Goal: Task Accomplishment & Management: Manage account settings

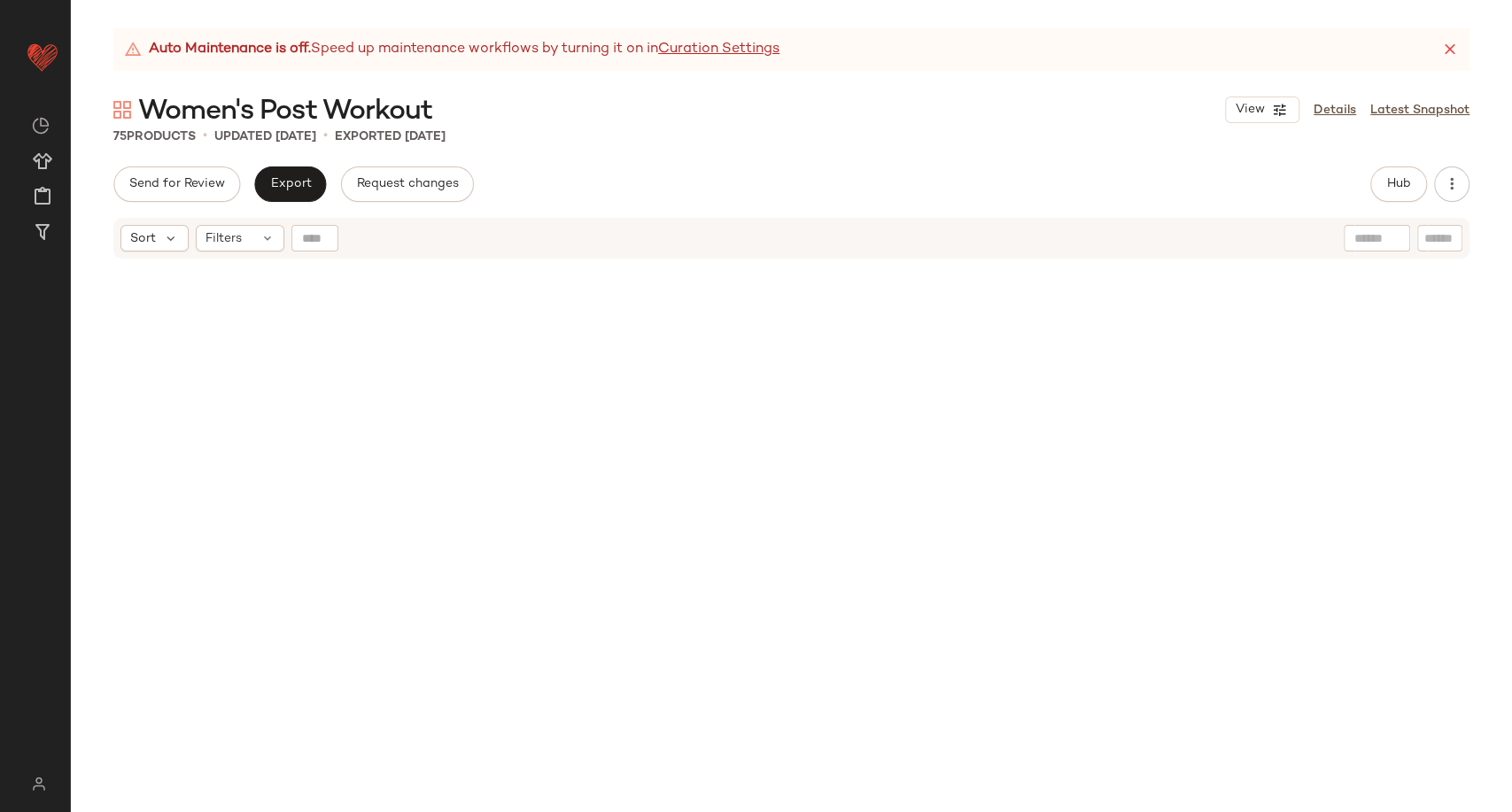
scroll to position [7904, 0]
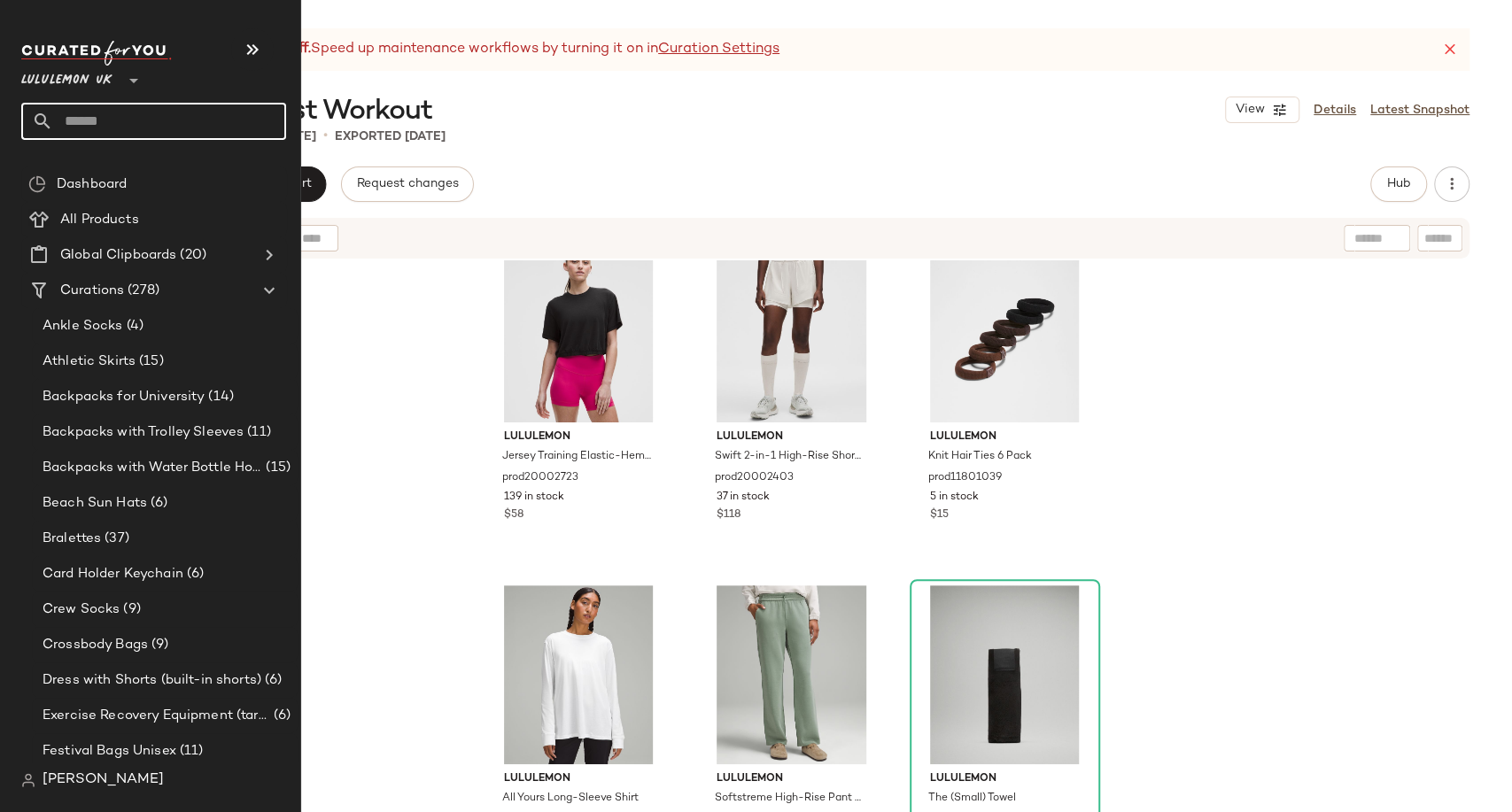
click at [99, 124] on input "text" at bounding box center [169, 120] width 233 height 37
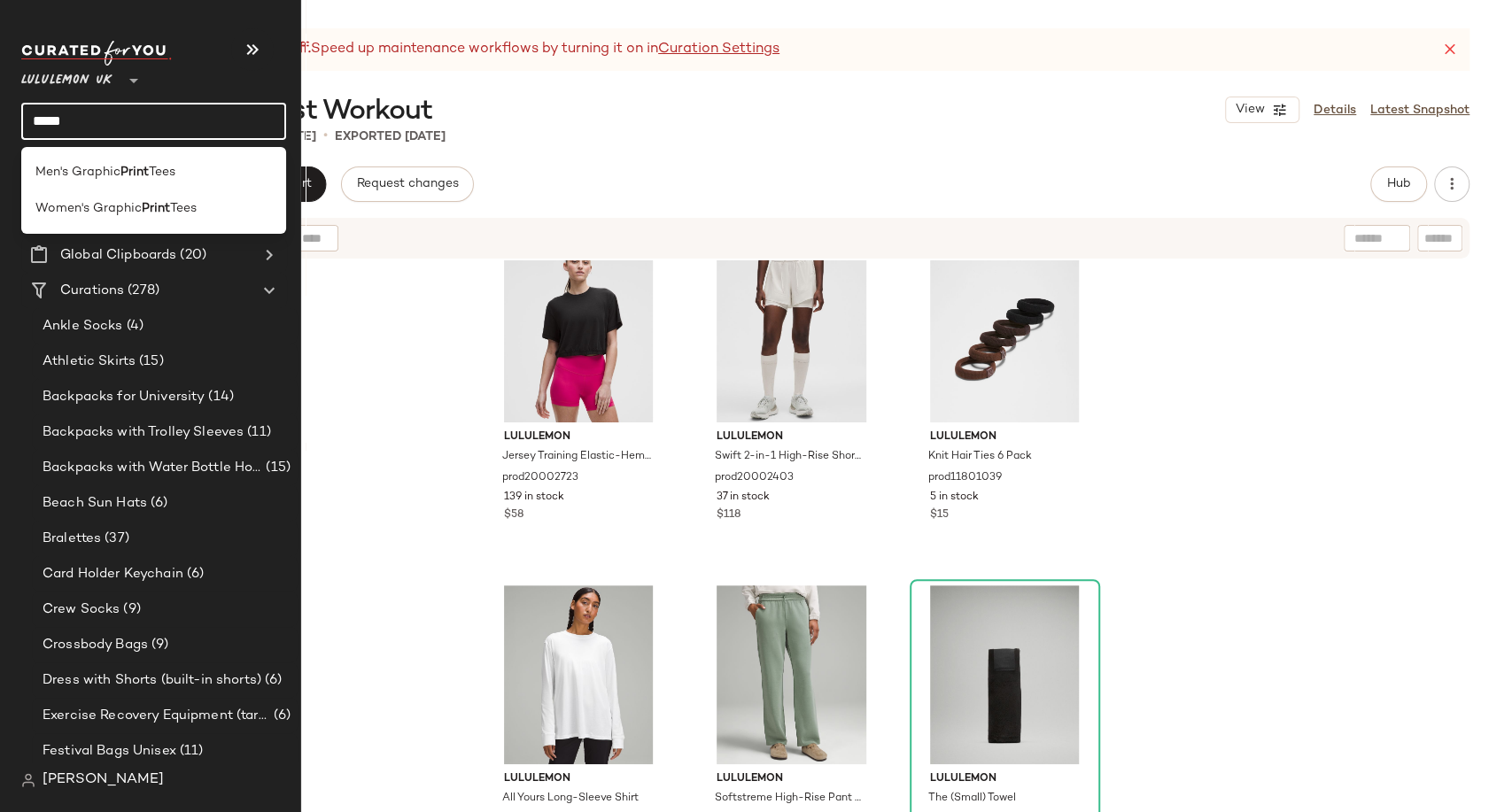
type input "*****"
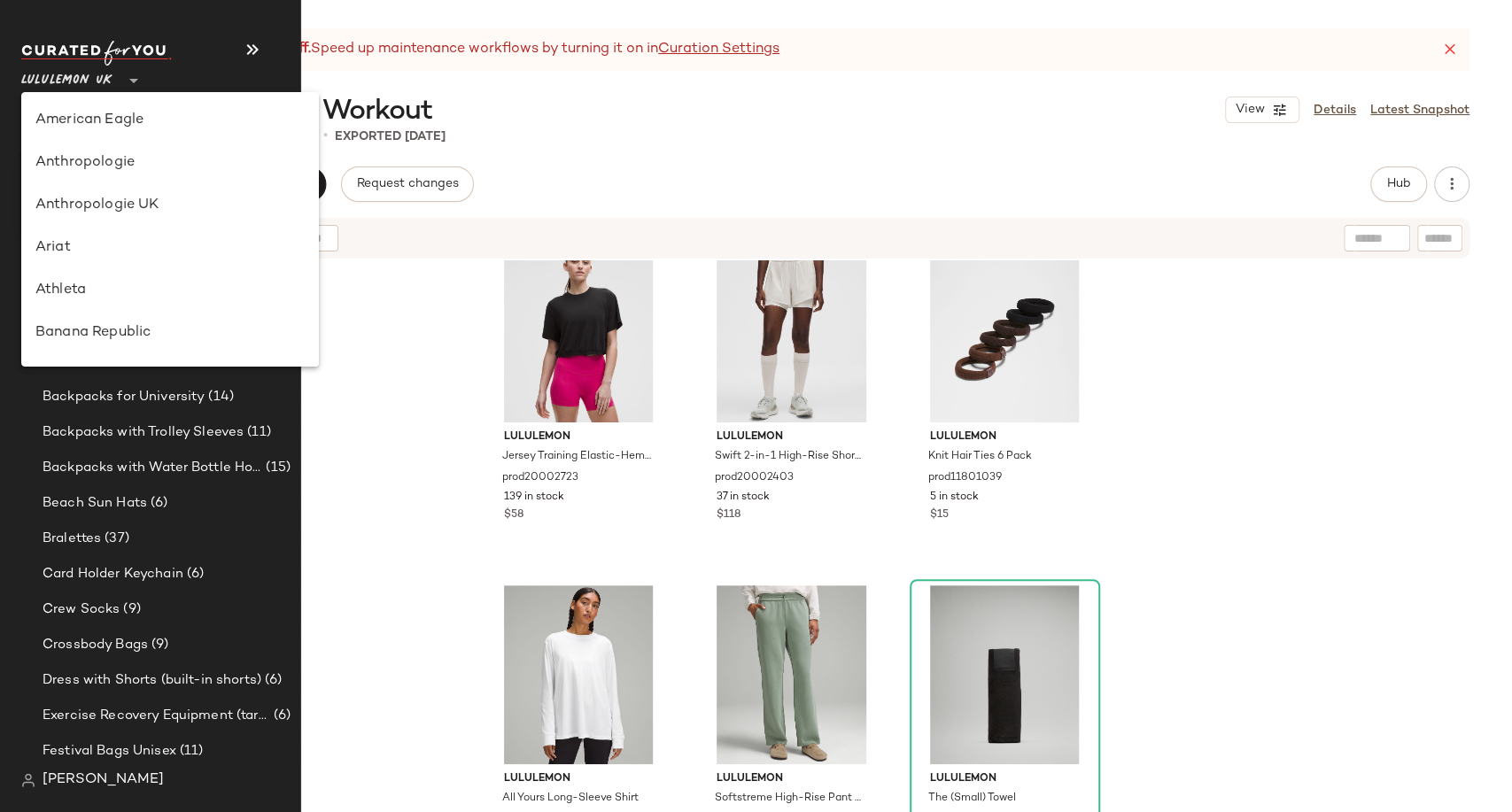
click at [91, 80] on span "Lululemon UK" at bounding box center [67, 77] width 91 height 32
click at [138, 72] on icon at bounding box center [133, 80] width 21 height 21
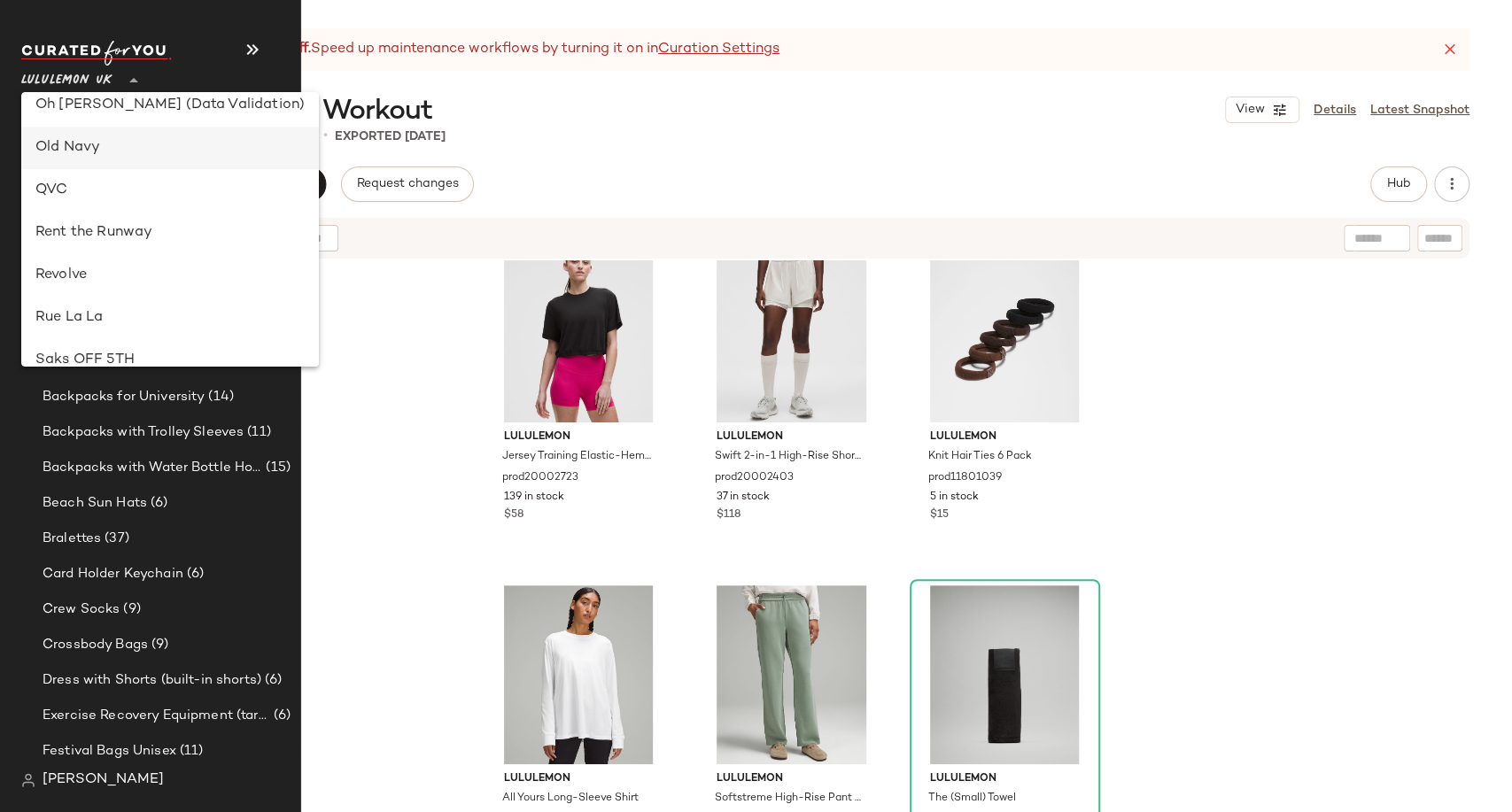
scroll to position [1014, 0]
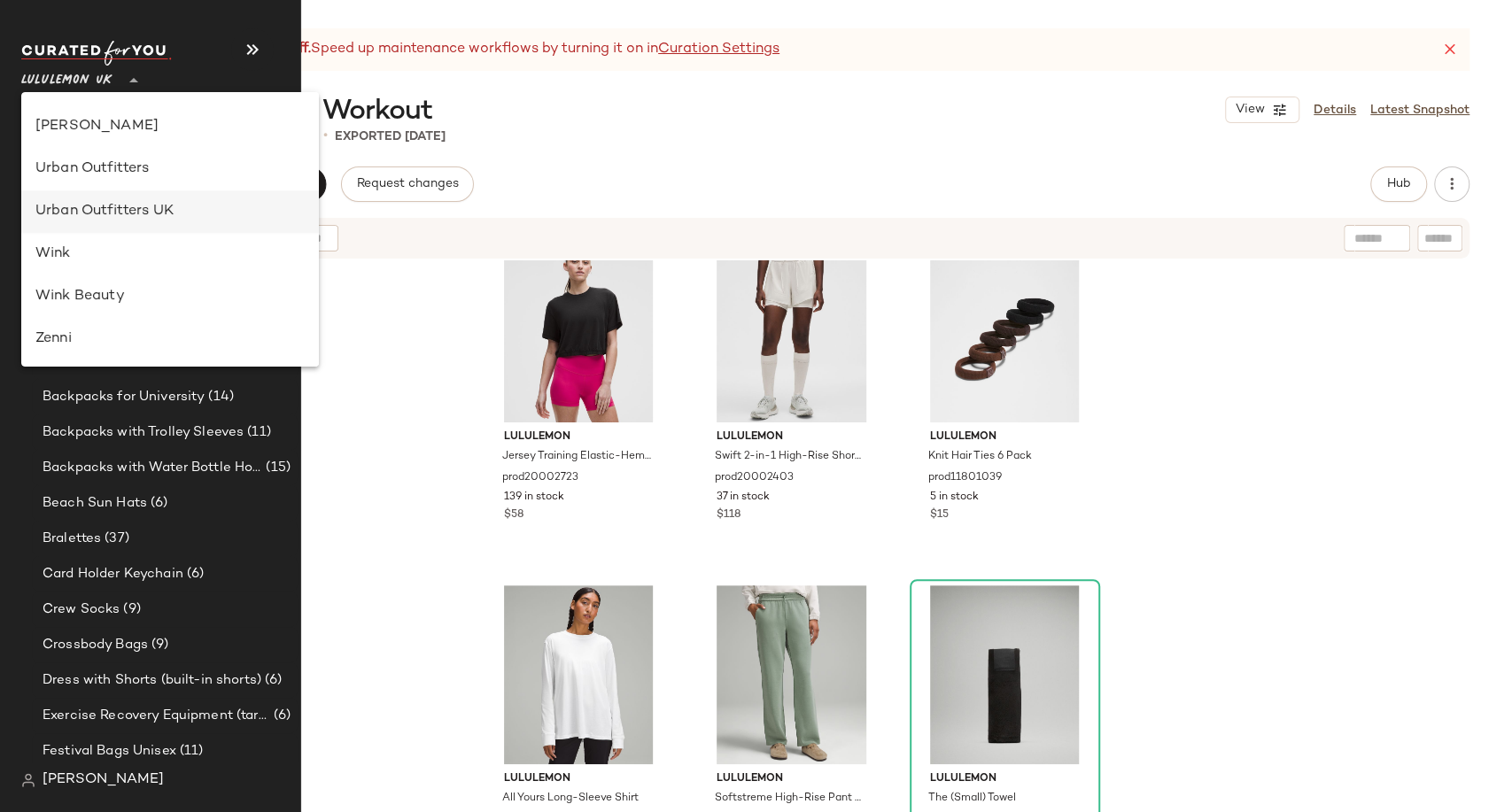
click at [126, 210] on div "Urban Outfitters UK" at bounding box center [170, 211] width 269 height 21
type input "**"
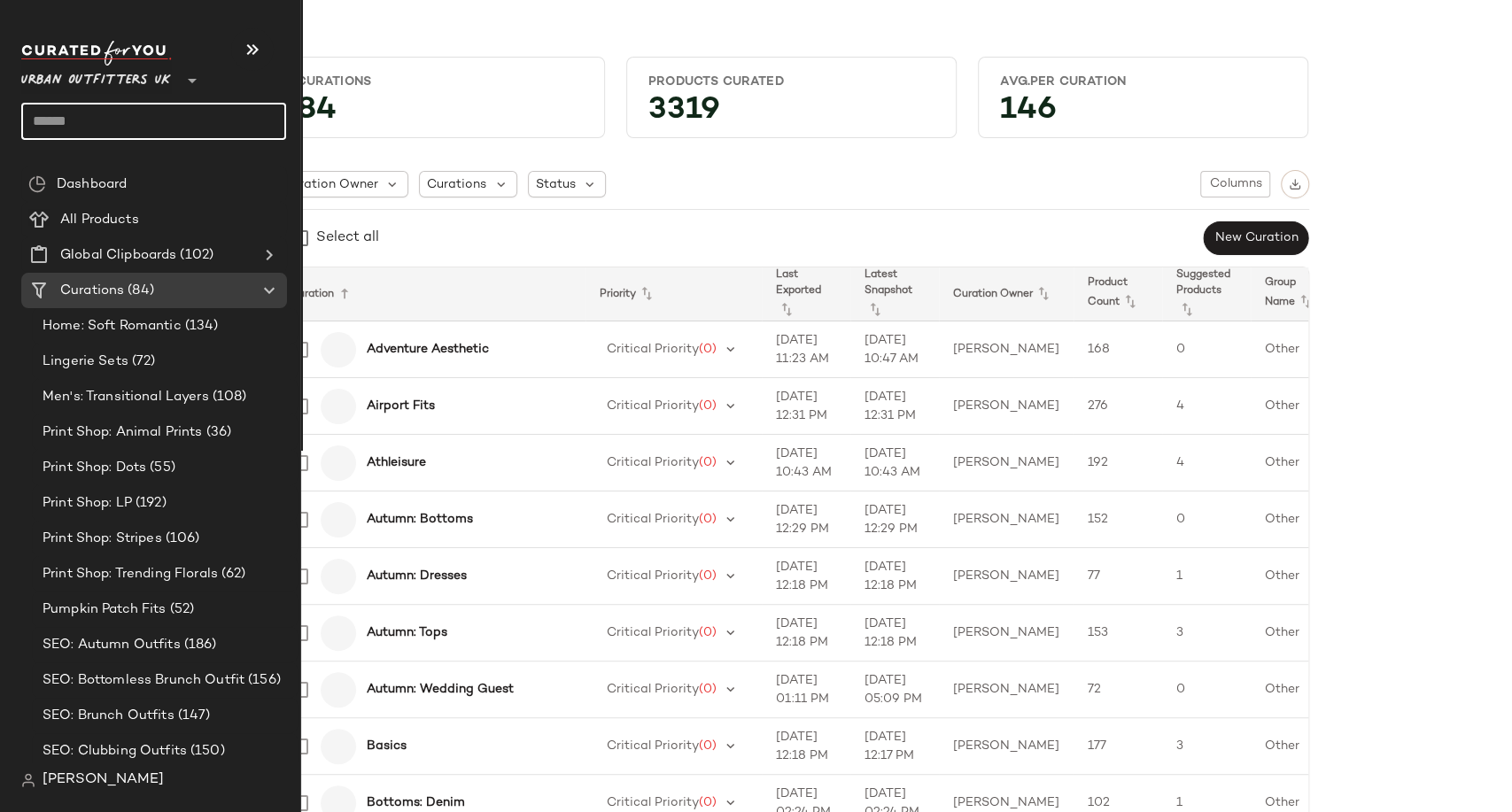
click at [87, 115] on input "text" at bounding box center [153, 120] width 264 height 37
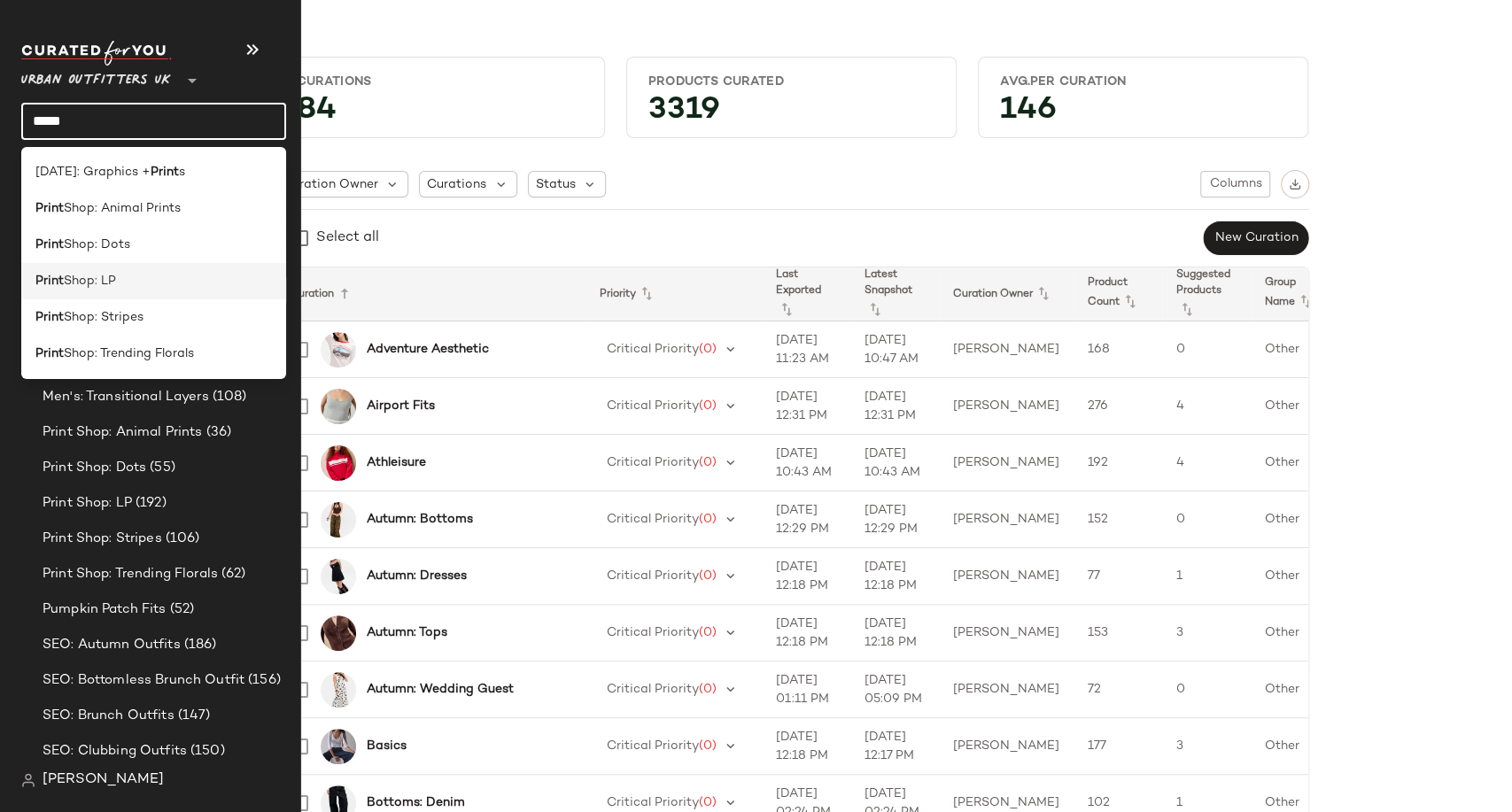
type input "*****"
click at [127, 296] on div "Print Shop: LP" at bounding box center [153, 281] width 264 height 37
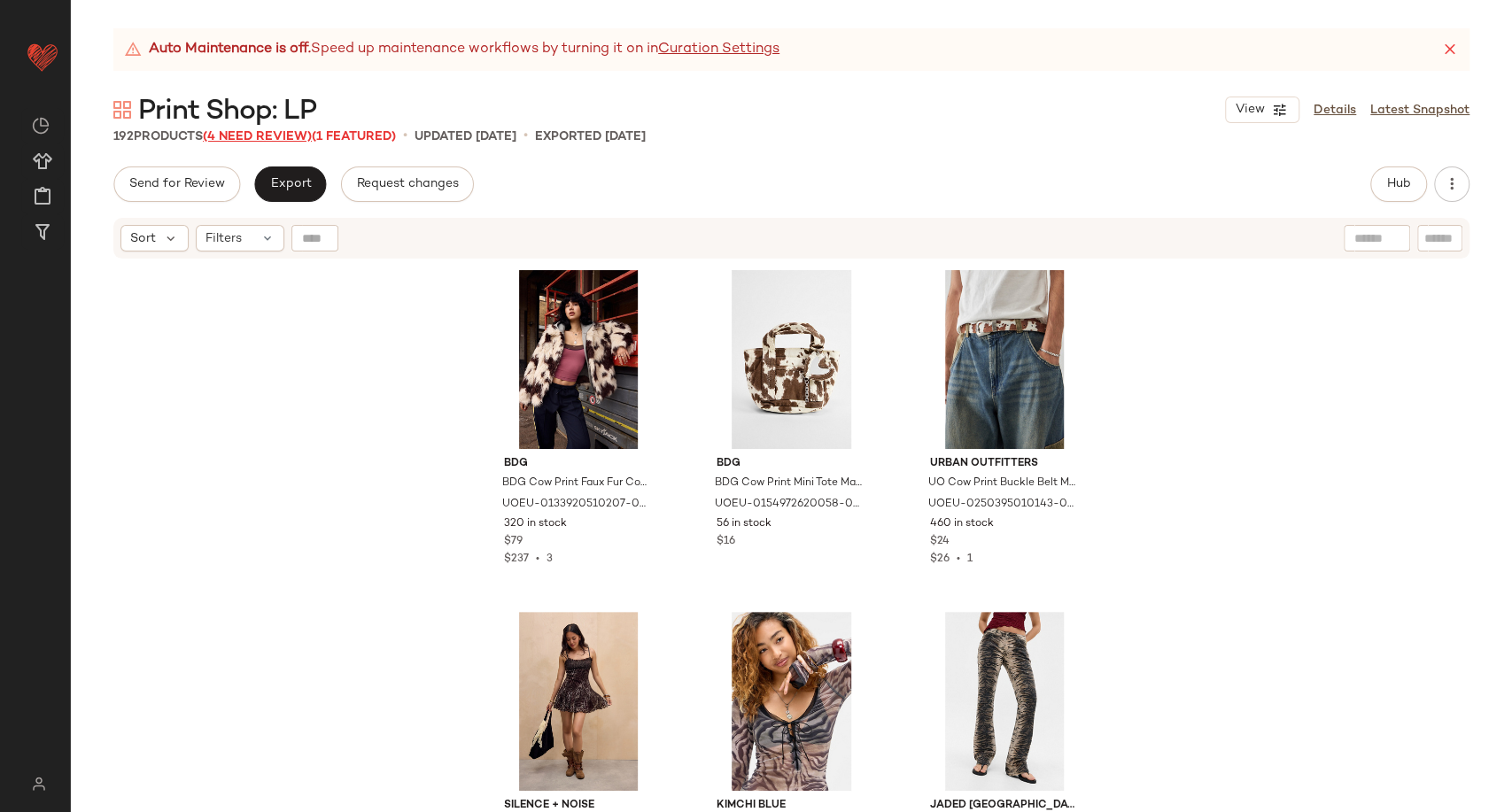
click at [281, 132] on span "(4 Need Review)" at bounding box center [257, 136] width 109 height 13
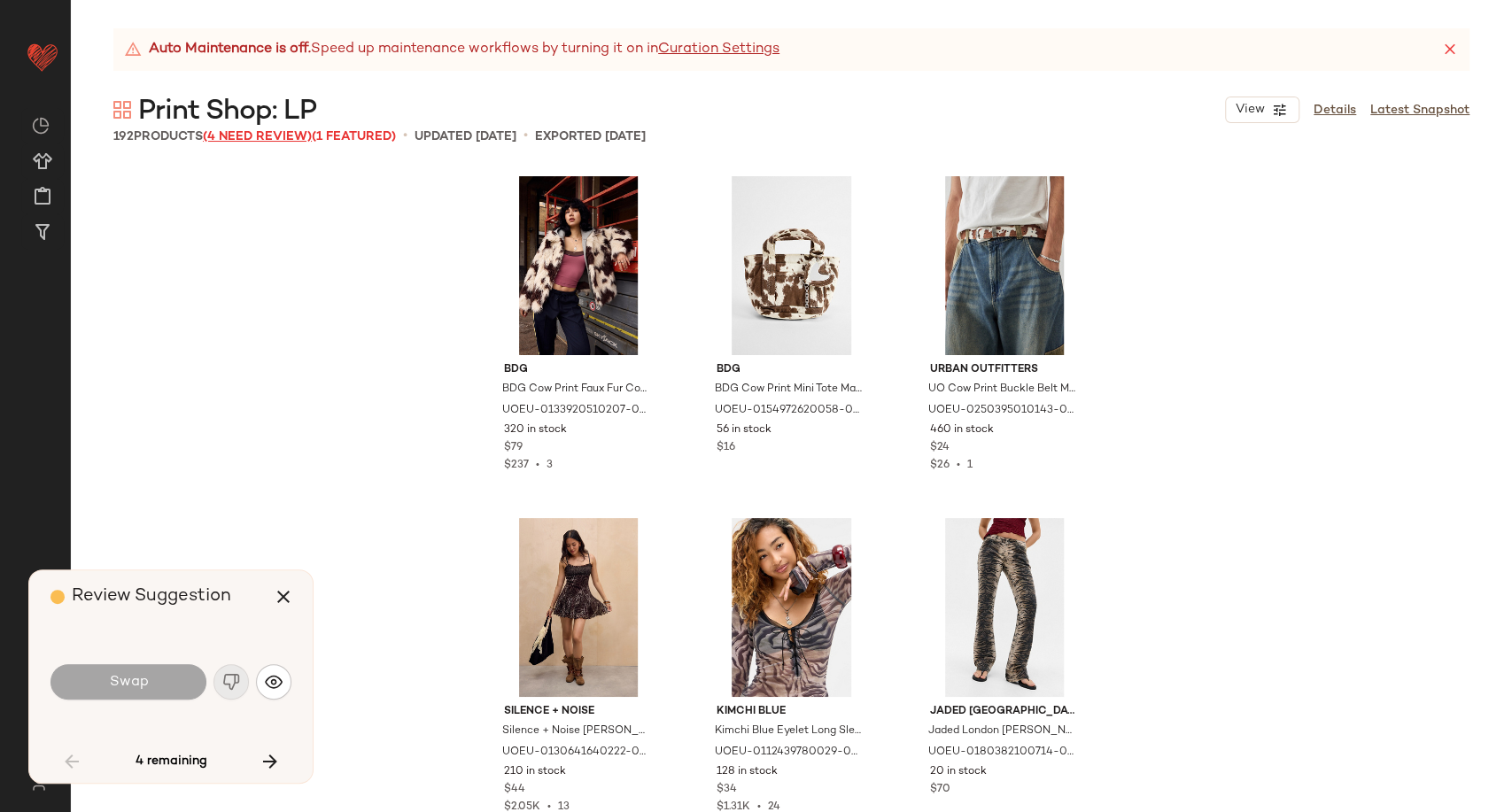
scroll to position [6154, 0]
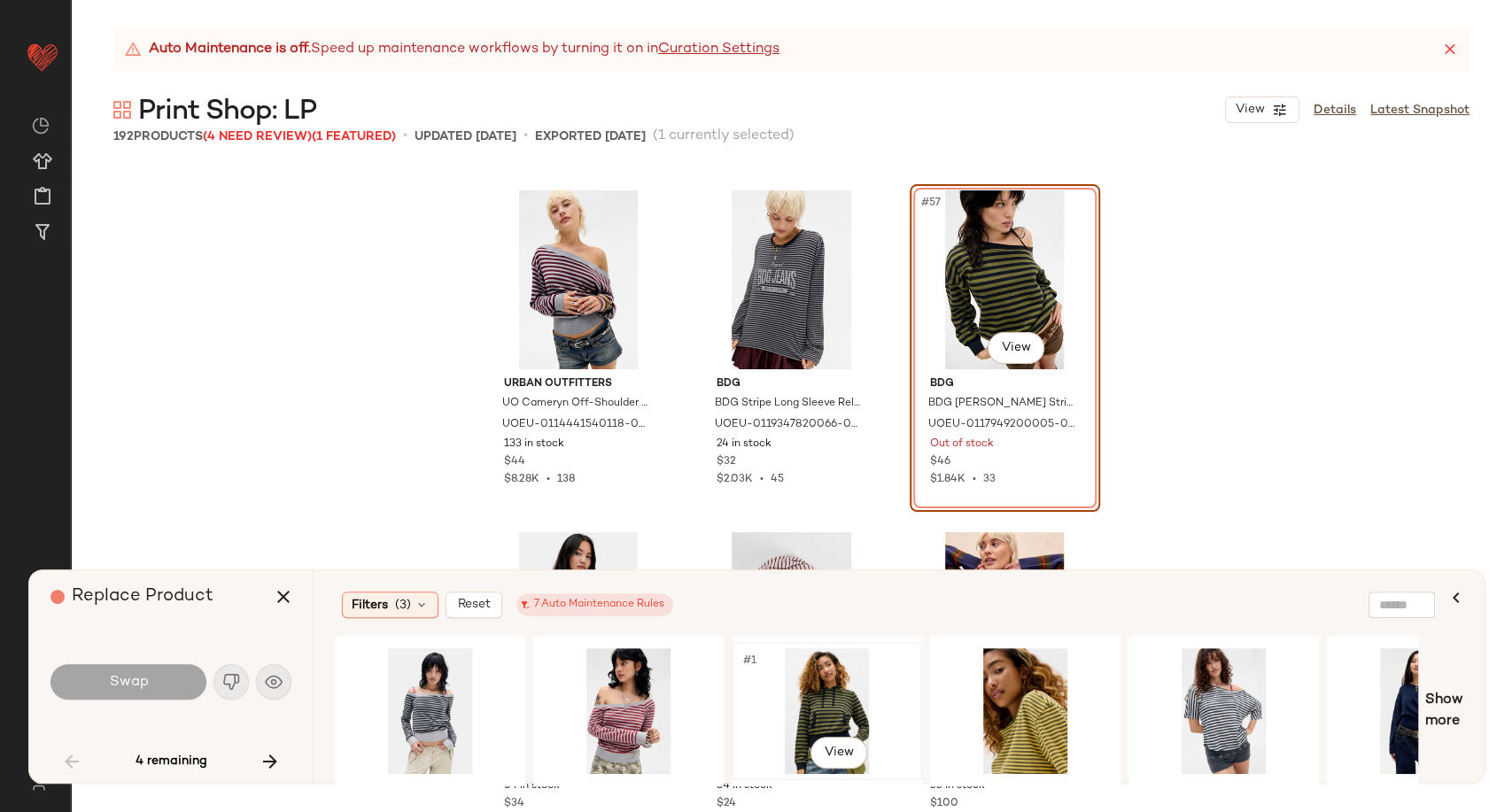
click at [858, 696] on div "#1 View" at bounding box center [826, 711] width 178 height 126
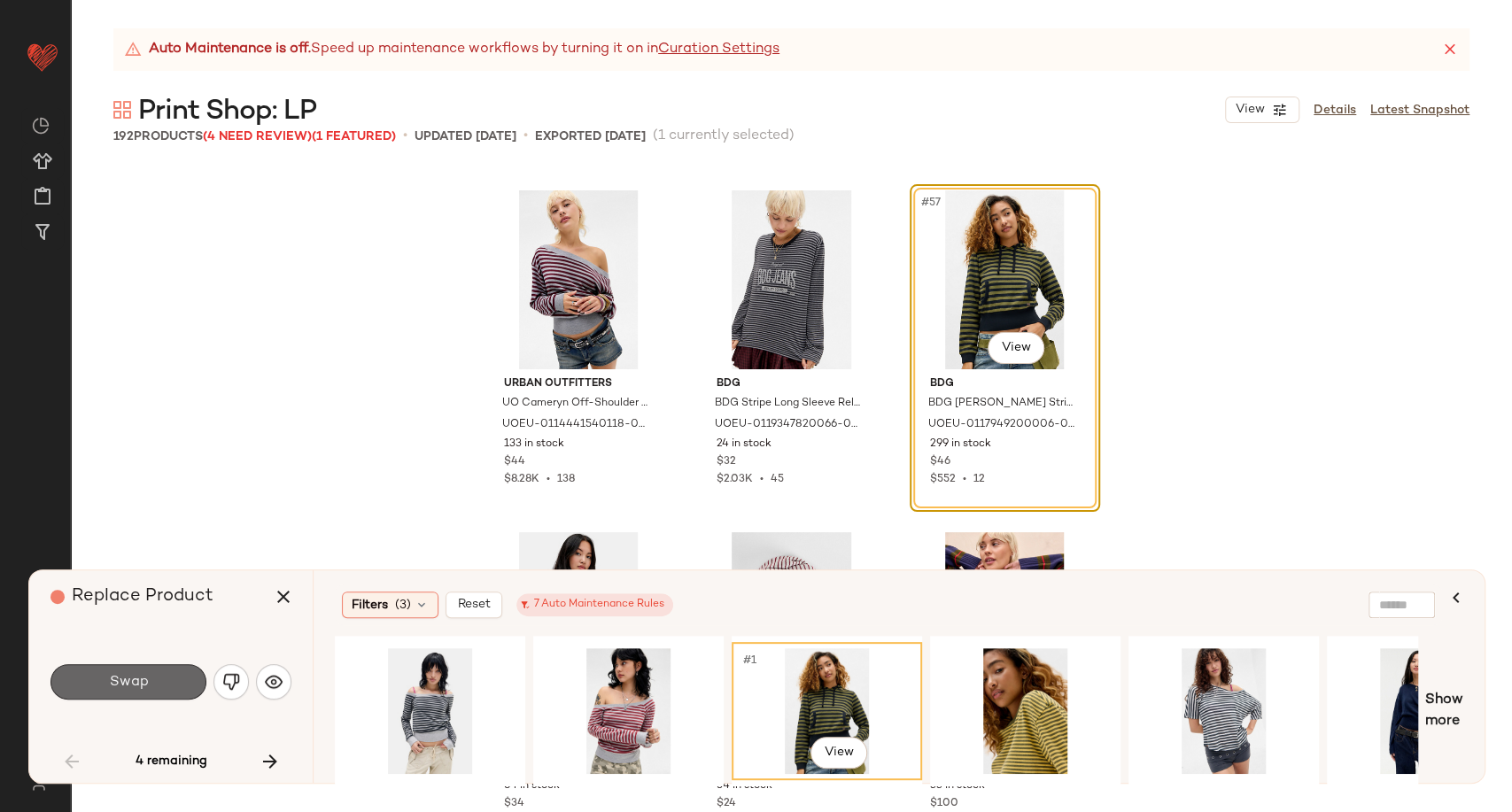
click at [107, 690] on button "Swap" at bounding box center [128, 682] width 156 height 36
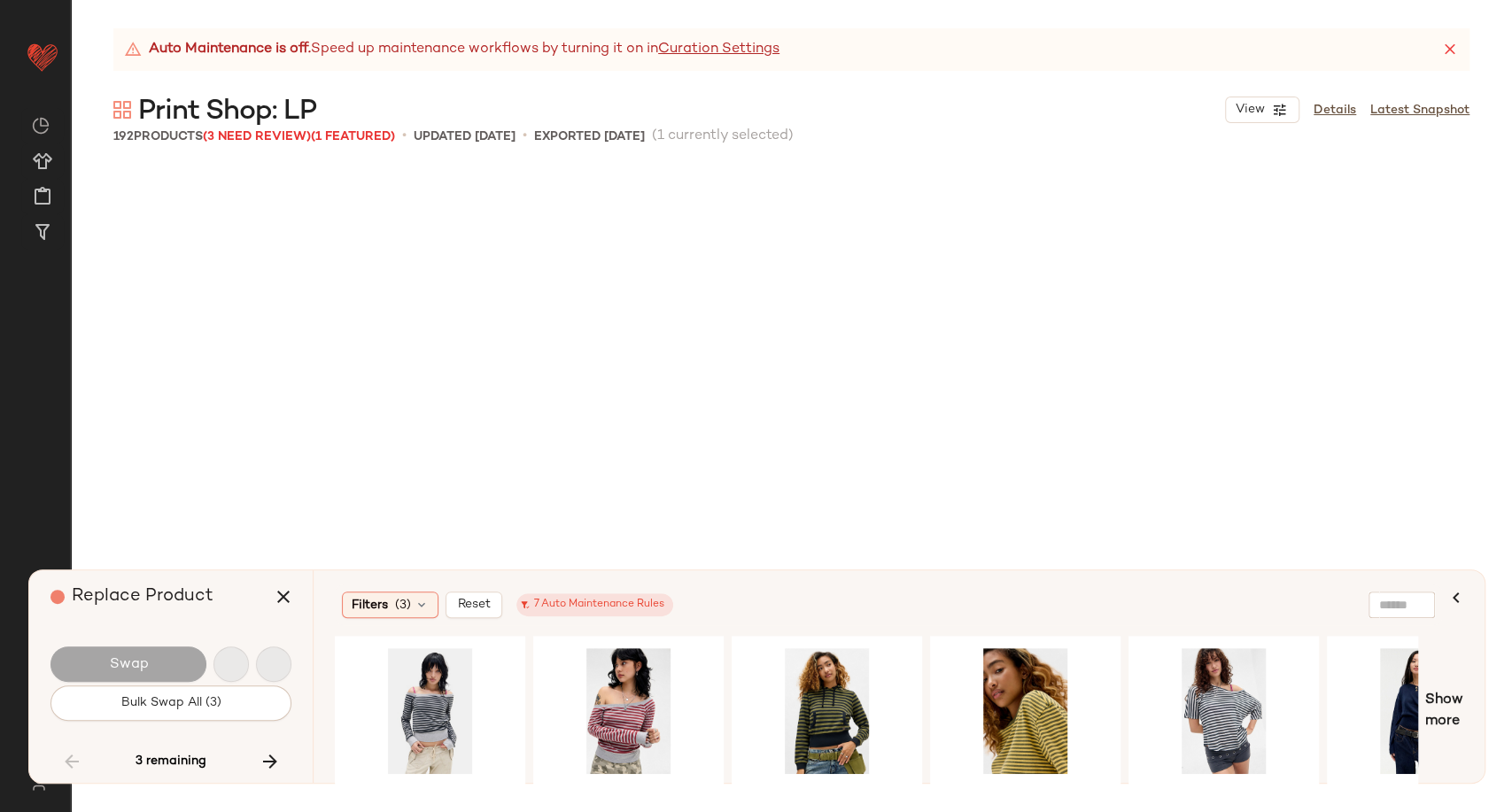
scroll to position [10599, 0]
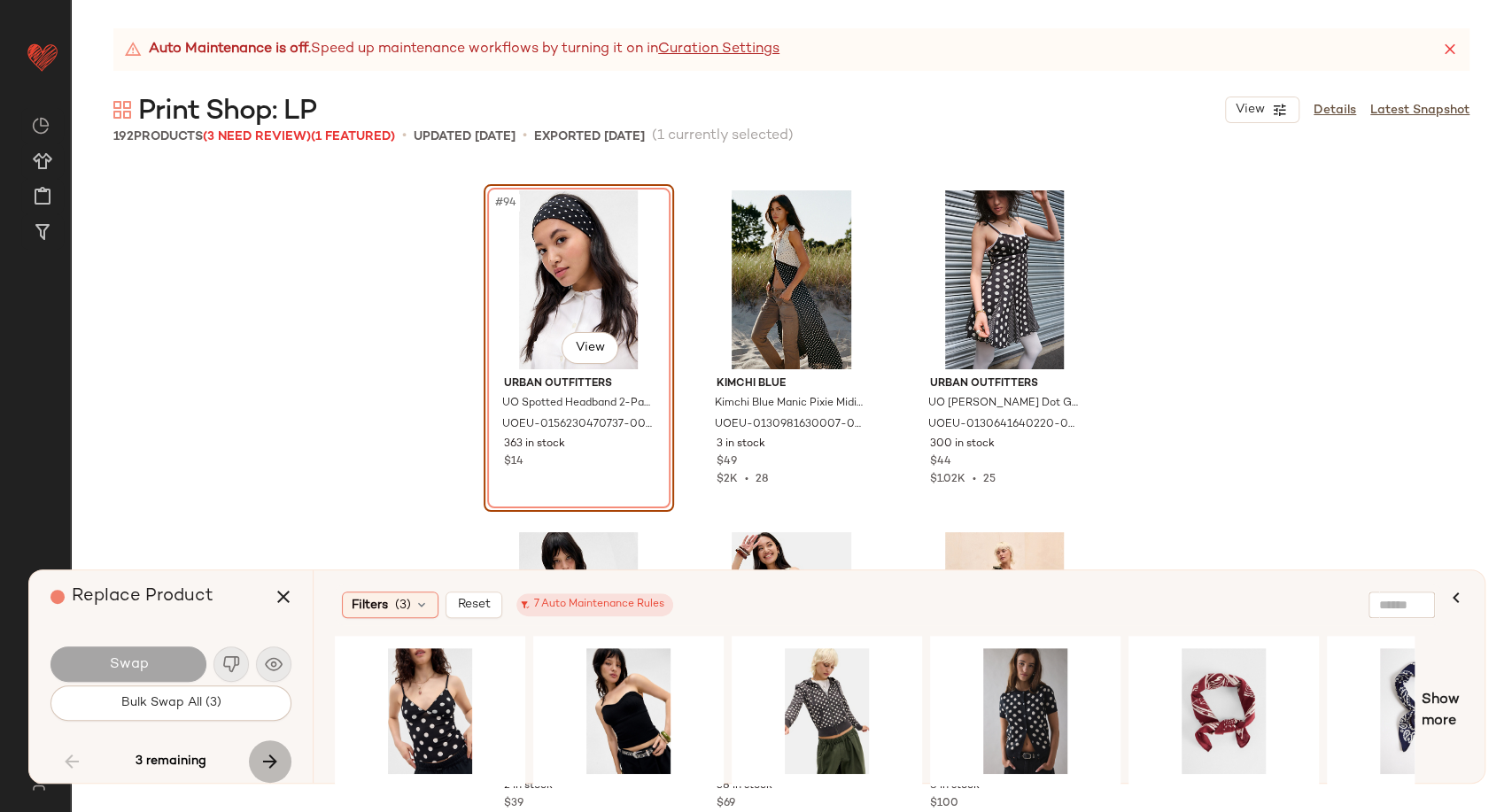
click at [265, 759] on icon "button" at bounding box center [269, 761] width 21 height 21
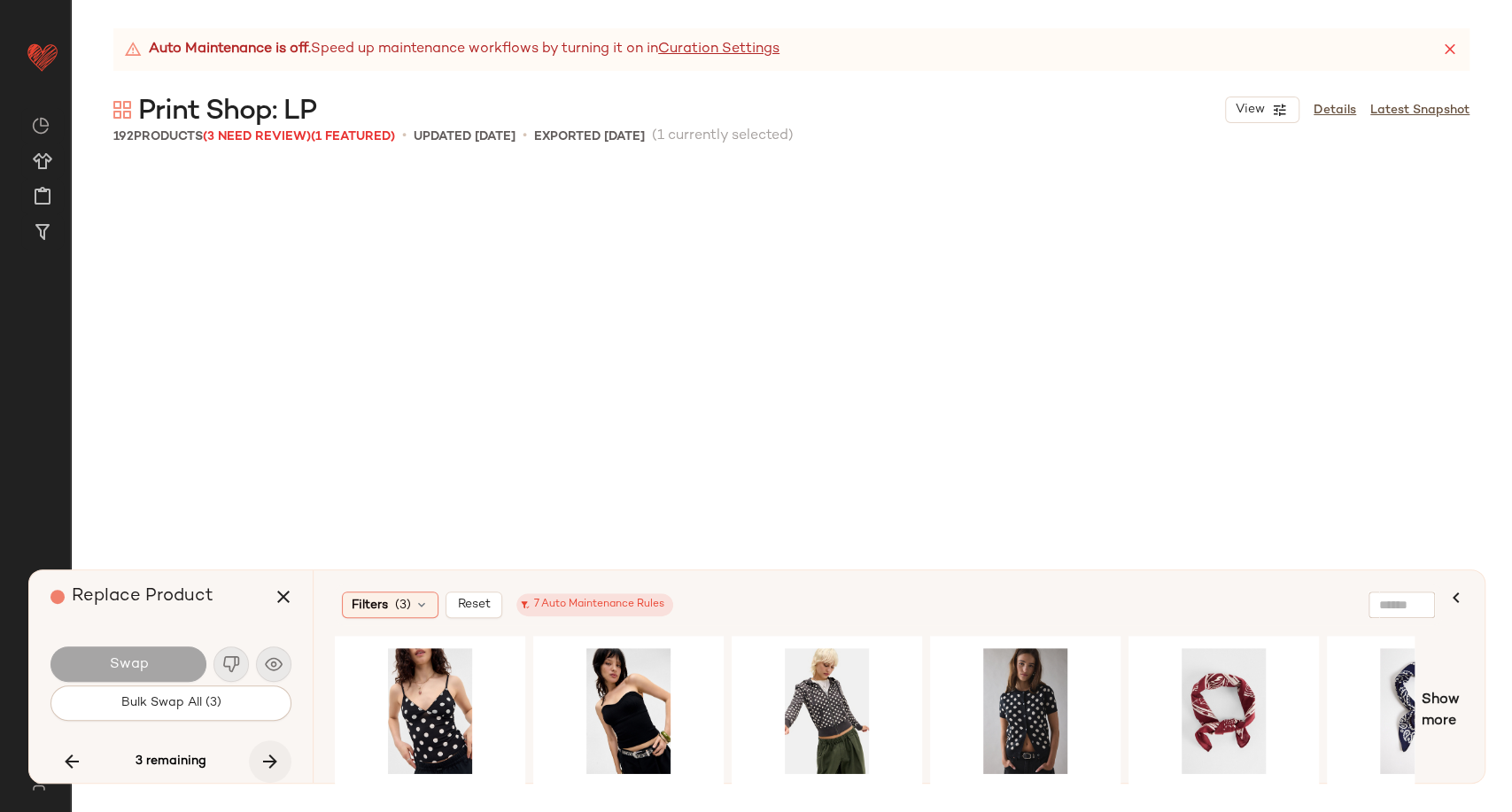
scroll to position [12308, 0]
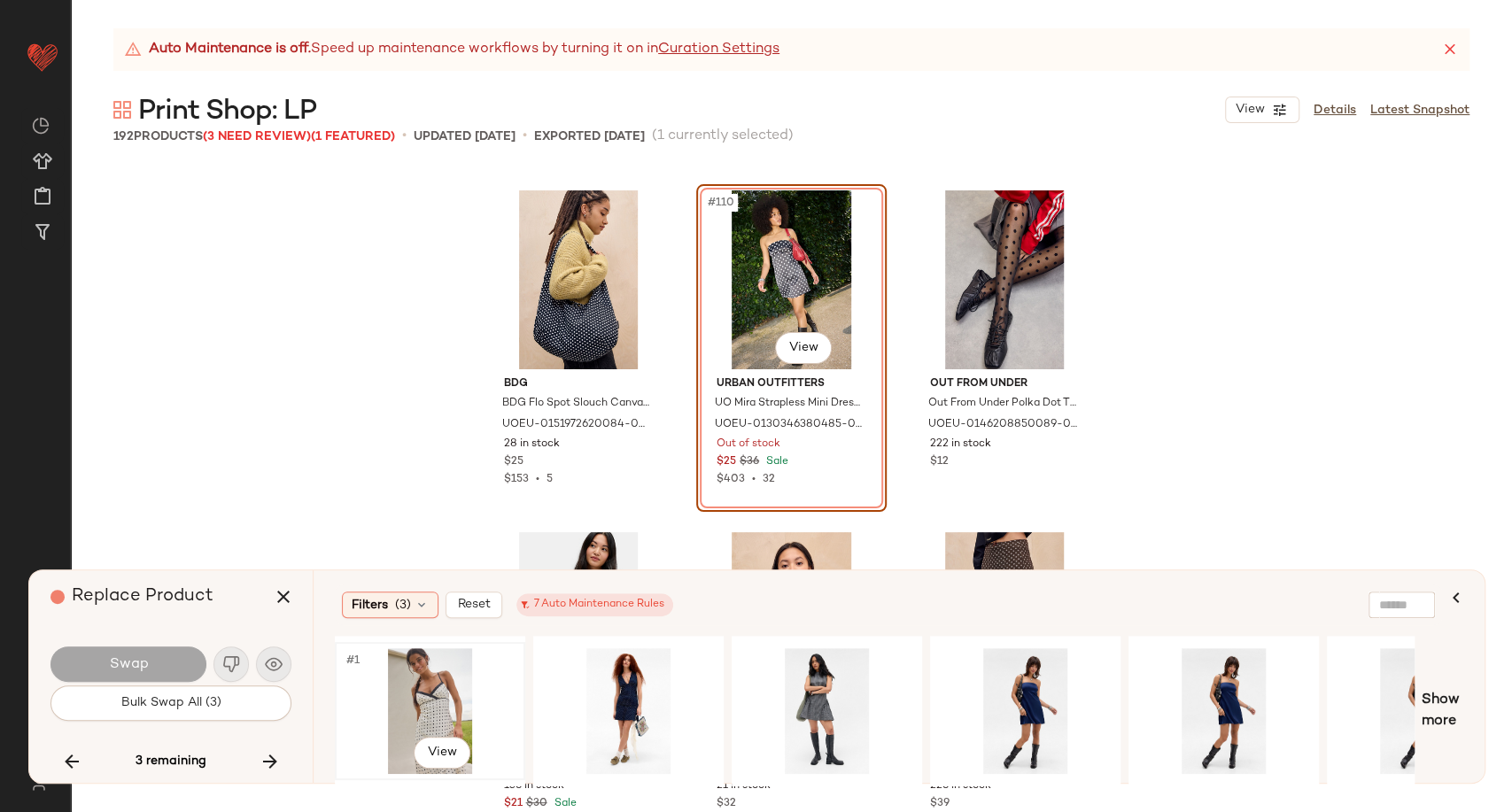
click at [429, 711] on div "#1 View" at bounding box center [429, 711] width 178 height 126
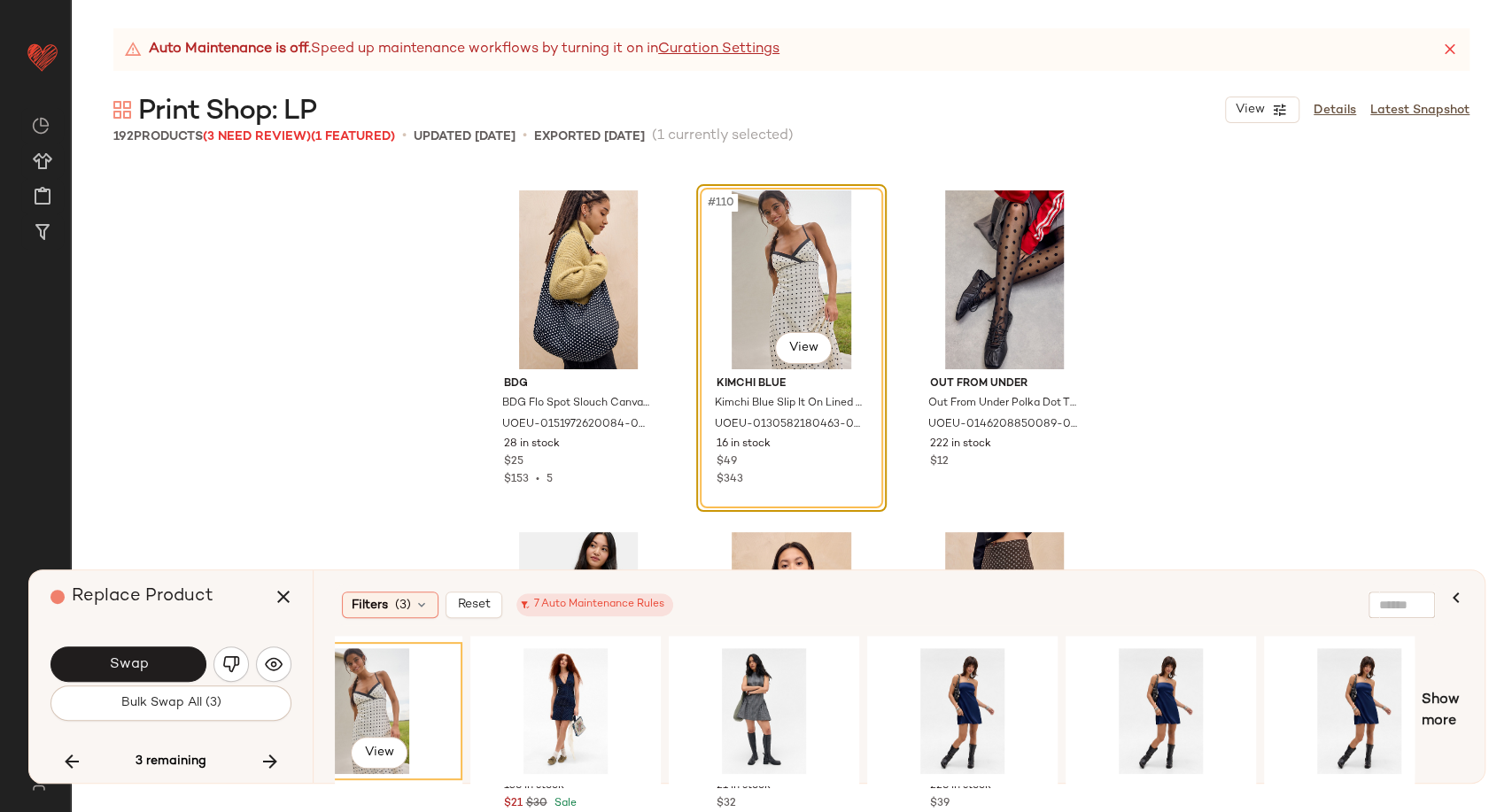
scroll to position [0, 0]
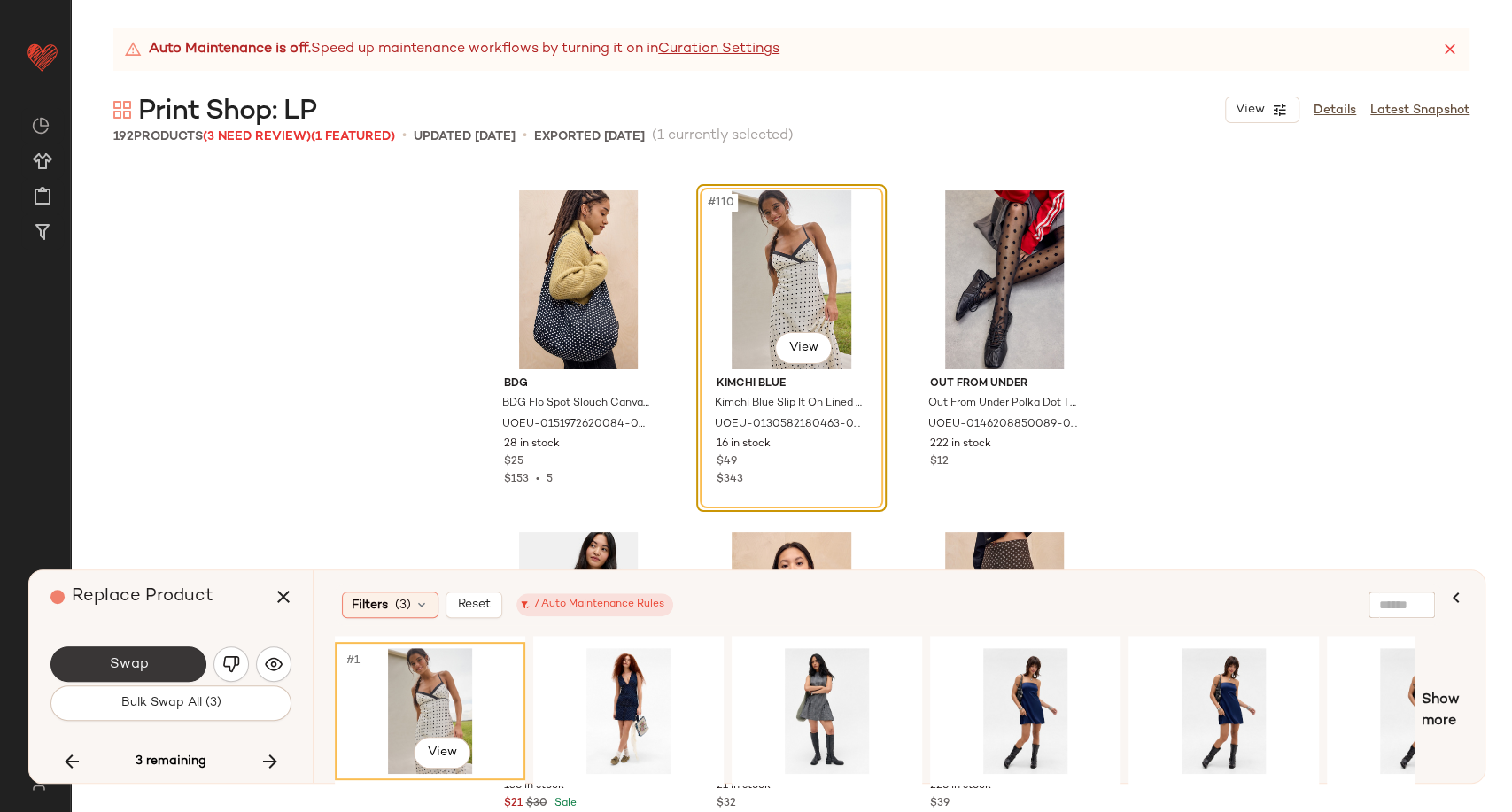
click at [150, 664] on button "Swap" at bounding box center [128, 665] width 156 height 36
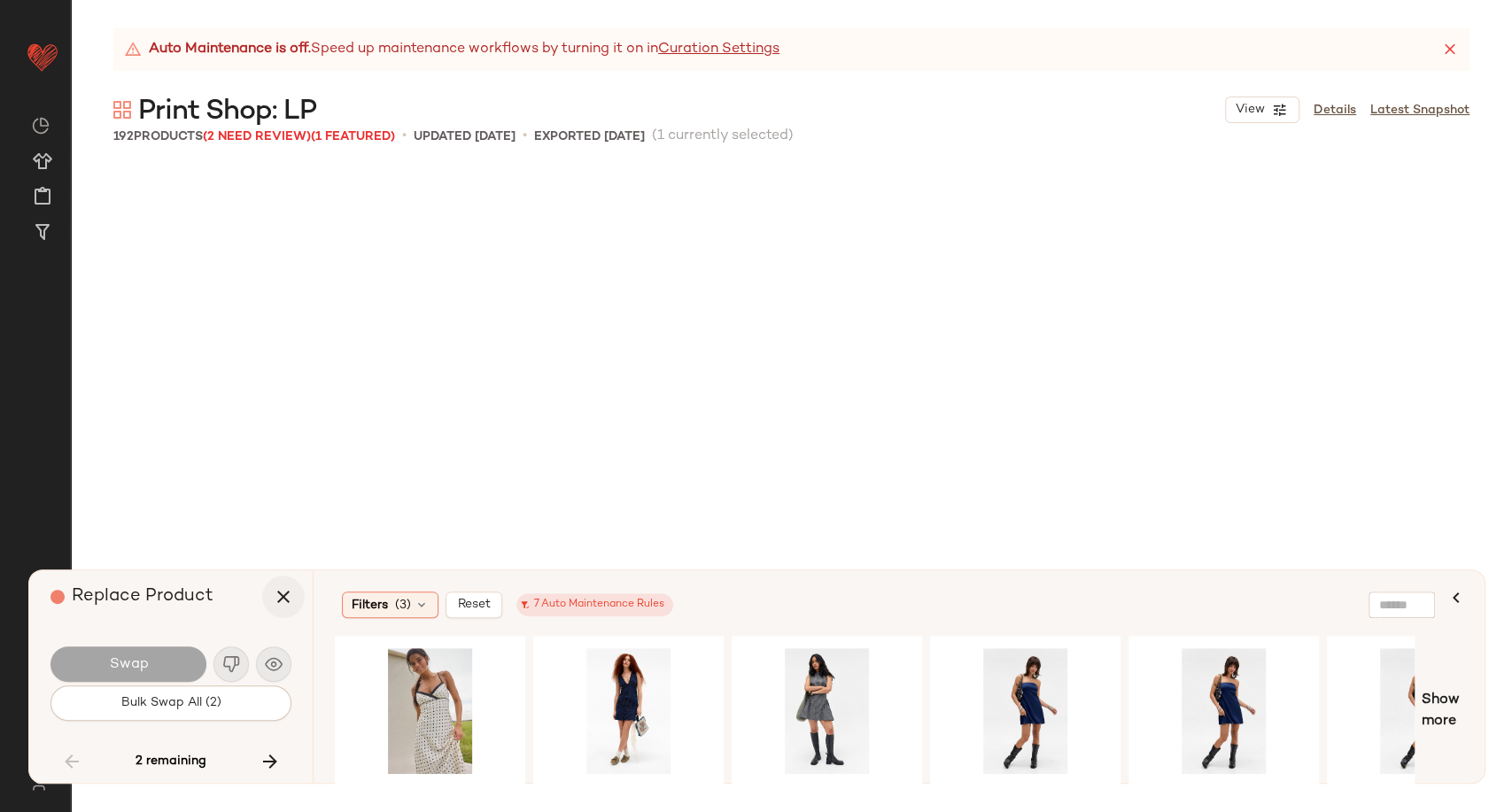
scroll to position [10599, 0]
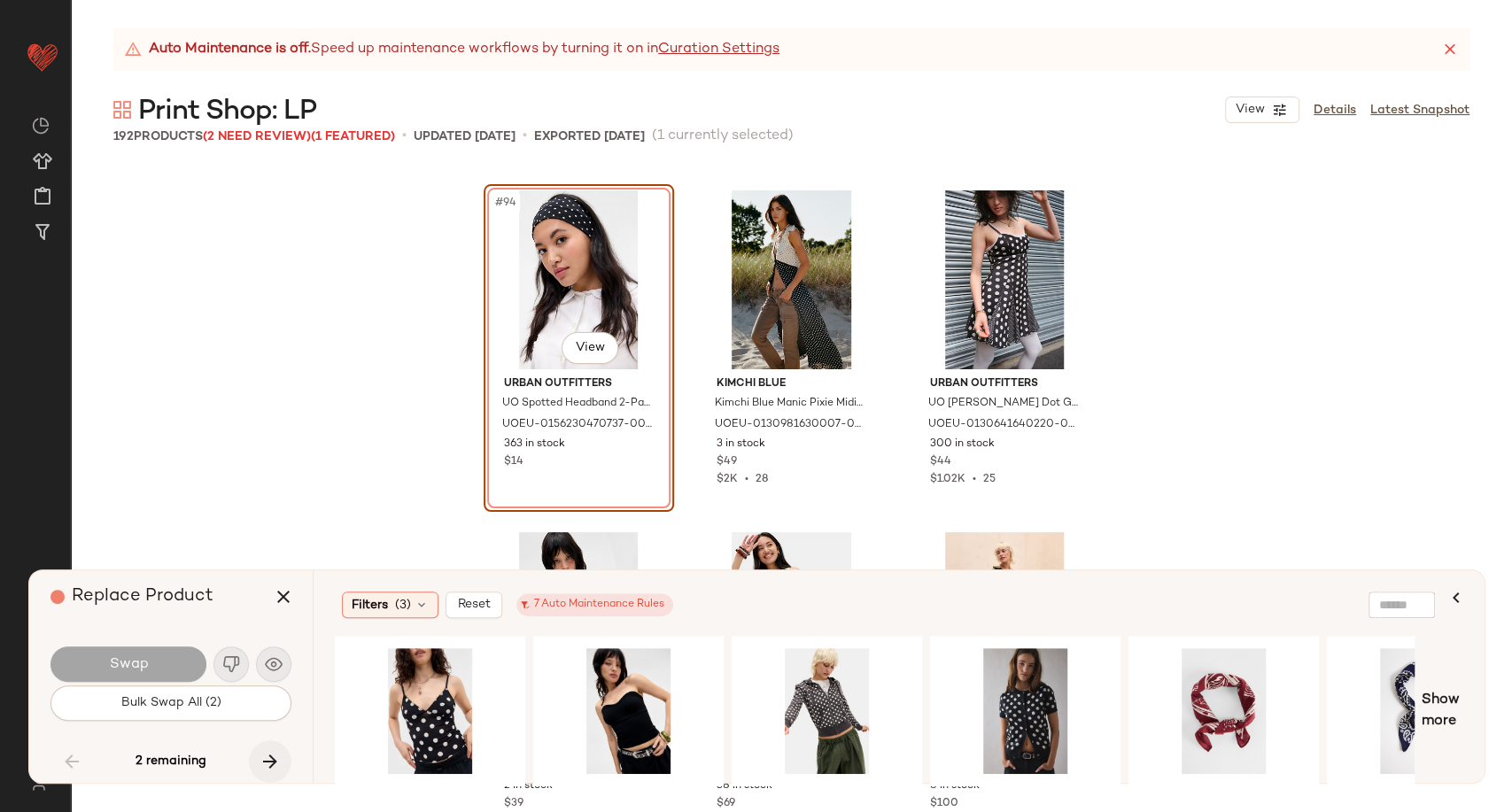
click at [279, 761] on icon "button" at bounding box center [269, 761] width 21 height 21
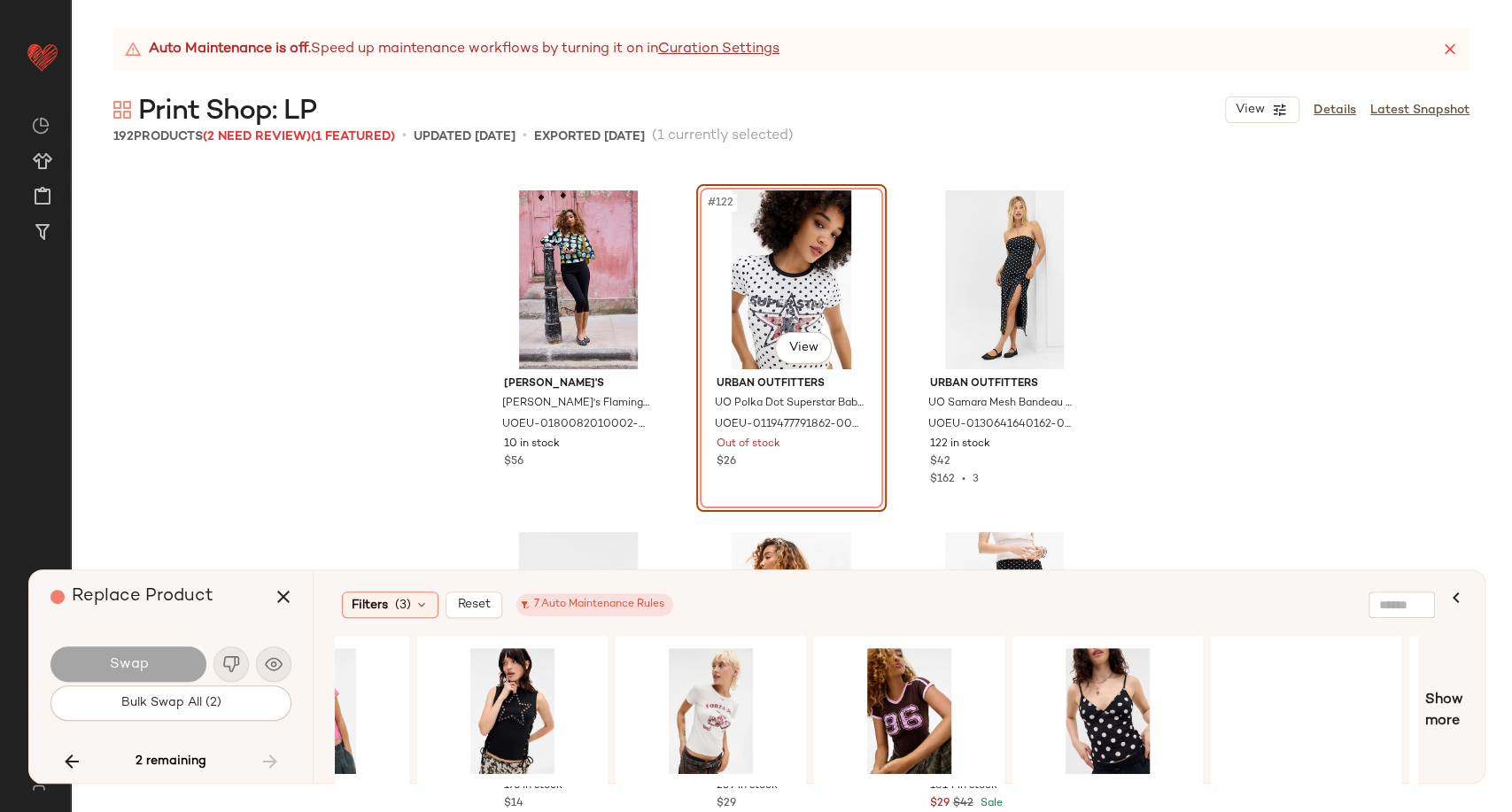
scroll to position [0, 927]
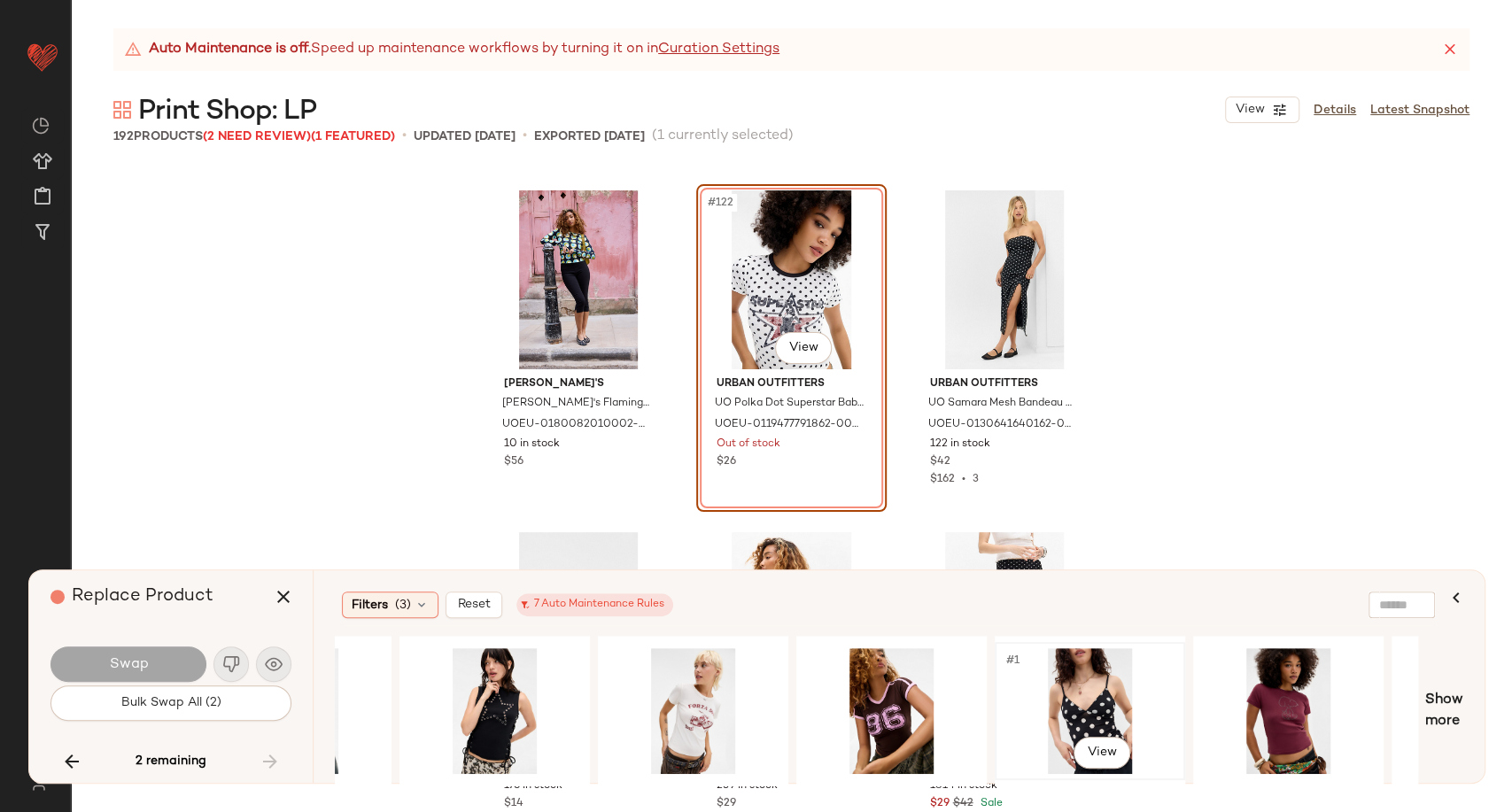
click at [1085, 702] on div "#1 View" at bounding box center [1090, 711] width 178 height 126
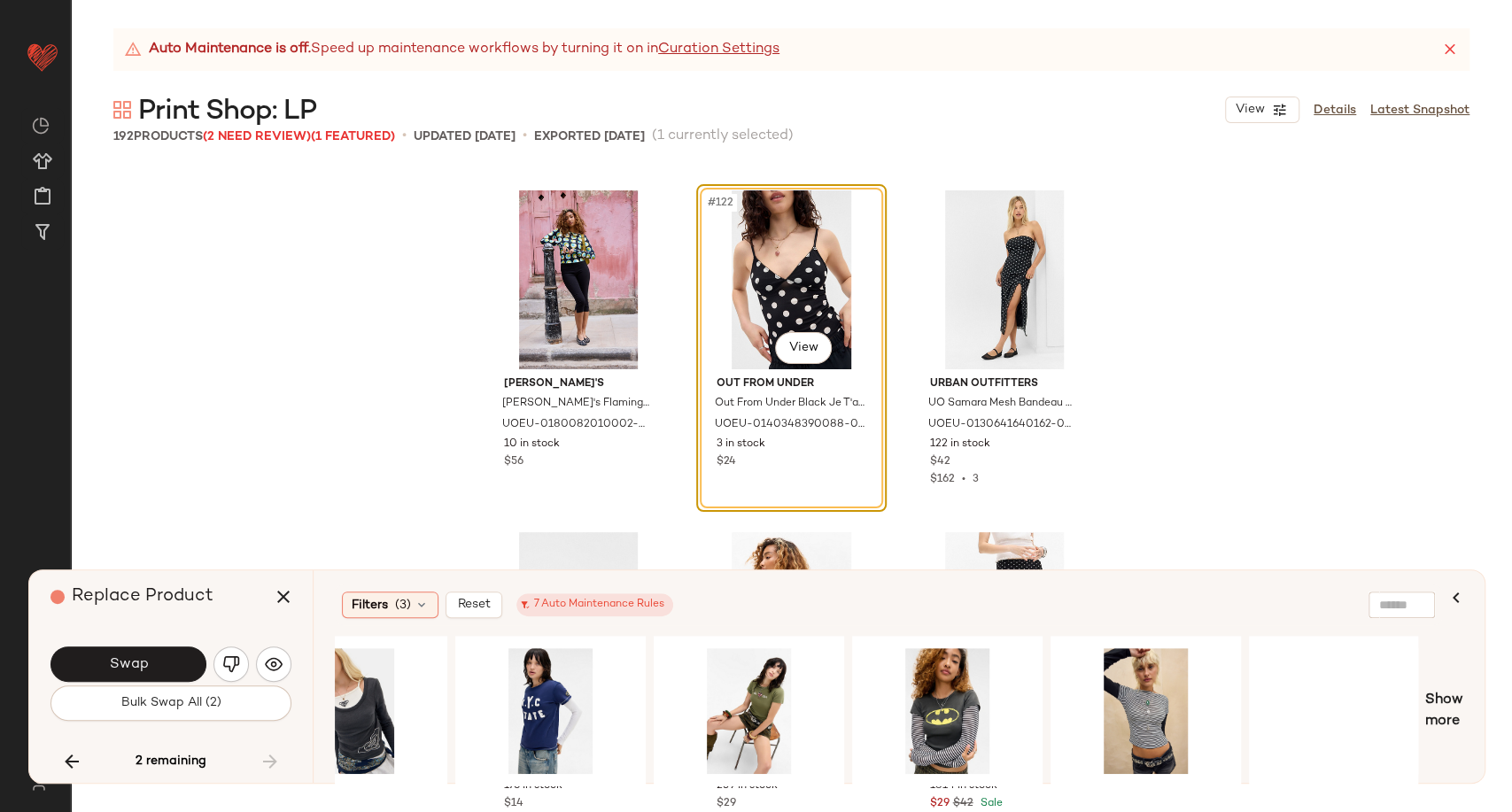
scroll to position [0, 2280]
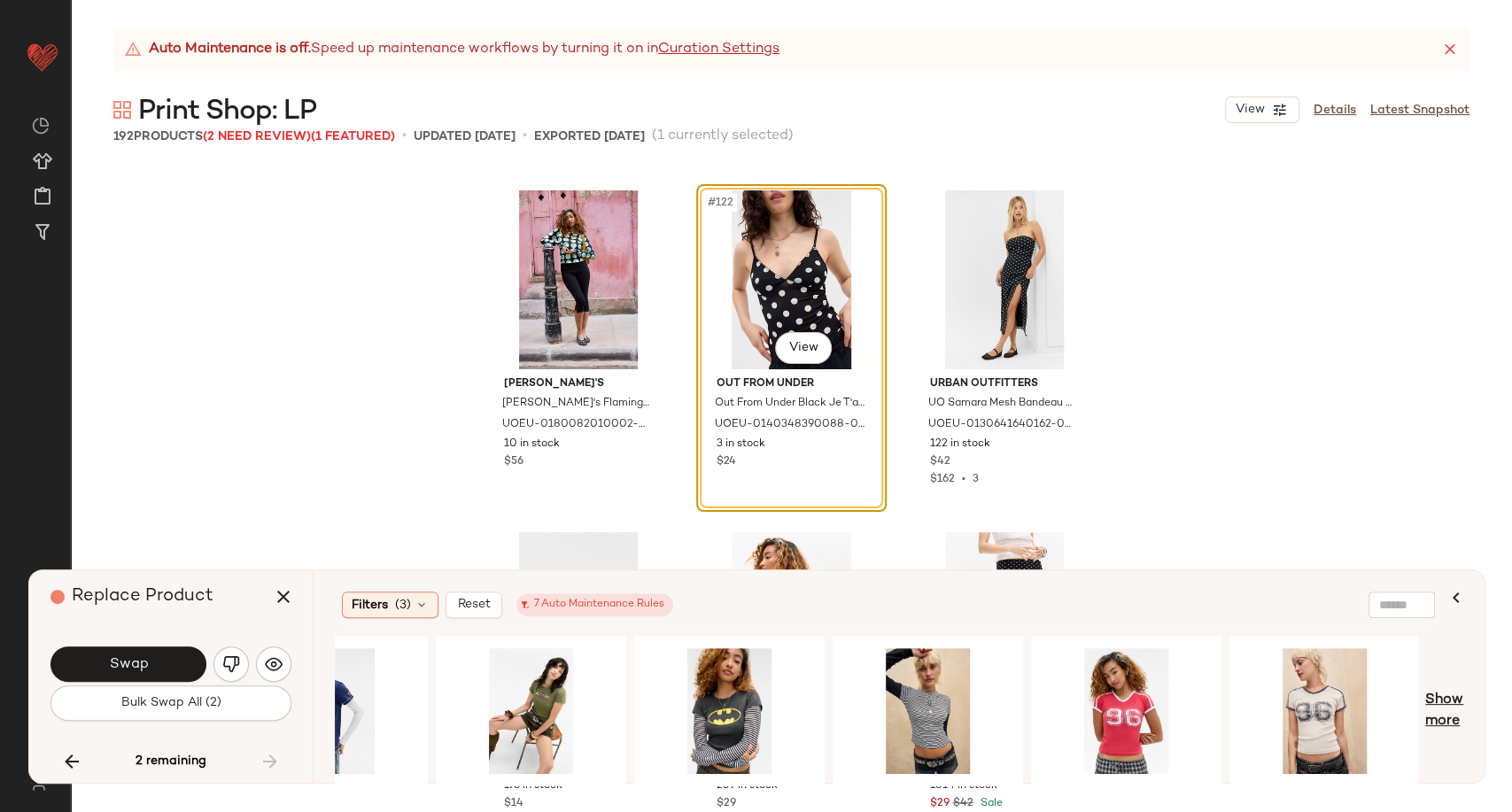
click at [1444, 720] on span "Show more" at bounding box center [1444, 711] width 38 height 43
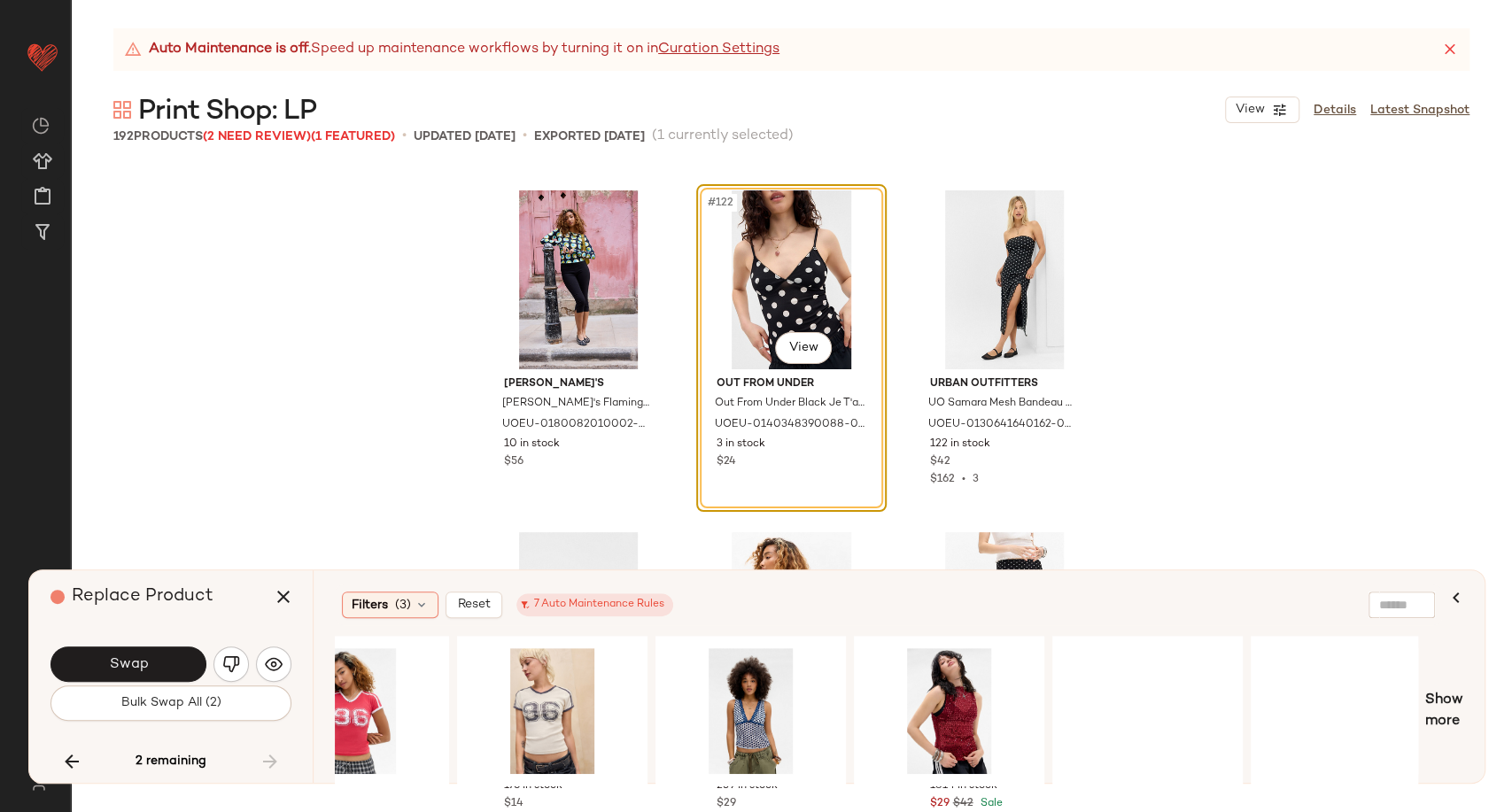
scroll to position [0, 3054]
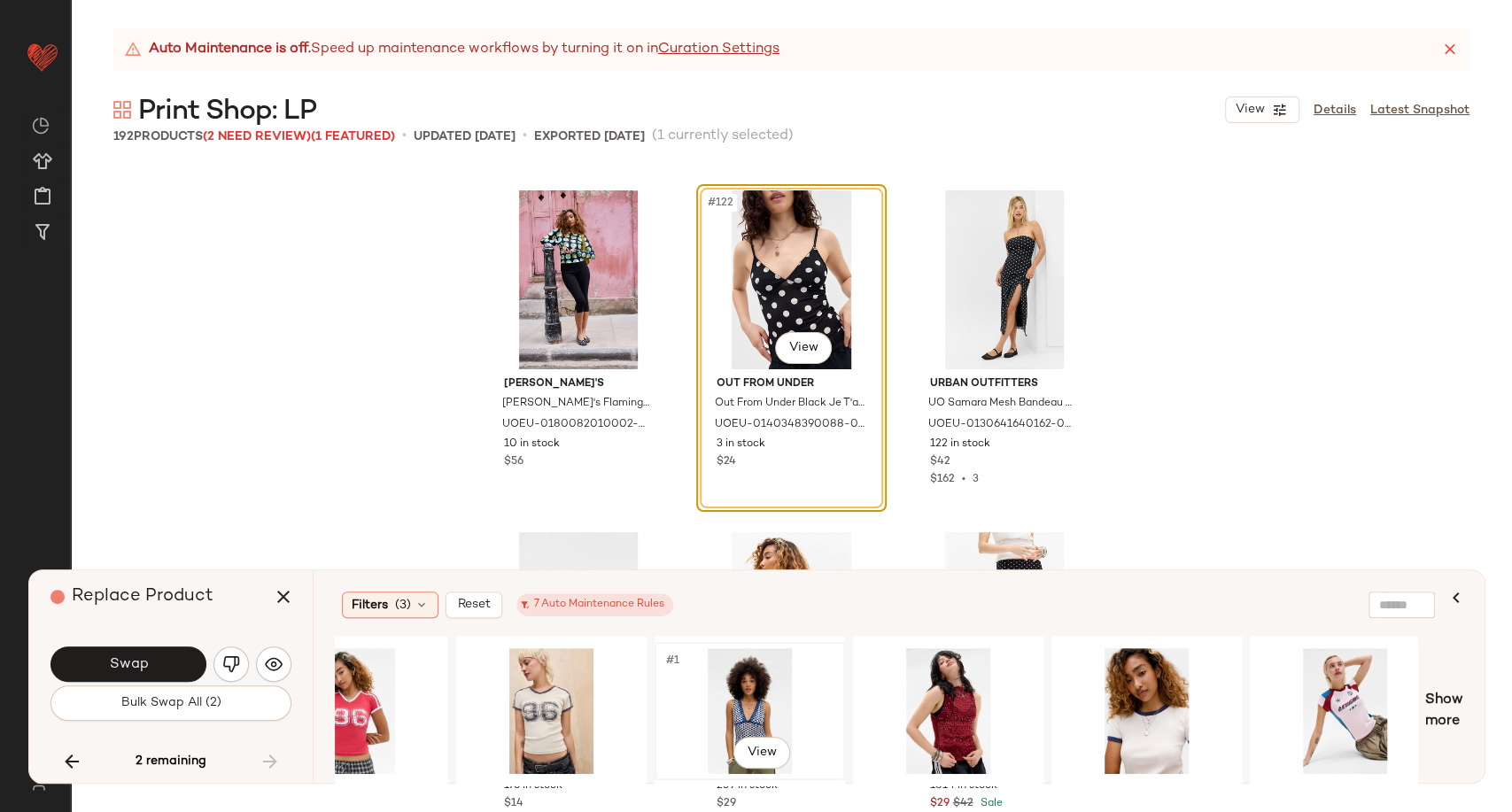
click at [768, 722] on div "#1 View" at bounding box center [750, 711] width 178 height 126
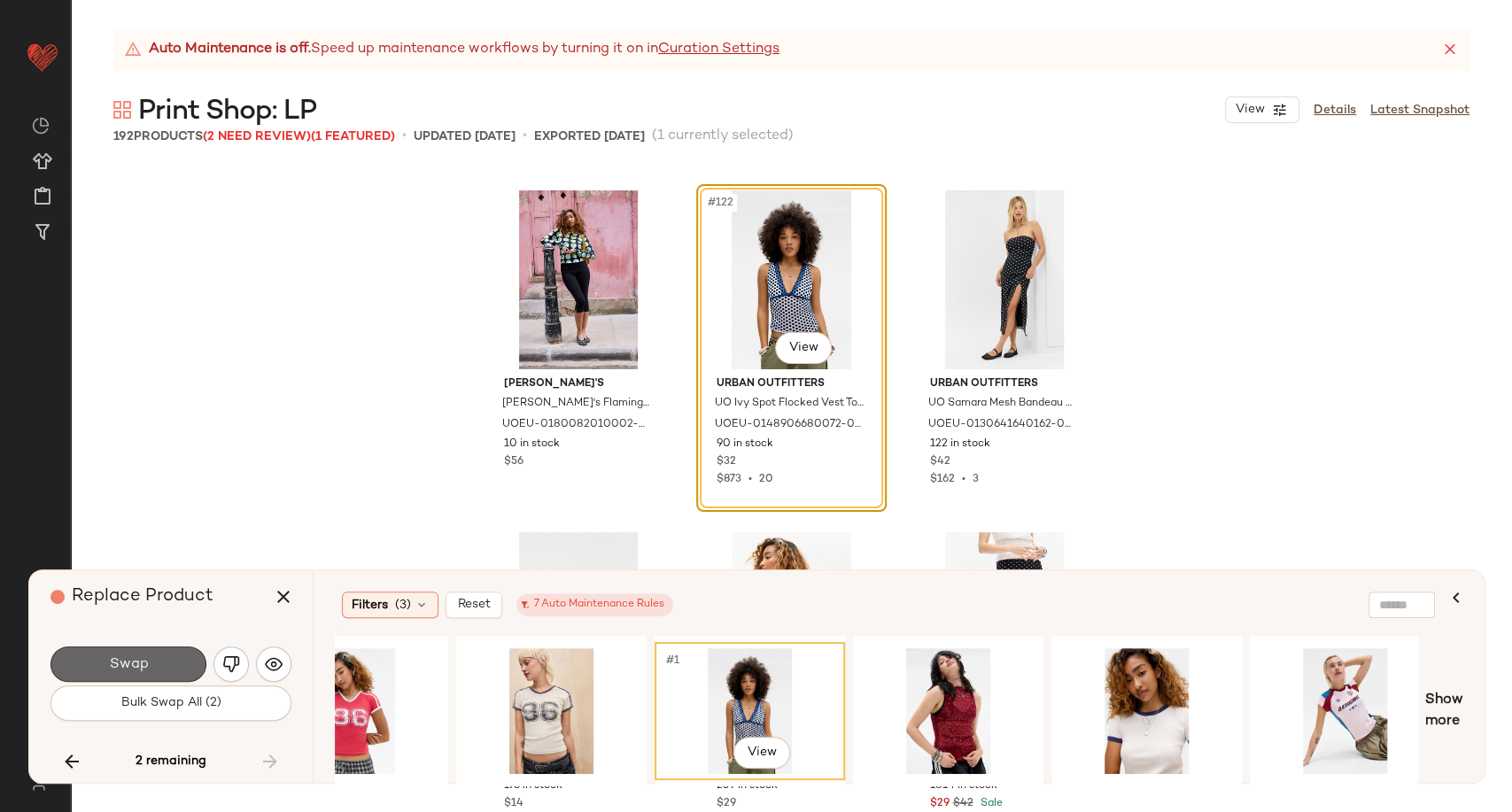
click at [143, 664] on span "Swap" at bounding box center [128, 664] width 40 height 17
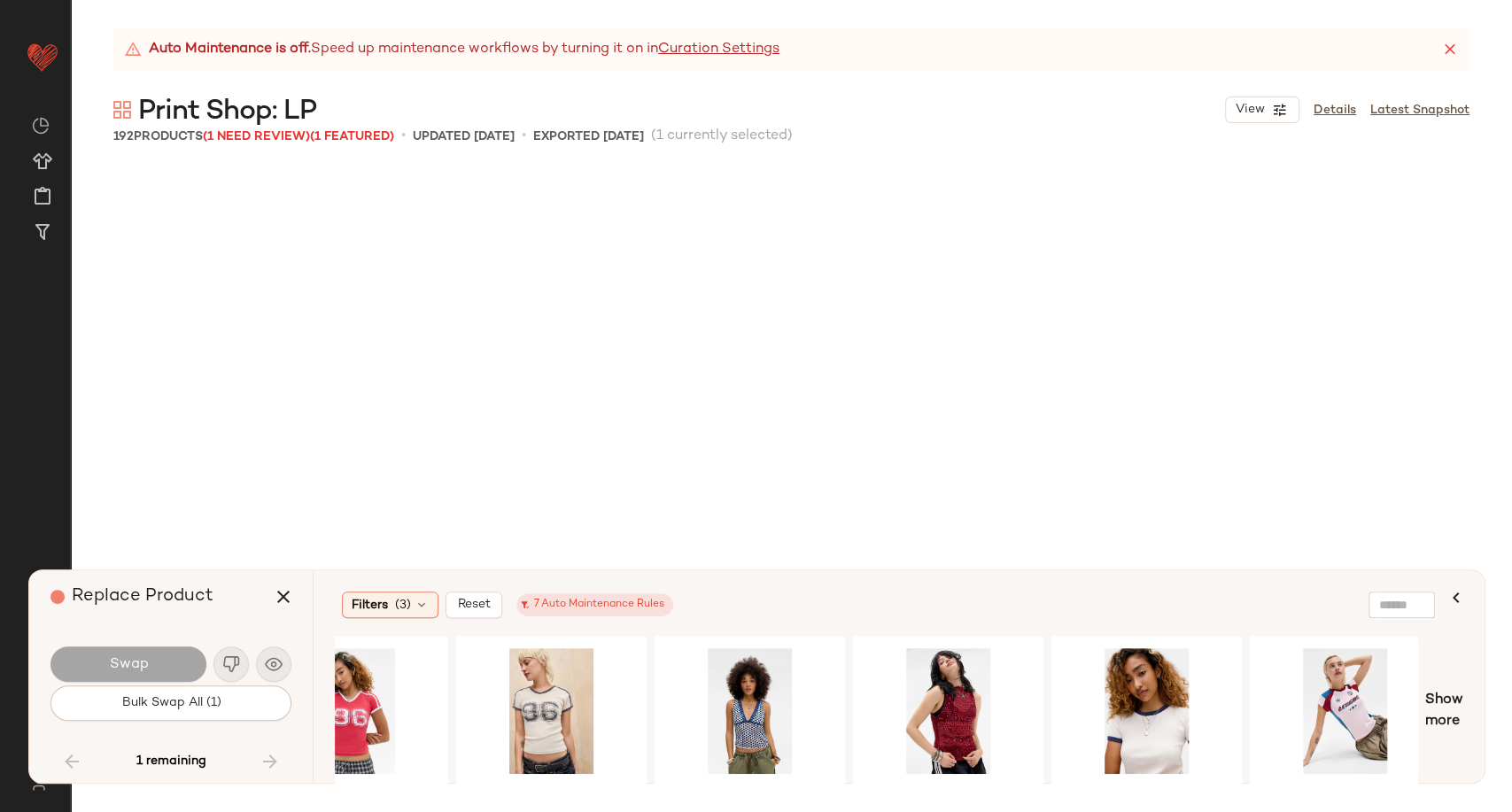
scroll to position [10599, 0]
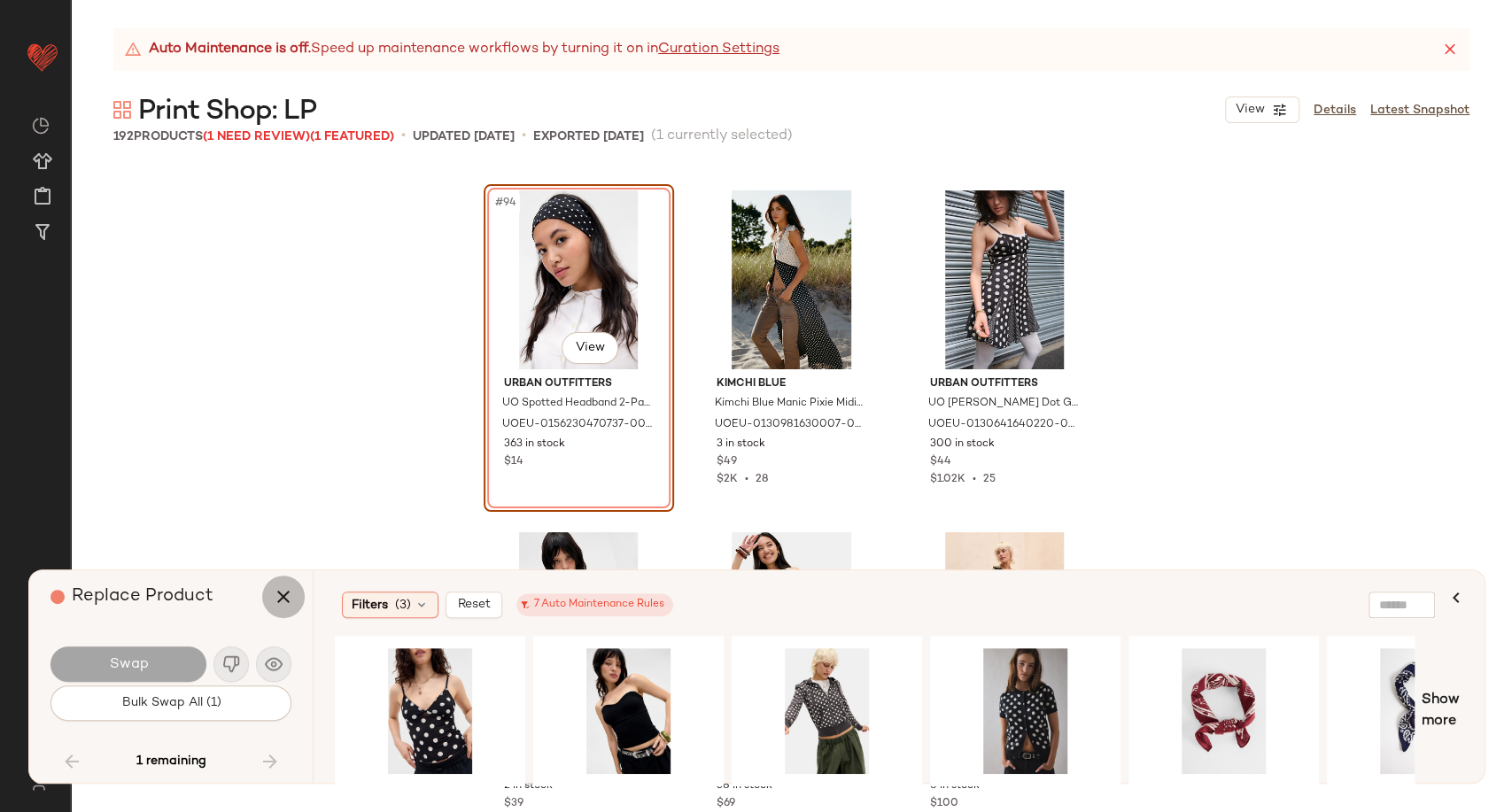
click at [285, 600] on icon "button" at bounding box center [282, 596] width 21 height 21
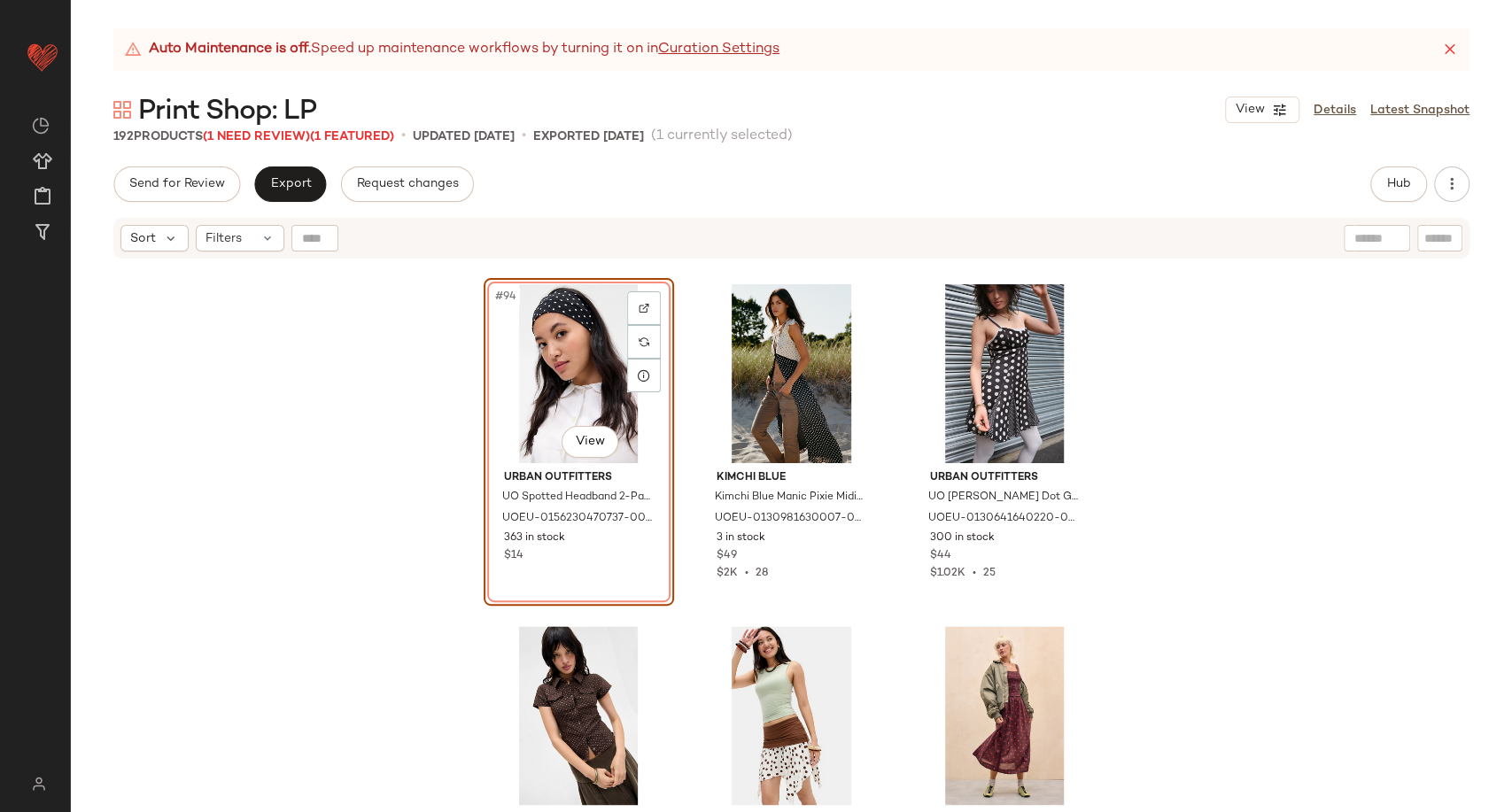
click at [269, 453] on div "#94 View Urban Outfitters UO Spotted Headband 2-Pack - Black at Urban Outfitter…" at bounding box center [791, 559] width 1441 height 596
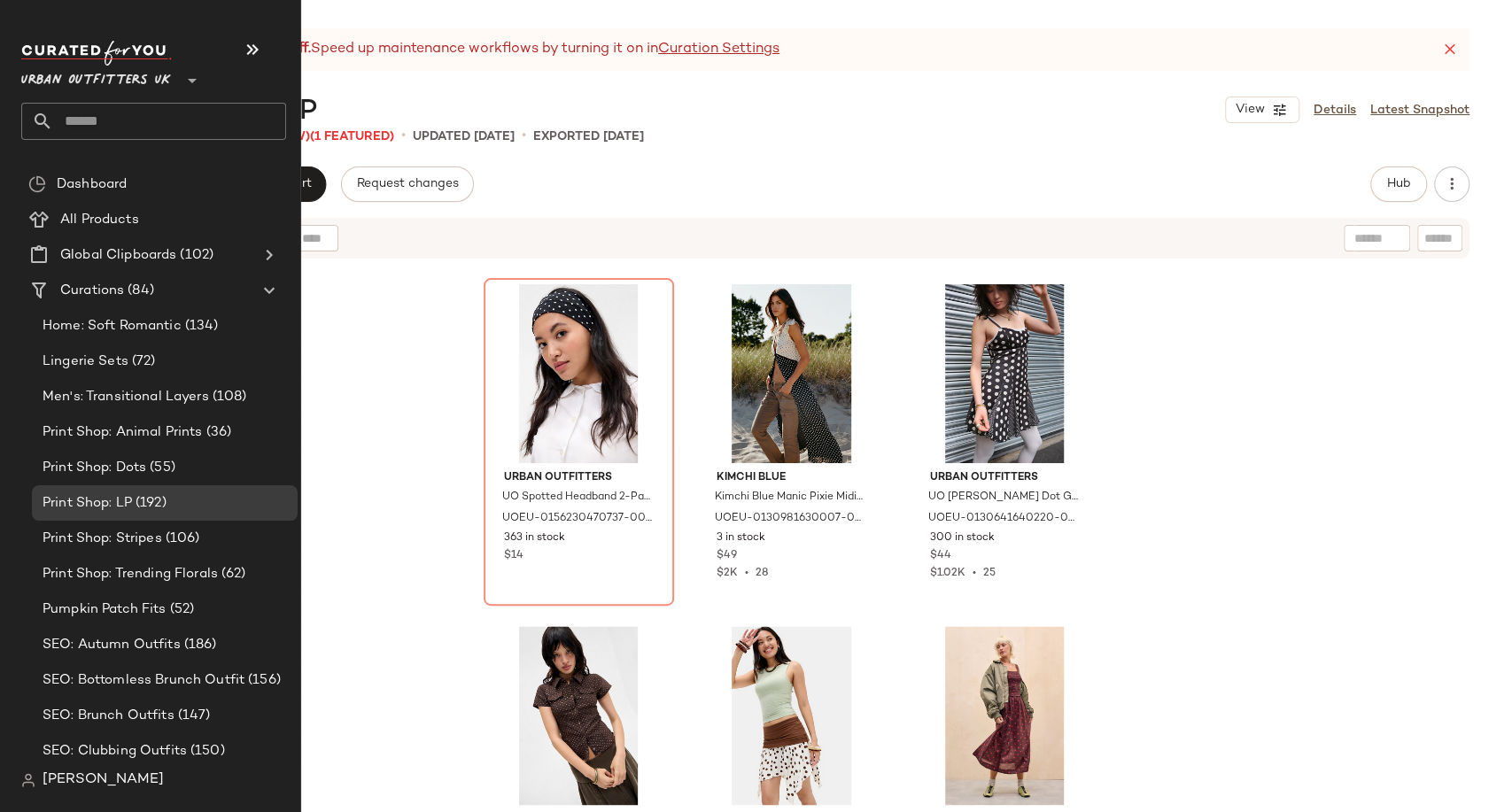
click at [103, 122] on input "text" at bounding box center [169, 120] width 233 height 37
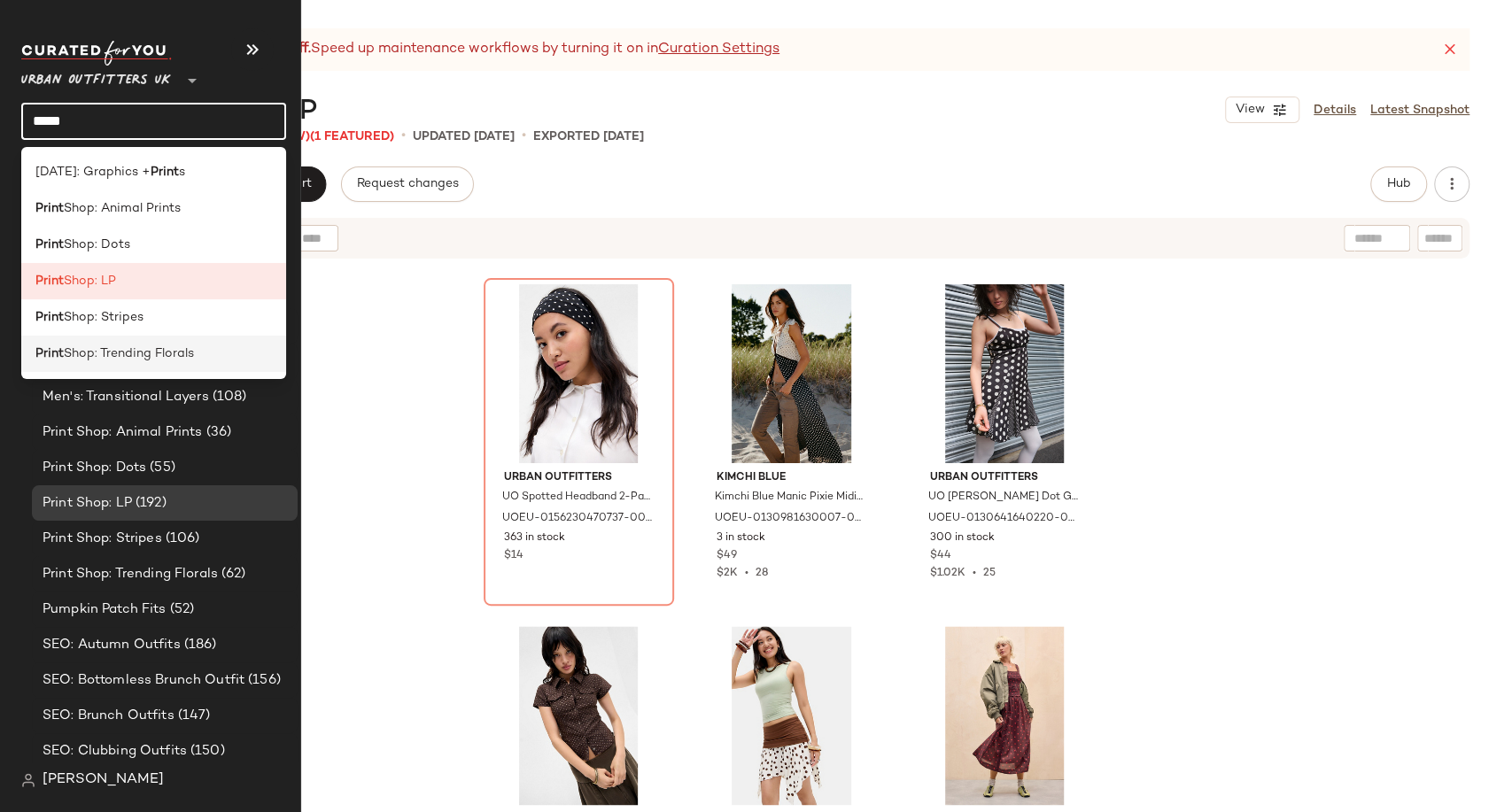
type input "*****"
click at [154, 343] on div "Print Shop: Trending Florals" at bounding box center [153, 354] width 264 height 37
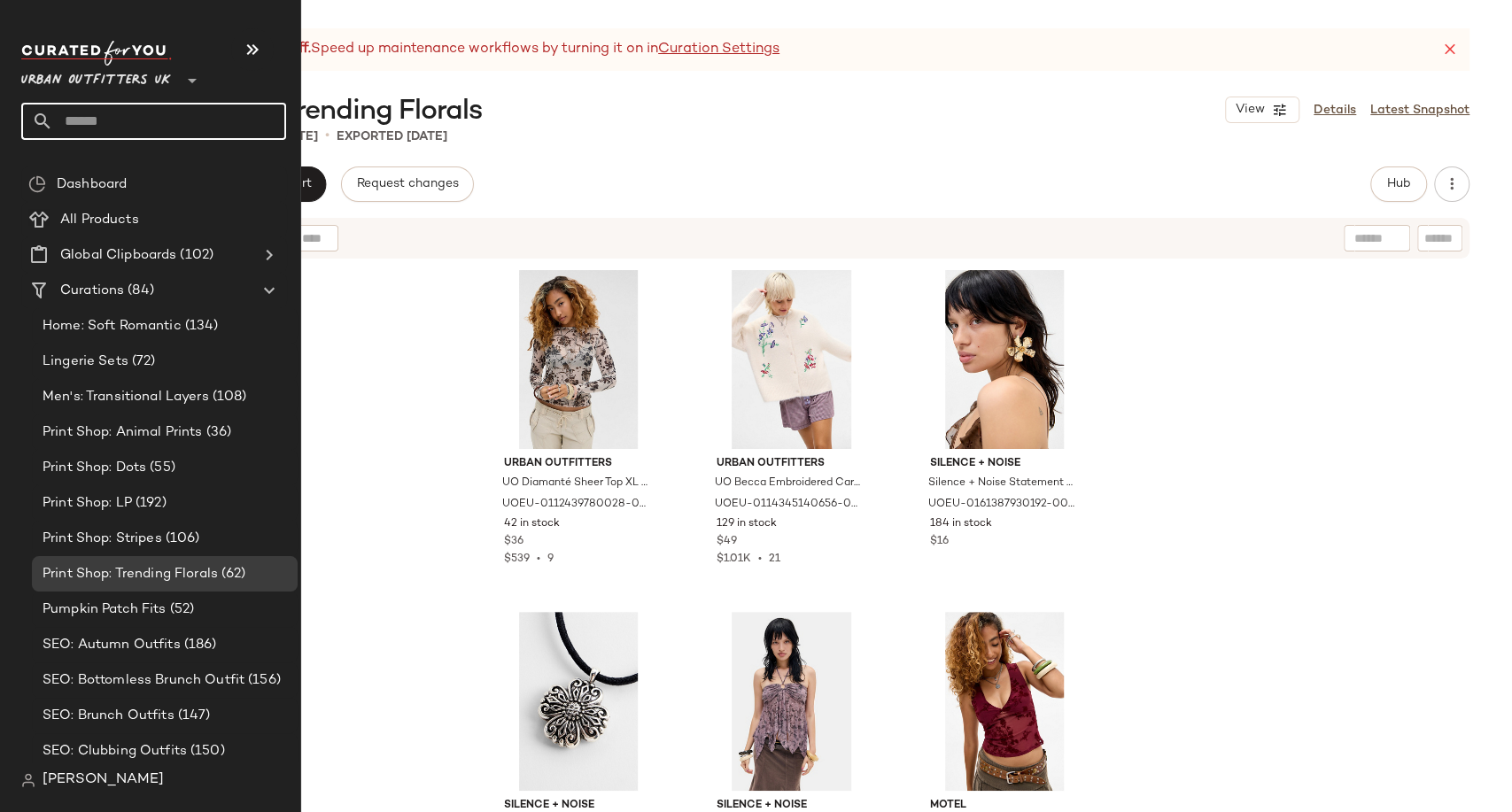
click at [97, 124] on input "text" at bounding box center [169, 120] width 233 height 37
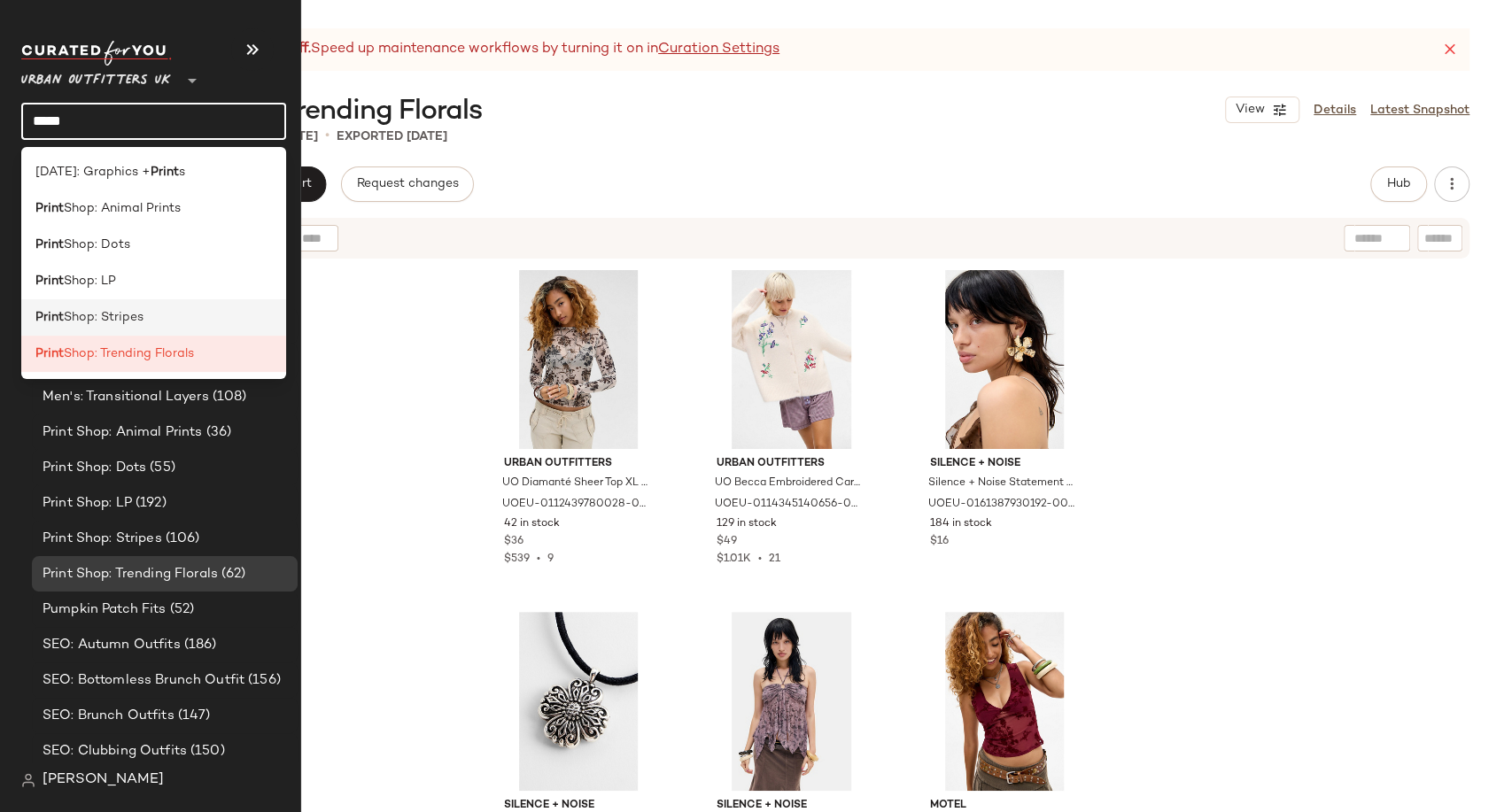
type input "*****"
click at [133, 321] on span "Shop: Stripes" at bounding box center [103, 317] width 80 height 19
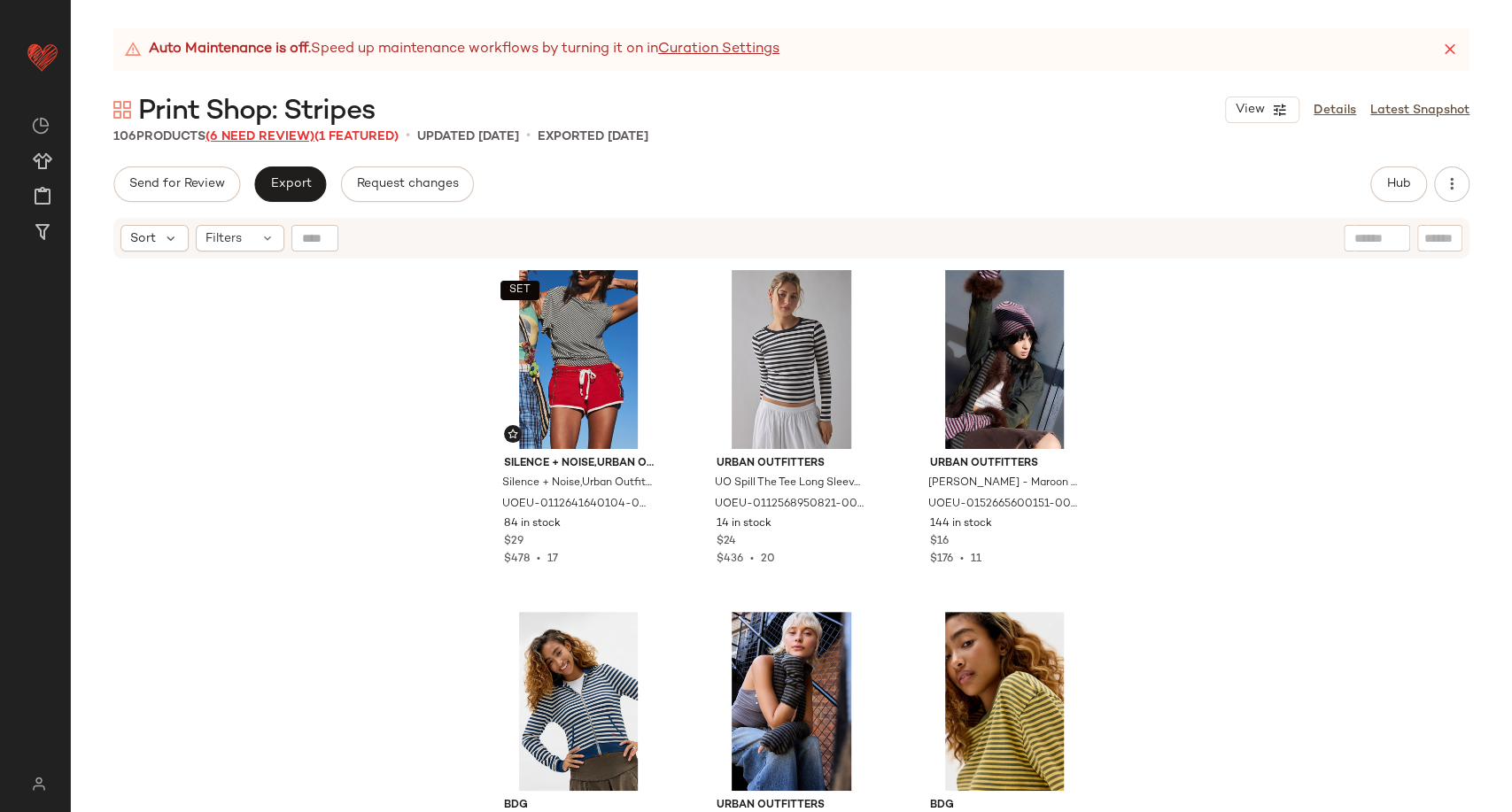
click at [252, 132] on span "(6 Need Review)" at bounding box center [260, 136] width 109 height 13
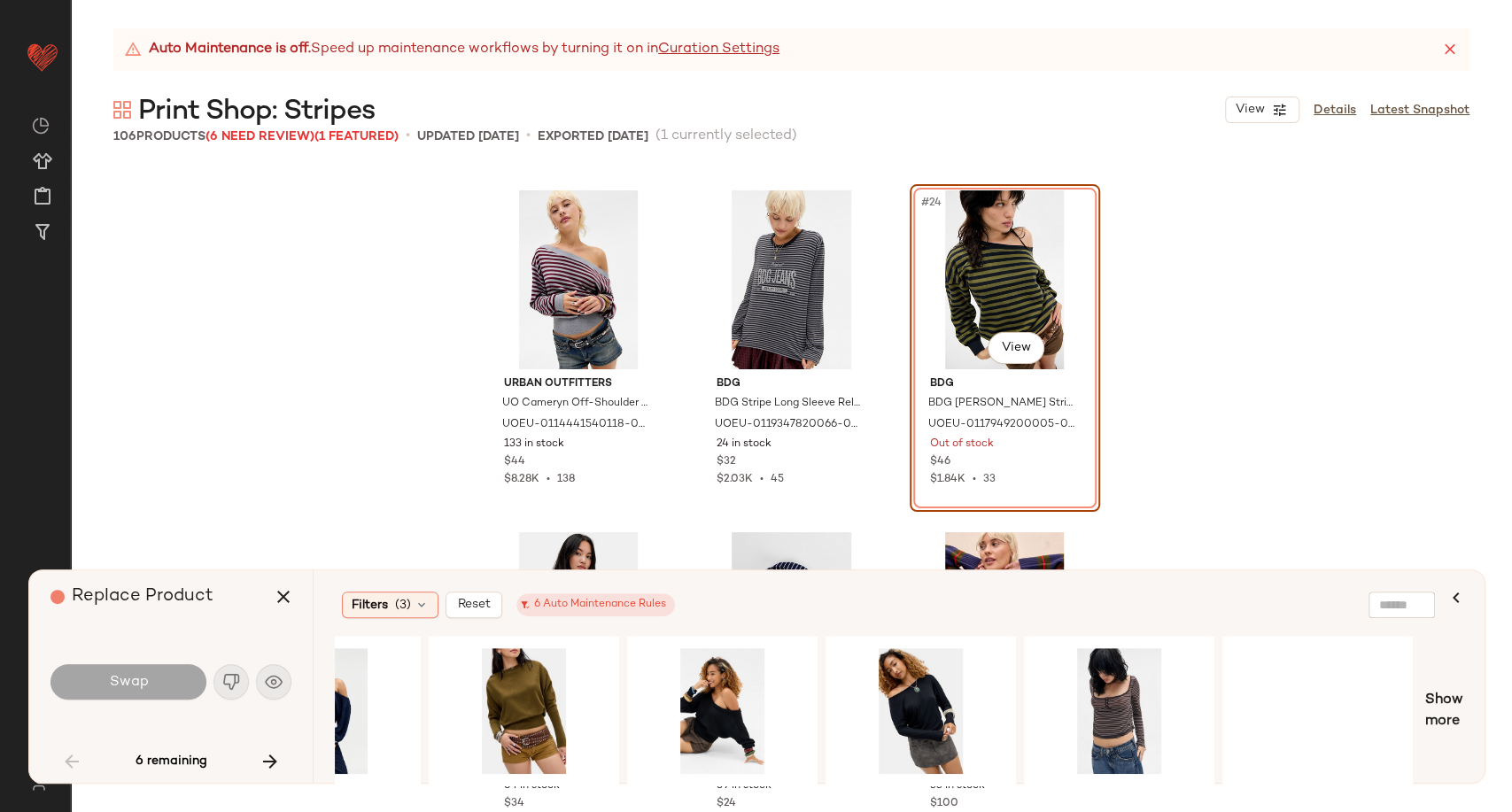
scroll to position [0, 326]
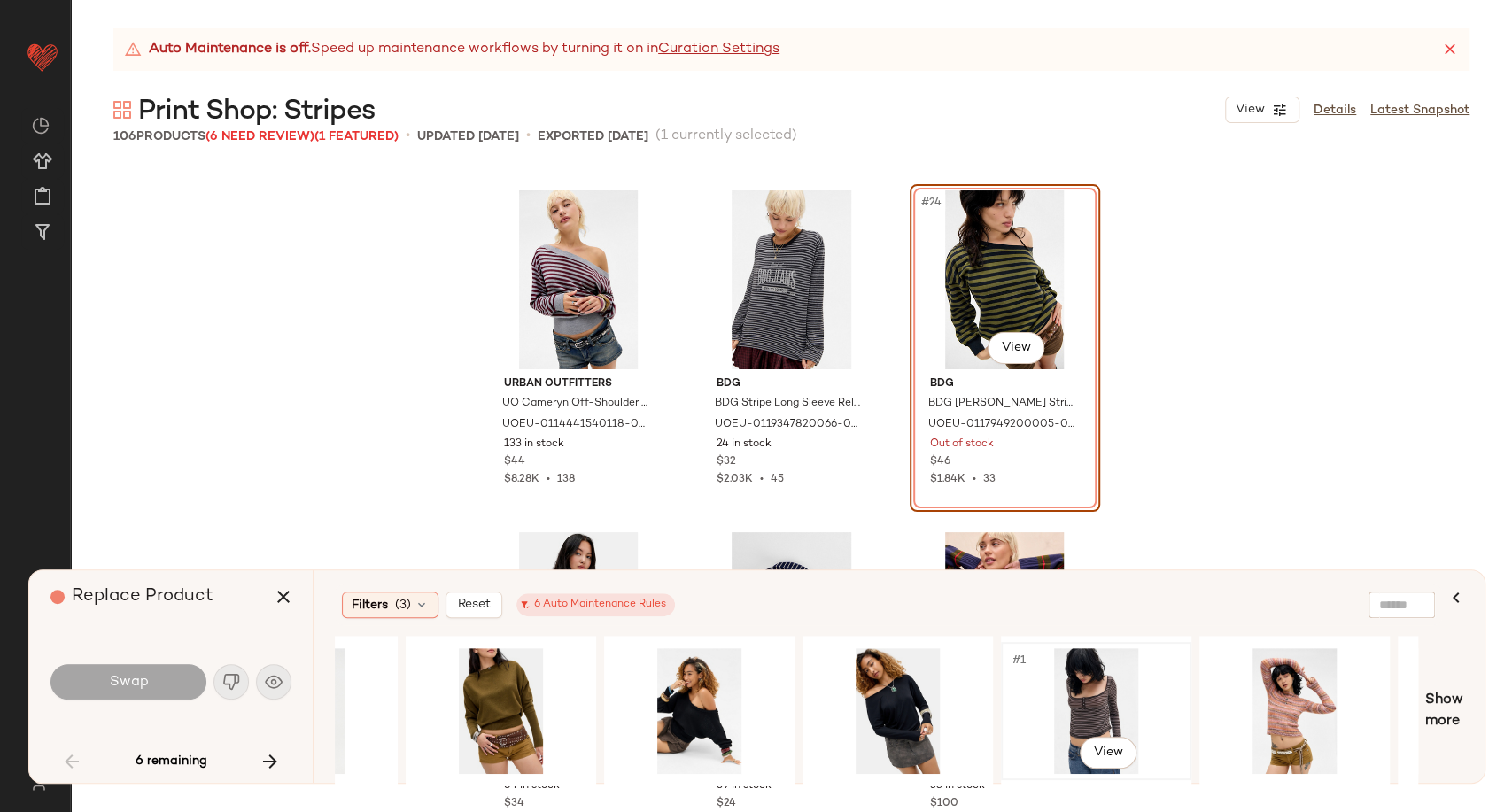
click at [1096, 695] on div "#1 View" at bounding box center [1095, 711] width 178 height 126
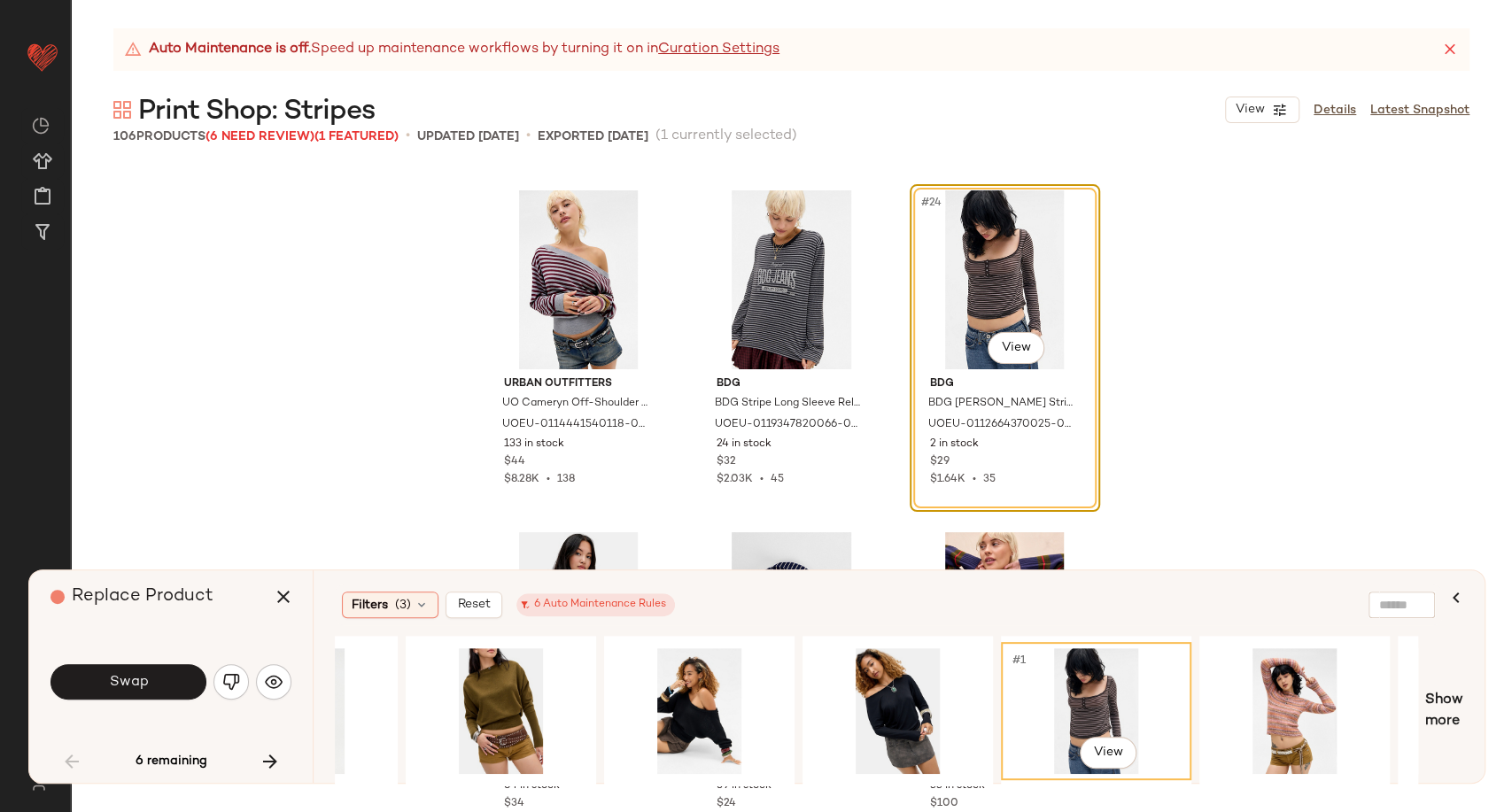
scroll to position [0, 0]
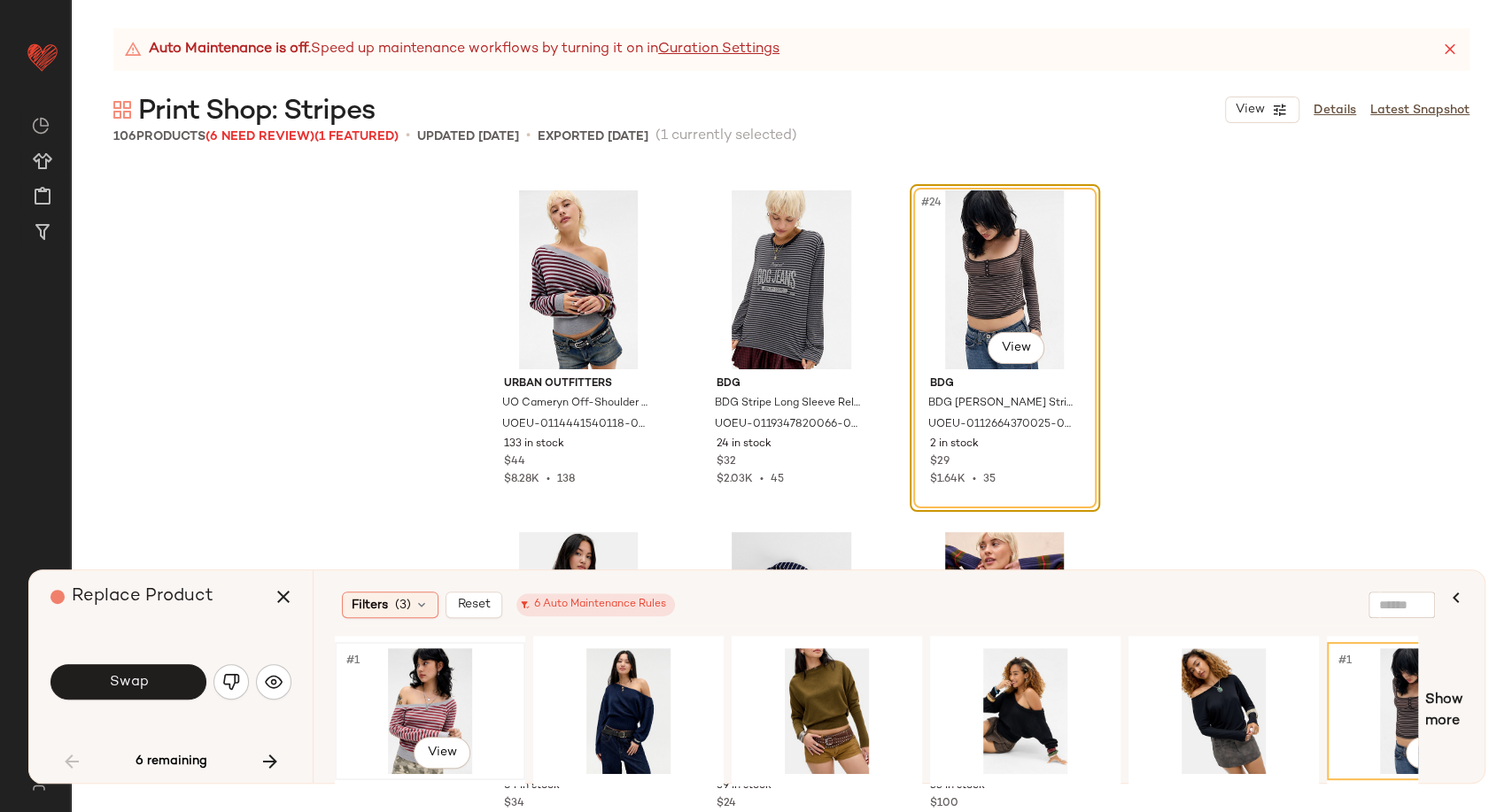
click at [403, 696] on div "#1 View" at bounding box center [429, 711] width 178 height 126
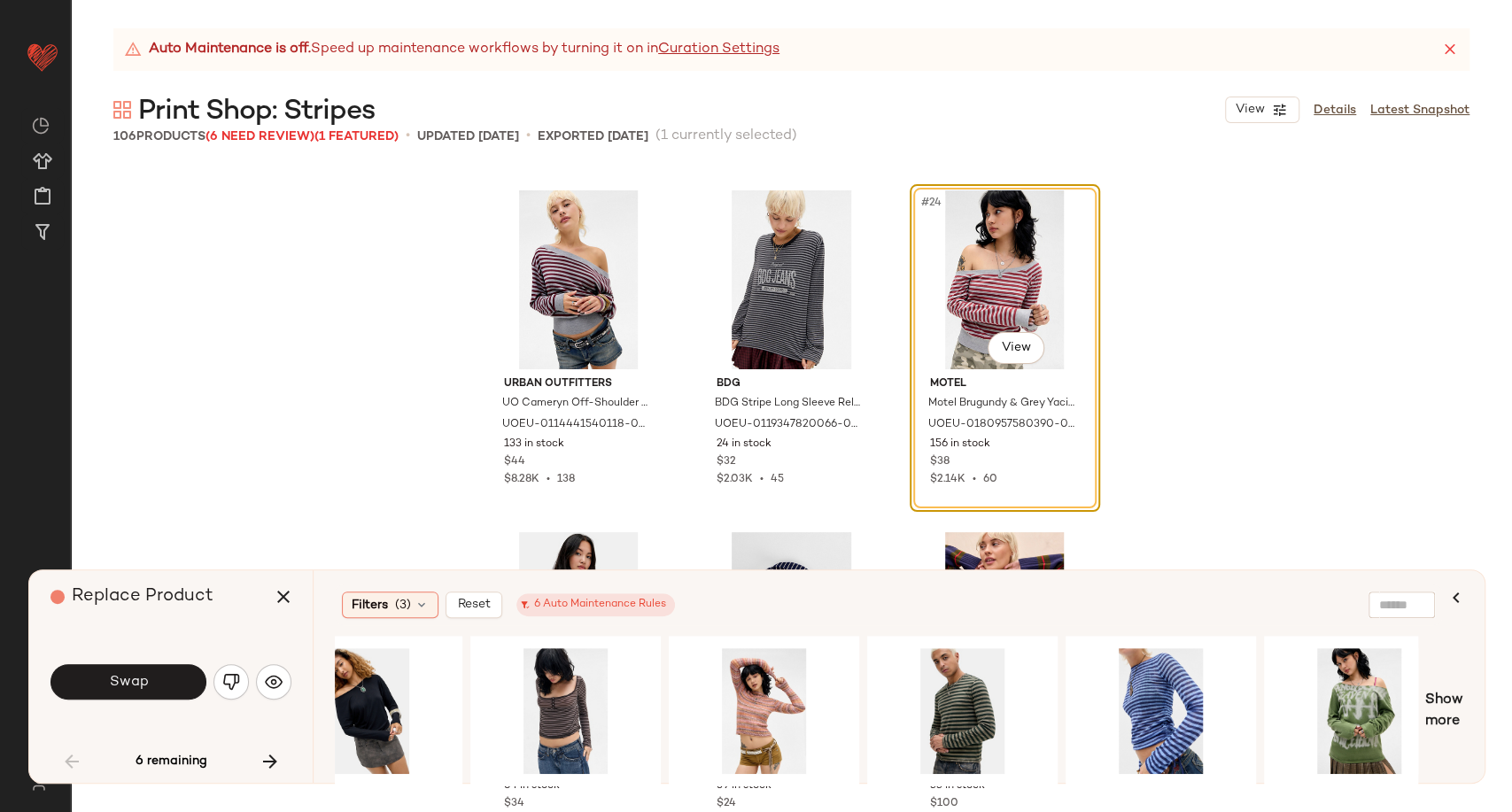
scroll to position [0, 955]
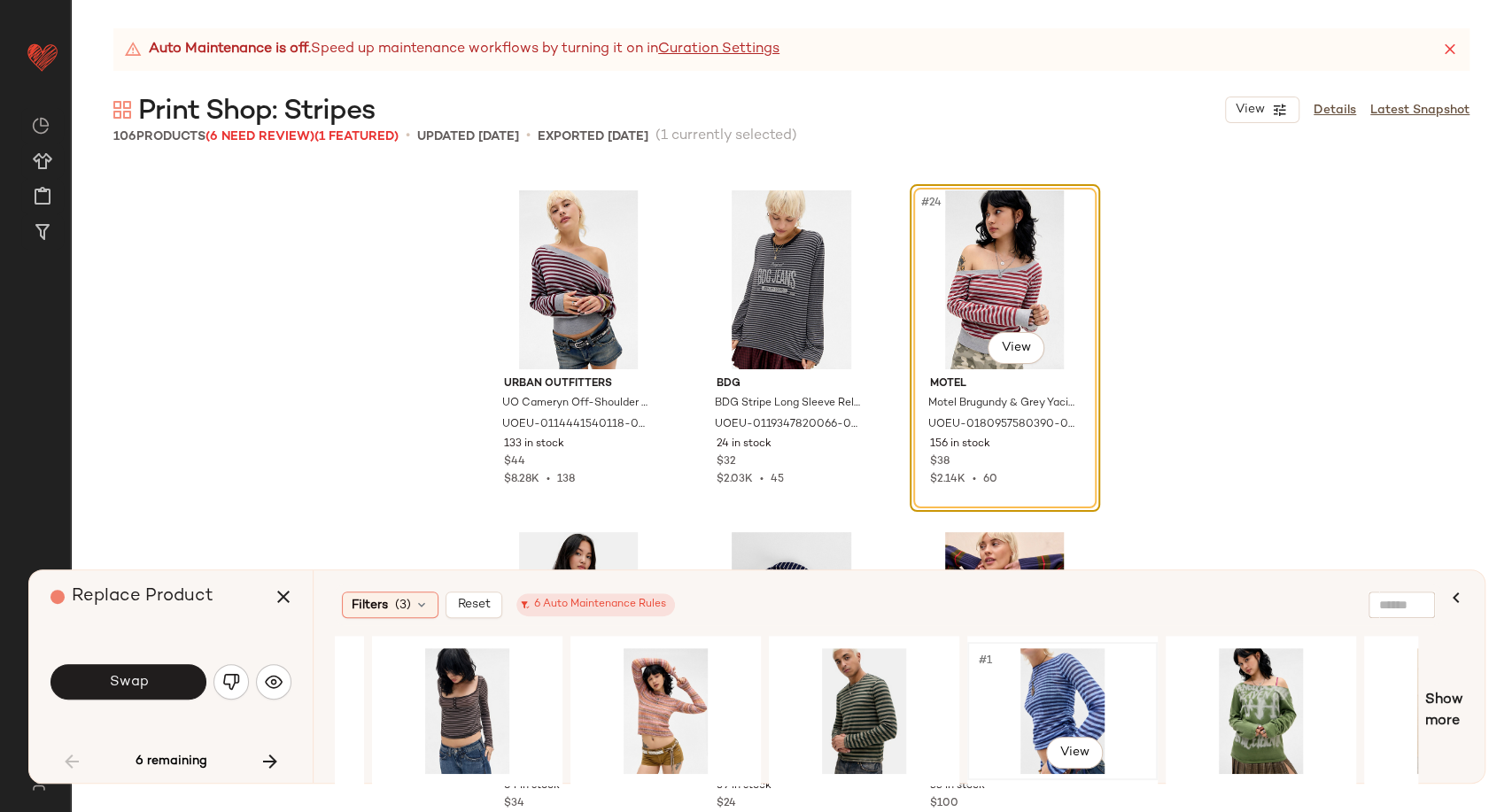
click at [1058, 708] on div "#1 View" at bounding box center [1062, 711] width 178 height 126
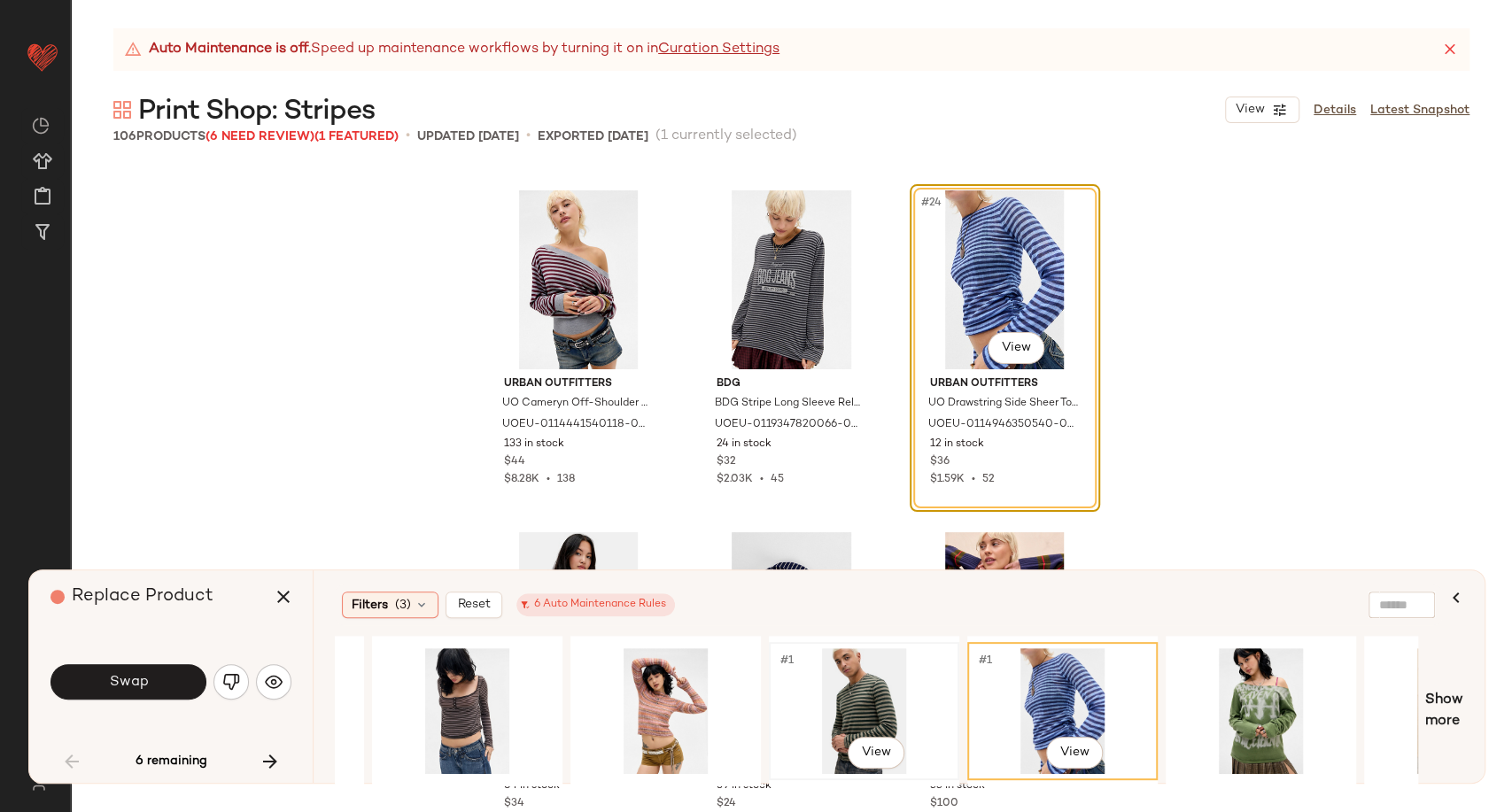
click at [845, 709] on div "#1 View" at bounding box center [864, 711] width 178 height 126
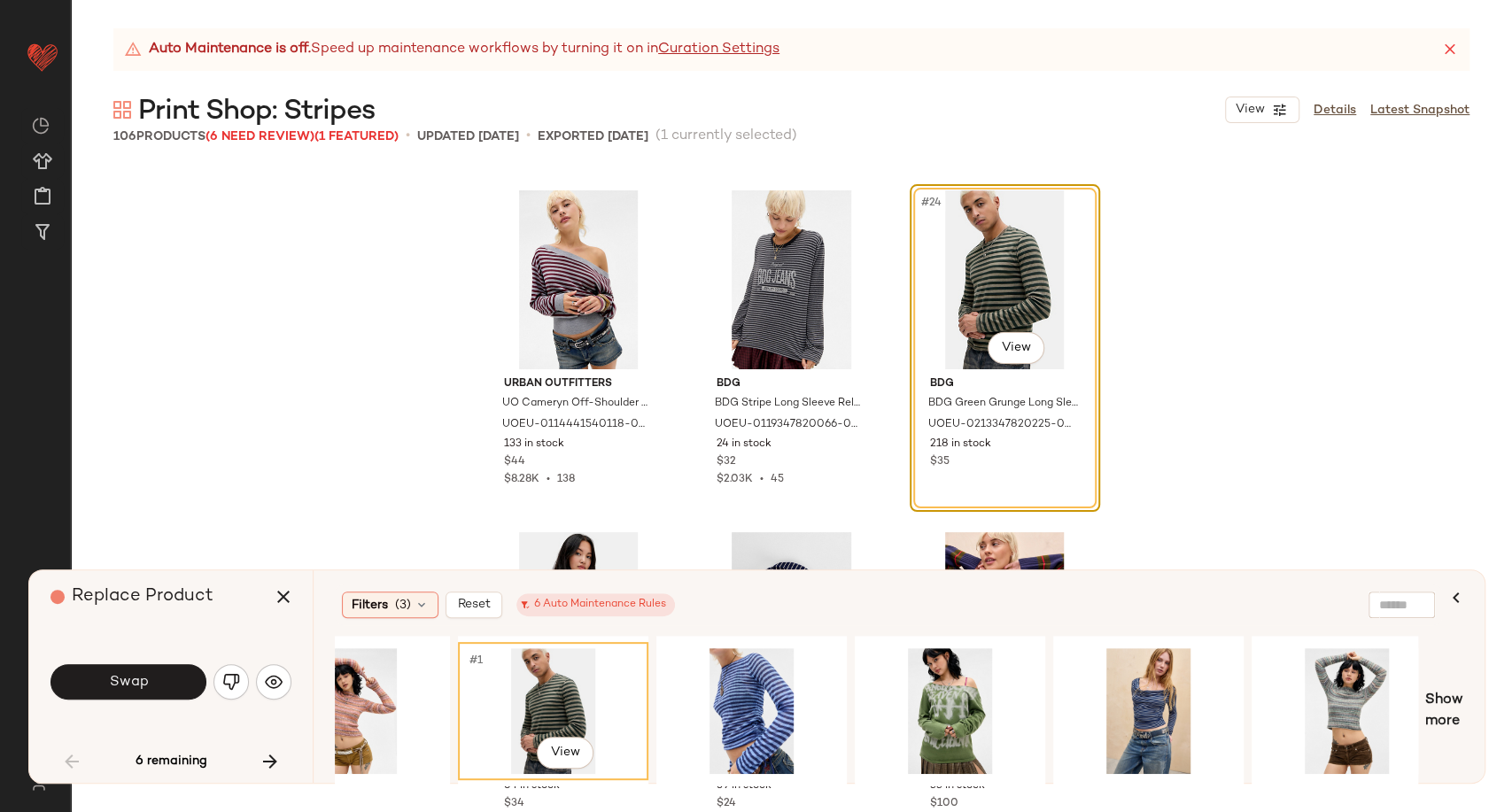
scroll to position [0, 1581]
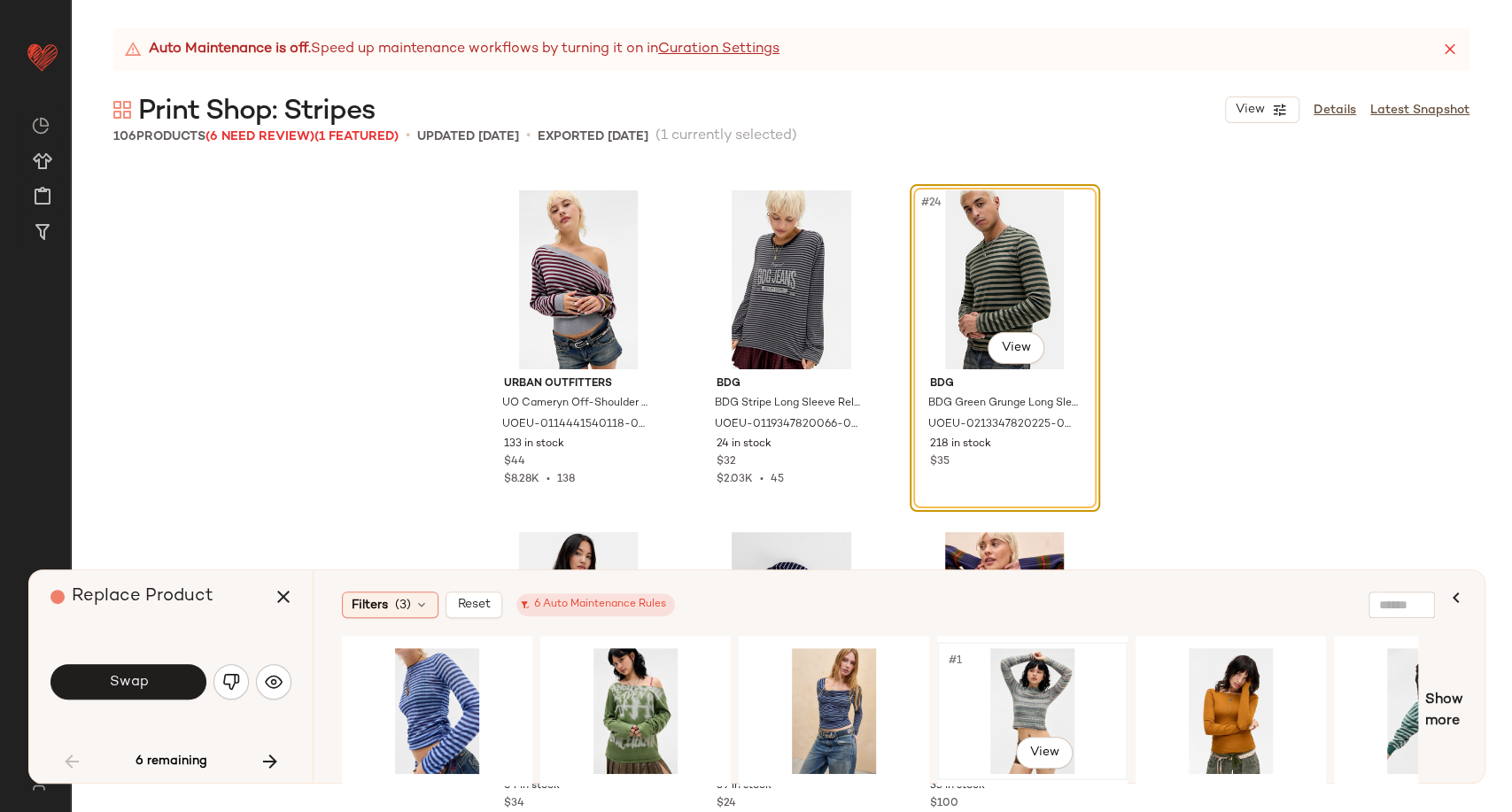
click at [1060, 696] on div "#1 View" at bounding box center [1032, 711] width 178 height 126
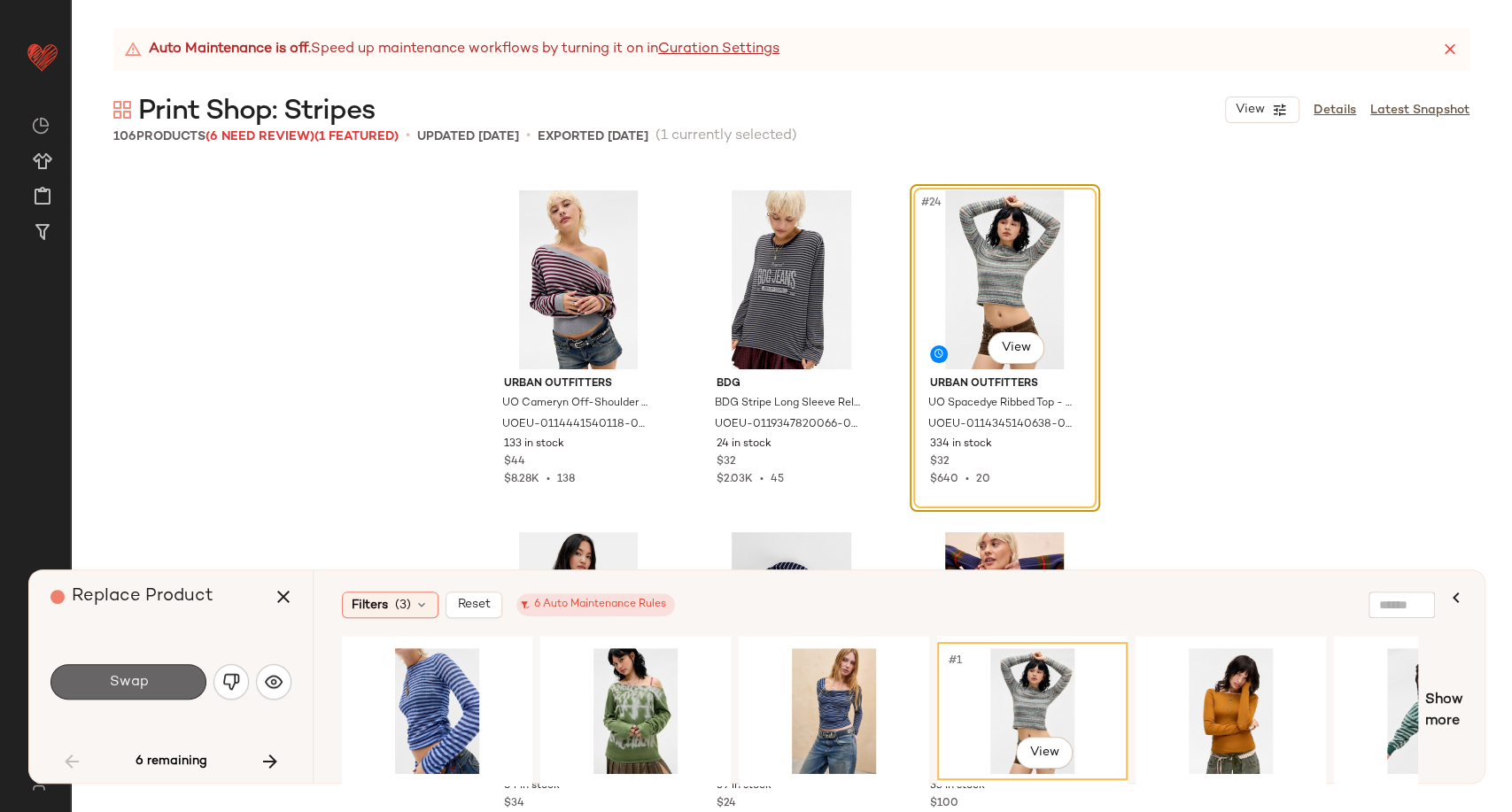
click at [145, 689] on span "Swap" at bounding box center [128, 682] width 40 height 17
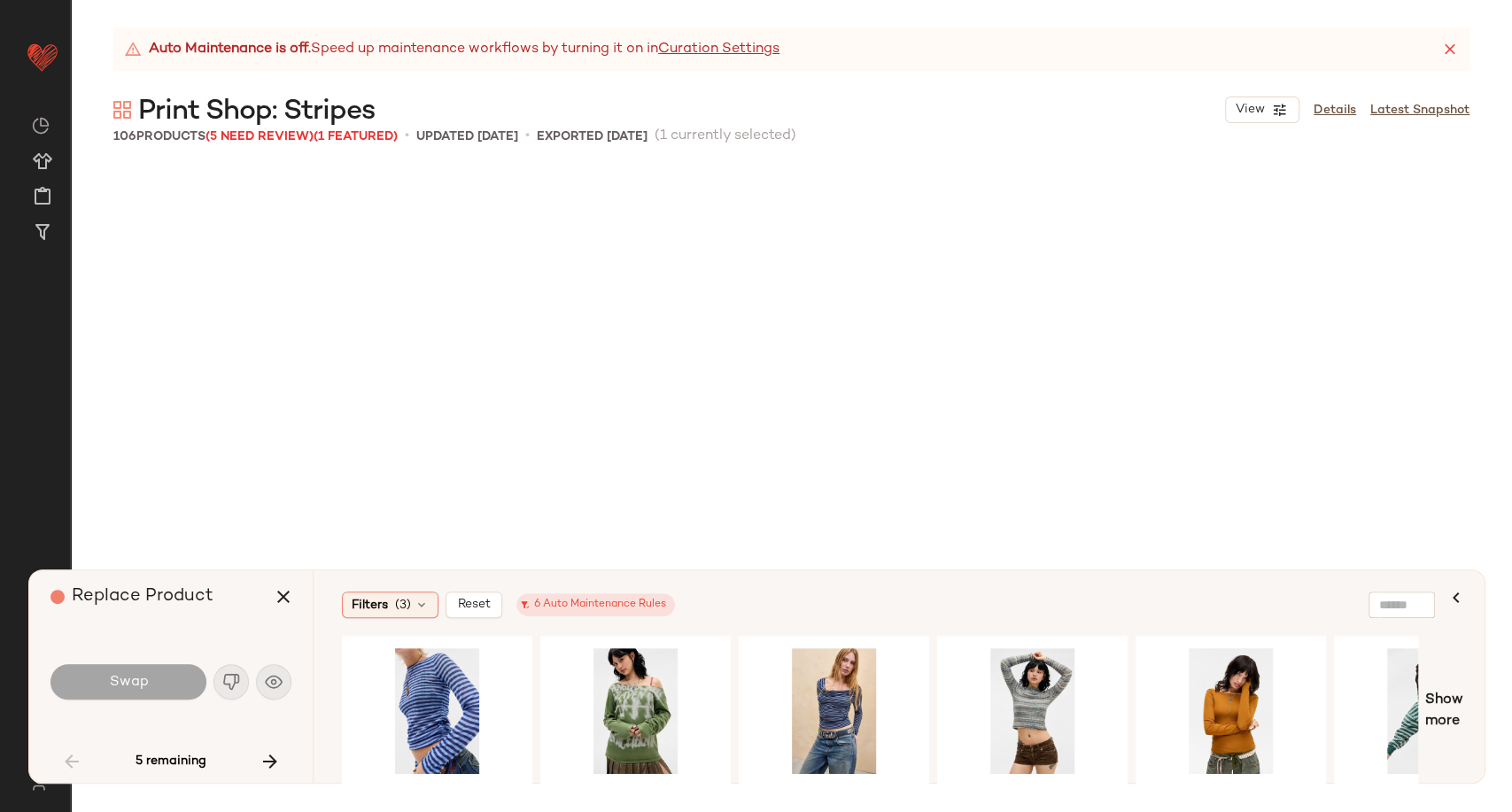
scroll to position [3761, 0]
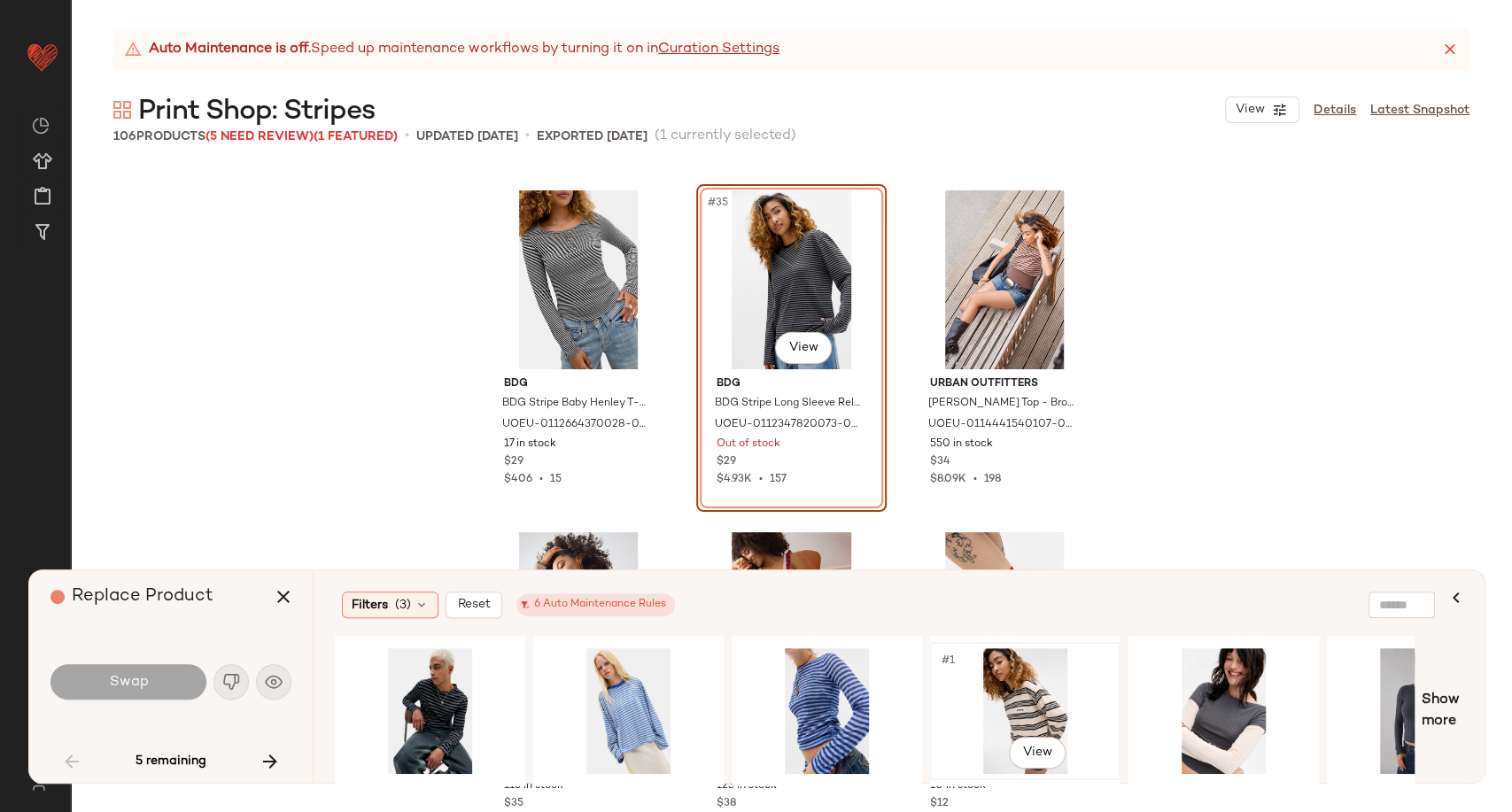
click at [1019, 700] on div "#1 View" at bounding box center [1025, 711] width 178 height 126
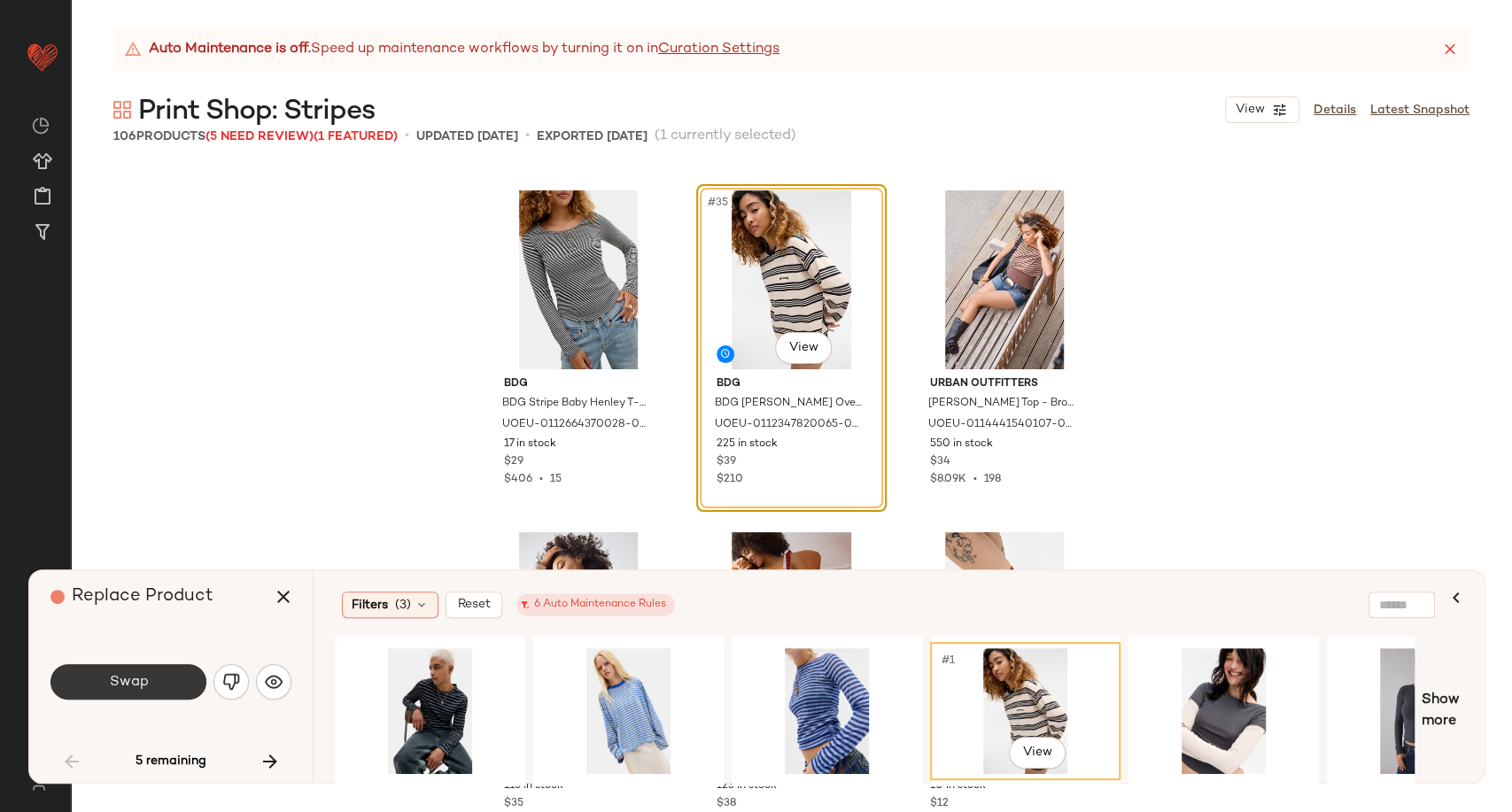
click at [178, 688] on button "Swap" at bounding box center [128, 682] width 156 height 36
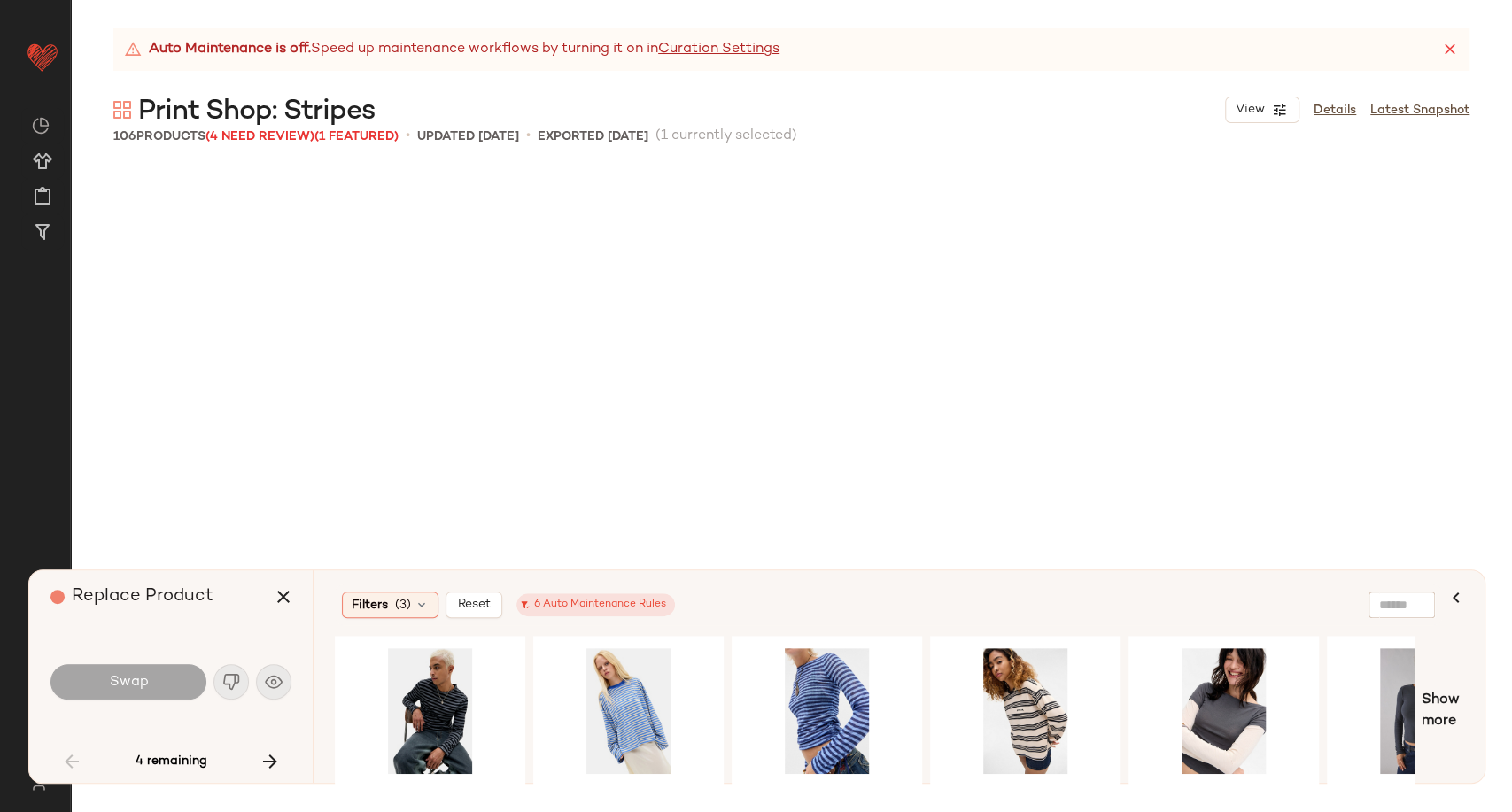
scroll to position [4787, 0]
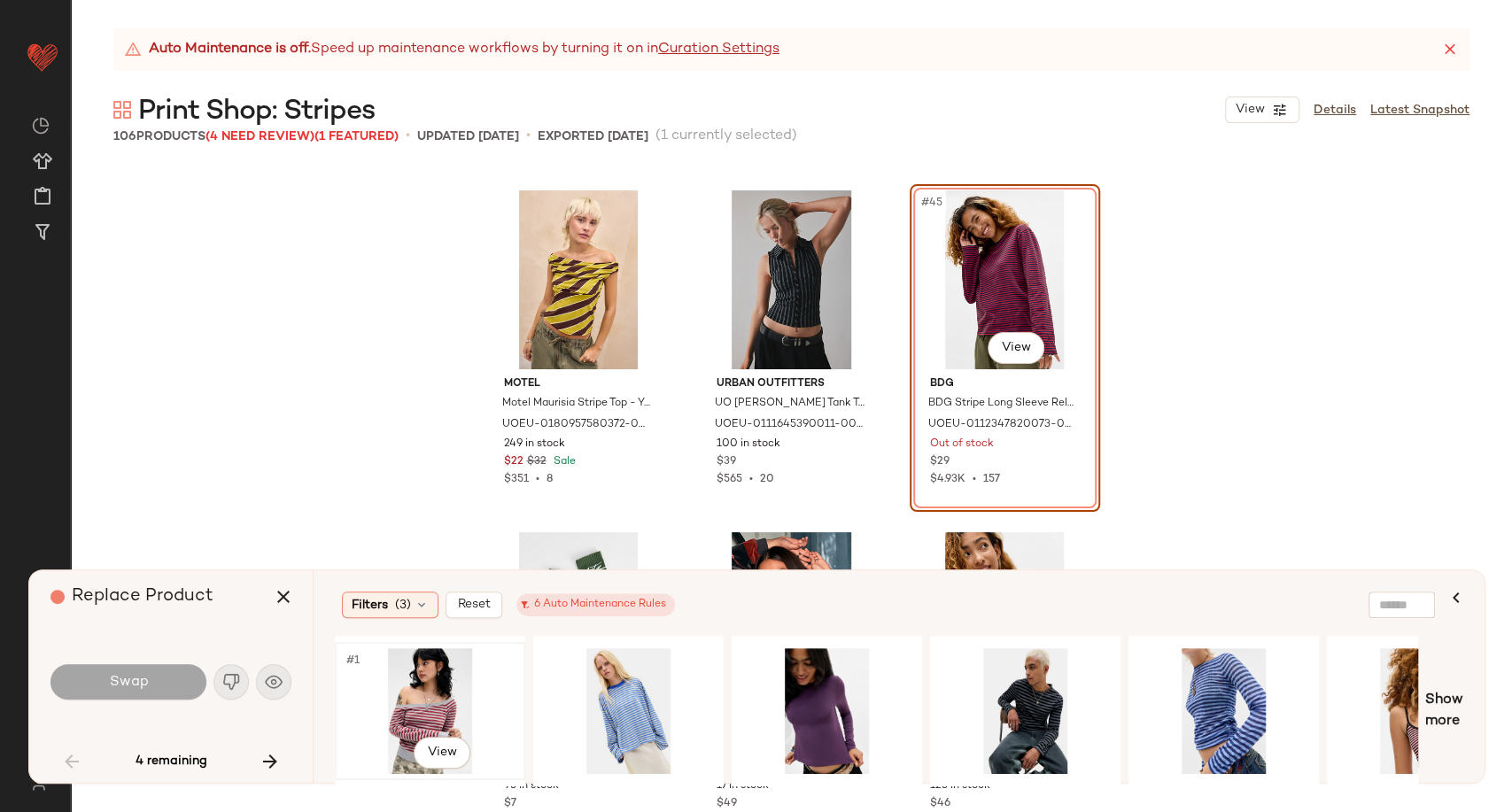
click at [420, 710] on div "#1 View" at bounding box center [429, 711] width 178 height 126
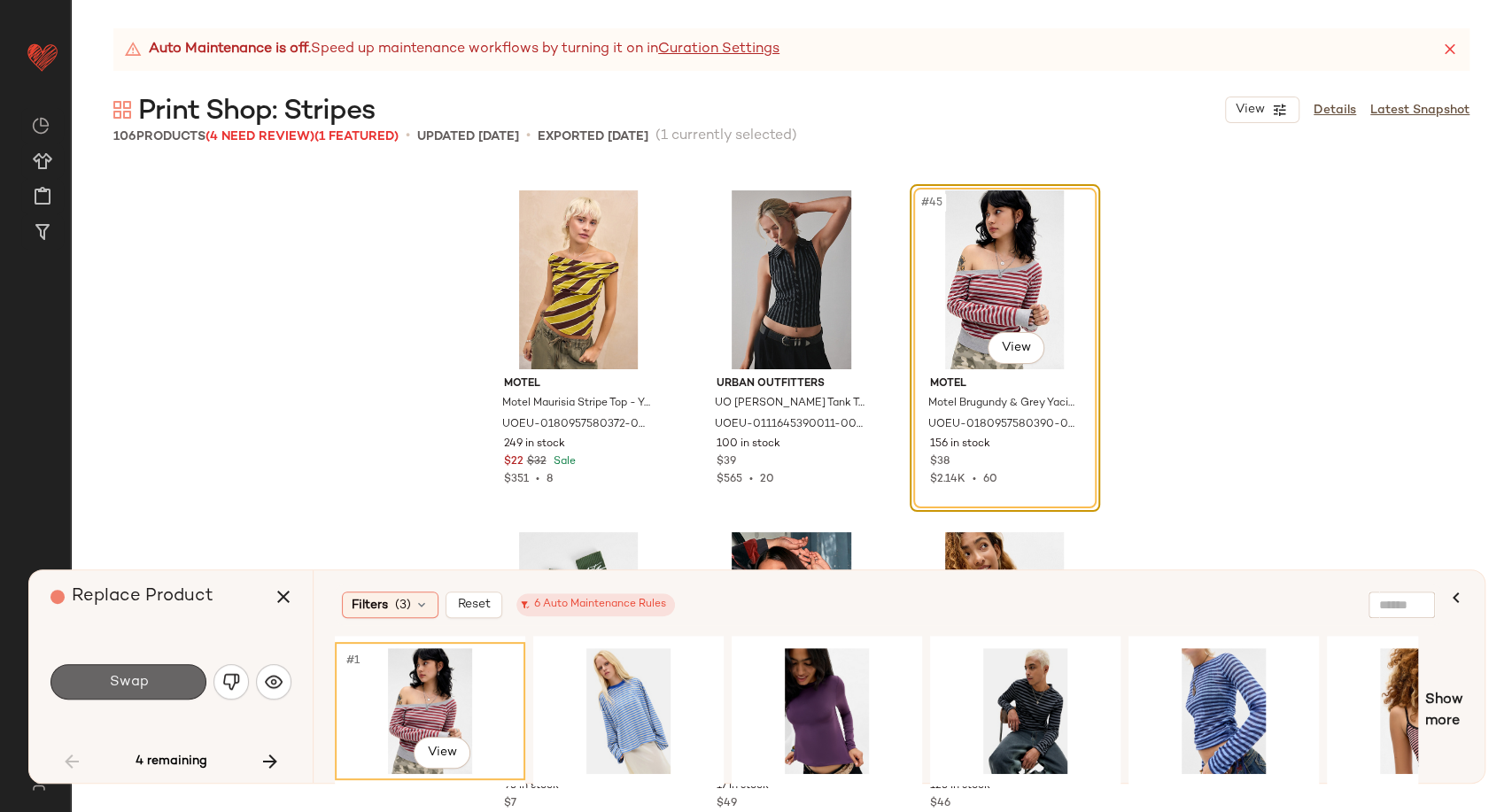
click at [156, 693] on button "Swap" at bounding box center [128, 682] width 156 height 36
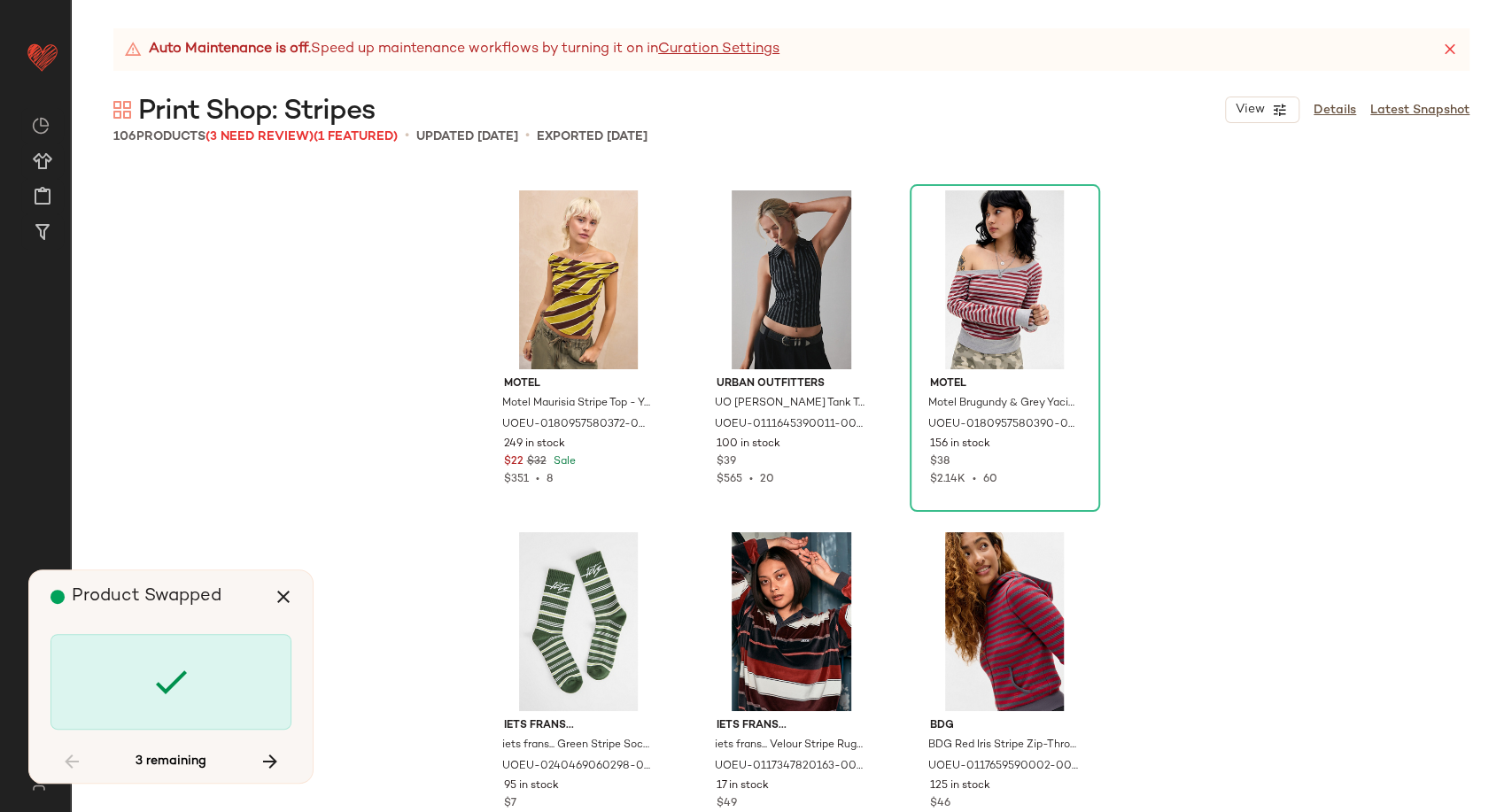
scroll to position [7522, 0]
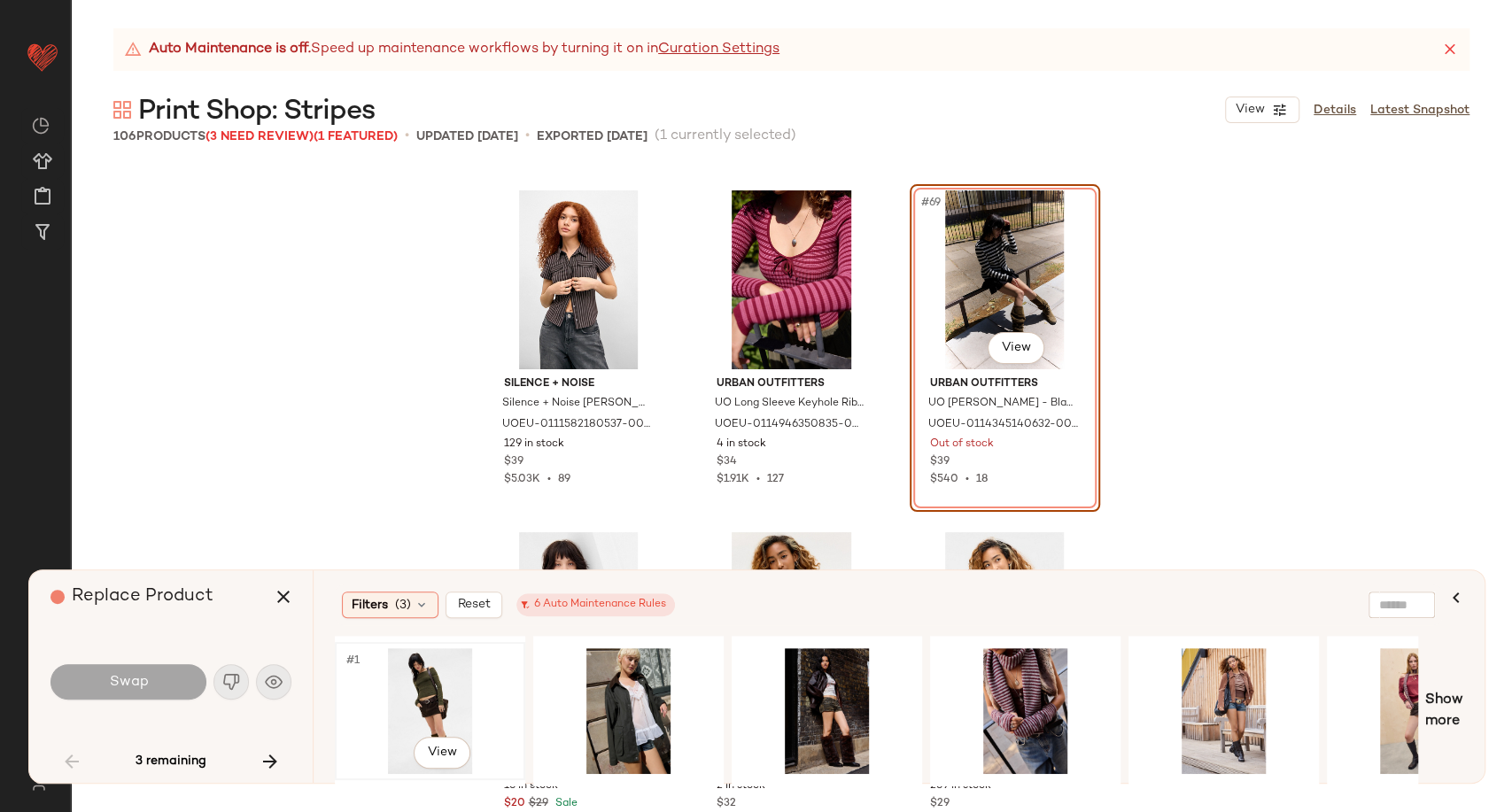
click at [425, 696] on div "#1 View" at bounding box center [429, 711] width 178 height 126
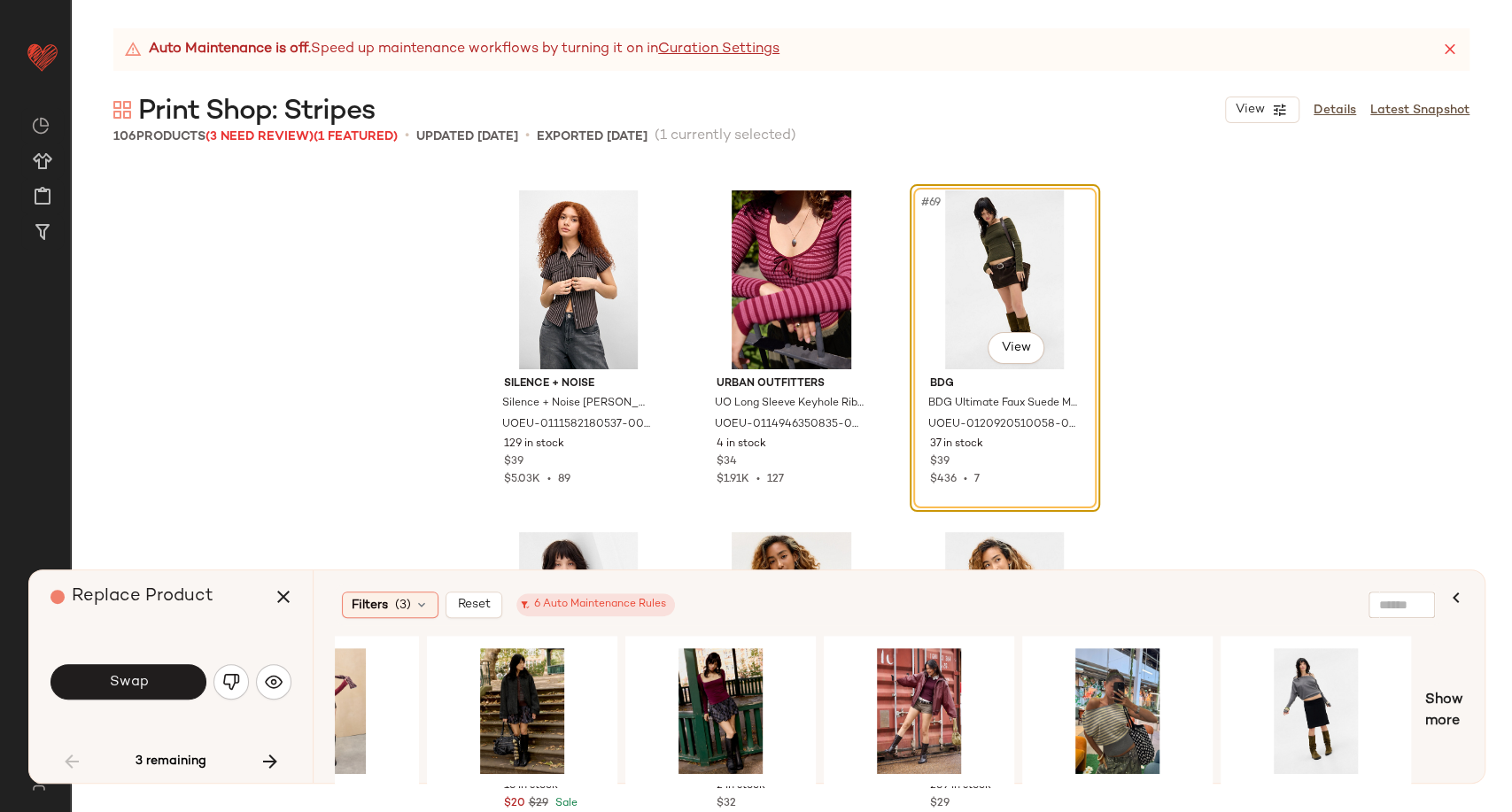
scroll to position [0, 1414]
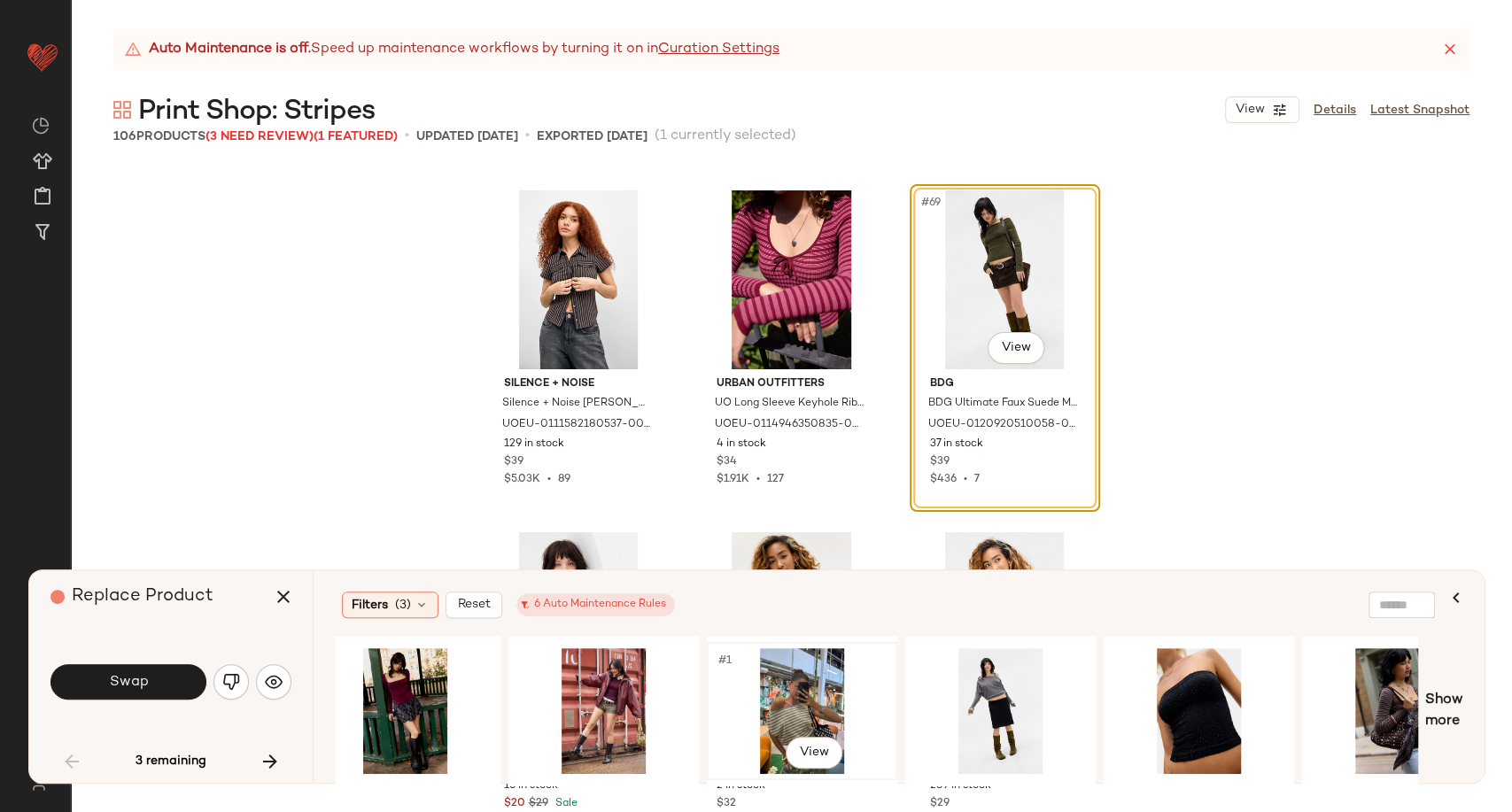
click at [779, 694] on div "#1 View" at bounding box center [801, 711] width 178 height 126
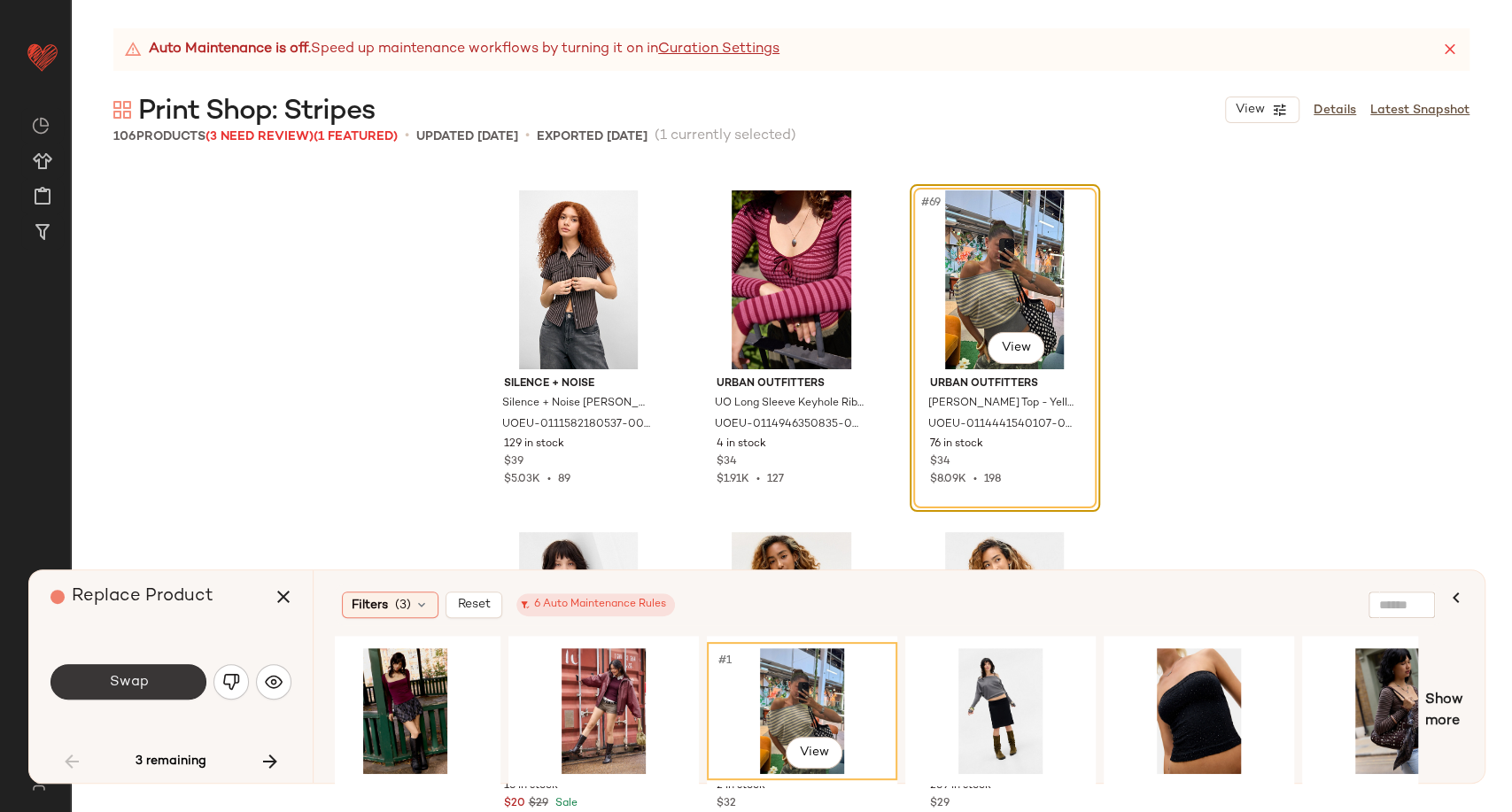
click at [127, 689] on span "Swap" at bounding box center [128, 682] width 40 height 17
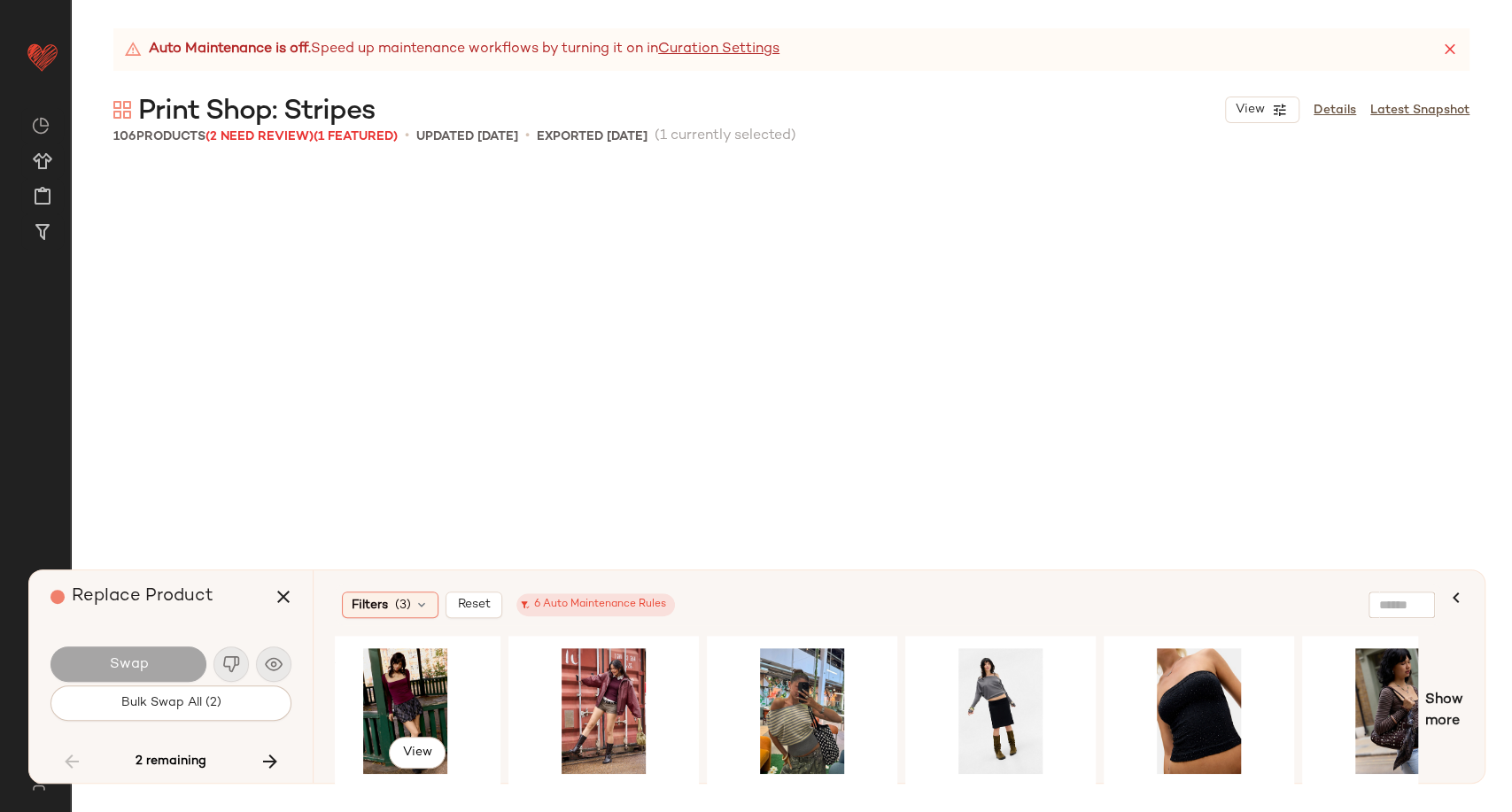
scroll to position [8889, 0]
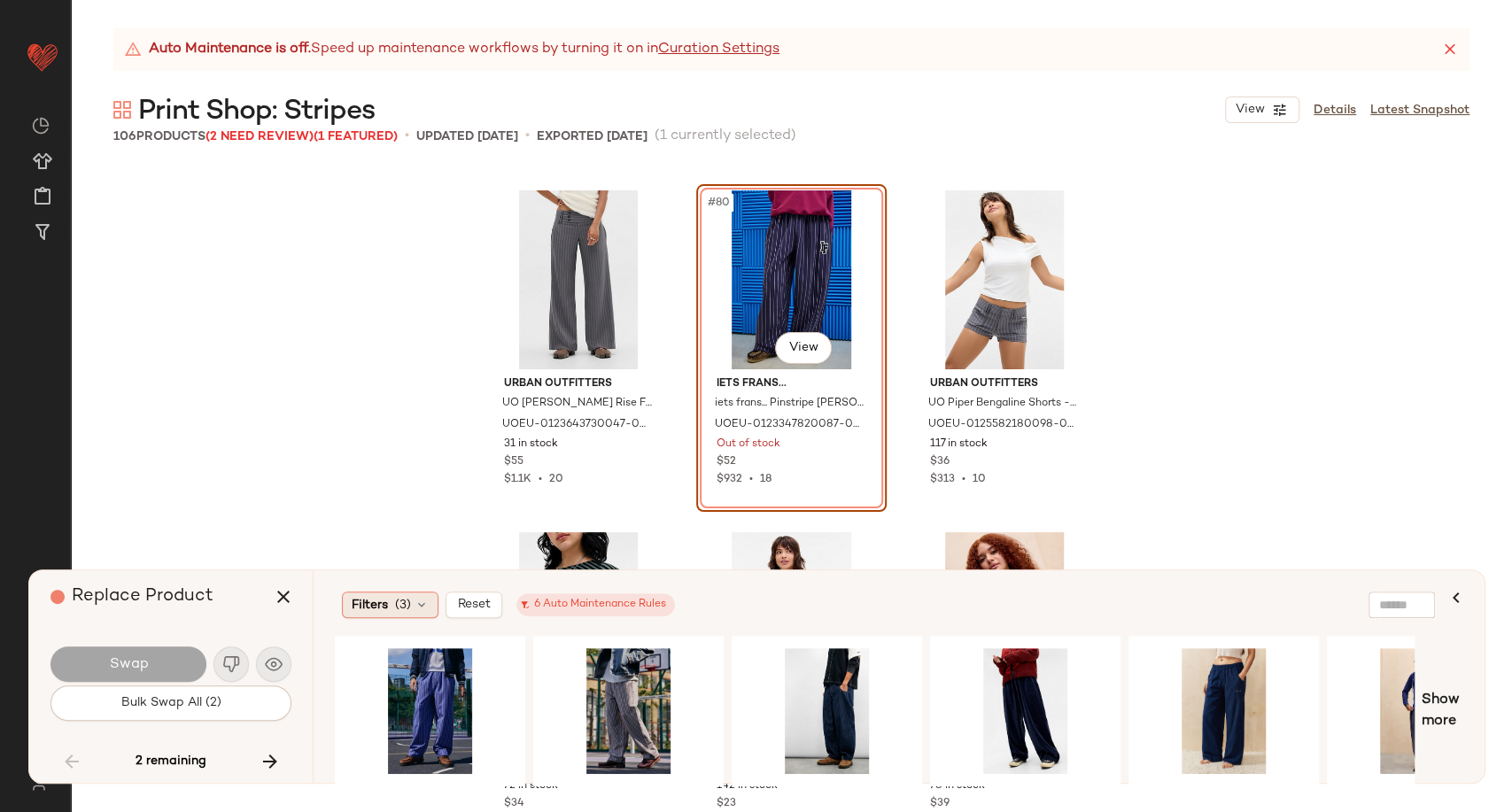
click at [425, 611] on icon at bounding box center [421, 605] width 14 height 14
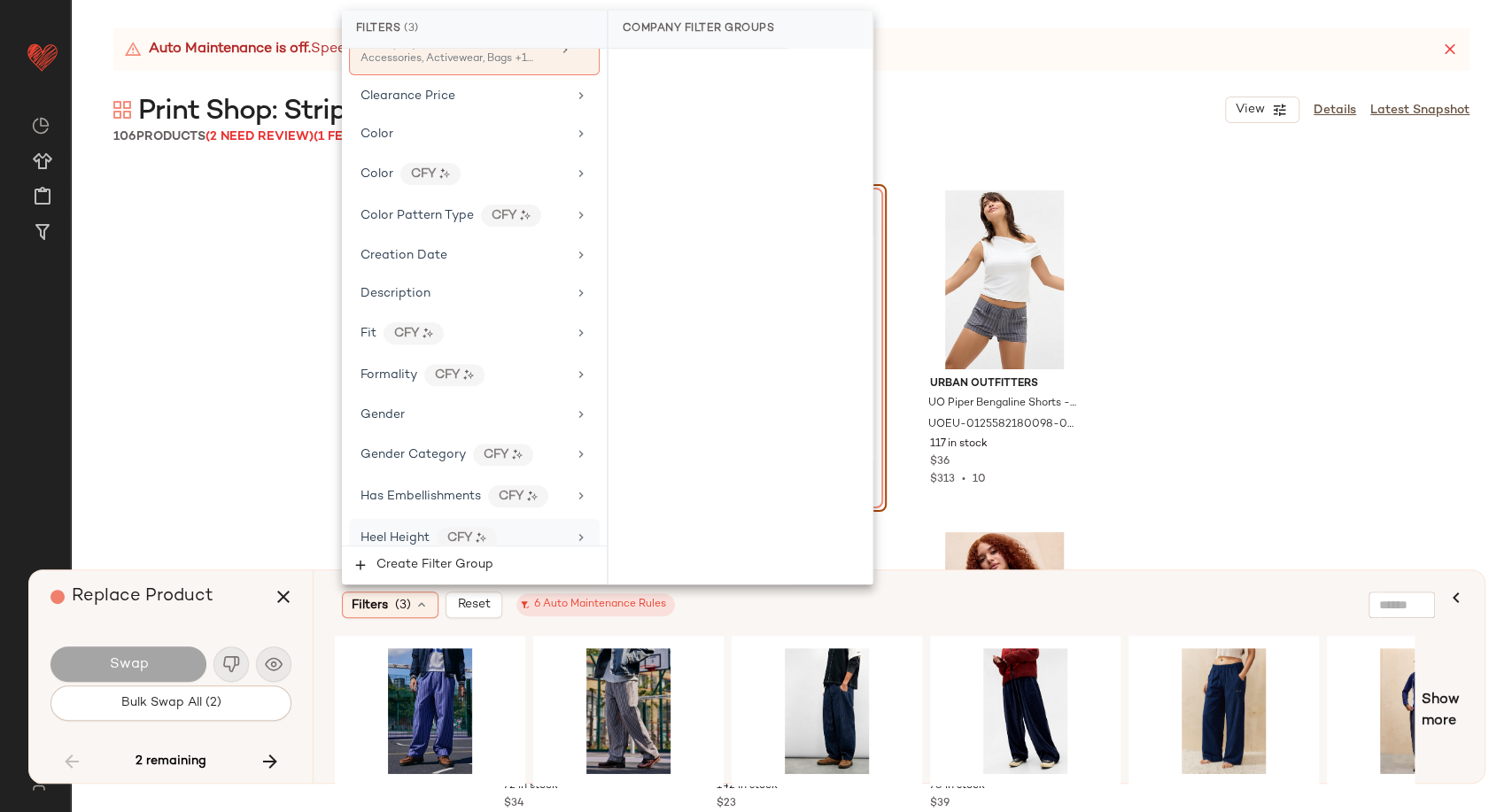
scroll to position [394, 0]
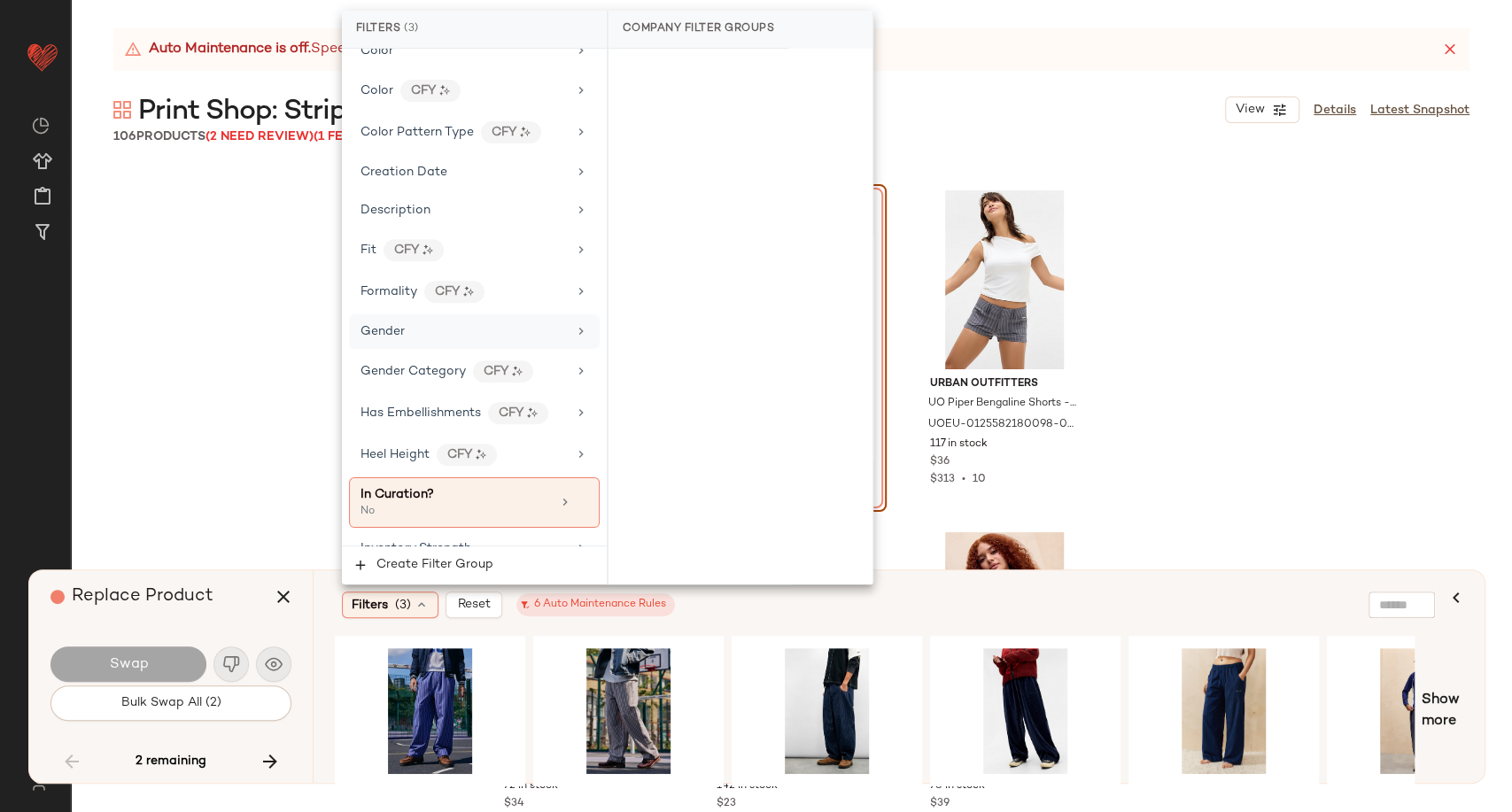
click at [466, 330] on div "Gender" at bounding box center [464, 331] width 207 height 19
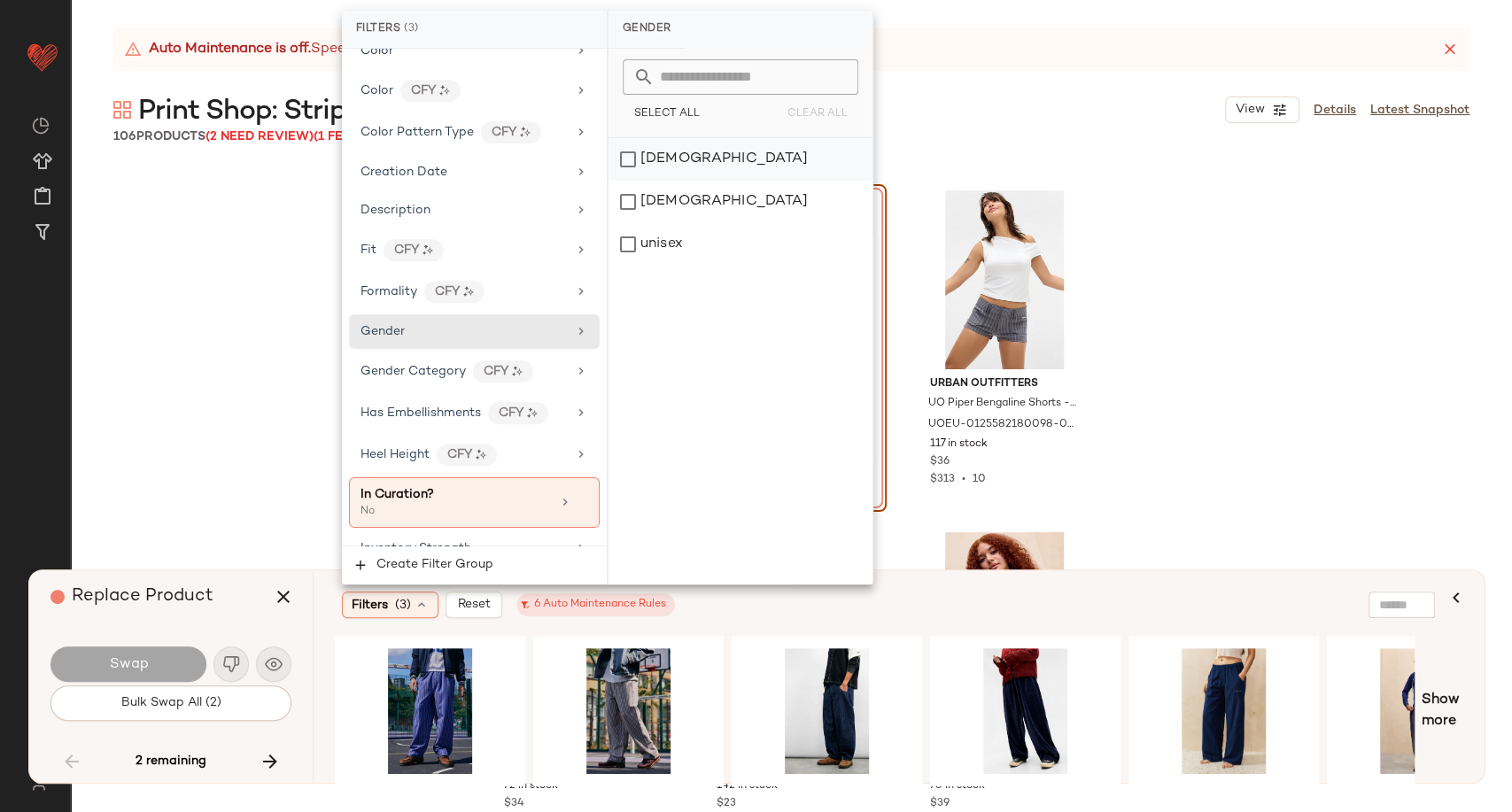
click at [659, 165] on div "female" at bounding box center [741, 159] width 264 height 43
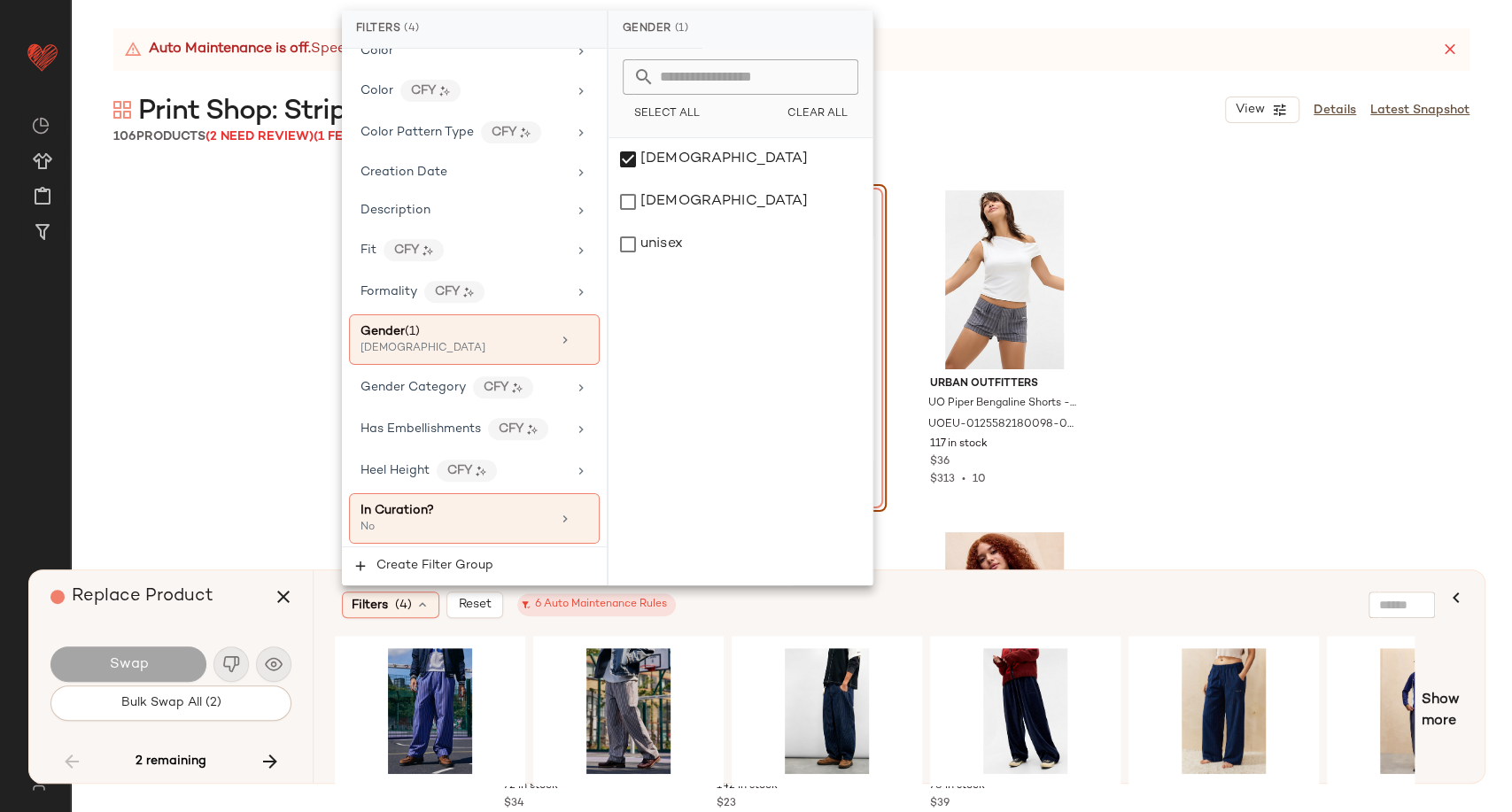
click at [770, 613] on div "Filters (4) Reset 6 Auto Maintenance Rules" at bounding box center [813, 604] width 942 height 27
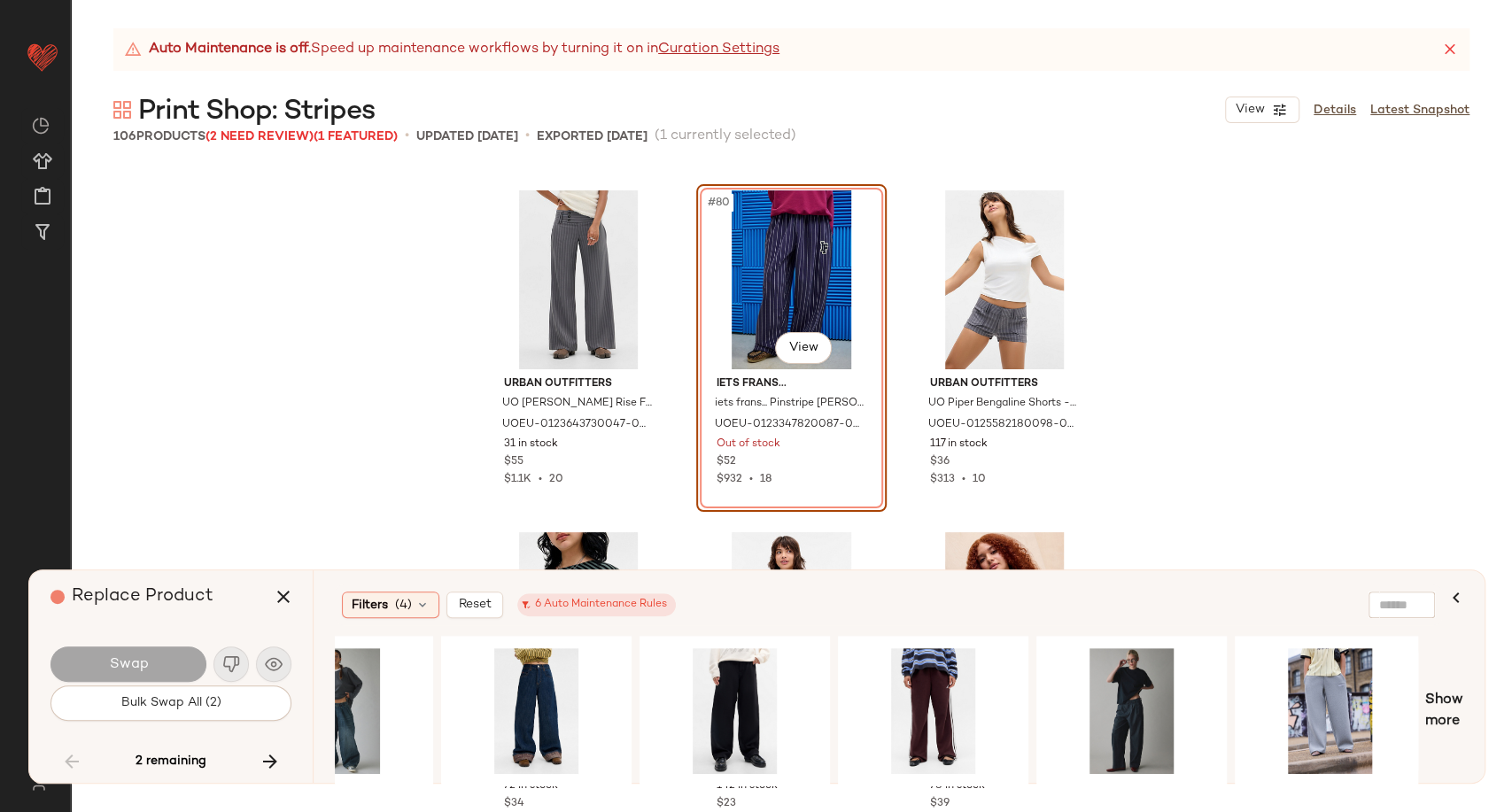
scroll to position [0, 2479]
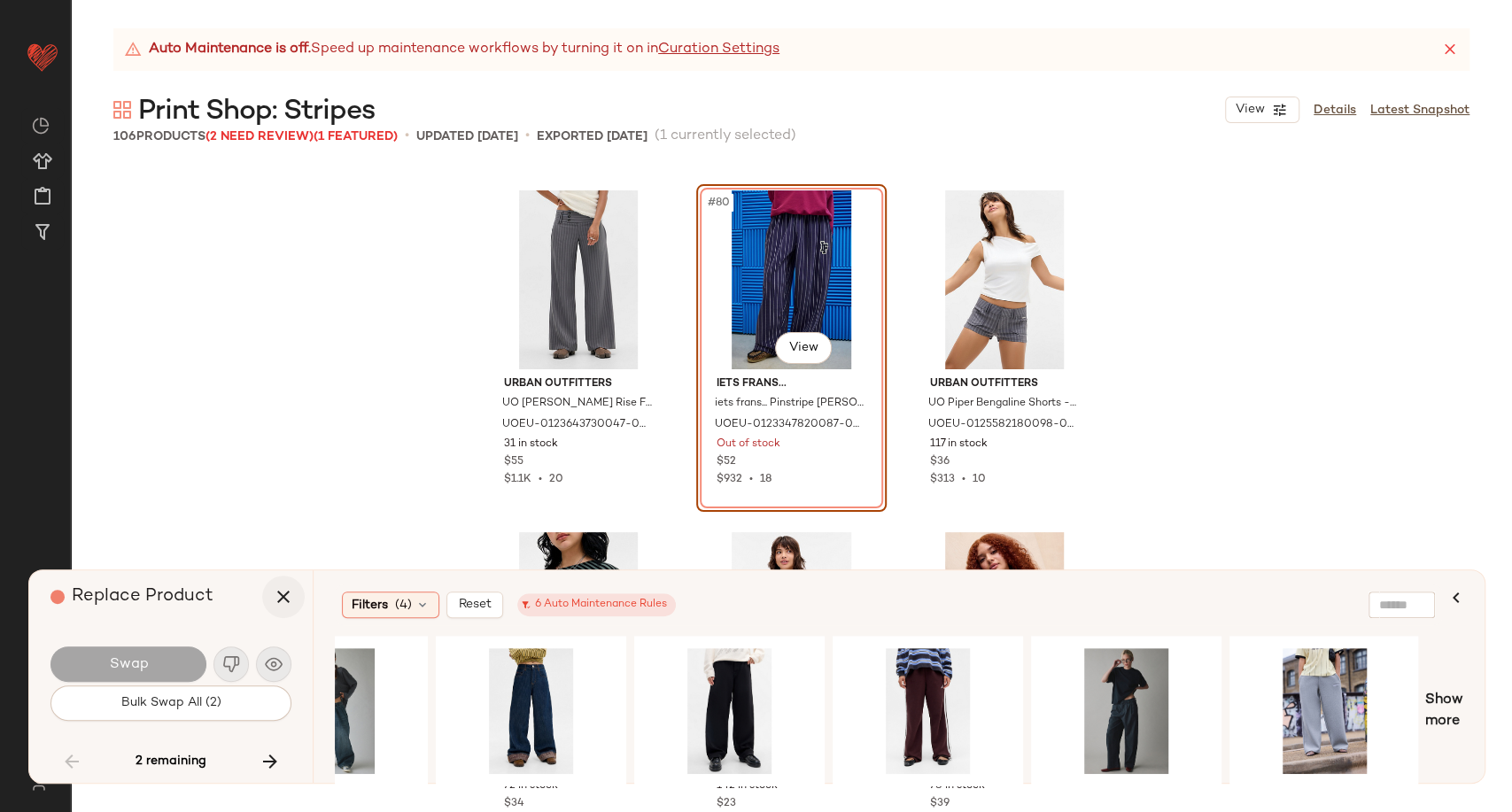
click at [268, 597] on button "button" at bounding box center [283, 596] width 43 height 43
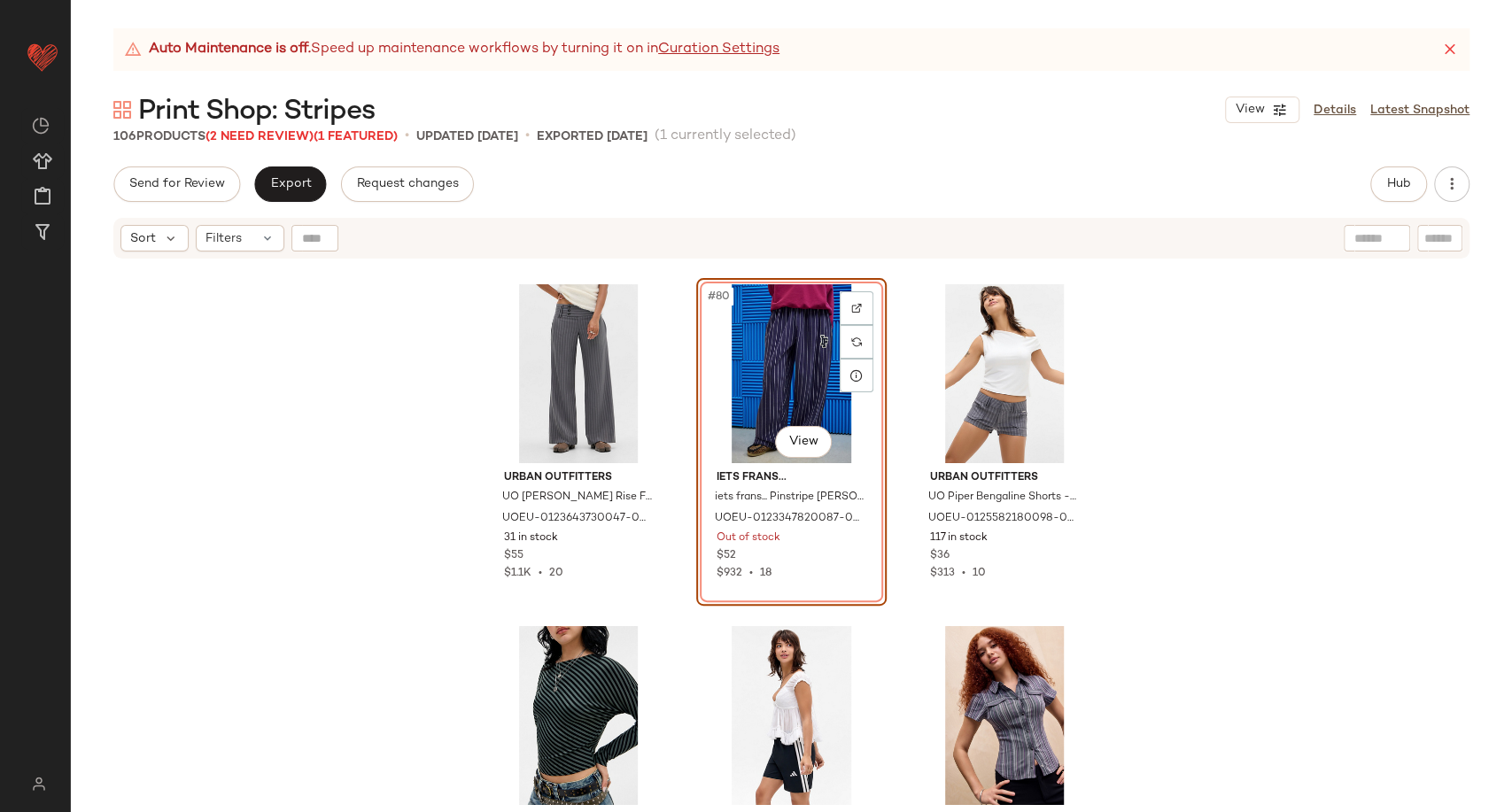
click at [768, 386] on div "#80 View" at bounding box center [791, 374] width 178 height 179
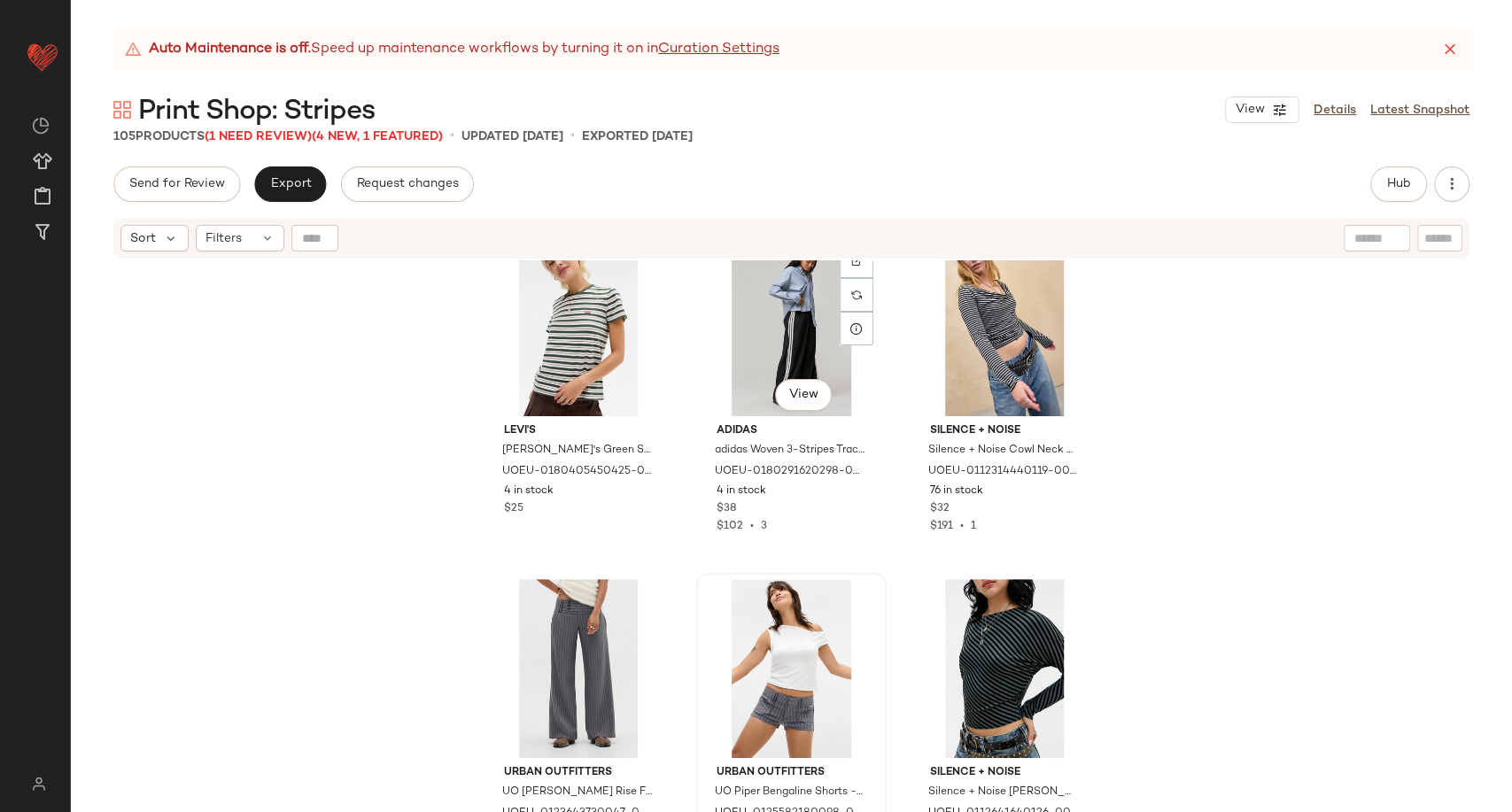
scroll to position [8397, 0]
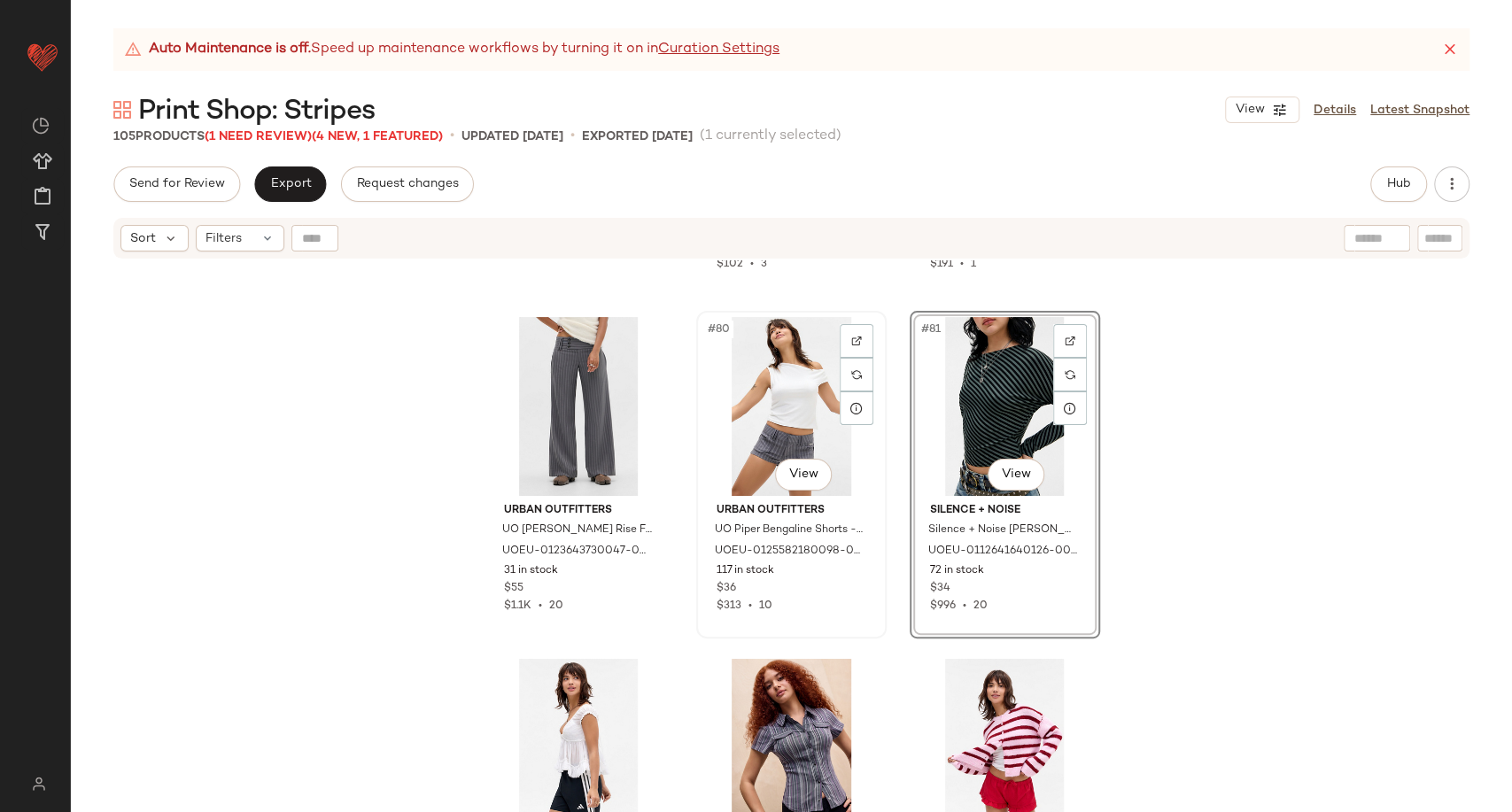
scroll to position [8856, 0]
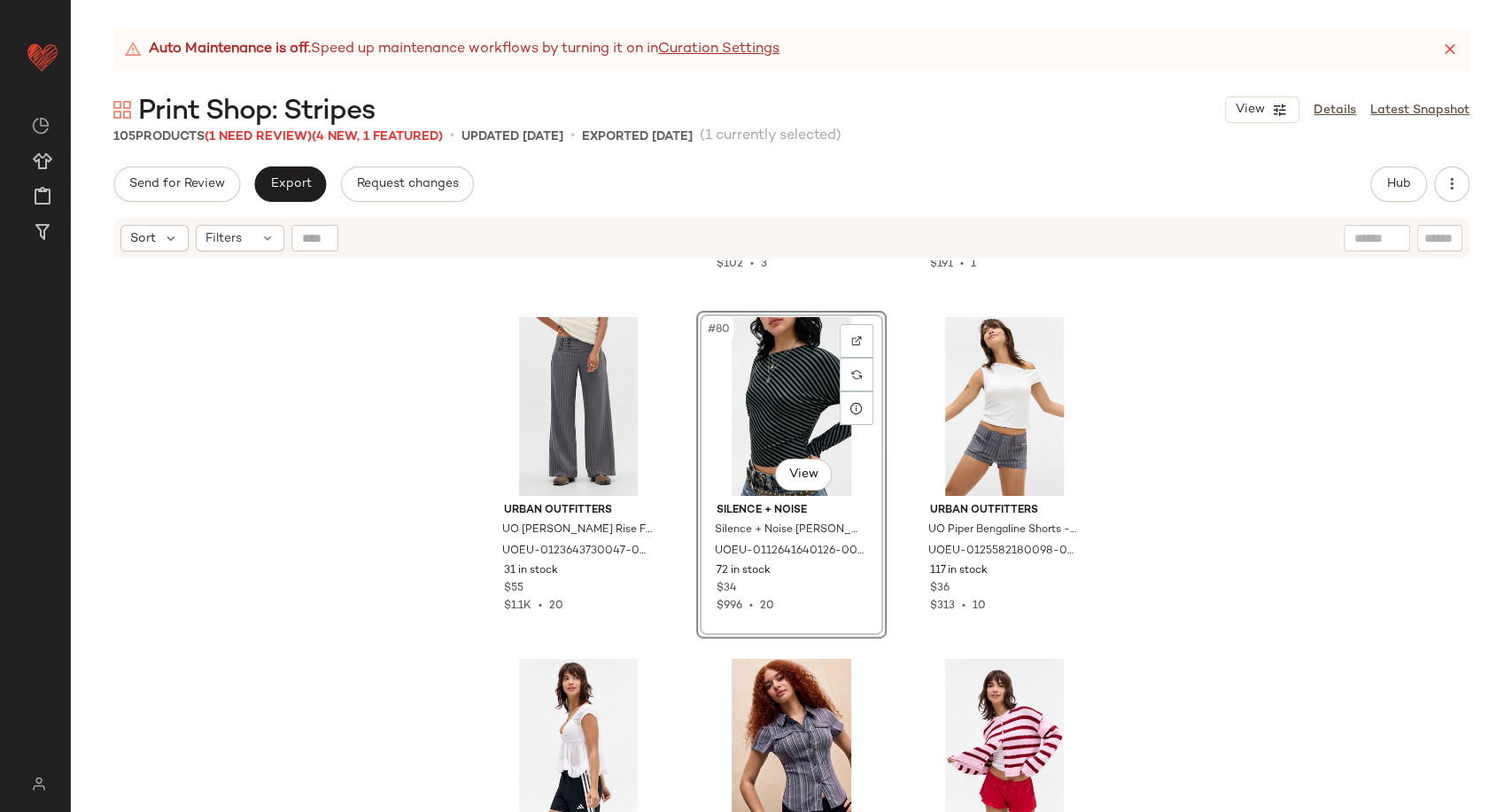
click at [207, 577] on div "Levi's Levi's Green Stripe Perfect T-Shirt L at Urban Outfitters UOEU-018040545…" at bounding box center [791, 559] width 1441 height 596
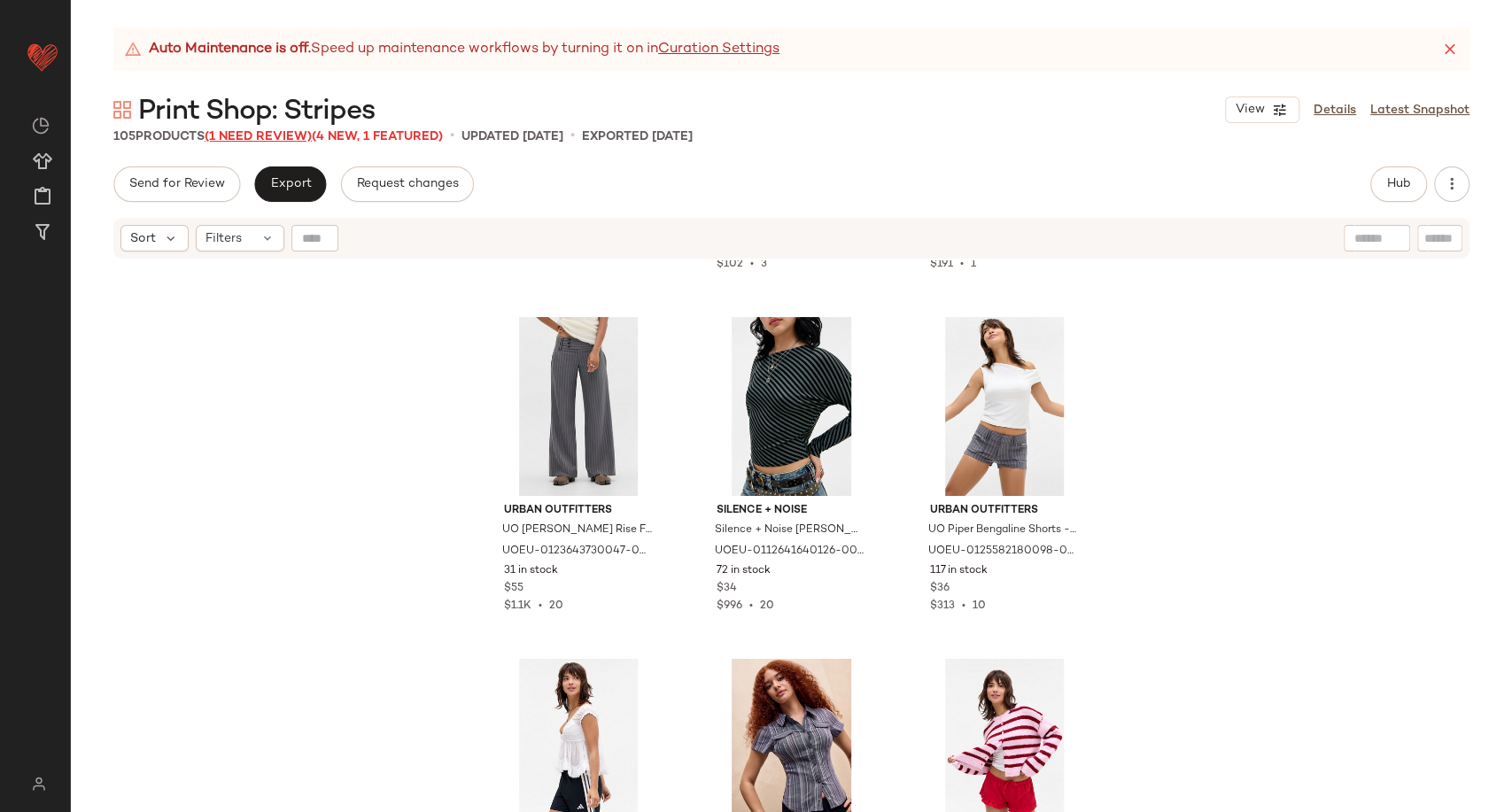
click at [273, 135] on span "(1 Need Review)" at bounding box center [258, 136] width 107 height 13
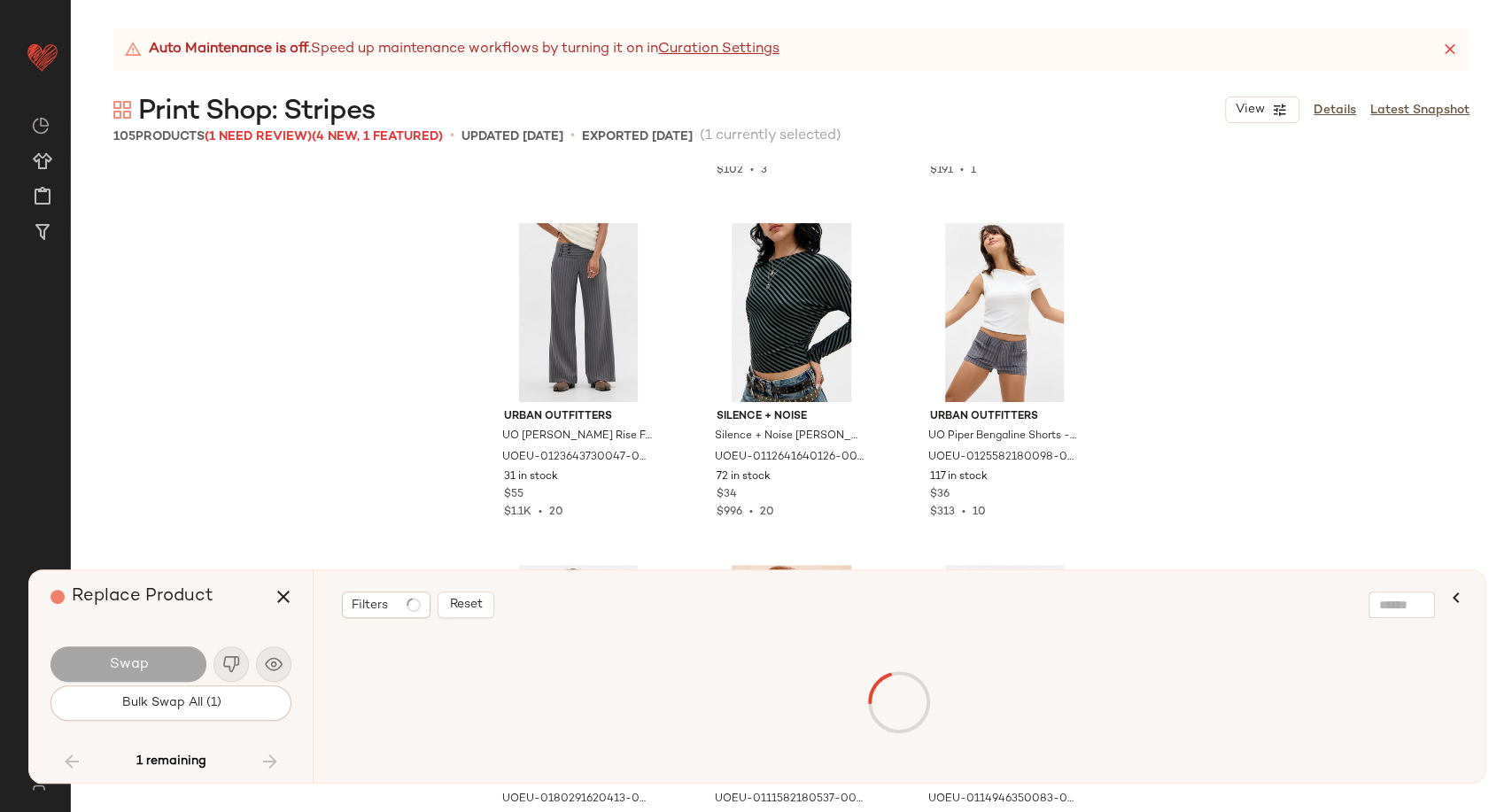
scroll to position [11323, 0]
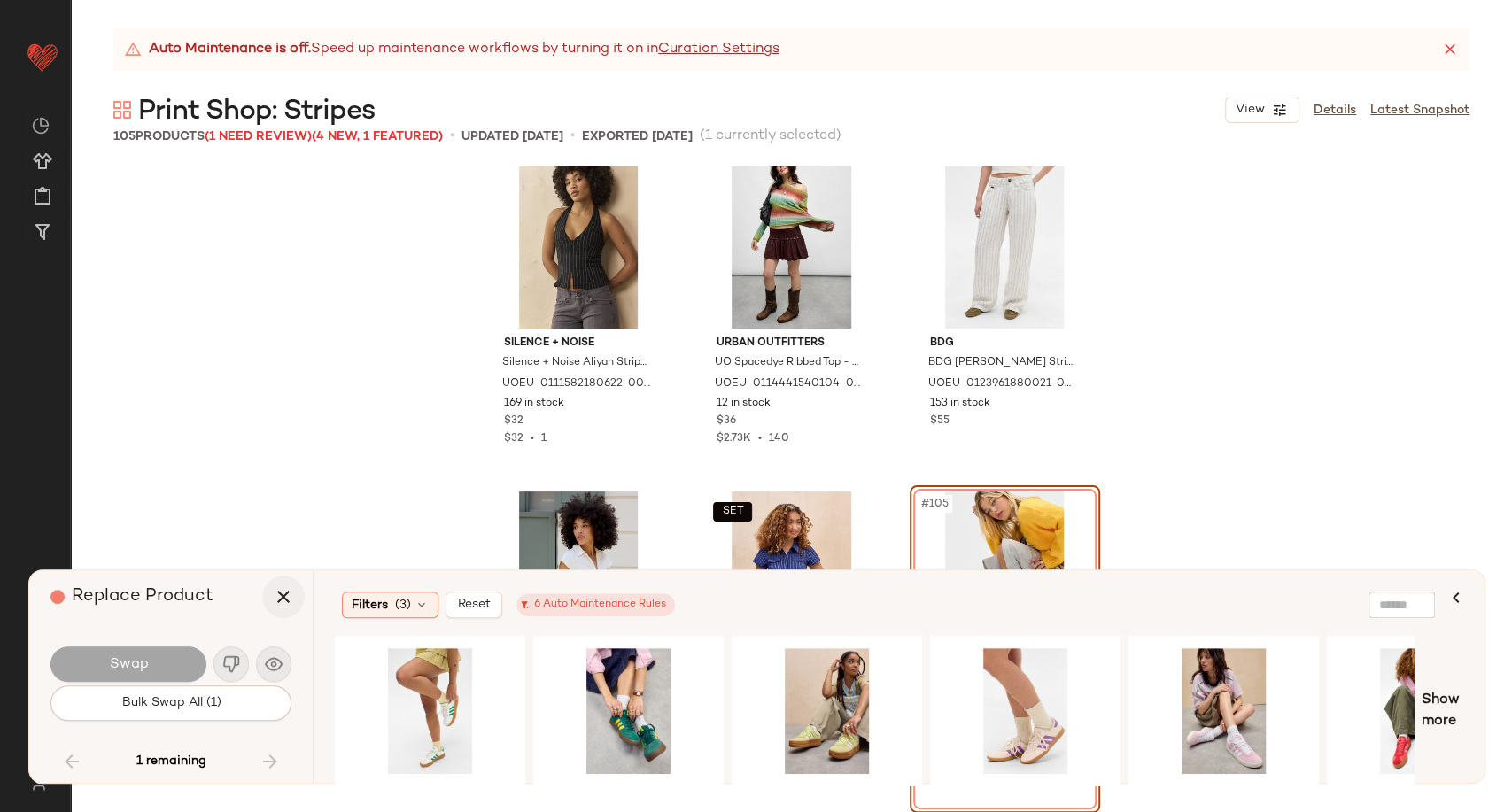
click at [293, 602] on icon "button" at bounding box center [282, 596] width 21 height 21
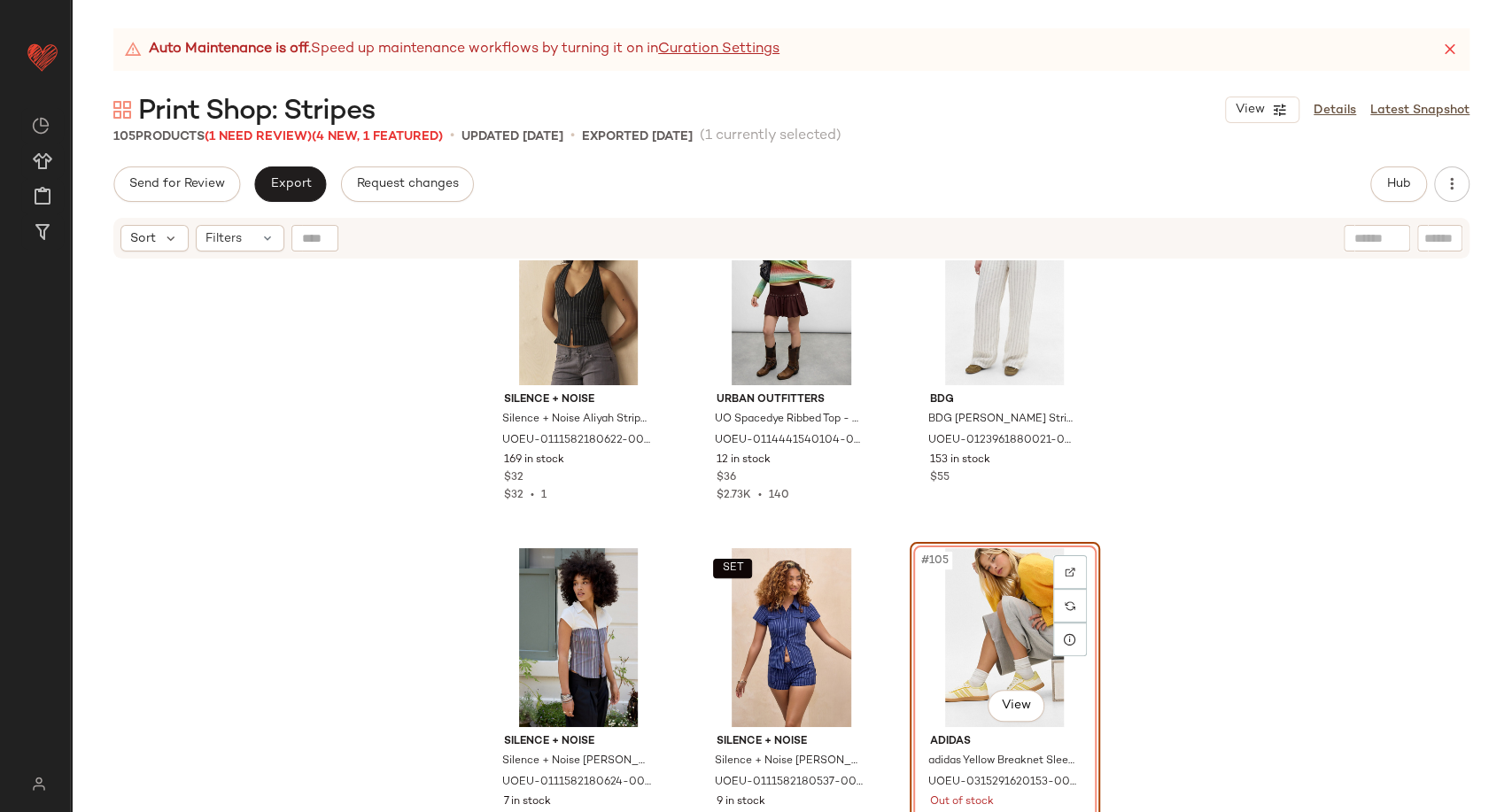
scroll to position [11373, 0]
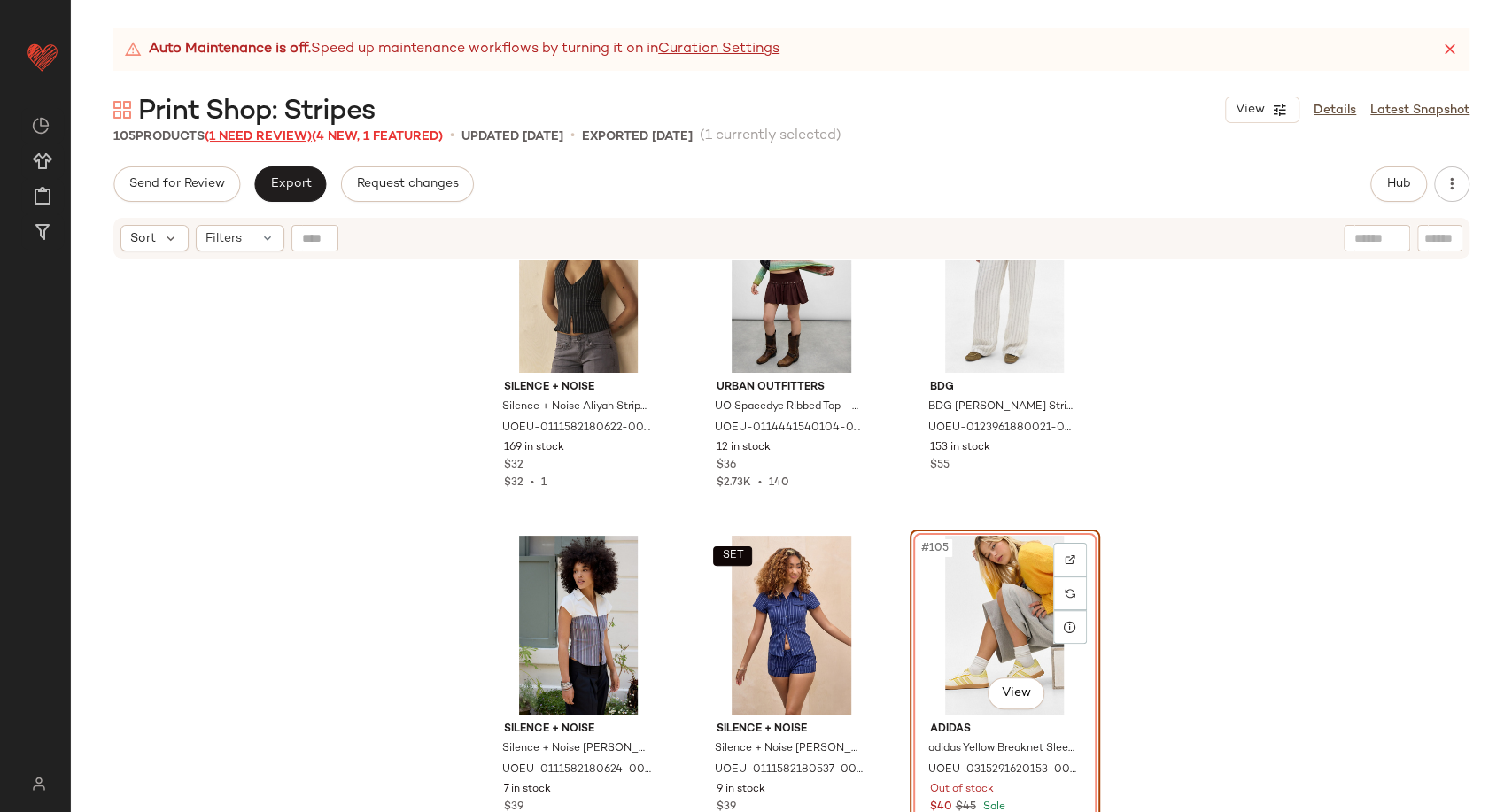
click at [237, 136] on span "(1 Need Review)" at bounding box center [258, 136] width 107 height 13
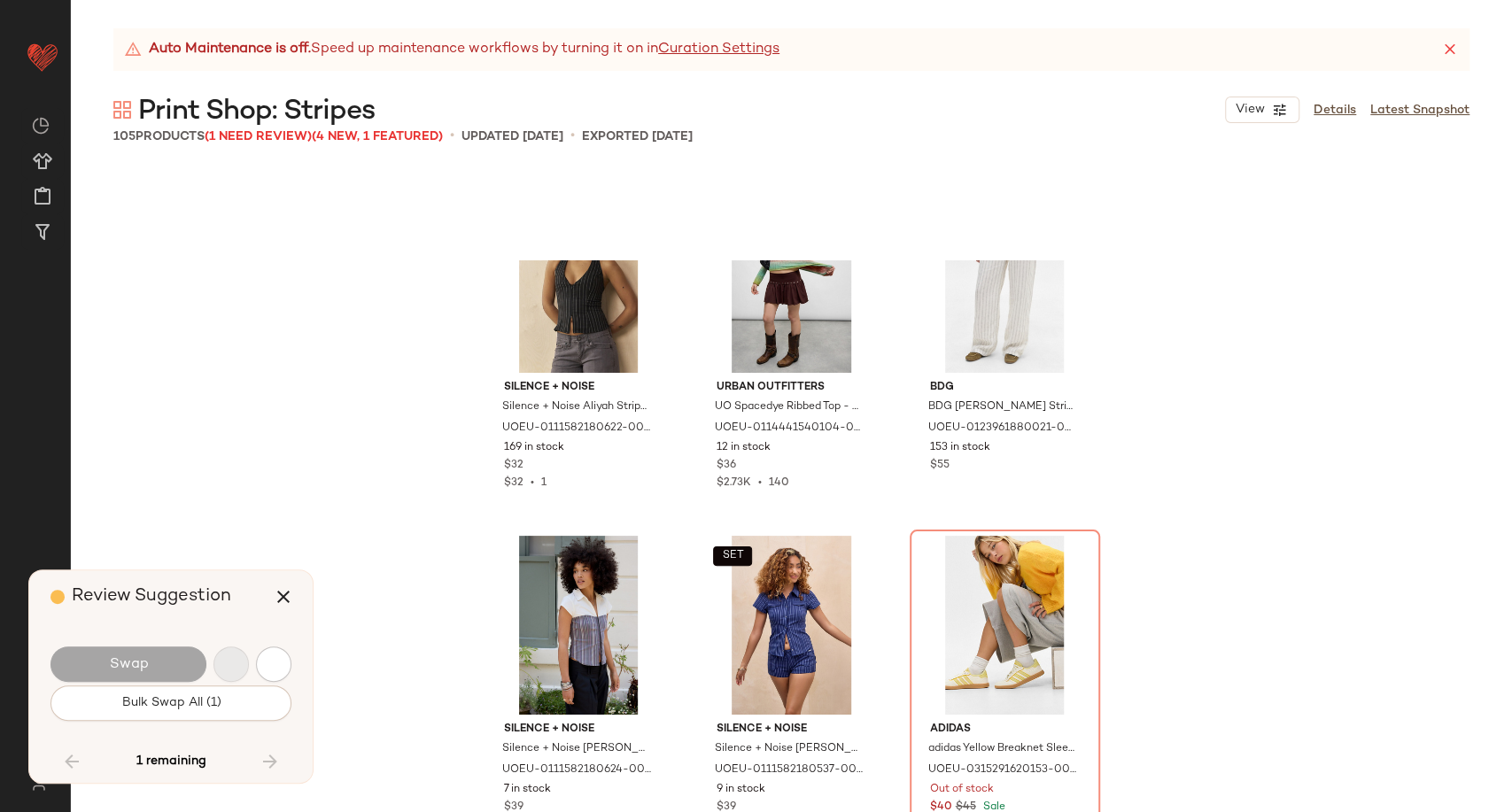
scroll to position [11323, 0]
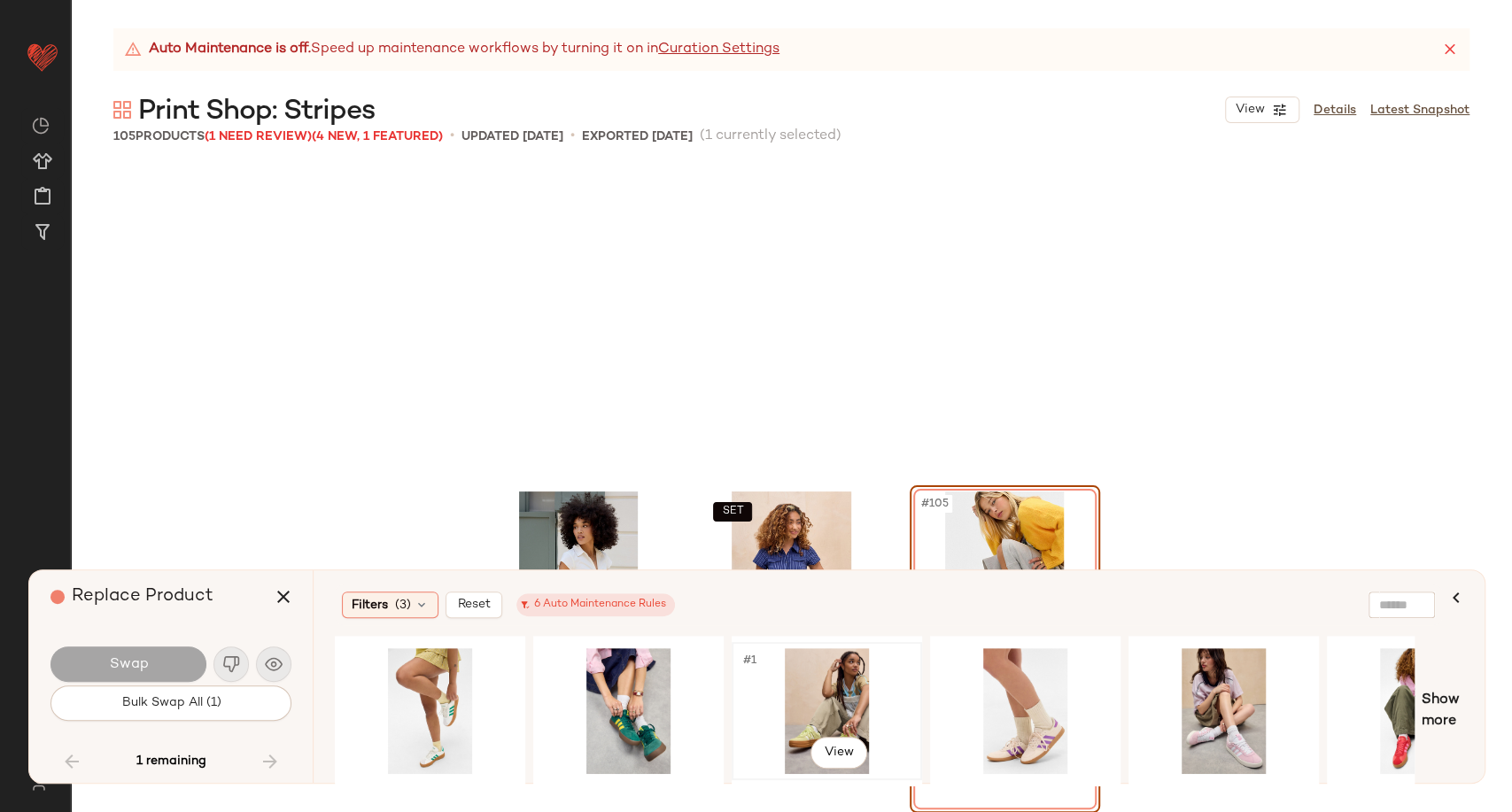
click at [824, 696] on div "#1 View" at bounding box center [826, 711] width 178 height 126
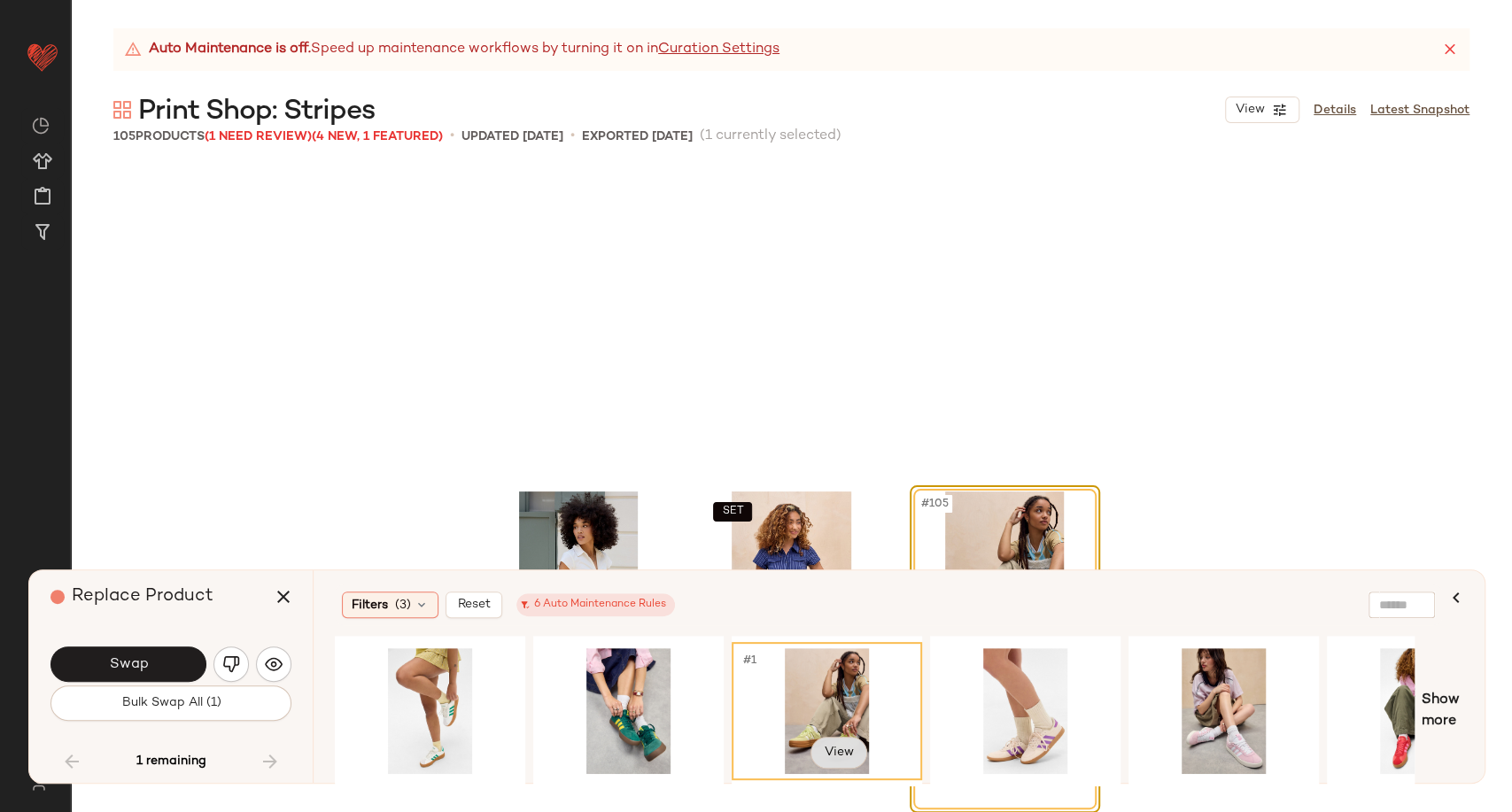
click at [831, 737] on body "Urban Outfitters UK ** Dashboard All Products Global Clipboards (102) Curations…" at bounding box center [756, 406] width 1512 height 812
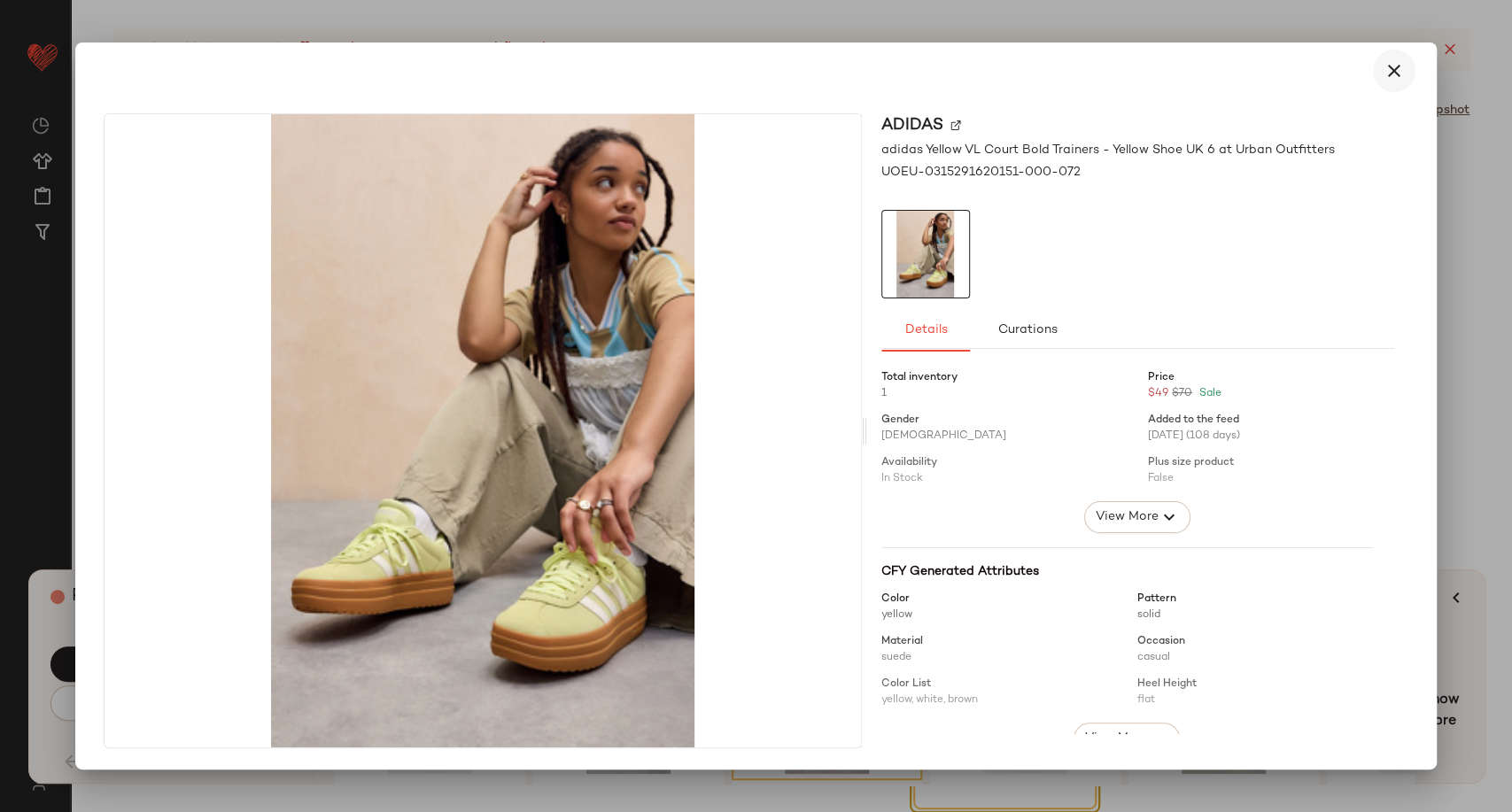
click at [1387, 77] on icon "button" at bounding box center [1394, 71] width 21 height 21
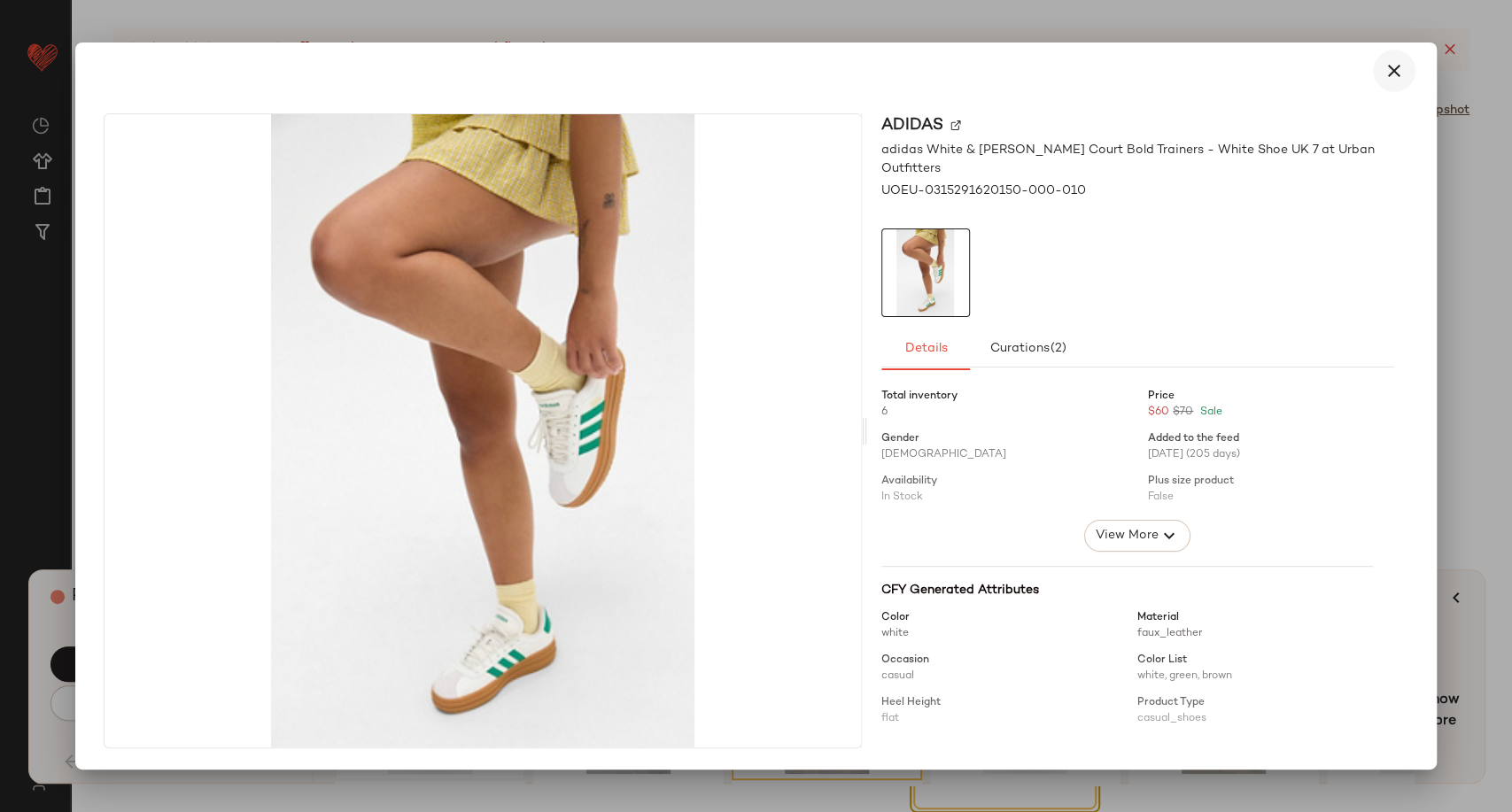
click at [1397, 67] on icon "button" at bounding box center [1394, 71] width 21 height 21
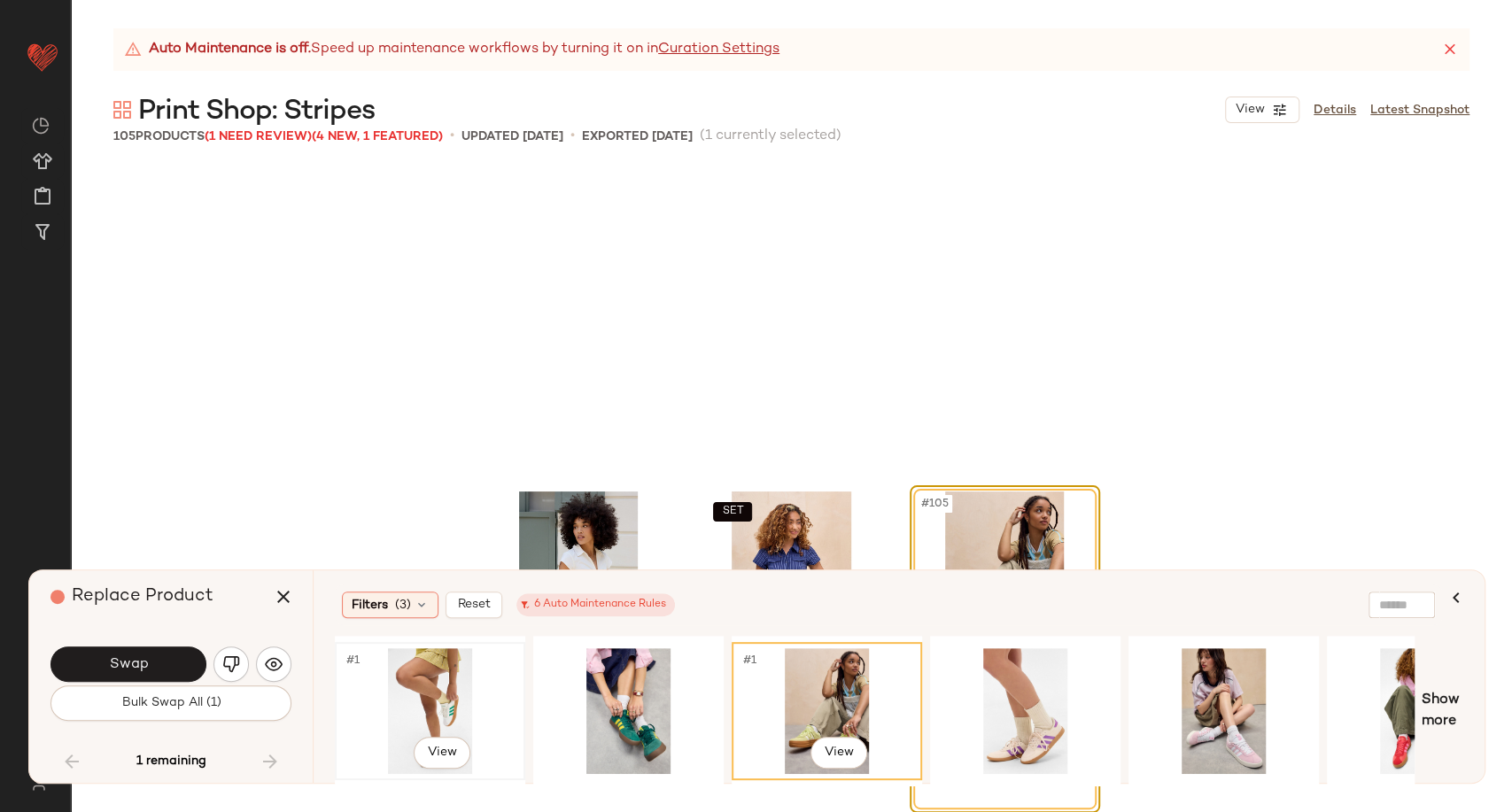
click at [453, 704] on div "#1 View" at bounding box center [429, 711] width 178 height 126
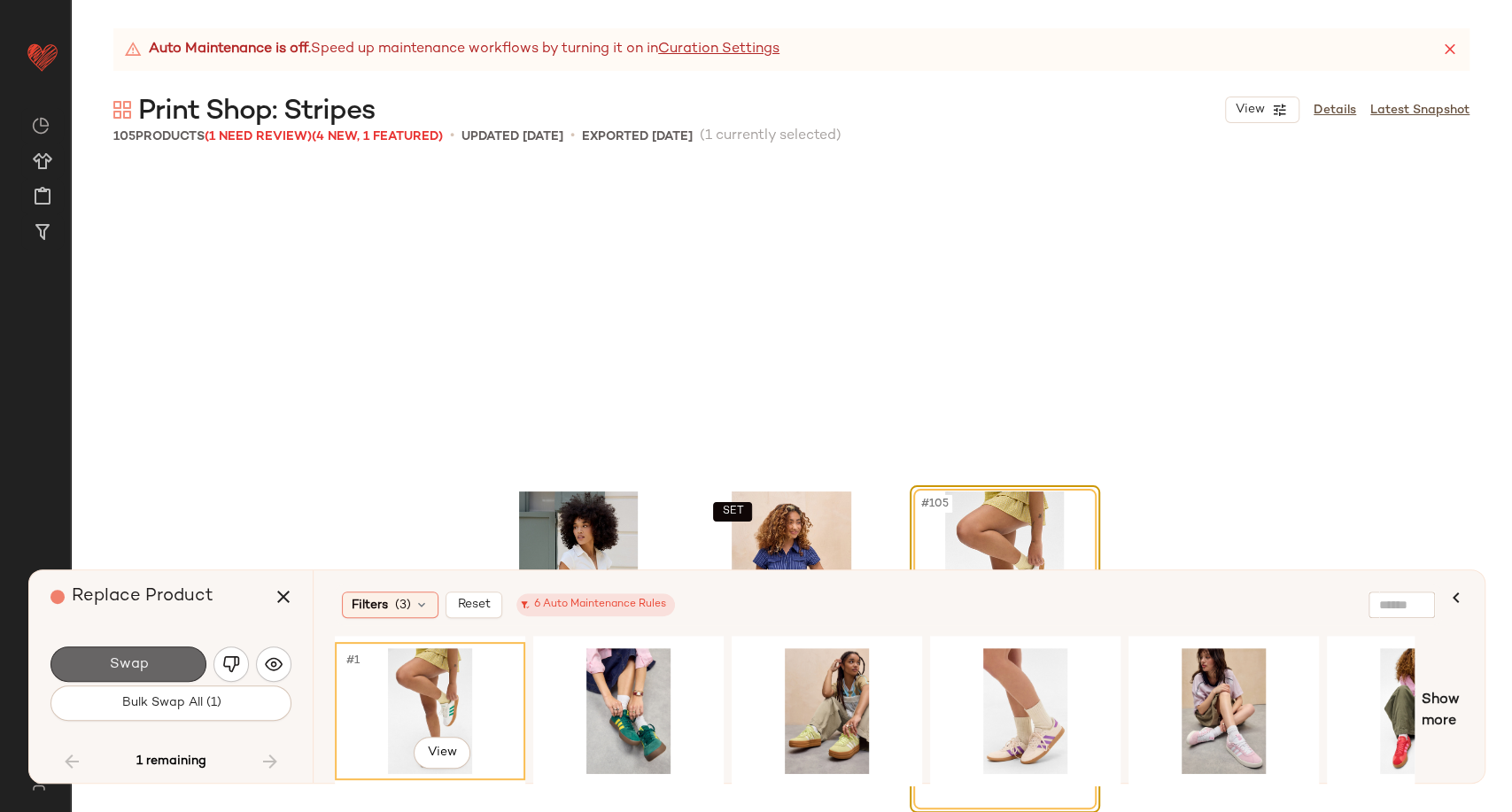
click at [131, 667] on span "Swap" at bounding box center [128, 664] width 40 height 17
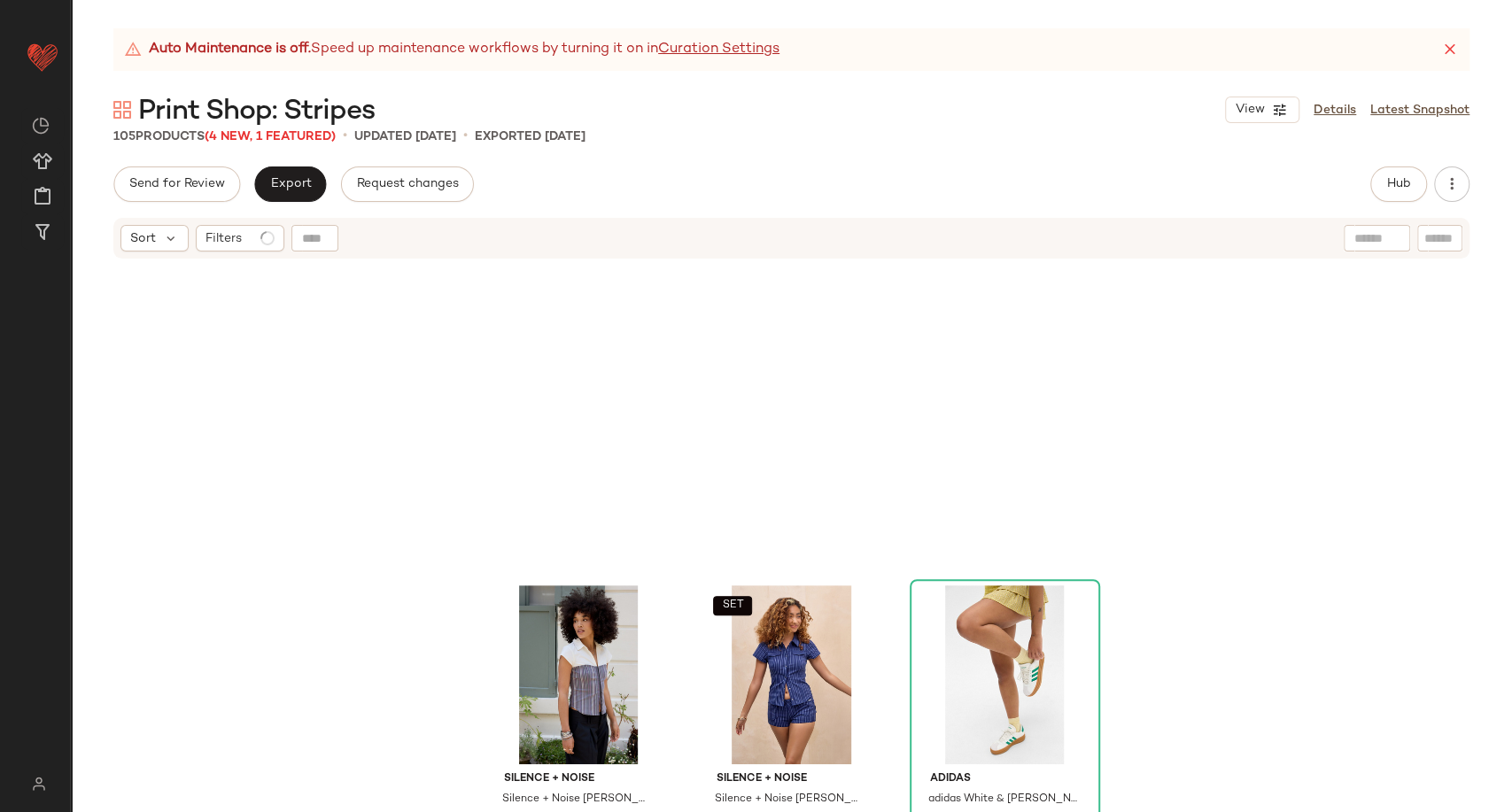
click at [282, 533] on div "Silence + Noise Silence + Noise Lila Hybrid Shirt - Purple 2XS at Urban Outfitt…" at bounding box center [791, 559] width 1441 height 596
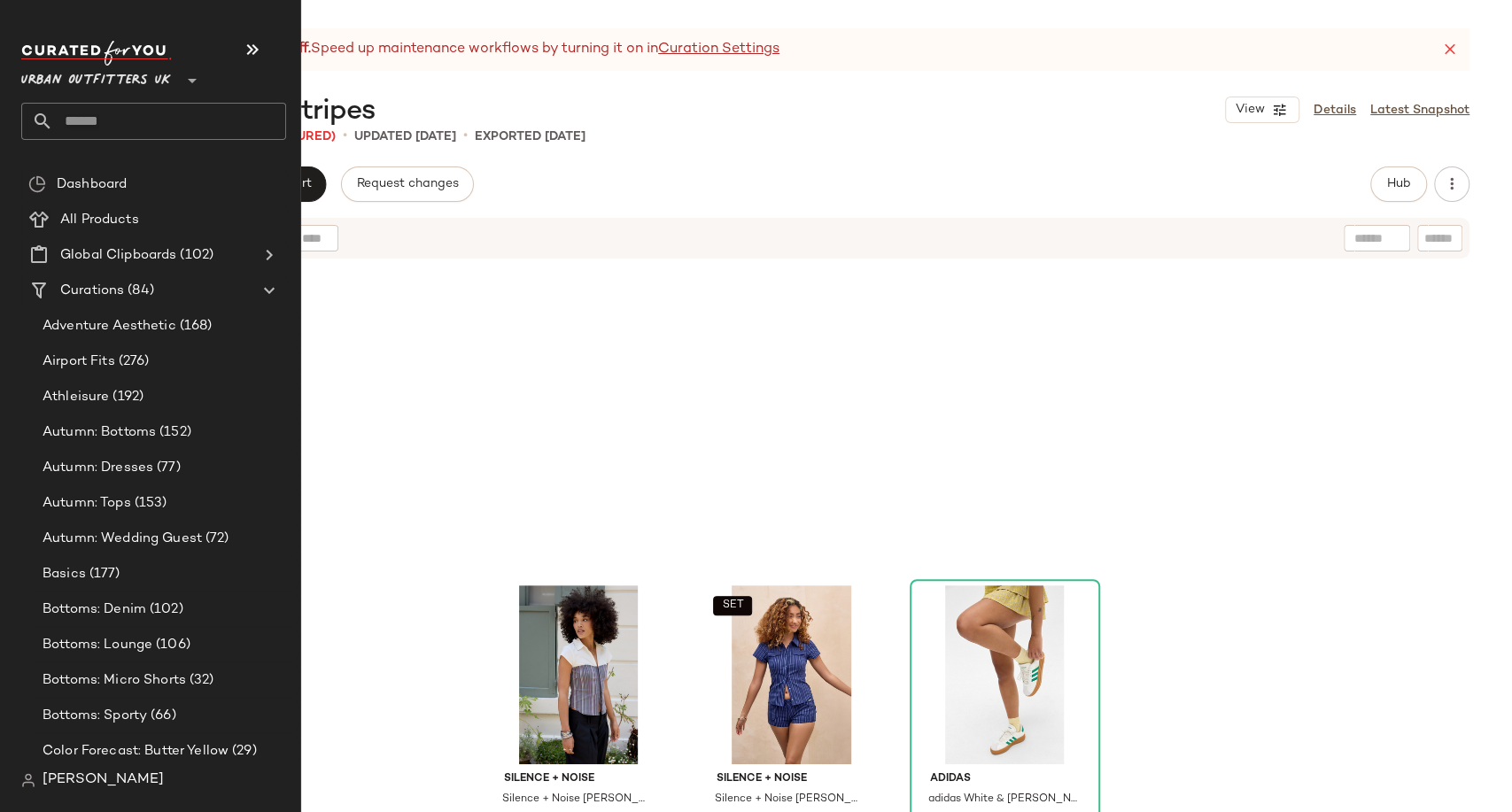
click at [78, 129] on input "text" at bounding box center [169, 120] width 233 height 37
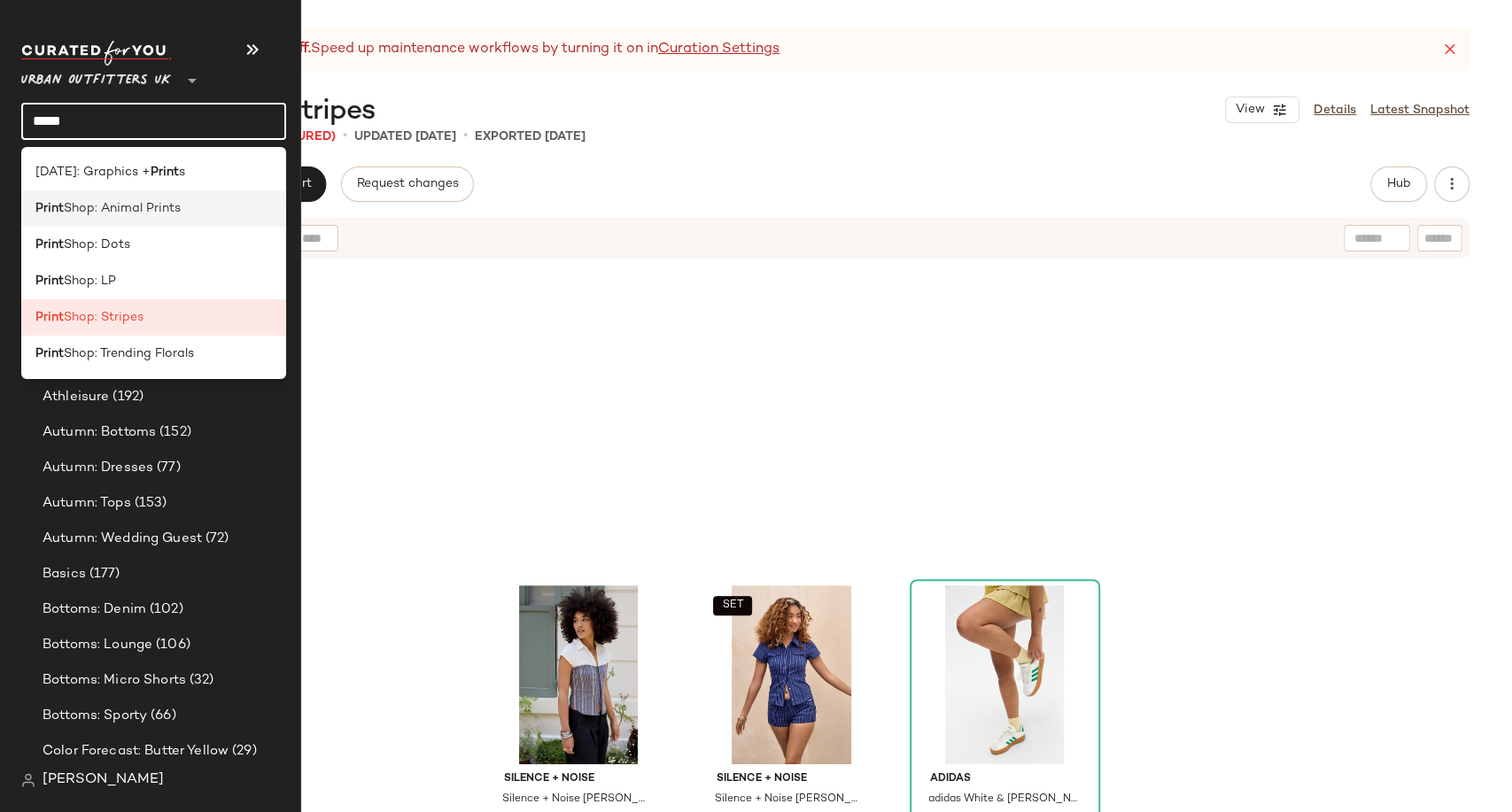
type input "*****"
click at [173, 213] on span "Shop: Animal Prints" at bounding box center [122, 209] width 117 height 19
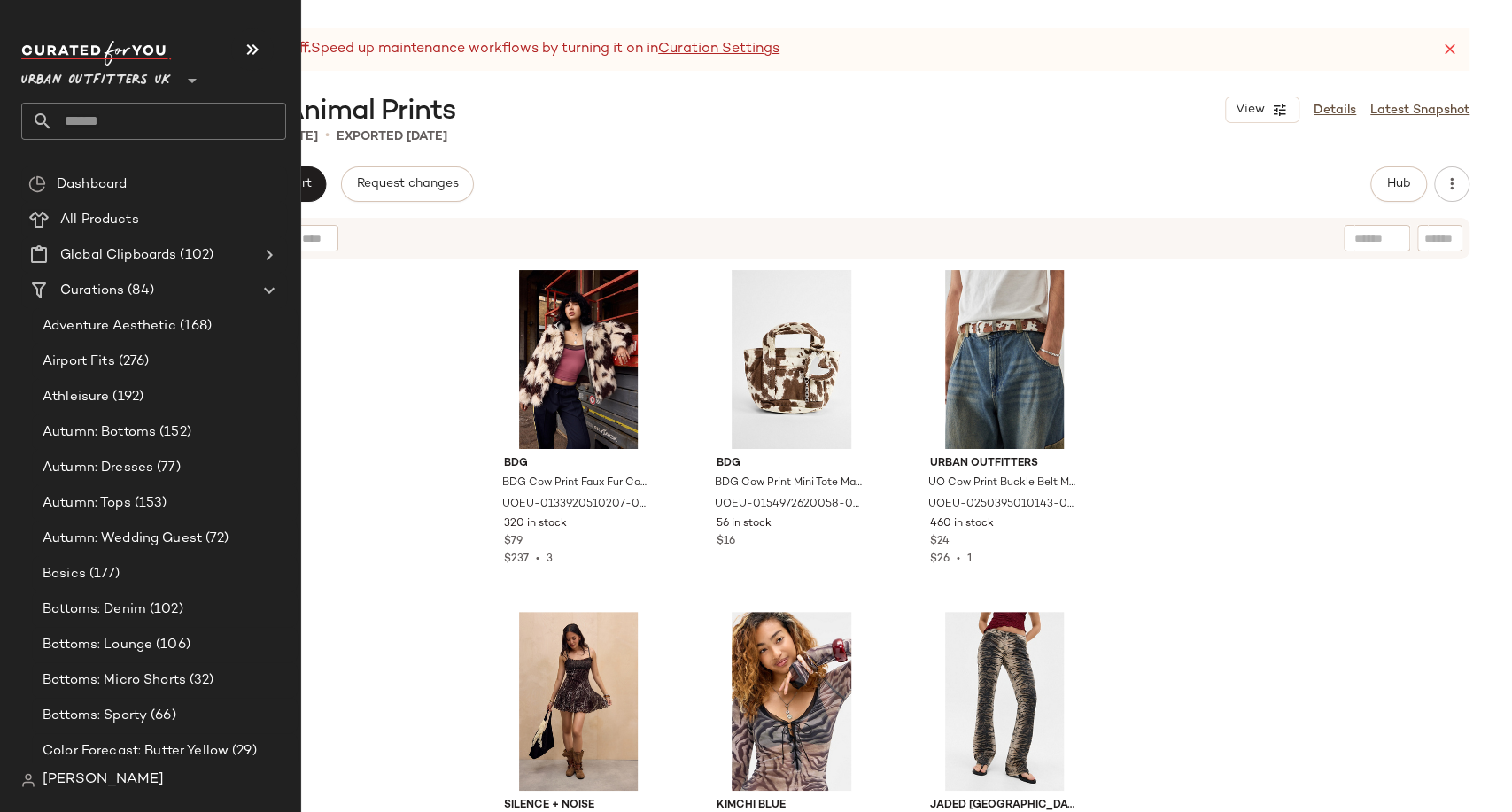
click at [95, 119] on input "text" at bounding box center [169, 120] width 233 height 37
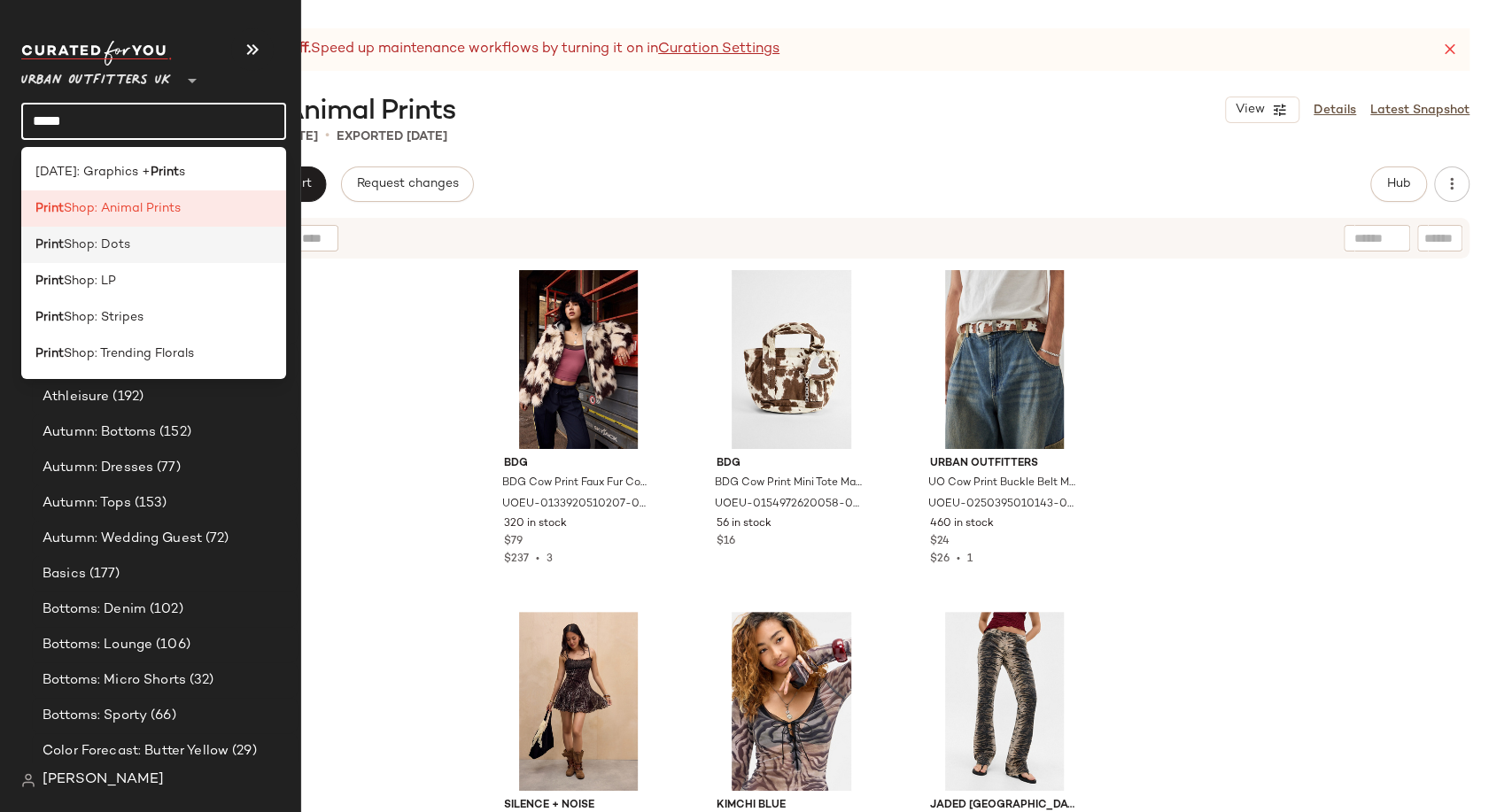
type input "*****"
click at [138, 259] on div "Print Shop: Dots" at bounding box center [153, 244] width 264 height 37
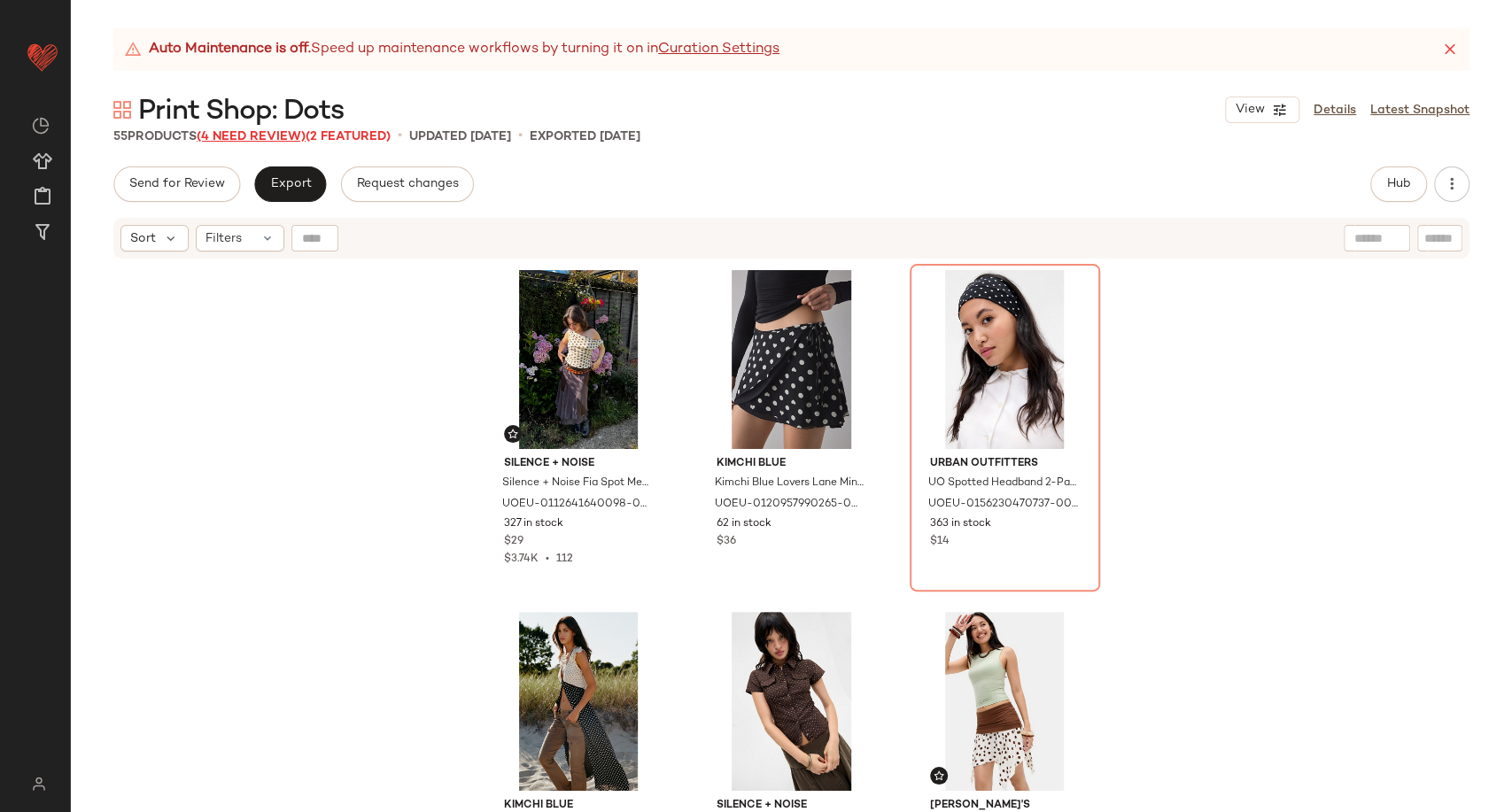
click at [274, 131] on span "(4 Need Review)" at bounding box center [252, 136] width 109 height 13
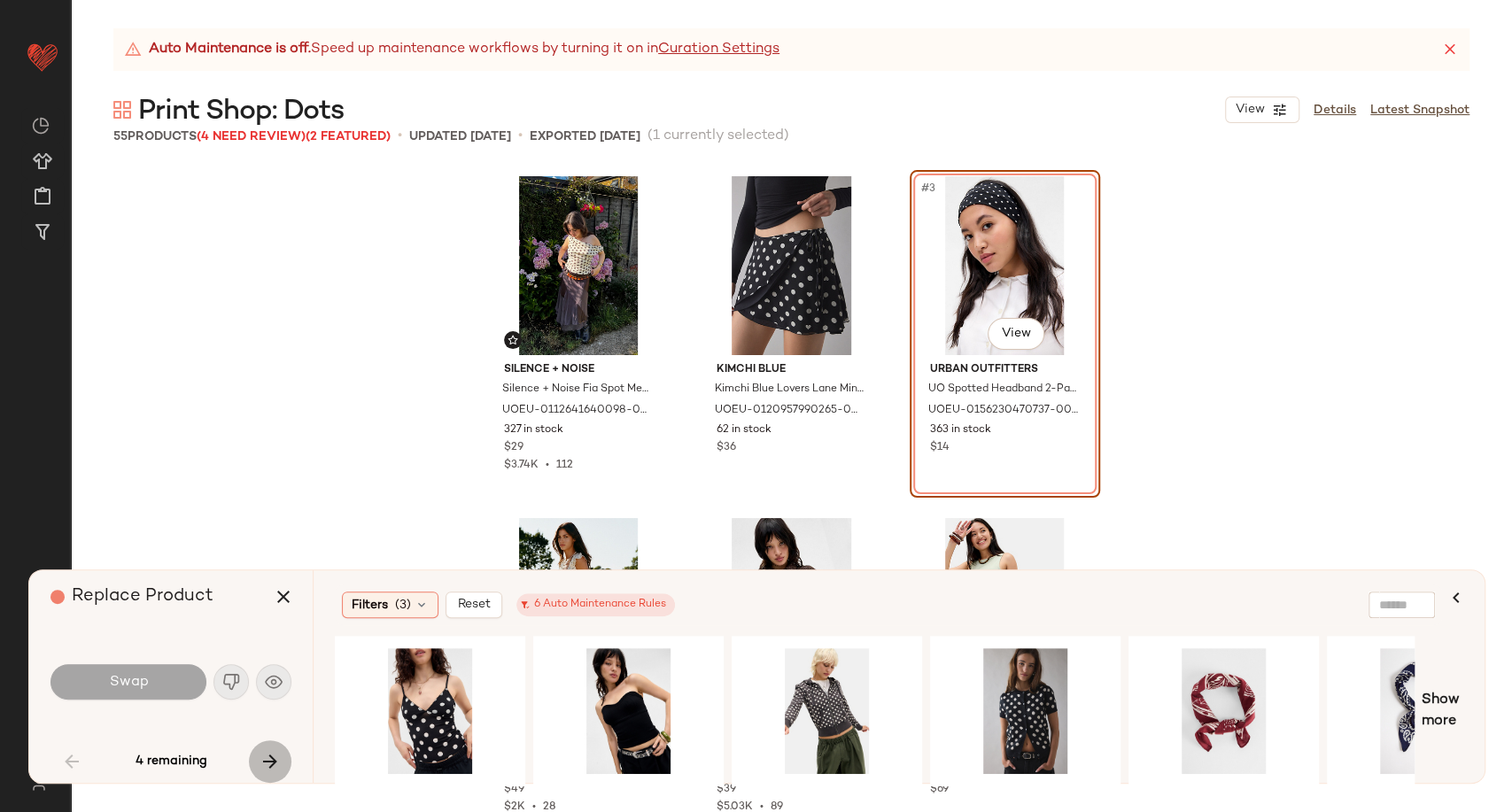
click at [274, 755] on icon "button" at bounding box center [269, 761] width 21 height 21
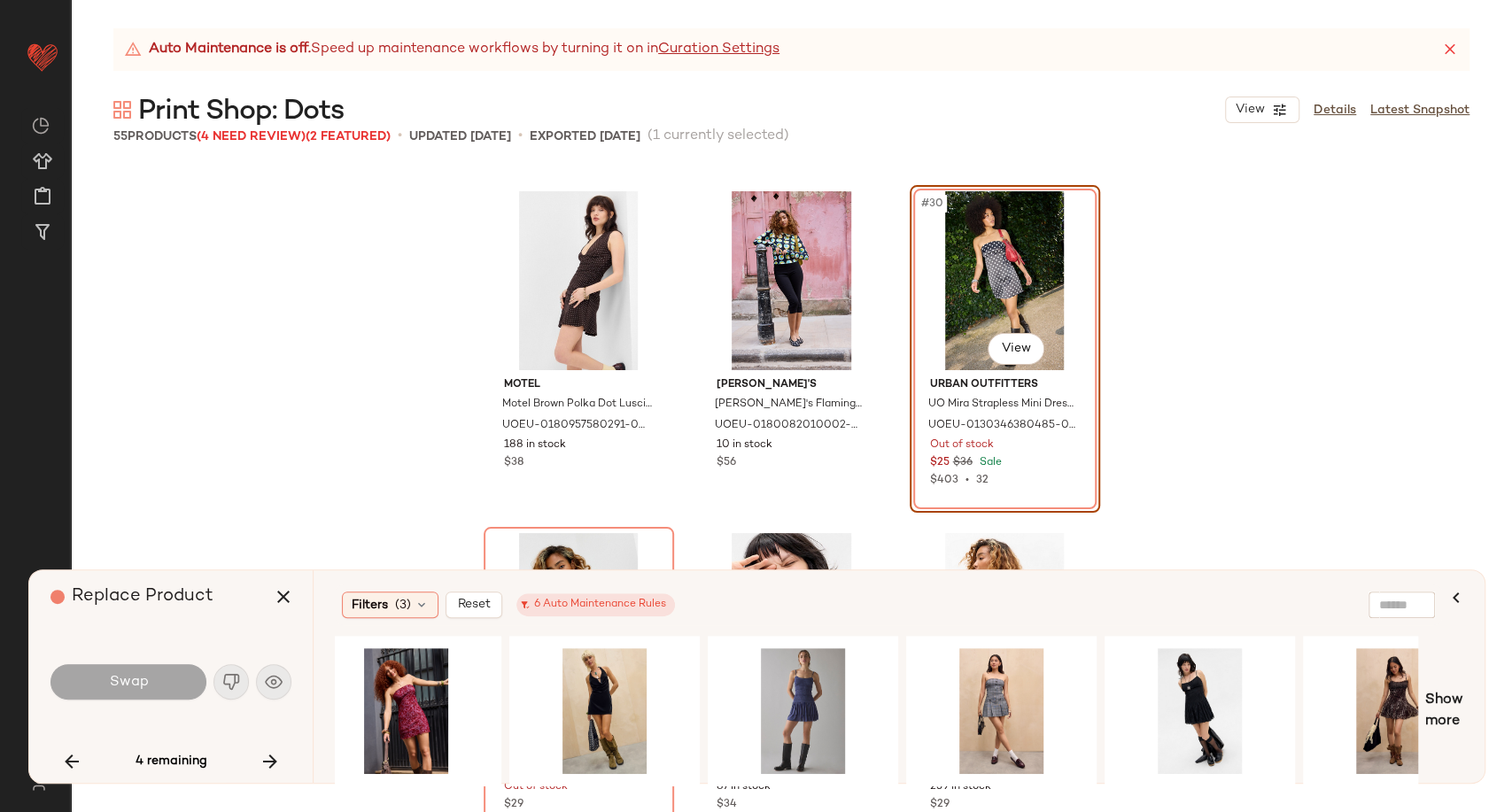
scroll to position [0, 1091]
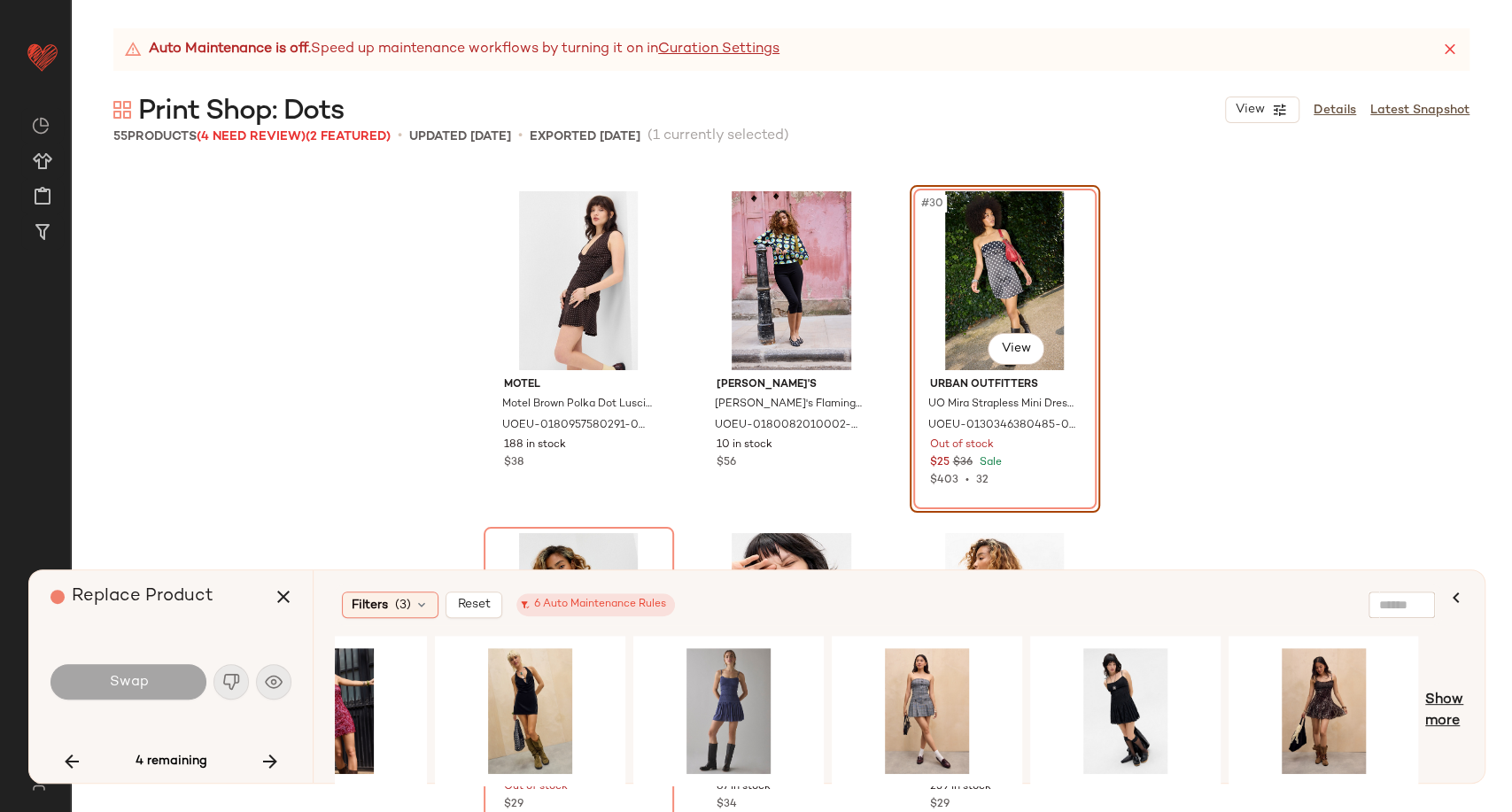
click at [1442, 724] on span "Show more" at bounding box center [1444, 711] width 38 height 43
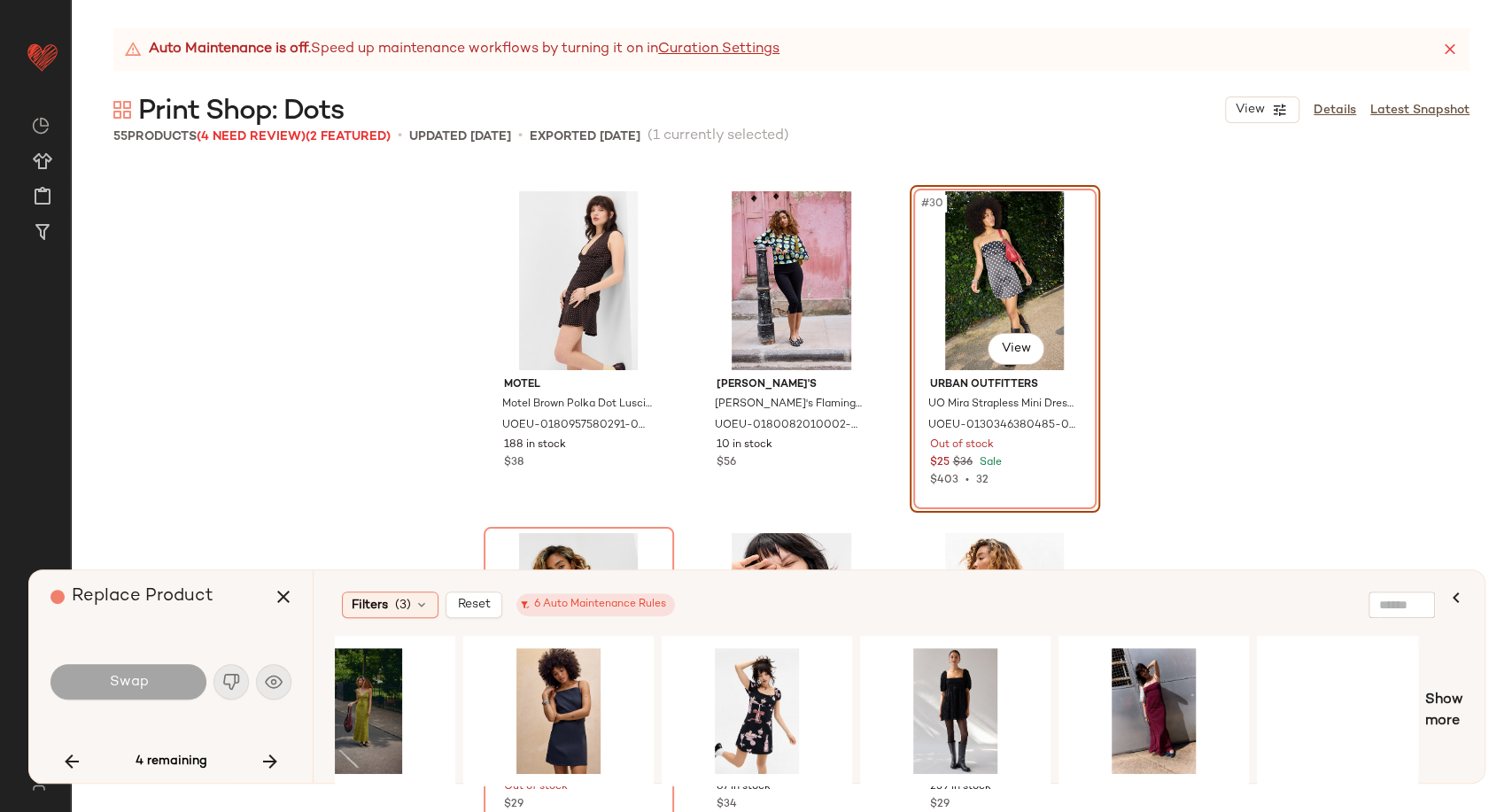
scroll to position [0, 2677]
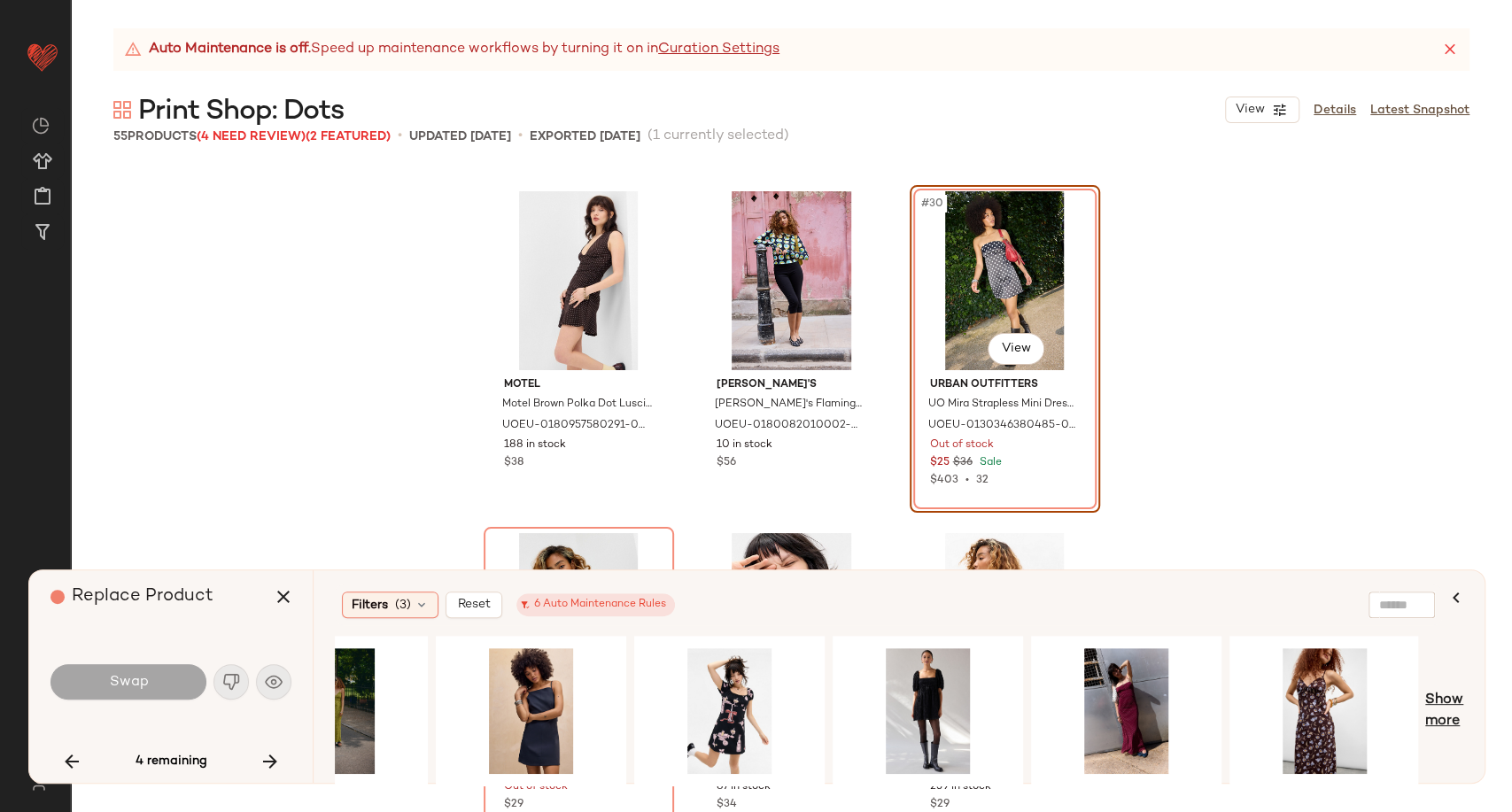
click at [1432, 725] on span "Show more" at bounding box center [1444, 711] width 38 height 43
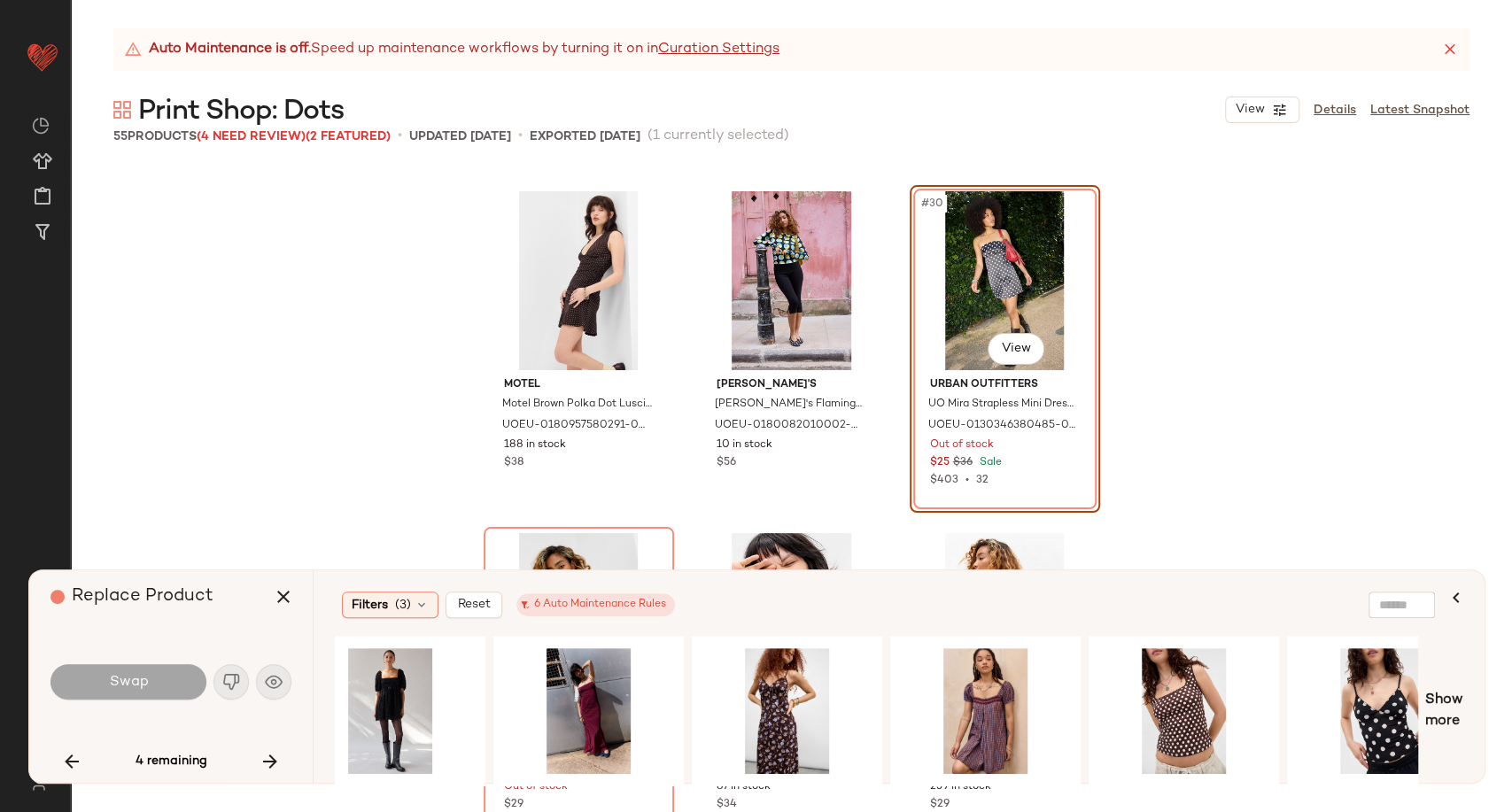
scroll to position [0, 3272]
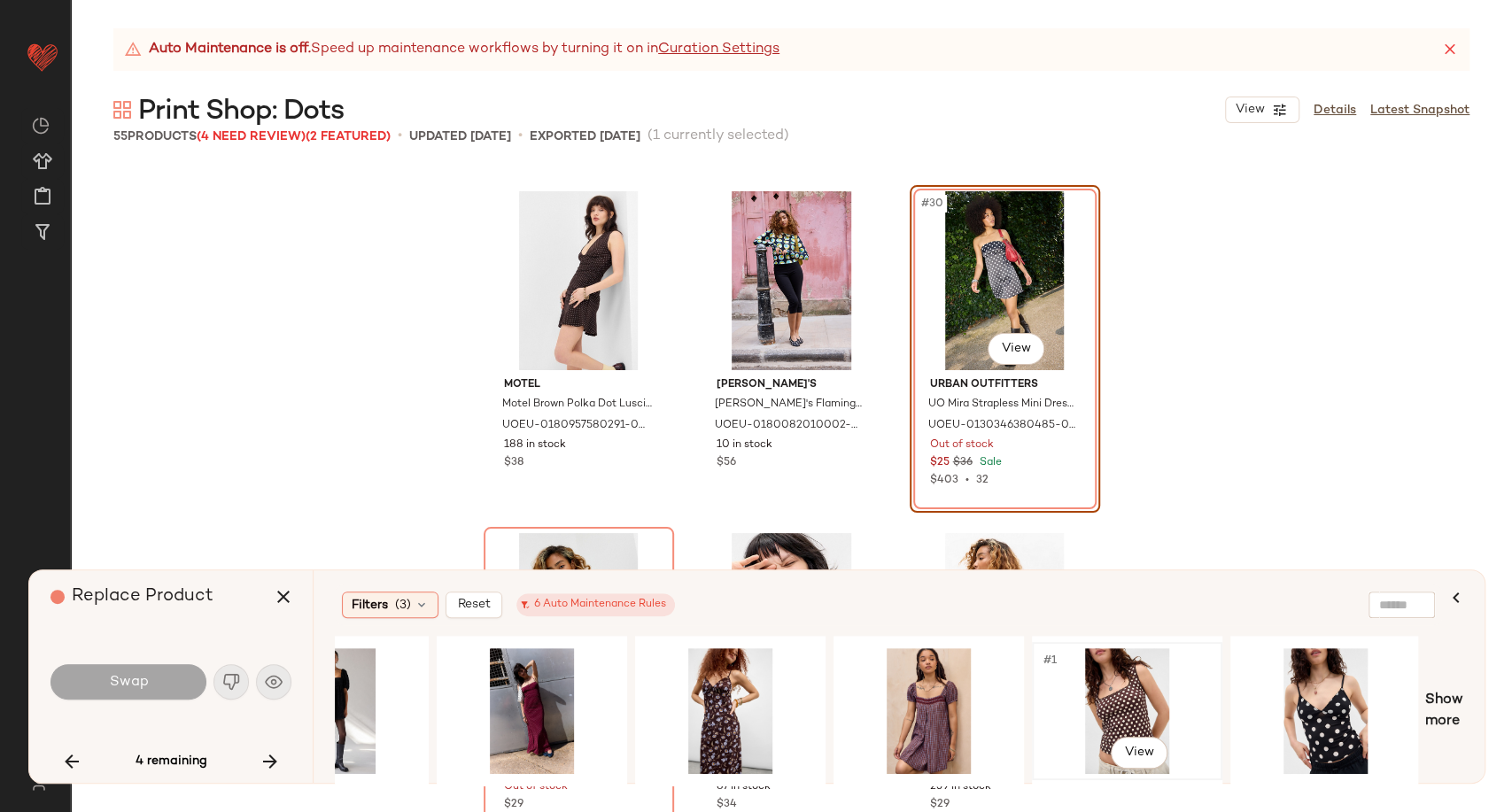
click at [1117, 689] on div "#1 View" at bounding box center [1126, 711] width 178 height 126
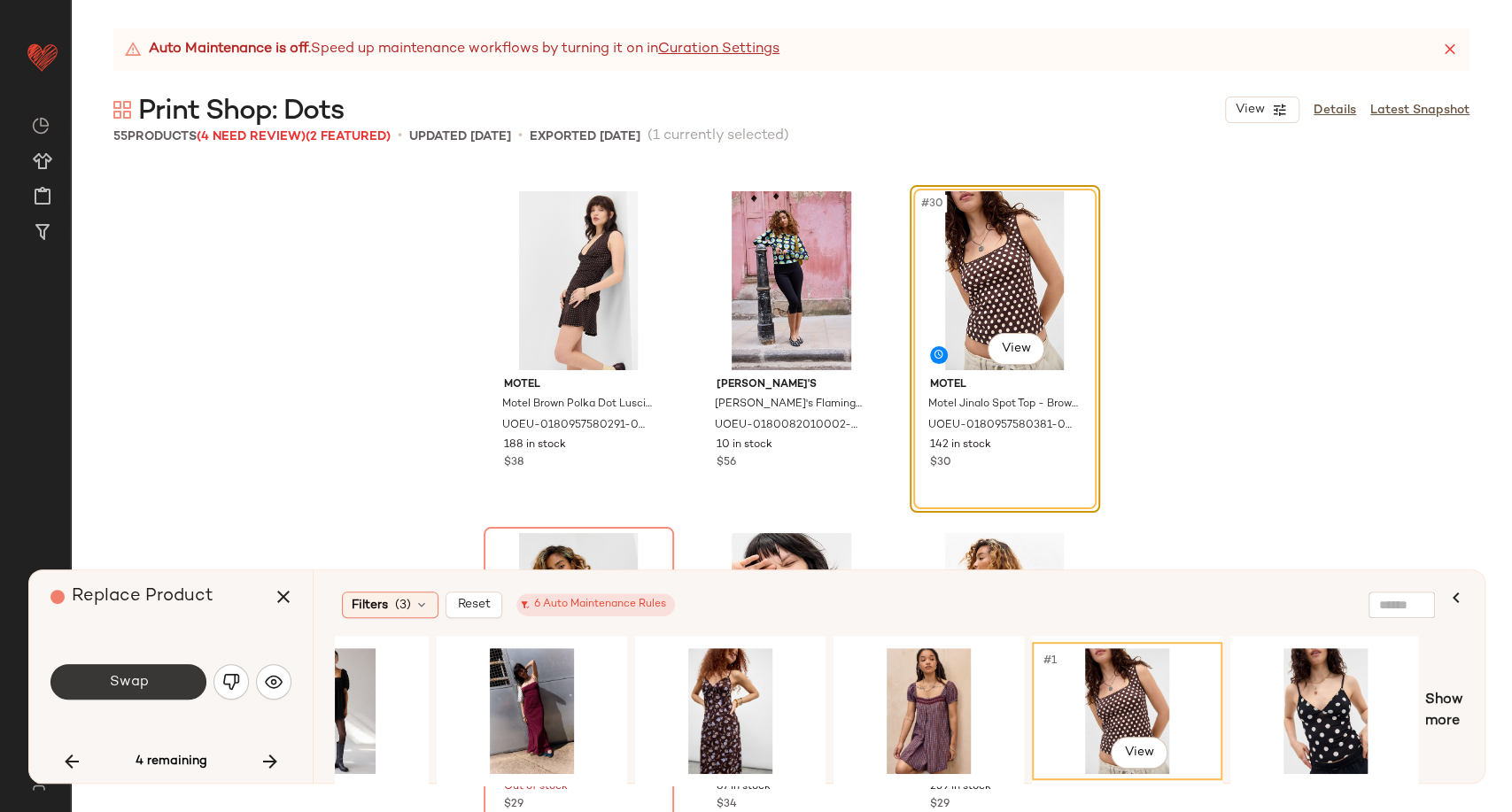
click at [147, 677] on span "Swap" at bounding box center [128, 682] width 40 height 17
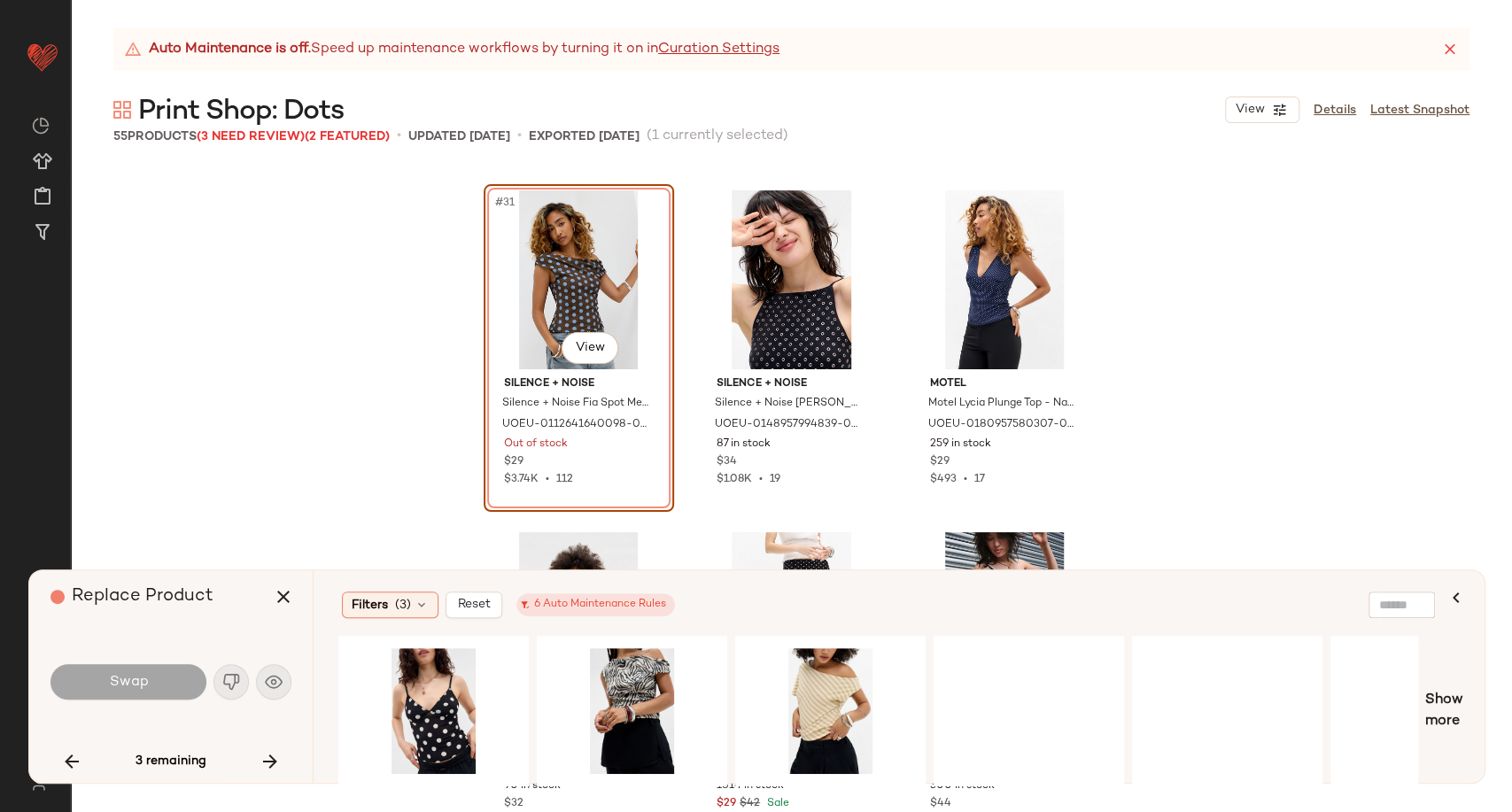
scroll to position [0, 1219]
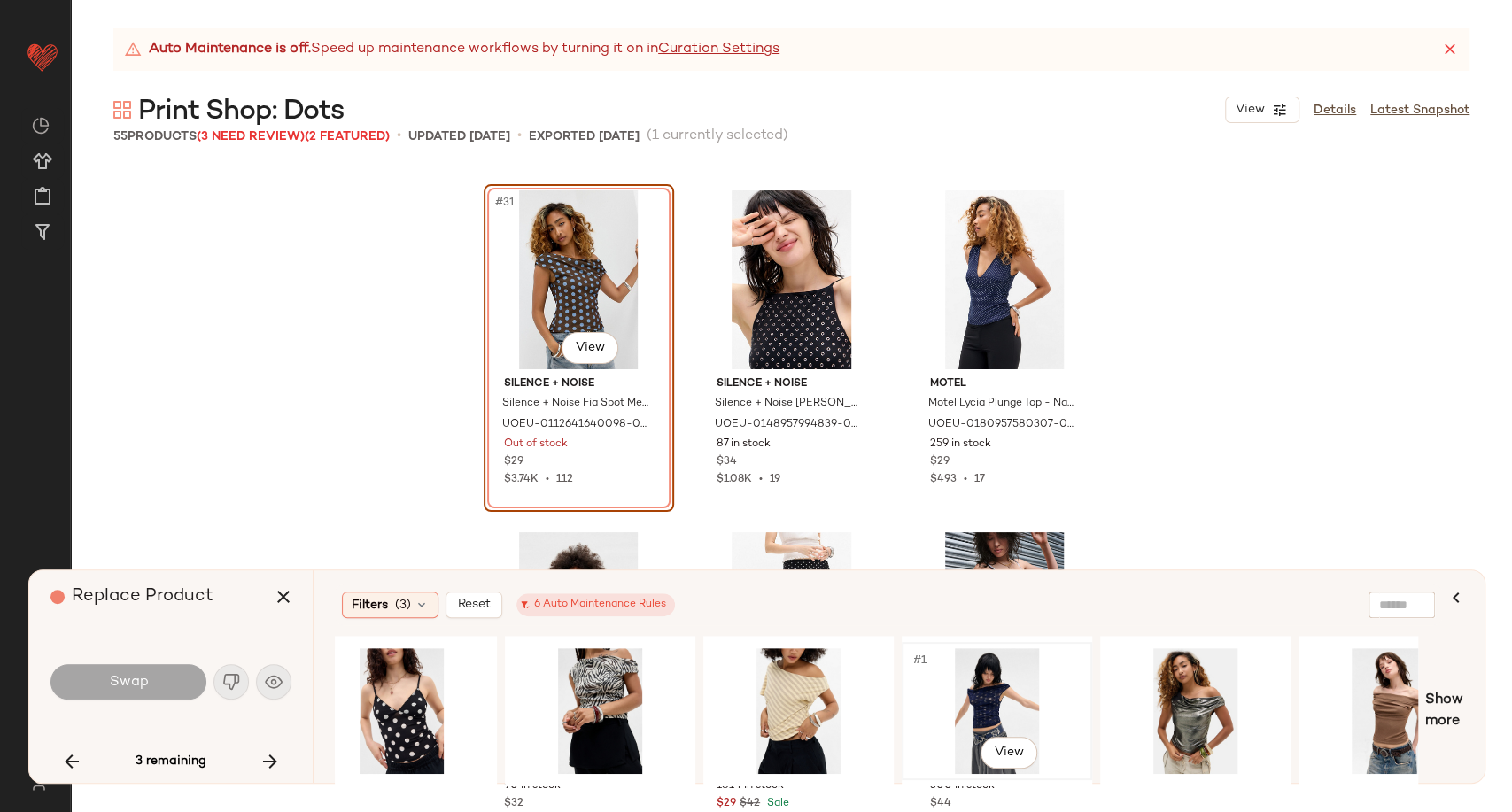
click at [985, 705] on div "#1 View" at bounding box center [996, 711] width 178 height 126
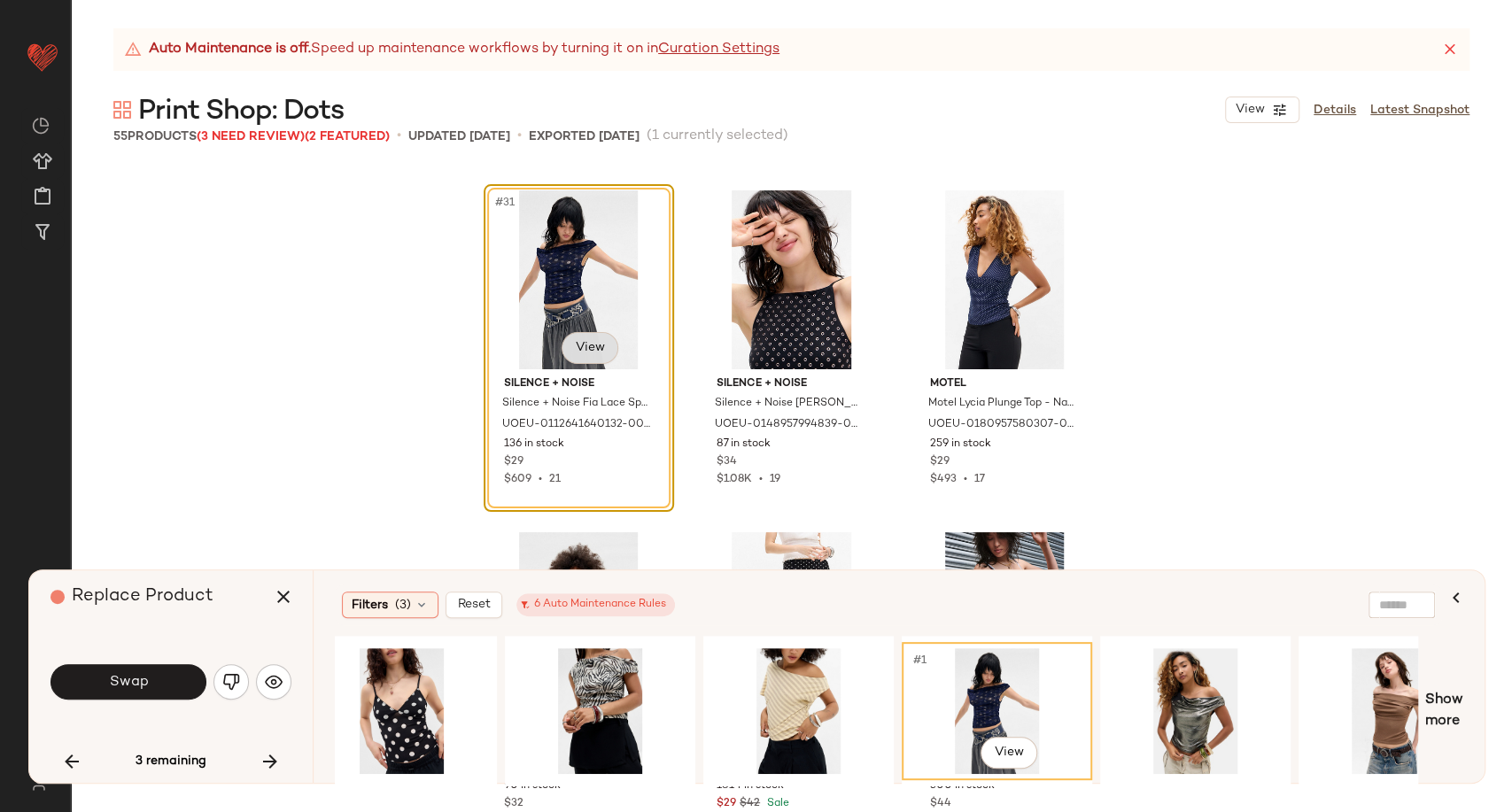
click at [592, 355] on body "Urban Outfitters UK ** Dashboard All Products Global Clipboards (102) Curations…" at bounding box center [756, 406] width 1512 height 812
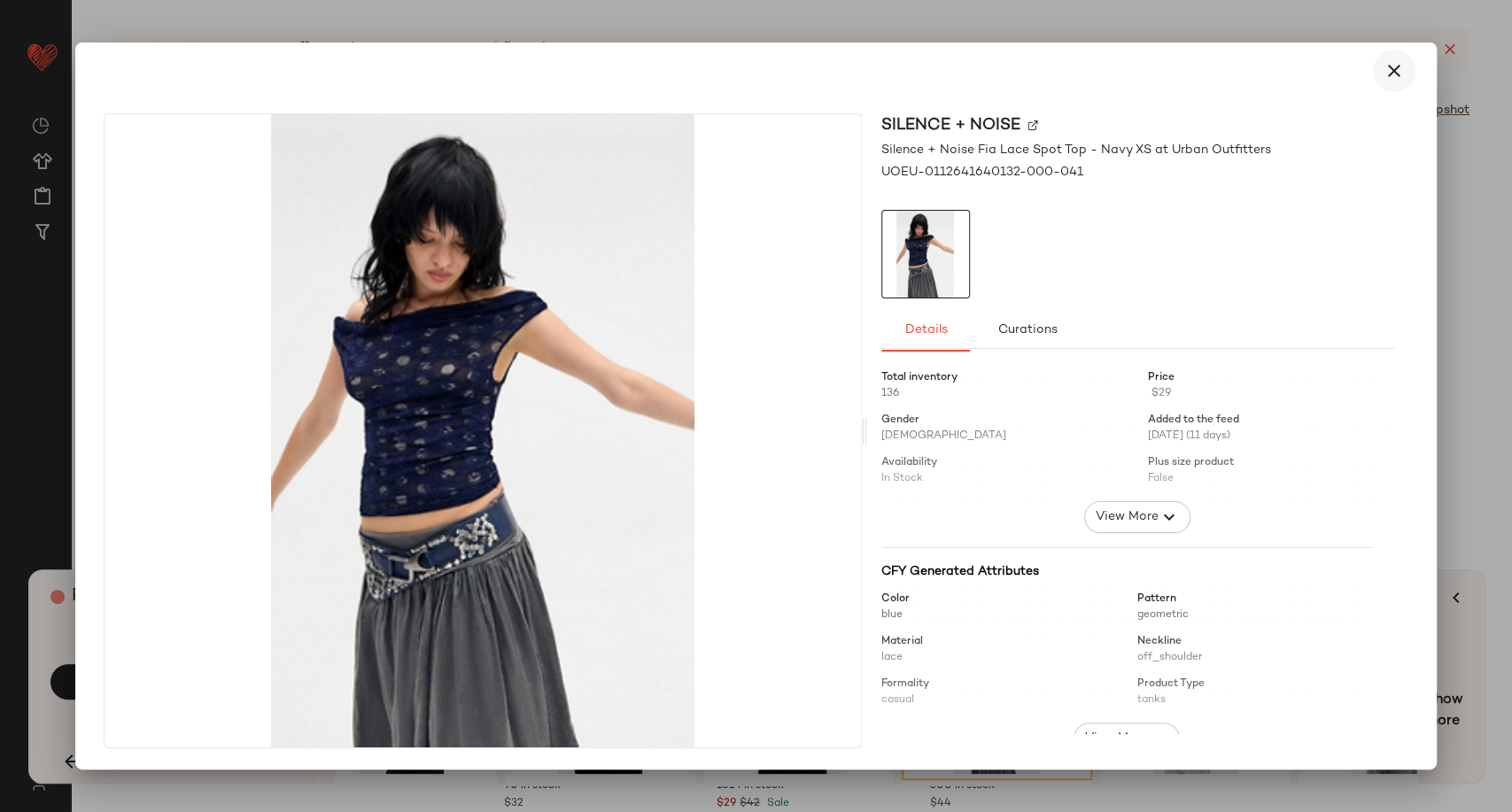
click at [1394, 74] on icon "button" at bounding box center [1394, 71] width 21 height 21
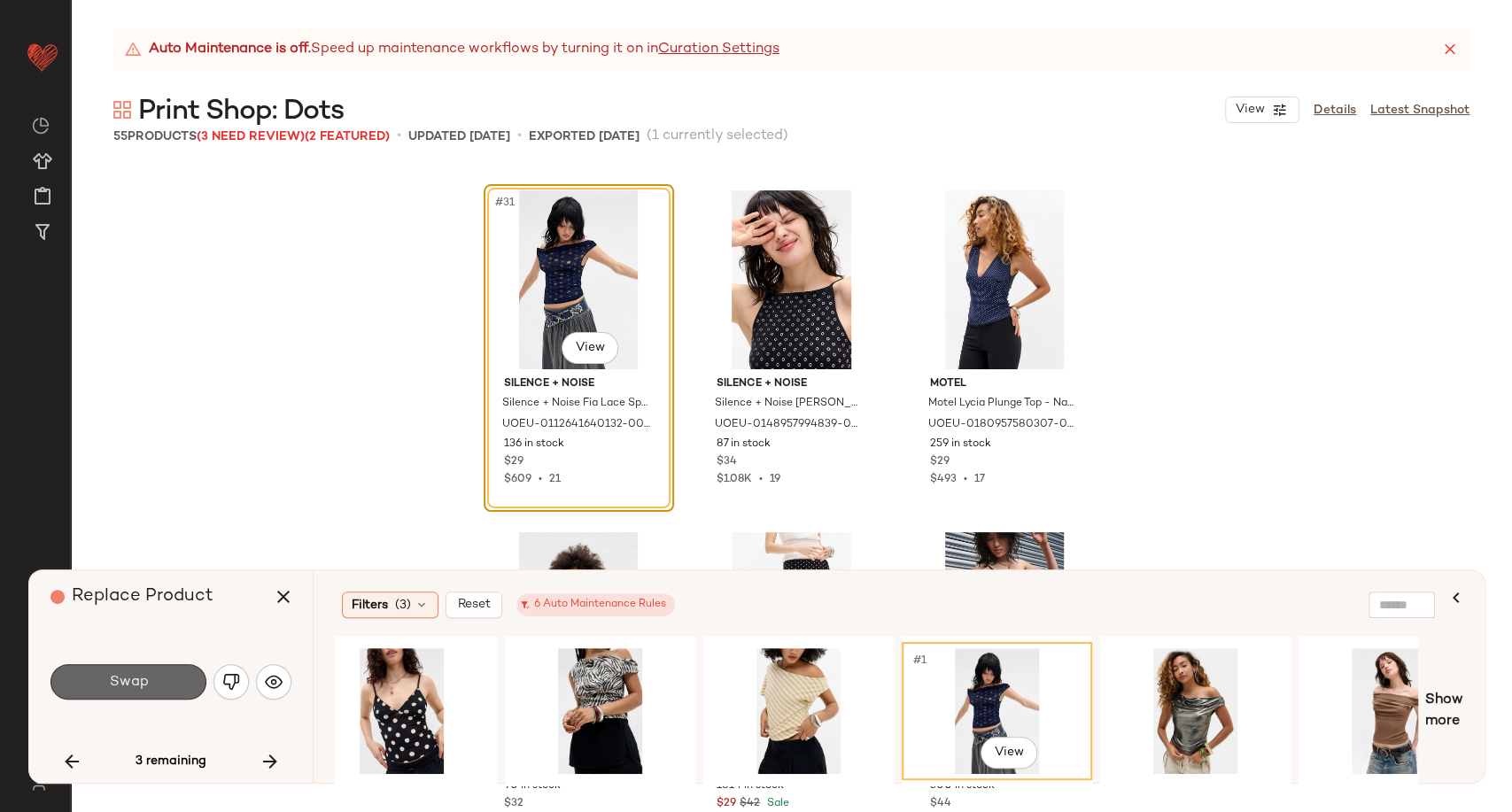
click at [184, 686] on button "Swap" at bounding box center [128, 682] width 156 height 36
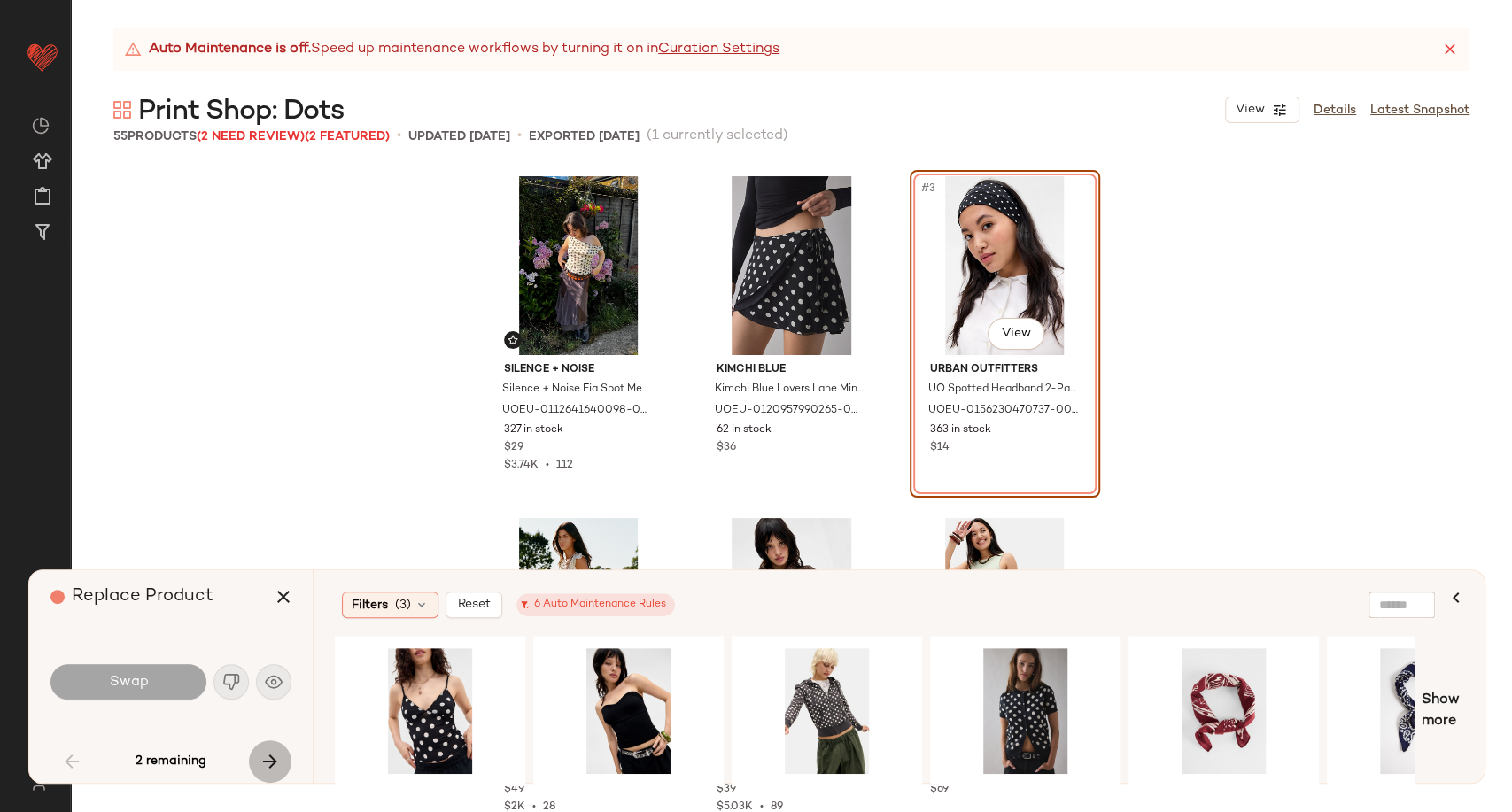
click at [277, 759] on icon "button" at bounding box center [269, 761] width 21 height 21
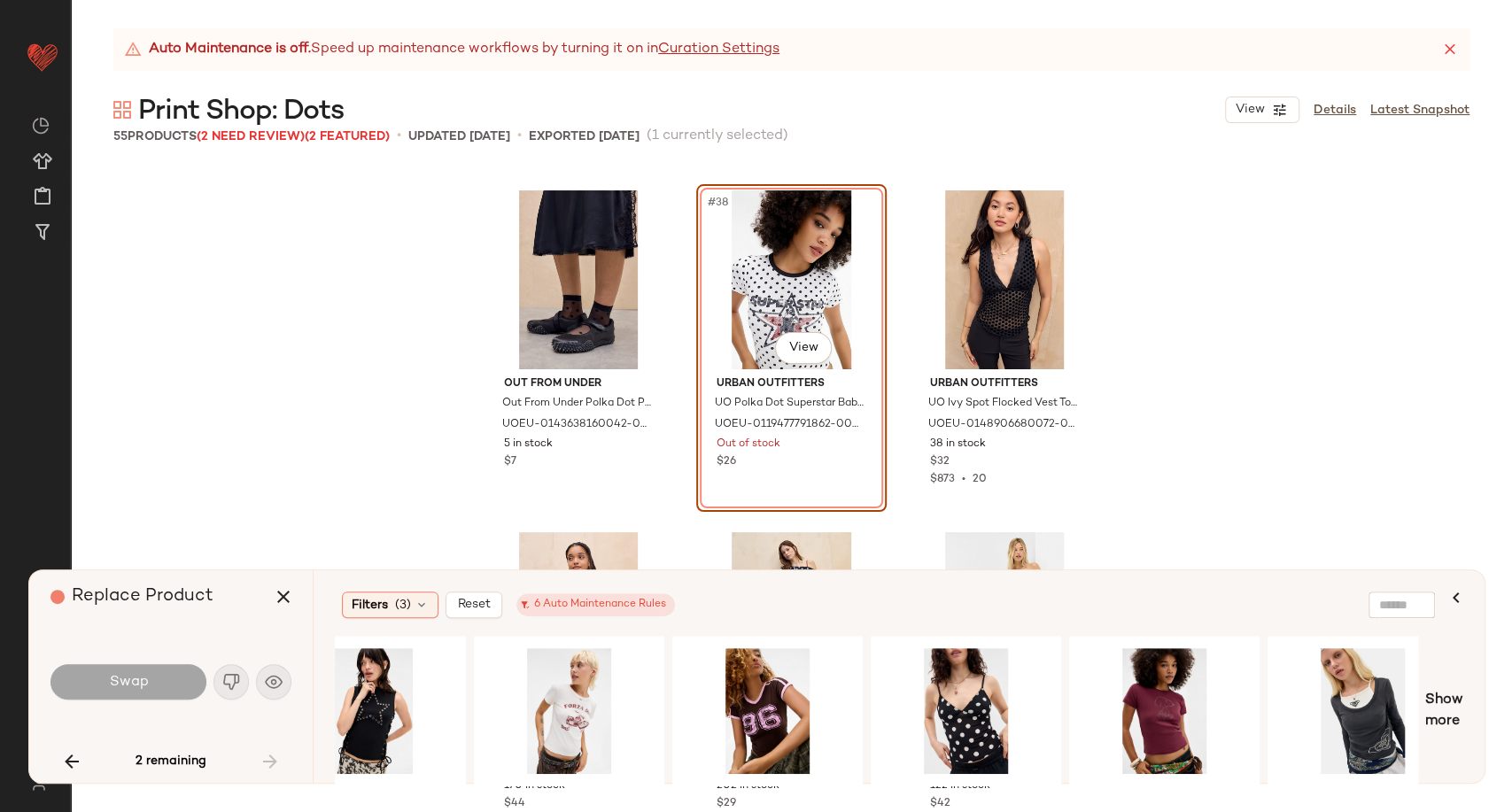
scroll to position [0, 1510]
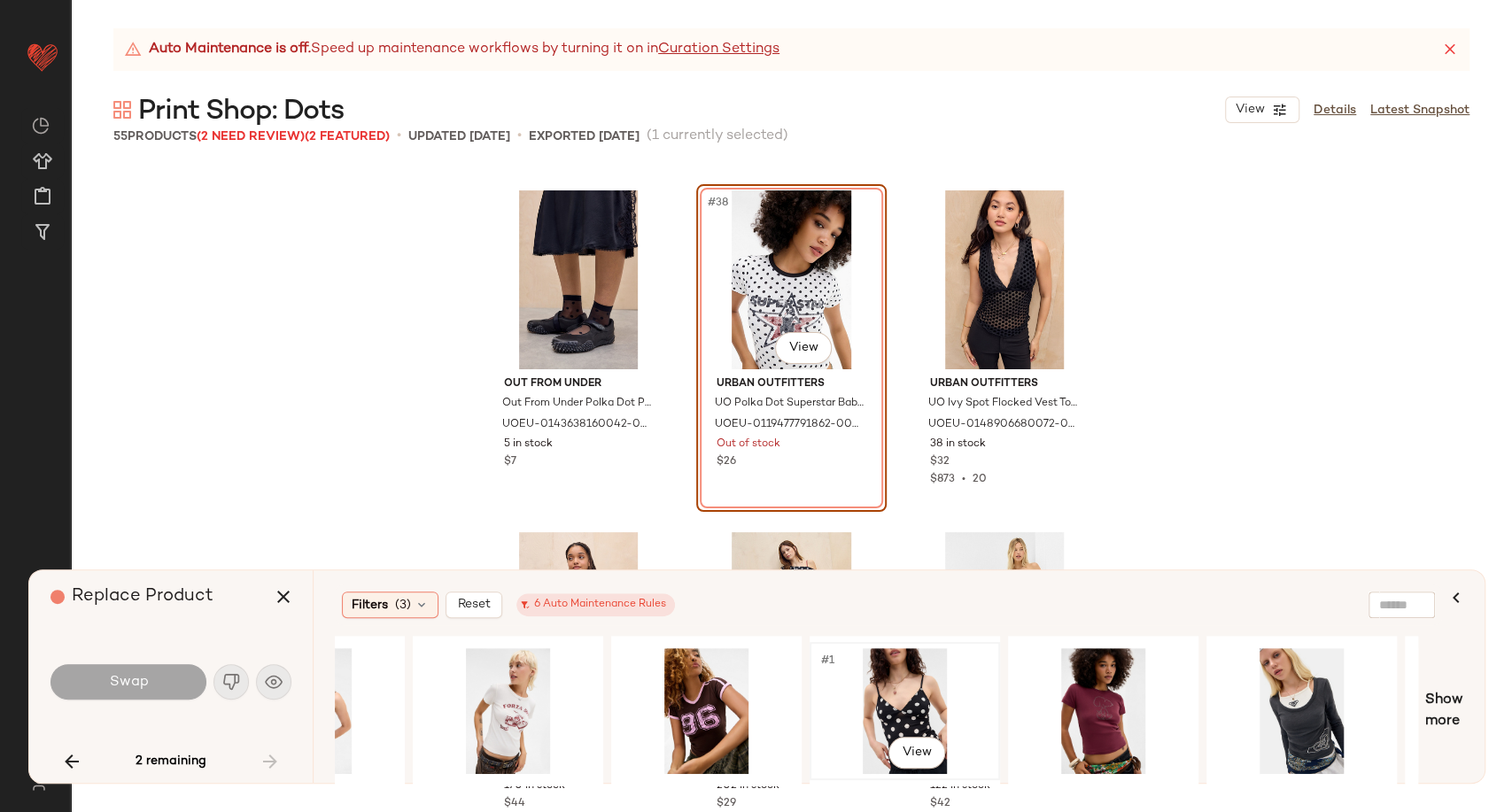
click at [867, 719] on div "#1 View" at bounding box center [905, 711] width 178 height 126
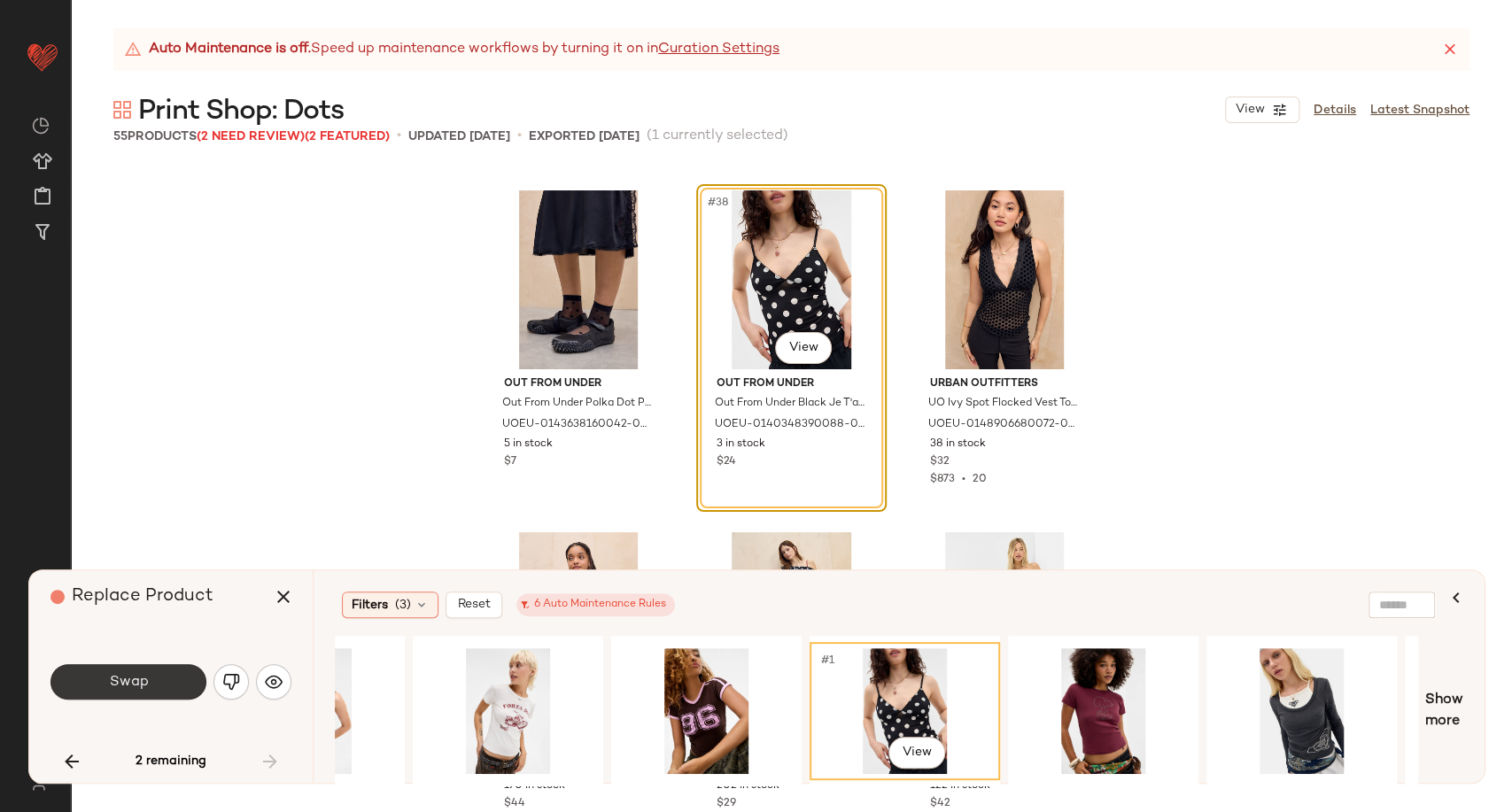
click at [166, 682] on button "Swap" at bounding box center [128, 682] width 156 height 36
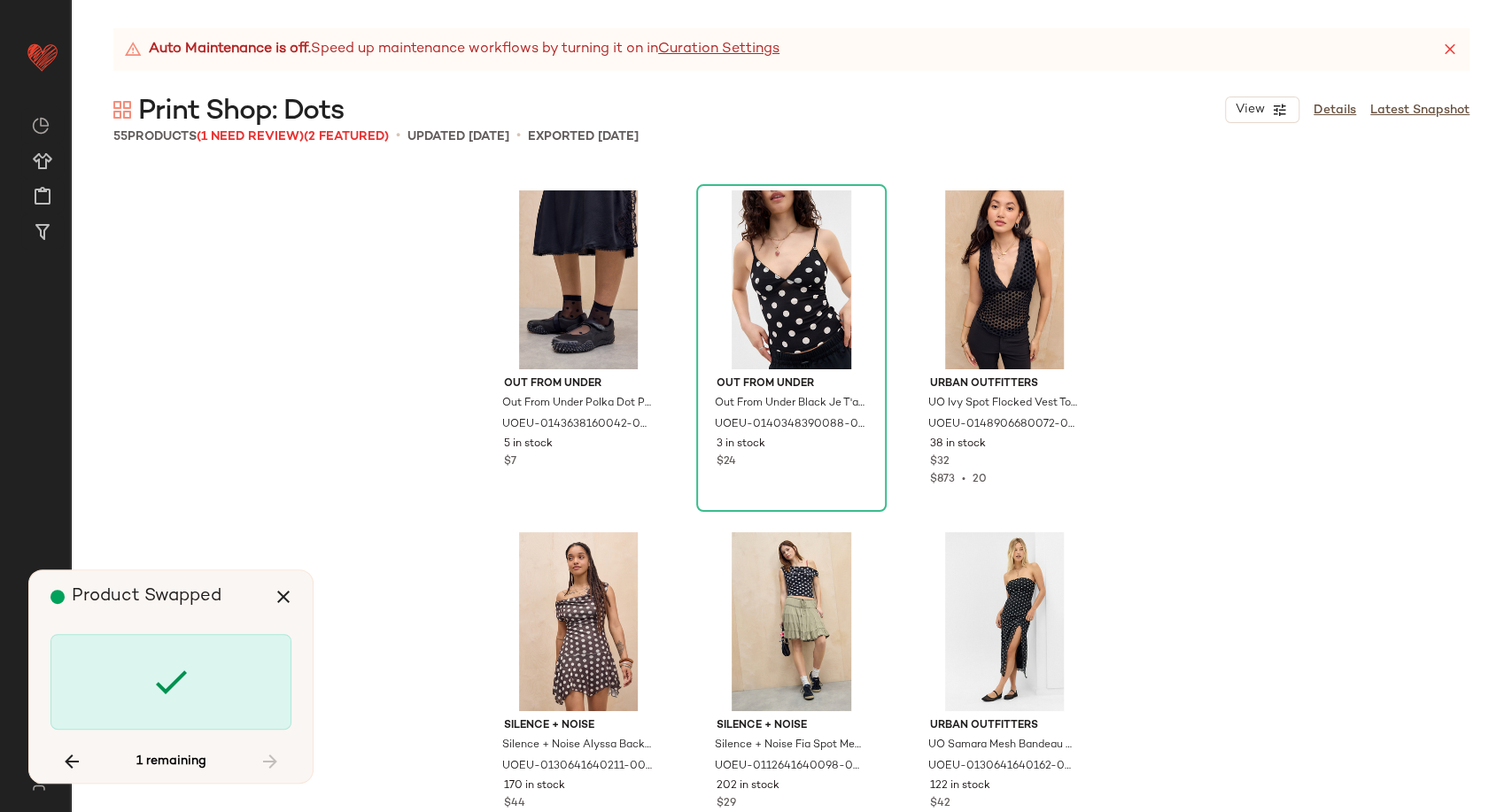
click at [331, 466] on div "Out From Under Out From Under Polka Dot Pop Socks - Black at Urban Outfitters U…" at bounding box center [791, 490] width 1441 height 646
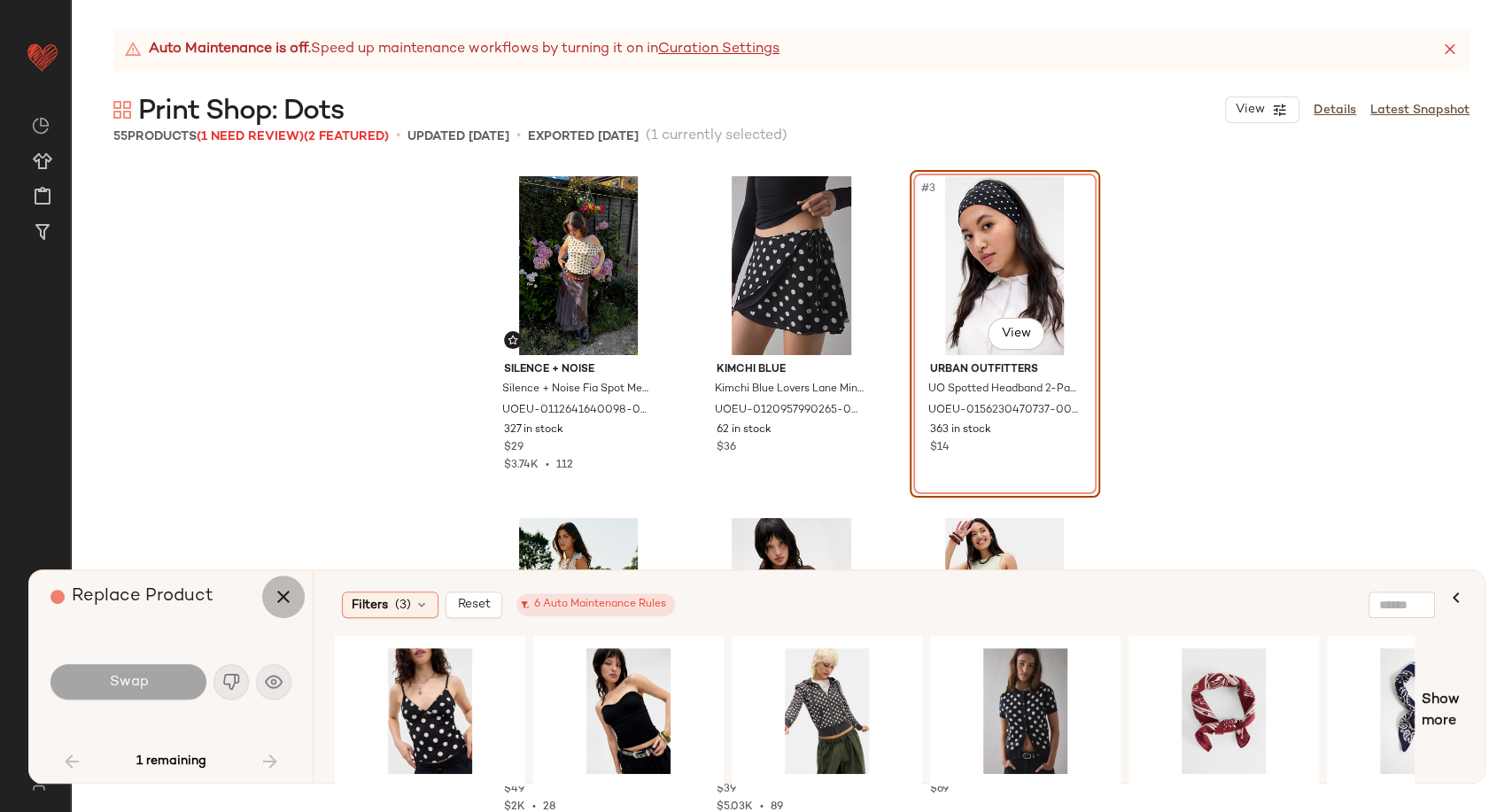
click at [275, 590] on icon "button" at bounding box center [282, 596] width 21 height 21
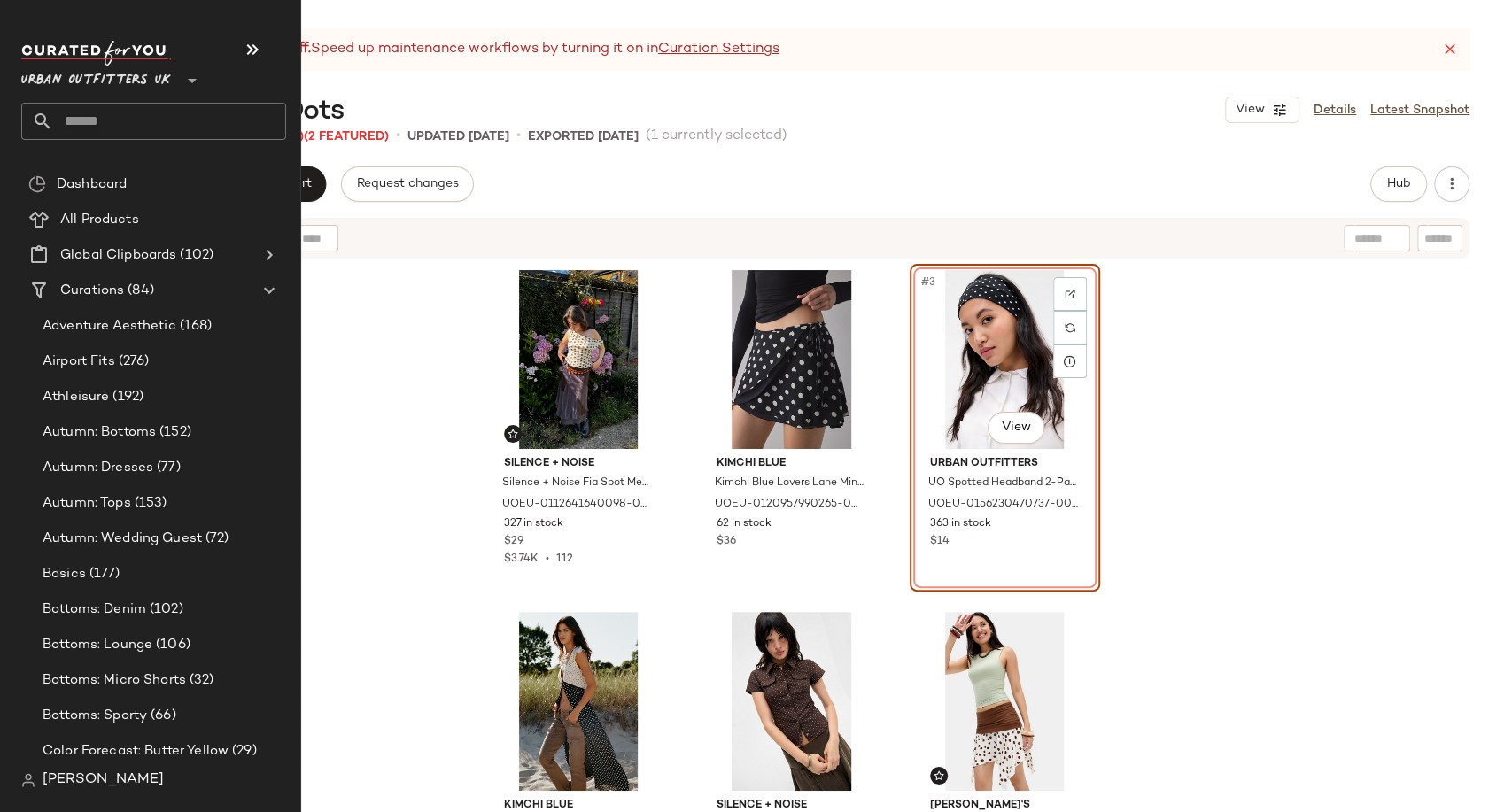
click at [82, 131] on input "text" at bounding box center [169, 120] width 233 height 37
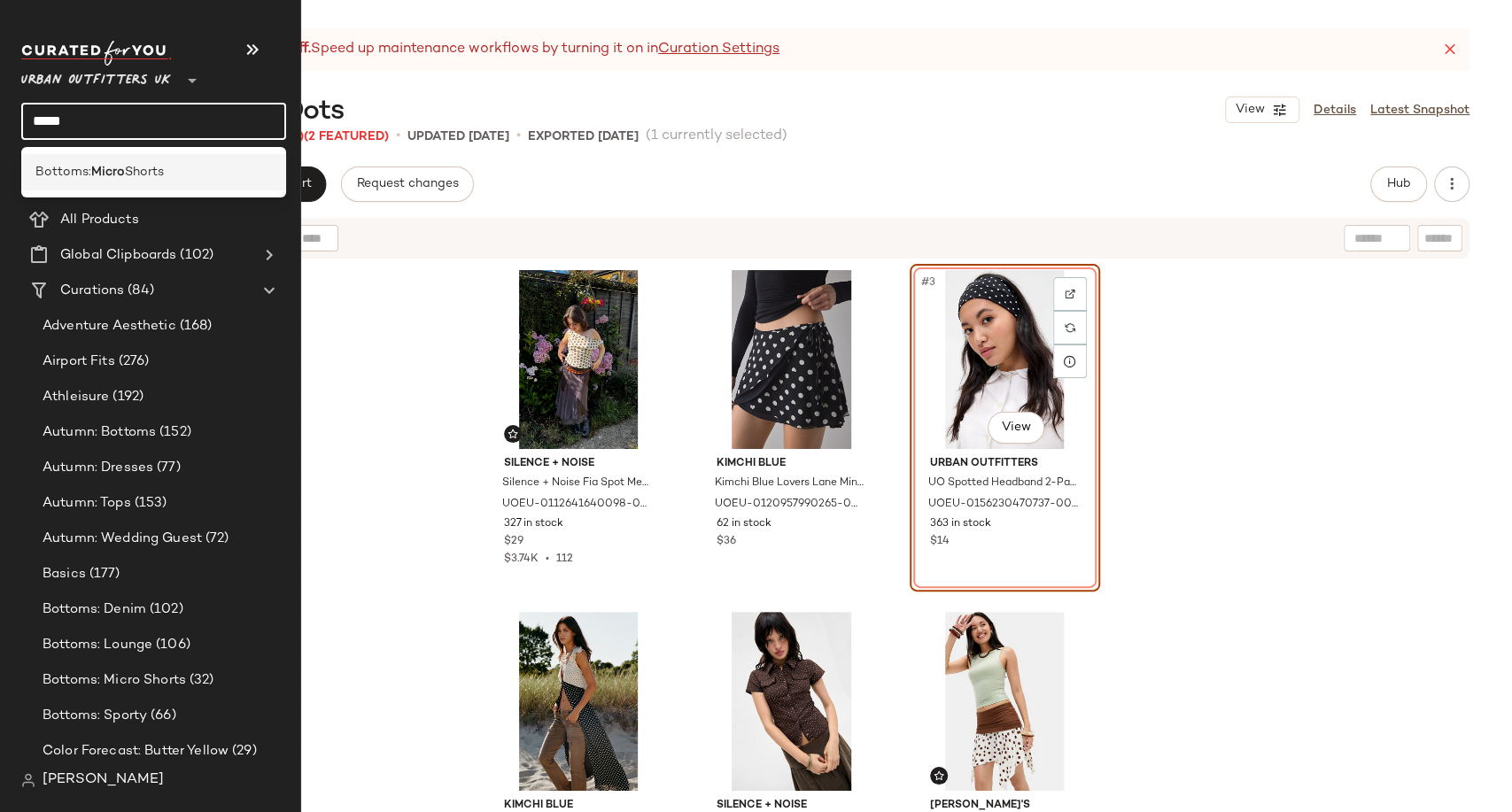
type input "*****"
click at [98, 160] on div "Bottoms: Micro Shorts" at bounding box center [153, 172] width 264 height 37
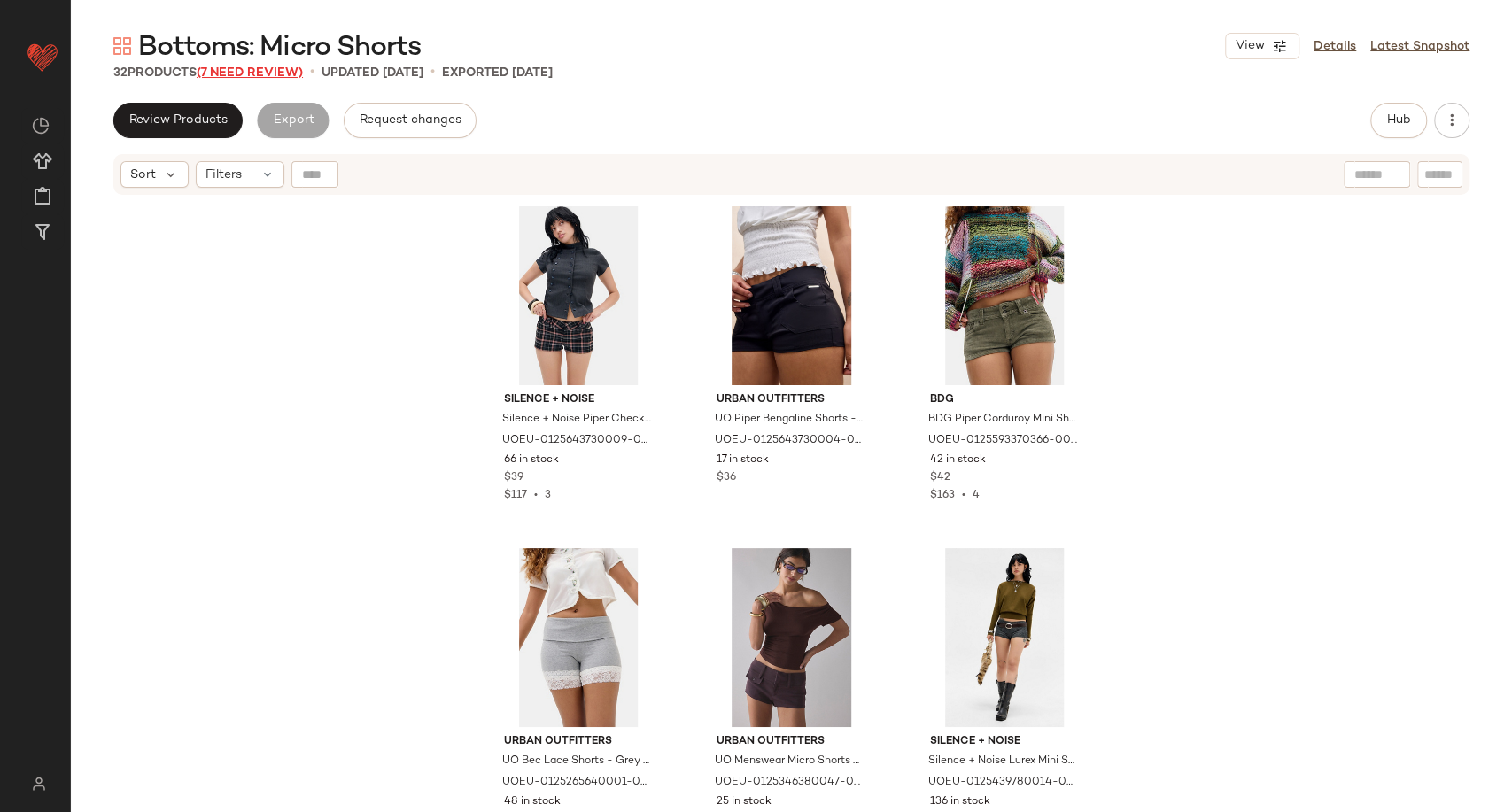
click at [258, 71] on span "(7 Need Review)" at bounding box center [250, 73] width 106 height 13
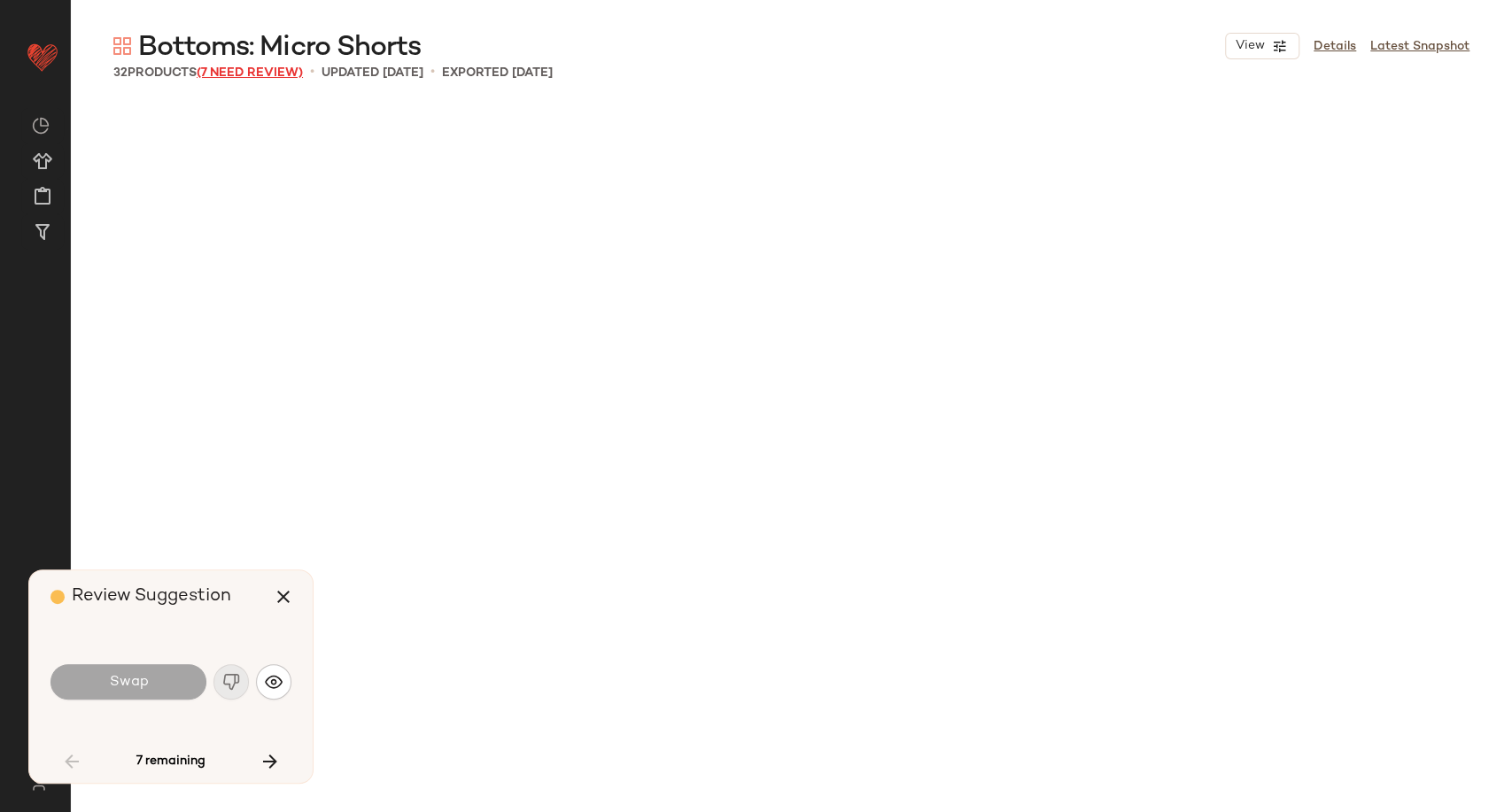
scroll to position [1040, 0]
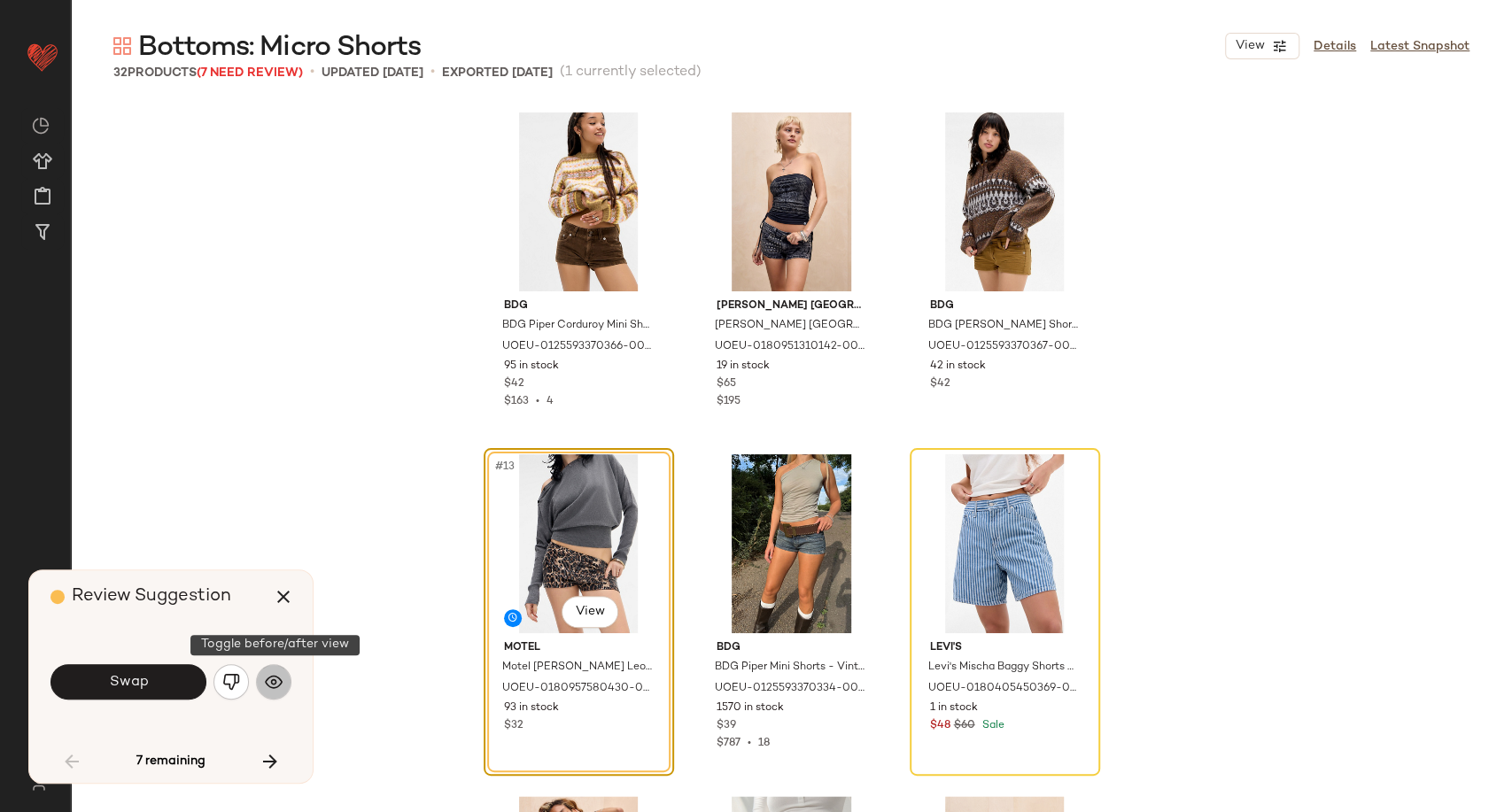
click at [276, 686] on img "button" at bounding box center [273, 682] width 18 height 18
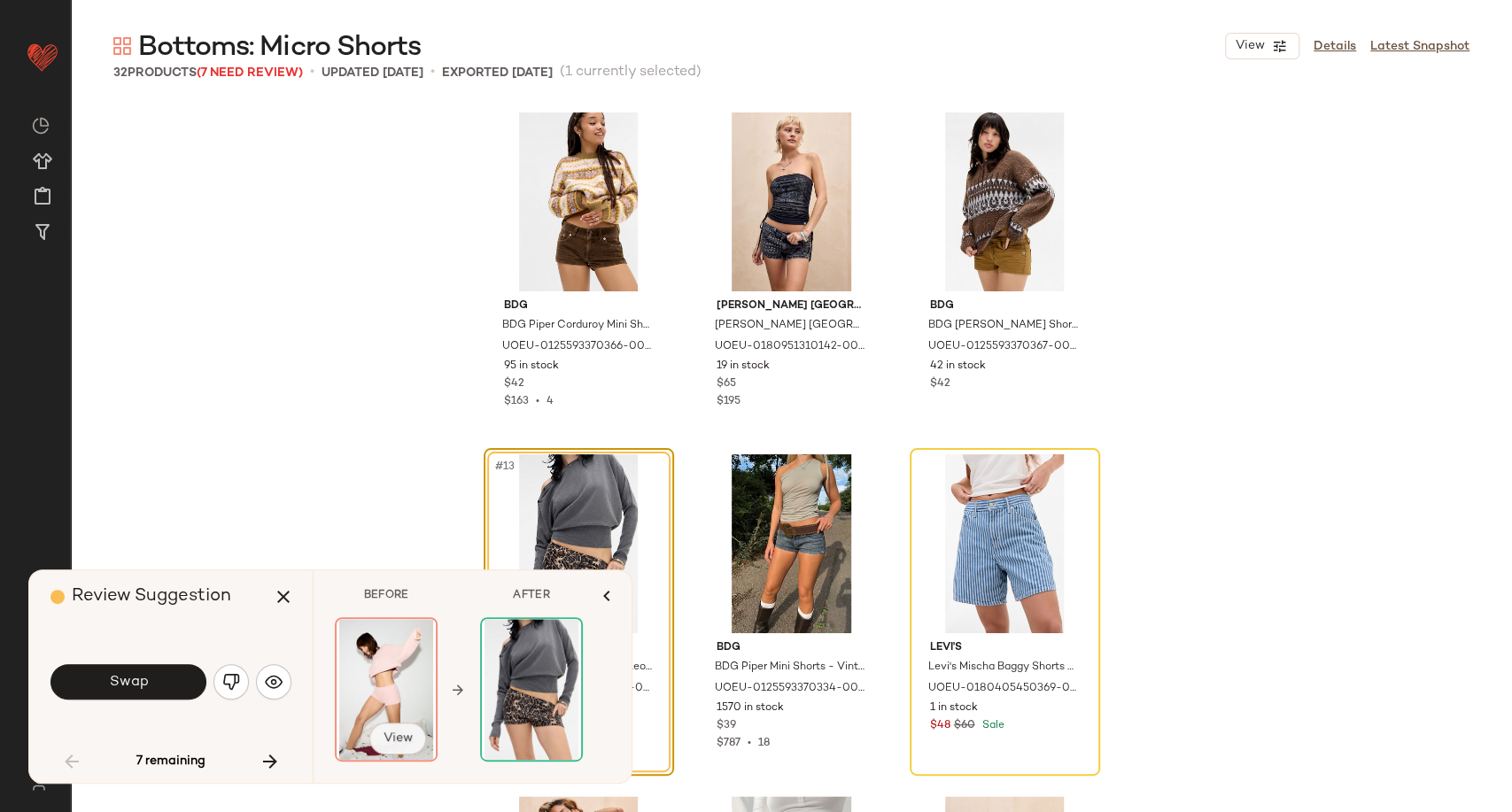
click at [383, 734] on span "View" at bounding box center [398, 738] width 30 height 14
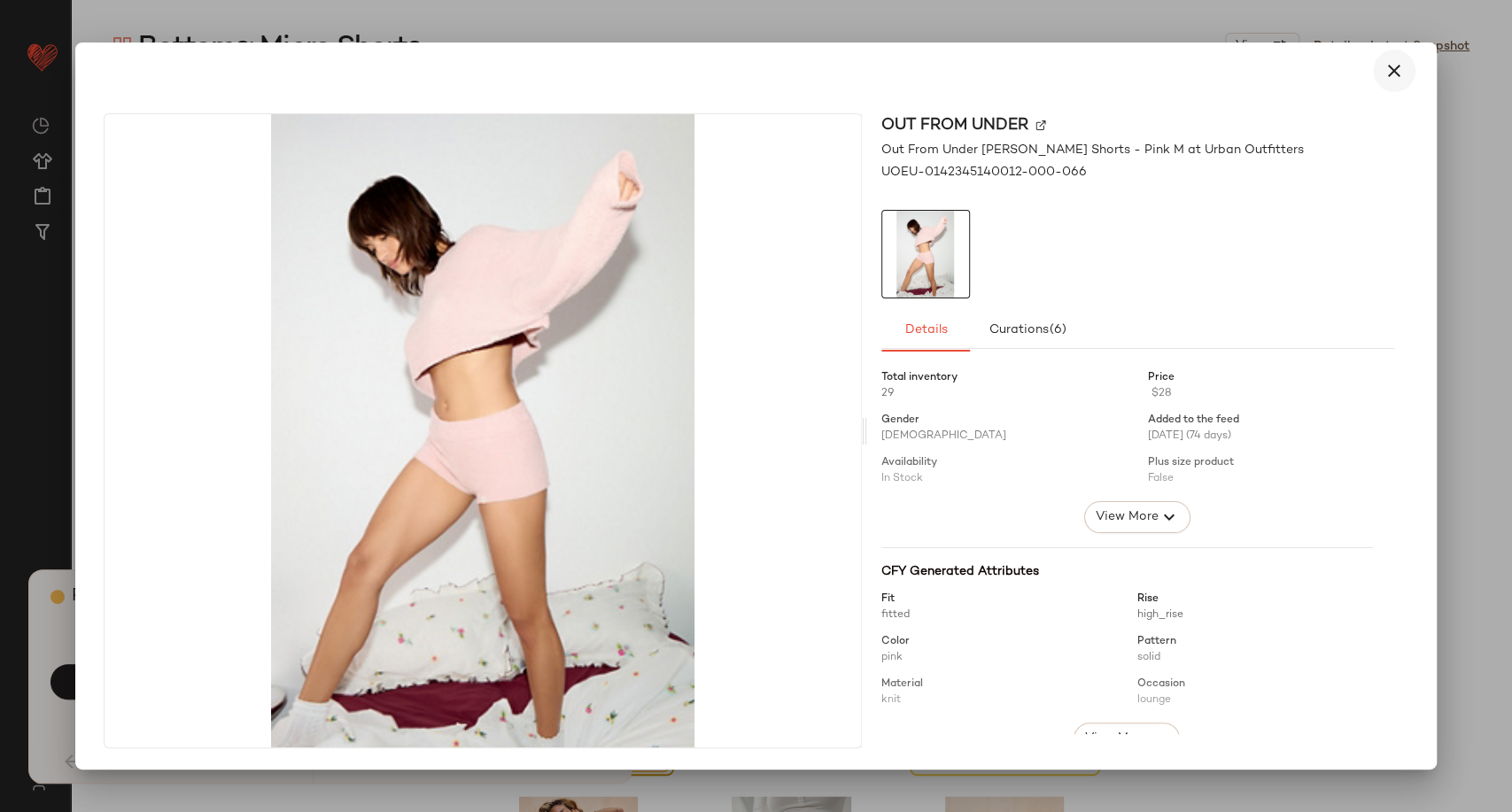
click at [1390, 80] on icon "button" at bounding box center [1394, 71] width 21 height 21
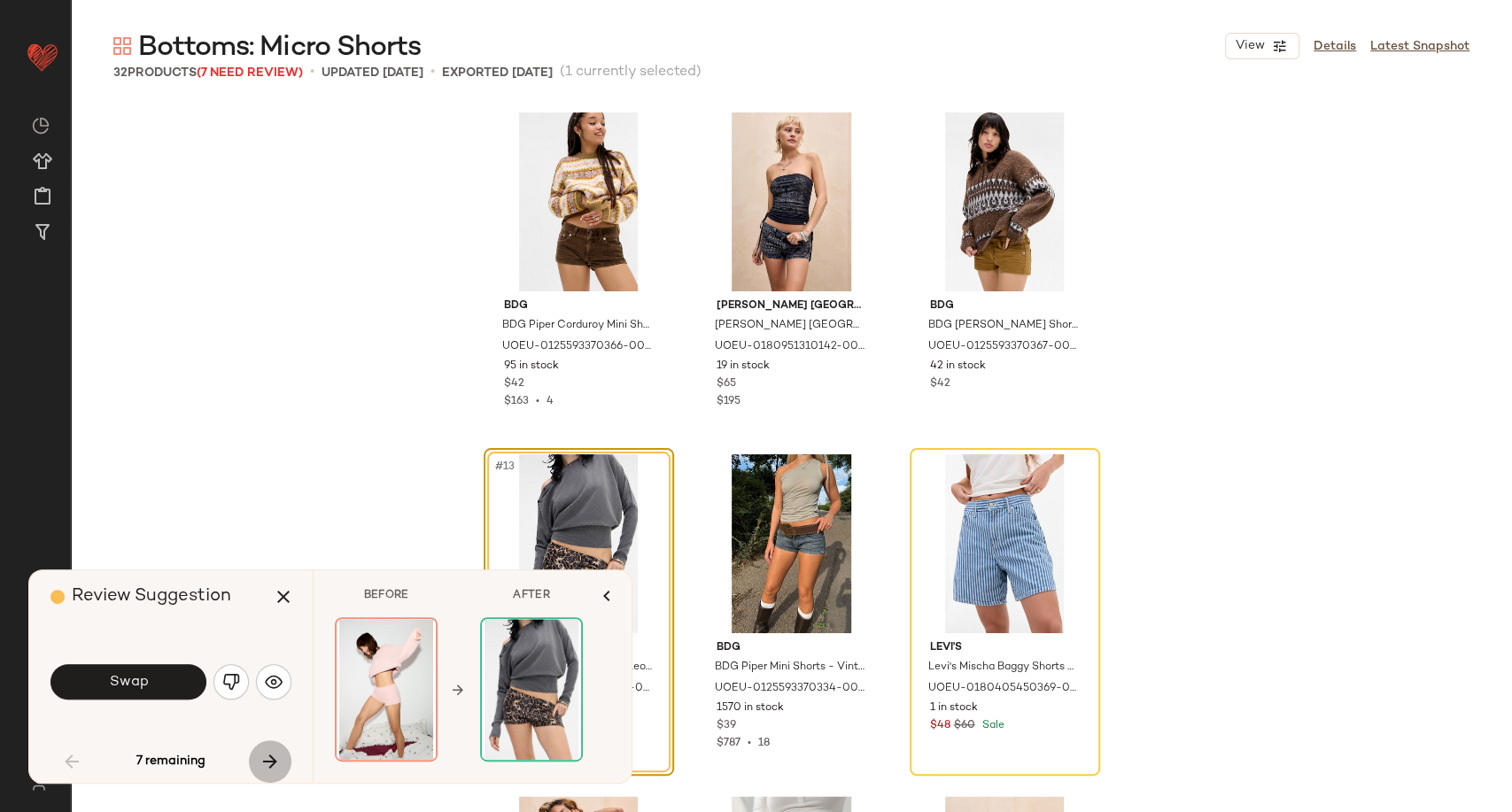
click at [261, 768] on icon "button" at bounding box center [269, 761] width 21 height 21
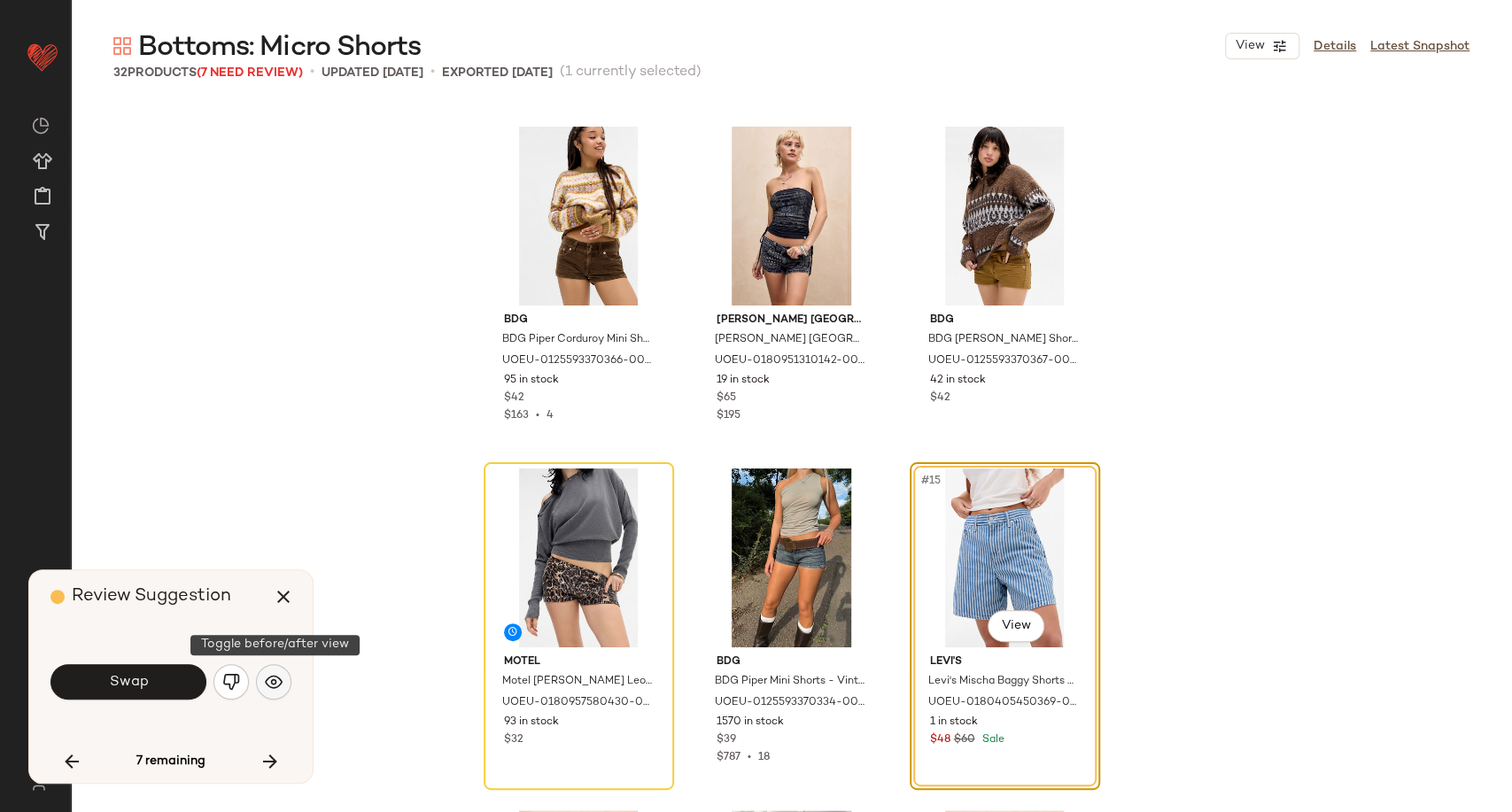
click at [268, 687] on img "button" at bounding box center [273, 682] width 18 height 18
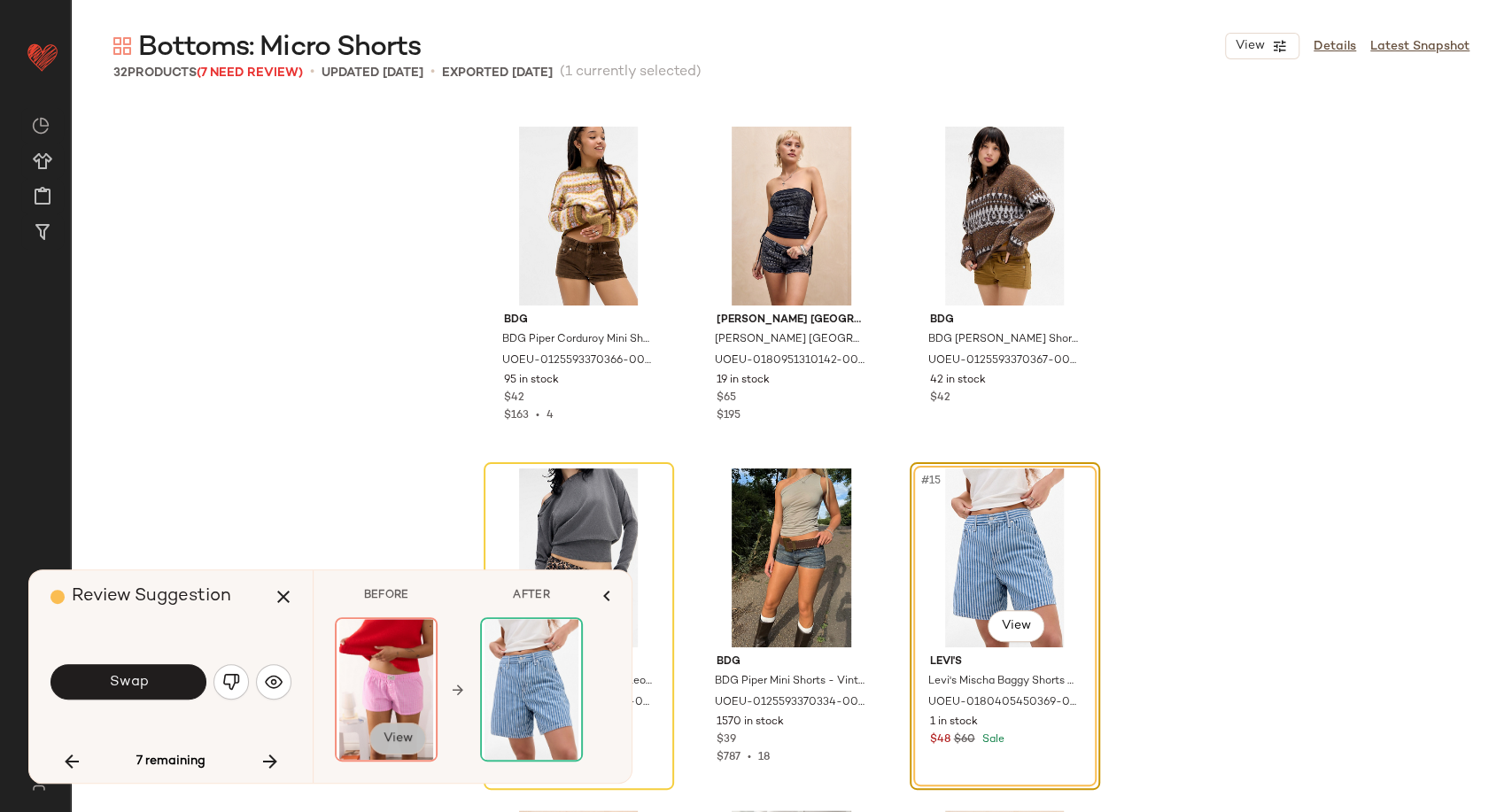
click at [419, 745] on button "View" at bounding box center [398, 738] width 57 height 32
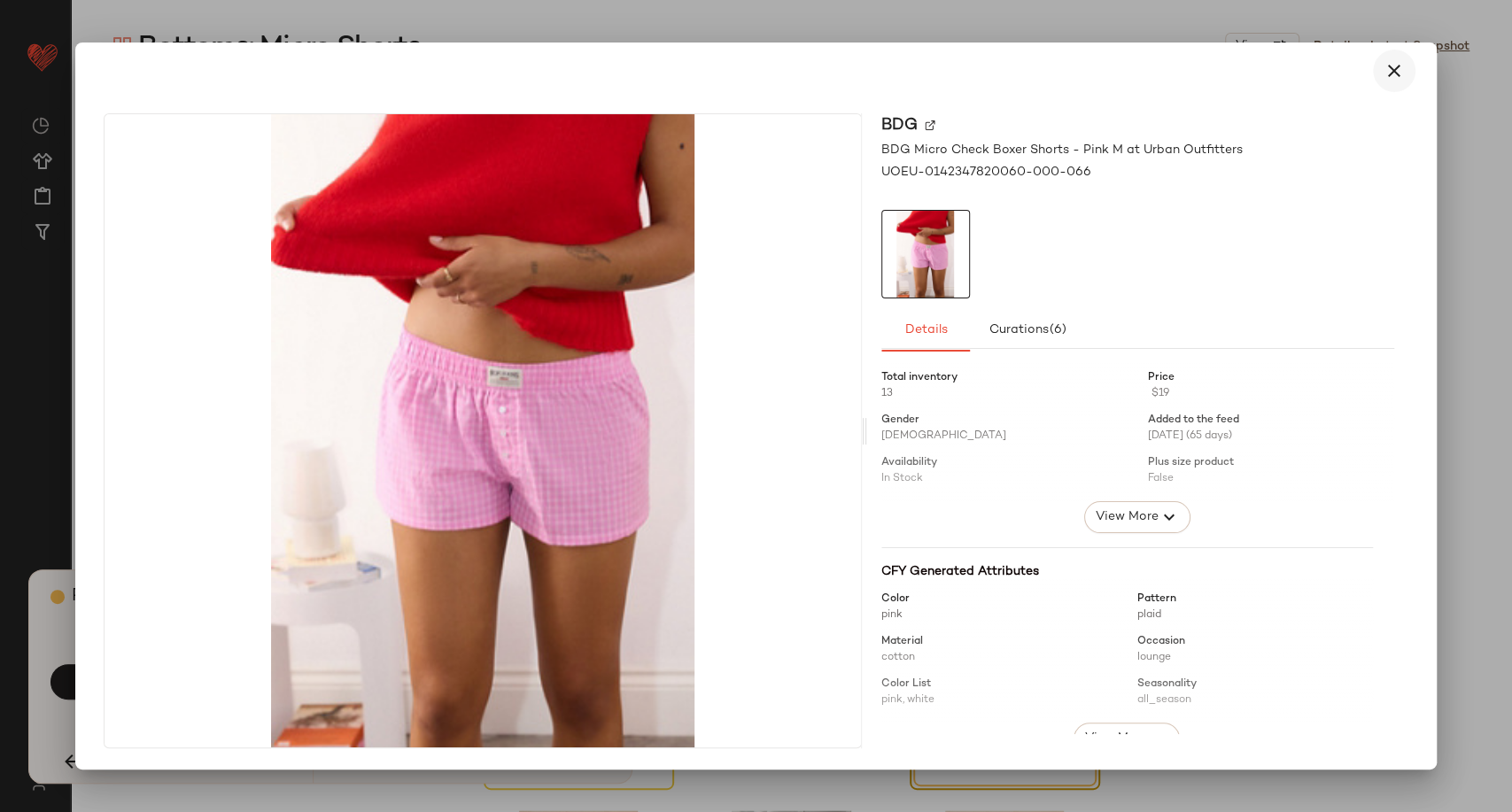
click at [1395, 78] on icon "button" at bounding box center [1394, 71] width 21 height 21
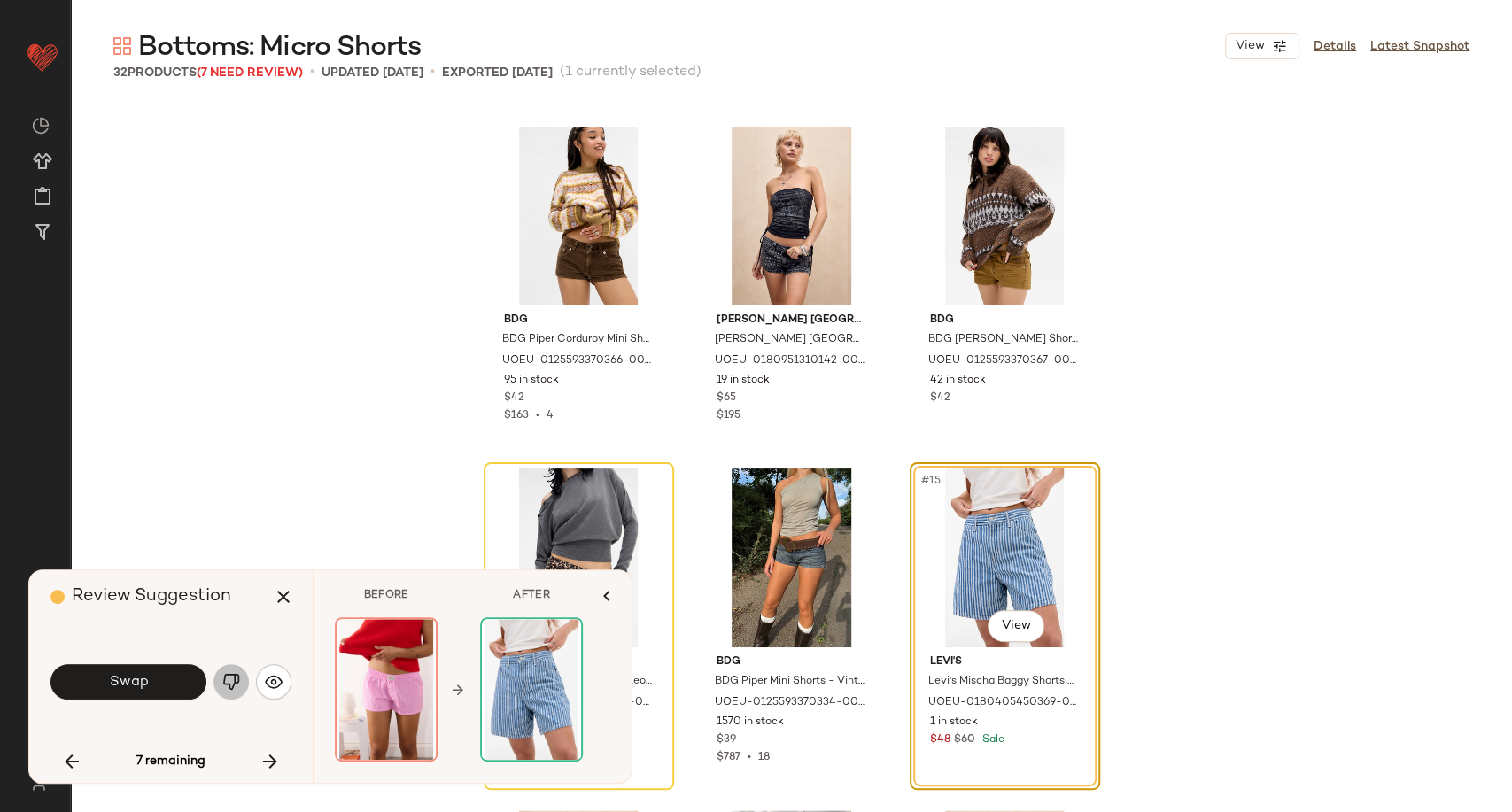
click at [229, 680] on img "button" at bounding box center [232, 682] width 18 height 18
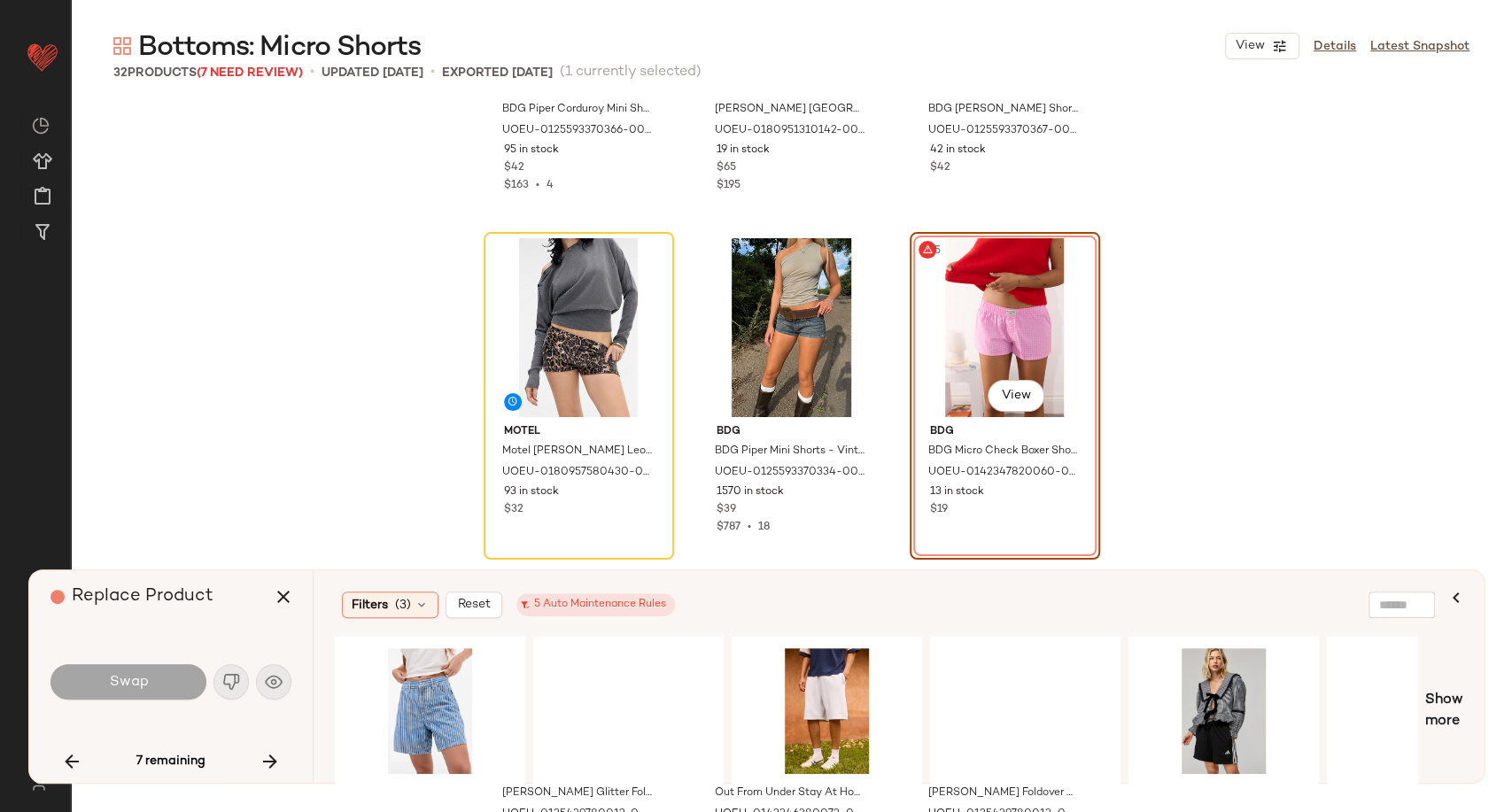
scroll to position [1321, 0]
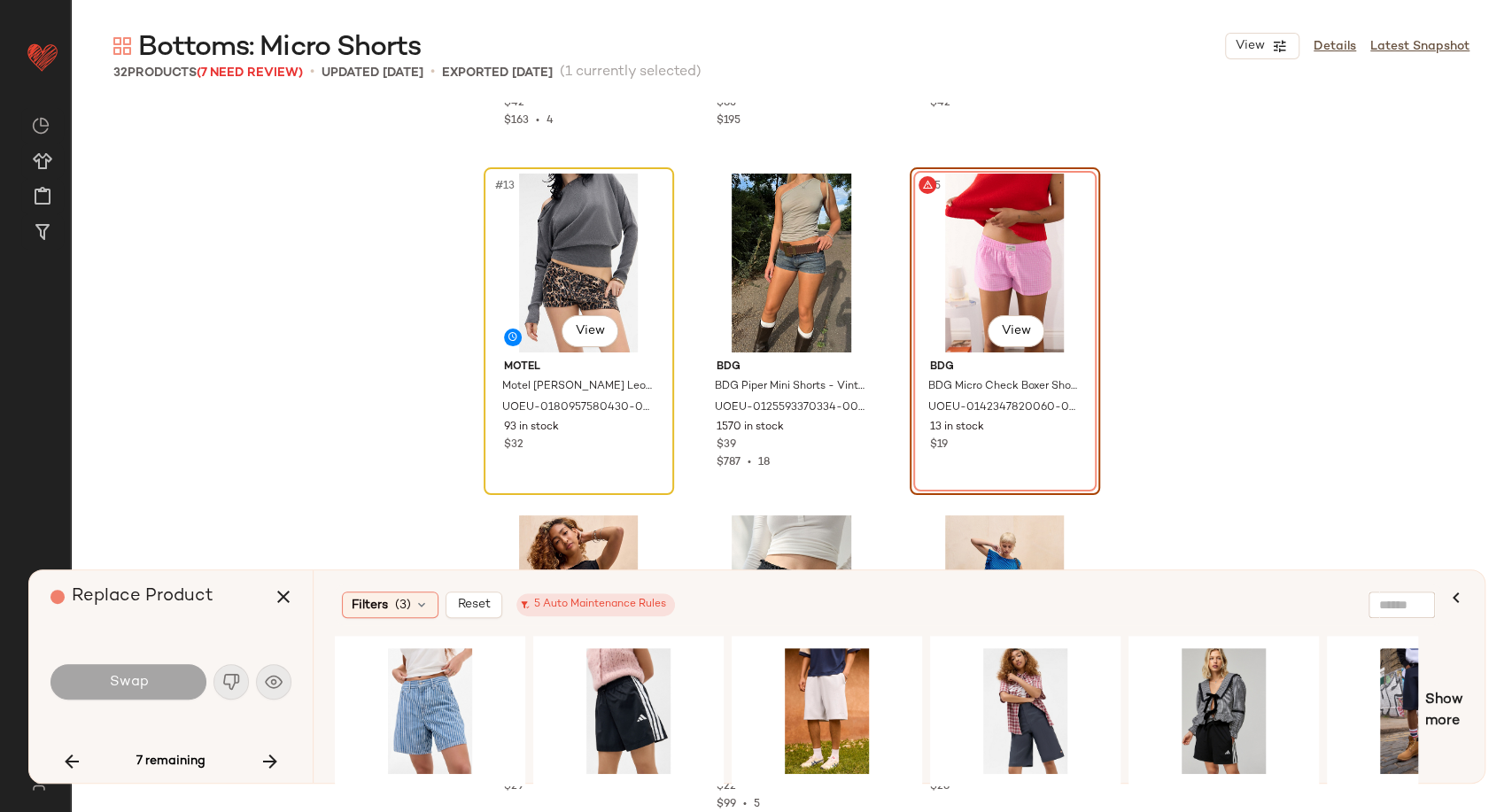
click at [602, 263] on div "#13 View" at bounding box center [579, 263] width 178 height 179
click at [84, 769] on button "button" at bounding box center [72, 761] width 43 height 43
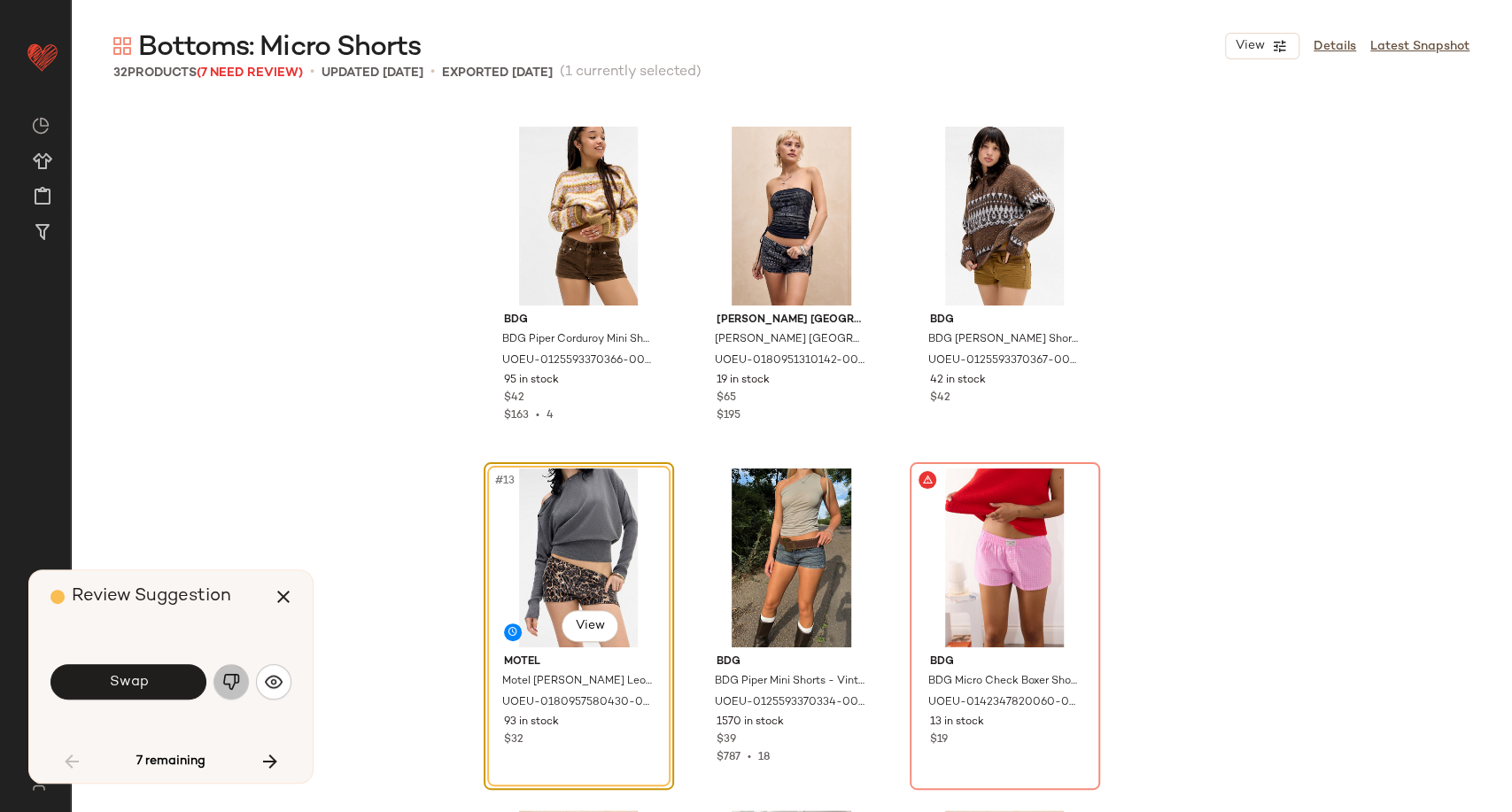
click at [234, 681] on img "button" at bounding box center [232, 682] width 18 height 18
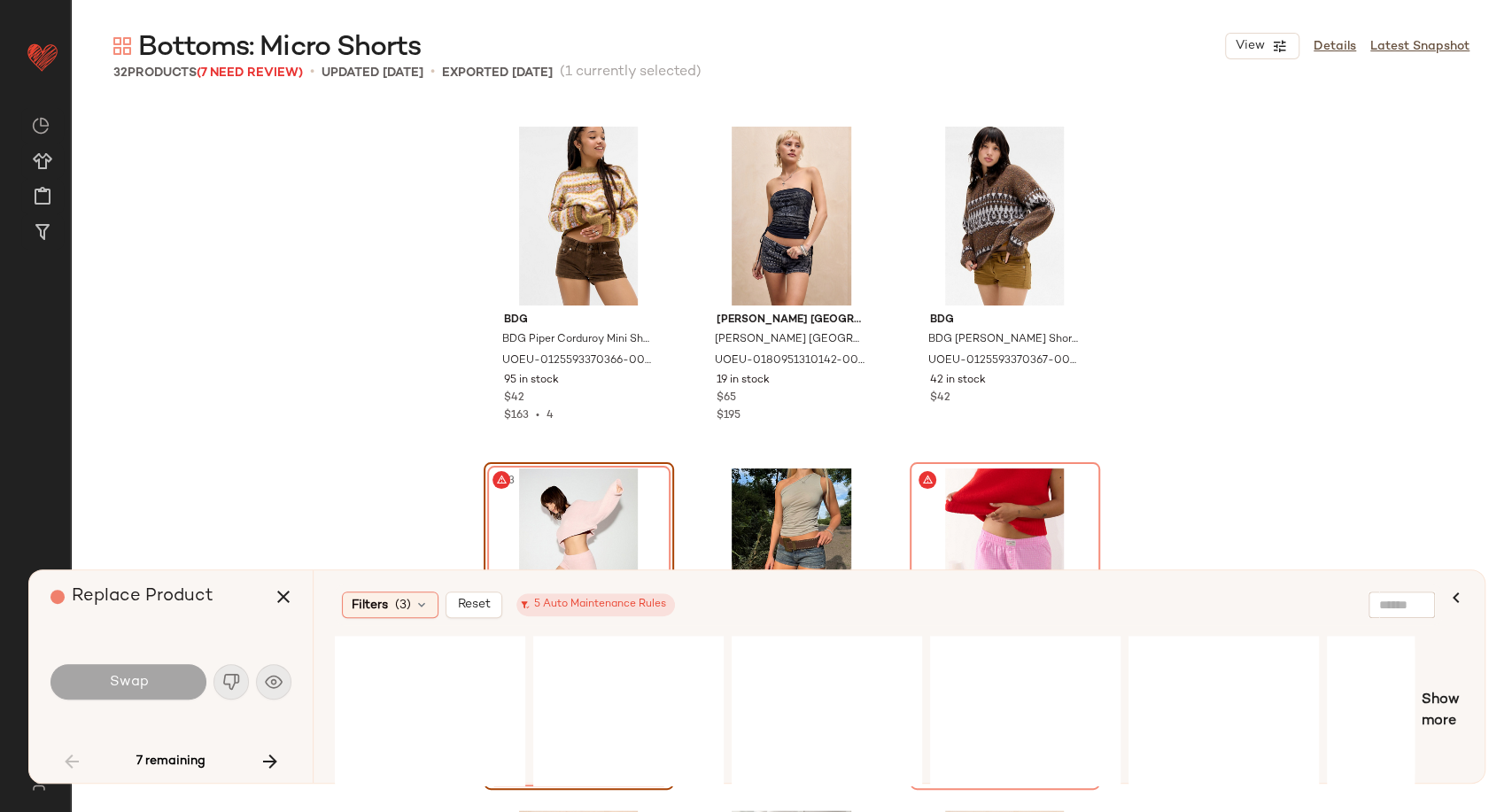
scroll to position [1321, 0]
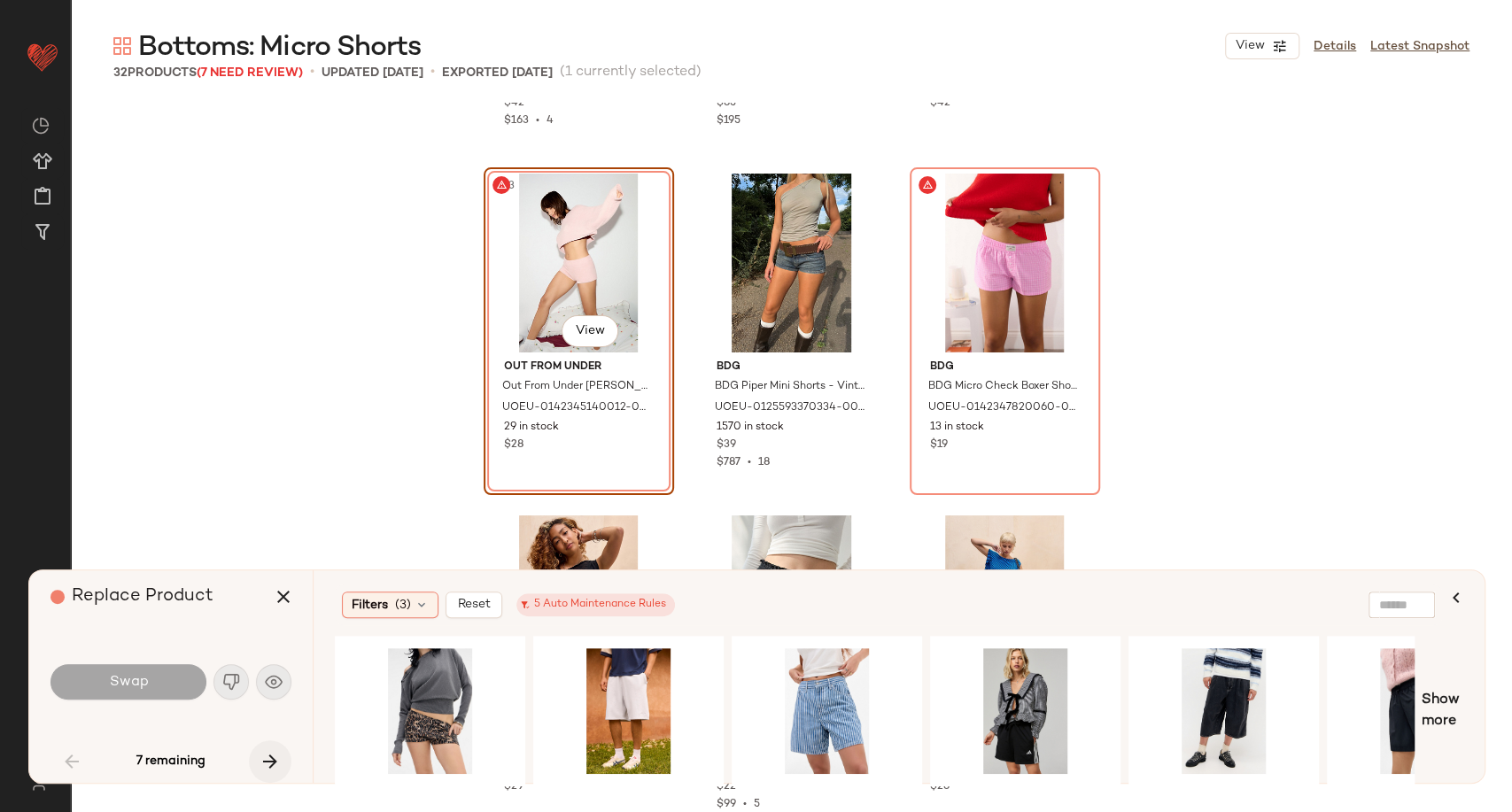
click at [271, 759] on icon "button" at bounding box center [269, 761] width 21 height 21
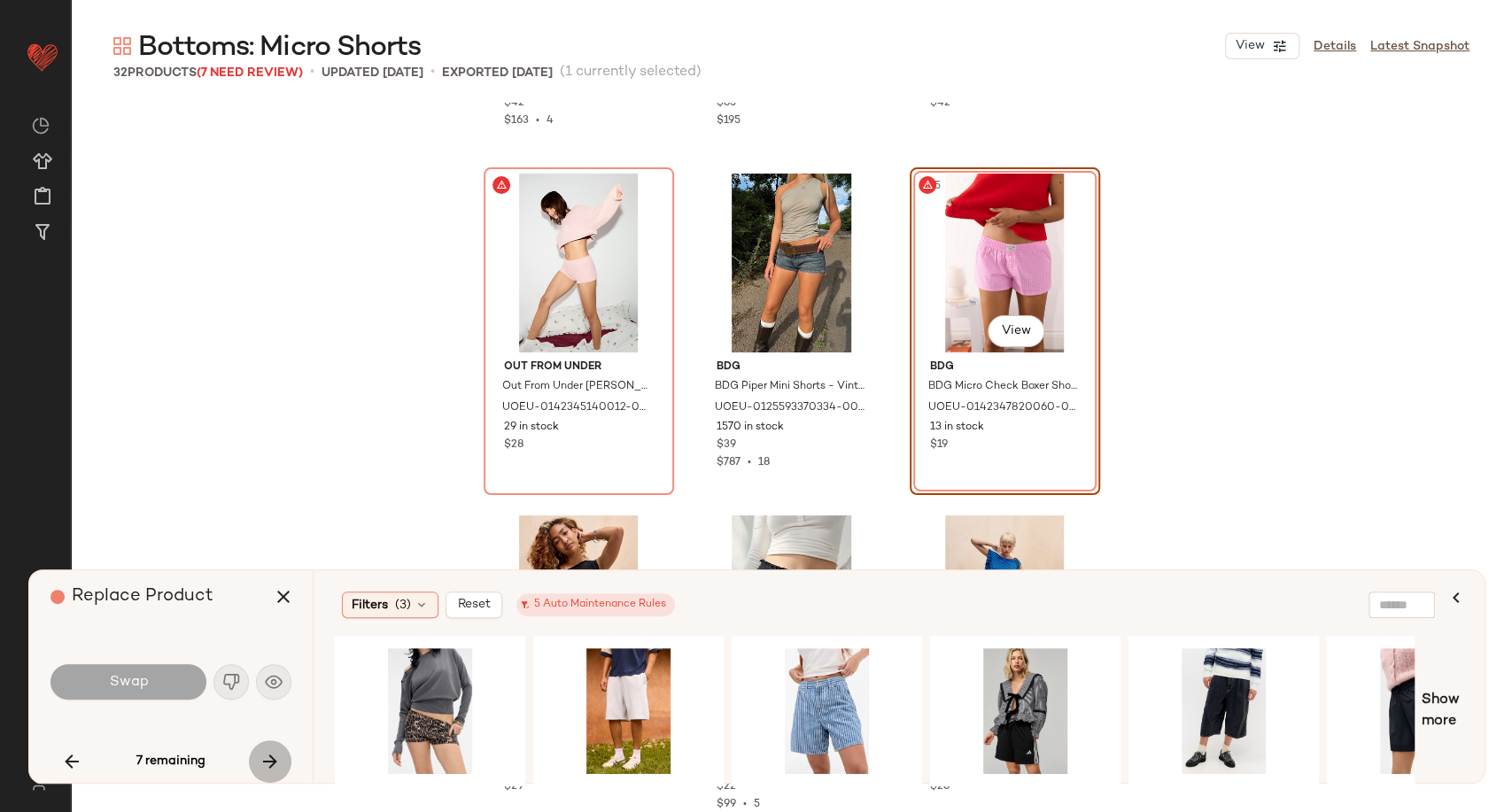
scroll to position [1026, 0]
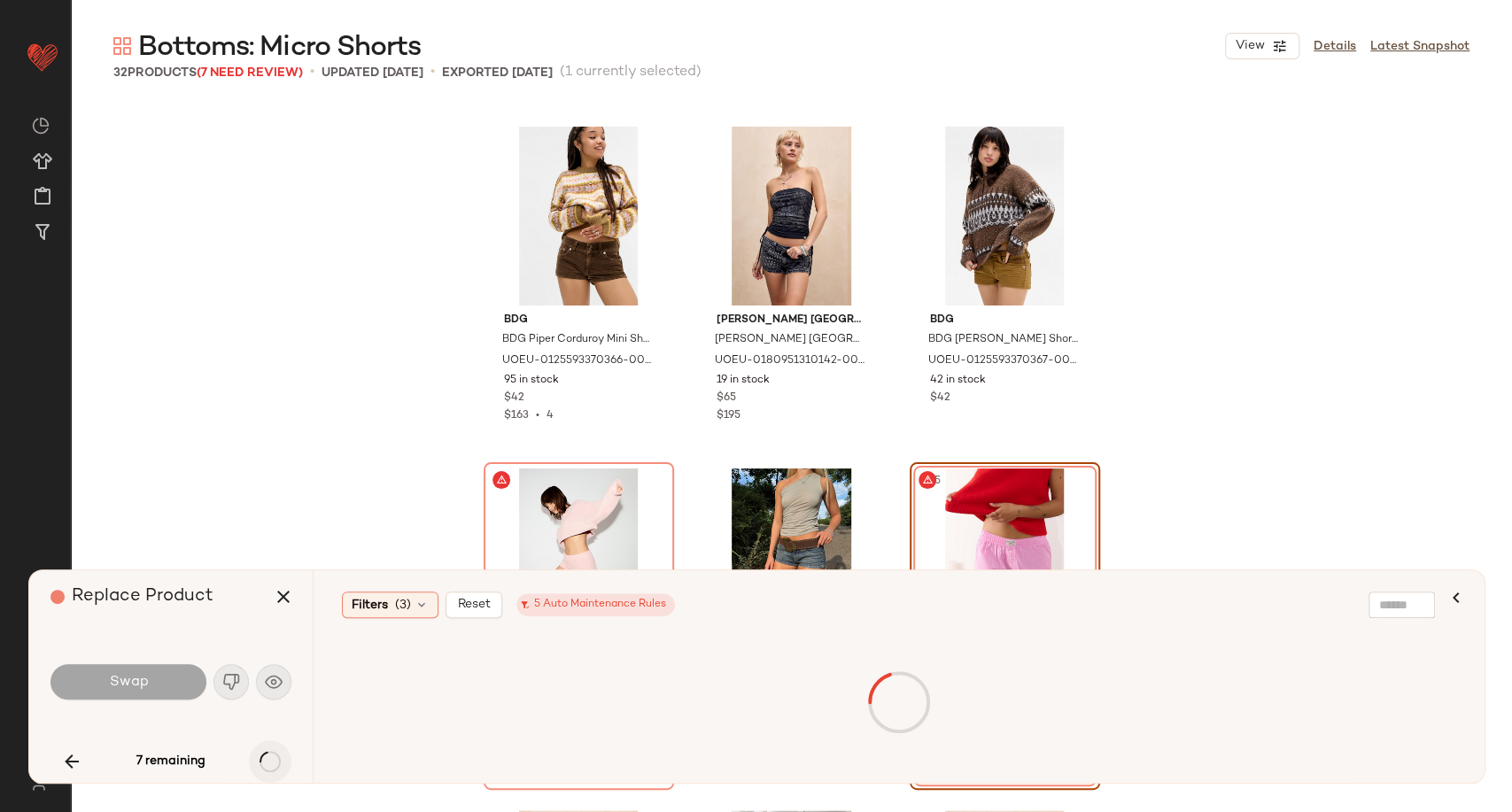
click at [271, 759] on div "7 remaining" at bounding box center [171, 761] width 241 height 43
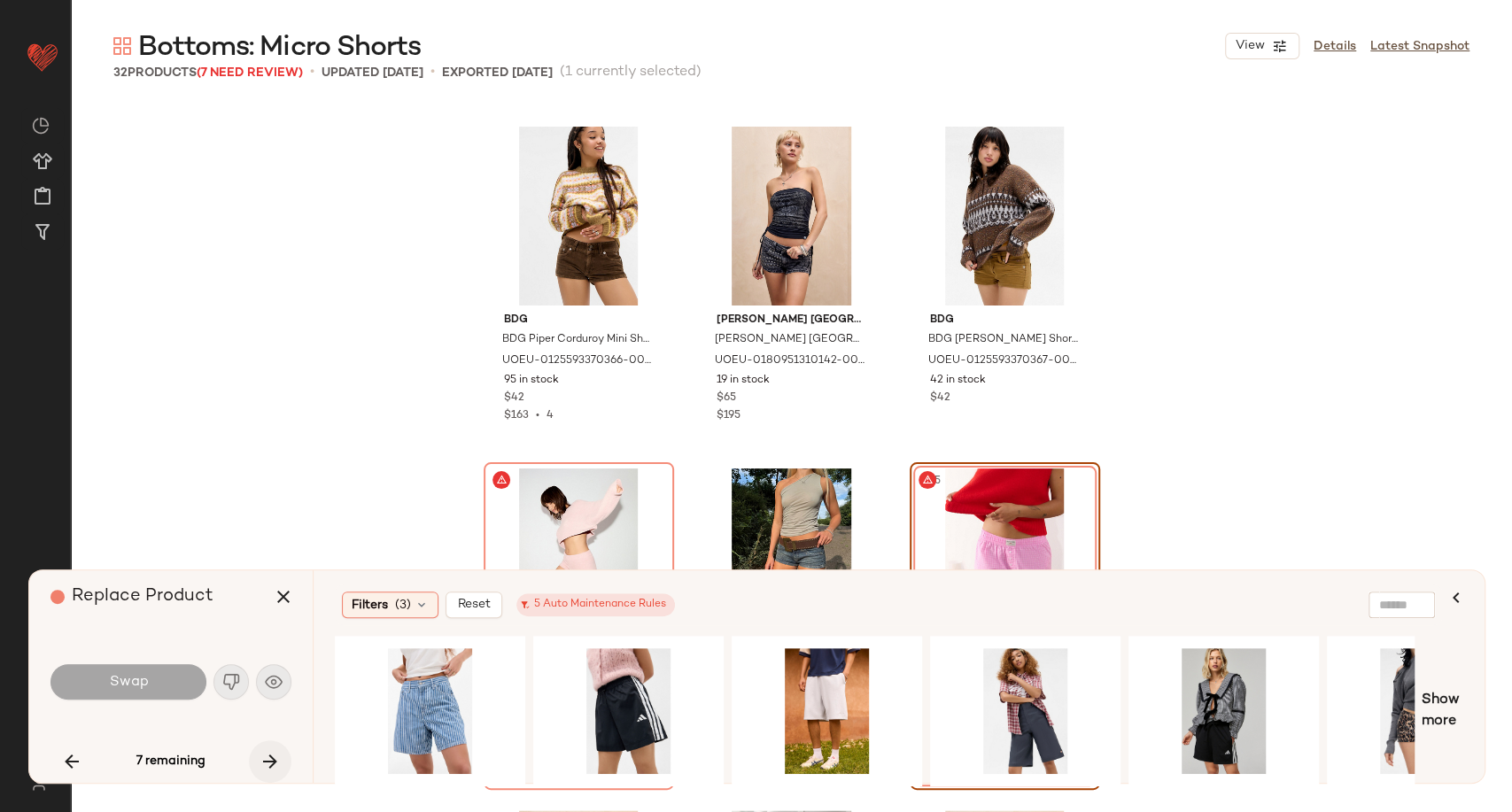
click at [271, 759] on icon "button" at bounding box center [269, 761] width 21 height 21
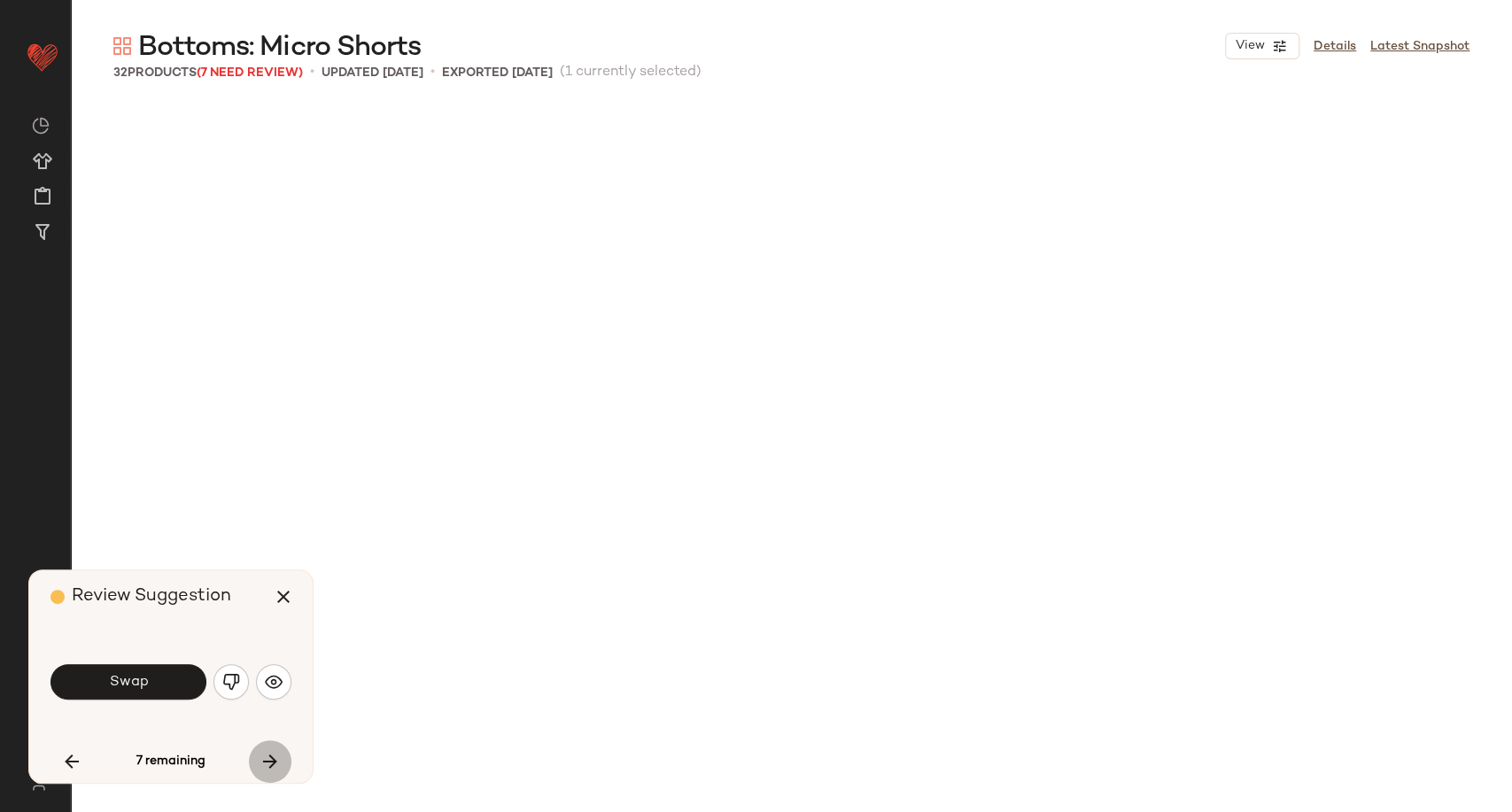
scroll to position [2051, 0]
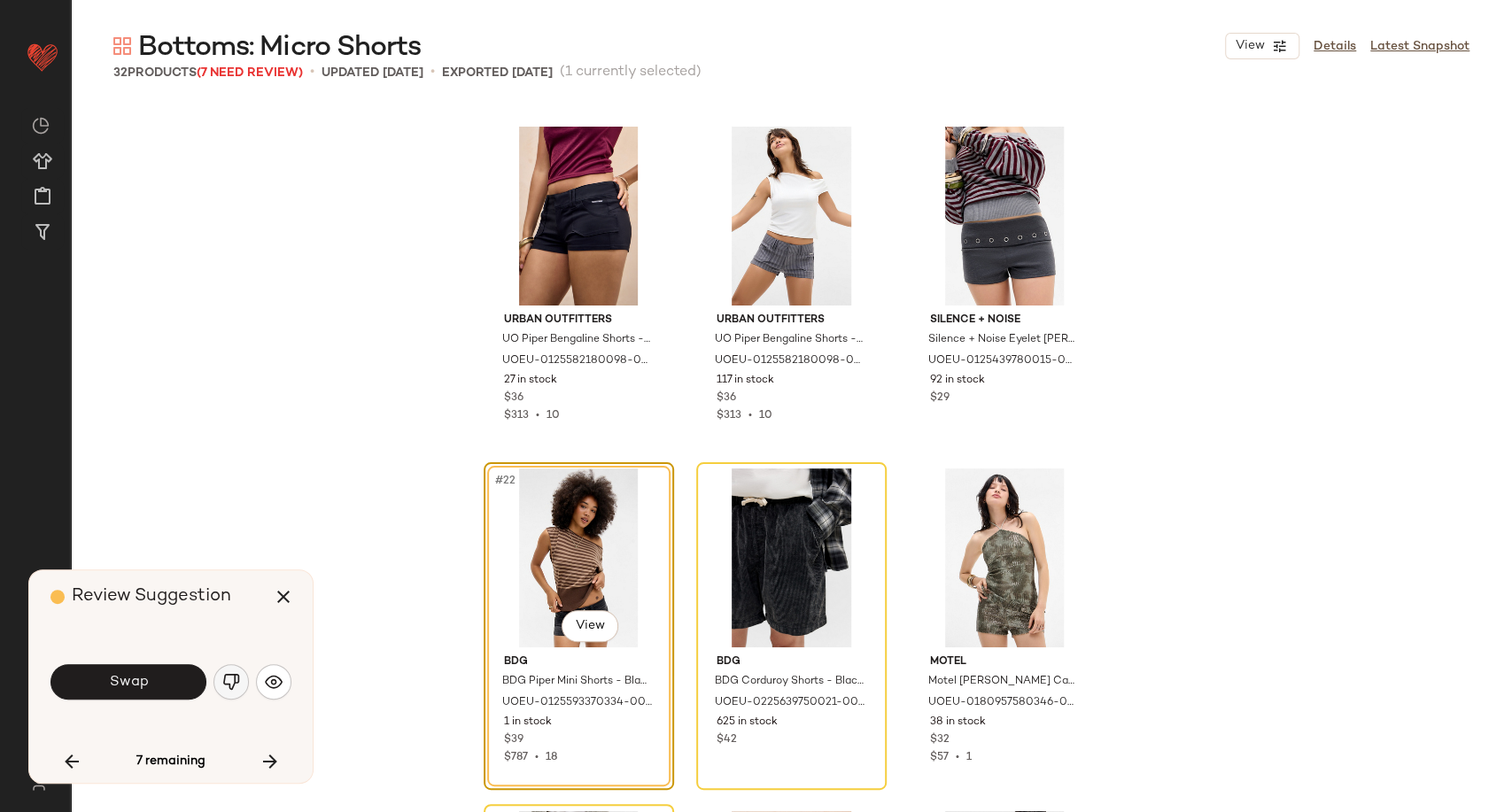
click at [235, 682] on img "button" at bounding box center [232, 682] width 18 height 18
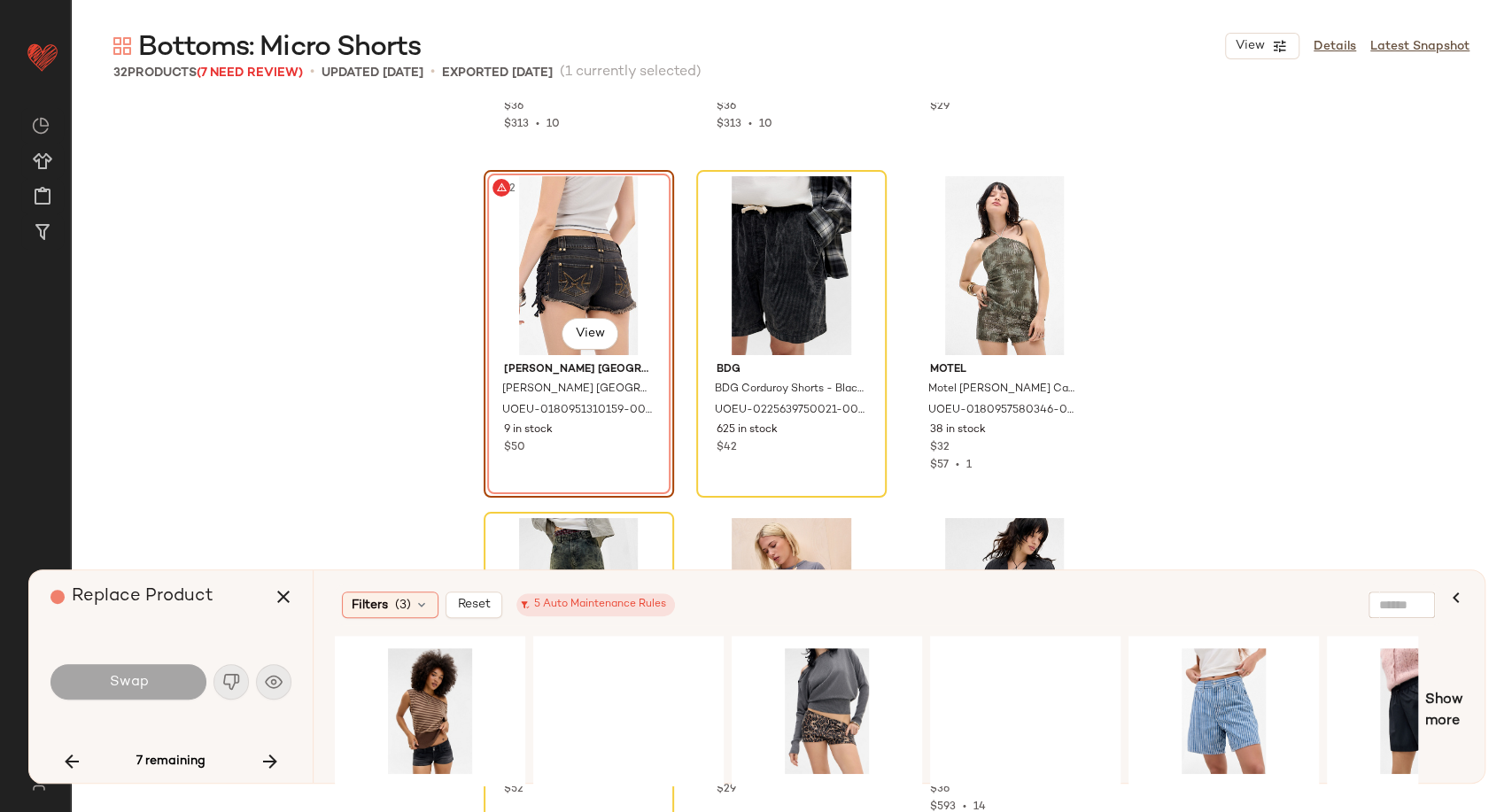
scroll to position [2347, 0]
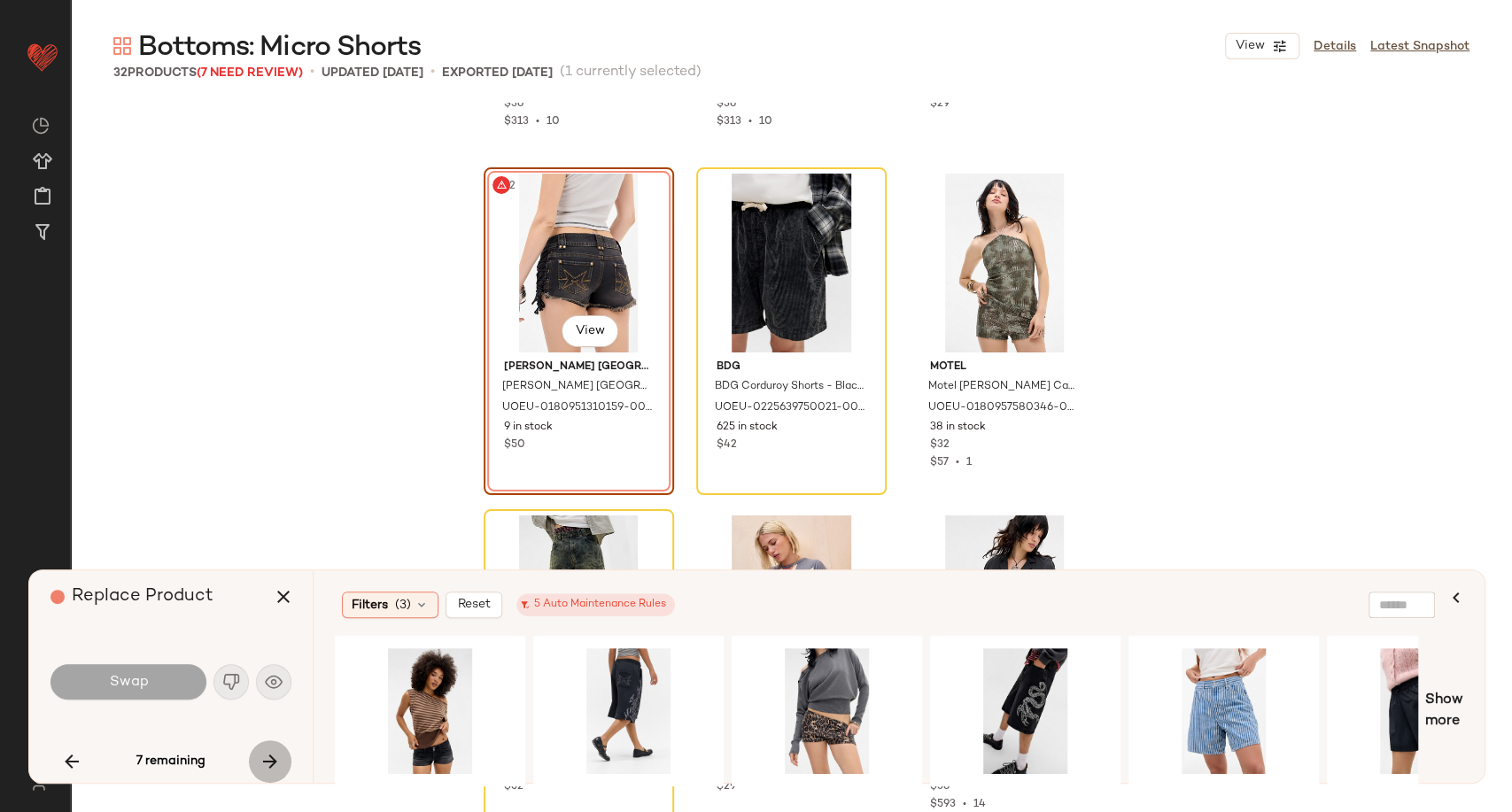
click at [263, 767] on icon "button" at bounding box center [269, 761] width 21 height 21
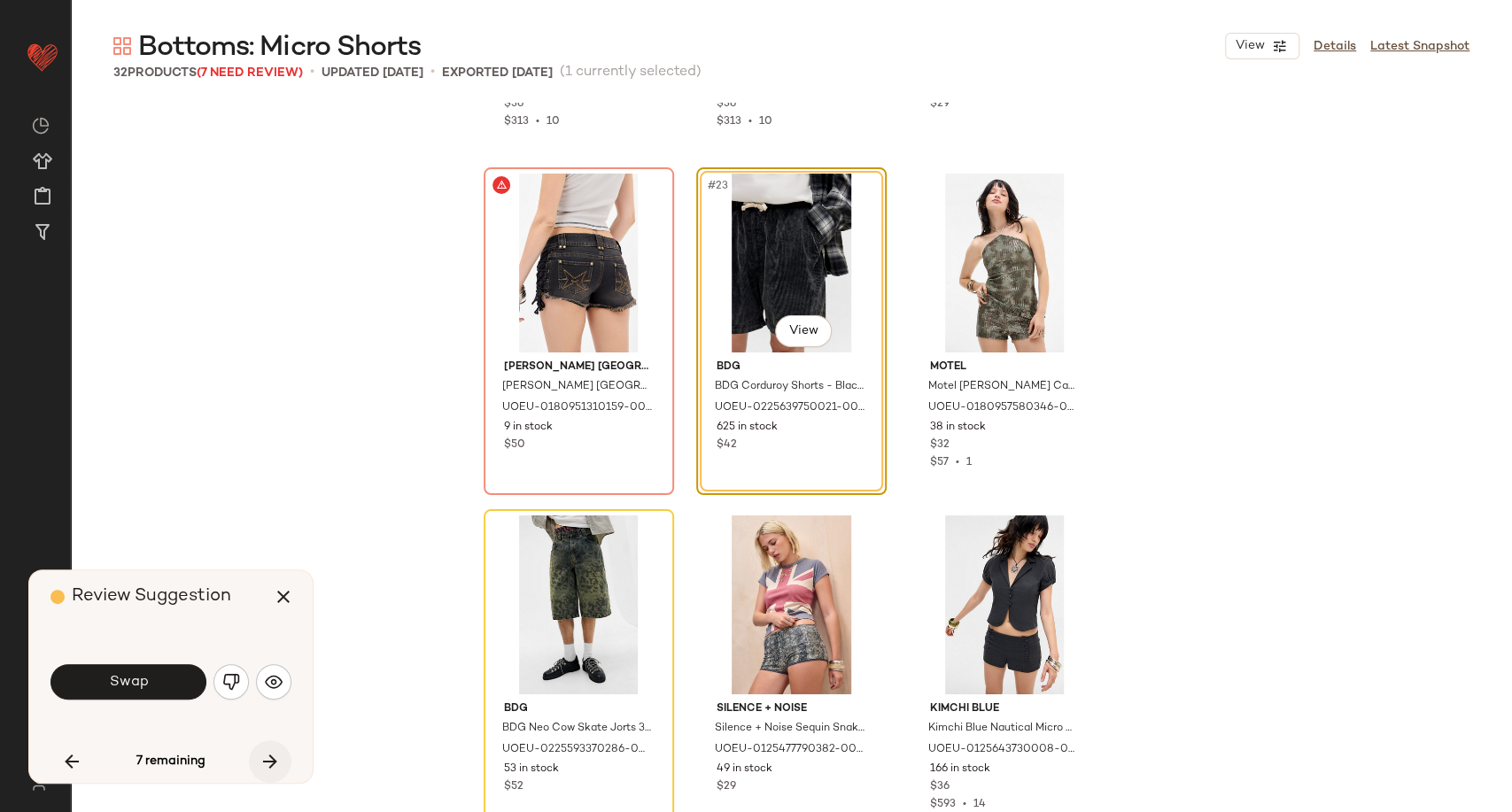
scroll to position [2051, 0]
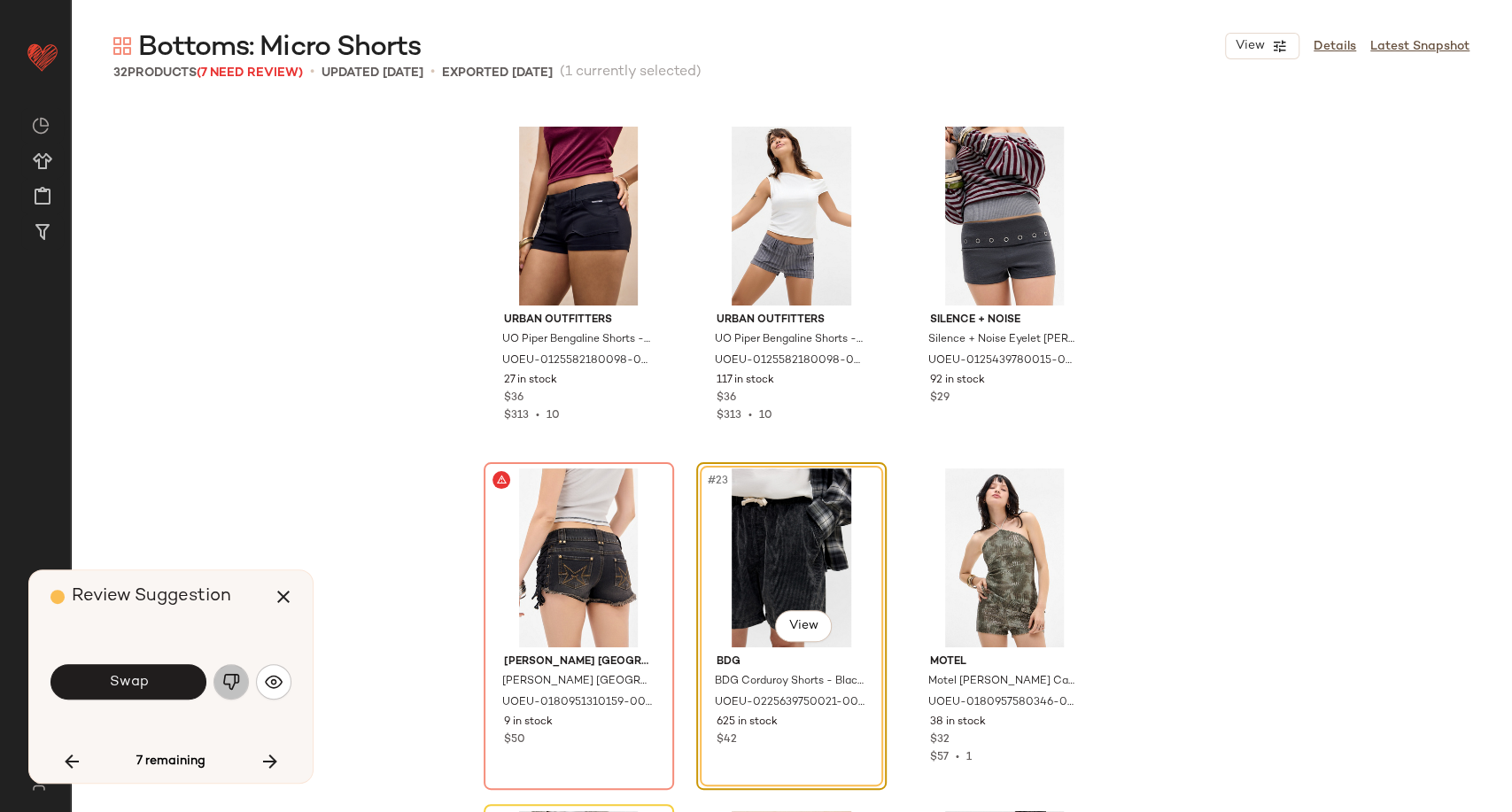
click at [233, 694] on button "button" at bounding box center [232, 682] width 36 height 36
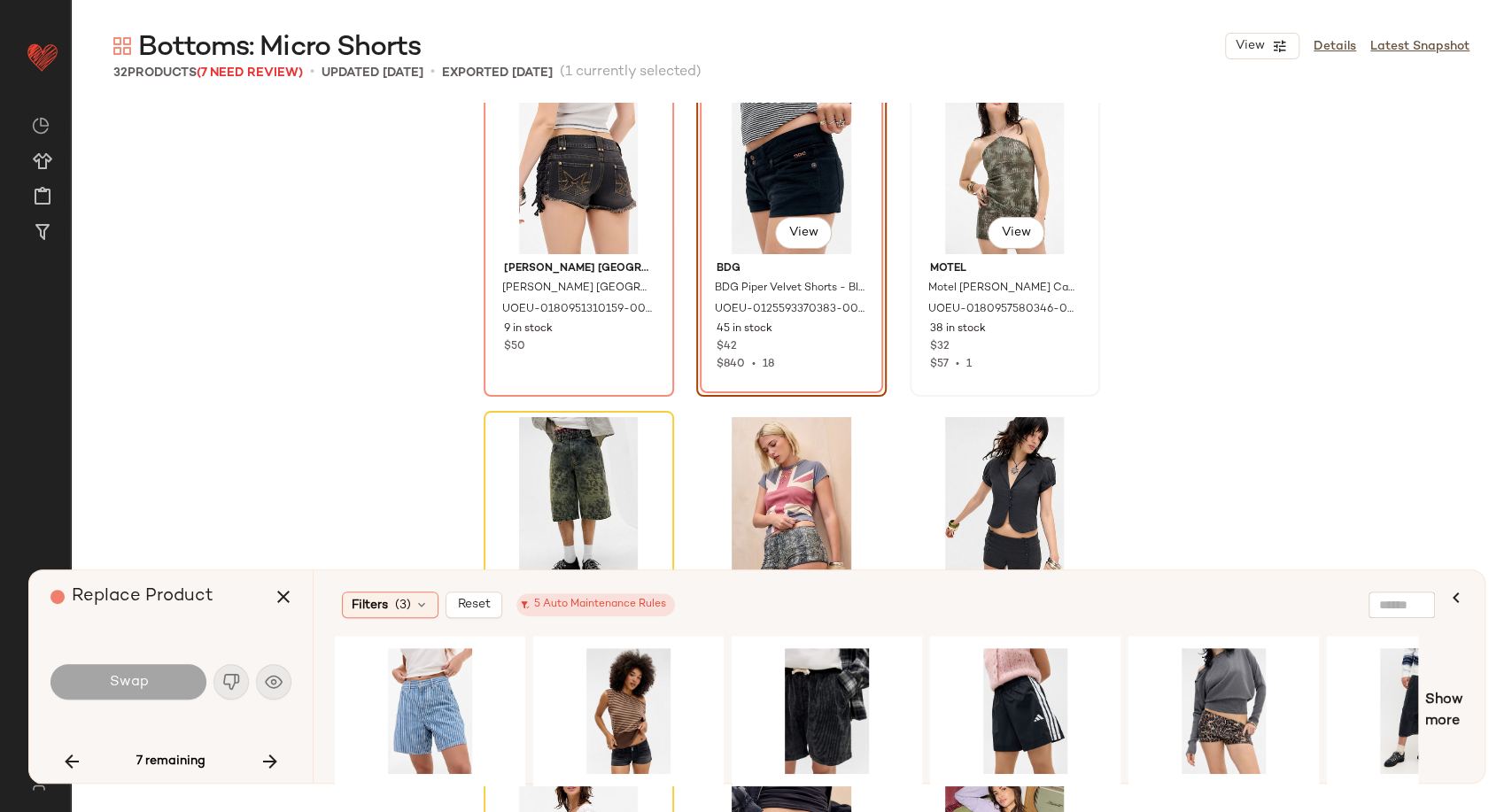
scroll to position [2642, 0]
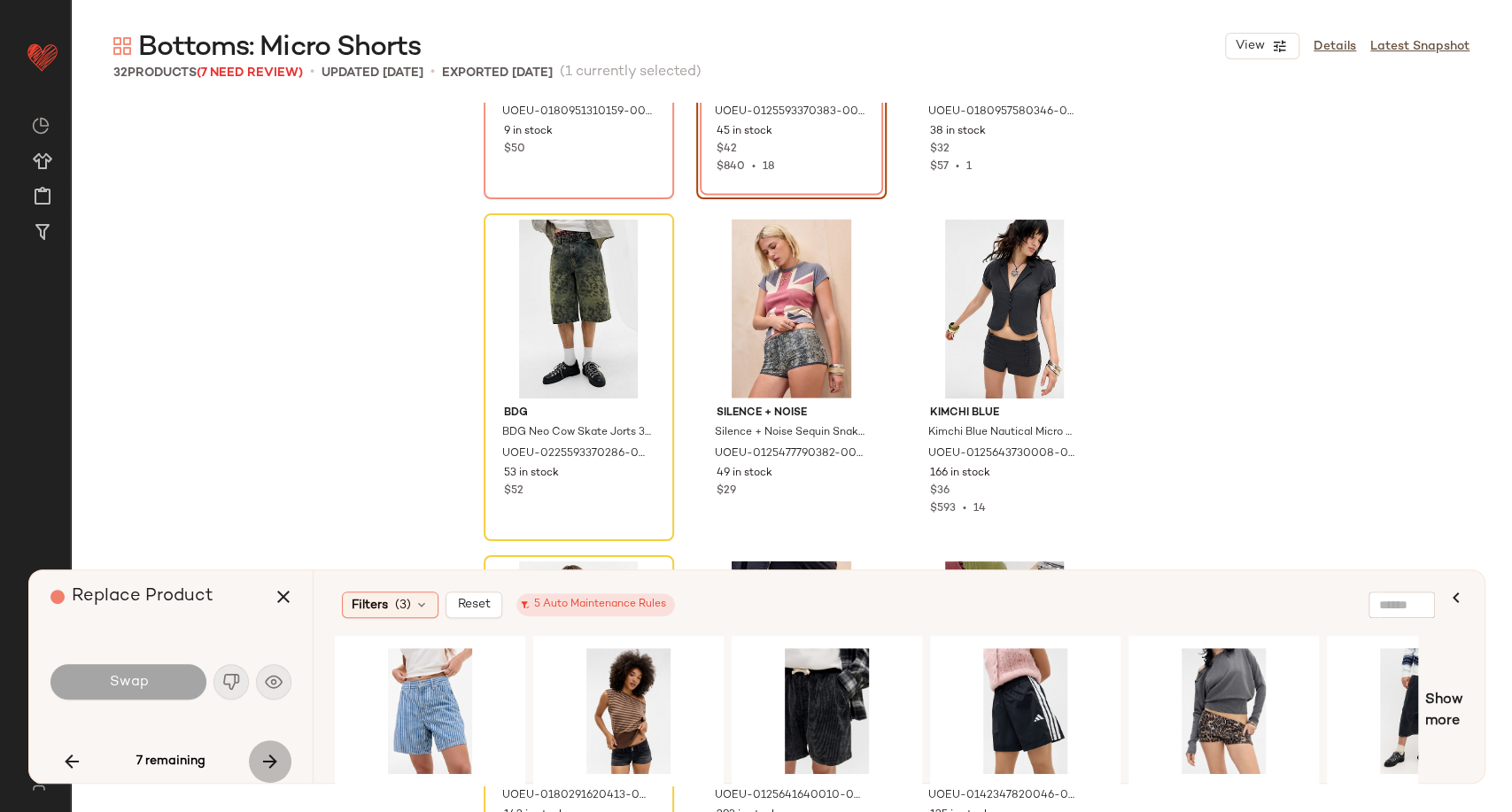
click at [264, 760] on icon "button" at bounding box center [269, 761] width 21 height 21
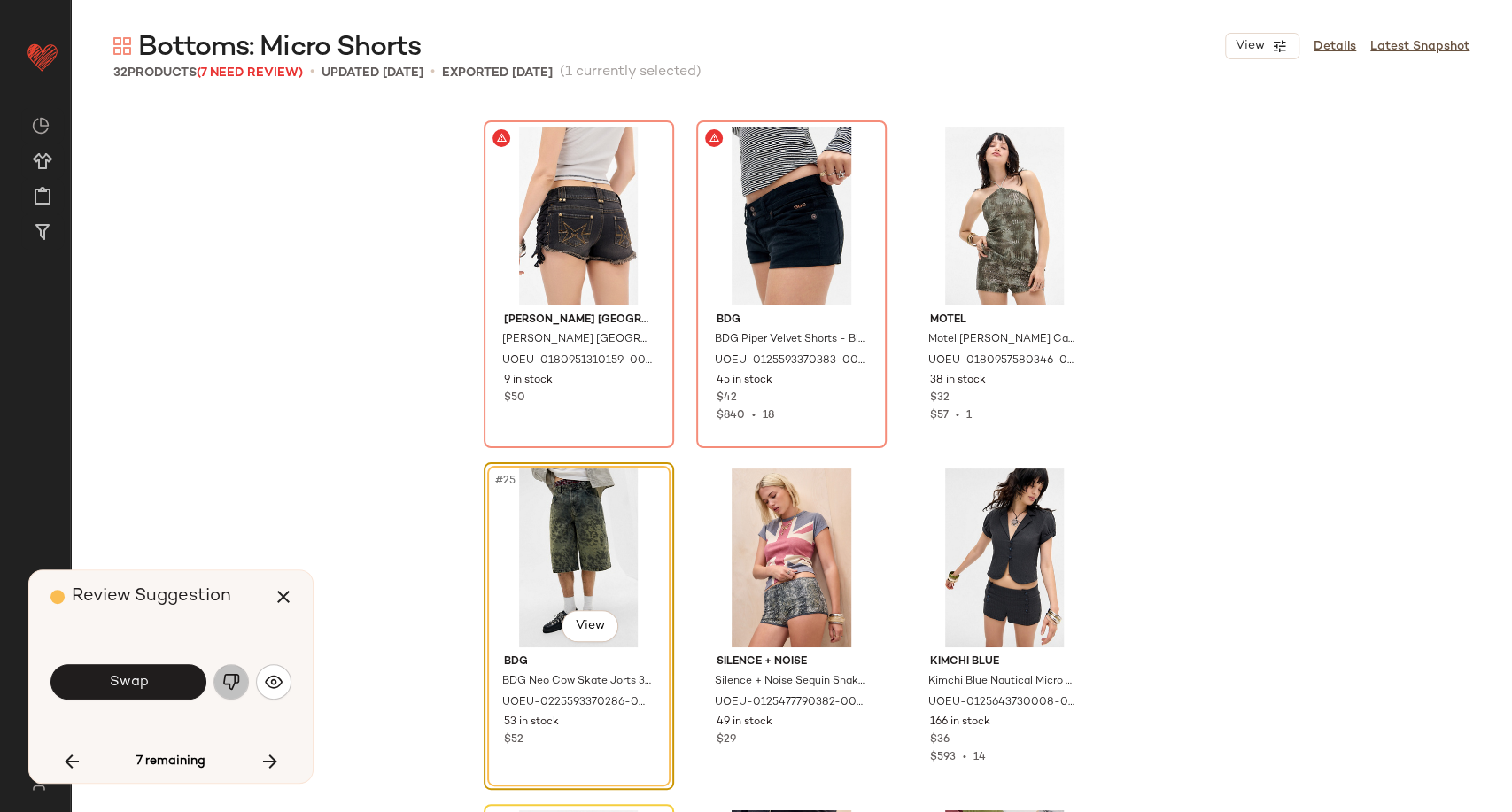
click at [227, 680] on img "button" at bounding box center [232, 682] width 18 height 18
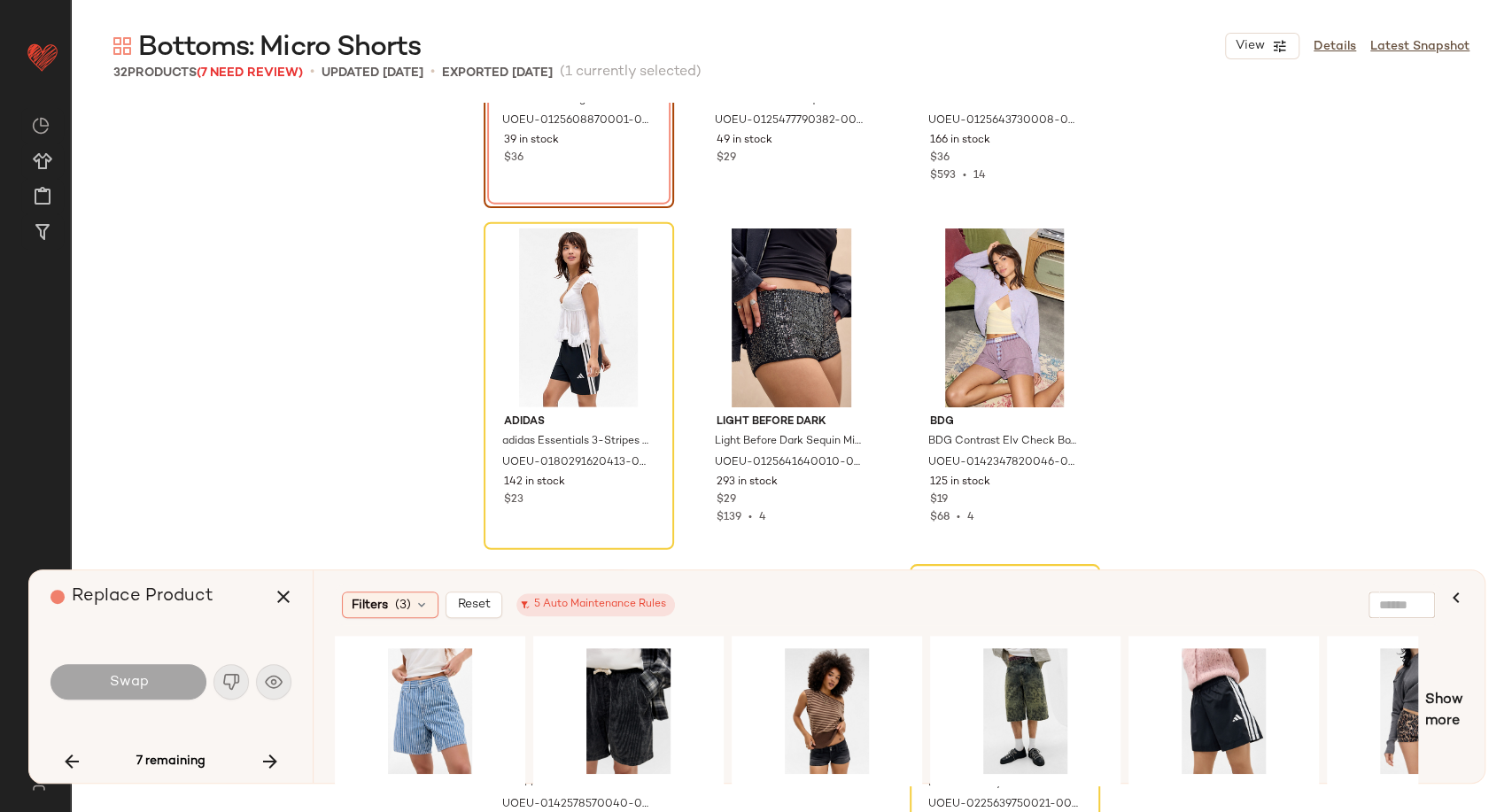
scroll to position [2984, 0]
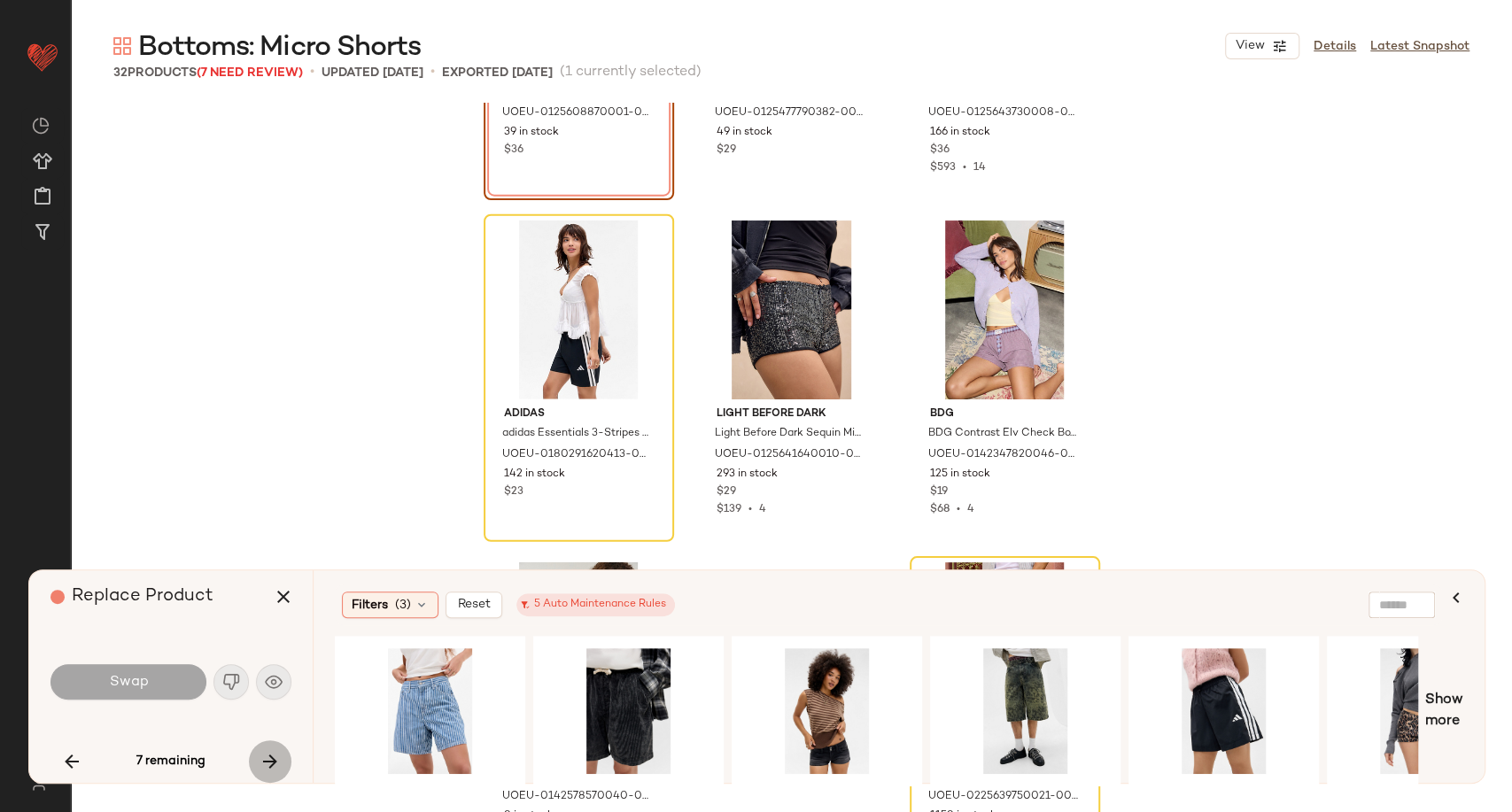
click at [263, 766] on icon "button" at bounding box center [269, 761] width 21 height 21
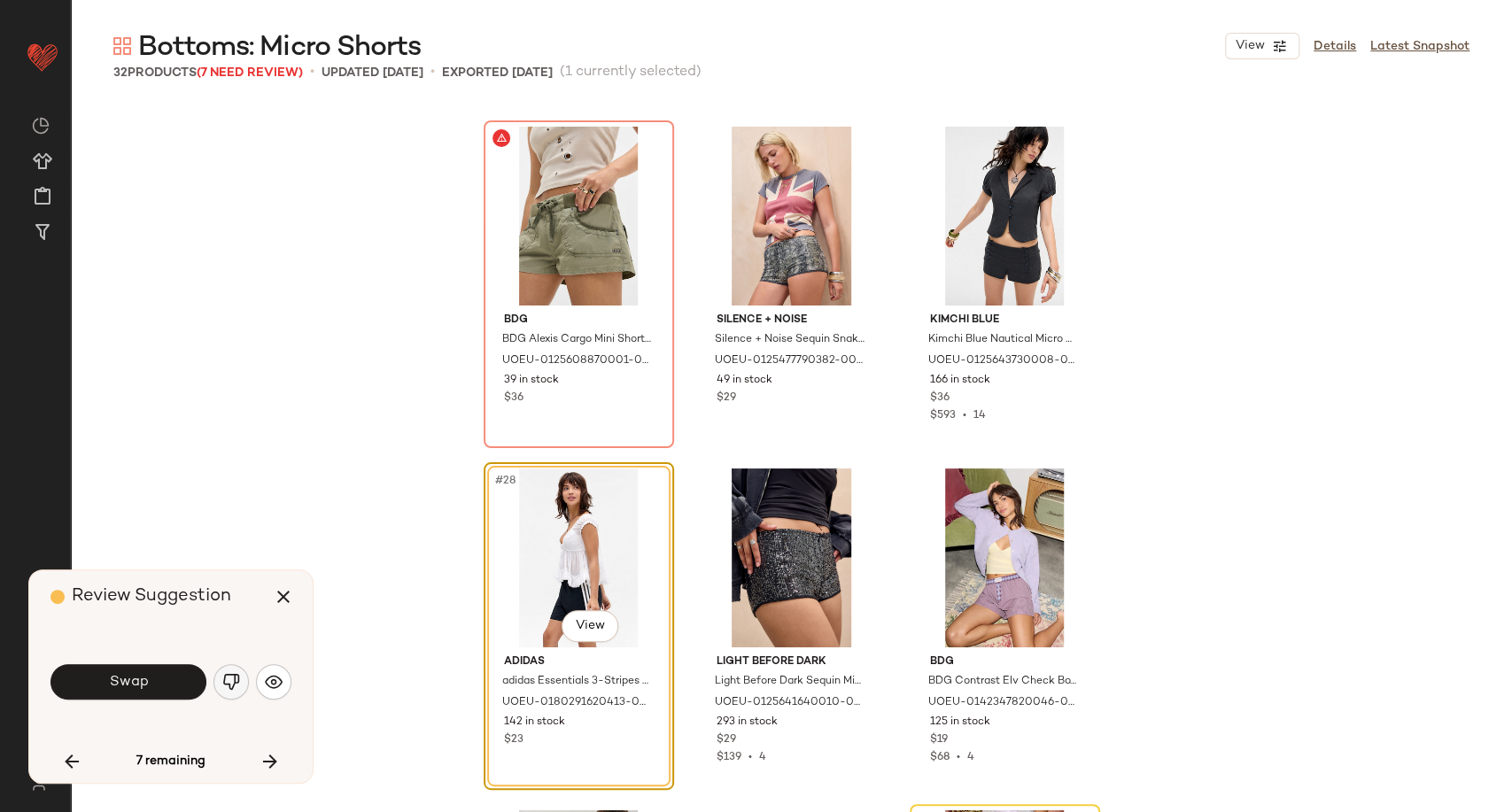
click at [234, 692] on button "button" at bounding box center [232, 682] width 36 height 36
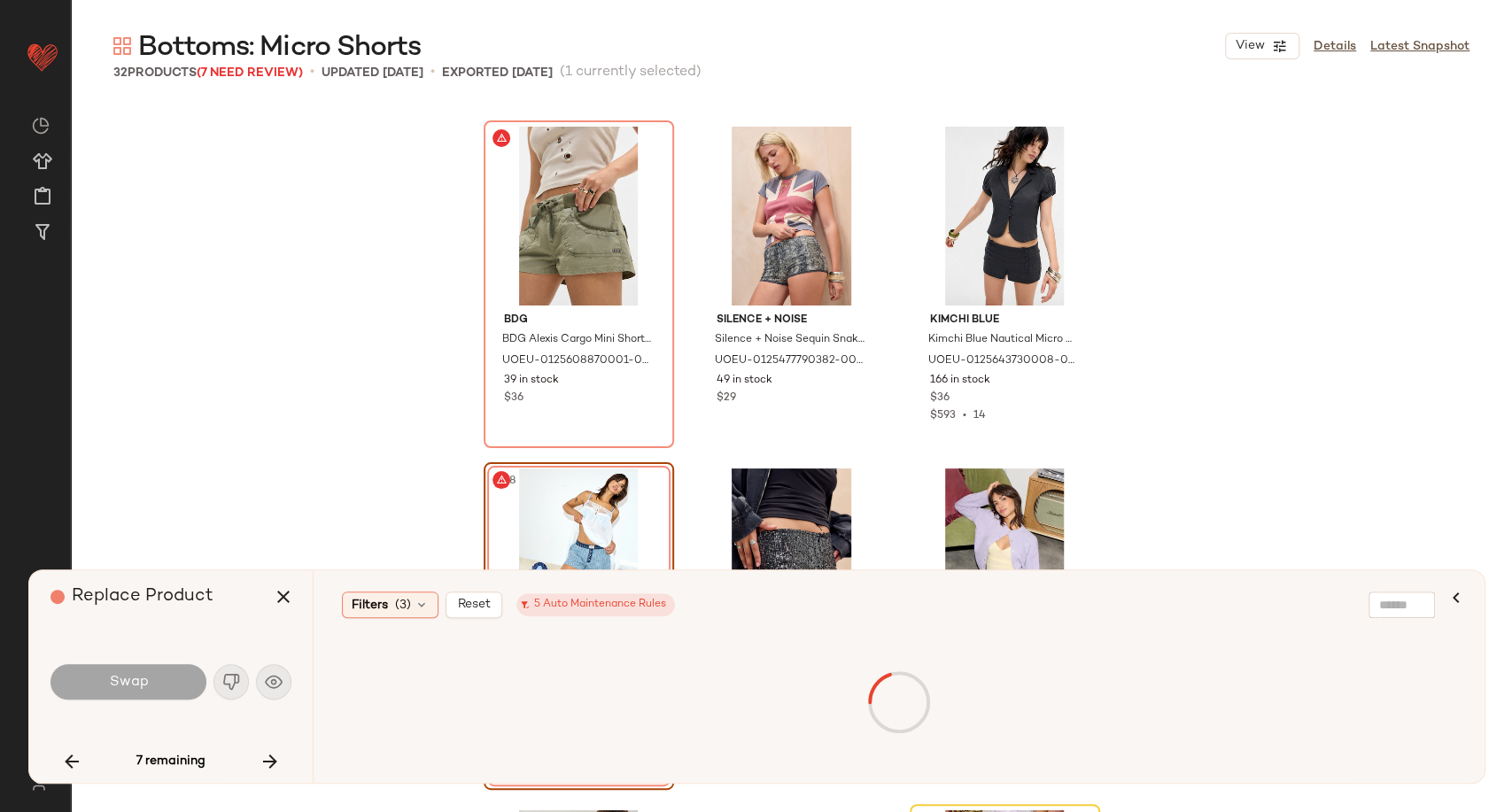
scroll to position [3030, 0]
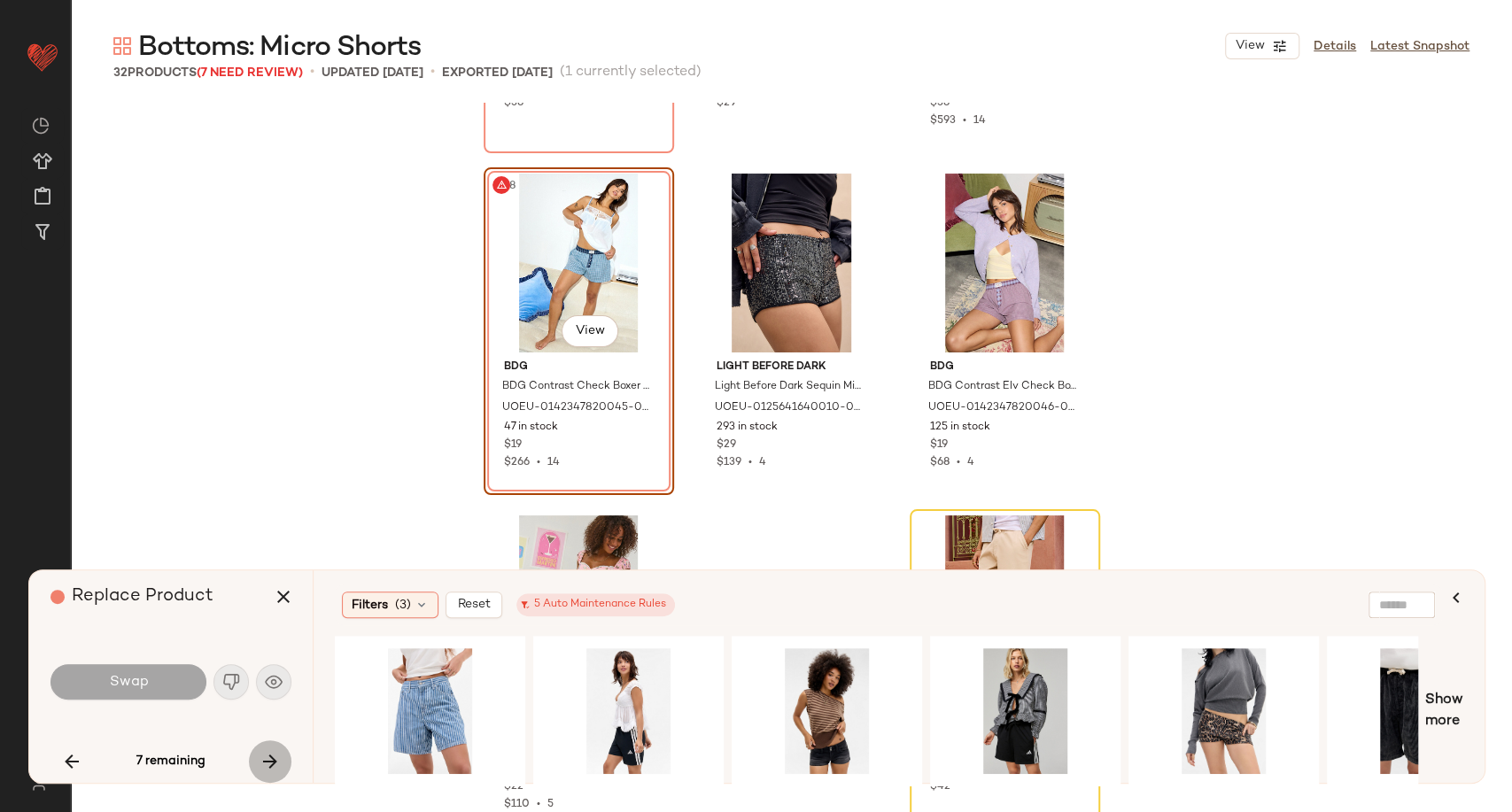
click at [273, 767] on icon "button" at bounding box center [269, 761] width 21 height 21
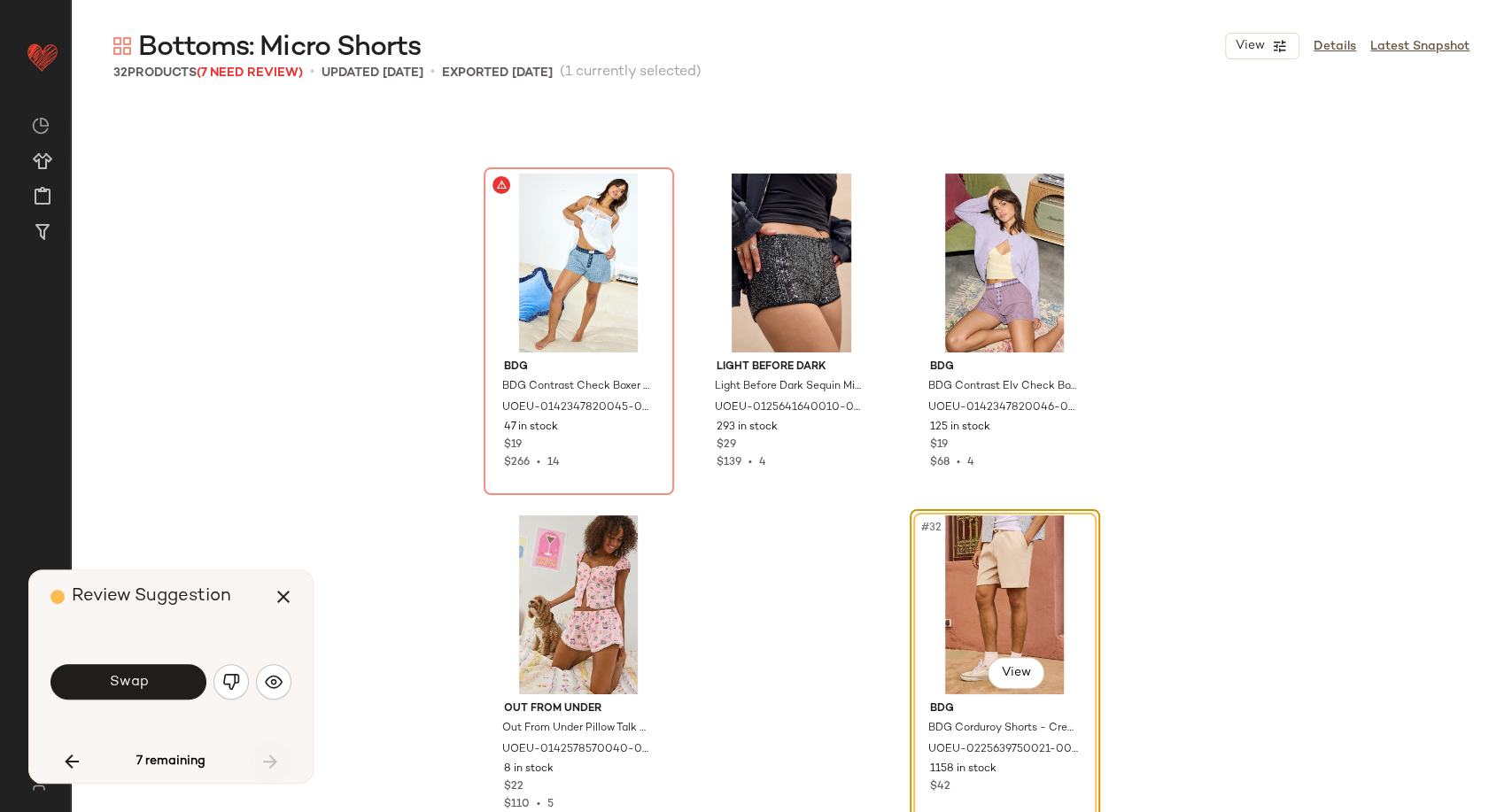
scroll to position [3054, 0]
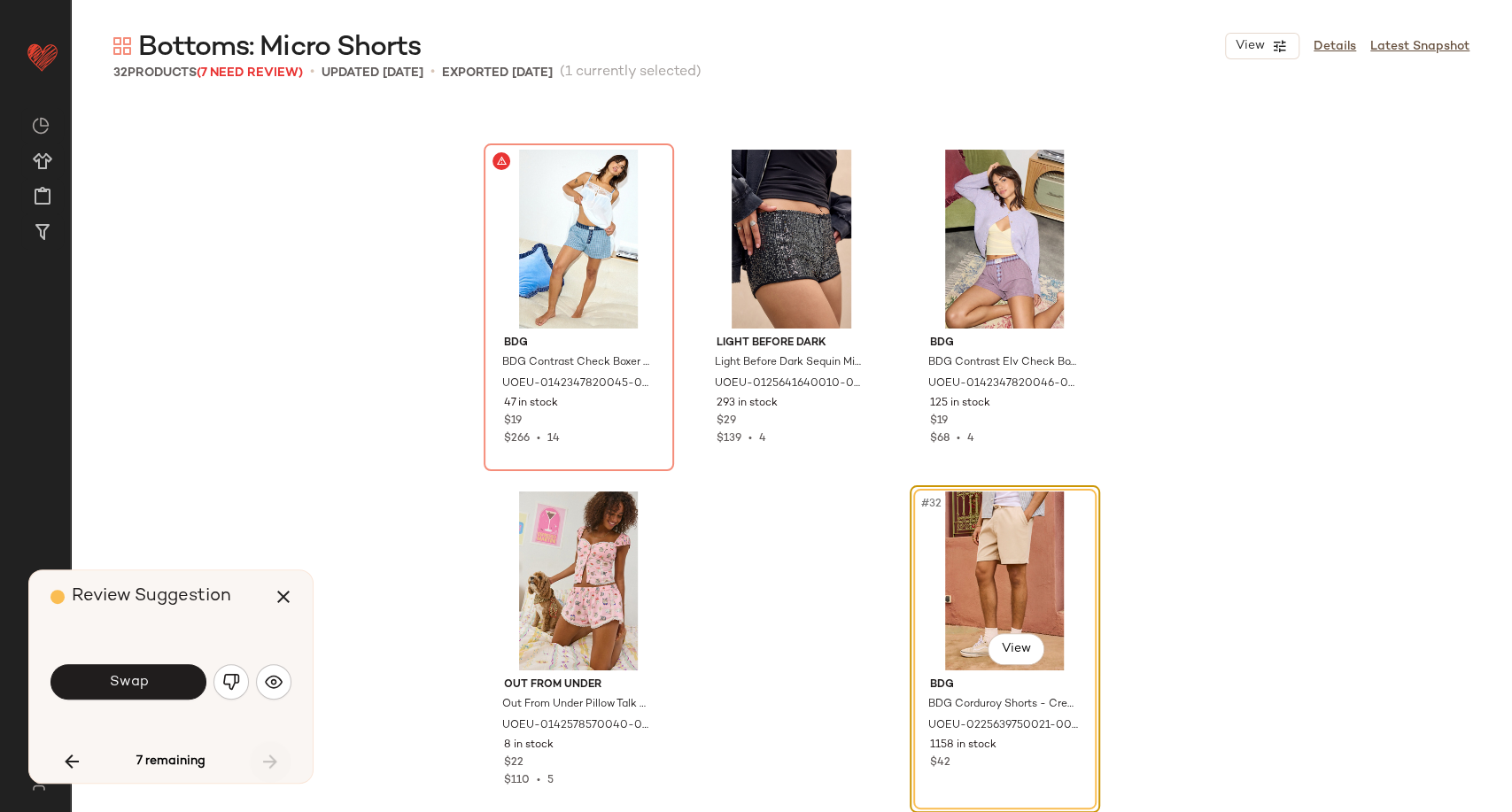
click at [273, 767] on div "7 remaining" at bounding box center [171, 761] width 241 height 43
click at [235, 682] on img "button" at bounding box center [232, 682] width 18 height 18
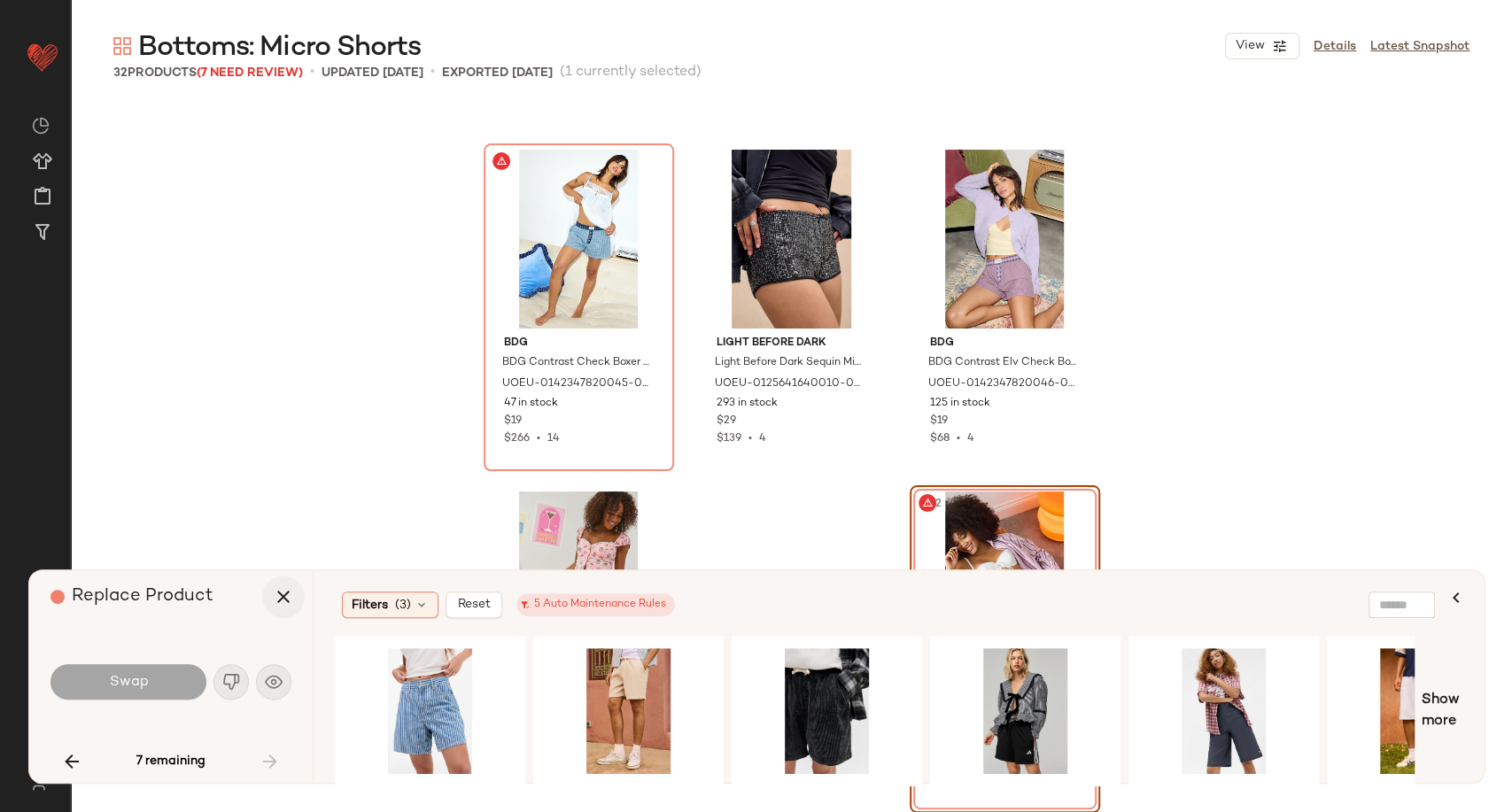
click at [277, 590] on icon "button" at bounding box center [282, 596] width 21 height 21
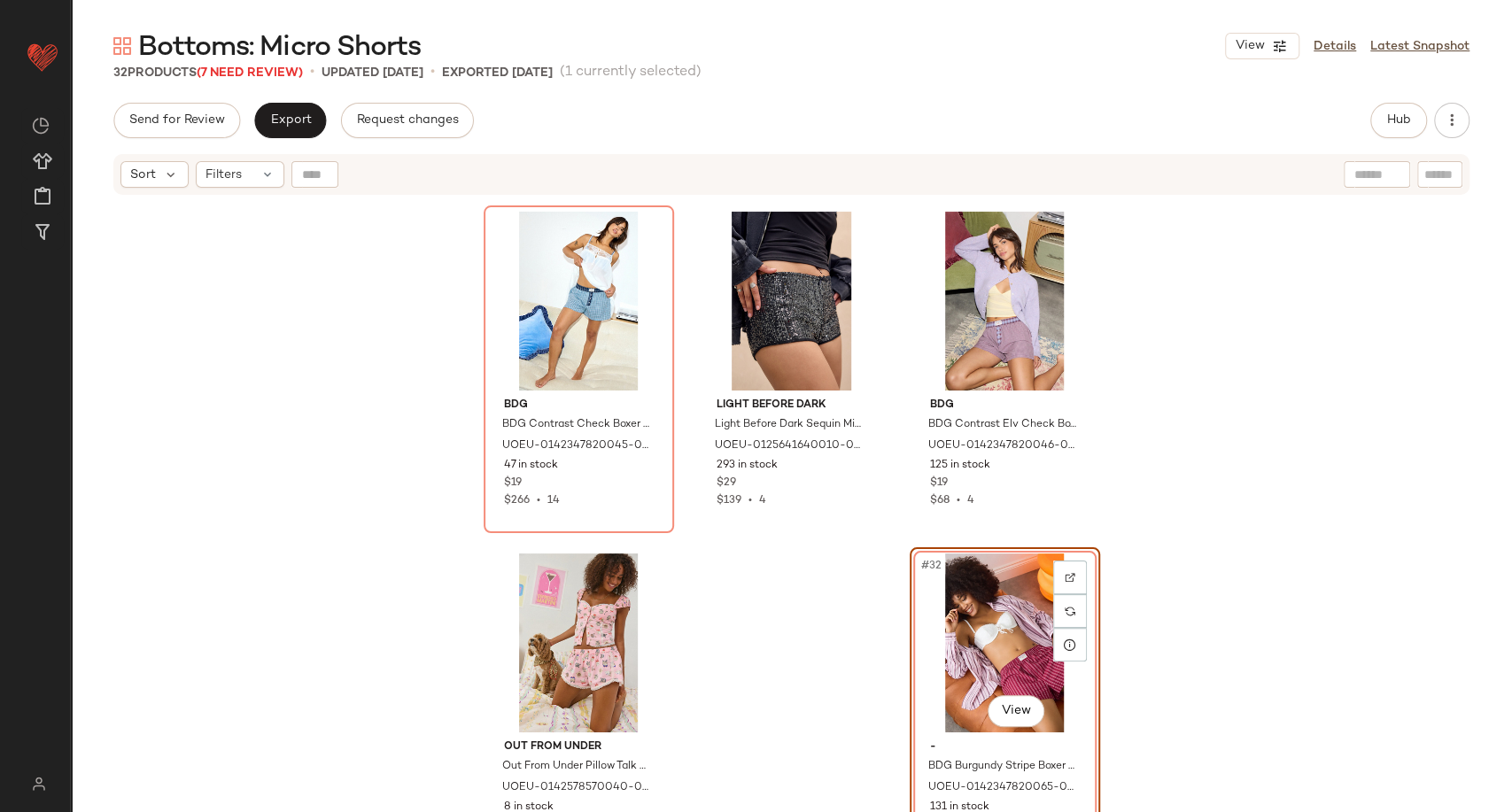
scroll to position [3104, 0]
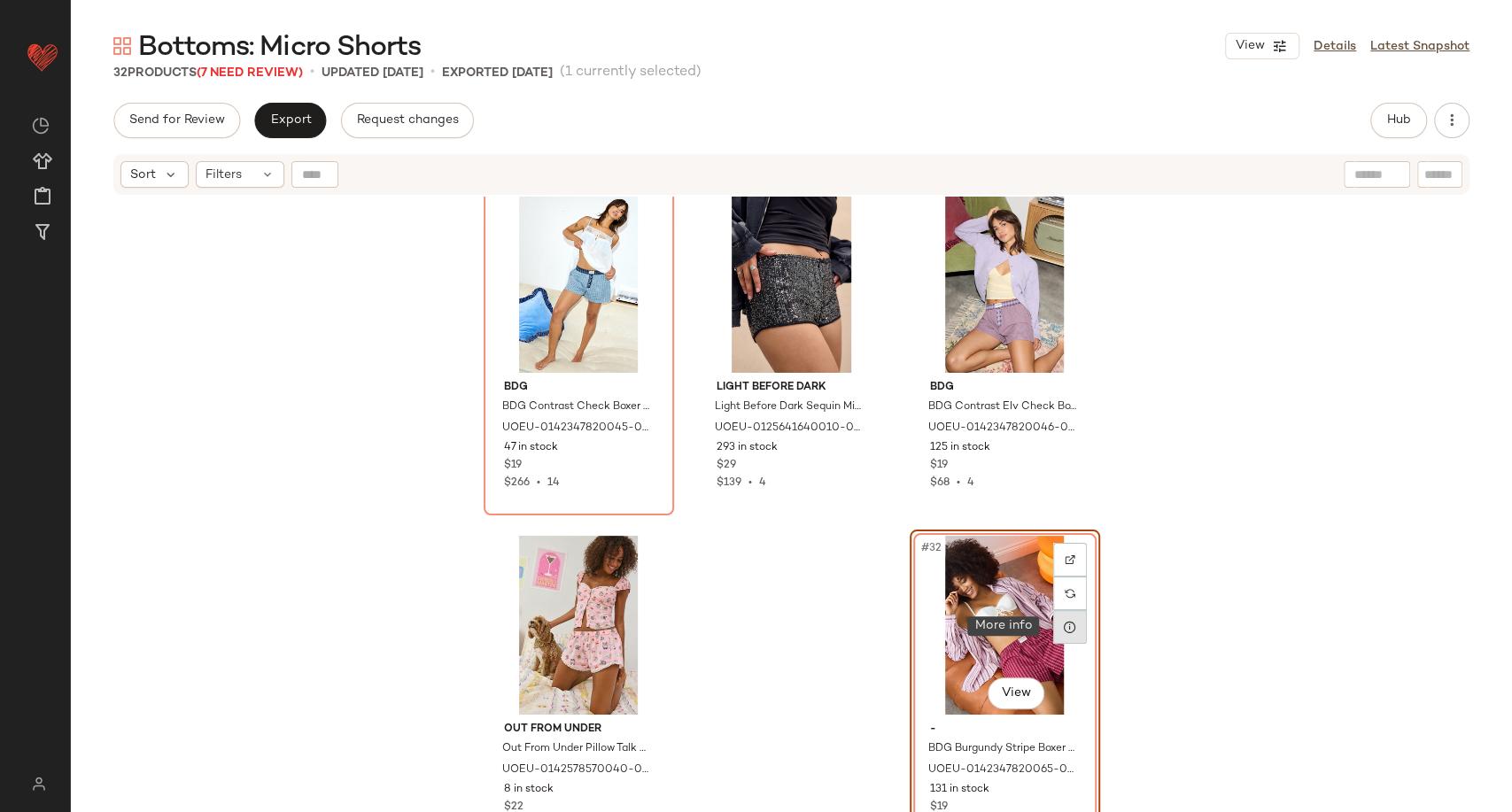
click at [1063, 626] on icon at bounding box center [1070, 627] width 14 height 14
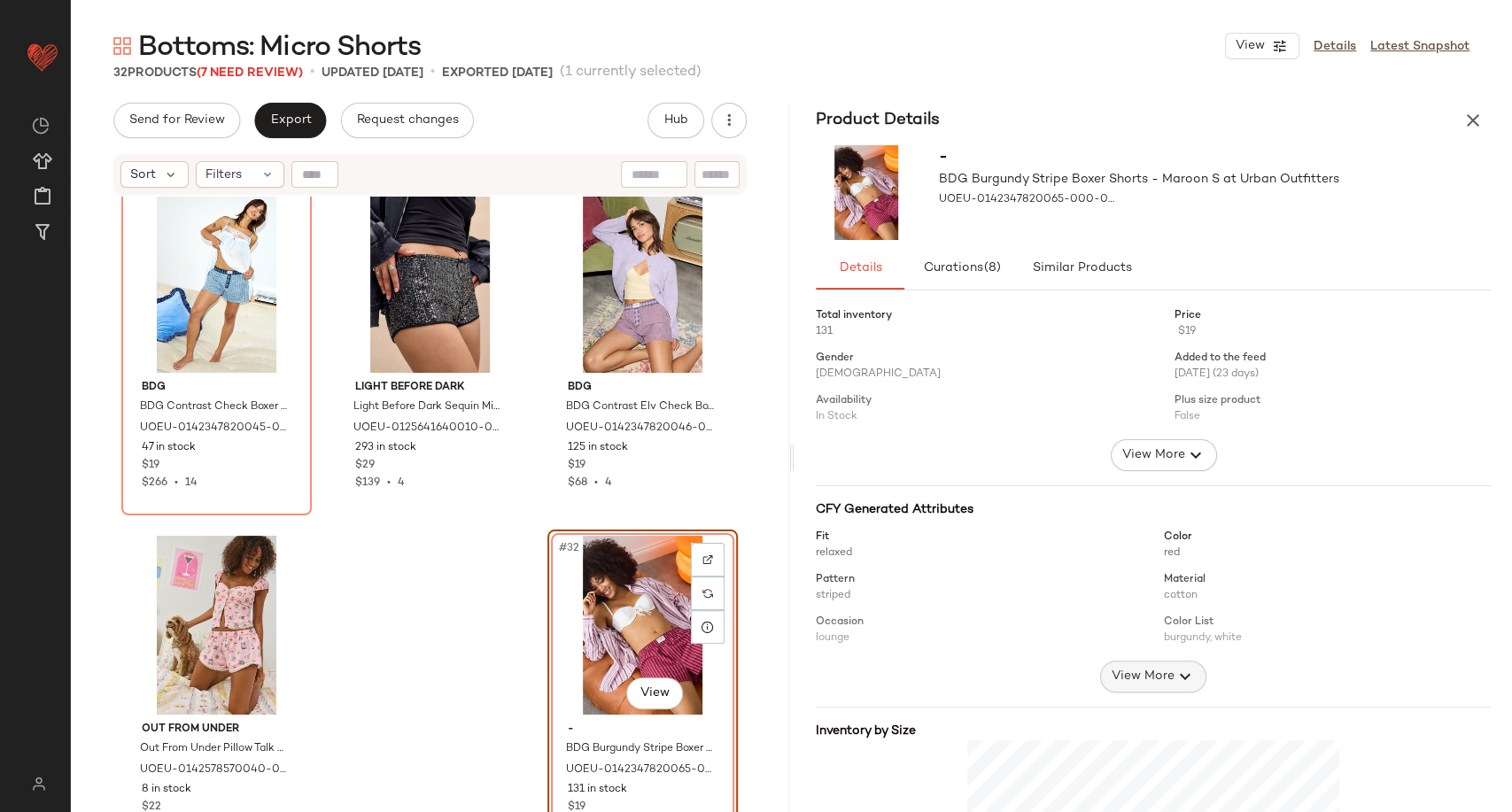
click at [1162, 675] on span "View More" at bounding box center [1143, 676] width 64 height 21
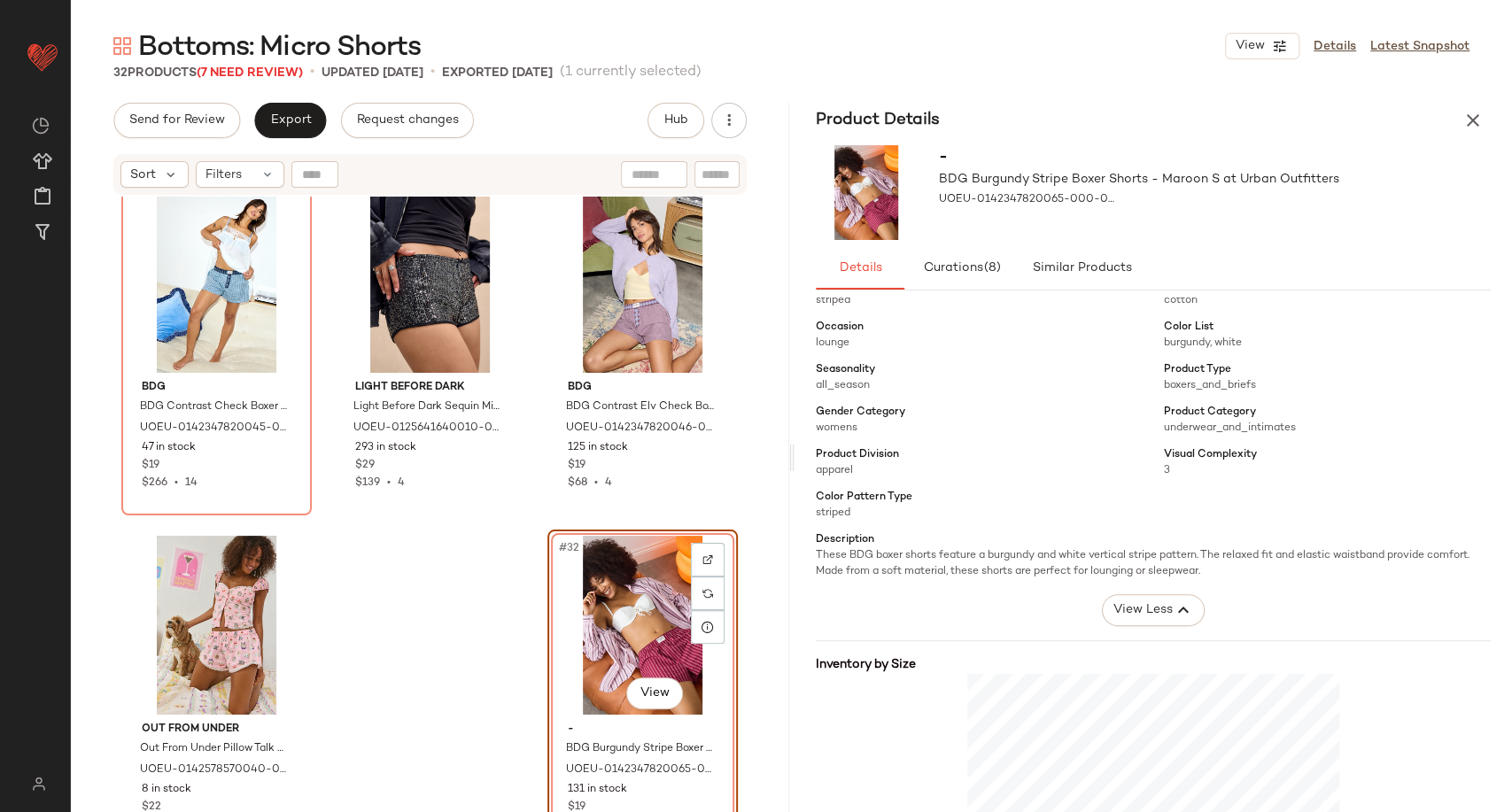
scroll to position [98, 0]
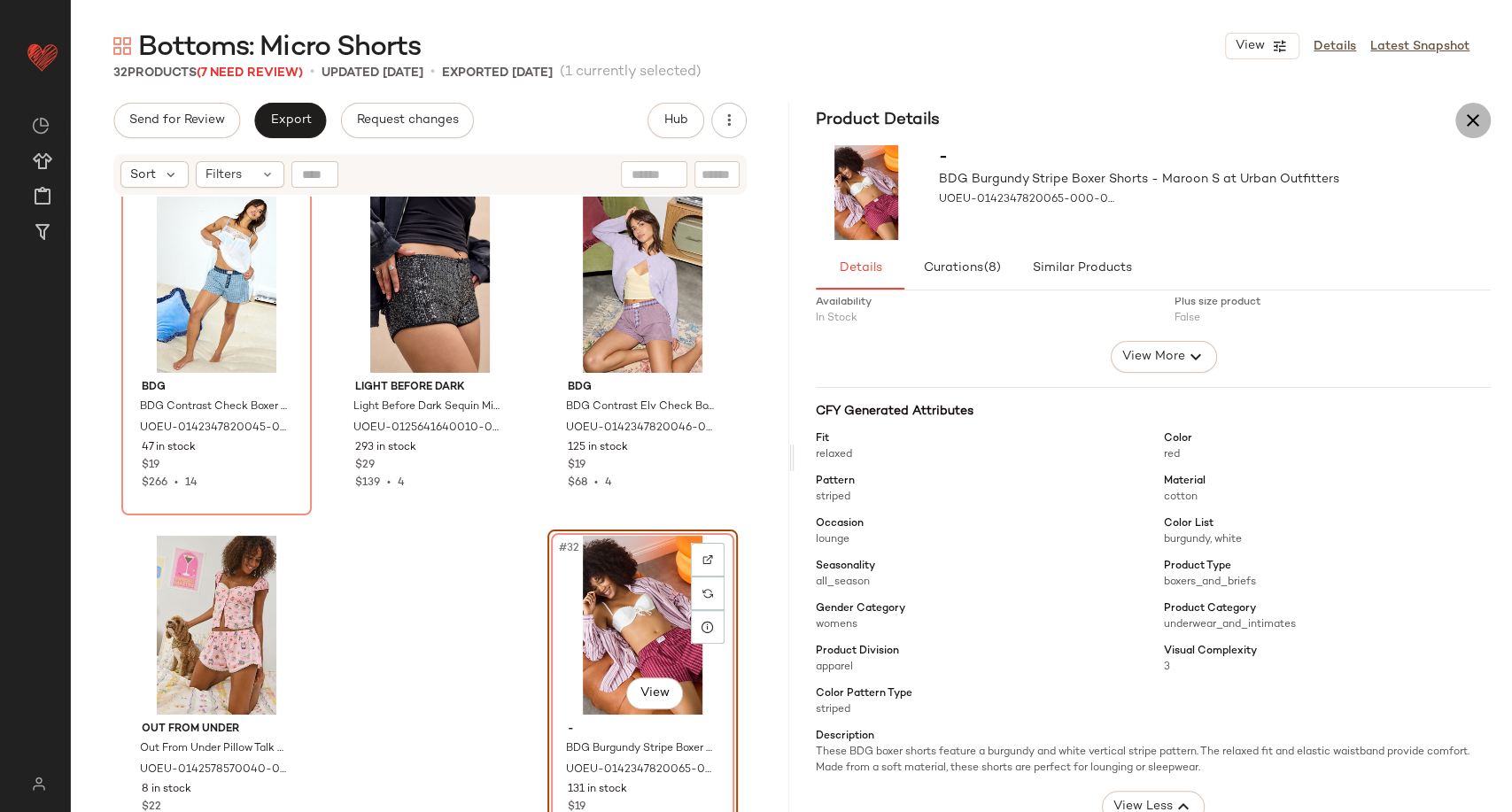
click at [1468, 122] on icon "button" at bounding box center [1472, 120] width 21 height 21
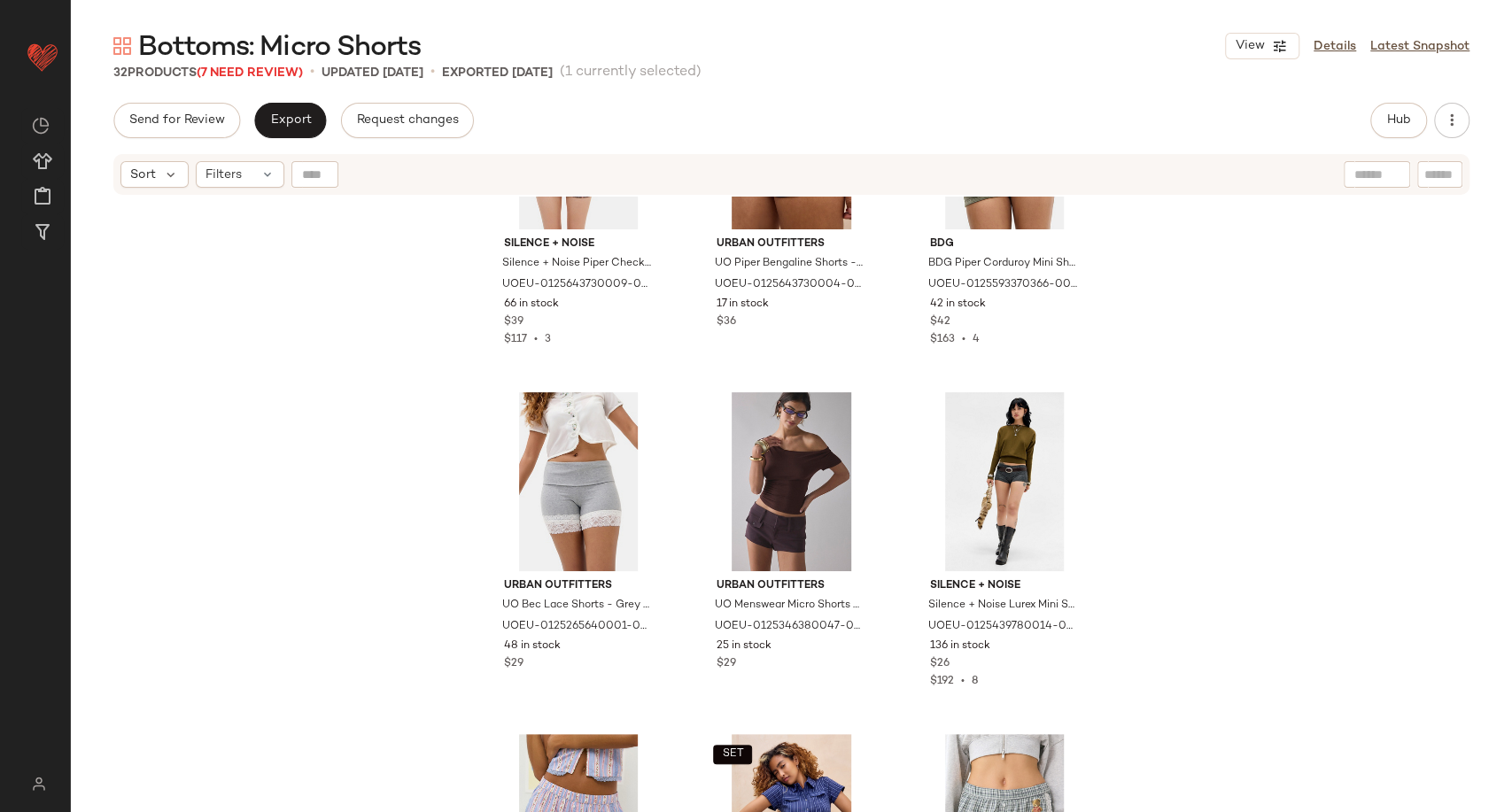
scroll to position [0, 0]
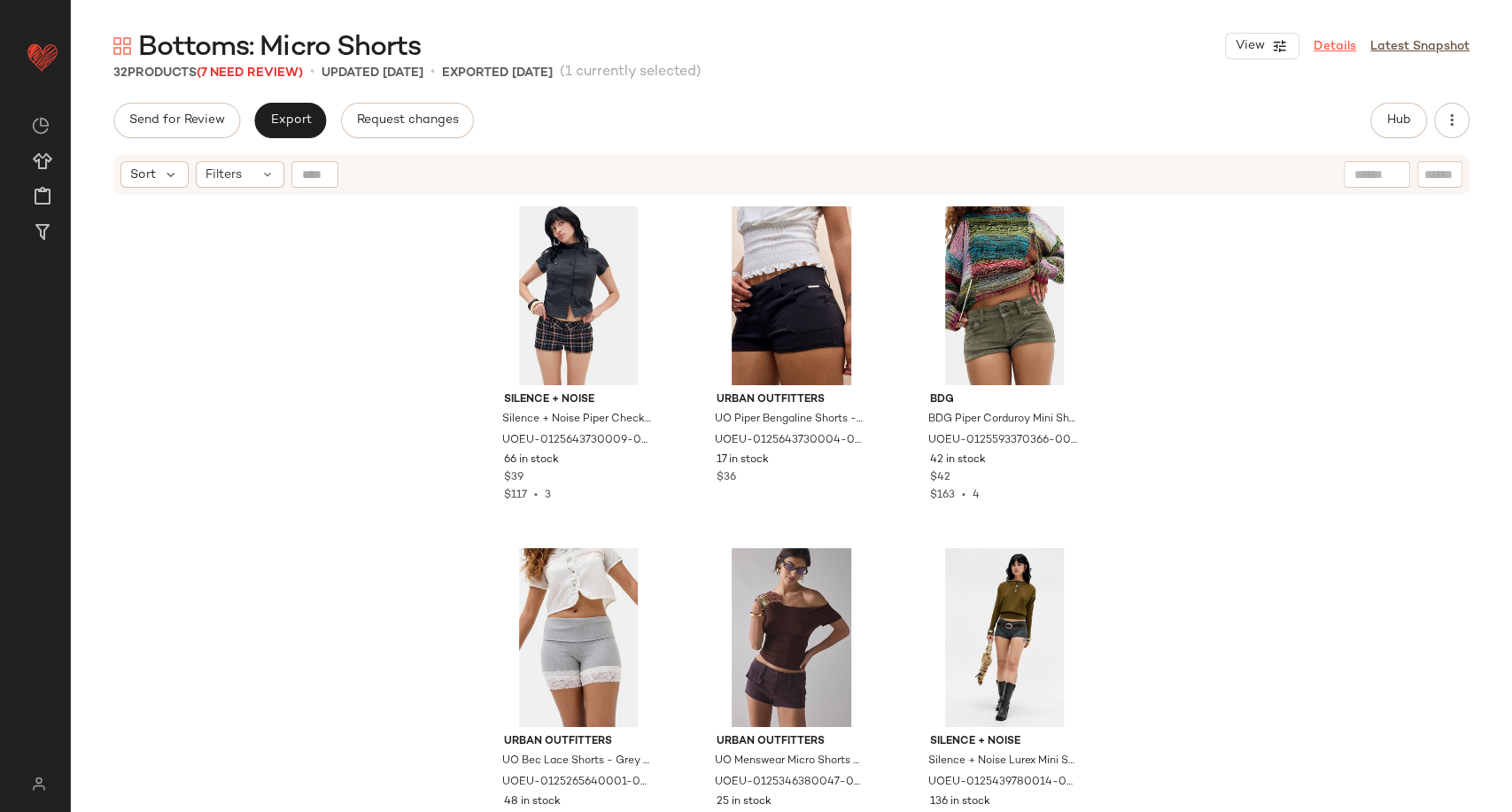
click at [1335, 42] on link "Details" at bounding box center [1335, 46] width 43 height 19
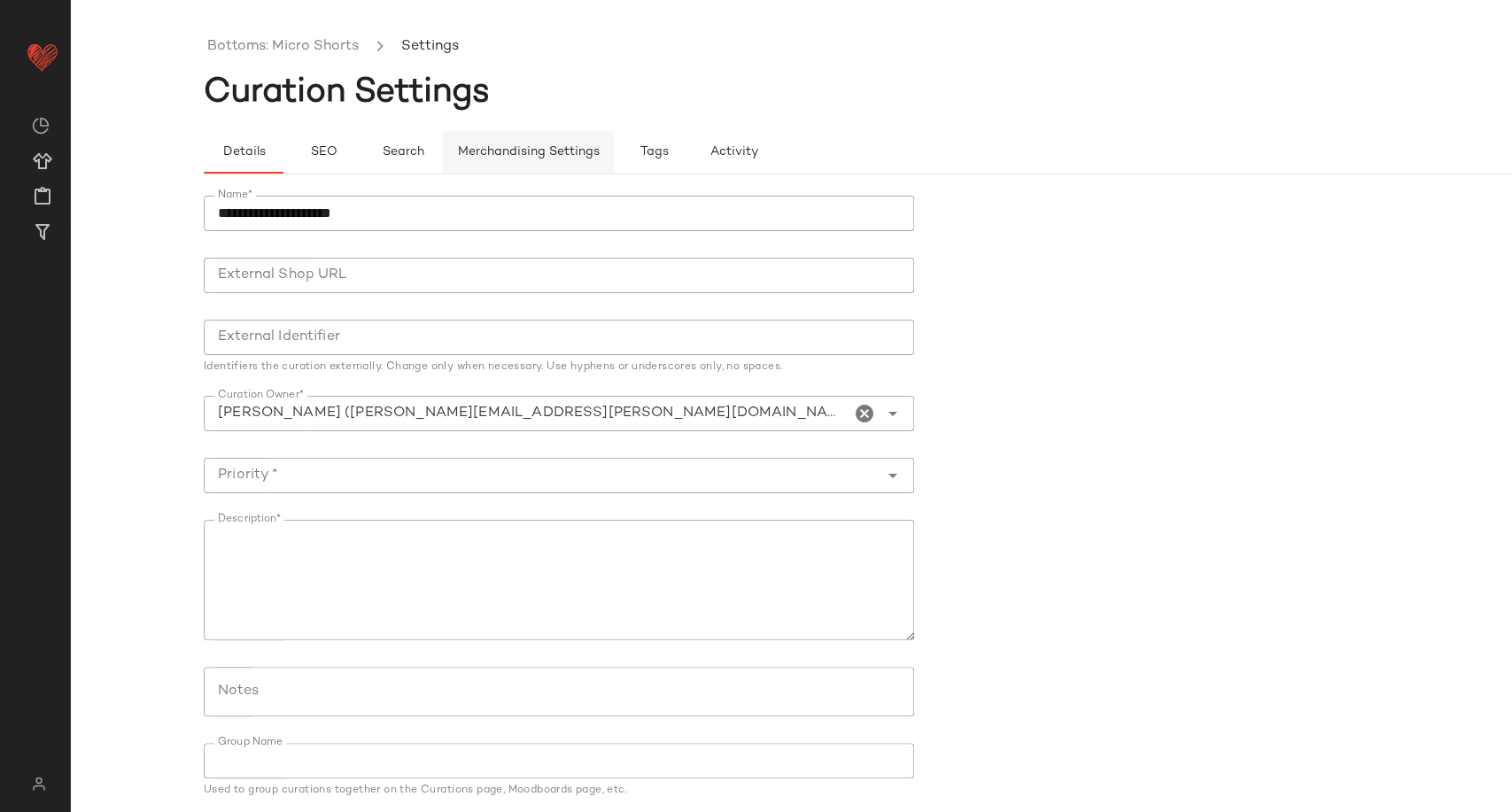
click at [528, 155] on span "Merchandising Settings" at bounding box center [528, 152] width 142 height 14
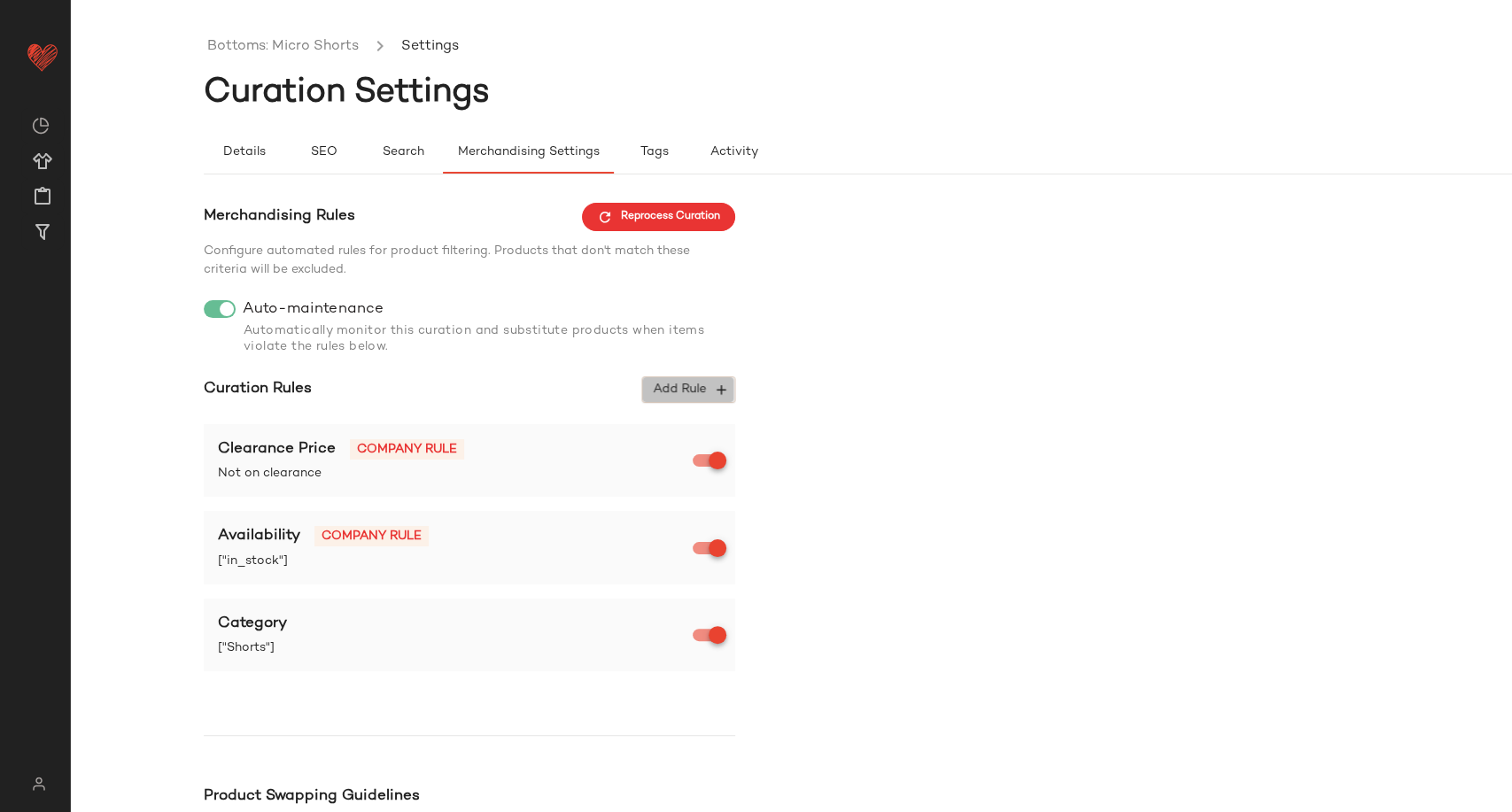
click at [702, 394] on span "Add Rule" at bounding box center [689, 390] width 74 height 16
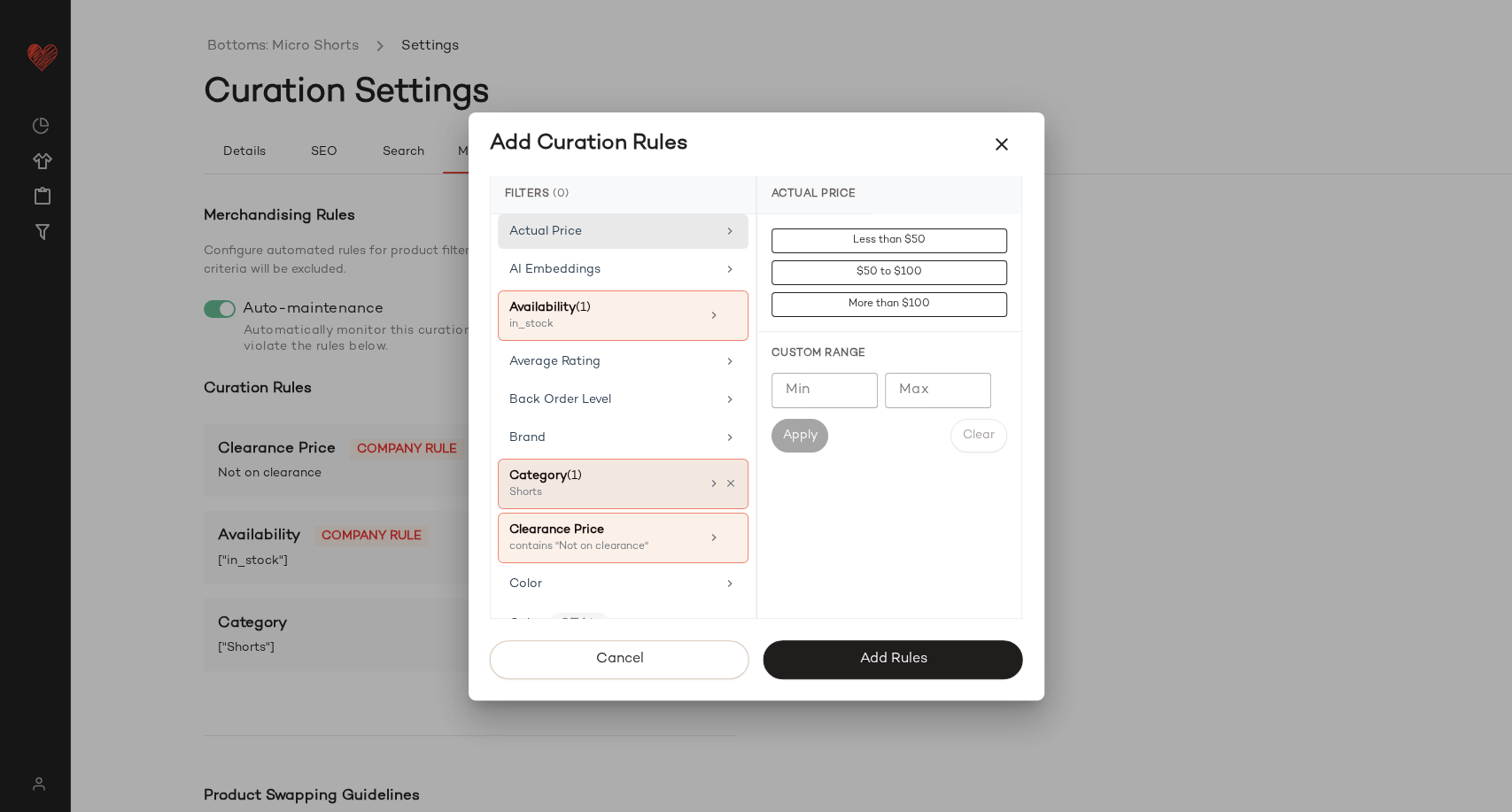
click at [666, 483] on div "Category (1)" at bounding box center [604, 476] width 191 height 19
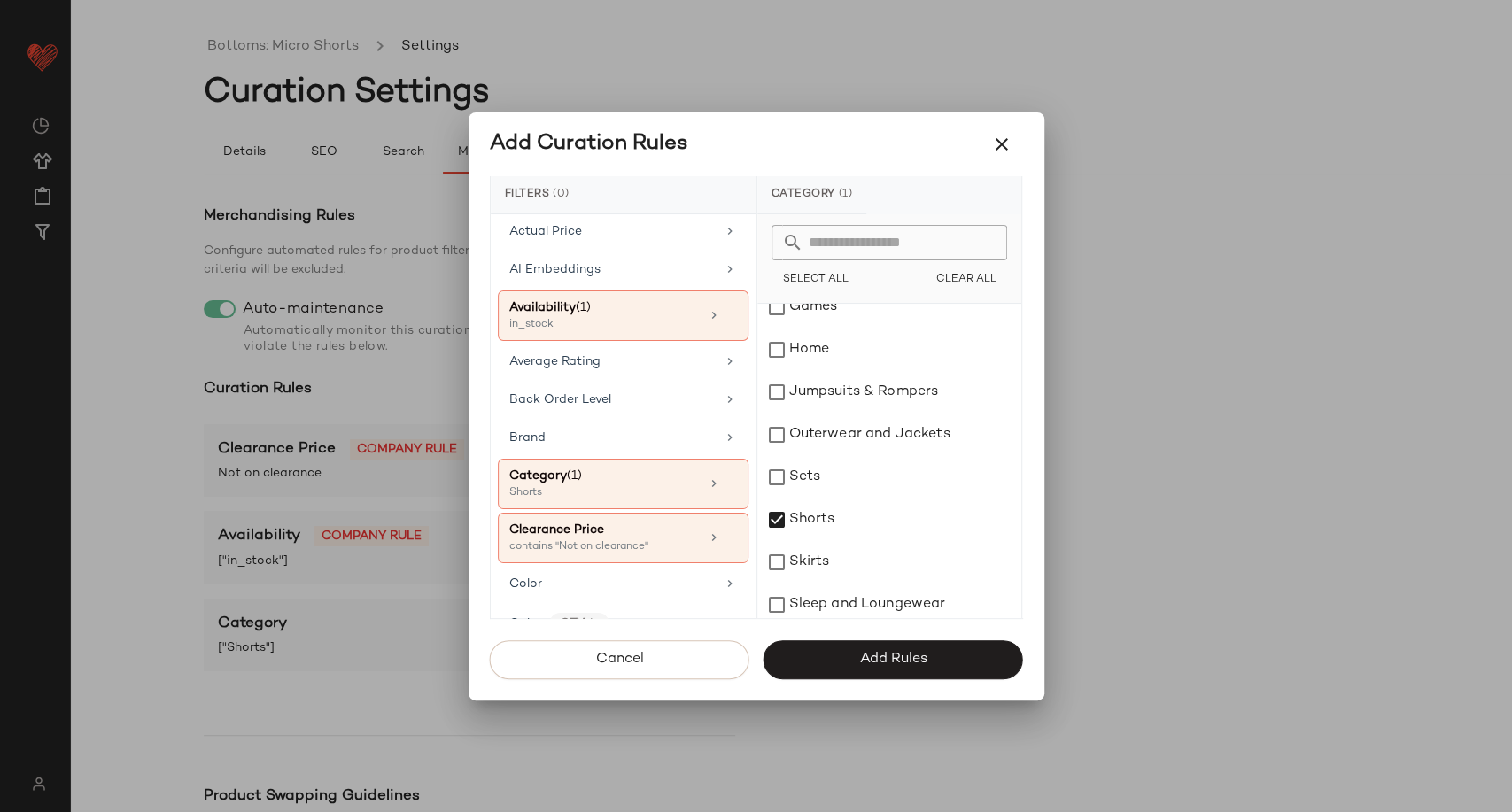
scroll to position [394, 0]
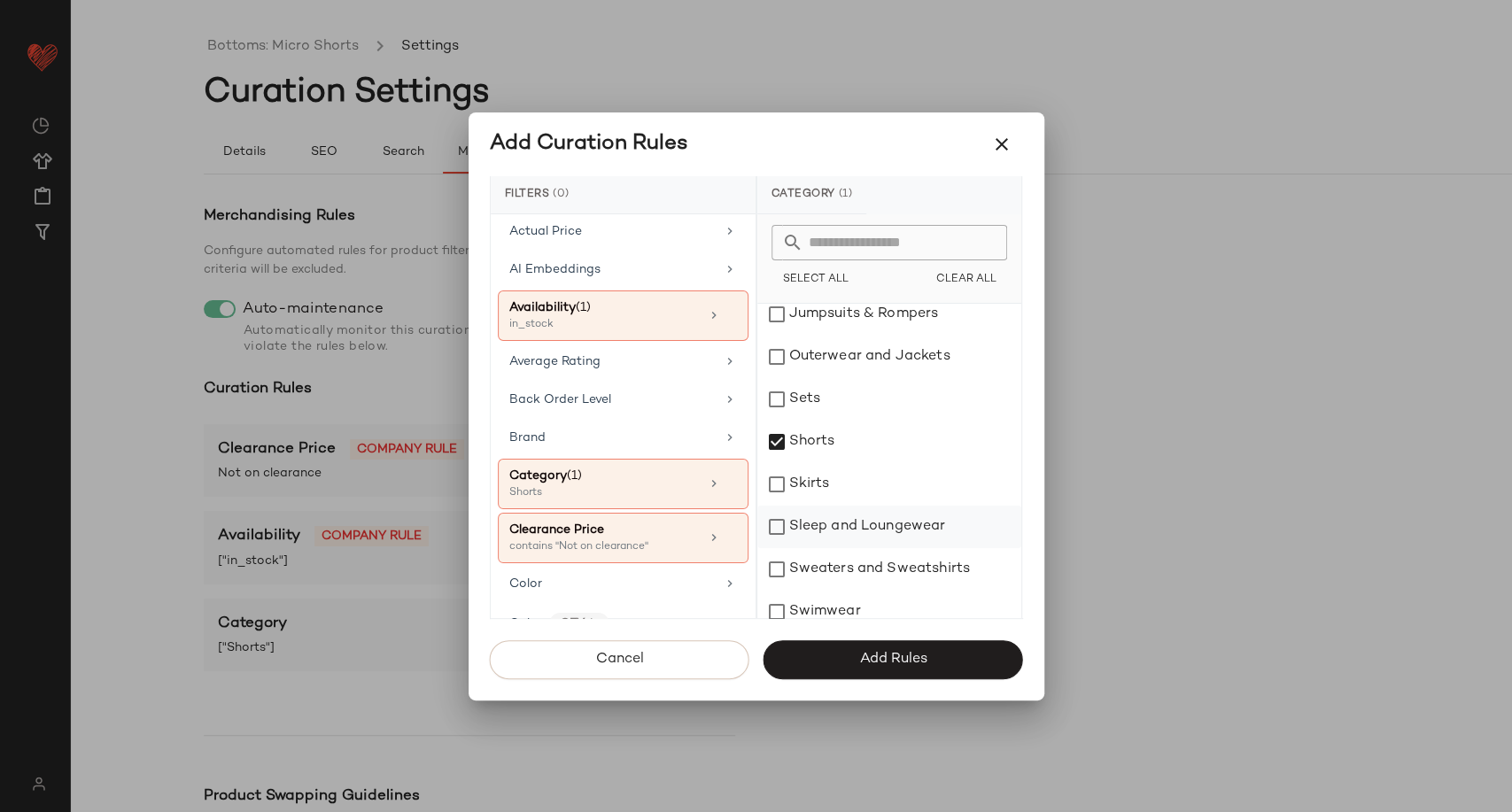
click at [829, 534] on div "Sleep and Loungewear" at bounding box center [890, 527] width 264 height 43
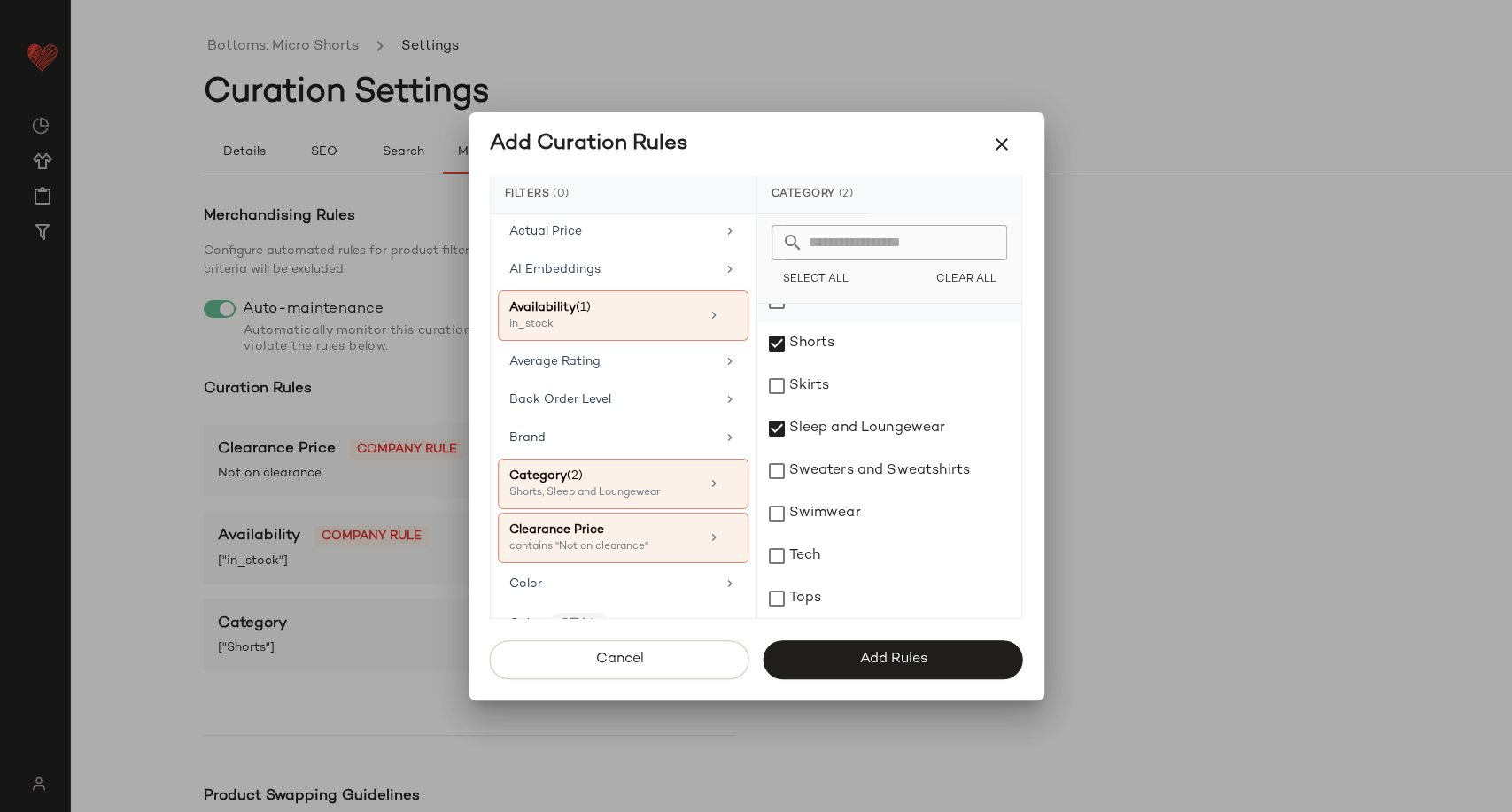
scroll to position [577, 0]
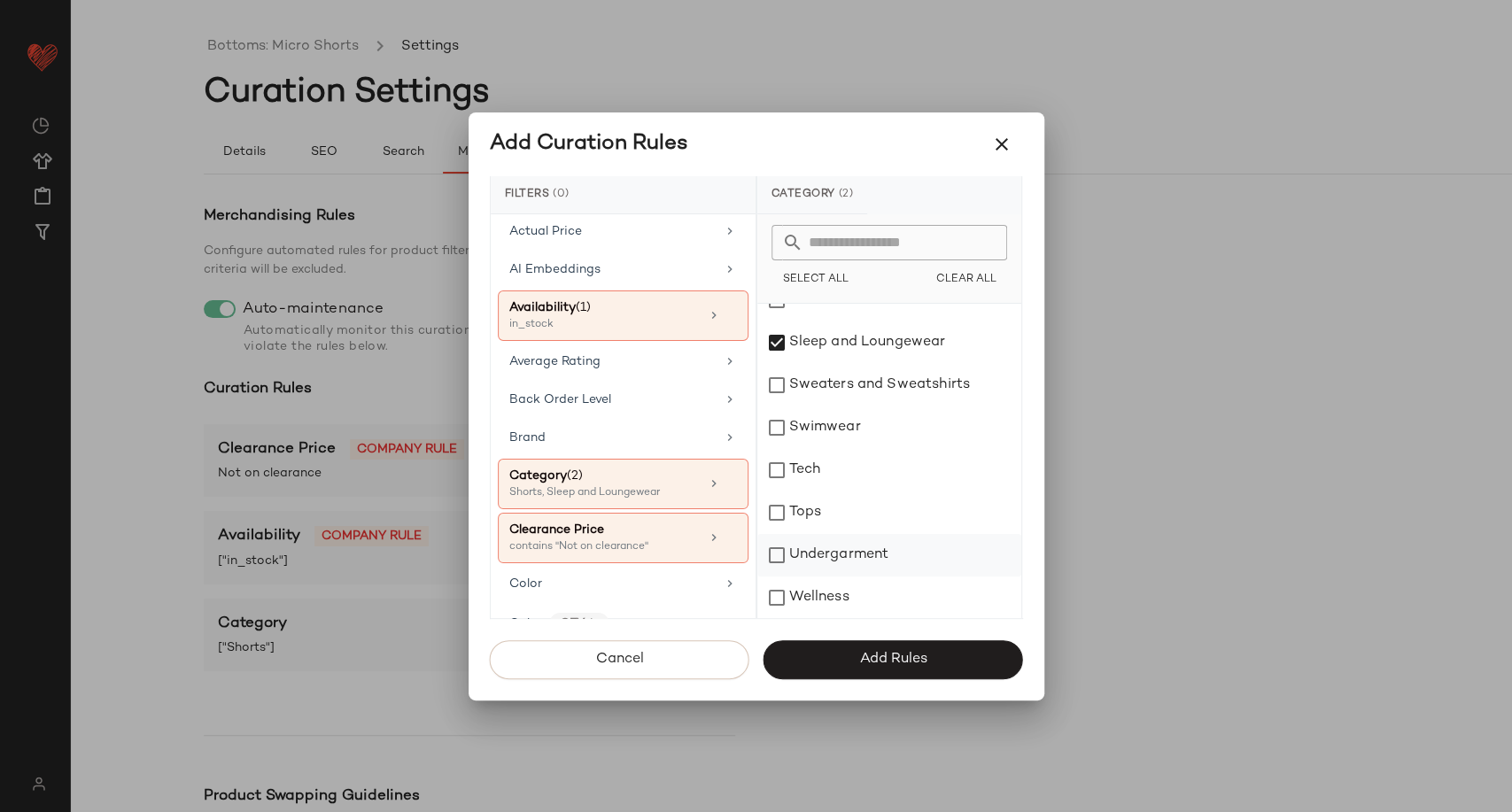
click at [858, 555] on div "Undergarment" at bounding box center [890, 555] width 264 height 43
click at [862, 657] on span "Add Rules" at bounding box center [893, 659] width 69 height 17
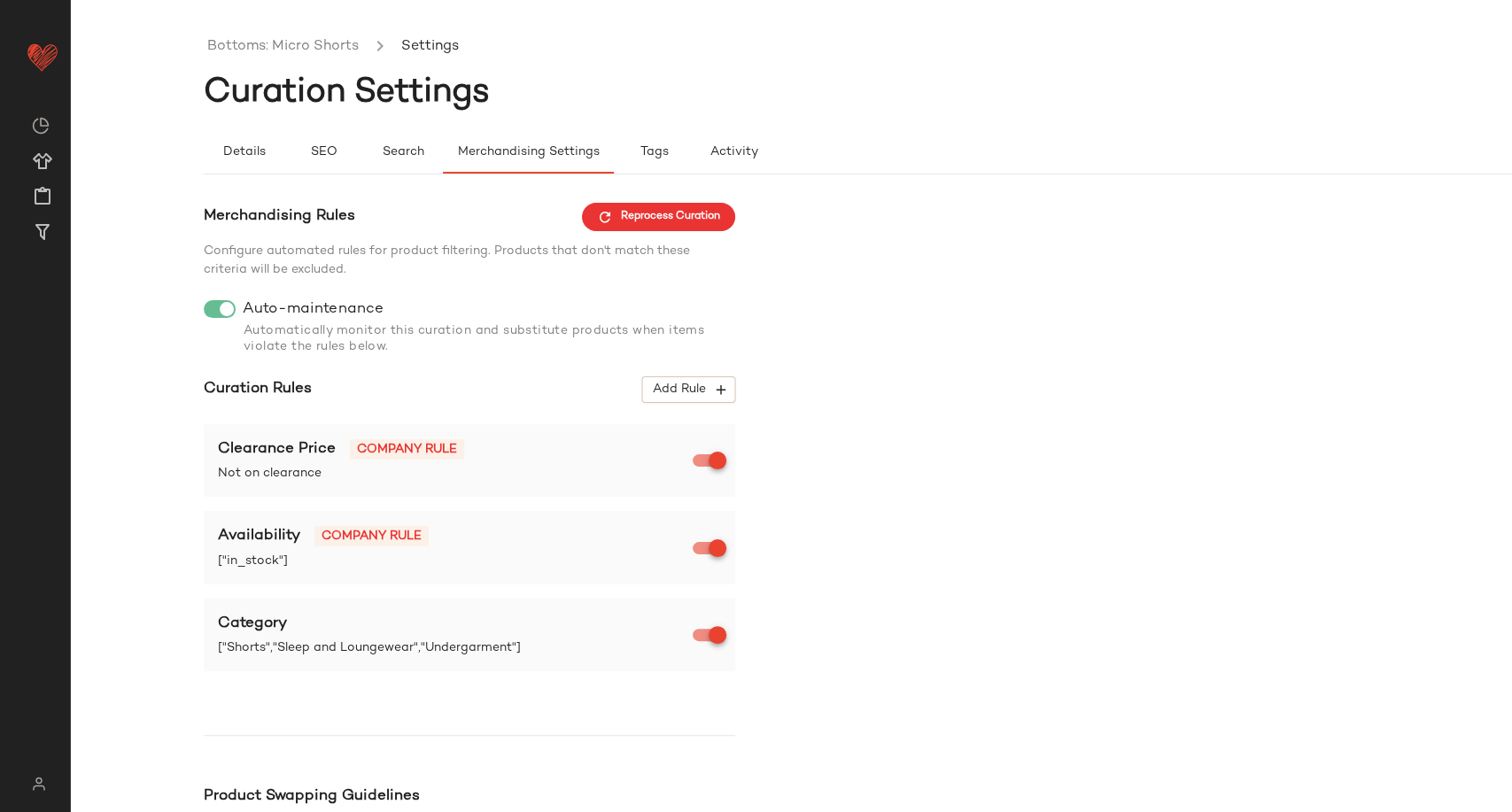
click at [862, 657] on div "Merchandising Rules Reprocess Curation Configure automated rules for product fi…" at bounding box center [924, 613] width 1441 height 821
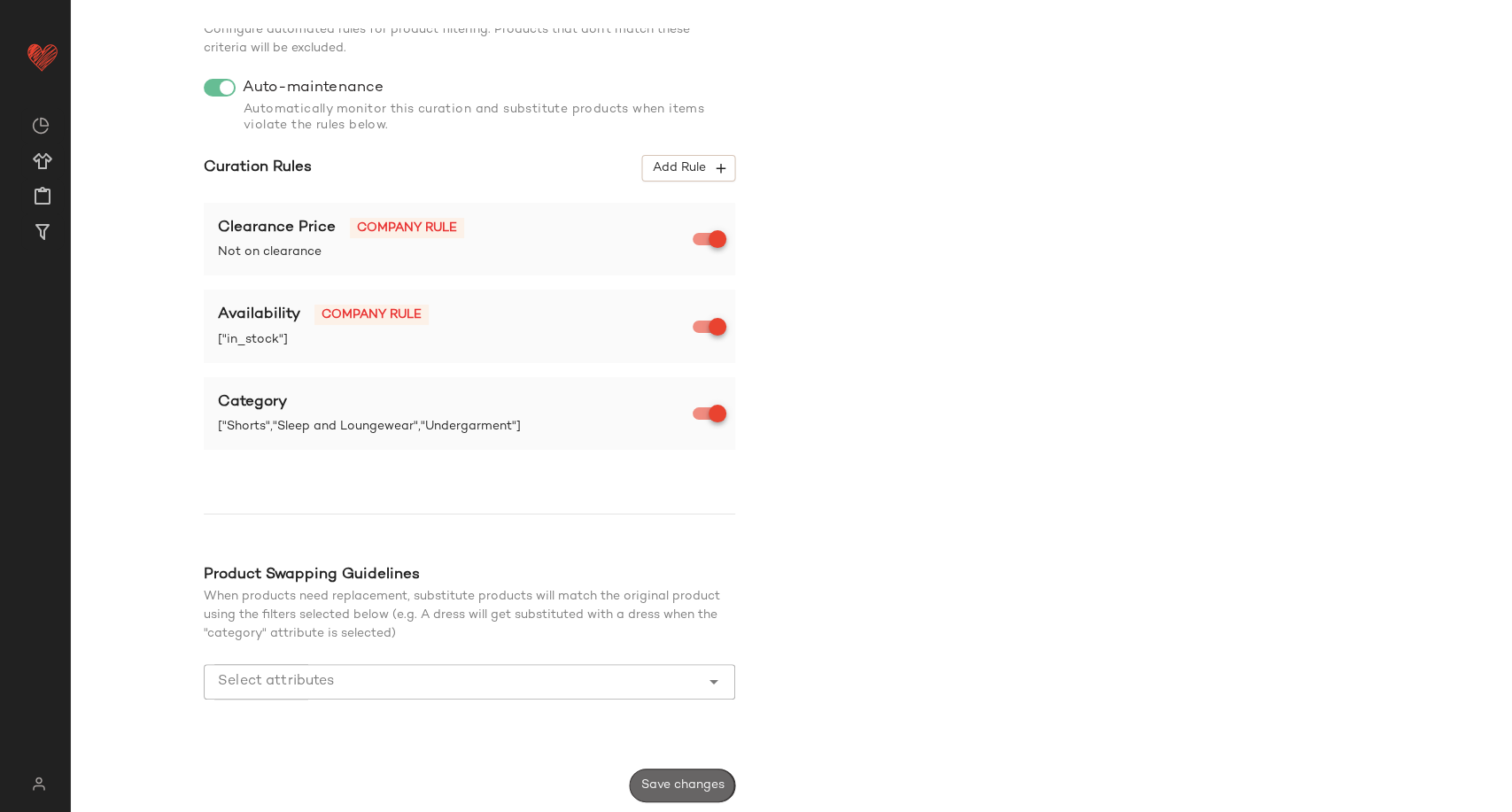
click at [704, 769] on button "Save changes" at bounding box center [683, 786] width 105 height 34
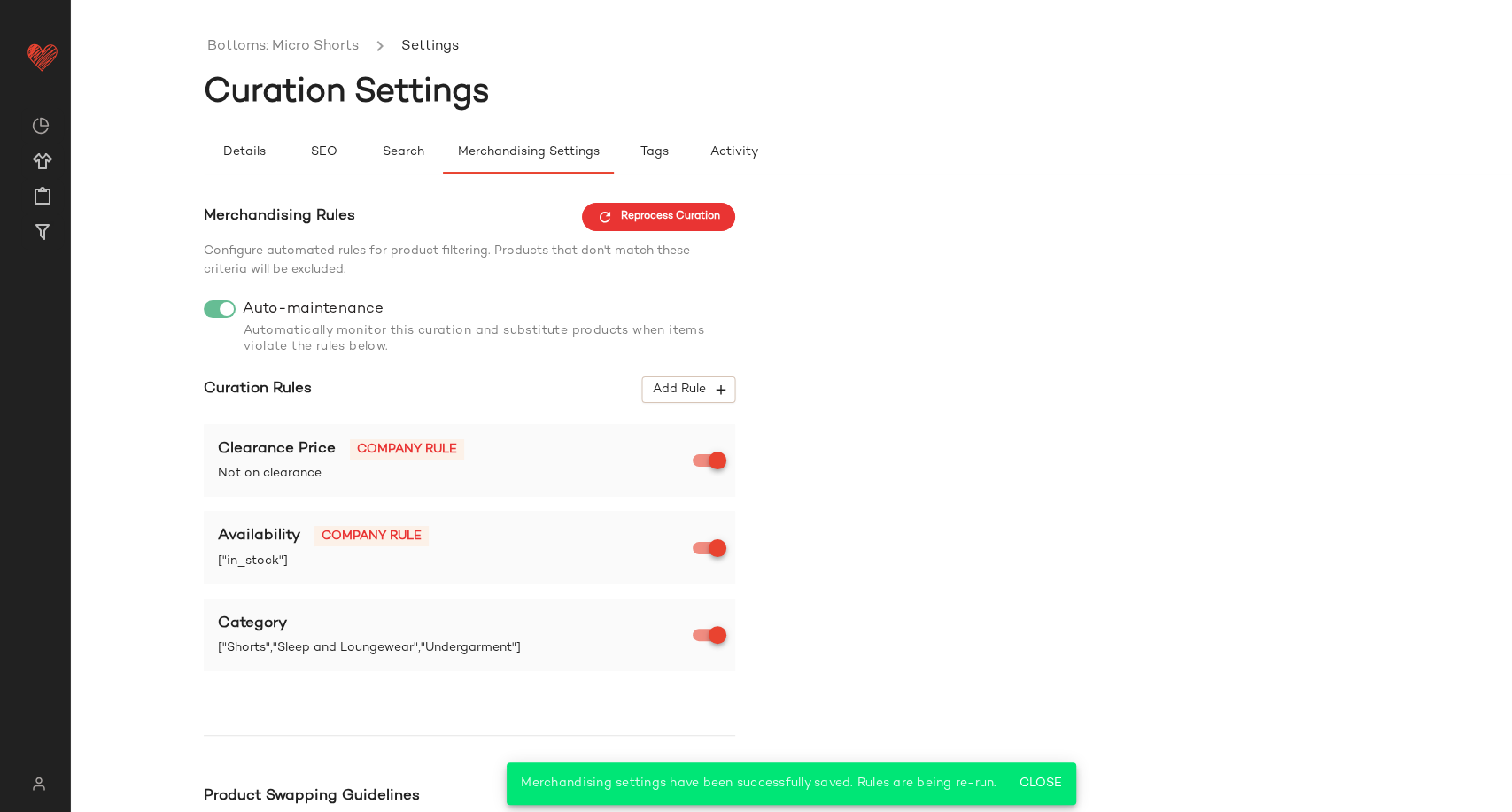
click at [276, 61] on ul "Bottoms: Micro Shorts Settings" at bounding box center [924, 47] width 1441 height 41
click at [275, 53] on link "Bottoms: Micro Shorts" at bounding box center [283, 47] width 151 height 23
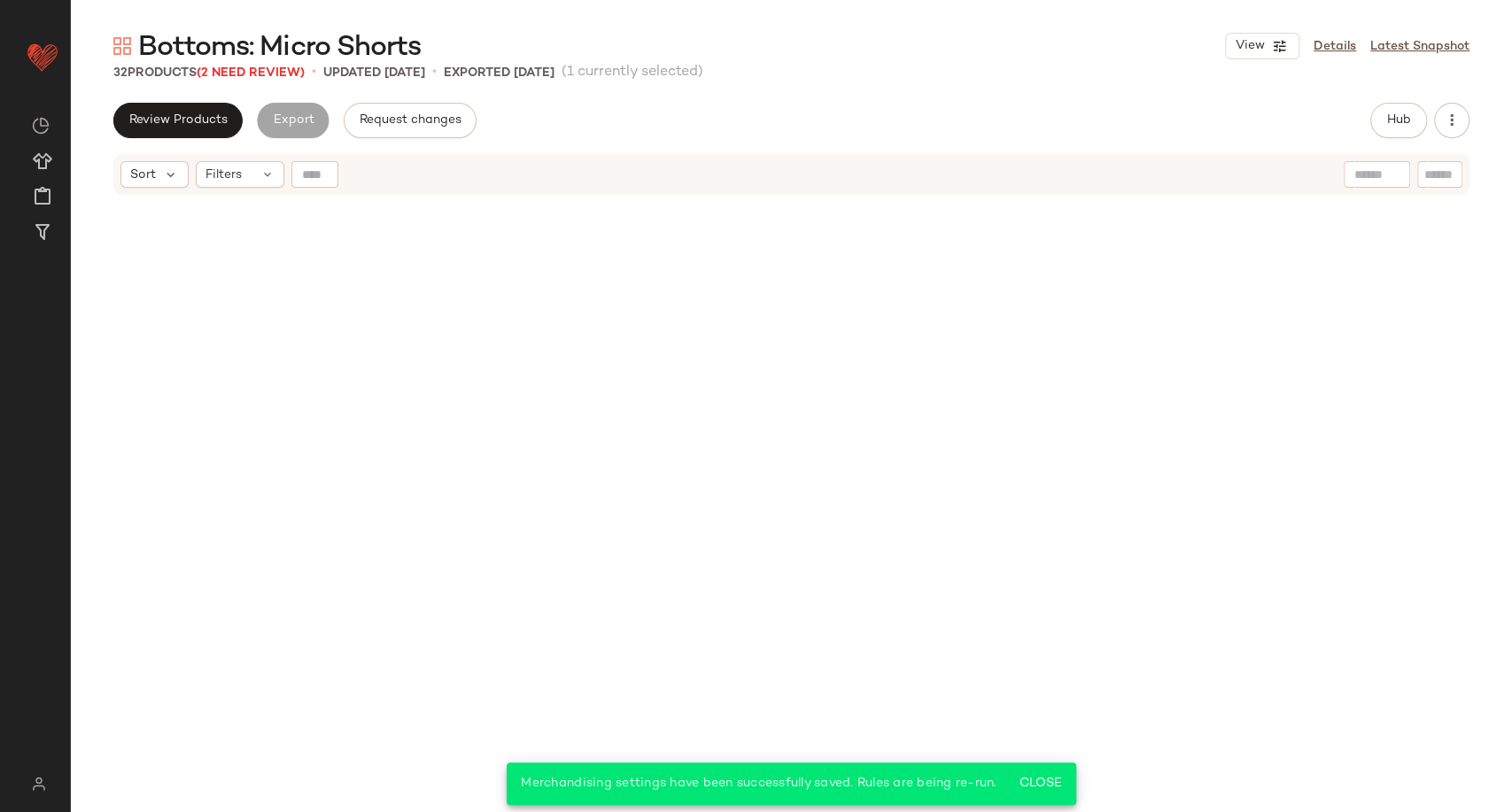
scroll to position [3104, 0]
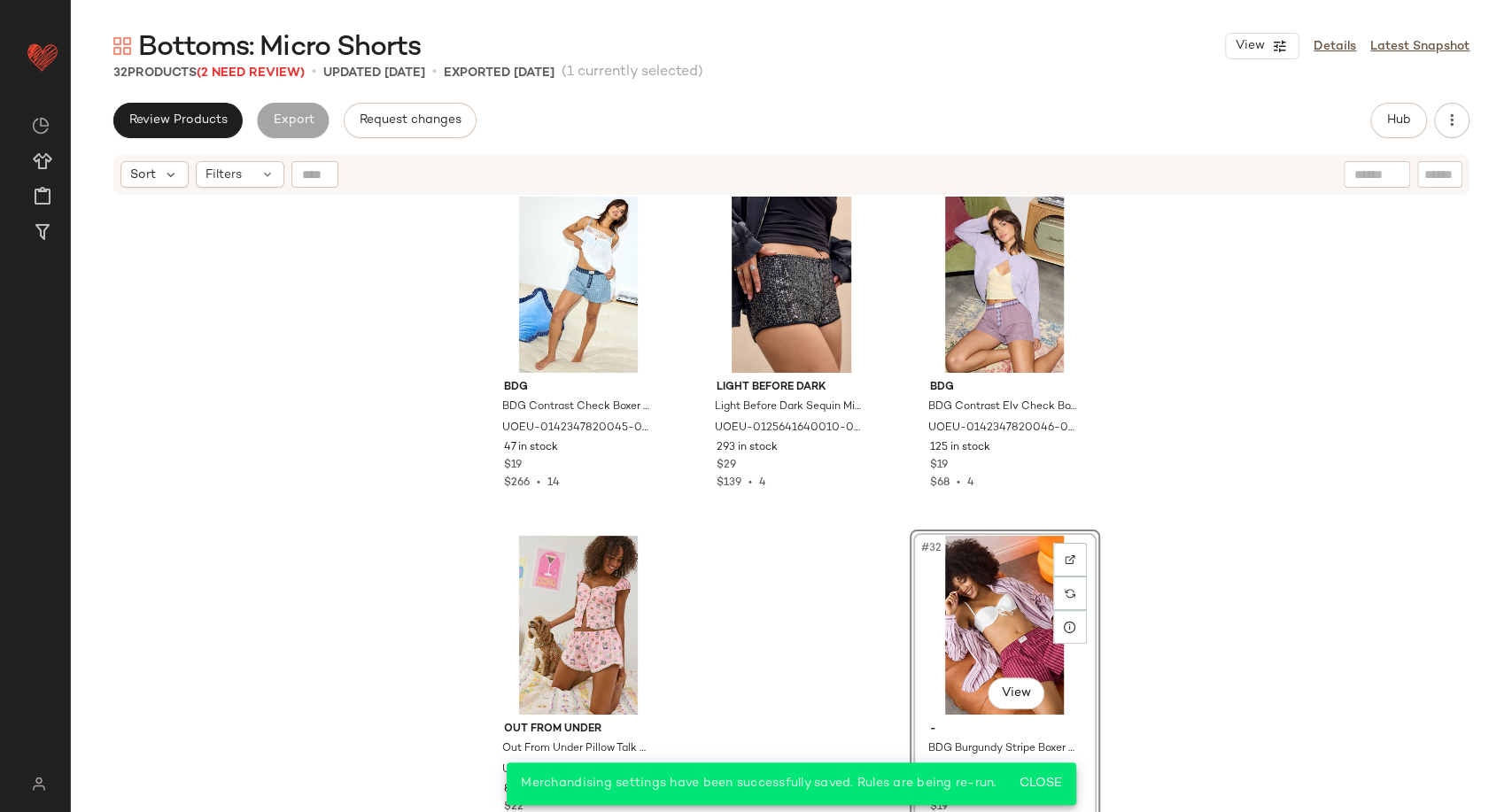
click at [303, 411] on div "BDG BDG Contrast Check Boxer Shorts - Blue M at Urban Outfitters UOEU-014234782…" at bounding box center [791, 527] width 1441 height 660
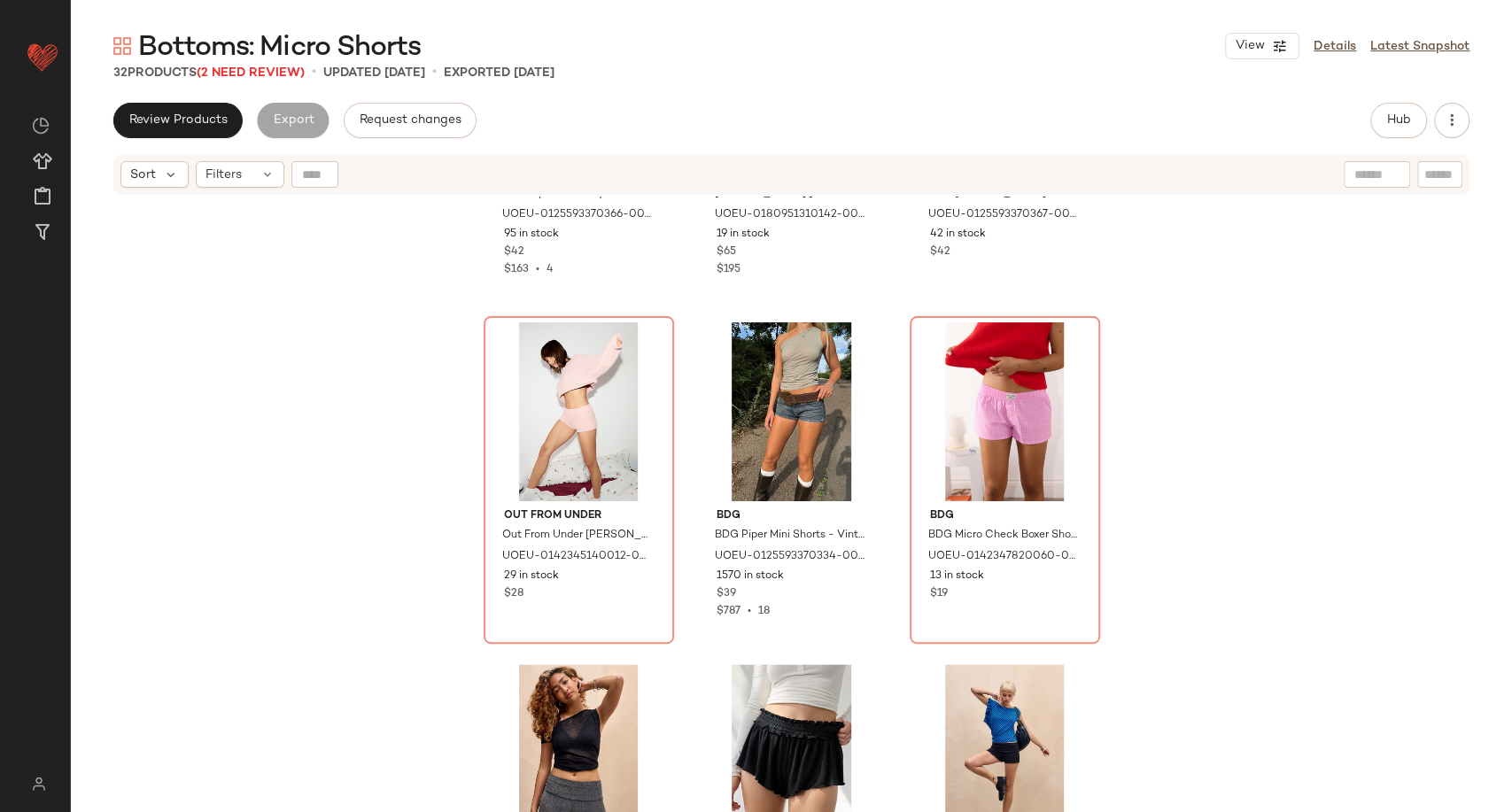
scroll to position [1135, 0]
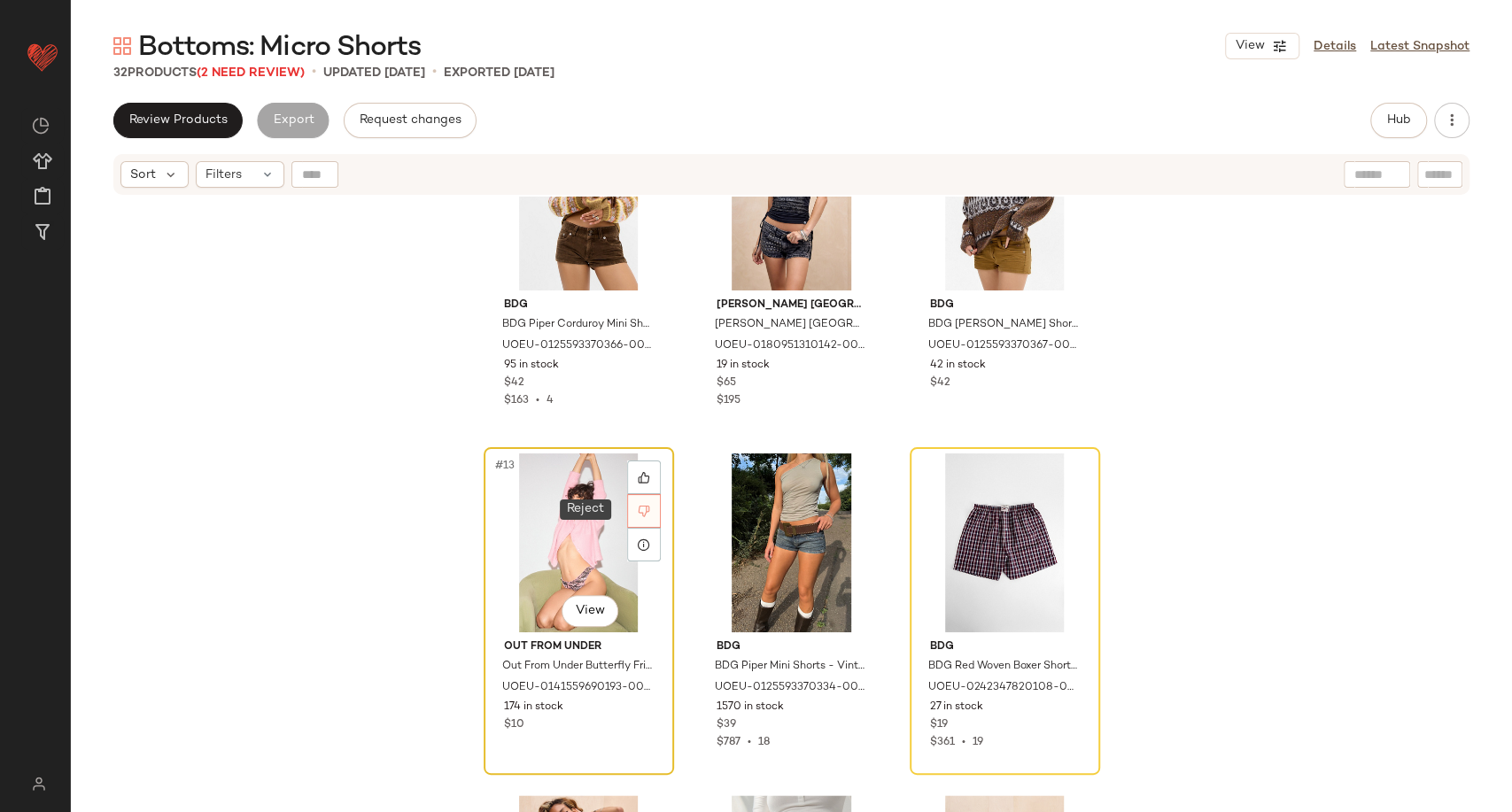
click at [642, 505] on icon at bounding box center [644, 511] width 12 height 12
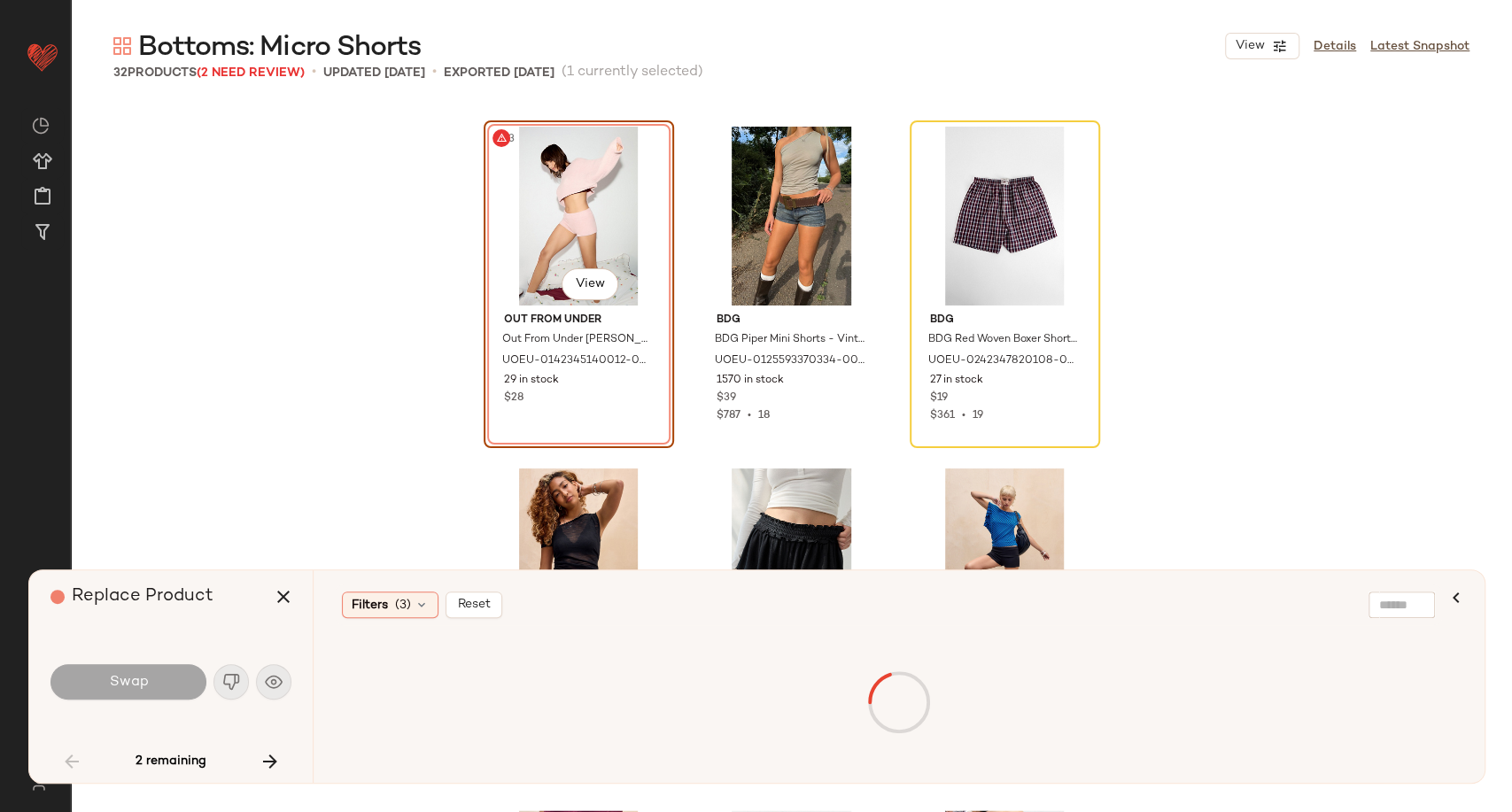
scroll to position [1026, 0]
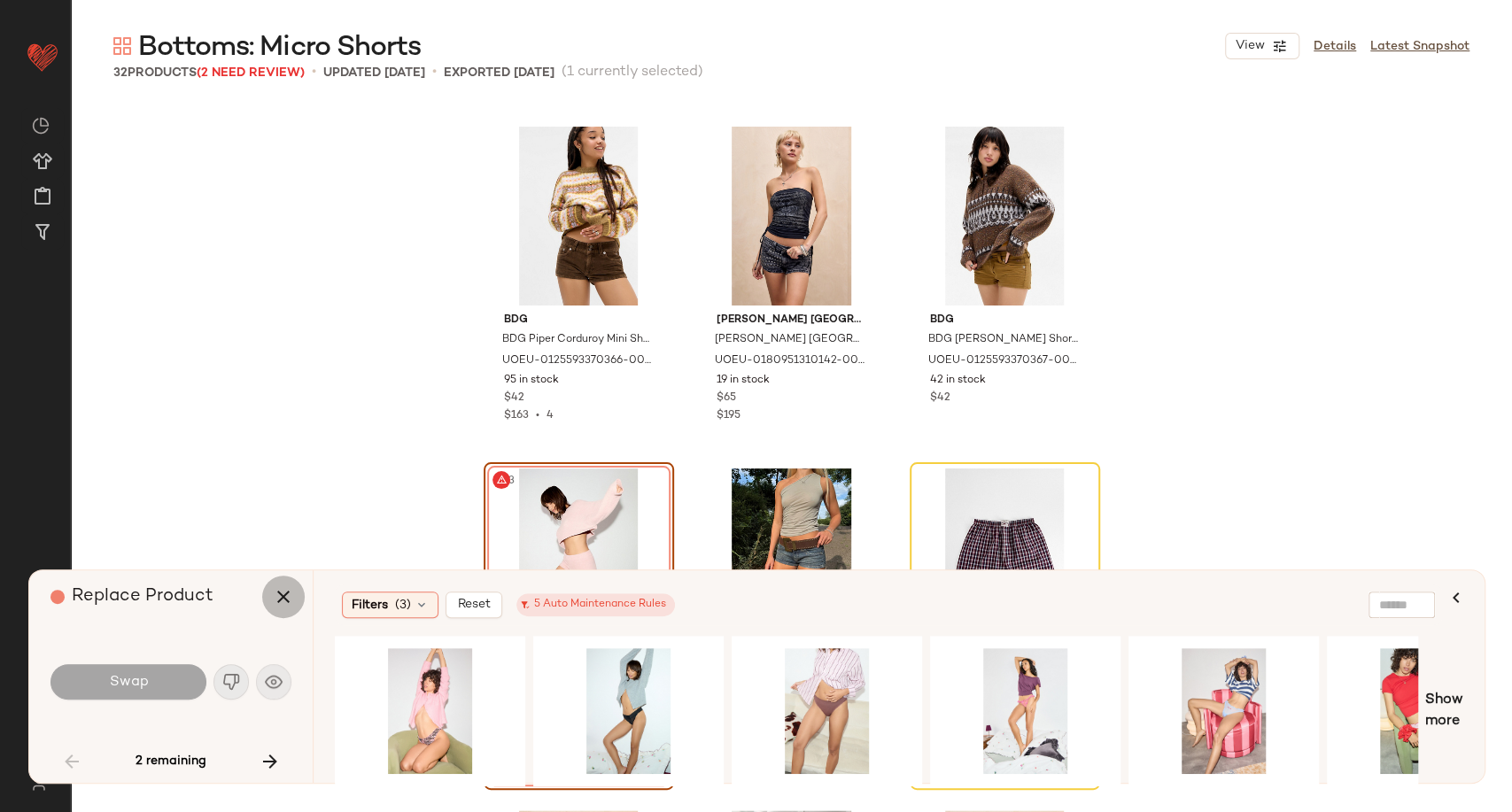
click at [275, 594] on icon "button" at bounding box center [282, 596] width 21 height 21
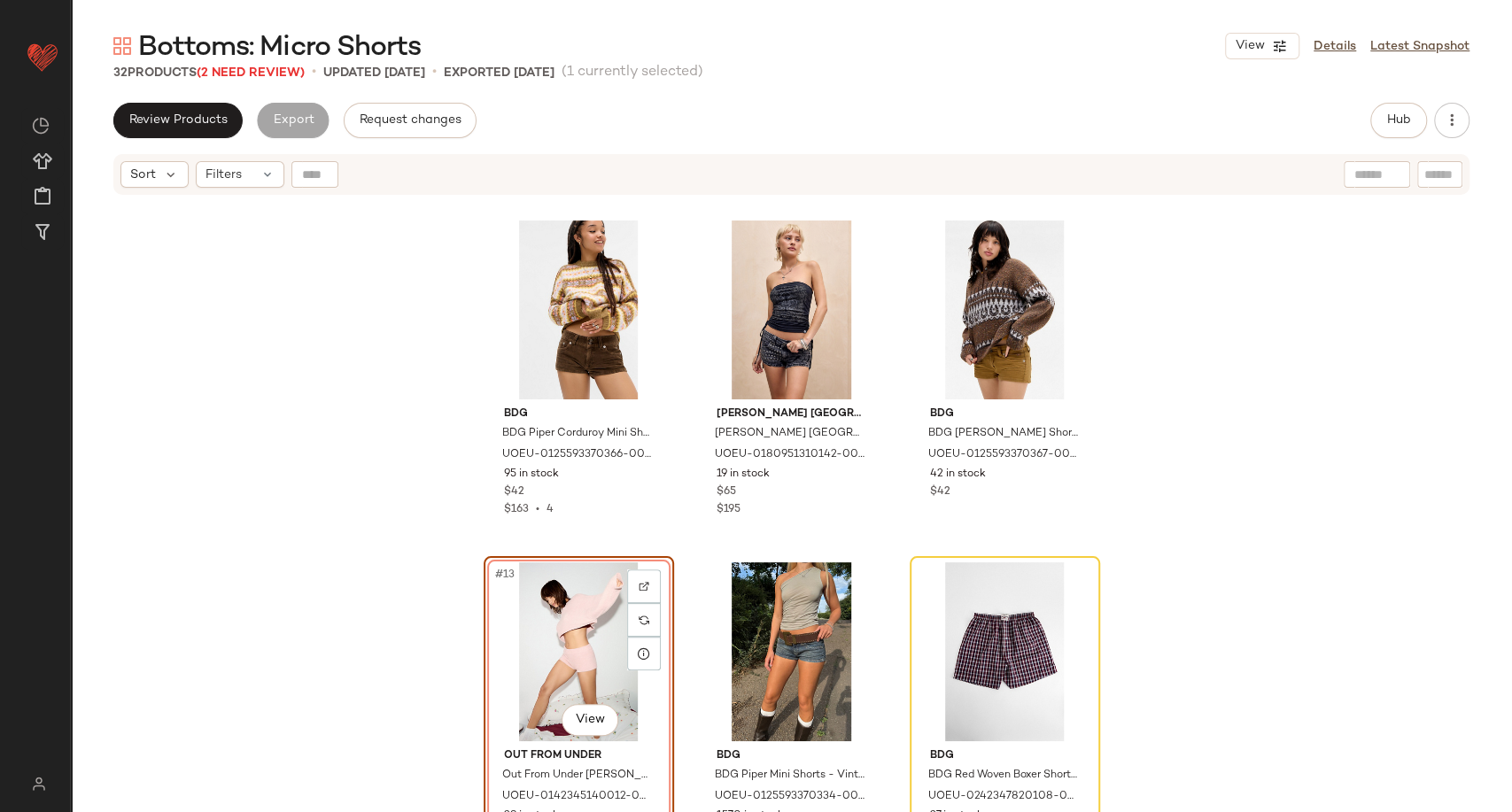
scroll to position [1321, 0]
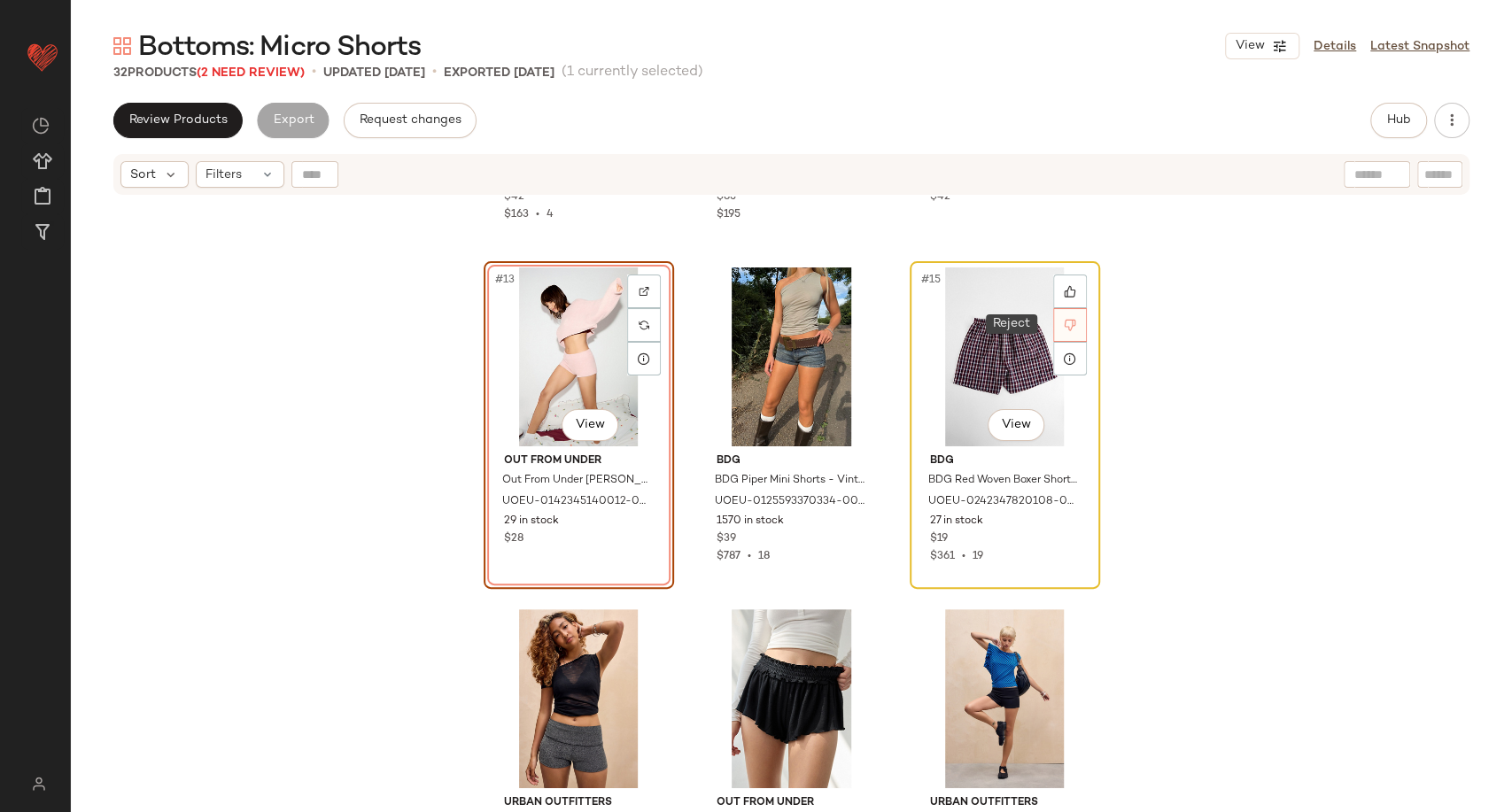
click at [1064, 326] on icon at bounding box center [1070, 325] width 12 height 12
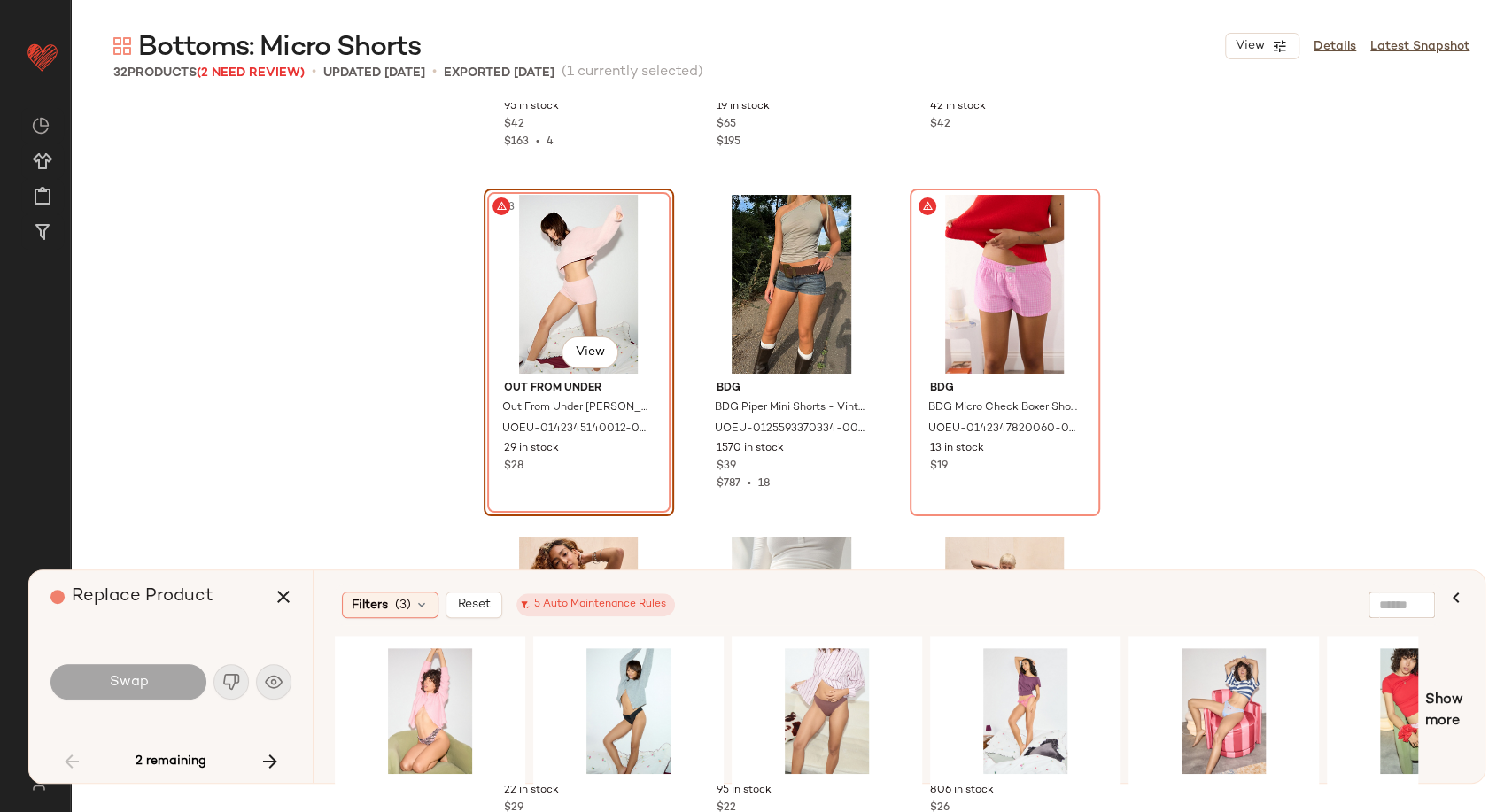
scroll to position [1321, 0]
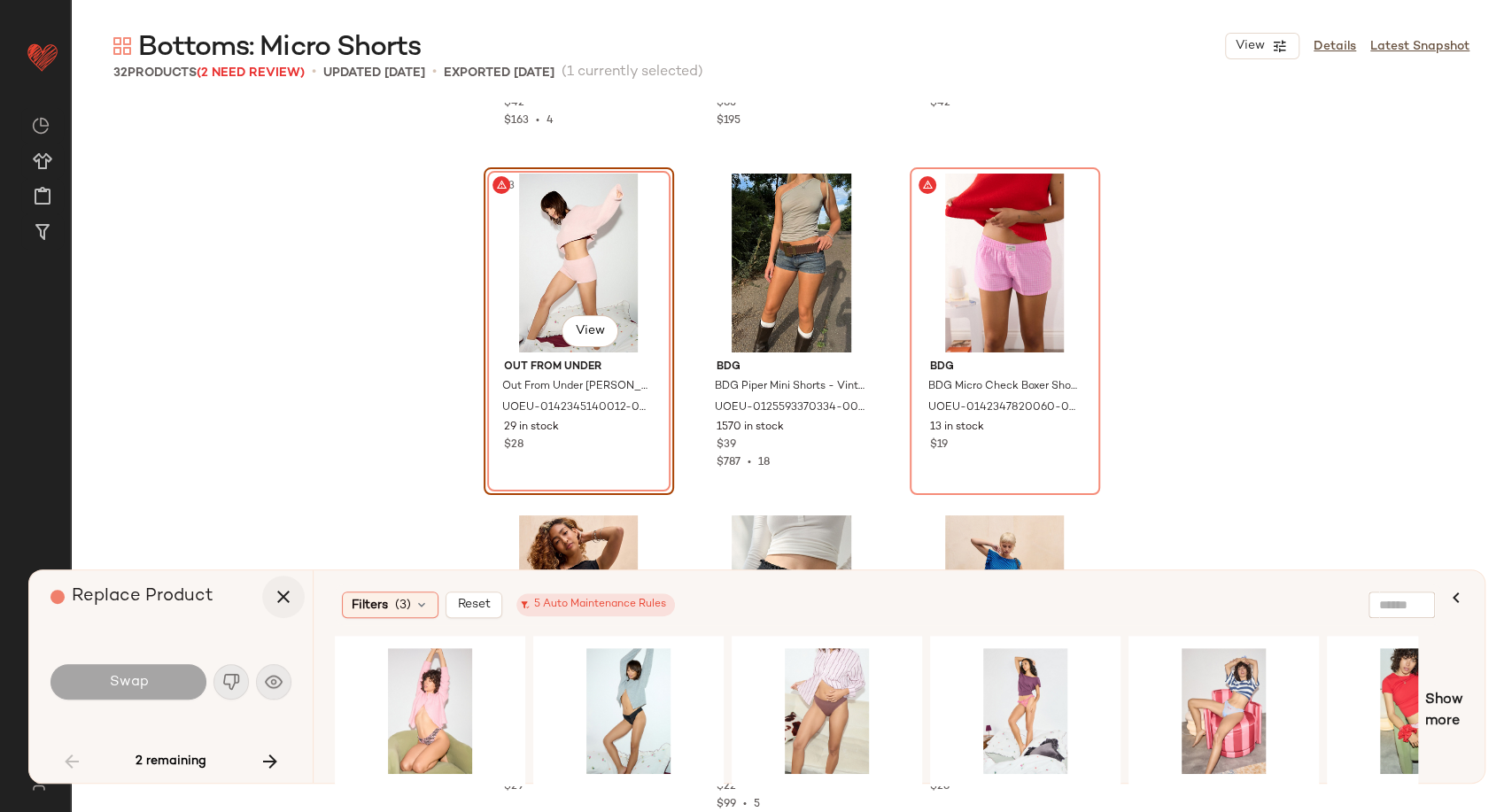
click at [278, 597] on icon "button" at bounding box center [282, 596] width 21 height 21
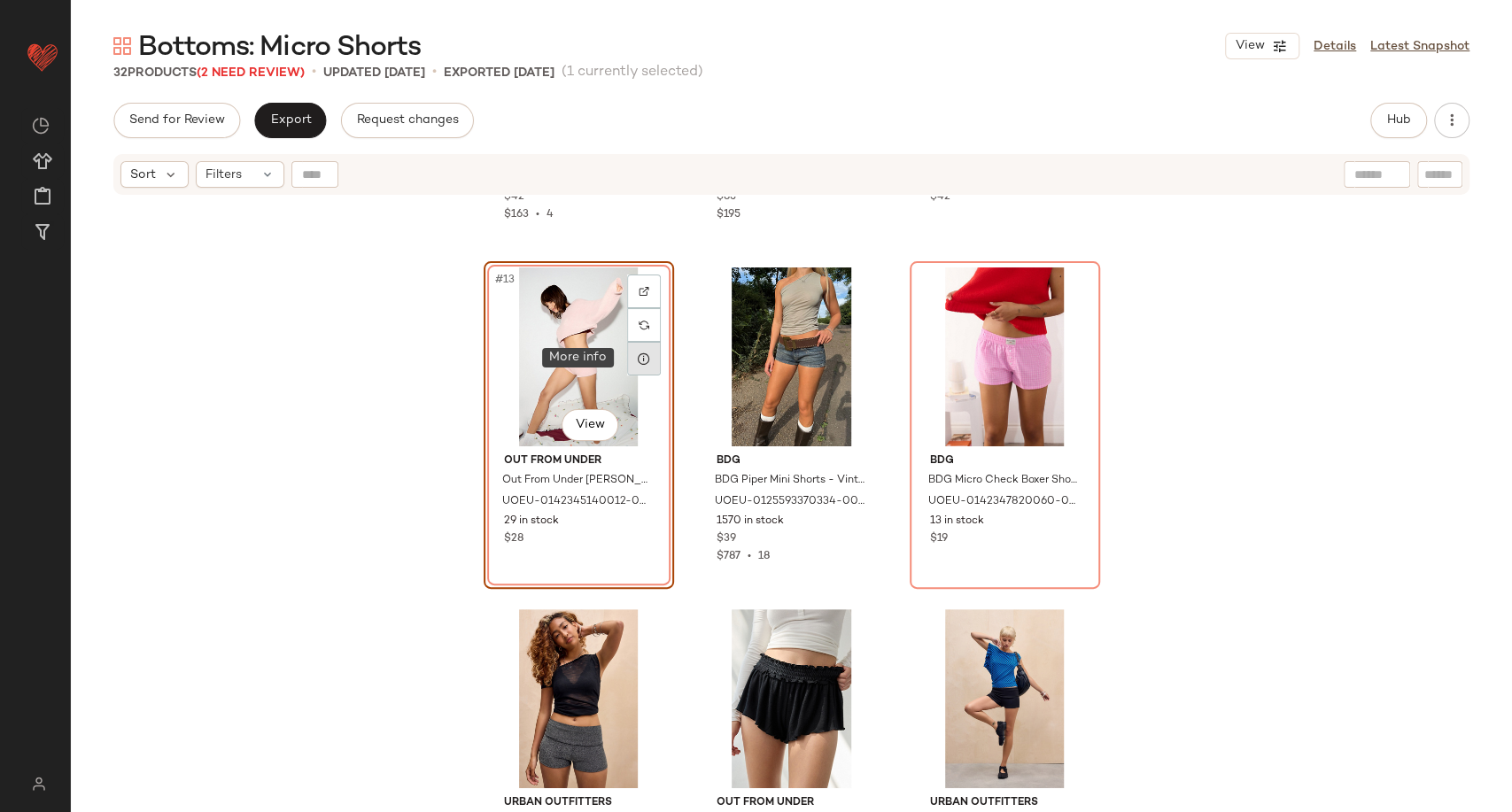
click at [627, 363] on div at bounding box center [644, 359] width 34 height 34
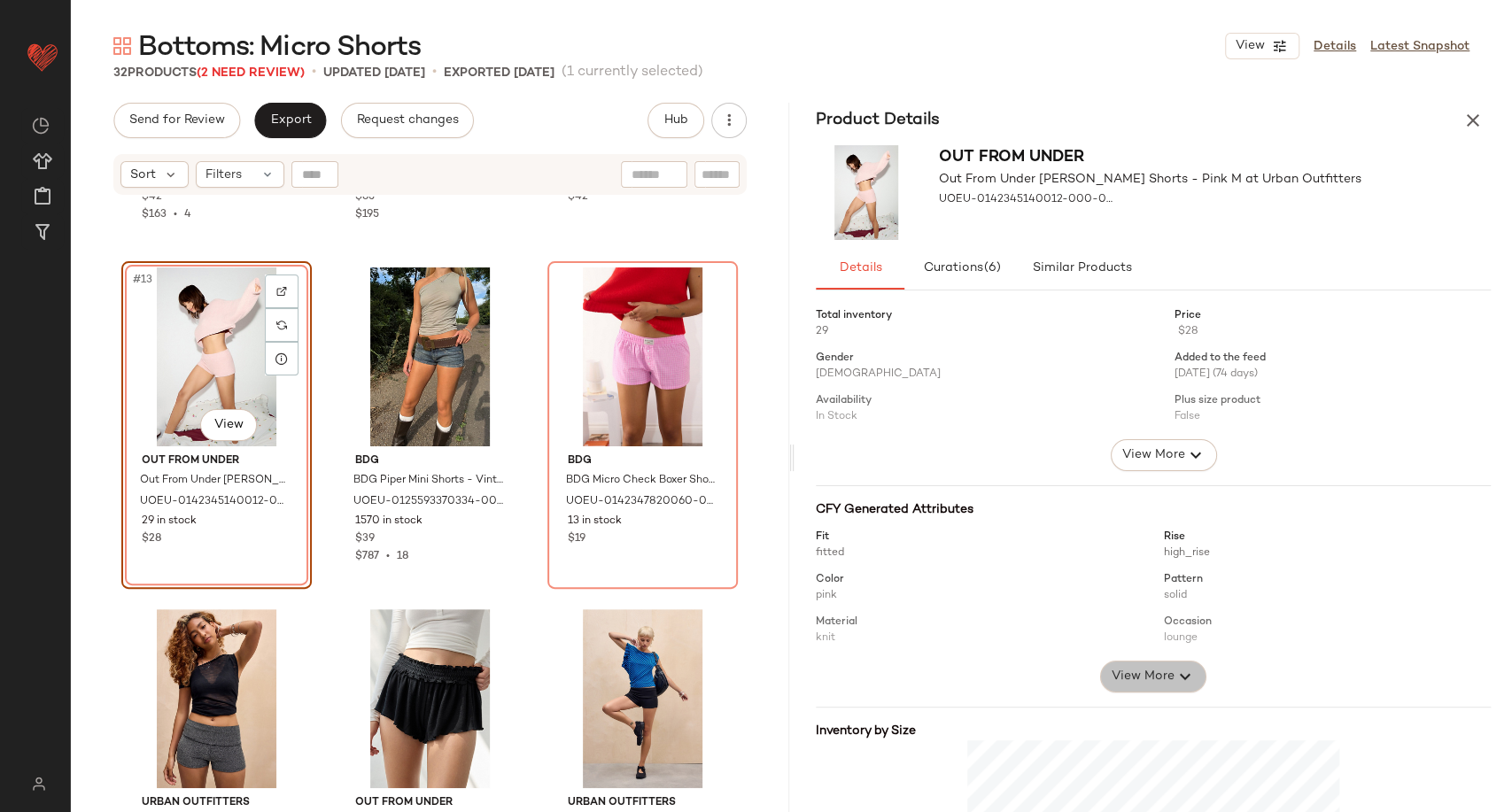
click at [1176, 673] on icon "button" at bounding box center [1185, 676] width 21 height 21
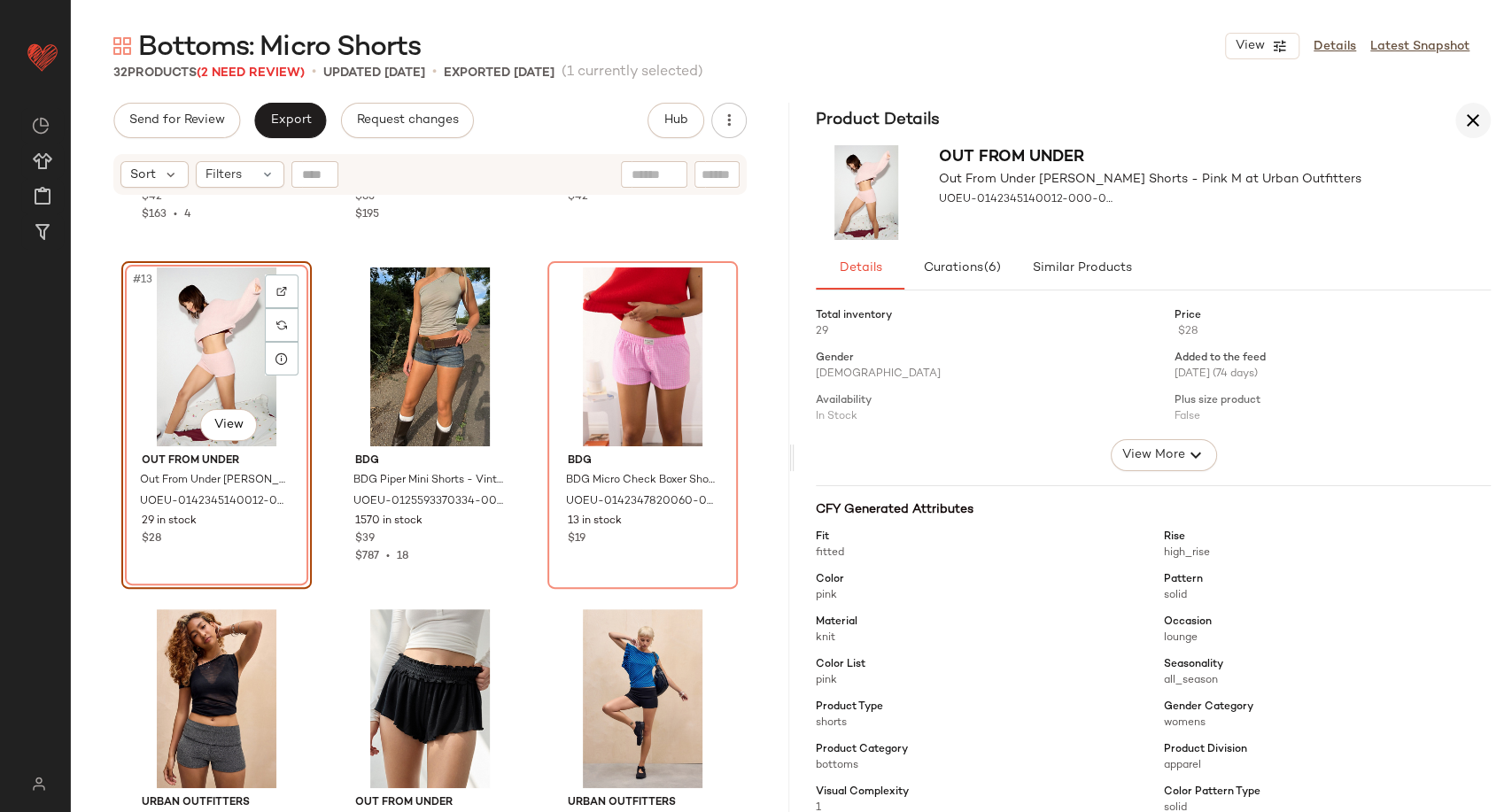
click at [1471, 120] on icon "button" at bounding box center [1472, 120] width 21 height 21
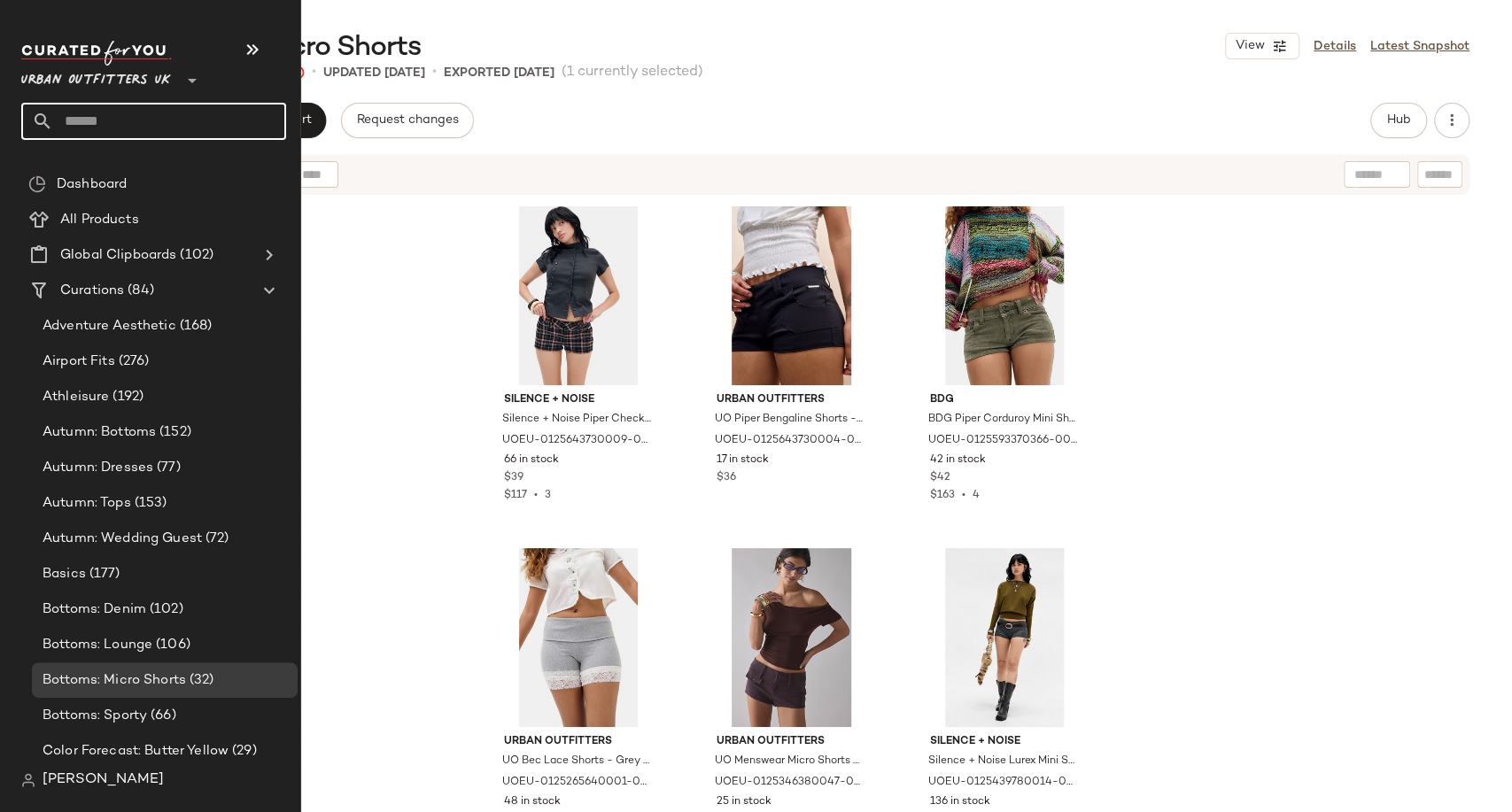
click at [96, 122] on input "text" at bounding box center [169, 120] width 233 height 37
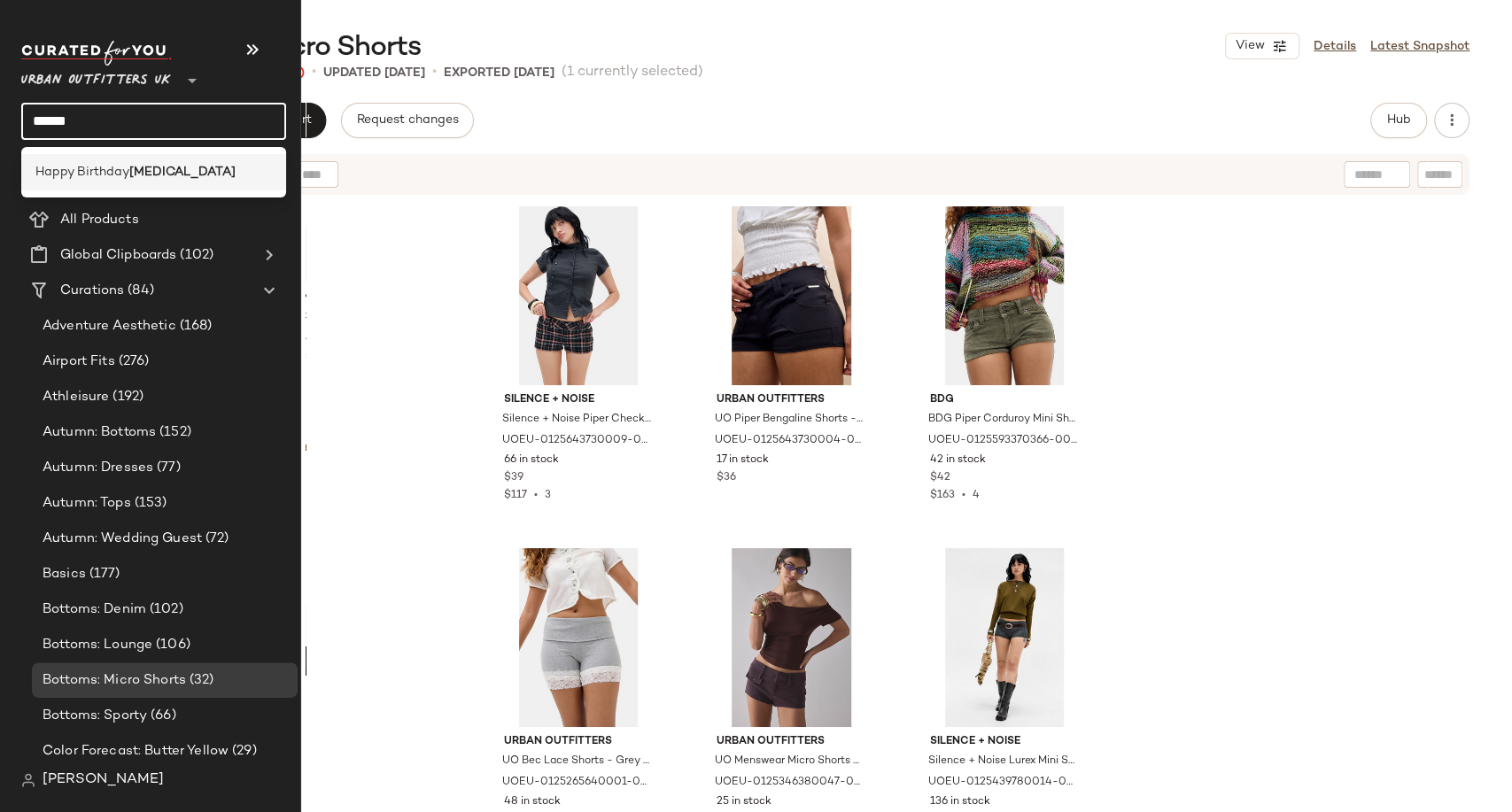
type input "******"
click at [137, 177] on b "Cancer" at bounding box center [182, 172] width 106 height 19
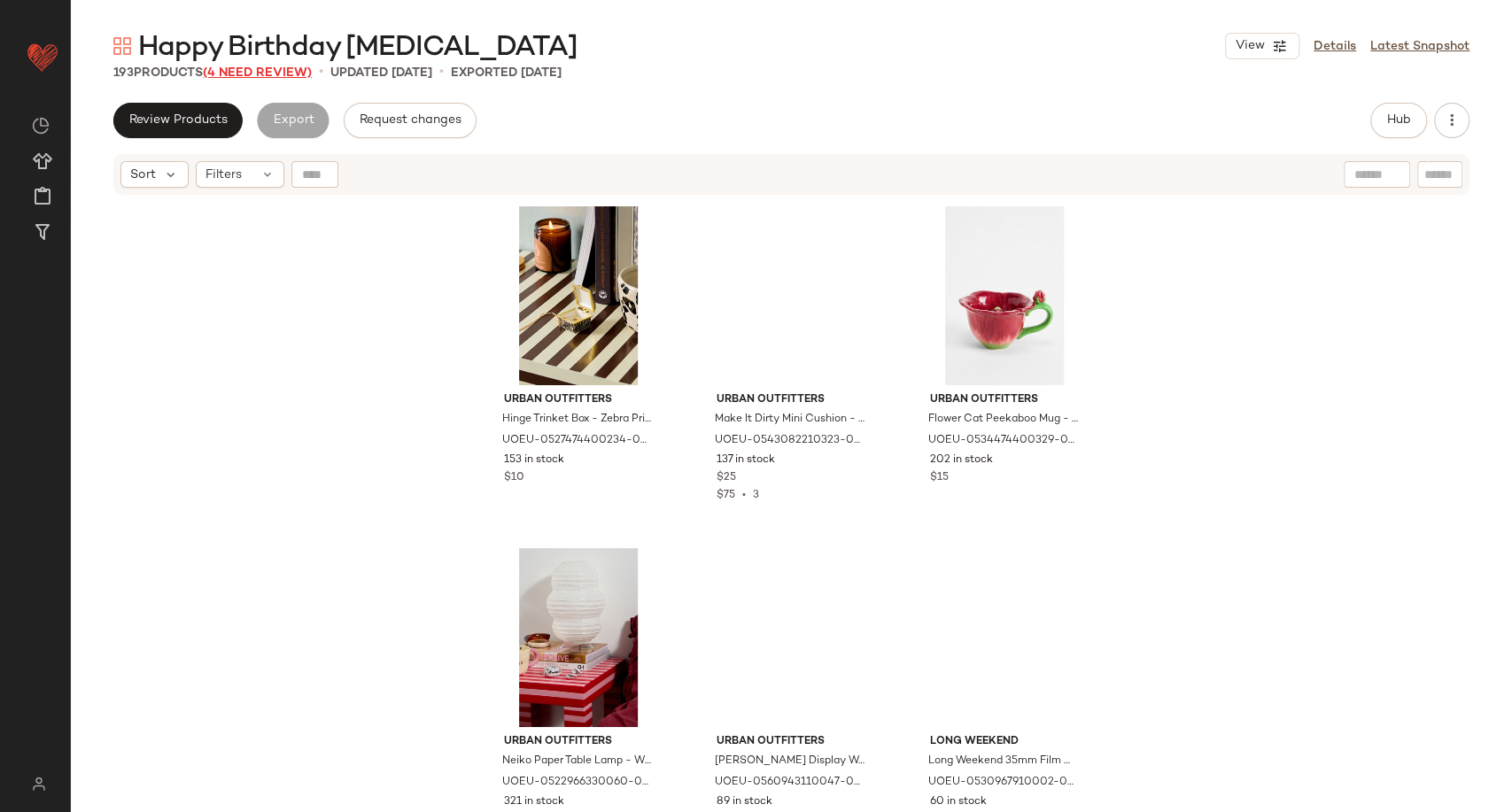
click at [281, 68] on span "(4 Need Review)" at bounding box center [257, 73] width 109 height 13
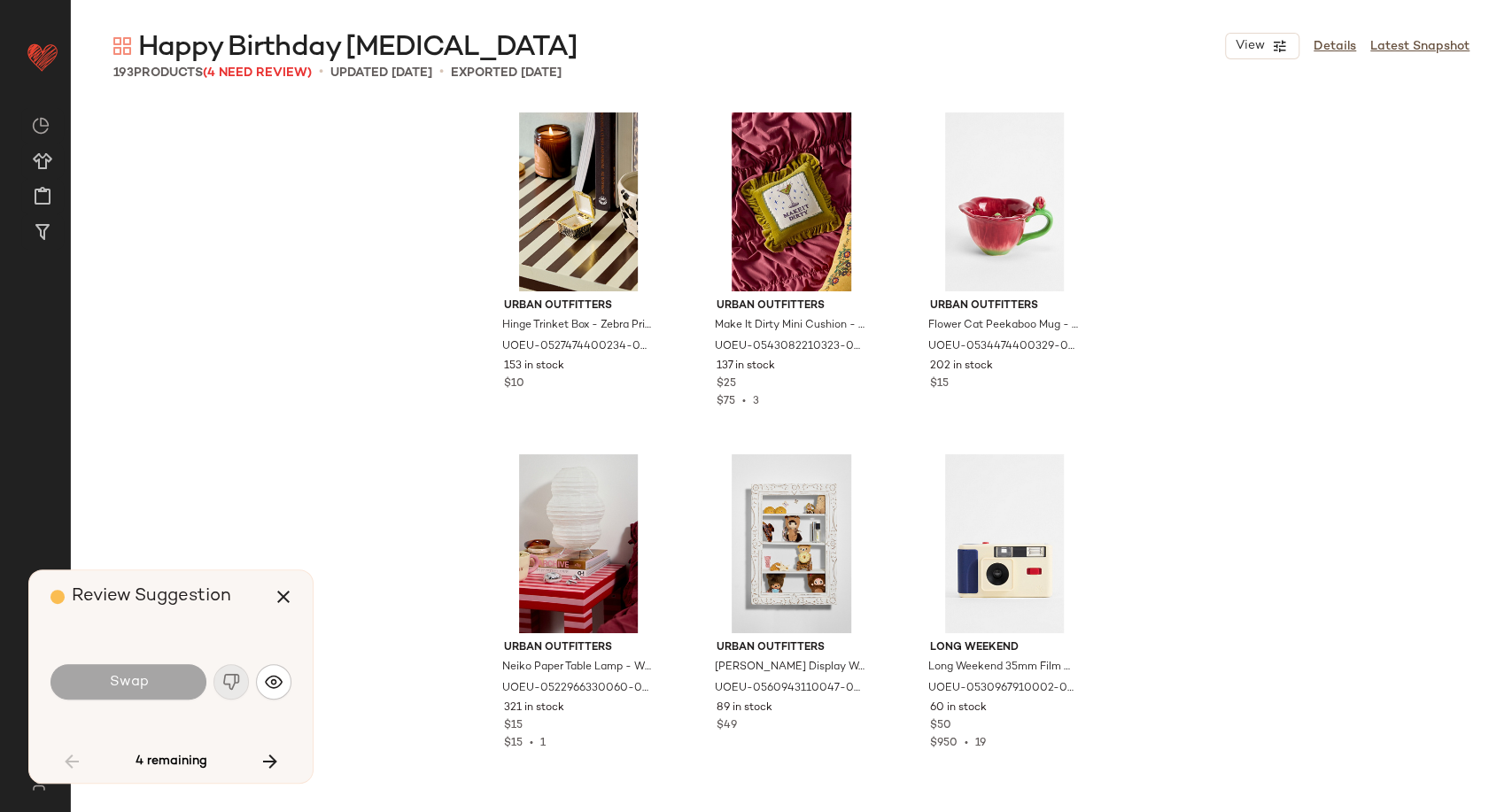
scroll to position [698, 0]
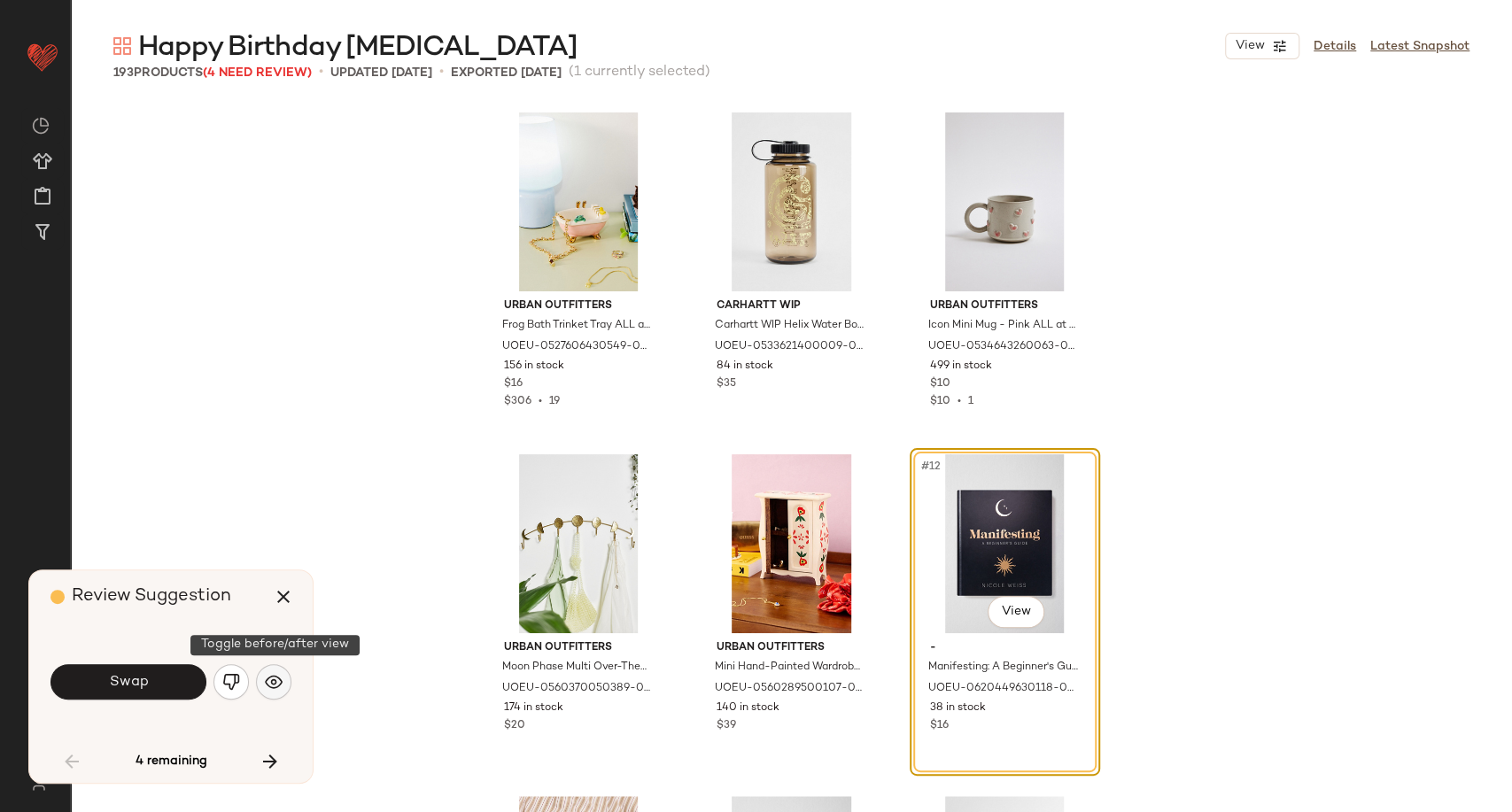
click at [279, 688] on img "button" at bounding box center [273, 682] width 18 height 18
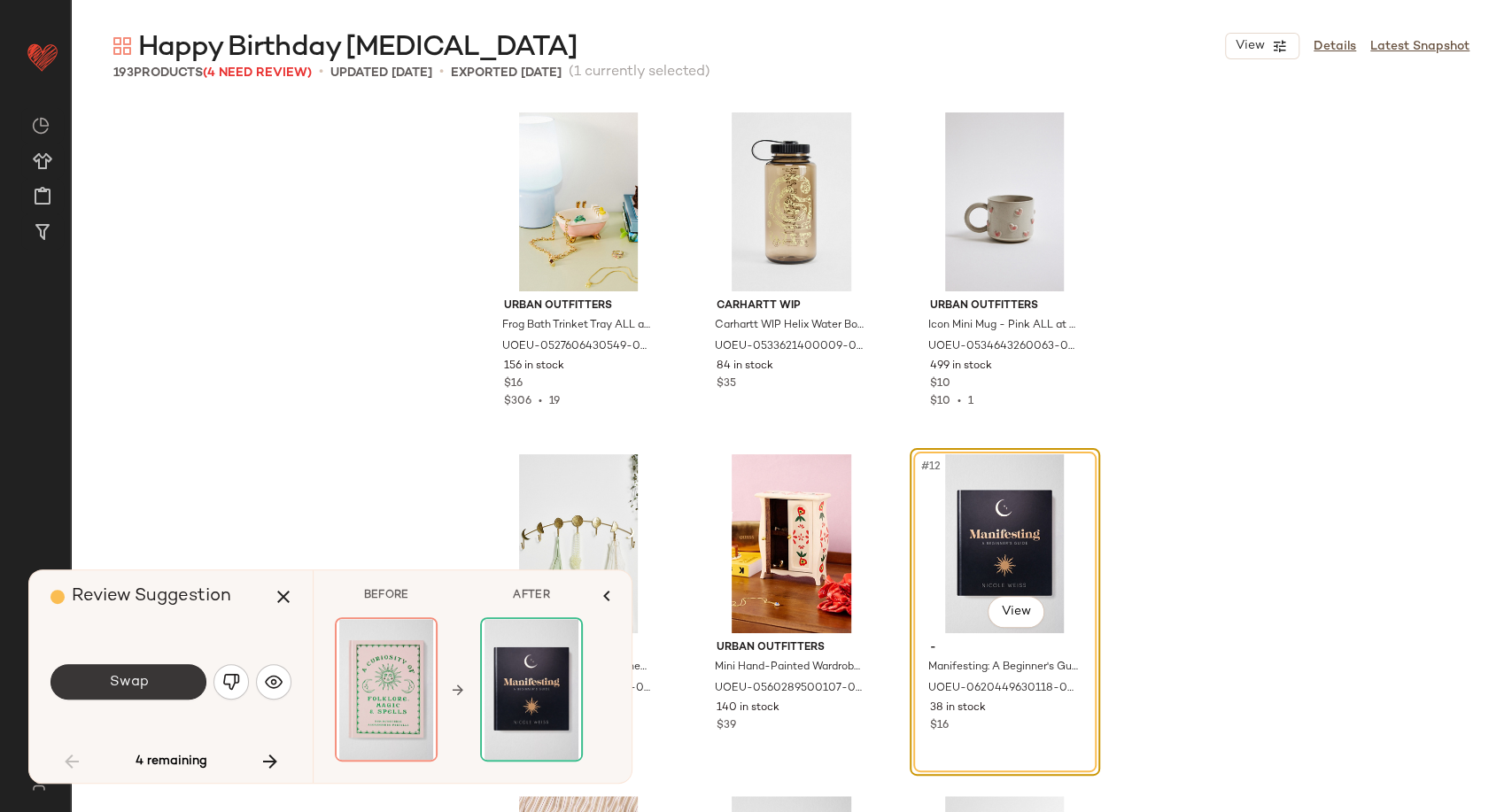
click at [142, 672] on button "Swap" at bounding box center [128, 682] width 156 height 36
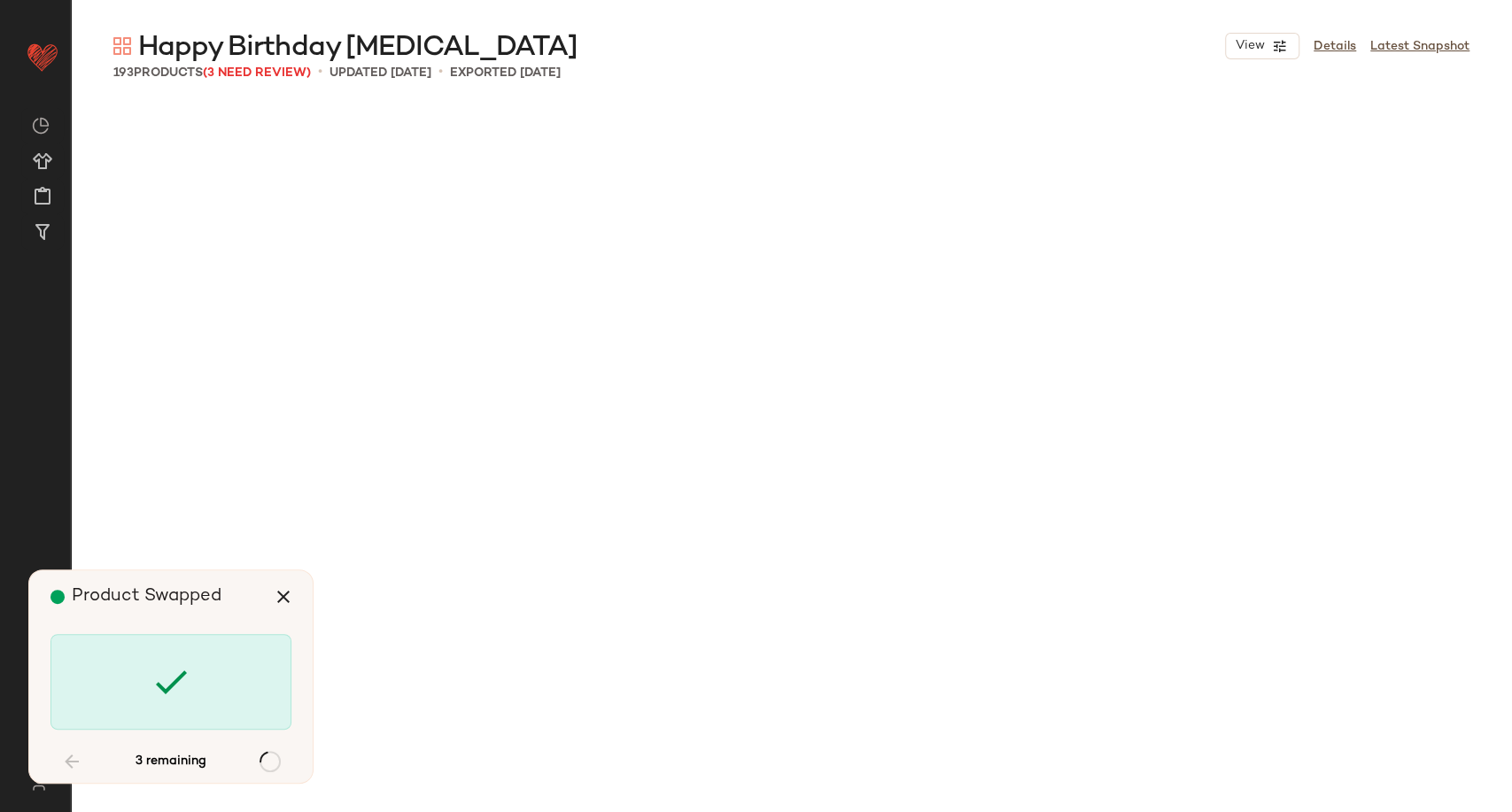
scroll to position [11624, 0]
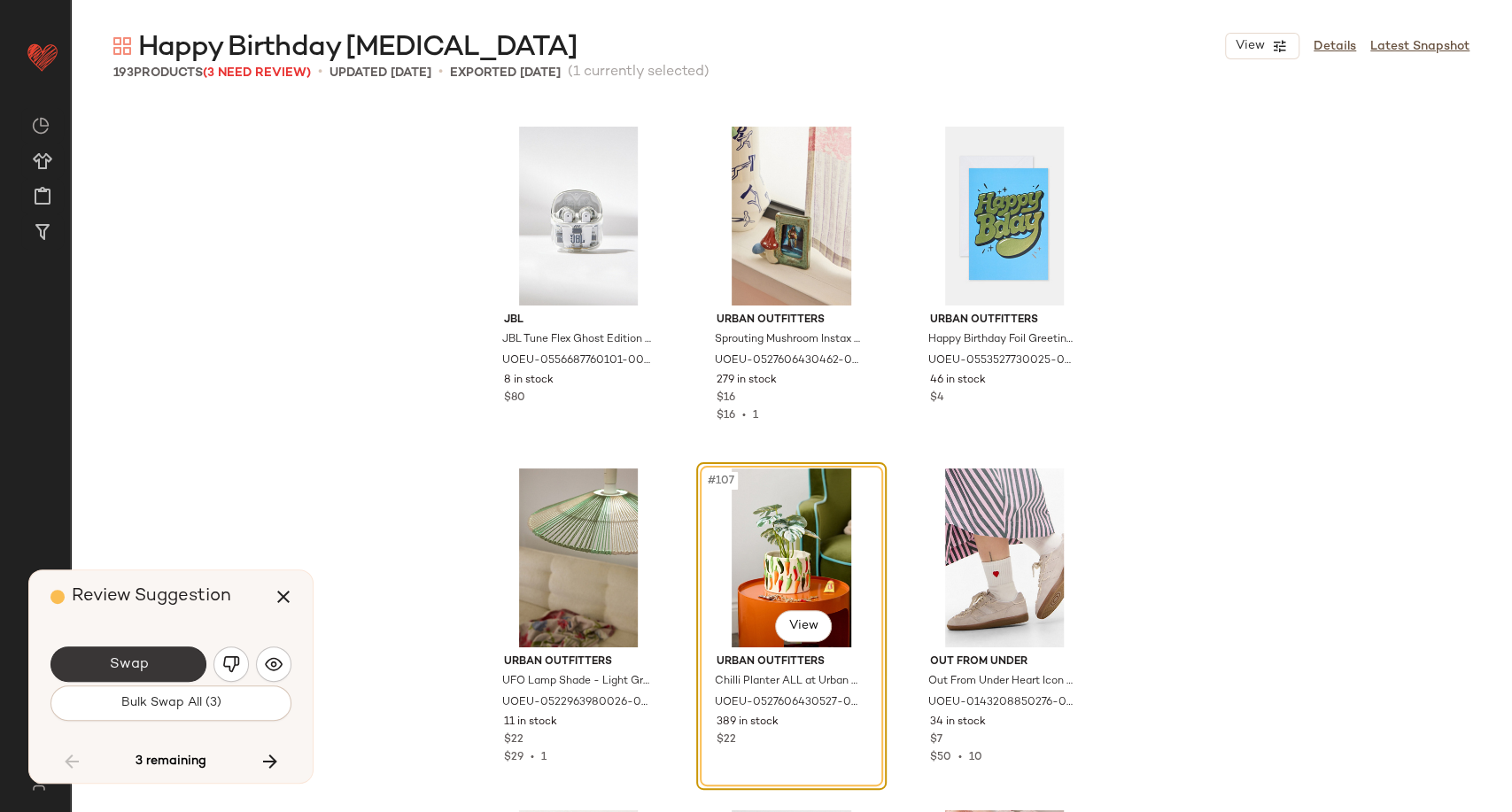
click at [170, 670] on button "Swap" at bounding box center [128, 665] width 156 height 36
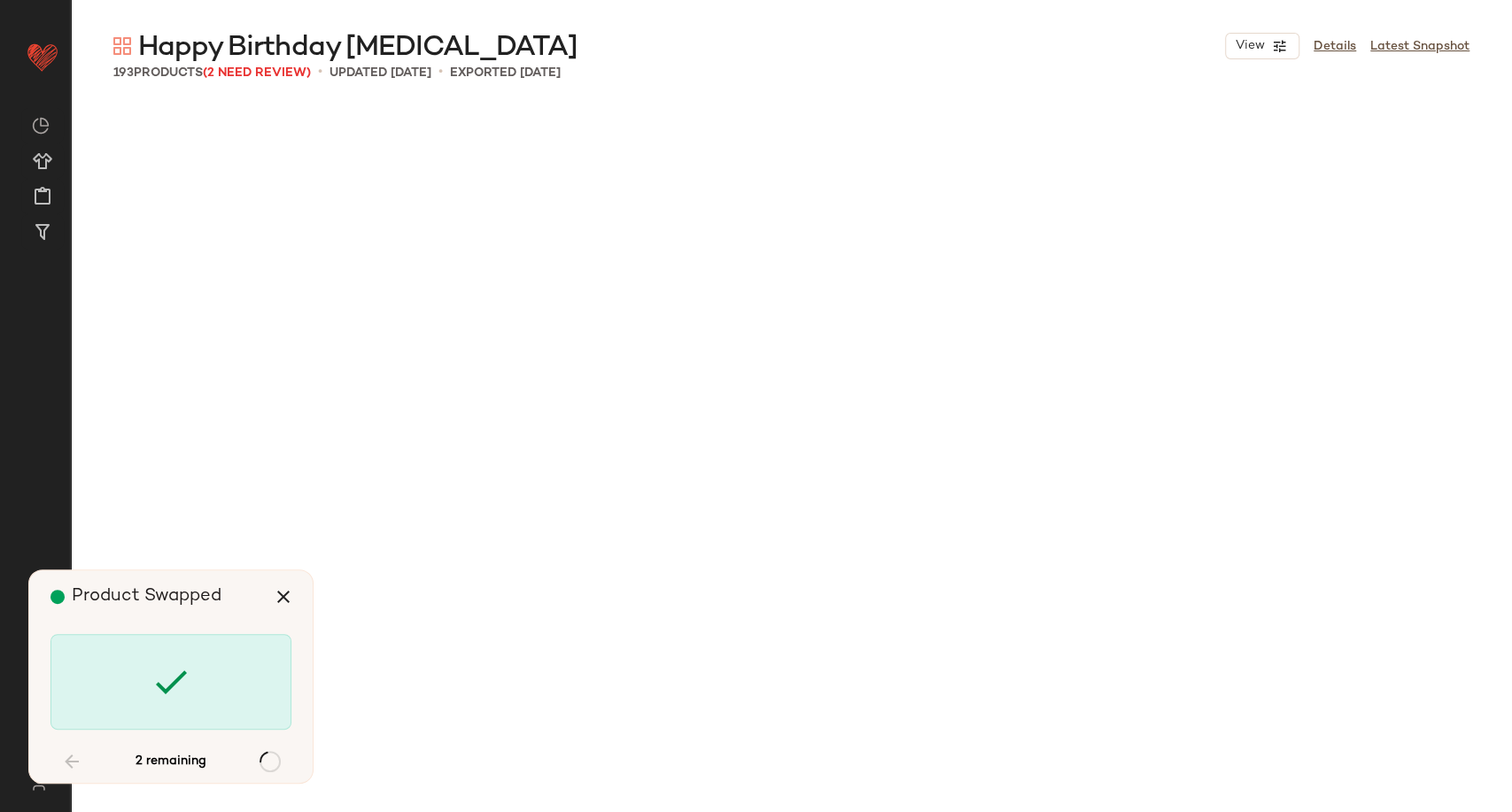
scroll to position [12992, 0]
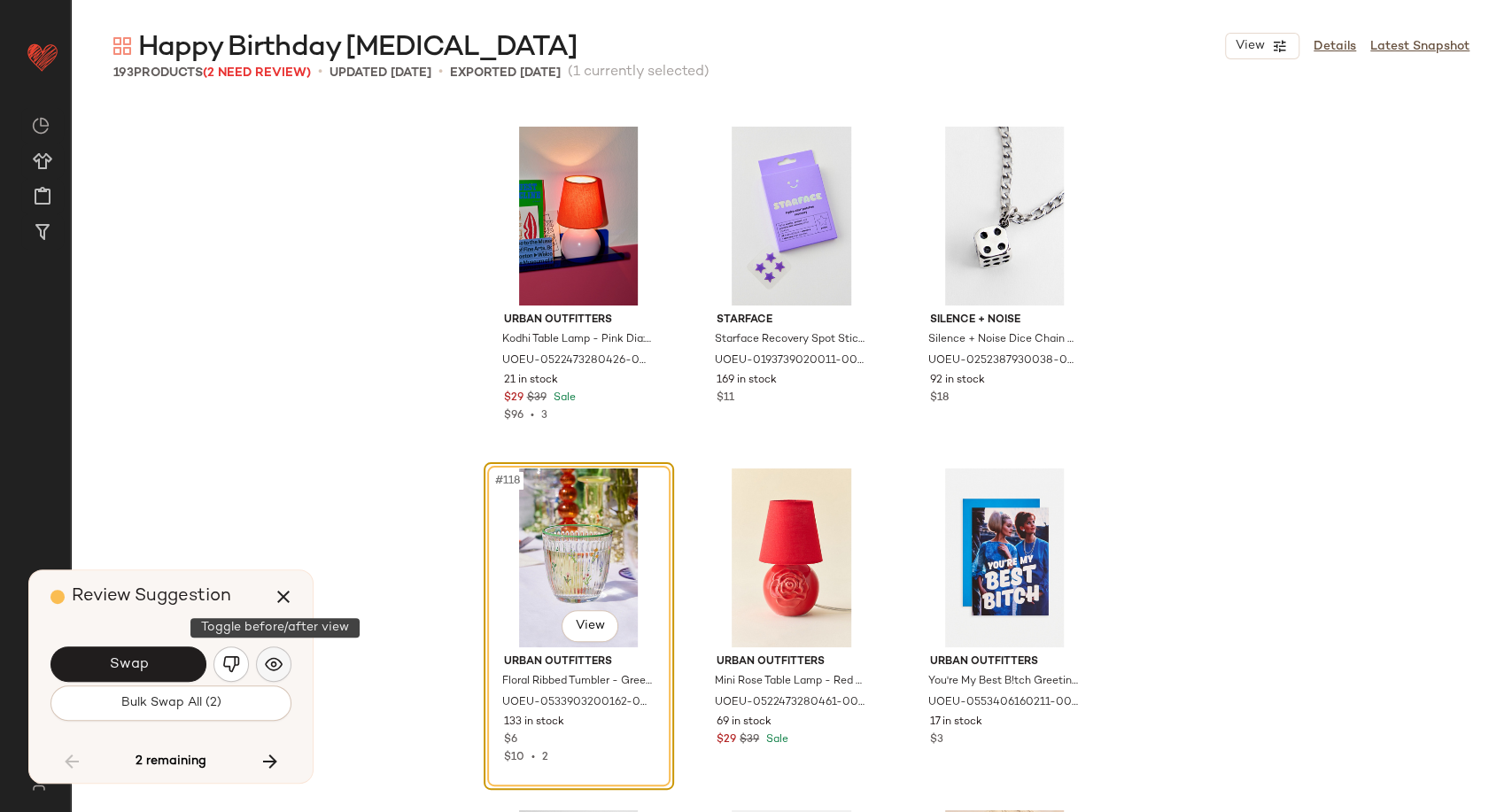
click at [274, 668] on img "button" at bounding box center [273, 664] width 18 height 18
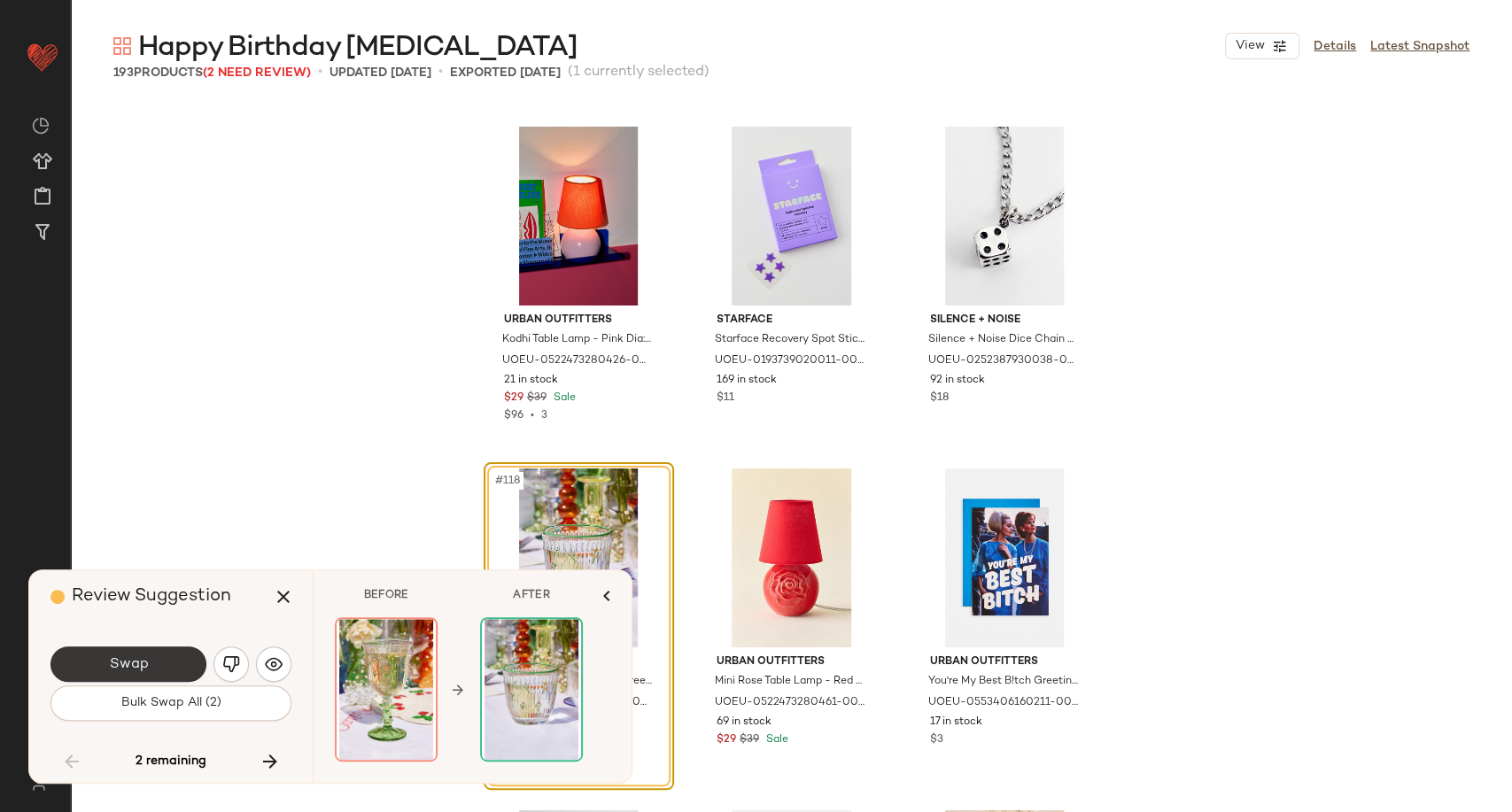
click at [173, 664] on button "Swap" at bounding box center [128, 665] width 156 height 36
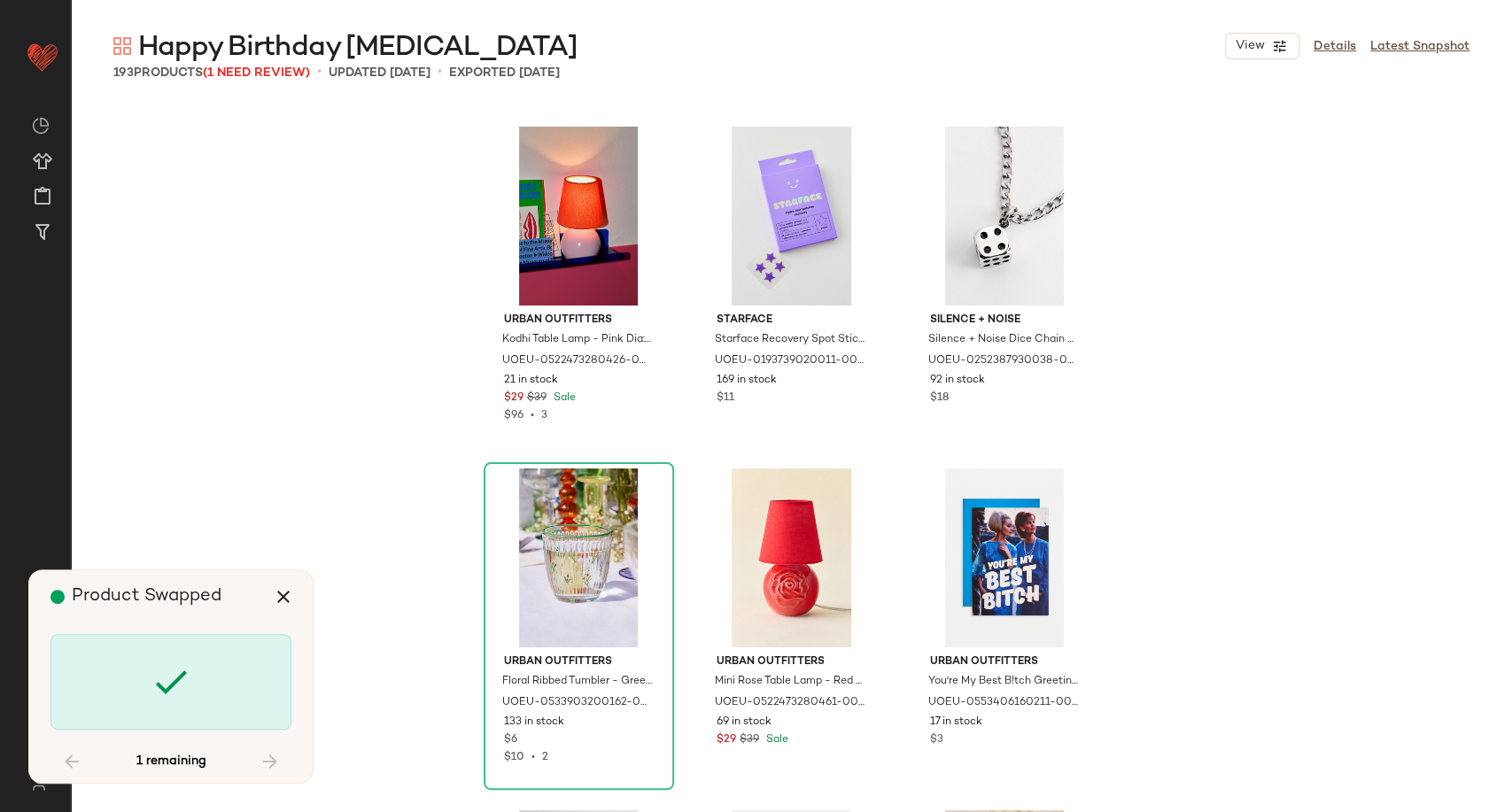
scroll to position [19146, 0]
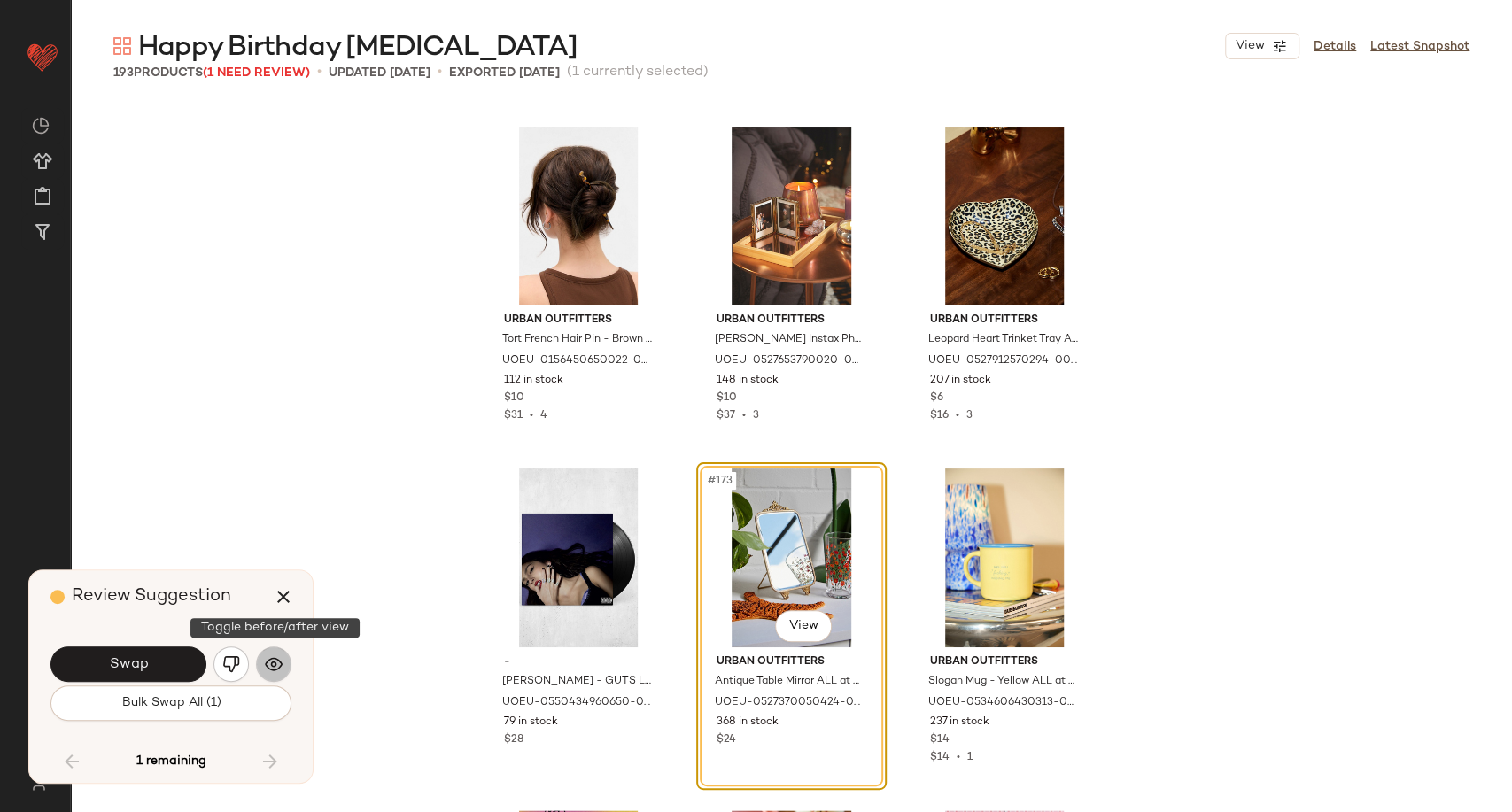
click at [267, 675] on button "button" at bounding box center [274, 665] width 36 height 36
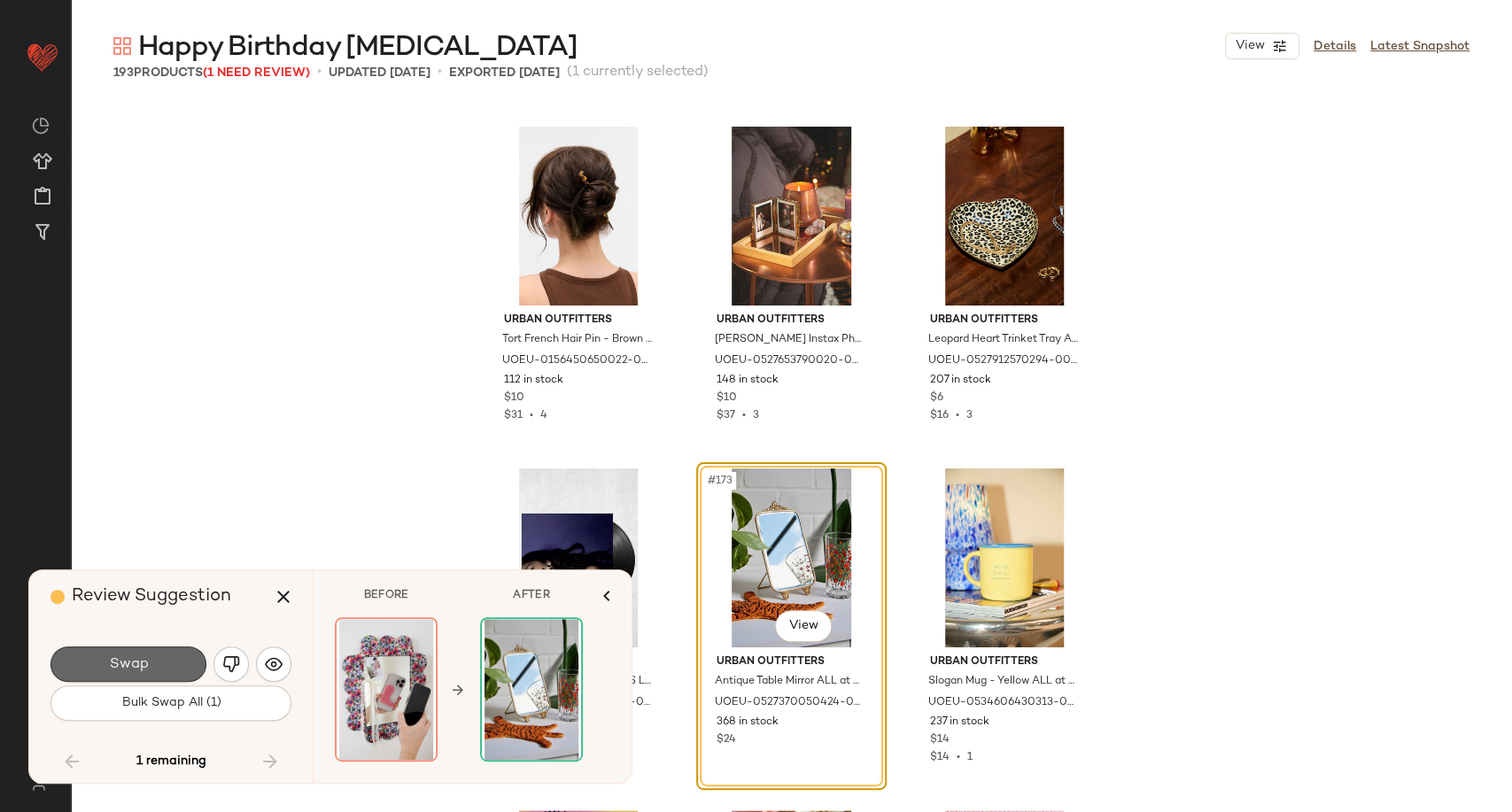
click at [159, 675] on button "Swap" at bounding box center [128, 665] width 156 height 36
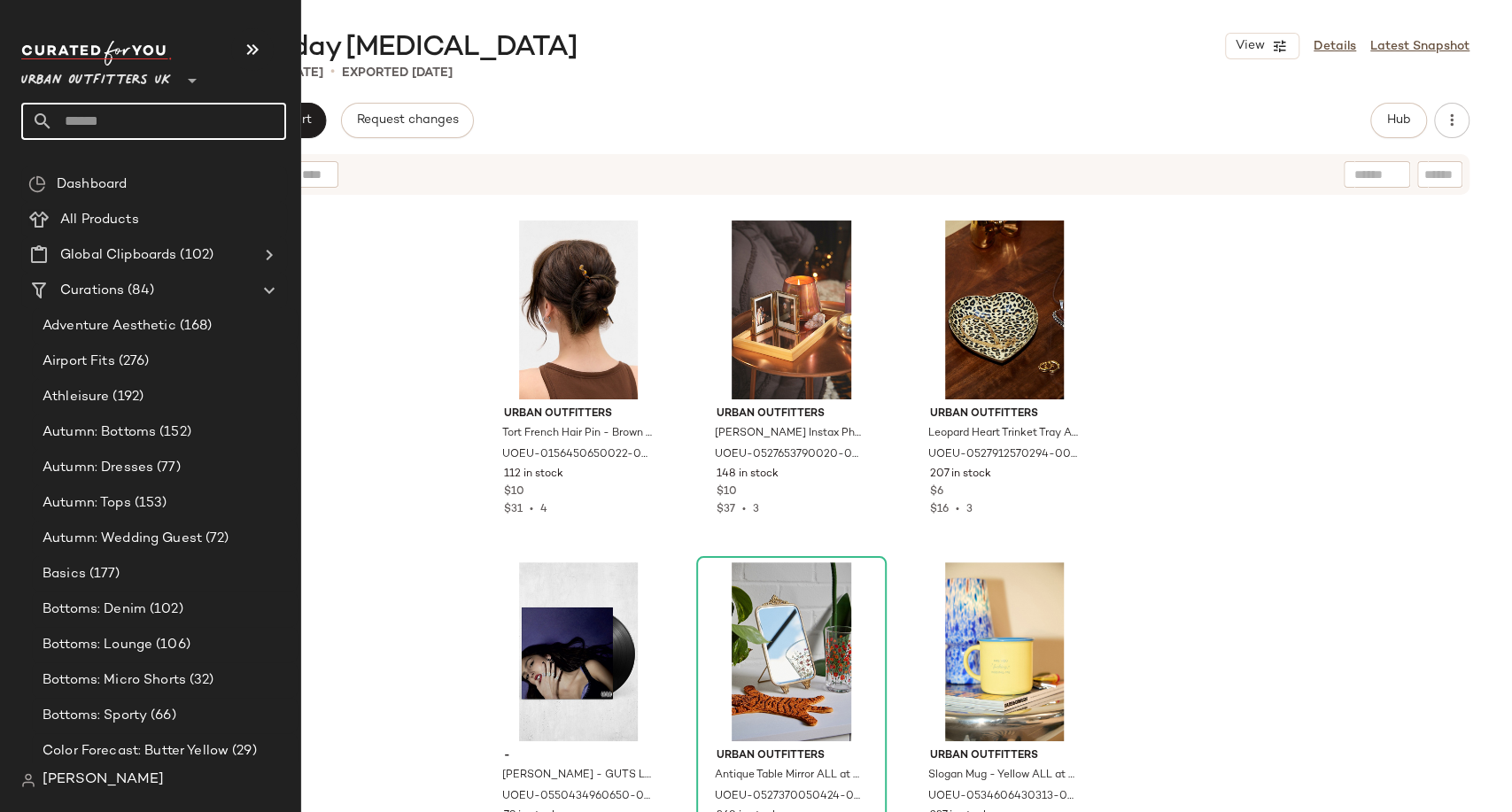
click at [110, 122] on input "text" at bounding box center [169, 120] width 233 height 37
type input "*"
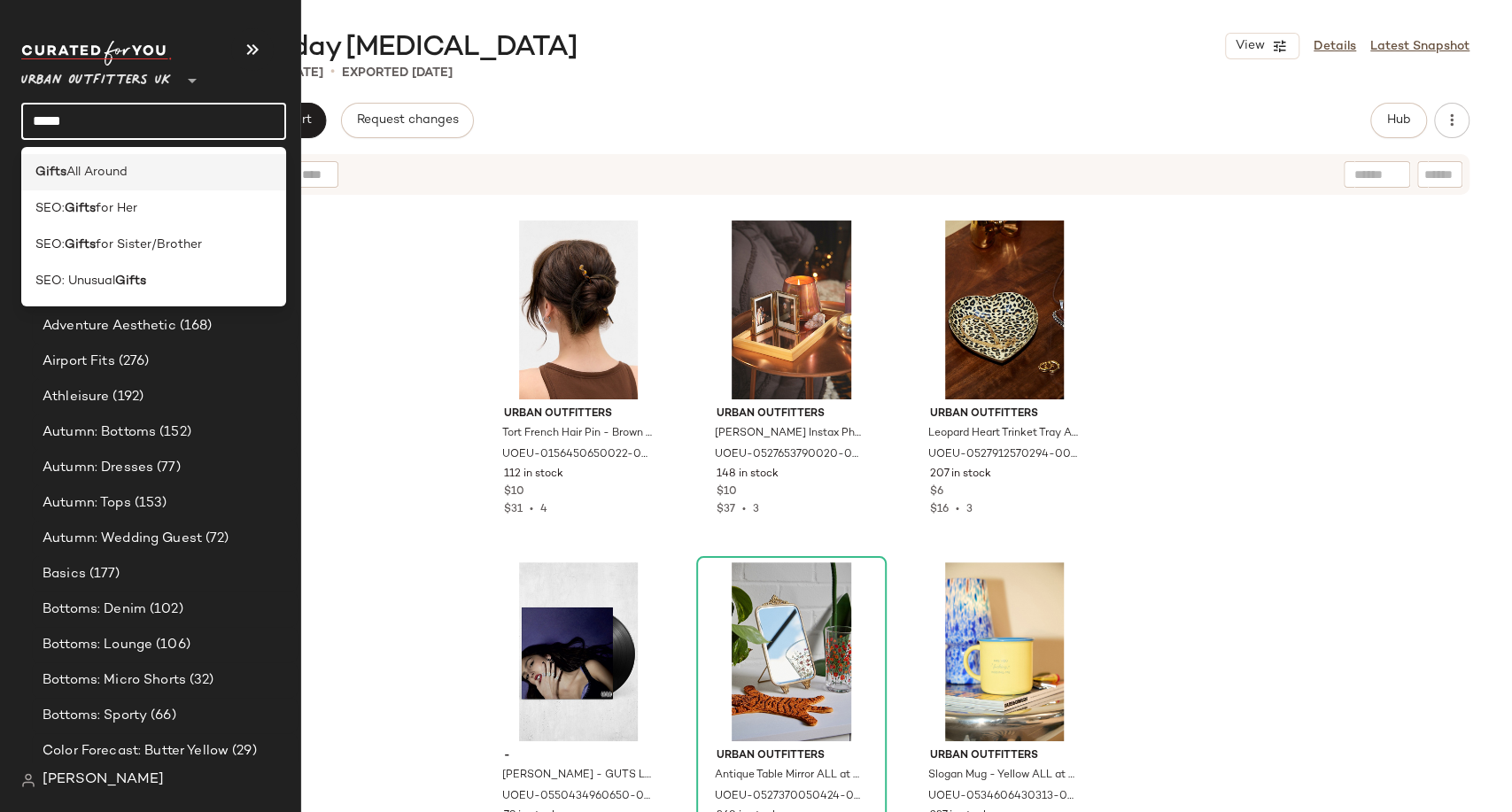
type input "*****"
click at [85, 170] on span "All Around" at bounding box center [96, 172] width 61 height 19
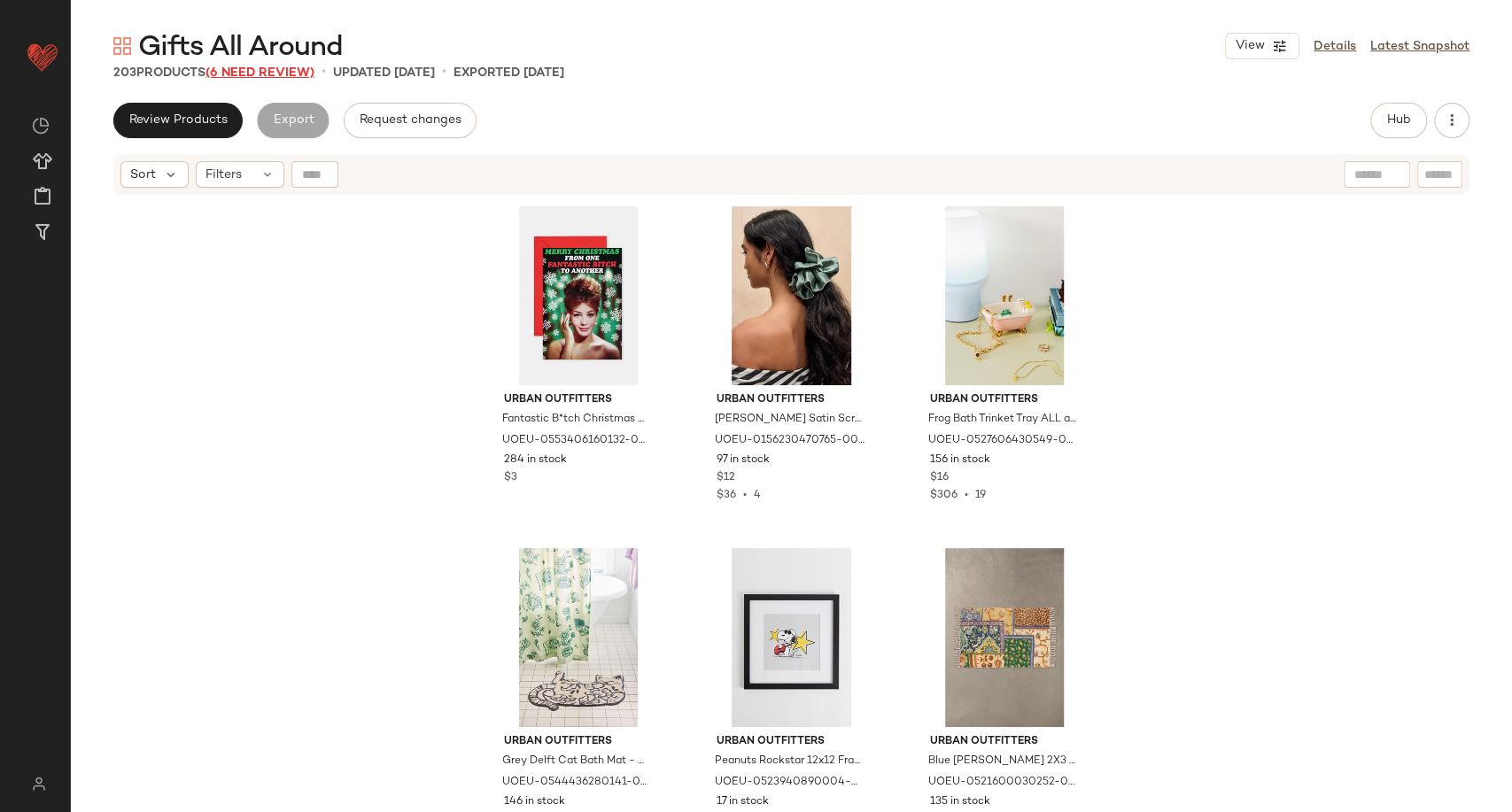
click at [267, 77] on span "(6 Need Review)" at bounding box center [260, 73] width 109 height 13
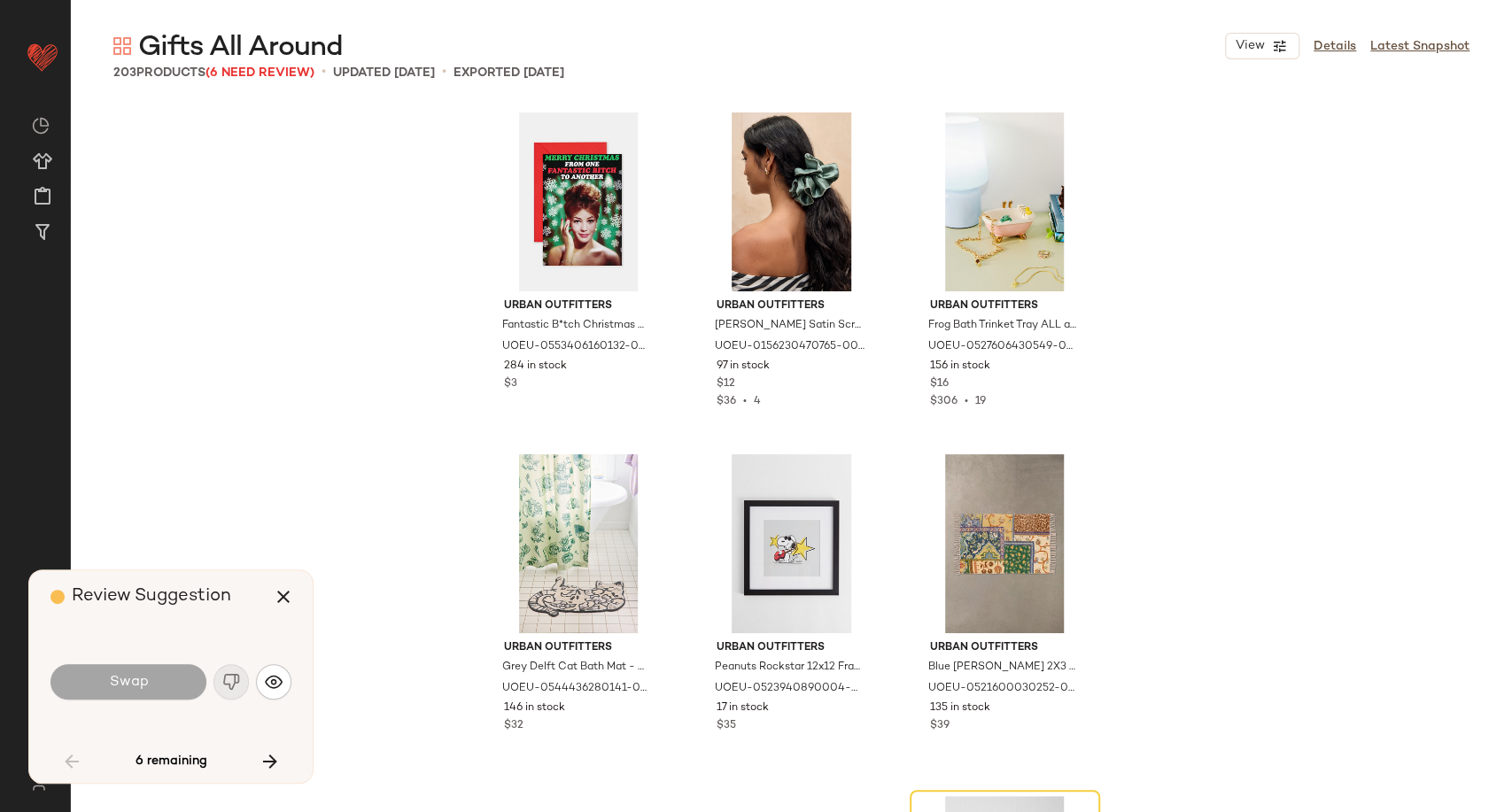
scroll to position [355, 0]
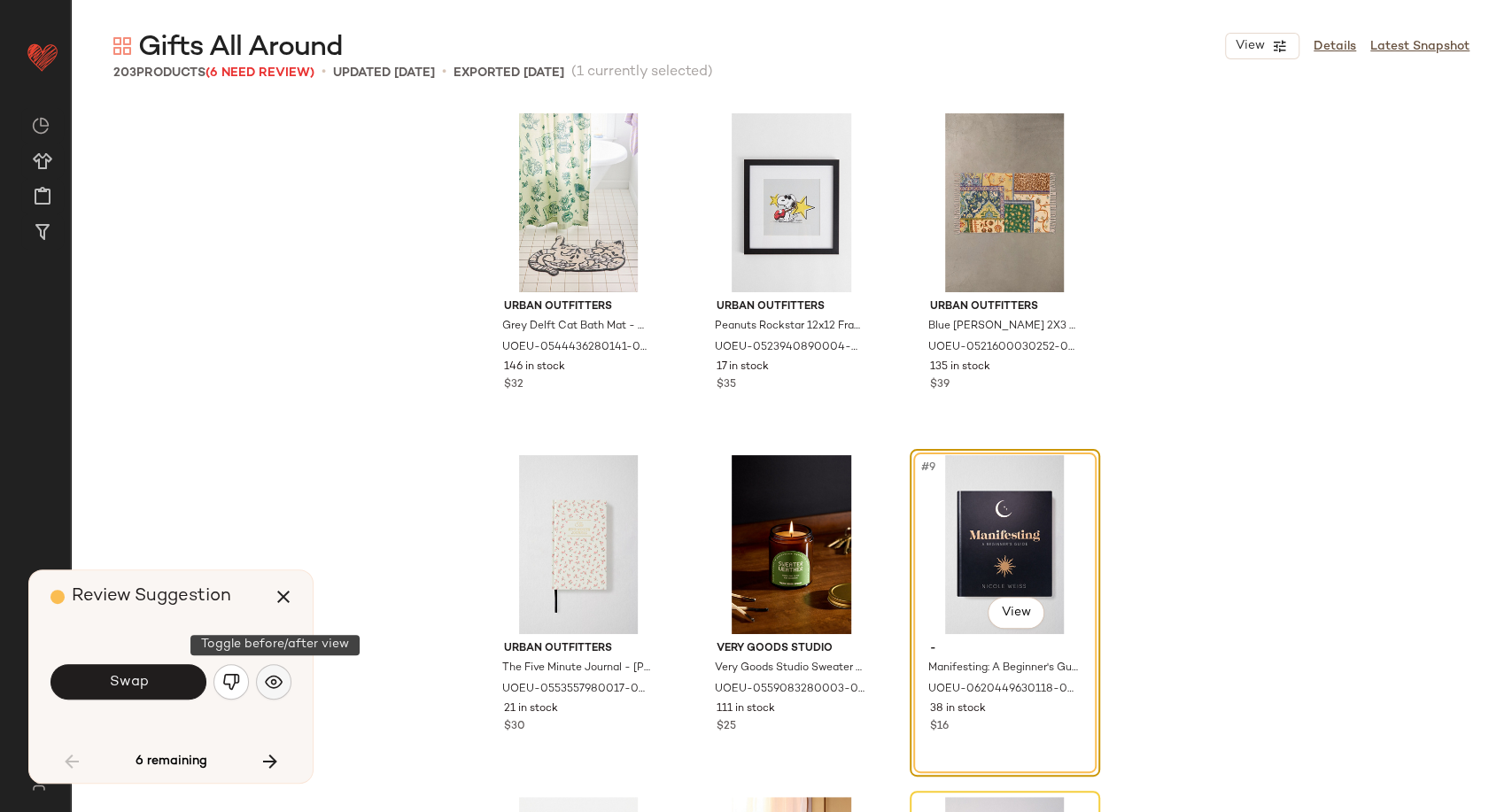
click at [277, 684] on img "button" at bounding box center [273, 682] width 18 height 18
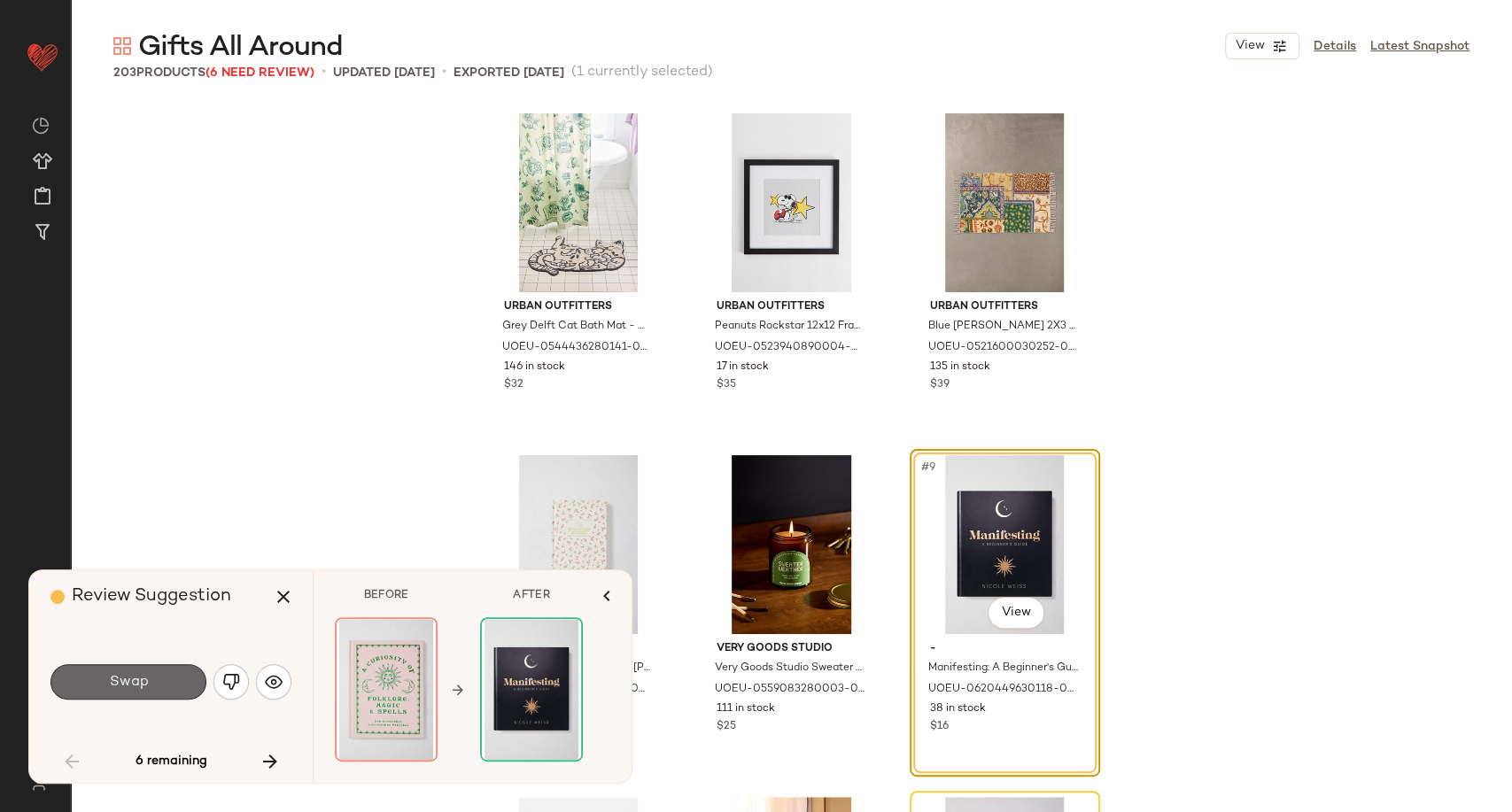
click at [178, 678] on button "Swap" at bounding box center [128, 682] width 156 height 36
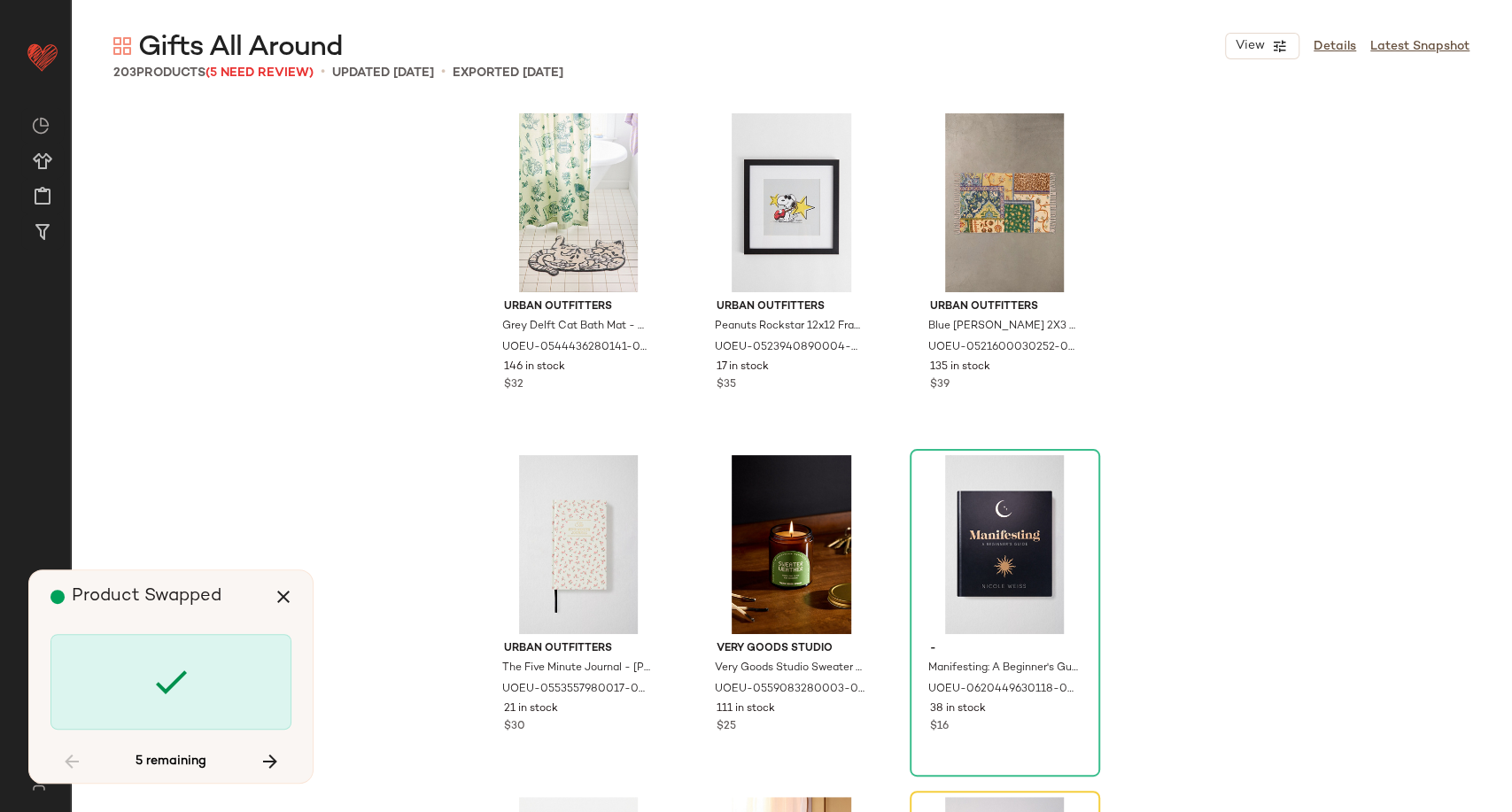
scroll to position [684, 0]
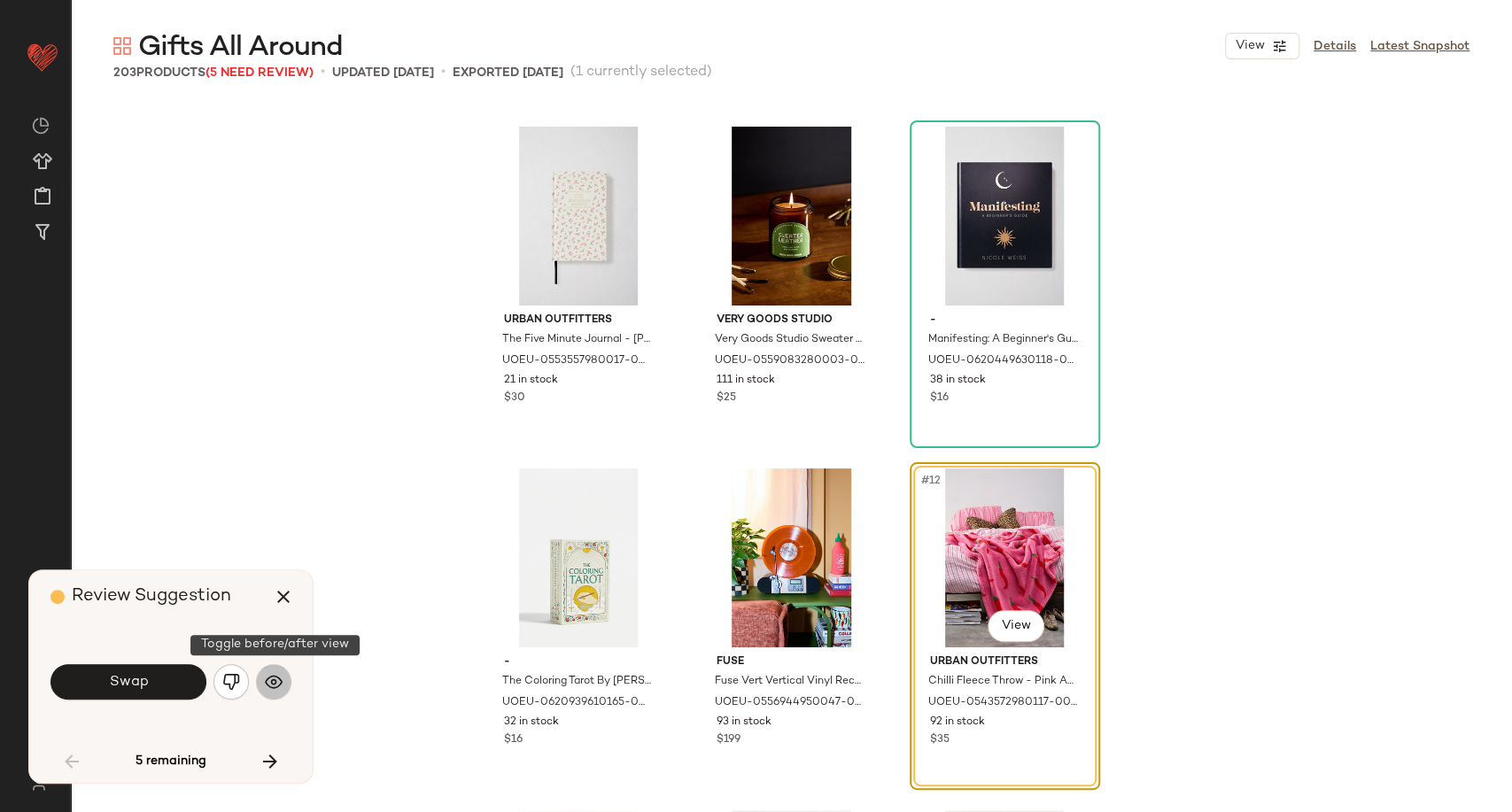
click at [264, 693] on button "button" at bounding box center [274, 682] width 36 height 36
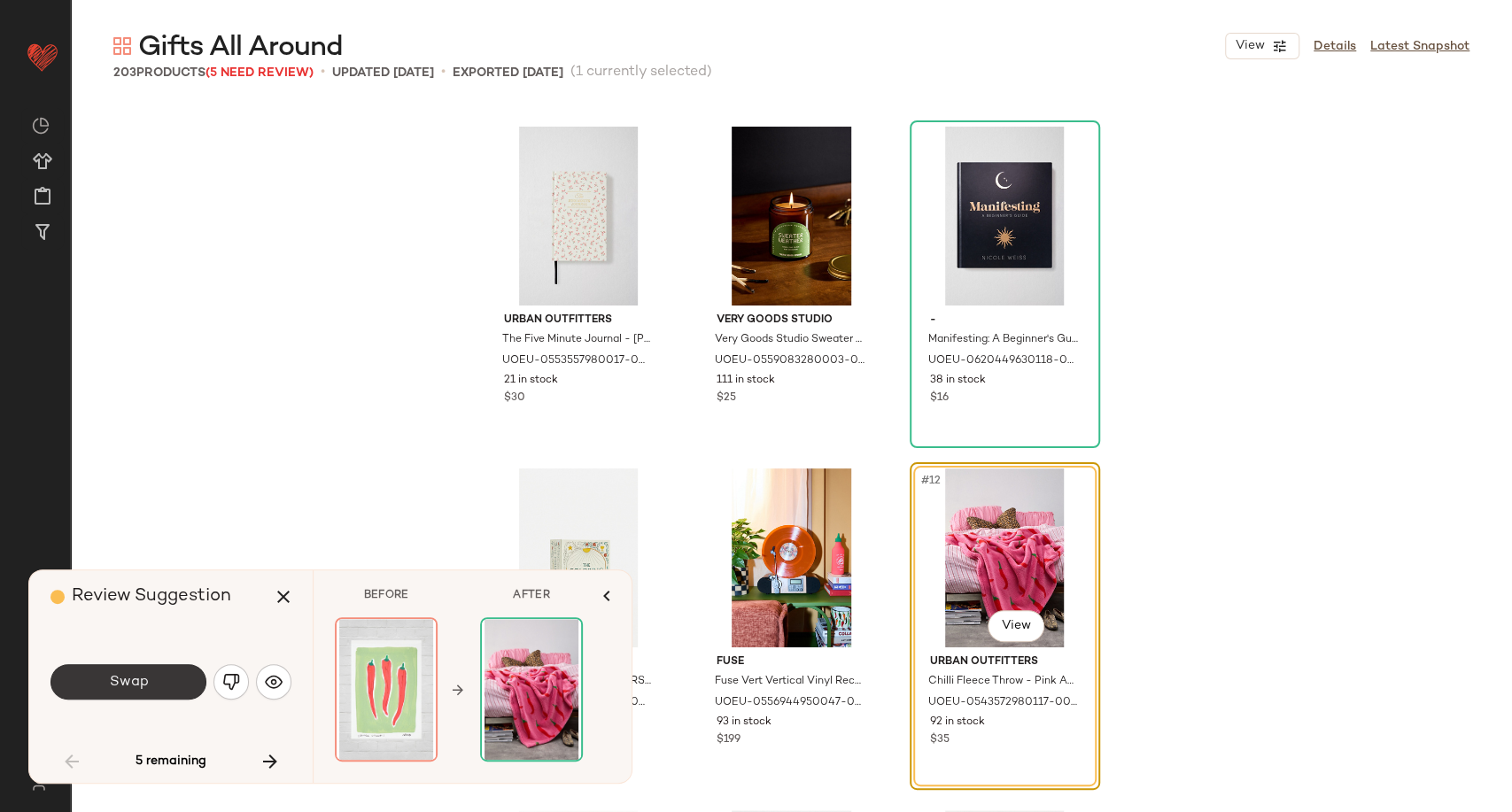
click at [142, 688] on span "Swap" at bounding box center [128, 682] width 40 height 17
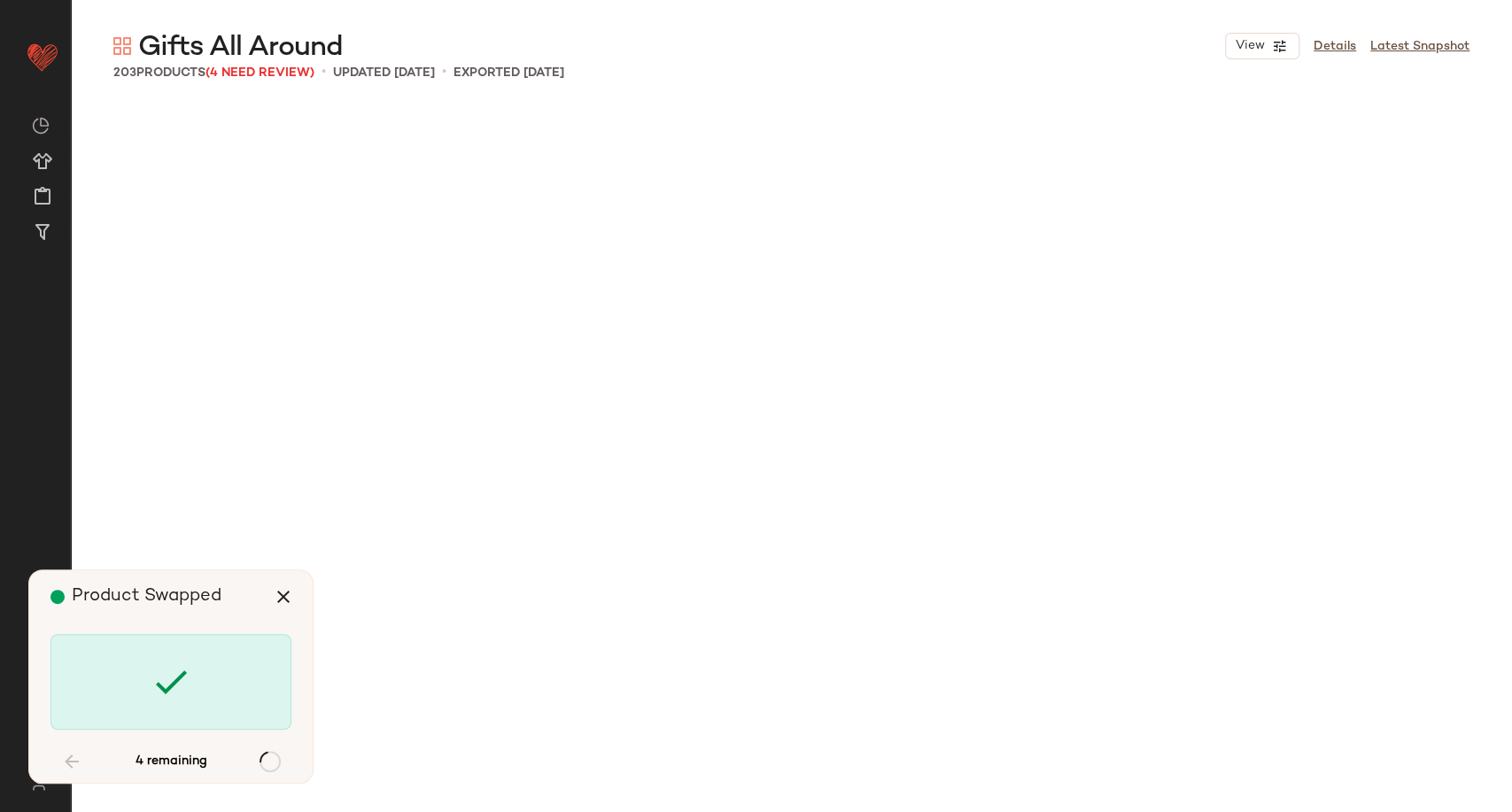
scroll to position [5470, 0]
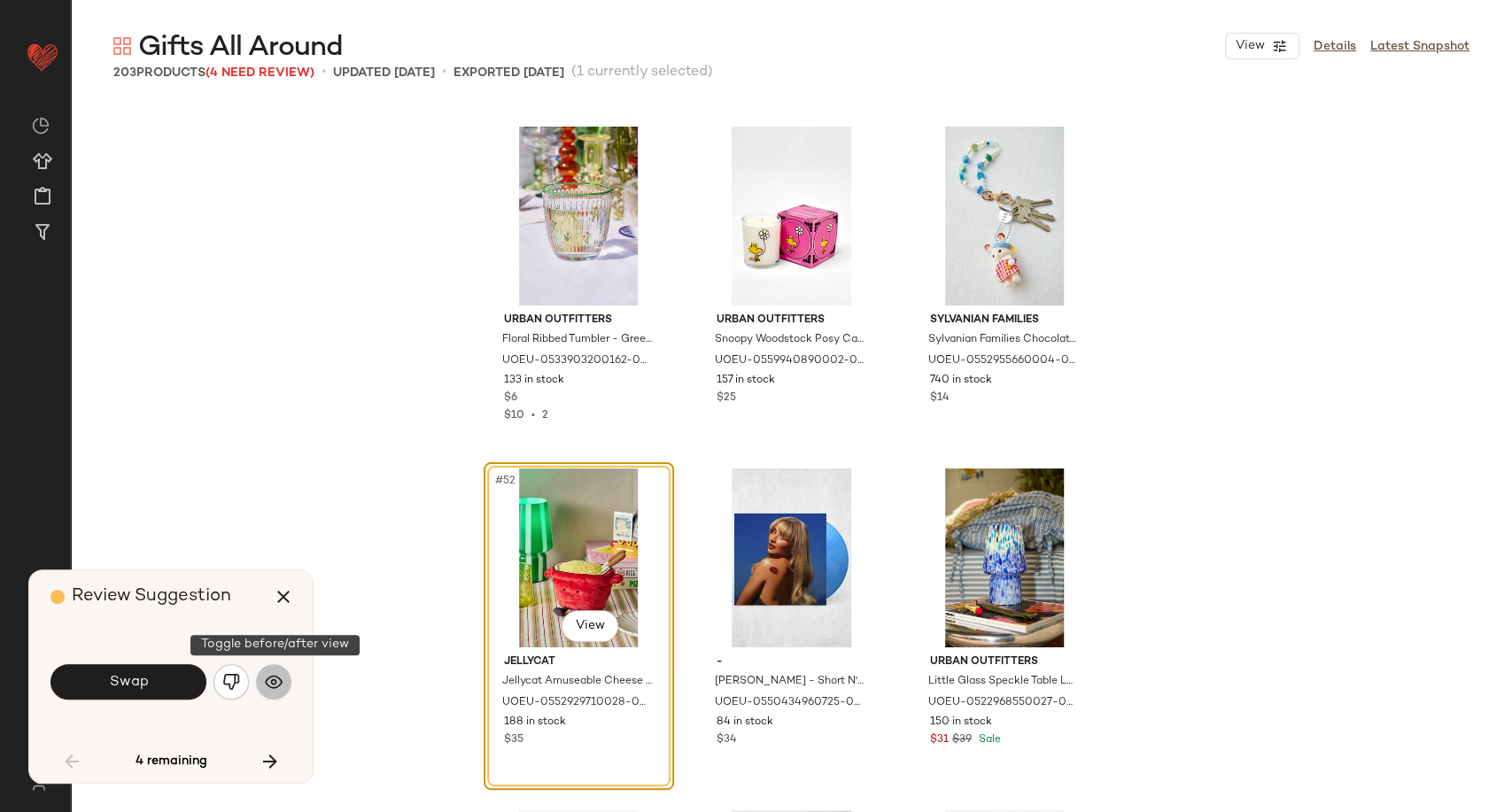
click at [275, 691] on button "button" at bounding box center [274, 682] width 36 height 36
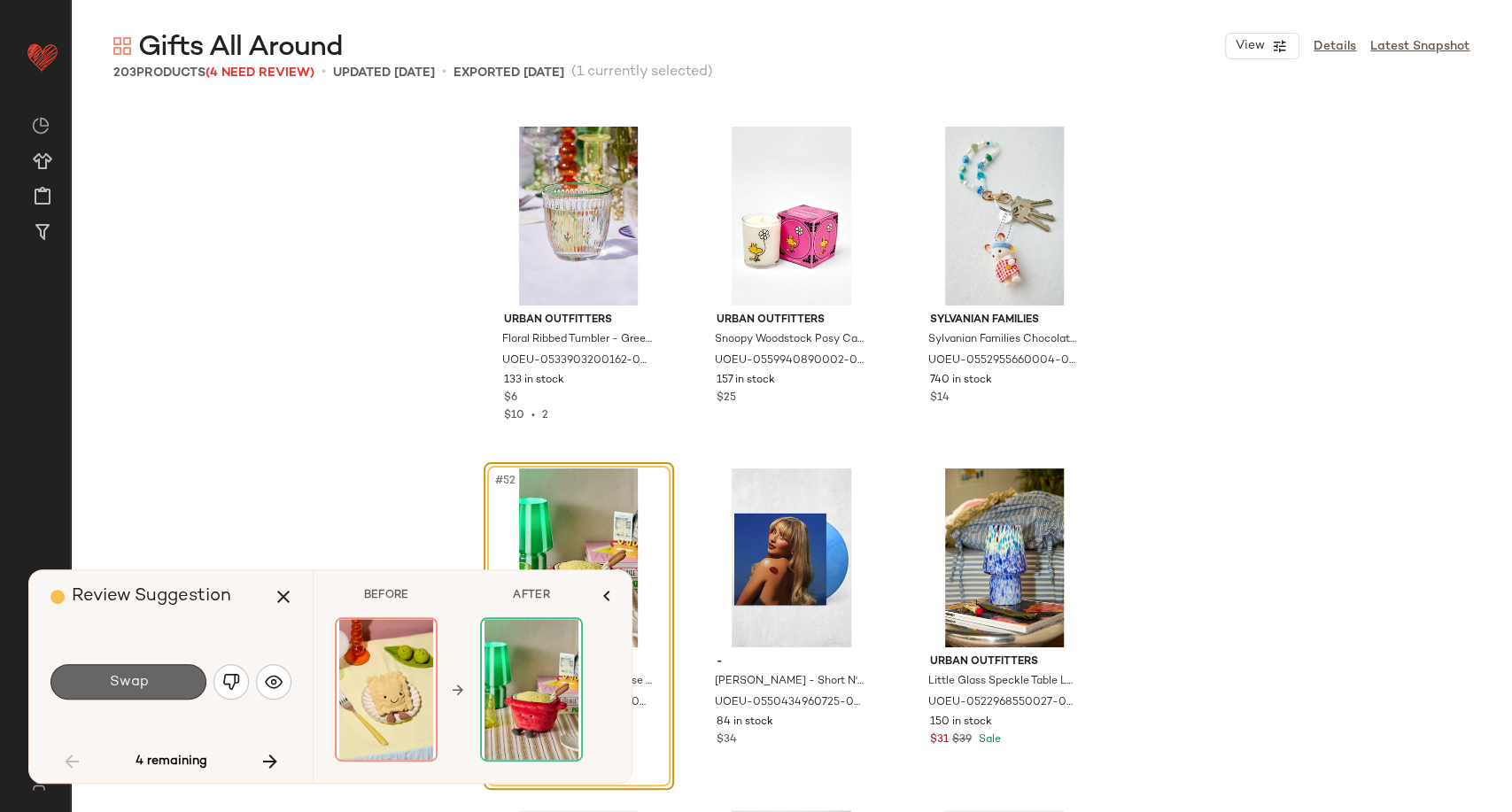
click at [156, 693] on button "Swap" at bounding box center [128, 682] width 156 height 36
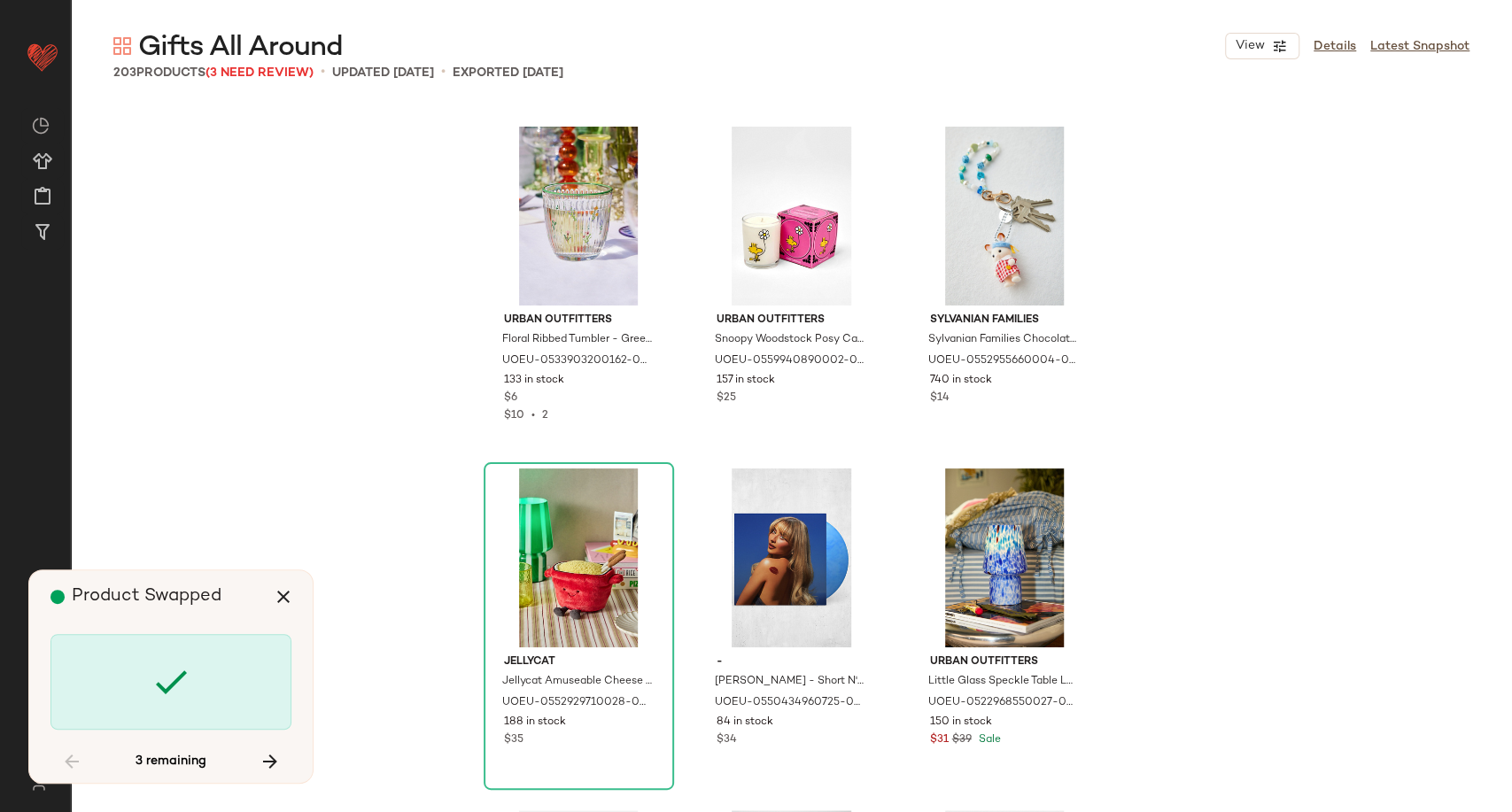
scroll to position [8205, 0]
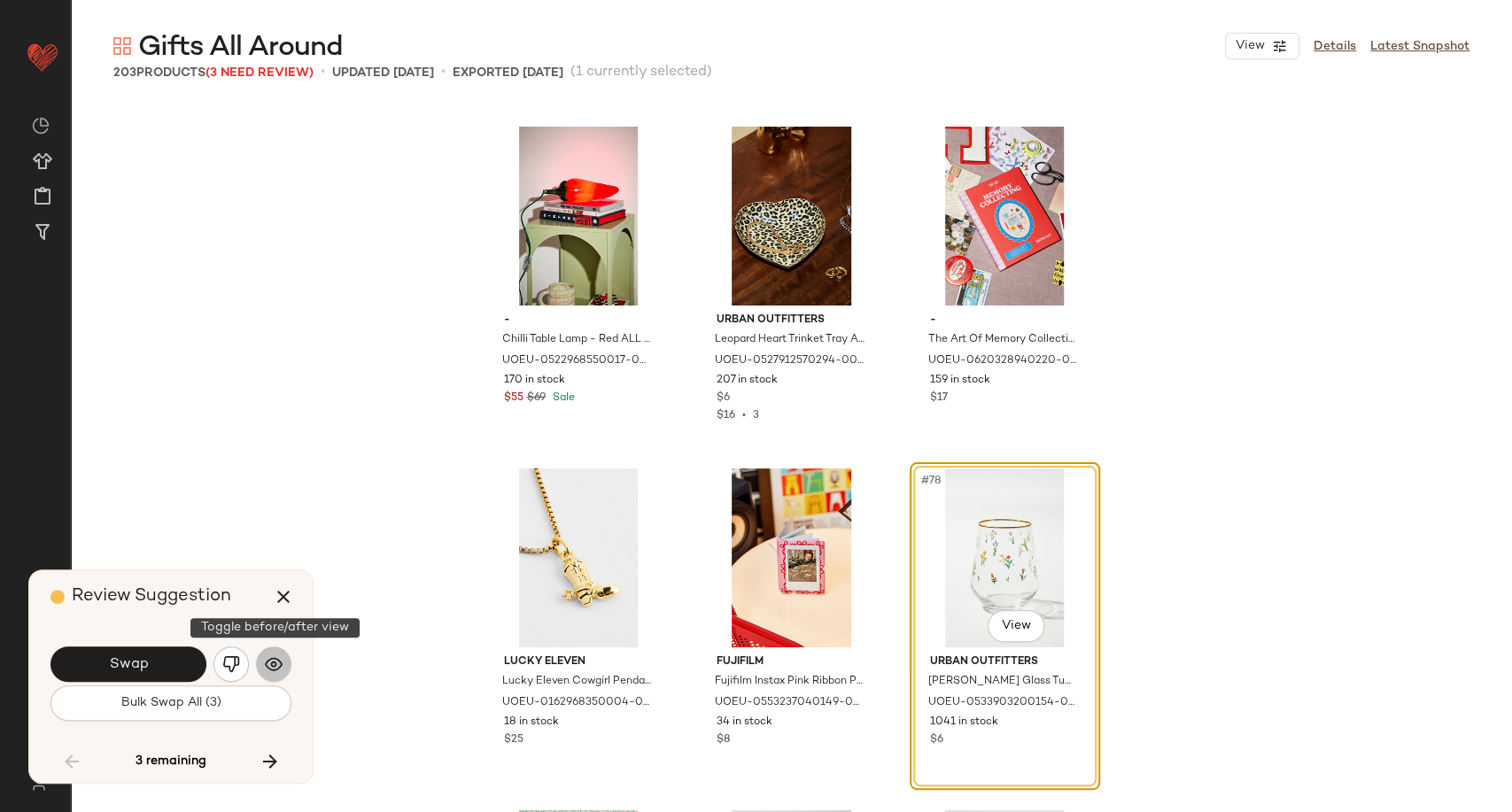
click at [264, 668] on img "button" at bounding box center [273, 664] width 18 height 18
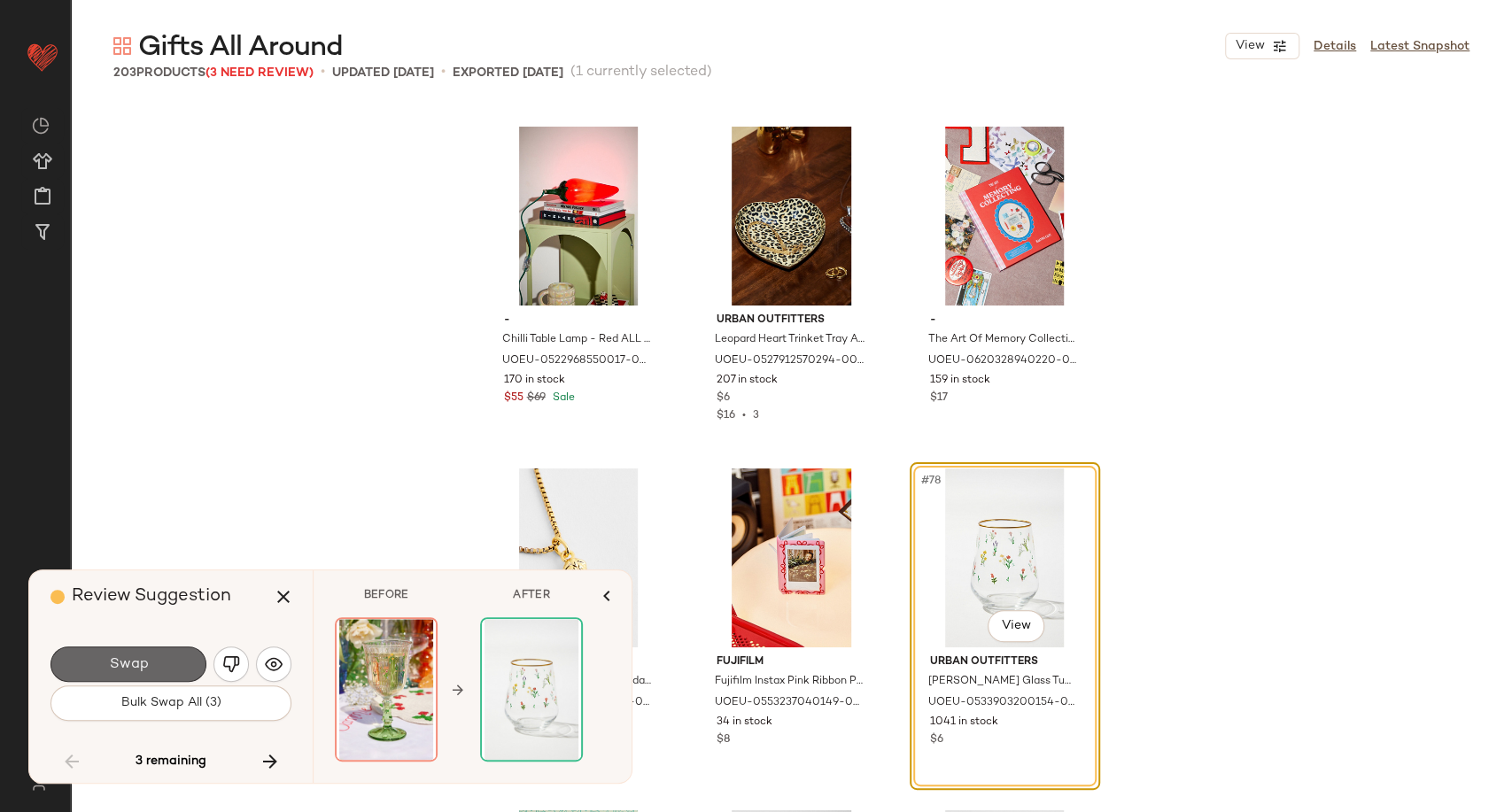
click at [159, 672] on button "Swap" at bounding box center [128, 665] width 156 height 36
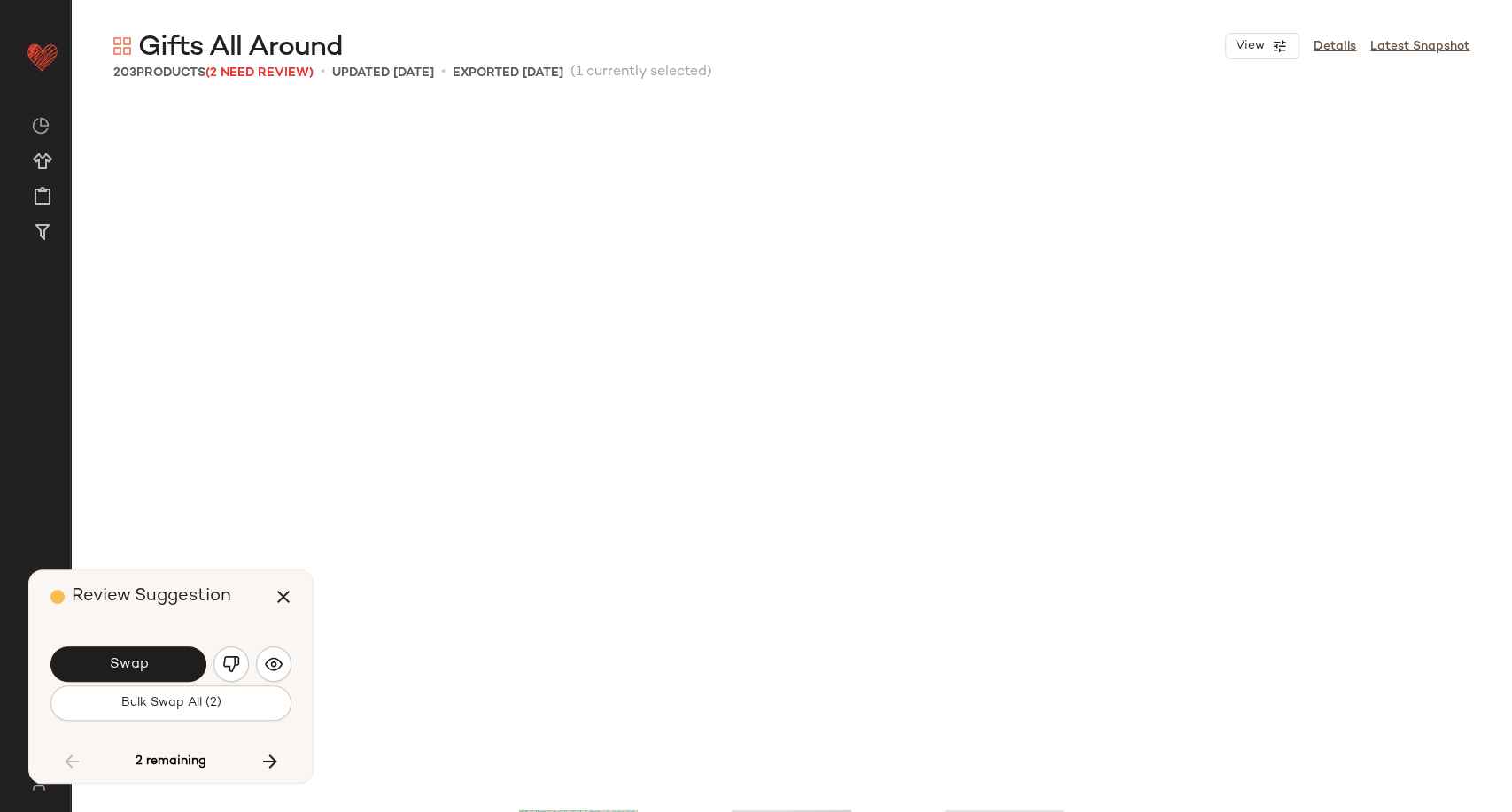
scroll to position [8889, 0]
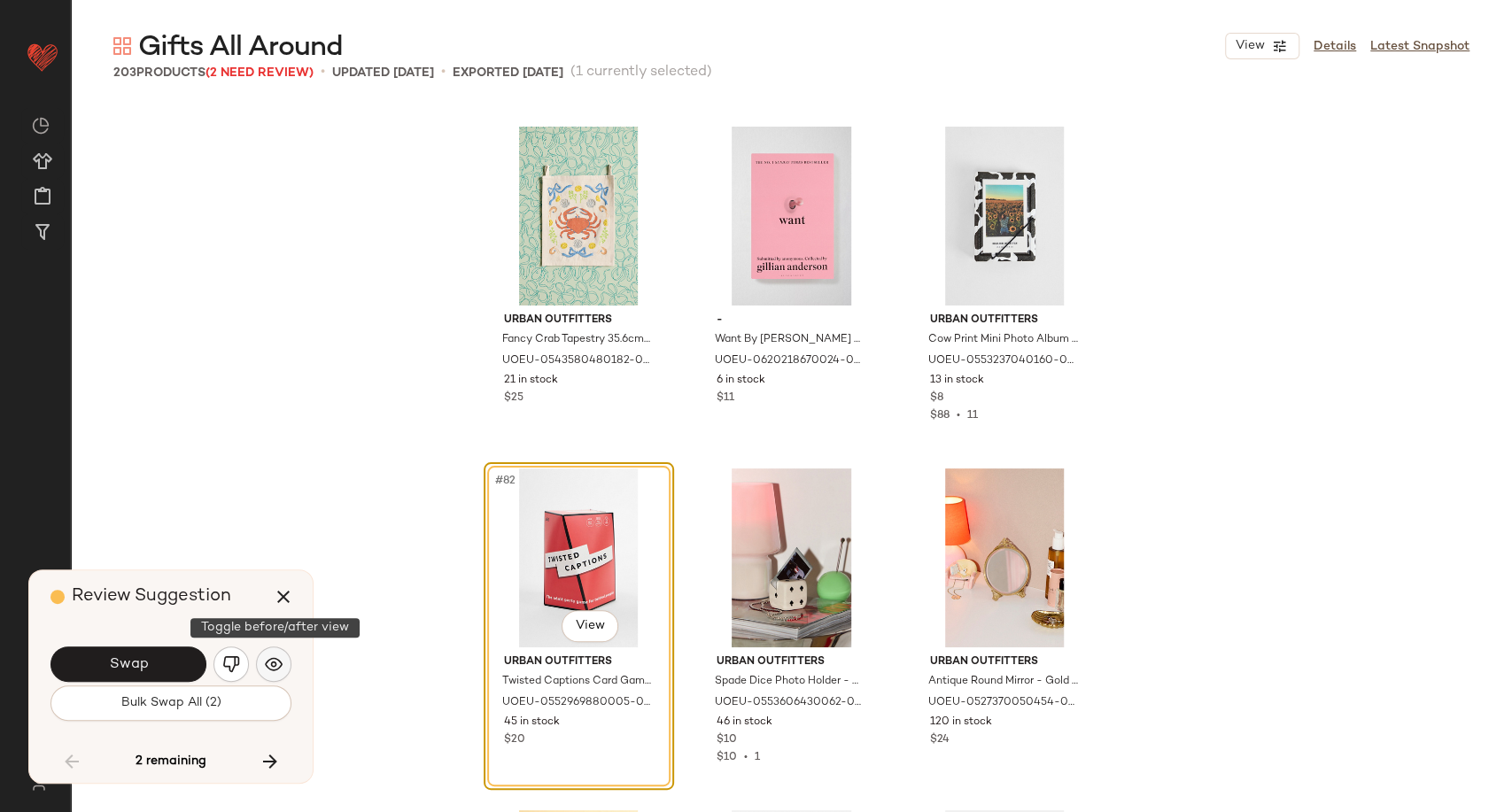
click at [276, 675] on button "button" at bounding box center [274, 665] width 36 height 36
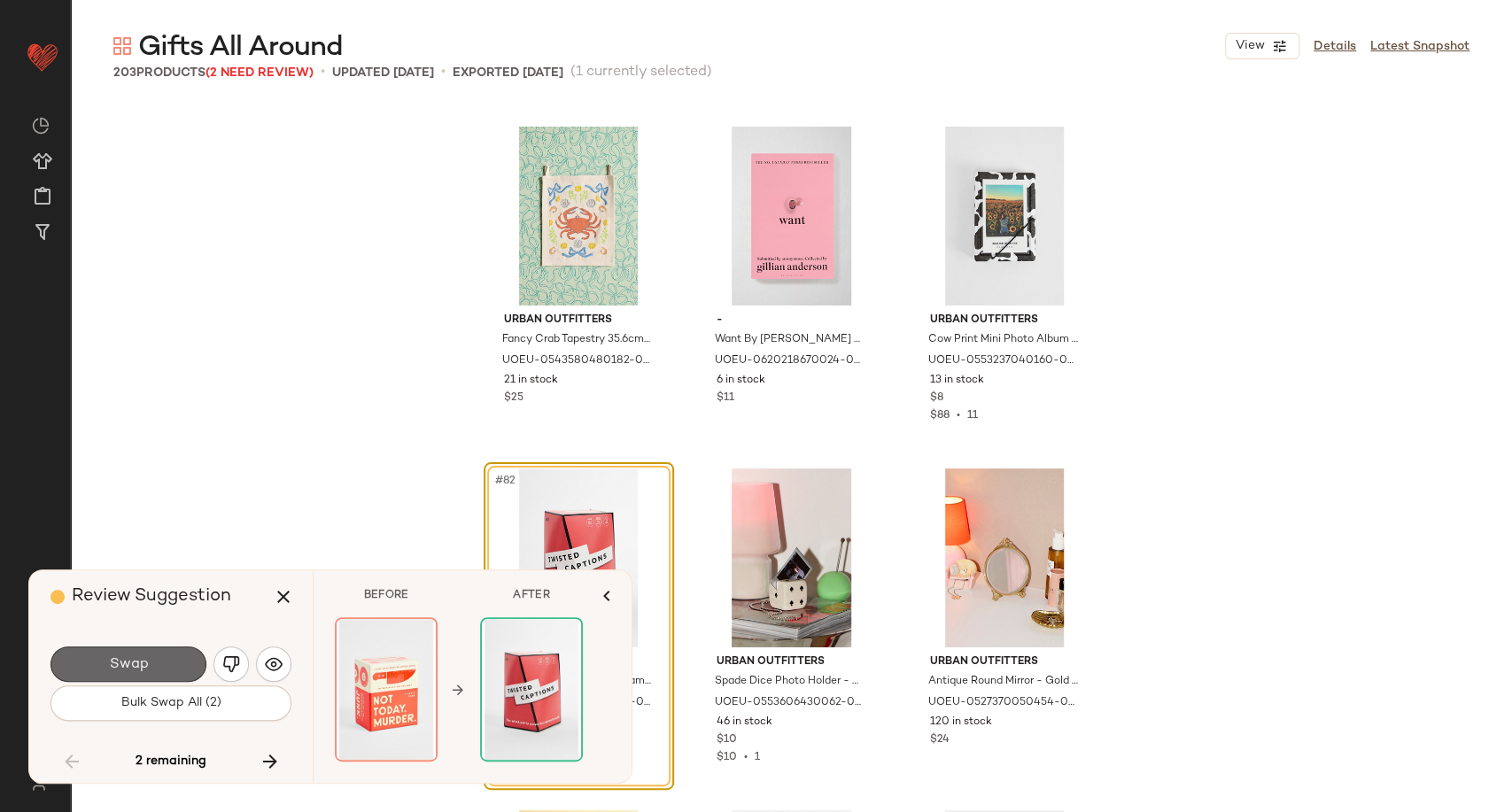
click at [153, 675] on button "Swap" at bounding box center [128, 665] width 156 height 36
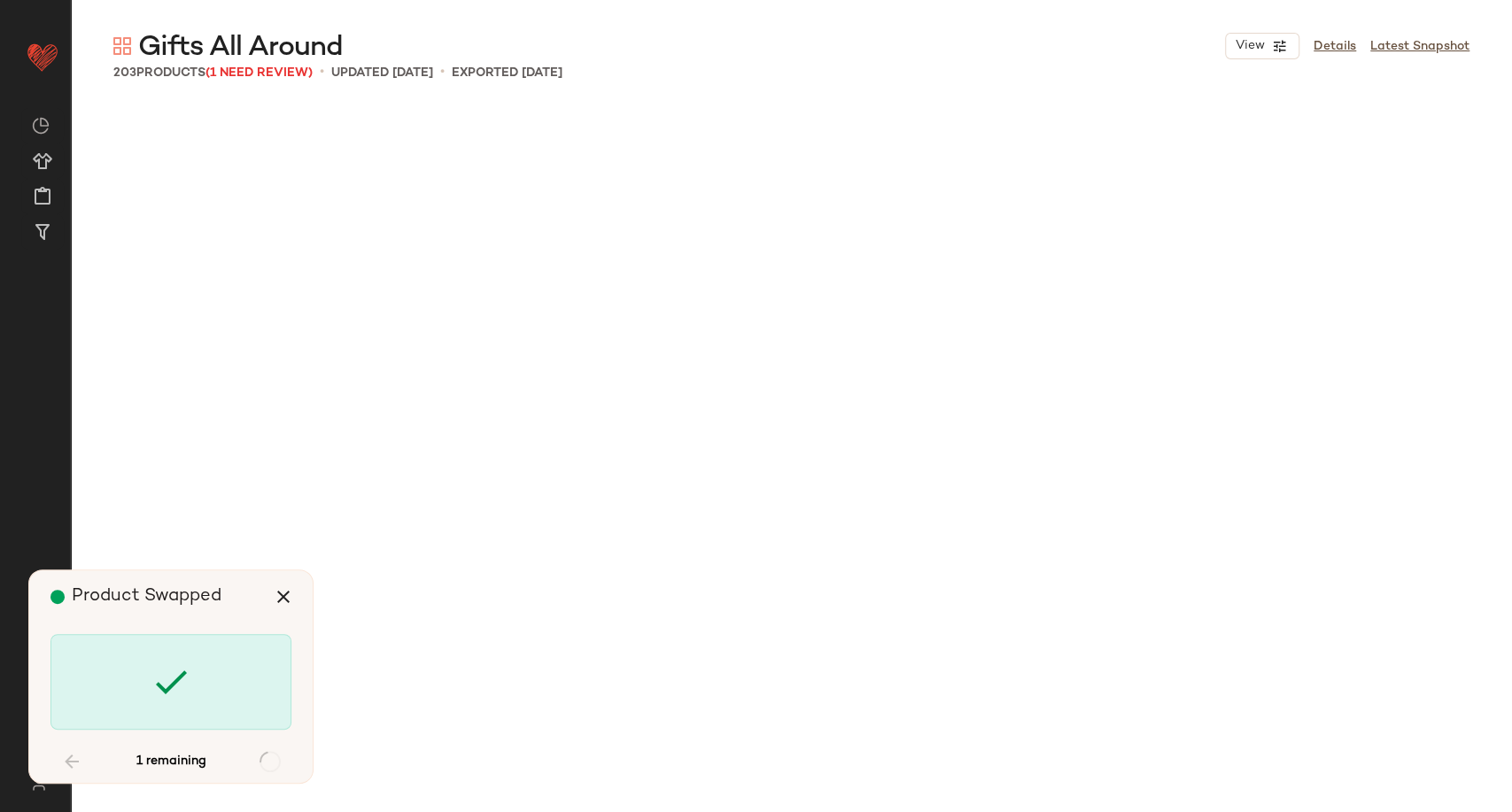
scroll to position [12649, 0]
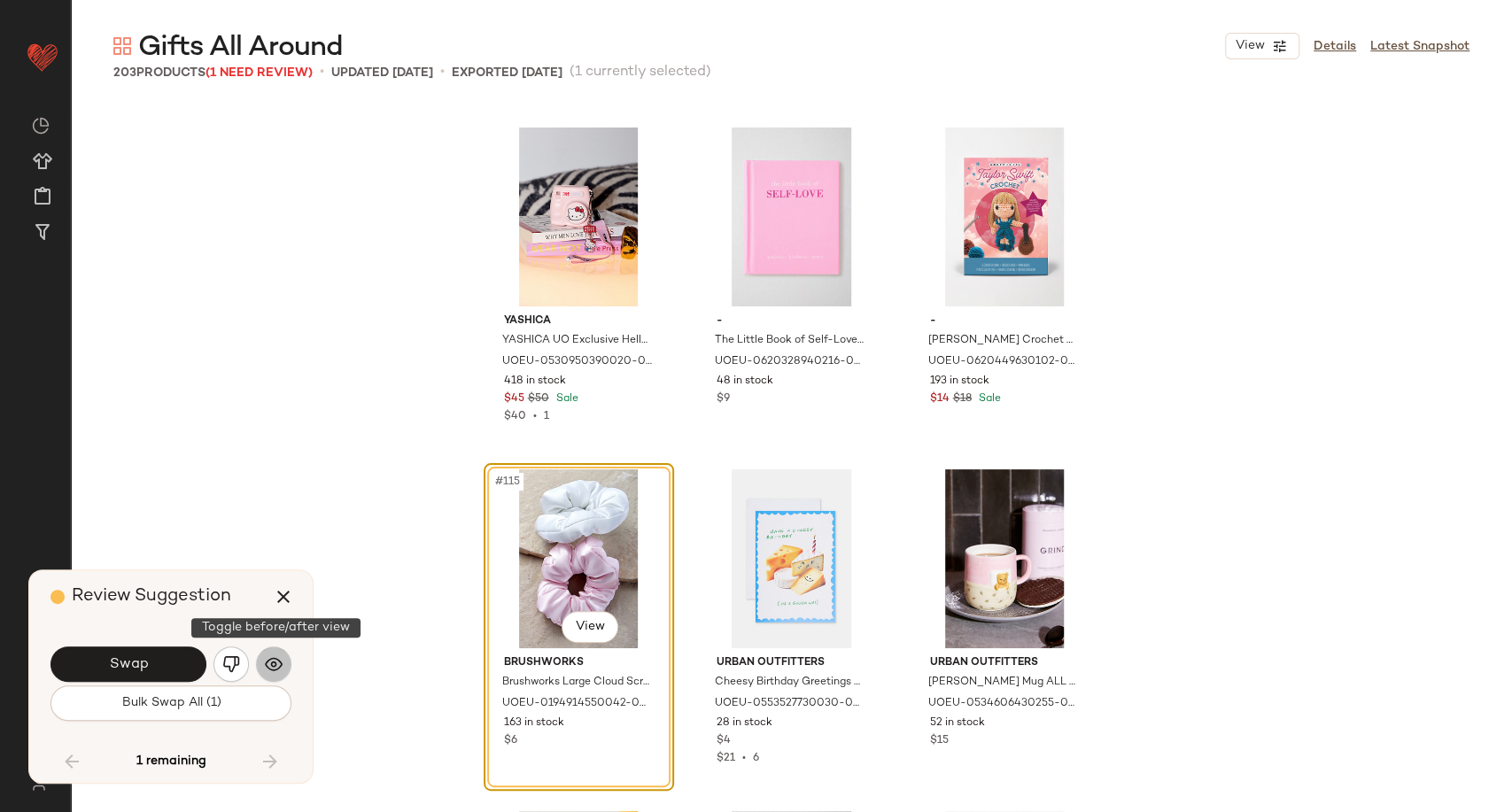
click at [276, 668] on img "button" at bounding box center [273, 664] width 18 height 18
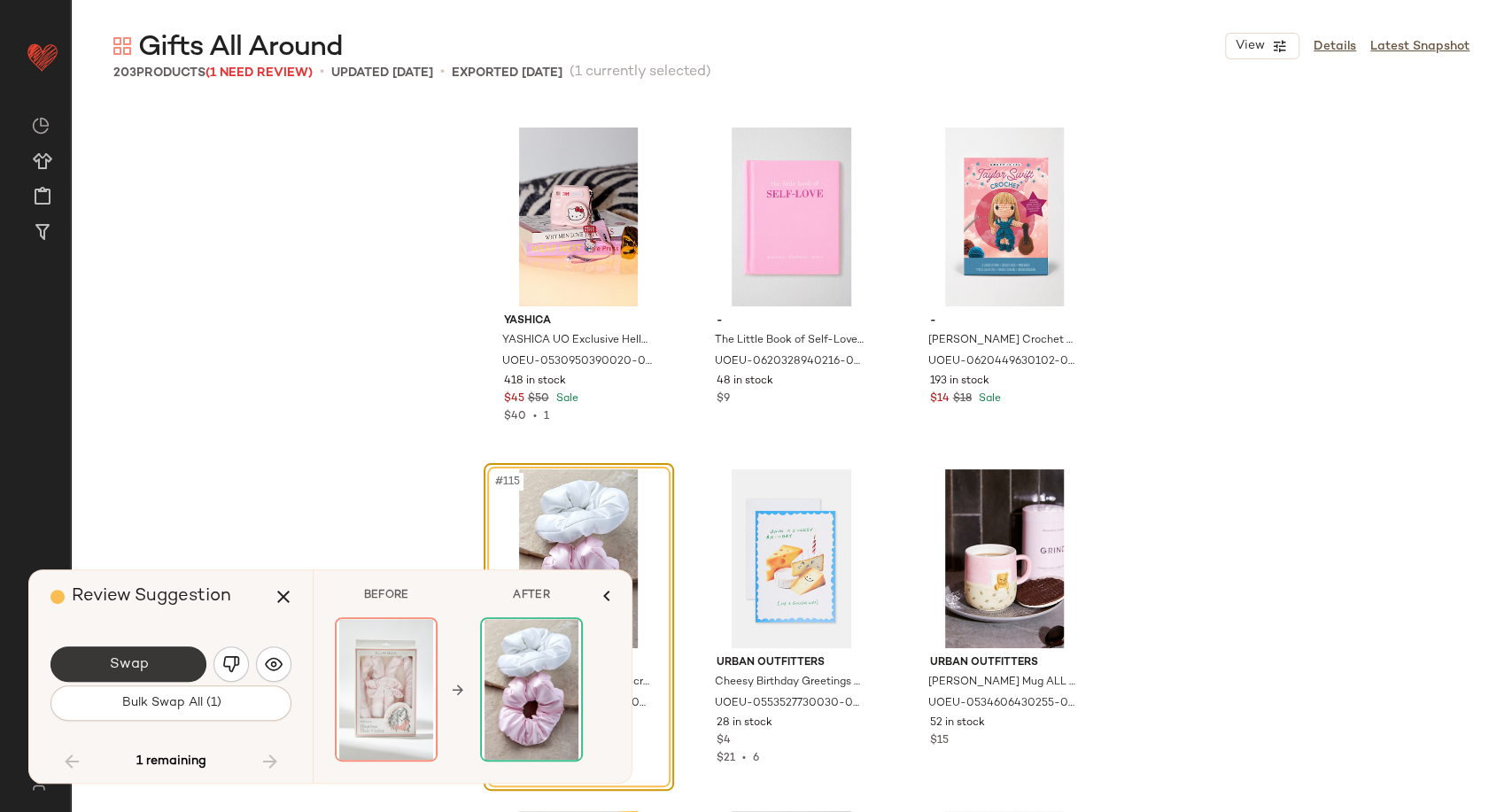
click at [169, 665] on button "Swap" at bounding box center [128, 665] width 156 height 36
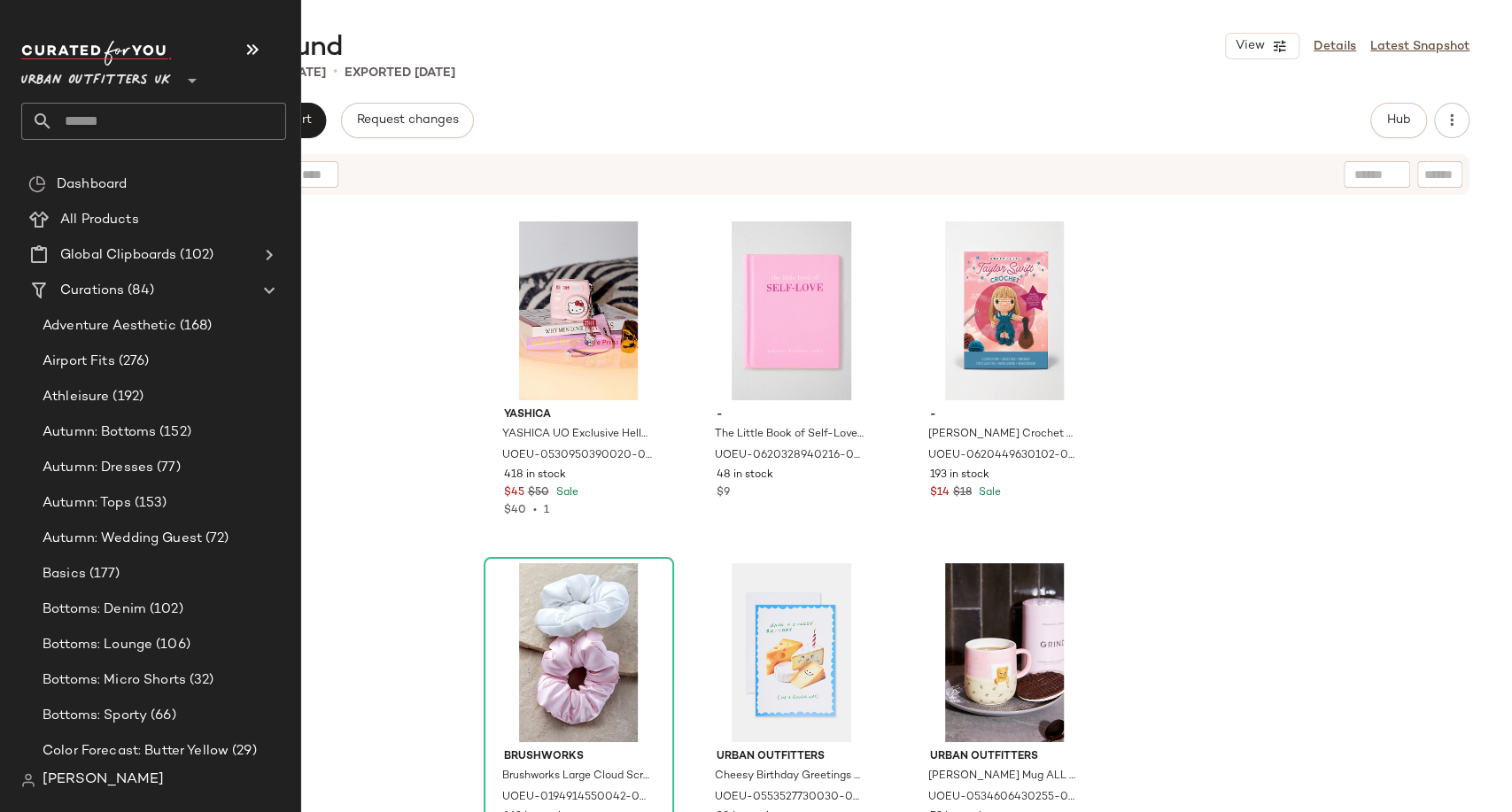
click at [122, 126] on input "text" at bounding box center [169, 120] width 233 height 37
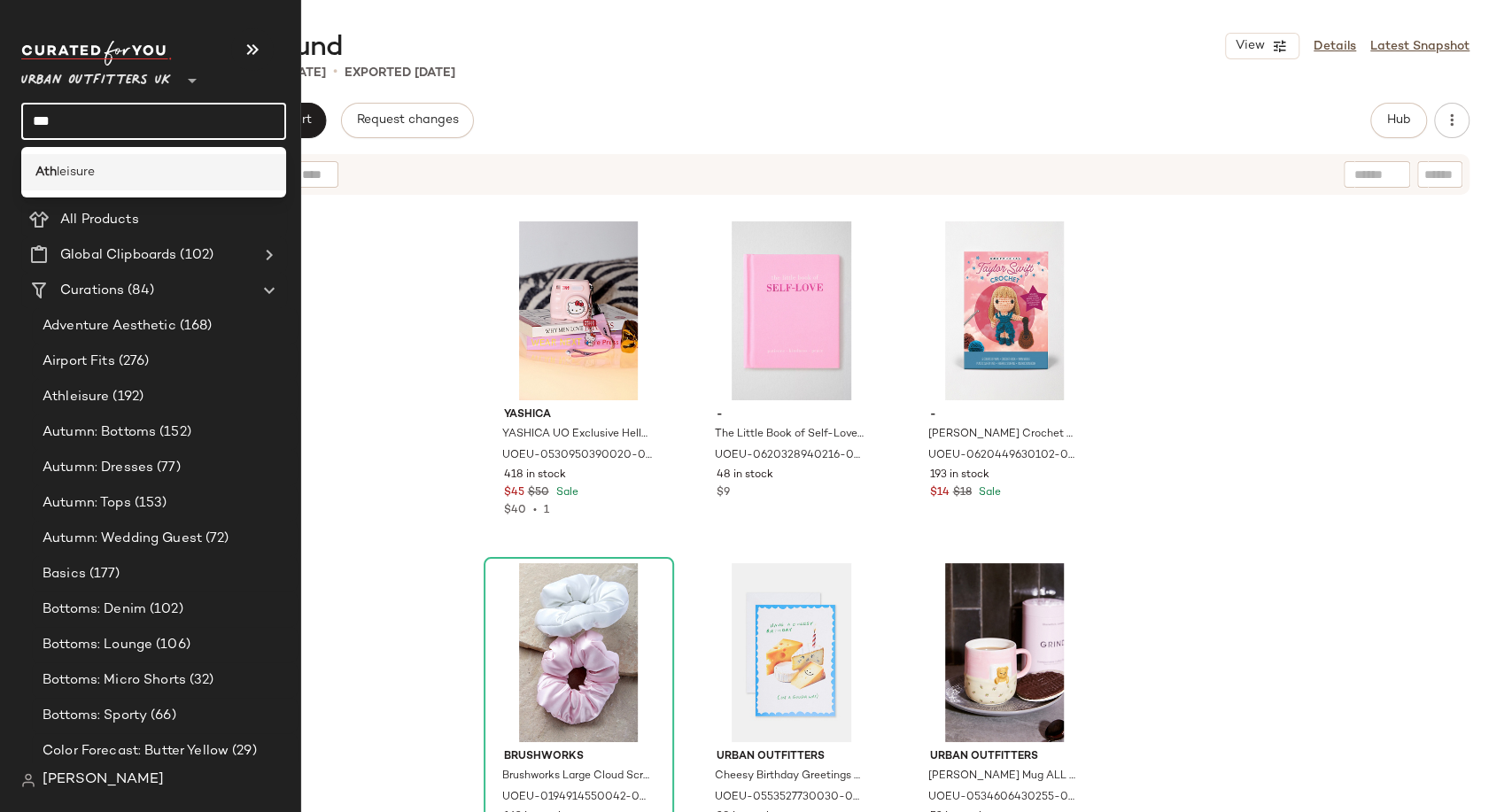
type input "***"
click at [126, 161] on div "Ath leisure" at bounding box center [153, 172] width 264 height 37
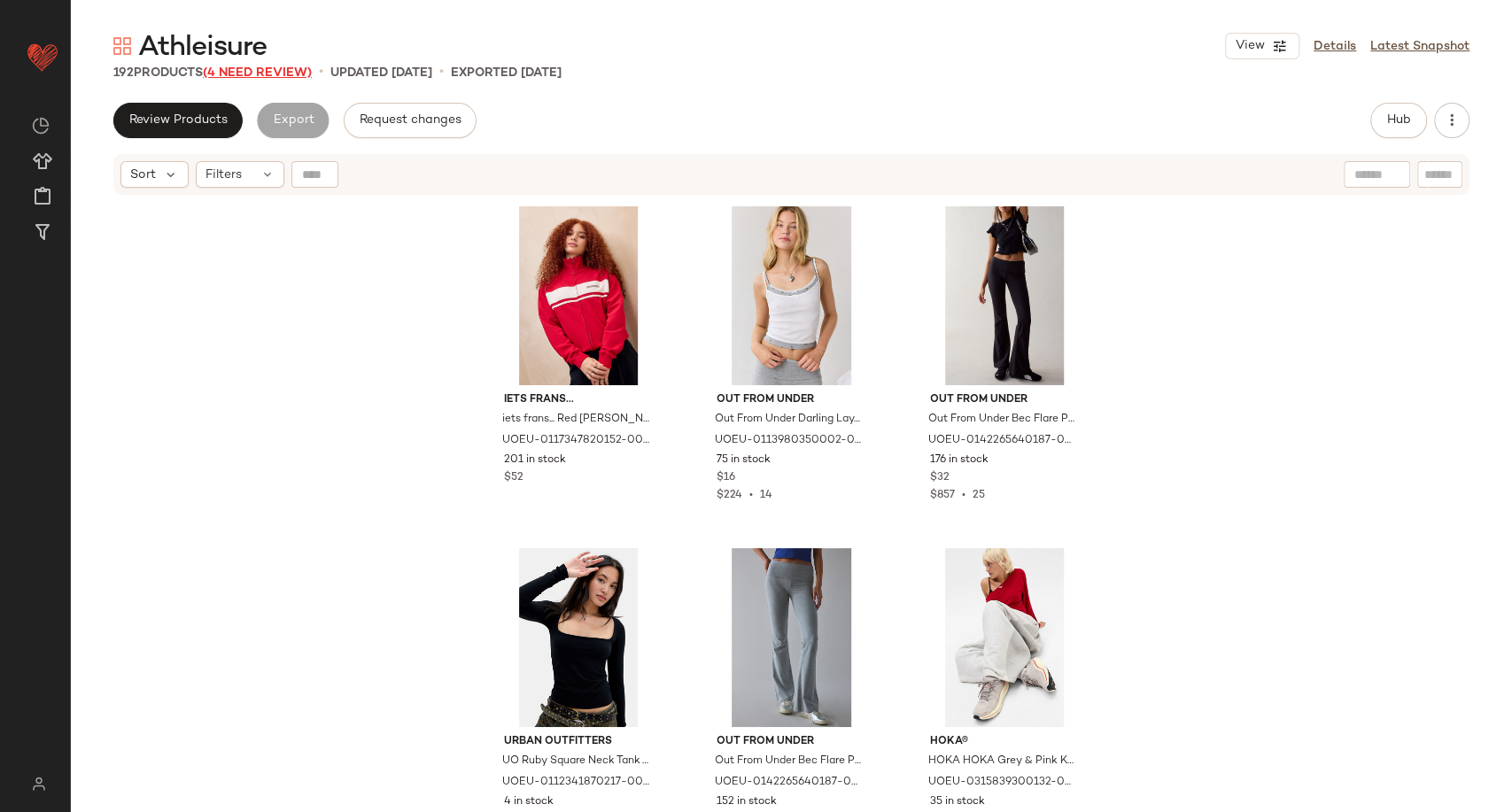
click at [250, 73] on span "(4 Need Review)" at bounding box center [257, 73] width 109 height 13
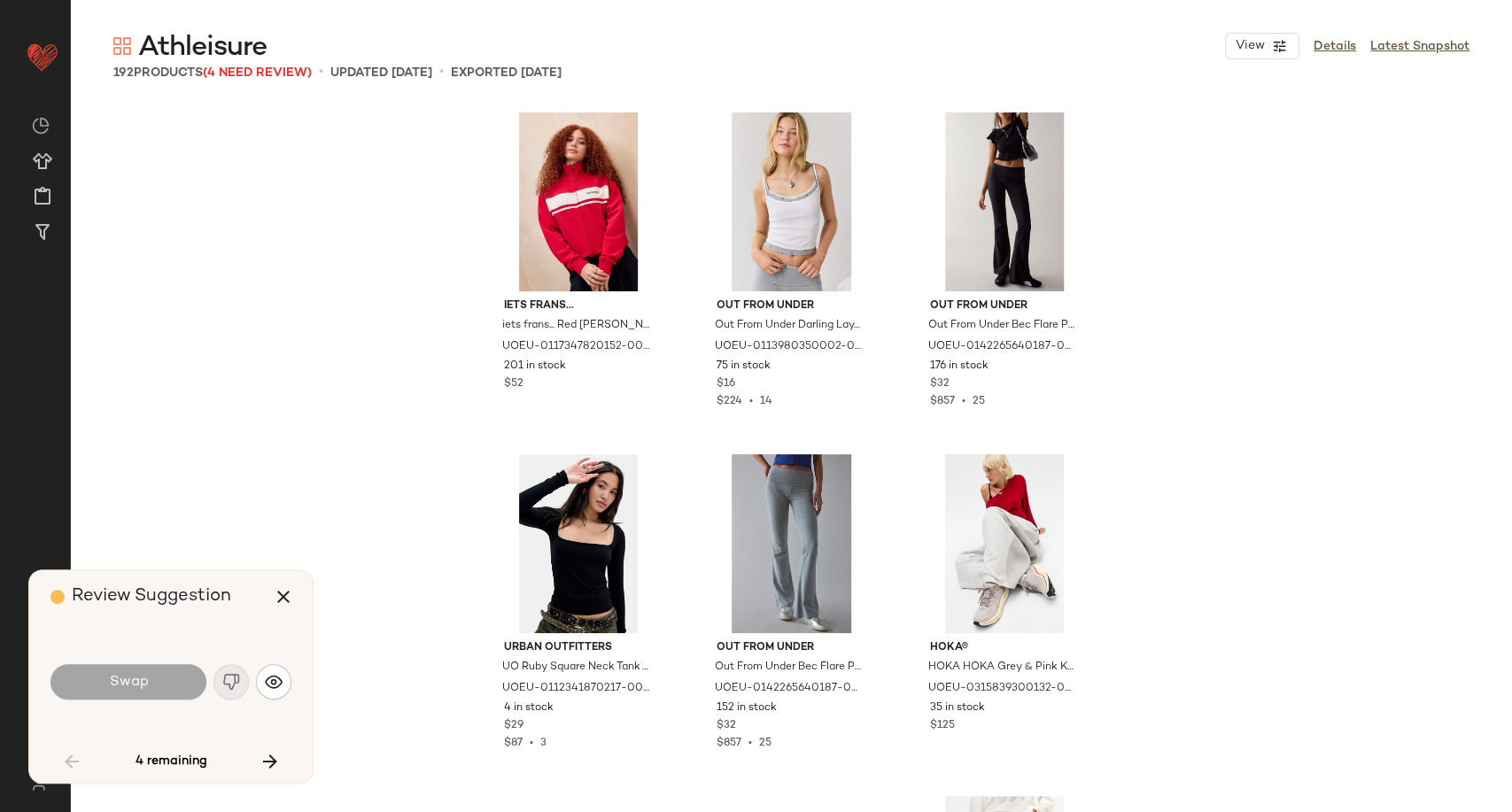
scroll to position [3076, 0]
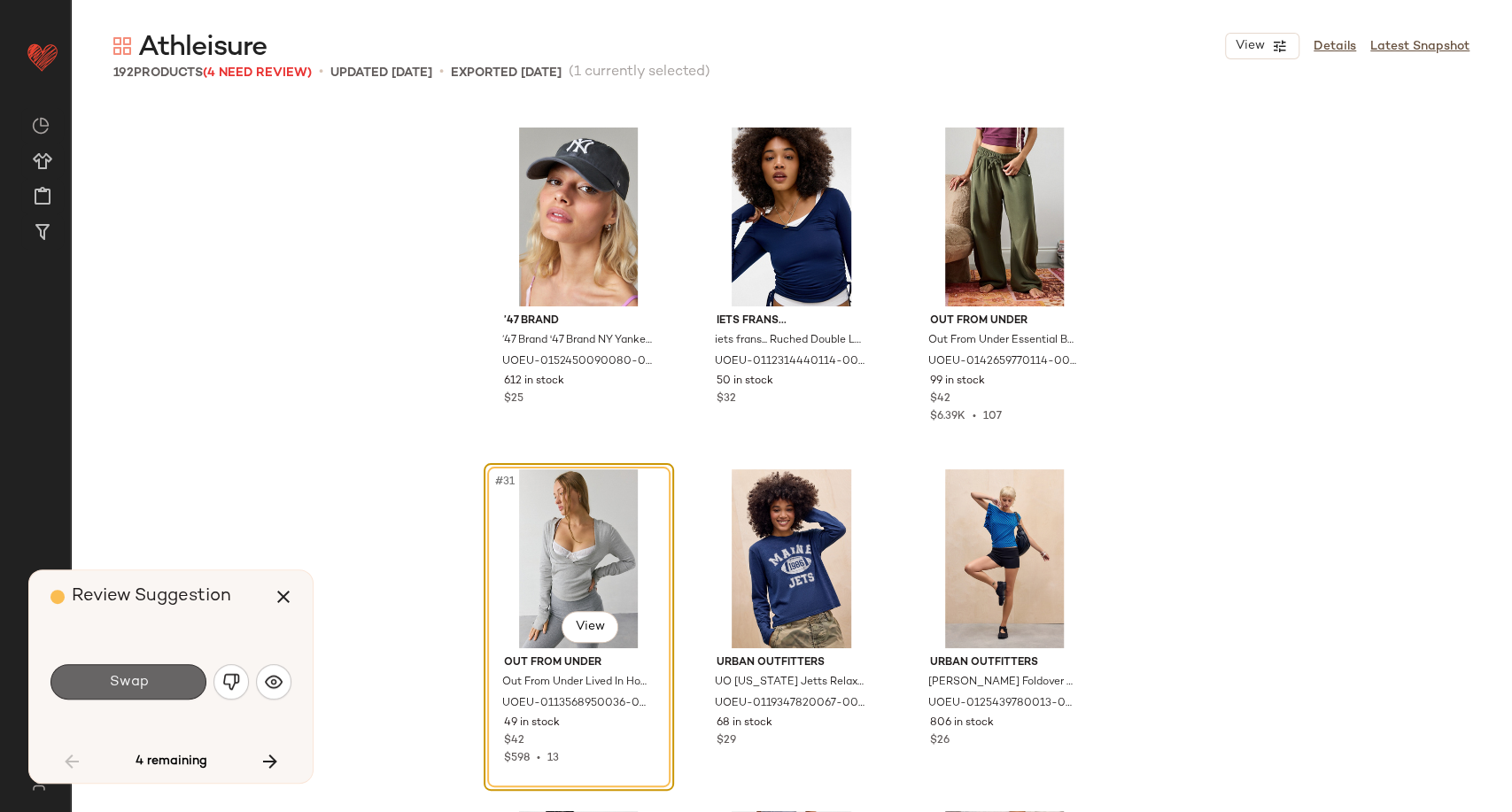
click at [118, 696] on button "Swap" at bounding box center [128, 682] width 156 height 36
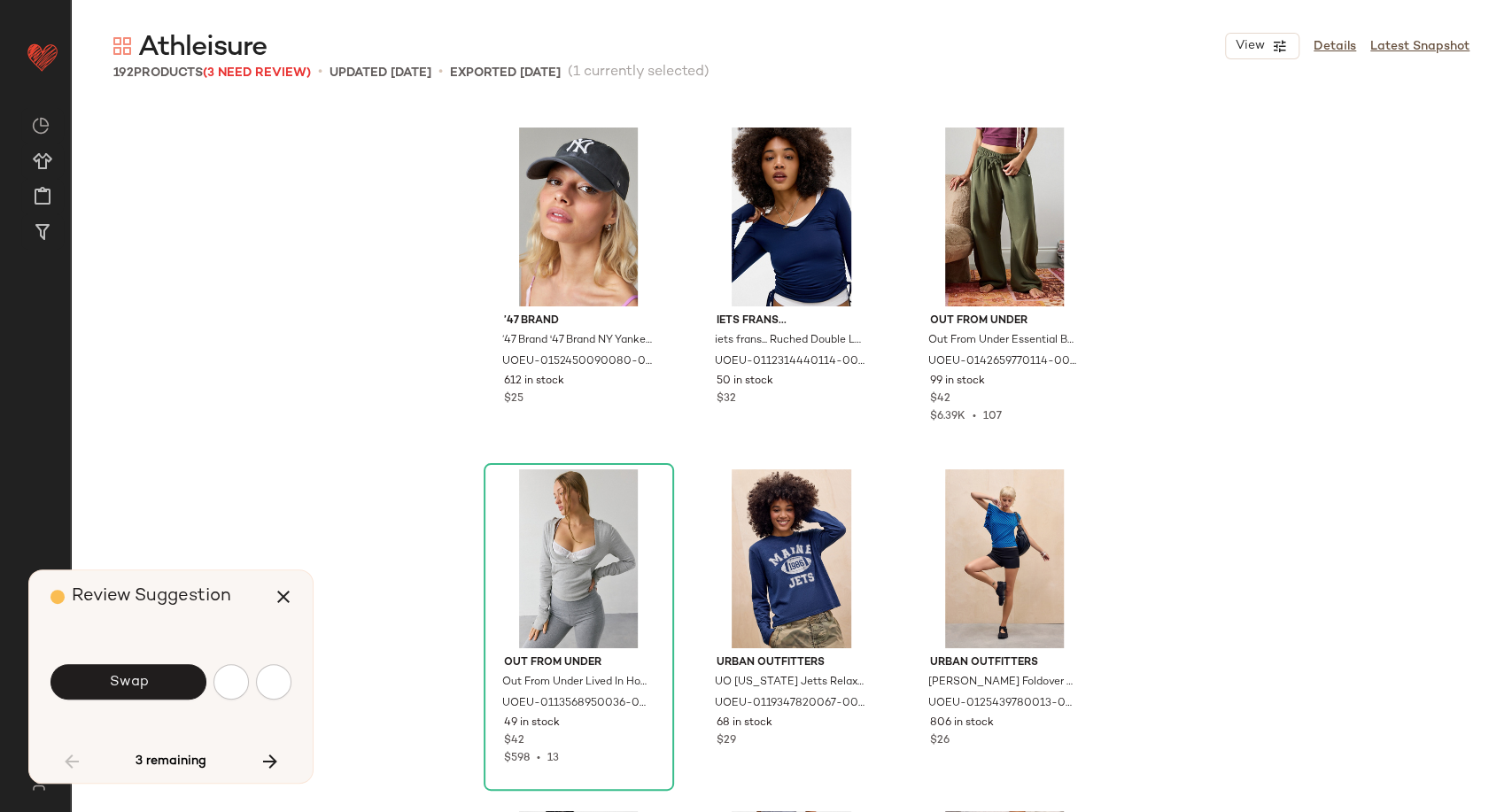
scroll to position [4103, 0]
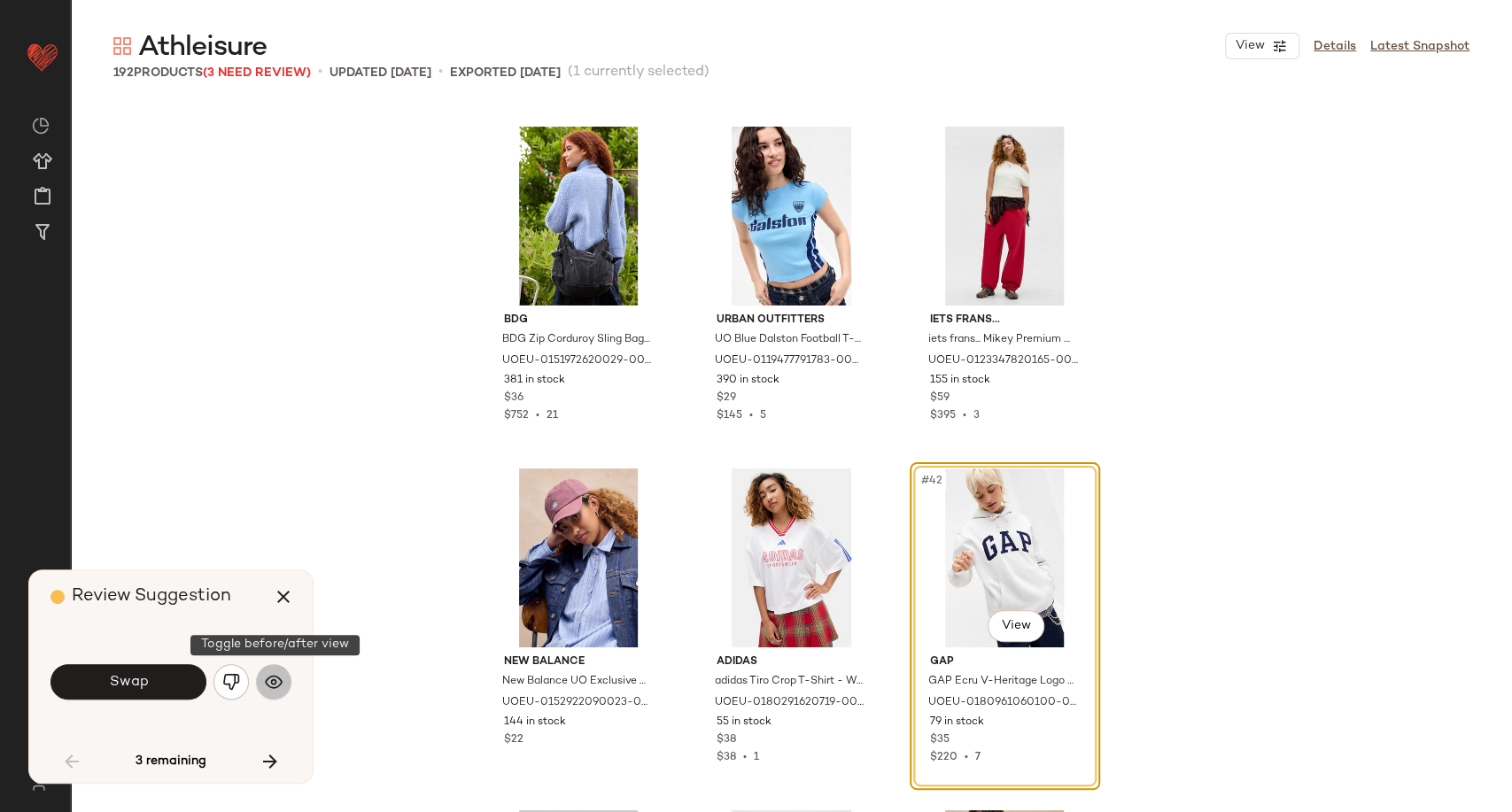
click at [276, 687] on img "button" at bounding box center [273, 682] width 18 height 18
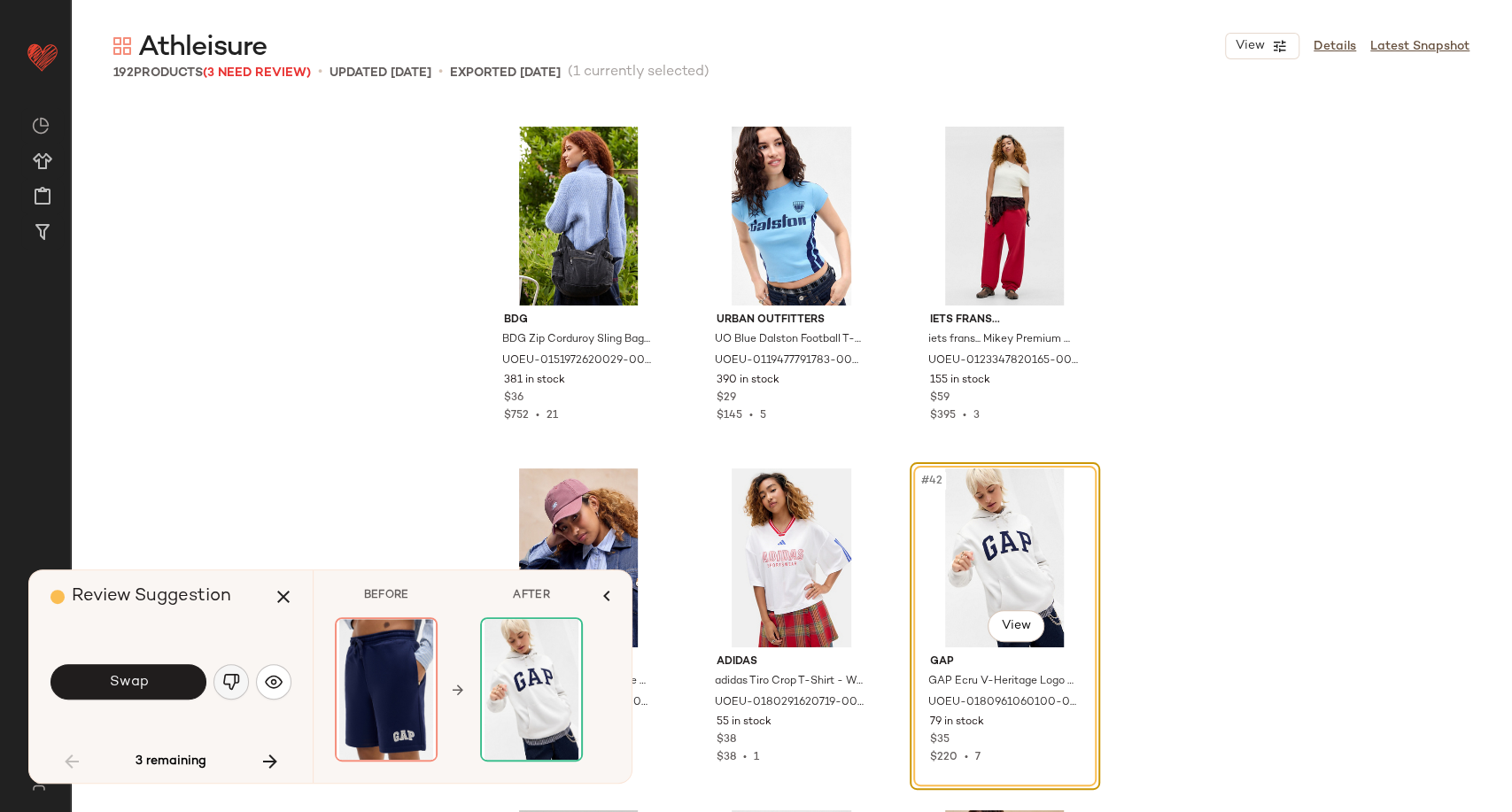
click at [235, 685] on img "button" at bounding box center [232, 682] width 18 height 18
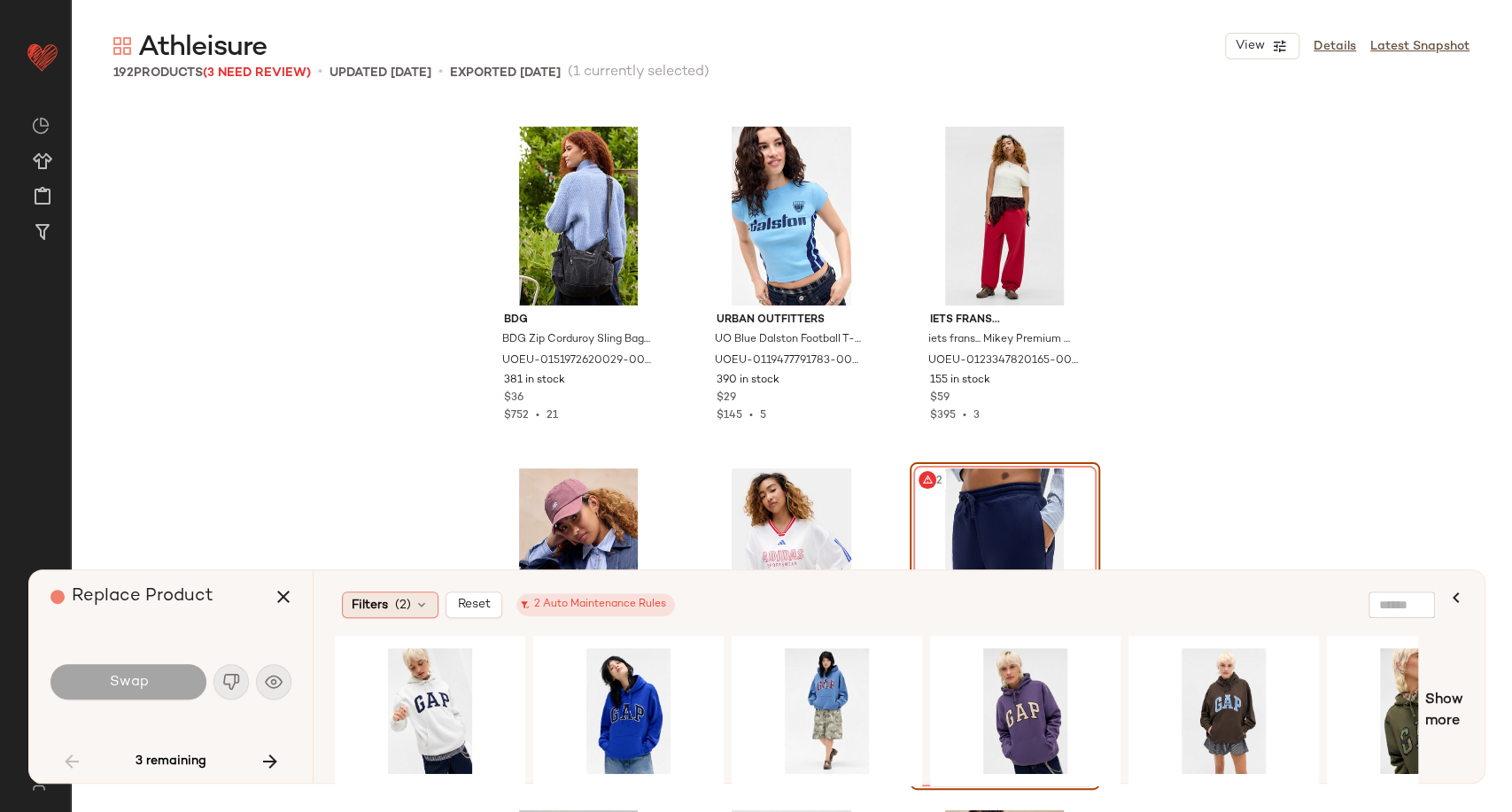
click at [422, 609] on icon at bounding box center [421, 605] width 14 height 14
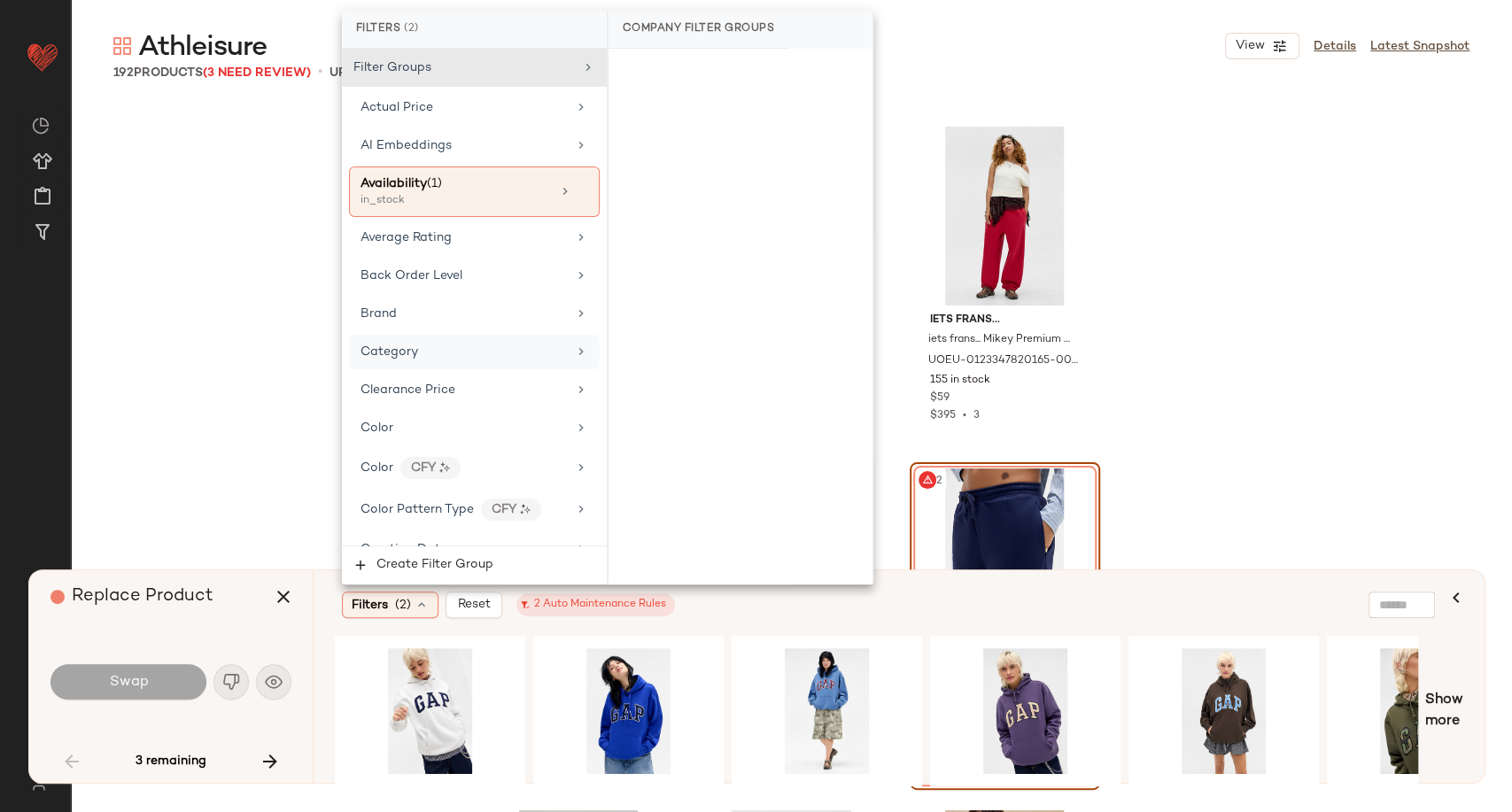
click at [482, 347] on div "Category" at bounding box center [464, 352] width 207 height 19
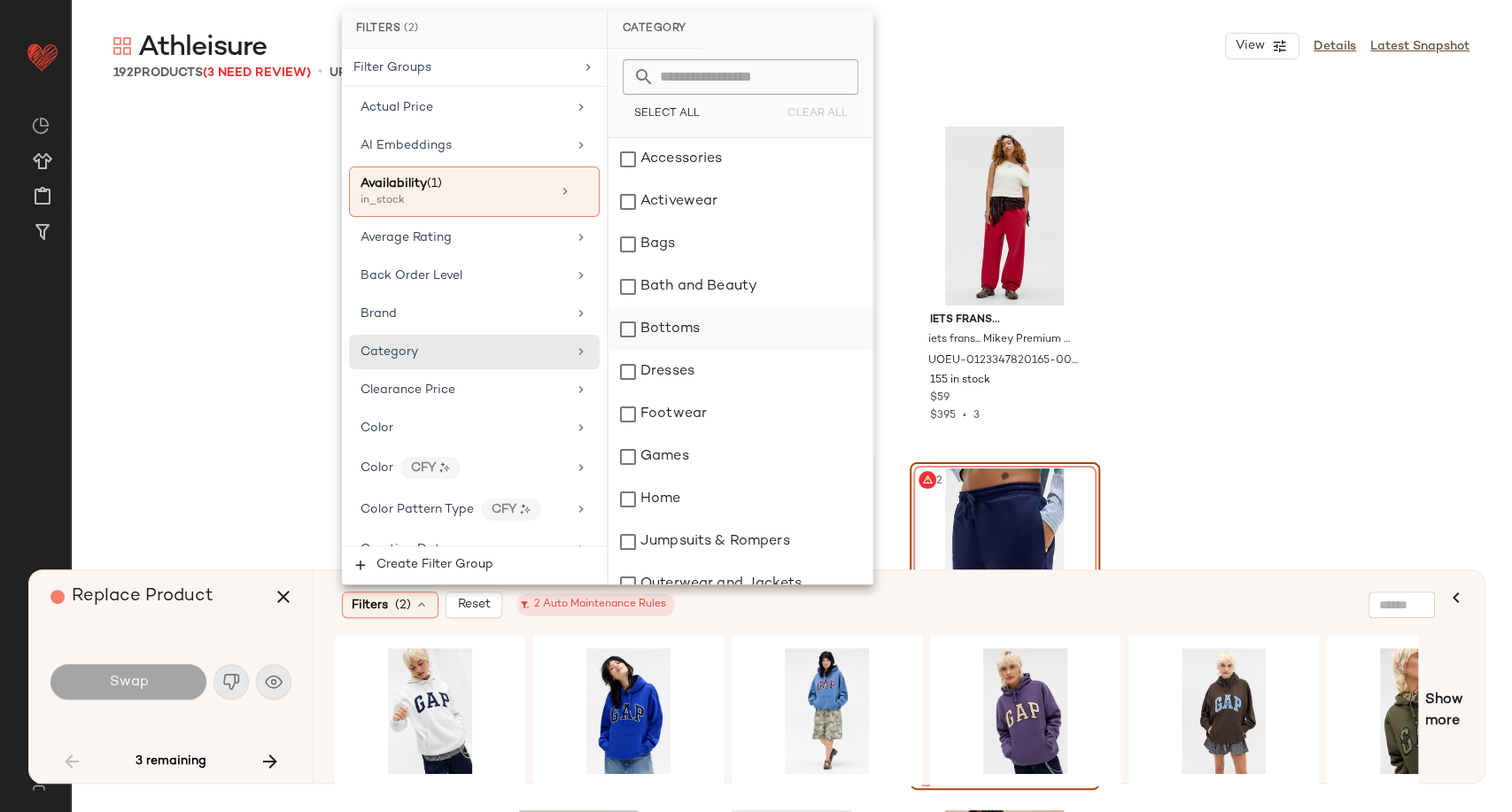
click at [671, 330] on div "Bottoms" at bounding box center [741, 329] width 264 height 43
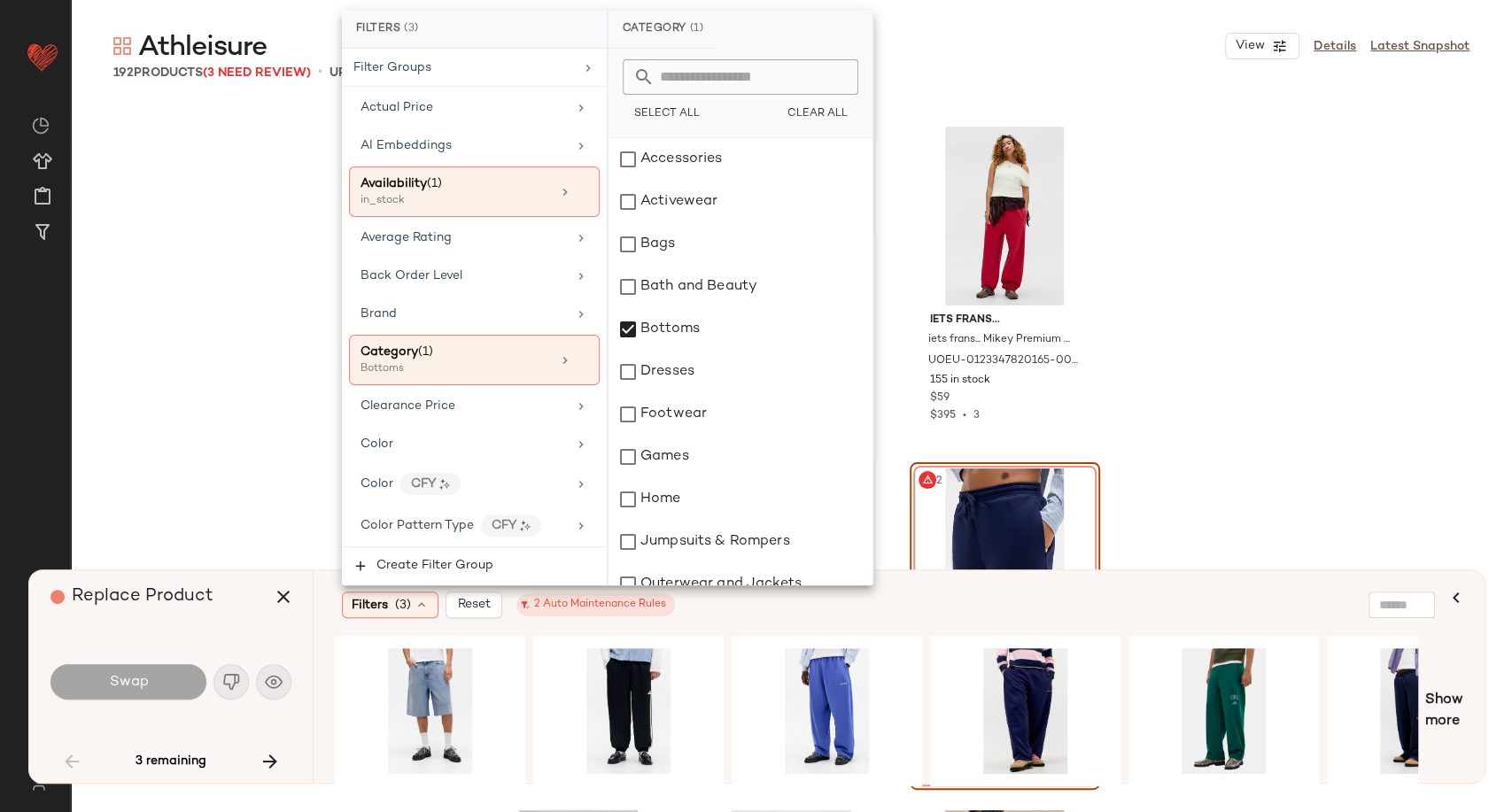
click at [702, 624] on div "Filters (3) Reset 2 Auto Maintenance Rules" at bounding box center [889, 604] width 1107 height 41
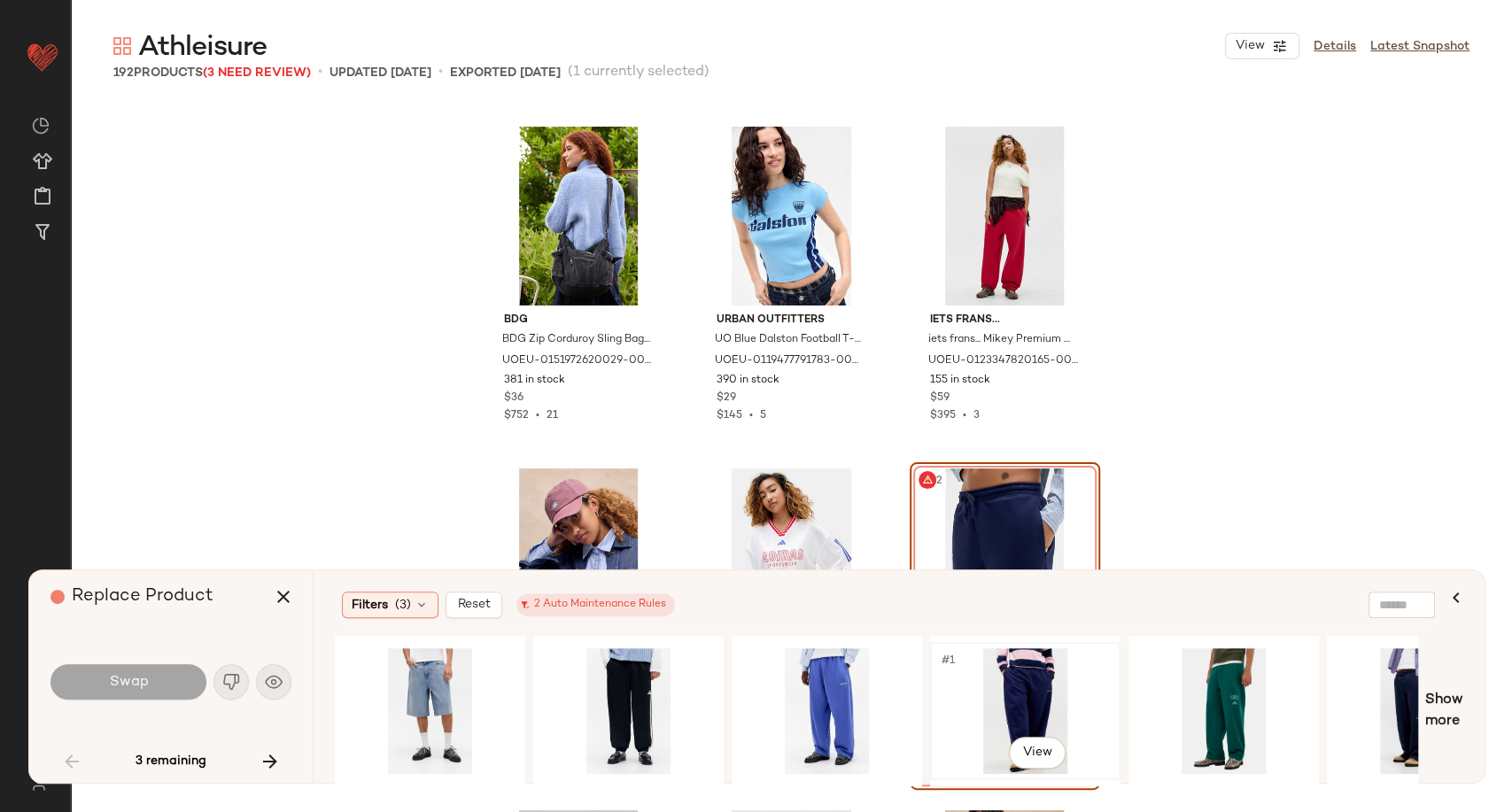
click at [1024, 688] on div "#1 View" at bounding box center [1025, 711] width 178 height 126
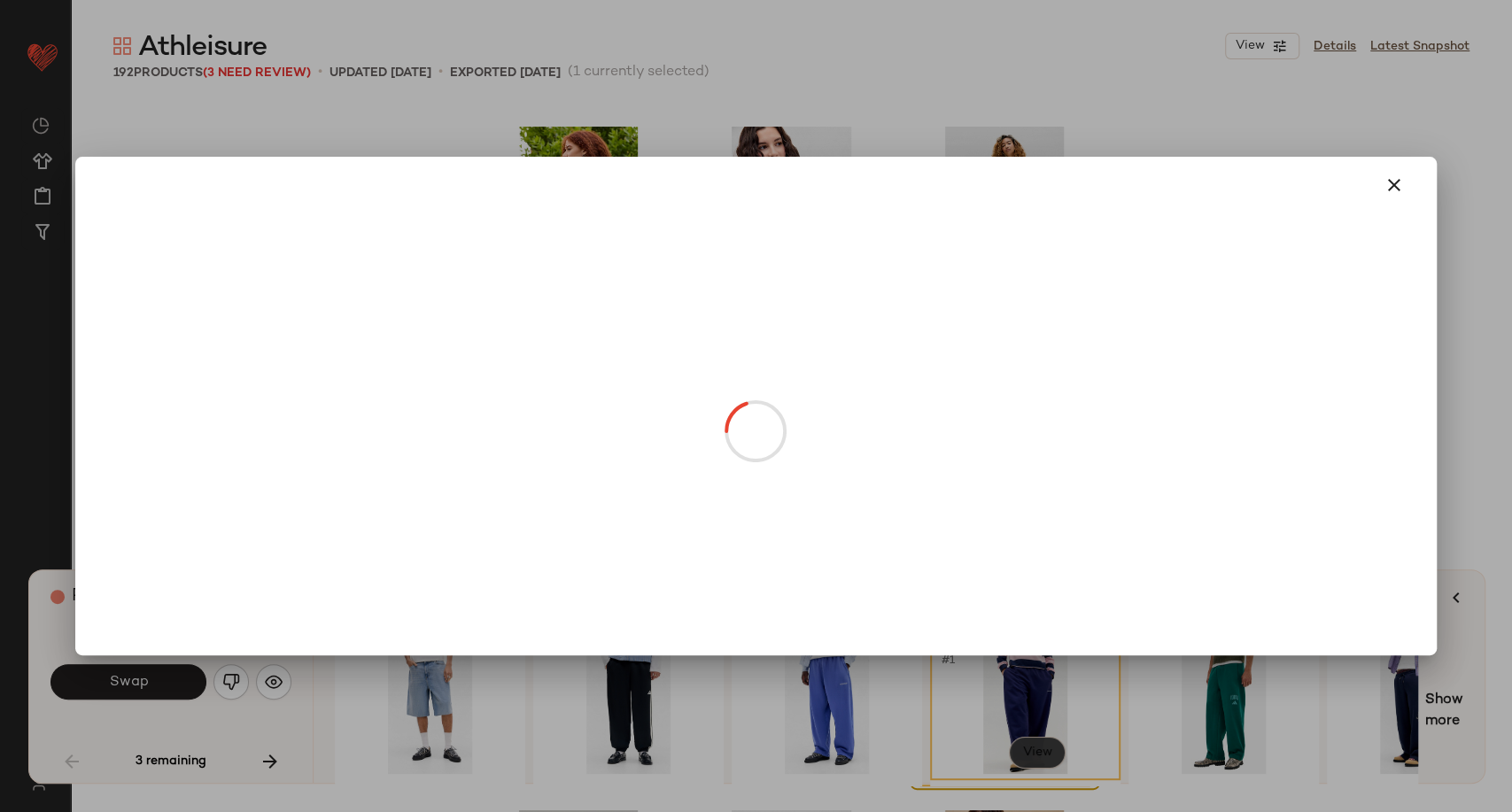
click at [1035, 753] on body "Urban Outfitters UK ** Dashboard All Products Global Clipboards (102) Curations…" at bounding box center [756, 406] width 1512 height 812
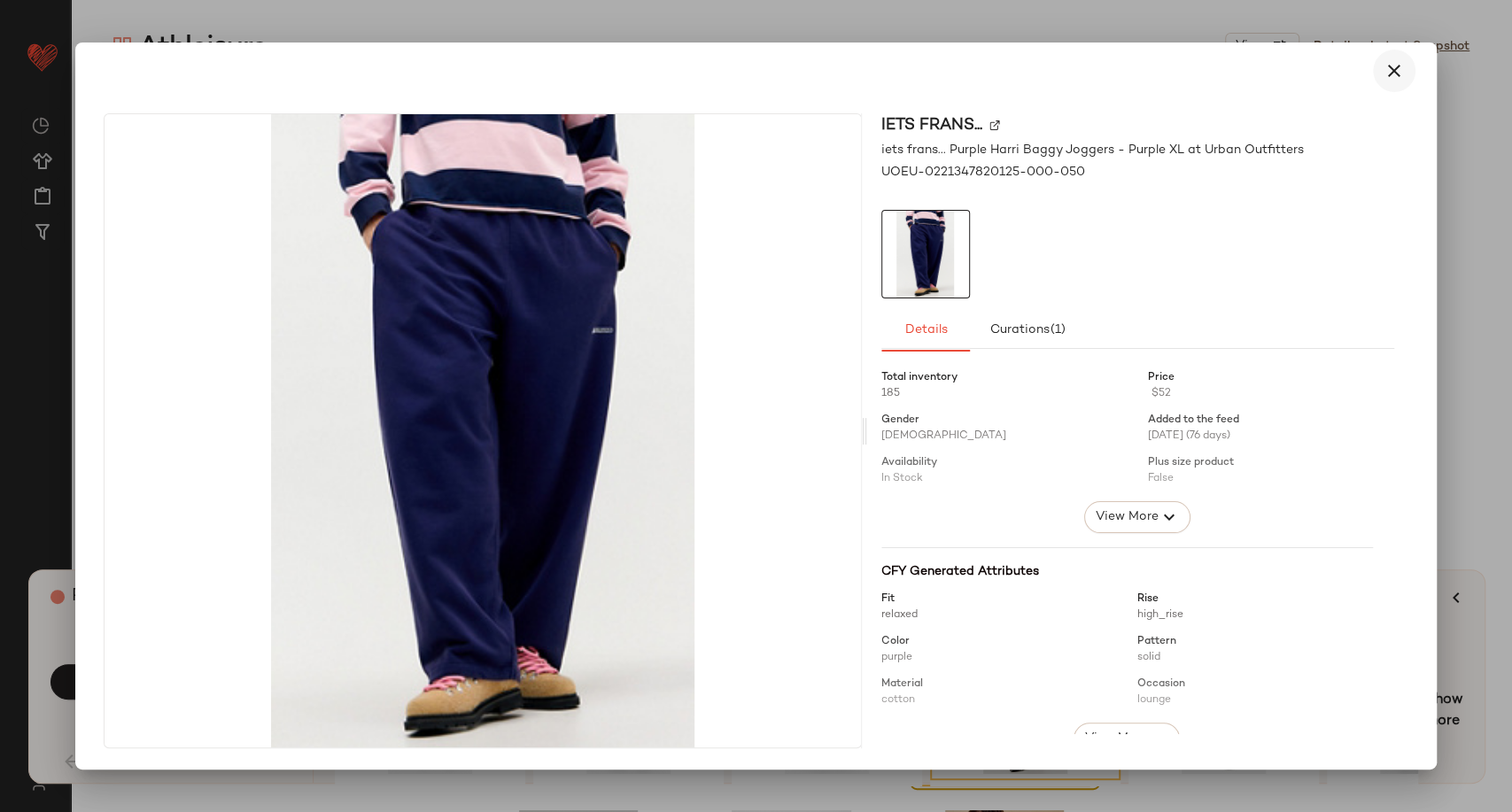
click at [1397, 83] on button "button" at bounding box center [1394, 71] width 43 height 43
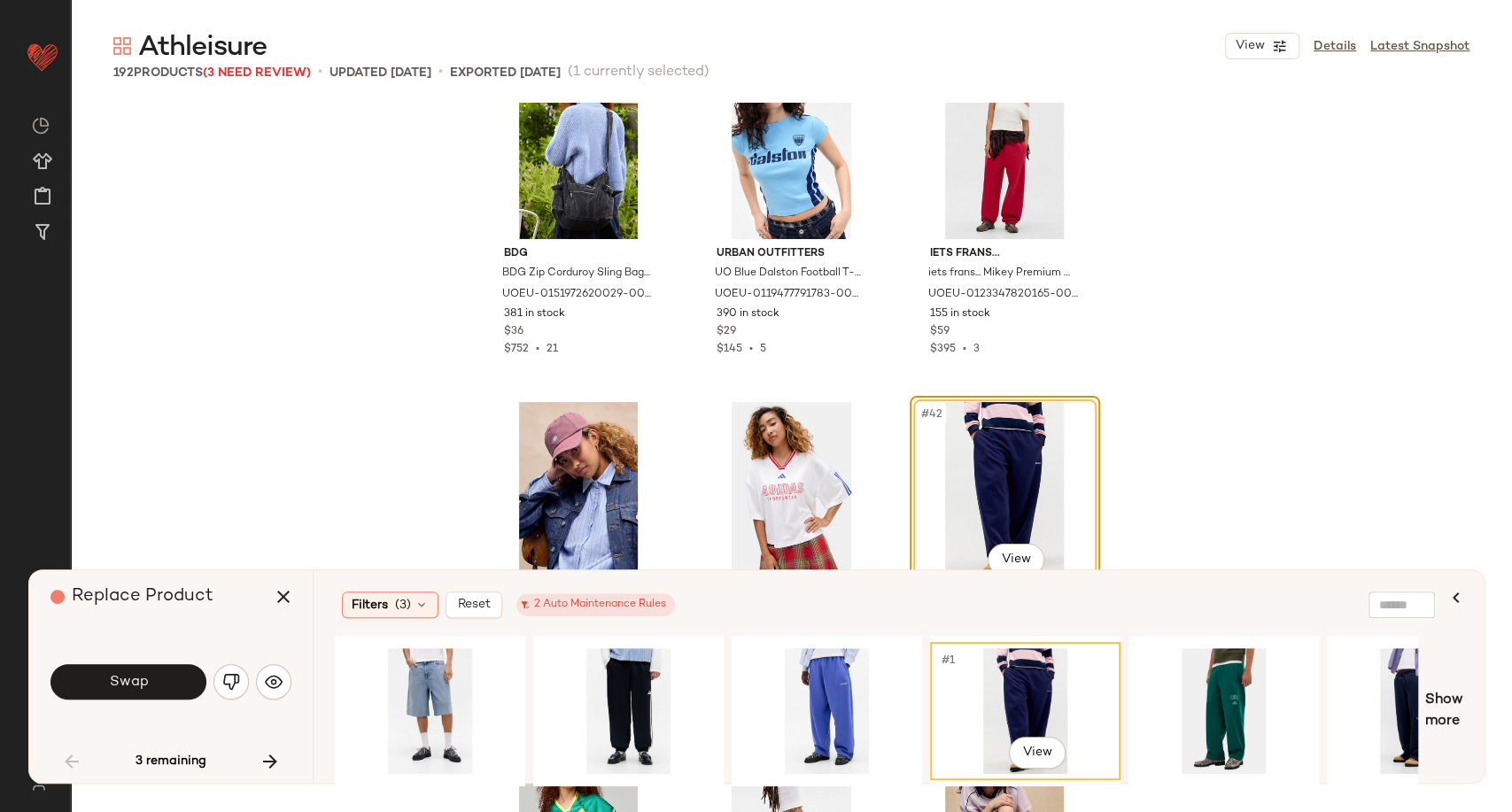
scroll to position [4201, 0]
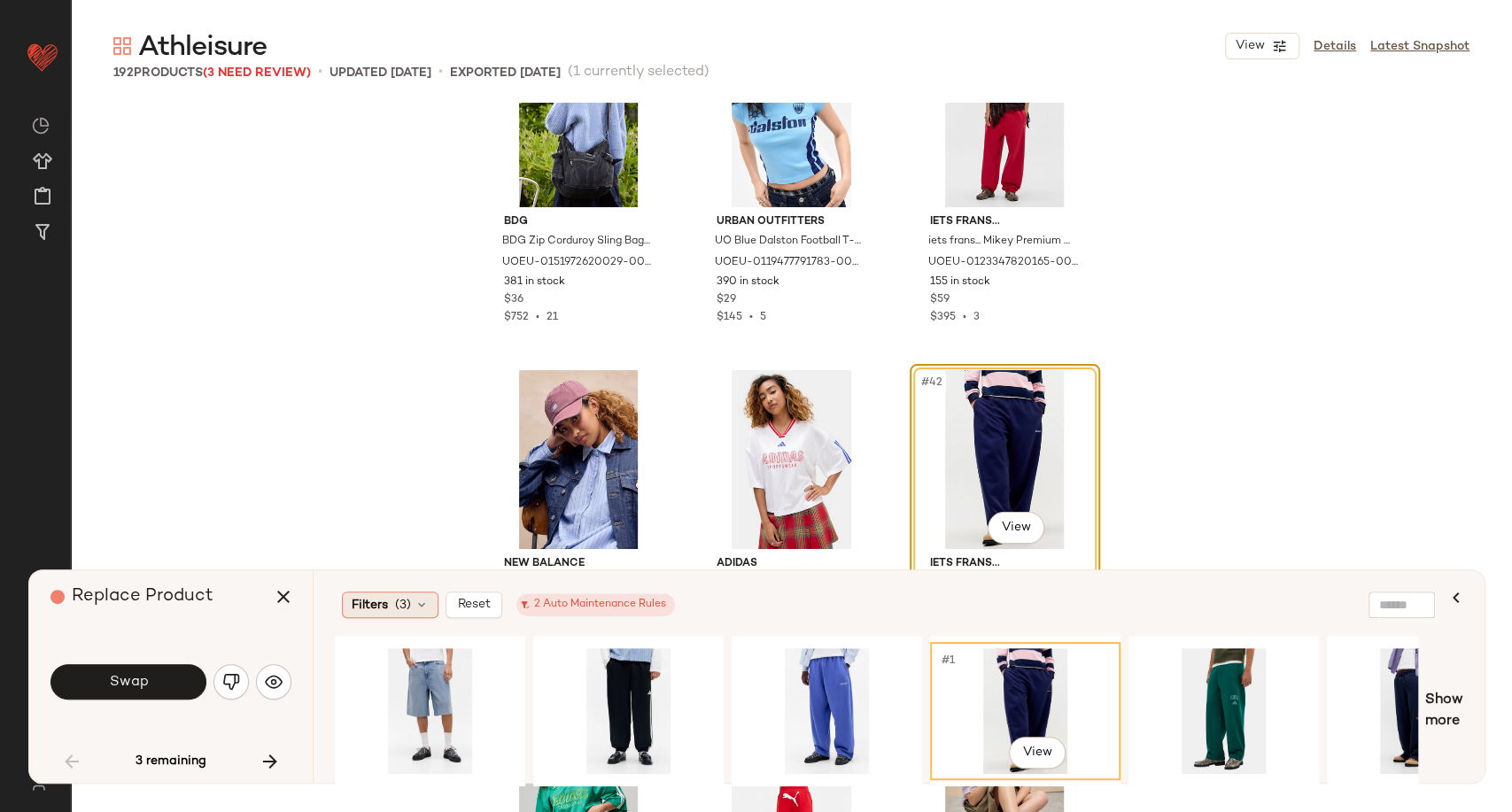
click at [428, 602] on div "Filters (3)" at bounding box center [390, 604] width 96 height 27
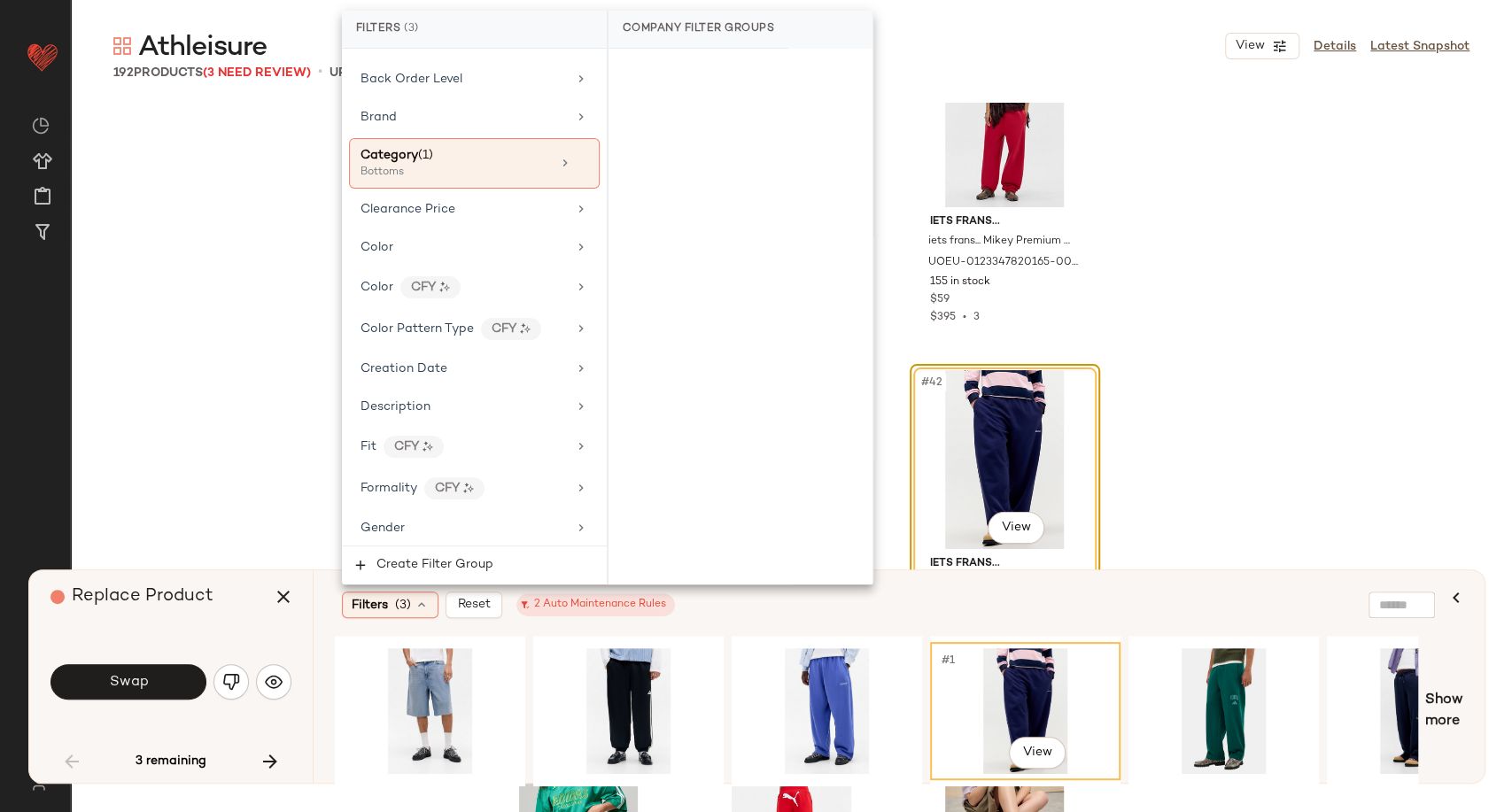
scroll to position [295, 0]
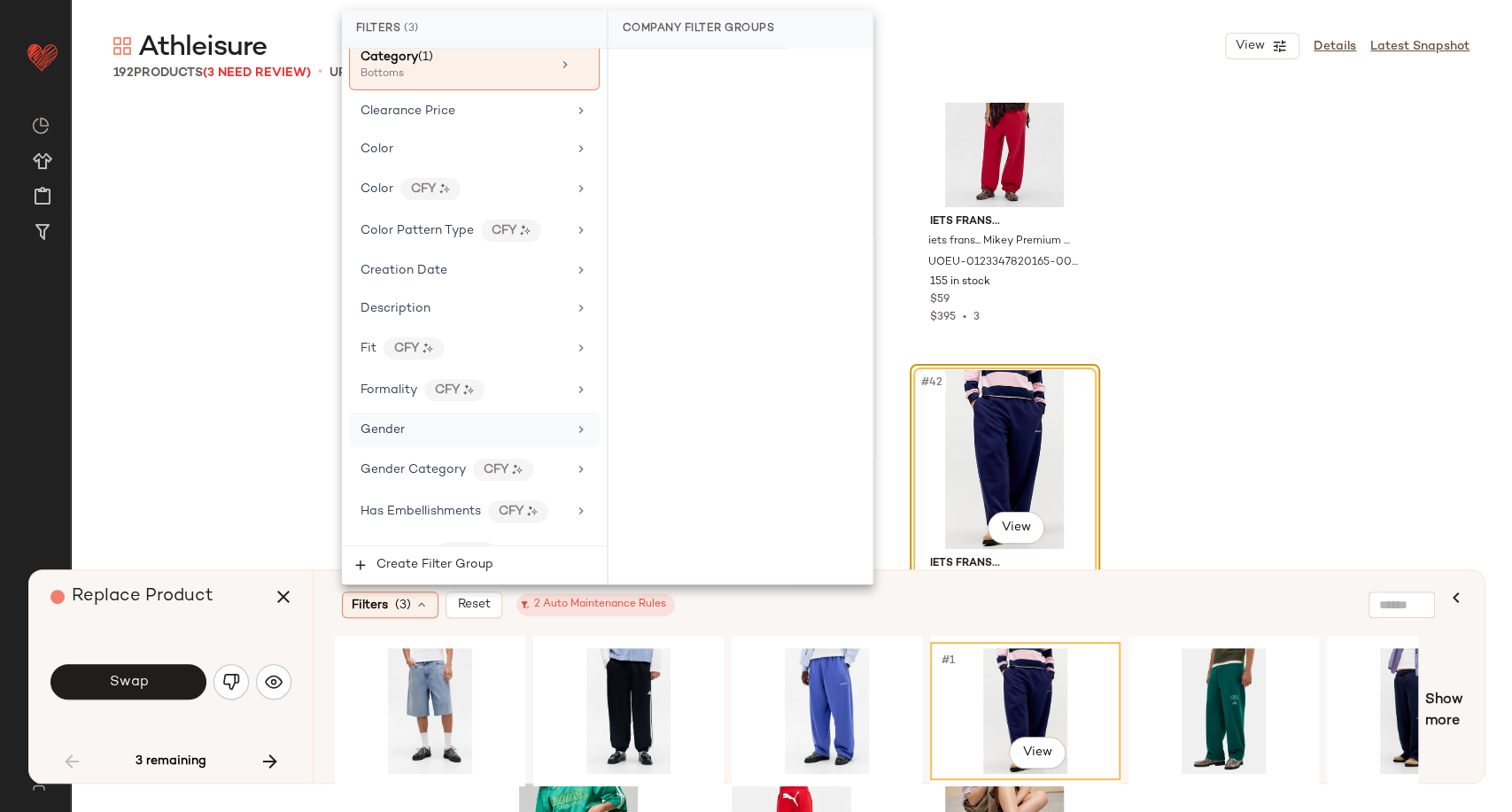
click at [464, 436] on div "Gender" at bounding box center [474, 429] width 251 height 35
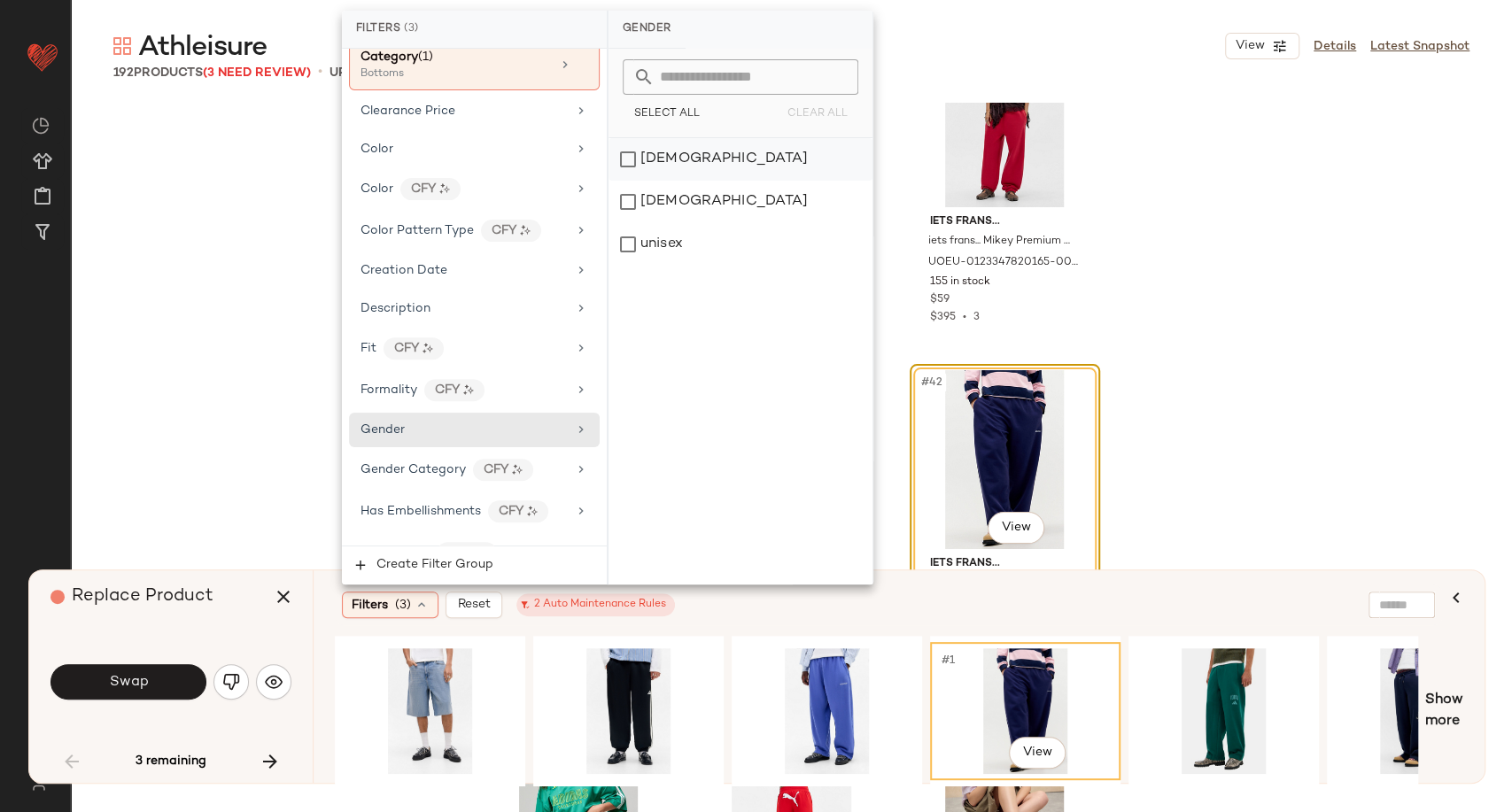
click at [676, 168] on div "[DEMOGRAPHIC_DATA]" at bounding box center [741, 159] width 264 height 43
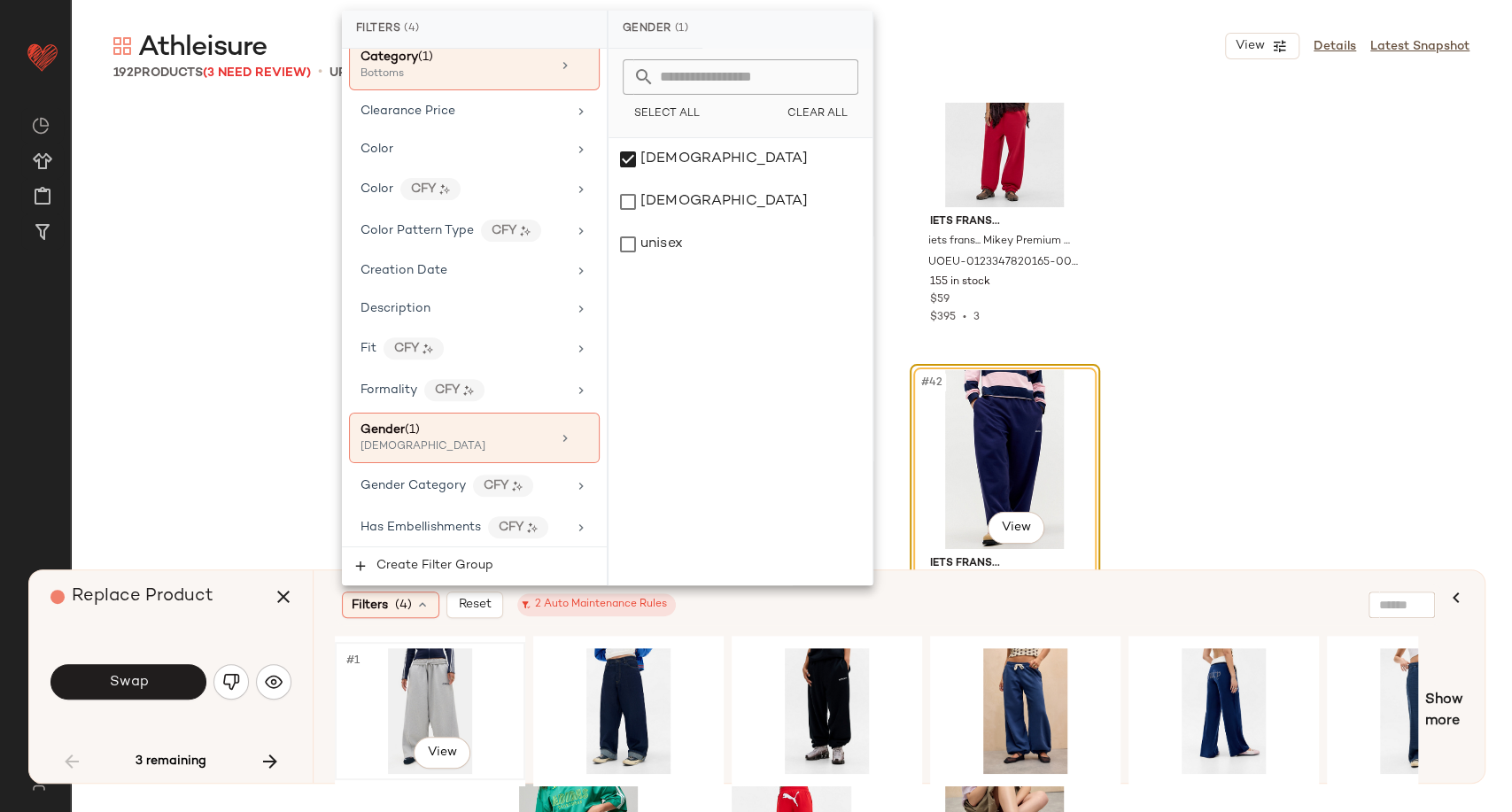
click at [435, 682] on div "#1 View" at bounding box center [429, 711] width 178 height 126
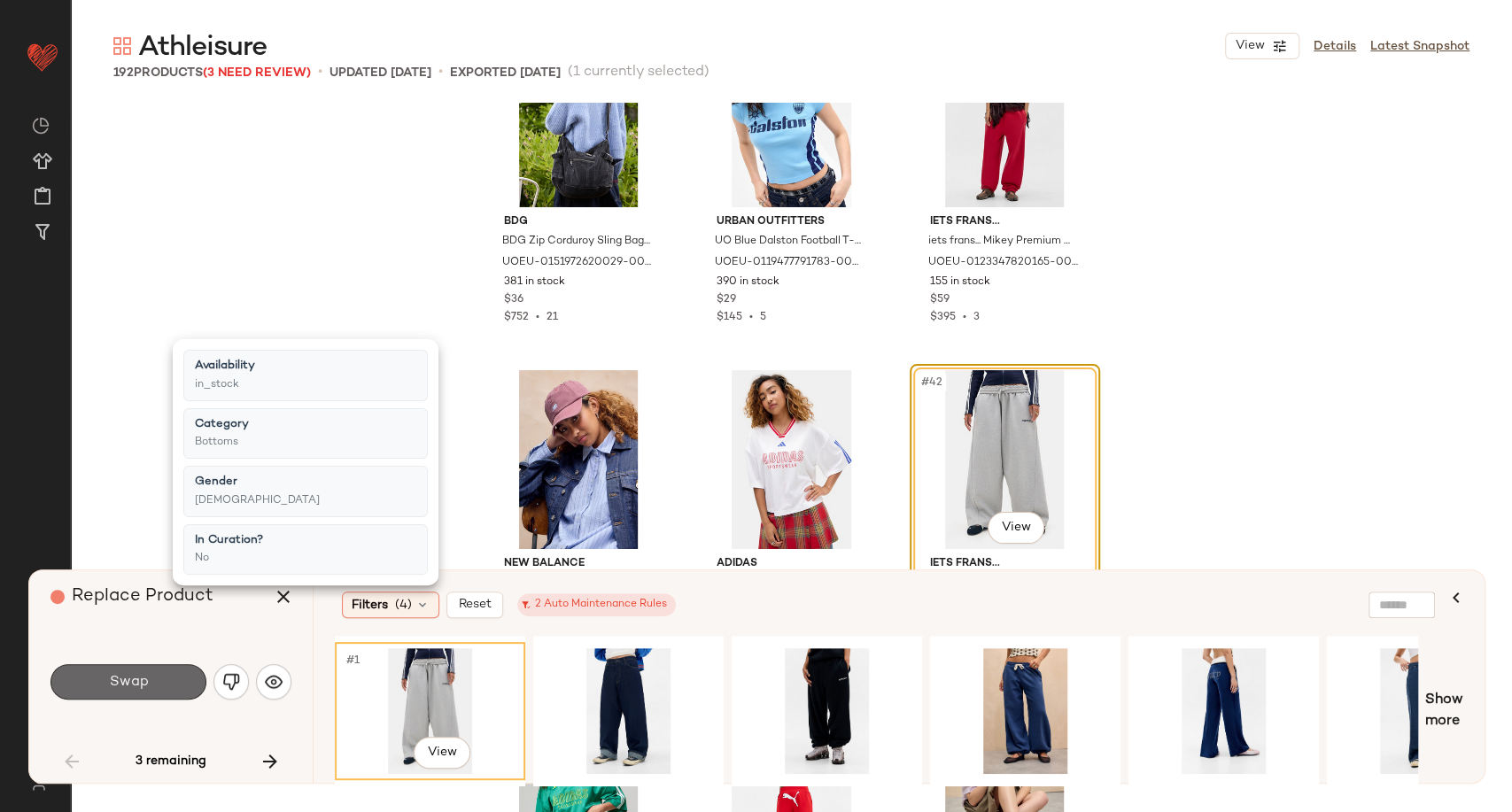
click at [152, 682] on button "Swap" at bounding box center [128, 682] width 156 height 36
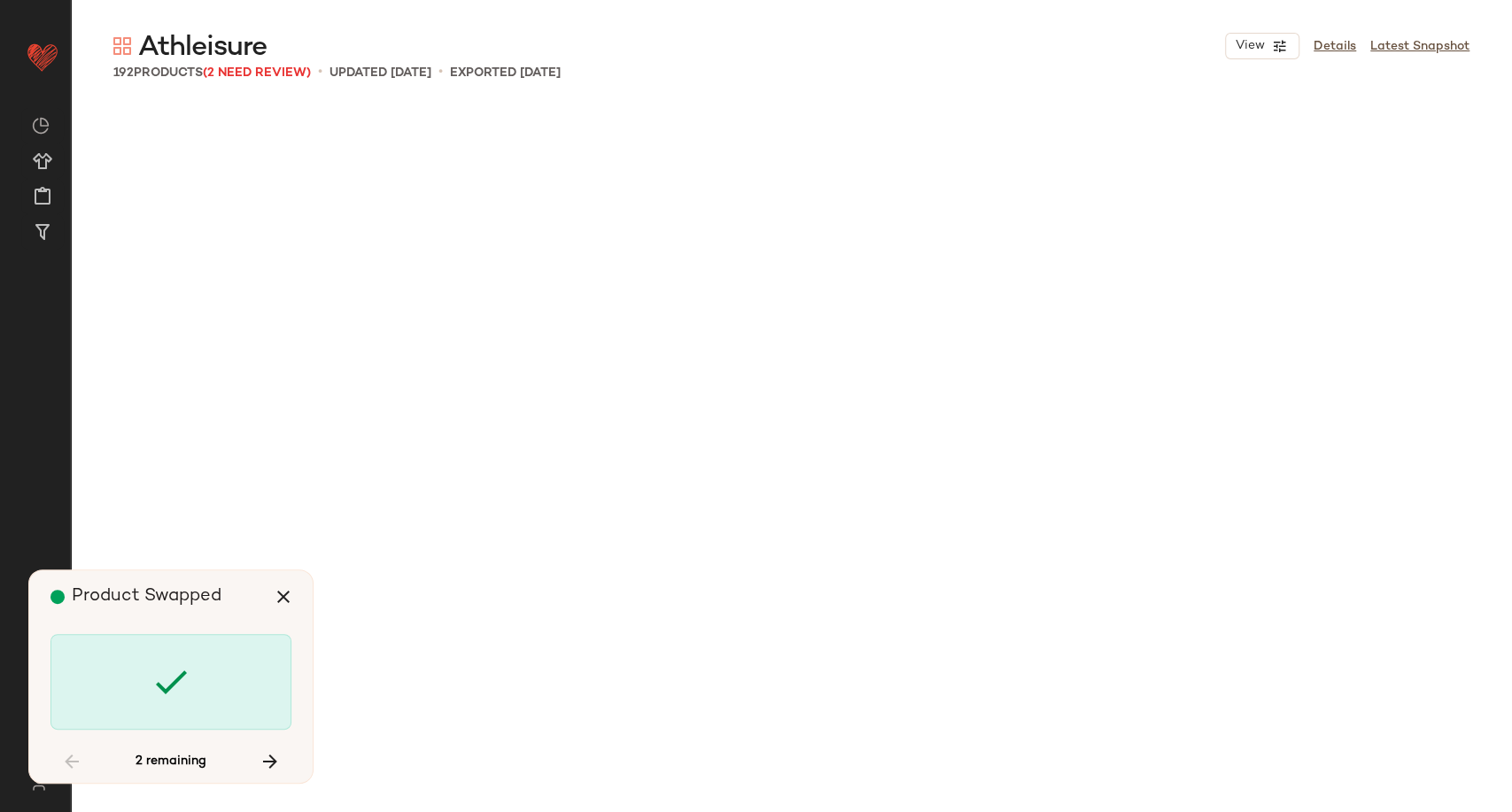
scroll to position [8889, 0]
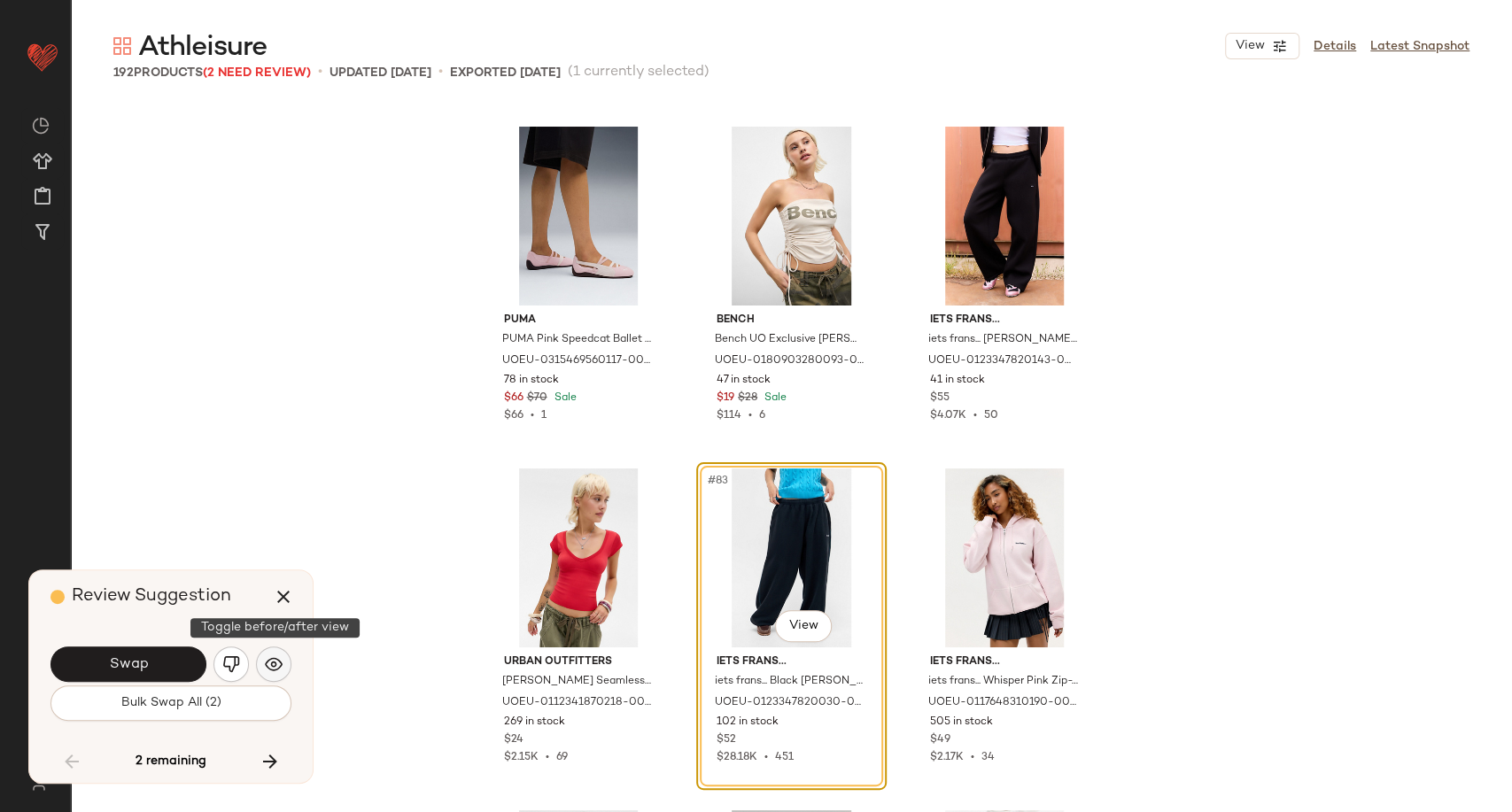
click at [272, 652] on button "button" at bounding box center [274, 665] width 36 height 36
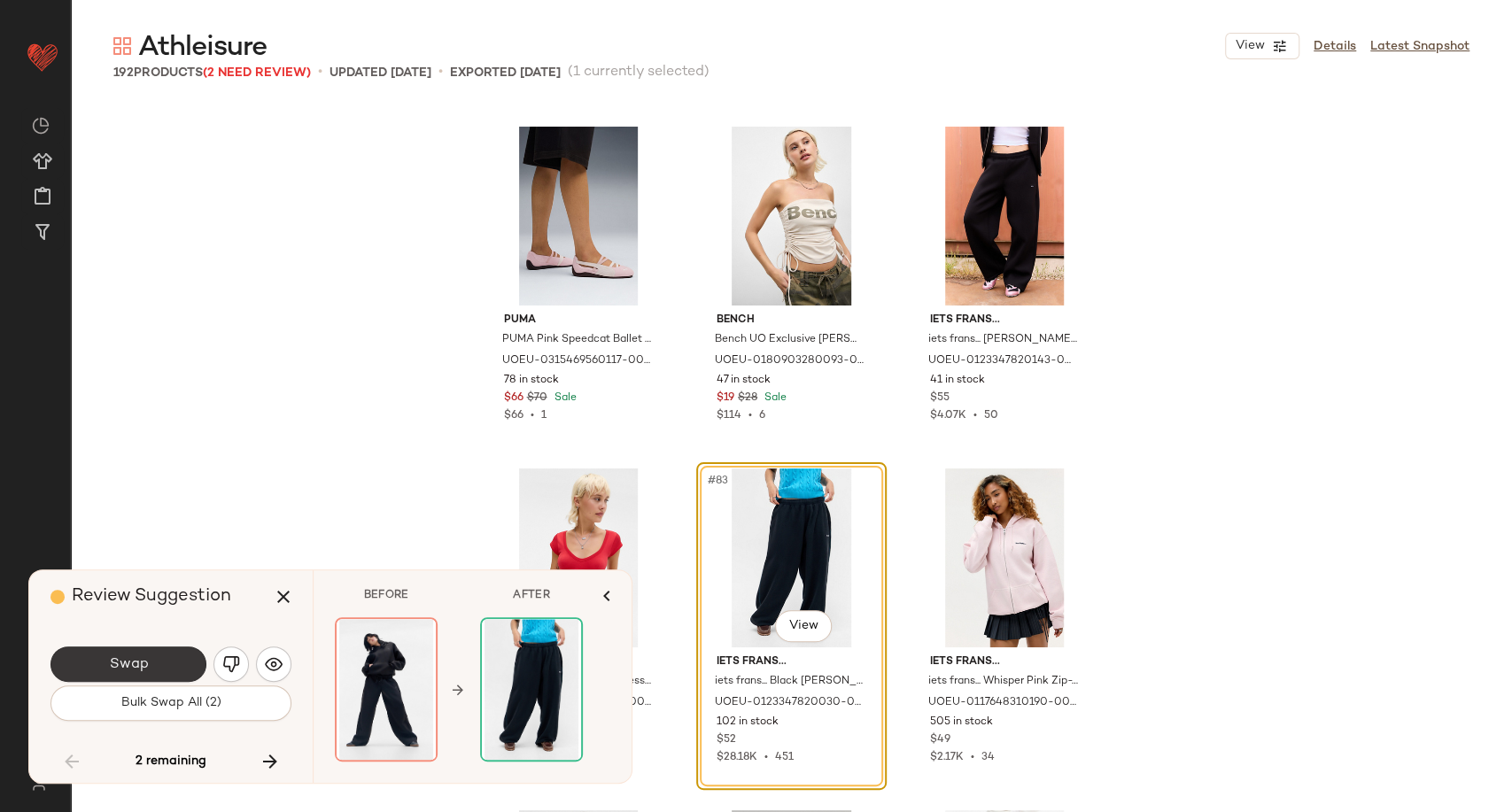
click at [141, 649] on button "Swap" at bounding box center [128, 665] width 156 height 36
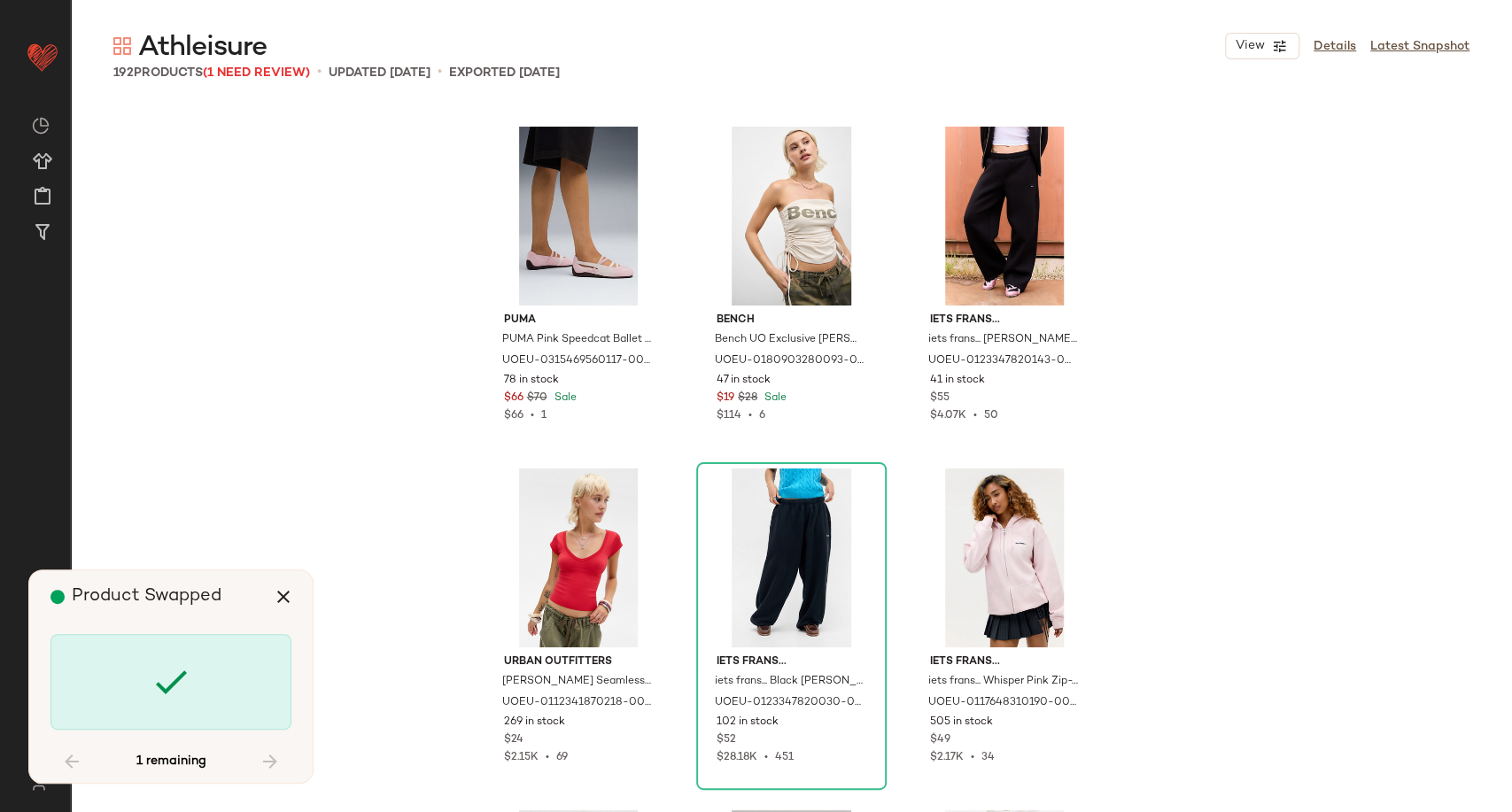
scroll to position [10599, 0]
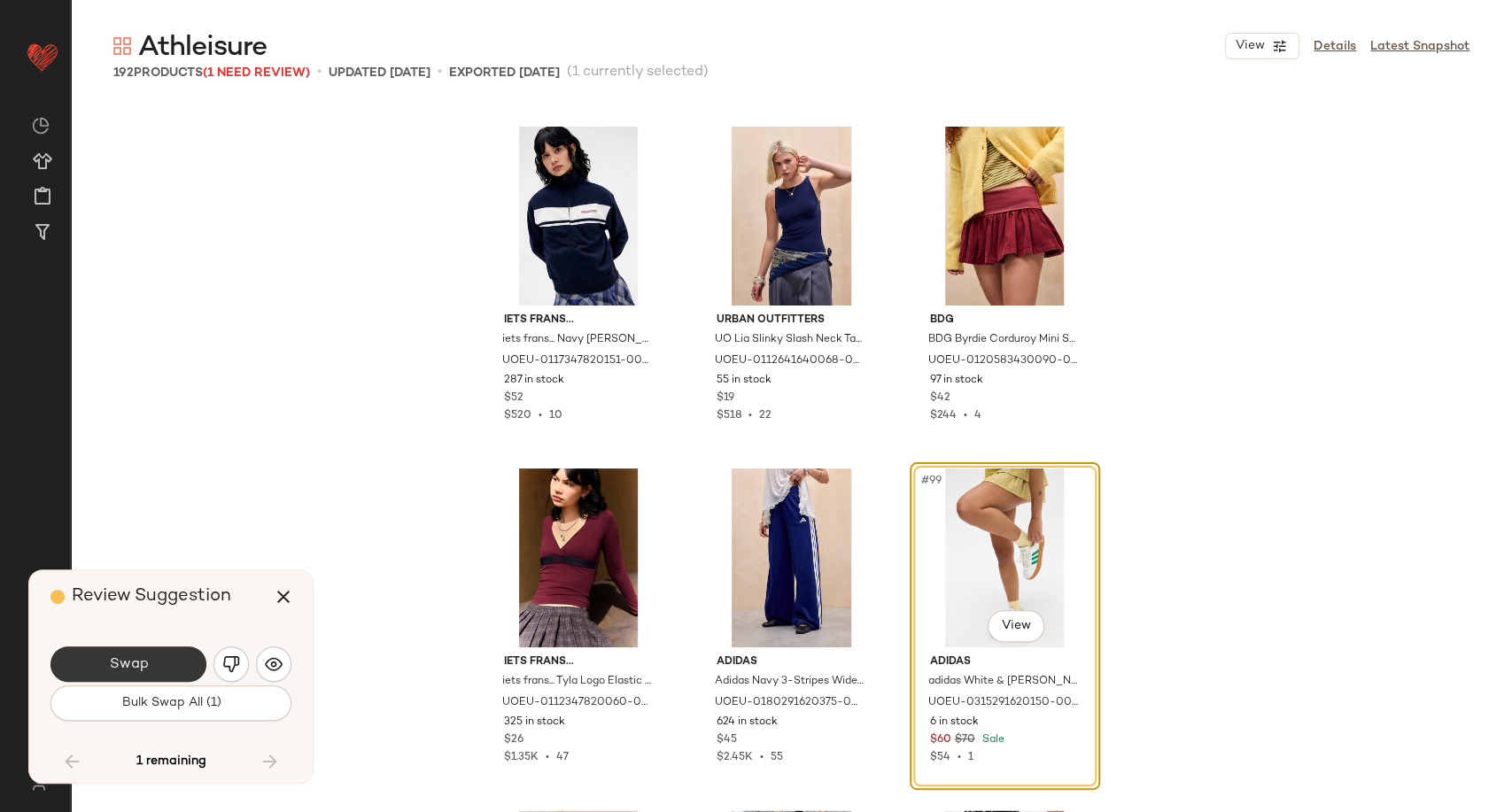
click at [148, 667] on button "Swap" at bounding box center [128, 665] width 156 height 36
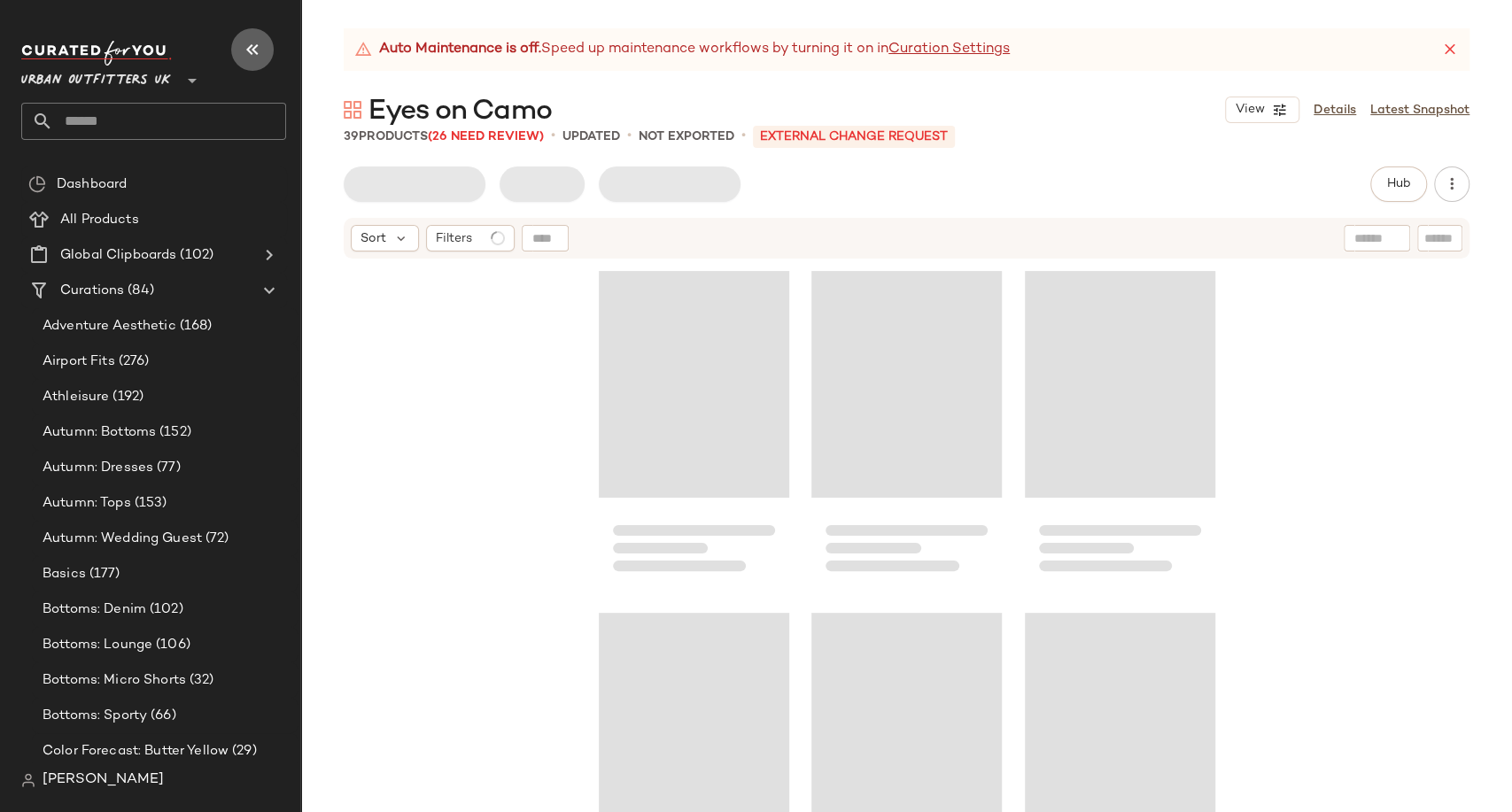
click at [249, 59] on icon "button" at bounding box center [252, 49] width 21 height 21
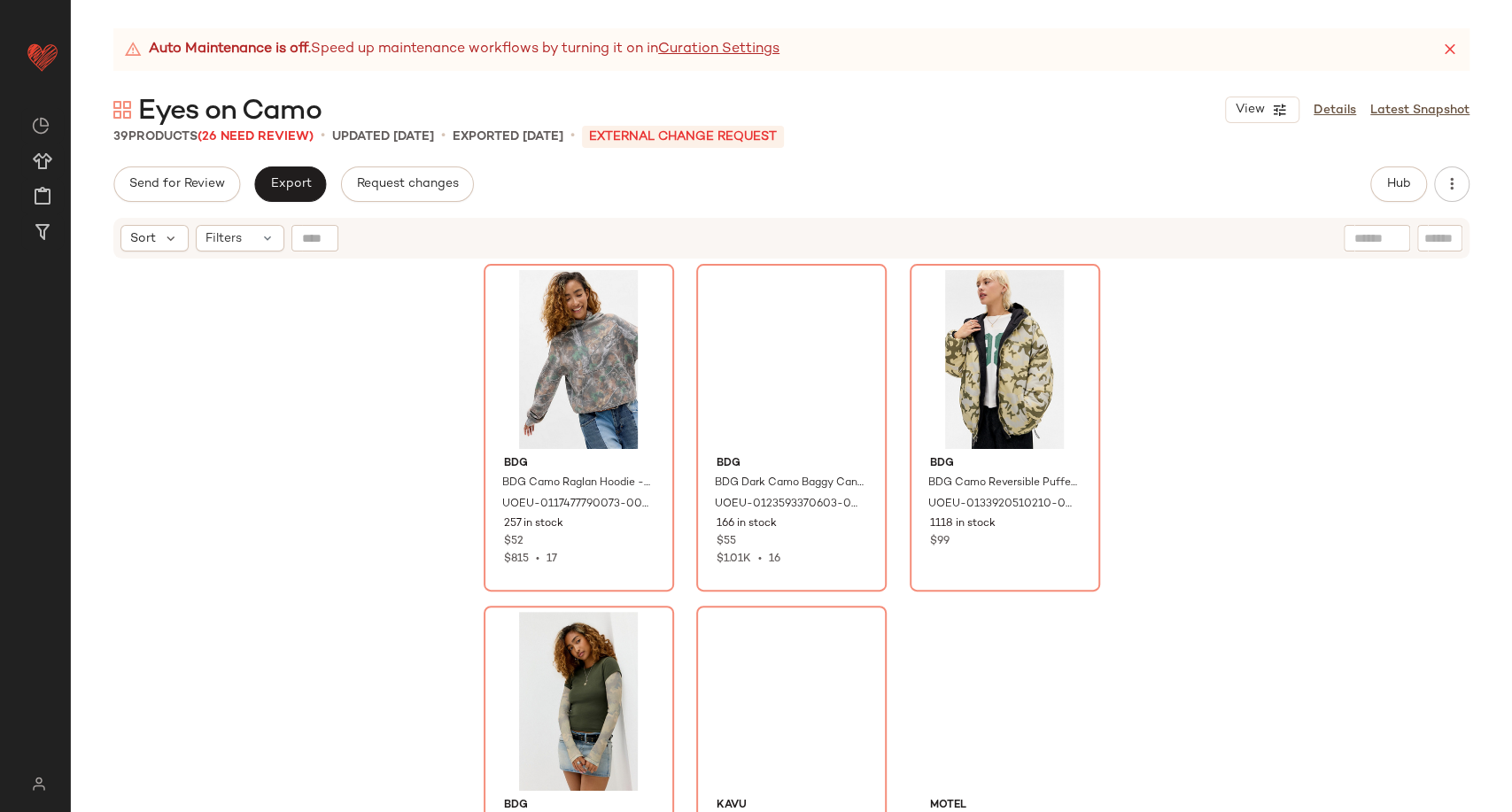
click at [282, 357] on div "BDG BDG Camo Raglan Hoodie - Black M at Urban Outfitters UOEU-0117477790073-000…" at bounding box center [791, 559] width 1441 height 596
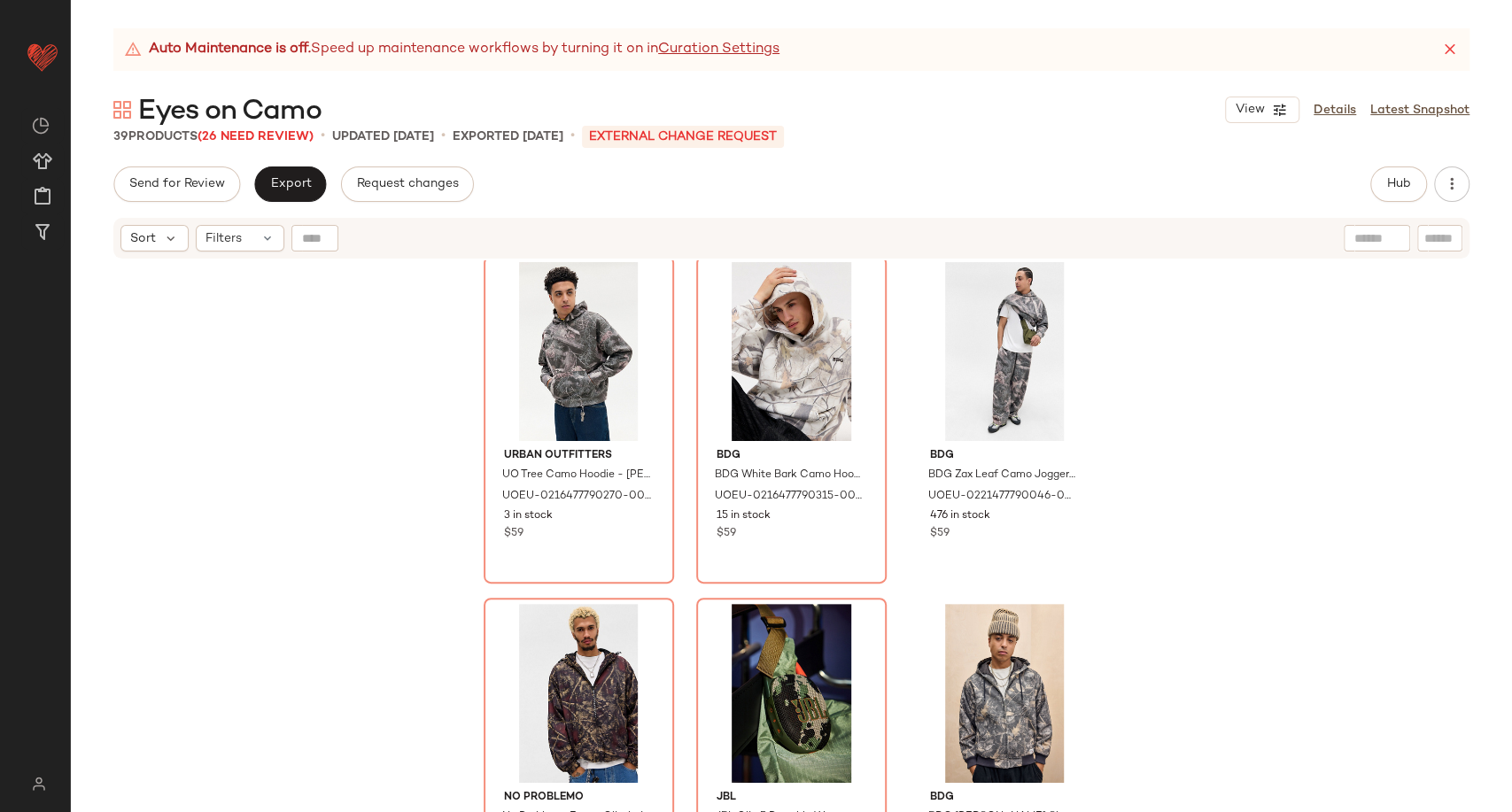
scroll to position [3753, 0]
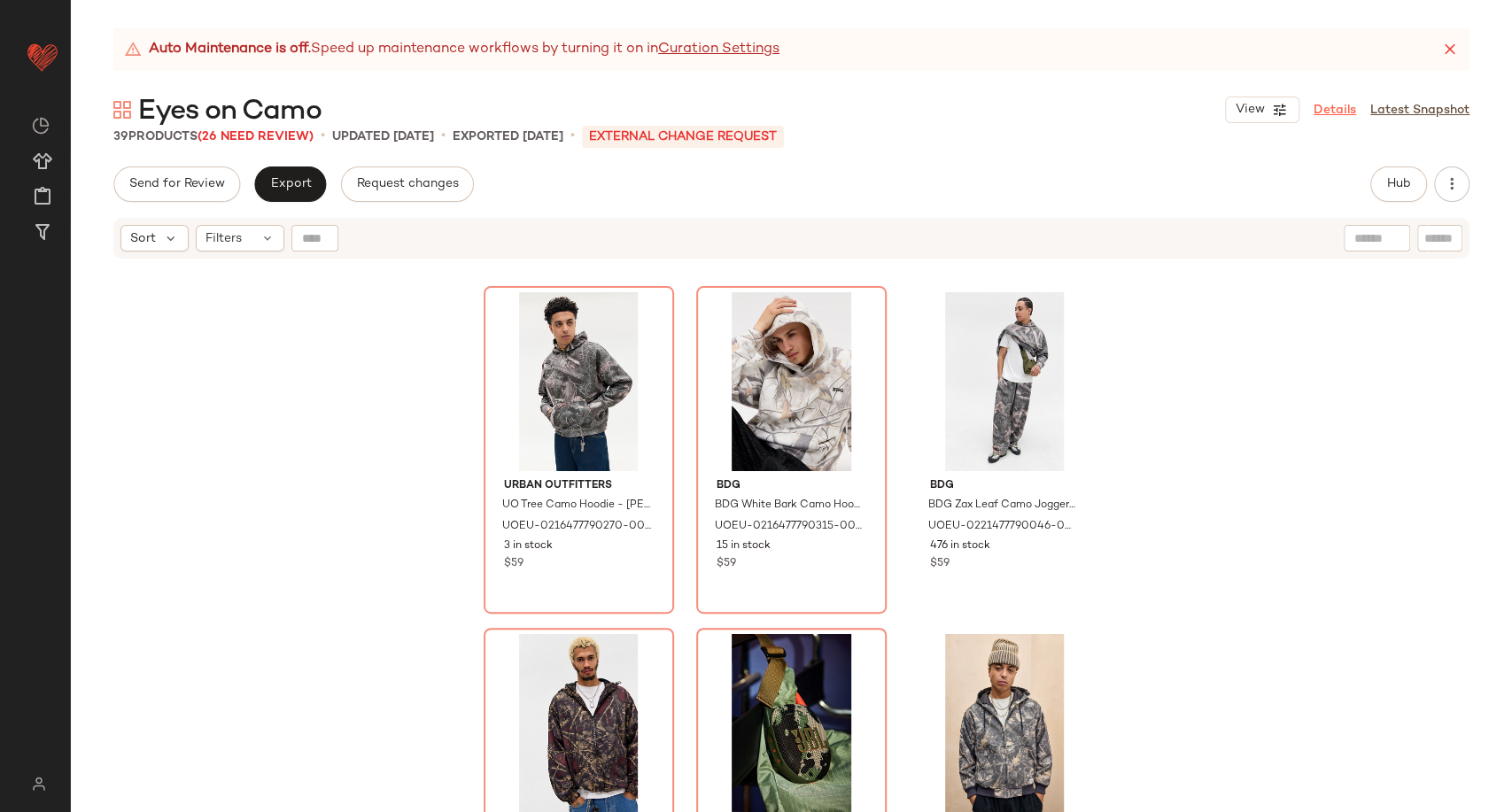
click at [1346, 106] on link "Details" at bounding box center [1335, 110] width 43 height 19
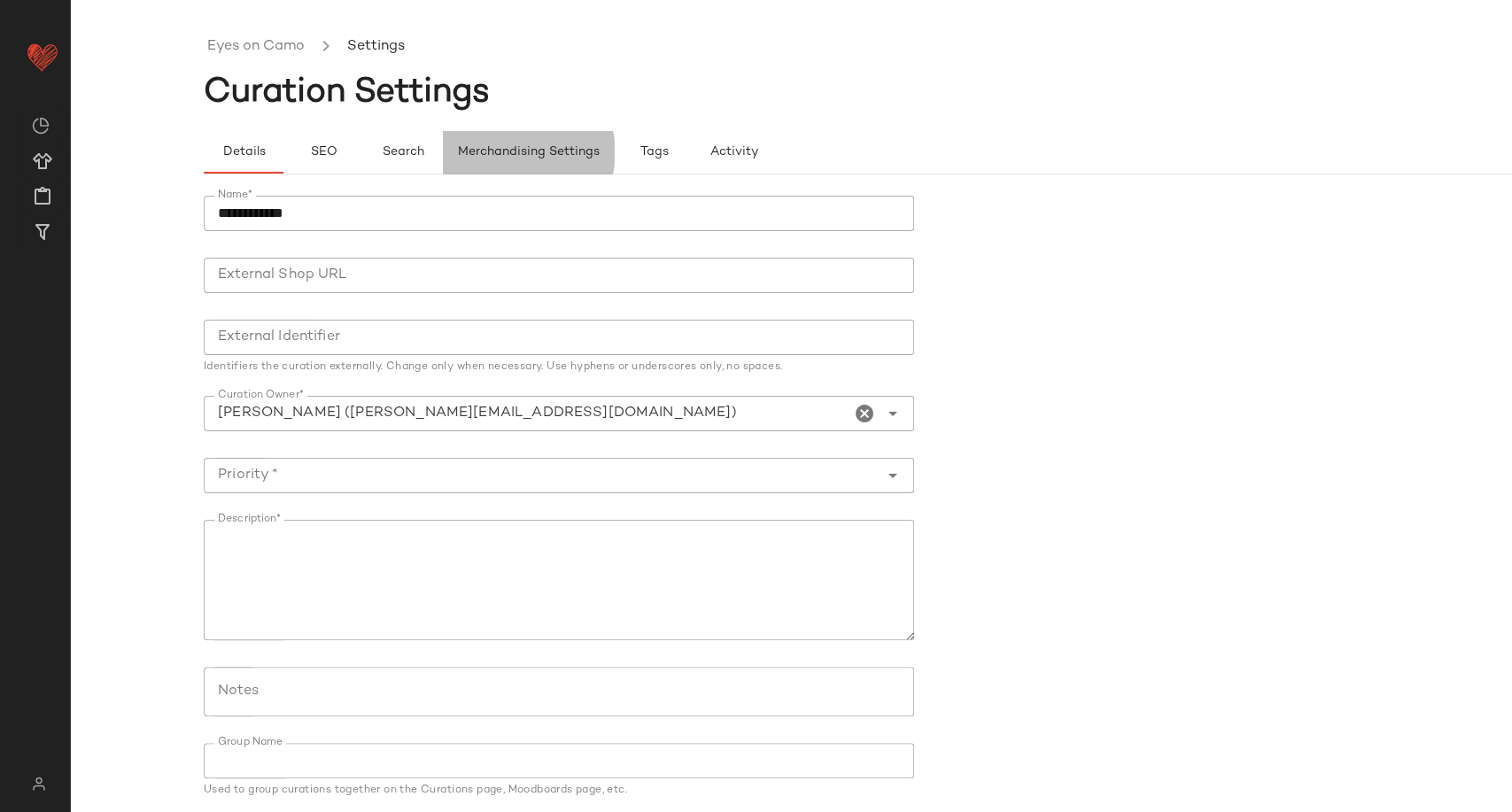
click at [583, 149] on span "Merchandising Settings" at bounding box center [528, 152] width 142 height 14
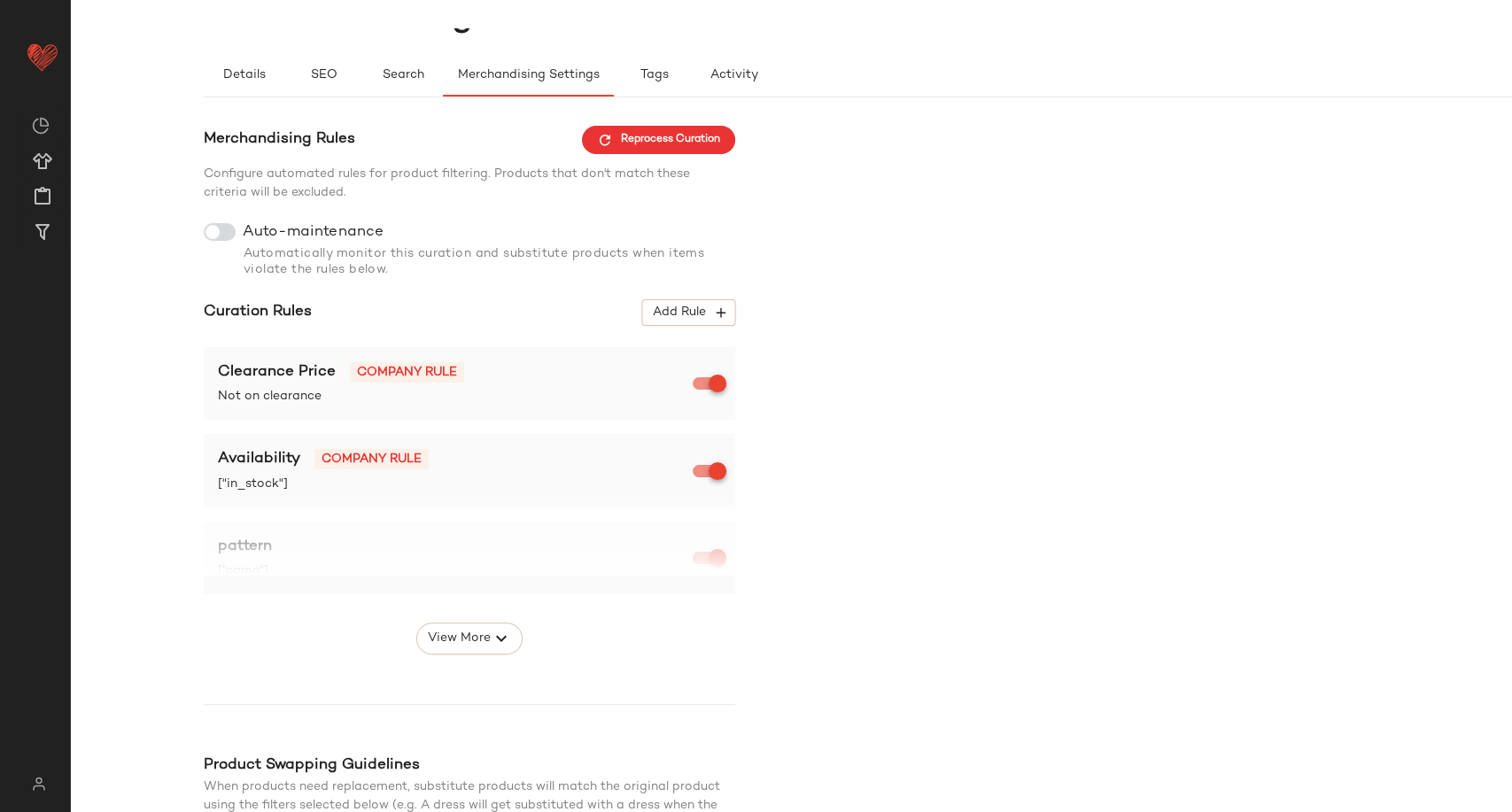
scroll to position [197, 0]
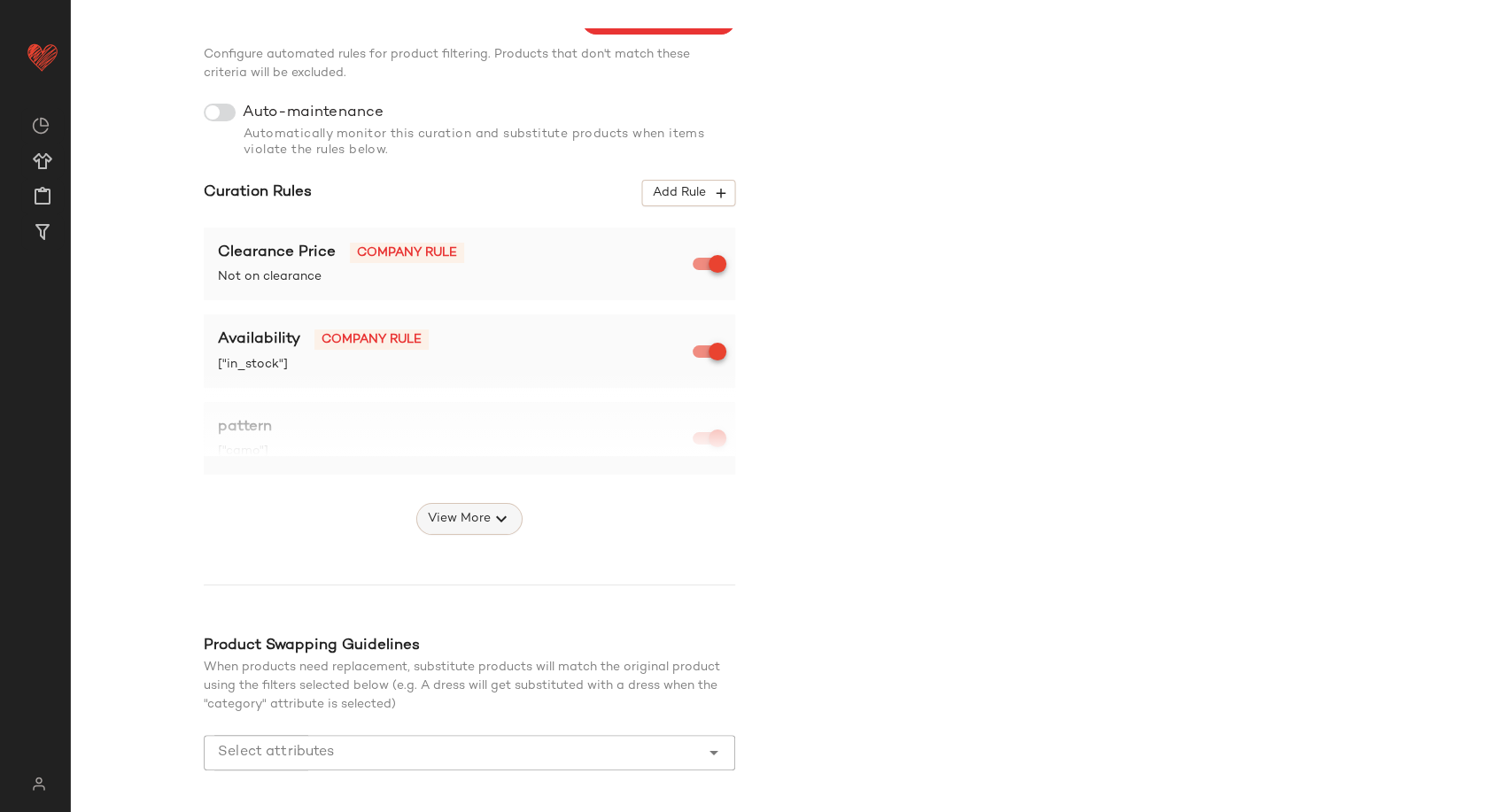
click at [466, 520] on span "View More" at bounding box center [459, 519] width 64 height 21
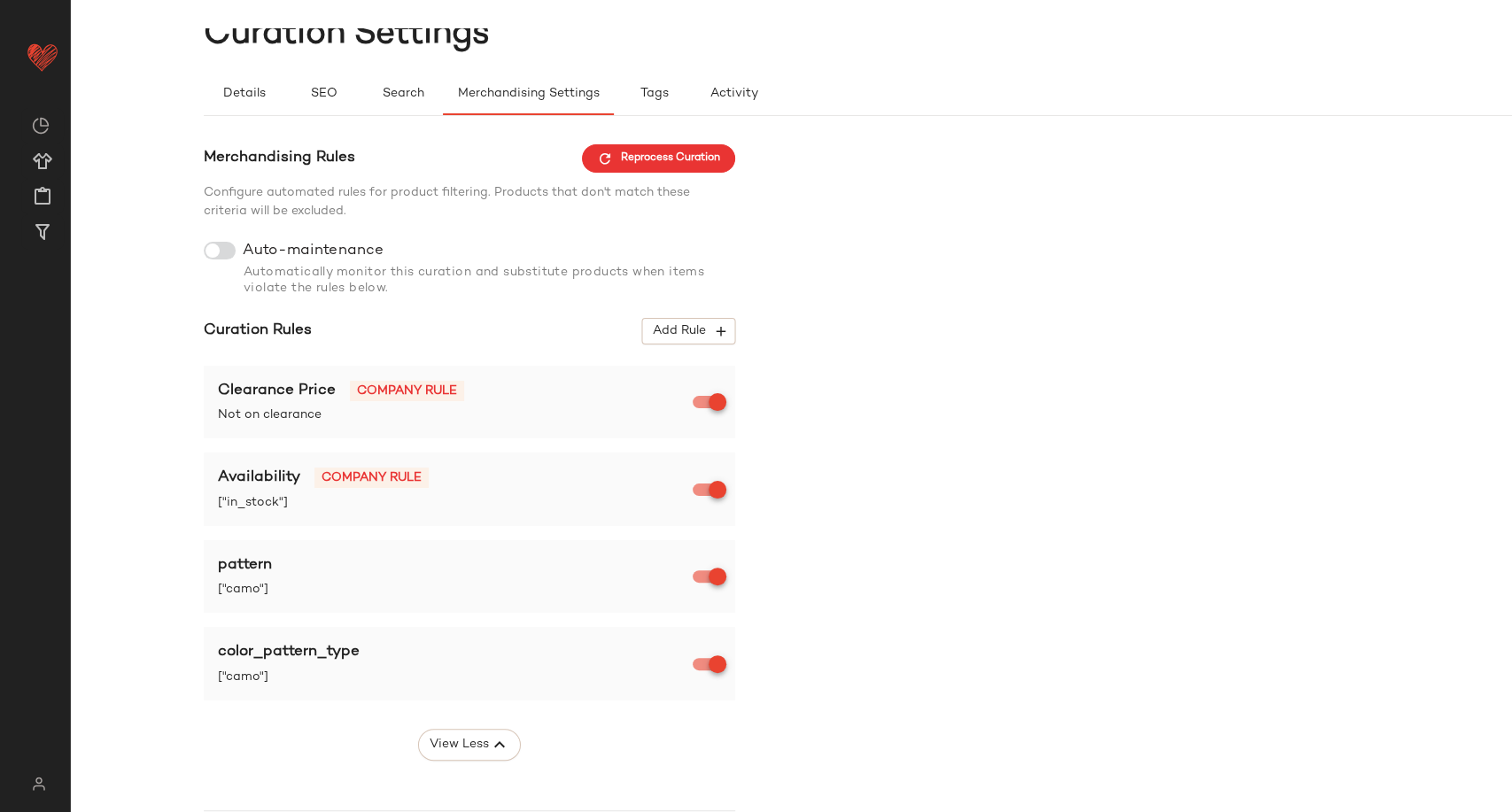
scroll to position [0, 0]
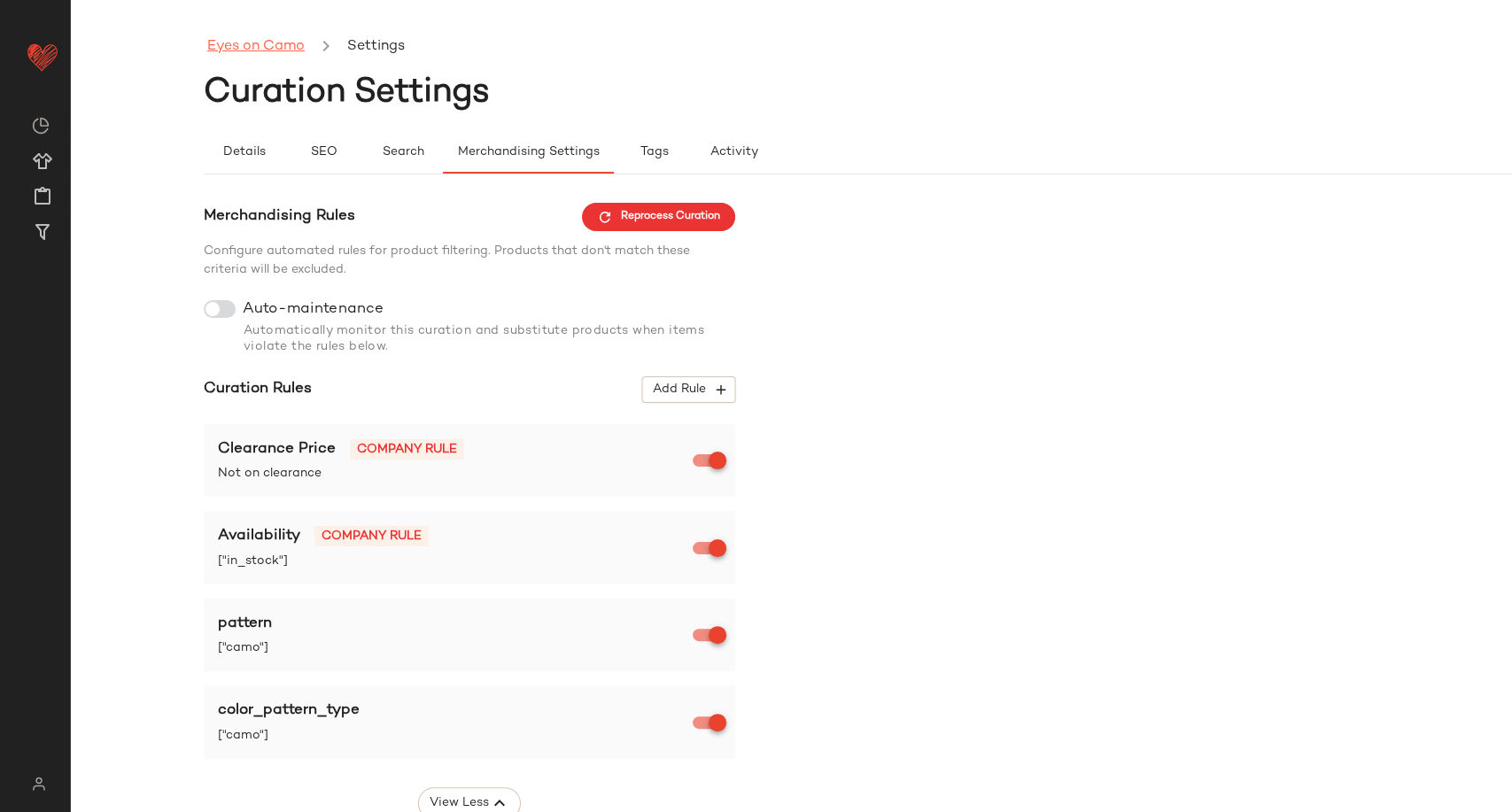
click at [269, 41] on link "Eyes on Camo" at bounding box center [256, 47] width 97 height 23
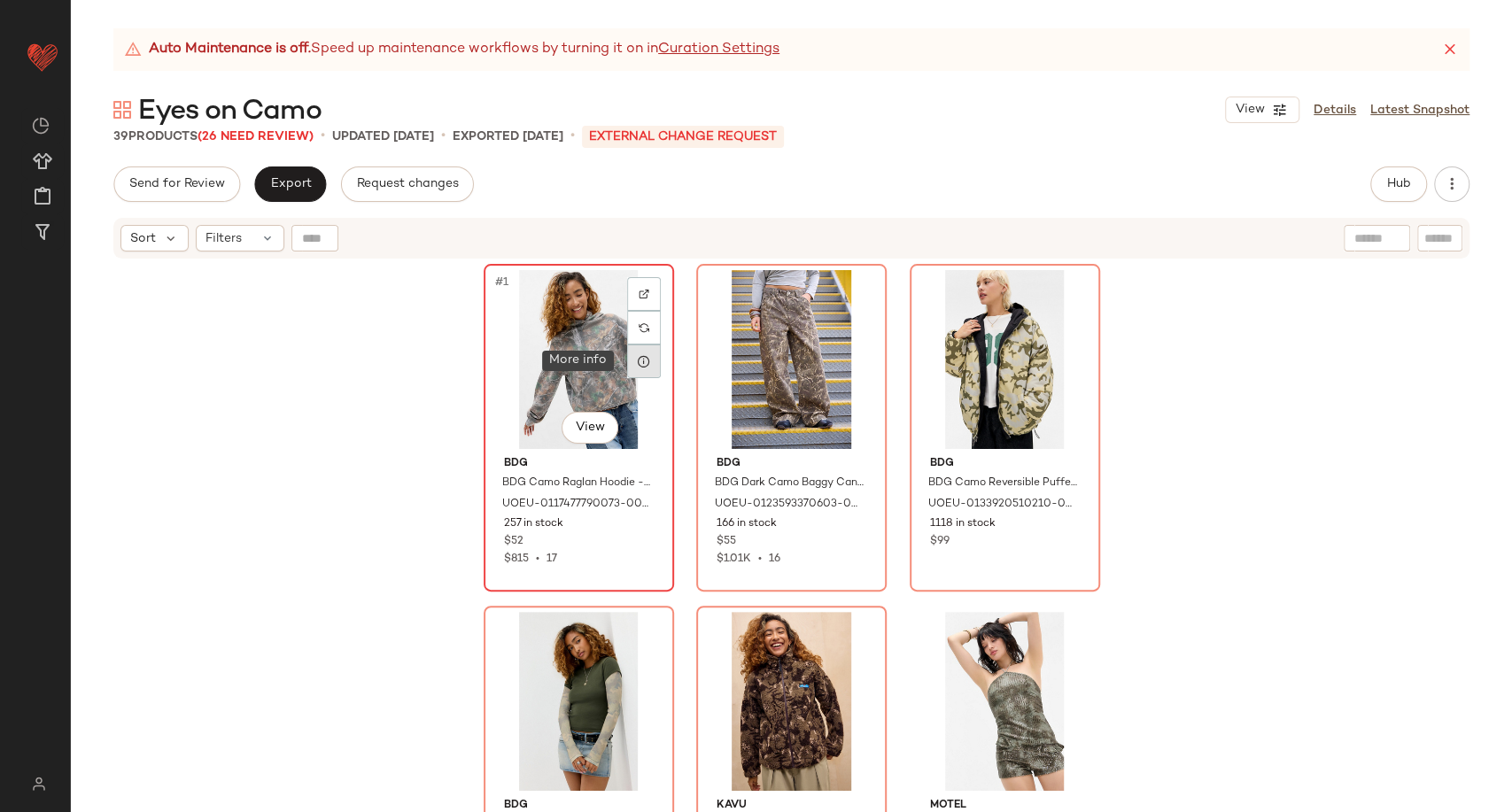
click at [646, 360] on div at bounding box center [644, 362] width 34 height 34
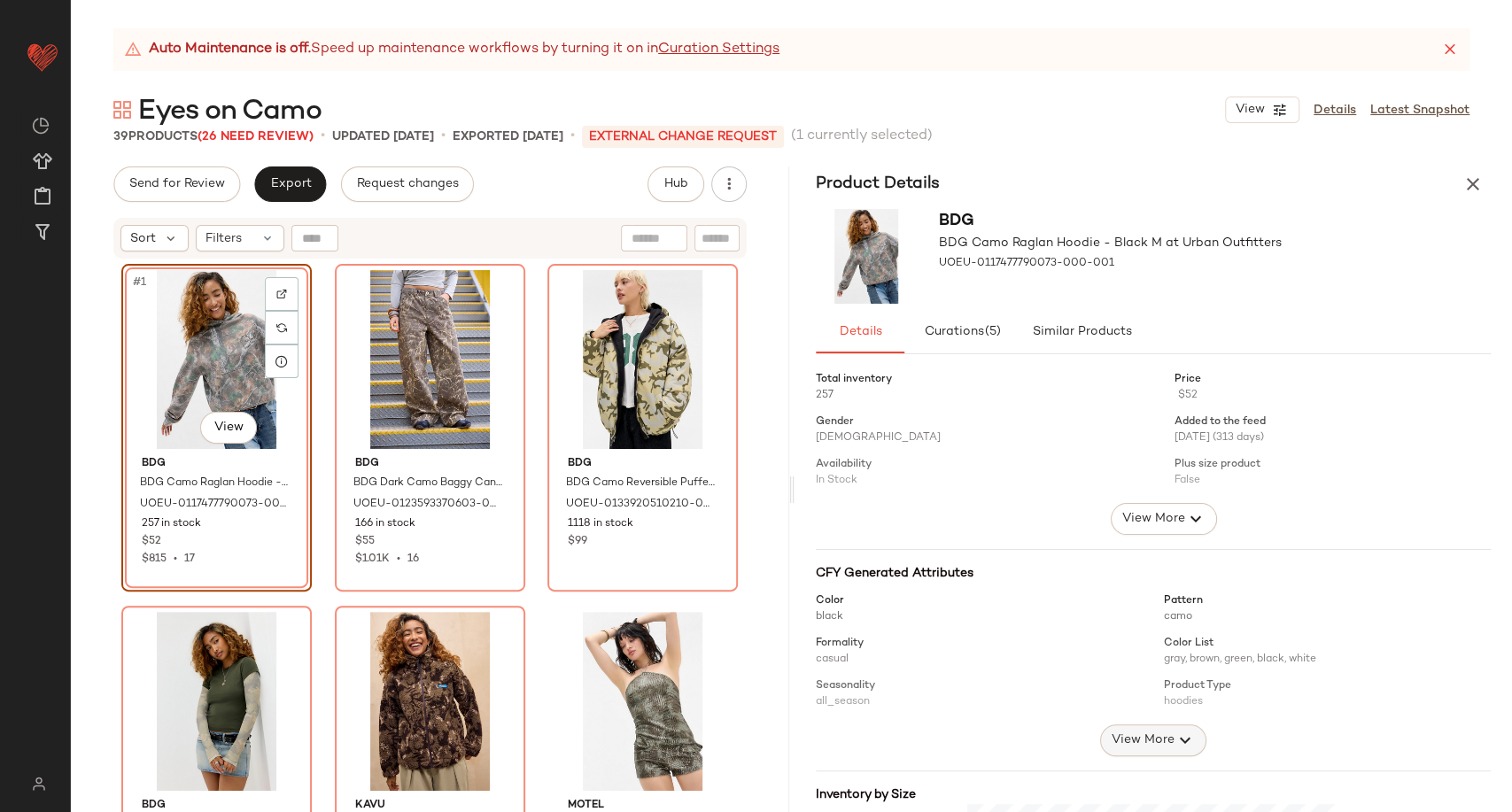
click at [1176, 745] on icon "button" at bounding box center [1185, 739] width 21 height 21
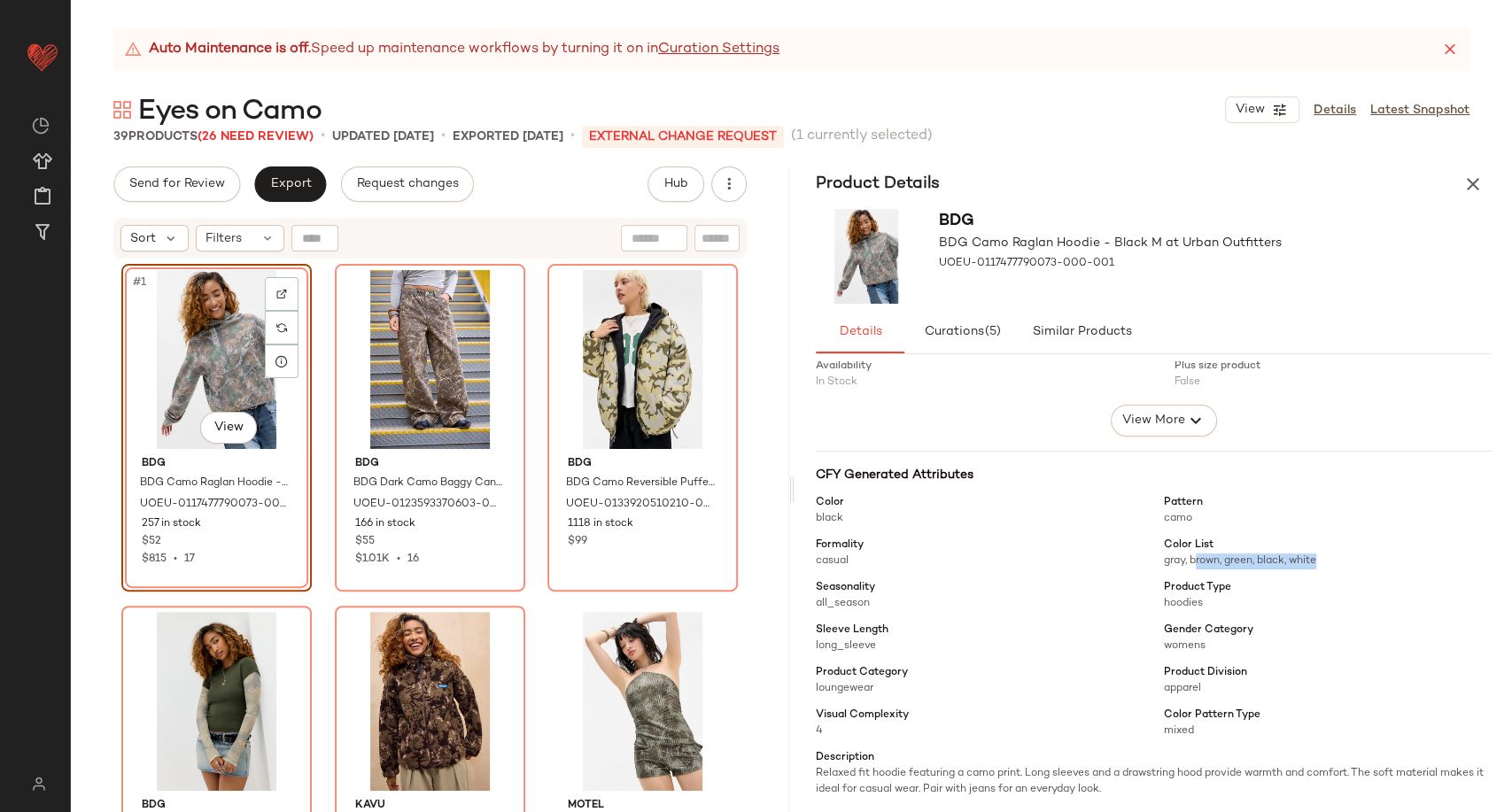
drag, startPoint x: 1208, startPoint y: 561, endPoint x: 1313, endPoint y: 561, distance: 105.0
click at [1313, 561] on span "gray, brown, green, black, white" at bounding box center [1240, 562] width 152 height 12
drag, startPoint x: 1160, startPoint y: 731, endPoint x: 1219, endPoint y: 731, distance: 59.0
click at [1219, 731] on span "mixed" at bounding box center [1327, 731] width 327 height 16
click at [1473, 192] on icon "button" at bounding box center [1472, 184] width 21 height 21
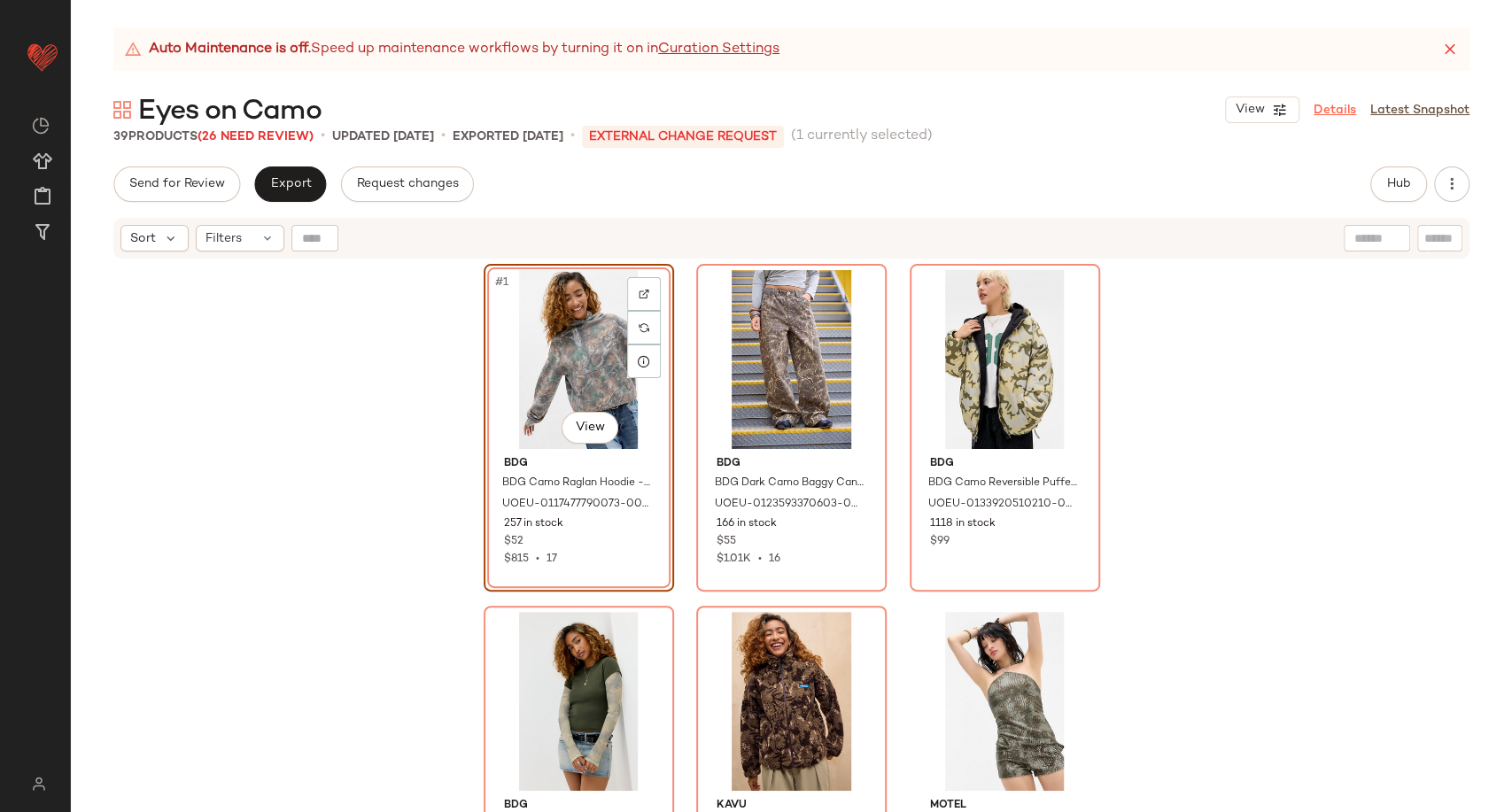
click at [1325, 108] on link "Details" at bounding box center [1335, 110] width 43 height 19
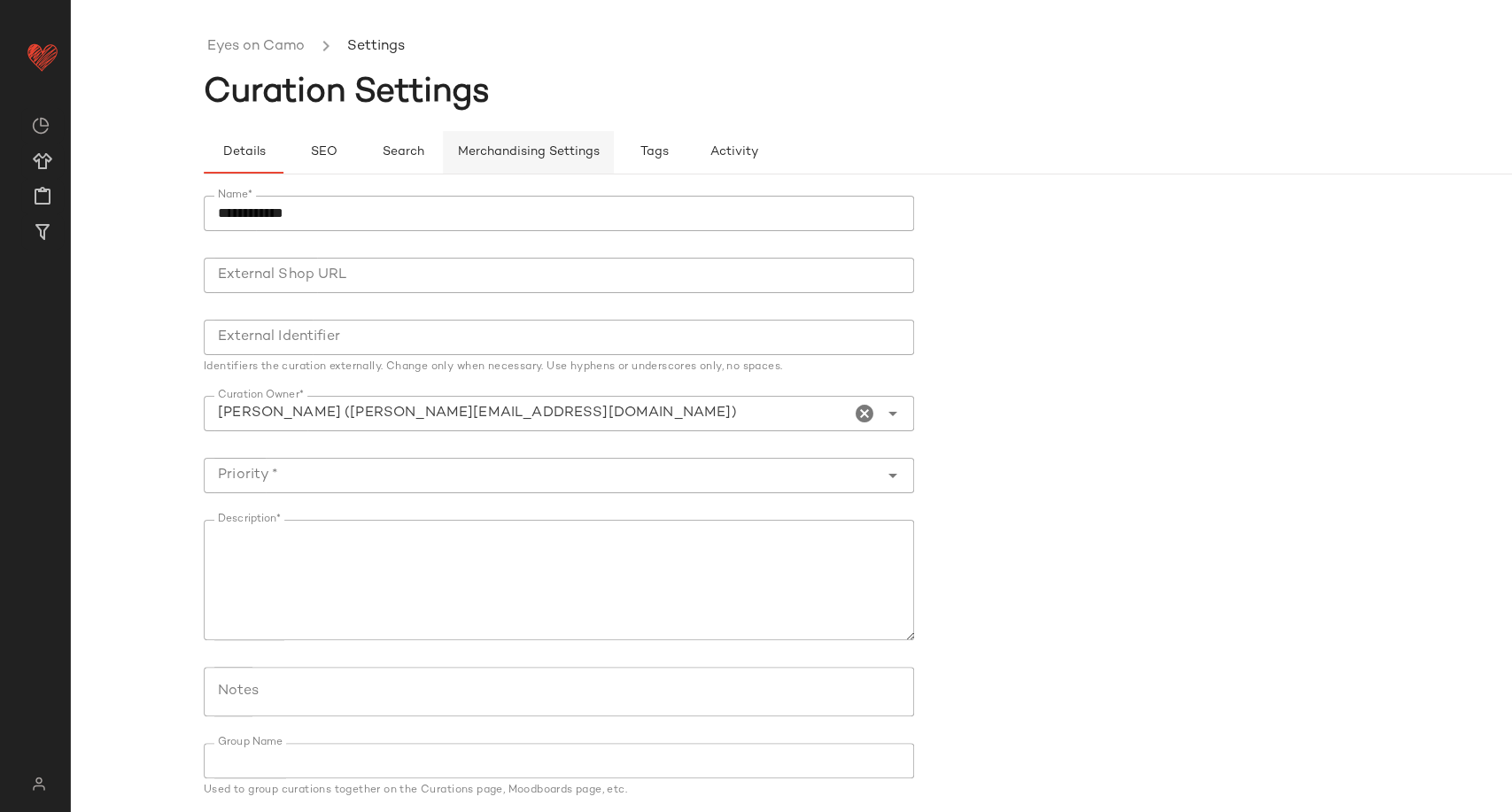
click at [488, 152] on span "Merchandising Settings" at bounding box center [528, 152] width 142 height 14
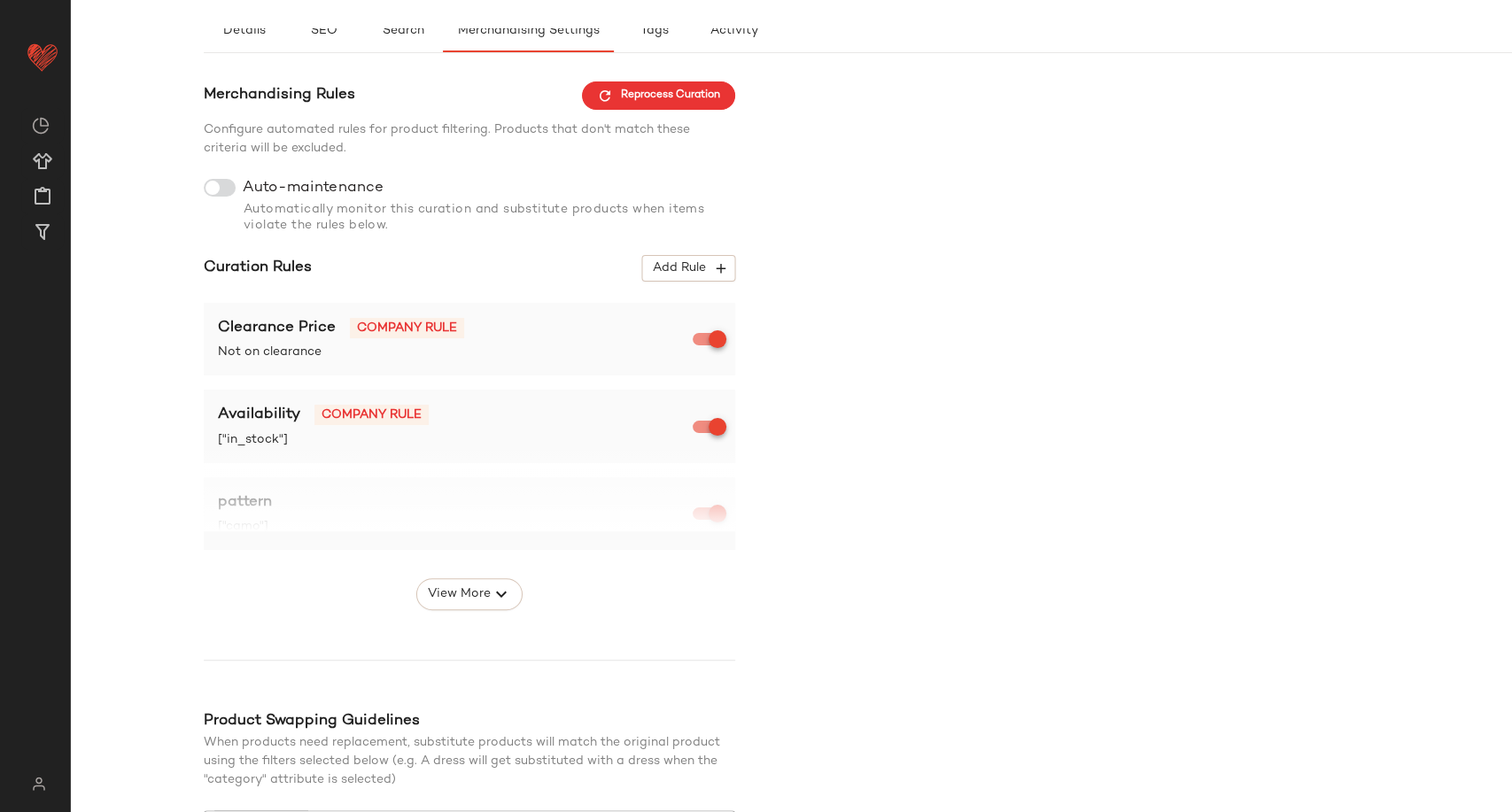
scroll to position [268, 0]
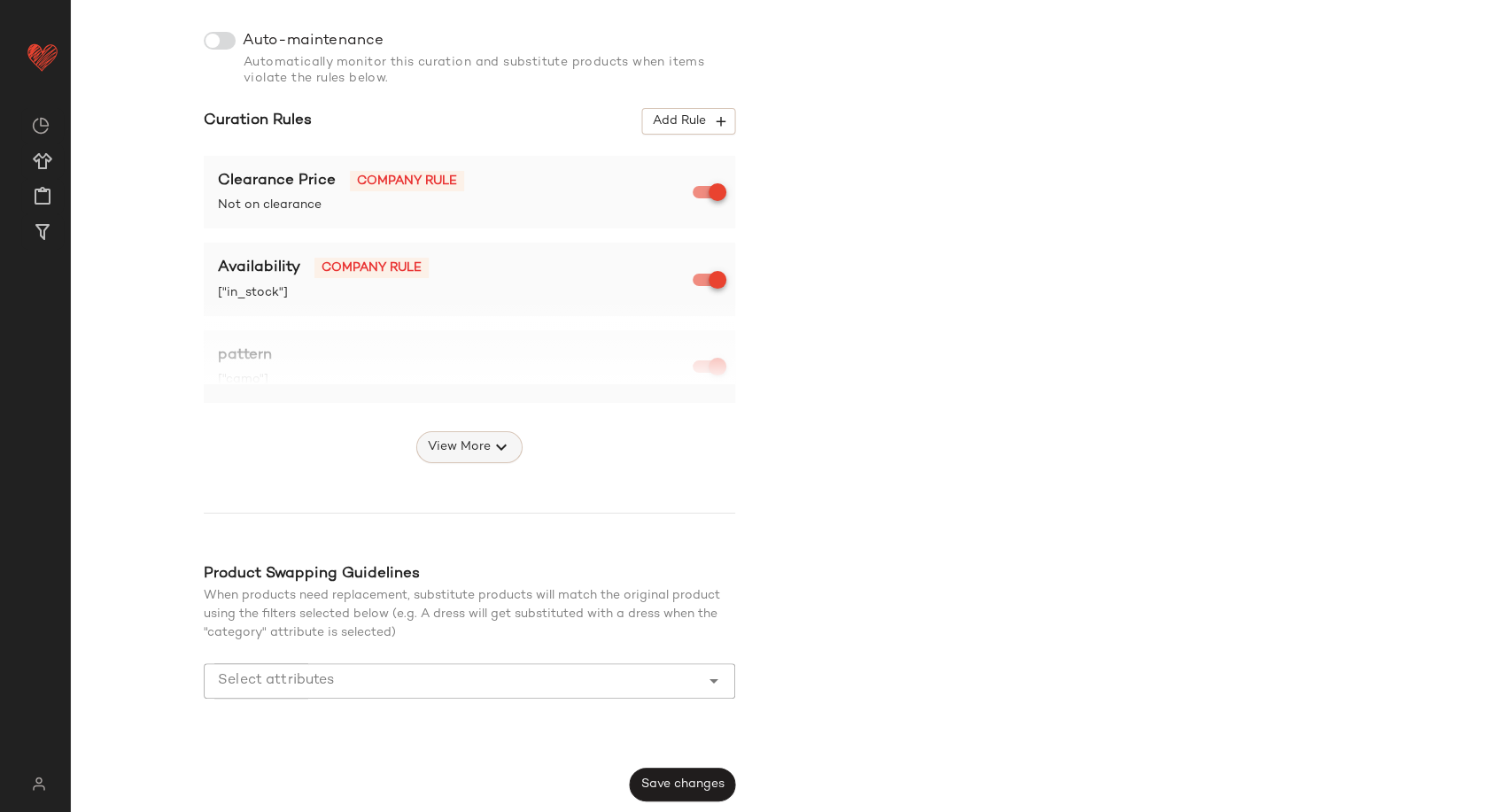
click at [468, 458] on span "View More" at bounding box center [459, 446] width 64 height 21
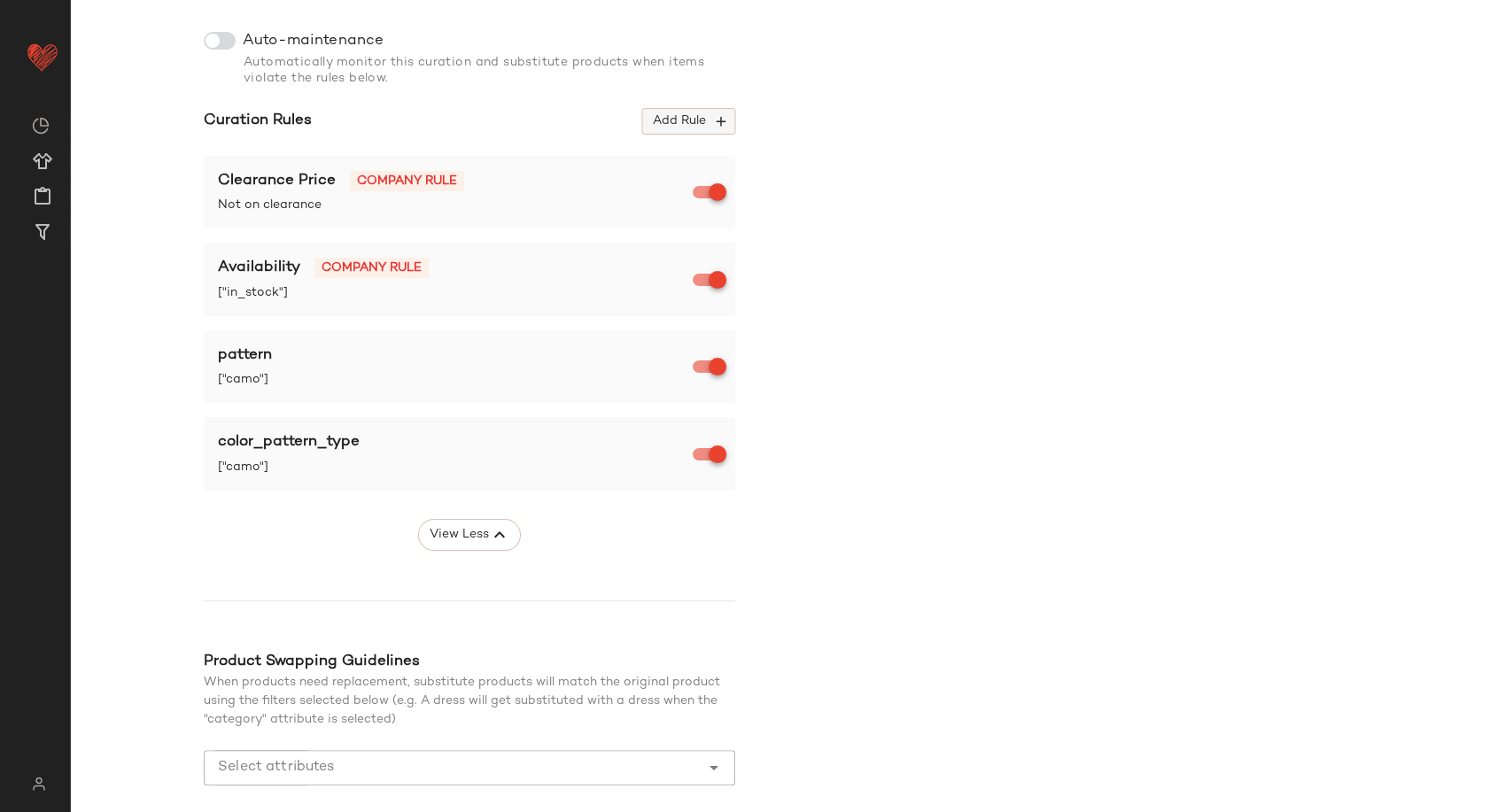
click at [668, 128] on span "Add Rule" at bounding box center [689, 121] width 74 height 16
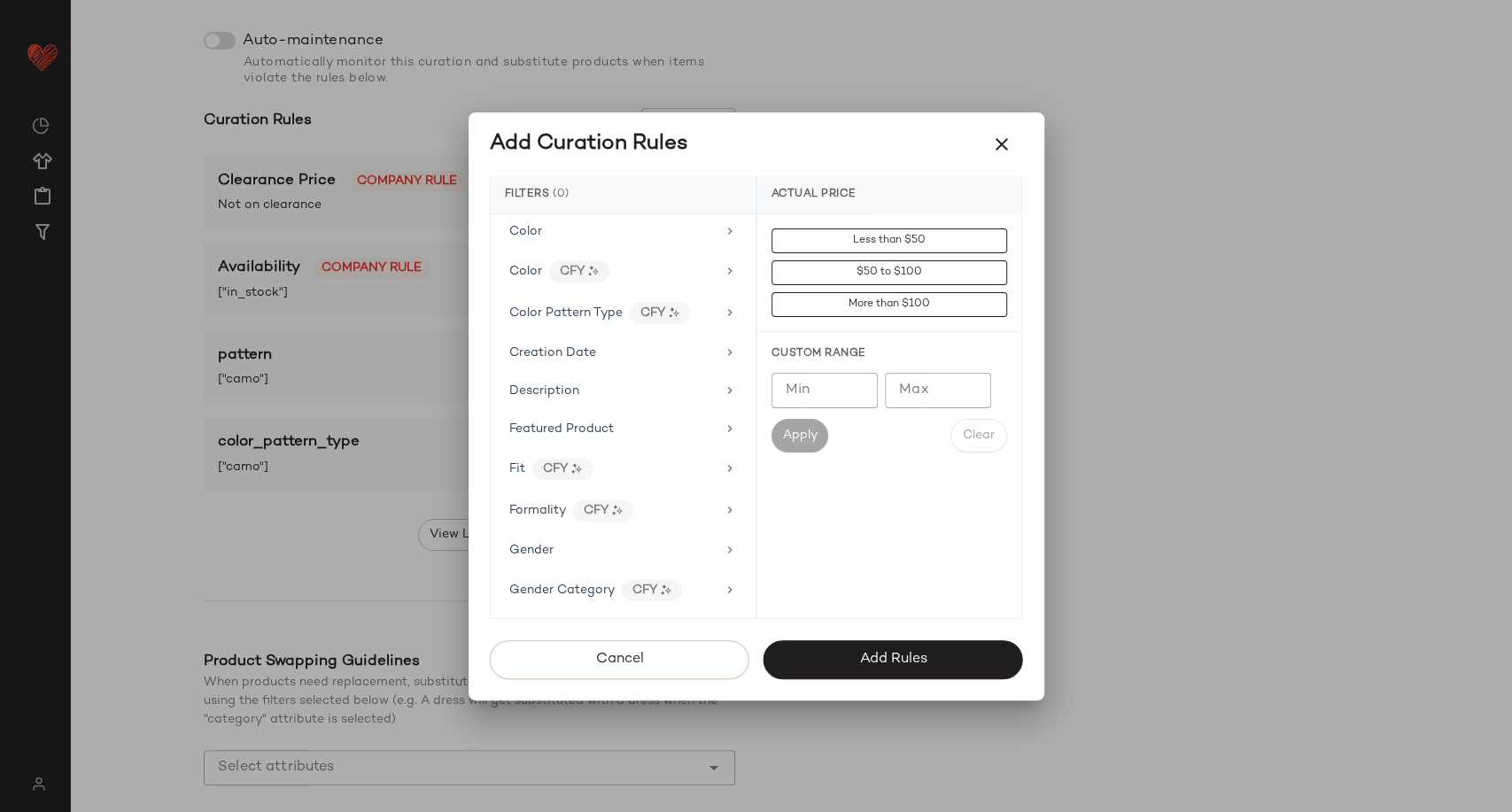
scroll to position [371, 0]
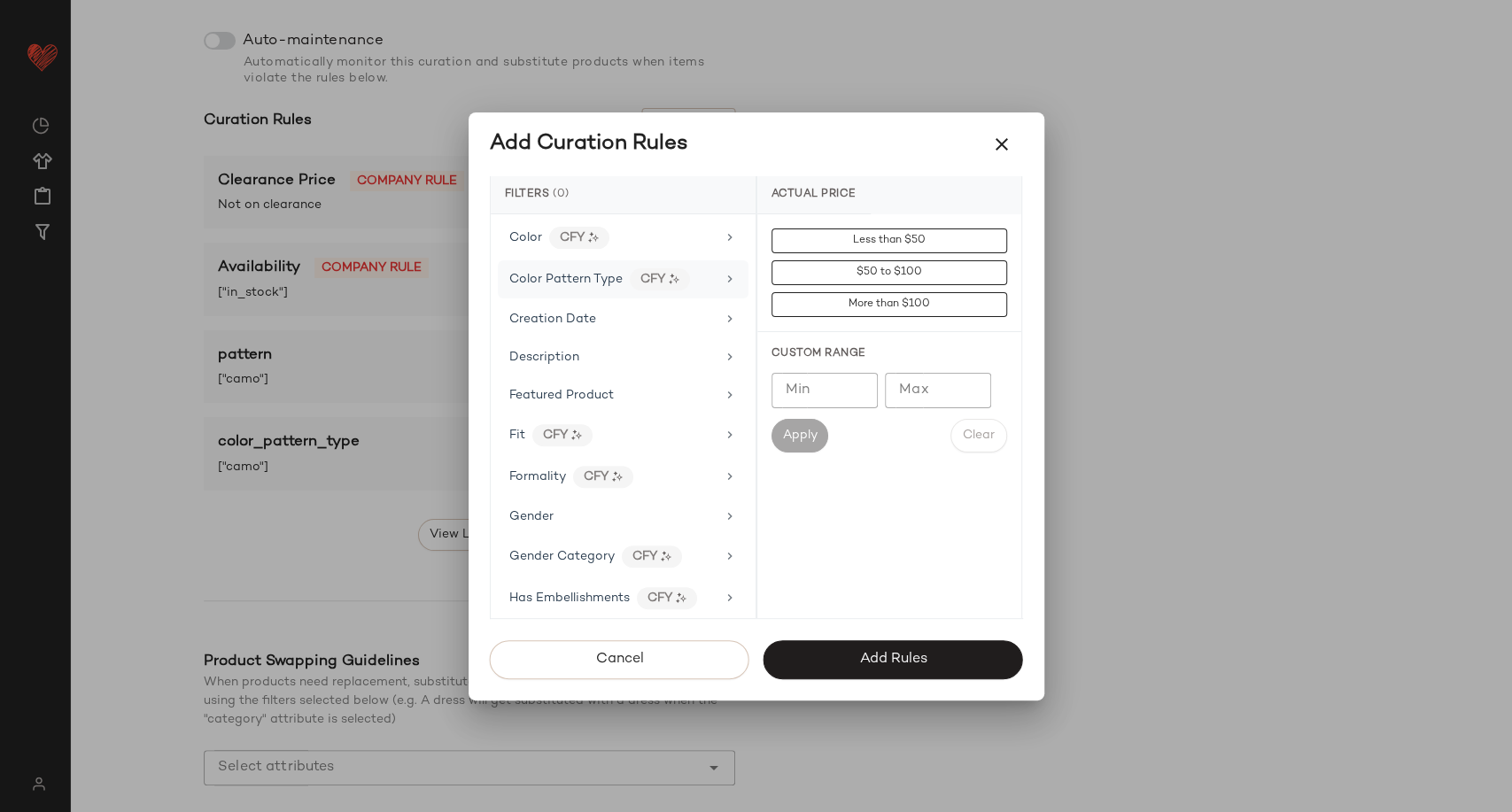
click at [582, 278] on span "Color Pattern Type" at bounding box center [566, 278] width 113 height 13
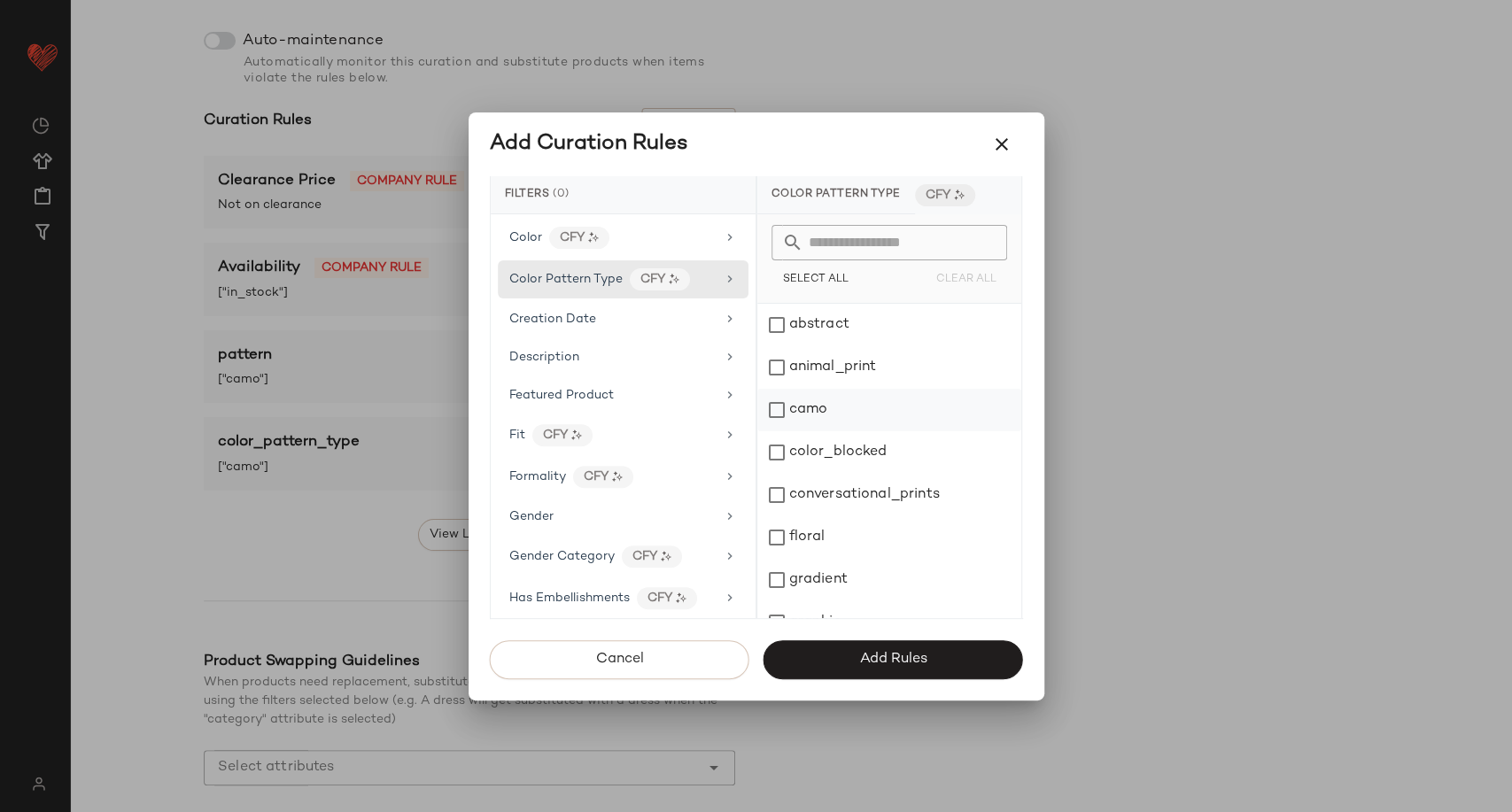
click at [811, 411] on div "camo" at bounding box center [890, 409] width 264 height 43
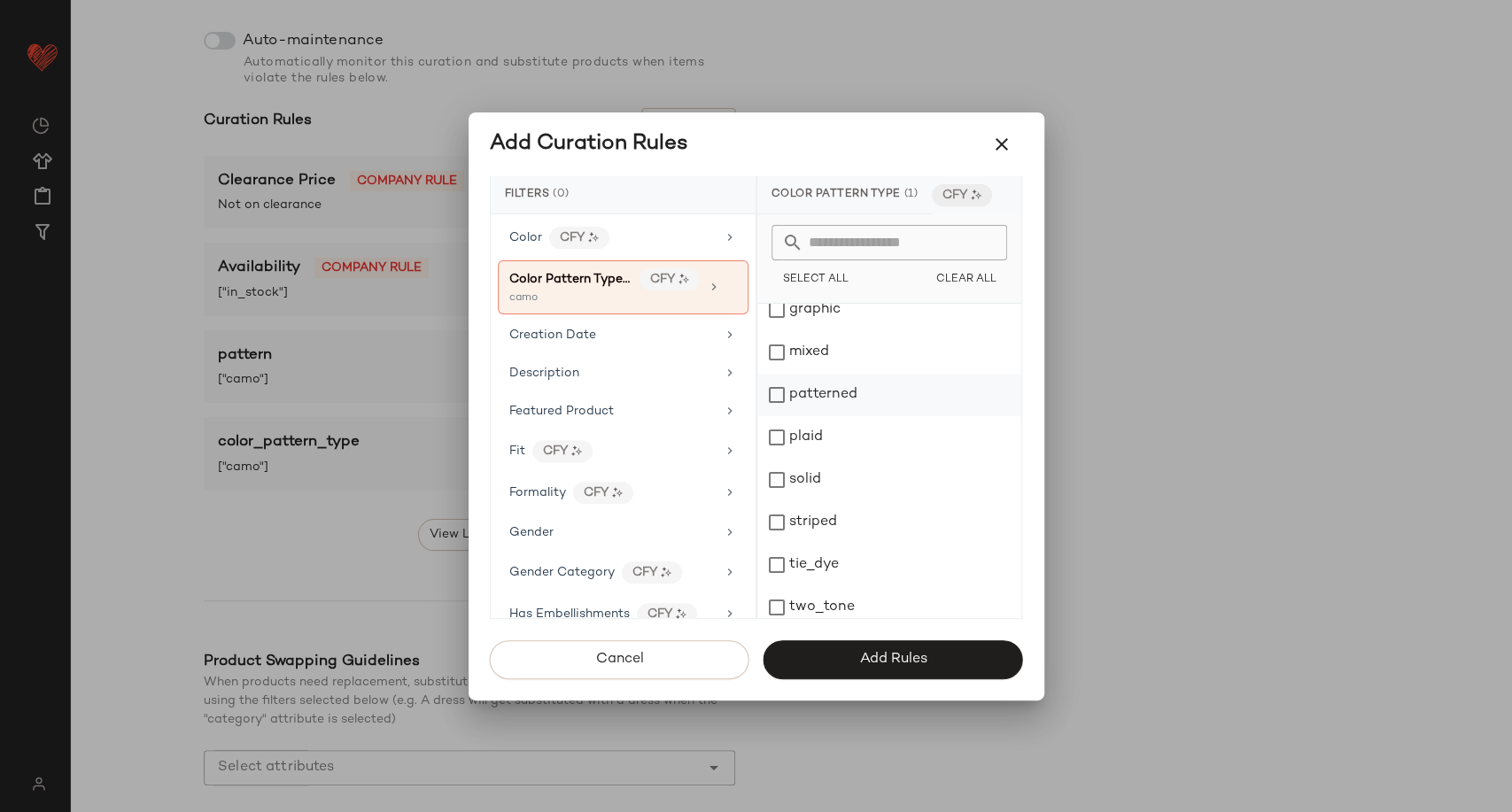
scroll to position [322, 0]
click at [809, 342] on div "mixed" at bounding box center [890, 343] width 264 height 43
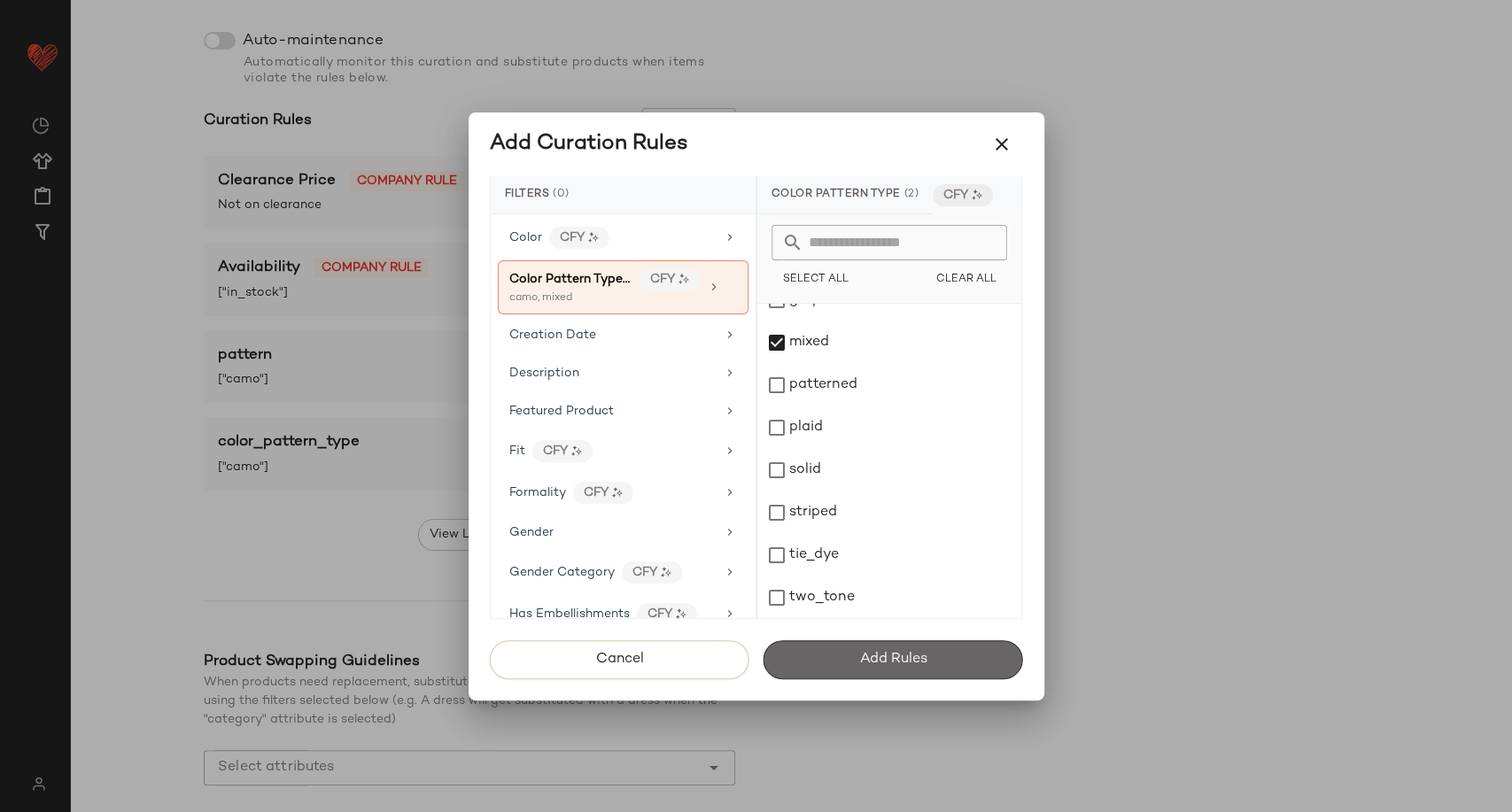
click at [869, 657] on span "Add Rules" at bounding box center [893, 659] width 69 height 17
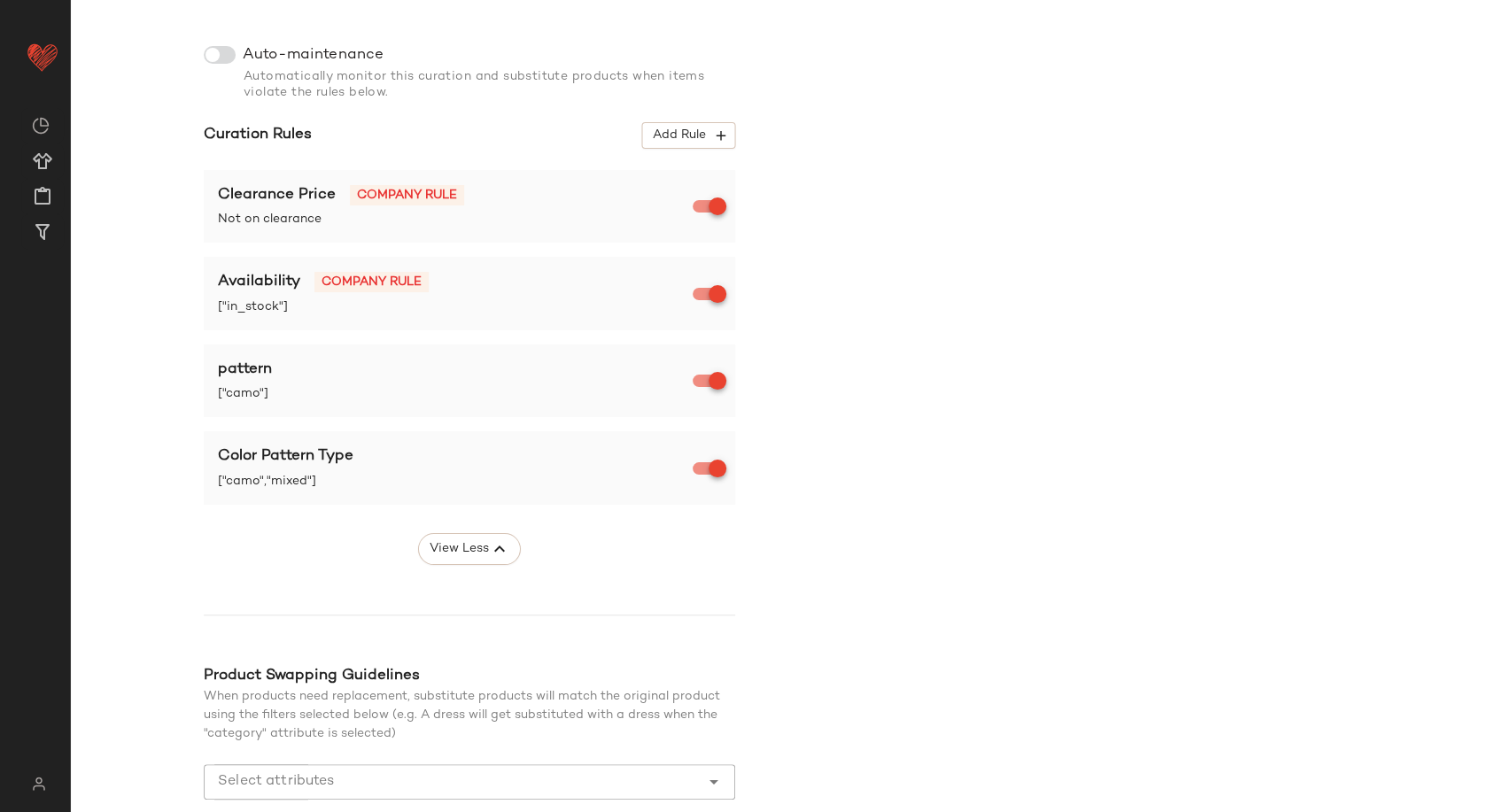
scroll to position [355, 0]
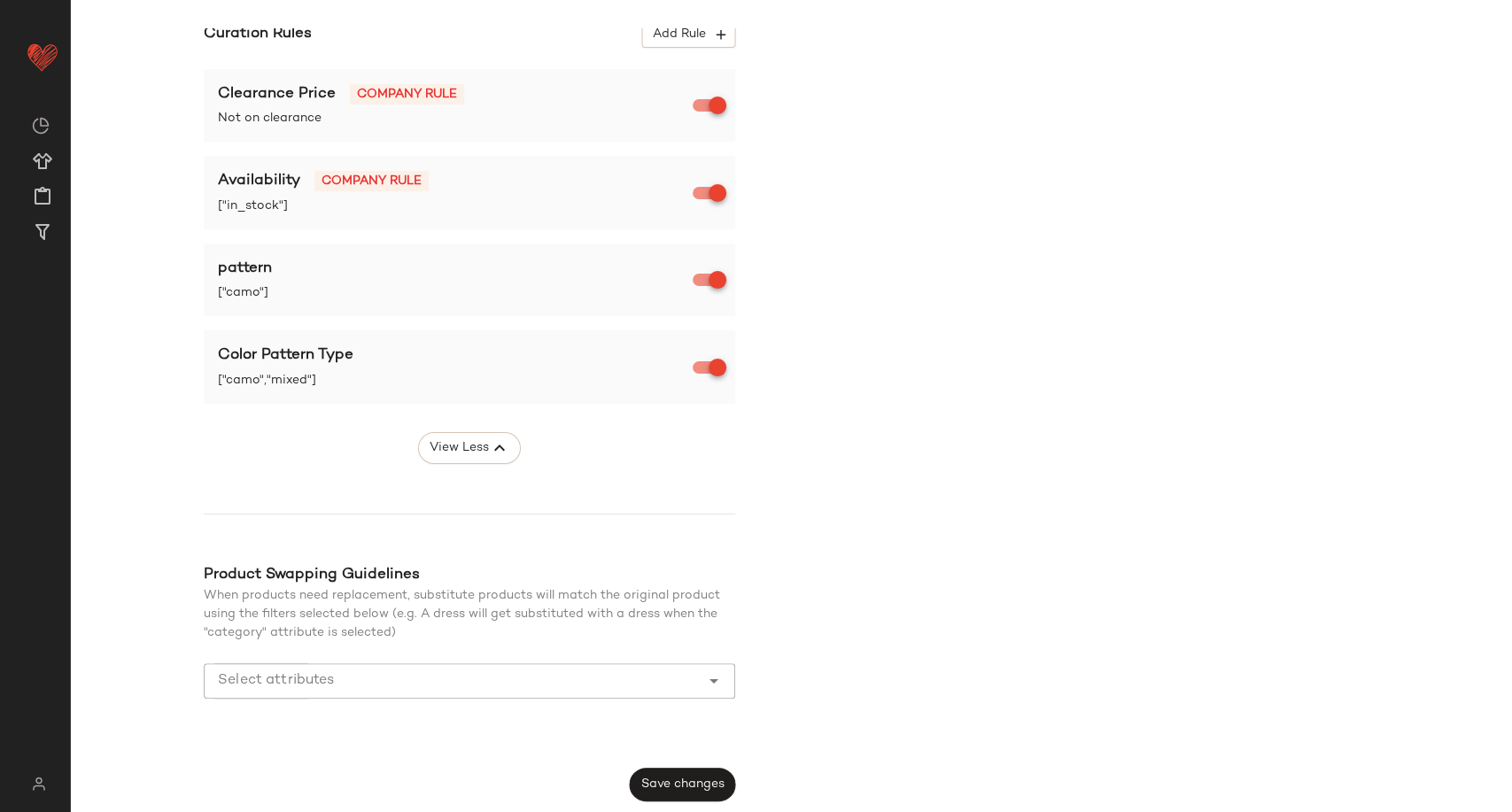
drag, startPoint x: 674, startPoint y: 780, endPoint x: 734, endPoint y: 700, distance: 100.0
click at [676, 779] on span "Save changes" at bounding box center [682, 784] width 84 height 14
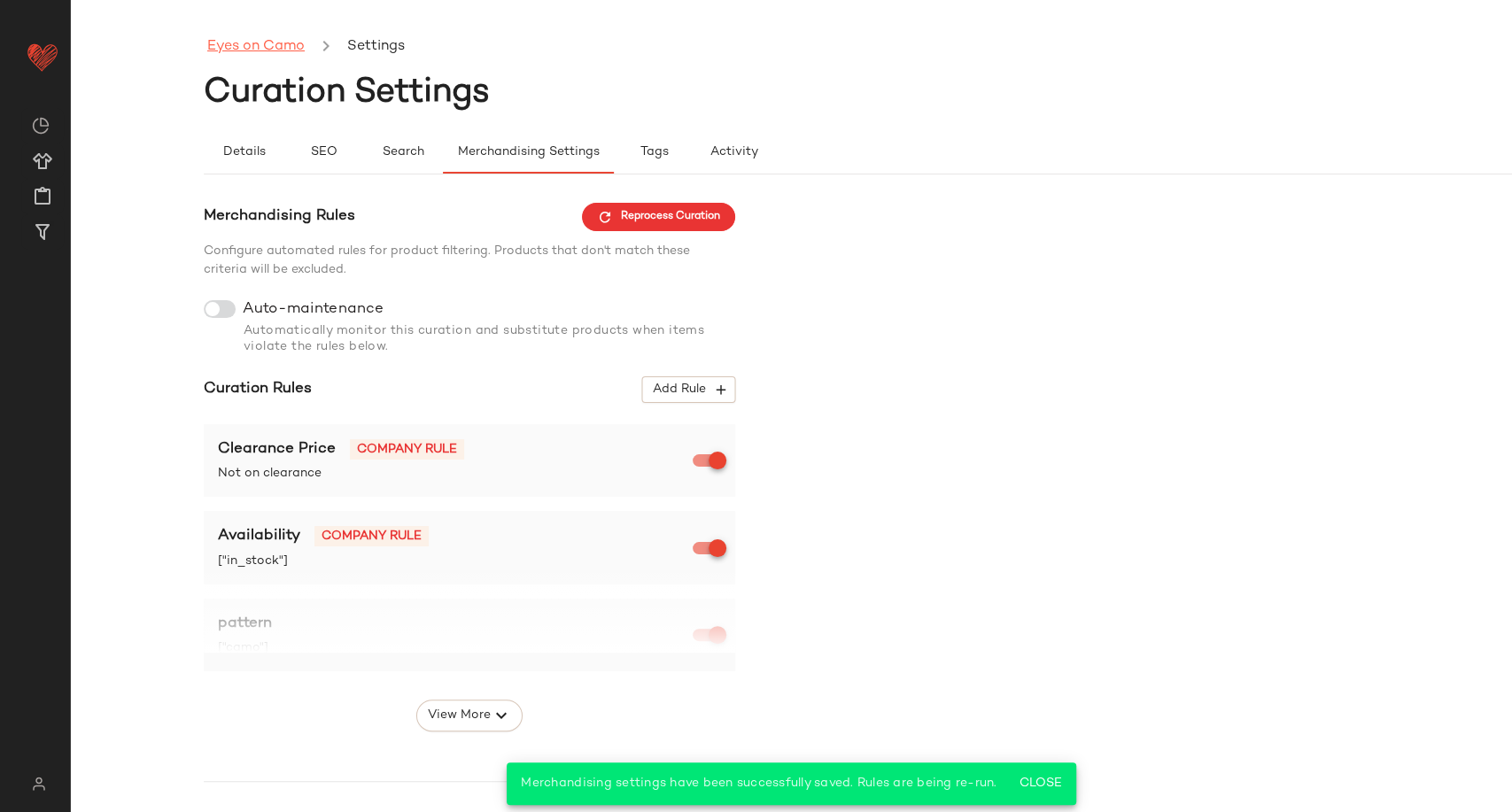
click at [267, 52] on link "Eyes on Camo" at bounding box center [256, 47] width 97 height 23
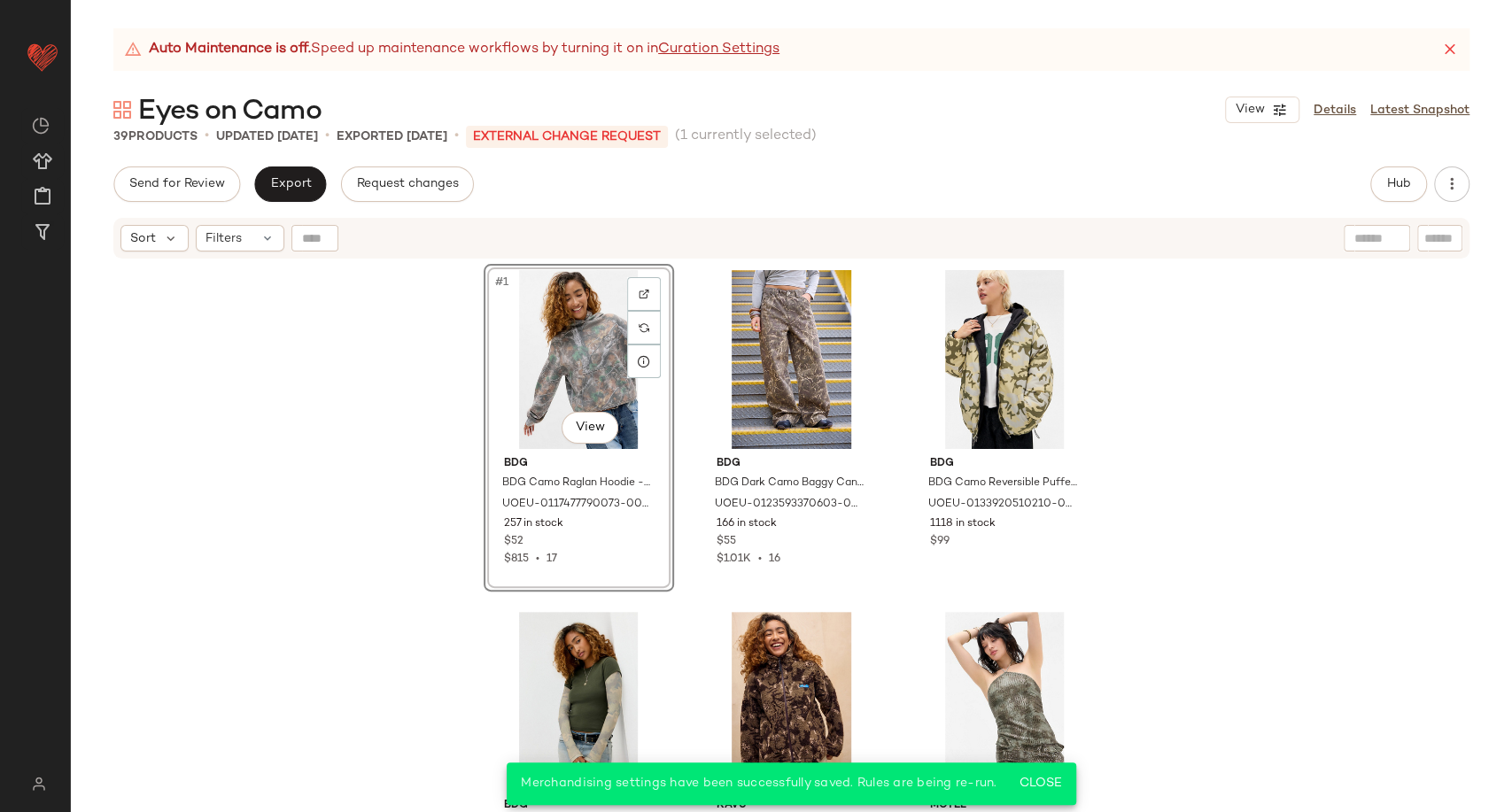
click at [349, 395] on div "#1 View BDG BDG Camo Raglan Hoodie - Black M at Urban Outfitters UOEU-011747779…" at bounding box center [791, 559] width 1441 height 596
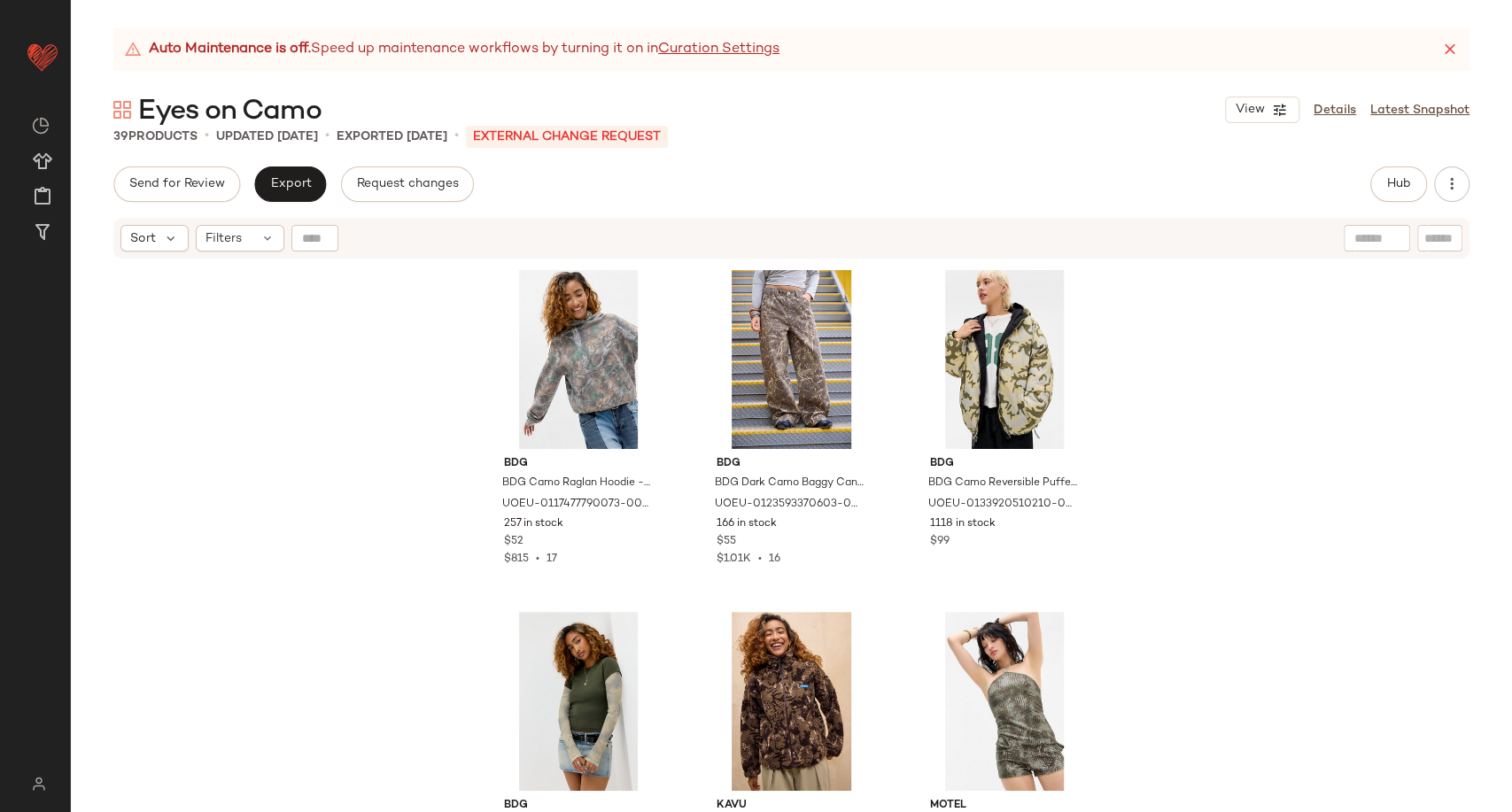
click at [377, 395] on div "BDG BDG Camo Raglan Hoodie - Black M at Urban Outfitters UOEU-0117477790073-000…" at bounding box center [791, 559] width 1441 height 596
click at [386, 491] on div "BDG BDG Camo Raglan Hoodie - Black M at Urban Outfitters UOEU-0117477790073-000…" at bounding box center [791, 559] width 1441 height 596
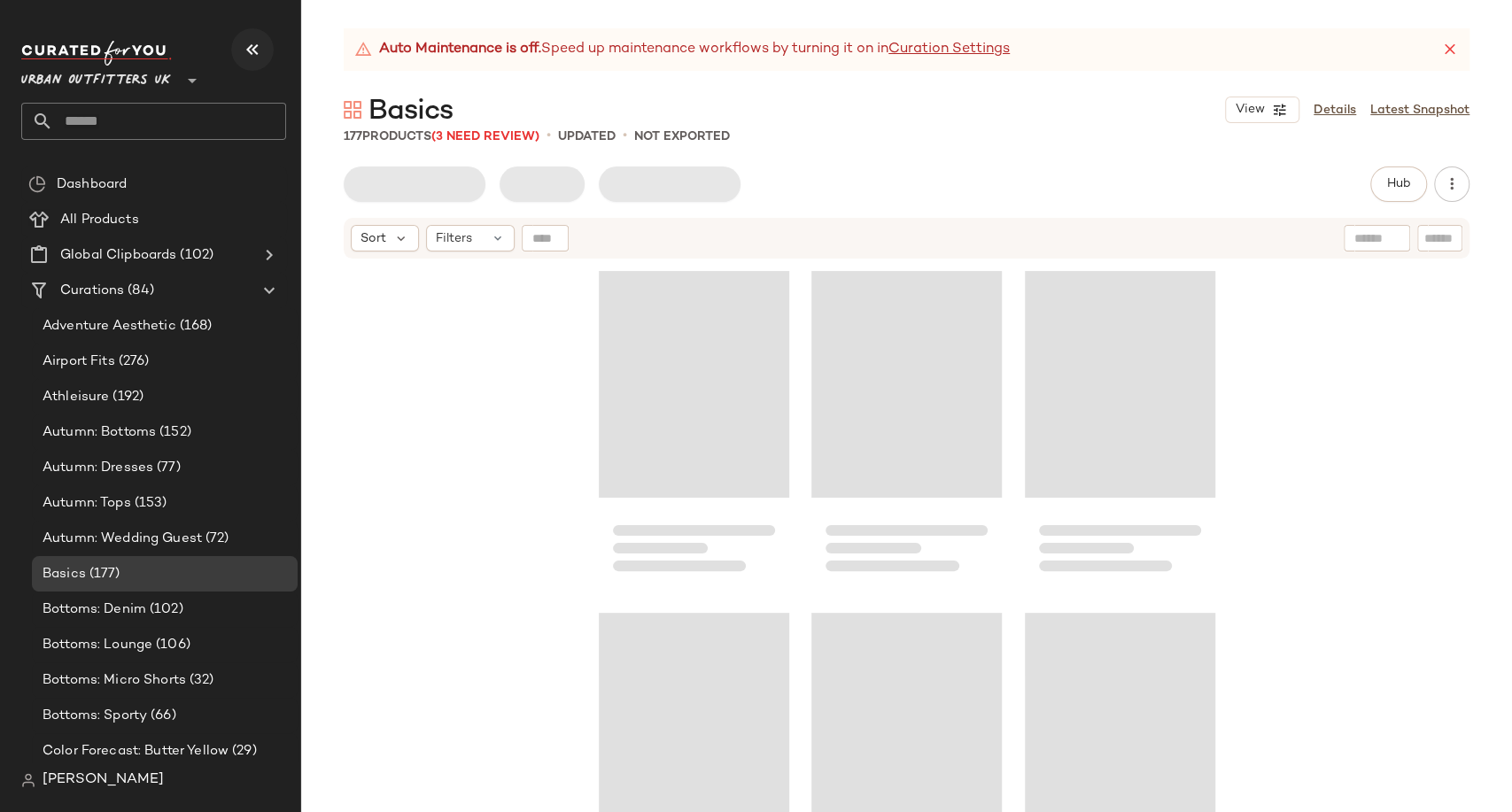
click at [248, 46] on icon "button" at bounding box center [252, 49] width 21 height 21
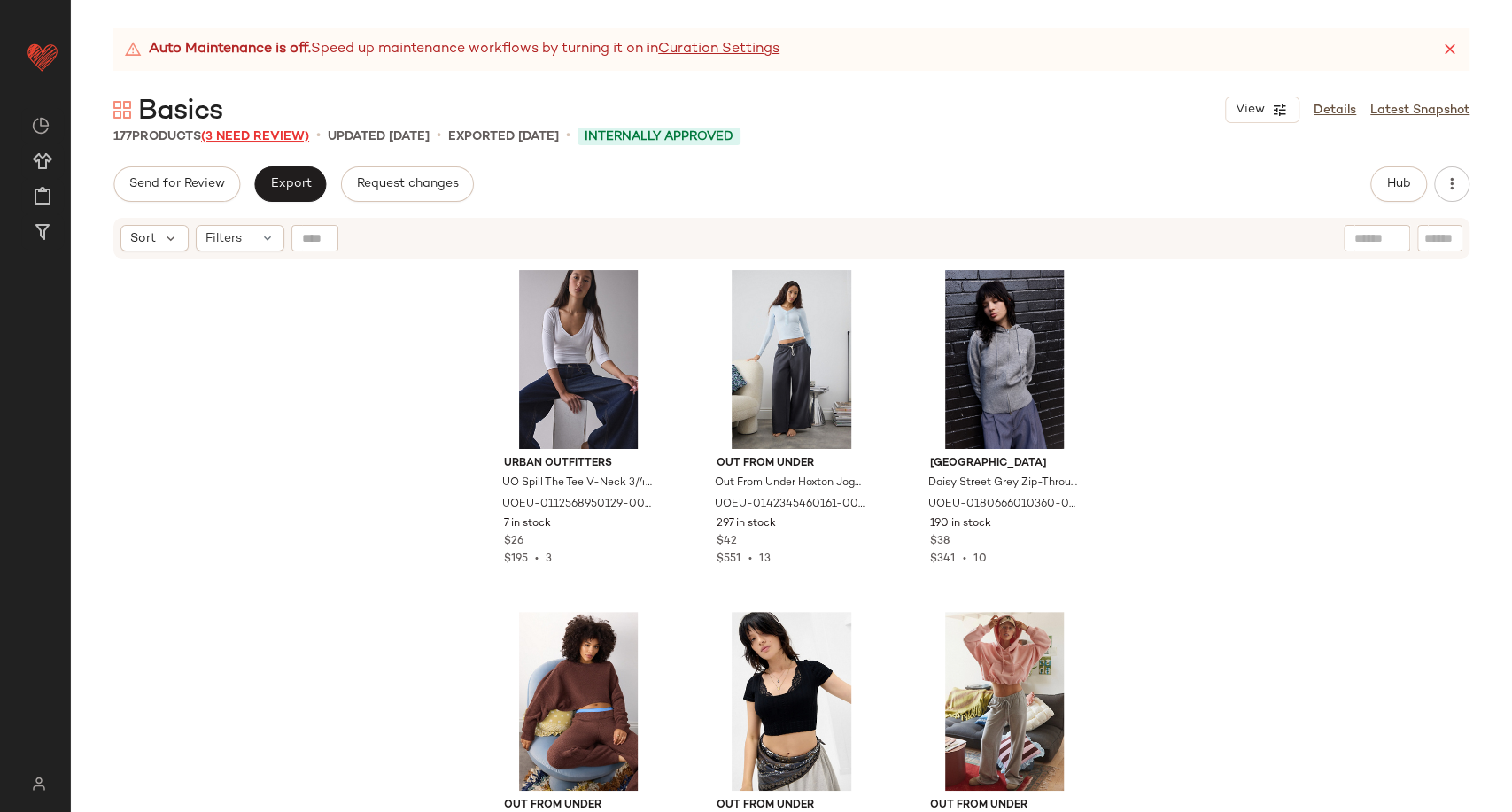
click at [278, 137] on span "(3 Need Review)" at bounding box center [254, 136] width 108 height 13
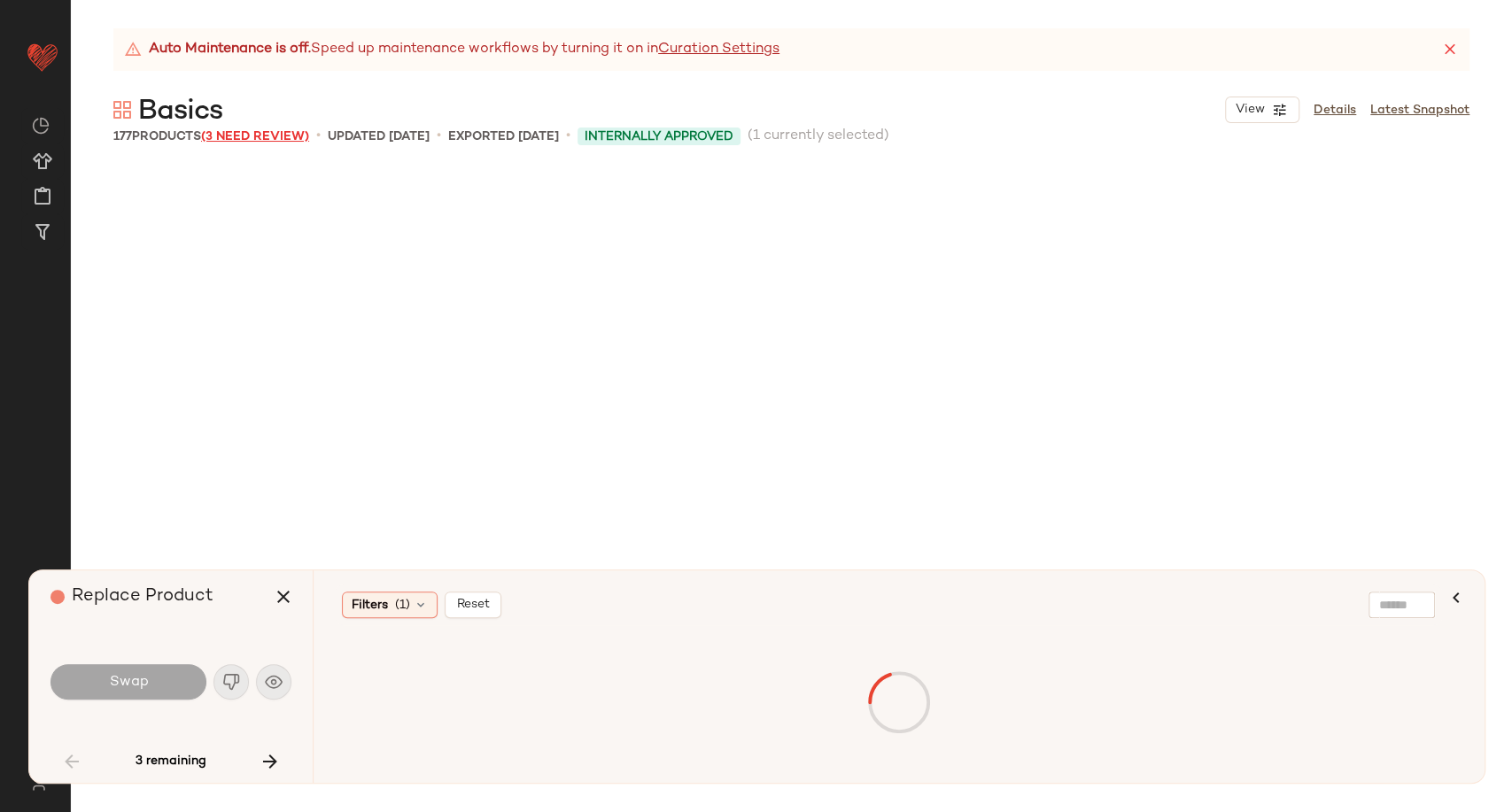
scroll to position [3076, 0]
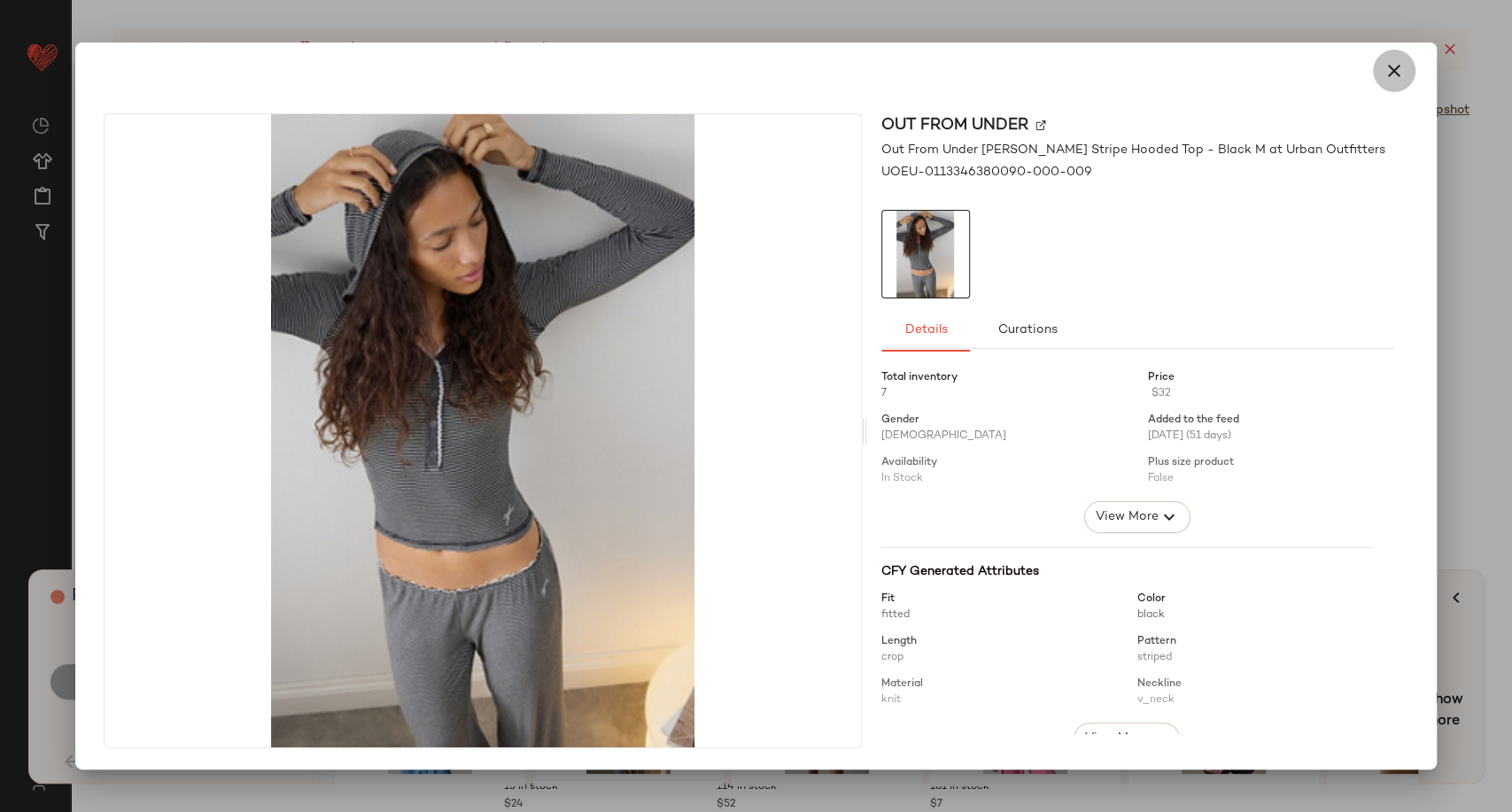
click at [1392, 77] on icon "button" at bounding box center [1394, 71] width 21 height 21
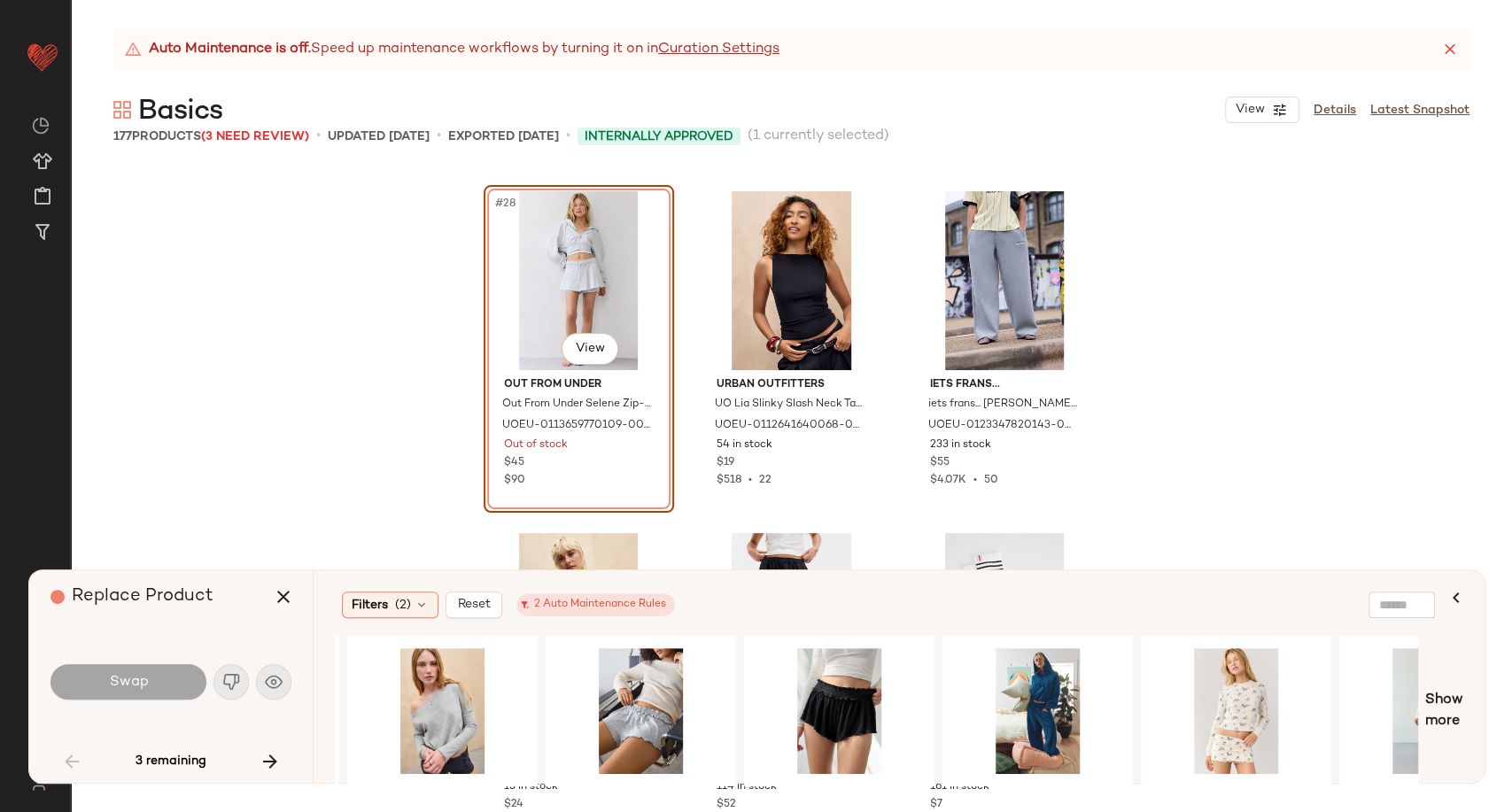
scroll to position [0, 792]
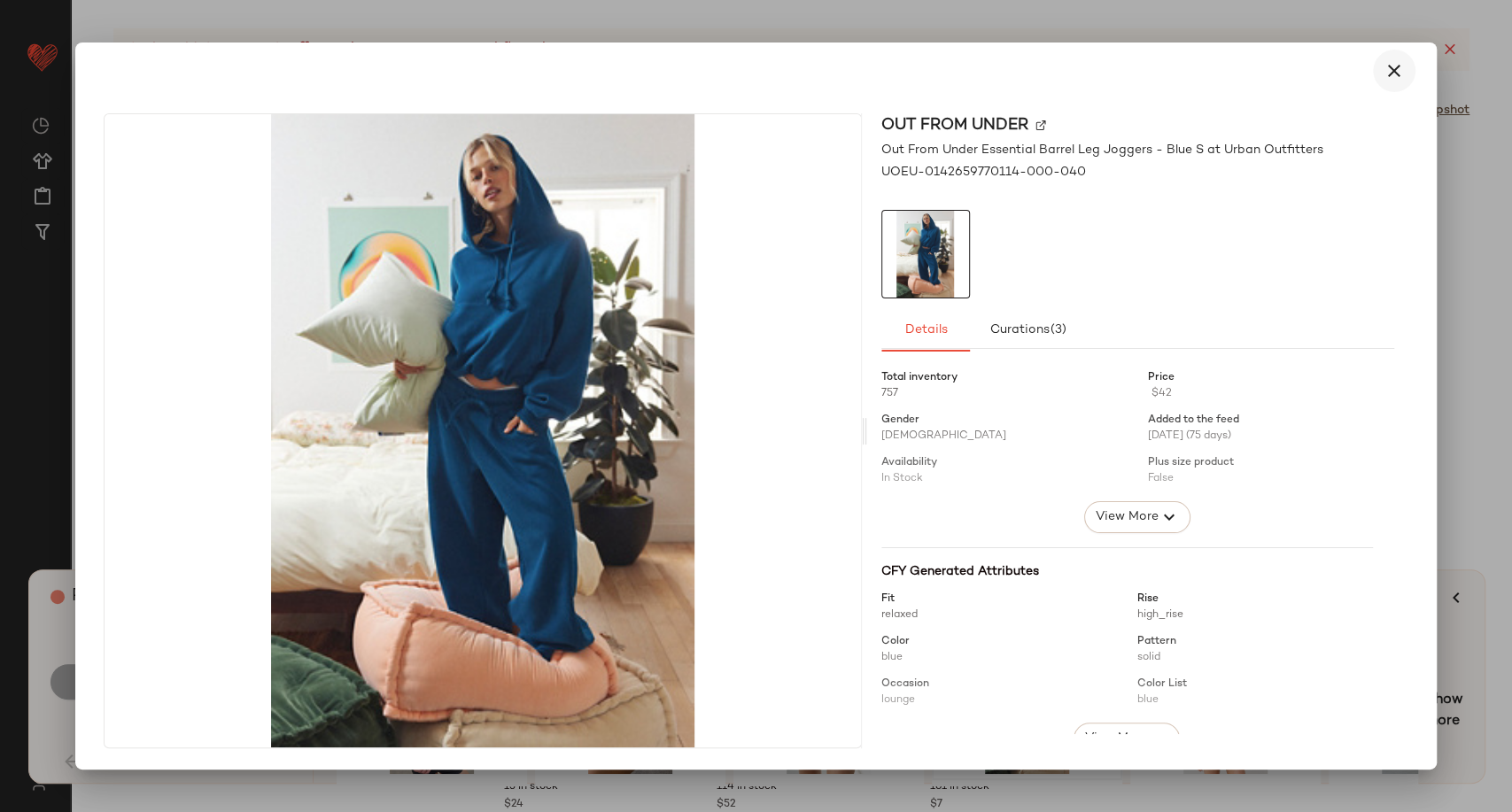
click at [1384, 79] on icon "button" at bounding box center [1394, 71] width 21 height 21
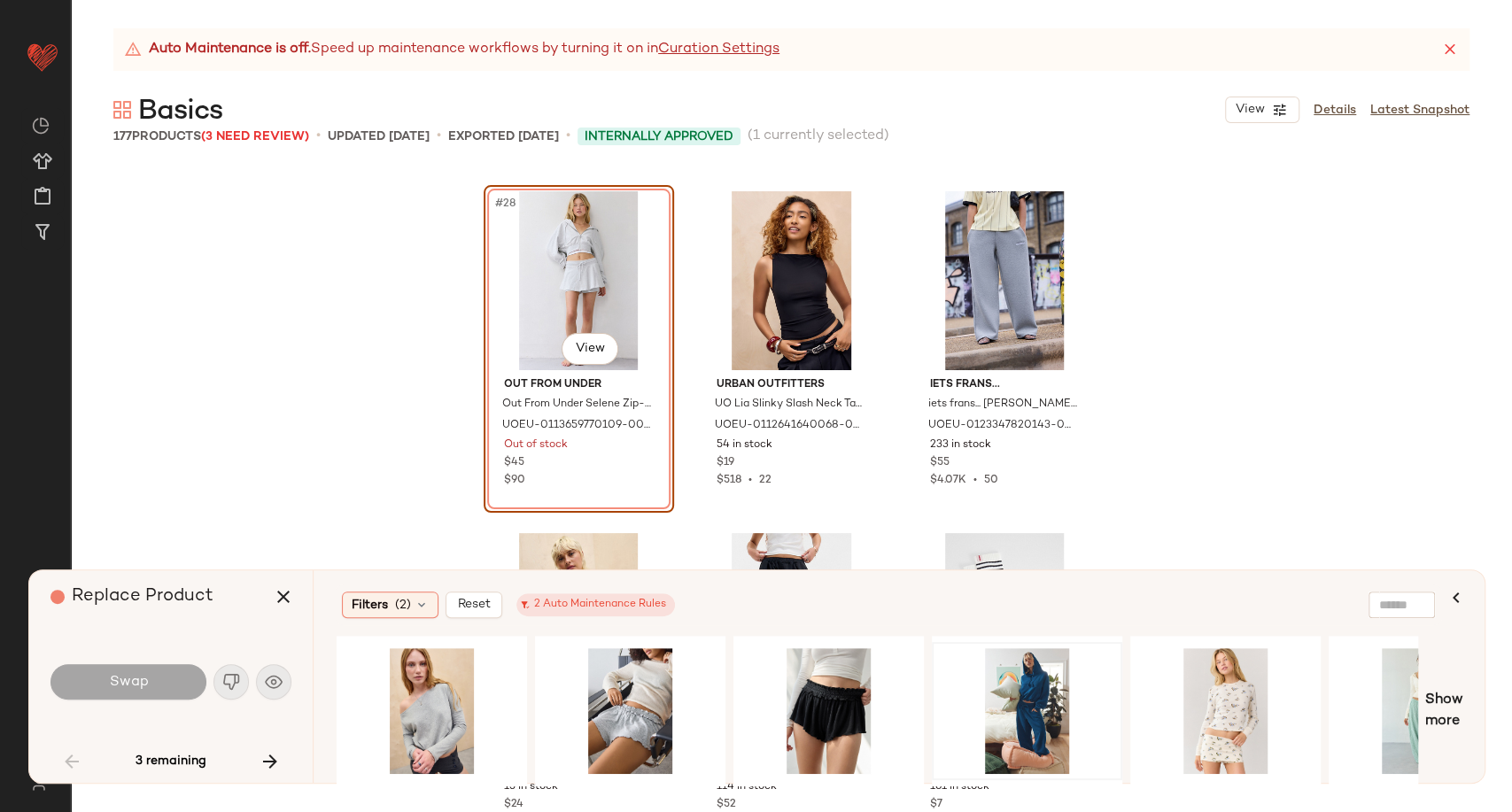
drag, startPoint x: 908, startPoint y: 777, endPoint x: 688, endPoint y: 784, distance: 220.1
click at [688, 784] on div at bounding box center [877, 712] width 1084 height 151
drag, startPoint x: 742, startPoint y: 786, endPoint x: 508, endPoint y: 787, distance: 234.0
click at [508, 787] on div "Auto Maintenance is off. Speed up maintenance workflows by turning it on in Cur…" at bounding box center [791, 420] width 1441 height 784
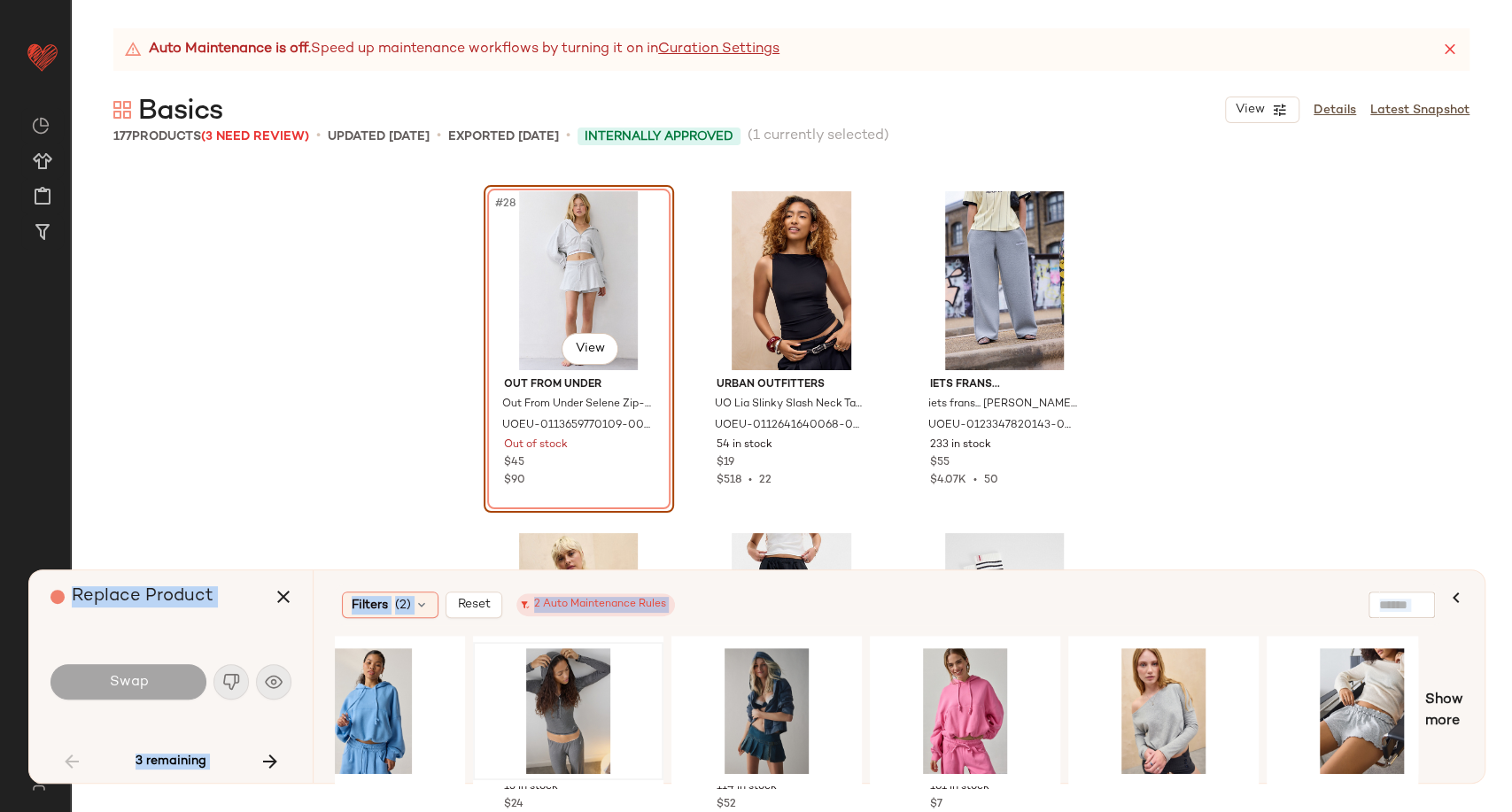
scroll to position [0, 0]
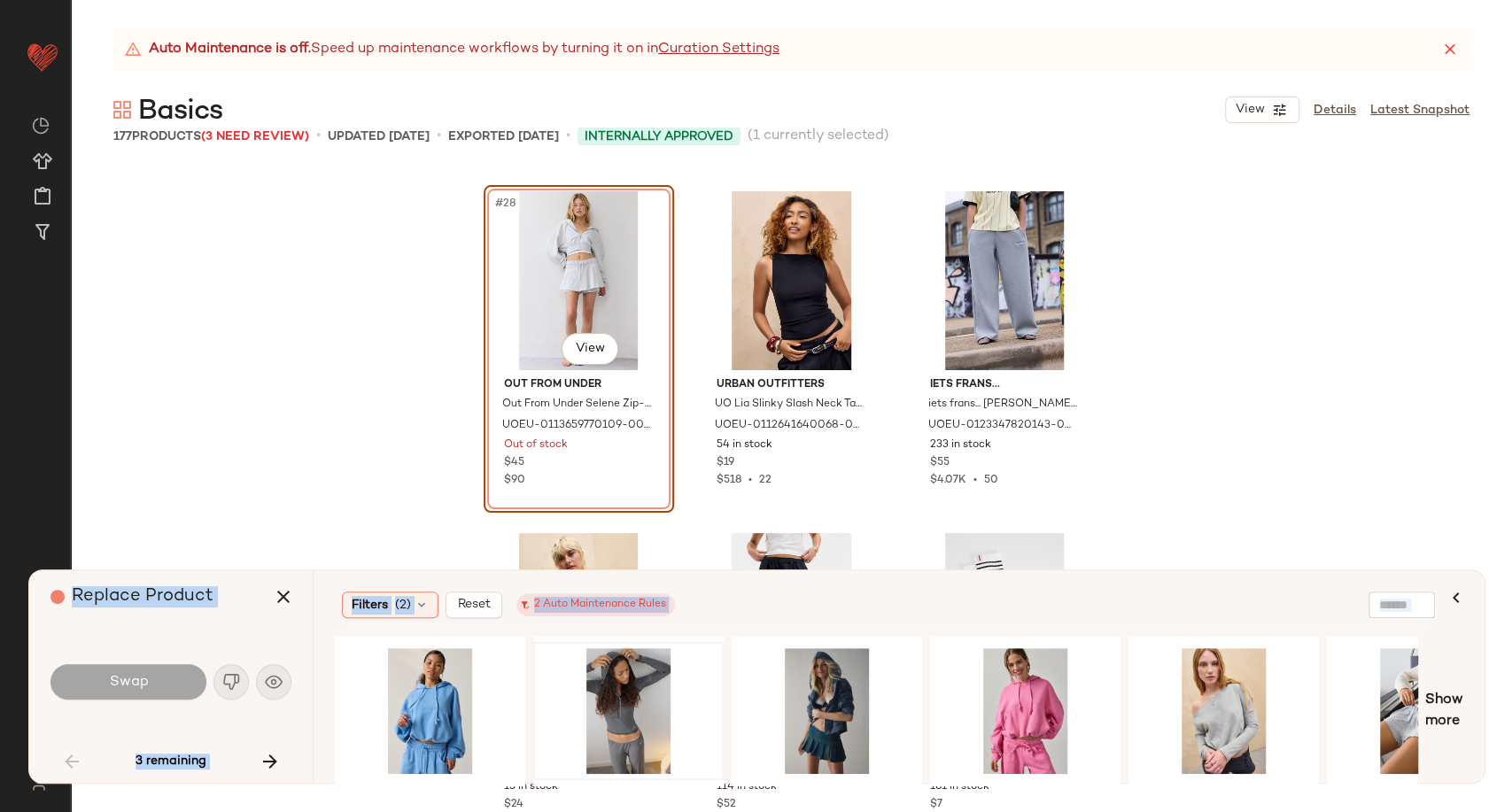
click at [845, 595] on div "Filters (2) Reset 2 Auto Maintenance Rules" at bounding box center [813, 604] width 942 height 27
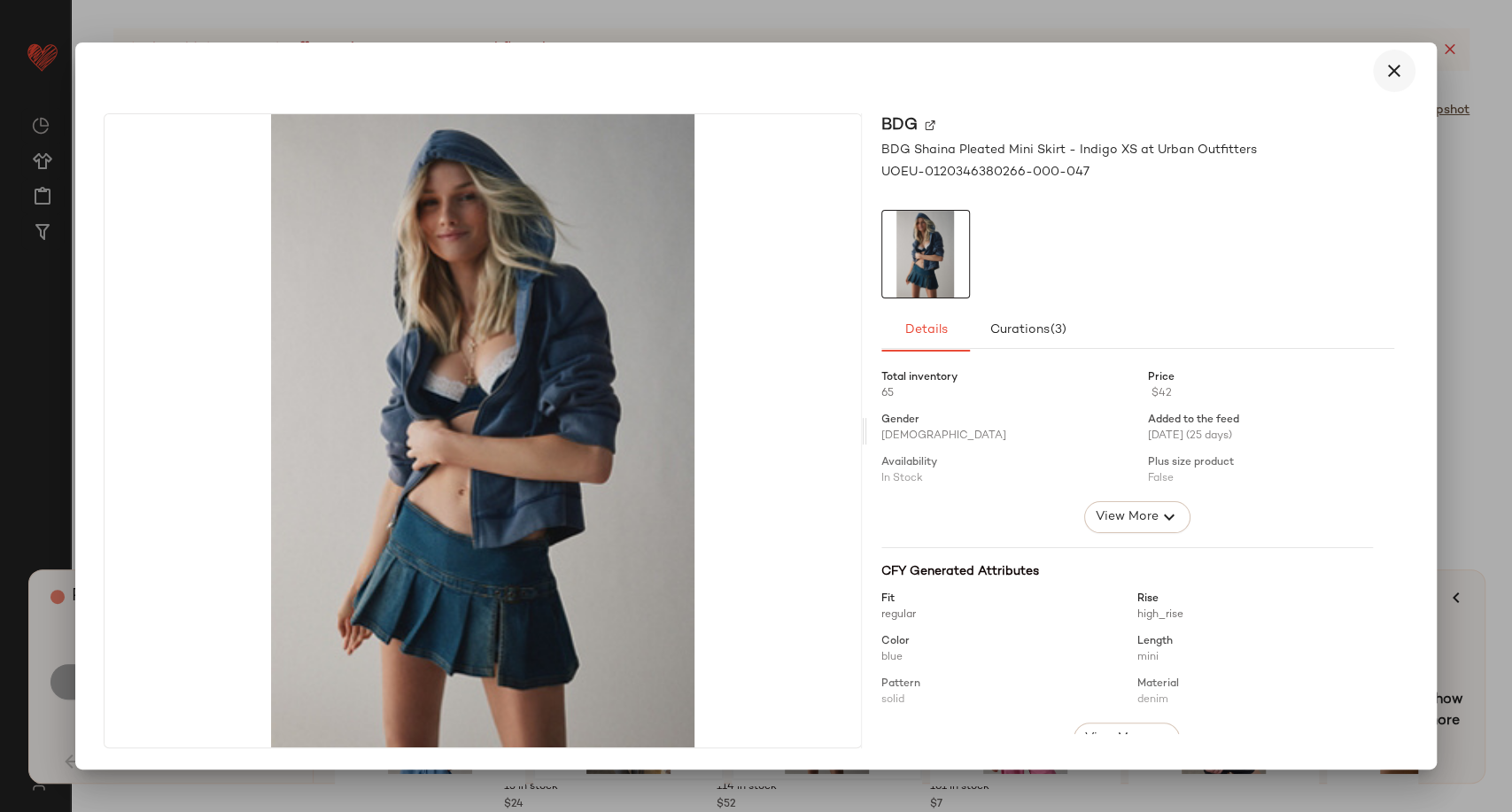
click at [1384, 75] on icon "button" at bounding box center [1394, 71] width 21 height 21
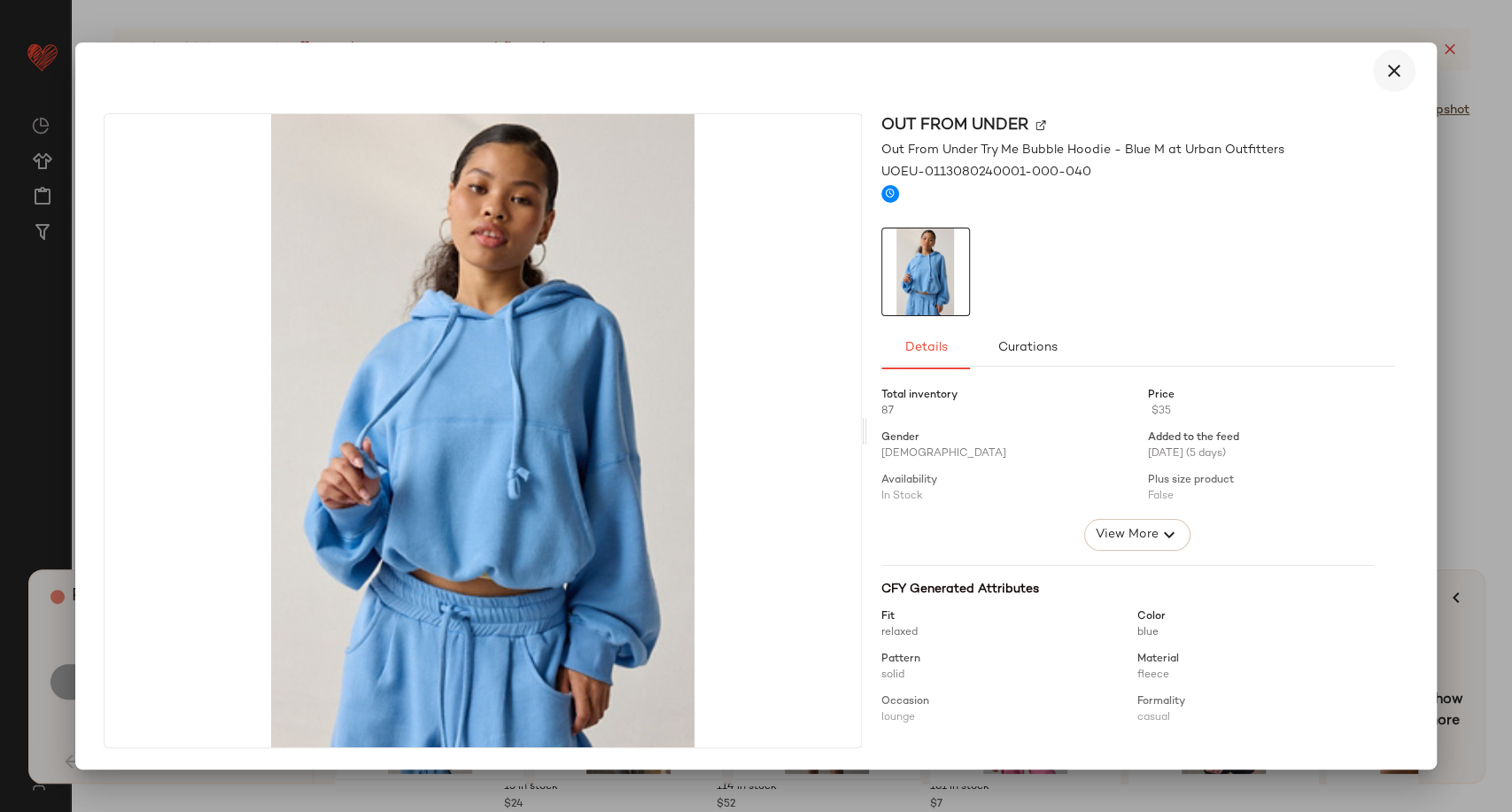
click at [1388, 72] on icon "button" at bounding box center [1394, 71] width 21 height 21
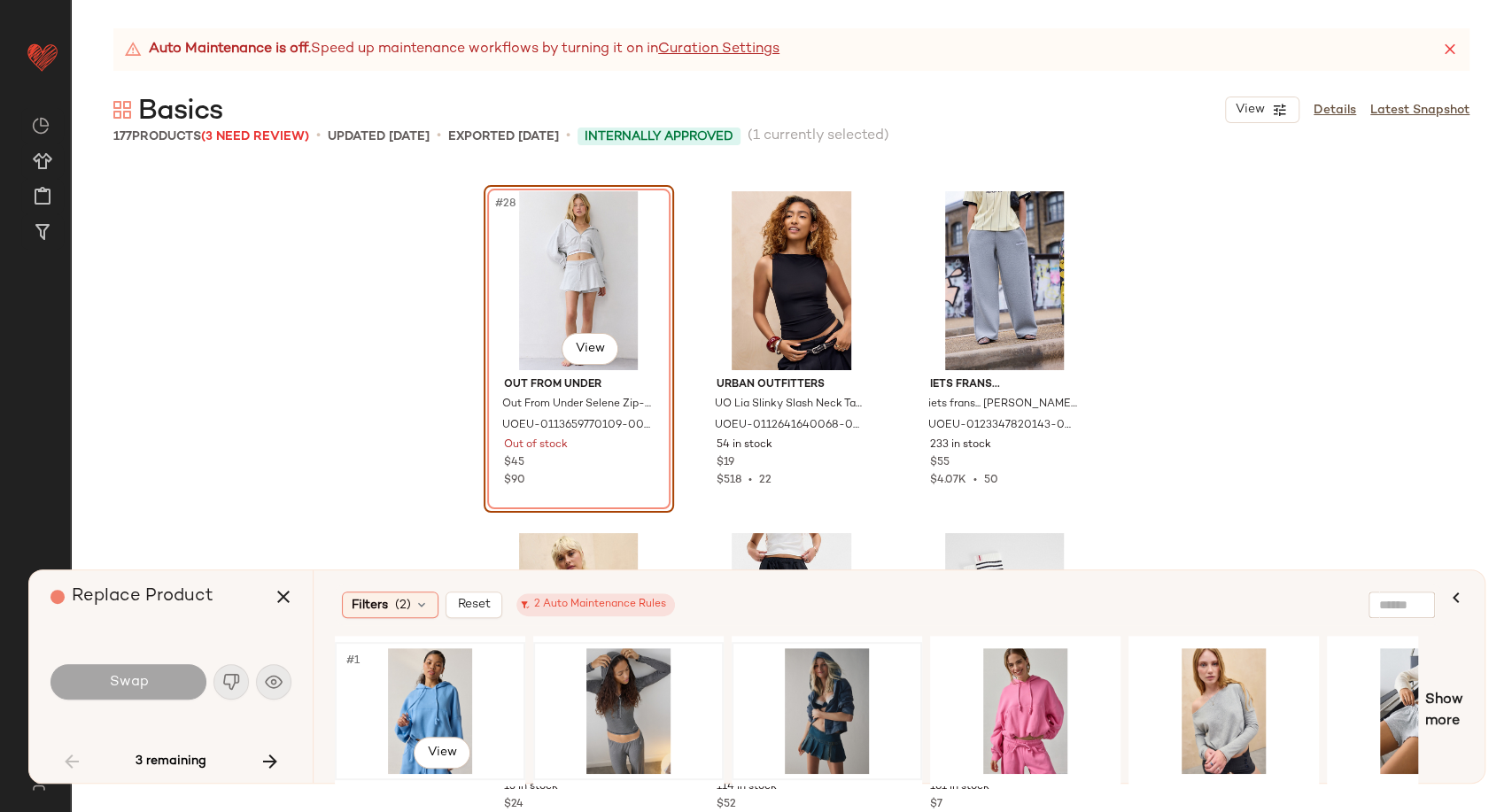
click at [414, 705] on div "#1 View" at bounding box center [429, 711] width 178 height 126
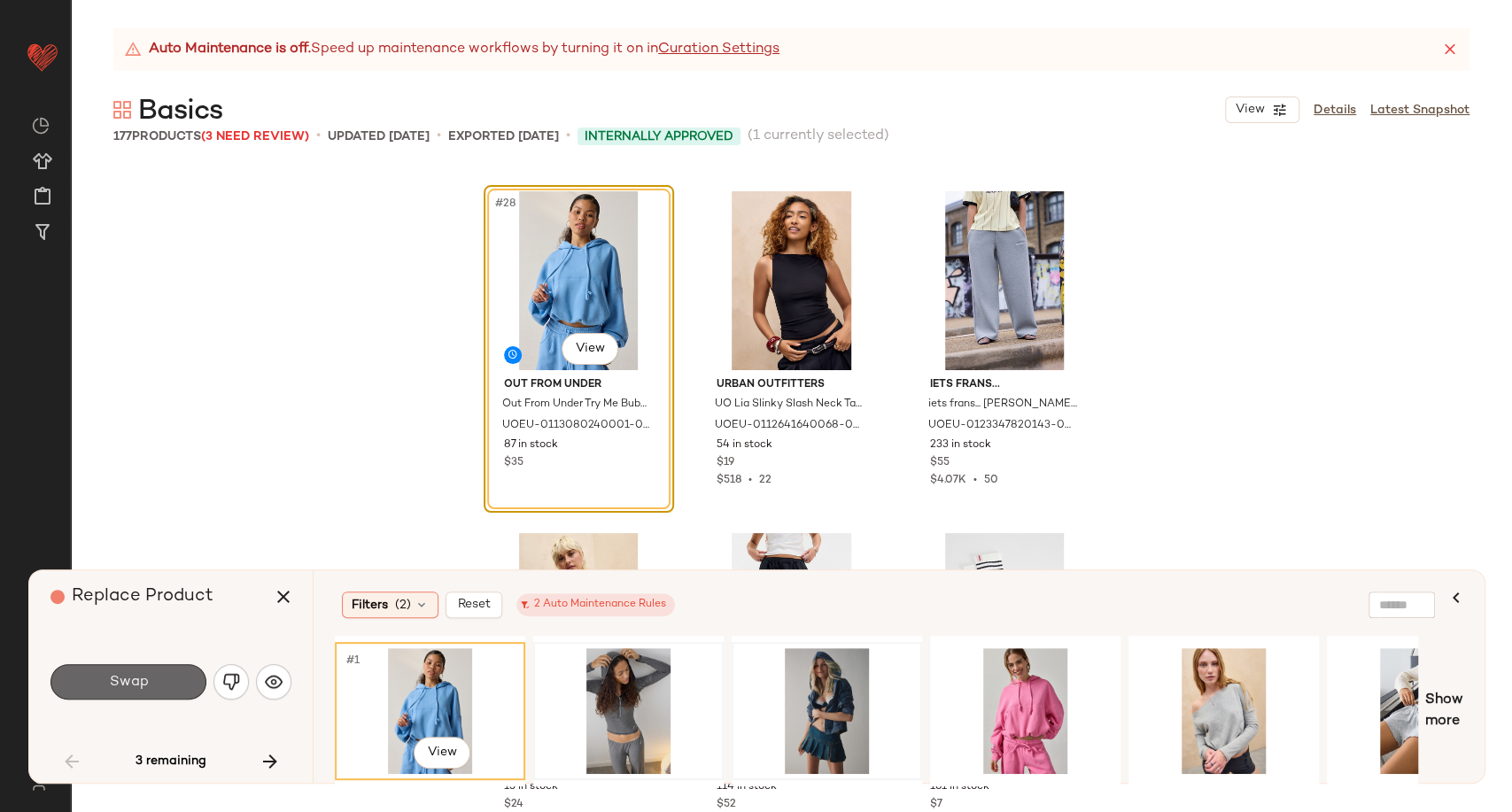
click at [101, 675] on button "Swap" at bounding box center [128, 682] width 156 height 36
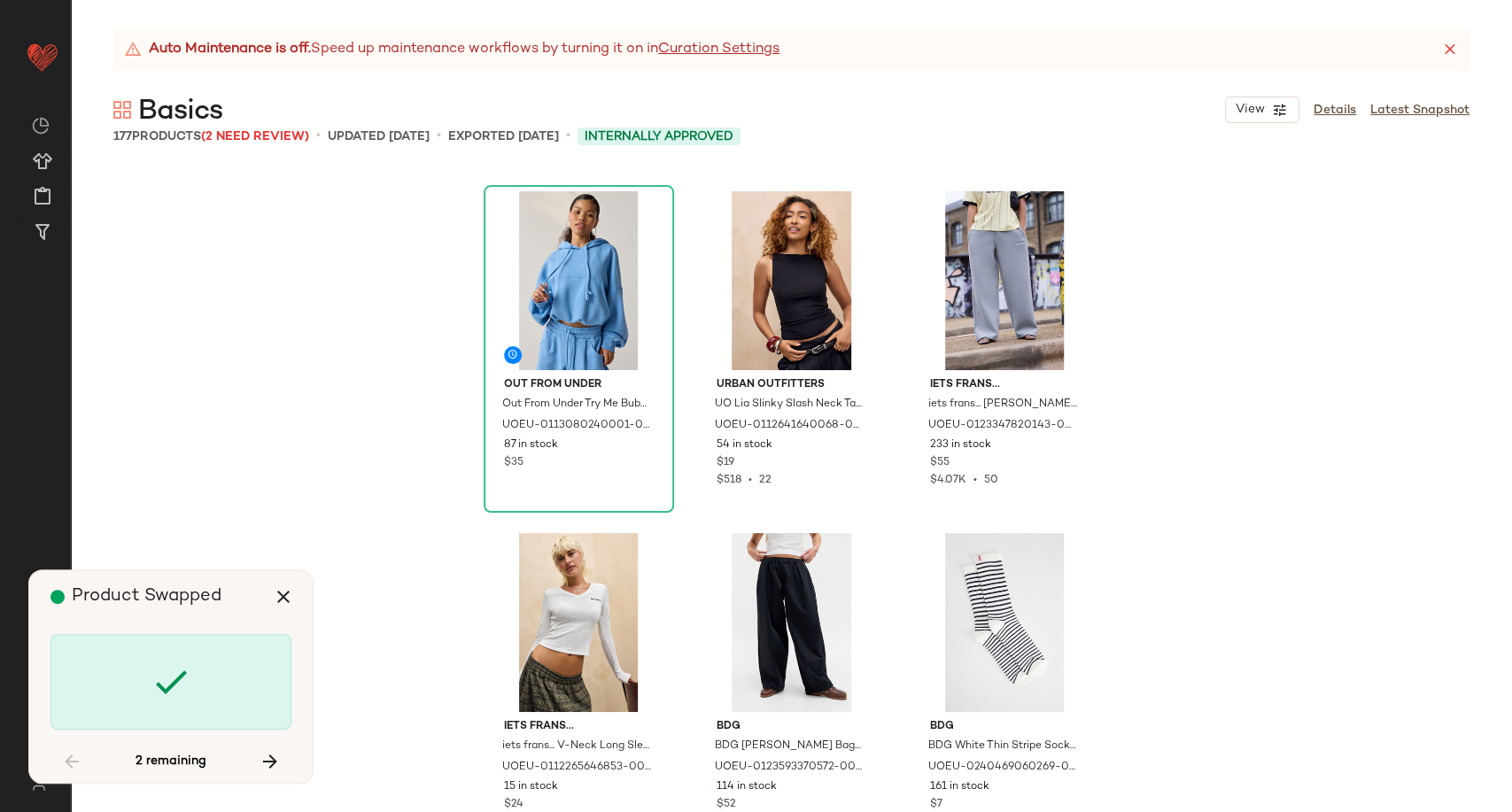
scroll to position [15727, 0]
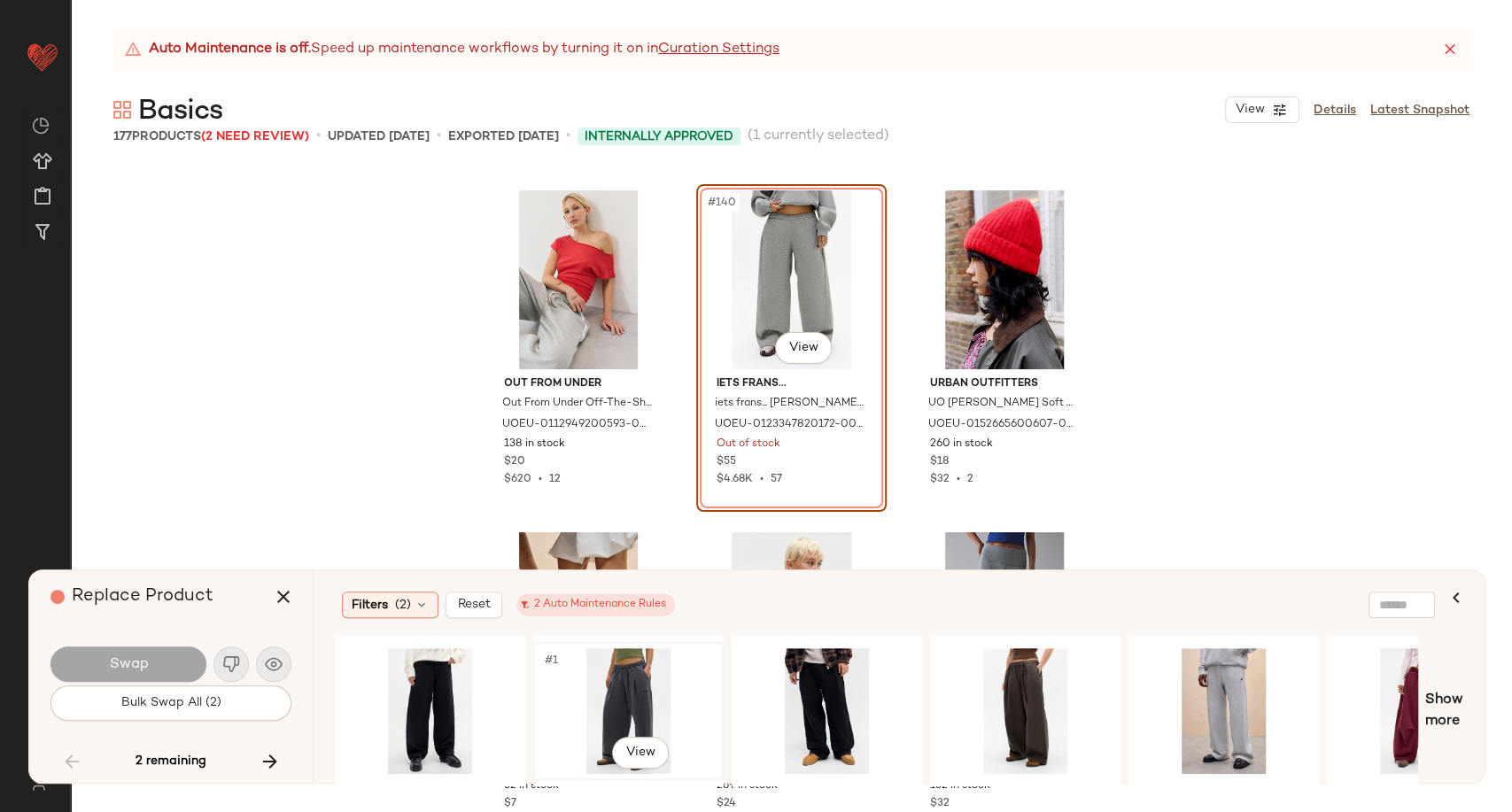
click at [598, 681] on div "#1 View" at bounding box center [628, 711] width 178 height 126
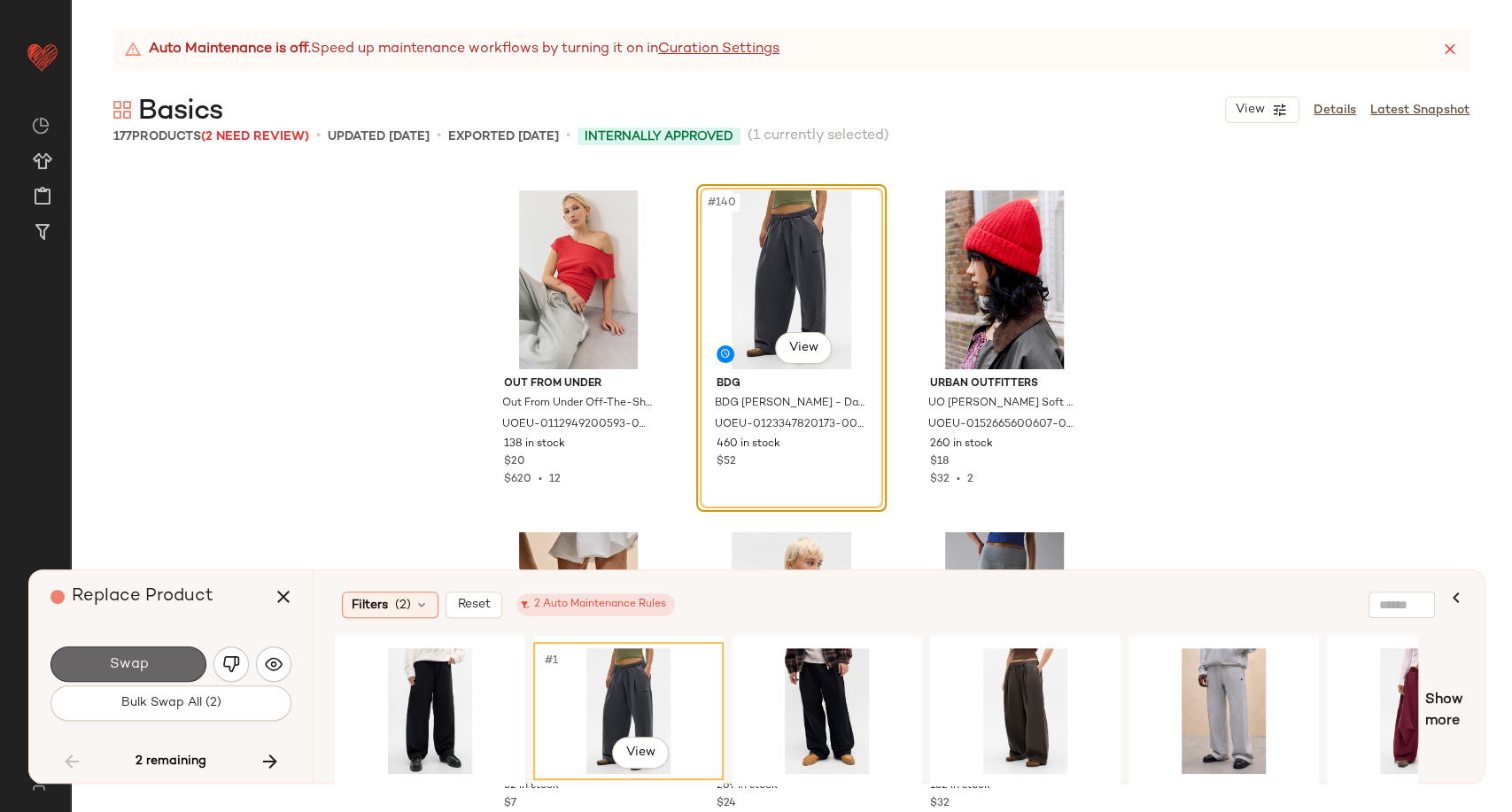
click at [157, 666] on button "Swap" at bounding box center [128, 665] width 156 height 36
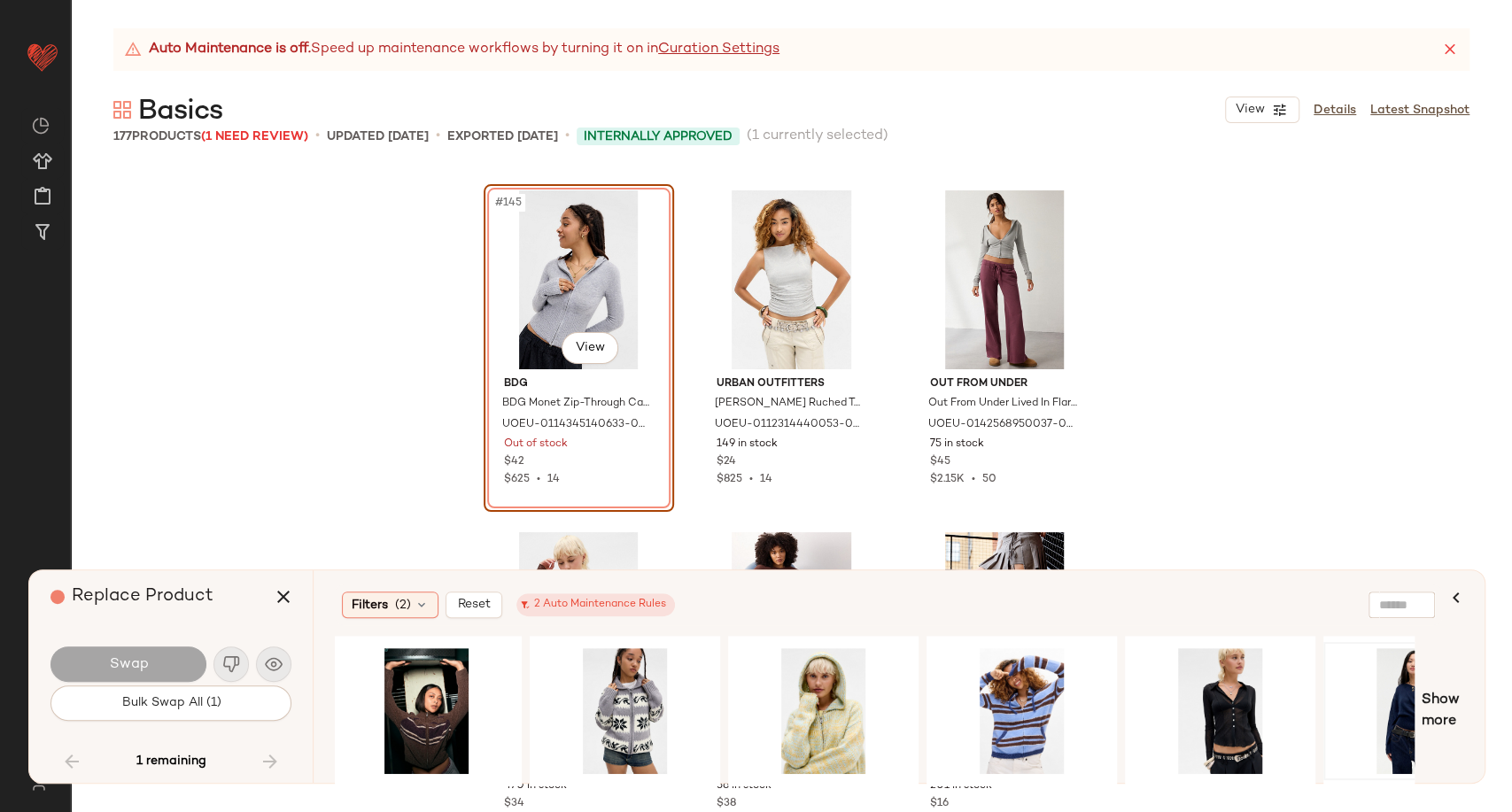
scroll to position [0, 843]
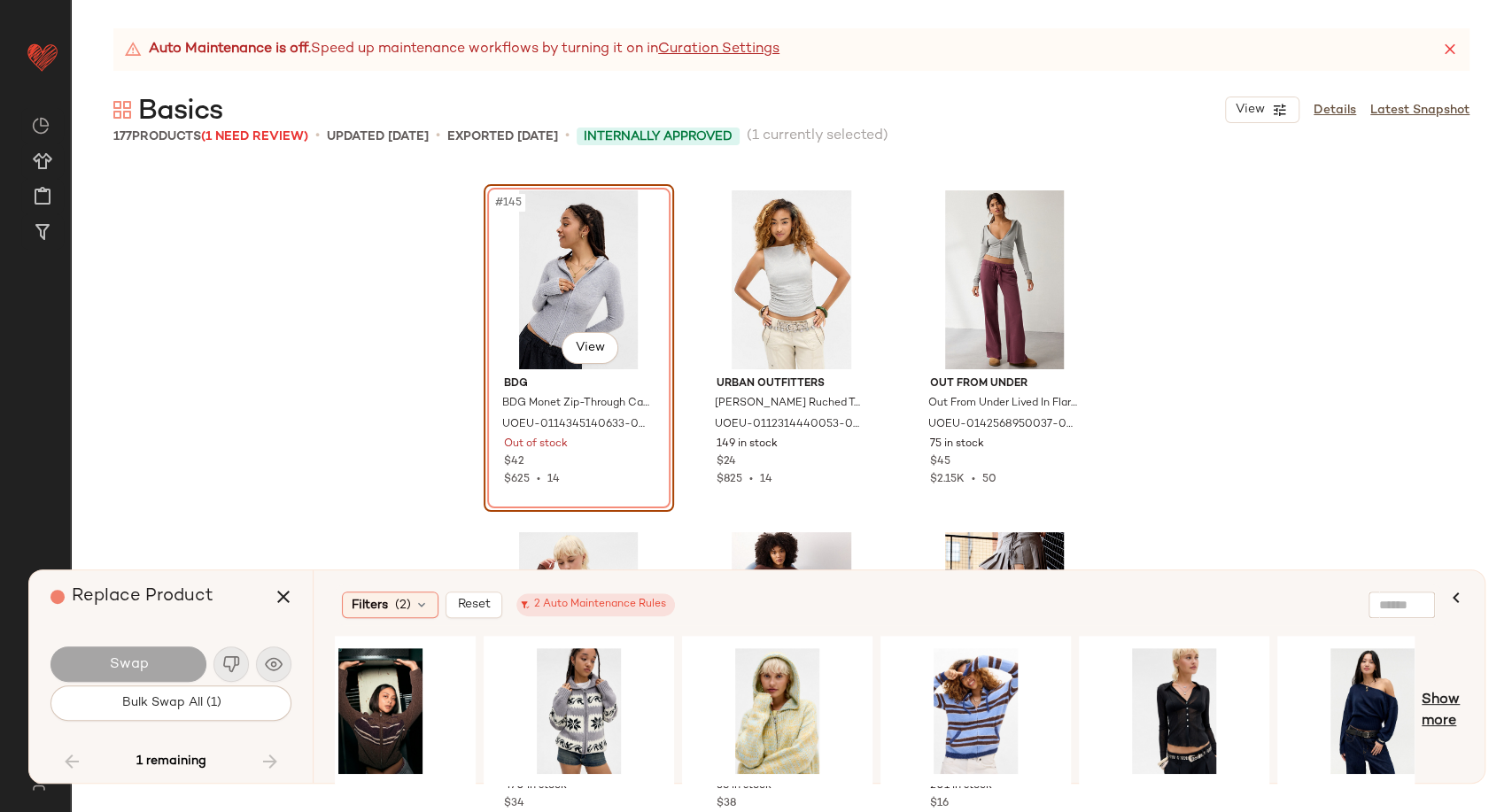
click at [1431, 699] on span "Show more" at bounding box center [1442, 711] width 42 height 43
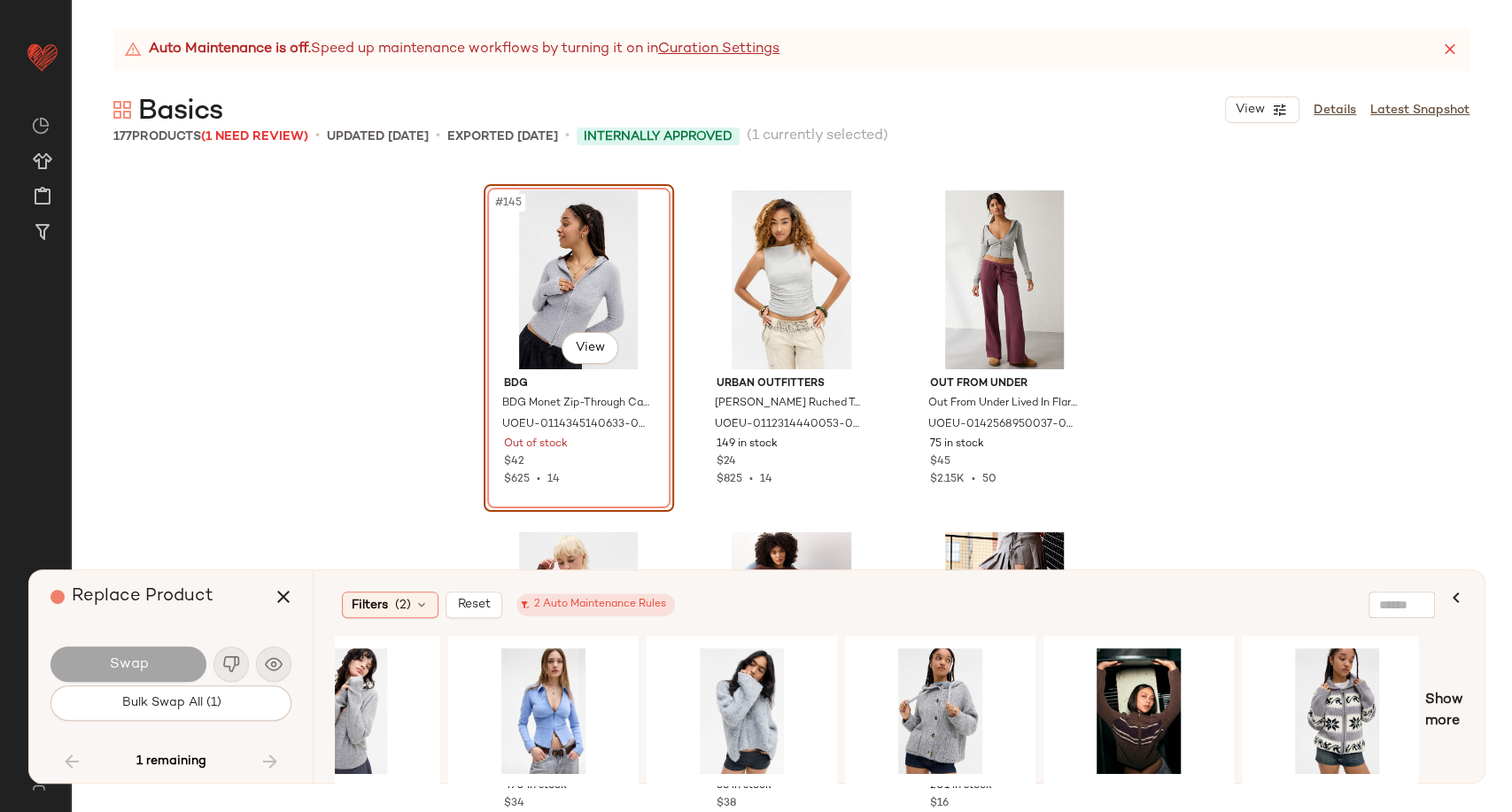
scroll to position [0, 0]
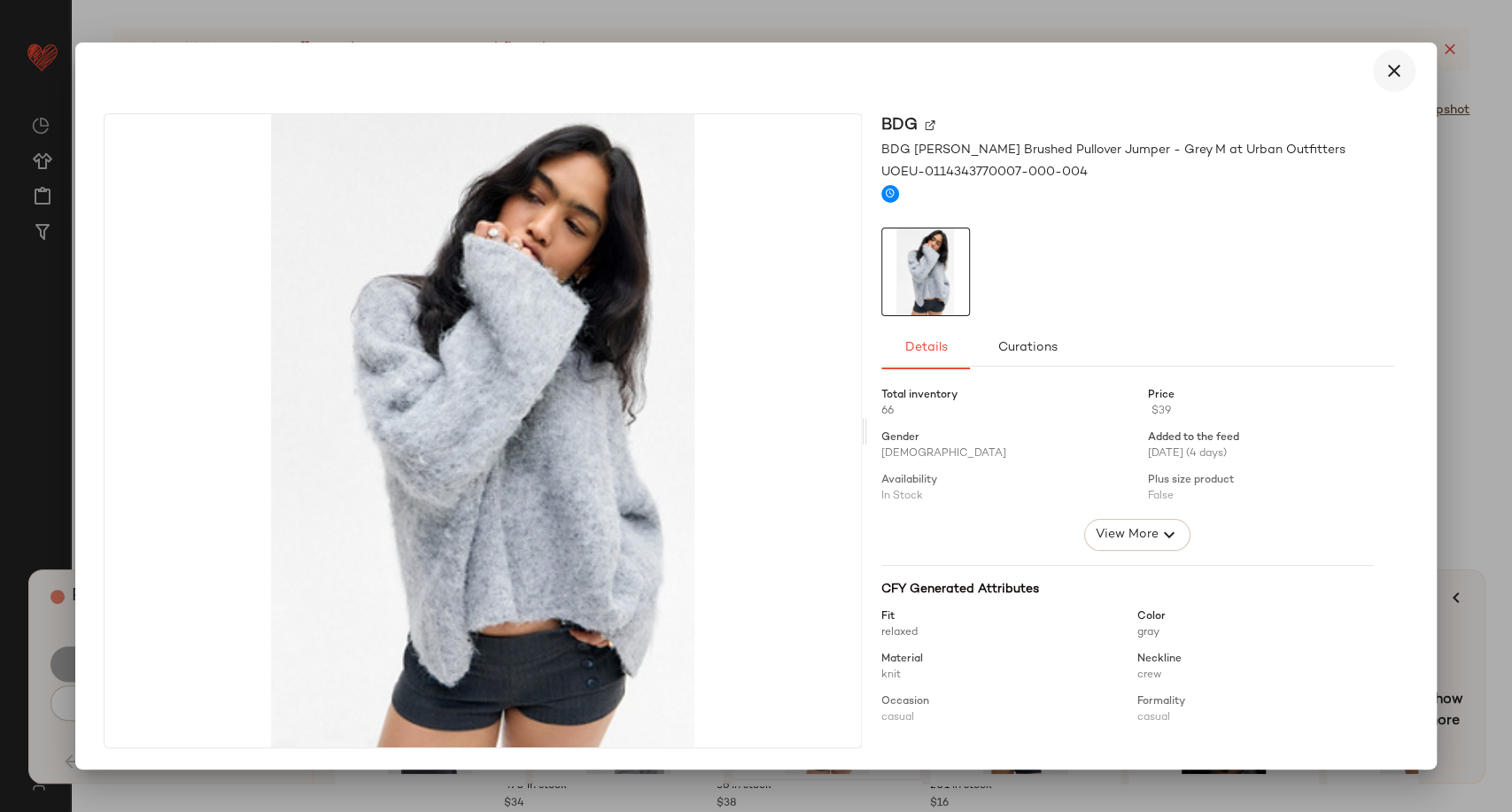
click at [1394, 78] on icon "button" at bounding box center [1394, 71] width 21 height 21
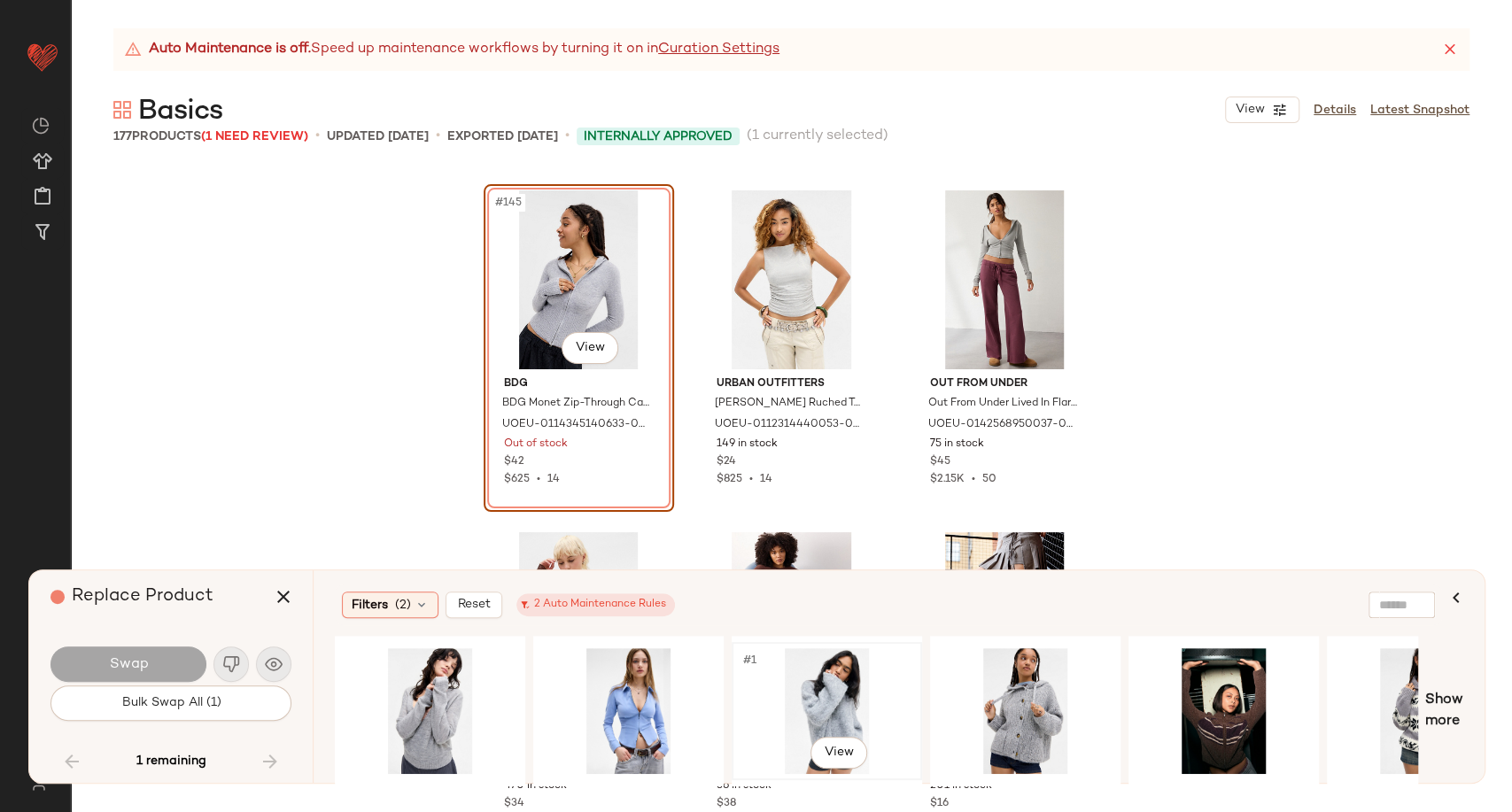
click at [838, 711] on div "#1 View" at bounding box center [826, 711] width 178 height 126
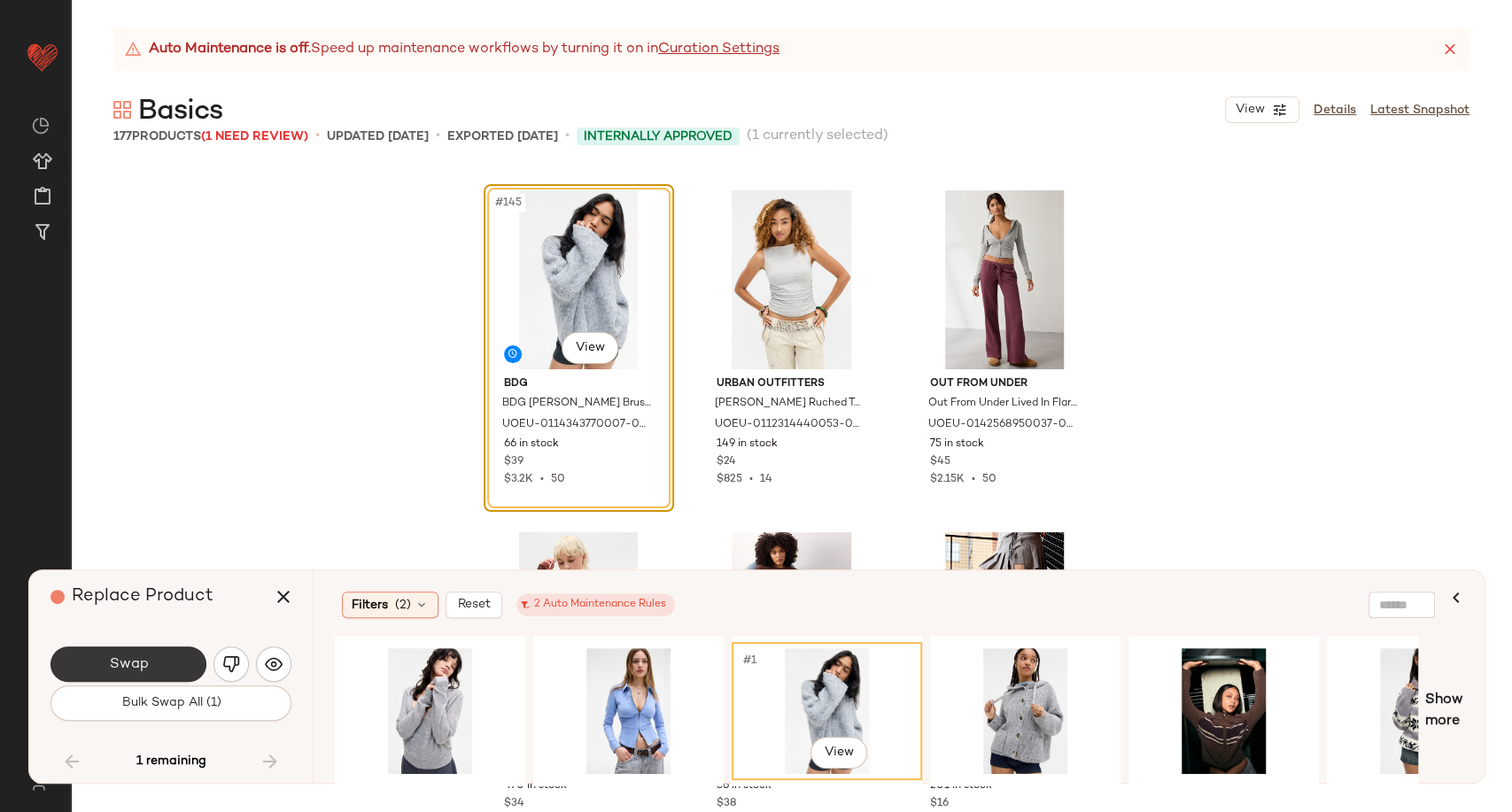
click at [122, 664] on span "Swap" at bounding box center [128, 664] width 40 height 17
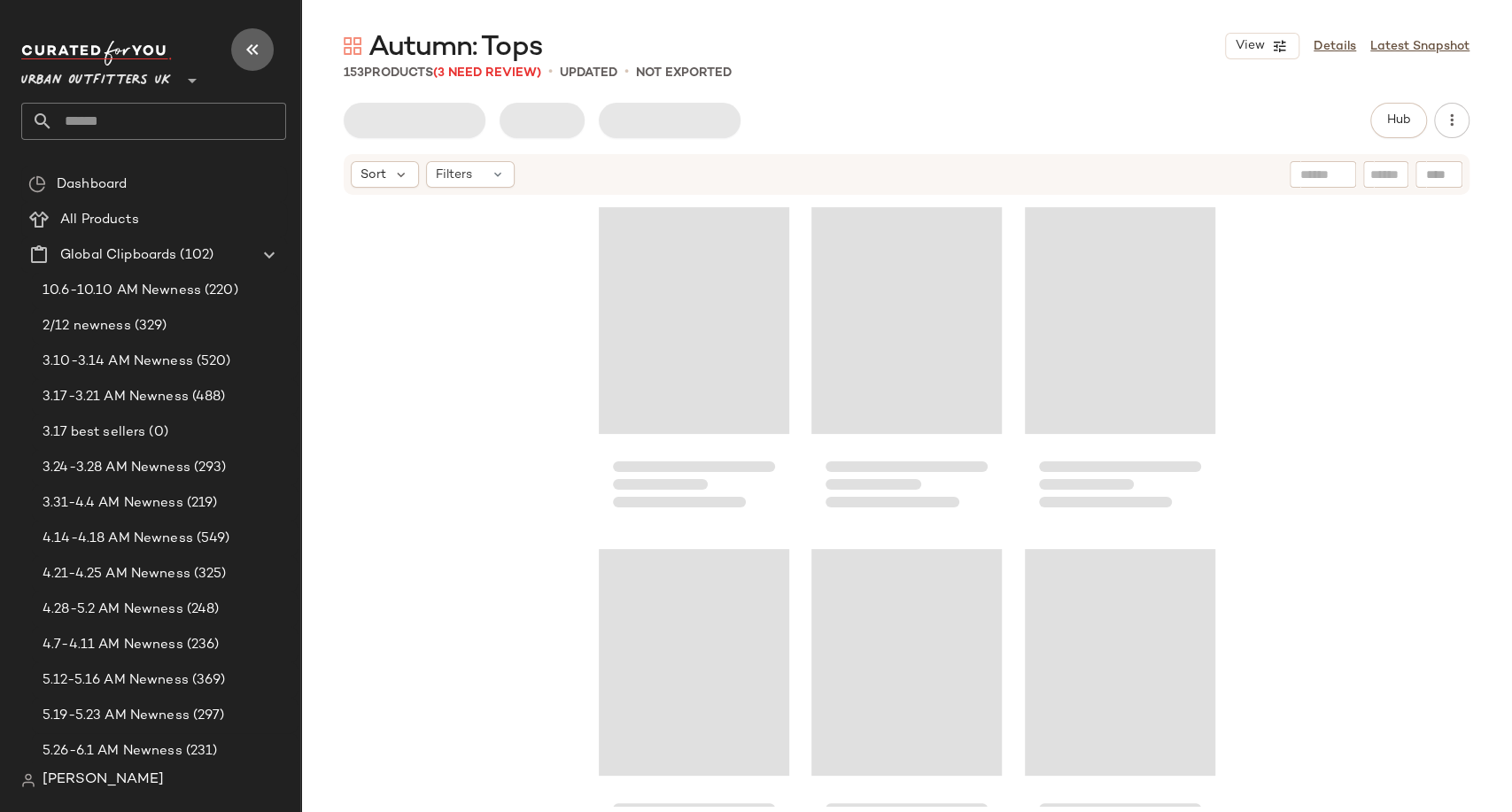
click at [236, 55] on button "button" at bounding box center [252, 50] width 43 height 43
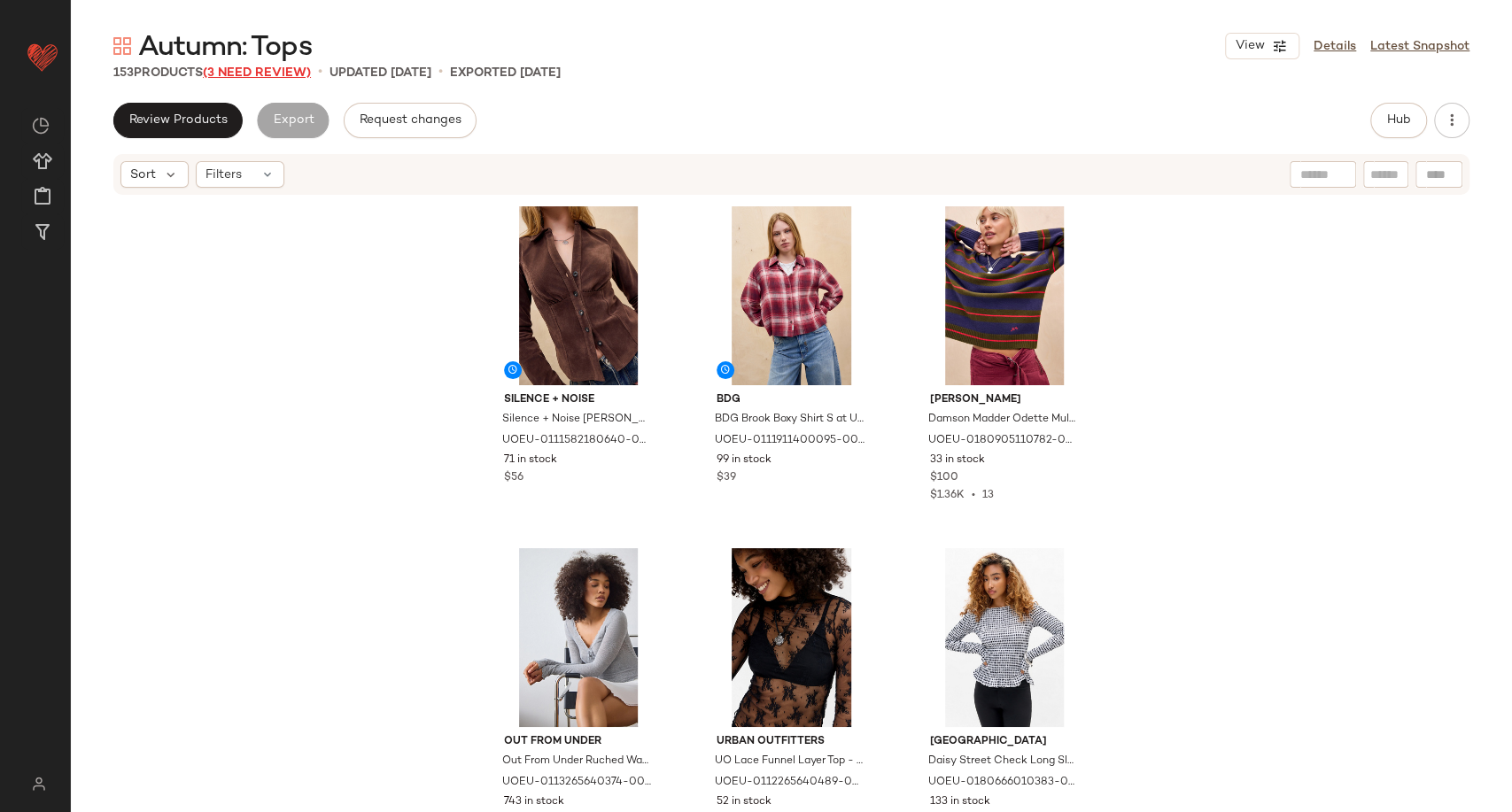
click at [262, 73] on span "(3 Need Review)" at bounding box center [256, 73] width 108 height 13
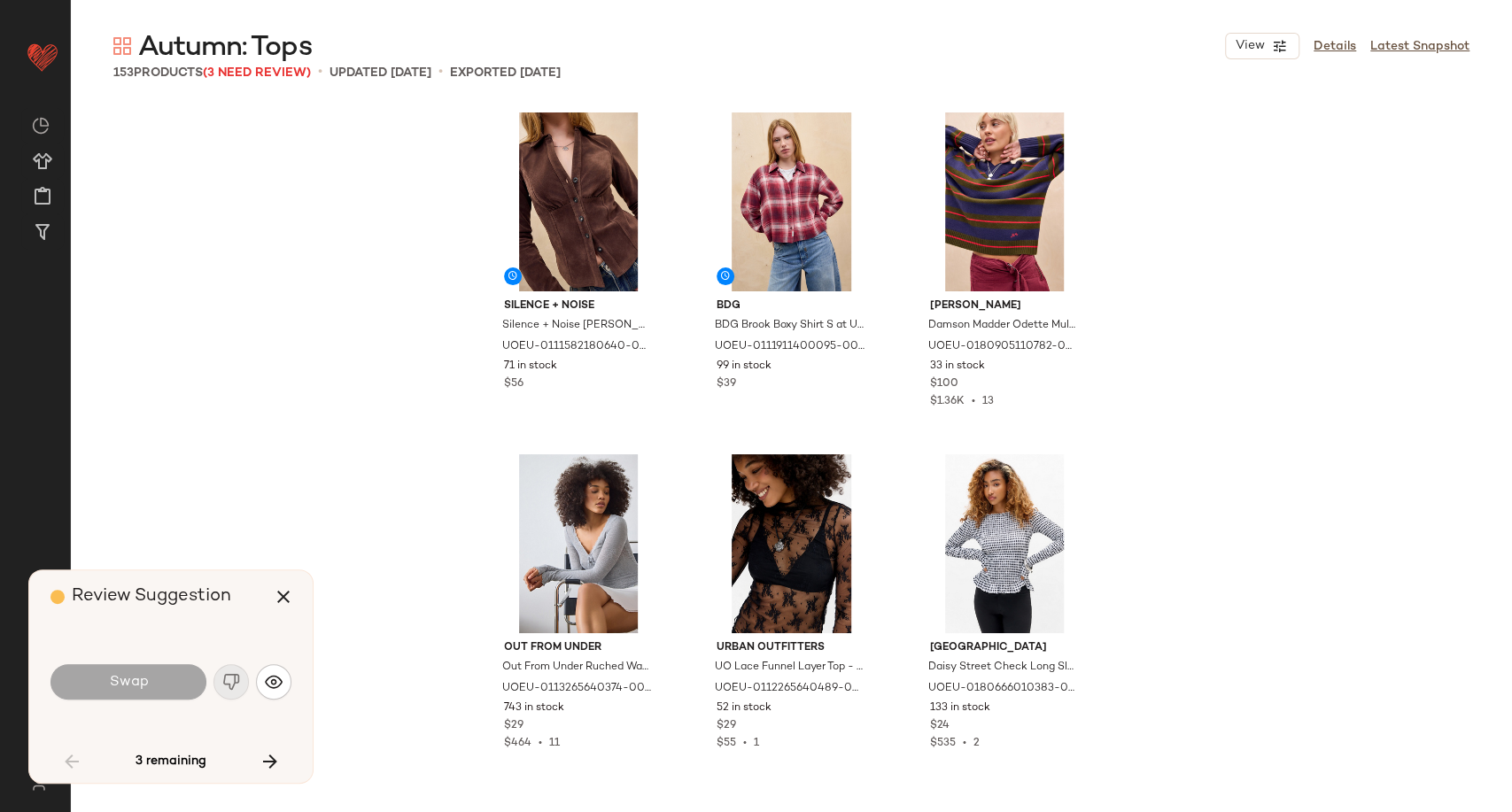
scroll to position [7522, 0]
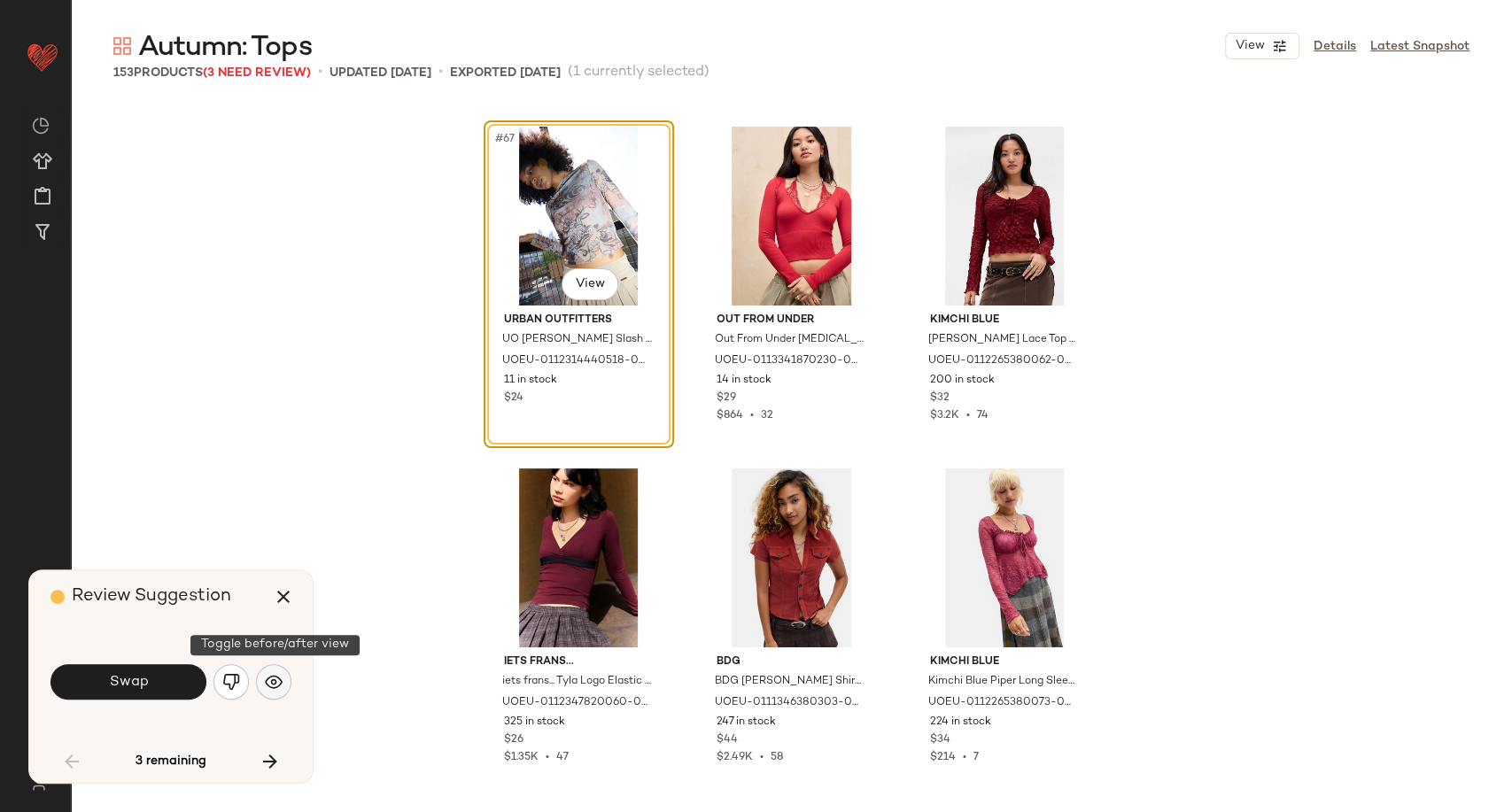
click at [269, 696] on button "button" at bounding box center [274, 682] width 36 height 36
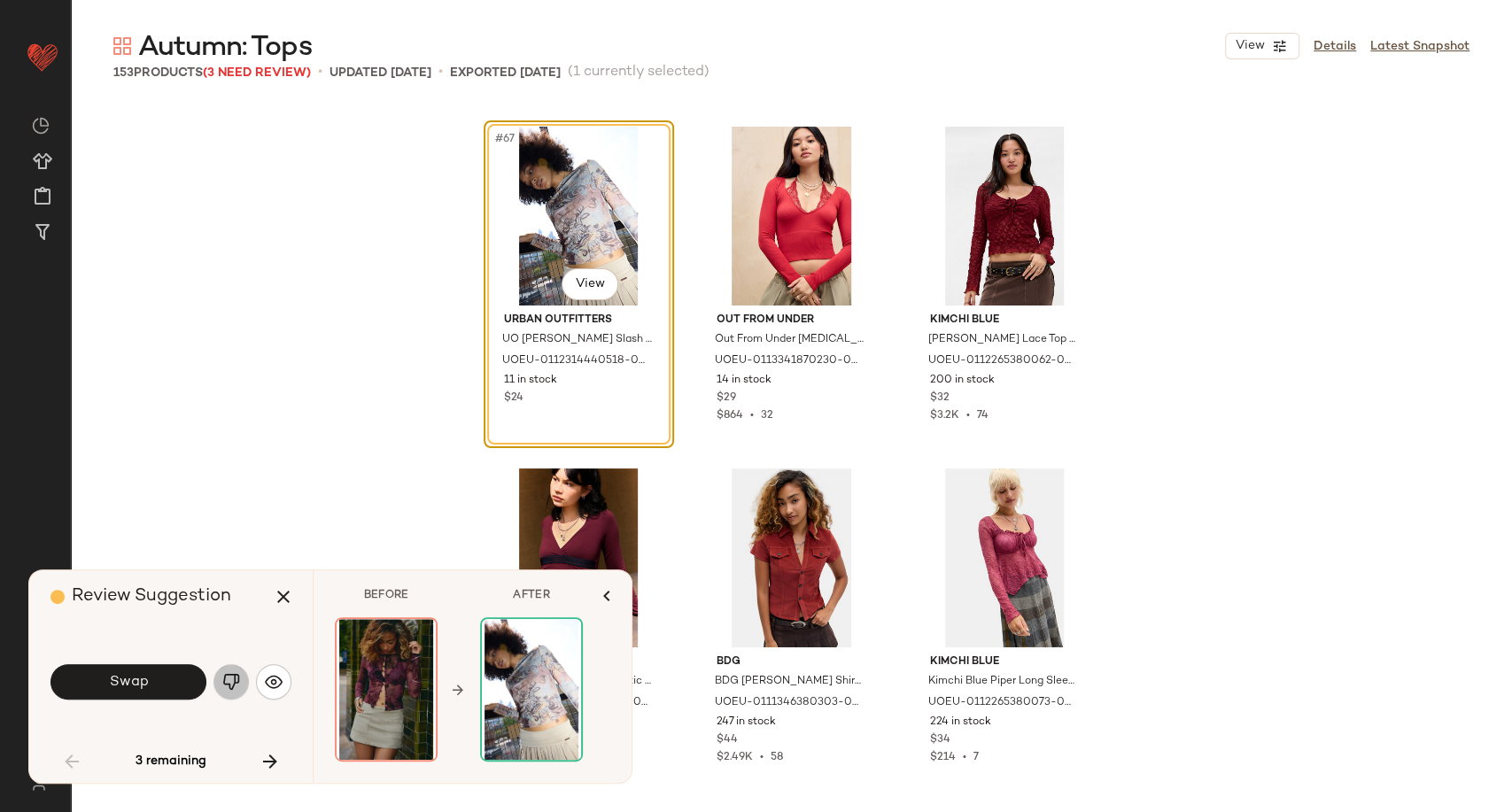
click at [229, 682] on img "button" at bounding box center [232, 682] width 18 height 18
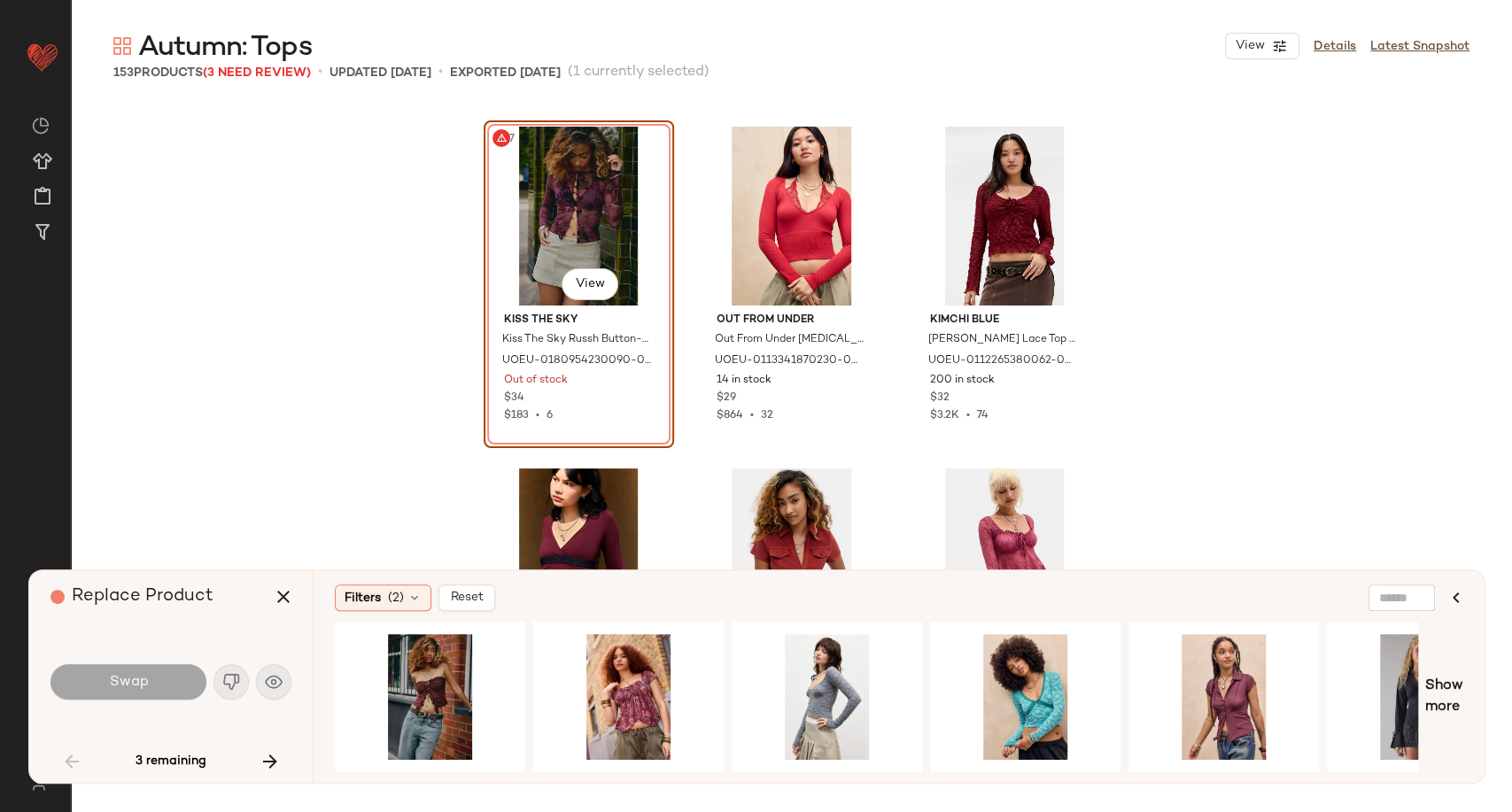
scroll to position [0, 389]
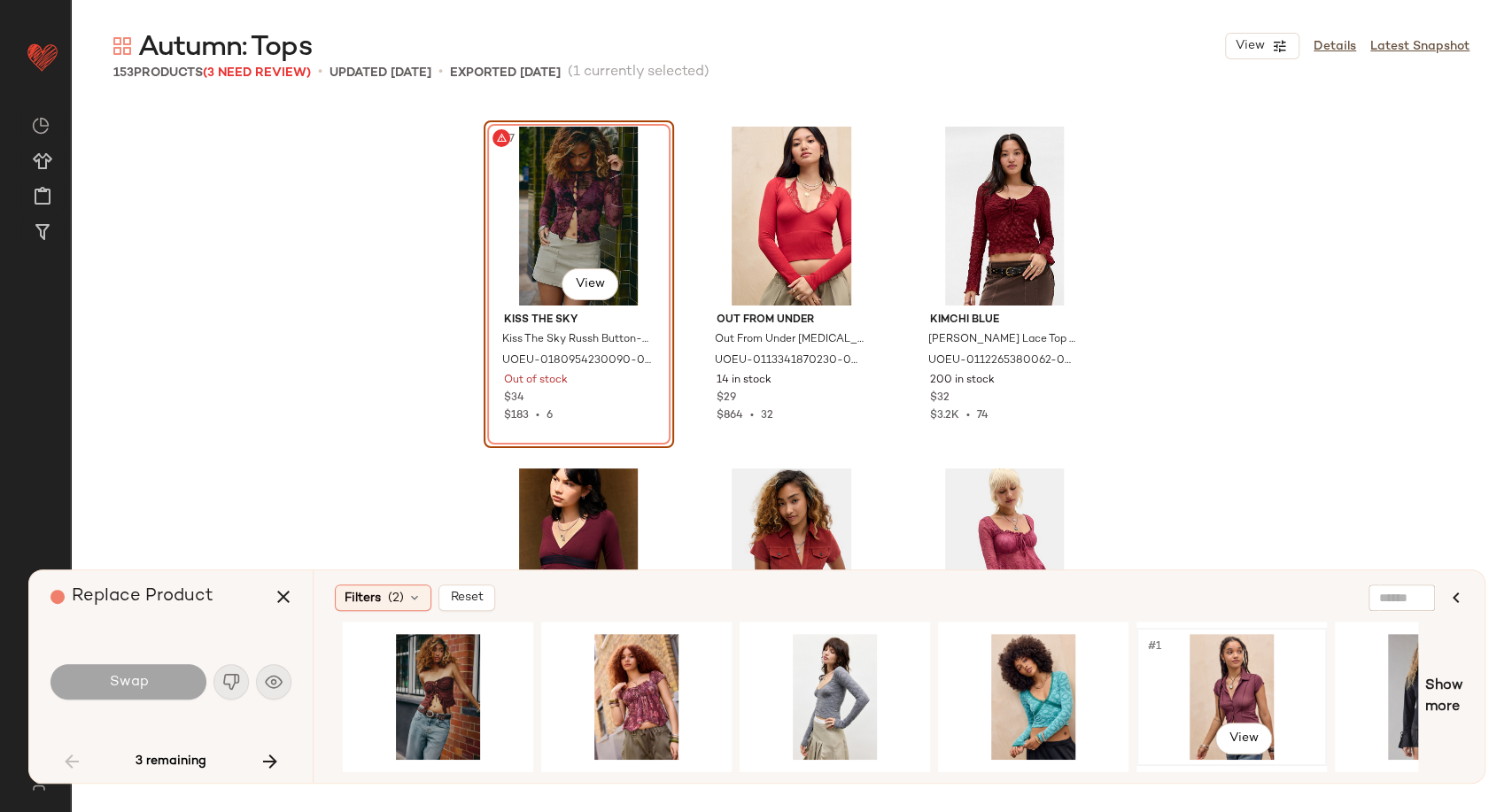
click at [1213, 696] on div "#1 View" at bounding box center [1232, 697] width 178 height 126
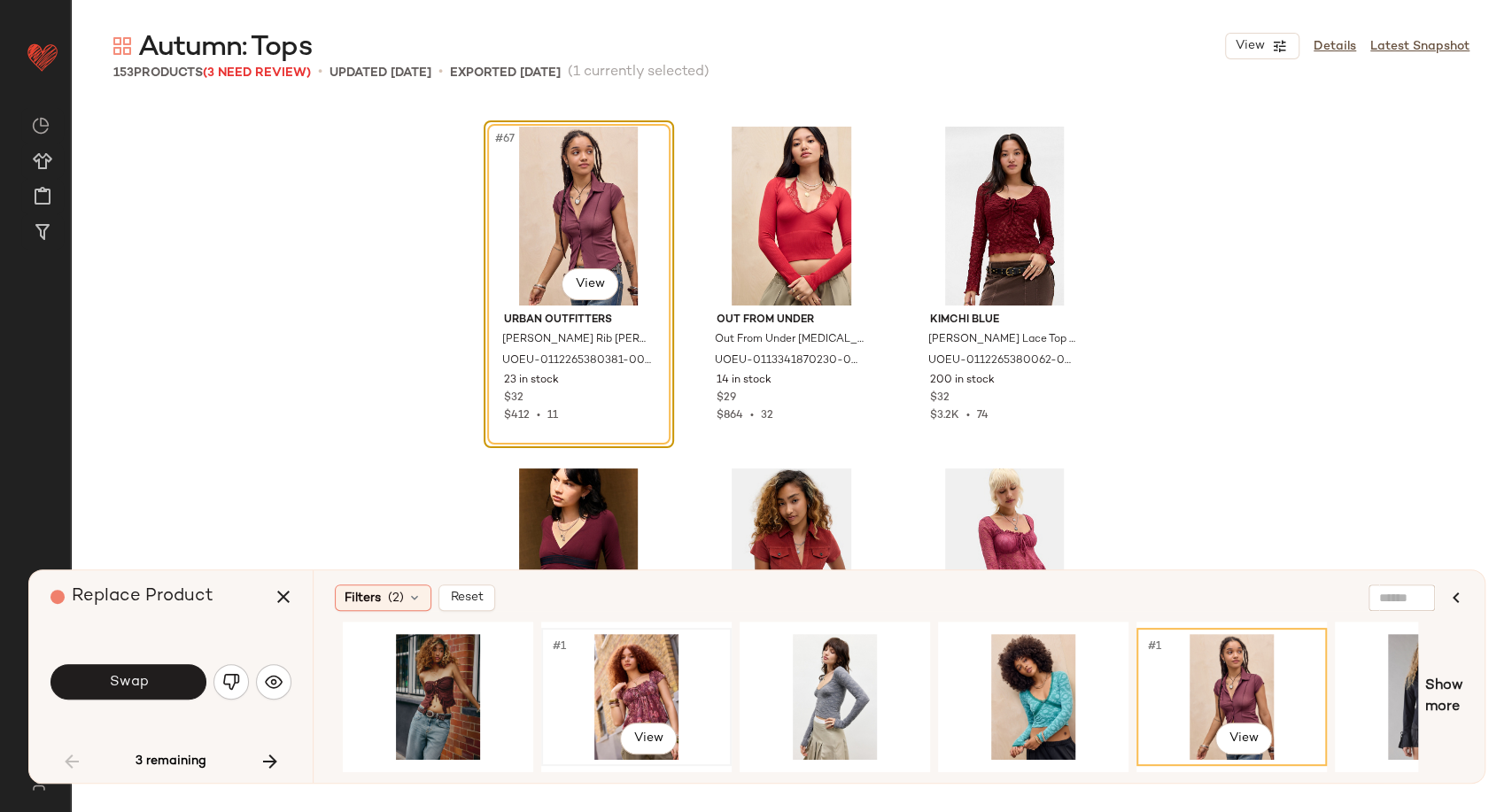
click at [664, 683] on div "#1 View" at bounding box center [636, 697] width 178 height 126
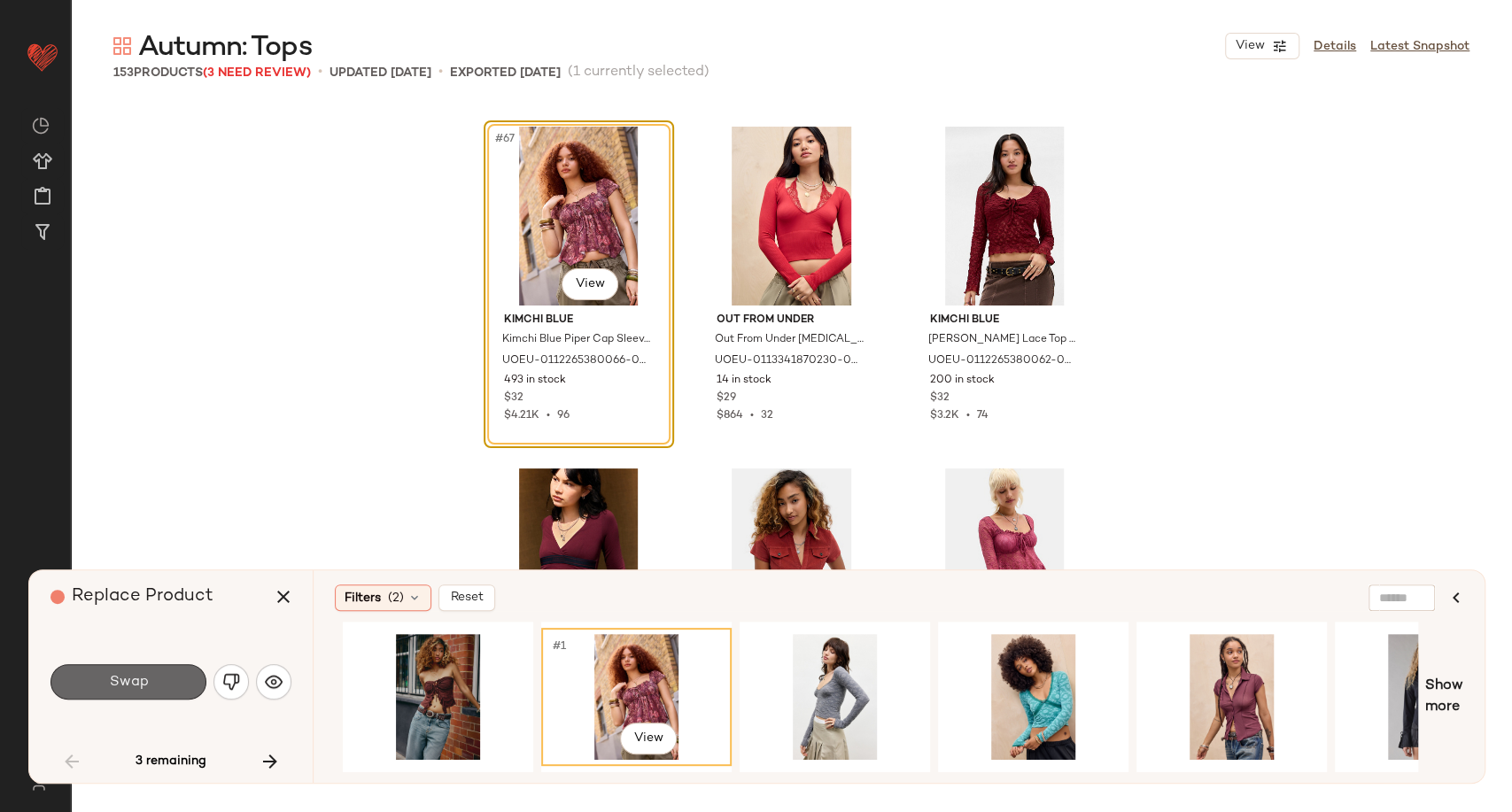
click at [157, 671] on button "Swap" at bounding box center [128, 682] width 156 height 36
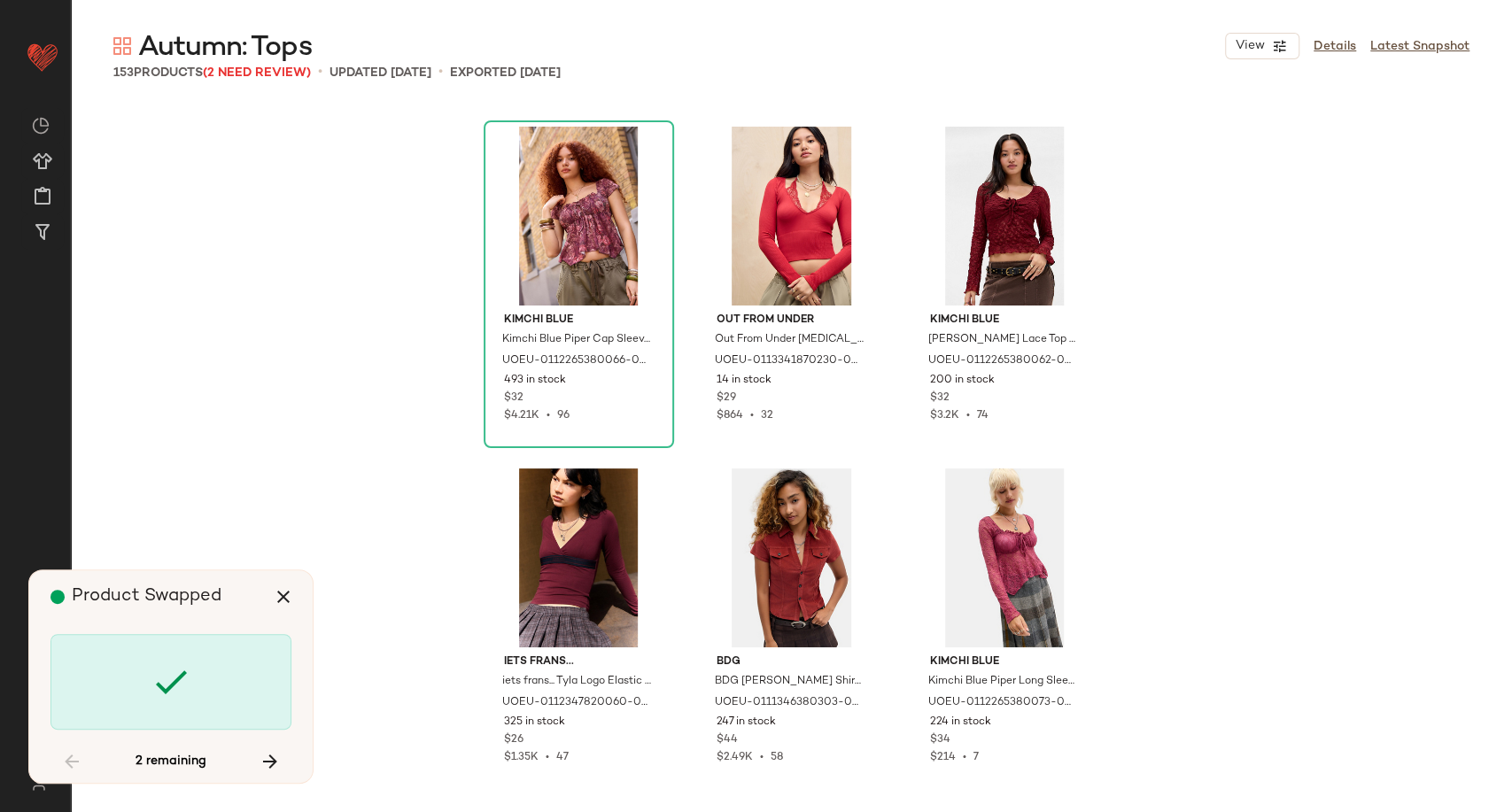
scroll to position [9914, 0]
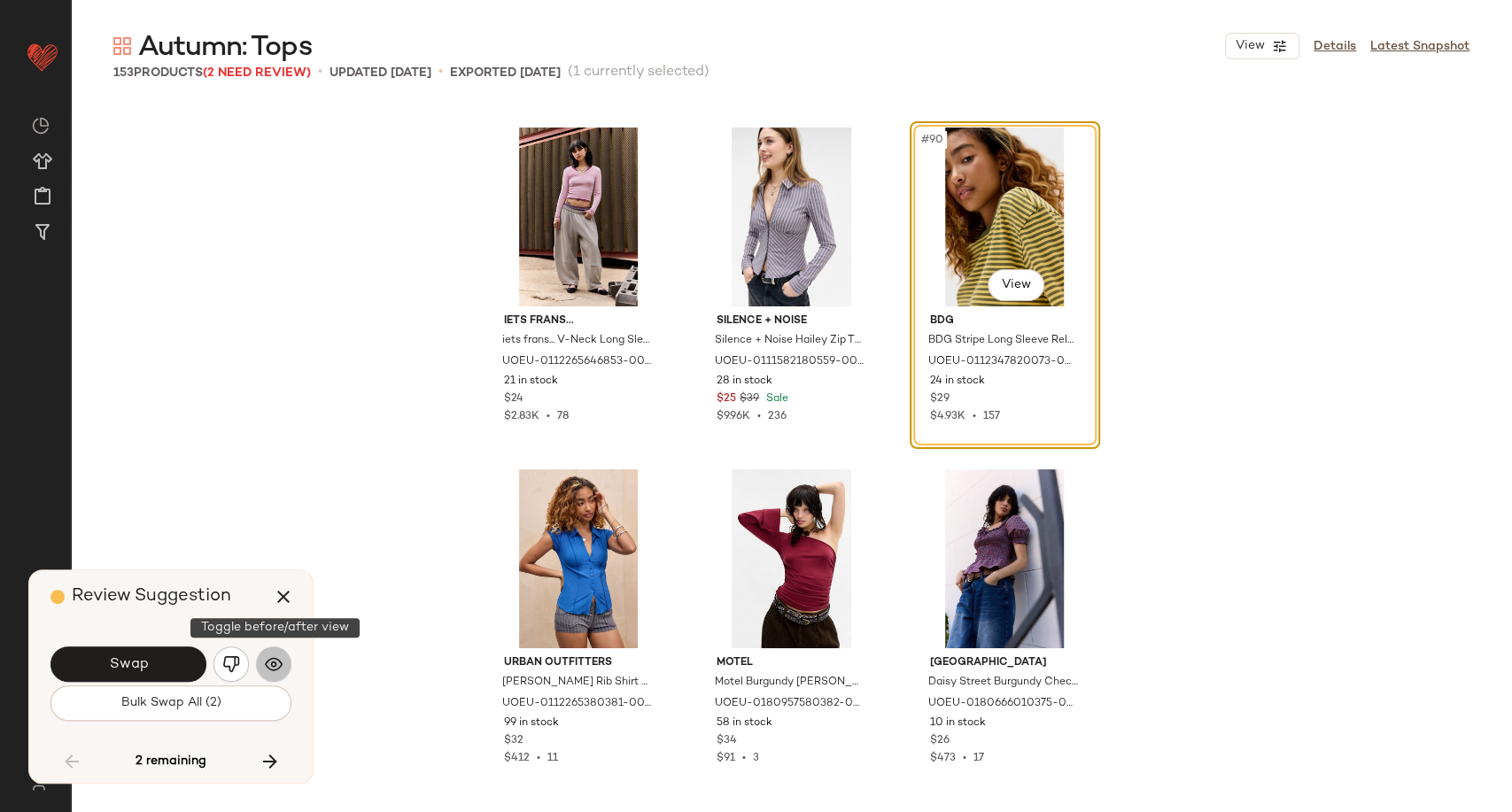
click at [286, 665] on button "button" at bounding box center [274, 665] width 36 height 36
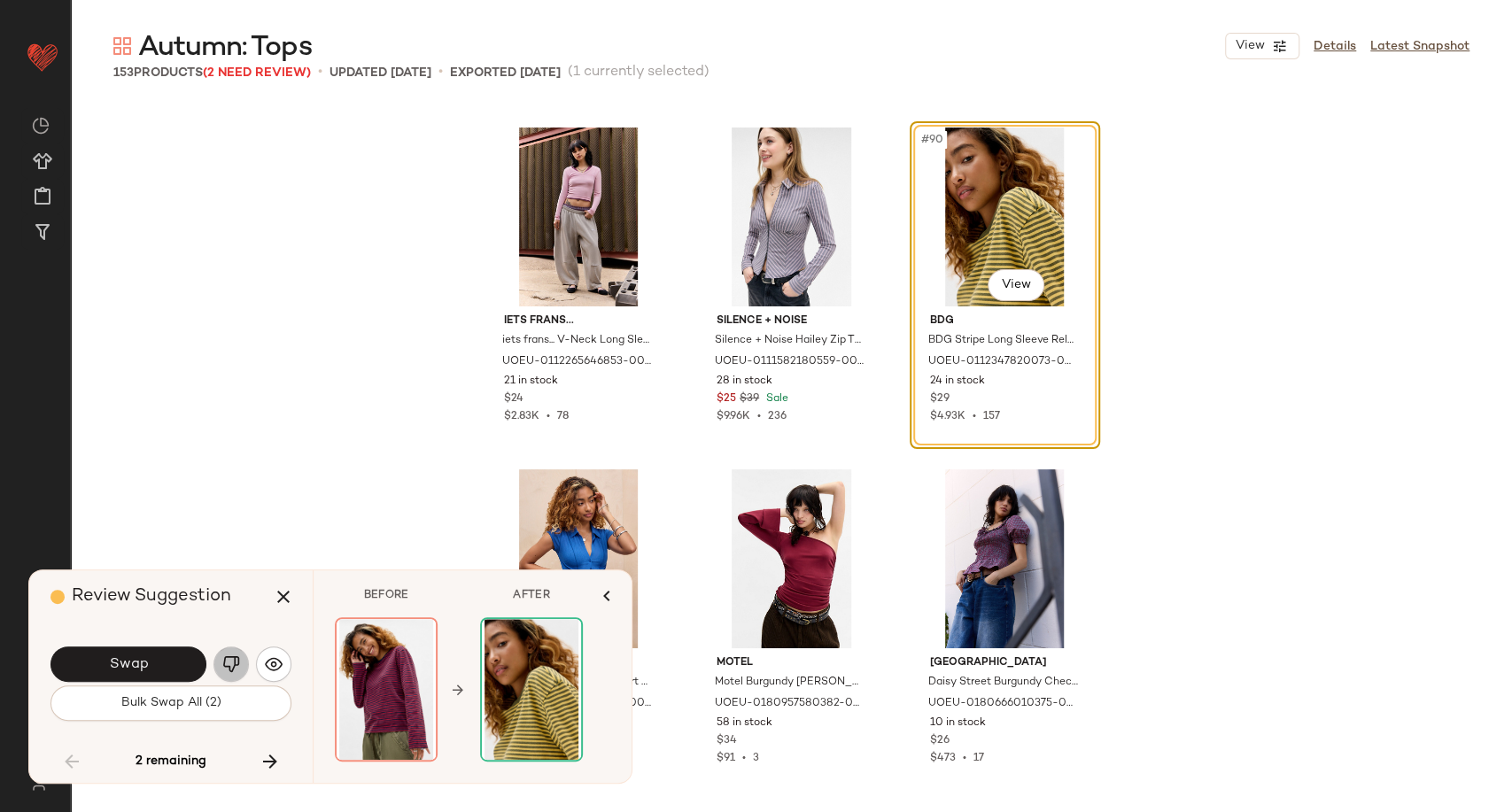
click at [230, 658] on img "button" at bounding box center [232, 664] width 18 height 18
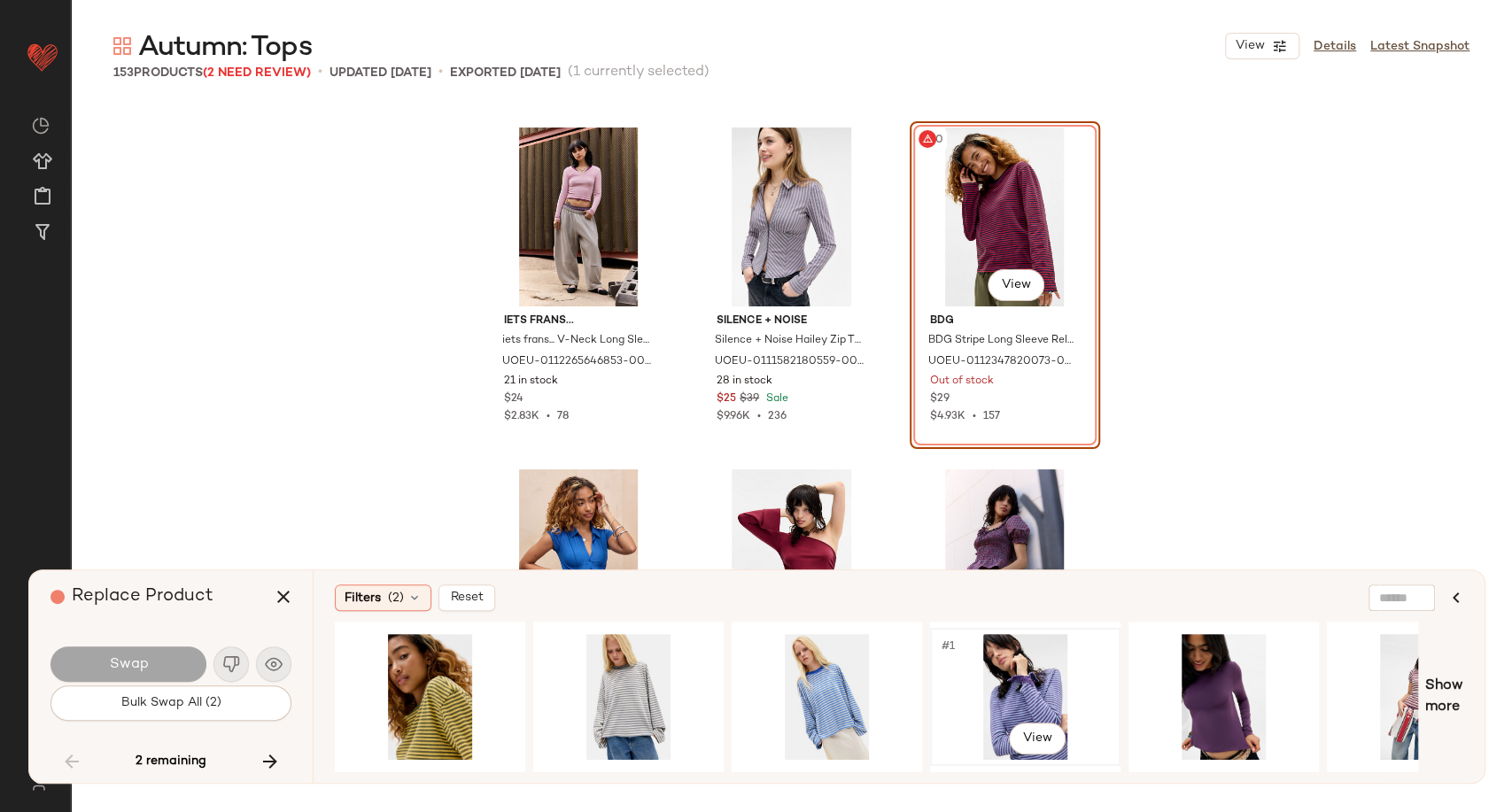
click at [1018, 688] on div "#1 View" at bounding box center [1025, 697] width 178 height 126
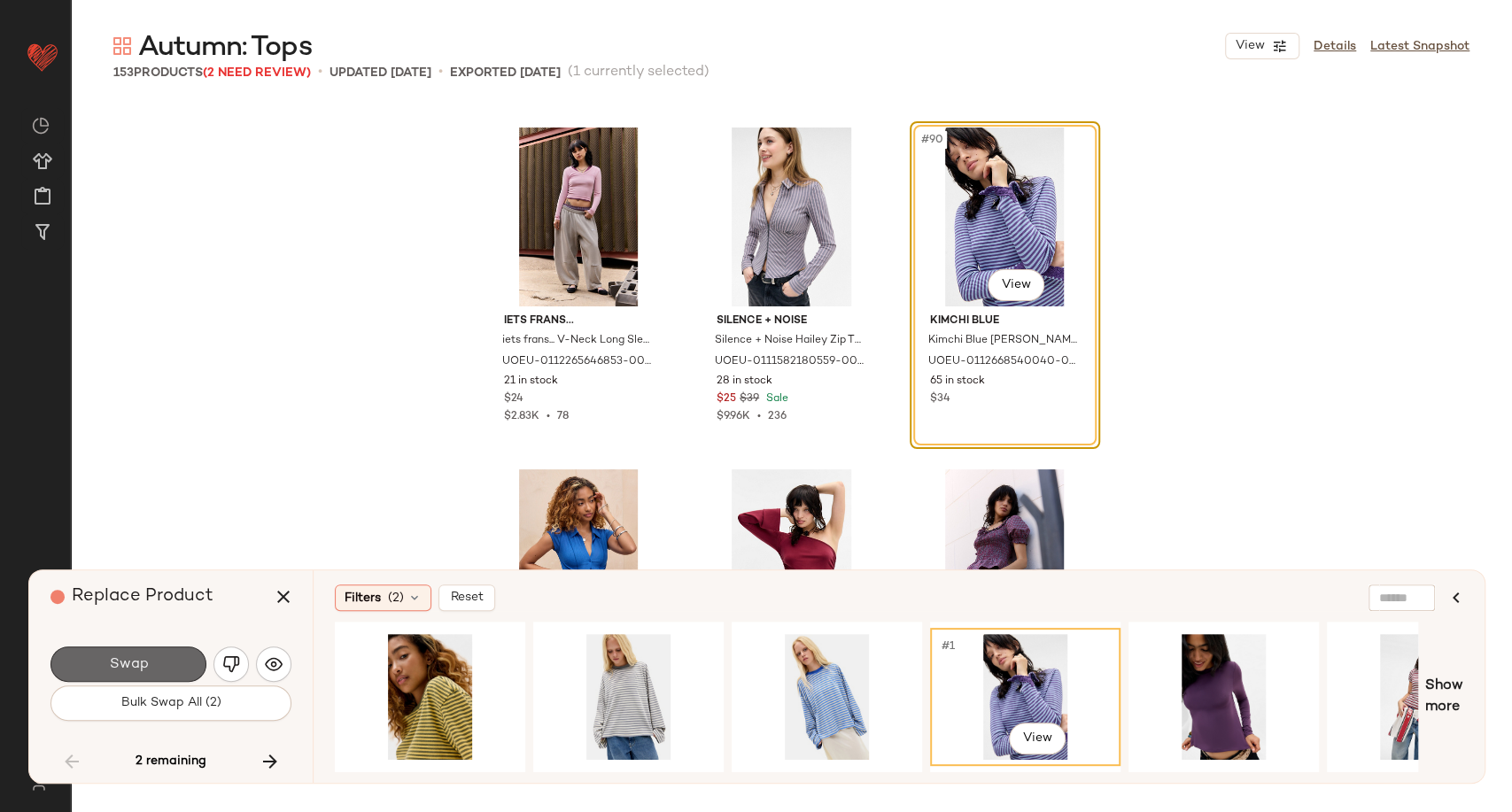
click at [145, 654] on button "Swap" at bounding box center [128, 665] width 156 height 36
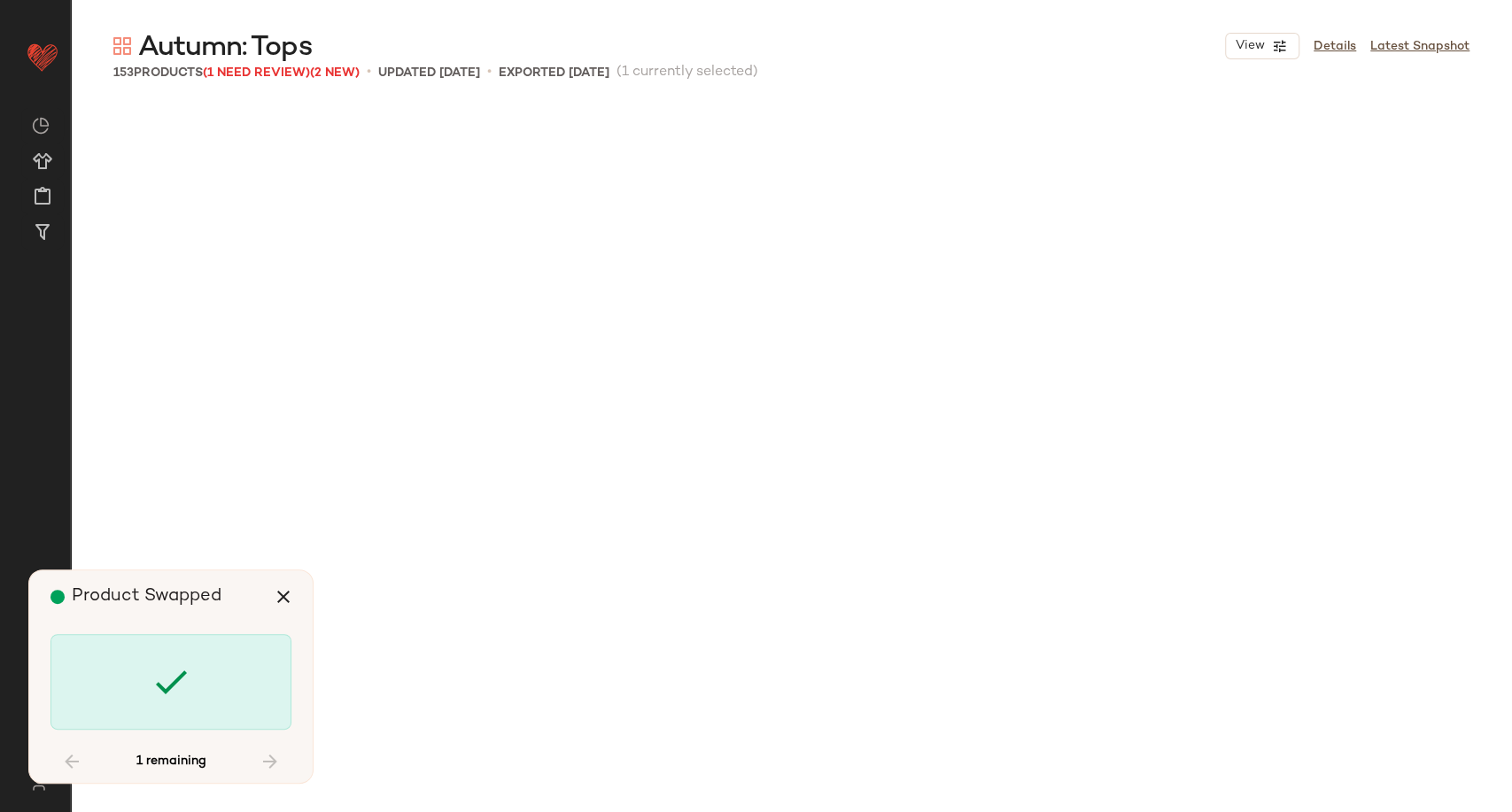
scroll to position [16780, 0]
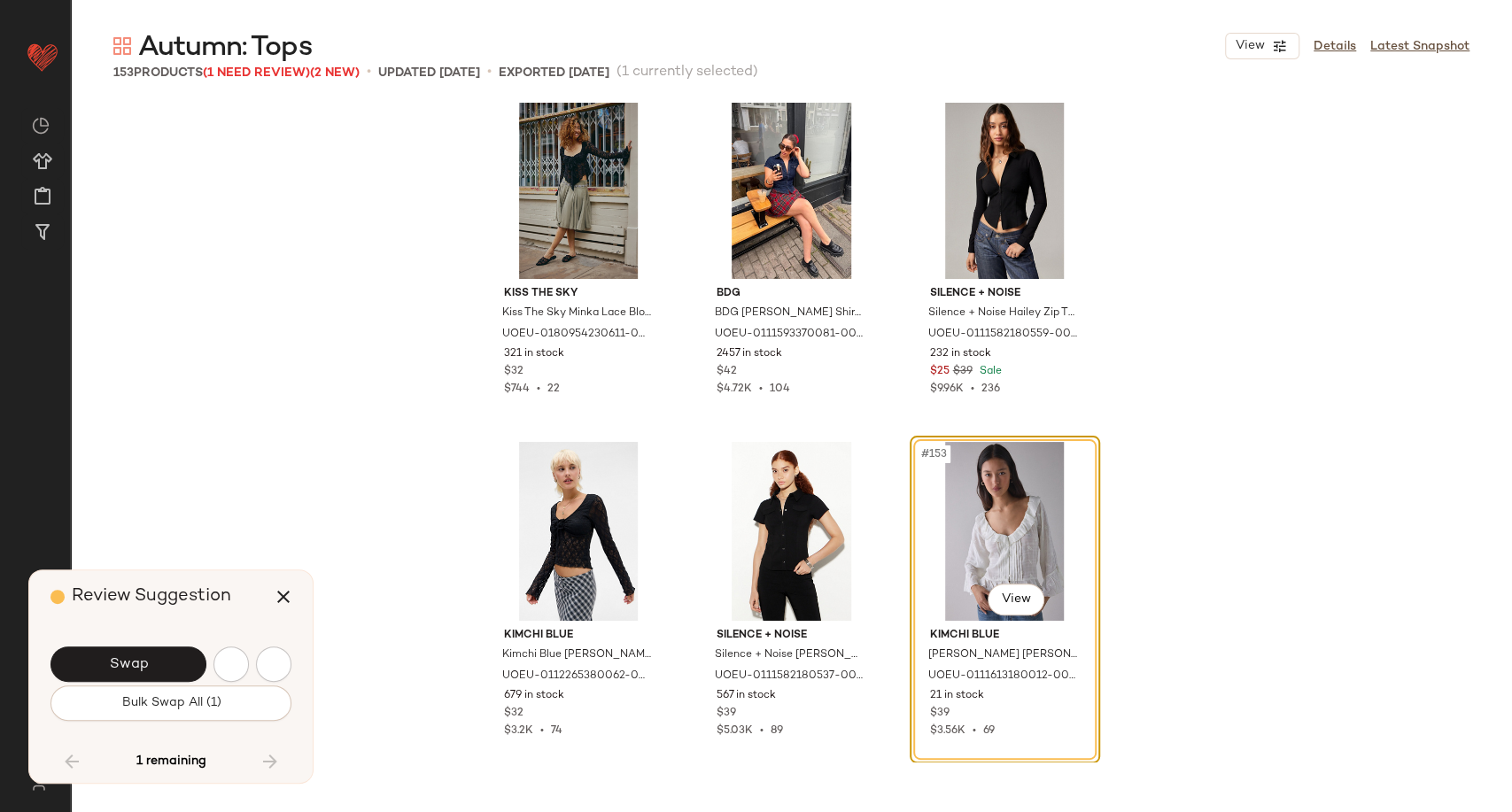
click at [1236, 353] on div "Kiss The Sky Kiss The Sky Minka Lace Blouse - Black M at Urban Outfitters UOEU-…" at bounding box center [791, 432] width 1441 height 660
click at [272, 666] on img "button" at bounding box center [273, 664] width 18 height 18
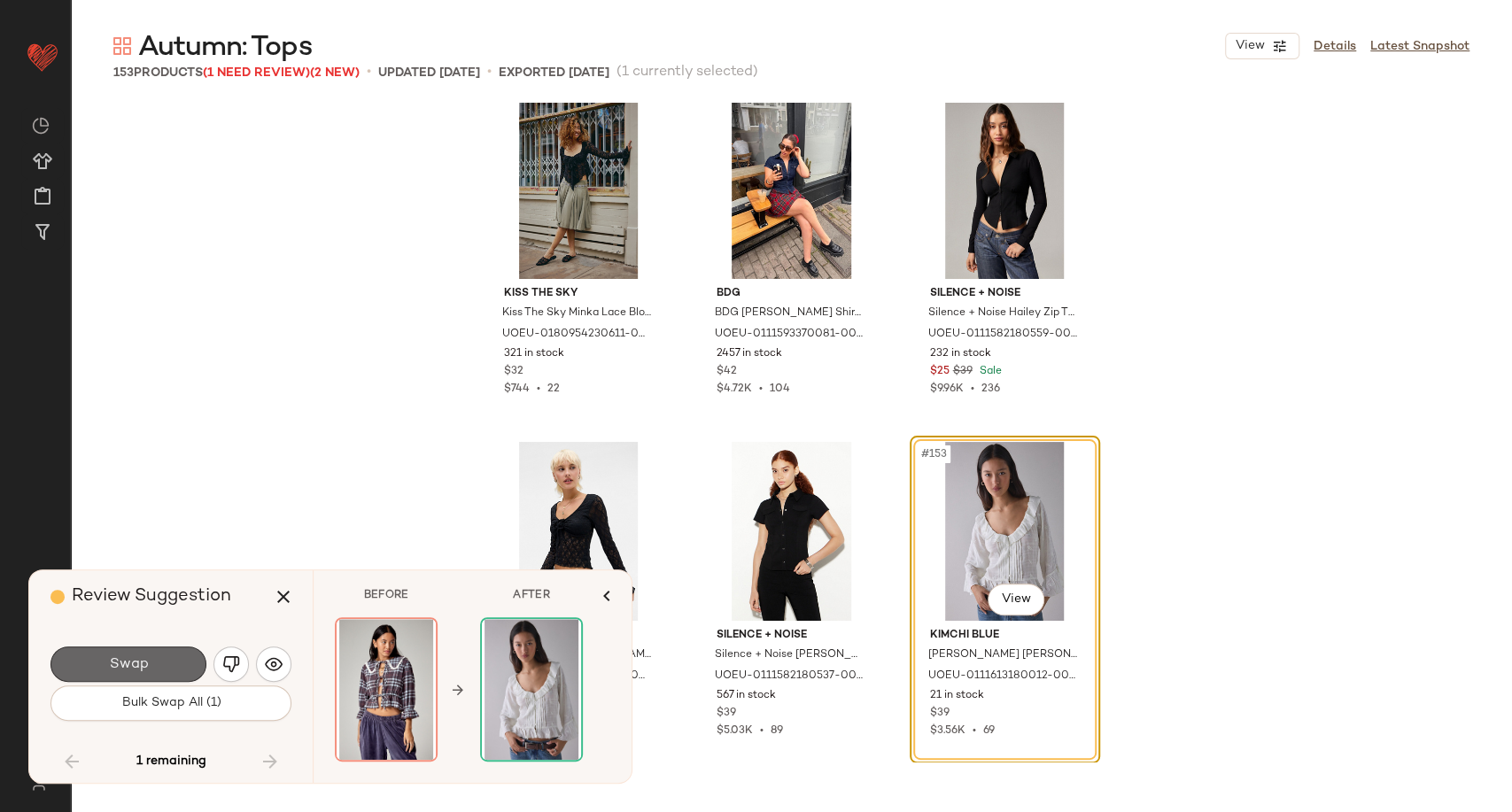
click at [170, 666] on button "Swap" at bounding box center [128, 665] width 156 height 36
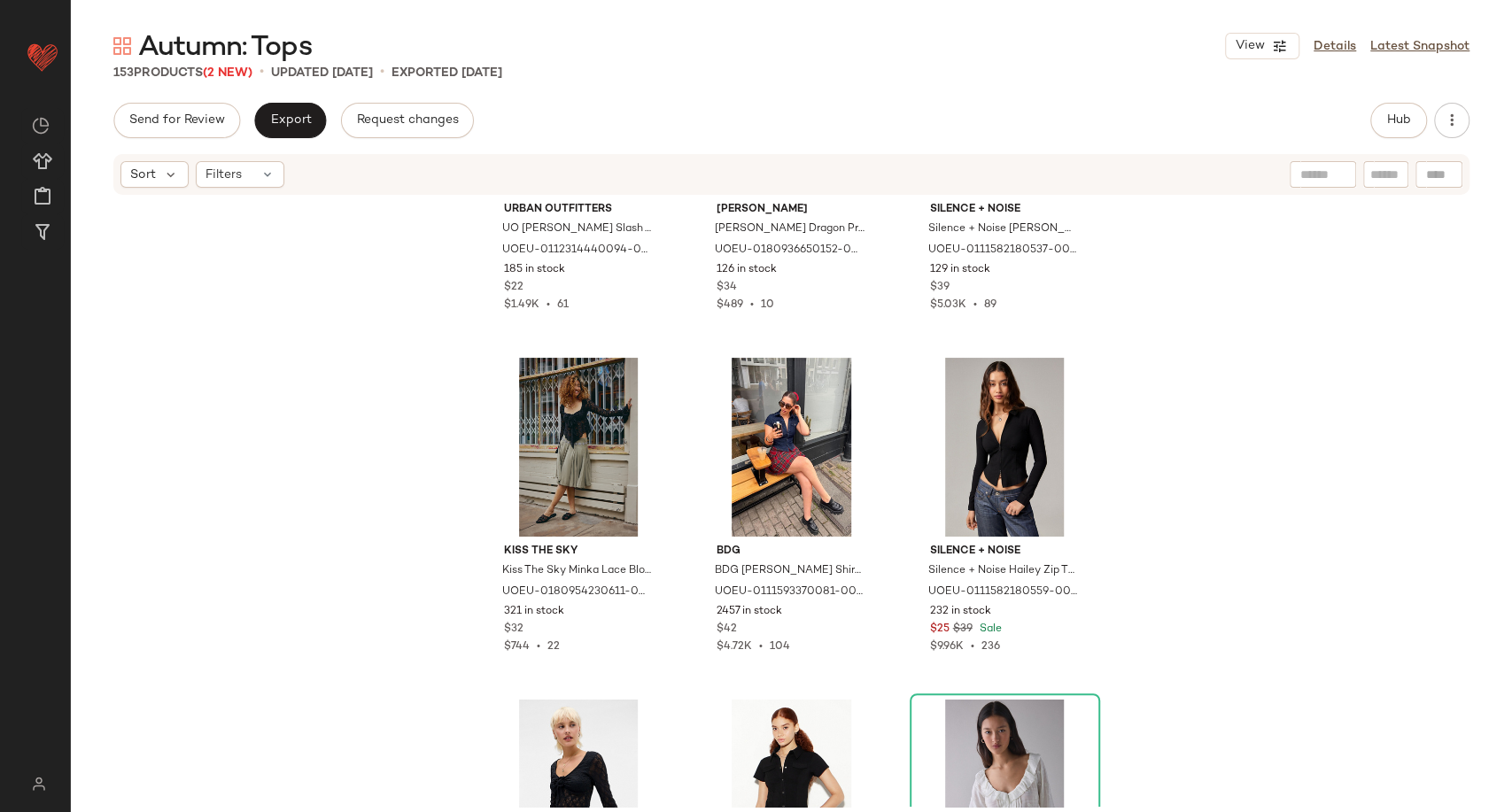
scroll to position [16400, 0]
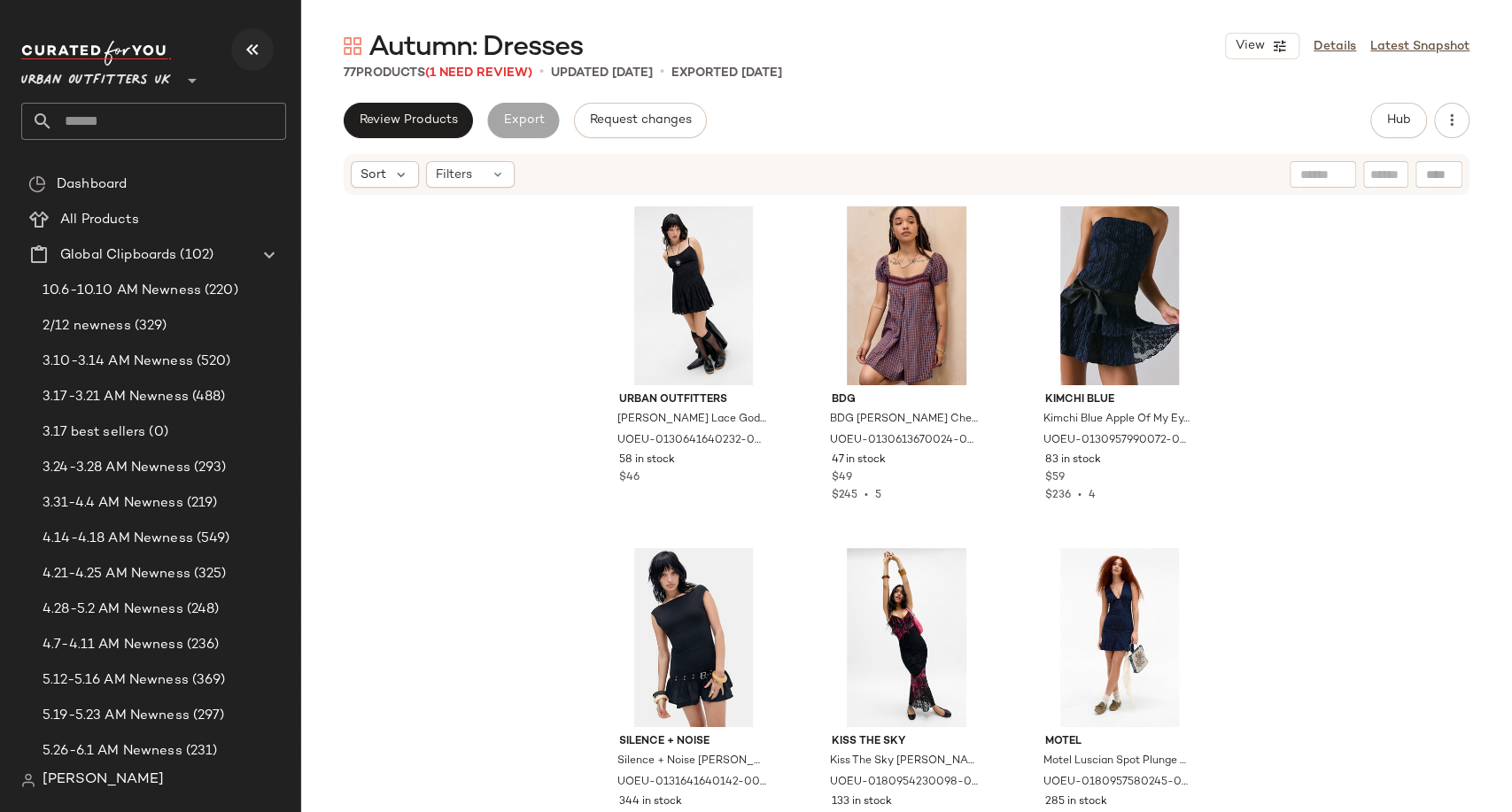
click at [257, 37] on button "button" at bounding box center [252, 50] width 43 height 43
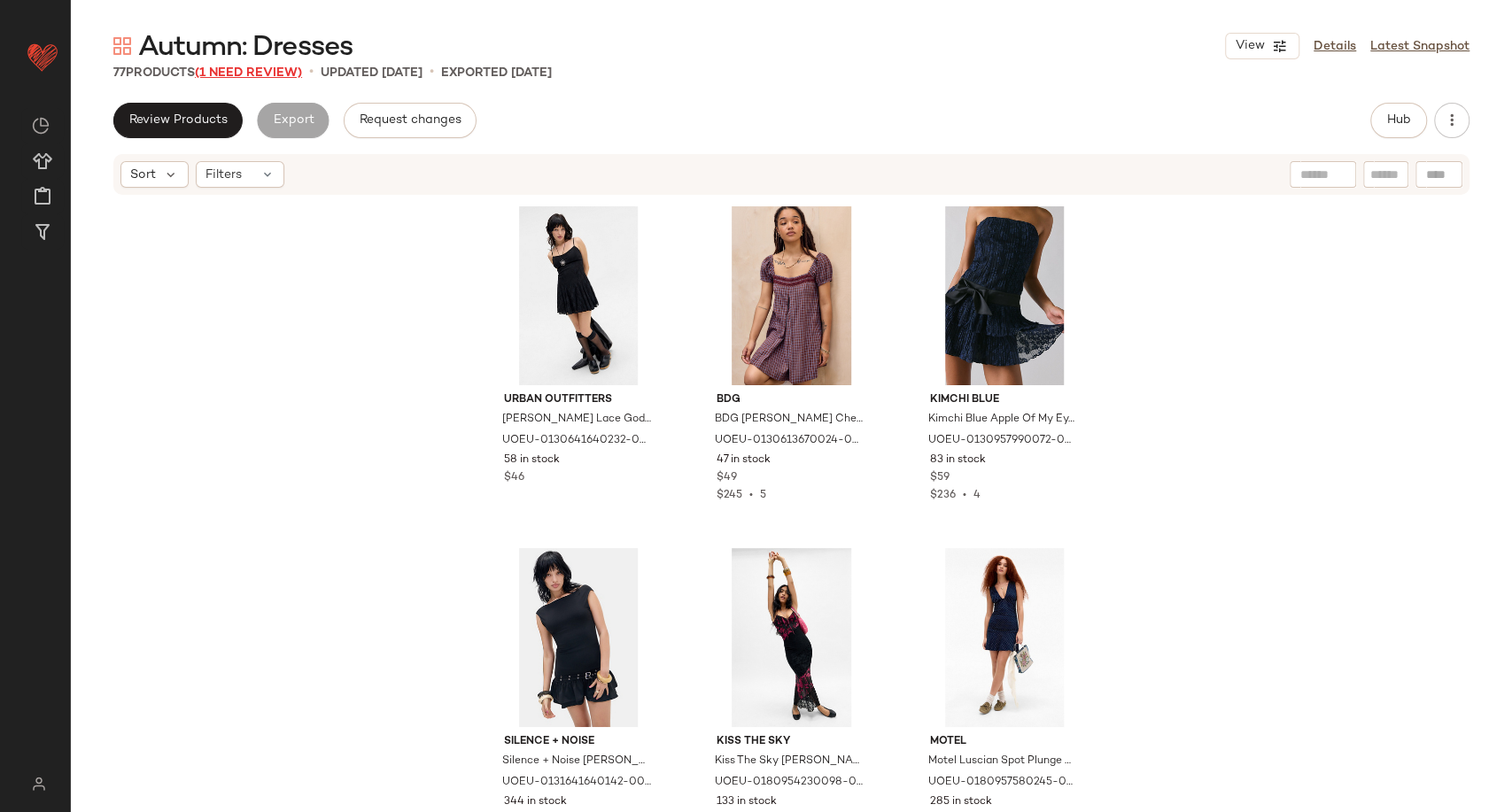
click at [260, 80] on span "(1 Need Review)" at bounding box center [249, 73] width 107 height 13
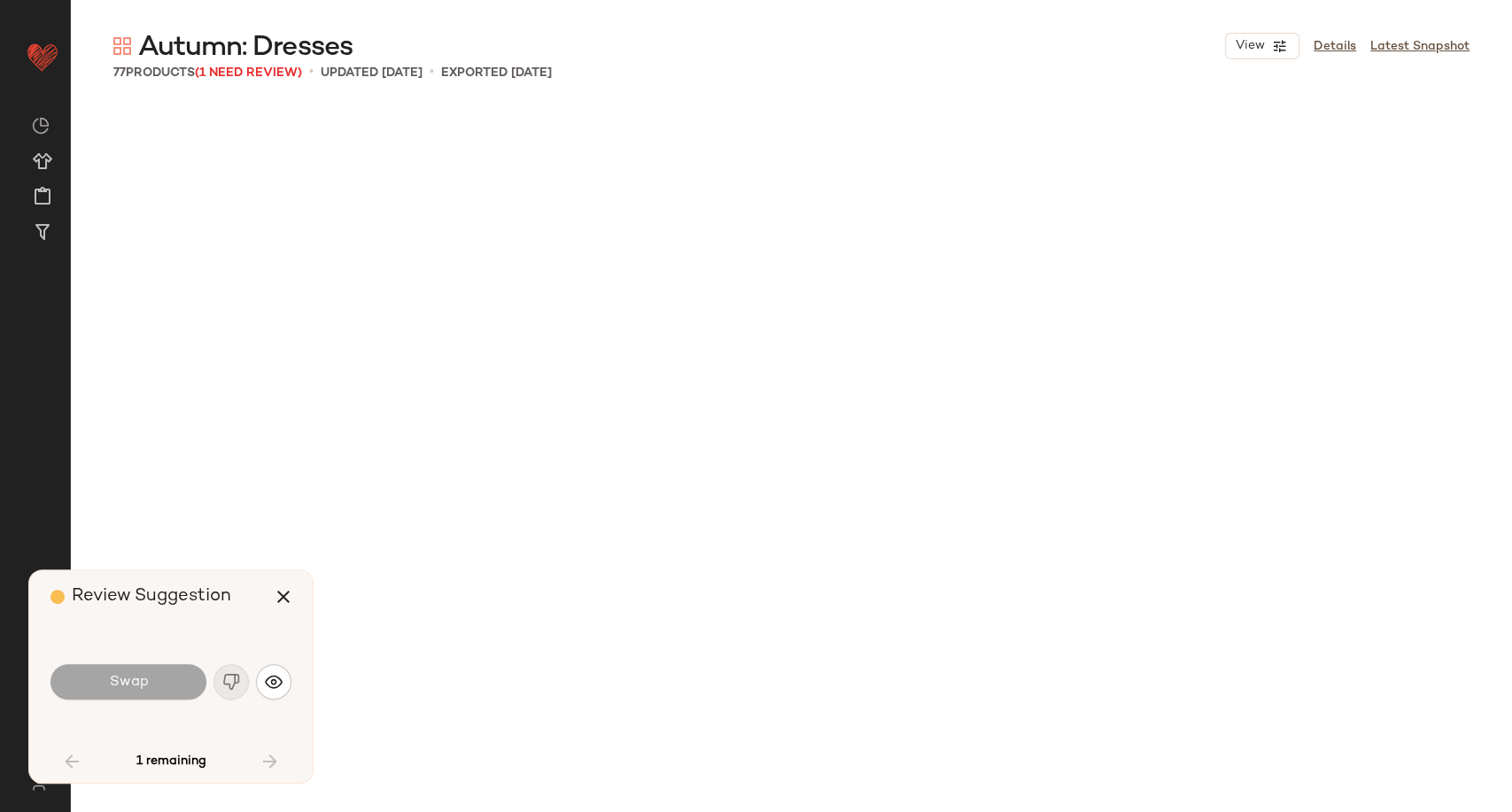
scroll to position [7864, 0]
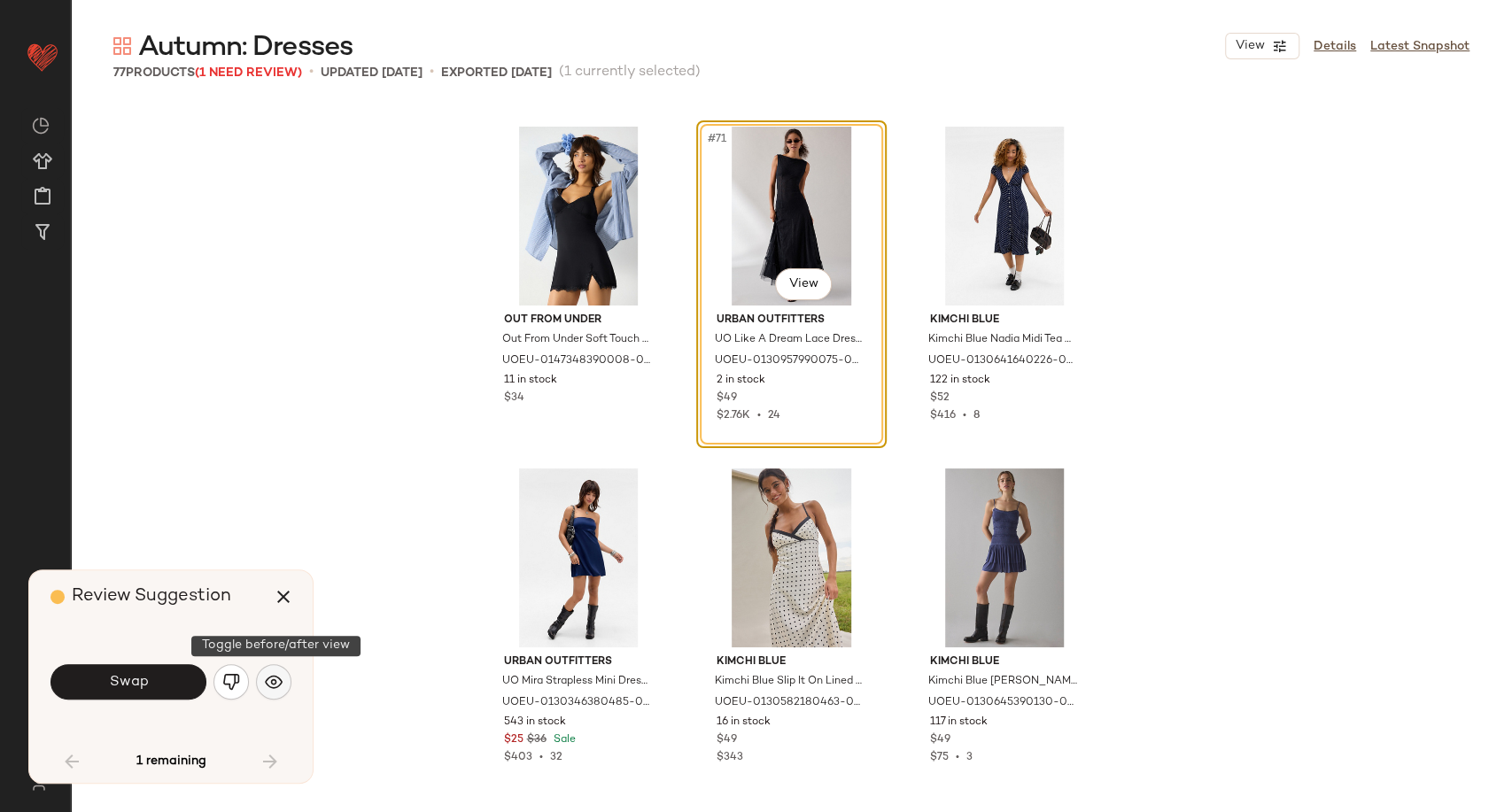
click at [269, 694] on button "button" at bounding box center [274, 682] width 36 height 36
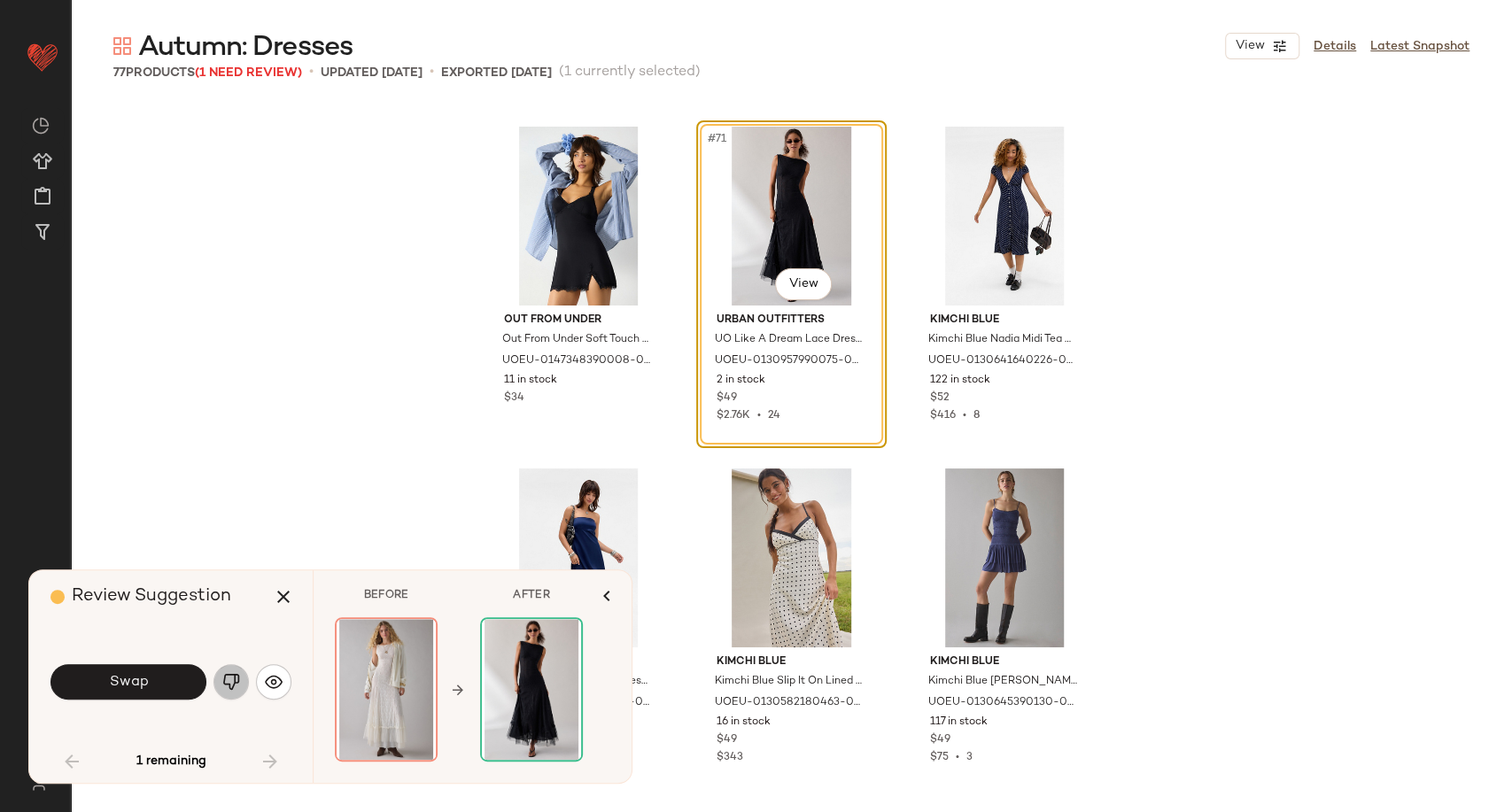
click at [229, 688] on img "button" at bounding box center [232, 682] width 18 height 18
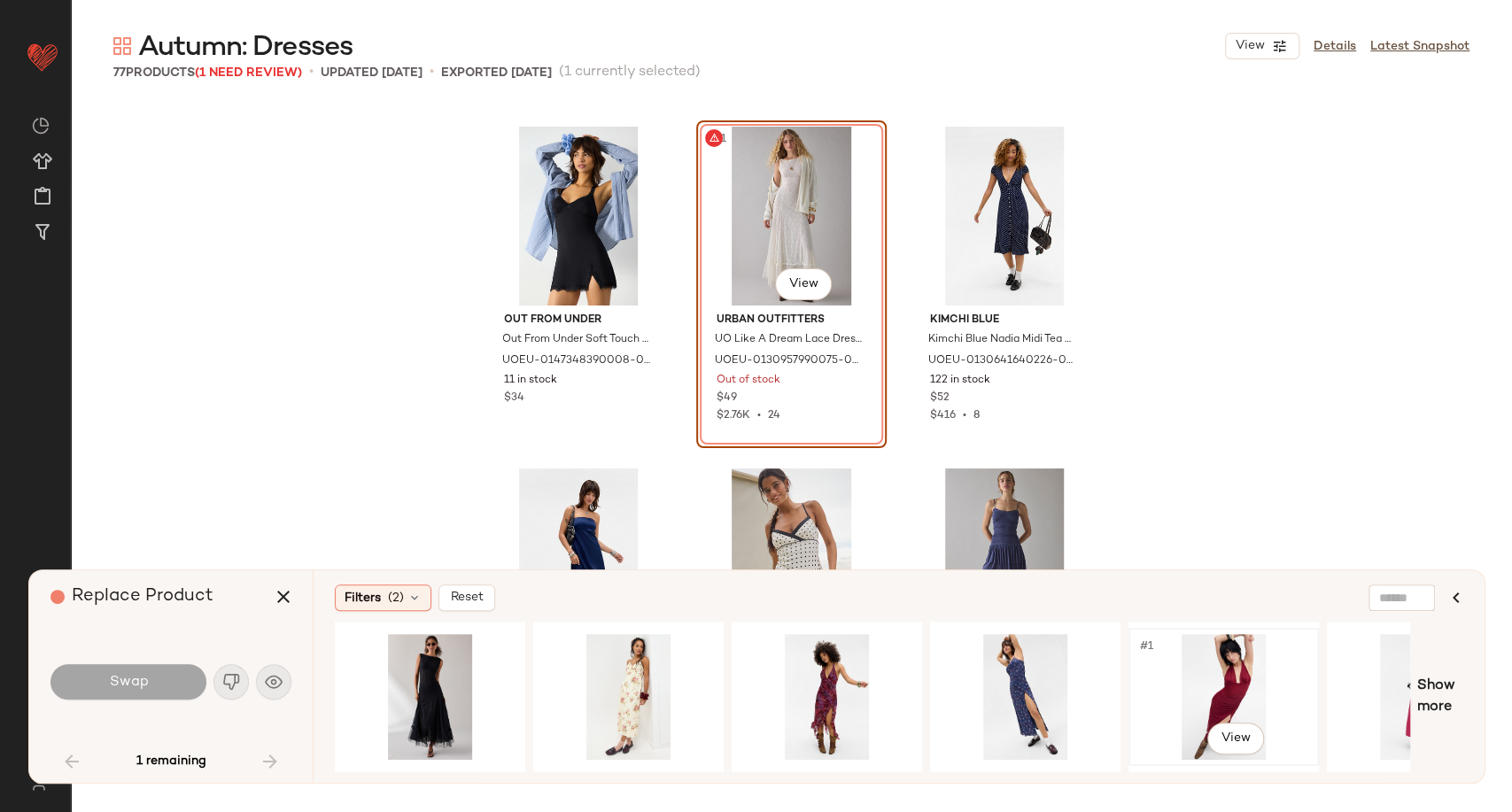
click at [1234, 685] on div "#1 View" at bounding box center [1224, 697] width 178 height 126
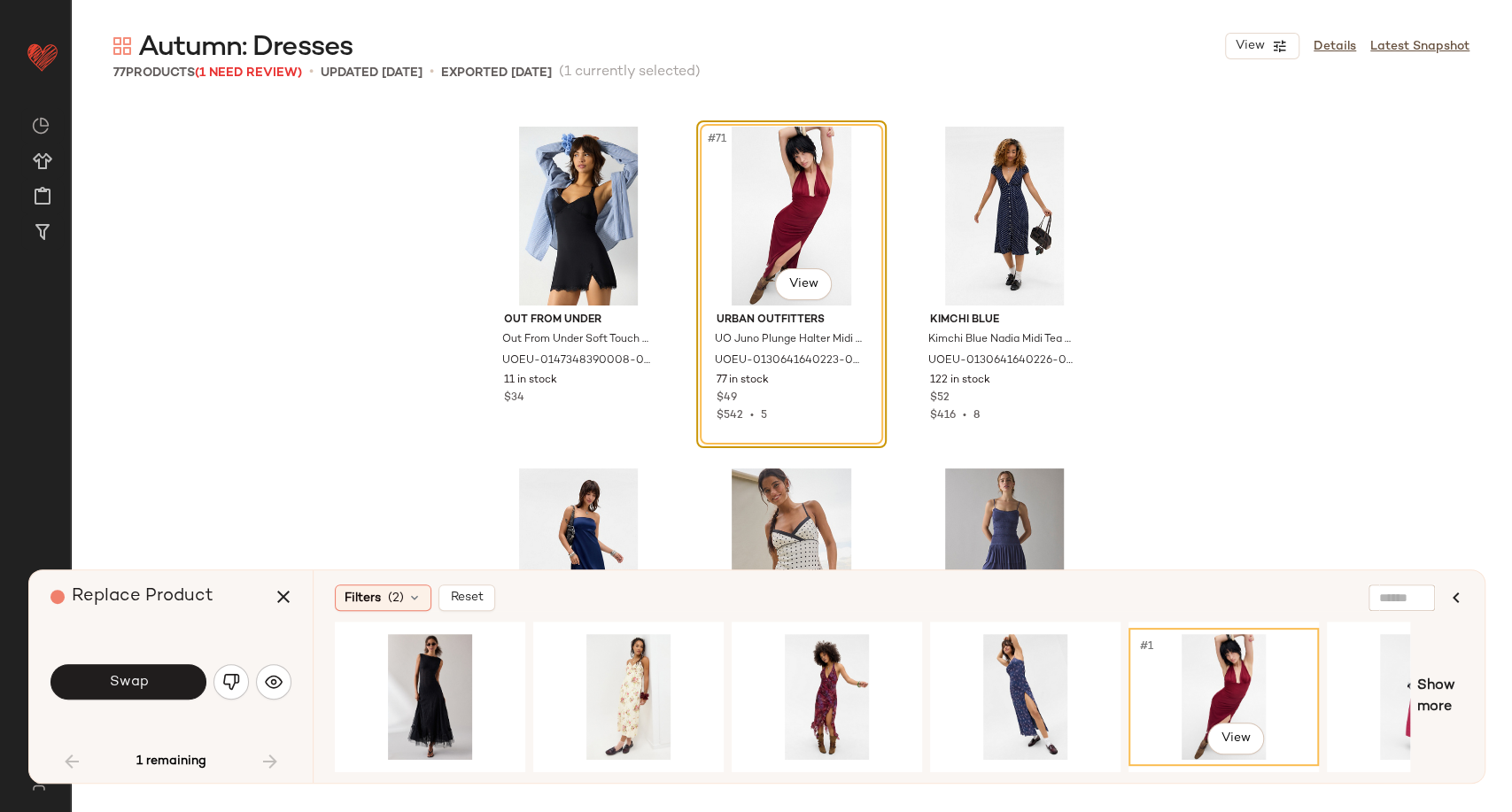
scroll to position [7765, 0]
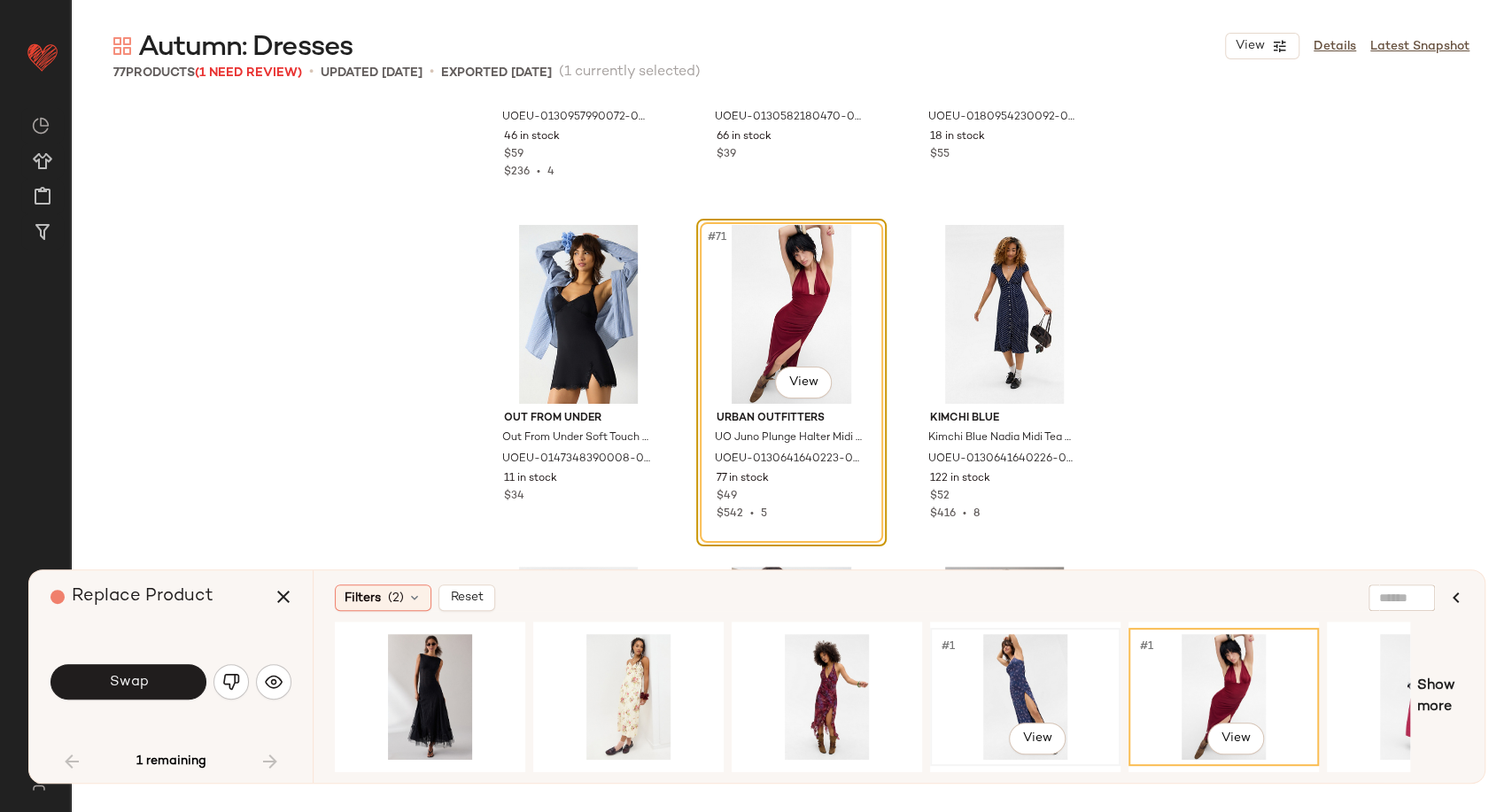
click at [1028, 694] on div "#1 View" at bounding box center [1025, 697] width 178 height 126
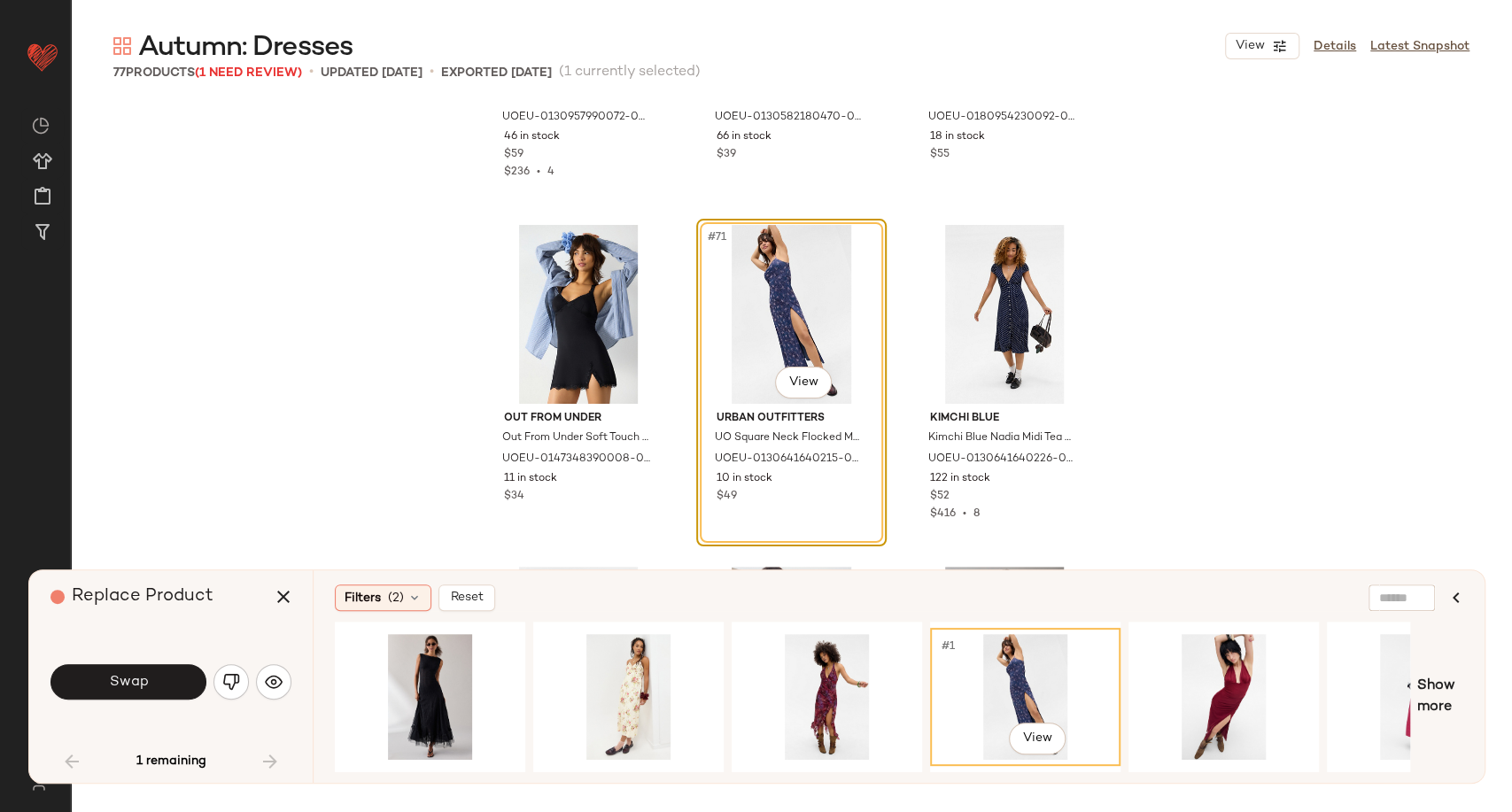
click at [966, 769] on div "Filters (2) Reset #1 View Show more" at bounding box center [899, 677] width 1172 height 213
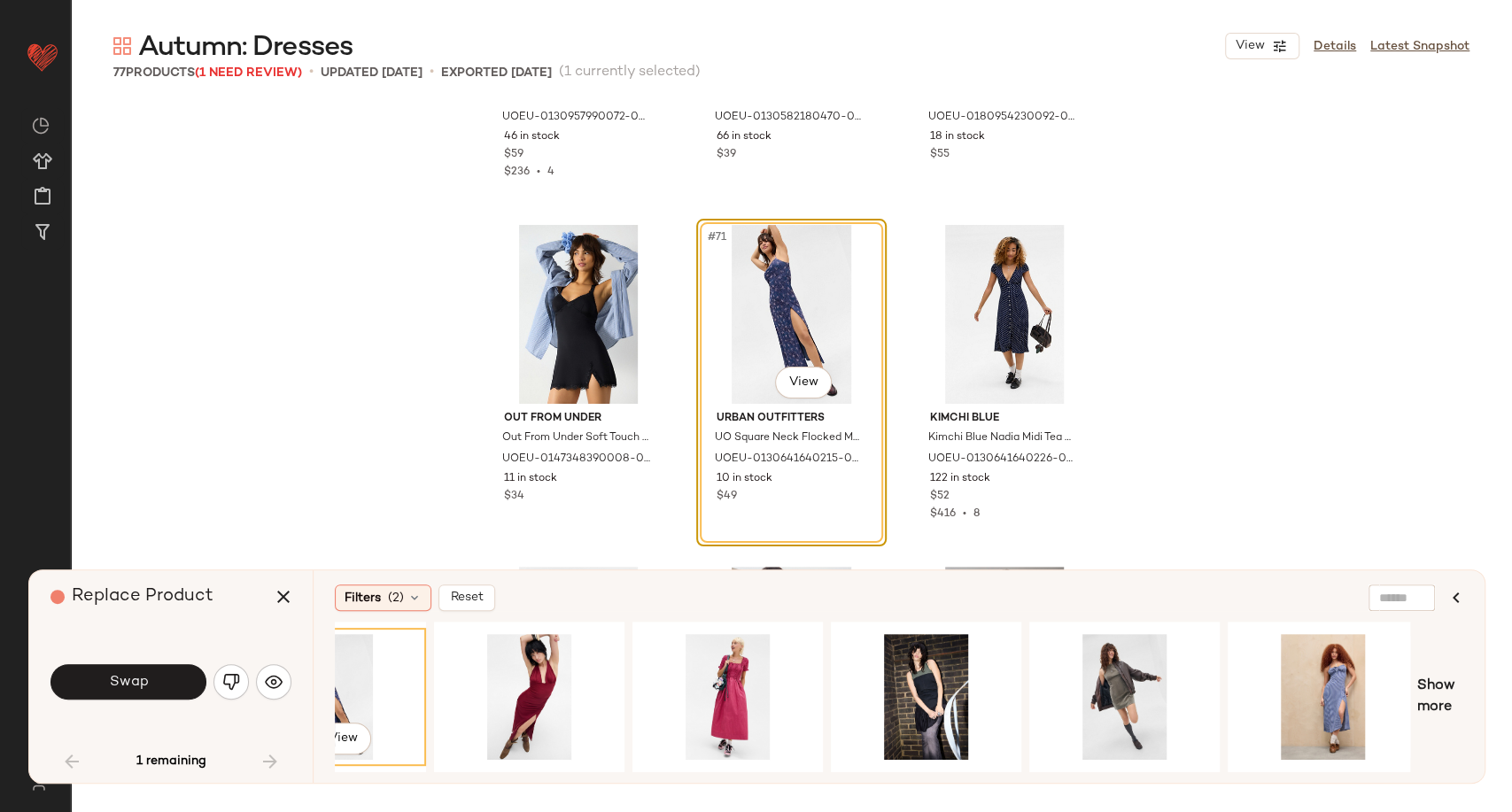
scroll to position [0, 702]
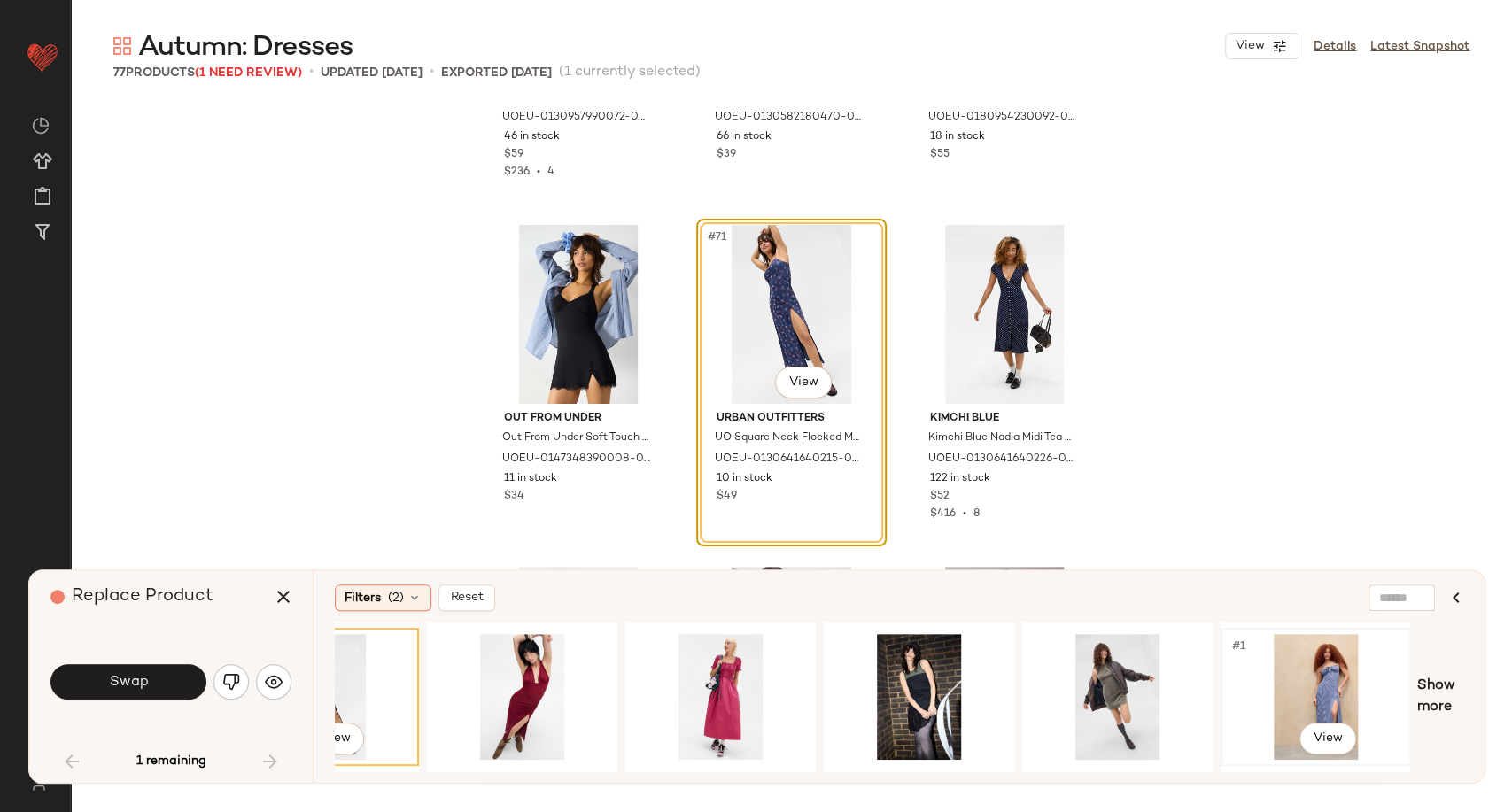
click at [1325, 688] on div "#1 View" at bounding box center [1315, 697] width 178 height 126
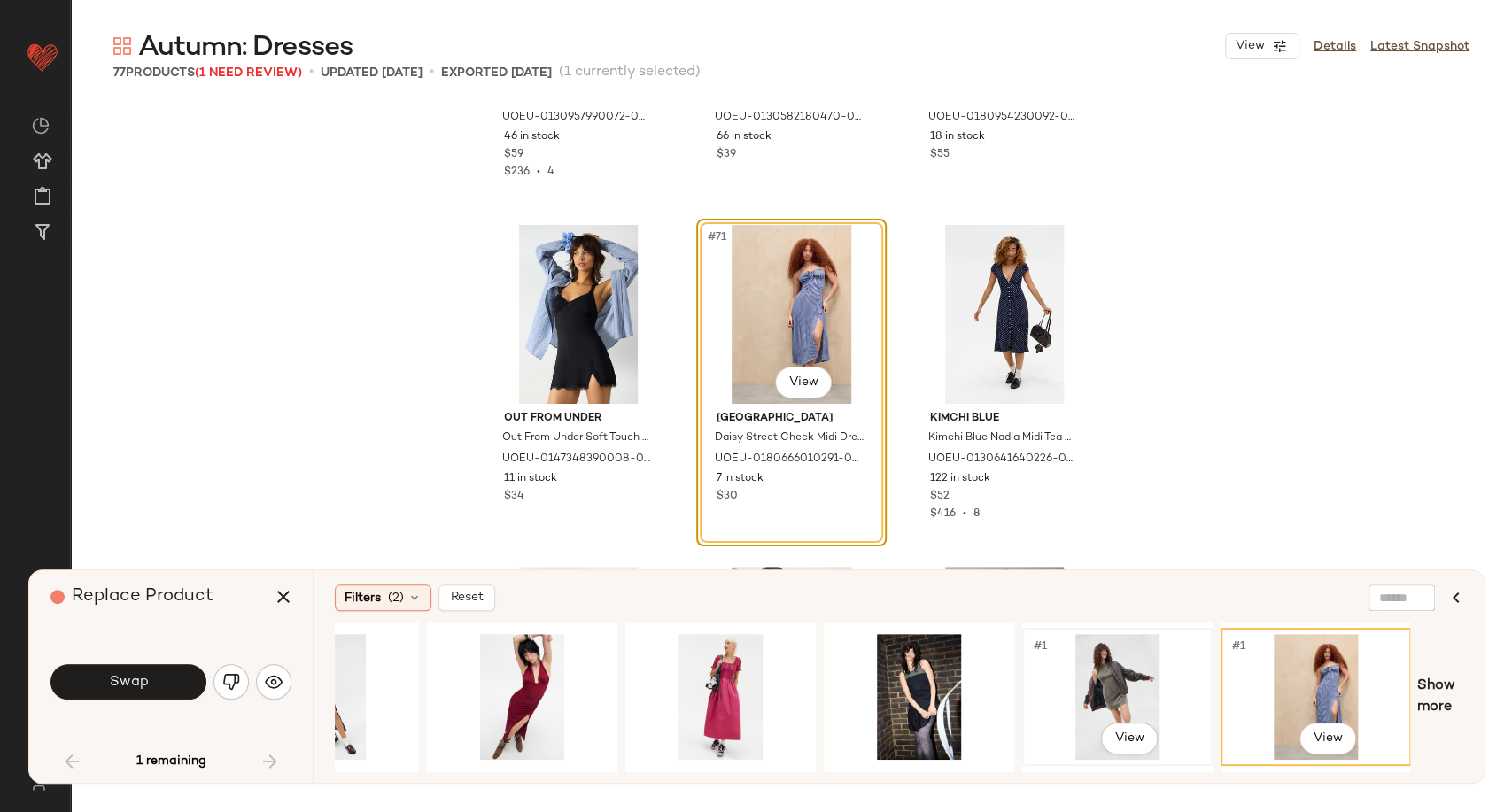
click at [1128, 686] on div "#1 View" at bounding box center [1117, 697] width 178 height 126
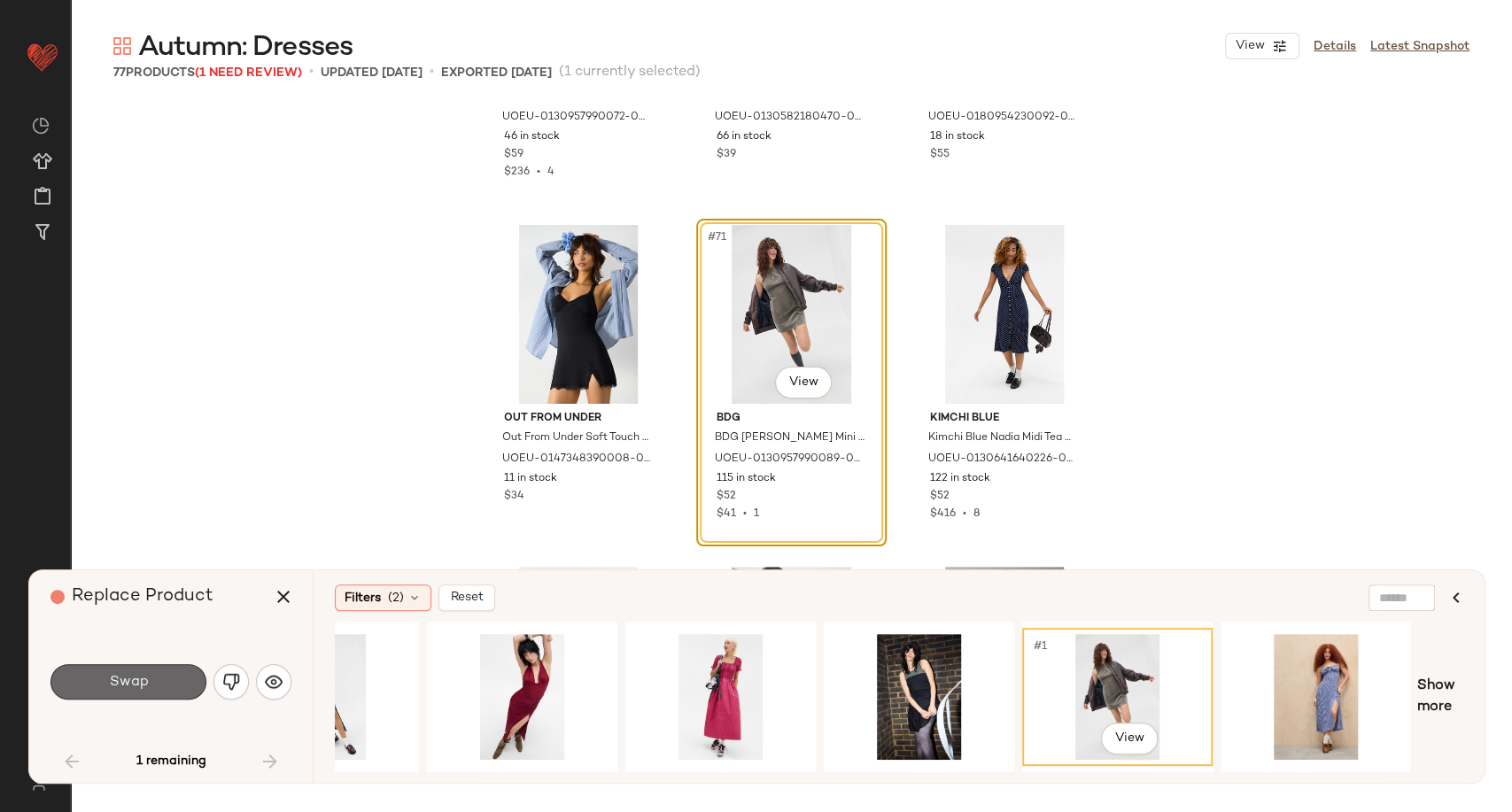
click at [163, 675] on button "Swap" at bounding box center [128, 682] width 156 height 36
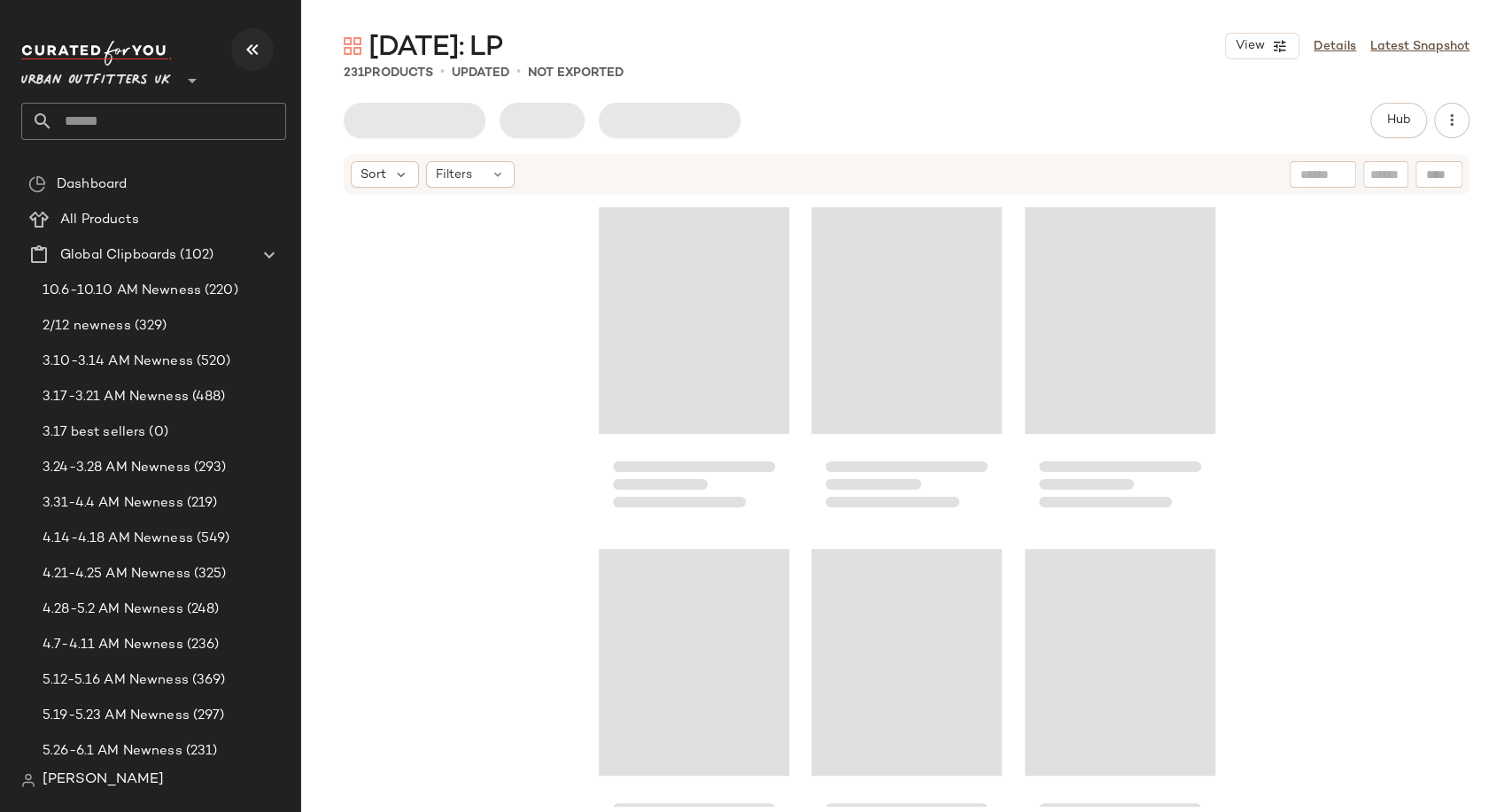
click at [258, 37] on button "button" at bounding box center [252, 50] width 43 height 43
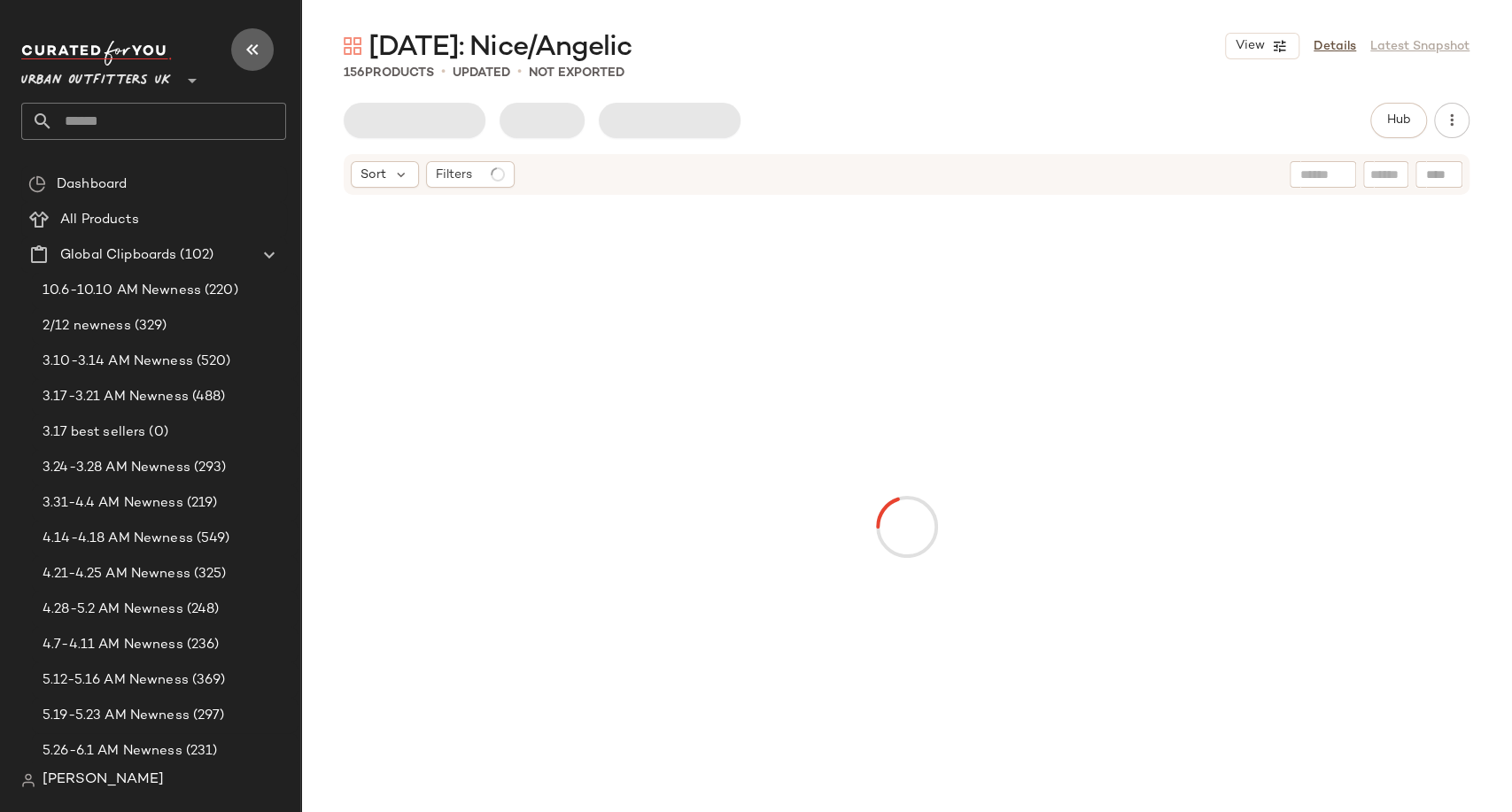
click at [249, 58] on icon "button" at bounding box center [252, 49] width 21 height 21
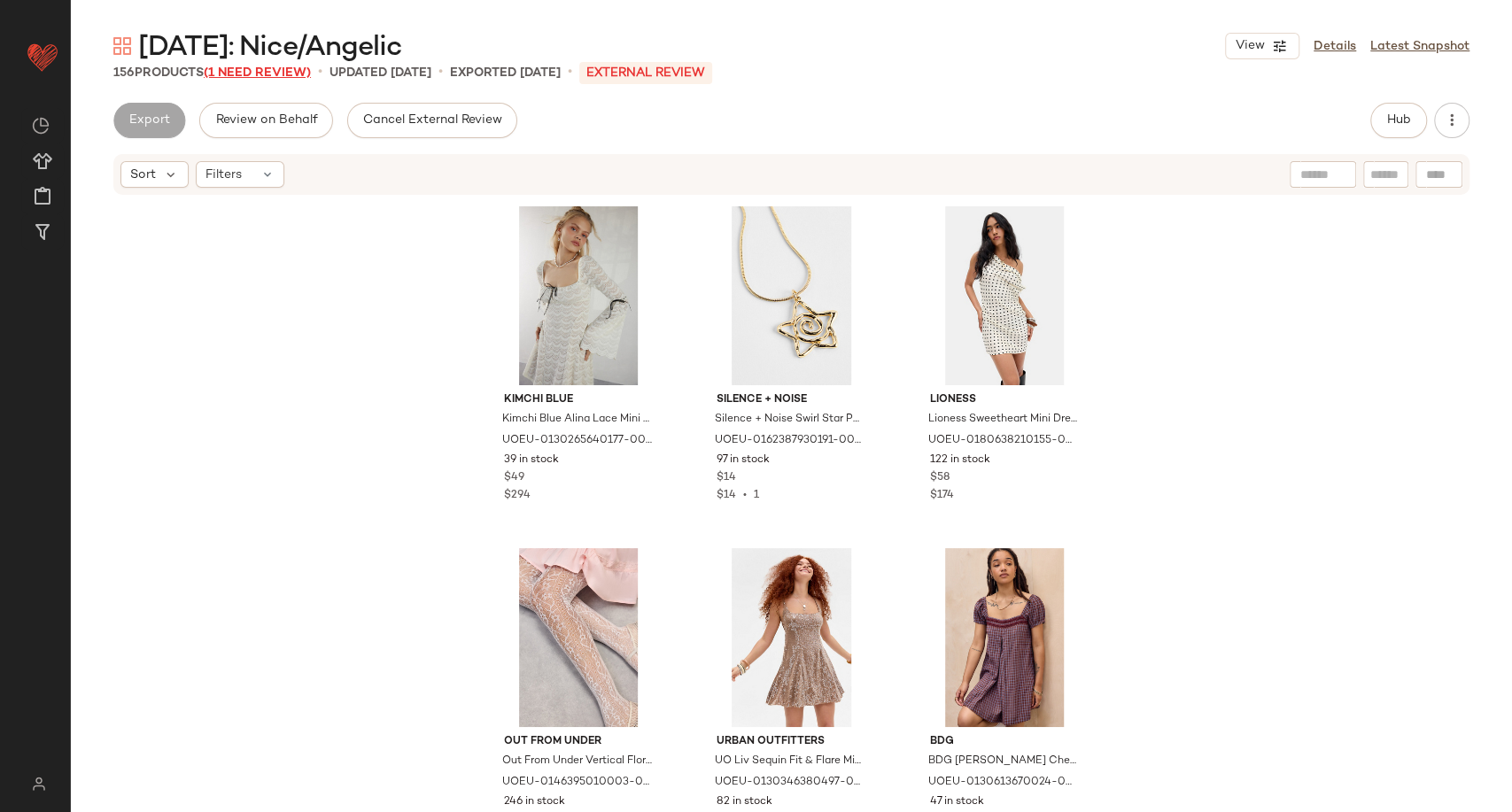
click at [277, 74] on span "(1 Need Review)" at bounding box center [257, 73] width 107 height 13
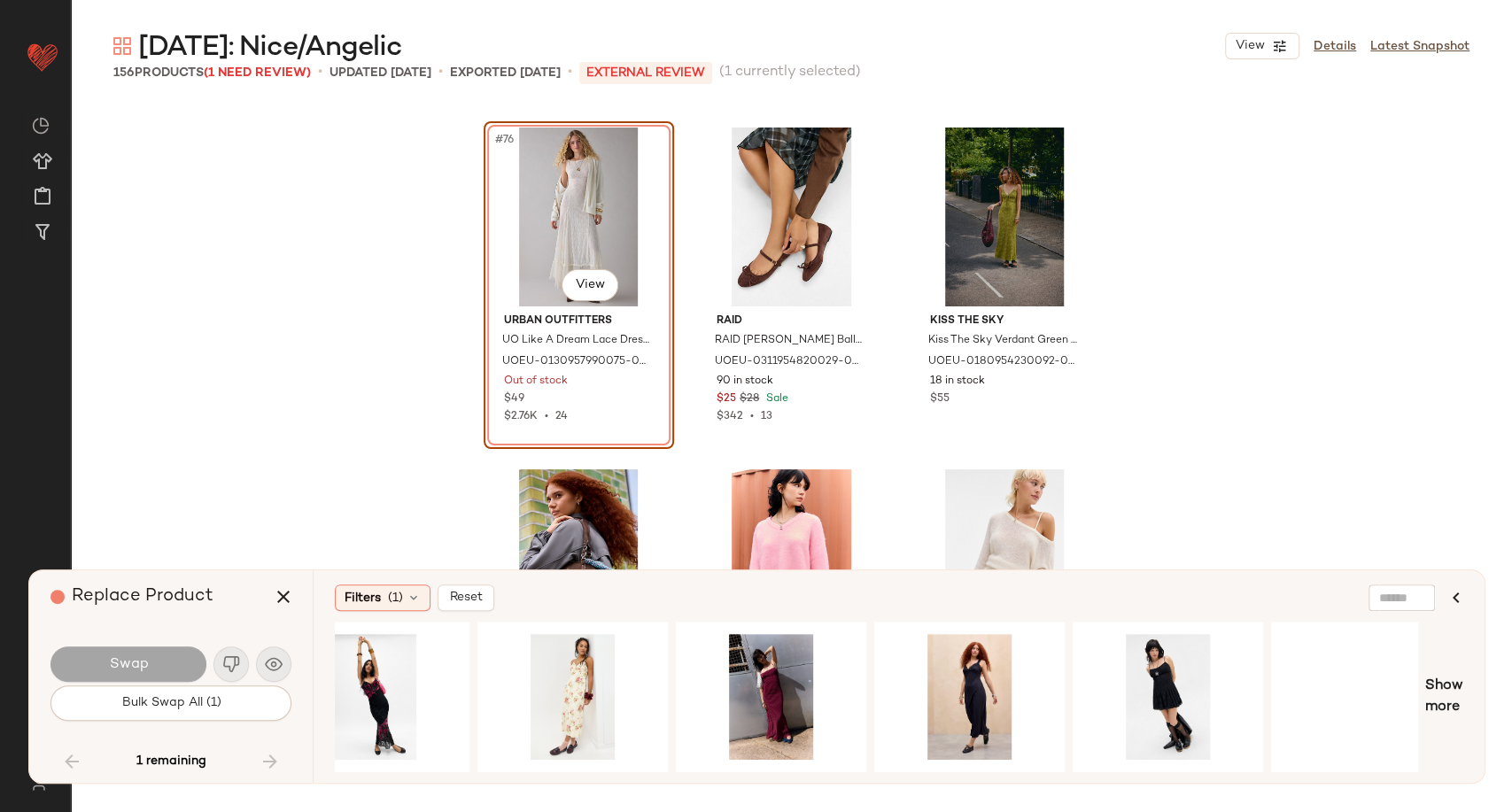
scroll to position [0, 1685]
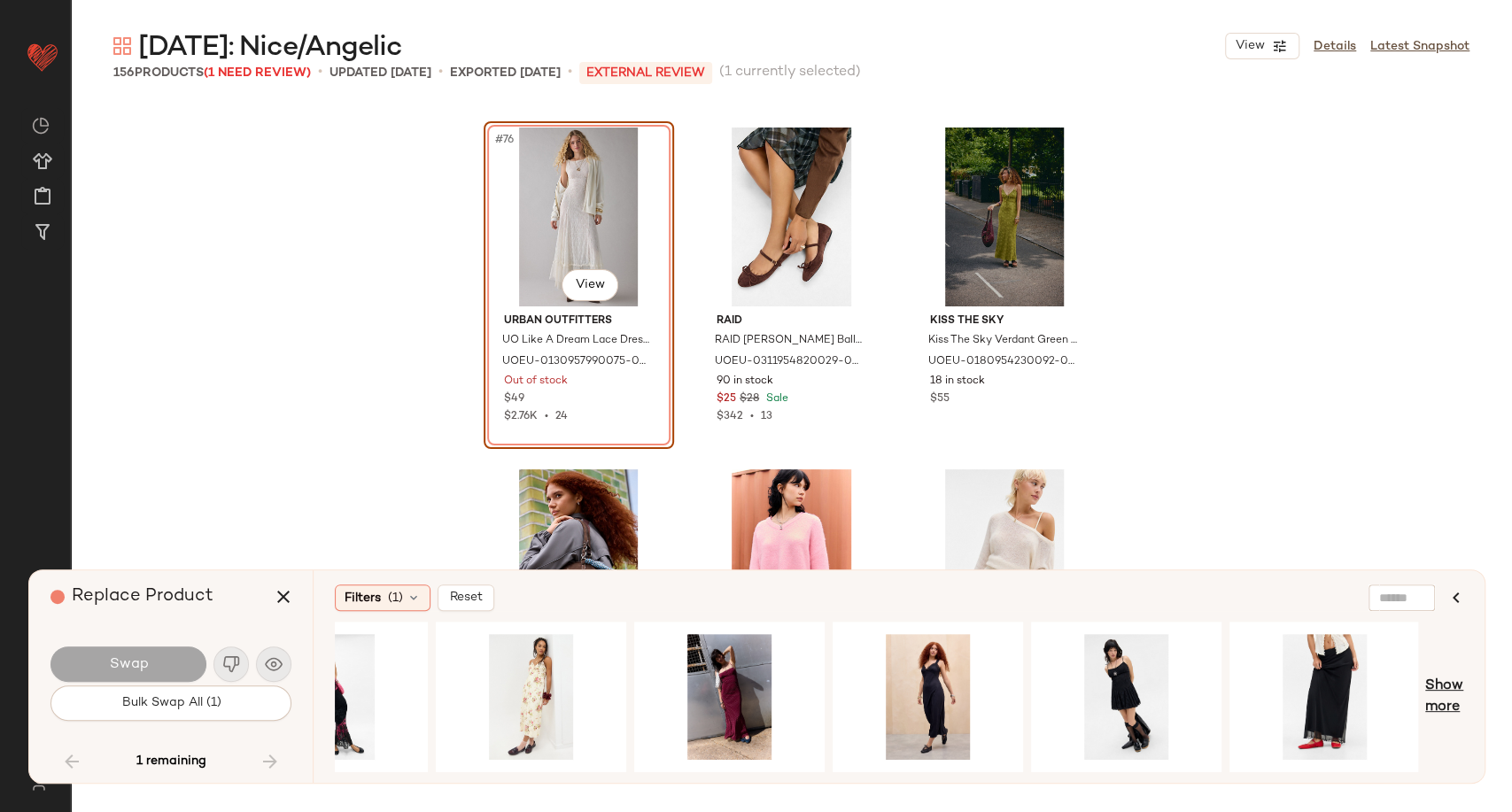
click at [1438, 702] on span "Show more" at bounding box center [1444, 697] width 38 height 43
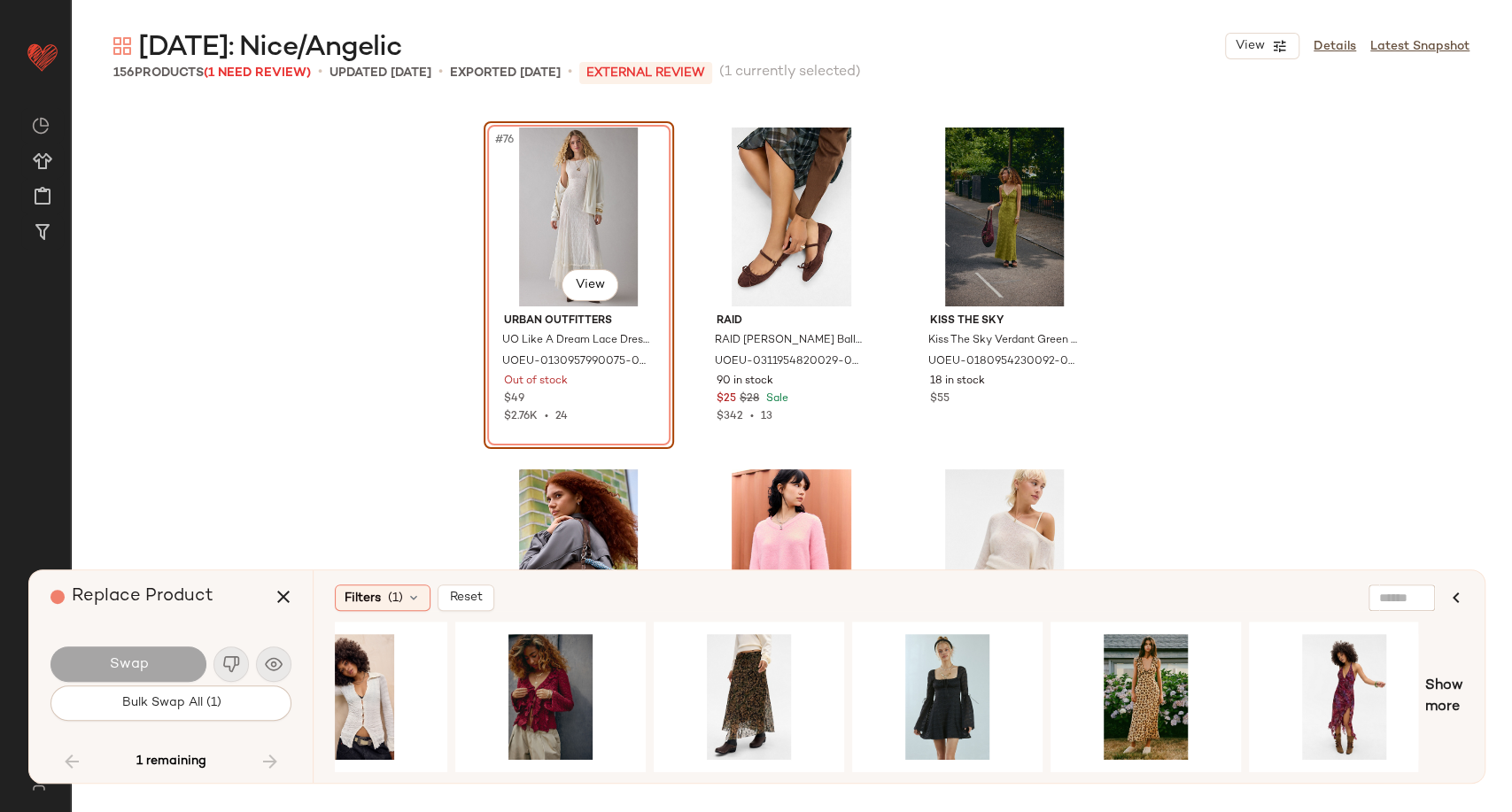
scroll to position [0, 3471]
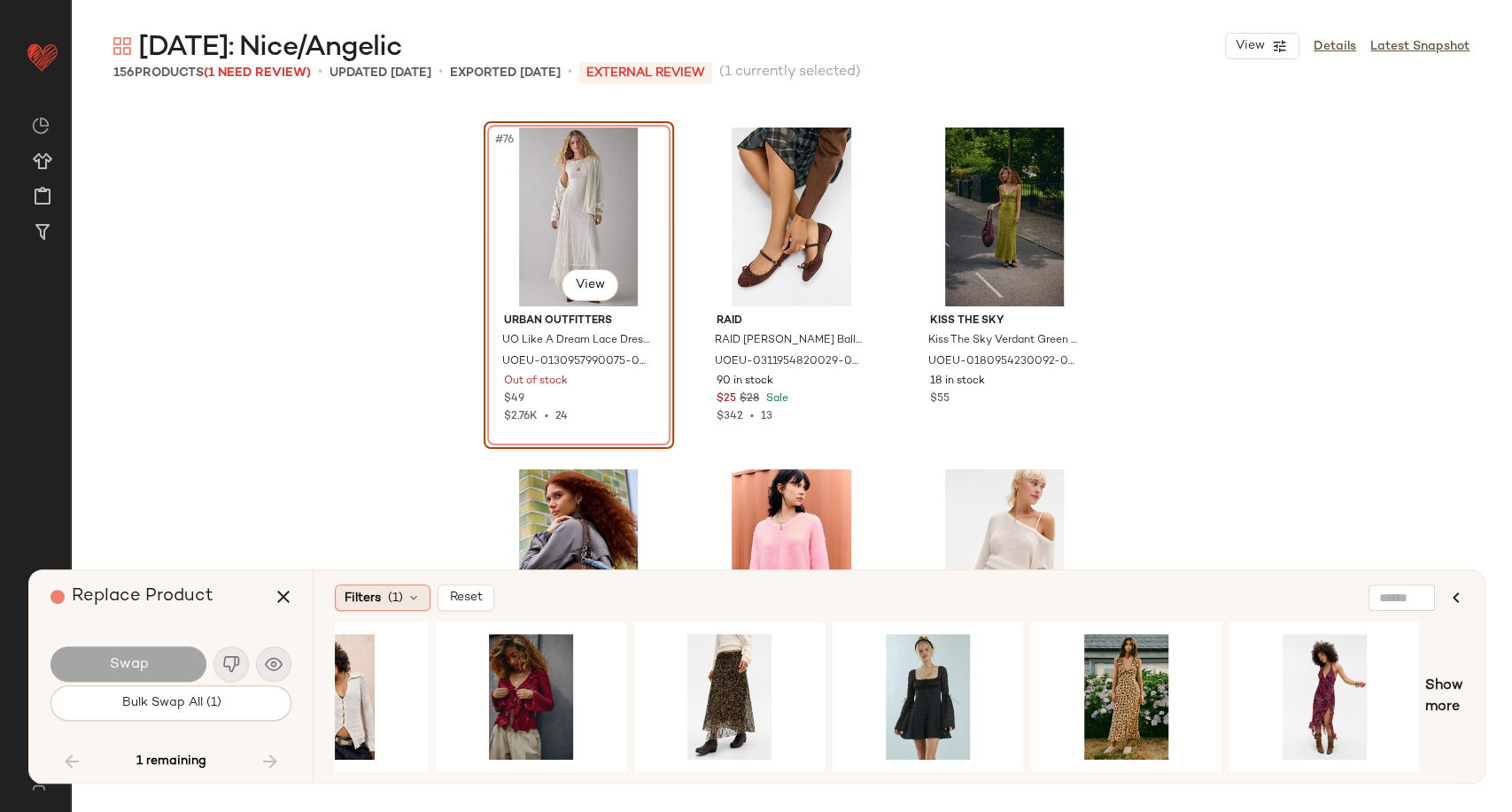
click at [405, 592] on div "Filters (1)" at bounding box center [383, 597] width 95 height 27
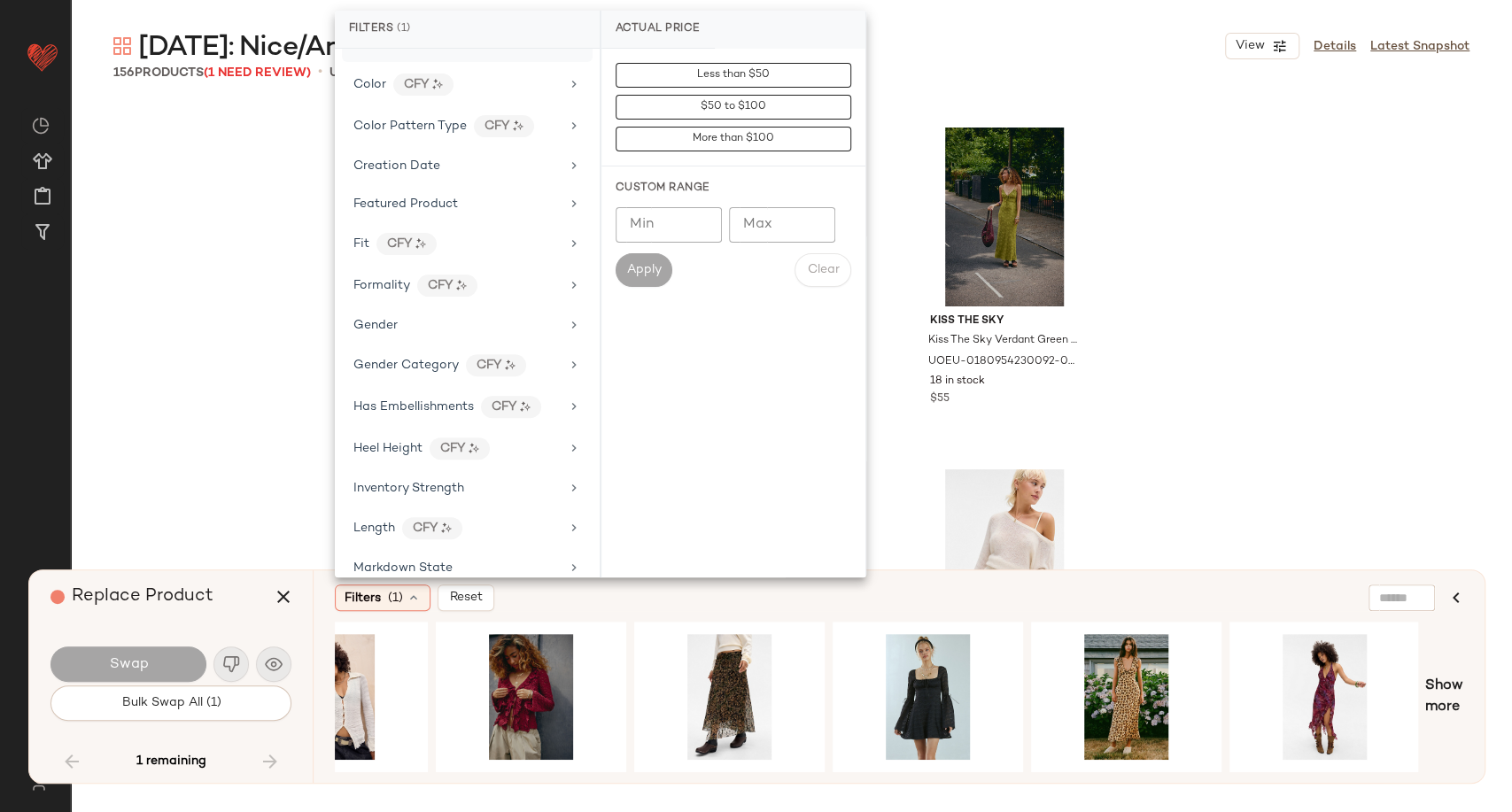
scroll to position [0, 0]
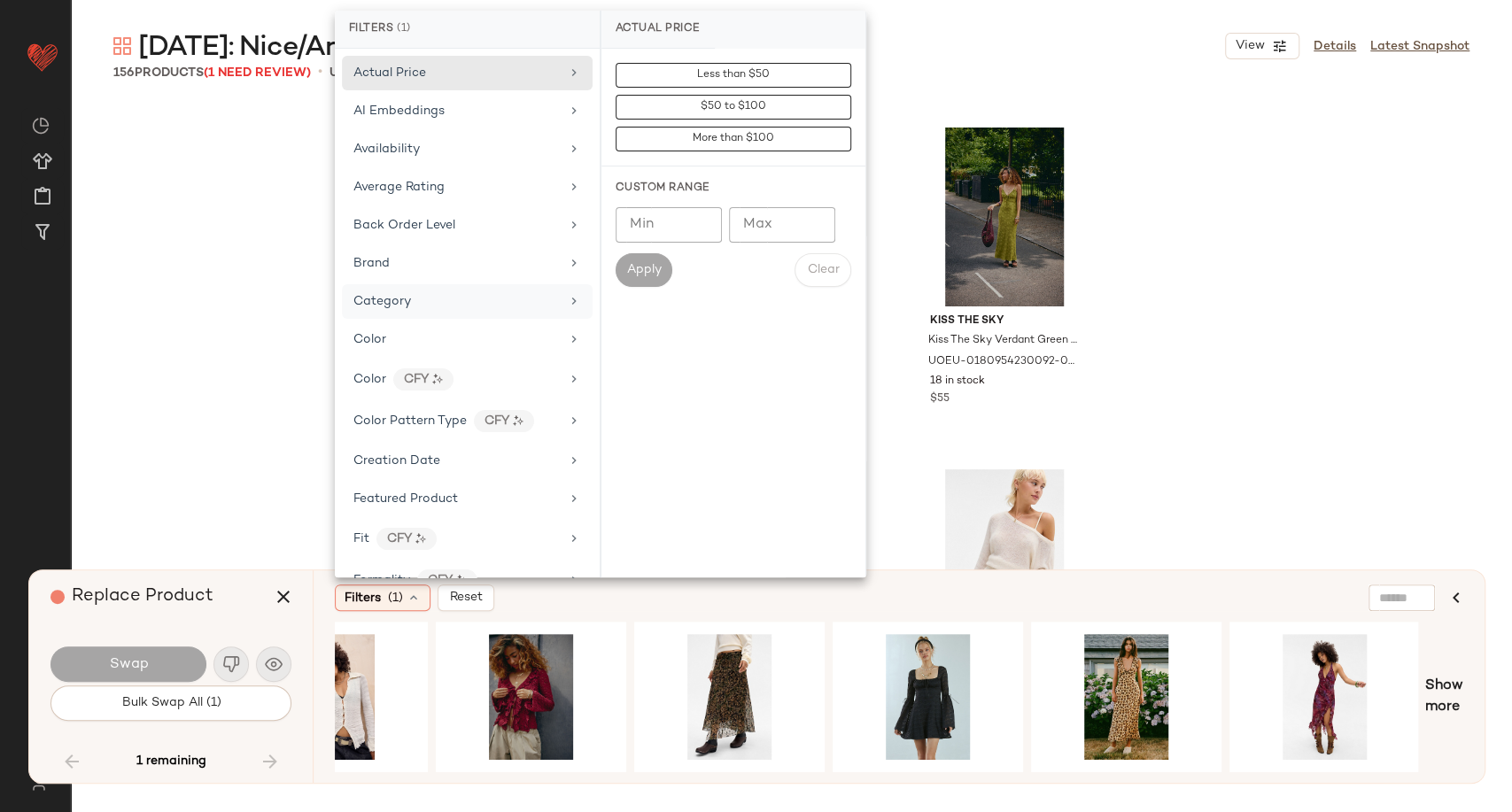
click at [488, 299] on div "Category" at bounding box center [457, 301] width 207 height 19
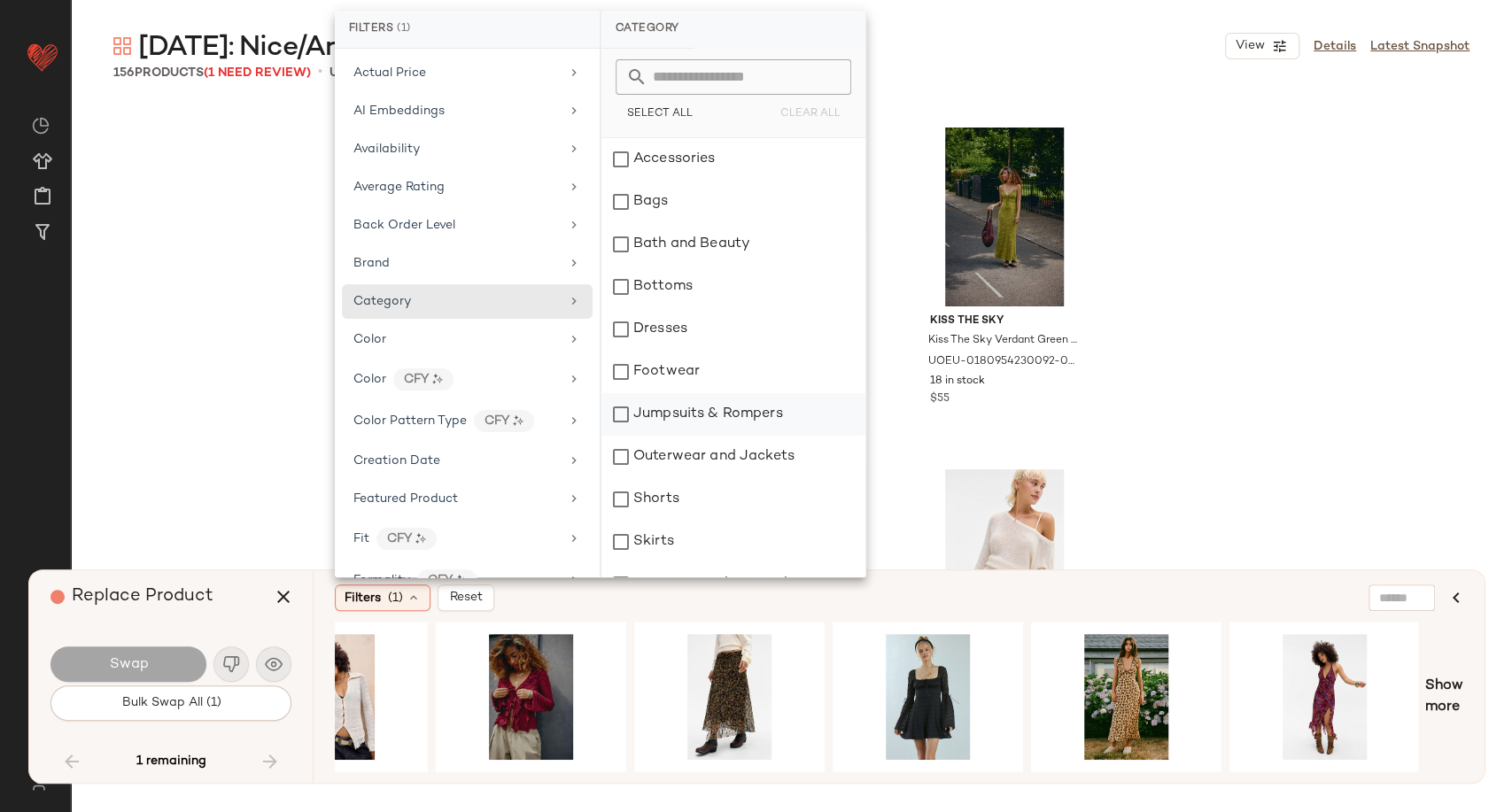
click at [680, 423] on div "Jumpsuits & Rompers" at bounding box center [734, 414] width 264 height 43
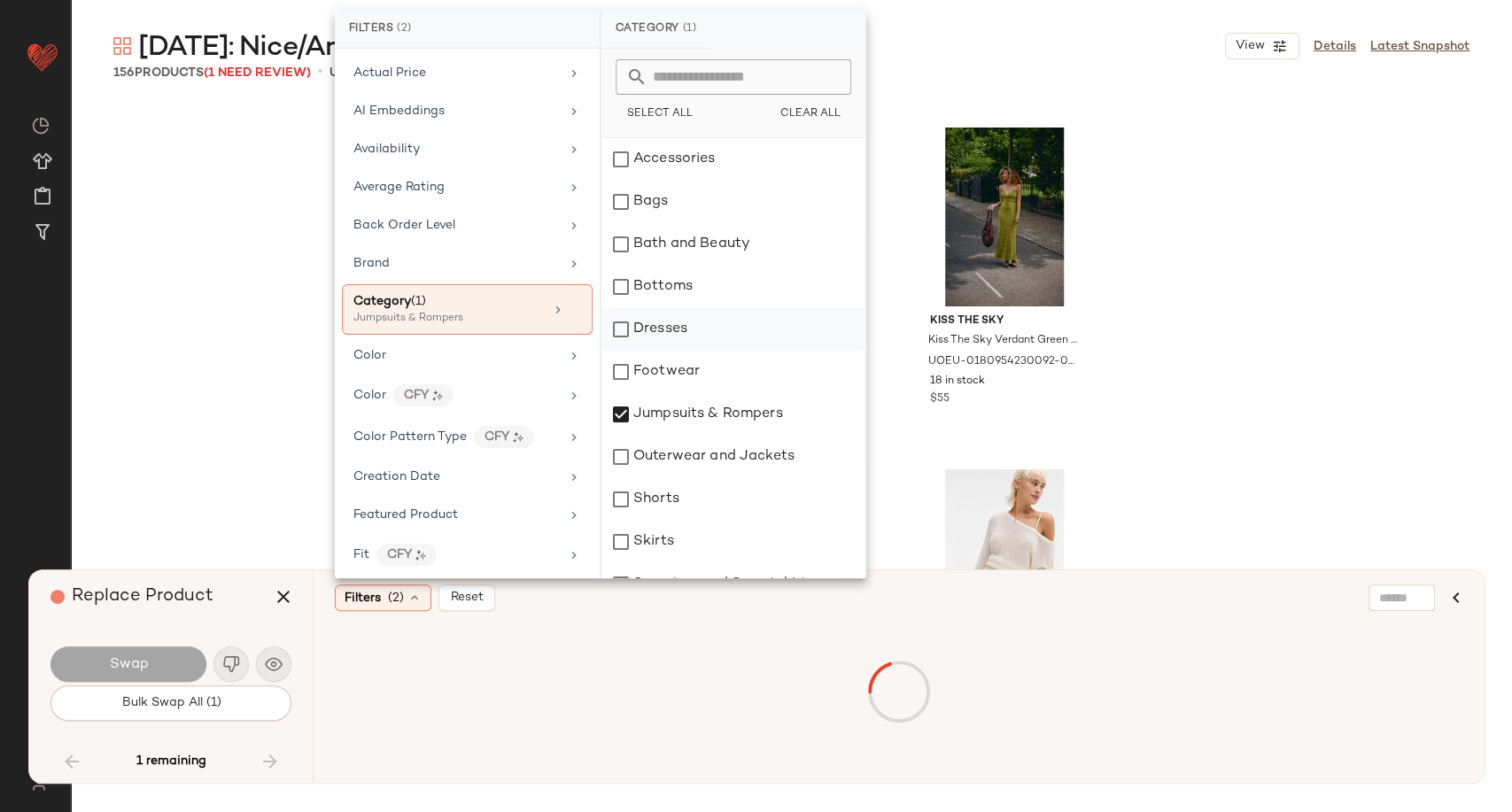
click at [680, 322] on div "Dresses" at bounding box center [734, 329] width 264 height 43
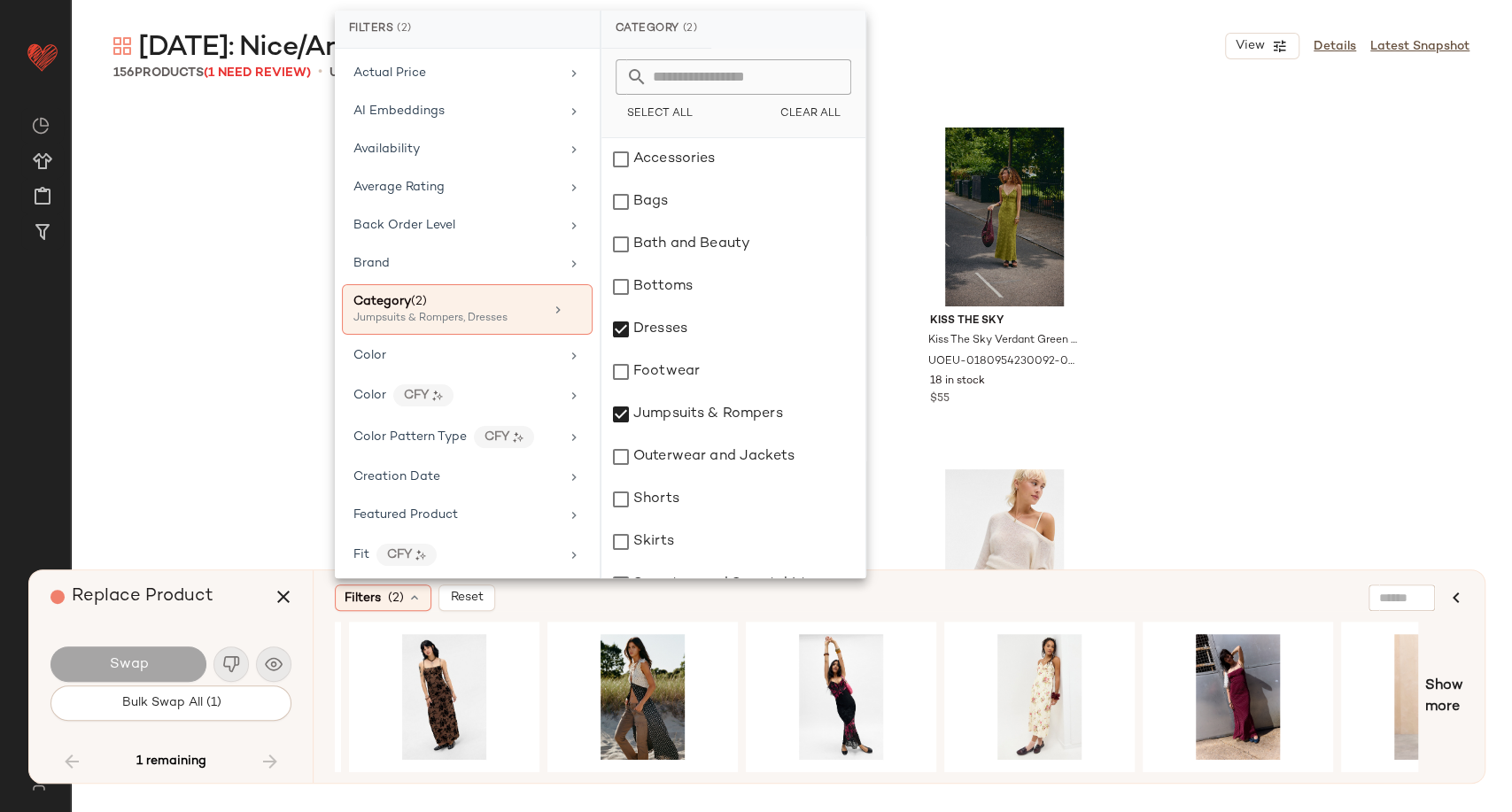
scroll to position [0, 604]
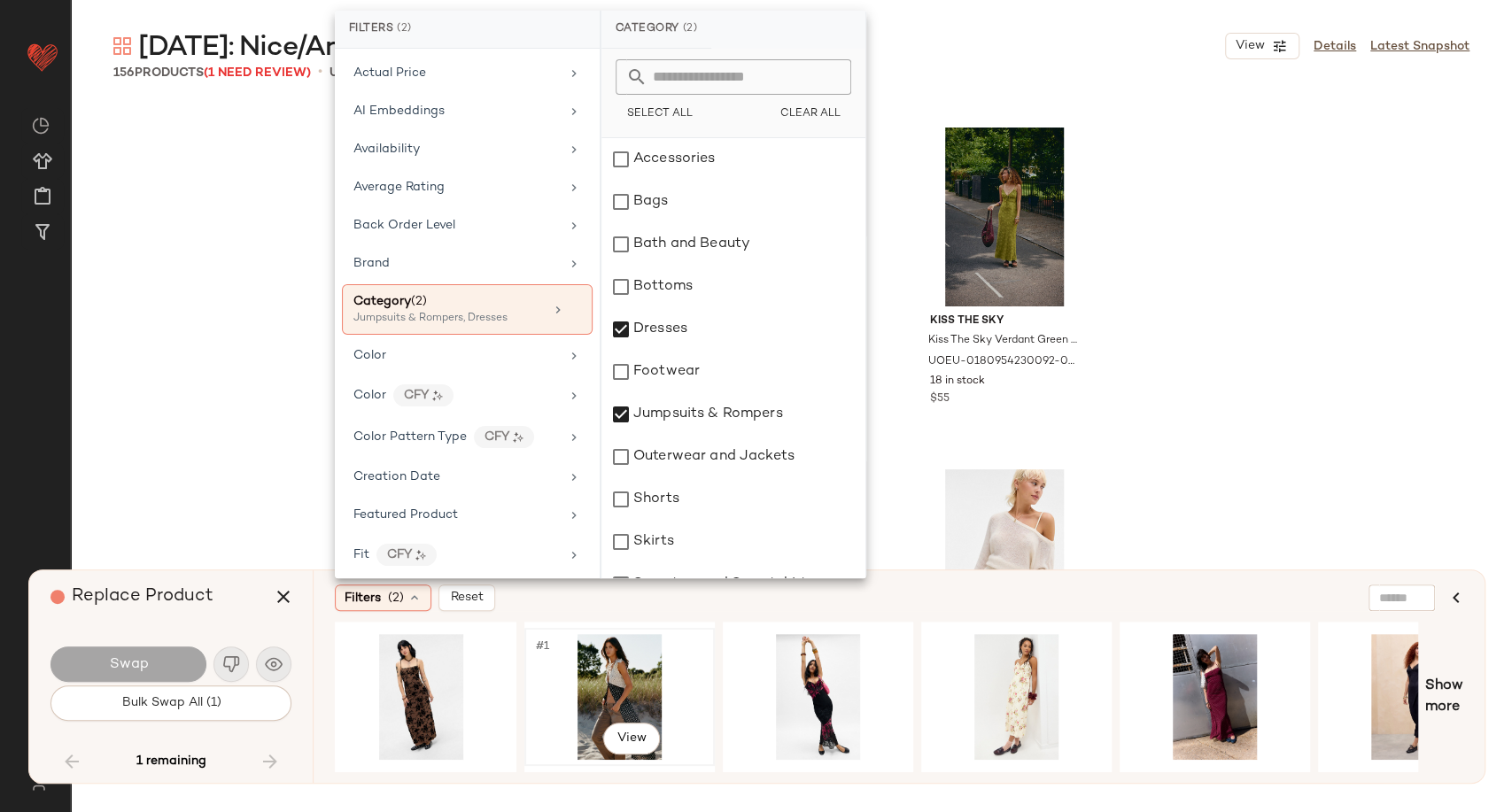
click at [636, 703] on div "#1 View" at bounding box center [619, 697] width 178 height 126
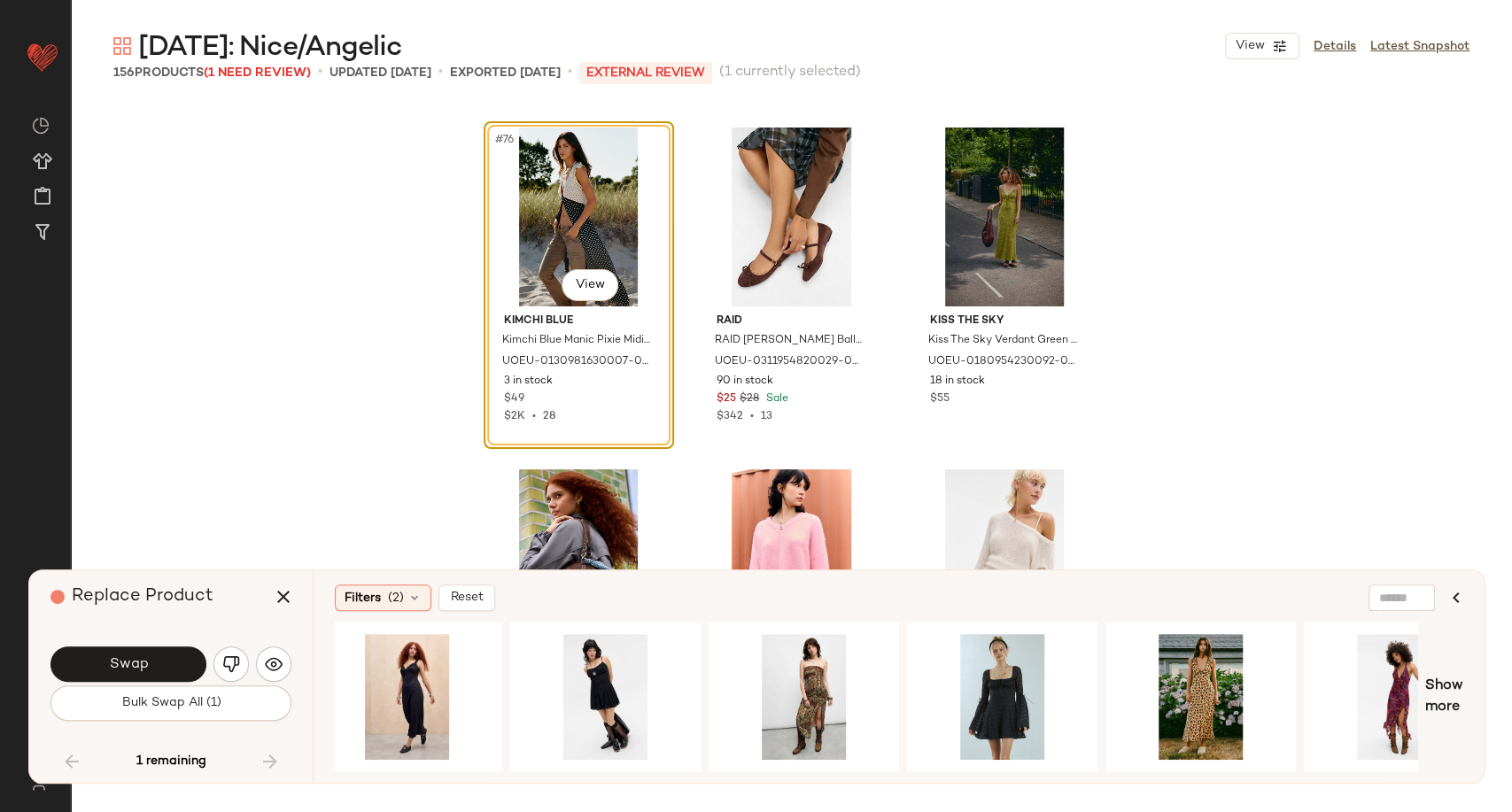
scroll to position [0, 1685]
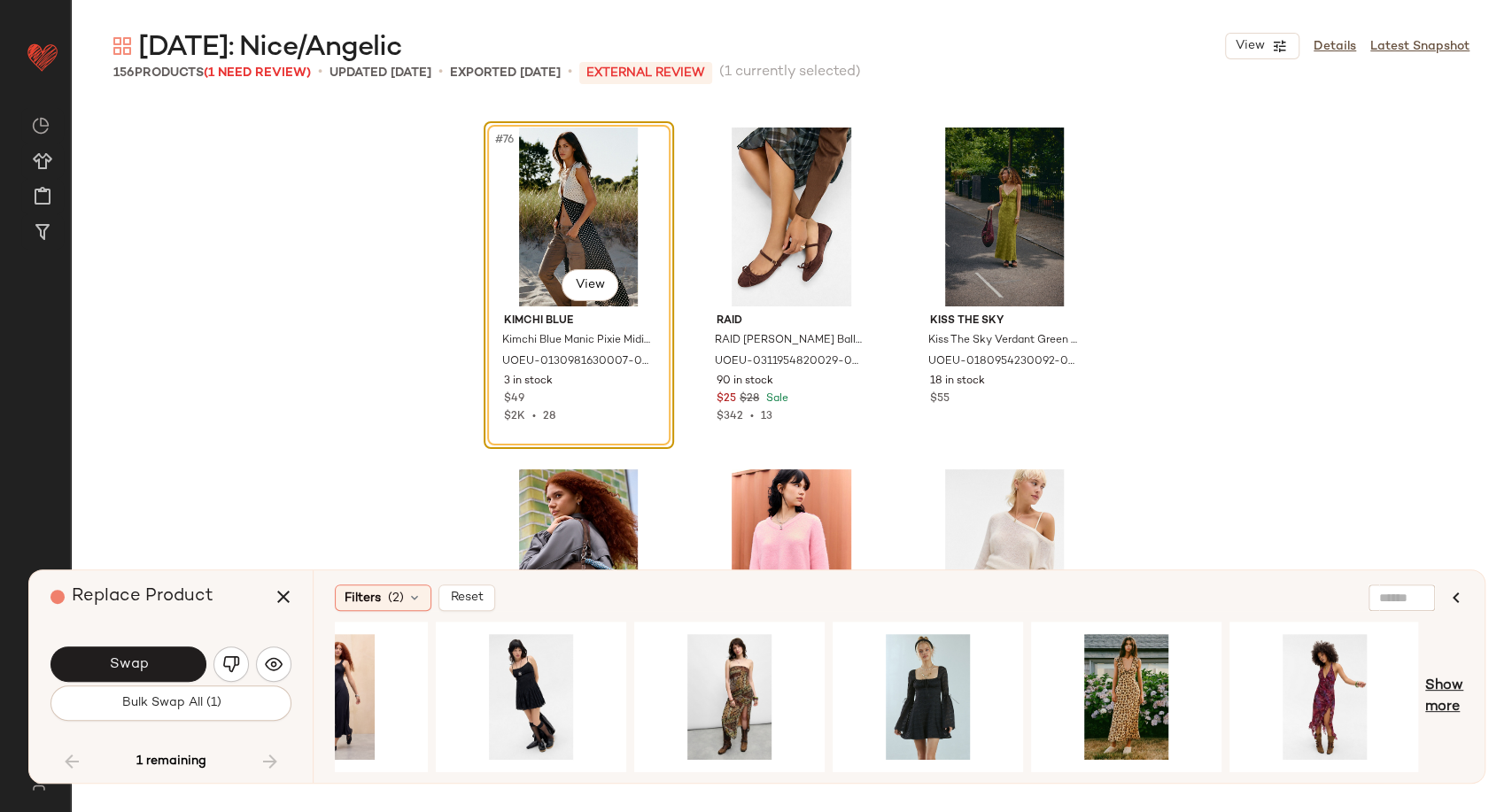
click at [1445, 710] on span "Show more" at bounding box center [1444, 697] width 38 height 43
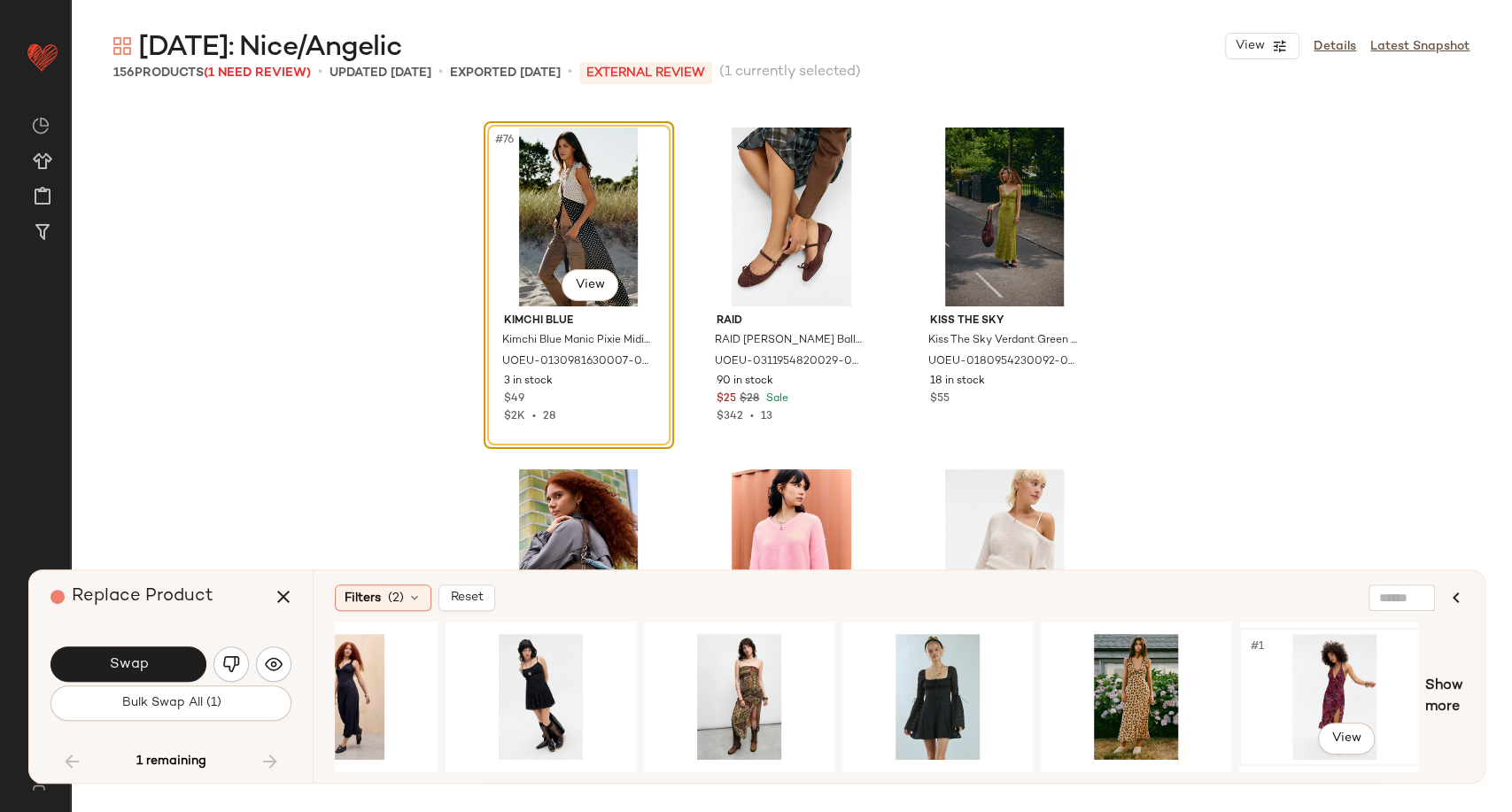
click at [1324, 687] on div "#1 View" at bounding box center [1334, 697] width 178 height 126
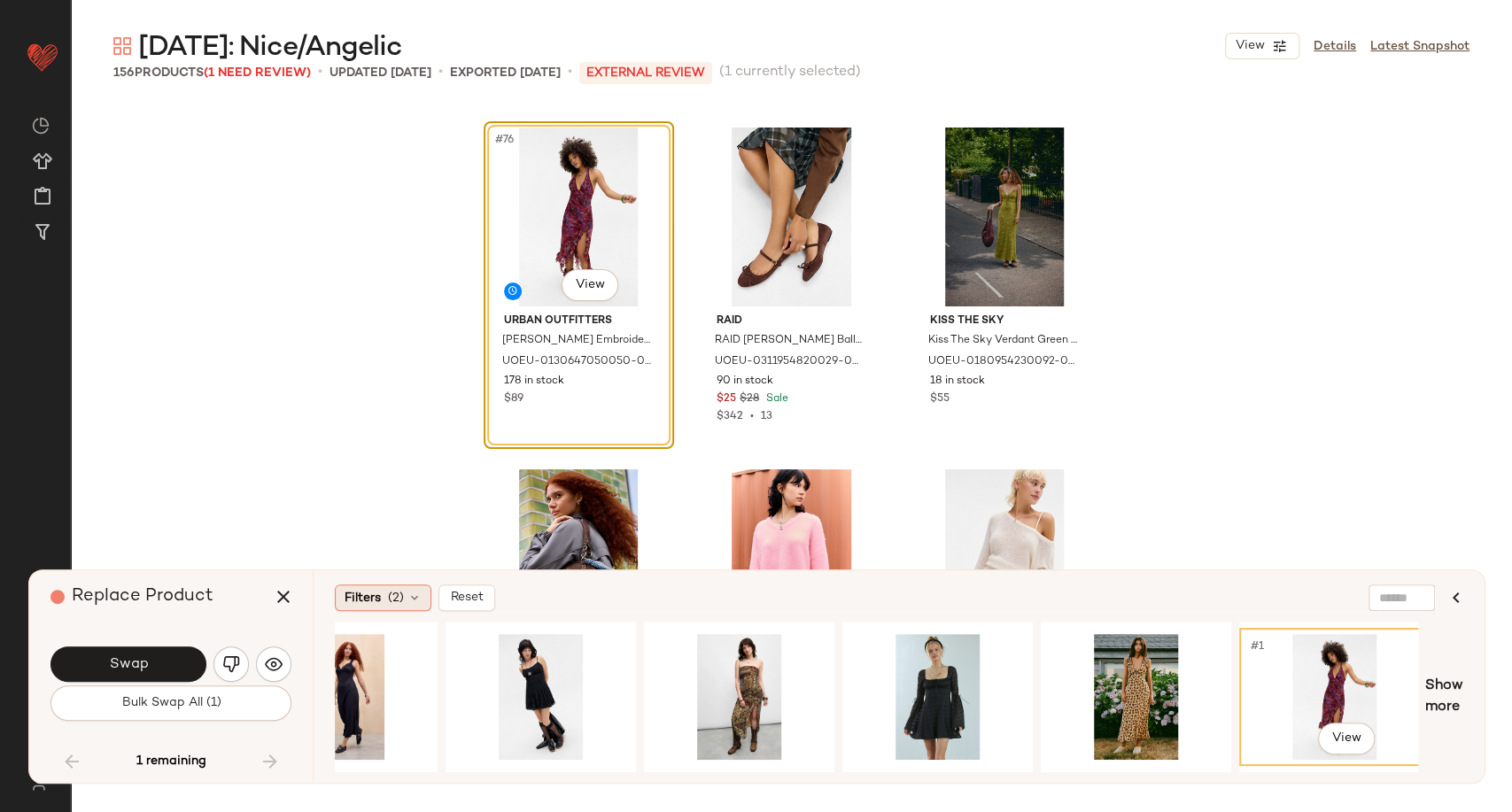
click at [412, 603] on icon at bounding box center [415, 597] width 14 height 14
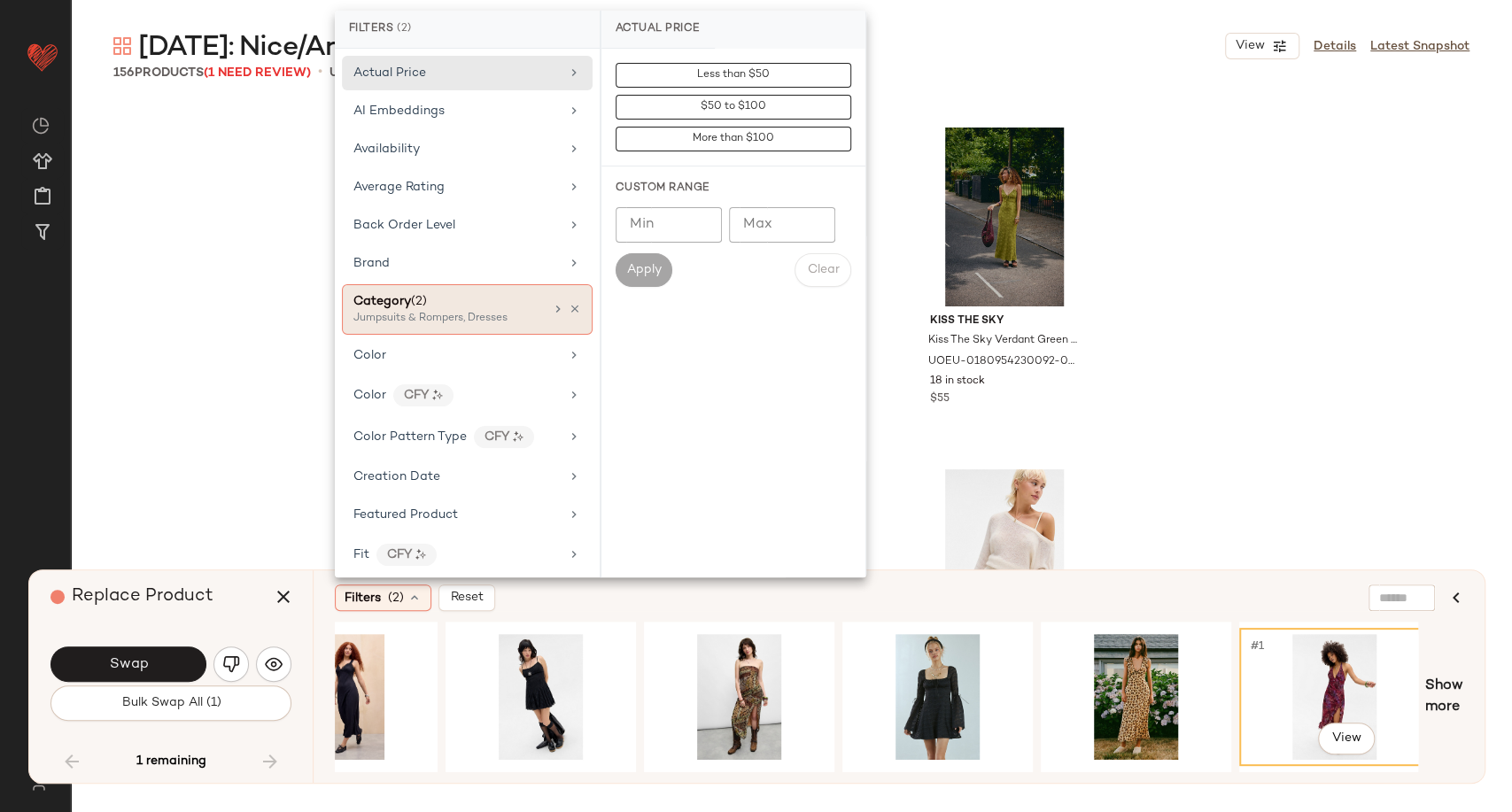
click at [496, 315] on div "Jumpsuits & Rompers, Dresses" at bounding box center [442, 319] width 177 height 16
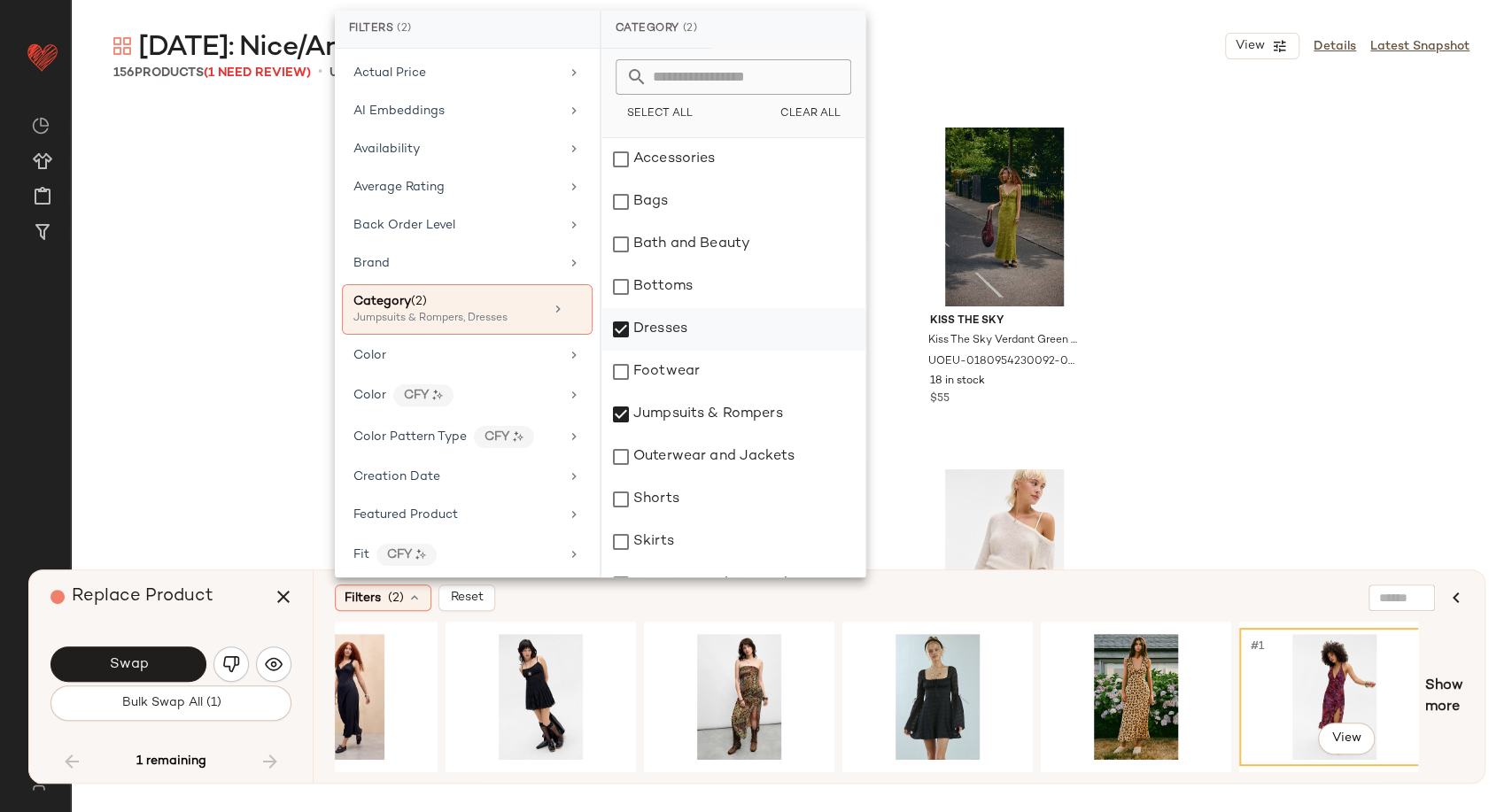
click at [623, 328] on div "Dresses" at bounding box center [734, 329] width 264 height 43
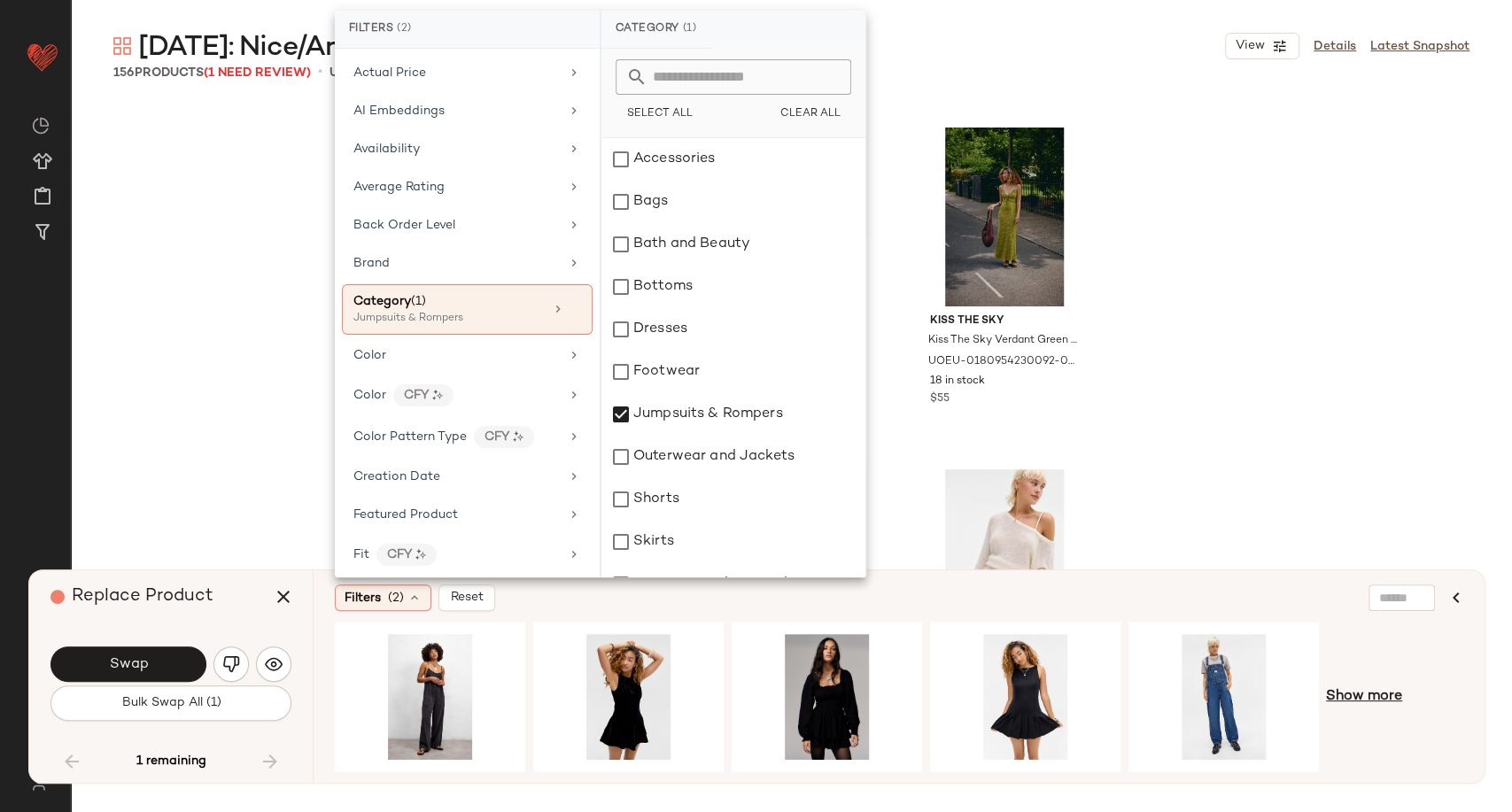
click at [1373, 705] on span "Show more" at bounding box center [1364, 697] width 77 height 21
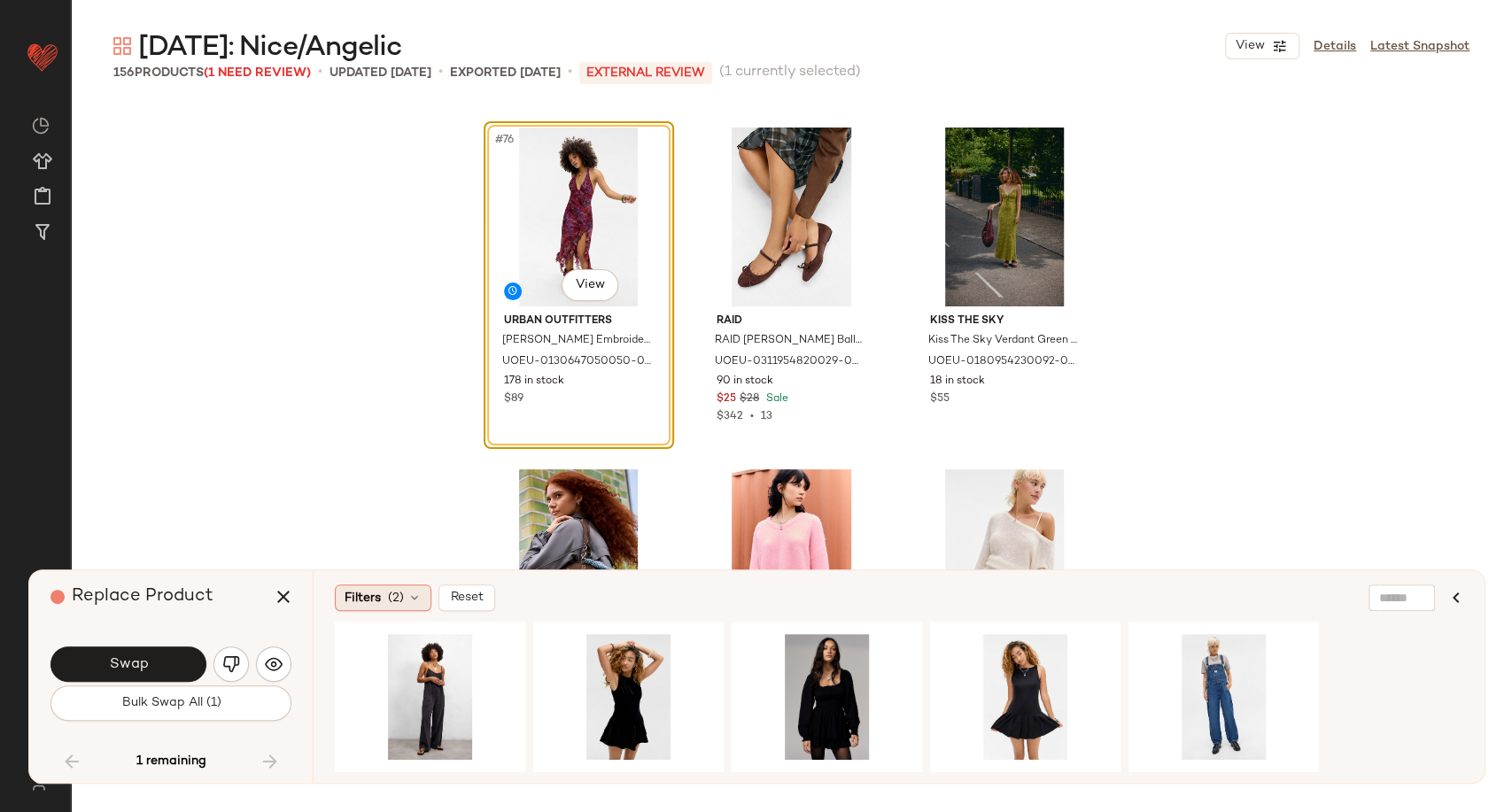
click at [417, 596] on icon at bounding box center [415, 597] width 14 height 14
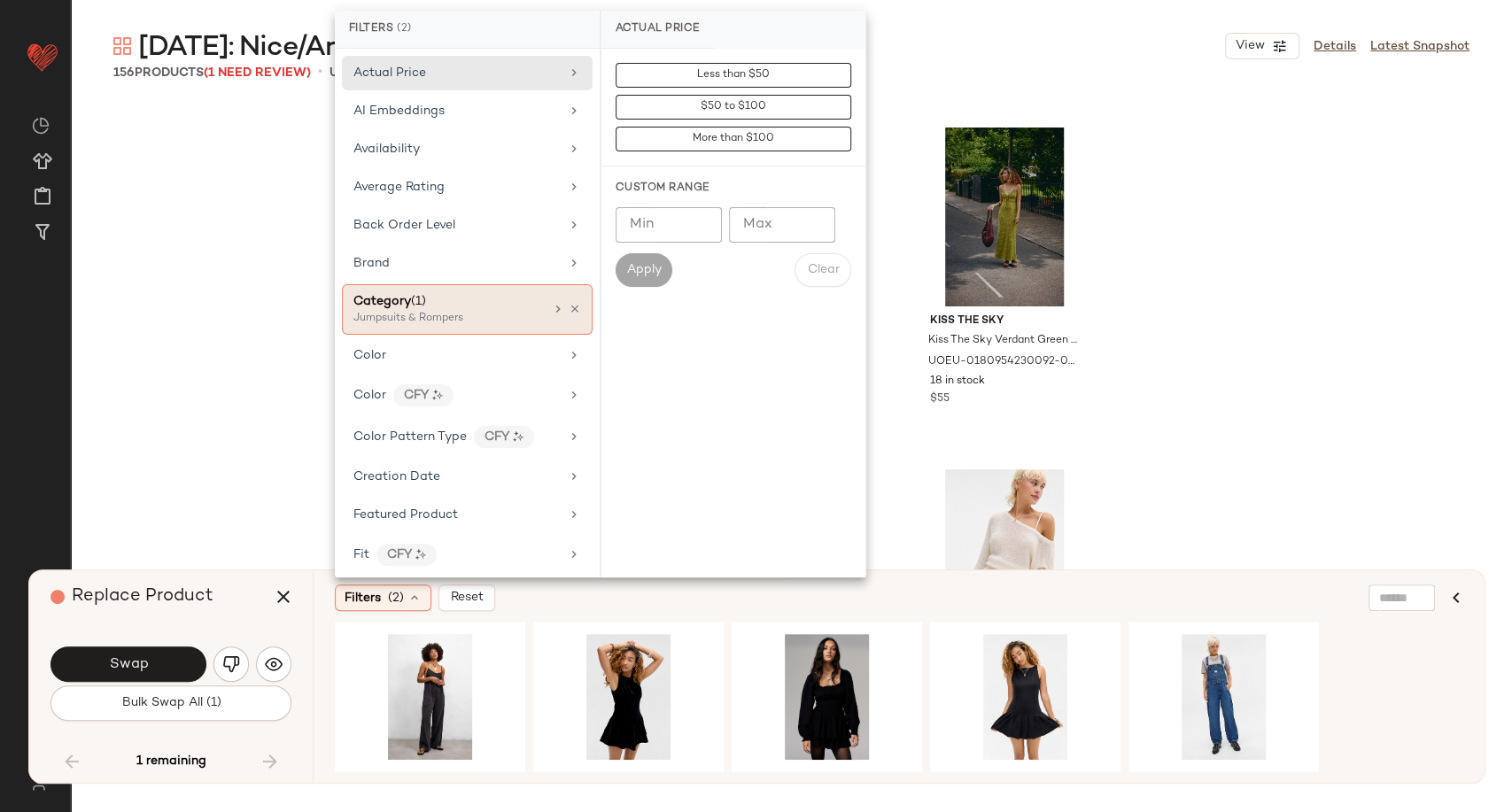
click at [500, 306] on div "Category (1)" at bounding box center [449, 301] width 191 height 19
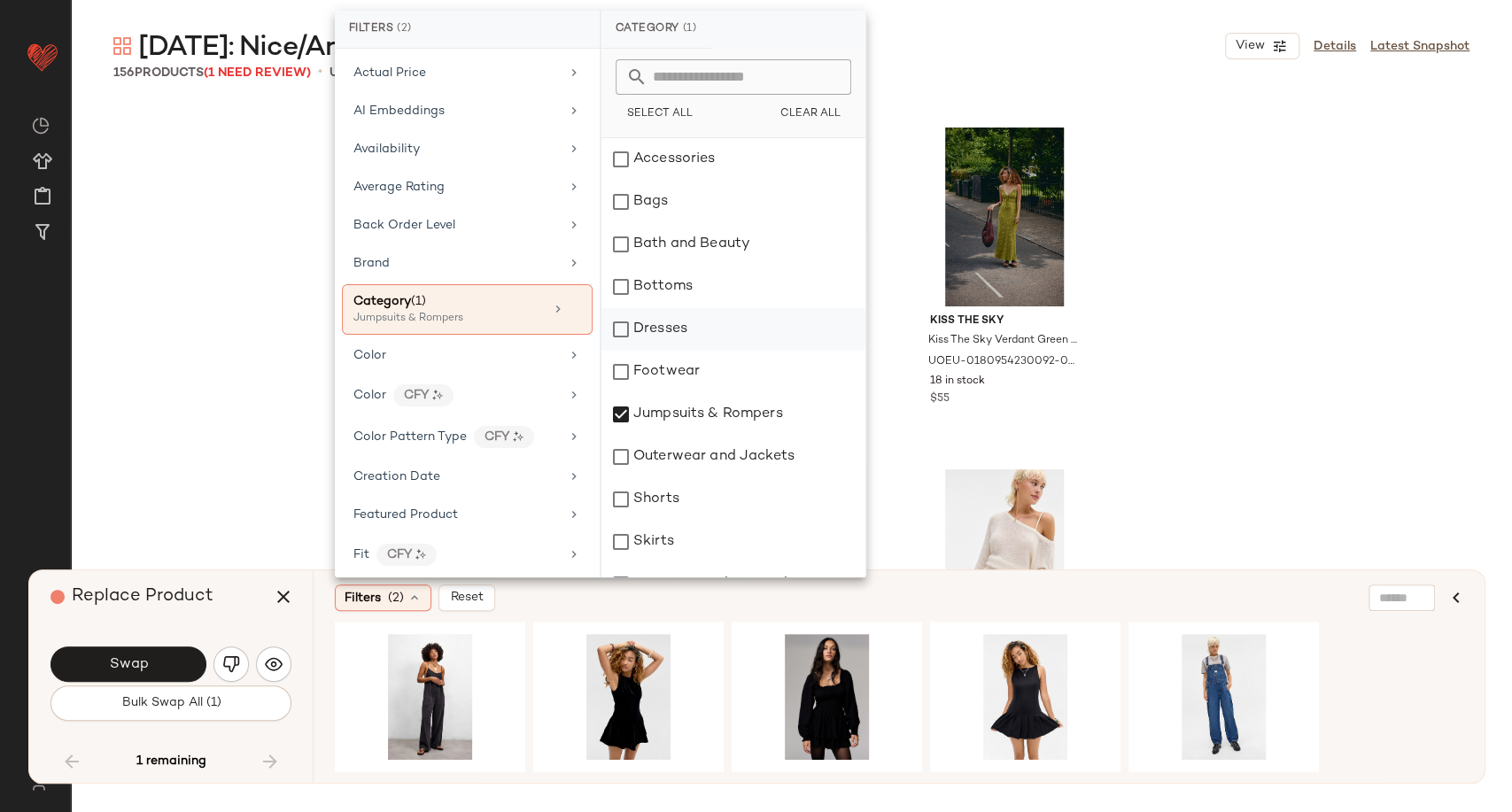
click at [624, 327] on div "Dresses" at bounding box center [734, 329] width 264 height 43
click at [628, 420] on div "Jumpsuits & Rompers" at bounding box center [734, 414] width 264 height 43
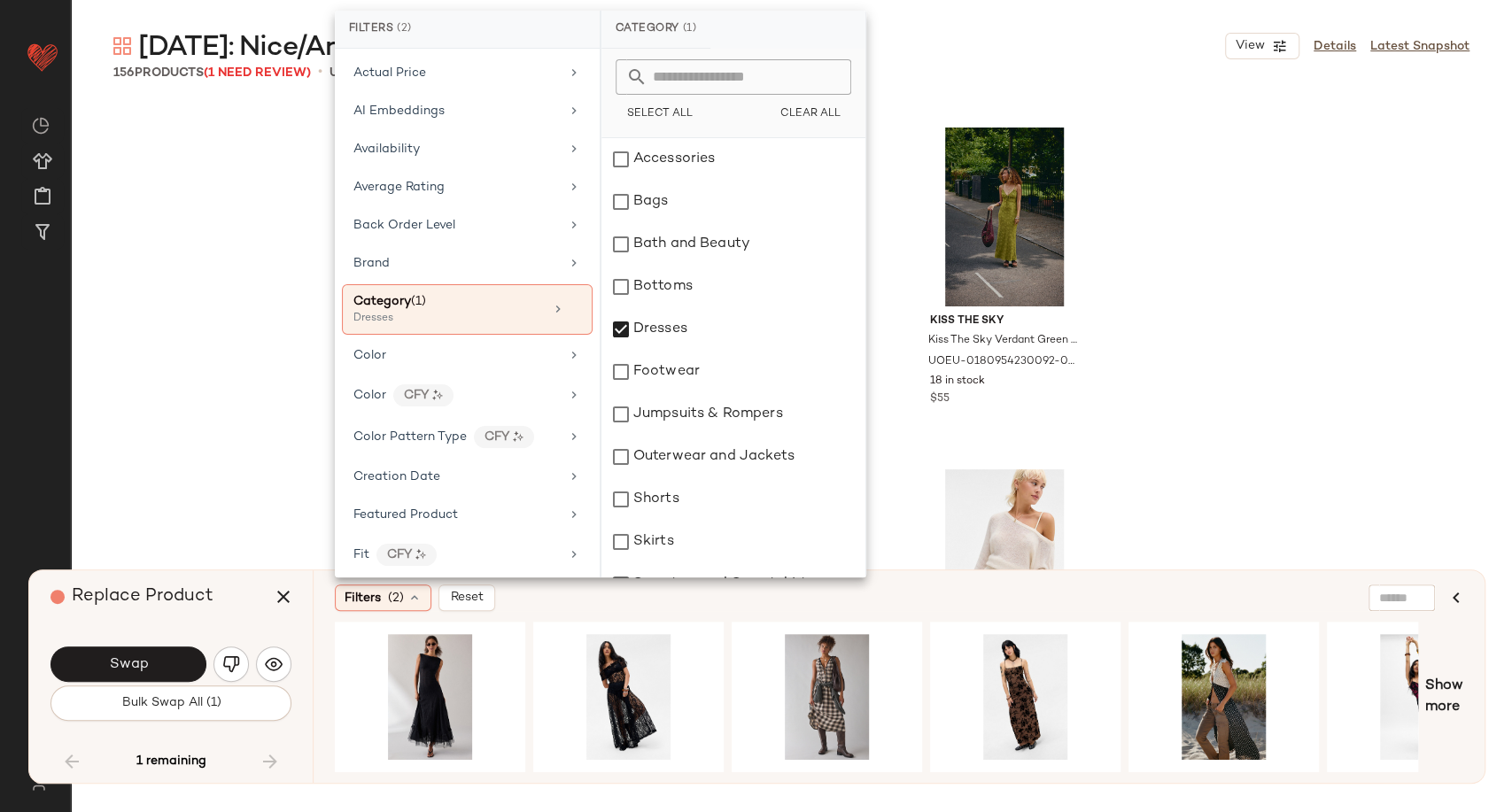
click at [736, 598] on div "Filters (2) Reset" at bounding box center [813, 597] width 957 height 27
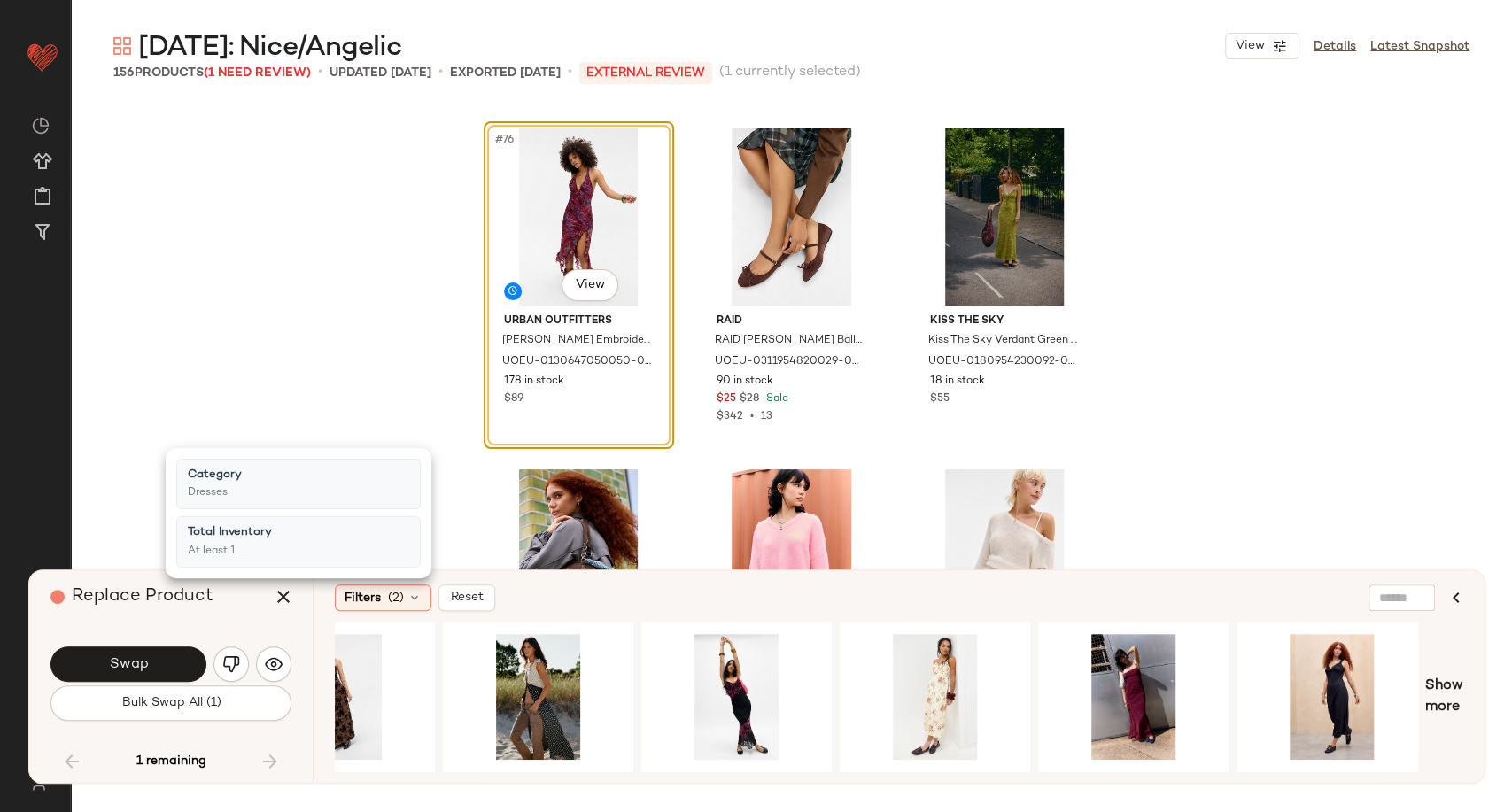
scroll to position [0, 705]
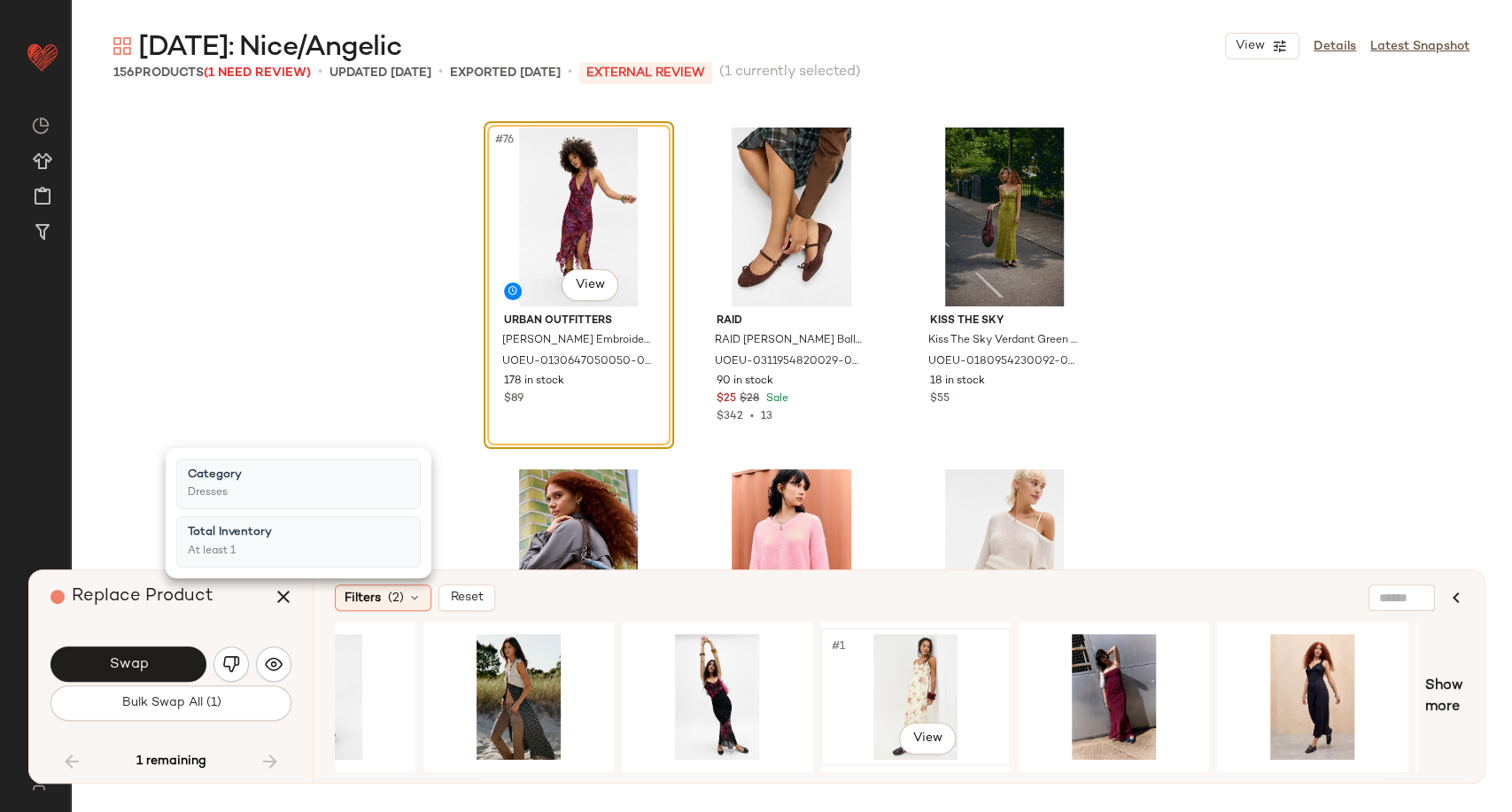
click at [935, 672] on div "#1 View" at bounding box center [915, 697] width 178 height 126
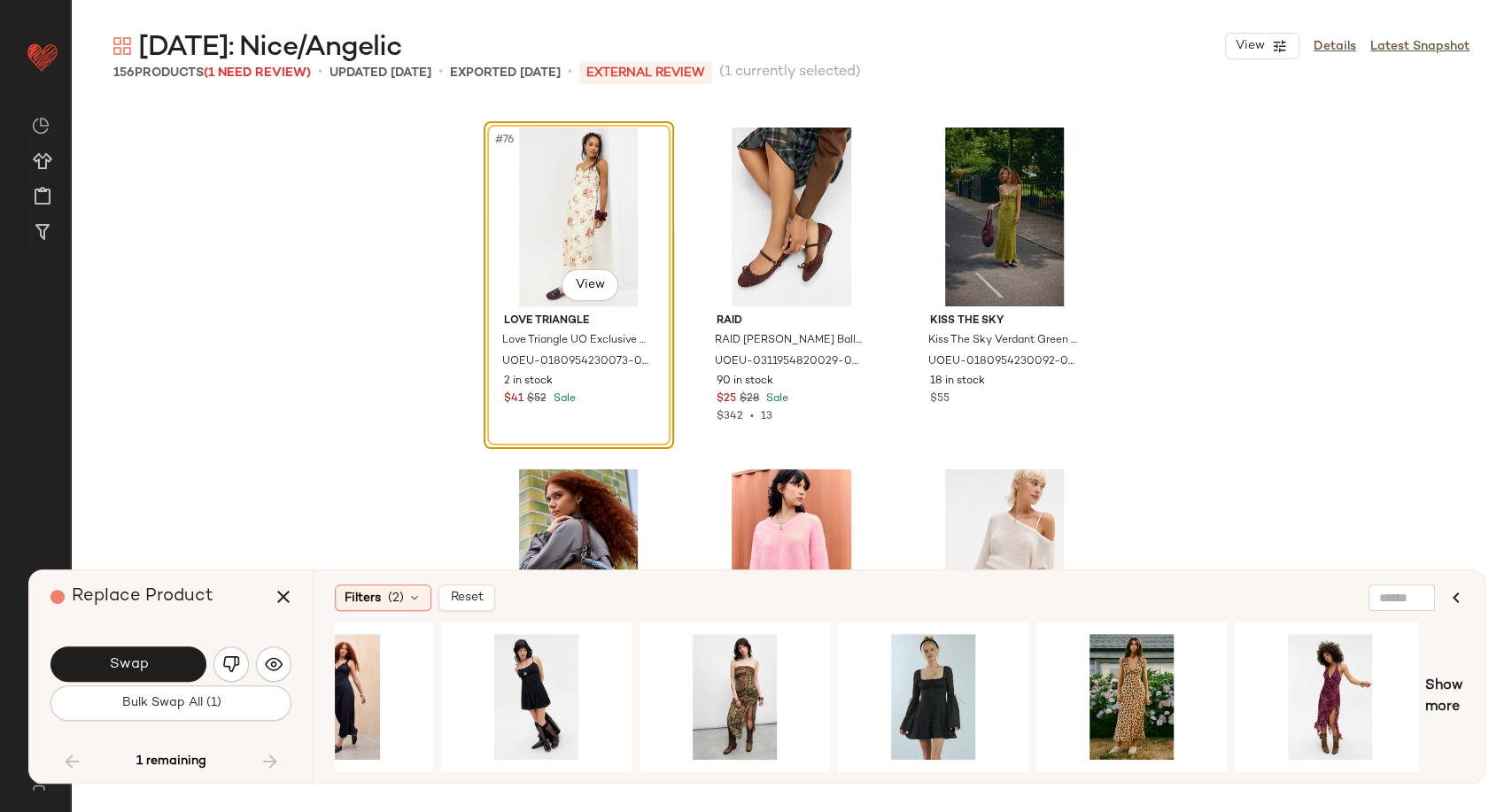
scroll to position [0, 1685]
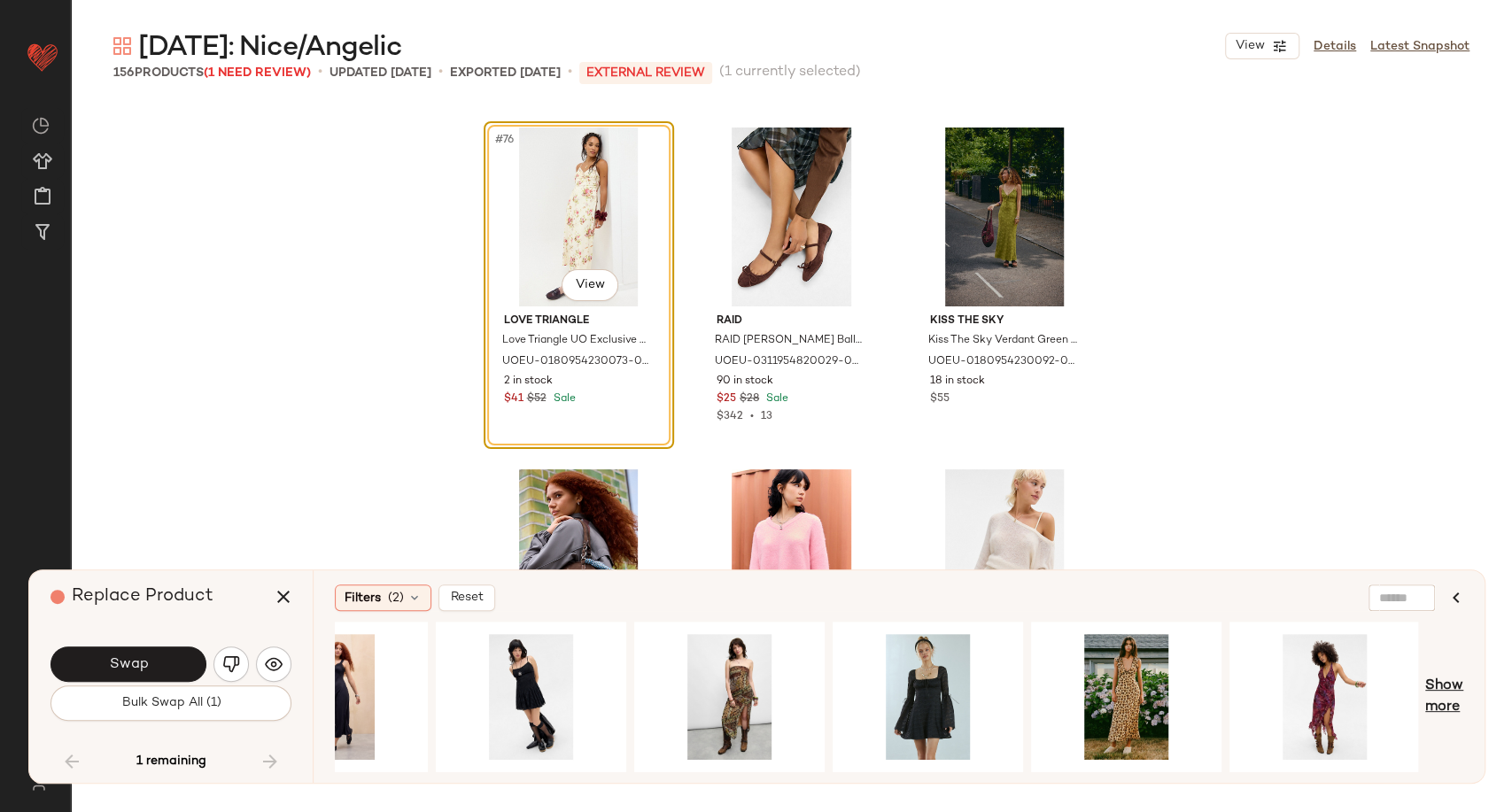
click at [1453, 685] on span "Show more" at bounding box center [1444, 697] width 38 height 43
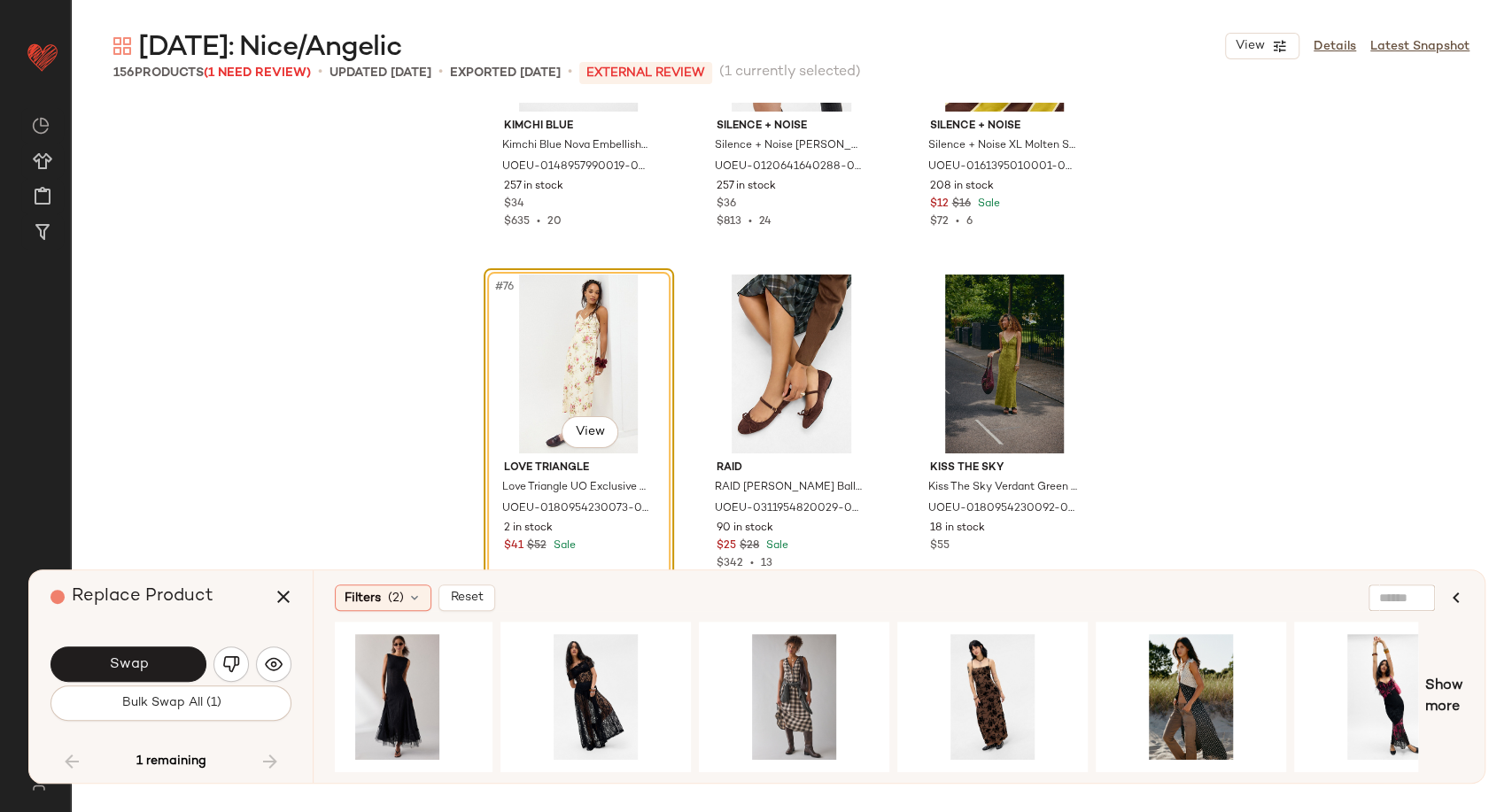
scroll to position [8448, 0]
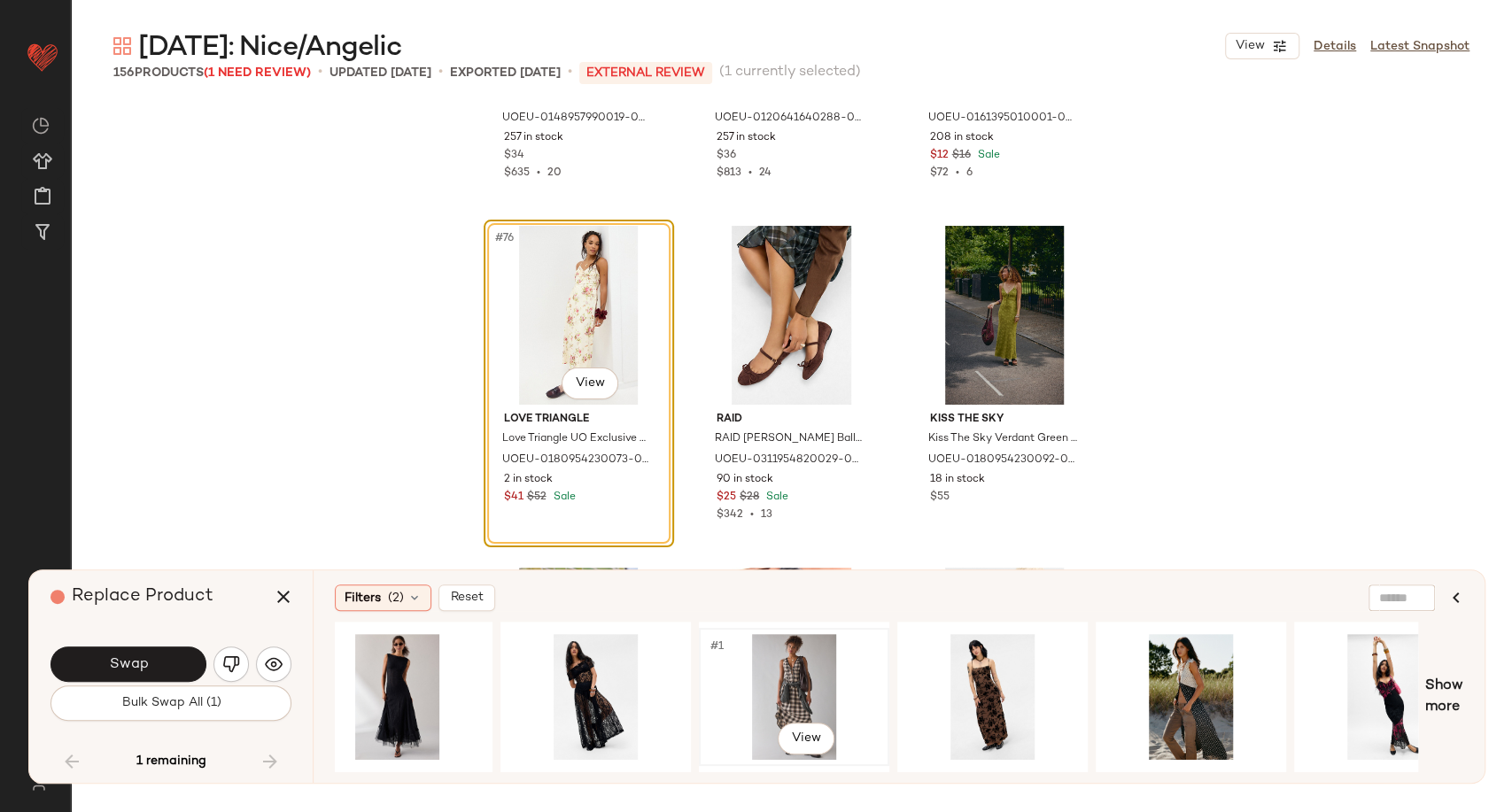
click at [823, 669] on div "#1 View" at bounding box center [793, 697] width 178 height 126
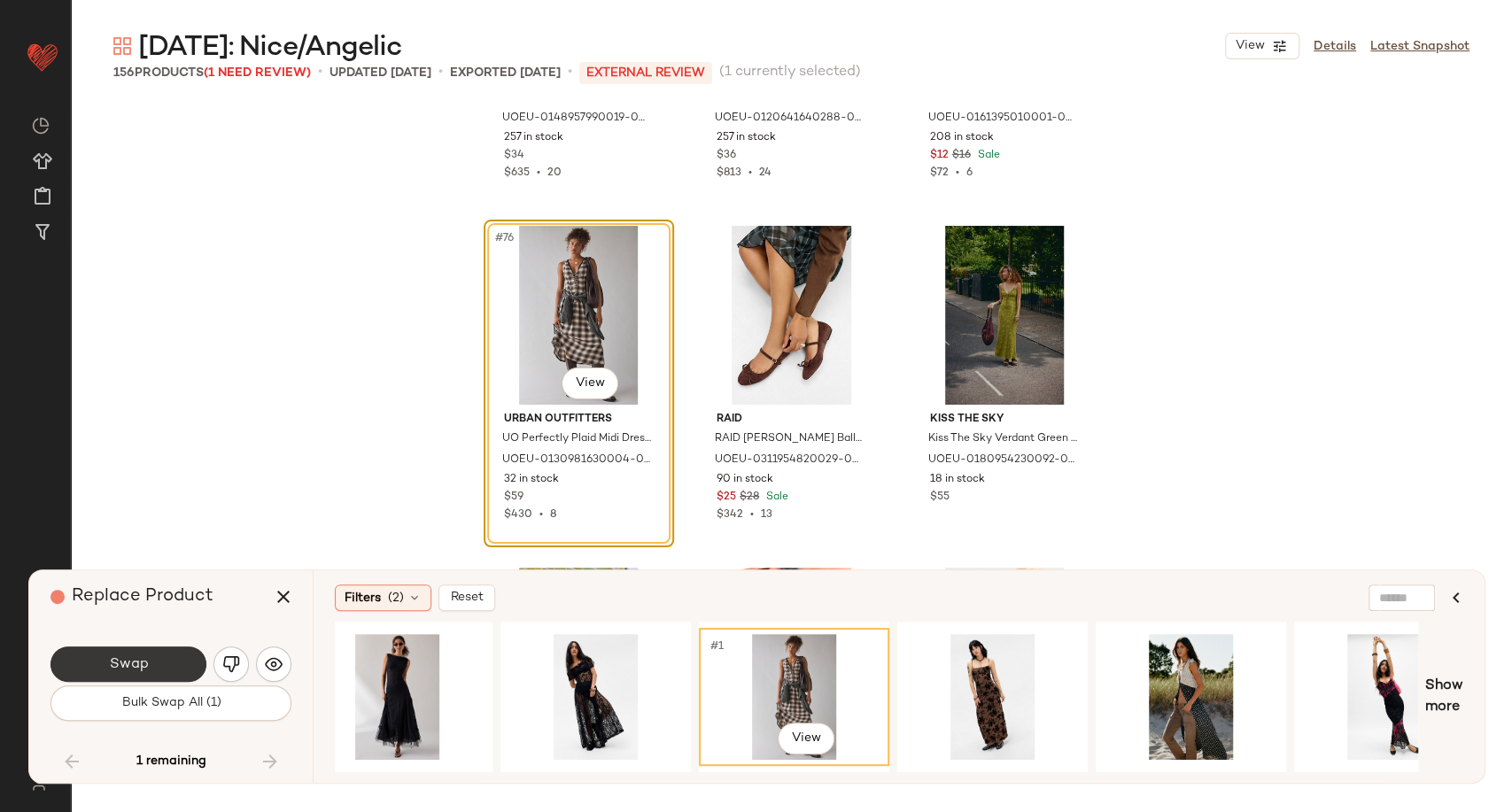
click at [149, 675] on button "Swap" at bounding box center [128, 665] width 156 height 36
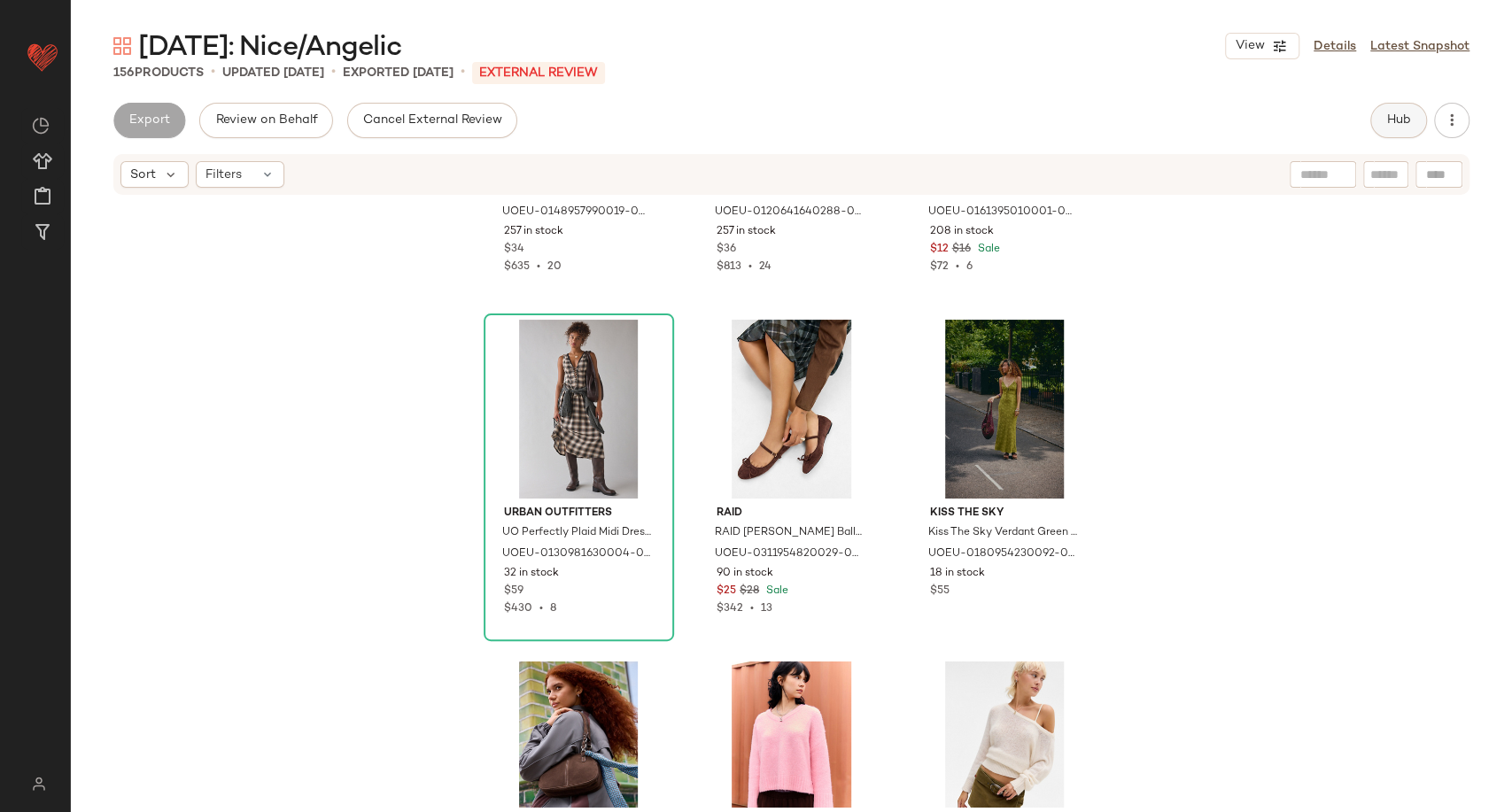
click at [1392, 114] on span "Hub" at bounding box center [1399, 120] width 25 height 14
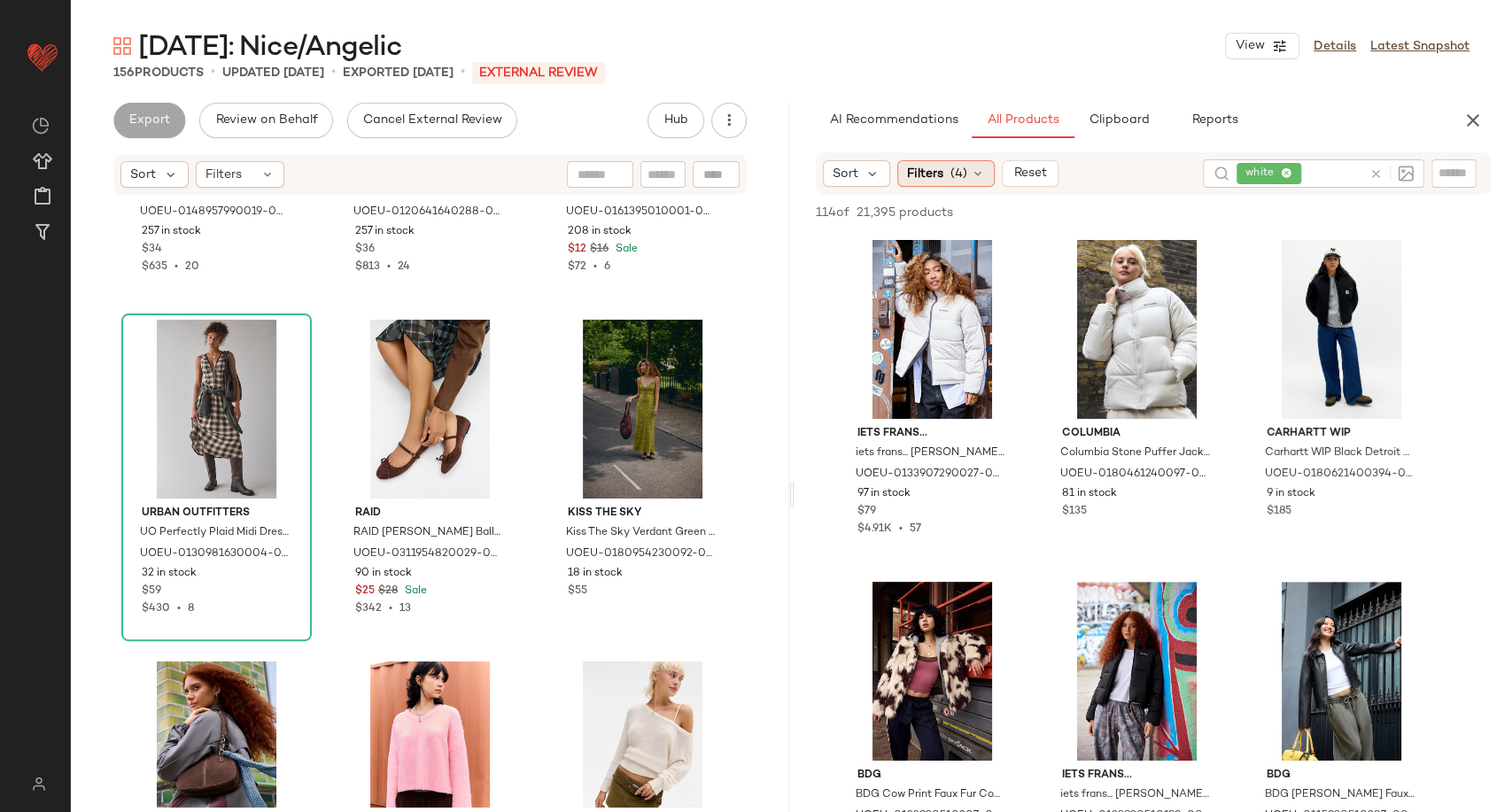
click at [982, 175] on icon at bounding box center [978, 174] width 14 height 14
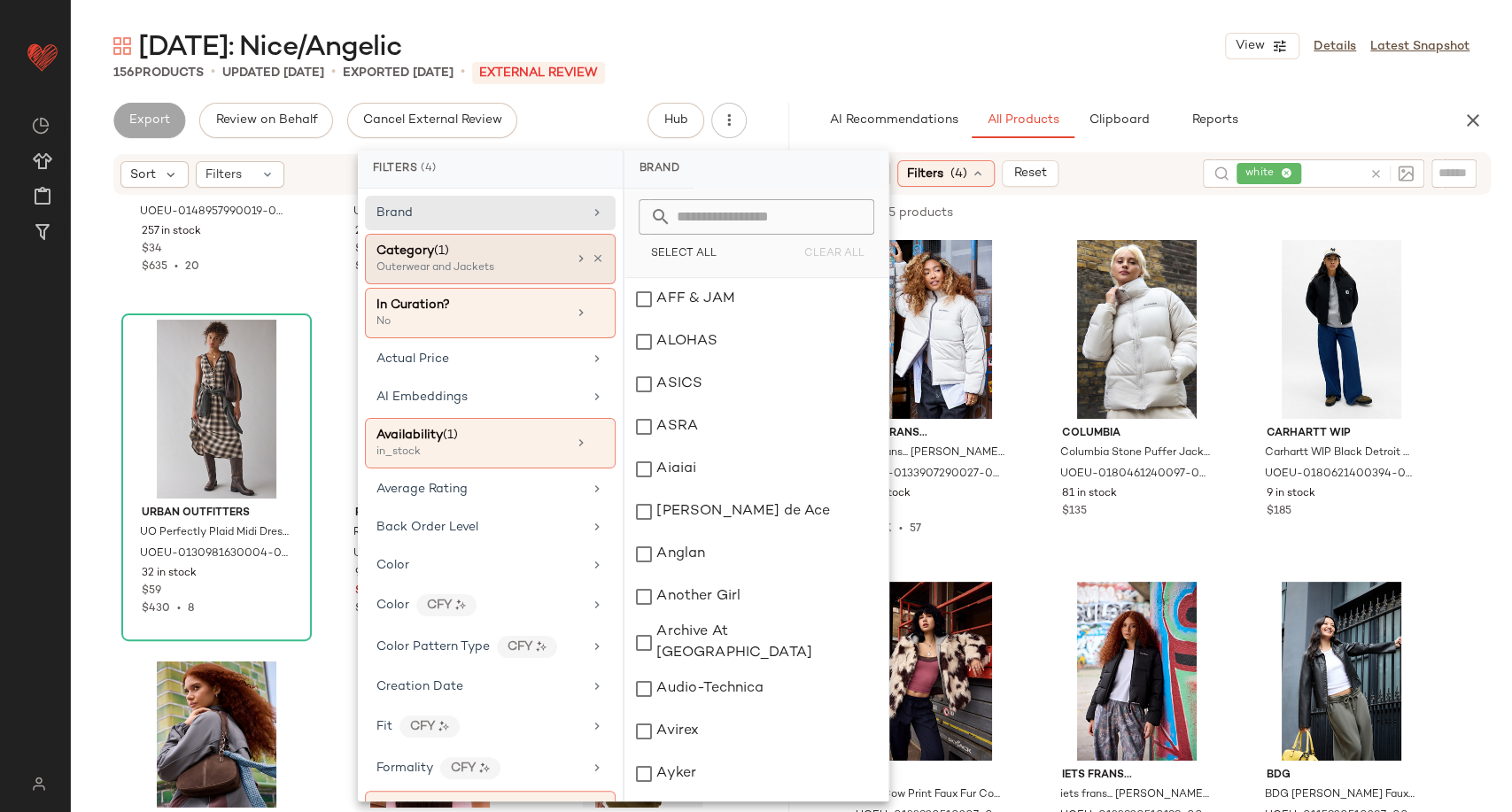
click at [599, 256] on div "Category (1) Outerwear and Jackets" at bounding box center [490, 258] width 251 height 51
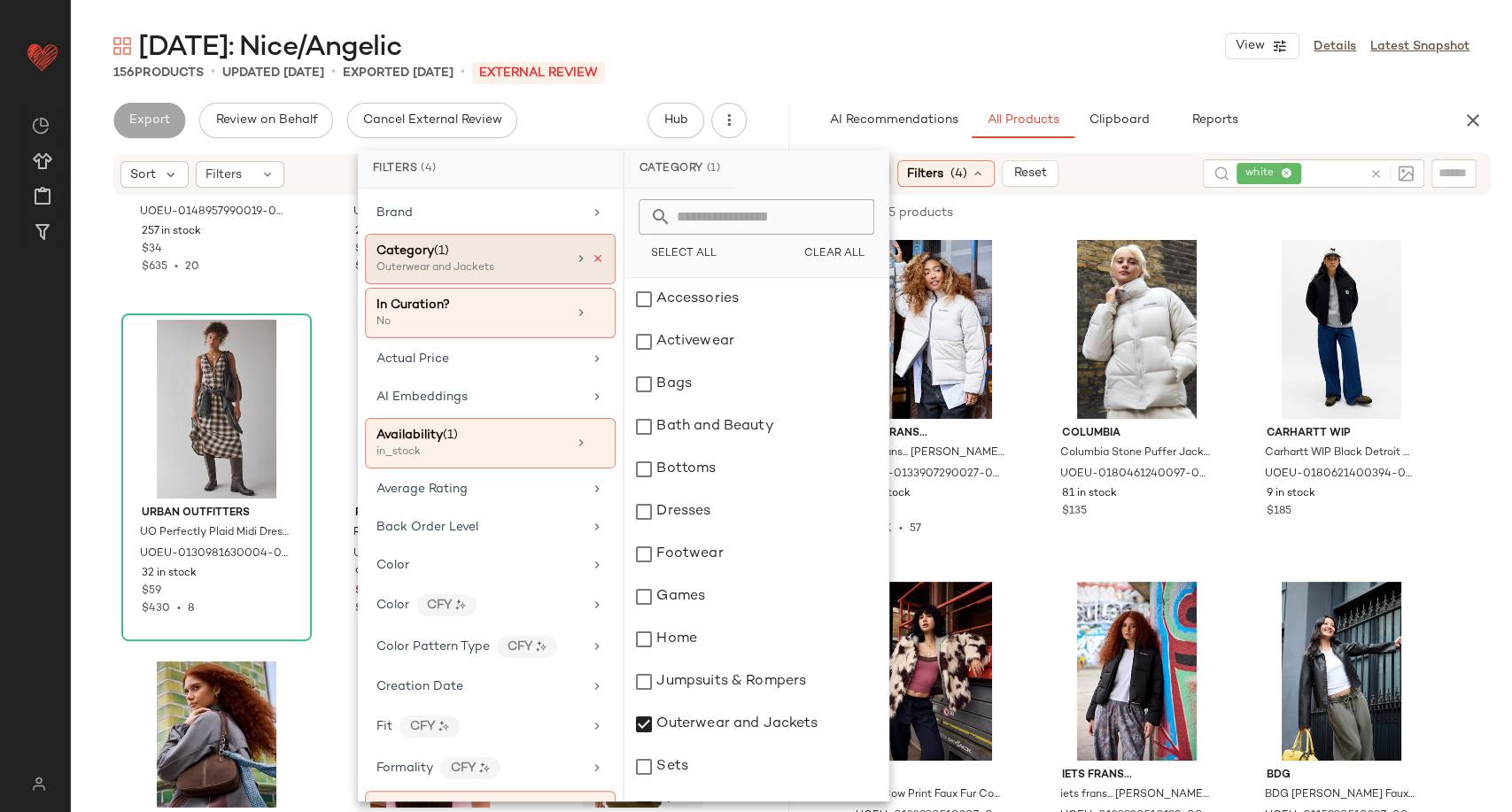
click at [592, 256] on icon at bounding box center [597, 258] width 12 height 12
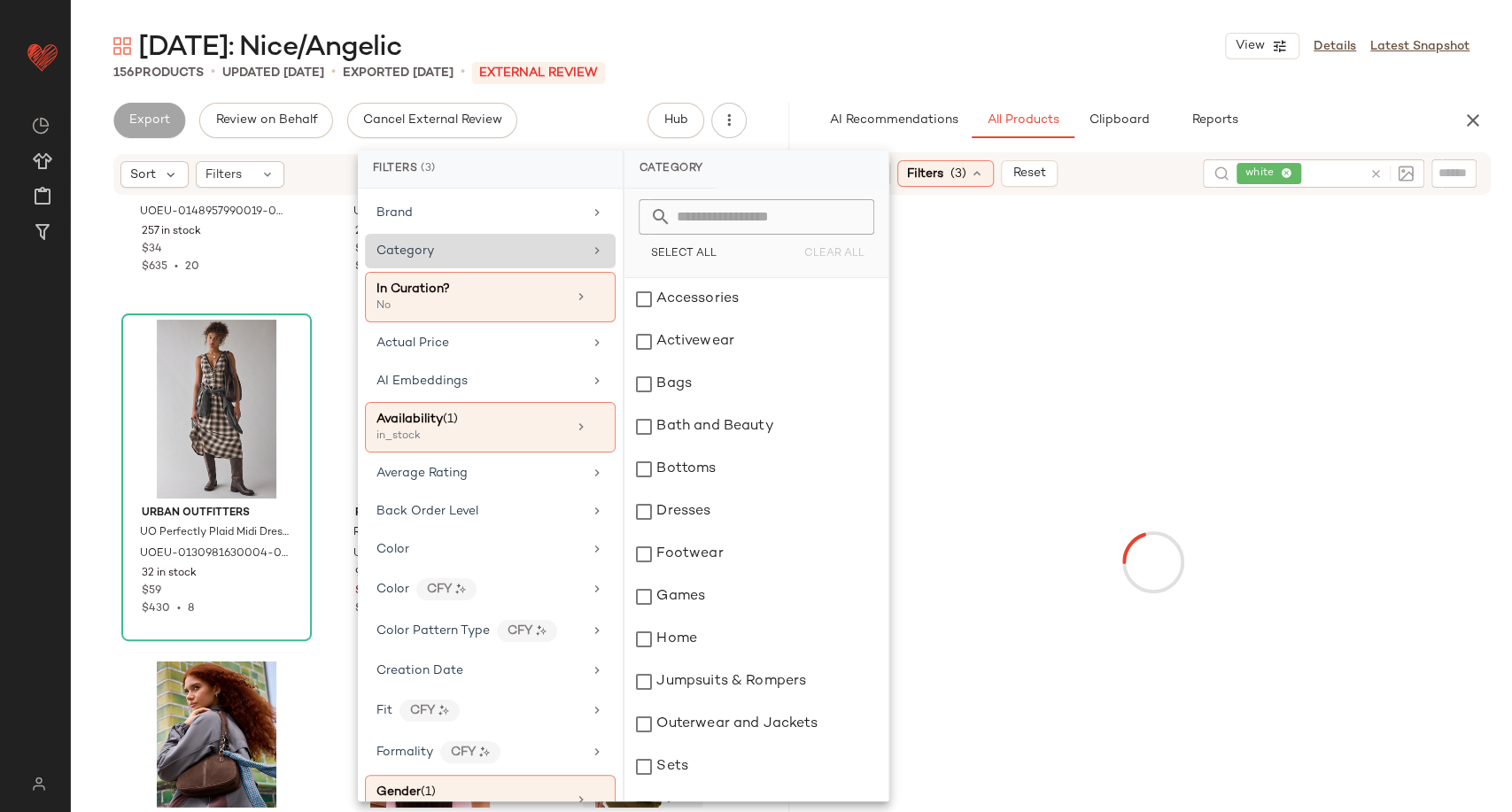
drag, startPoint x: 530, startPoint y: 254, endPoint x: 549, endPoint y: 264, distance: 21.5
click at [530, 253] on div "Category" at bounding box center [480, 250] width 207 height 19
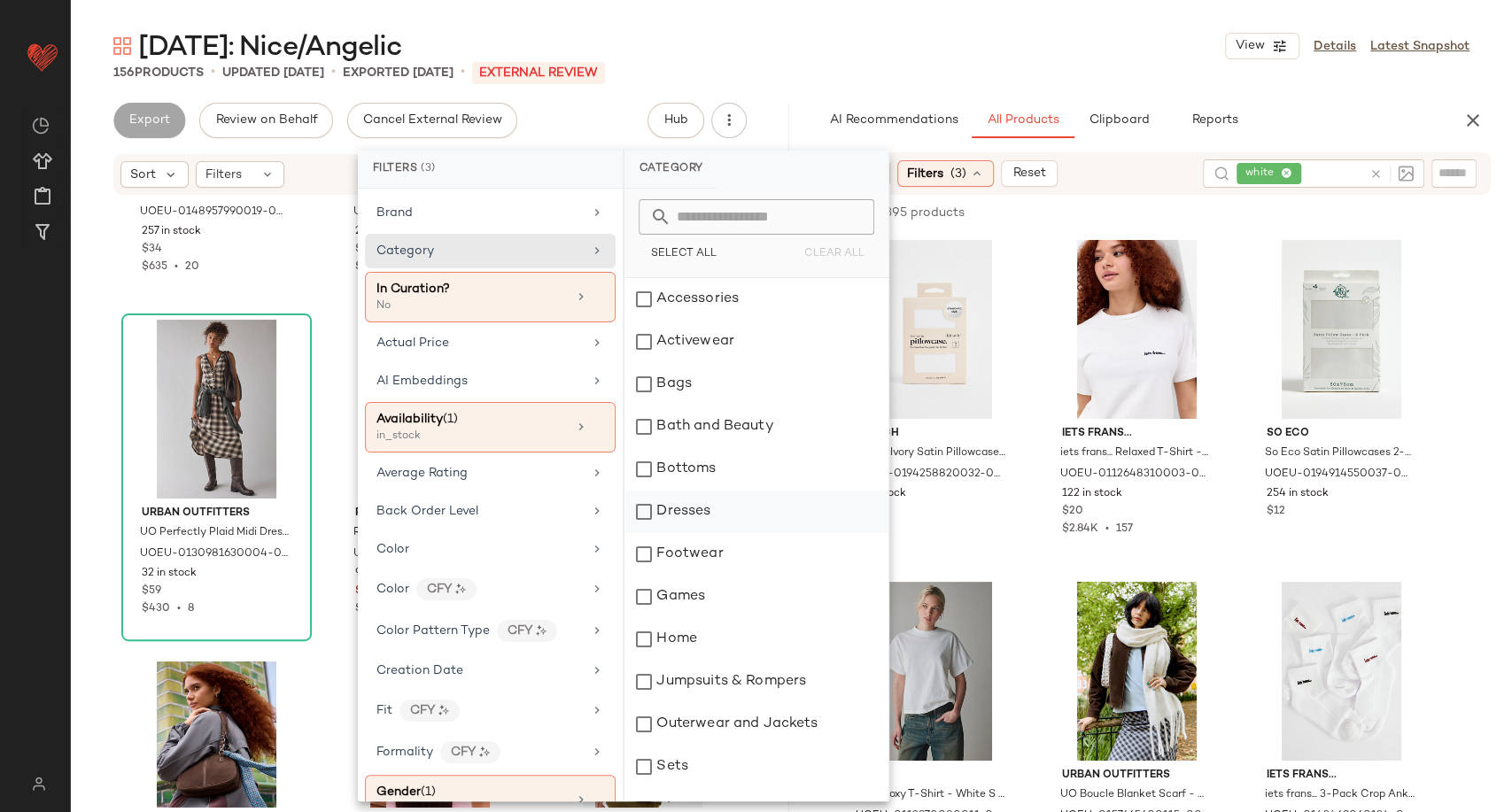
click at [645, 508] on div "Dresses" at bounding box center [756, 512] width 264 height 43
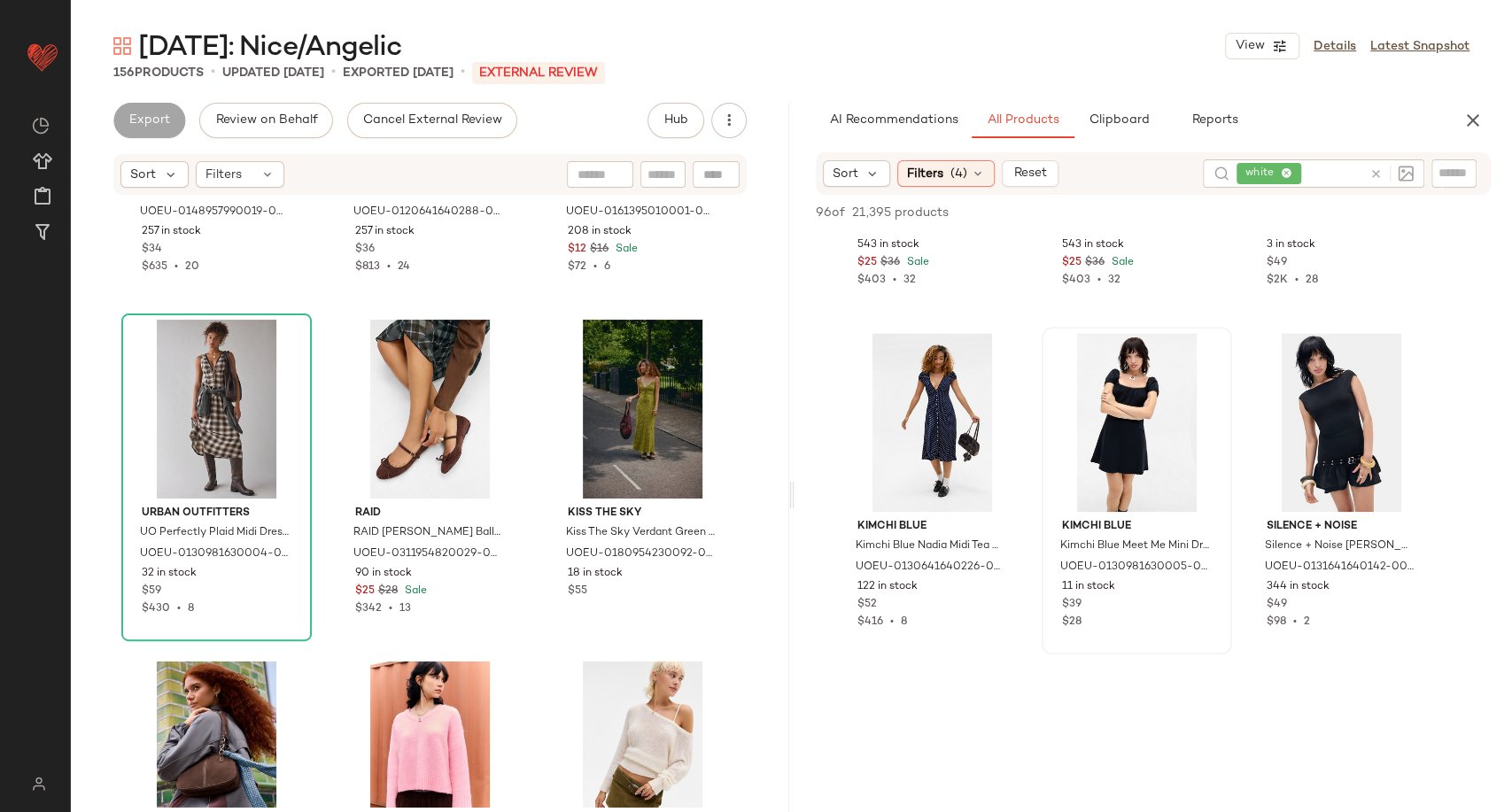
scroll to position [1279, 0]
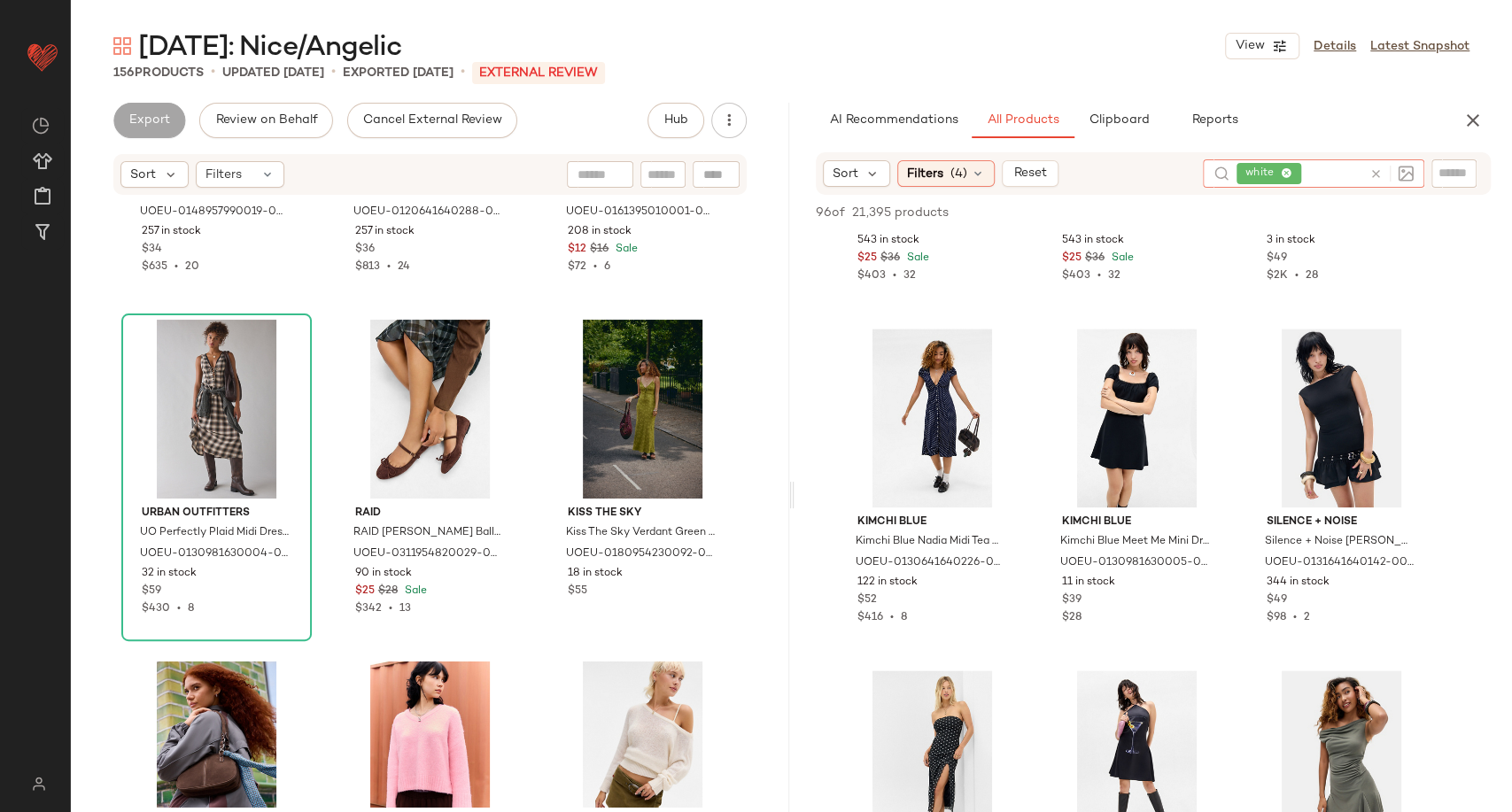
click at [1380, 174] on icon at bounding box center [1376, 173] width 13 height 13
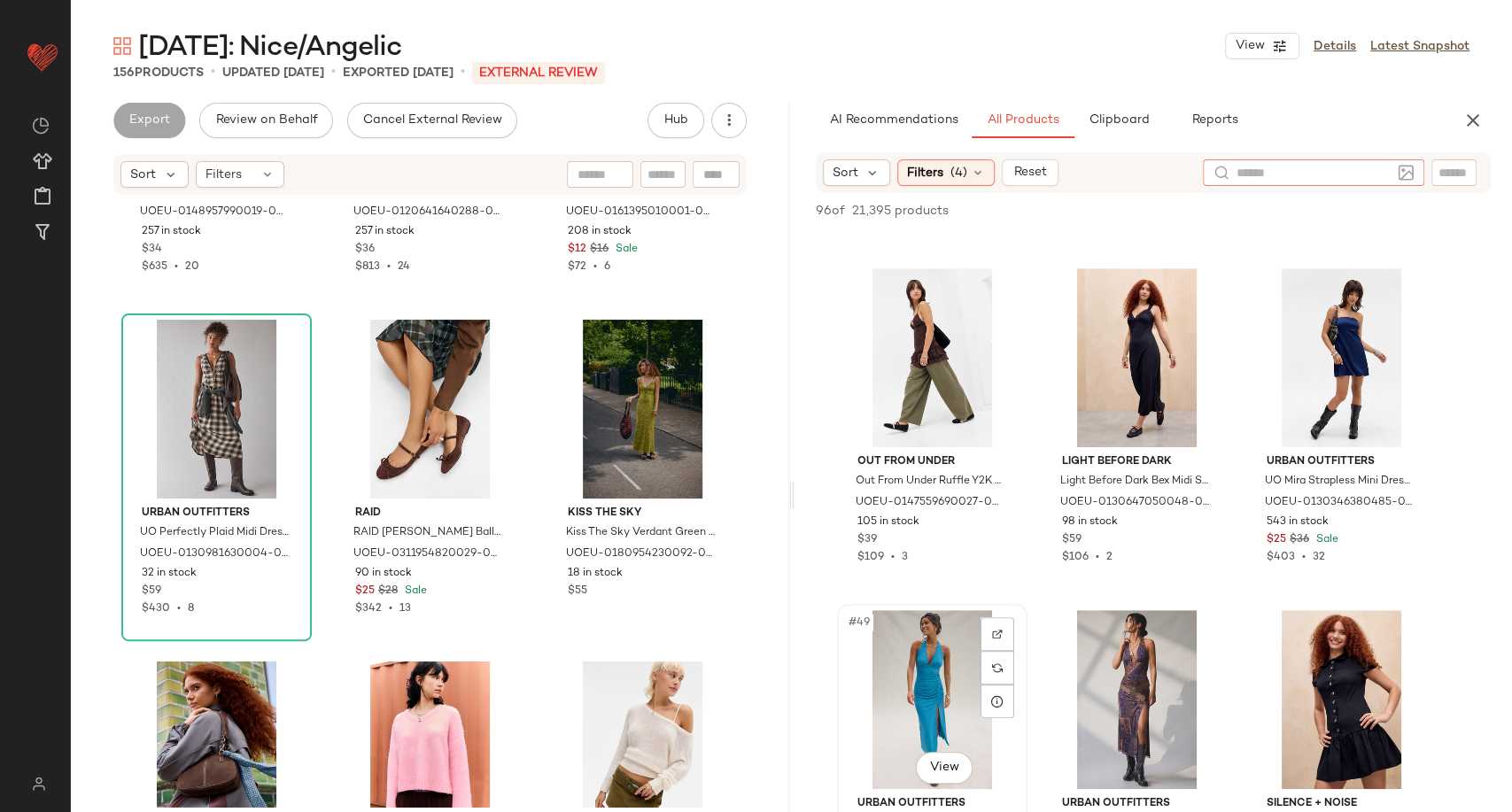
scroll to position [4921, 0]
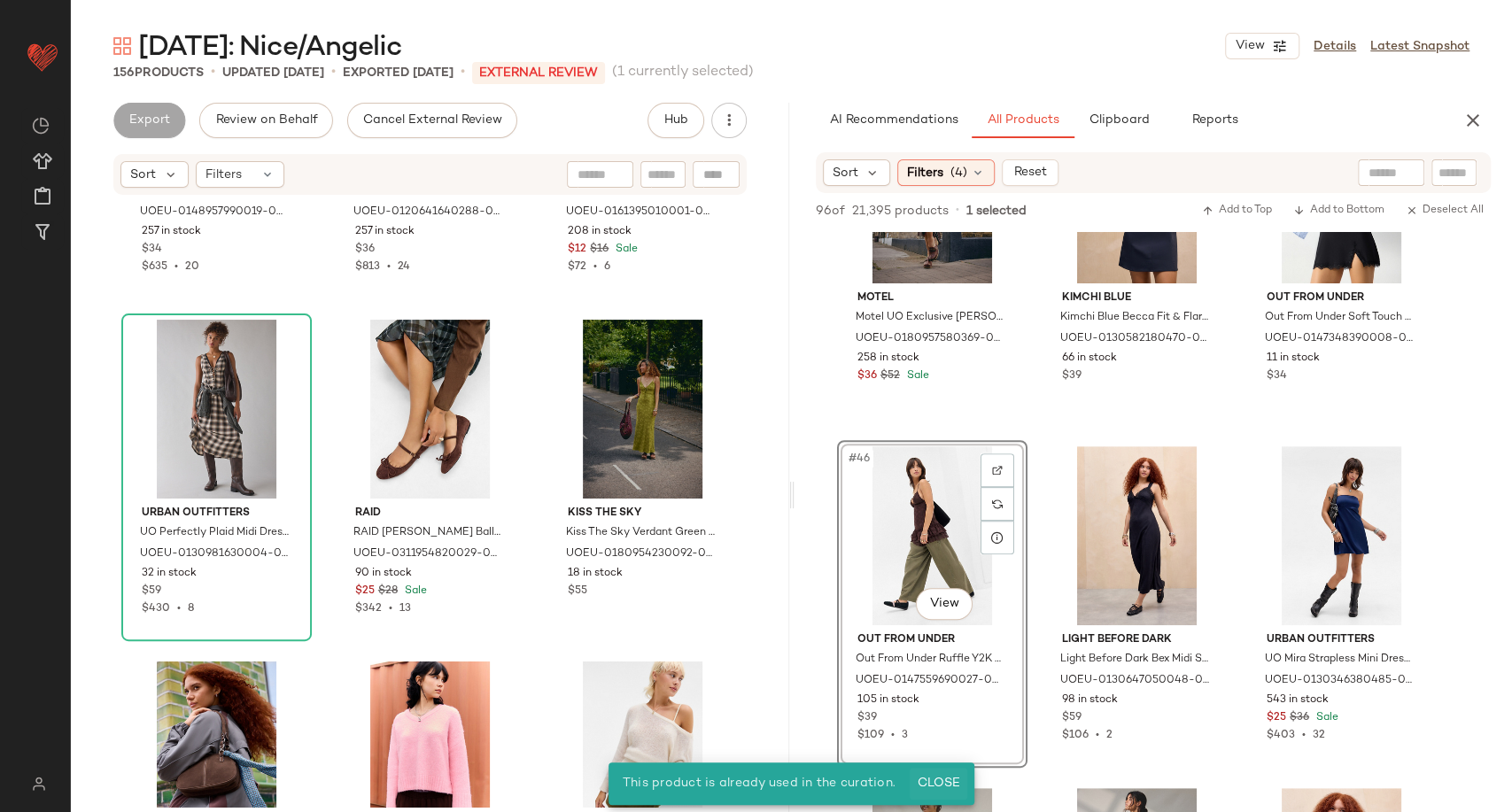
click at [948, 781] on span "Close" at bounding box center [938, 784] width 44 height 14
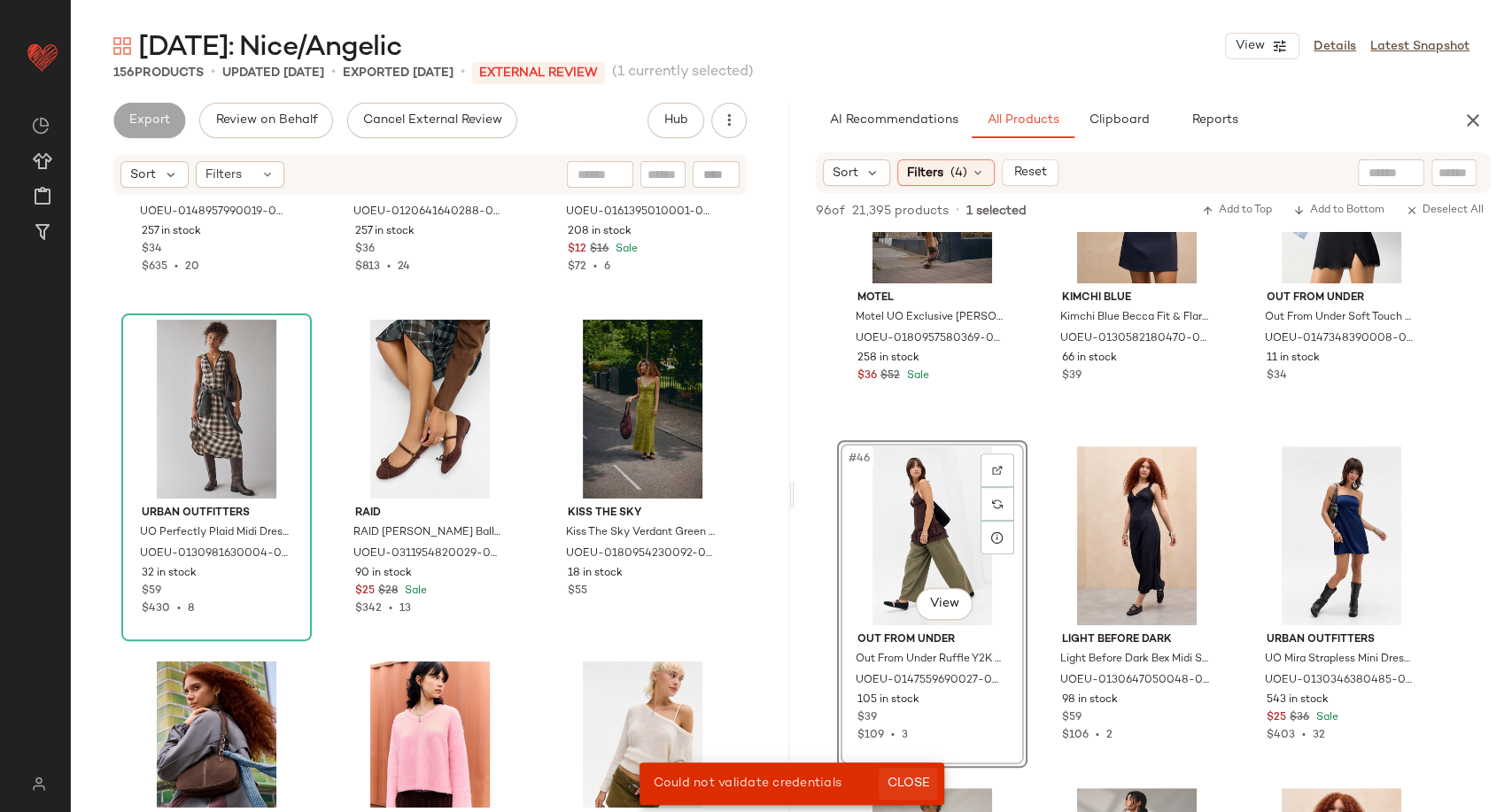
click at [928, 784] on span "Close" at bounding box center [908, 784] width 44 height 14
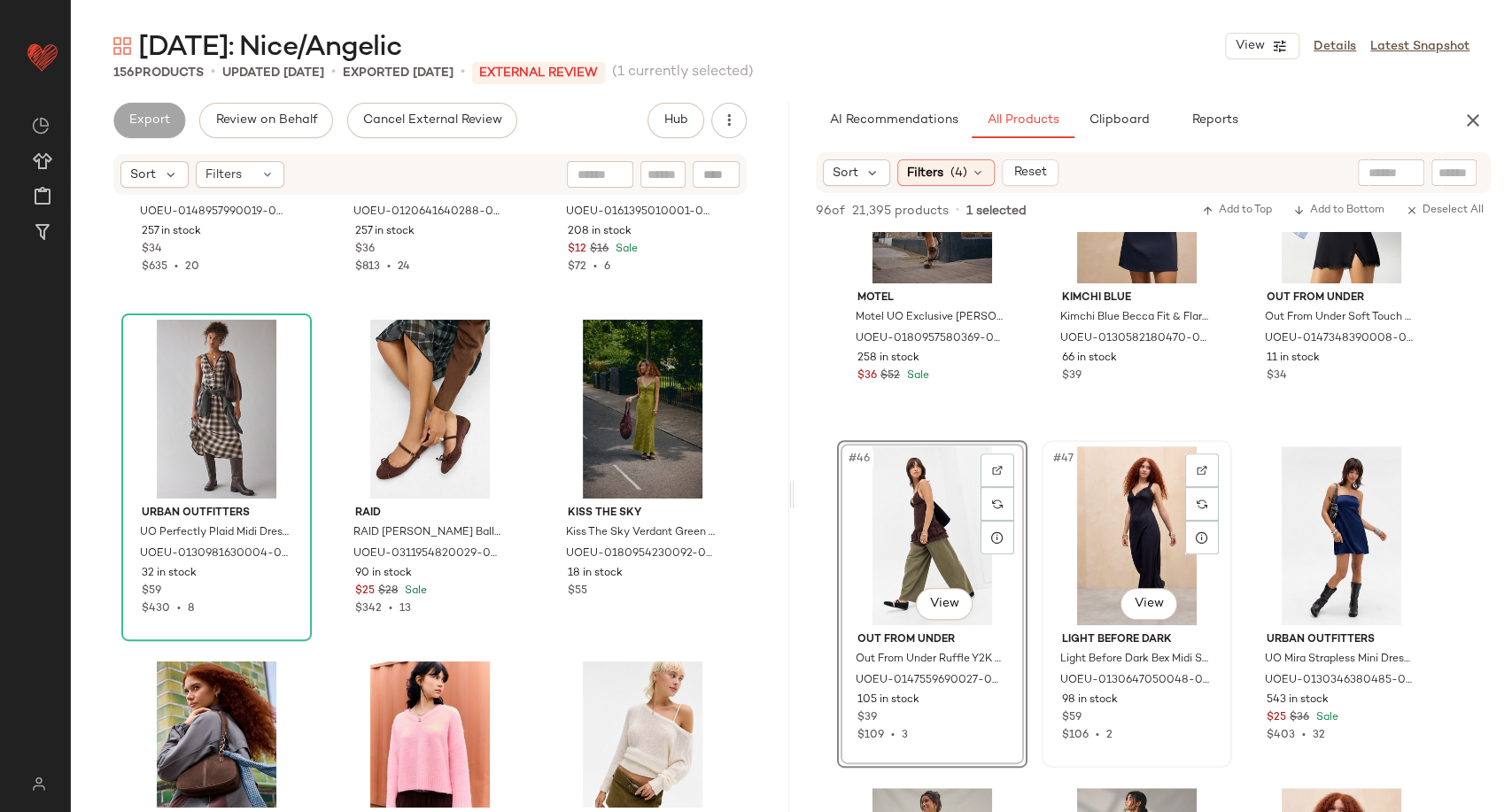
click at [1042, 725] on div "#47 View Light Before Dark Light Before Dark Bex Midi Slip Dress - Black XL at …" at bounding box center [1137, 604] width 191 height 328
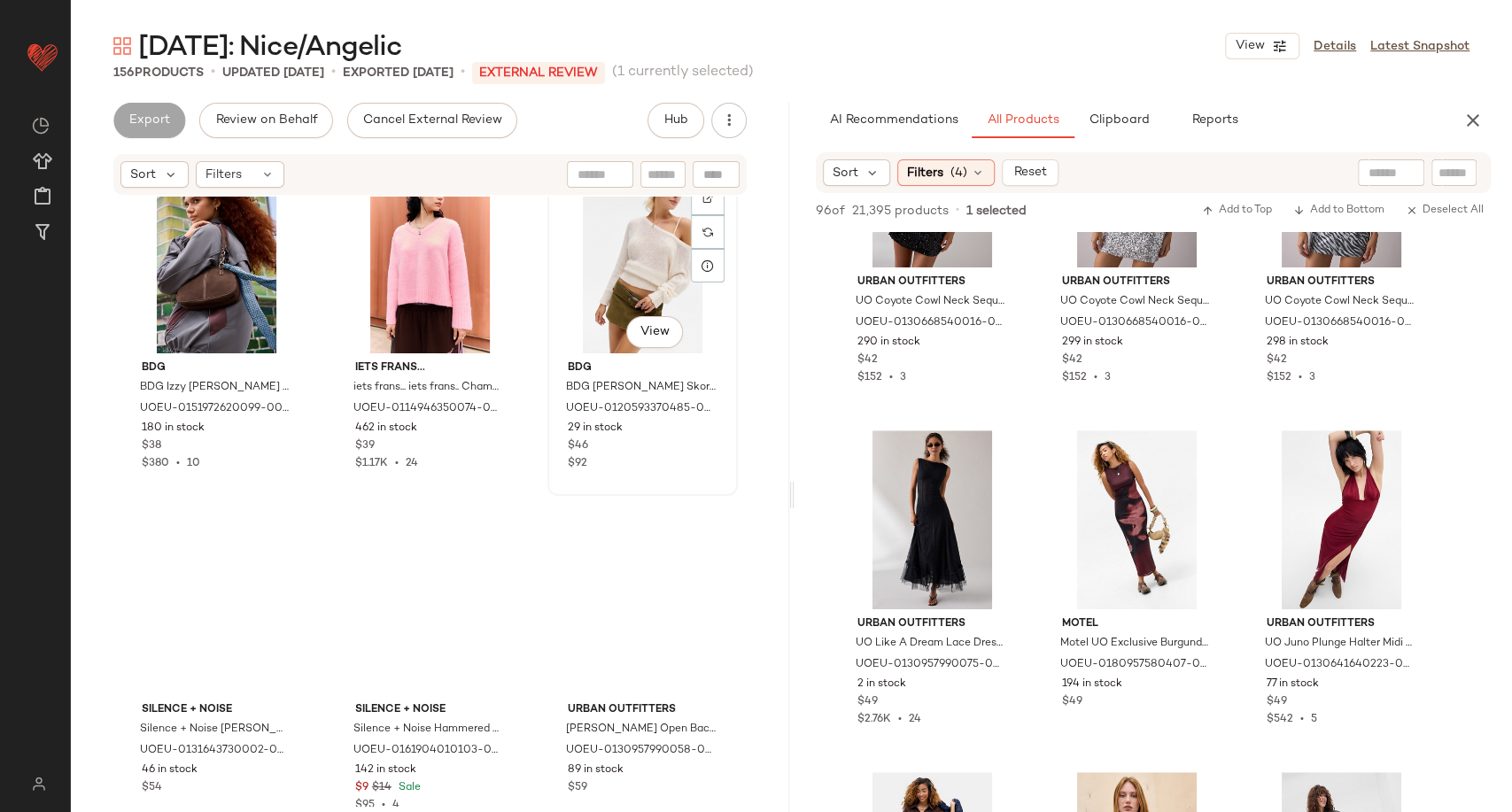
scroll to position [8941, 0]
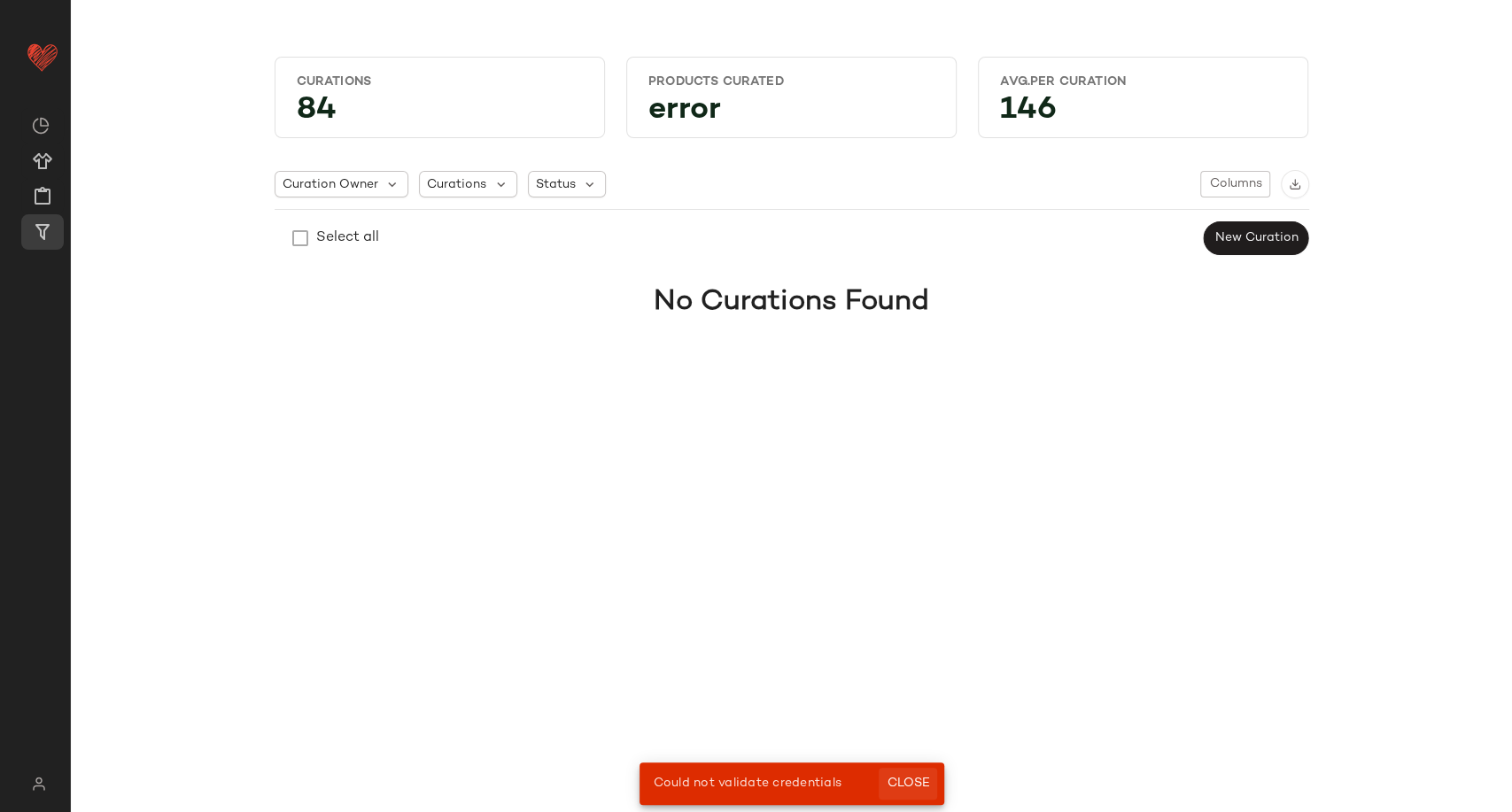
click at [896, 784] on span "Close" at bounding box center [908, 784] width 44 height 14
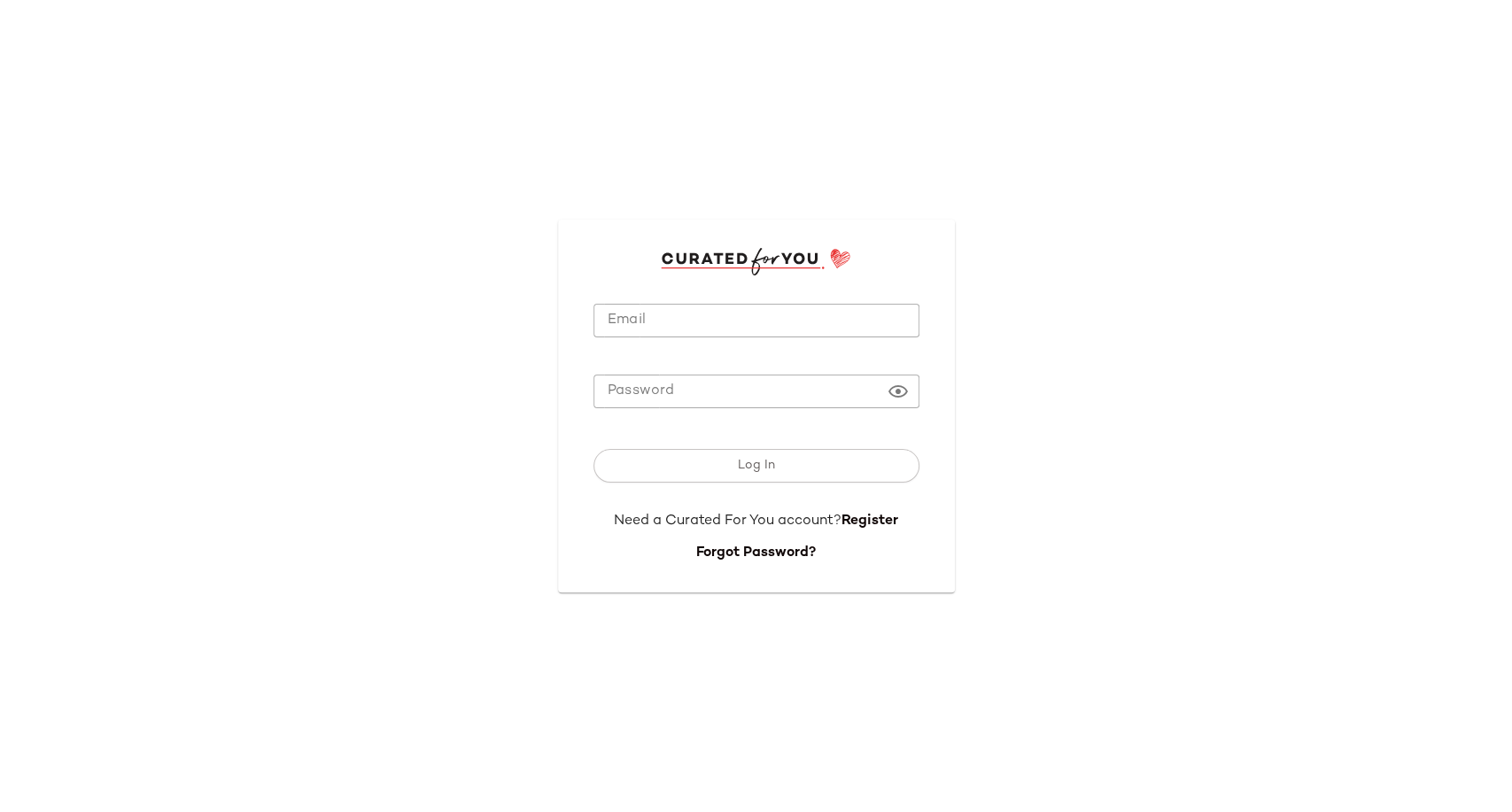
type input "**********"
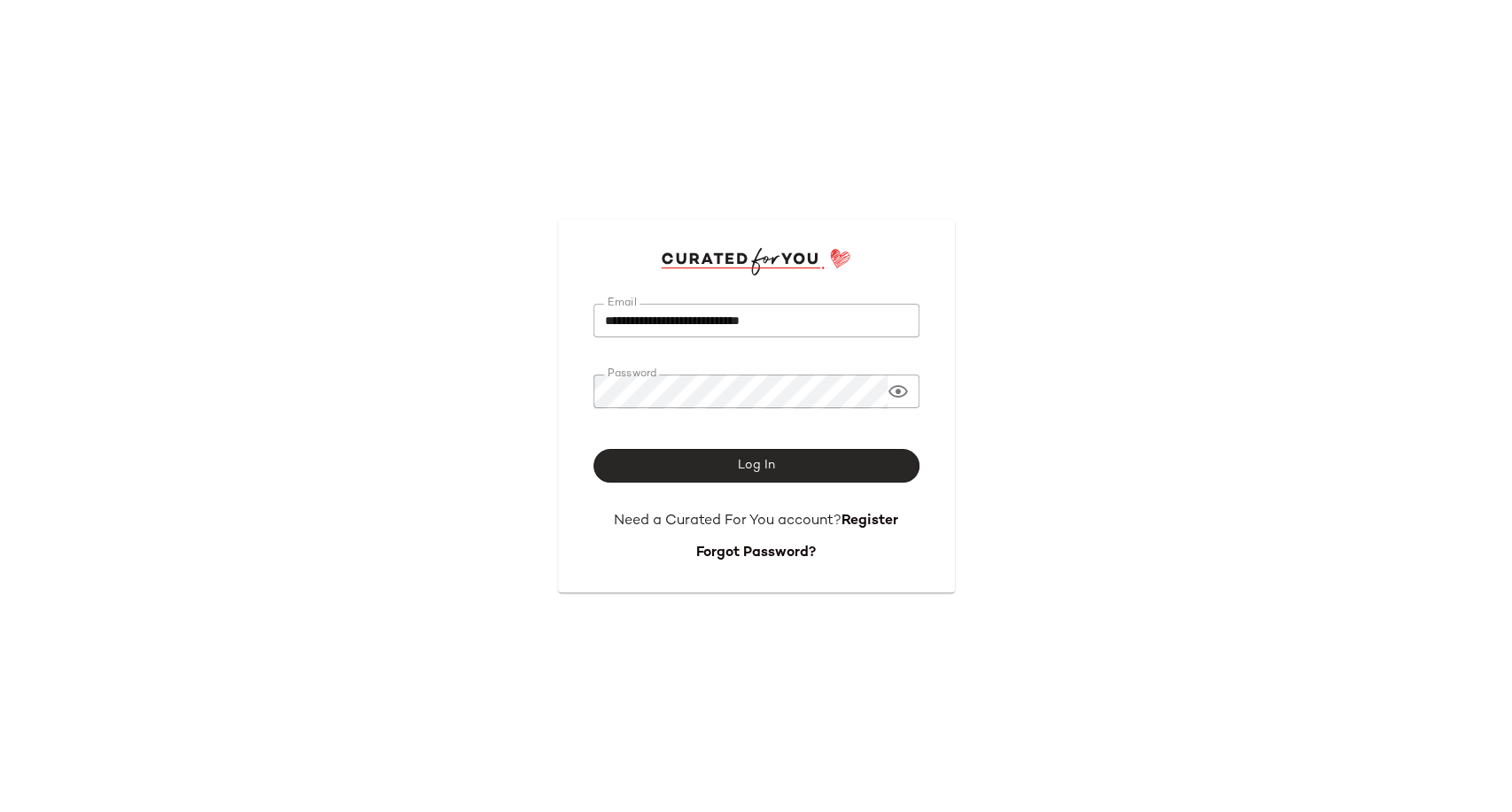
click at [715, 452] on button "Log In" at bounding box center [756, 466] width 326 height 34
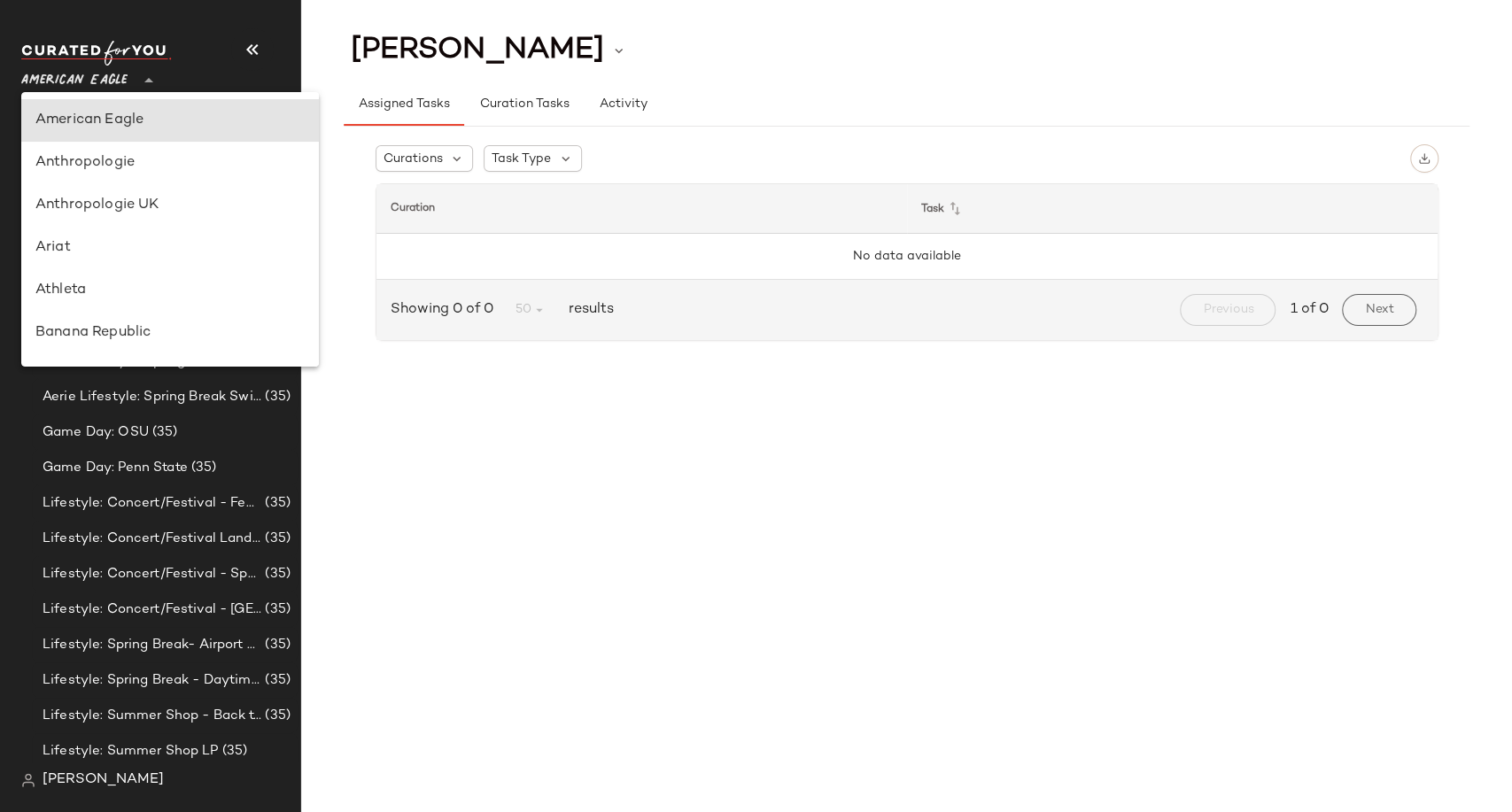
click at [120, 77] on span "American Eagle" at bounding box center [74, 77] width 106 height 32
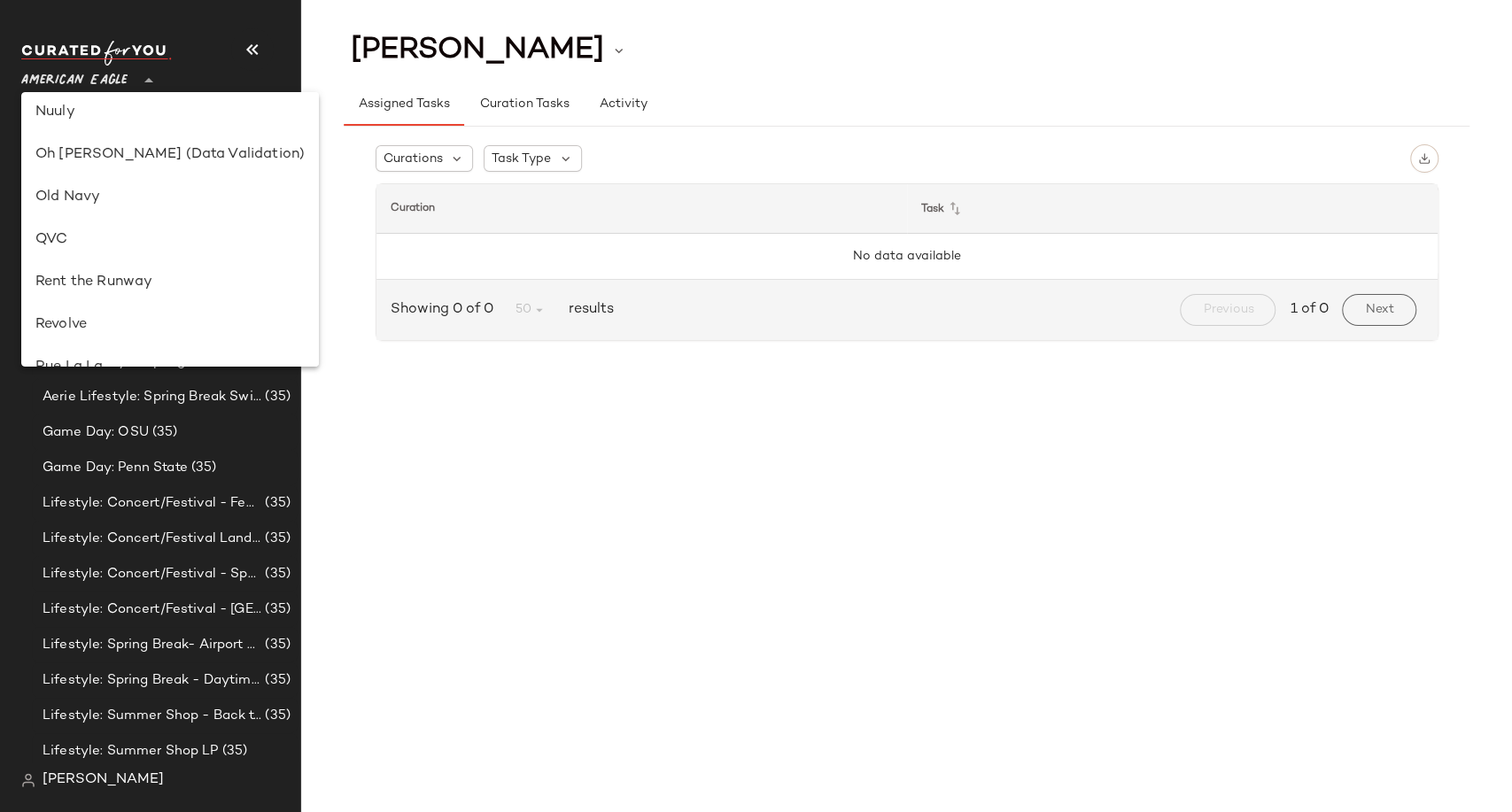
scroll to position [984, 0]
click at [132, 243] on div "Urban Outfitters UK" at bounding box center [170, 242] width 269 height 21
type input "**"
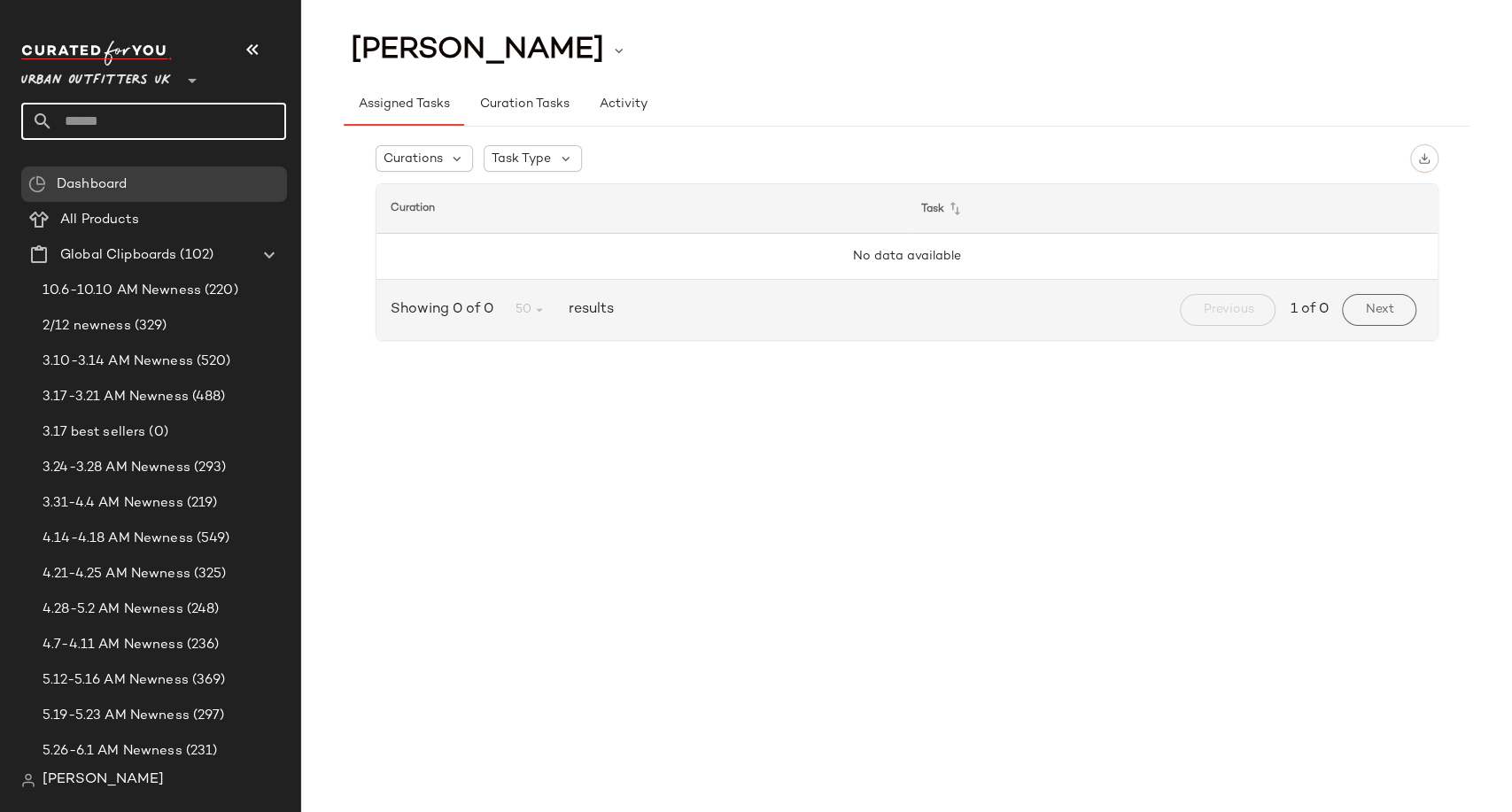
click at [134, 120] on input "text" at bounding box center [169, 120] width 233 height 37
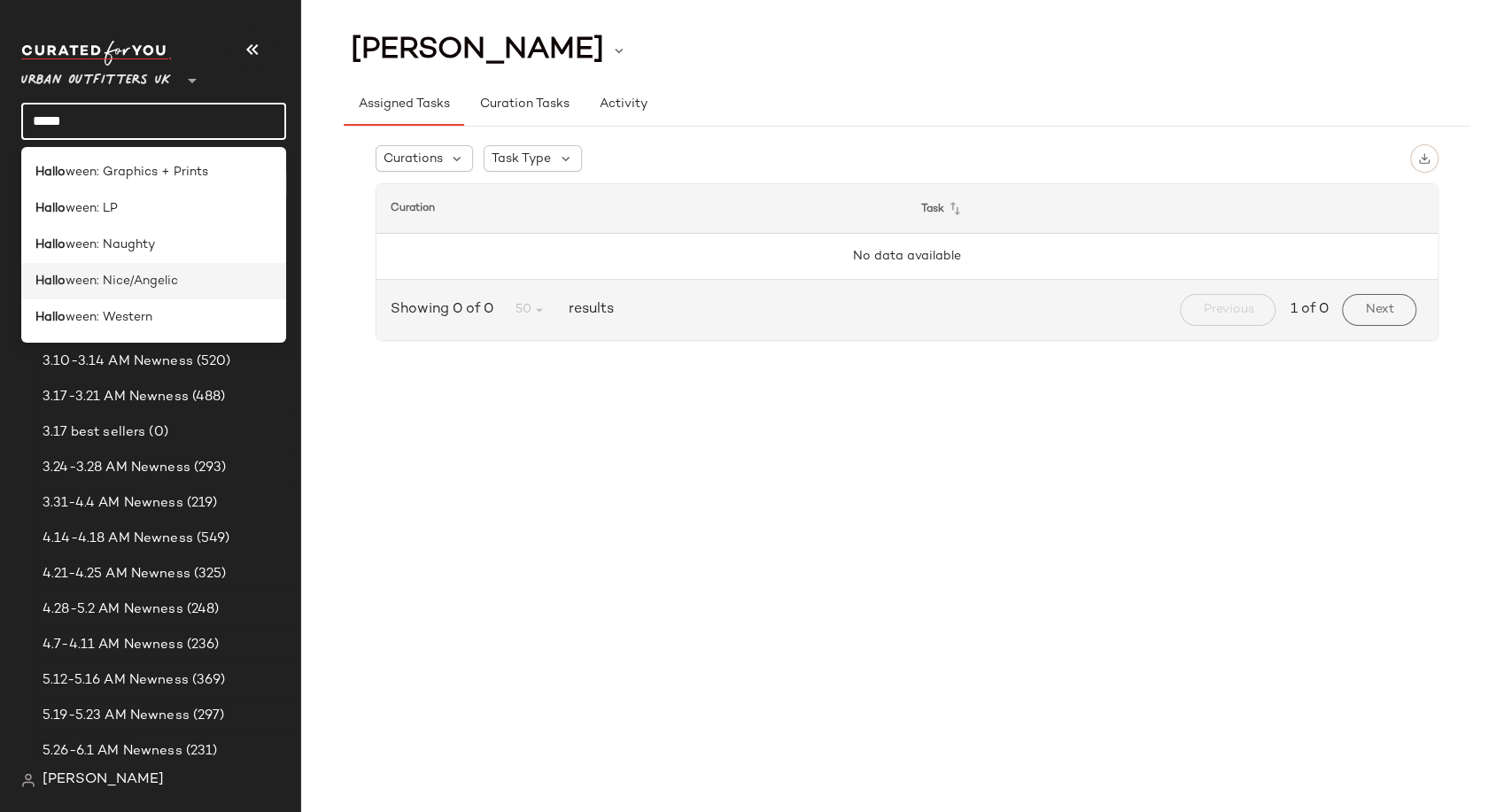
type input "*****"
click at [126, 282] on span "ween: Nice/Angelic" at bounding box center [121, 281] width 112 height 19
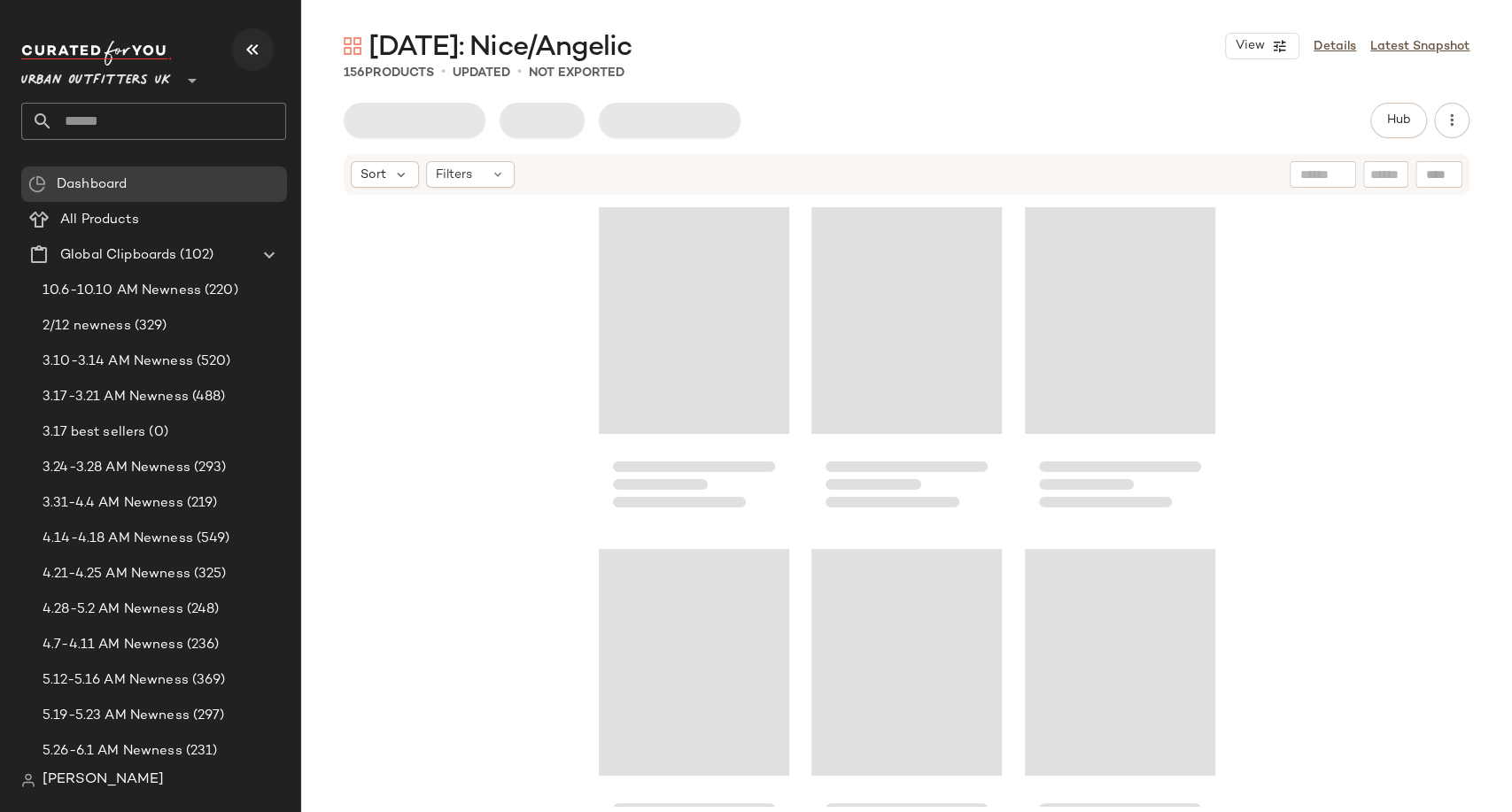
click at [251, 51] on icon "button" at bounding box center [252, 49] width 21 height 21
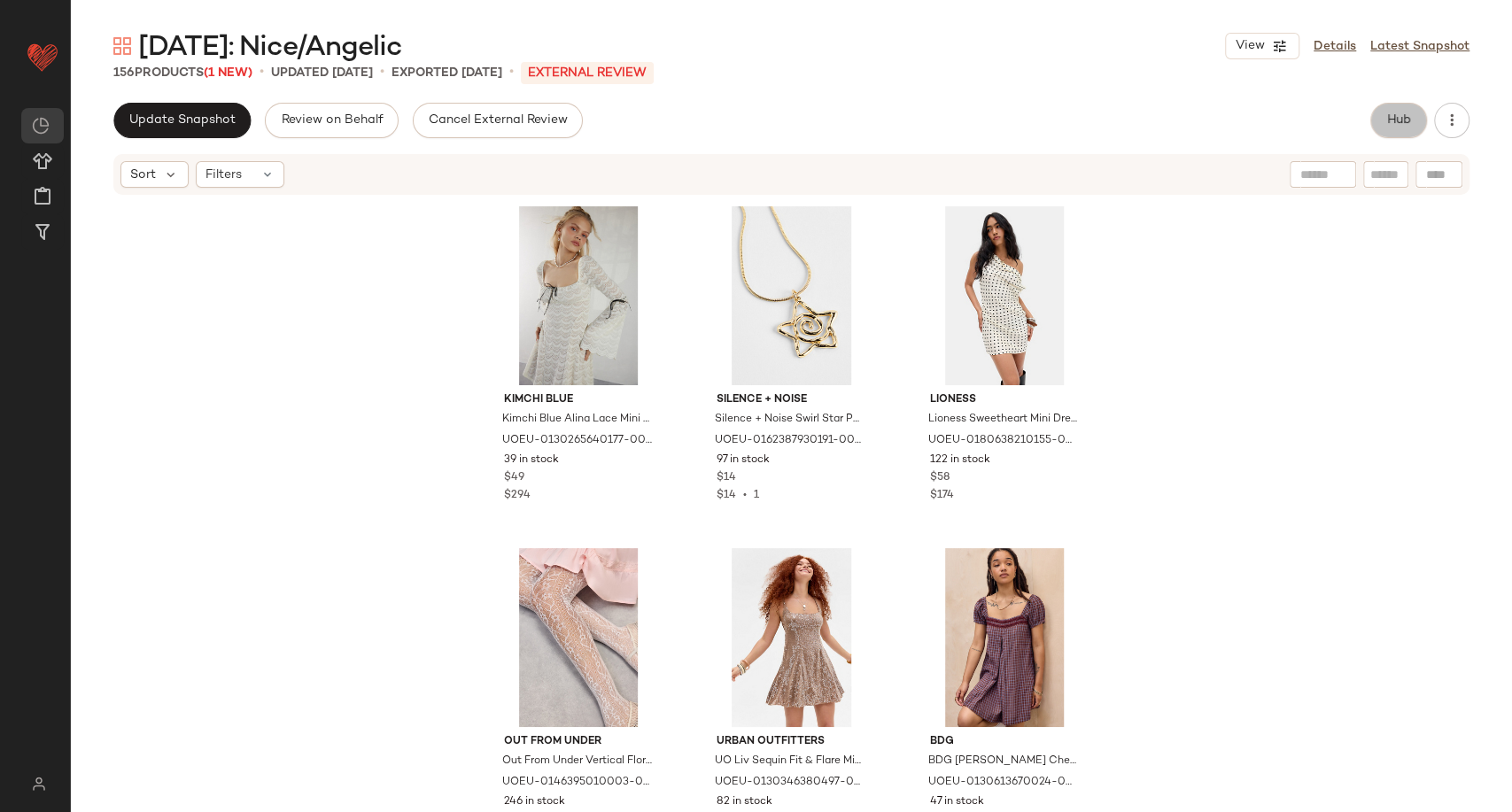
click at [1402, 108] on button "Hub" at bounding box center [1399, 120] width 57 height 36
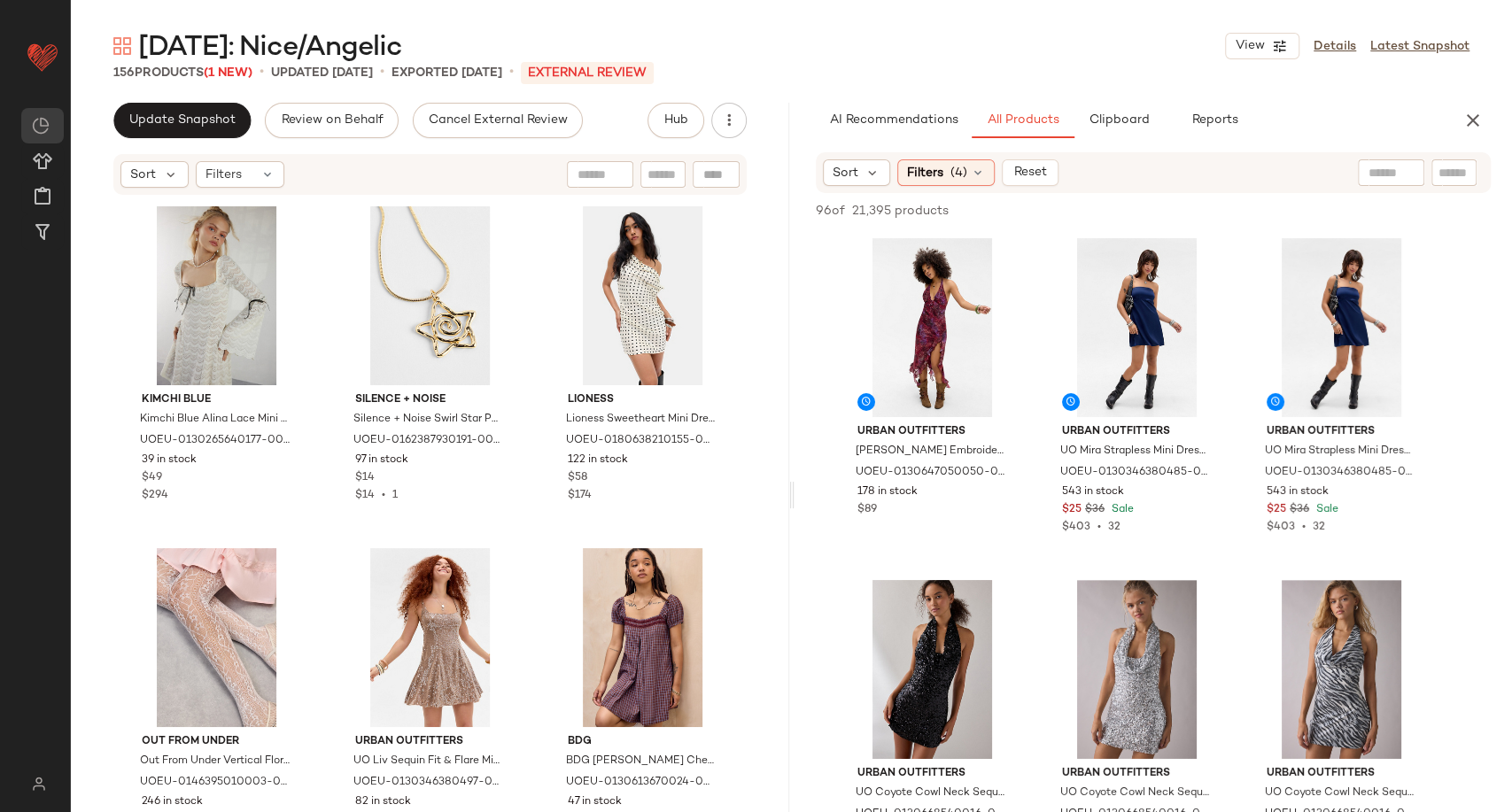
click at [240, 75] on span "(1 New)" at bounding box center [228, 73] width 49 height 13
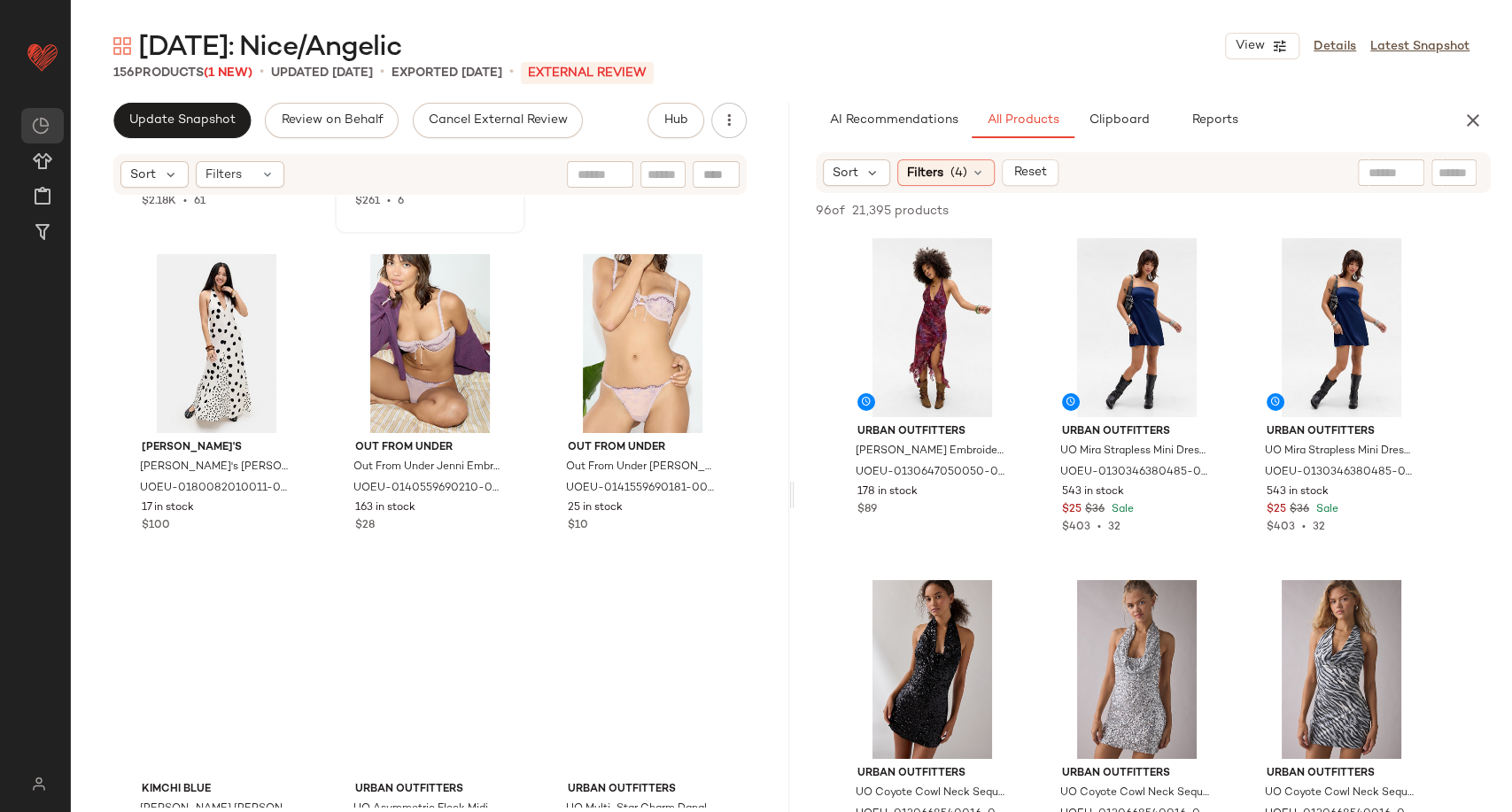
scroll to position [998, 0]
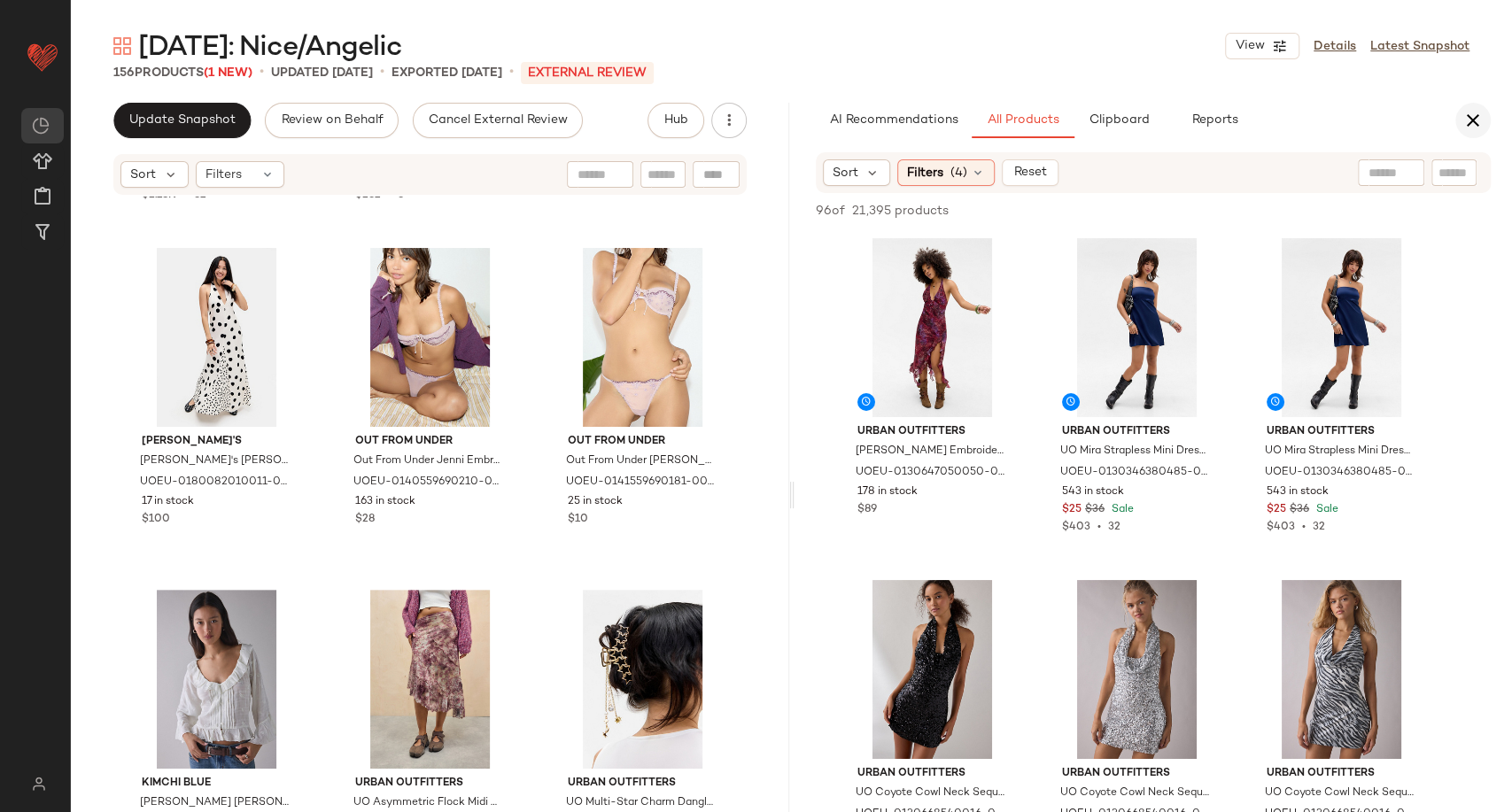
click at [1475, 124] on icon "button" at bounding box center [1472, 120] width 21 height 21
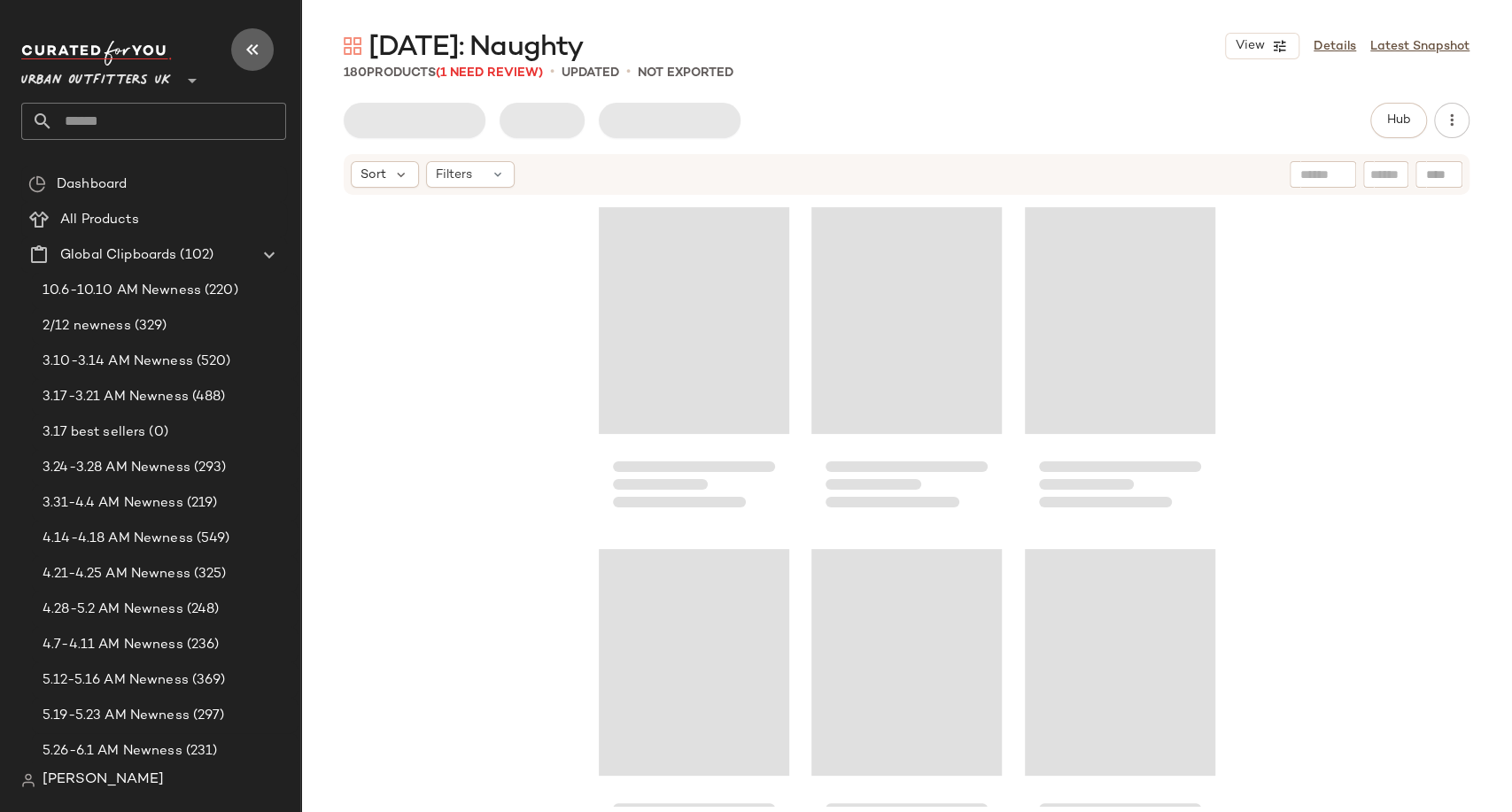
click at [252, 52] on icon "button" at bounding box center [252, 49] width 21 height 21
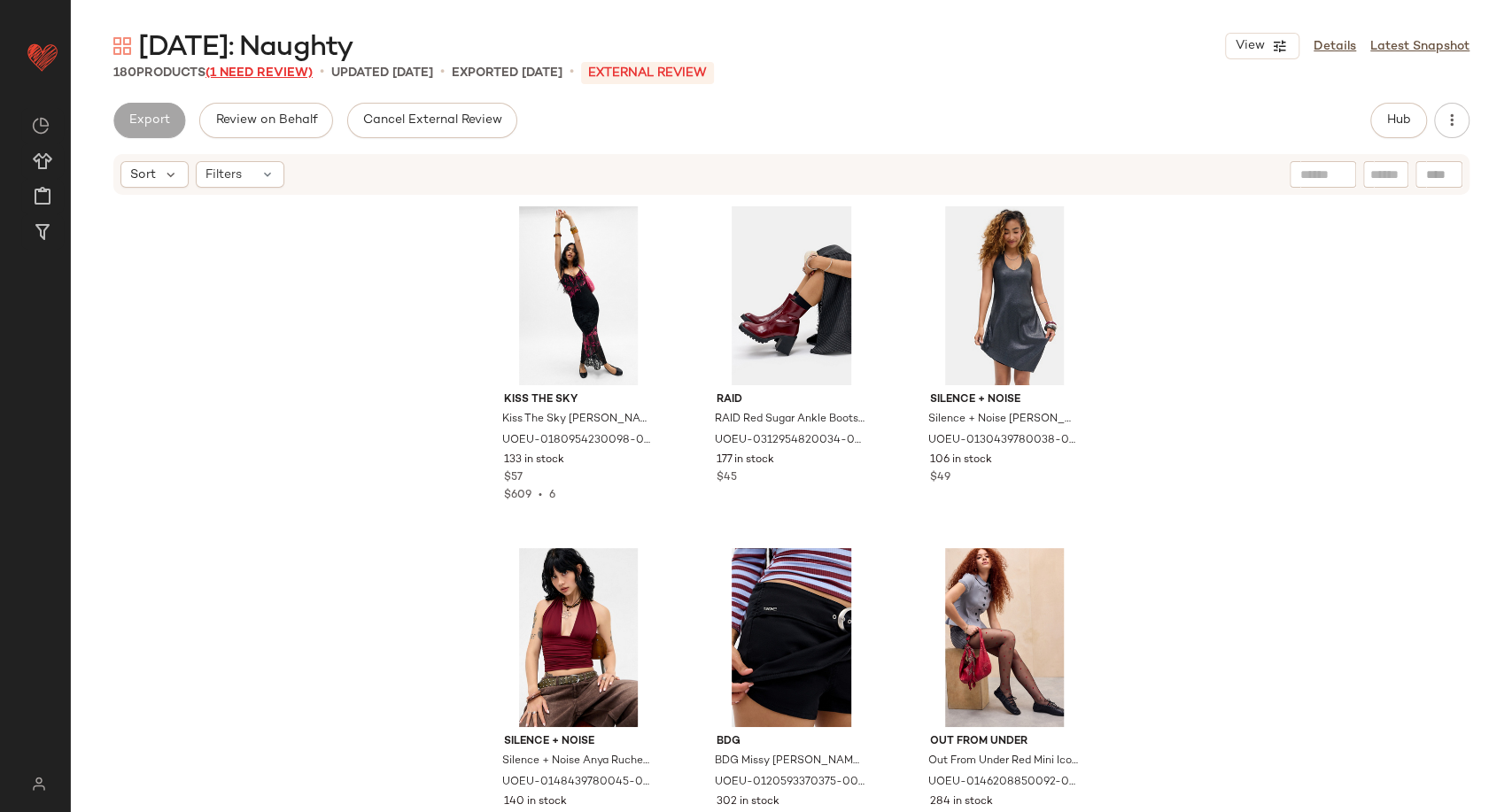
click at [275, 70] on span "(1 Need Review)" at bounding box center [259, 73] width 107 height 13
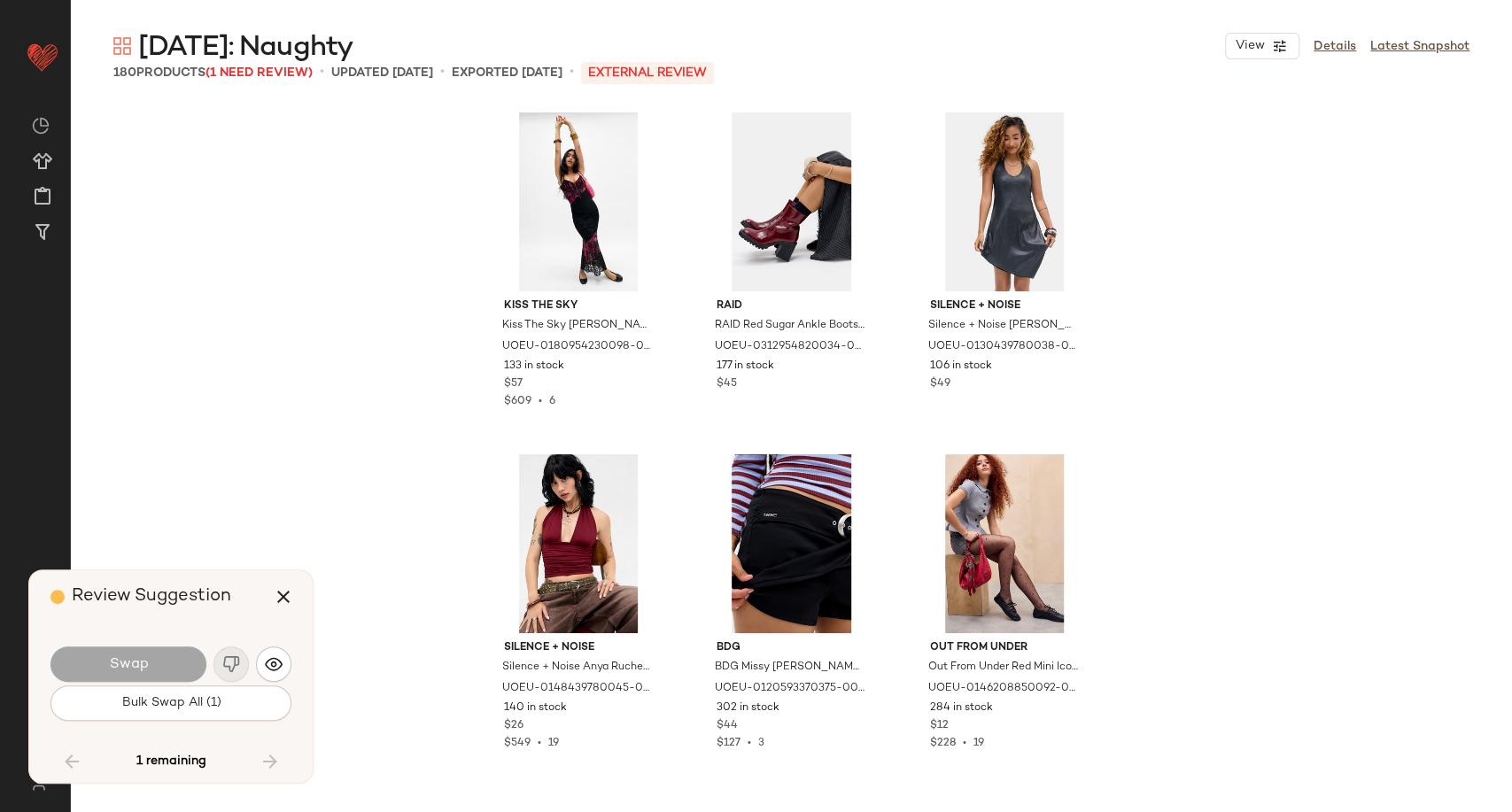
scroll to position [17779, 0]
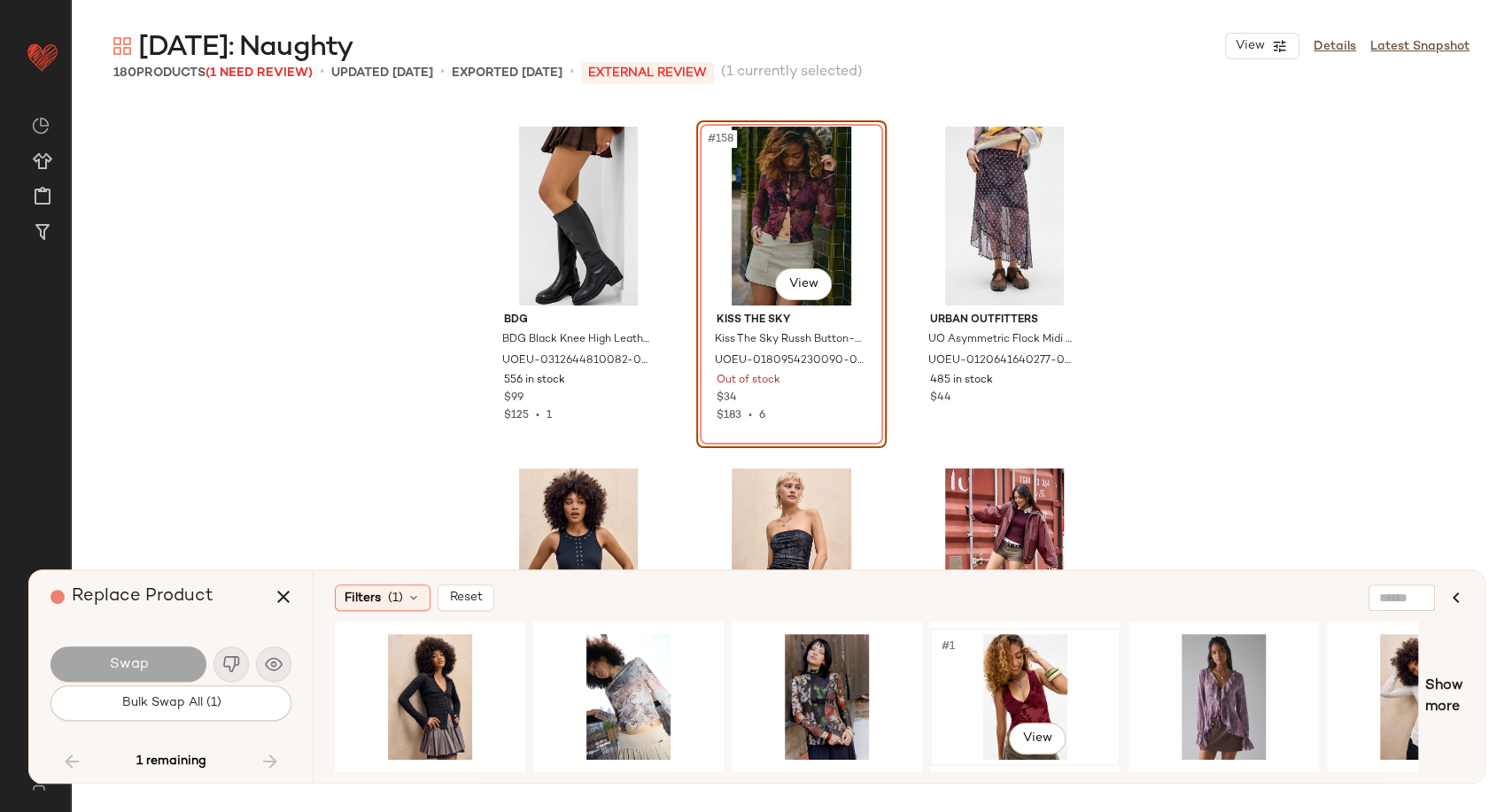
click at [1033, 696] on div "#1 View" at bounding box center [1025, 697] width 178 height 126
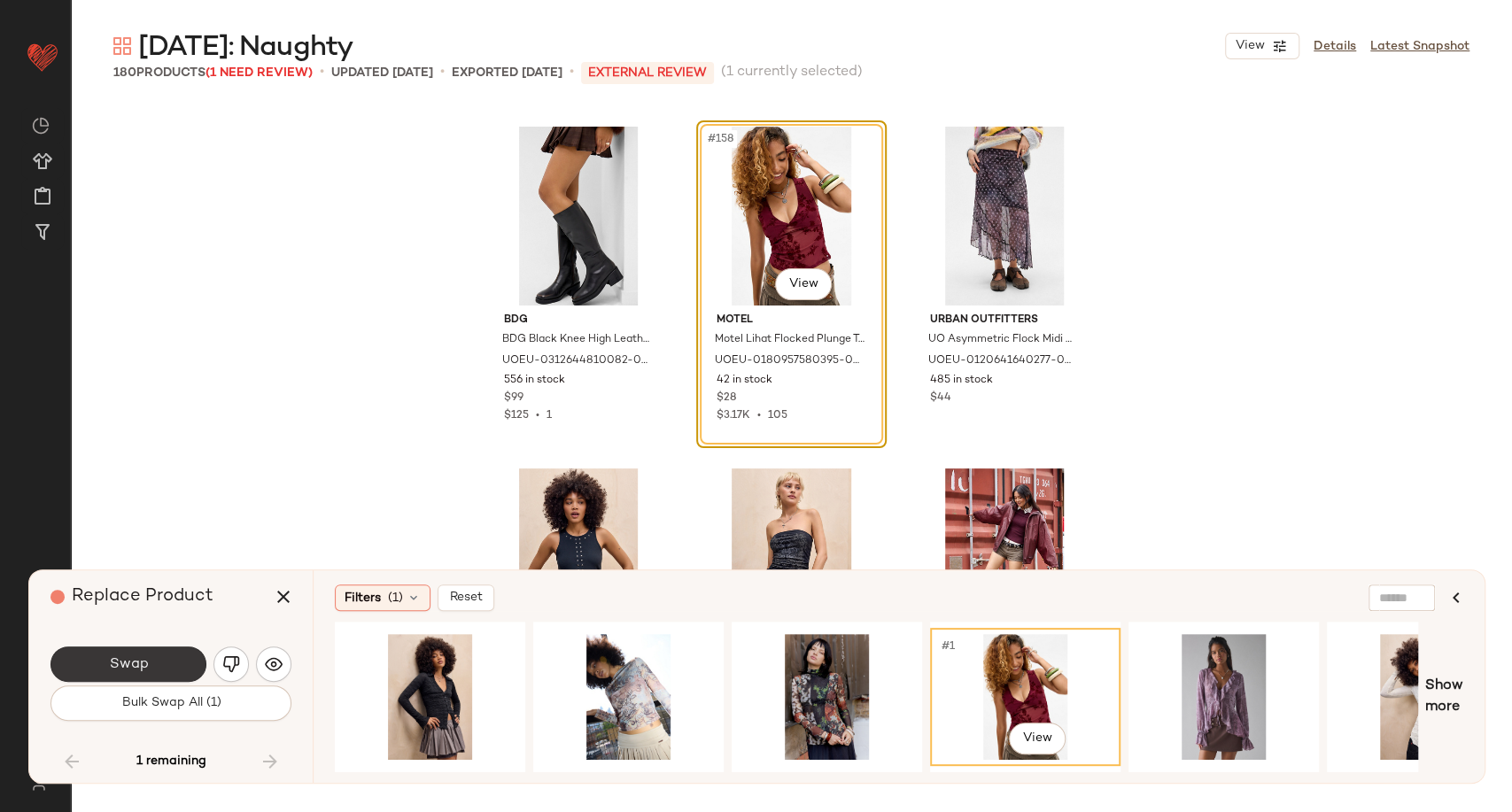
click at [143, 673] on span "Swap" at bounding box center [128, 664] width 40 height 17
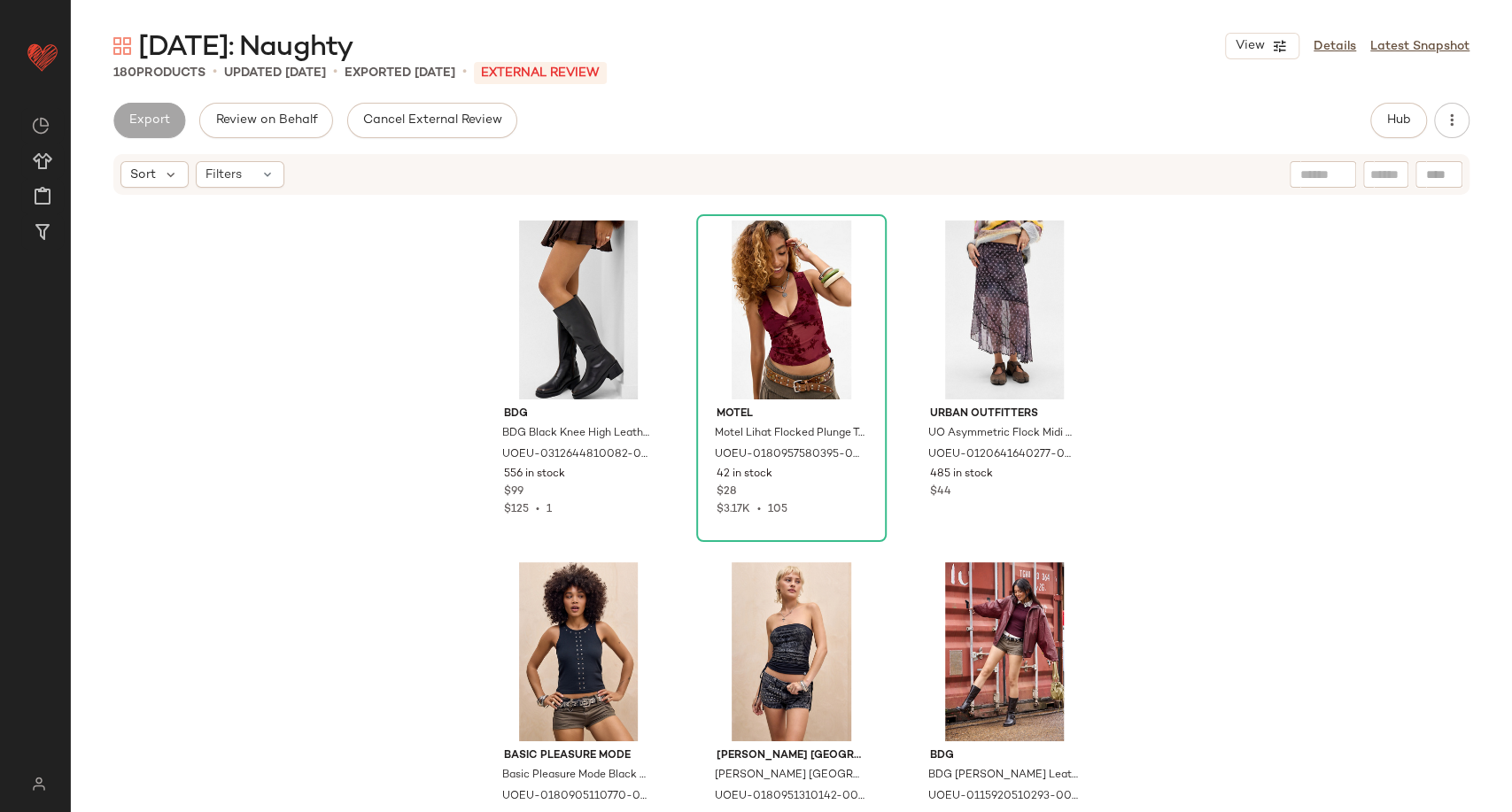
click at [240, 453] on div "BDG BDG Black Knee High Leather Boots - Black UK 3 at Urban Outfitters UOEU-031…" at bounding box center [791, 502] width 1441 height 610
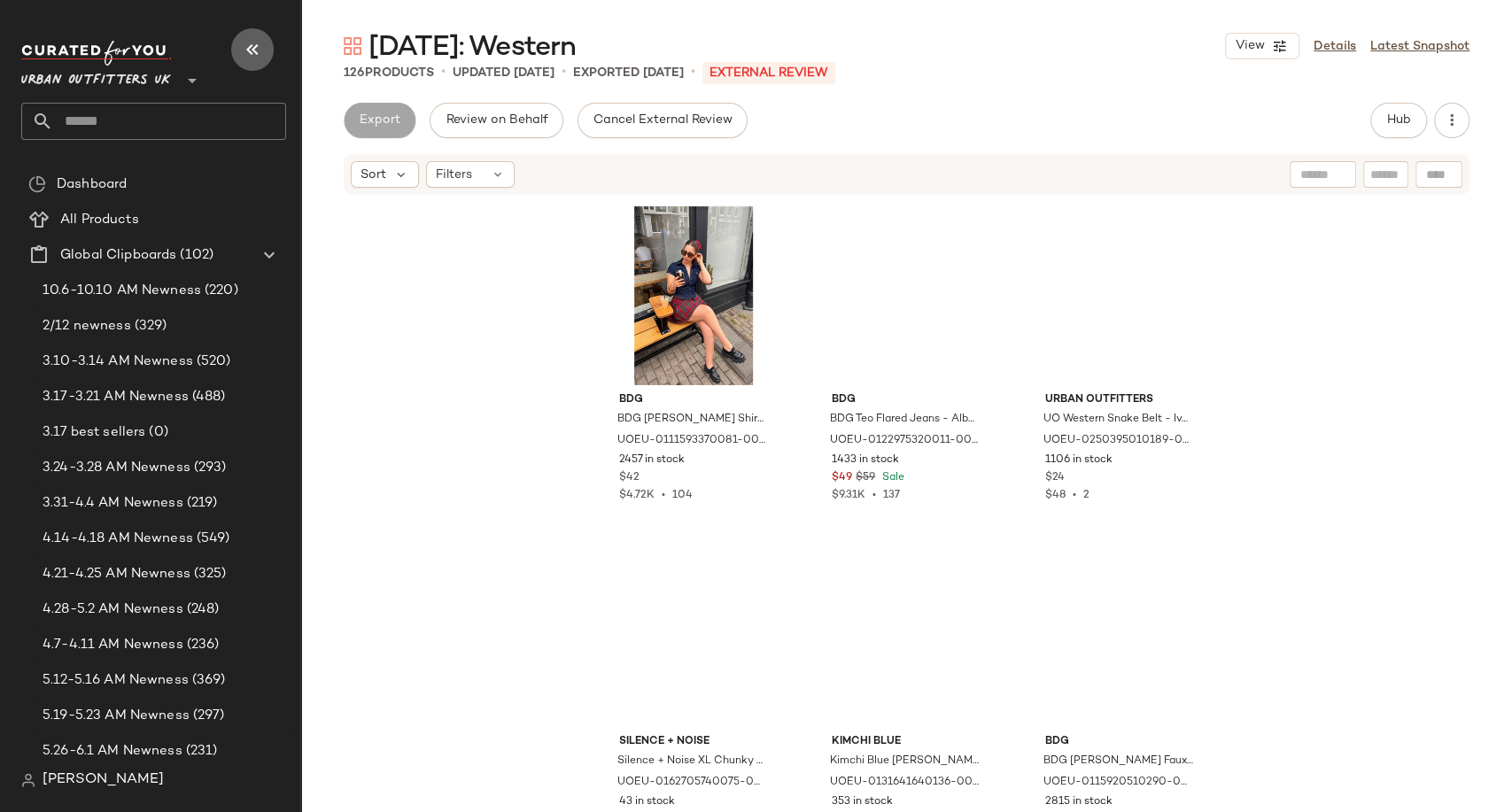
click at [242, 48] on icon "button" at bounding box center [252, 49] width 21 height 21
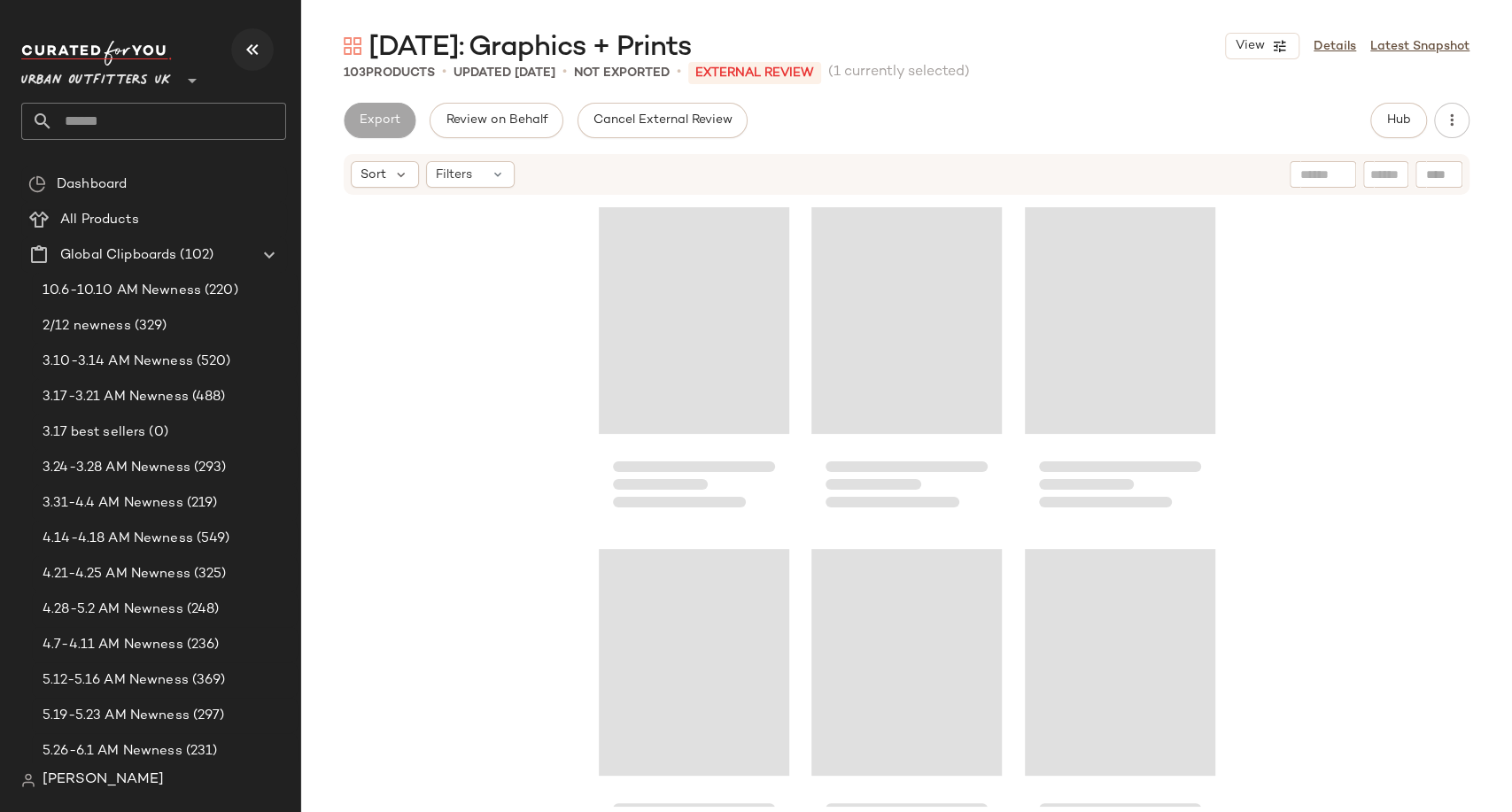
click at [243, 60] on icon "button" at bounding box center [252, 49] width 21 height 21
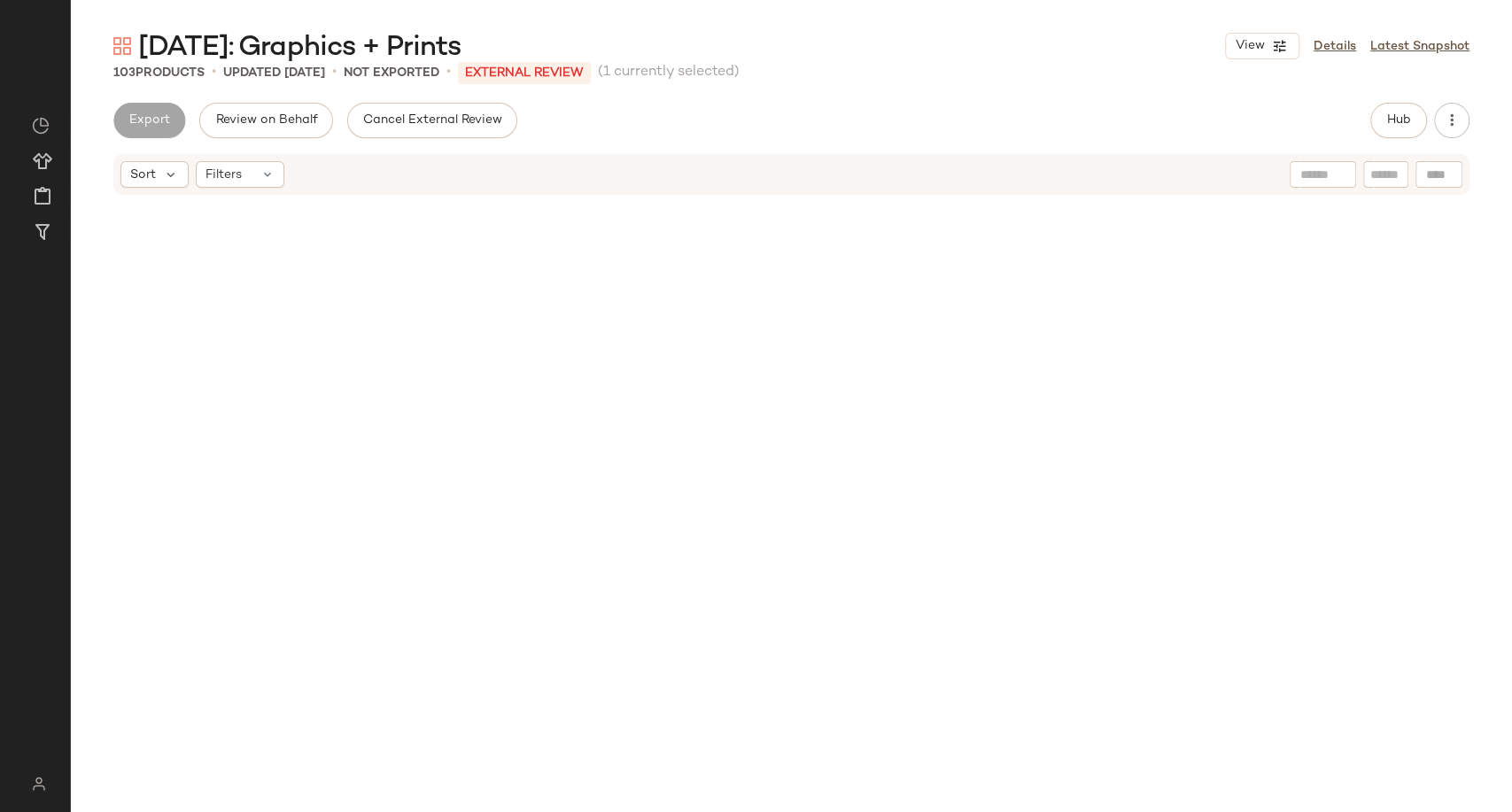
scroll to position [2051, 0]
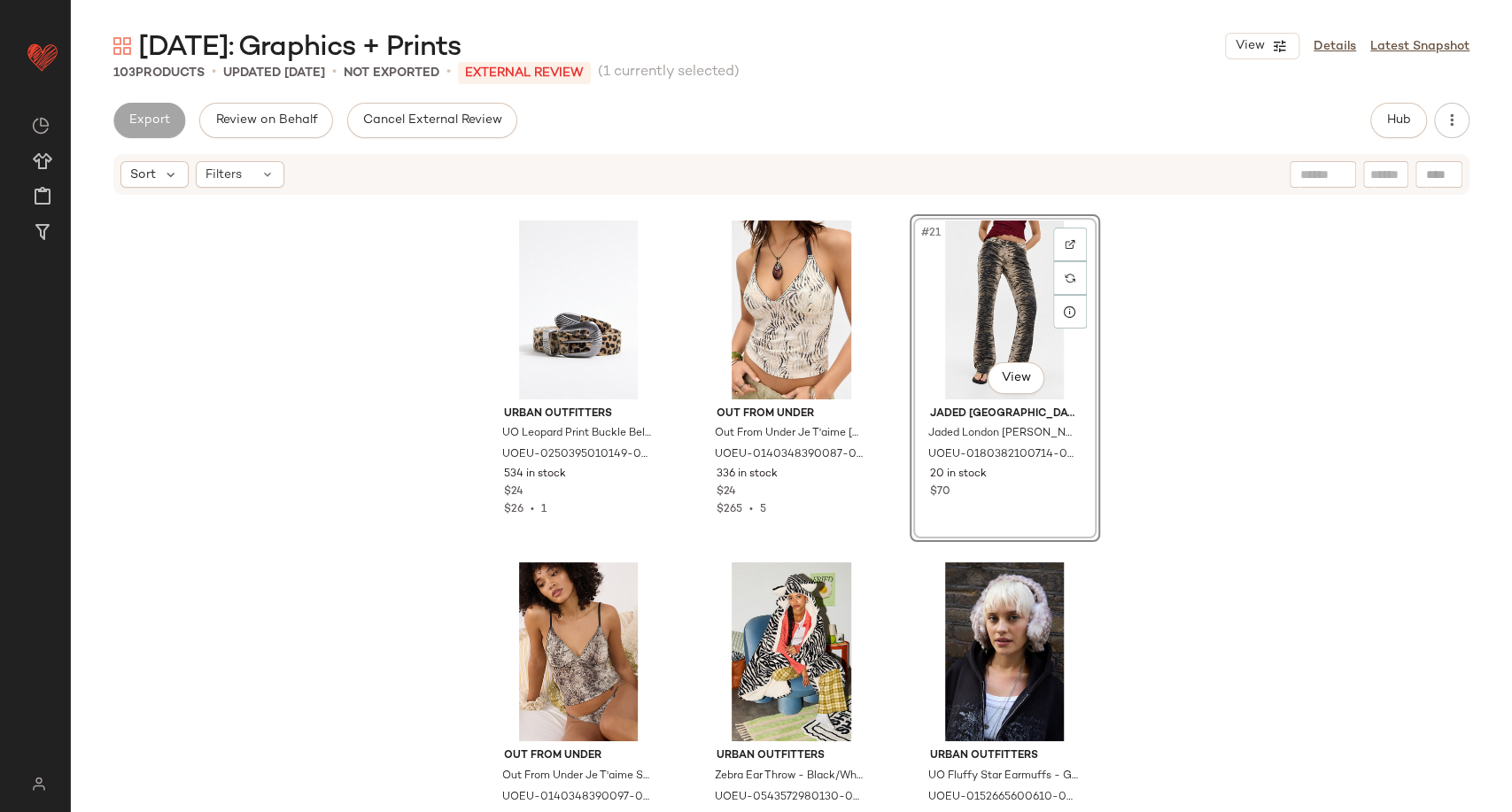
click at [1152, 288] on div "Urban Outfitters UO Leopard Print Buckle Belt M/L at Urban Outfitters UOEU-0250…" at bounding box center [791, 502] width 1441 height 610
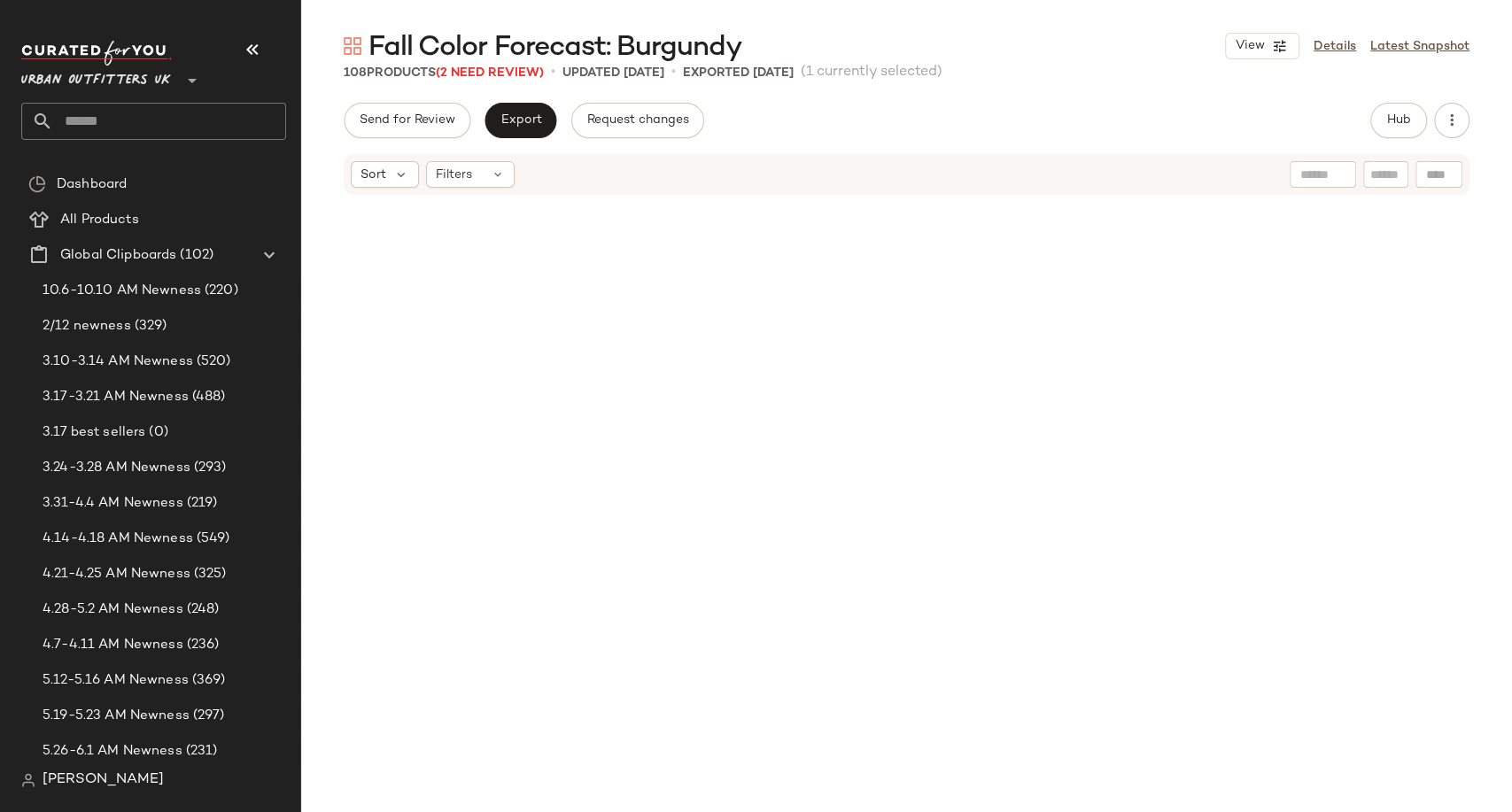
scroll to position [1368, 0]
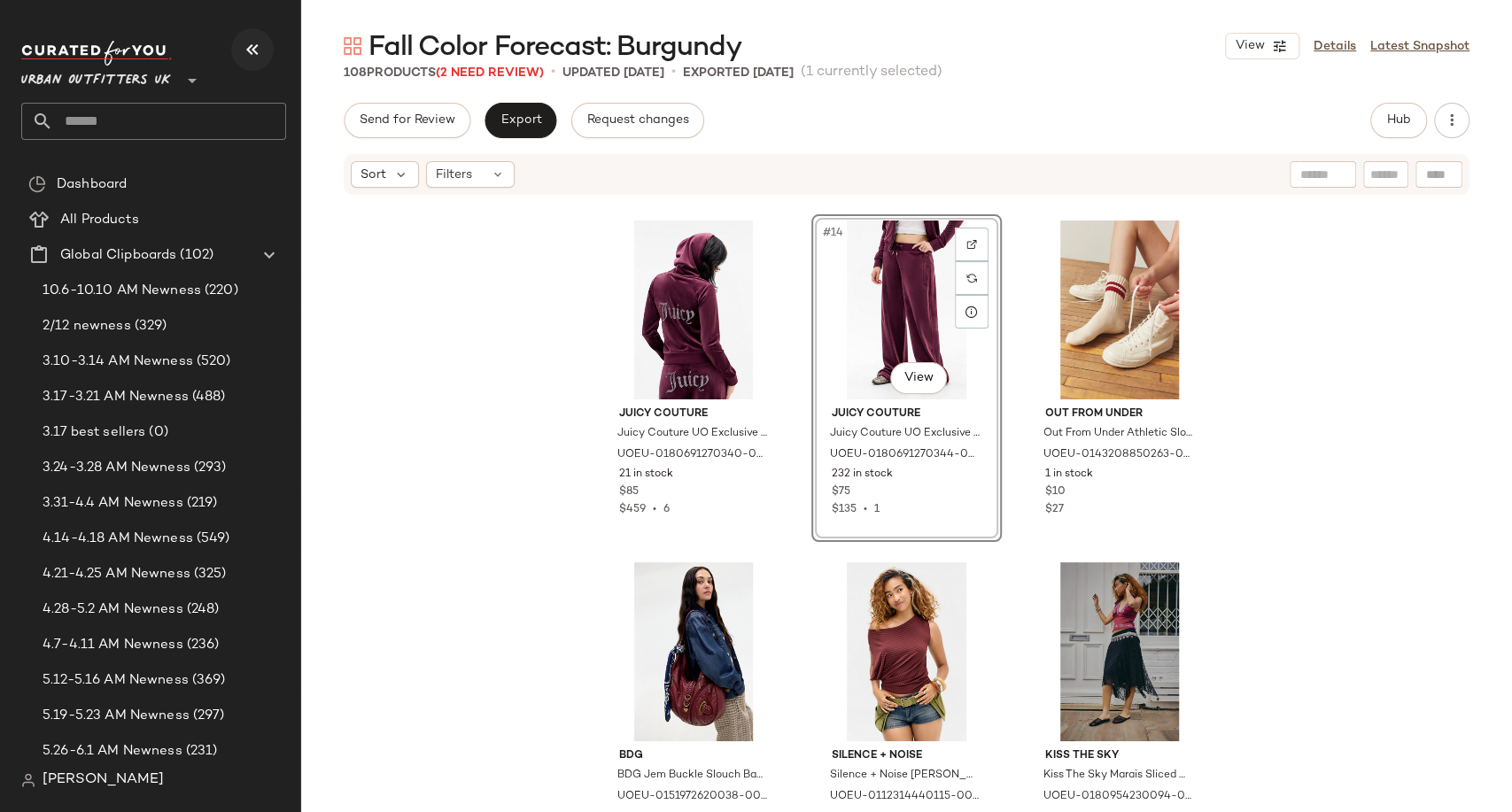
click at [262, 46] on icon "button" at bounding box center [252, 49] width 21 height 21
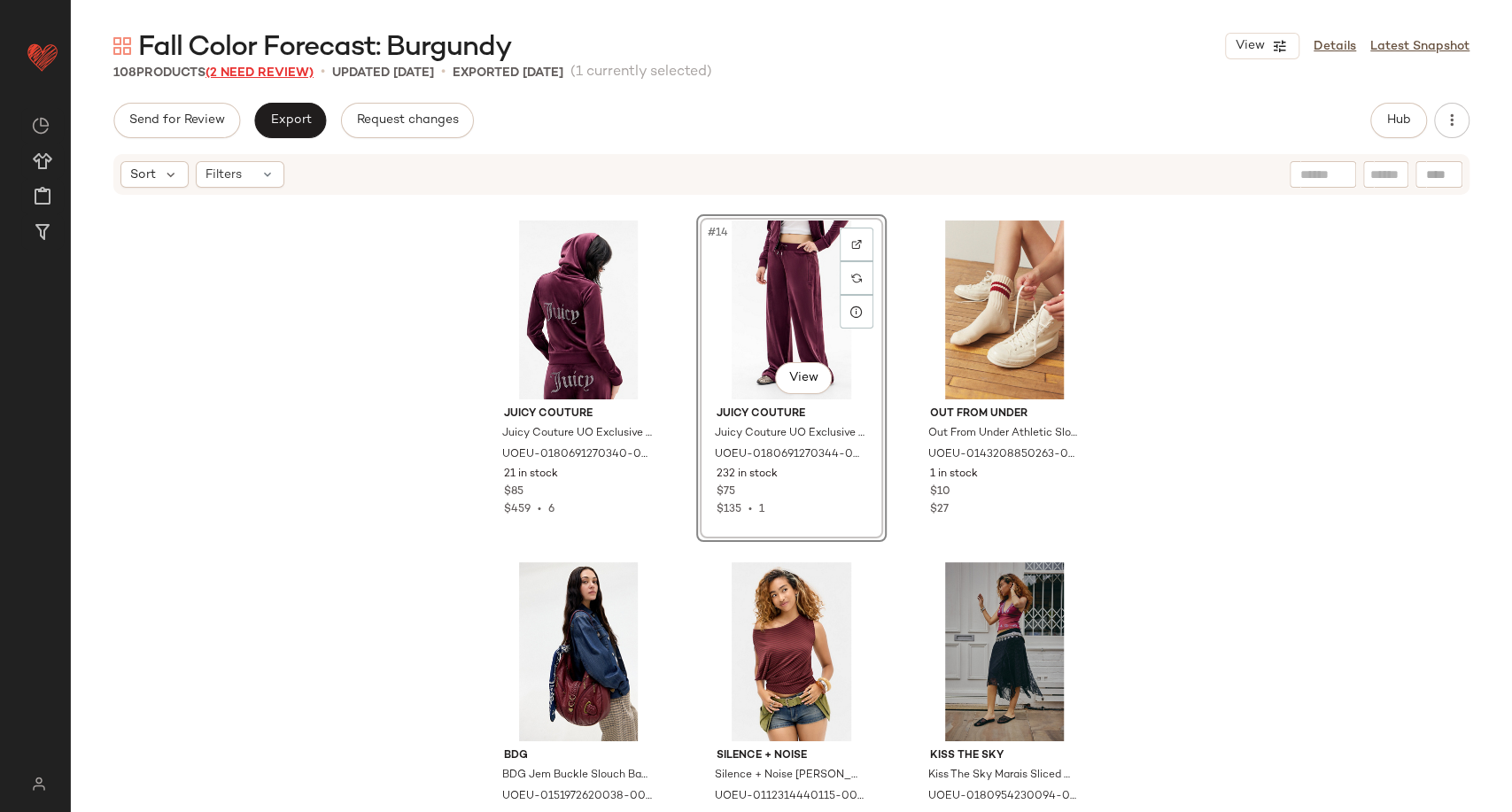
click at [292, 69] on span "(2 Need Review)" at bounding box center [259, 73] width 108 height 13
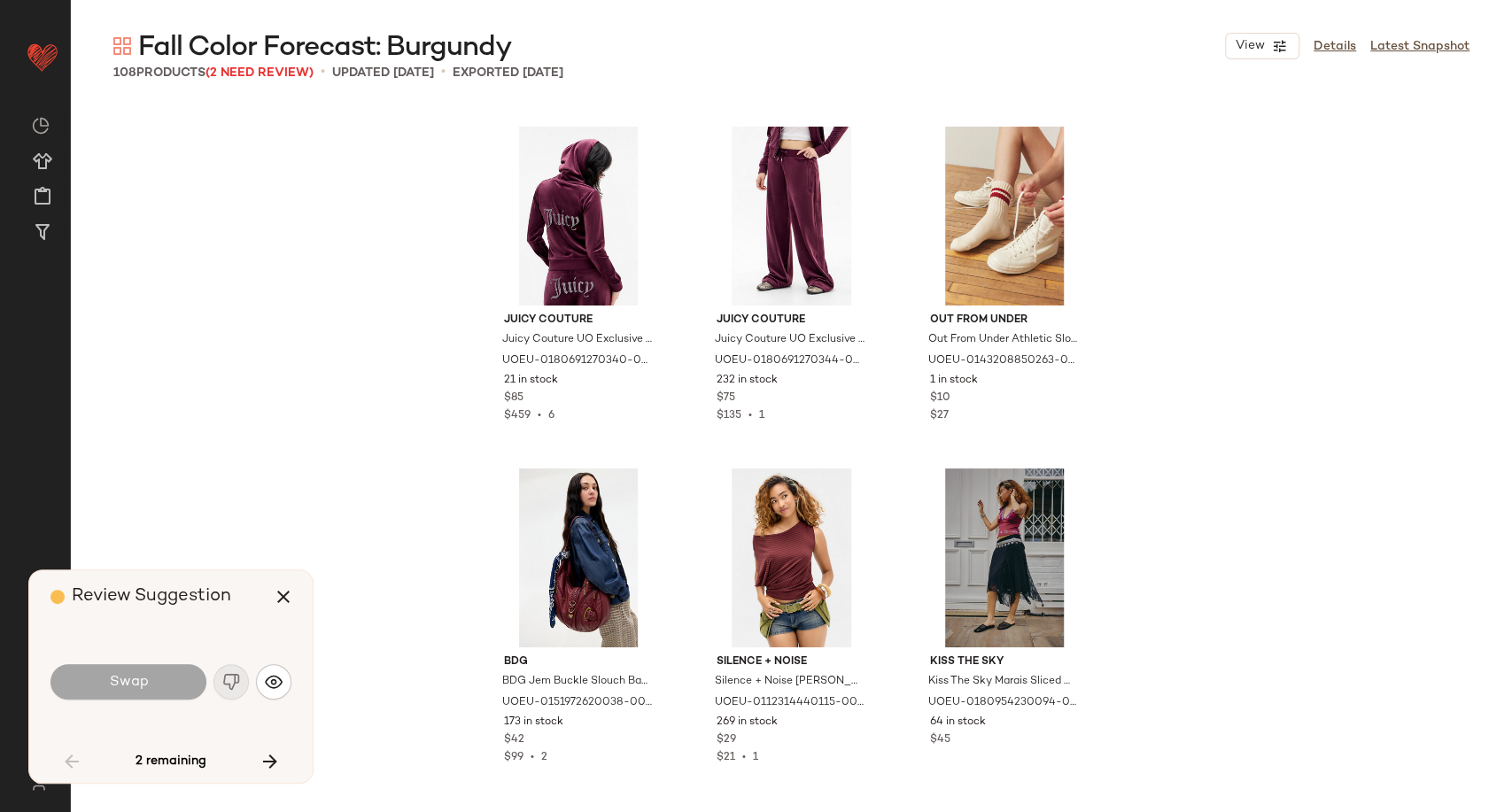
scroll to position [1026, 0]
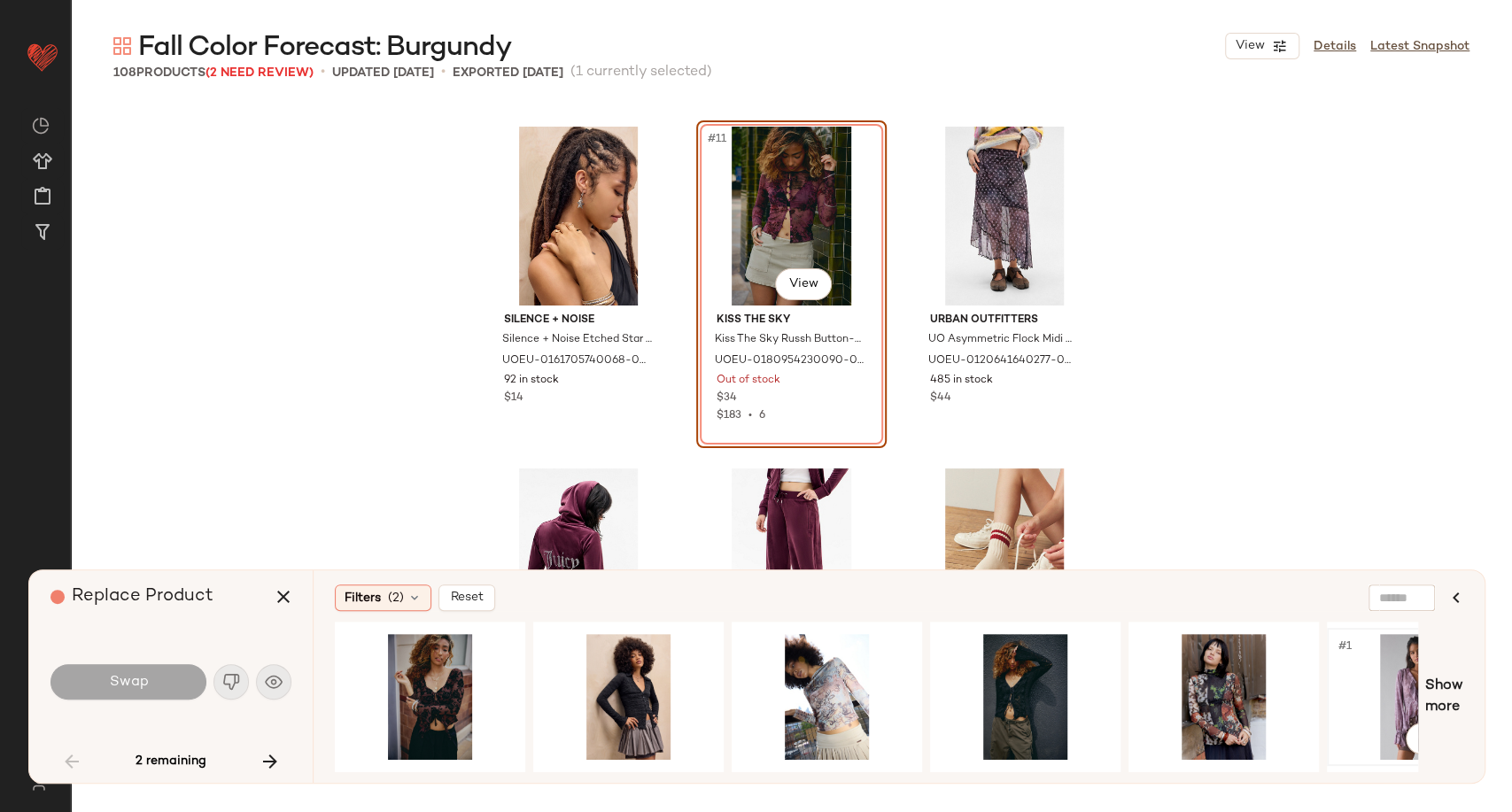
click at [1402, 704] on div "#1 View" at bounding box center [1422, 697] width 178 height 126
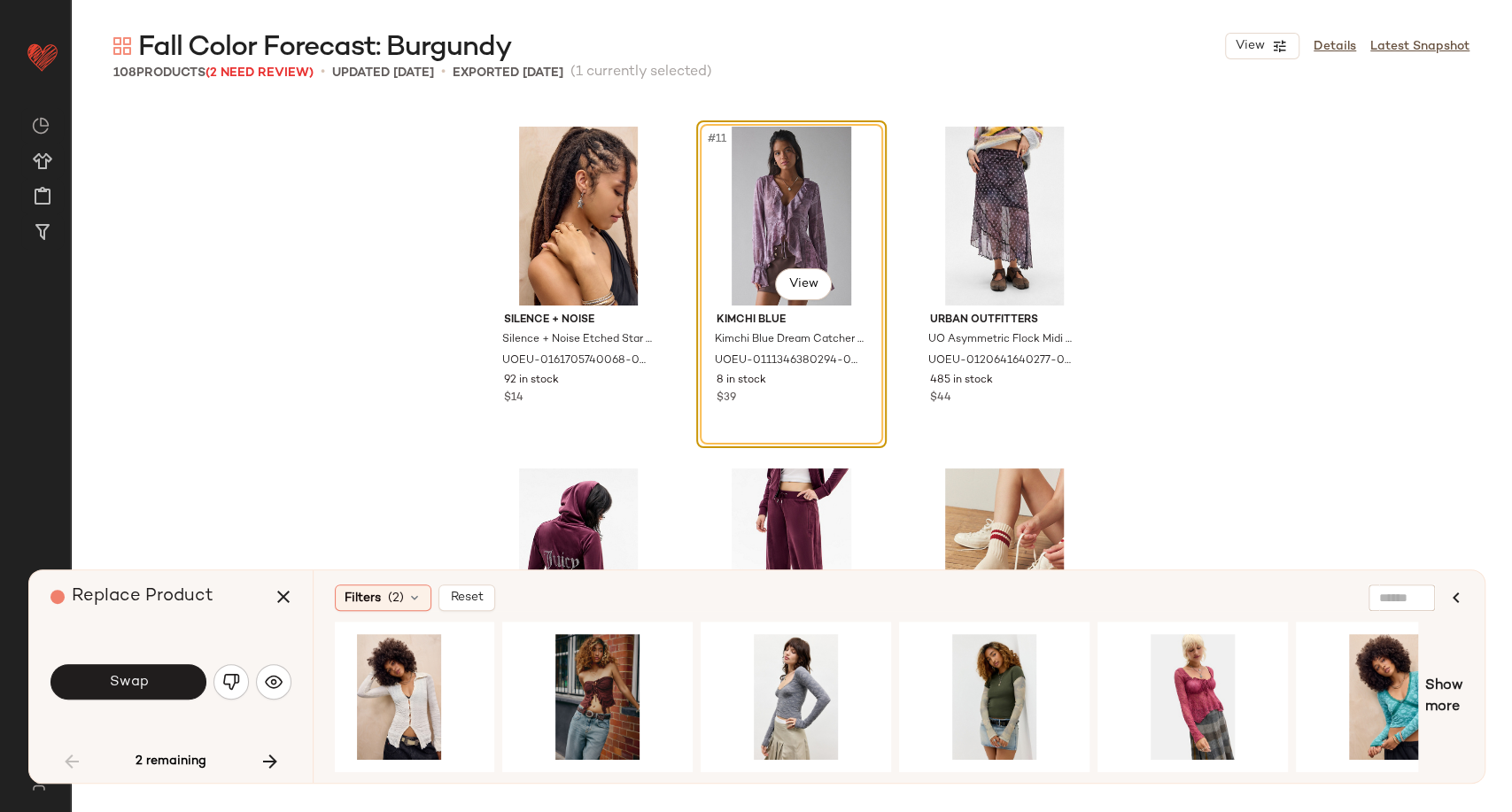
scroll to position [0, 1243]
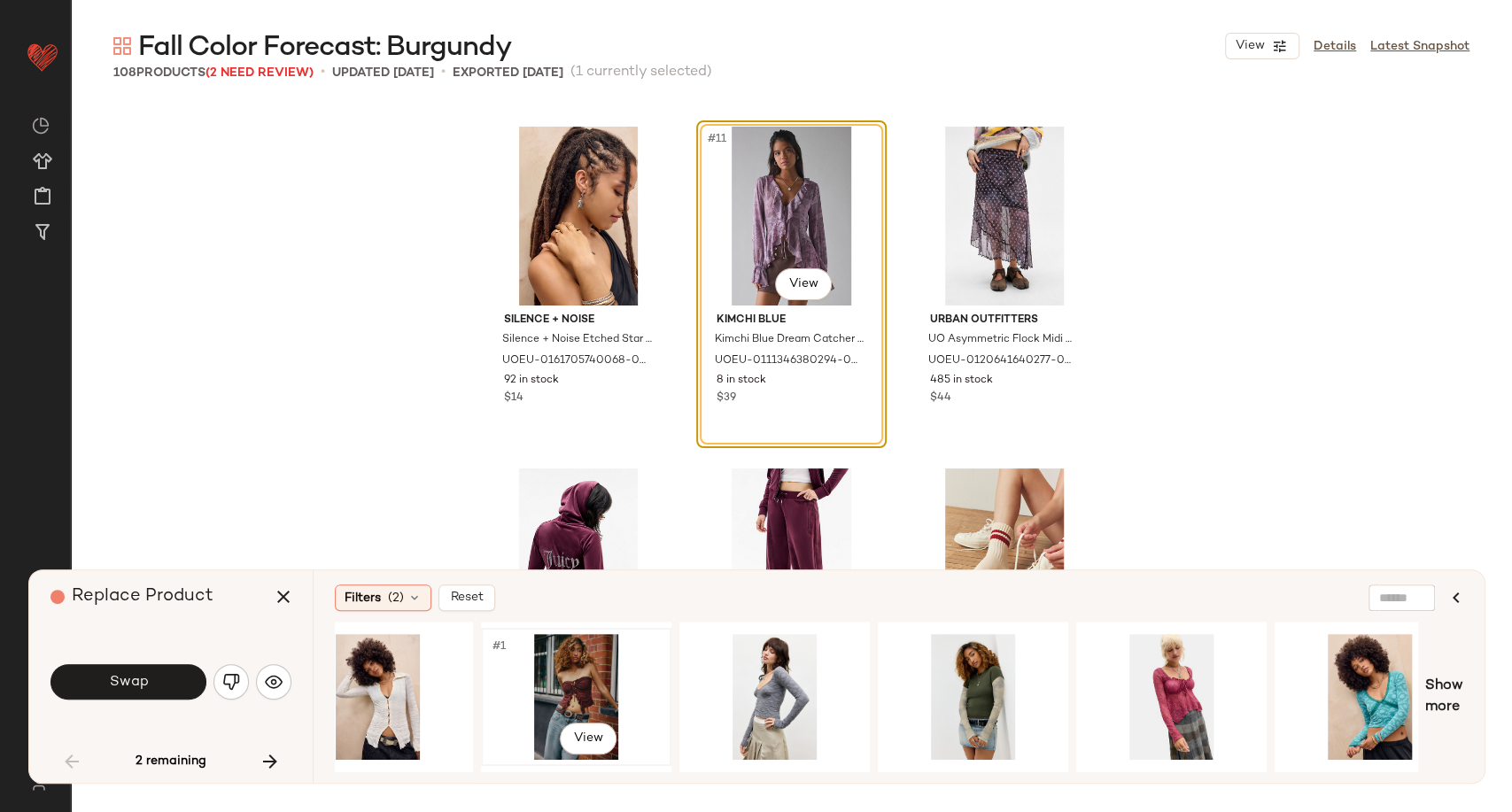
click at [553, 690] on div "#1 View" at bounding box center [576, 697] width 178 height 126
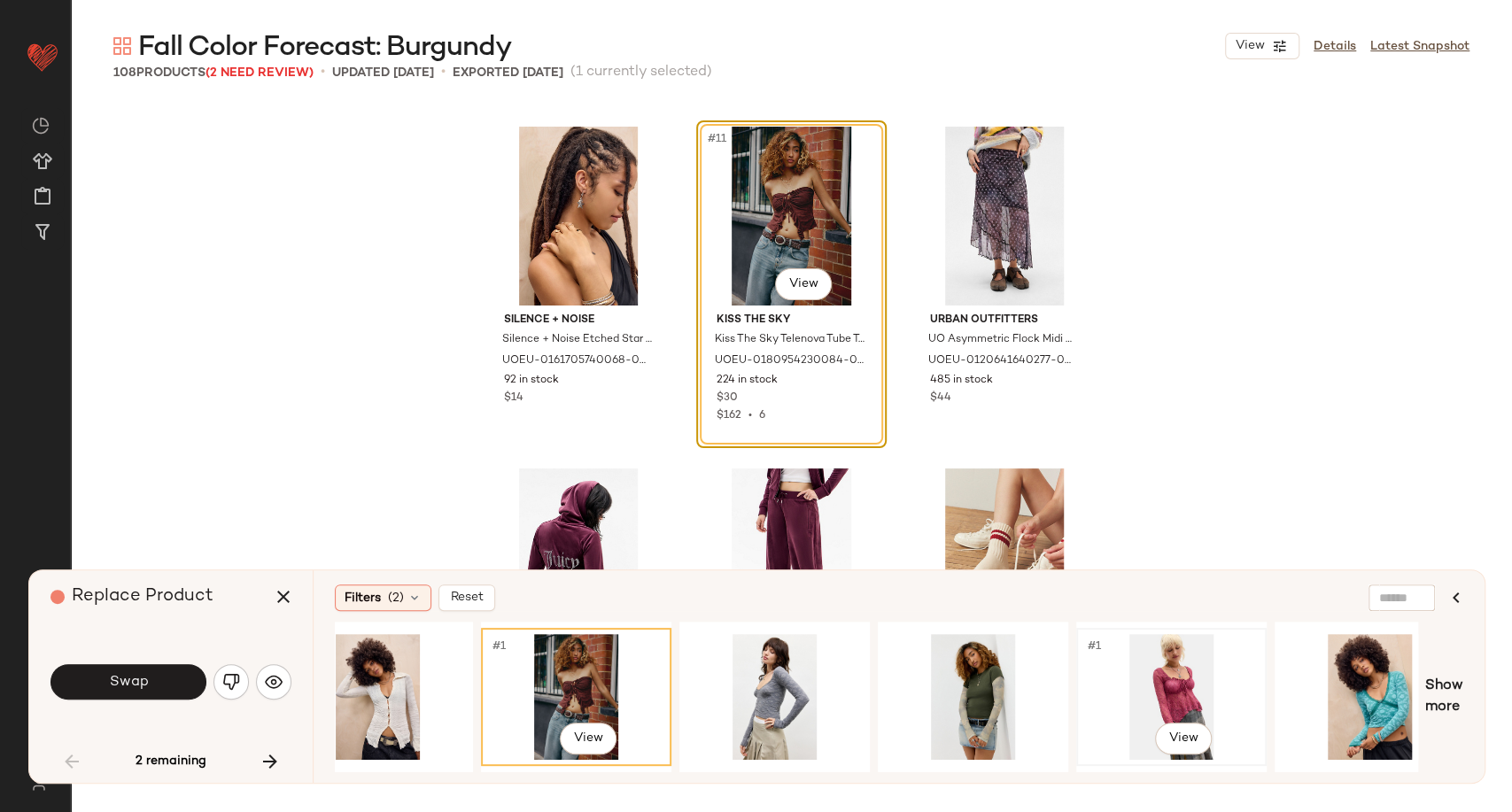
click at [1171, 702] on div "#1 View" at bounding box center [1171, 697] width 178 height 126
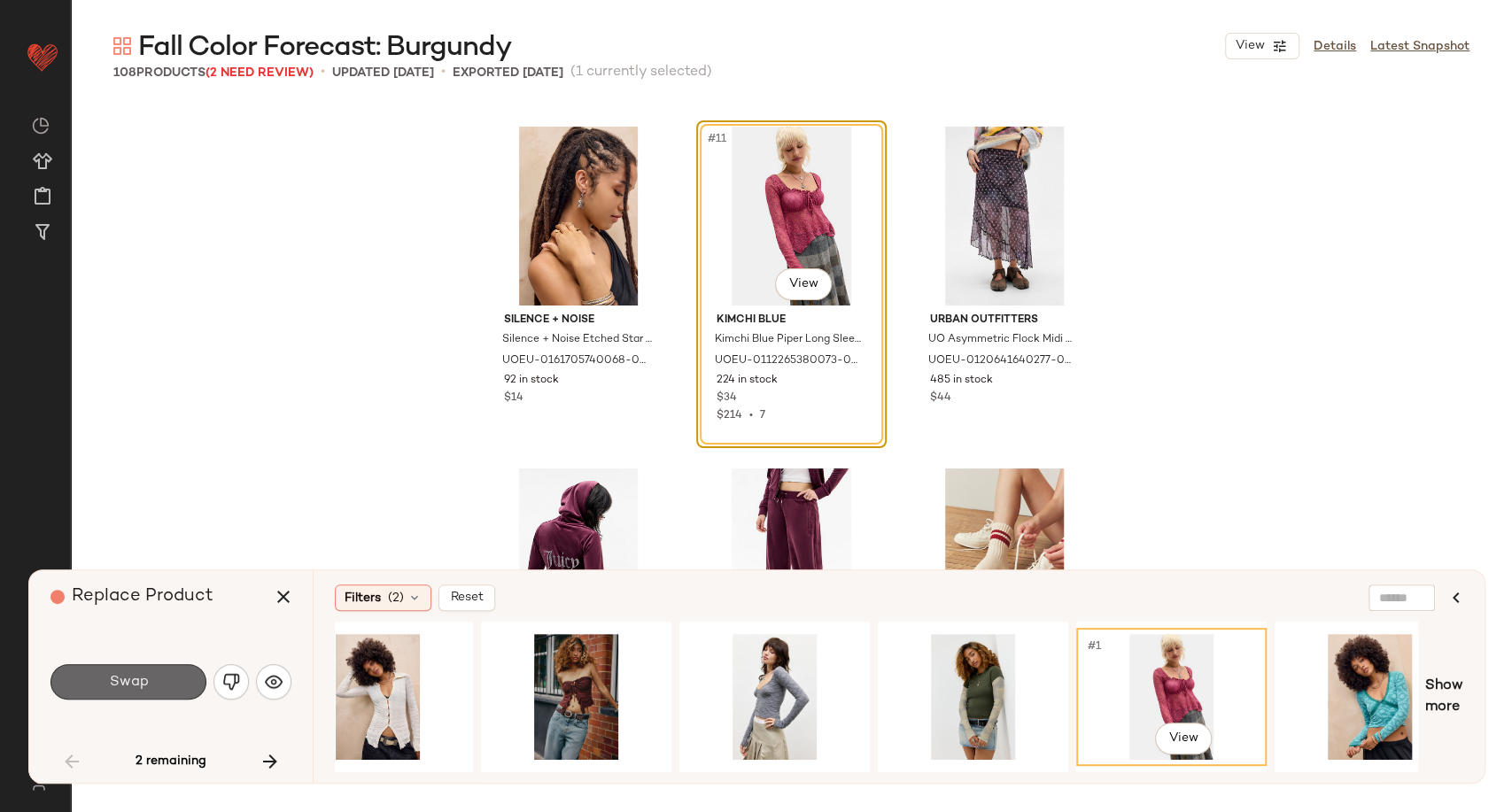
click at [129, 687] on span "Swap" at bounding box center [128, 682] width 40 height 17
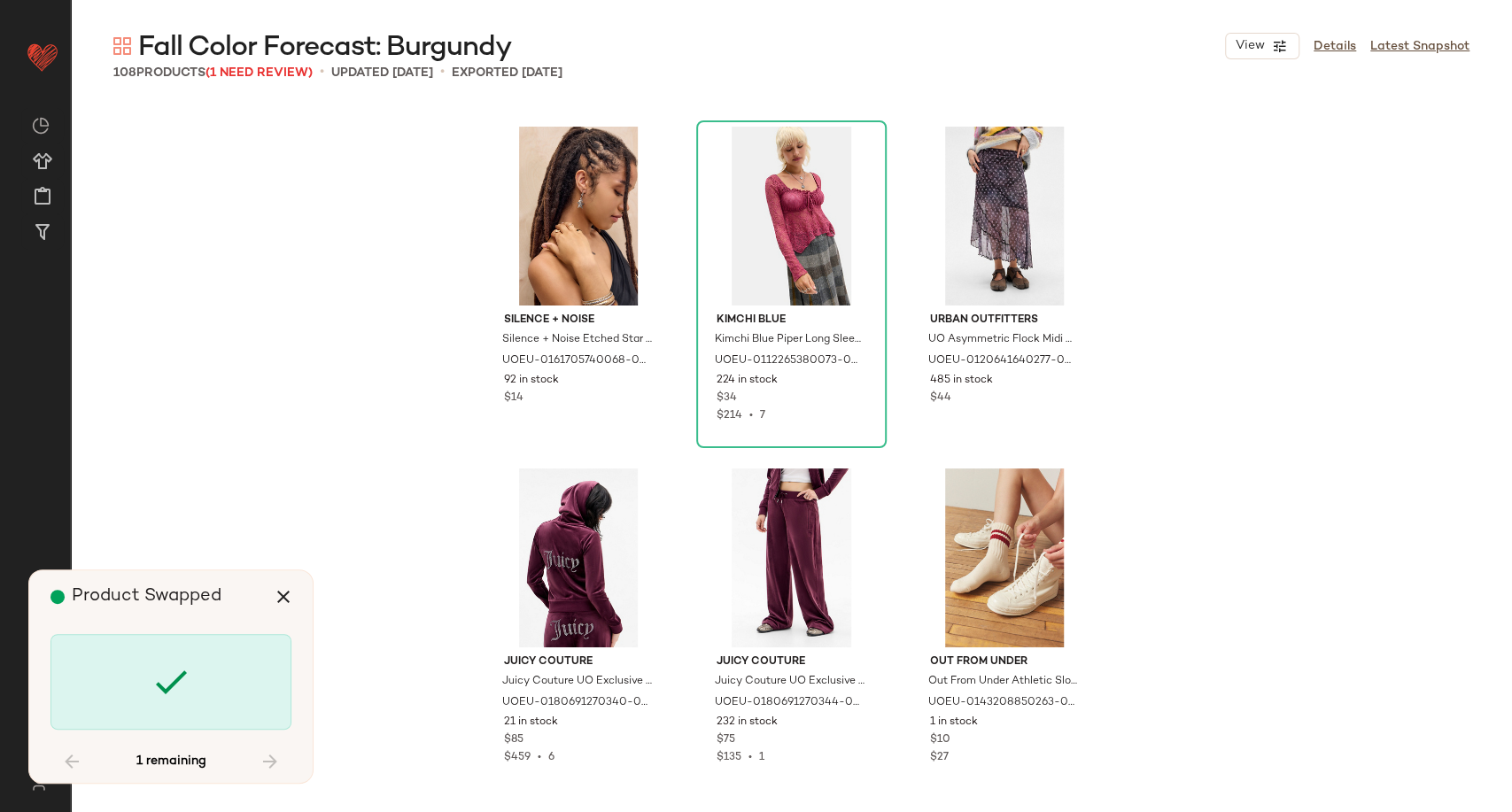
scroll to position [11651, 0]
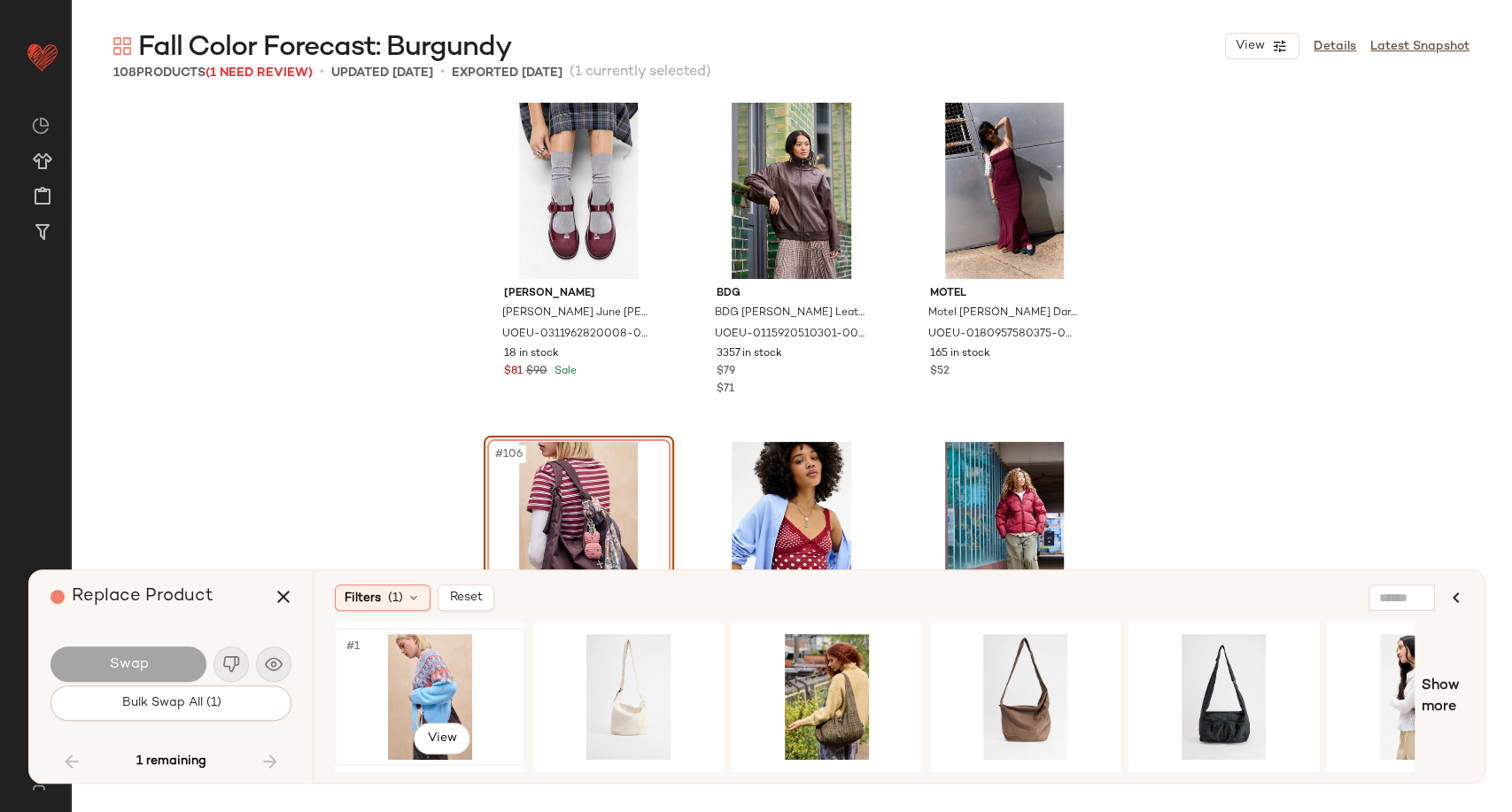
click at [435, 680] on div "#1 View" at bounding box center [429, 697] width 178 height 126
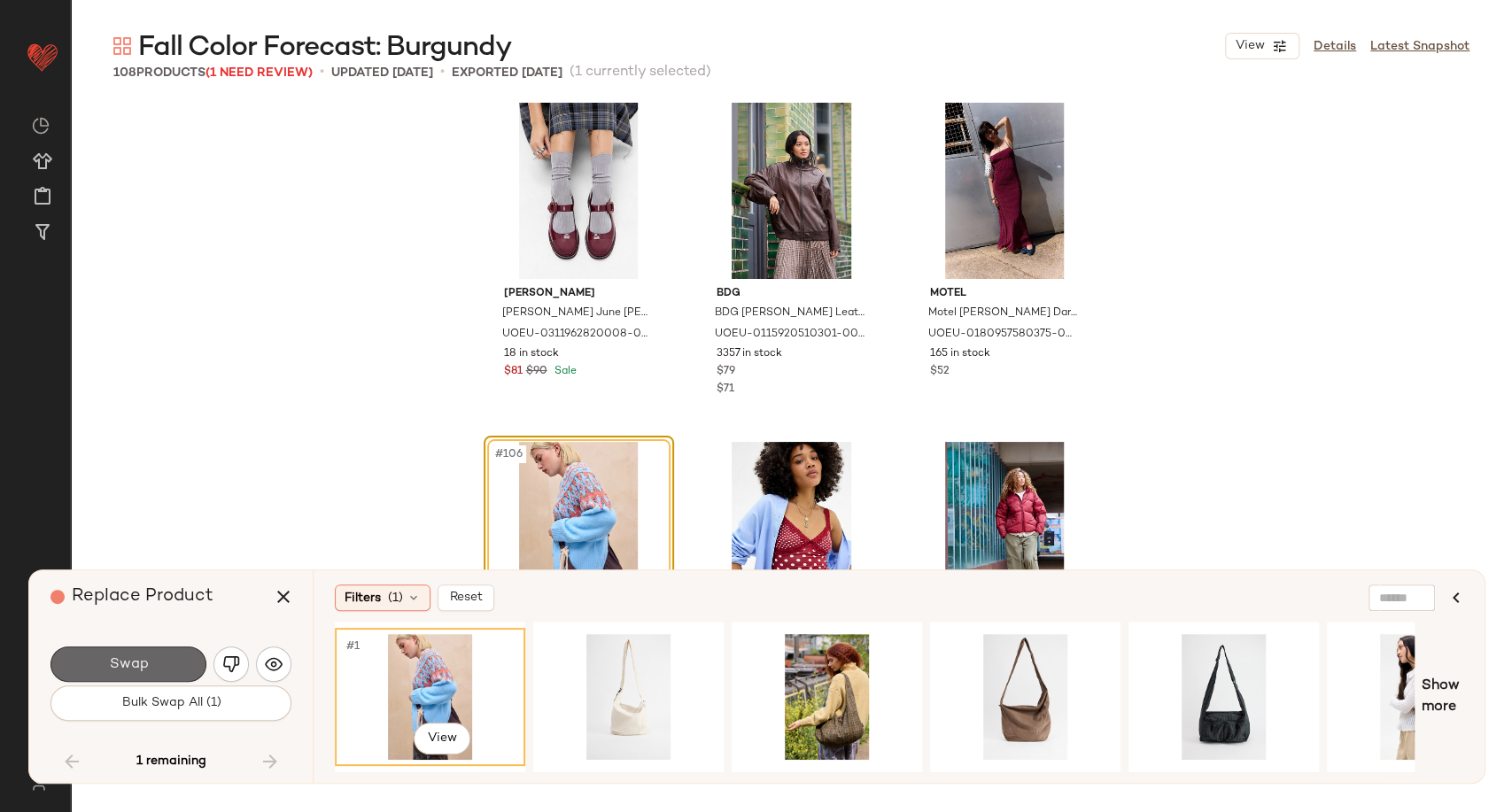
click at [158, 663] on button "Swap" at bounding box center [128, 665] width 156 height 36
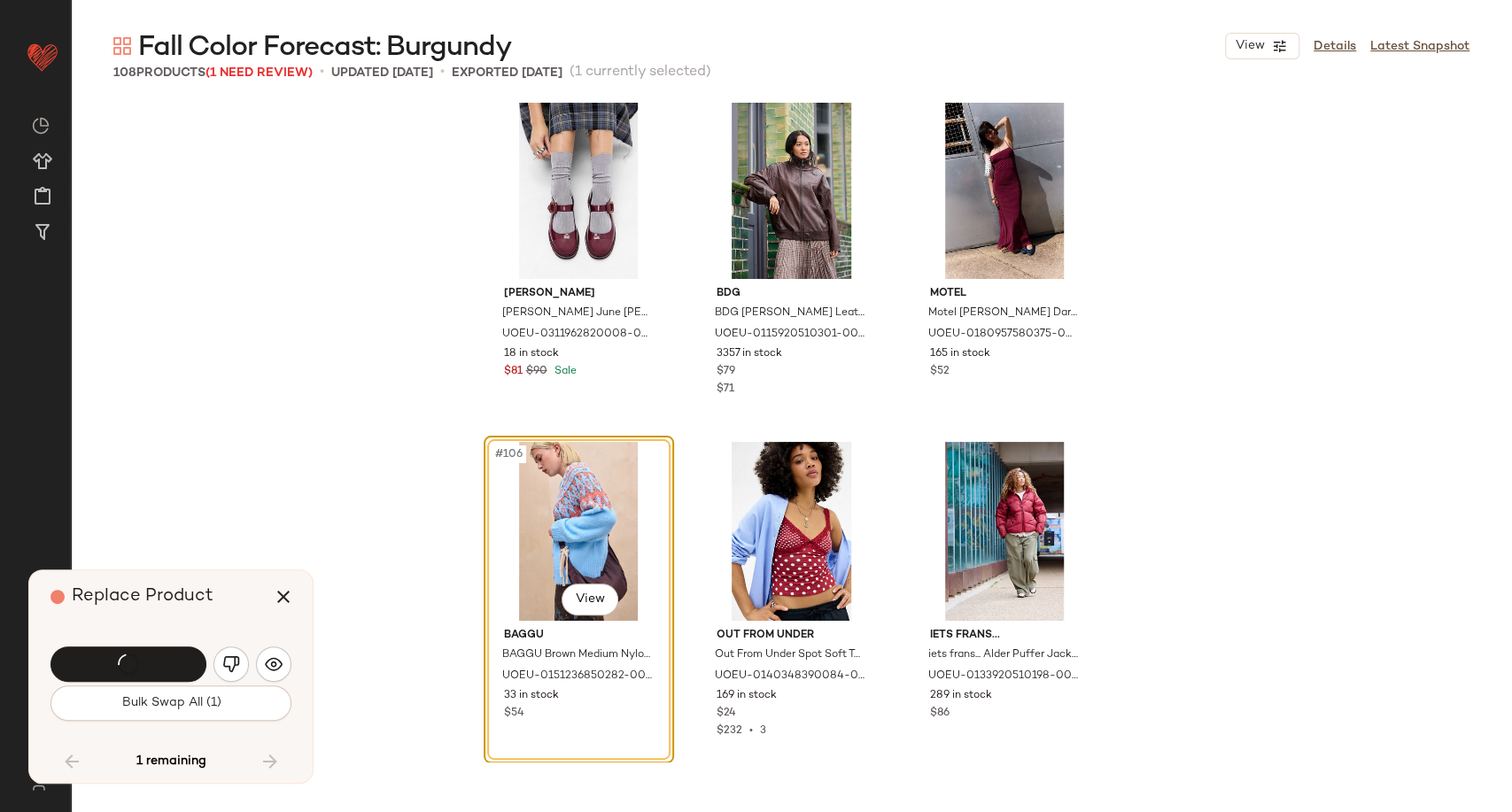
scroll to position [11665, 0]
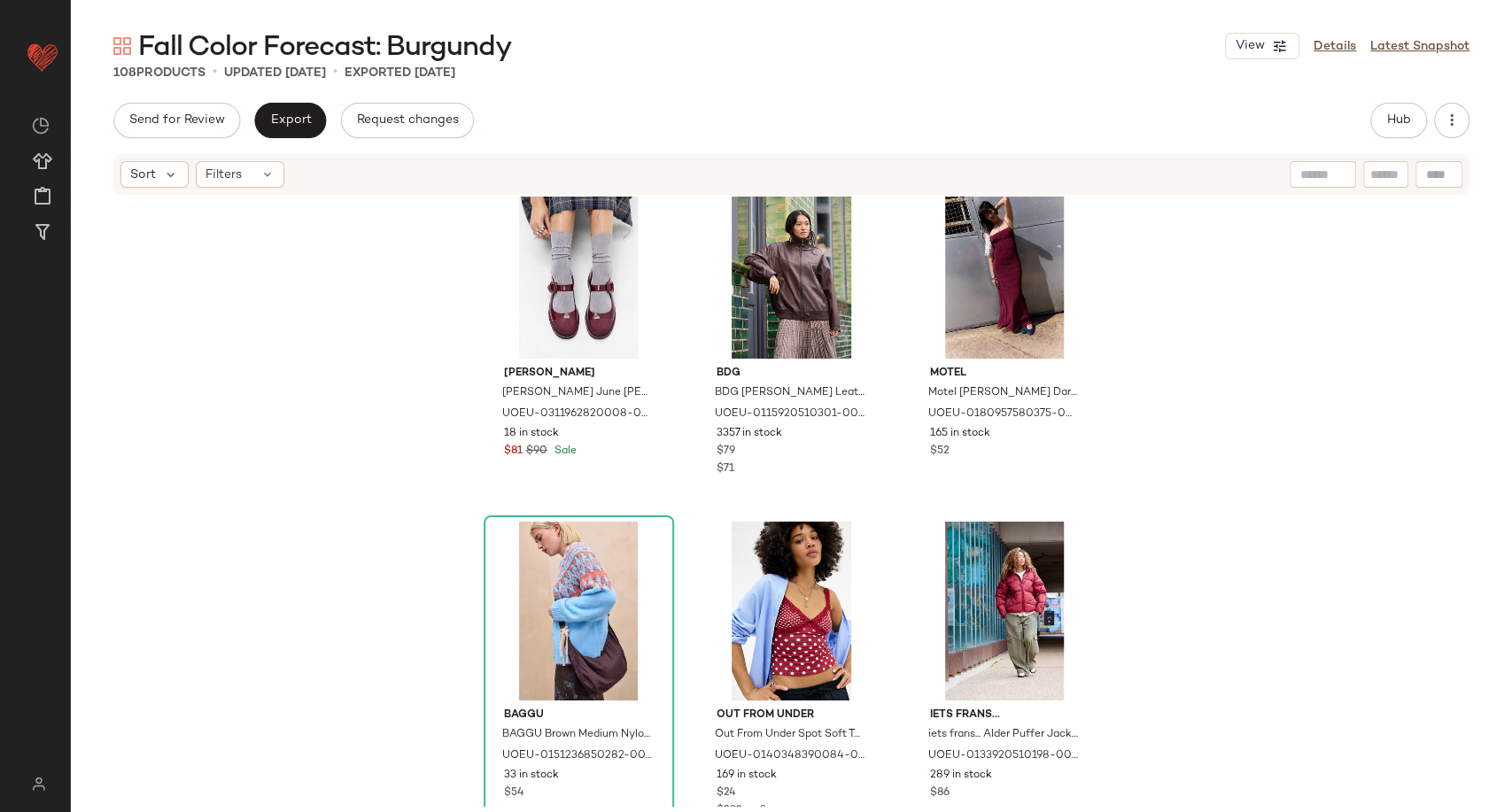
click at [381, 598] on div "[PERSON_NAME] [PERSON_NAME] June [PERSON_NAME] [PERSON_NAME] Shoes UK 5 at Urba…" at bounding box center [791, 502] width 1441 height 610
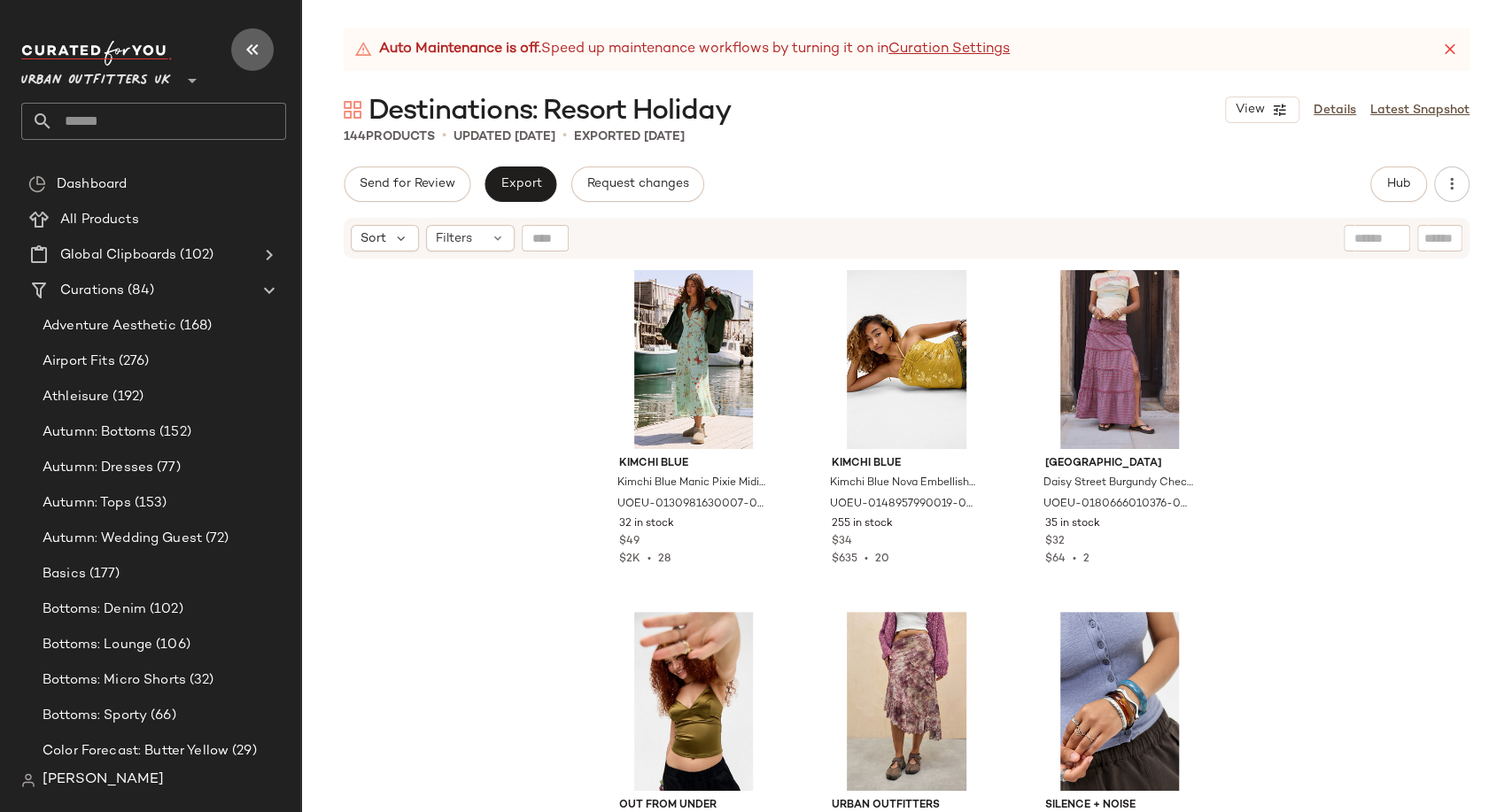
click at [248, 41] on icon "button" at bounding box center [252, 49] width 21 height 21
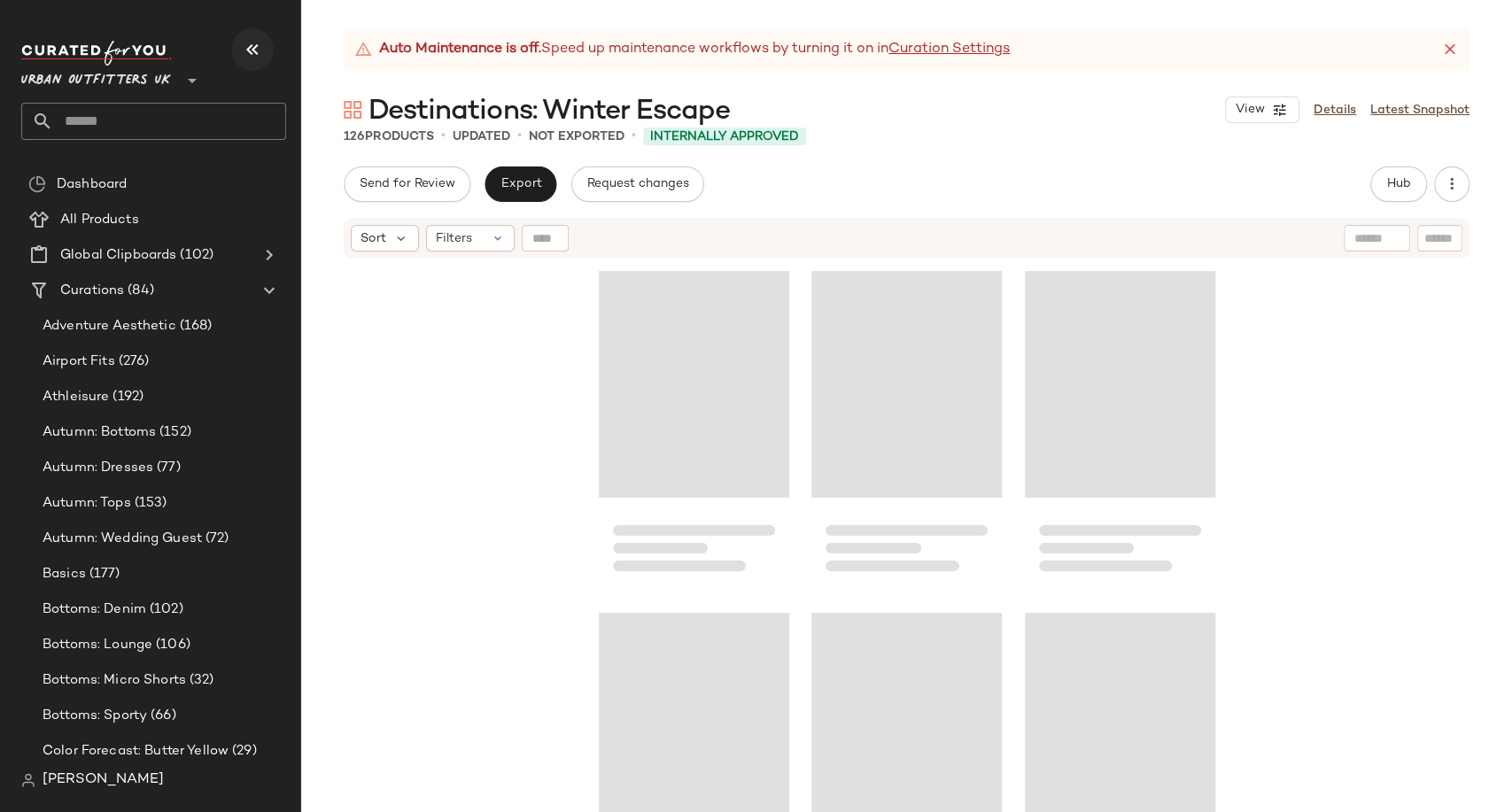
click at [247, 43] on icon "button" at bounding box center [252, 49] width 21 height 21
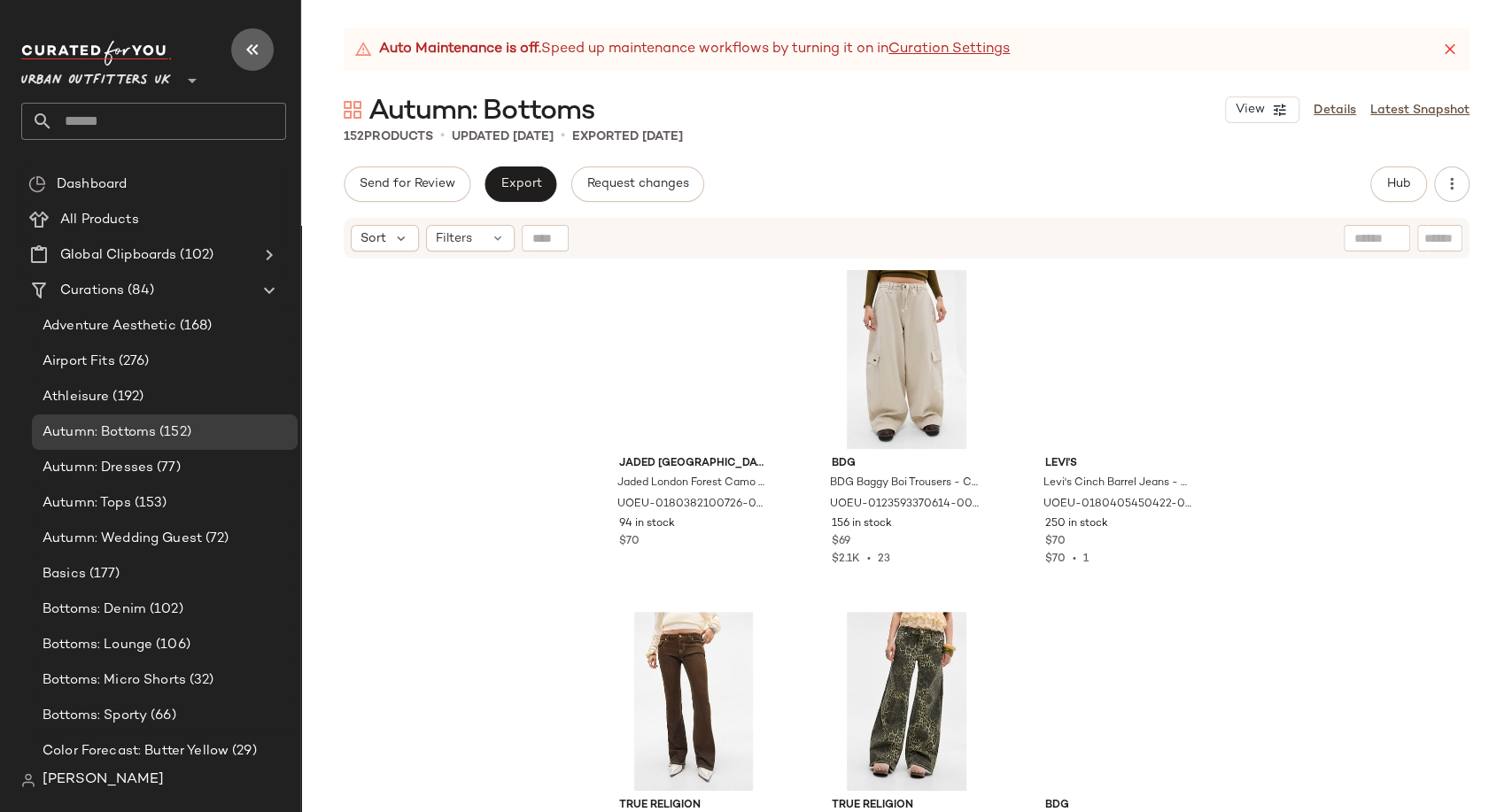
click at [251, 49] on icon "button" at bounding box center [252, 49] width 21 height 21
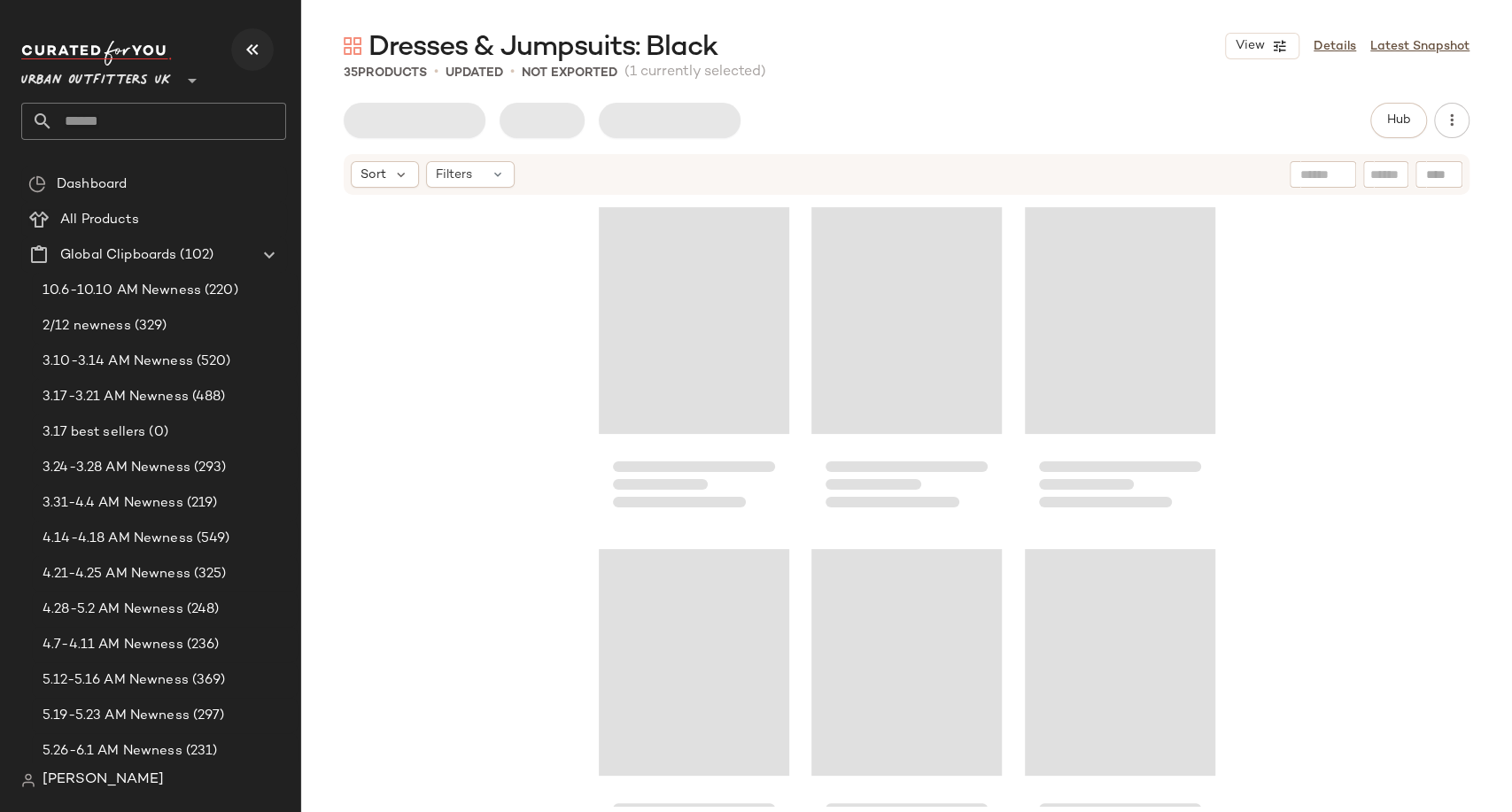
click at [247, 54] on icon "button" at bounding box center [252, 49] width 21 height 21
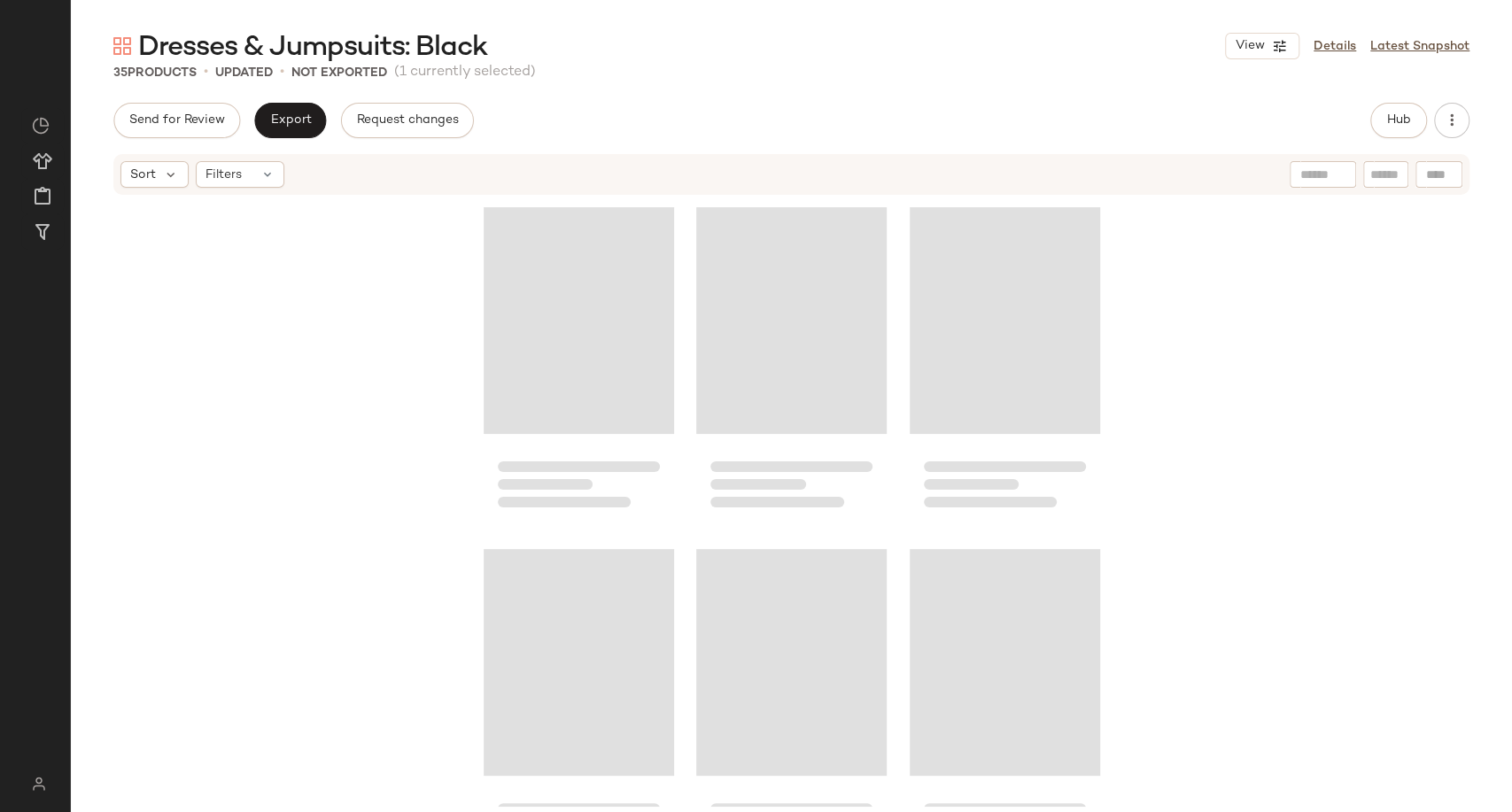
scroll to position [1040, 0]
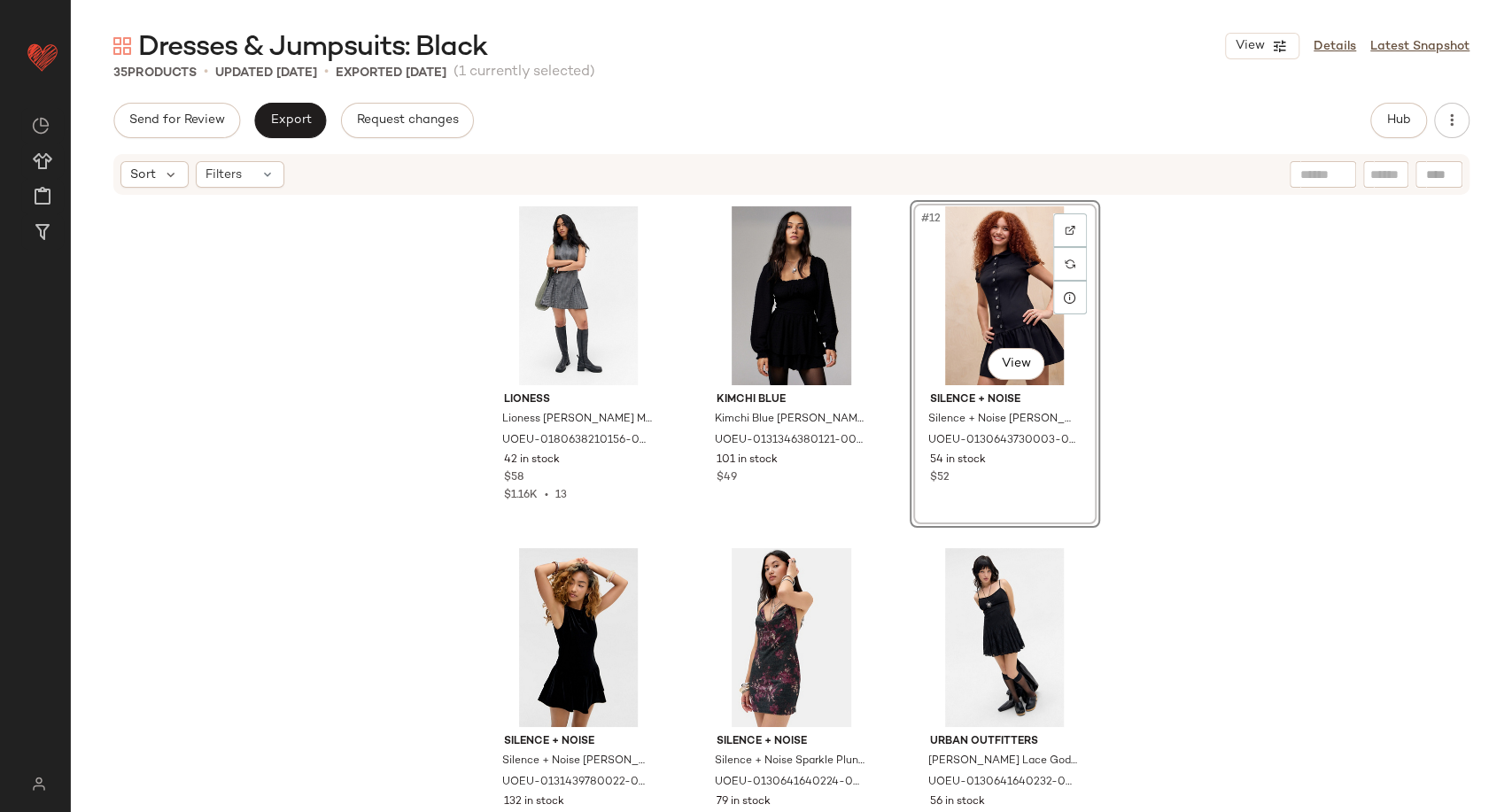
click at [280, 334] on div "Lioness Lioness Chelsea Mini Dress - Black L at Urban Outfitters UOEU-018063821…" at bounding box center [791, 502] width 1441 height 610
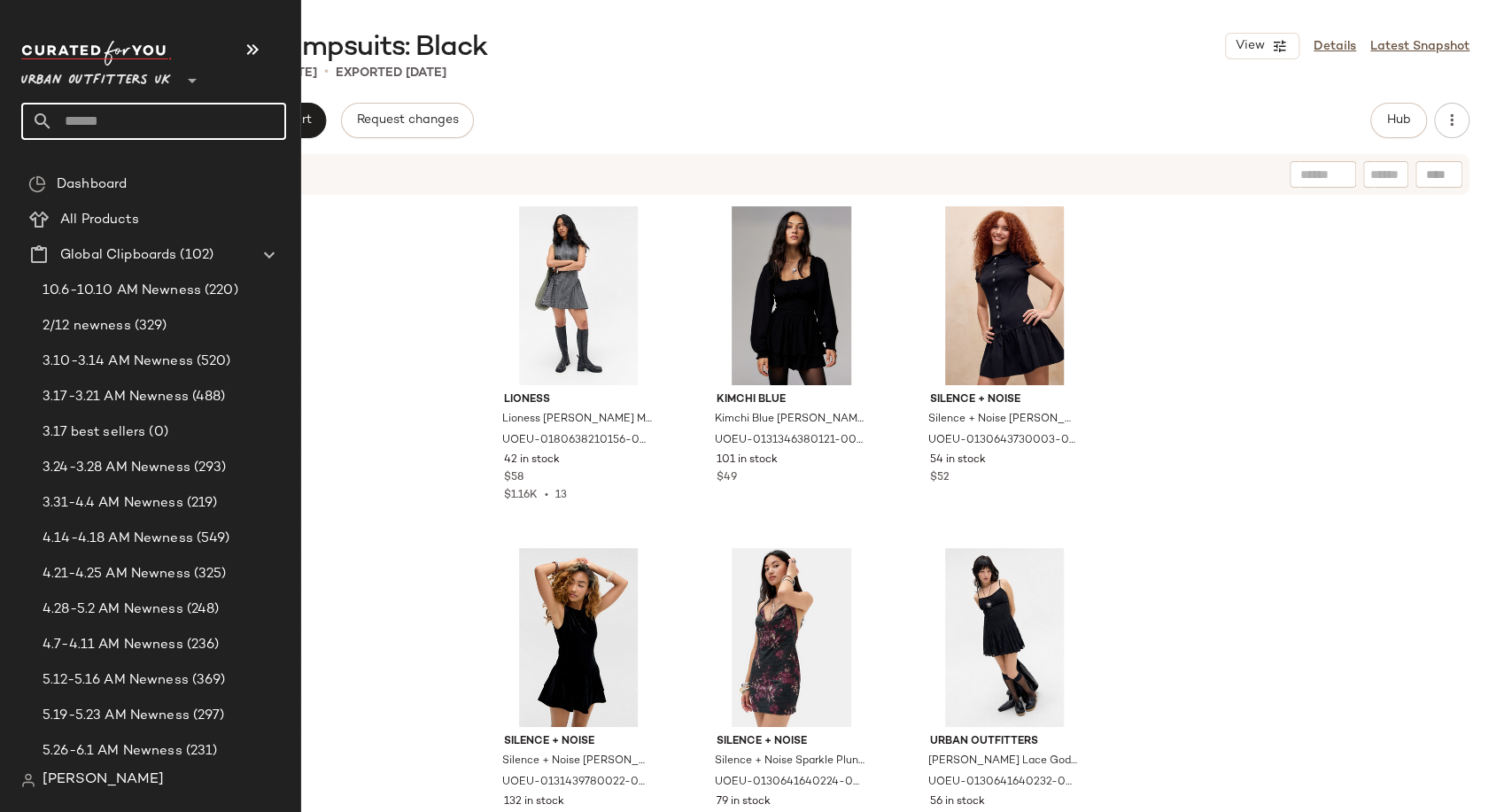
click at [91, 129] on input "text" at bounding box center [169, 120] width 233 height 37
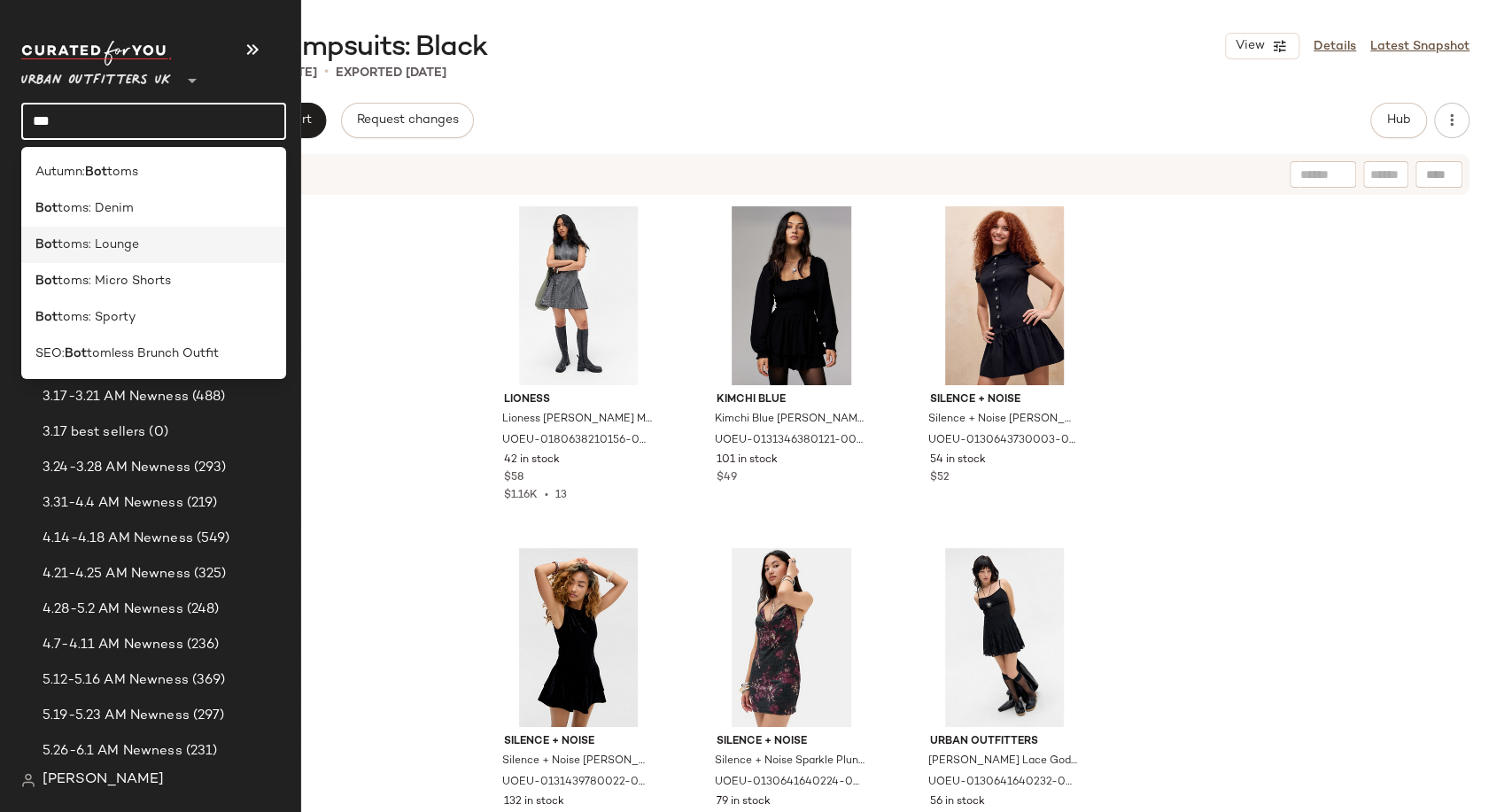
type input "***"
click at [113, 252] on span "toms: Lounge" at bounding box center [98, 244] width 82 height 19
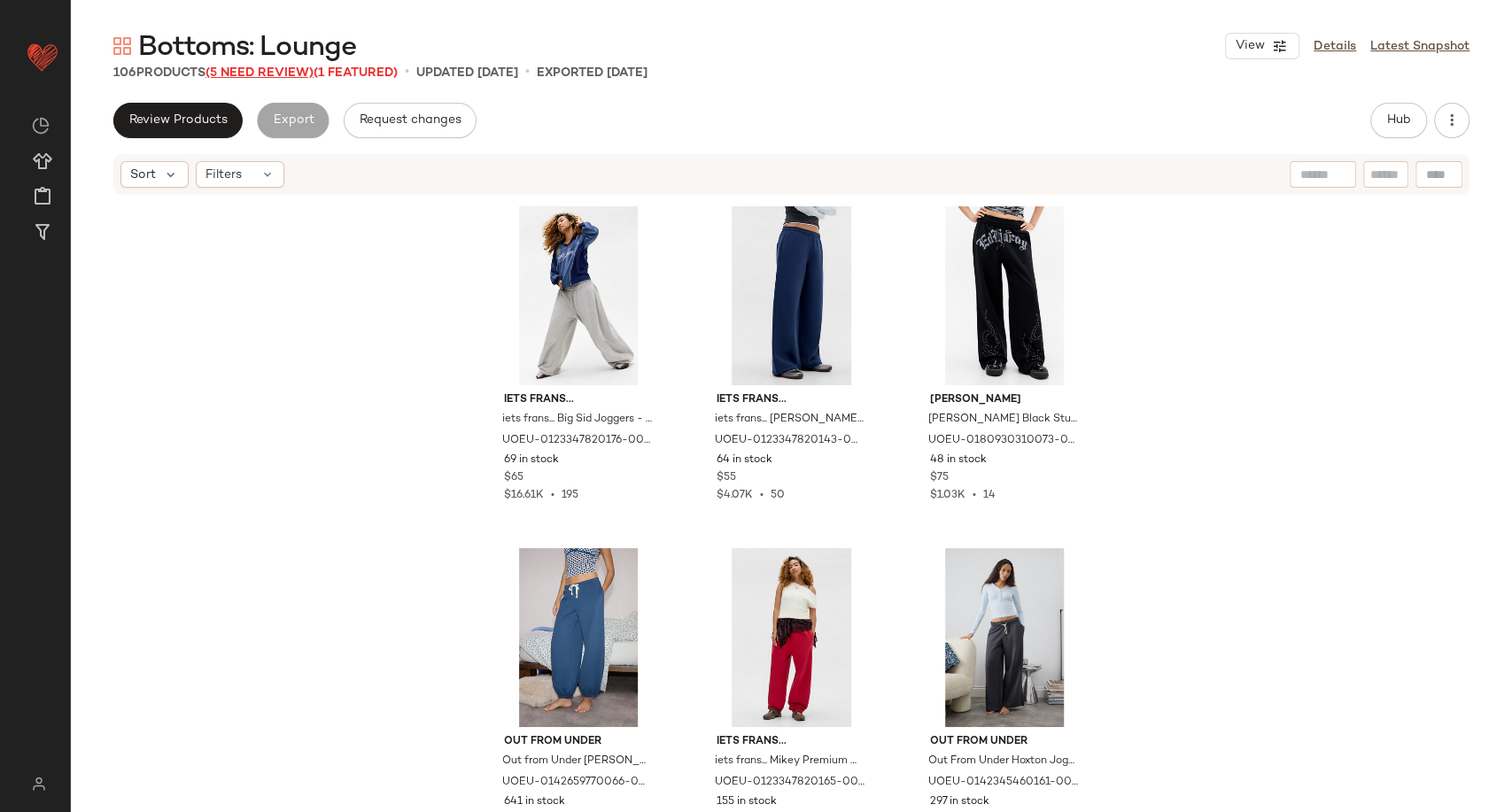
click at [271, 78] on span "(5 Need Review)" at bounding box center [259, 73] width 108 height 13
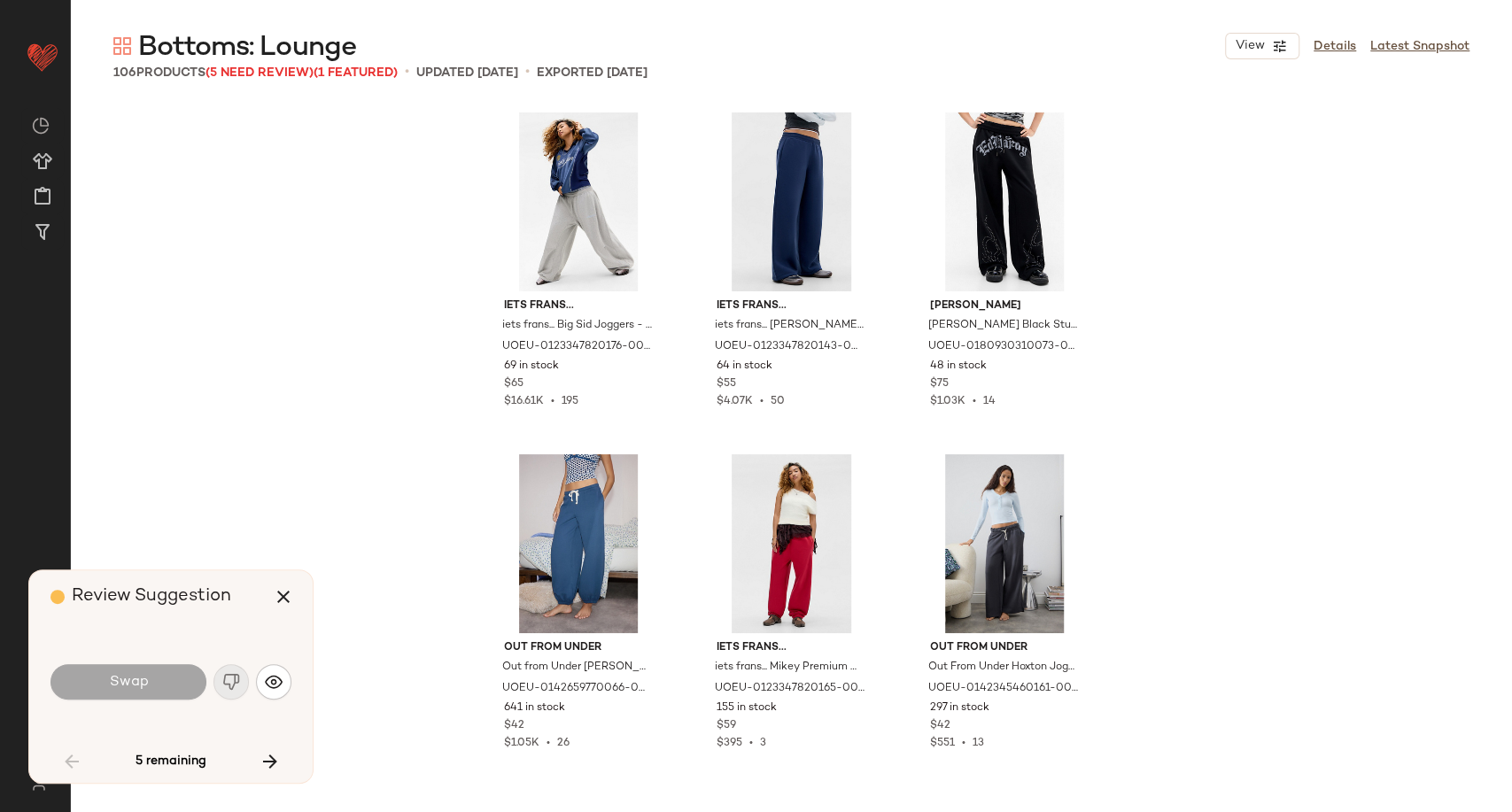
scroll to position [6838, 0]
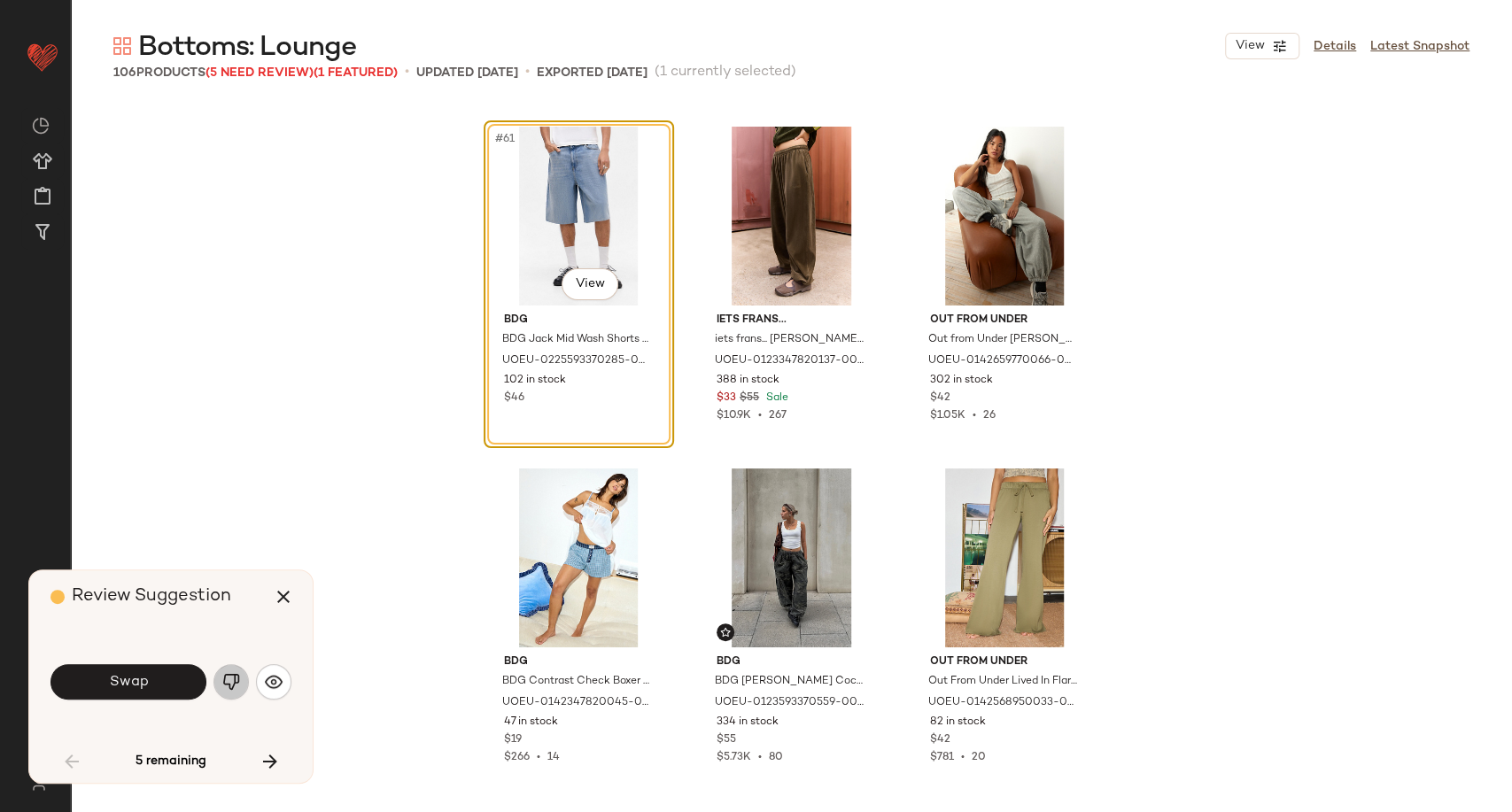
click at [225, 685] on img "button" at bounding box center [232, 682] width 18 height 18
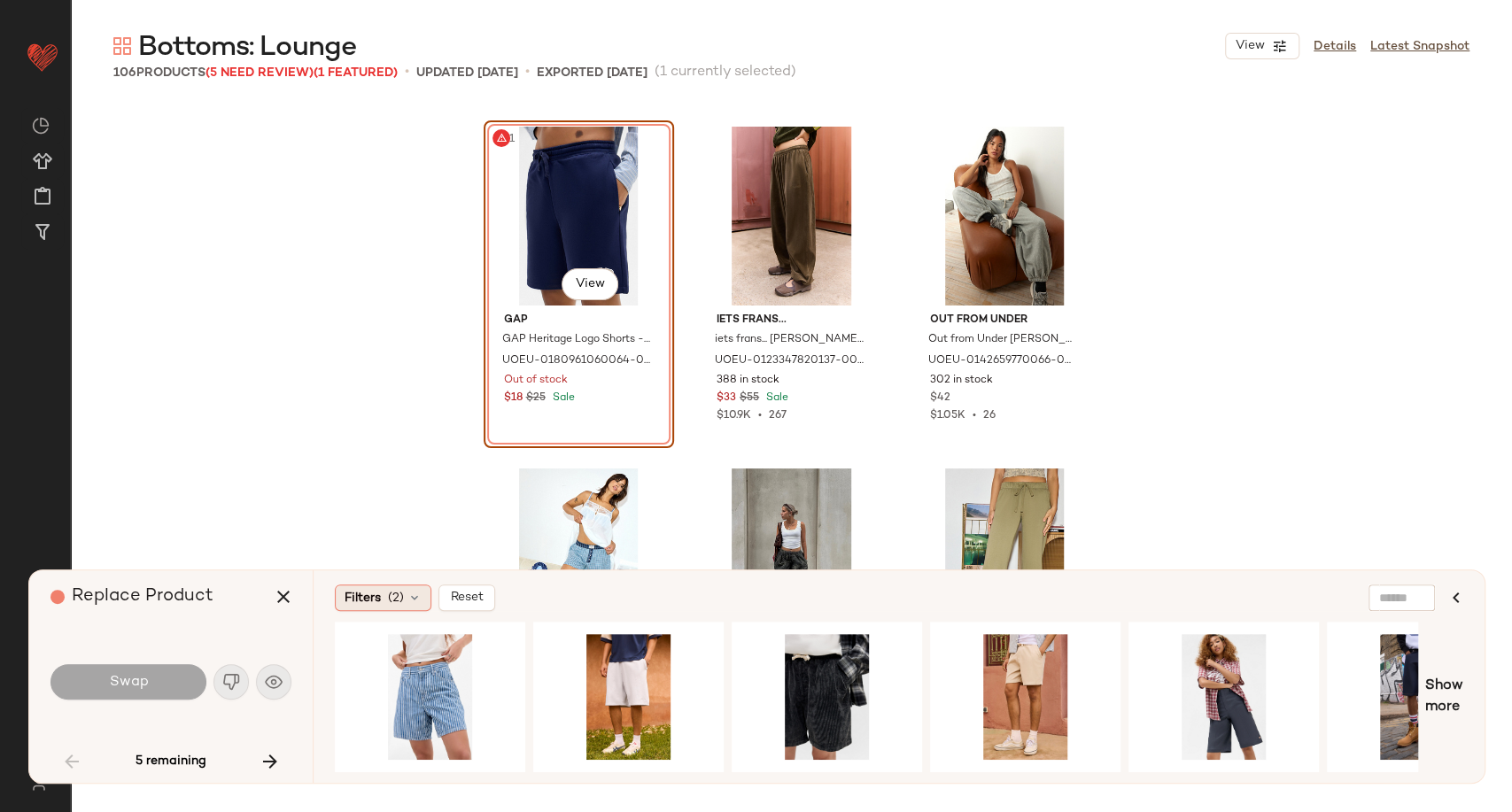
click at [426, 592] on div "Filters (2)" at bounding box center [383, 597] width 96 height 27
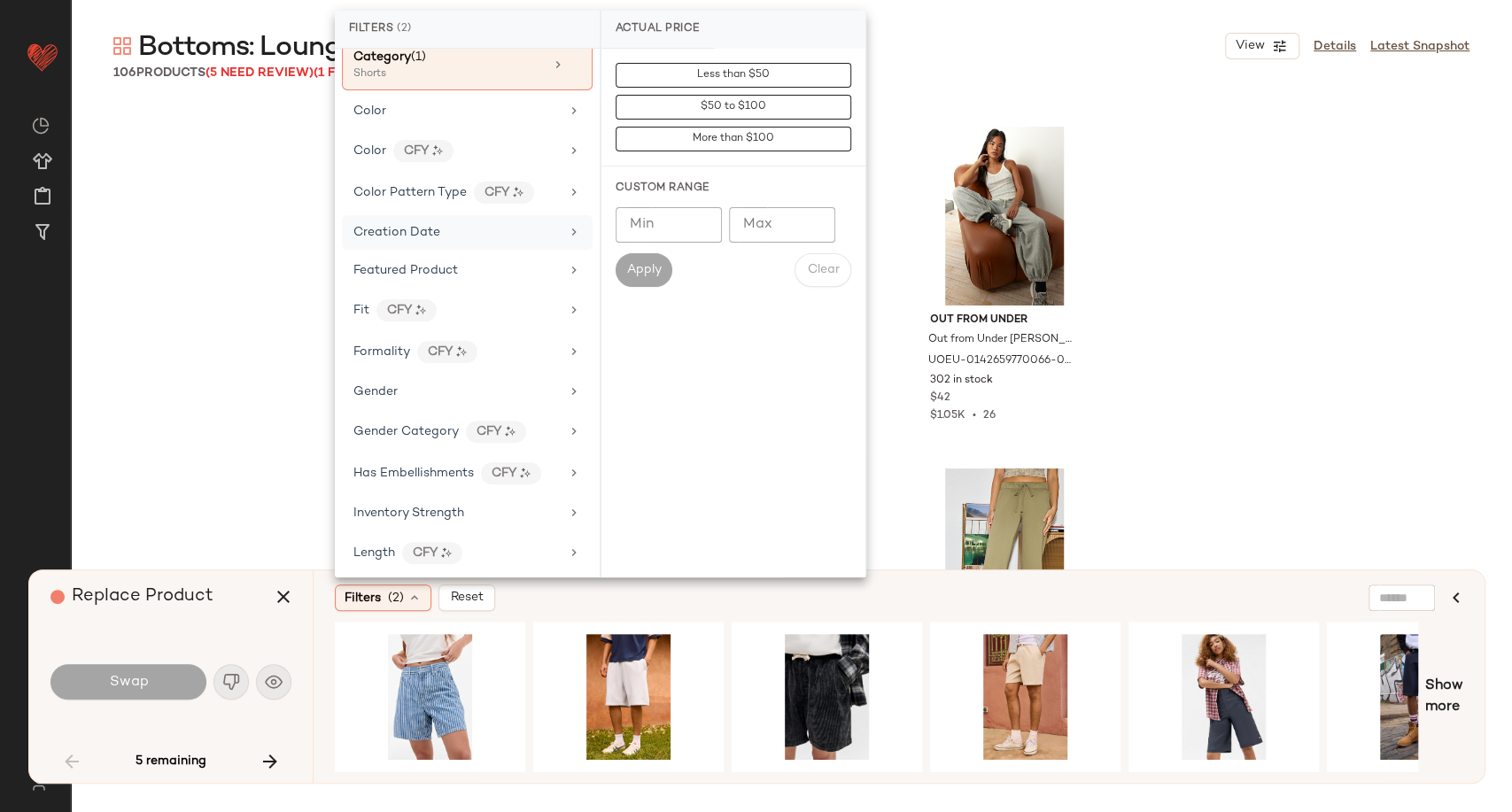
scroll to position [295, 0]
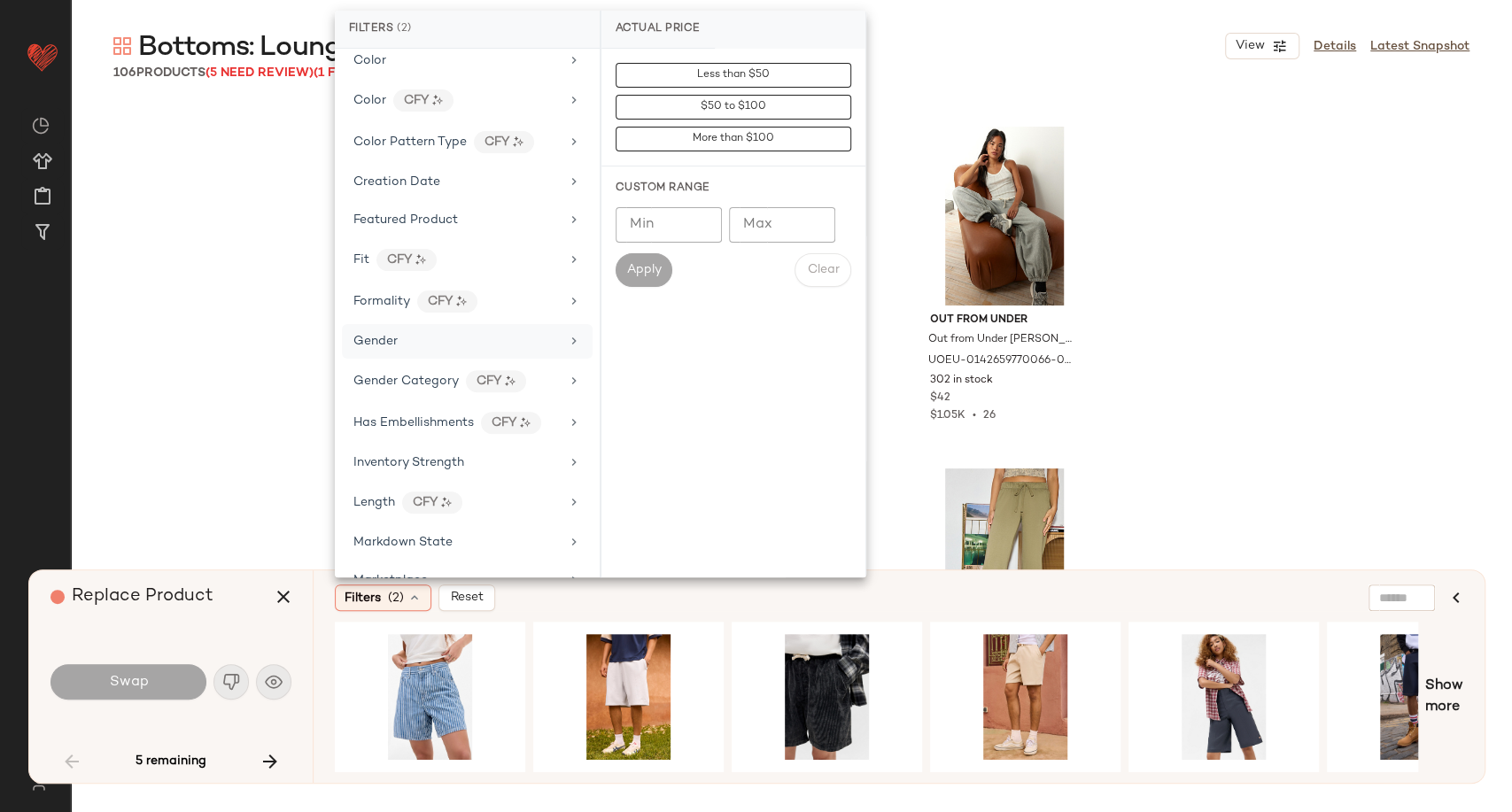
click at [476, 342] on div "Gender" at bounding box center [457, 341] width 207 height 19
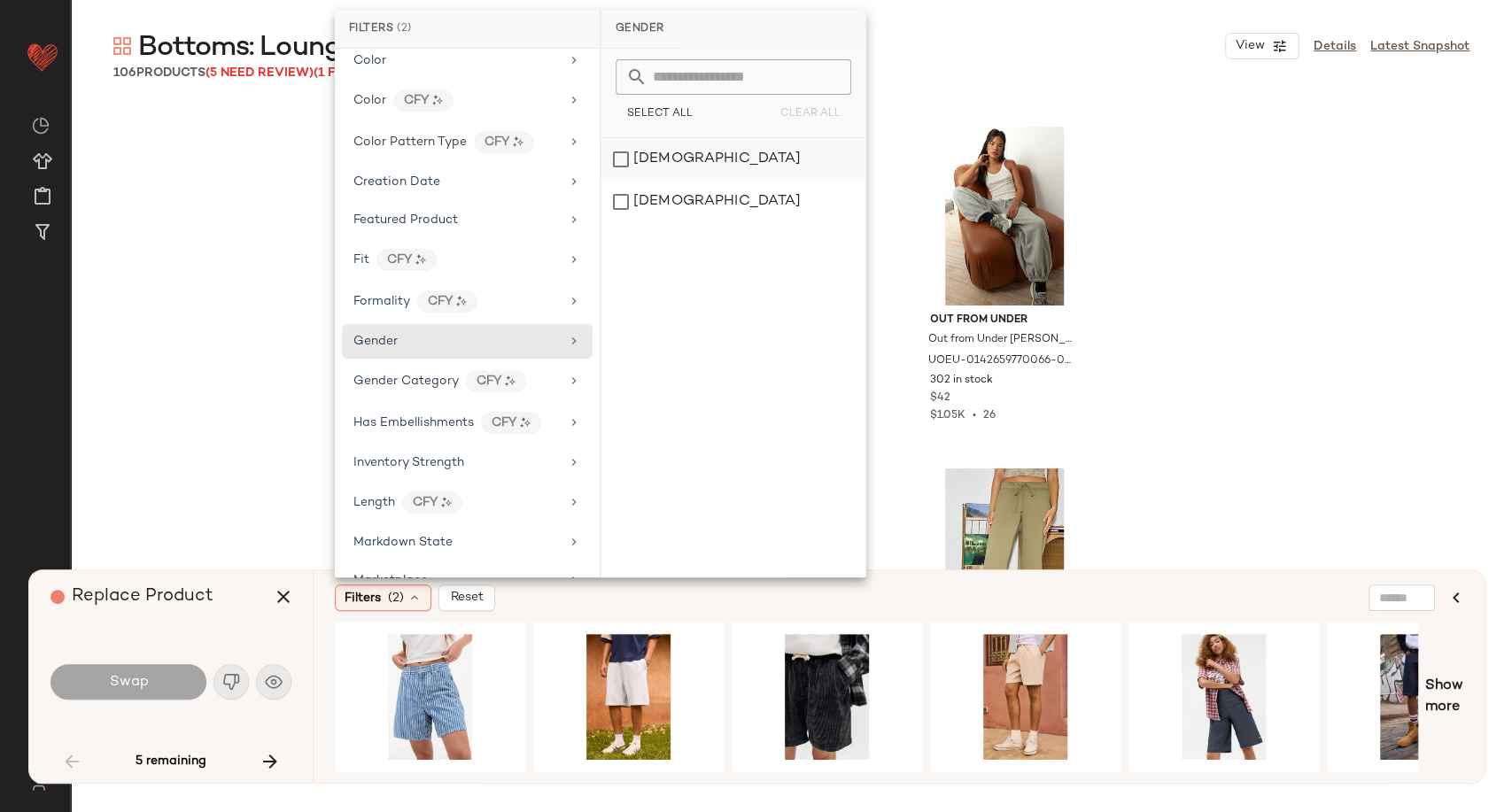
click at [634, 167] on div "[DEMOGRAPHIC_DATA]" at bounding box center [734, 159] width 264 height 43
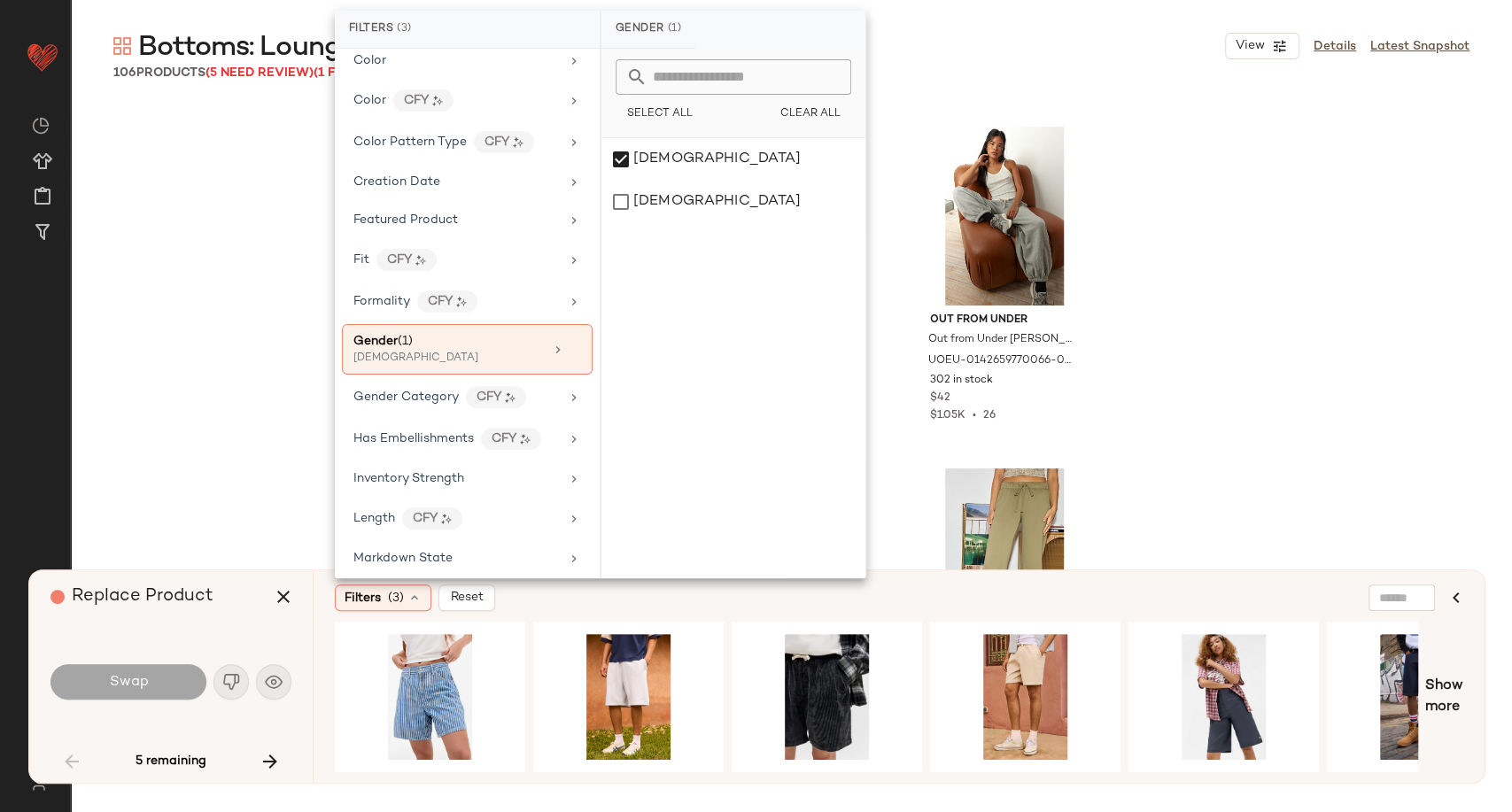
click at [702, 606] on div "Filters (3) Reset" at bounding box center [813, 597] width 957 height 27
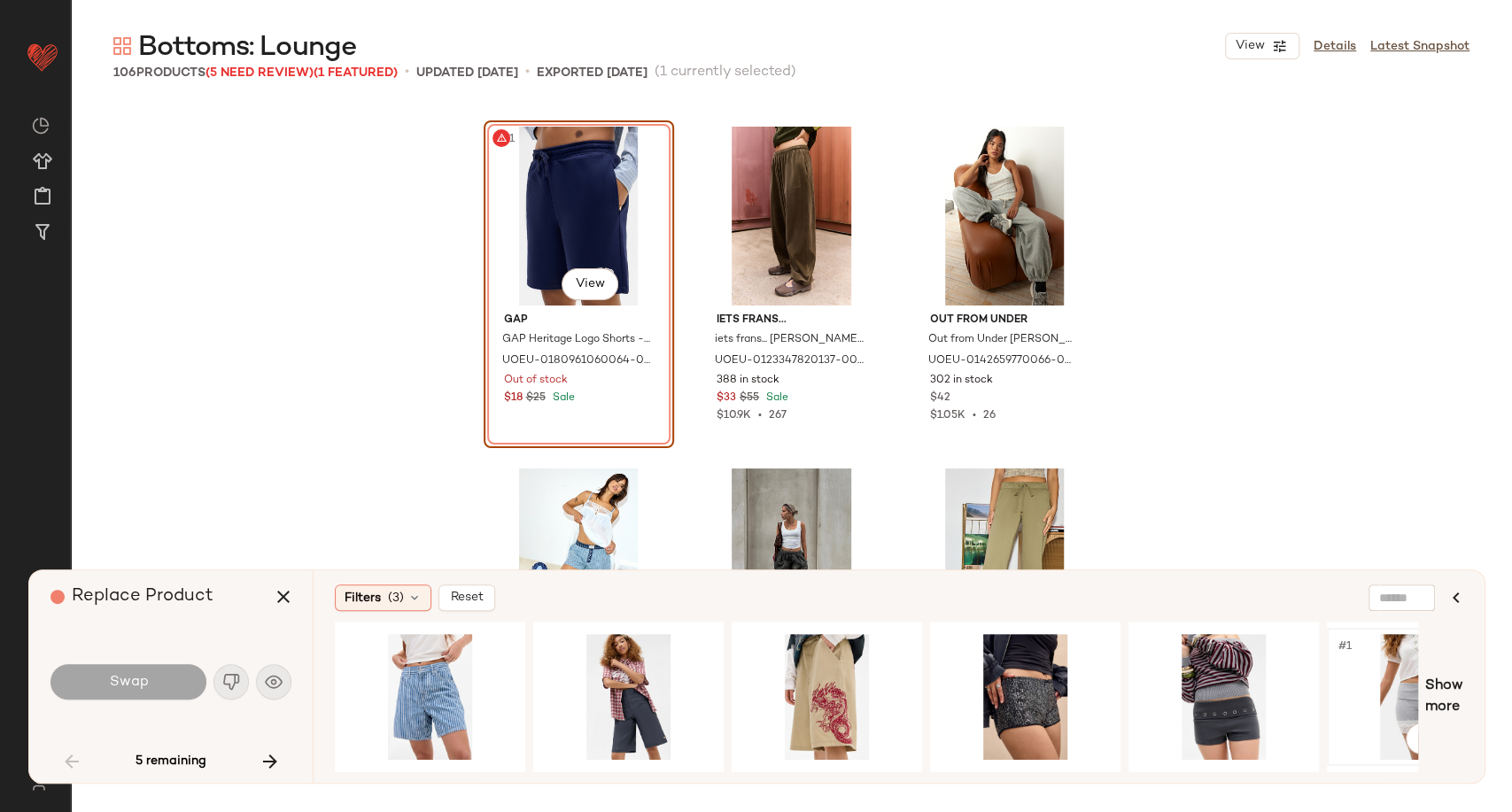
click at [1389, 686] on div "#1 View" at bounding box center [1422, 697] width 178 height 126
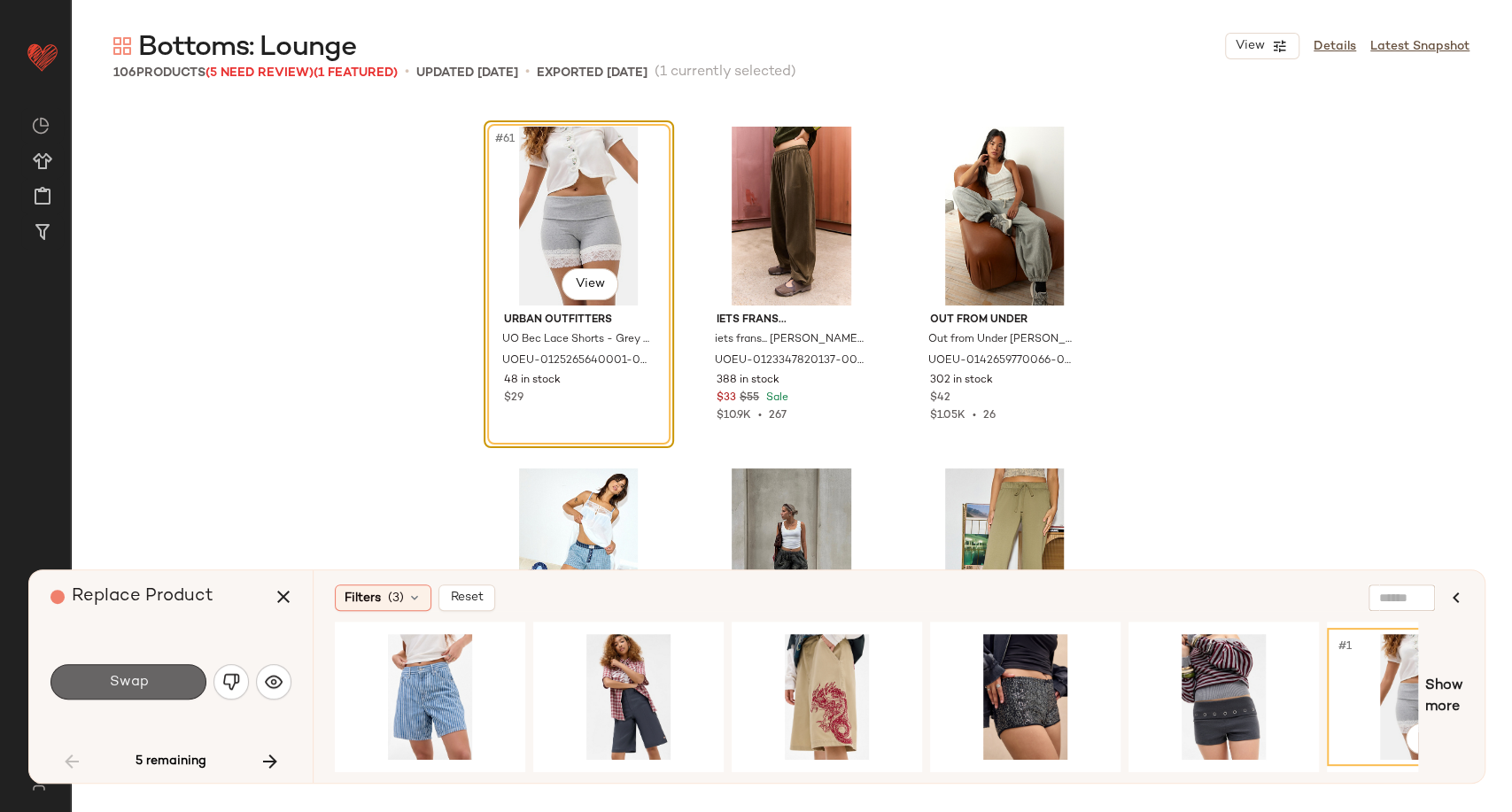
click at [170, 689] on button "Swap" at bounding box center [128, 682] width 156 height 36
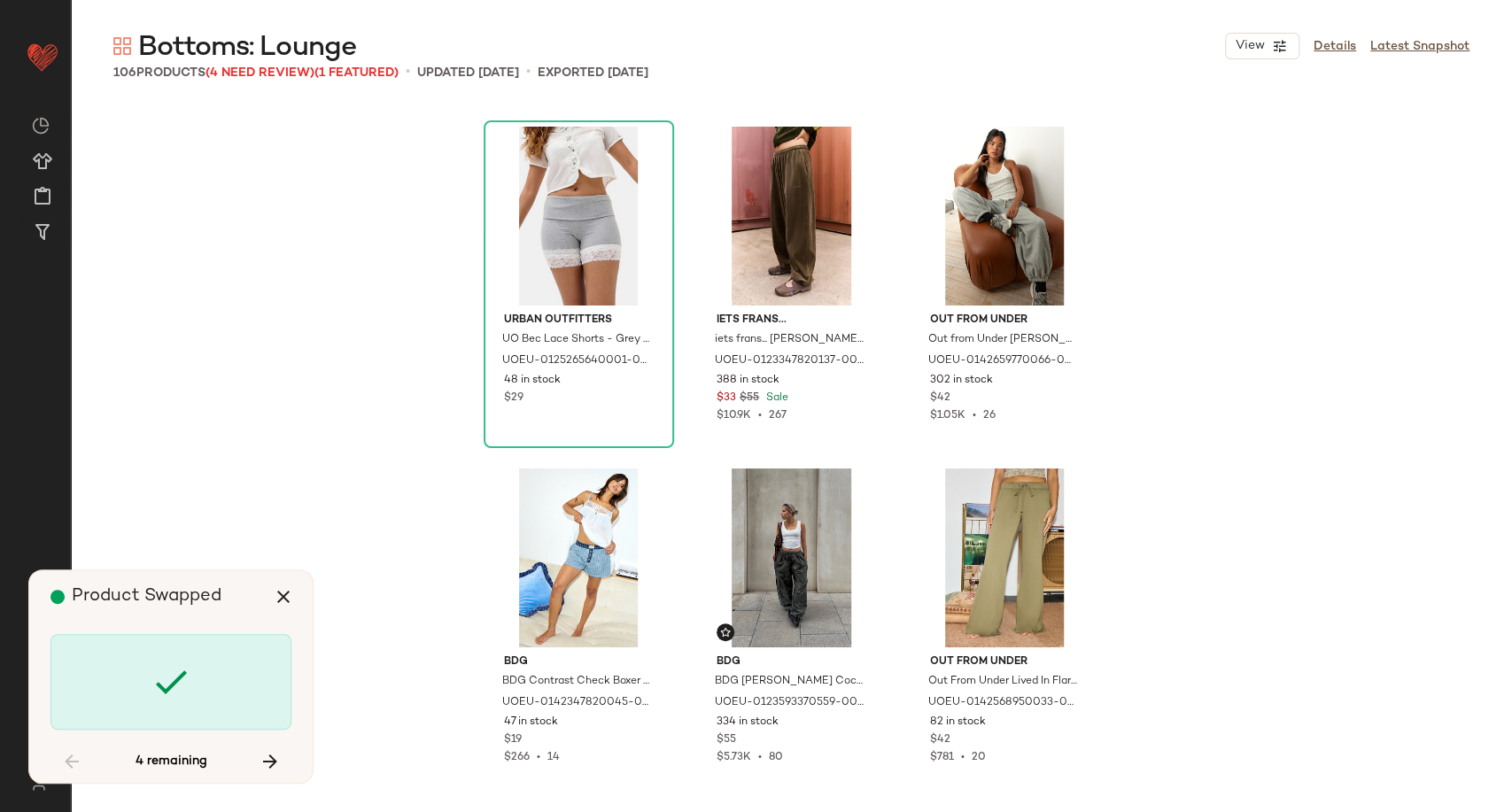
click at [1217, 399] on div "Urban Outfitters UO Bec Lace Shorts - Grey XS at Urban Outfitters UOEU-01252656…" at bounding box center [791, 432] width 1441 height 660
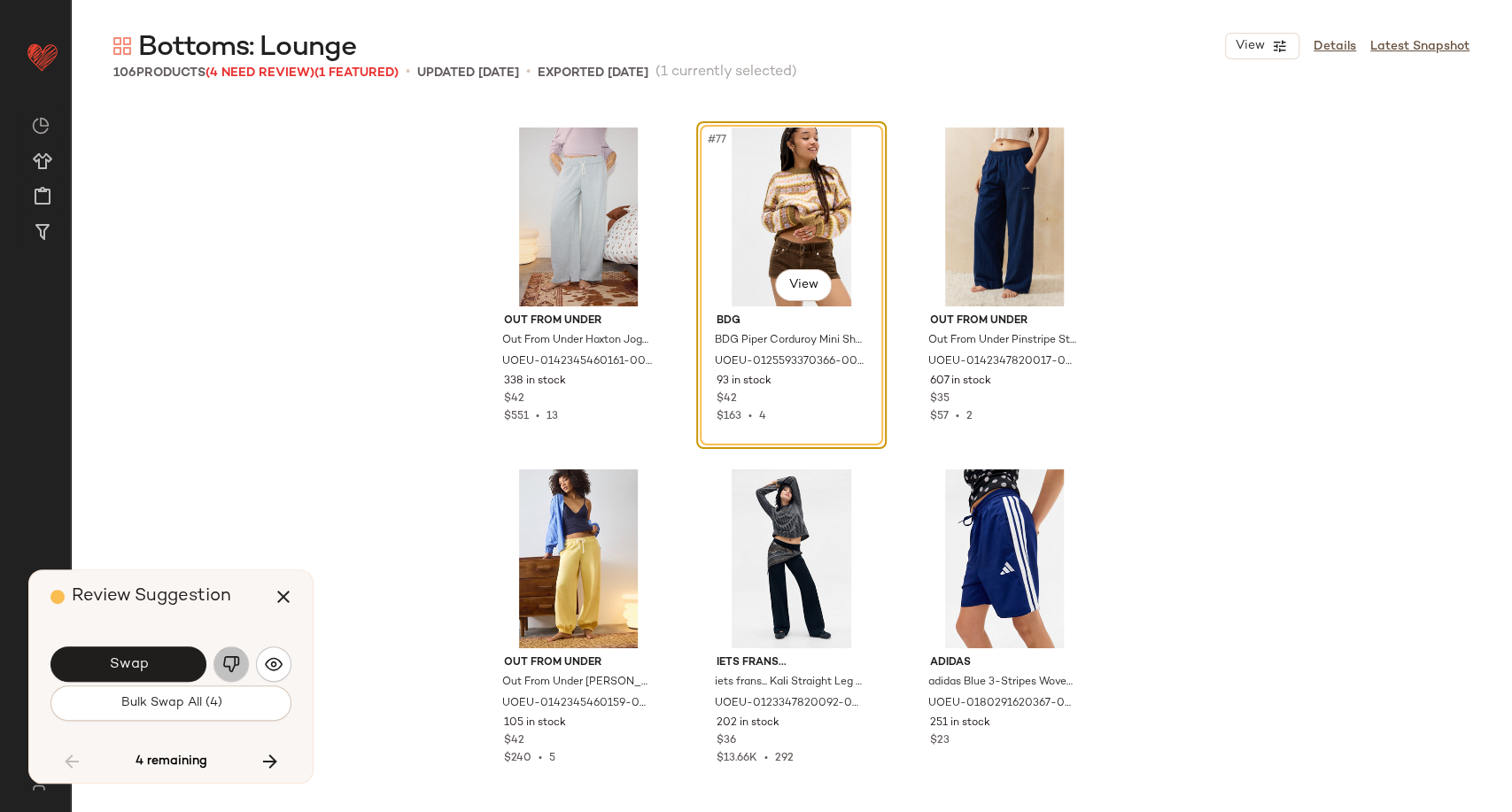
click at [230, 661] on img "button" at bounding box center [232, 664] width 18 height 18
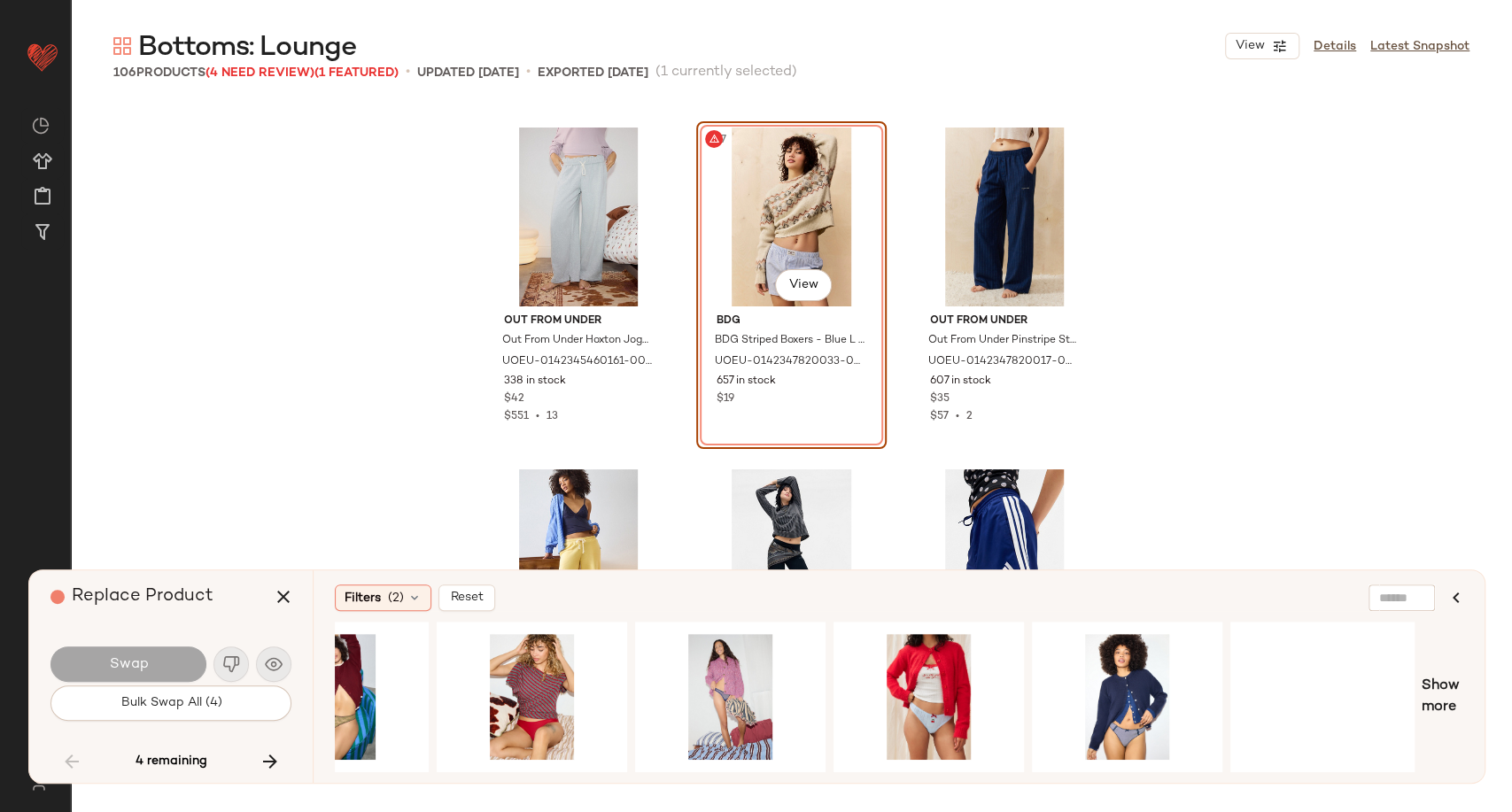
scroll to position [0, 896]
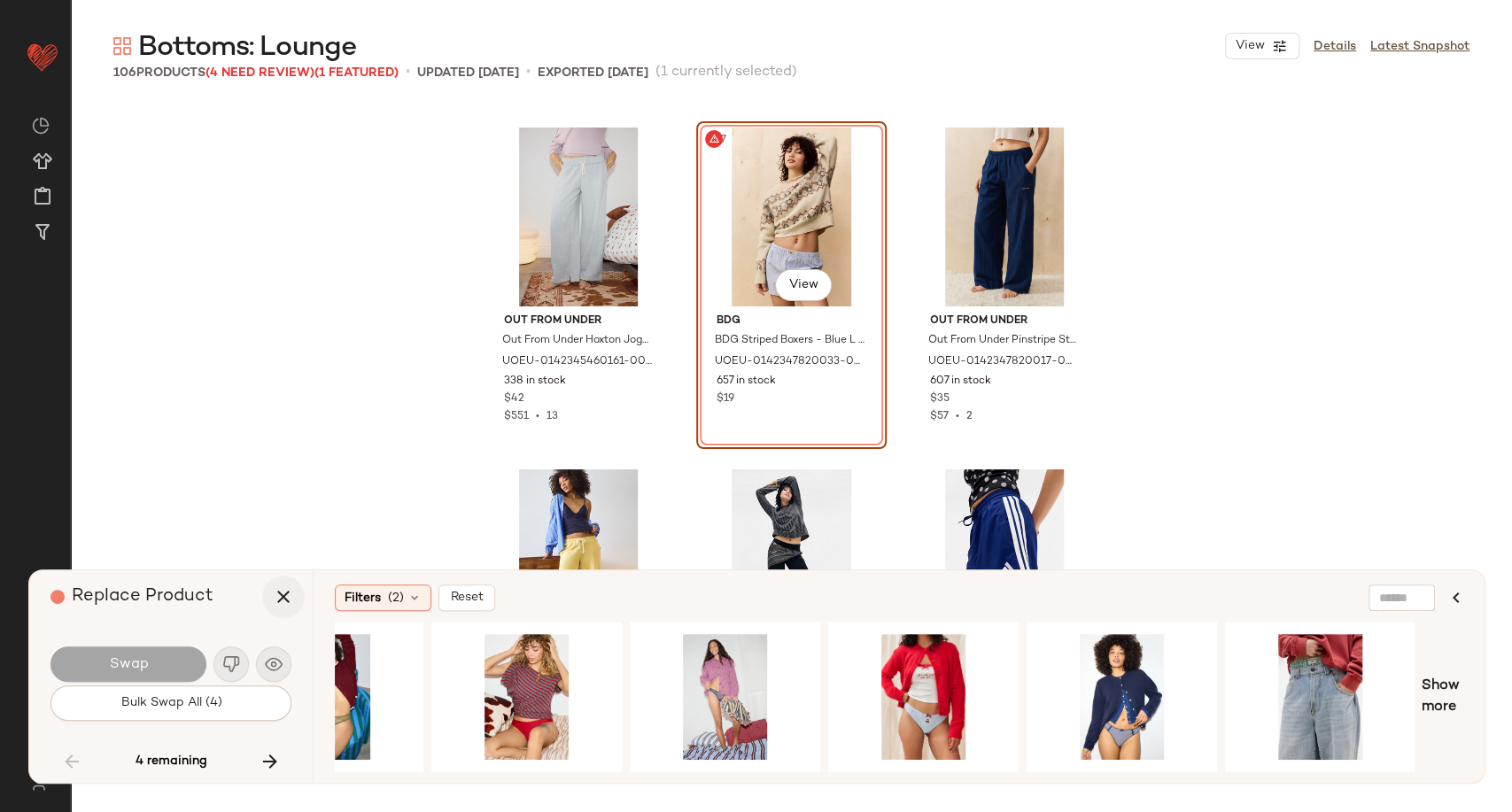
click at [281, 598] on icon "button" at bounding box center [282, 596] width 21 height 21
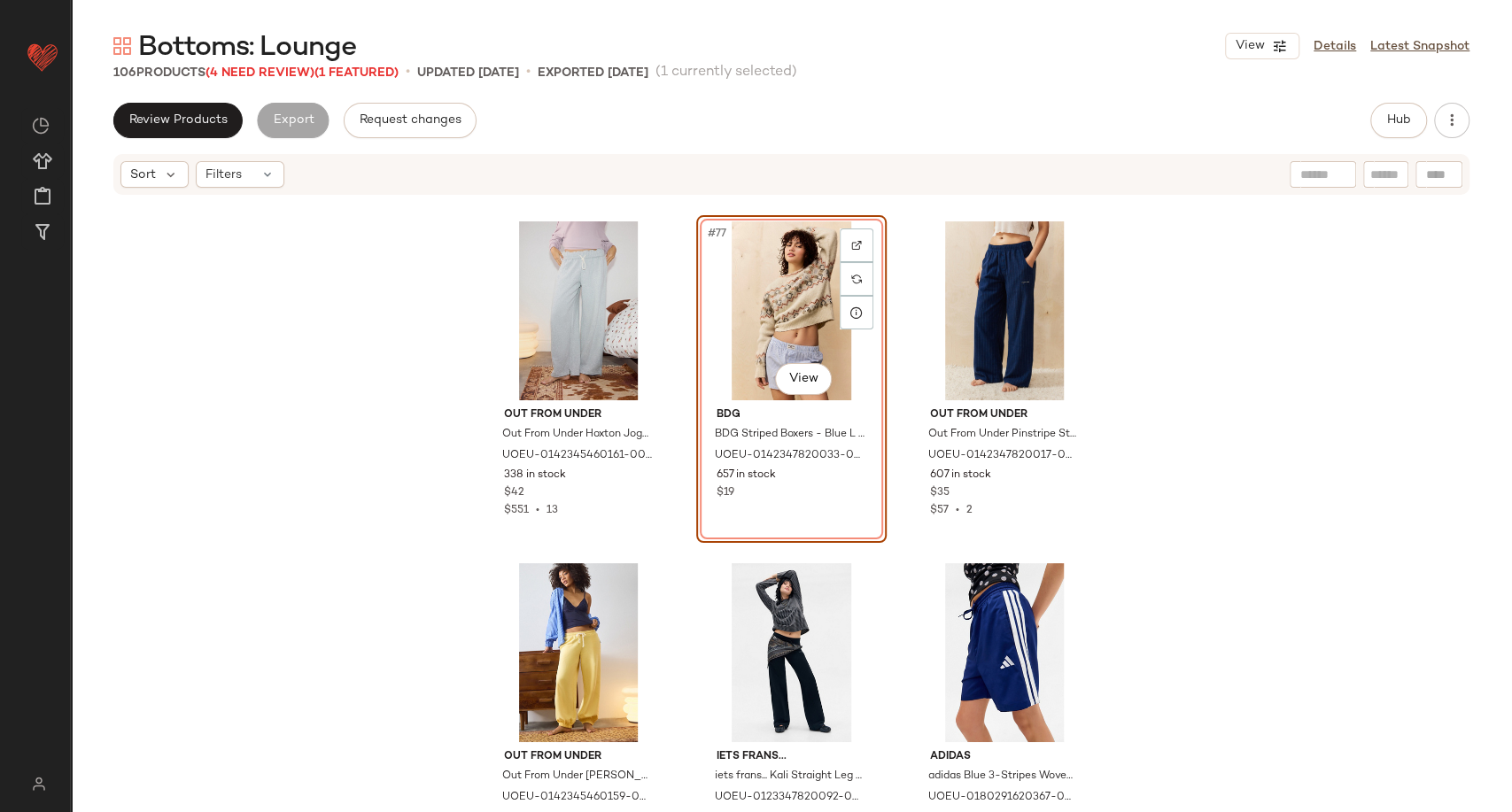
click at [340, 410] on div "Out From Under Out From Under Hoxton Joggers - Grey M at Urban Outfitters UOEU-…" at bounding box center [791, 502] width 1441 height 610
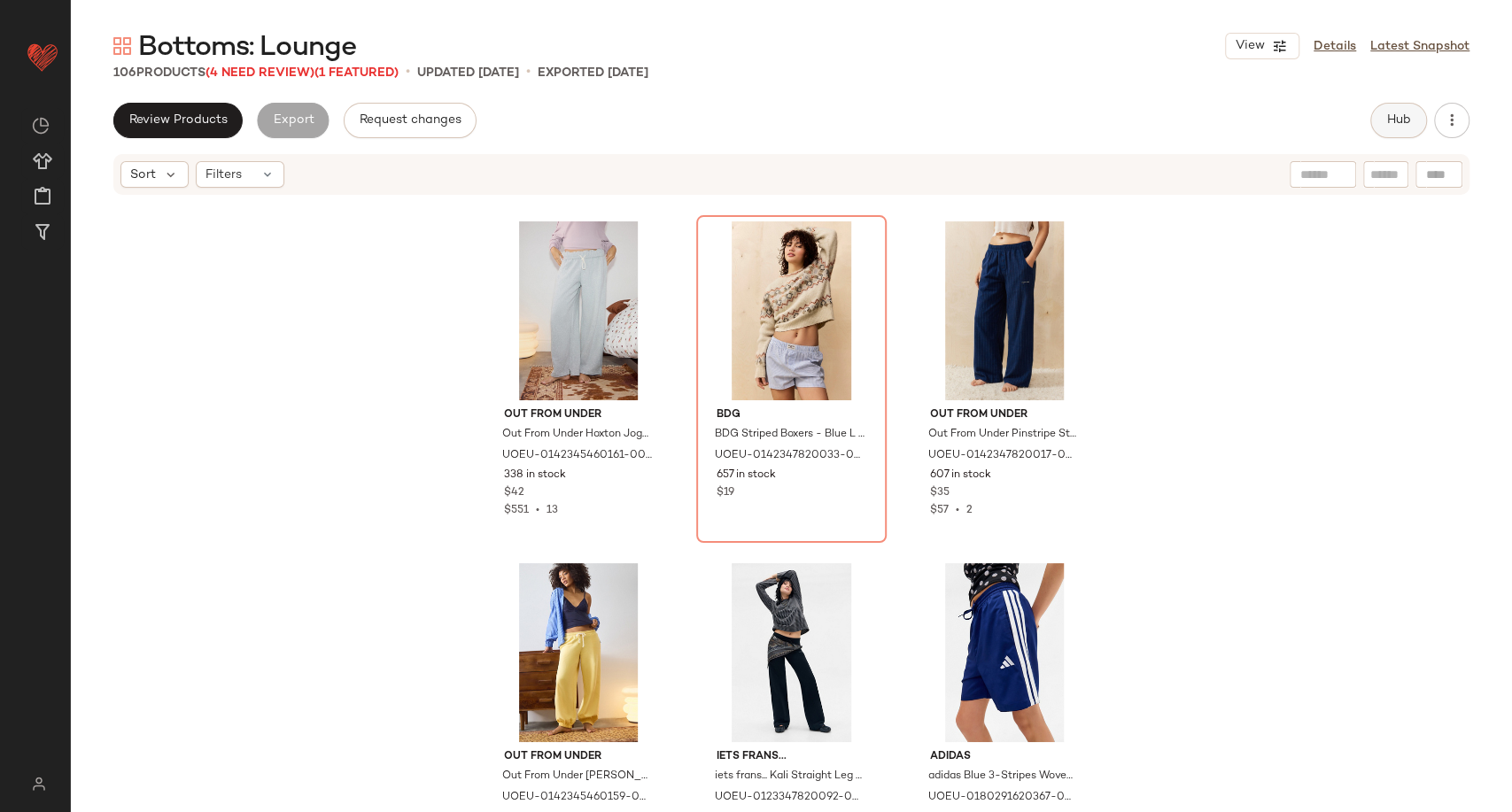
click at [1408, 118] on span "Hub" at bounding box center [1399, 120] width 25 height 14
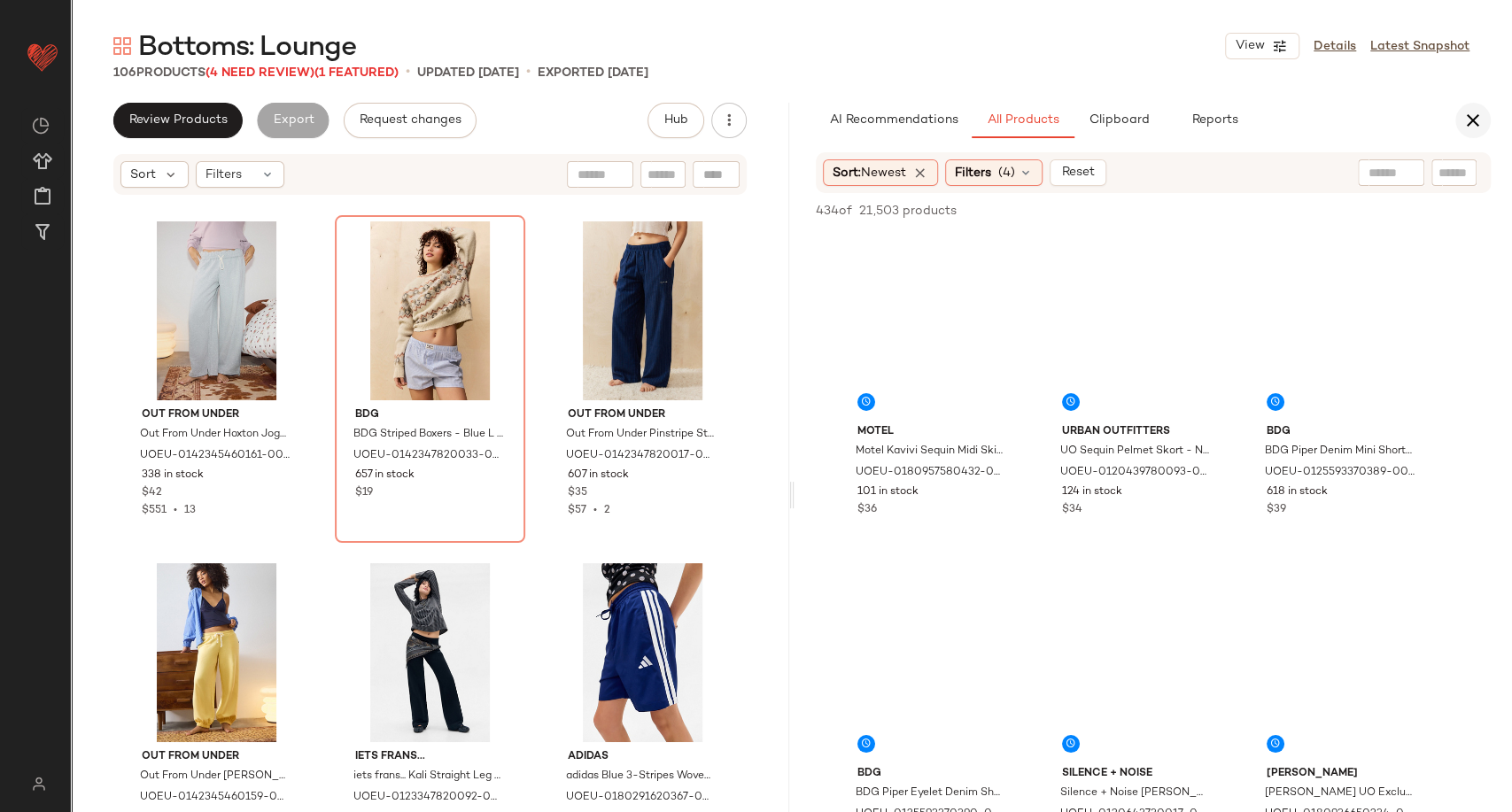
click at [1474, 119] on icon "button" at bounding box center [1472, 120] width 21 height 21
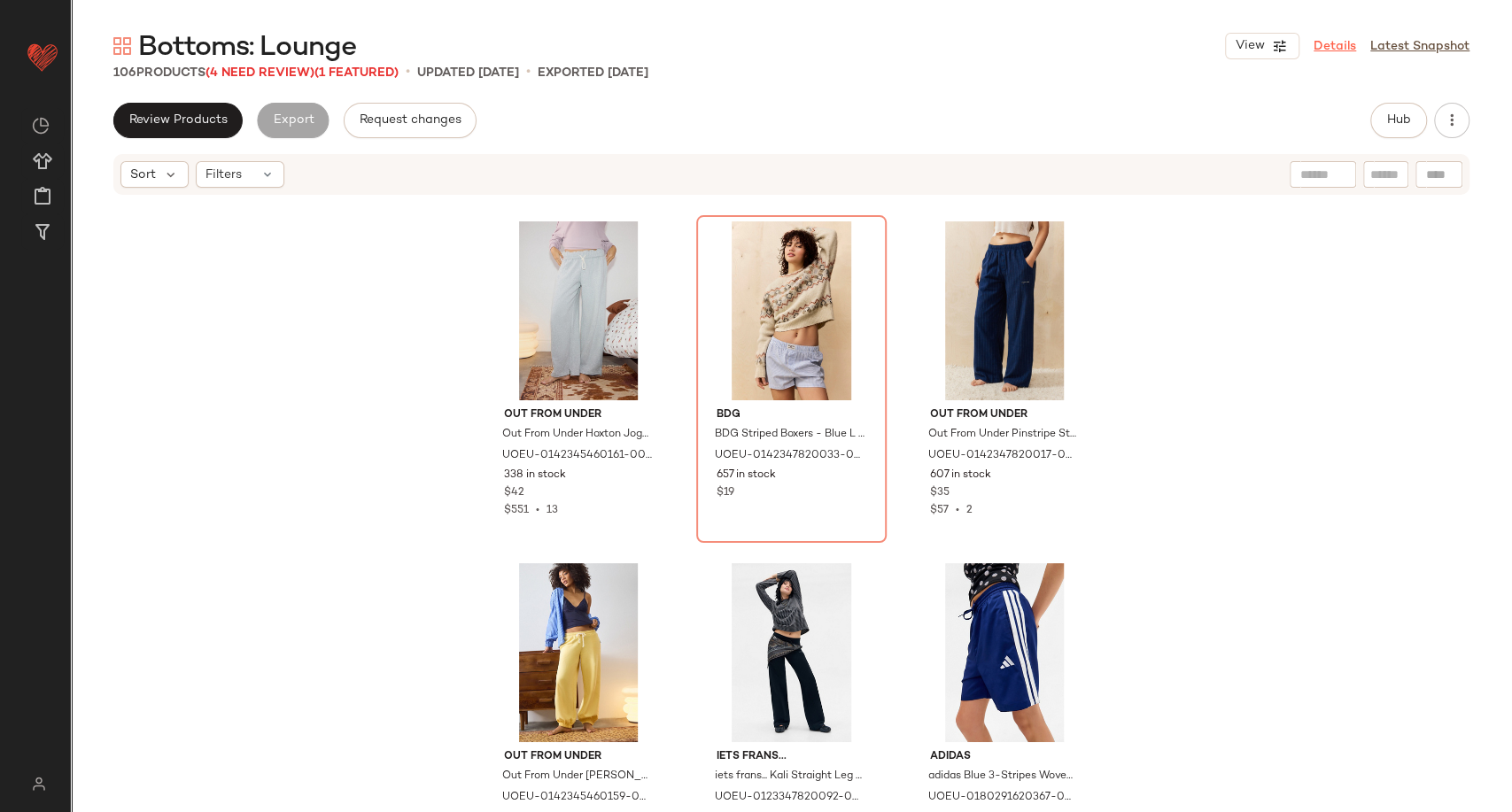
click at [1344, 51] on link "Details" at bounding box center [1335, 46] width 43 height 19
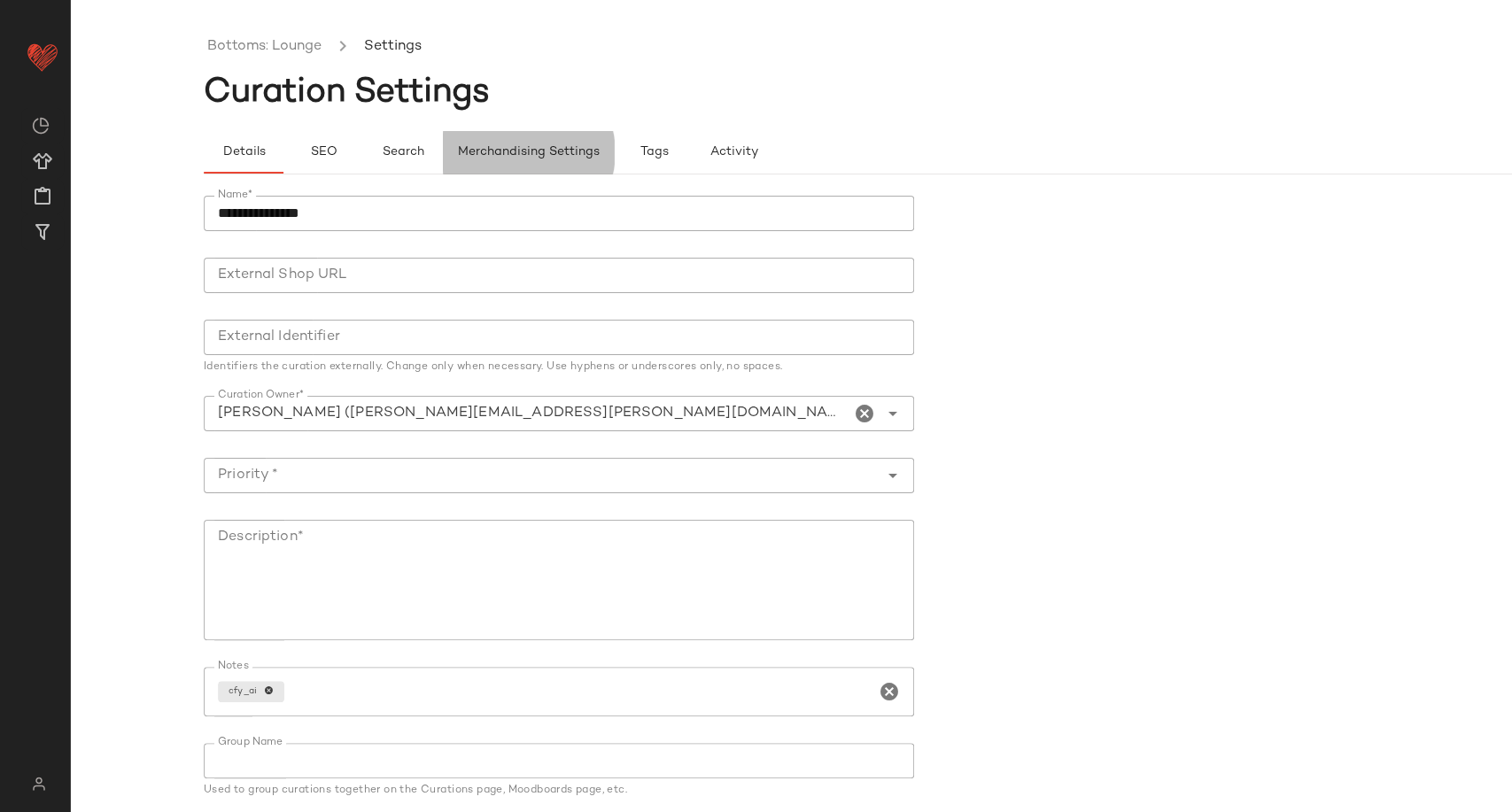
click at [512, 151] on span "Merchandising Settings" at bounding box center [528, 152] width 142 height 14
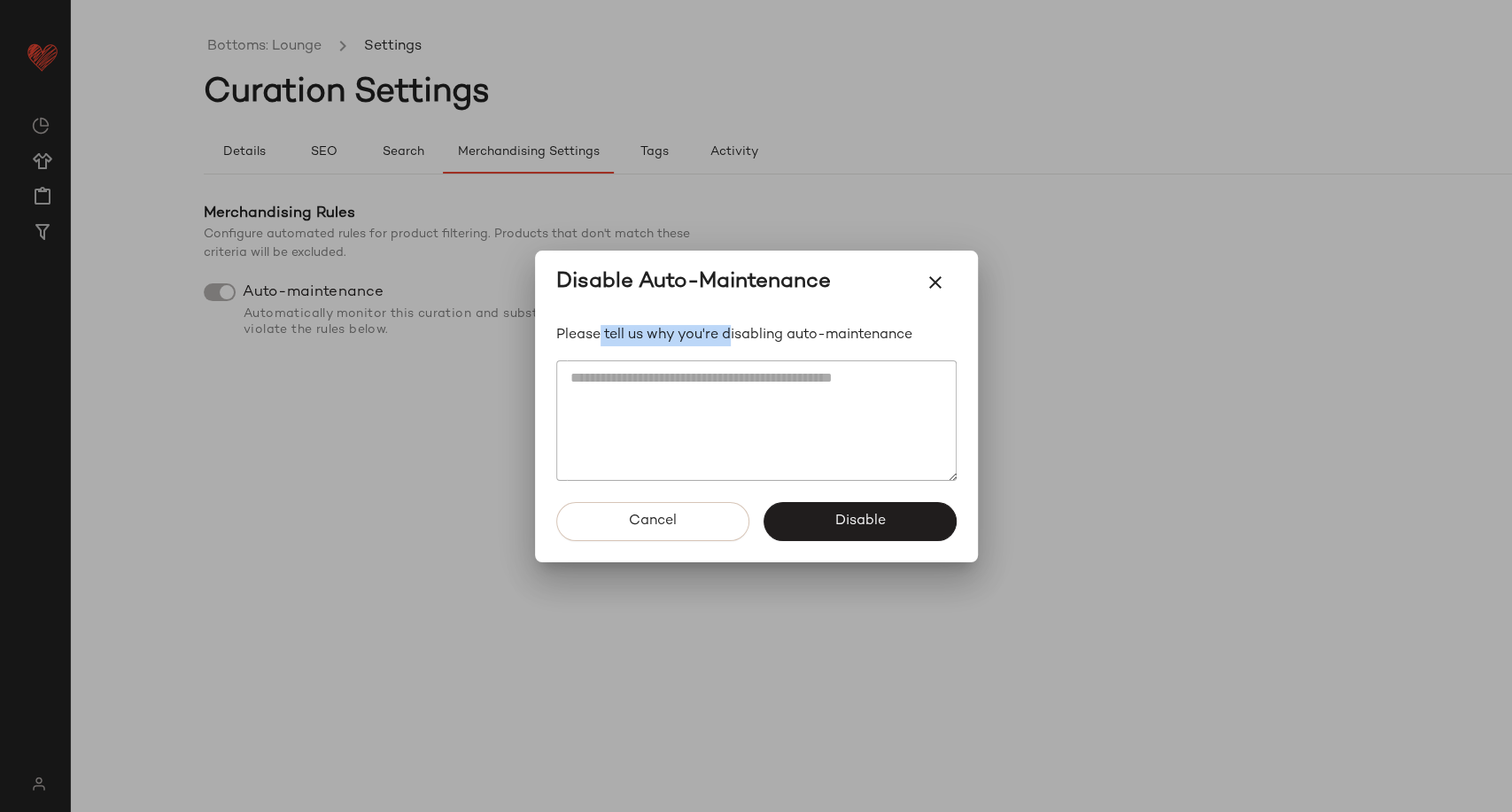
drag, startPoint x: 598, startPoint y: 335, endPoint x: 729, endPoint y: 338, distance: 131.0
click at [729, 338] on span "Please tell us why you're disabling auto-maintenance" at bounding box center [756, 335] width 401 height 21
click at [717, 507] on button "Cancel" at bounding box center [653, 521] width 193 height 39
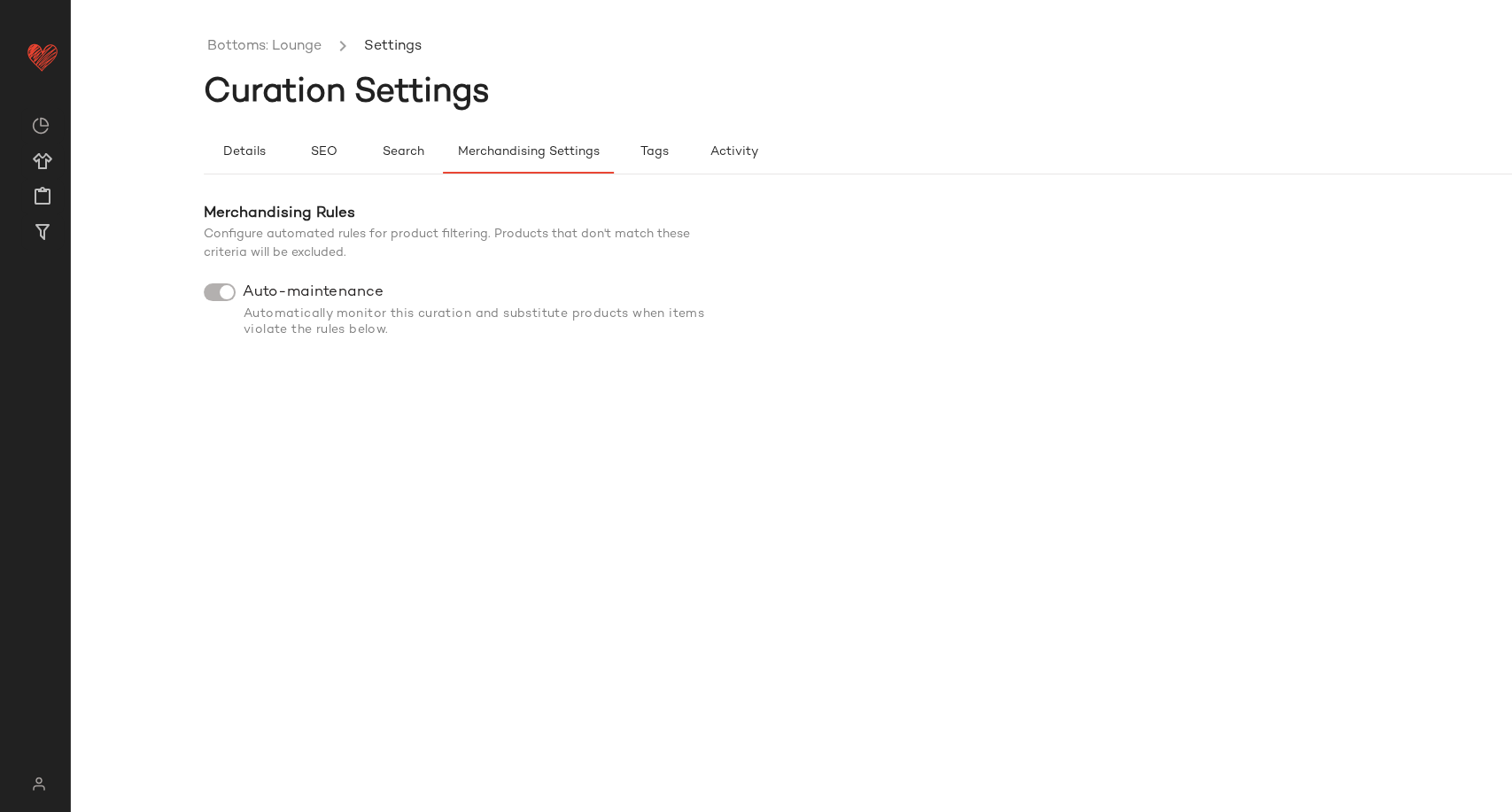
click at [427, 385] on div "Bottoms: Lounge Settings Curation Settings Details SEO Search Merchandising Set…" at bounding box center [924, 420] width 1441 height 784
click at [476, 153] on span "Merchandising Settings" at bounding box center [528, 152] width 142 height 14
click at [551, 399] on div "Bottoms: Lounge Settings Curation Settings Details SEO Search Merchandising Set…" at bounding box center [924, 420] width 1441 height 784
click at [243, 292] on span "Auto-maintenance" at bounding box center [313, 292] width 141 height 18
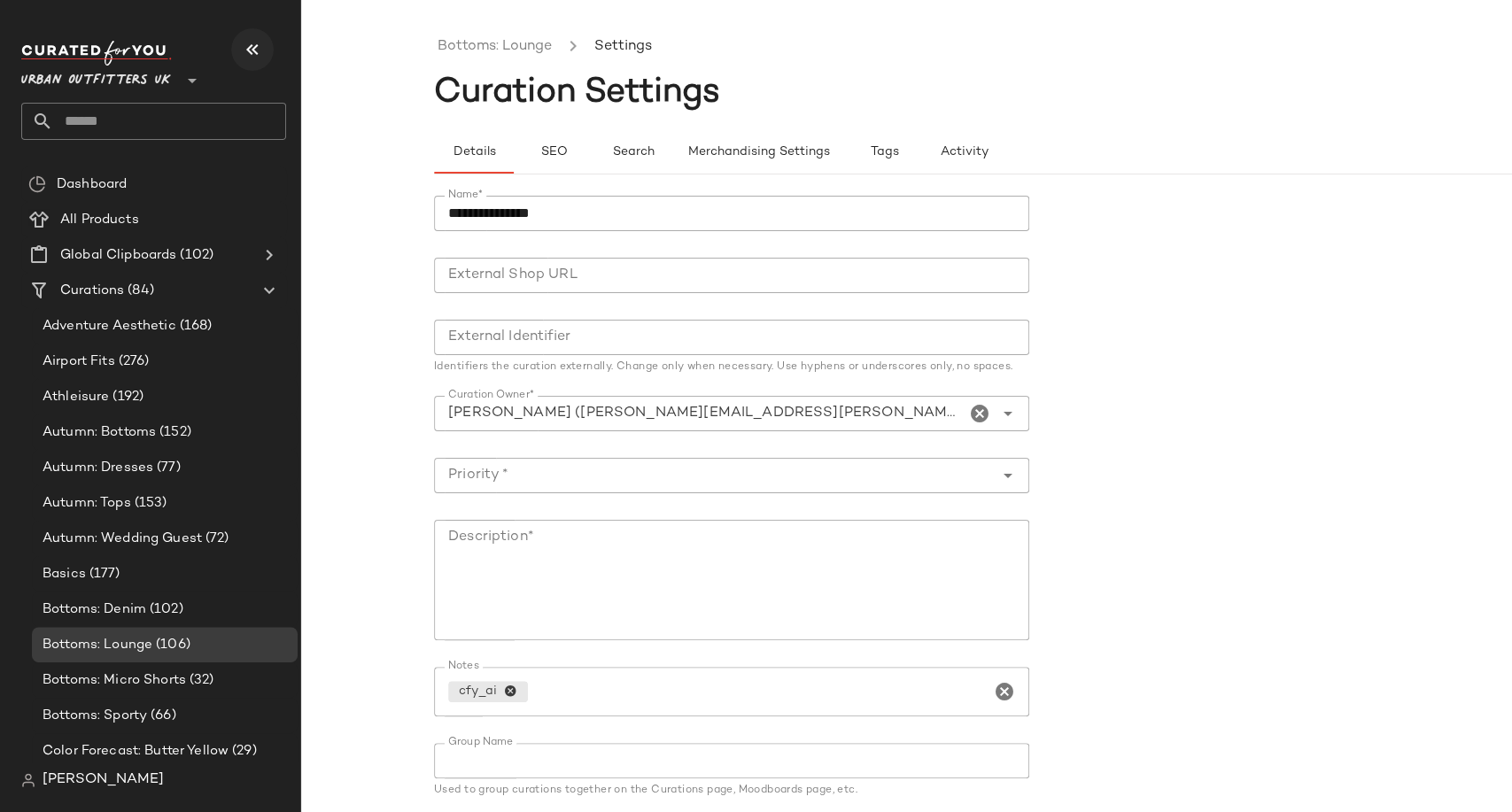
click at [253, 47] on icon "button" at bounding box center [252, 49] width 21 height 21
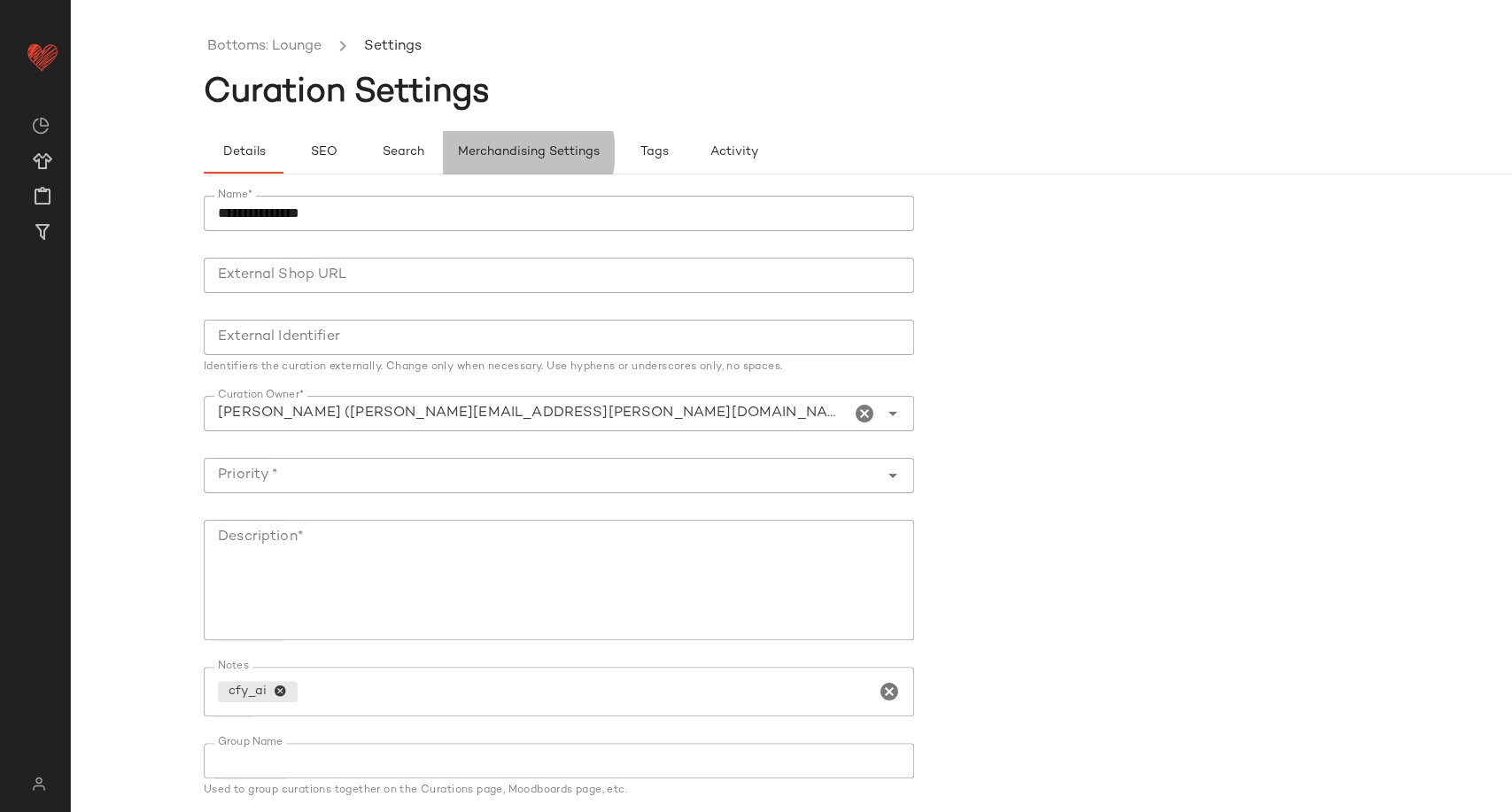
click at [524, 166] on button "Merchandising Settings" at bounding box center [529, 152] width 171 height 43
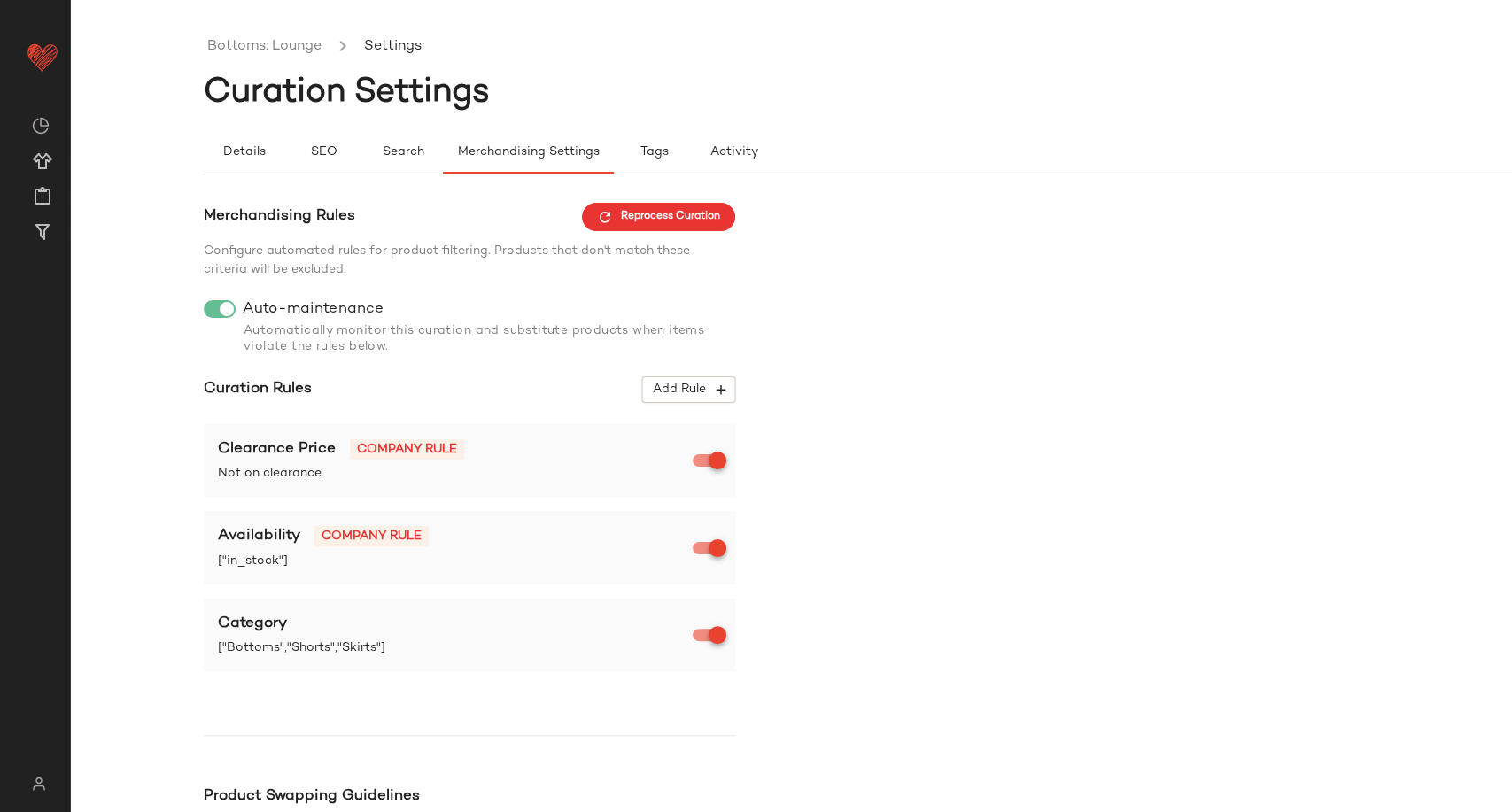
click at [689, 376] on div "Merchandising Rules Reprocess Curation Configure automated rules for product fi…" at bounding box center [469, 613] width 532 height 821
click at [696, 387] on span "Add Rule" at bounding box center [689, 390] width 74 height 16
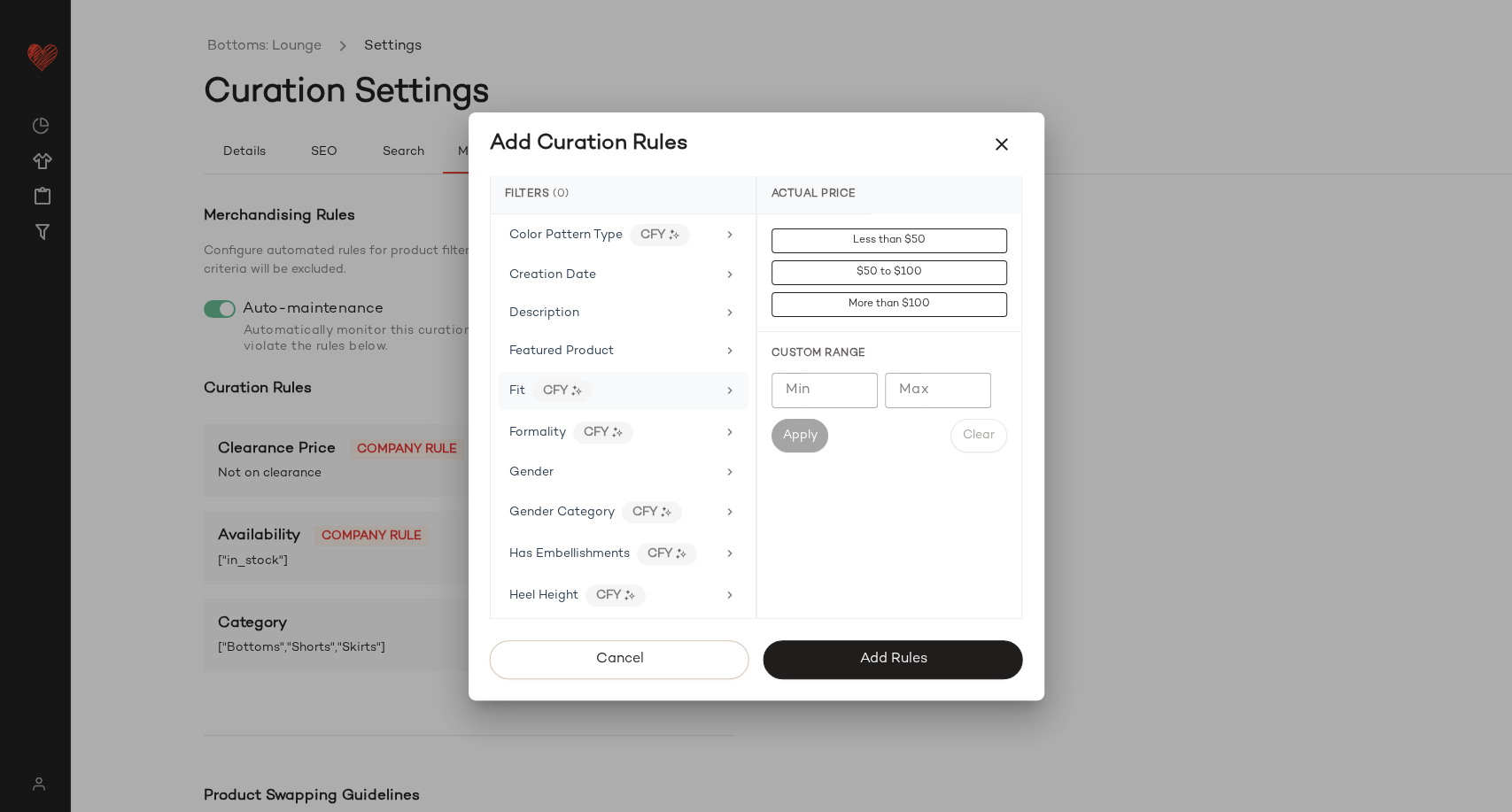
scroll to position [492, 0]
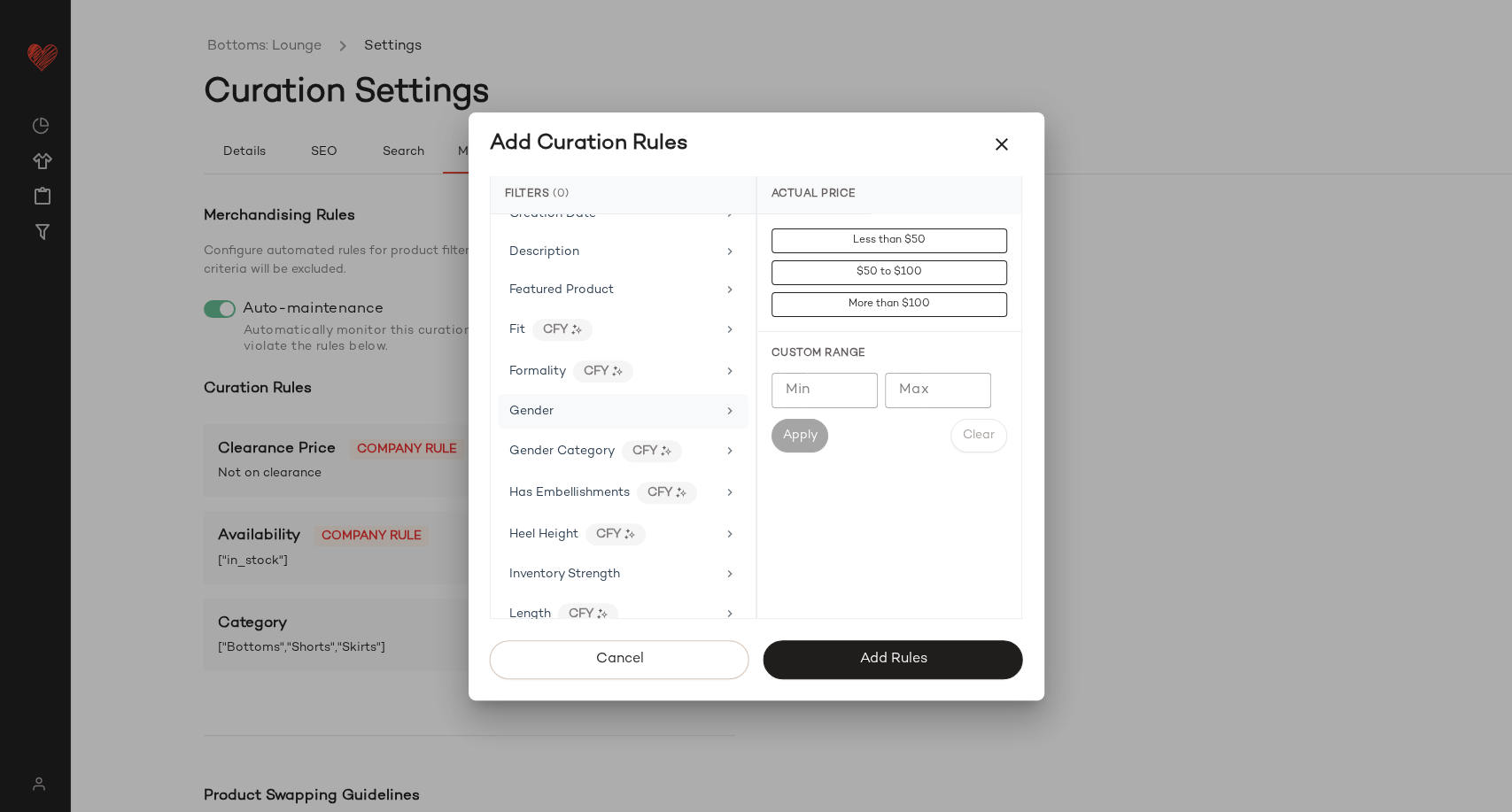
click at [579, 408] on div "Gender" at bounding box center [612, 411] width 207 height 19
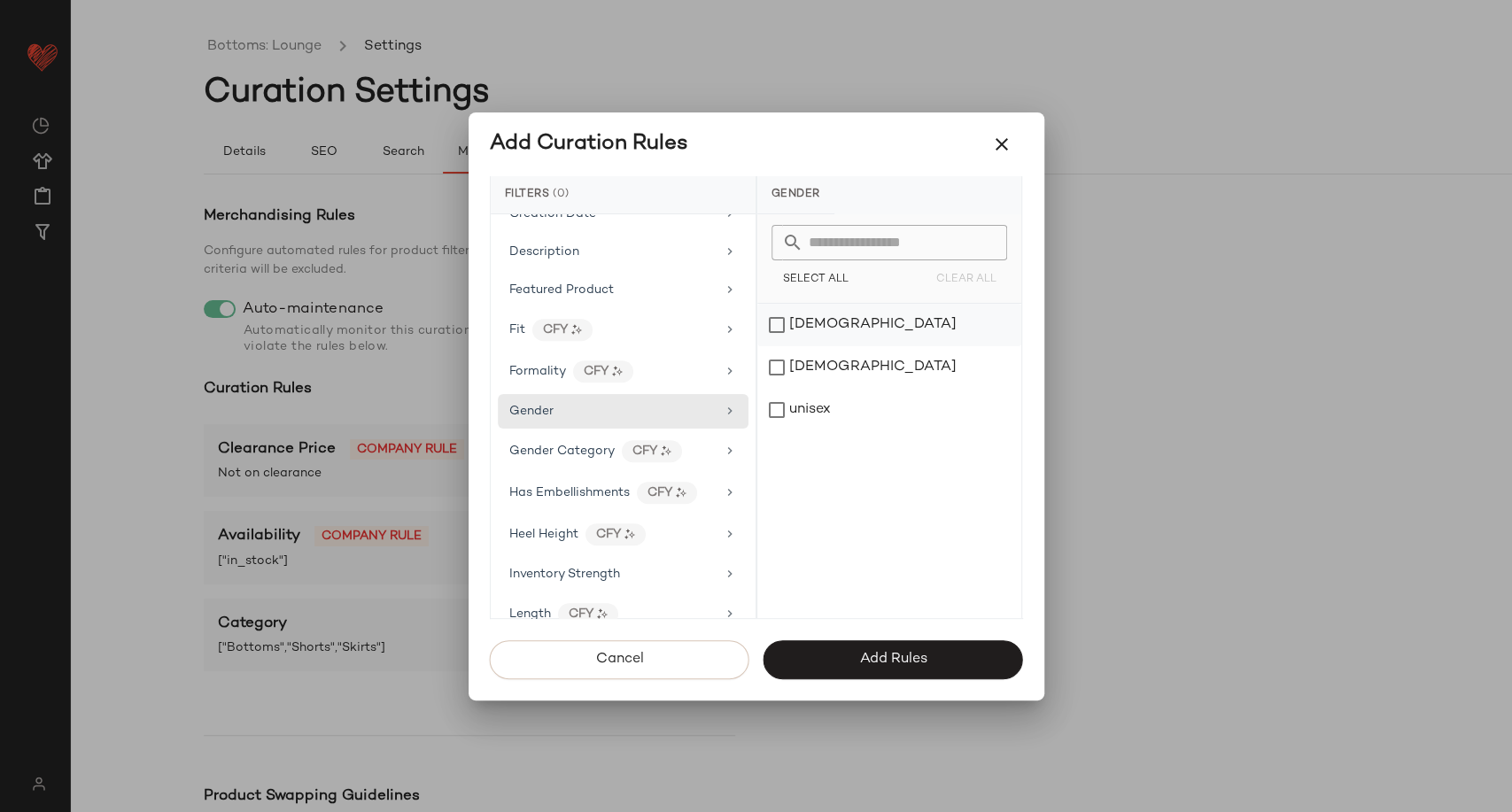
click at [797, 326] on div "[DEMOGRAPHIC_DATA]" at bounding box center [890, 325] width 264 height 43
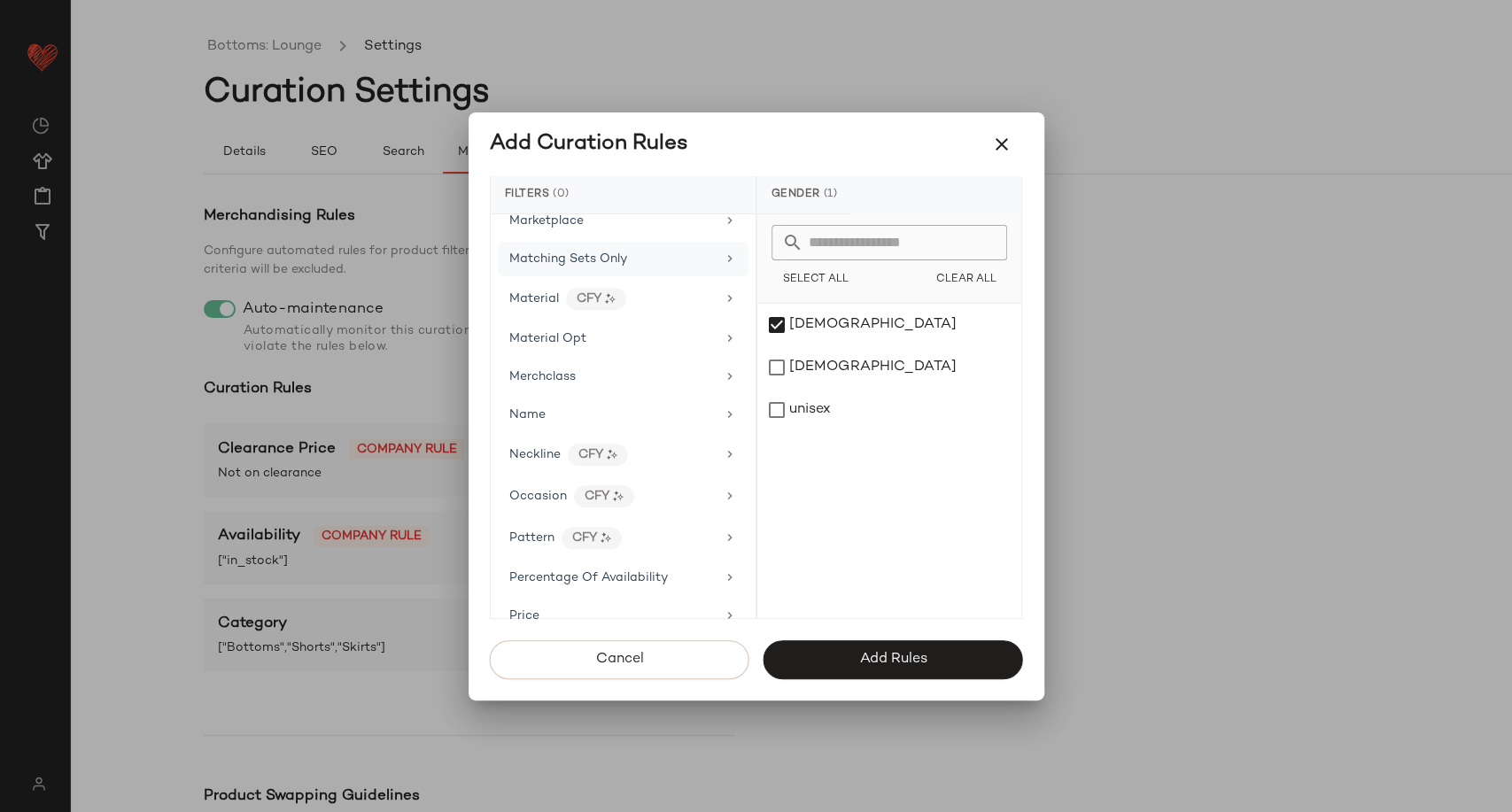
scroll to position [984, 0]
click at [666, 489] on div "Occasion CFY" at bounding box center [612, 491] width 207 height 22
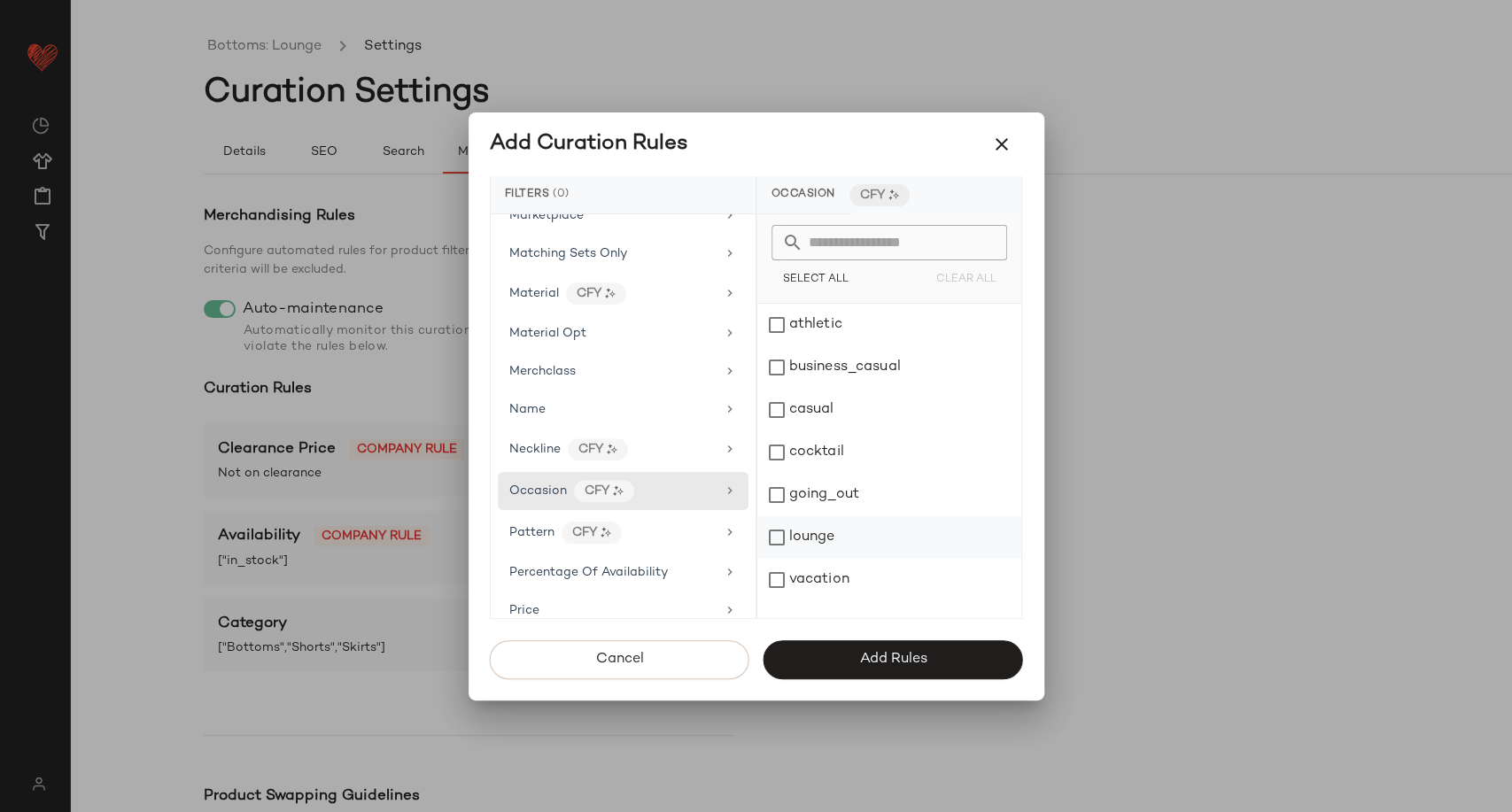
click at [838, 543] on div "lounge" at bounding box center [890, 538] width 264 height 43
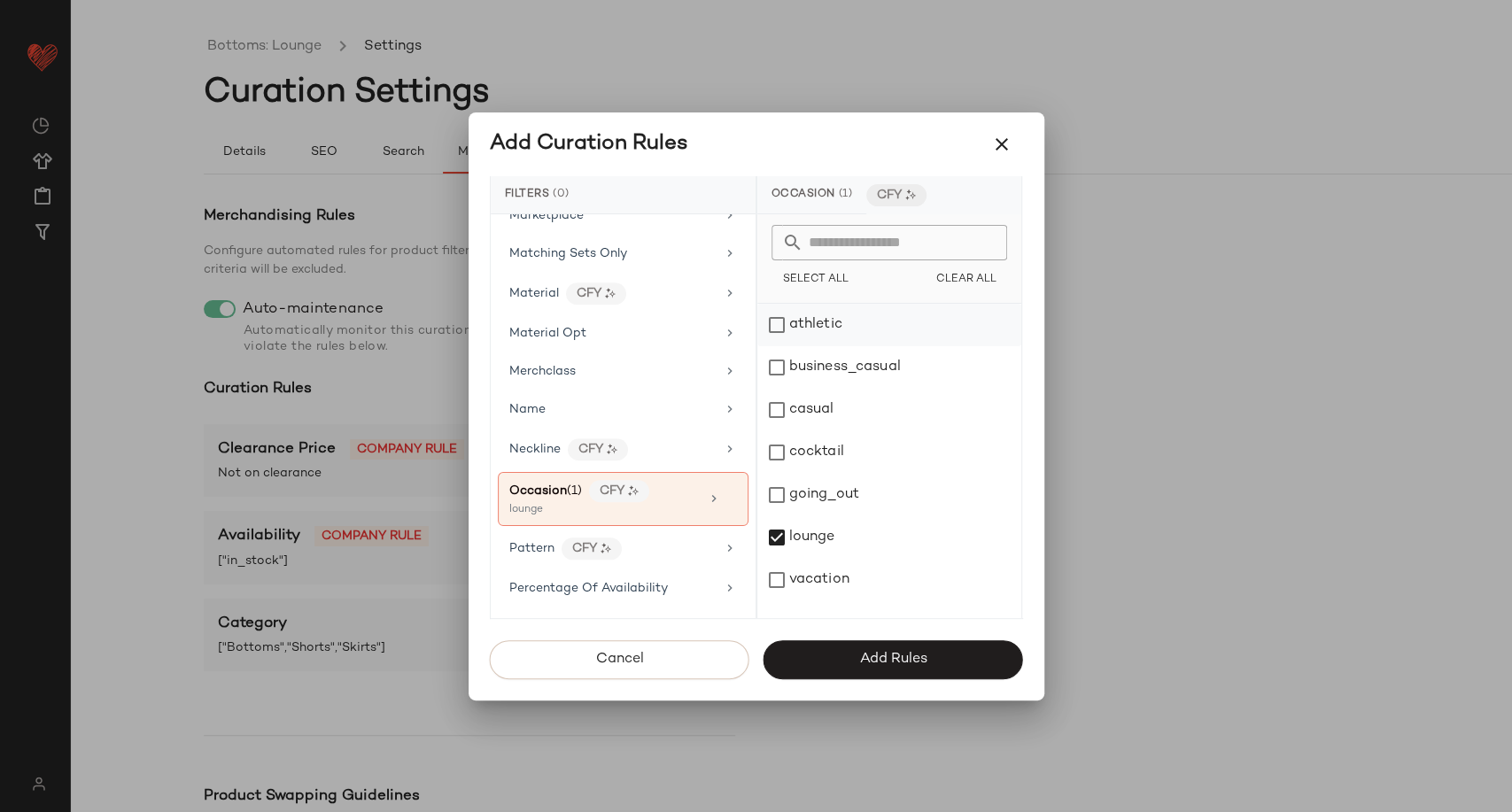
click at [810, 326] on div "athletic" at bounding box center [890, 325] width 264 height 43
click at [888, 662] on span "Add Rules" at bounding box center [893, 659] width 69 height 17
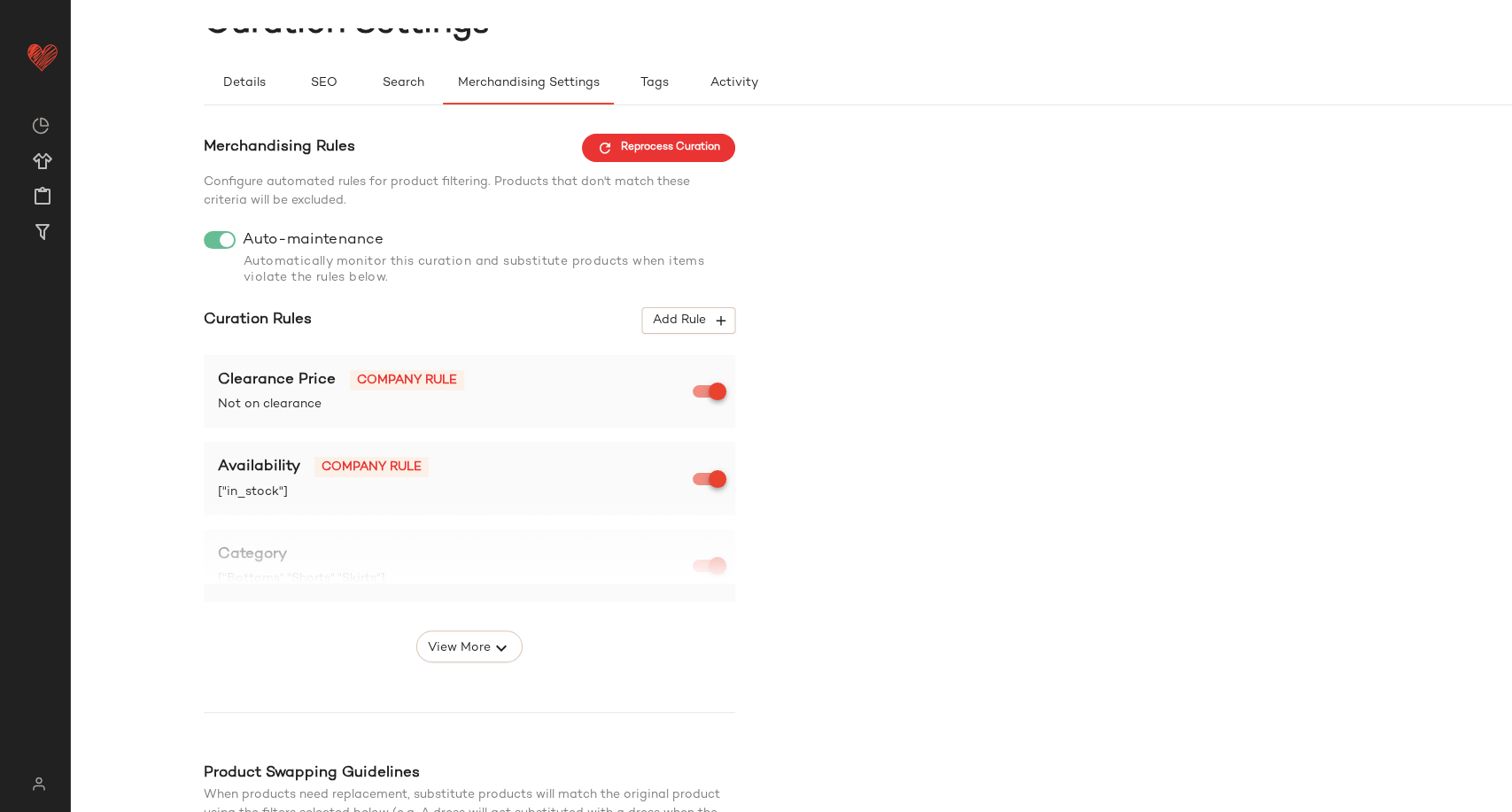
scroll to position [98, 0]
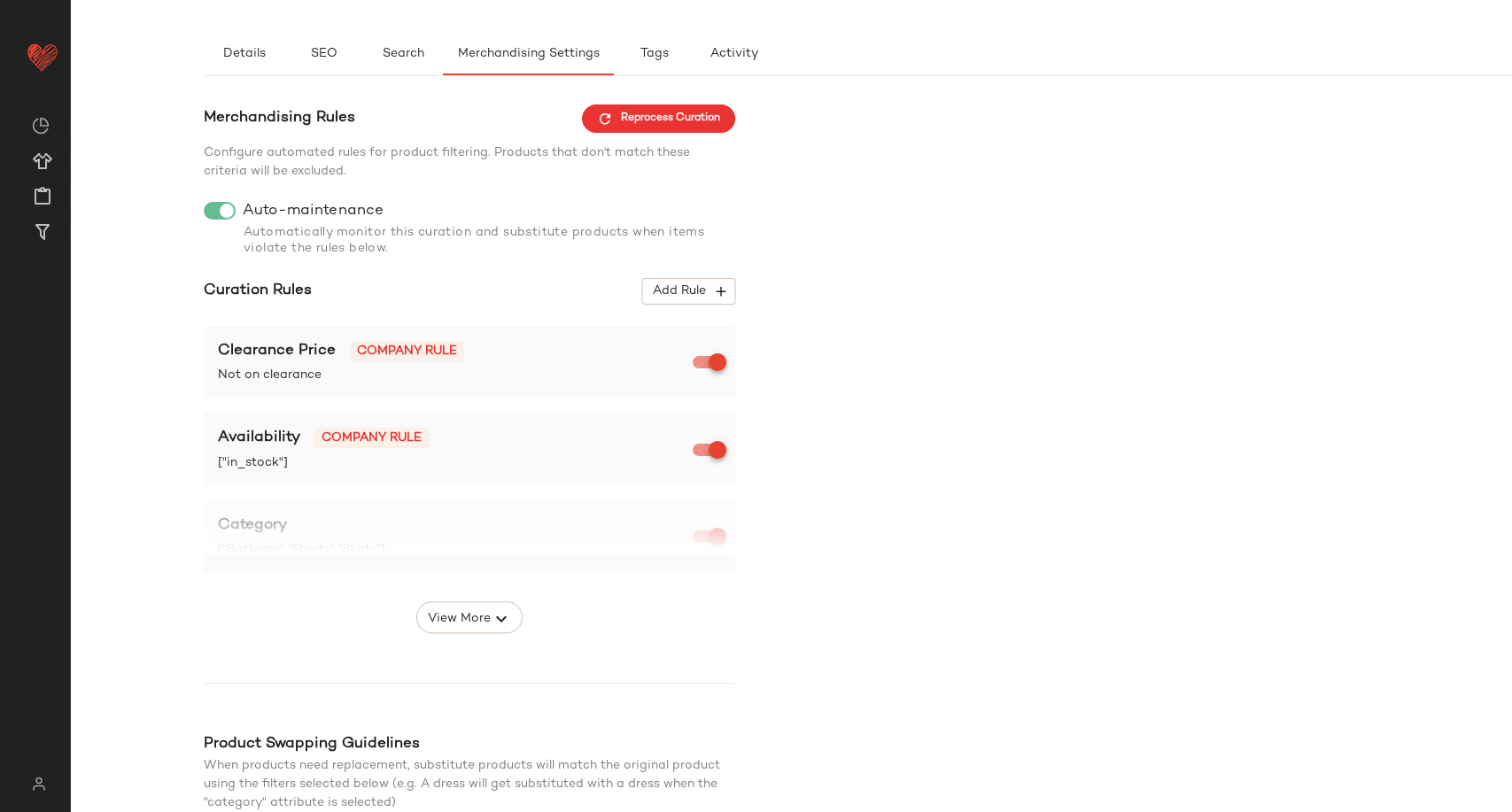
click at [459, 633] on div "Merchandising Rules Reprocess Curation Configure automated rules for product fi…" at bounding box center [469, 538] width 532 height 867
click at [469, 625] on span "View More" at bounding box center [459, 618] width 64 height 21
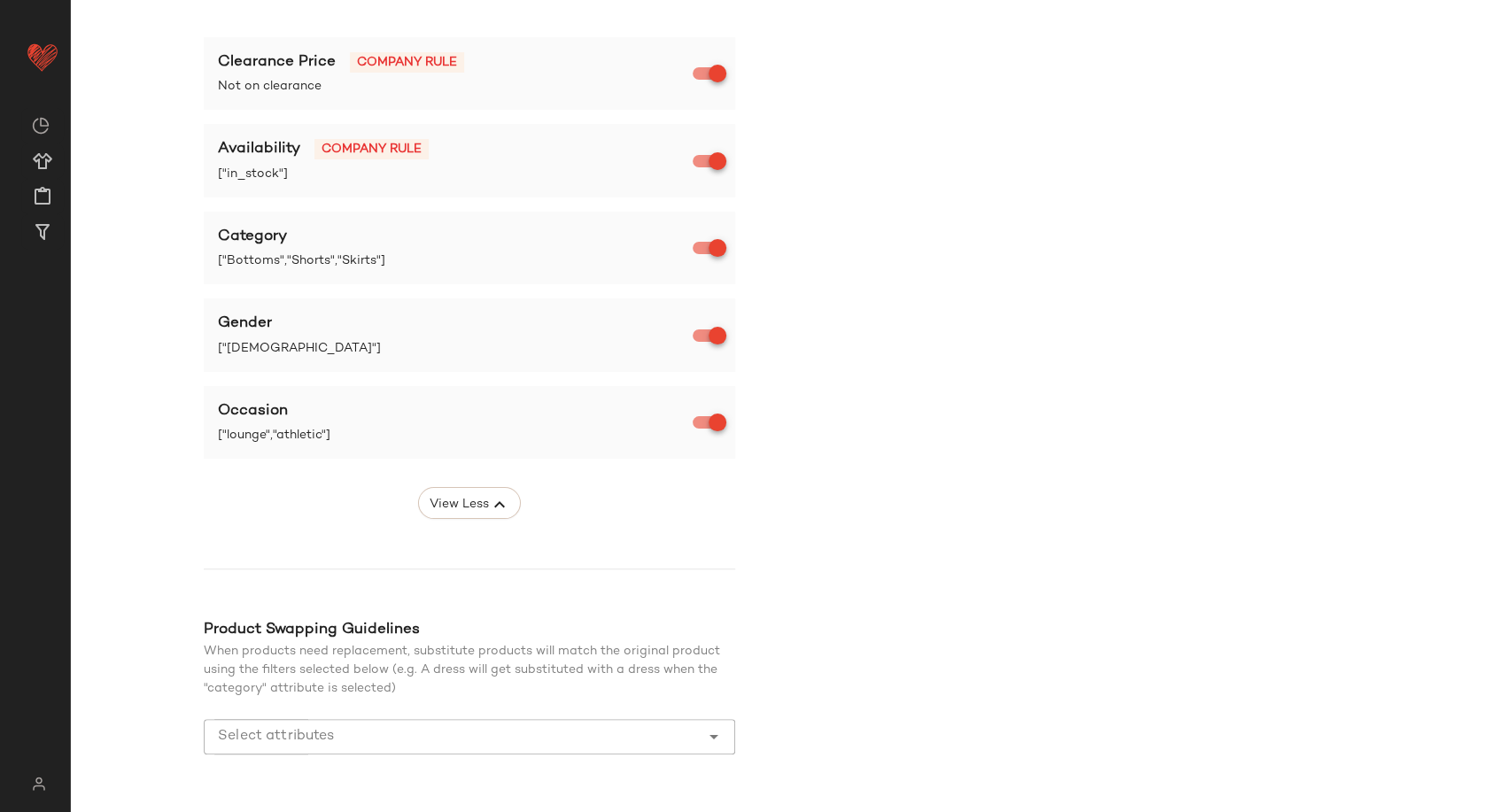
scroll to position [442, 0]
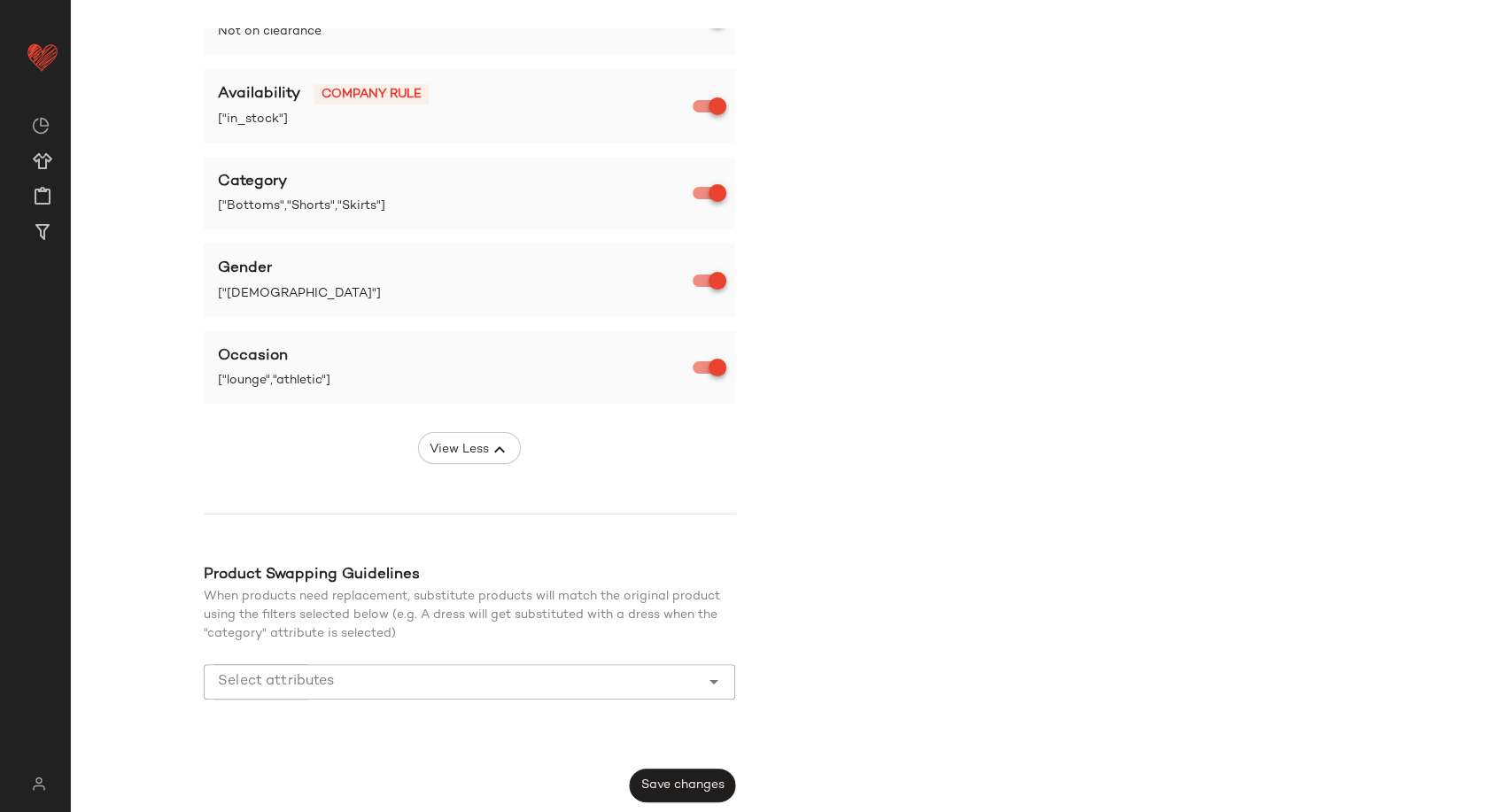
drag, startPoint x: 695, startPoint y: 783, endPoint x: 698, endPoint y: 760, distance: 23.2
click at [695, 784] on span "Save changes" at bounding box center [682, 785] width 84 height 14
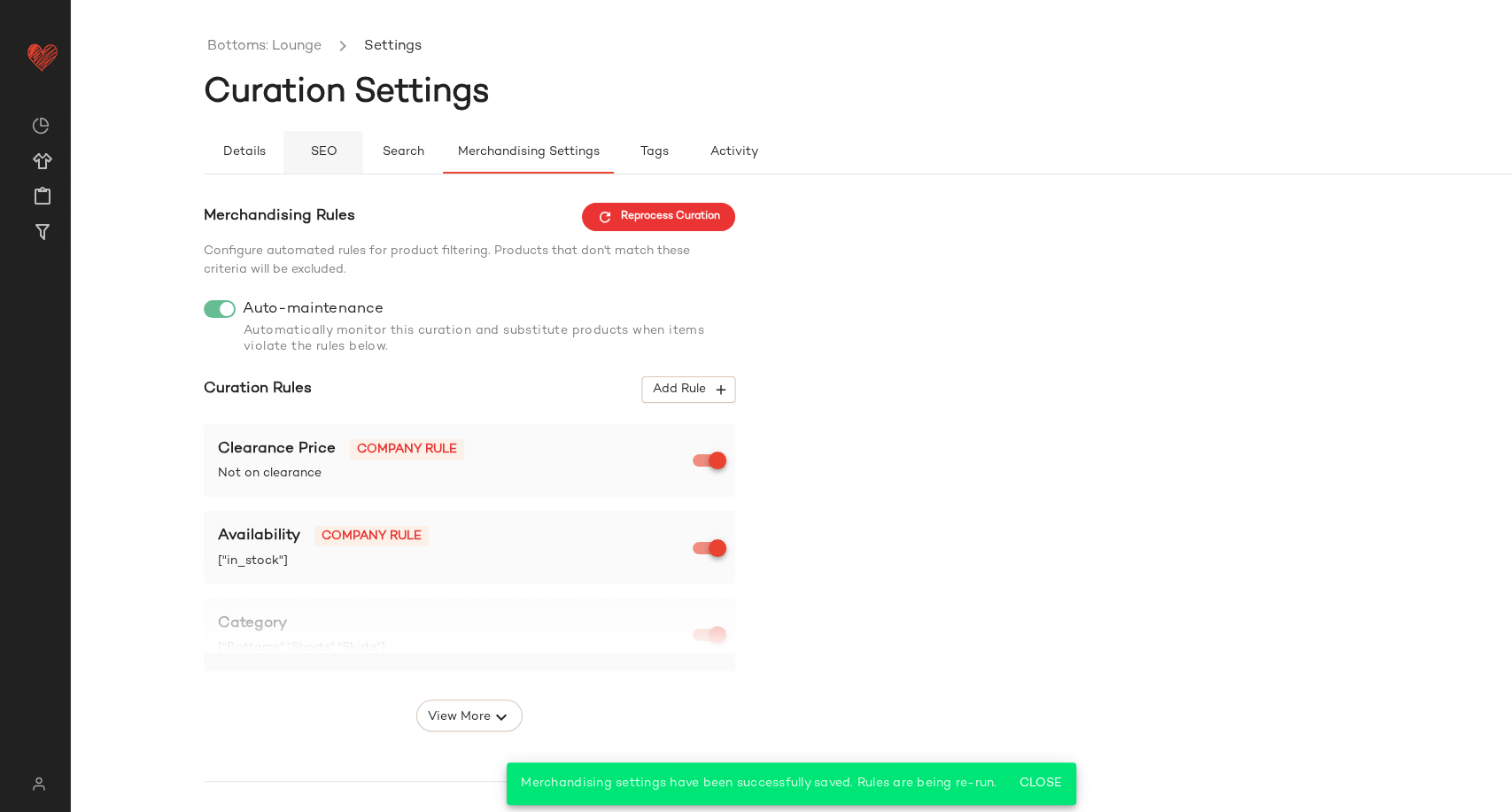
drag, startPoint x: 249, startPoint y: 50, endPoint x: 289, endPoint y: 138, distance: 96.7
click at [249, 50] on link "Bottoms: Lounge" at bounding box center [264, 47] width 114 height 23
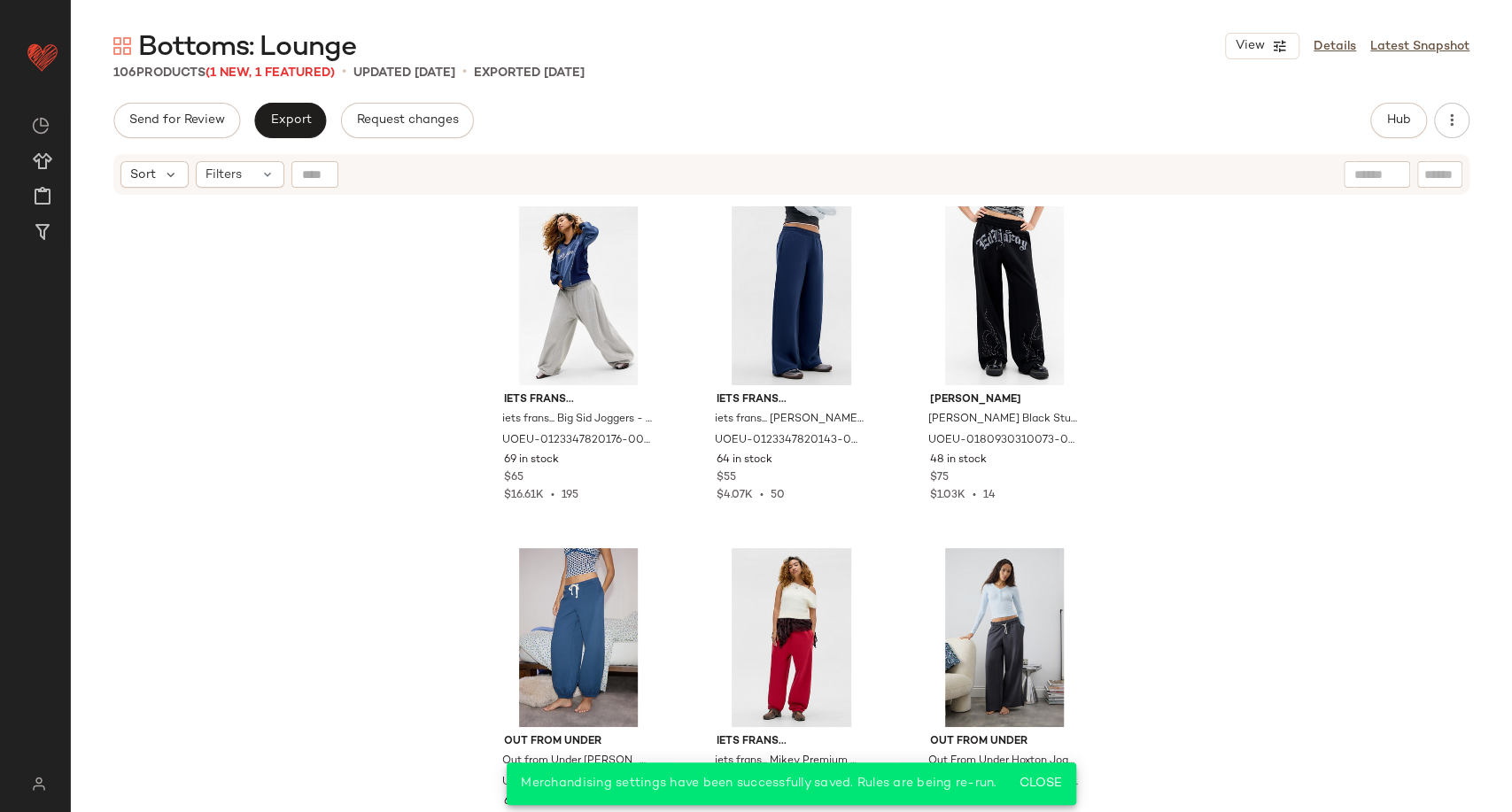
click at [286, 358] on div "iets frans... iets frans... Big Sid Joggers - Grey 2XS at Urban Outfitters UOEU…" at bounding box center [791, 527] width 1441 height 660
click at [1055, 778] on span "Close" at bounding box center [1040, 784] width 44 height 14
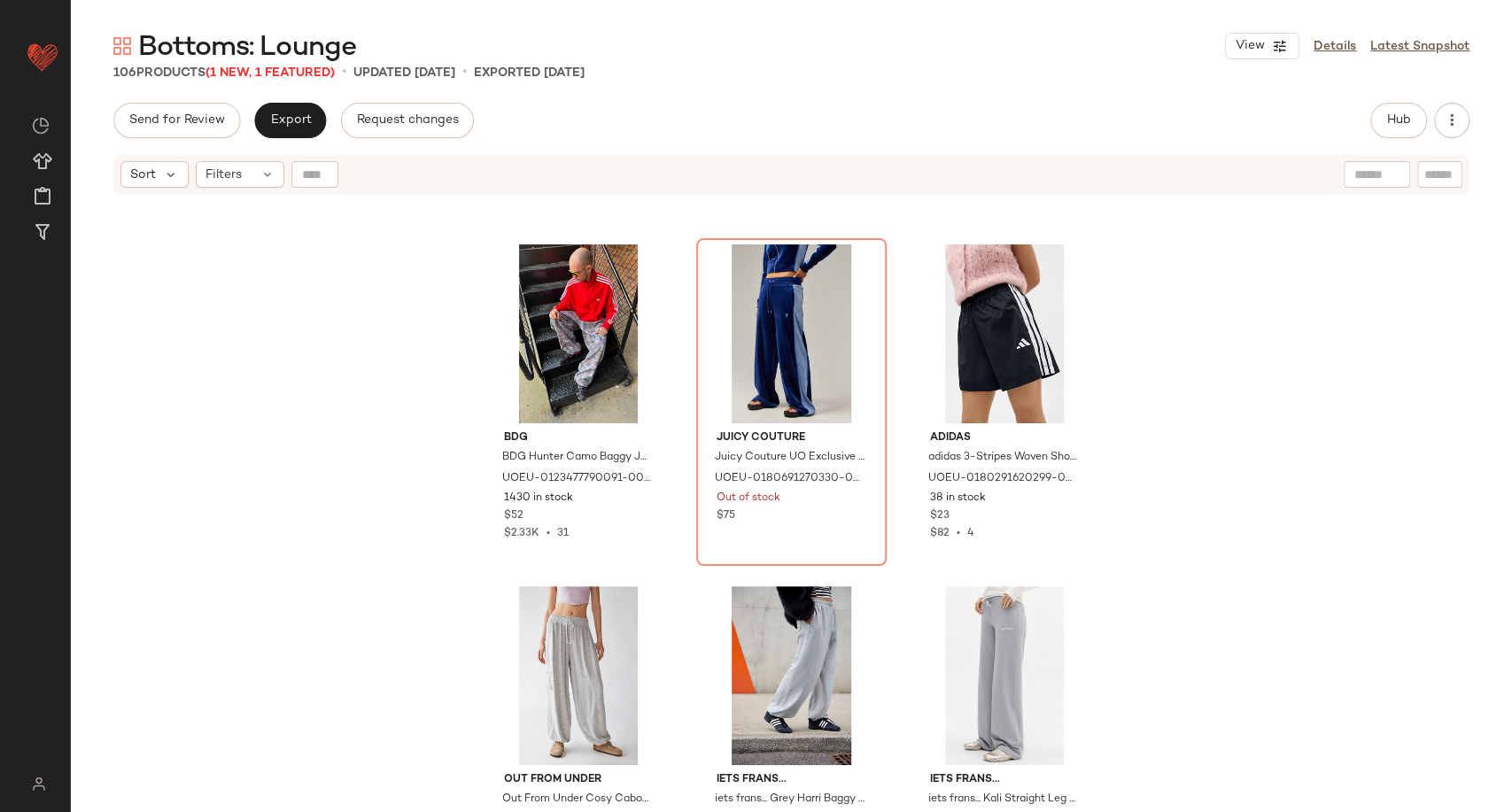
scroll to position [9560, 0]
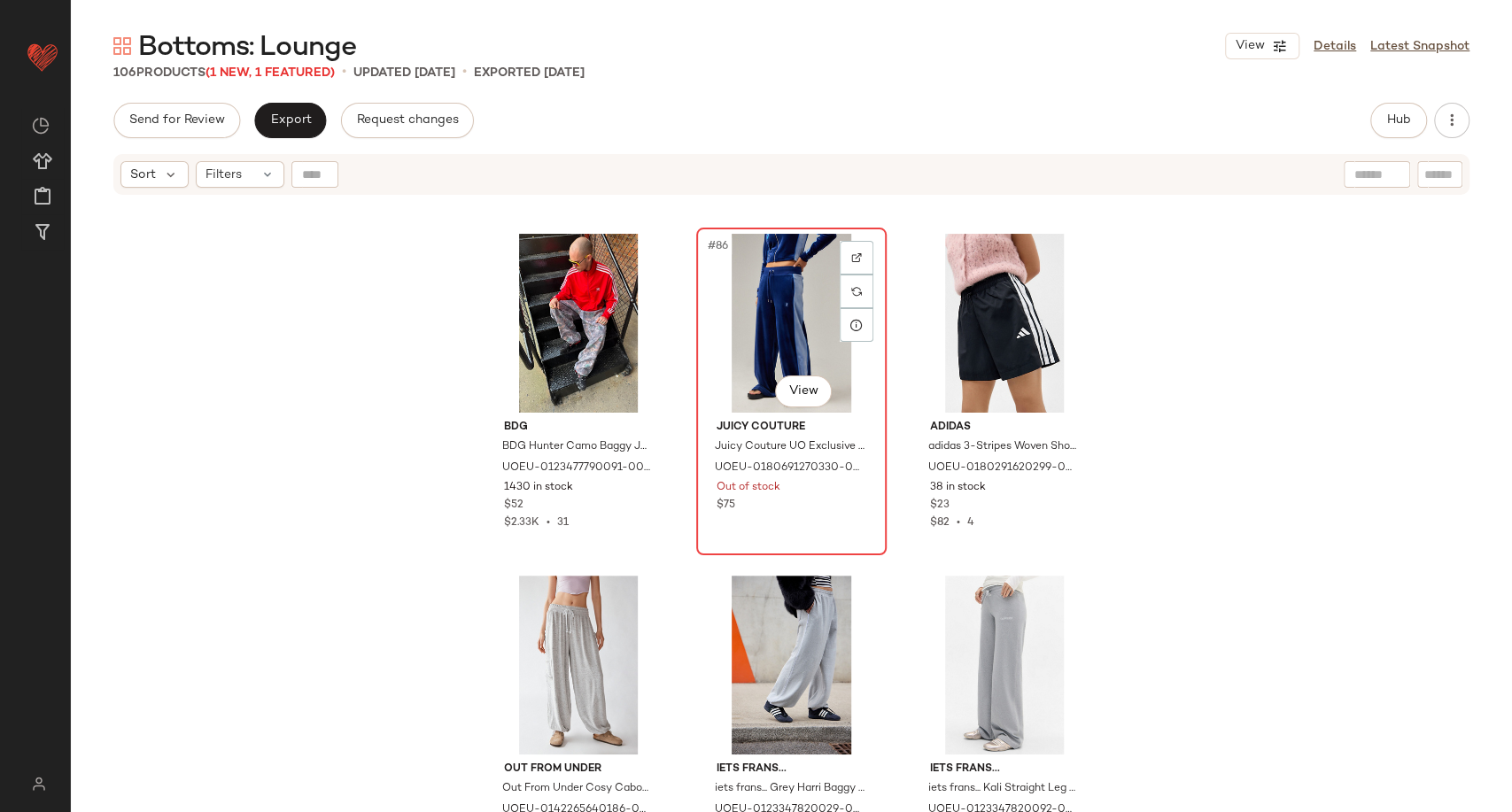
click at [767, 340] on div "#86 View" at bounding box center [791, 323] width 178 height 179
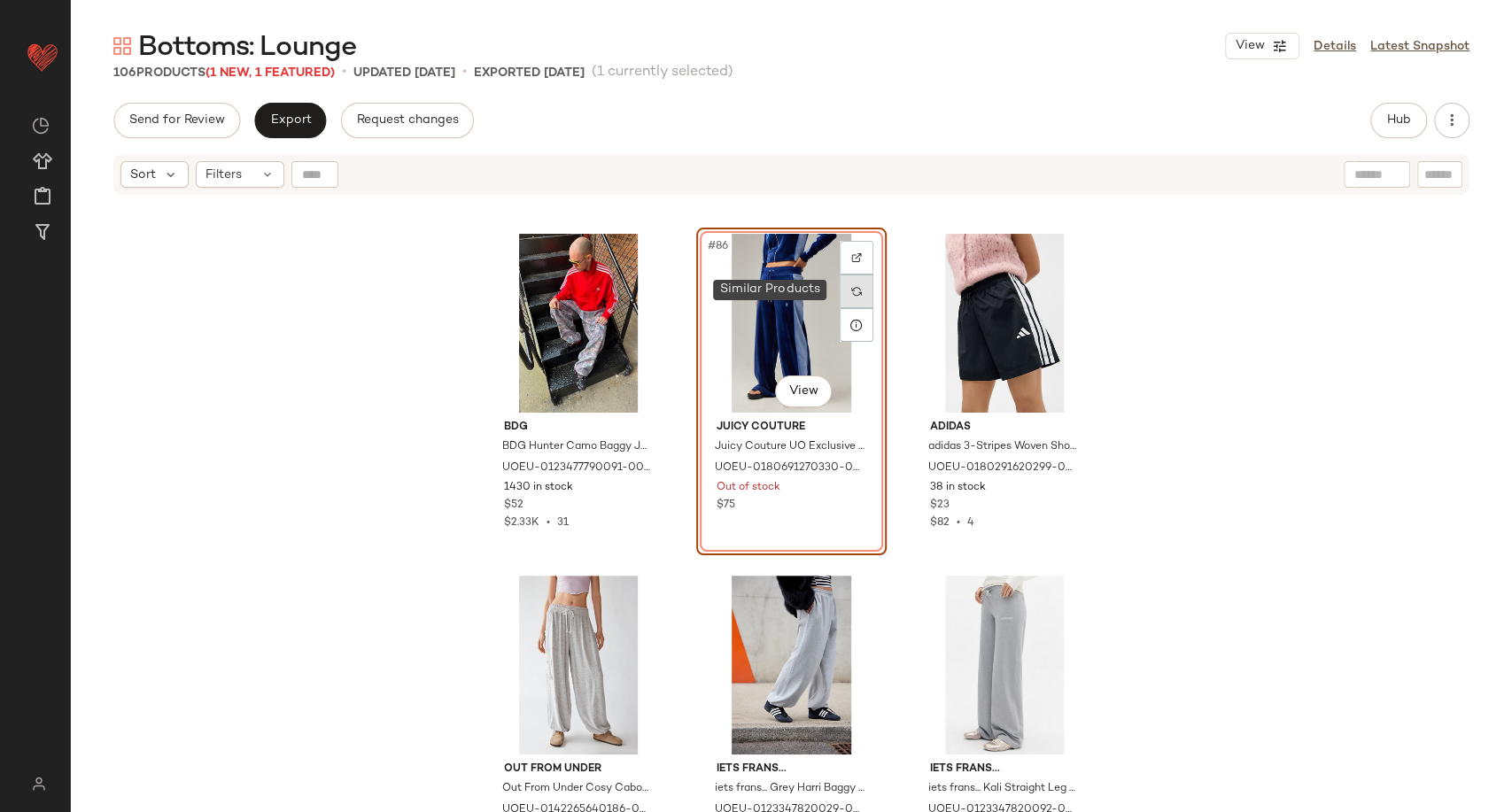
click at [851, 289] on img at bounding box center [856, 291] width 11 height 11
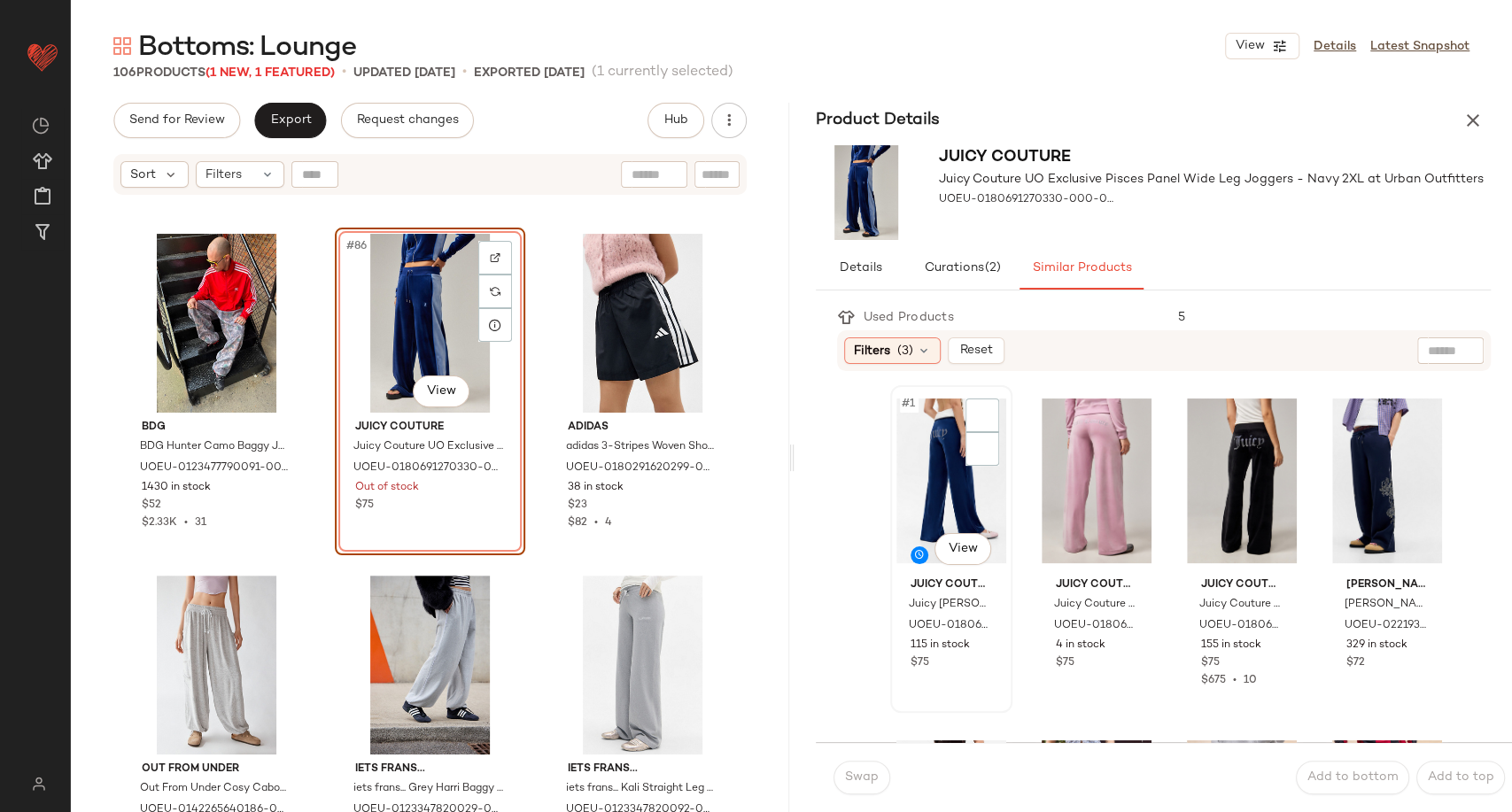
click at [960, 452] on div "#1 View" at bounding box center [951, 481] width 110 height 179
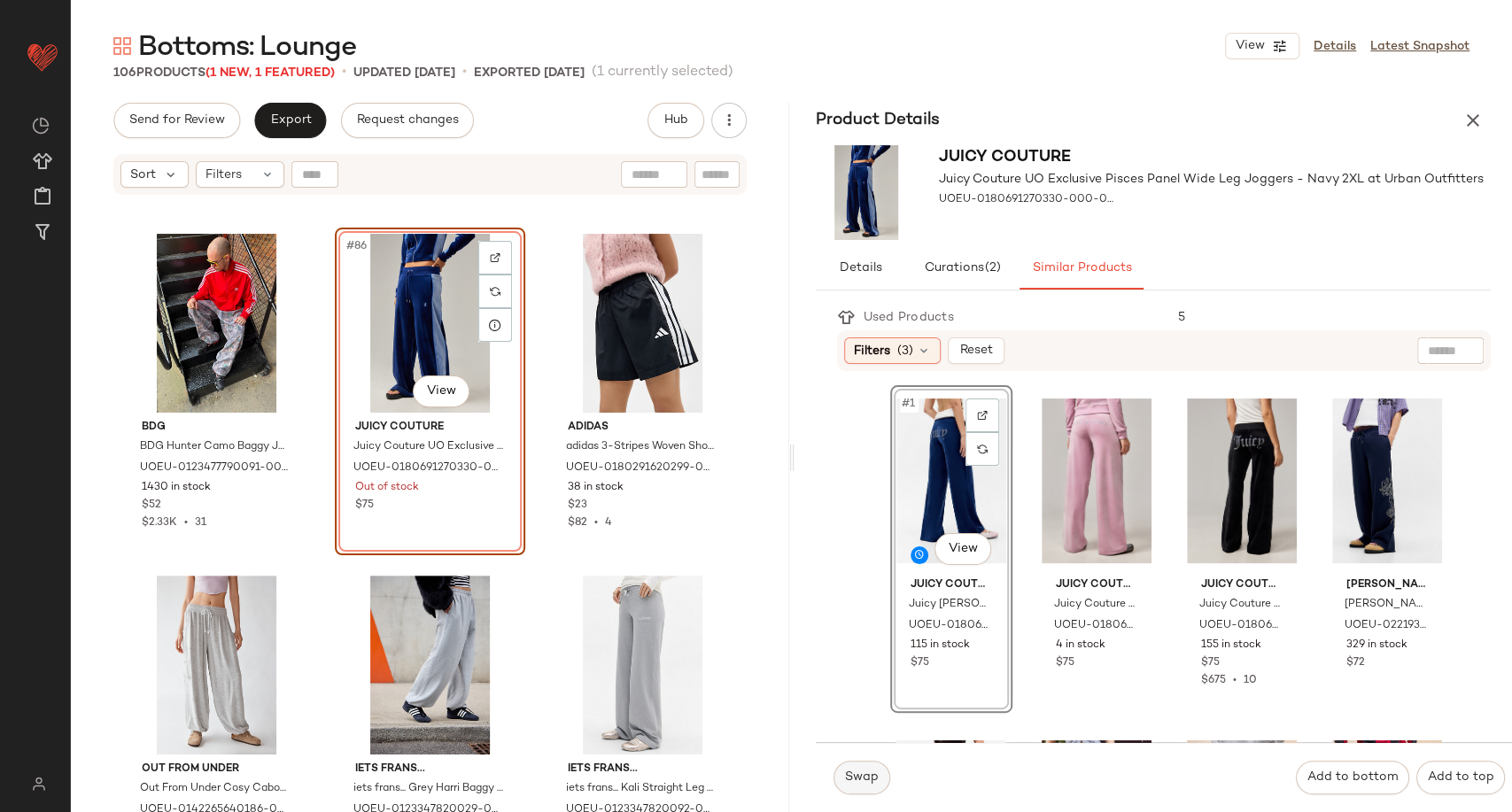
click at [851, 780] on span "Swap" at bounding box center [861, 777] width 35 height 14
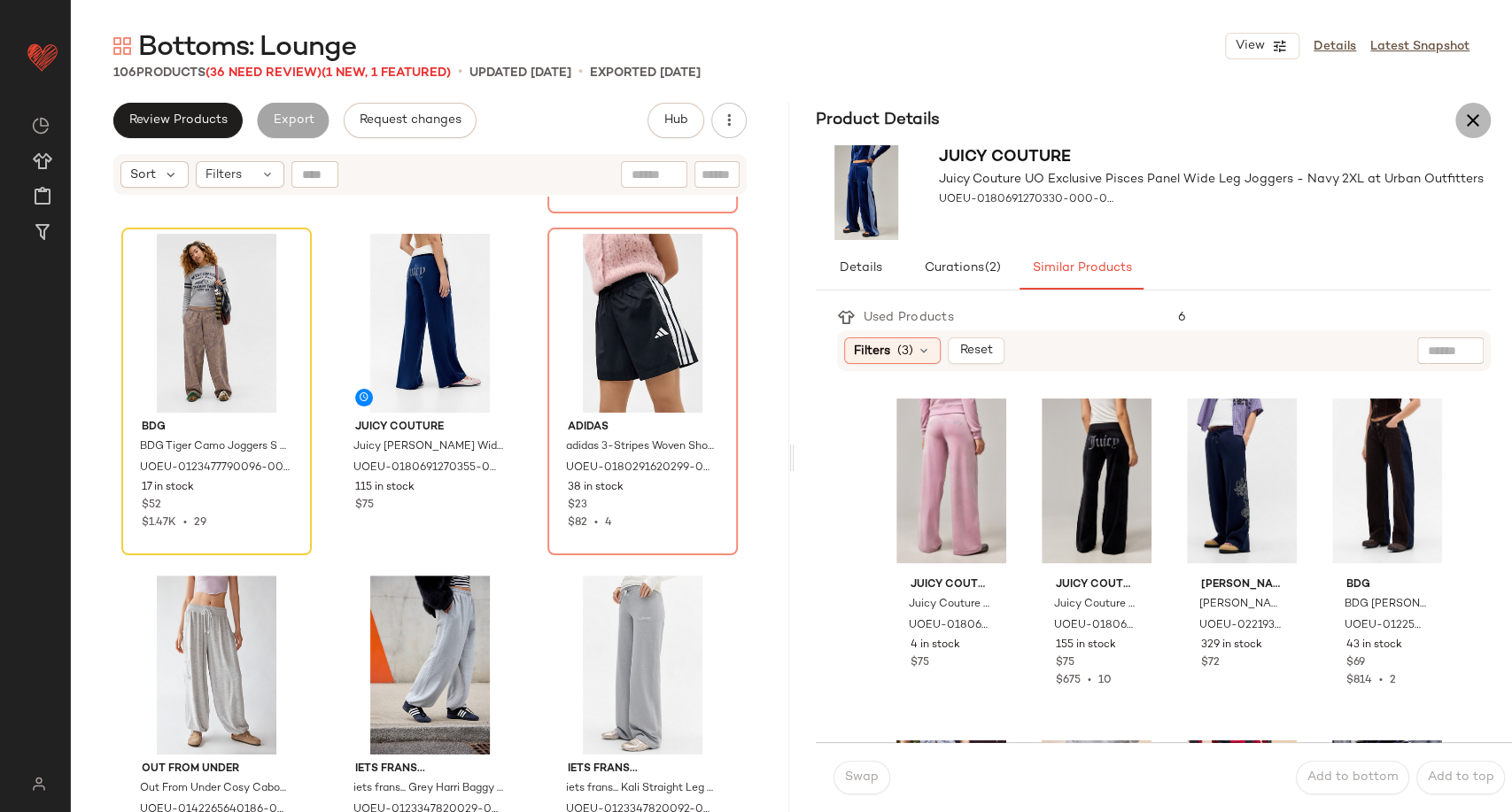
click at [1480, 118] on icon "button" at bounding box center [1472, 120] width 21 height 21
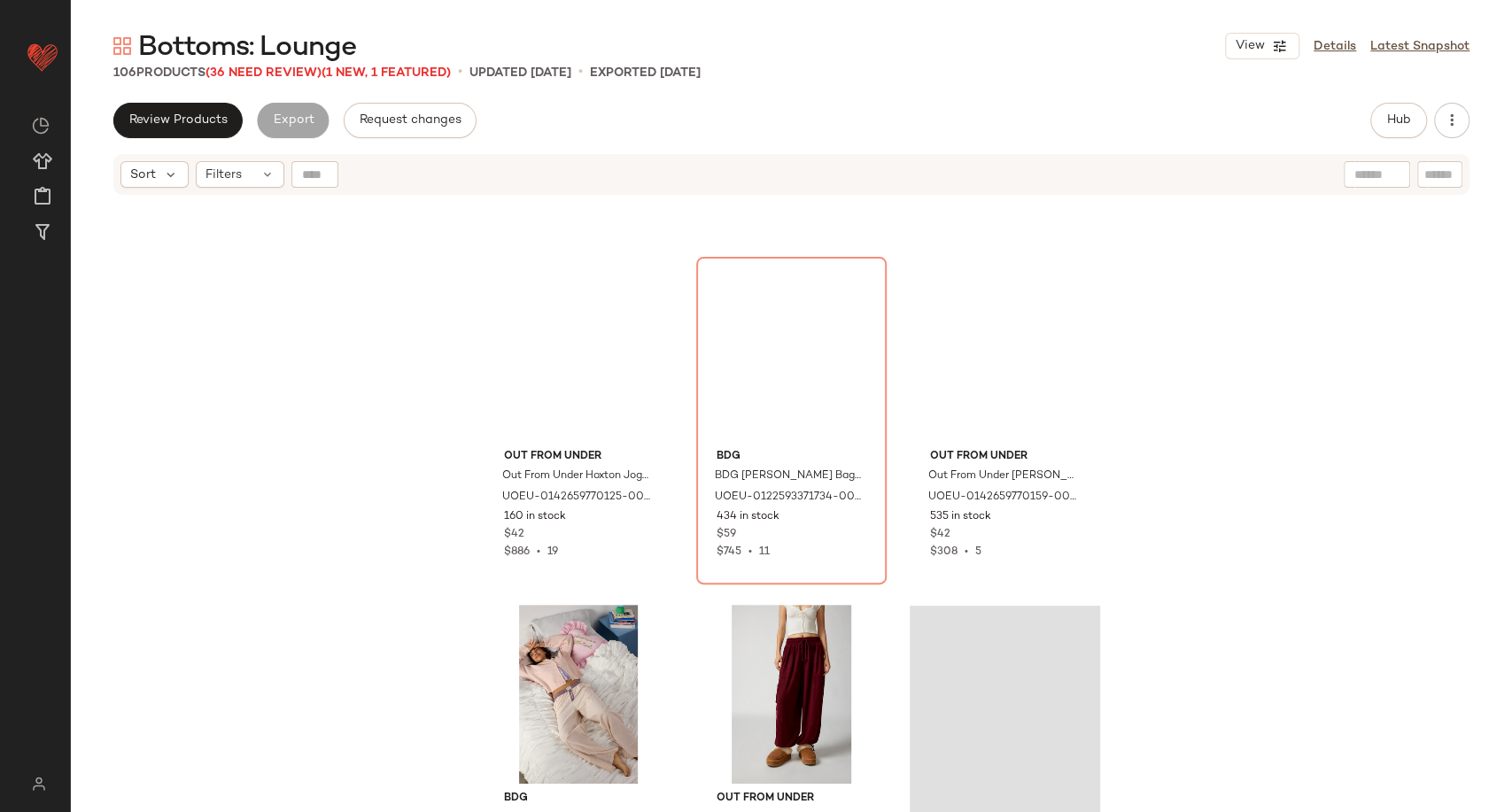
scroll to position [5427, 0]
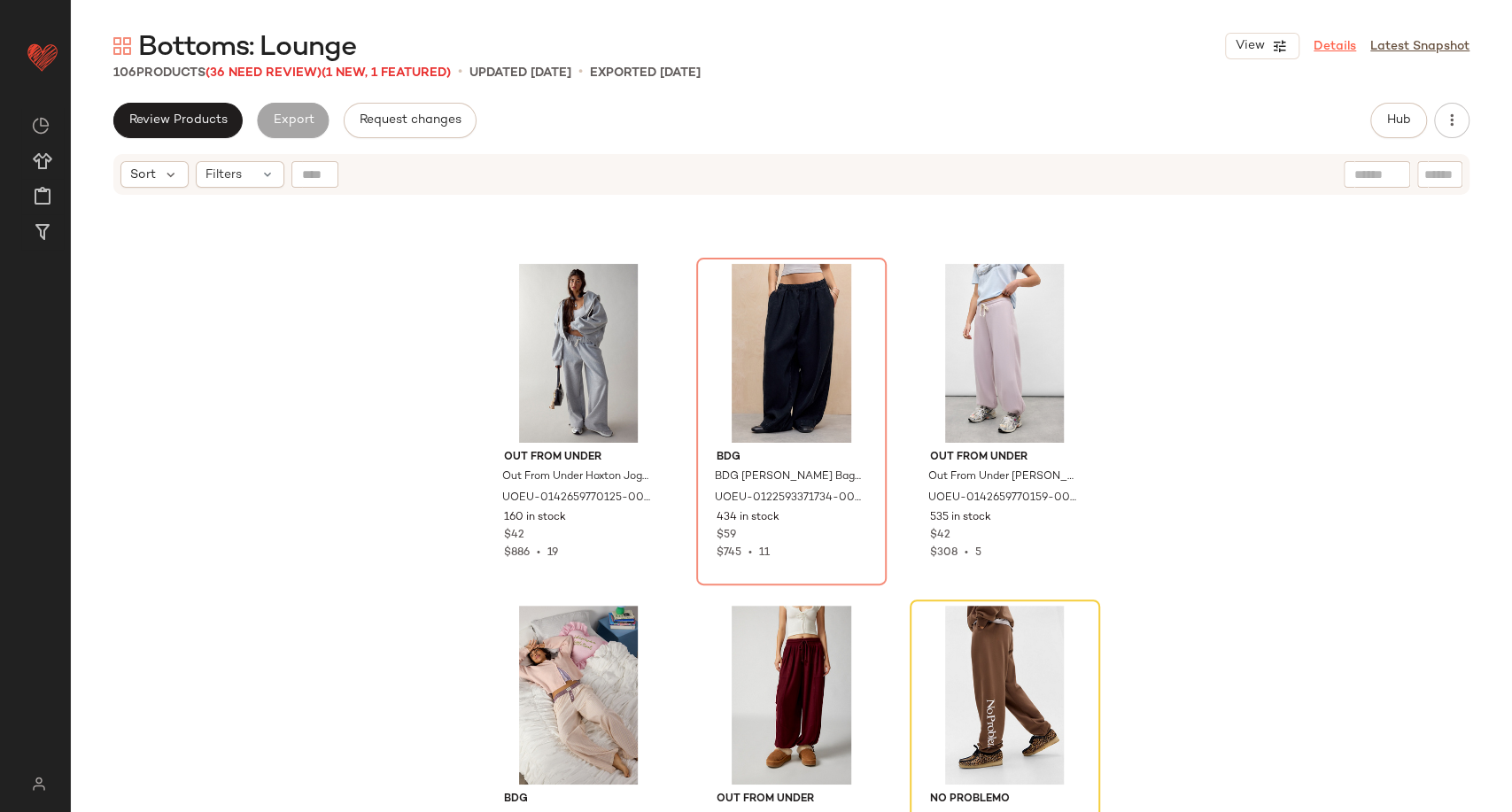
click at [1355, 48] on link "Details" at bounding box center [1335, 46] width 43 height 19
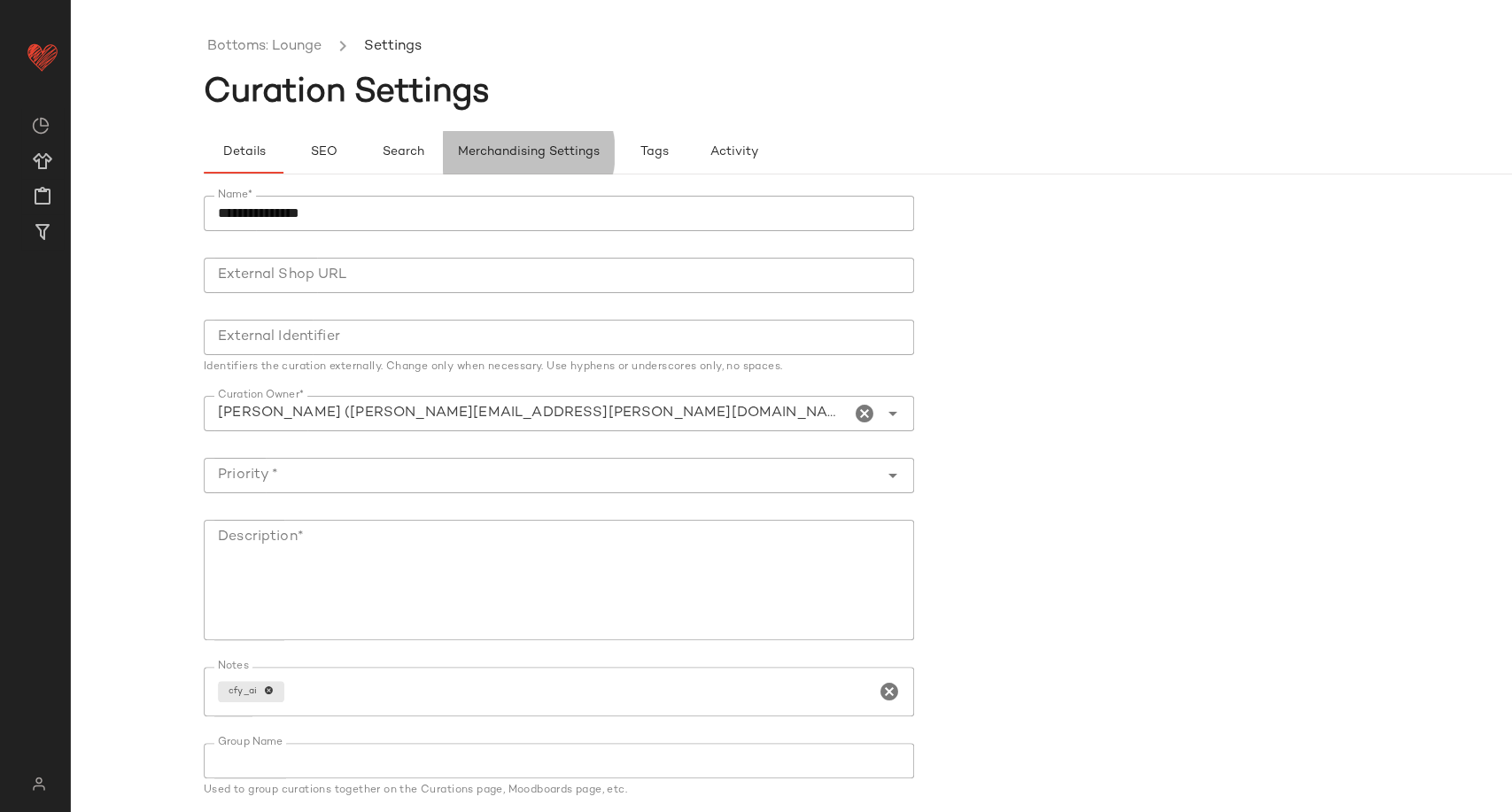
click at [496, 150] on span "Merchandising Settings" at bounding box center [528, 152] width 142 height 14
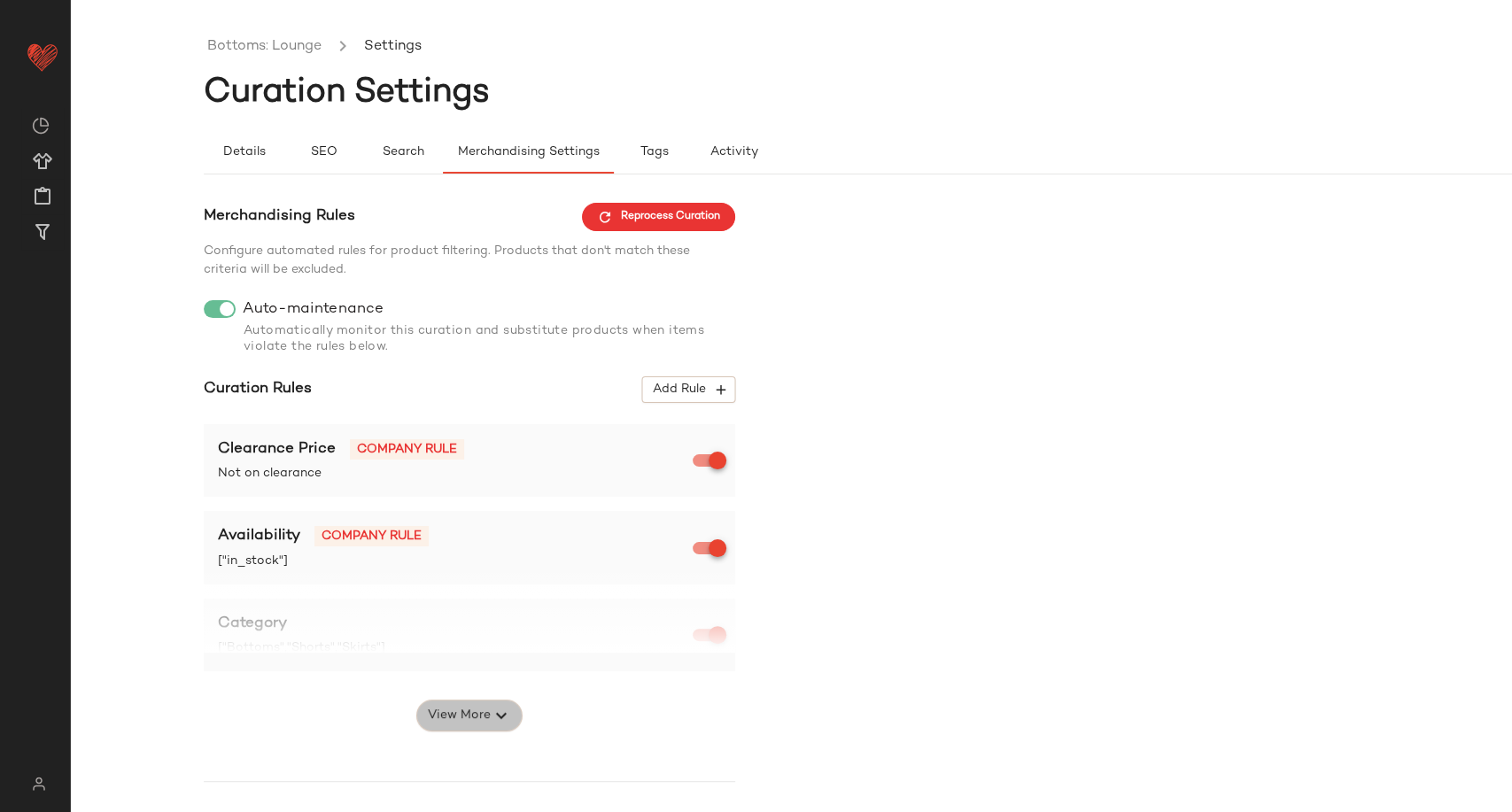
click at [491, 720] on icon "button" at bounding box center [501, 715] width 21 height 21
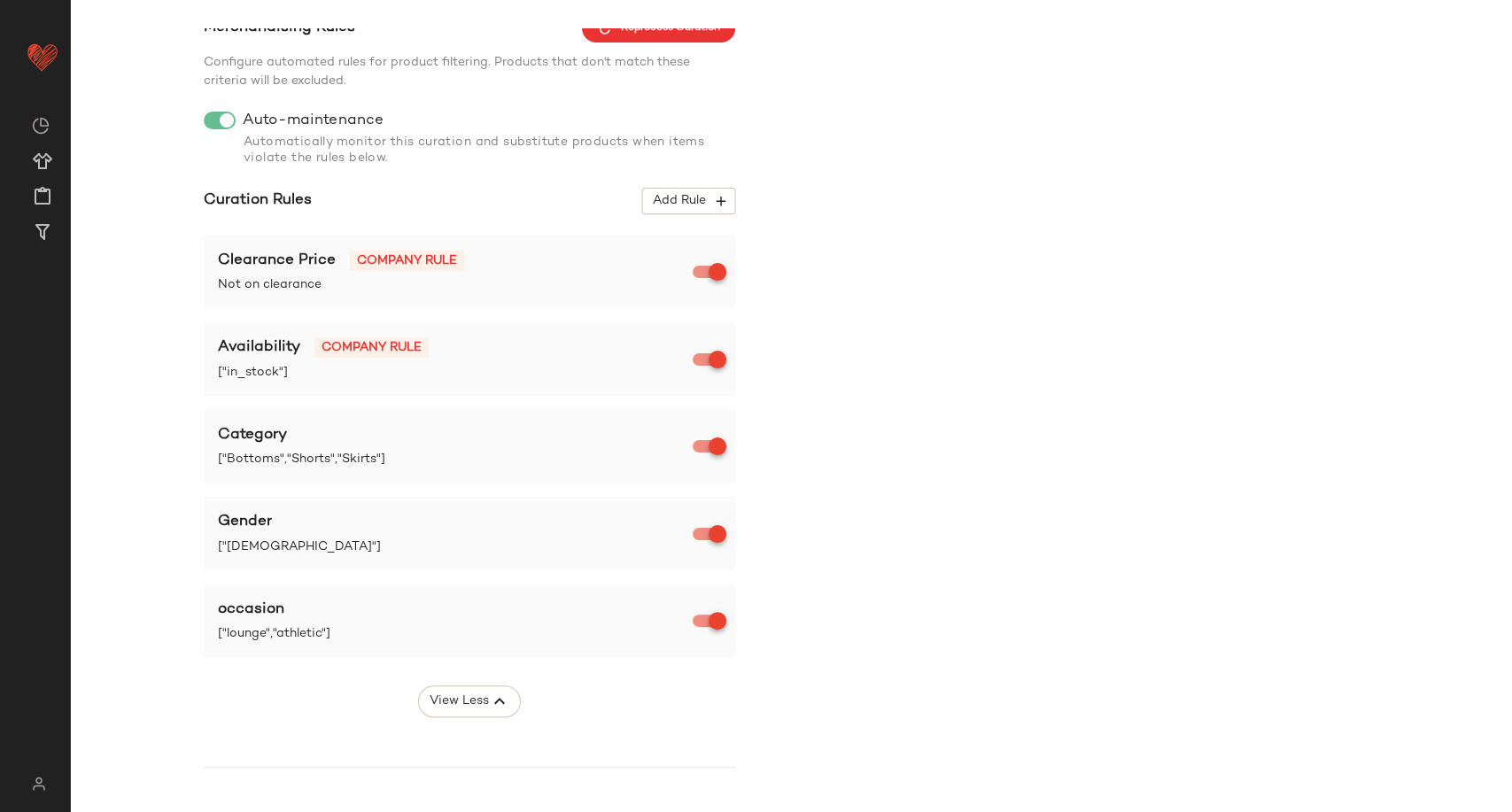
scroll to position [394, 0]
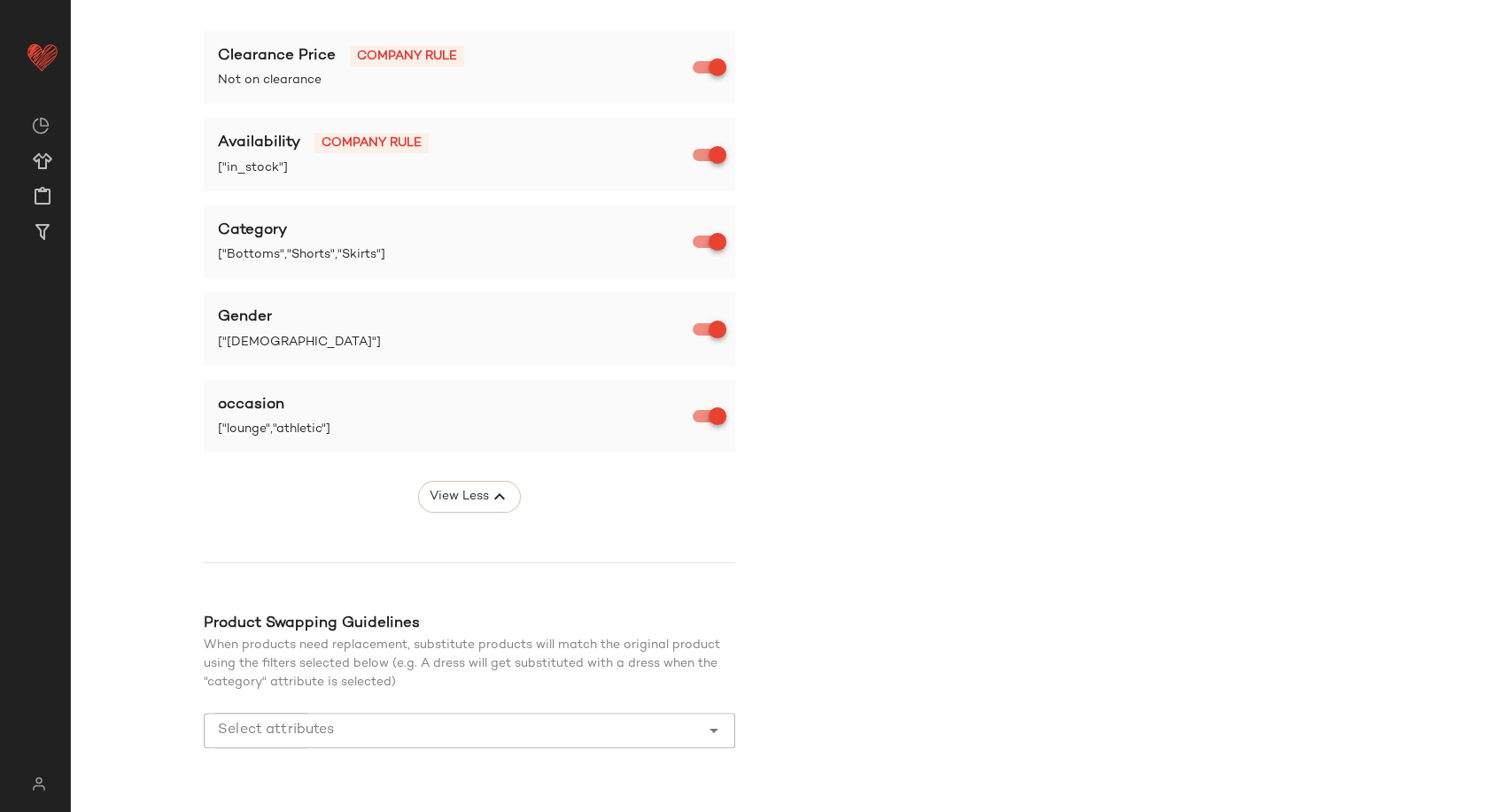
click at [283, 410] on div "occasion" at bounding box center [456, 406] width 478 height 23
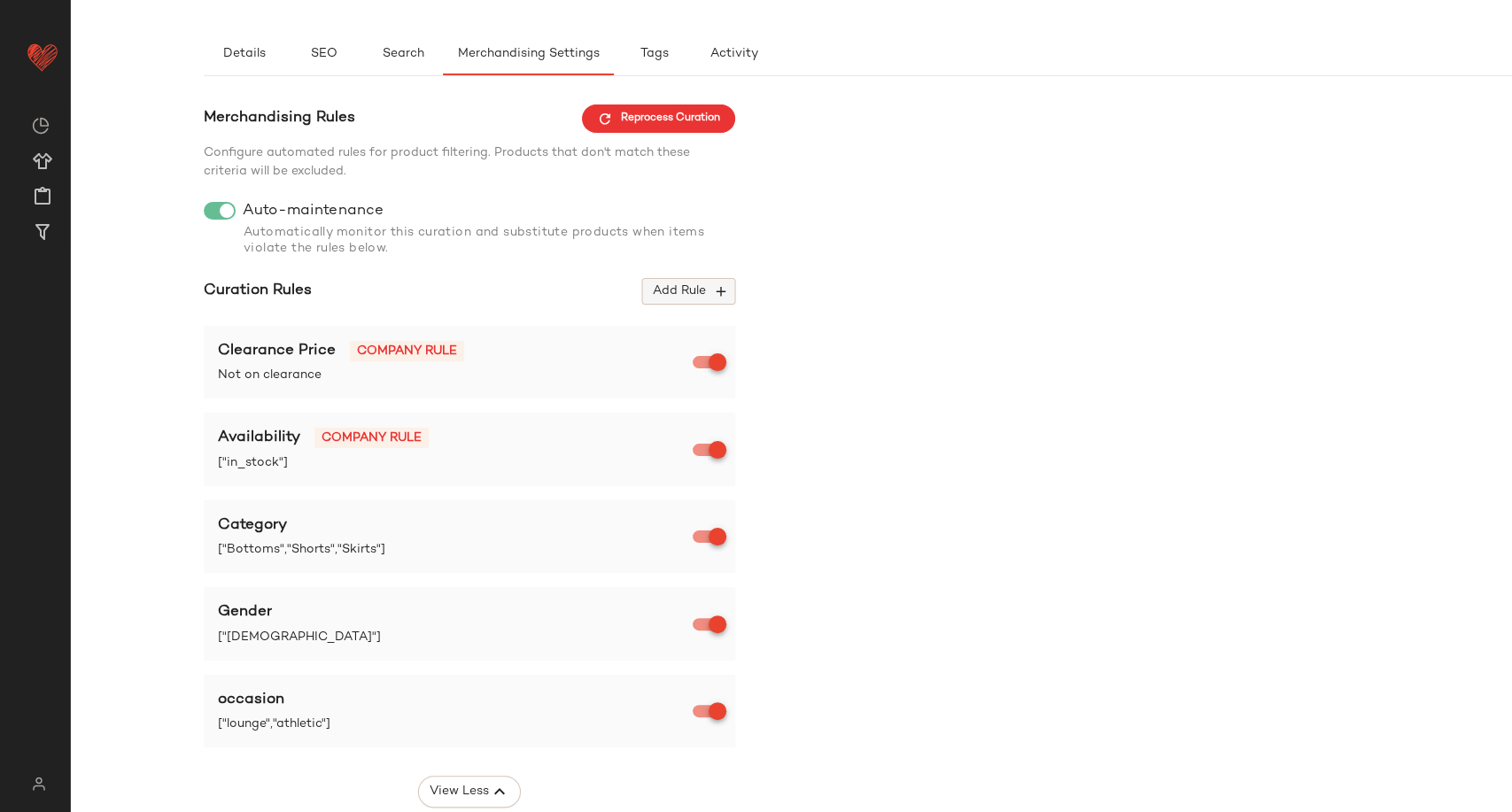
click at [706, 285] on span "Add Rule" at bounding box center [689, 291] width 74 height 16
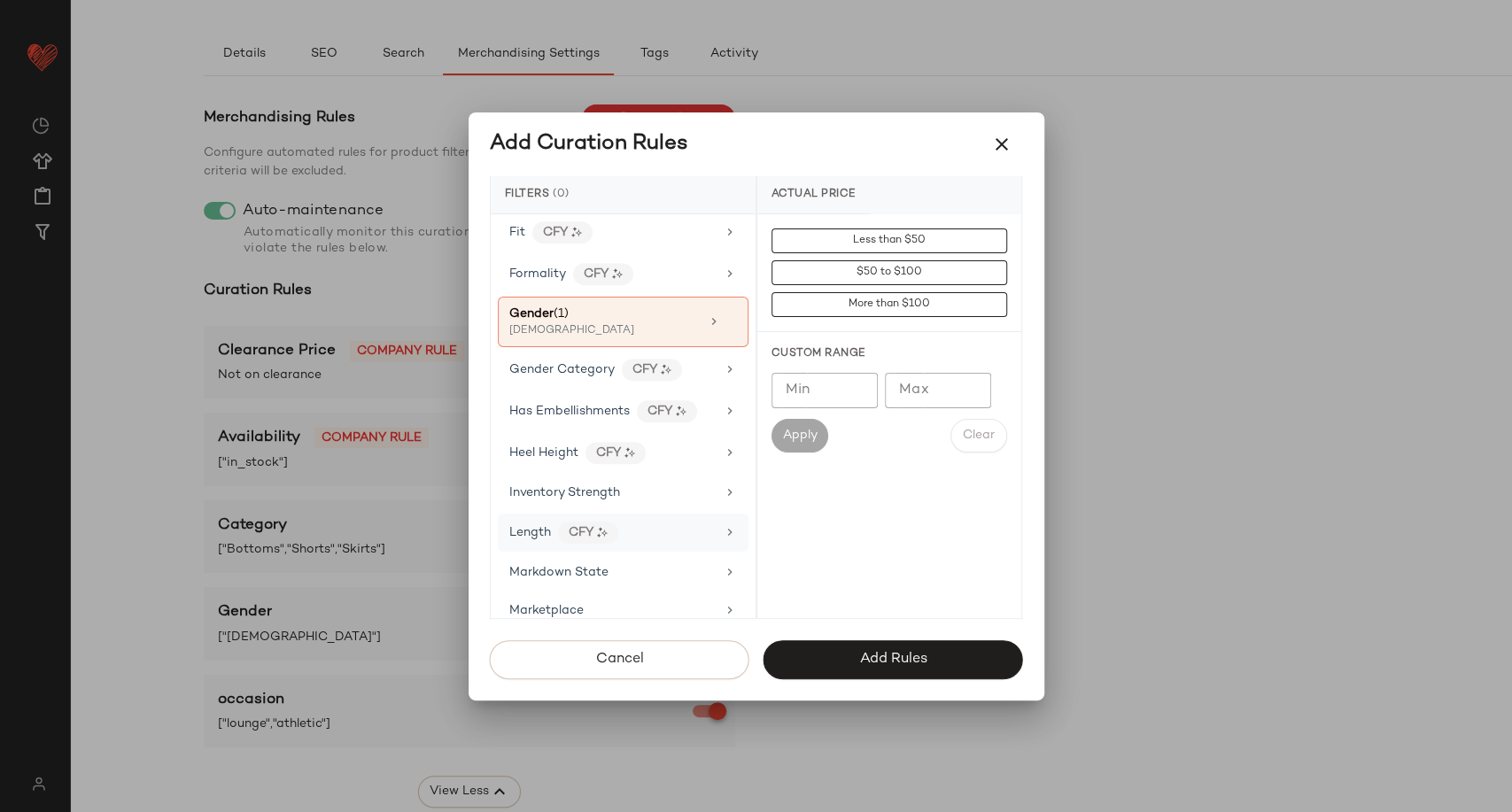
scroll to position [590, 0]
click at [685, 274] on div "Formality CFY" at bounding box center [612, 273] width 207 height 22
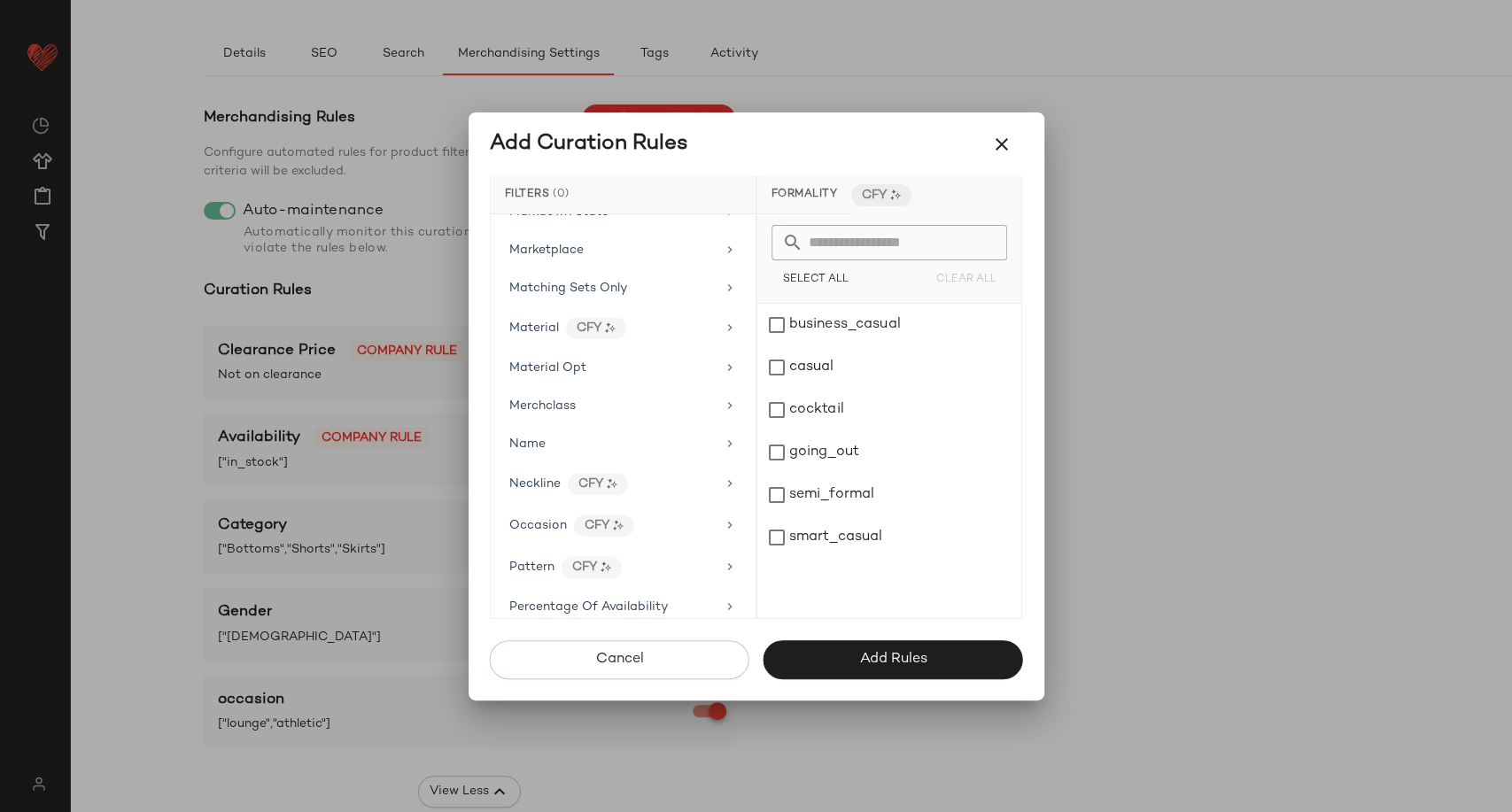
scroll to position [984, 0]
click at [680, 472] on div "Occasion CFY" at bounding box center [623, 491] width 251 height 38
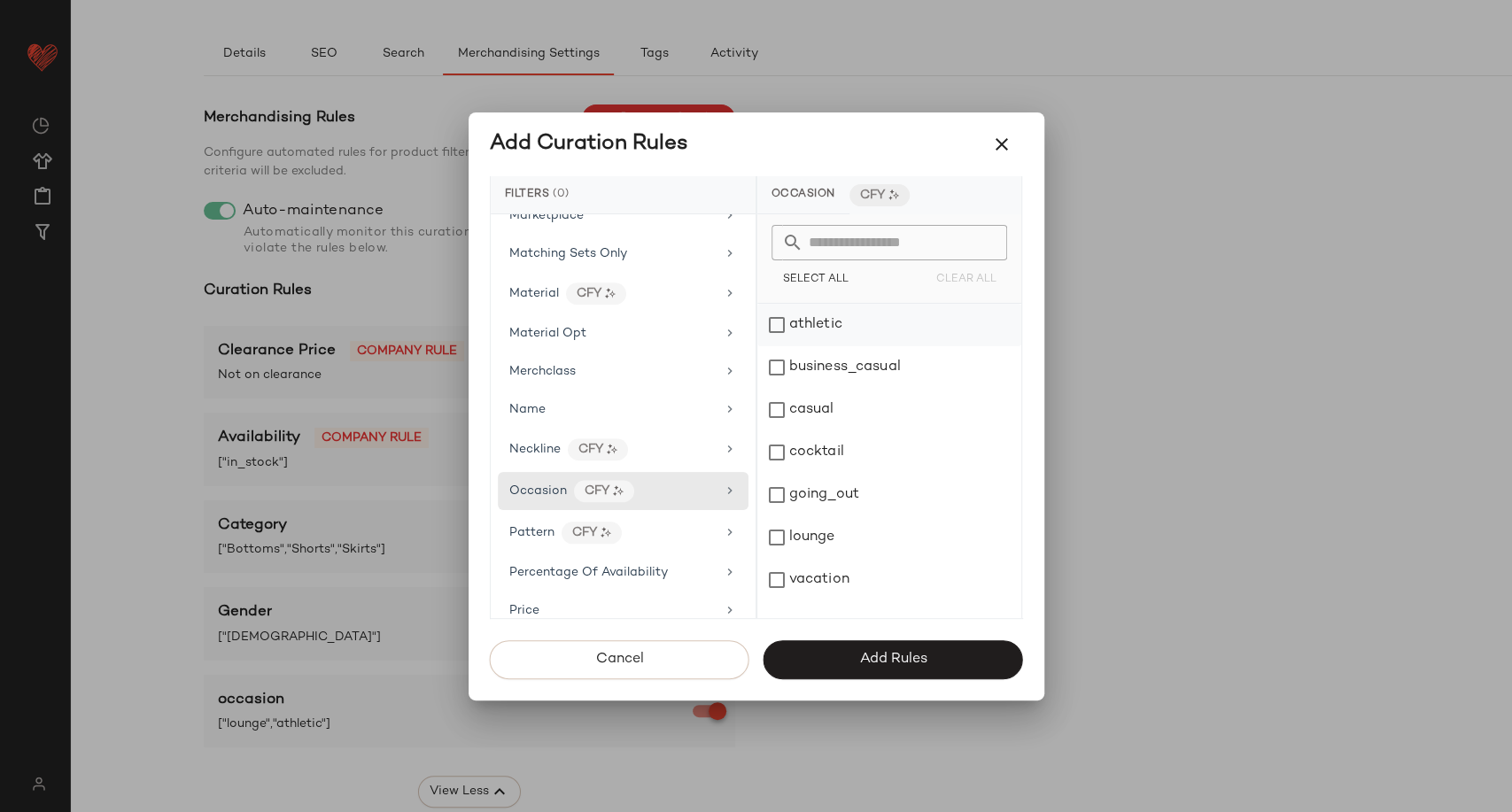
click at [802, 326] on div "athletic" at bounding box center [890, 325] width 264 height 43
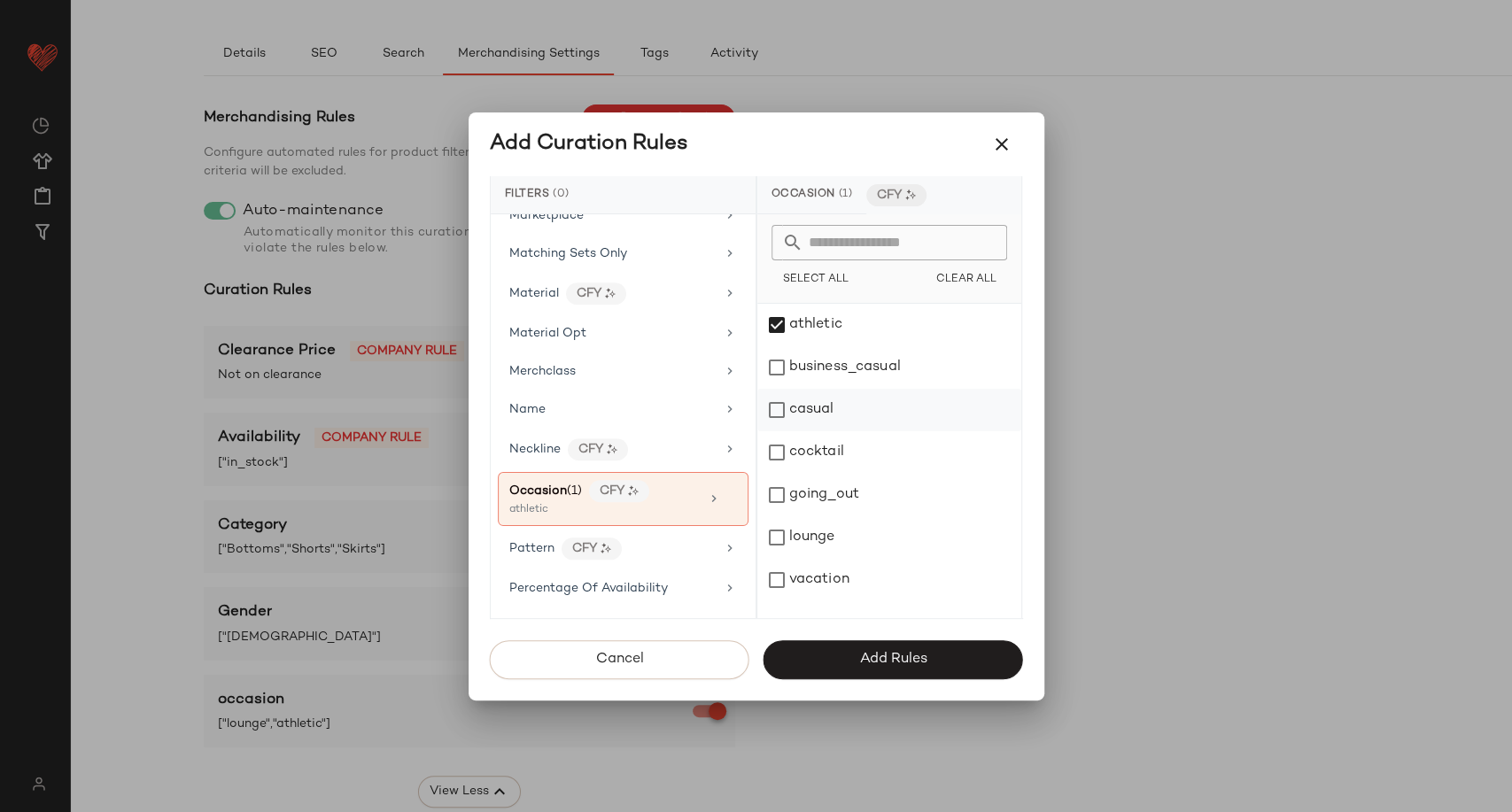
click at [833, 410] on div "casual" at bounding box center [890, 409] width 264 height 43
click at [842, 541] on div "lounge" at bounding box center [890, 538] width 264 height 43
click at [848, 653] on button "Add Rules" at bounding box center [893, 659] width 259 height 39
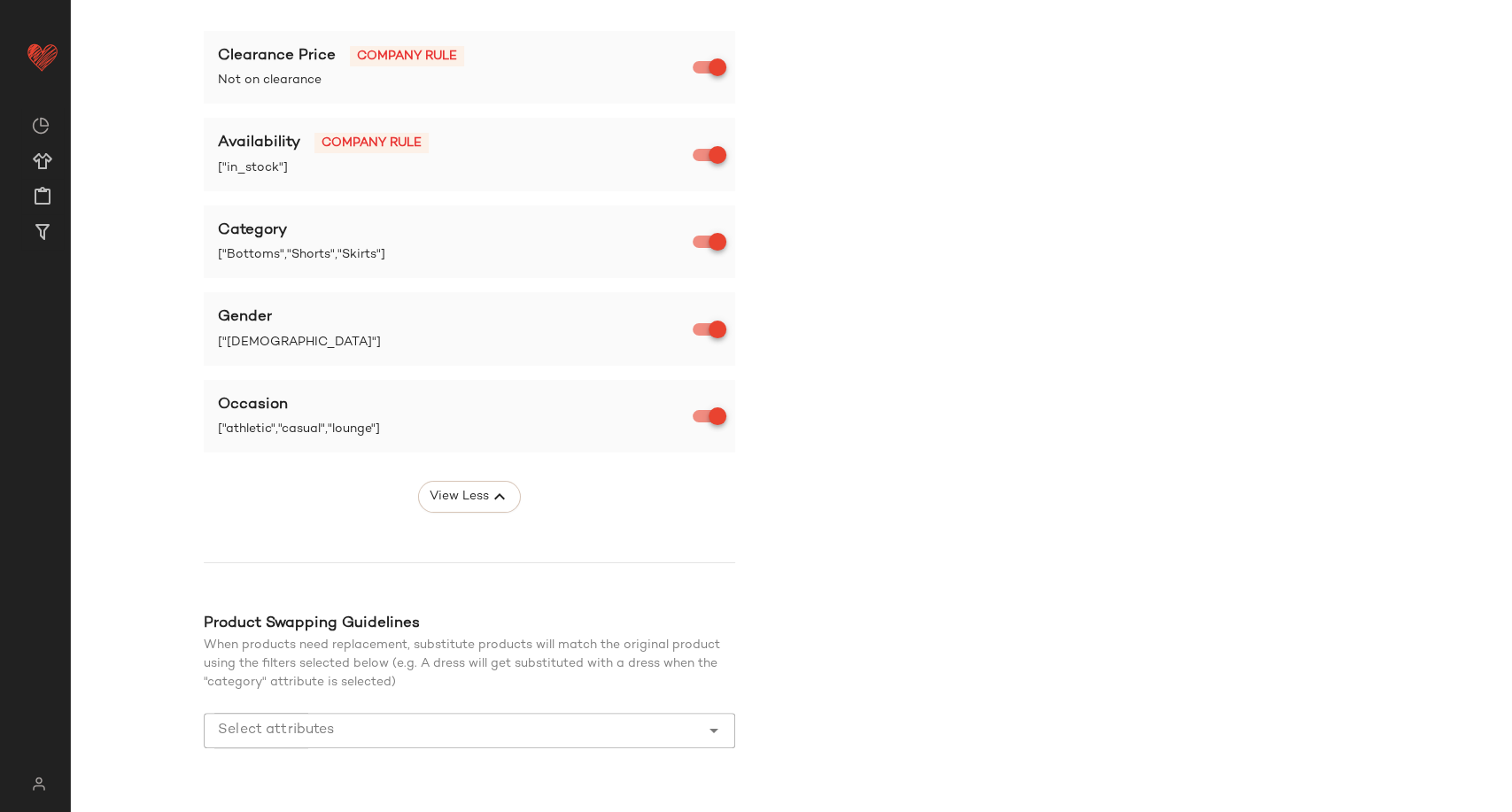
scroll to position [197, 0]
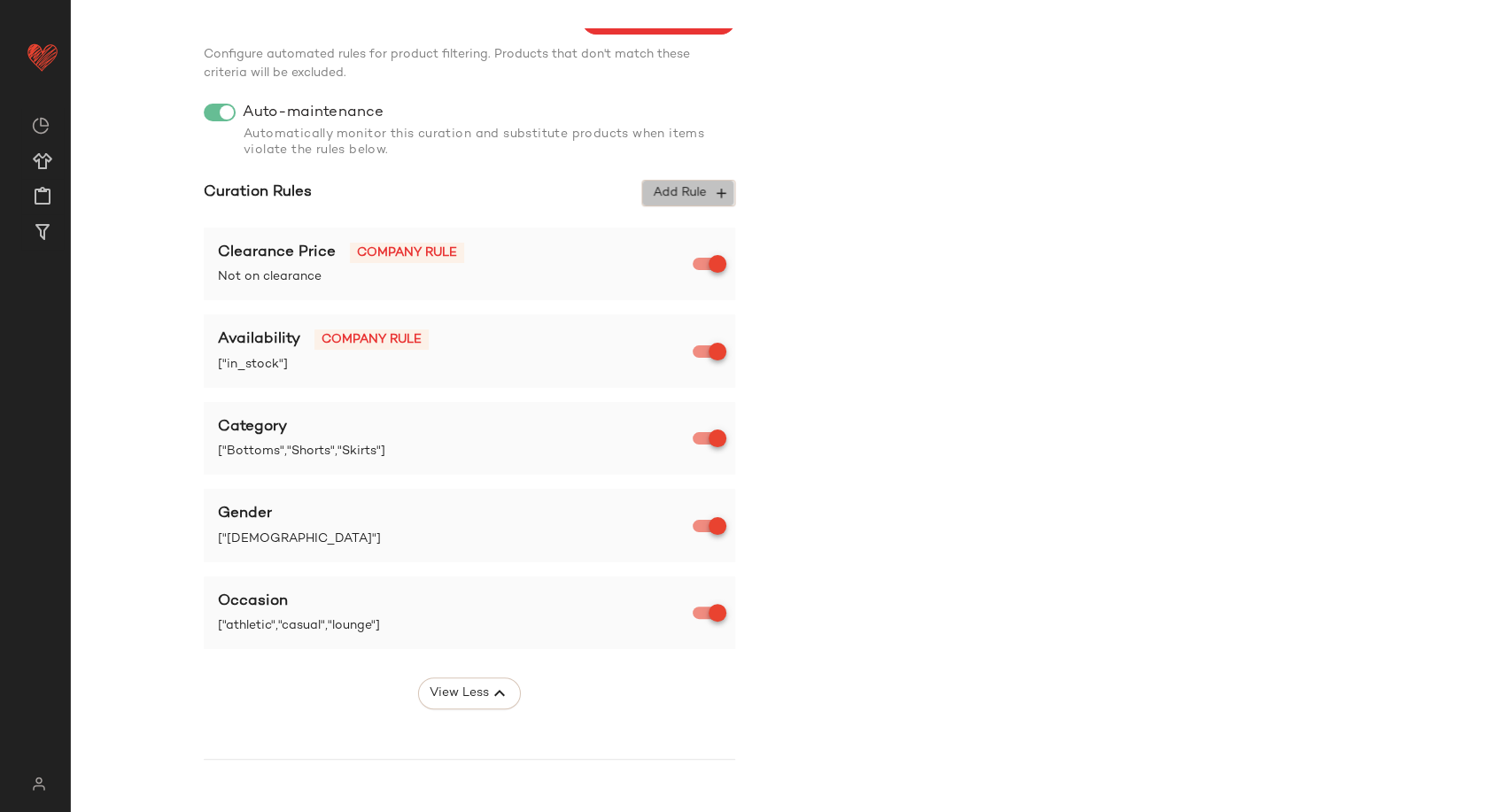
click at [713, 192] on icon "button" at bounding box center [721, 193] width 16 height 16
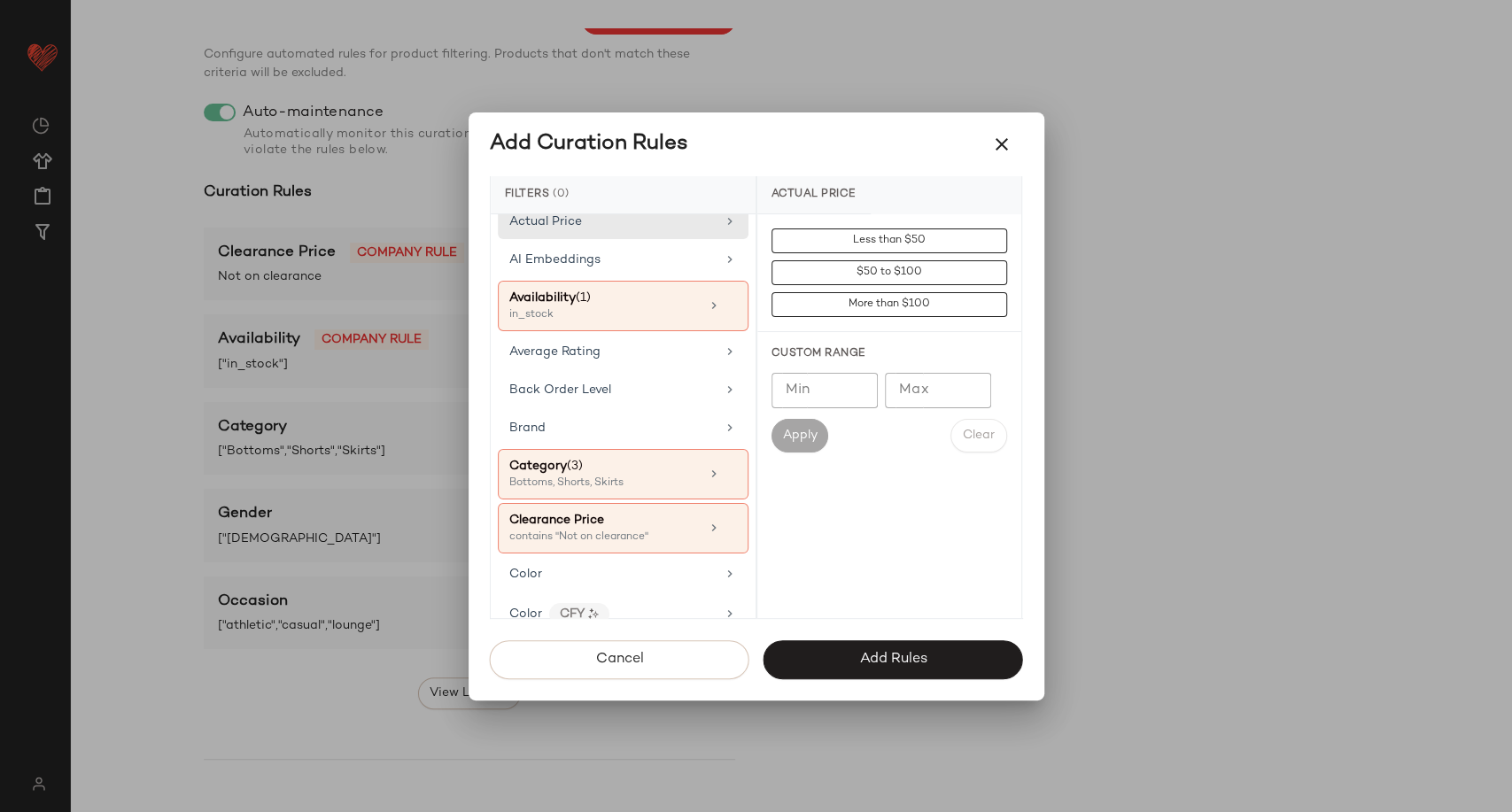
scroll to position [0, 0]
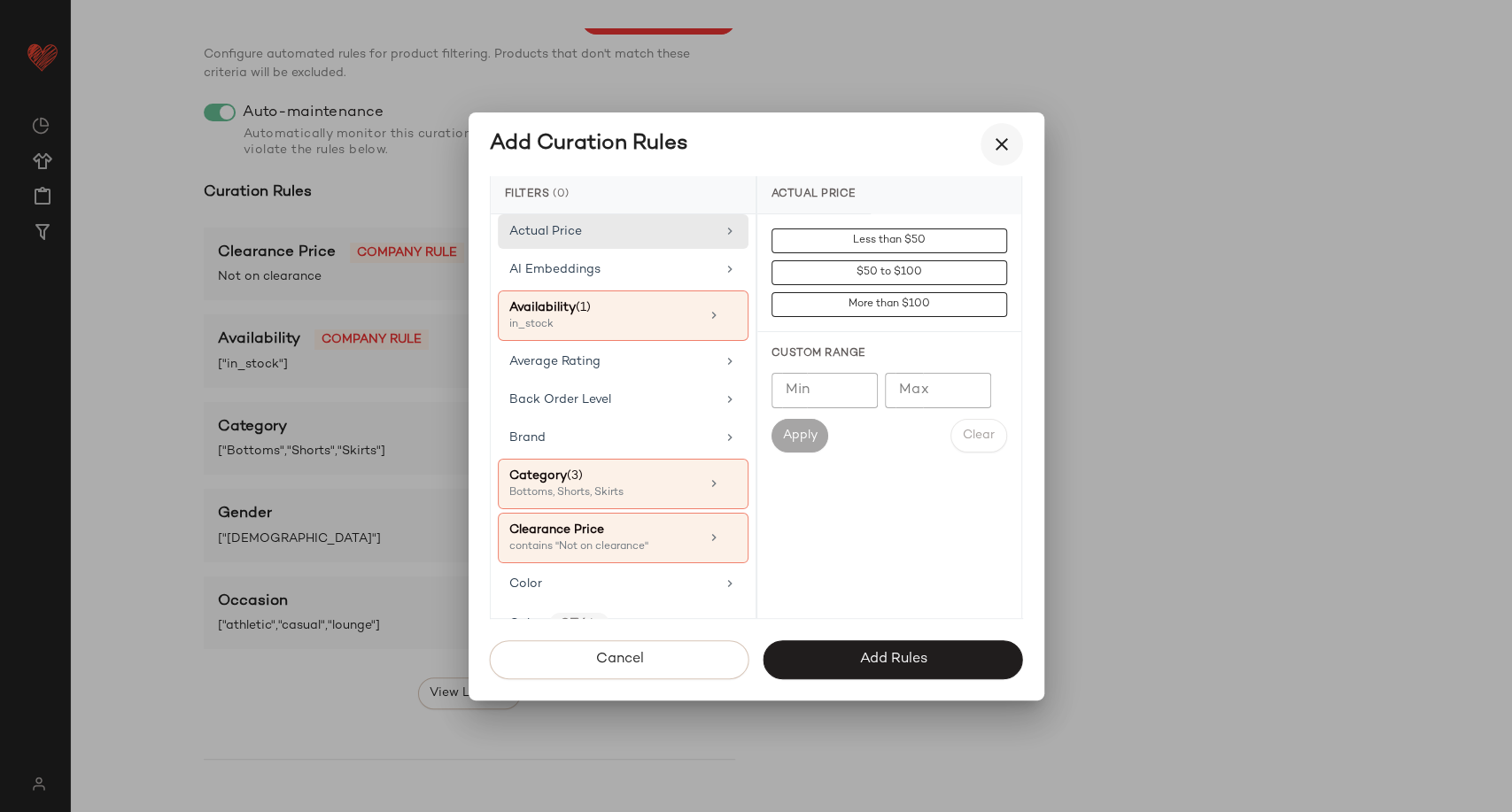
click at [1004, 138] on icon "button" at bounding box center [1001, 144] width 21 height 21
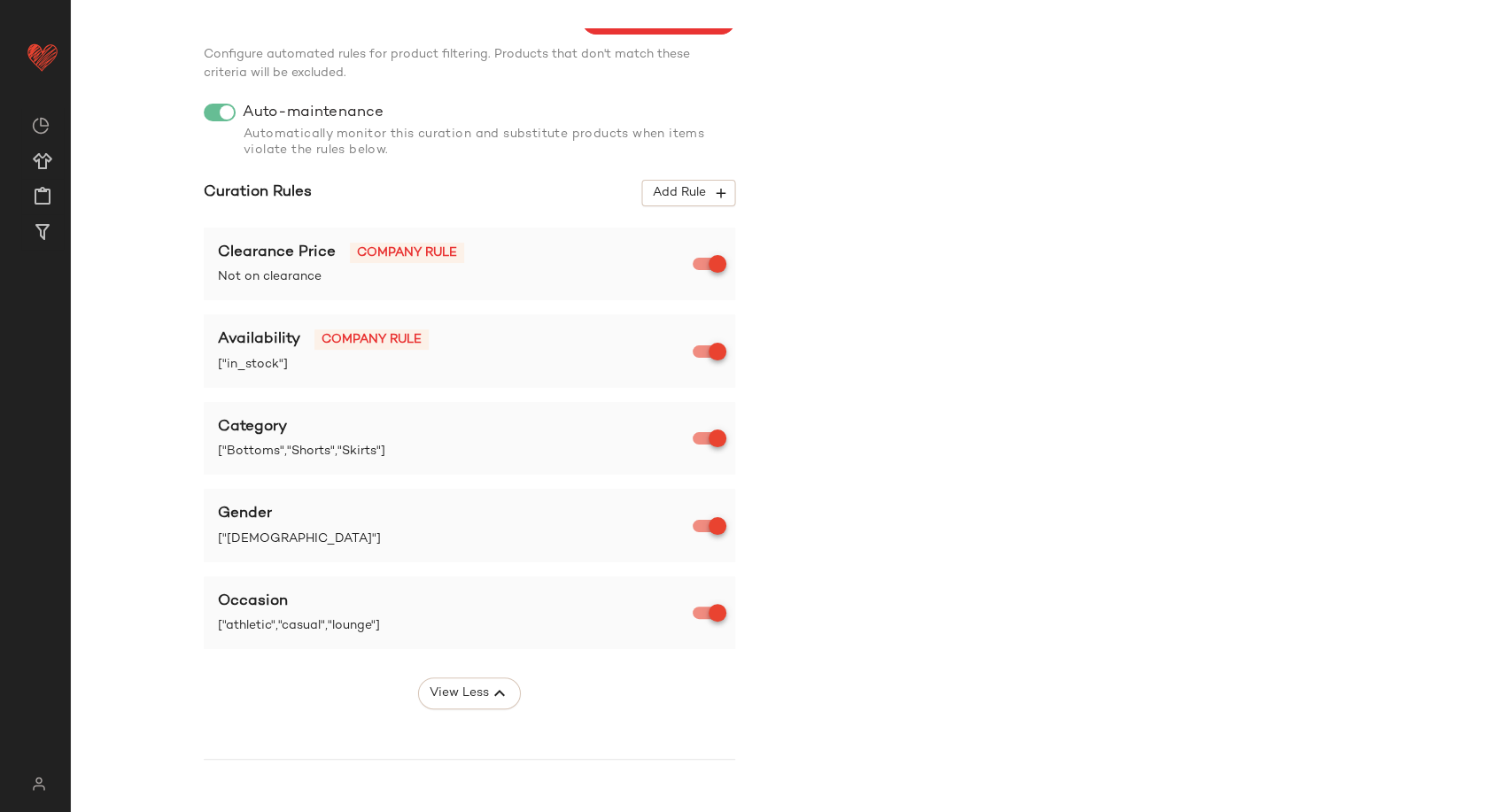
scroll to position [442, 0]
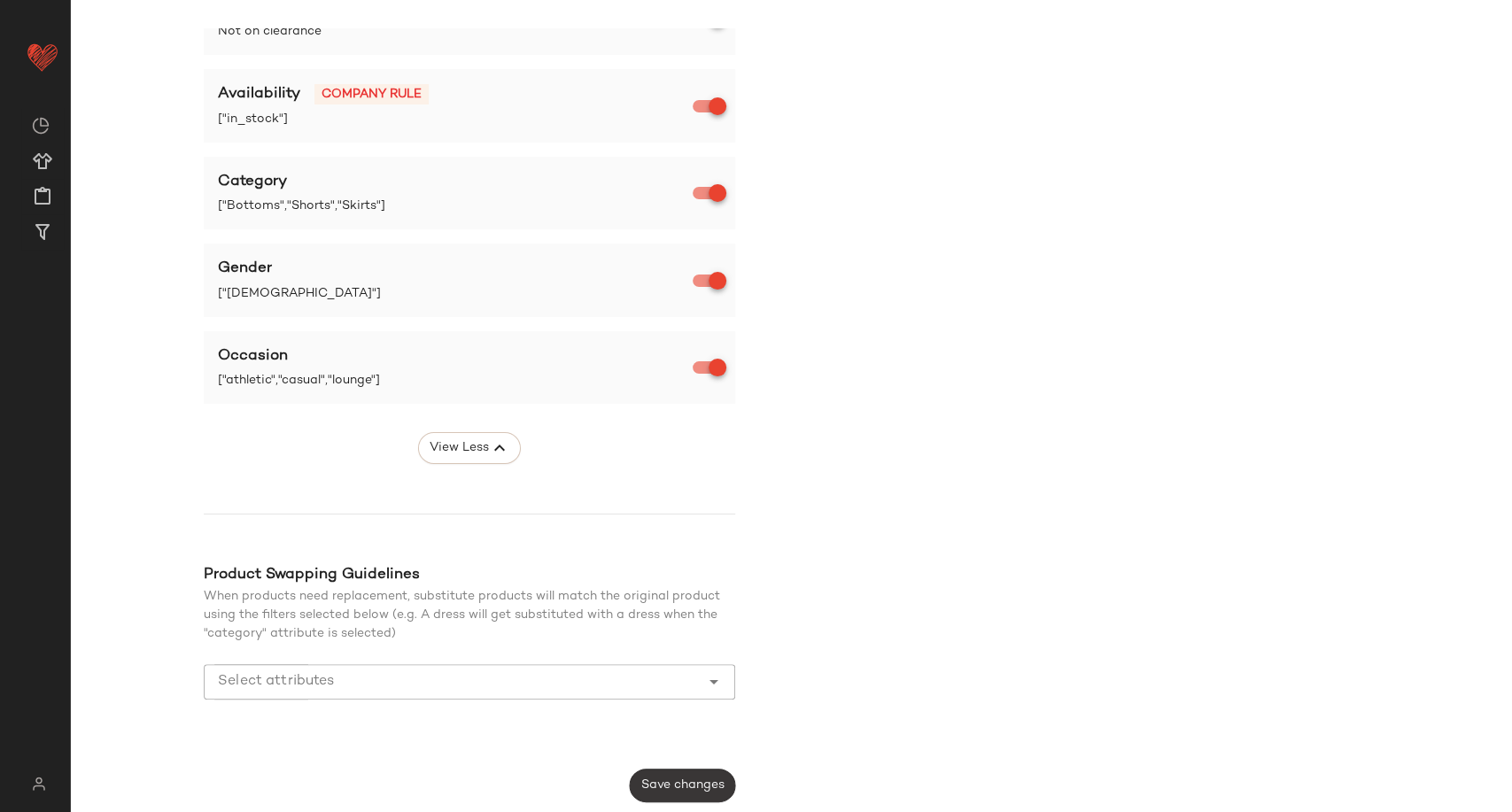
click at [705, 769] on button "Save changes" at bounding box center [683, 786] width 105 height 34
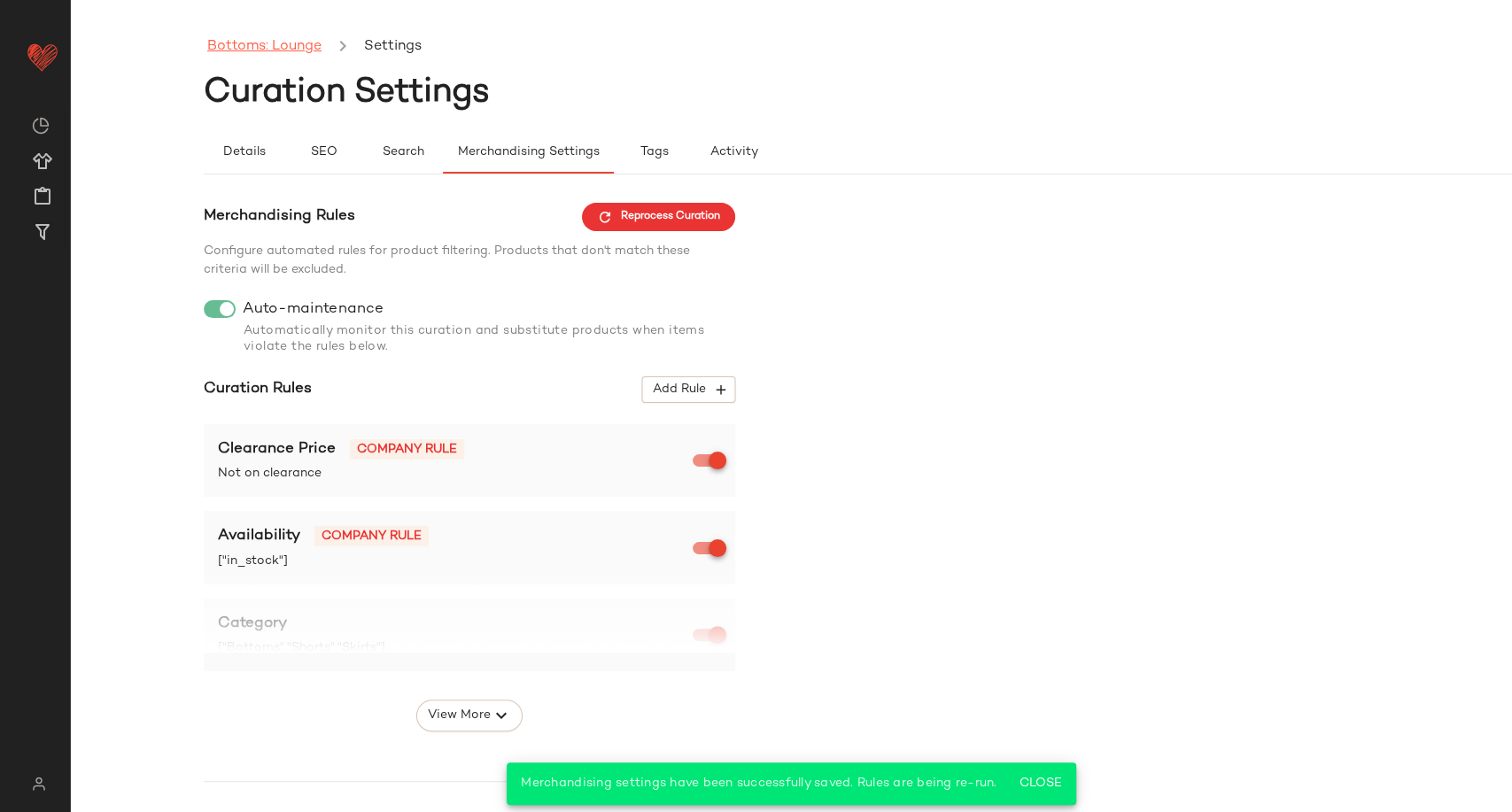
click at [285, 47] on link "Bottoms: Lounge" at bounding box center [264, 47] width 114 height 23
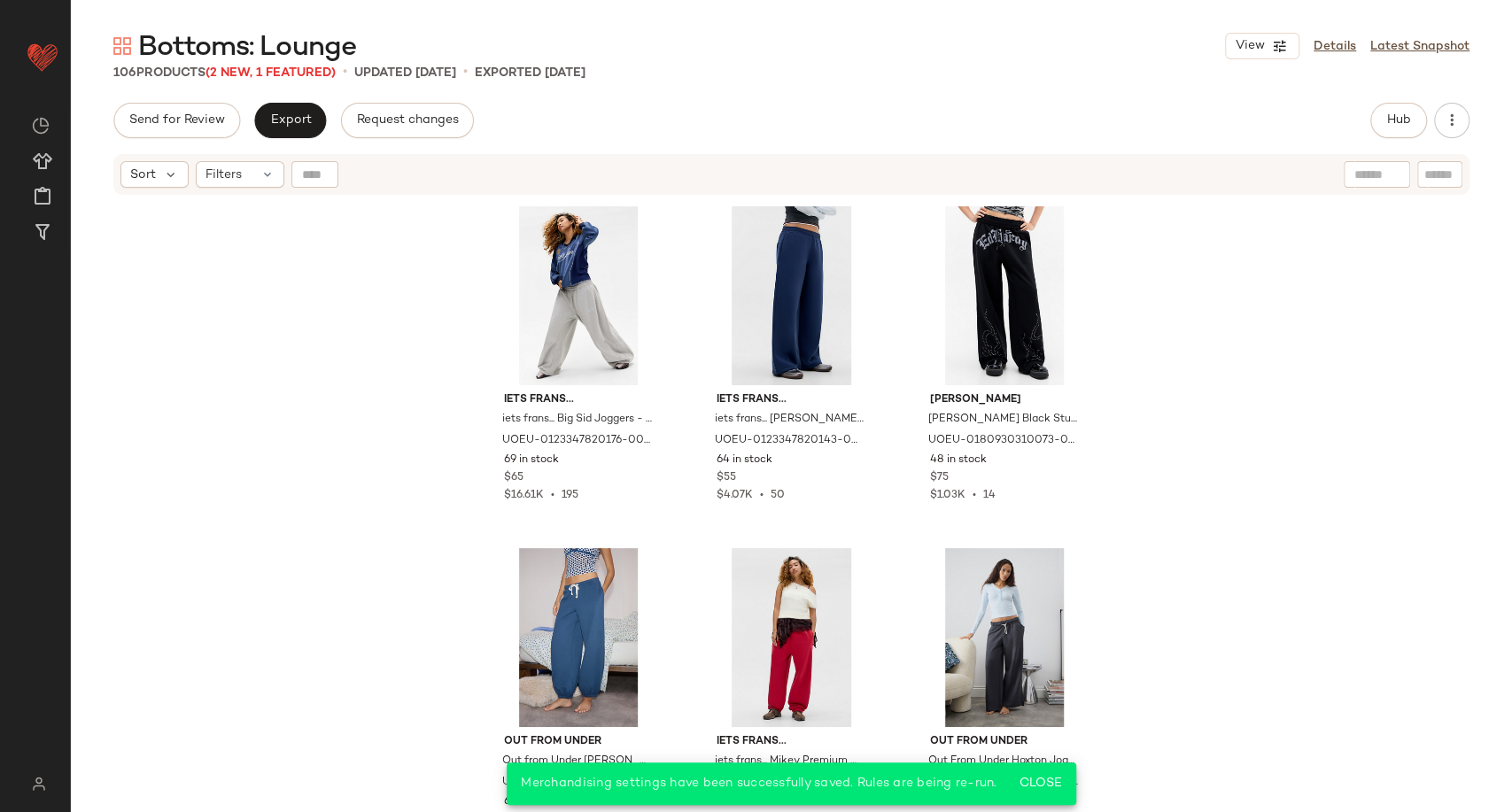
click at [341, 286] on div "iets frans... iets frans... Big Sid Joggers - Grey 2XS at Urban Outfitters UOEU…" at bounding box center [791, 527] width 1441 height 660
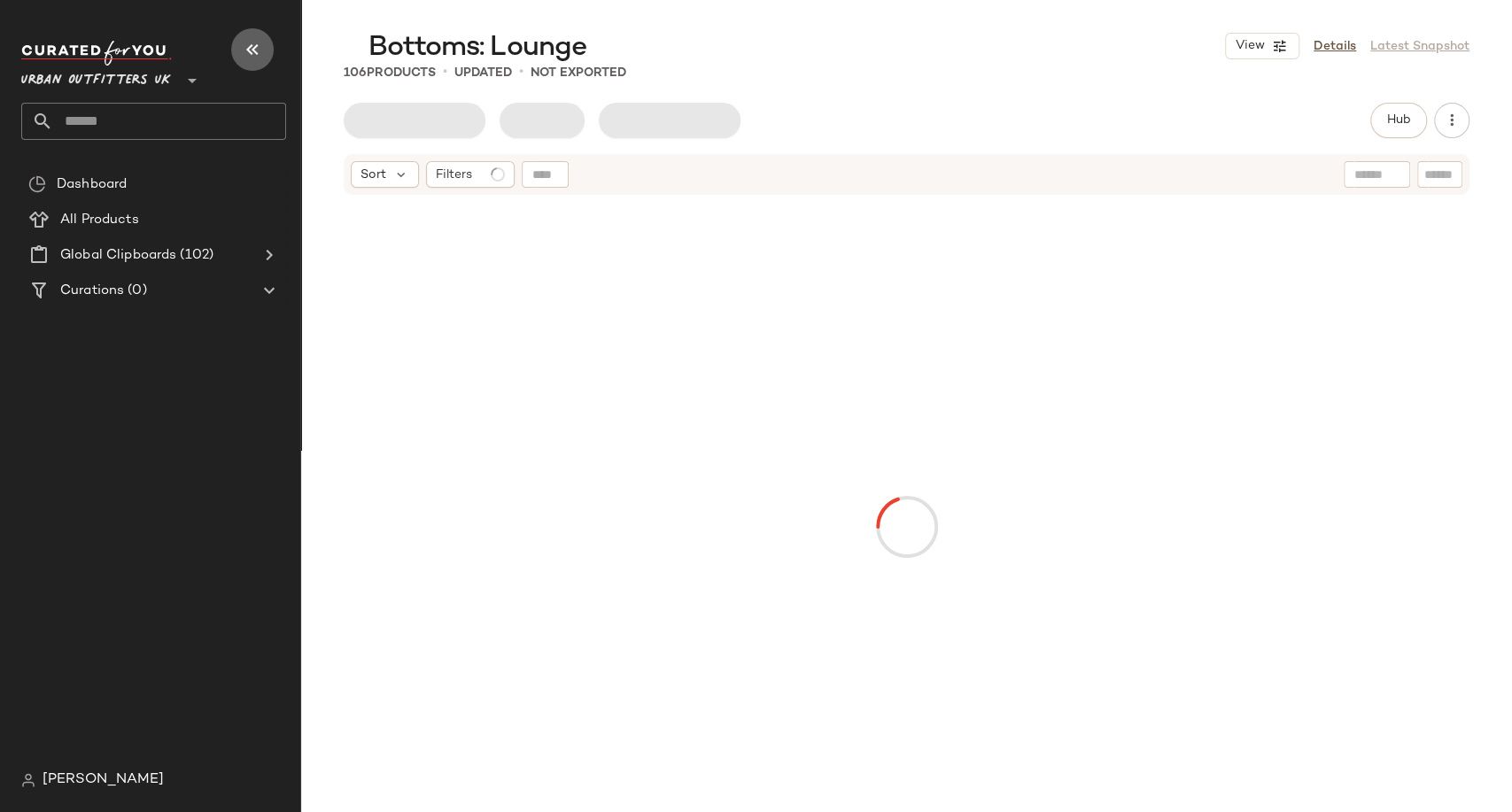
click at [244, 45] on icon "button" at bounding box center [252, 49] width 21 height 21
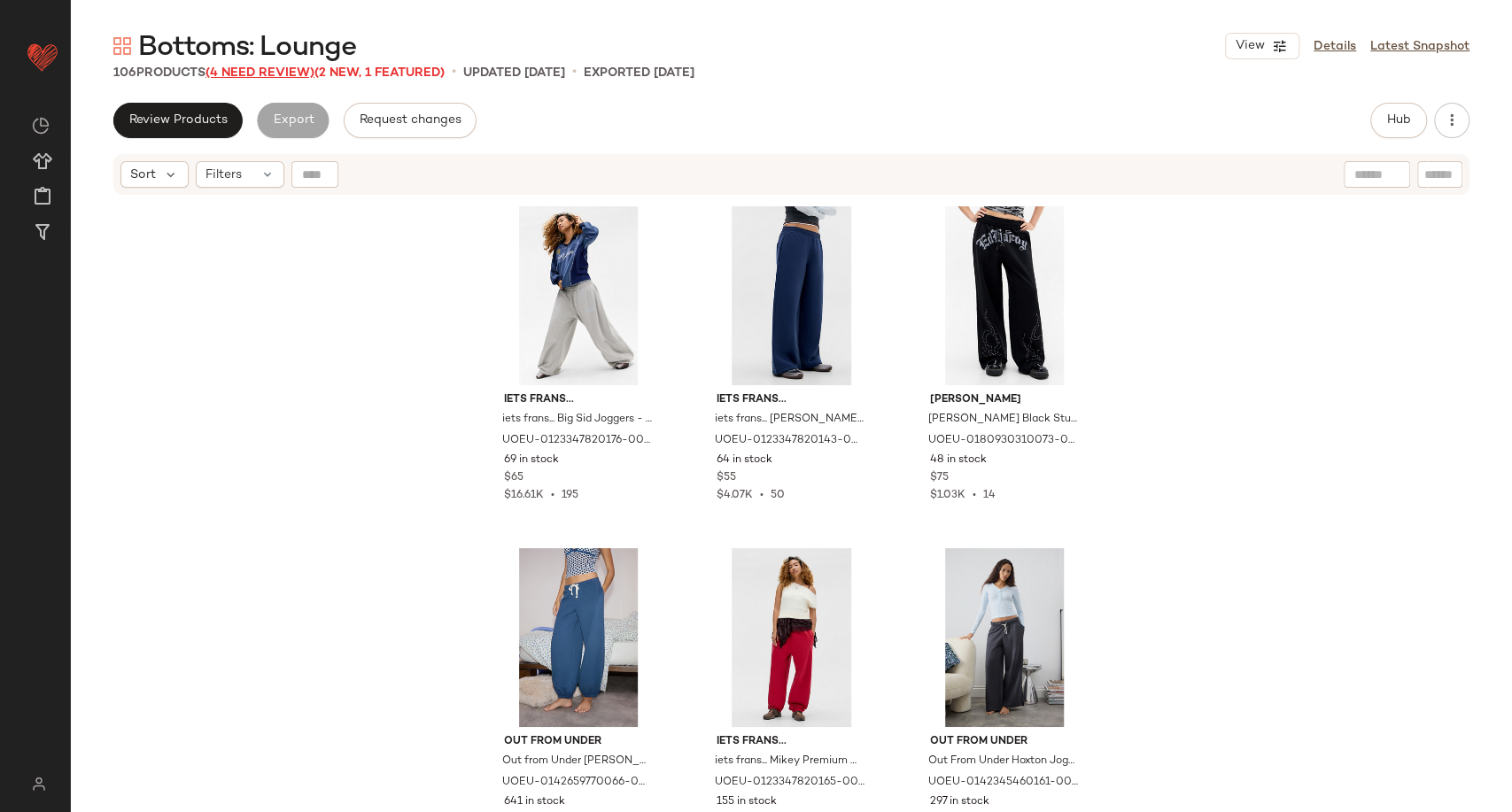
click at [272, 76] on span "(4 Need Review)" at bounding box center [260, 73] width 109 height 13
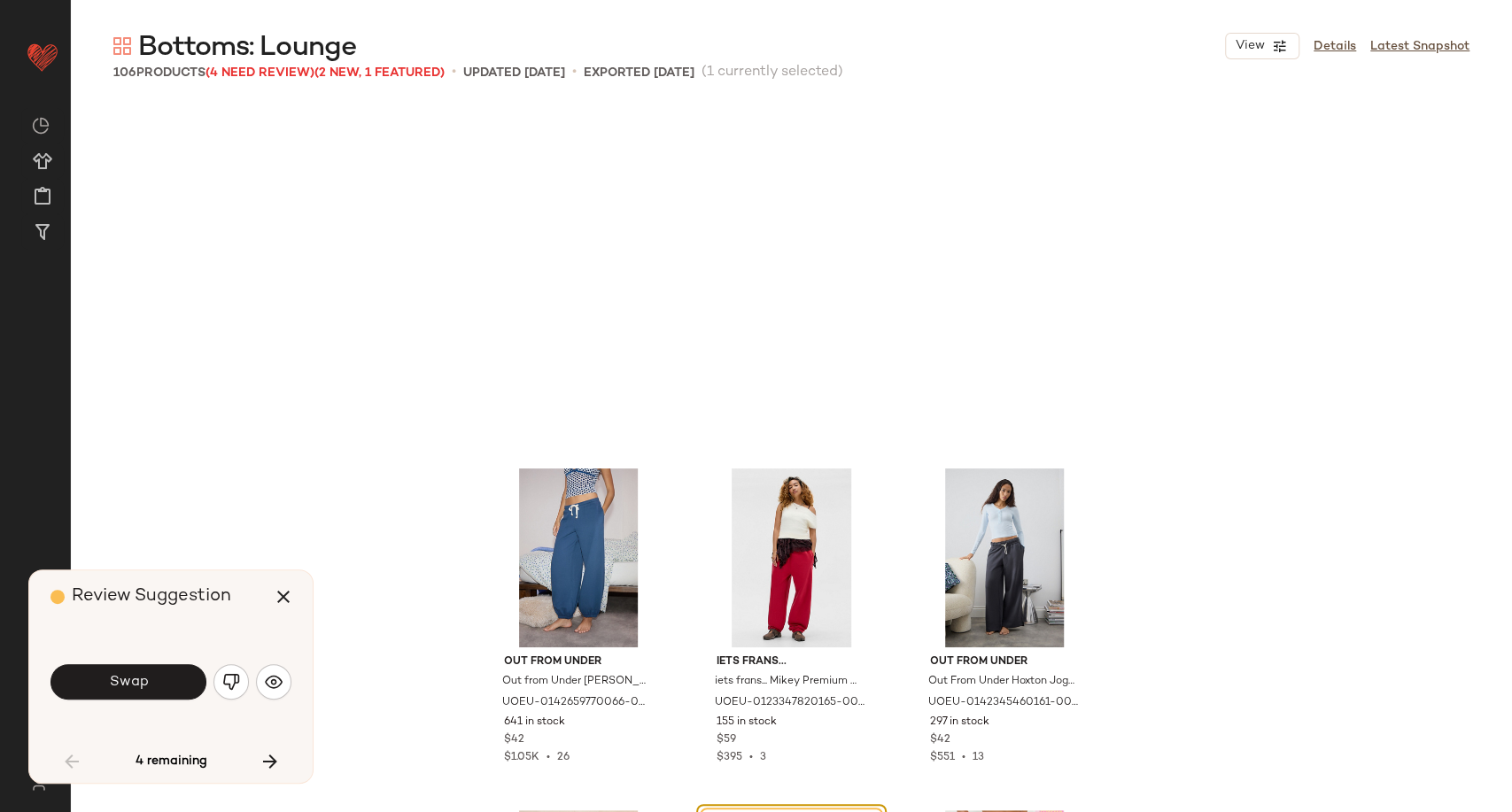
scroll to position [355, 0]
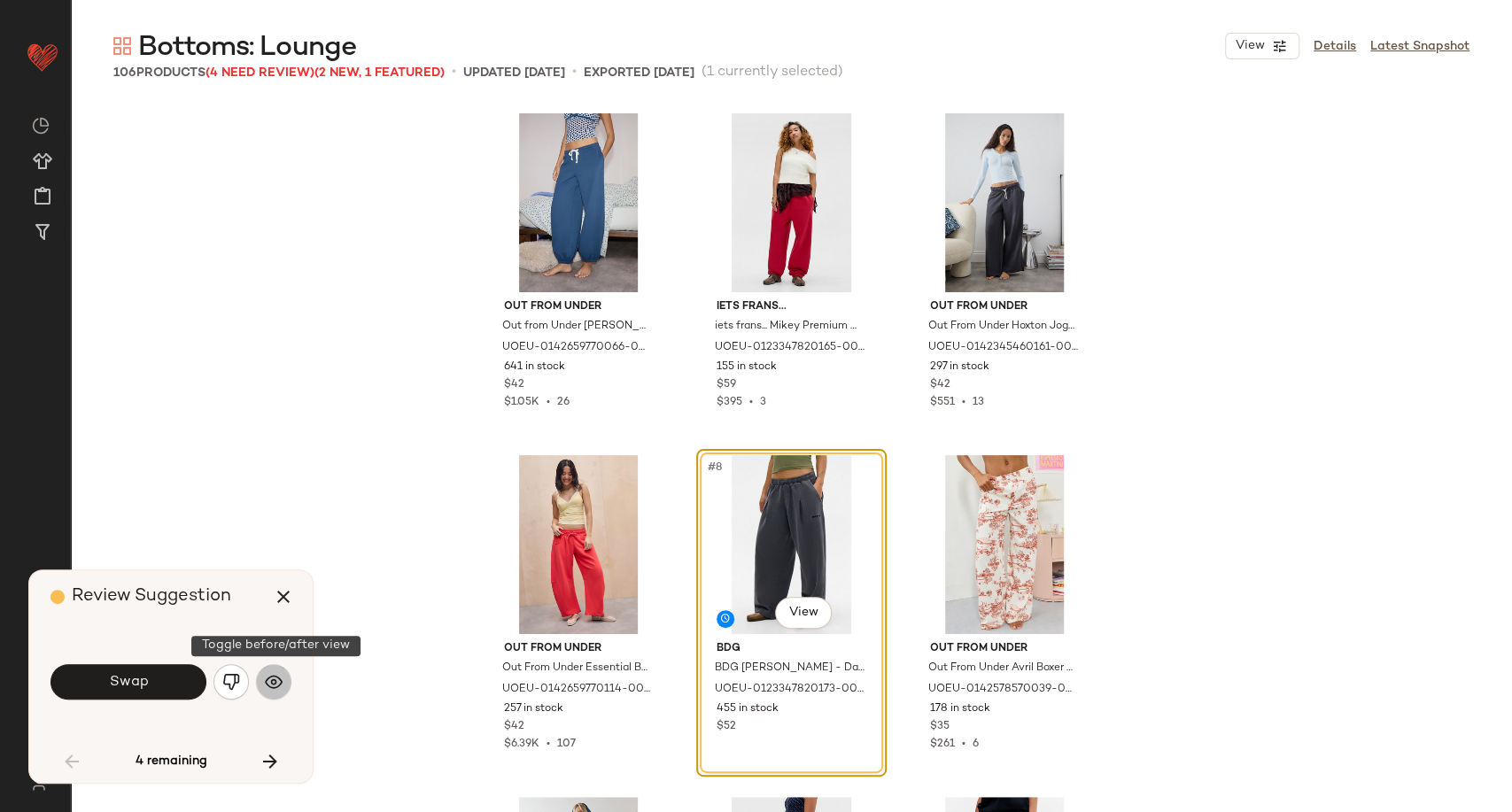
click at [281, 686] on img "button" at bounding box center [273, 682] width 18 height 18
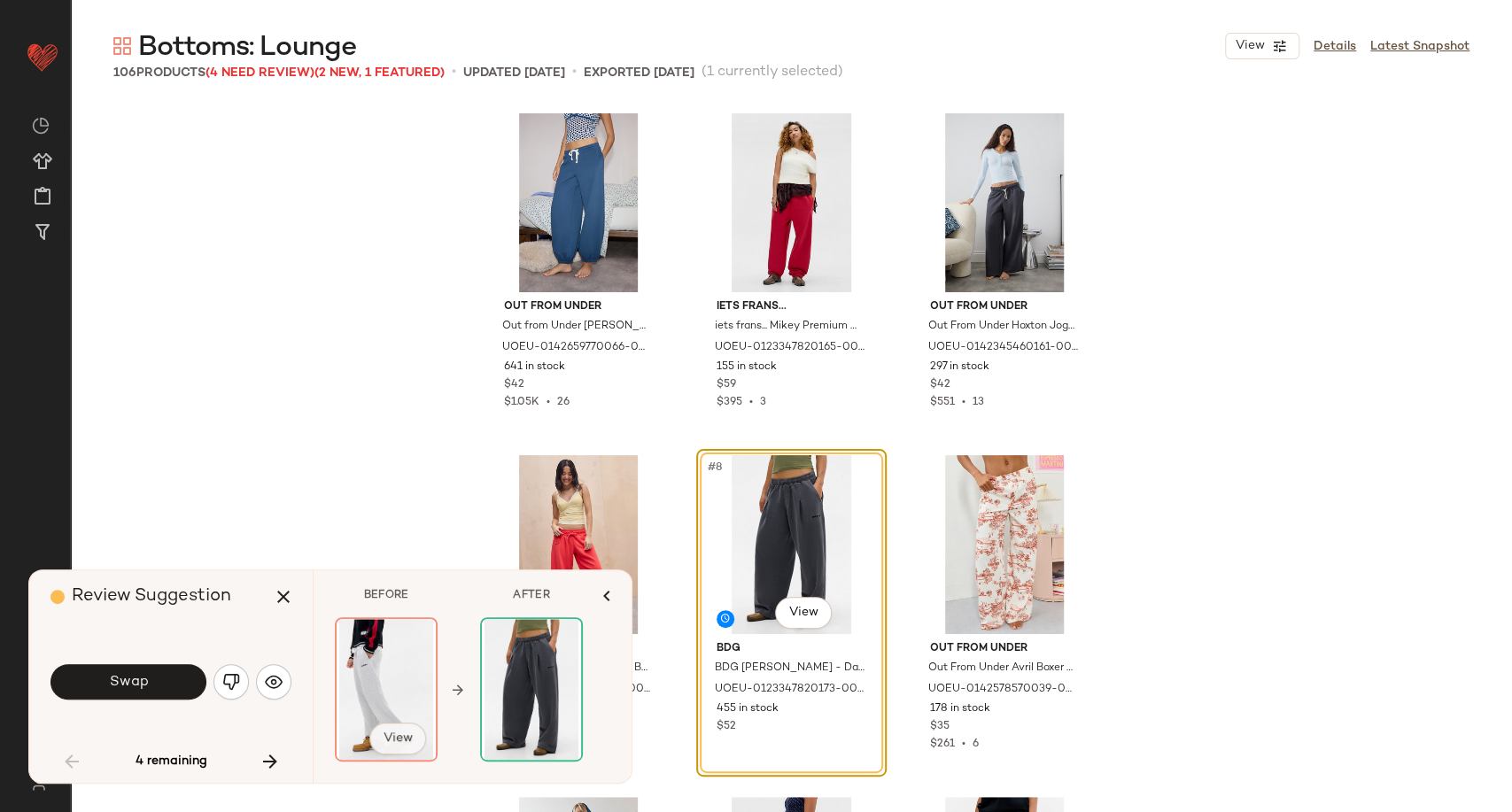
click at [395, 731] on span "View" at bounding box center [398, 738] width 30 height 14
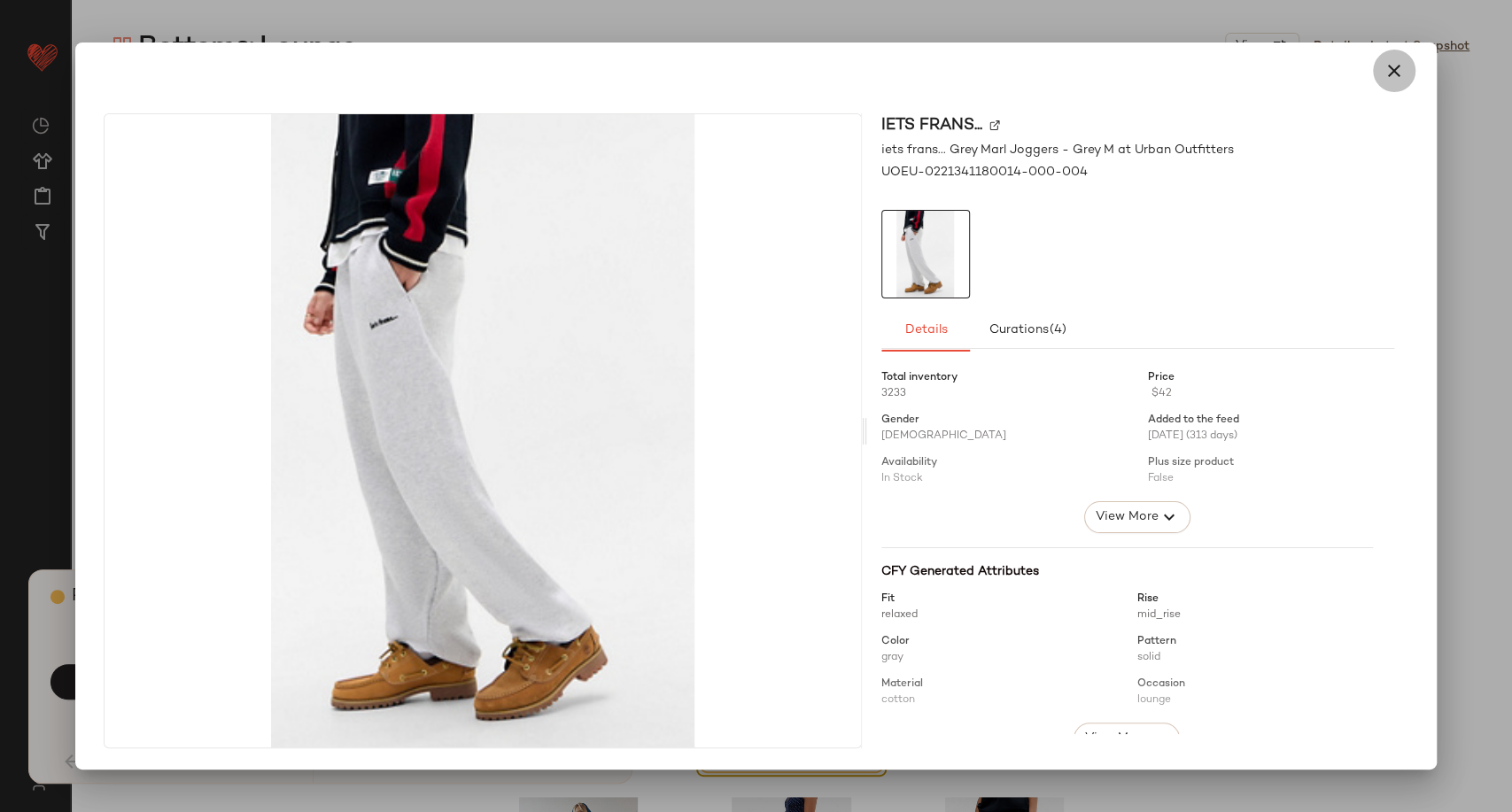
click at [1389, 69] on icon "button" at bounding box center [1394, 71] width 21 height 21
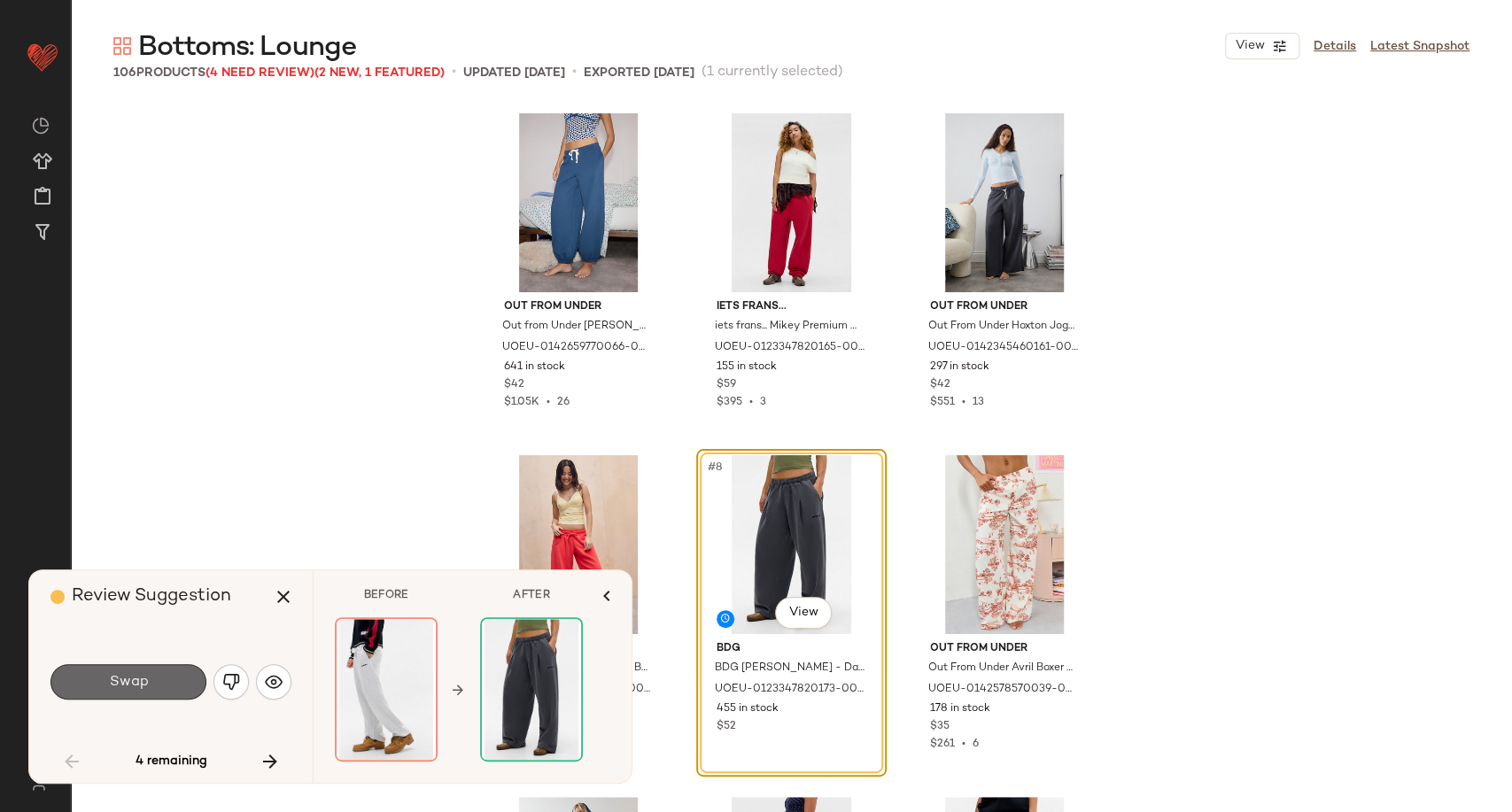
click at [160, 677] on button "Swap" at bounding box center [128, 682] width 156 height 36
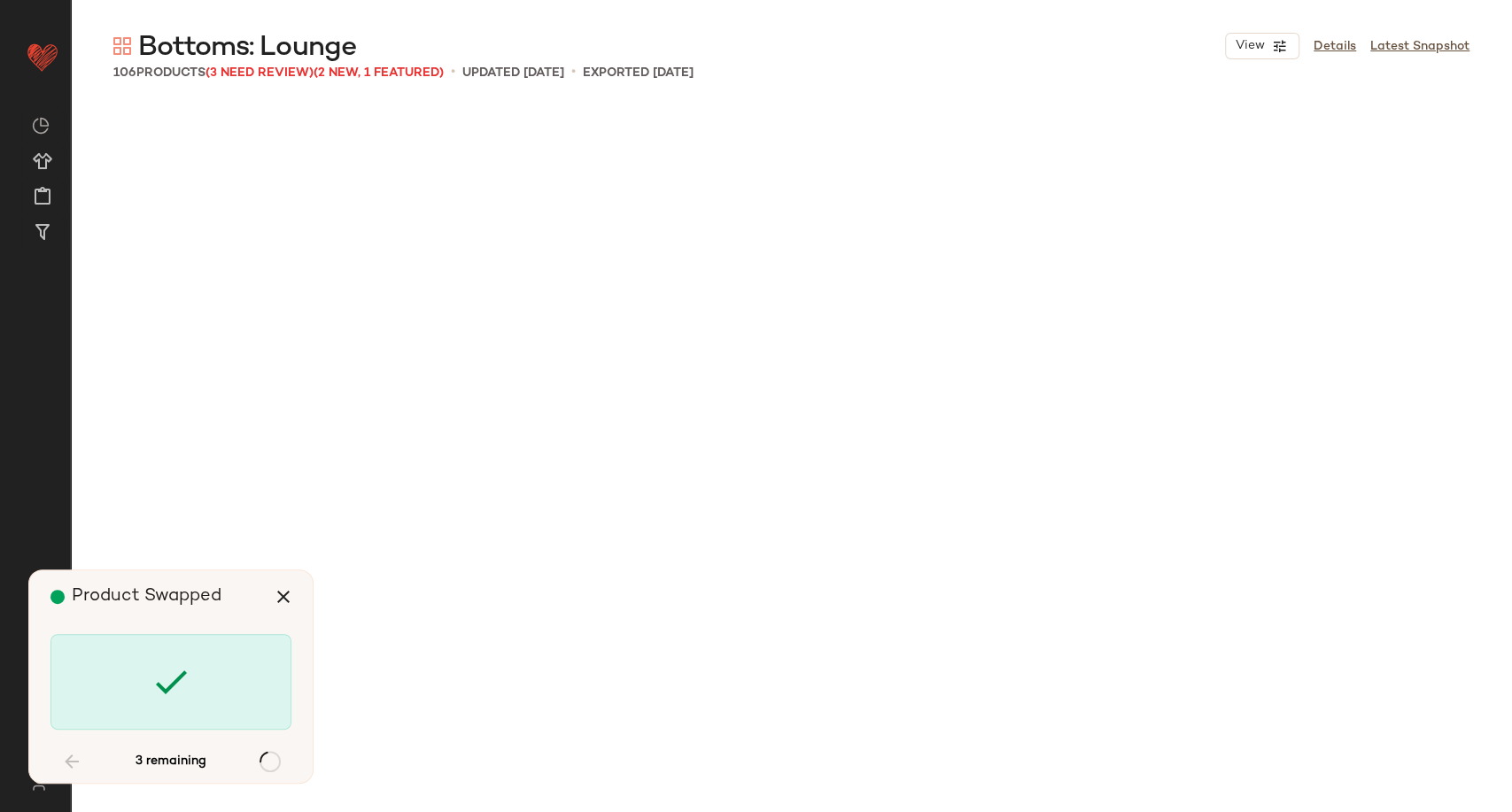
scroll to position [3761, 0]
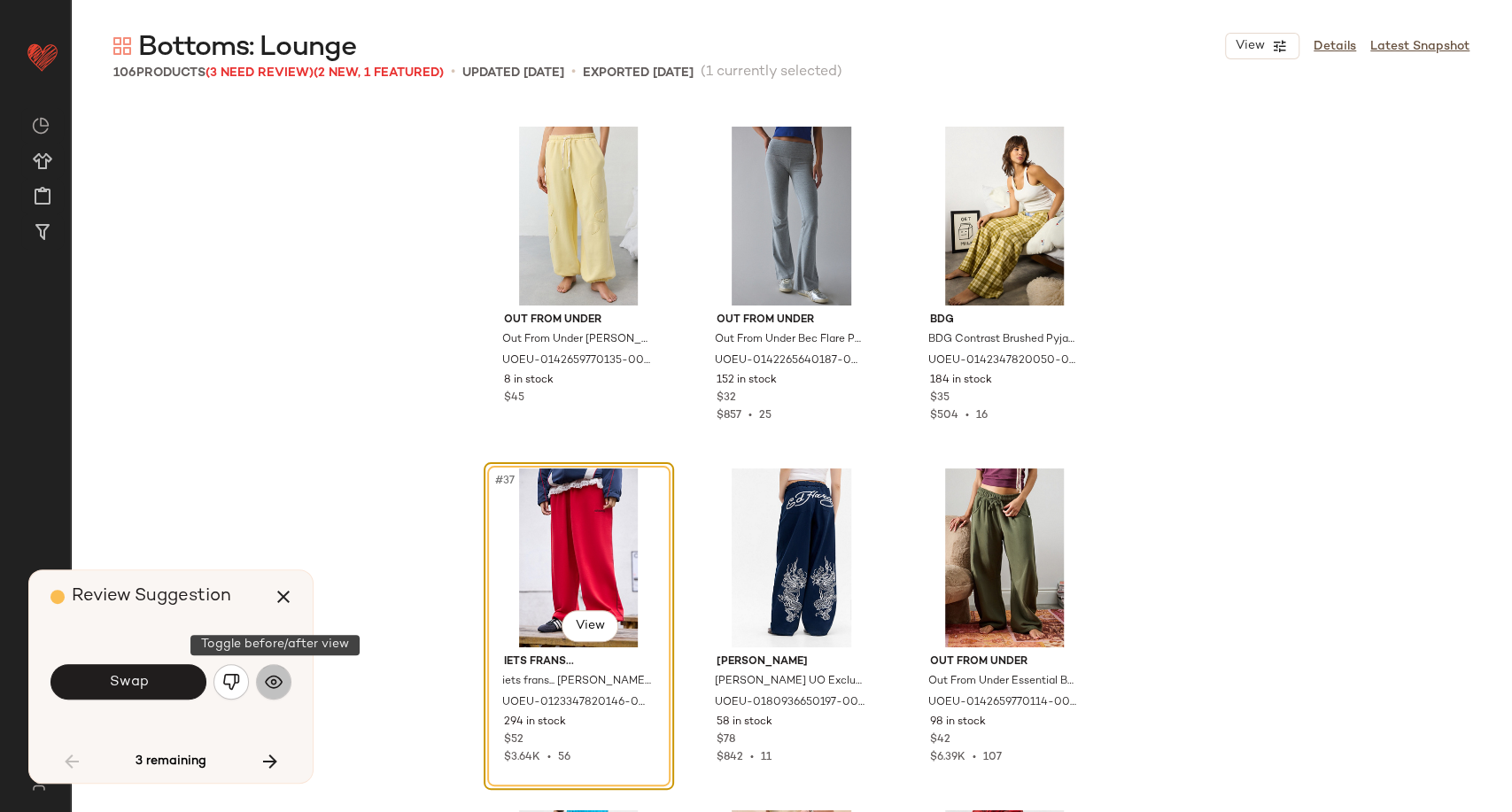
click at [275, 682] on img "button" at bounding box center [273, 682] width 18 height 18
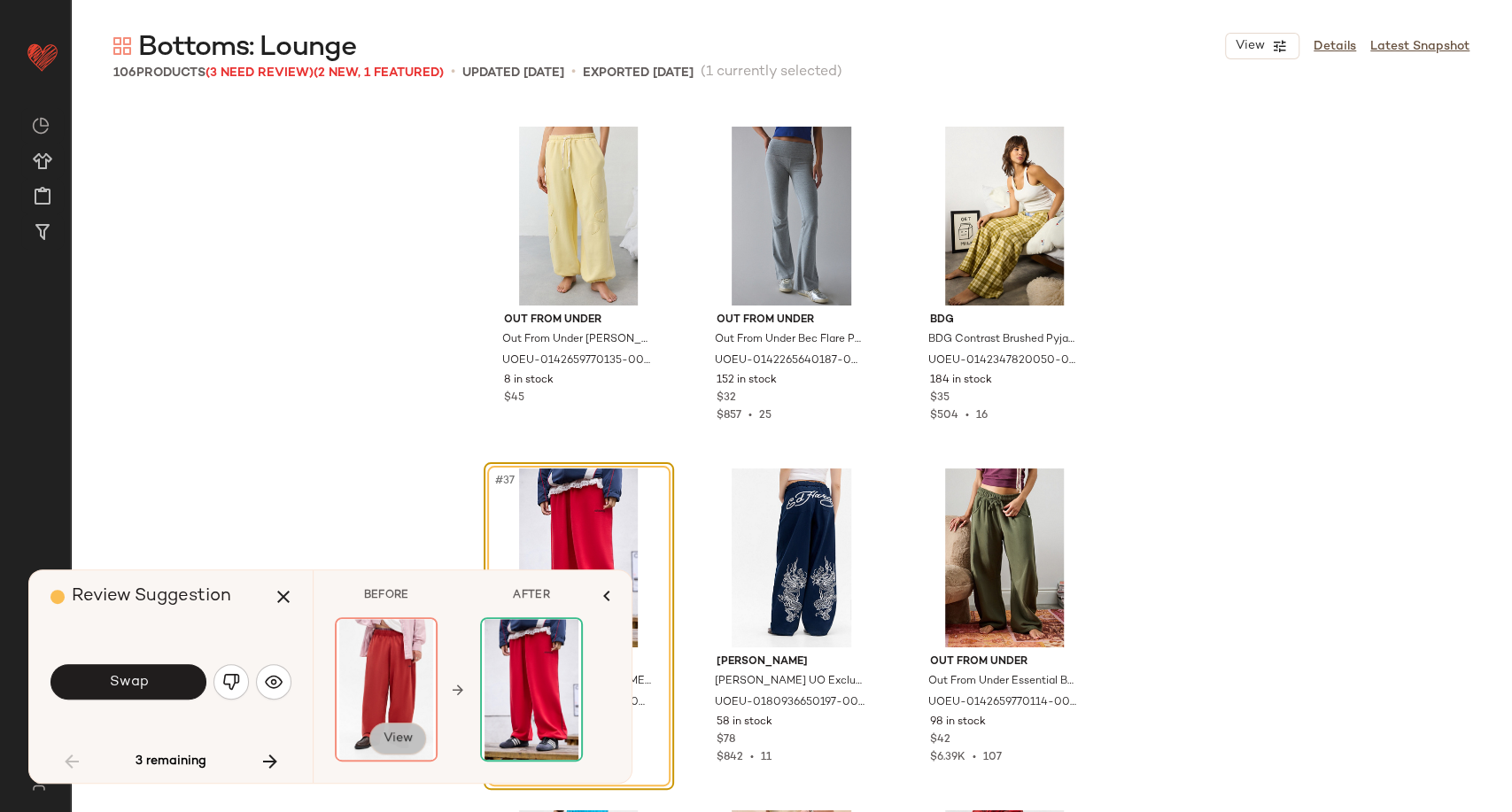
click at [408, 742] on span "View" at bounding box center [398, 738] width 30 height 14
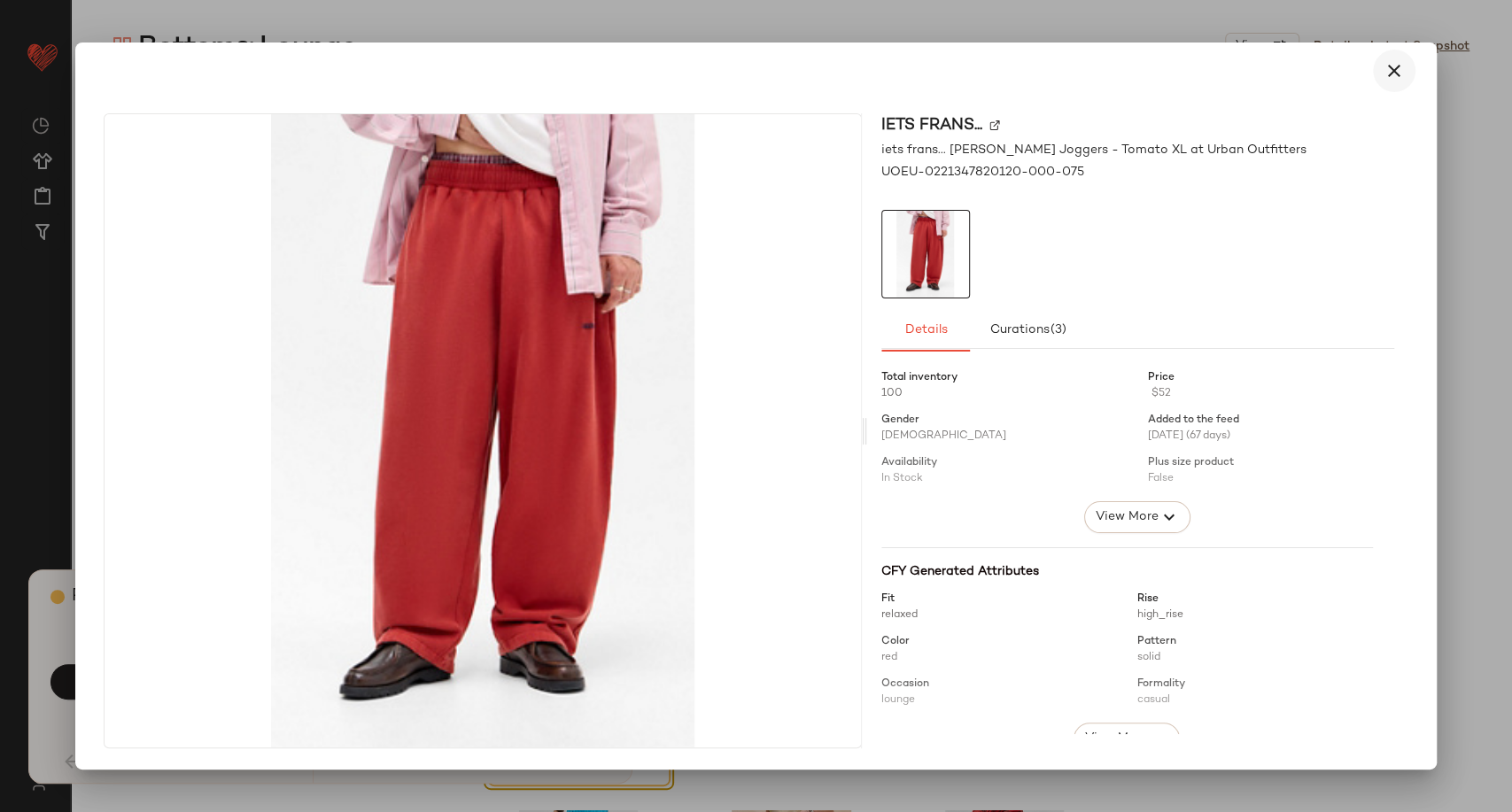
click at [1386, 74] on icon "button" at bounding box center [1394, 71] width 21 height 21
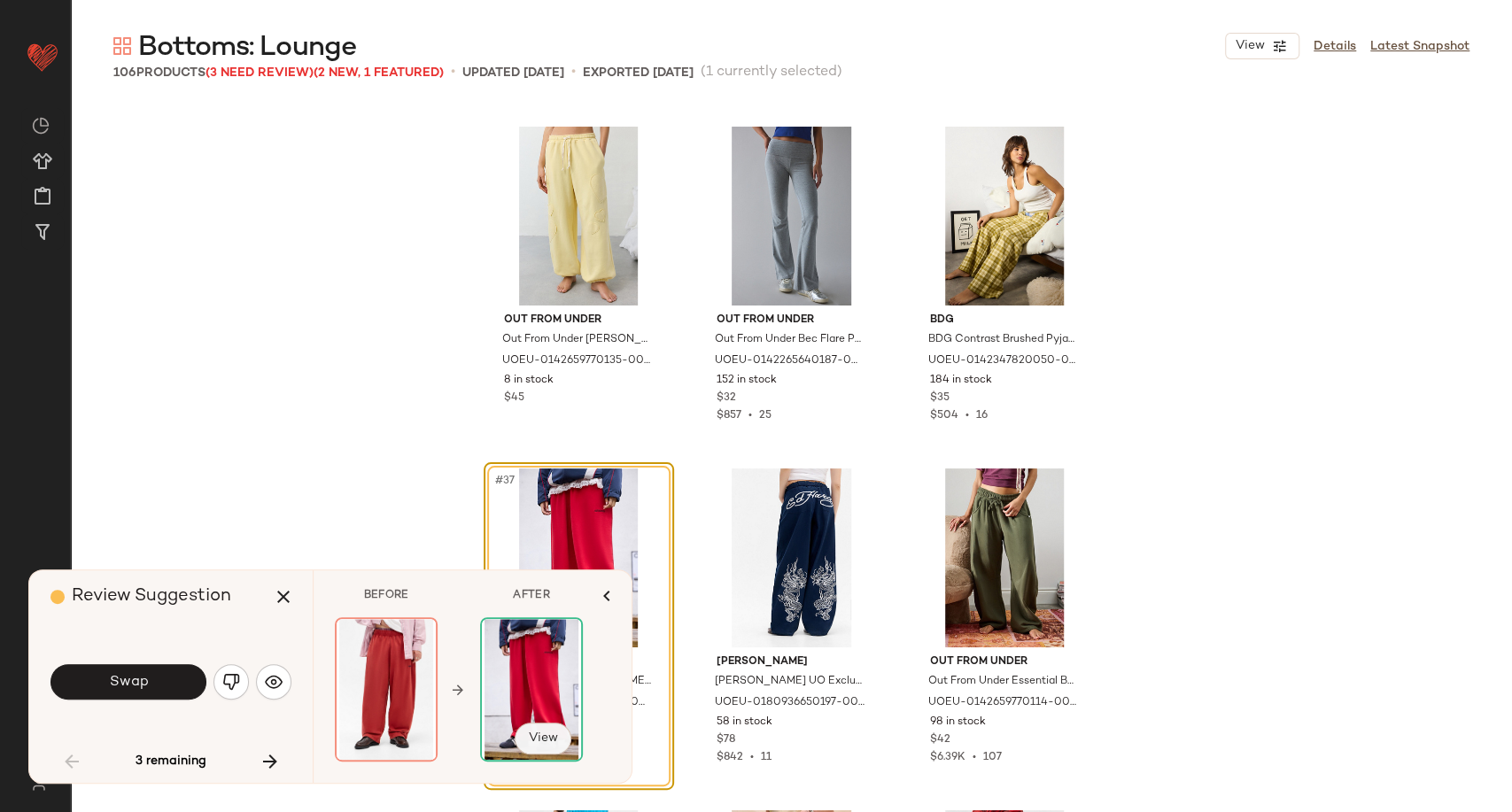
click at [532, 741] on span "View" at bounding box center [543, 738] width 30 height 14
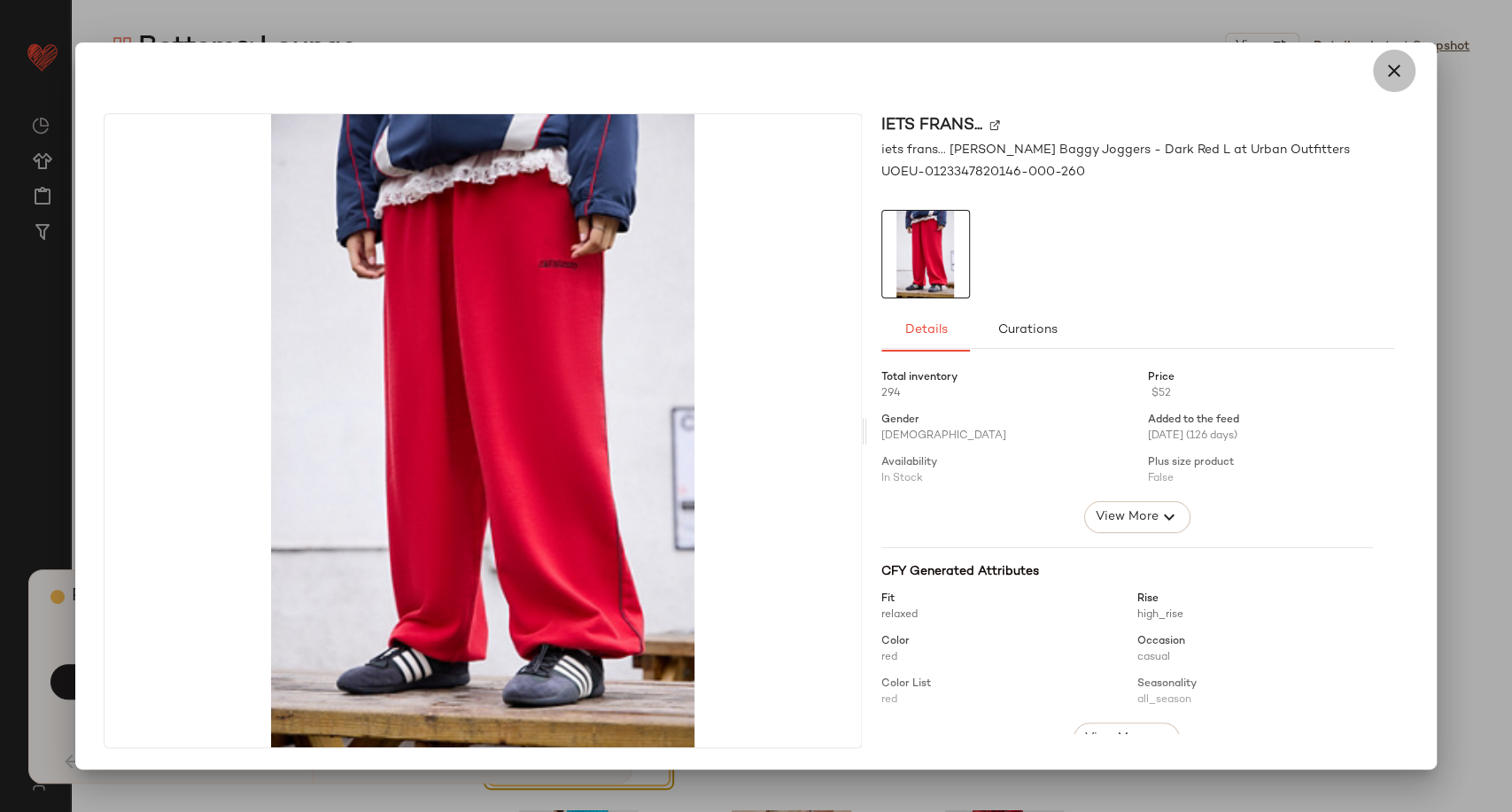
click at [1399, 69] on icon "button" at bounding box center [1394, 71] width 21 height 21
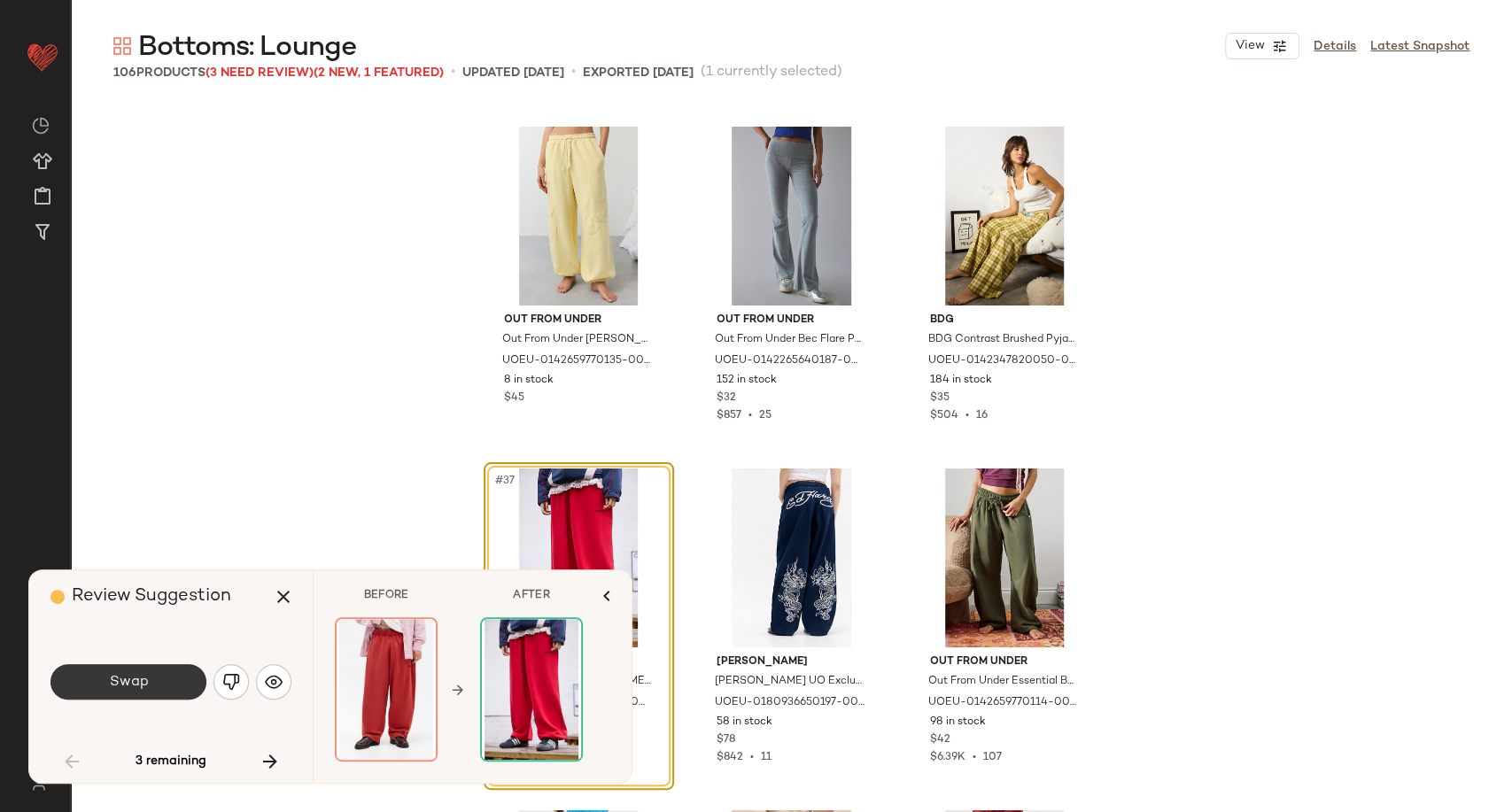
click at [131, 684] on span "Swap" at bounding box center [128, 682] width 40 height 17
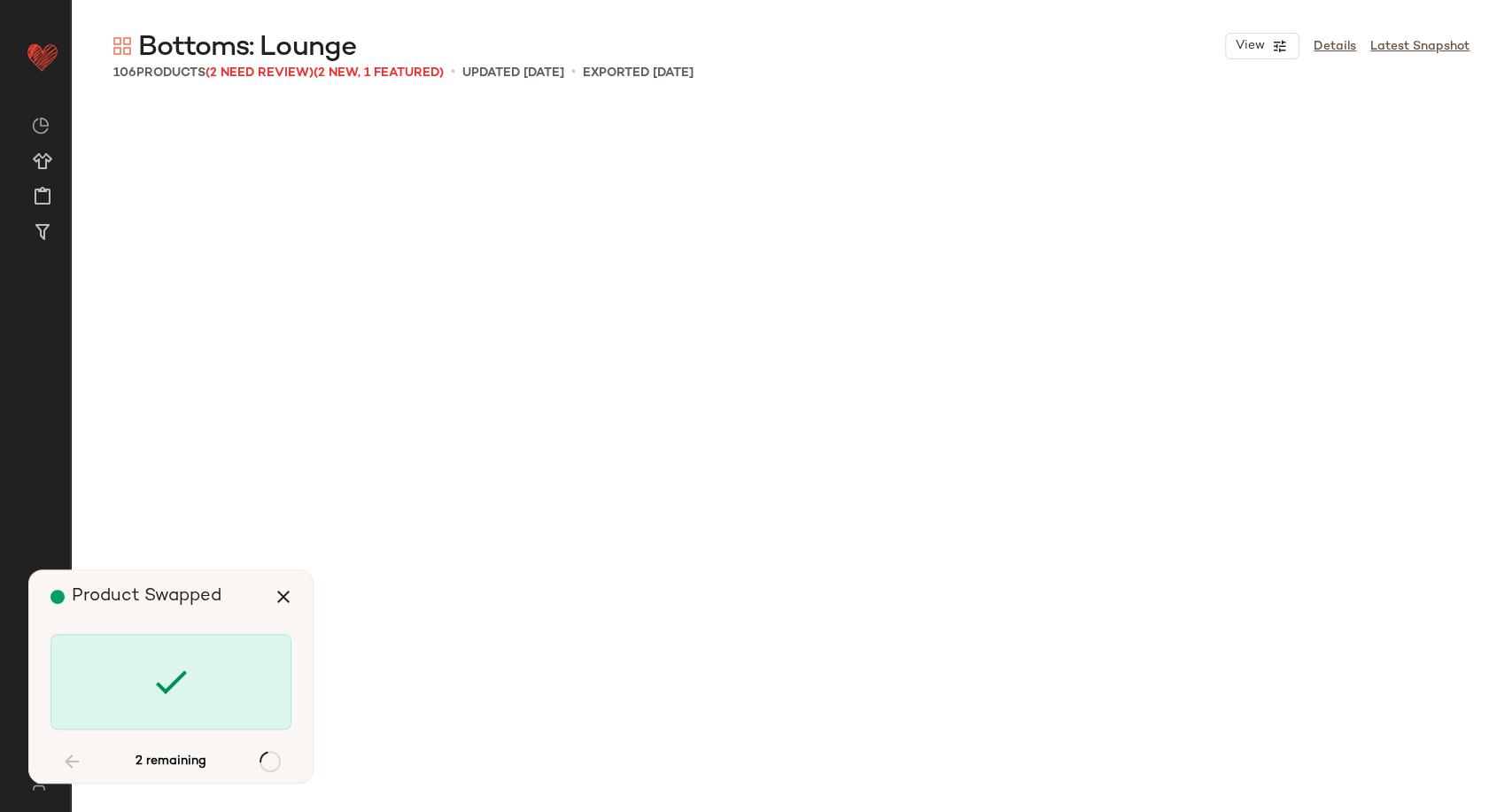
scroll to position [8205, 0]
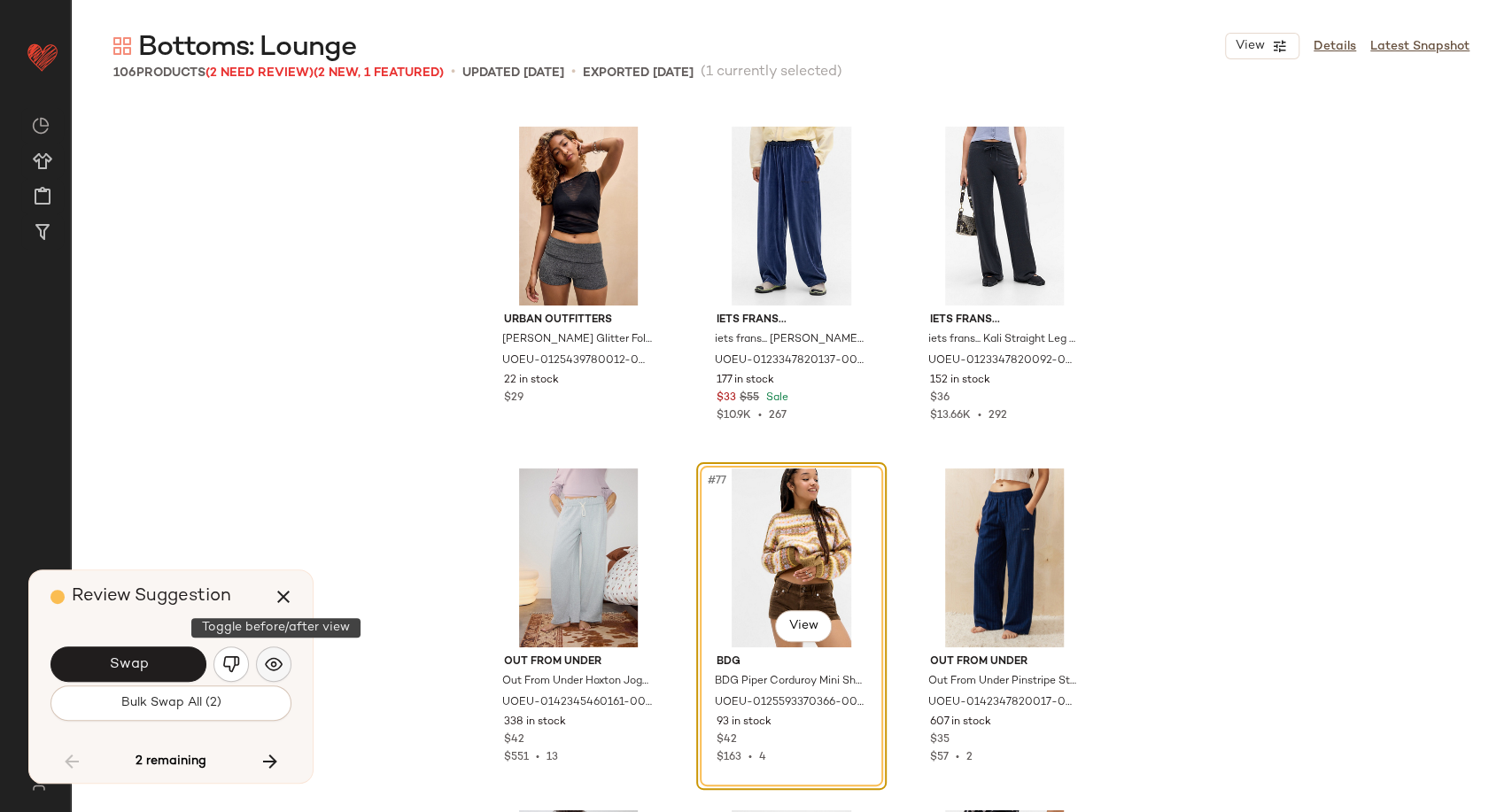
click at [281, 663] on img "button" at bounding box center [273, 664] width 18 height 18
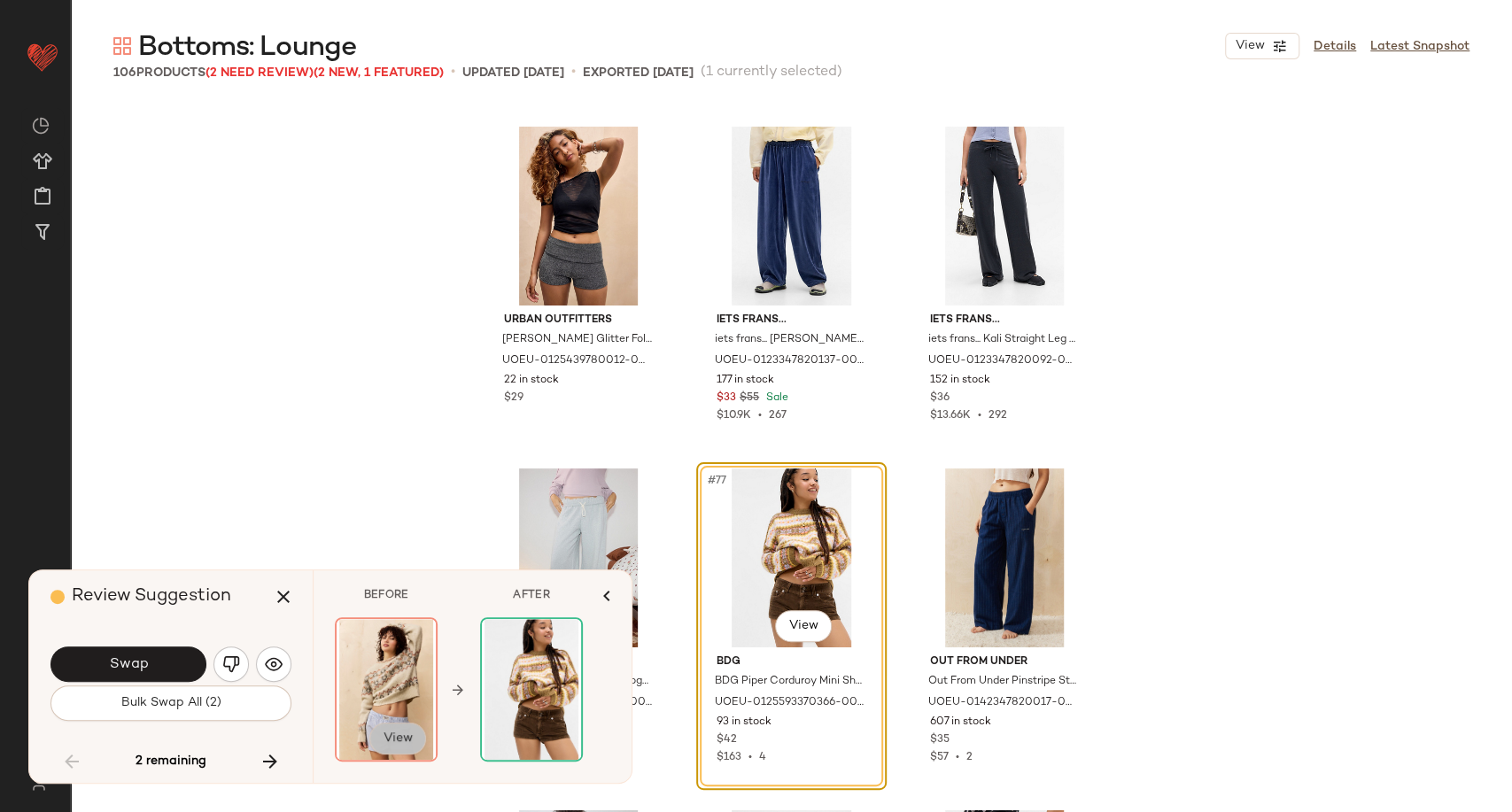
click at [394, 741] on span "View" at bounding box center [398, 738] width 30 height 14
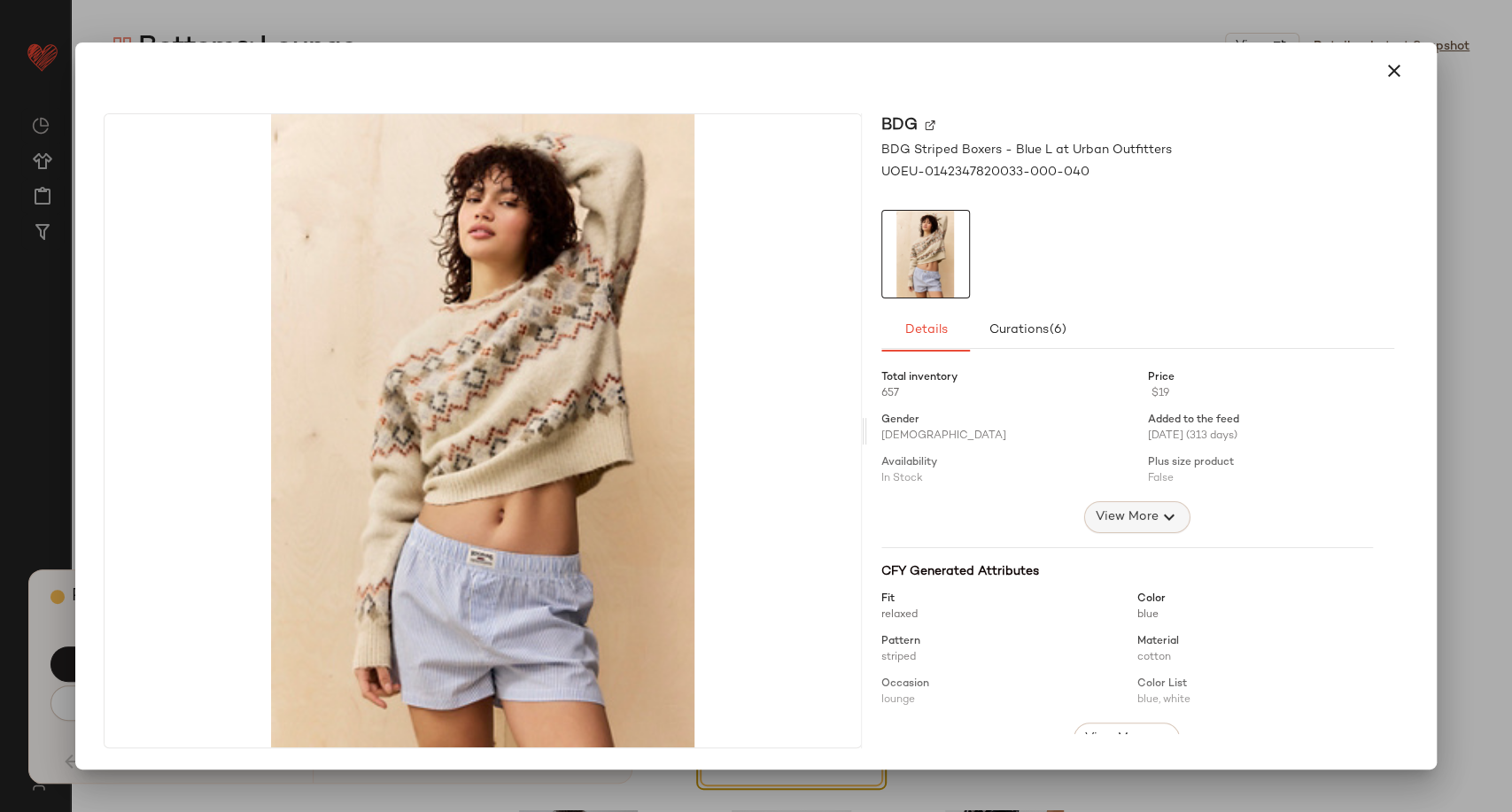
click at [1161, 525] on icon "button" at bounding box center [1169, 517] width 21 height 21
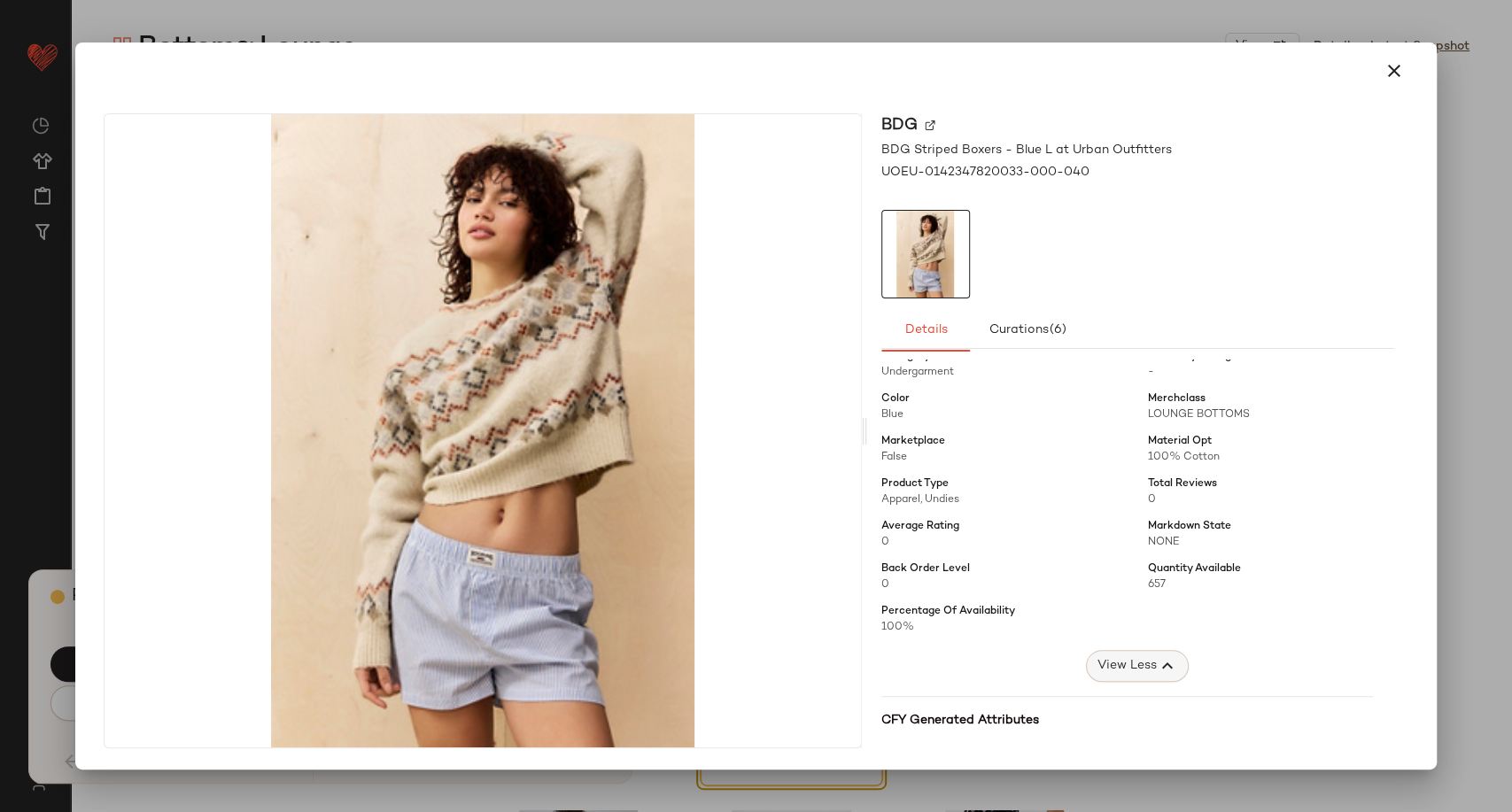
scroll to position [197, 0]
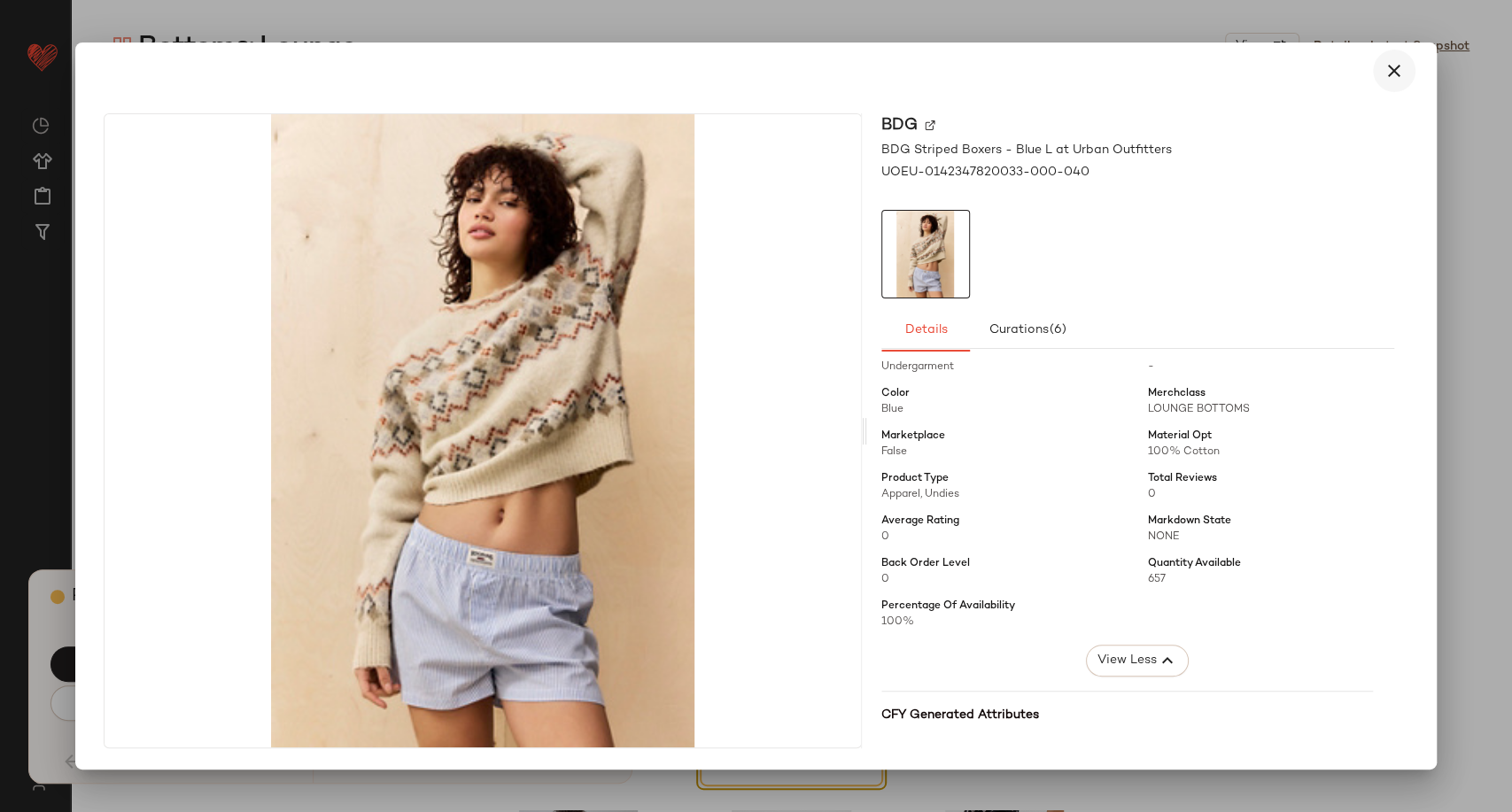
click at [1390, 76] on icon "button" at bounding box center [1394, 71] width 21 height 21
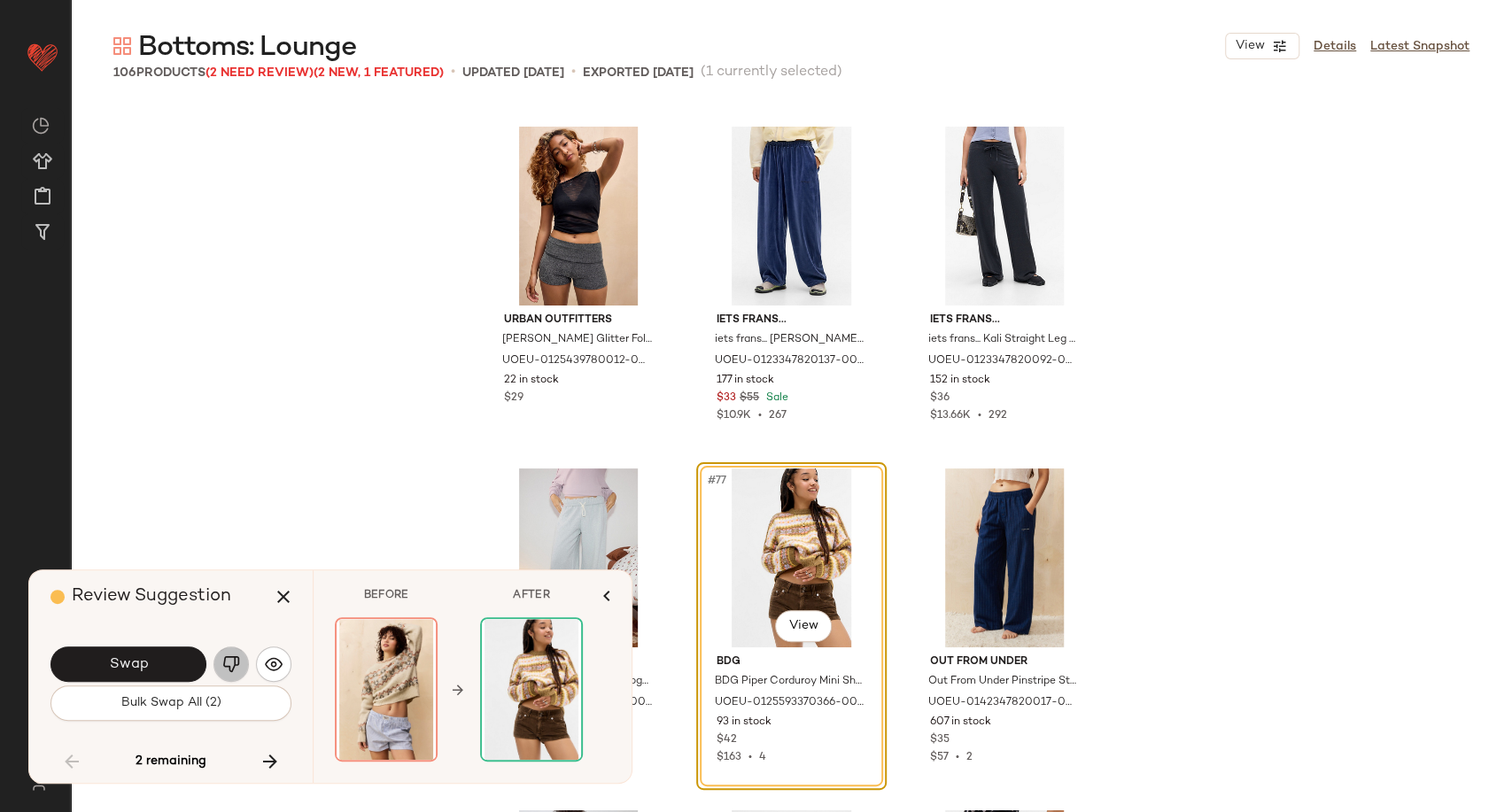
click at [249, 664] on button "button" at bounding box center [232, 665] width 36 height 36
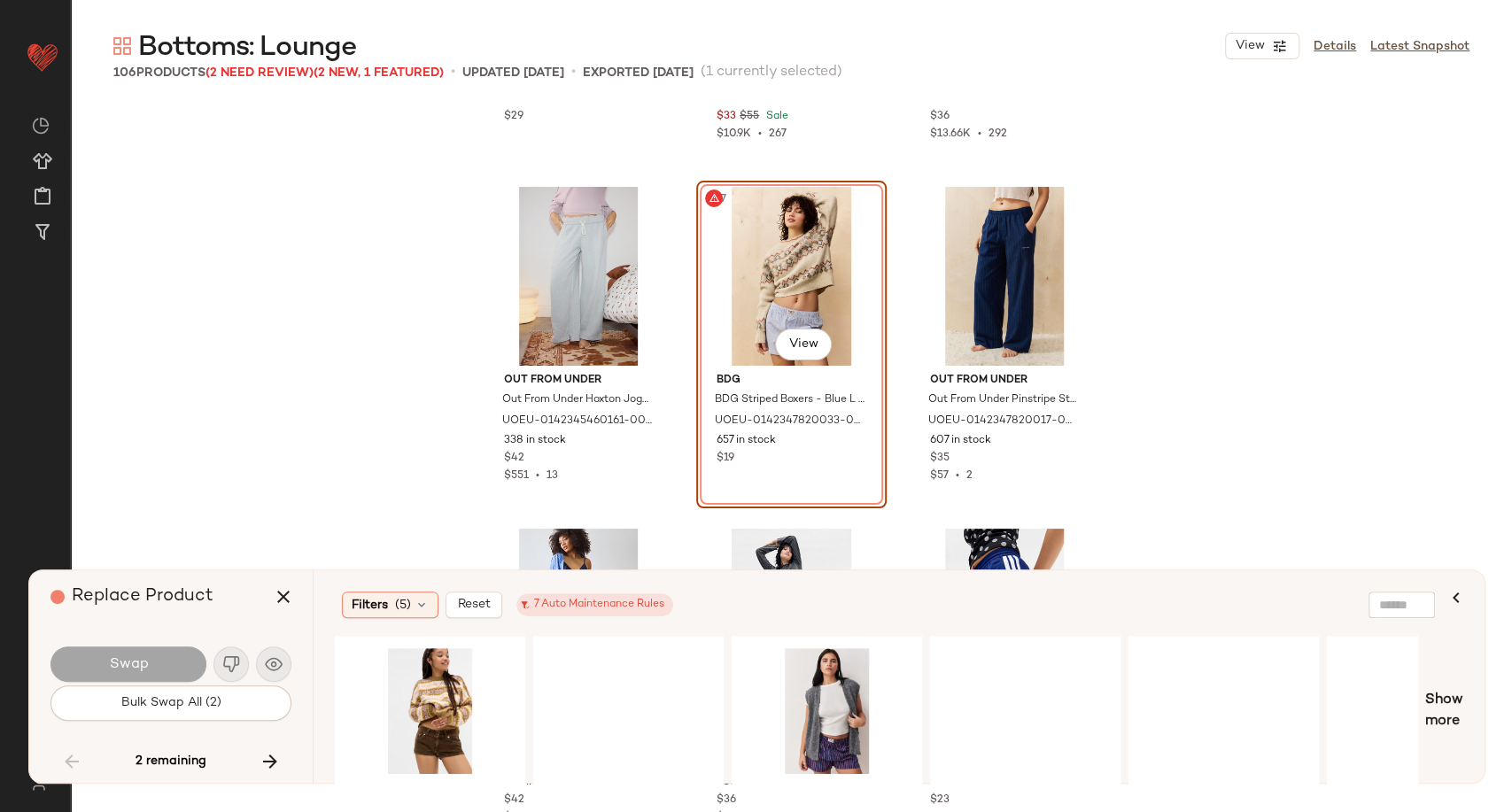
scroll to position [8501, 0]
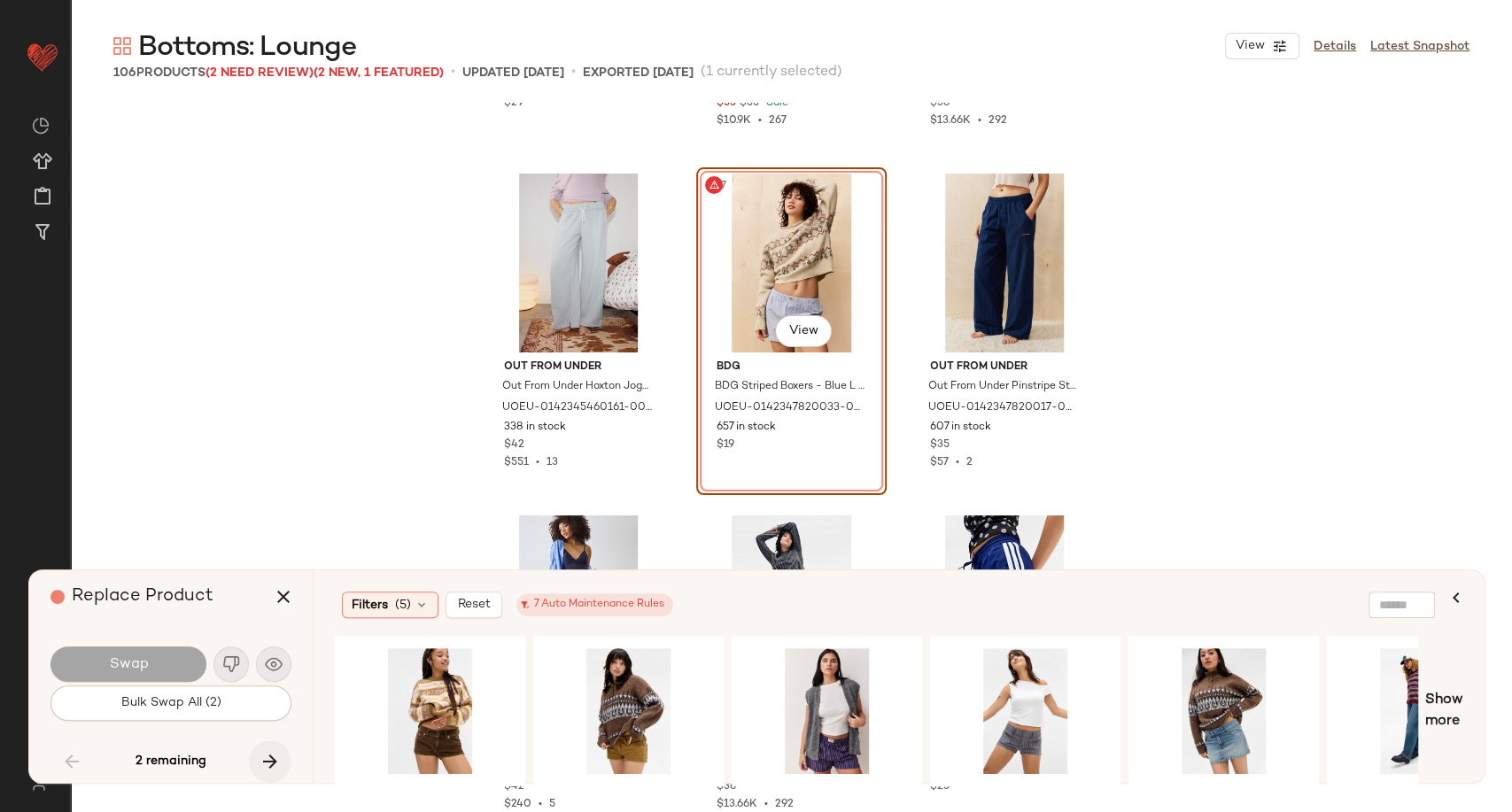
click at [273, 761] on icon "button" at bounding box center [269, 761] width 21 height 21
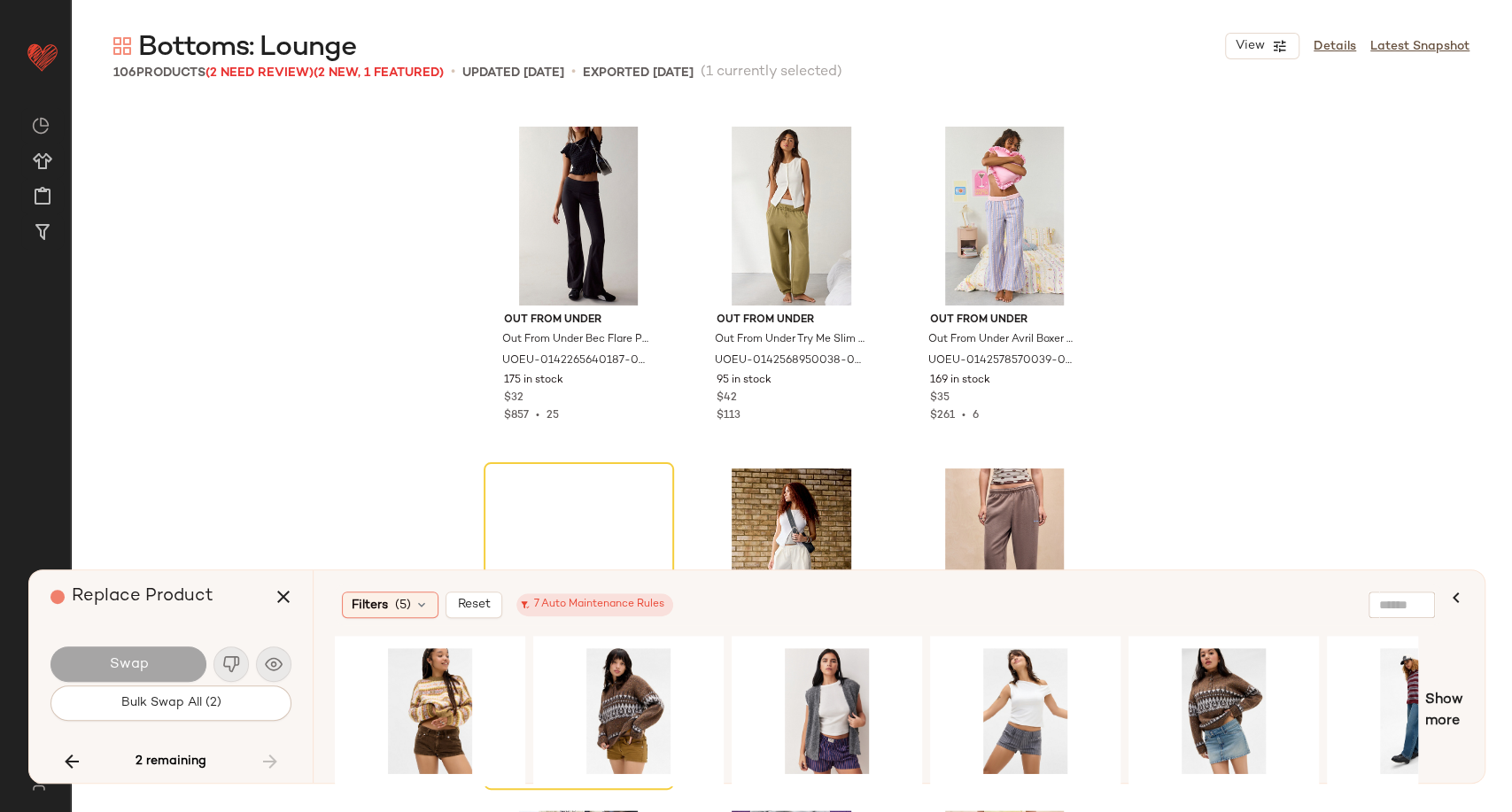
scroll to position [10454, 0]
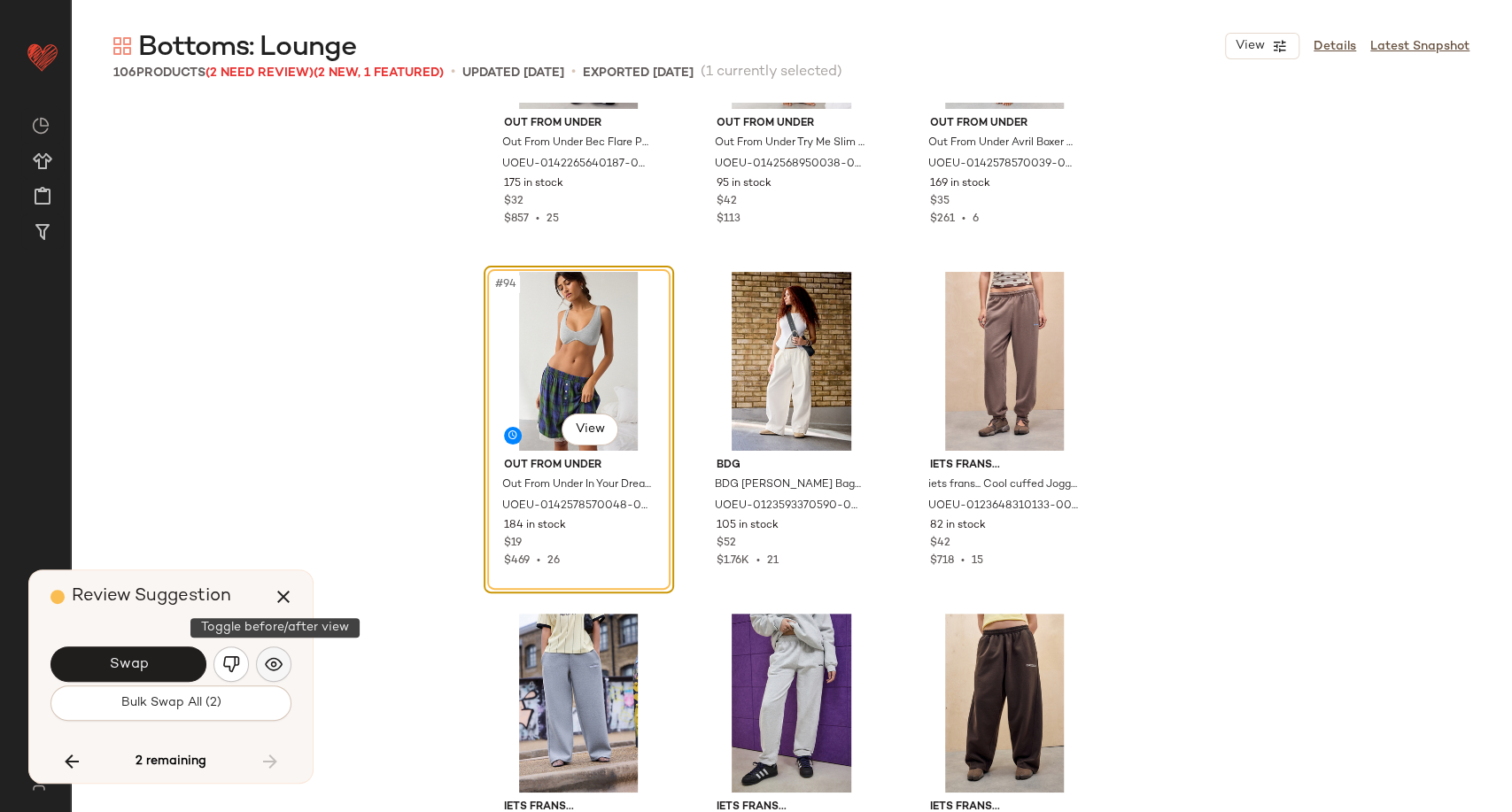
click at [276, 663] on img "button" at bounding box center [273, 664] width 18 height 18
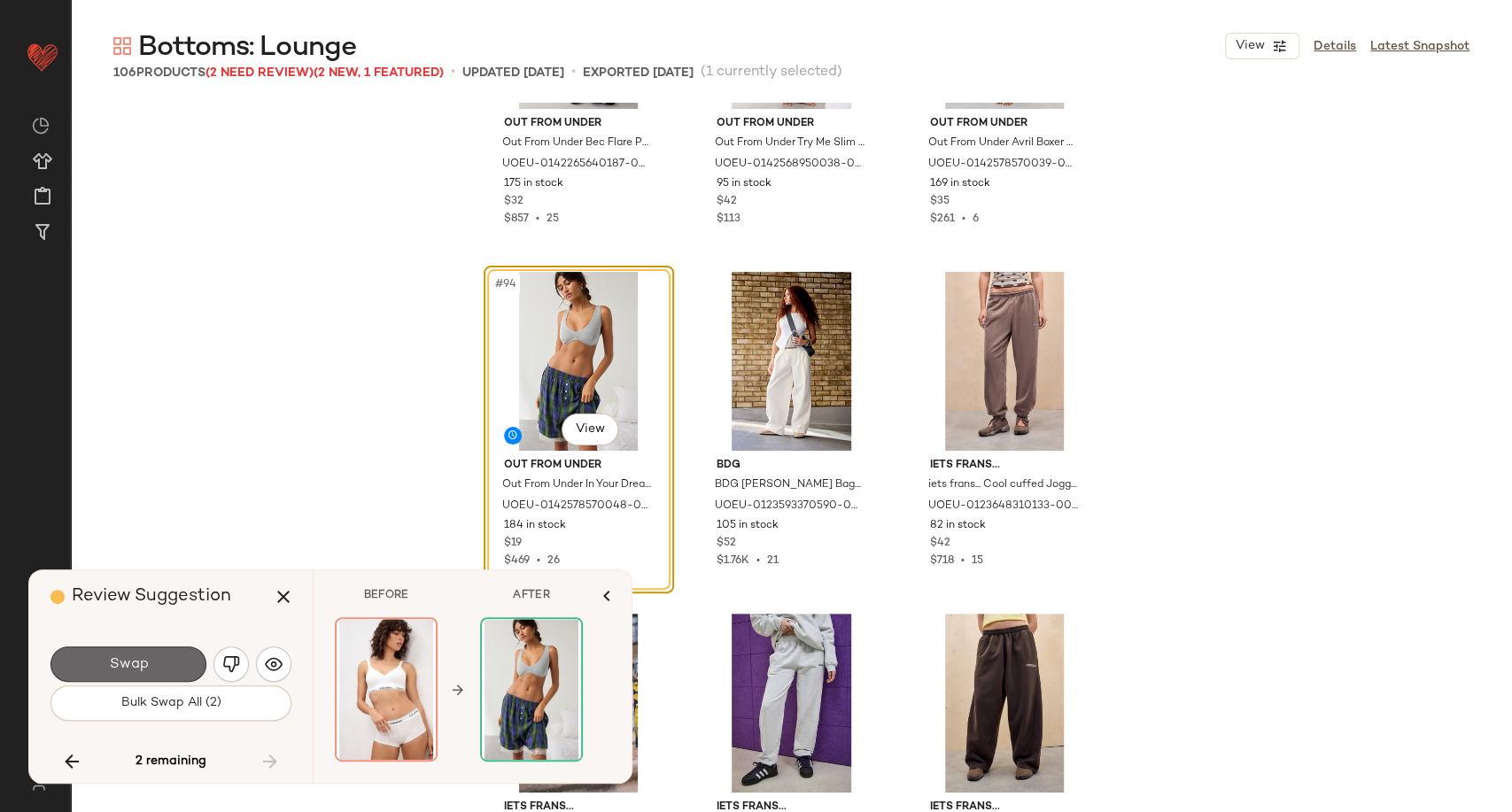
click at [172, 665] on button "Swap" at bounding box center [128, 665] width 156 height 36
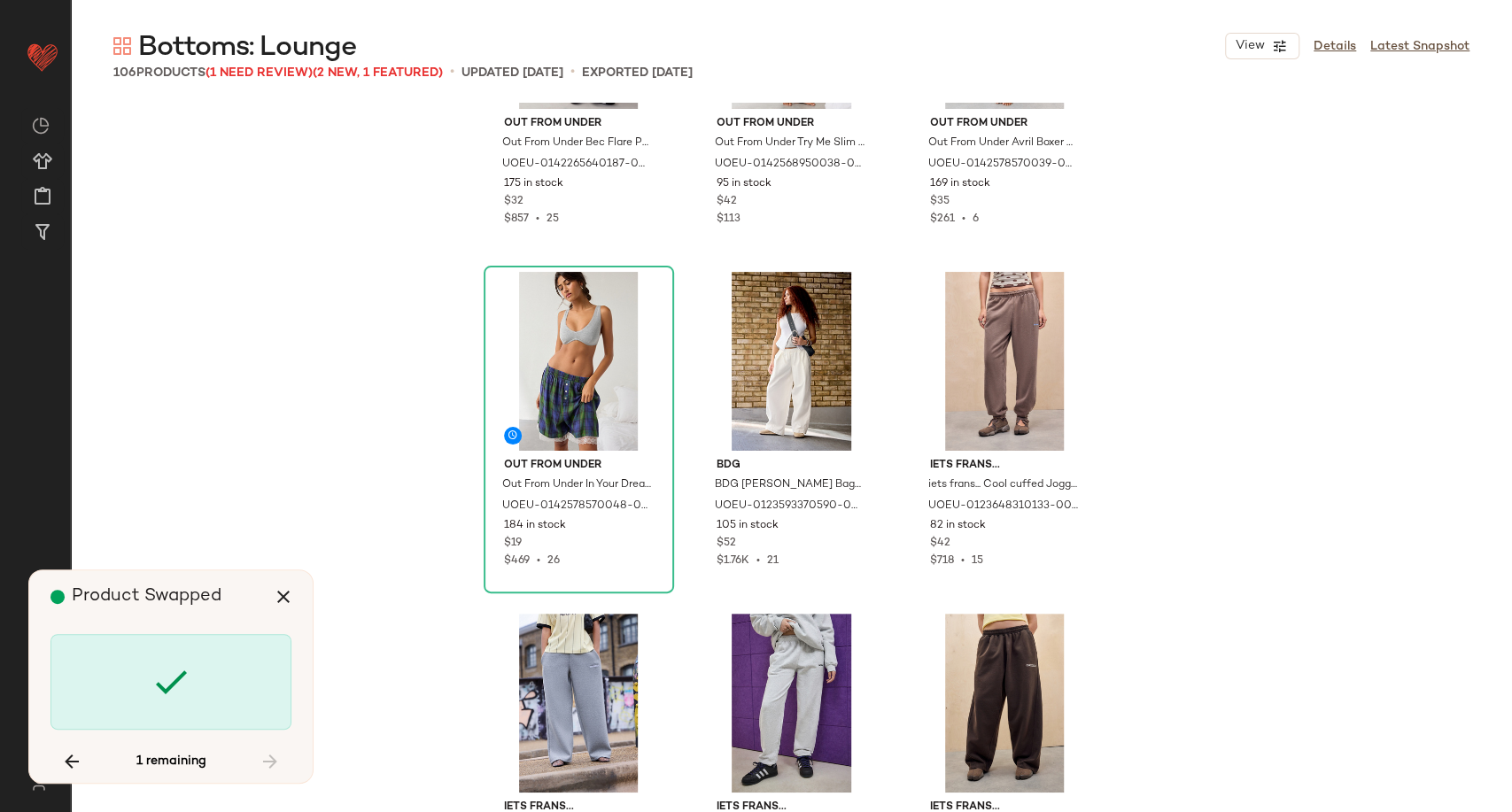
scroll to position [8205, 0]
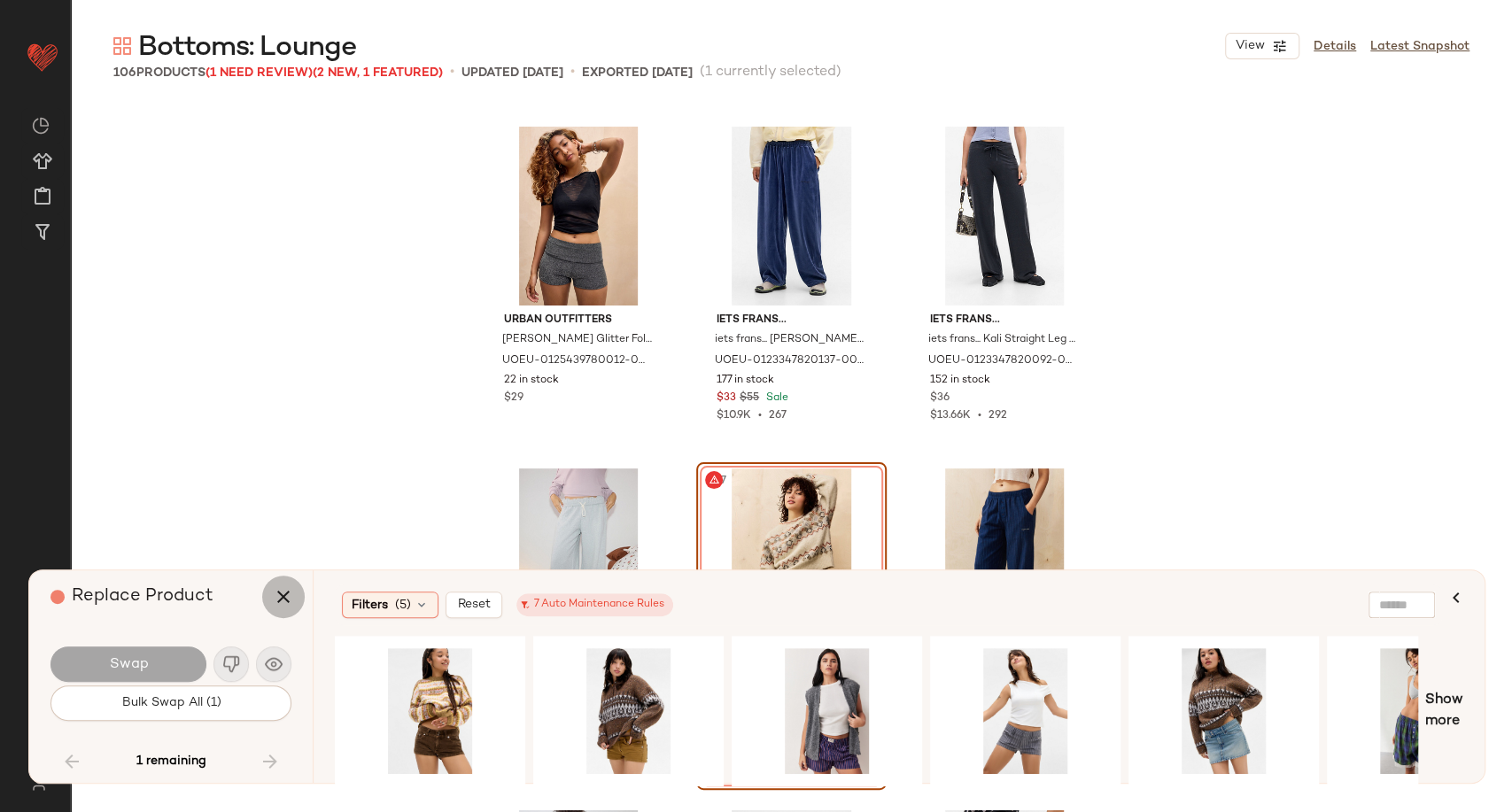
click at [289, 594] on icon "button" at bounding box center [282, 596] width 21 height 21
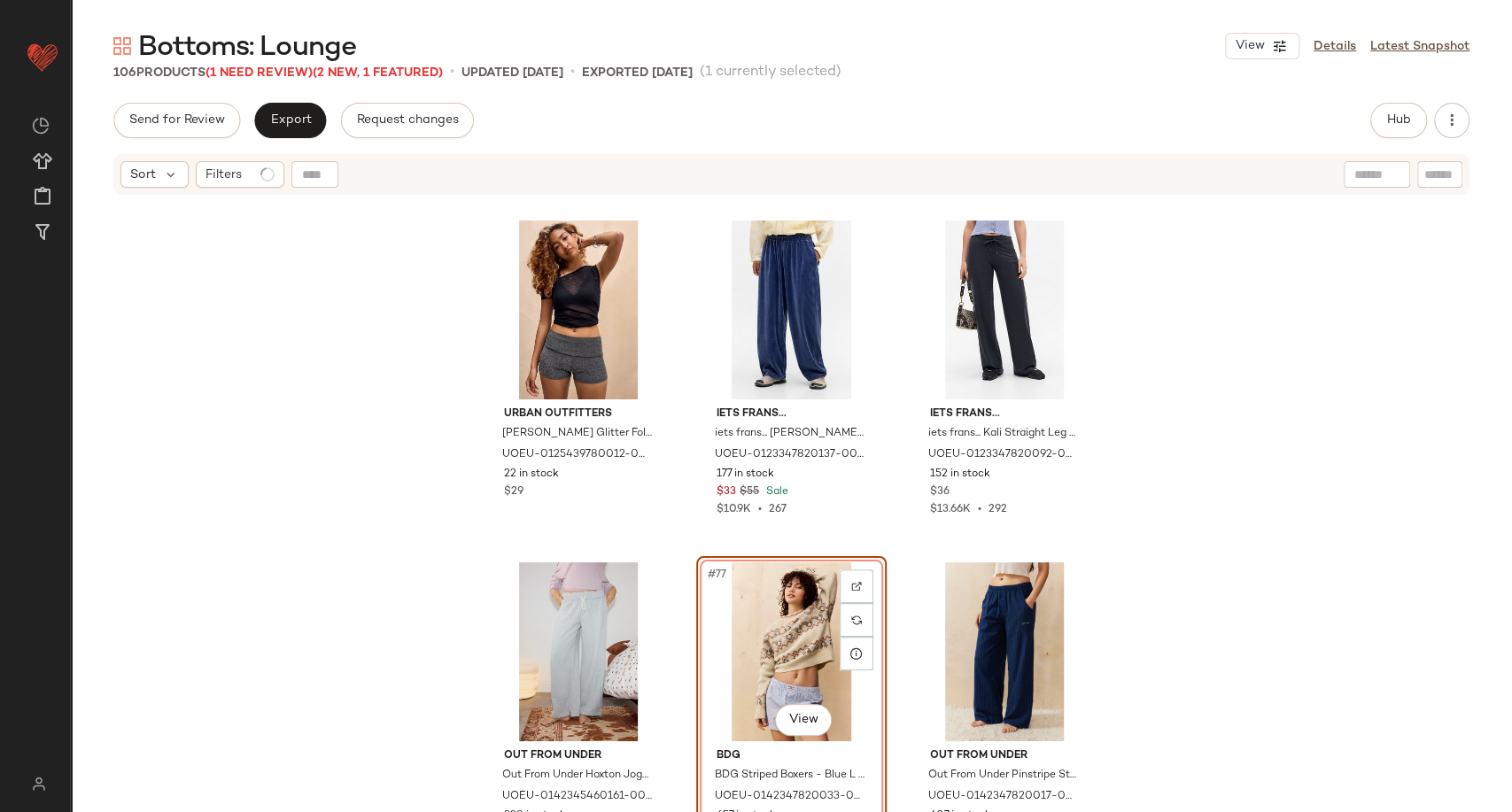
click at [376, 493] on div "Urban Outfitters [PERSON_NAME] Foldover Shorts - Black XL at Urban Outfitters U…" at bounding box center [791, 527] width 1441 height 660
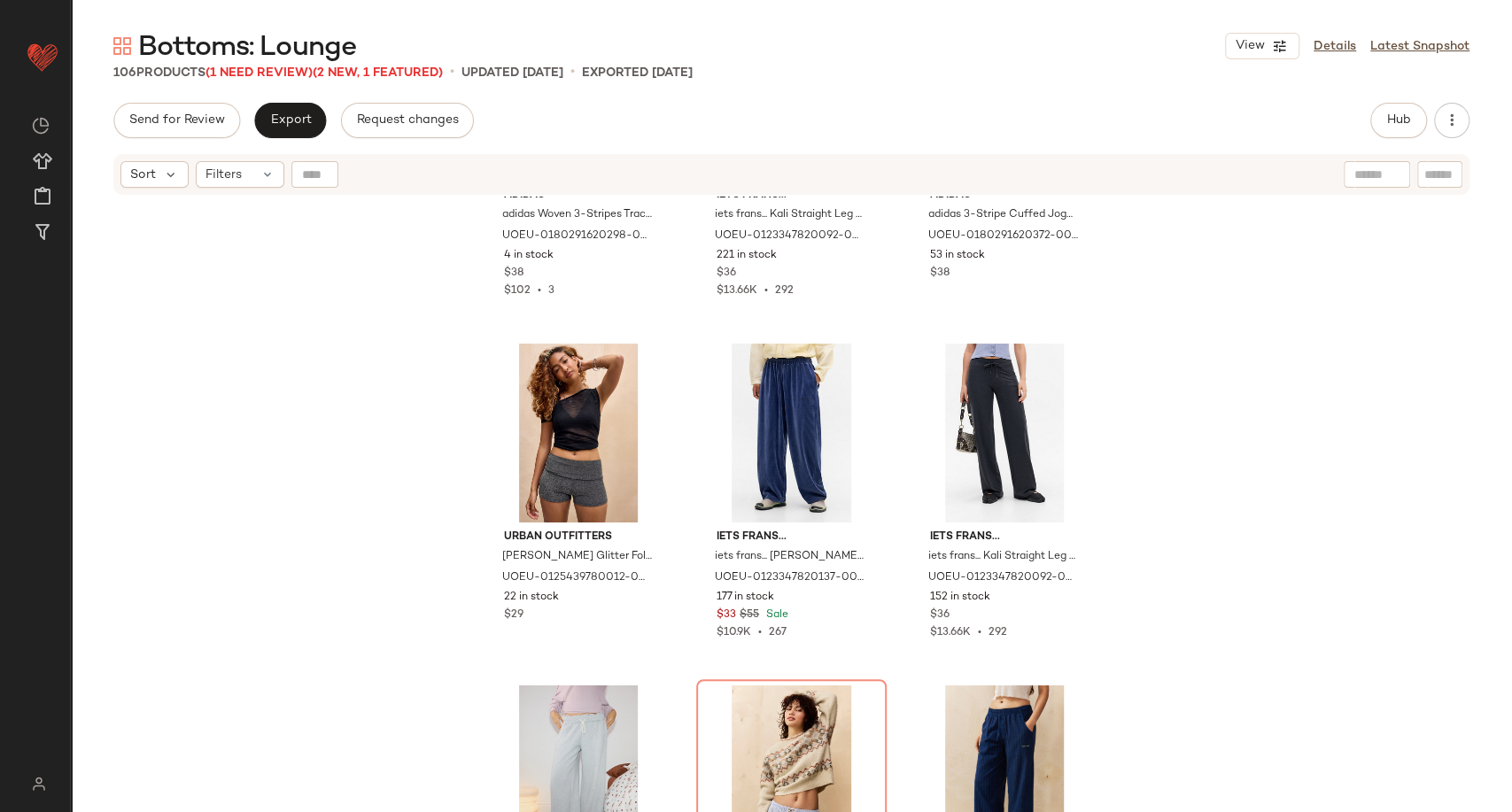
scroll to position [7812, 0]
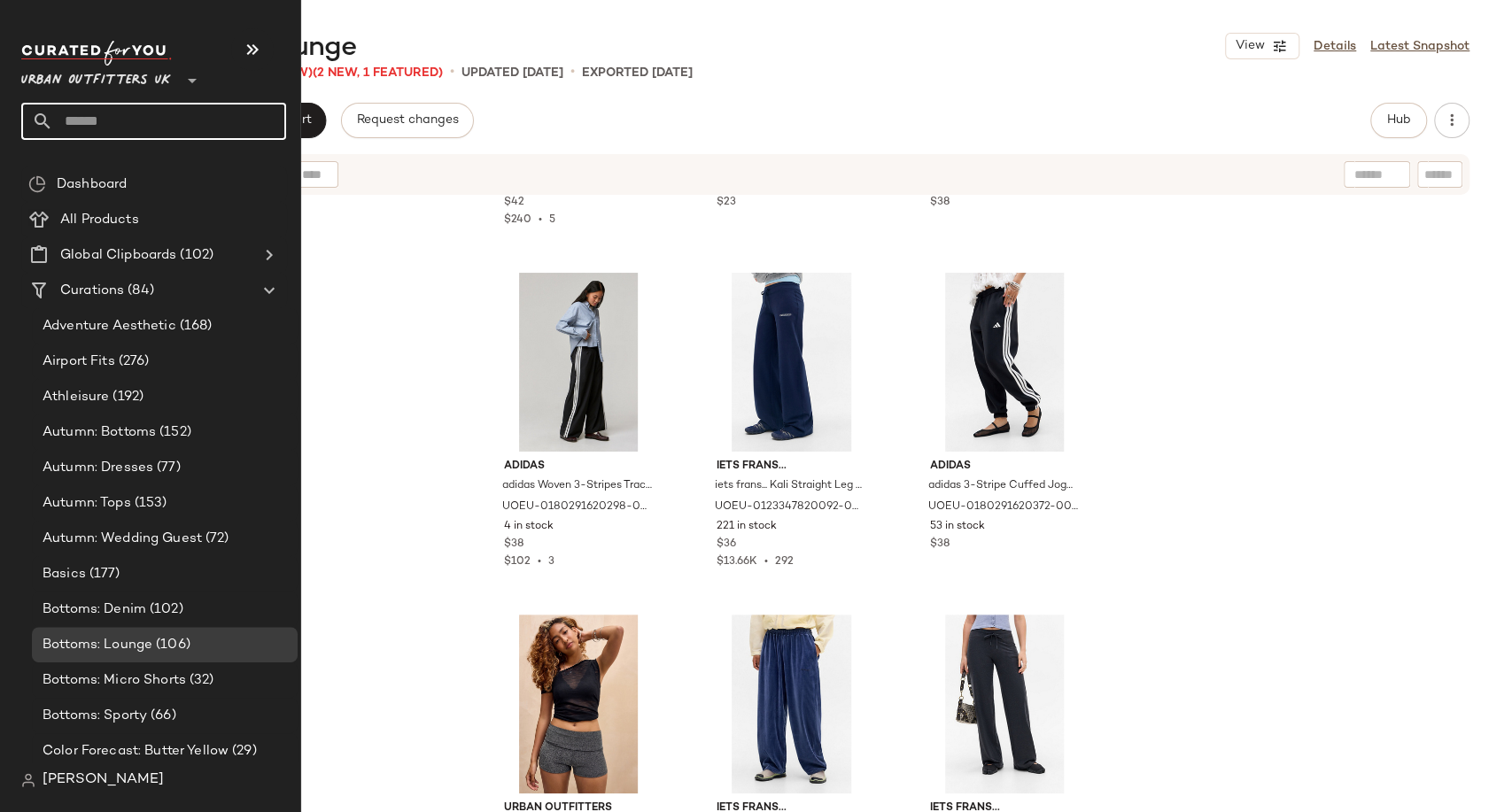
click at [69, 122] on input "text" at bounding box center [169, 120] width 233 height 37
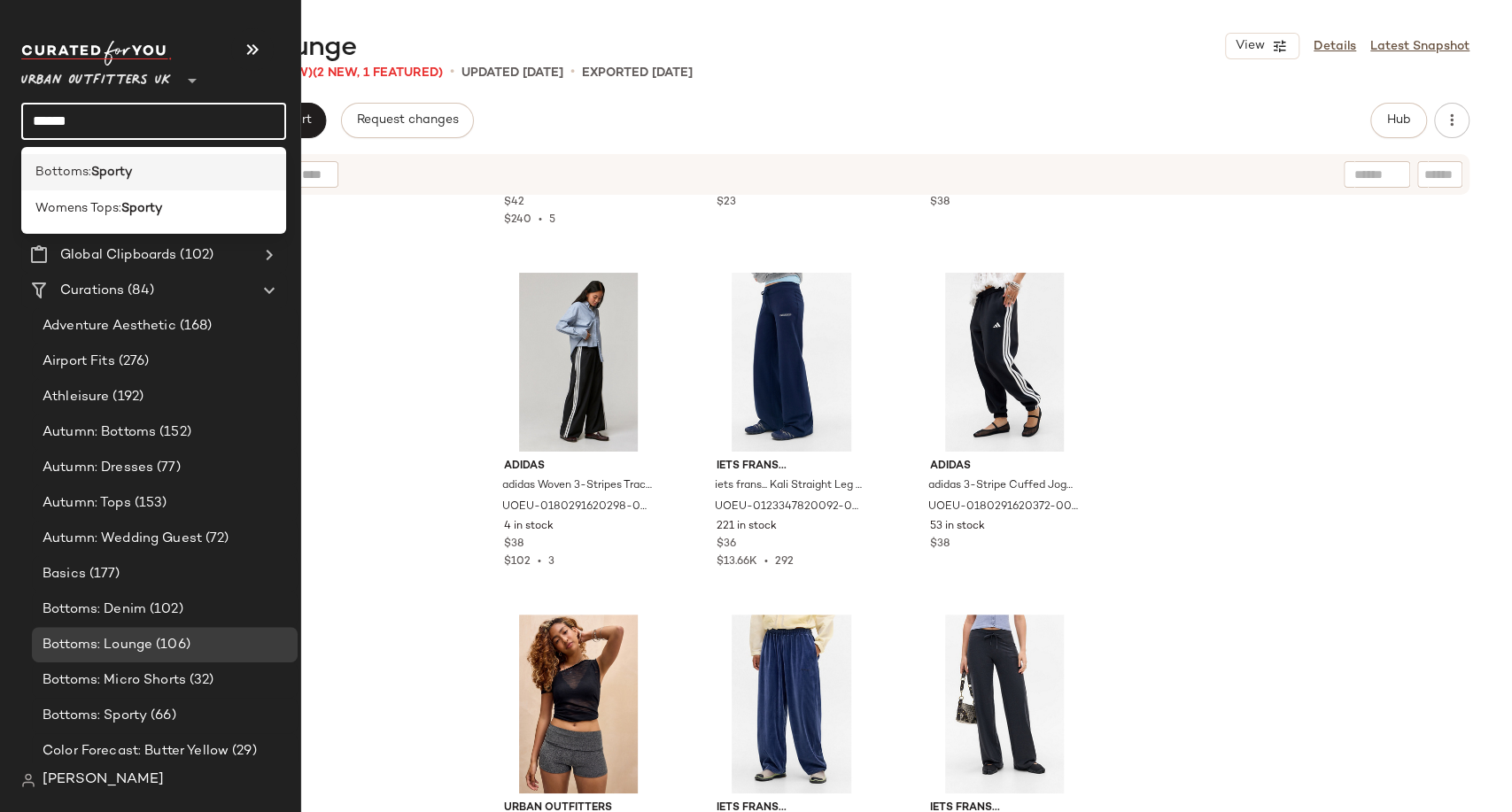
type input "******"
click at [103, 175] on b "Sporty" at bounding box center [111, 172] width 41 height 19
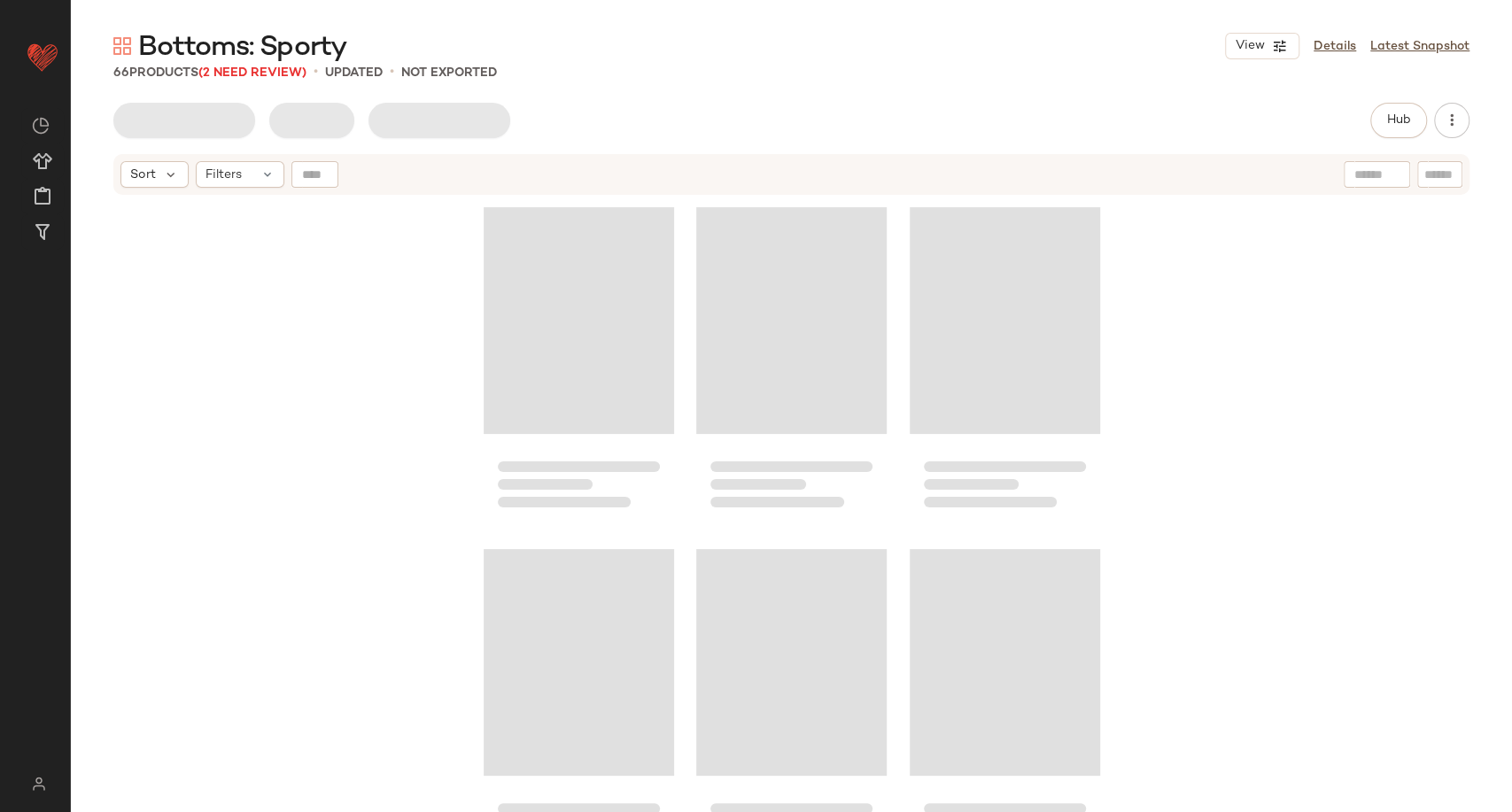
click at [653, 110] on div "Hub Send for Review External Review Internal Review Cancel Send for Review Revi…" at bounding box center [791, 120] width 1356 height 36
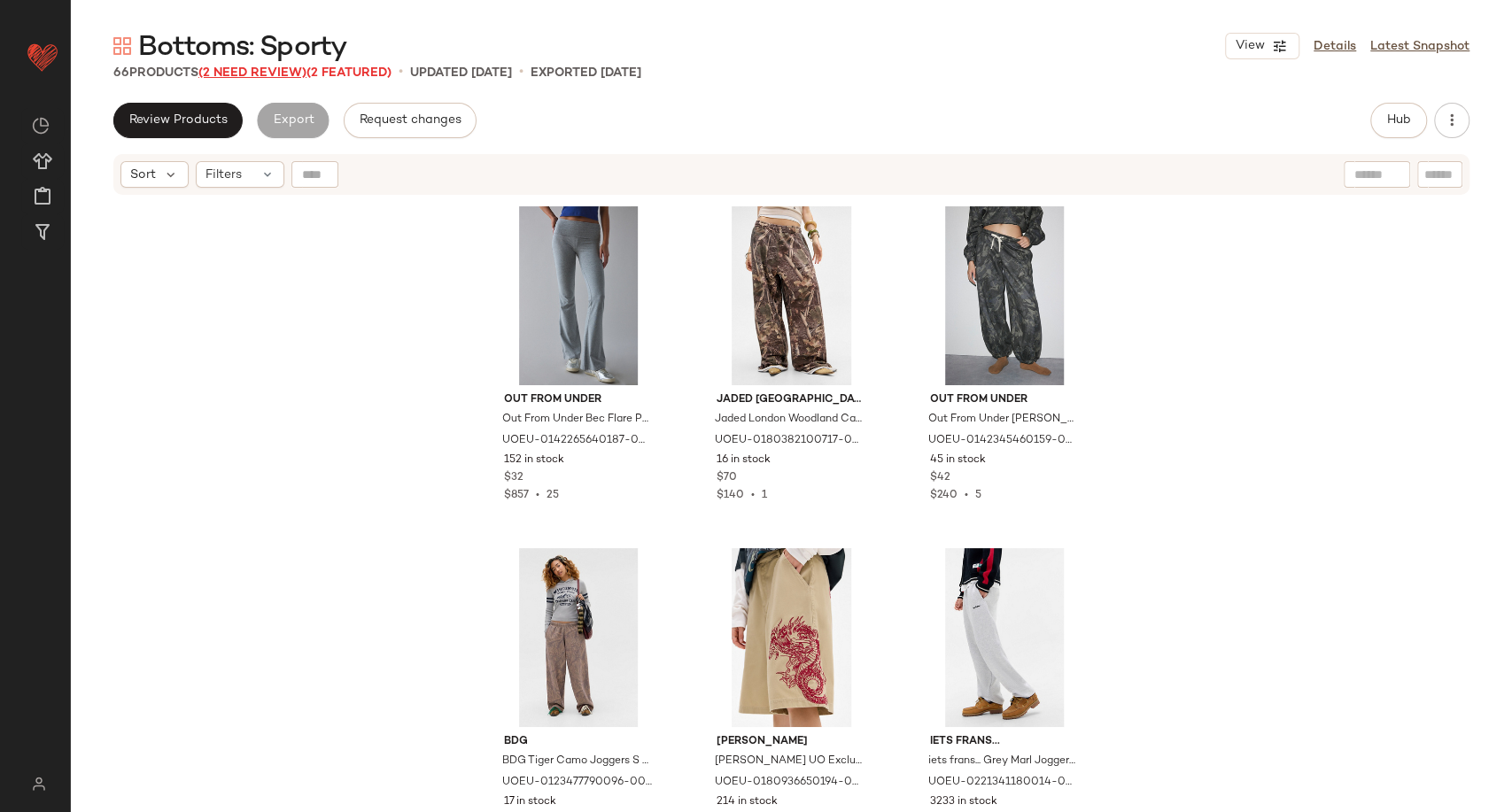
click at [276, 77] on span "(2 Need Review)" at bounding box center [252, 73] width 108 height 13
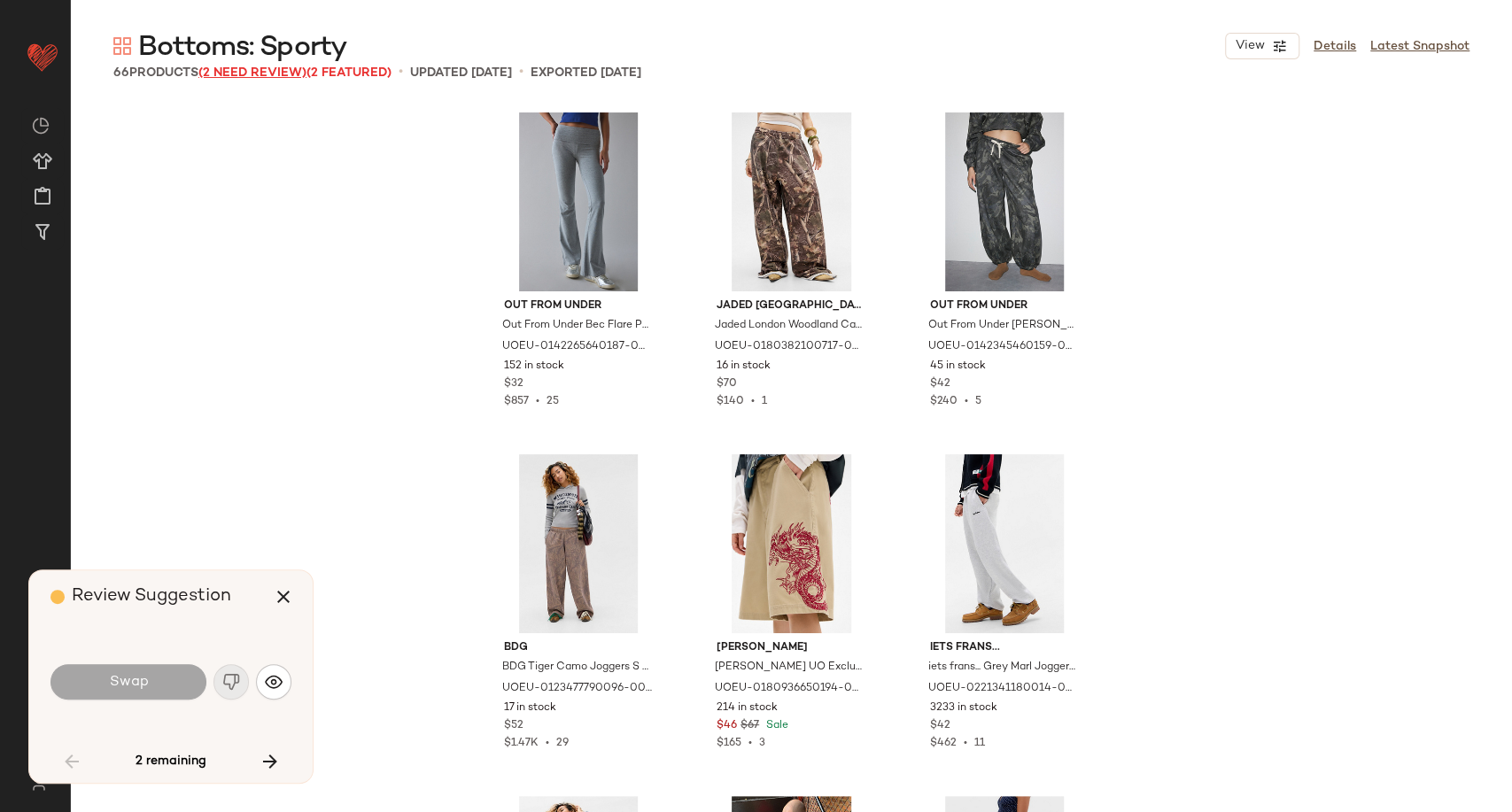
scroll to position [698, 0]
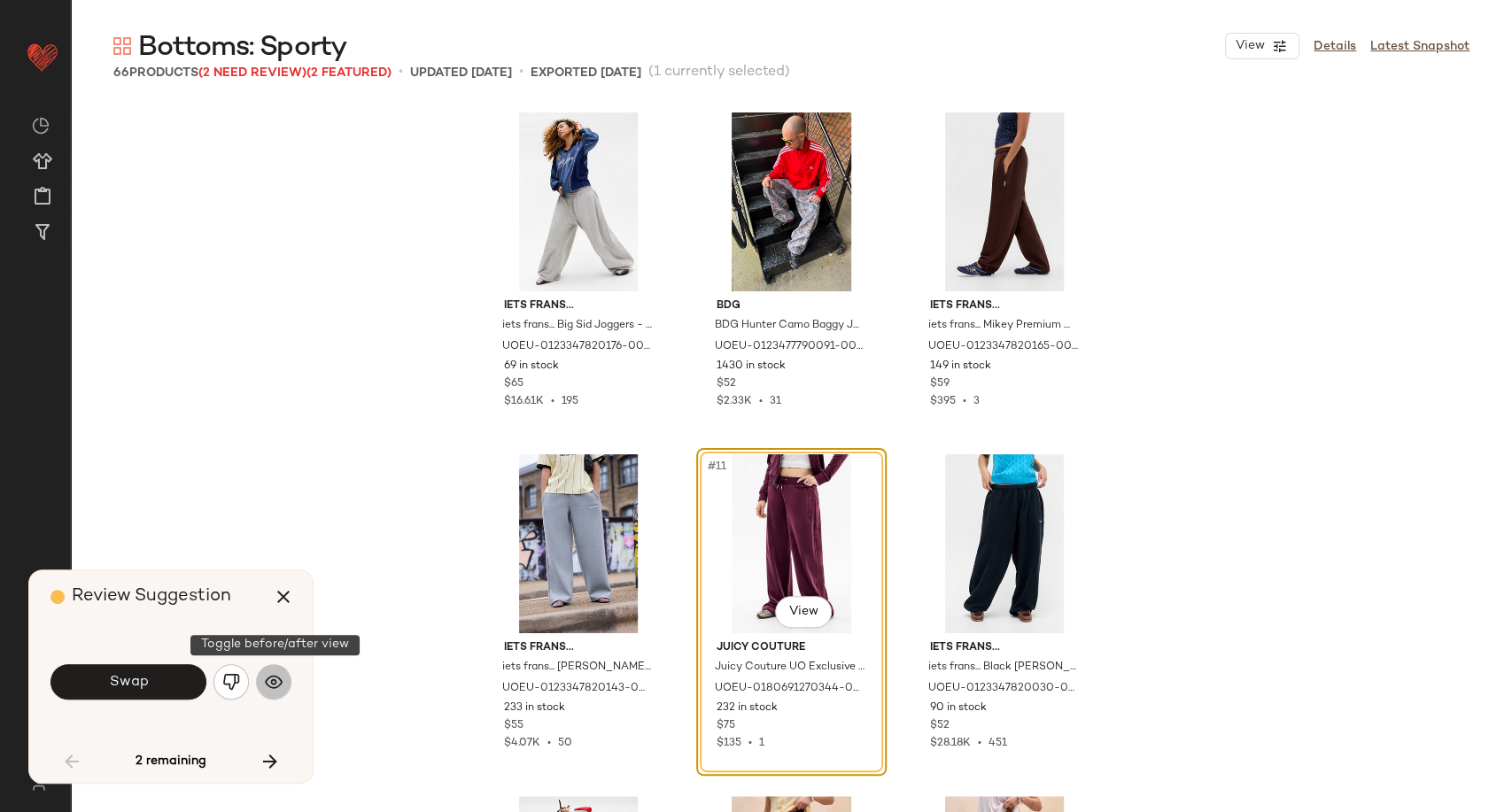
click at [278, 684] on img "button" at bounding box center [273, 682] width 18 height 18
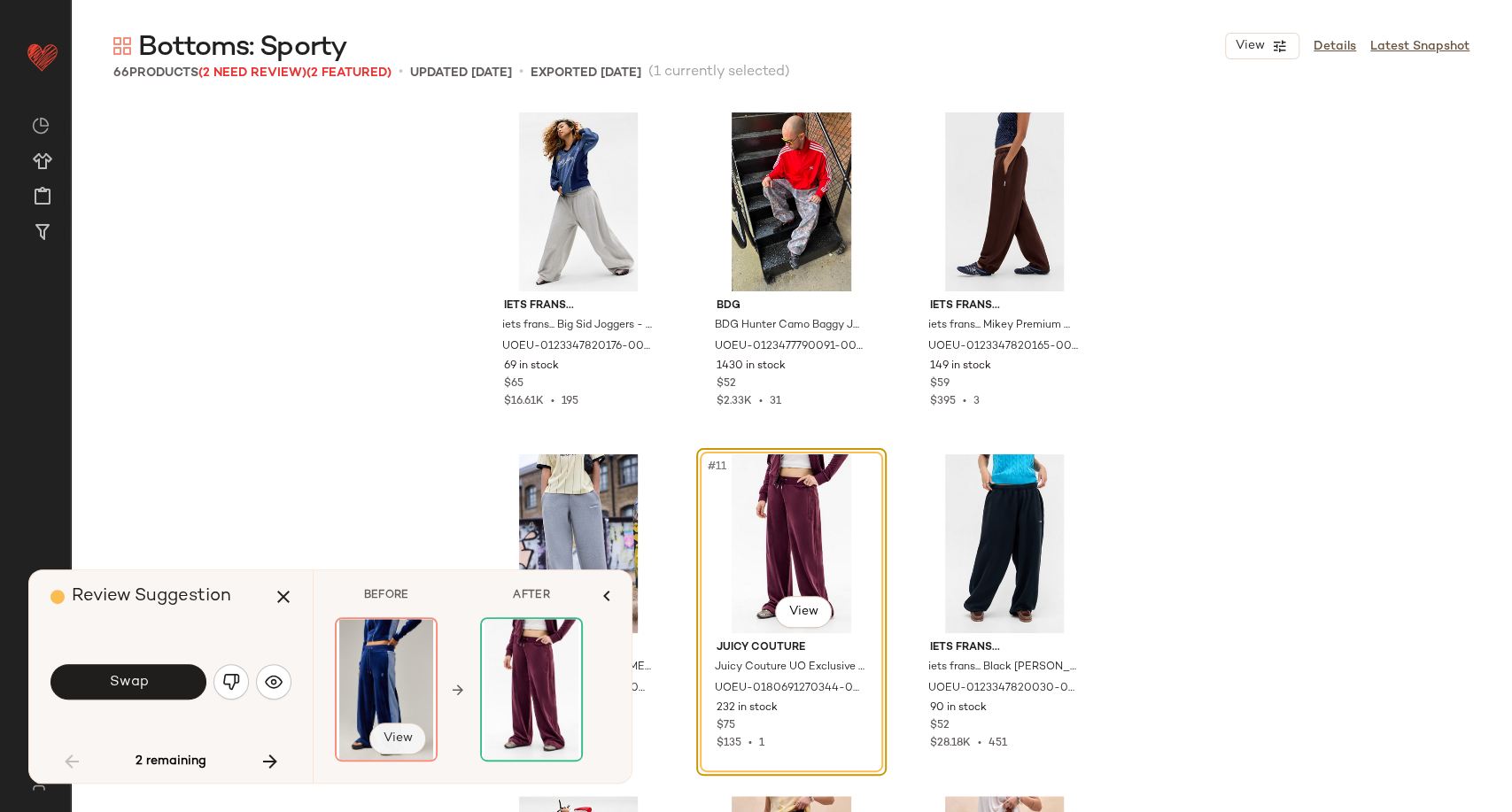
click at [404, 739] on span "View" at bounding box center [398, 738] width 30 height 14
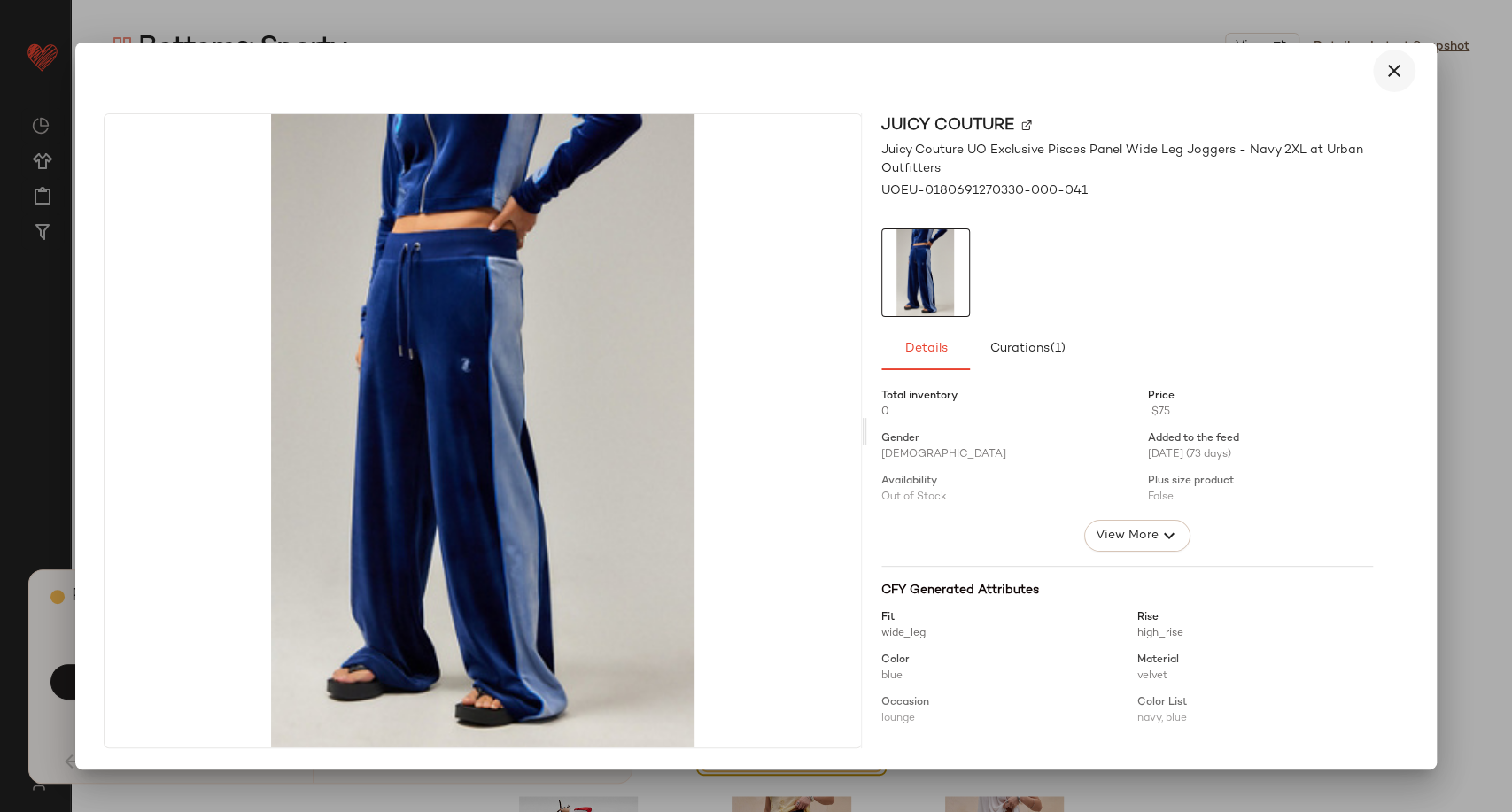
click at [1397, 70] on icon "button" at bounding box center [1394, 71] width 21 height 21
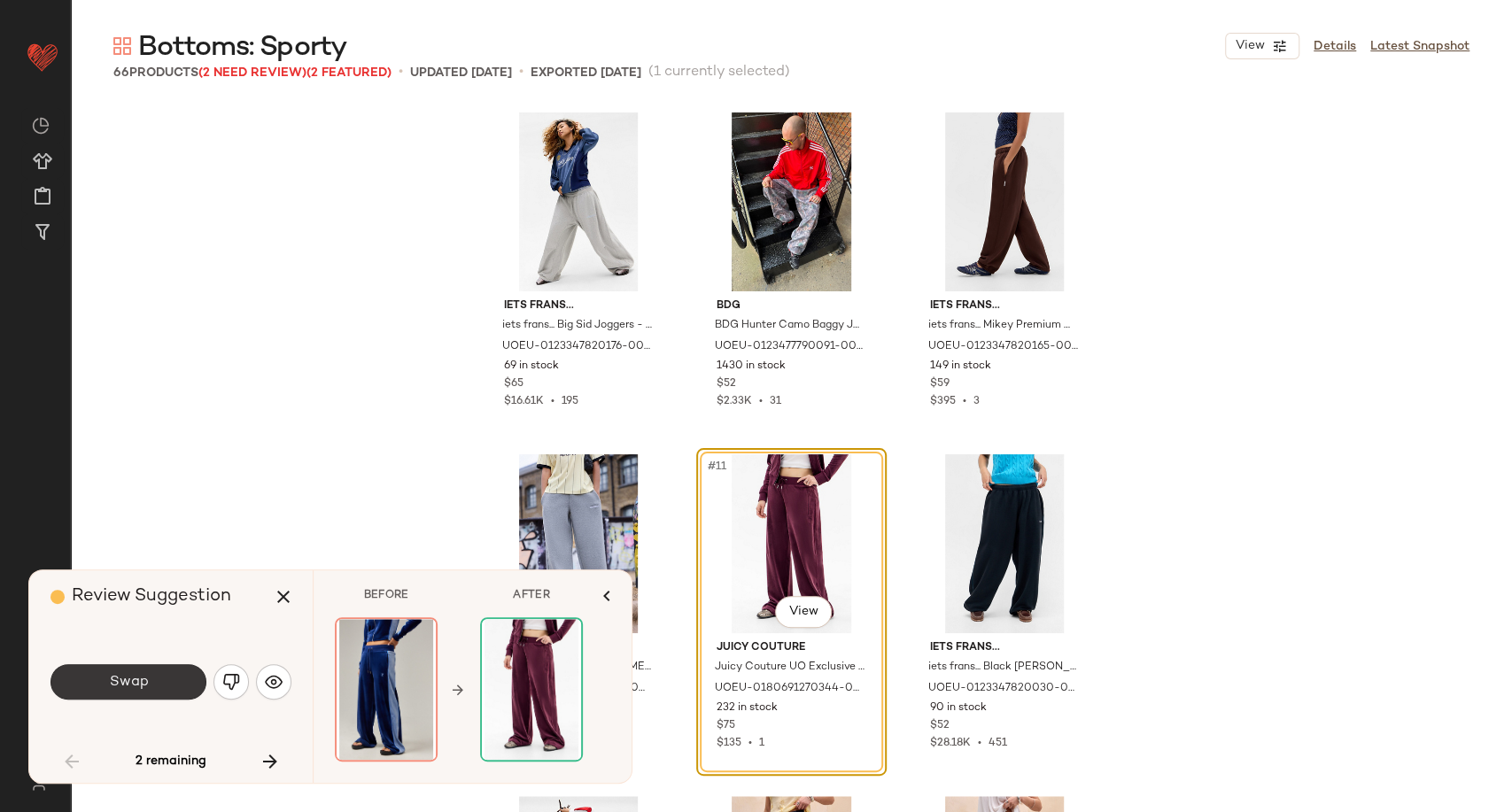
click at [126, 689] on span "Swap" at bounding box center [128, 682] width 40 height 17
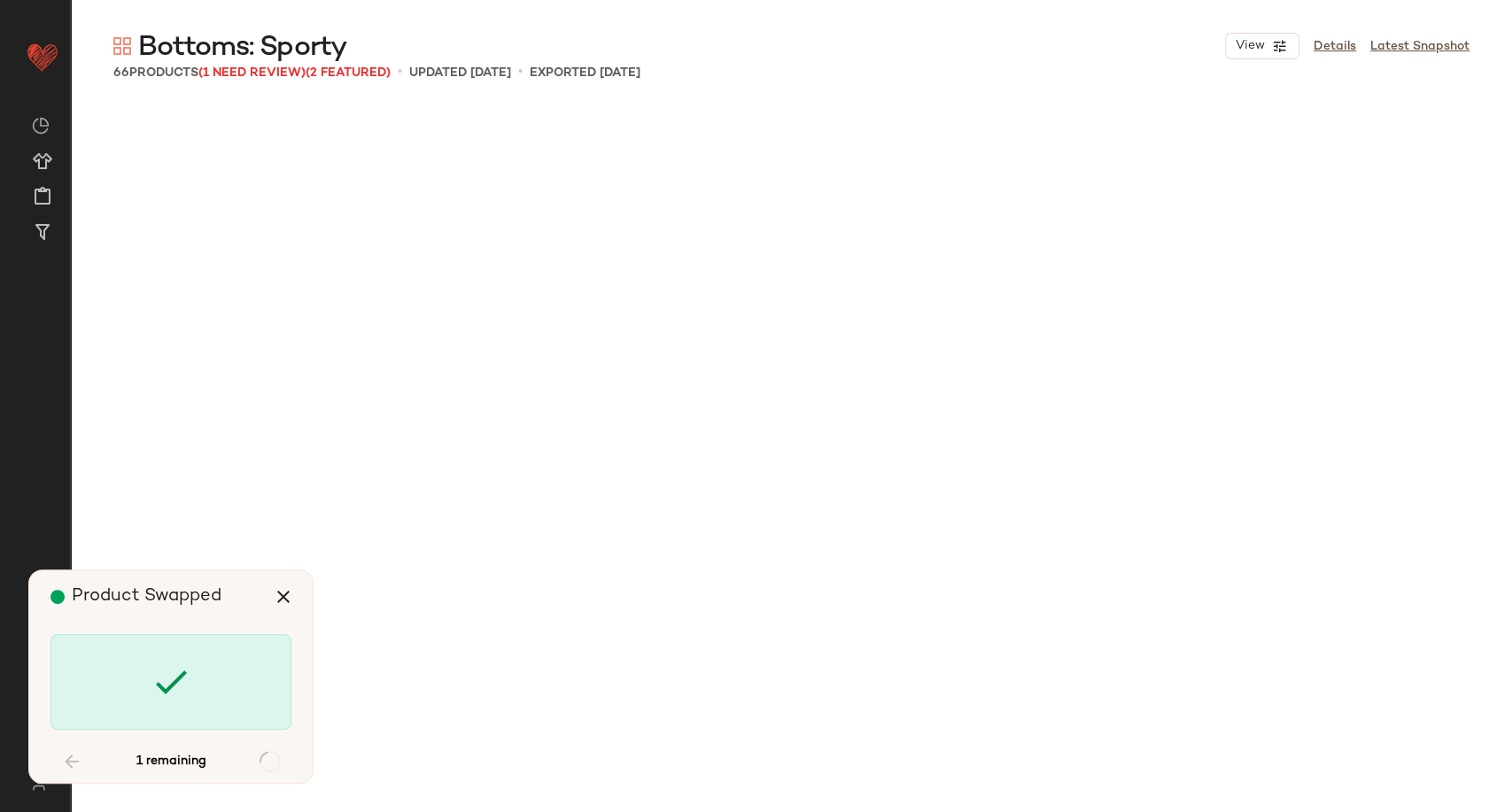
scroll to position [4103, 0]
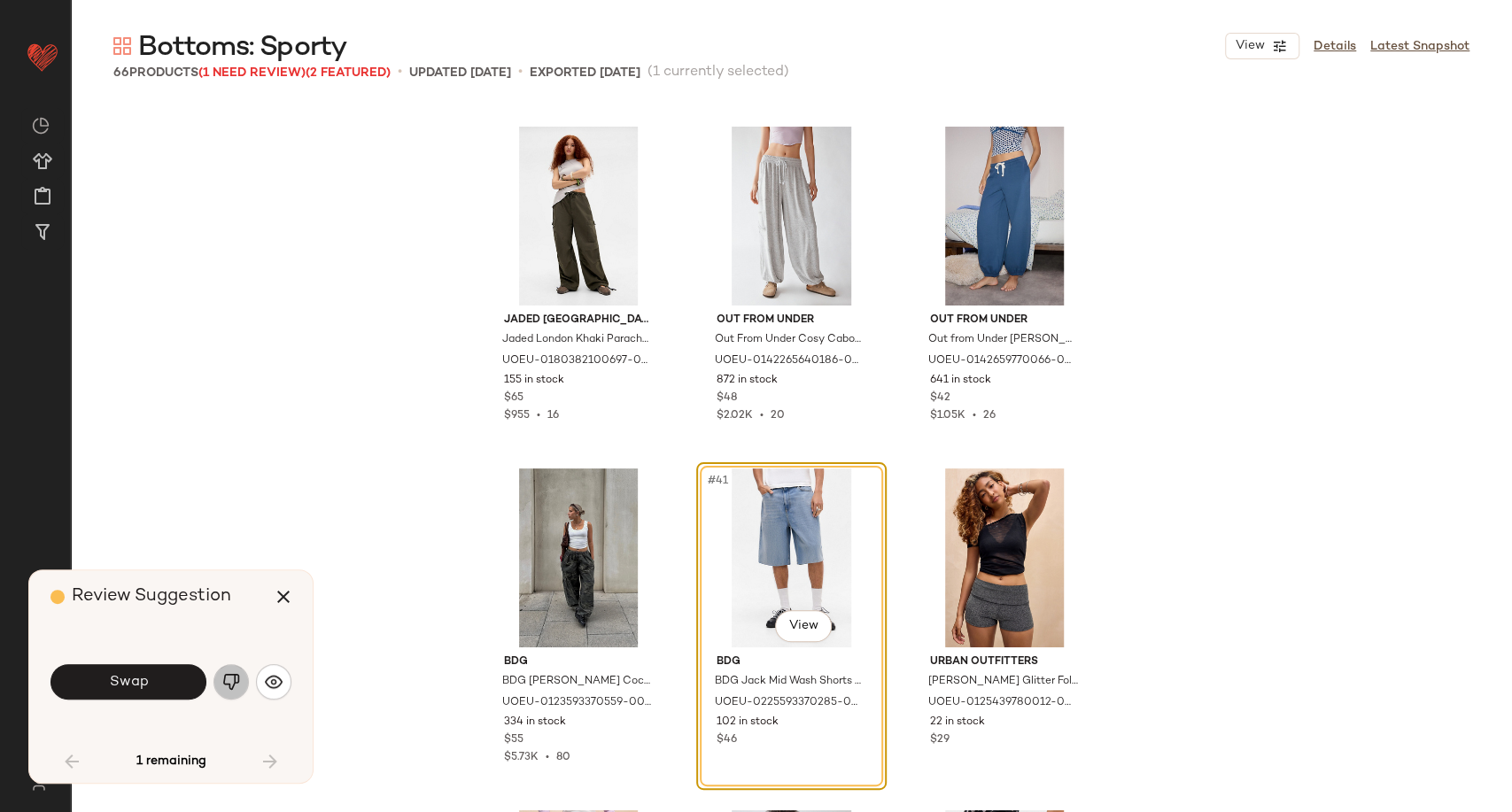
click at [234, 687] on img "button" at bounding box center [232, 682] width 18 height 18
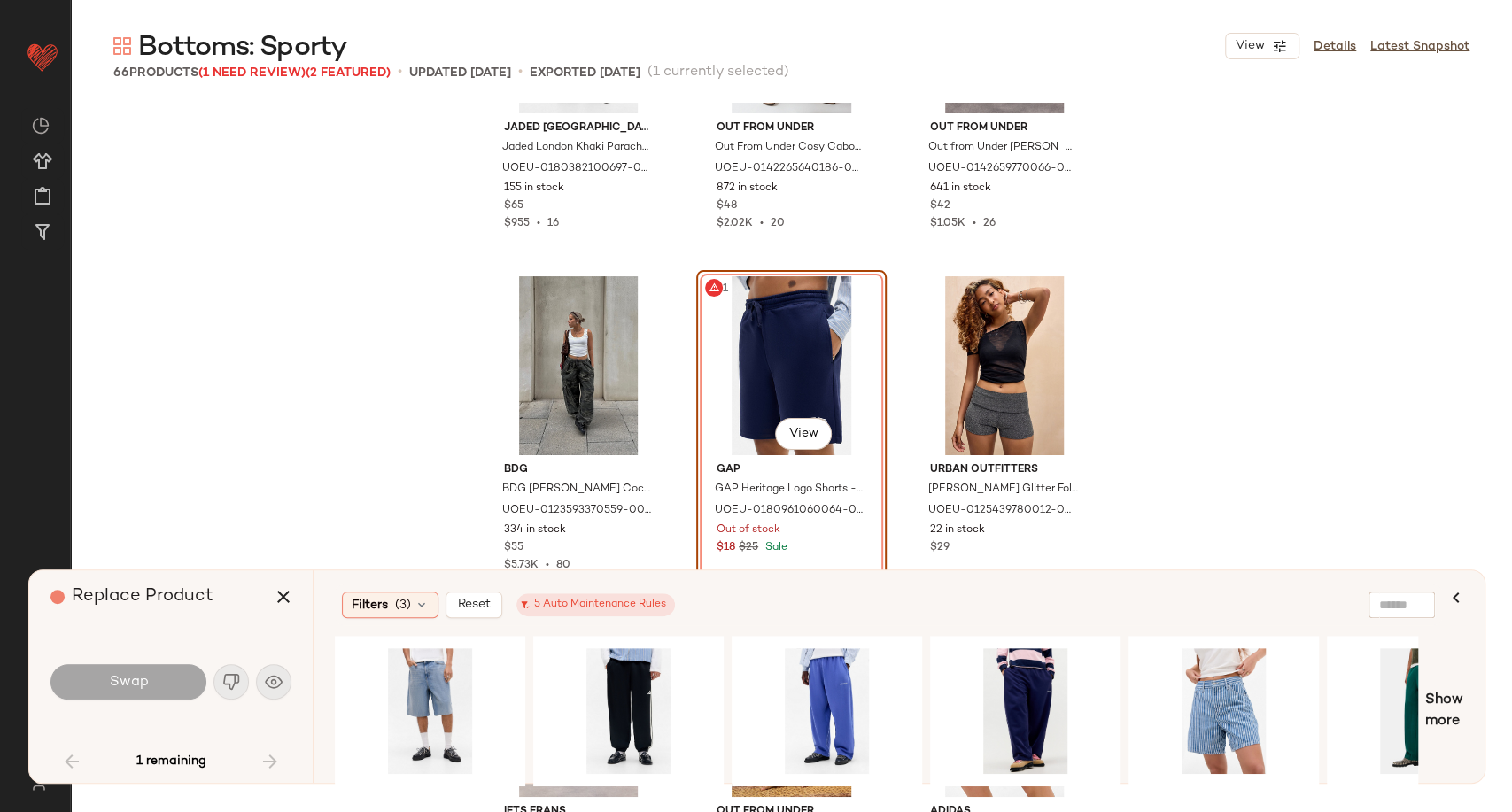
scroll to position [4300, 0]
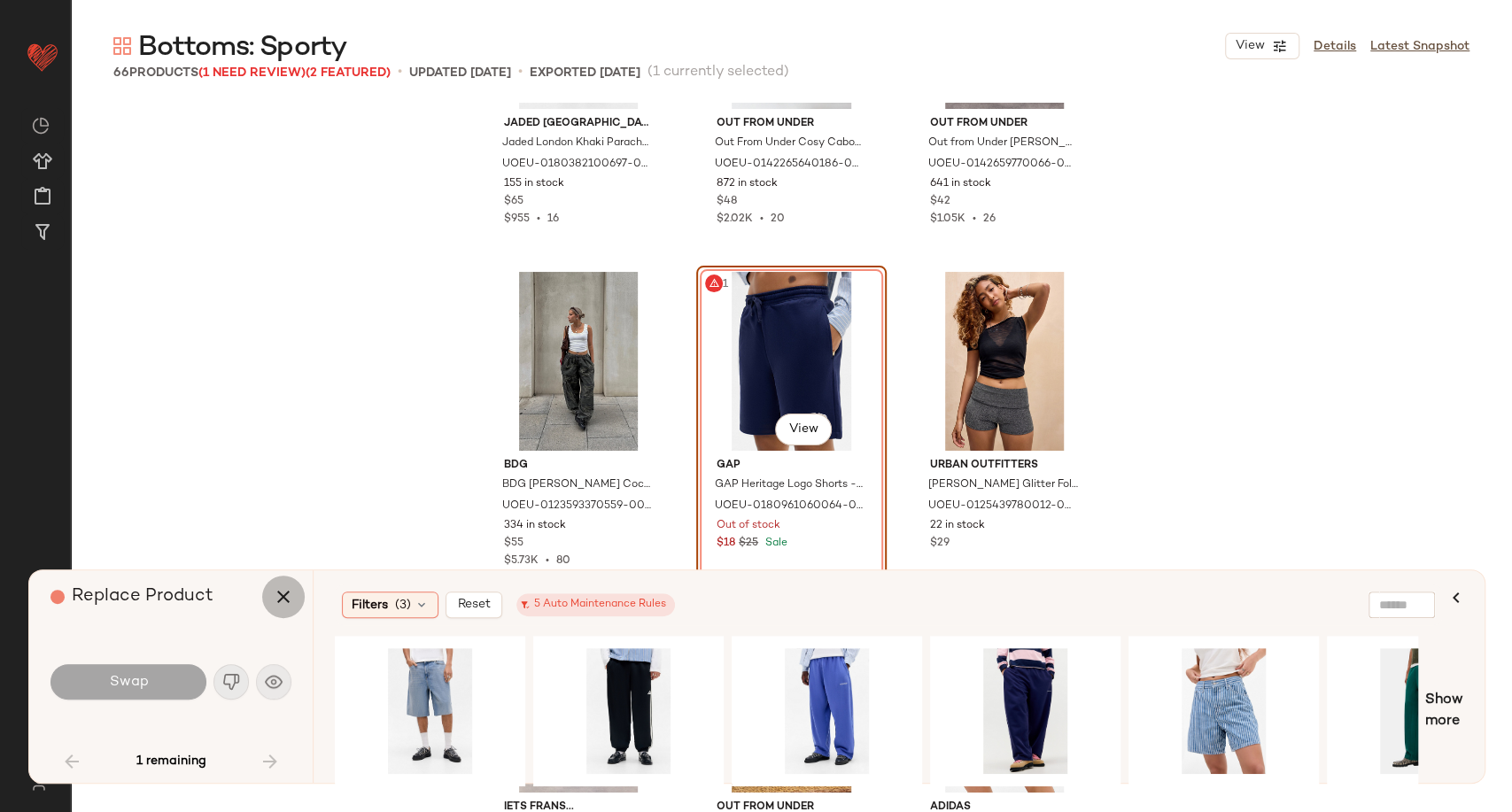
click at [283, 599] on icon "button" at bounding box center [282, 596] width 21 height 21
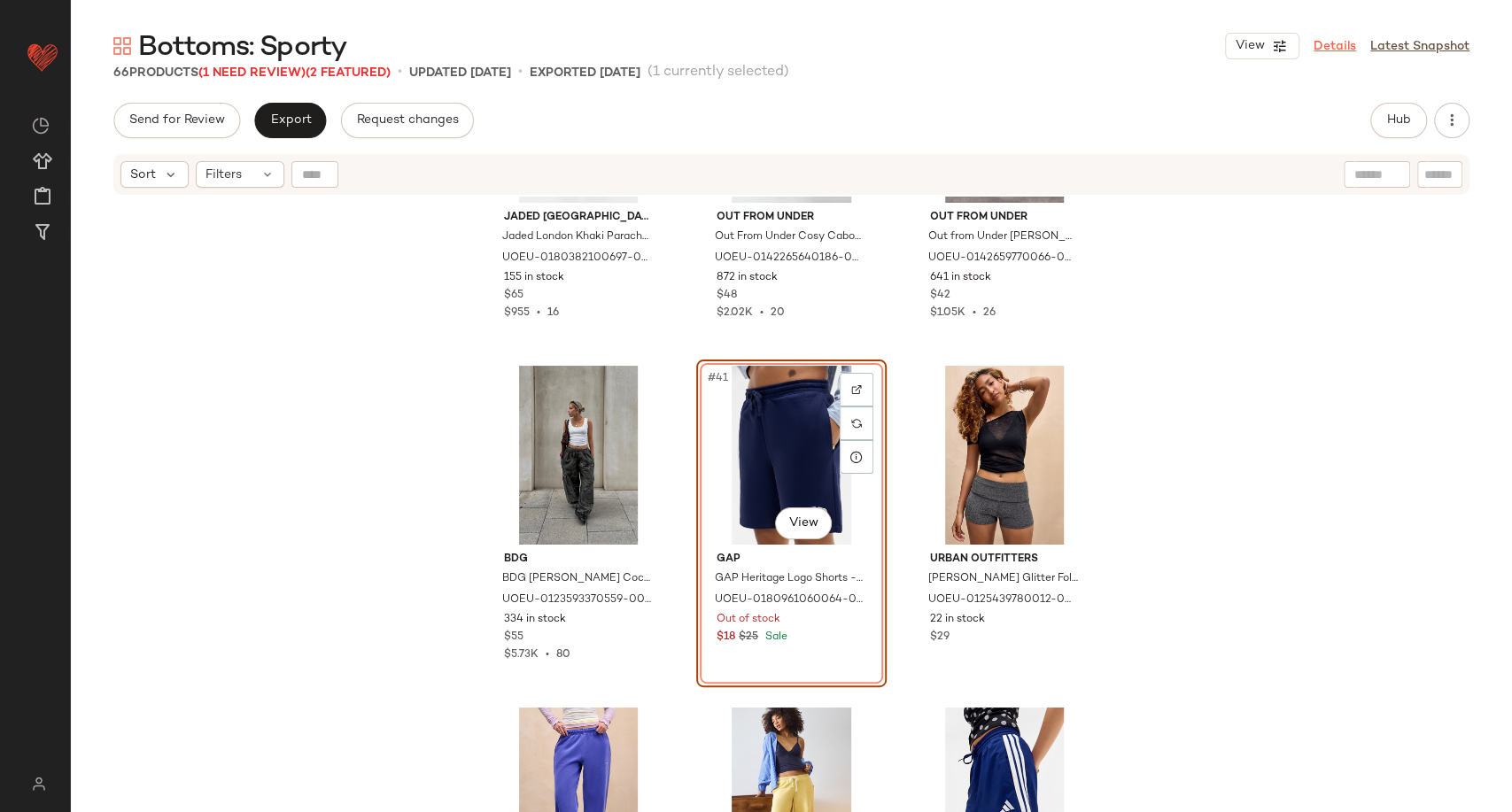
click at [1352, 52] on link "Details" at bounding box center [1335, 46] width 43 height 19
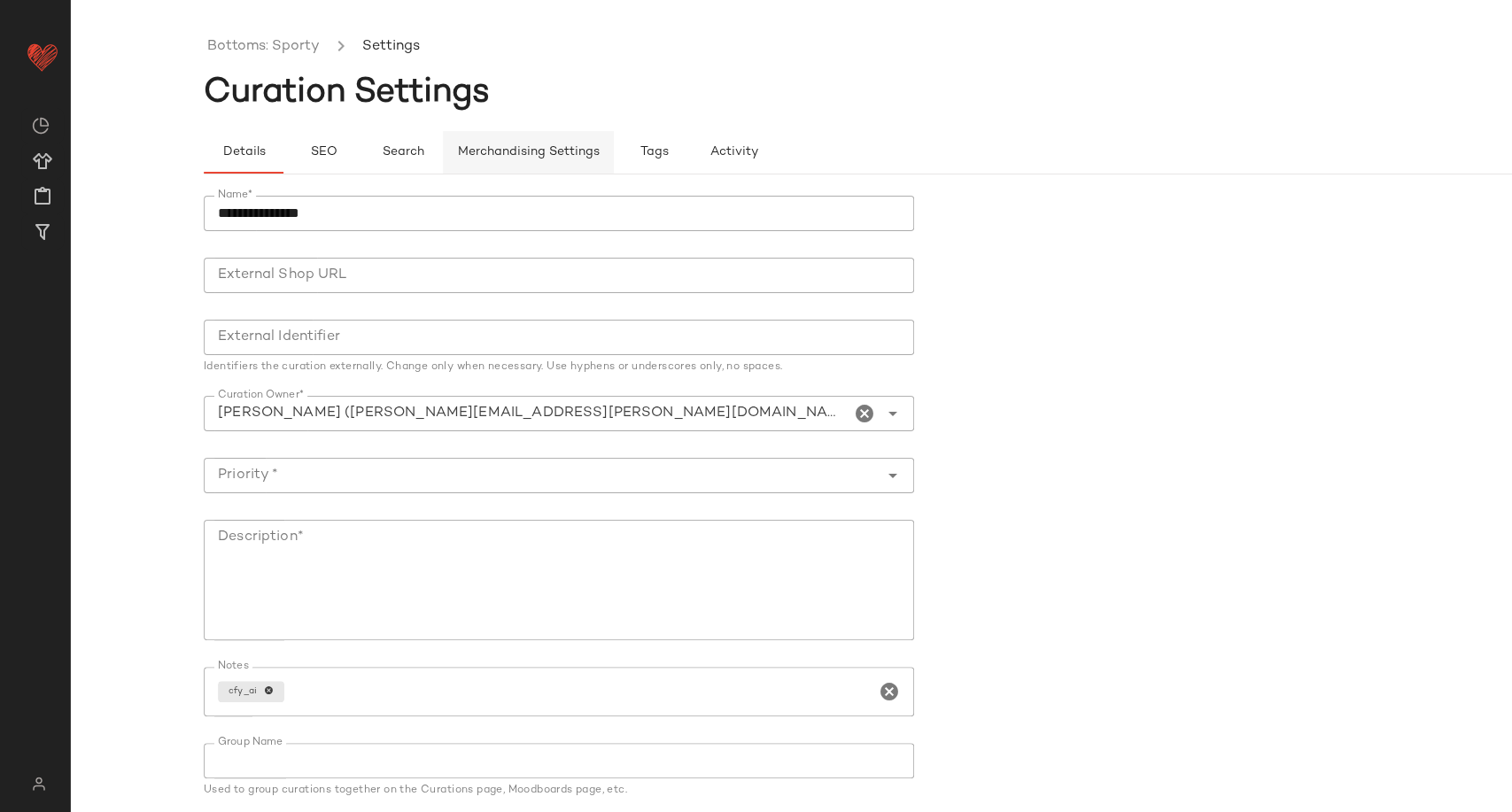
click at [515, 165] on button "Merchandising Settings" at bounding box center [529, 152] width 171 height 43
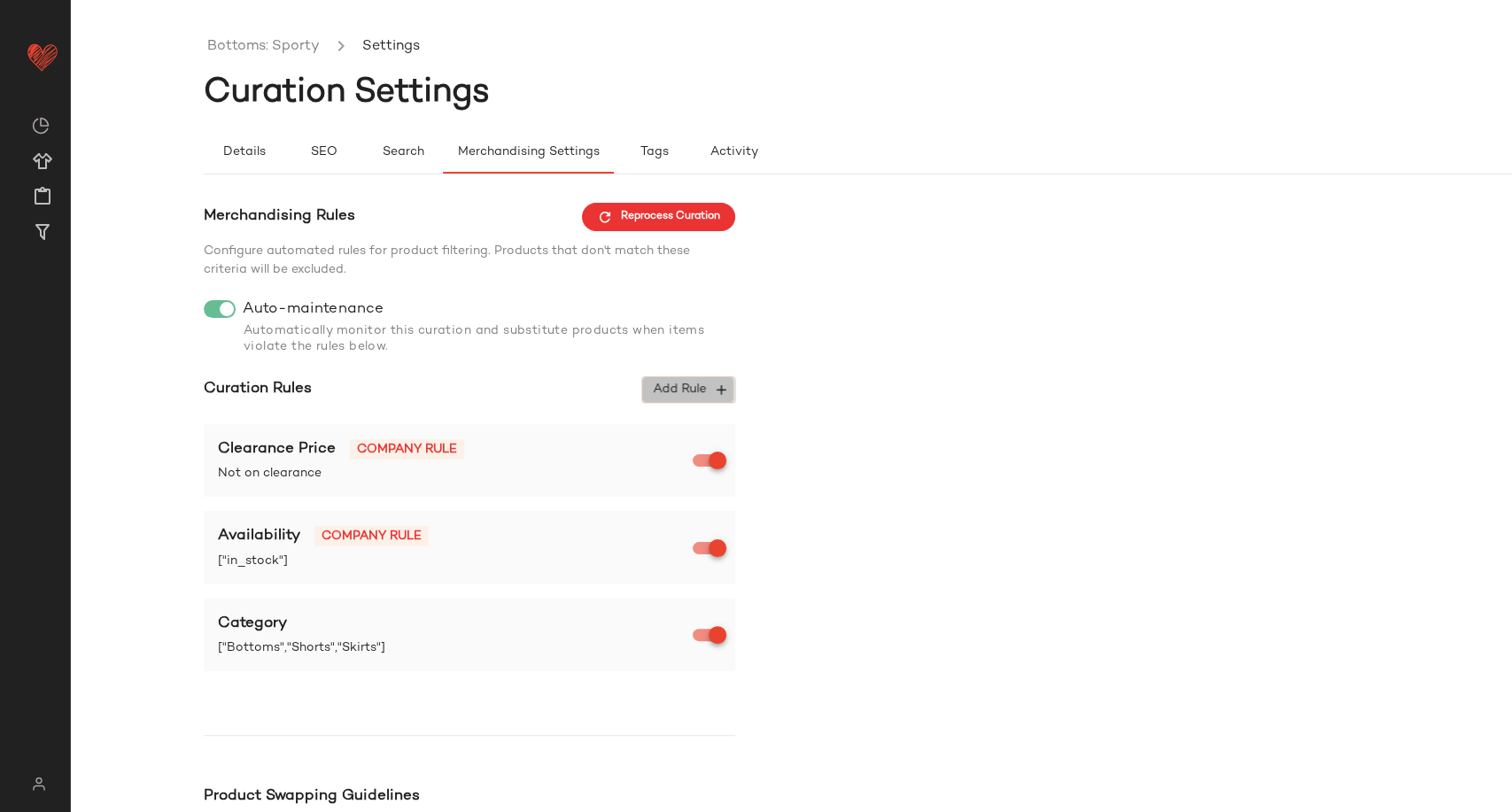
click at [720, 387] on icon "button" at bounding box center [721, 390] width 16 height 16
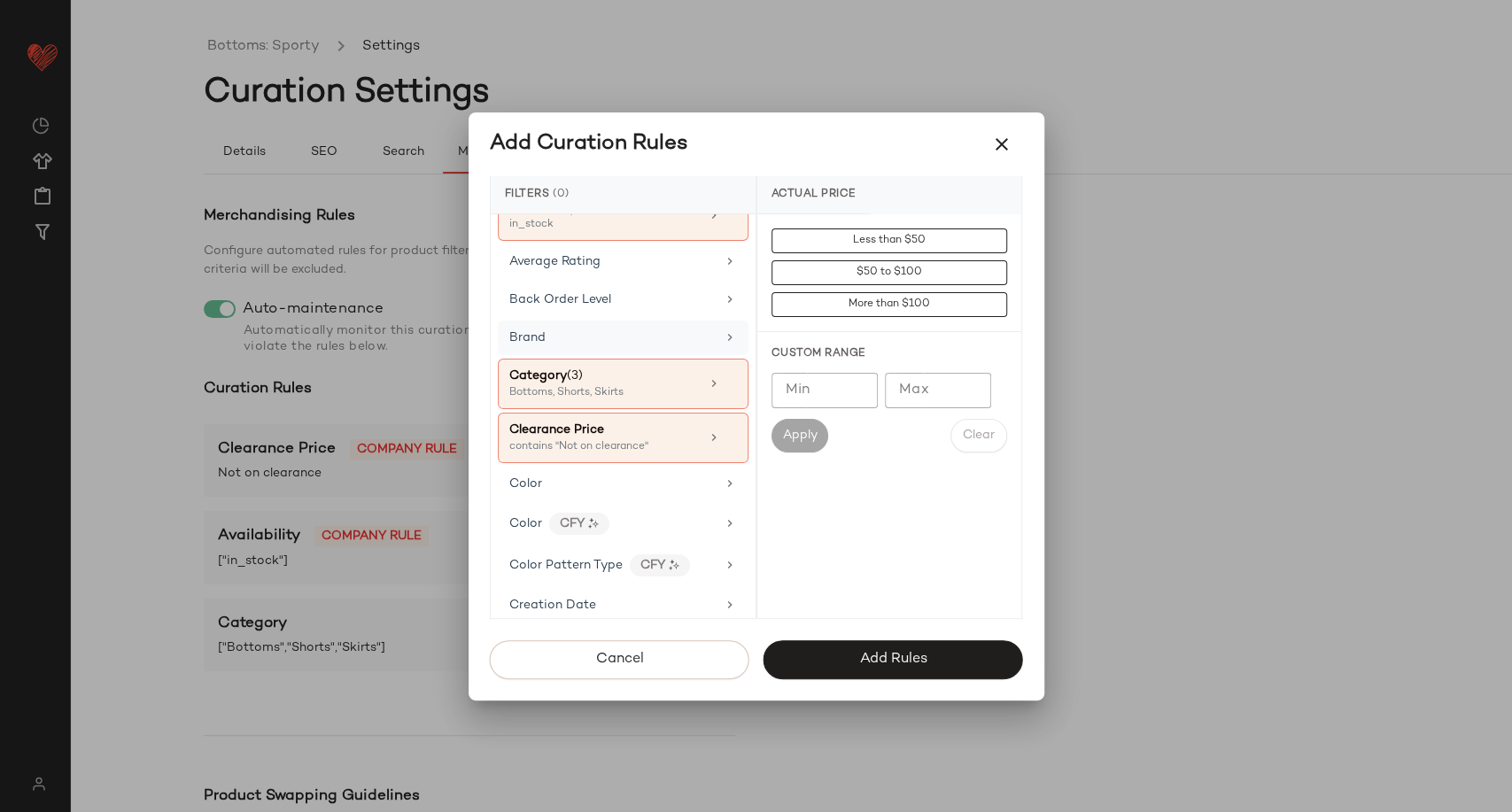
scroll to position [295, 0]
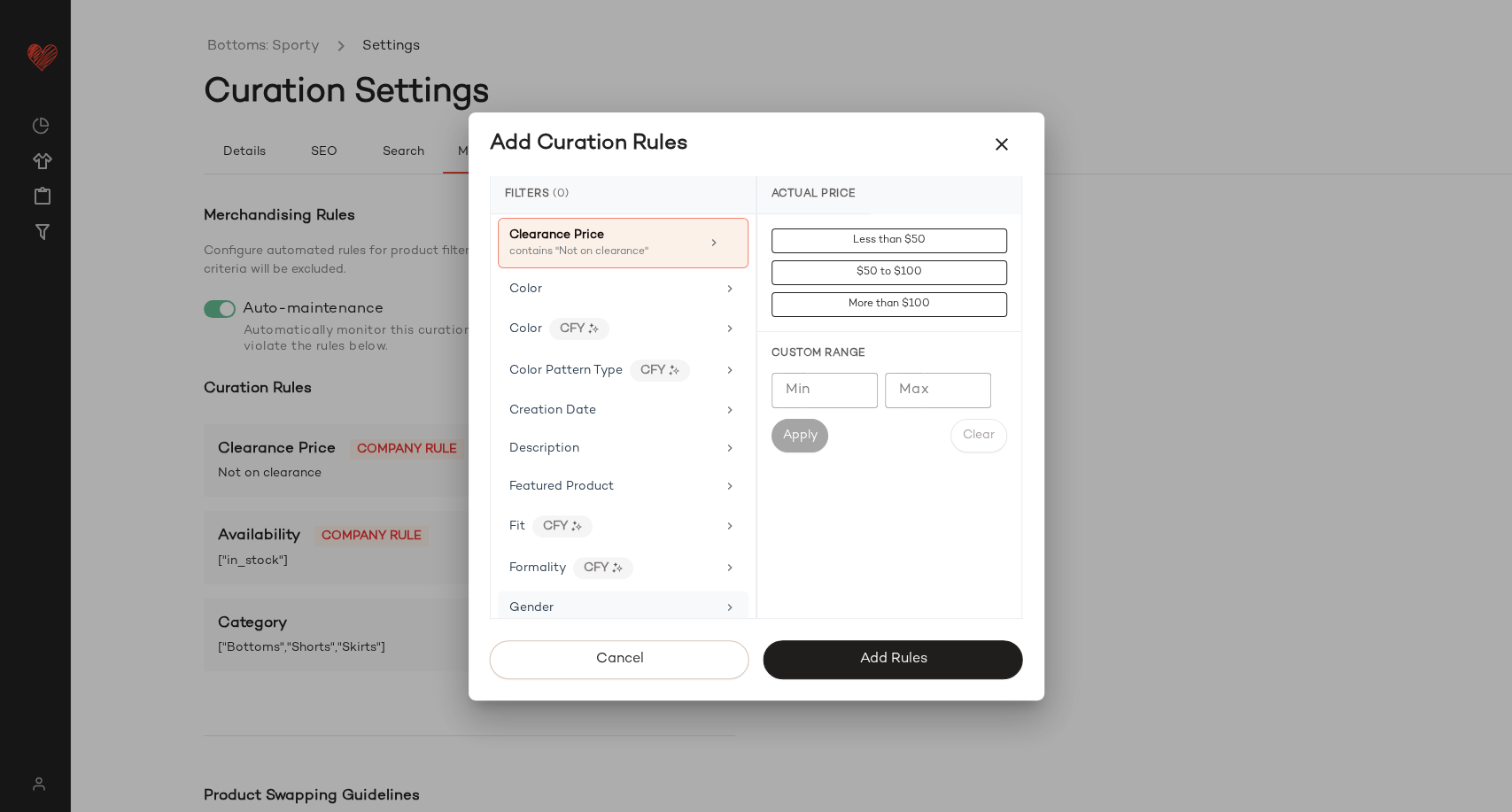
click at [640, 598] on div "Gender" at bounding box center [612, 607] width 207 height 19
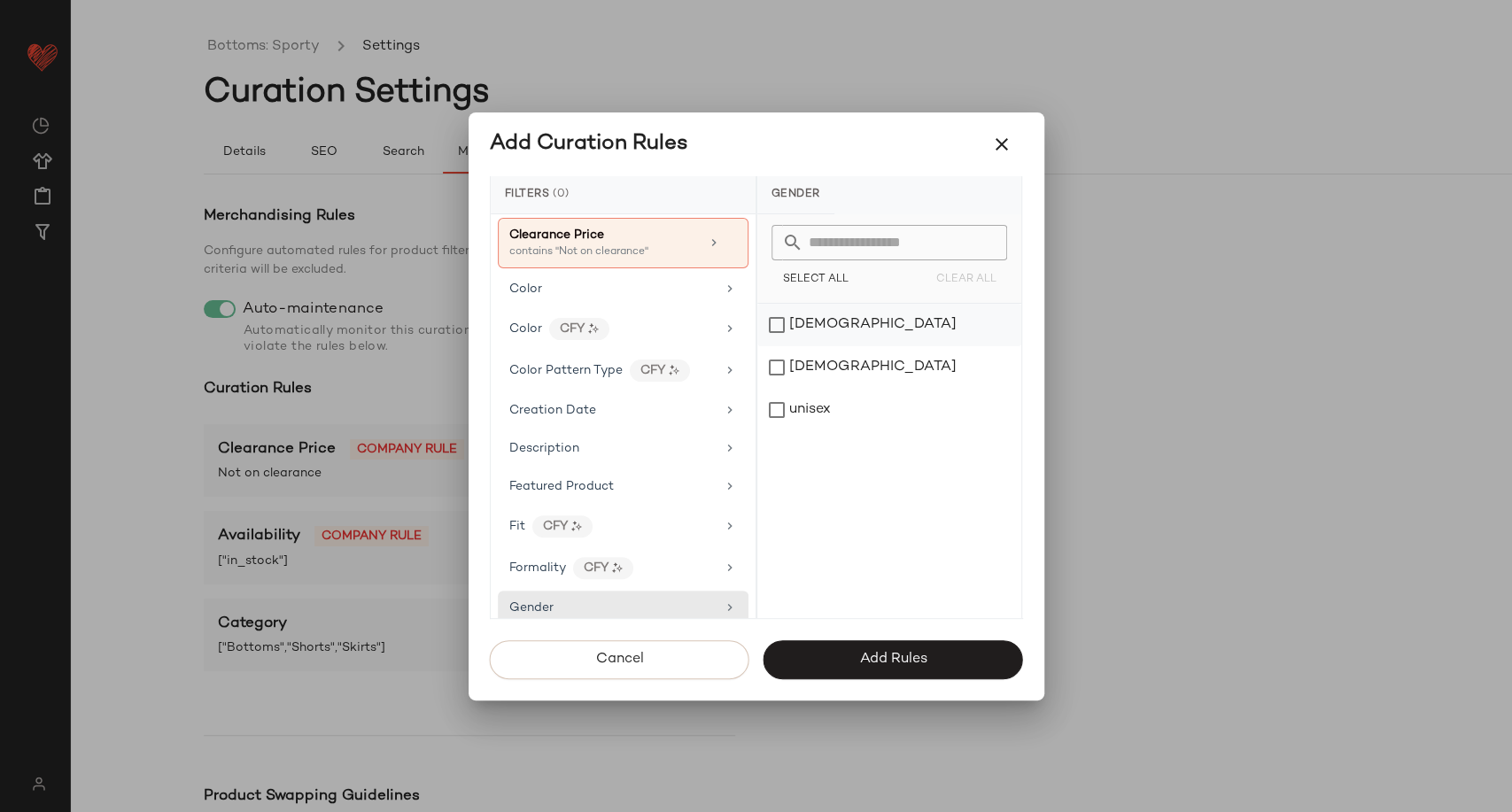
click at [796, 329] on div "female" at bounding box center [890, 325] width 264 height 43
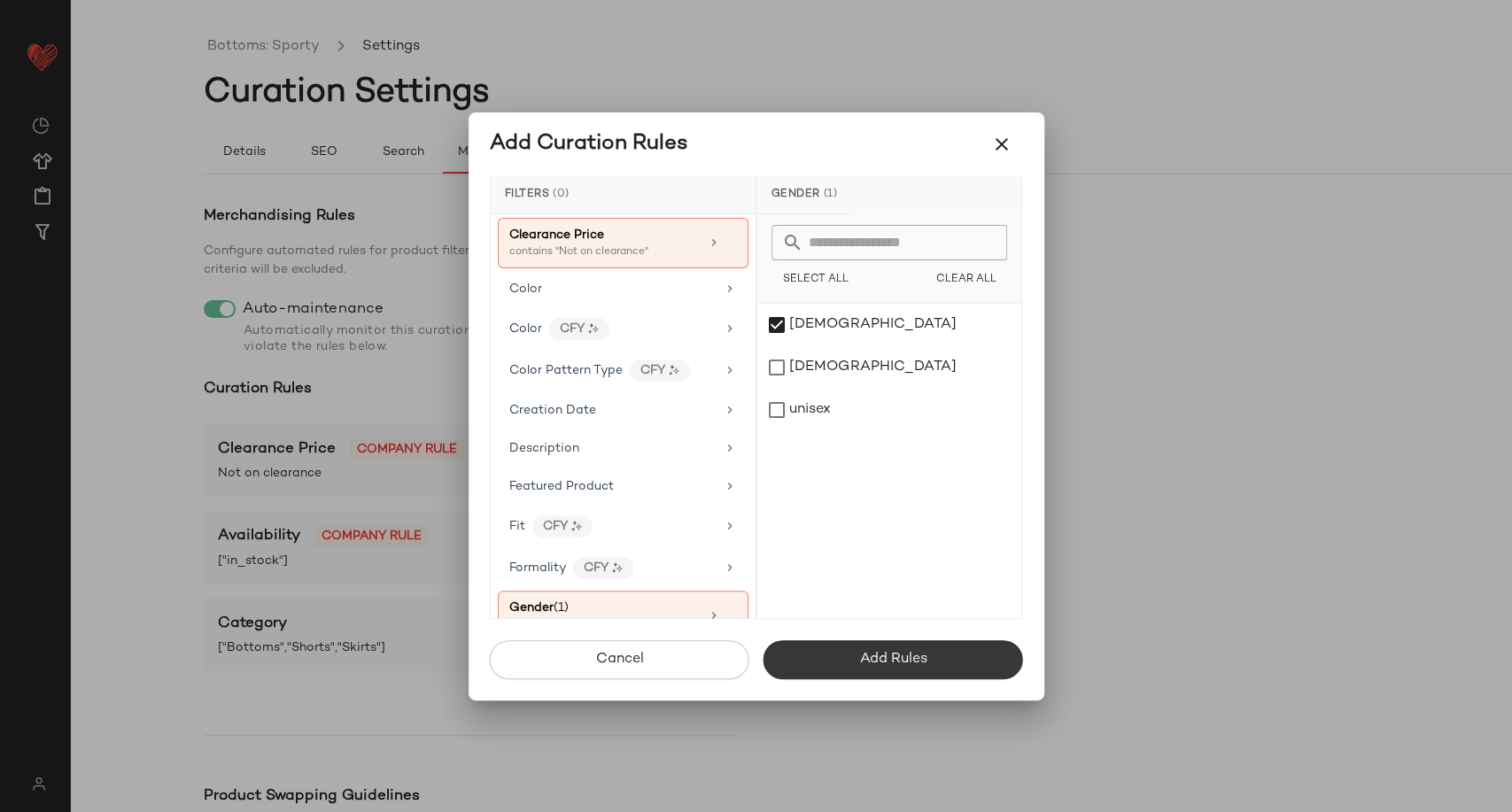
click at [893, 652] on span "Add Rules" at bounding box center [893, 659] width 69 height 17
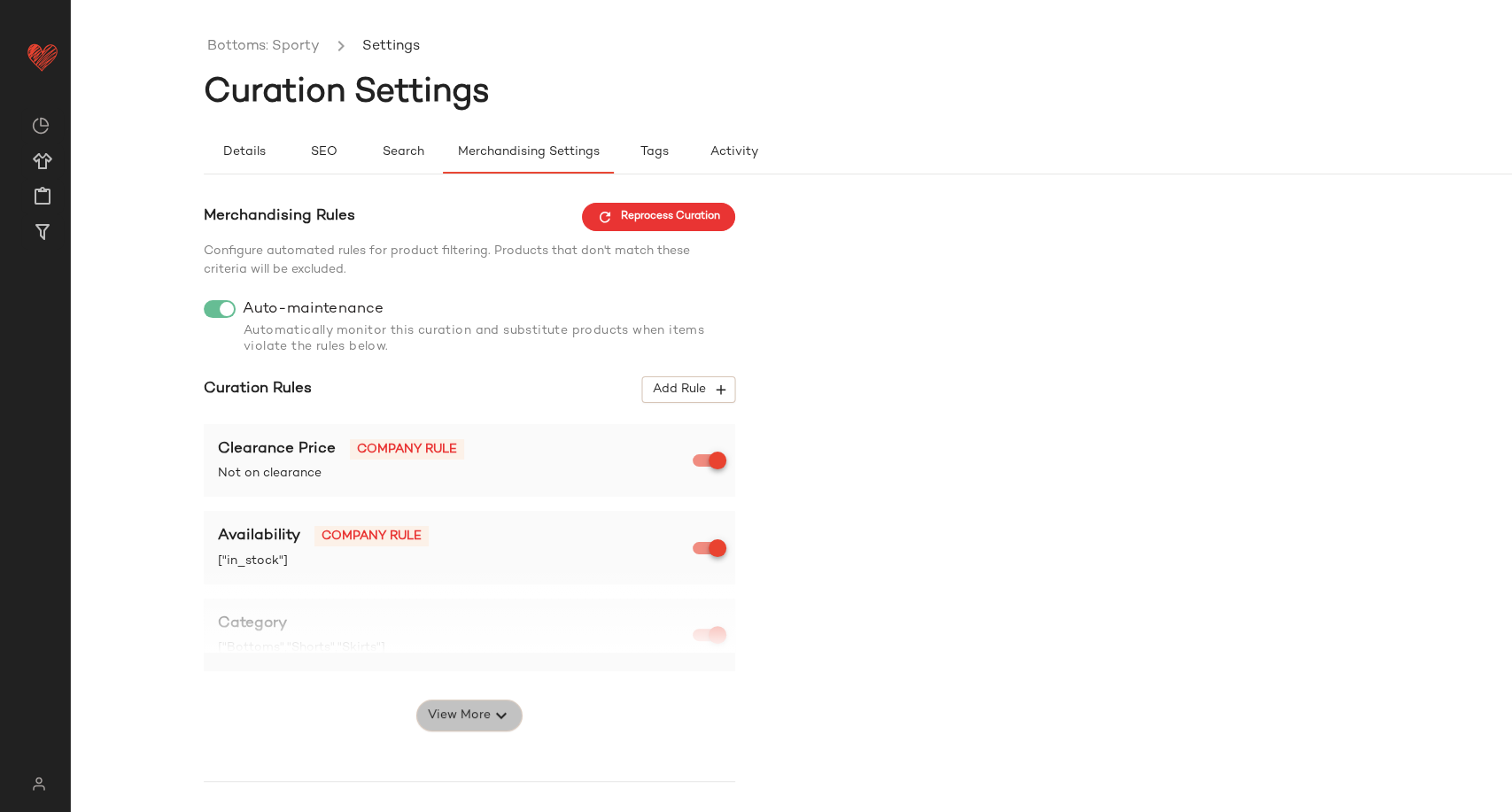
click at [429, 720] on span "View More" at bounding box center [459, 715] width 64 height 21
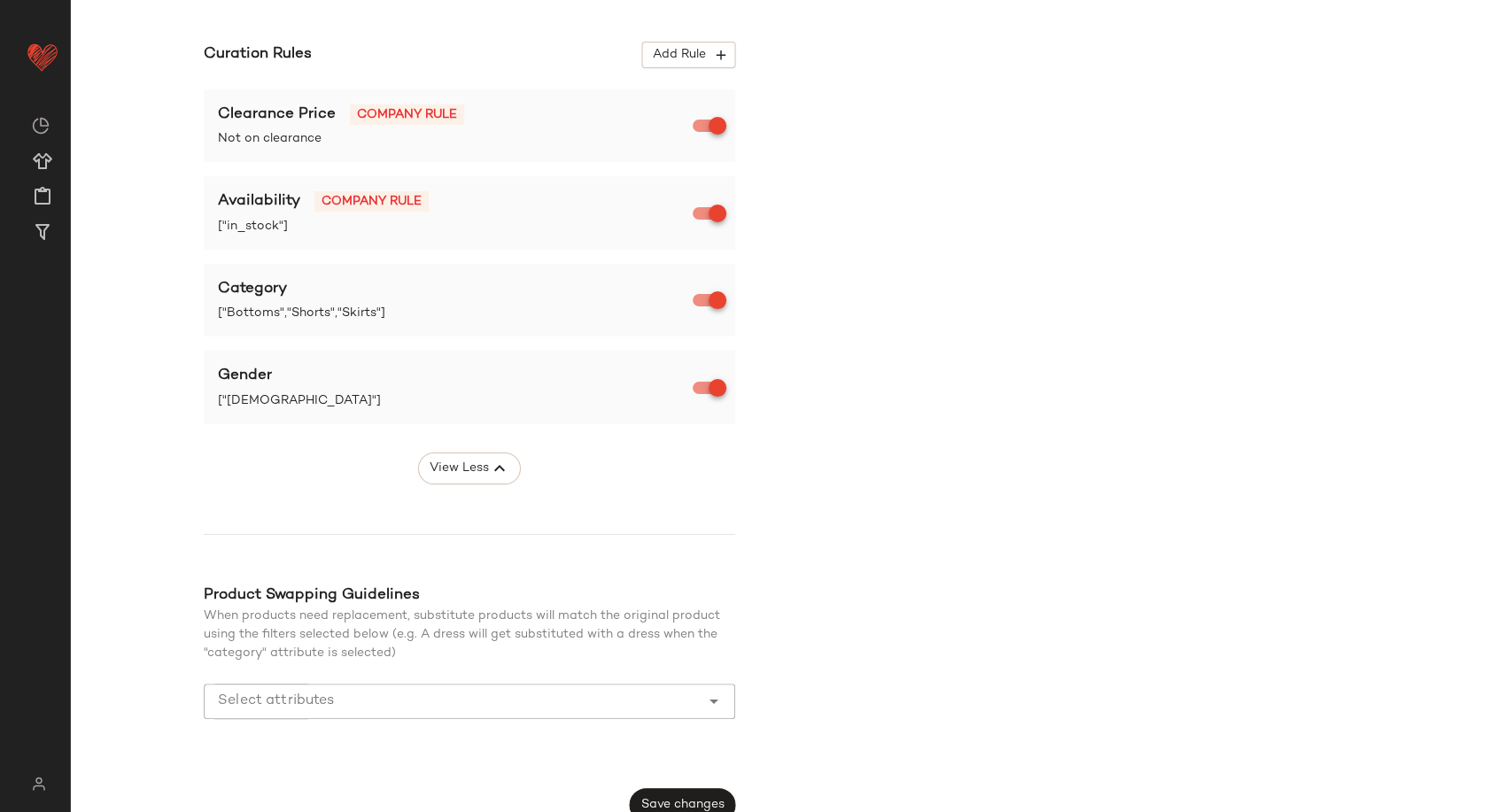
scroll to position [355, 0]
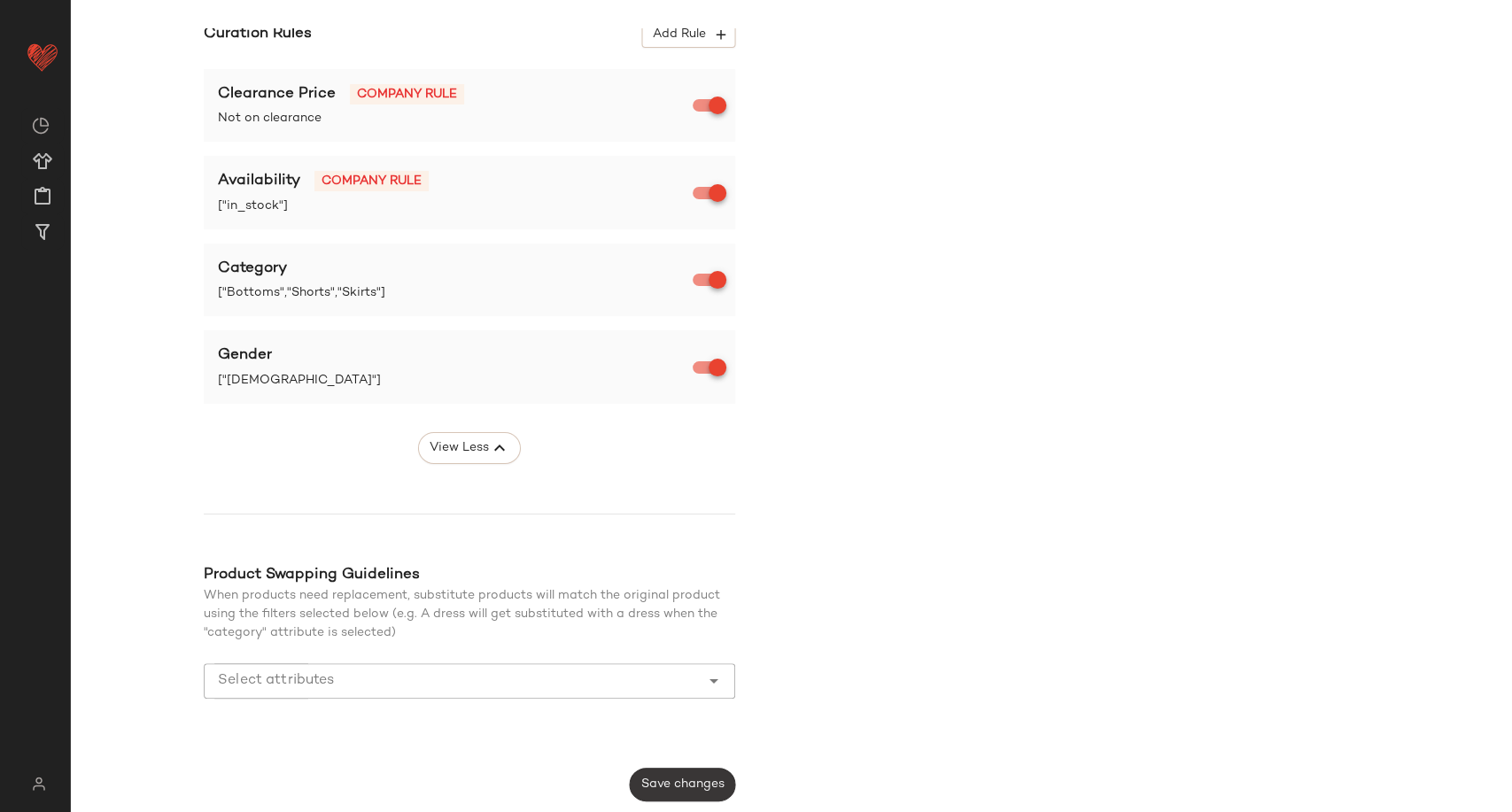
click at [708, 780] on span "Save changes" at bounding box center [682, 784] width 84 height 14
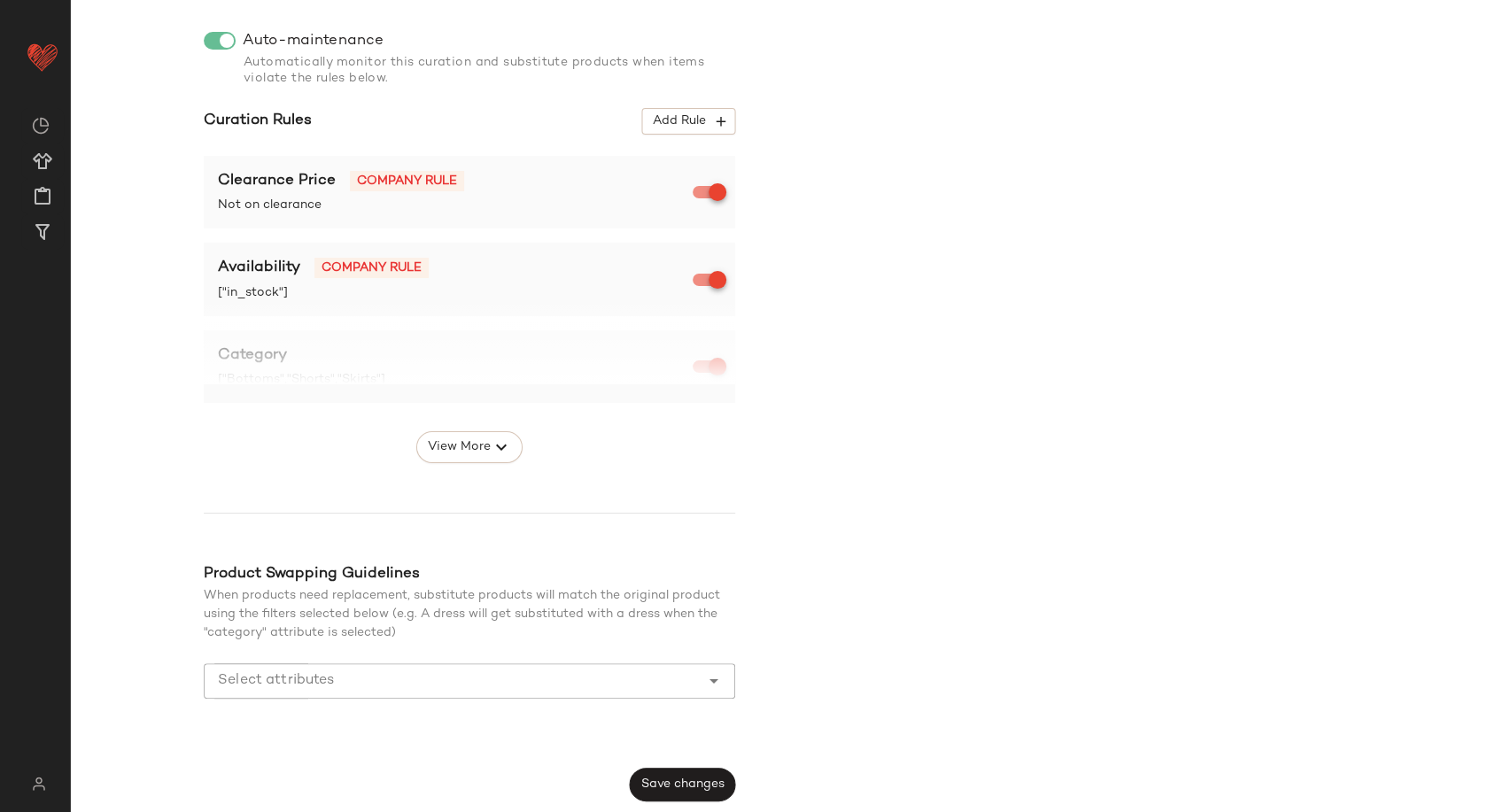
scroll to position [0, 0]
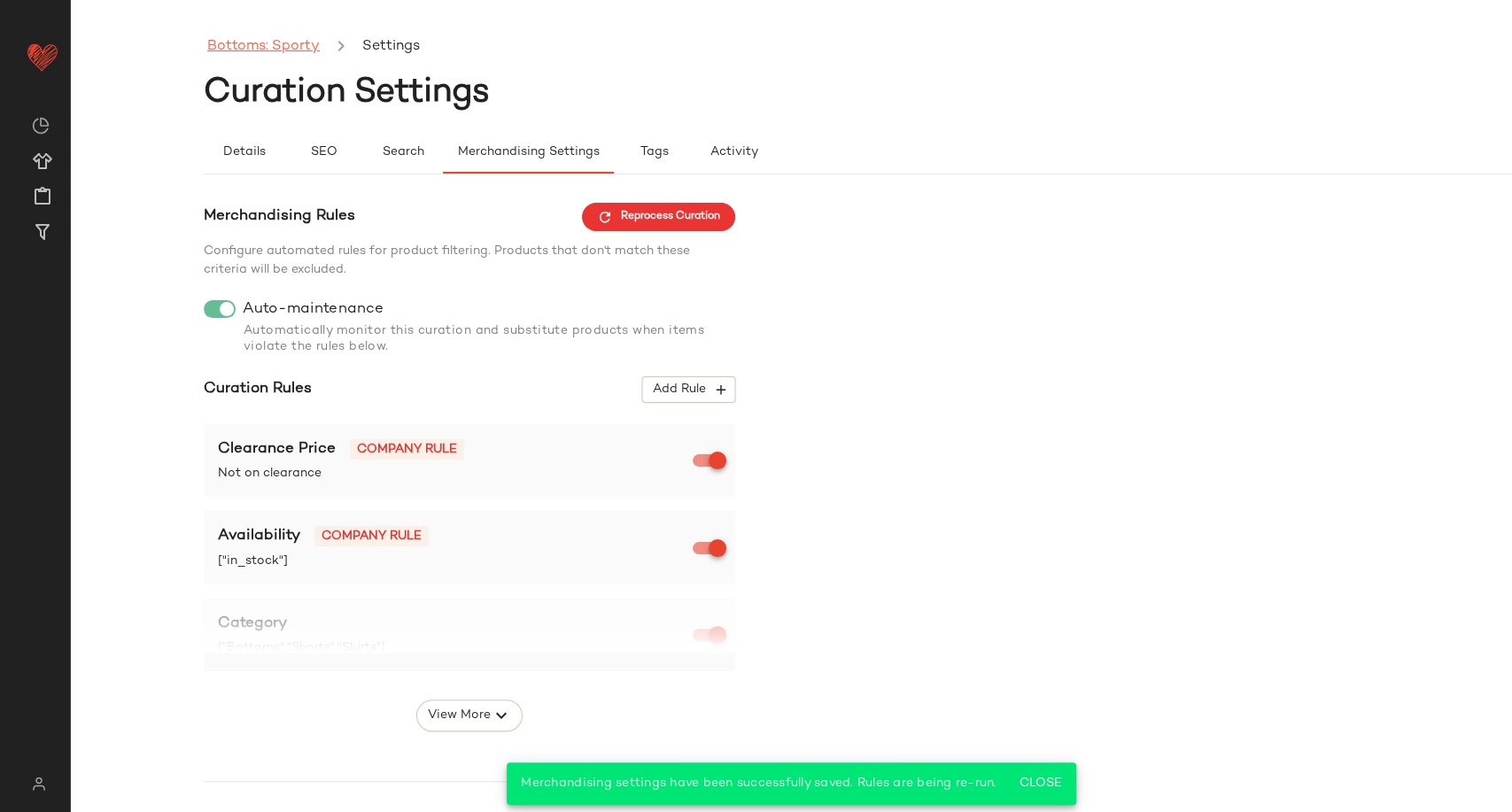
click at [264, 52] on link "Bottoms: Sporty" at bounding box center [263, 47] width 112 height 23
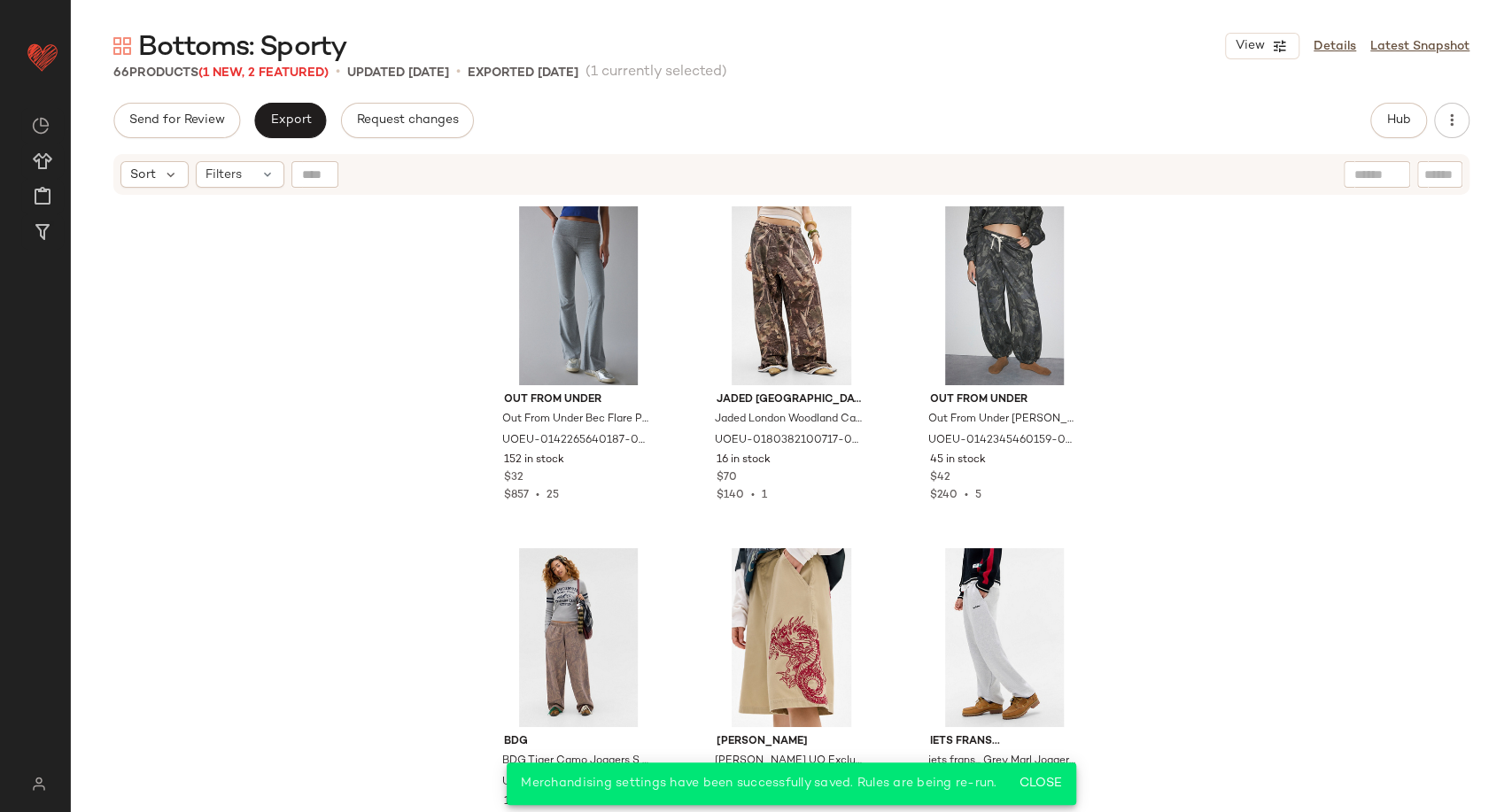
click at [425, 375] on div "Out From Under Out From Under Bec Flare Pants - Grey XL at Urban Outfitters UOE…" at bounding box center [791, 527] width 1441 height 660
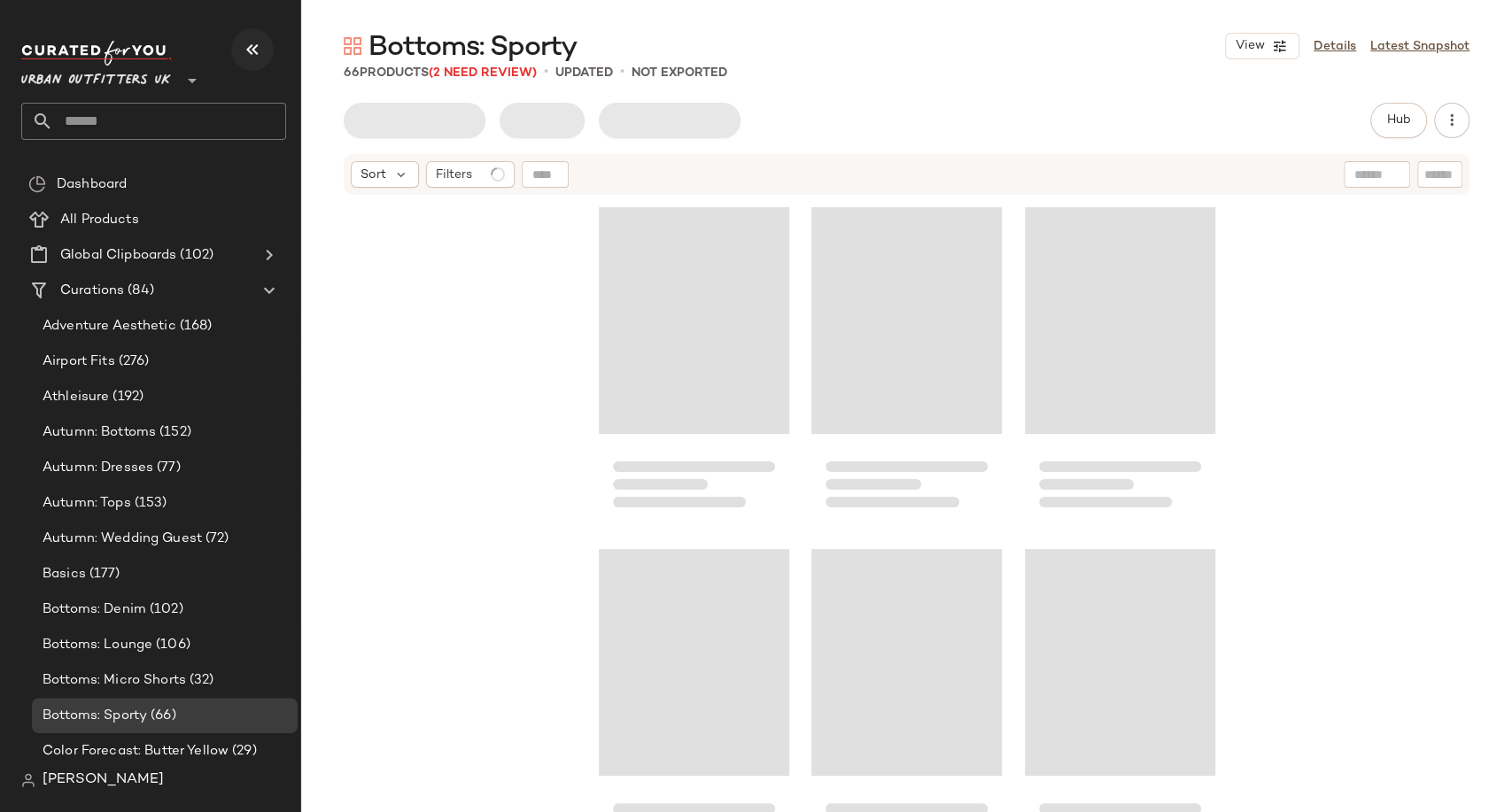
click at [247, 50] on icon "button" at bounding box center [252, 49] width 21 height 21
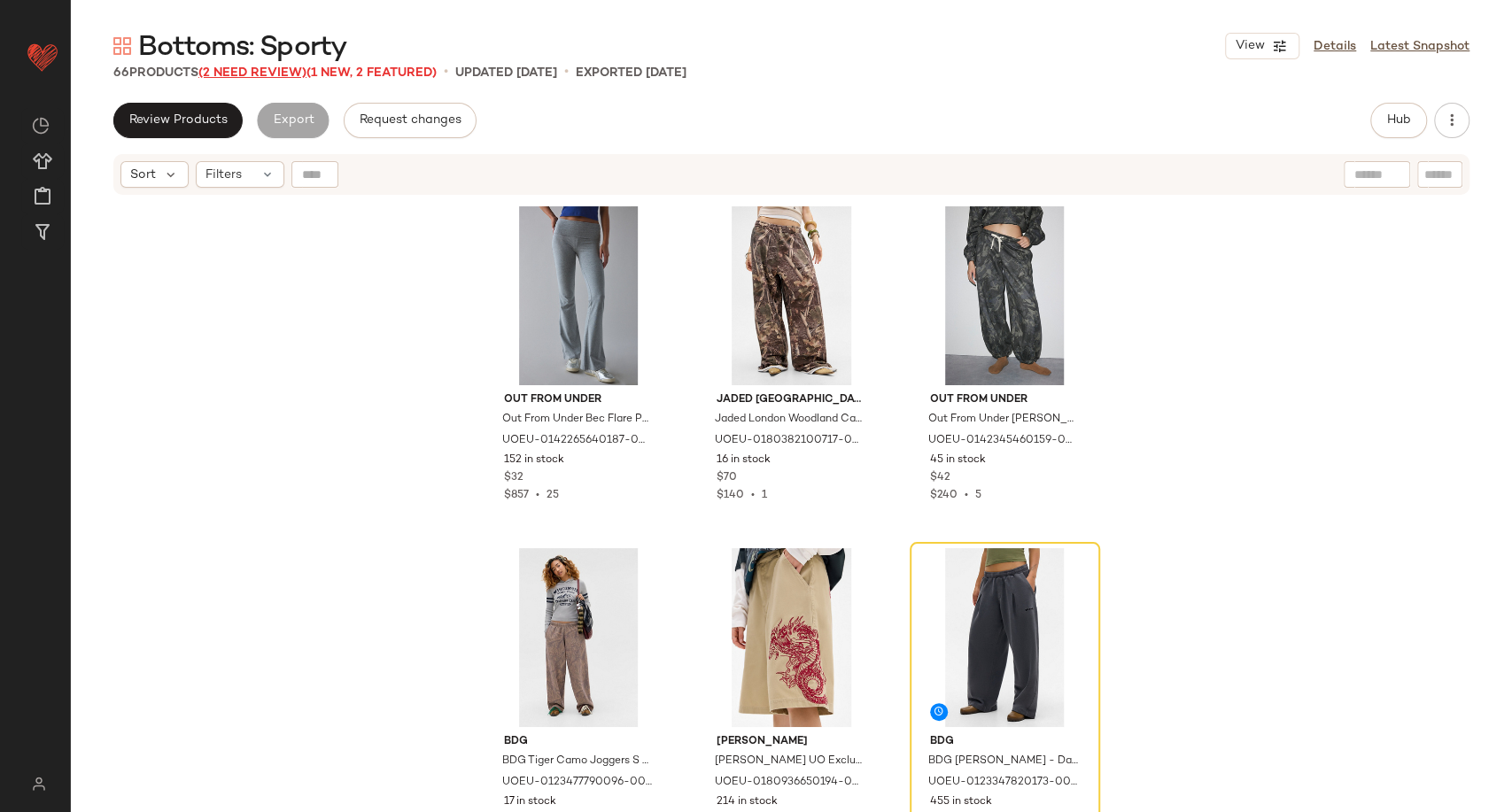
click at [242, 67] on span "(2 Need Review)" at bounding box center [252, 73] width 108 height 13
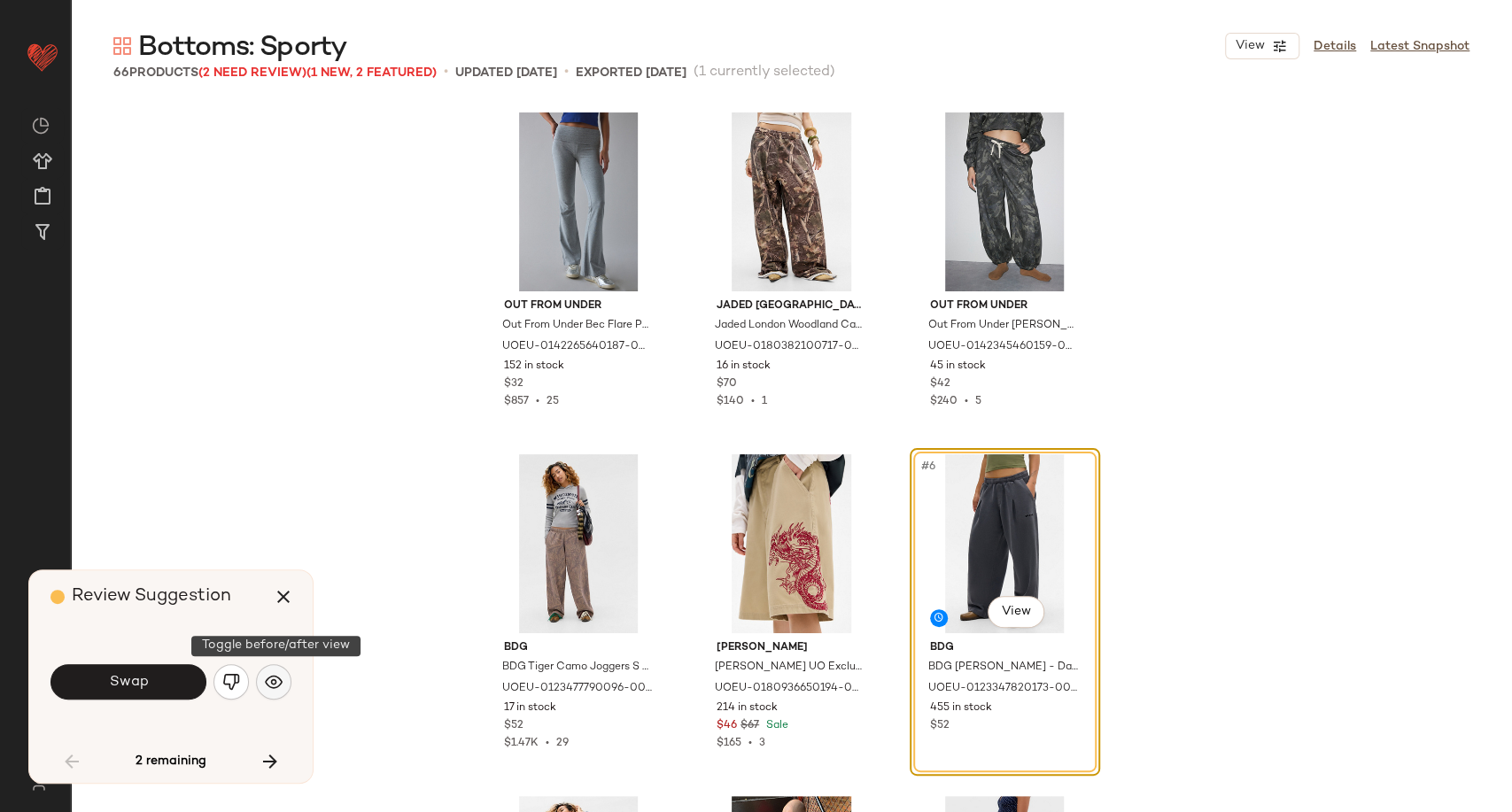
click at [269, 681] on img "button" at bounding box center [273, 682] width 18 height 18
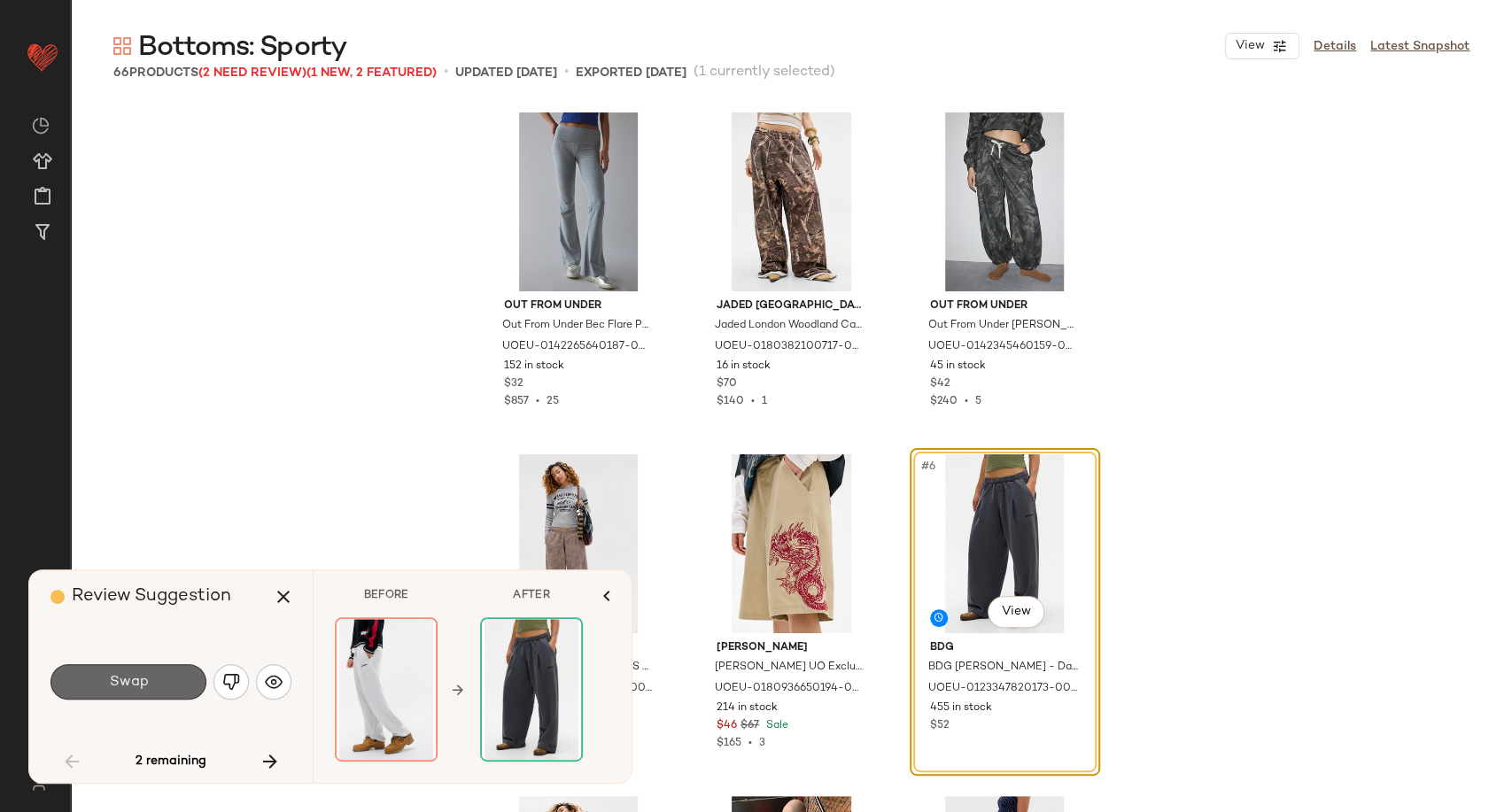
click at [159, 683] on button "Swap" at bounding box center [128, 682] width 156 height 36
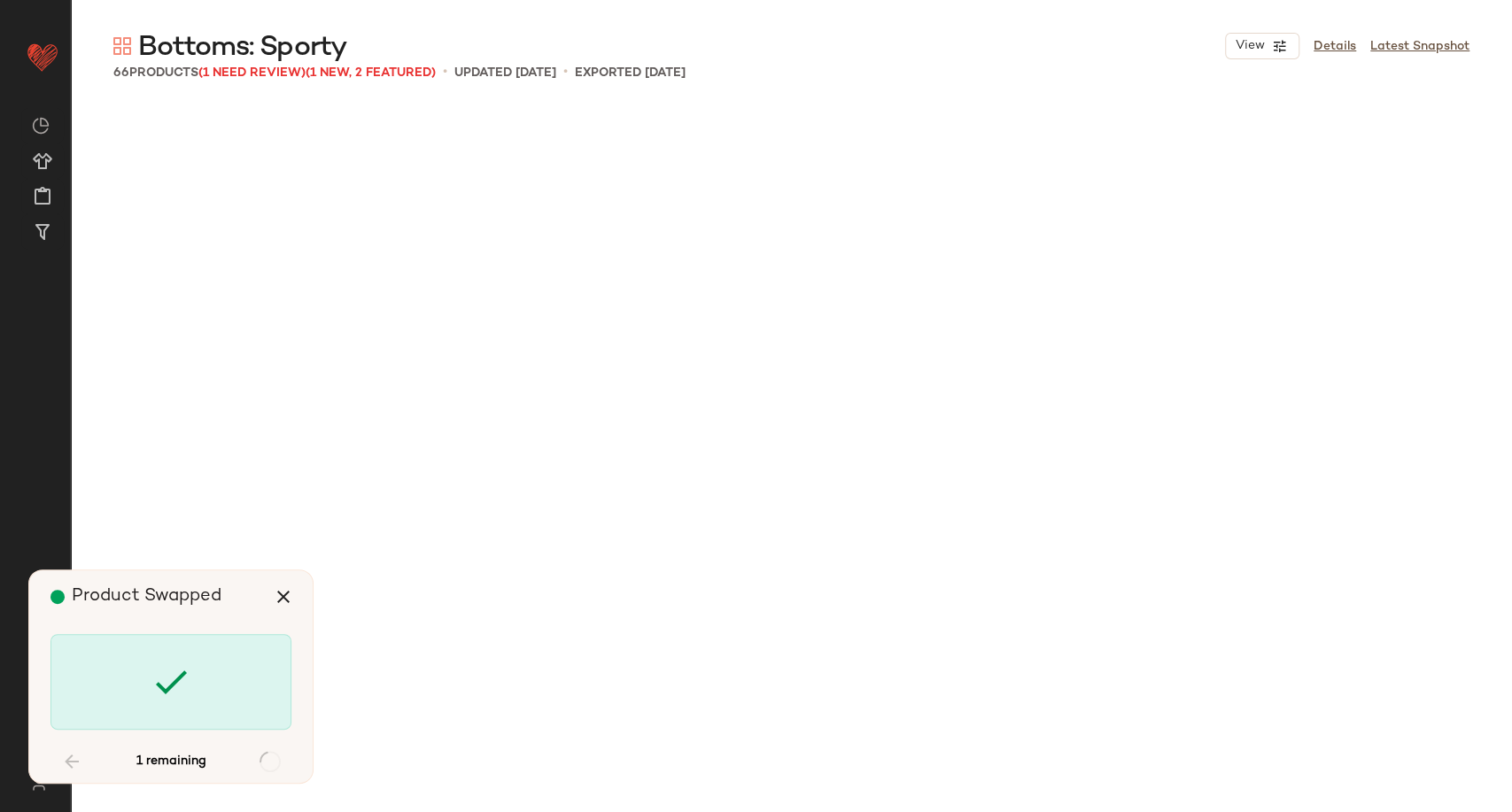
scroll to position [4103, 0]
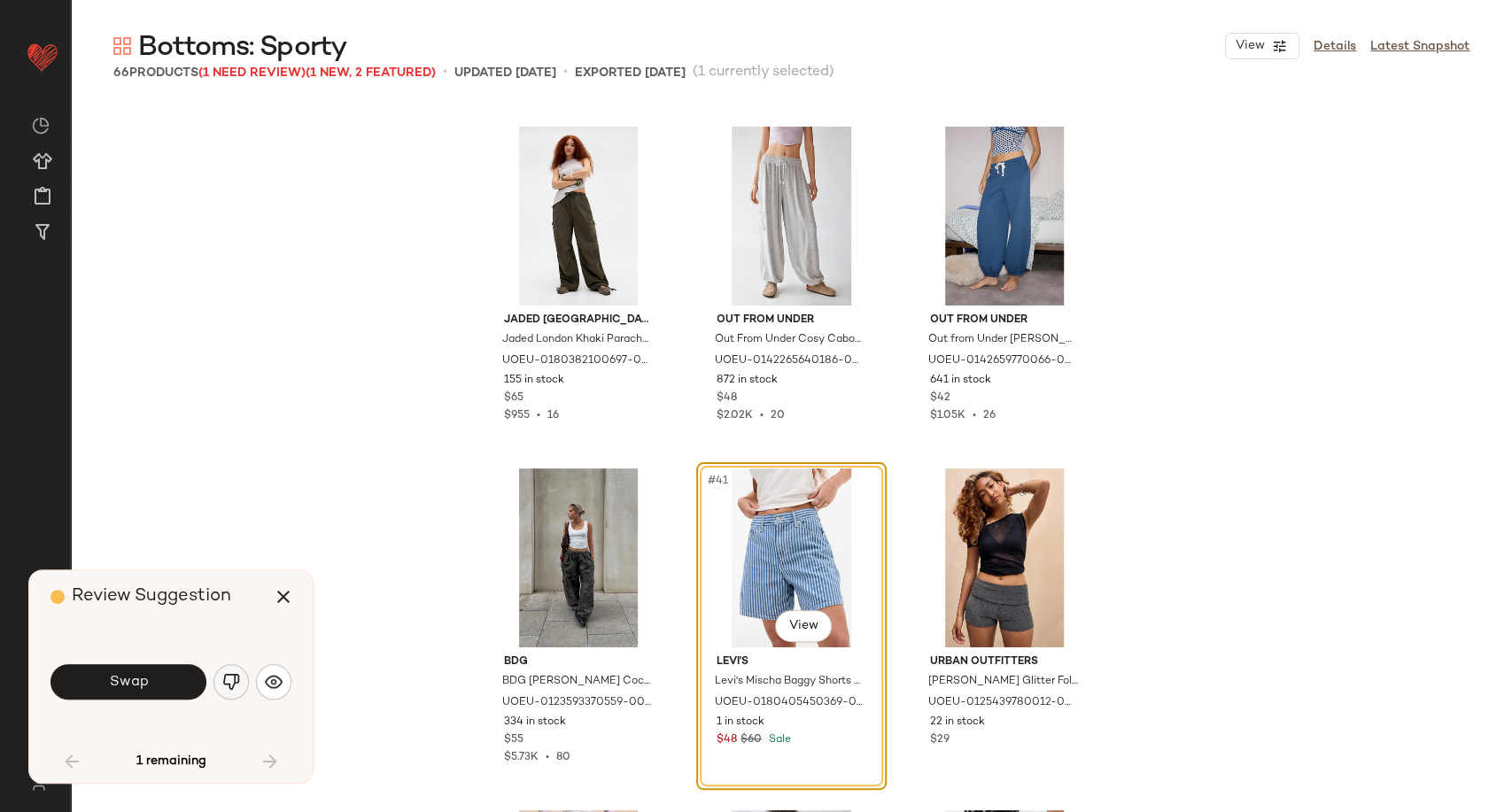
click at [232, 686] on img "button" at bounding box center [232, 682] width 18 height 18
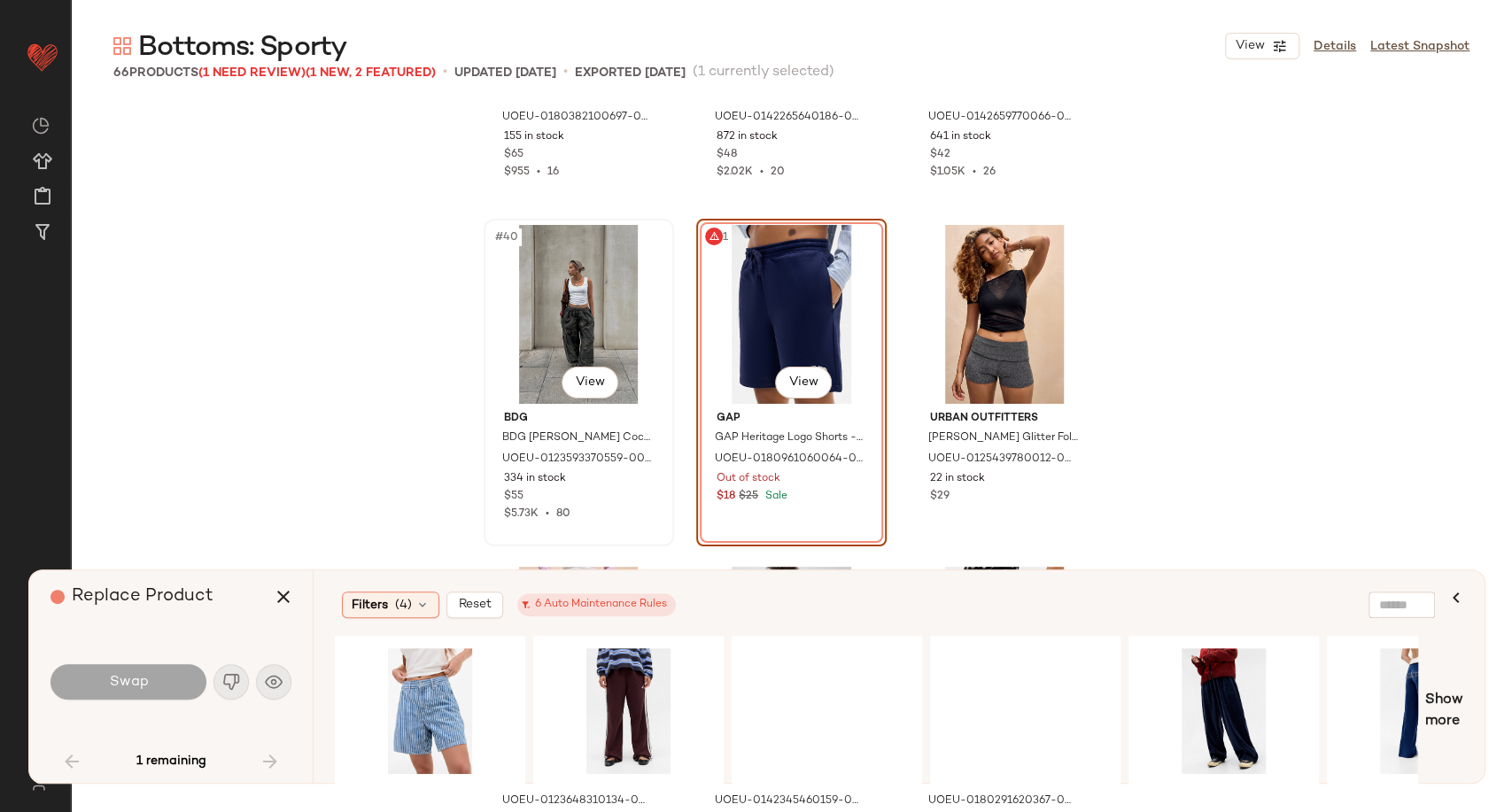
scroll to position [4398, 0]
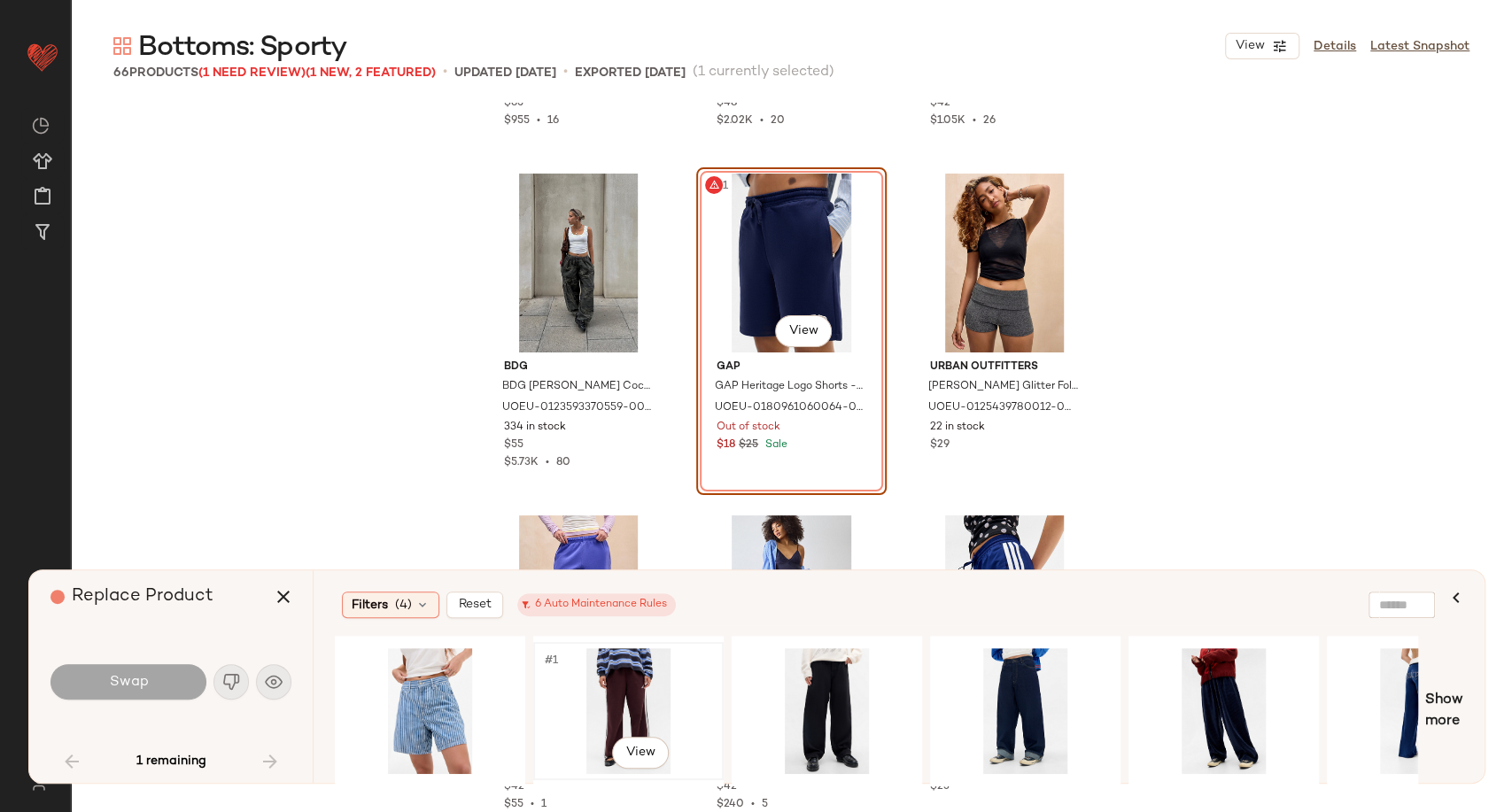
click at [623, 696] on div "#1 View" at bounding box center [628, 711] width 178 height 126
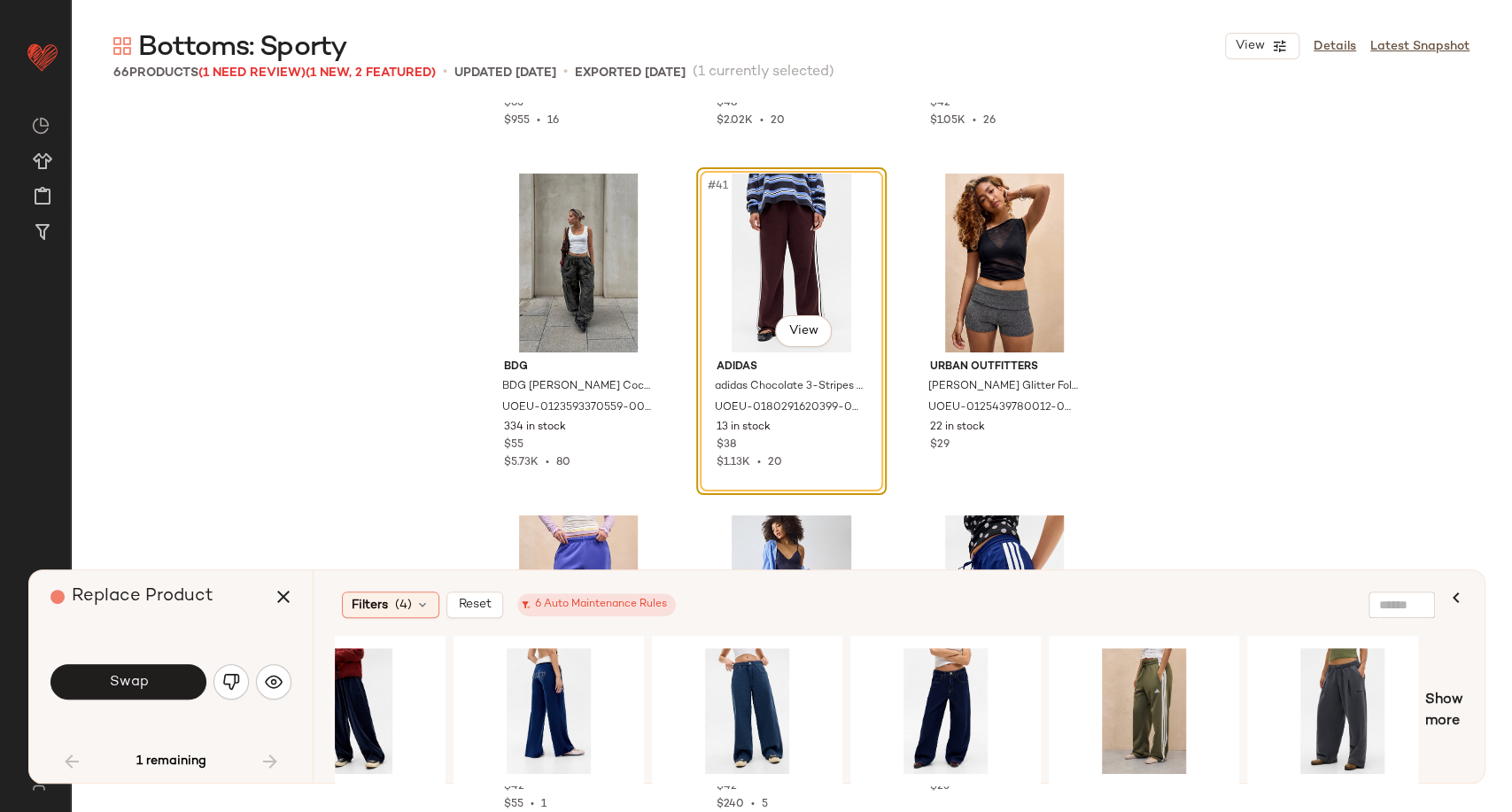
scroll to position [0, 880]
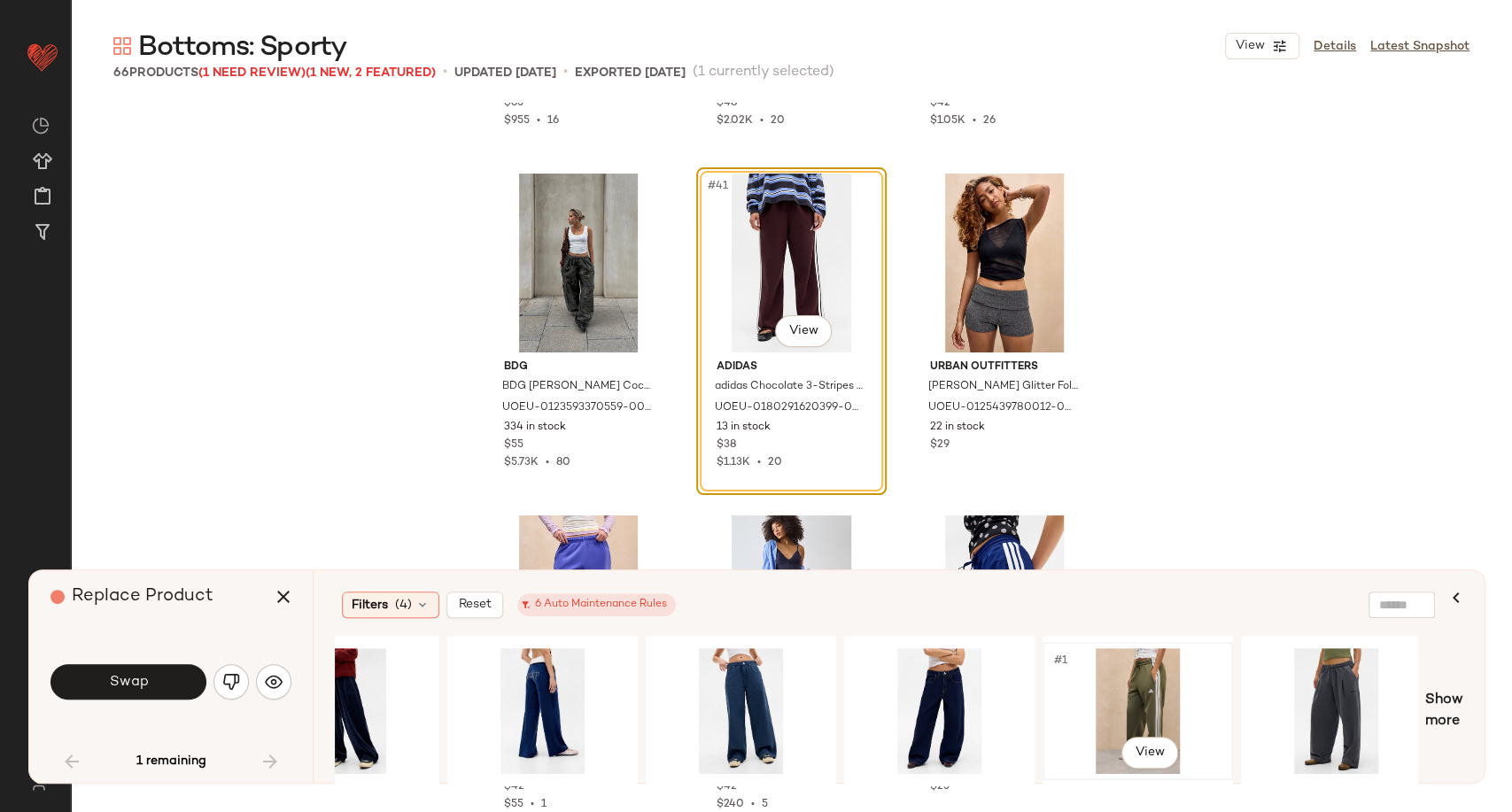
click at [1153, 687] on div "#1 View" at bounding box center [1137, 711] width 178 height 126
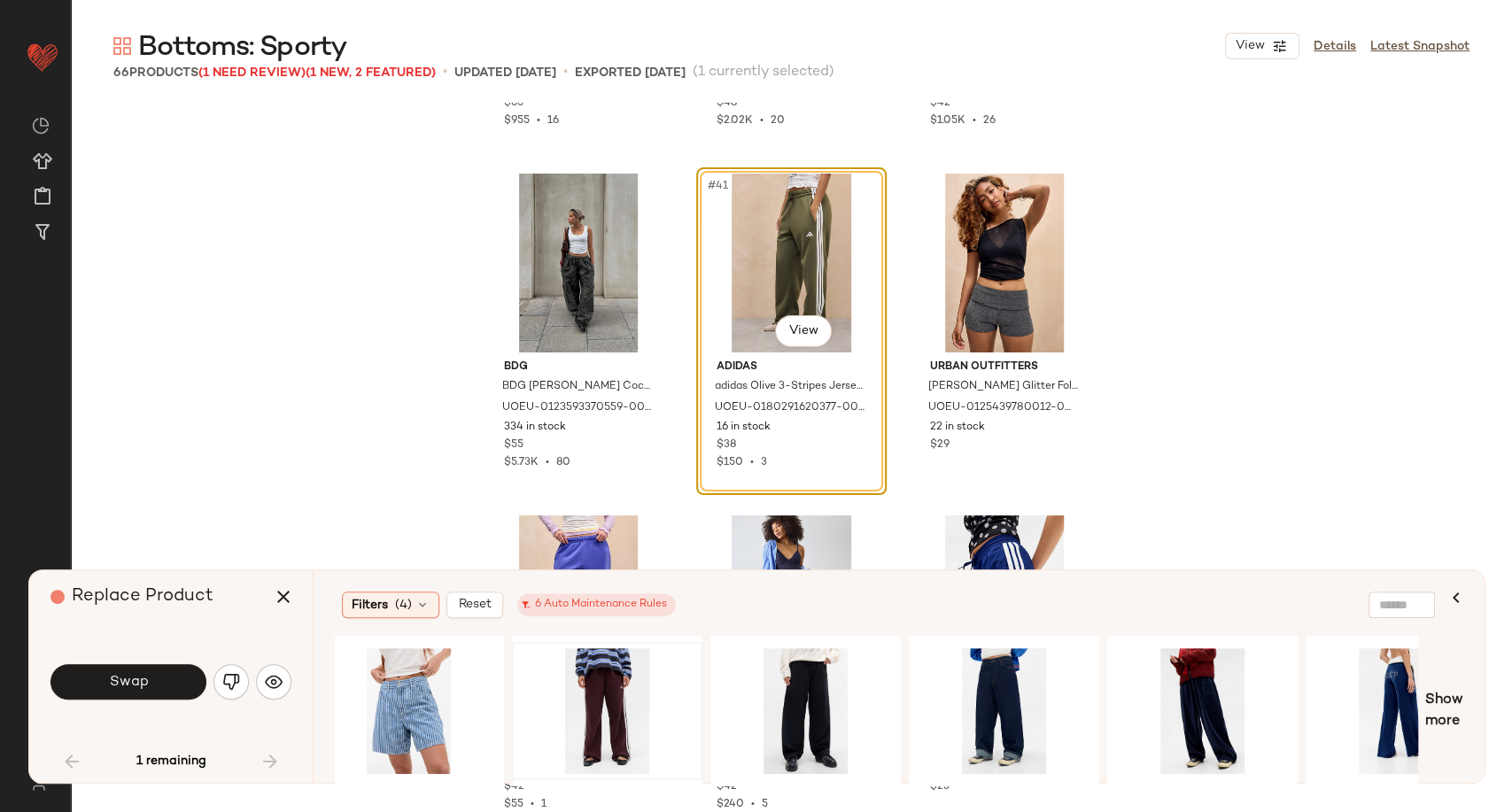
scroll to position [0, 0]
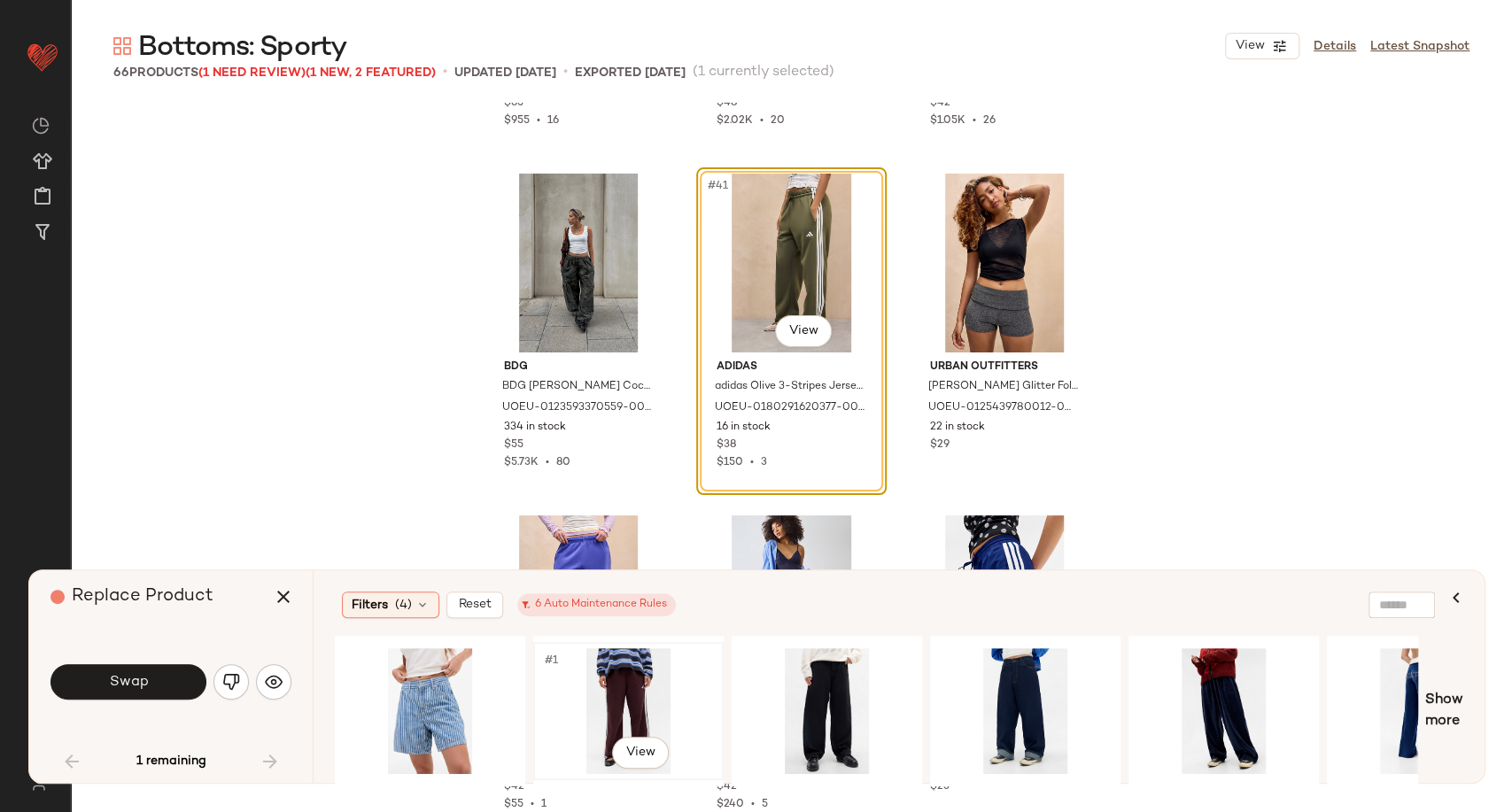
click at [586, 696] on div "#1 View" at bounding box center [628, 711] width 178 height 126
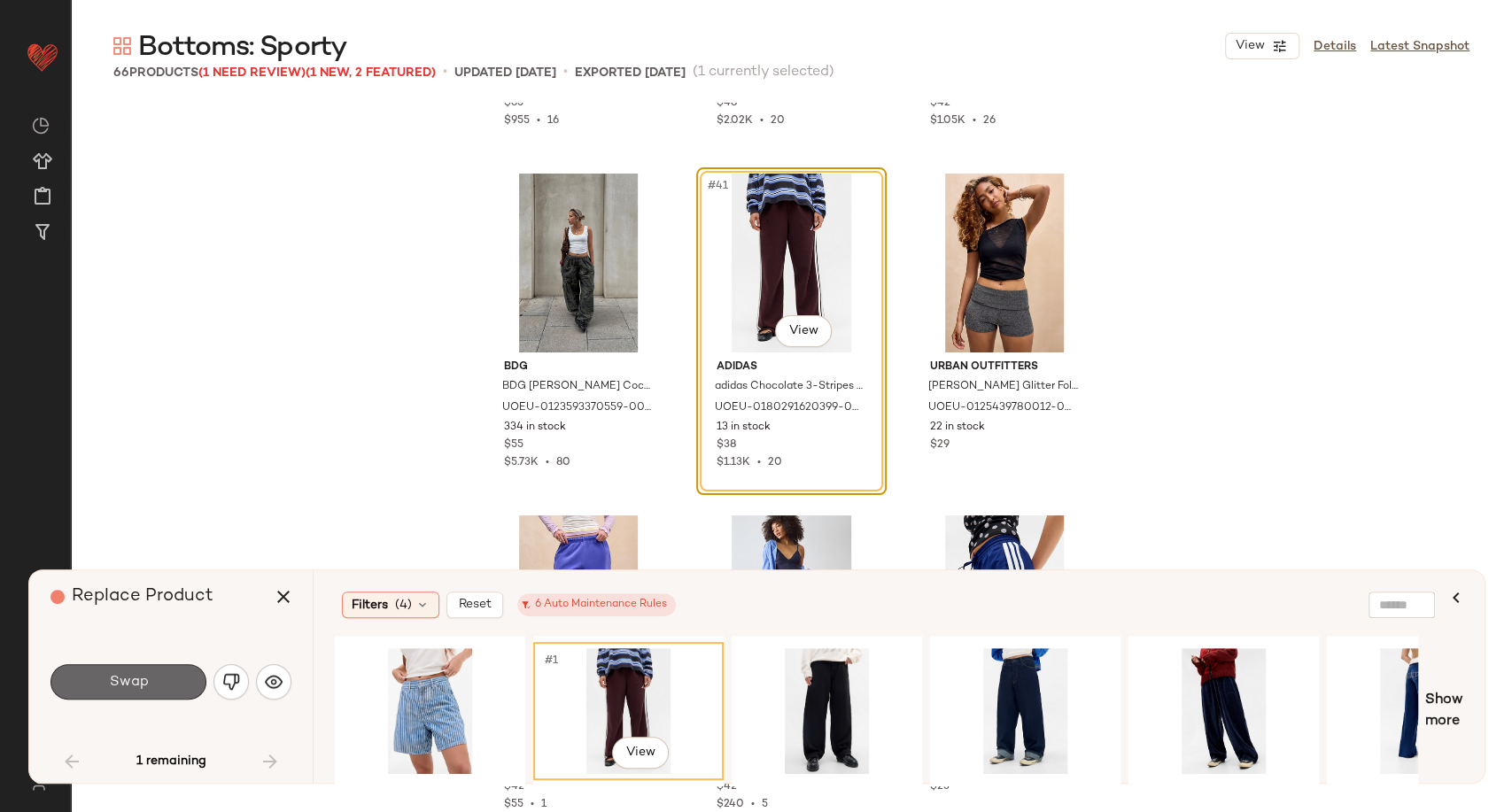
click at [160, 680] on button "Swap" at bounding box center [128, 682] width 156 height 36
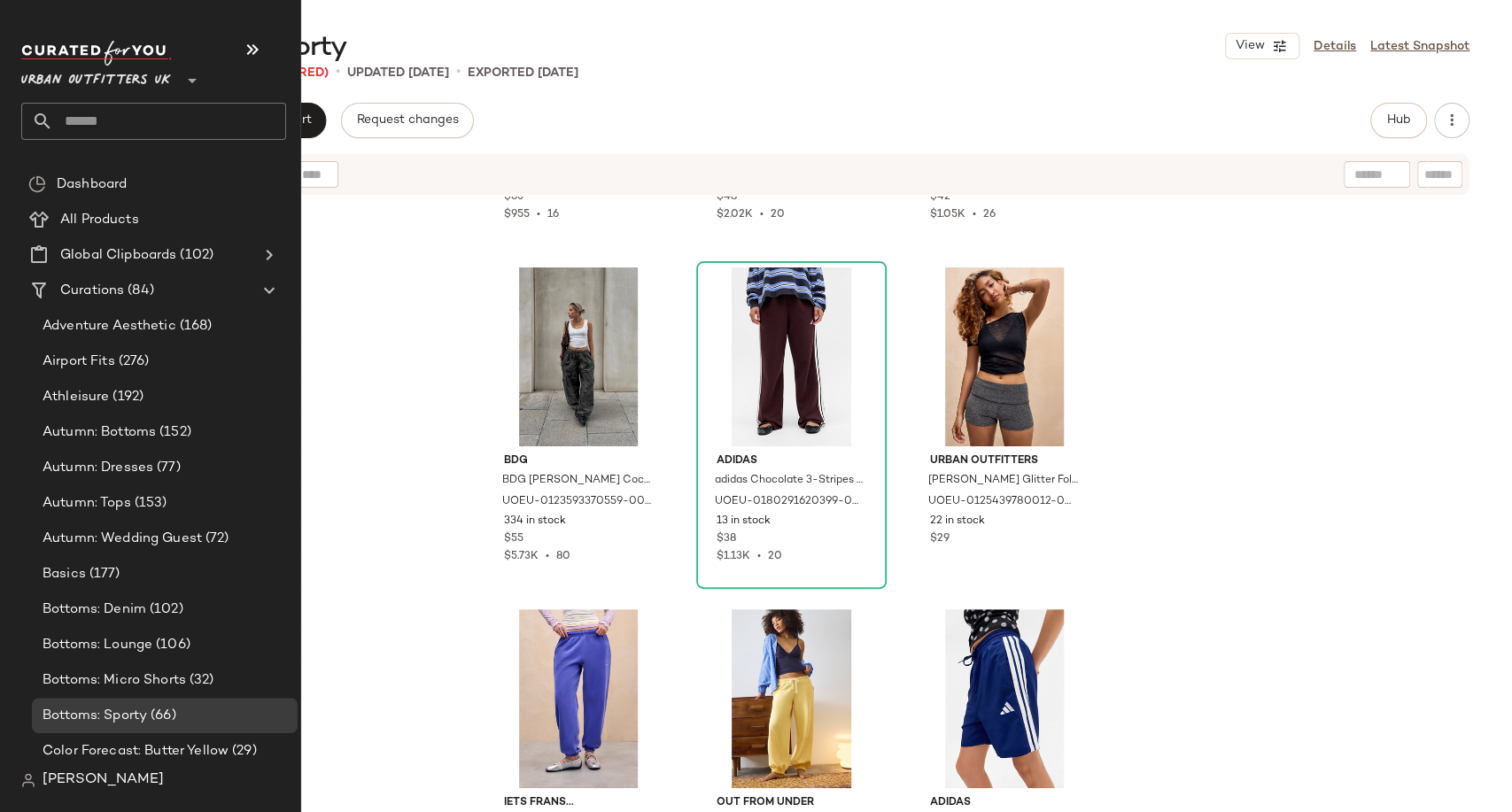
click at [132, 110] on input "text" at bounding box center [169, 120] width 233 height 37
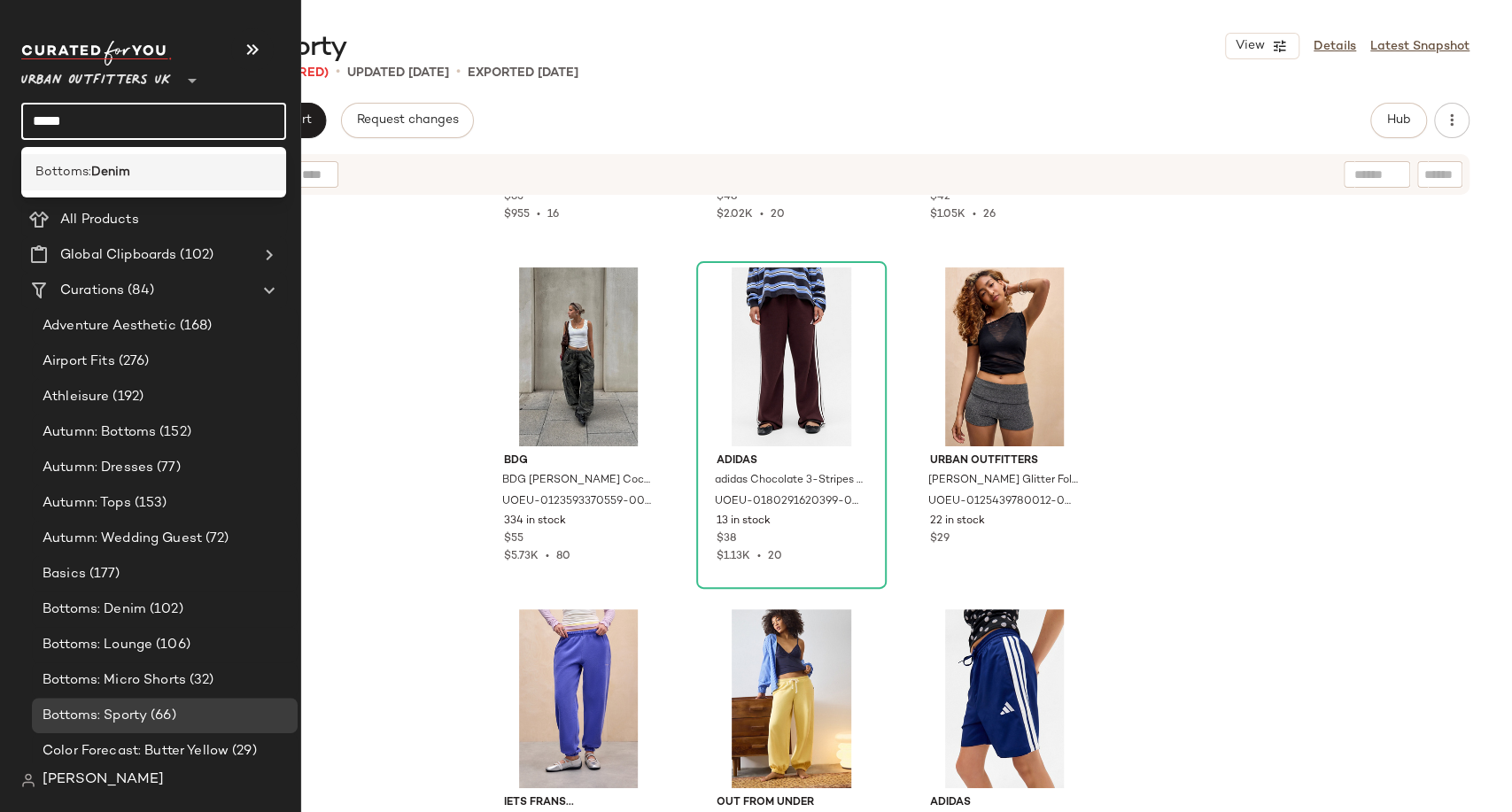
type input "*****"
click at [138, 160] on div "Bottoms: Denim" at bounding box center [153, 172] width 264 height 37
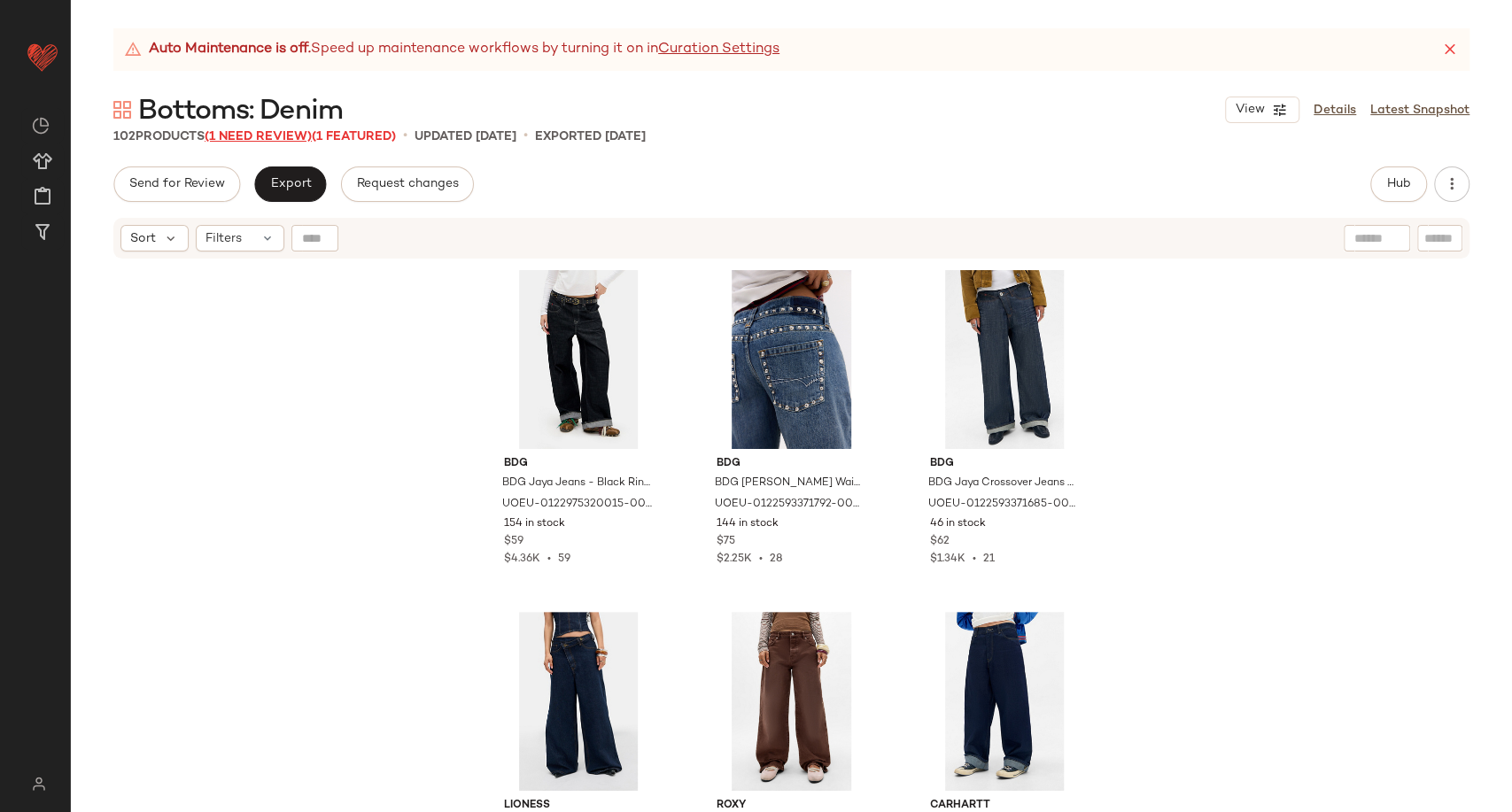
click at [296, 130] on span "(1 Need Review)" at bounding box center [258, 136] width 107 height 13
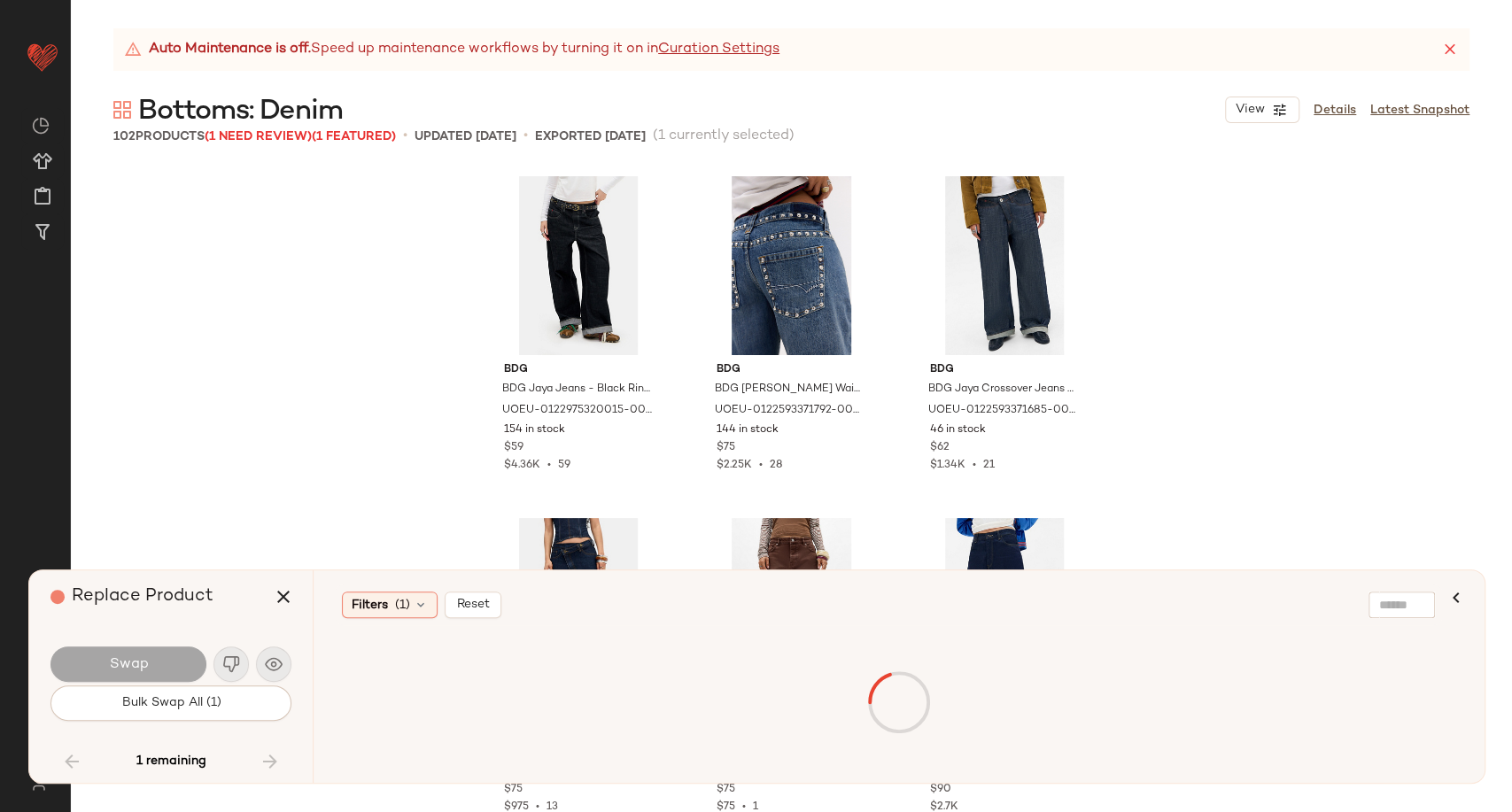
scroll to position [9231, 0]
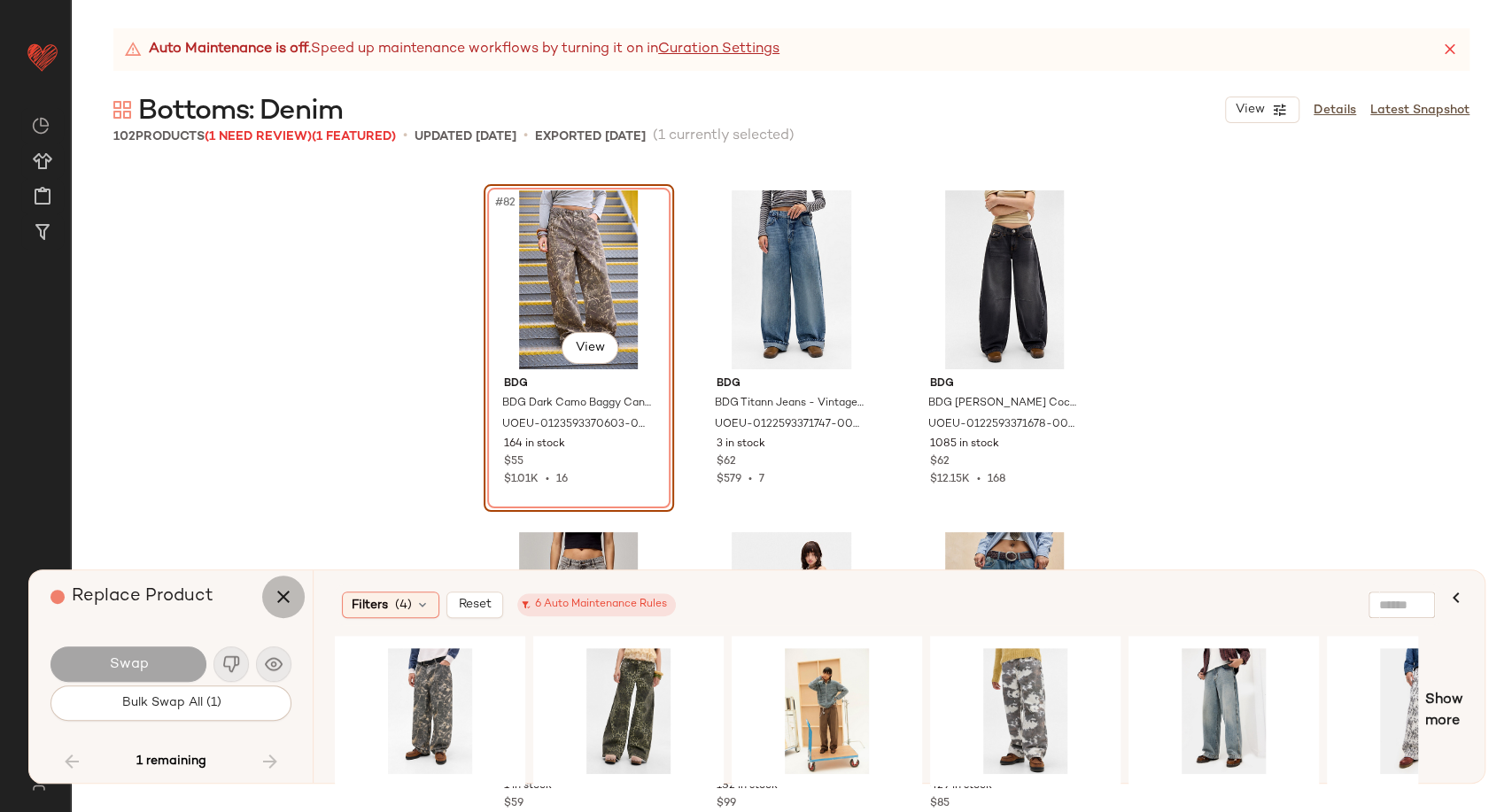
click at [288, 597] on icon "button" at bounding box center [282, 596] width 21 height 21
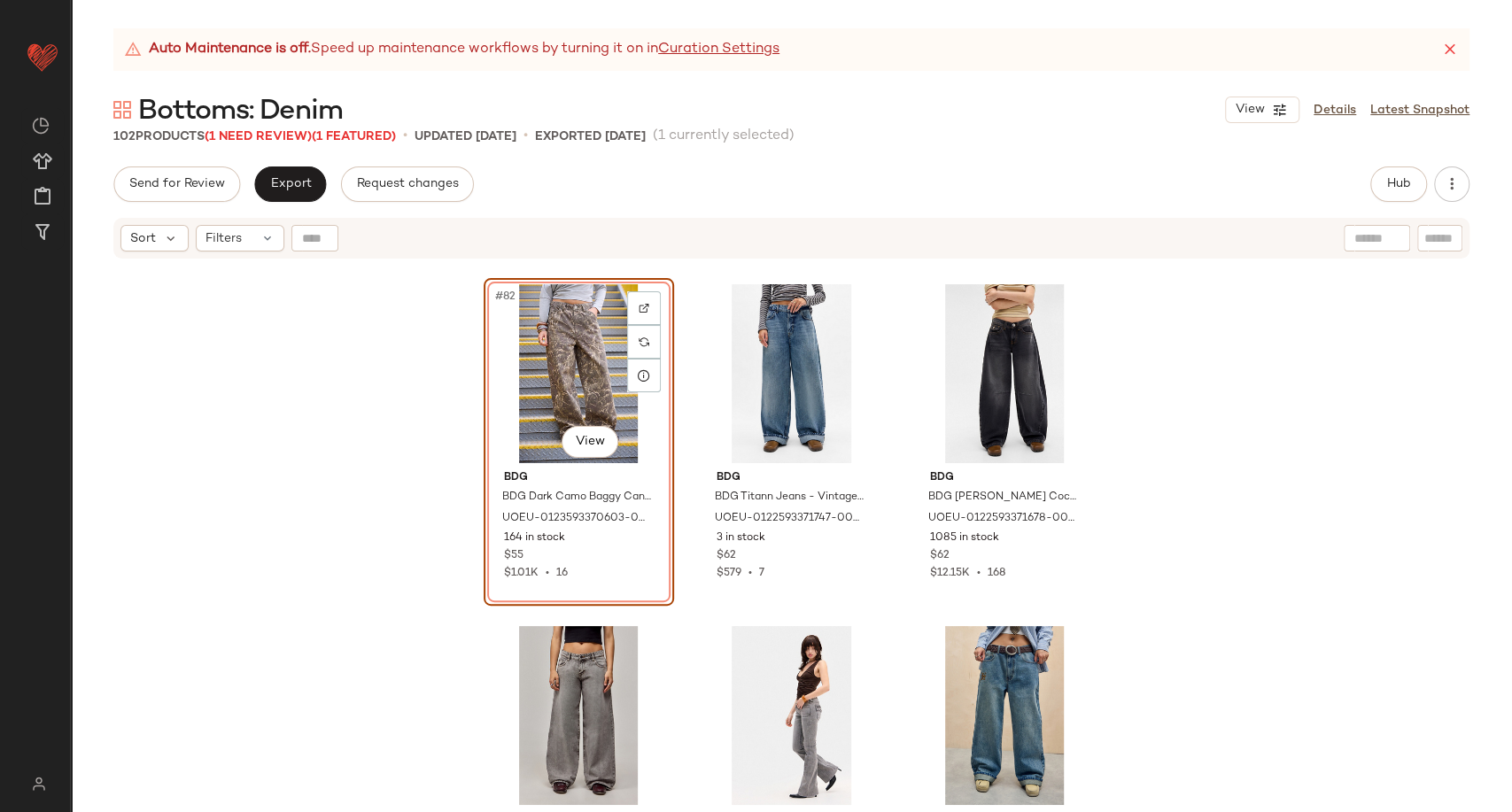
click at [299, 428] on div "#82 View BDG BDG Dark Camo Baggy Canvas Trousers - Brown XL at Urban Outfitters…" at bounding box center [791, 559] width 1441 height 596
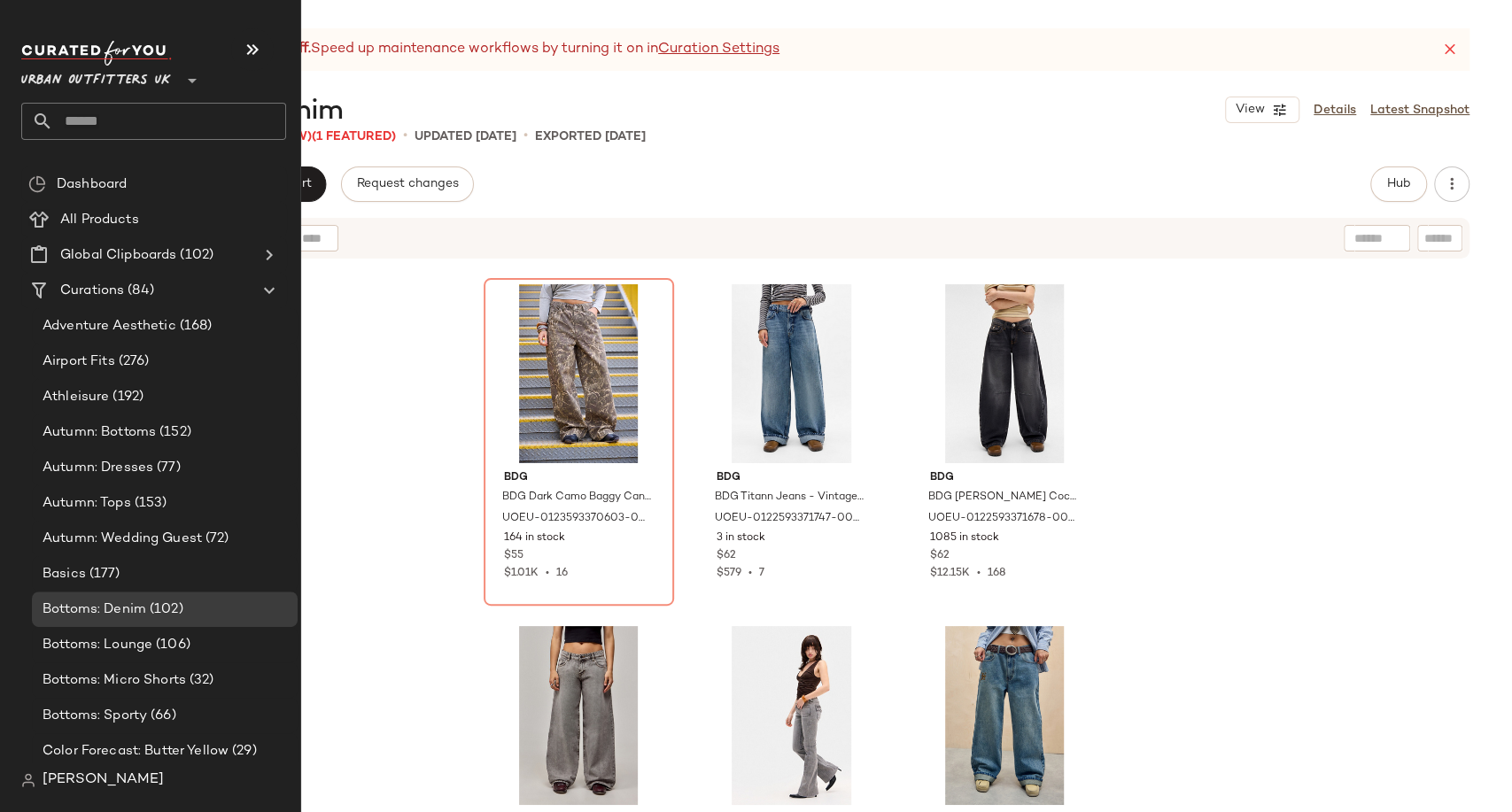
click at [110, 119] on input "text" at bounding box center [169, 120] width 233 height 37
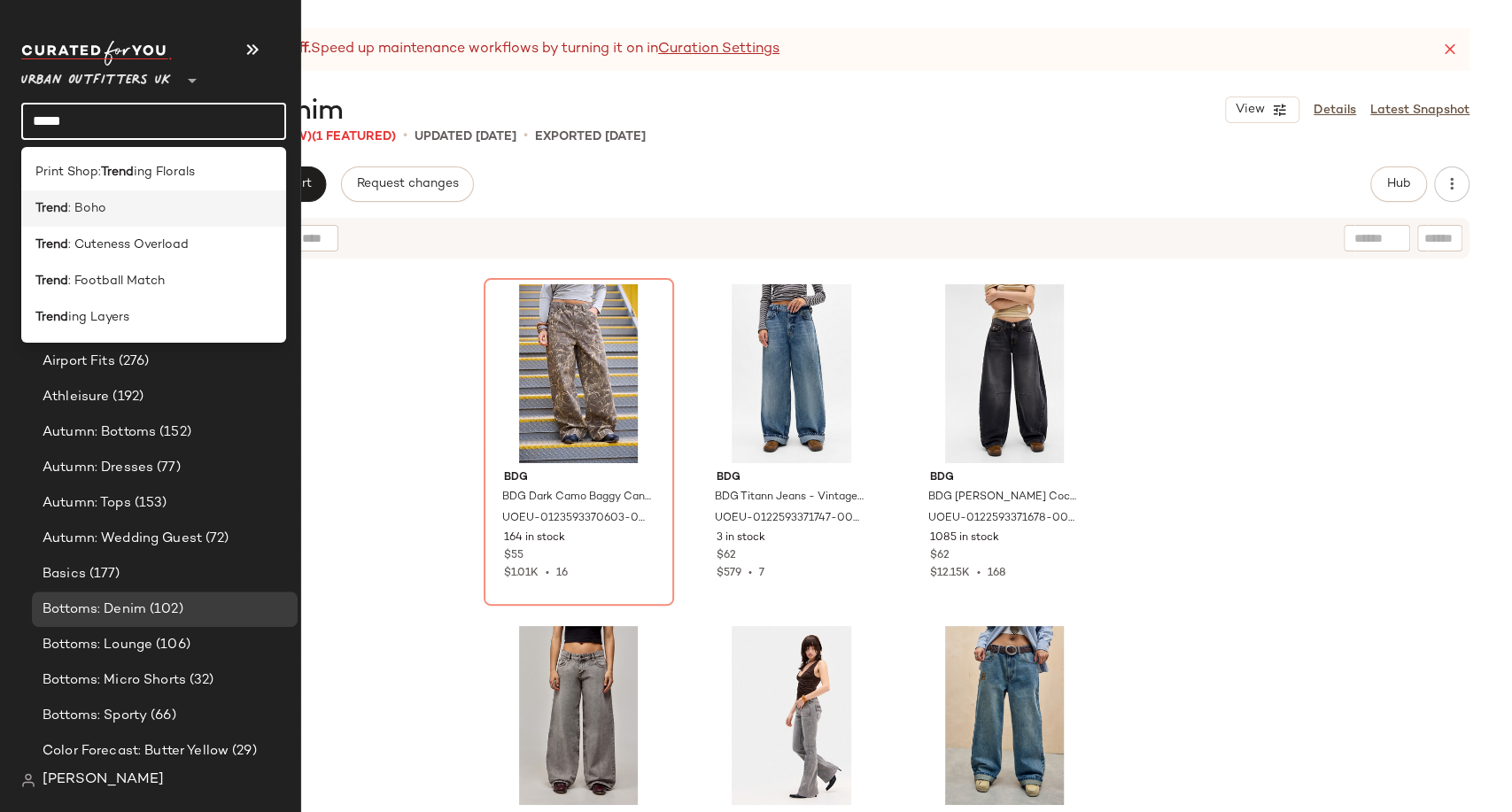
type input "*****"
click at [109, 201] on div "Trend : Boho" at bounding box center [154, 209] width 237 height 19
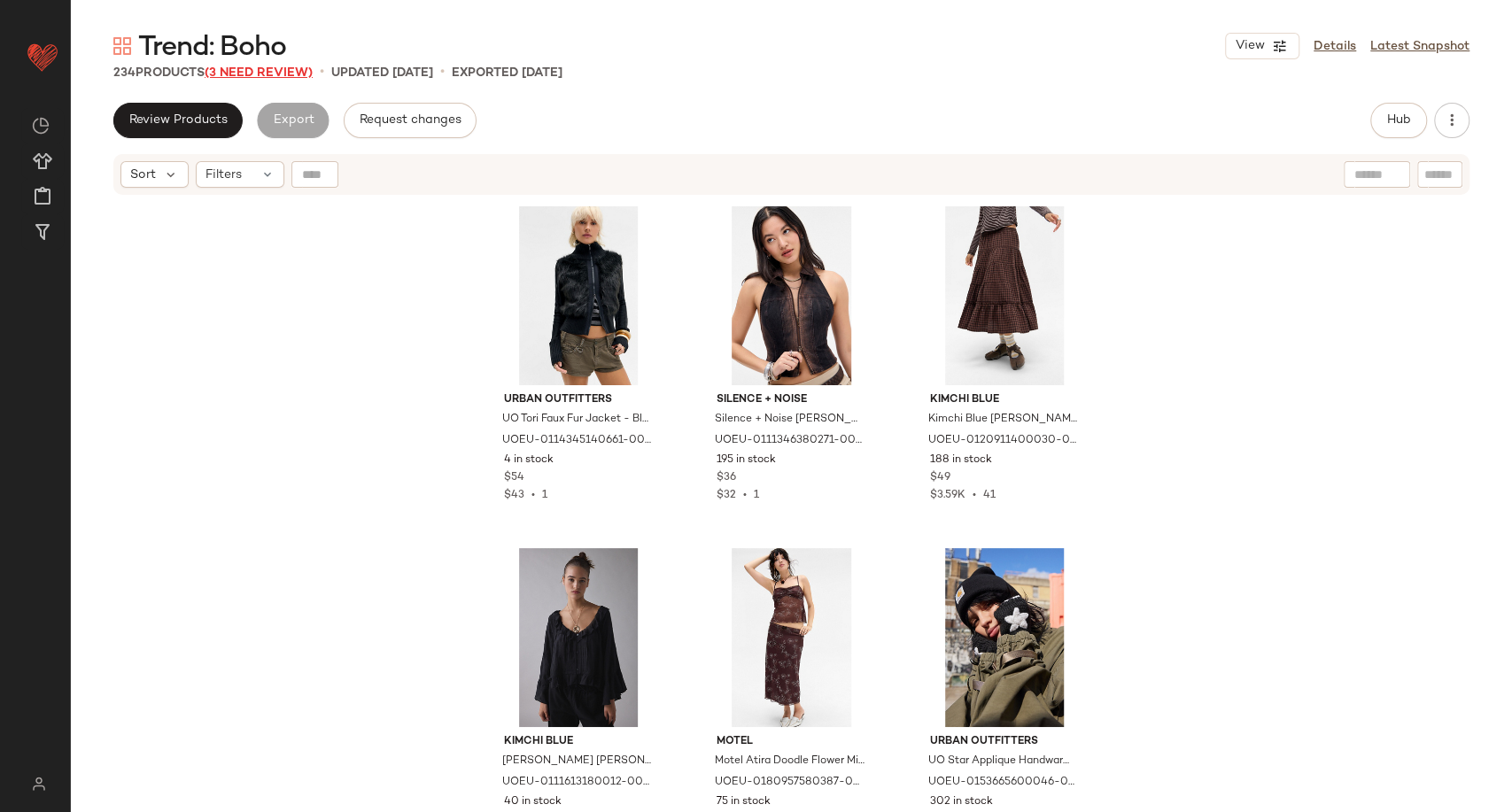
click at [279, 69] on span "(3 Need Review)" at bounding box center [258, 73] width 108 height 13
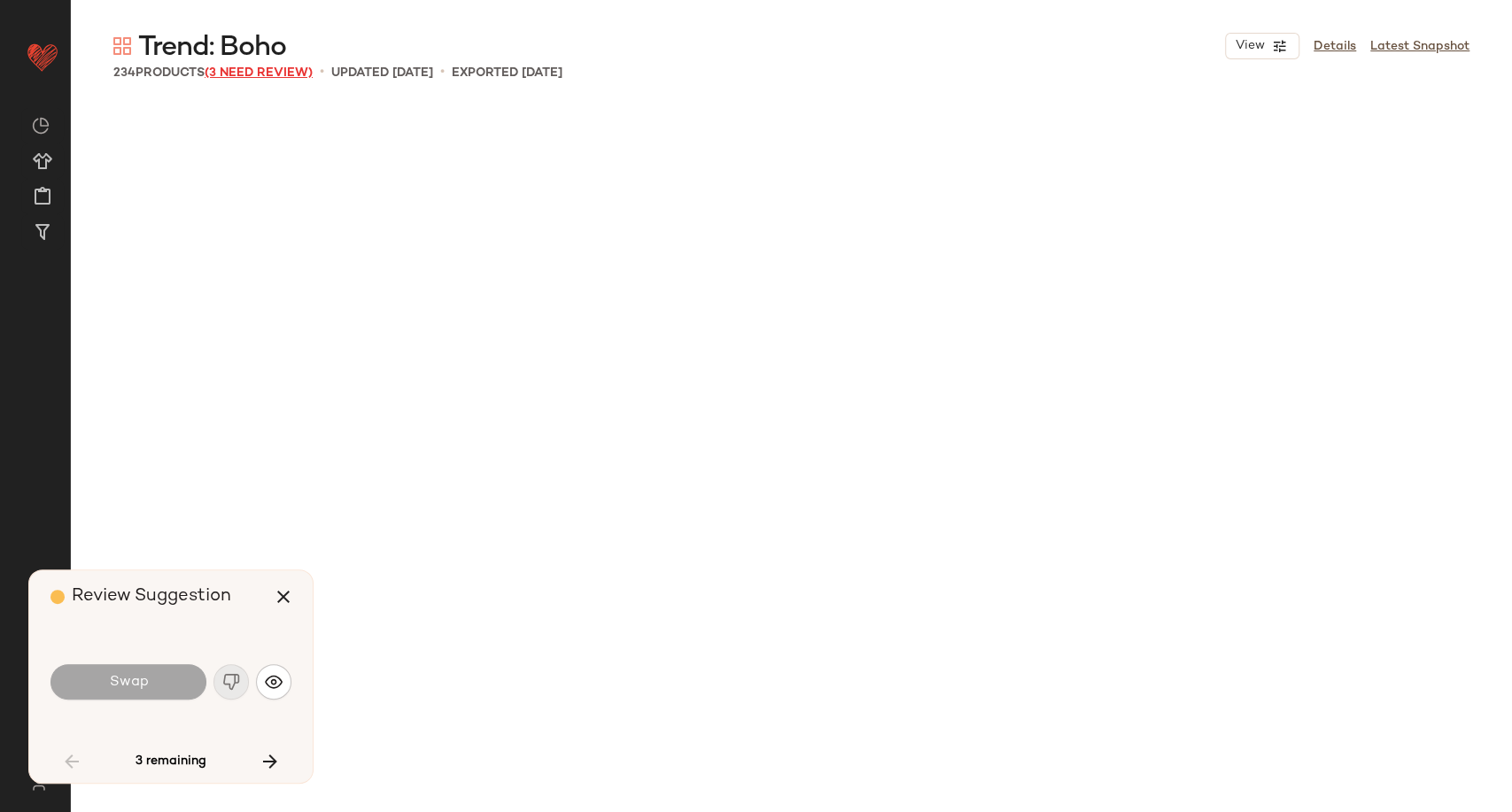
scroll to position [6496, 0]
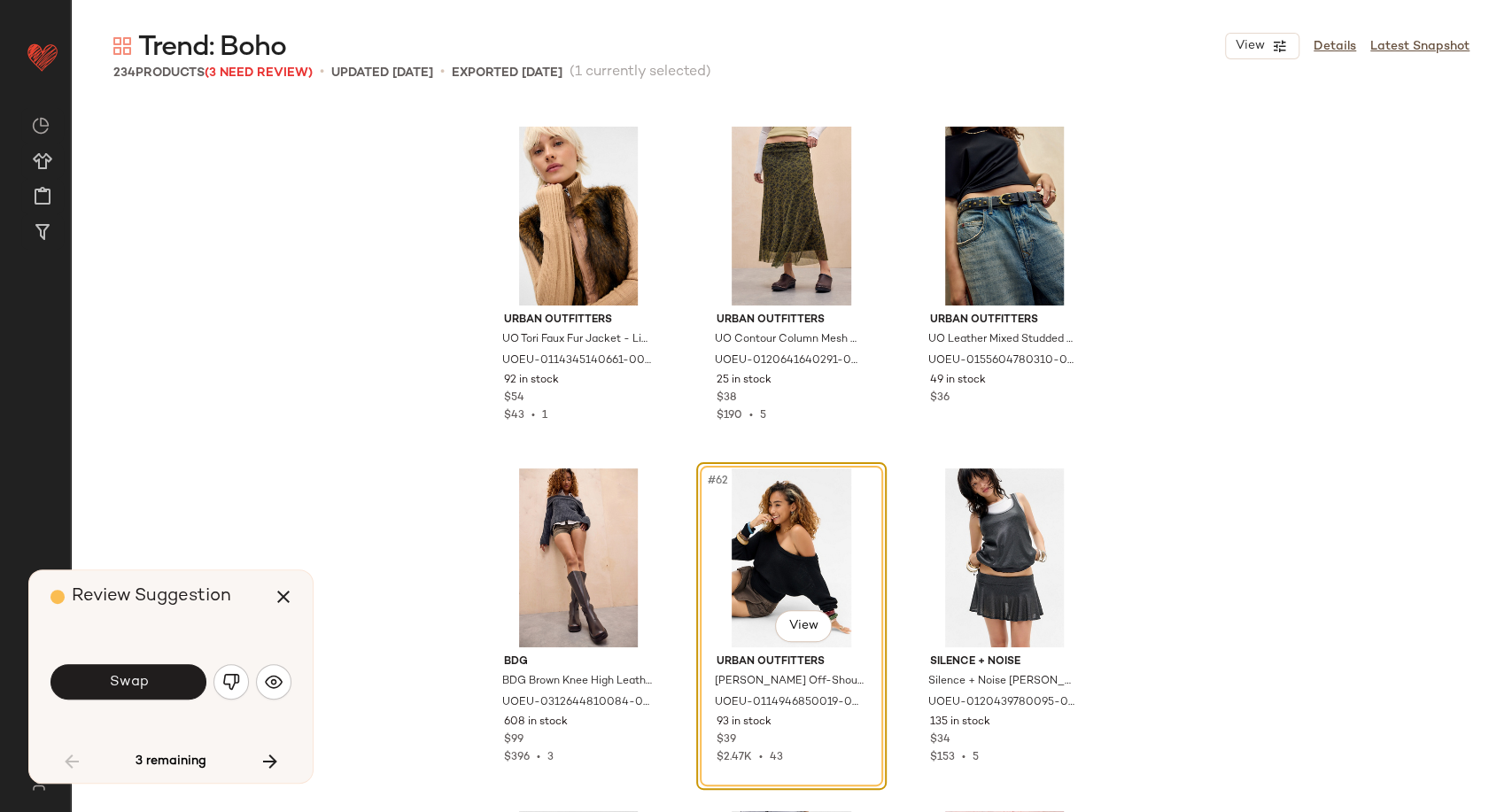
click at [290, 674] on div "Swap" at bounding box center [171, 682] width 241 height 43
click at [281, 680] on img "button" at bounding box center [273, 682] width 18 height 18
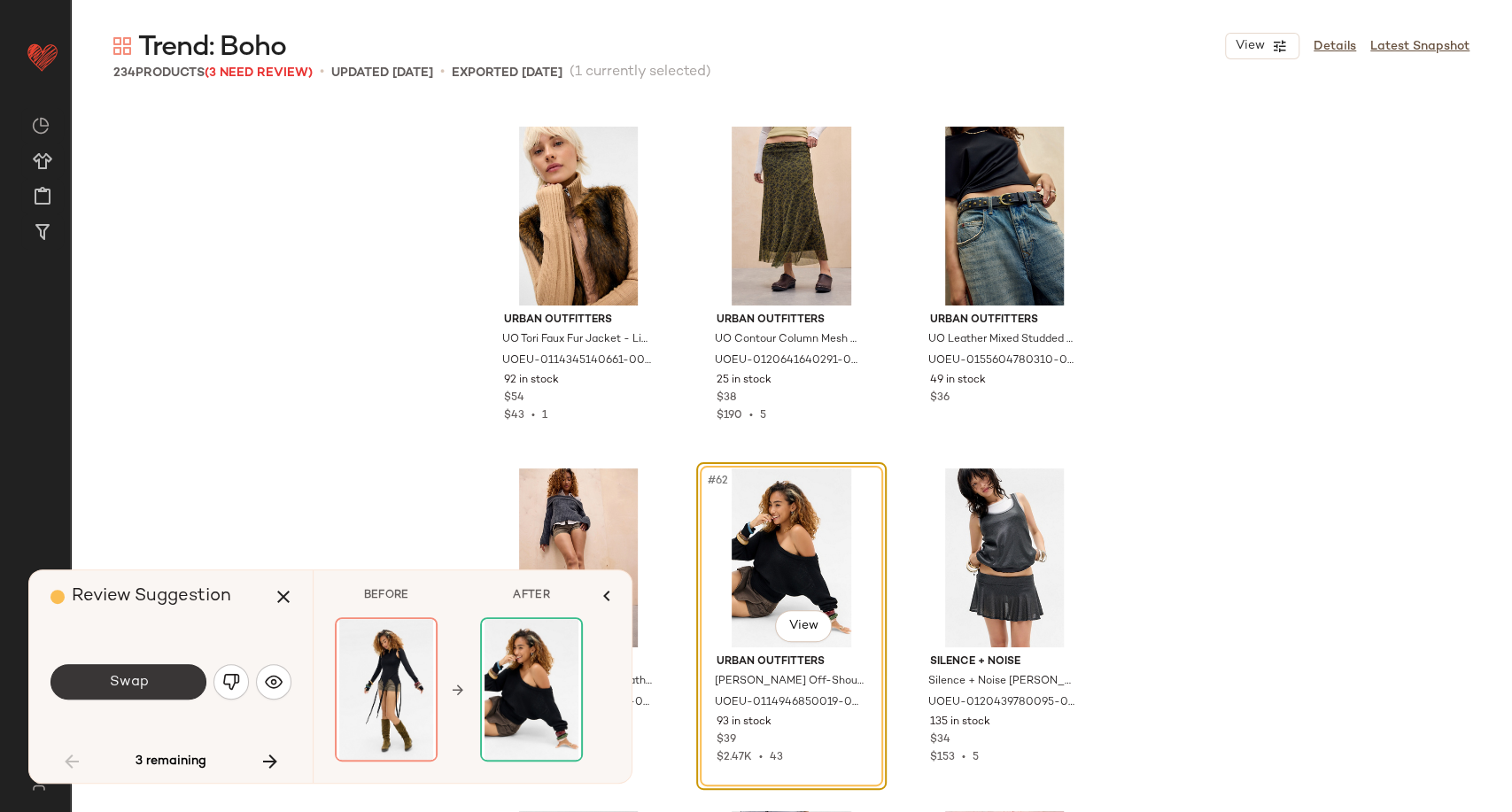
click at [142, 688] on span "Swap" at bounding box center [128, 682] width 40 height 17
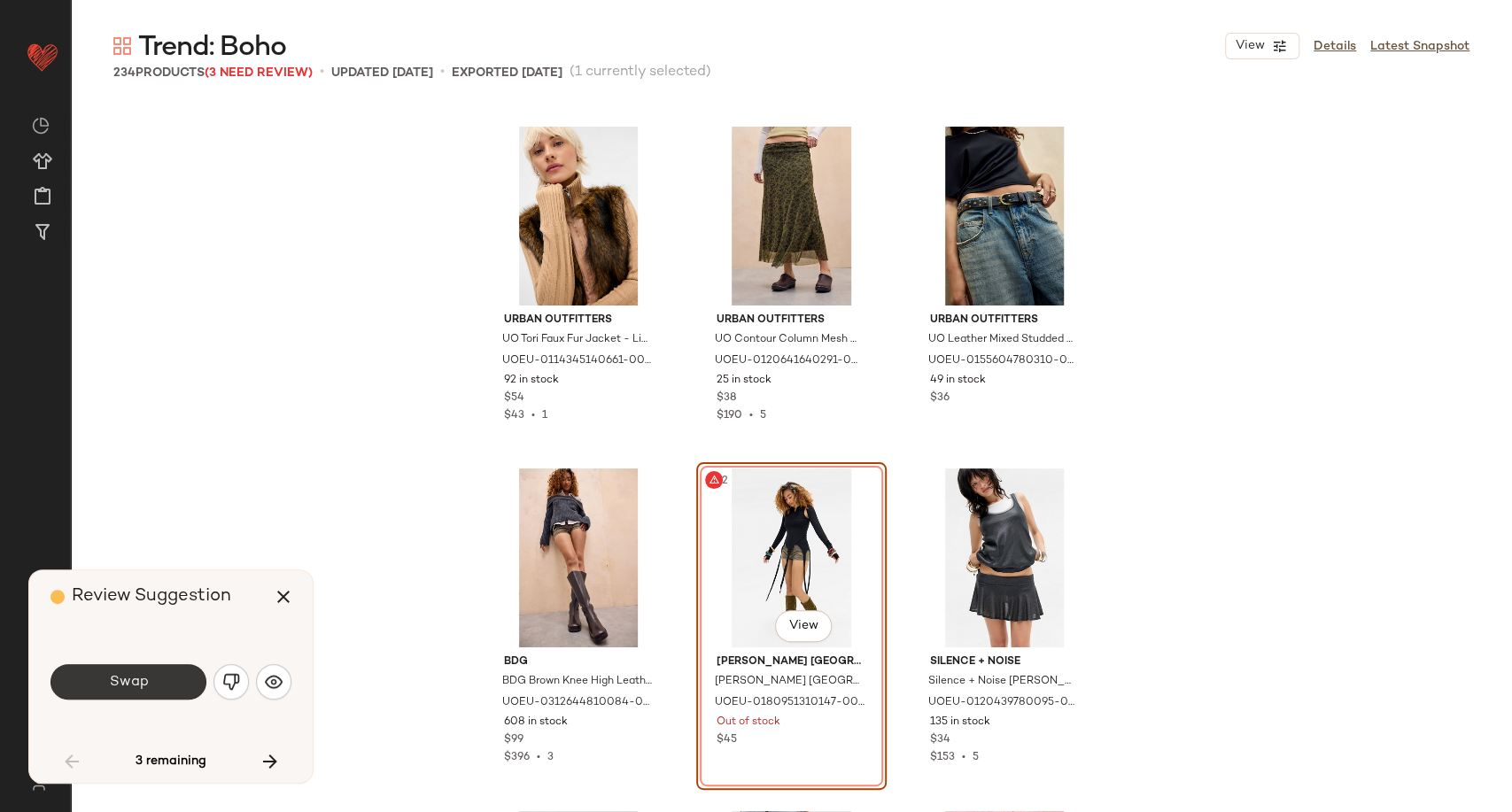
click at [163, 687] on button "Swap" at bounding box center [128, 682] width 156 height 36
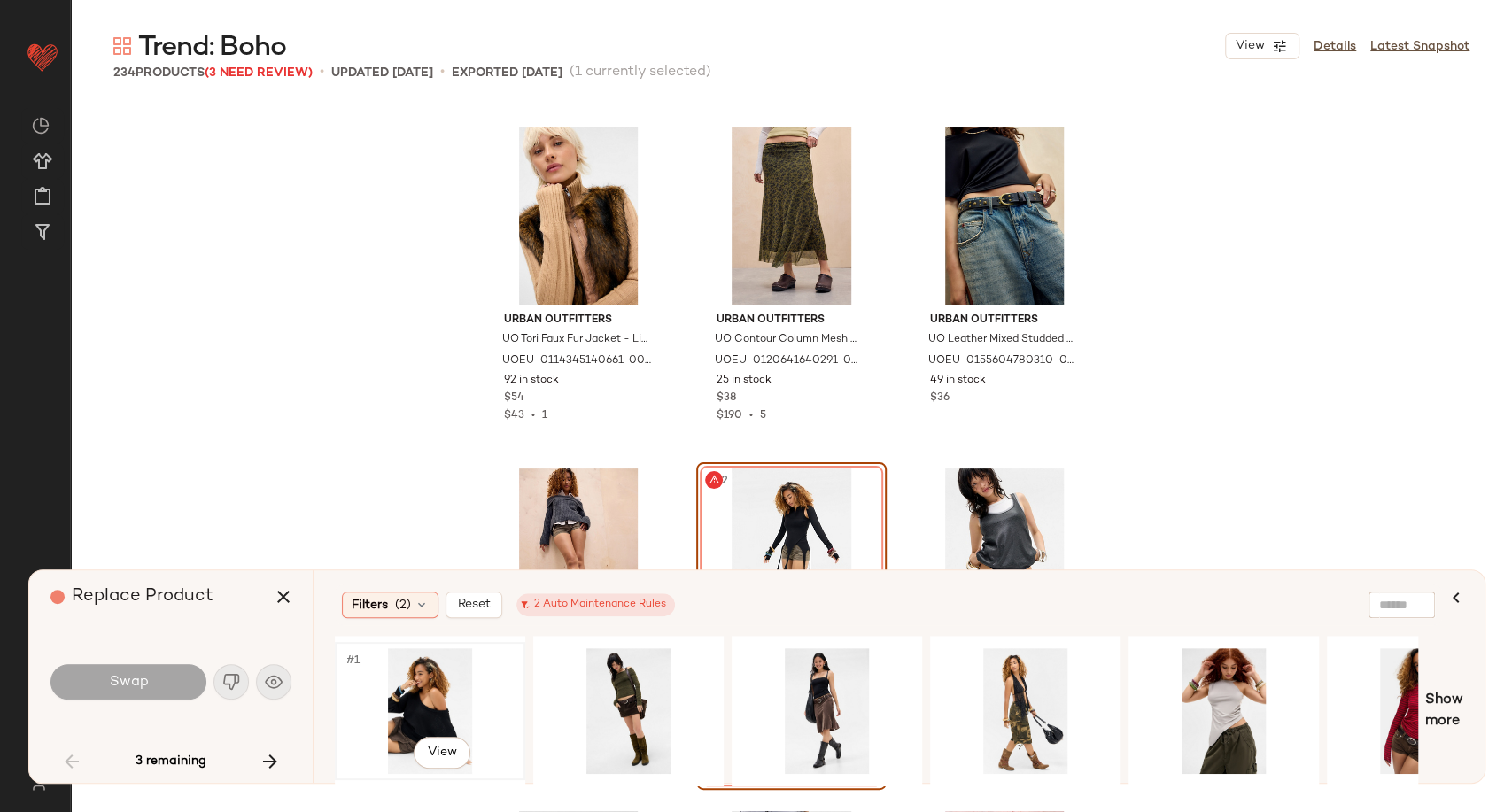
click at [410, 680] on div "#1 View" at bounding box center [429, 711] width 178 height 126
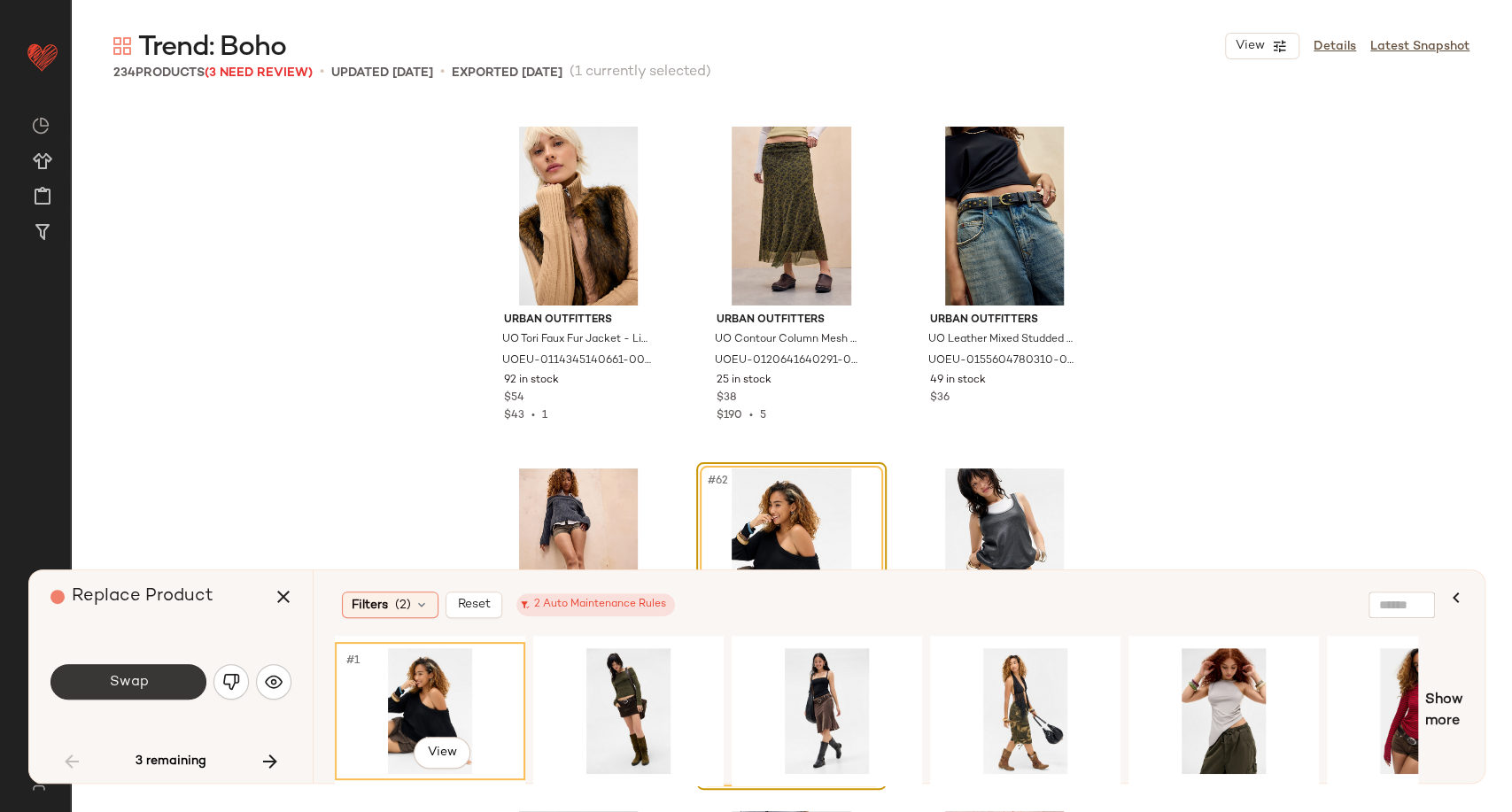
click at [148, 675] on button "Swap" at bounding box center [128, 682] width 156 height 36
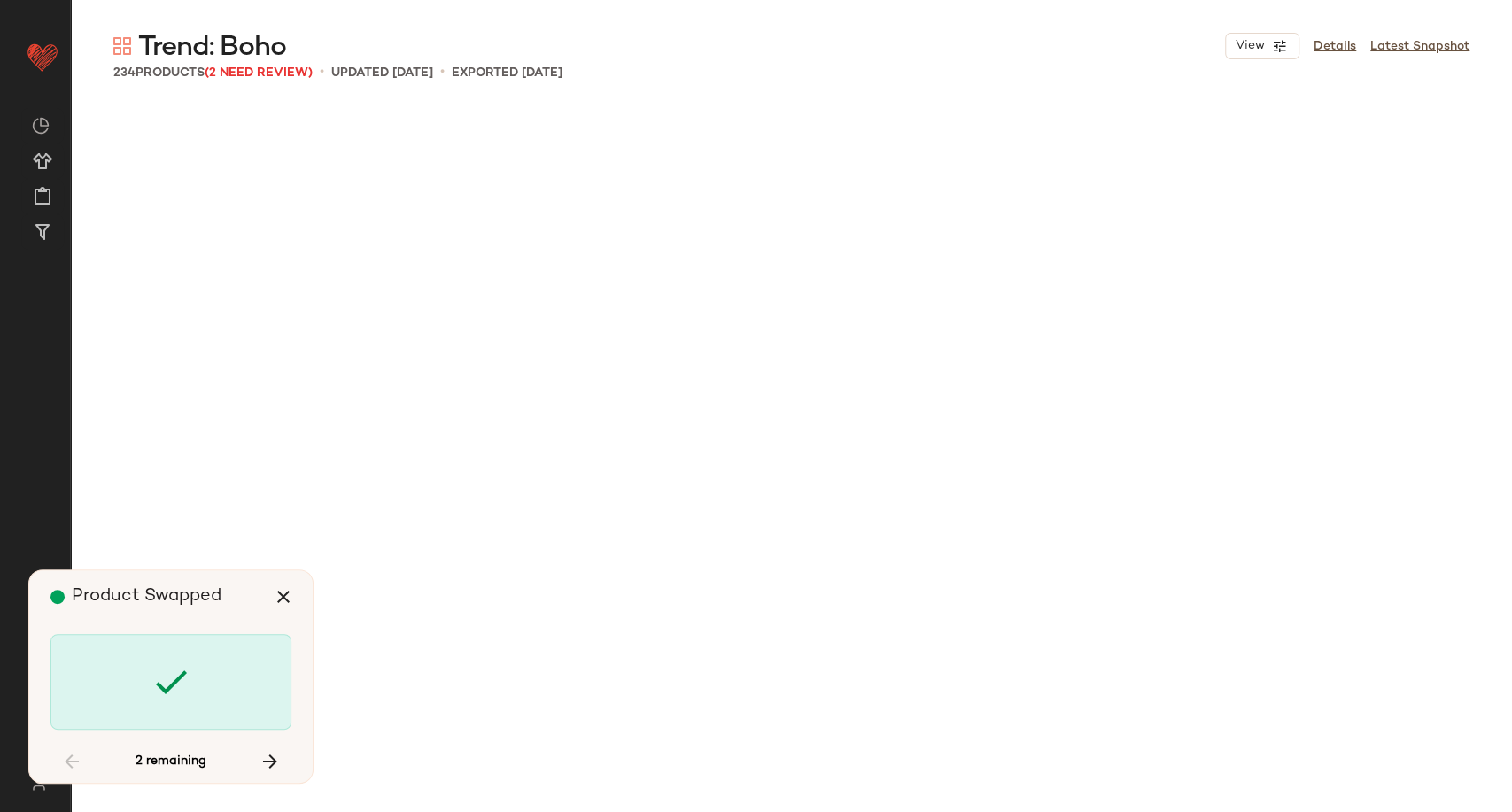
scroll to position [10257, 0]
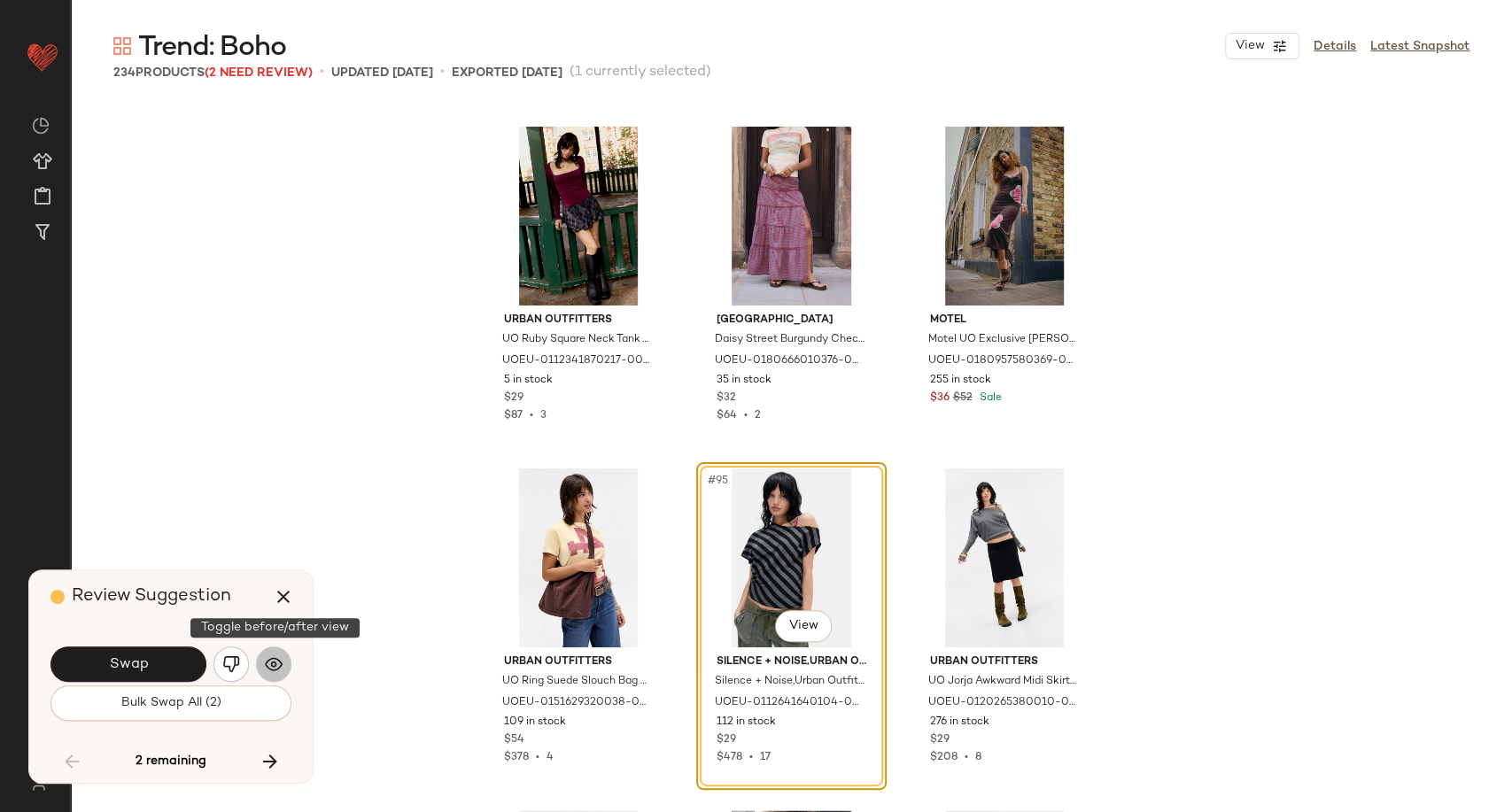
click at [275, 662] on img "button" at bounding box center [273, 664] width 18 height 18
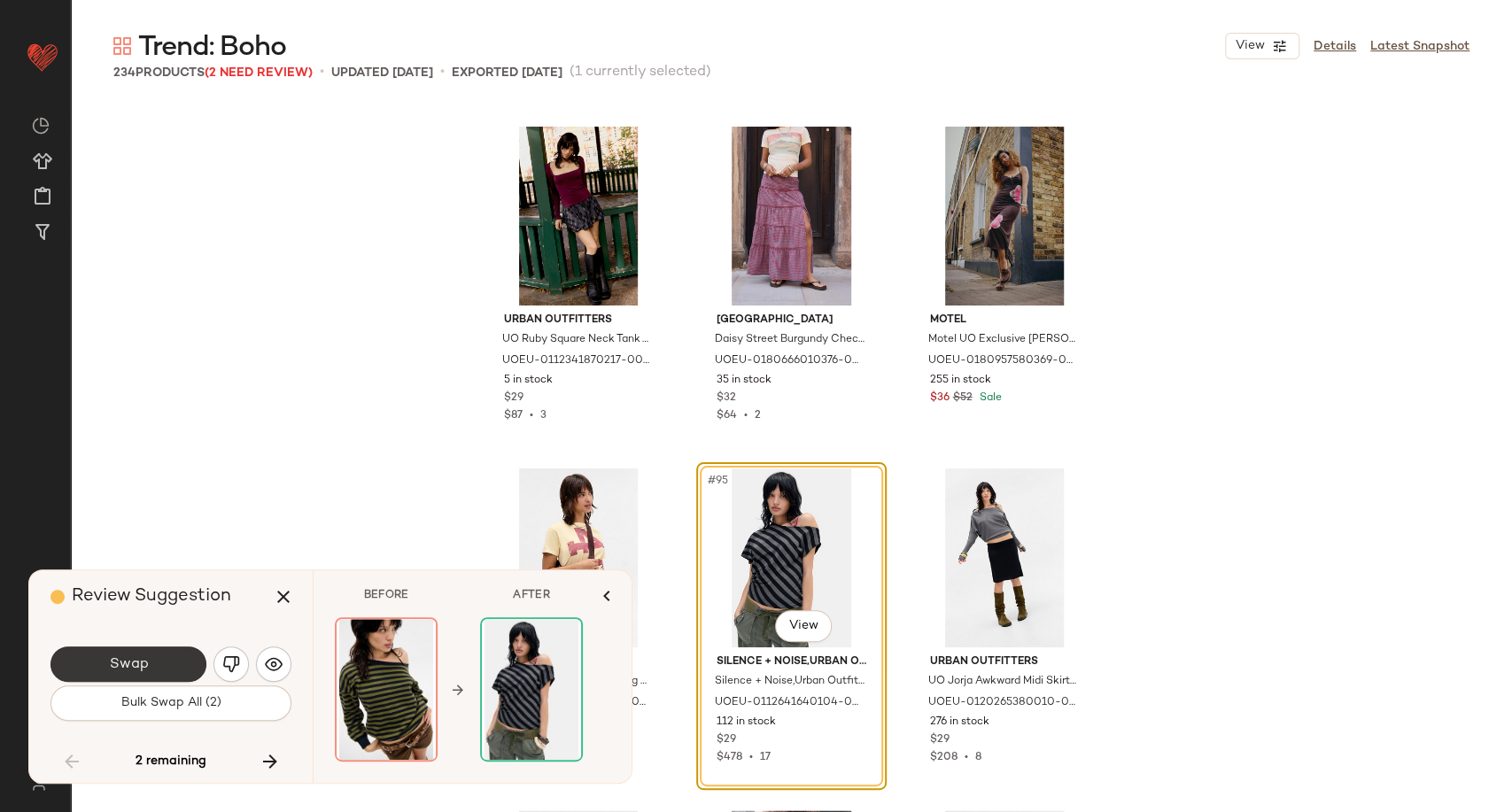
click at [141, 667] on span "Swap" at bounding box center [128, 664] width 40 height 17
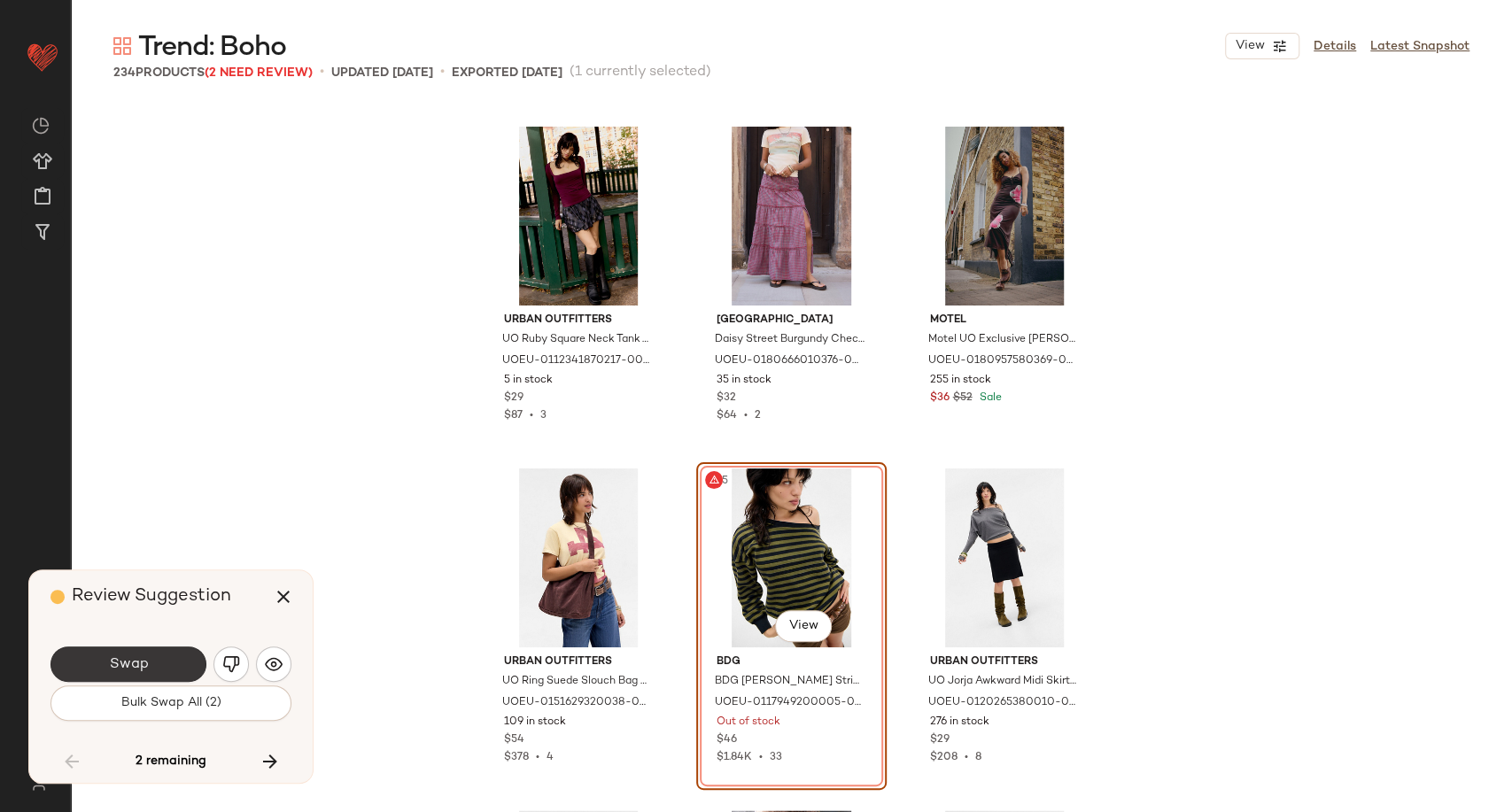
click at [156, 664] on button "Swap" at bounding box center [128, 665] width 156 height 36
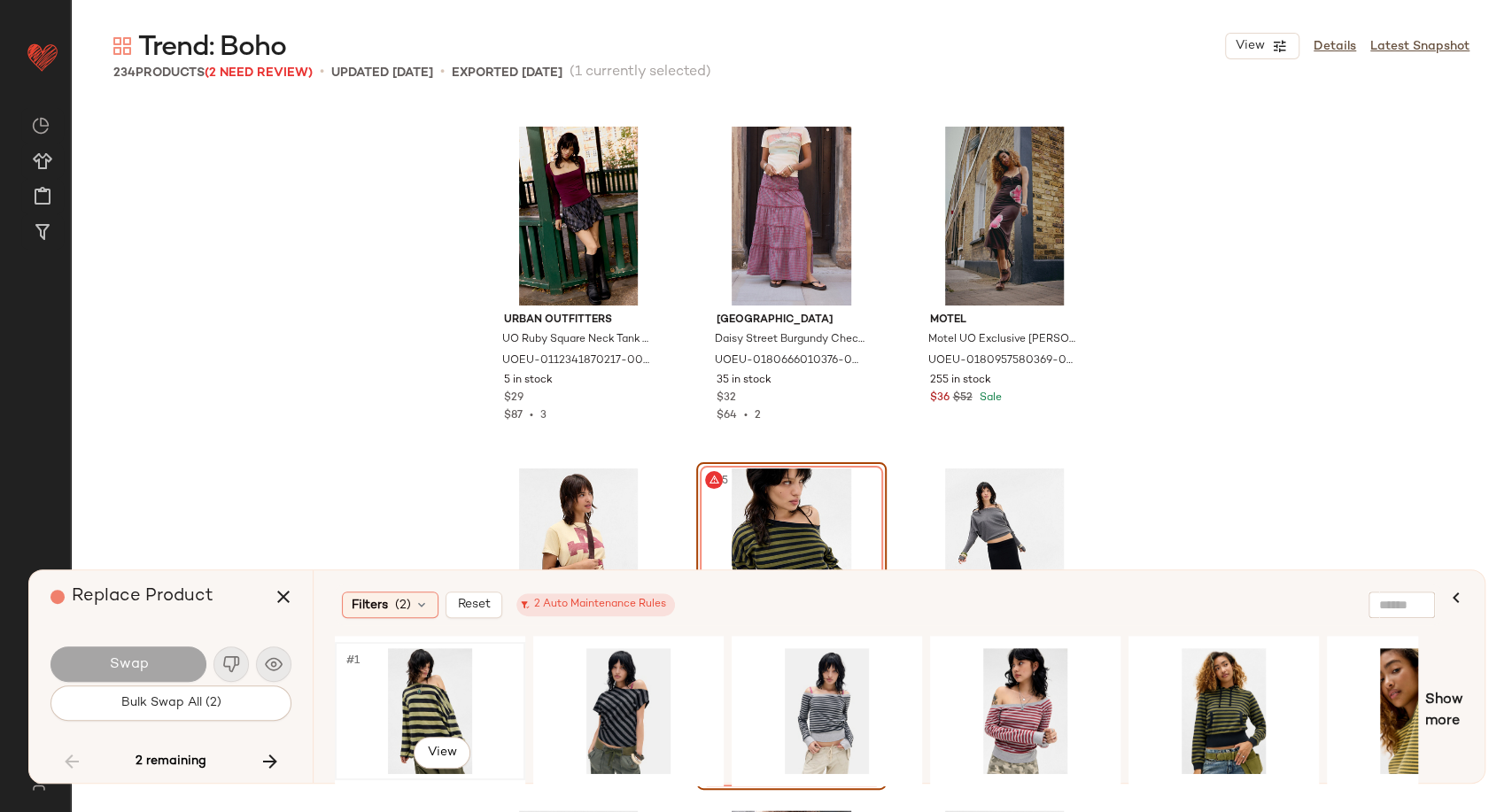
click at [425, 692] on div "#1 View" at bounding box center [429, 711] width 178 height 126
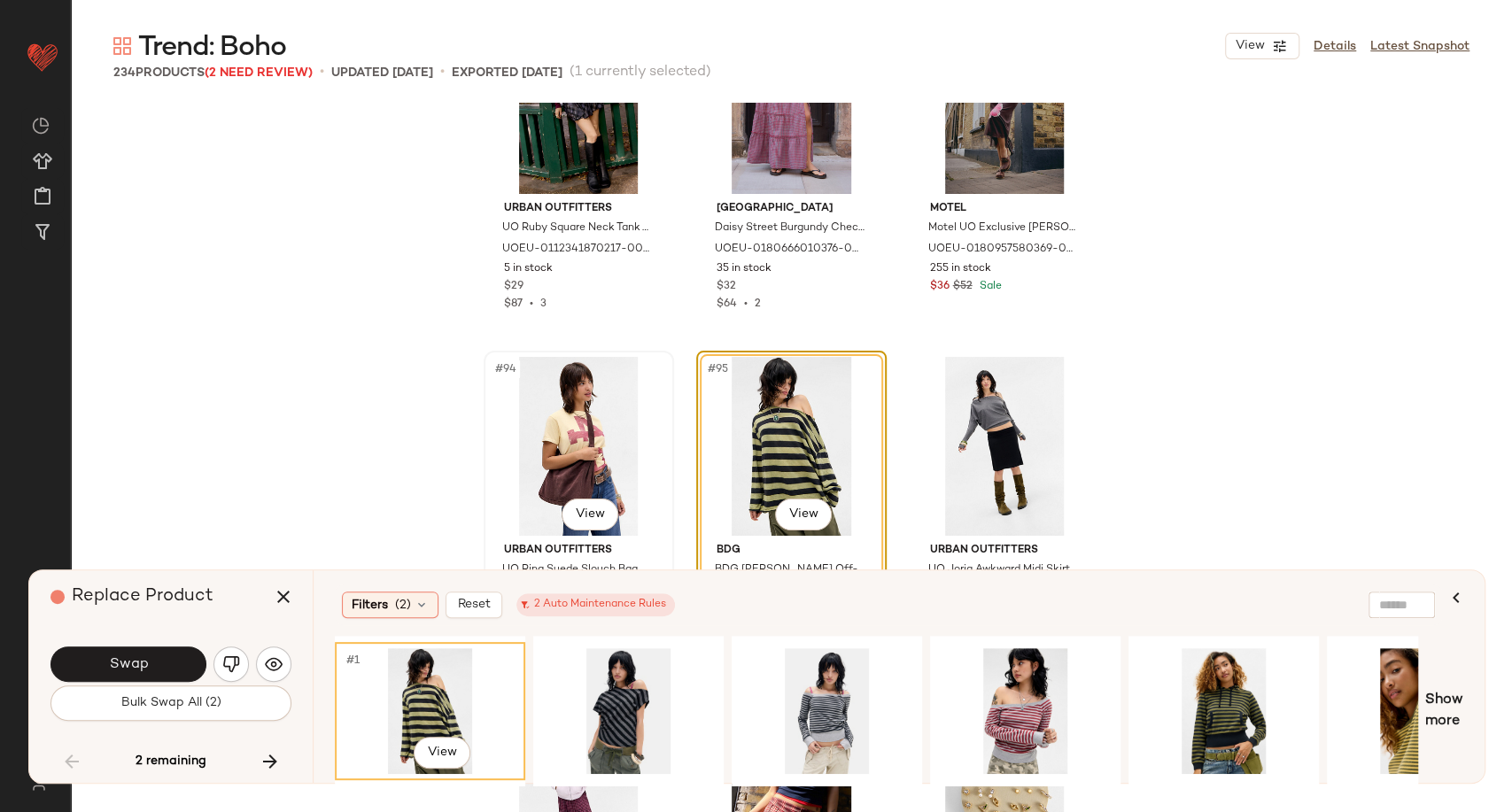
scroll to position [10552, 0]
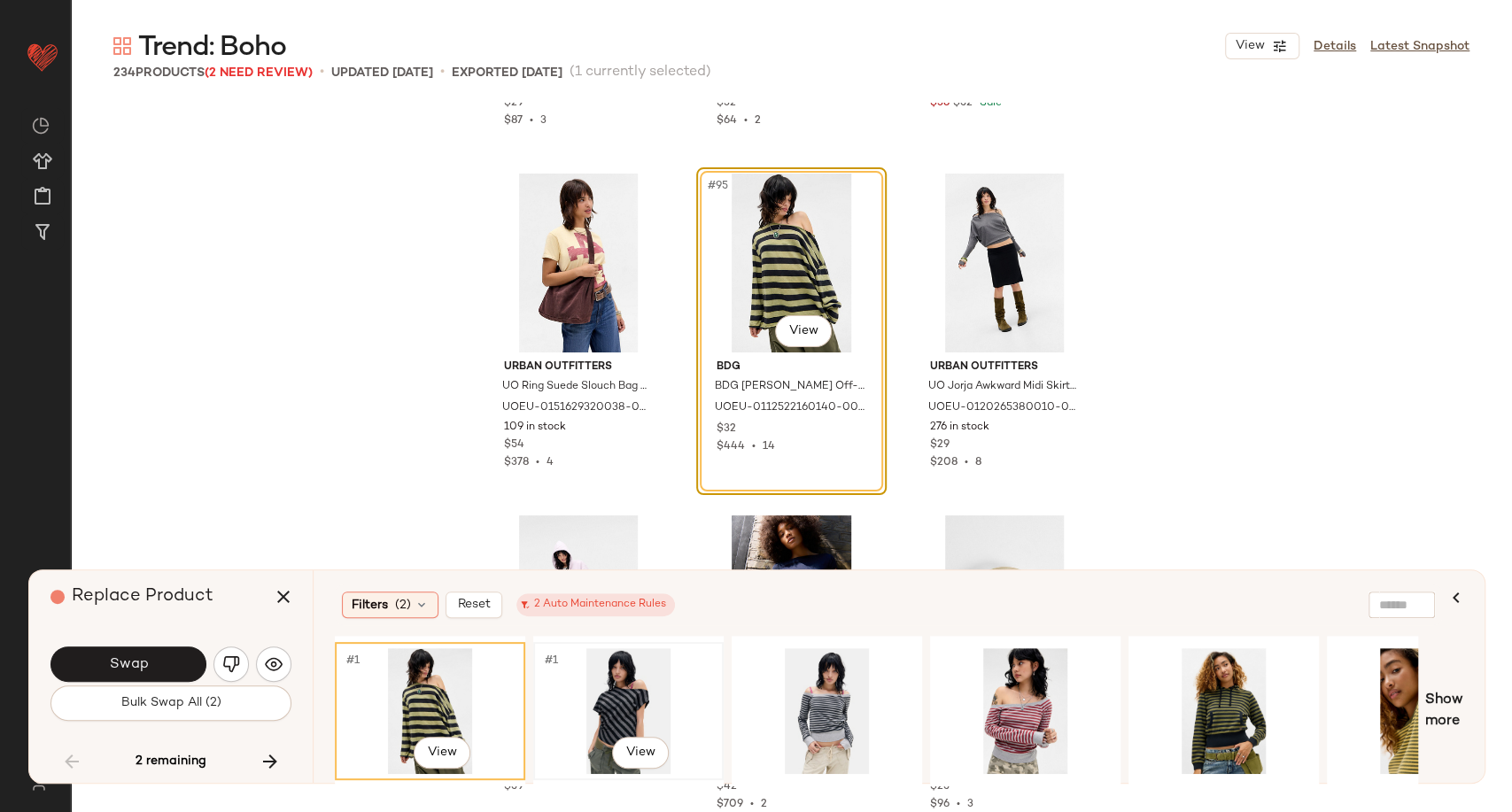
click at [631, 670] on div "#1 View" at bounding box center [628, 711] width 178 height 126
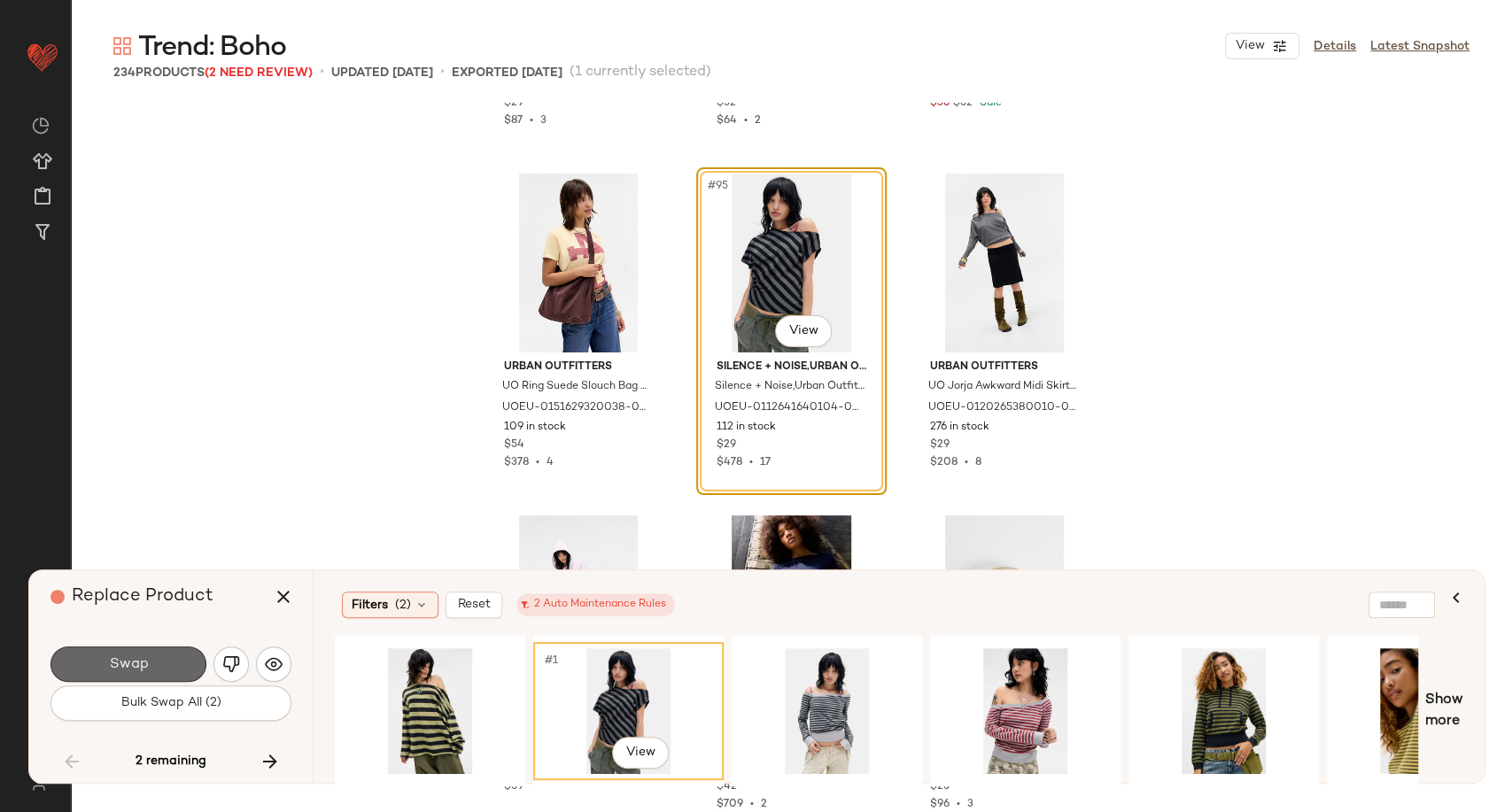
click at [178, 668] on button "Swap" at bounding box center [128, 665] width 156 height 36
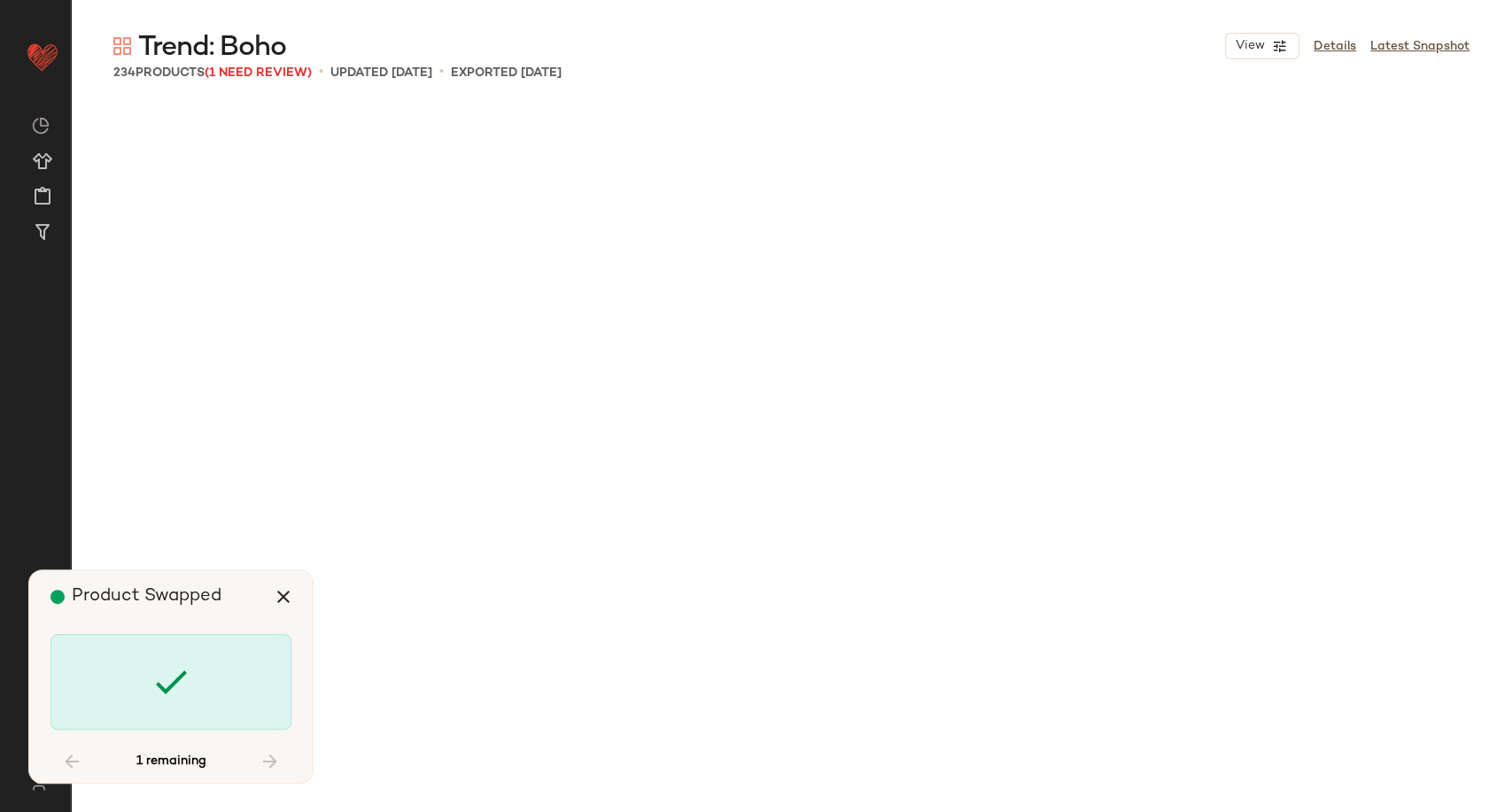
scroll to position [21881, 0]
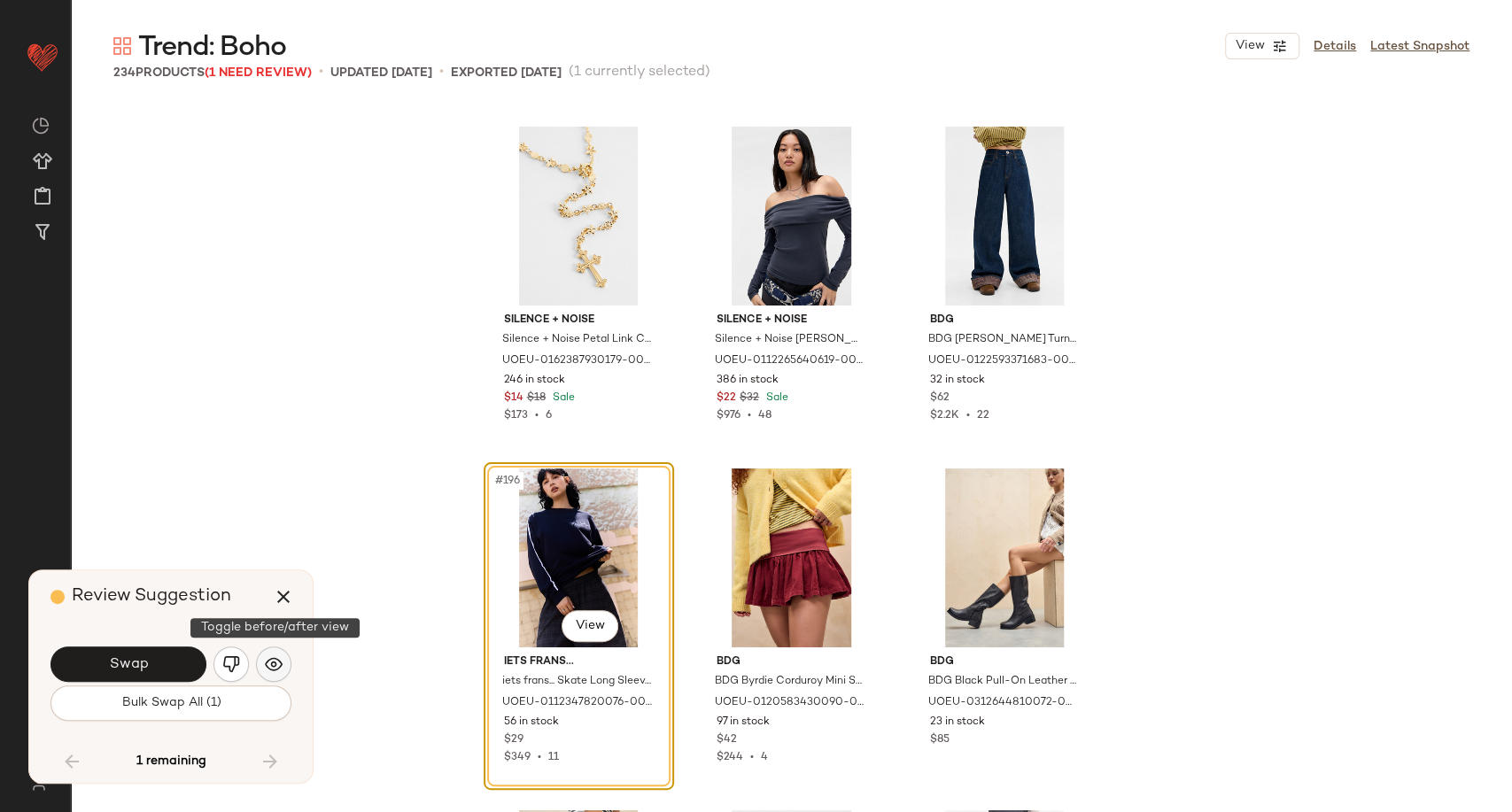
click at [269, 668] on img "button" at bounding box center [273, 664] width 18 height 18
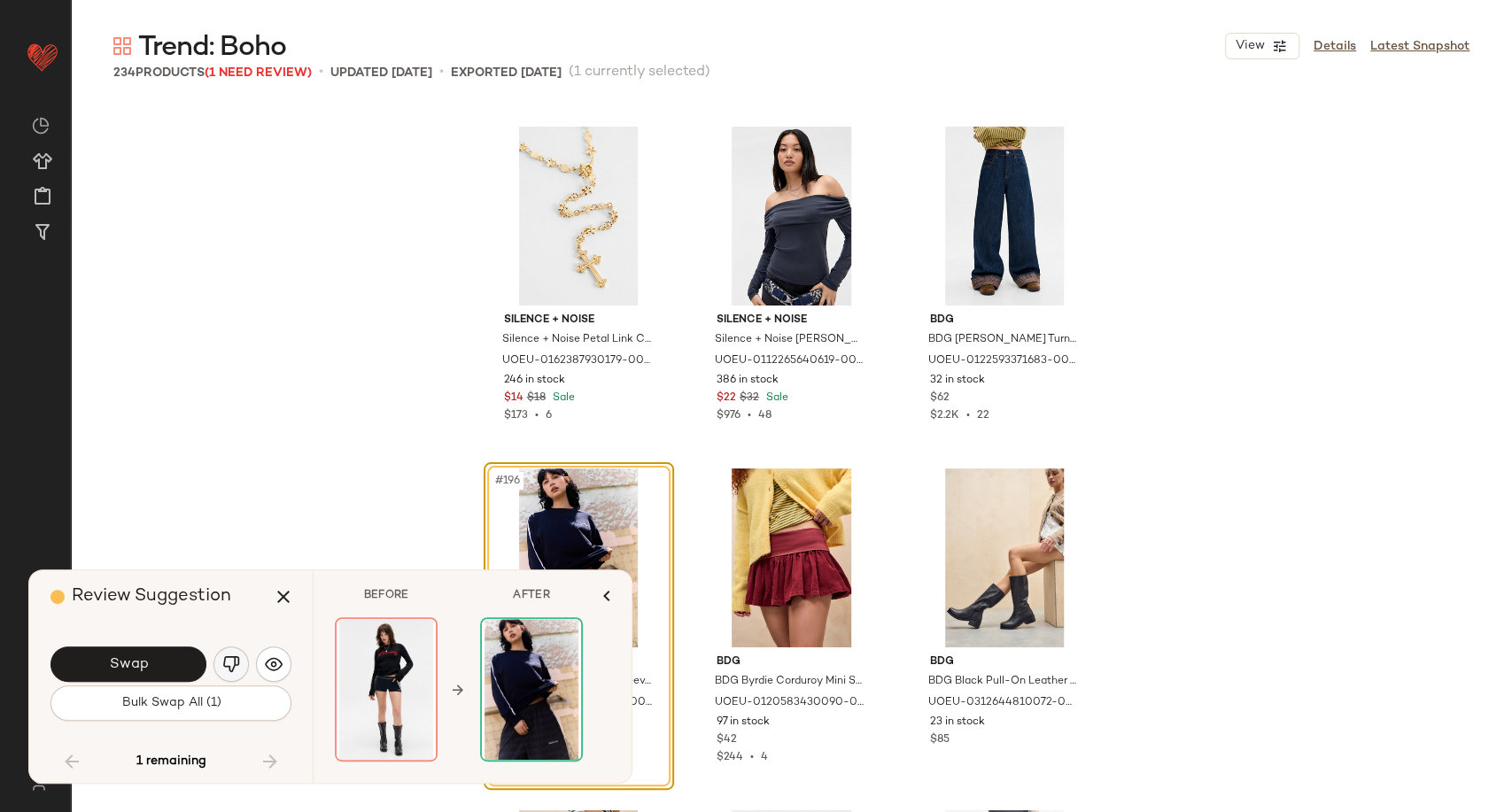
click at [236, 661] on img "button" at bounding box center [232, 664] width 18 height 18
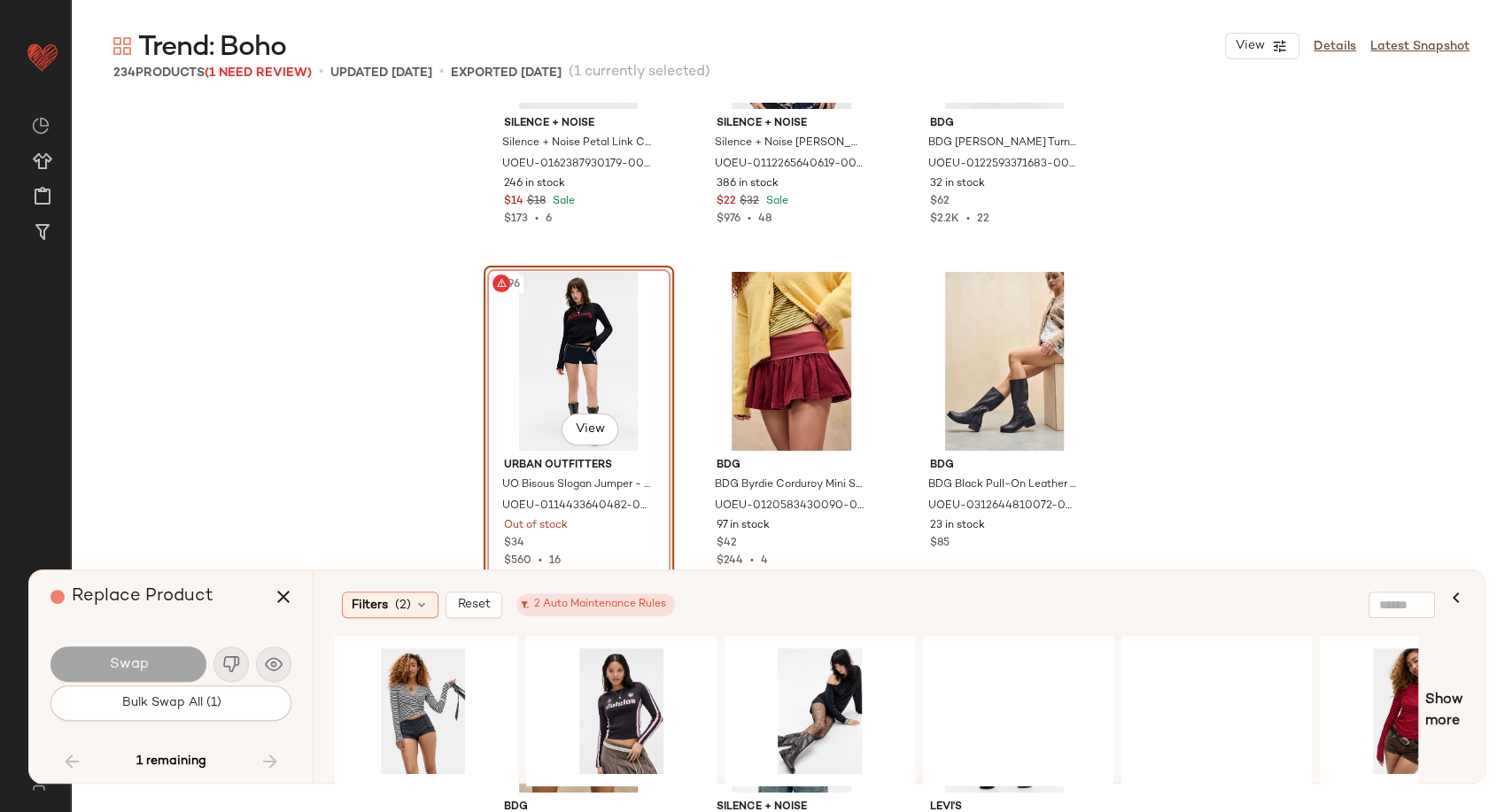
scroll to position [0, 1998]
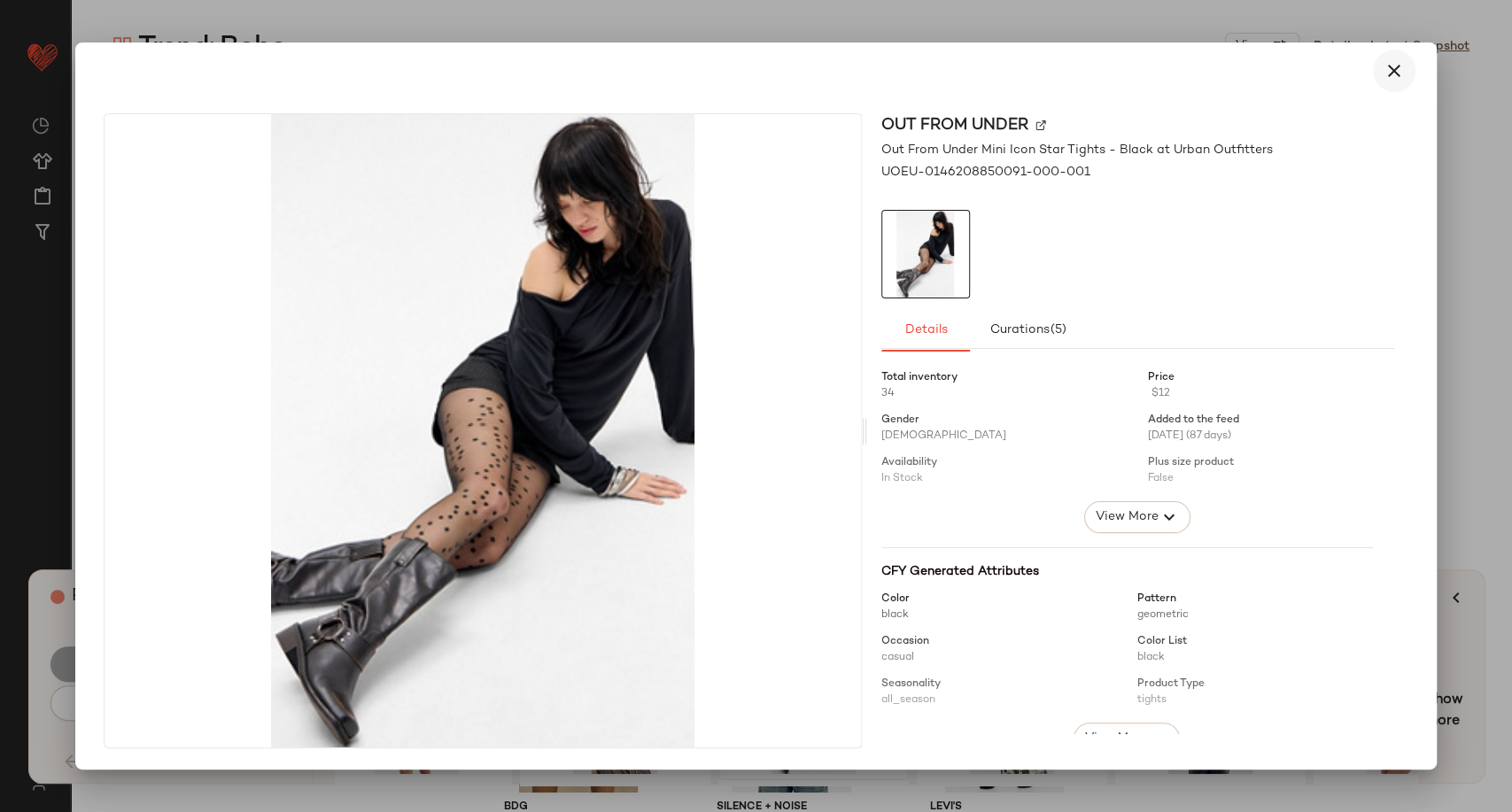
click at [1396, 71] on icon "button" at bounding box center [1394, 71] width 21 height 21
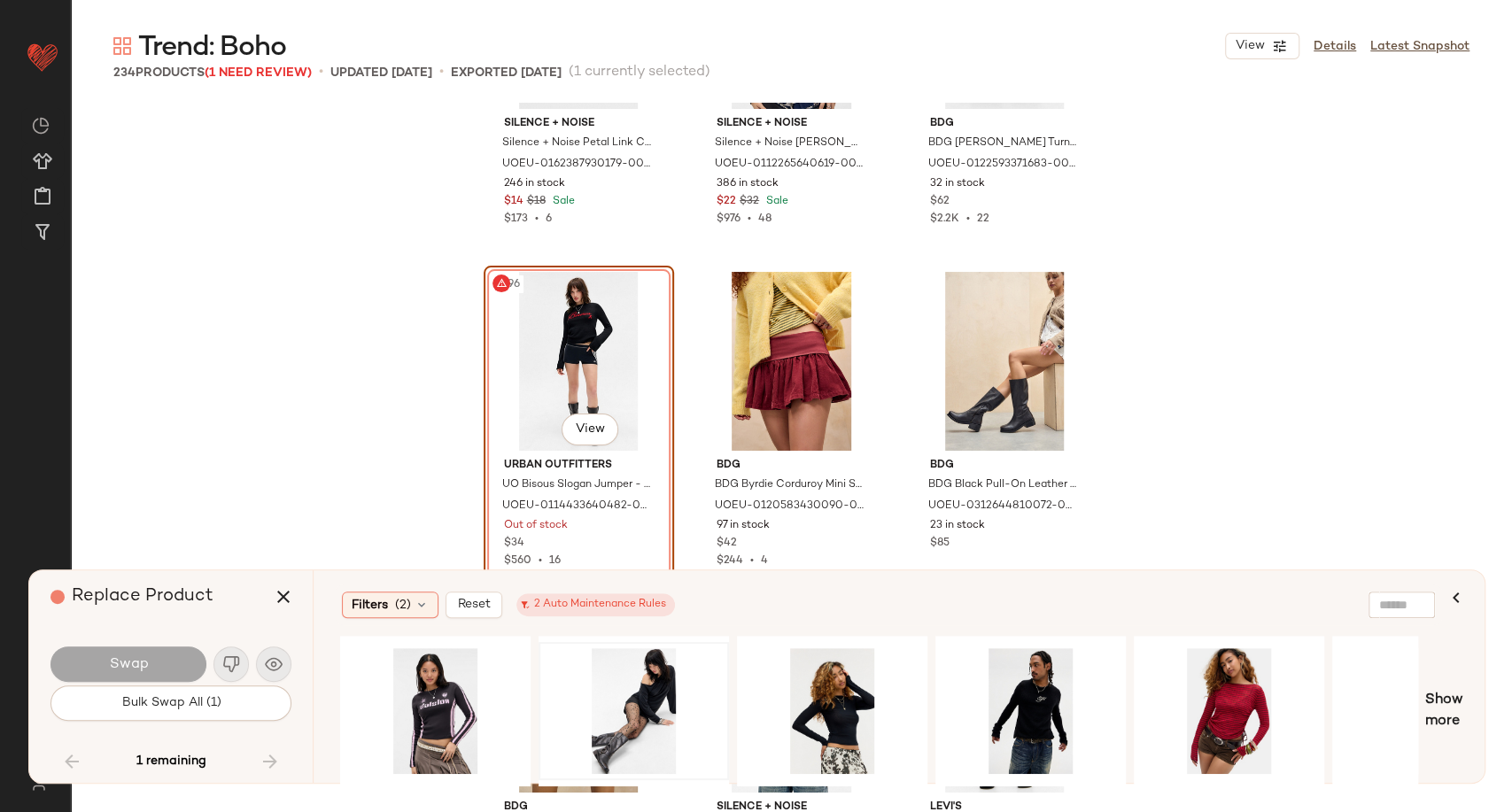
scroll to position [0, 2280]
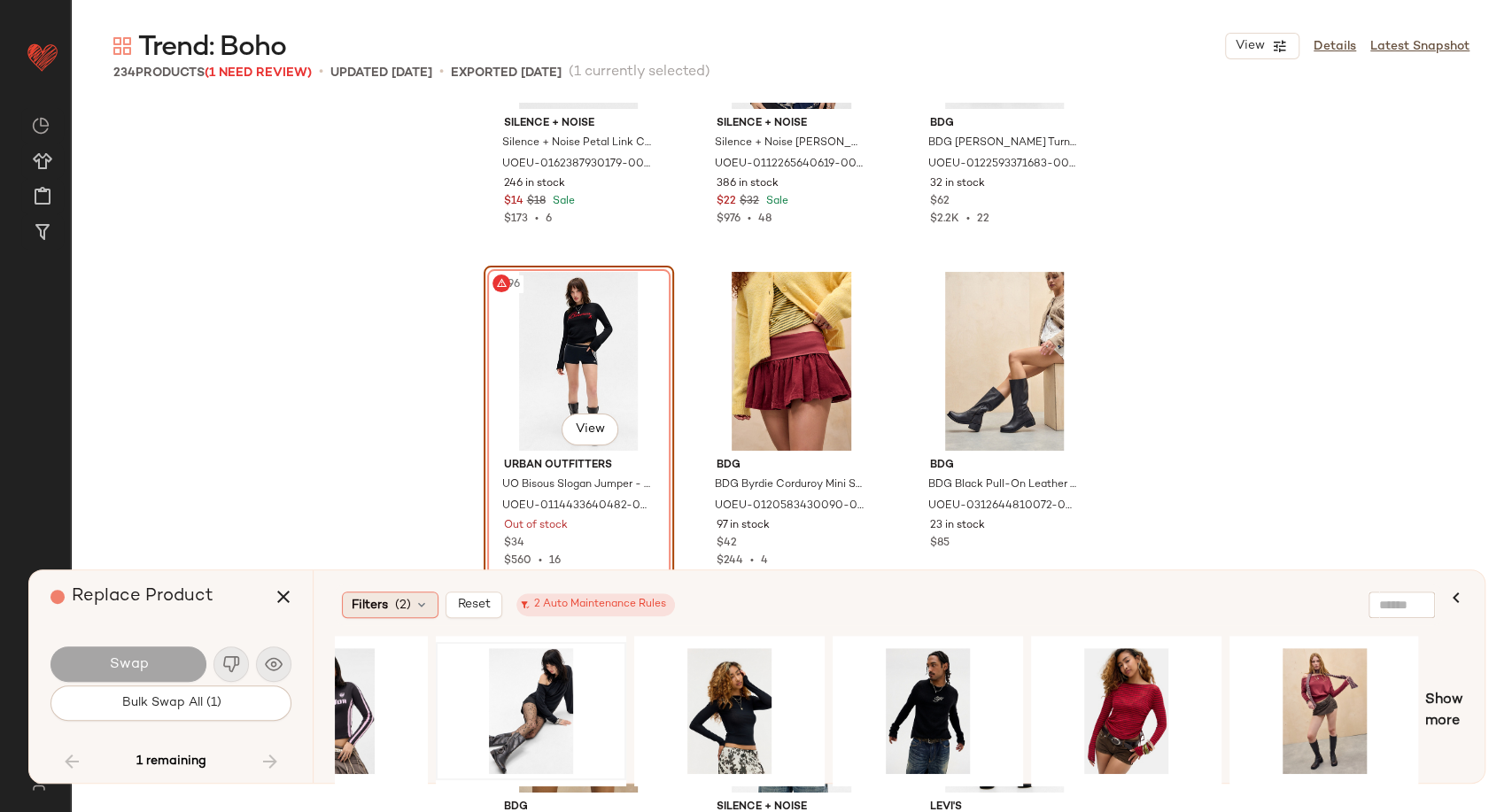
click at [425, 602] on icon at bounding box center [421, 605] width 14 height 14
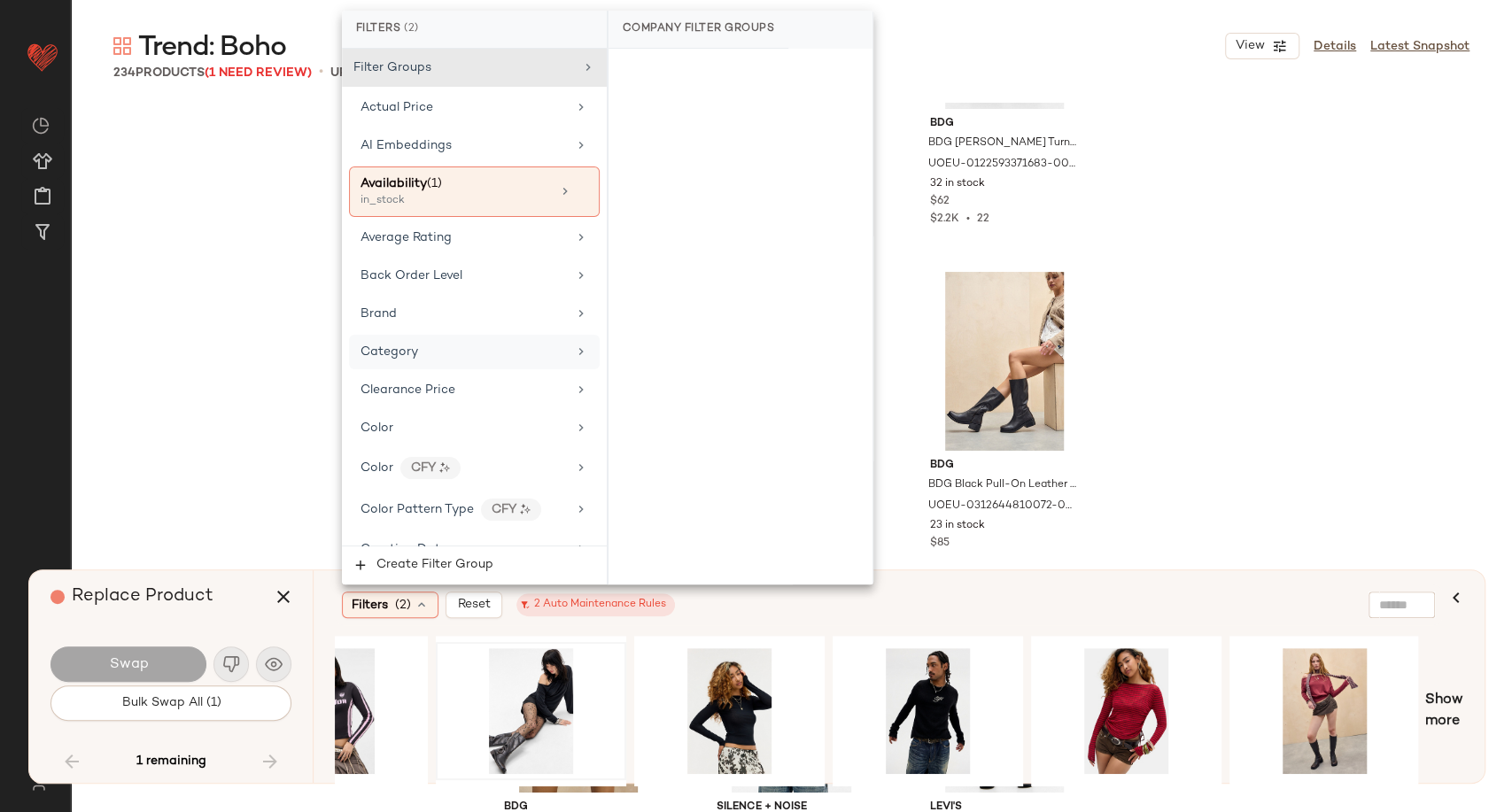
click at [424, 356] on div "Category" at bounding box center [464, 352] width 207 height 19
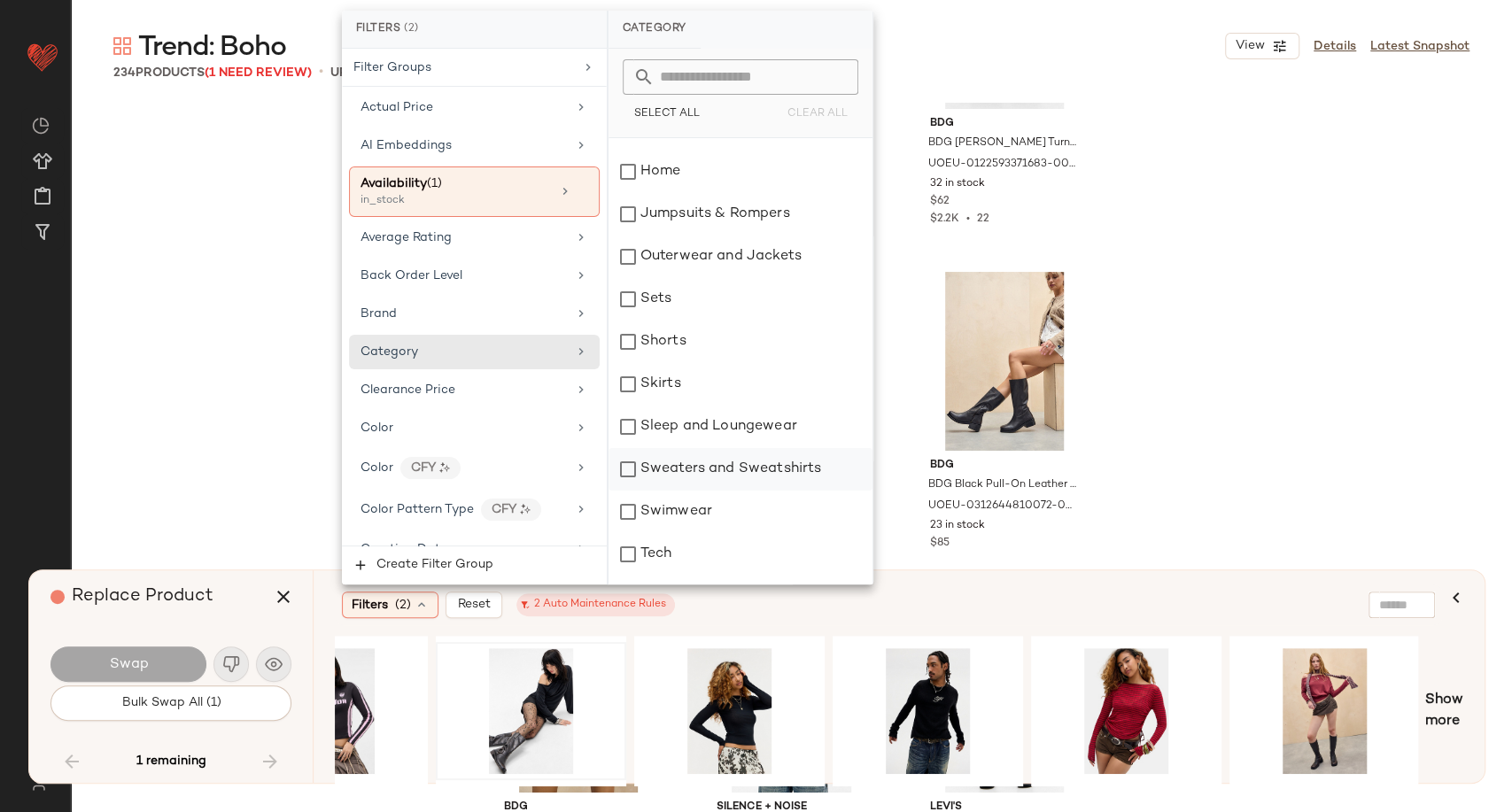
scroll to position [394, 0]
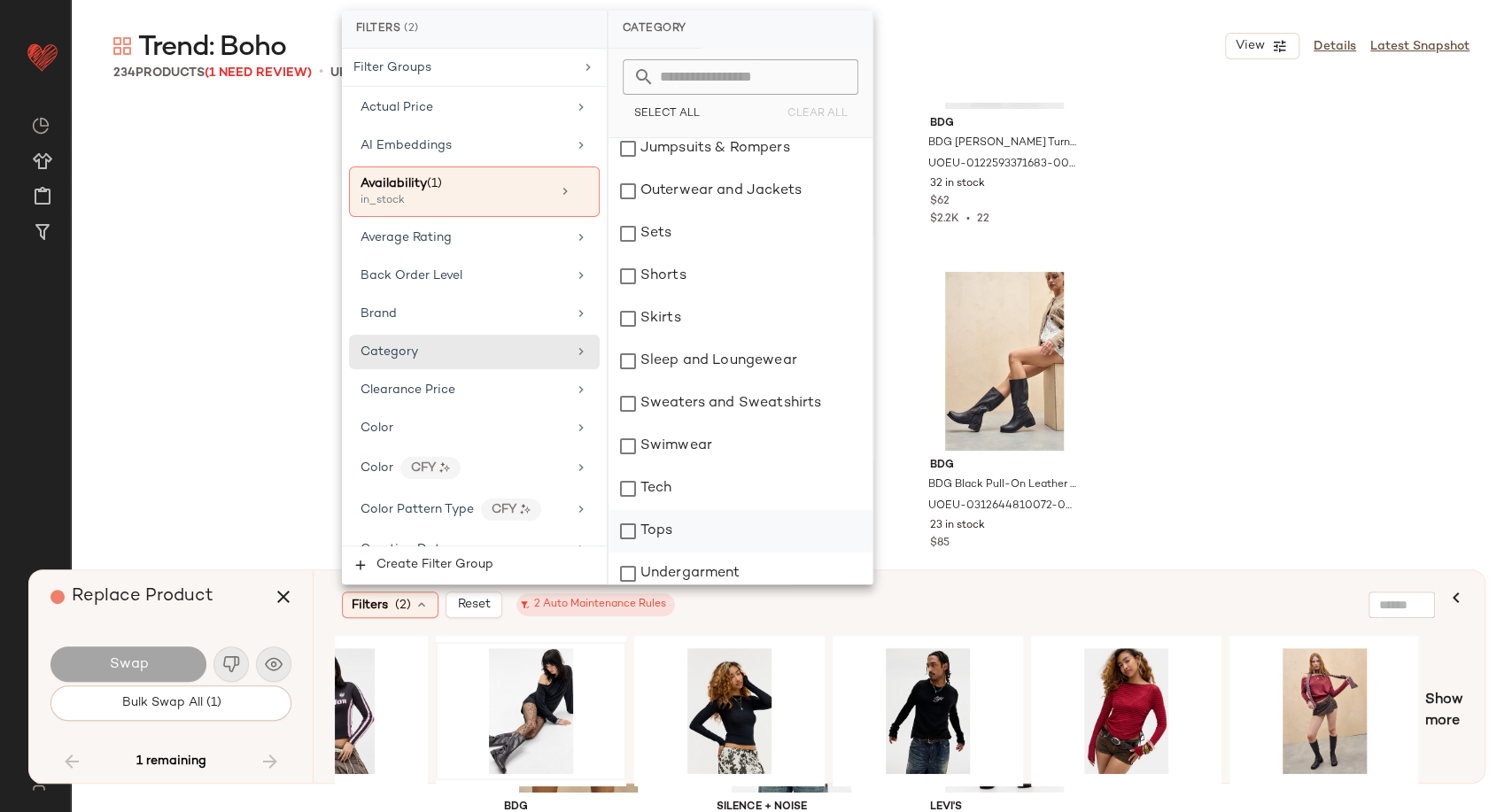
click at [664, 528] on div "Tops" at bounding box center [741, 531] width 264 height 43
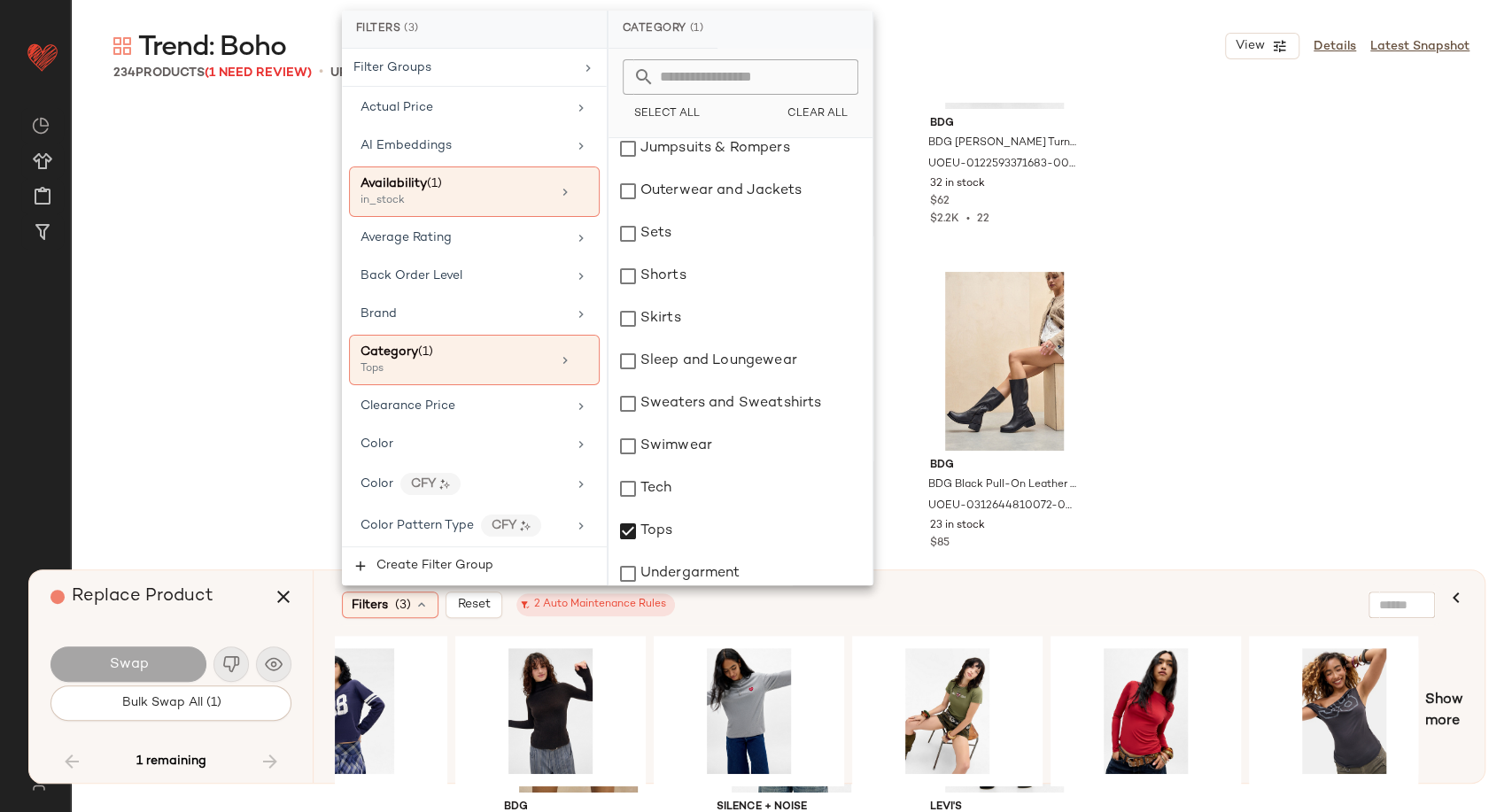
scroll to position [0, 2677]
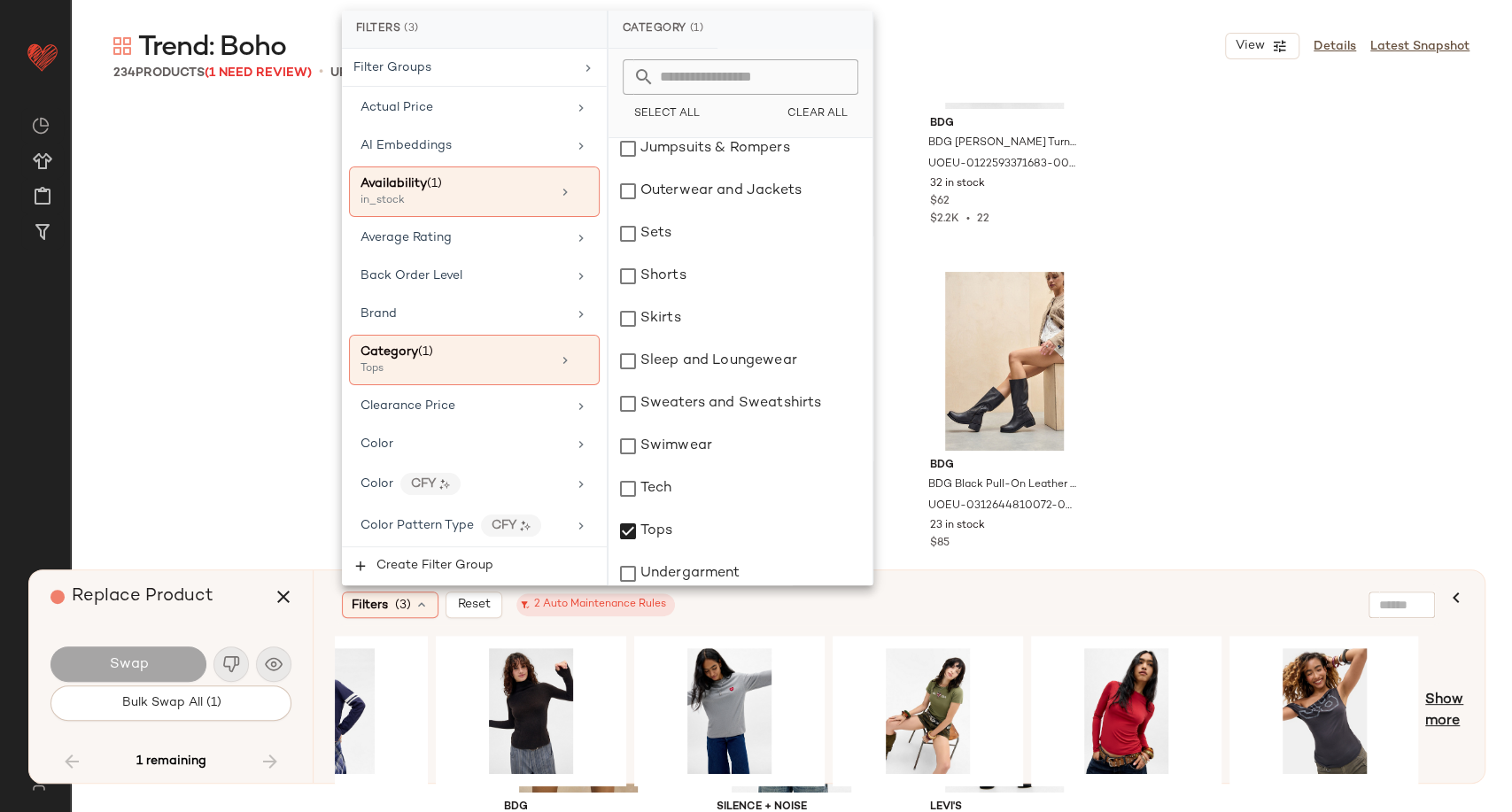
click at [1441, 724] on span "Show more" at bounding box center [1444, 711] width 38 height 43
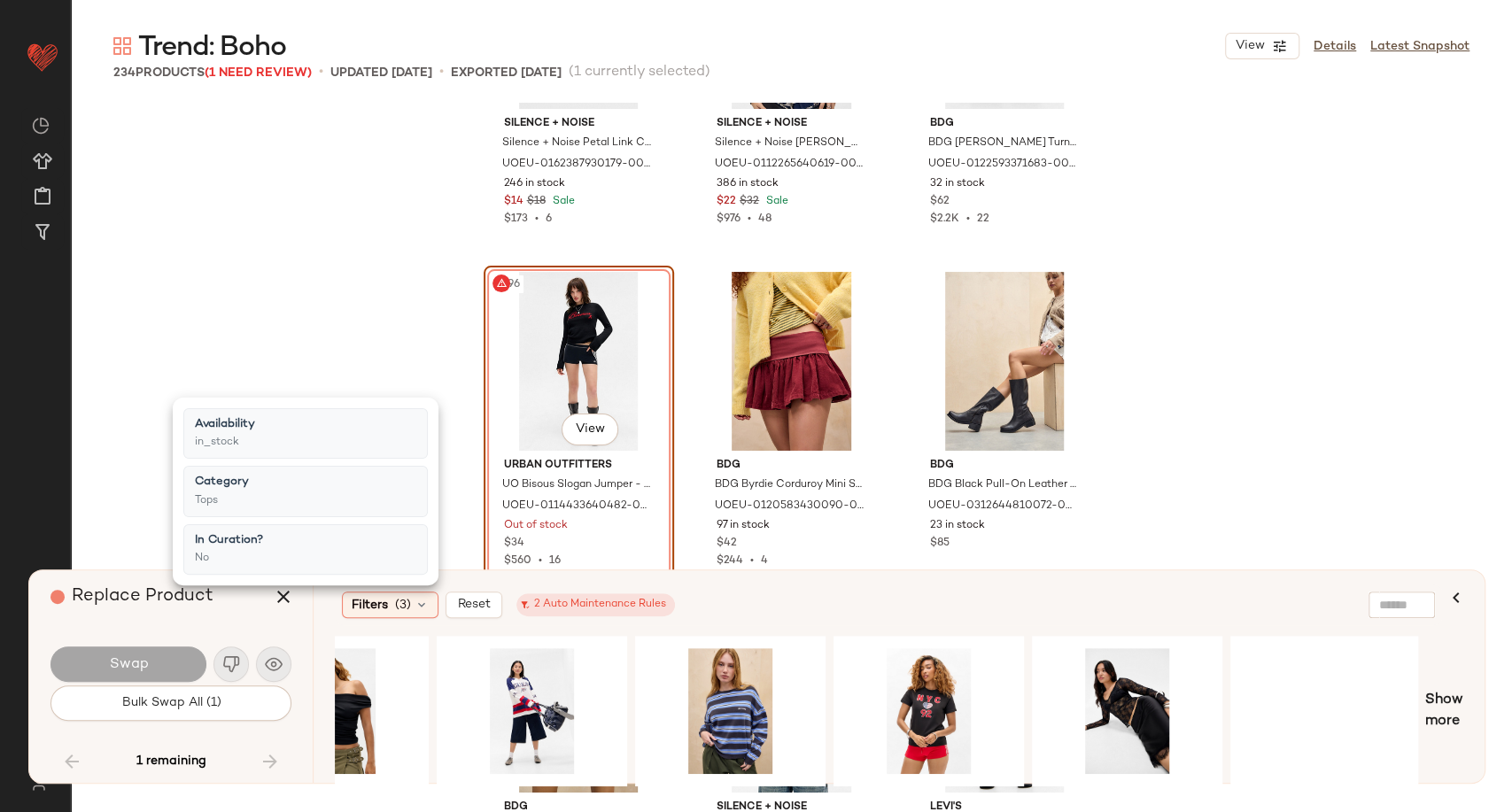
scroll to position [0, 3896]
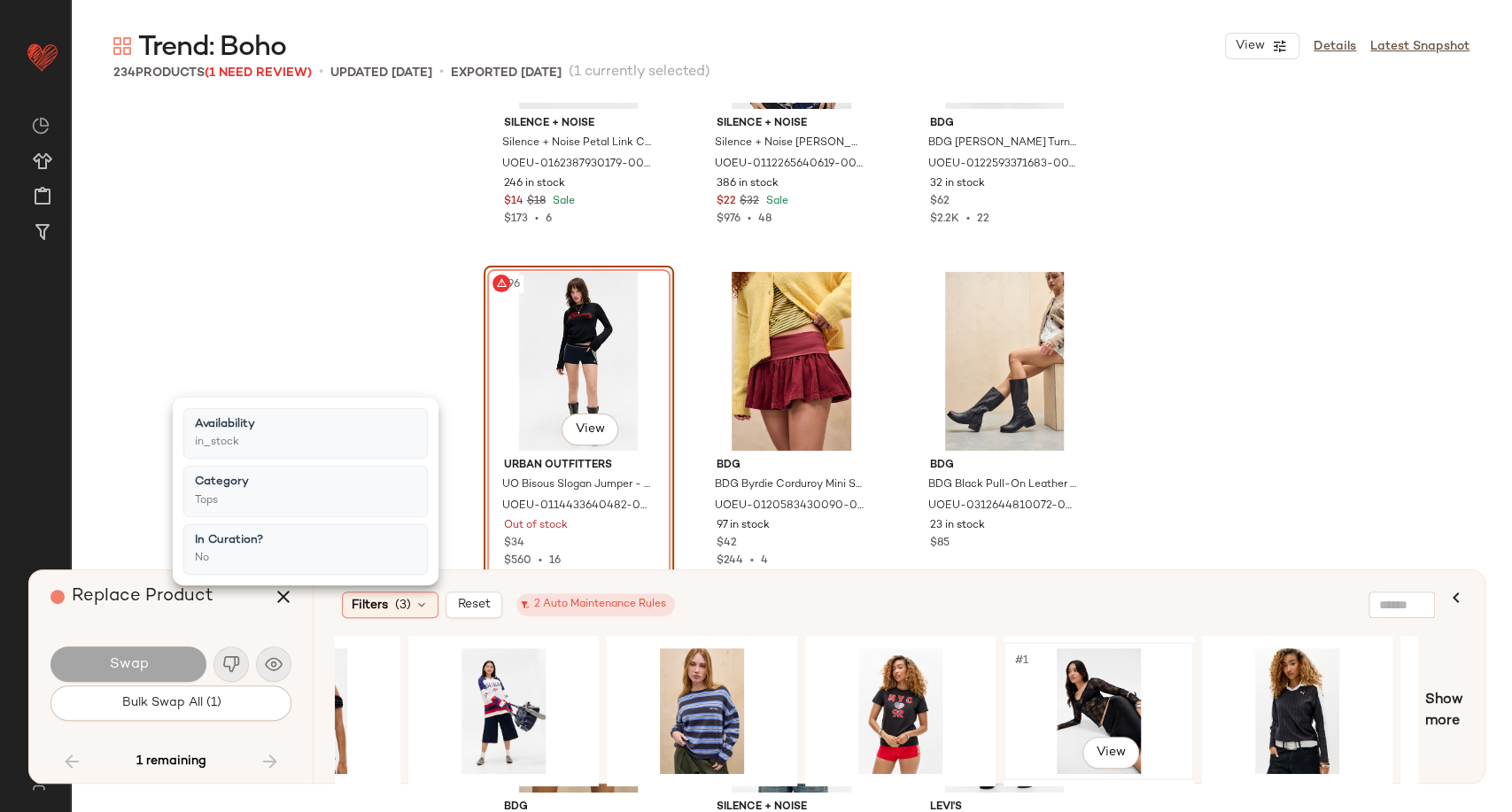
click at [1099, 715] on div "#1 View" at bounding box center [1098, 711] width 178 height 126
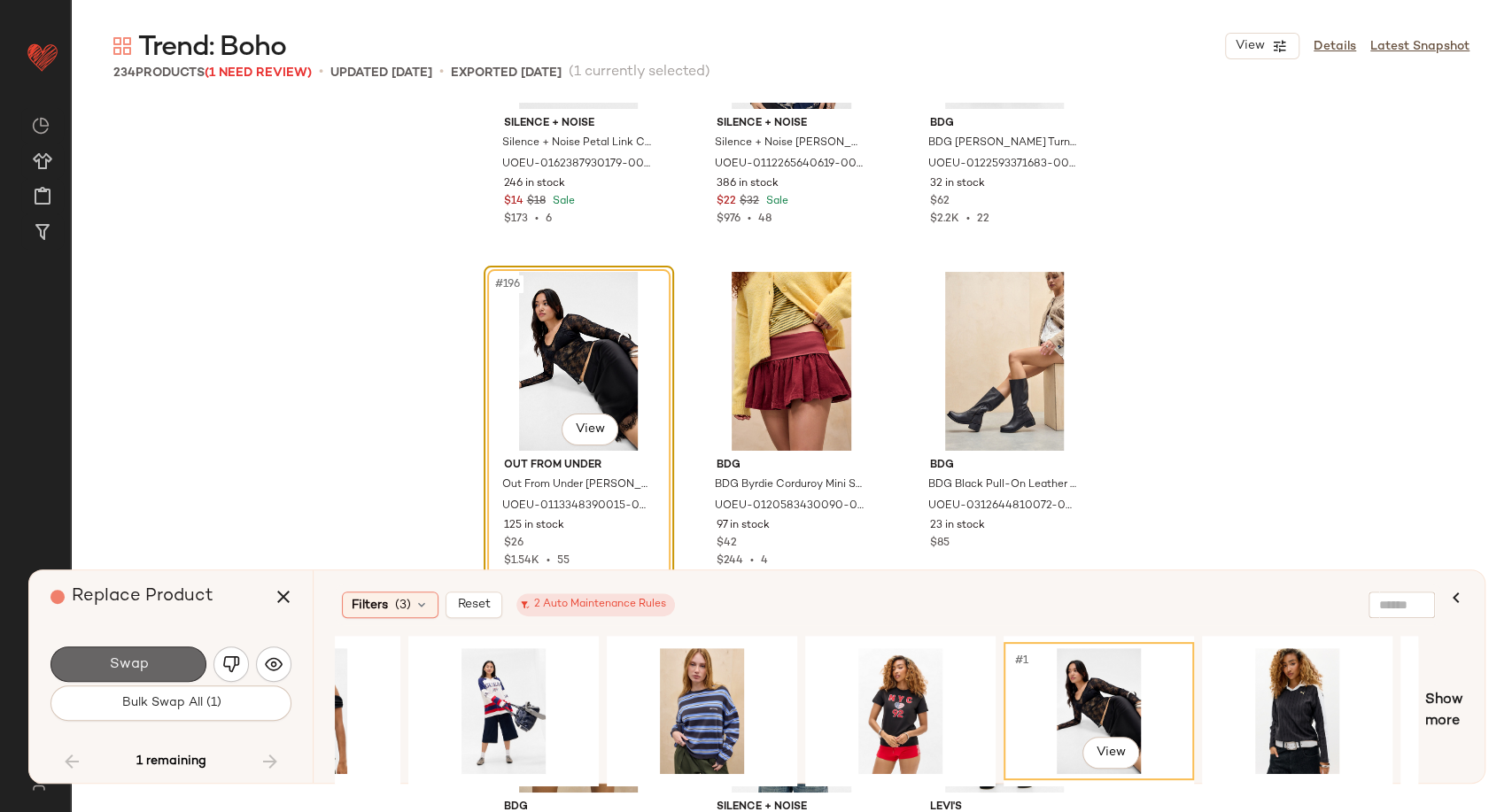
click at [167, 662] on button "Swap" at bounding box center [128, 665] width 156 height 36
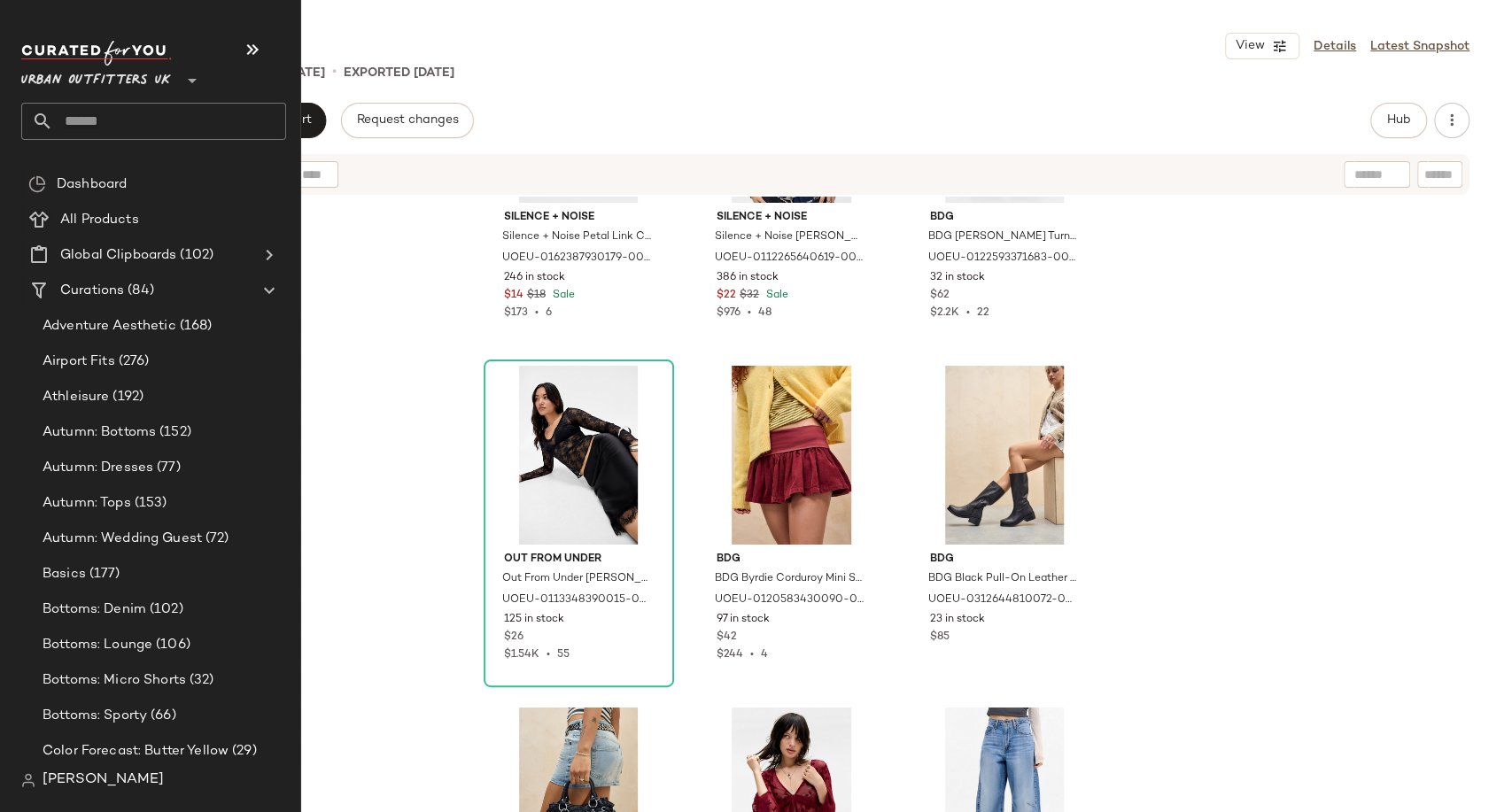
click at [67, 122] on input "text" at bounding box center [169, 120] width 233 height 37
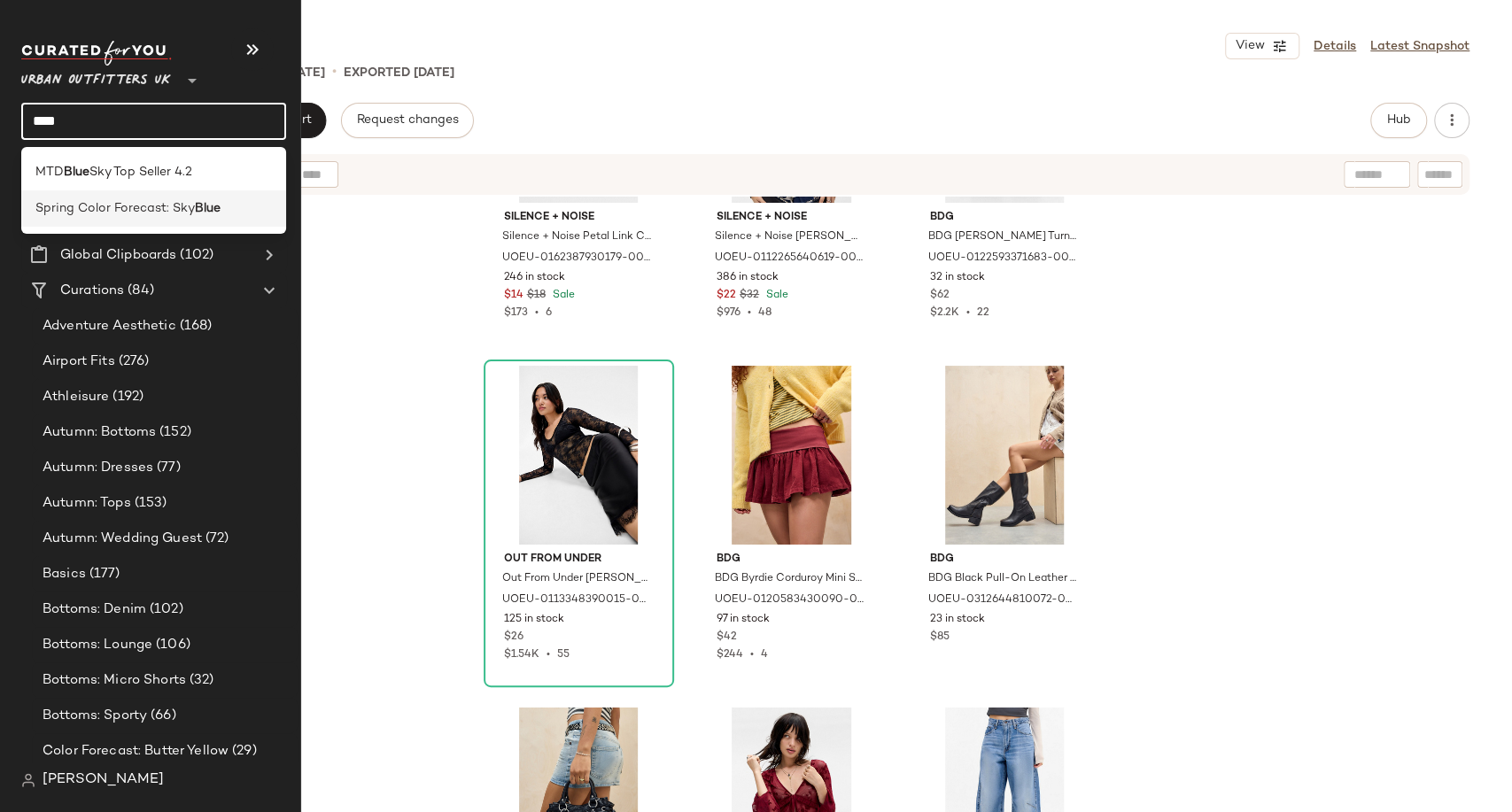
type input "****"
click at [93, 200] on span "Spring Color Forecast: Sky" at bounding box center [115, 209] width 159 height 19
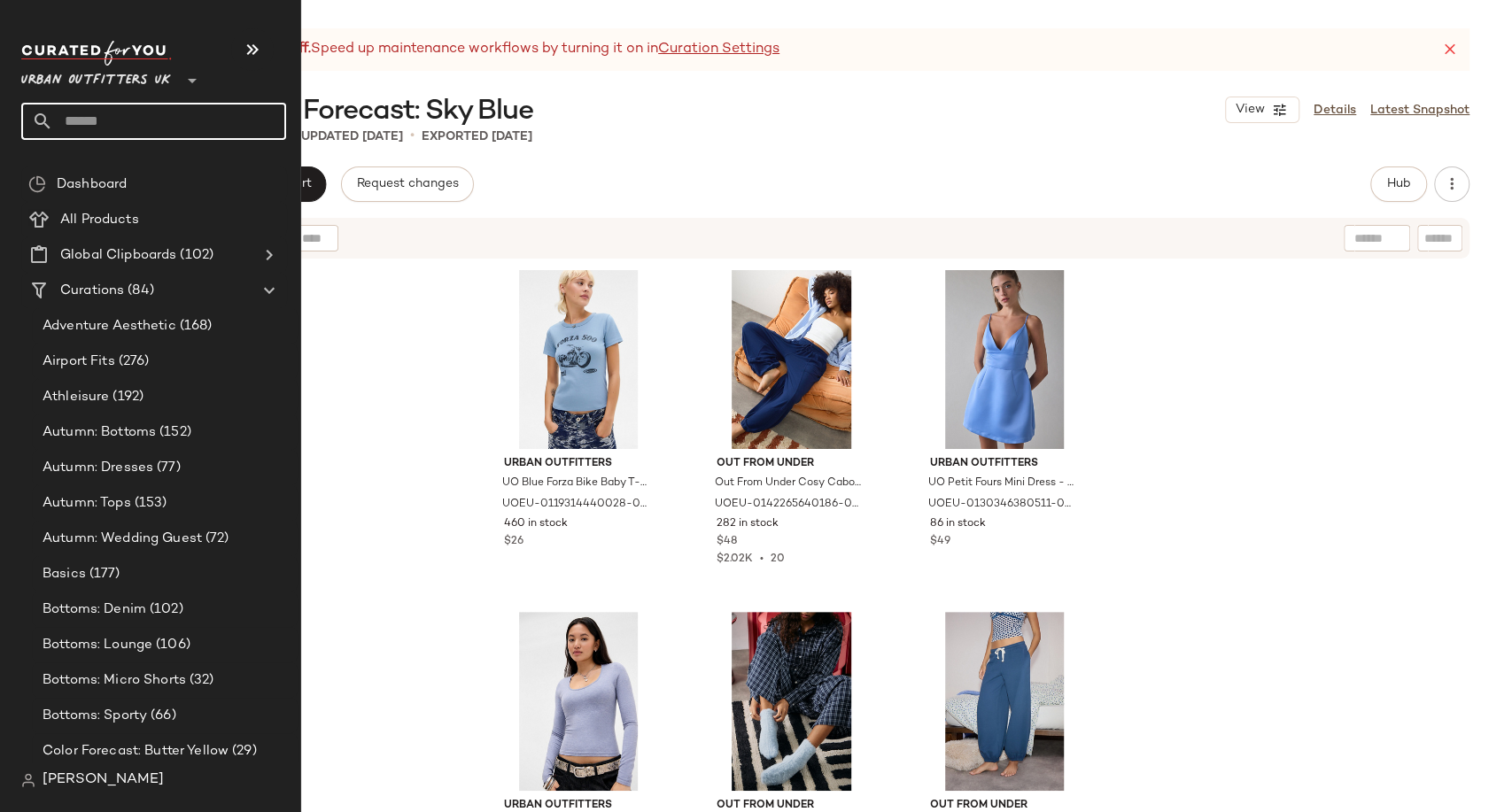
click at [70, 122] on input "text" at bounding box center [169, 120] width 233 height 37
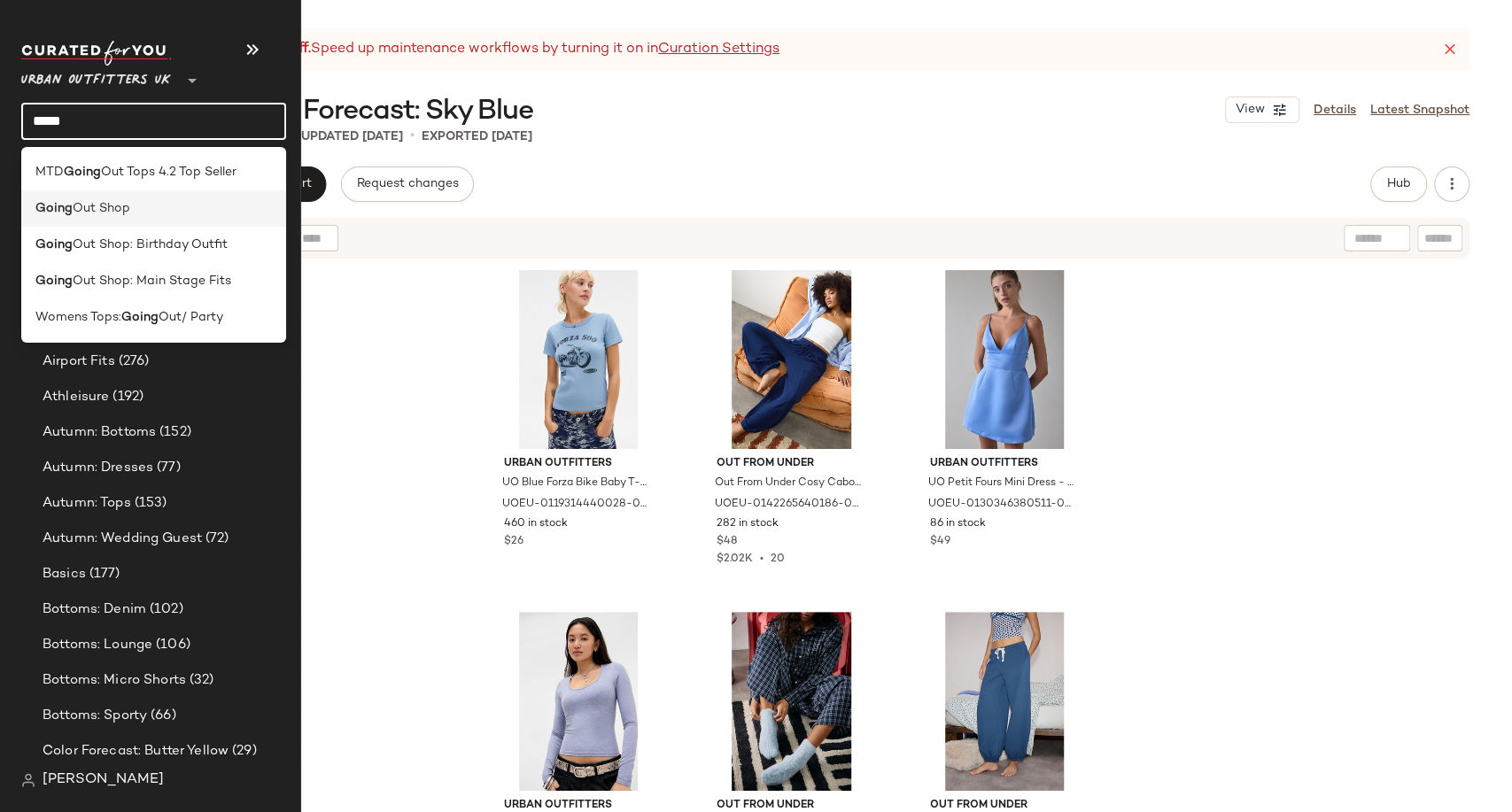
type input "*****"
click at [126, 209] on span "Out Shop" at bounding box center [101, 209] width 58 height 19
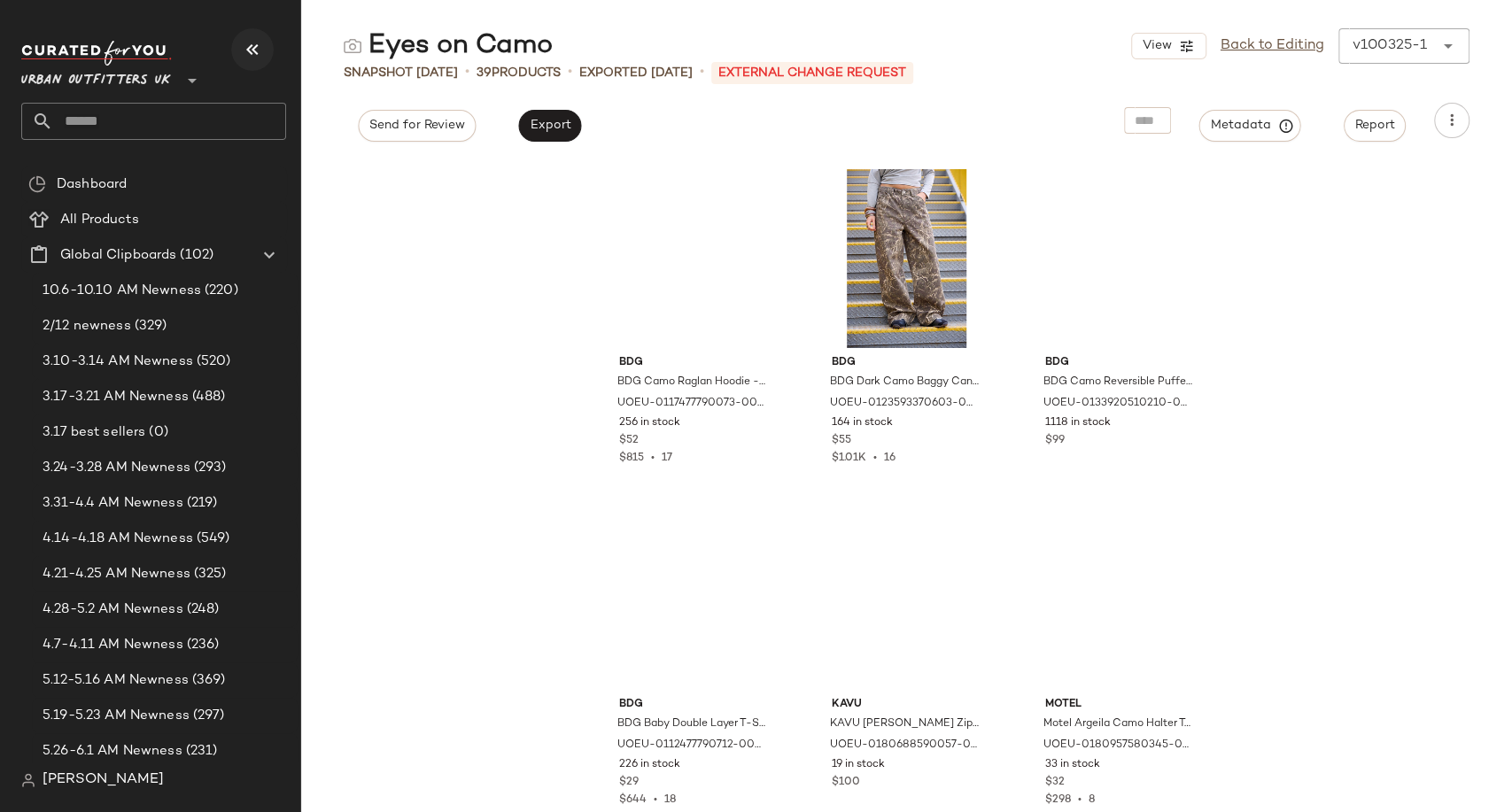
click at [253, 49] on icon "button" at bounding box center [252, 49] width 21 height 21
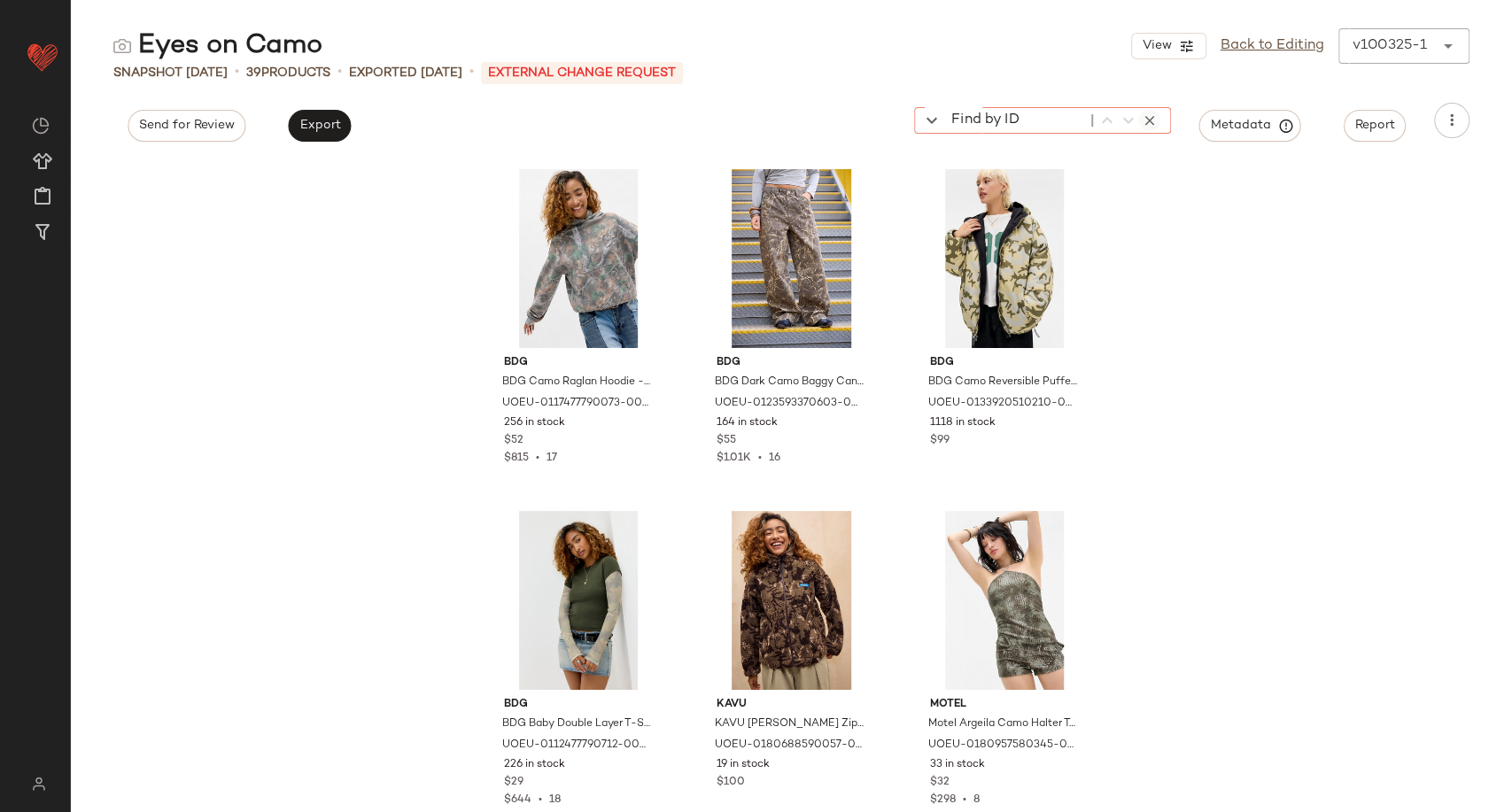
click at [1144, 118] on div "Find by ID Find by ID" at bounding box center [1043, 120] width 256 height 27
click at [1190, 235] on div "BDG BDG Camo Raglan Hoodie - Black XS at Urban Outfitters UOEU-0117477790073-00…" at bounding box center [791, 485] width 1441 height 653
click at [1251, 45] on link "Back to Editing" at bounding box center [1272, 46] width 103 height 21
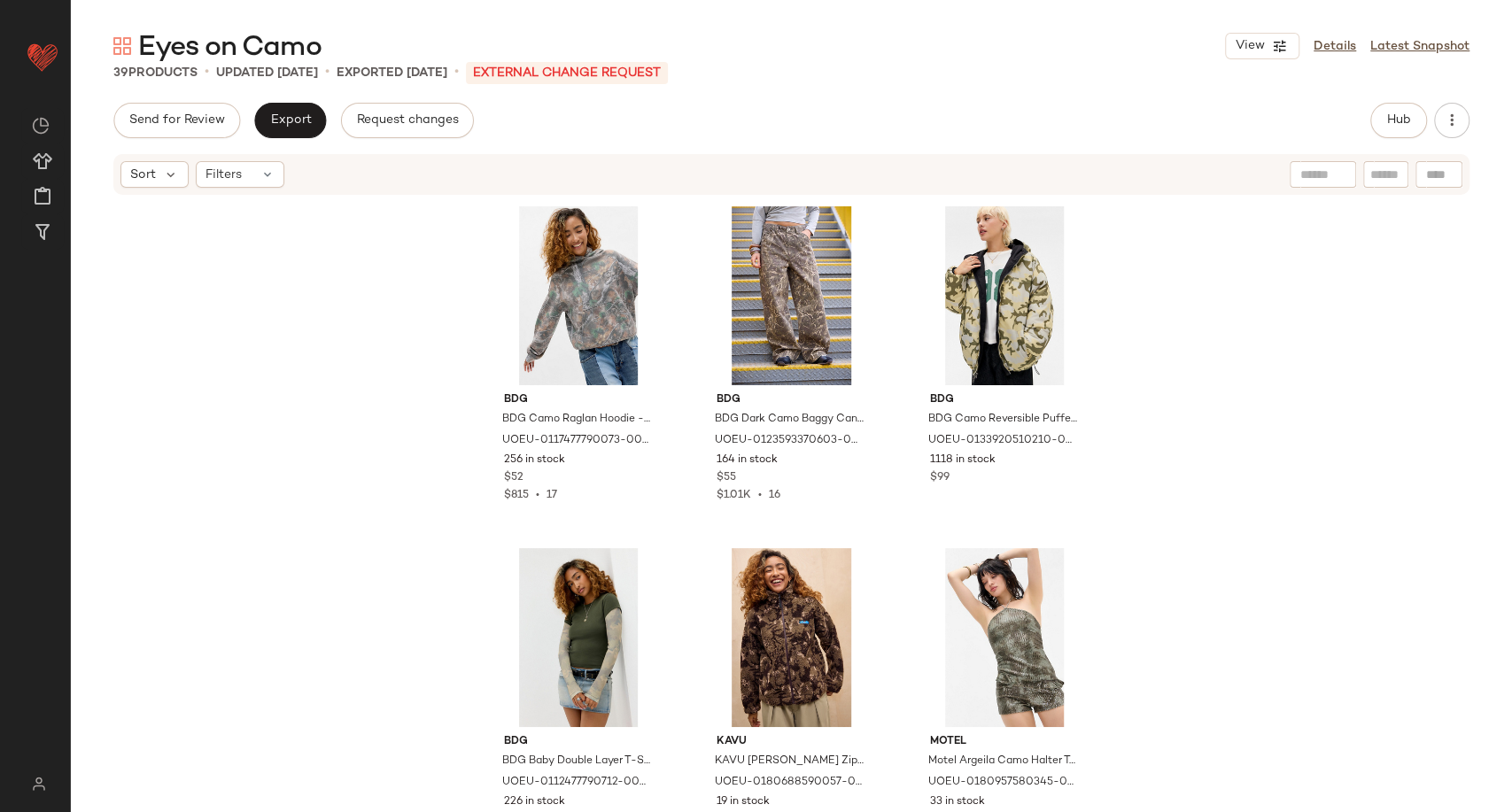
click at [1325, 178] on div at bounding box center [1323, 174] width 67 height 27
click at [1372, 174] on input "Filter" at bounding box center [1326, 175] width 151 height 19
click at [1203, 178] on input "text" at bounding box center [1246, 175] width 154 height 19
click at [1428, 167] on div "Find by ID Find by ID" at bounding box center [1334, 174] width 256 height 27
click at [1274, 177] on input "Find by ID" at bounding box center [1306, 174] width 138 height 27
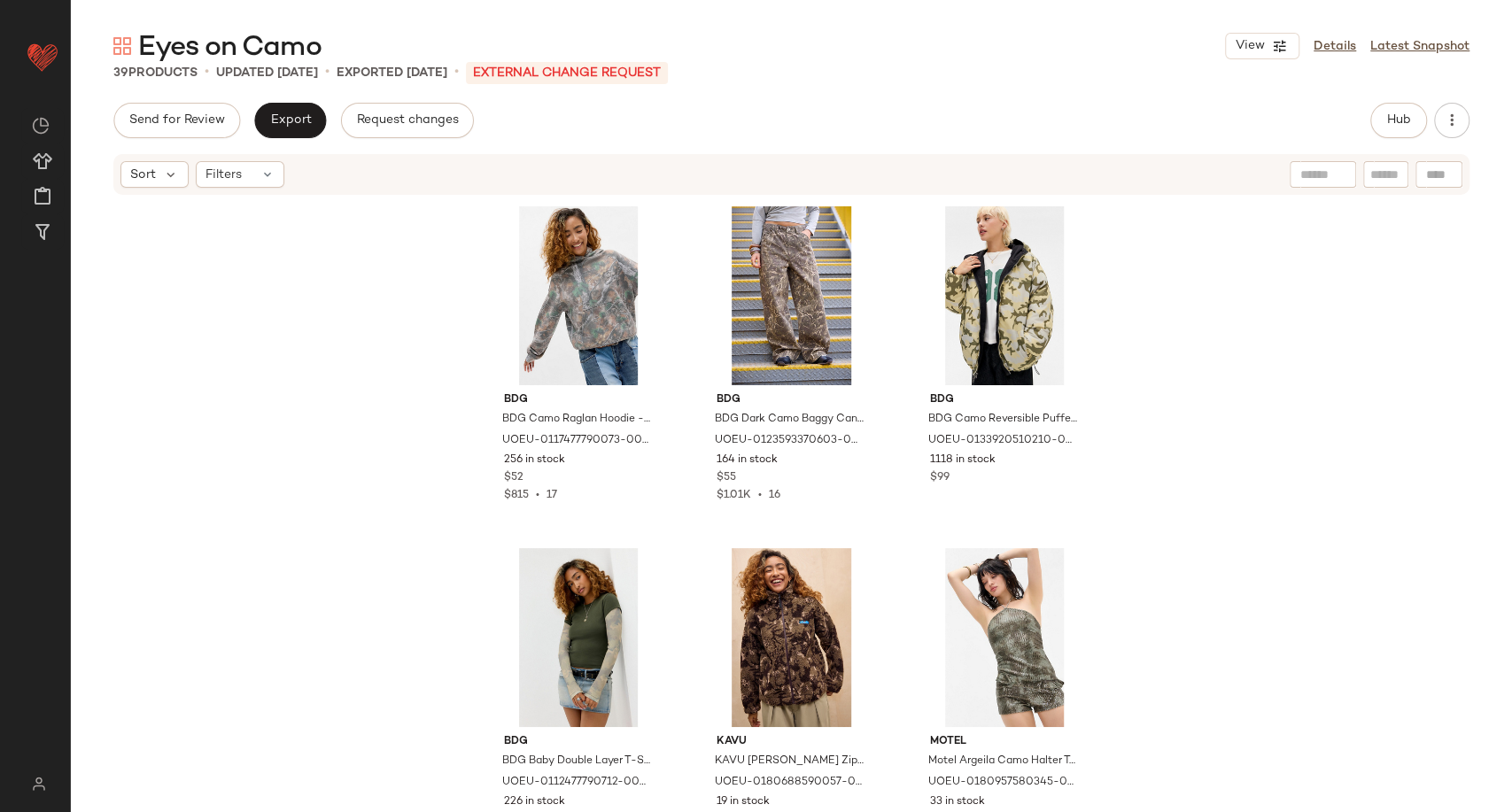
click at [1226, 322] on div "BDG BDG Camo Raglan Hoodie - Black XS at Urban Outfitters UOEU-0117477790073-00…" at bounding box center [791, 502] width 1441 height 610
click at [1417, 178] on div "Find by ID Find by ID" at bounding box center [1334, 174] width 256 height 27
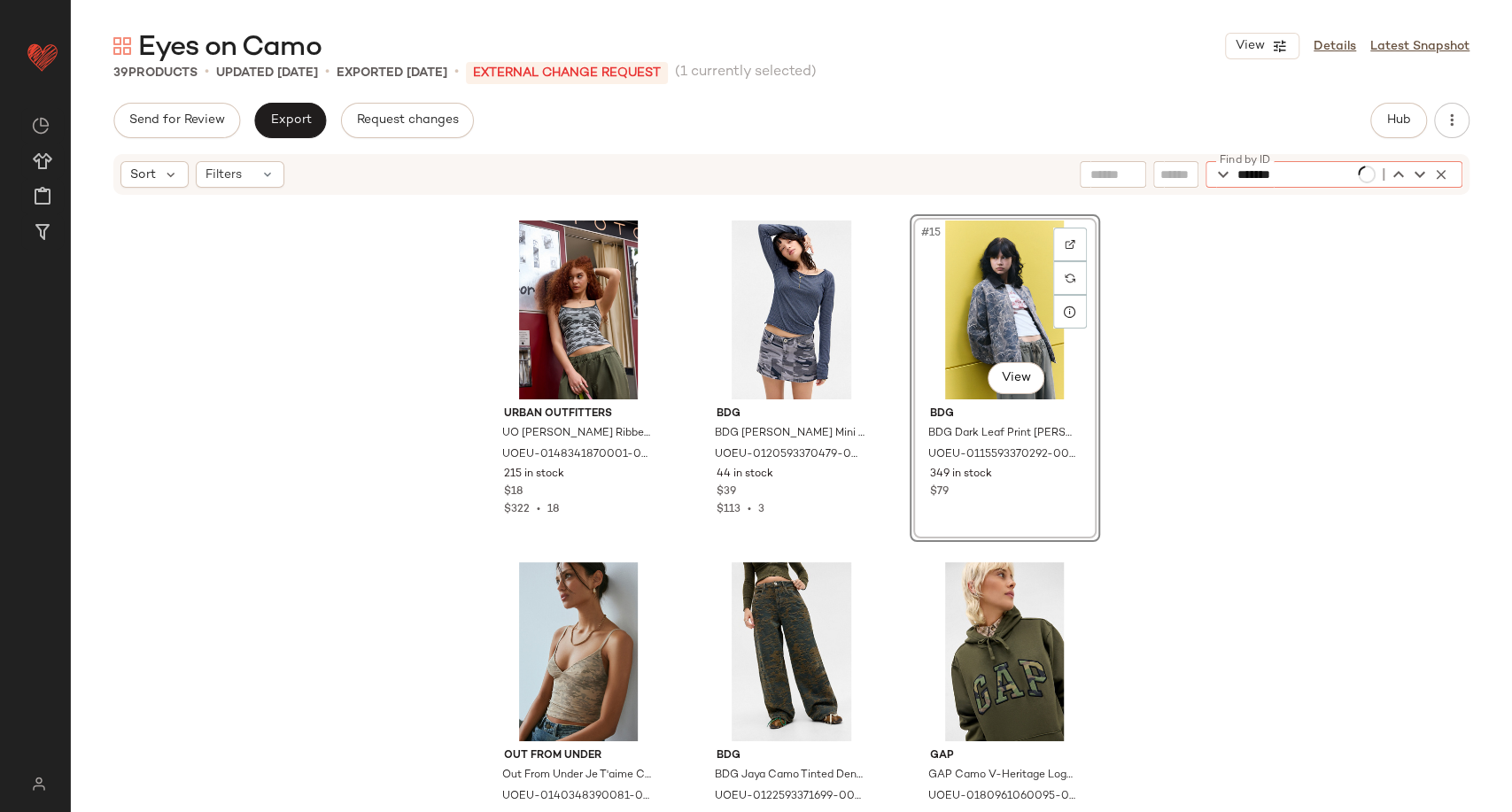
scroll to position [3419, 0]
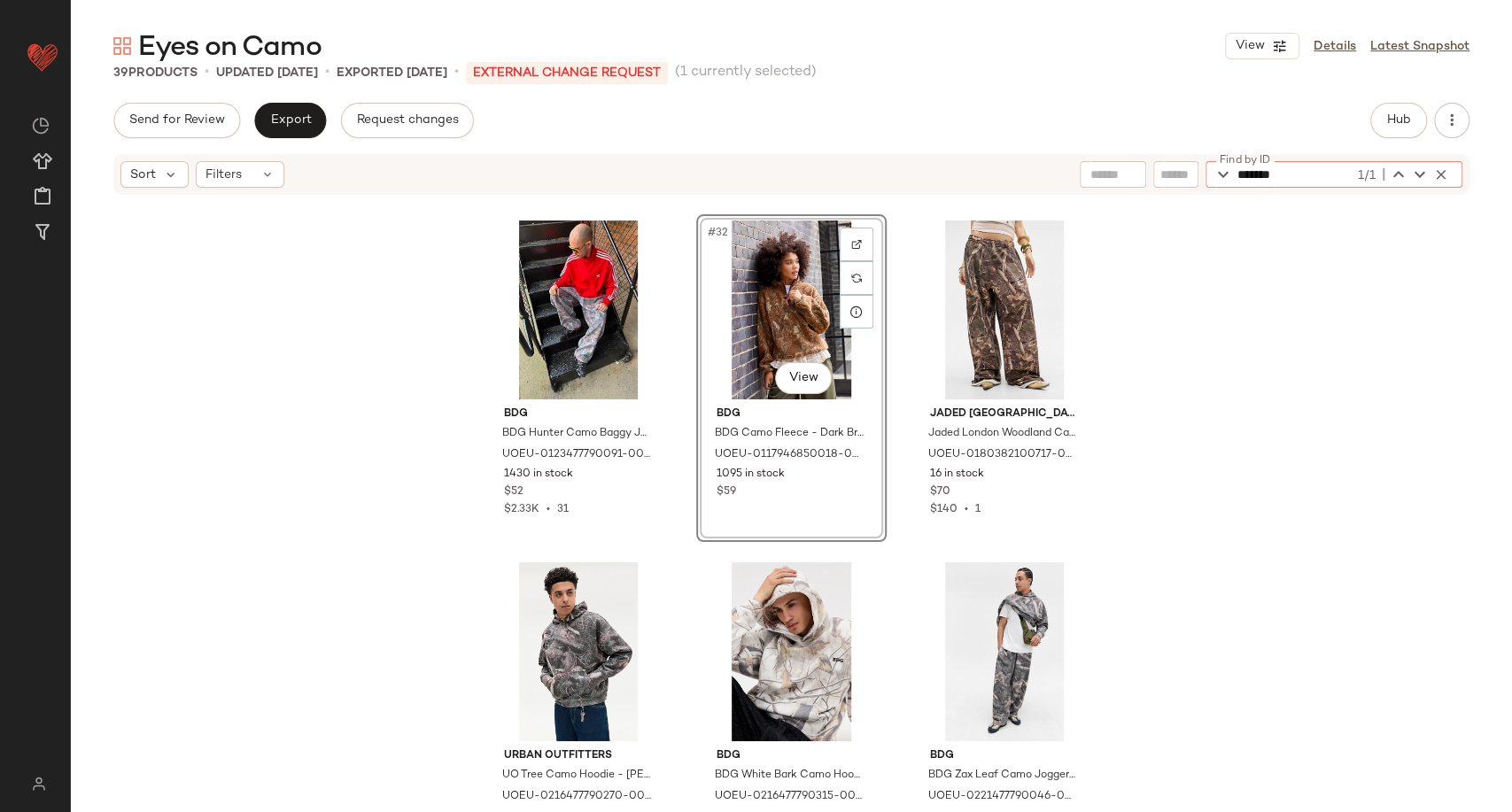
type input "*******"
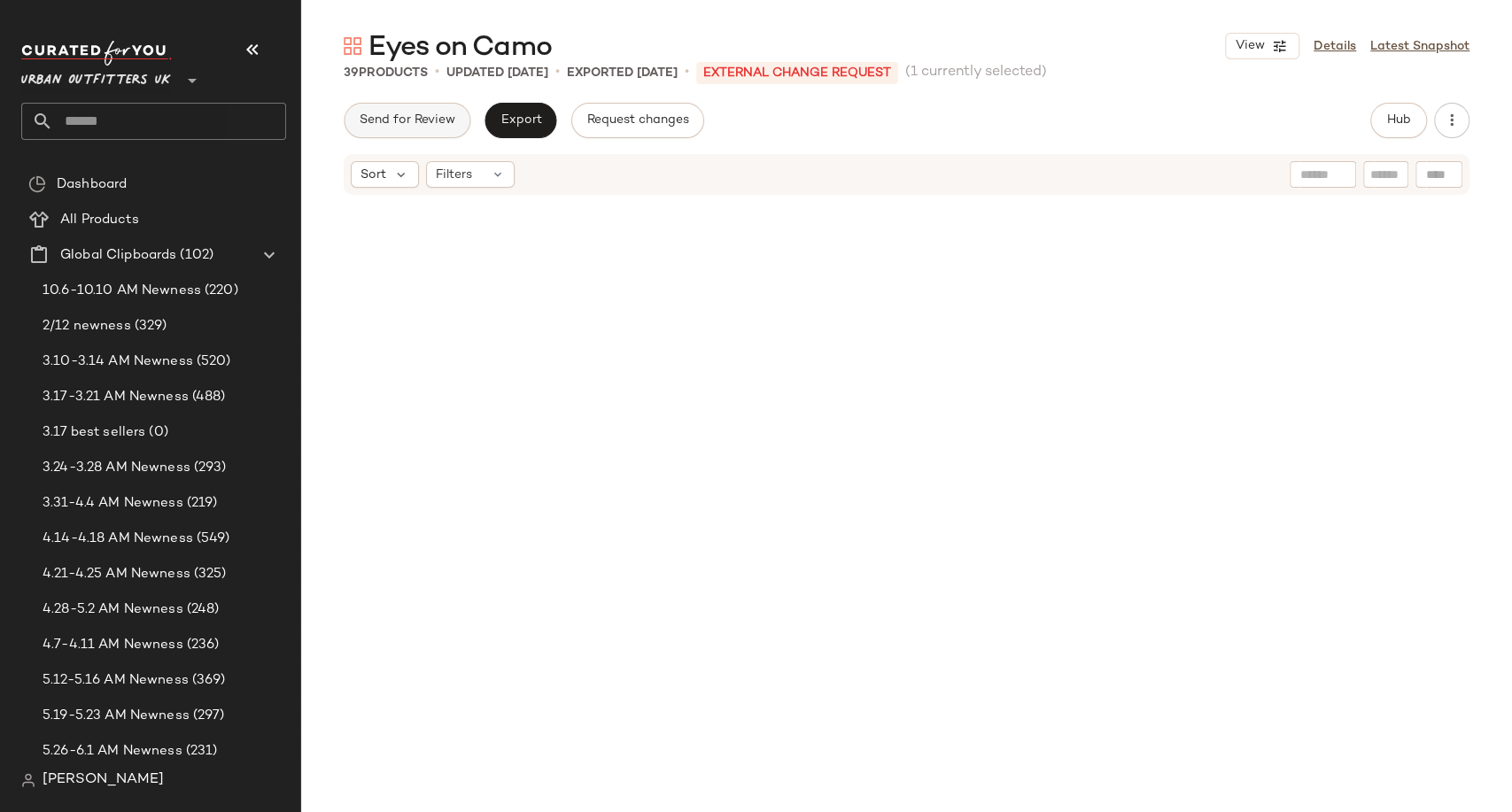
scroll to position [3419, 0]
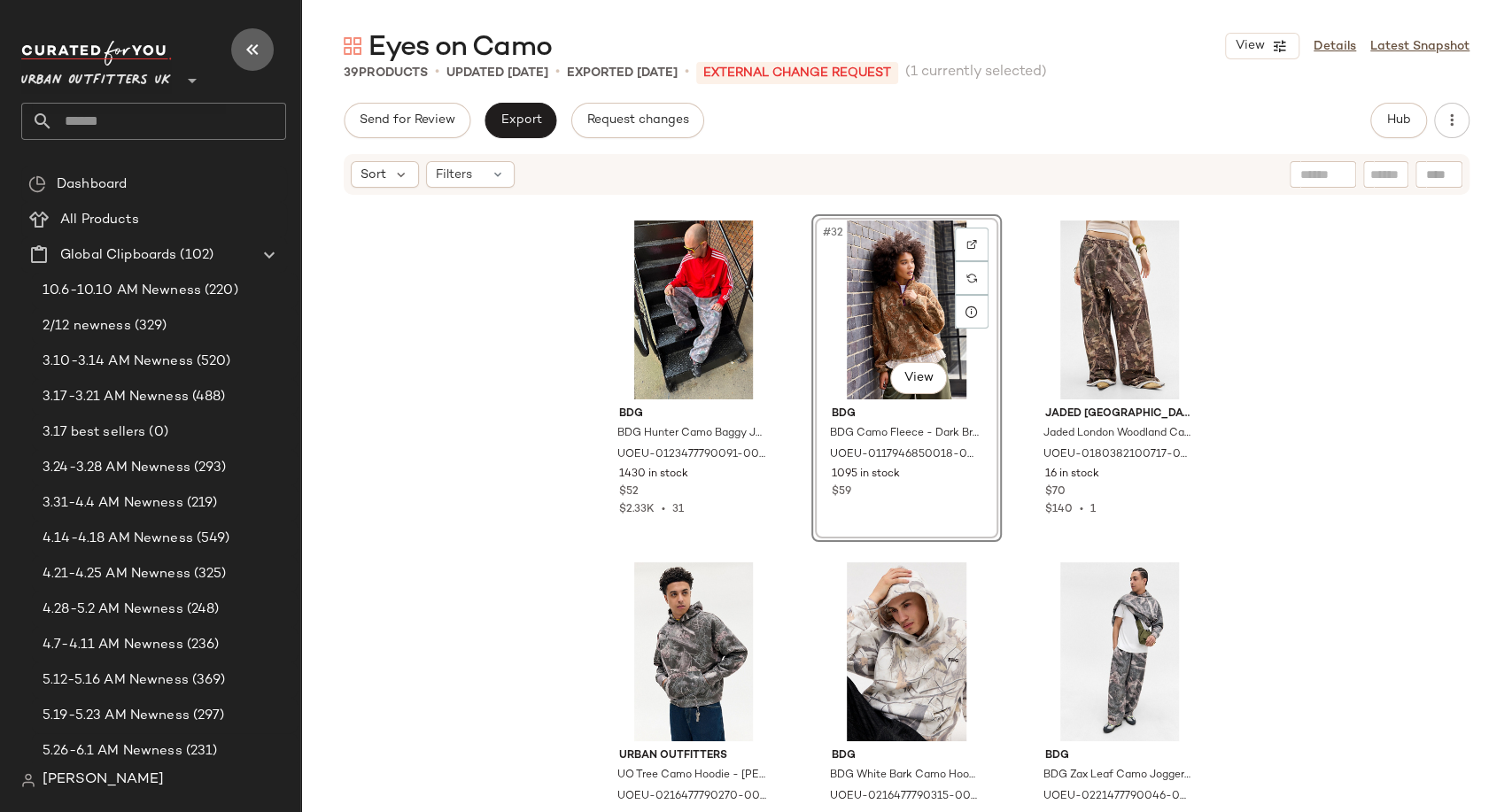
click at [249, 49] on icon "button" at bounding box center [252, 49] width 21 height 21
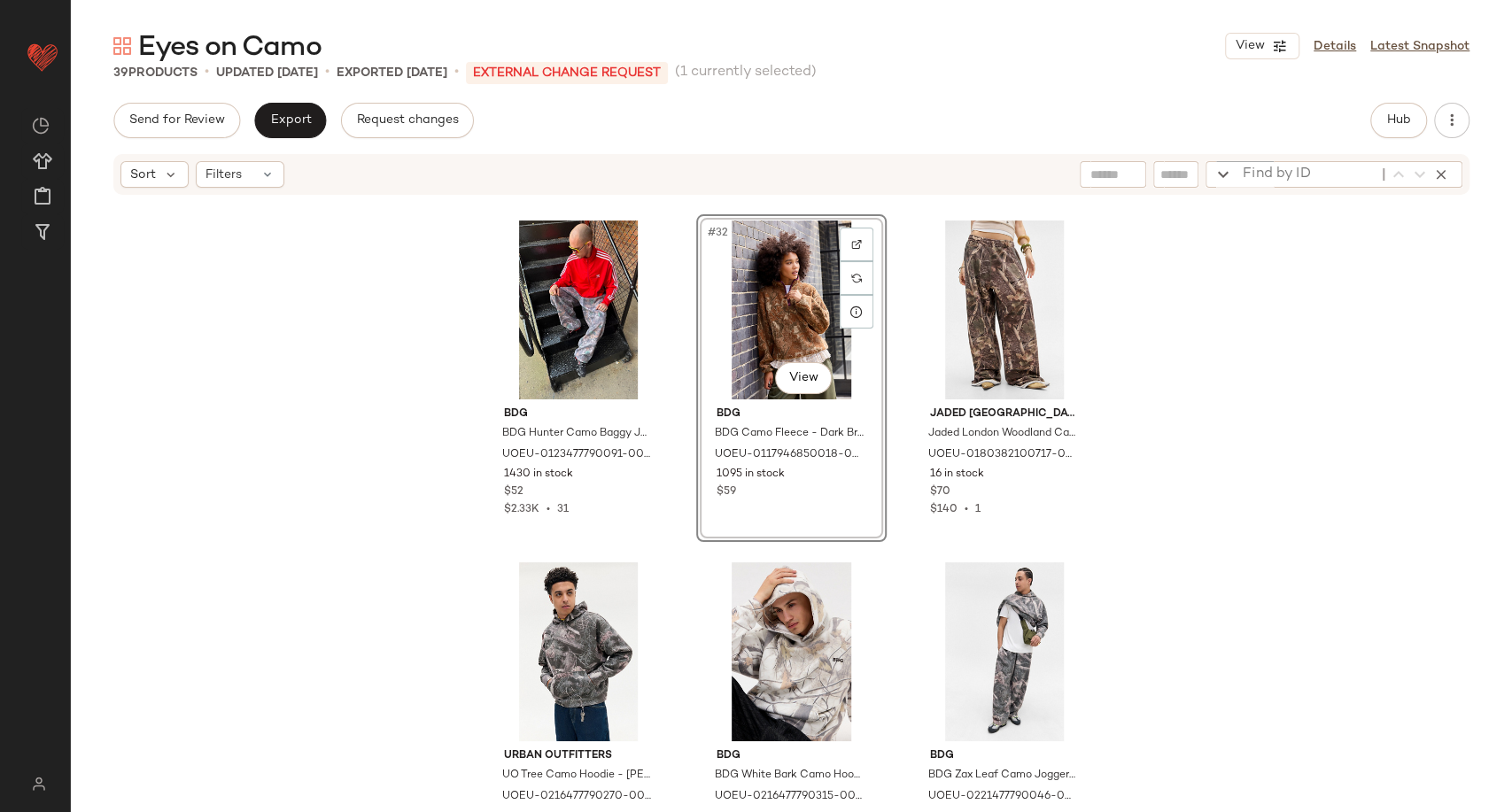
drag, startPoint x: 1422, startPoint y: 175, endPoint x: 1304, endPoint y: 689, distance: 527.4
click at [1290, 689] on div "BDG BDG Hunter Camo Baggy Jogger - Dark Green S at Urban Outfitters UOEU-012347…" at bounding box center [791, 502] width 1441 height 610
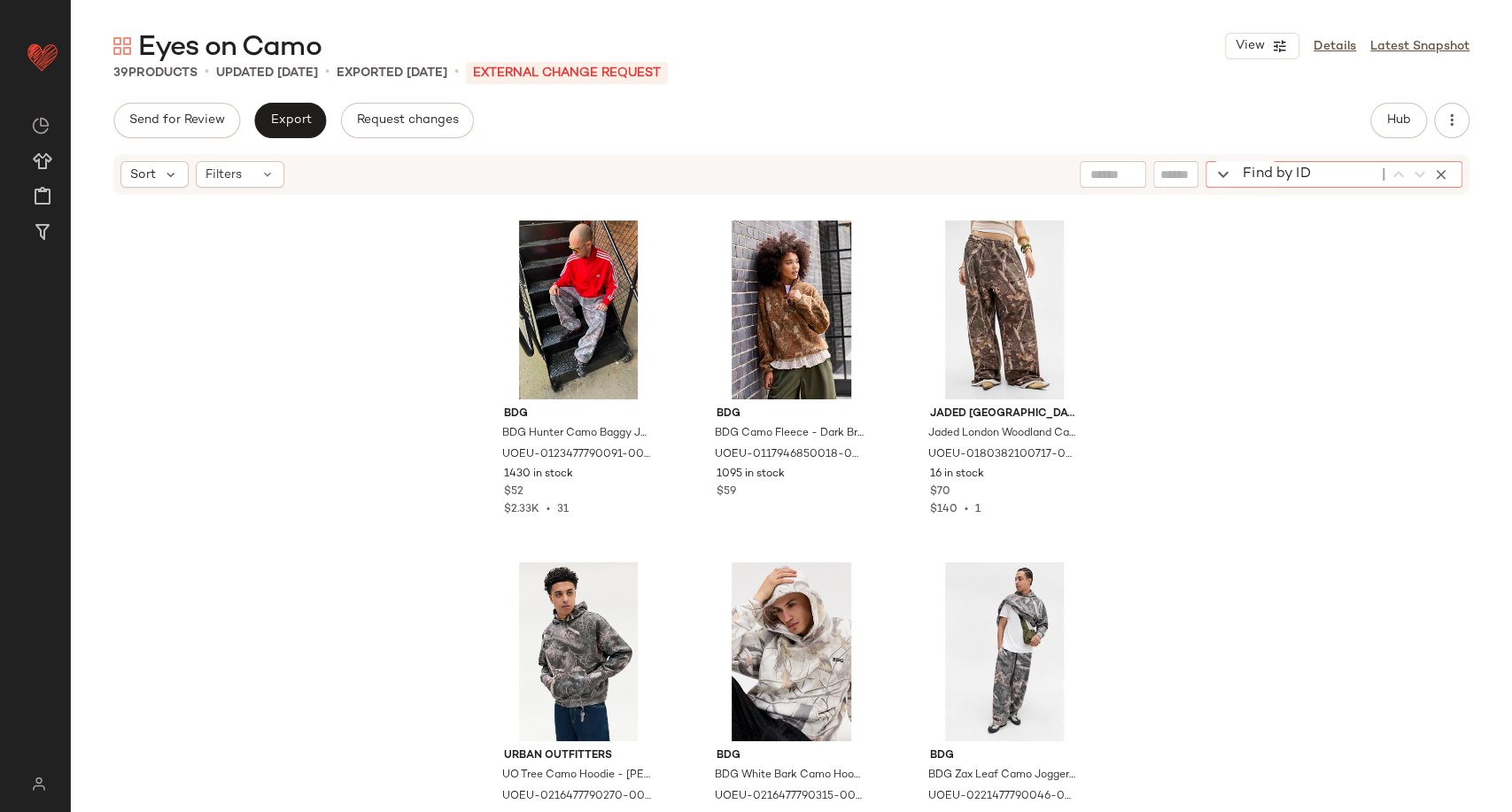
drag, startPoint x: 1430, startPoint y: 177, endPoint x: 1418, endPoint y: 181, distance: 12.6
click at [1290, 177] on div "Find by ID Find by ID" at bounding box center [1334, 174] width 256 height 27
paste input "**********"
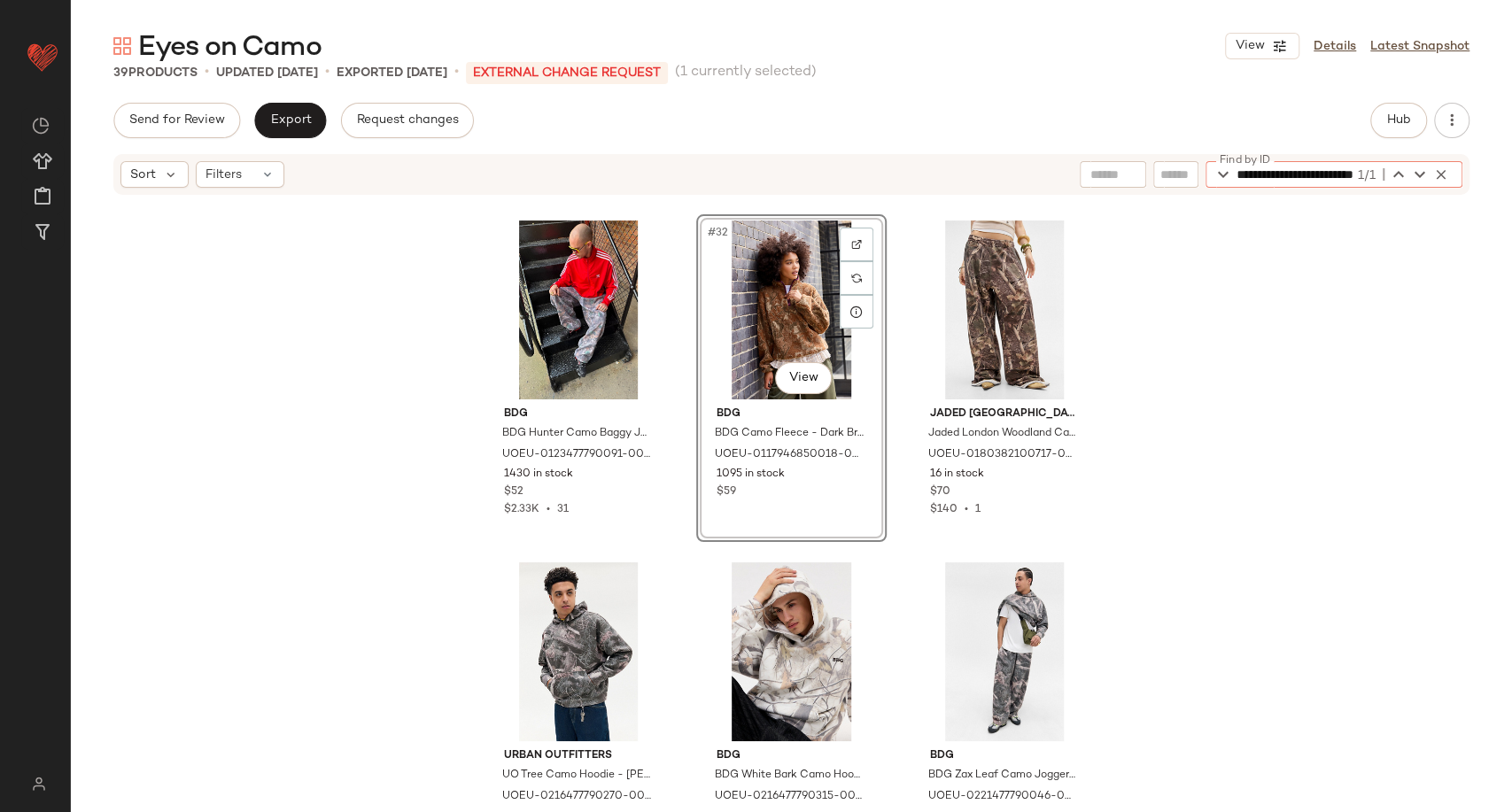
type input "**********"
click at [773, 281] on div "#32 View" at bounding box center [791, 310] width 178 height 179
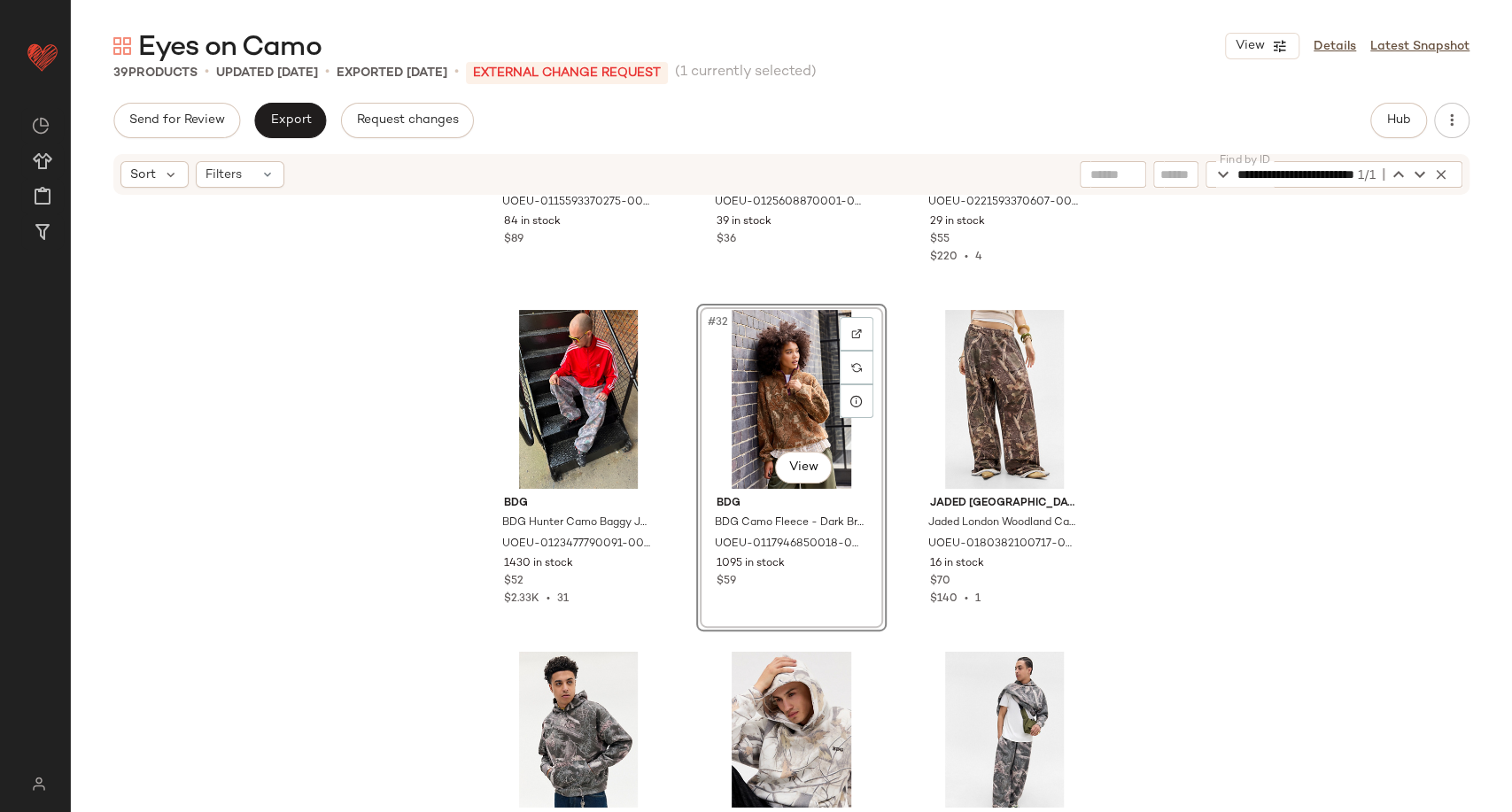
scroll to position [3419, 0]
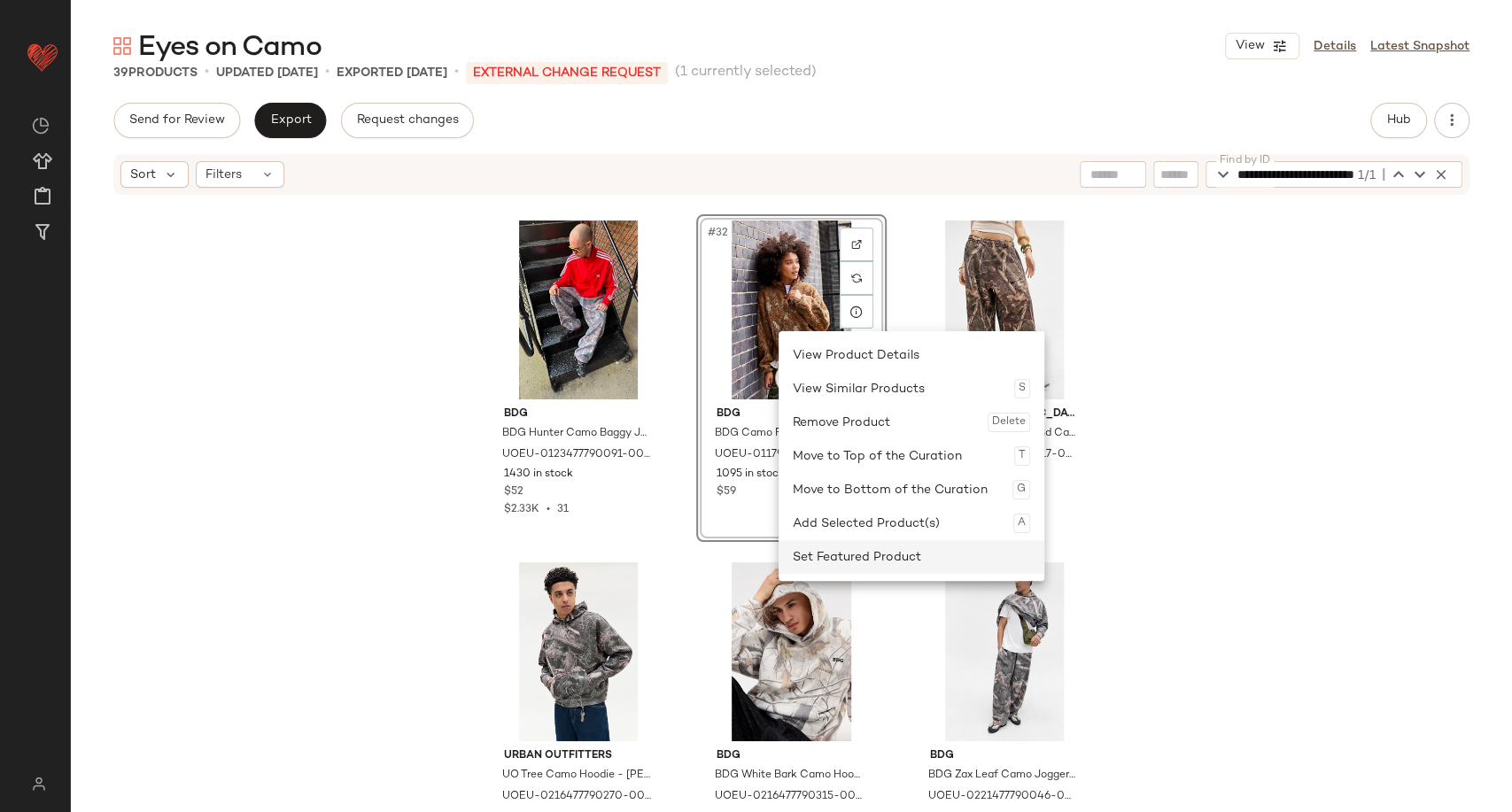
click at [884, 556] on div "Set Featured Product" at bounding box center [912, 558] width 238 height 34
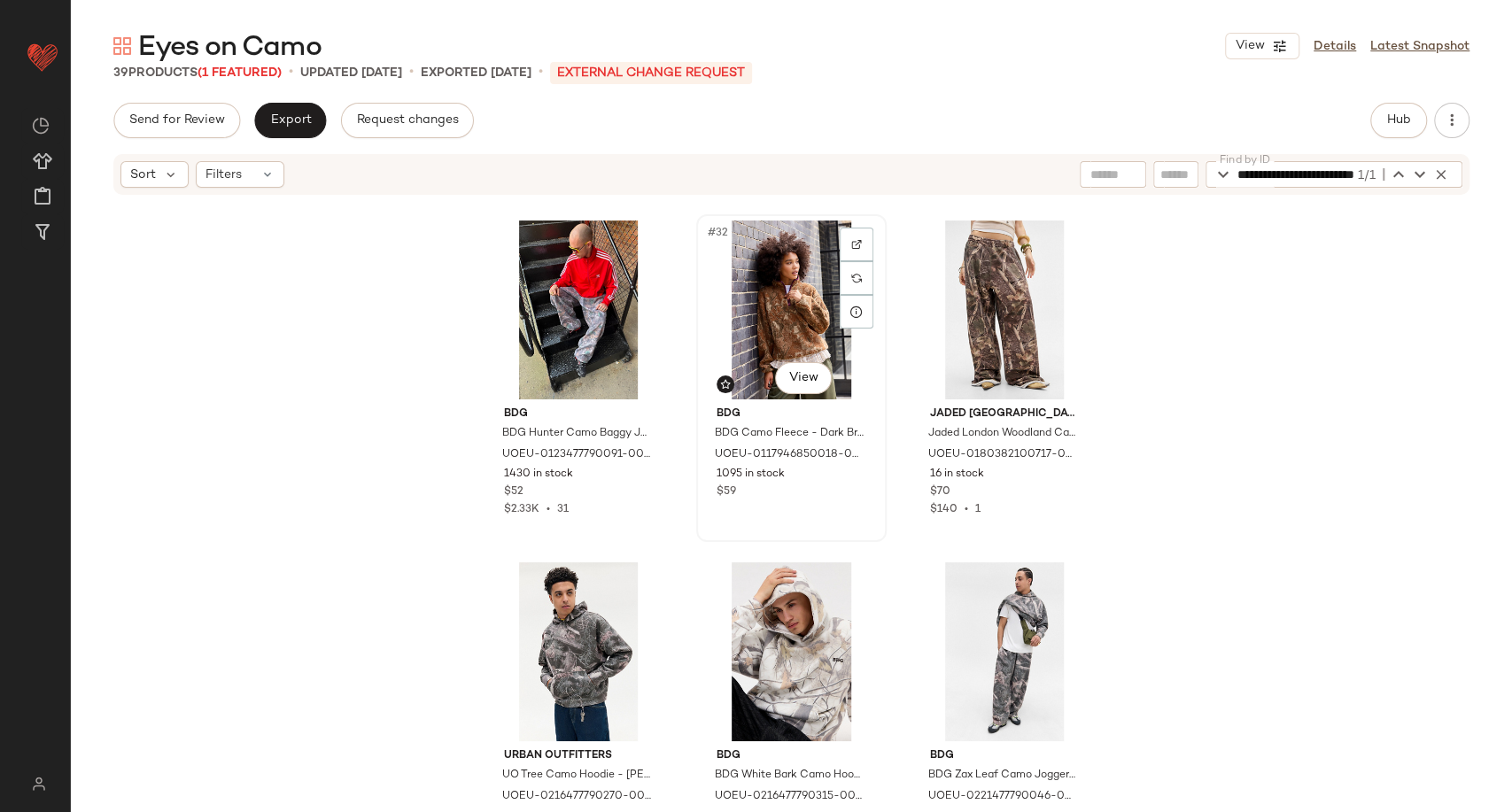
click at [782, 290] on div "#32 View" at bounding box center [791, 310] width 178 height 179
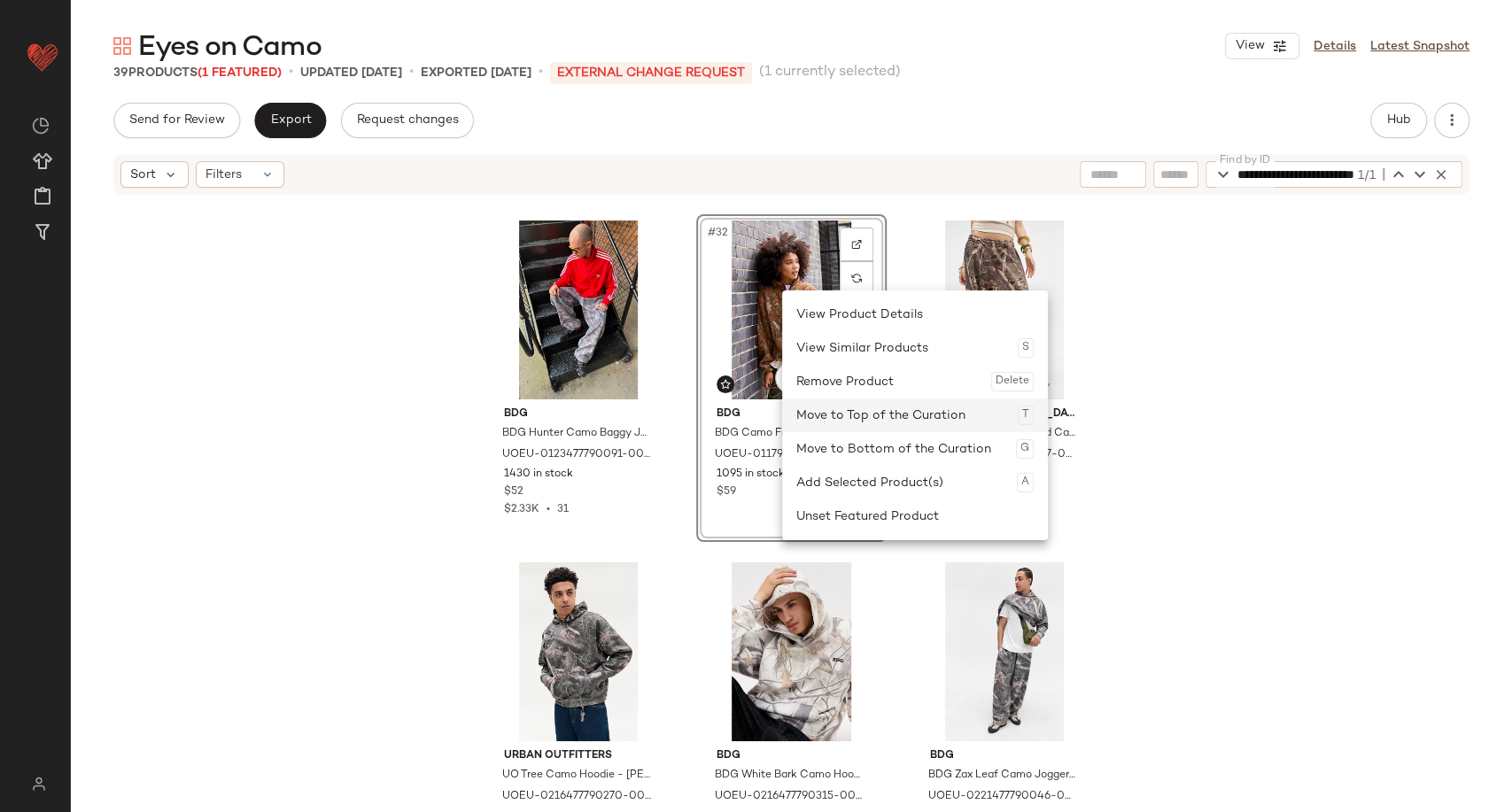
click at [867, 408] on div "Move to Top of the Curation T" at bounding box center [915, 415] width 238 height 34
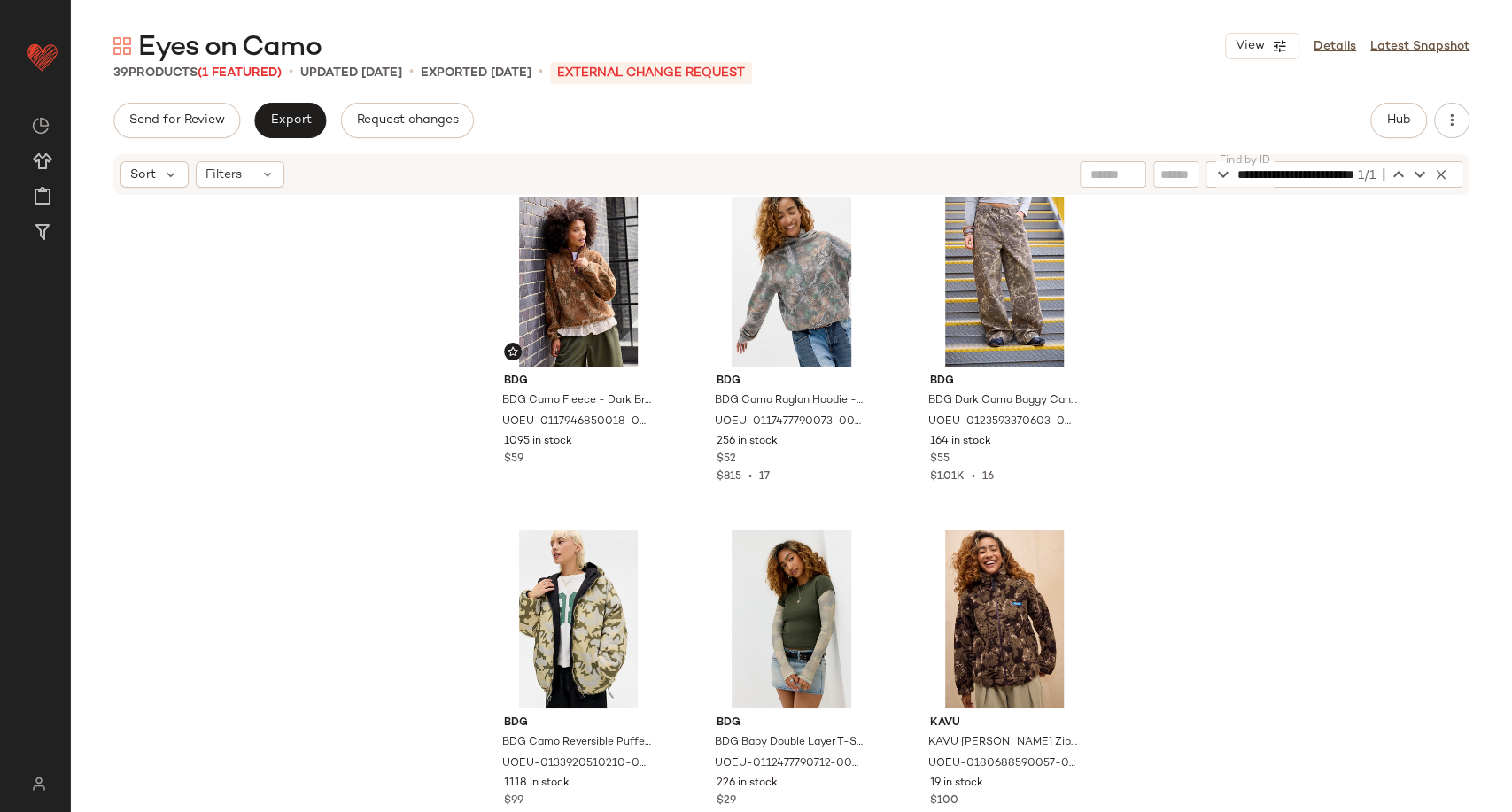
scroll to position [0, 0]
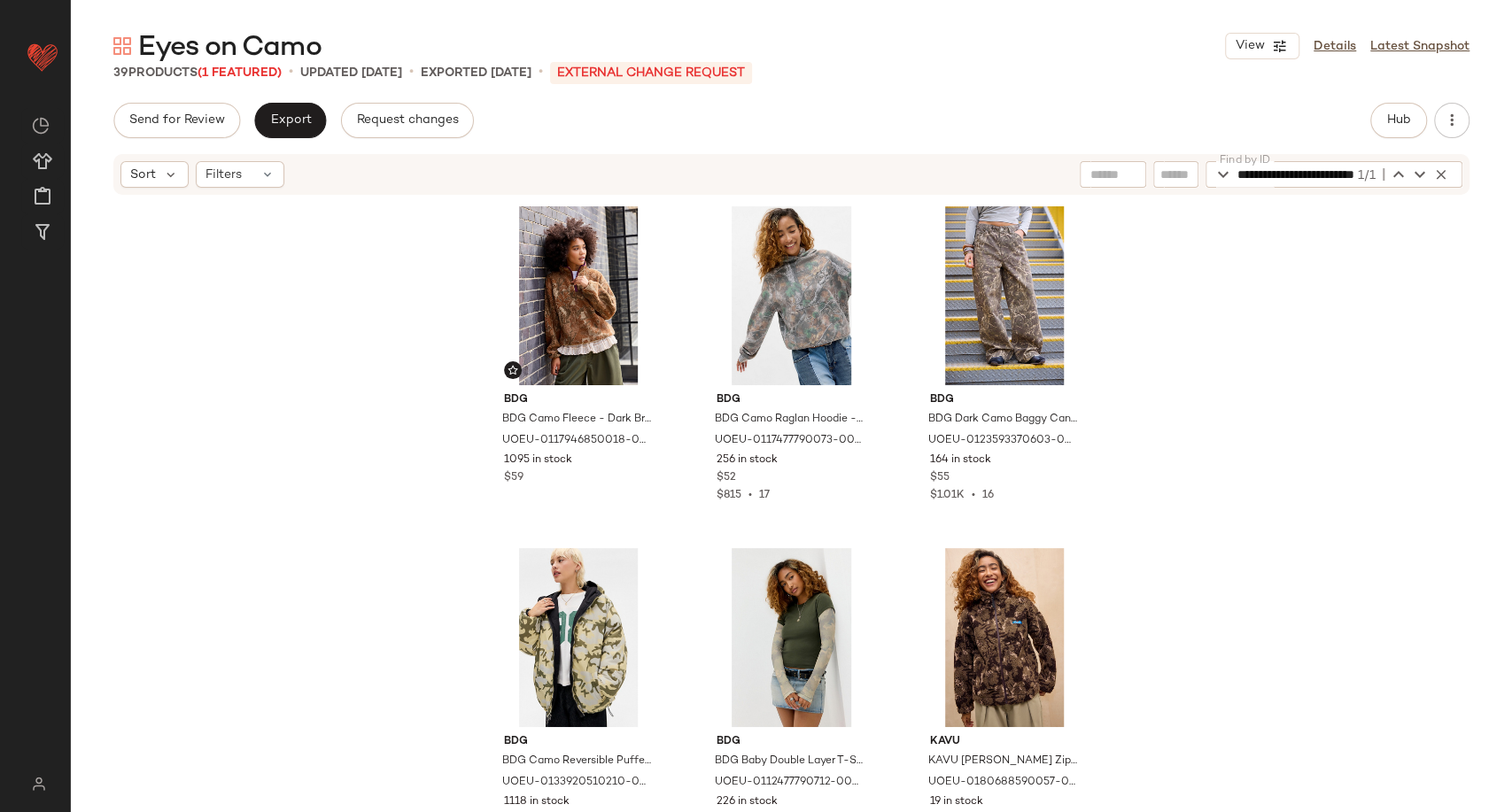
click at [1179, 462] on div "BDG BDG Camo Fleece - Dark Brown XL at Urban Outfitters UOEU-0117946850018-000-…" at bounding box center [791, 502] width 1441 height 610
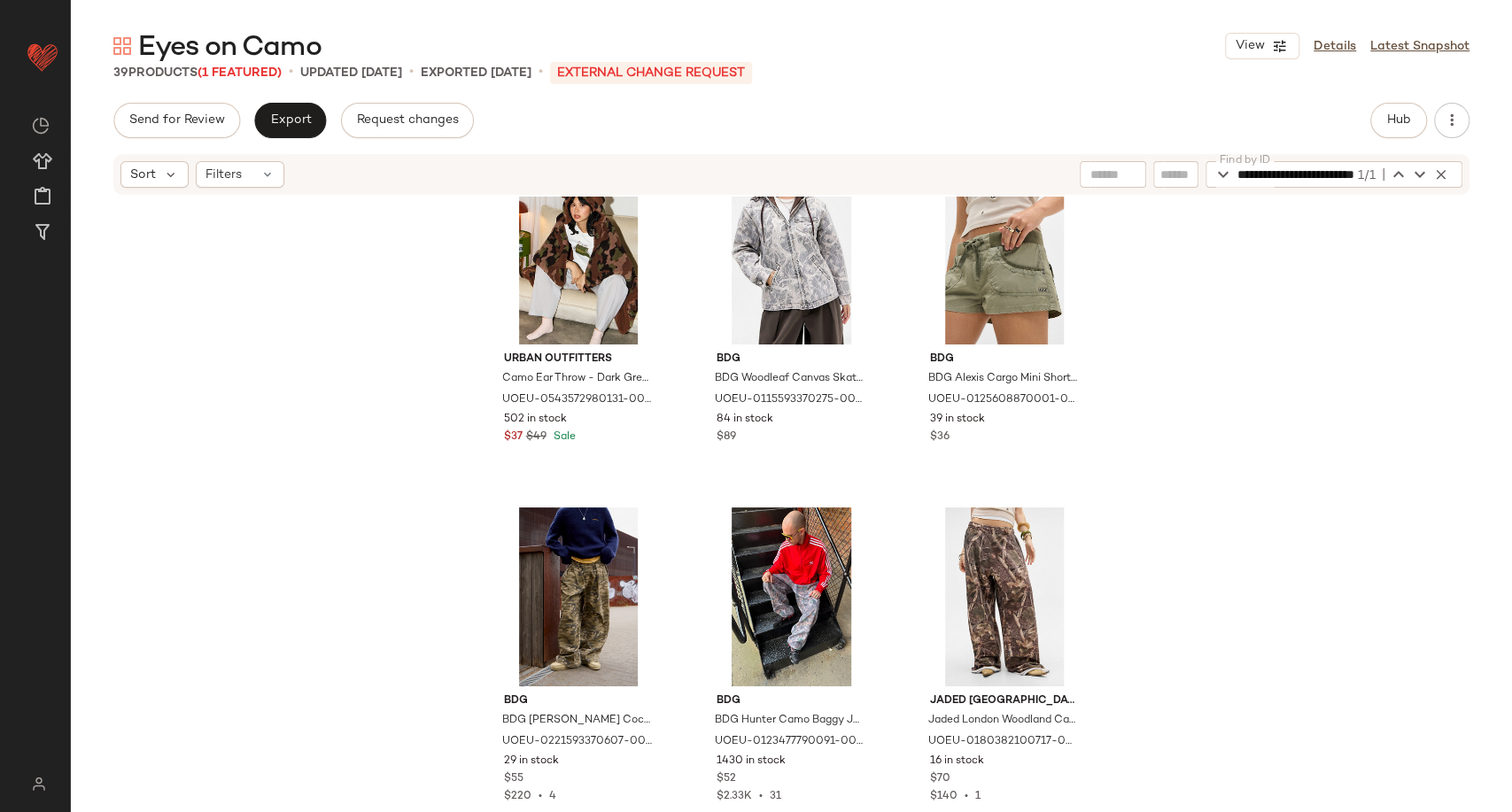
scroll to position [3164, 0]
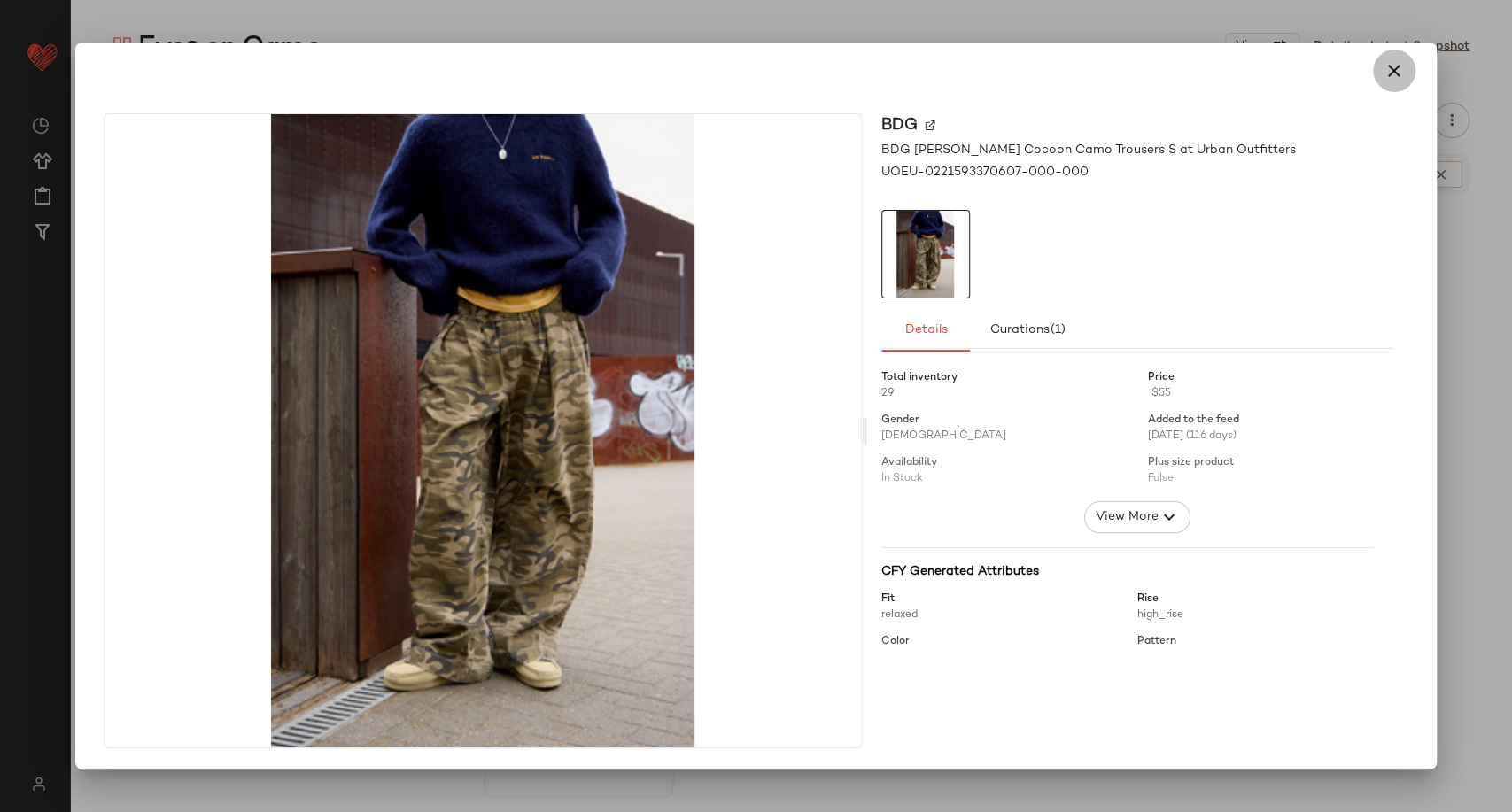
click at [1290, 68] on icon "button" at bounding box center [1394, 71] width 21 height 21
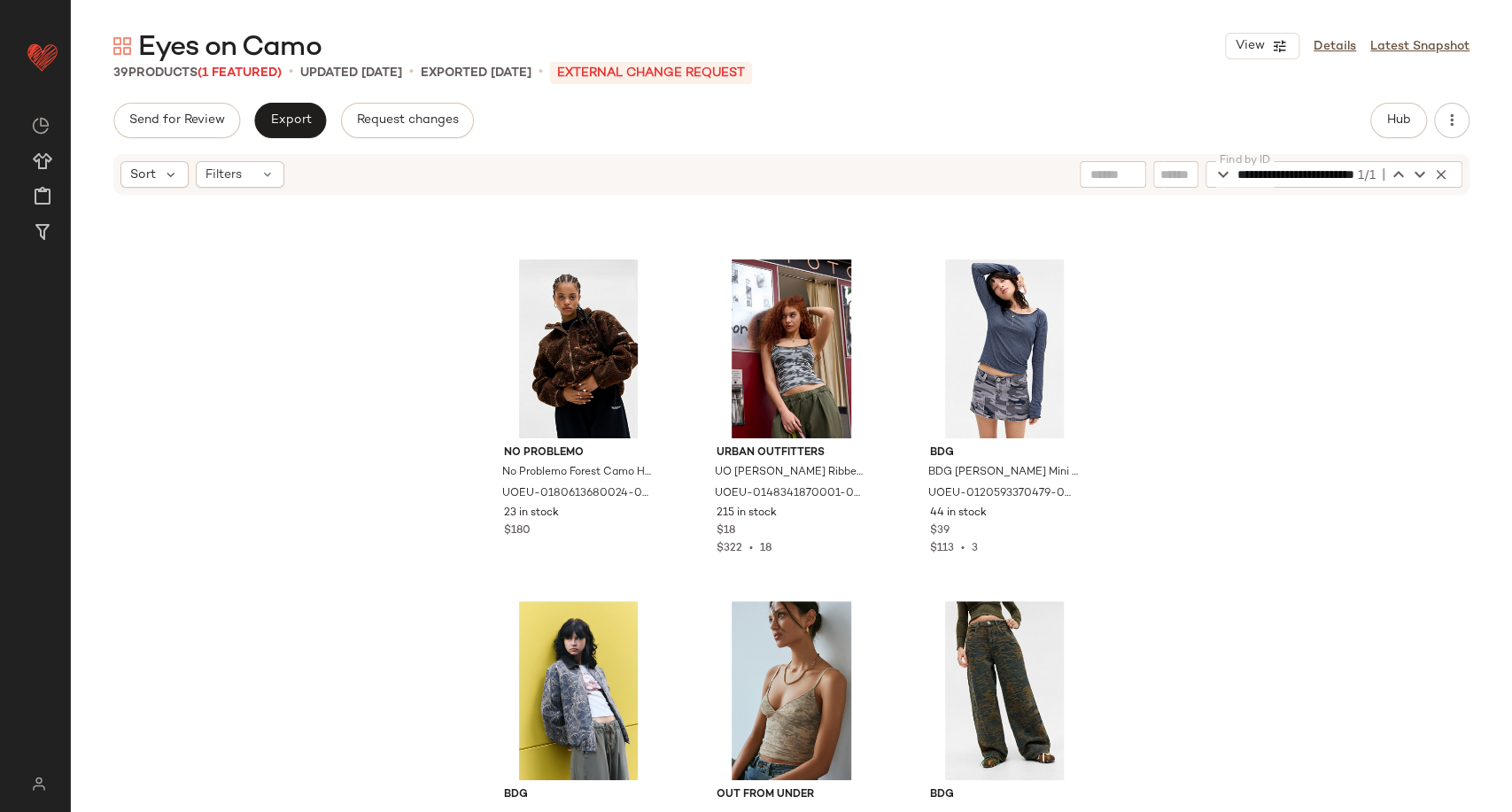
scroll to position [1490, 0]
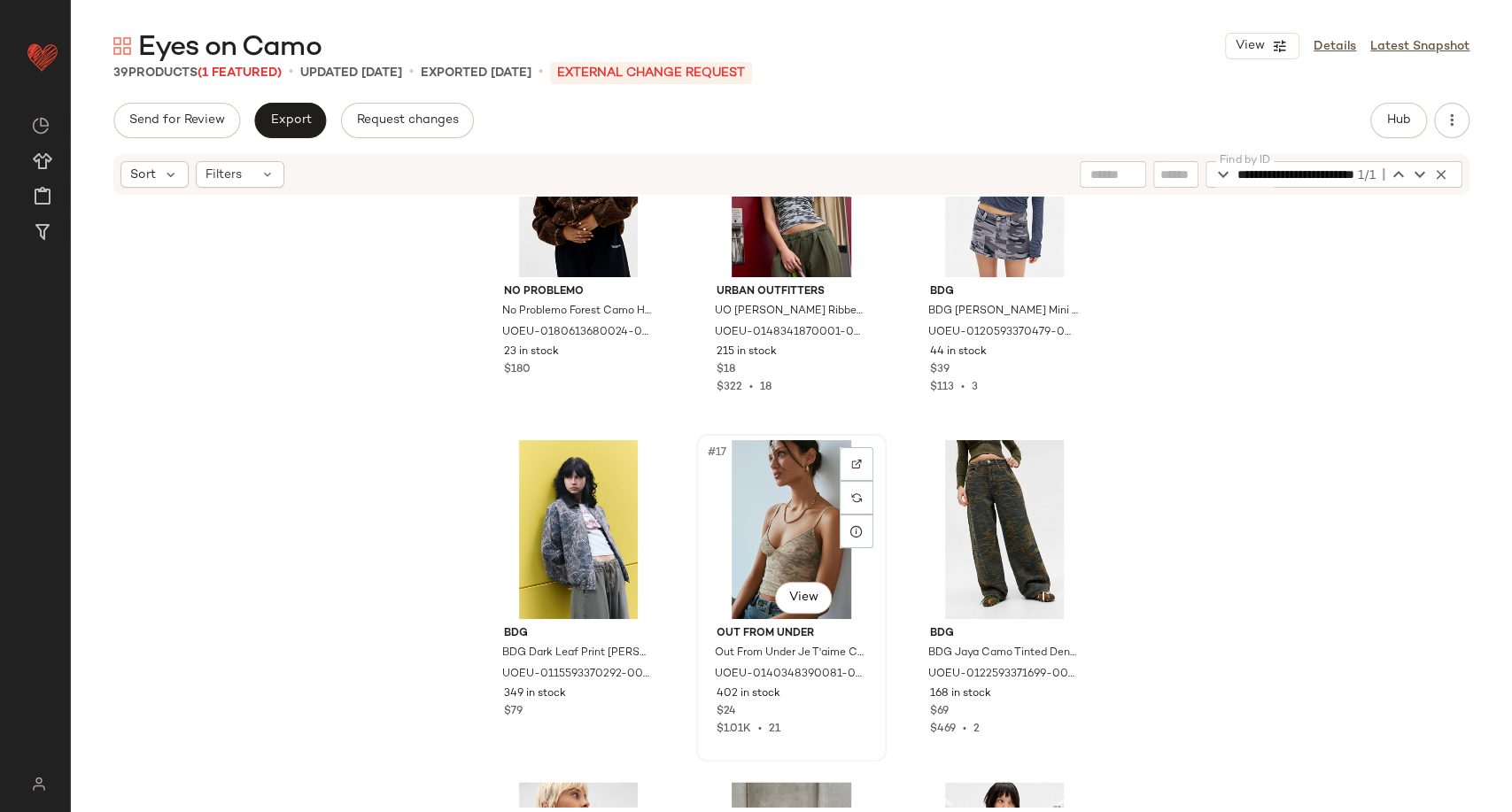
click at [798, 522] on div "#17 View" at bounding box center [791, 530] width 178 height 179
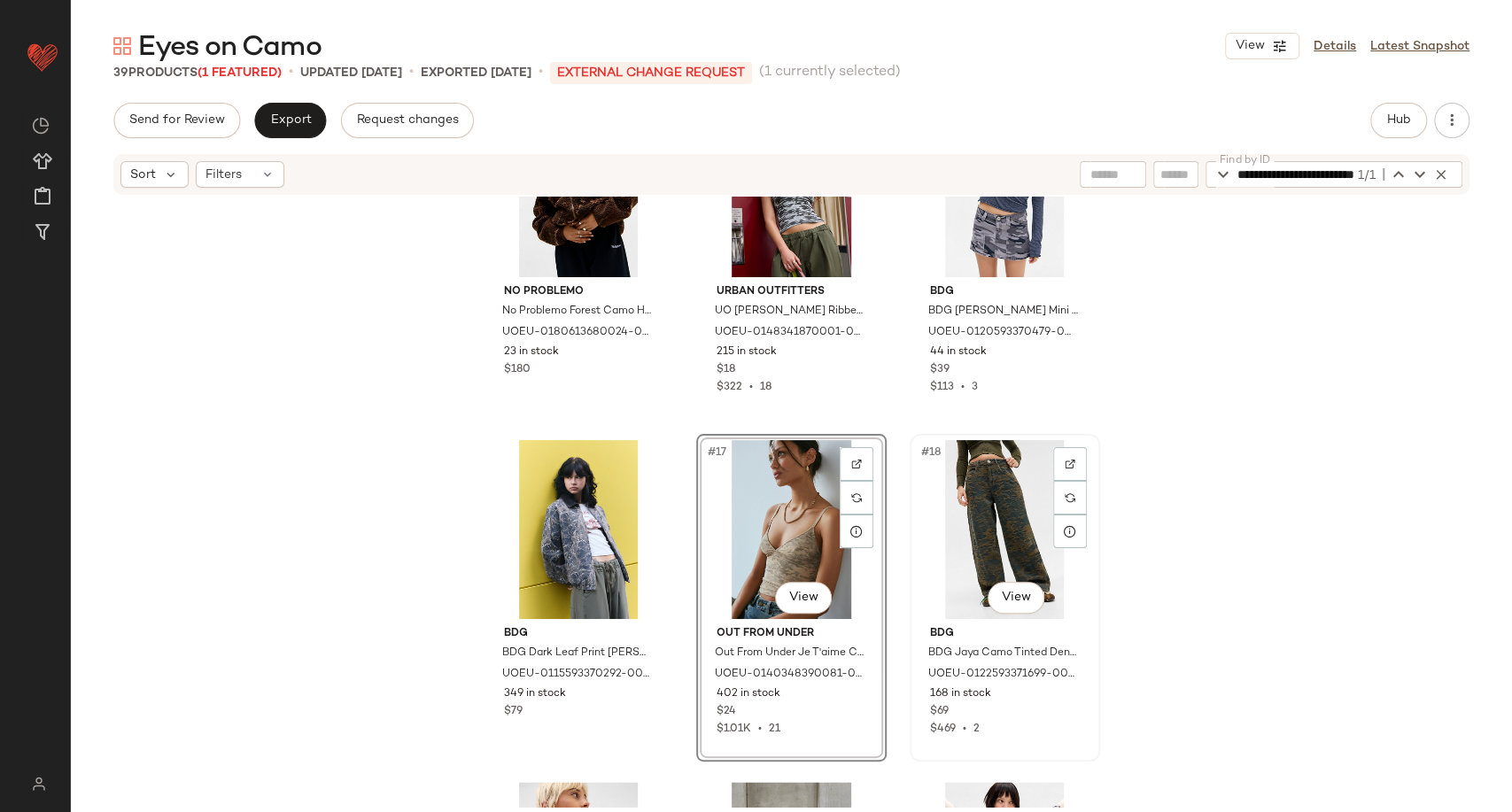
click at [990, 493] on div "#18 View" at bounding box center [1005, 530] width 178 height 179
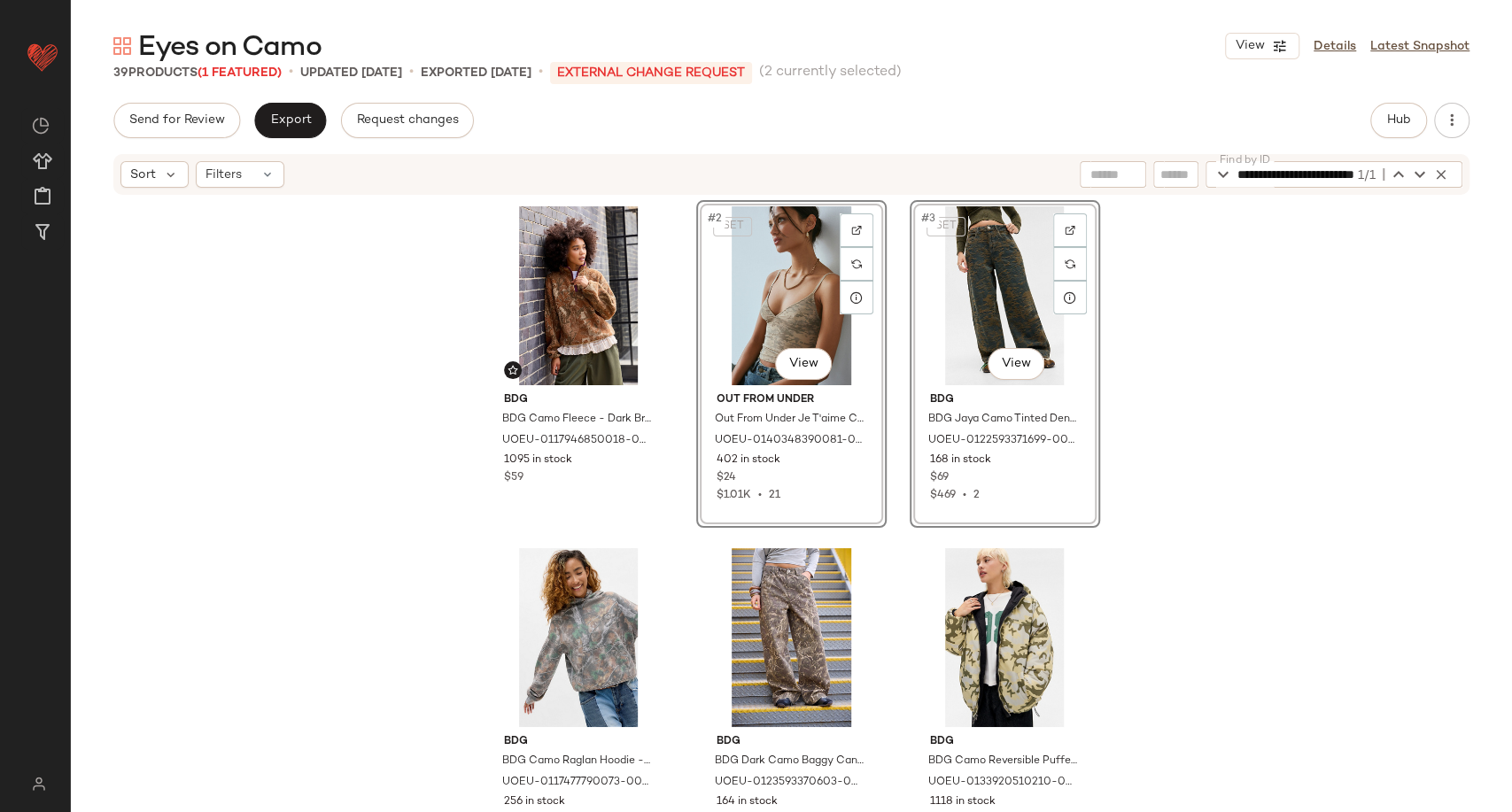
click at [1248, 566] on div "BDG BDG Camo Fleece - Dark Brown XL at Urban Outfitters UOEU-0117946850018-000-…" at bounding box center [791, 502] width 1441 height 610
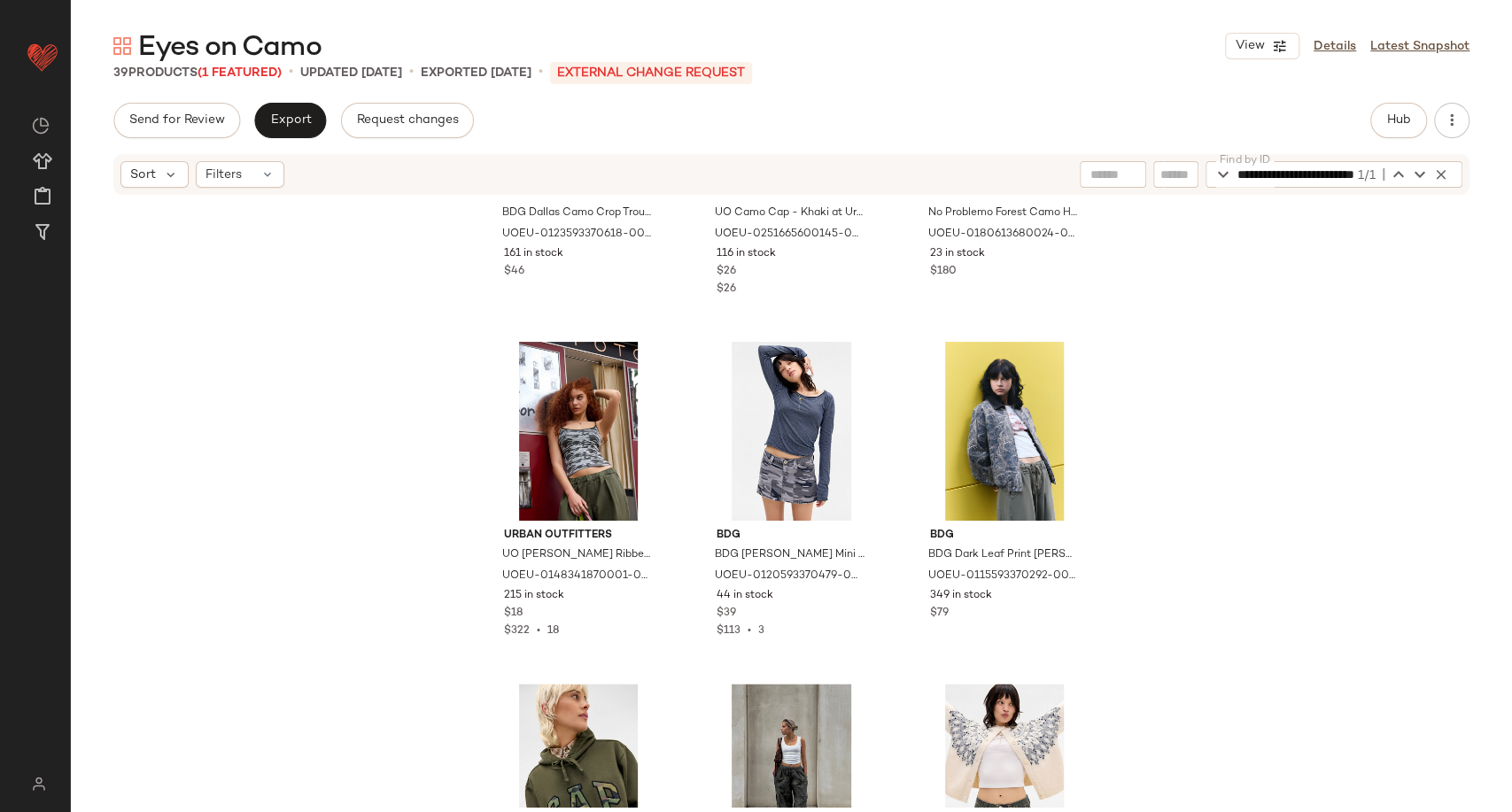
scroll to position [1884, 0]
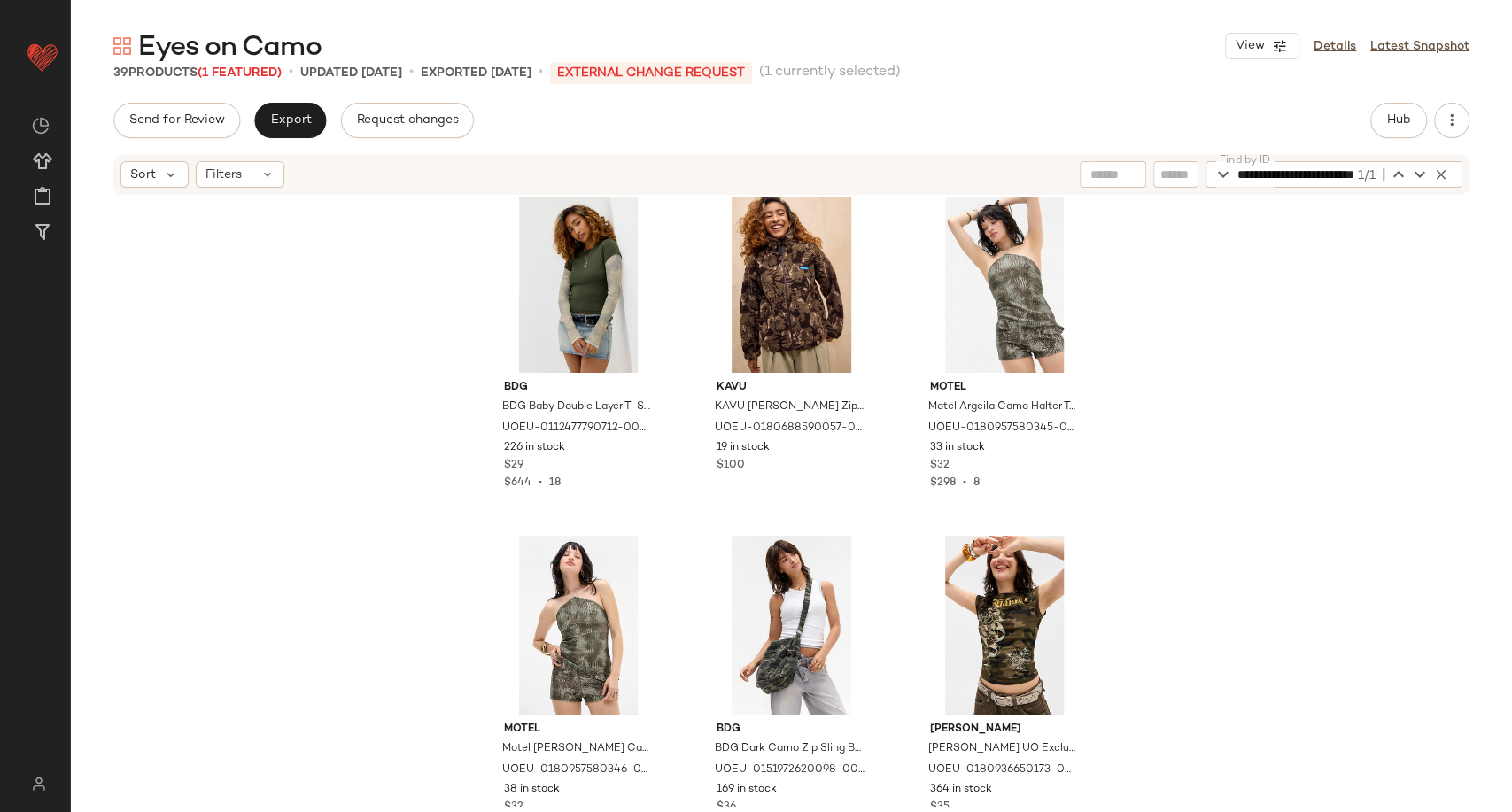
scroll to position [710, 0]
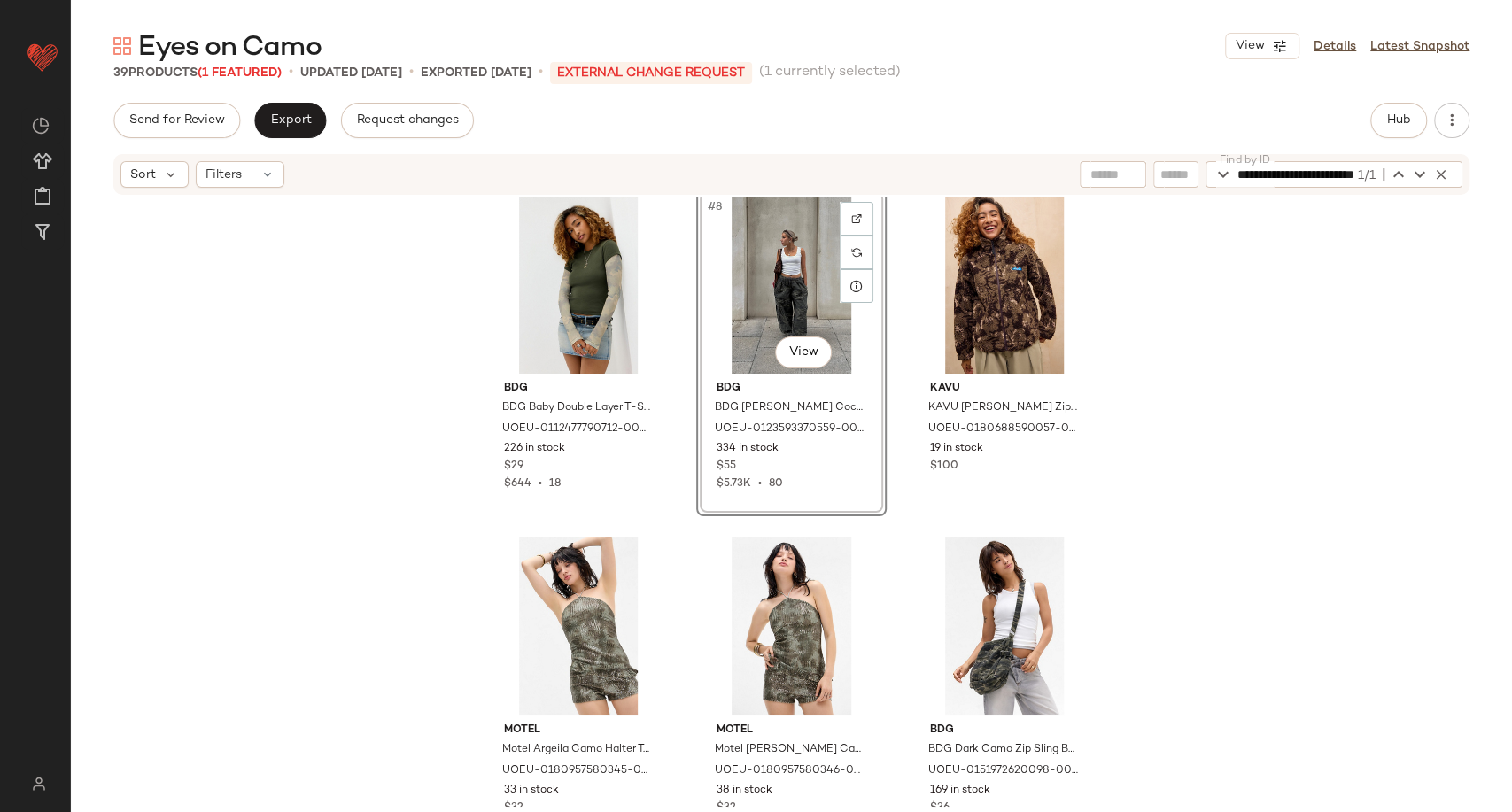
click at [1132, 455] on div "BDG BDG Baby Double Layer T-Shirt - Khaki L at Urban Outfitters UOEU-0112477790…" at bounding box center [791, 502] width 1441 height 610
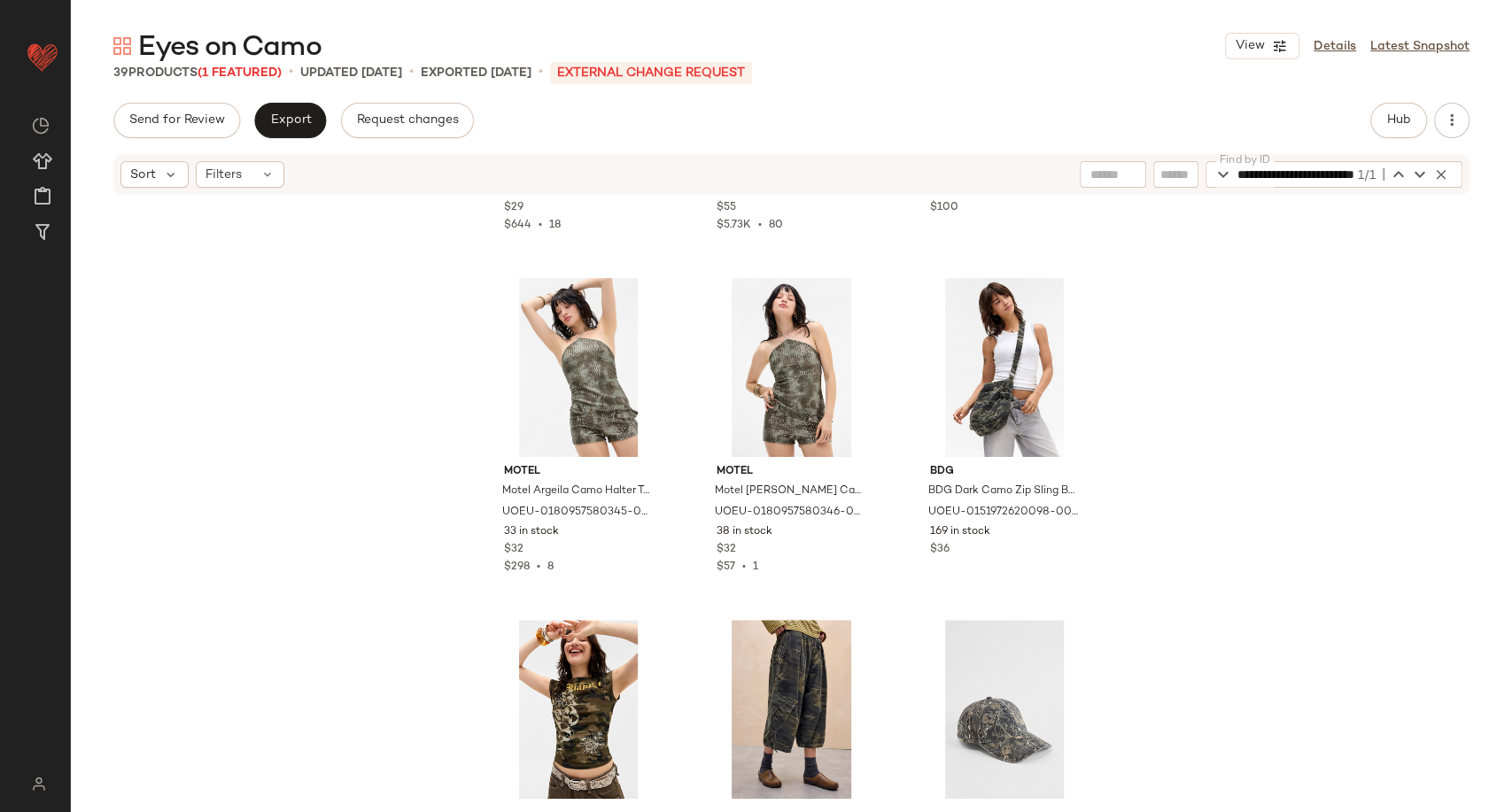
scroll to position [1103, 0]
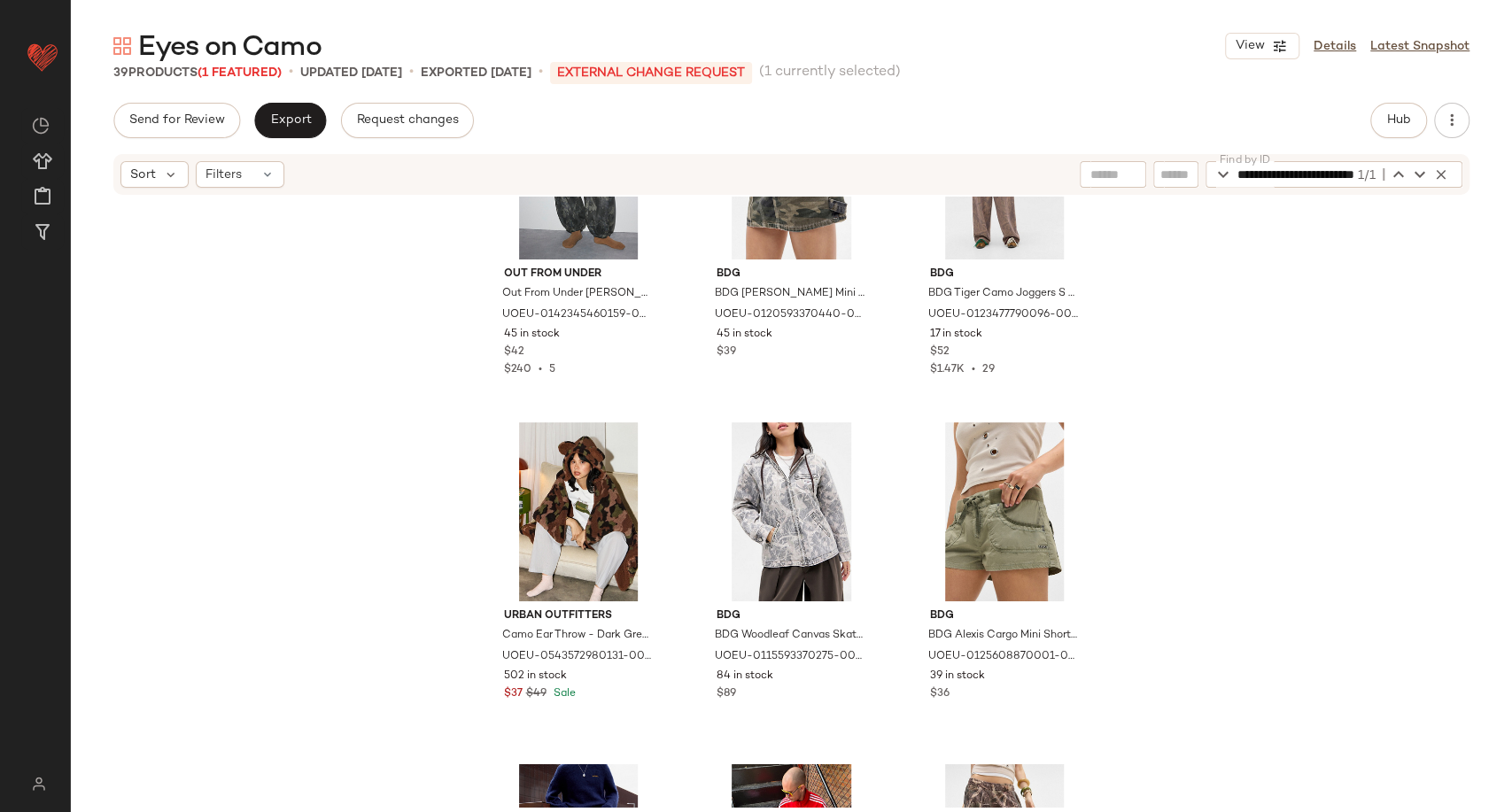
scroll to position [2777, 0]
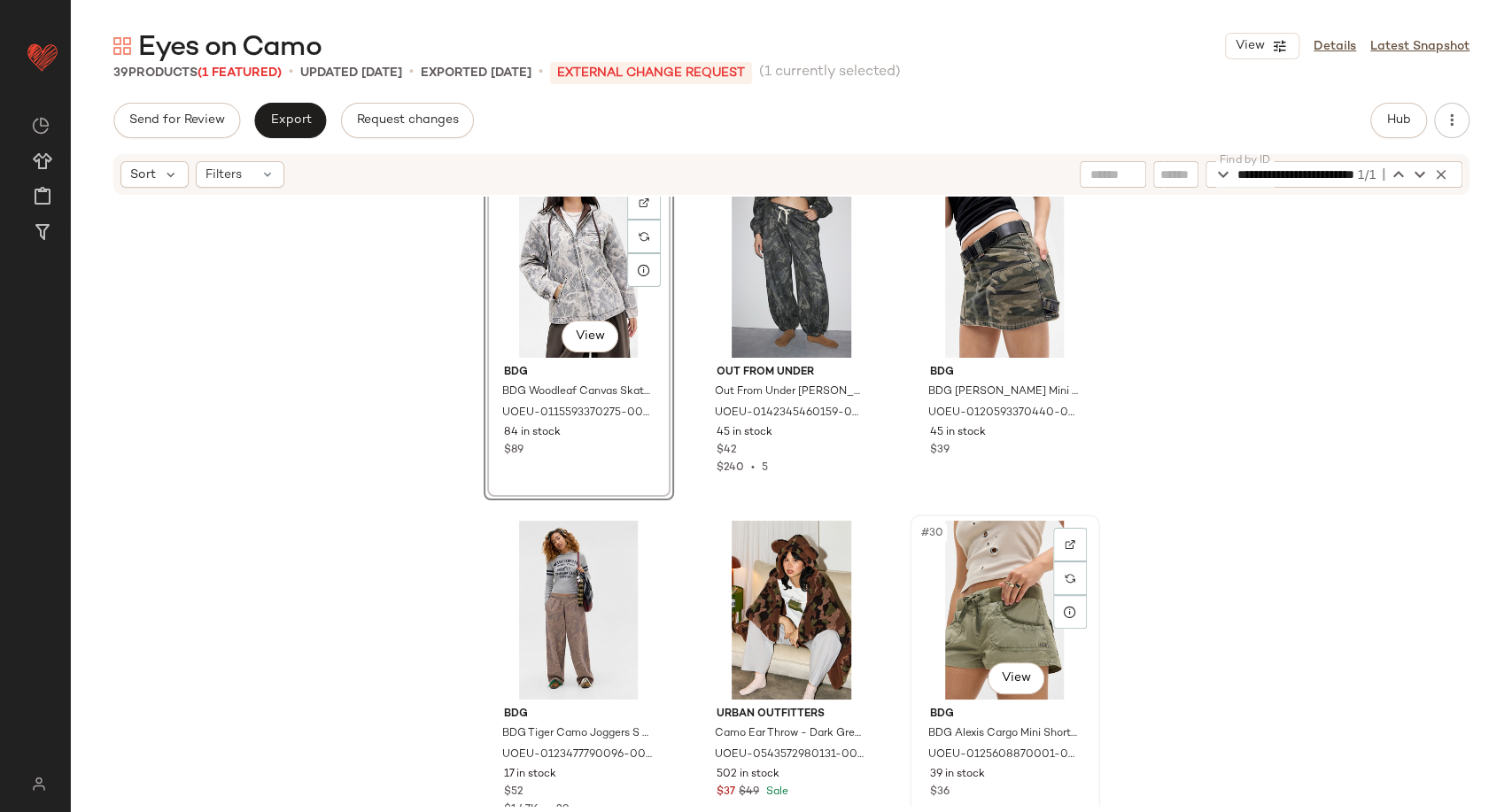
click at [1005, 609] on div "#30 View" at bounding box center [1005, 610] width 178 height 179
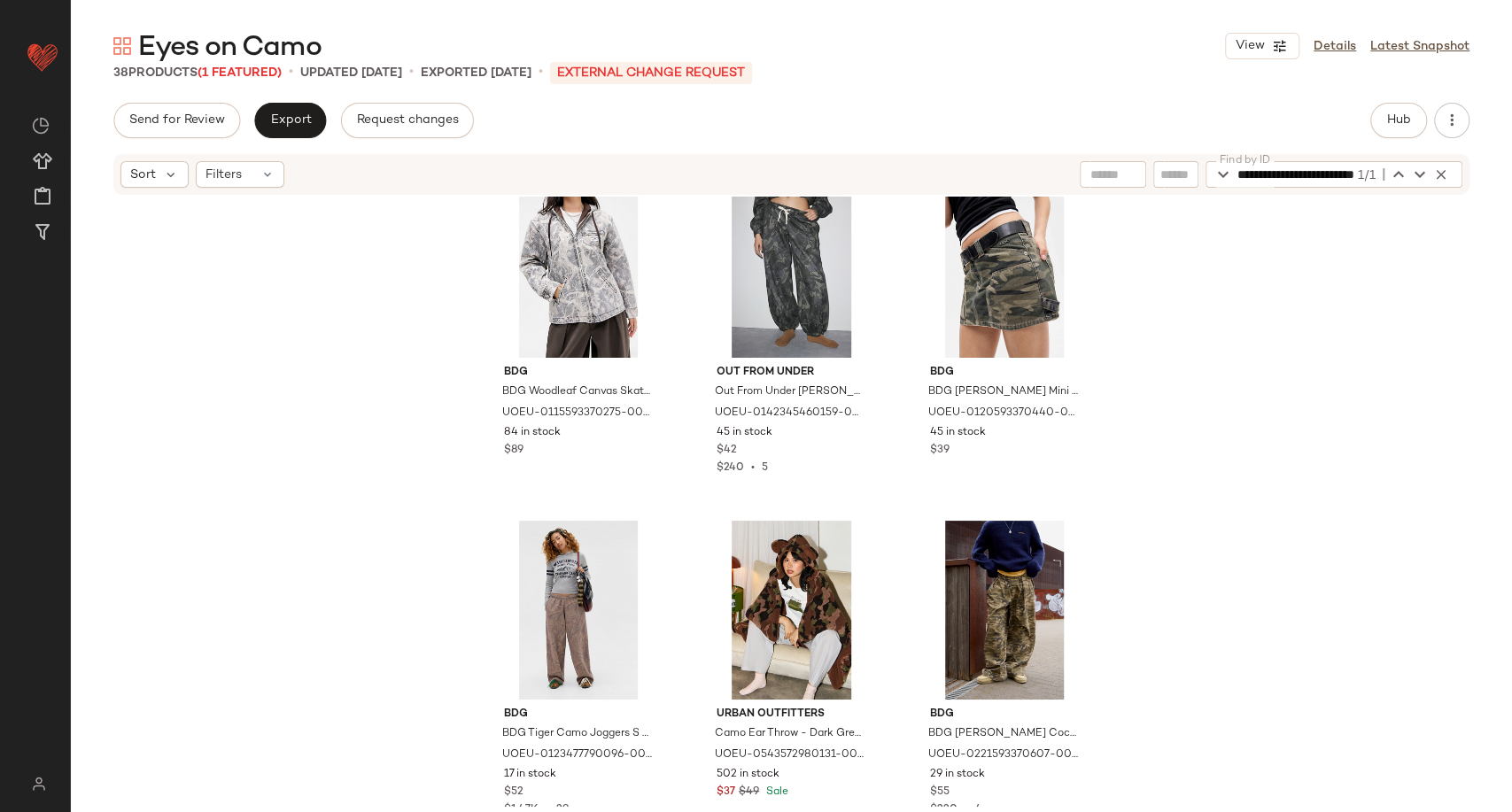
click at [1239, 646] on div "BDG BDG Woodleaf Canvas Skate Hoodie - Brown S at Urban Outfitters UOEU-0115593…" at bounding box center [791, 502] width 1441 height 610
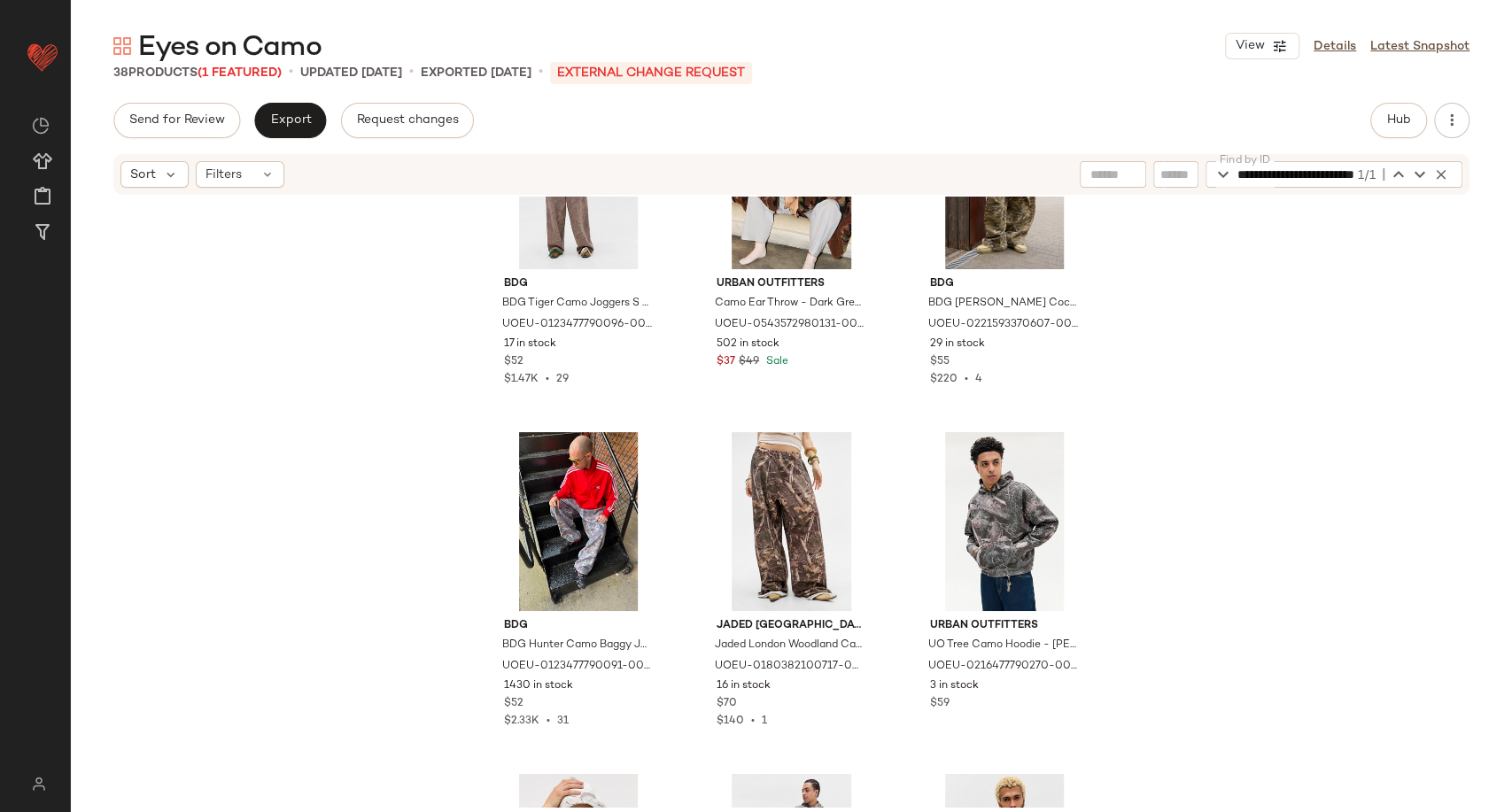
scroll to position [3269, 0]
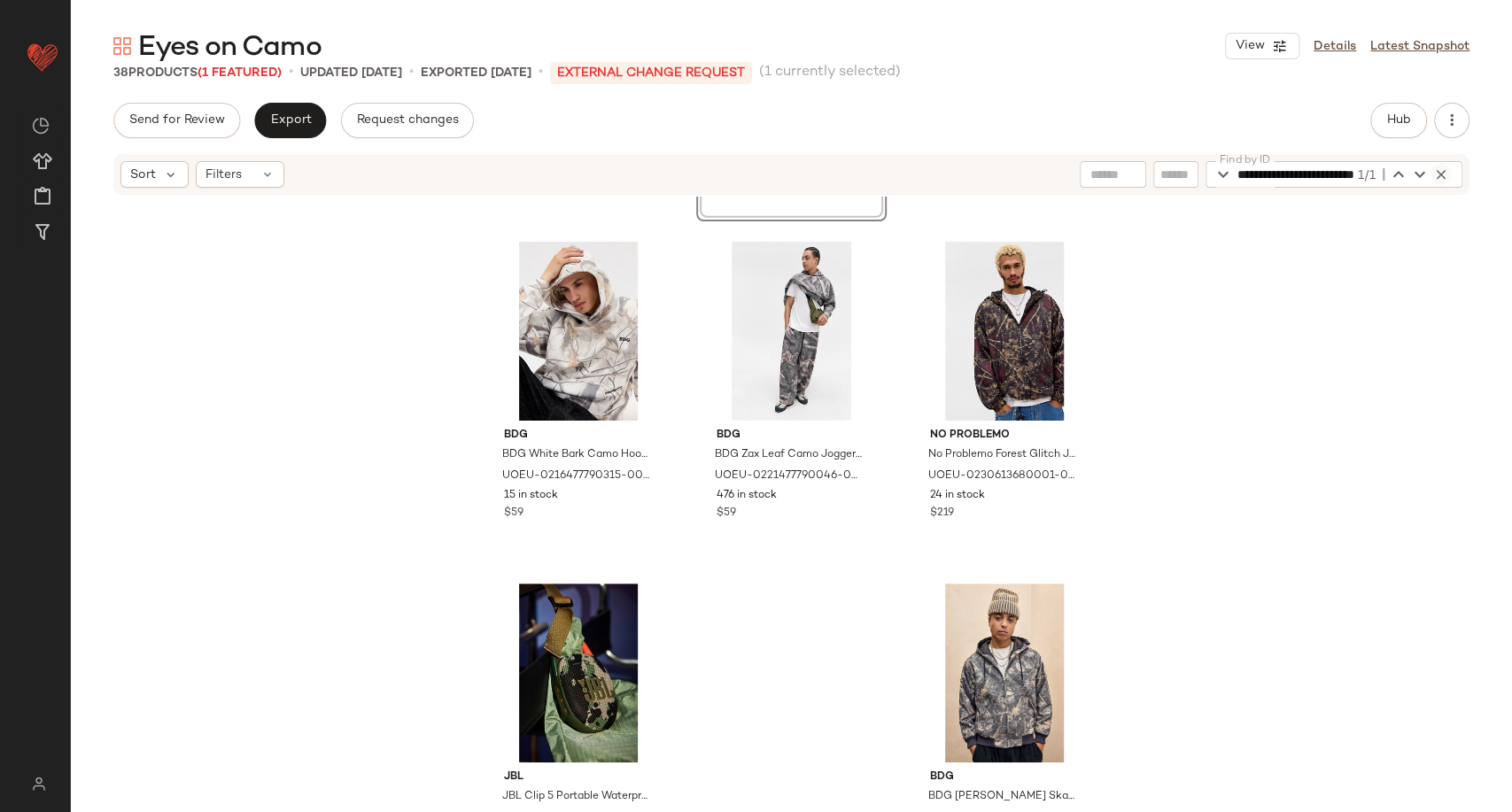
scroll to position [0, 88]
click at [1290, 172] on icon "button" at bounding box center [1441, 175] width 16 height 16
click at [262, 427] on div "BDG BDG Hunter Camo Baggy Jogger - Dark Green S at Urban Outfitters UOEU-012347…" at bounding box center [791, 502] width 1441 height 610
click at [206, 121] on span "Send for Review" at bounding box center [176, 120] width 96 height 14
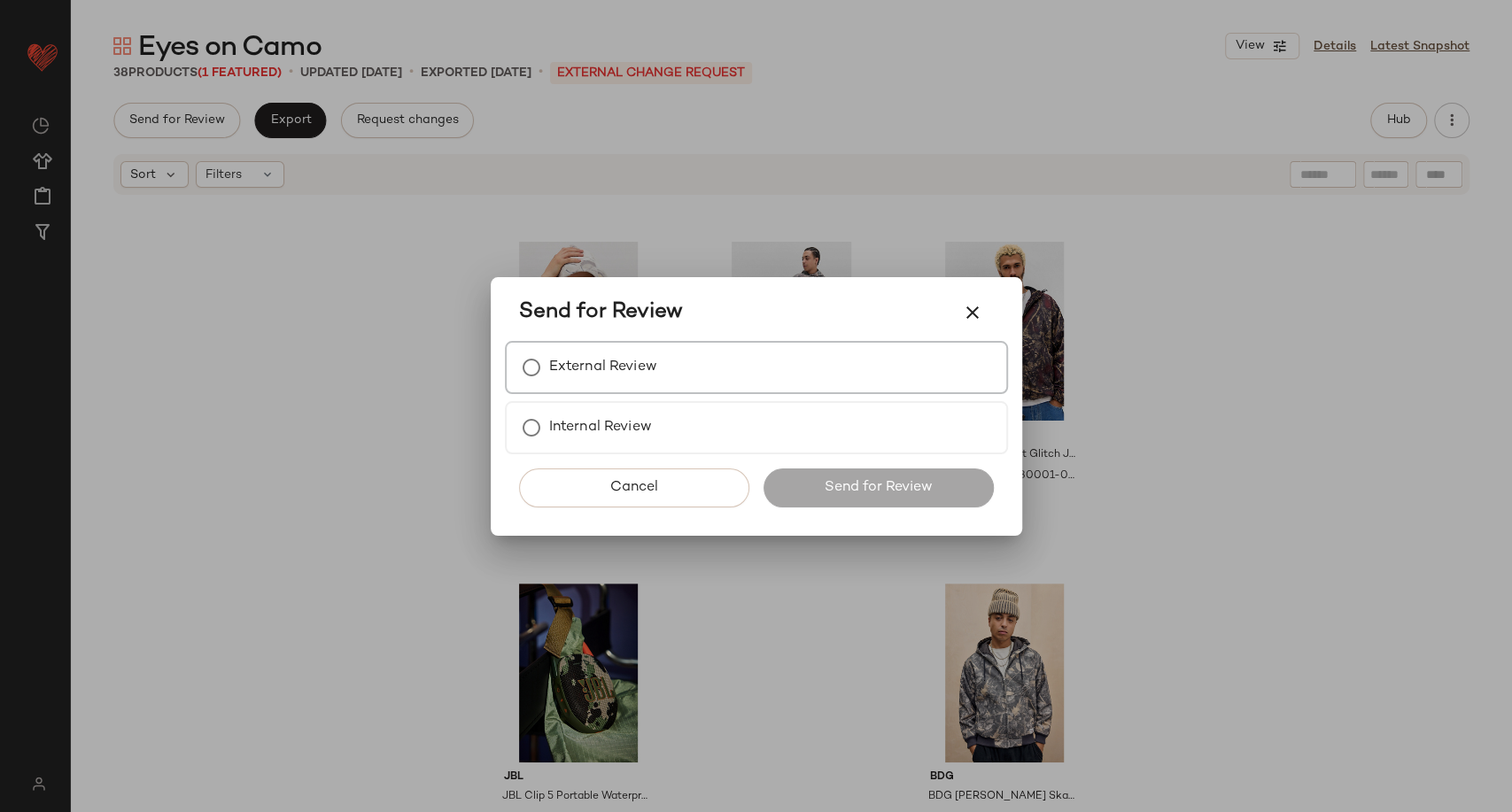
click at [611, 371] on label "External Review" at bounding box center [603, 368] width 108 height 36
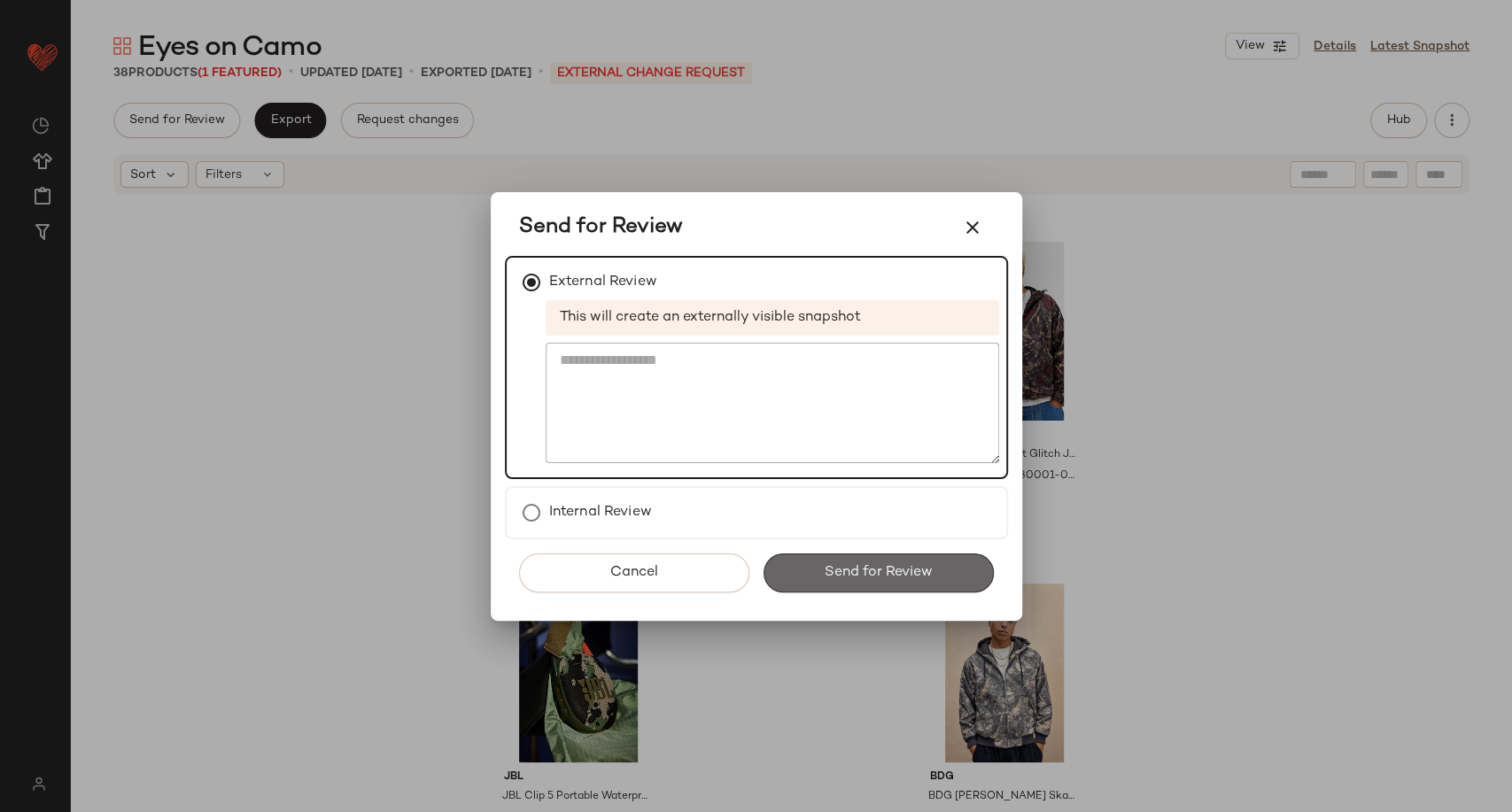
click at [884, 583] on button "Send for Review" at bounding box center [879, 572] width 231 height 39
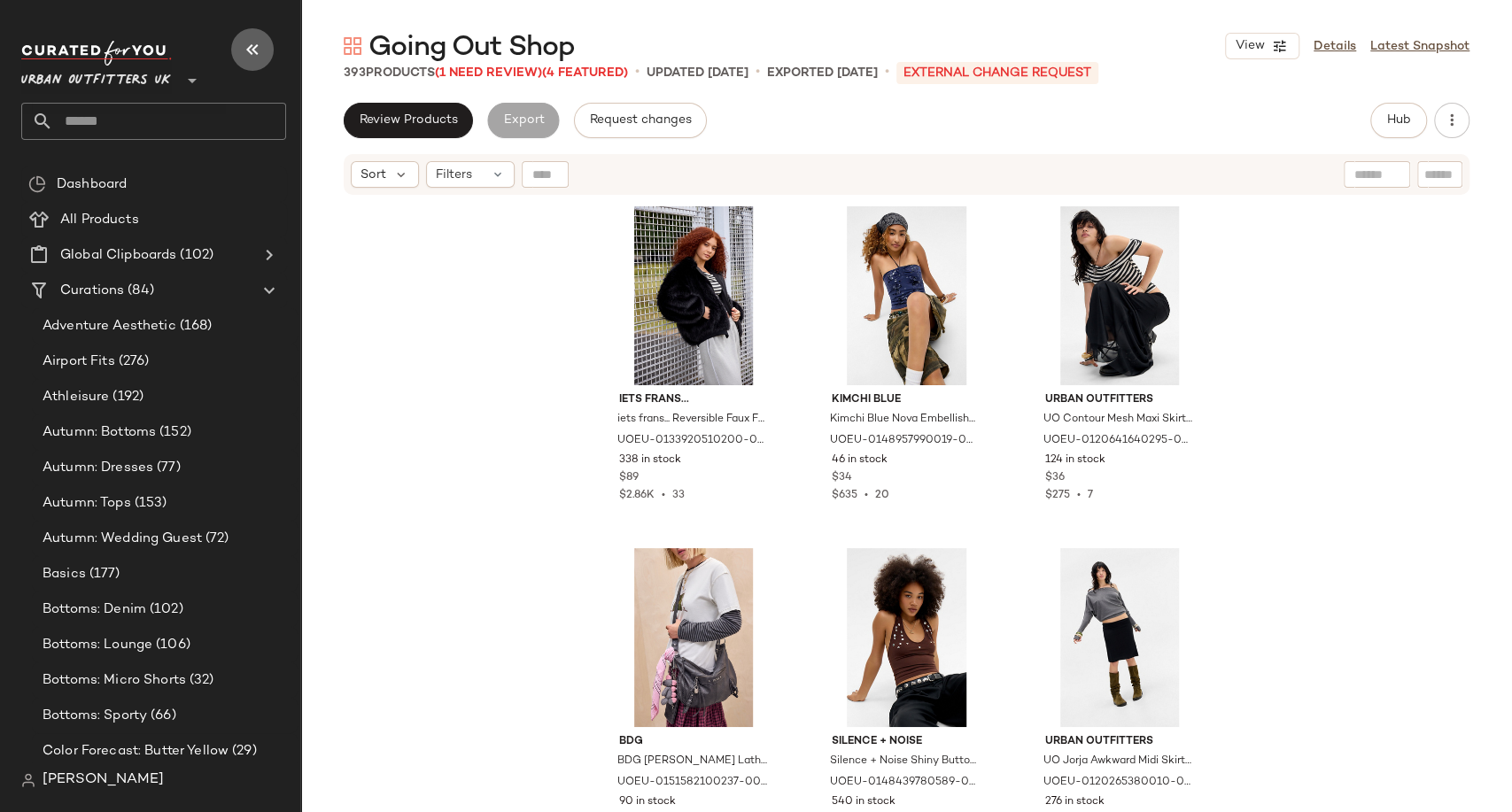
click at [249, 61] on button "button" at bounding box center [252, 50] width 43 height 43
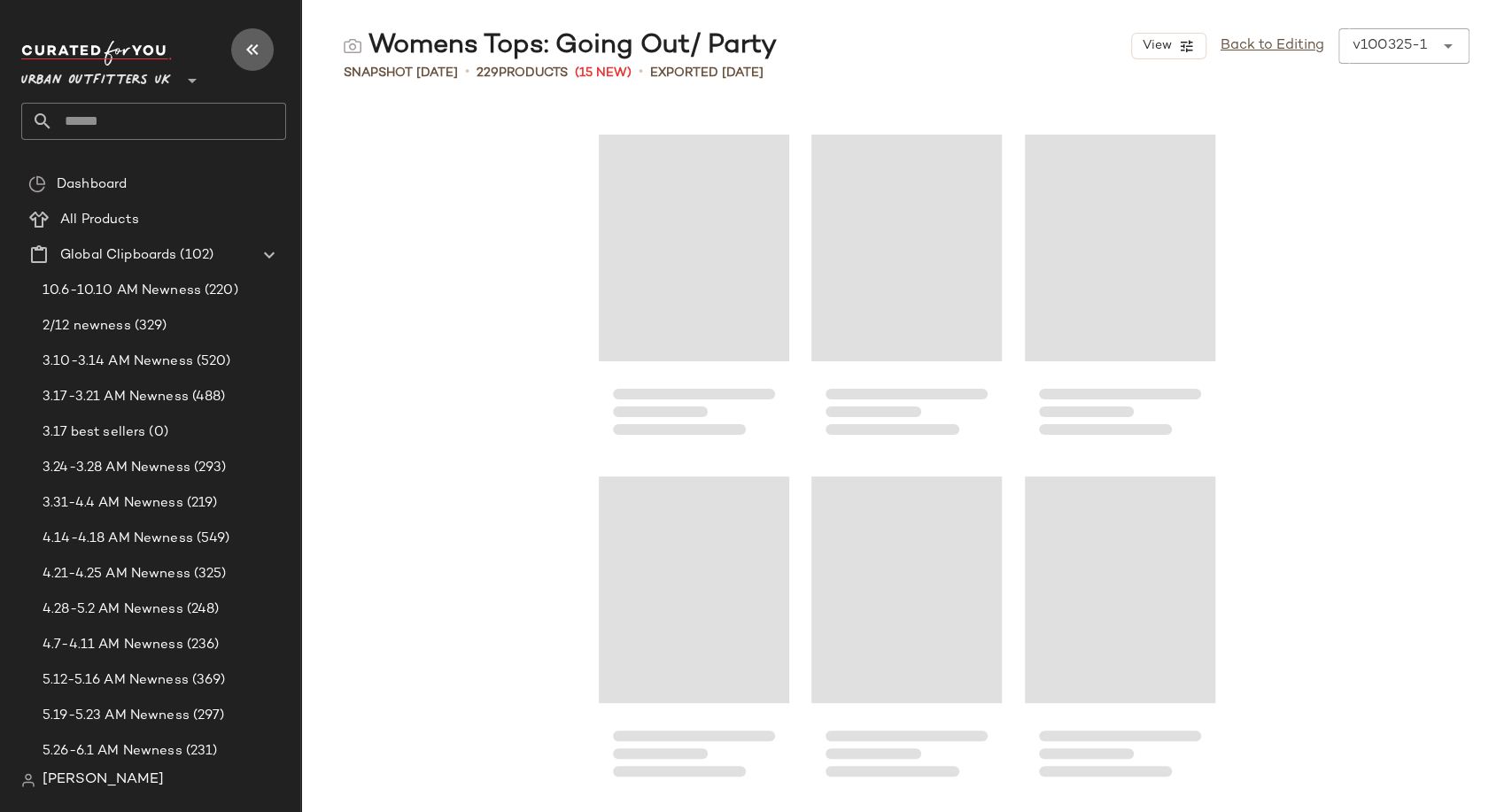
click at [248, 51] on icon "button" at bounding box center [252, 49] width 21 height 21
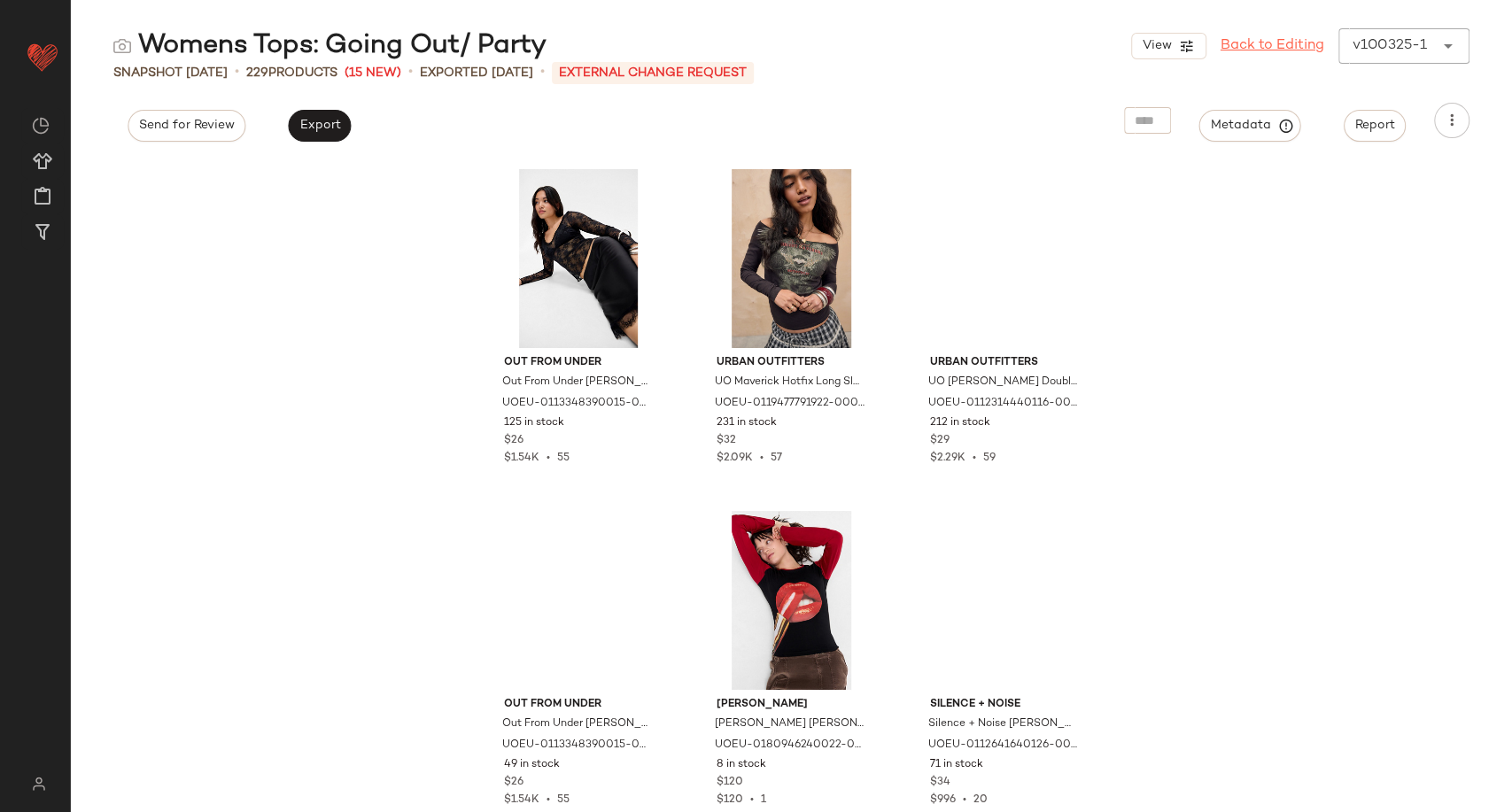
click at [1282, 47] on link "Back to Editing" at bounding box center [1272, 46] width 103 height 21
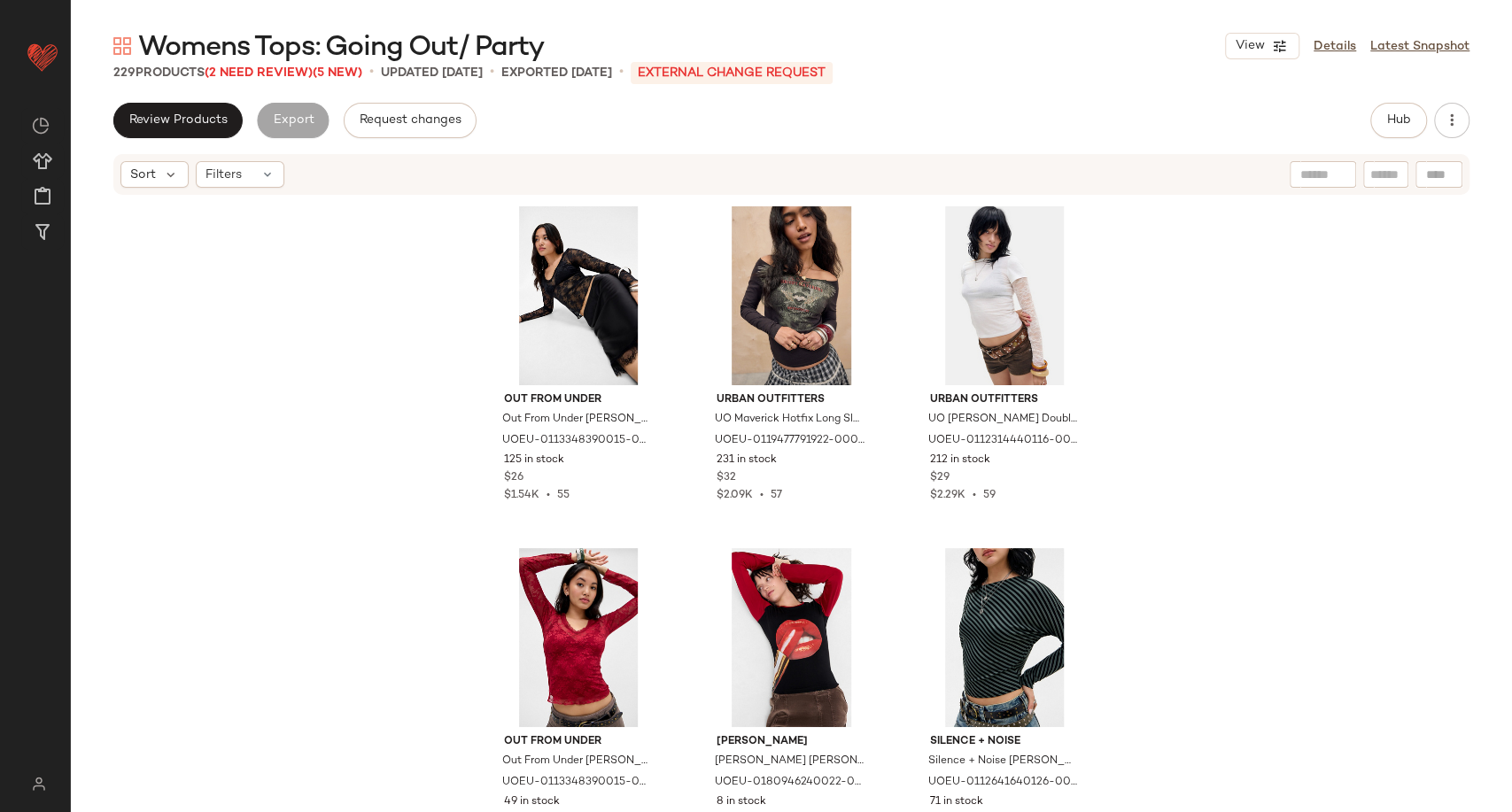
click at [1434, 176] on div at bounding box center [1438, 174] width 47 height 27
paste input "**********"
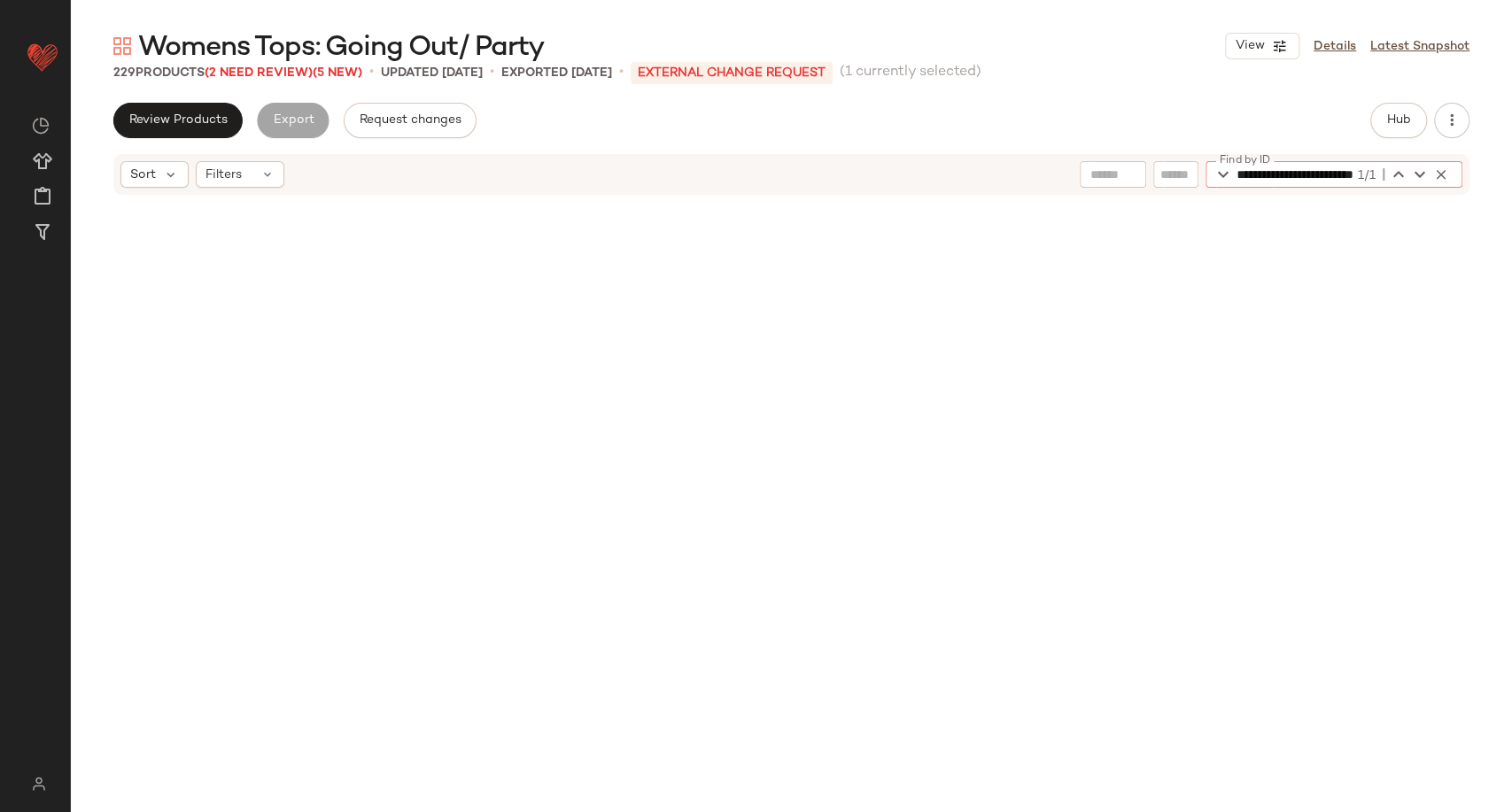
scroll to position [6496, 0]
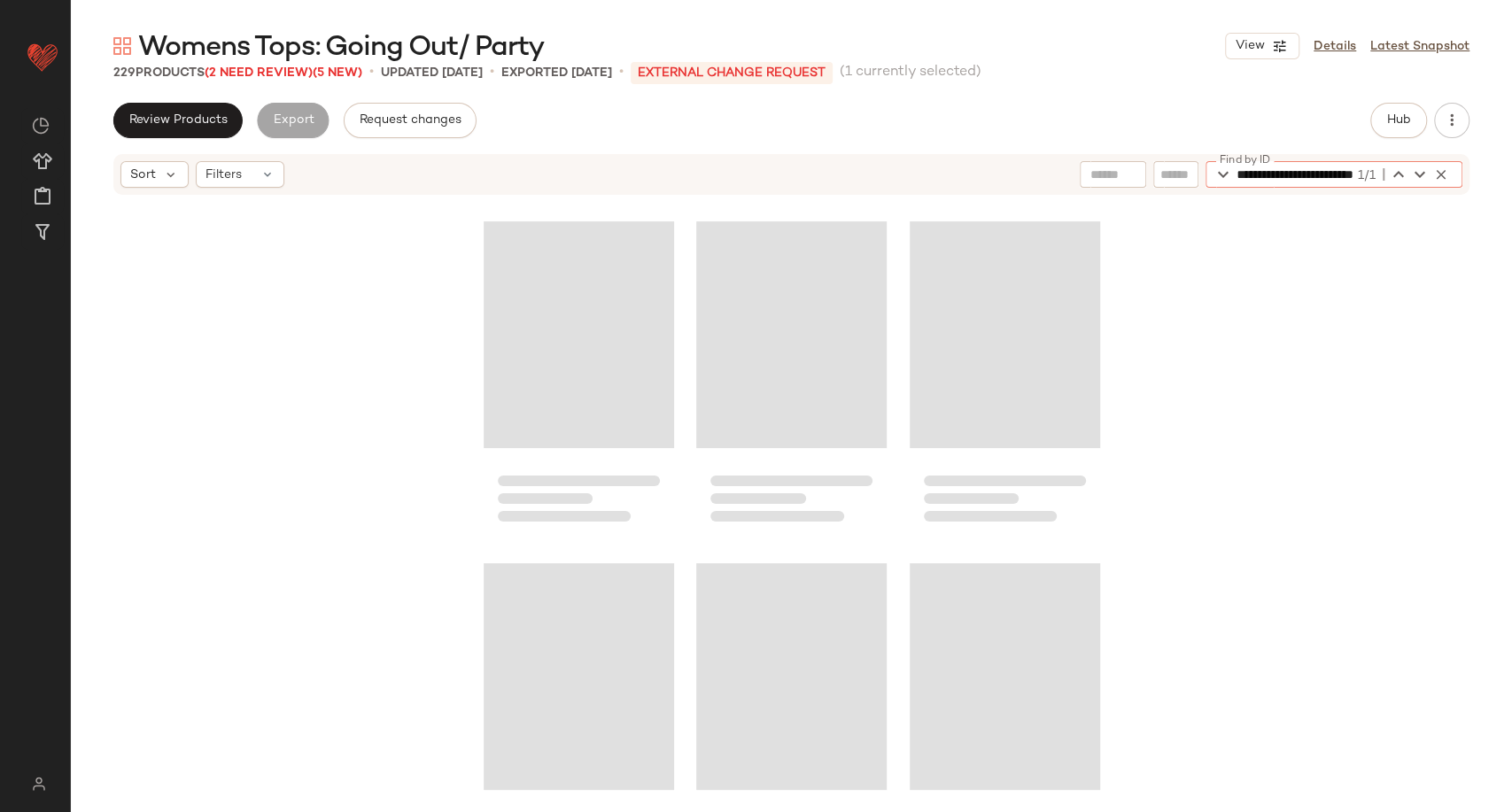
type input "**********"
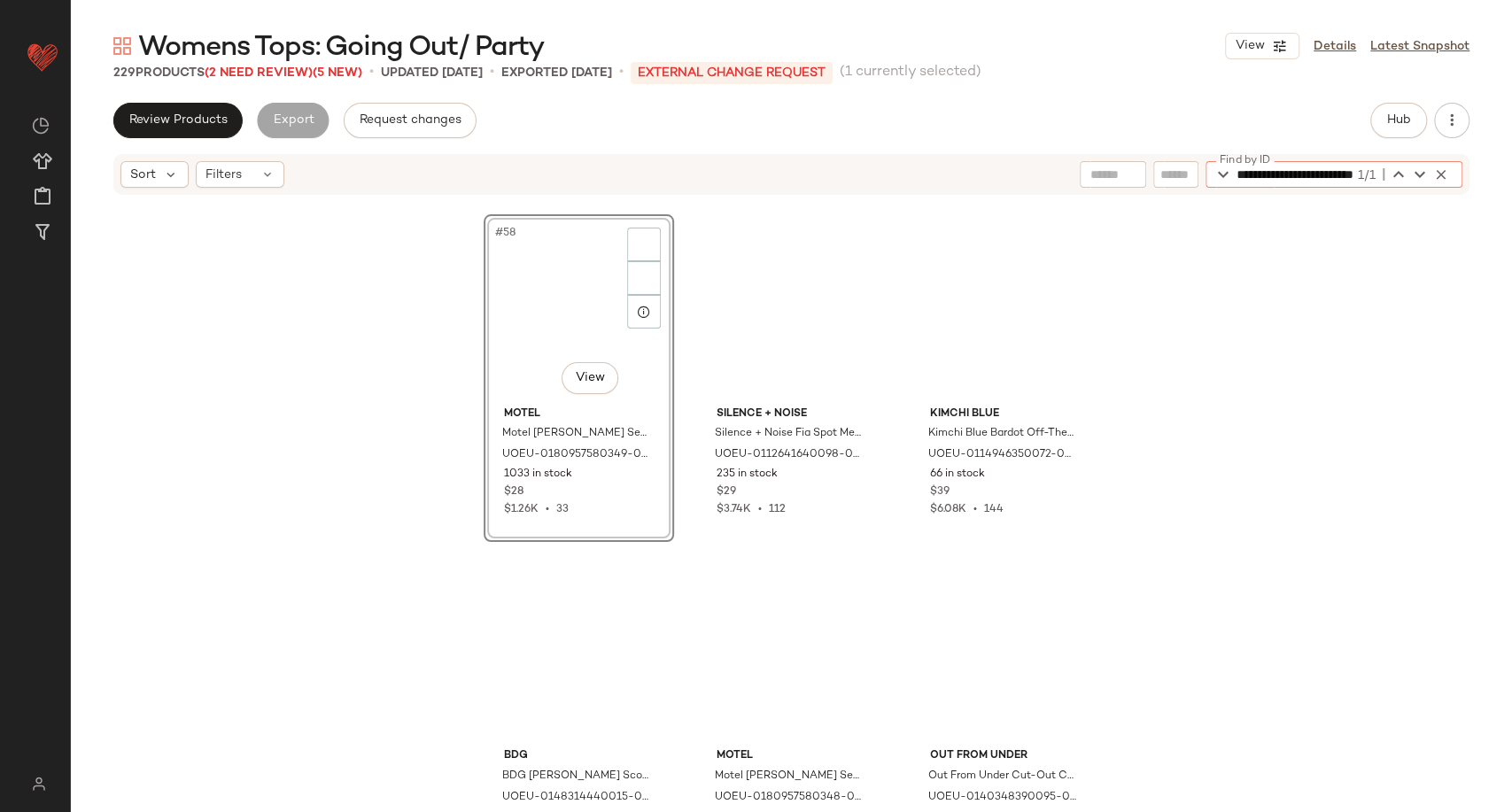
scroll to position [0, 0]
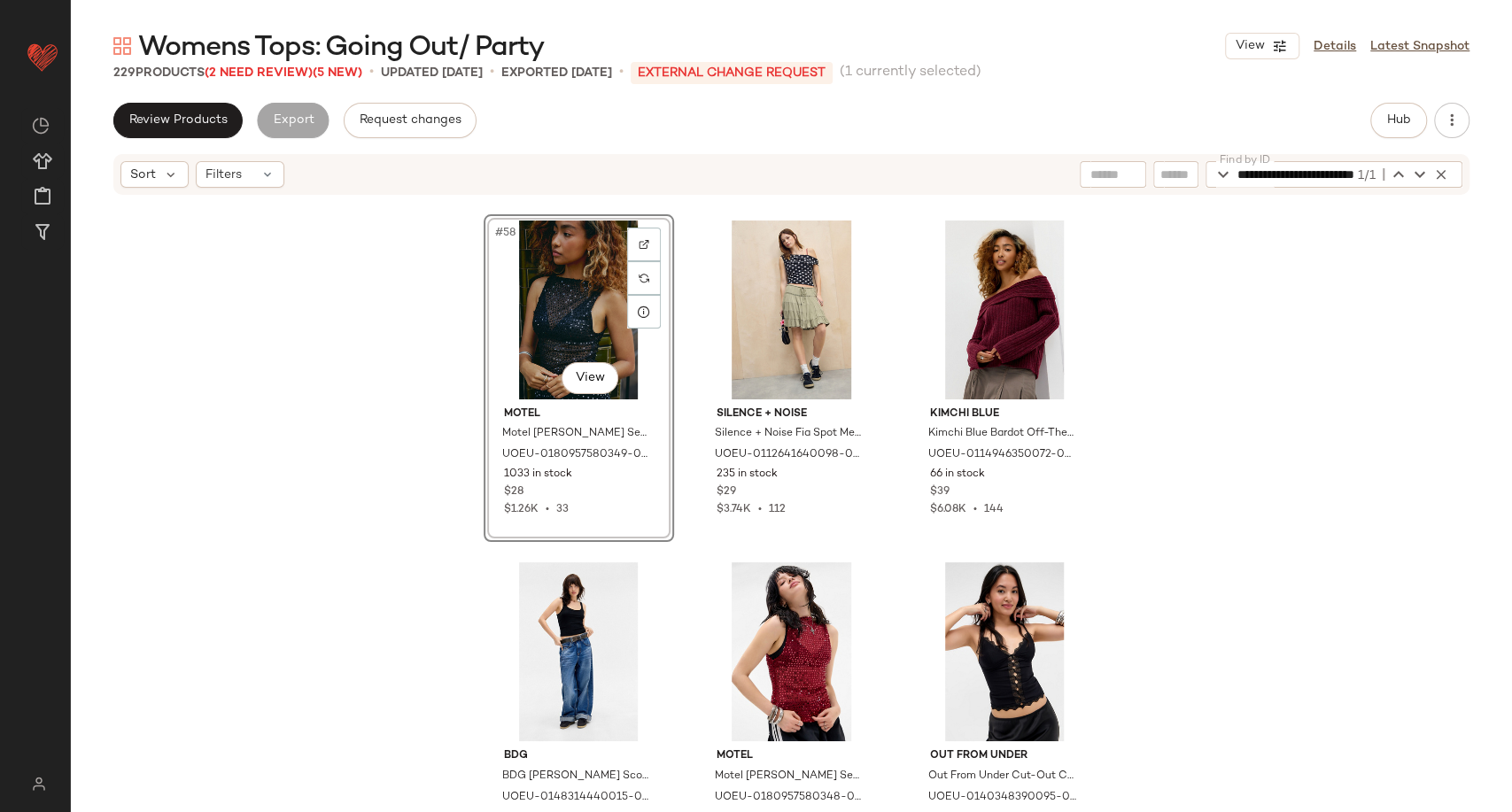
click at [525, 297] on div "#58 View" at bounding box center [579, 310] width 178 height 179
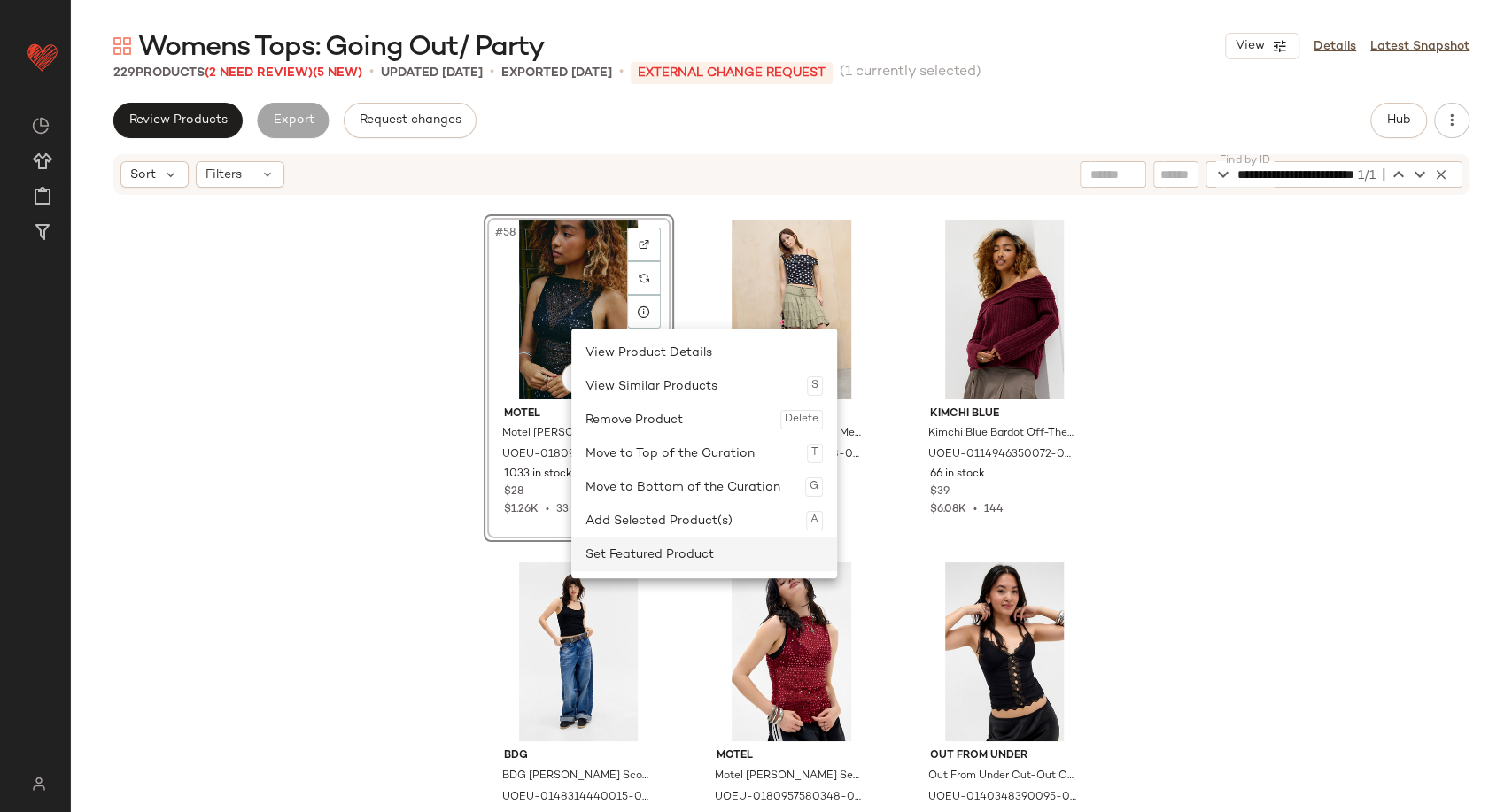
click at [666, 557] on div "Set Featured Product" at bounding box center [704, 555] width 238 height 34
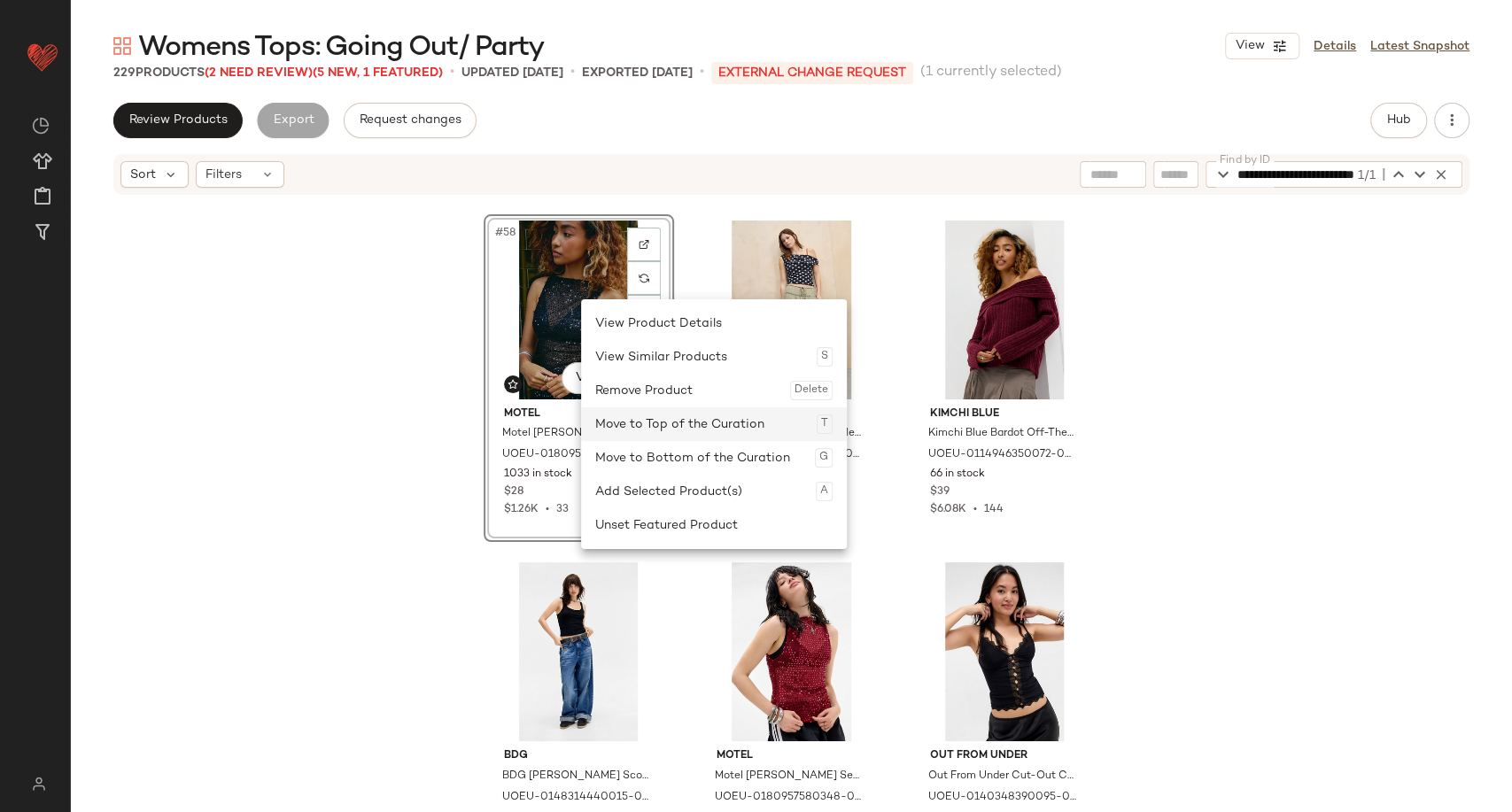
click at [665, 434] on div "Move to Top of the Curation T" at bounding box center [714, 424] width 238 height 34
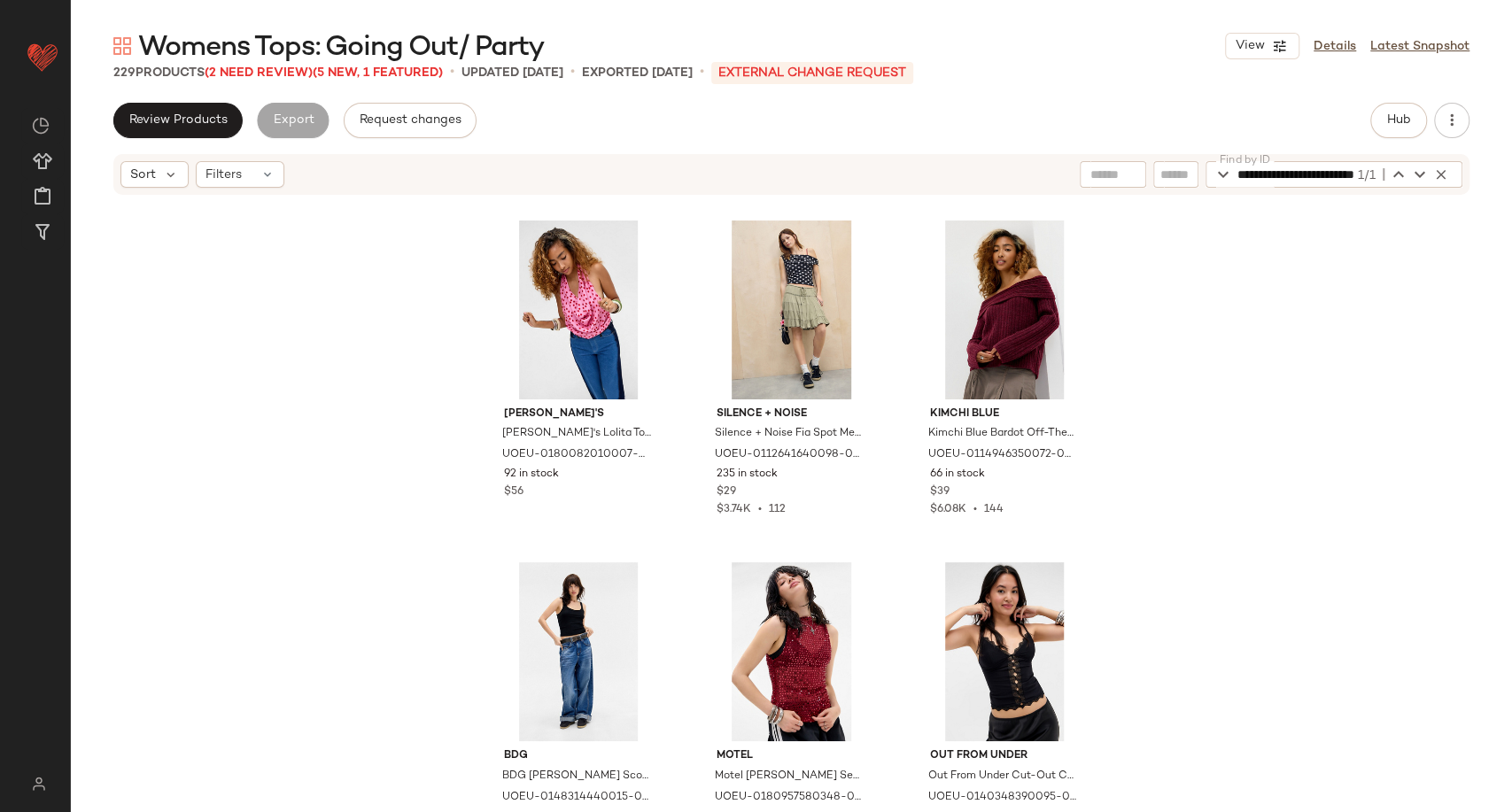
click at [1177, 421] on div "Susmie's Susmie's Lolita Top - Pink at Urban Outfitters UOEU-0180082010007-000-…" at bounding box center [791, 502] width 1441 height 610
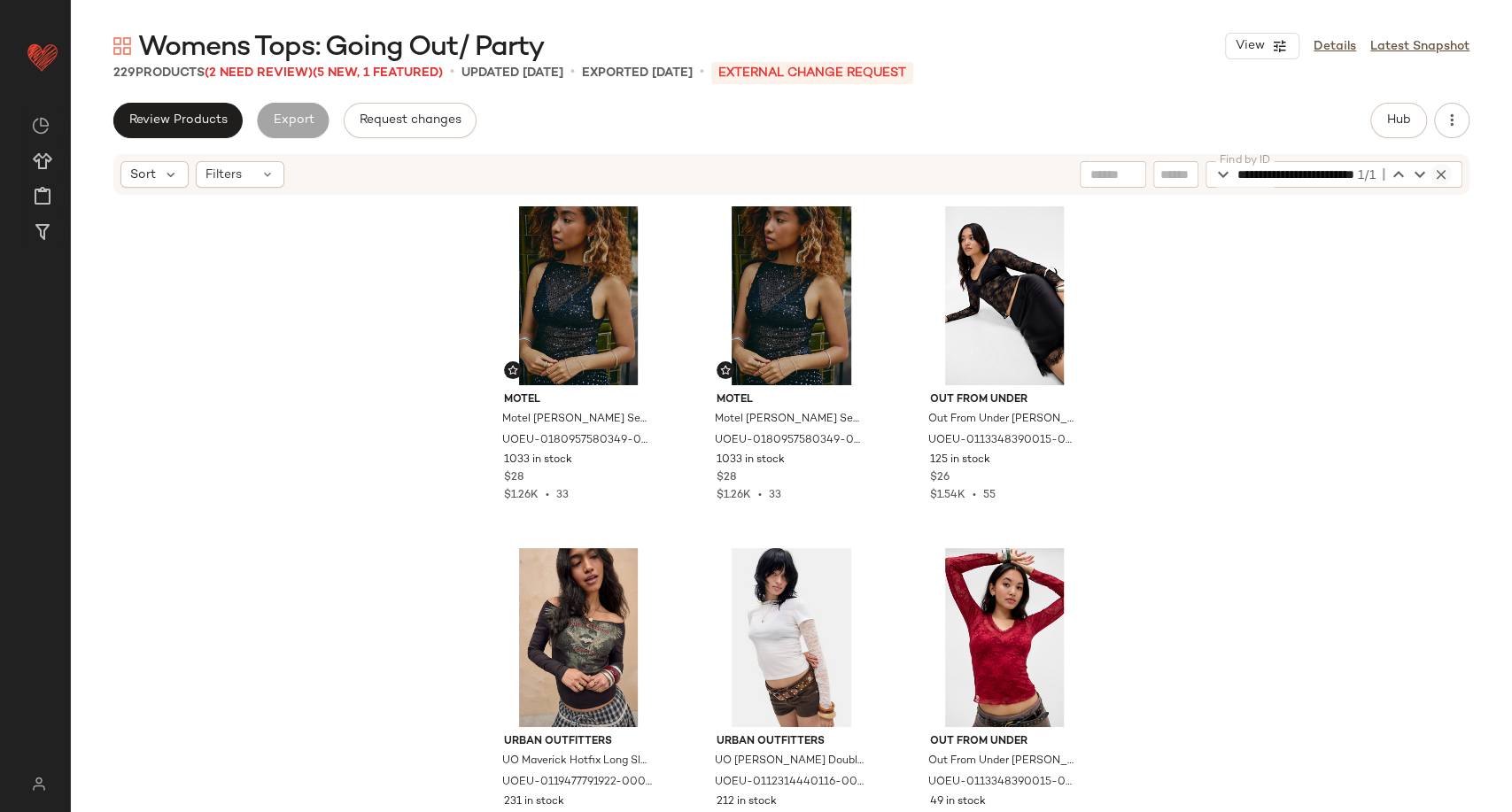
scroll to position [0, 92]
click at [1445, 173] on icon "button" at bounding box center [1441, 175] width 16 height 16
click at [1292, 372] on div "Motel Motel Dudley Sequin Top - Black L at Urban Outfitters UOEU-0180957580349-…" at bounding box center [791, 502] width 1441 height 610
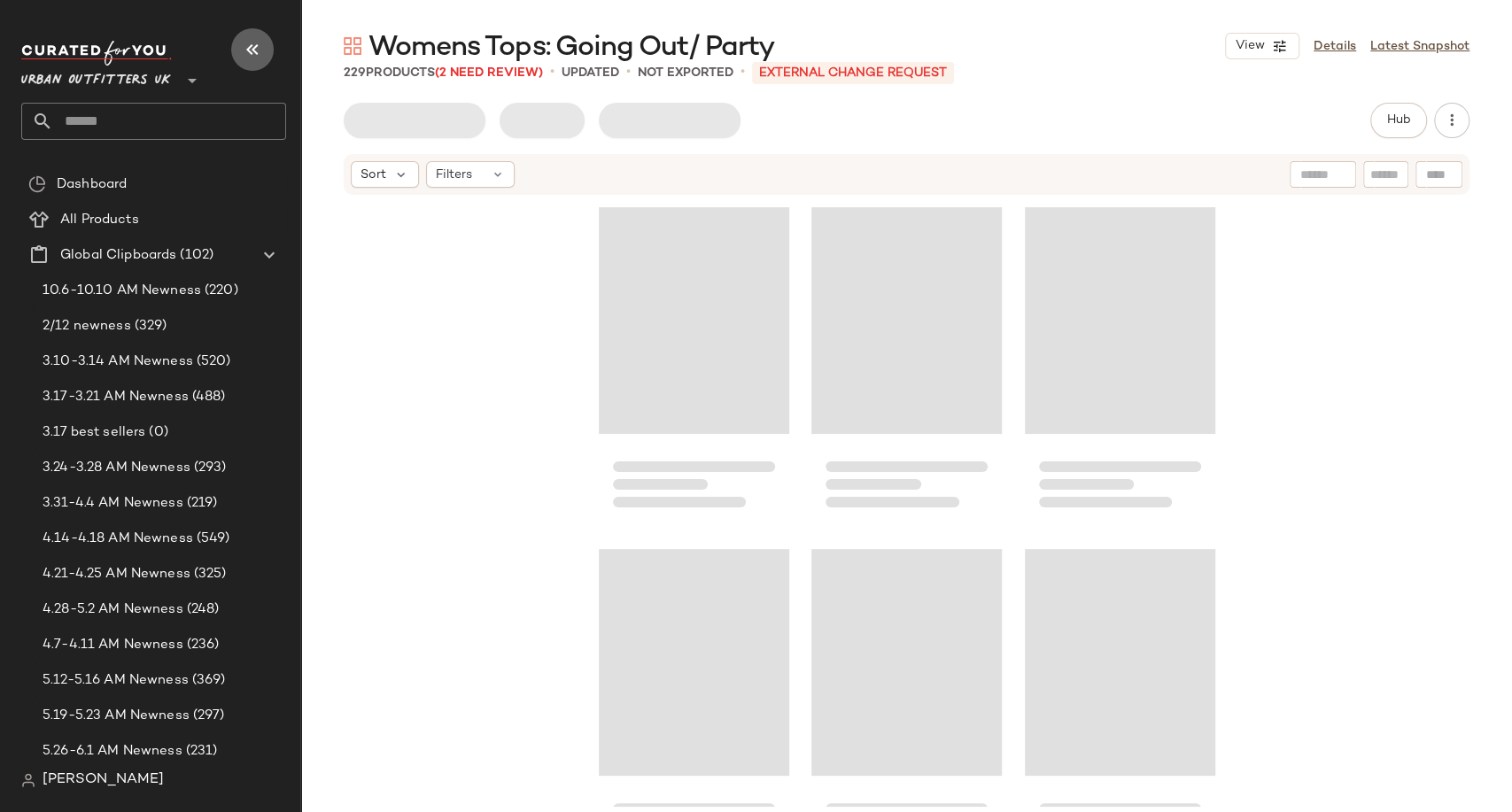
click at [248, 44] on icon "button" at bounding box center [252, 49] width 21 height 21
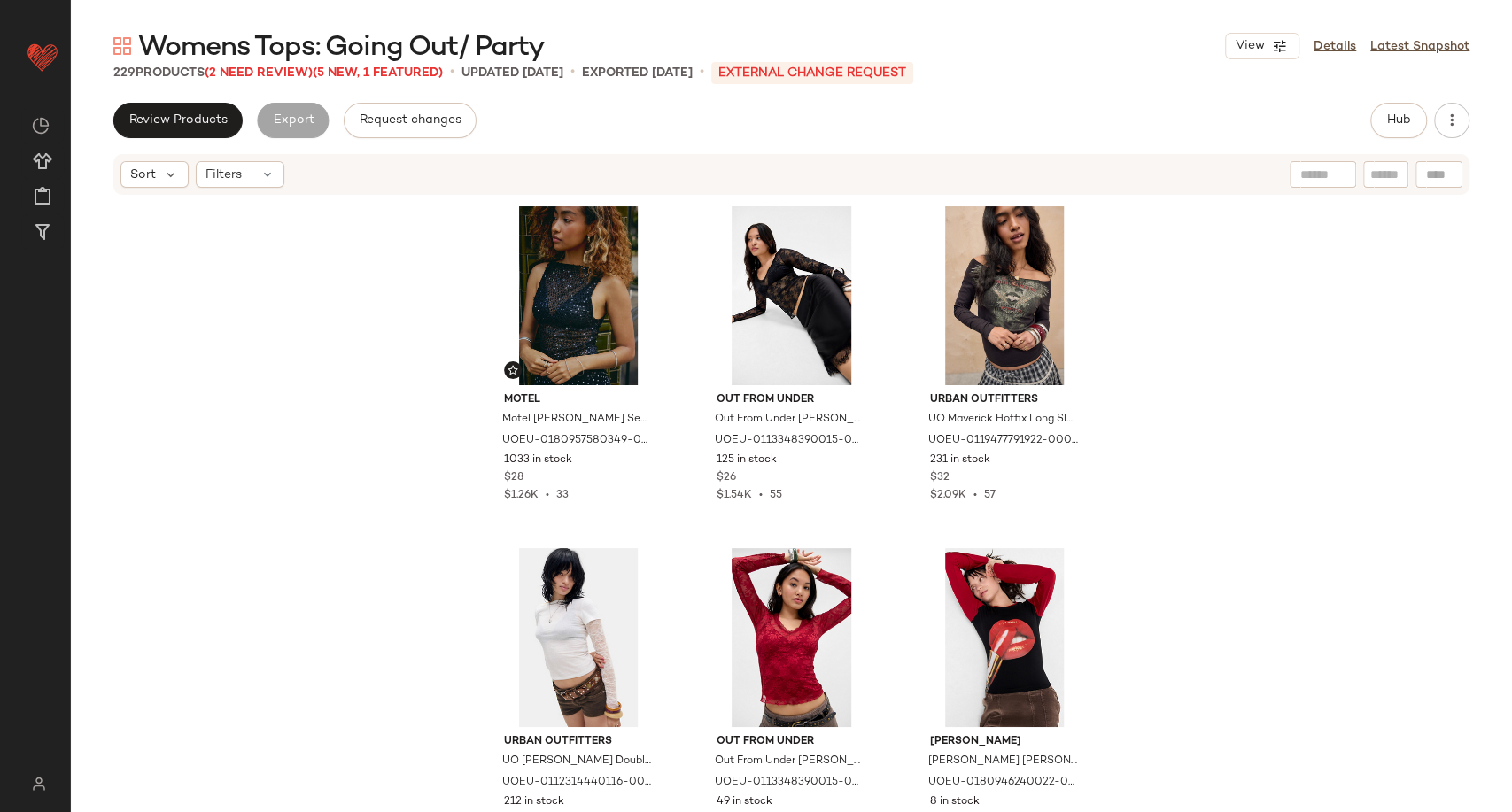
click at [276, 342] on div "Motel Motel Dudley Sequin Top - Black L at Urban Outfitters UOEU-0180957580349-…" at bounding box center [791, 502] width 1441 height 610
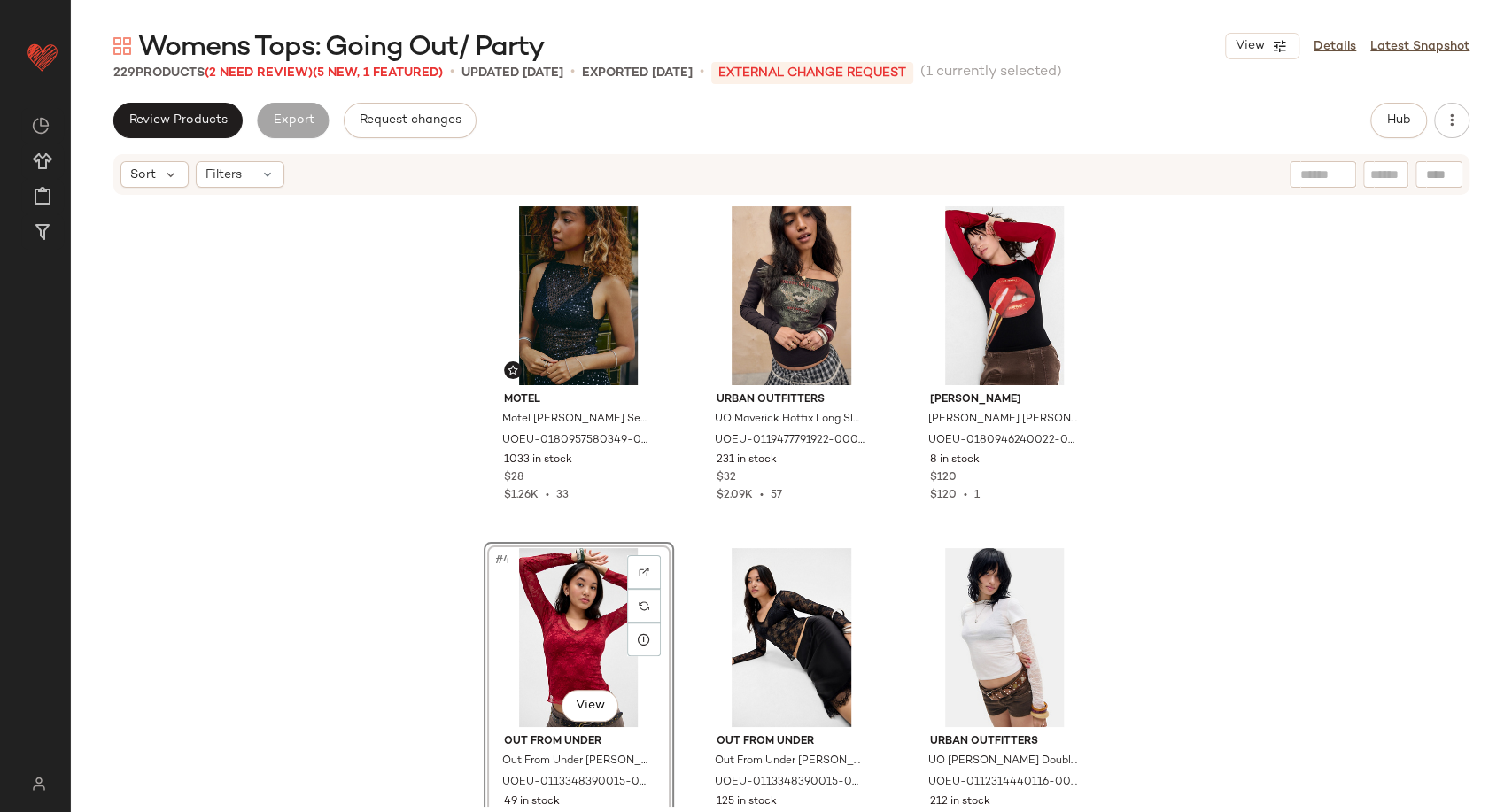
click at [896, 540] on div "Motel Motel Dudley Sequin Top - Black L at Urban Outfitters UOEU-0180957580349-…" at bounding box center [792, 503] width 616 height 606
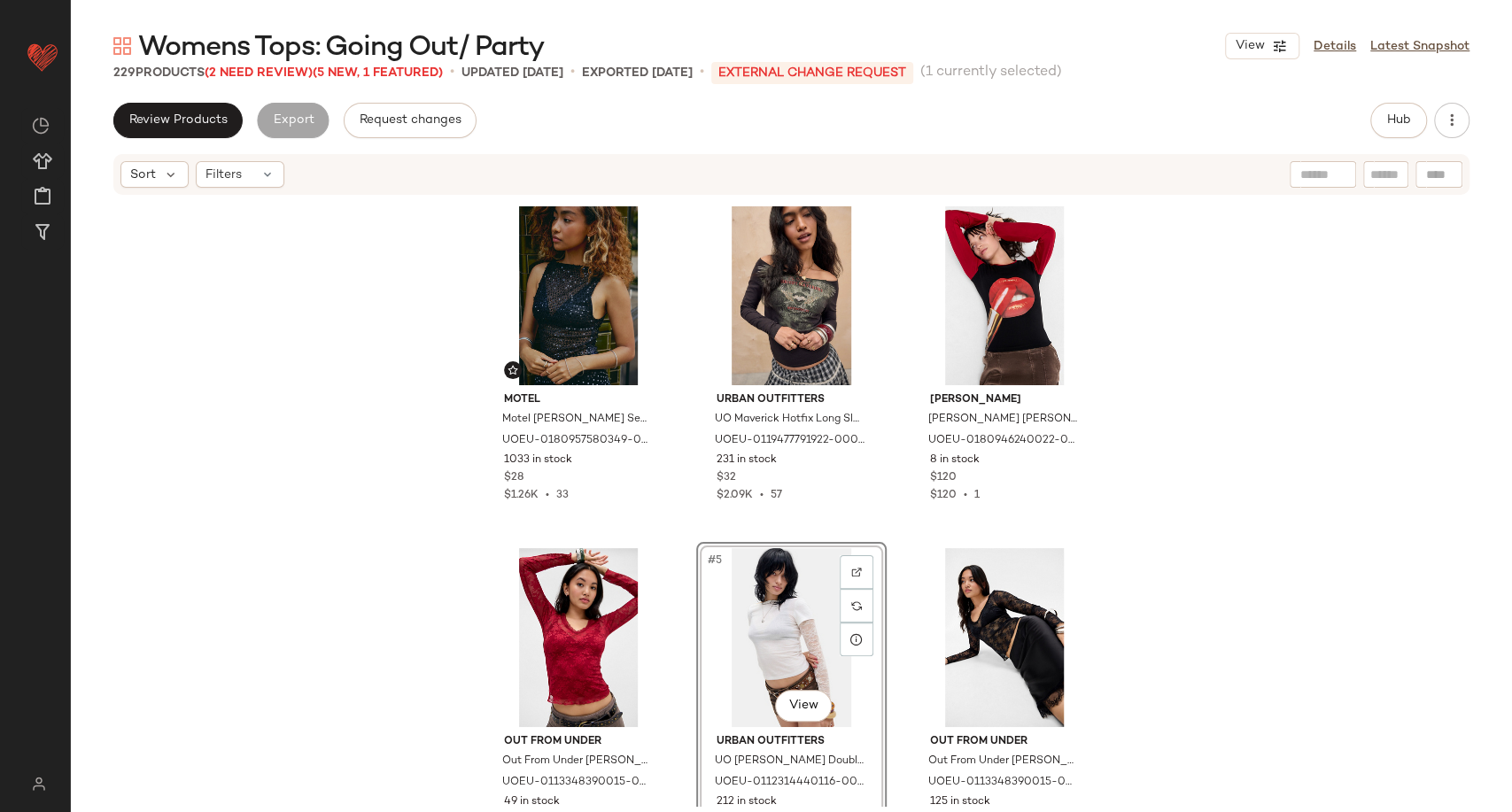
click at [1188, 571] on div "Motel Motel Dudley Sequin Top - Black L at Urban Outfitters UOEU-0180957580349-…" at bounding box center [791, 502] width 1441 height 610
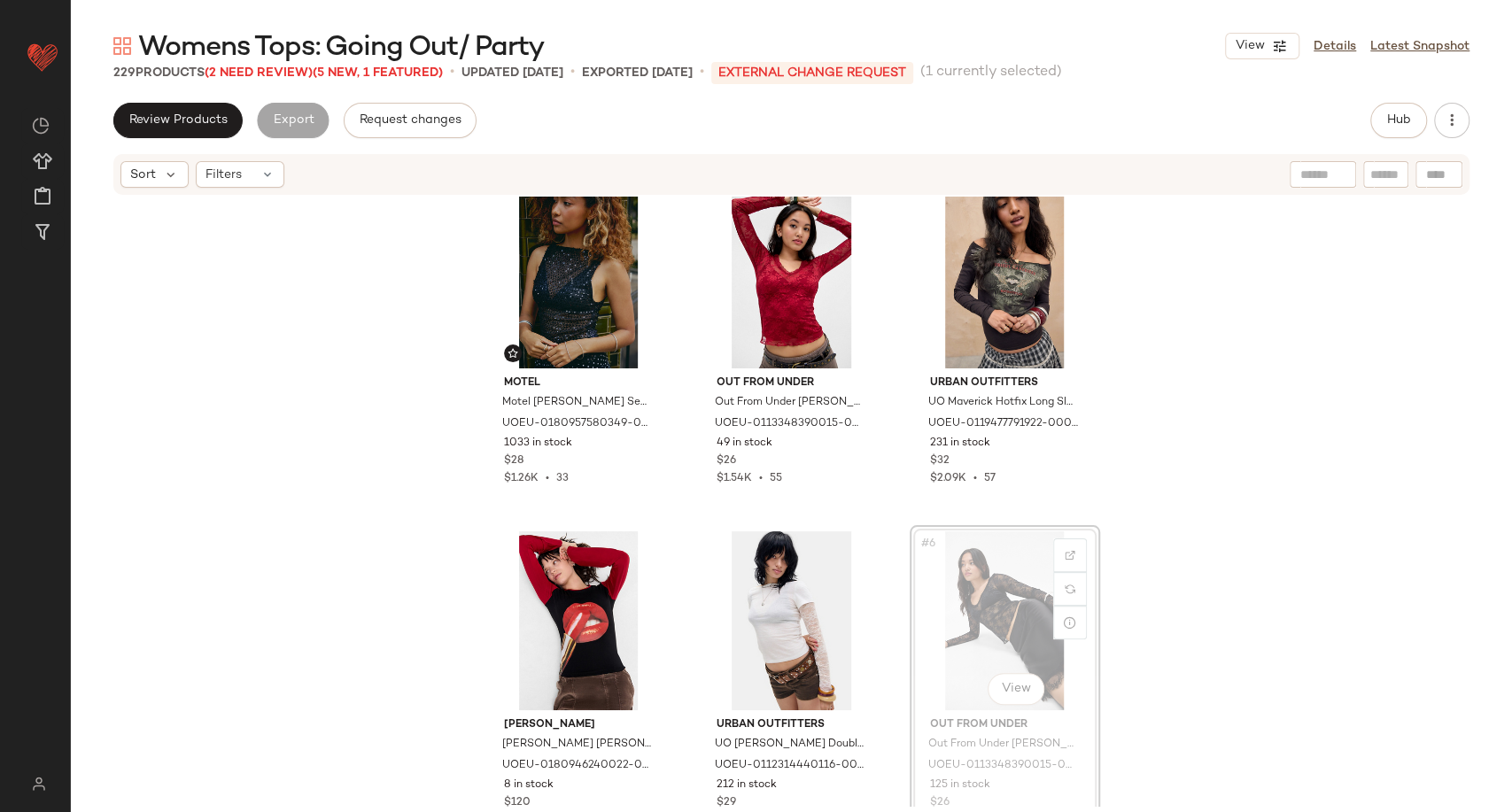
scroll to position [20, 0]
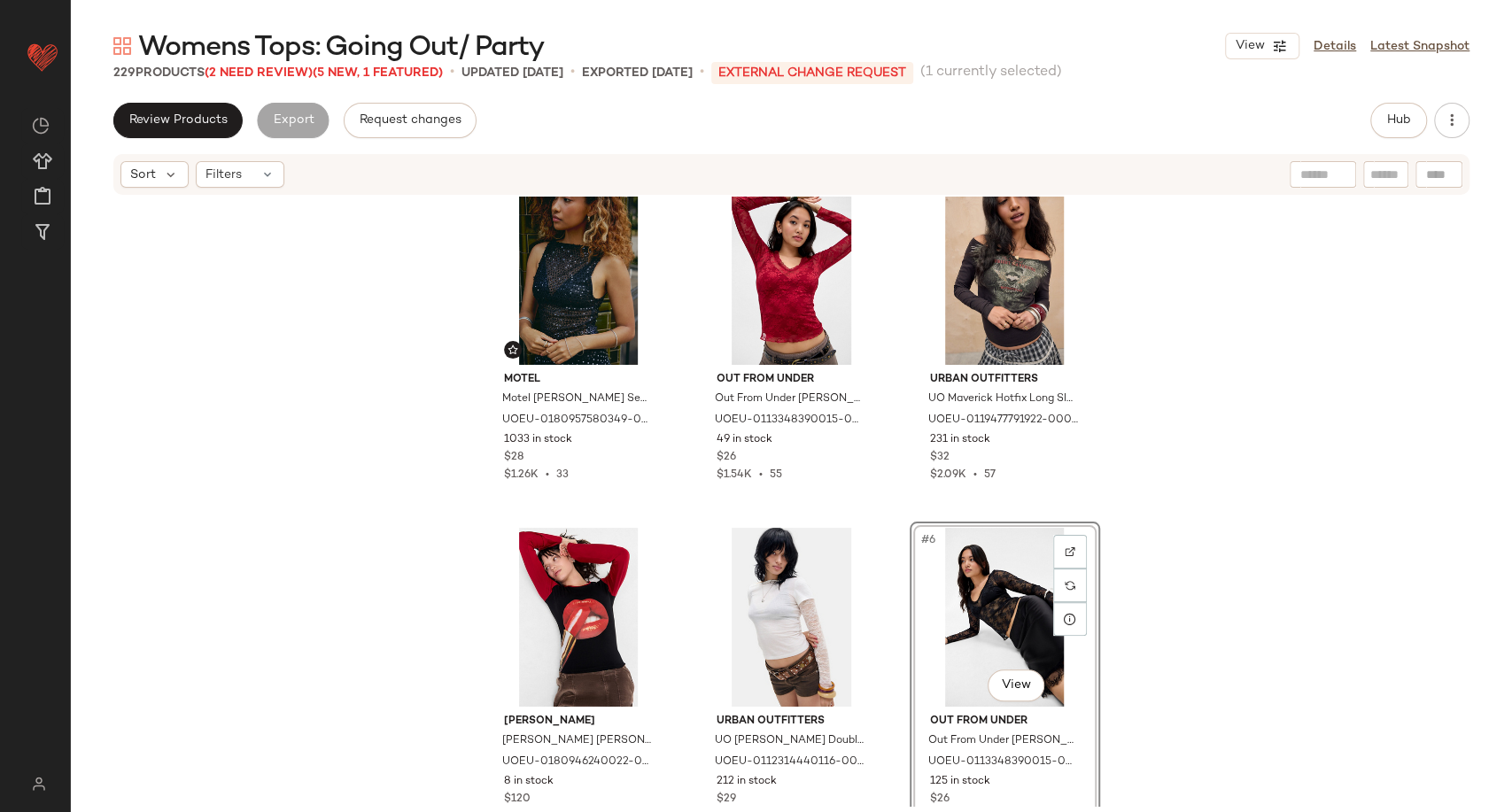
click at [1199, 604] on div "Motel Motel Dudley Sequin Top - Black L at Urban Outfitters UOEU-0180957580349-…" at bounding box center [791, 502] width 1441 height 610
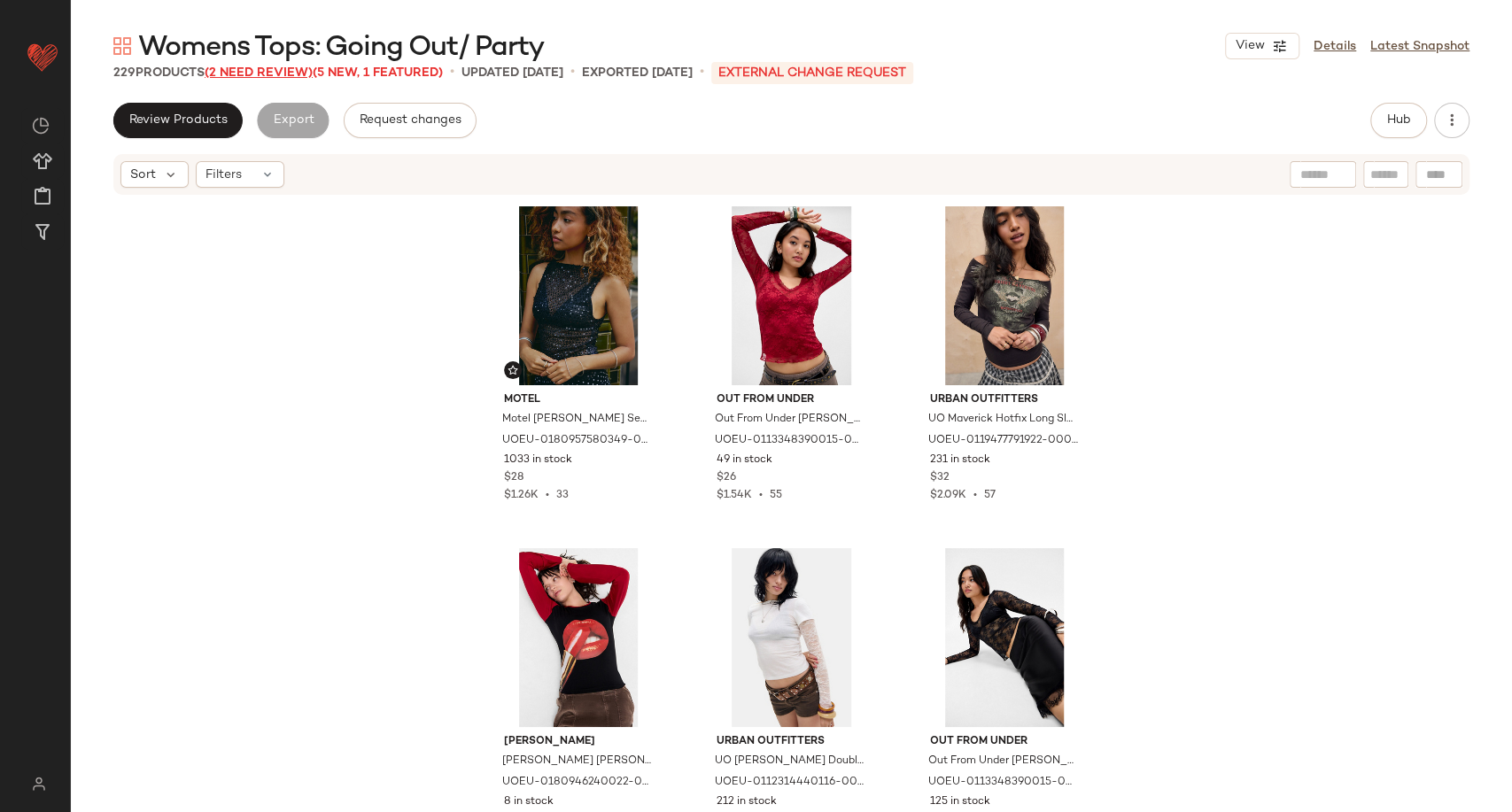
click at [269, 70] on span "(2 Need Review)" at bounding box center [258, 73] width 108 height 13
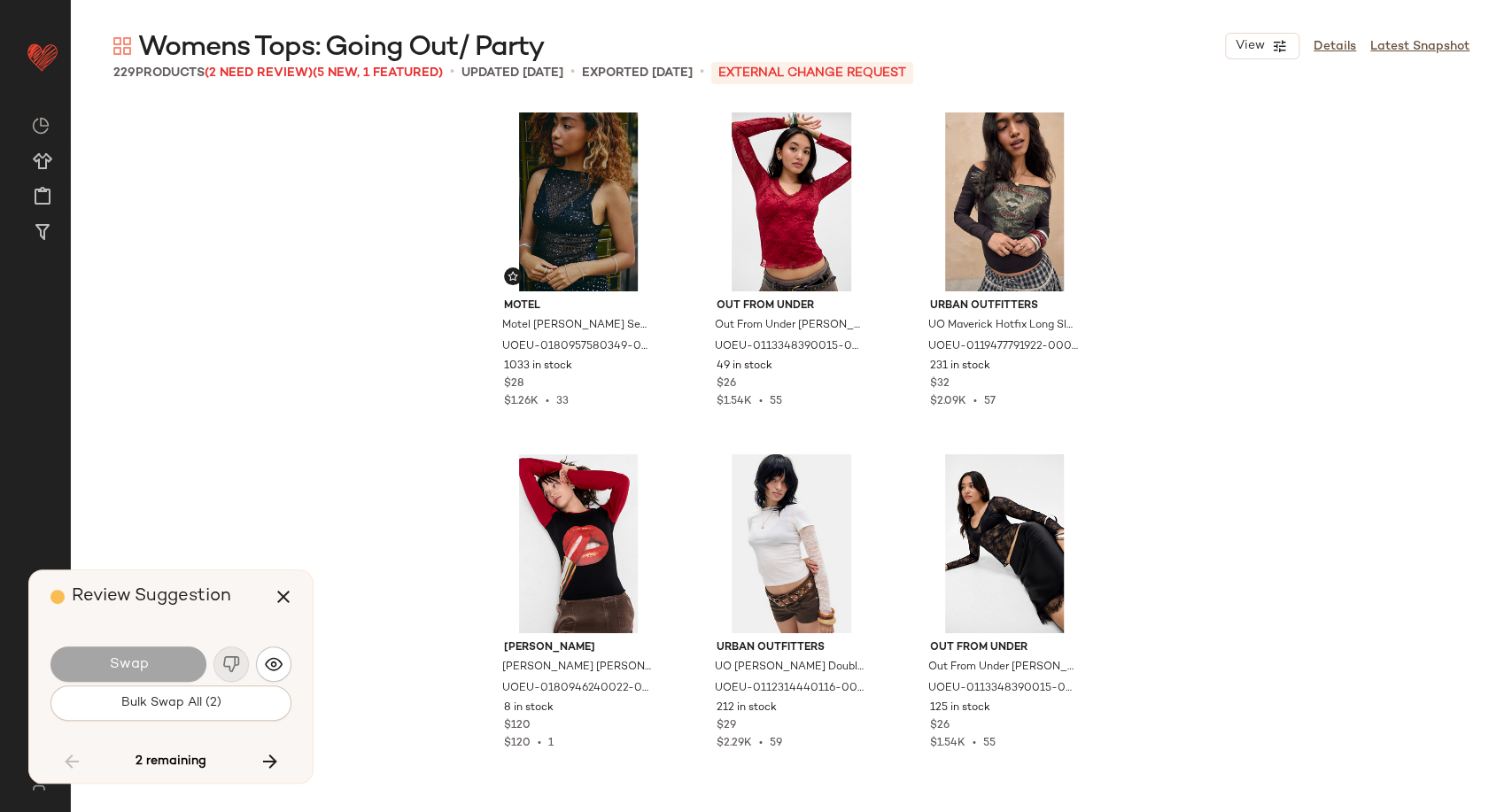
scroll to position [17437, 0]
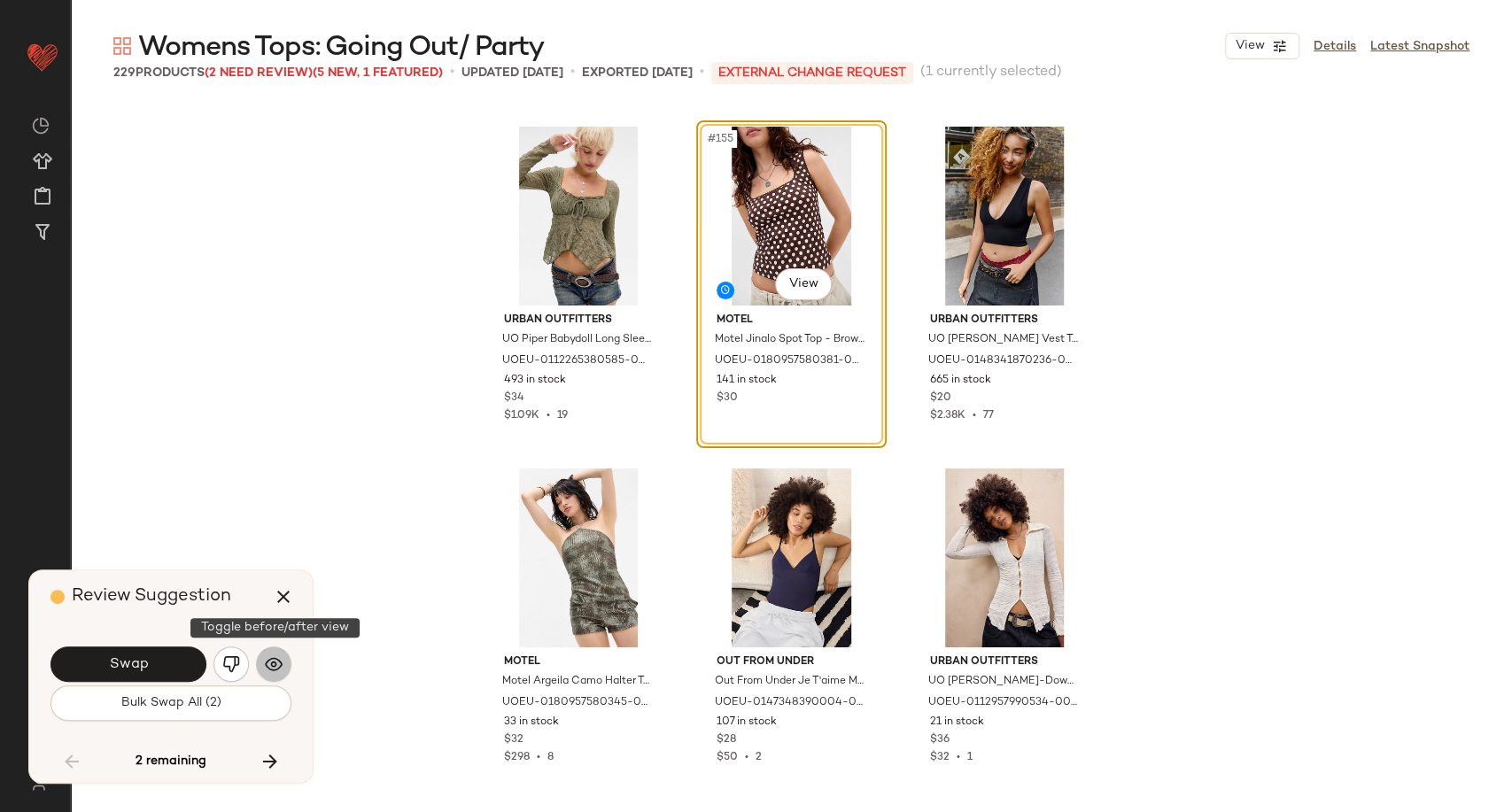
click at [277, 667] on img "button" at bounding box center [273, 664] width 18 height 18
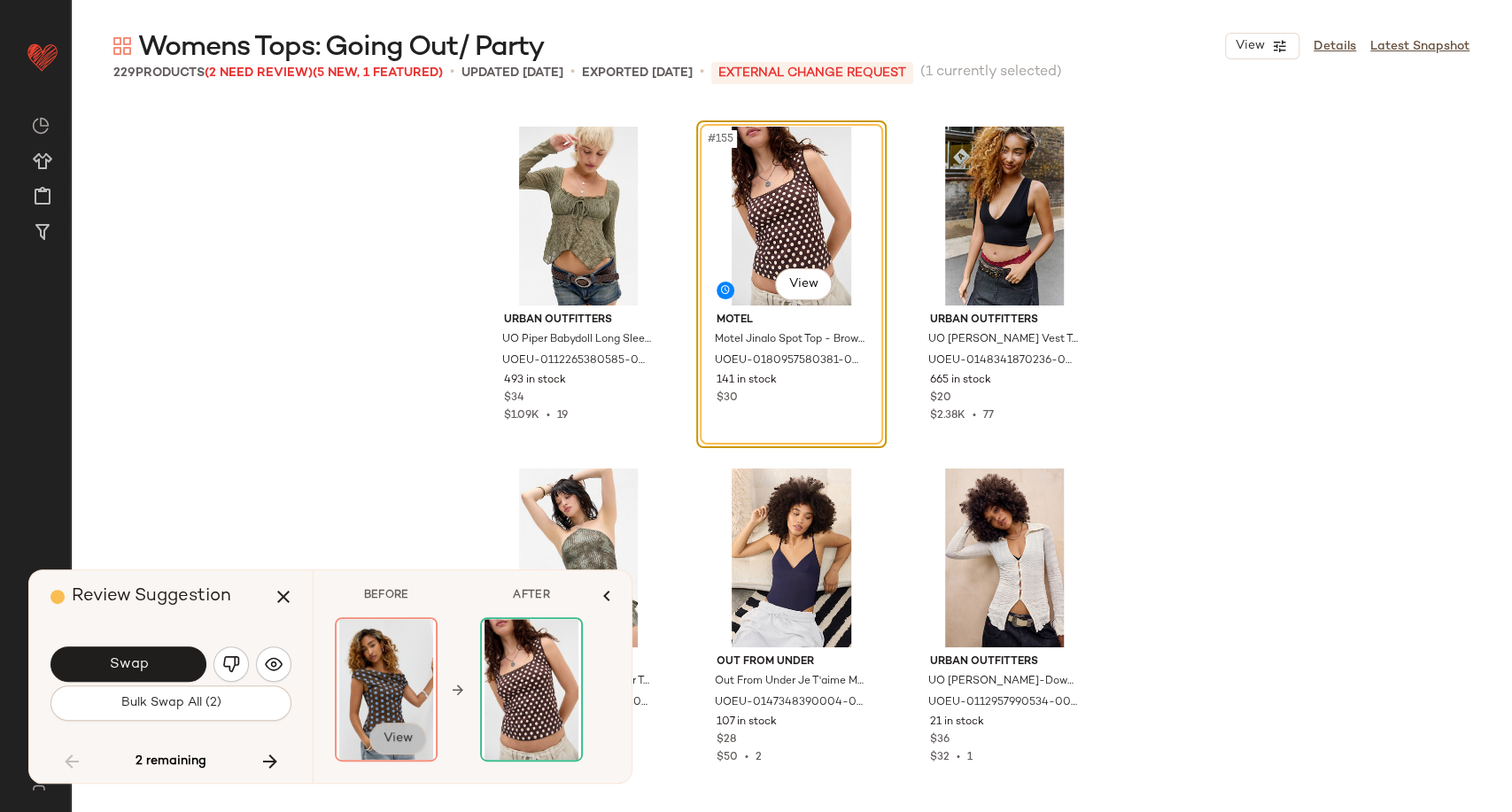
click at [396, 745] on span "View" at bounding box center [398, 738] width 30 height 14
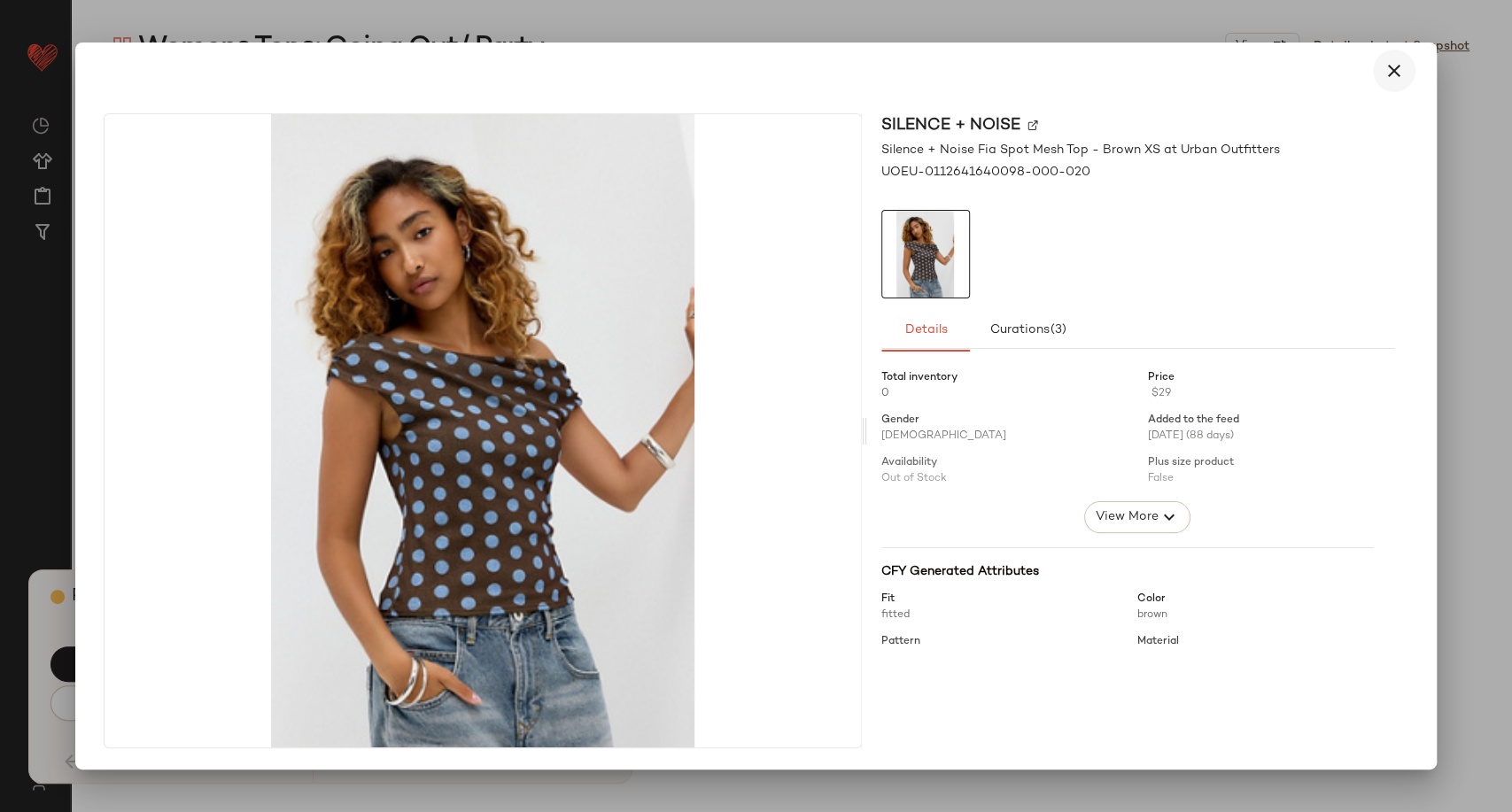
click at [1393, 77] on icon "button" at bounding box center [1394, 71] width 21 height 21
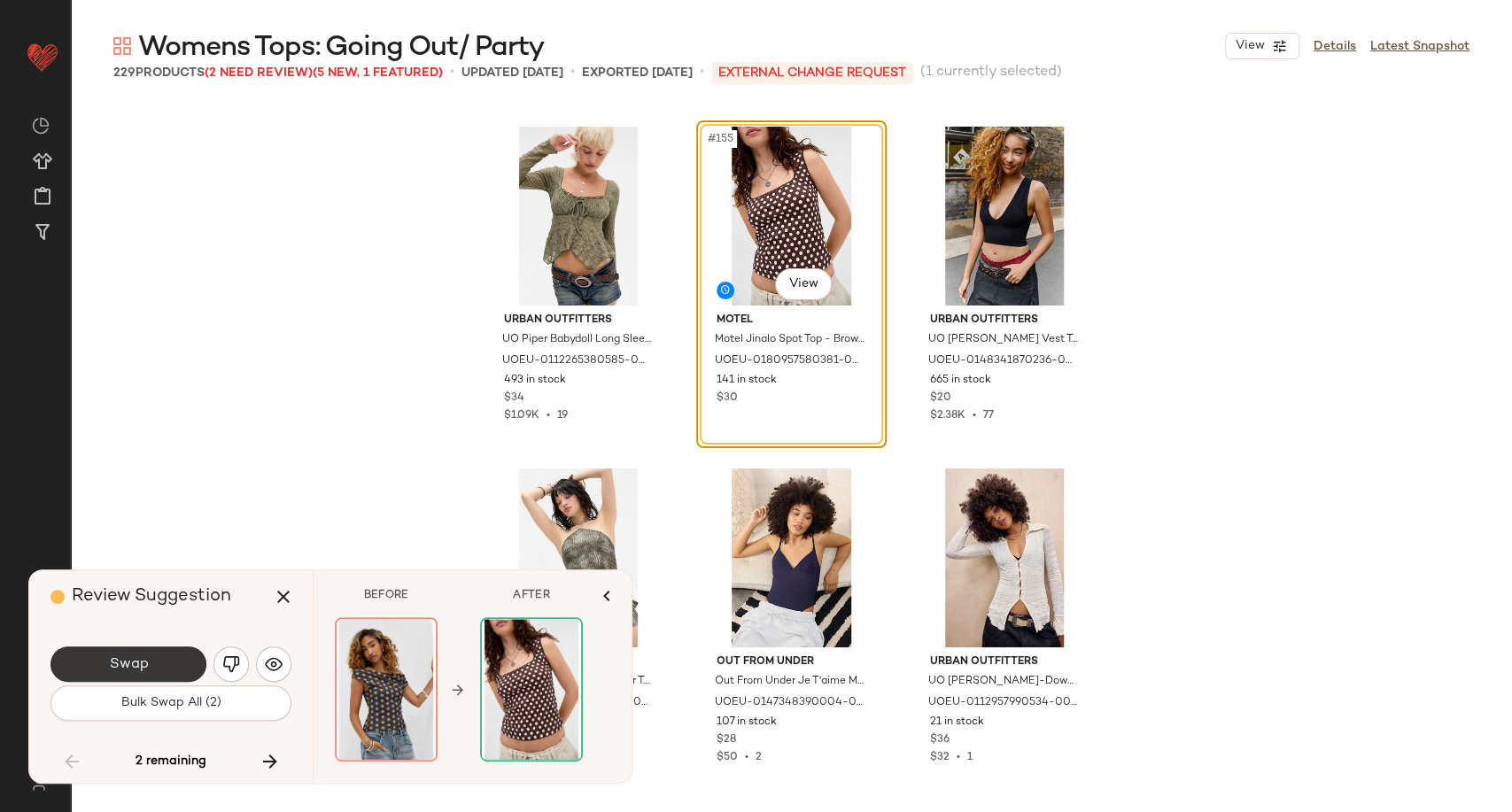
click at [146, 666] on span "Swap" at bounding box center [128, 664] width 40 height 17
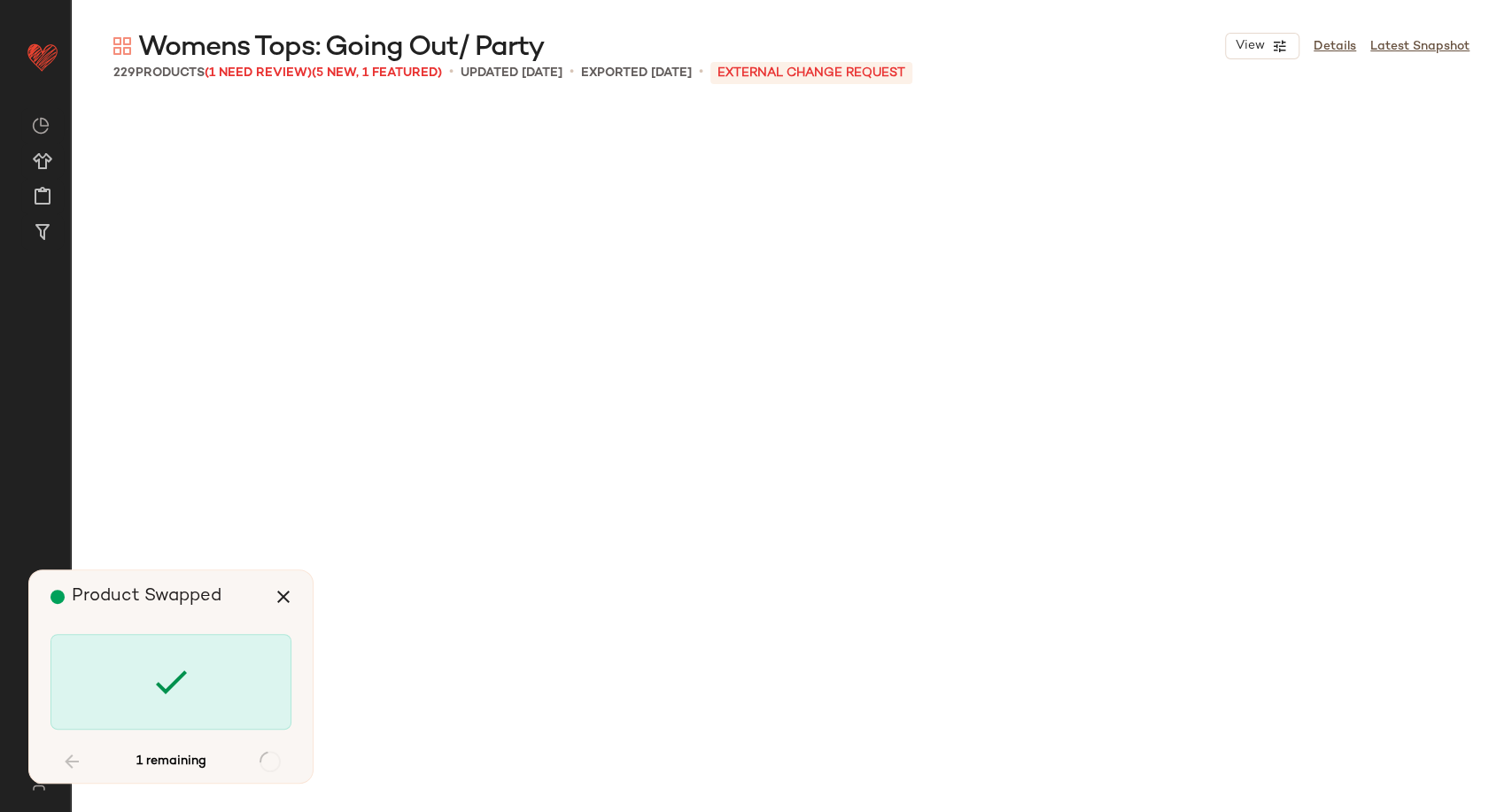
scroll to position [23933, 0]
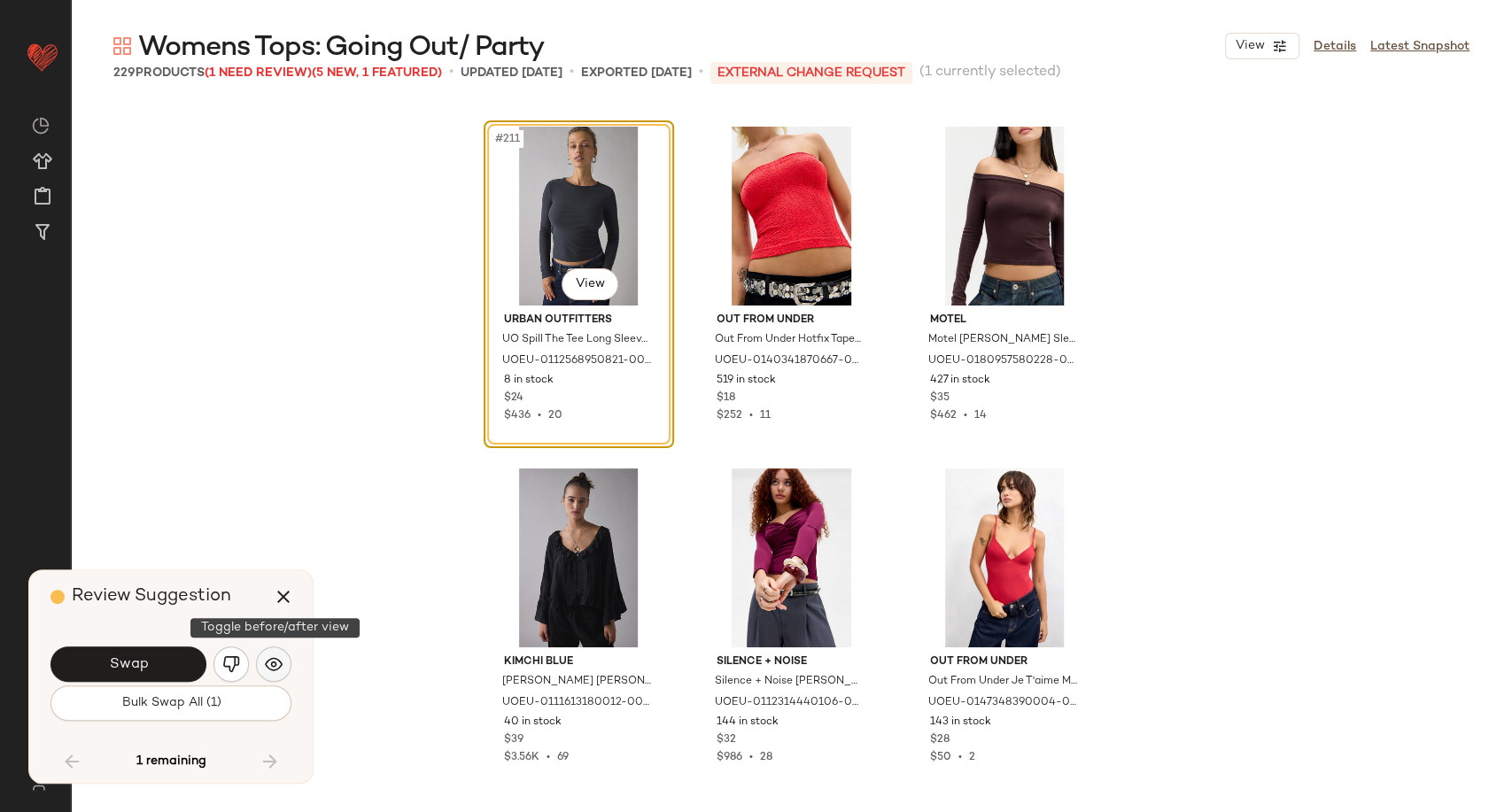
click at [275, 663] on img "button" at bounding box center [273, 664] width 18 height 18
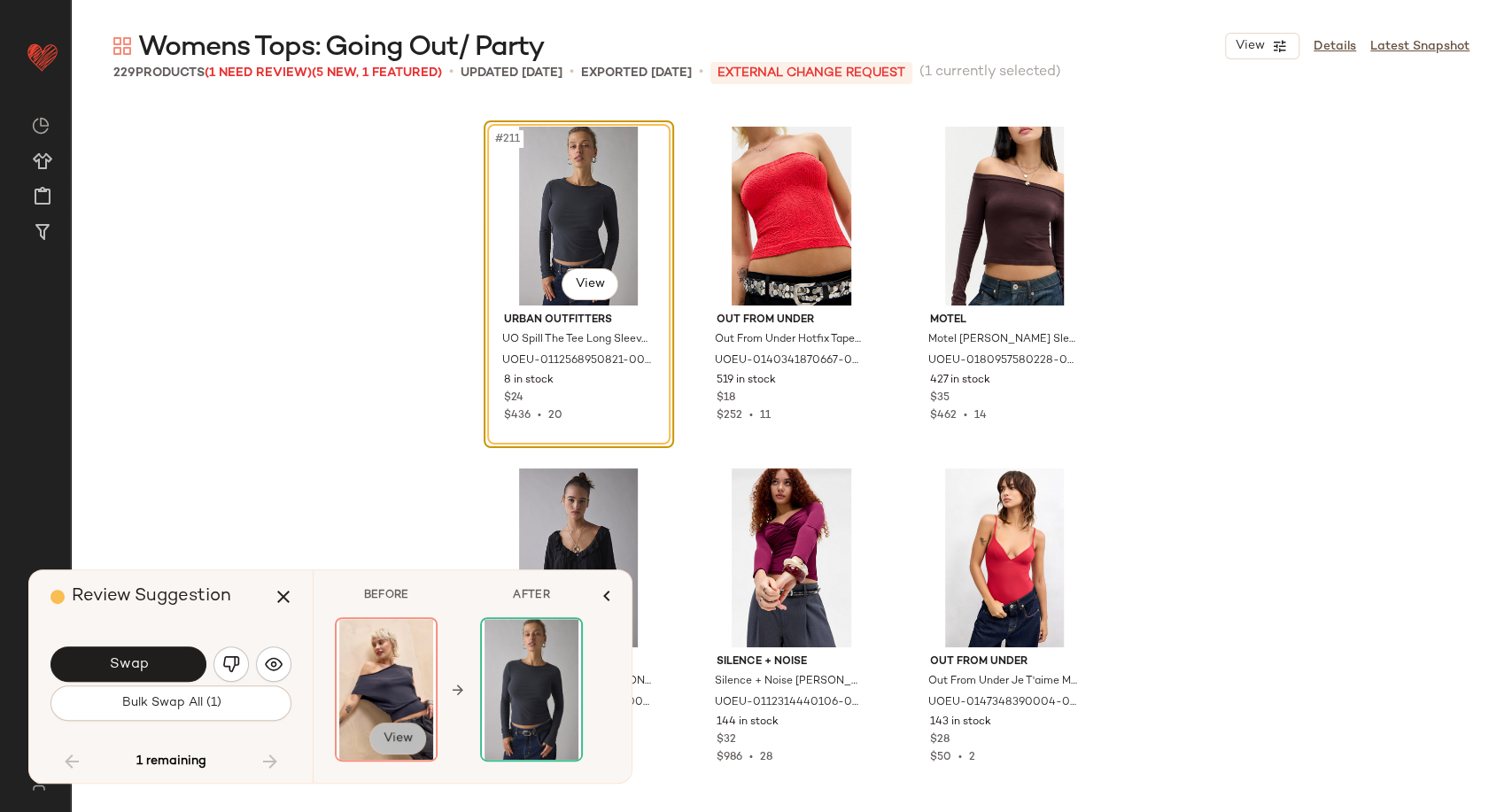
click at [387, 738] on span "View" at bounding box center [398, 738] width 30 height 14
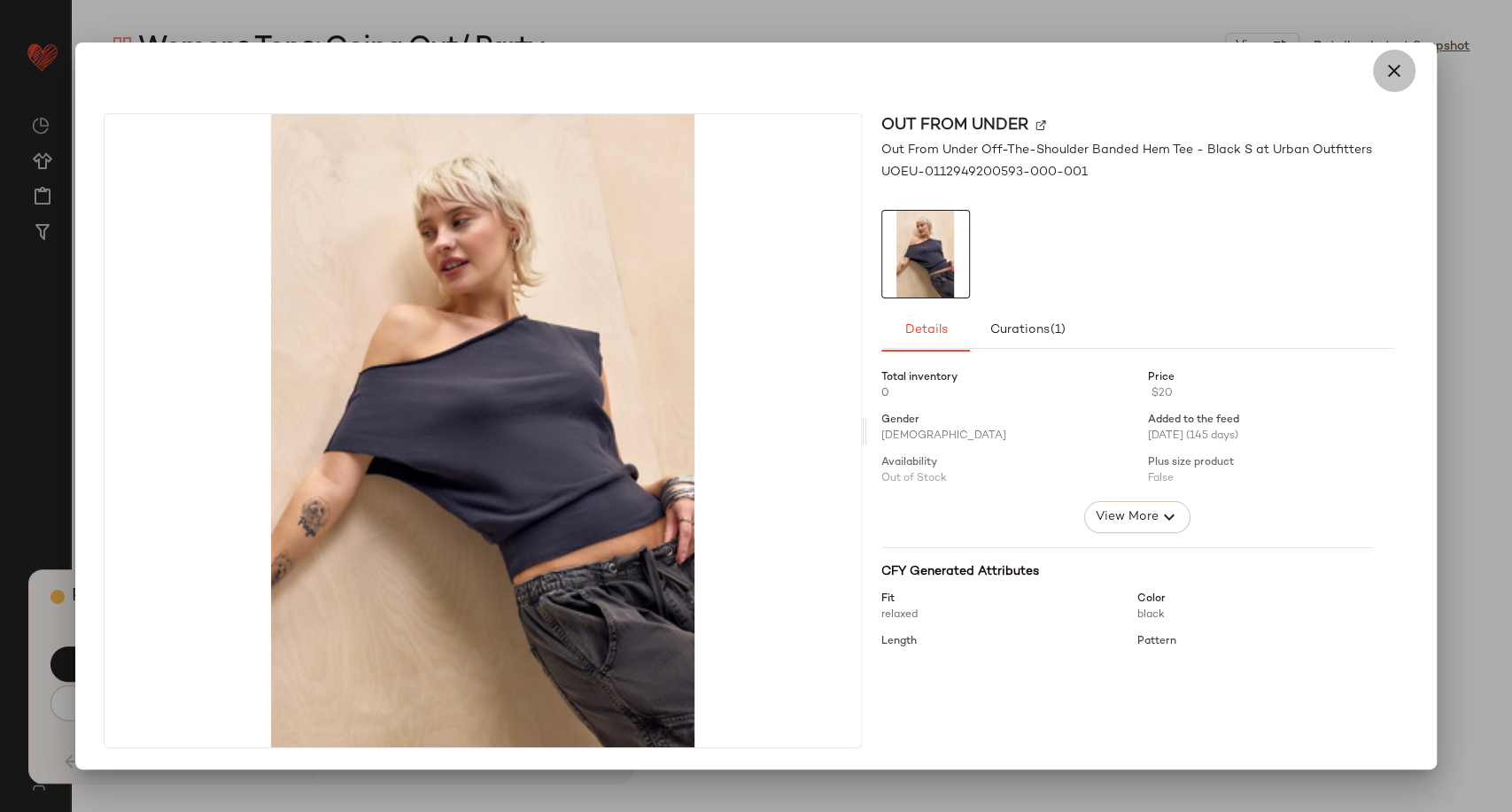
click at [1395, 70] on icon "button" at bounding box center [1394, 71] width 21 height 21
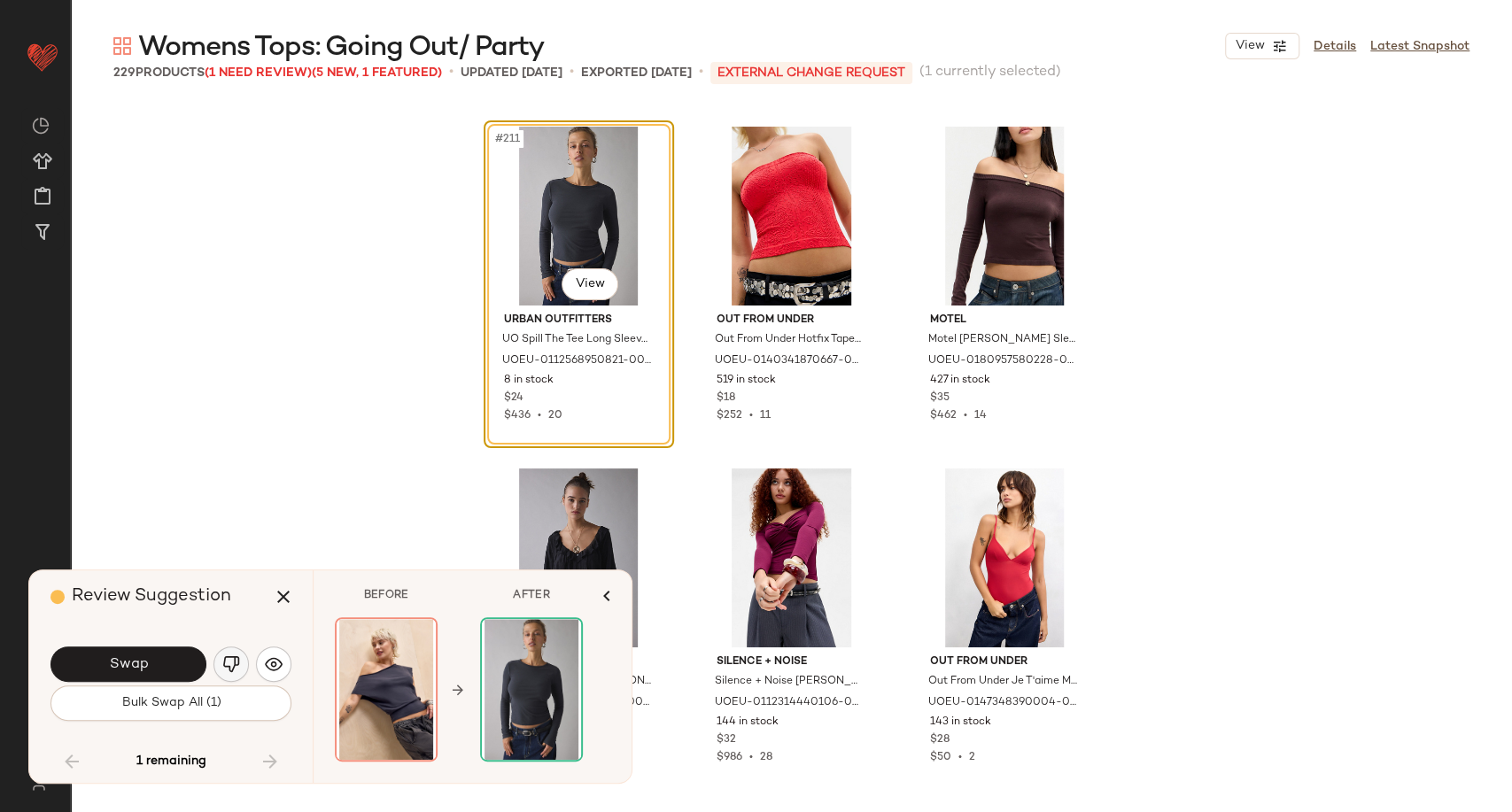
click at [237, 676] on button "button" at bounding box center [232, 665] width 36 height 36
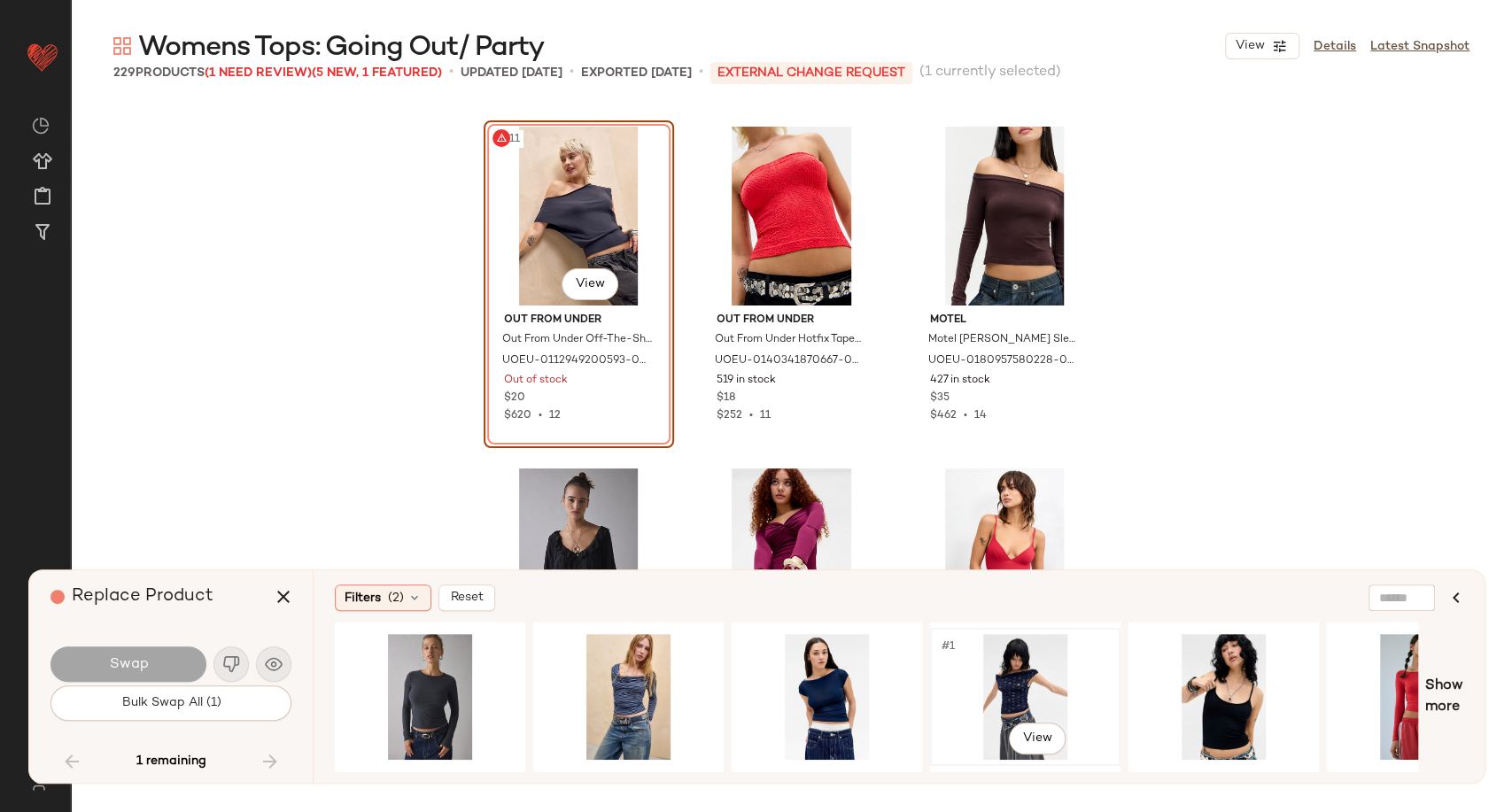
click at [1022, 691] on div "#1 View" at bounding box center [1025, 697] width 178 height 126
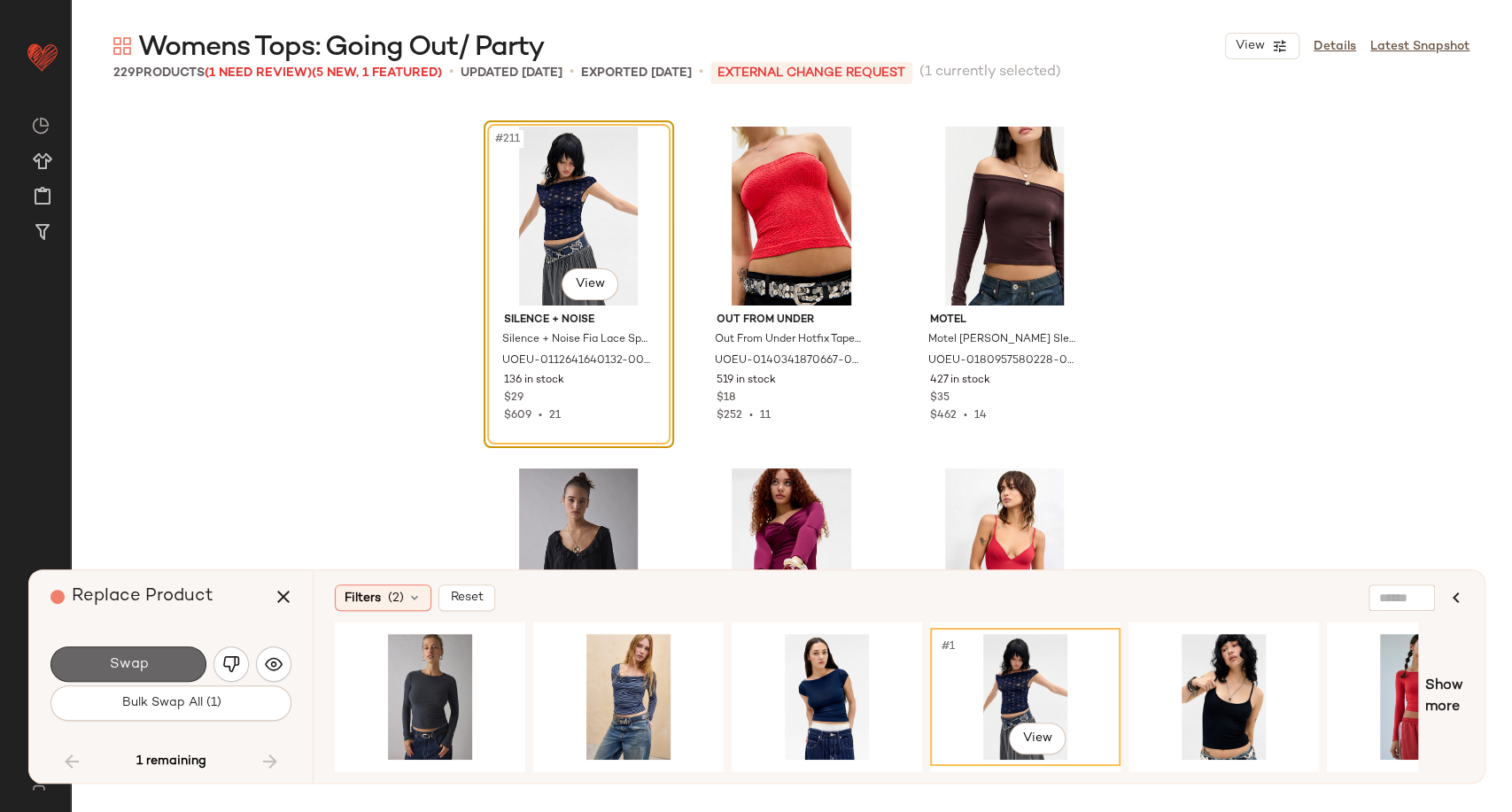
click at [153, 665] on button "Swap" at bounding box center [128, 665] width 156 height 36
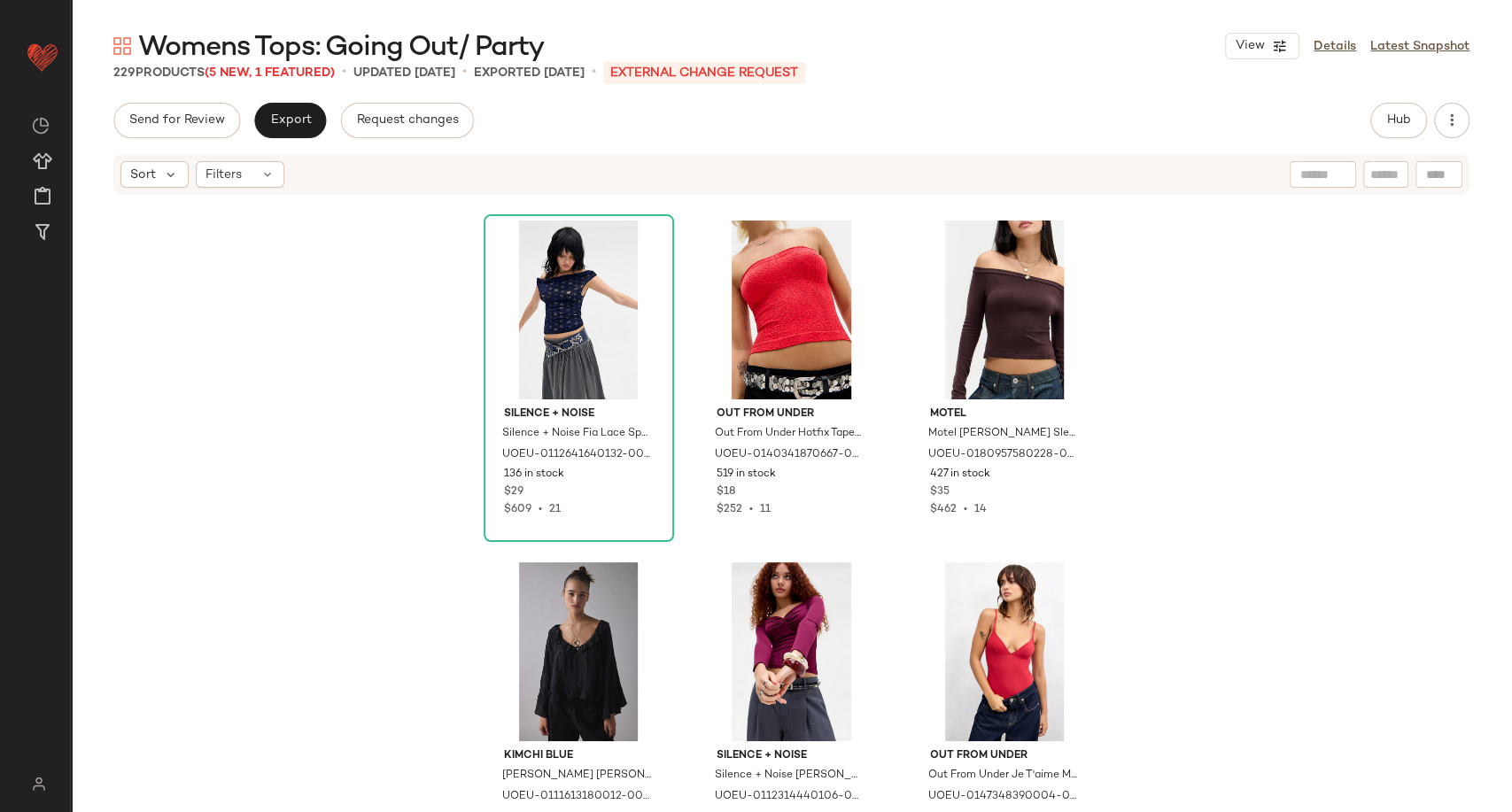
click at [328, 507] on div "Silence + Noise Silence + Noise Fia Lace Spot Top - Navy M at Urban Outfitters …" at bounding box center [791, 502] width 1441 height 610
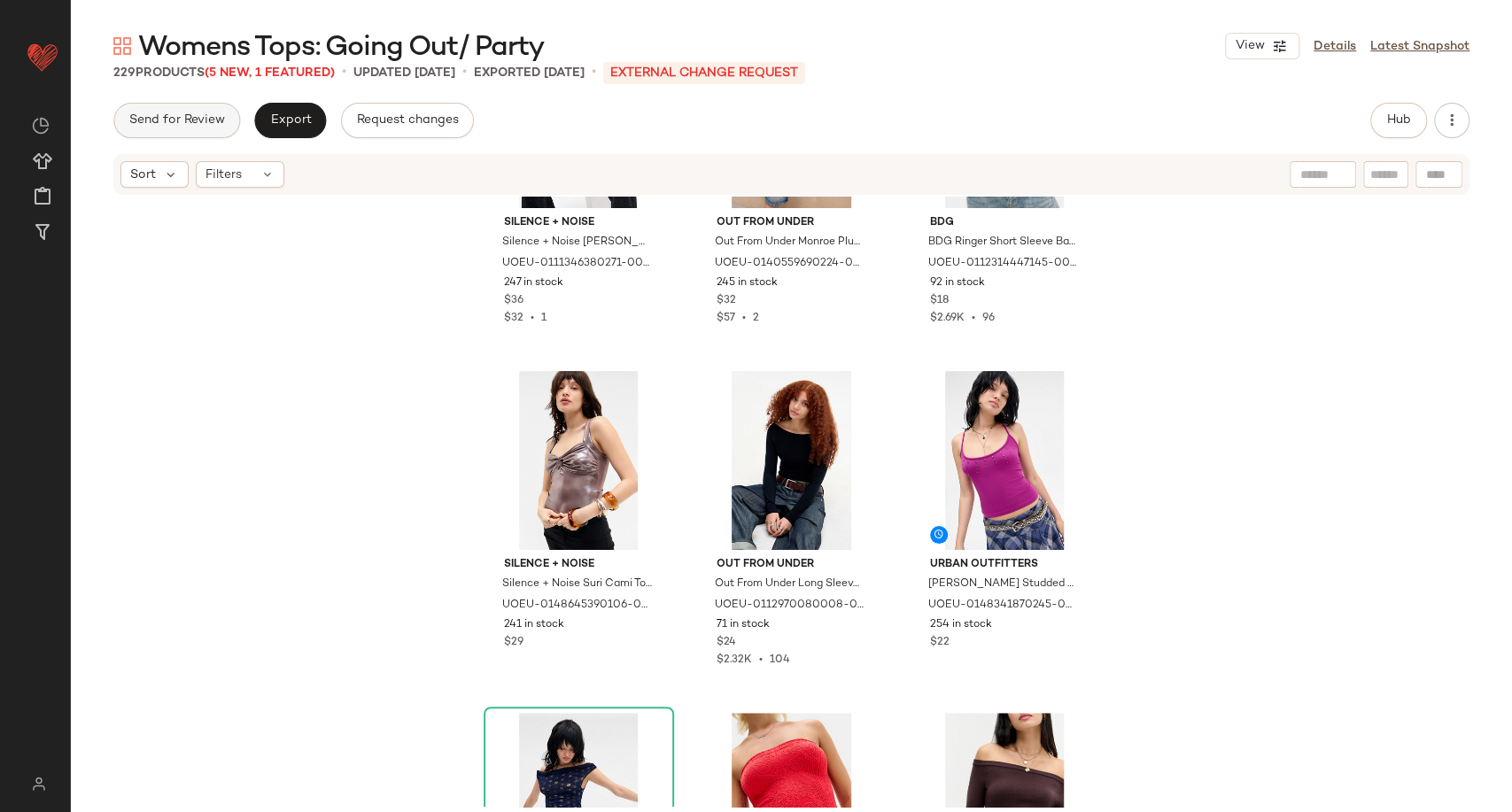
click at [203, 125] on span "Send for Review" at bounding box center [176, 120] width 96 height 14
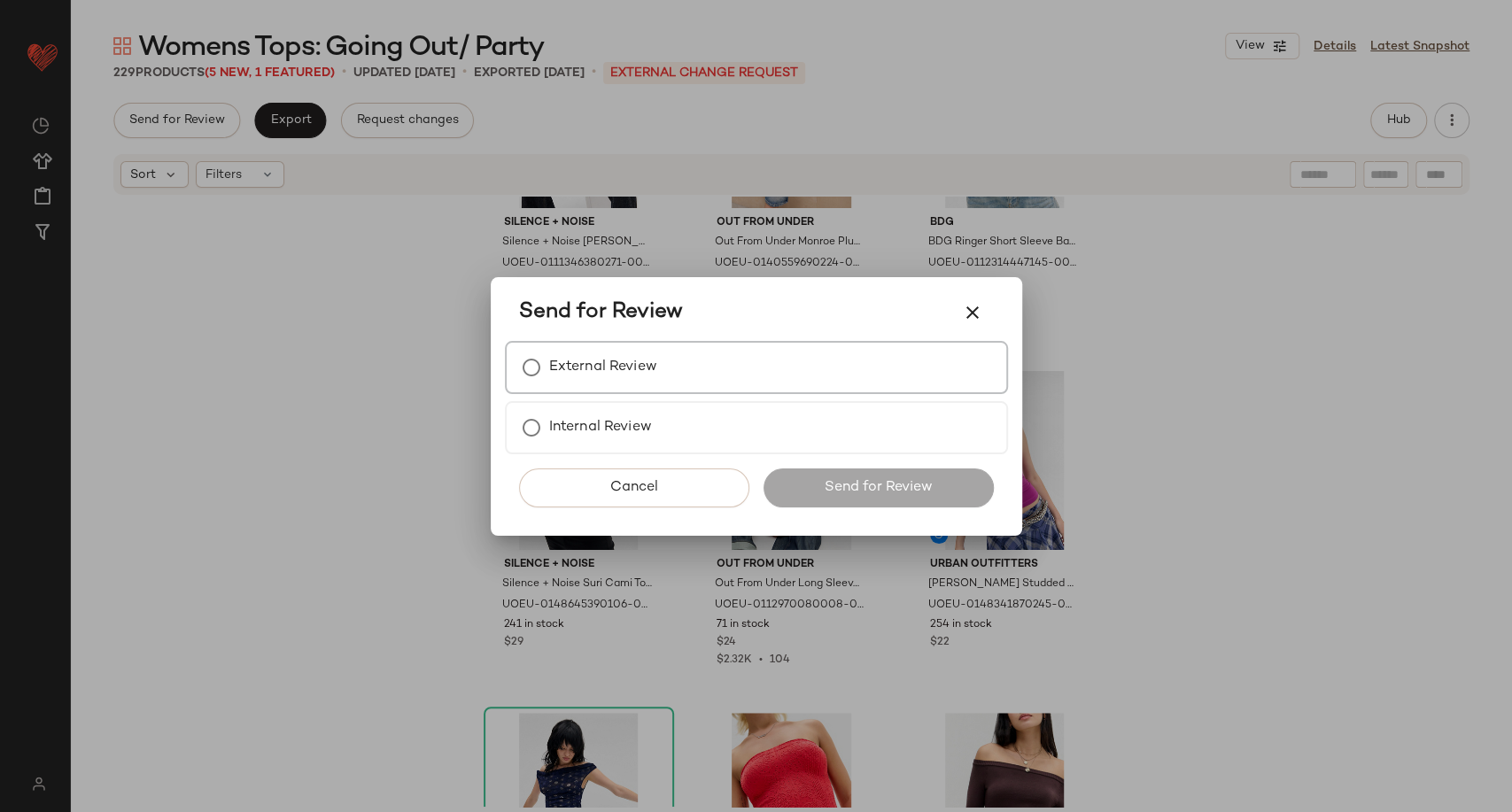
click at [572, 356] on label "External Review" at bounding box center [603, 368] width 108 height 36
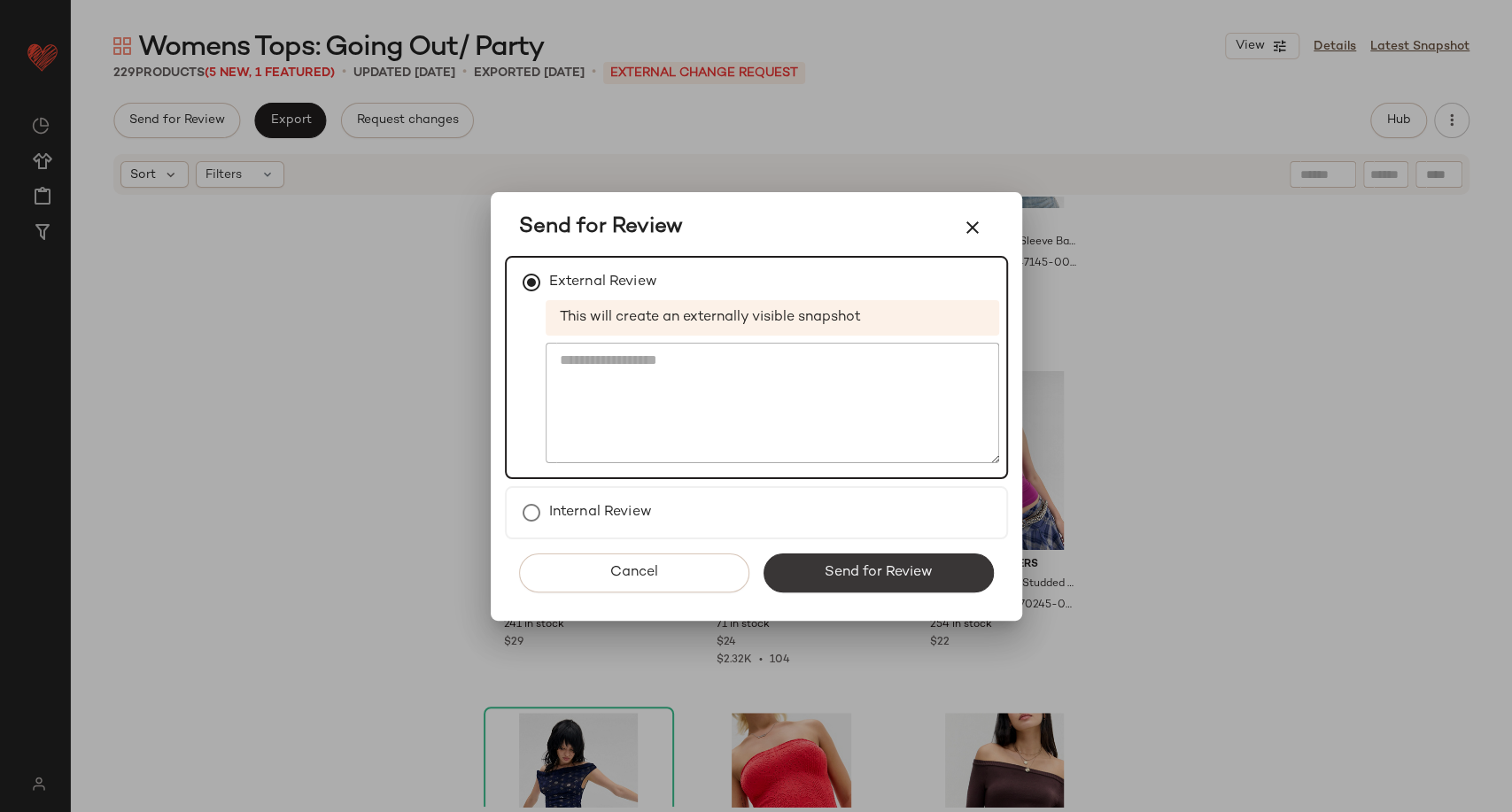
click at [905, 571] on span "Send for Review" at bounding box center [879, 572] width 109 height 17
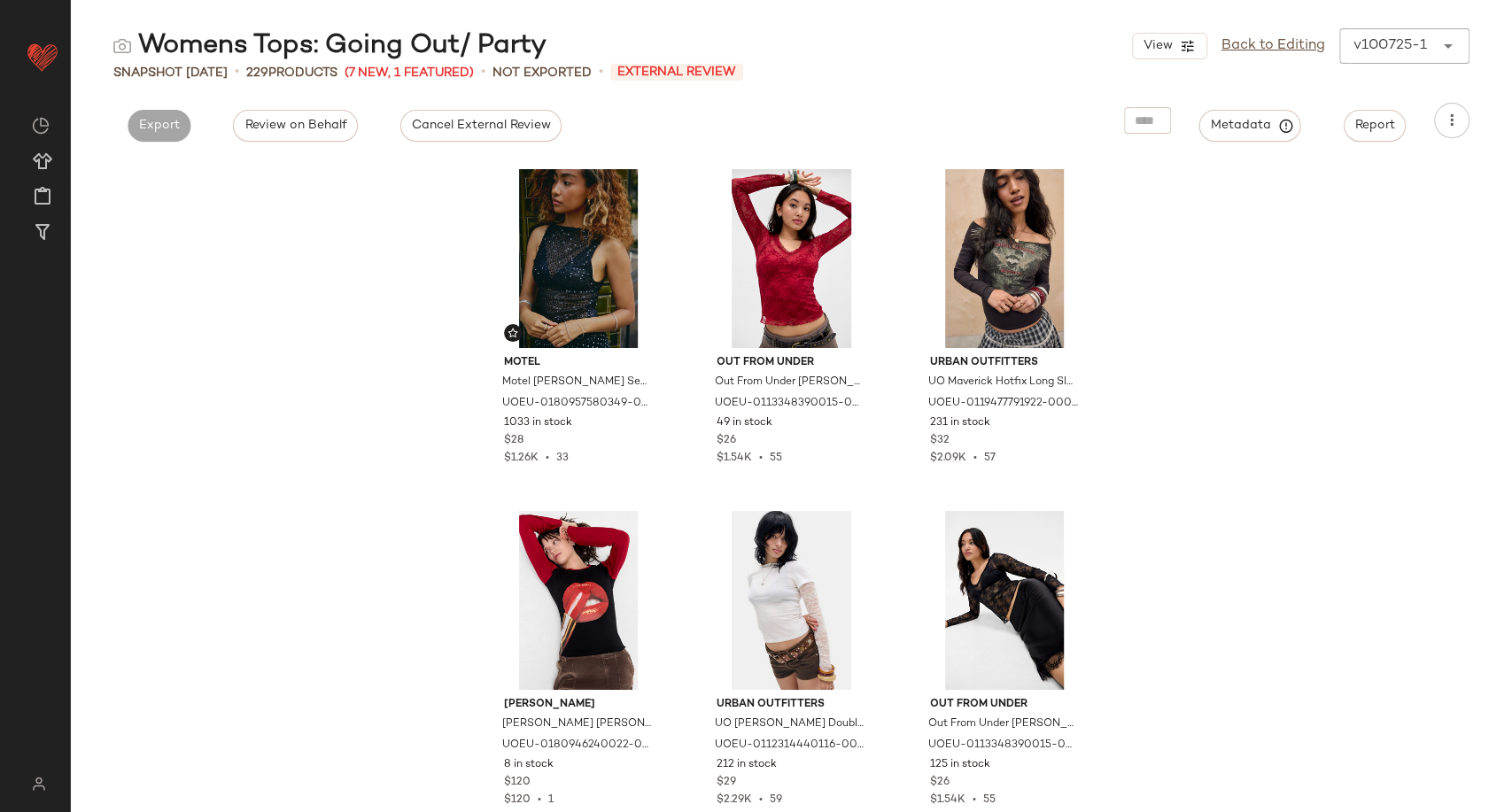
click at [363, 274] on div "Motel Motel Dudley Sequin Top - Black L at Urban Outfitters UOEU-0180957580349-…" at bounding box center [791, 485] width 1441 height 653
click at [1303, 40] on link "Back to Editing" at bounding box center [1273, 46] width 103 height 21
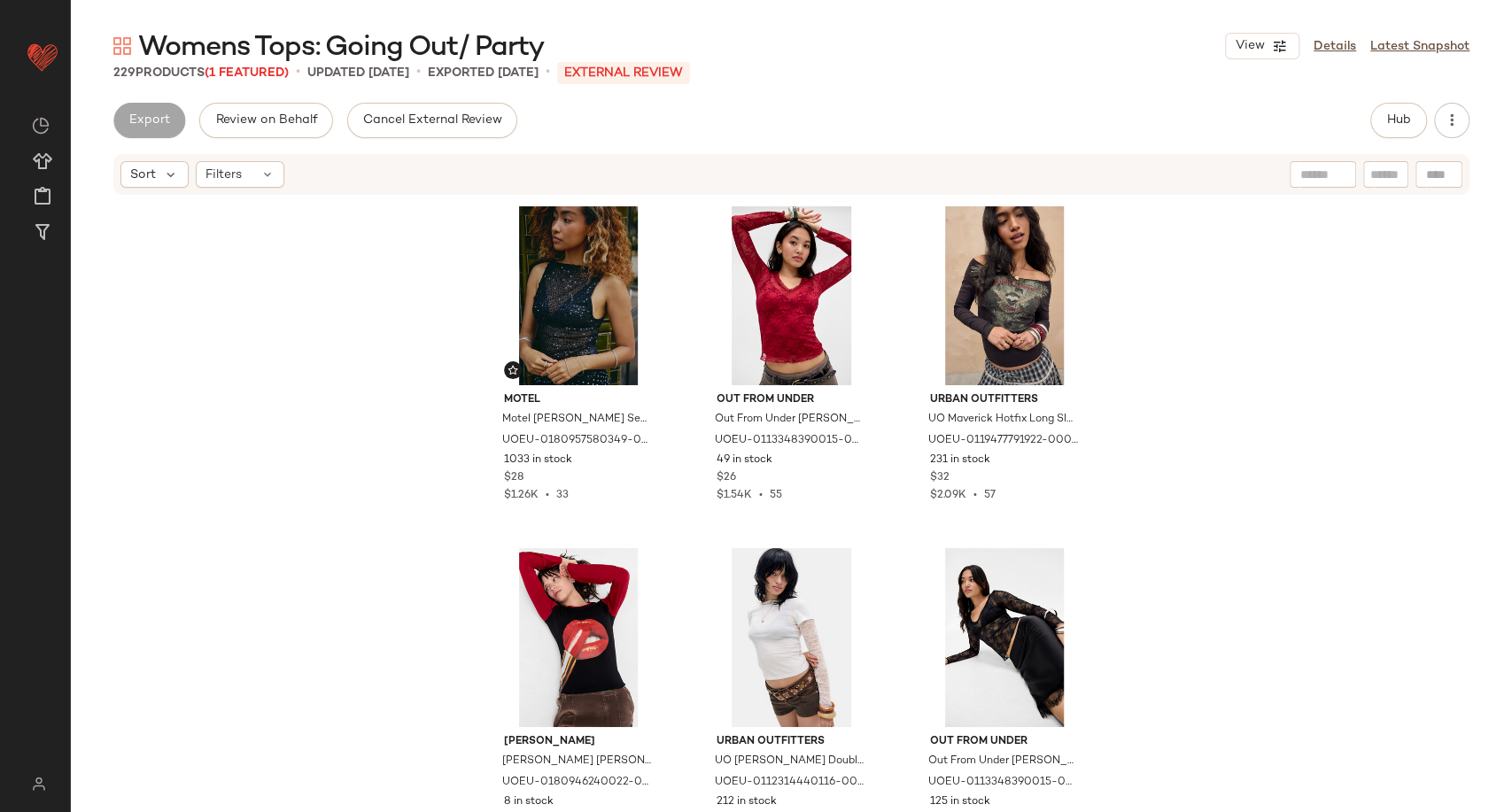
click at [305, 253] on div "Motel Motel Dudley Sequin Top - Black L at Urban Outfitters UOEU-0180957580349-…" at bounding box center [791, 502] width 1441 height 610
click at [476, 125] on span "Cancel External Review" at bounding box center [432, 120] width 140 height 14
click at [224, 122] on span "Send for Review" at bounding box center [176, 120] width 96 height 14
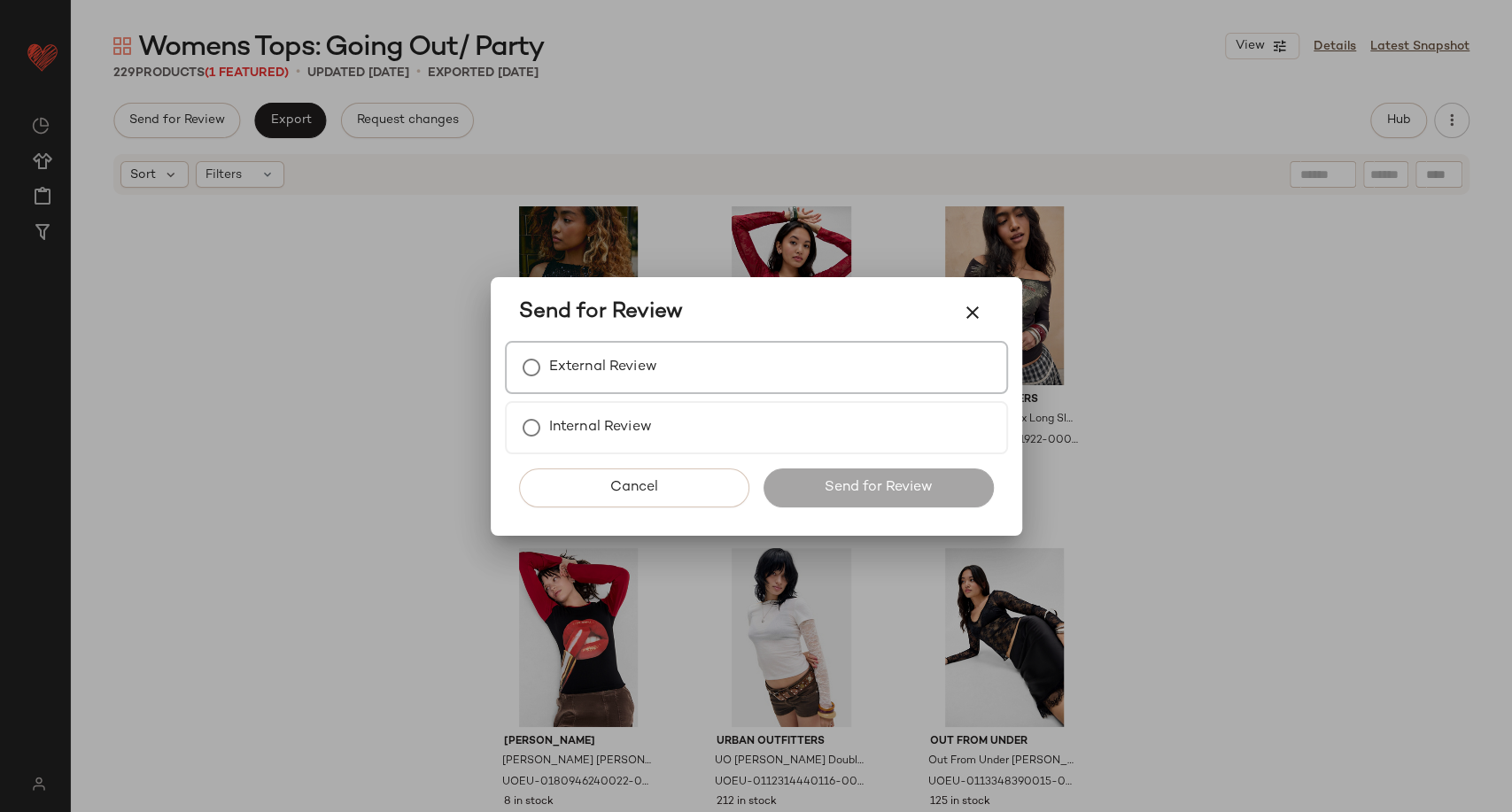
click at [563, 358] on label "External Review" at bounding box center [603, 368] width 108 height 36
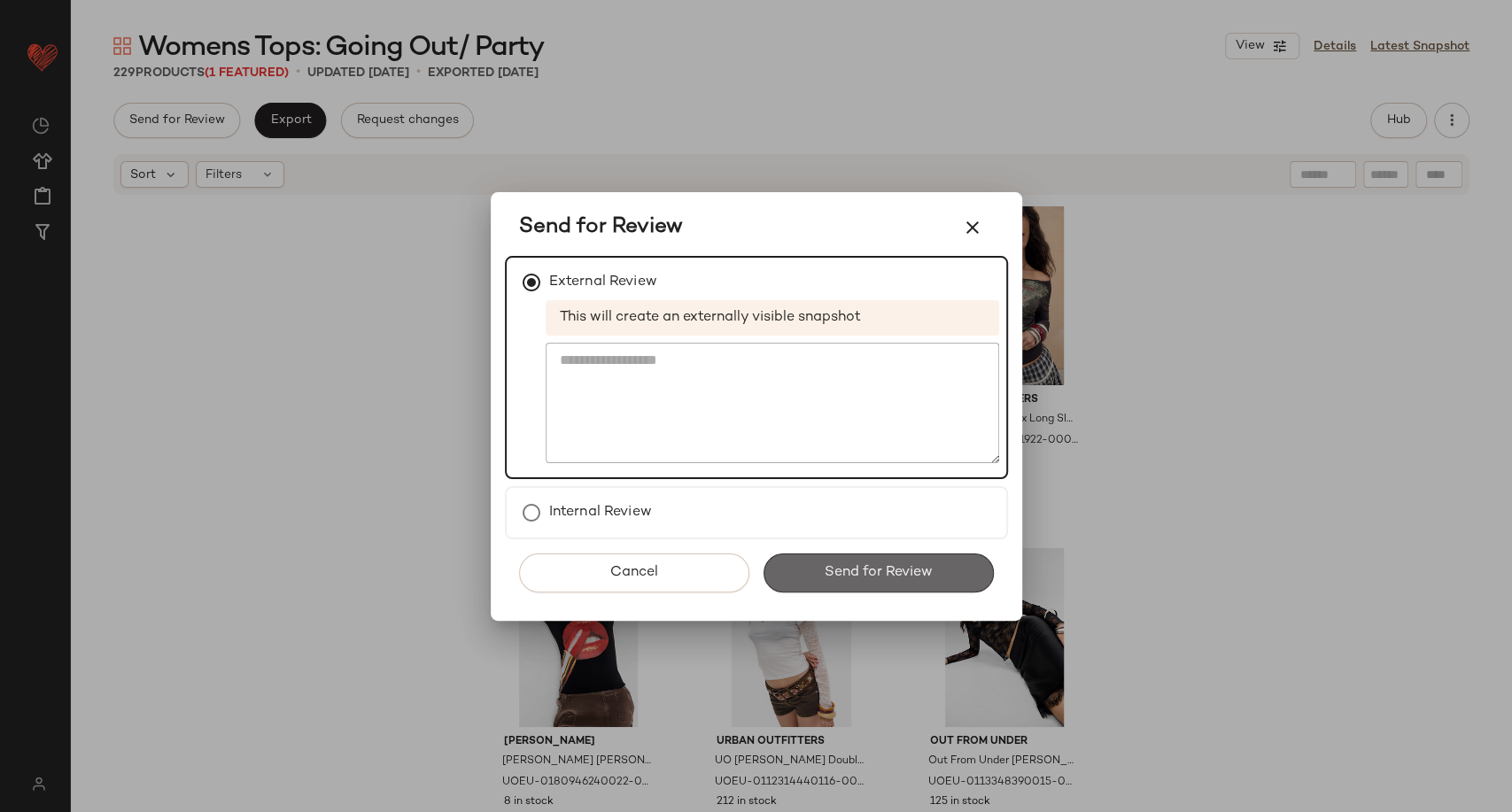
click at [882, 568] on span "Send for Review" at bounding box center [879, 572] width 109 height 17
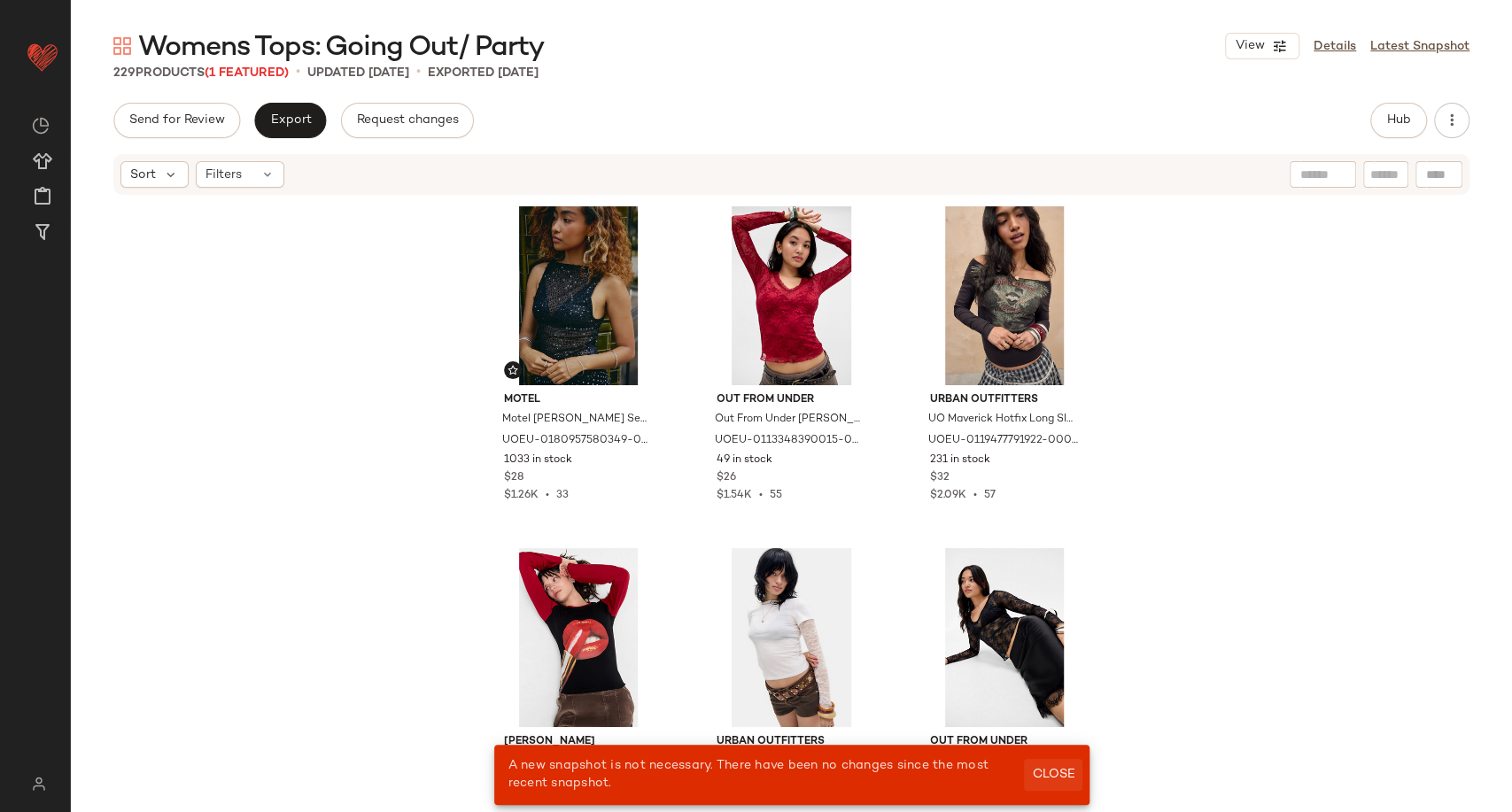
click at [1049, 769] on span "Close" at bounding box center [1053, 775] width 44 height 14
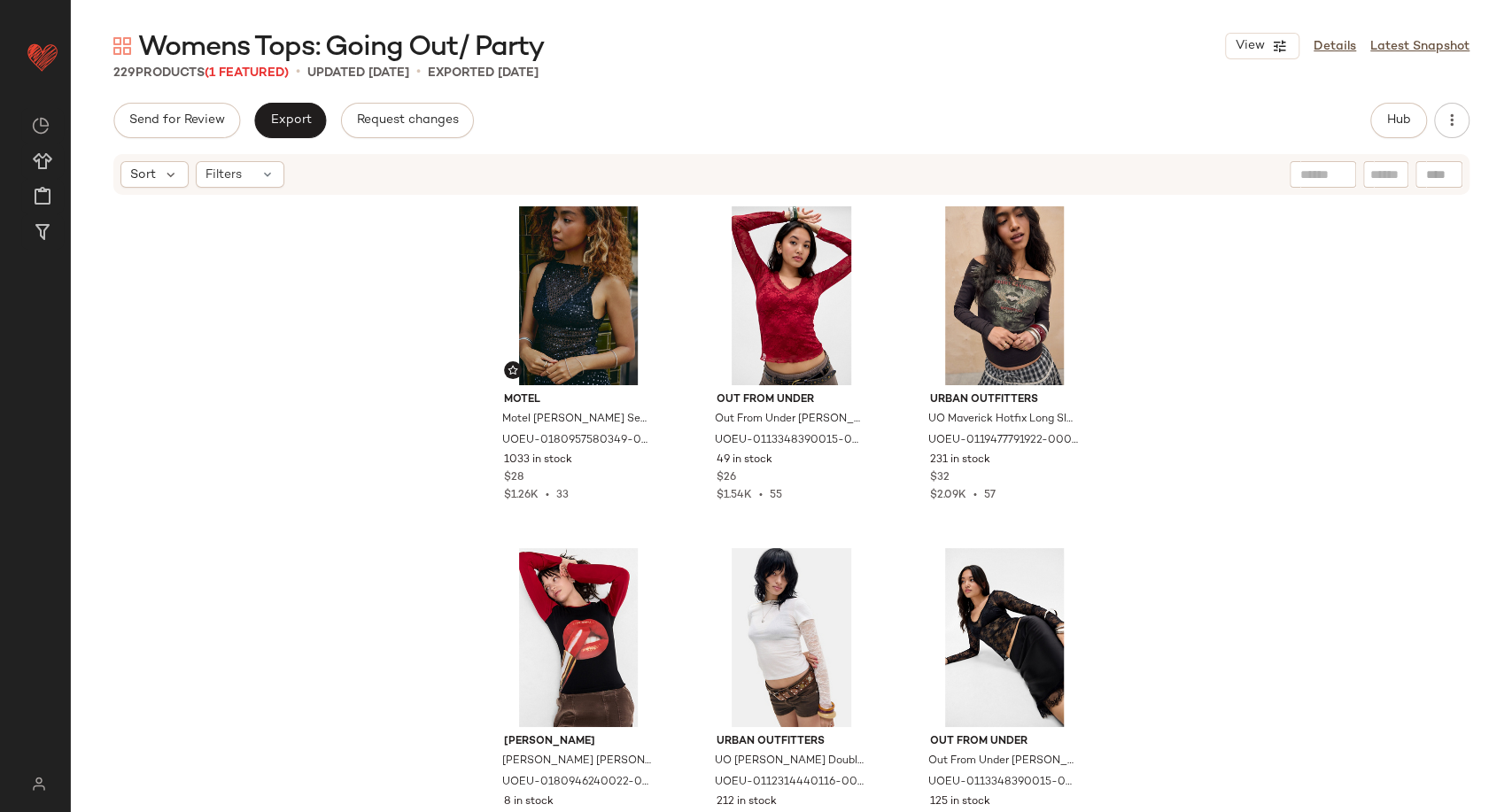
click at [337, 491] on div "Motel Motel Dudley Sequin Top - Black L at Urban Outfitters UOEU-0180957580349-…" at bounding box center [791, 502] width 1441 height 610
click at [288, 127] on span "Export" at bounding box center [290, 120] width 42 height 14
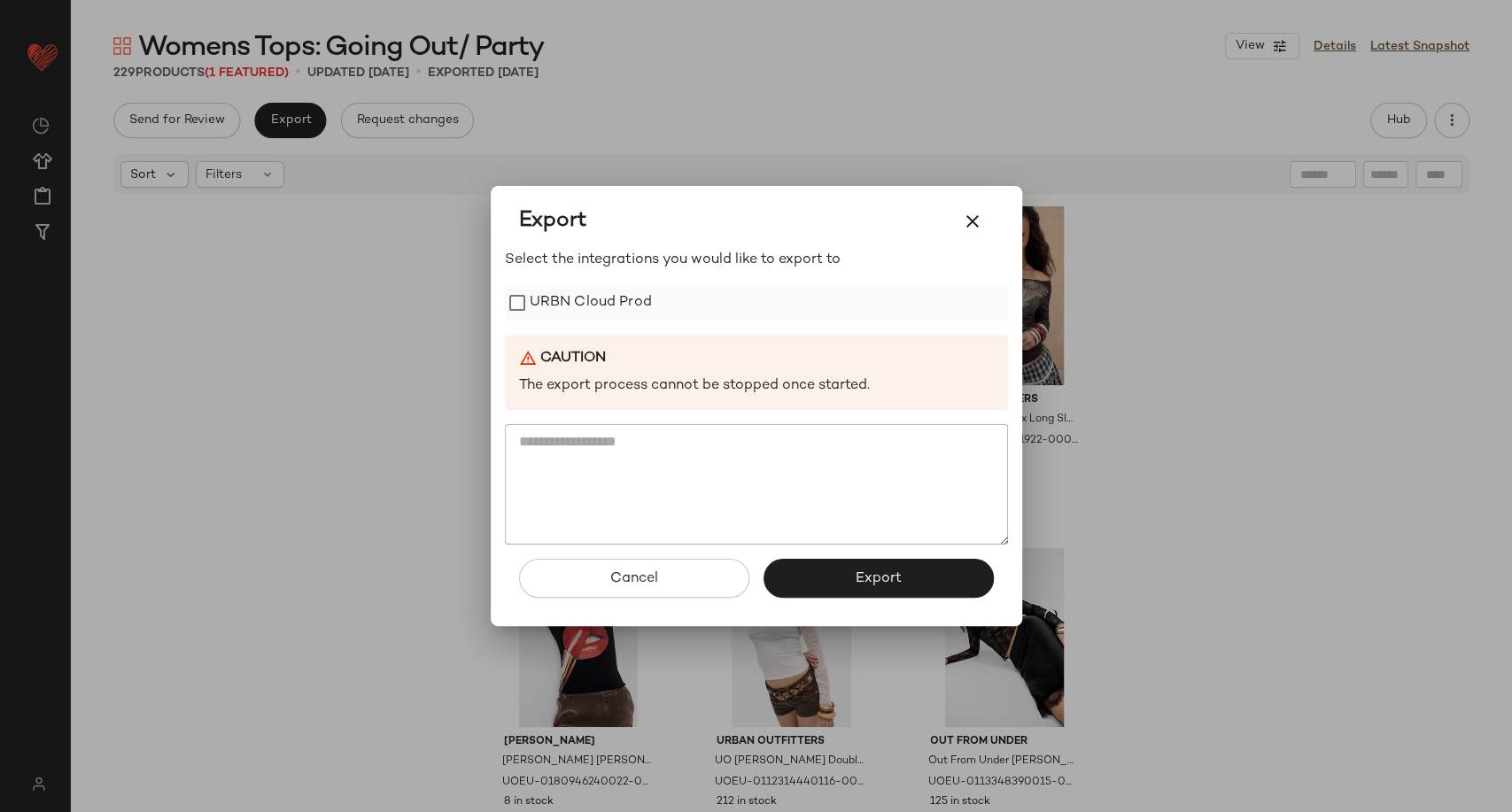
click at [609, 305] on label "URBN Cloud Prod" at bounding box center [590, 303] width 122 height 36
click at [840, 574] on button "Export" at bounding box center [879, 577] width 231 height 39
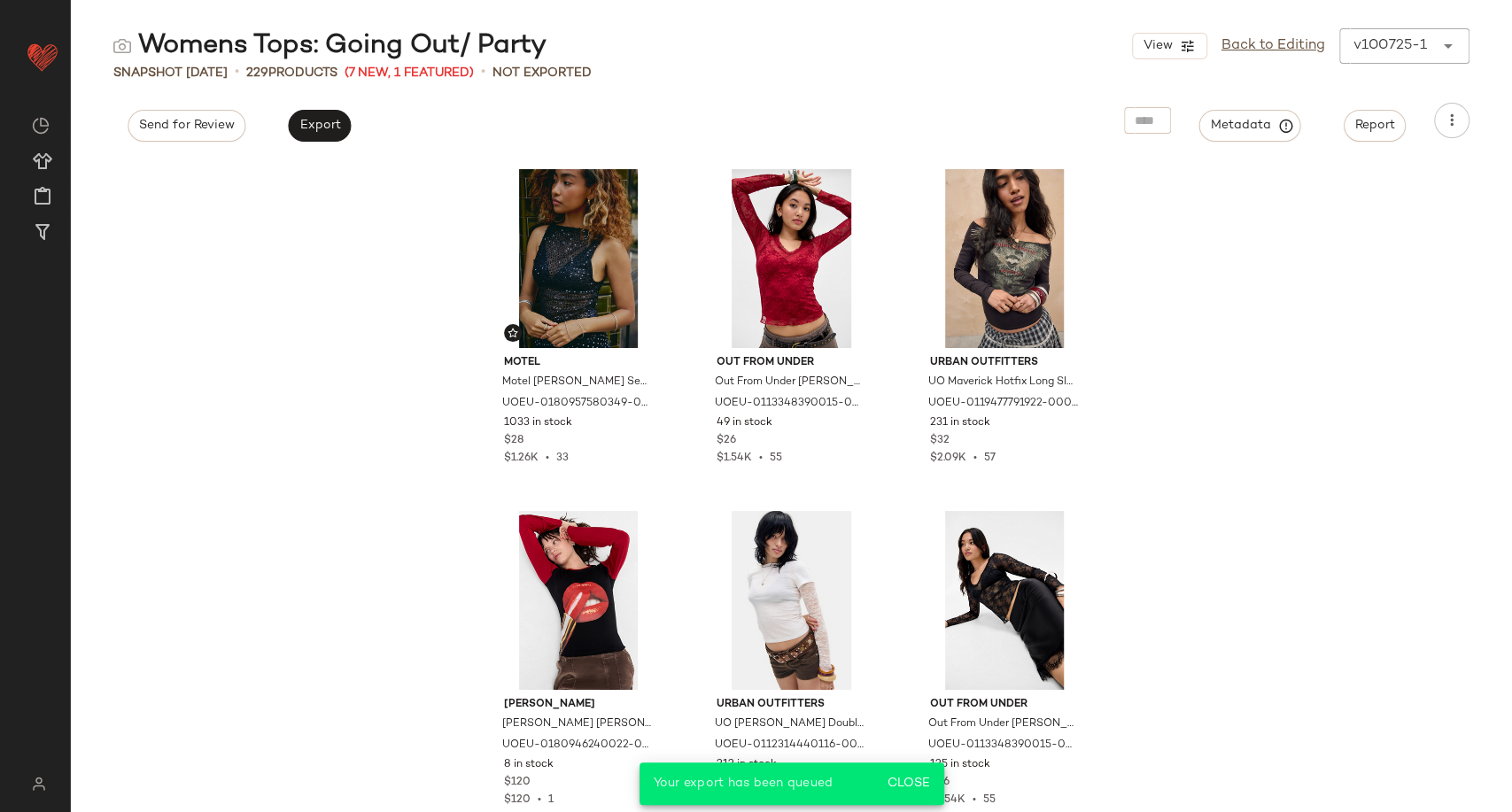
click at [717, 54] on div "Womens Tops: Going Out/ Party View Back to Editing v100725-1 ******" at bounding box center [791, 47] width 1441 height 36
click at [1274, 46] on link "Back to Editing" at bounding box center [1273, 46] width 103 height 21
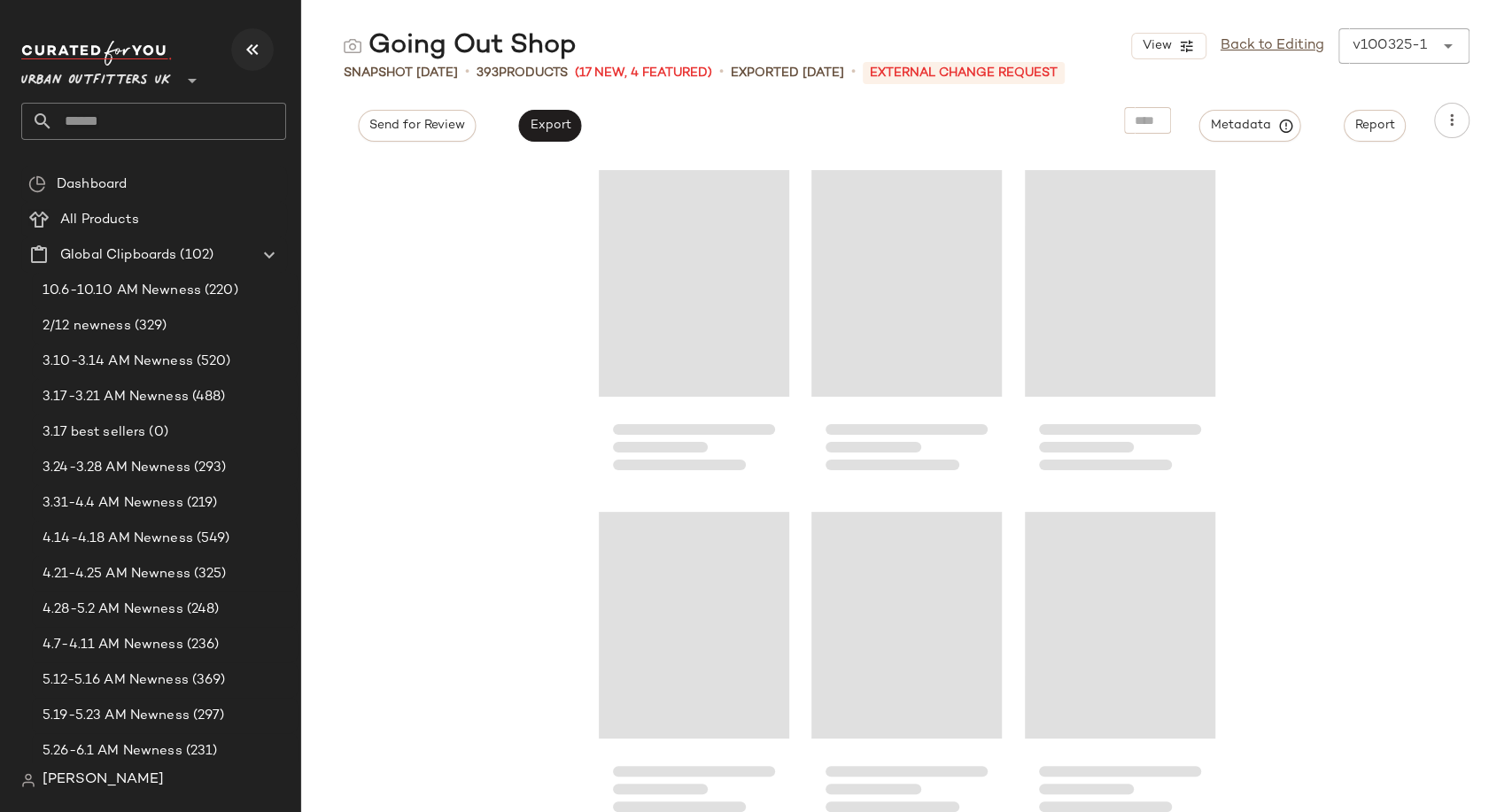
click at [249, 48] on icon "button" at bounding box center [252, 49] width 21 height 21
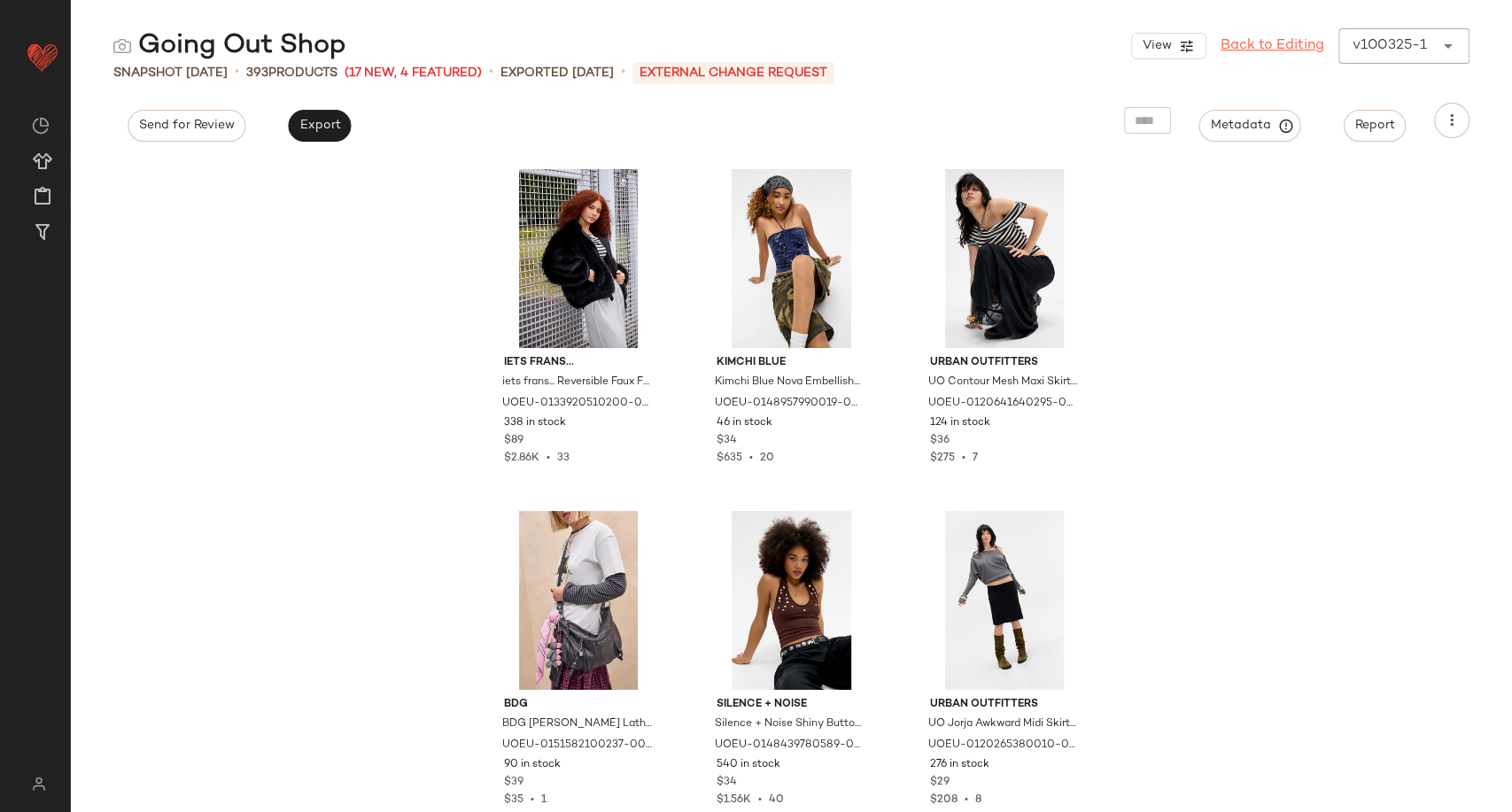
click at [1261, 37] on link "Back to Editing" at bounding box center [1272, 46] width 103 height 21
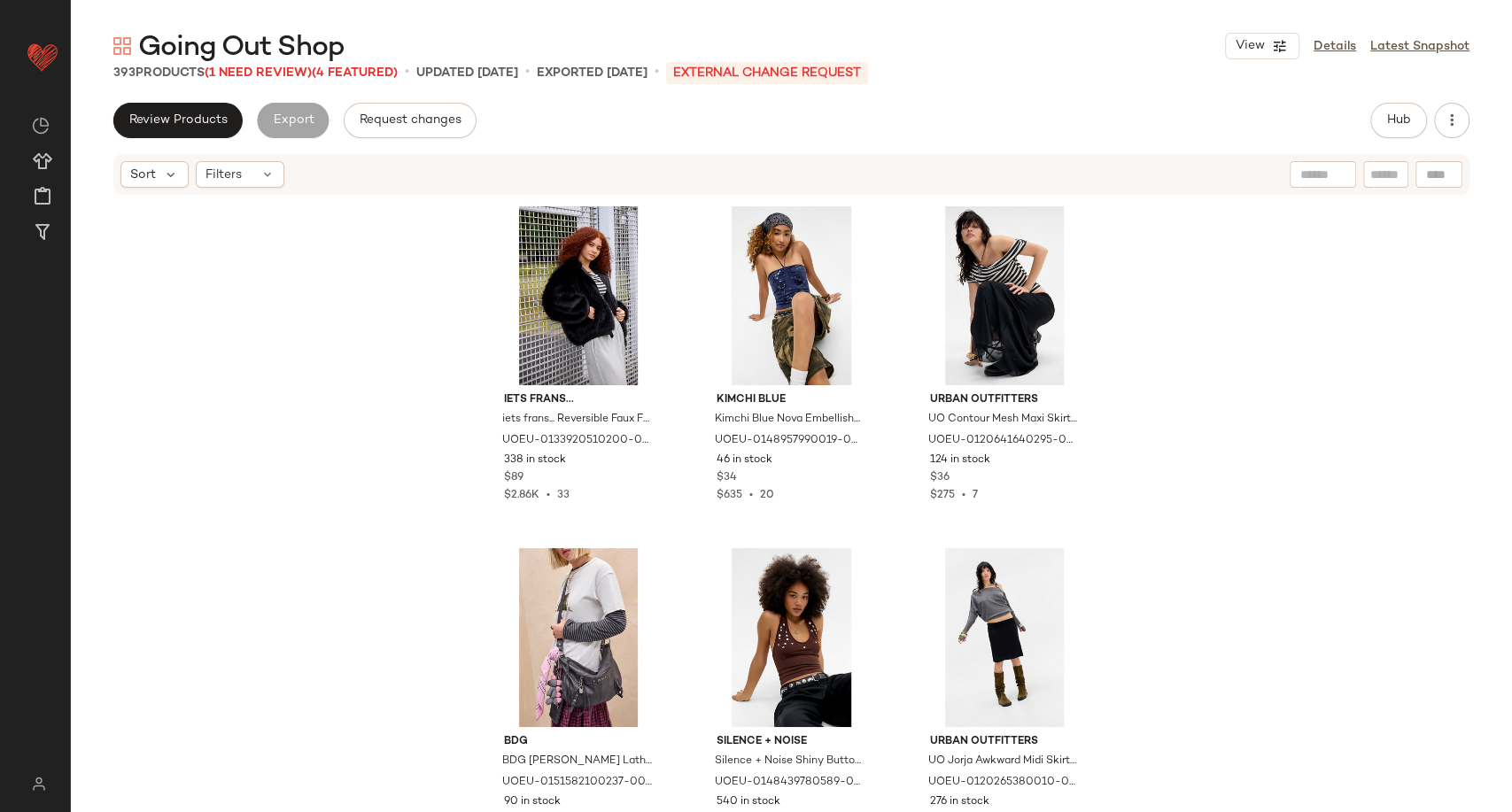
click at [1431, 182] on div at bounding box center [1438, 174] width 47 height 27
paste input "**********"
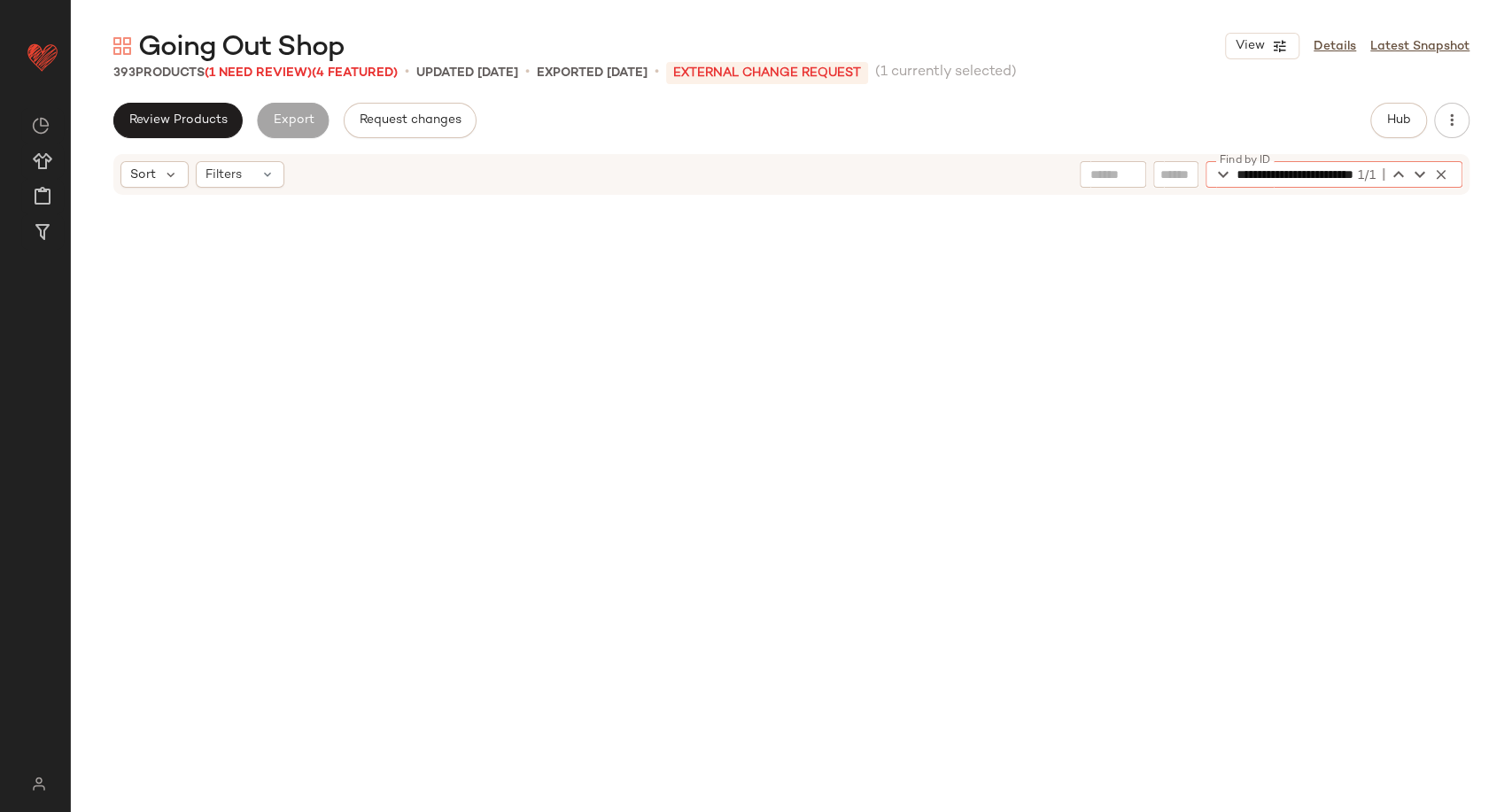
scroll to position [9231, 0]
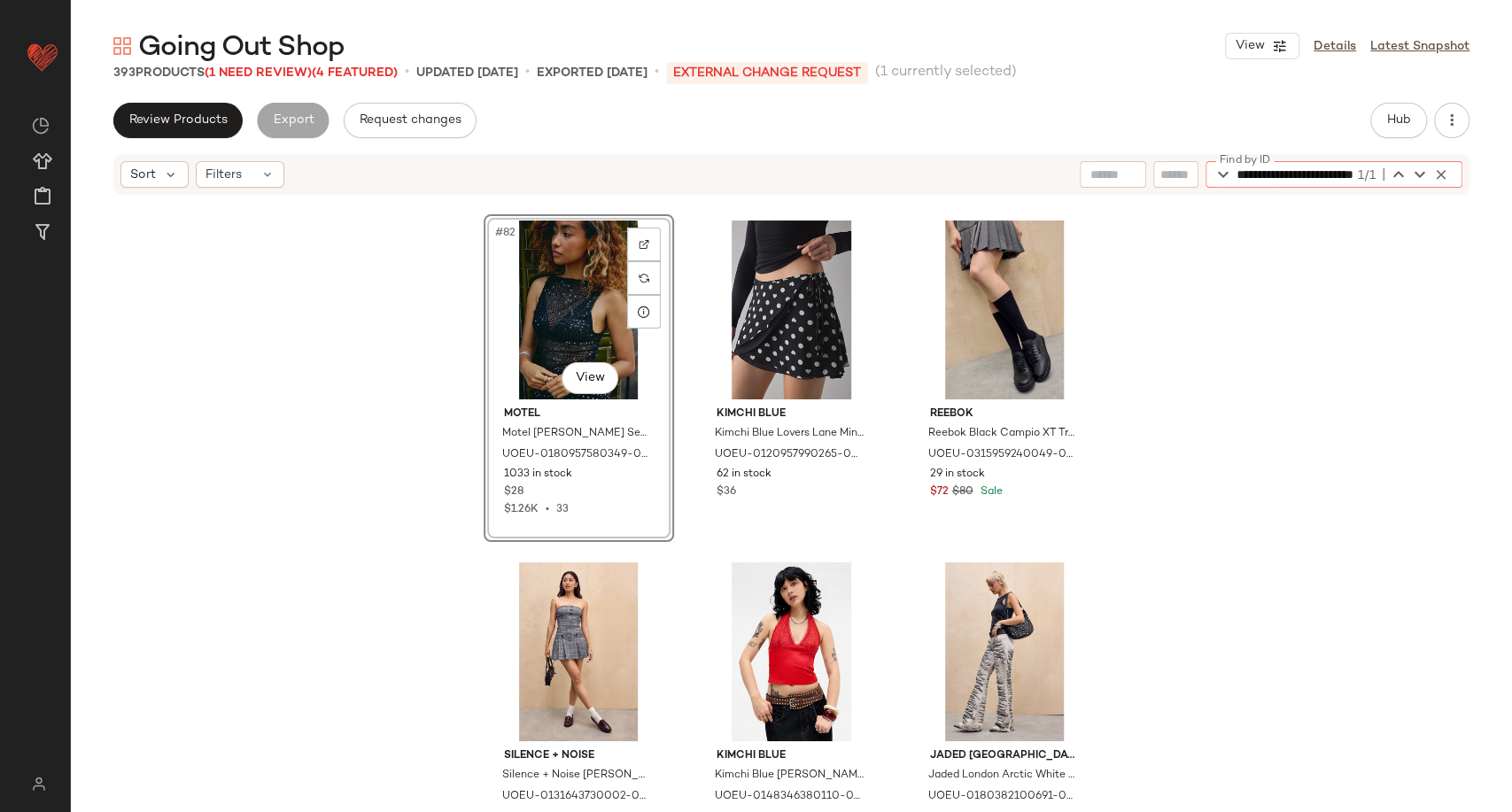
type input "**********"
click at [277, 392] on div "#82 View Motel Motel [PERSON_NAME] Sequin Top - Black L at Urban Outfitters UOE…" at bounding box center [791, 502] width 1441 height 610
click at [546, 335] on div "#82 View" at bounding box center [579, 310] width 178 height 179
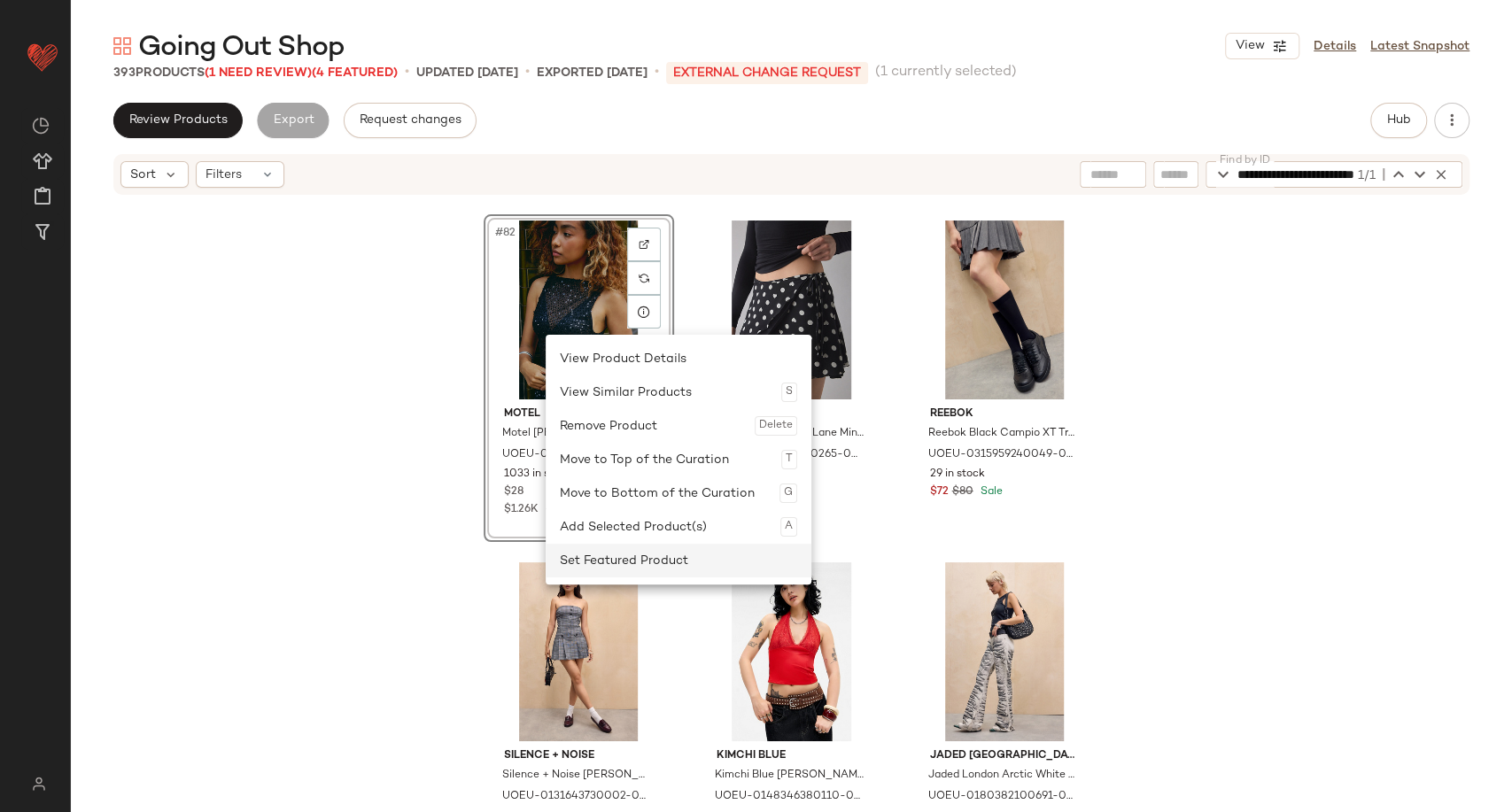
click at [631, 561] on div "Set Featured Product" at bounding box center [678, 561] width 238 height 34
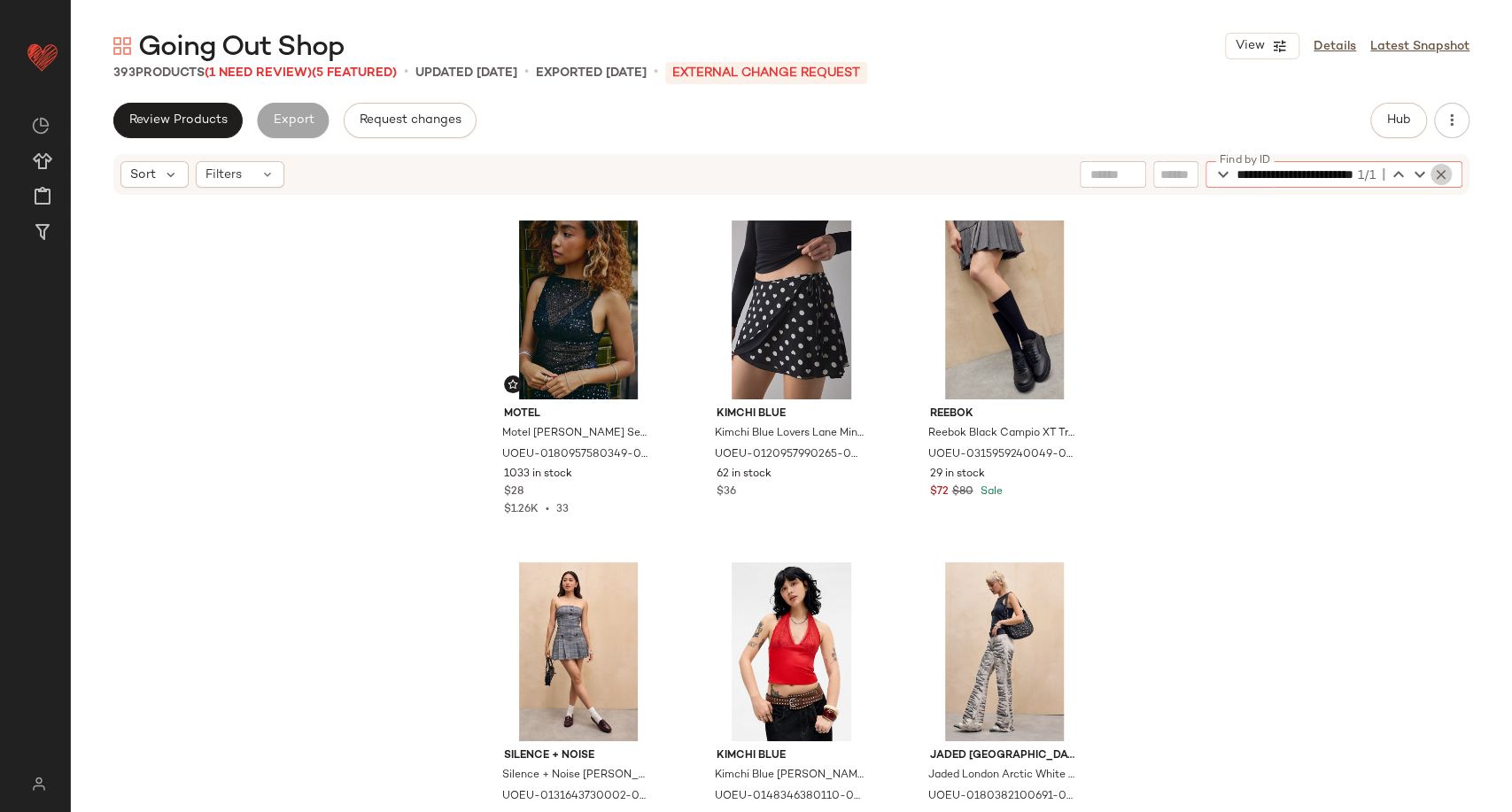
click at [1446, 175] on icon "button" at bounding box center [1441, 175] width 16 height 16
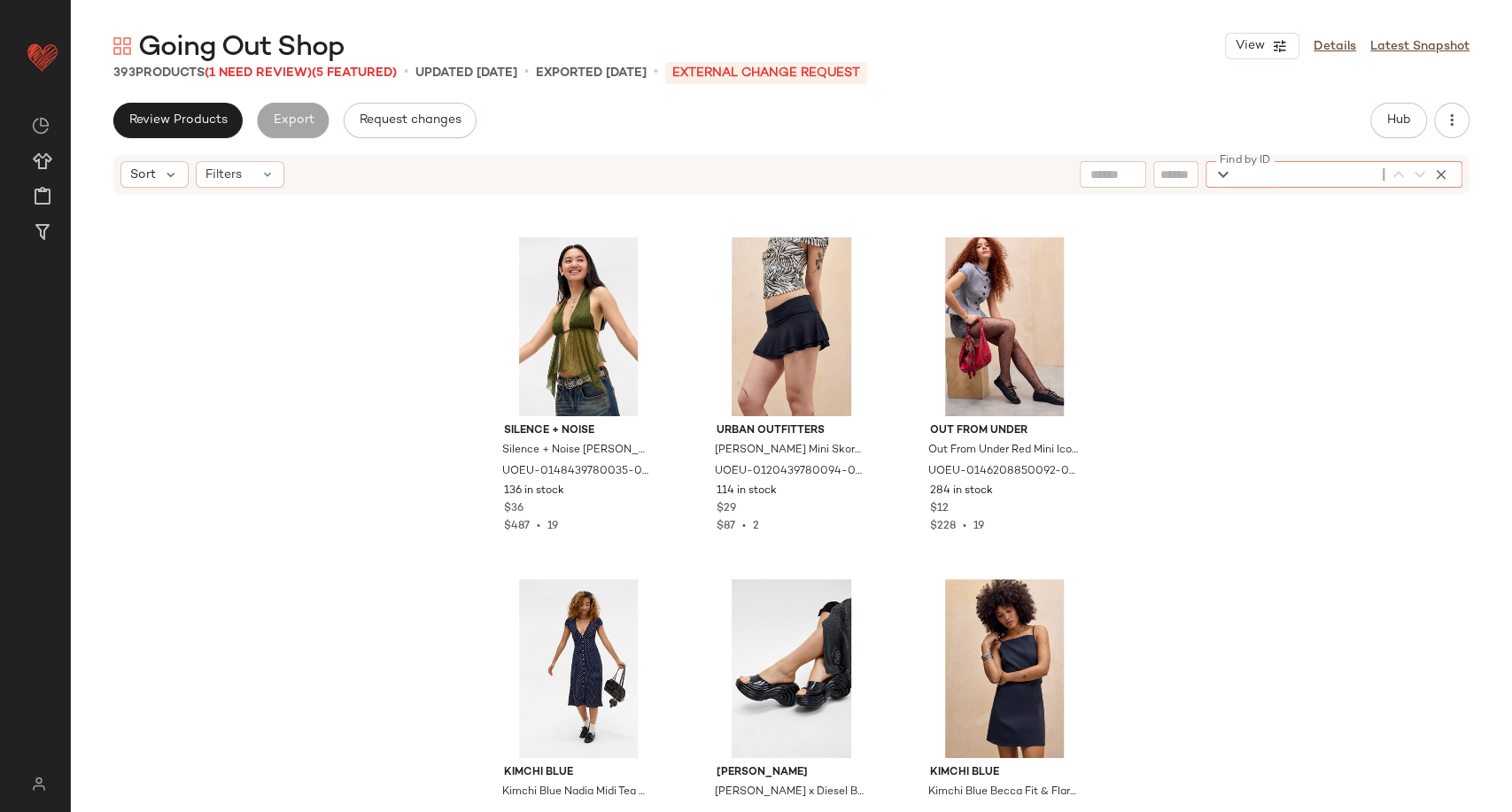
scroll to position [5728, 0]
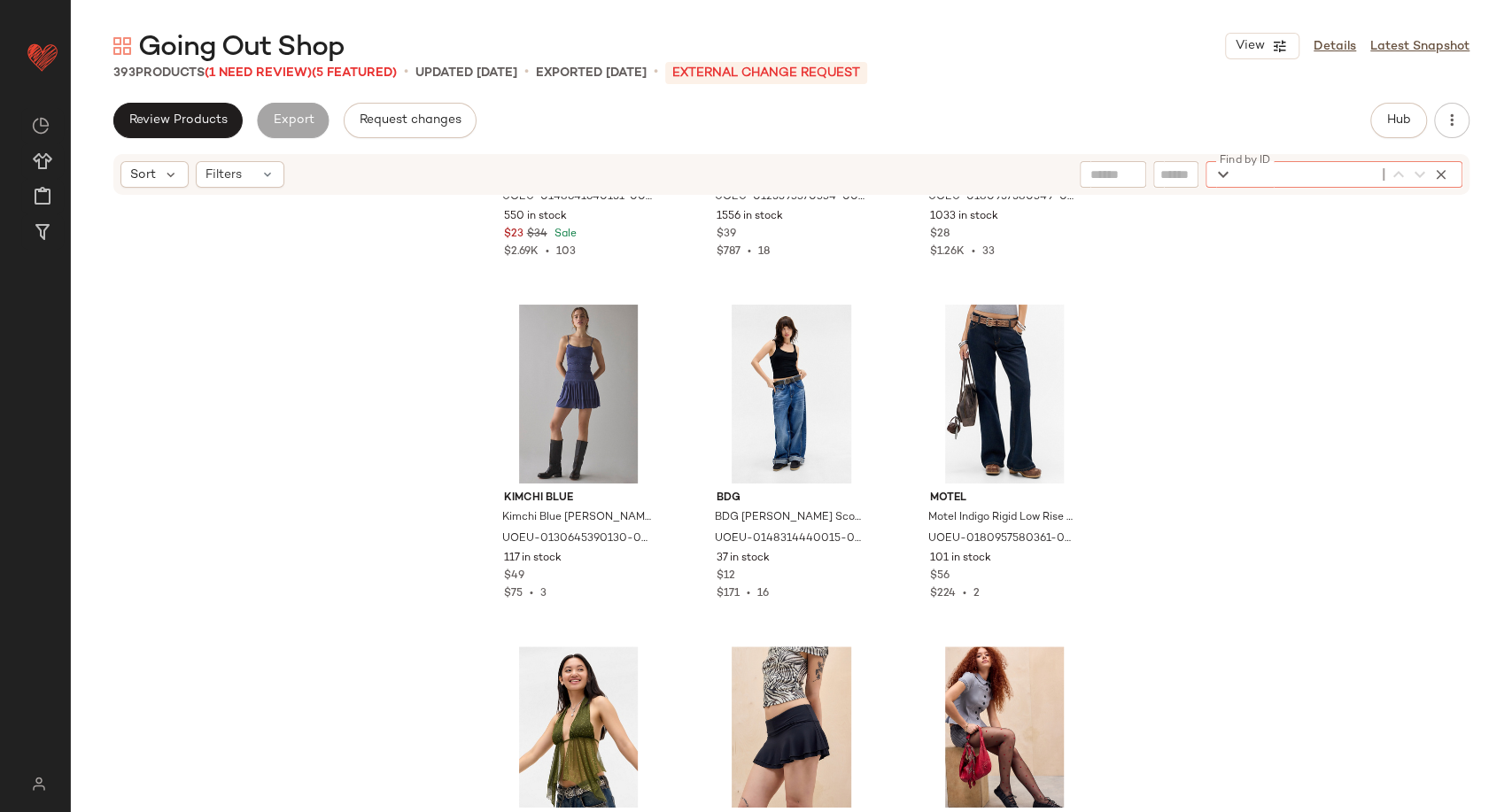
click at [1399, 298] on div "Kimchi Blue Kimchi Blue Indie Asymmetric Bandeau Top - Blue M at Urban Outfitte…" at bounding box center [791, 502] width 1441 height 610
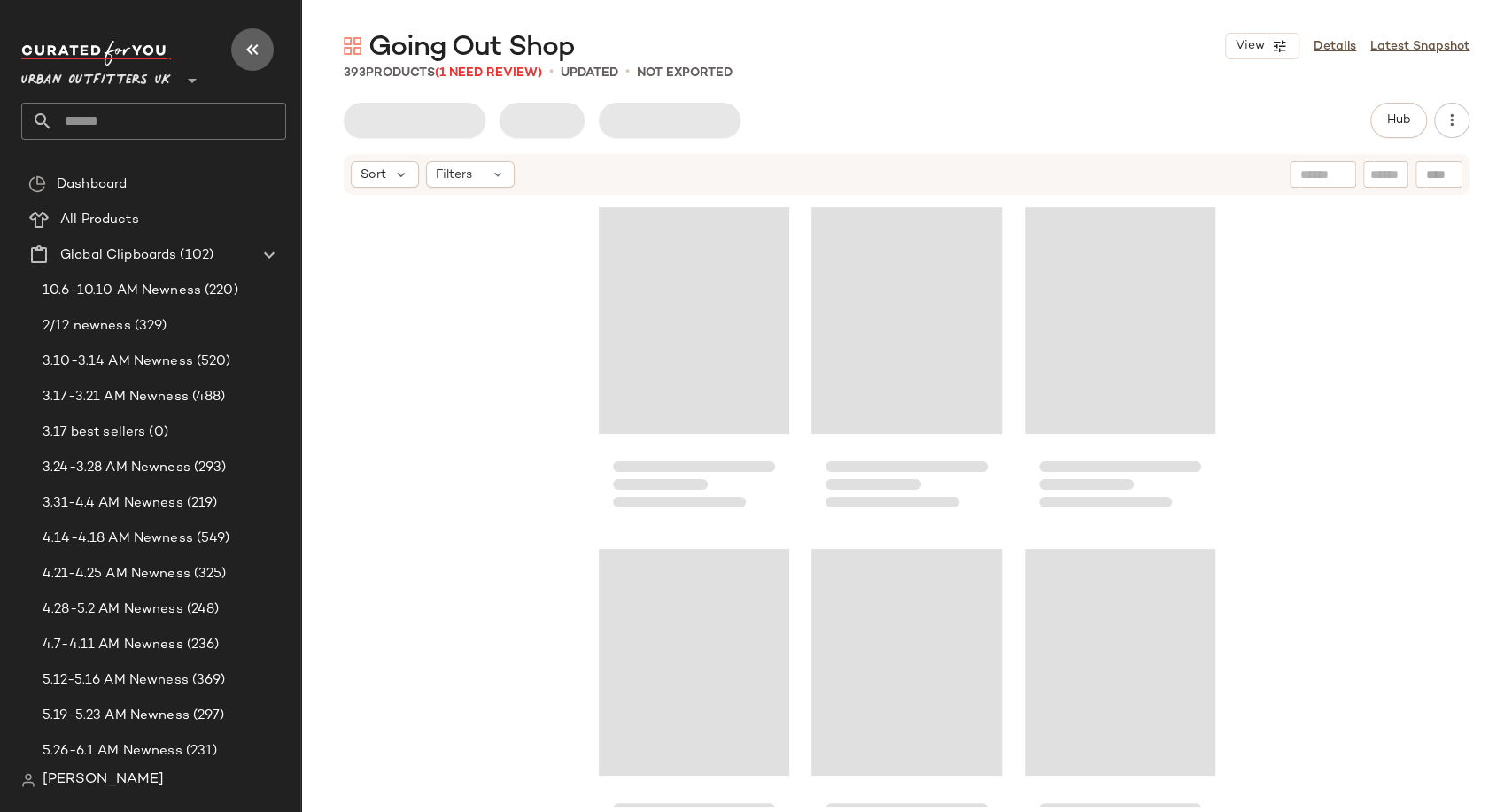
click at [256, 51] on icon "button" at bounding box center [252, 49] width 21 height 21
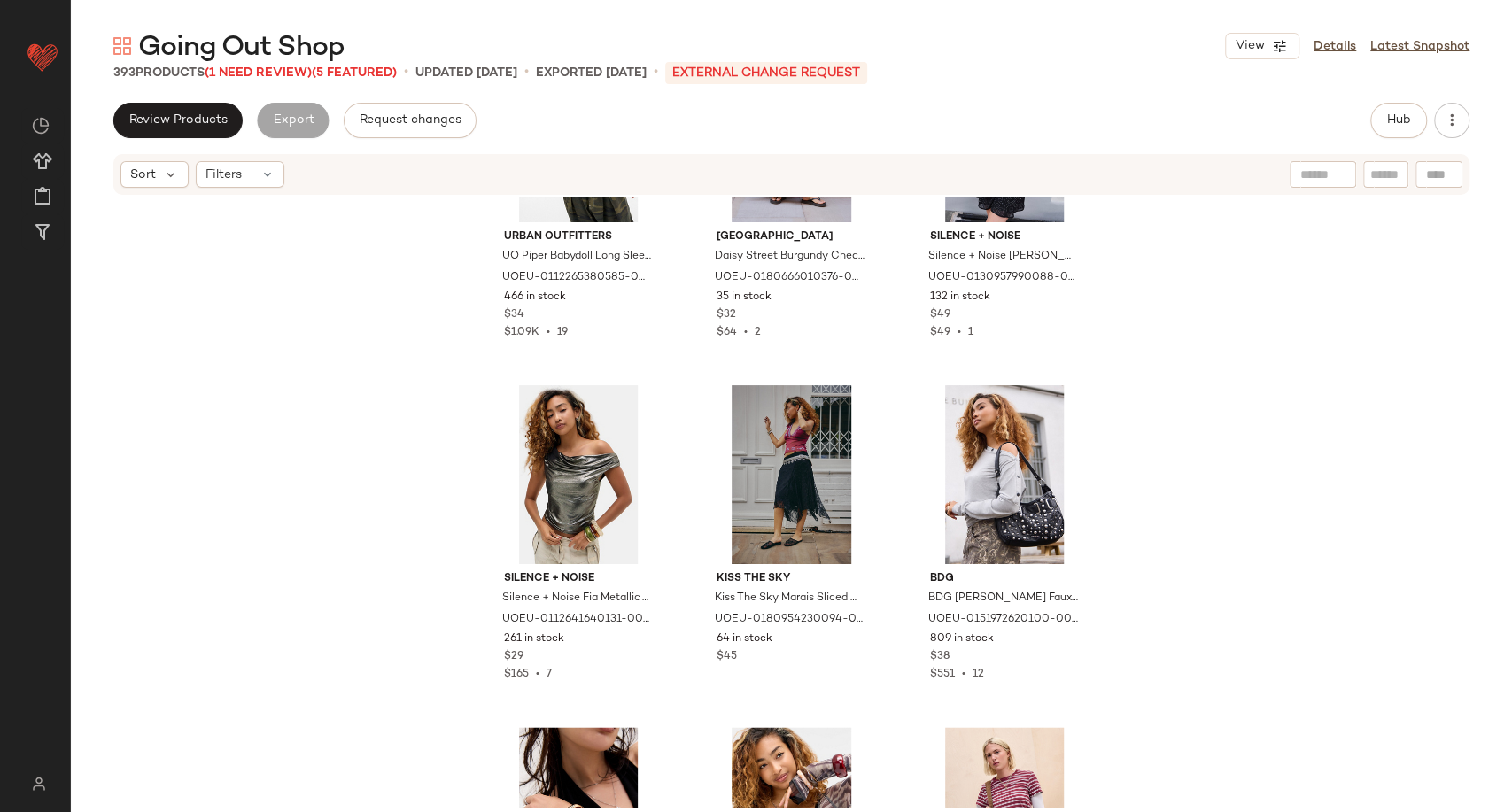
scroll to position [1588, 0]
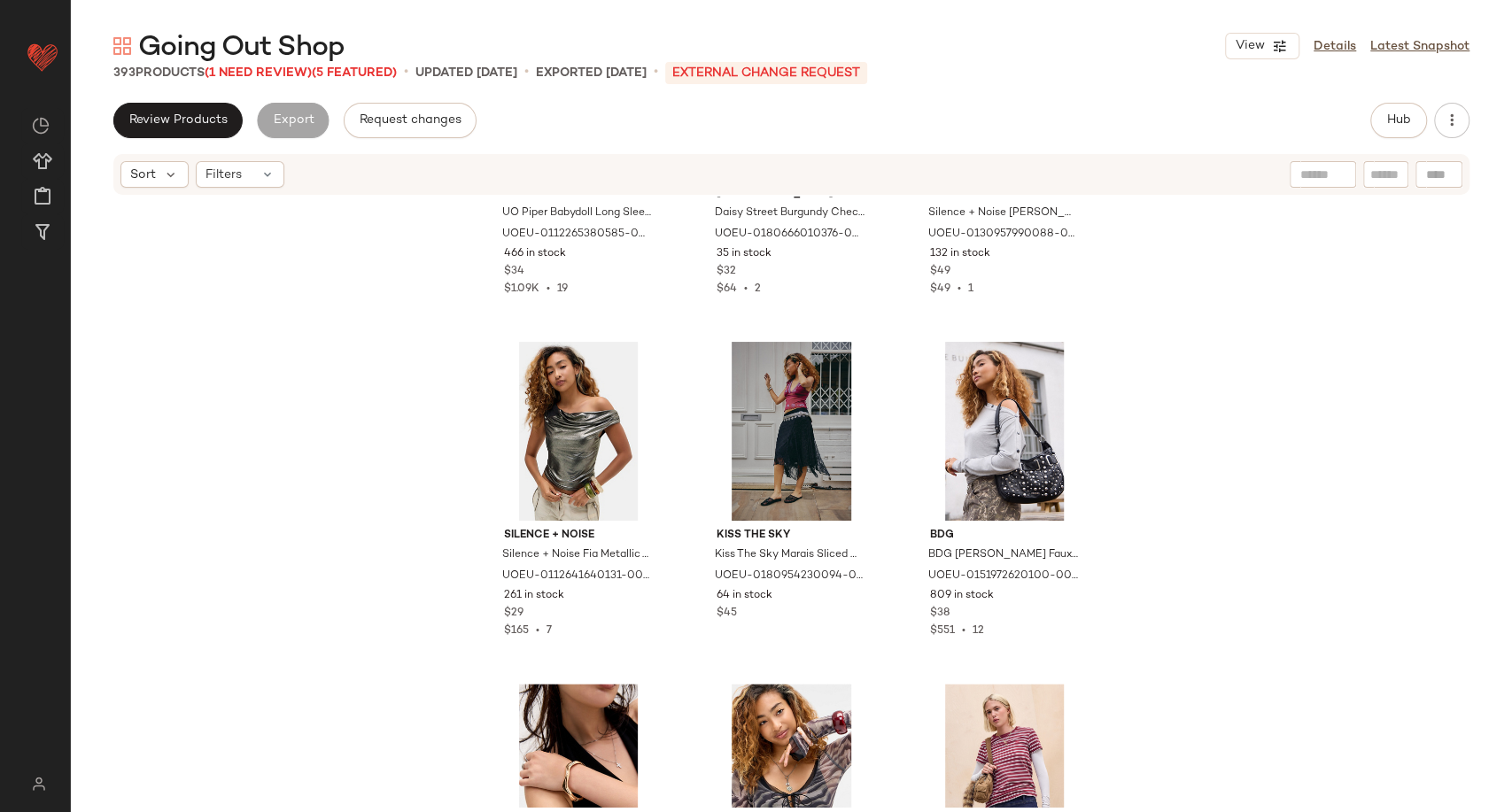
click at [1423, 187] on div at bounding box center [1438, 174] width 47 height 27
paste input "**********"
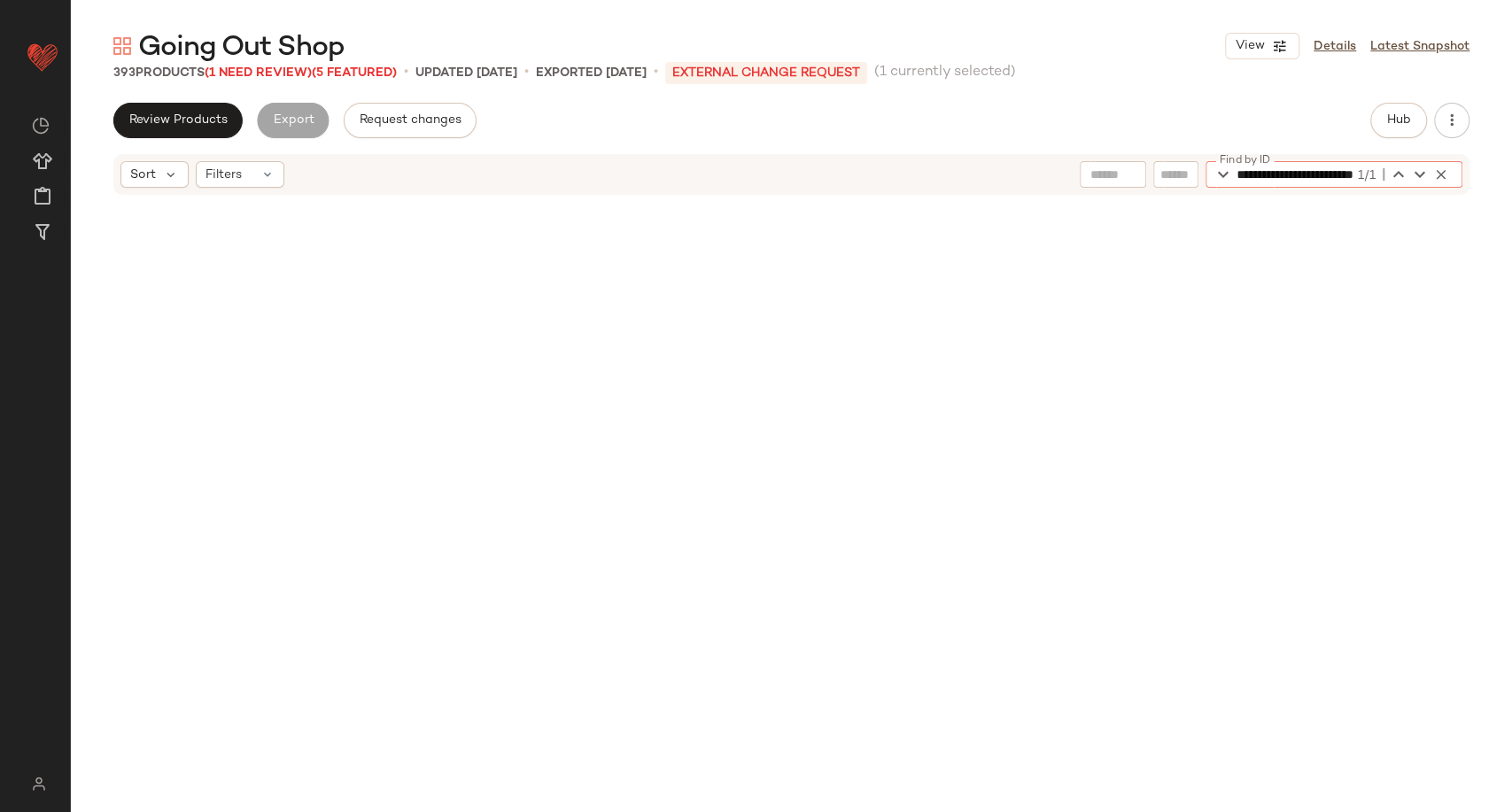
scroll to position [9231, 0]
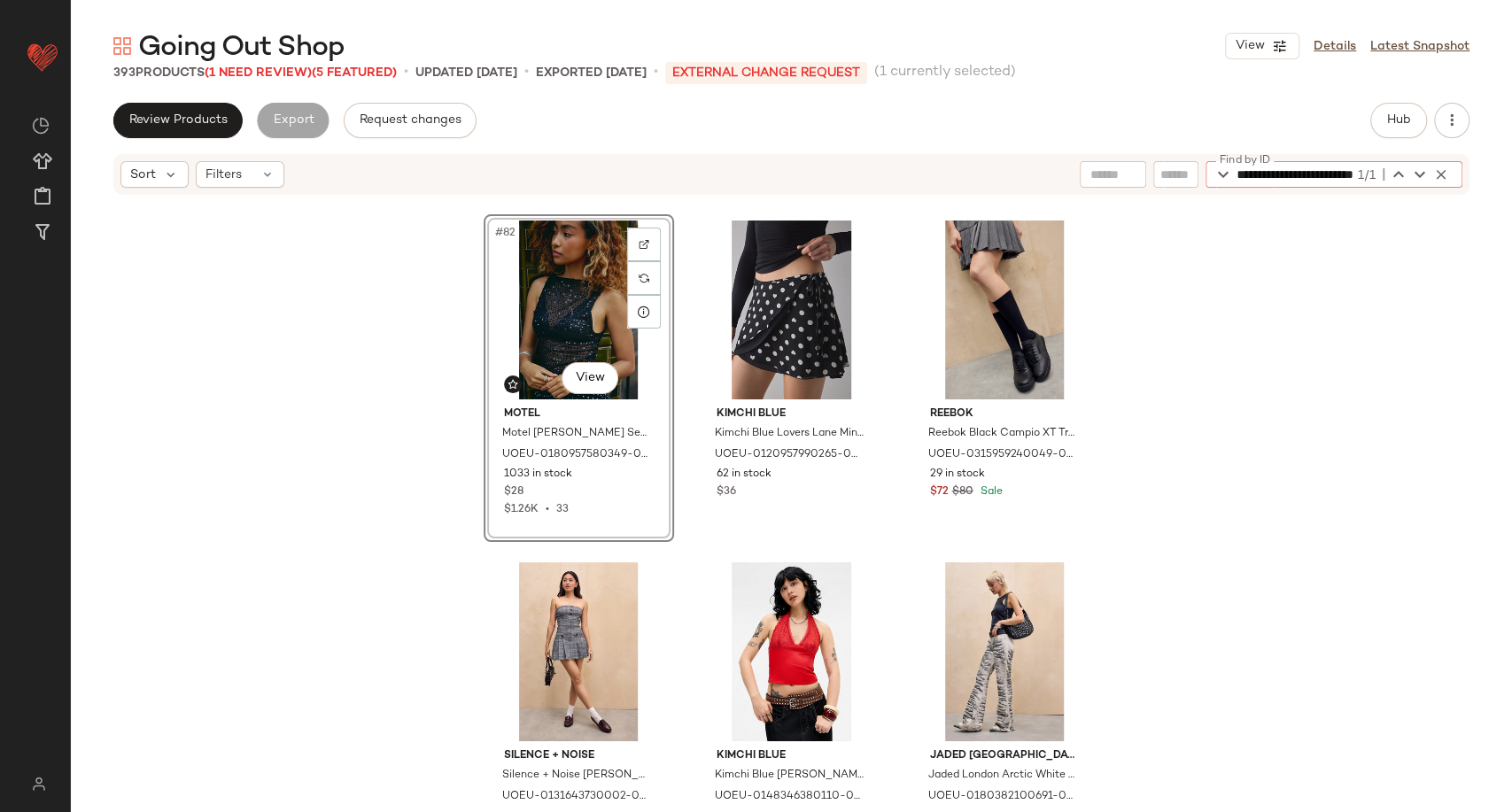
type input "**********"
click at [529, 305] on div "#82 View" at bounding box center [579, 310] width 178 height 179
click at [340, 330] on div "#82 View Motel Motel Dudley Sequin Top - Black L at Urban Outfitters UOEU-01809…" at bounding box center [791, 502] width 1441 height 610
click at [540, 313] on div "#82 View" at bounding box center [579, 310] width 178 height 179
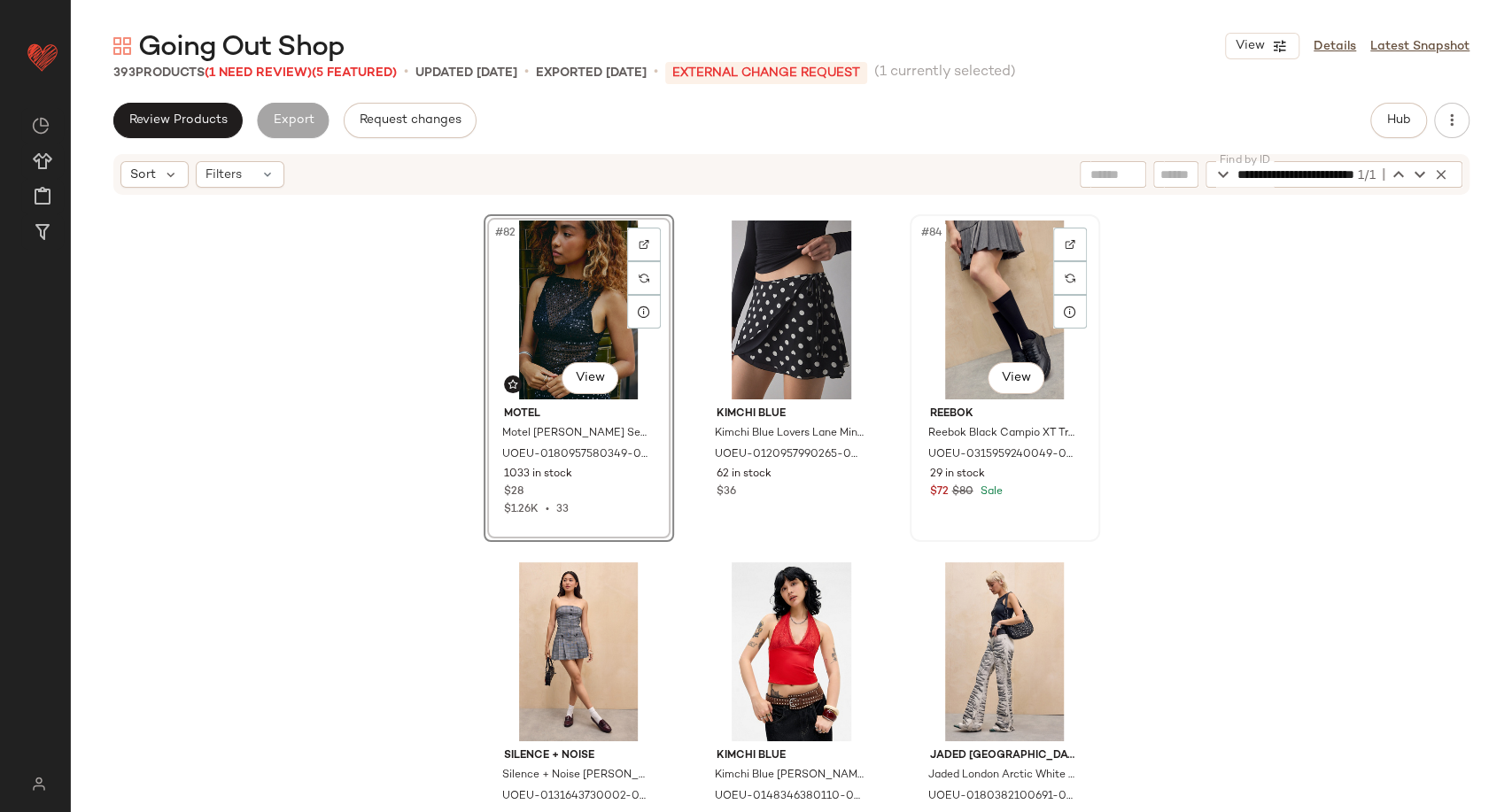
click at [924, 309] on div "#84 View" at bounding box center [1005, 310] width 178 height 179
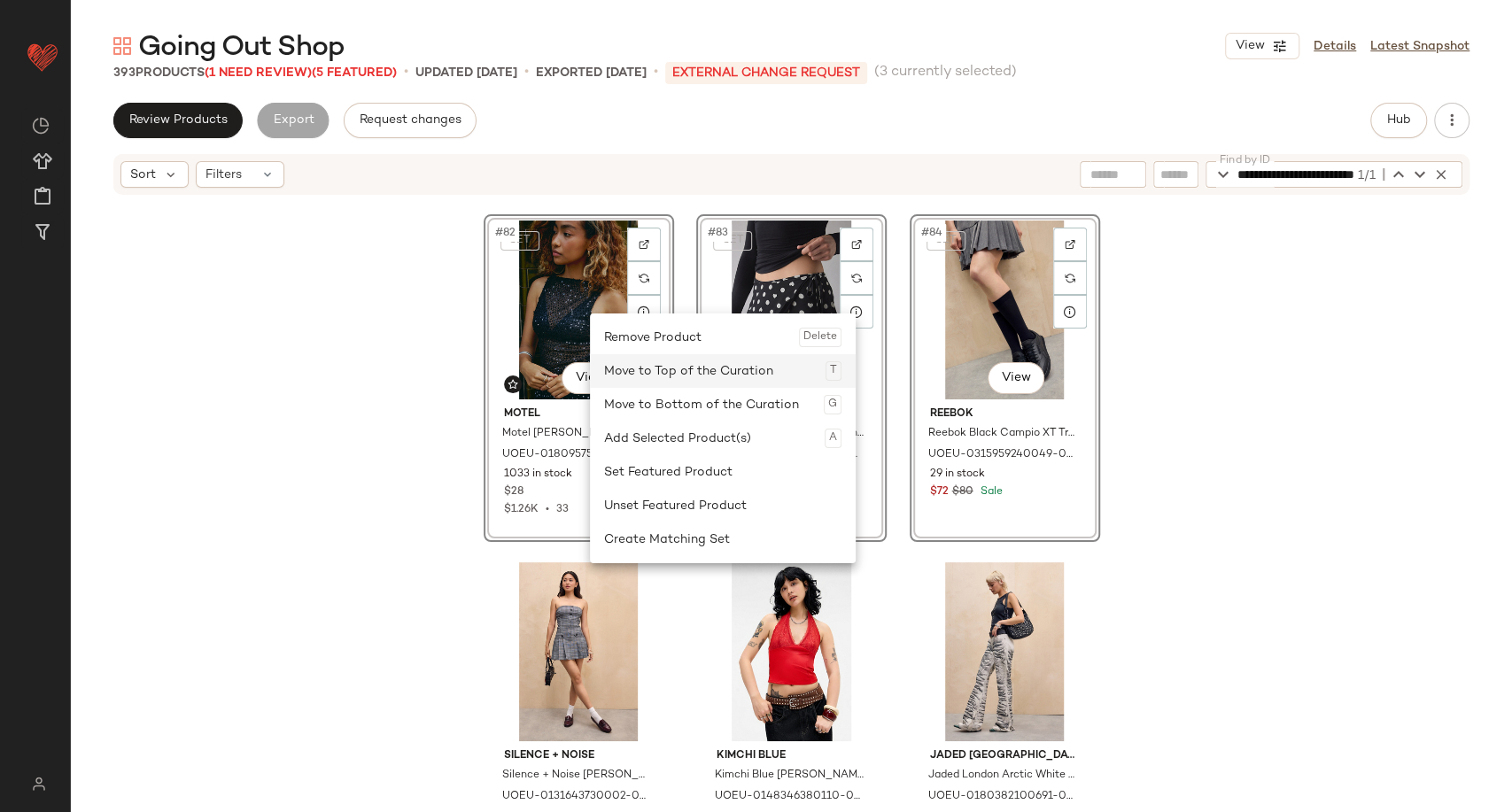
click at [645, 371] on div "Move to Top of the Curation T" at bounding box center [723, 371] width 238 height 34
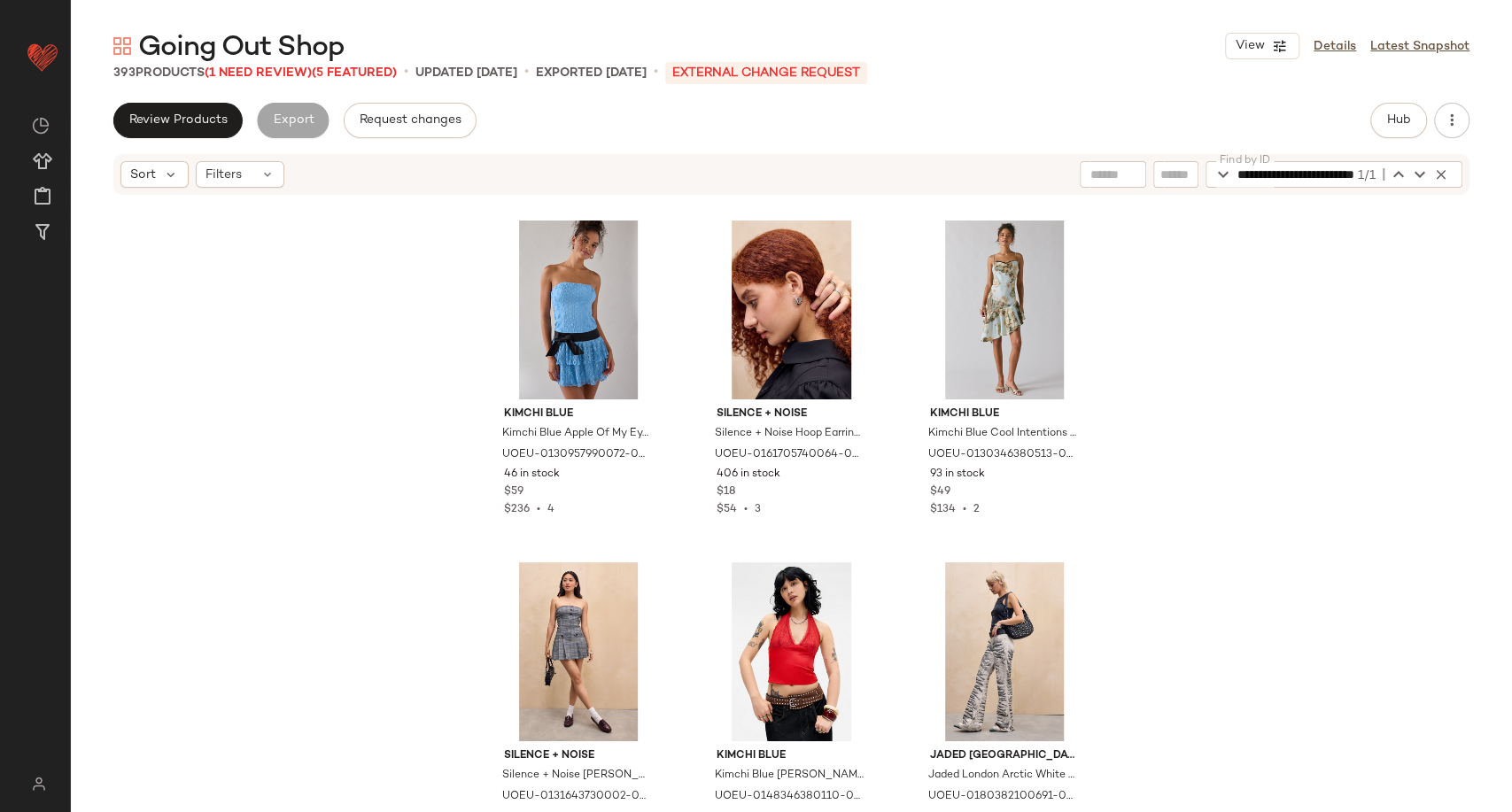
click at [1202, 406] on div "Kimchi Blue Kimchi Blue Apple Of My Eye Dress - Light Blue M at Urban Outfitter…" at bounding box center [791, 502] width 1441 height 610
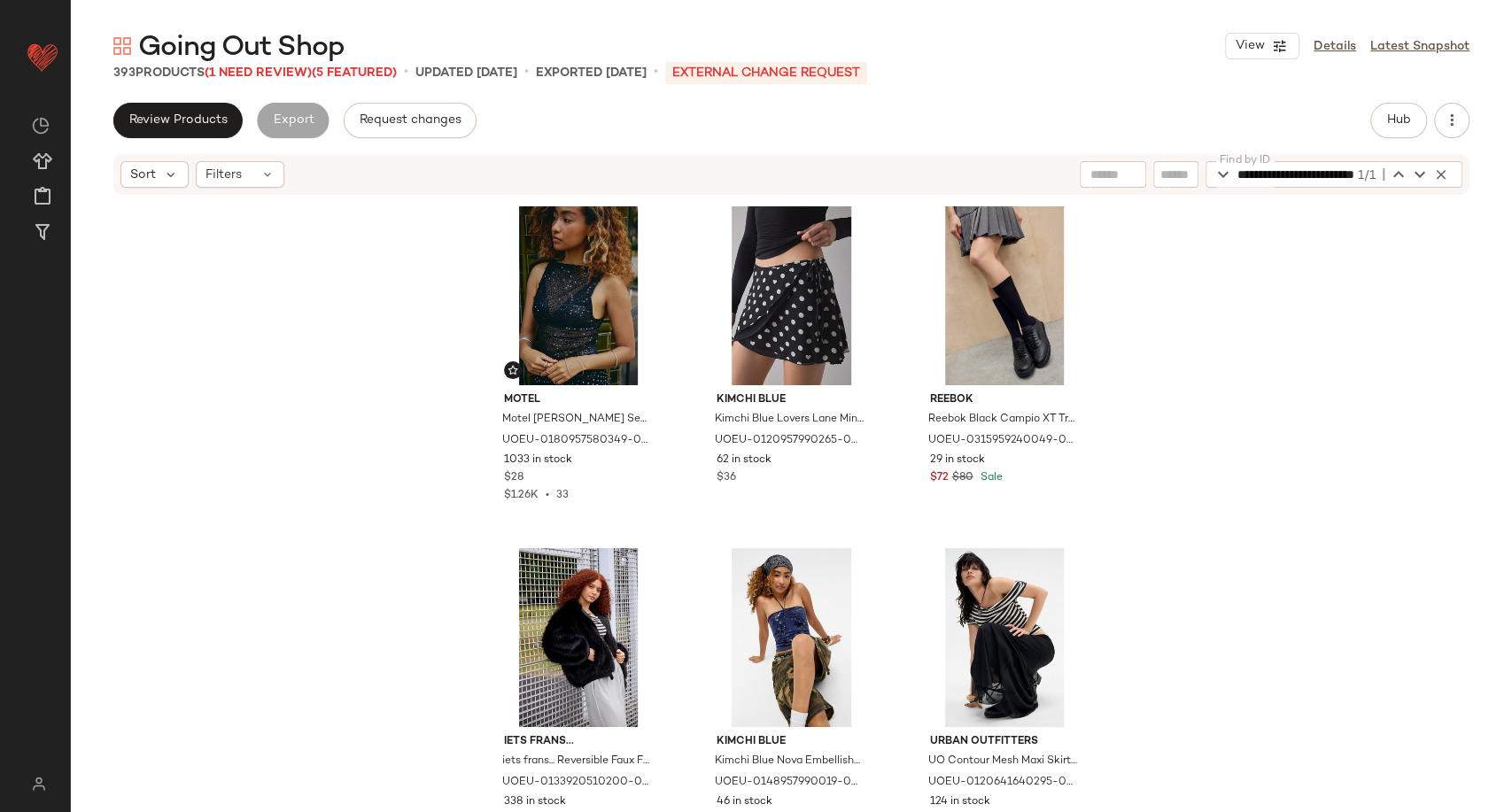
click at [1136, 391] on div "Motel Motel Dudley Sequin Top - Black L at Urban Outfitters UOEU-0180957580349-…" at bounding box center [791, 502] width 1441 height 610
click at [991, 283] on div "#3 View" at bounding box center [1005, 296] width 178 height 179
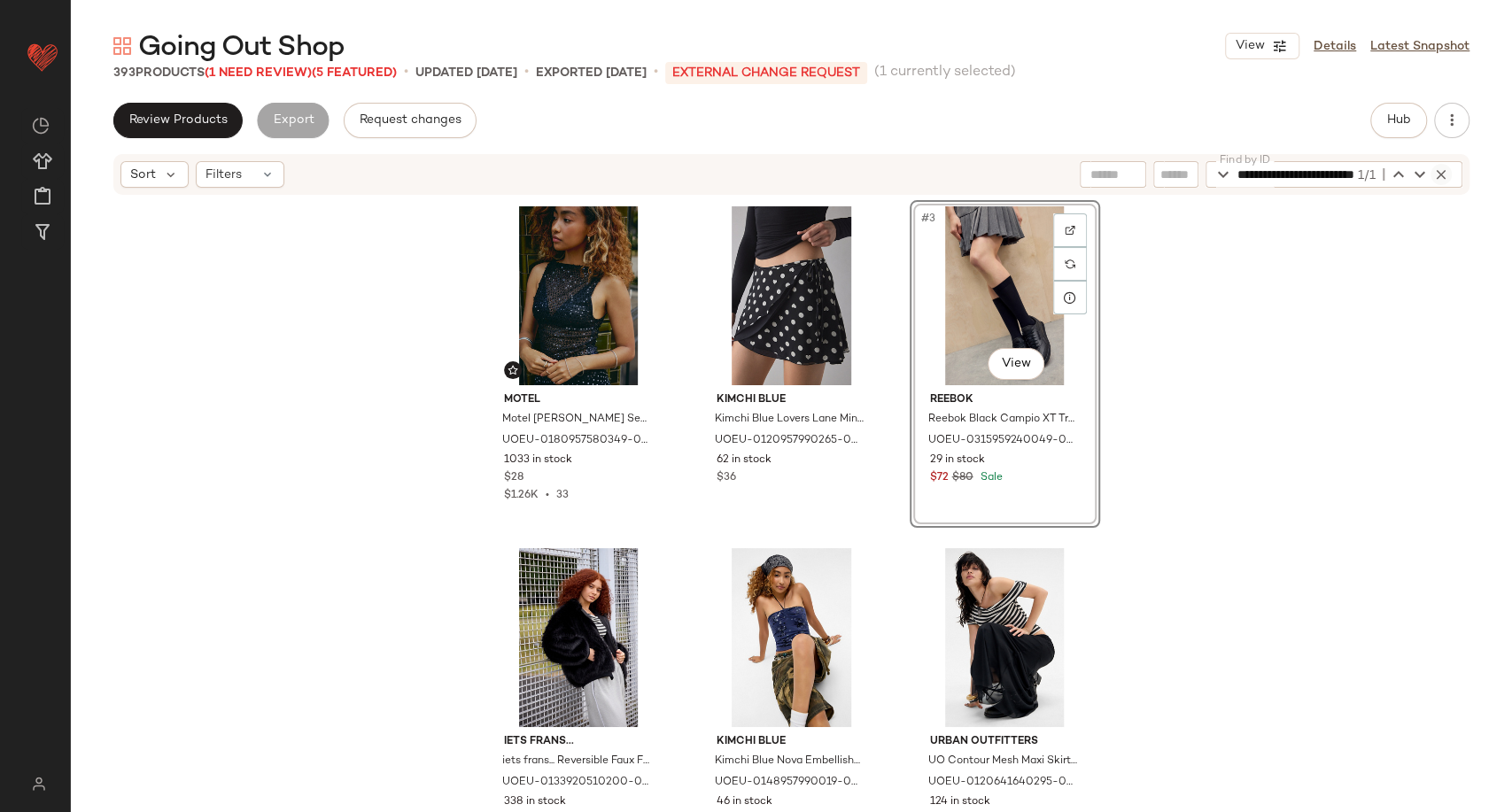
click at [1443, 174] on icon "button" at bounding box center [1441, 175] width 16 height 16
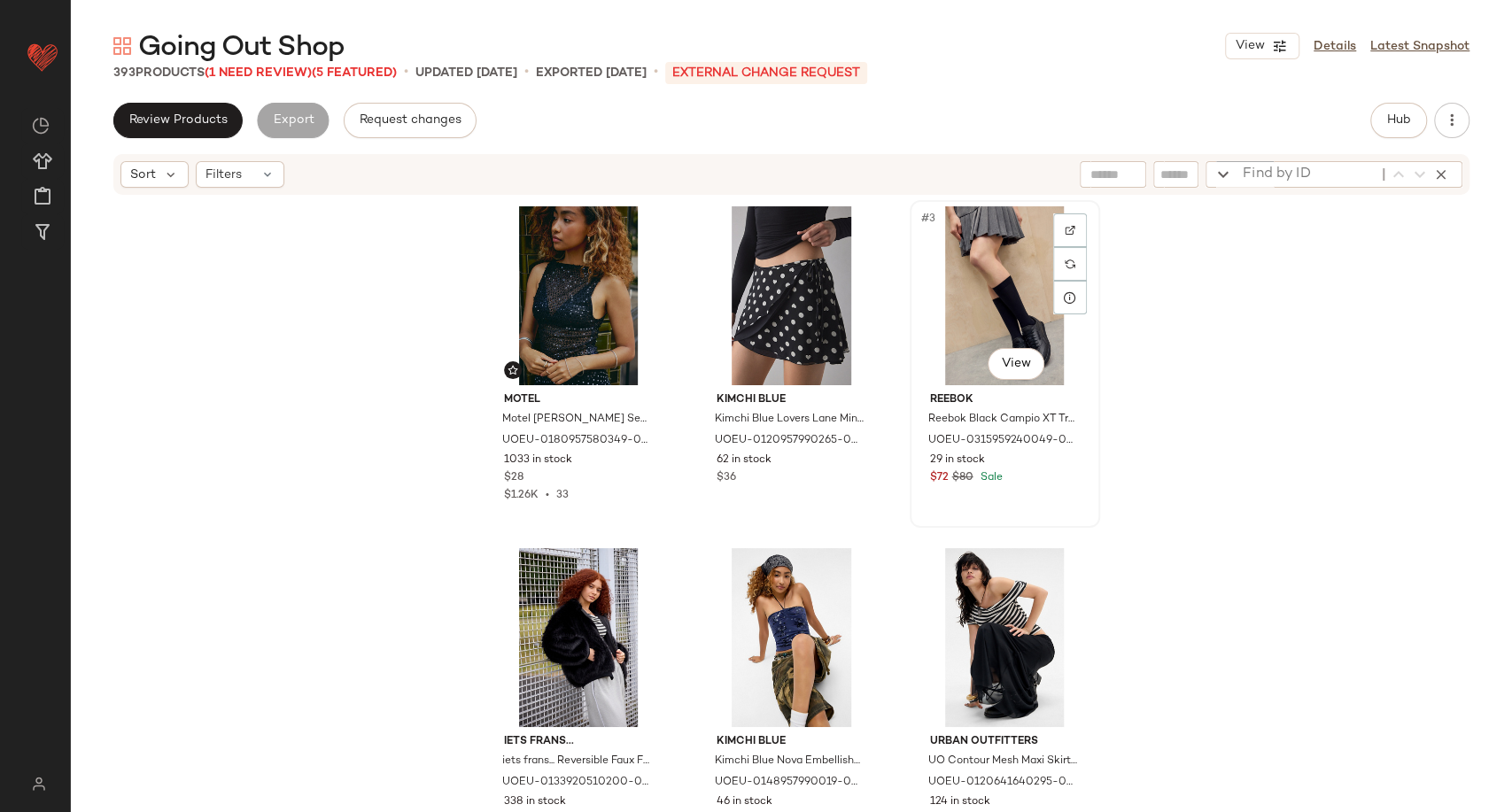
click at [995, 305] on div "#3 View" at bounding box center [1005, 296] width 178 height 179
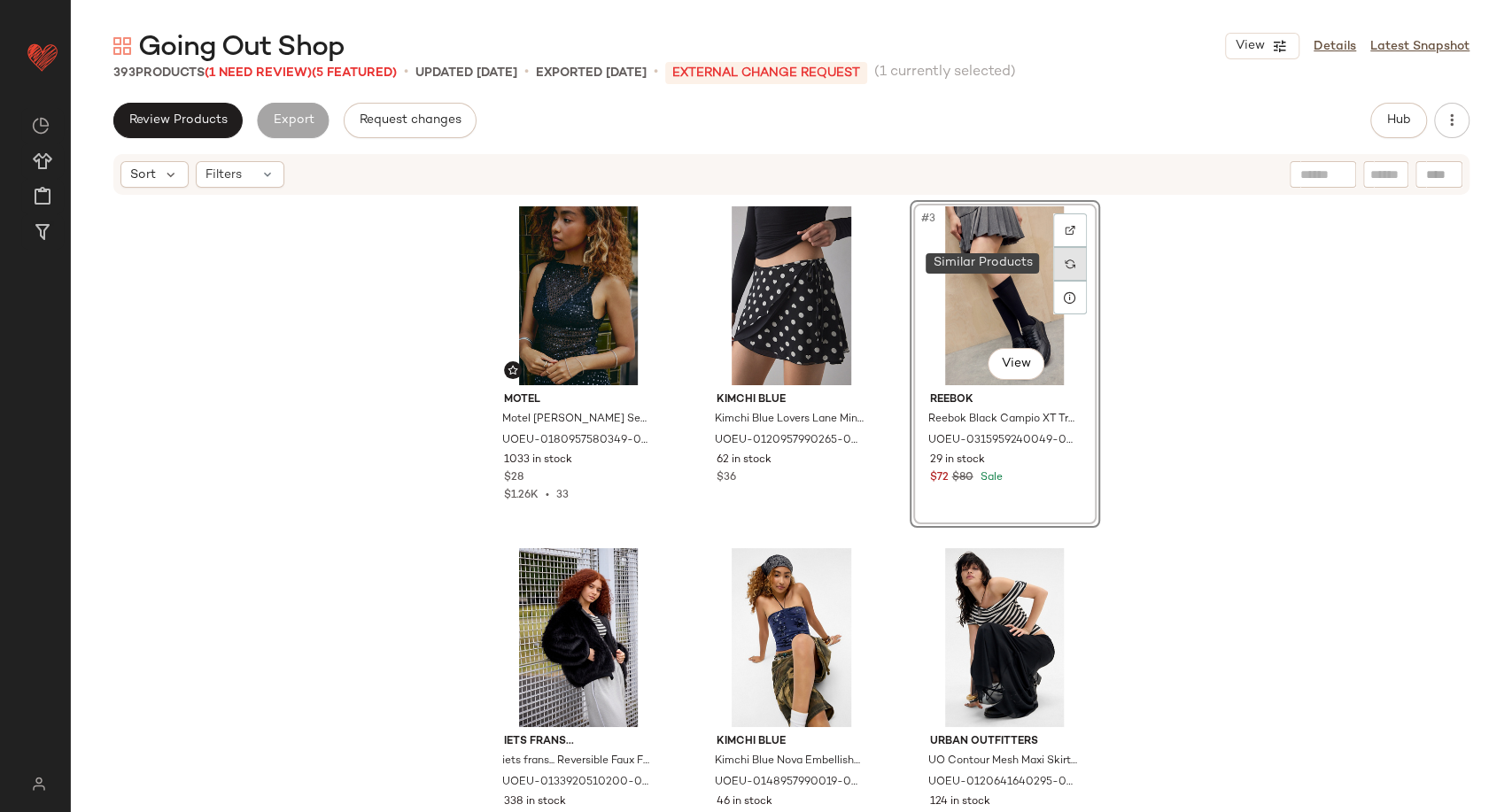
click at [1071, 264] on div at bounding box center [1071, 264] width 34 height 34
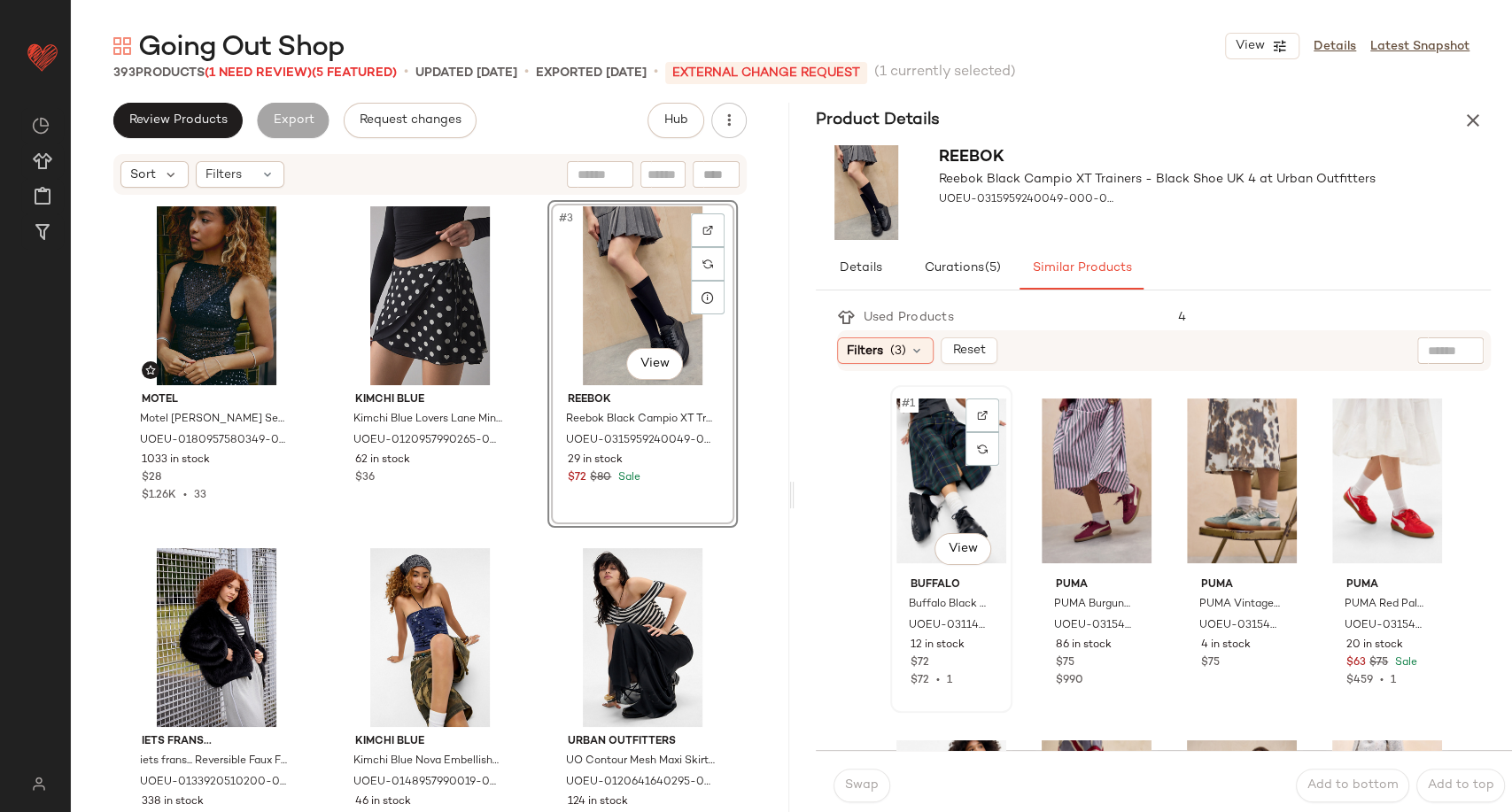
click at [928, 487] on div "#1 View" at bounding box center [951, 481] width 110 height 179
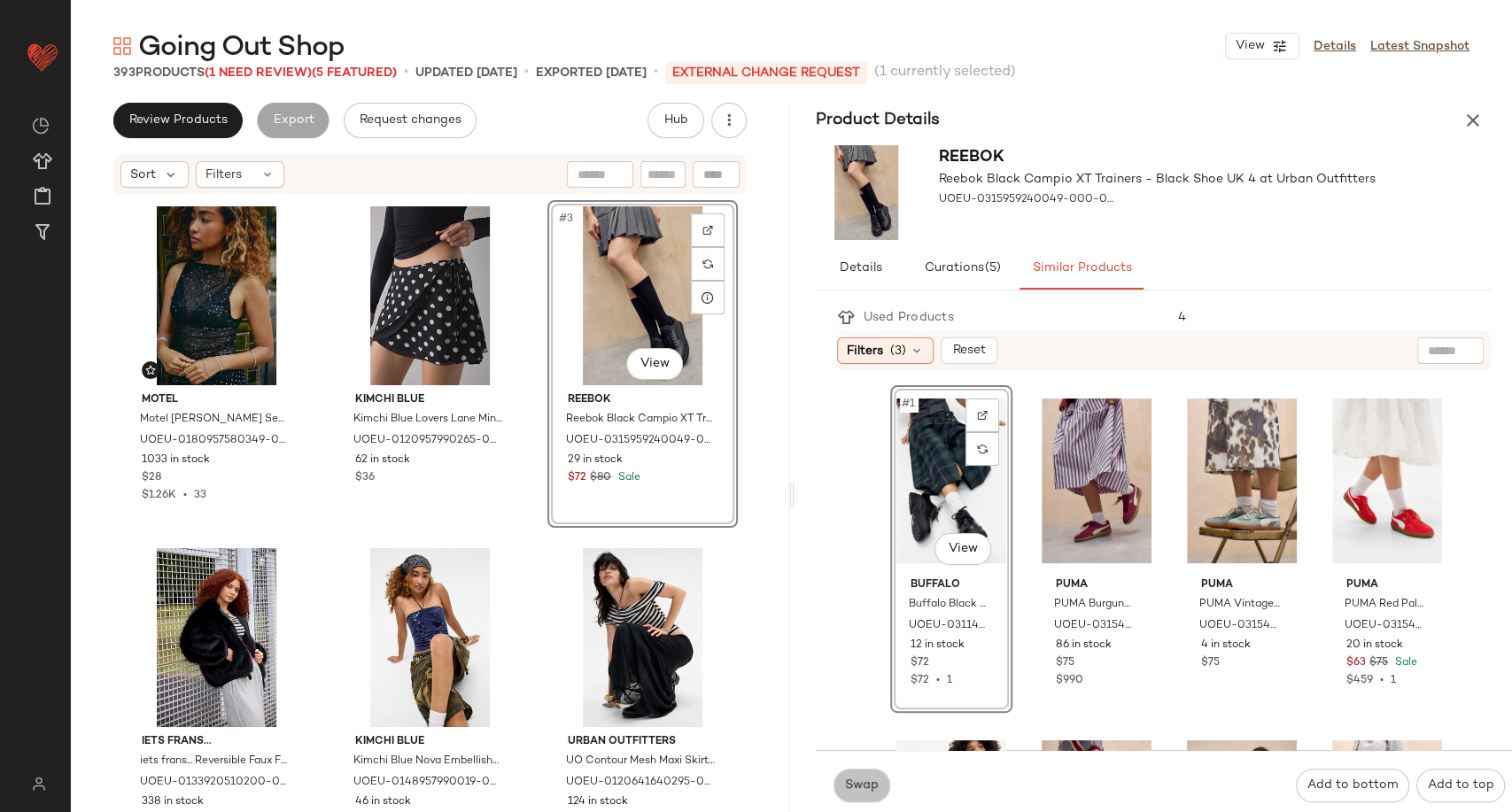
click at [853, 792] on span "Swap" at bounding box center [861, 785] width 35 height 14
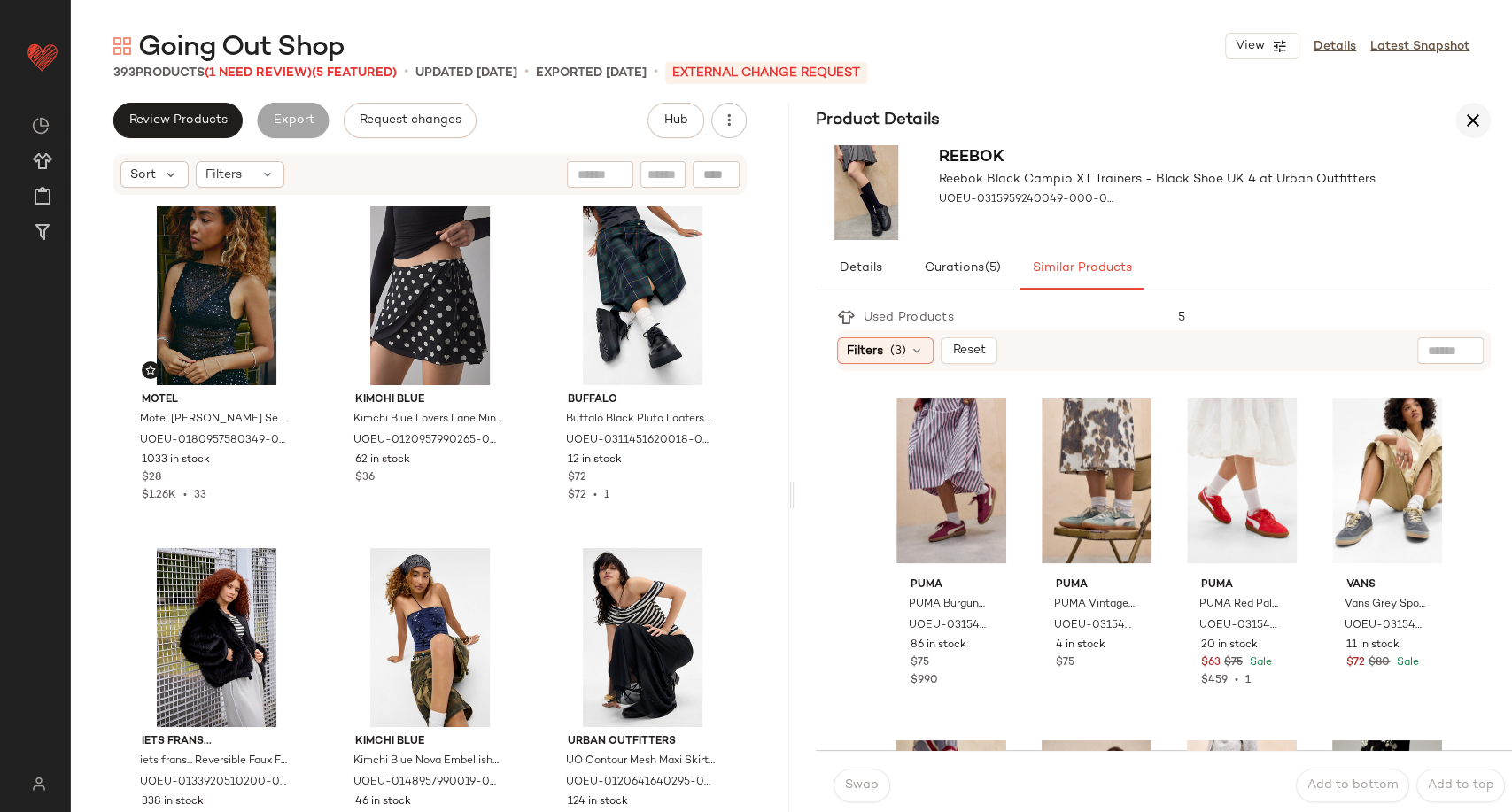
click at [1470, 118] on icon "button" at bounding box center [1472, 120] width 21 height 21
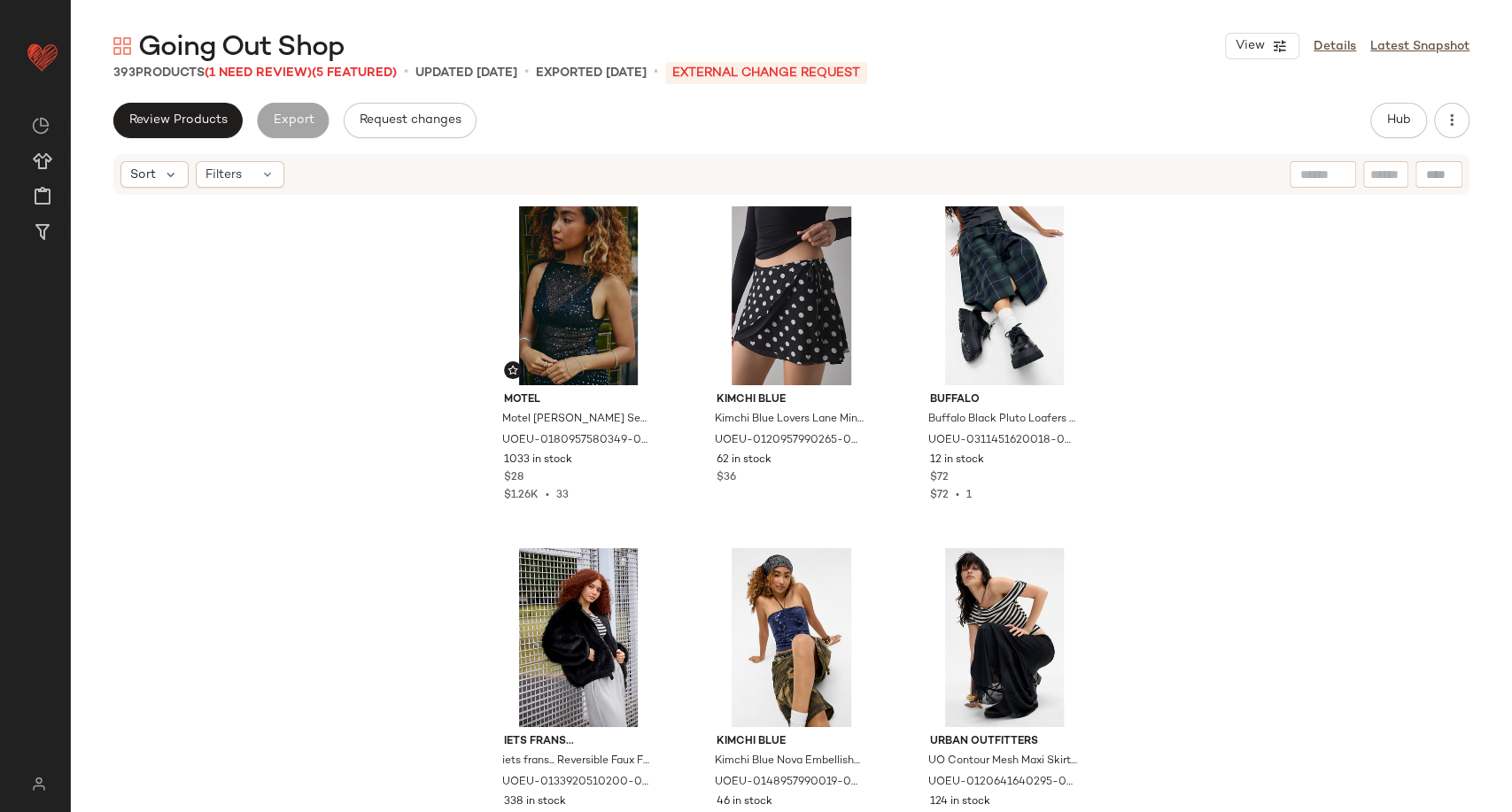
click at [190, 406] on div "Motel Motel Dudley Sequin Top - Black L at Urban Outfitters UOEU-0180957580349-…" at bounding box center [791, 502] width 1441 height 610
click at [247, 78] on span "(1 Need Review)" at bounding box center [258, 73] width 107 height 13
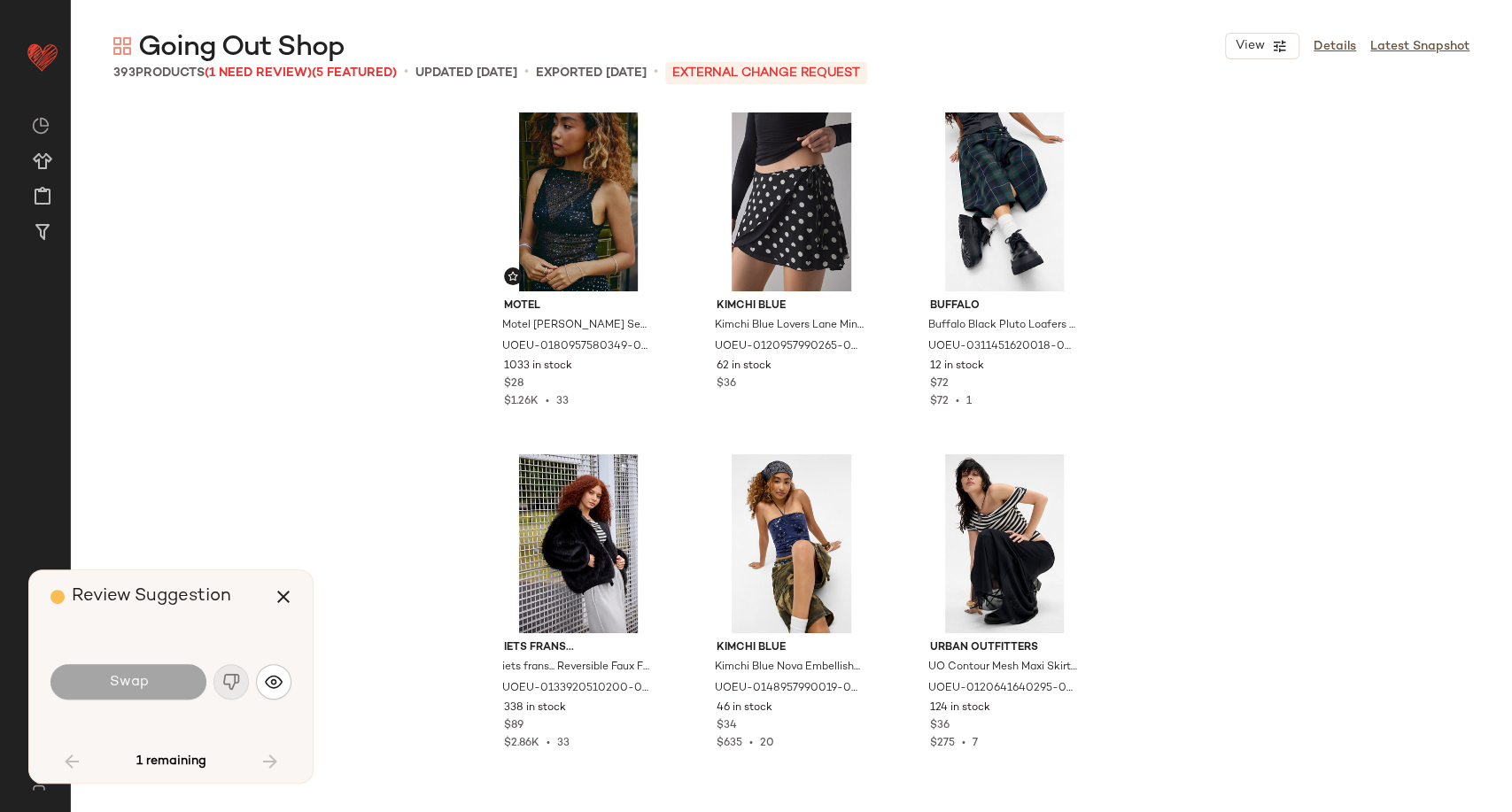
scroll to position [7179, 0]
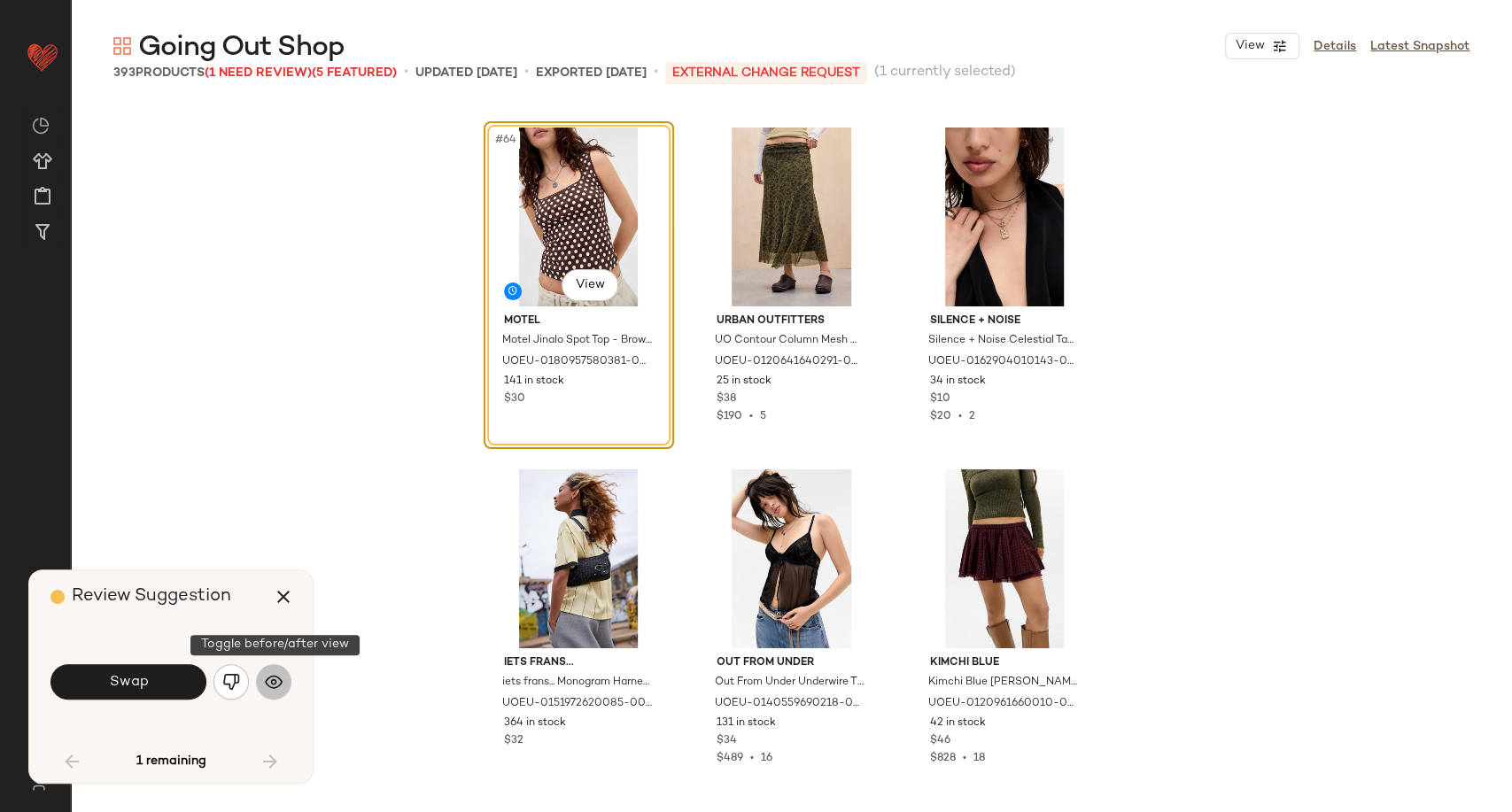
click at [270, 687] on img "button" at bounding box center [273, 682] width 18 height 18
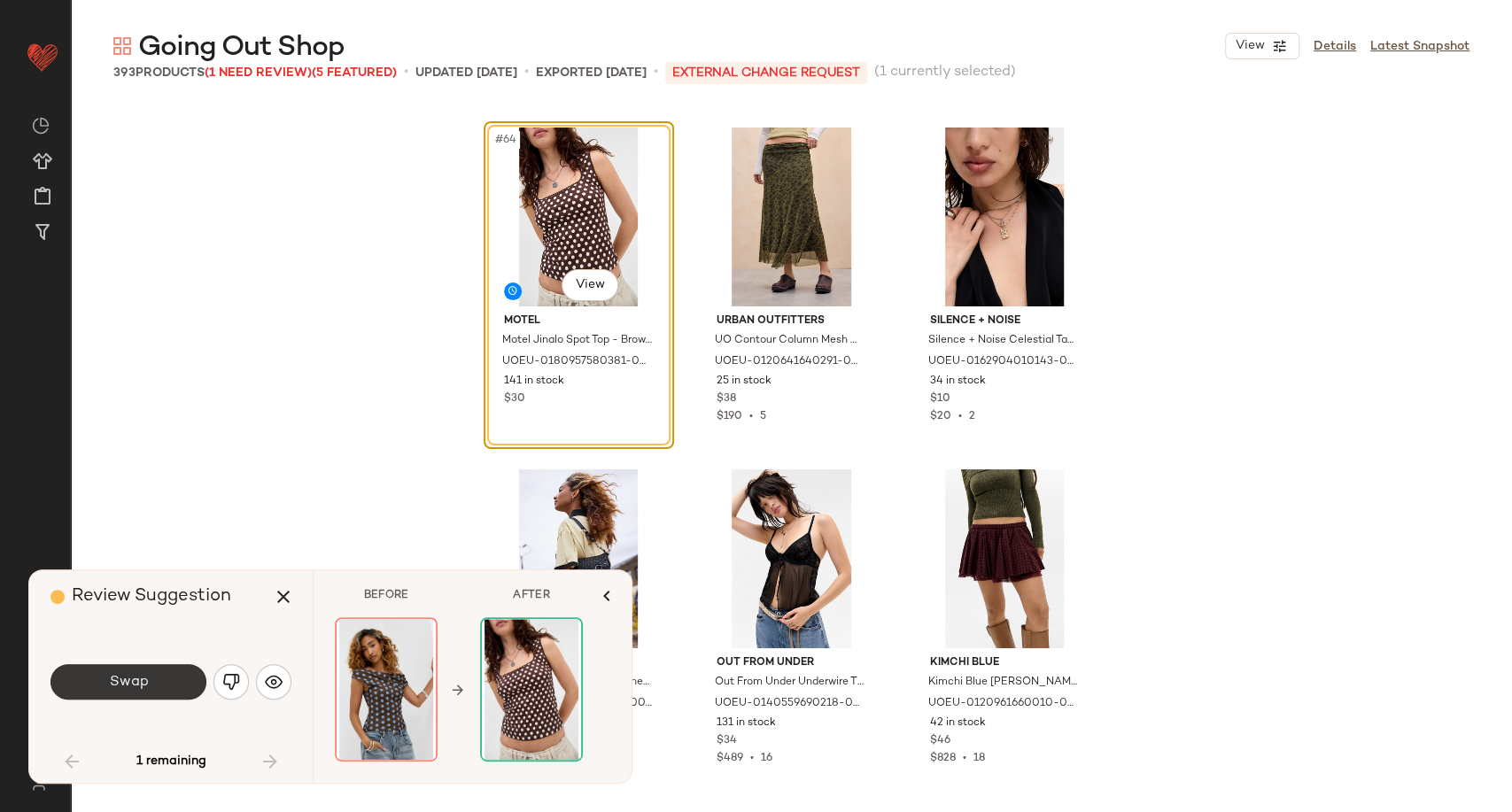
click at [184, 693] on button "Swap" at bounding box center [128, 682] width 156 height 36
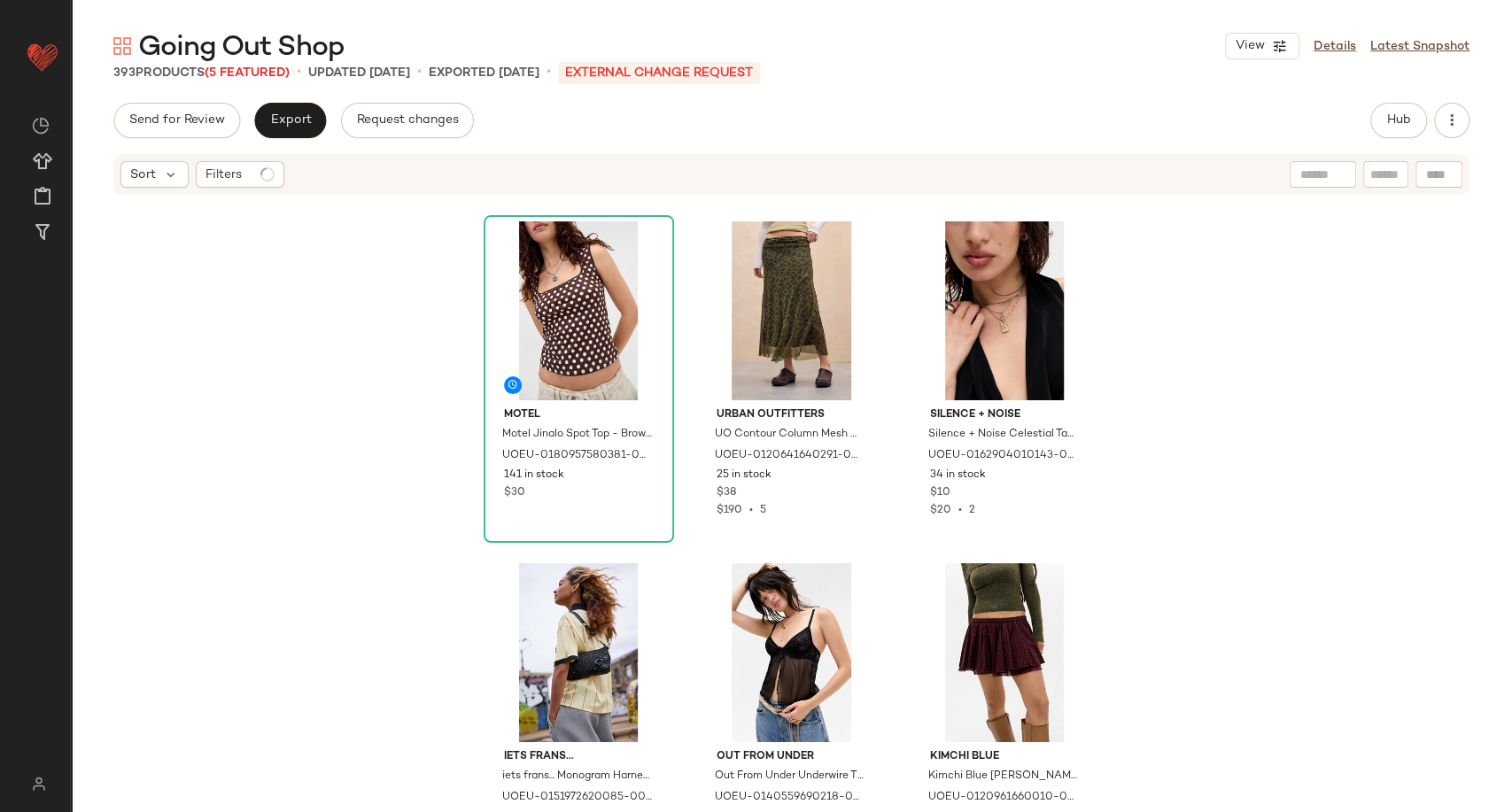
click at [284, 474] on div "Motel Motel Jinalo Spot Top - Brown M at Urban Outfitters UOEU-0180957580381-00…" at bounding box center [791, 502] width 1441 height 610
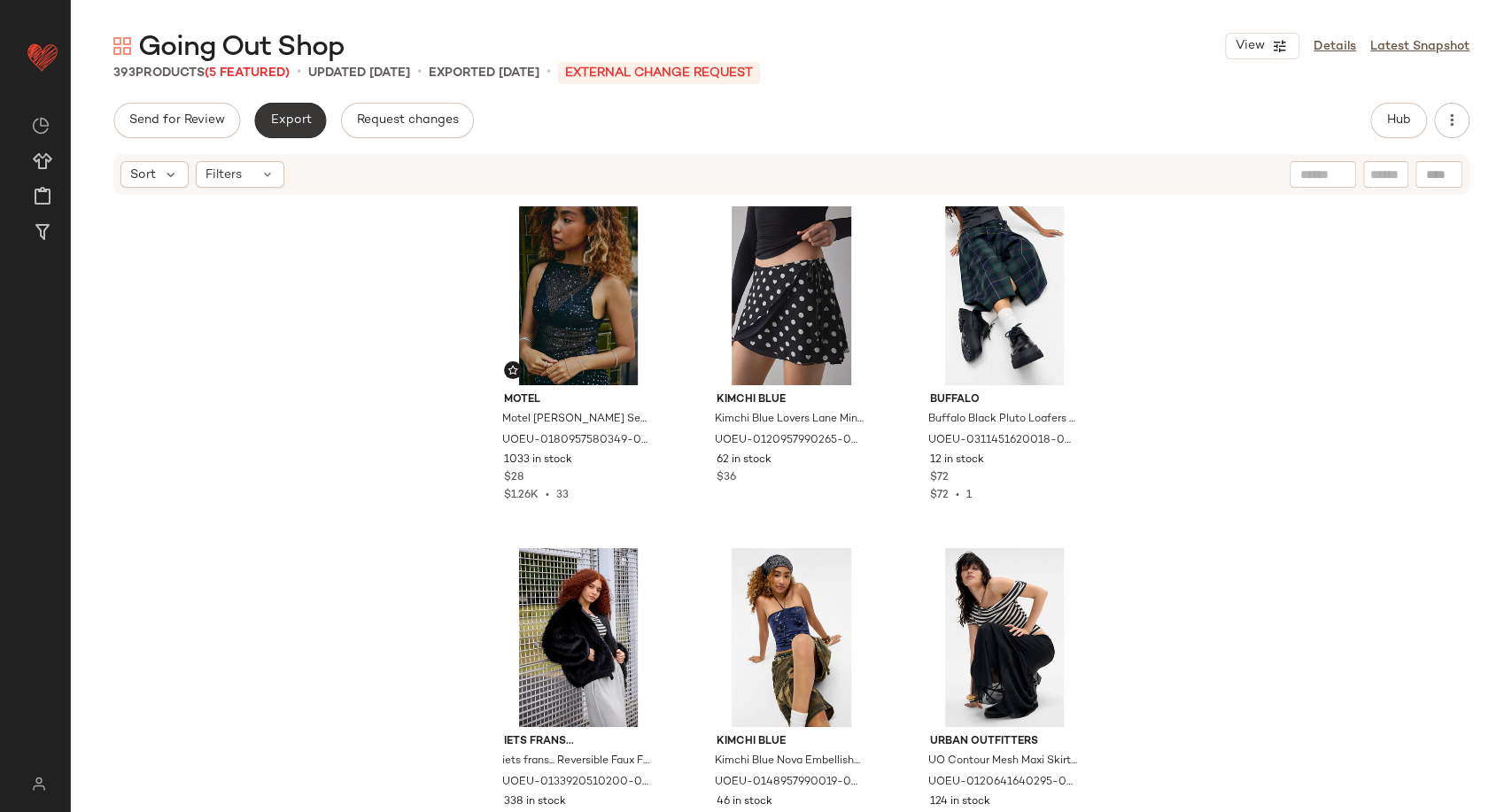
click at [296, 121] on span "Export" at bounding box center [290, 120] width 42 height 14
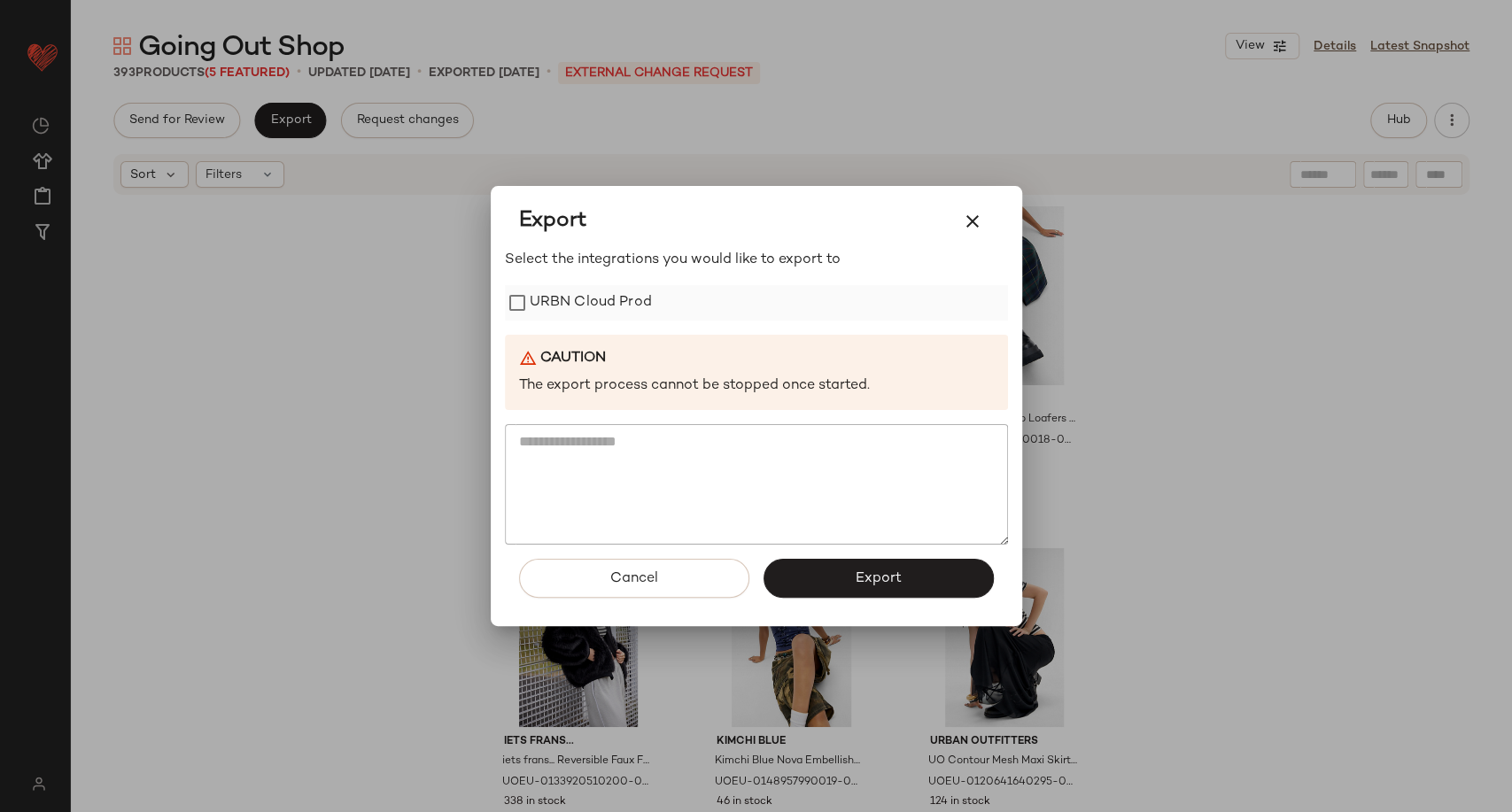
click at [538, 290] on label "URBN Cloud Prod" at bounding box center [590, 303] width 122 height 36
click at [910, 587] on button "Export" at bounding box center [879, 577] width 231 height 39
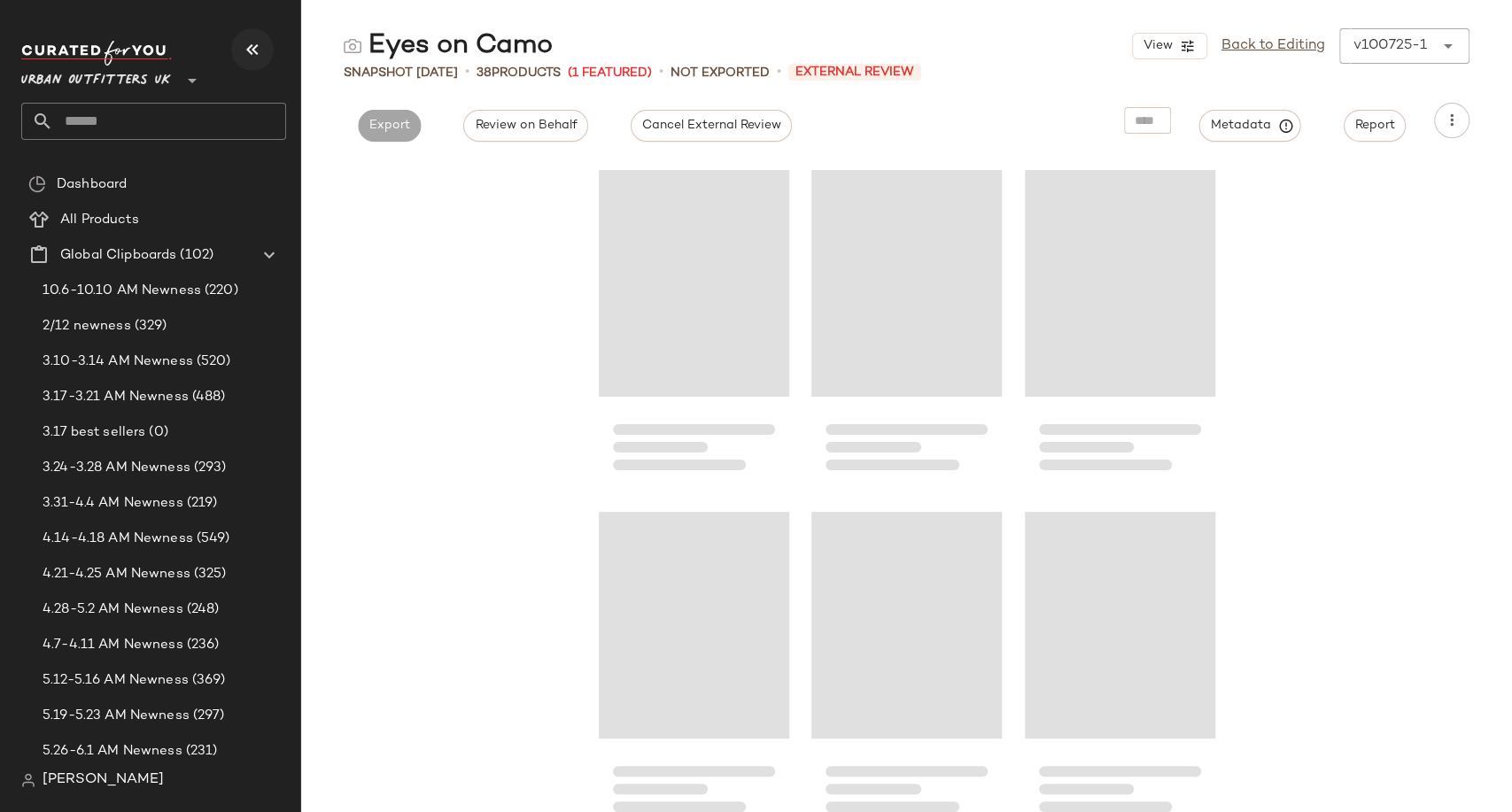
click at [238, 53] on button "button" at bounding box center [252, 50] width 43 height 43
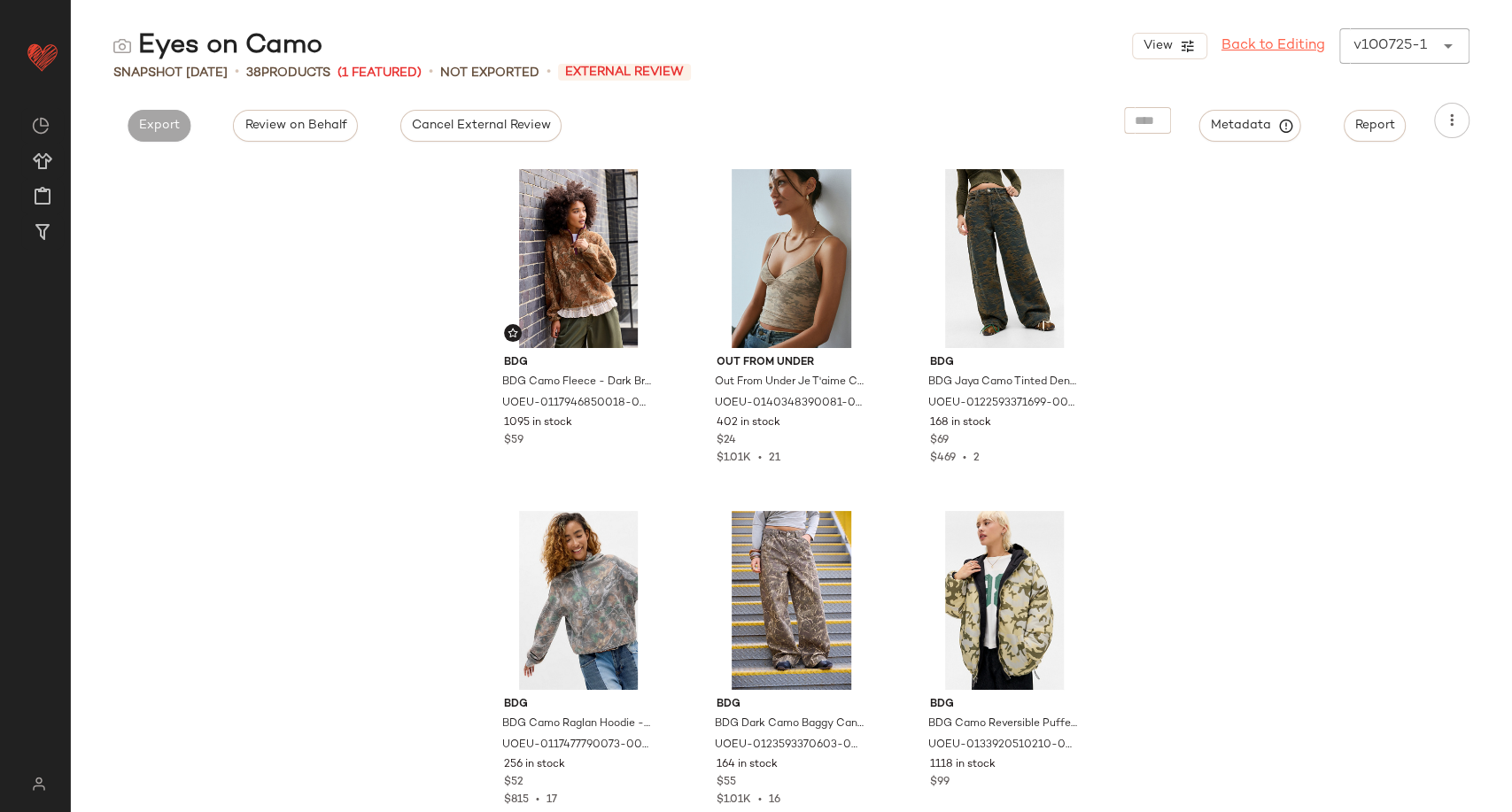
click at [1265, 50] on link "Back to Editing" at bounding box center [1273, 46] width 103 height 21
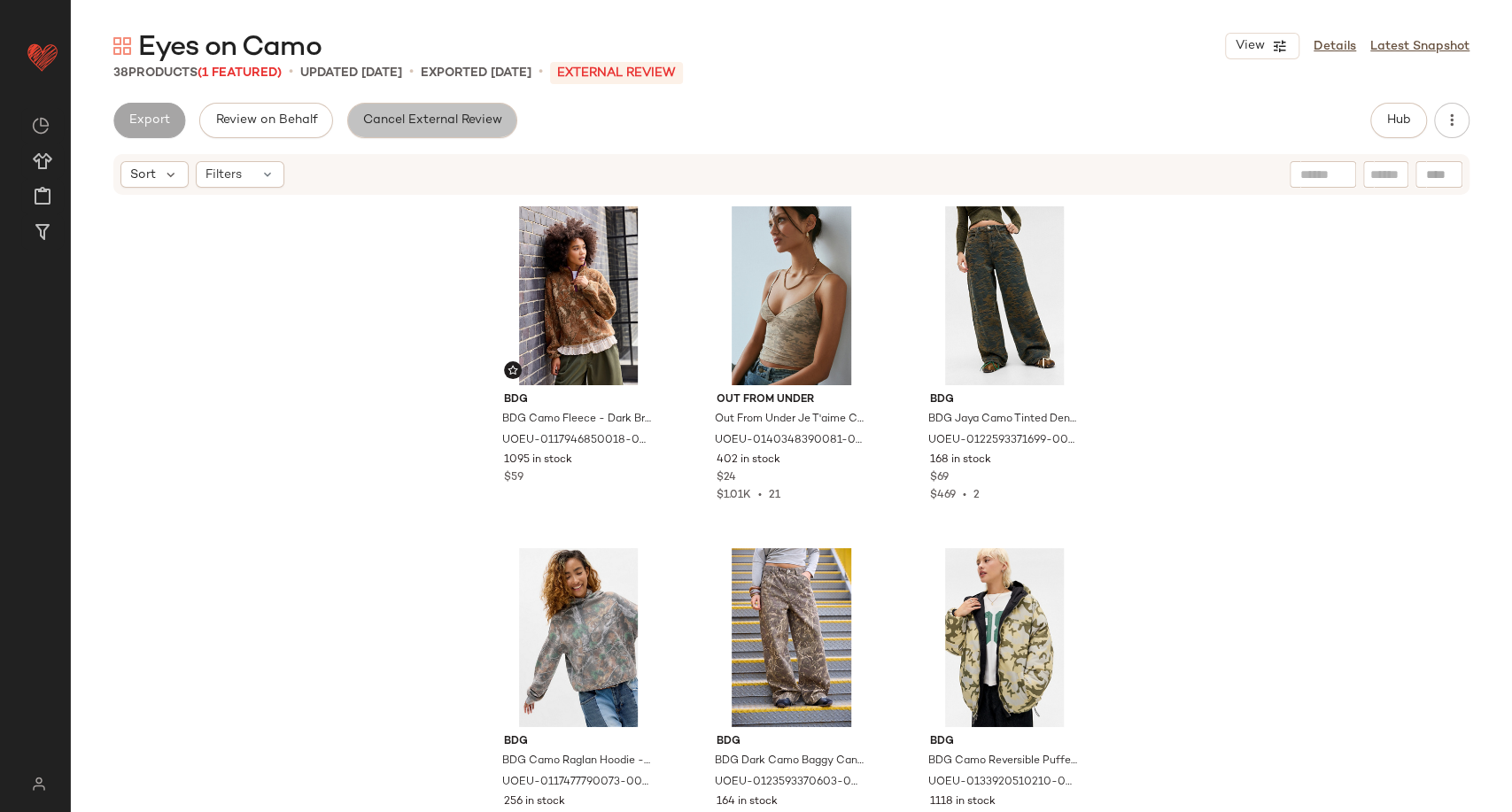
click at [454, 109] on button "Cancel External Review" at bounding box center [431, 120] width 170 height 36
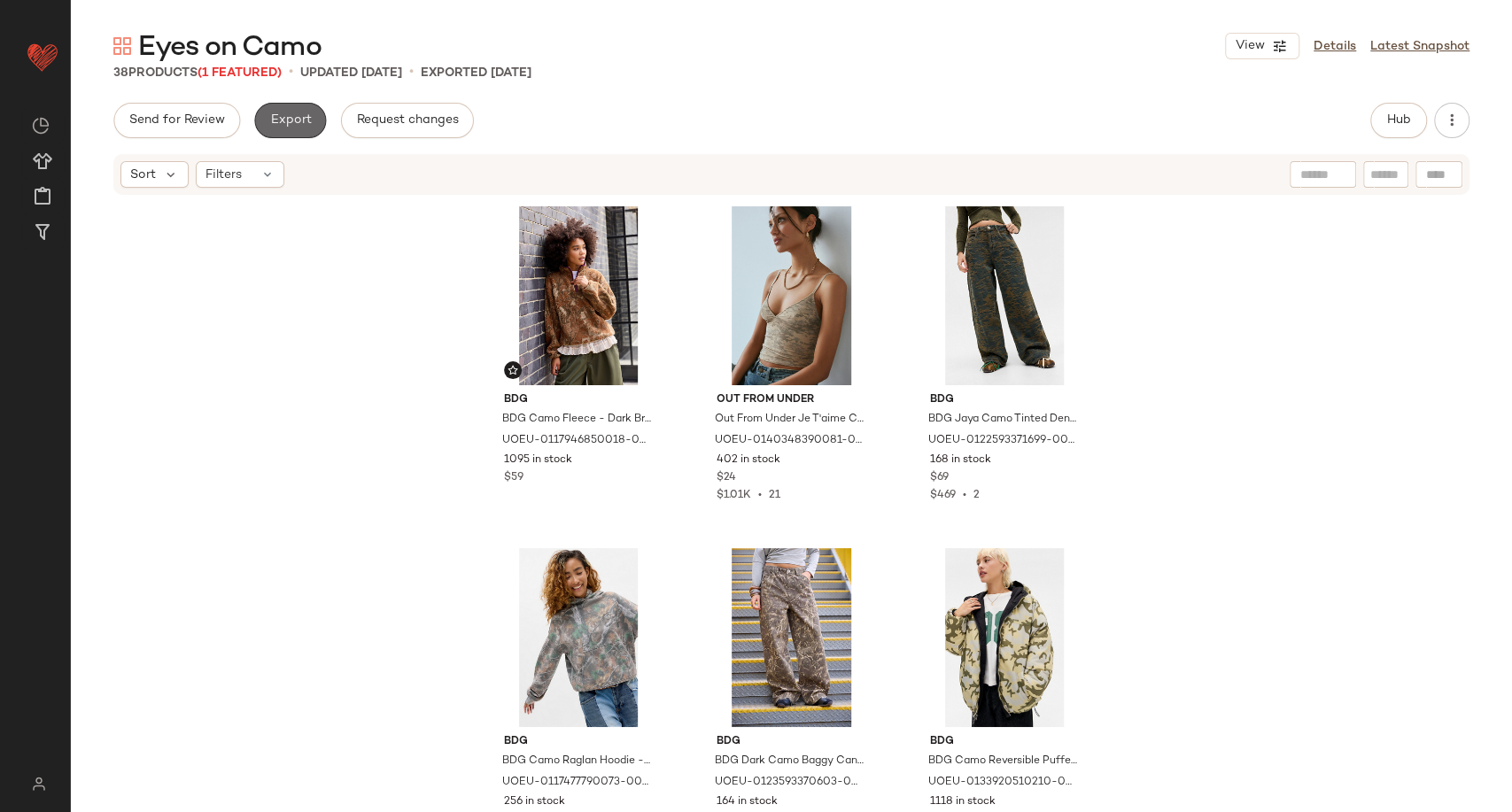
click at [270, 126] on span "Export" at bounding box center [290, 120] width 42 height 14
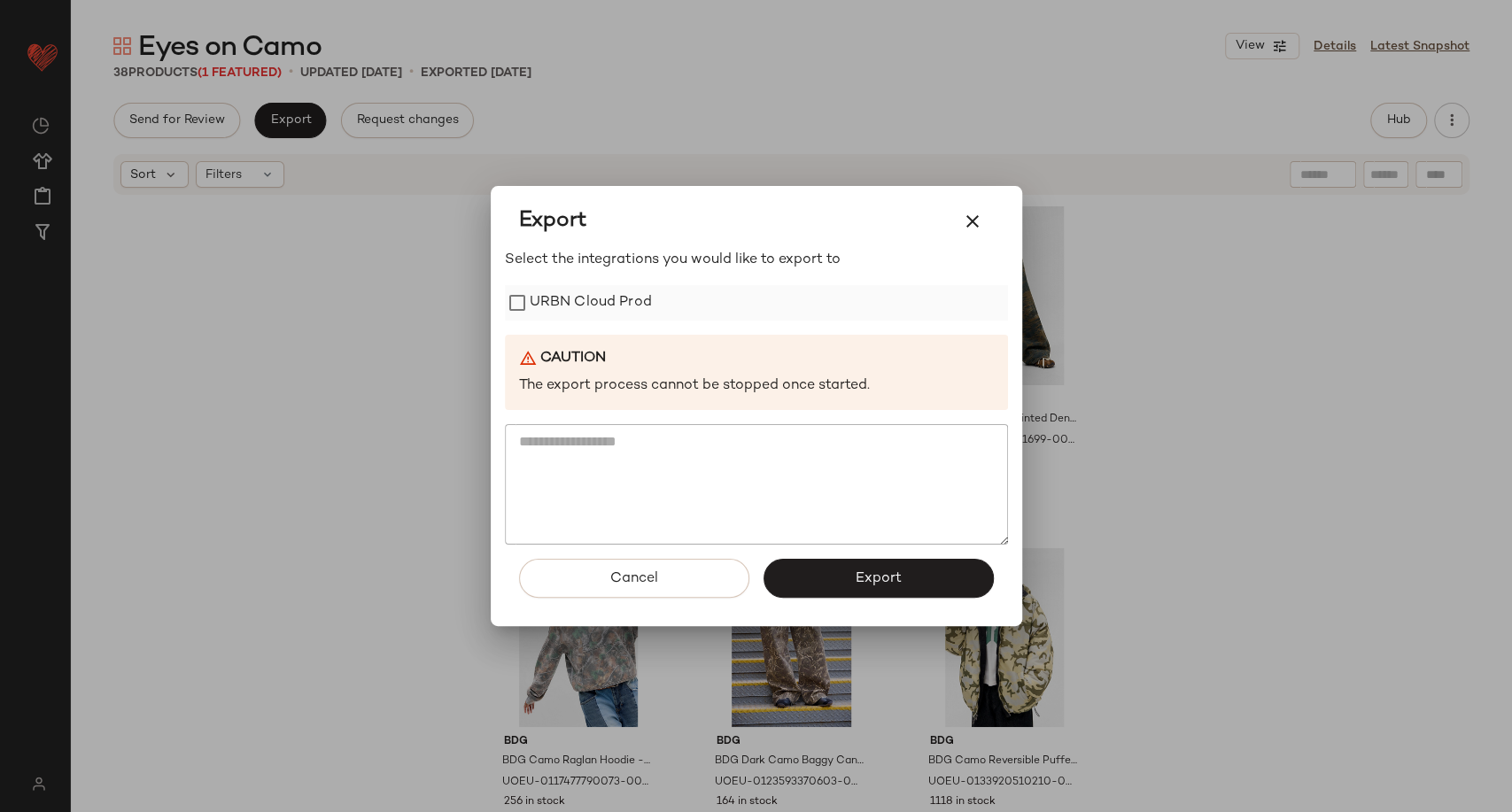
click at [595, 316] on label "URBN Cloud Prod" at bounding box center [590, 303] width 122 height 36
click at [859, 584] on span "Export" at bounding box center [878, 578] width 47 height 17
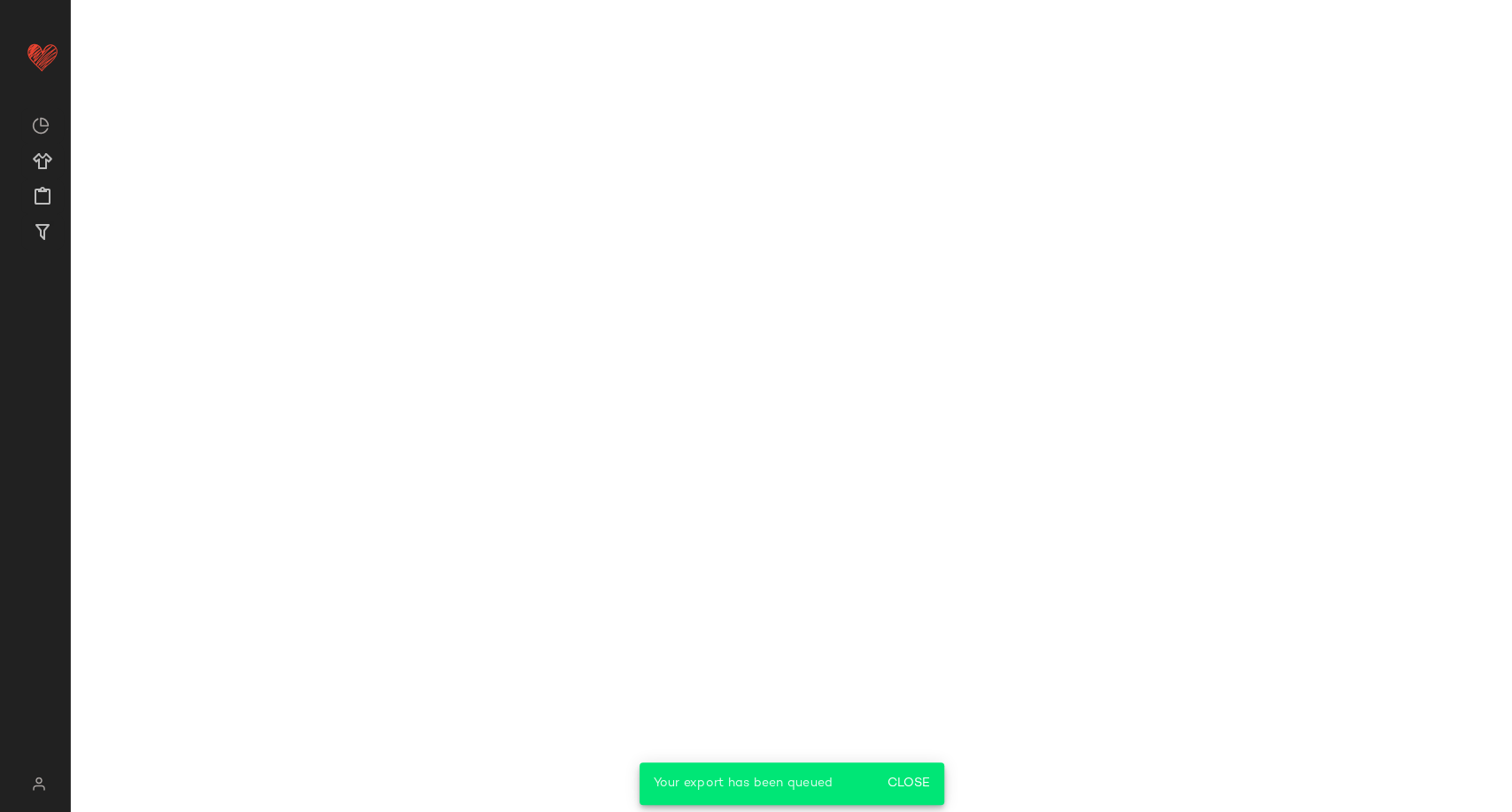
click at [200, 468] on main "Eyes on Camo View Details Latest Snapshot 38 Products (1 Featured) • updated [D…" at bounding box center [756, 406] width 1512 height 812
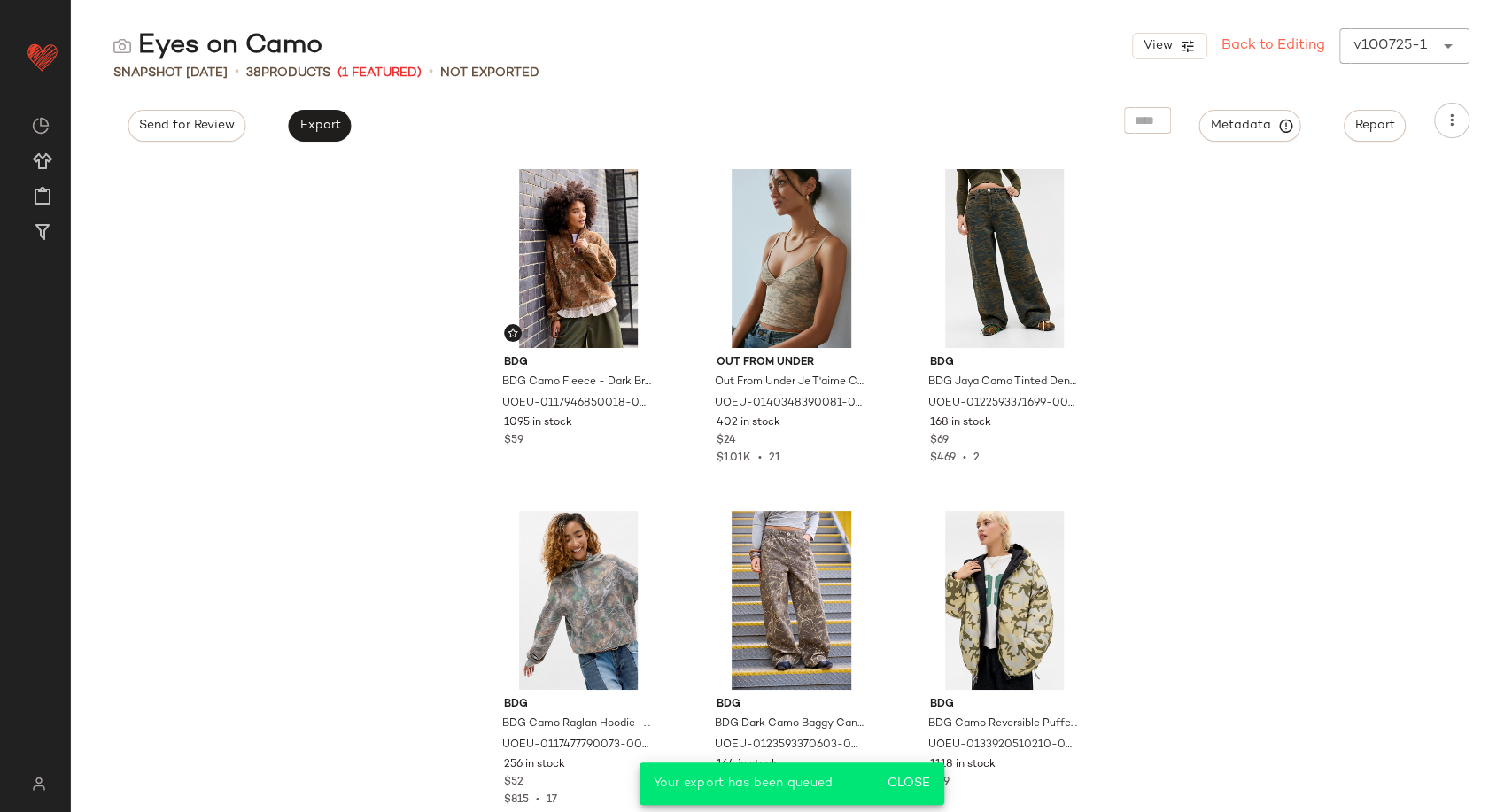
click at [1291, 39] on link "Back to Editing" at bounding box center [1273, 46] width 103 height 21
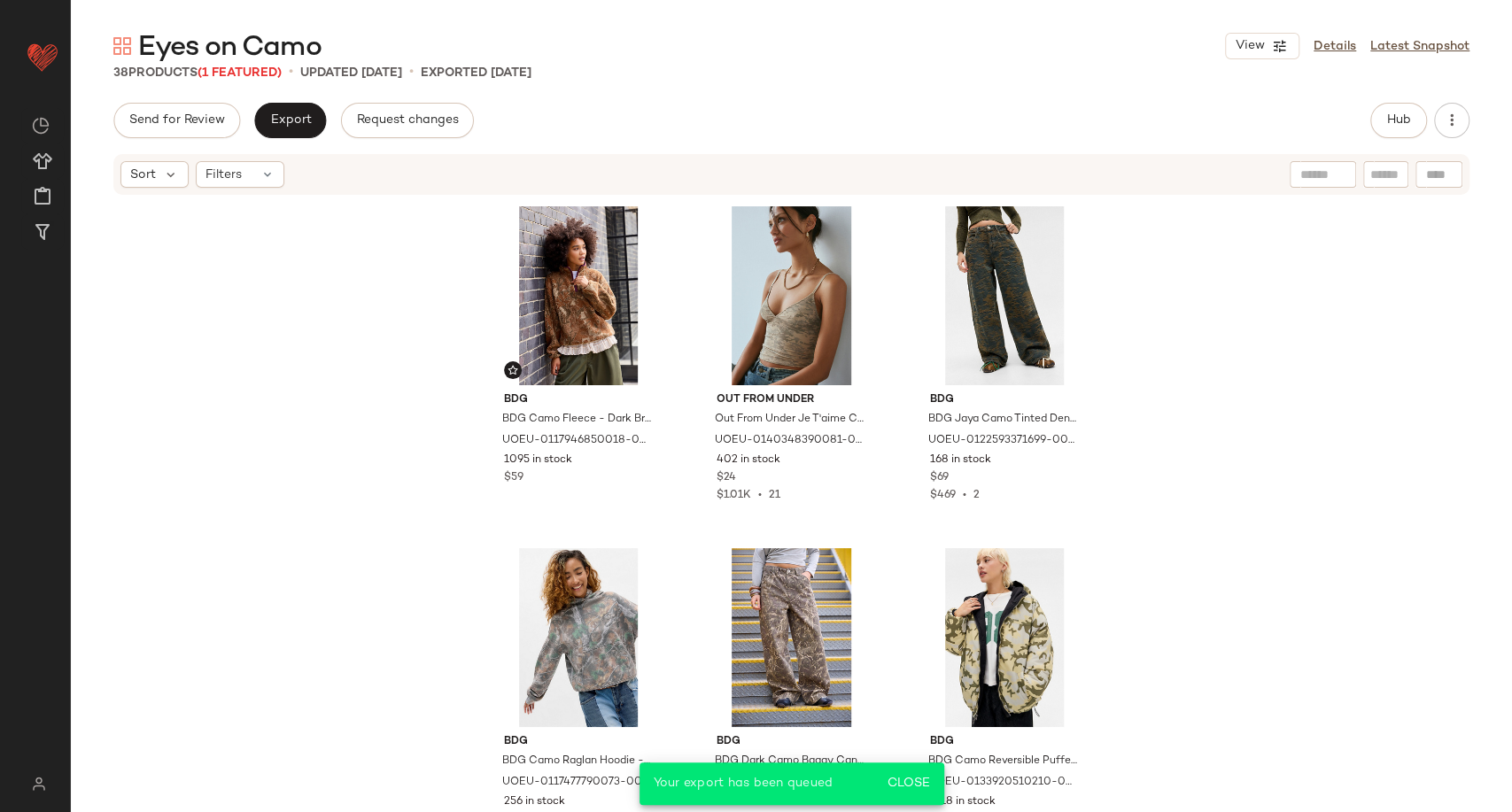
click at [363, 333] on div "BDG BDG Camo Fleece - Dark Brown XL at Urban Outfitters UOEU-0117946850018-000-…" at bounding box center [791, 502] width 1441 height 610
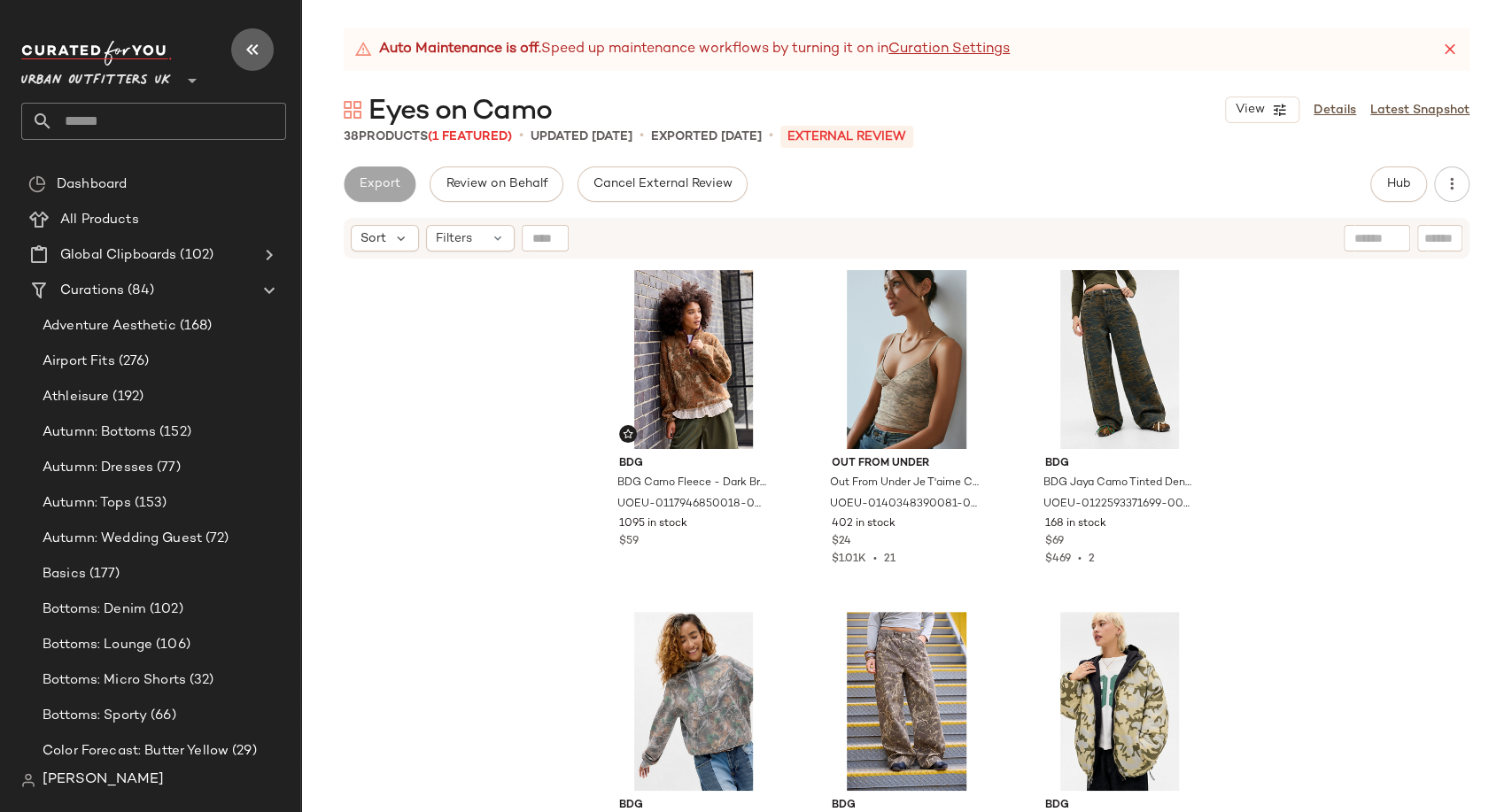
click at [234, 45] on button "button" at bounding box center [252, 50] width 43 height 43
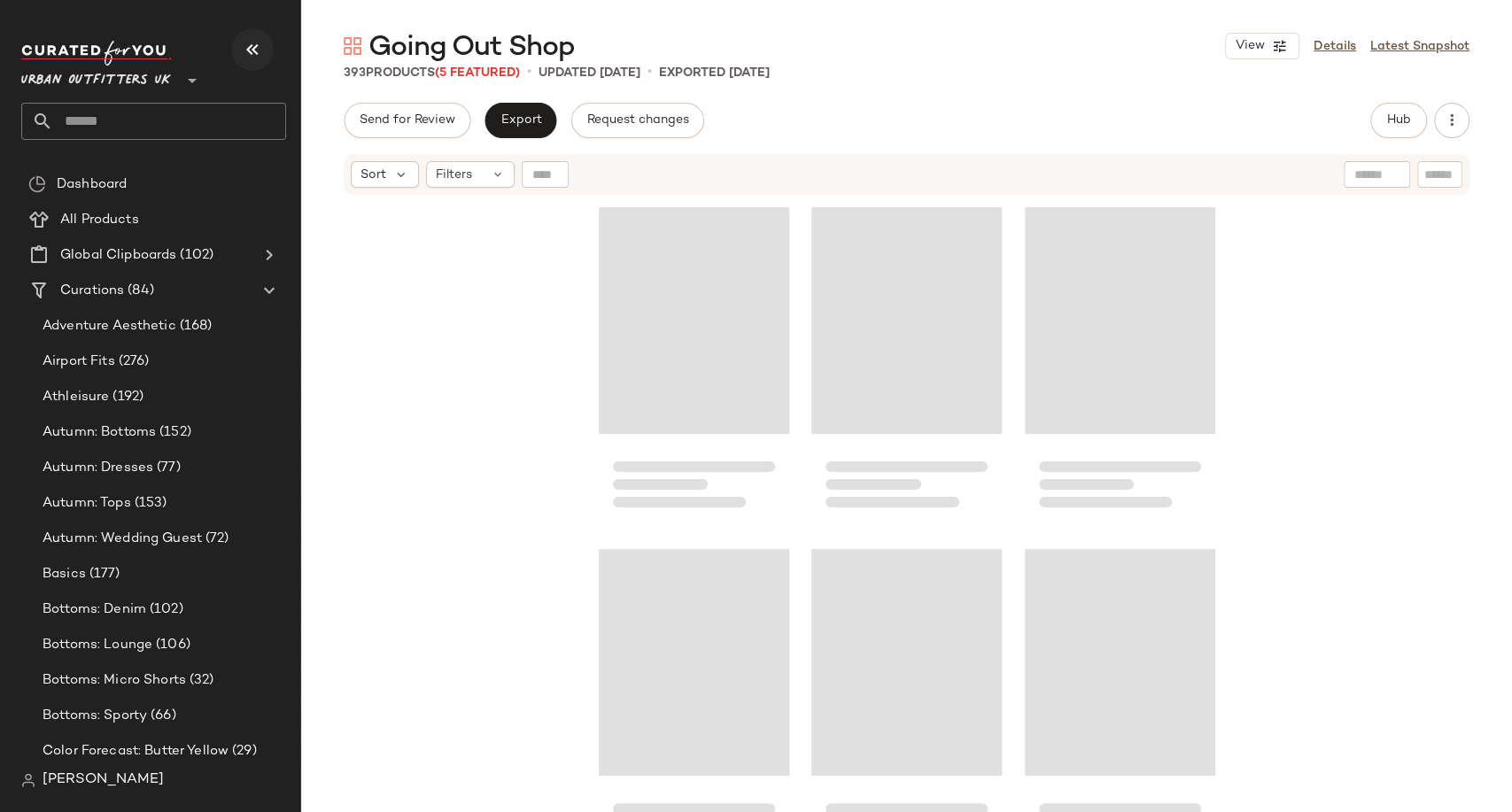
click at [251, 40] on icon "button" at bounding box center [252, 49] width 21 height 21
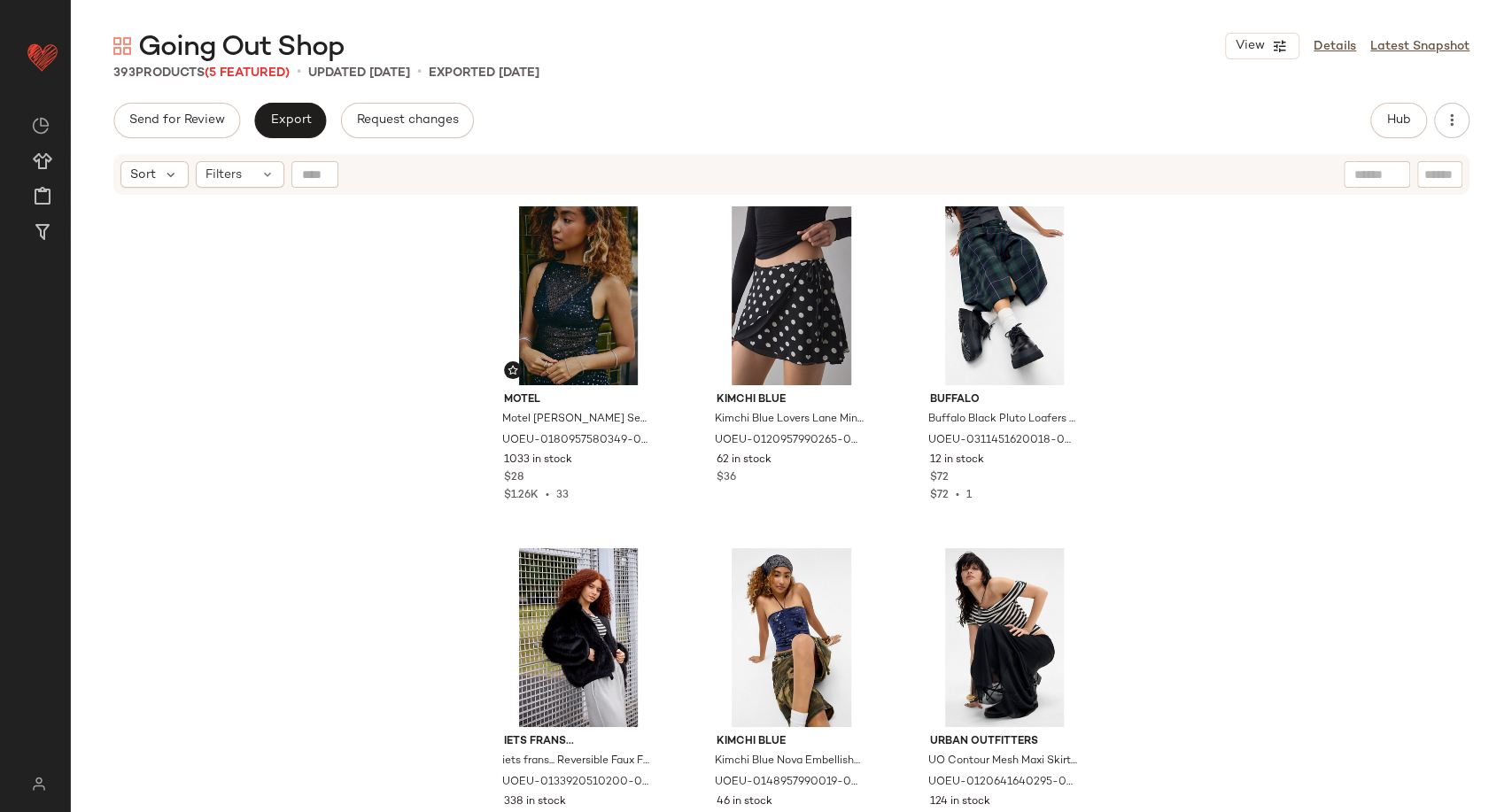
click at [284, 363] on div "Motel Motel Dudley Sequin Top - Black L at Urban Outfitters UOEU-0180957580349-…" at bounding box center [791, 527] width 1441 height 660
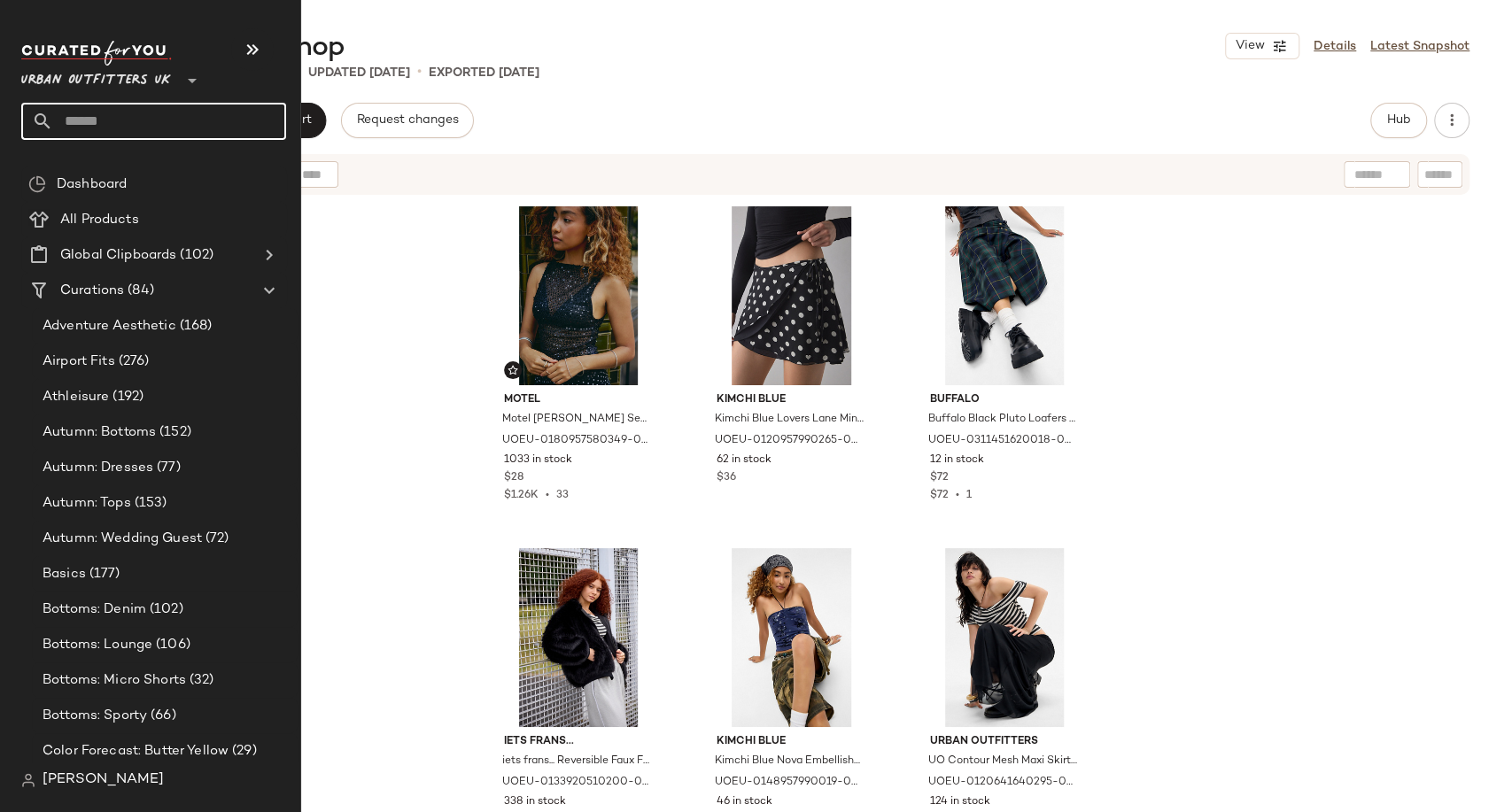
click at [124, 121] on input "text" at bounding box center [169, 120] width 233 height 37
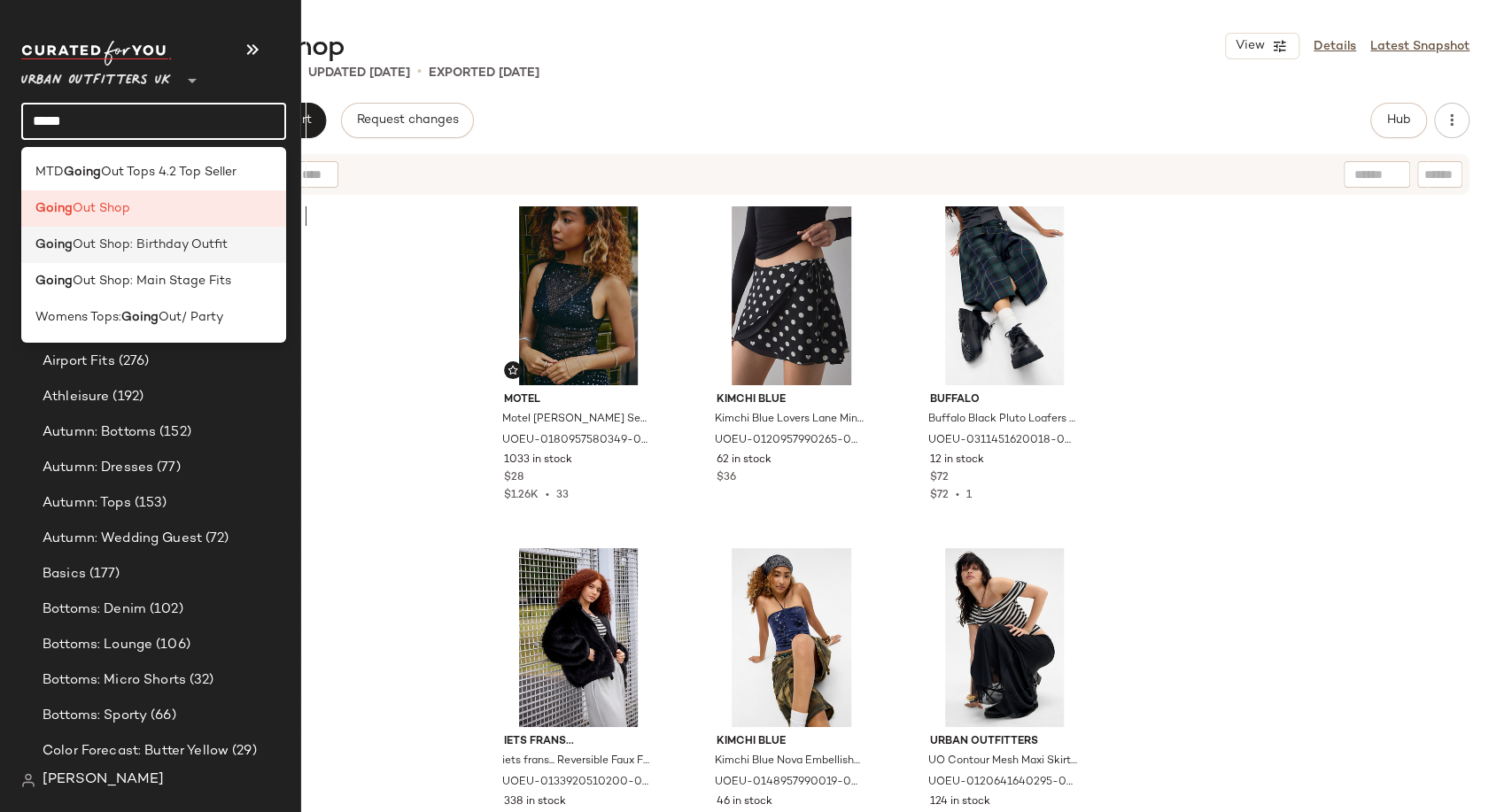
type input "*****"
click at [147, 245] on span "Out Shop: Birthday Outfit" at bounding box center [150, 244] width 155 height 19
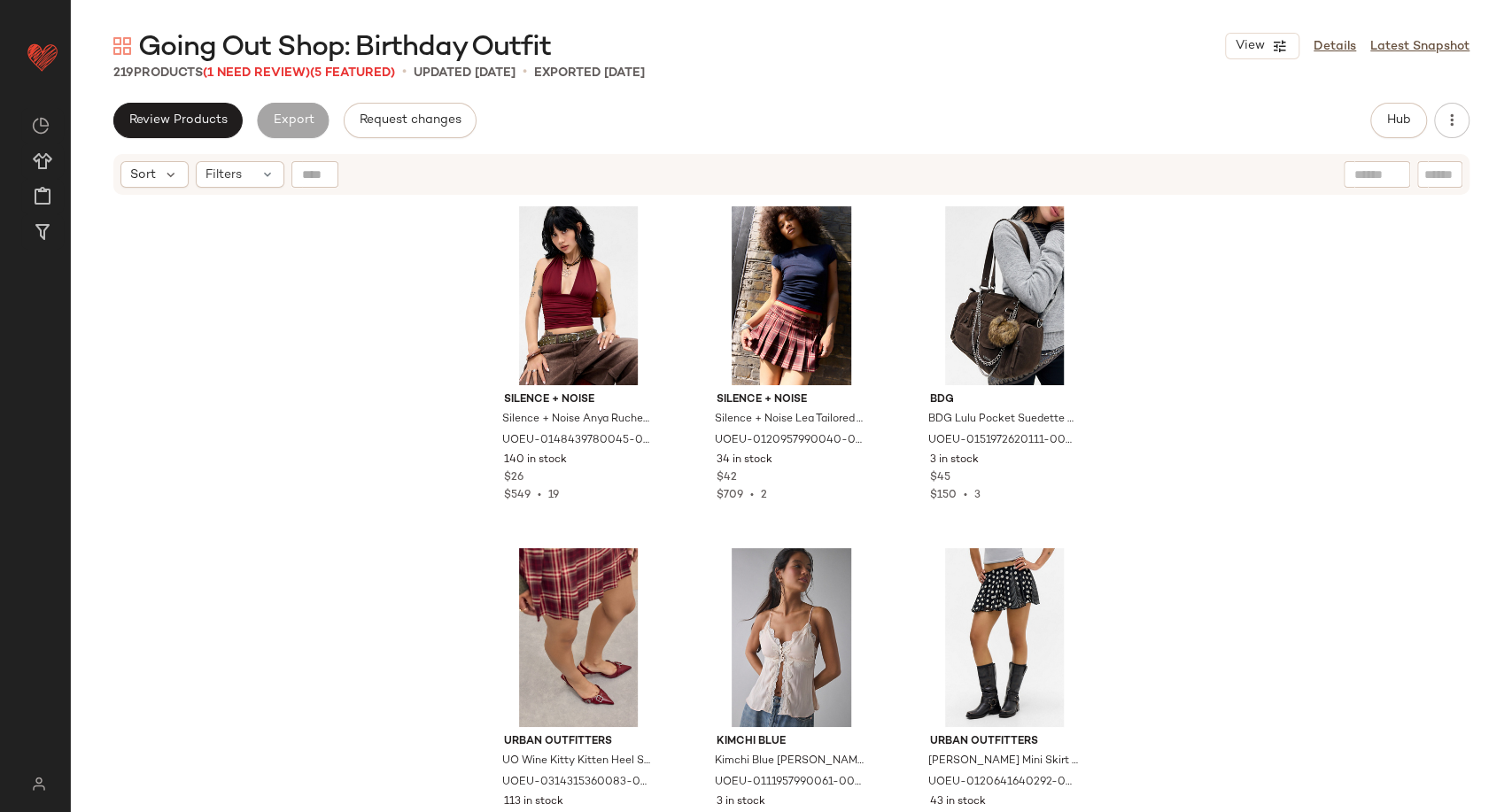
click at [269, 58] on span "Going Out Shop: Birthday Outfit" at bounding box center [344, 48] width 413 height 36
click at [272, 70] on span "(1 Need Review)" at bounding box center [256, 73] width 107 height 13
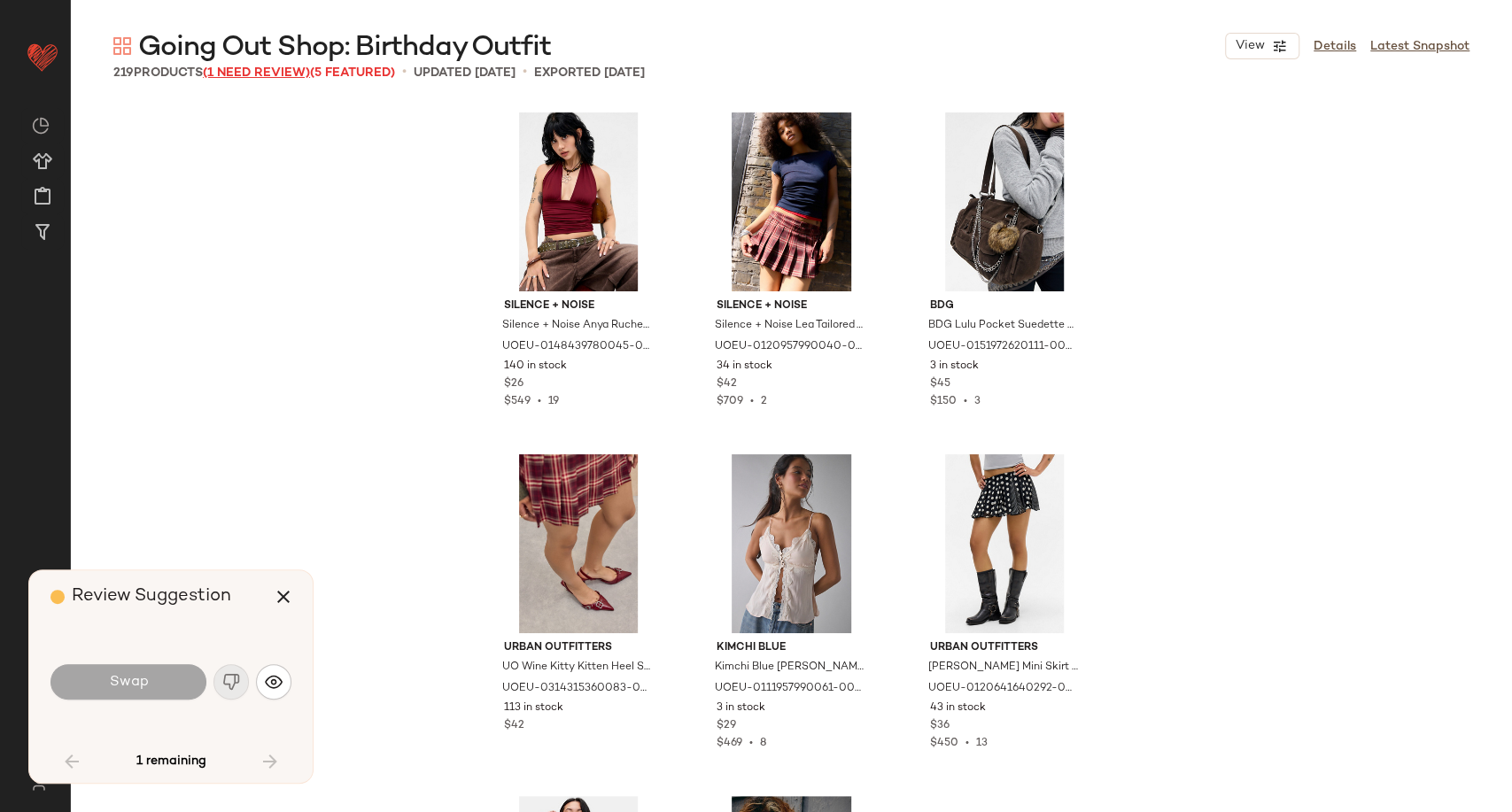
scroll to position [1708, 0]
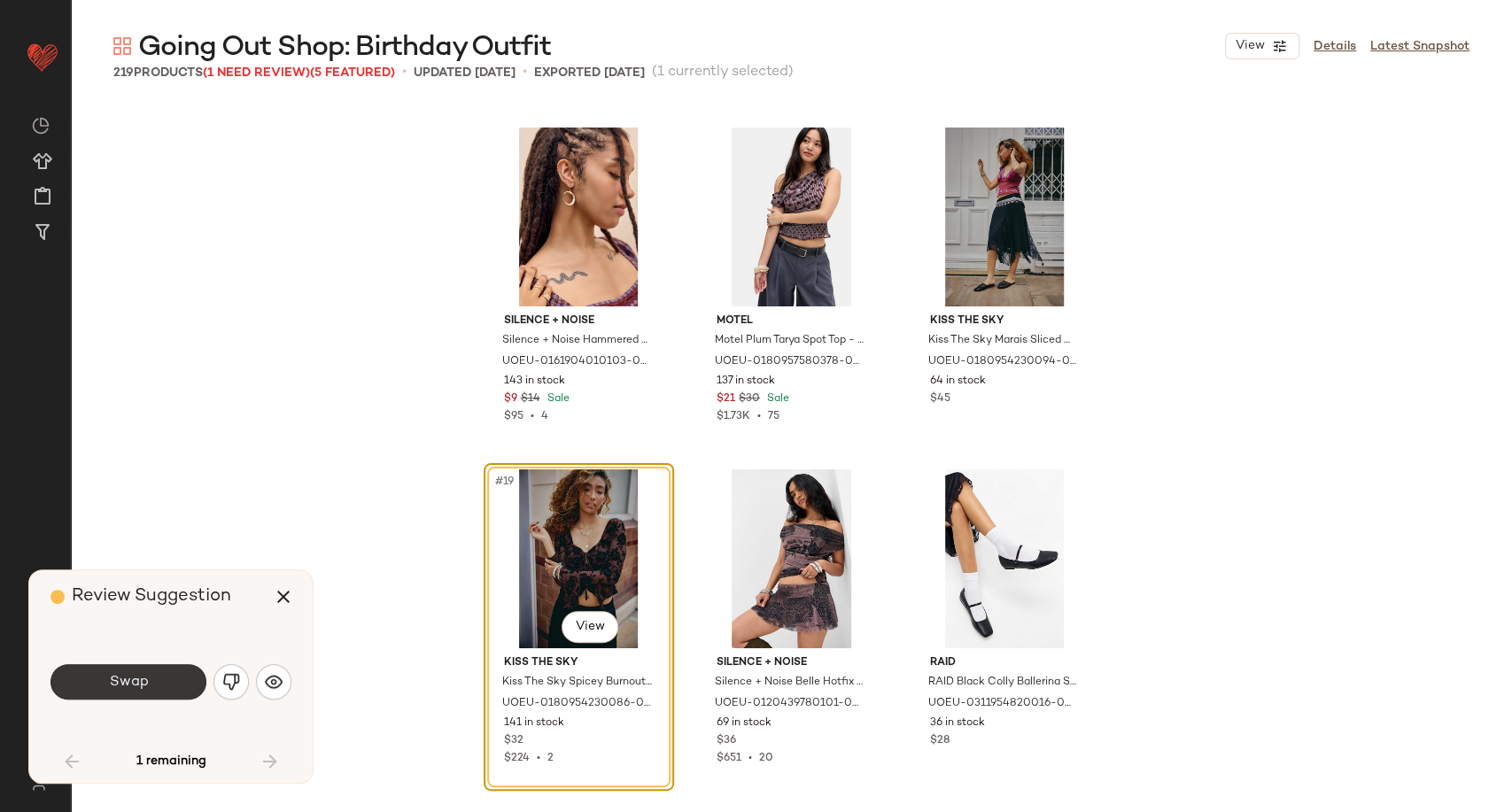
click at [161, 689] on button "Swap" at bounding box center [128, 682] width 156 height 36
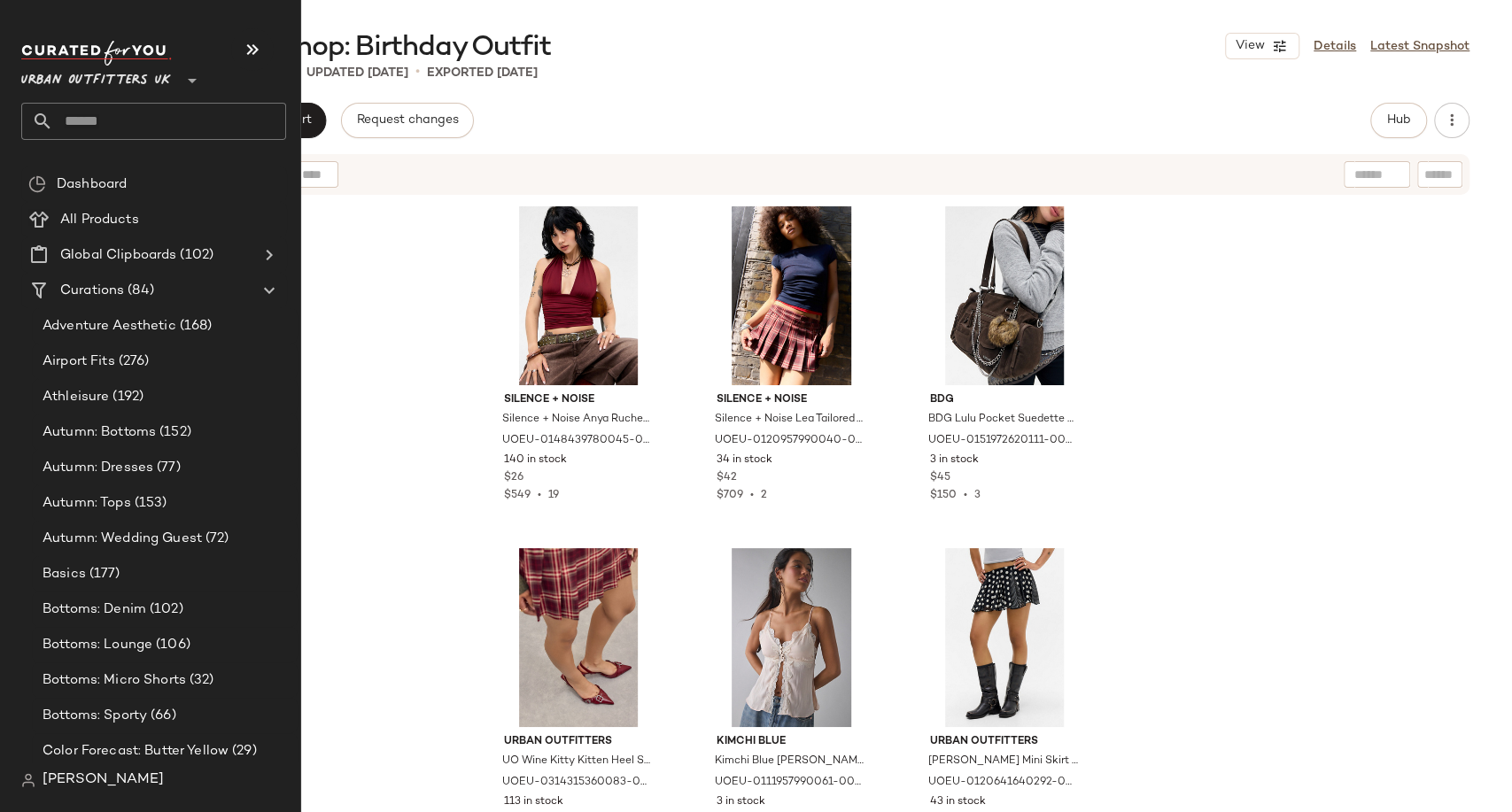
click at [76, 112] on input "text" at bounding box center [169, 120] width 233 height 37
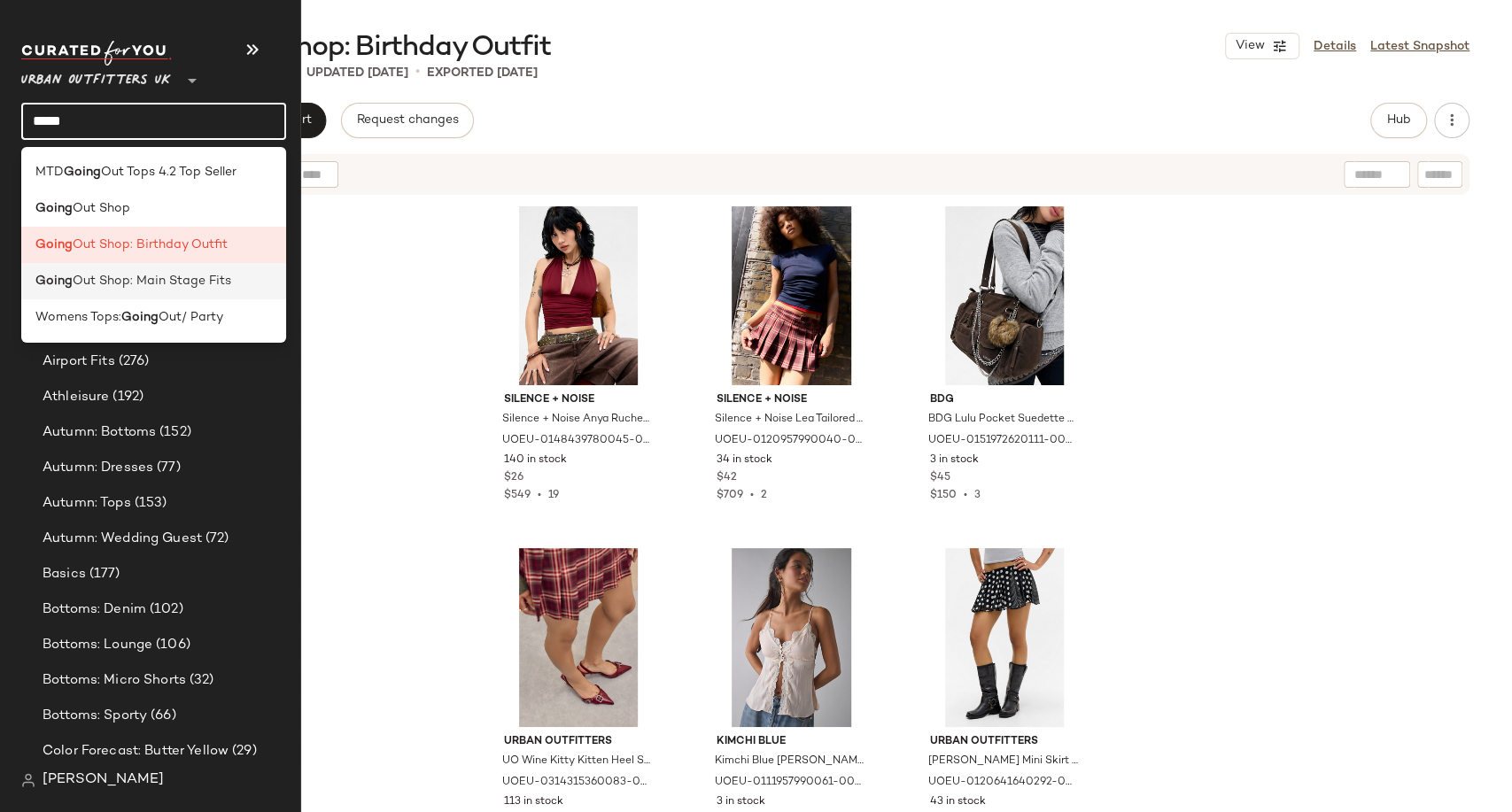
type input "*****"
click at [184, 272] on span "Out Shop: Main Stage Fits" at bounding box center [152, 281] width 159 height 19
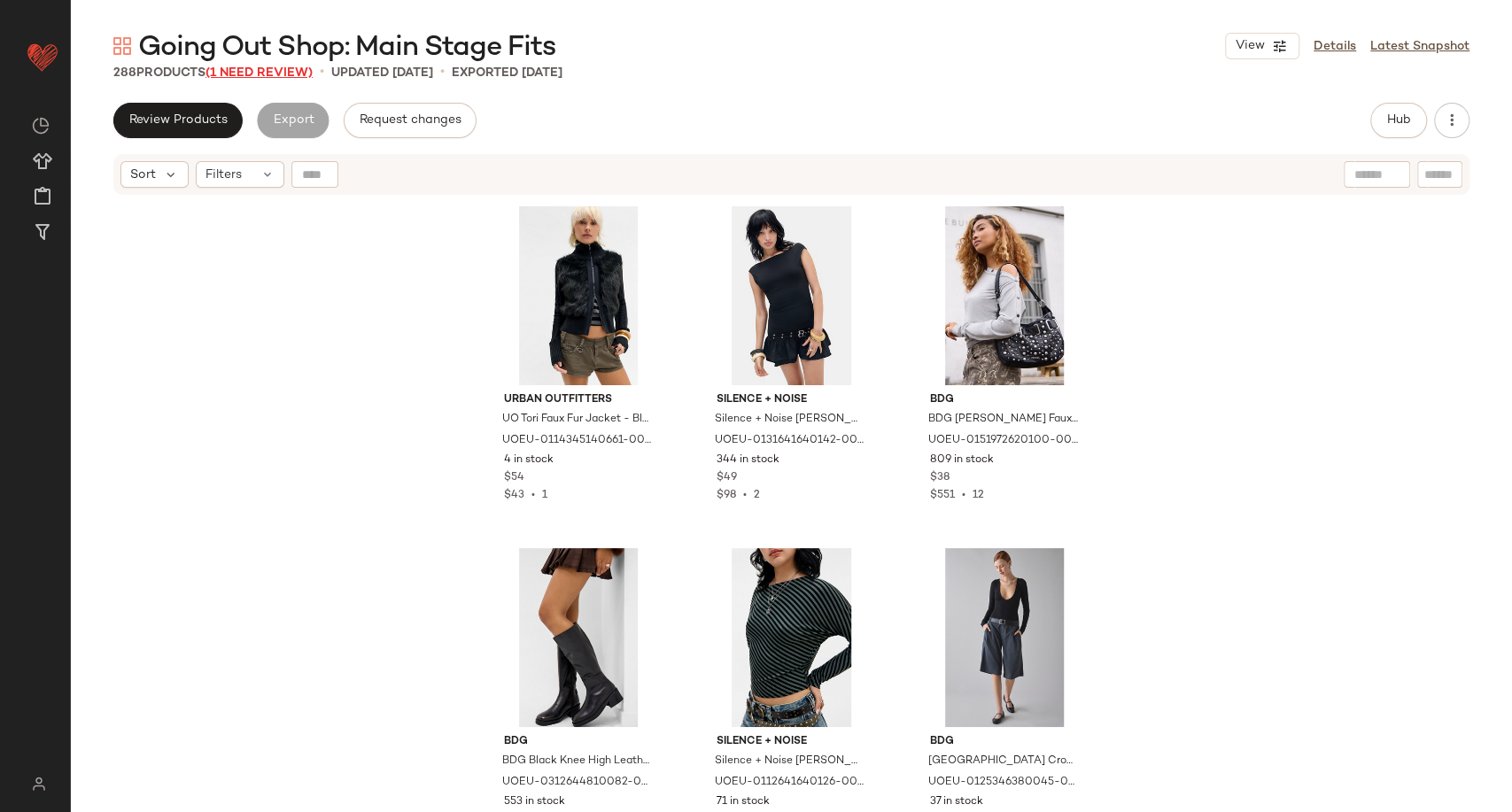
click at [285, 75] on span "(1 Need Review)" at bounding box center [259, 73] width 107 height 13
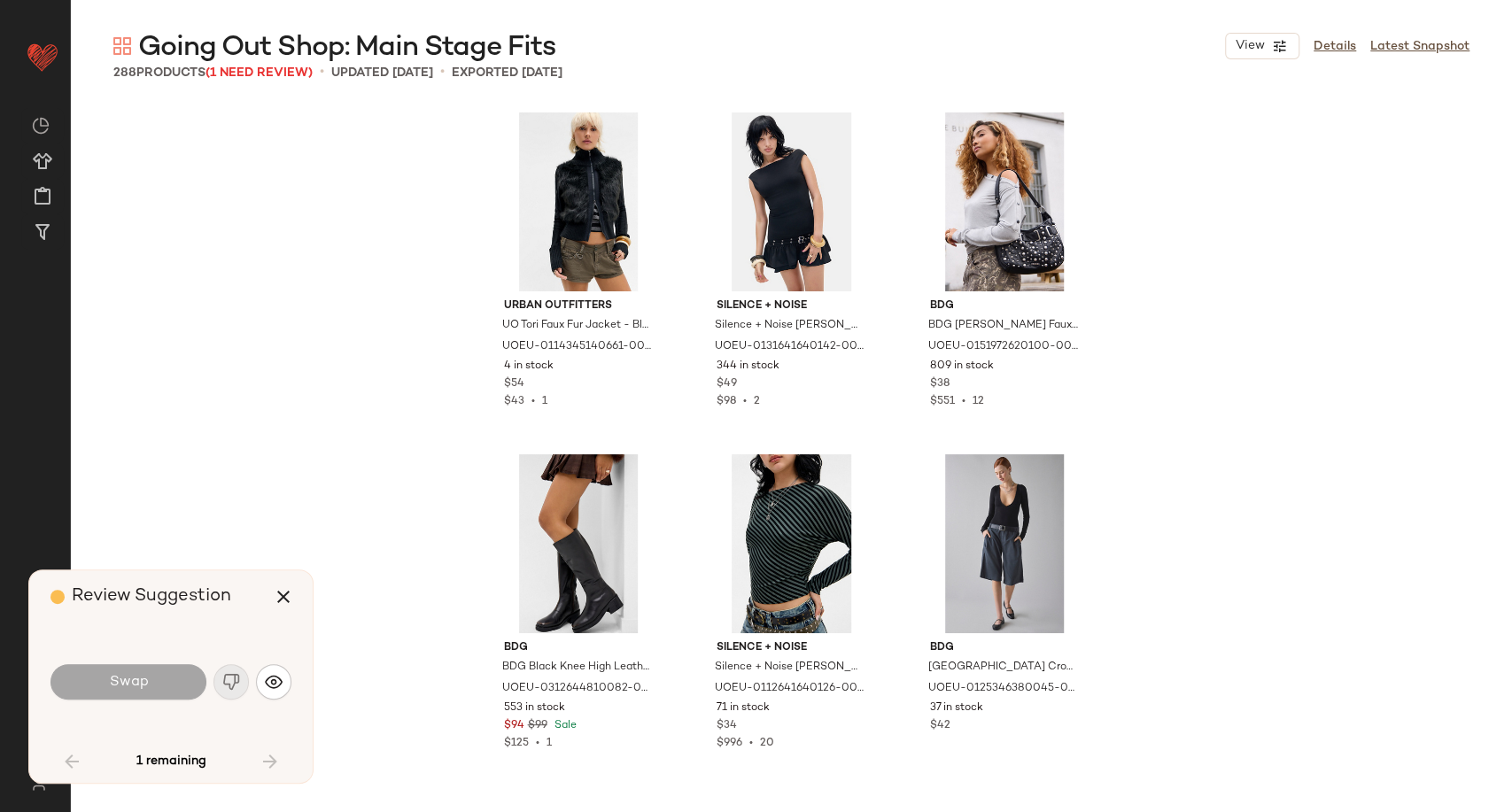
scroll to position [4103, 0]
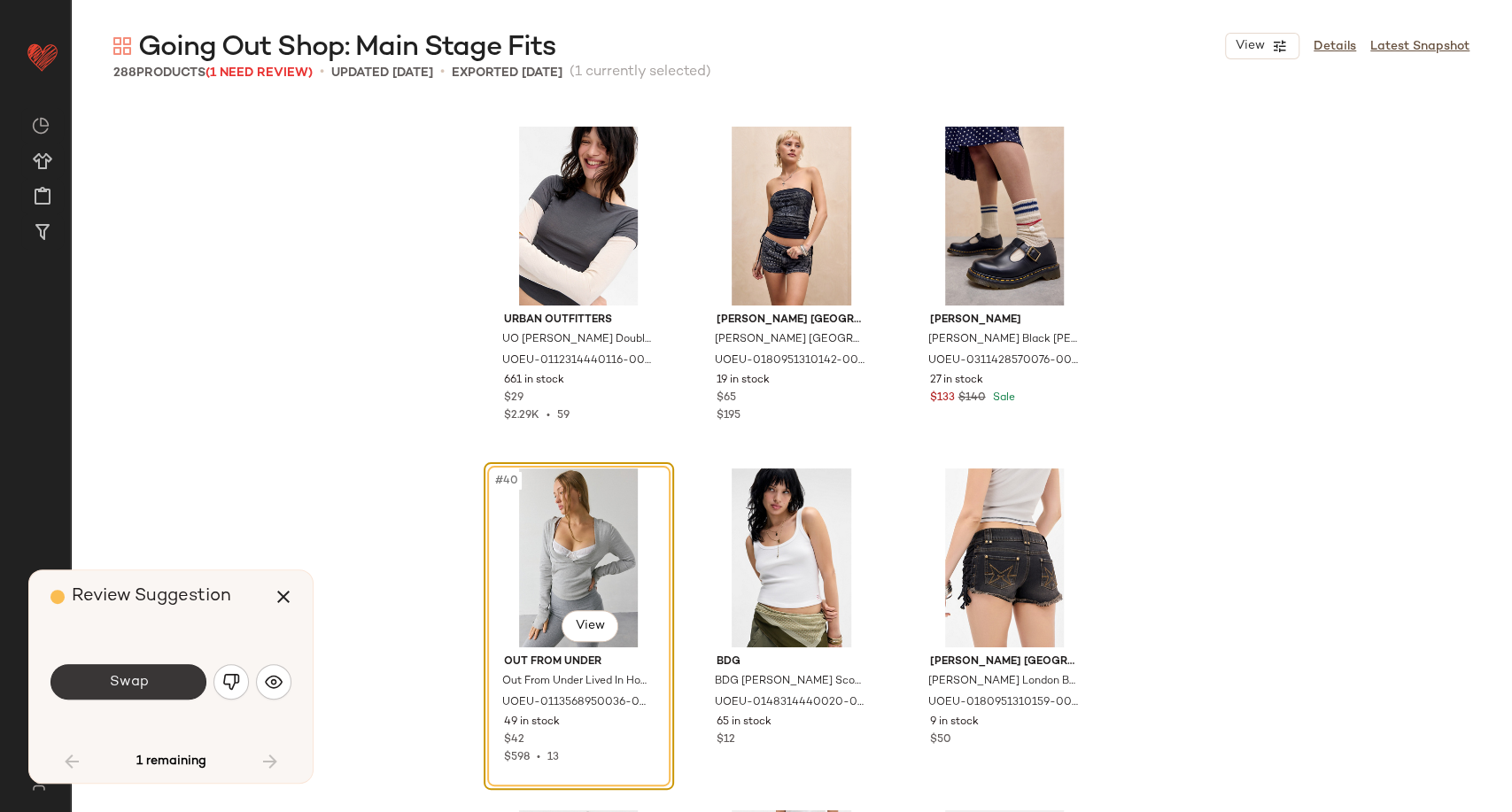
click at [142, 694] on button "Swap" at bounding box center [128, 682] width 156 height 36
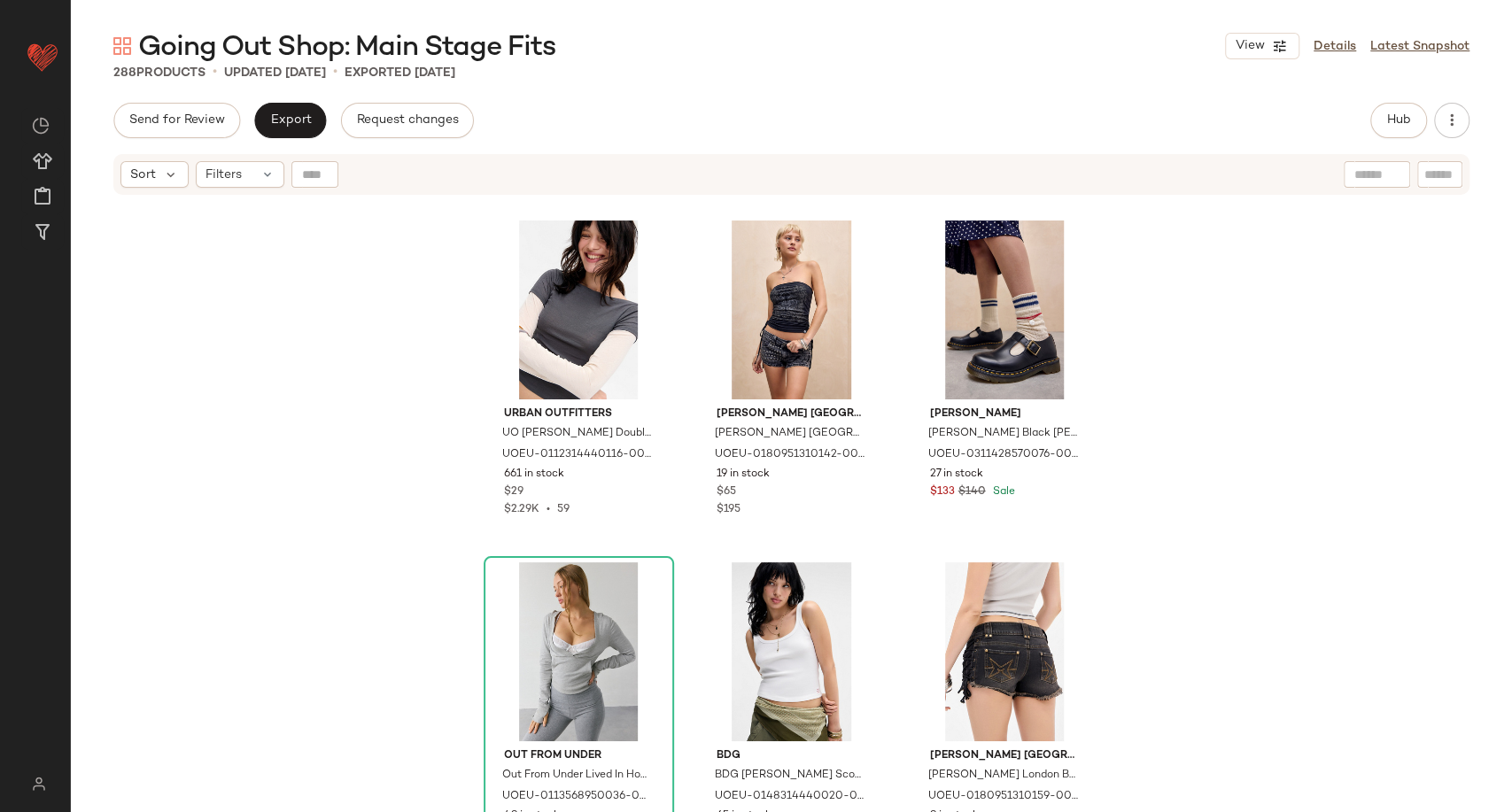
click at [679, 78] on div "288 Products • updated Oct 3rd • Exported Oct 3rd" at bounding box center [791, 73] width 1441 height 18
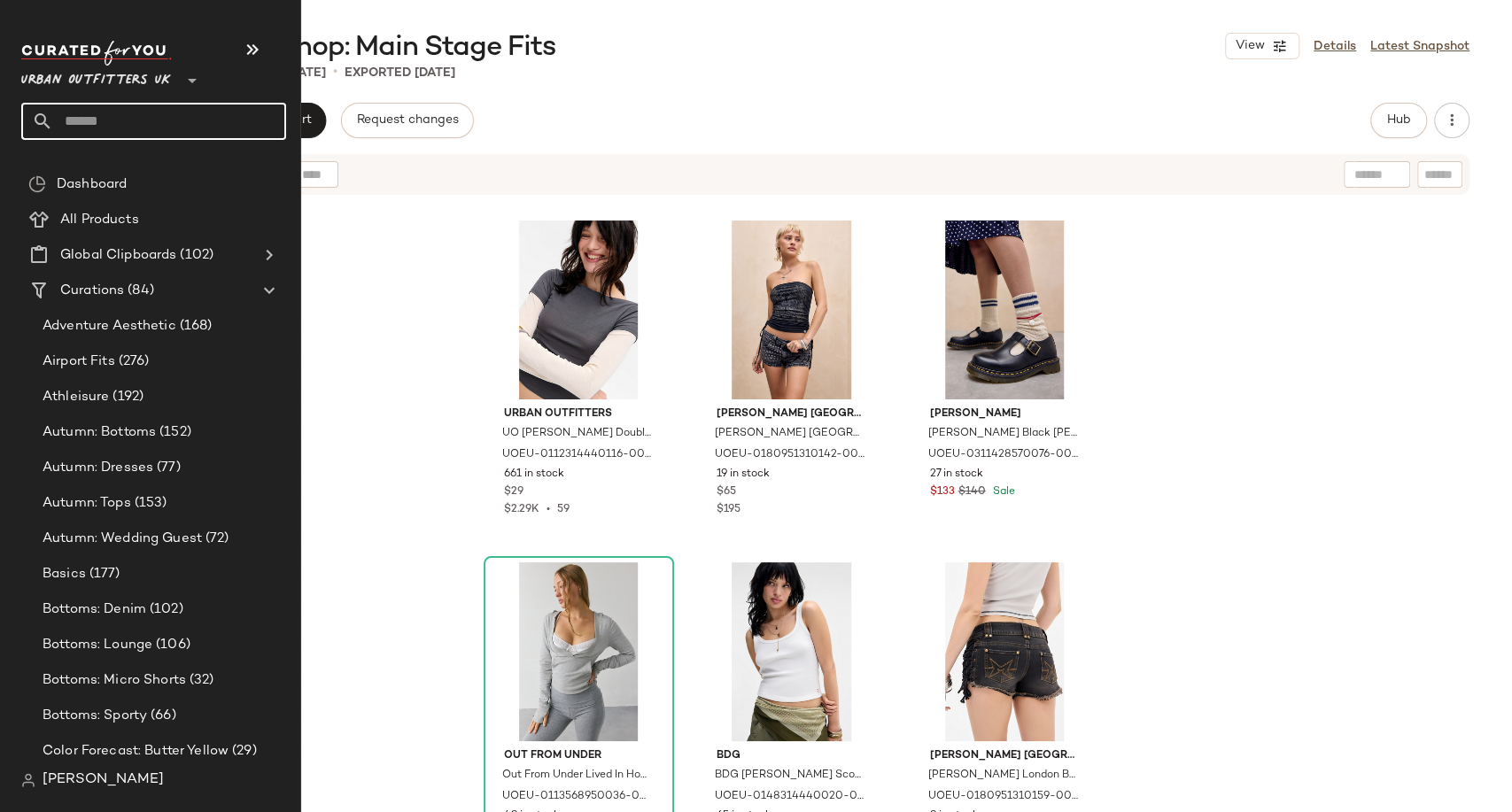
click at [93, 122] on input "text" at bounding box center [169, 120] width 233 height 37
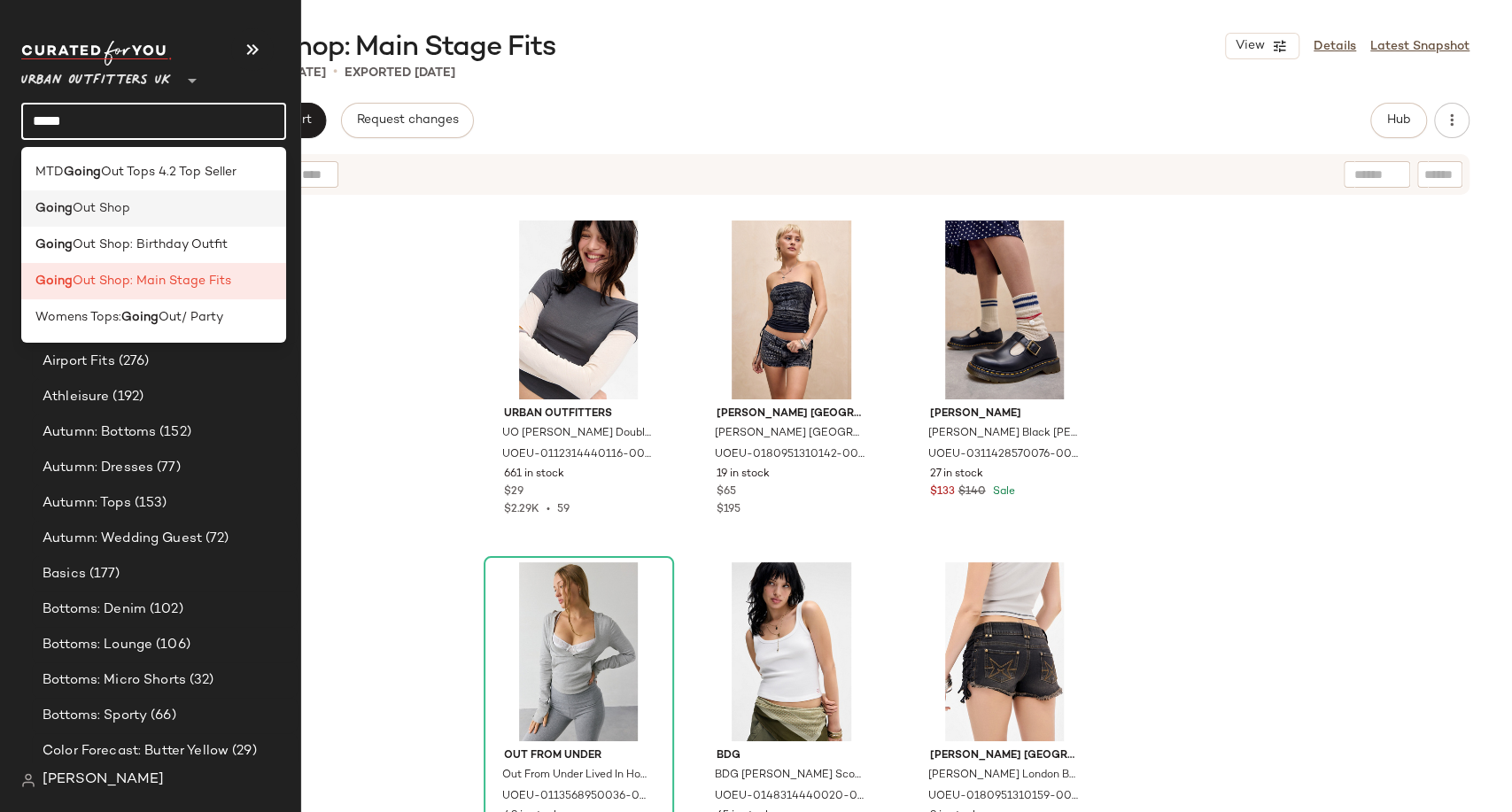
type input "*****"
click at [119, 208] on span "Out Shop" at bounding box center [101, 209] width 58 height 19
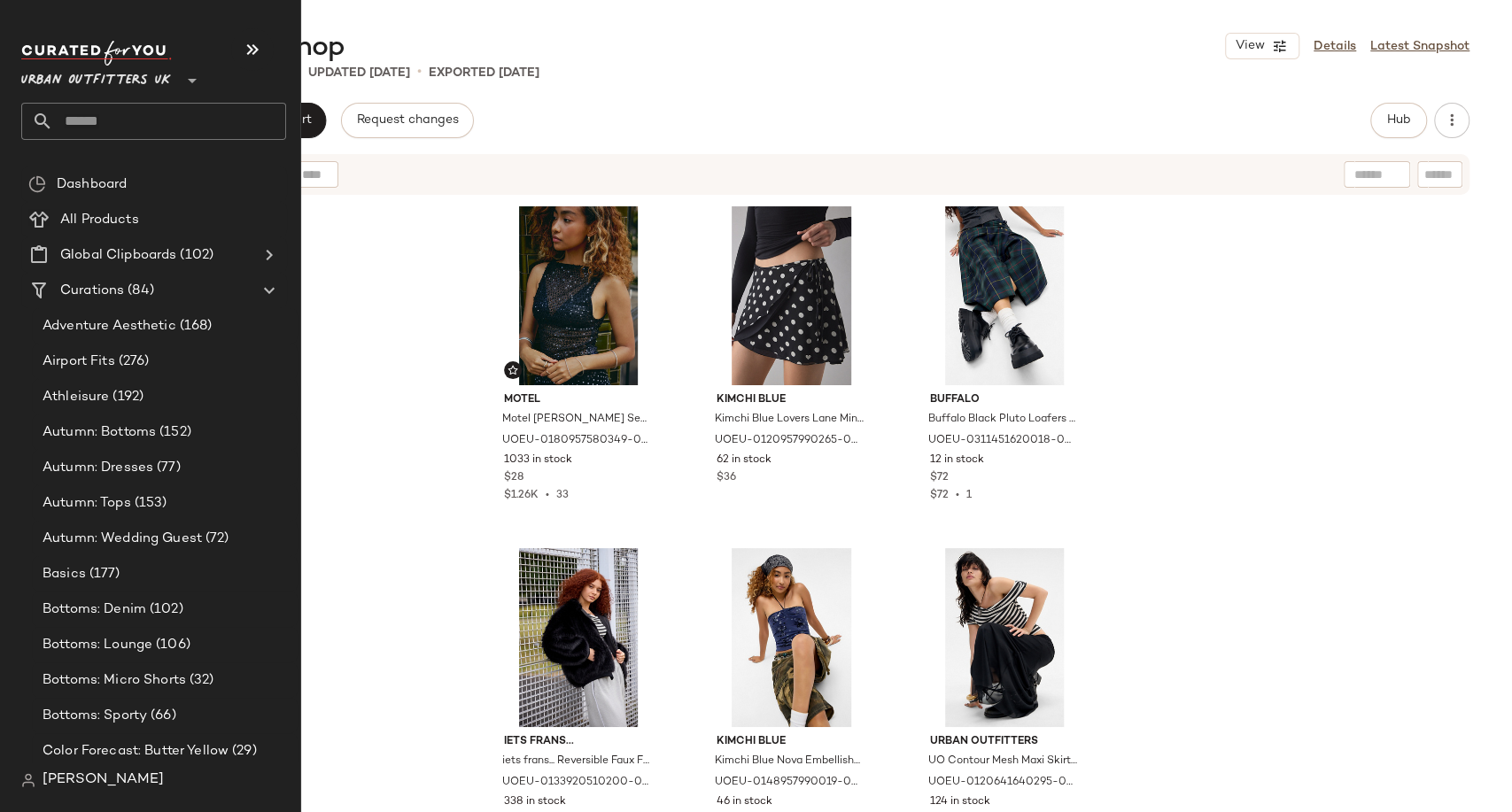
click at [127, 106] on input "text" at bounding box center [169, 120] width 233 height 37
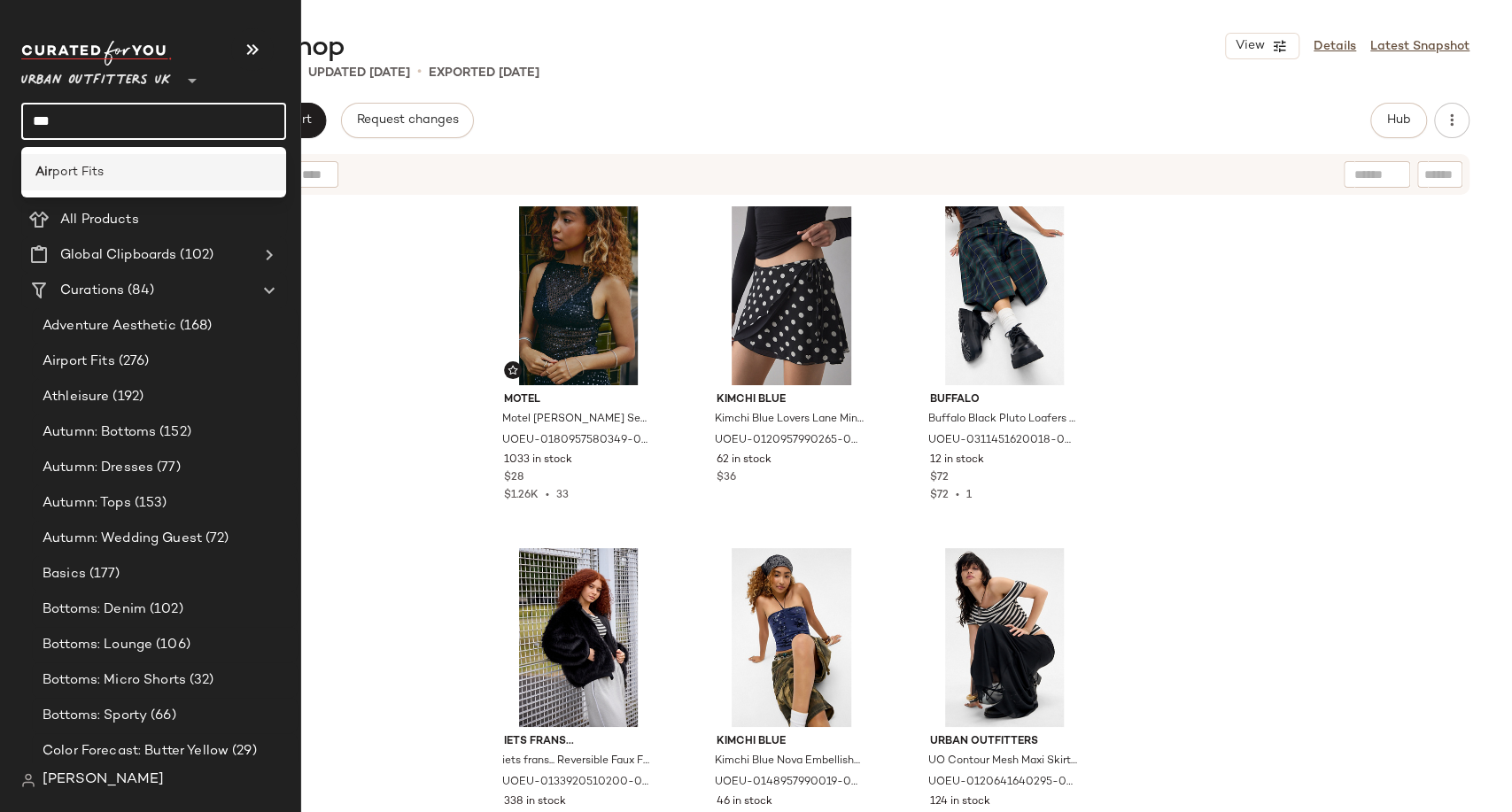
type input "***"
click at [71, 169] on span "port Fits" at bounding box center [79, 172] width 52 height 19
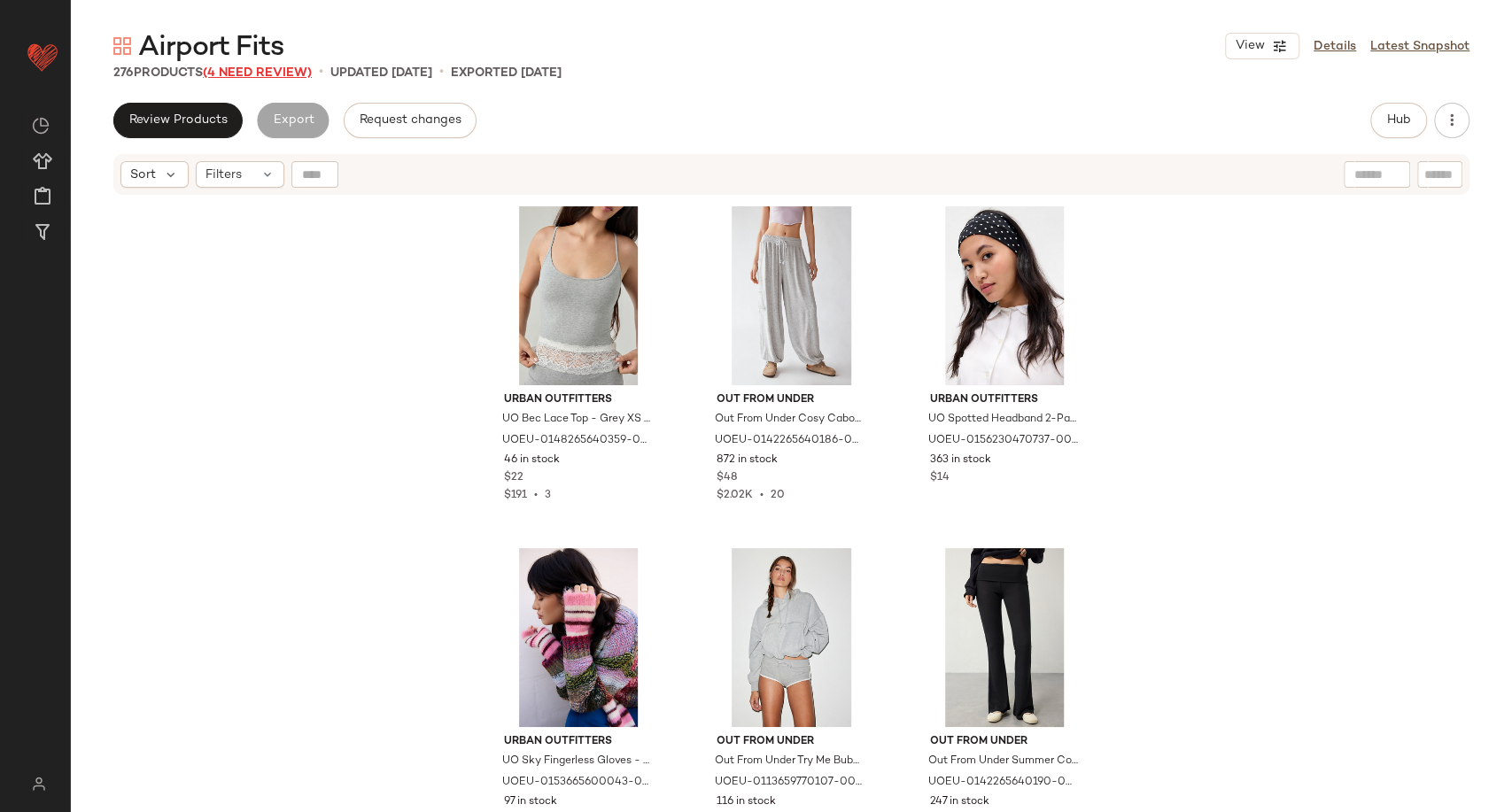
click at [285, 74] on span "(4 Need Review)" at bounding box center [257, 73] width 109 height 13
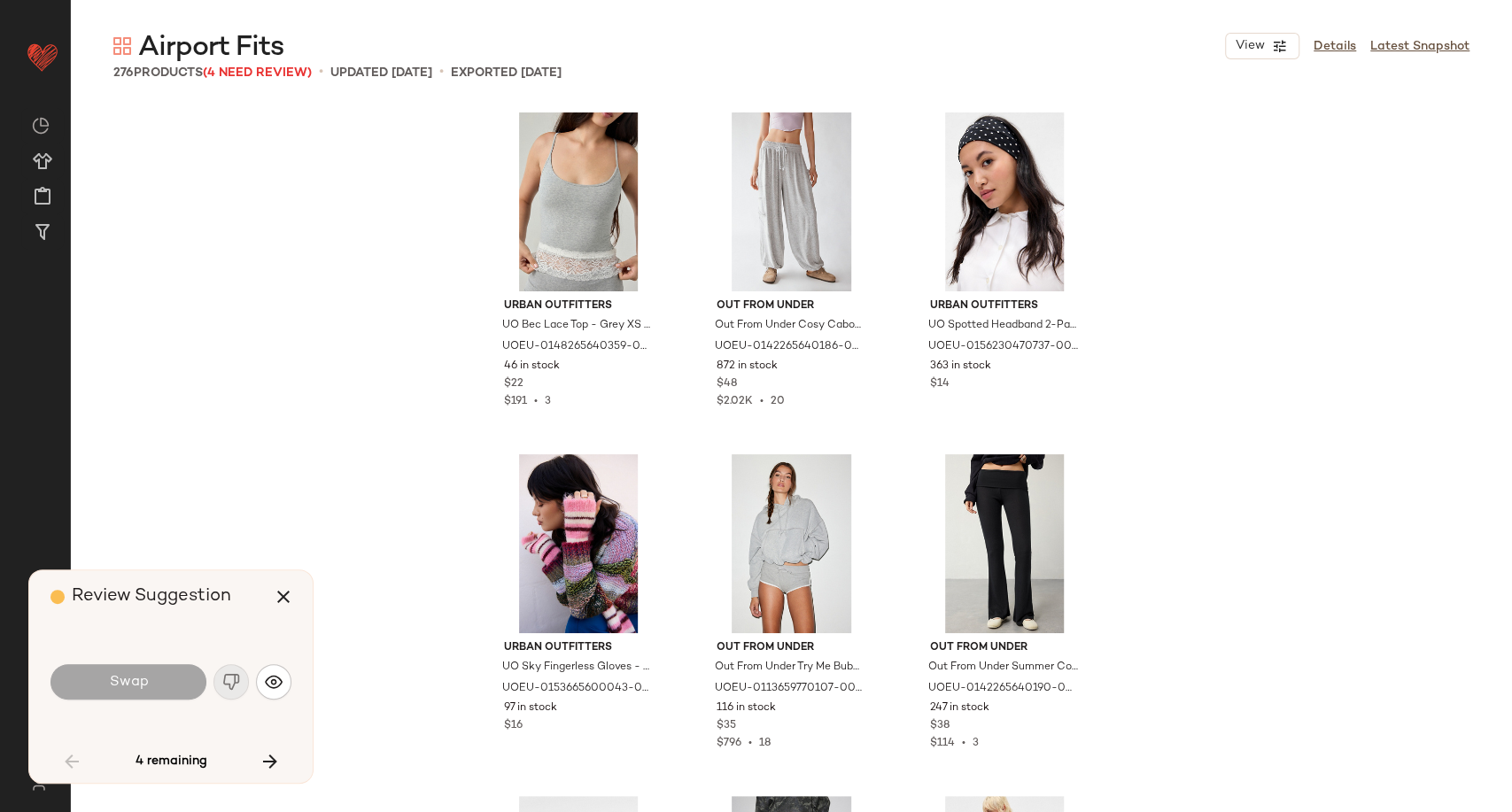
scroll to position [4444, 0]
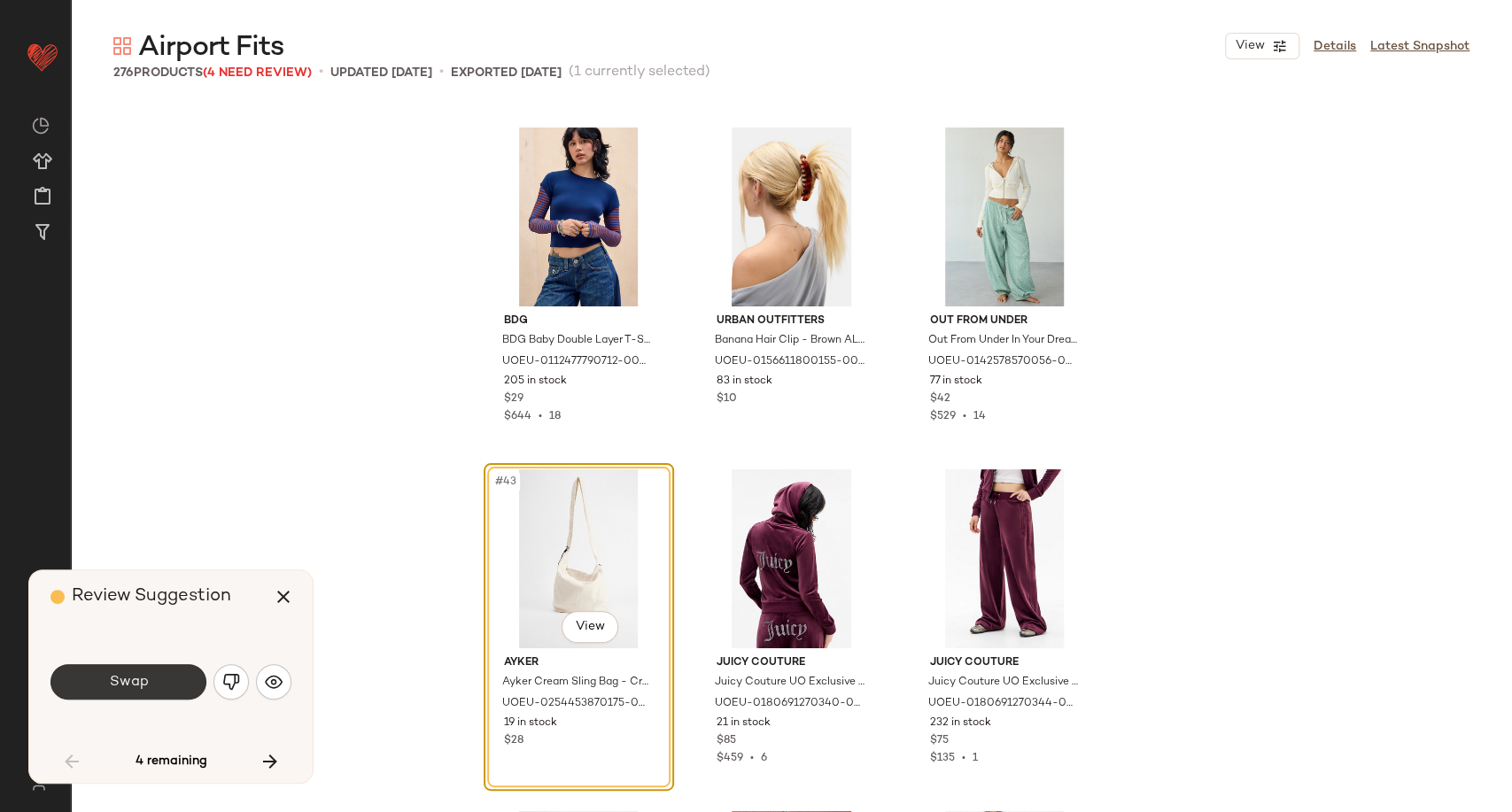
click at [172, 673] on button "Swap" at bounding box center [128, 682] width 156 height 36
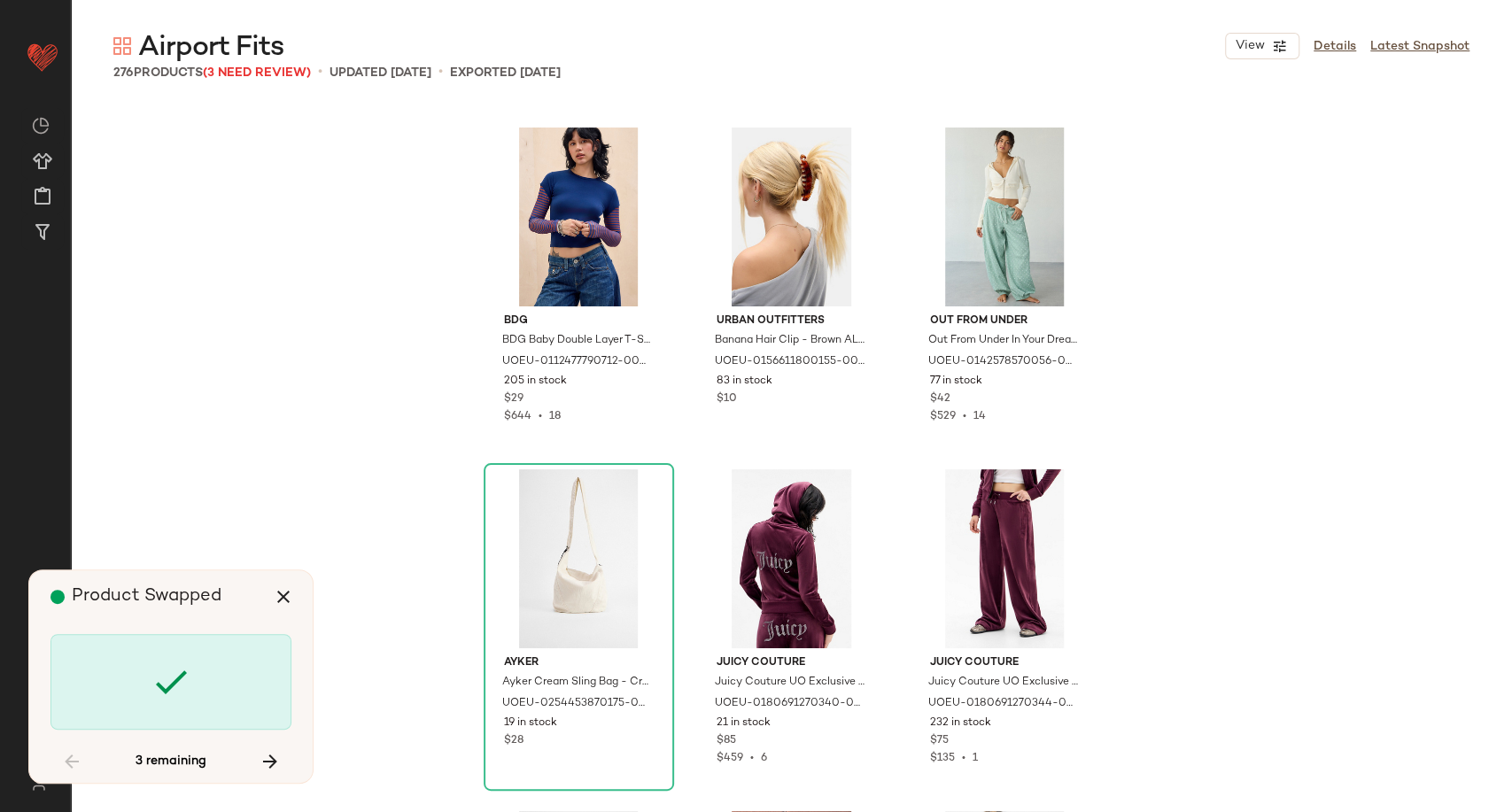
scroll to position [9573, 0]
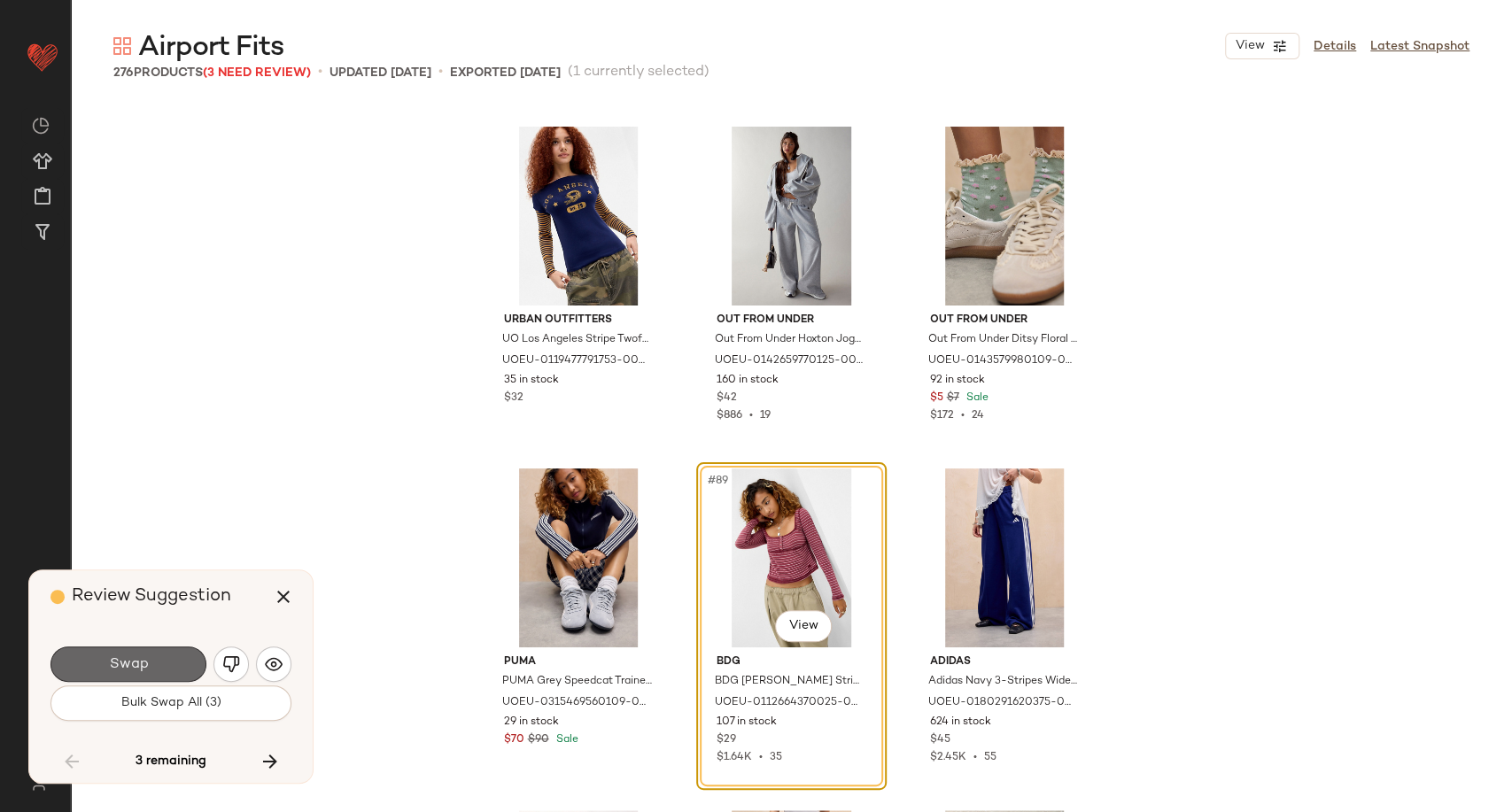
click at [175, 665] on button "Swap" at bounding box center [128, 665] width 156 height 36
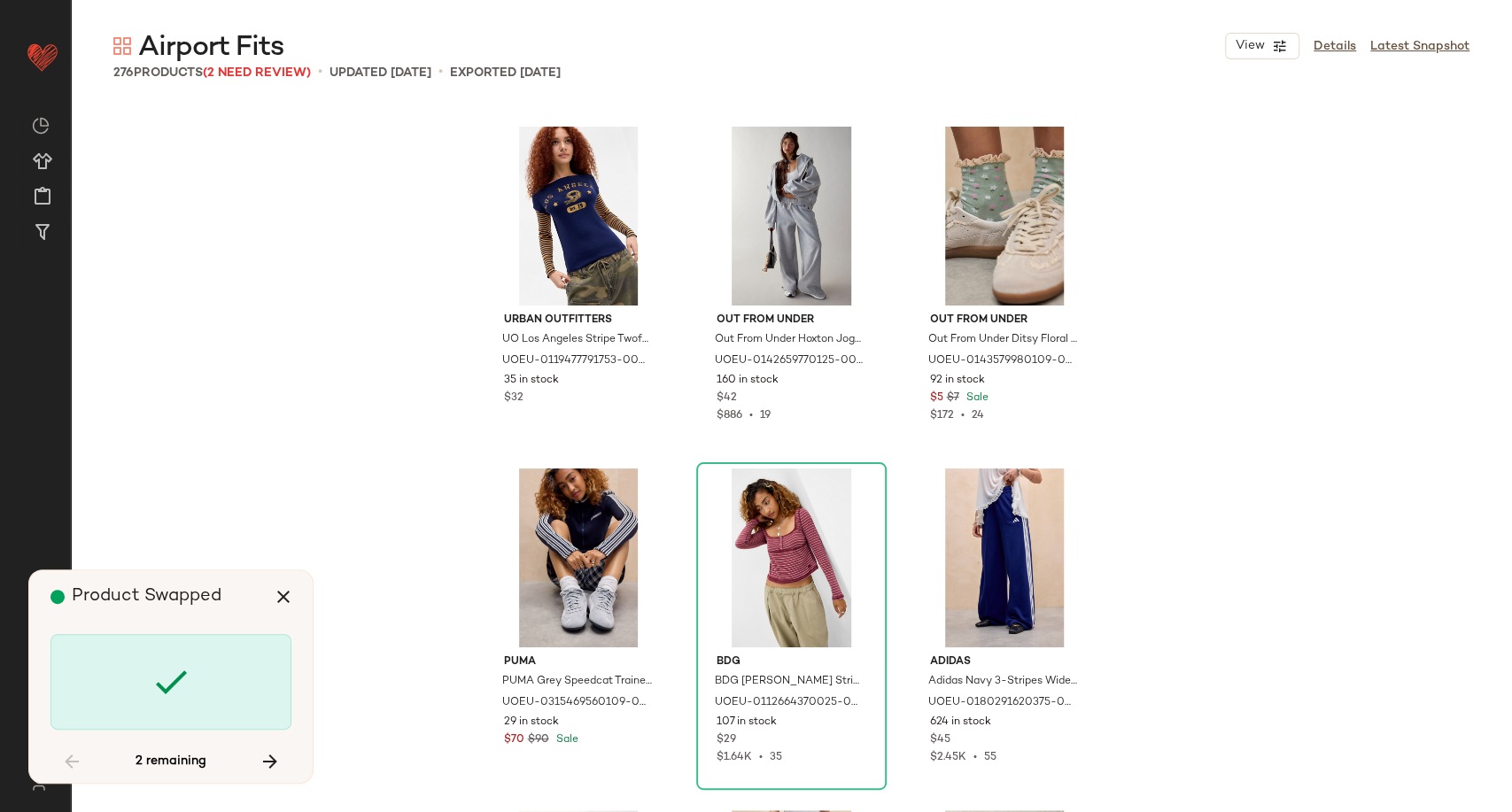
scroll to position [13676, 0]
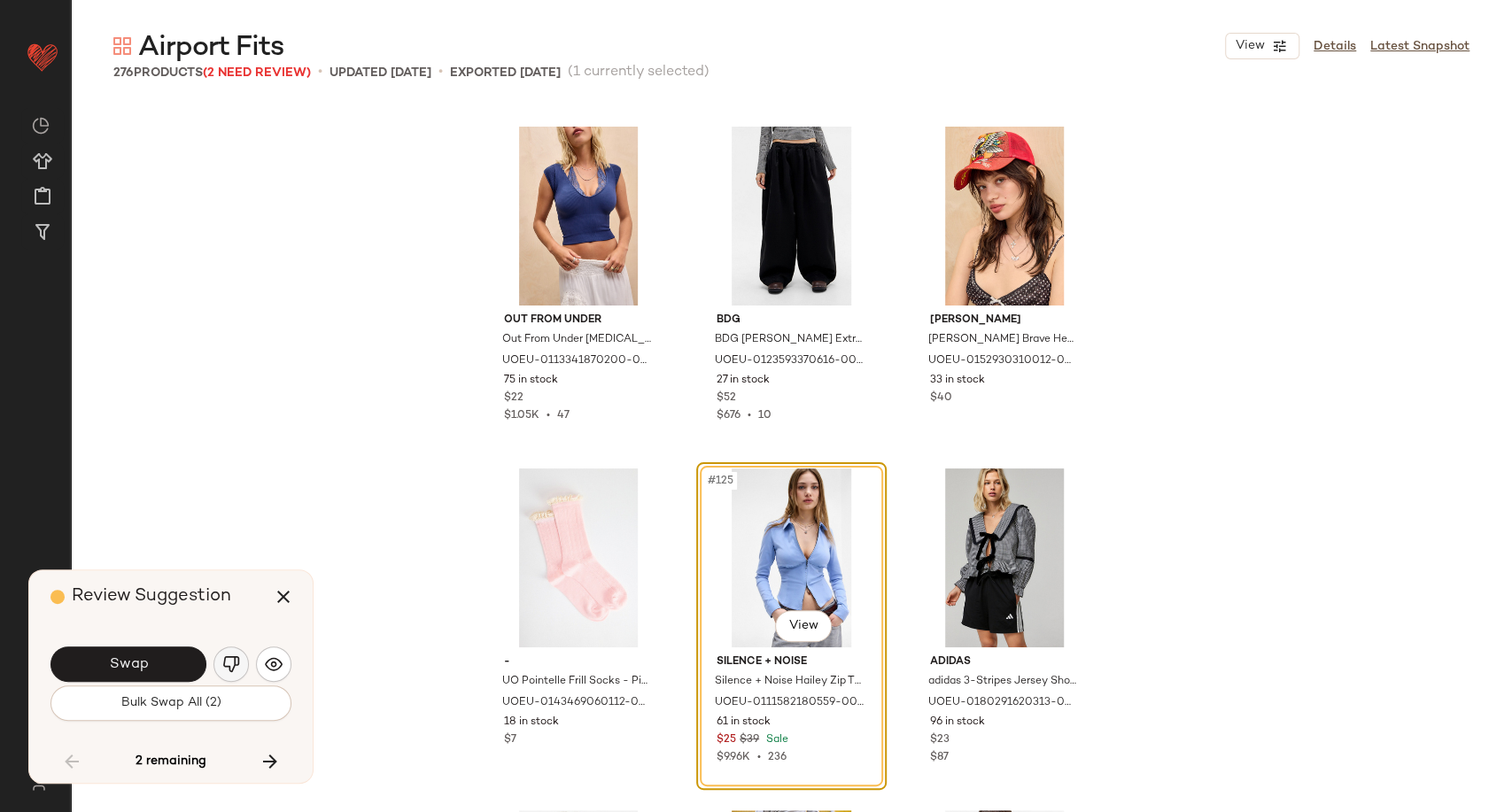
click at [241, 658] on button "button" at bounding box center [232, 665] width 36 height 36
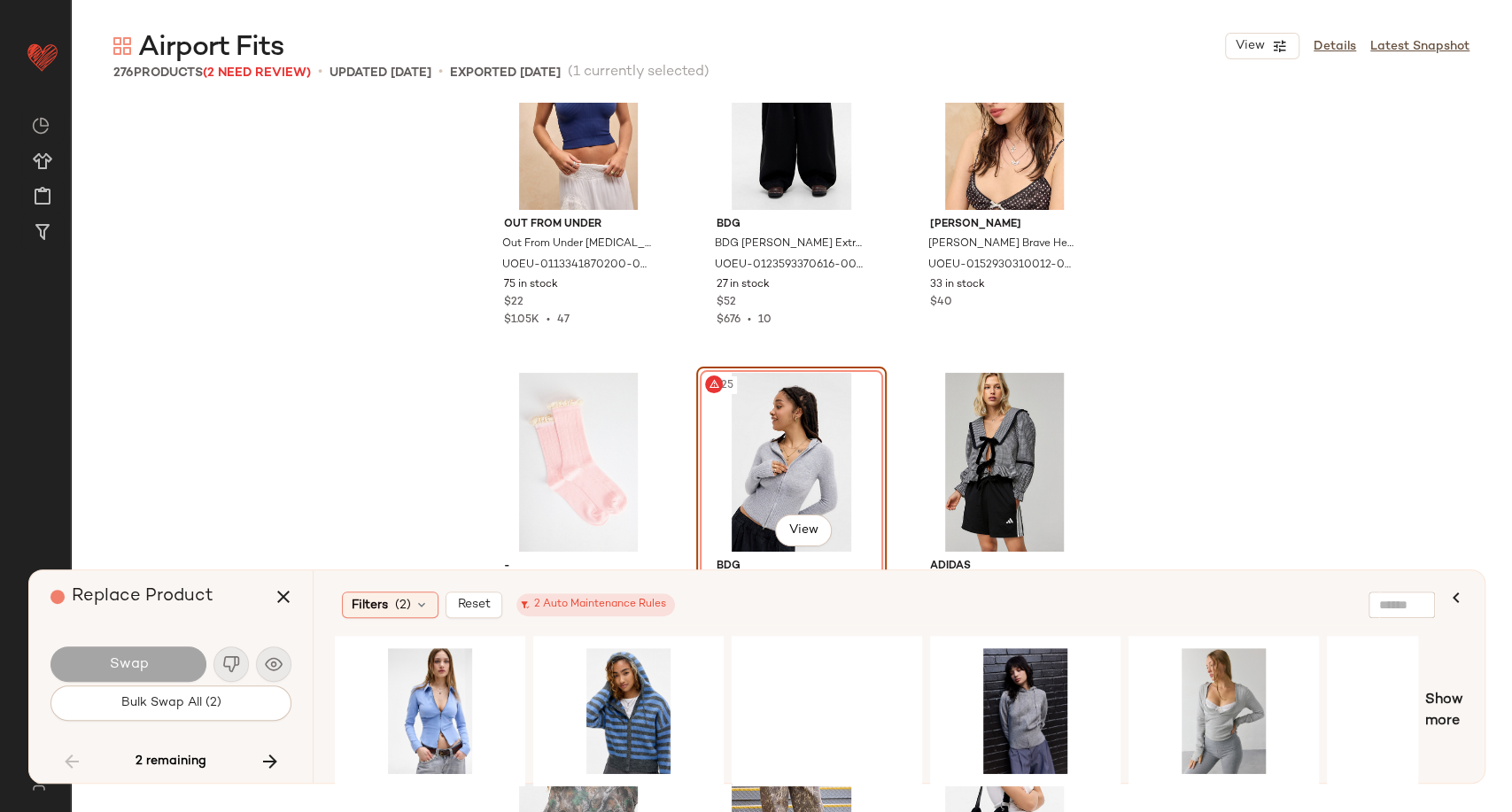
scroll to position [13971, 0]
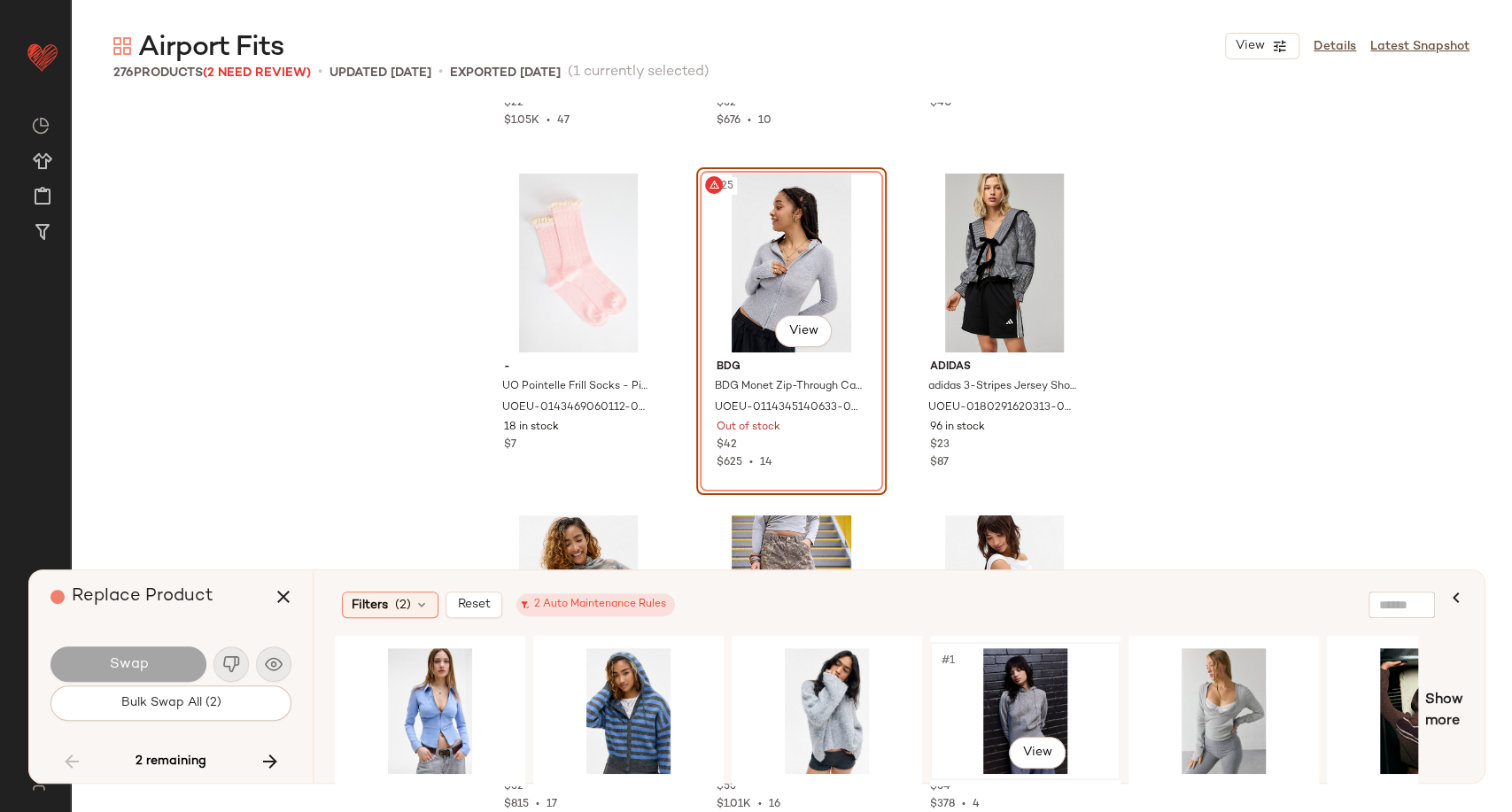
click at [1001, 690] on div "#1 View" at bounding box center [1025, 711] width 178 height 126
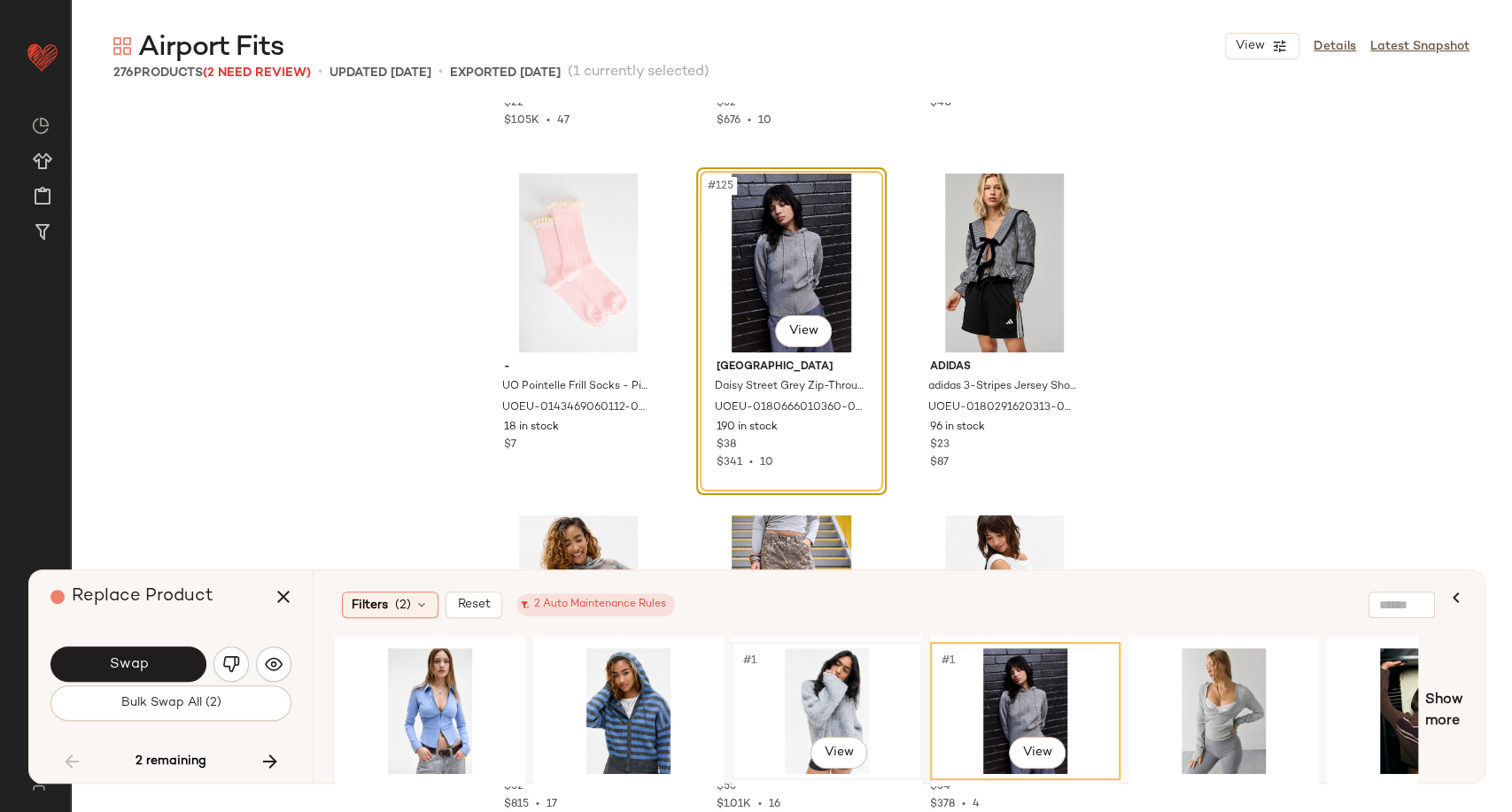
click at [843, 710] on div "#1 View" at bounding box center [826, 711] width 178 height 126
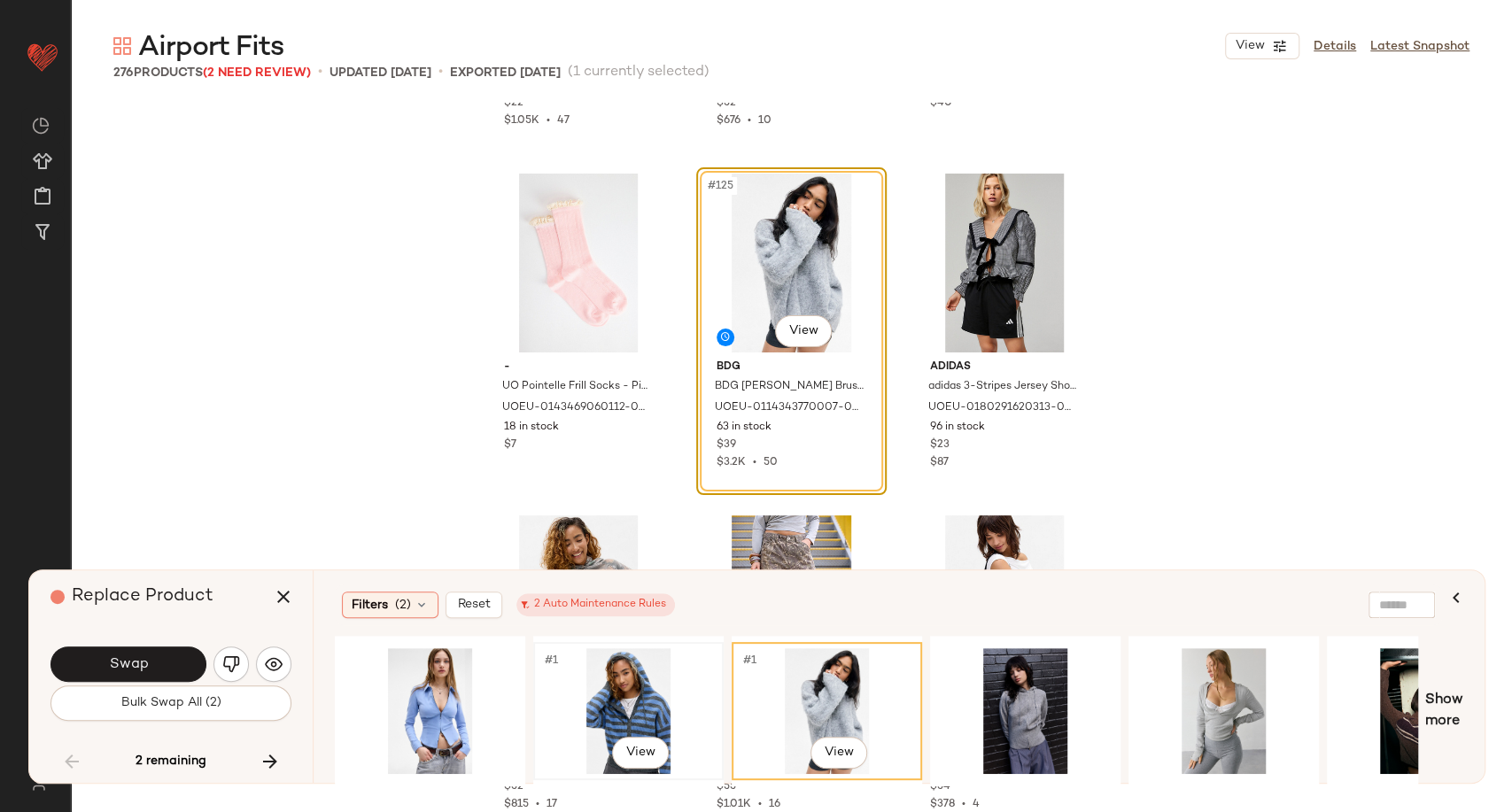
click at [639, 710] on div "#1 View" at bounding box center [628, 711] width 178 height 126
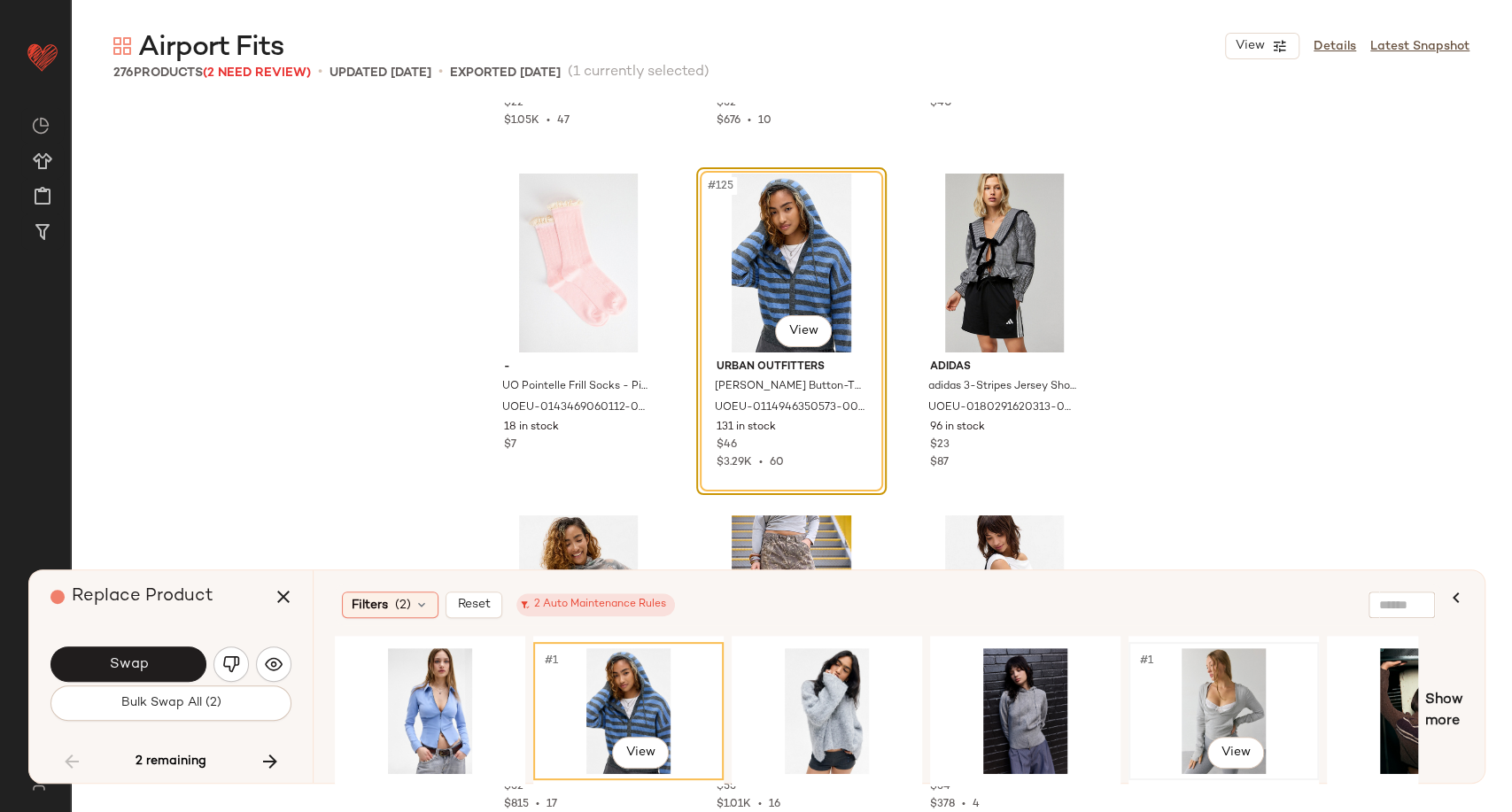
click at [1227, 684] on div "#1 View" at bounding box center [1224, 711] width 178 height 126
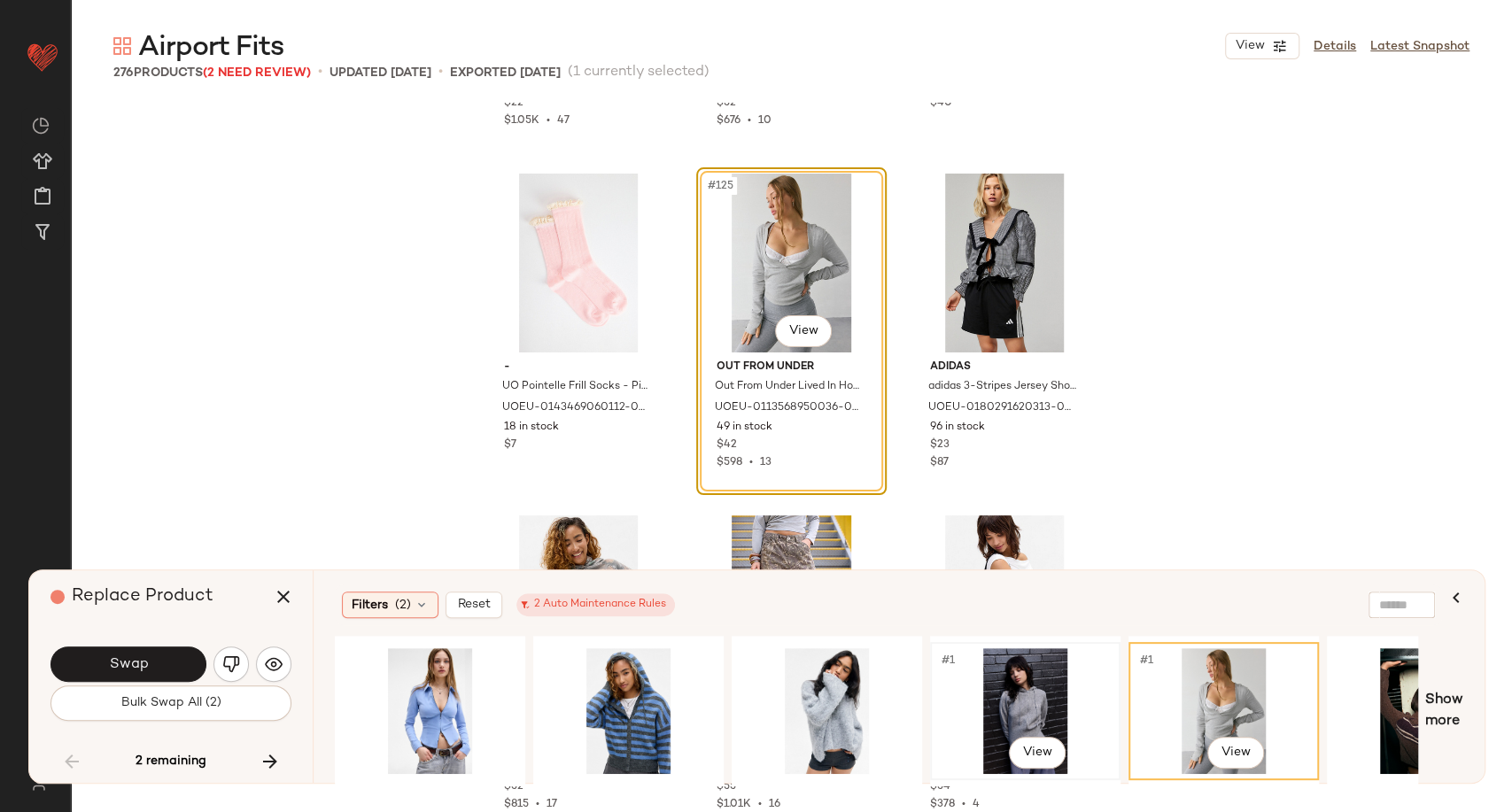
drag, startPoint x: 1028, startPoint y: 701, endPoint x: 1014, endPoint y: 701, distance: 14.0
click at [1028, 701] on div "#1 View" at bounding box center [1025, 711] width 178 height 126
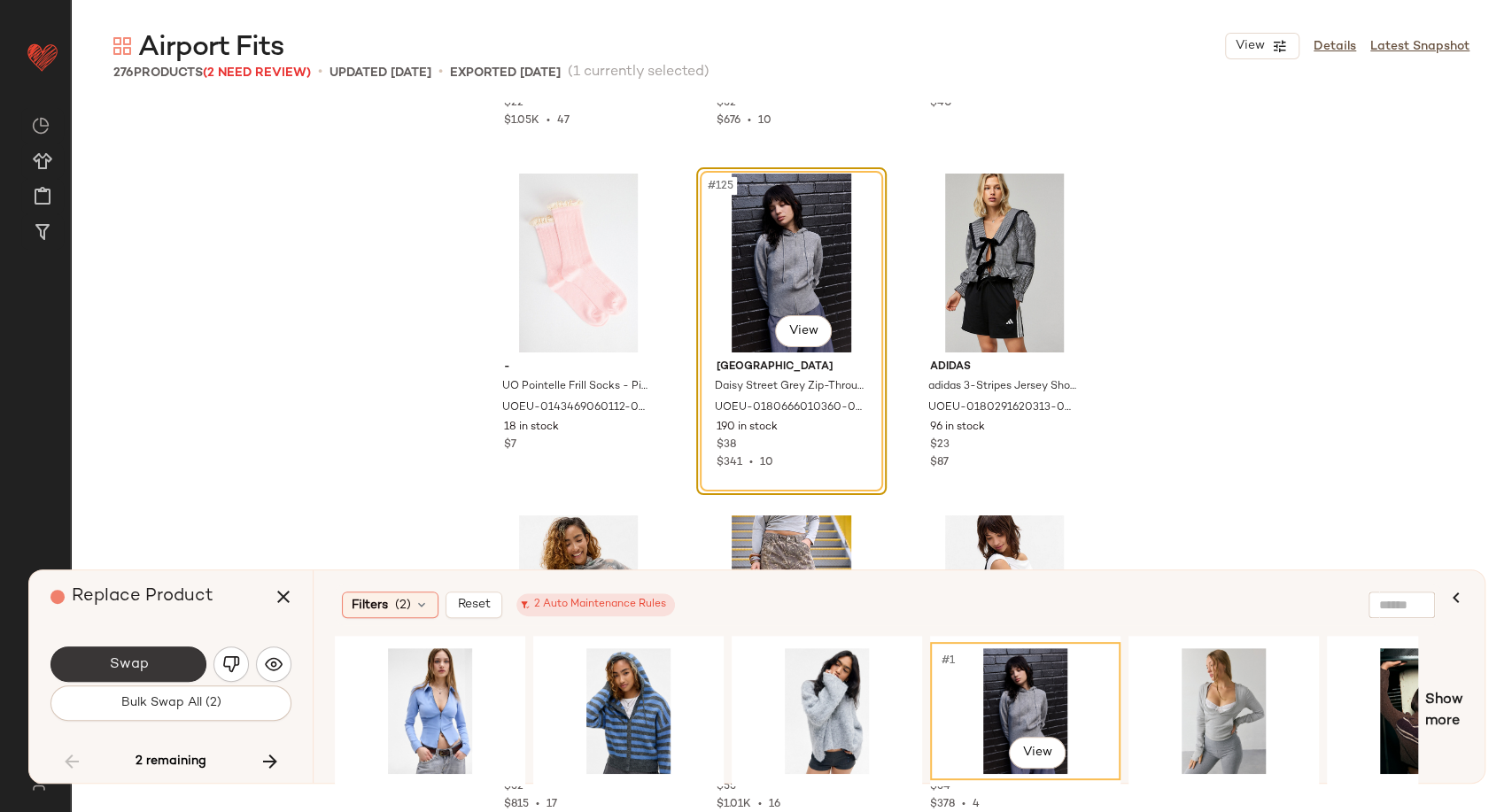
click at [154, 657] on button "Swap" at bounding box center [128, 665] width 156 height 36
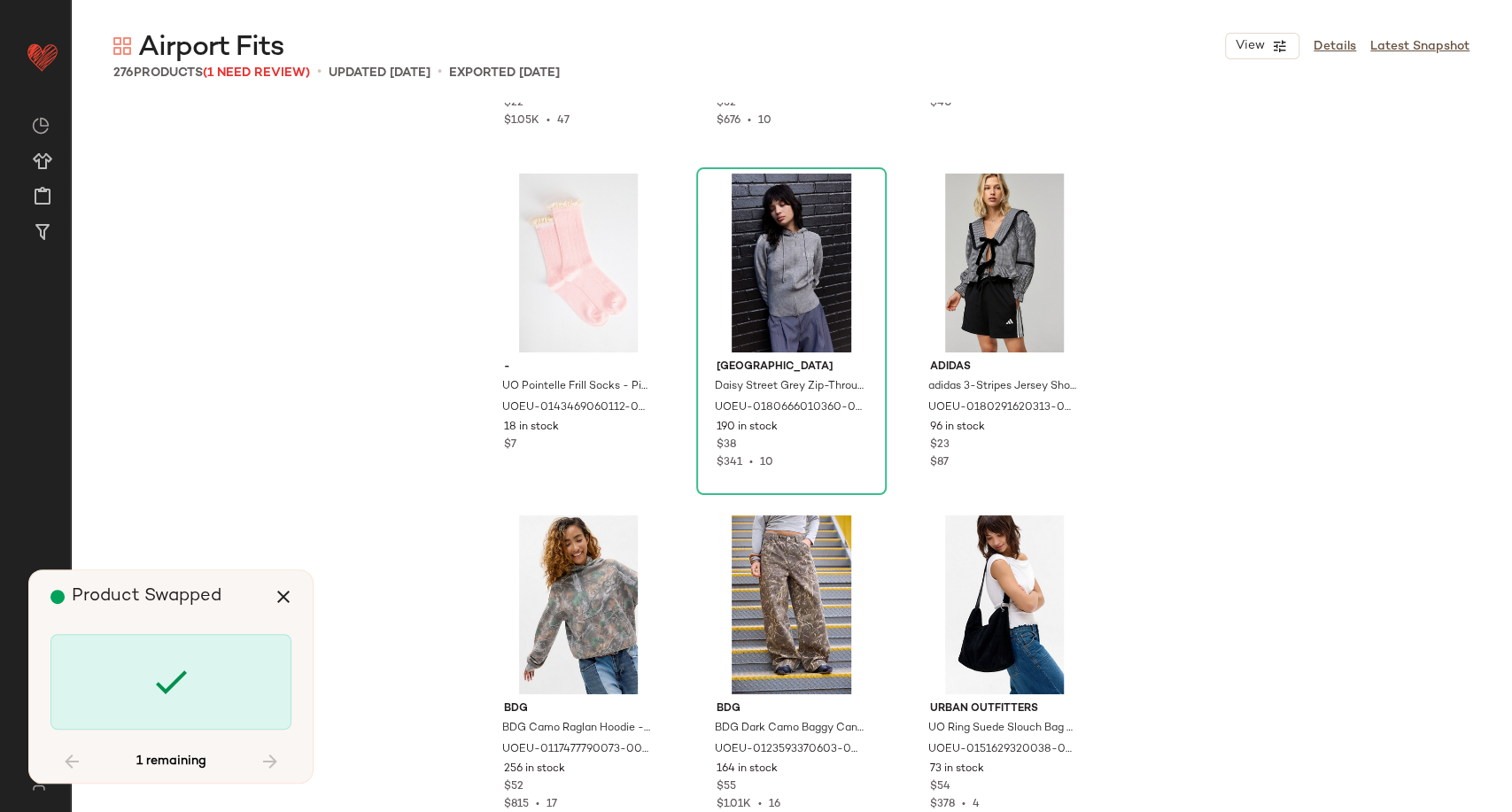
scroll to position [29746, 0]
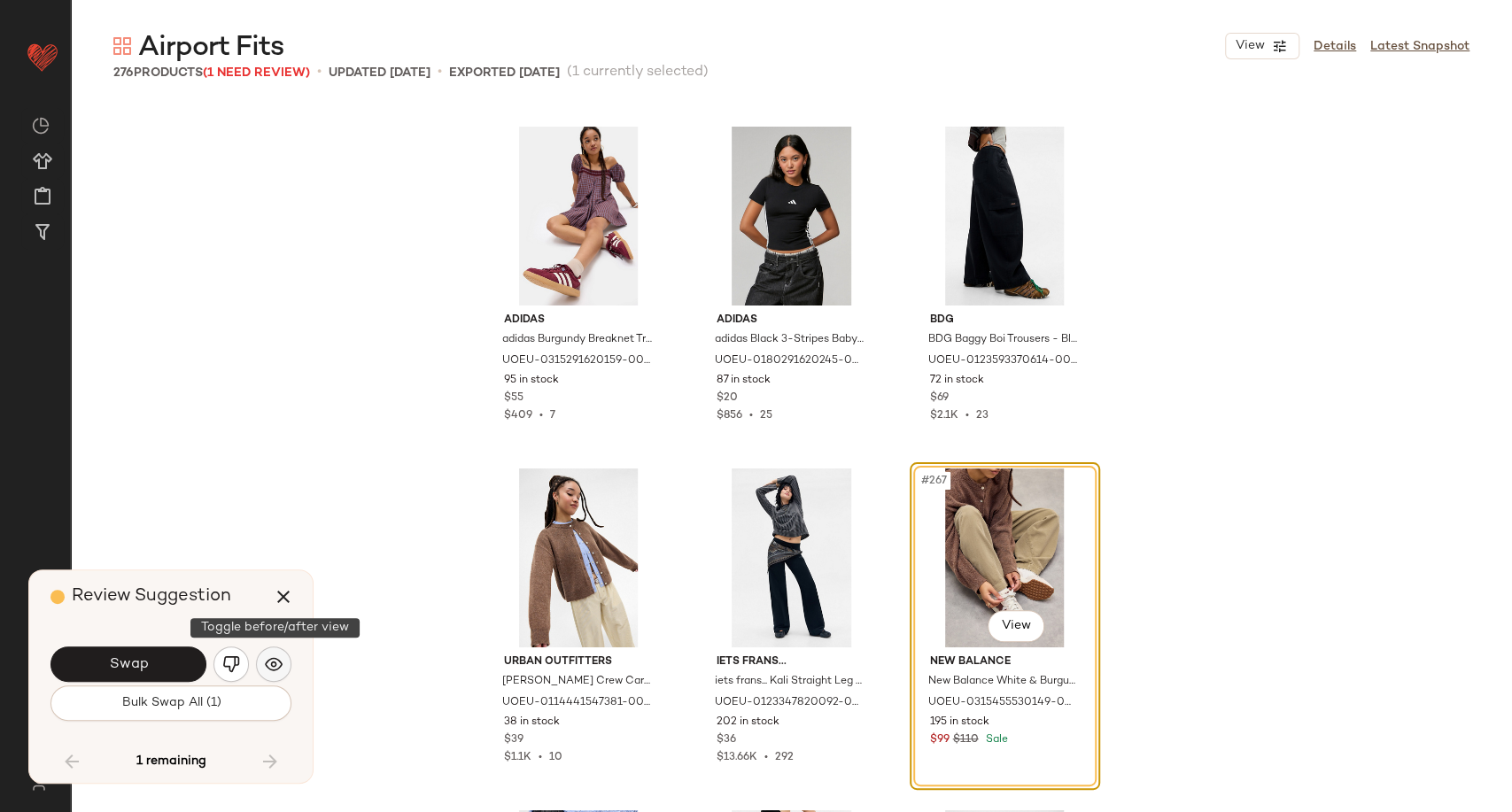
click at [282, 664] on button "button" at bounding box center [274, 665] width 36 height 36
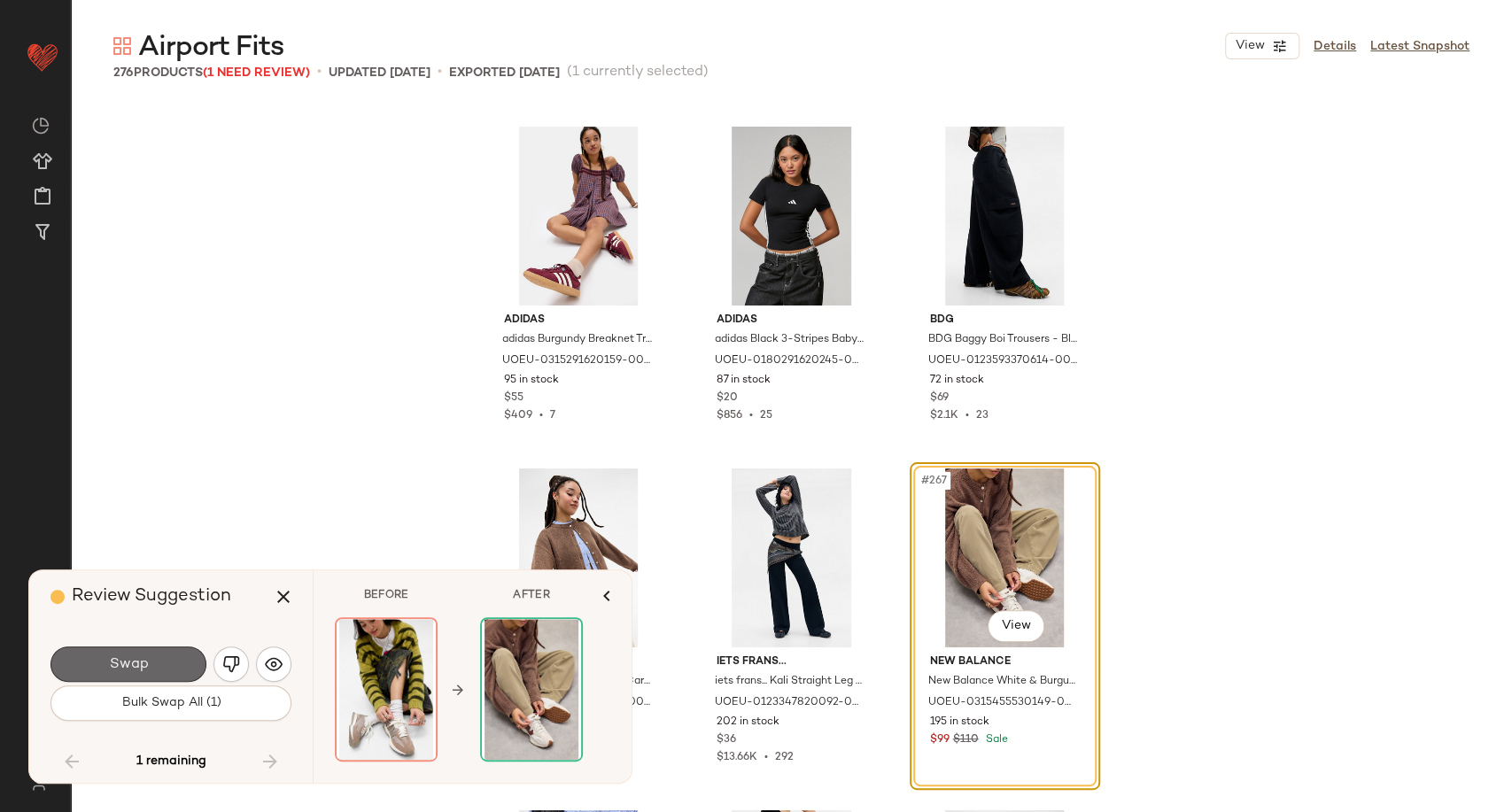
click at [177, 668] on button "Swap" at bounding box center [128, 665] width 156 height 36
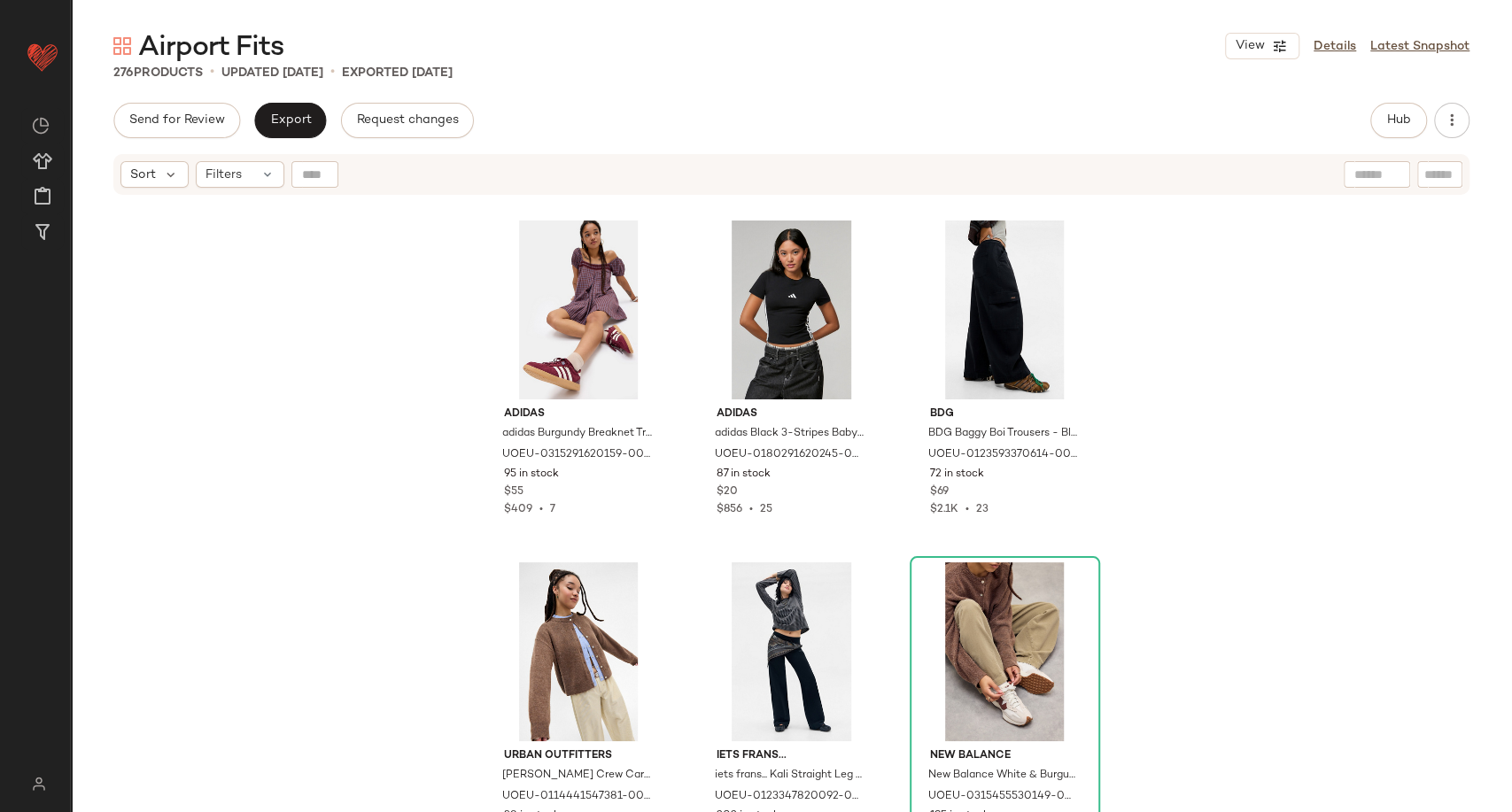
click at [324, 631] on div "adidas adidas Burgundy Breaknet Trainers Shoe UK 5 at Urban Outfitters UOEU-031…" at bounding box center [791, 527] width 1441 height 660
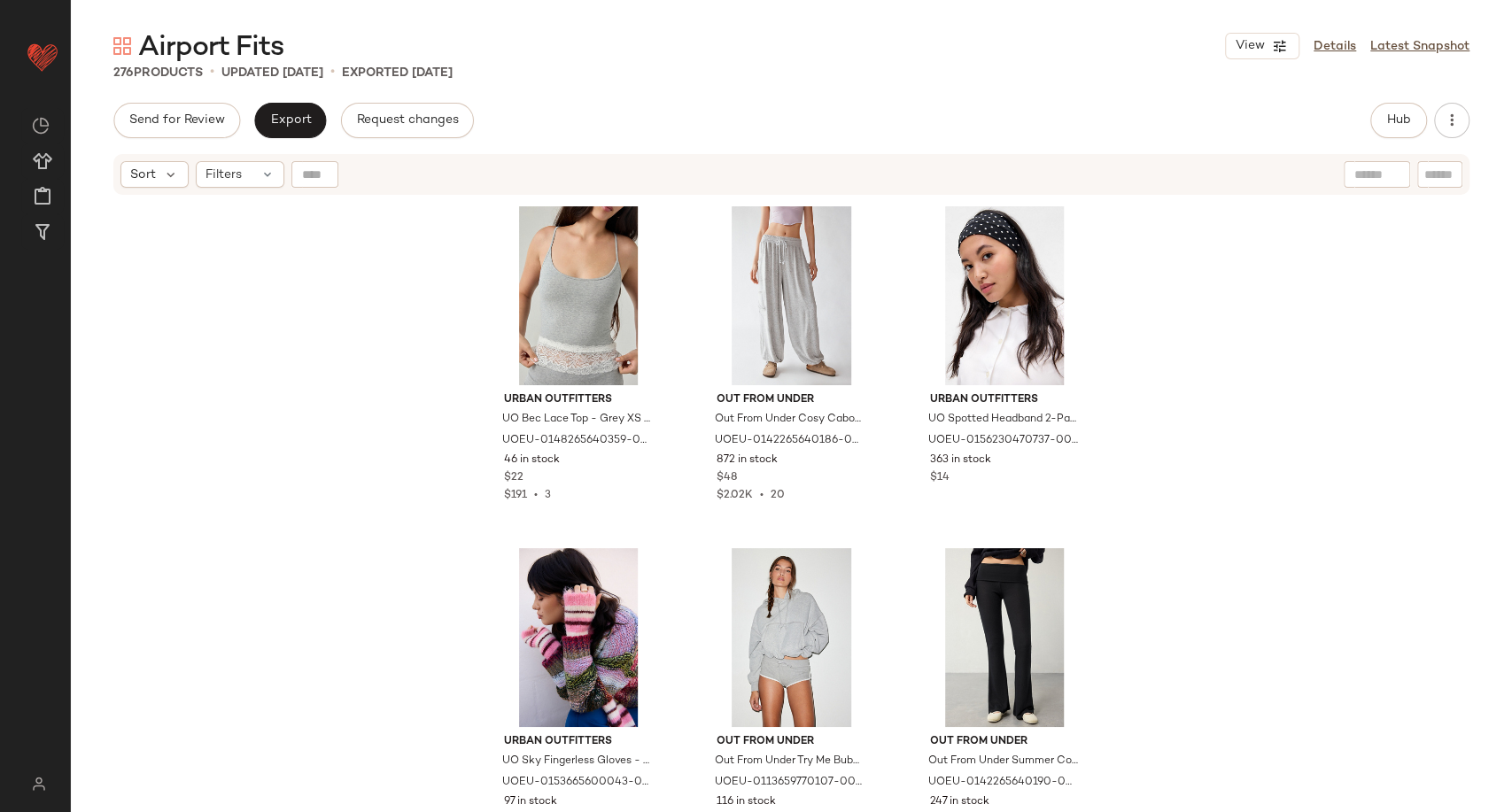
click at [829, 89] on div "Airport Fits View Details Latest Snapshot 276 Products • updated Oct 3rd • Expo…" at bounding box center [791, 420] width 1441 height 784
click at [374, 1] on main "Airport Fits View Details Latest Snapshot 276 Products • updated Oct 3rd • Expo…" at bounding box center [756, 406] width 1512 height 812
click at [585, 115] on div "Send for Review Export Request changes Hub Send for Review External Review Inte…" at bounding box center [791, 120] width 1356 height 36
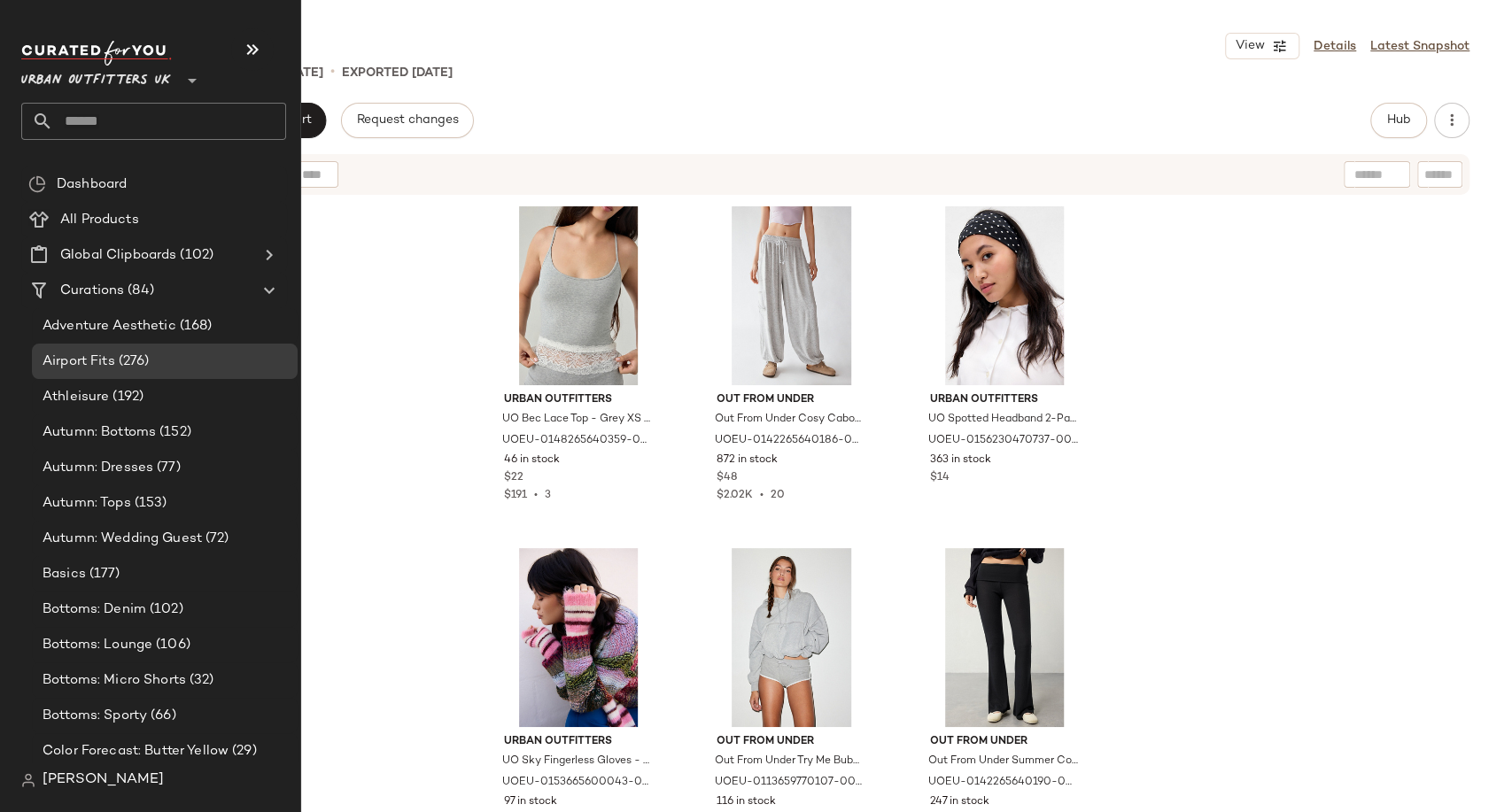
click at [86, 121] on input "text" at bounding box center [169, 120] width 233 height 37
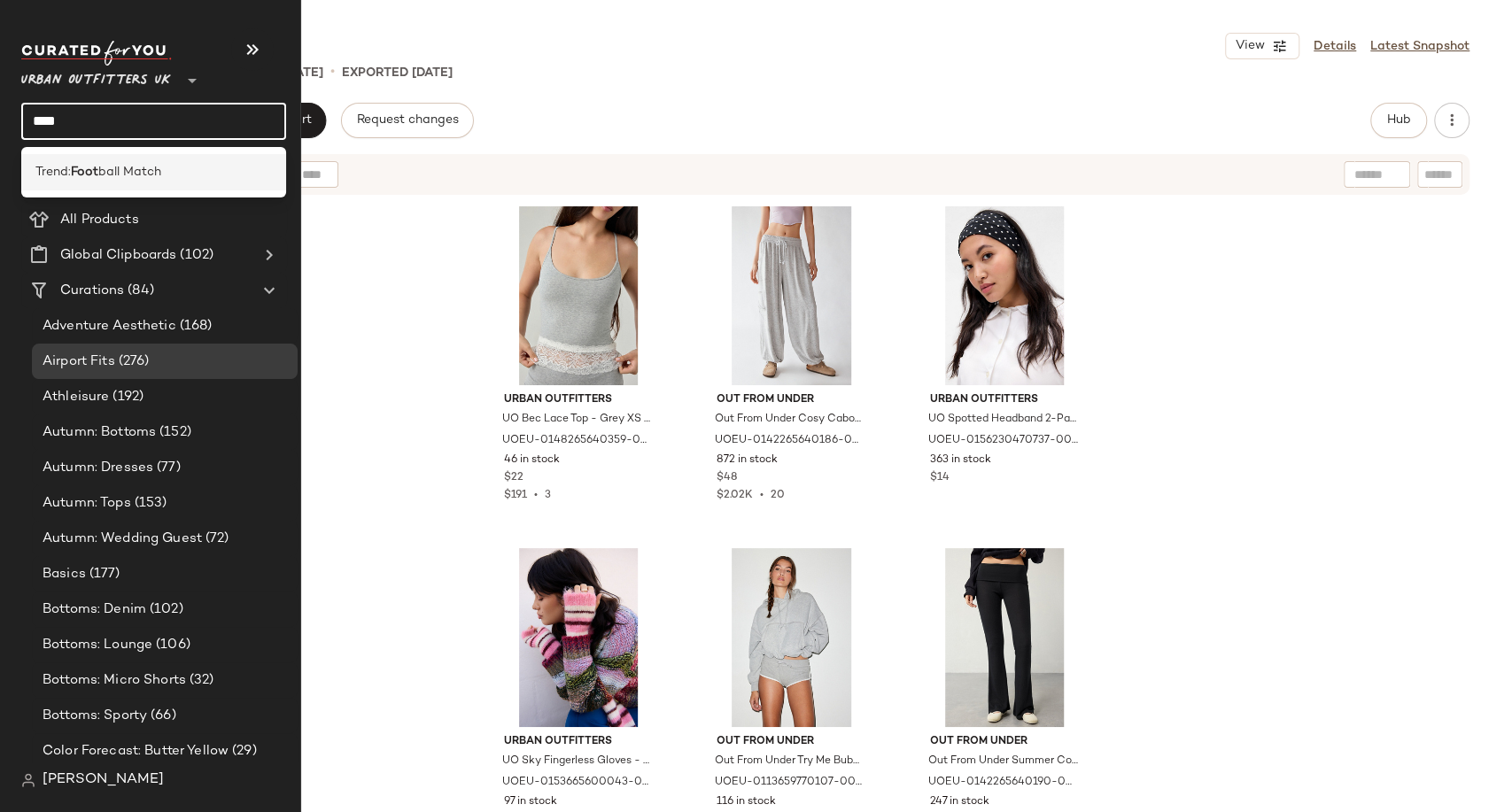
type input "****"
click at [109, 170] on span "ball Match" at bounding box center [129, 172] width 63 height 19
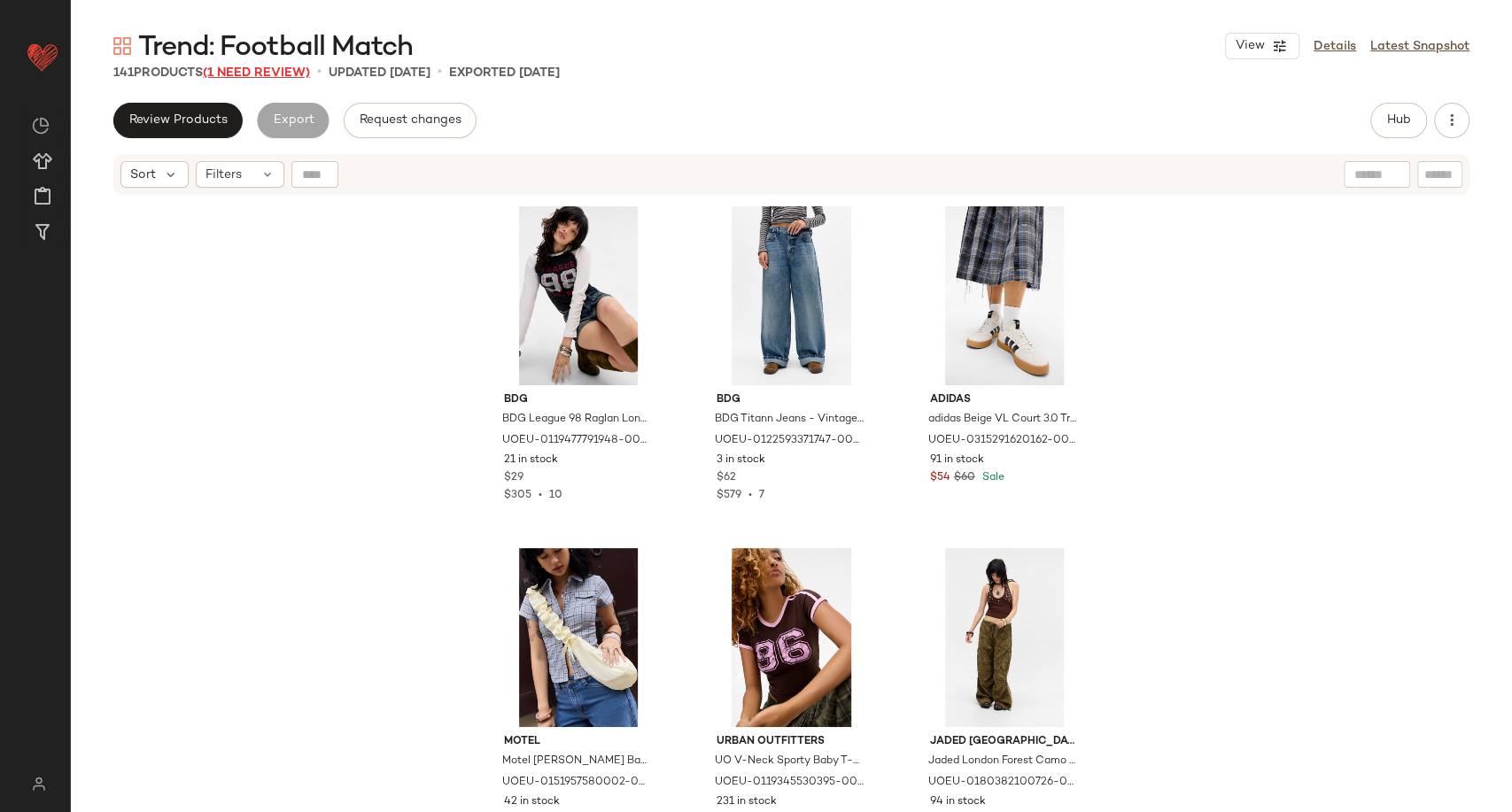
click at [273, 74] on span "(1 Need Review)" at bounding box center [256, 73] width 107 height 13
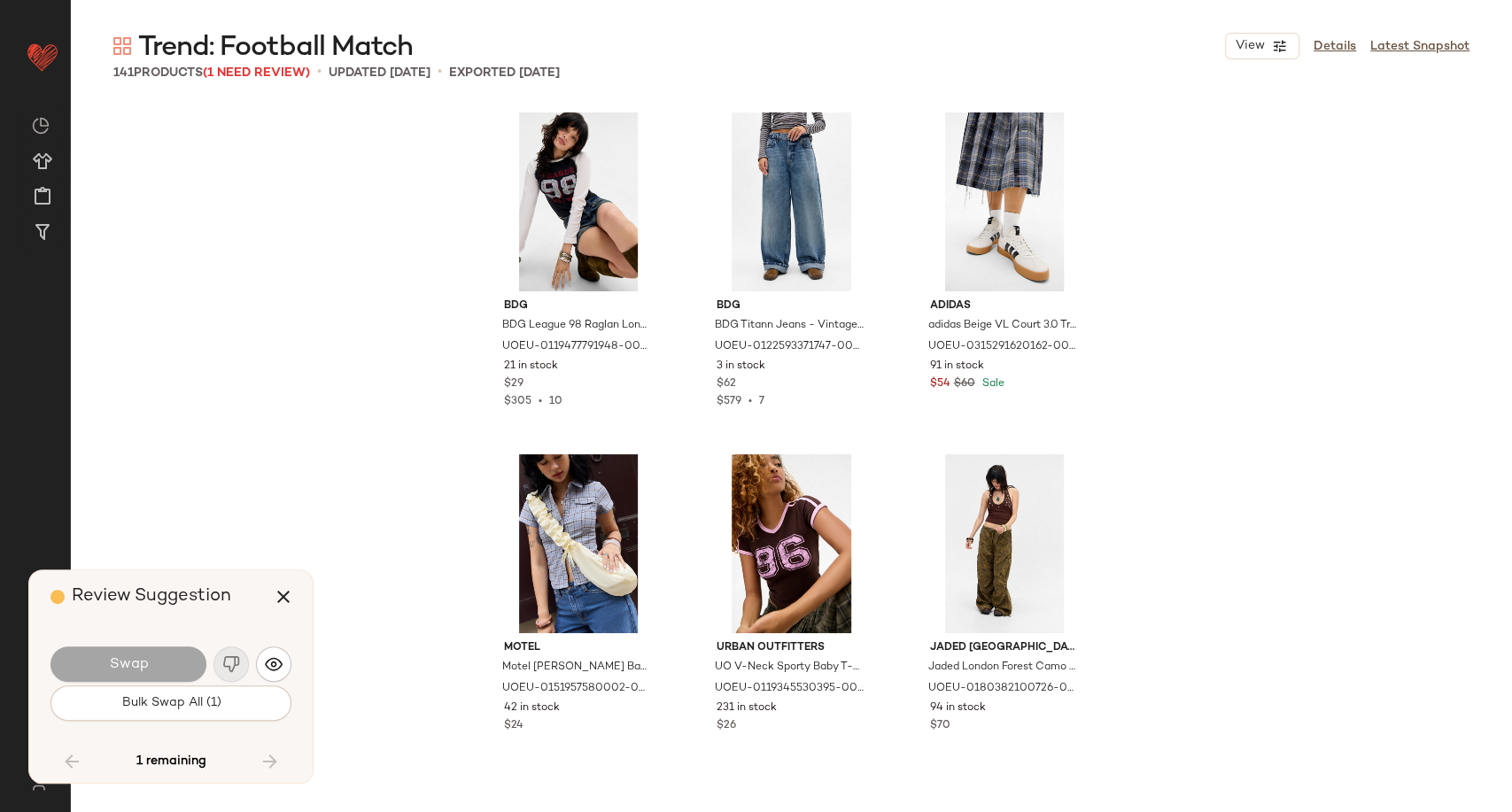
scroll to position [15043, 0]
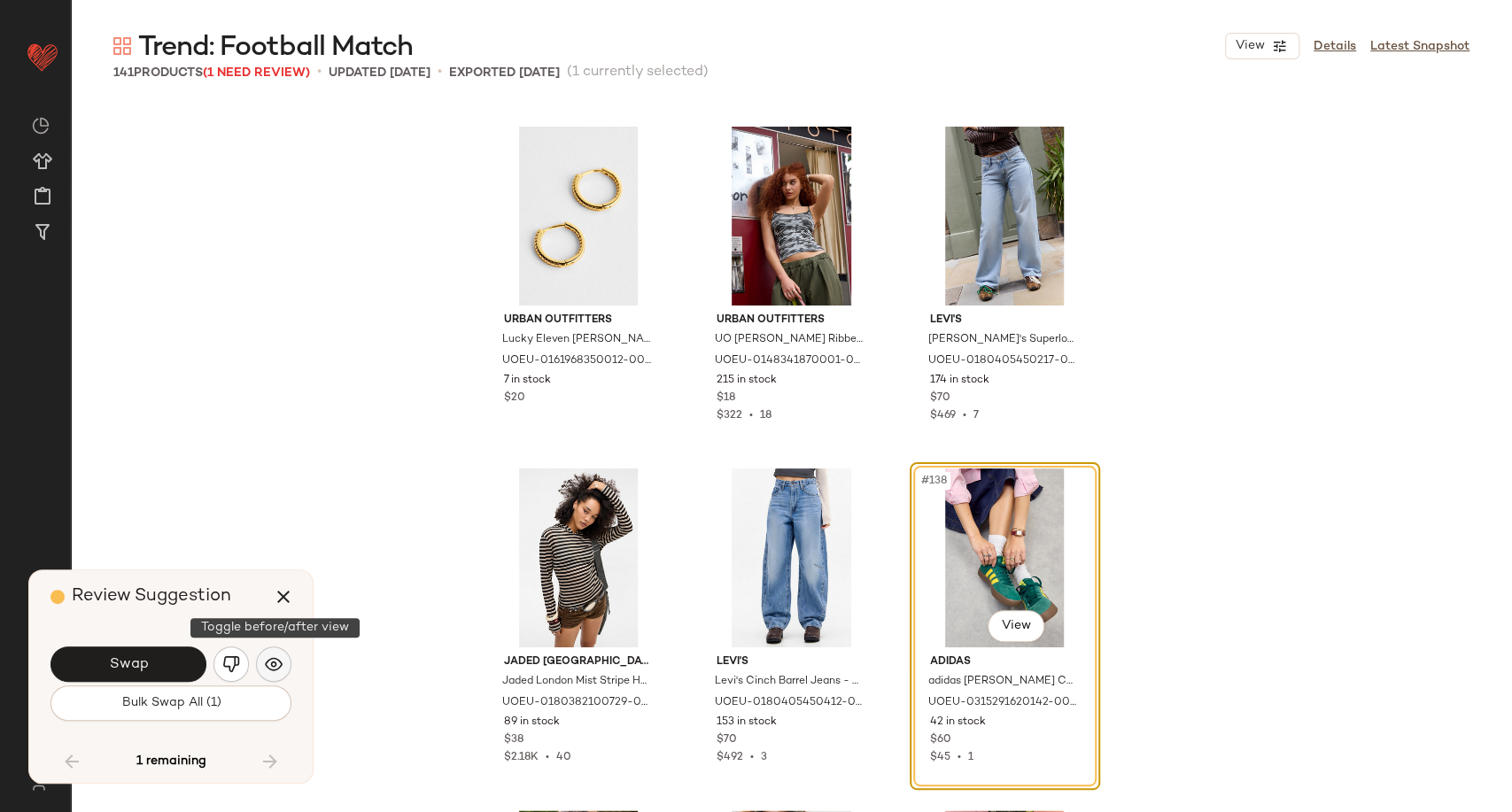
click at [275, 655] on img "button" at bounding box center [273, 664] width 18 height 18
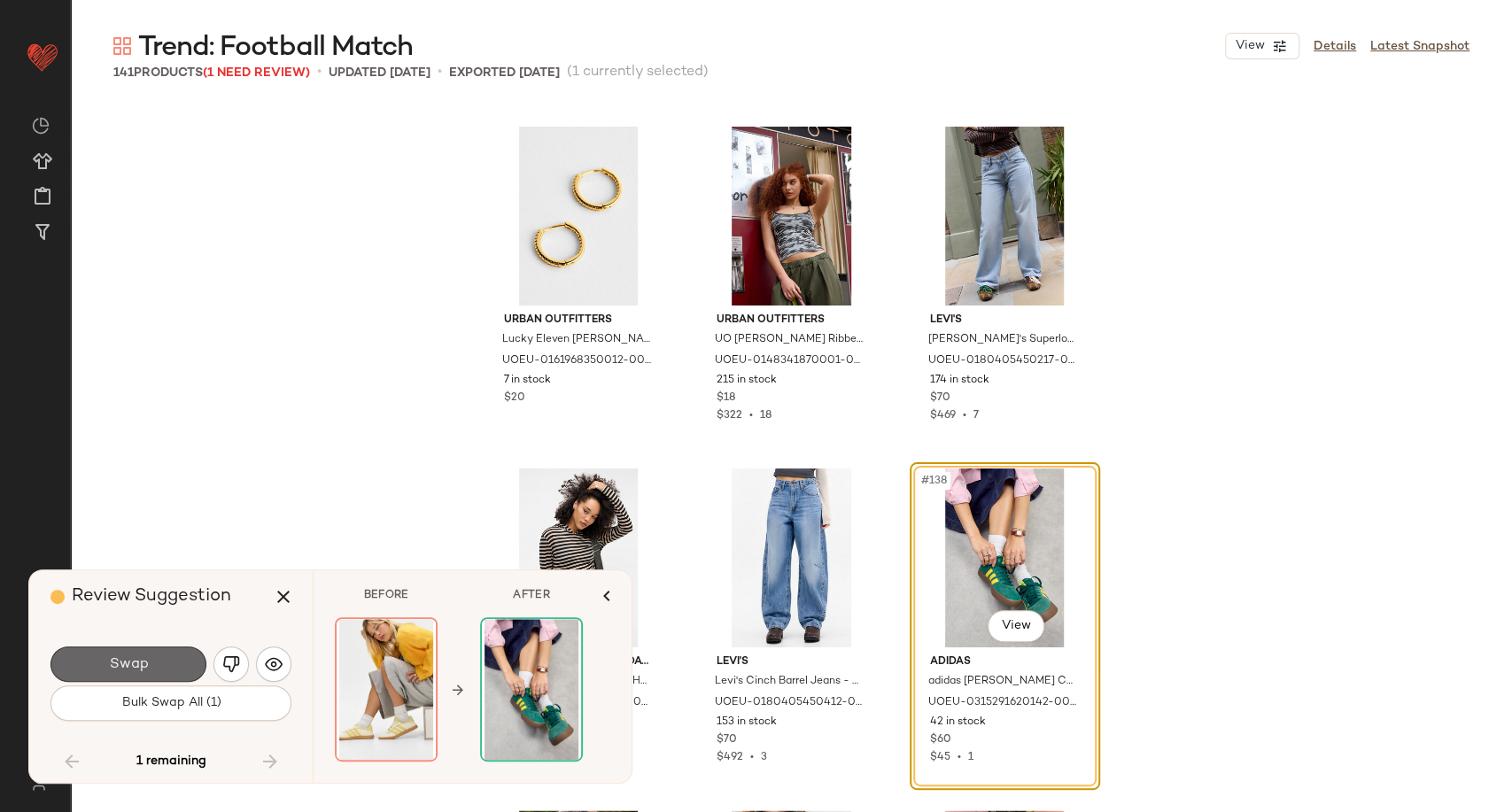
click at [134, 671] on span "Swap" at bounding box center [128, 664] width 40 height 17
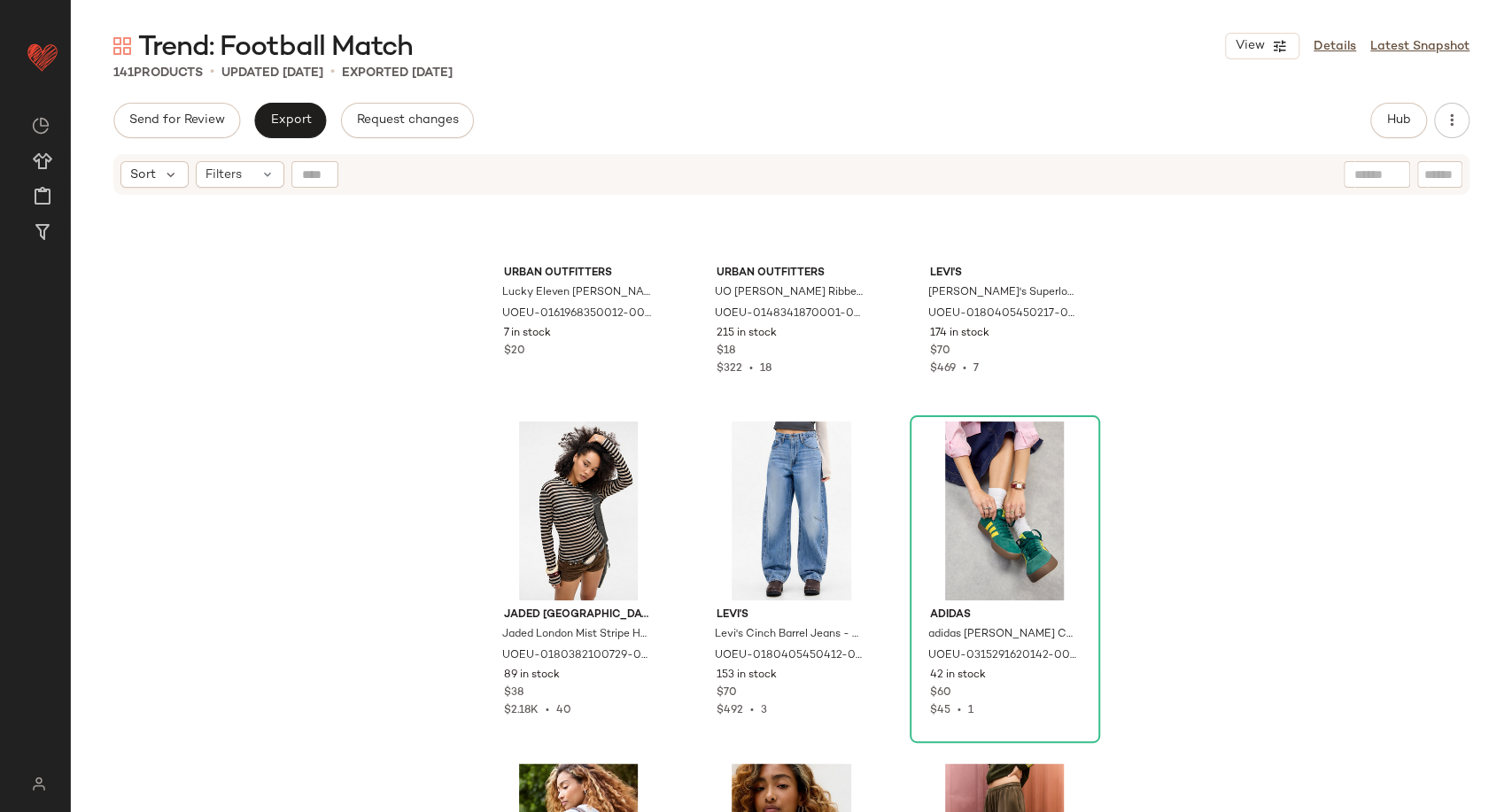
scroll to position [14920, 0]
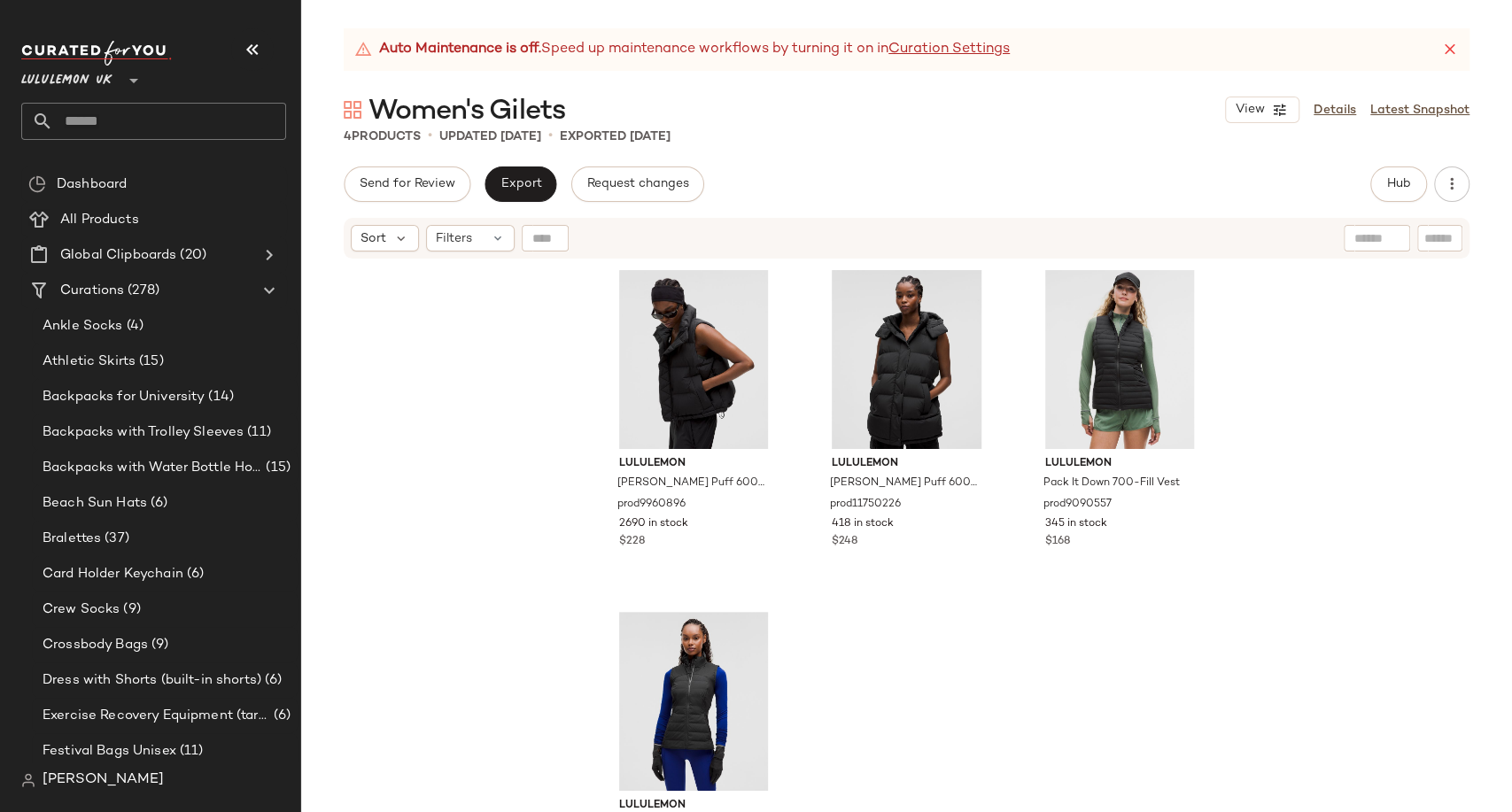
click at [443, 485] on div "lululemon [PERSON_NAME] Puff 600-Down-Fill Cropped Vest prod9960896 2690 in sto…" at bounding box center [907, 559] width 1211 height 596
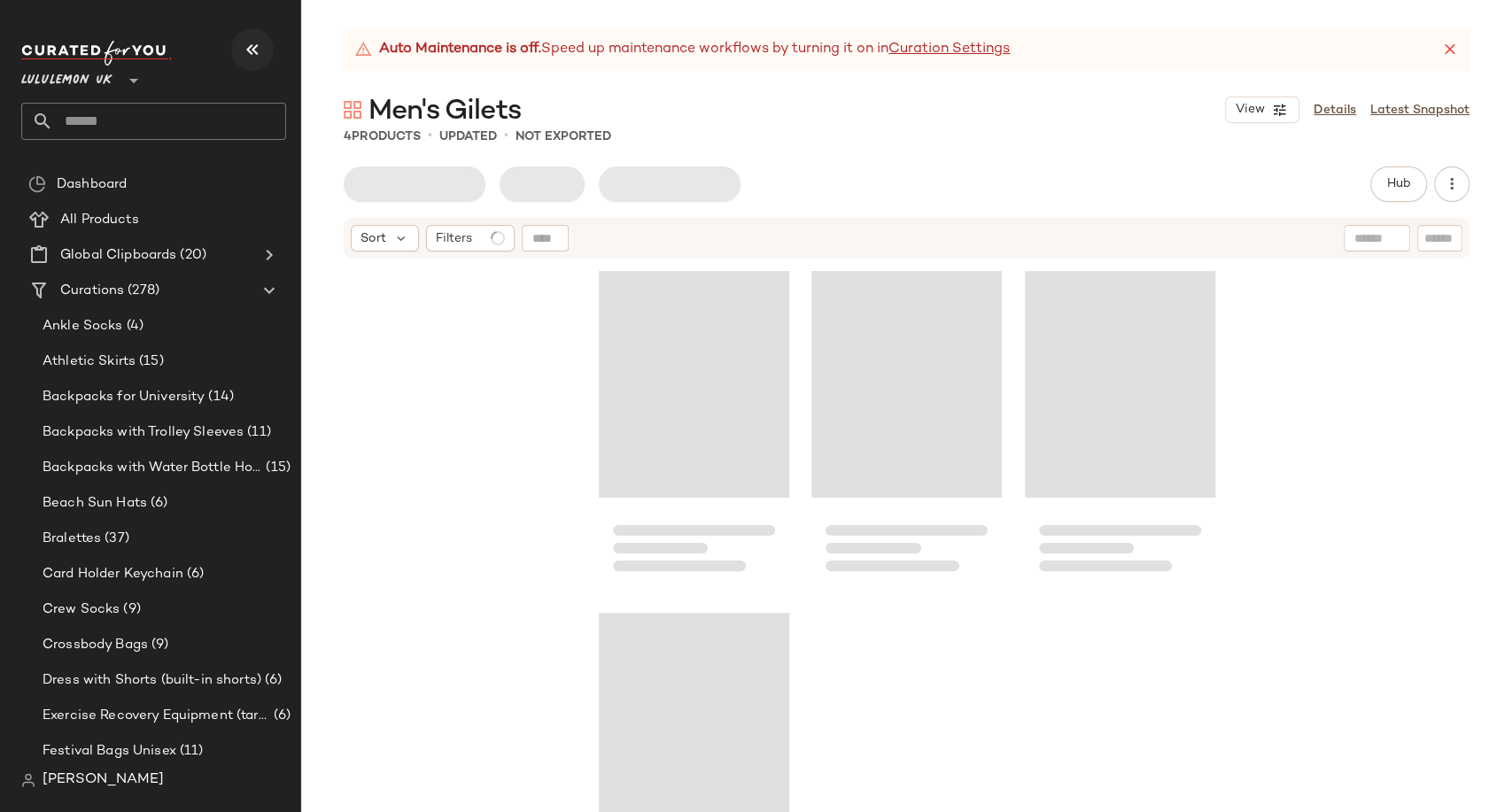
click at [258, 45] on icon "button" at bounding box center [252, 49] width 21 height 21
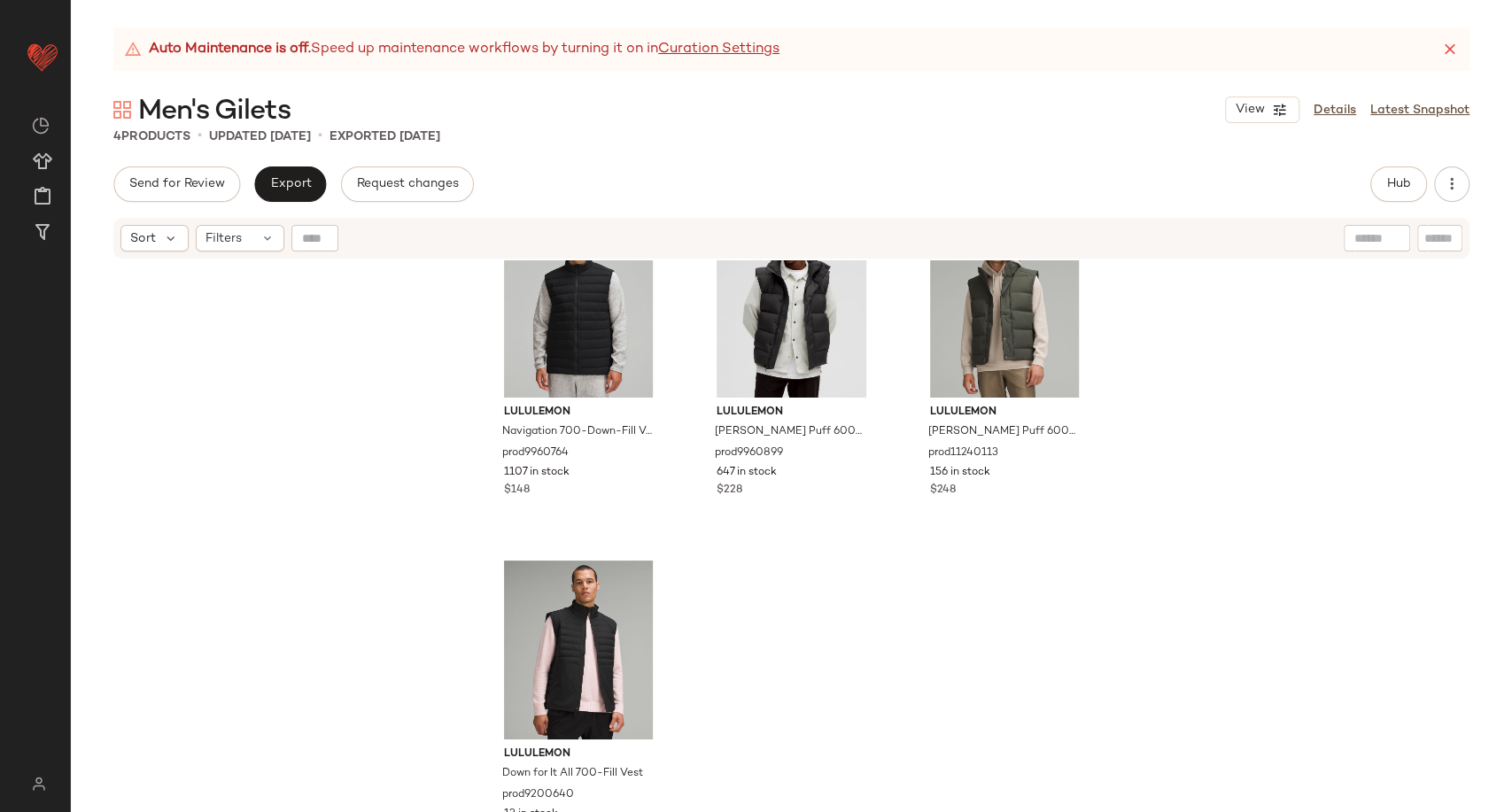
scroll to position [77, 0]
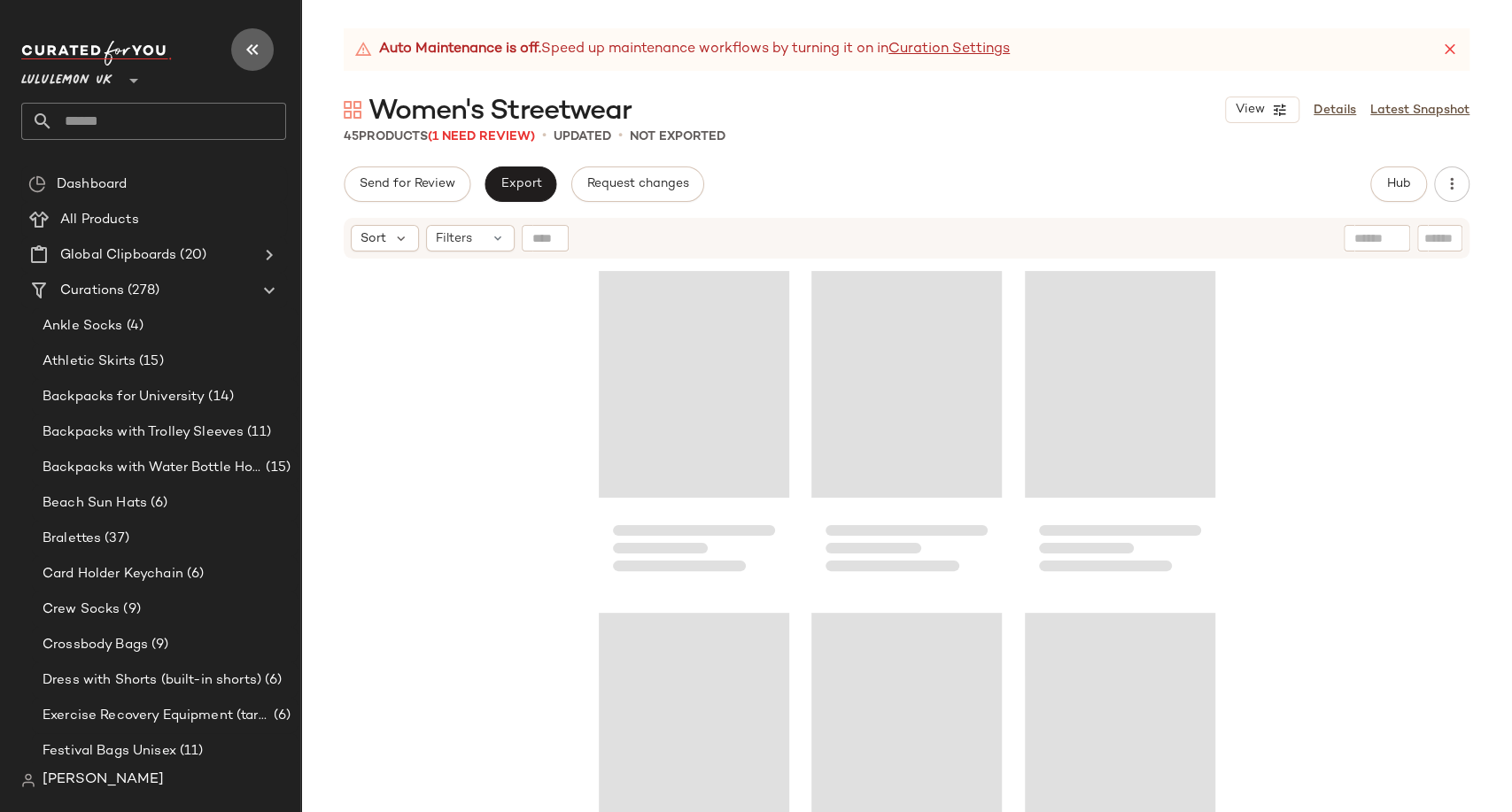
click at [255, 37] on button "button" at bounding box center [252, 50] width 43 height 43
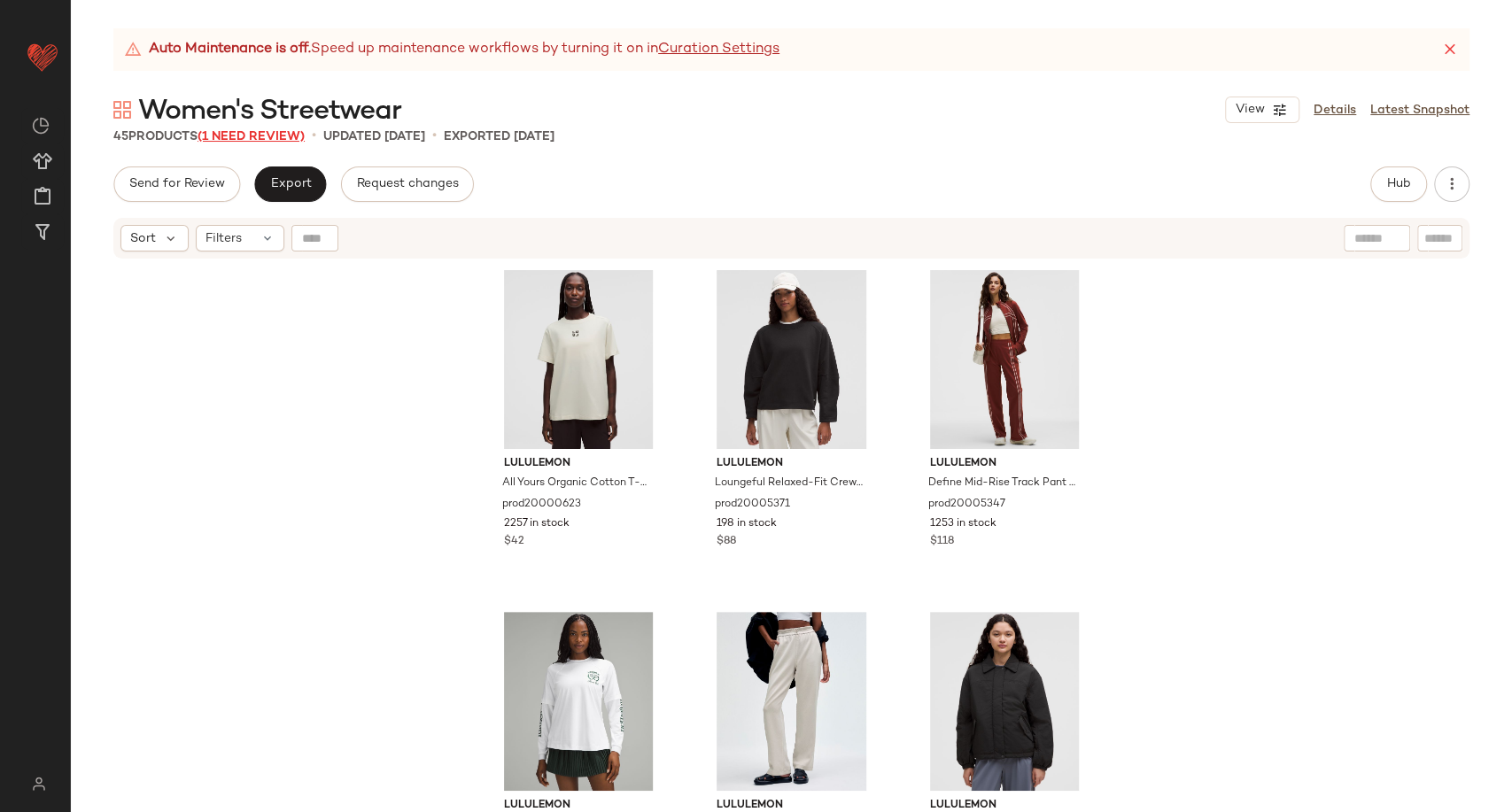
click at [301, 136] on span "(1 Need Review)" at bounding box center [252, 136] width 107 height 13
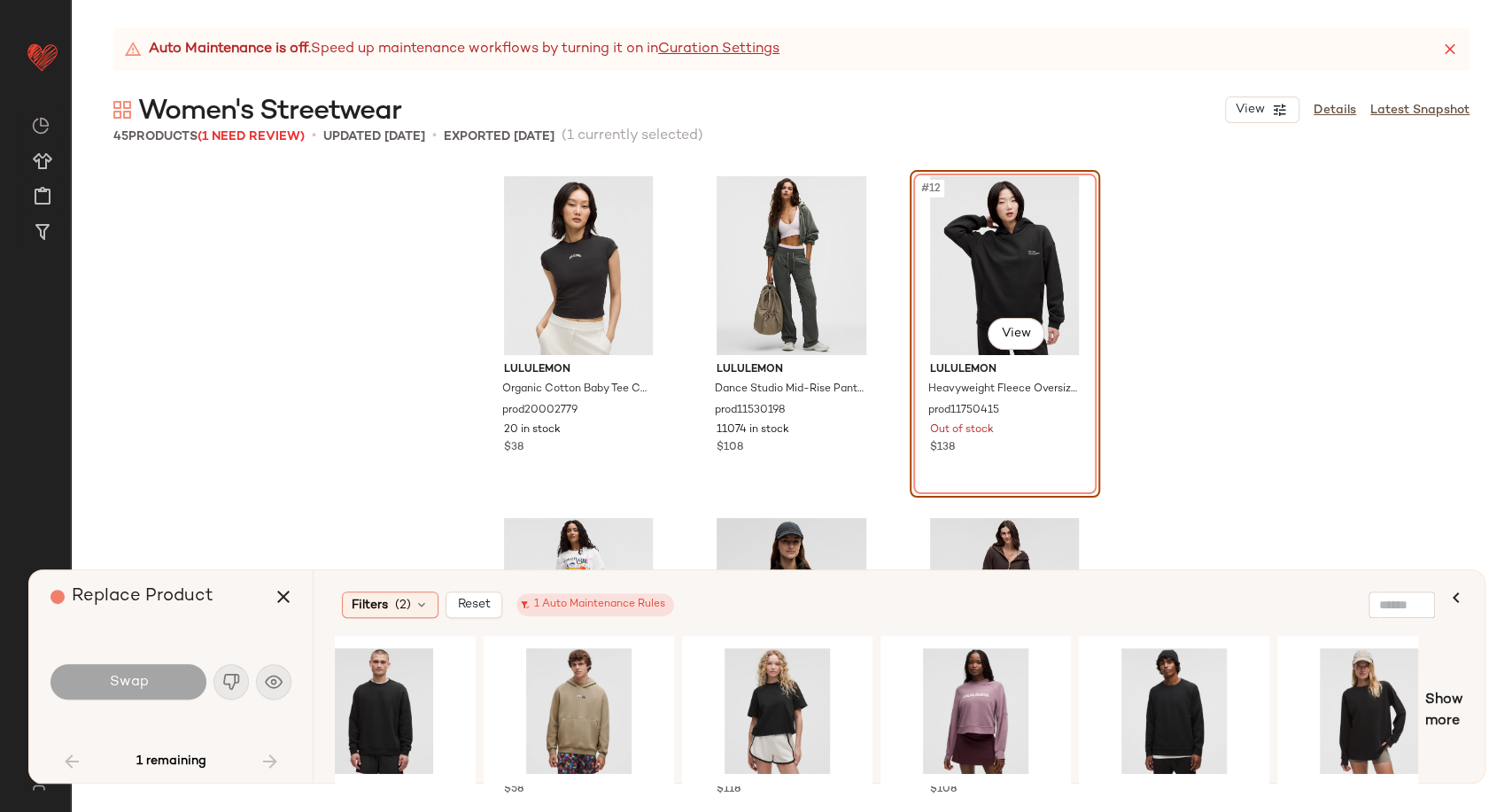
scroll to position [0, 1486]
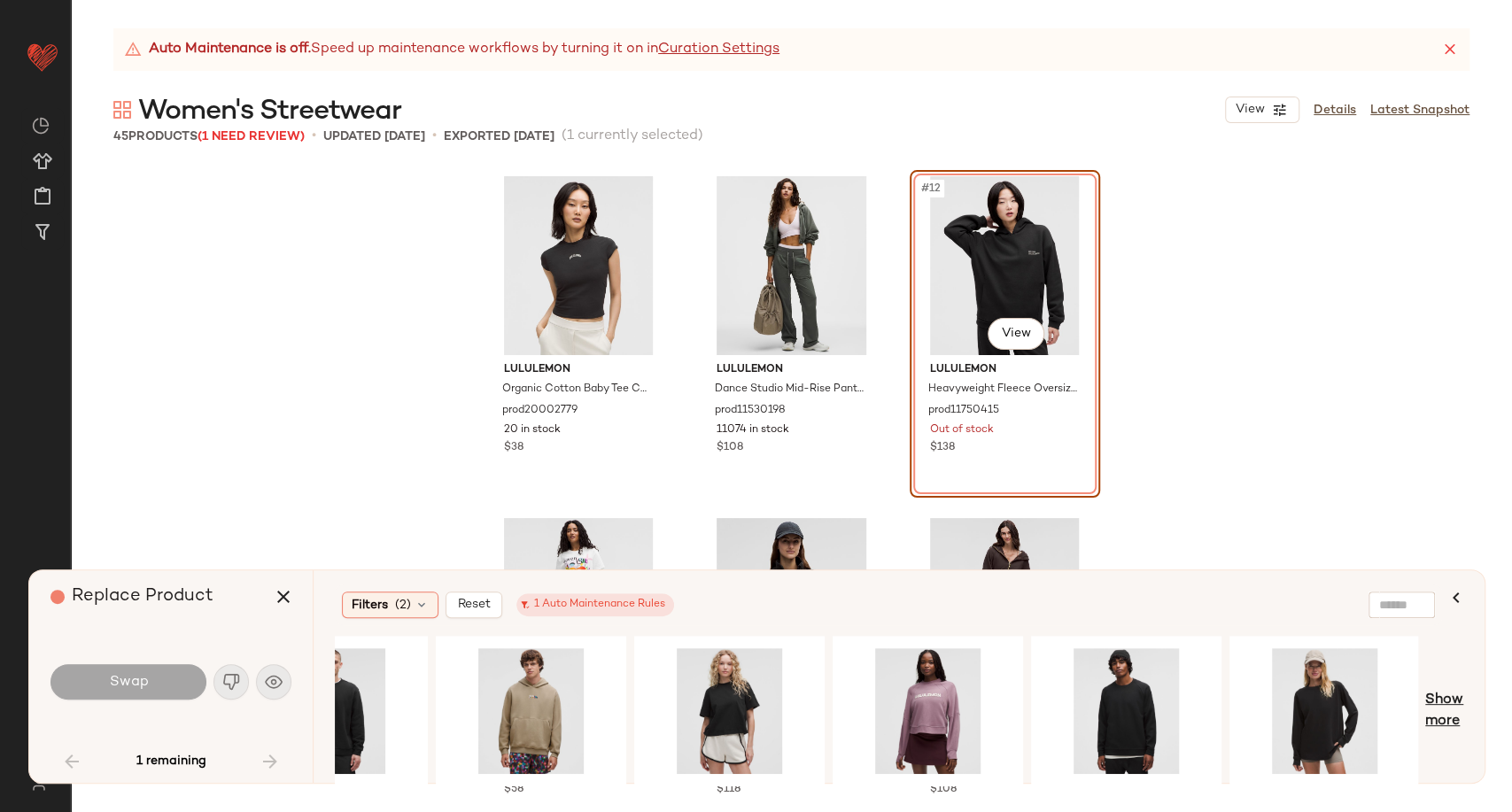
click at [1451, 705] on span "Show more" at bounding box center [1444, 711] width 38 height 43
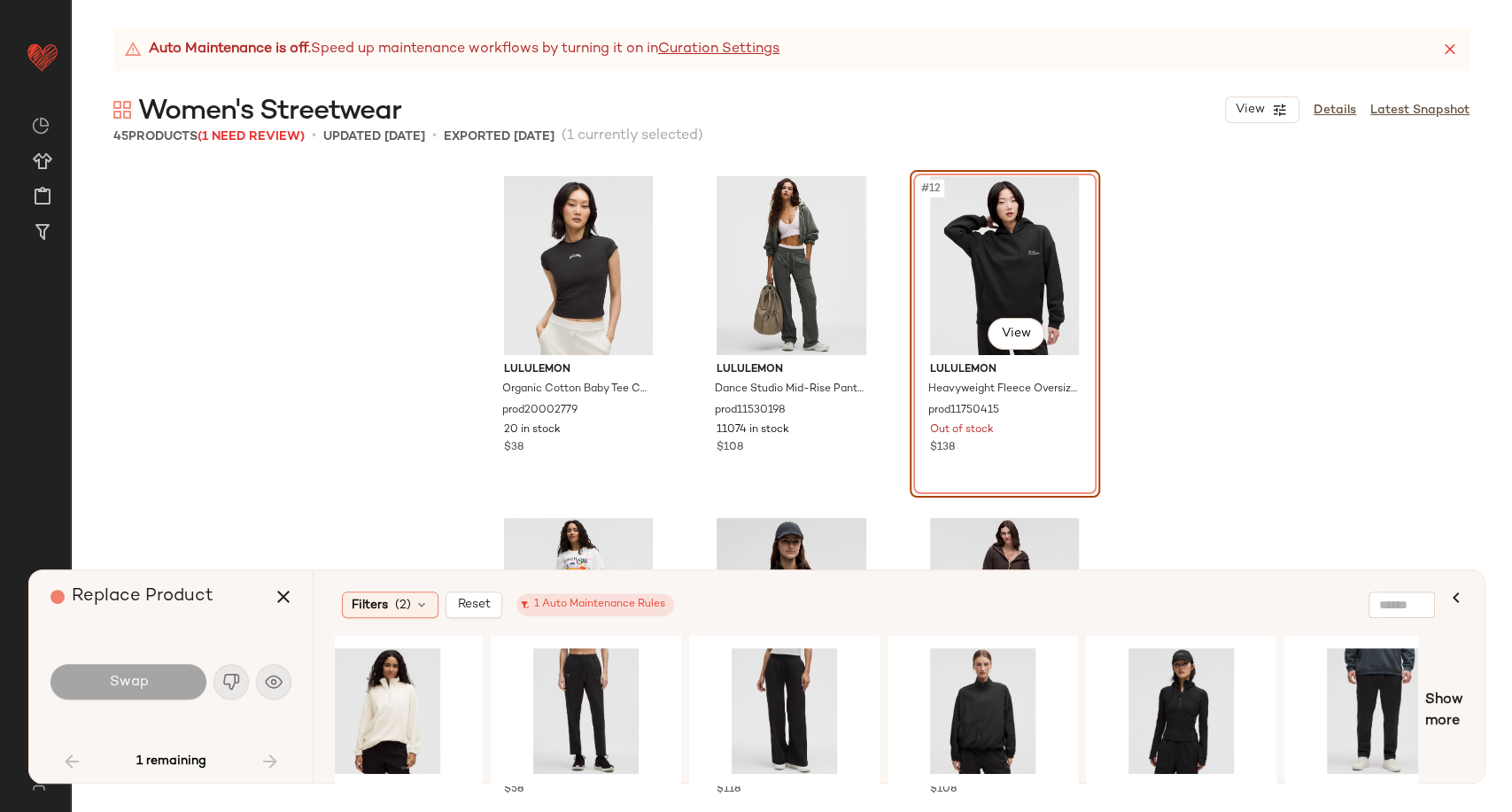
scroll to position [0, 3074]
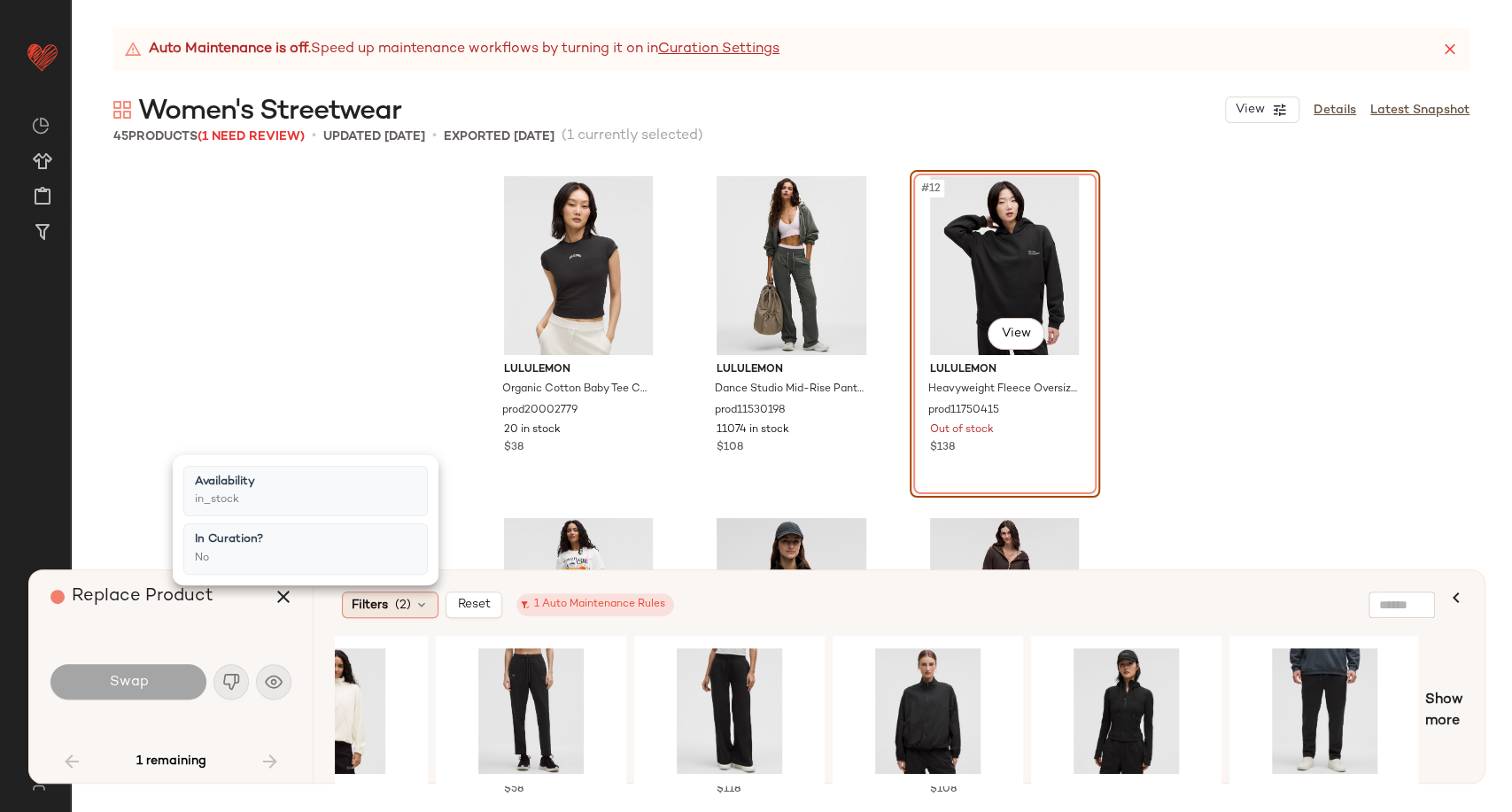
click at [422, 609] on icon at bounding box center [421, 605] width 14 height 14
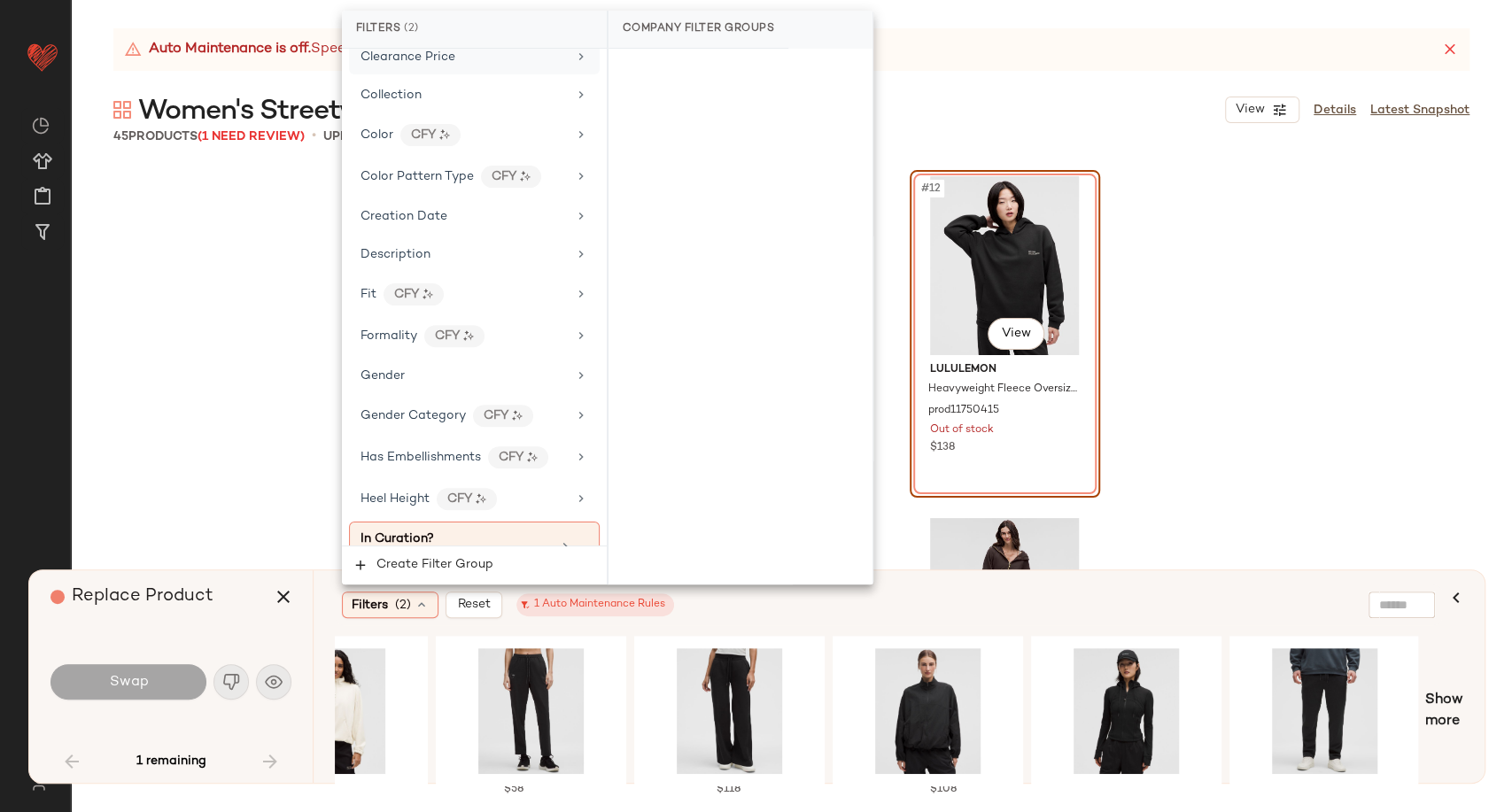
scroll to position [394, 0]
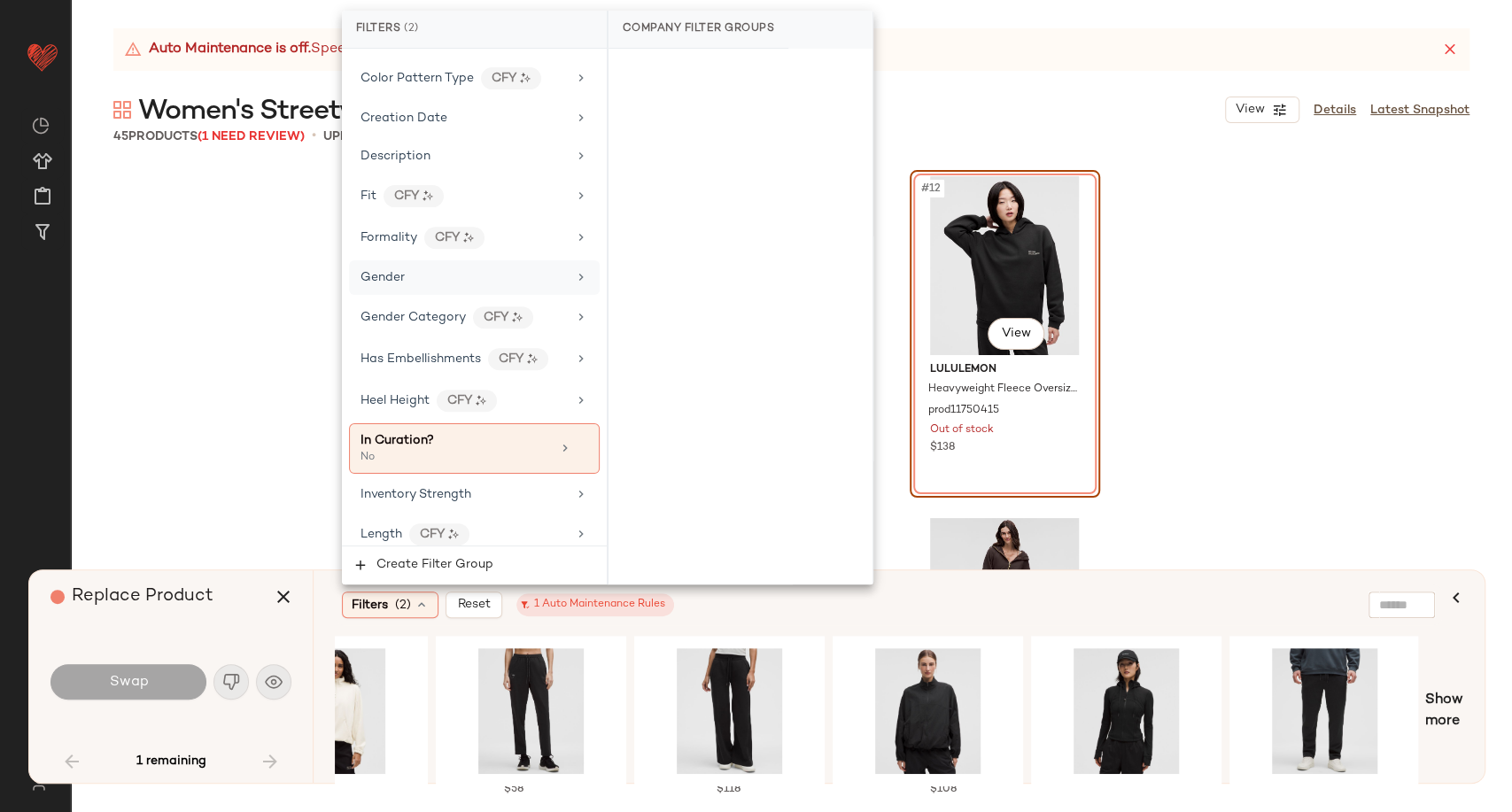
click at [432, 272] on div "Gender" at bounding box center [464, 277] width 207 height 19
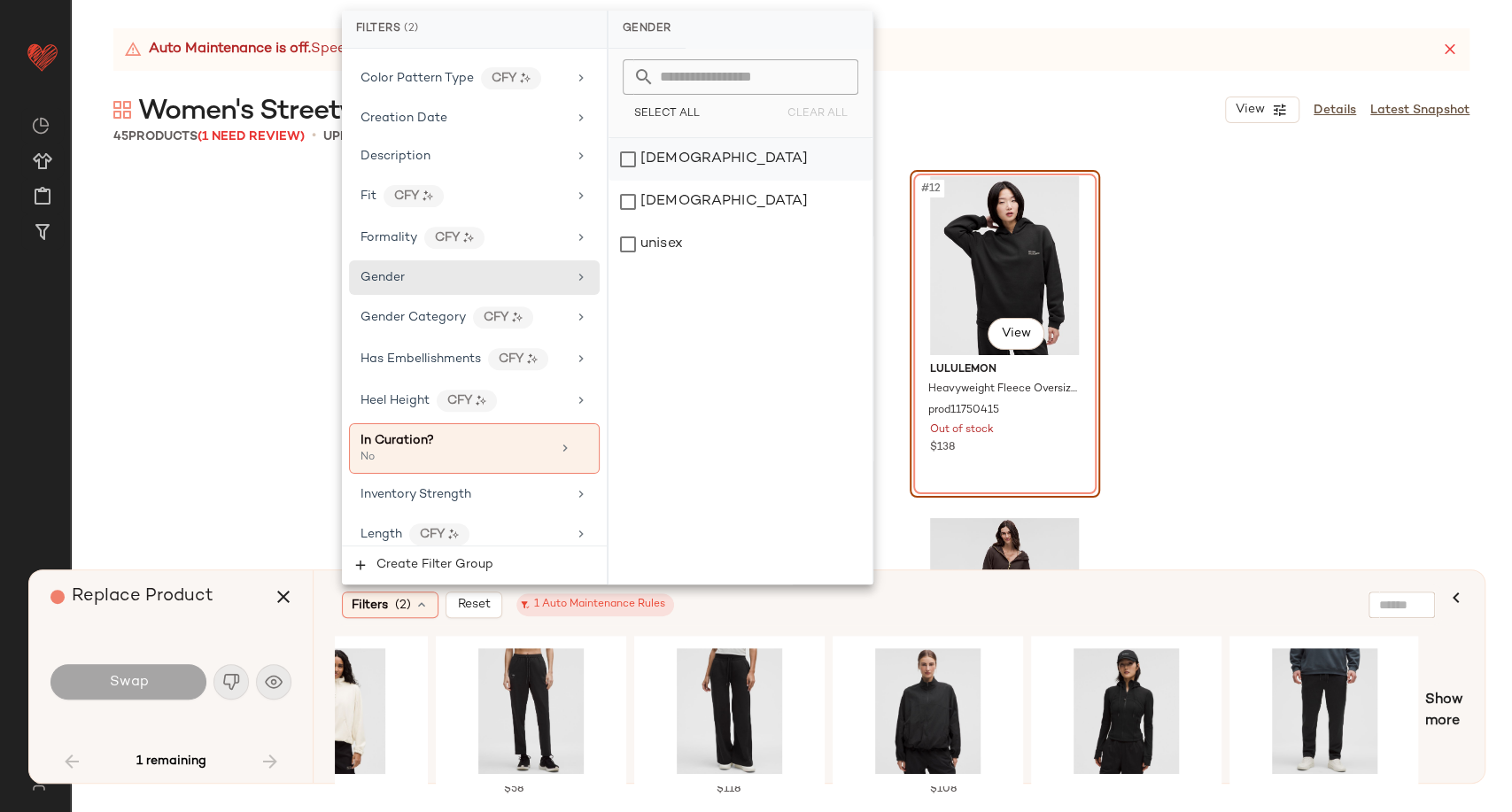
click at [661, 158] on div "[DEMOGRAPHIC_DATA]" at bounding box center [741, 159] width 264 height 43
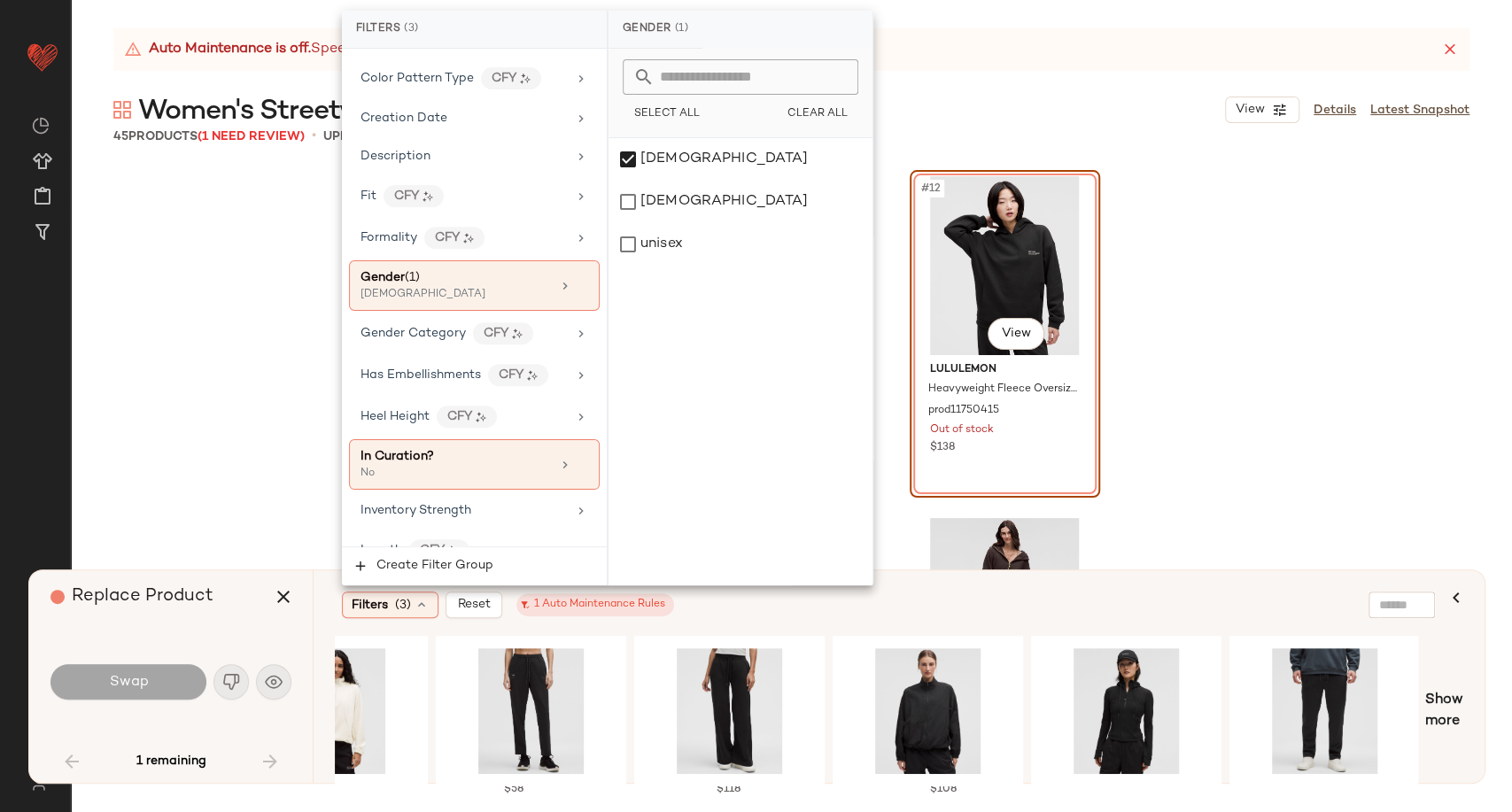
click at [785, 614] on div "Filters (3) Reset 1 Auto Maintenance Rules" at bounding box center [813, 604] width 942 height 27
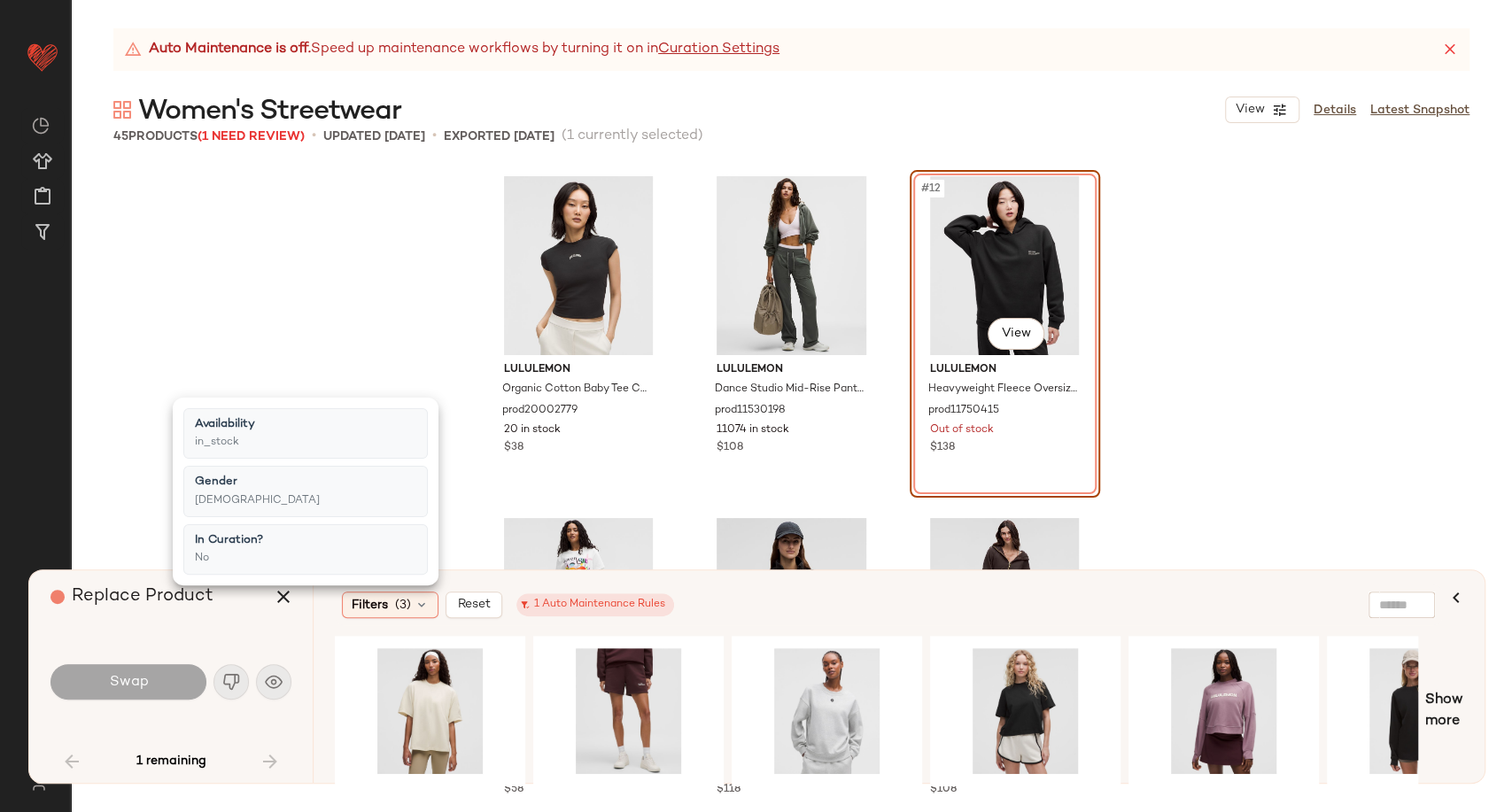
click at [735, 605] on div "Filters (3) Reset 1 Auto Maintenance Rules" at bounding box center [813, 604] width 942 height 27
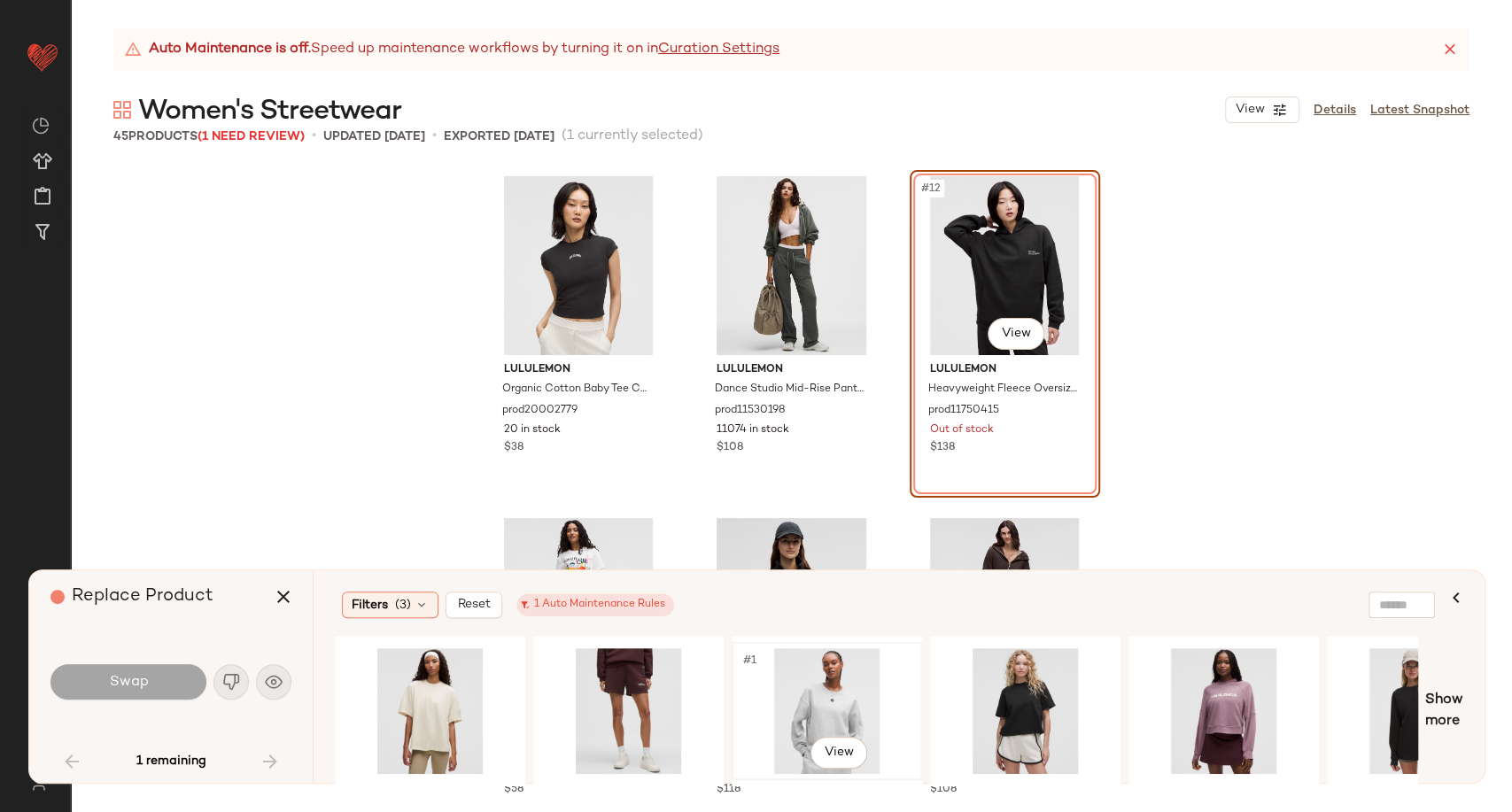
click at [835, 711] on div "#1 View" at bounding box center [826, 711] width 178 height 126
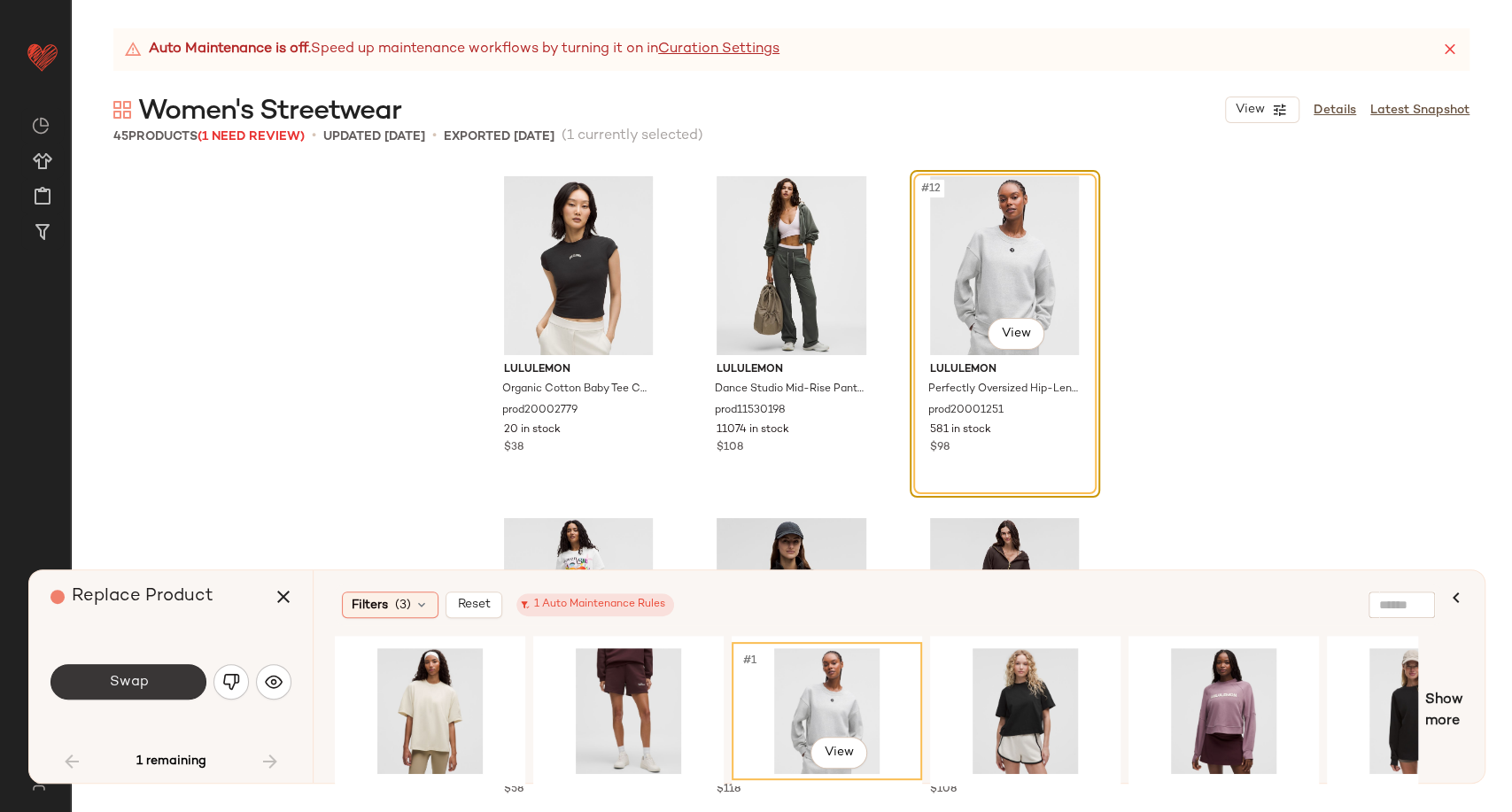
click at [145, 686] on span "Swap" at bounding box center [128, 682] width 40 height 17
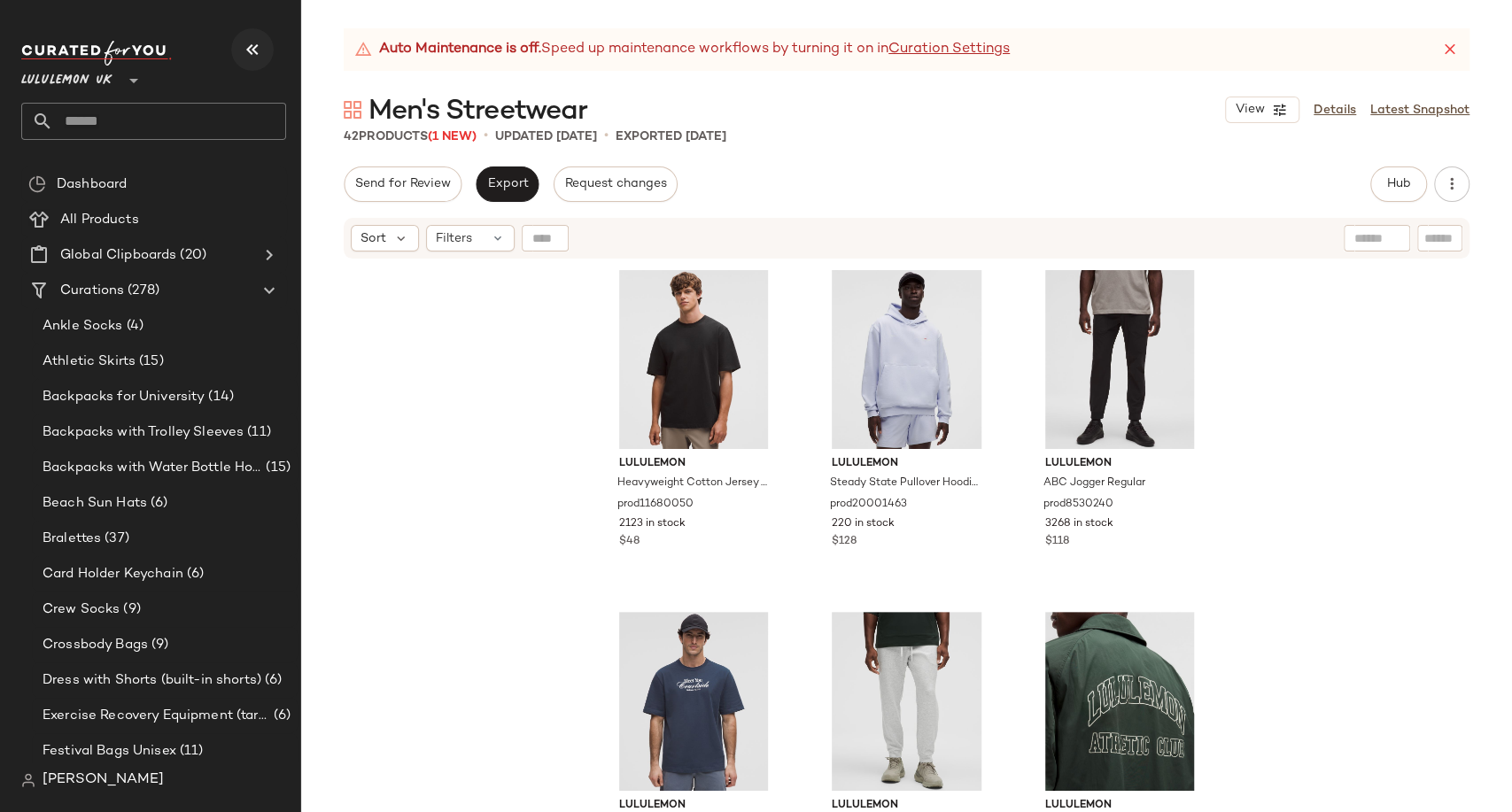
click at [255, 50] on icon "button" at bounding box center [252, 49] width 21 height 21
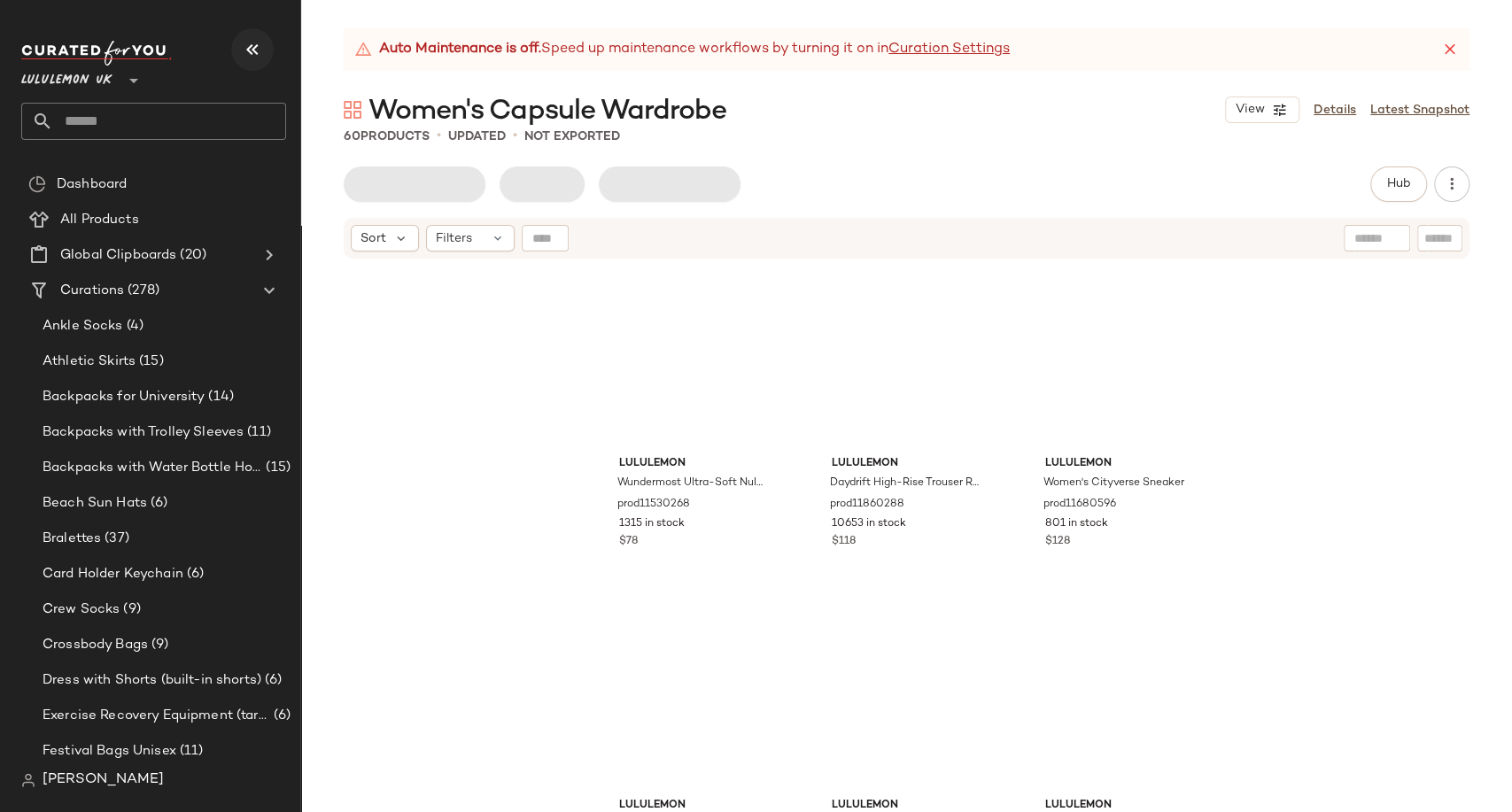
click at [255, 41] on icon "button" at bounding box center [252, 49] width 21 height 21
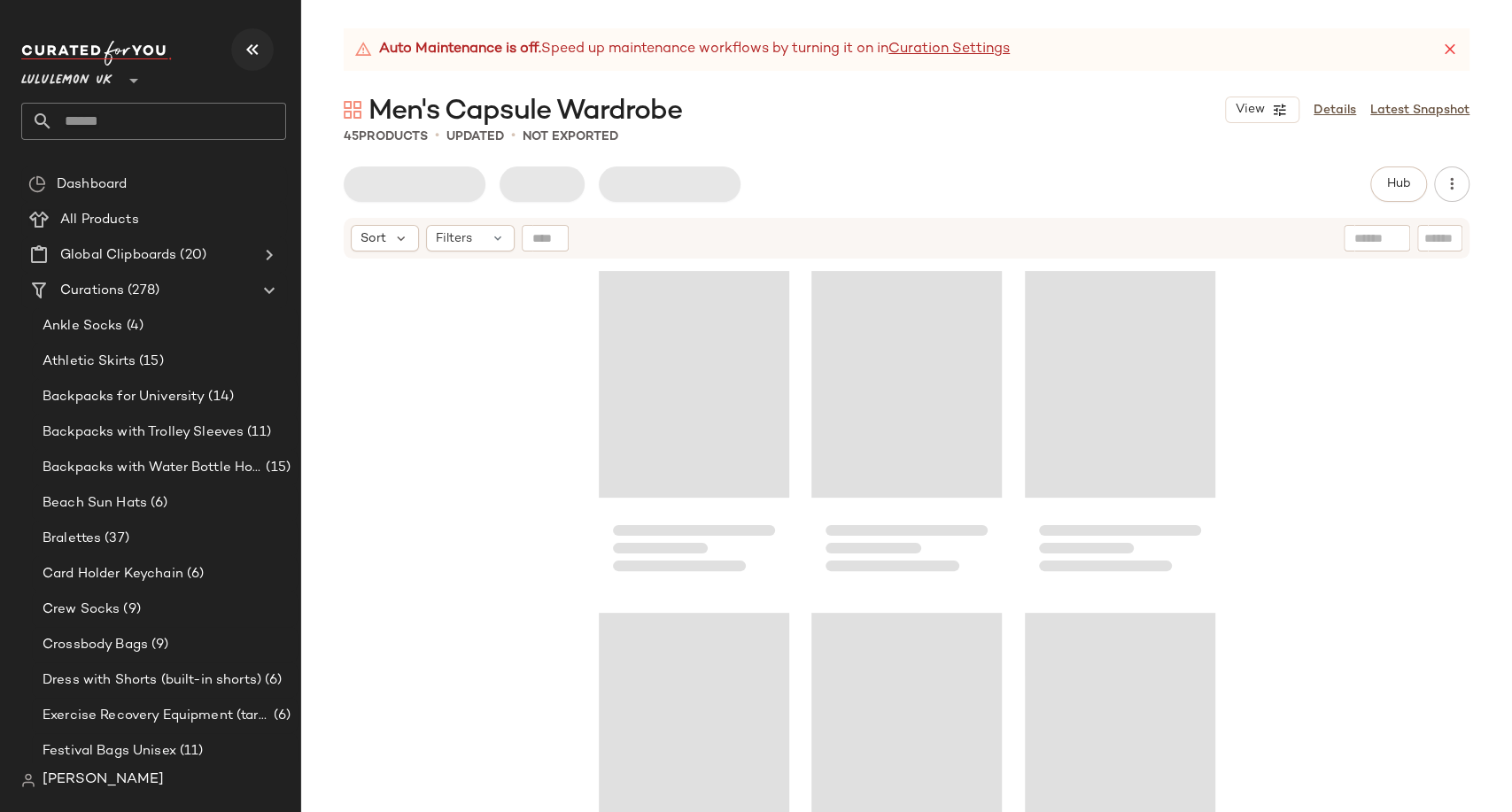
click at [242, 48] on icon "button" at bounding box center [252, 49] width 21 height 21
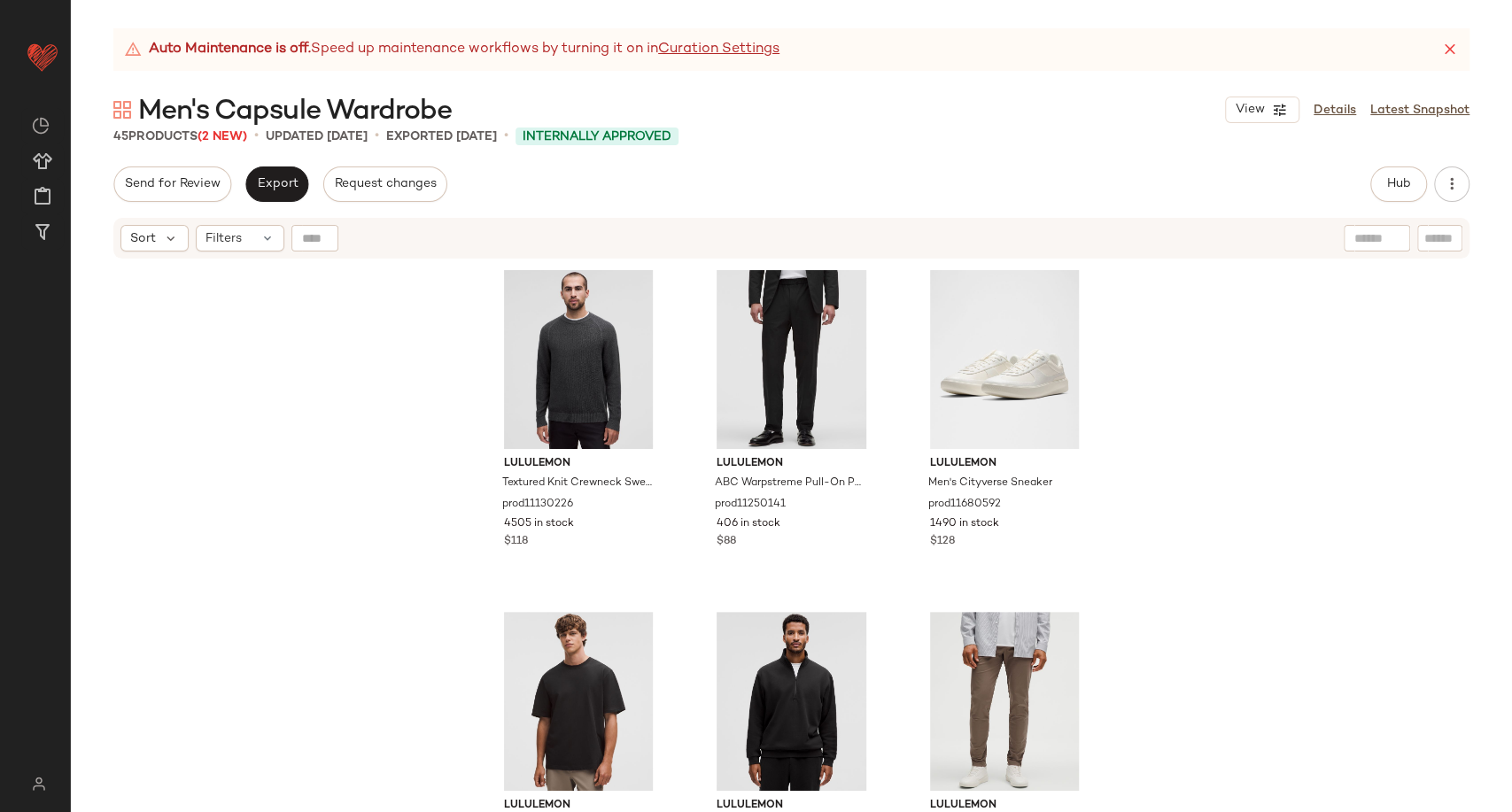
click at [273, 376] on div "lululemon Textured Knit Crewneck Sweater prod11130226 4505 in stock $118 lulule…" at bounding box center [791, 559] width 1441 height 596
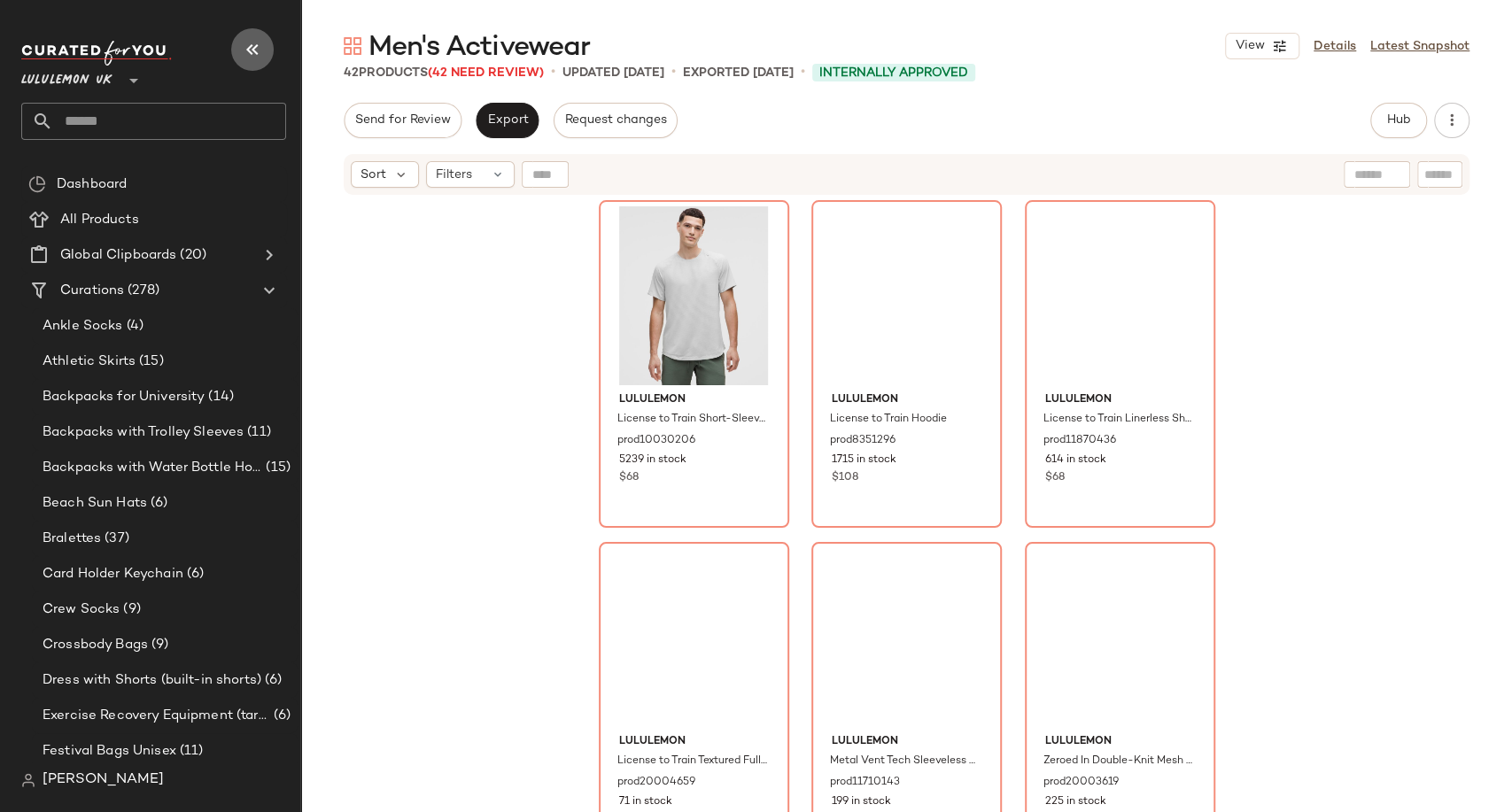
click at [249, 46] on icon "button" at bounding box center [252, 49] width 21 height 21
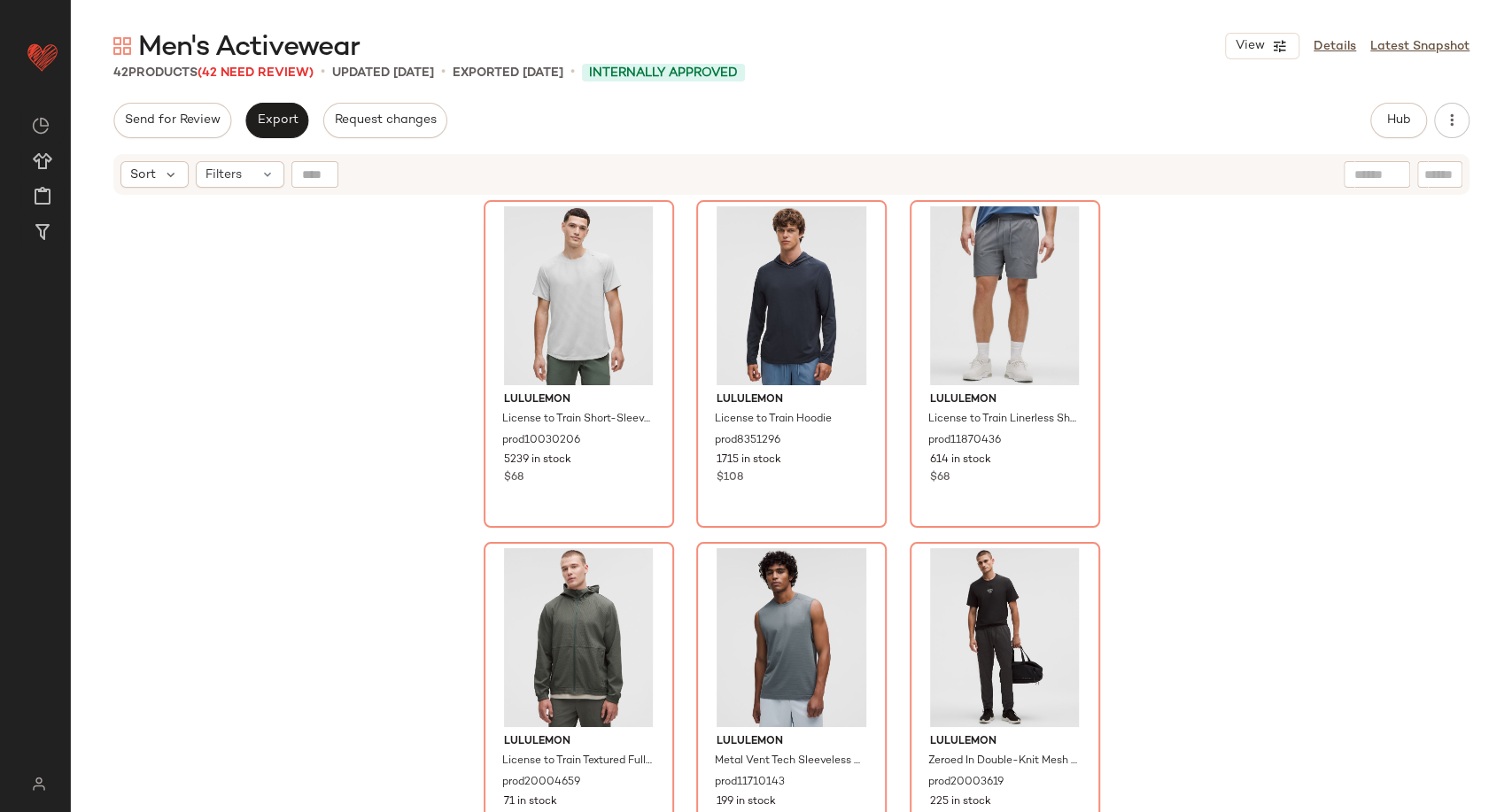
click at [241, 384] on div "lululemon License to Train Short-Sleeve Shirt prod10030206 5239 in stock $68 lu…" at bounding box center [791, 527] width 1441 height 660
click at [1340, 51] on link "Details" at bounding box center [1335, 46] width 43 height 19
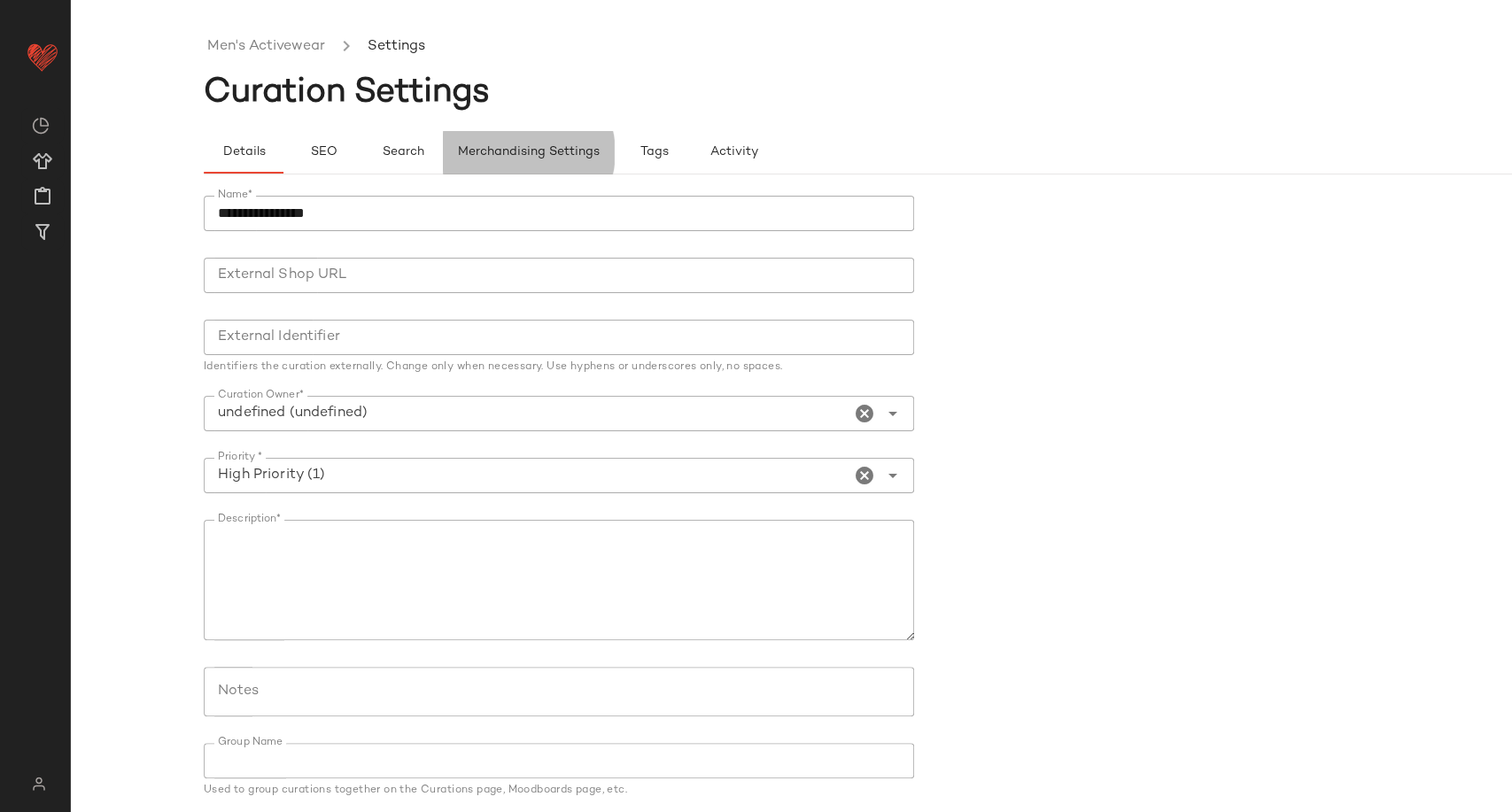
click at [558, 156] on span "Merchandising Settings" at bounding box center [528, 152] width 142 height 14
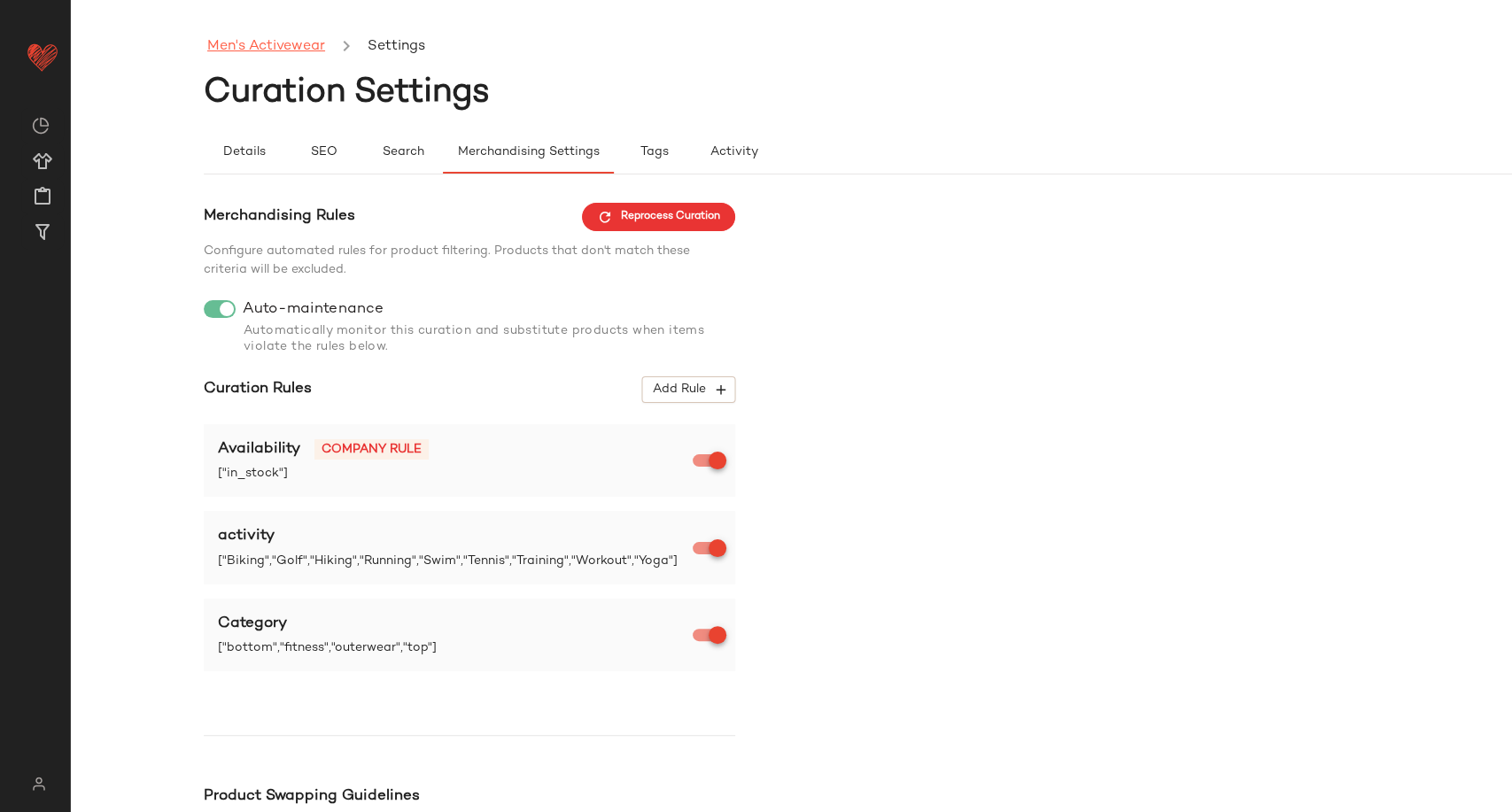
click at [264, 50] on link "Men's Activewear" at bounding box center [266, 47] width 118 height 23
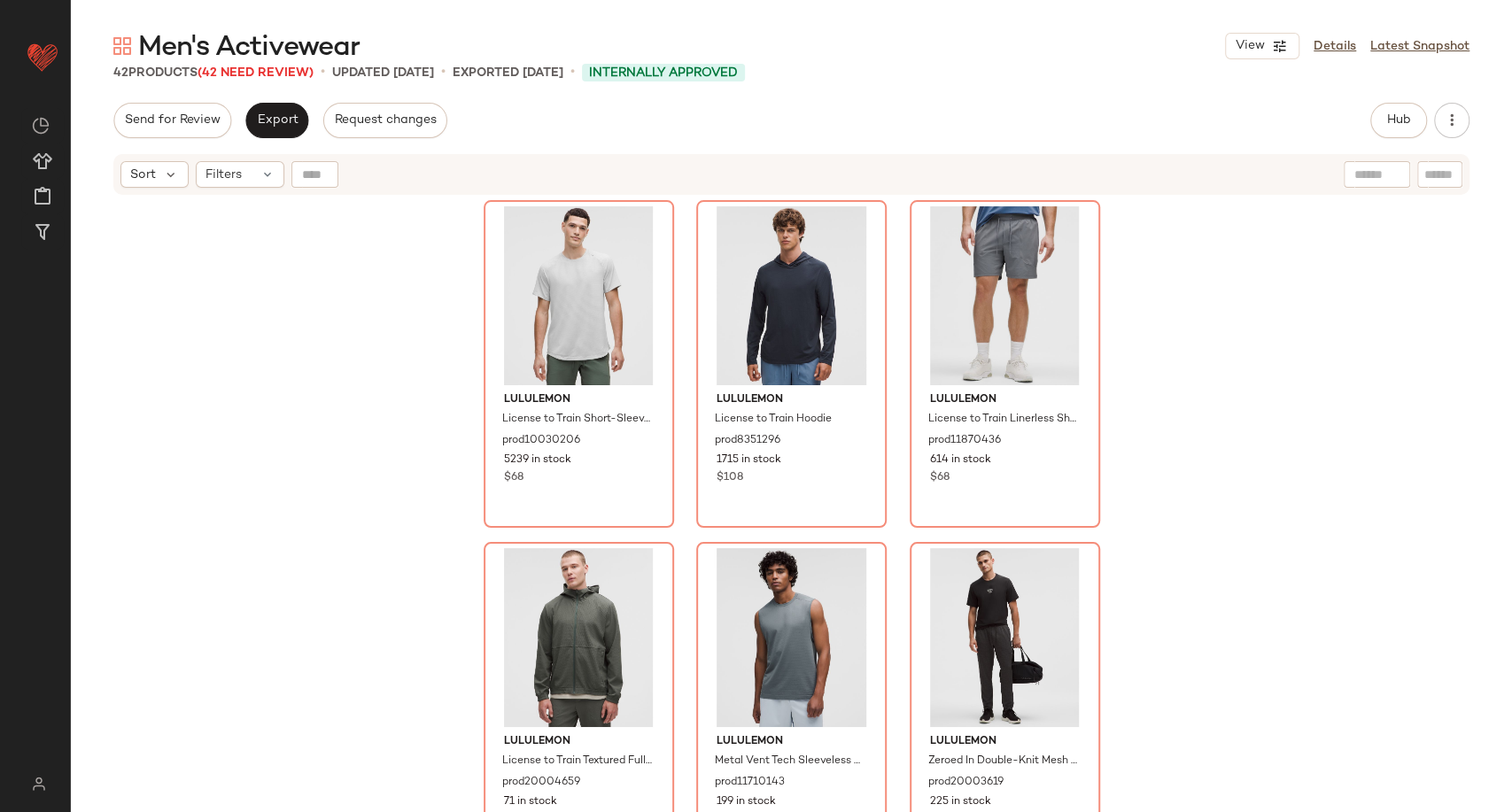
click at [348, 455] on div "lululemon License to Train Short-Sleeve Shirt prod10030206 5239 in stock $68 lu…" at bounding box center [791, 527] width 1441 height 660
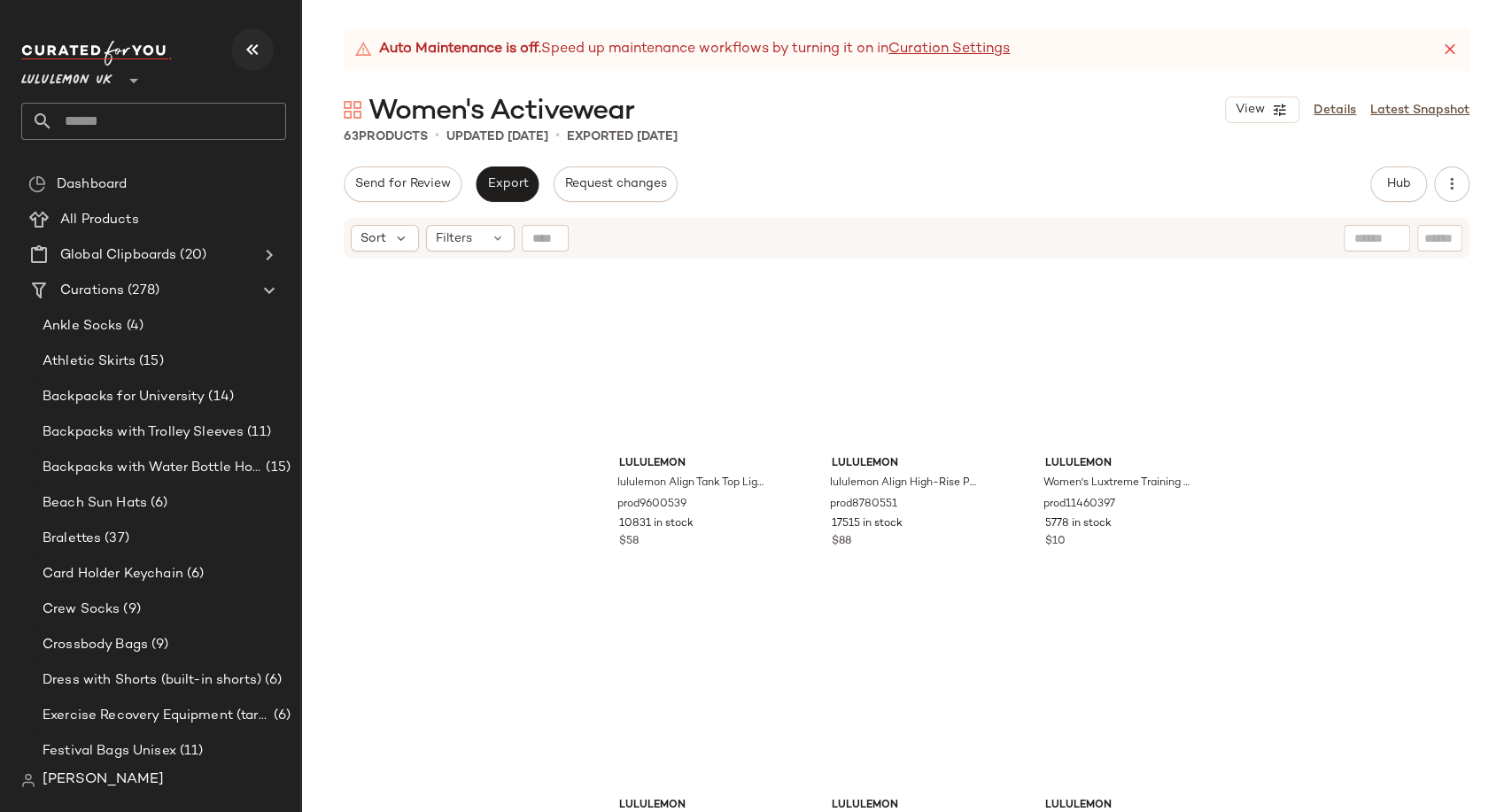
click at [252, 53] on icon "button" at bounding box center [252, 49] width 21 height 21
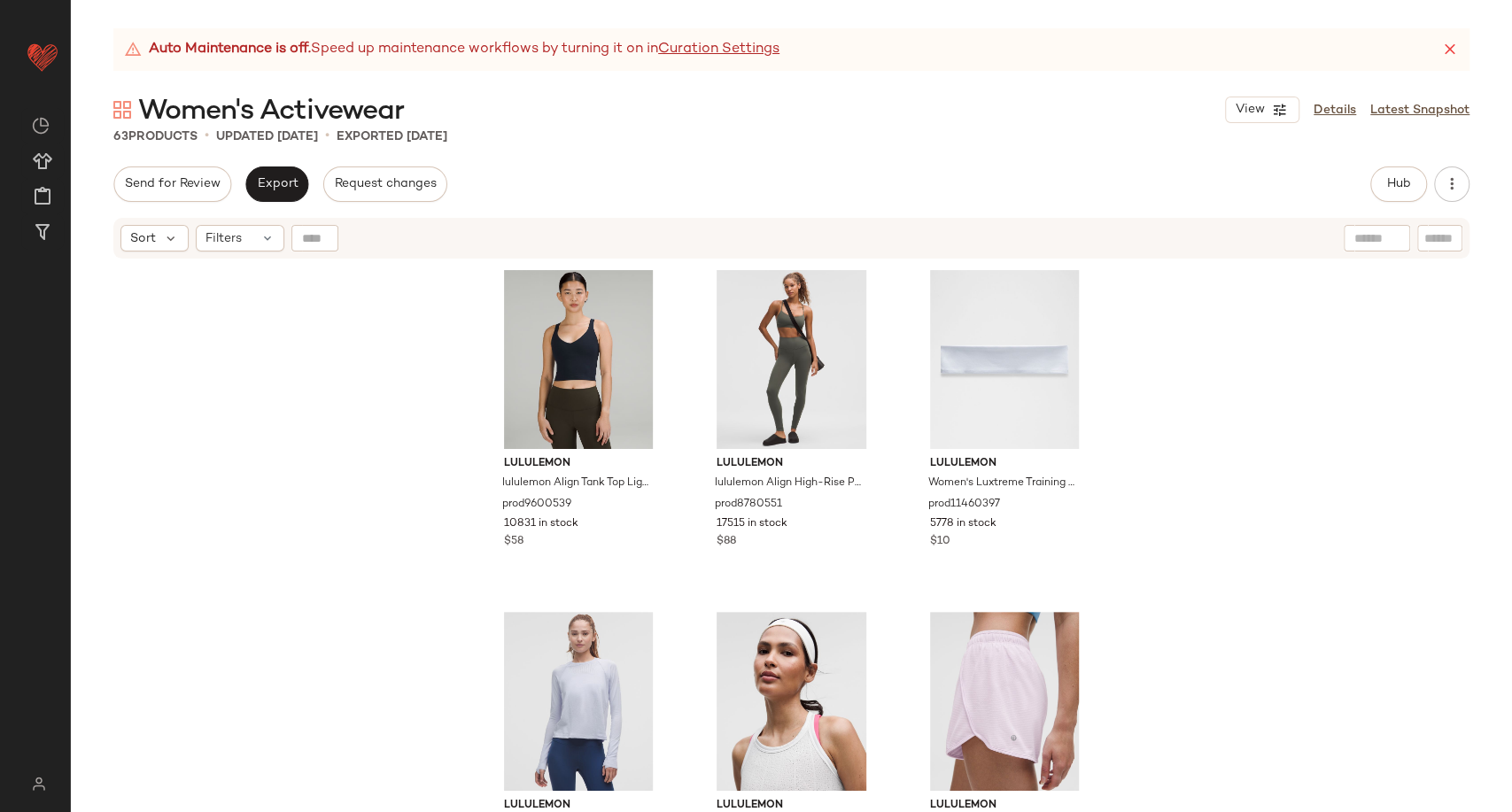
click at [363, 434] on div "lululemon lululemon Align Tank Top Light Support, A/B Cup prod9600539 10831 in …" at bounding box center [791, 559] width 1441 height 596
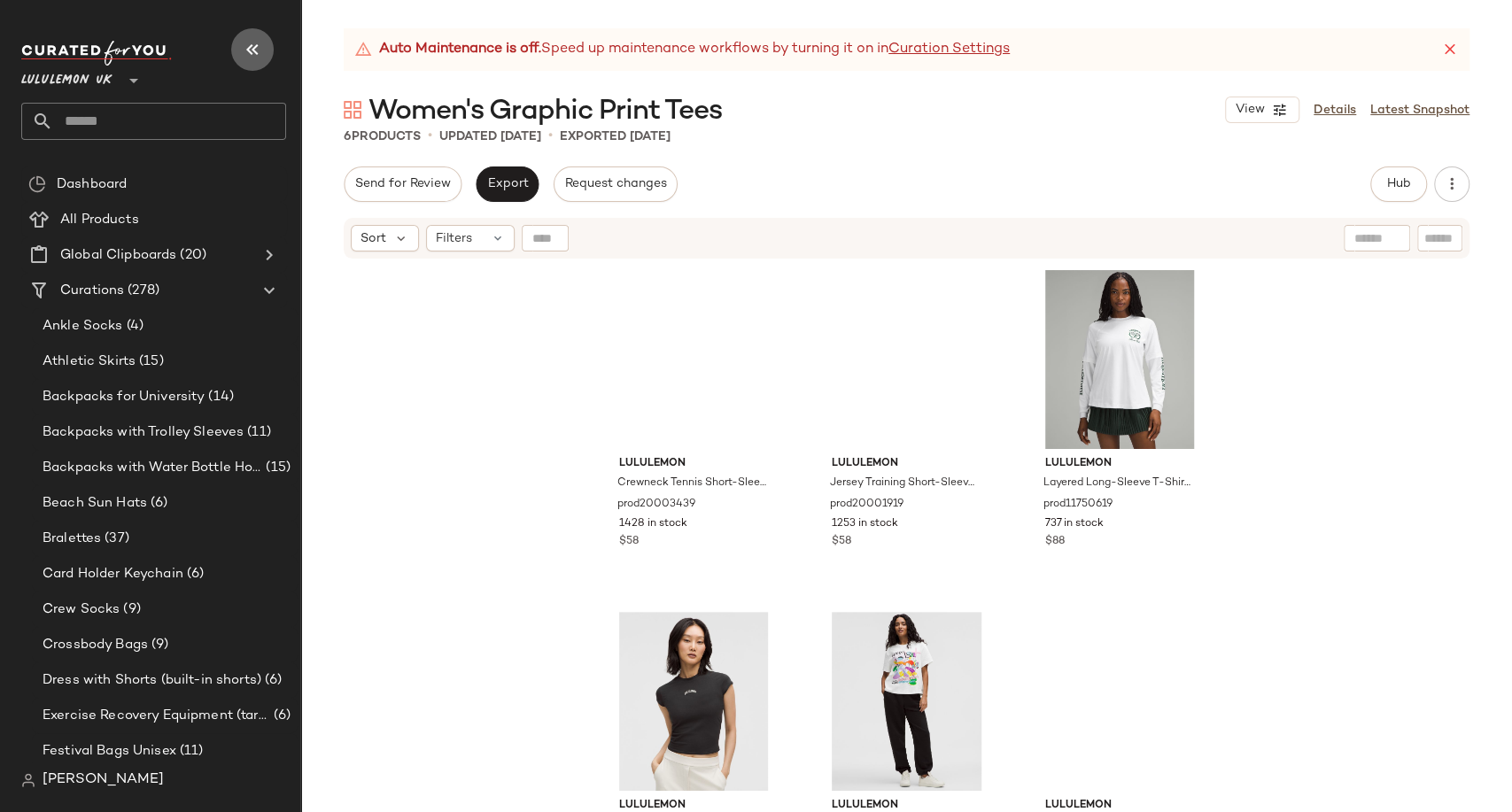
click at [251, 46] on icon "button" at bounding box center [252, 49] width 21 height 21
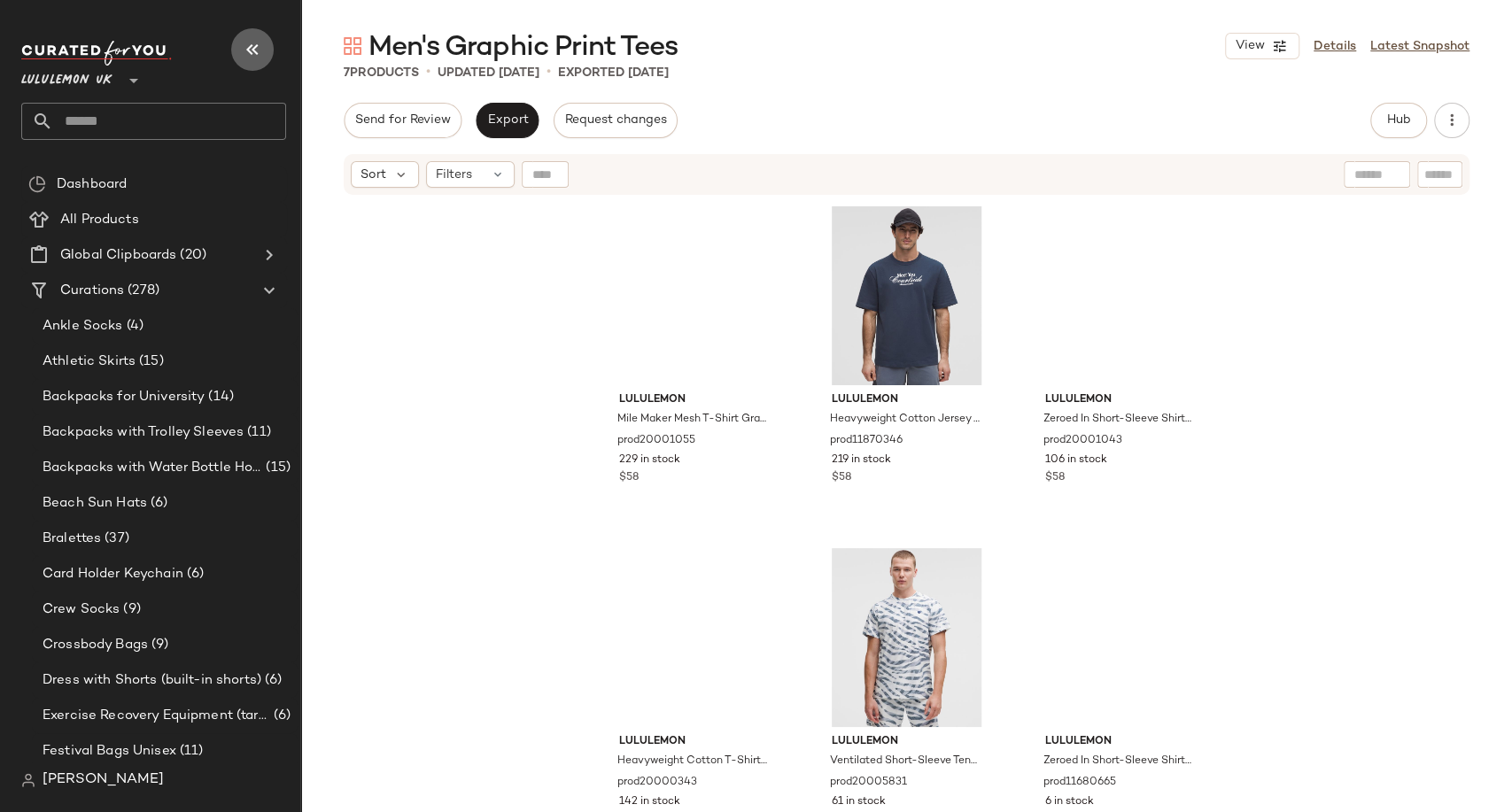
click at [255, 45] on icon "button" at bounding box center [252, 49] width 21 height 21
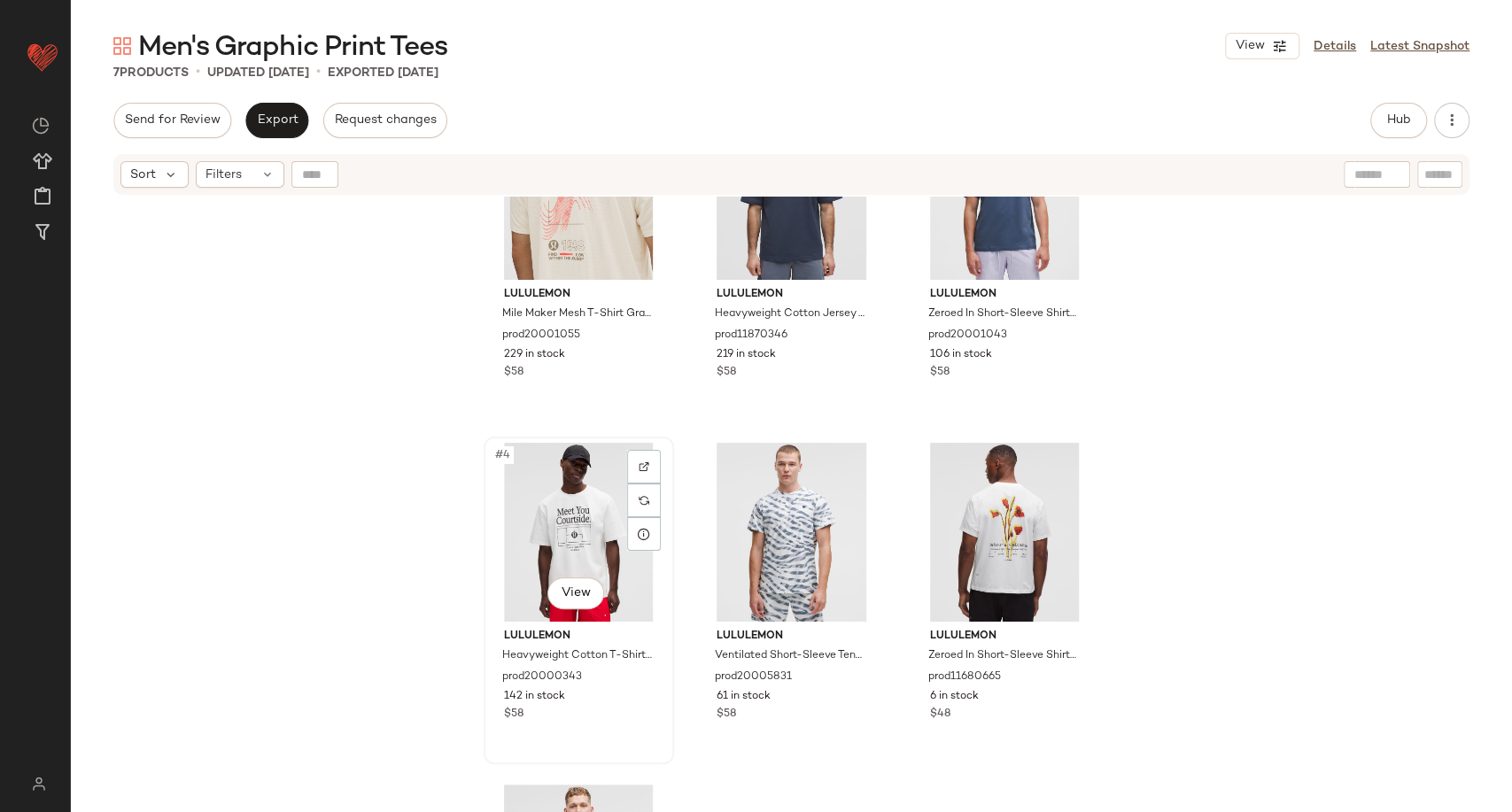
scroll to position [60, 0]
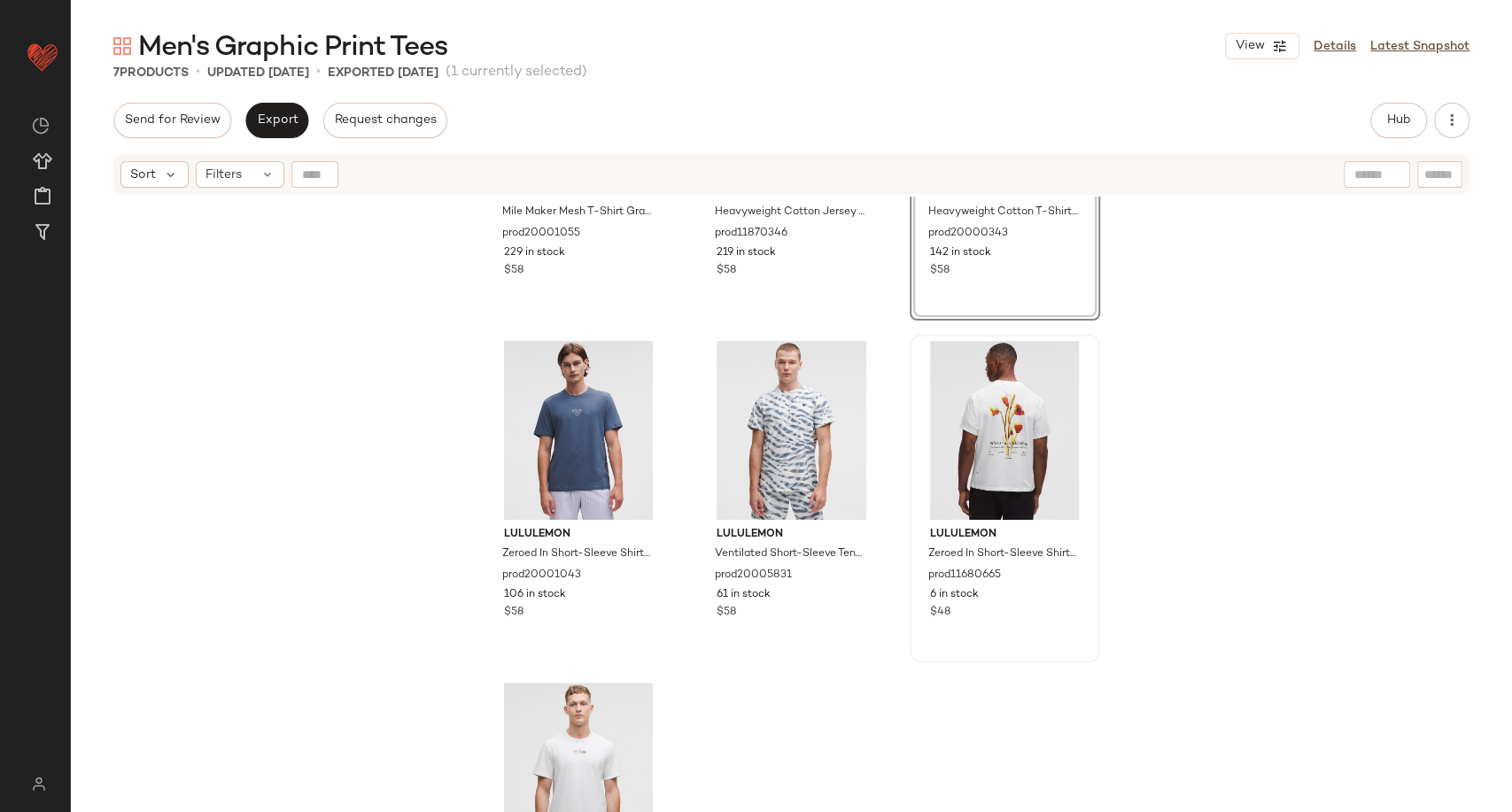
scroll to position [256, 0]
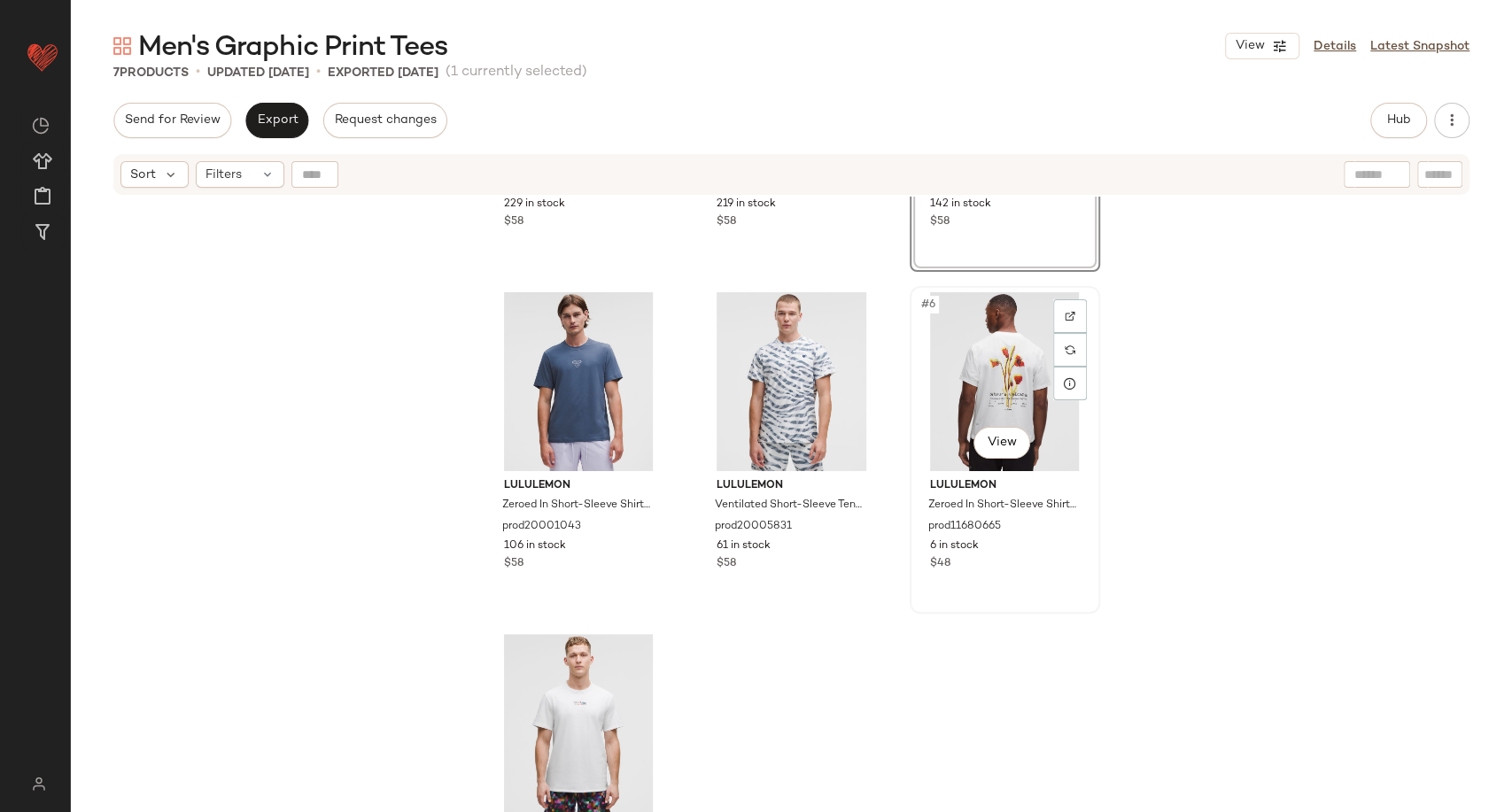
click at [956, 391] on div "#6 View" at bounding box center [1005, 382] width 178 height 179
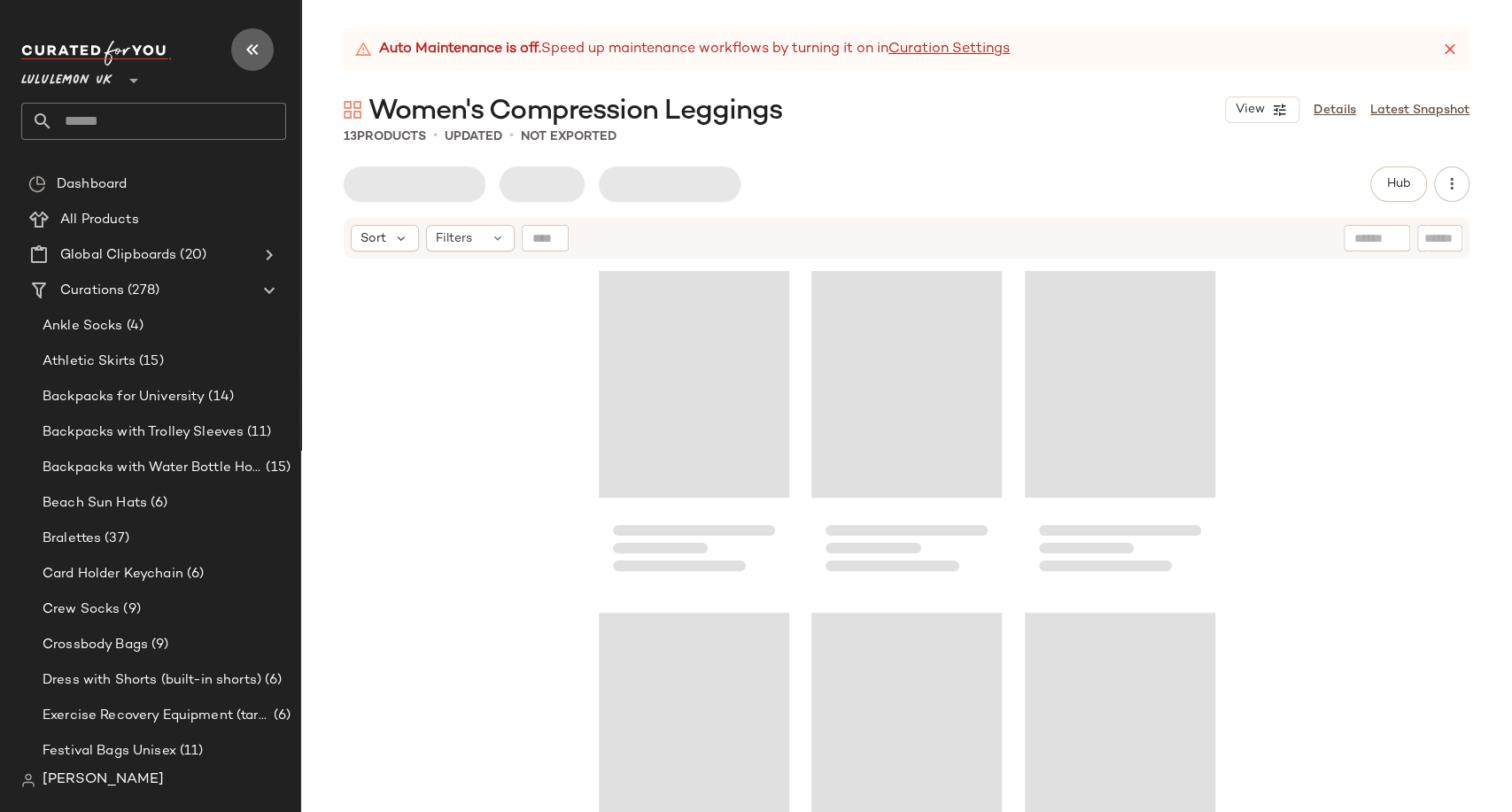
click at [249, 59] on icon "button" at bounding box center [252, 49] width 21 height 21
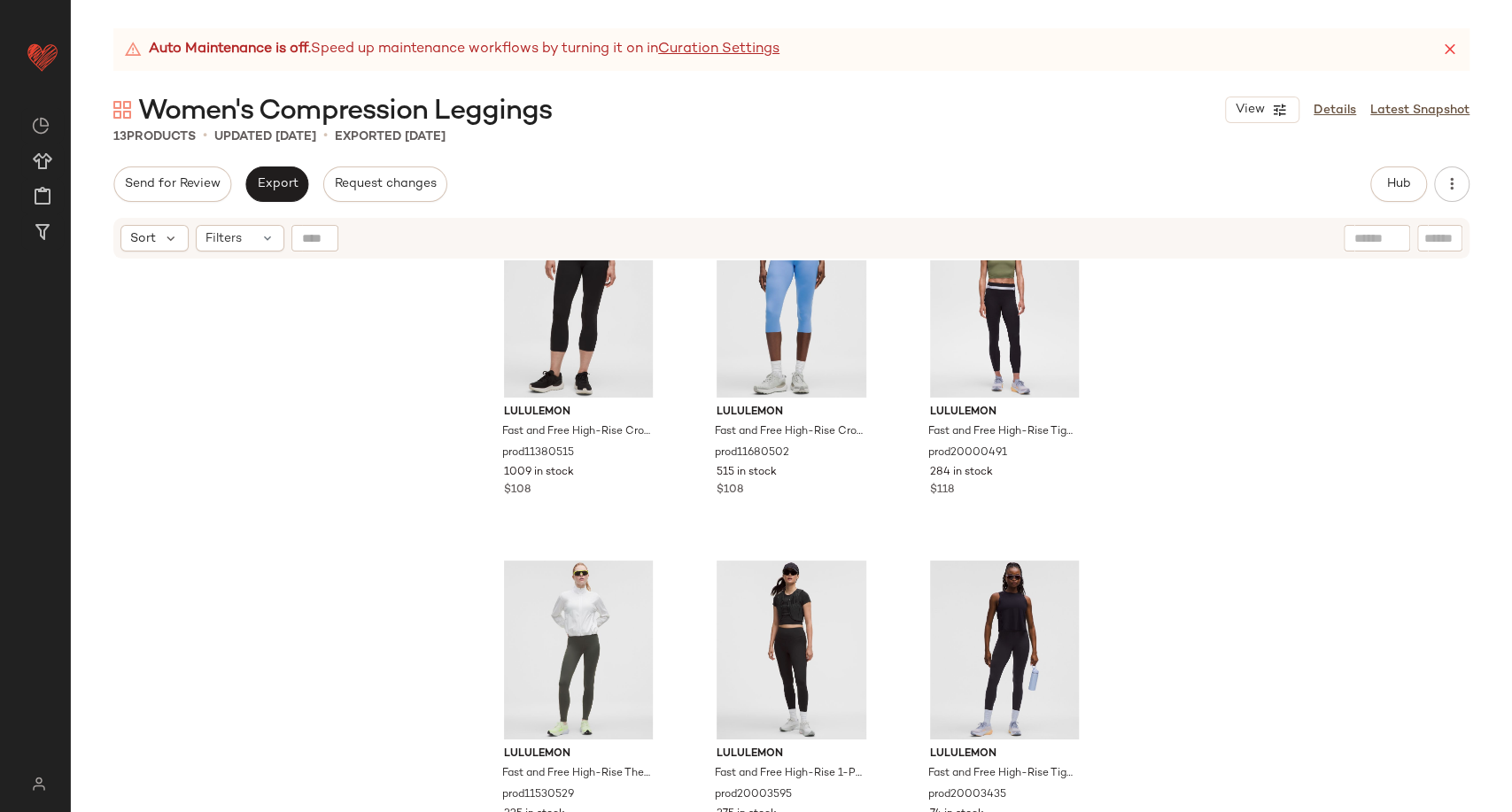
scroll to position [506, 0]
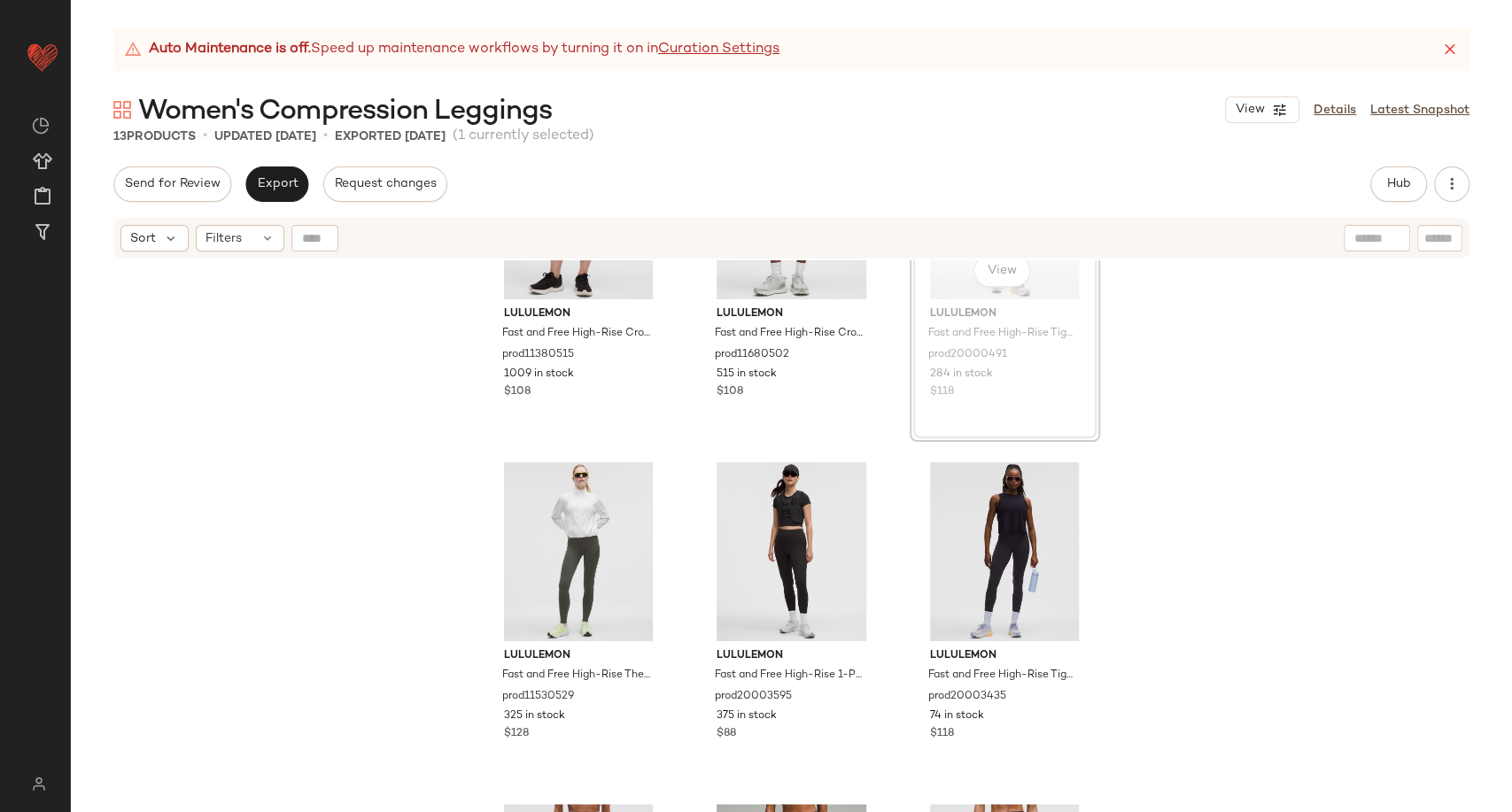
scroll to position [499, 0]
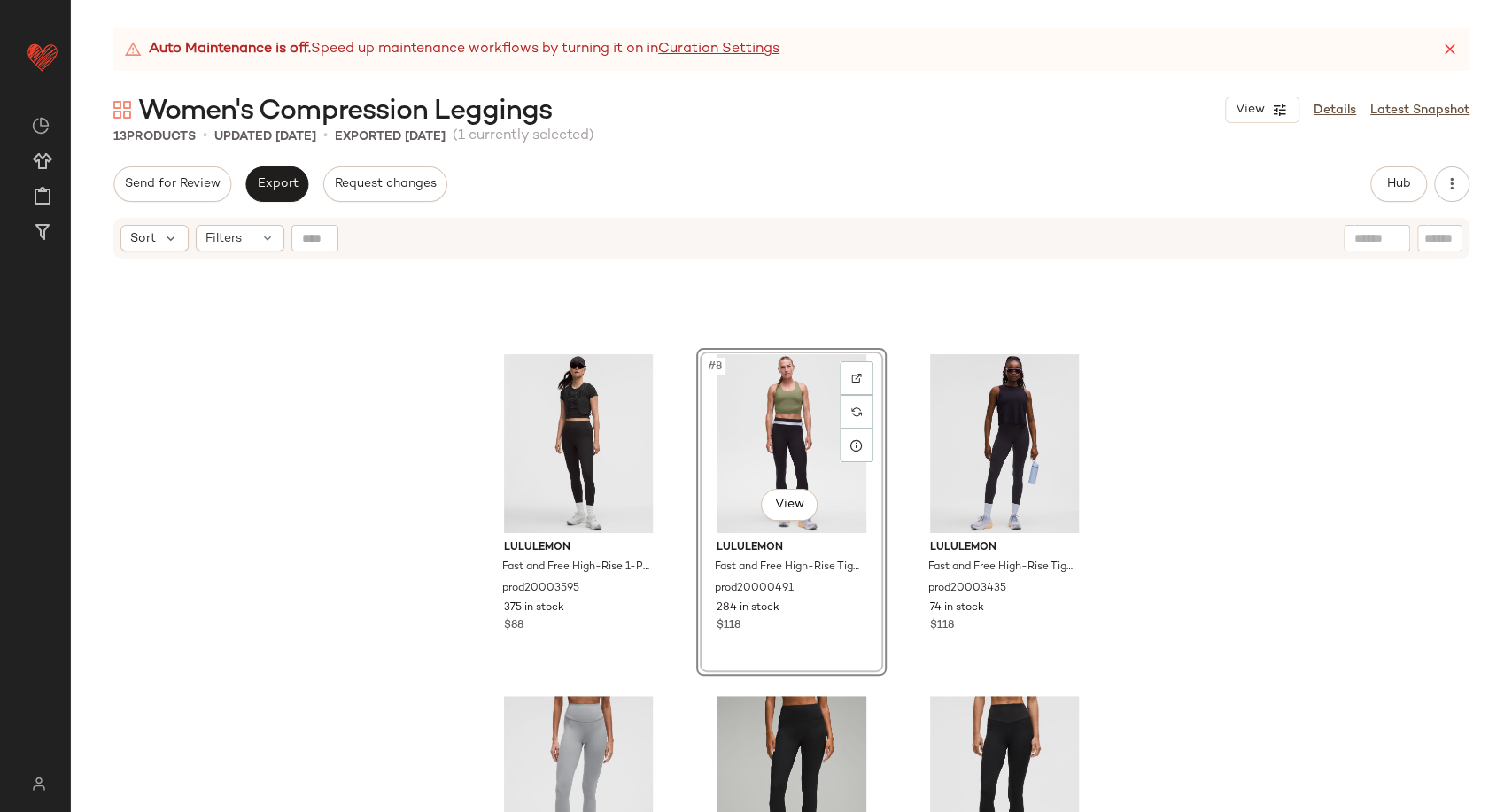
scroll to position [794, 0]
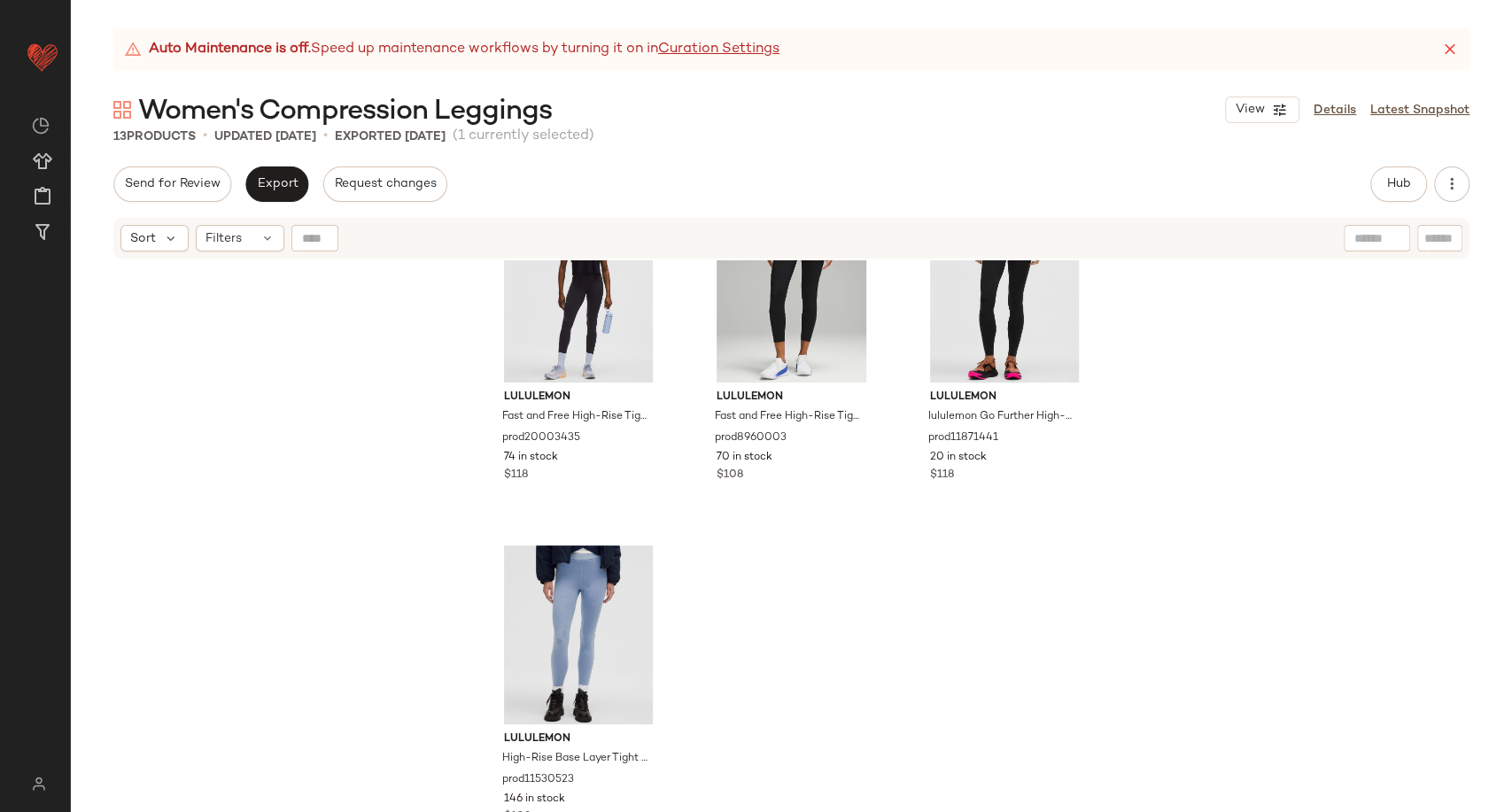
scroll to position [1116, 0]
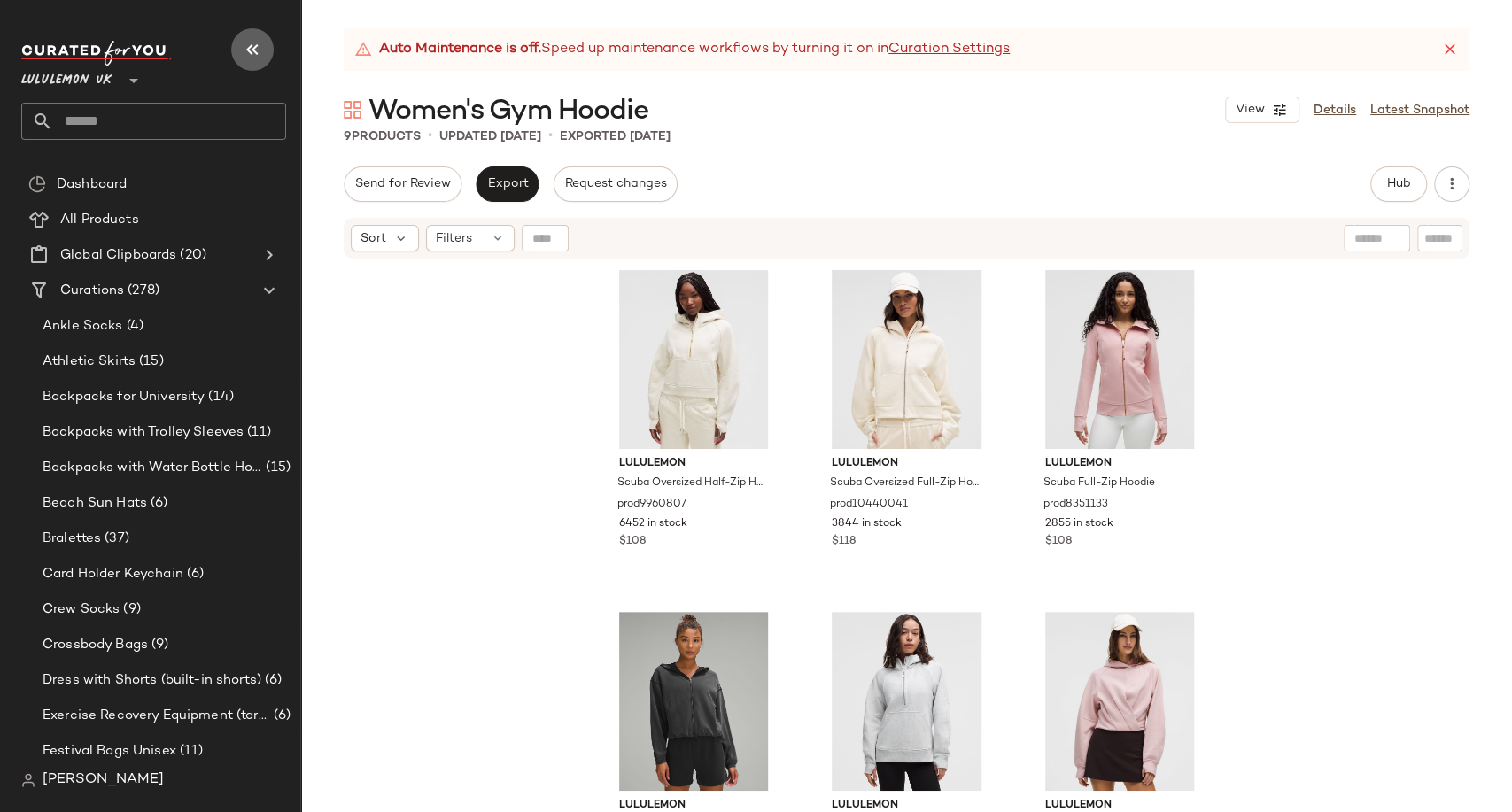
click at [252, 55] on icon "button" at bounding box center [252, 49] width 21 height 21
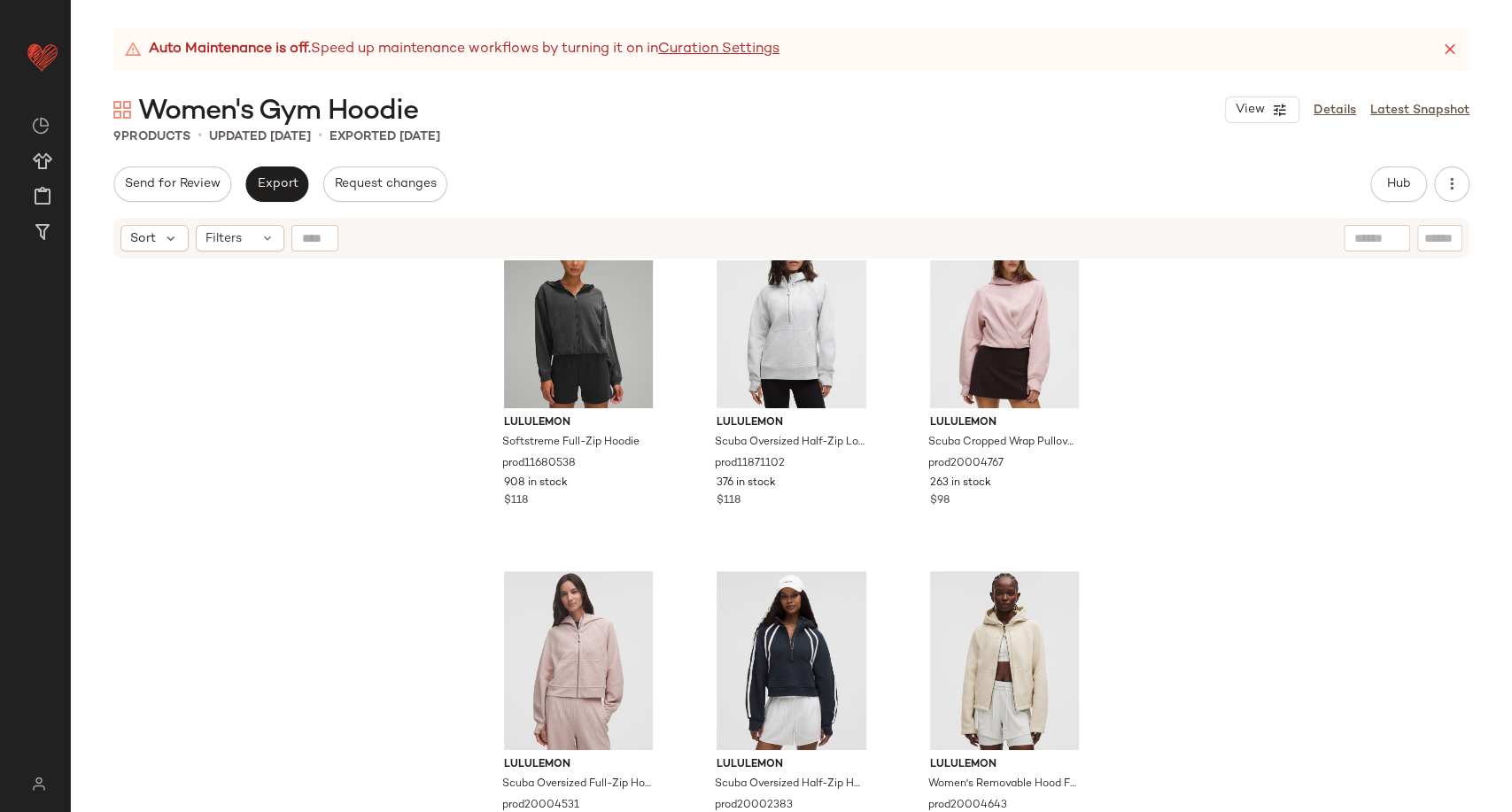
scroll to position [432, 0]
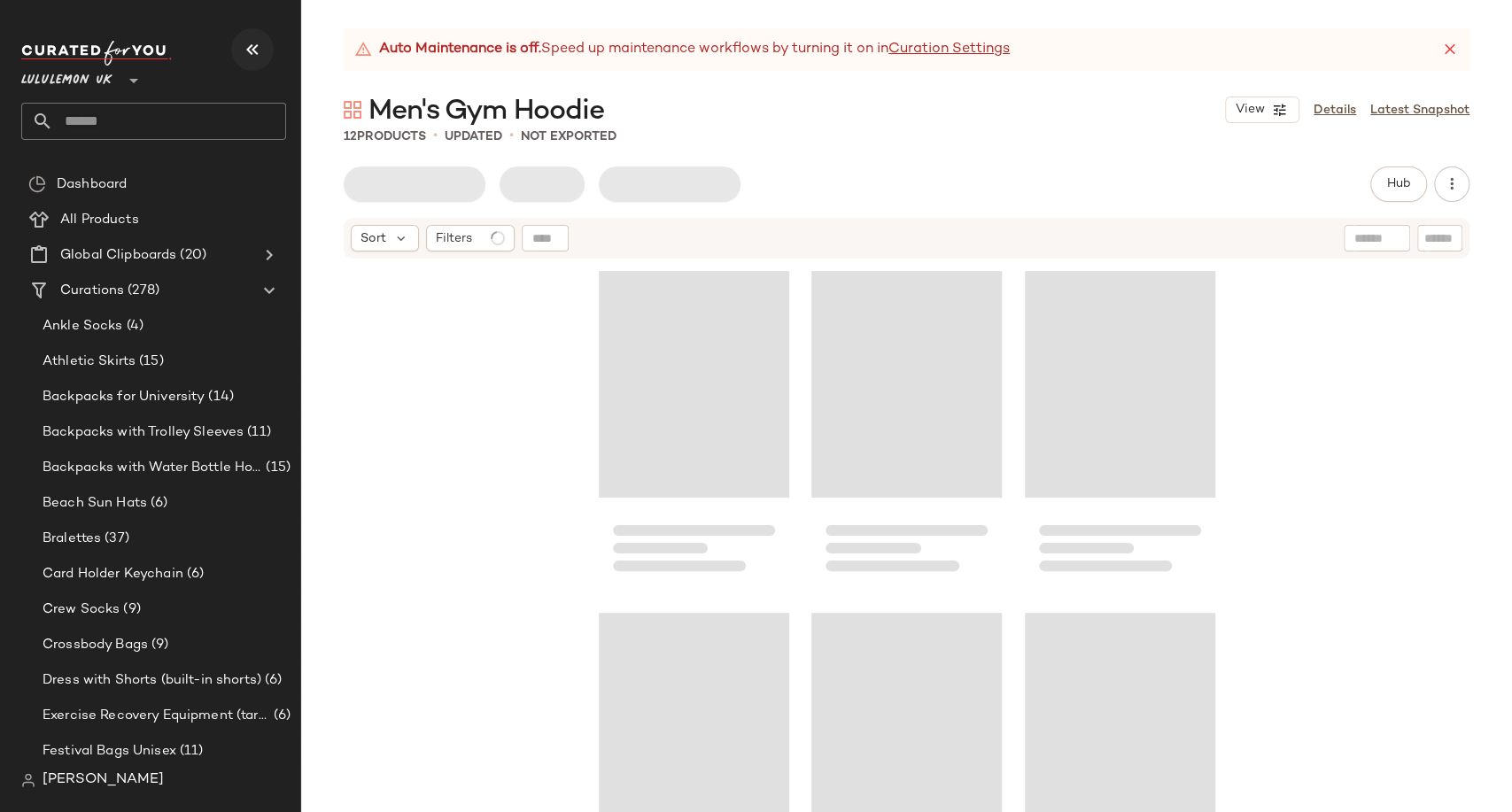
click at [235, 52] on button "button" at bounding box center [252, 50] width 43 height 43
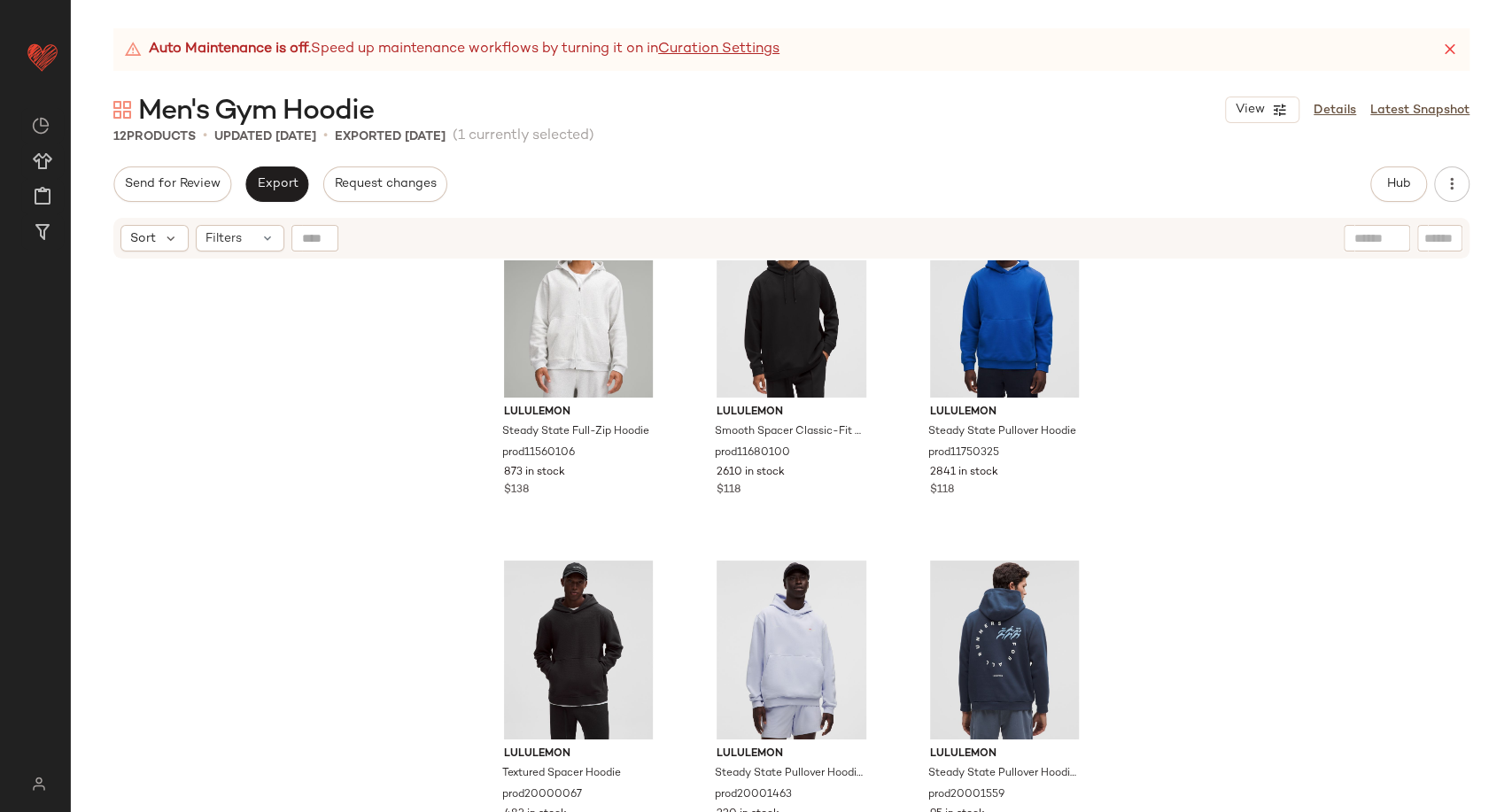
scroll to position [98, 0]
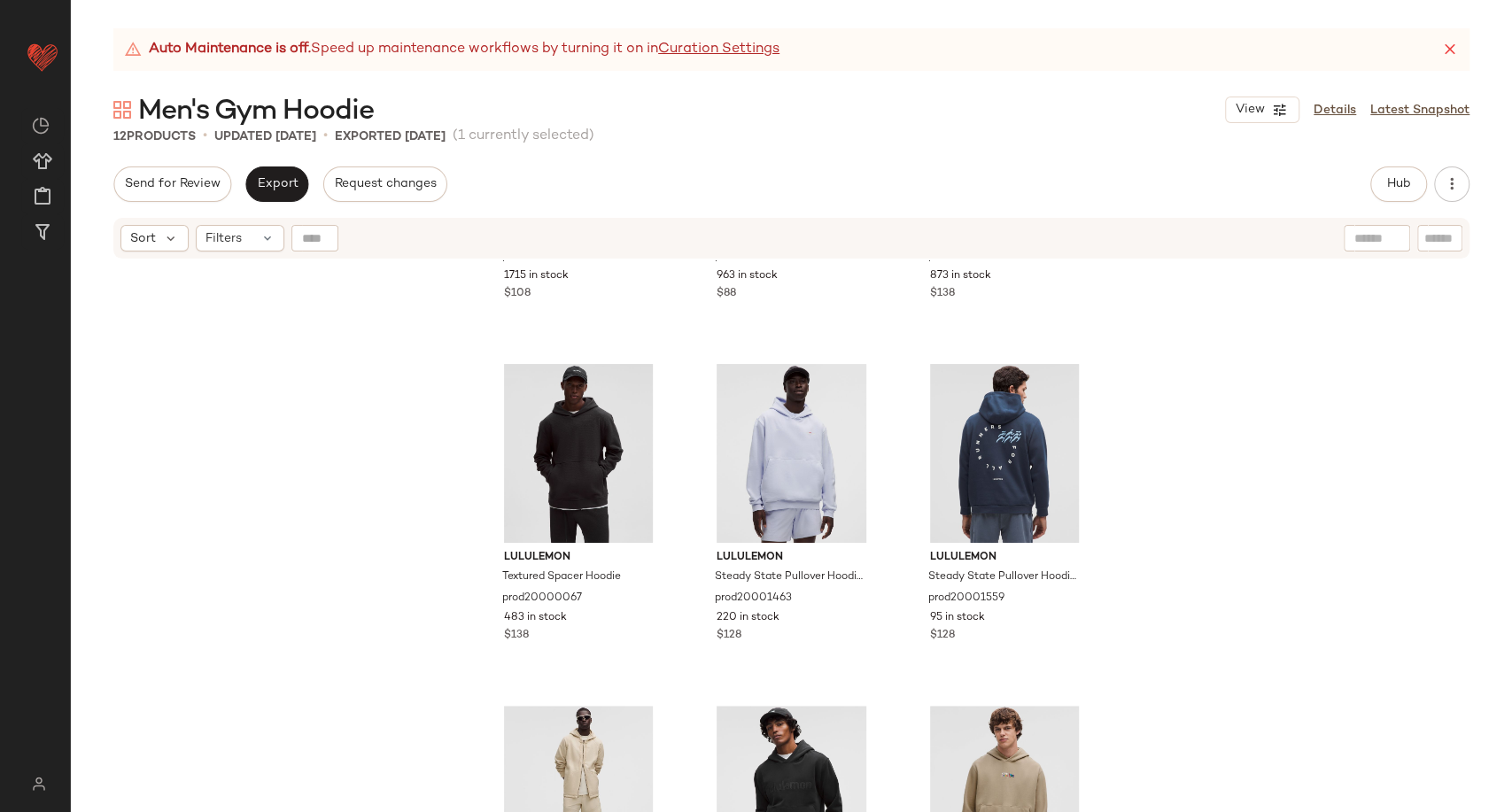
scroll to position [774, 0]
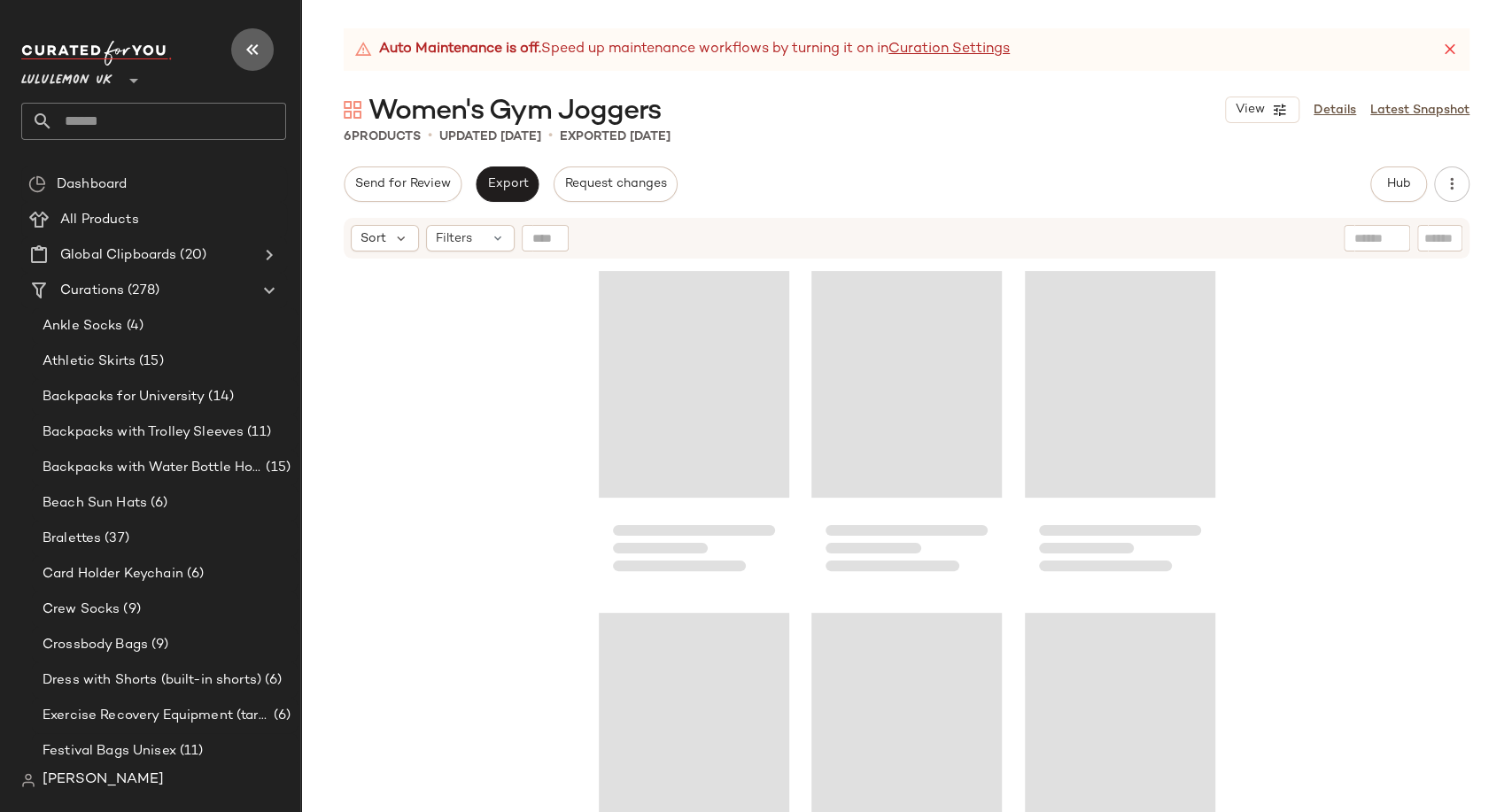
click at [249, 37] on button "button" at bounding box center [252, 50] width 43 height 43
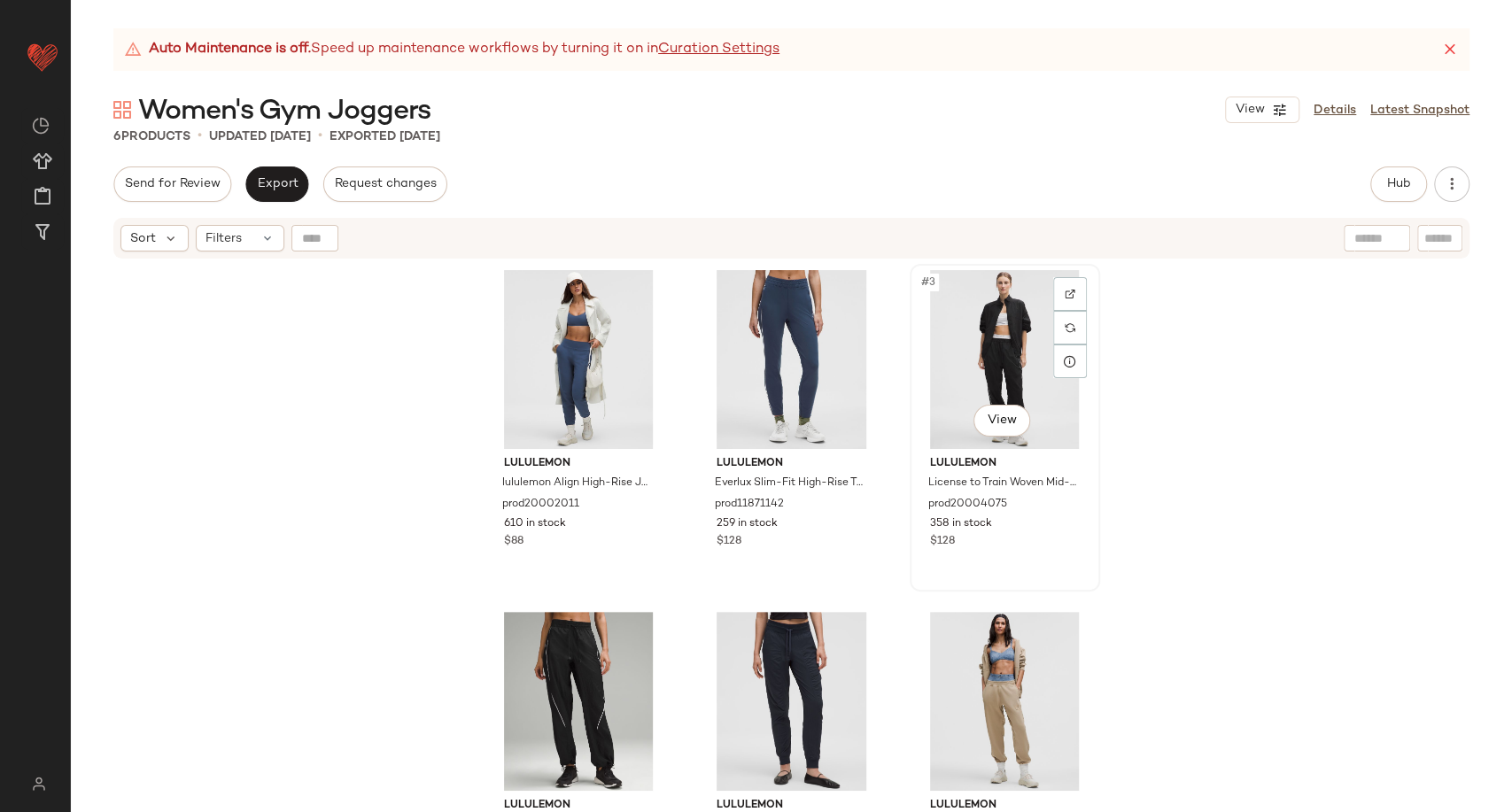
scroll to position [77, 0]
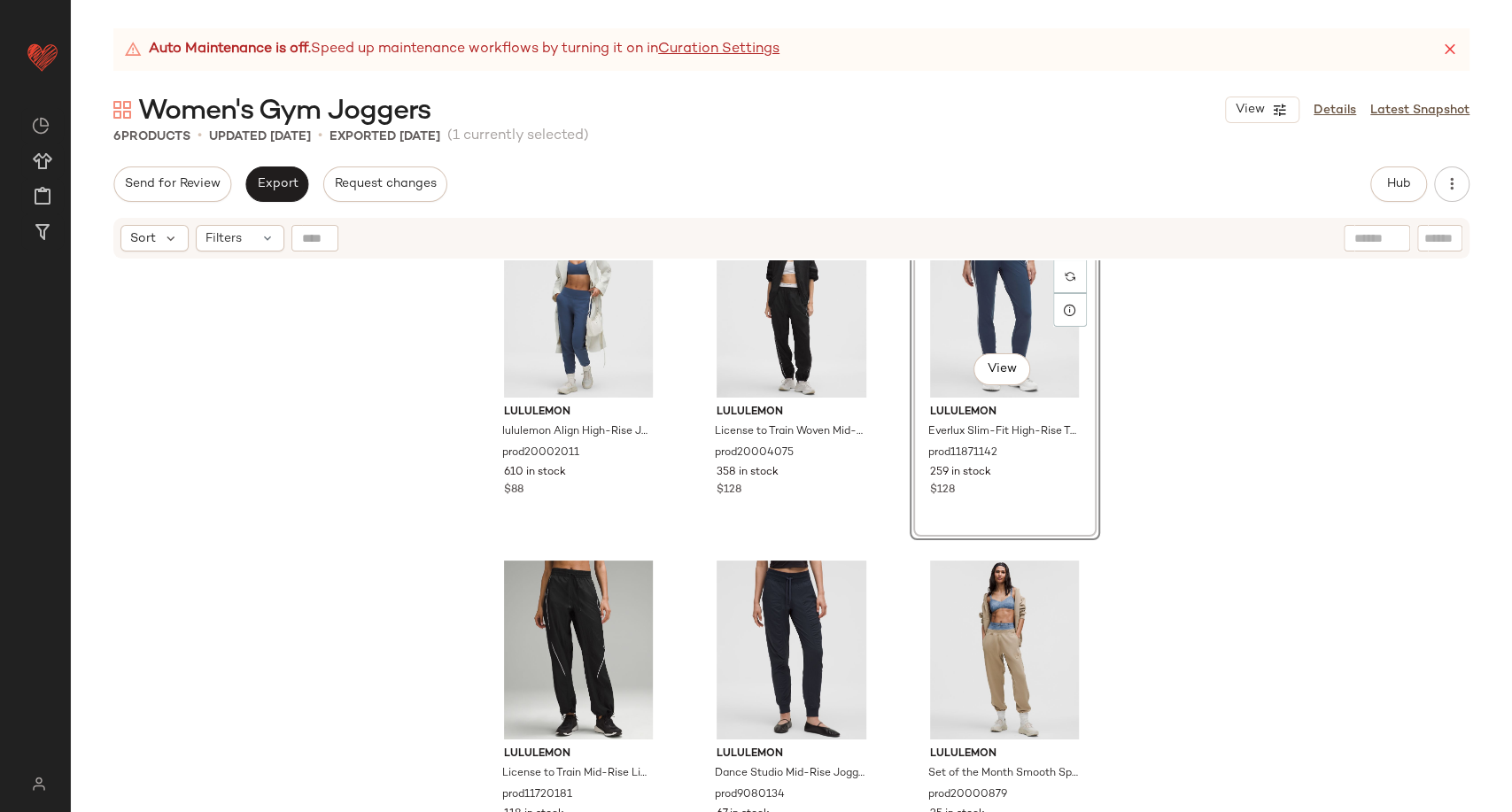
scroll to position [77, 0]
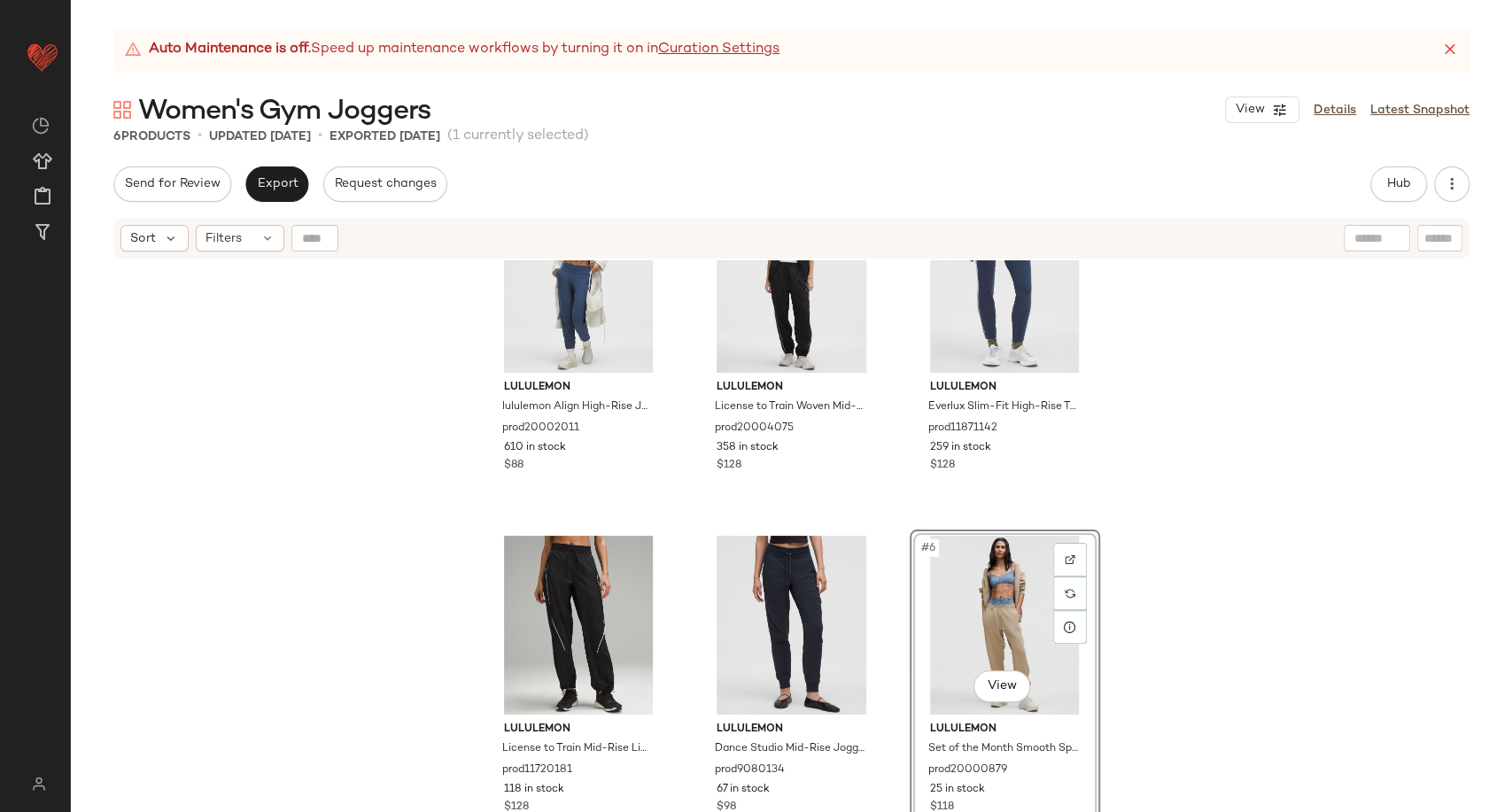
click at [1204, 623] on div "lululemon lululemon Align High-Rise Jogger Regular Fit prod20002011 610 in stoc…" at bounding box center [791, 559] width 1441 height 596
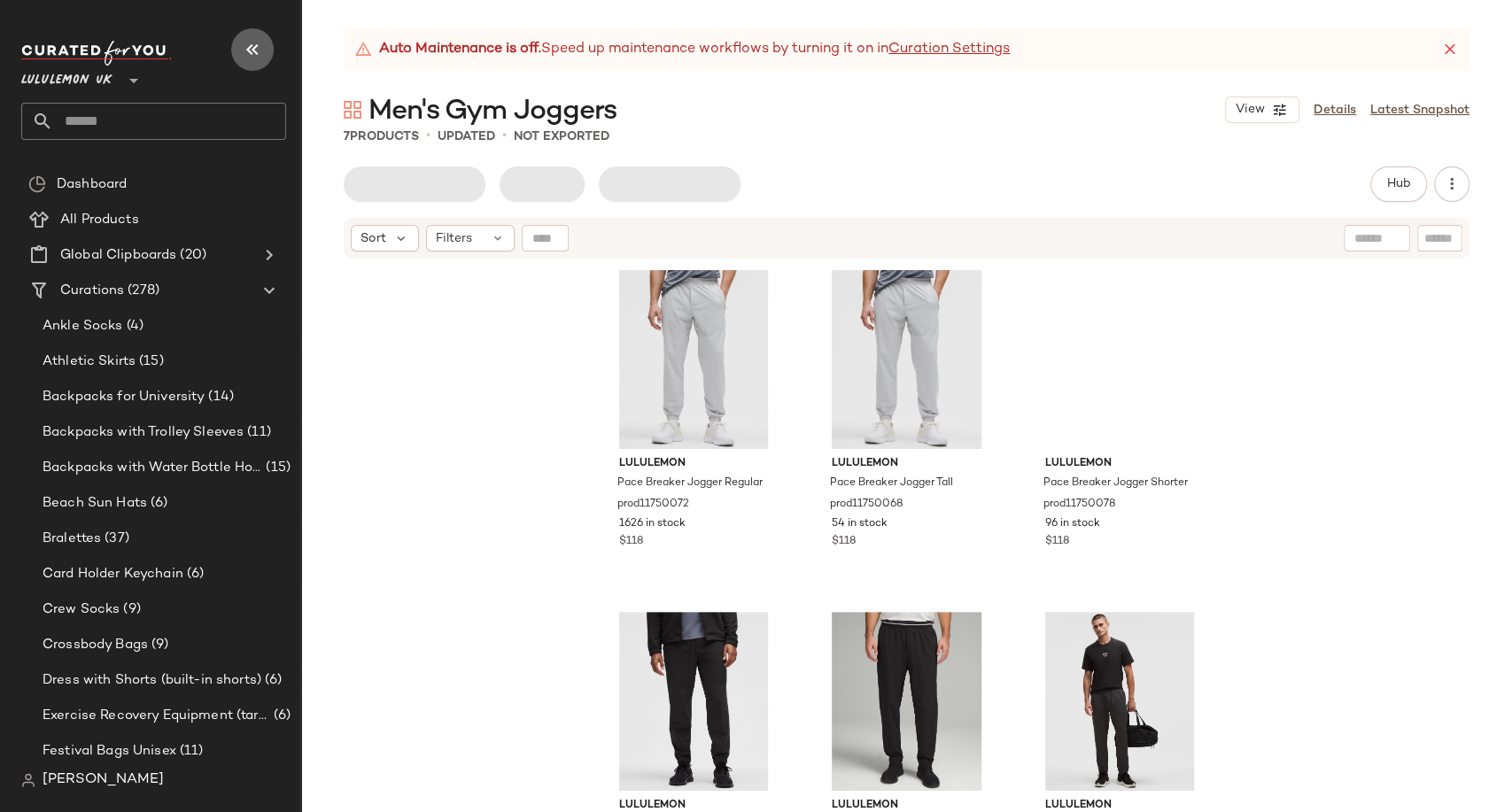
click at [254, 37] on button "button" at bounding box center [252, 50] width 43 height 43
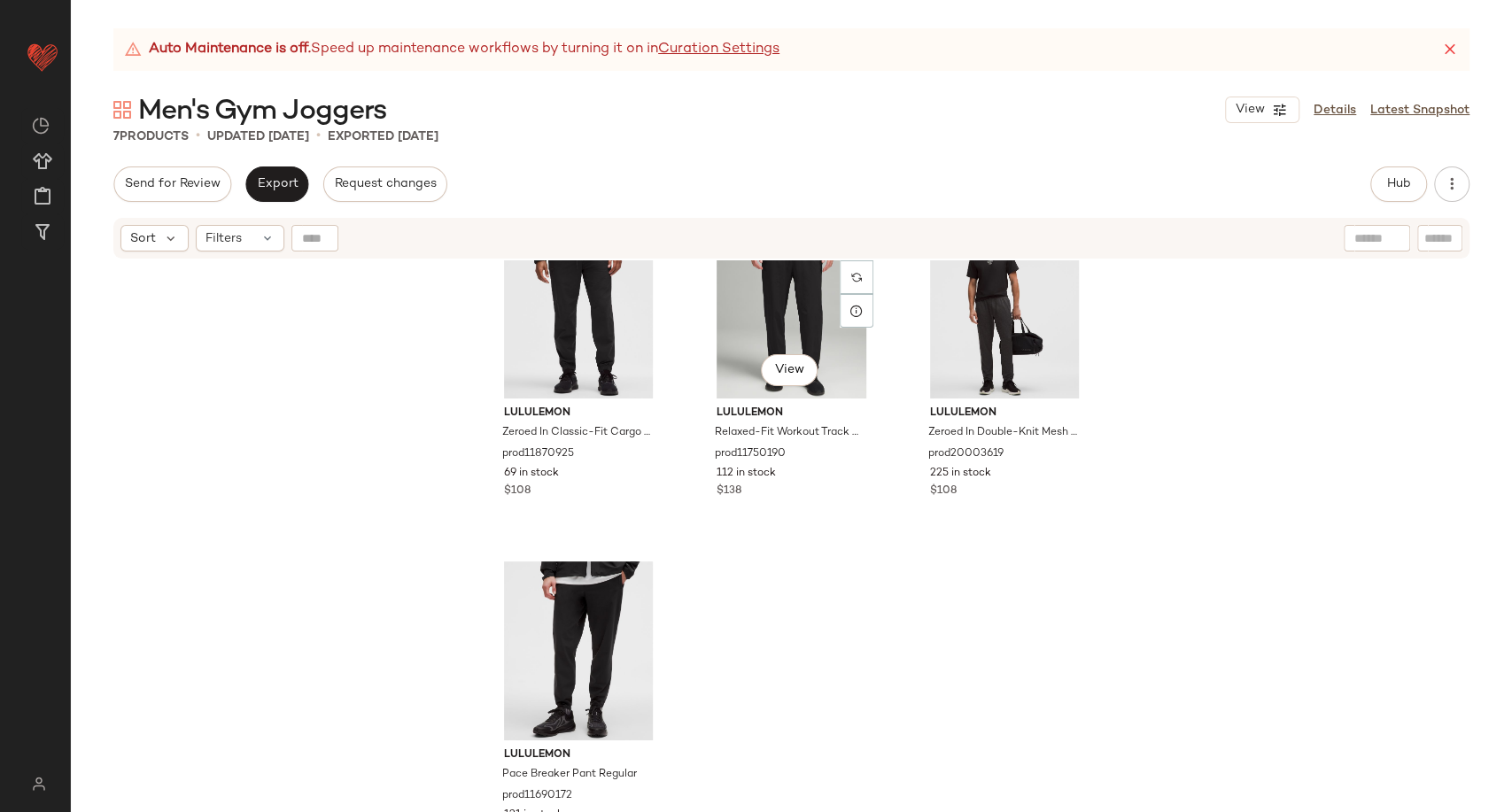
scroll to position [432, 0]
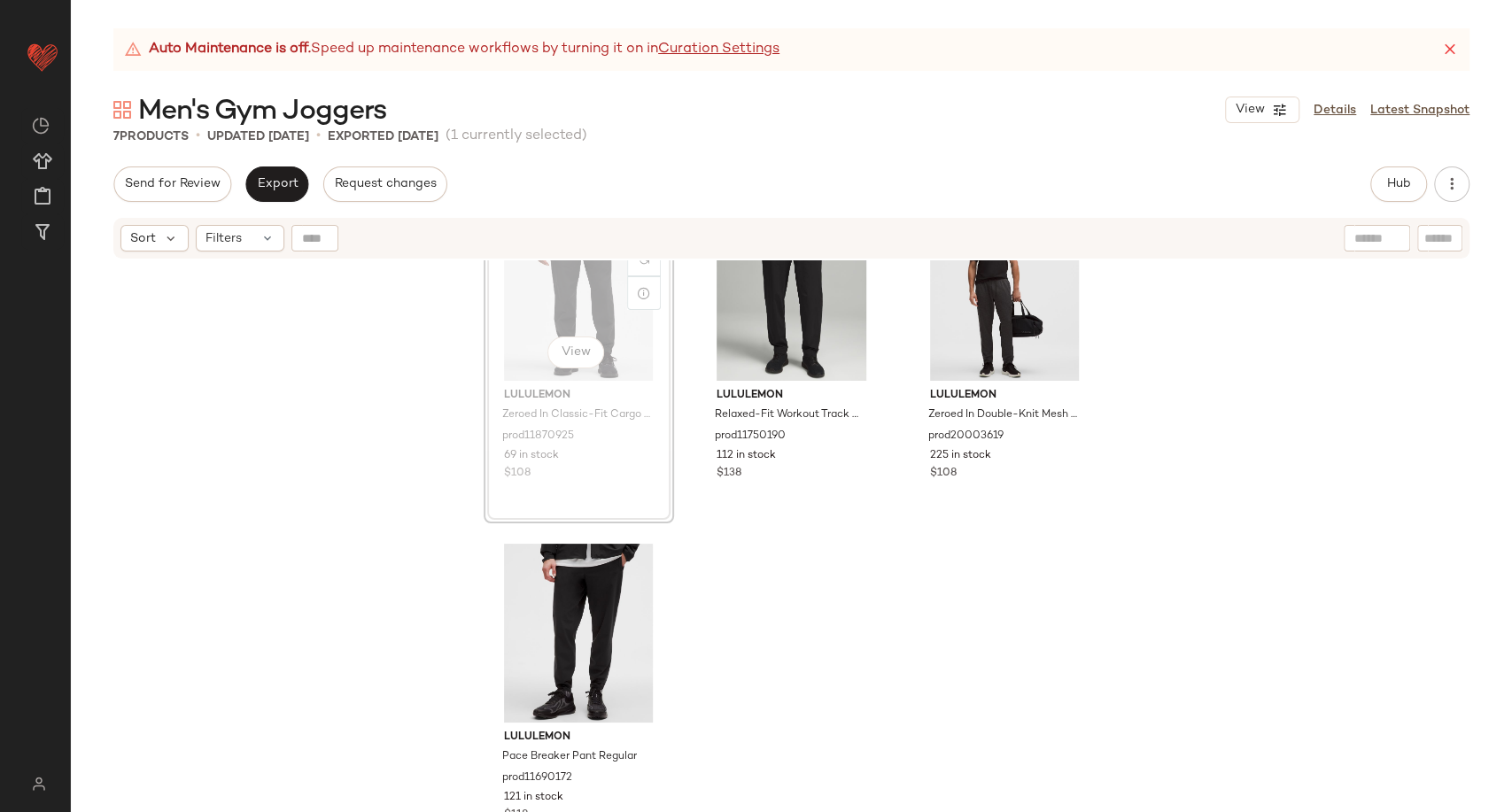
scroll to position [432, 0]
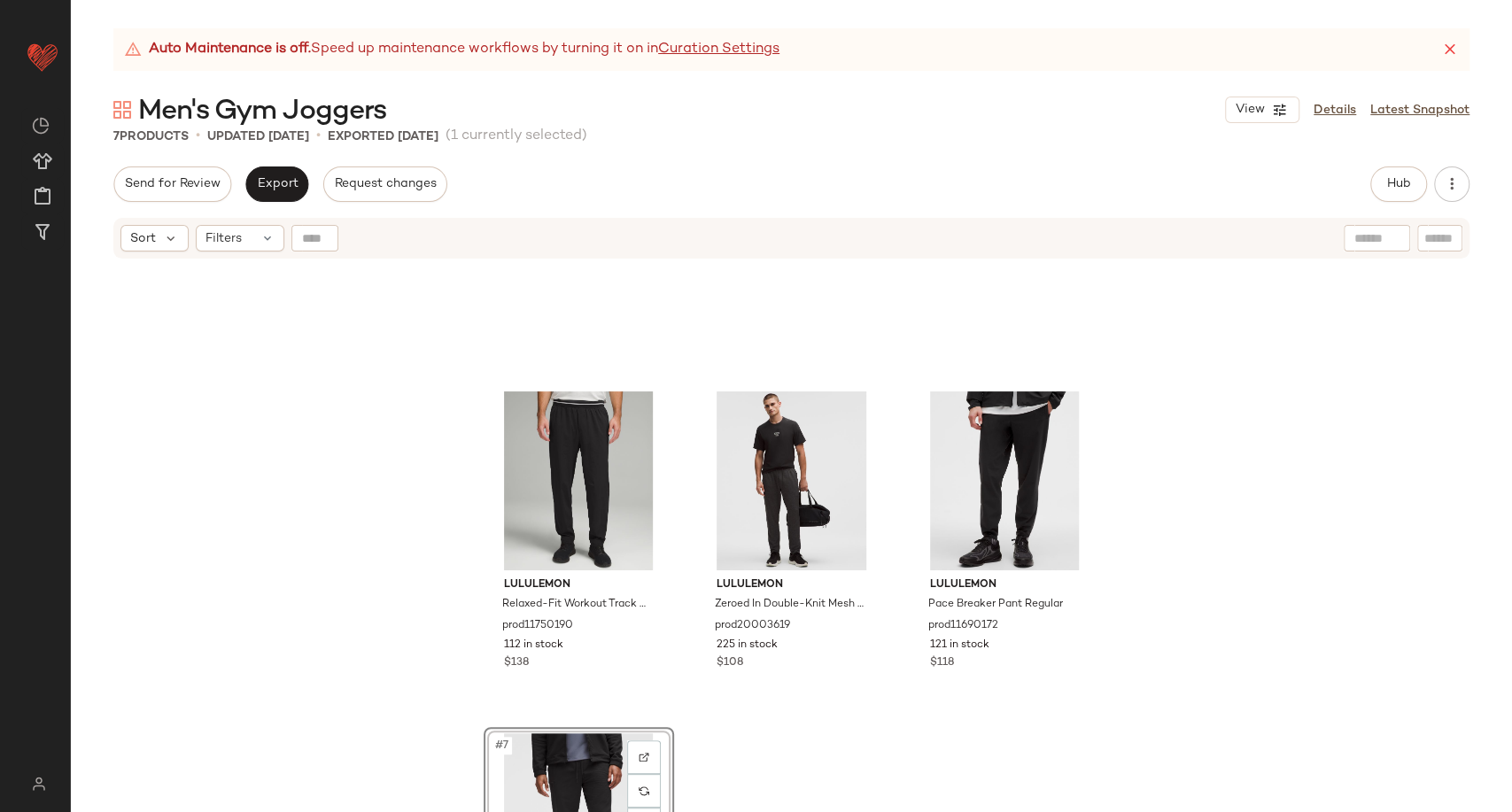
scroll to position [24, 0]
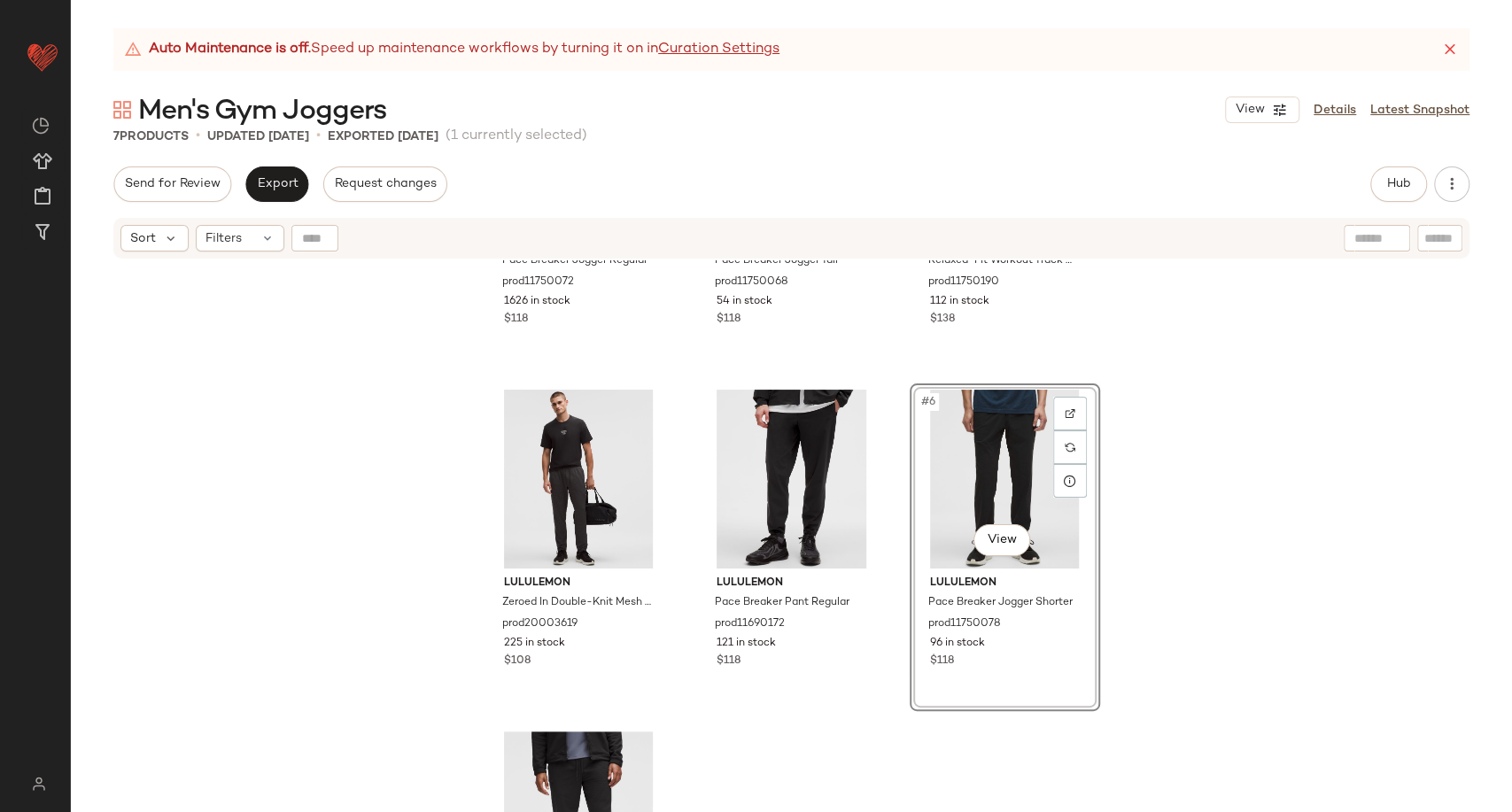
scroll to position [119, 0]
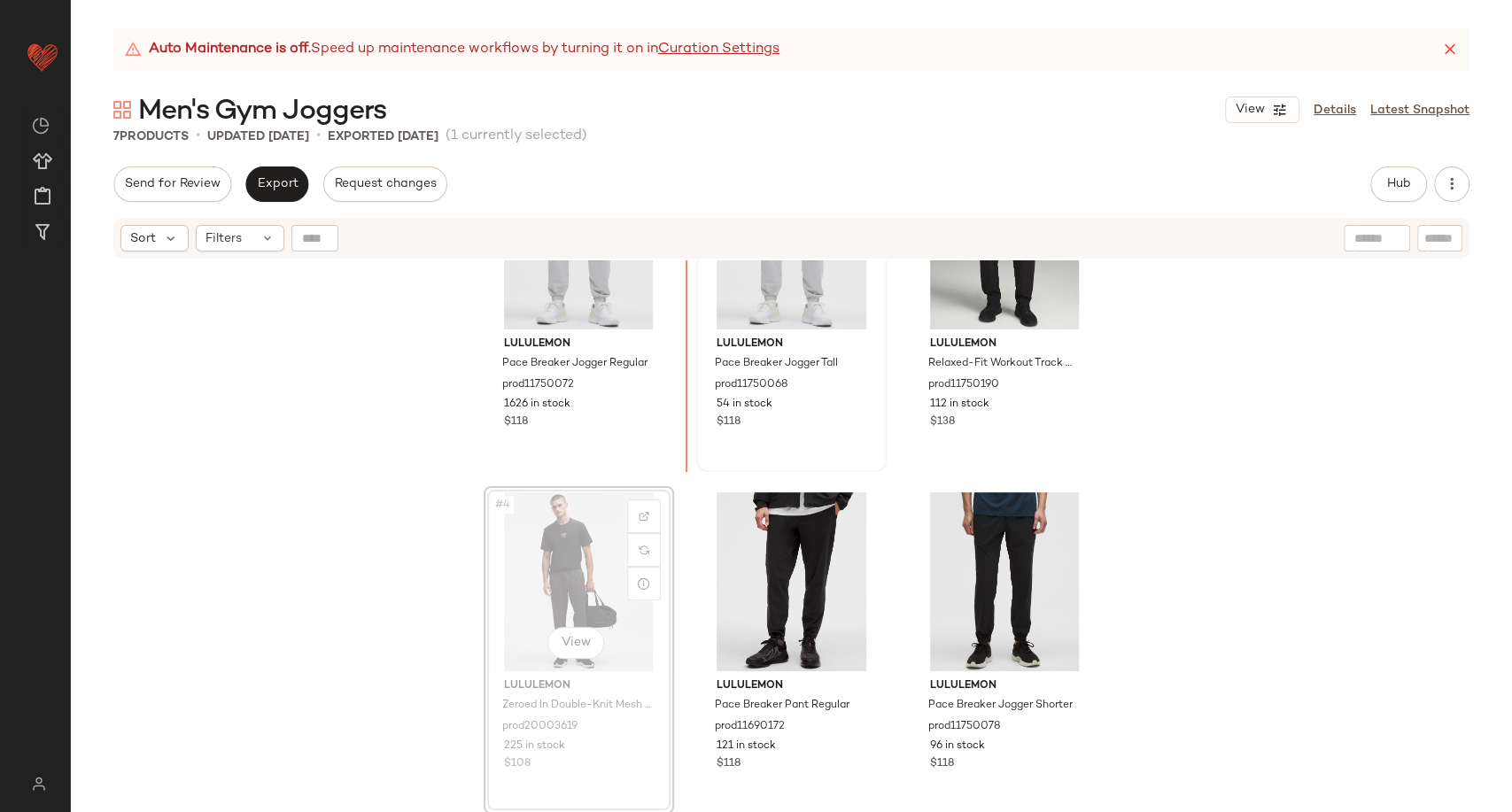
scroll to position [71, 0]
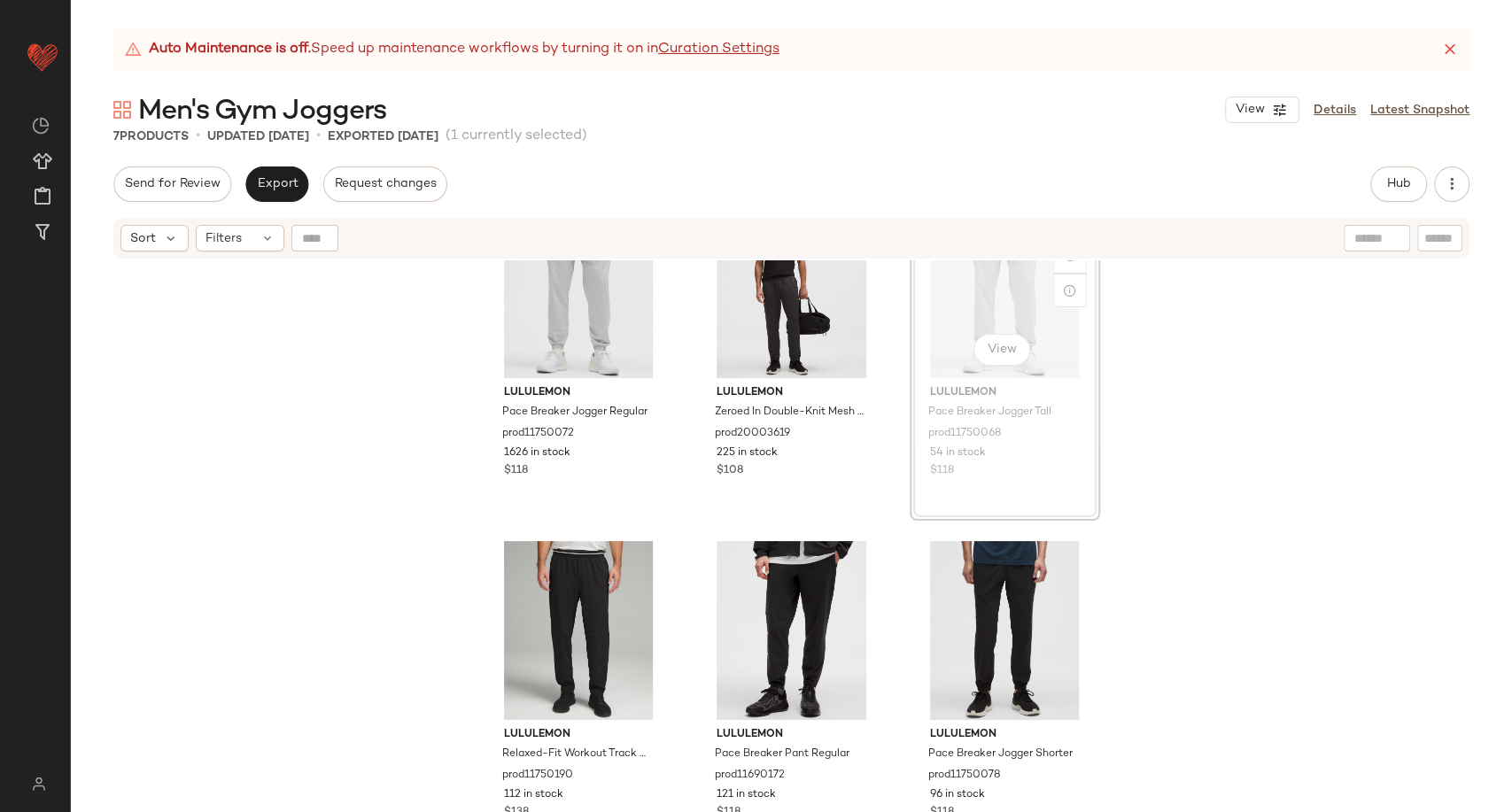
scroll to position [66, 0]
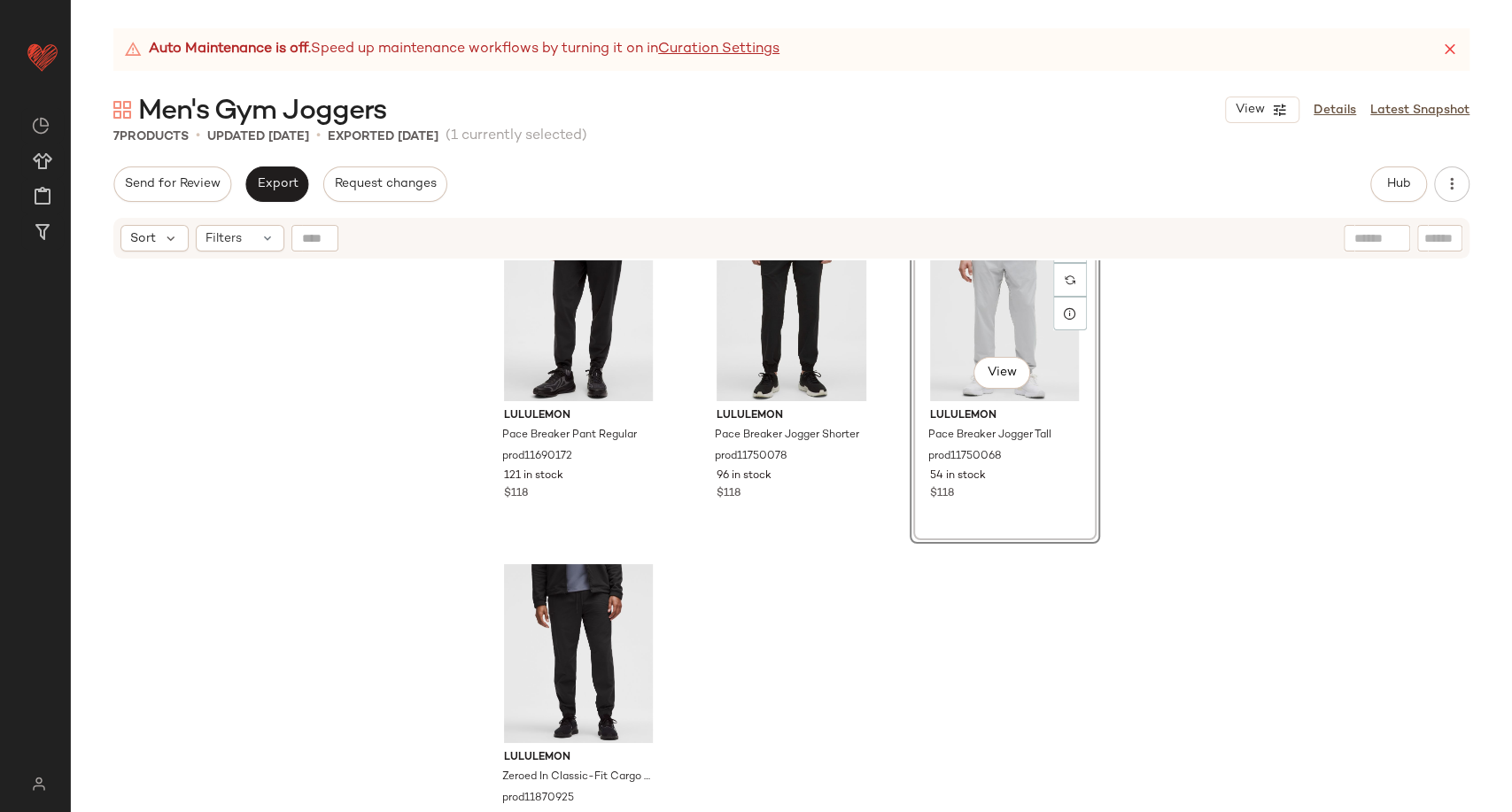
scroll to position [432, 0]
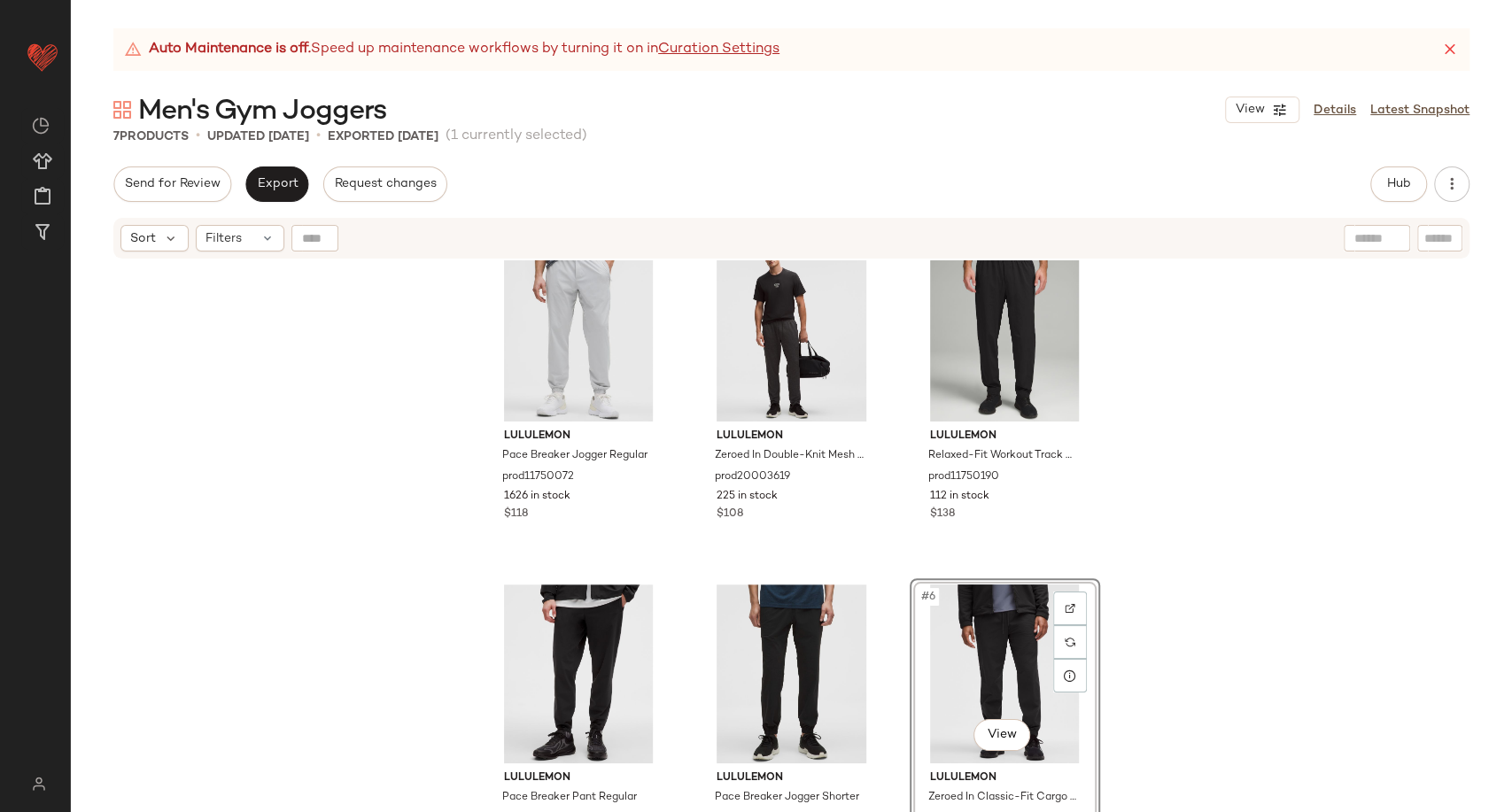
scroll to position [24, 0]
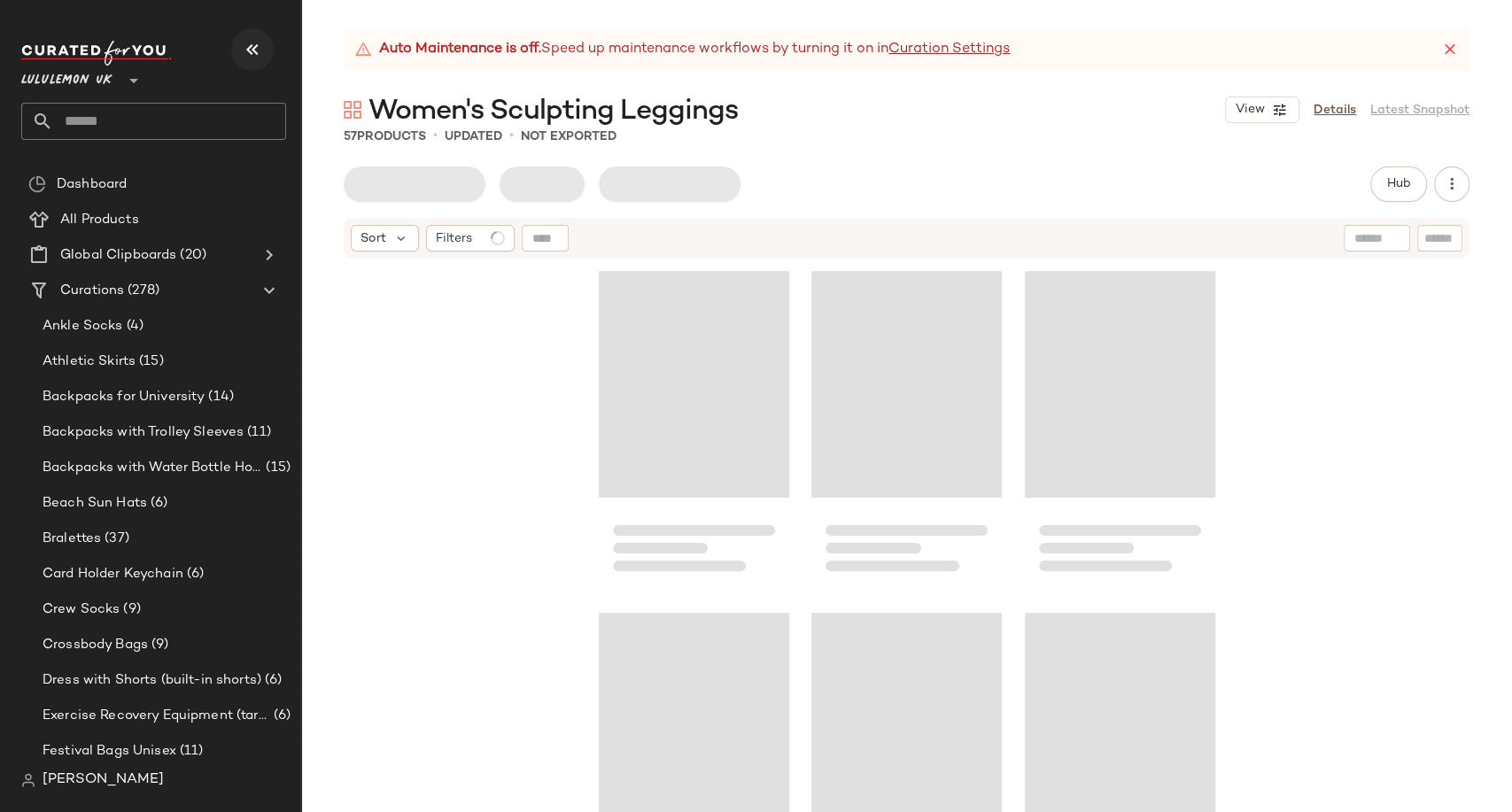
click at [247, 45] on icon "button" at bounding box center [252, 49] width 21 height 21
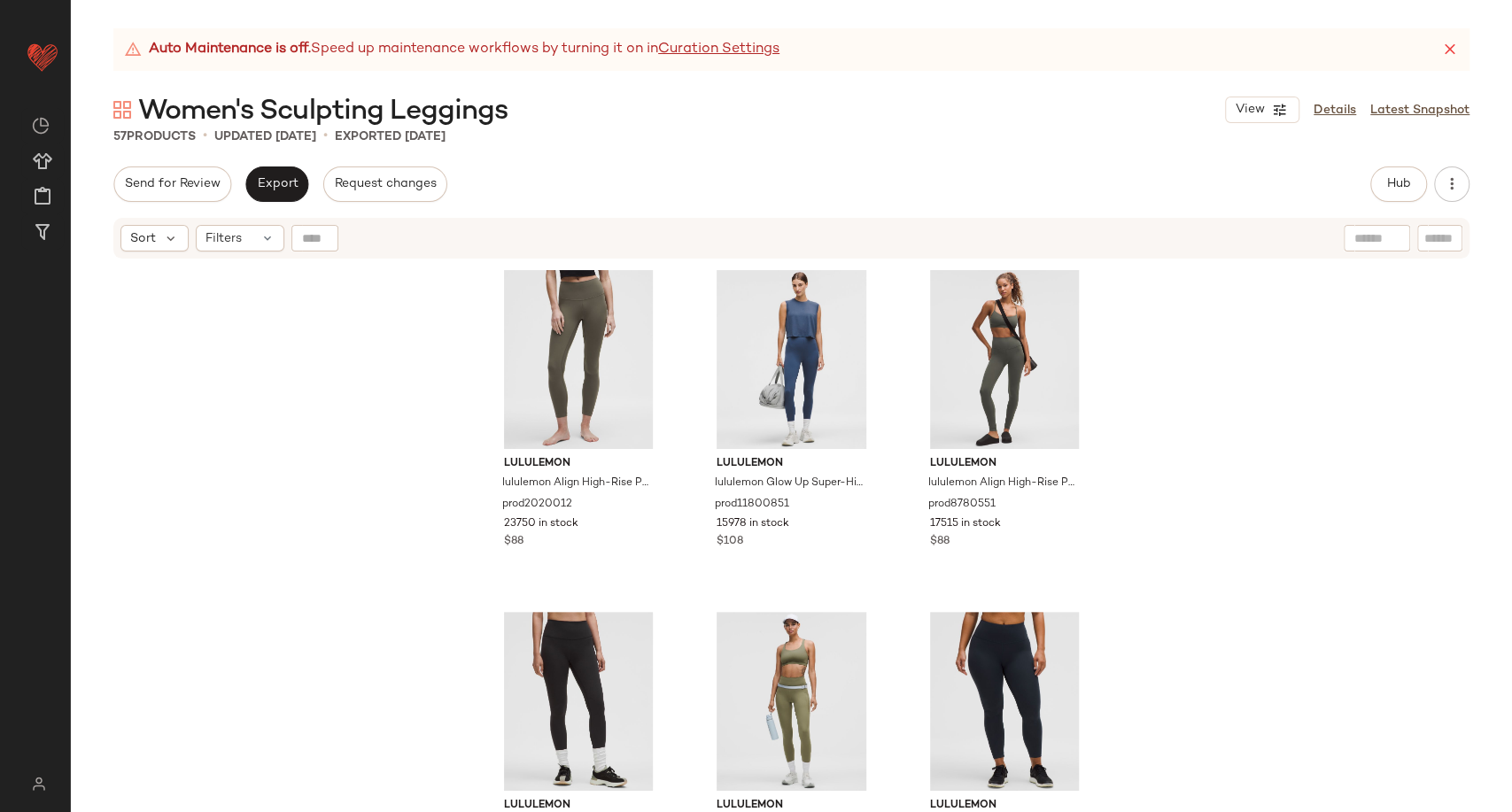
click at [427, 444] on div "lululemon lululemon Align High-Rise Pant 25" prod2020012 23750 in stock $88 lul…" at bounding box center [791, 559] width 1441 height 596
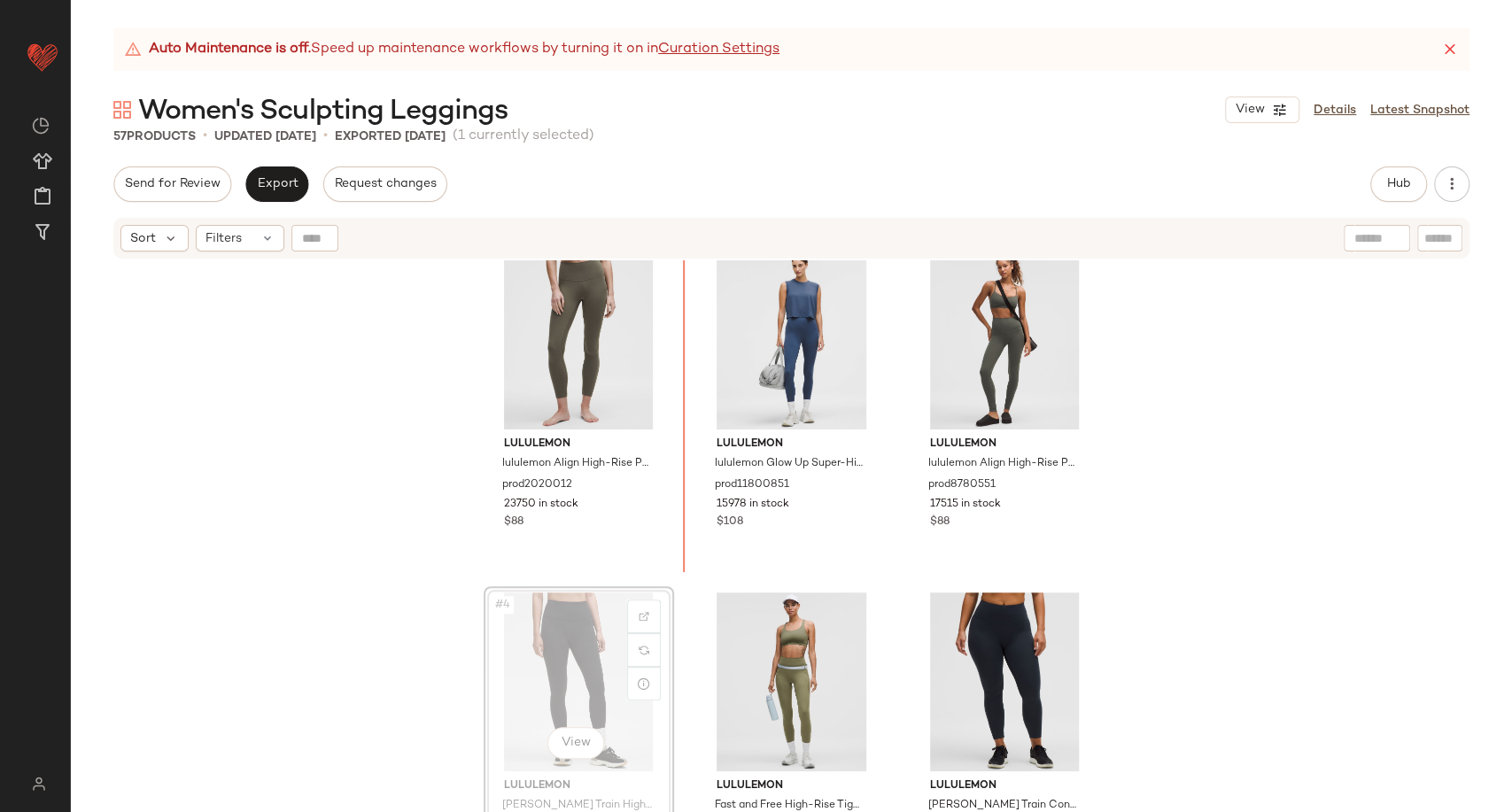
scroll to position [20, 0]
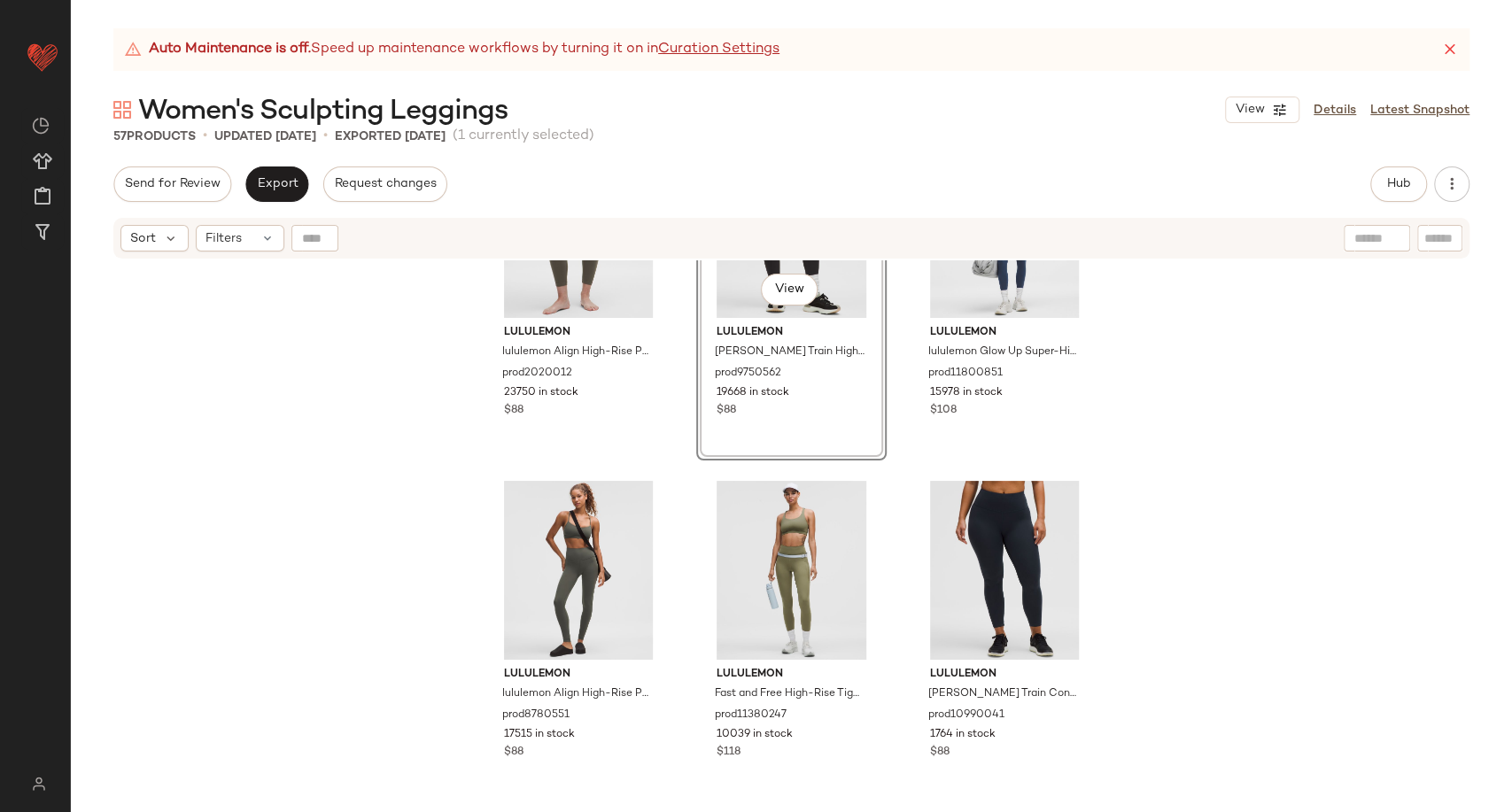
scroll to position [216, 0]
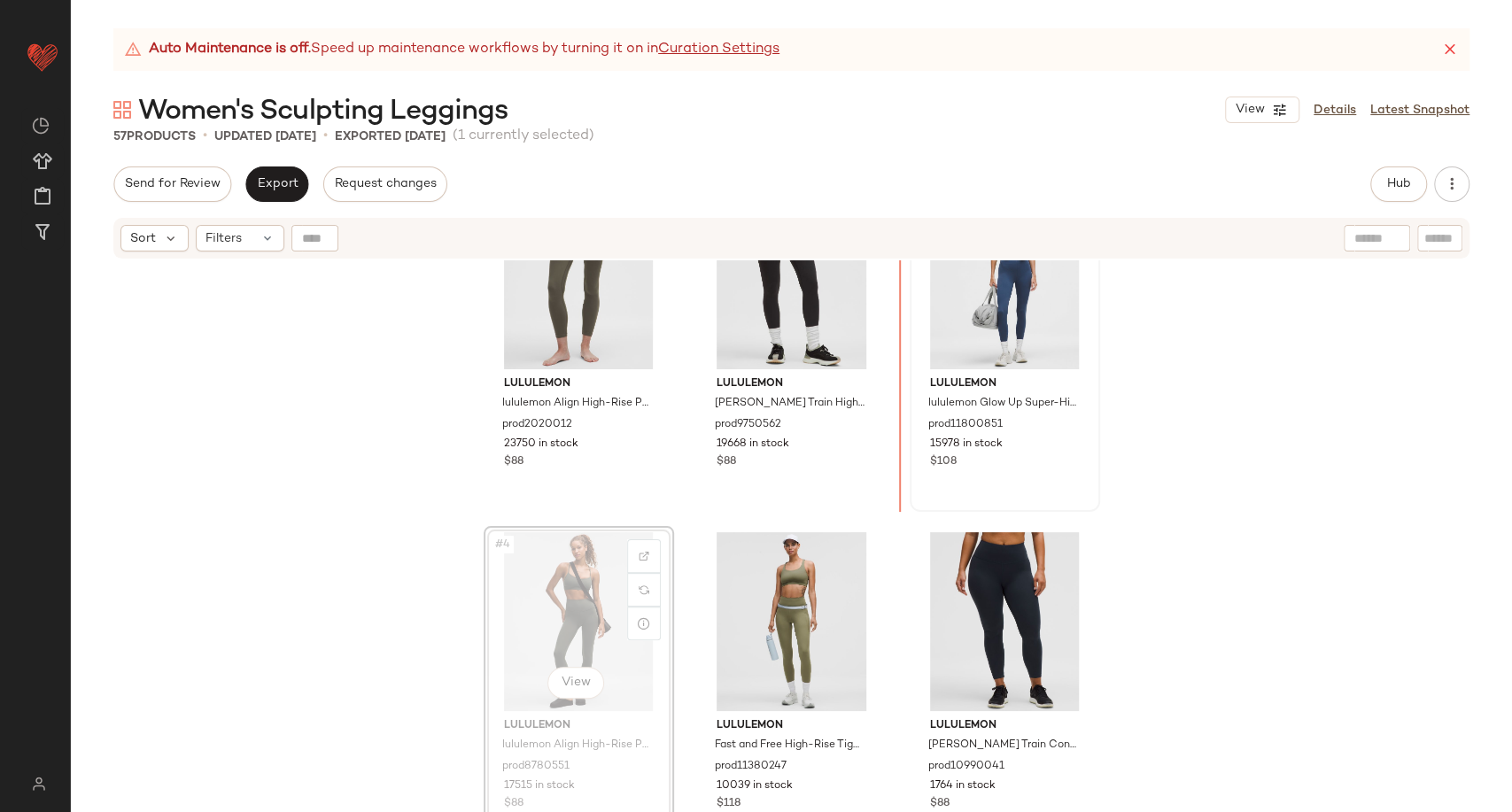
scroll to position [80, 0]
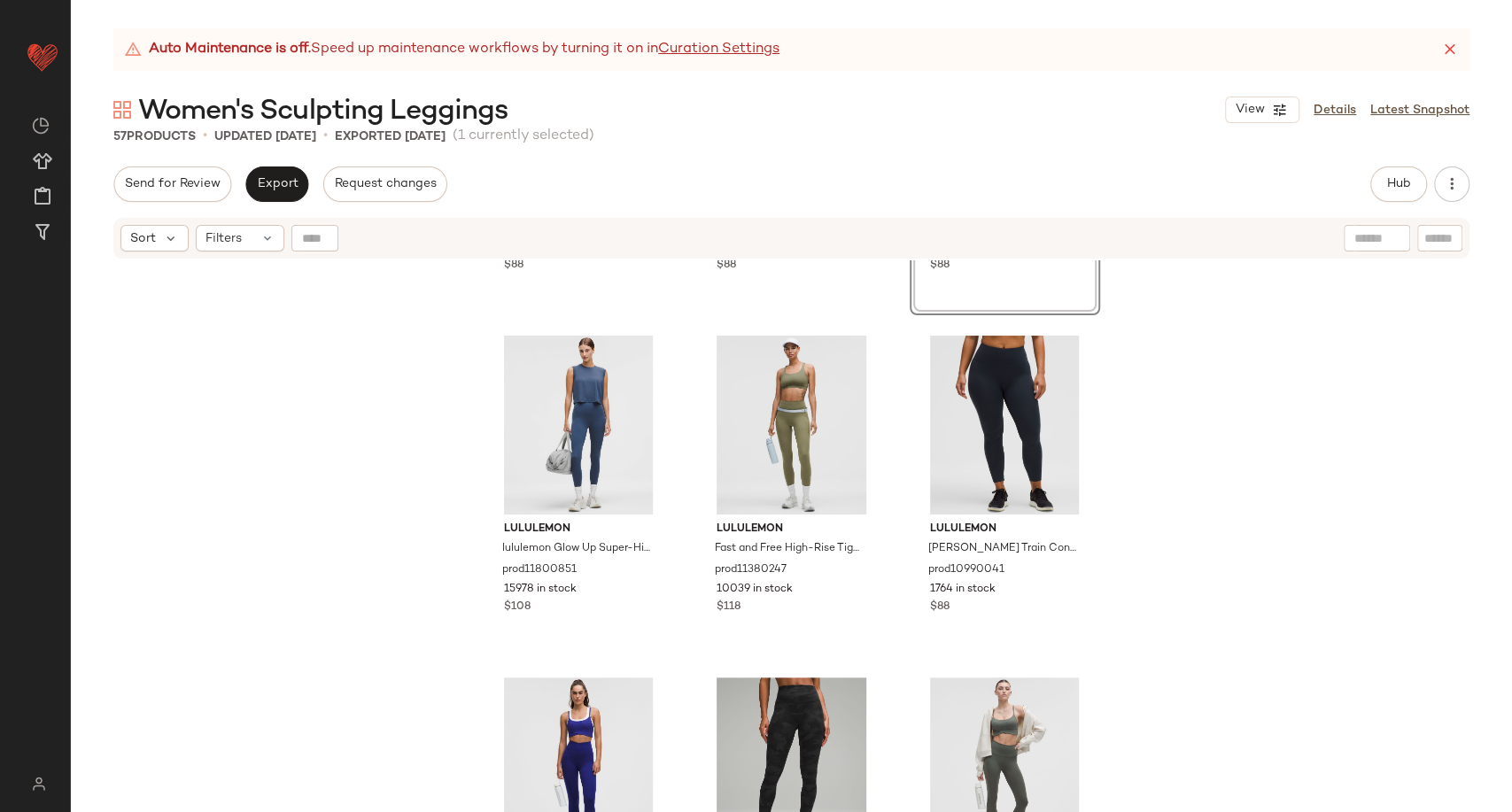
scroll to position [488, 0]
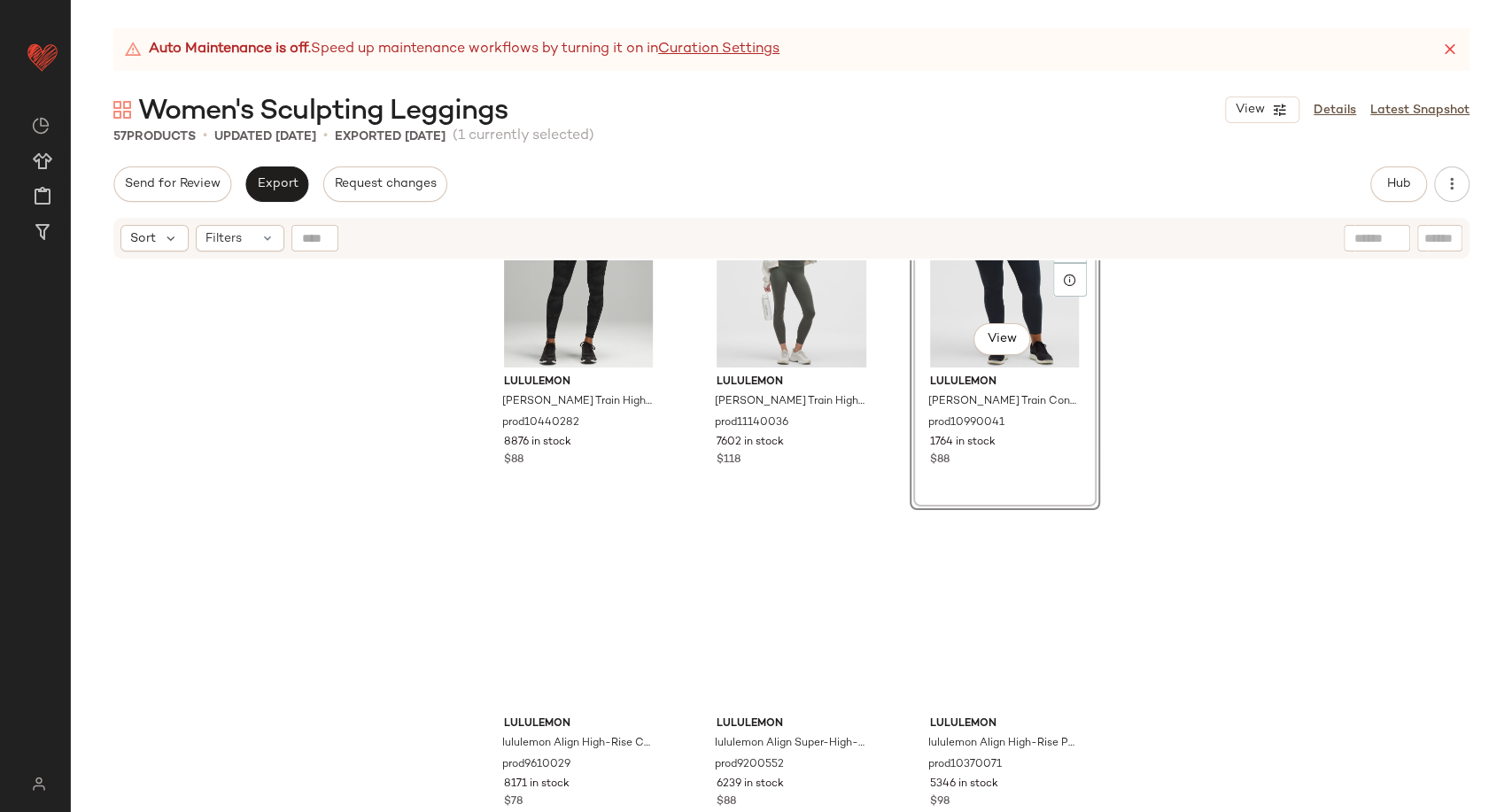
scroll to position [783, 0]
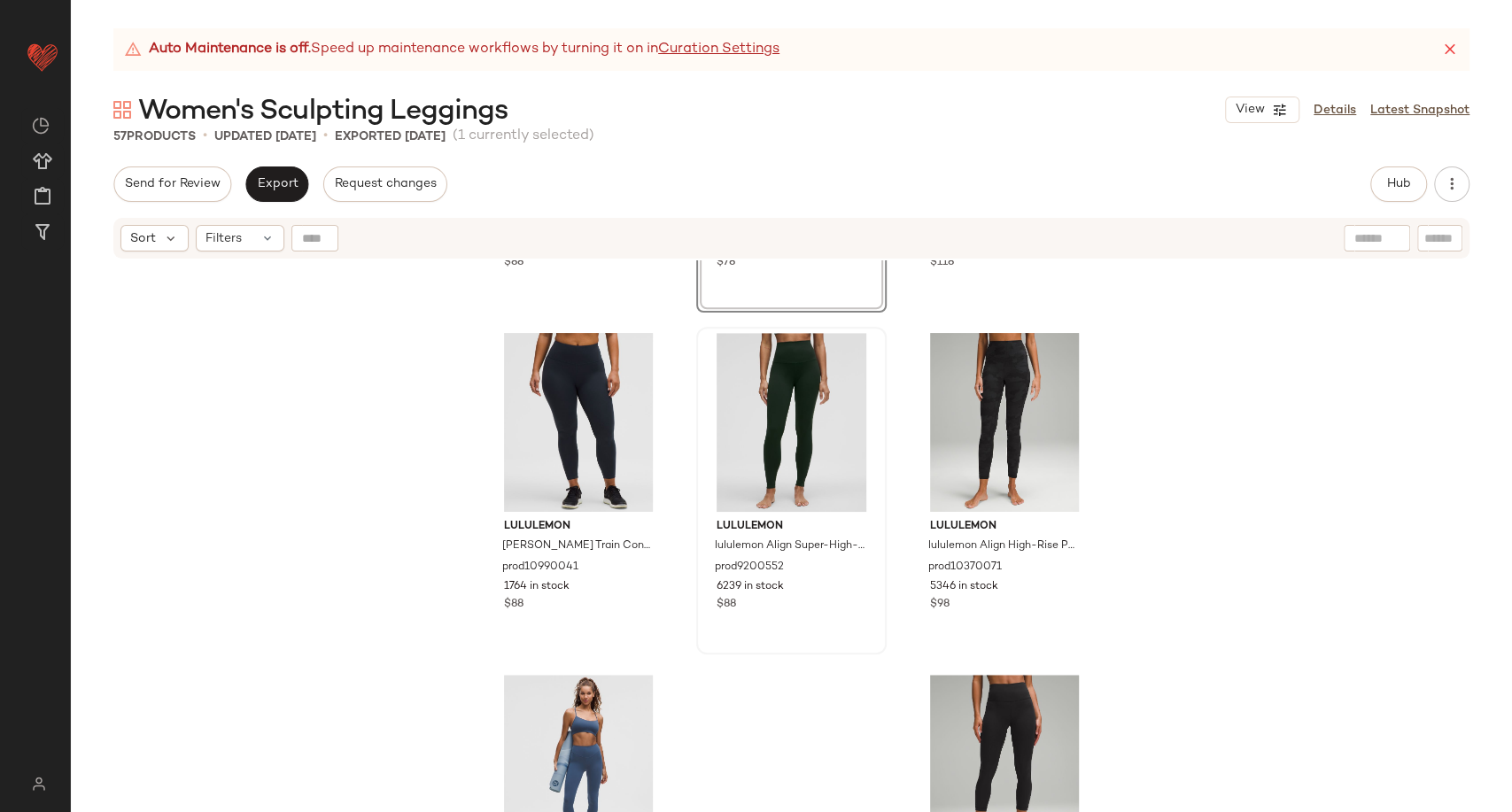
scroll to position [980, 0]
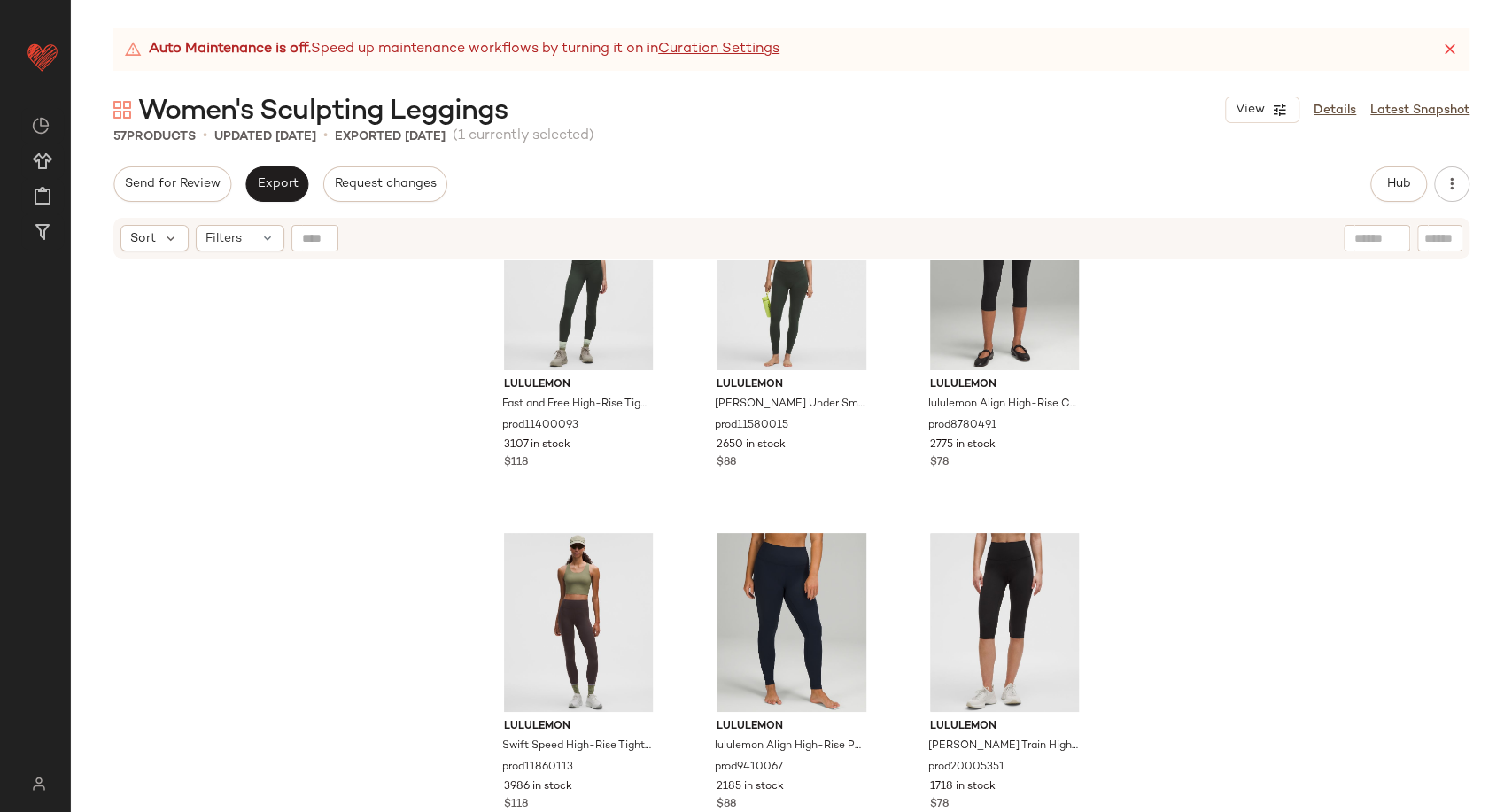
scroll to position [1767, 0]
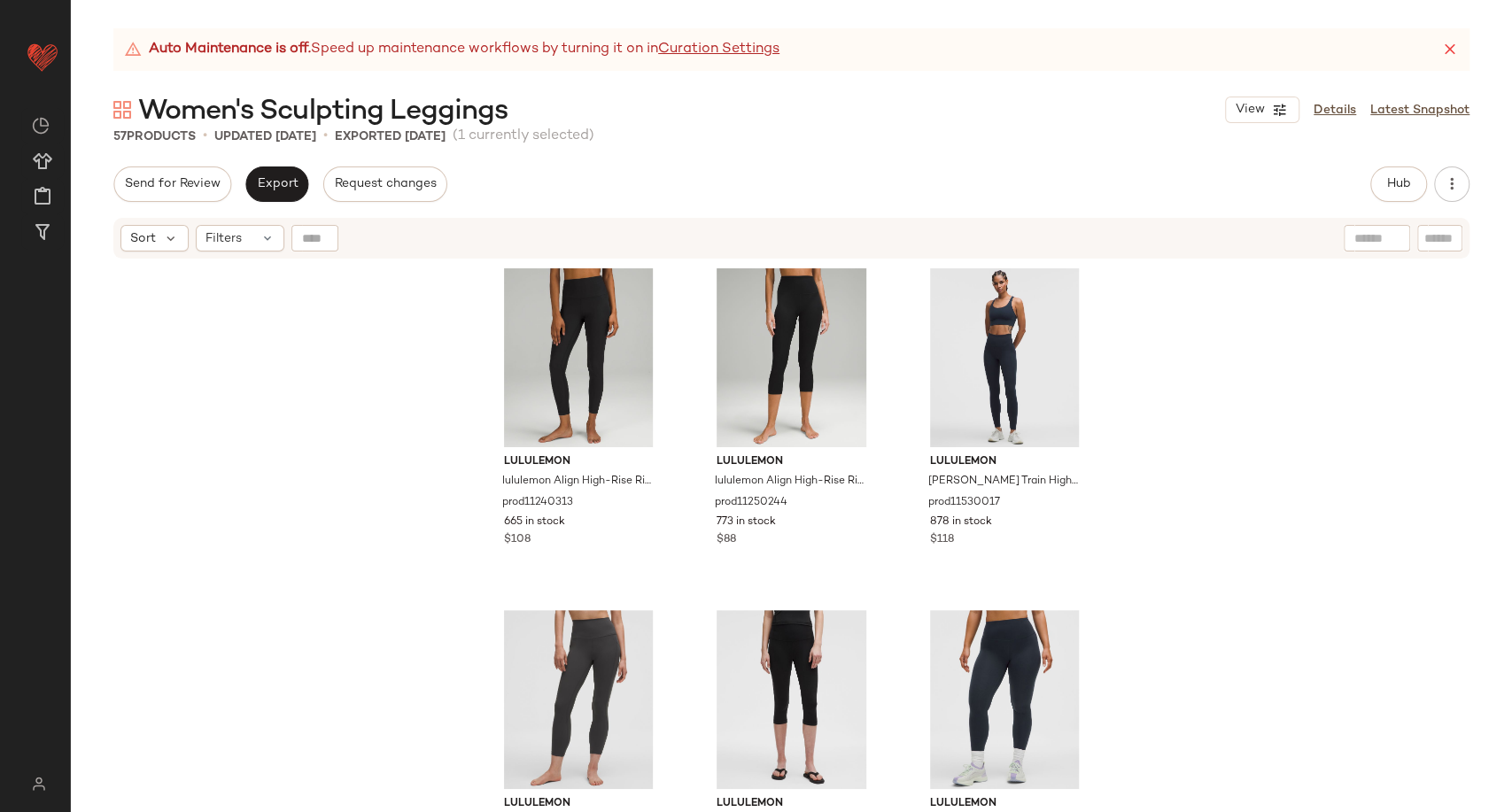
scroll to position [2456, 0]
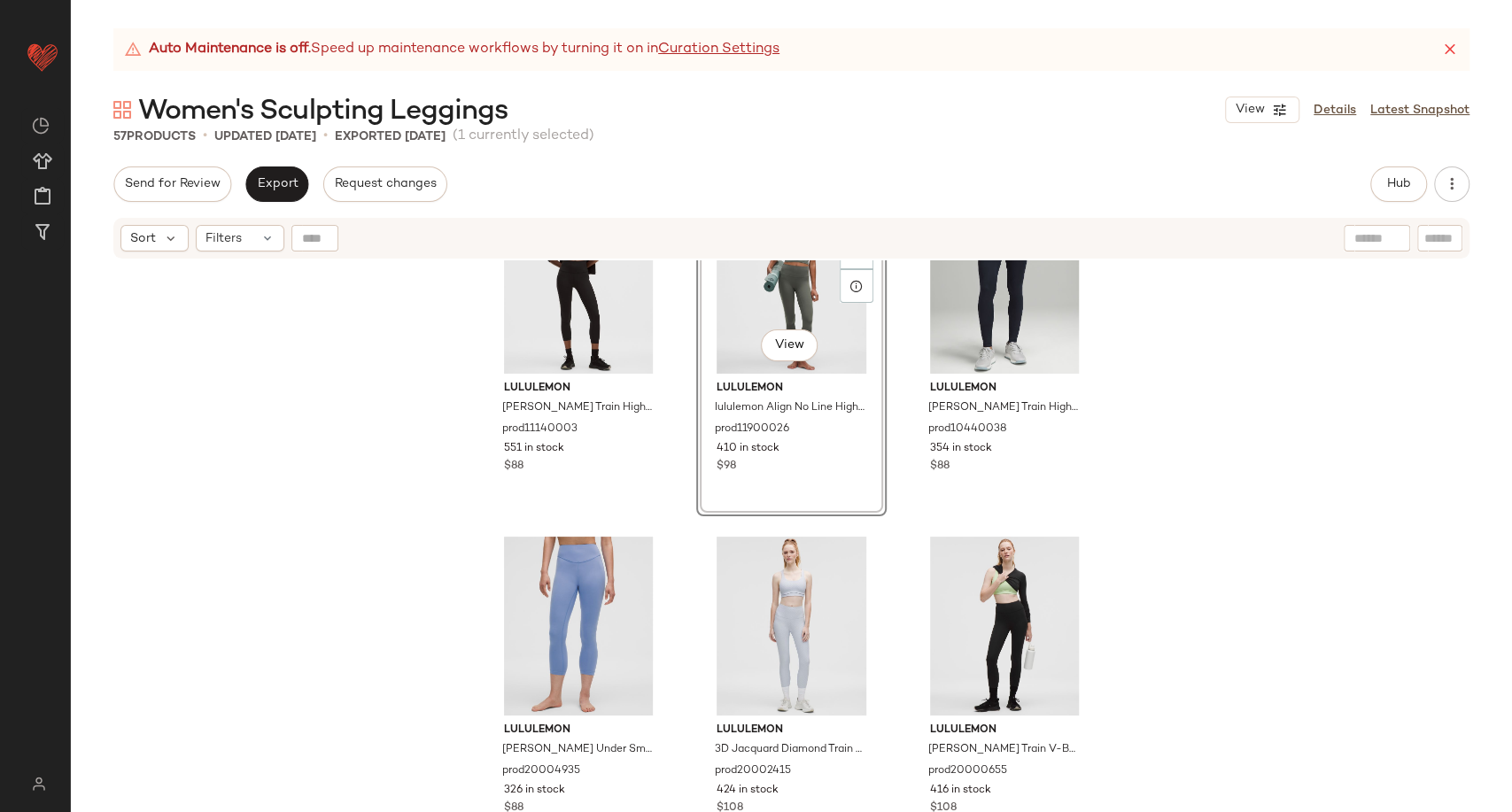
scroll to position [3523, 0]
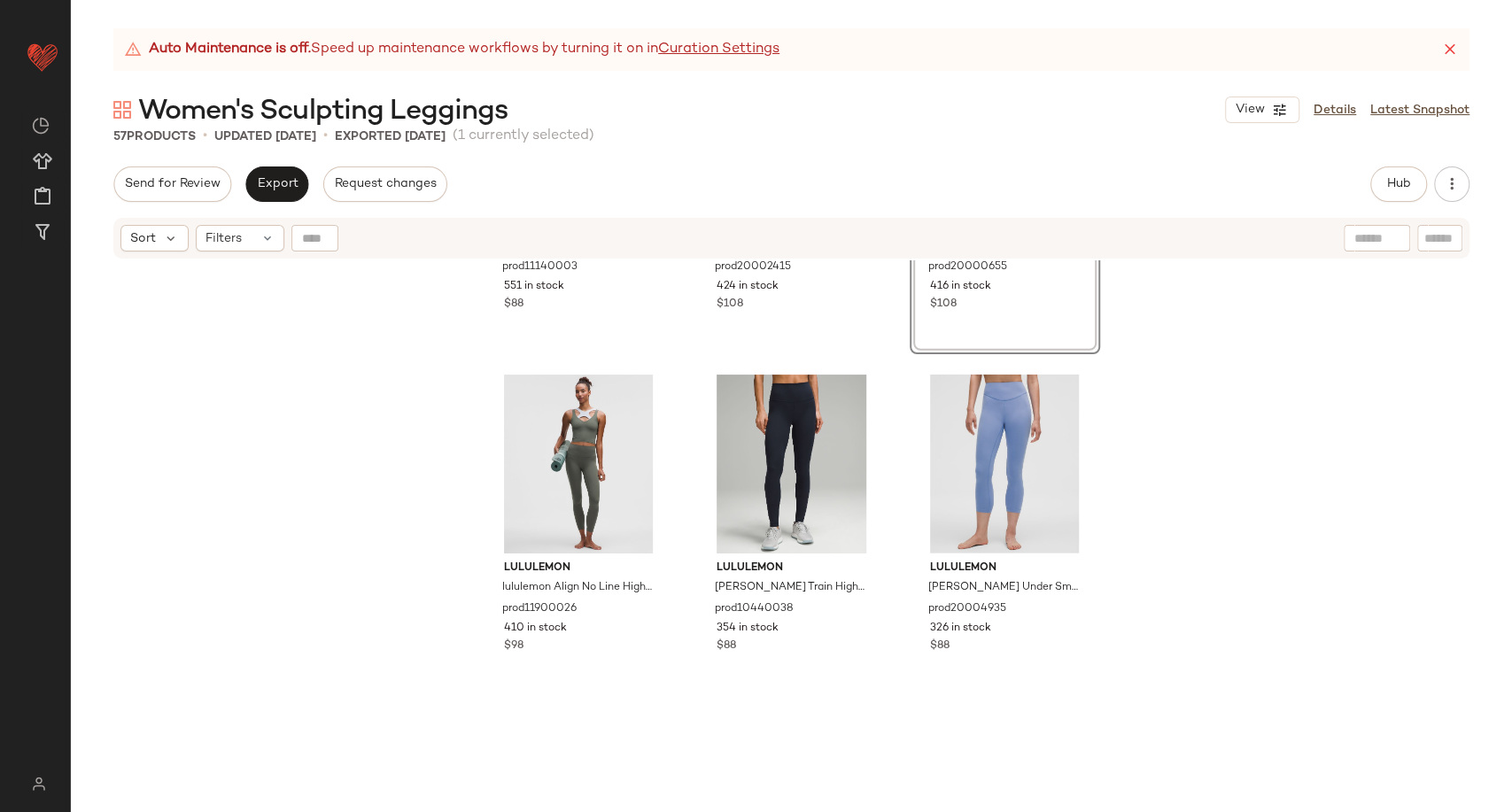
scroll to position [3918, 0]
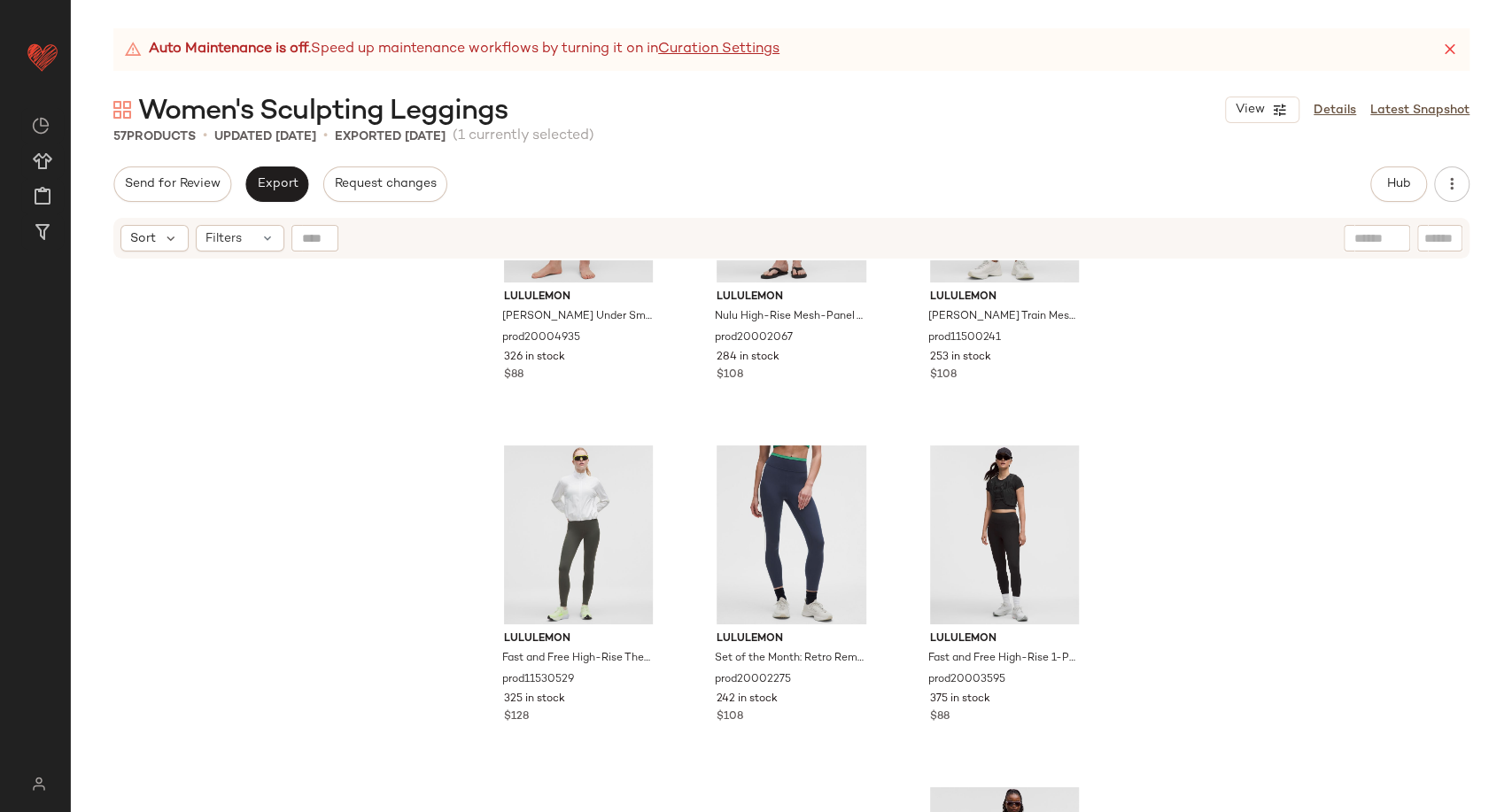
scroll to position [4316, 0]
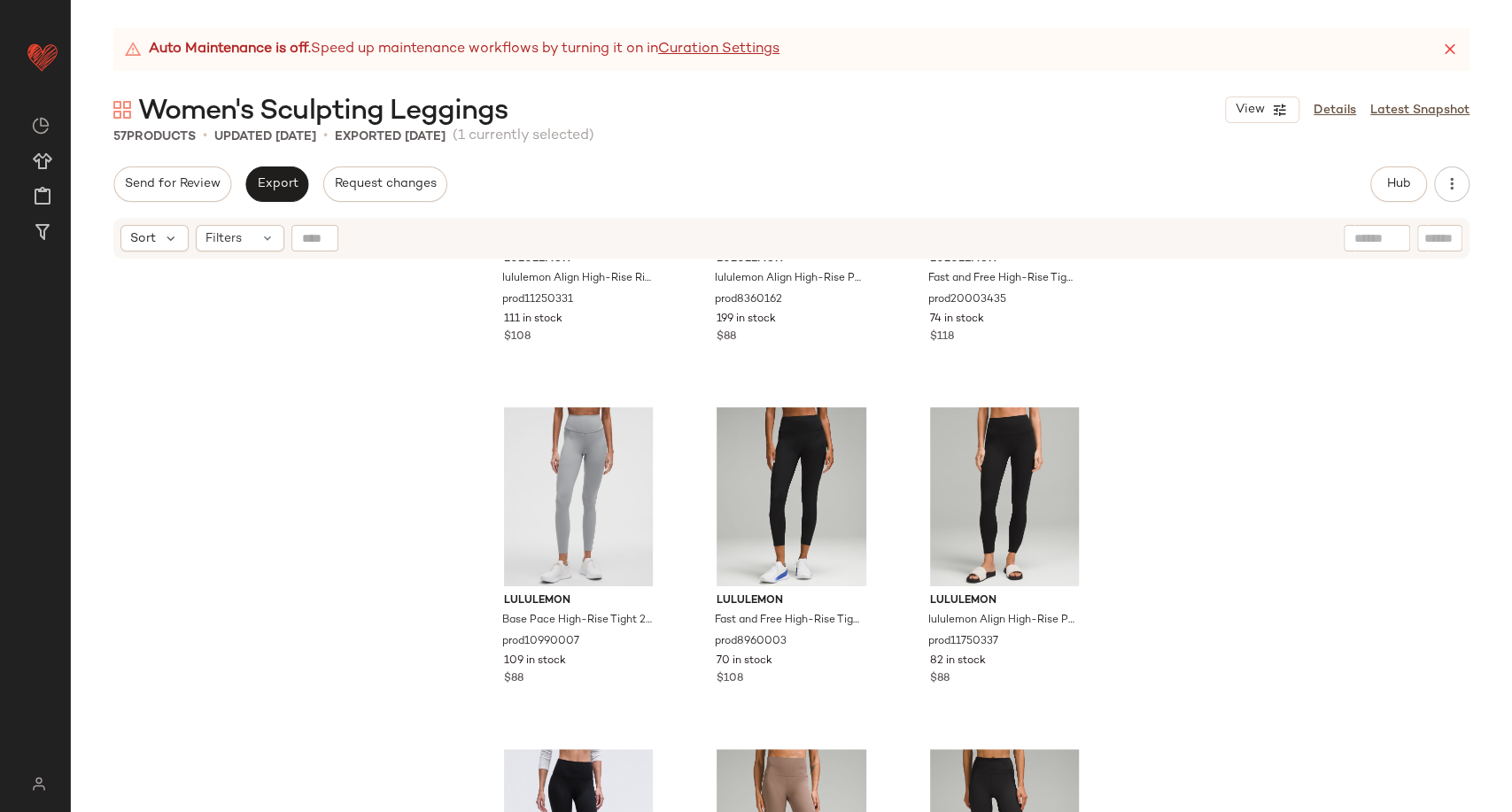
scroll to position [4907, 0]
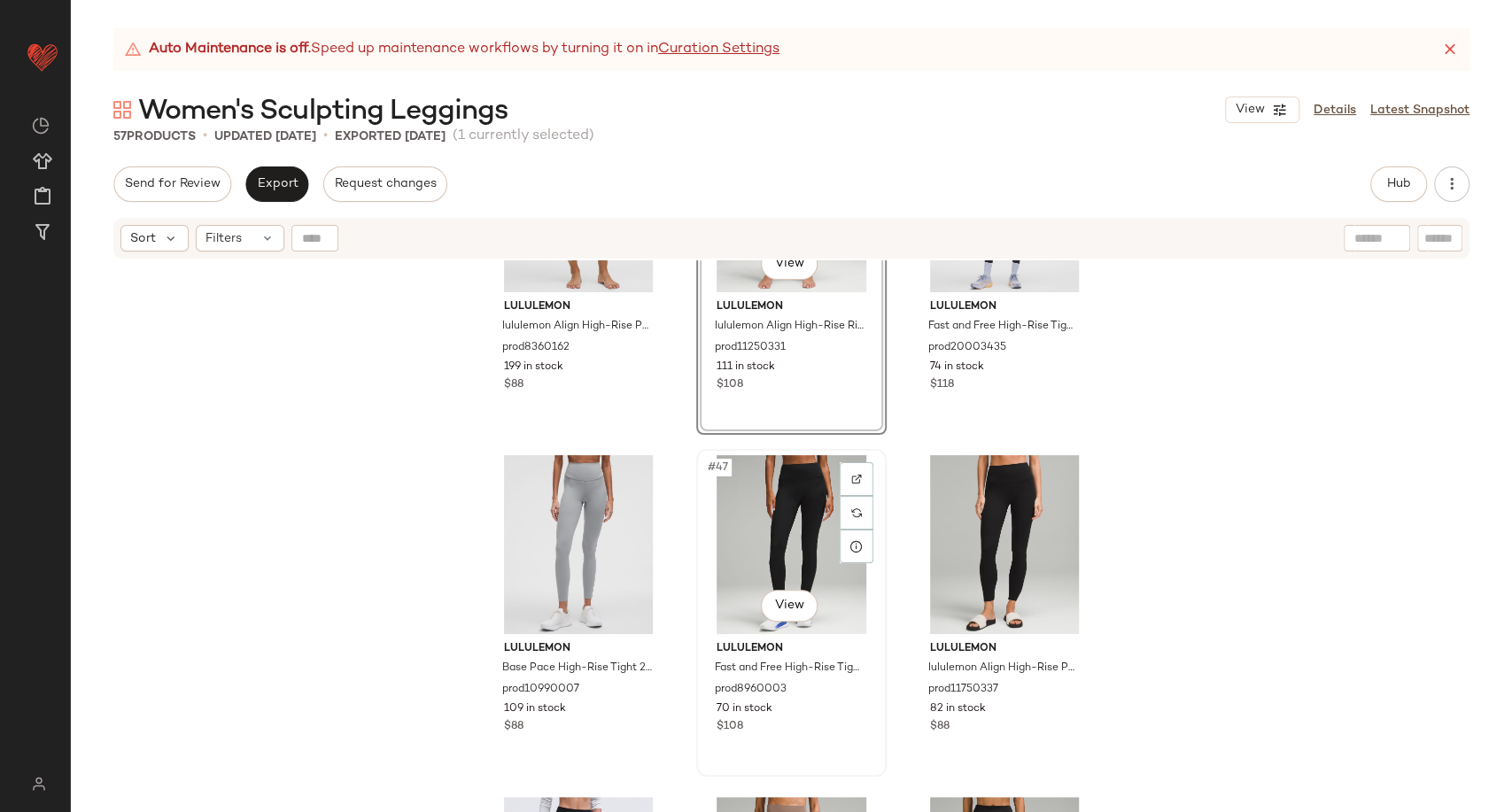
scroll to position [4923, 0]
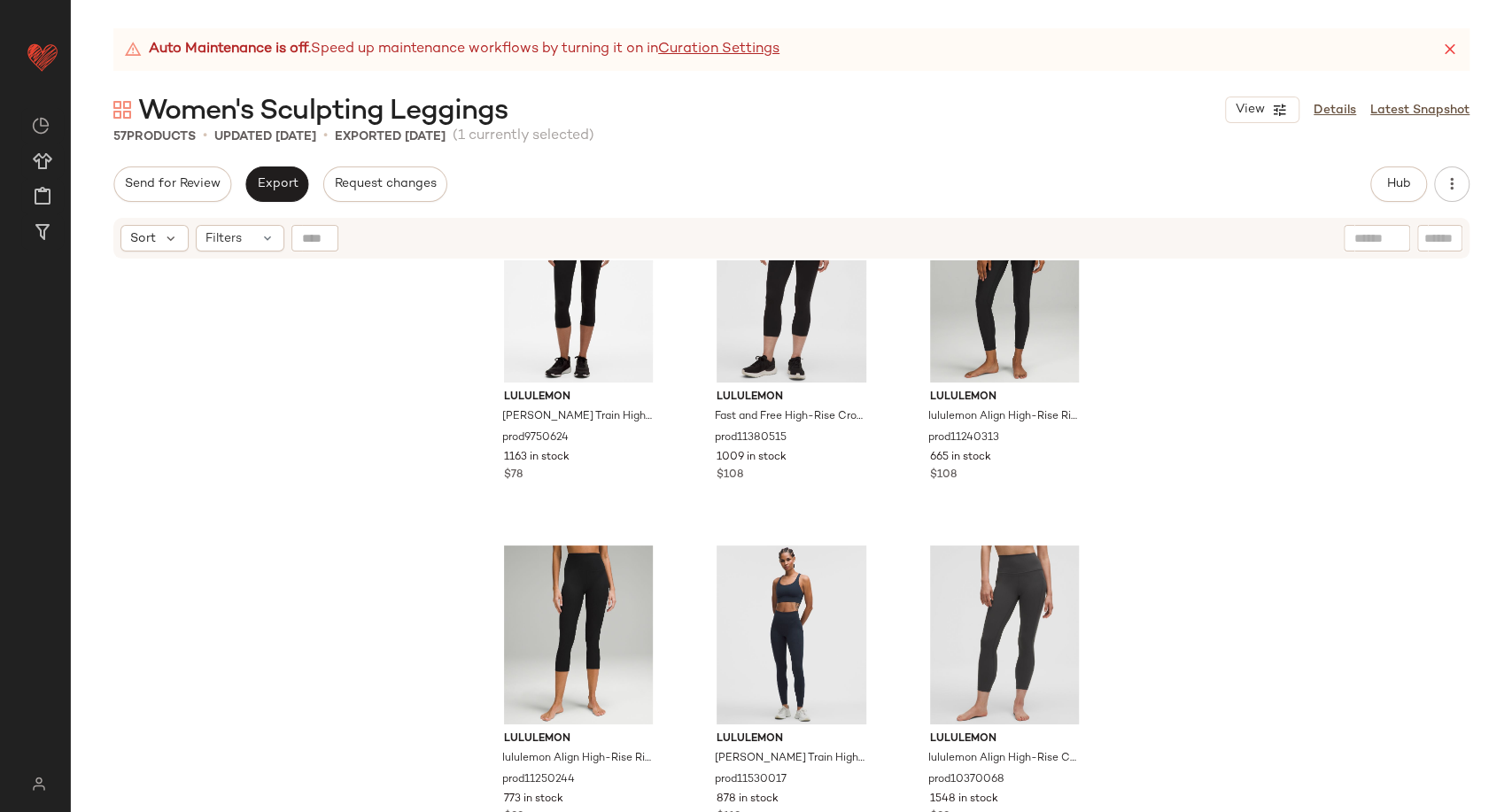
scroll to position [2464, 0]
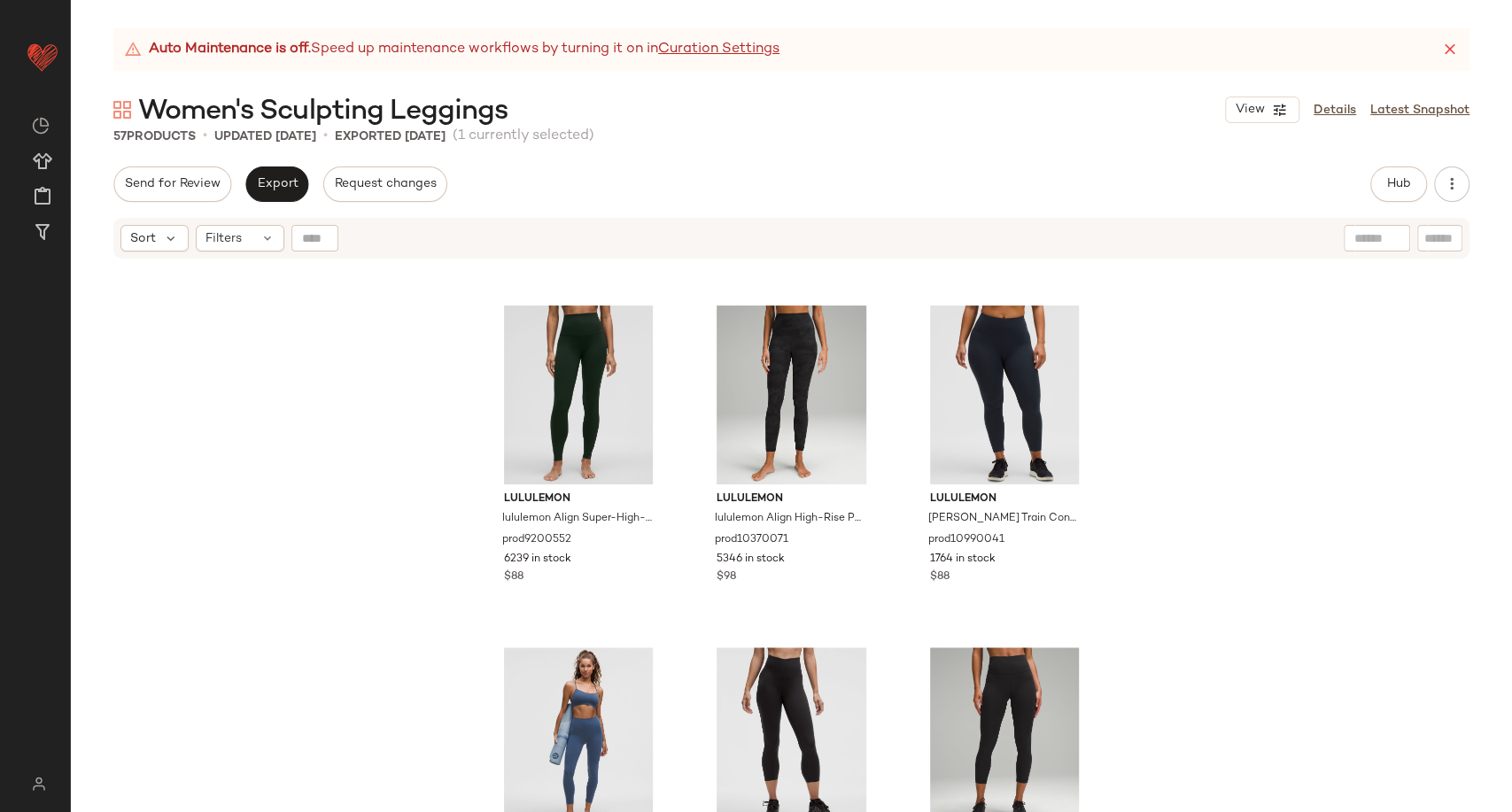
scroll to position [958, 0]
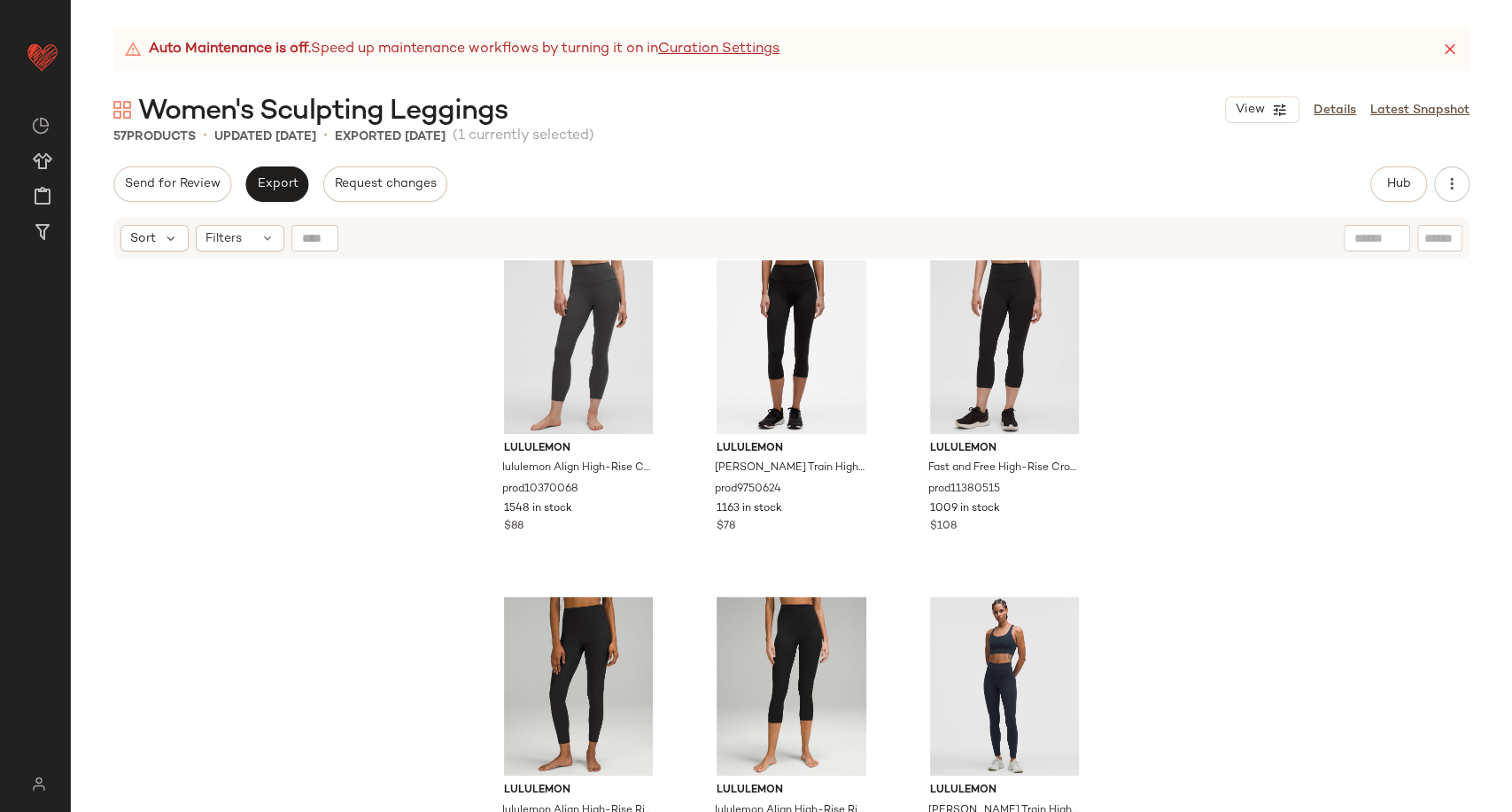
scroll to position [2421, 0]
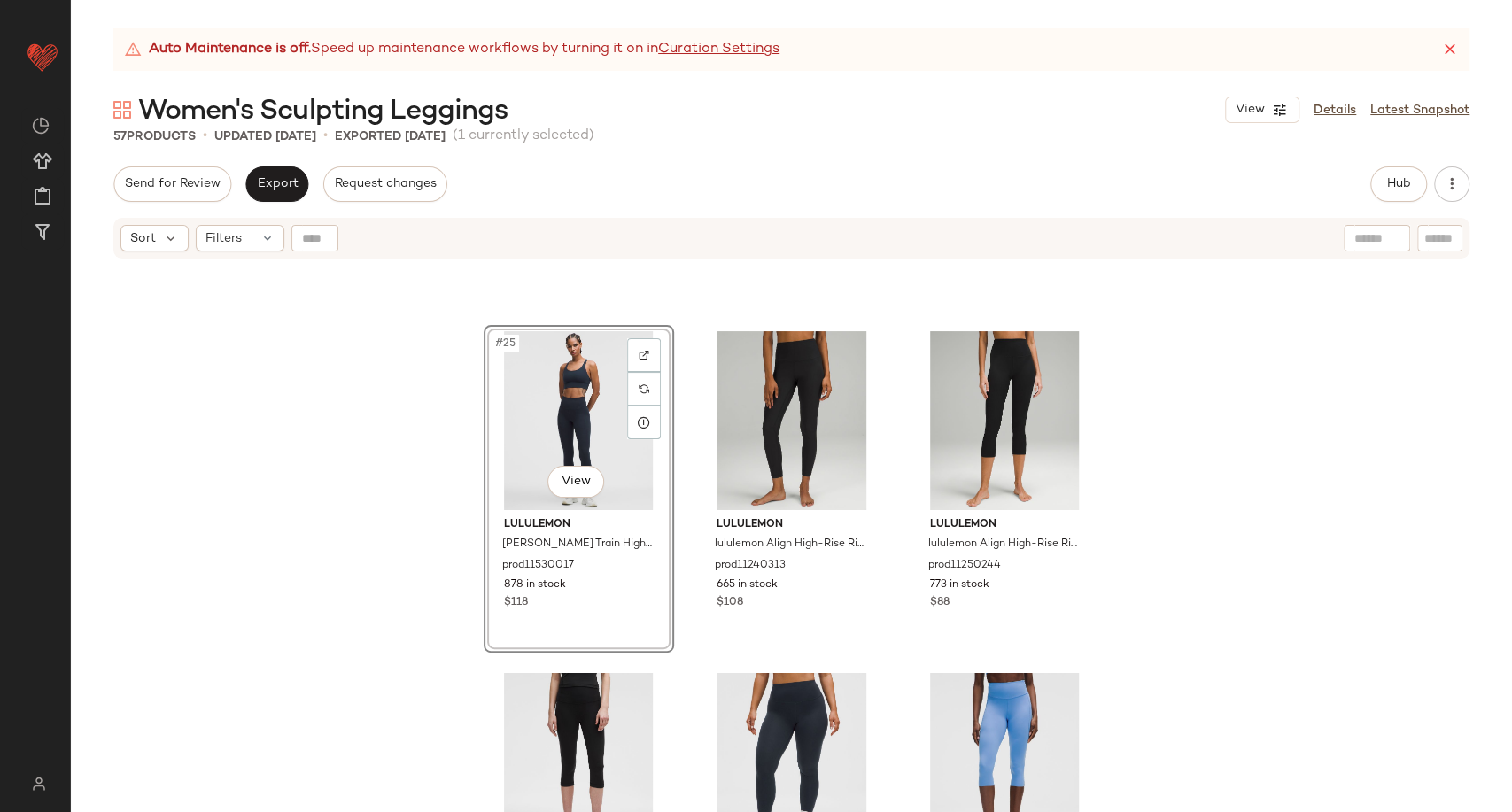
scroll to position [2672, 0]
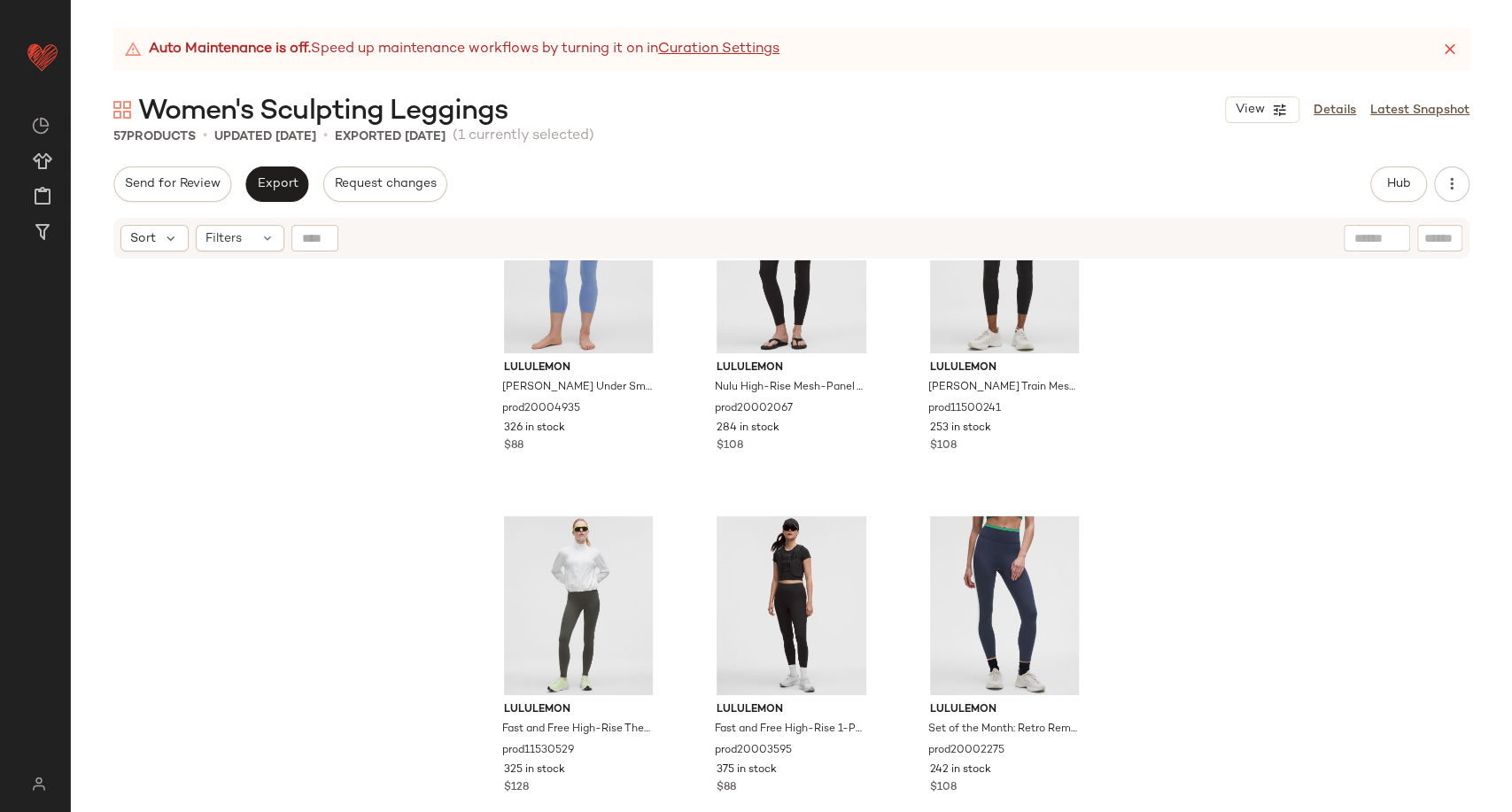
scroll to position [4246, 0]
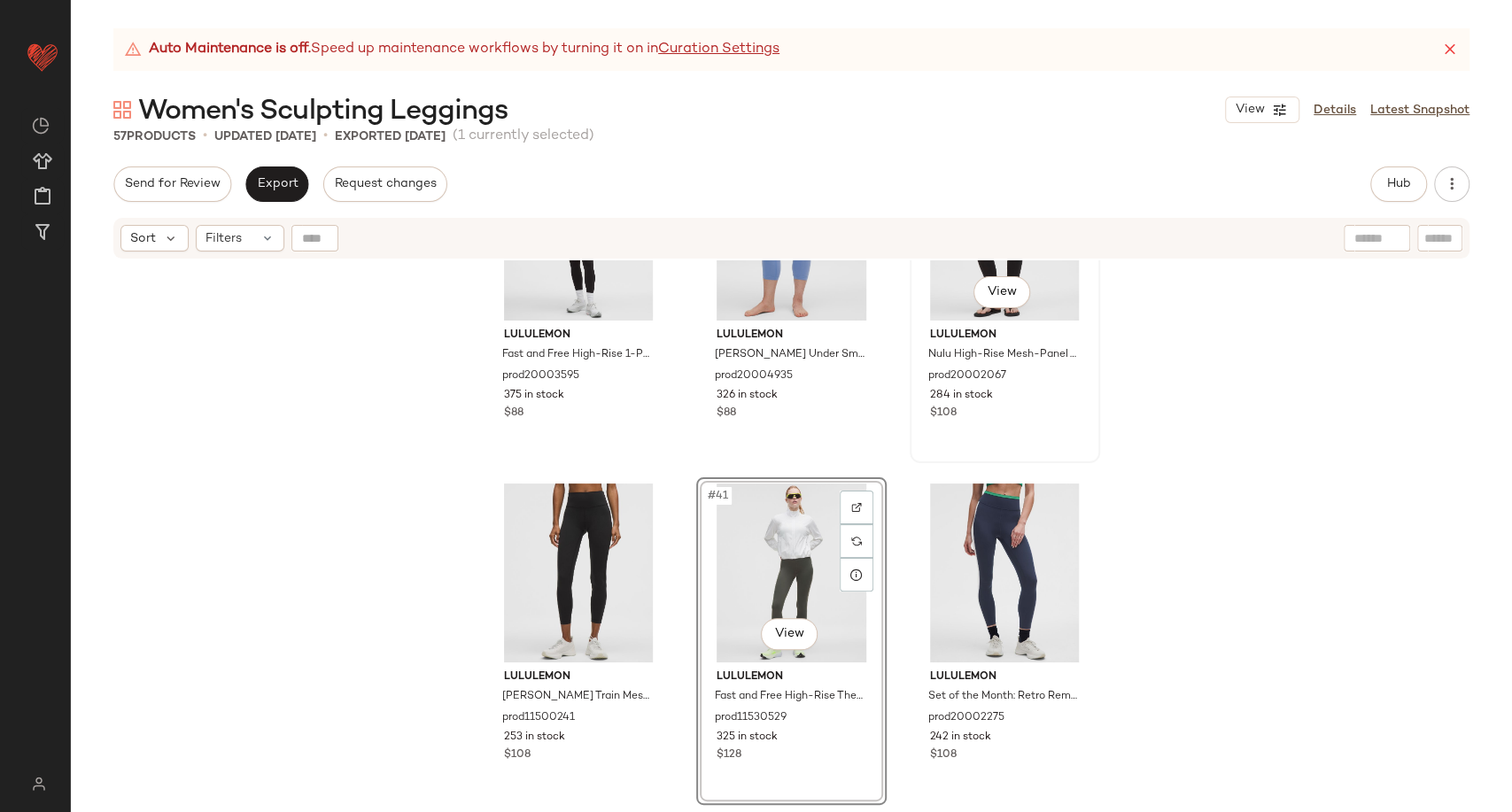
scroll to position [4243, 0]
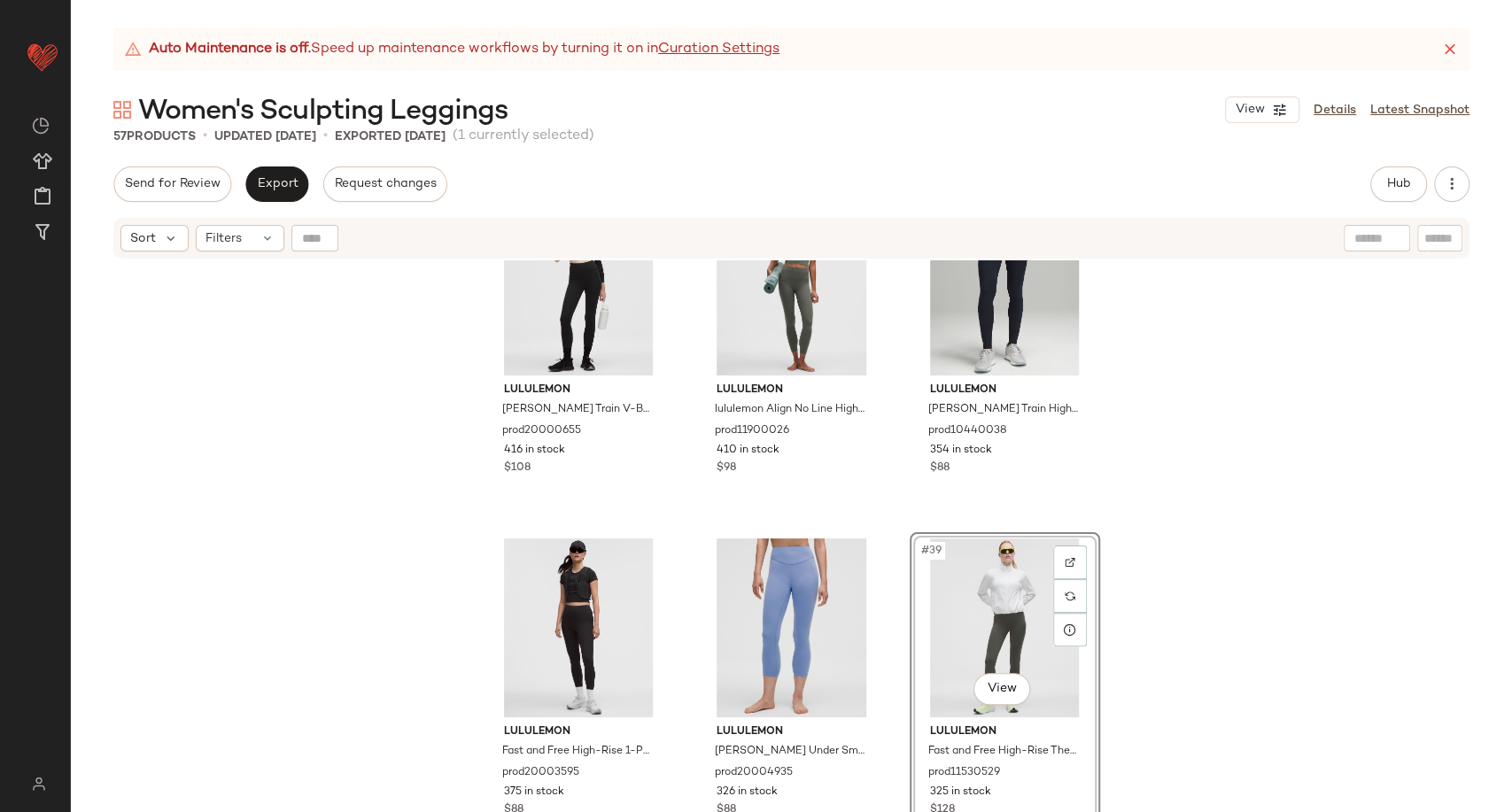
scroll to position [3947, 0]
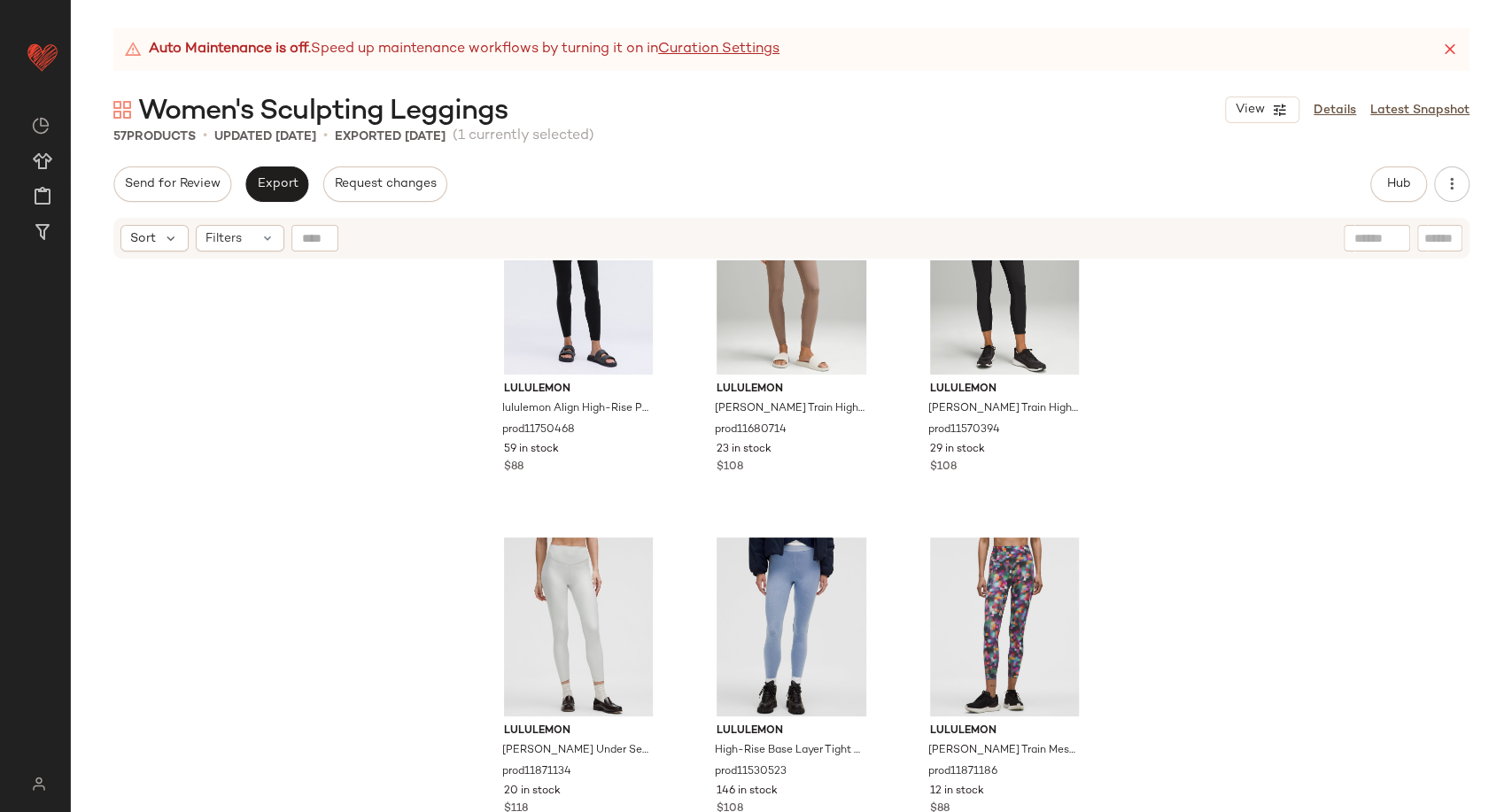
scroll to position [5463, 0]
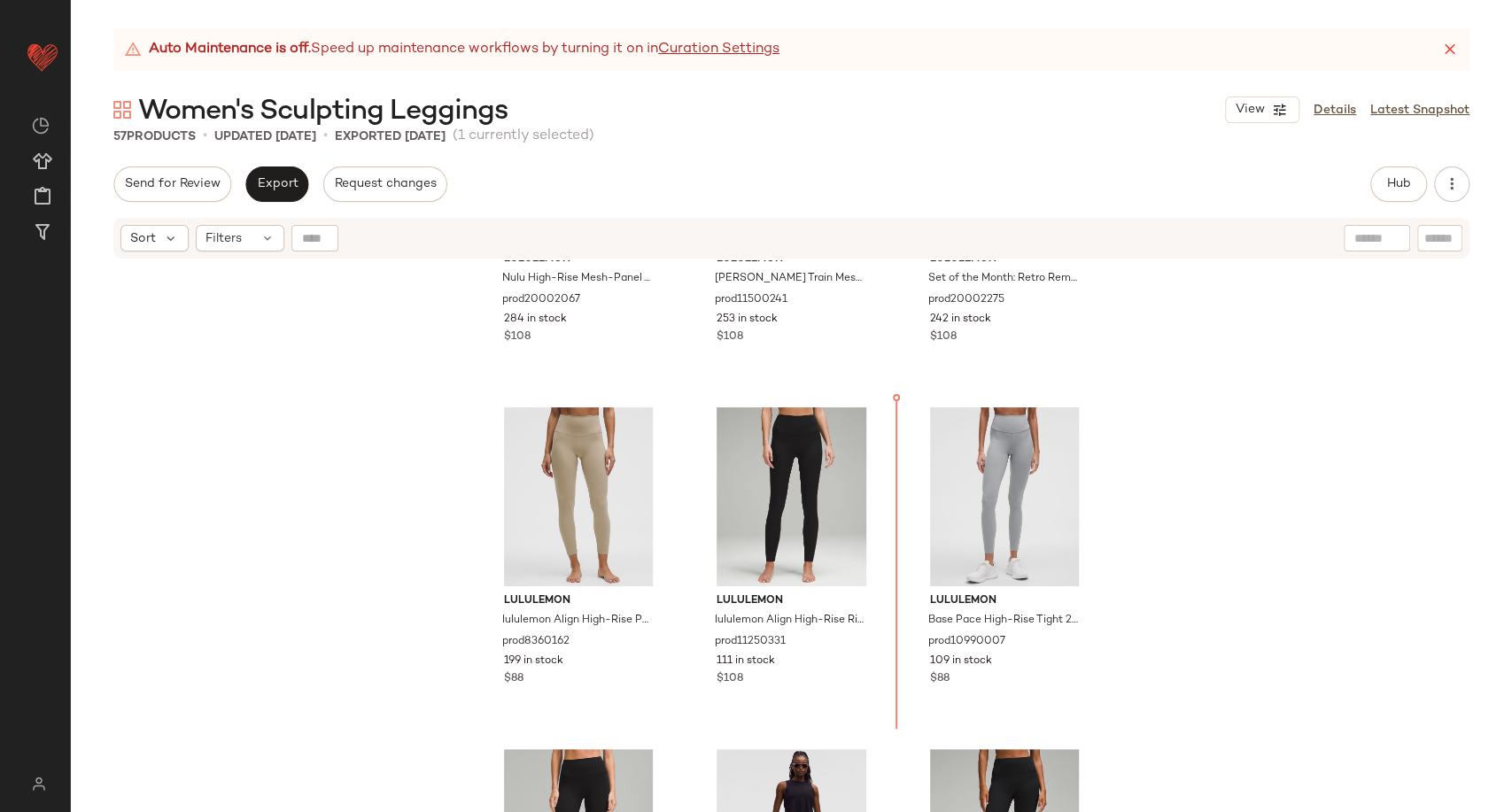
scroll to position [4659, 0]
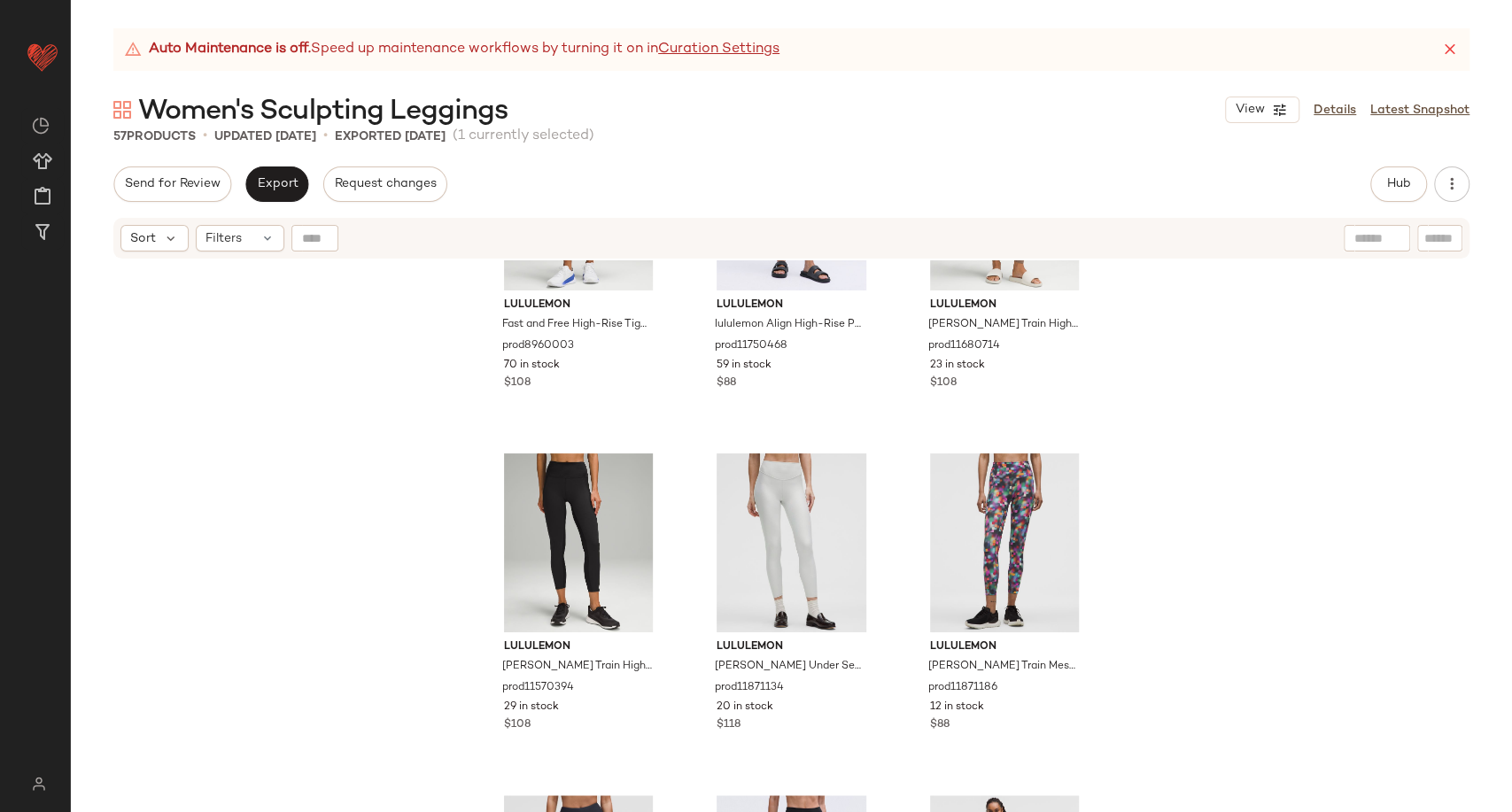
scroll to position [5903, 0]
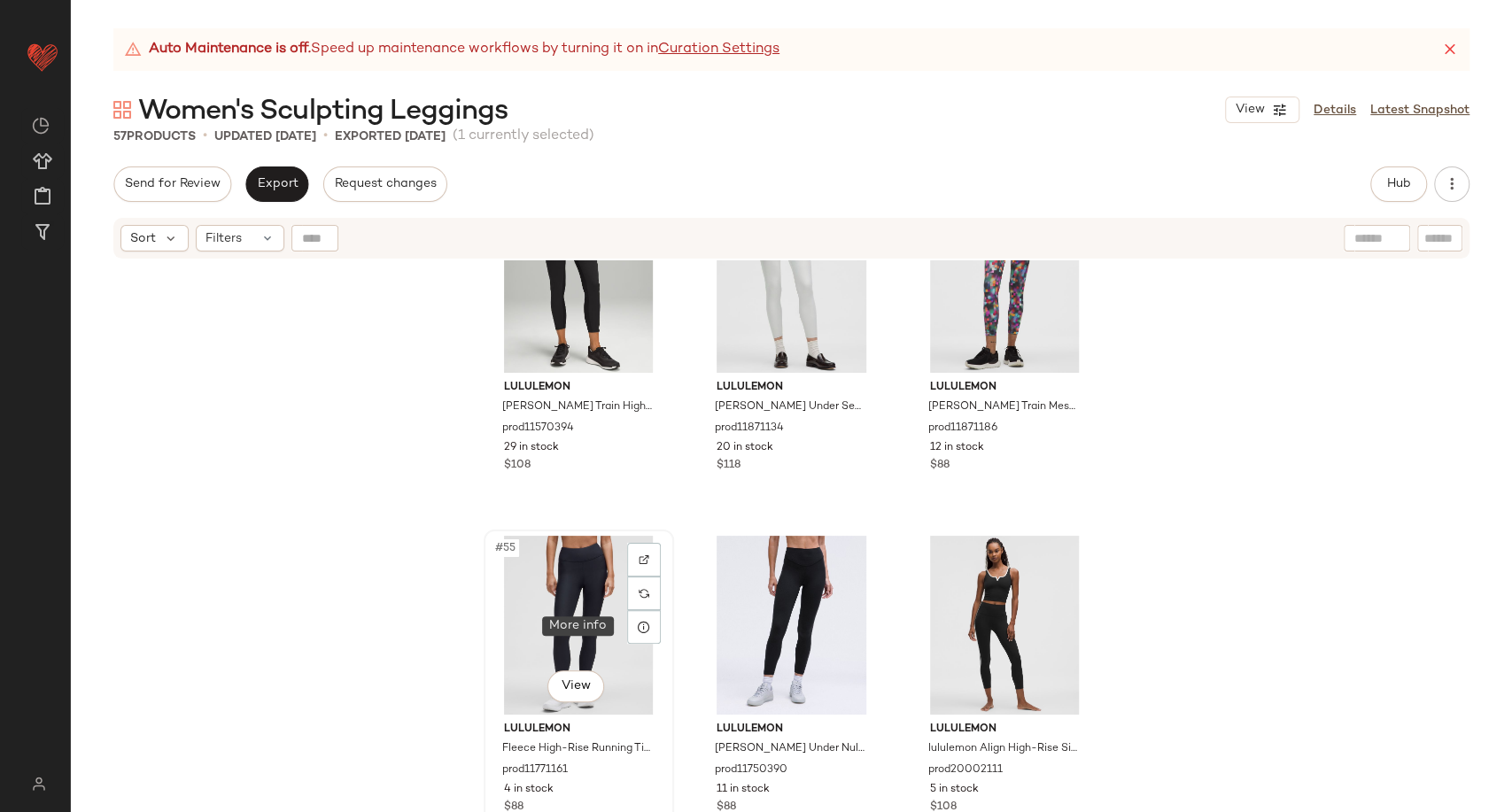
click at [563, 625] on div "#55 View" at bounding box center [579, 625] width 178 height 179
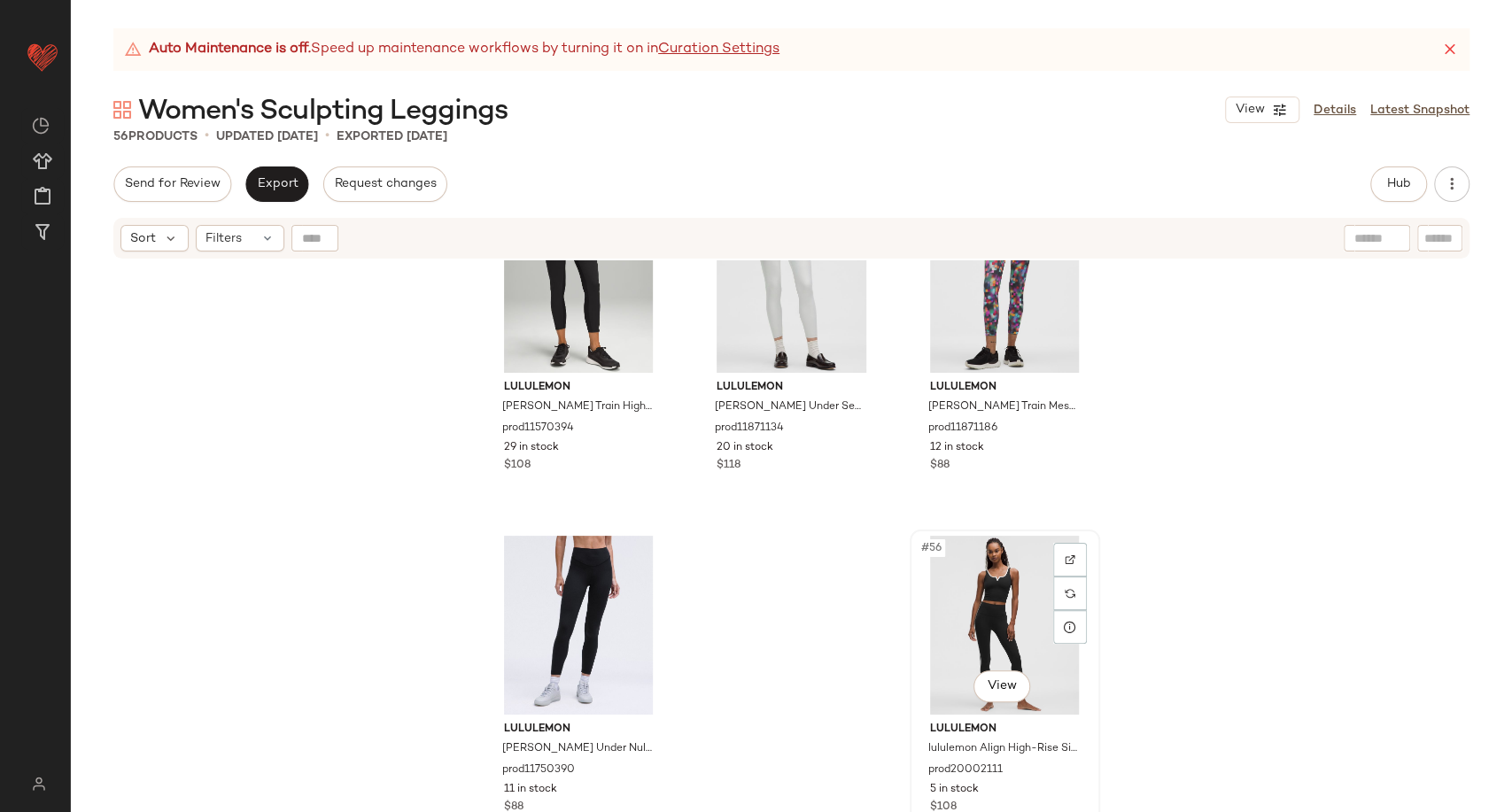
click at [971, 610] on div "#56 View" at bounding box center [1005, 625] width 178 height 179
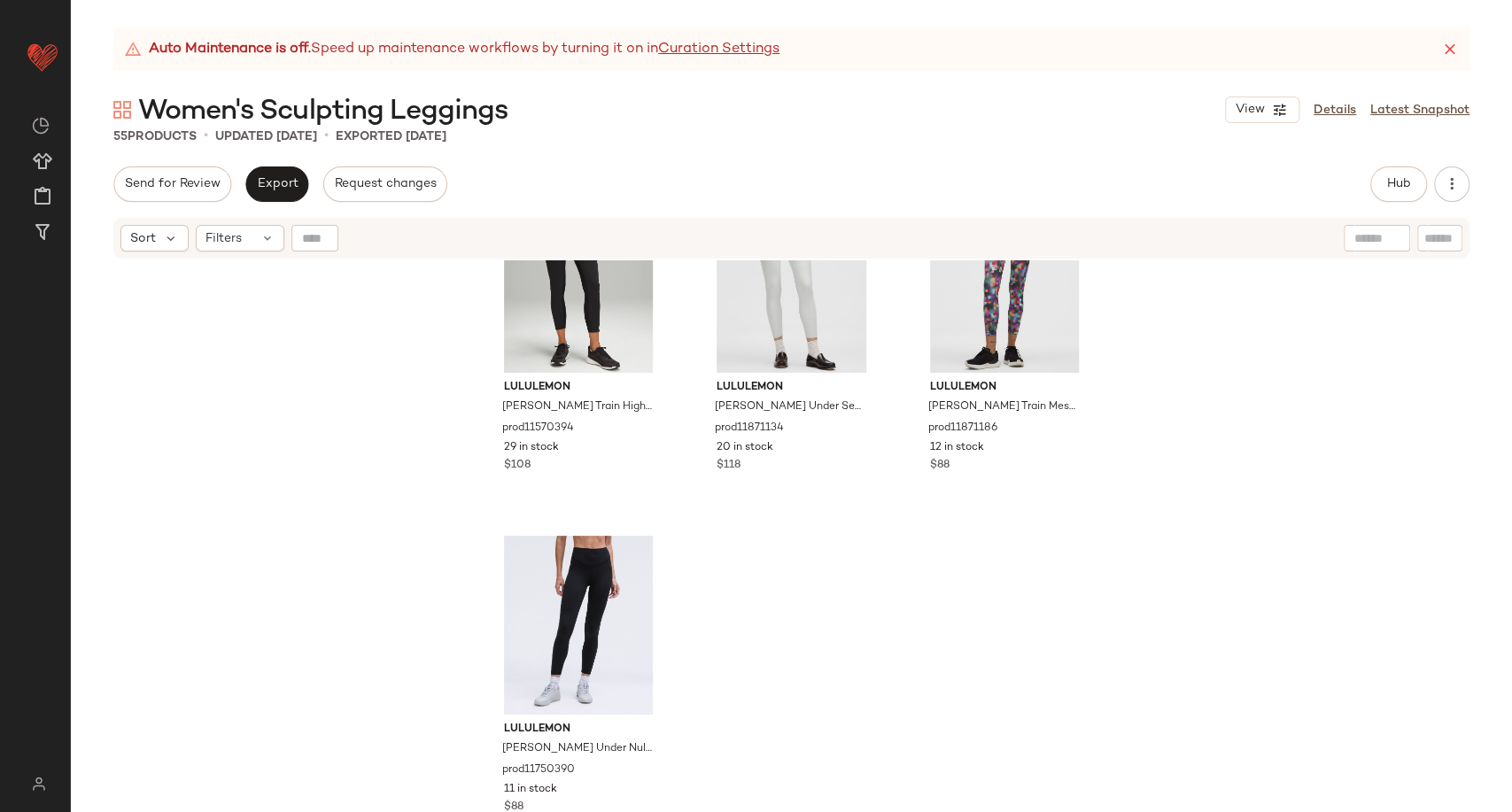
click at [393, 353] on div "lululemon Fast and Free High-Rise Tight 25" prod8960003 70 in stock $108 lulule…" at bounding box center [791, 559] width 1441 height 596
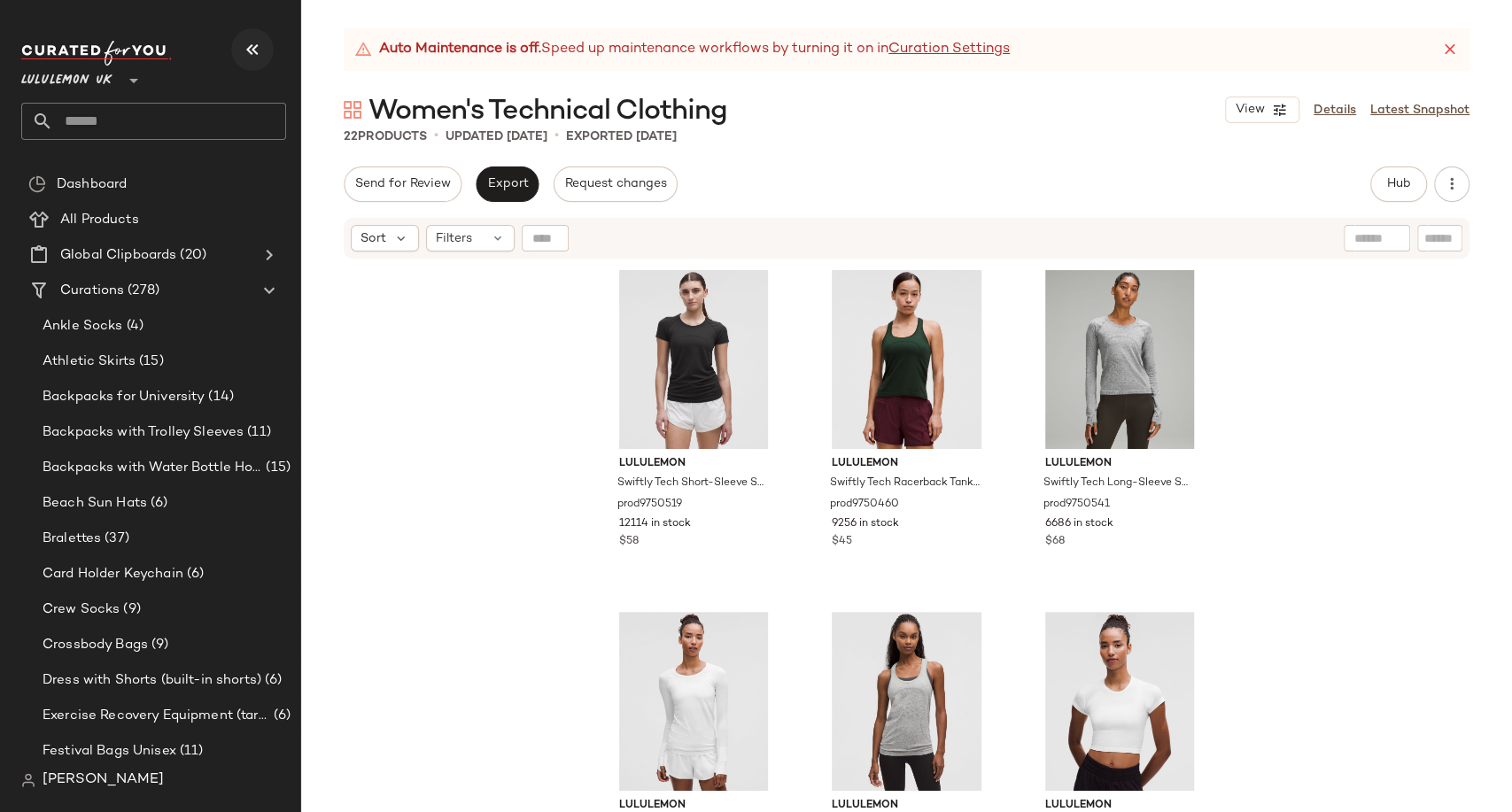
click at [251, 52] on icon "button" at bounding box center [252, 49] width 21 height 21
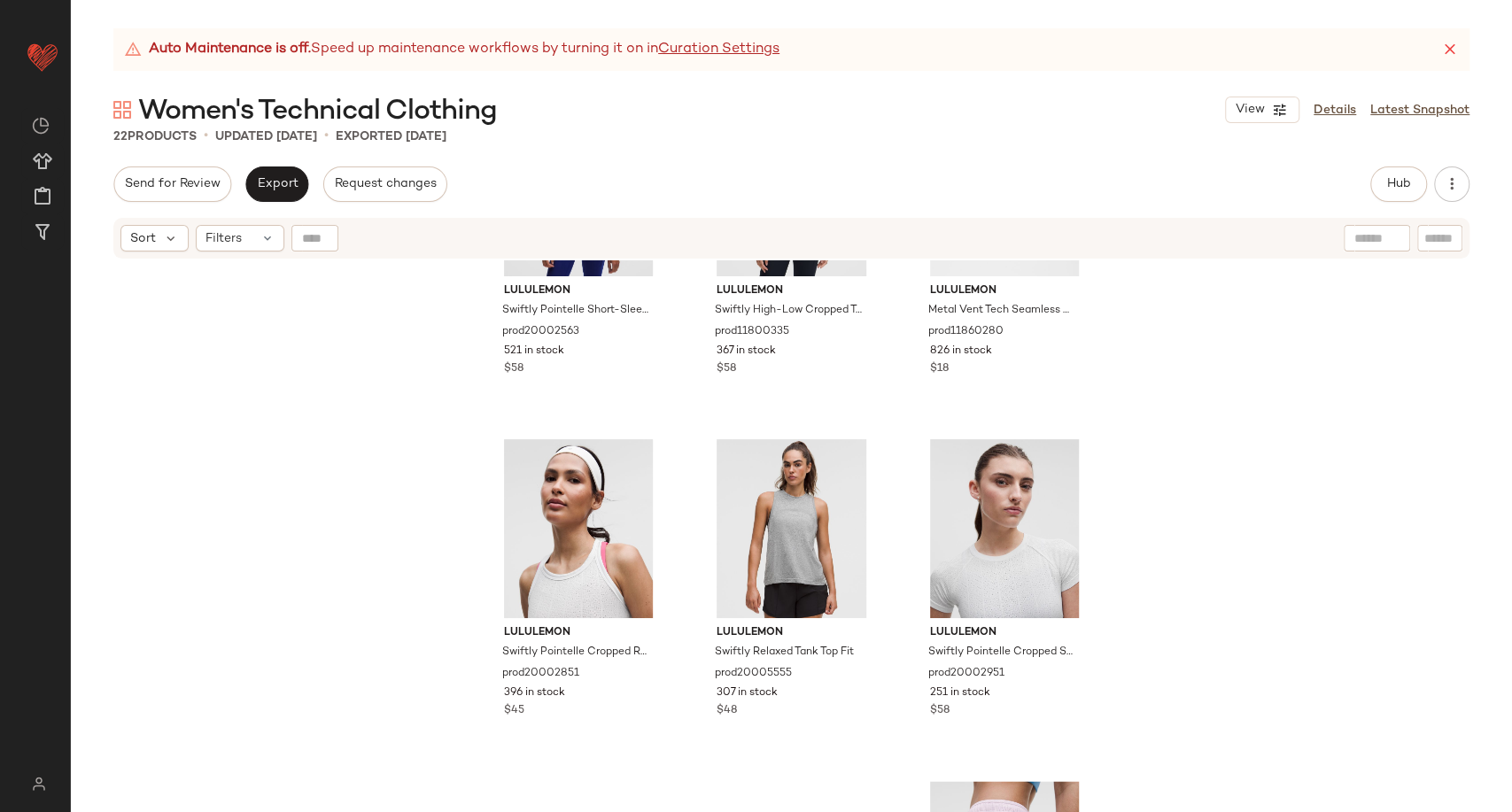
scroll to position [1588, 0]
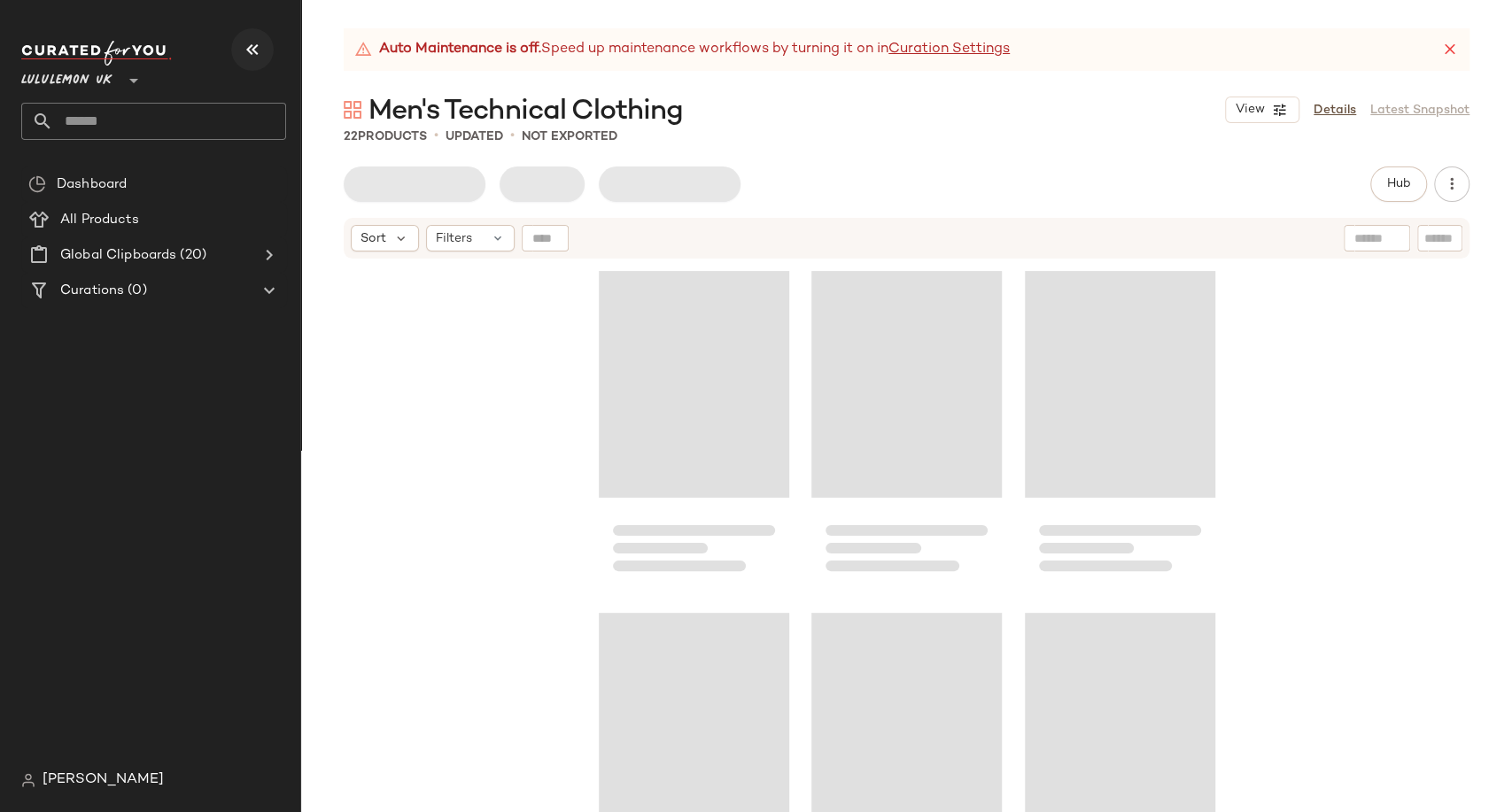
click at [255, 44] on icon "button" at bounding box center [252, 49] width 21 height 21
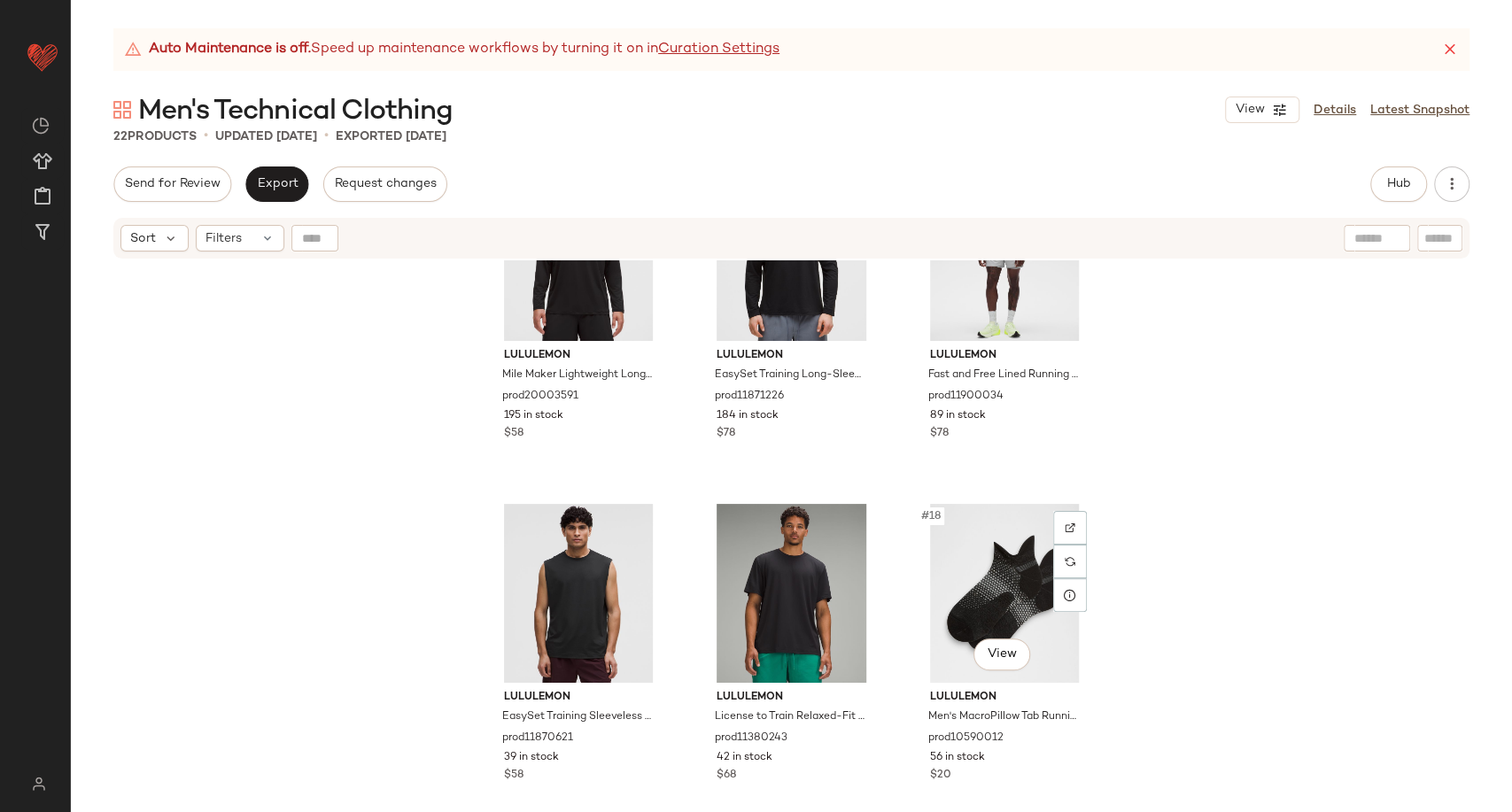
scroll to position [1884, 0]
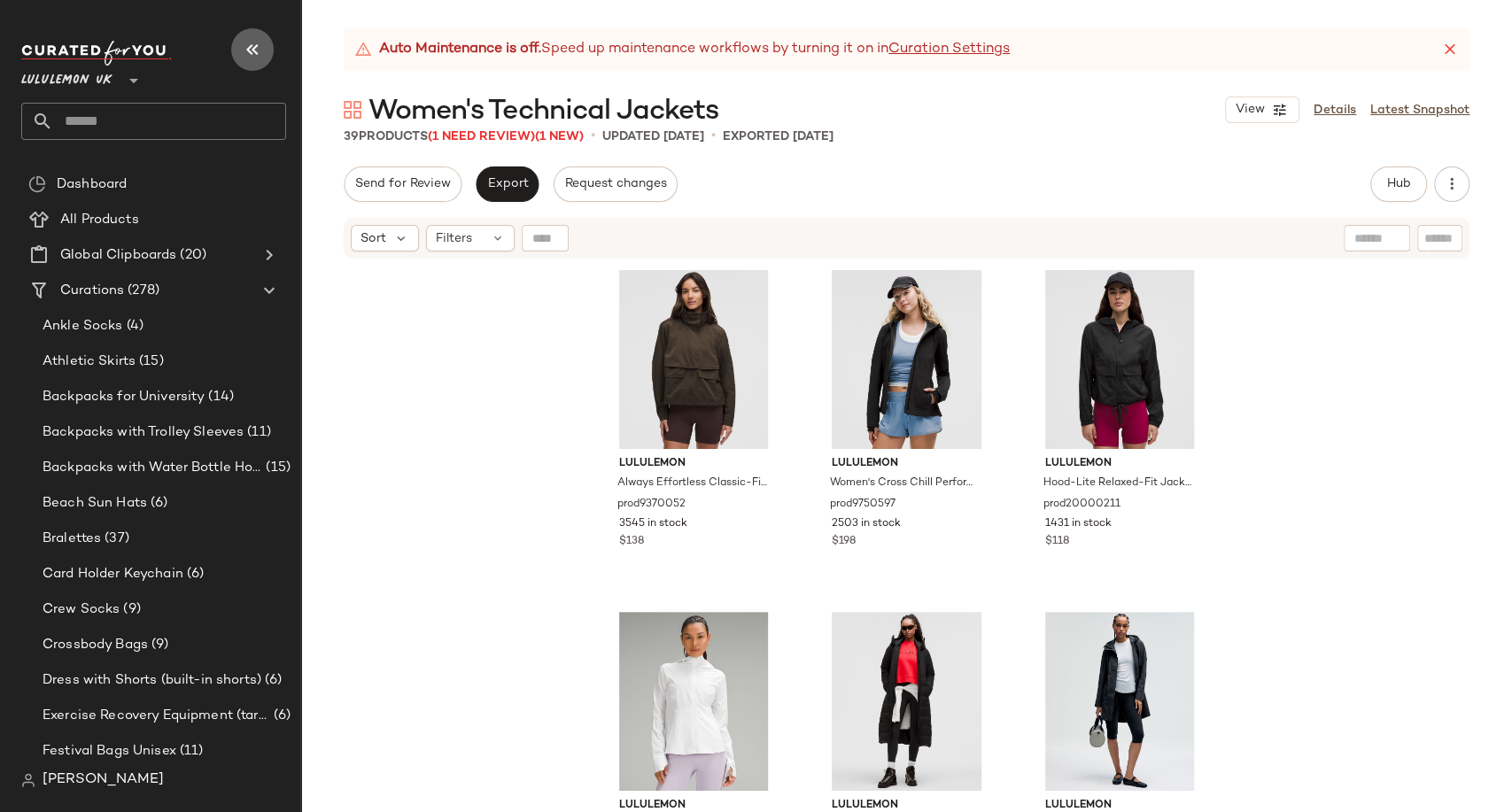
click at [262, 47] on icon "button" at bounding box center [252, 49] width 21 height 21
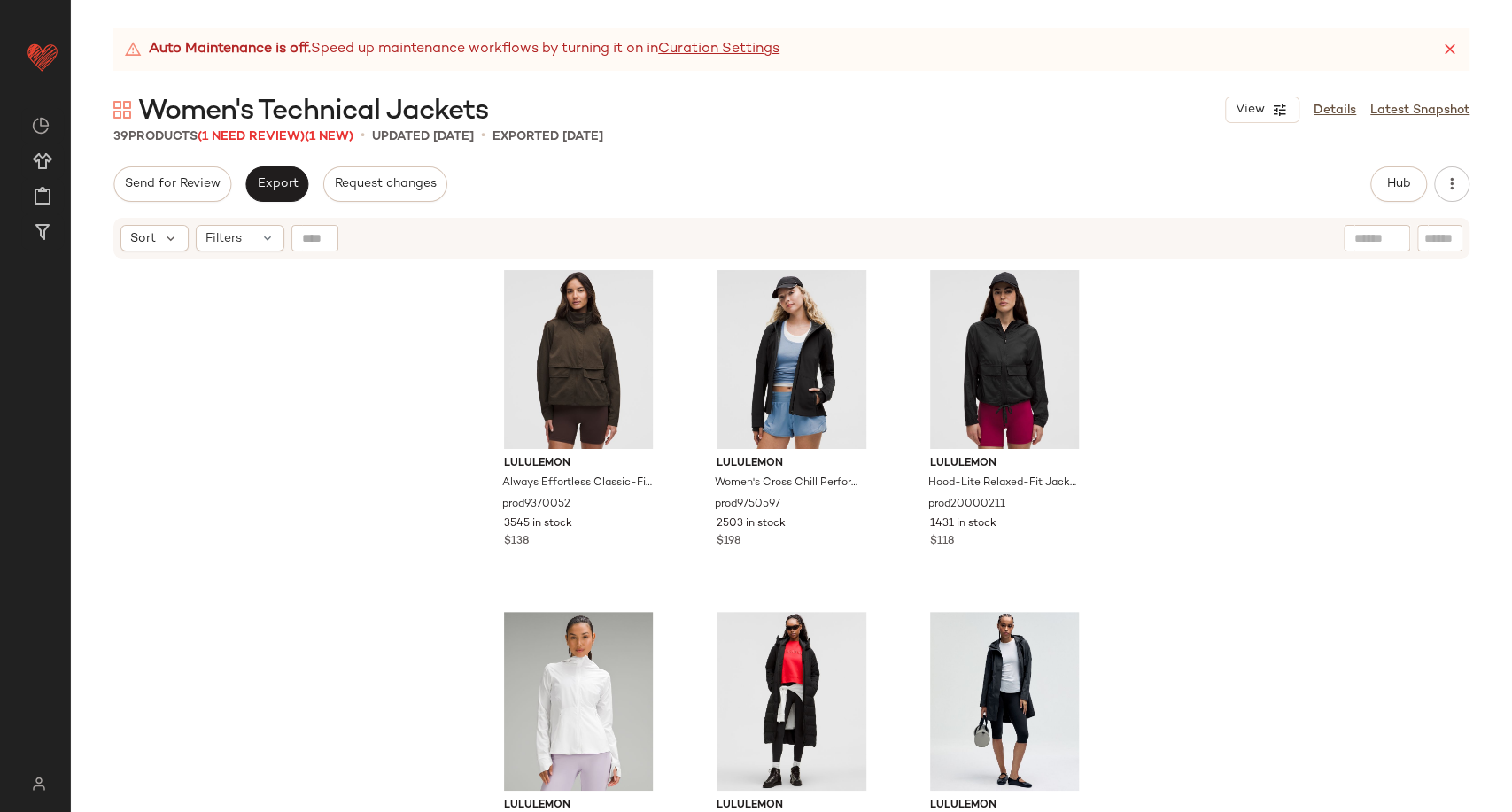
click at [259, 125] on span "Women's Technical Jackets" at bounding box center [313, 111] width 350 height 36
click at [265, 139] on span "(1 Need Review)" at bounding box center [252, 136] width 107 height 13
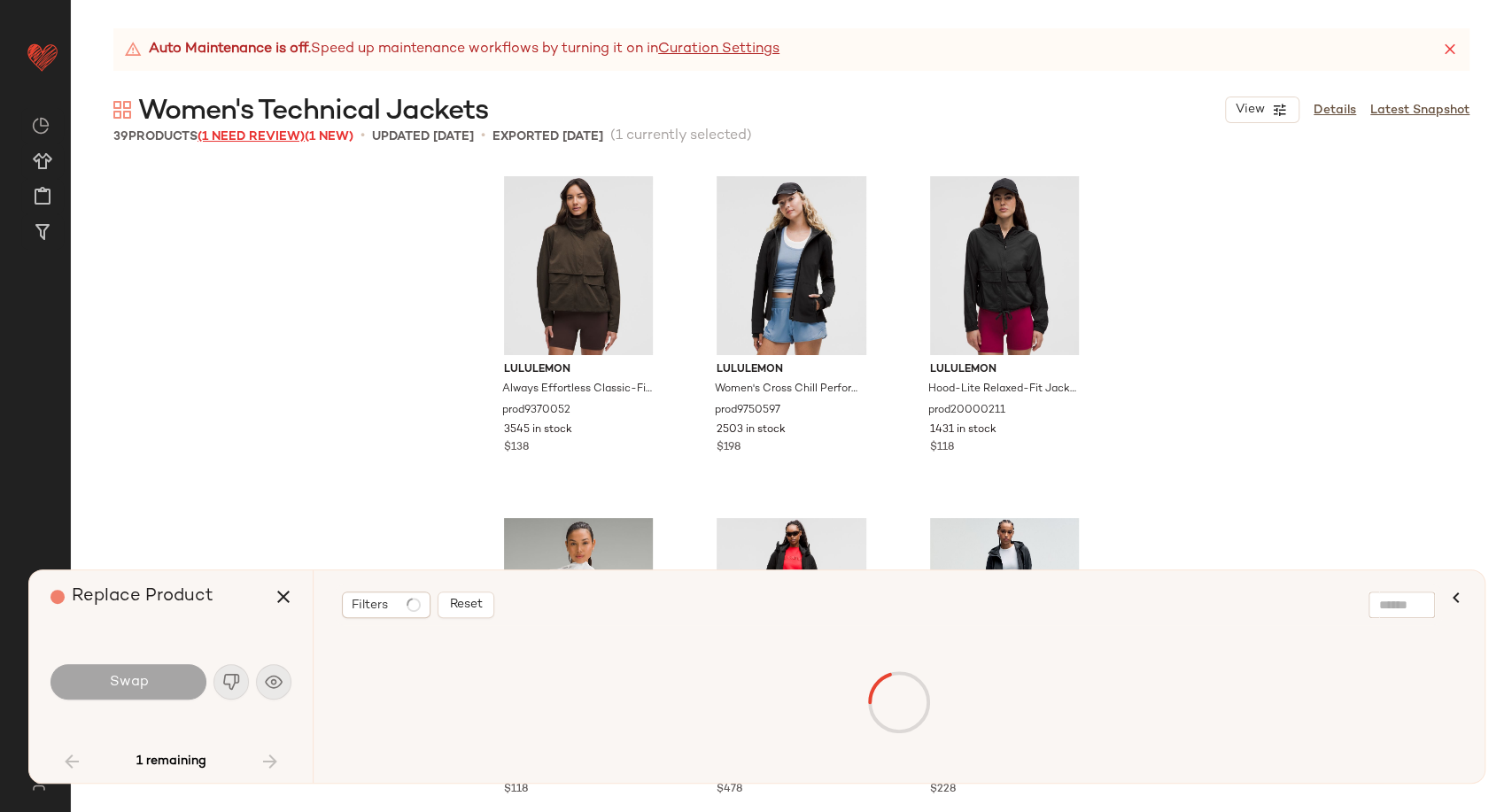
scroll to position [2393, 0]
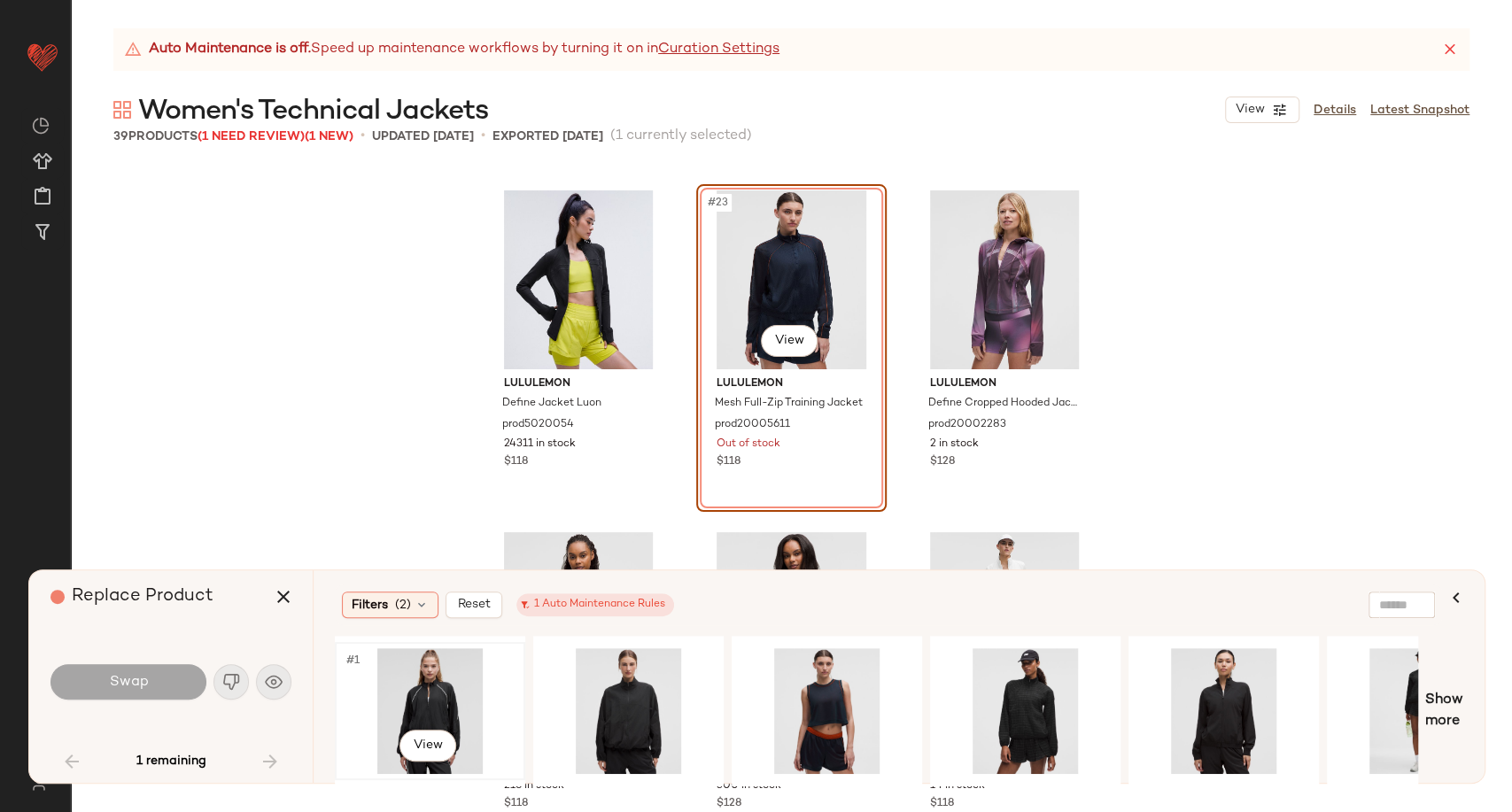
click at [420, 705] on div "#1 View" at bounding box center [429, 711] width 178 height 126
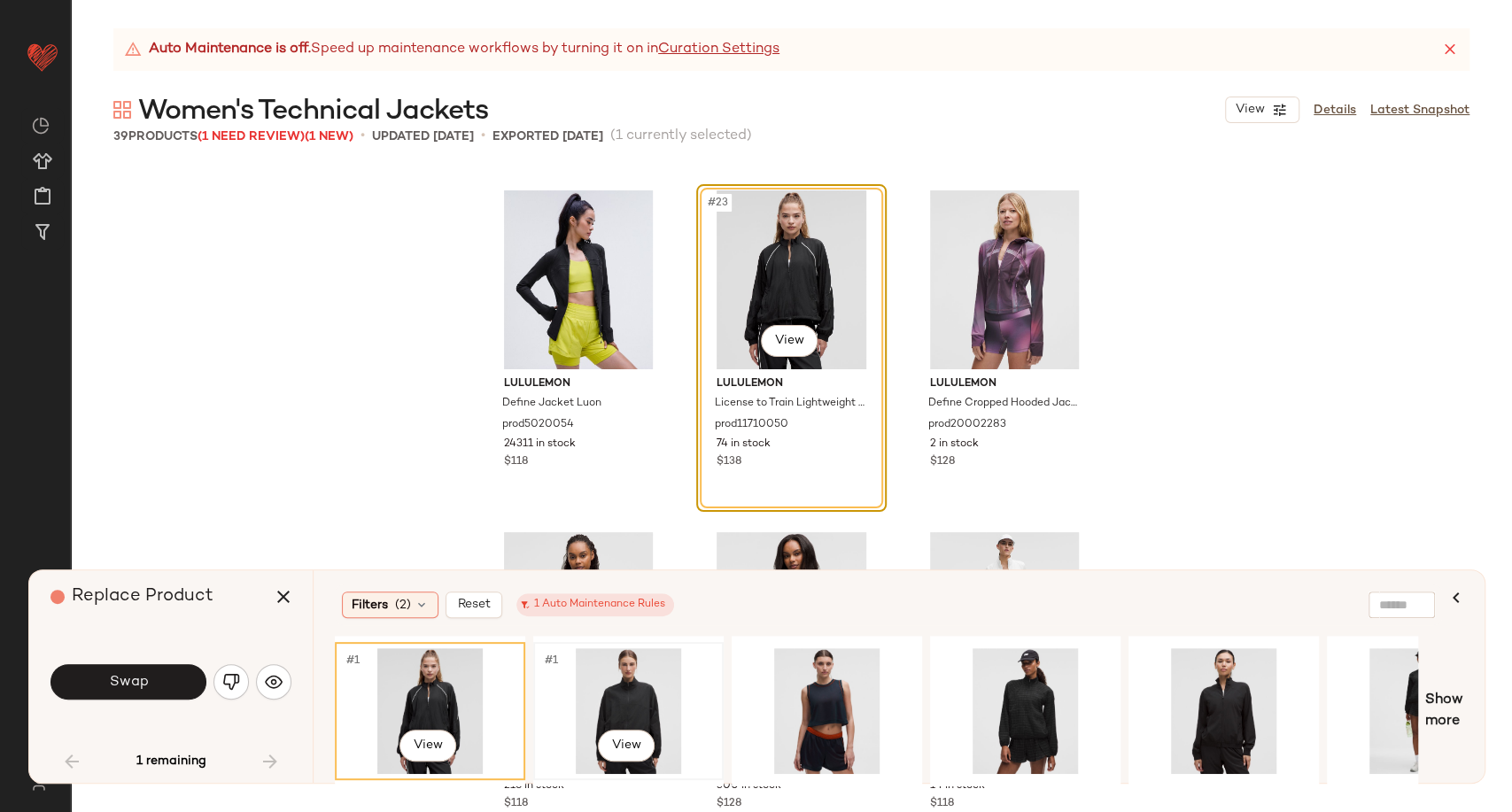
click at [631, 699] on div "#1 View" at bounding box center [628, 711] width 178 height 126
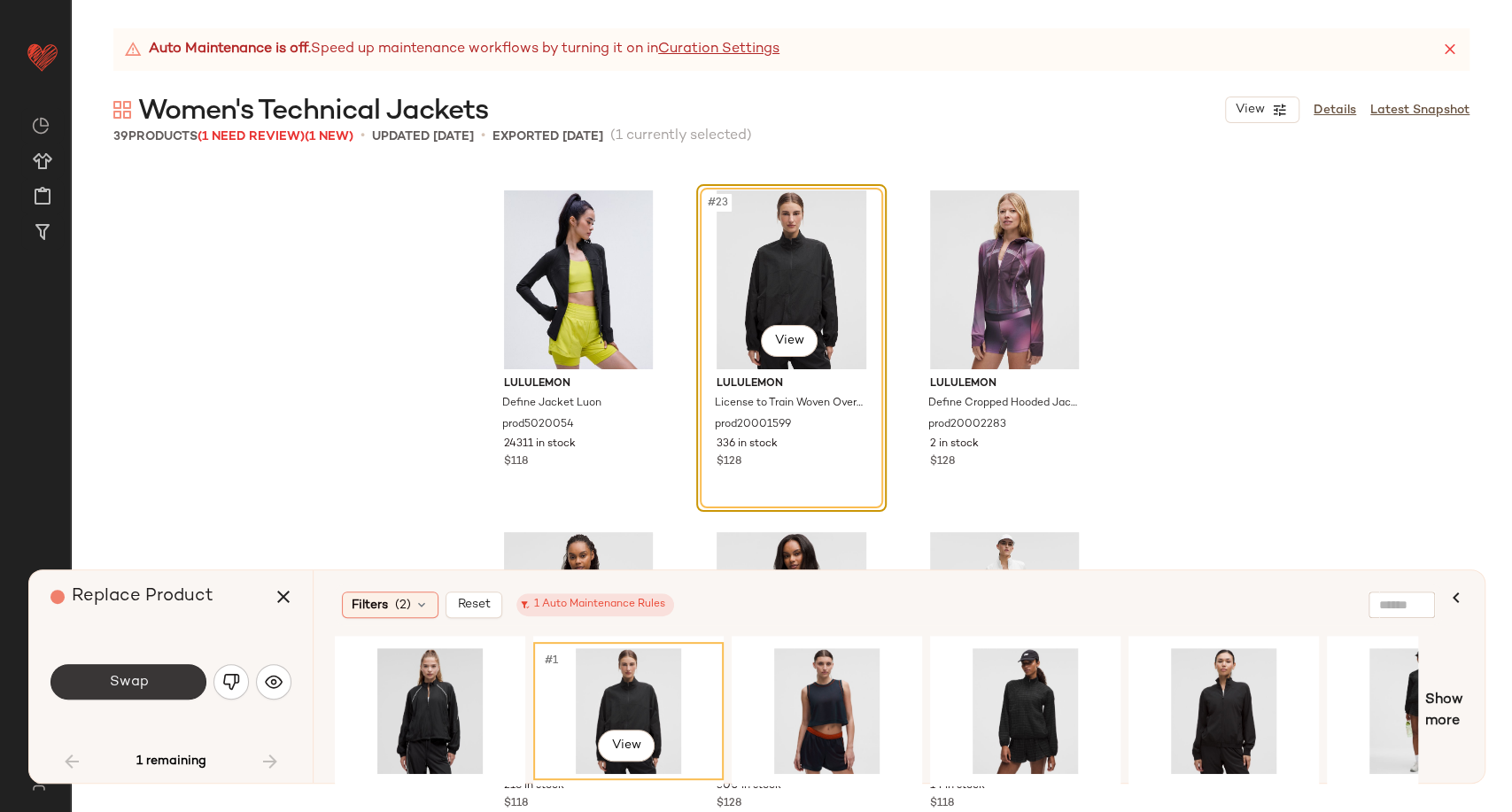
click at [172, 696] on button "Swap" at bounding box center [128, 682] width 156 height 36
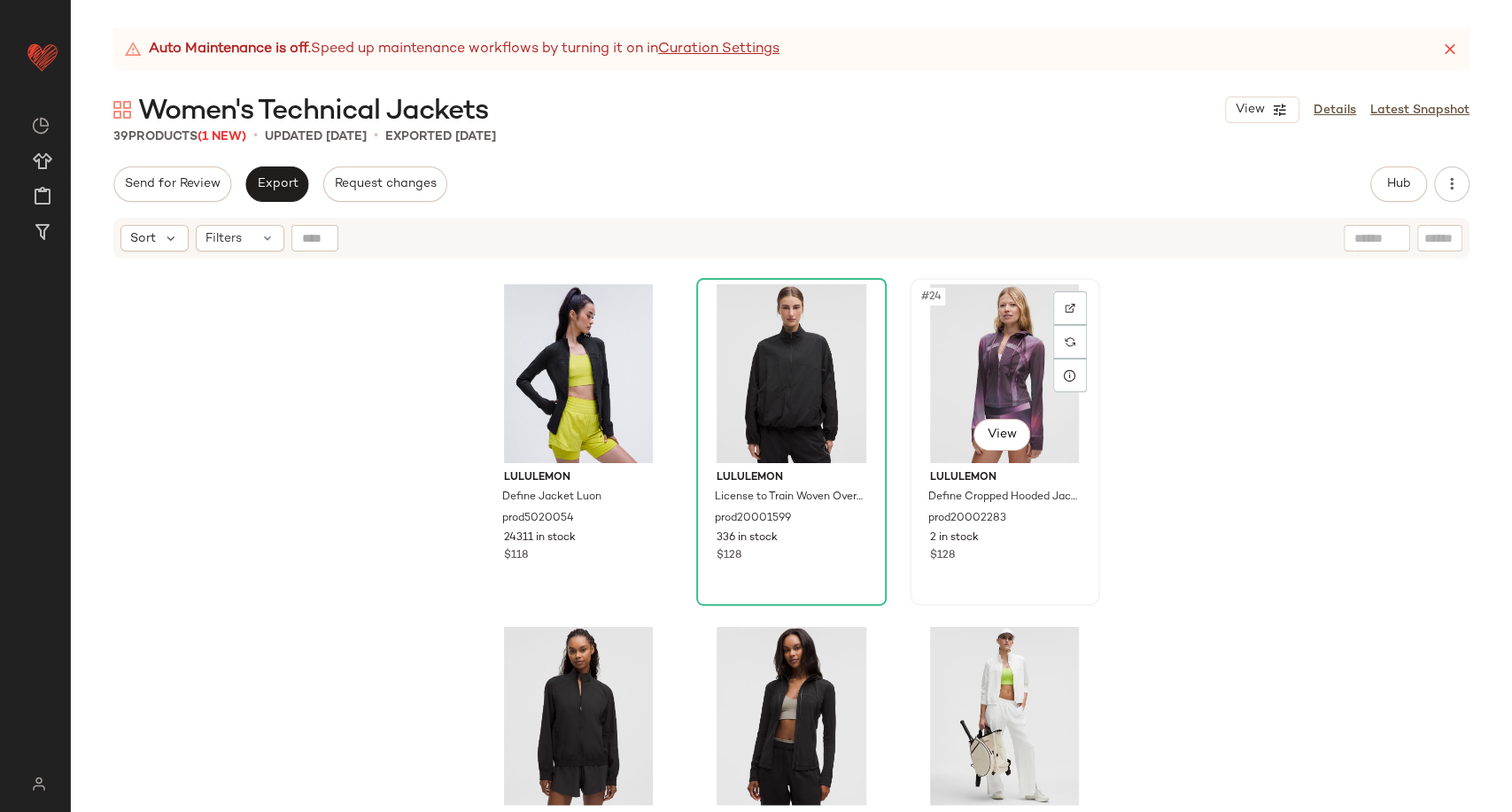
click at [1046, 342] on div "#24 View" at bounding box center [1005, 374] width 178 height 179
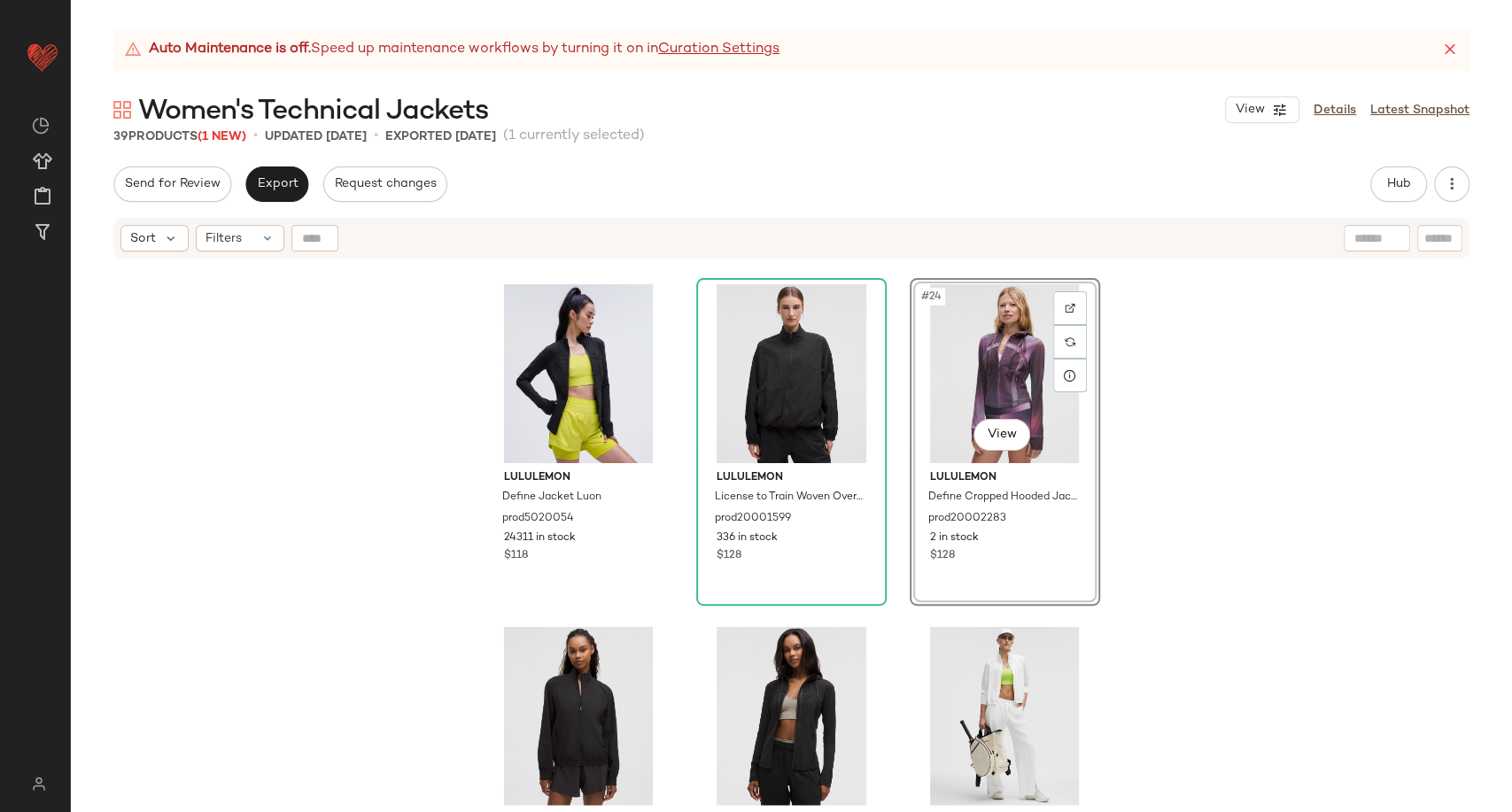
click at [1014, 358] on div "#24 View" at bounding box center [1005, 374] width 178 height 179
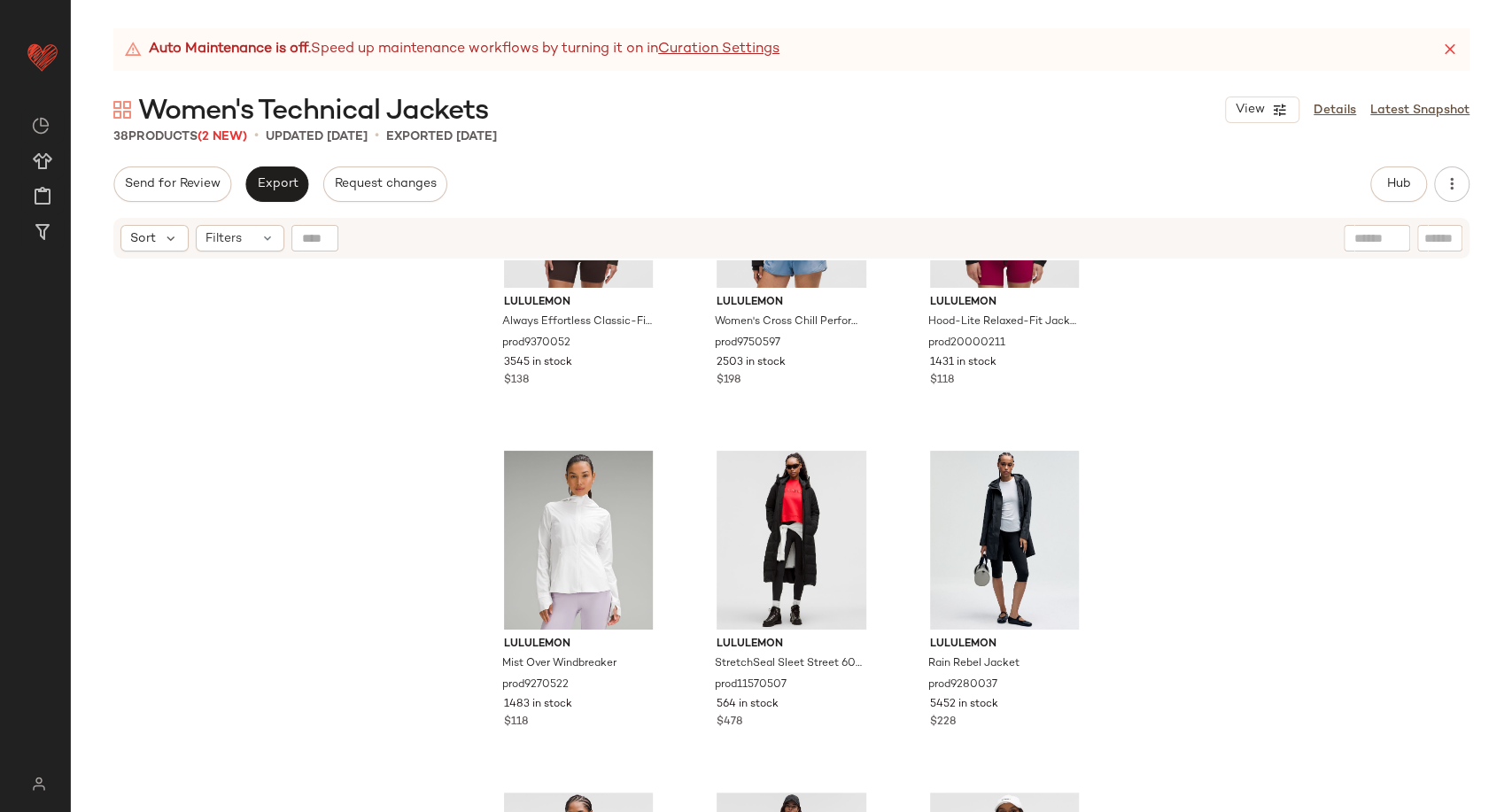
scroll to position [197, 0]
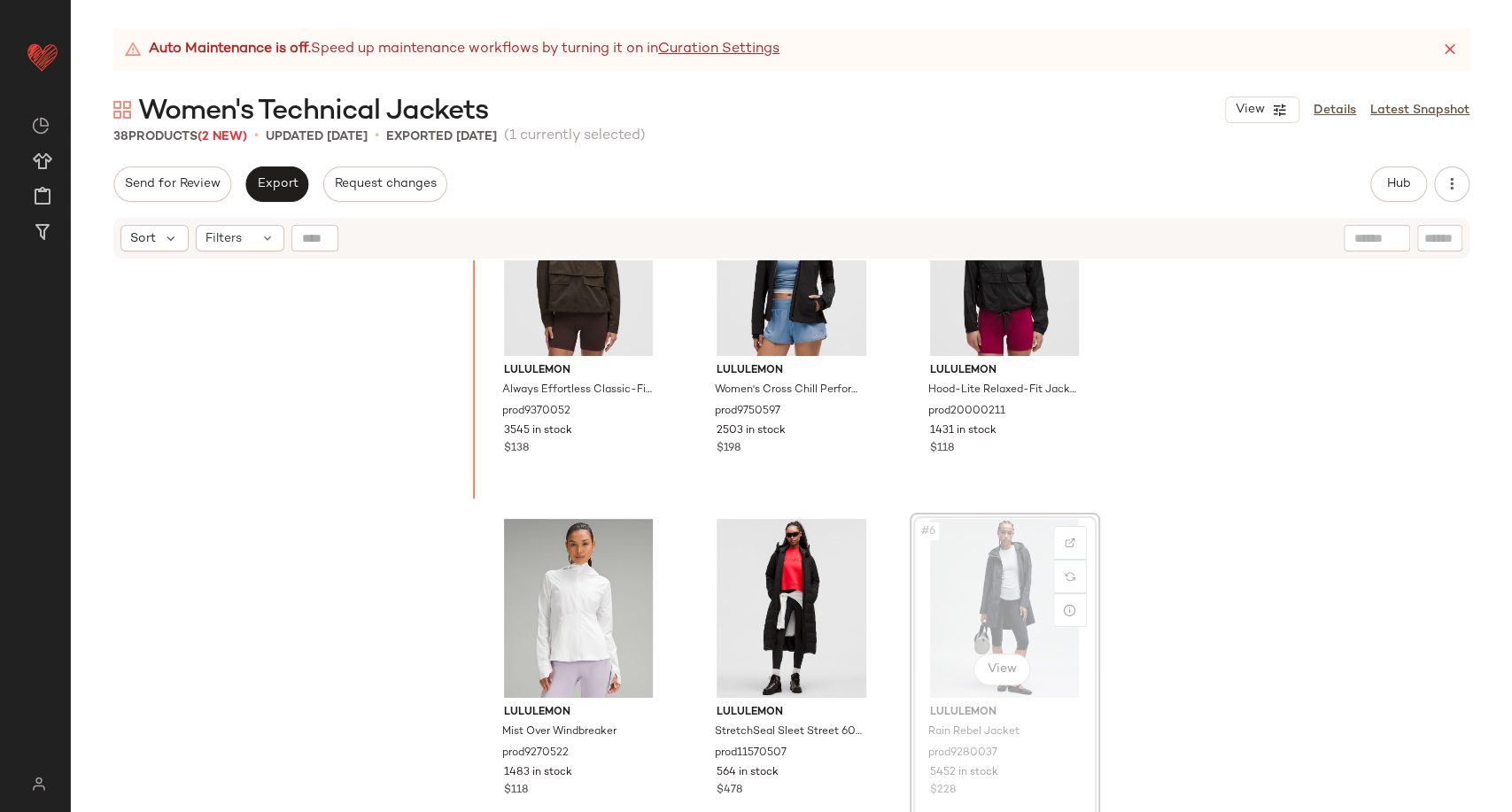
scroll to position [35, 0]
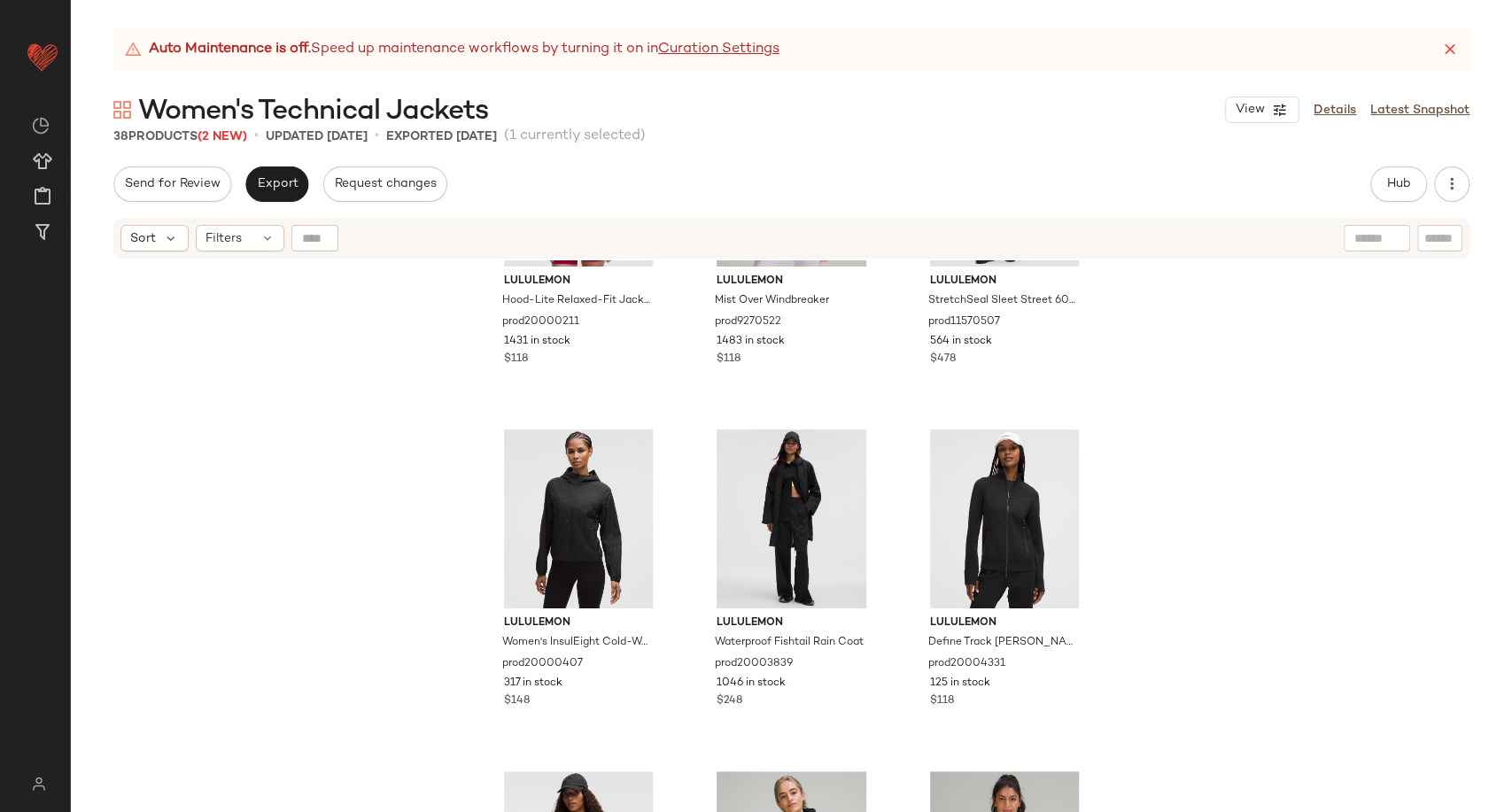
scroll to position [541, 0]
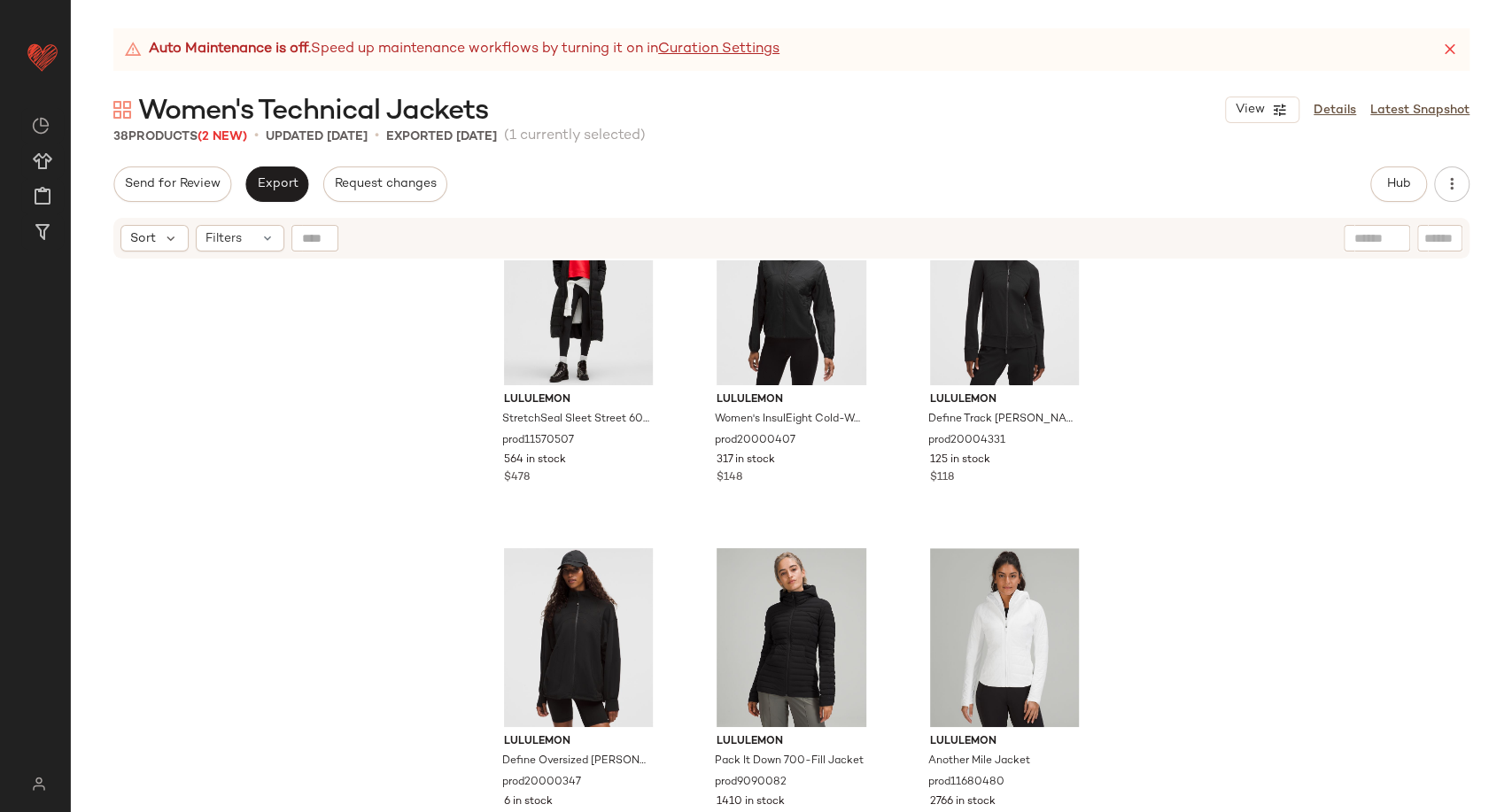
scroll to position [770, 0]
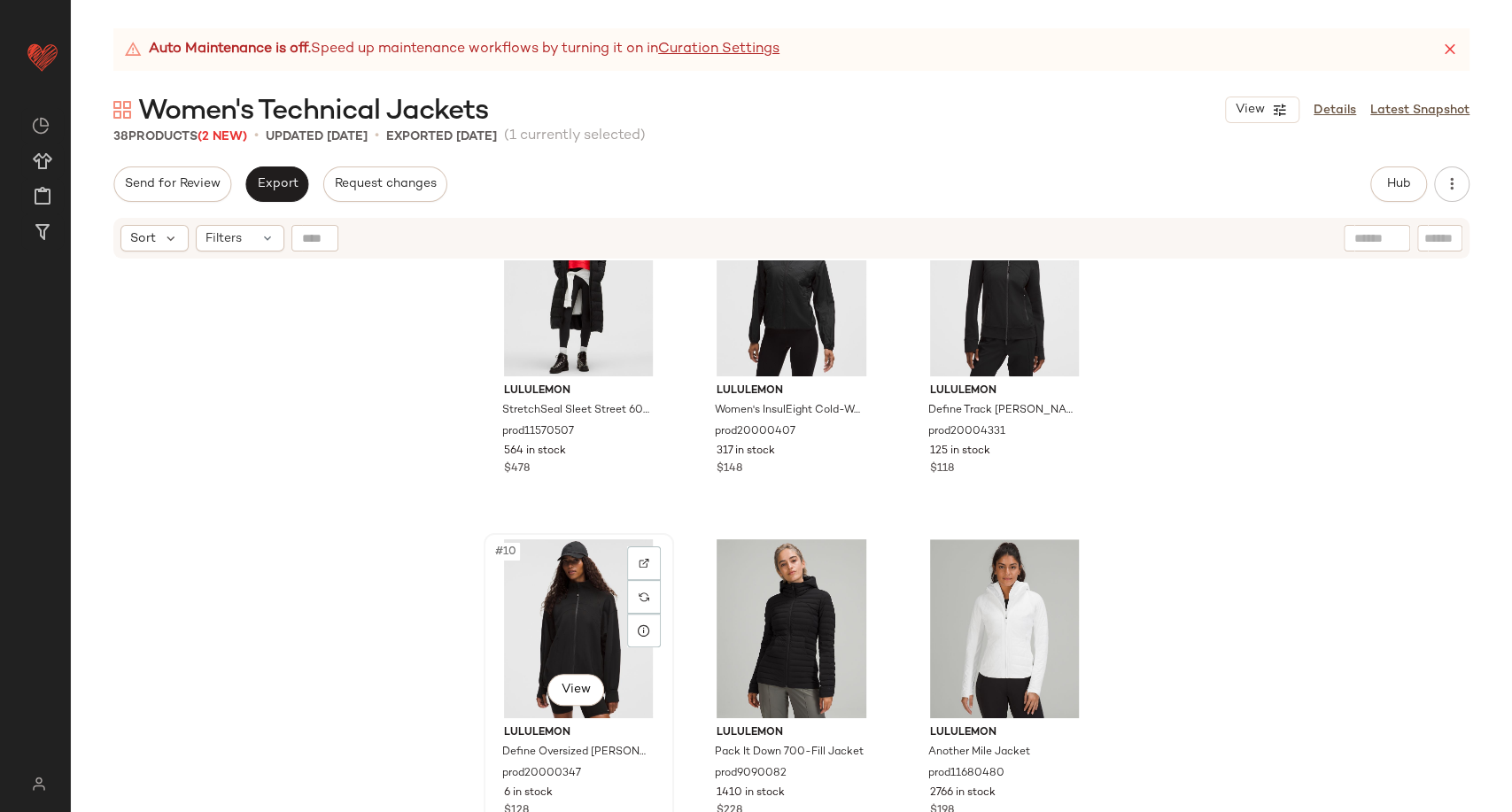
click at [548, 640] on div "#10 View" at bounding box center [579, 629] width 178 height 179
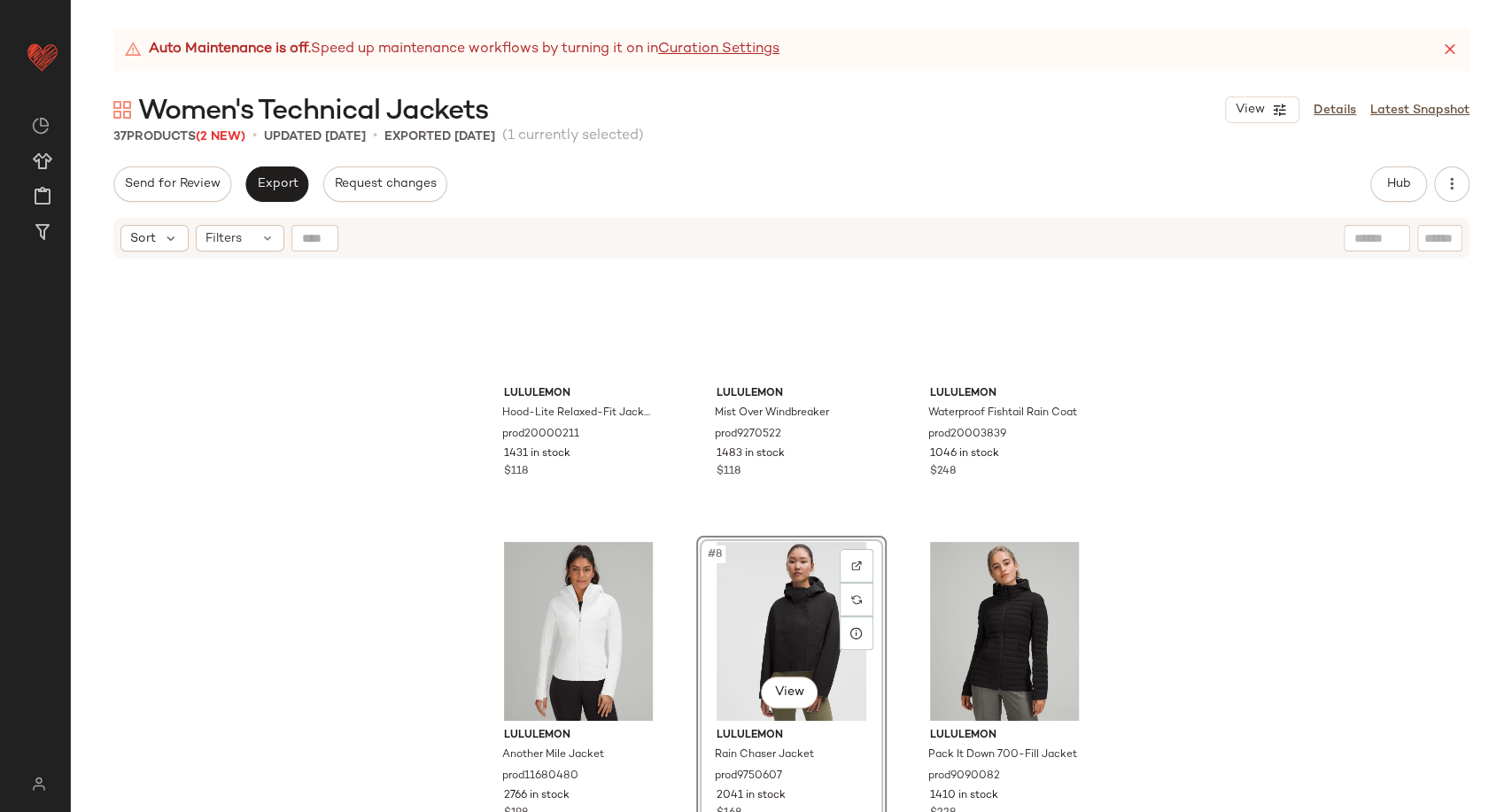
scroll to position [423, 0]
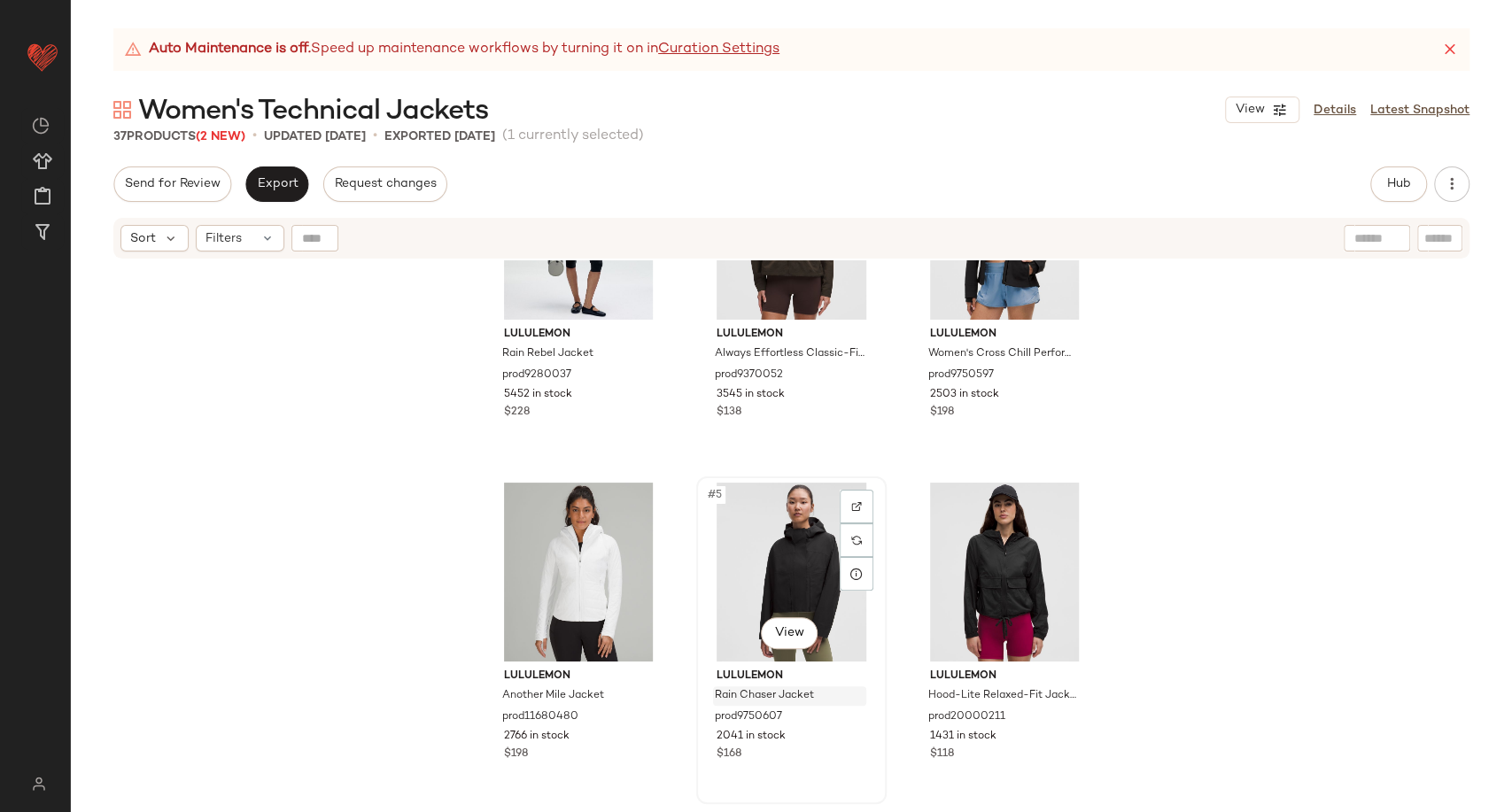
scroll to position [113, 0]
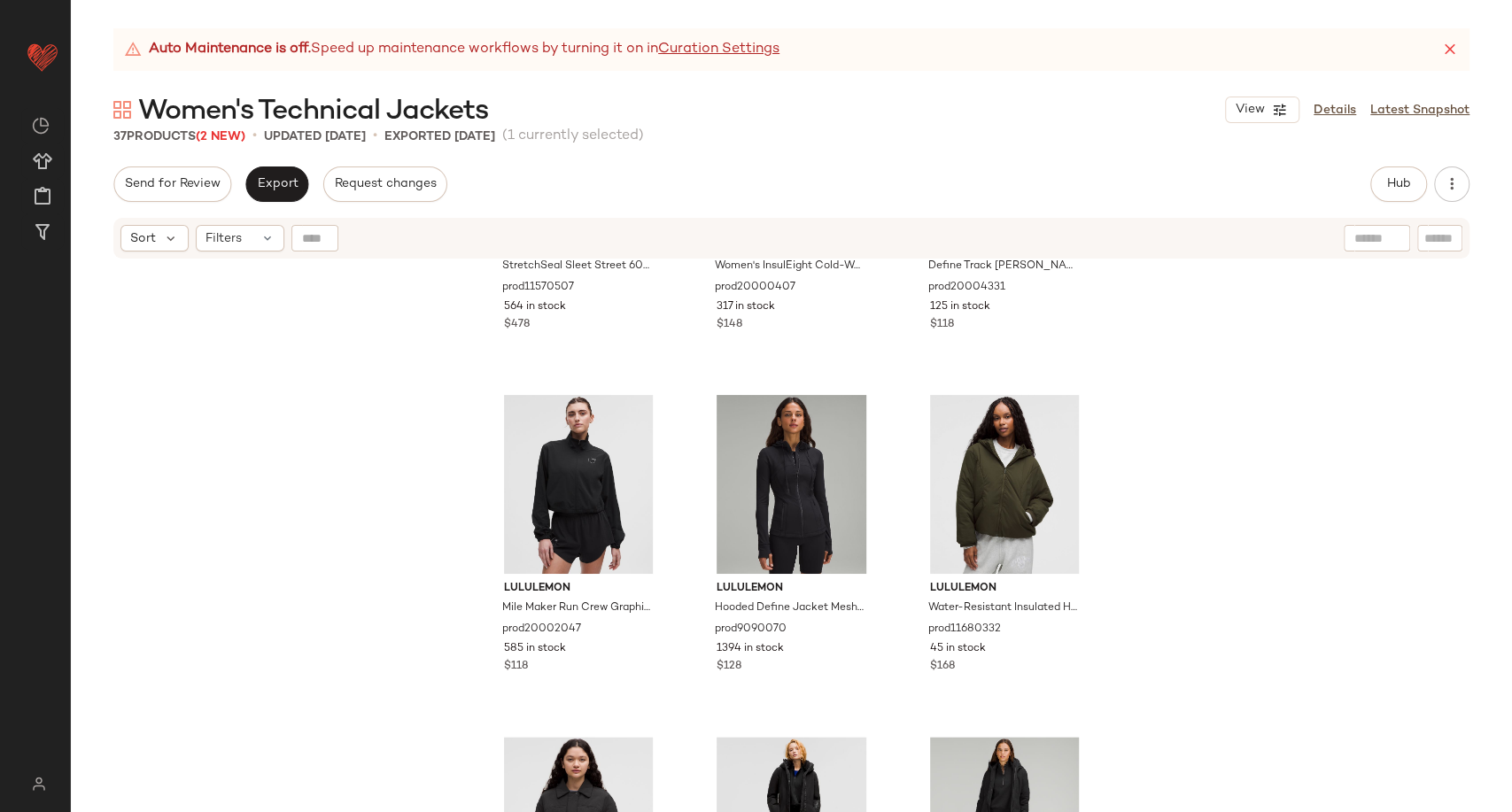
scroll to position [1172, 0]
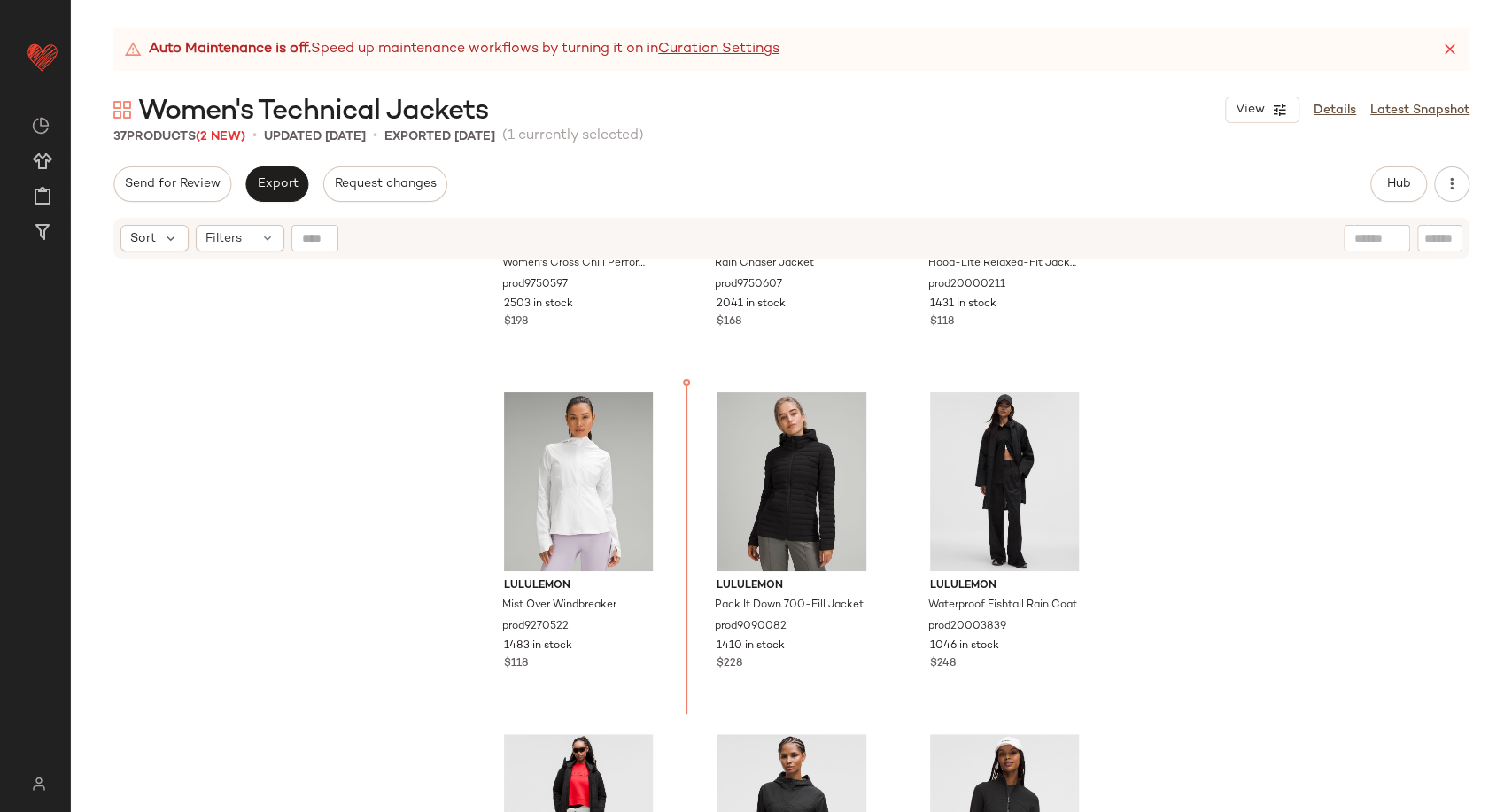
scroll to position [570, 0]
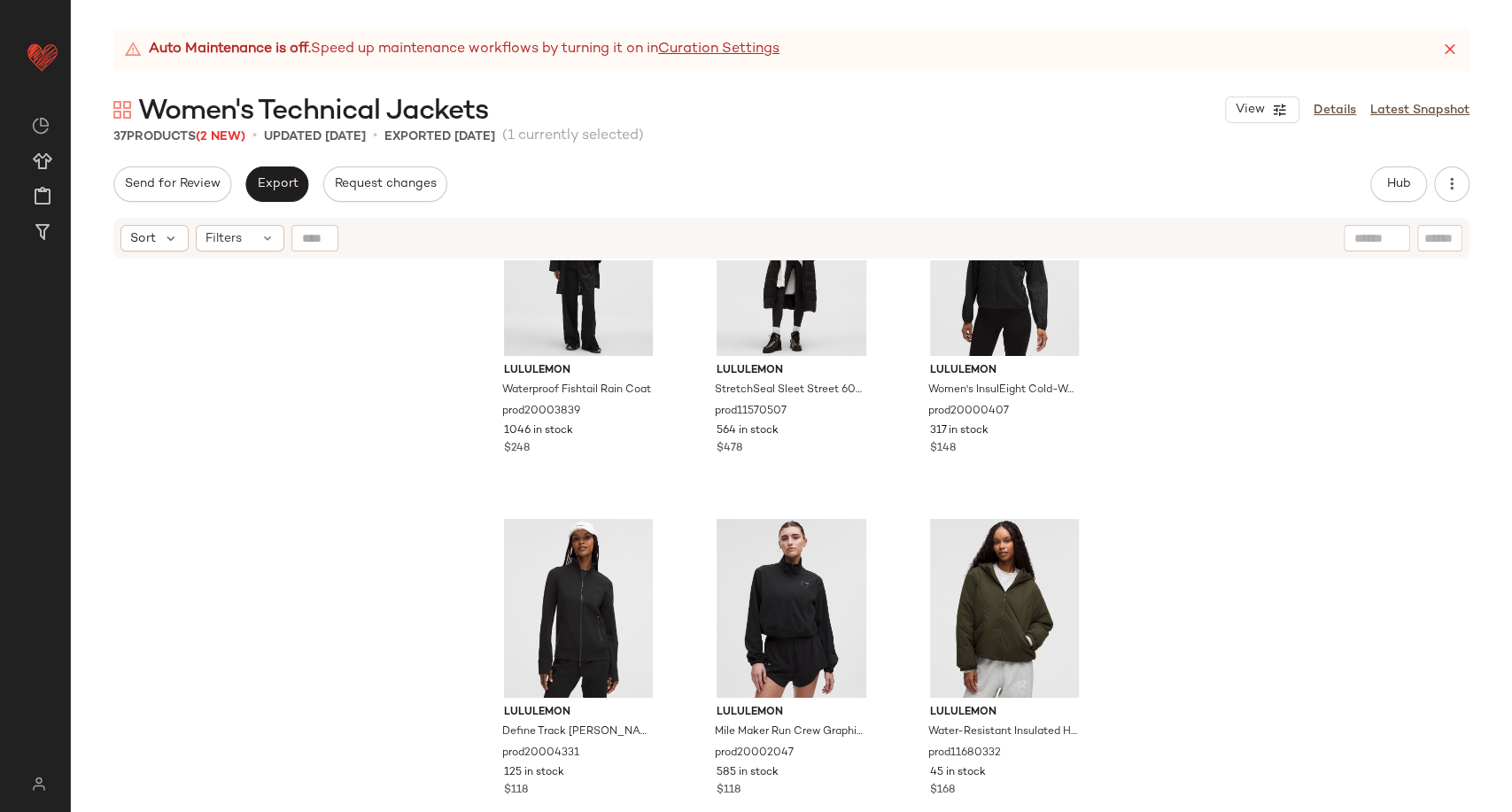
scroll to position [1161, 0]
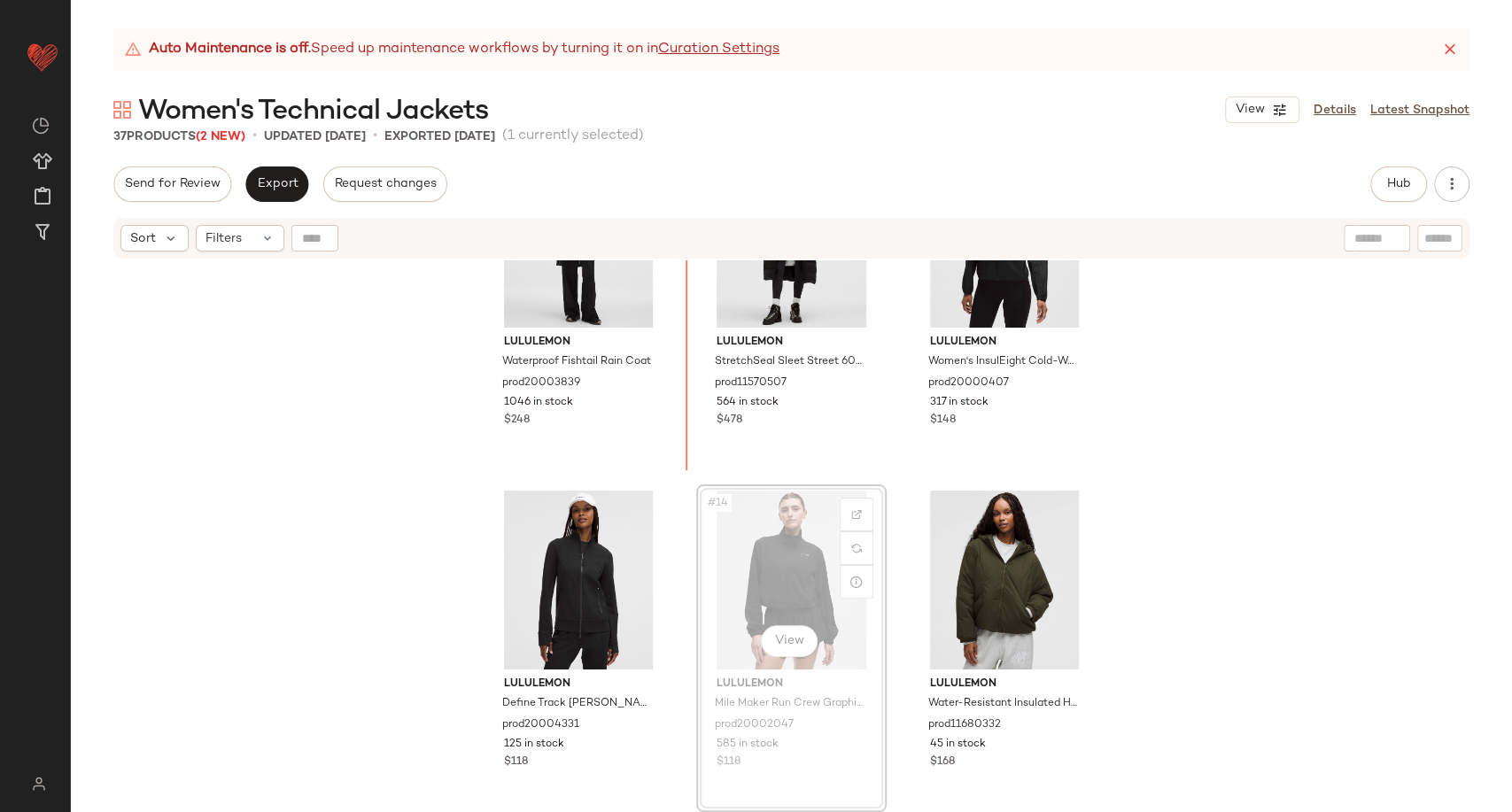
scroll to position [1148, 0]
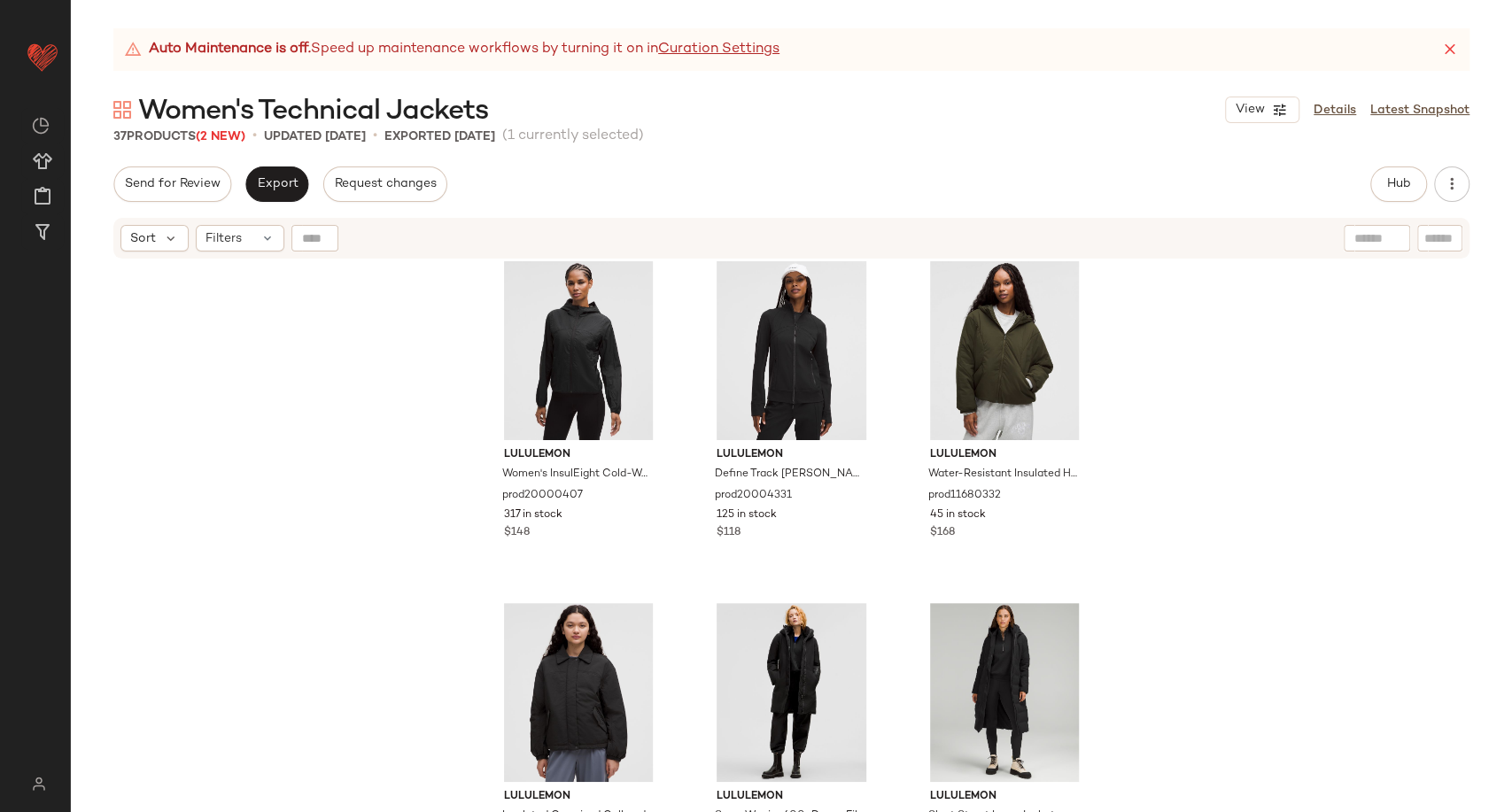
scroll to position [1444, 0]
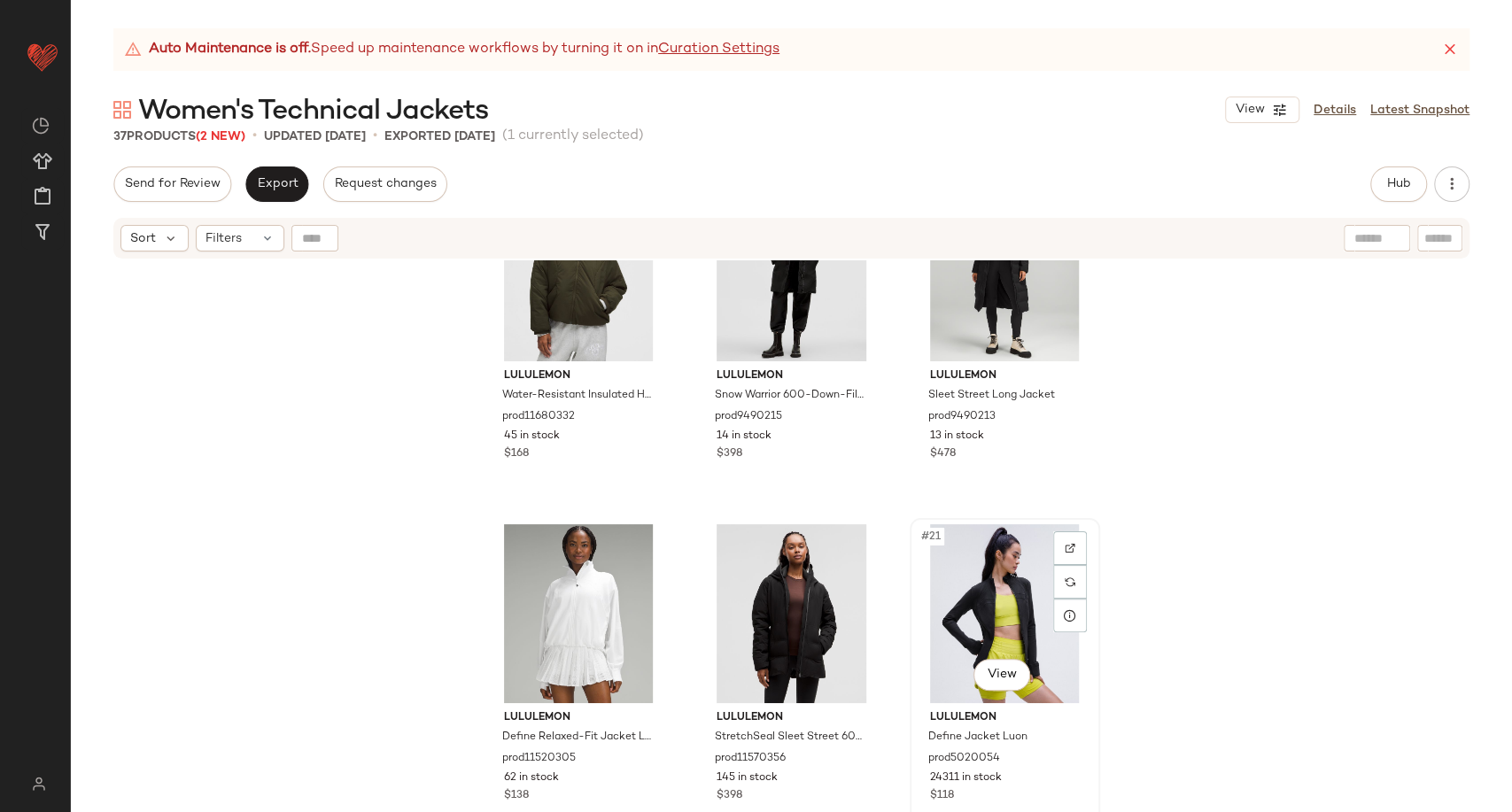
scroll to position [1837, 0]
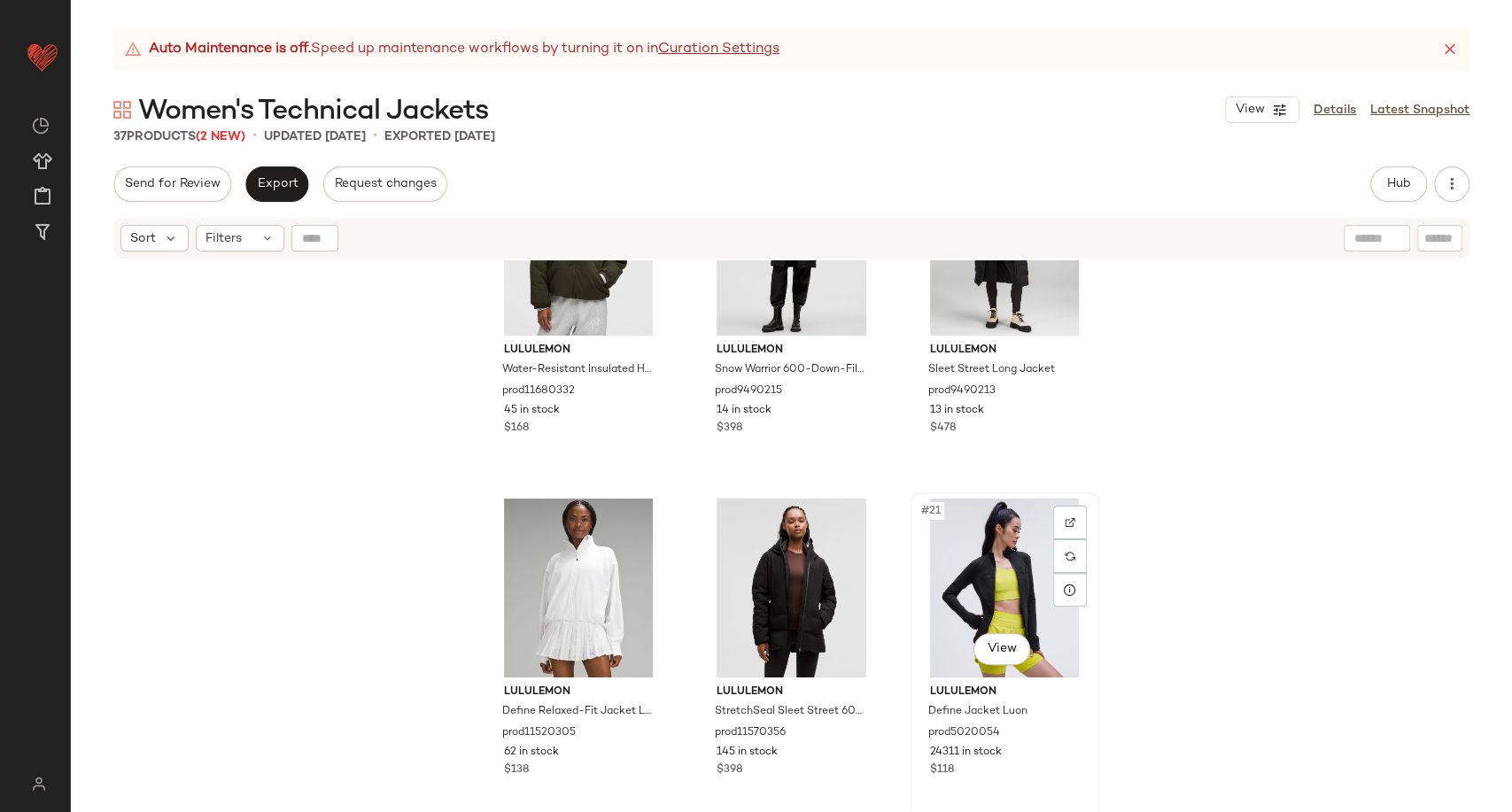
click at [983, 596] on div "#21 View" at bounding box center [1005, 588] width 178 height 179
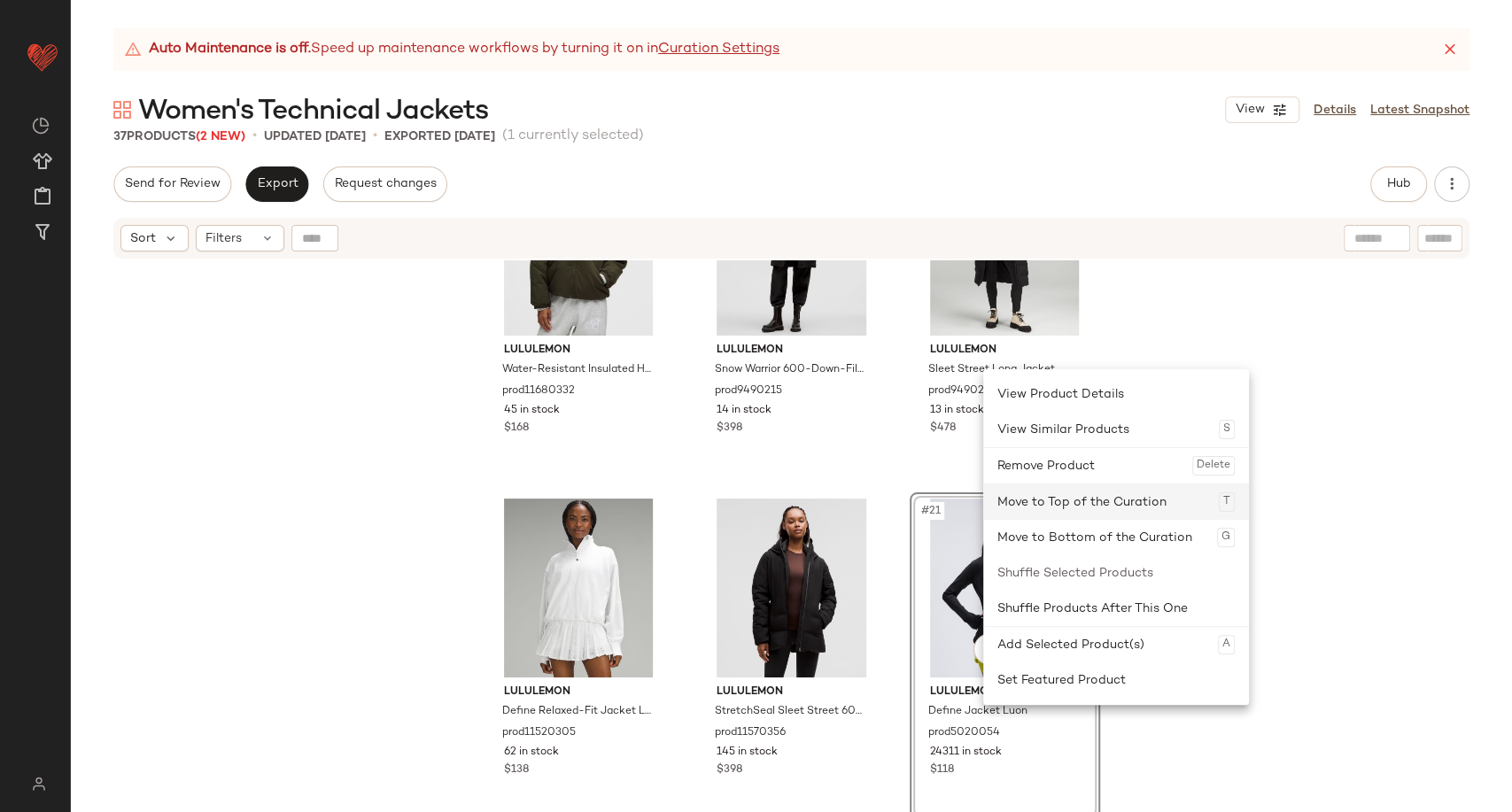
click at [1039, 511] on div "Move to Top of the Curation T" at bounding box center [1116, 502] width 238 height 36
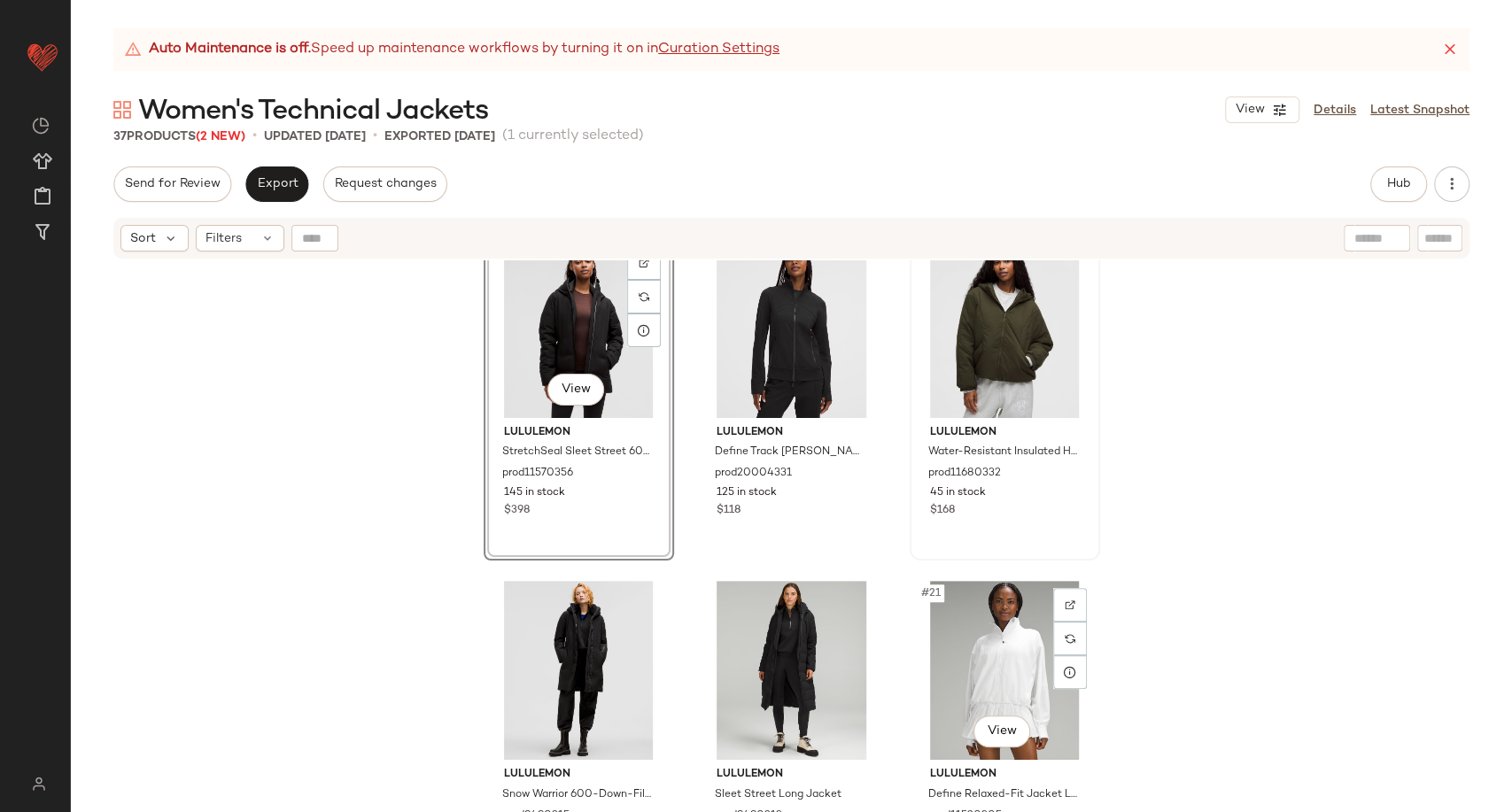
scroll to position [1738, 0]
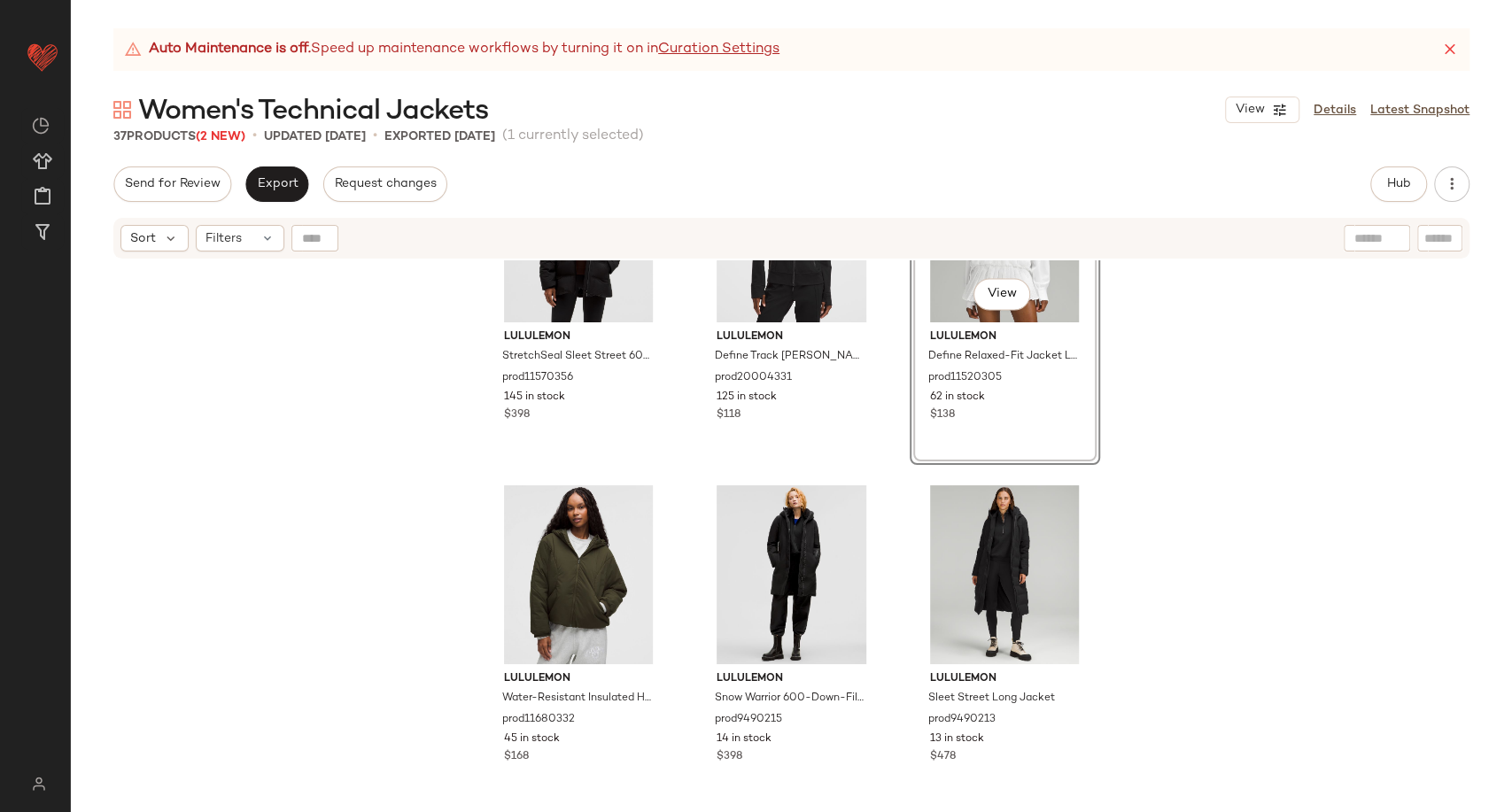
scroll to position [2133, 0]
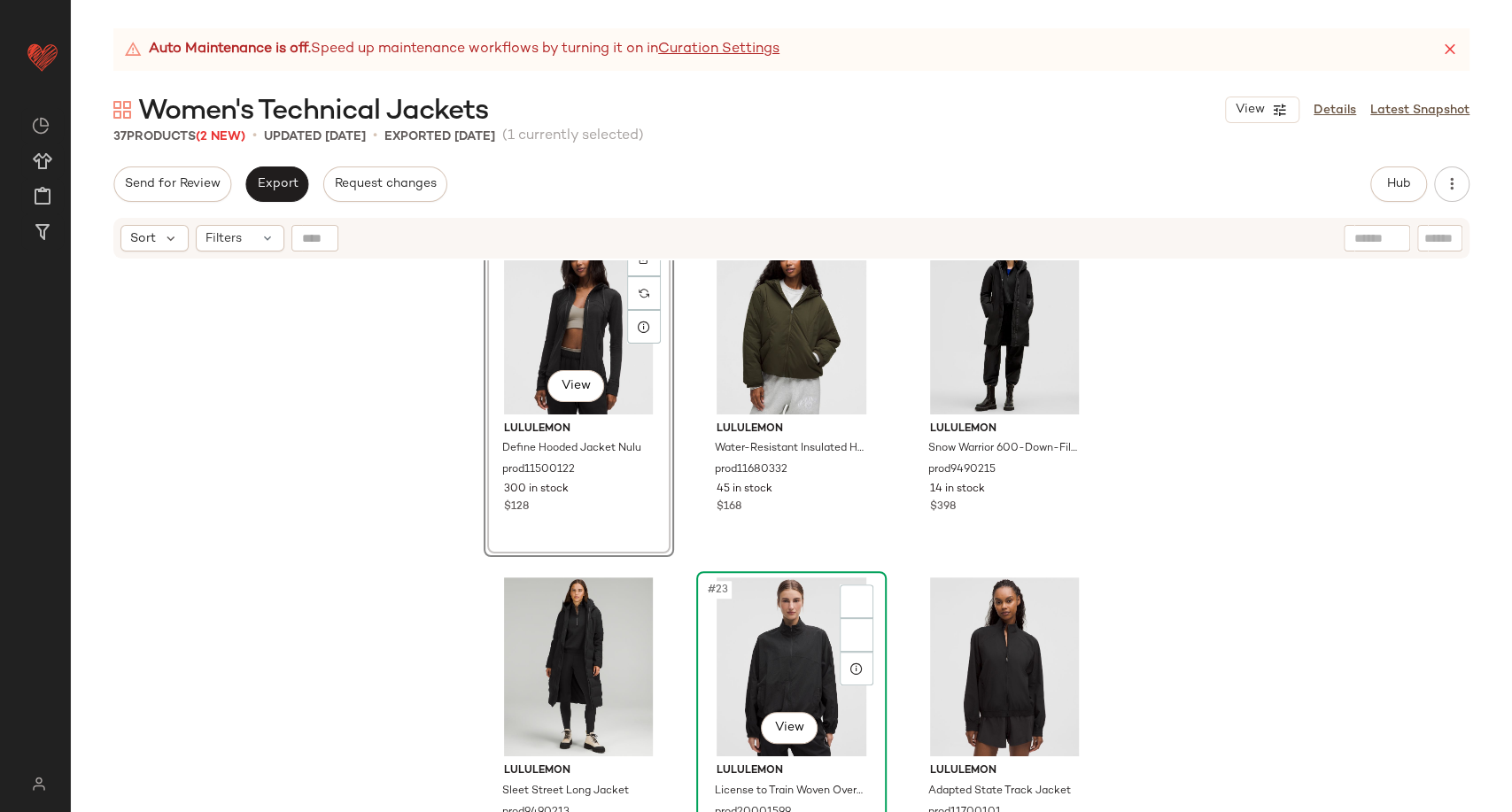
scroll to position [2096, 0]
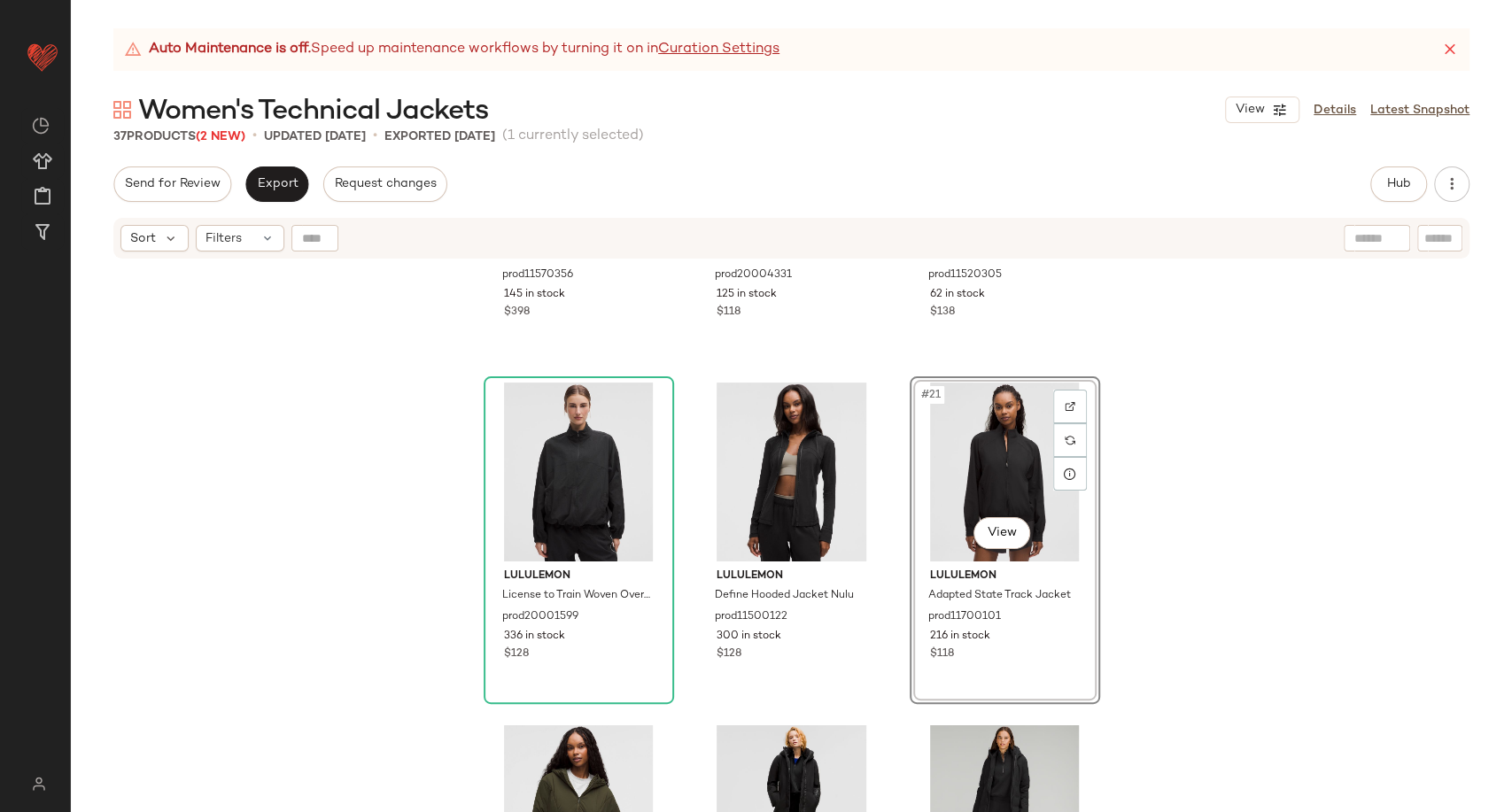
scroll to position [1899, 0]
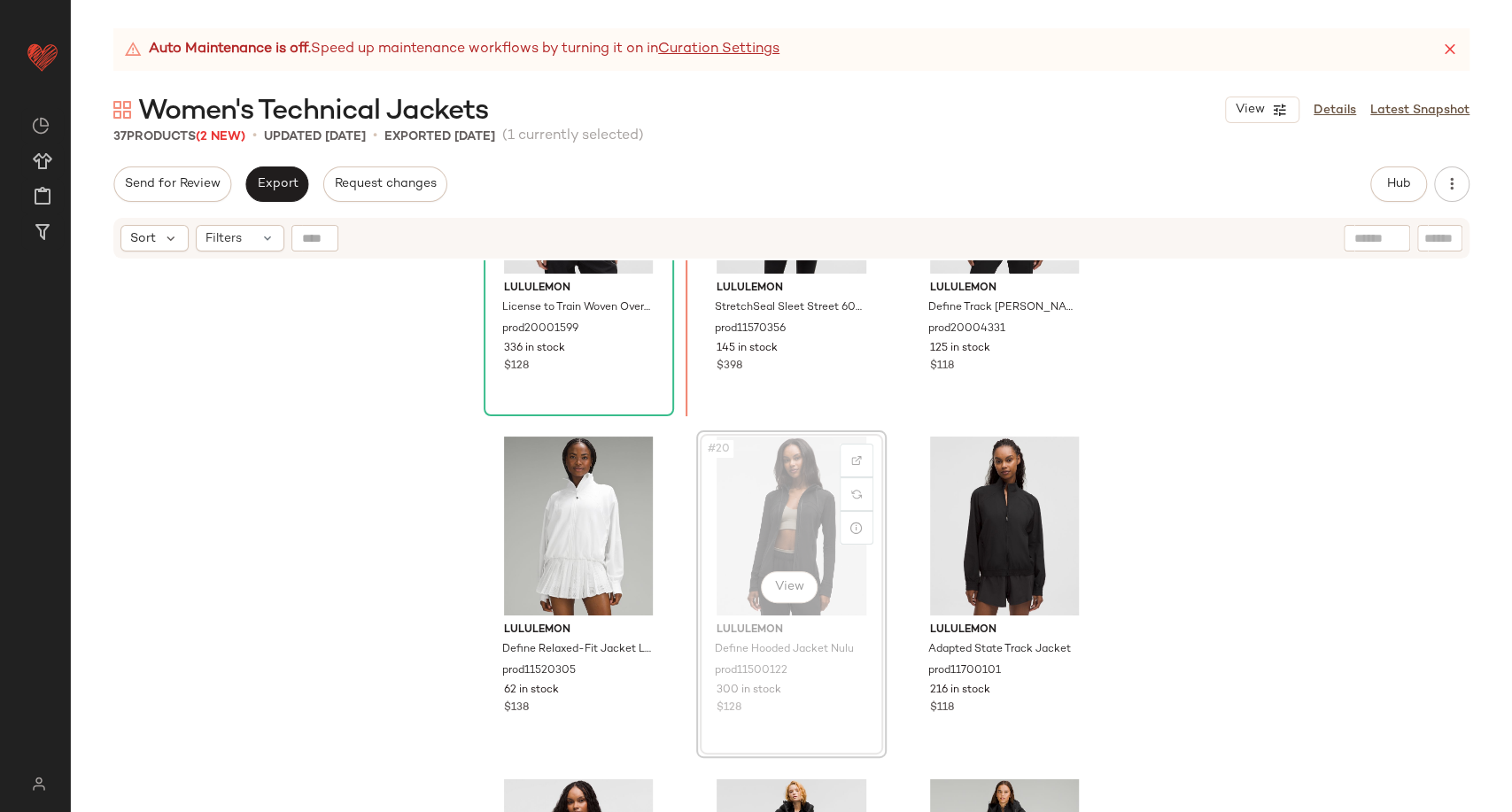
scroll to position [1884, 0]
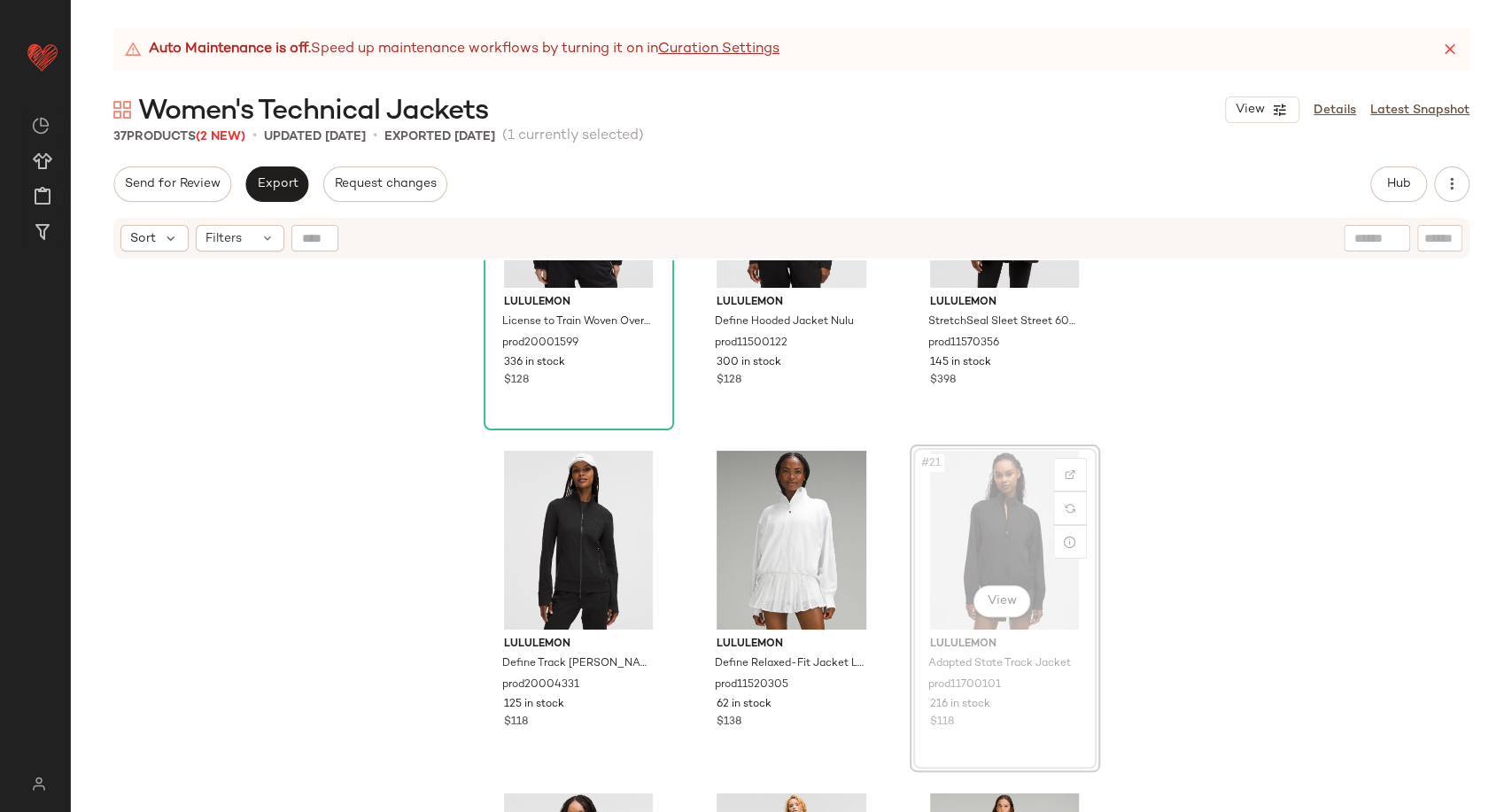
scroll to position [1877, 0]
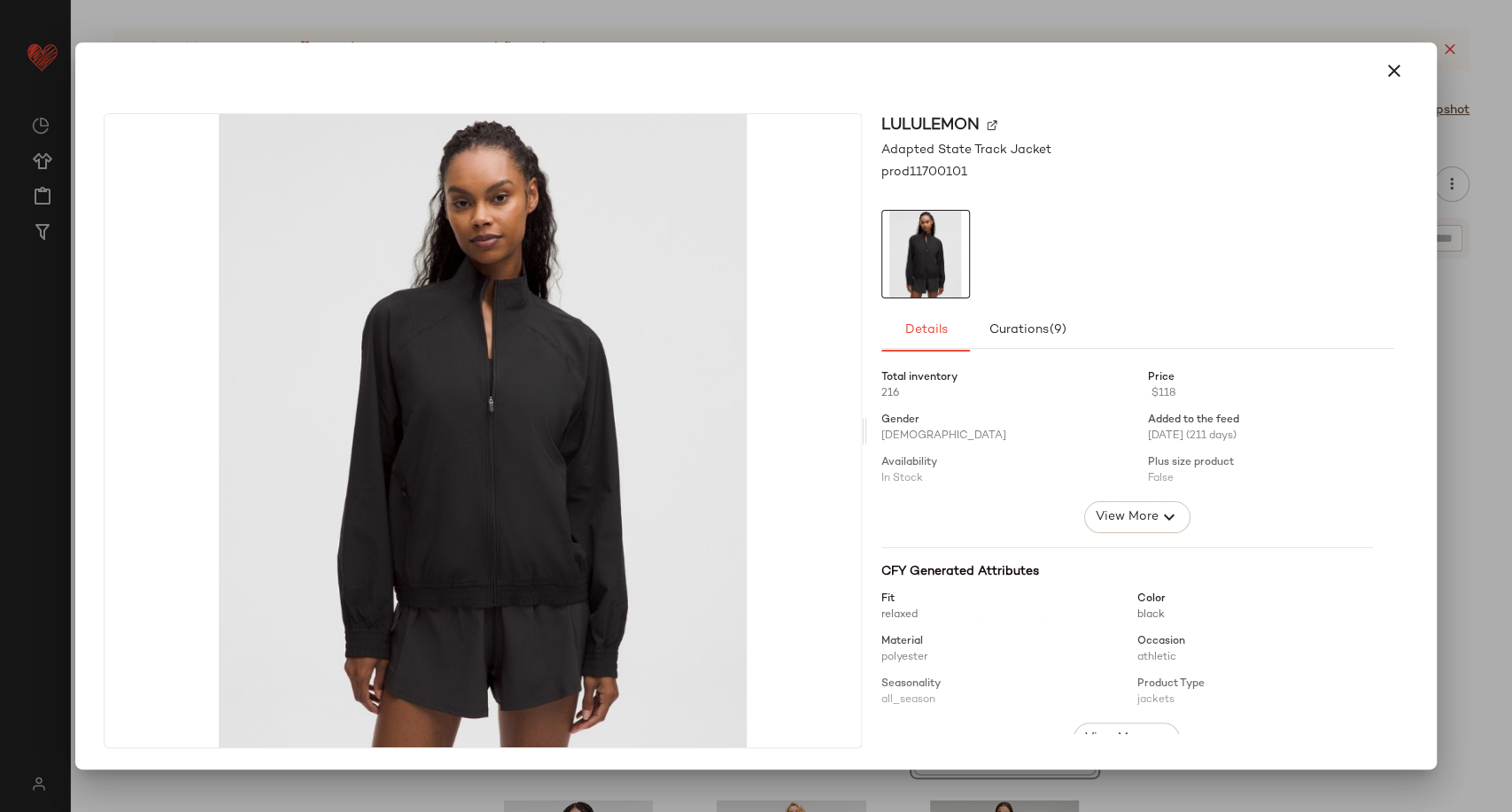
drag, startPoint x: 970, startPoint y: 609, endPoint x: 900, endPoint y: 427, distance: 195.0
click at [900, 427] on body "Lululemon UK ** Dashboard All Products Global Clipboards (20) Curations (278) E…" at bounding box center [756, 406] width 1512 height 812
click at [1398, 67] on icon "button" at bounding box center [1394, 71] width 21 height 21
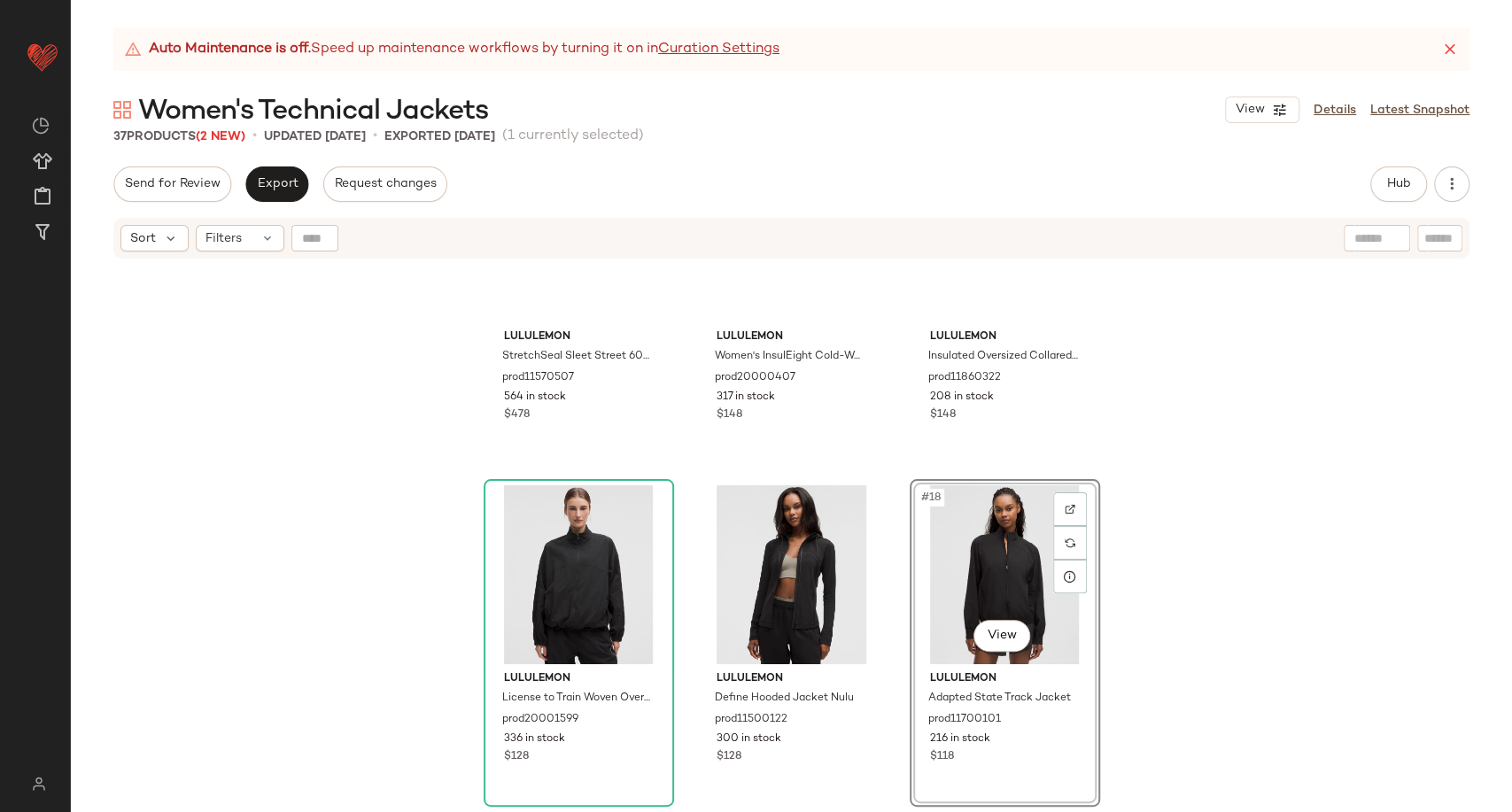
scroll to position [1507, 0]
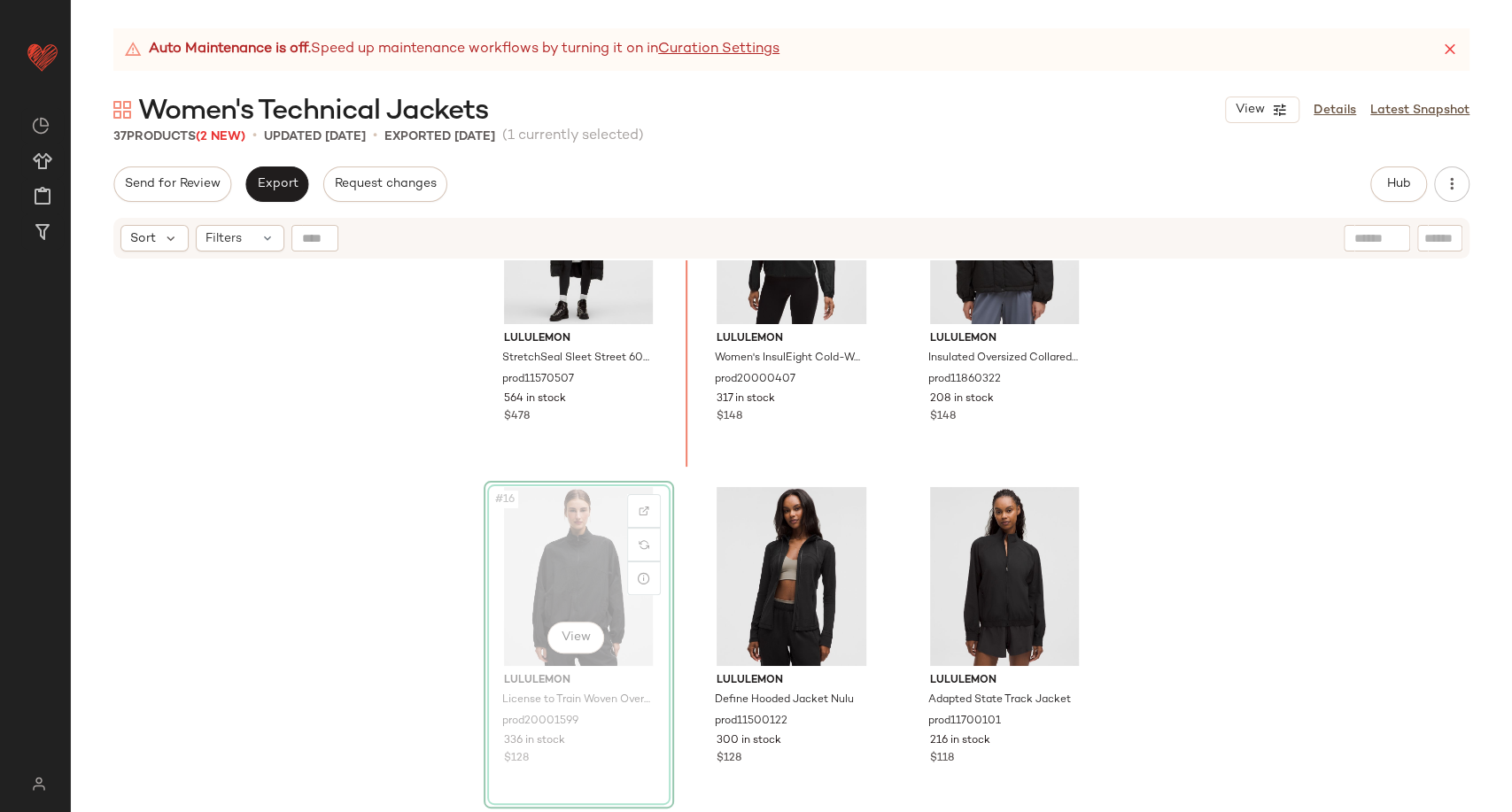
scroll to position [1503, 0]
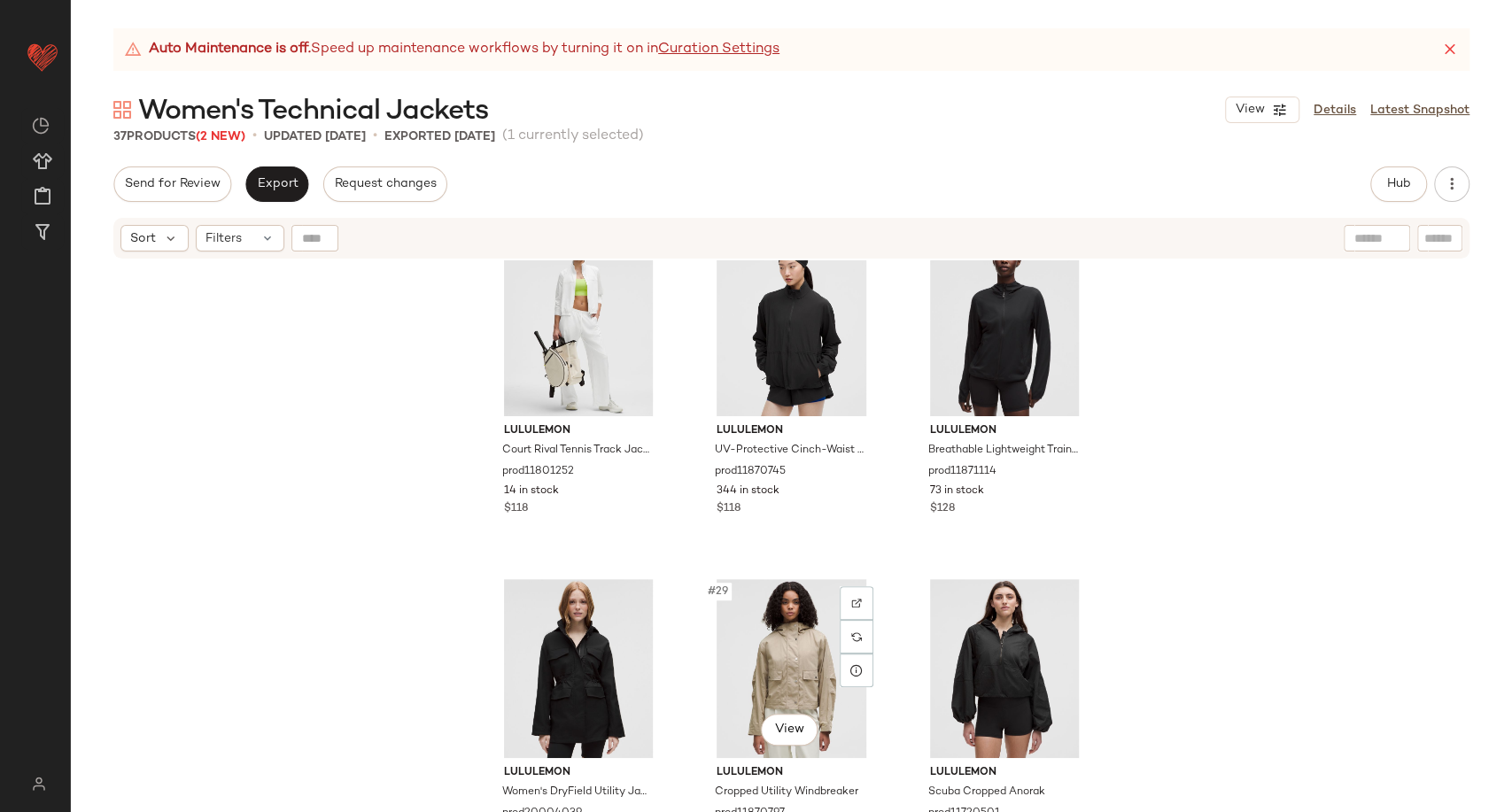
scroll to position [2783, 0]
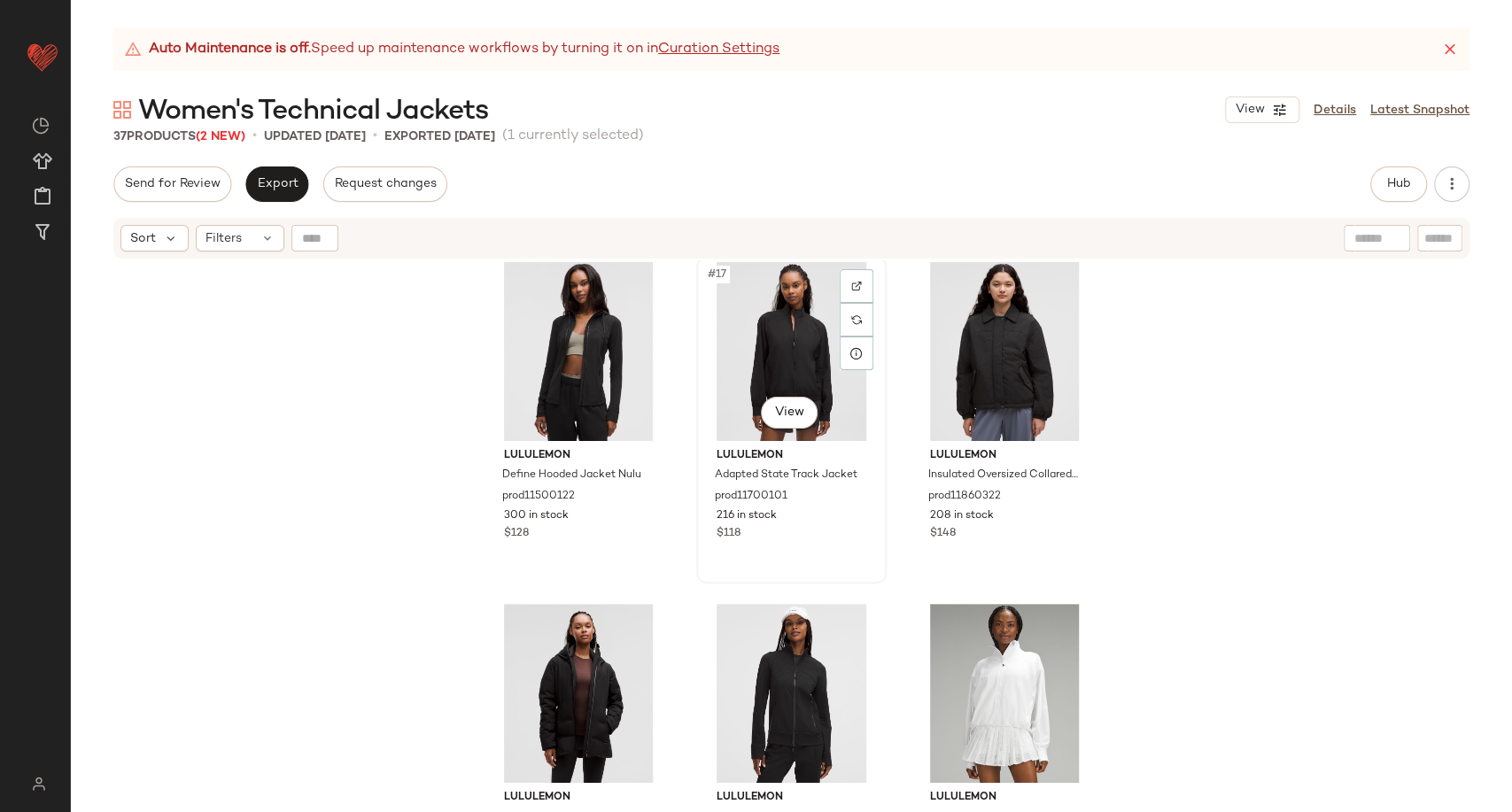
scroll to position [1705, 0]
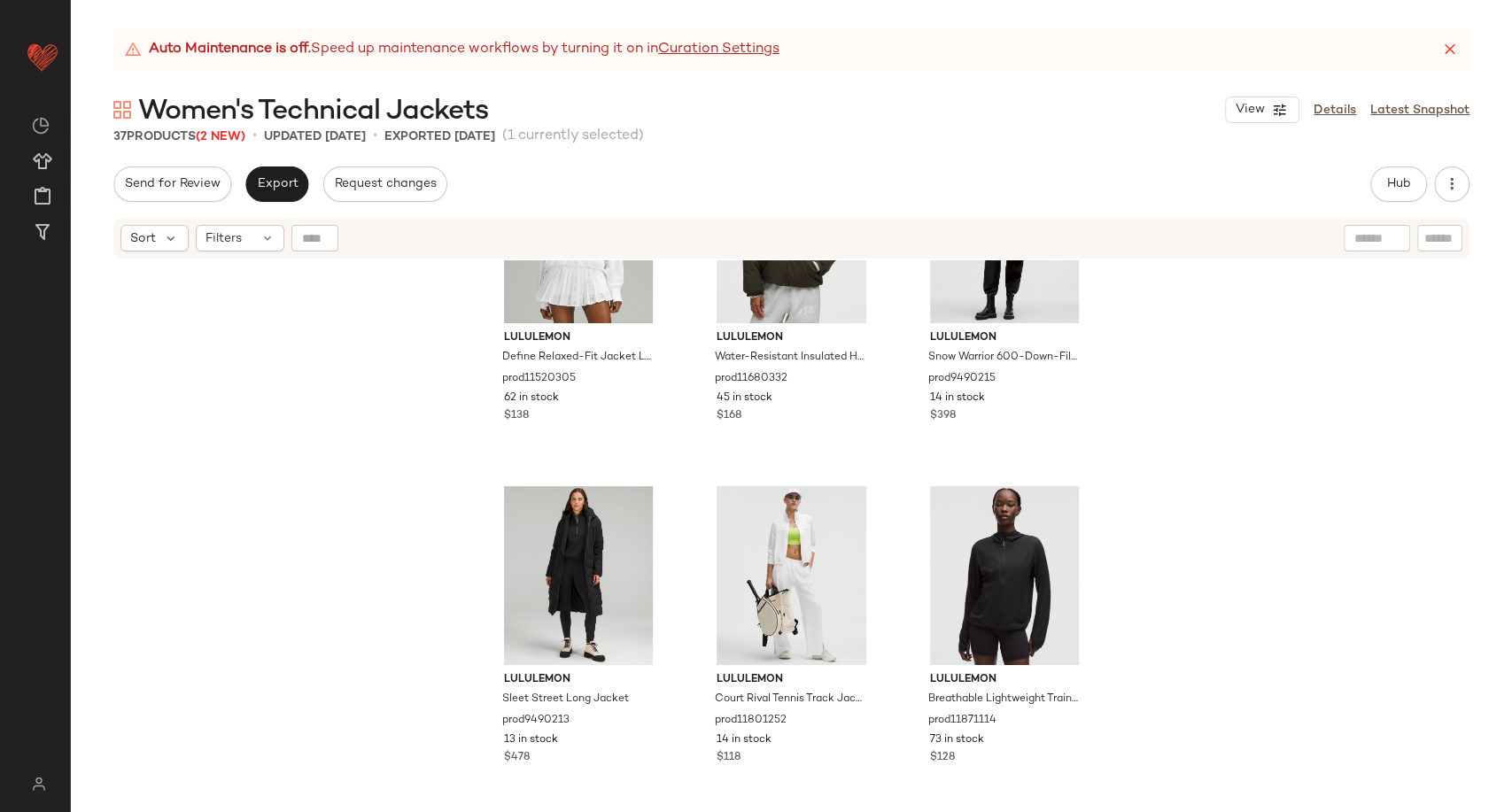
scroll to position [2493, 0]
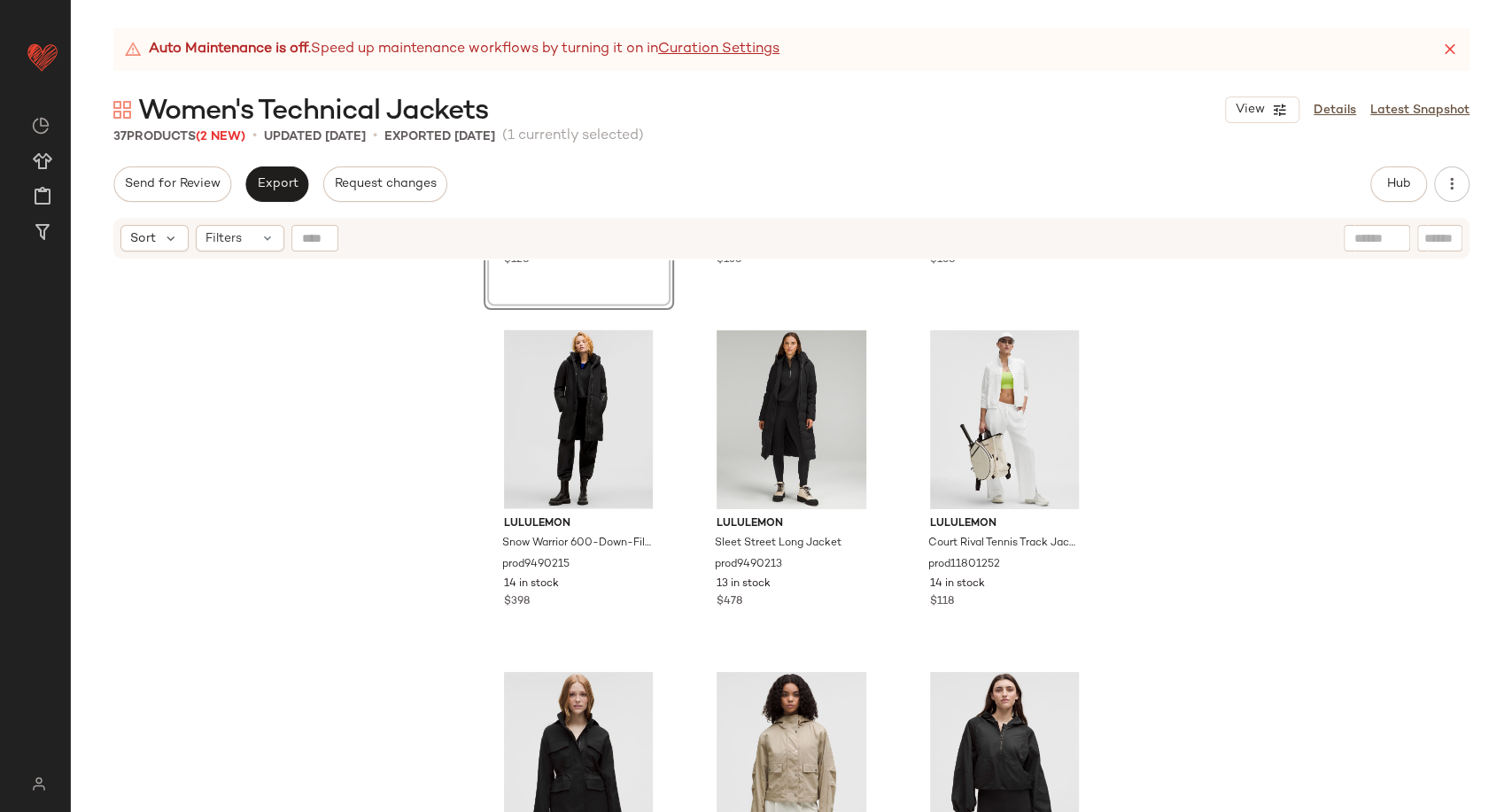
scroll to position [3082, 0]
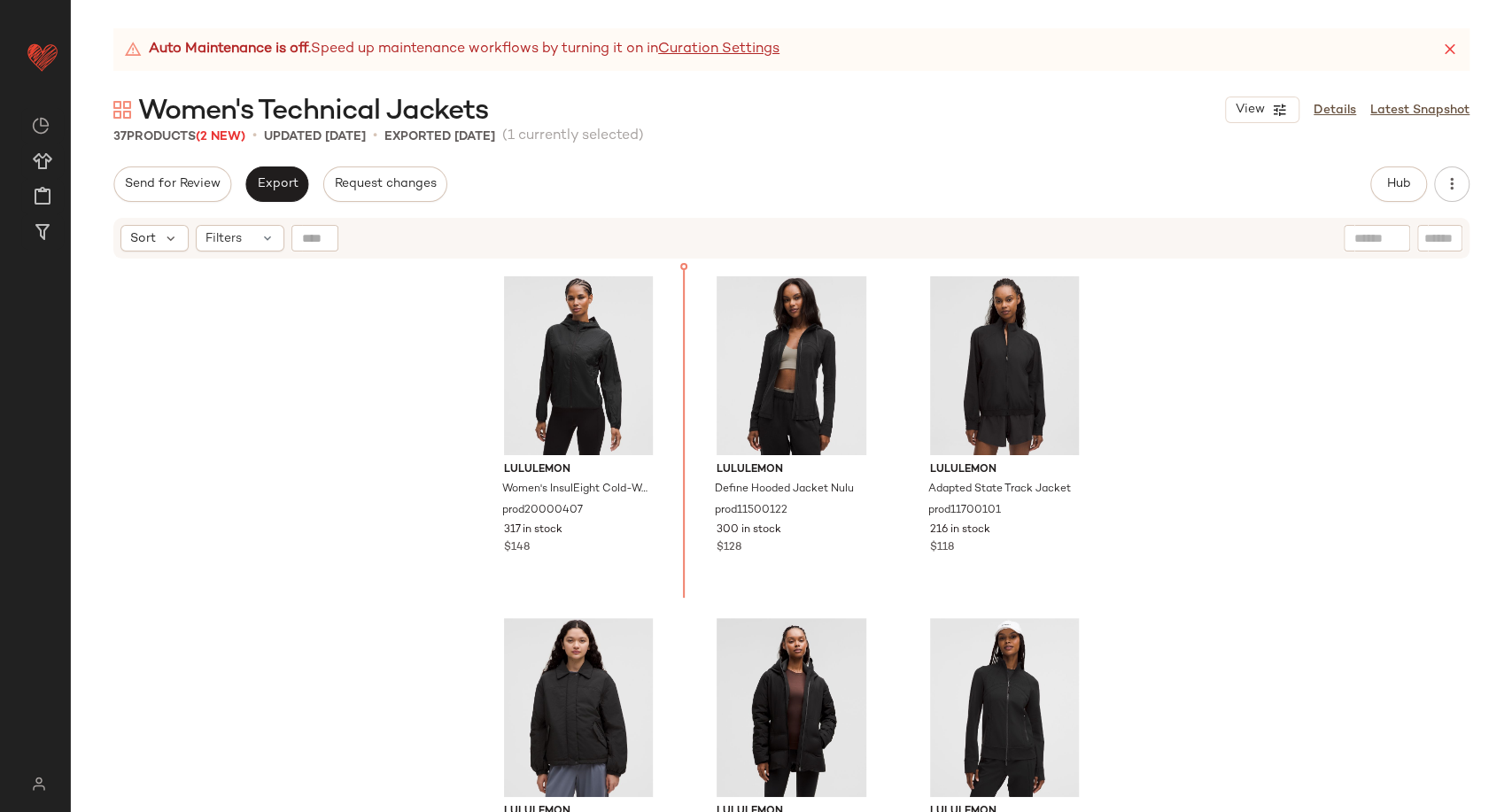
scroll to position [1705, 0]
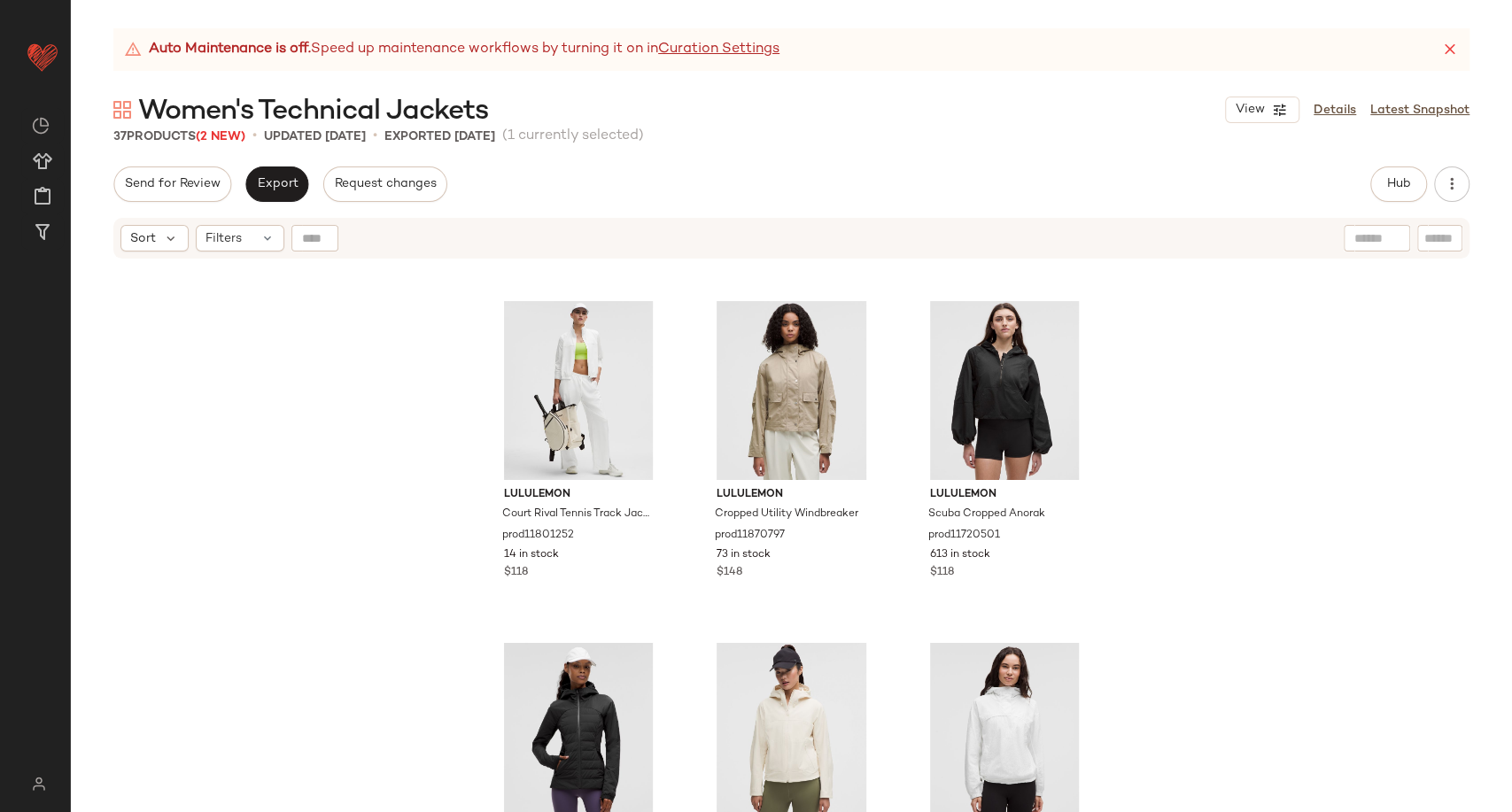
scroll to position [3073, 0]
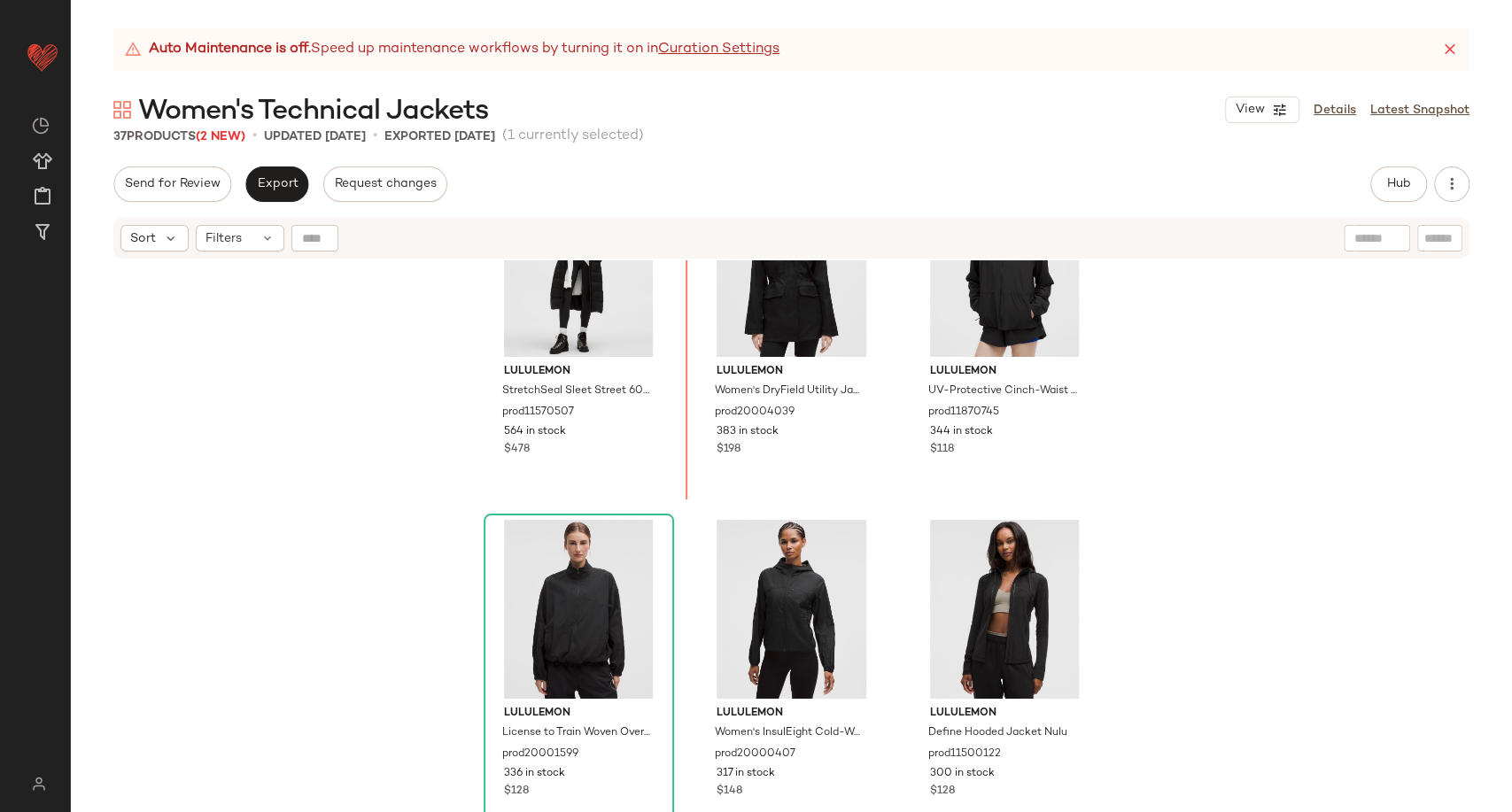
scroll to position [1469, 0]
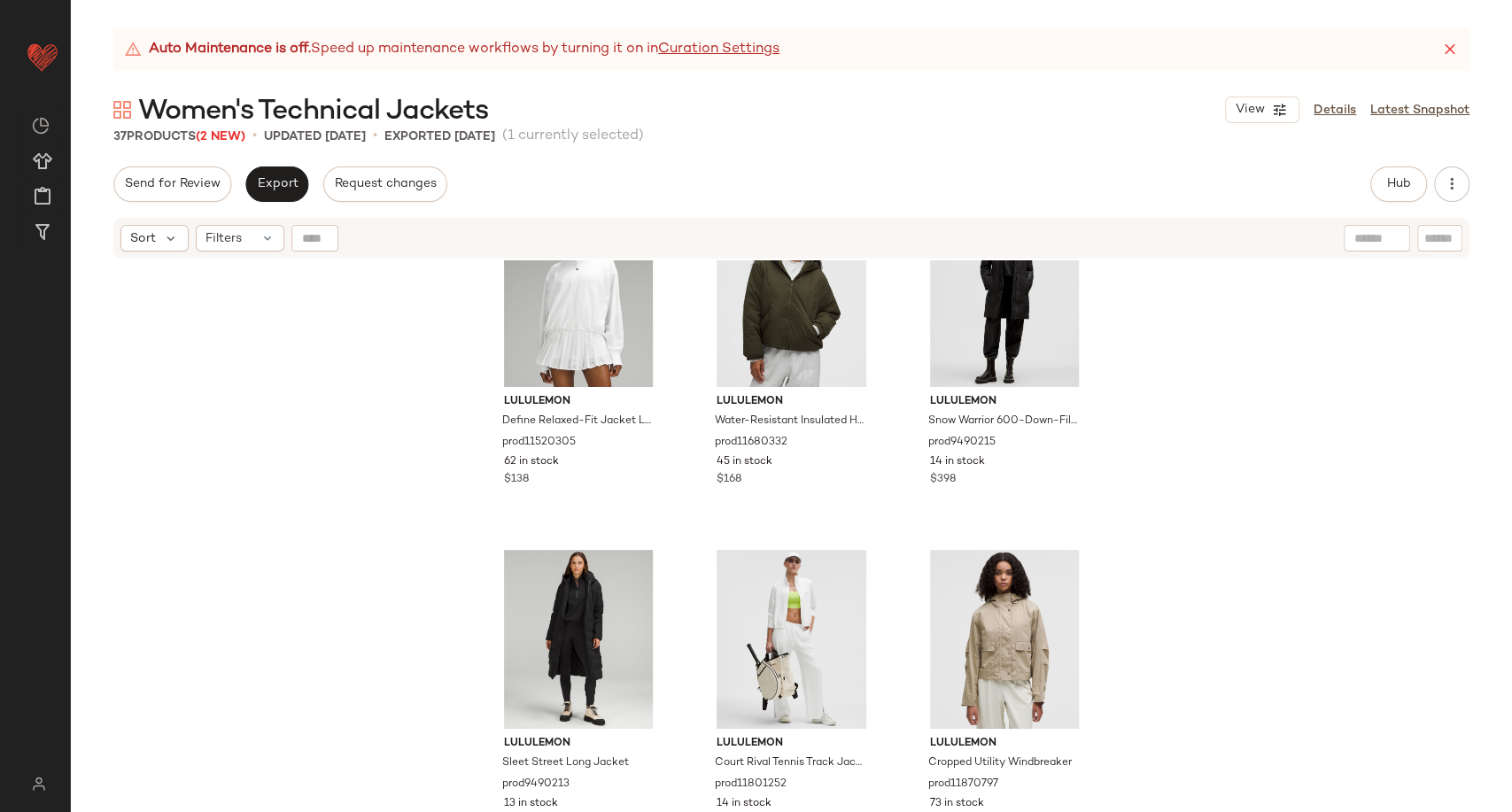
scroll to position [2846, 0]
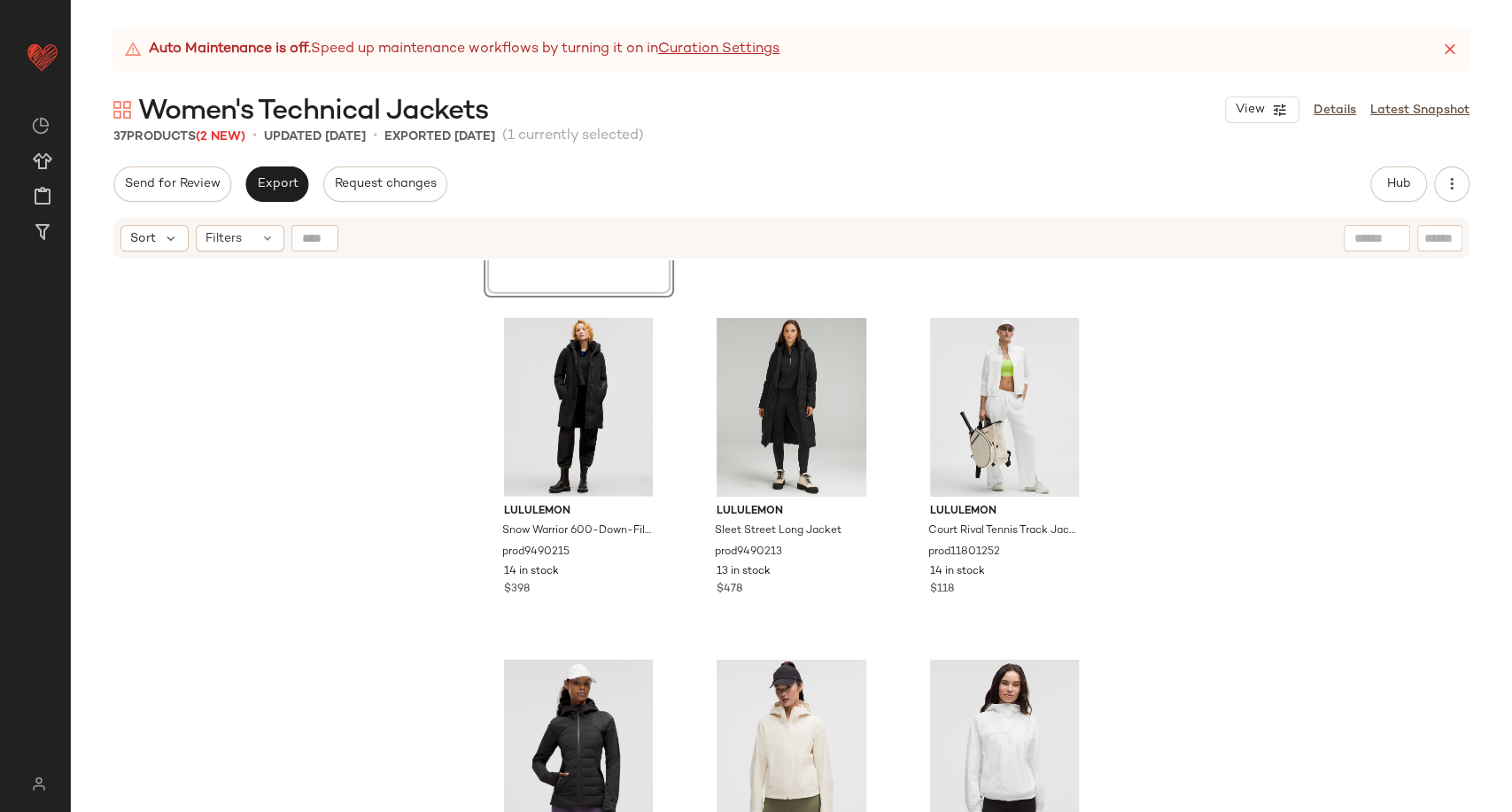
scroll to position [3338, 0]
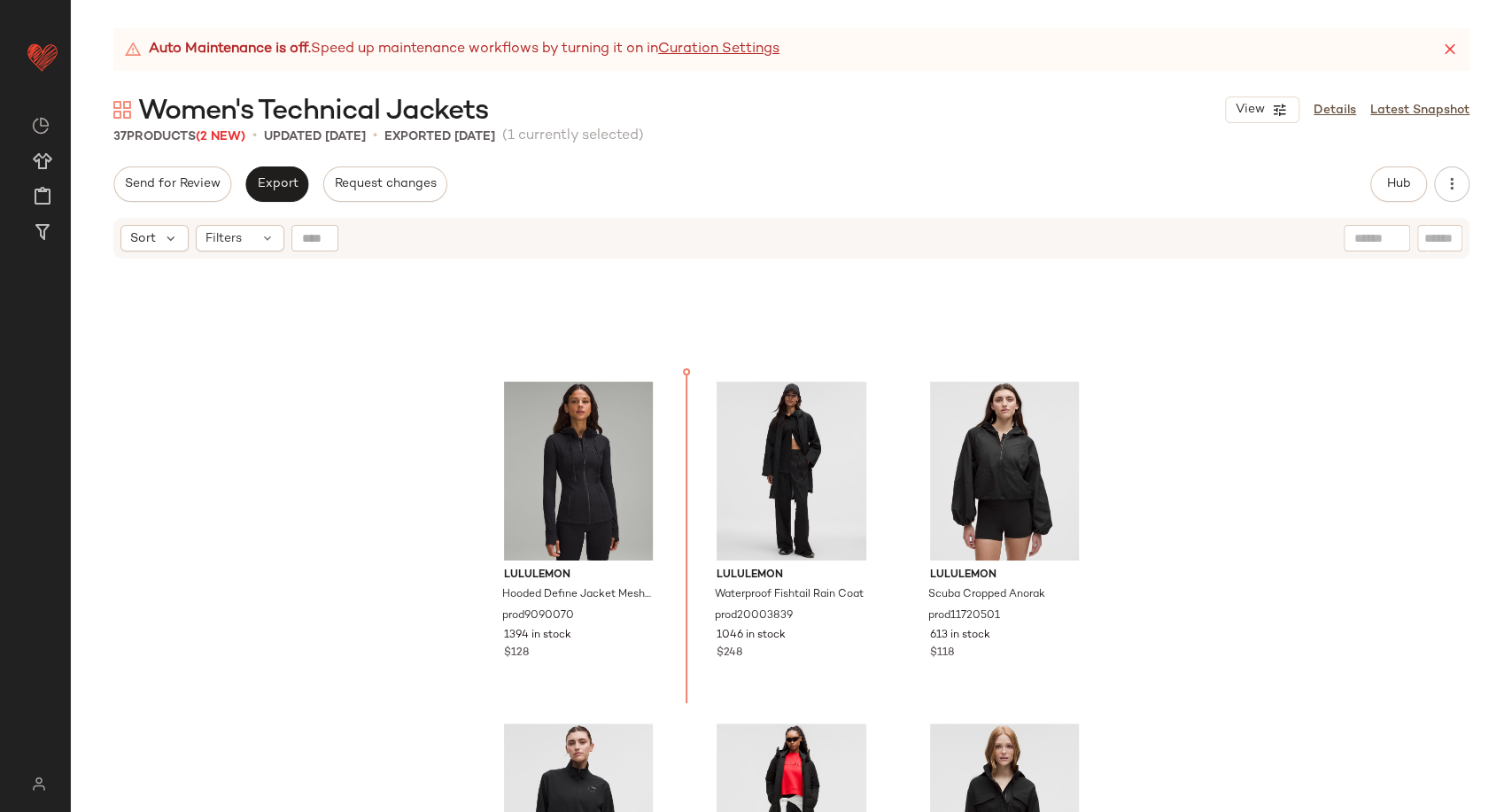
scroll to position [928, 0]
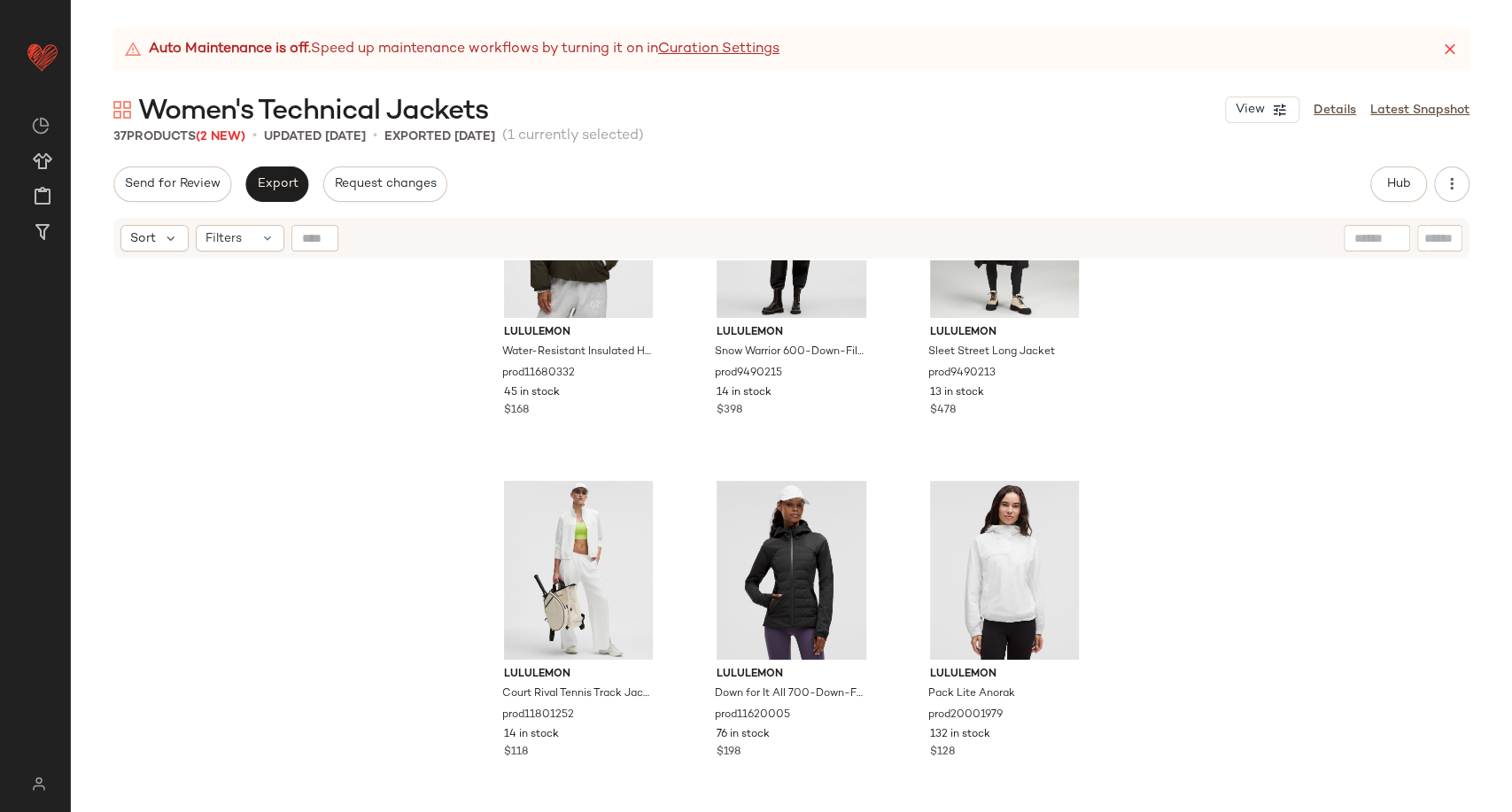
scroll to position [3388, 0]
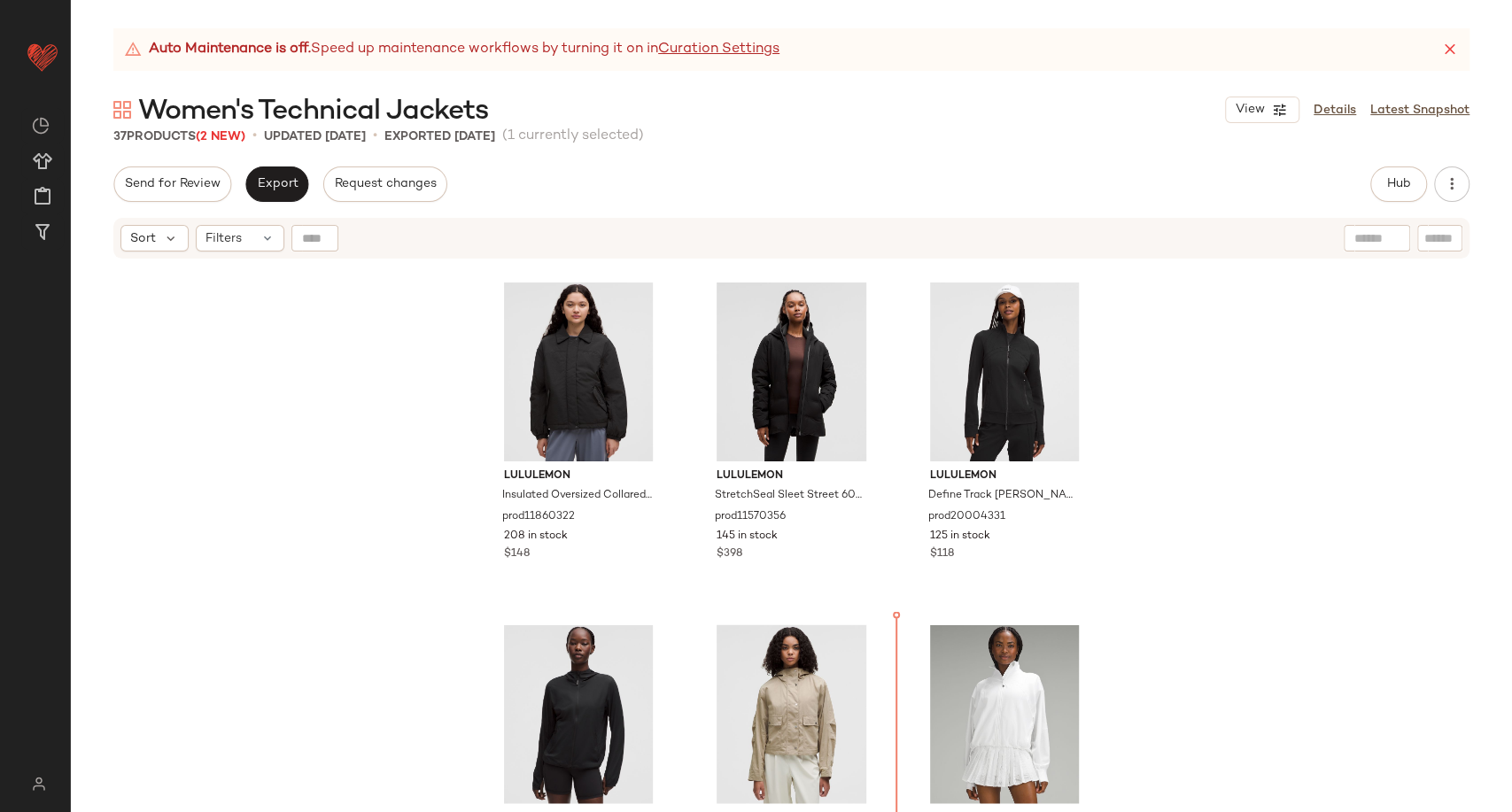
scroll to position [2381, 0]
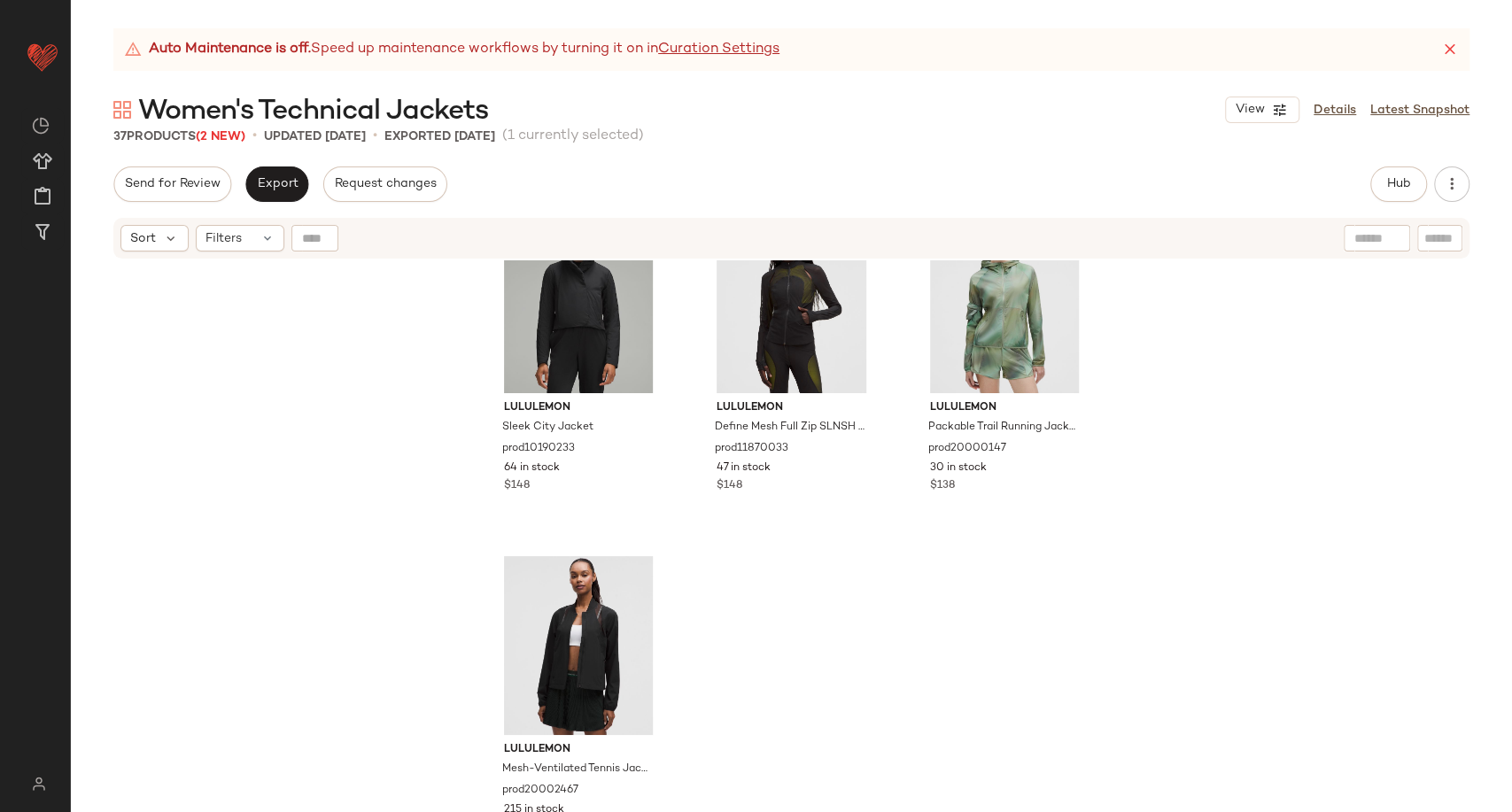
scroll to position [3851, 0]
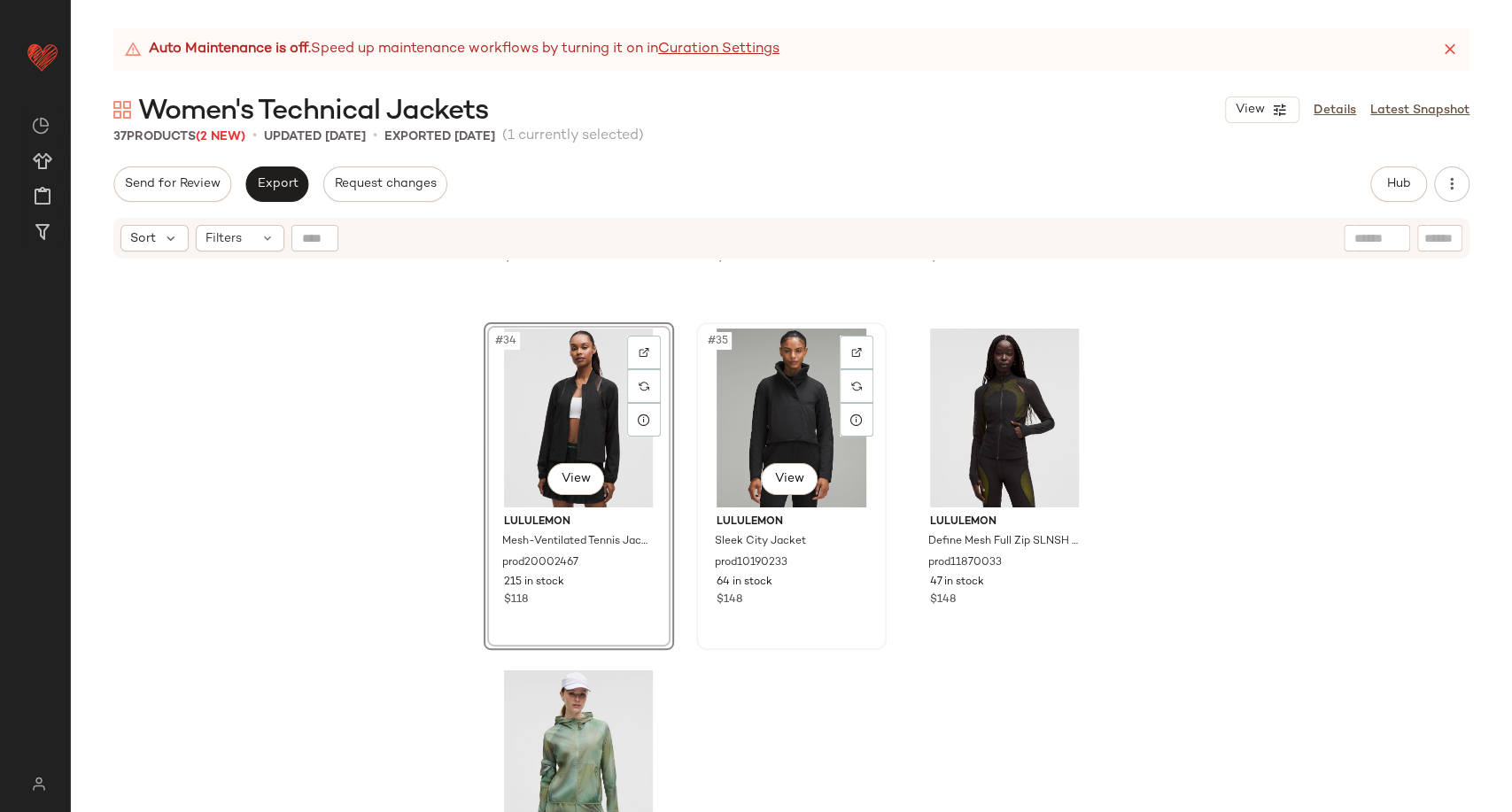
scroll to position [3556, 0]
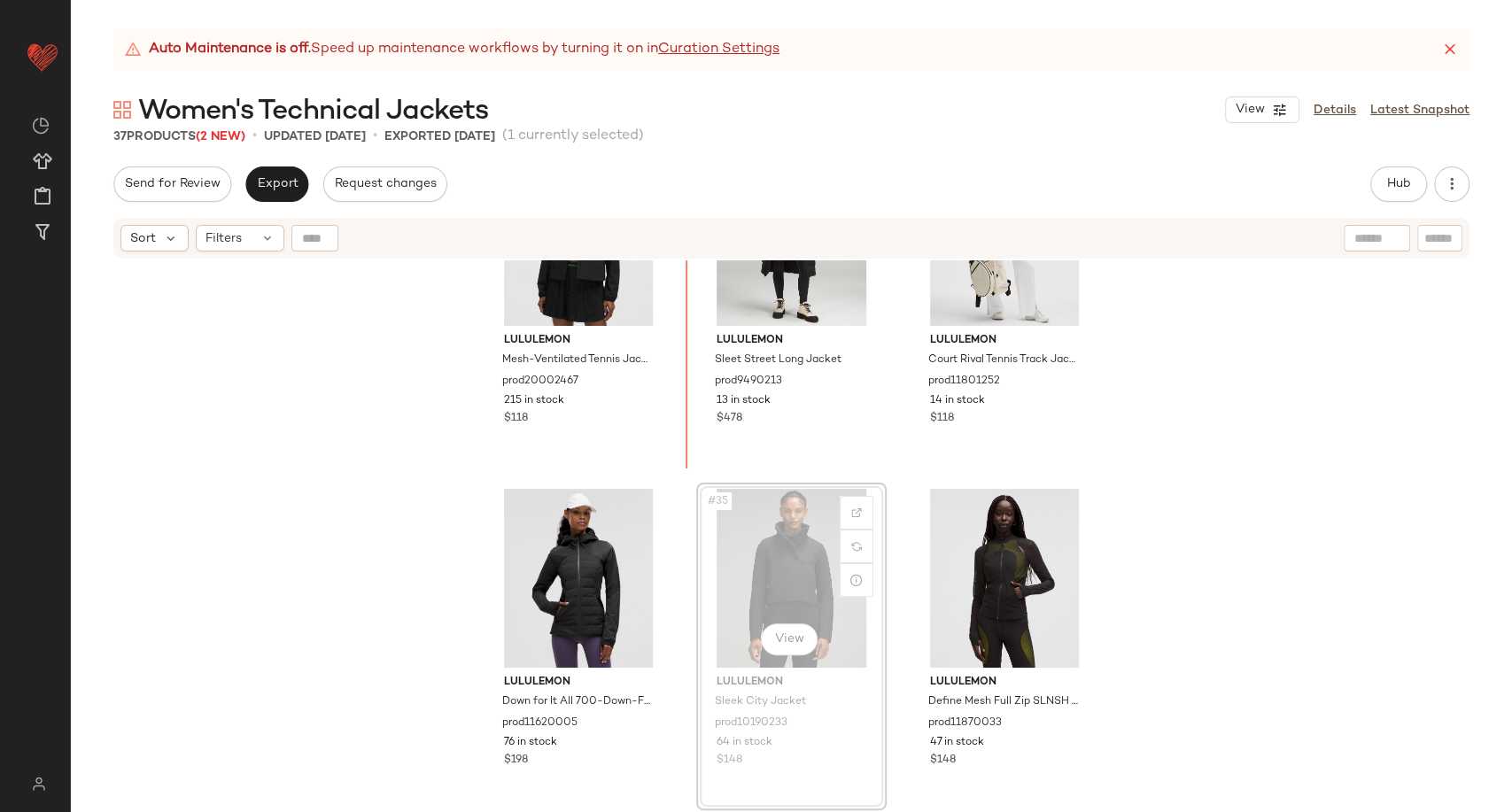
scroll to position [3553, 0]
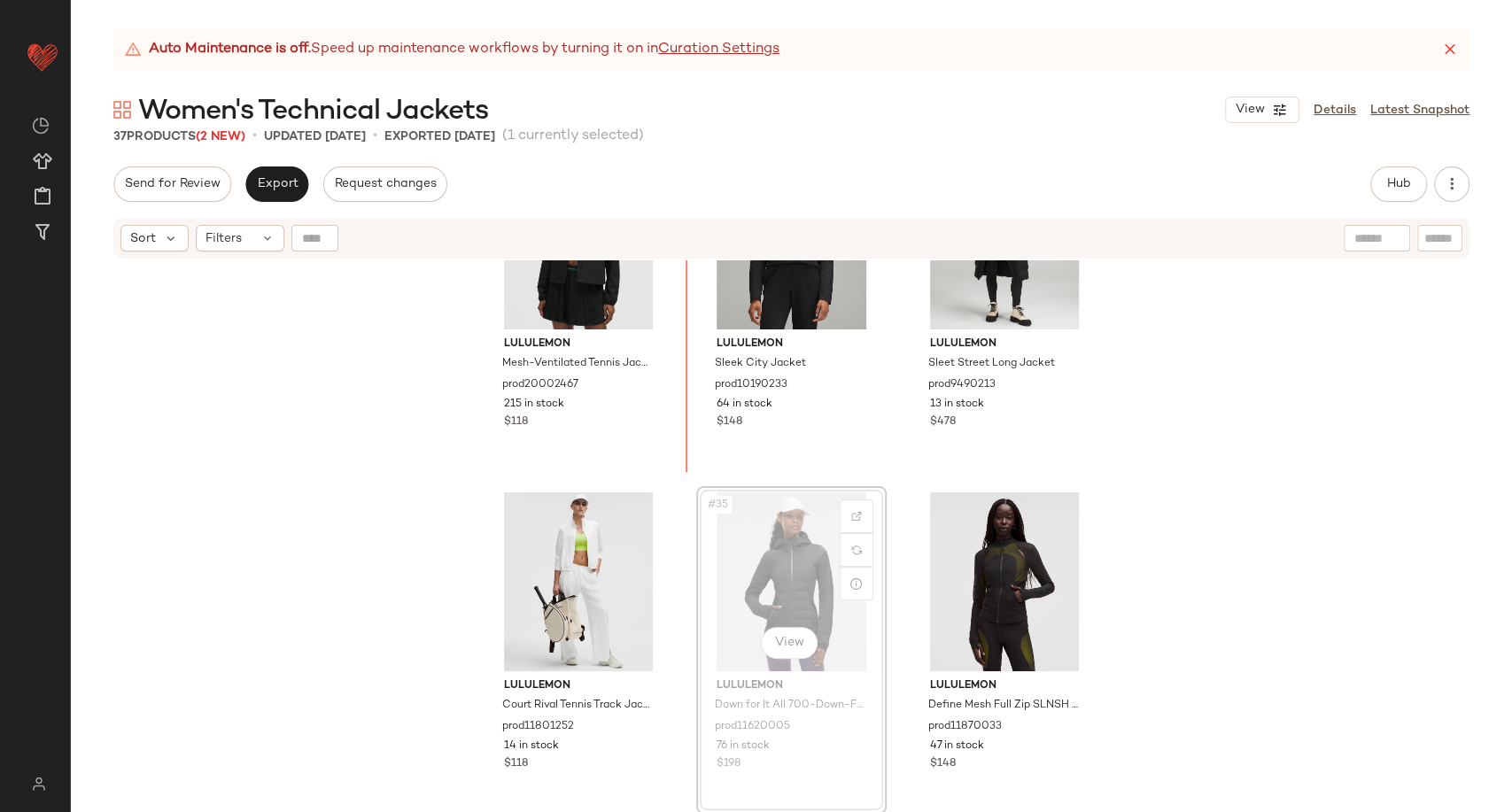
scroll to position [3550, 0]
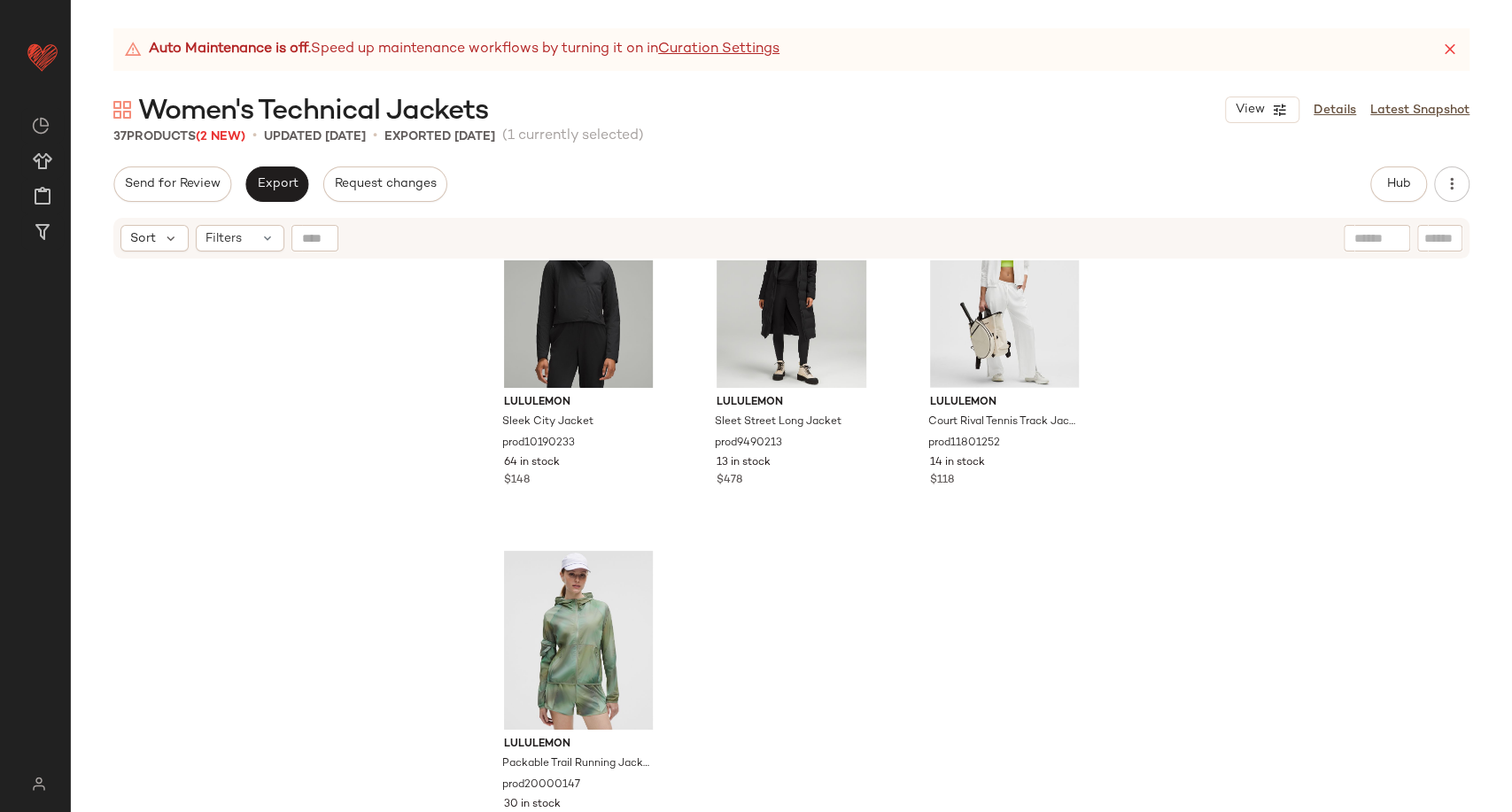
scroll to position [3851, 0]
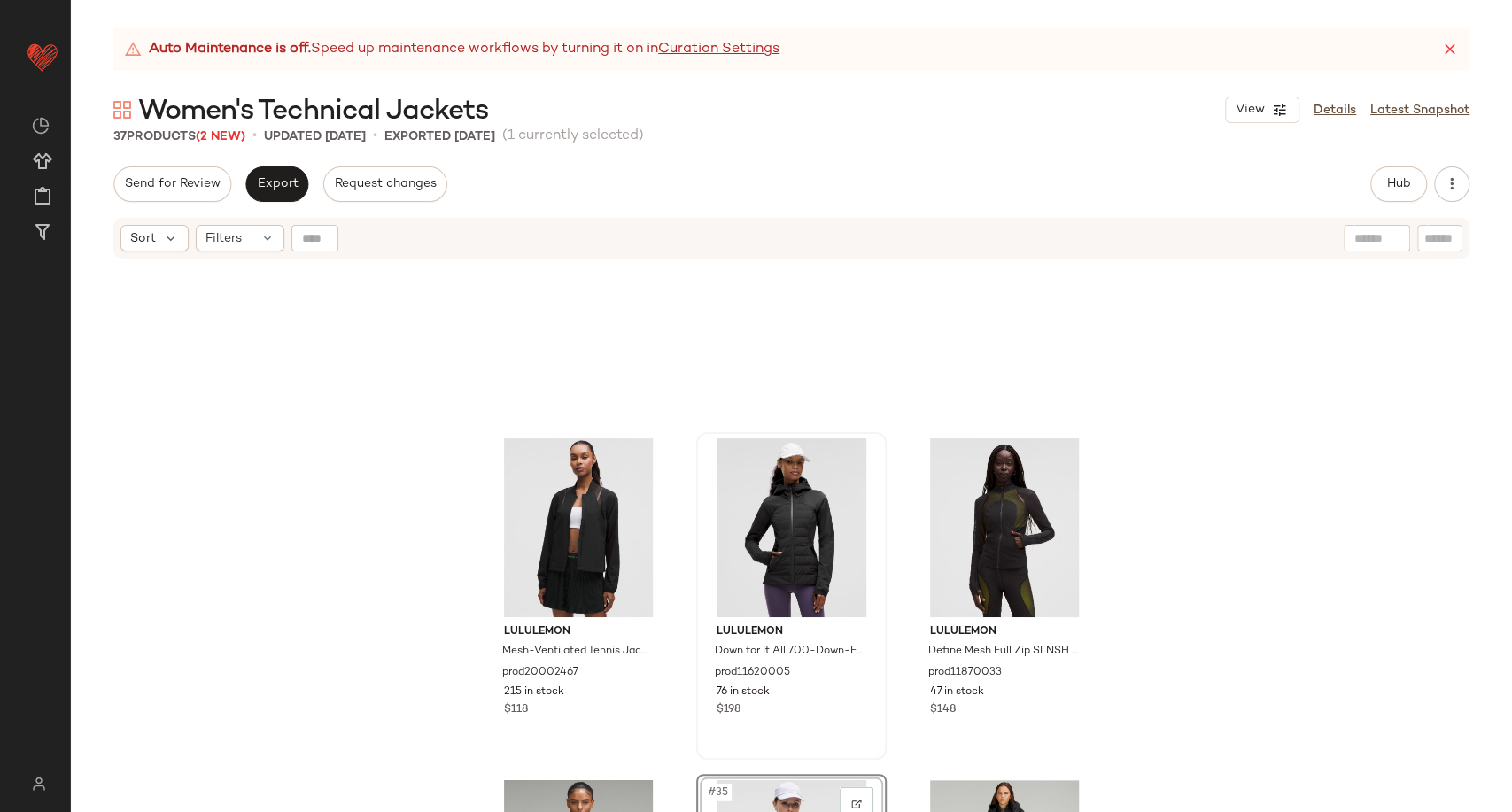
scroll to position [3164, 0]
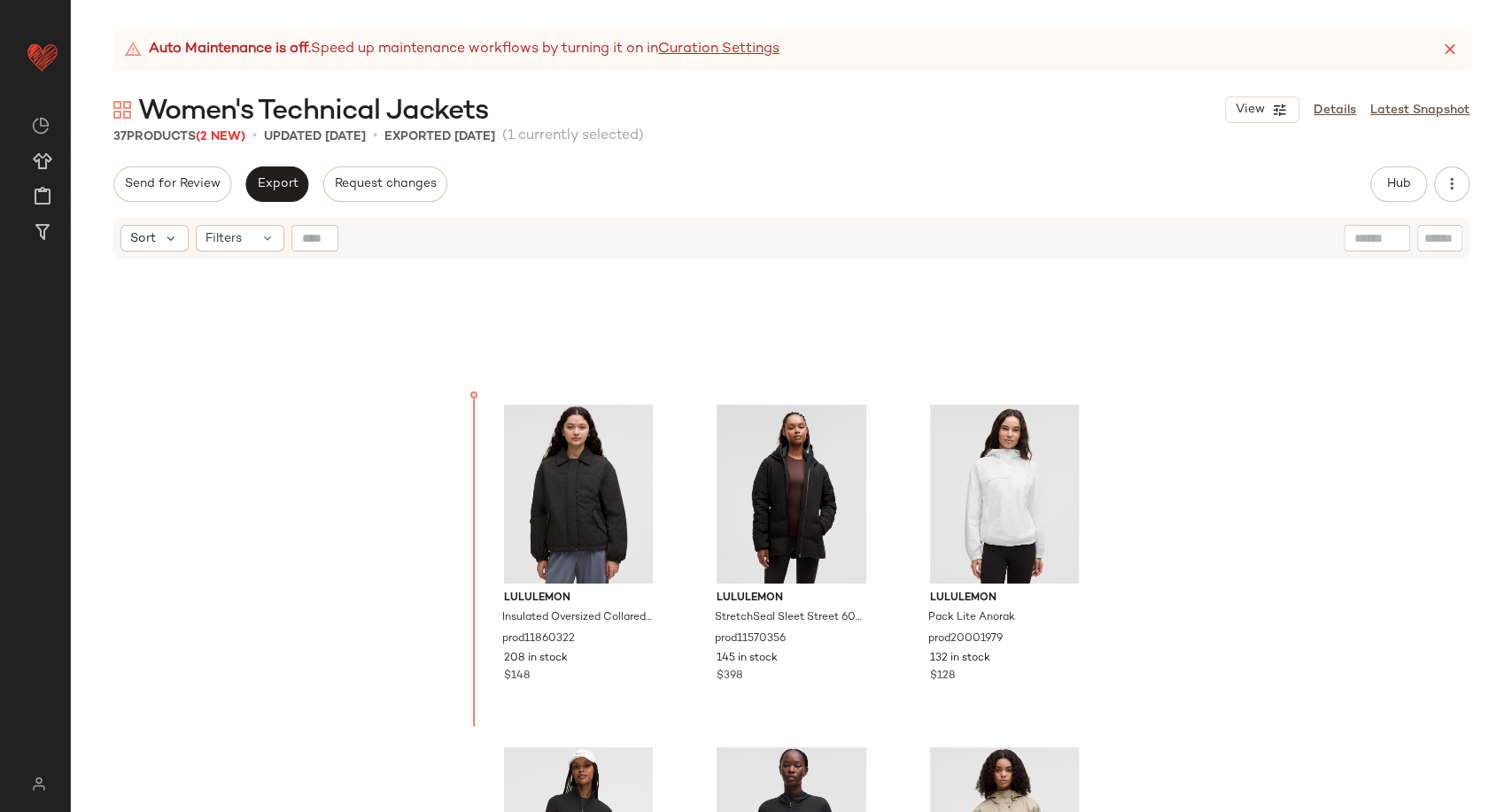
scroll to position [2271, 0]
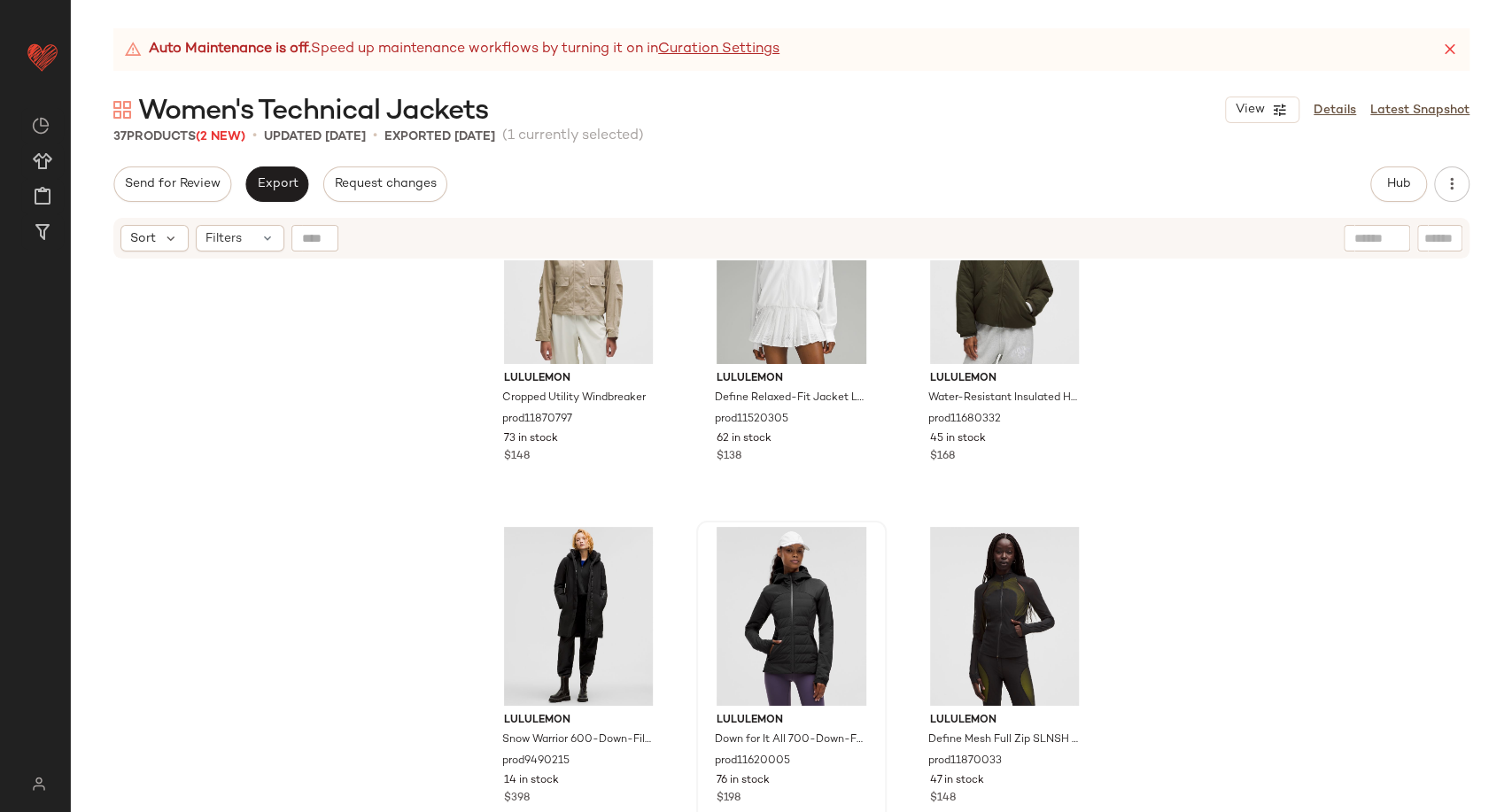
scroll to position [3157, 0]
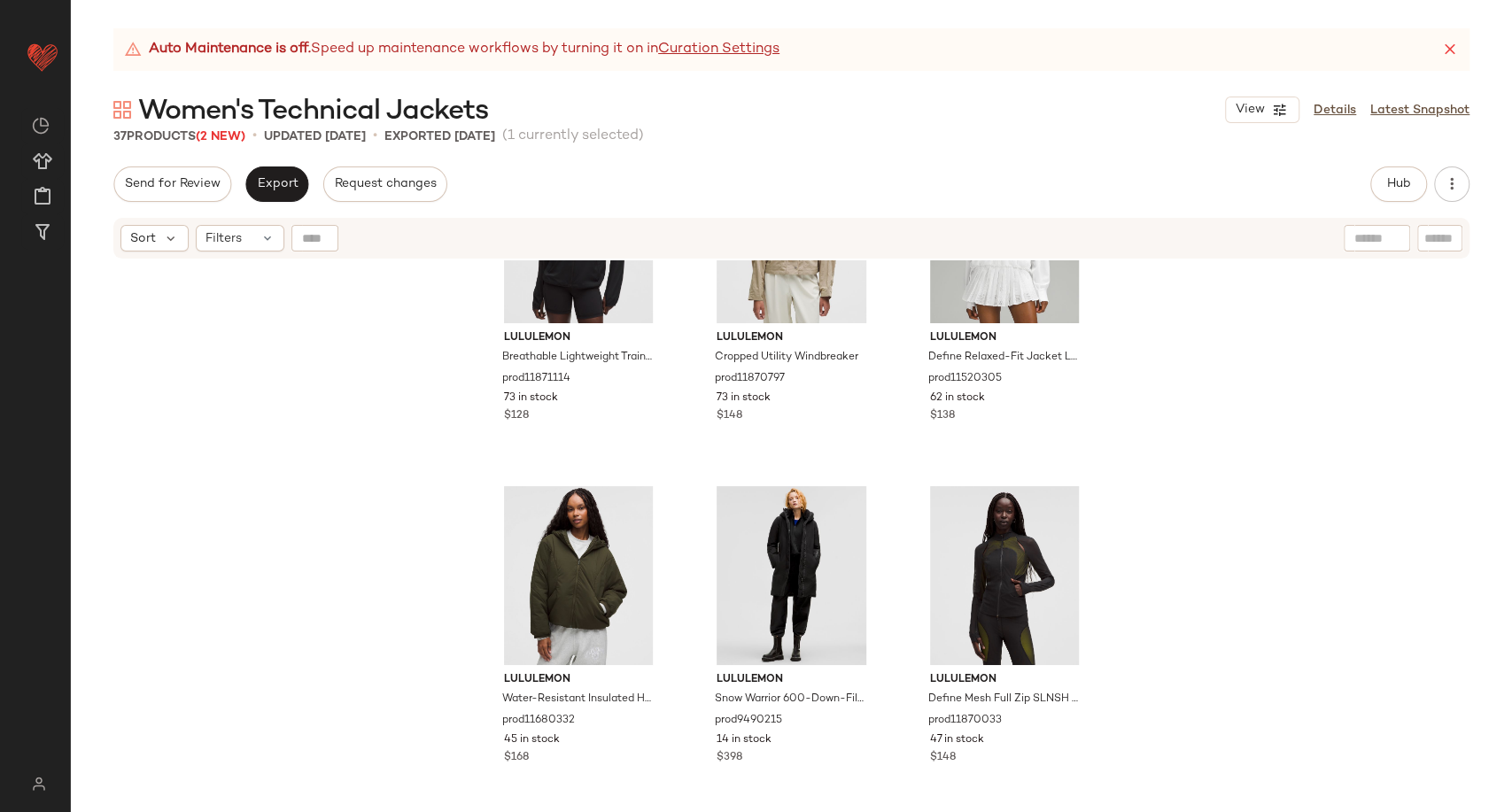
scroll to position [3187, 0]
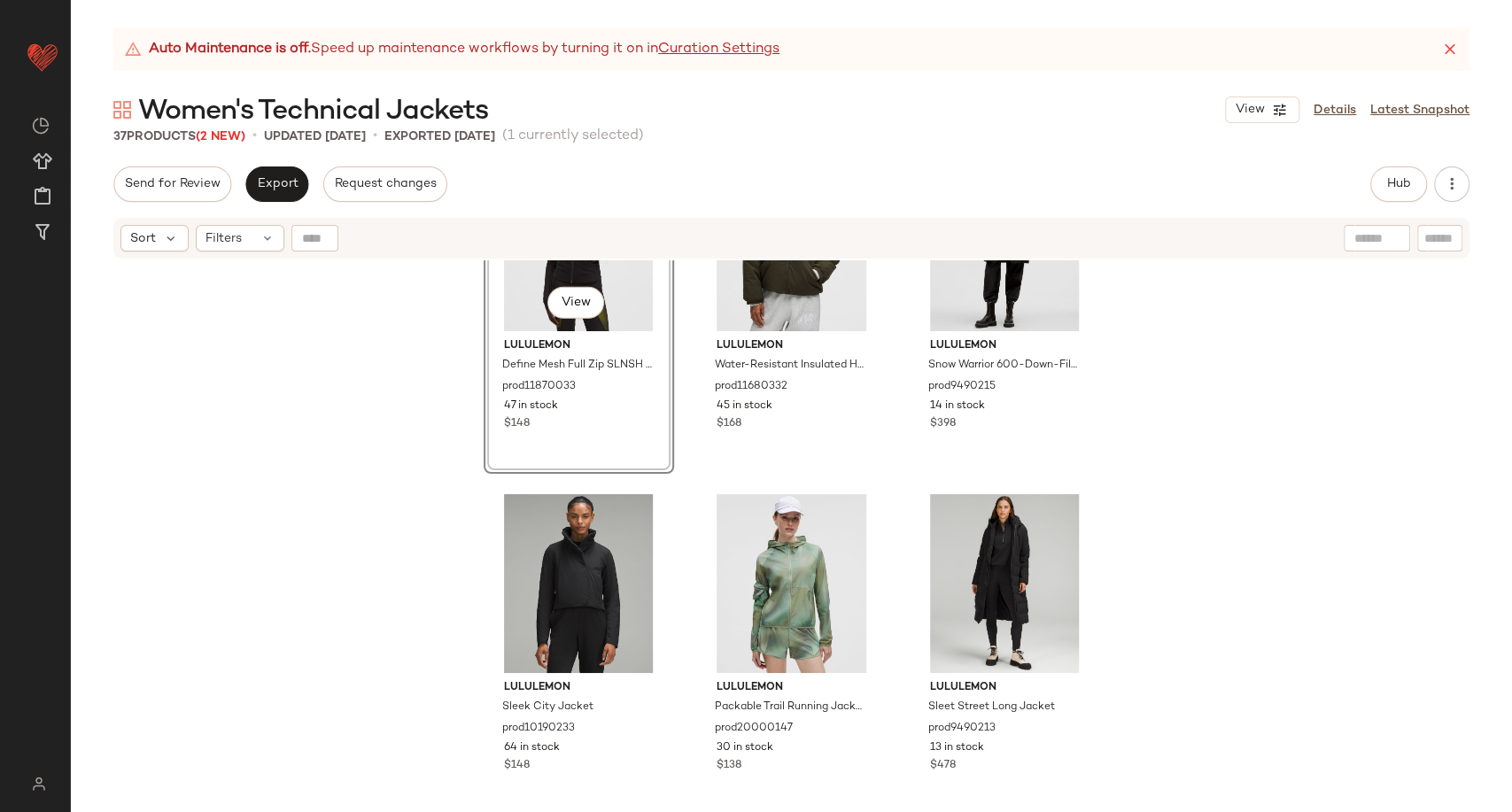
scroll to position [3581, 0]
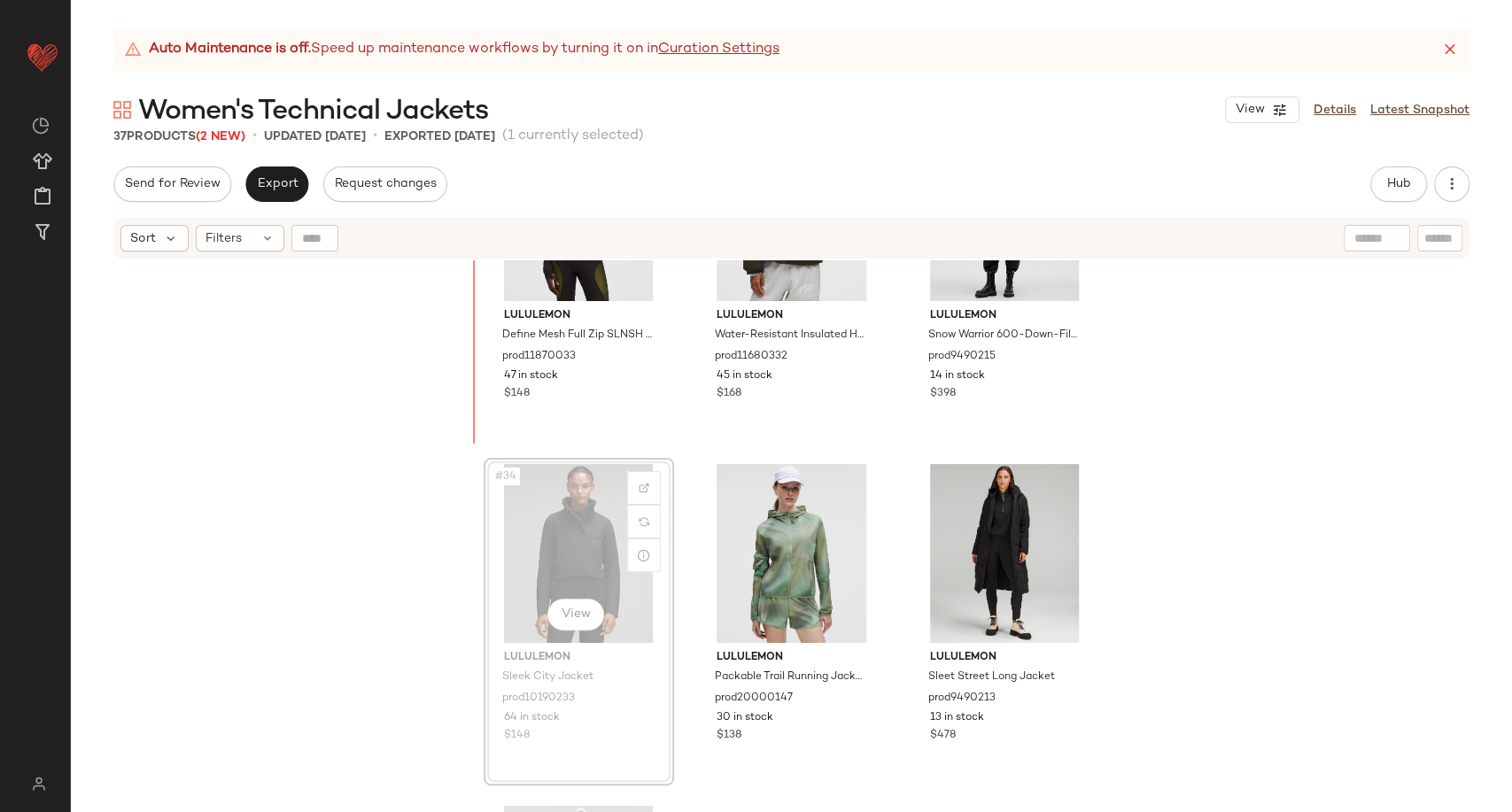
scroll to position [3571, 0]
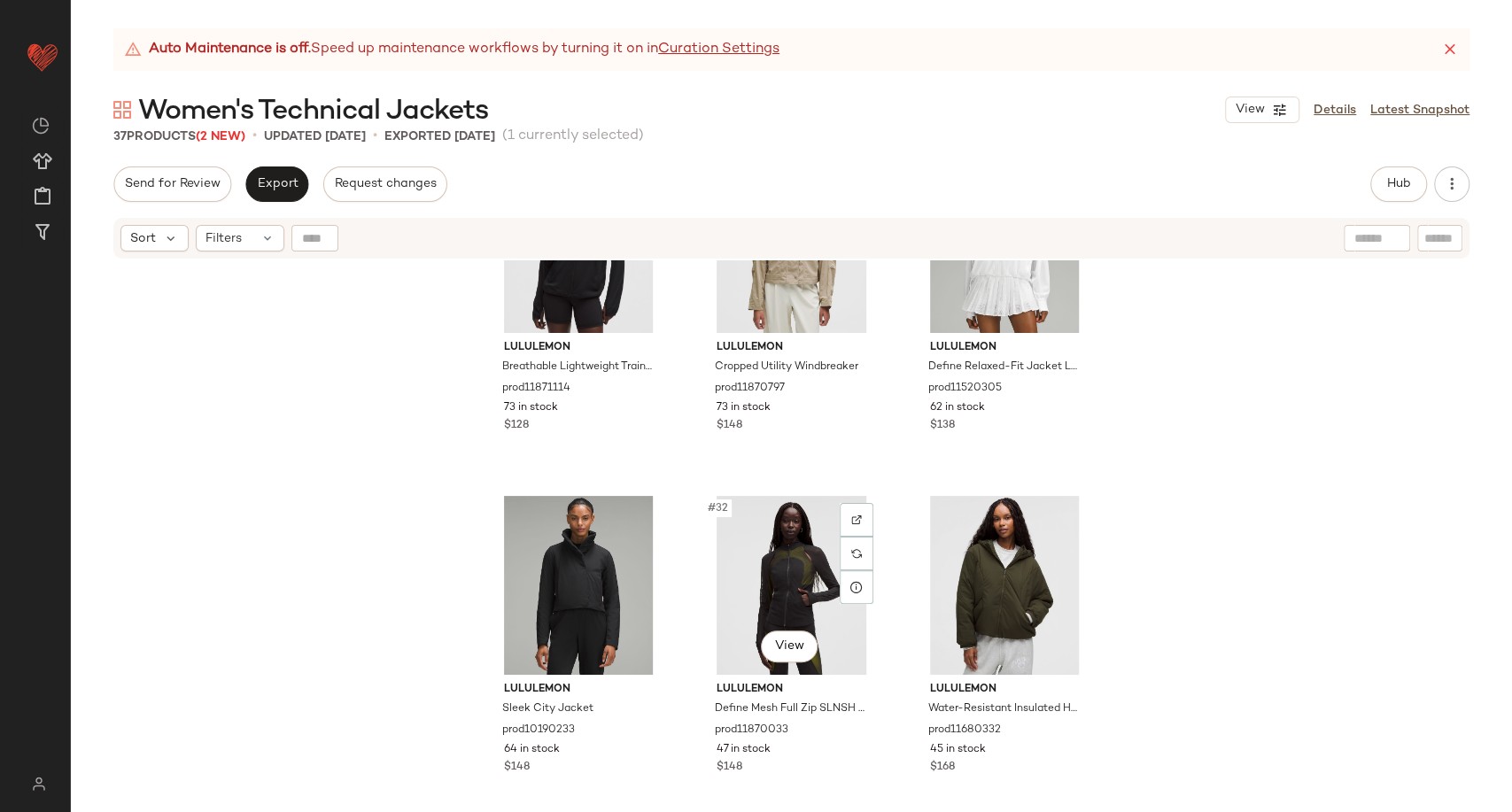
scroll to position [3177, 0]
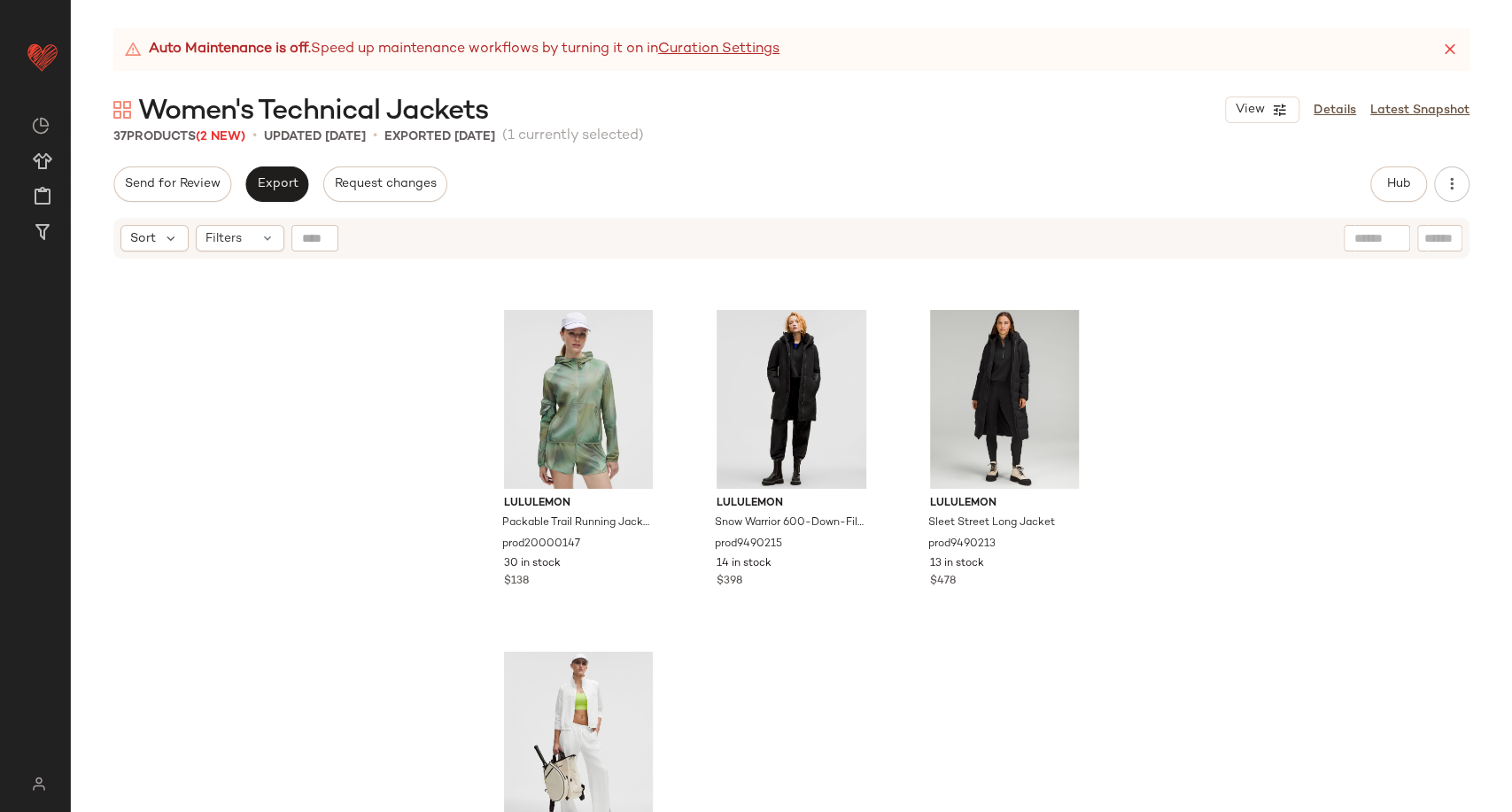
scroll to position [3851, 0]
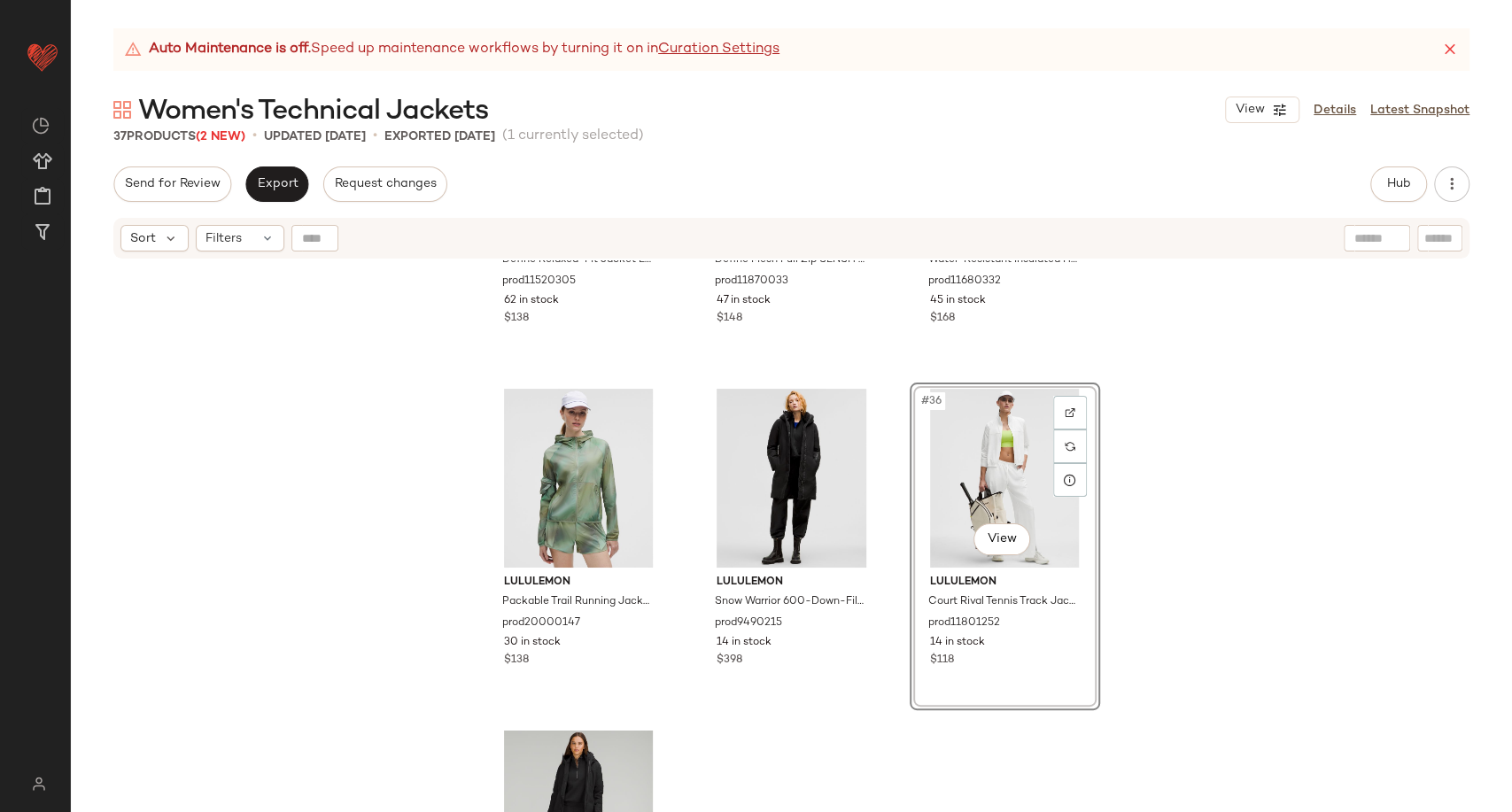
scroll to position [3654, 0]
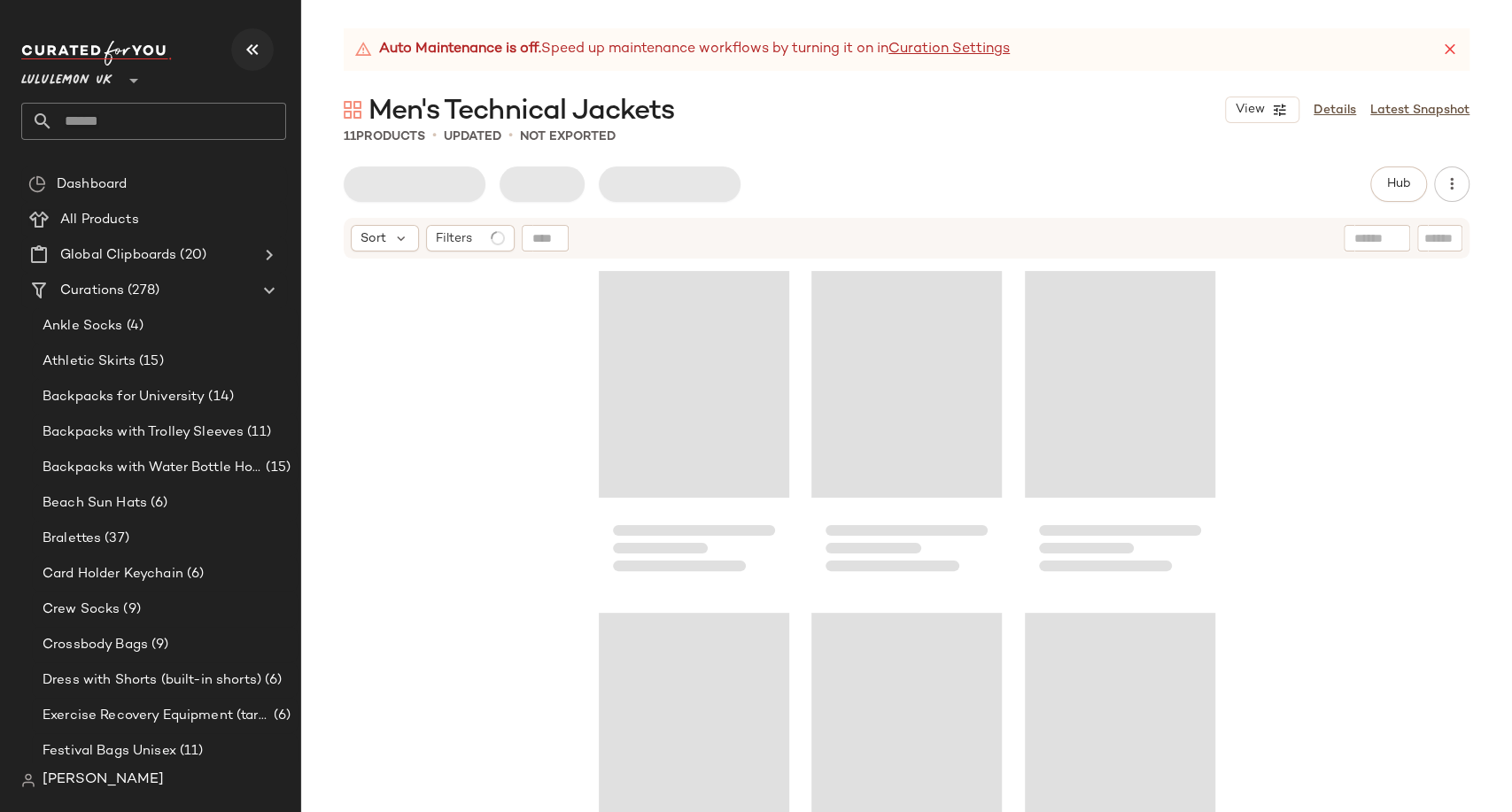
click at [255, 42] on icon "button" at bounding box center [252, 49] width 21 height 21
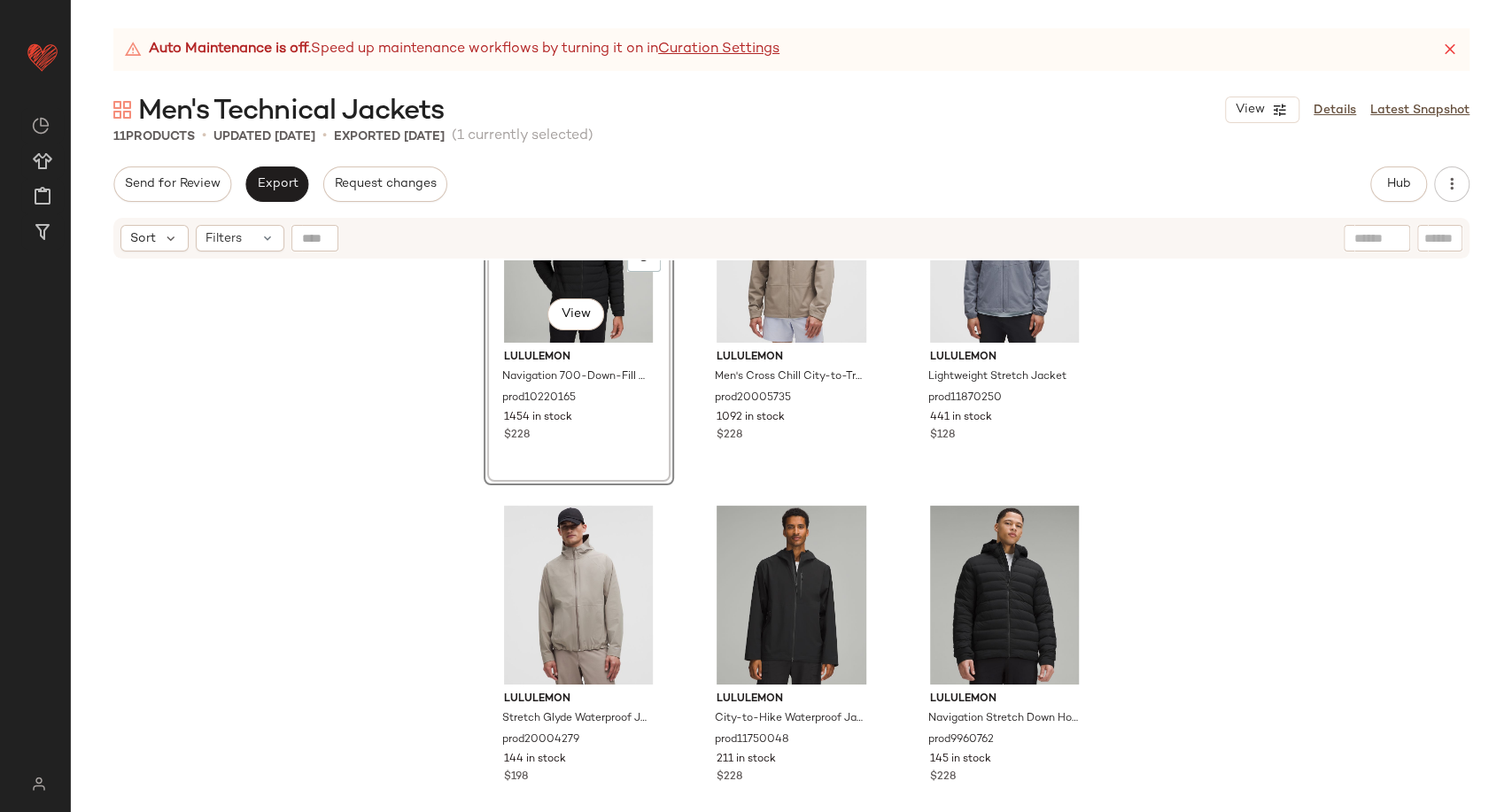
scroll to position [98, 0]
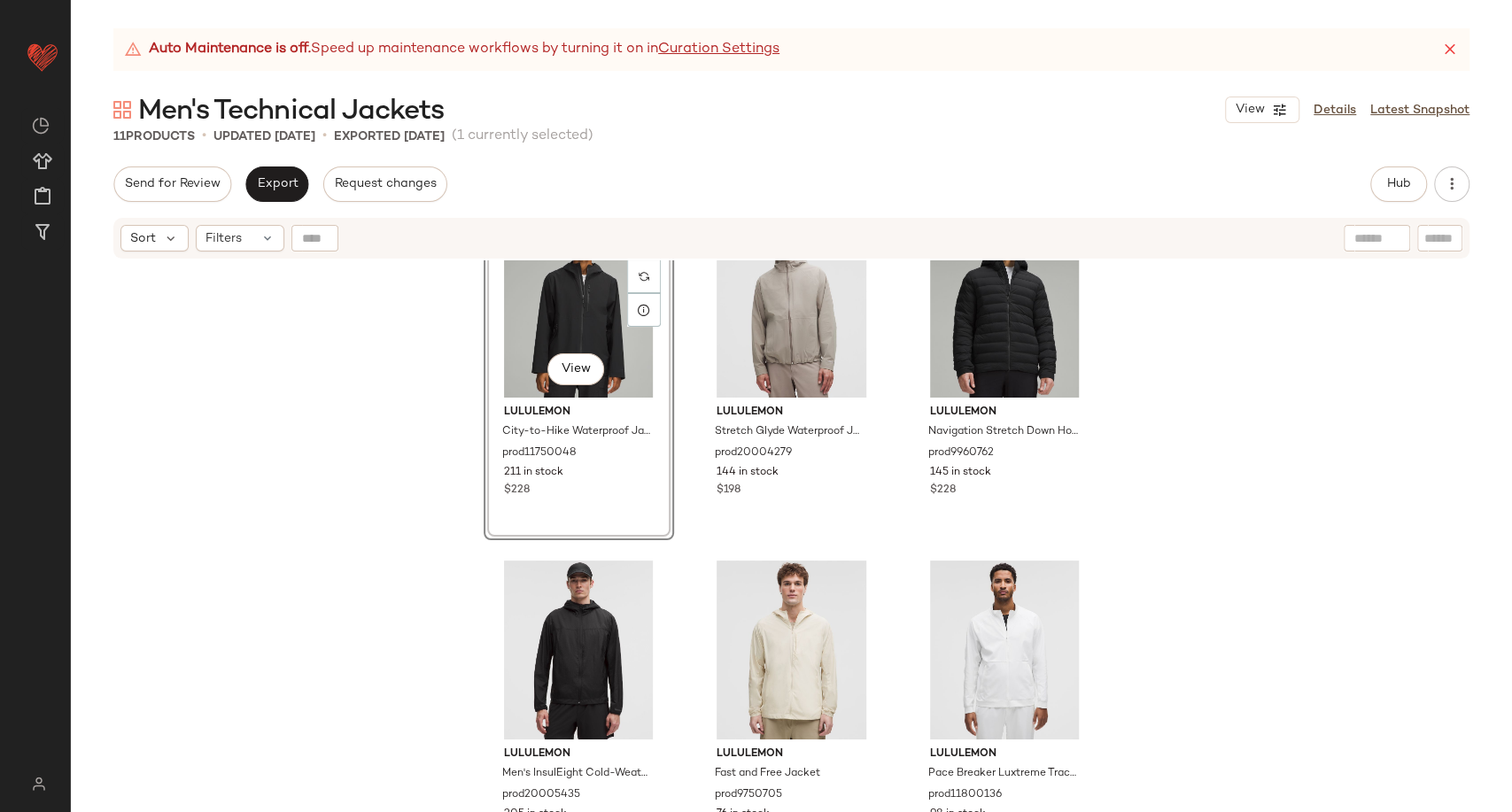
scroll to position [506, 0]
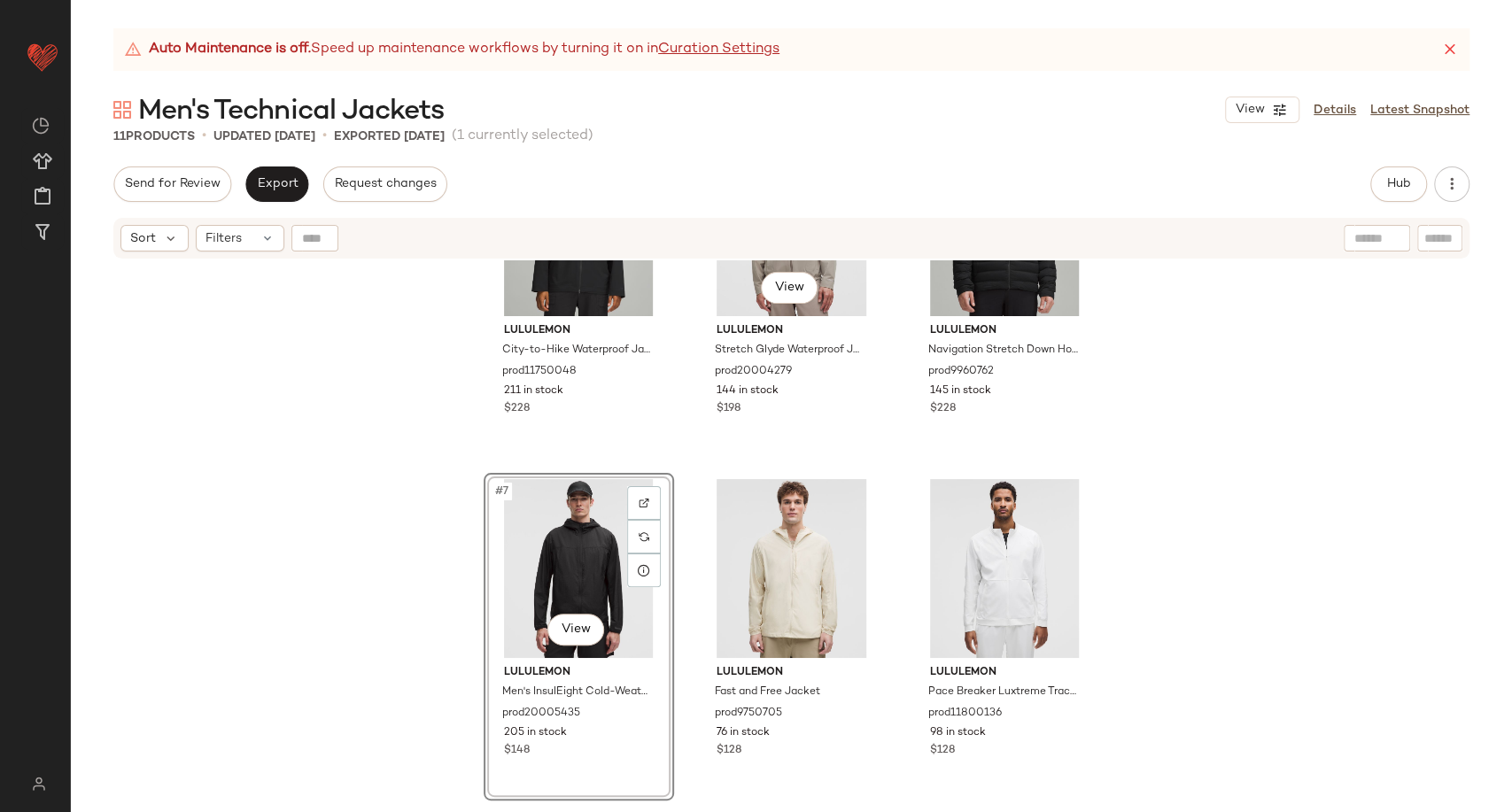
scroll to position [489, 0]
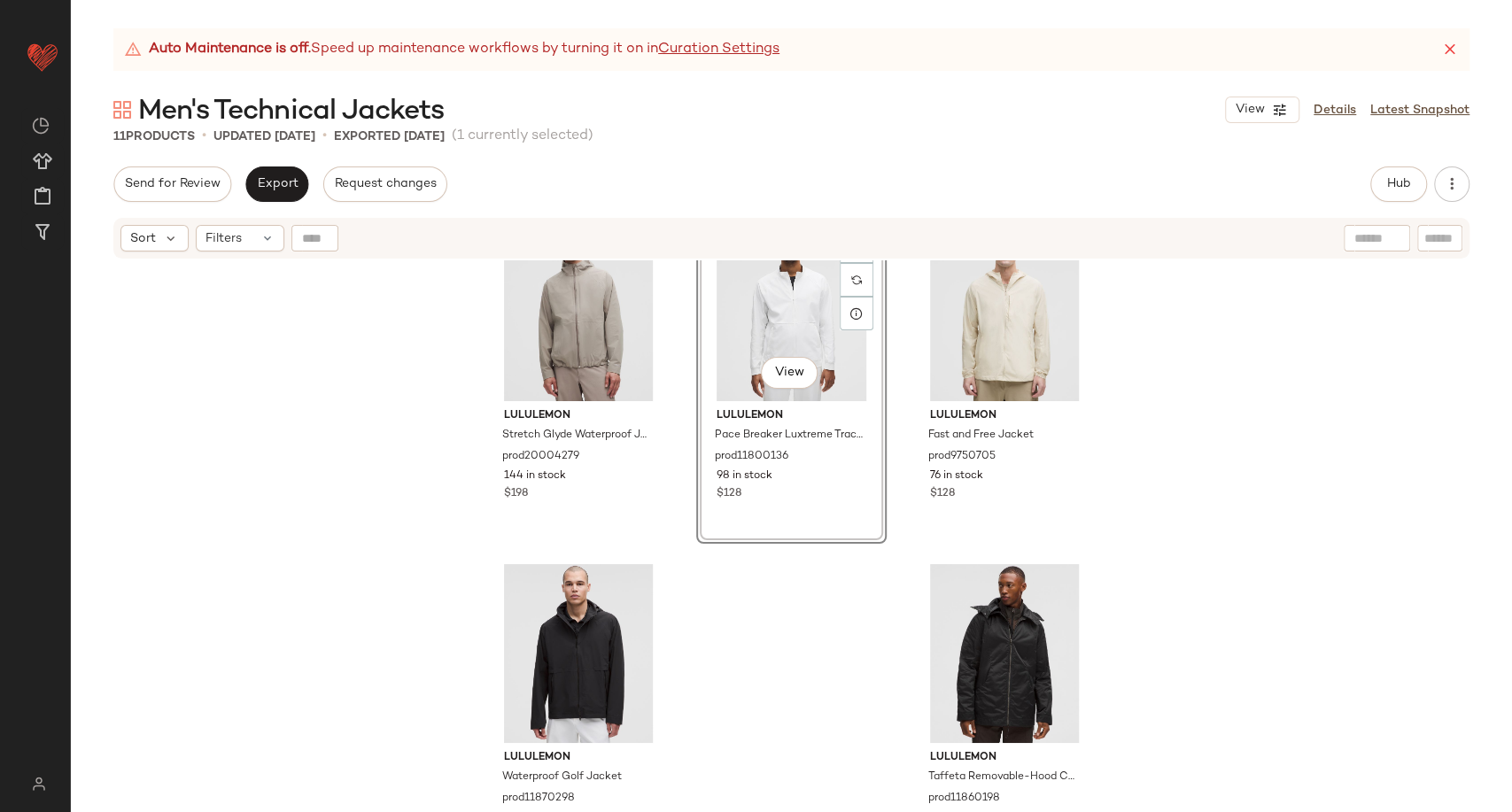
scroll to position [774, 0]
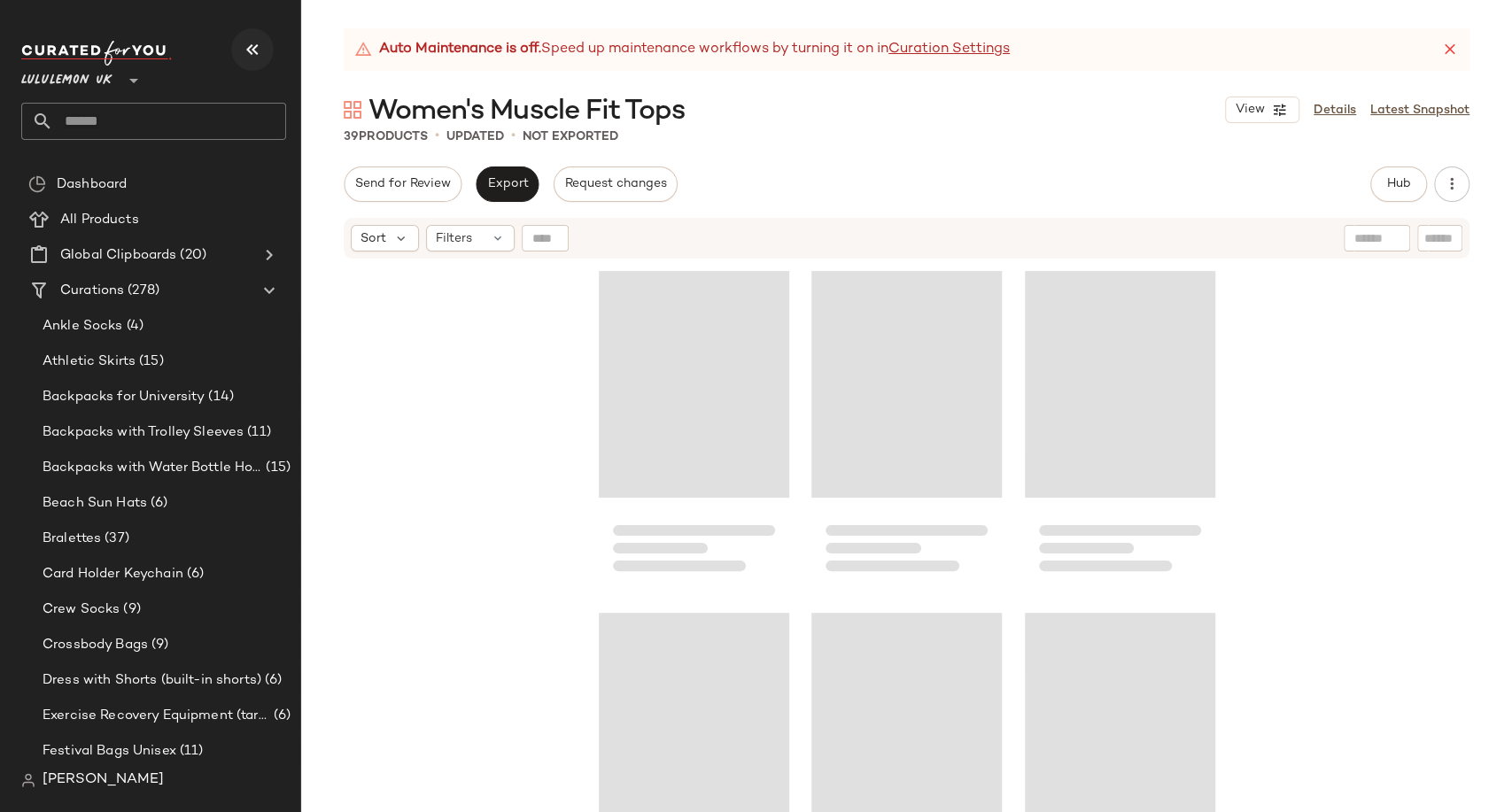
click at [255, 45] on icon "button" at bounding box center [252, 49] width 21 height 21
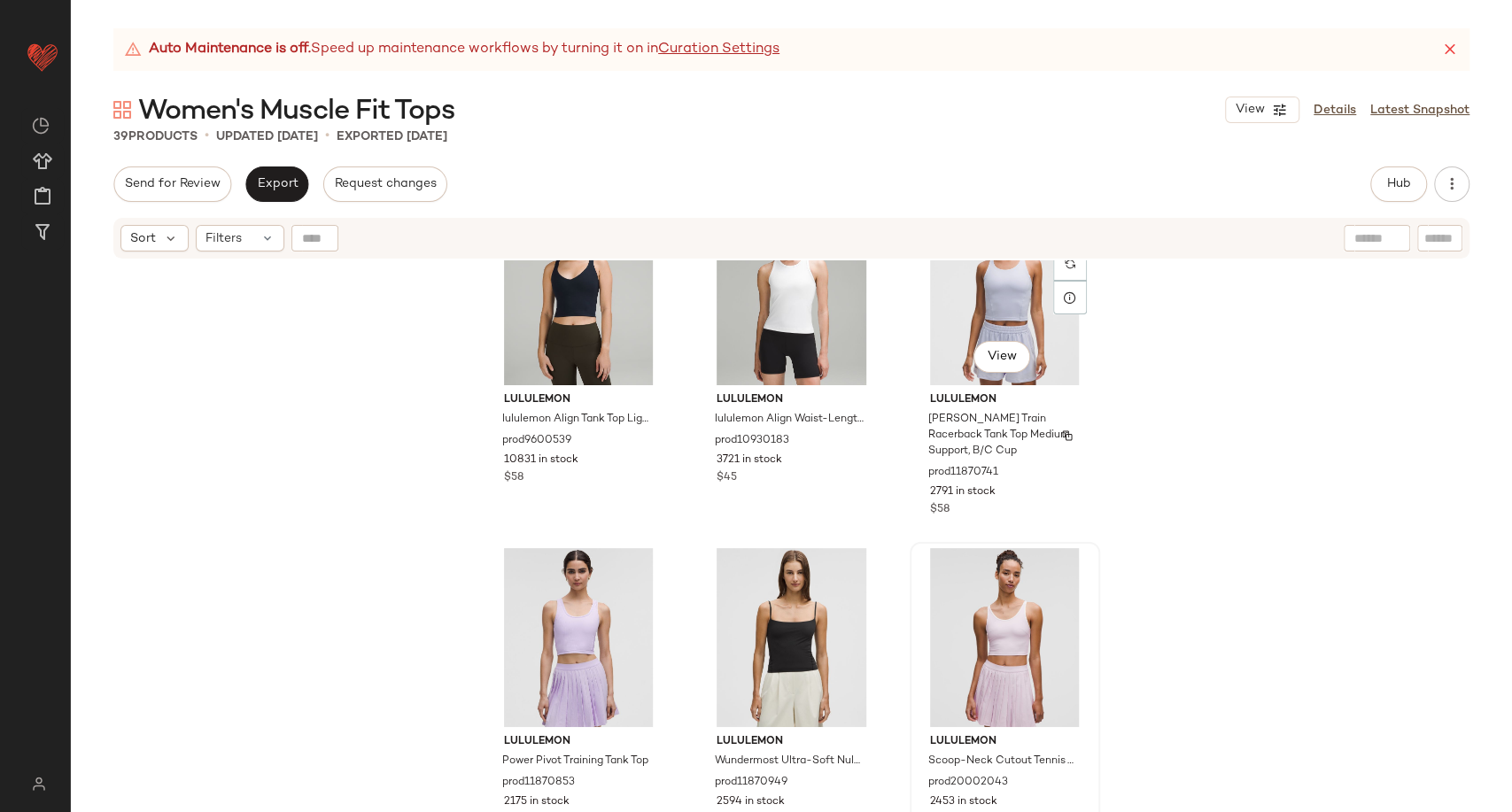
scroll to position [98, 0]
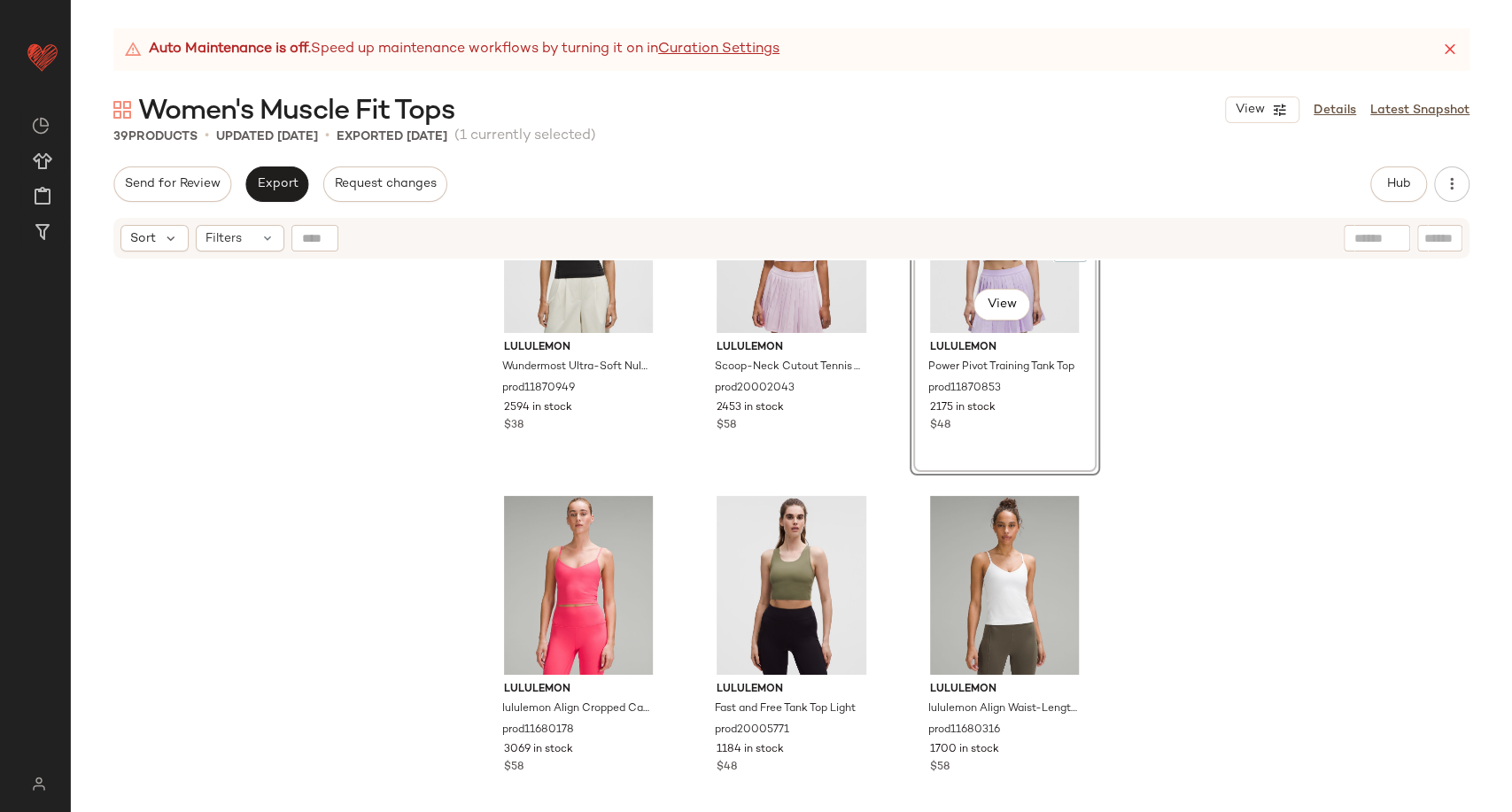
scroll to position [506, 0]
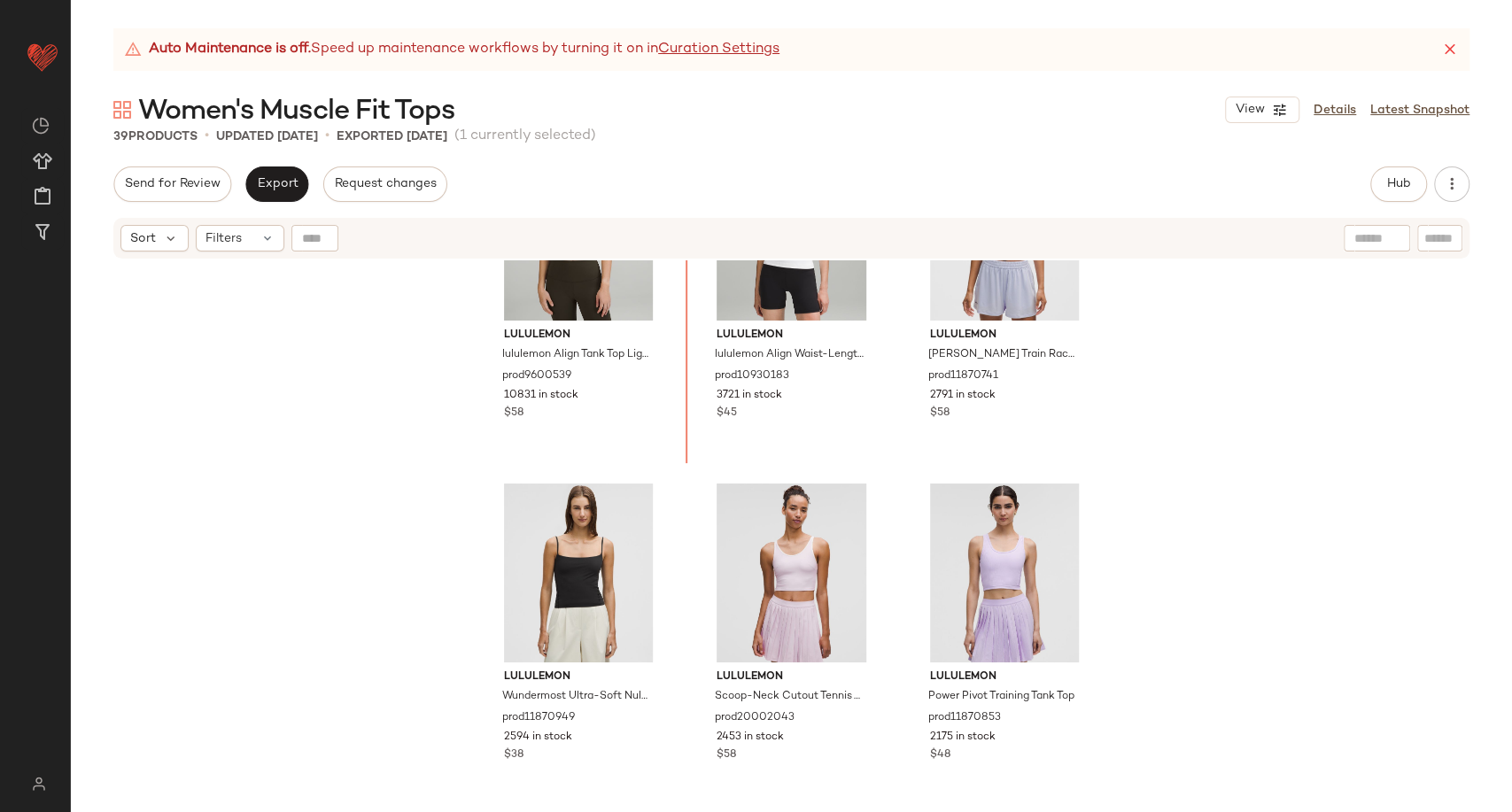
scroll to position [80, 0]
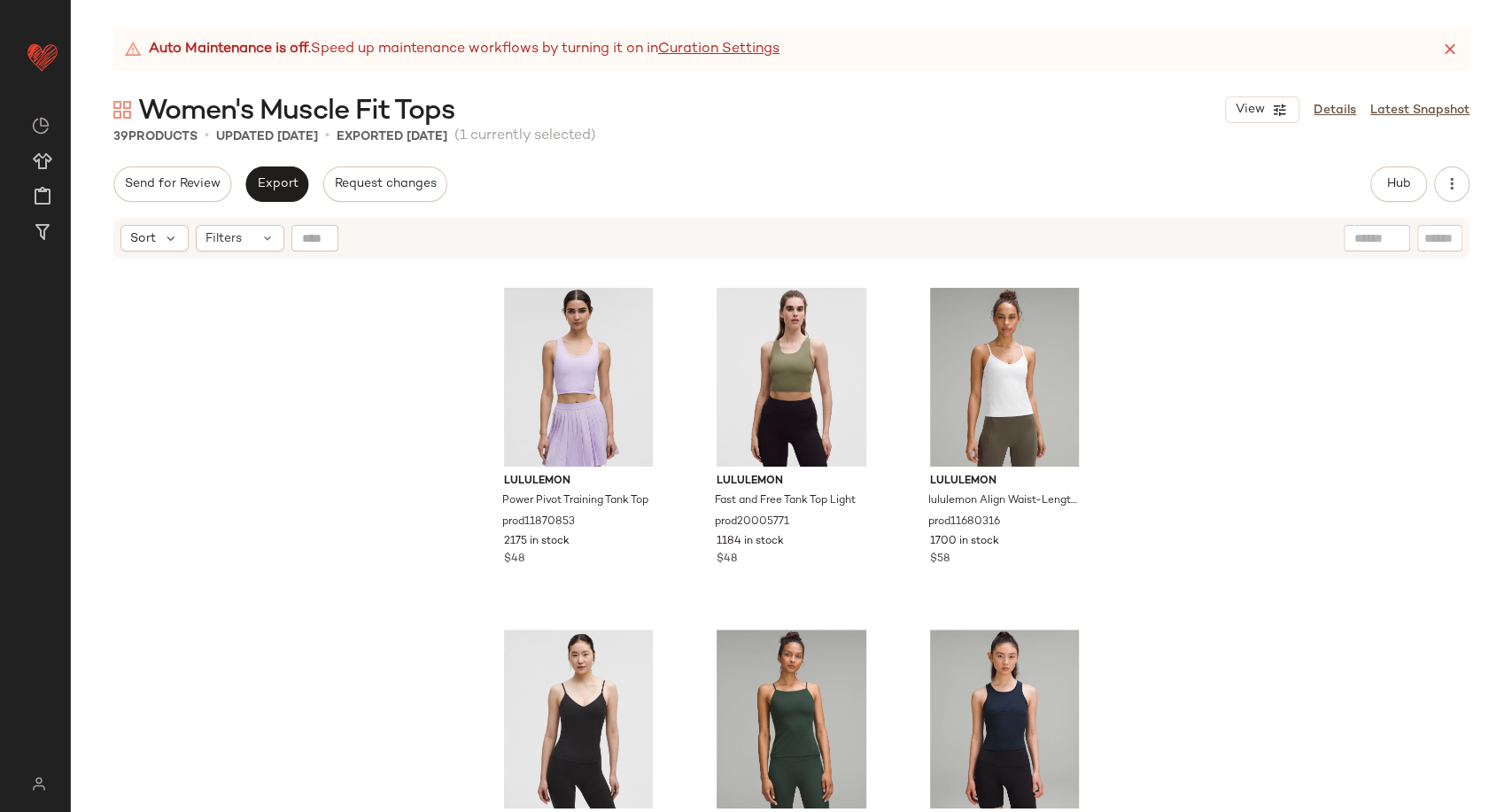
scroll to position [685, 0]
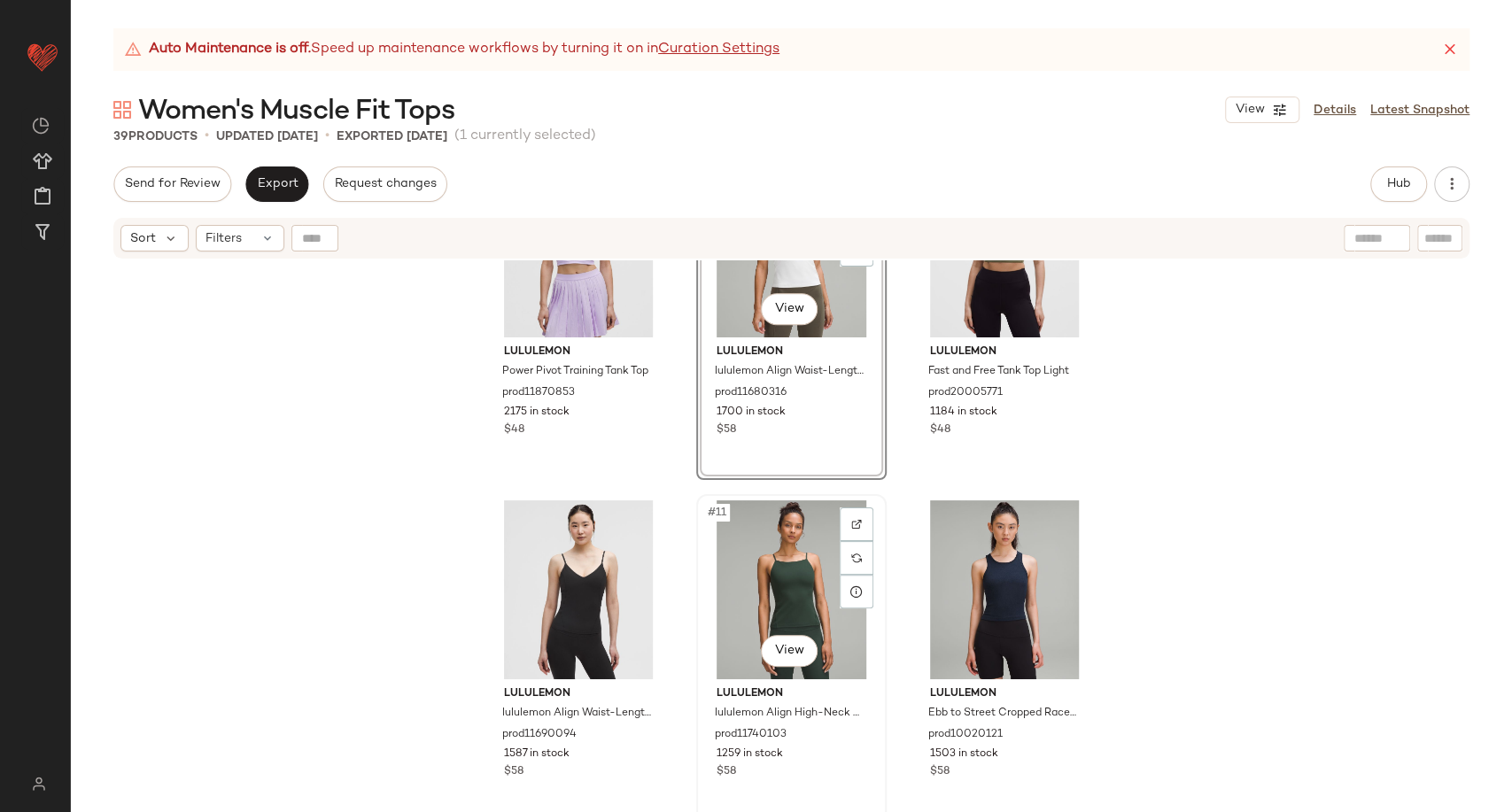
scroll to position [776, 0]
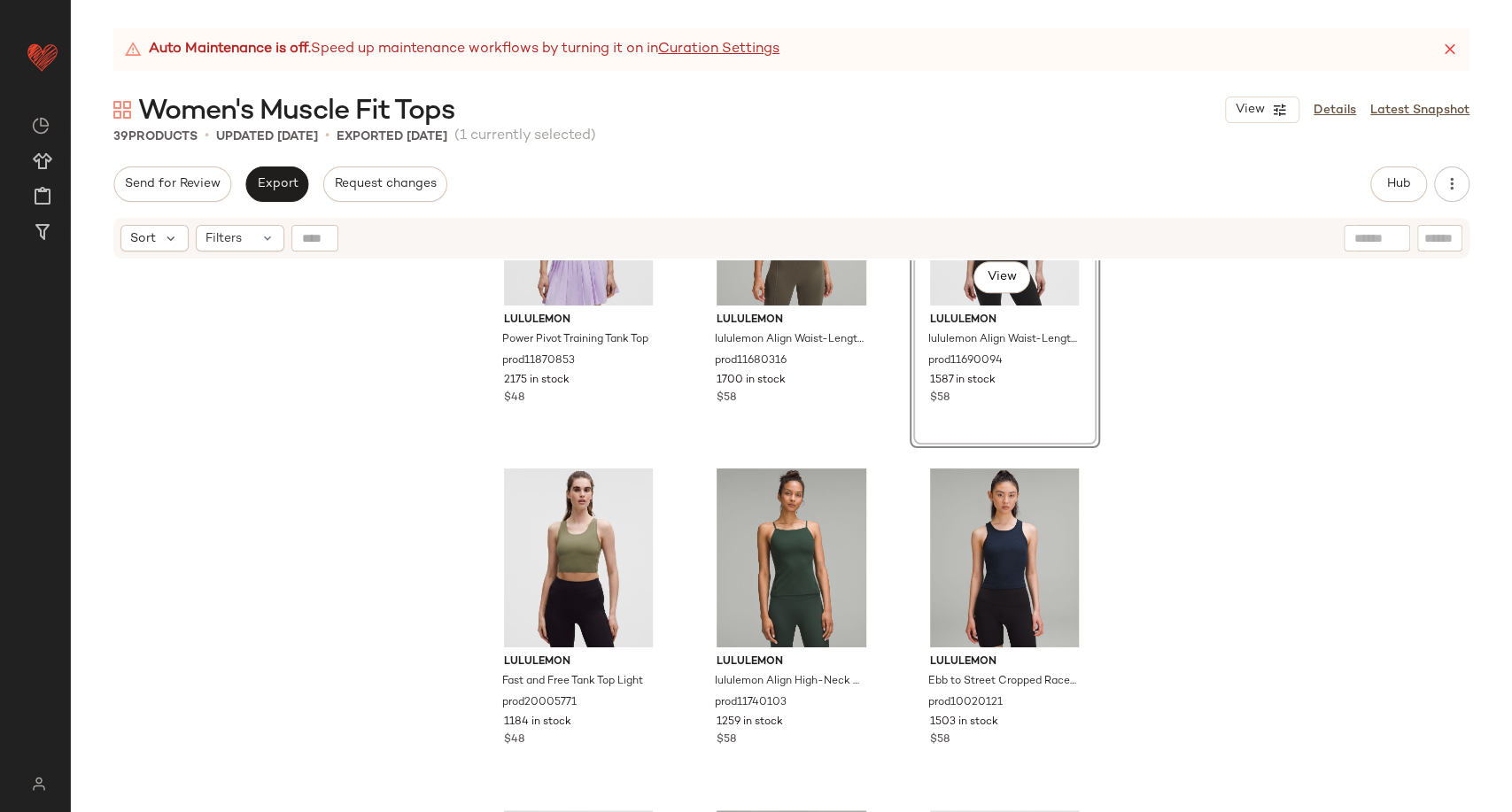
scroll to position [875, 0]
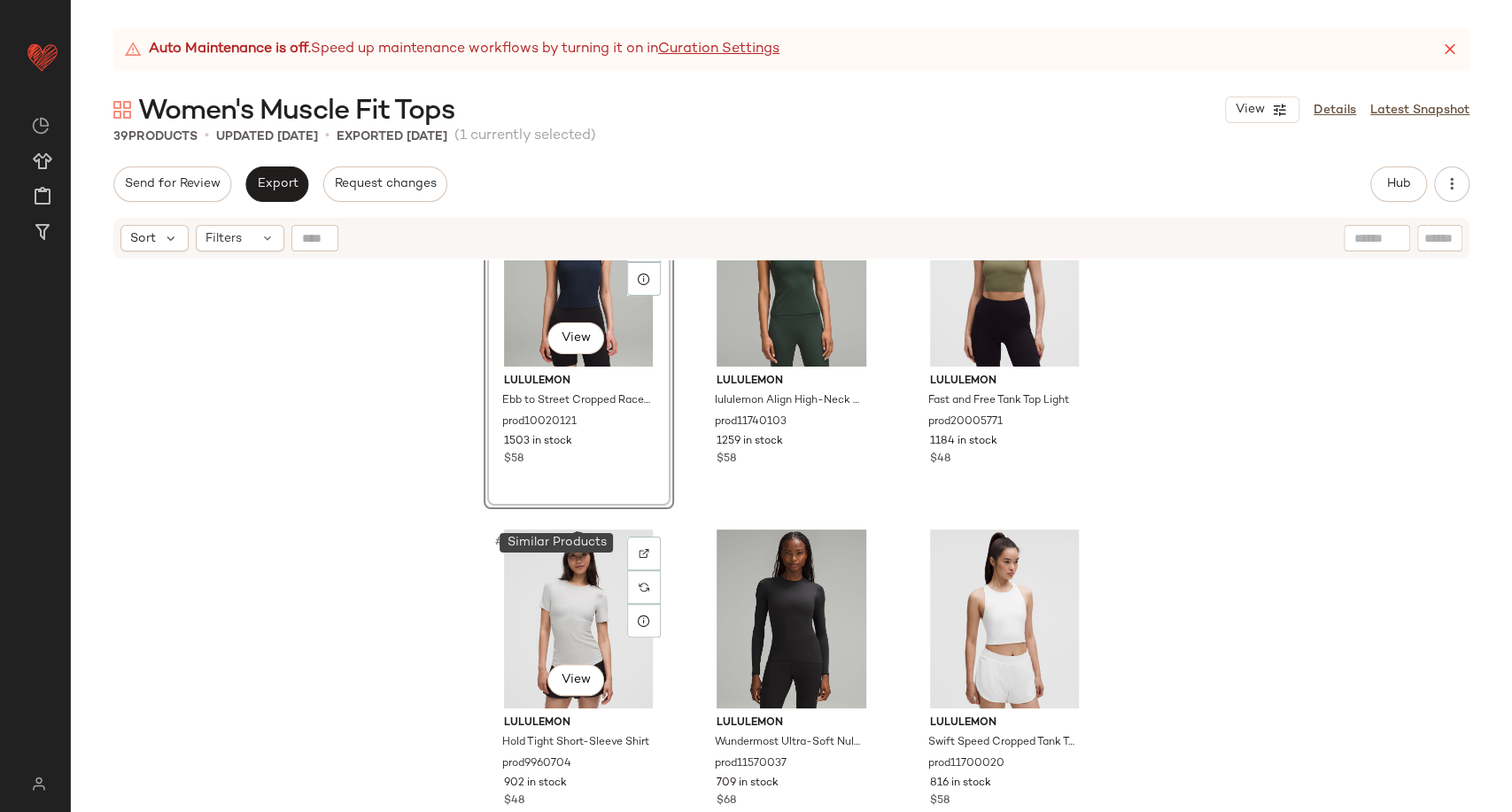
scroll to position [1169, 0]
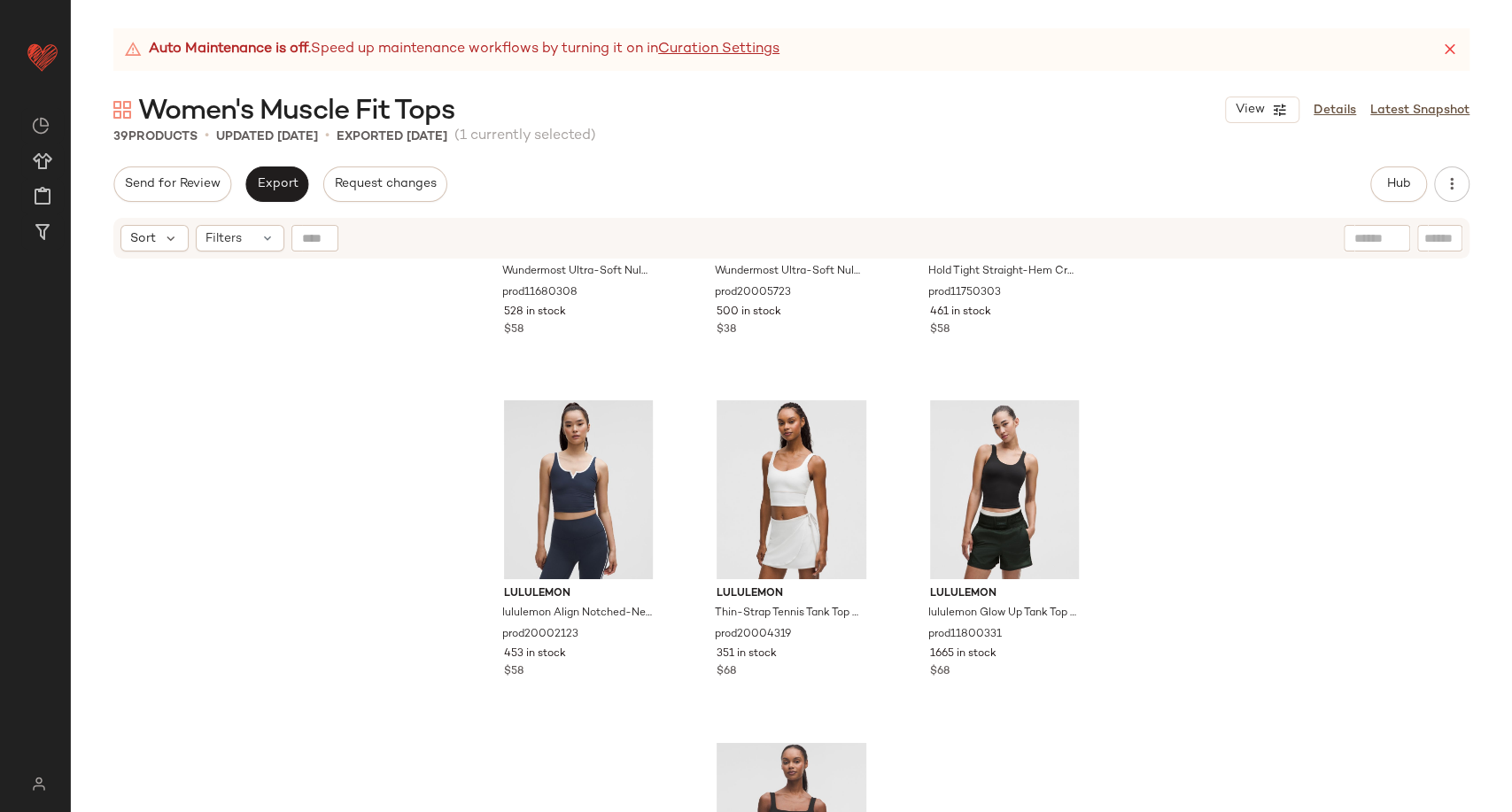
scroll to position [1957, 0]
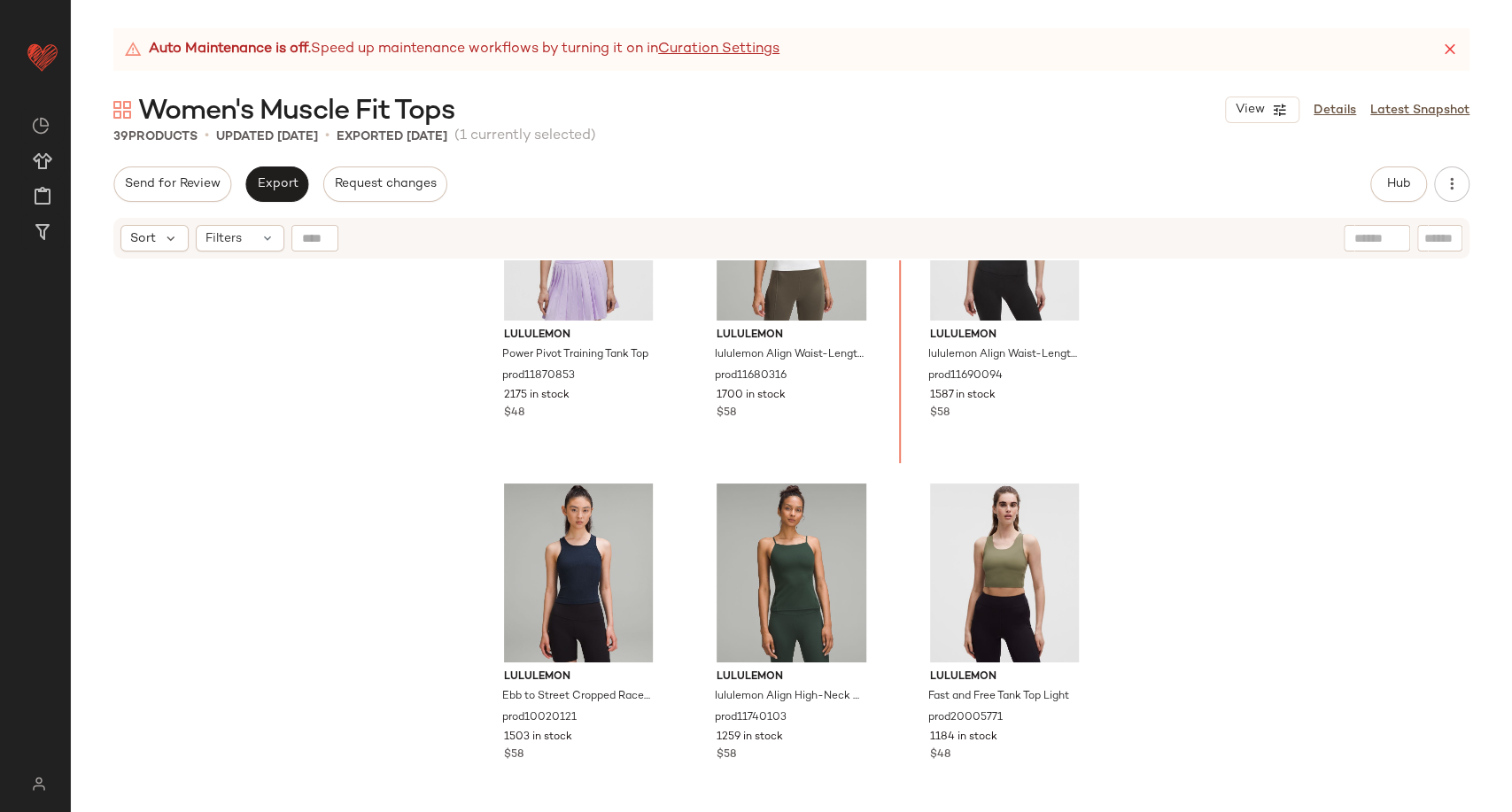
scroll to position [786, 0]
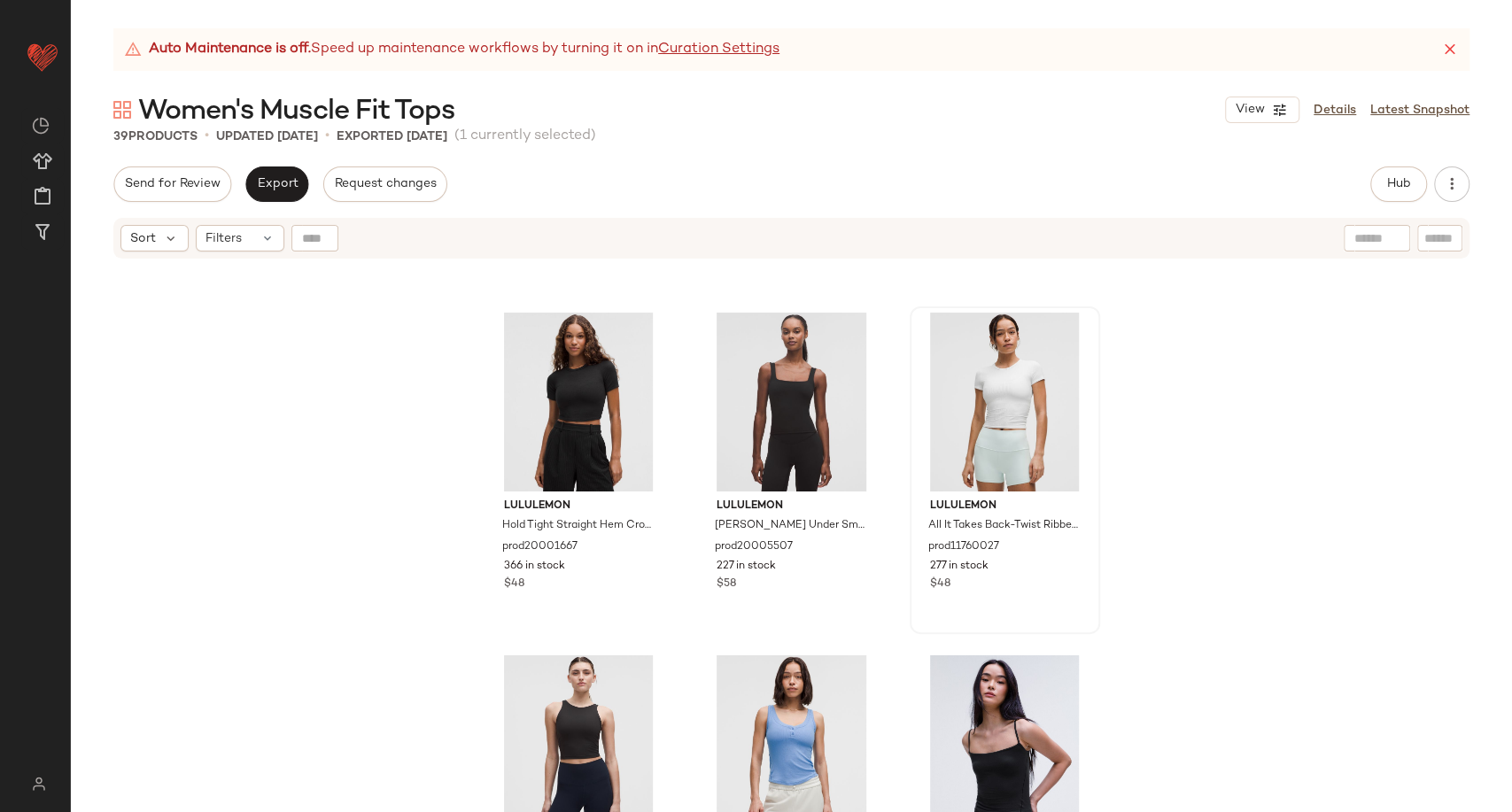
scroll to position [2359, 0]
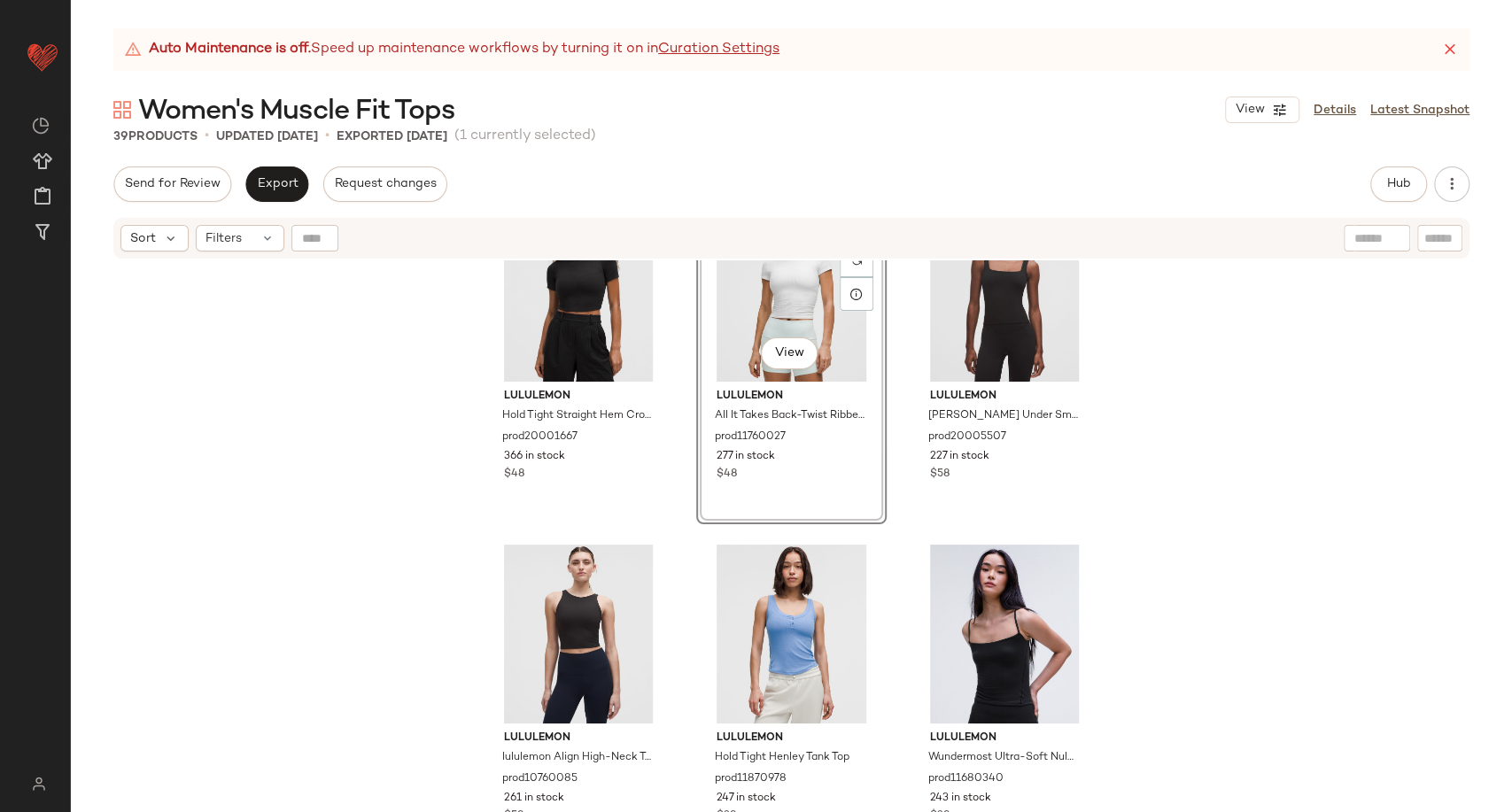
scroll to position [2459, 0]
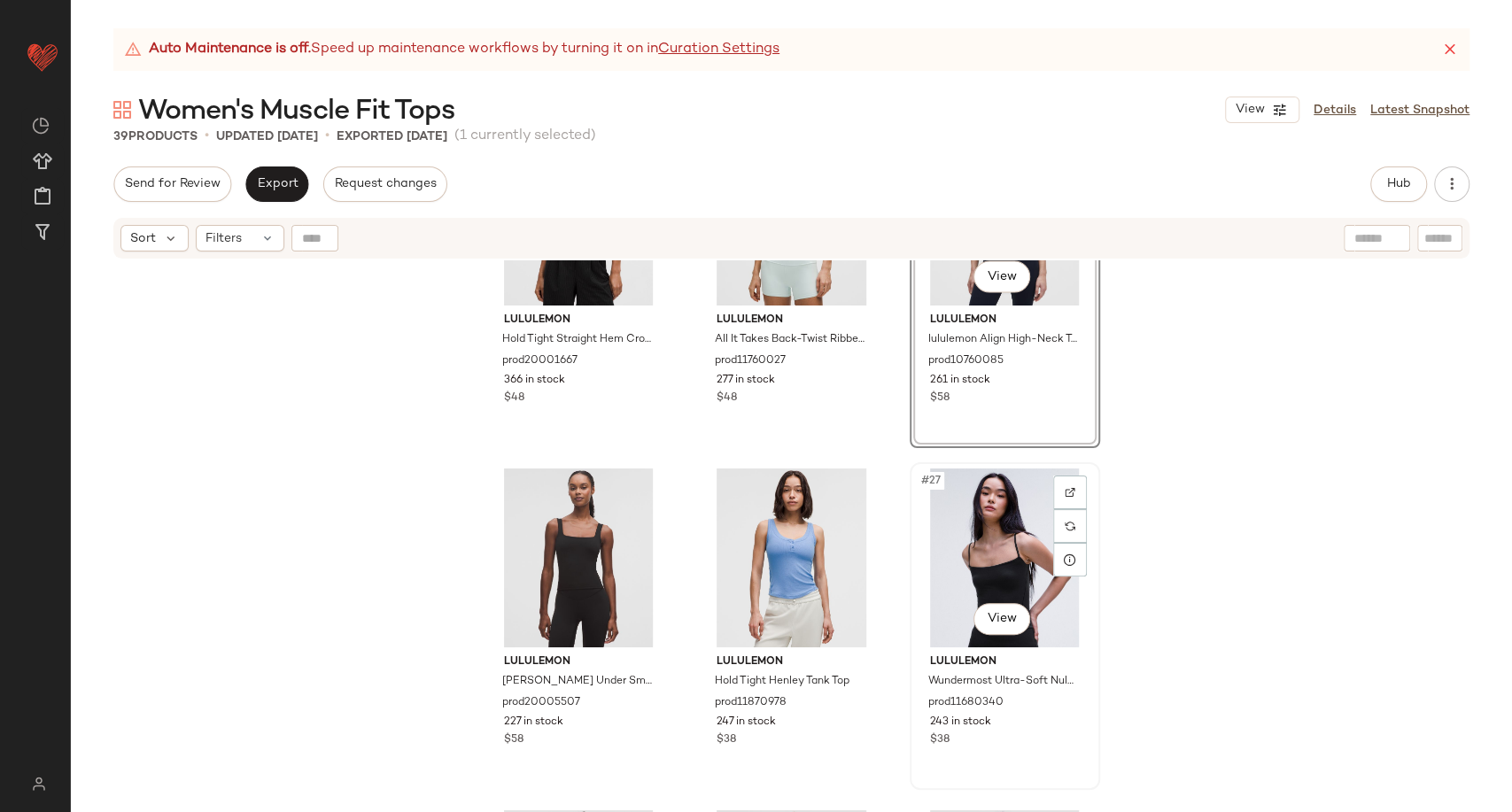
scroll to position [2656, 0]
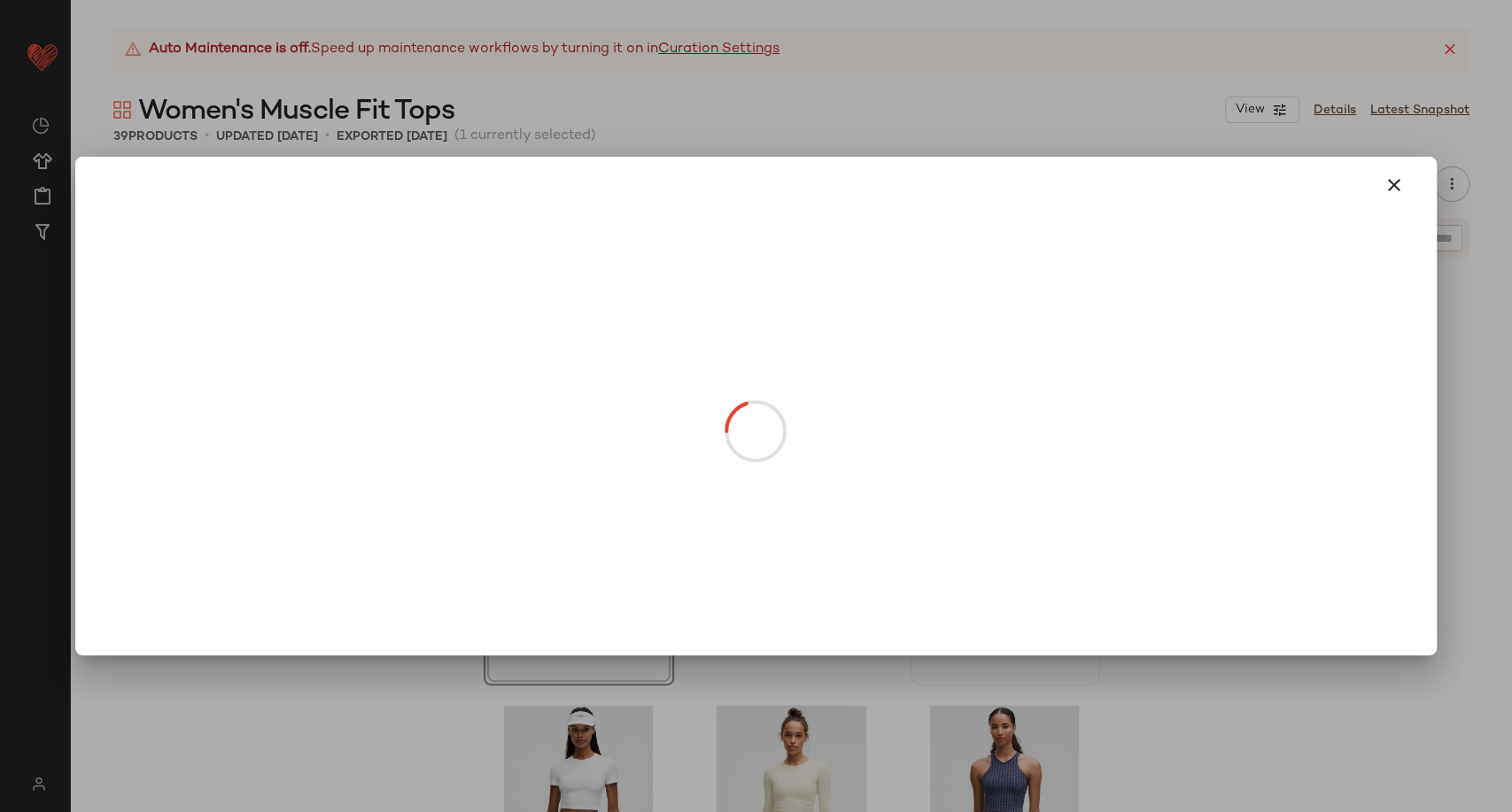
drag, startPoint x: 984, startPoint y: 501, endPoint x: 737, endPoint y: 534, distance: 249.2
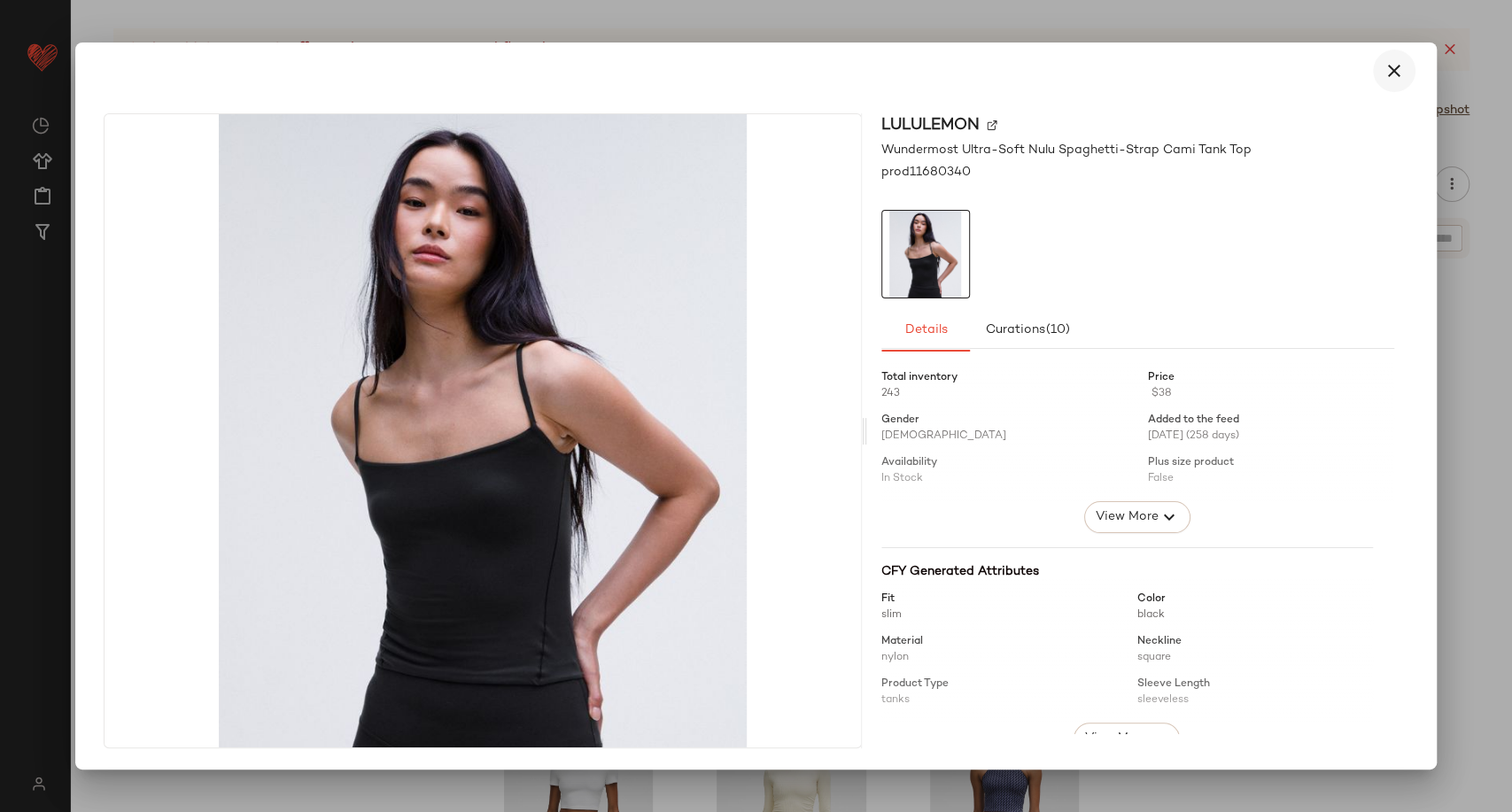
click at [1398, 72] on icon "button" at bounding box center [1394, 71] width 21 height 21
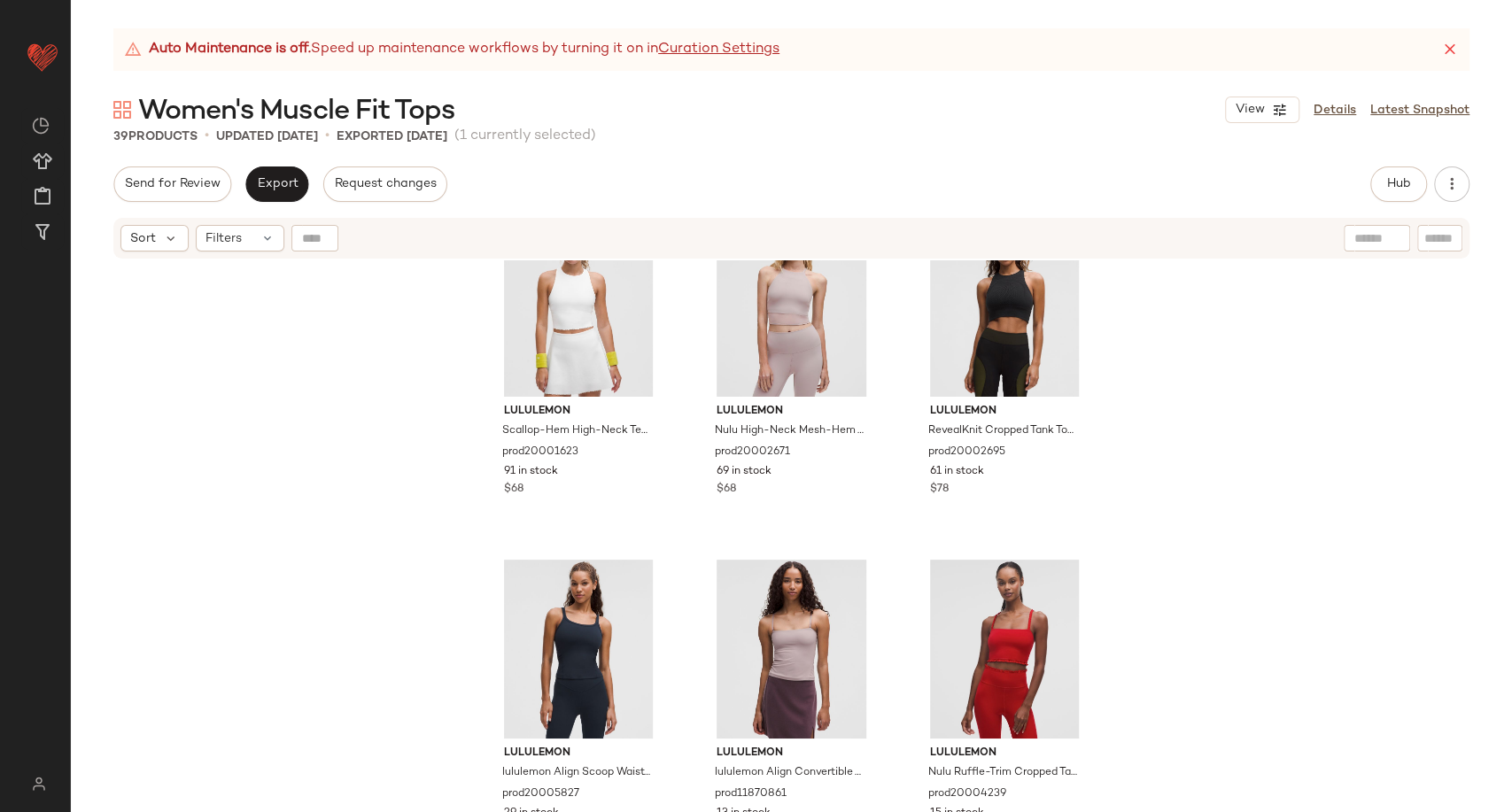
scroll to position [3851, 0]
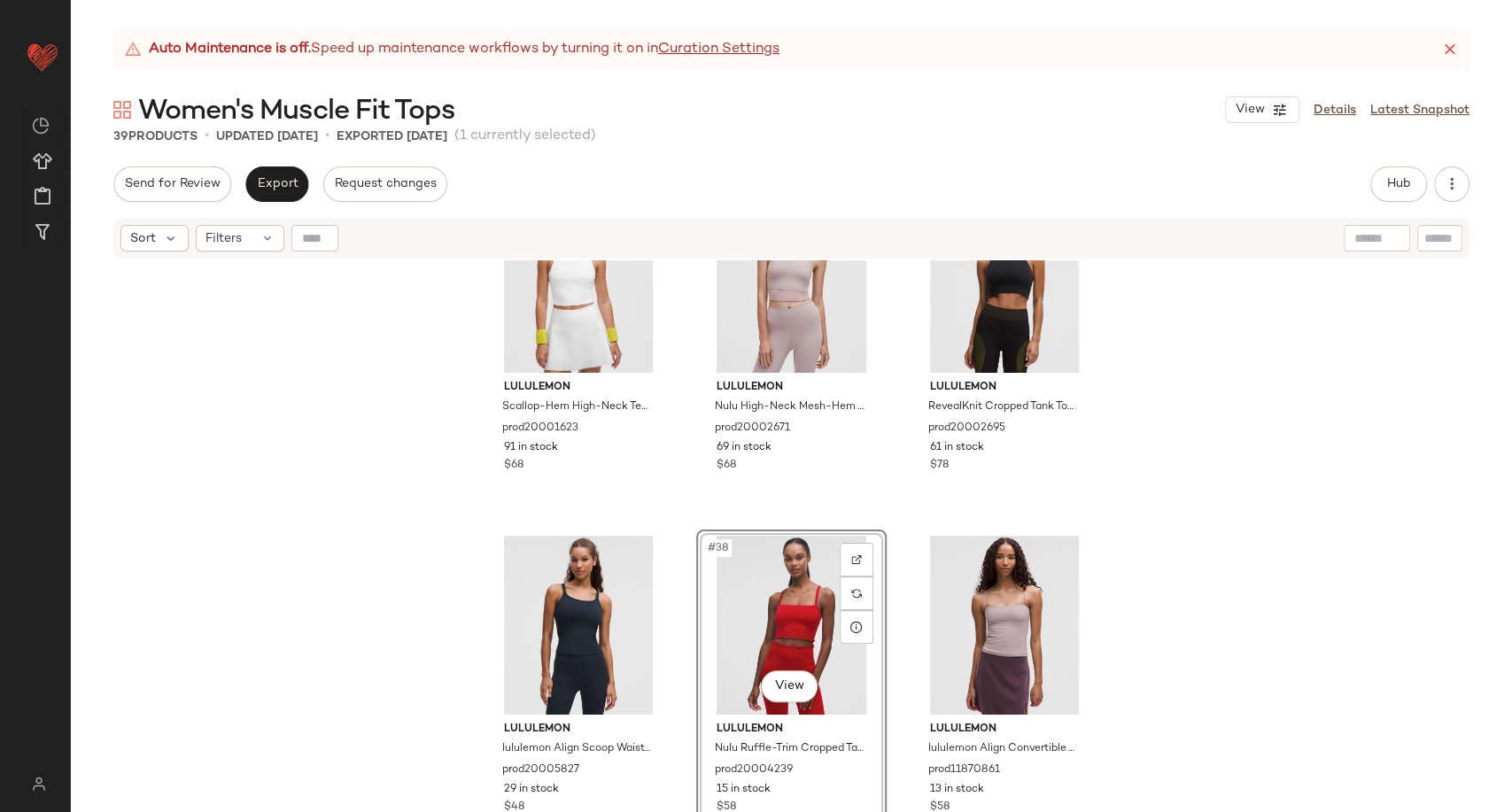
click at [1183, 604] on div "lululemon Softy Suedey Crewneck Cropped Tank Top prod11800371 144 in stock $45 …" at bounding box center [791, 559] width 1441 height 596
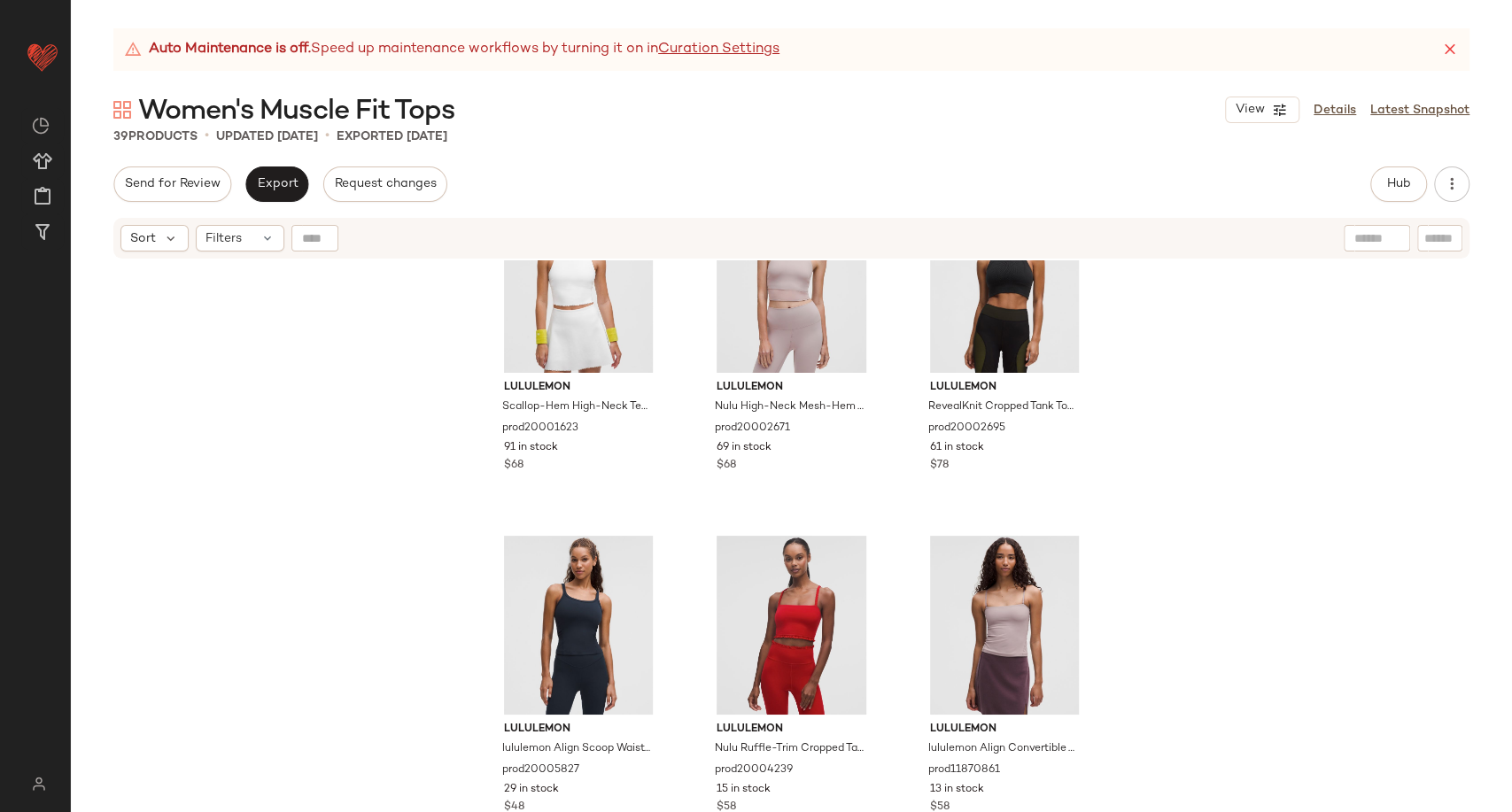
scroll to position [3458, 0]
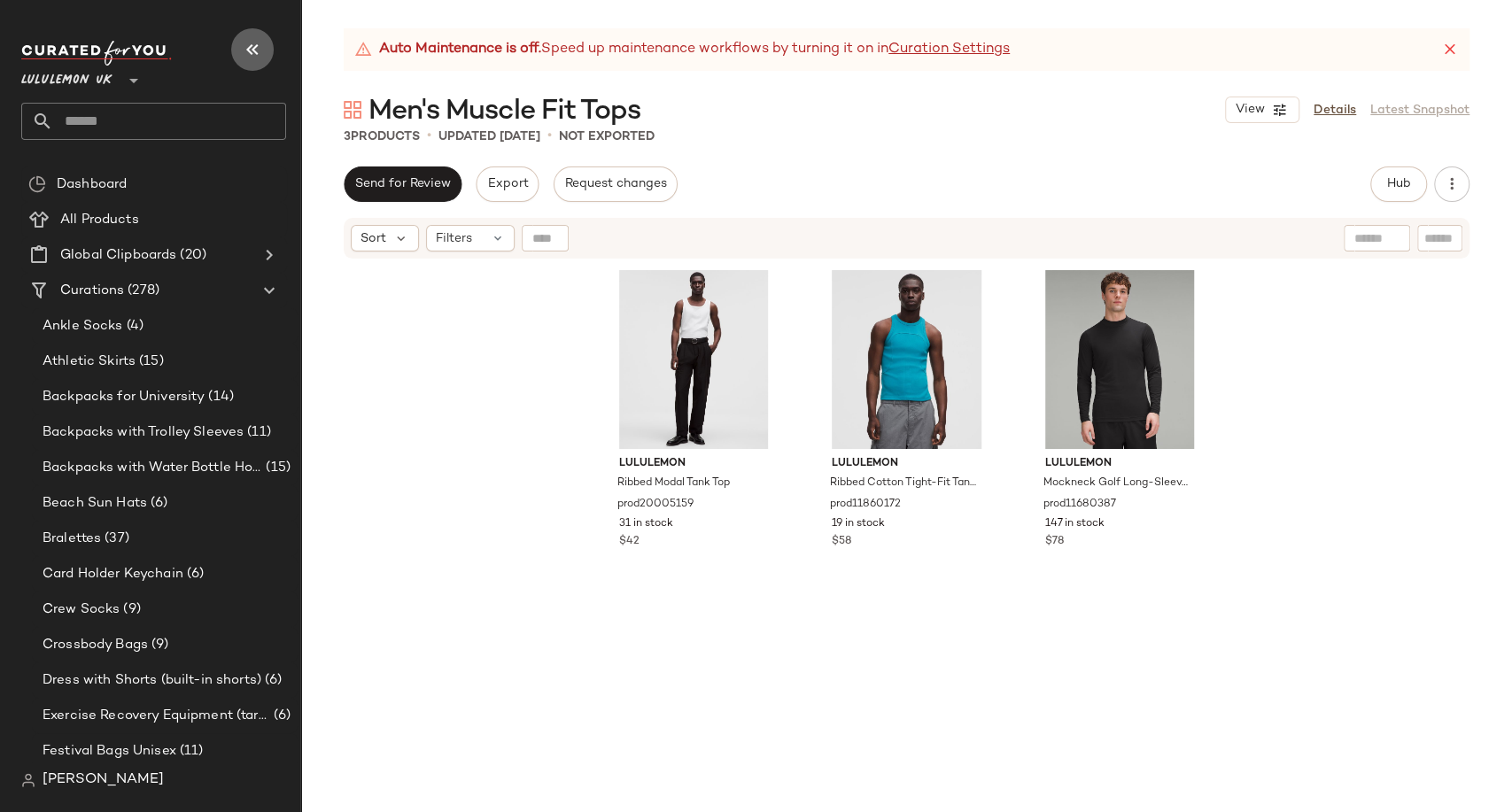
click at [247, 48] on icon "button" at bounding box center [252, 49] width 21 height 21
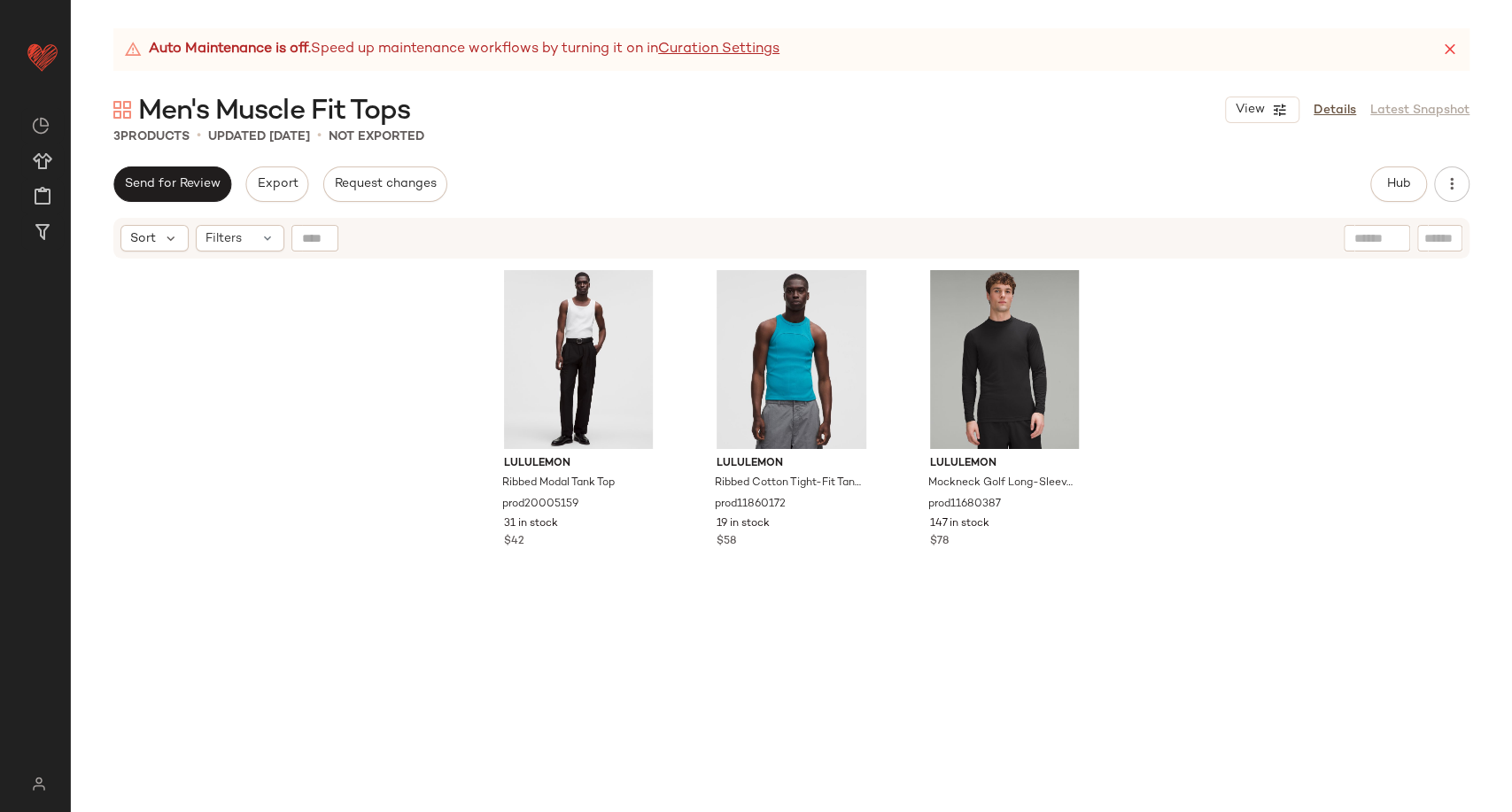
click at [526, 135] on div "3 Products • updated [DATE] • Not Exported" at bounding box center [791, 136] width 1441 height 18
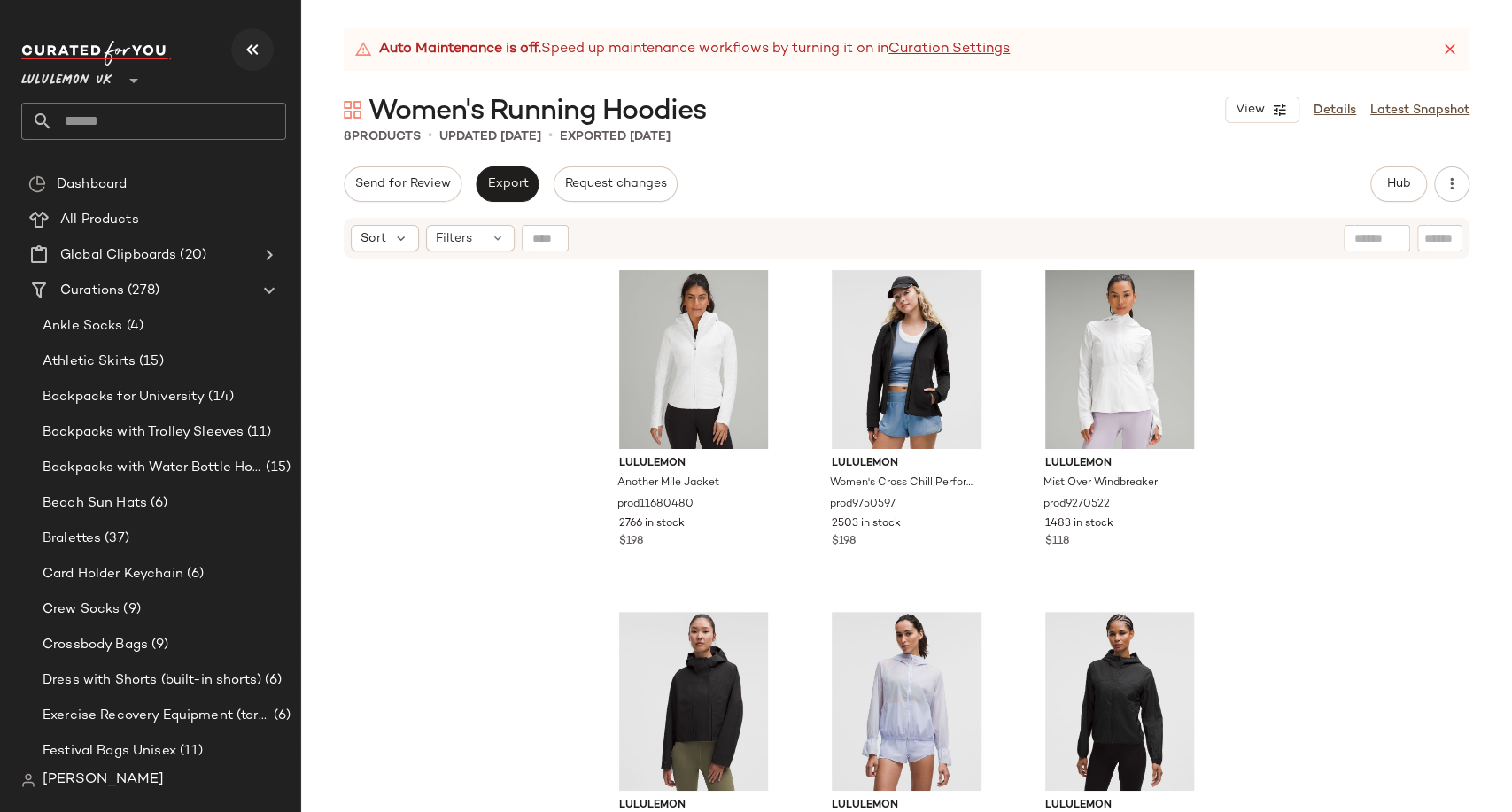
click at [252, 47] on icon "button" at bounding box center [252, 49] width 21 height 21
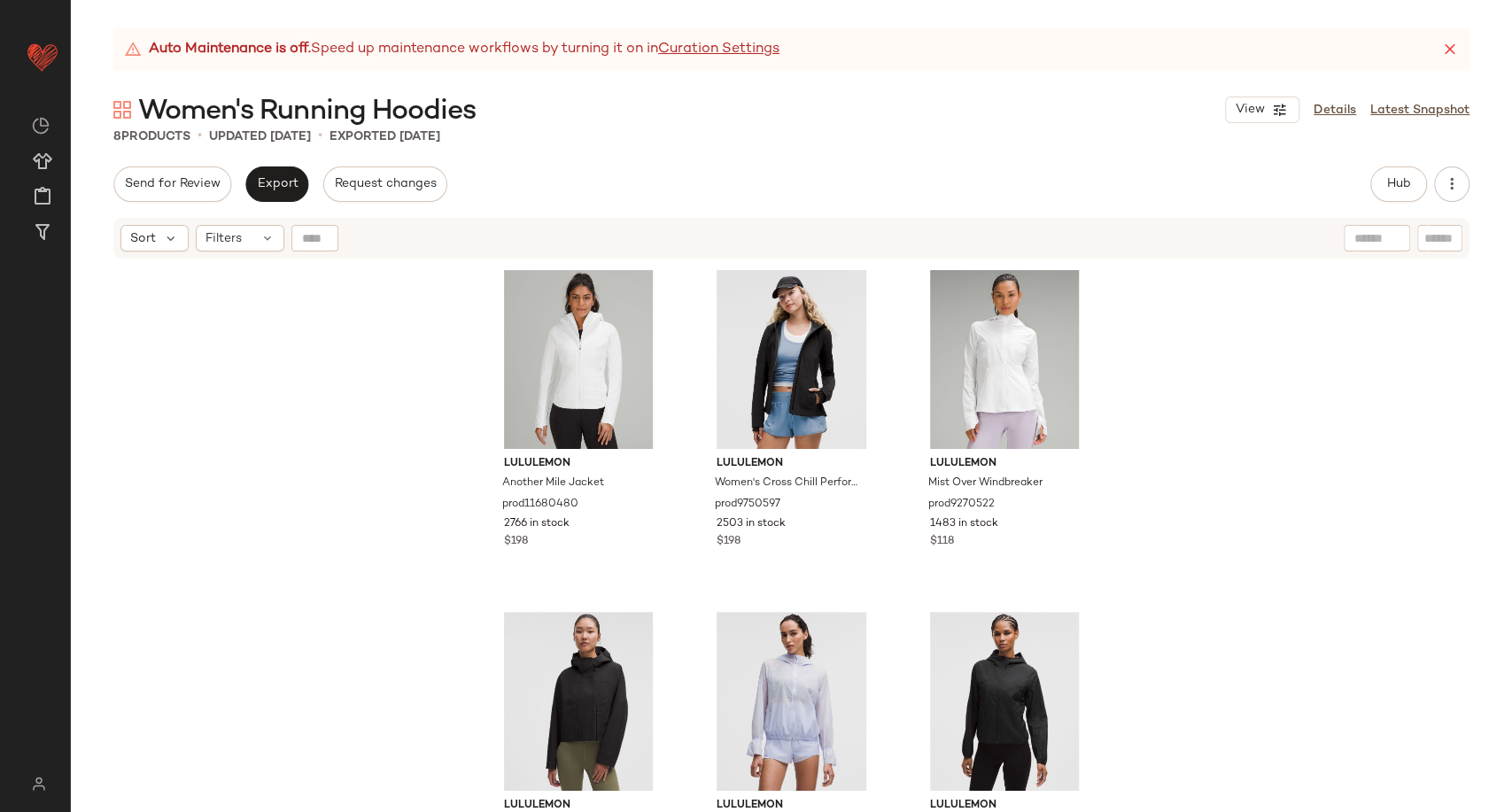
click at [588, 146] on div "Auto Maintenance is off. Speed up maintenance workflows by turning it on in Cur…" at bounding box center [791, 420] width 1441 height 784
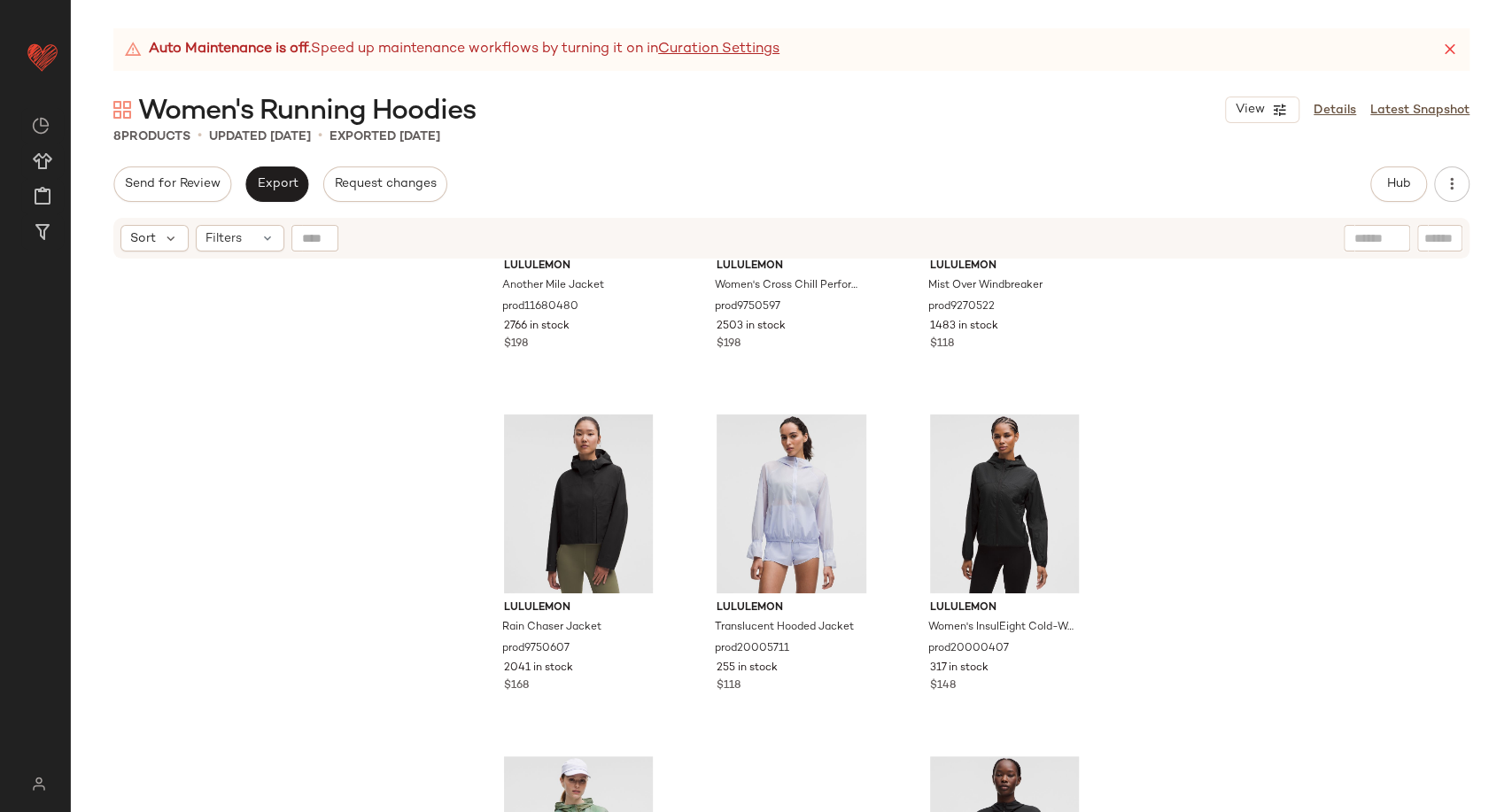
scroll to position [98, 0]
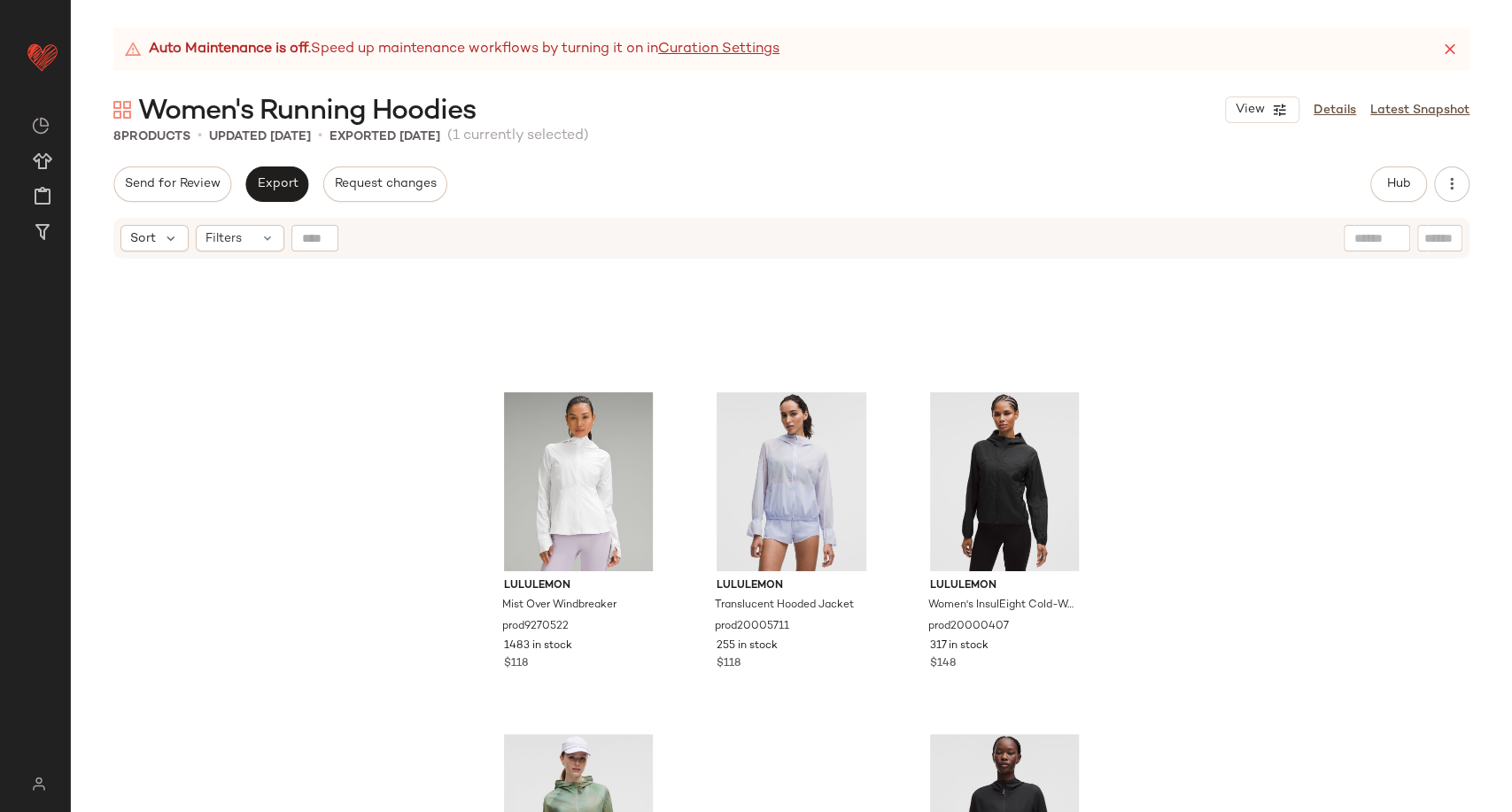
scroll to position [432, 0]
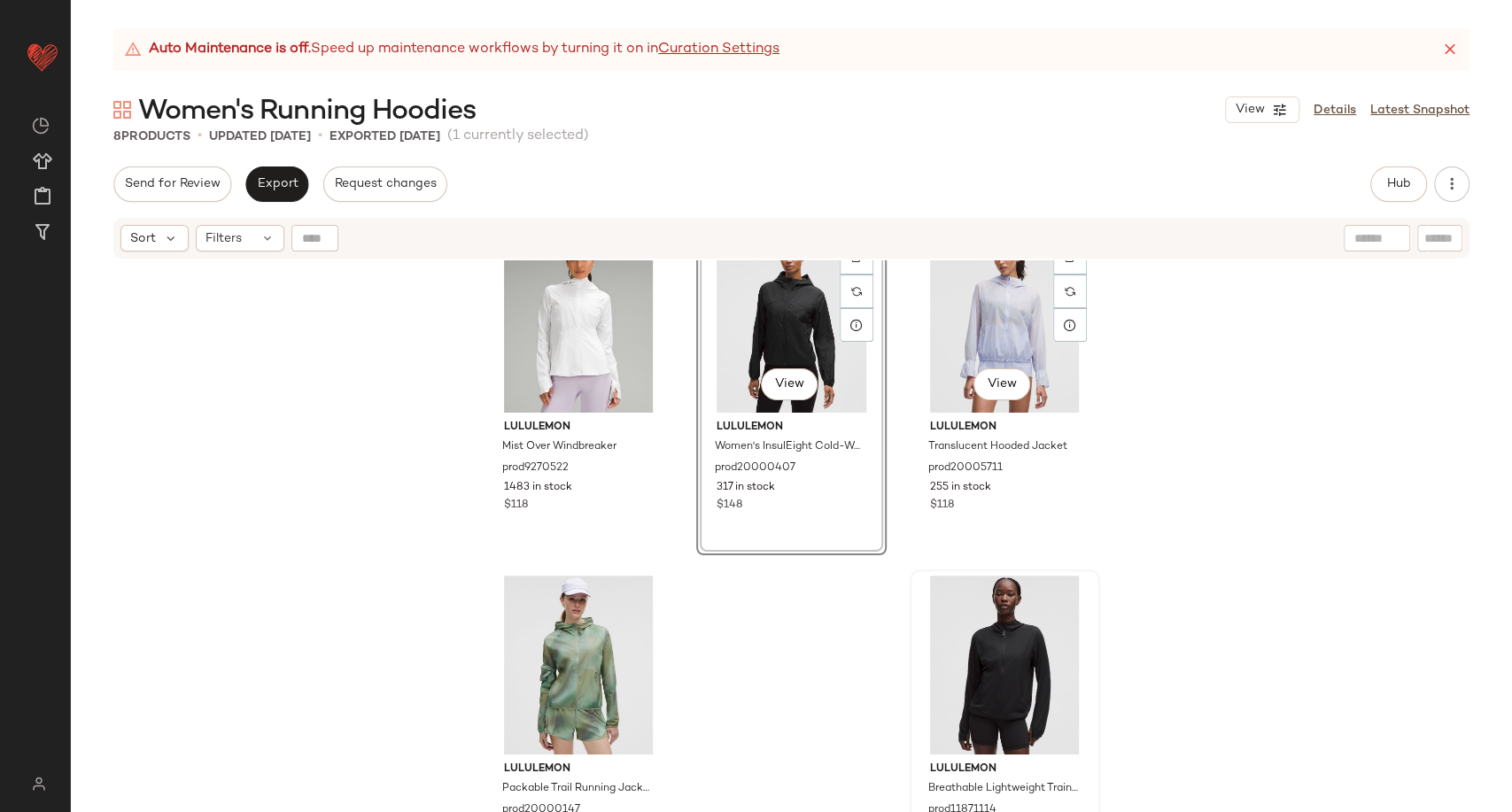
scroll to position [426, 0]
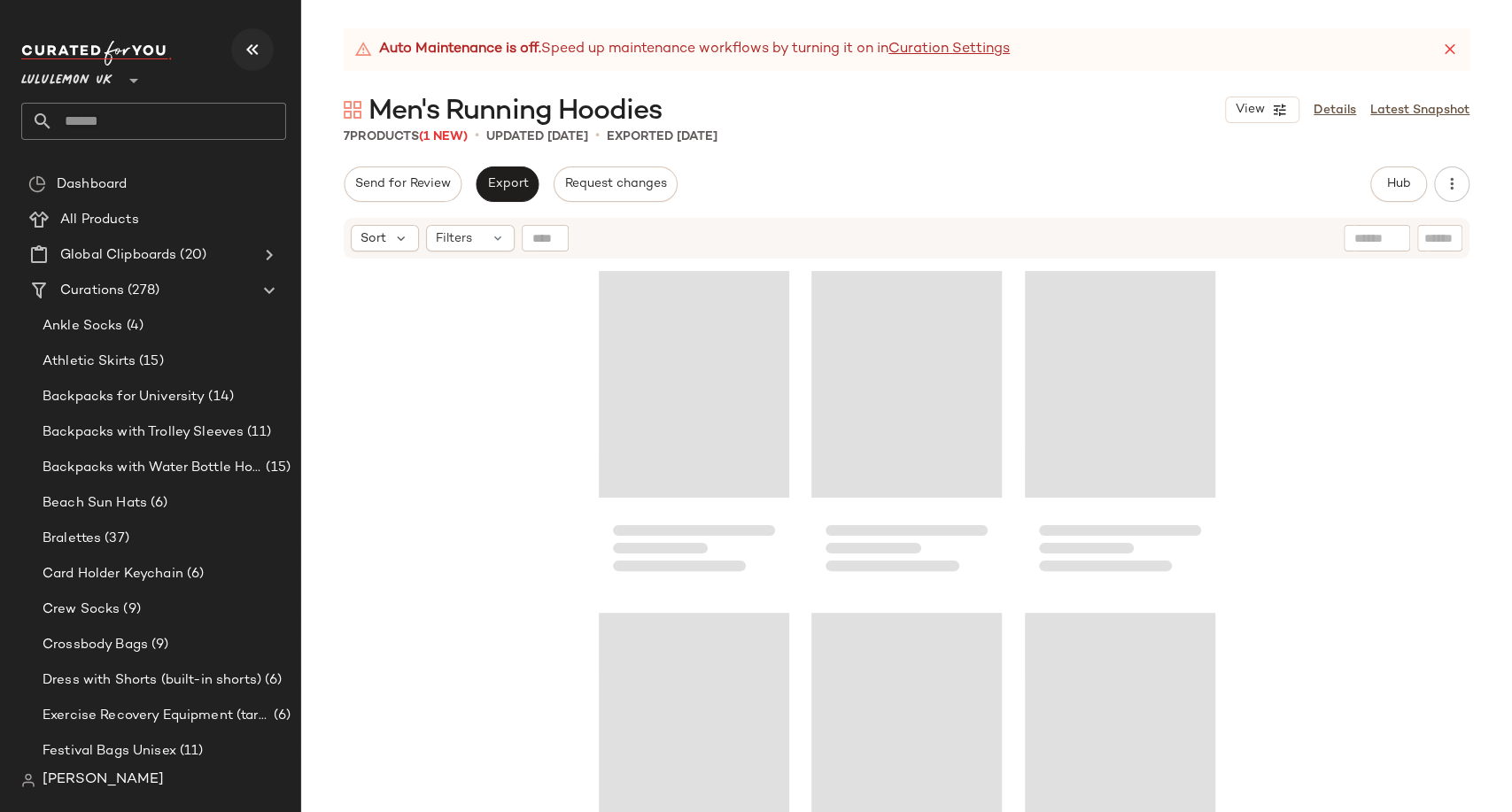
click at [250, 48] on icon "button" at bounding box center [252, 49] width 21 height 21
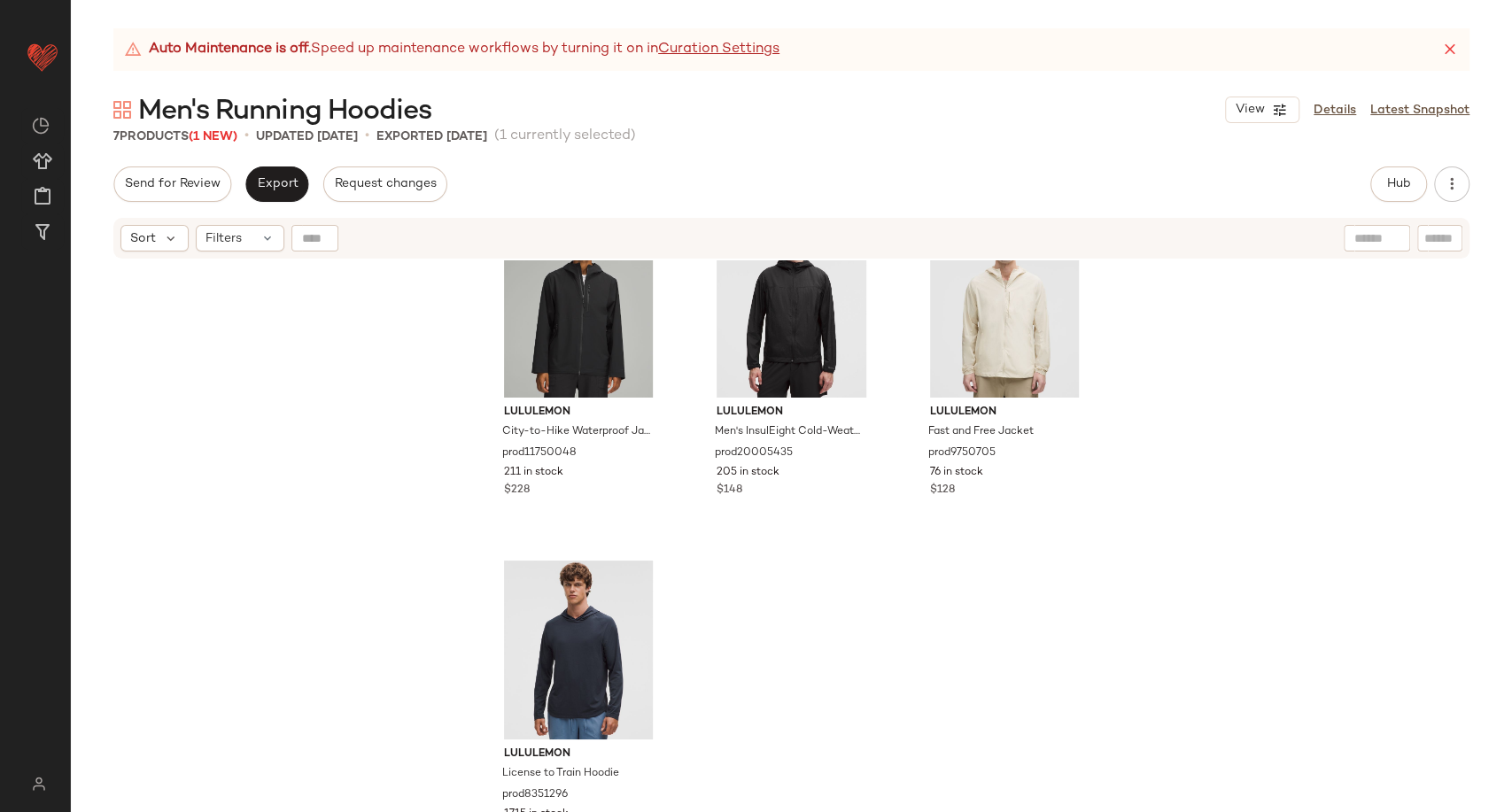
scroll to position [432, 0]
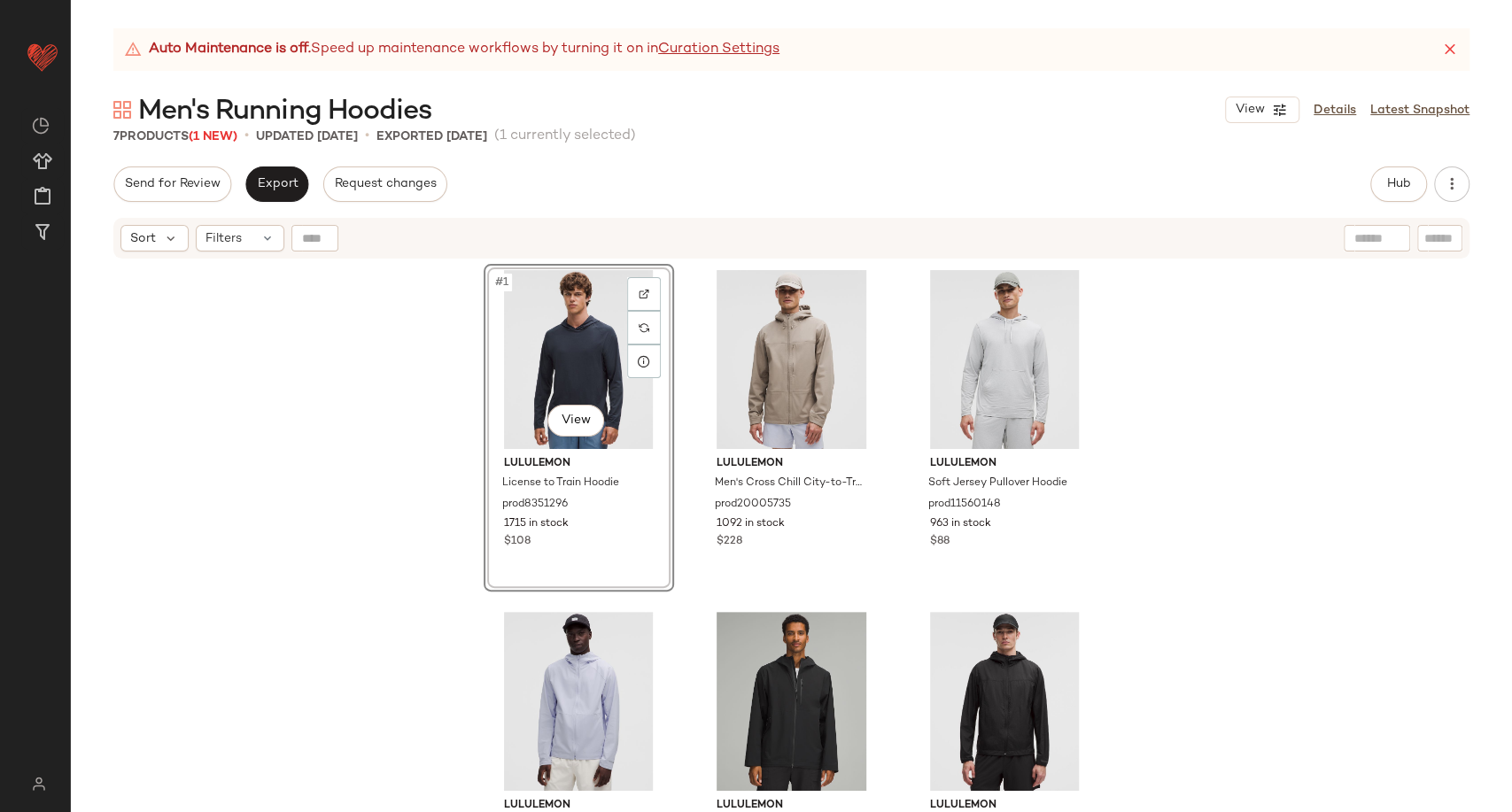
click at [1137, 497] on div "#1 View lululemon License to Train Hoodie prod8351296 1715 in stock $108 lulule…" at bounding box center [791, 559] width 1441 height 596
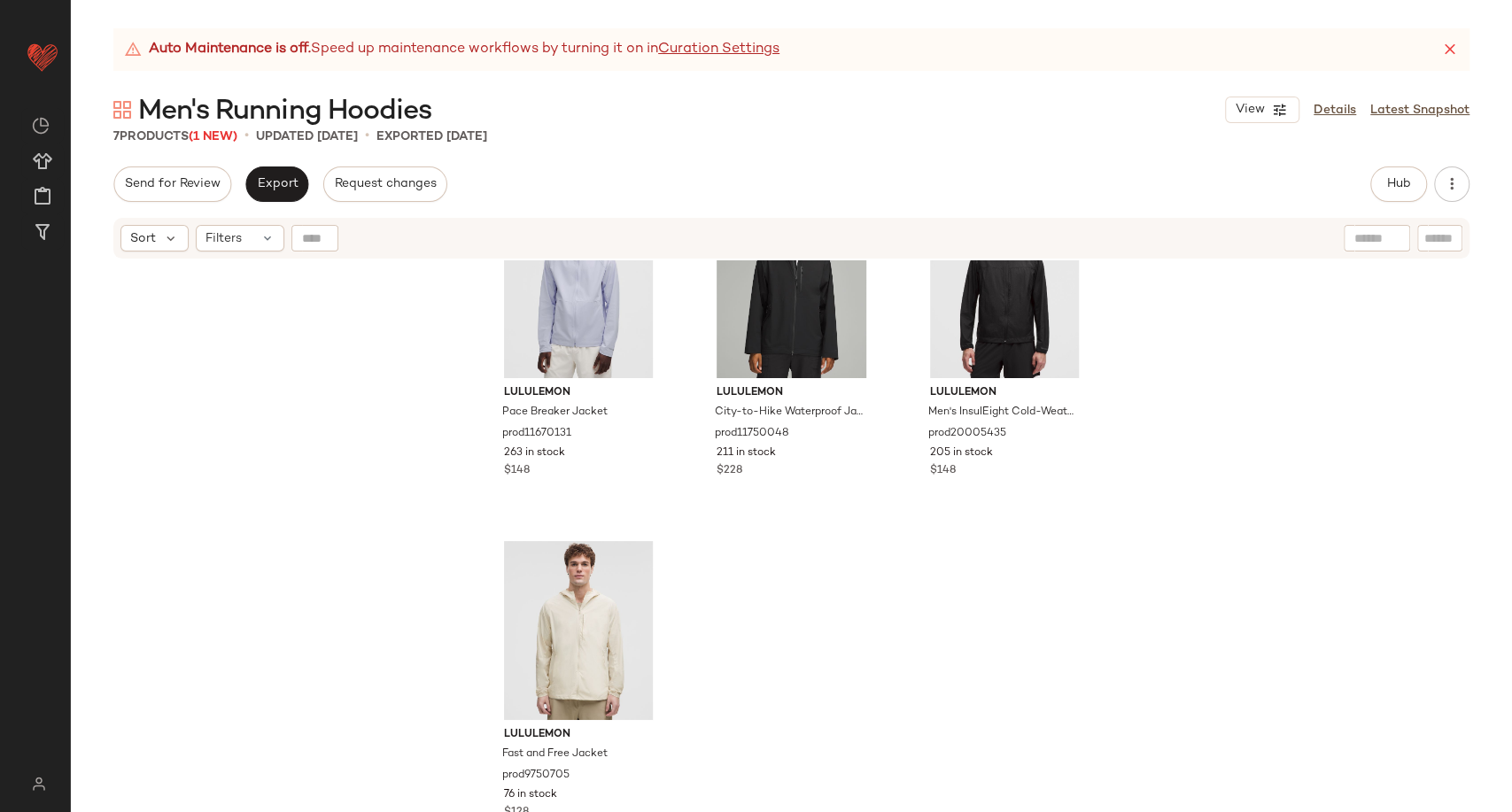
scroll to position [432, 0]
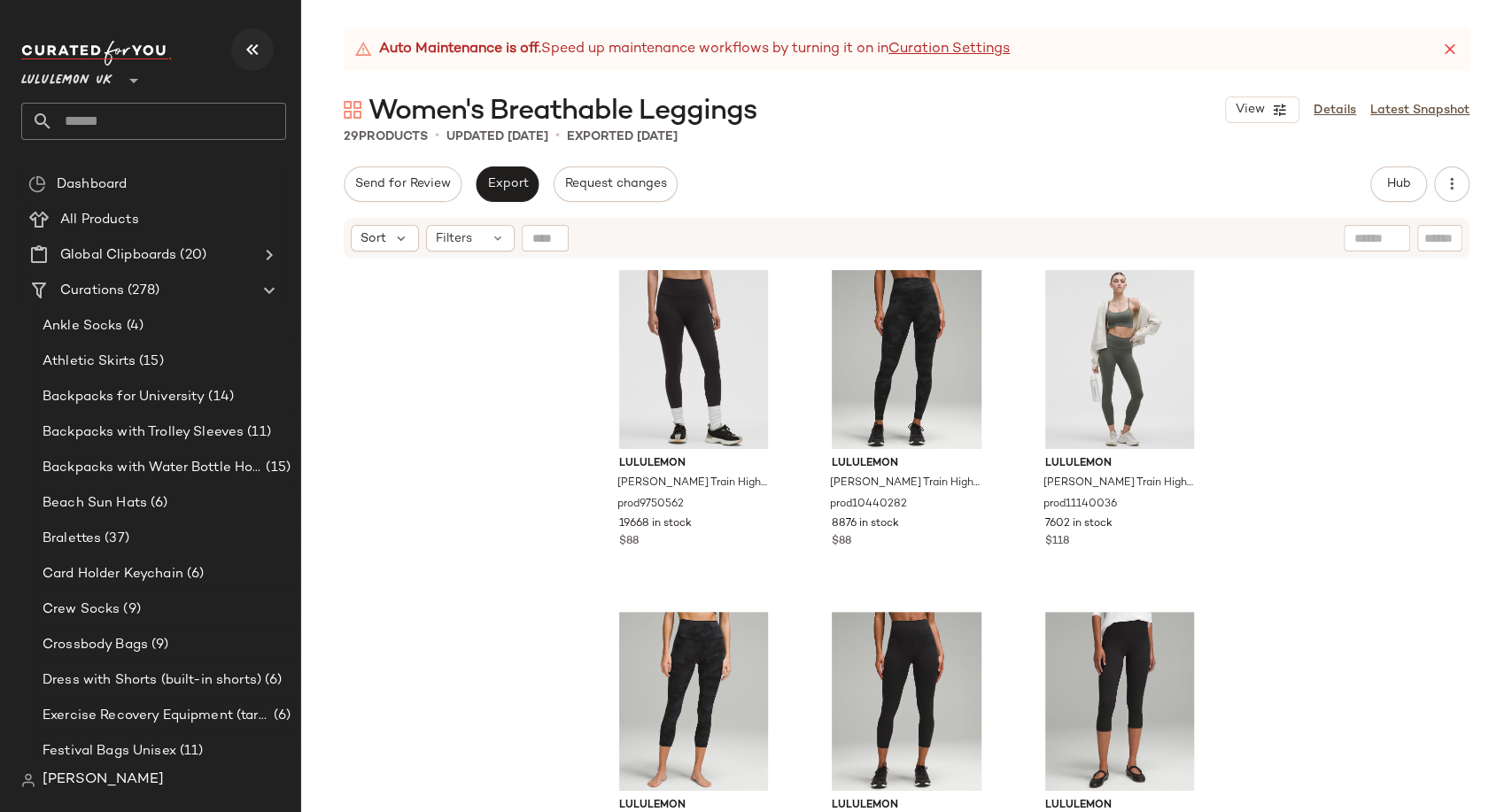
click at [237, 45] on button "button" at bounding box center [252, 50] width 43 height 43
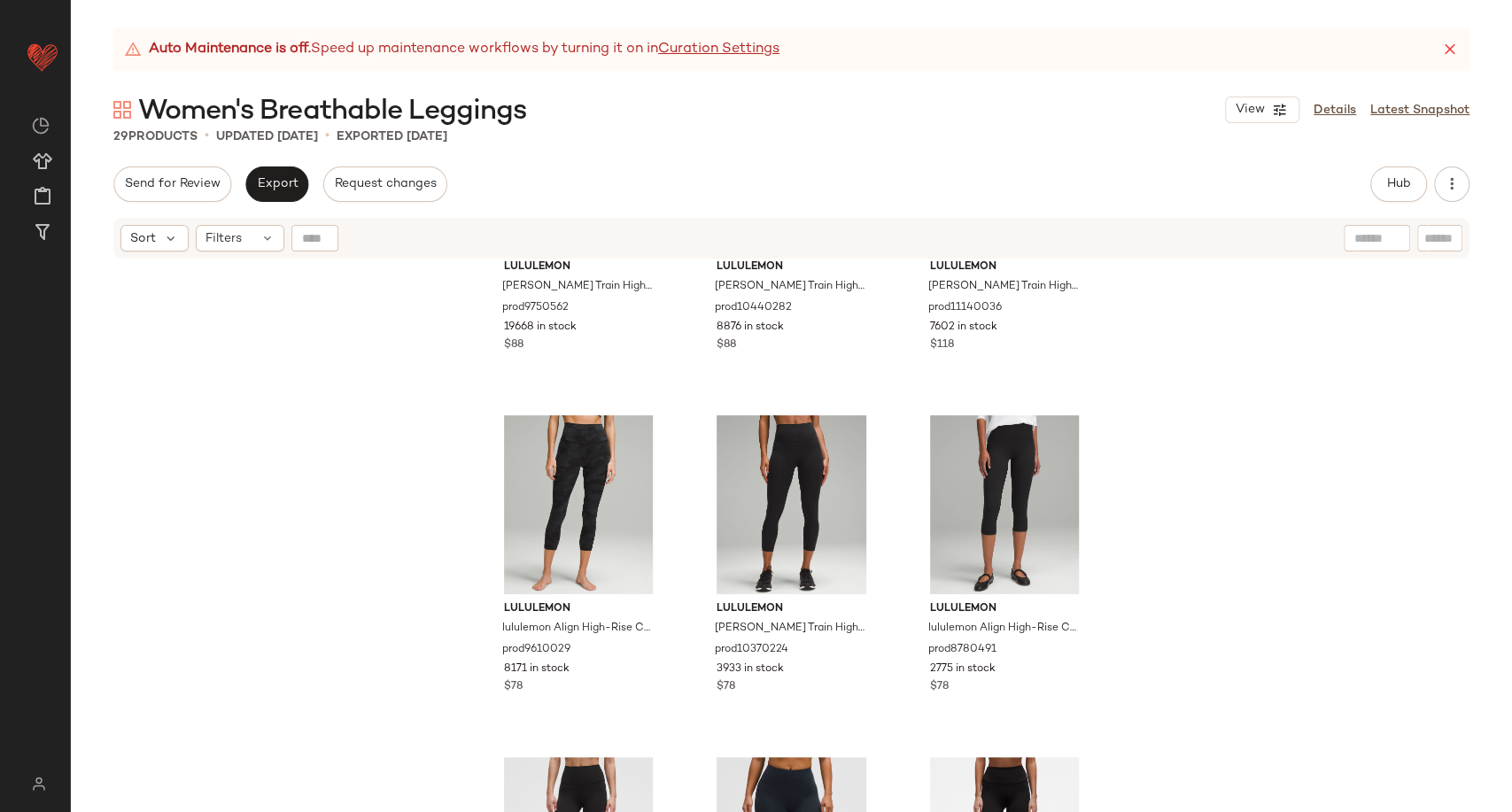
scroll to position [98, 0]
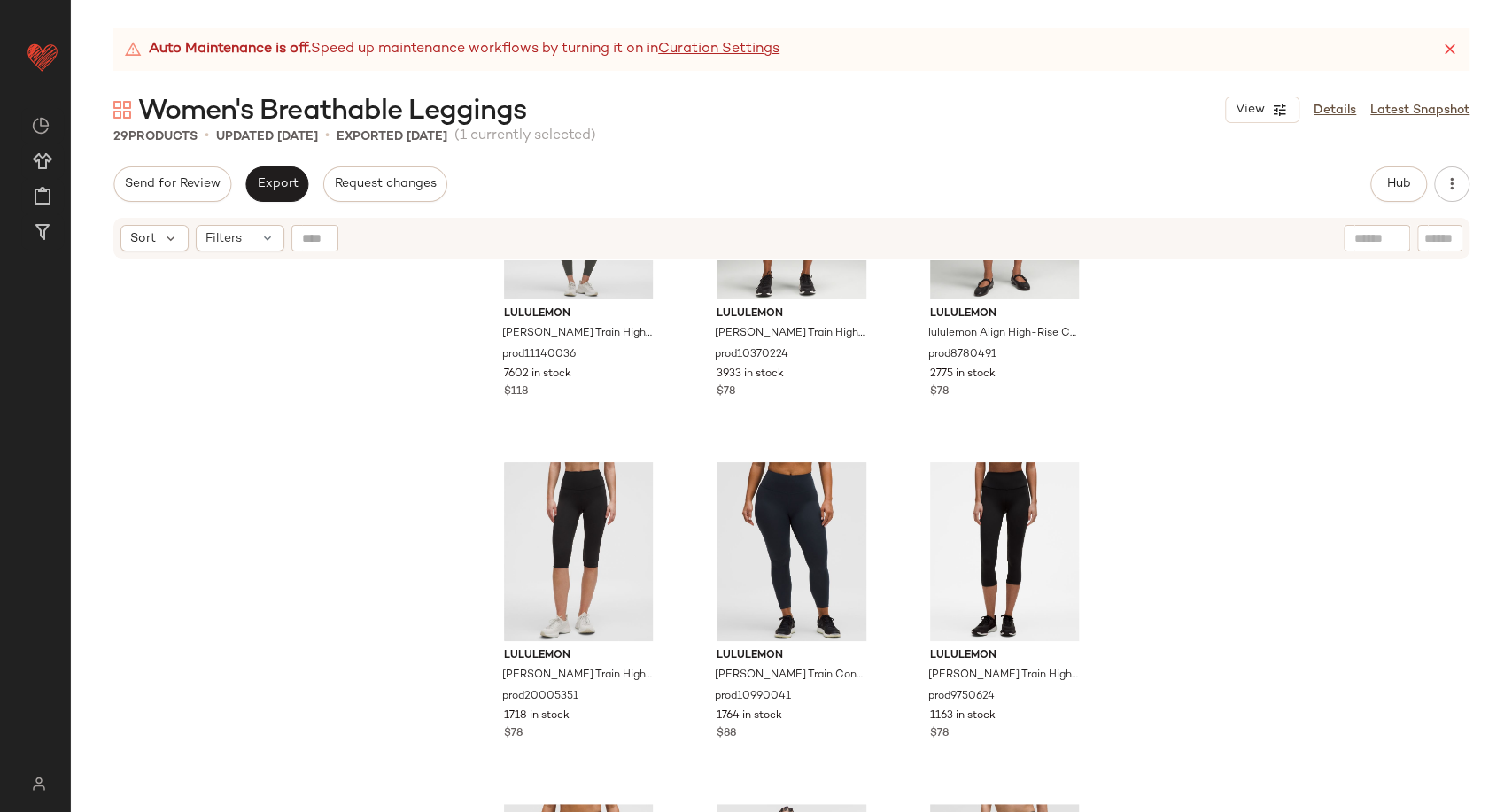
scroll to position [801, 0]
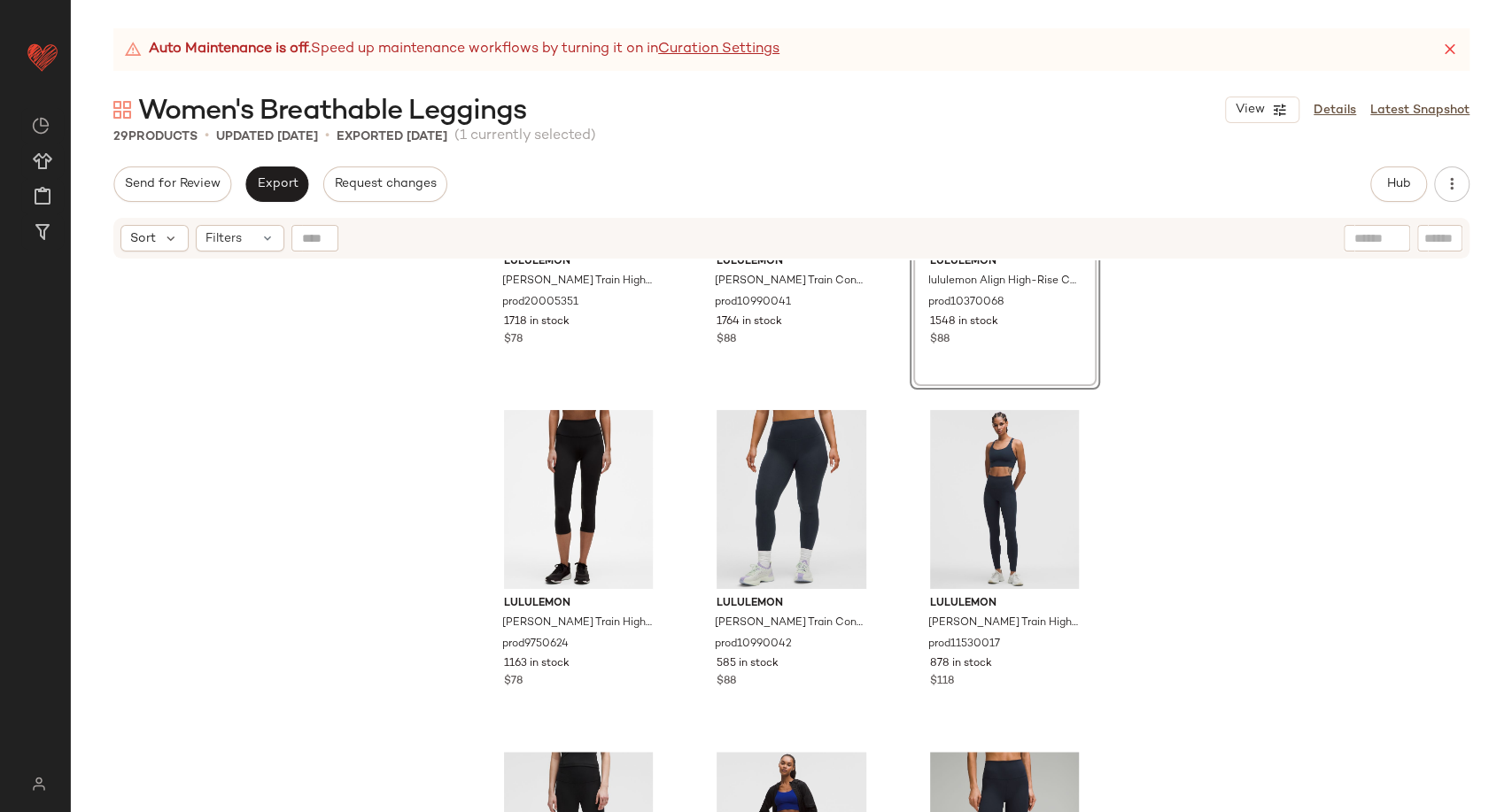
scroll to position [998, 0]
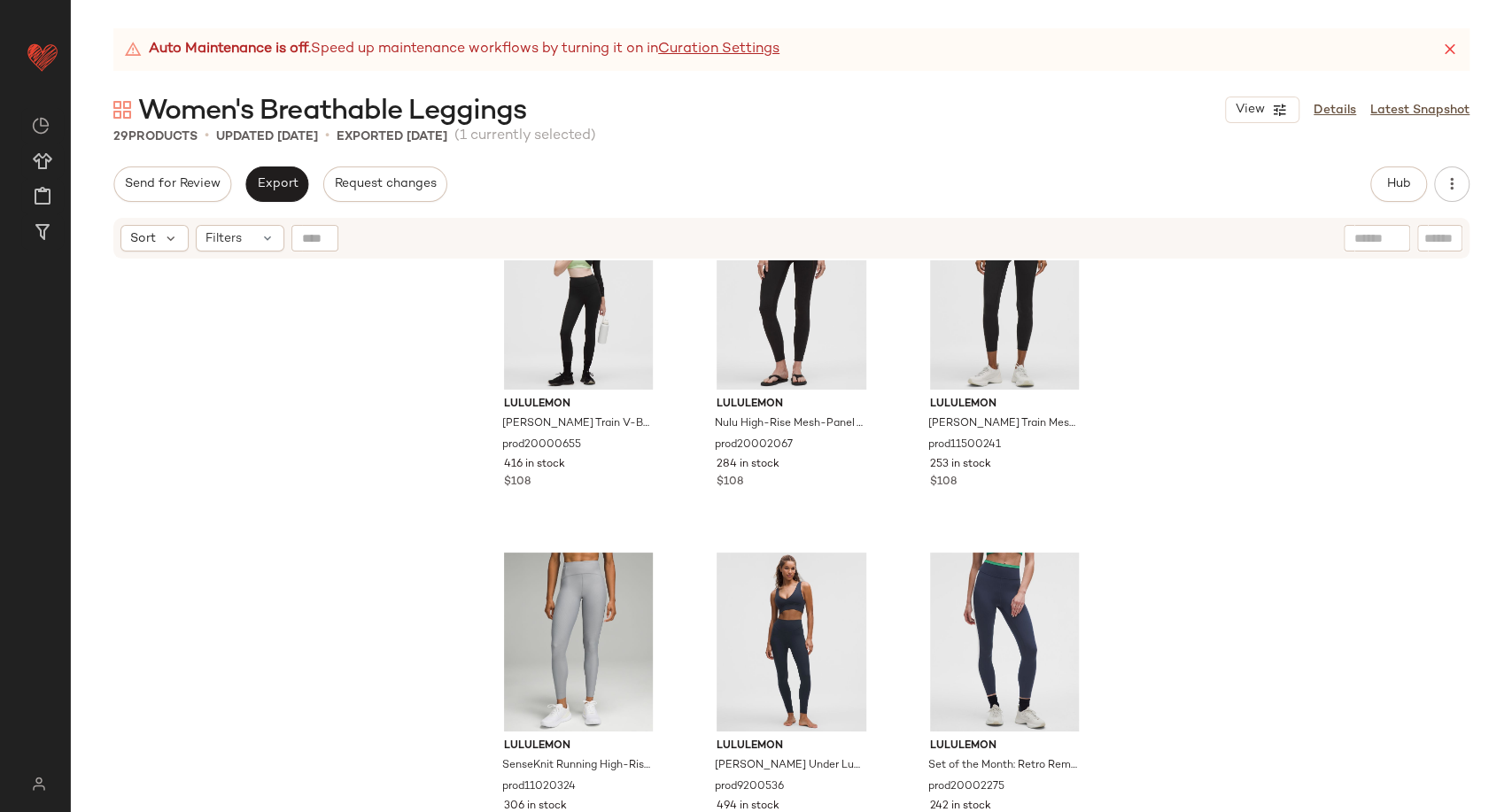
scroll to position [1786, 0]
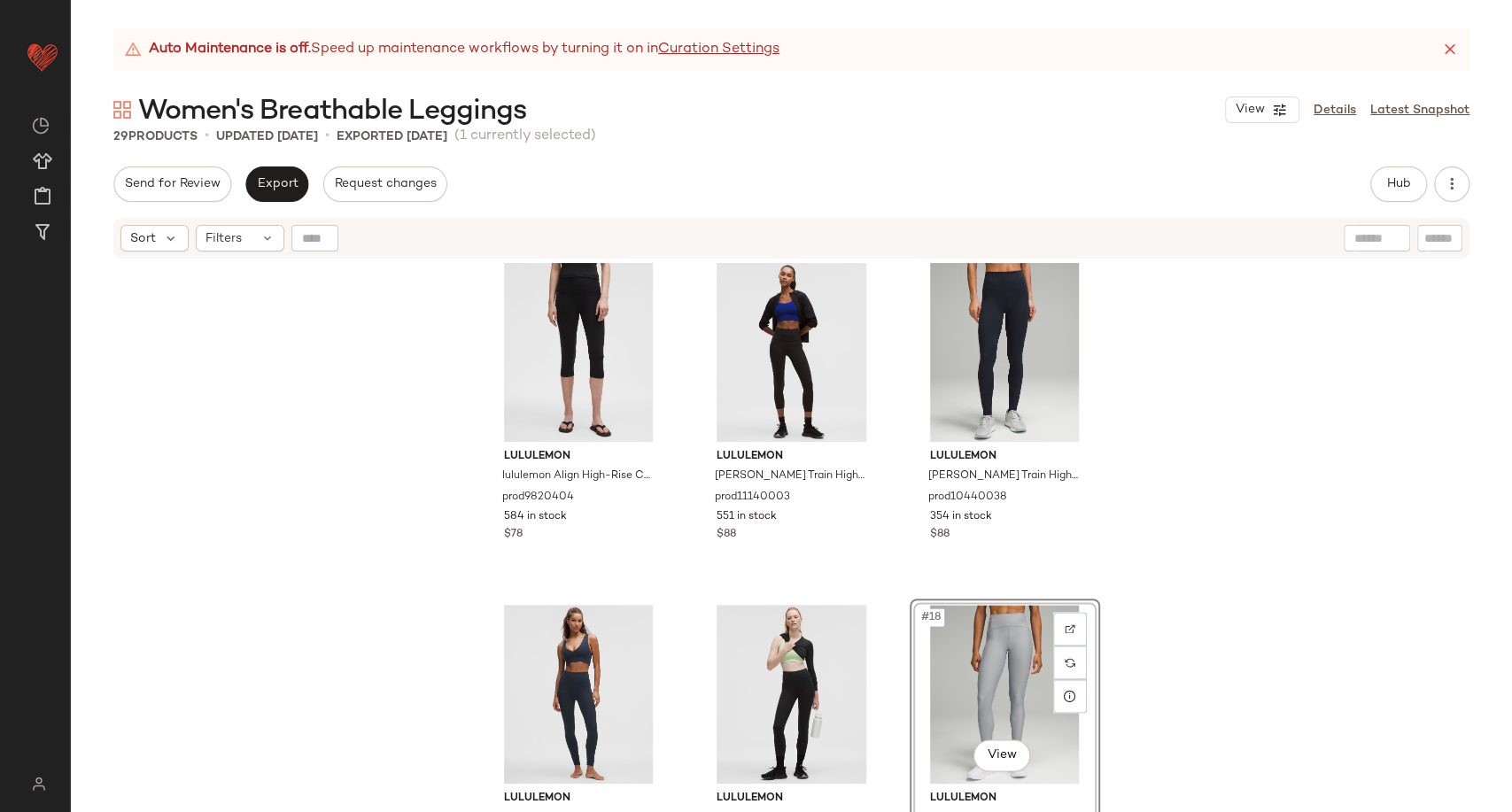
scroll to position [1487, 0]
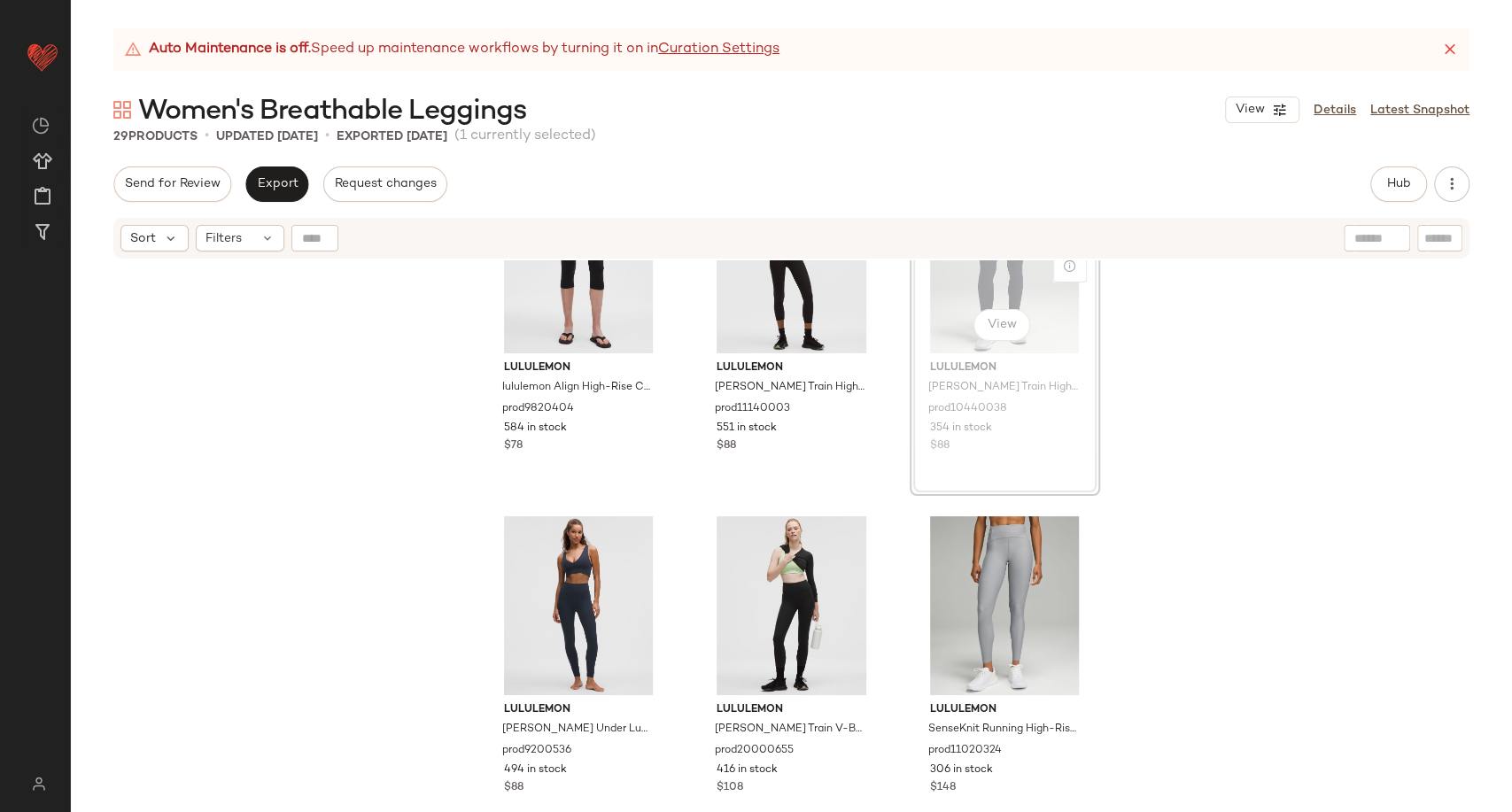
scroll to position [1475, 0]
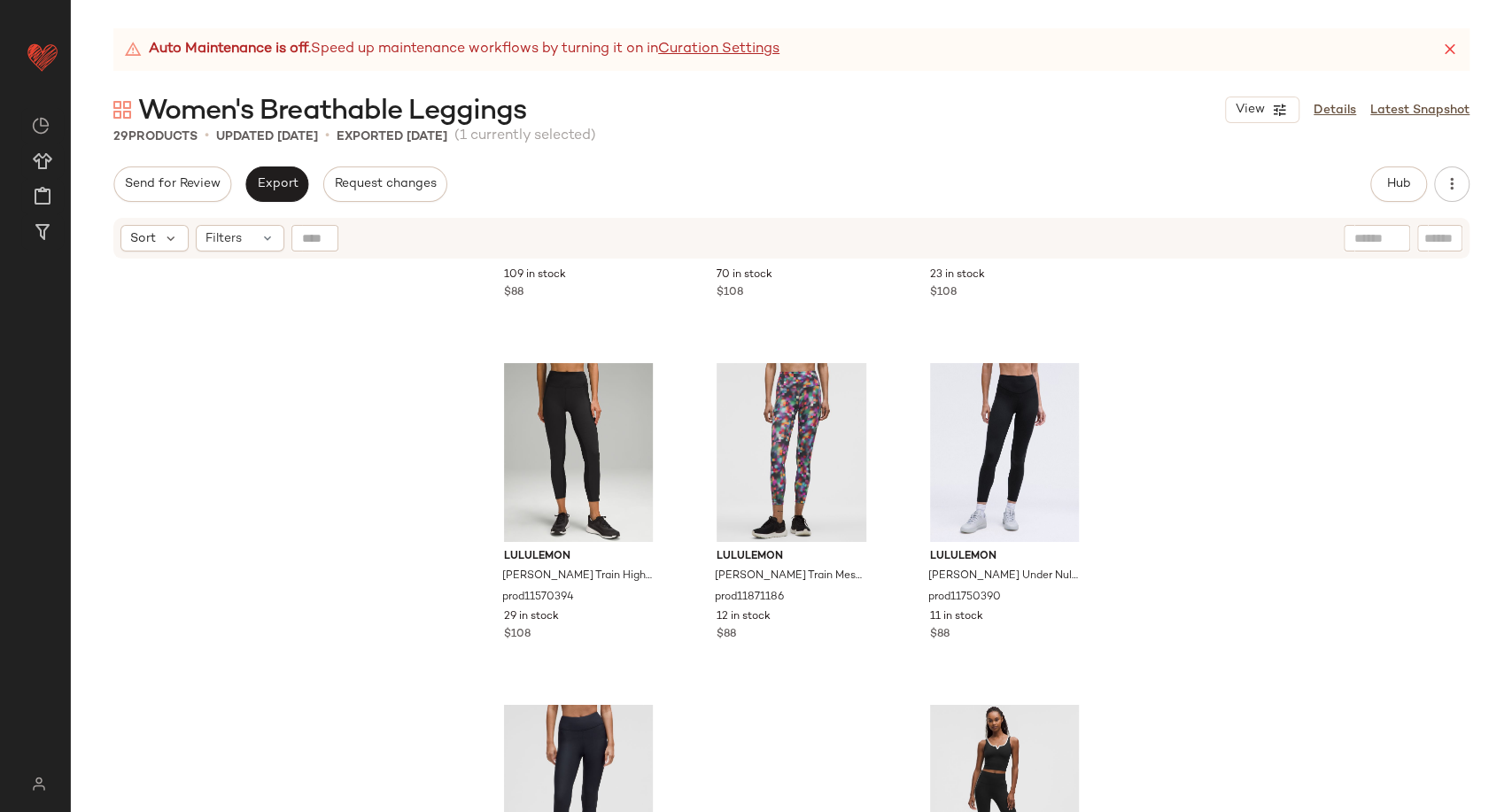
scroll to position [2826, 0]
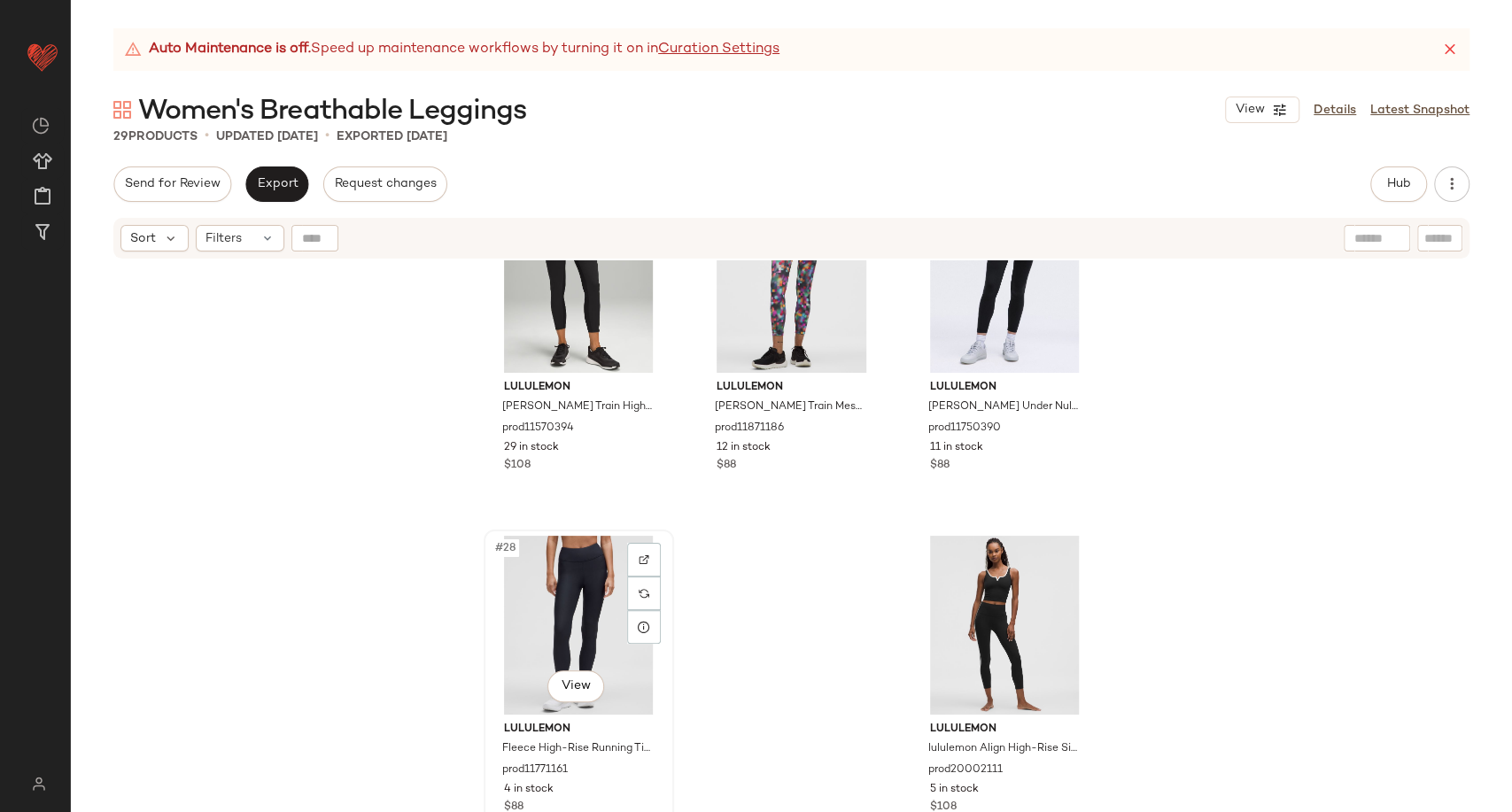
click at [534, 632] on div "#28 View" at bounding box center [579, 625] width 178 height 179
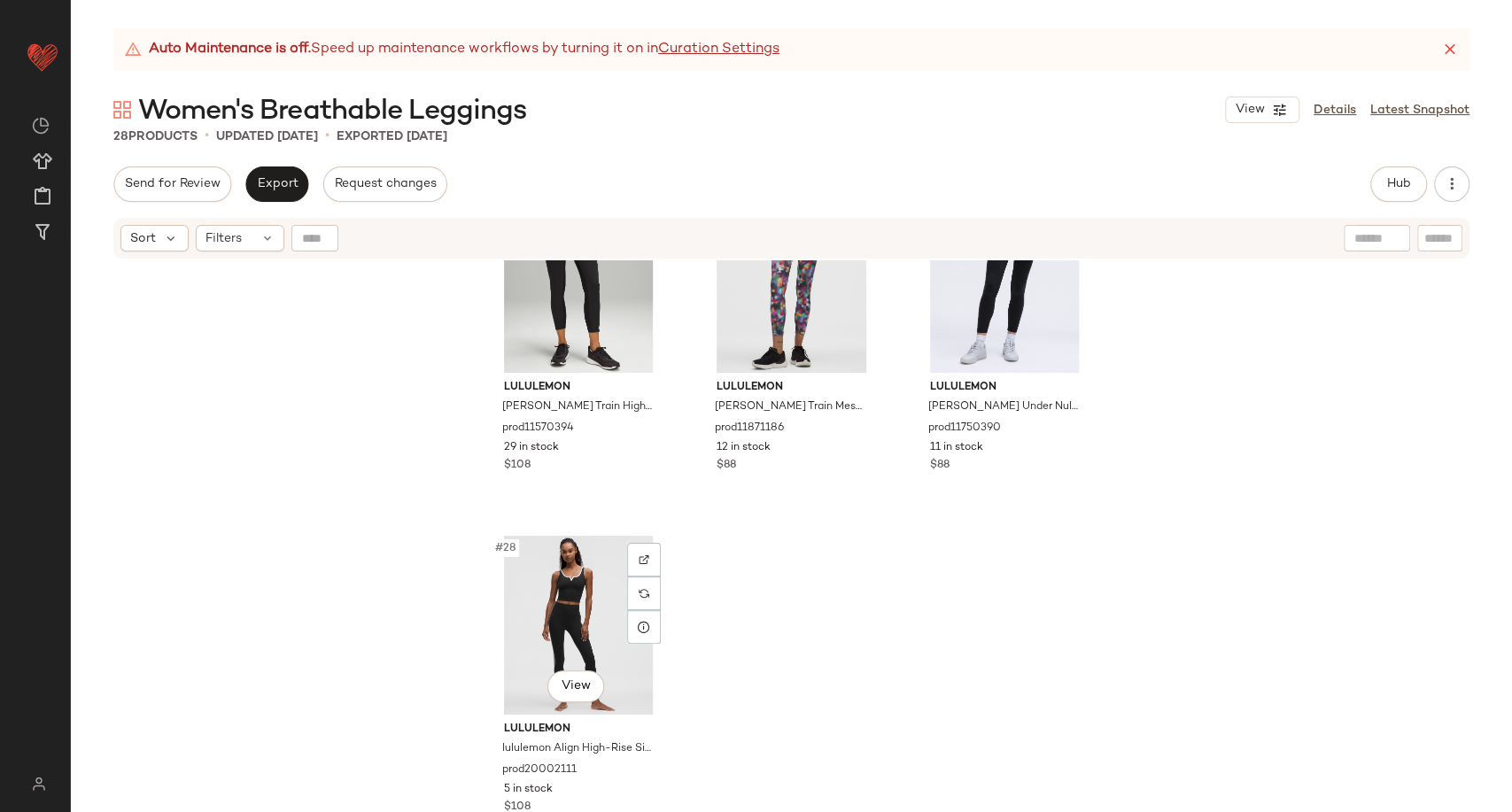
click at [534, 632] on div "#28 View" at bounding box center [579, 625] width 178 height 179
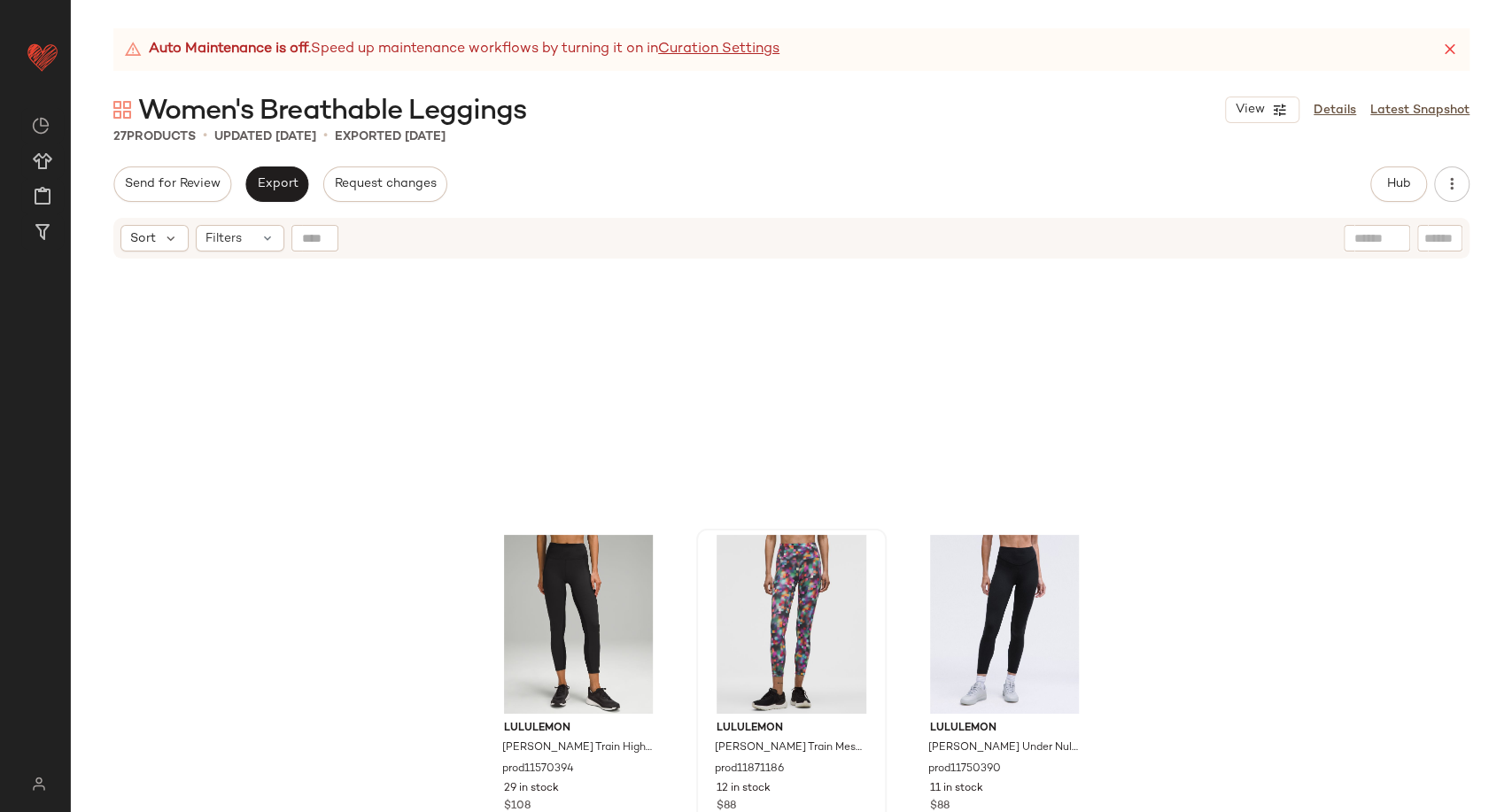
scroll to position [2484, 0]
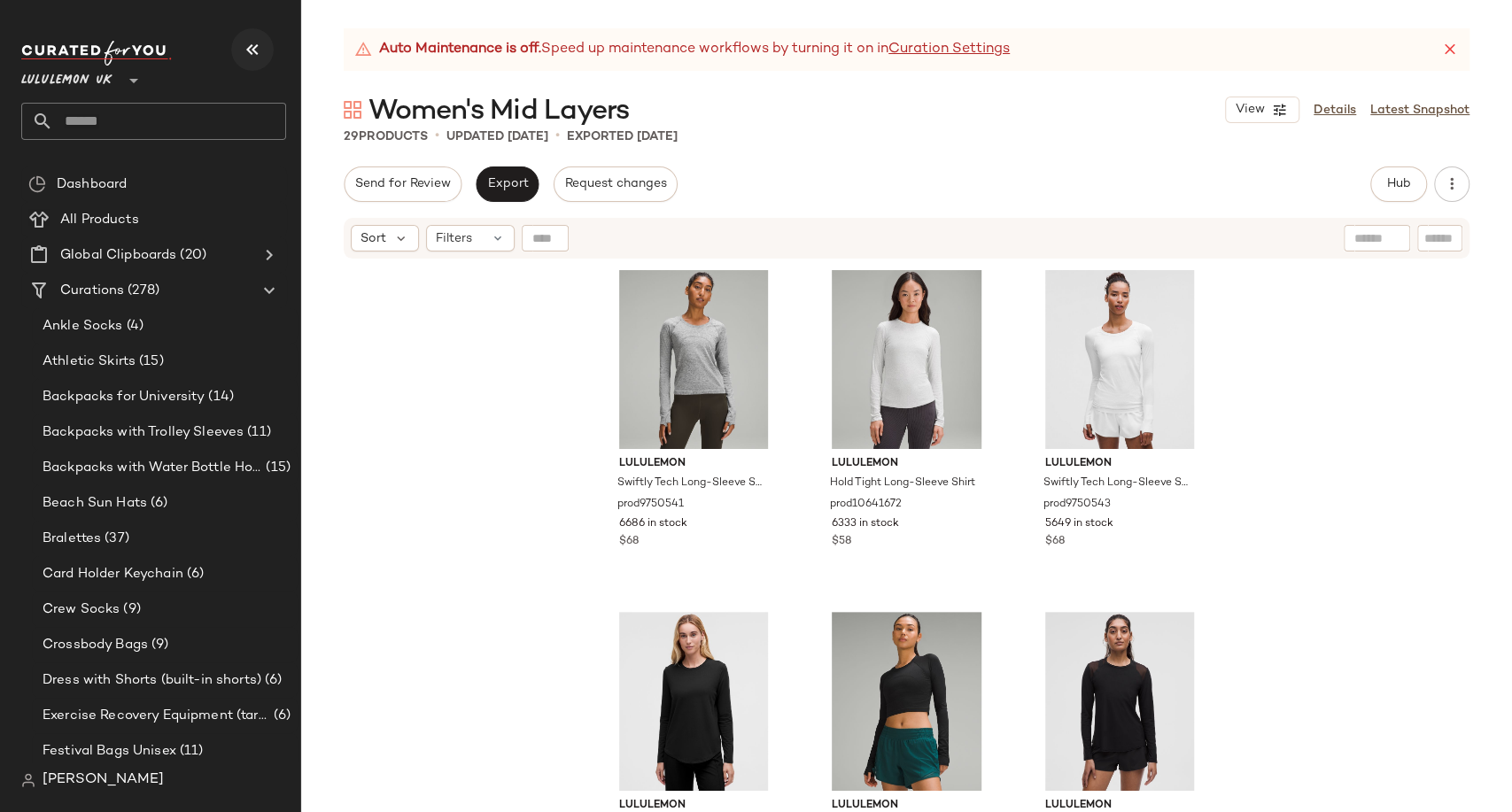
click at [249, 54] on icon "button" at bounding box center [252, 49] width 21 height 21
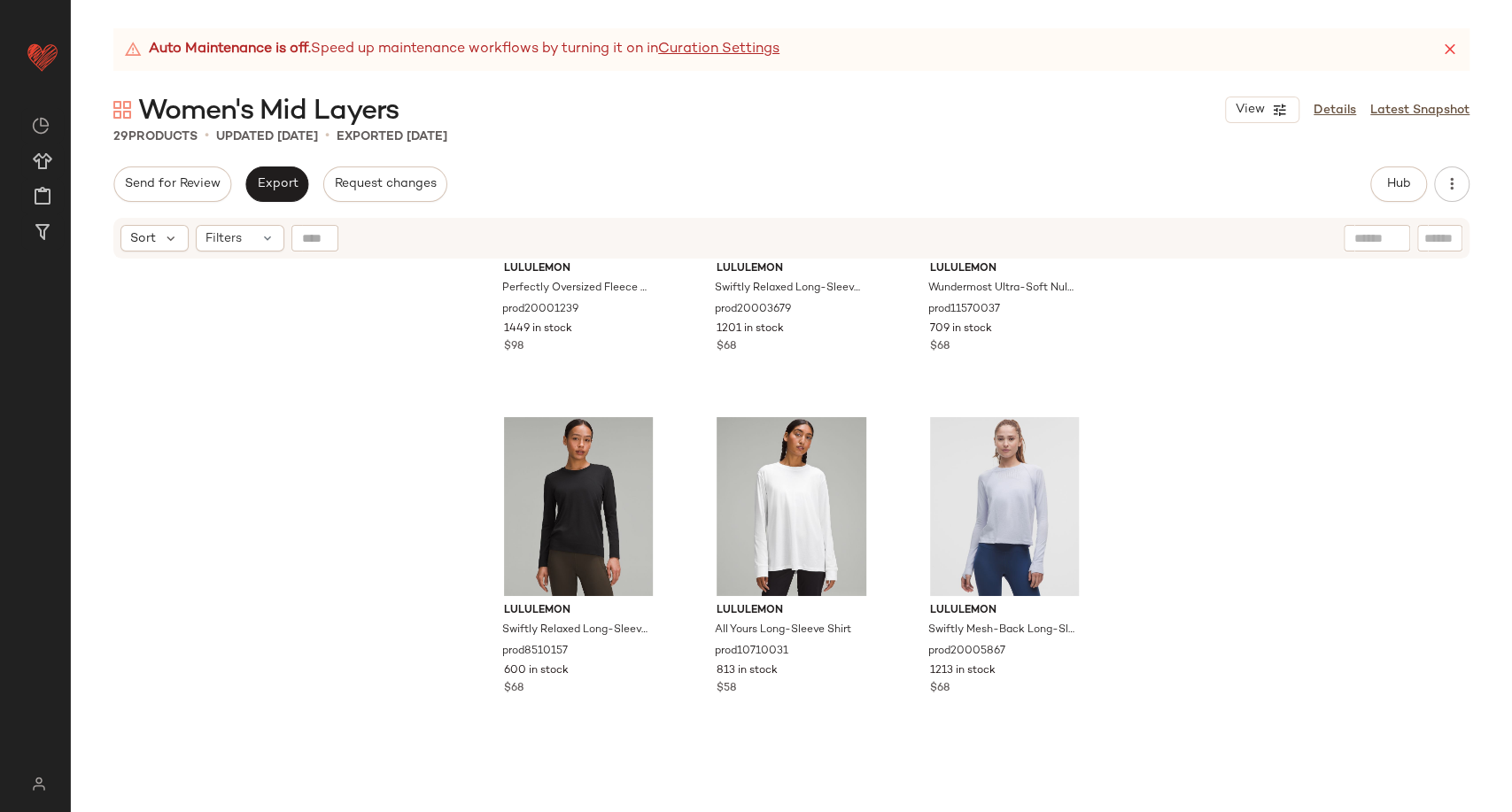
scroll to position [899, 0]
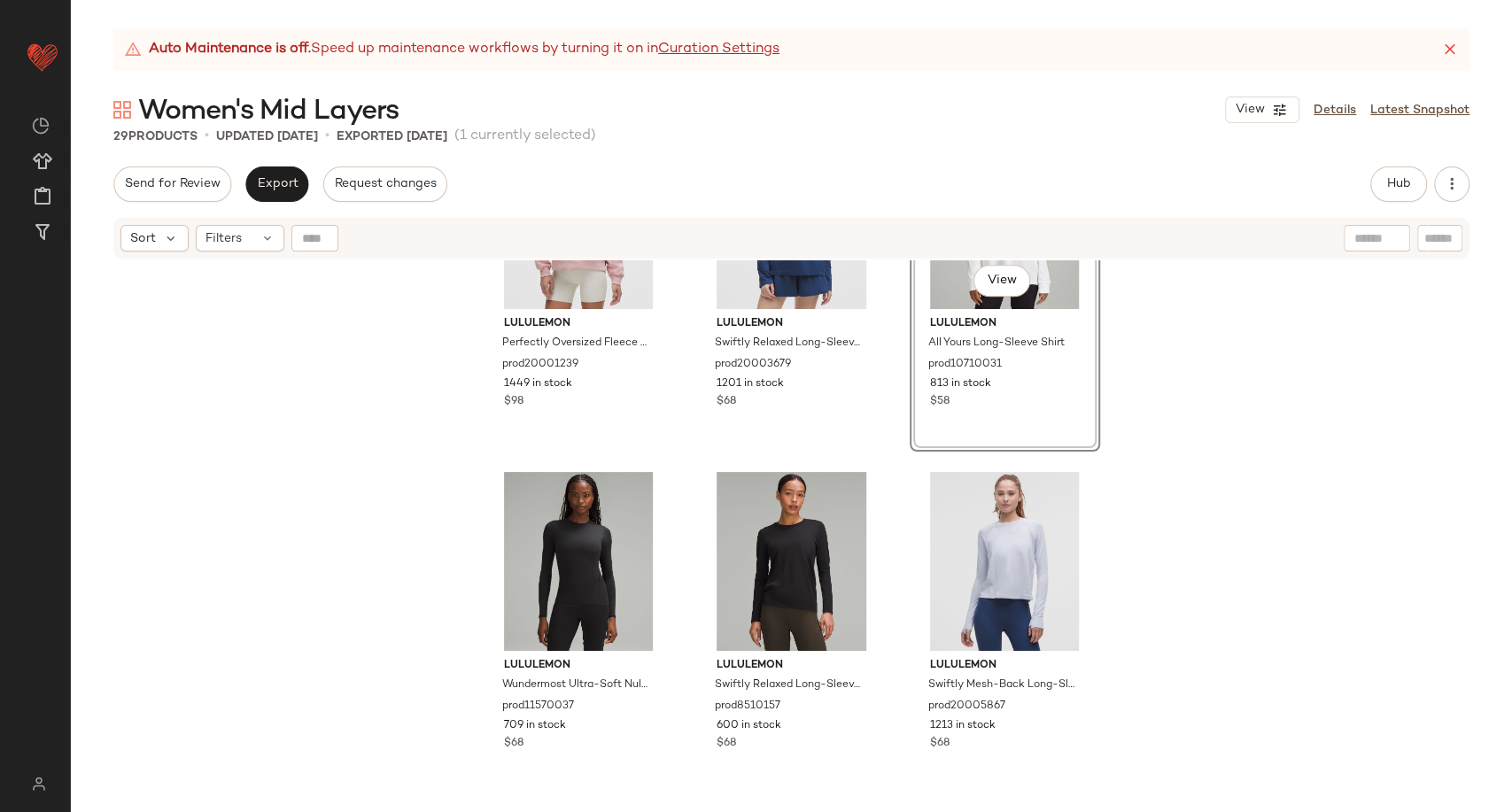
scroll to position [820, 0]
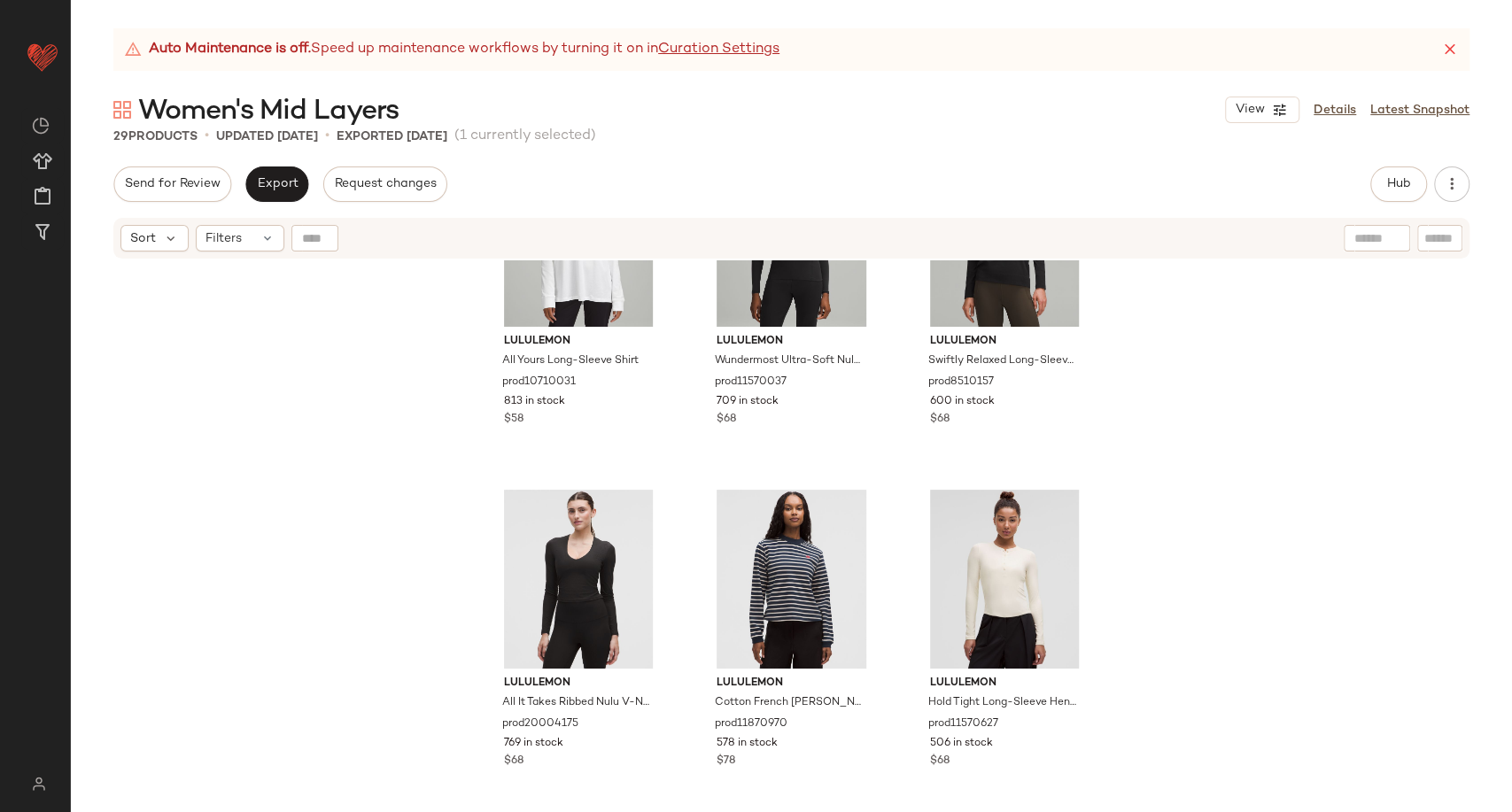
scroll to position [1210, 0]
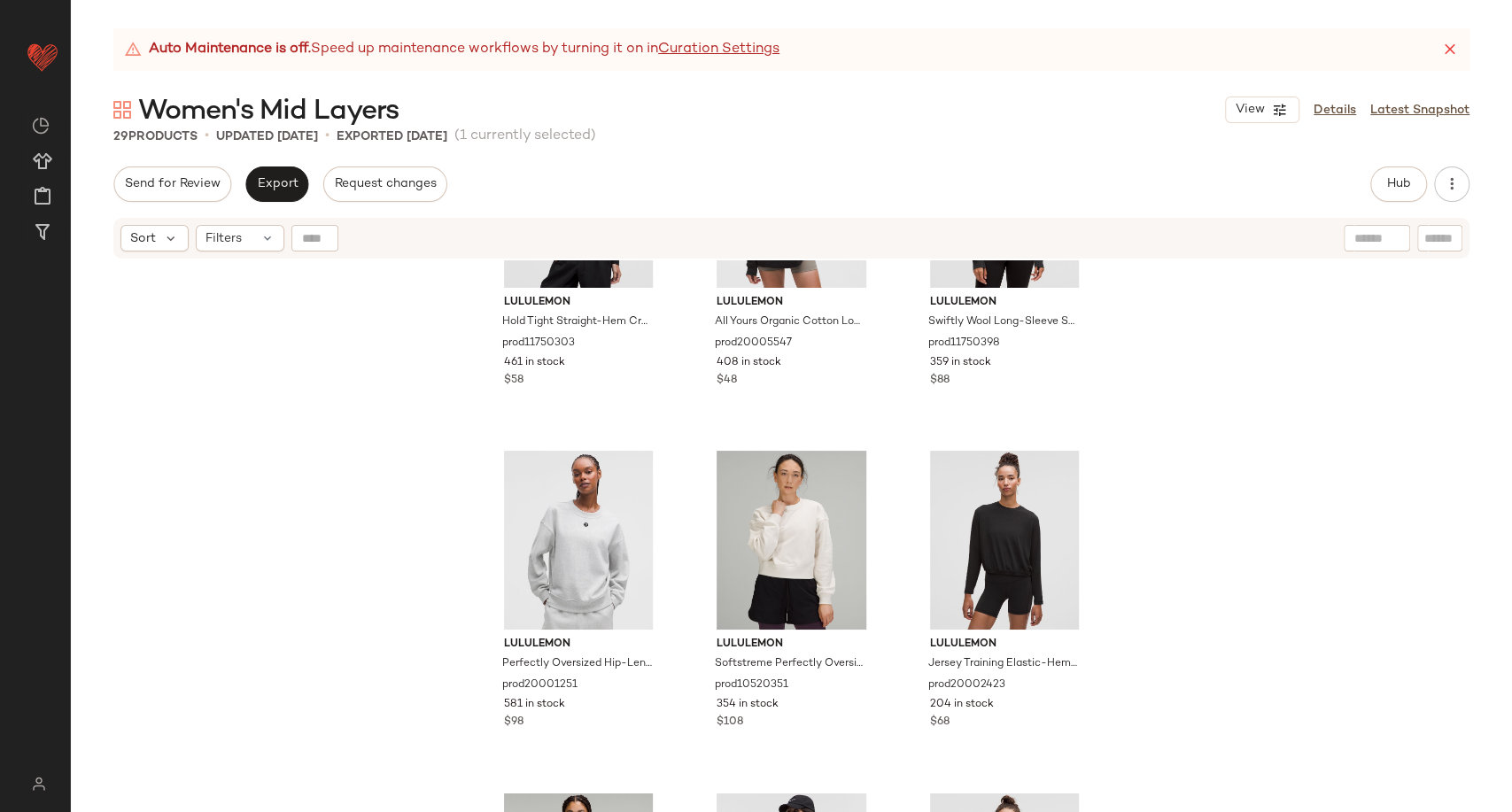
scroll to position [1870, 0]
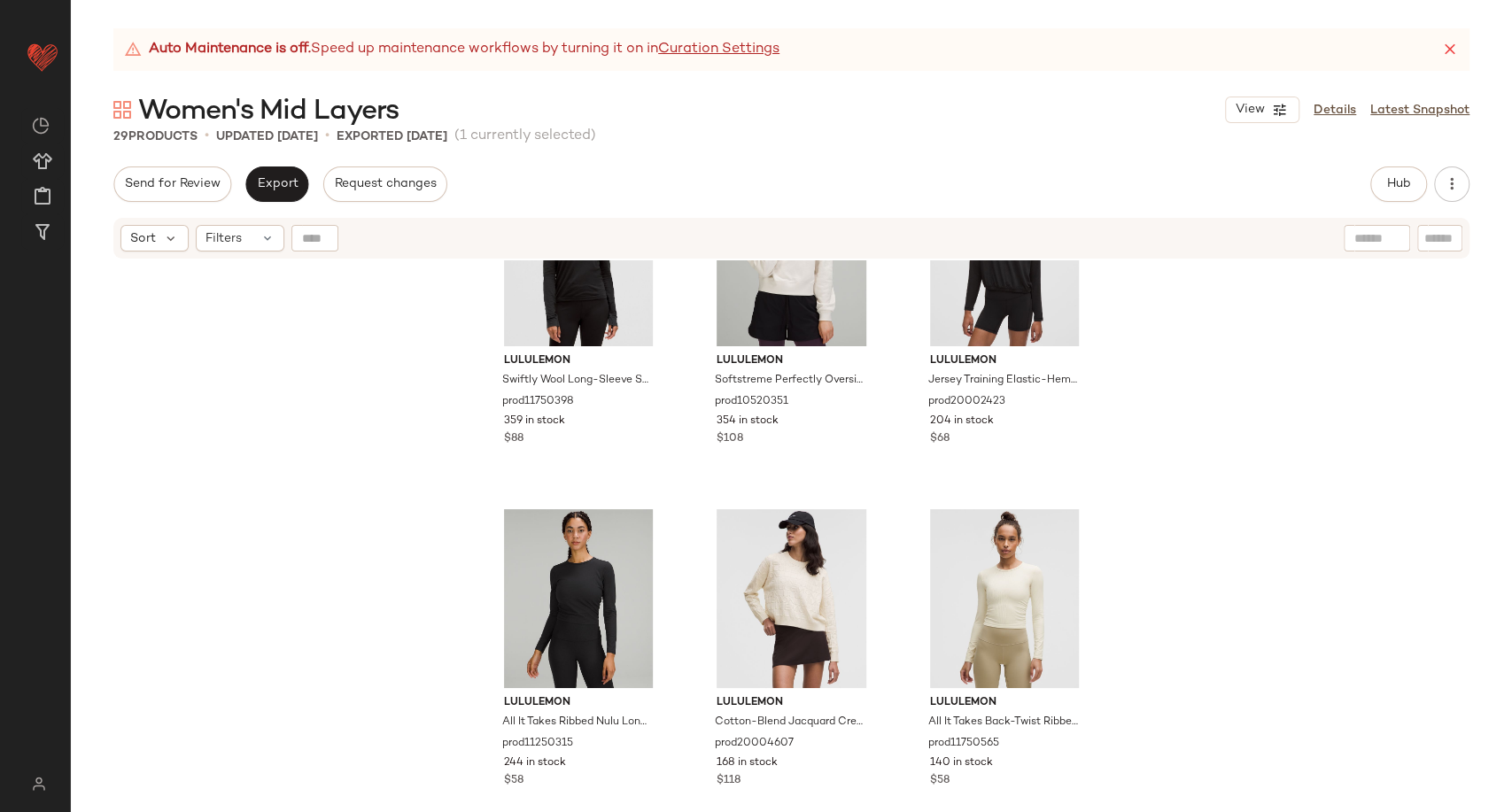
scroll to position [2167, 0]
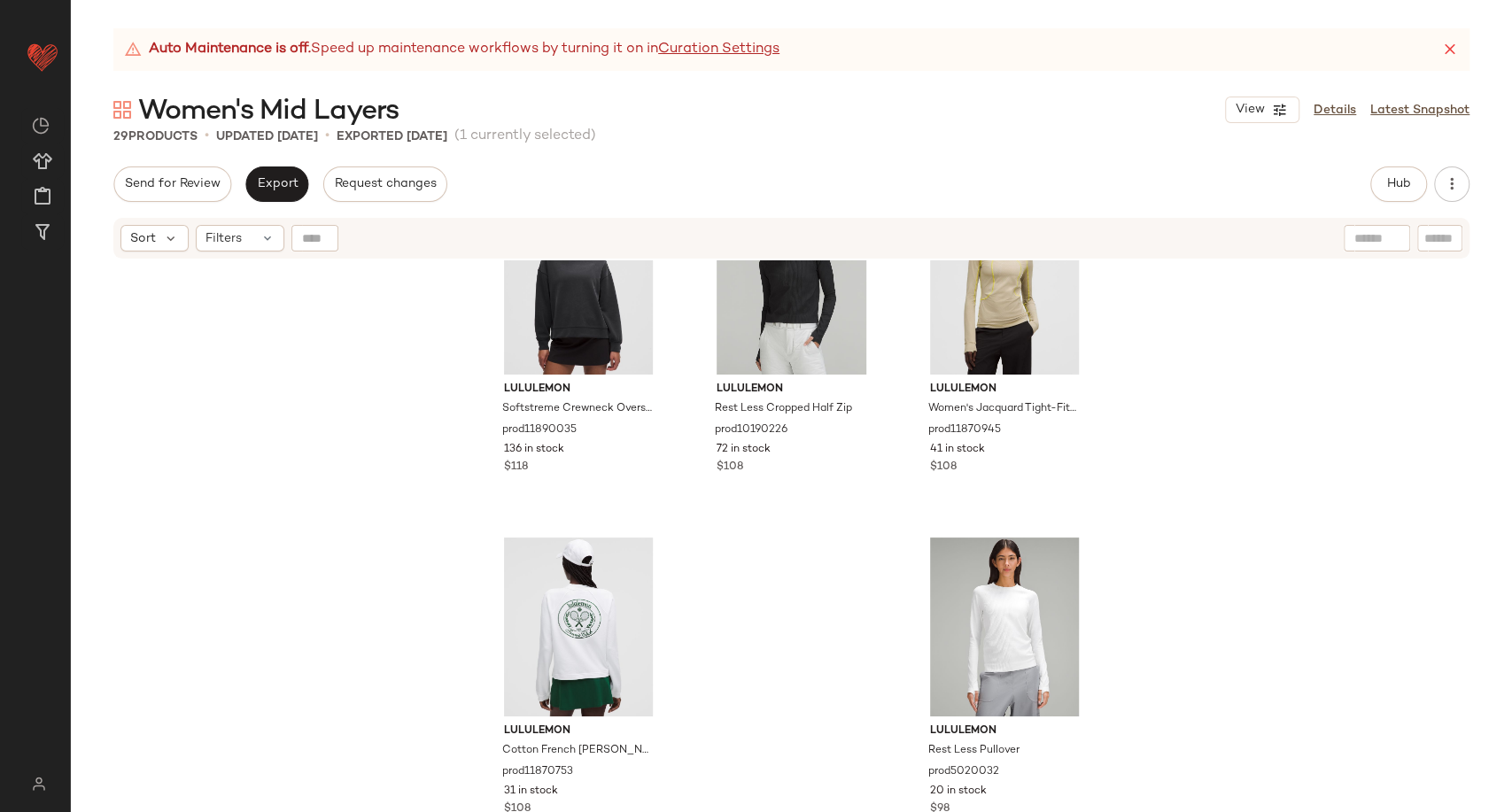
scroll to position [2826, 0]
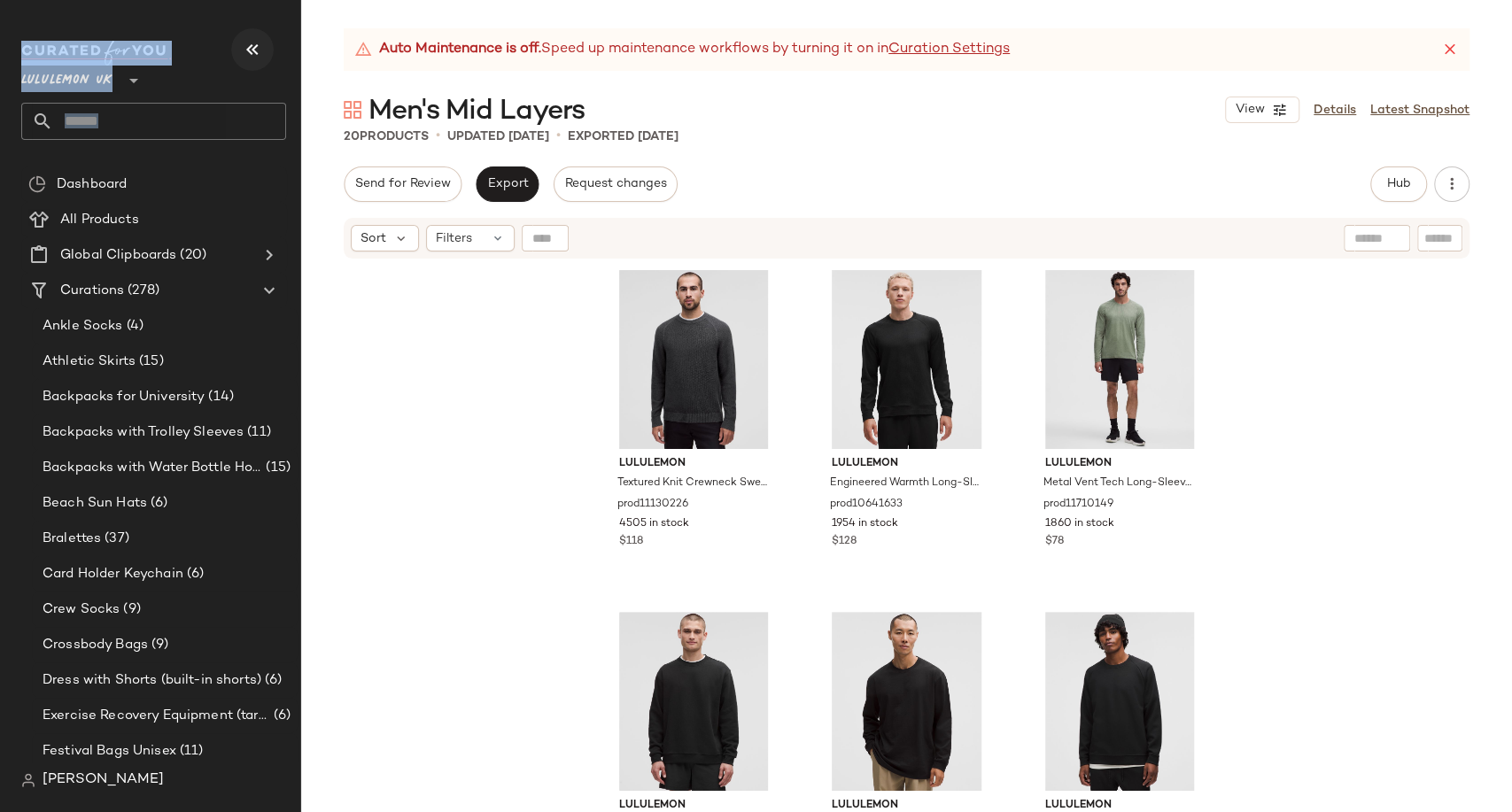
drag, startPoint x: 228, startPoint y: 43, endPoint x: 236, endPoint y: 50, distance: 10.6
click at [234, 49] on div "Lululemon UK **" at bounding box center [153, 90] width 264 height 99
click at [238, 46] on button "button" at bounding box center [252, 50] width 43 height 43
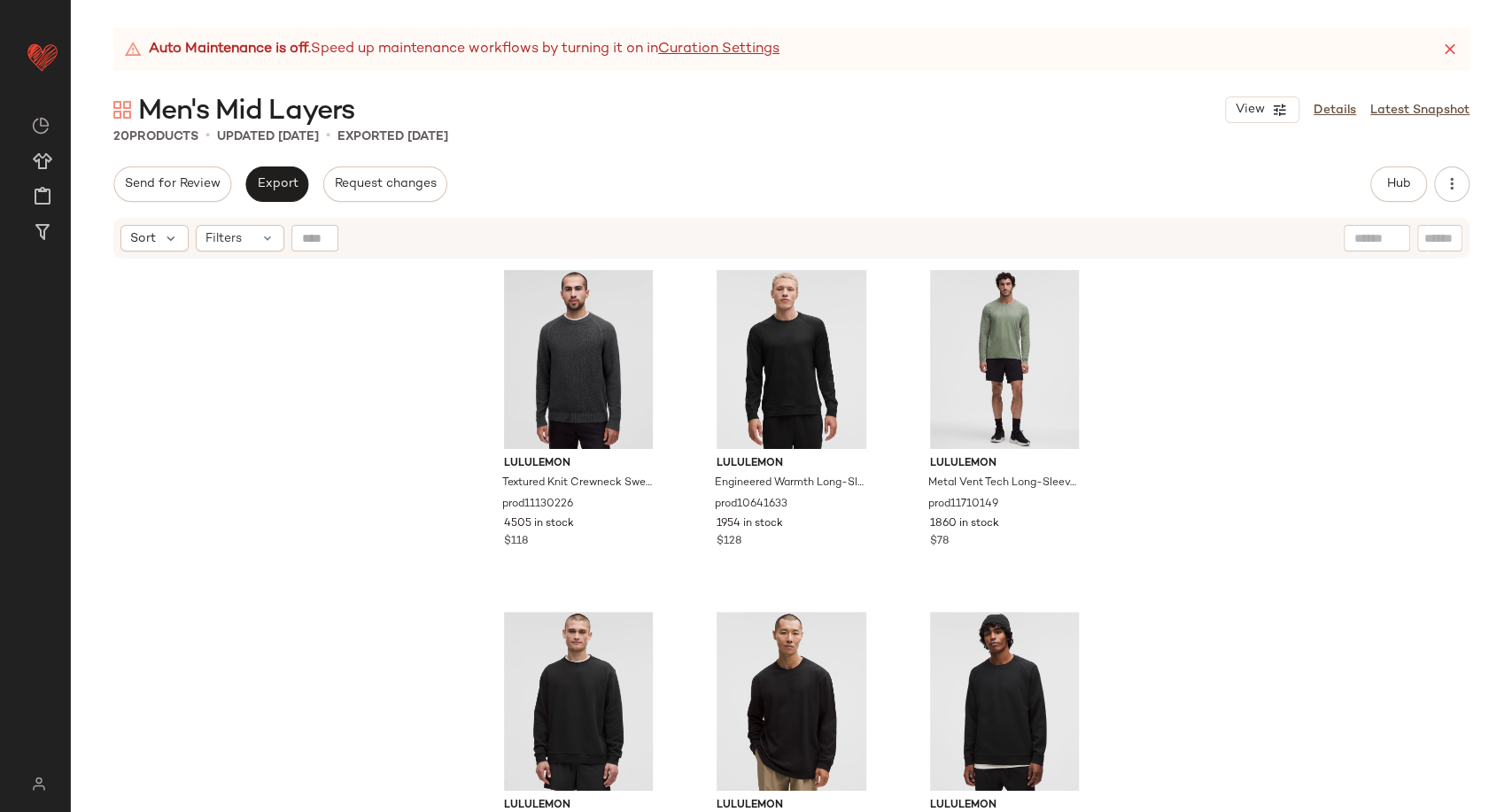
click at [345, 370] on div "lululemon Textured Knit Crewneck Sweater prod11130226 4505 in stock $118 lulule…" at bounding box center [791, 559] width 1441 height 596
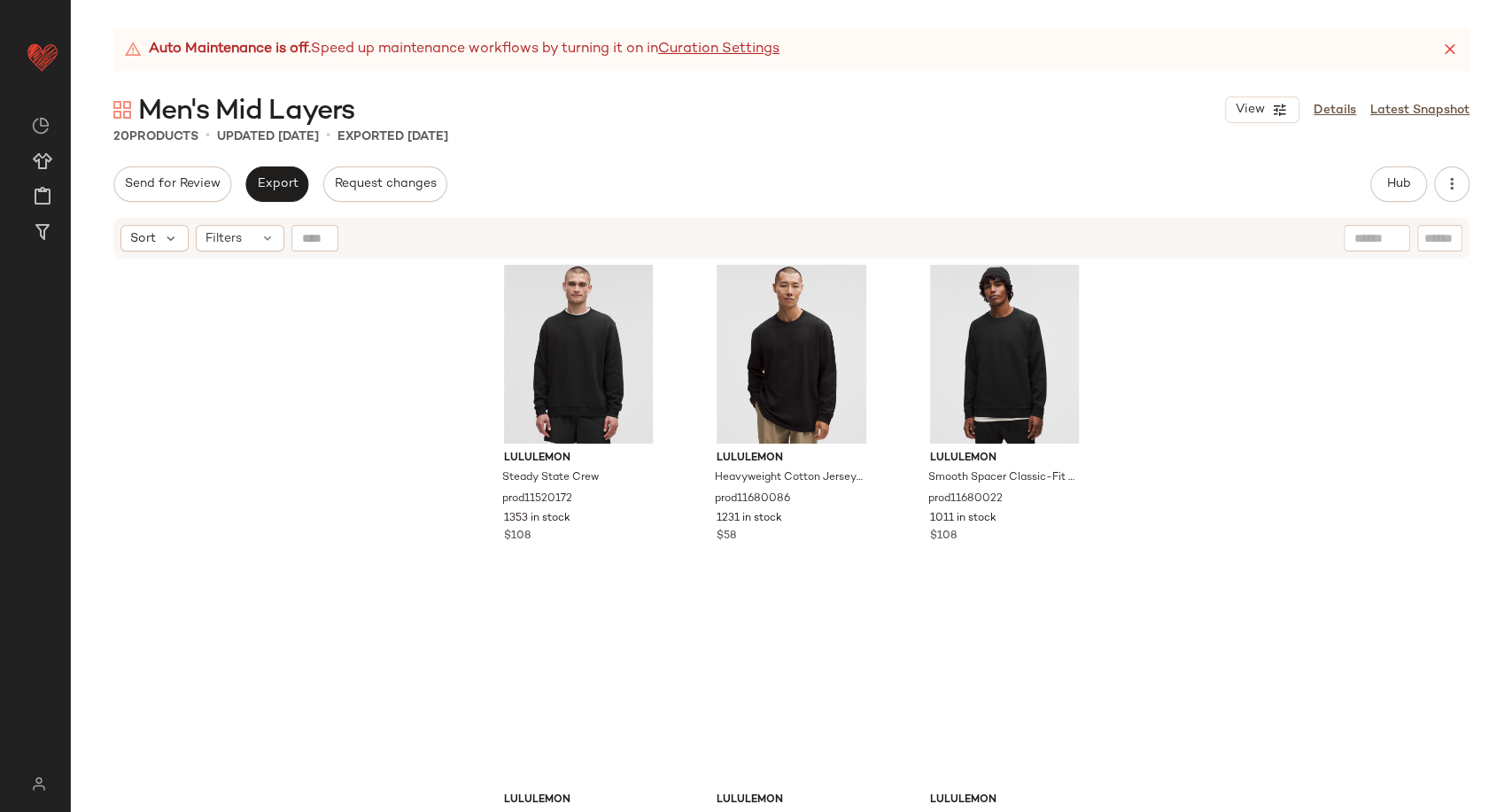
scroll to position [506, 0]
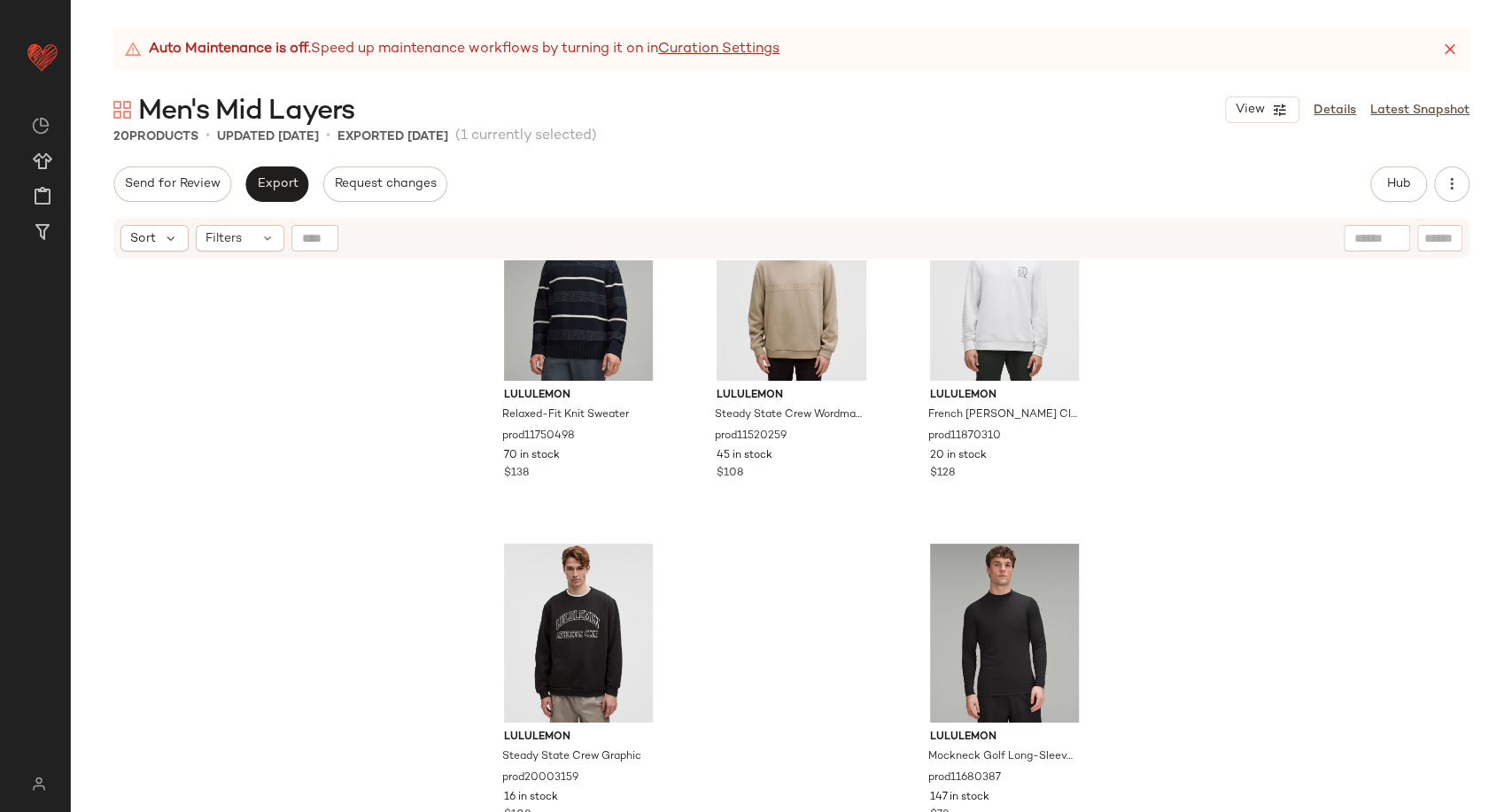
scroll to position [1800, 0]
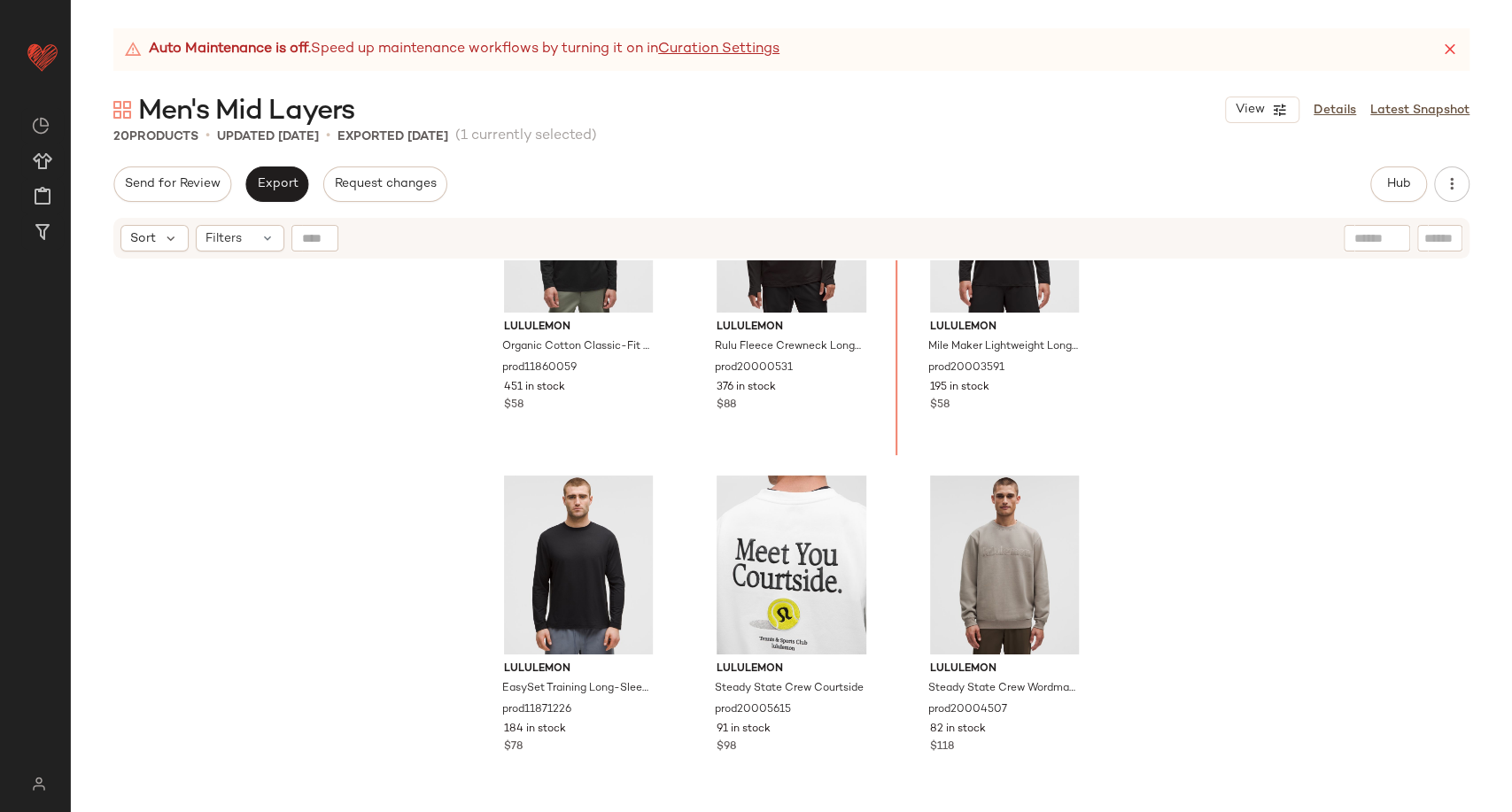
scroll to position [1177, 0]
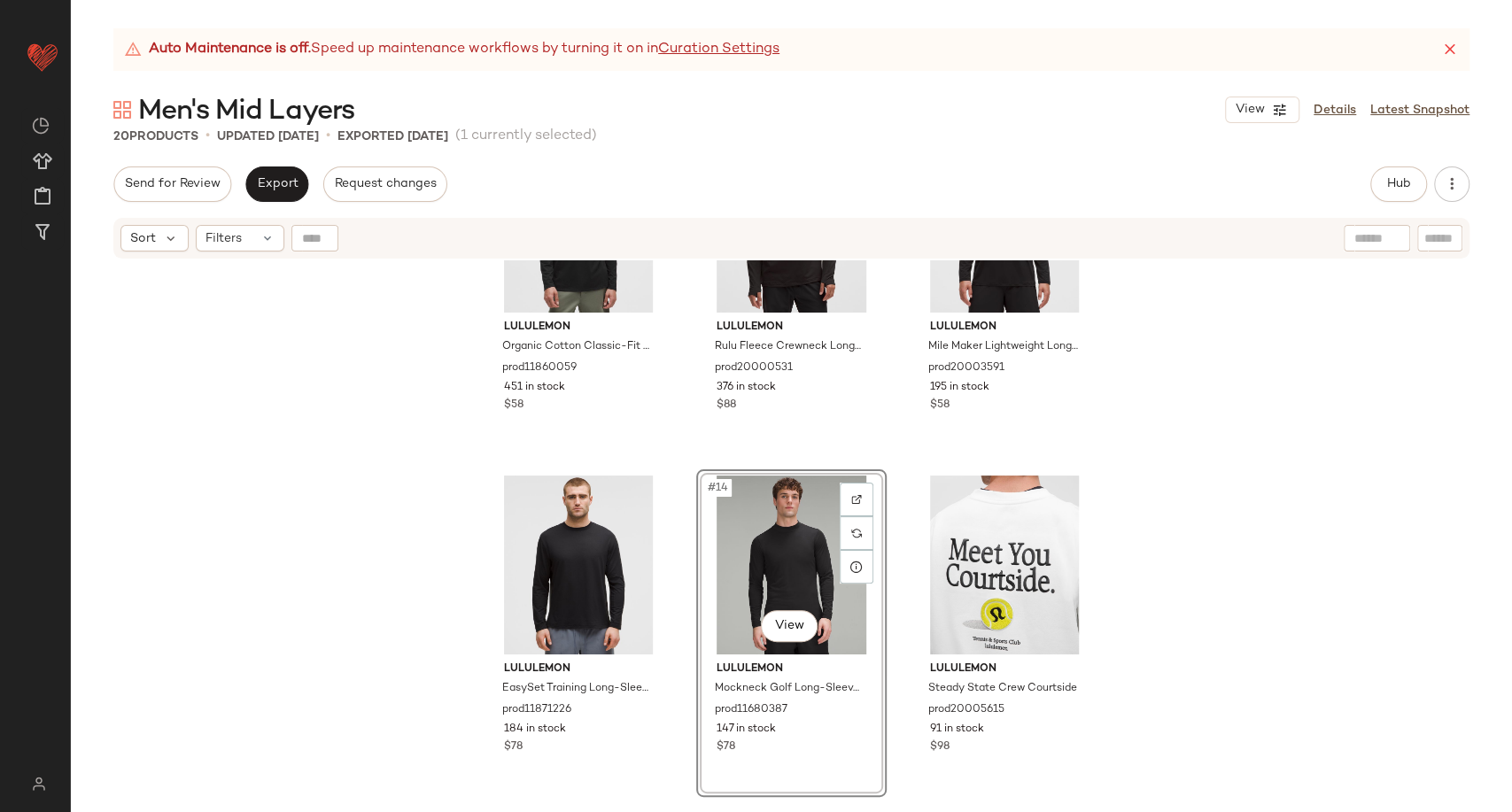
click at [1231, 588] on div "lululemon Organic Cotton Classic-Fit Long-Sleeve Shirt prod11860059 451 in stoc…" at bounding box center [791, 559] width 1441 height 596
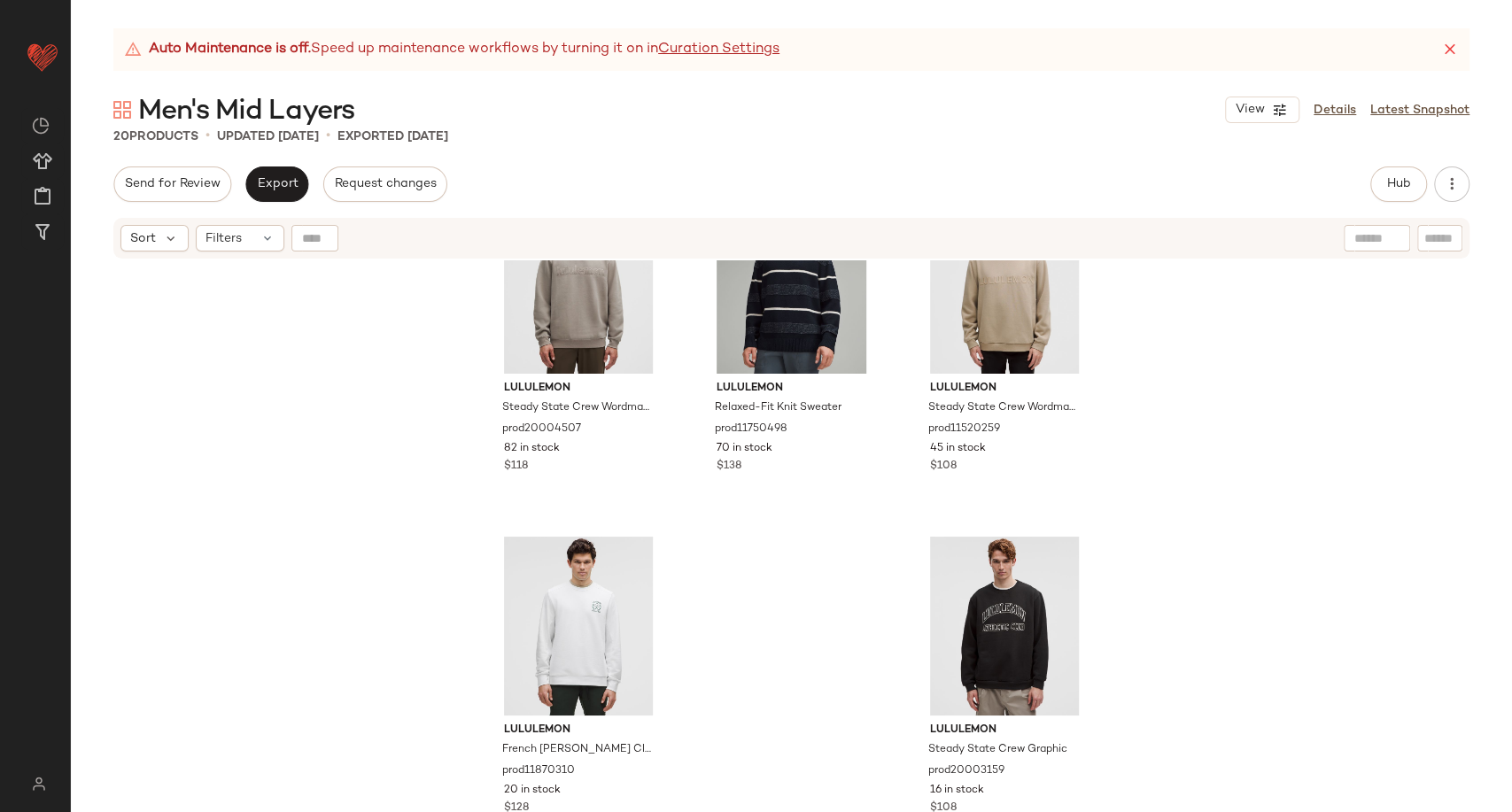
scroll to position [1800, 0]
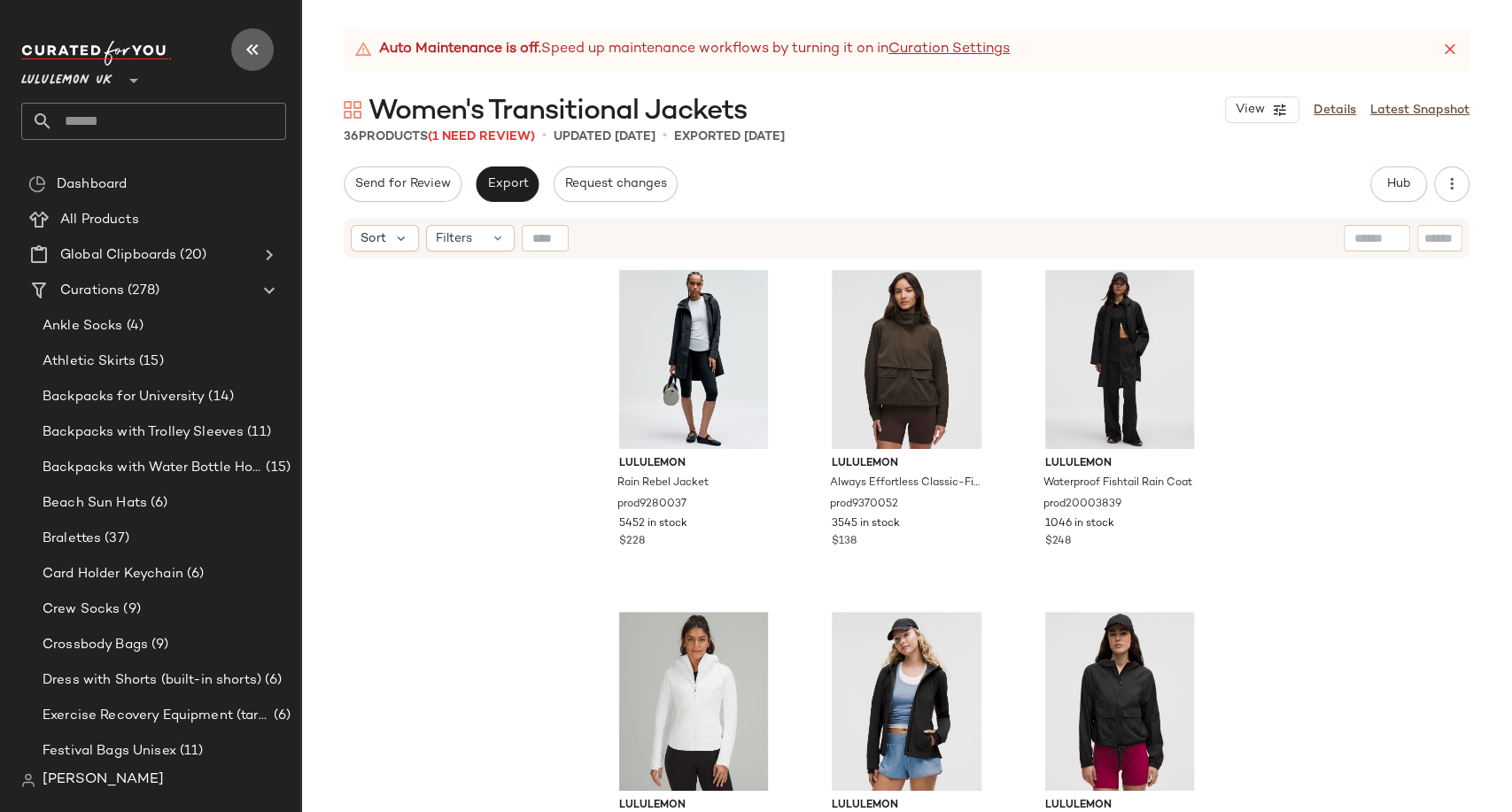
click at [262, 52] on icon "button" at bounding box center [252, 49] width 21 height 21
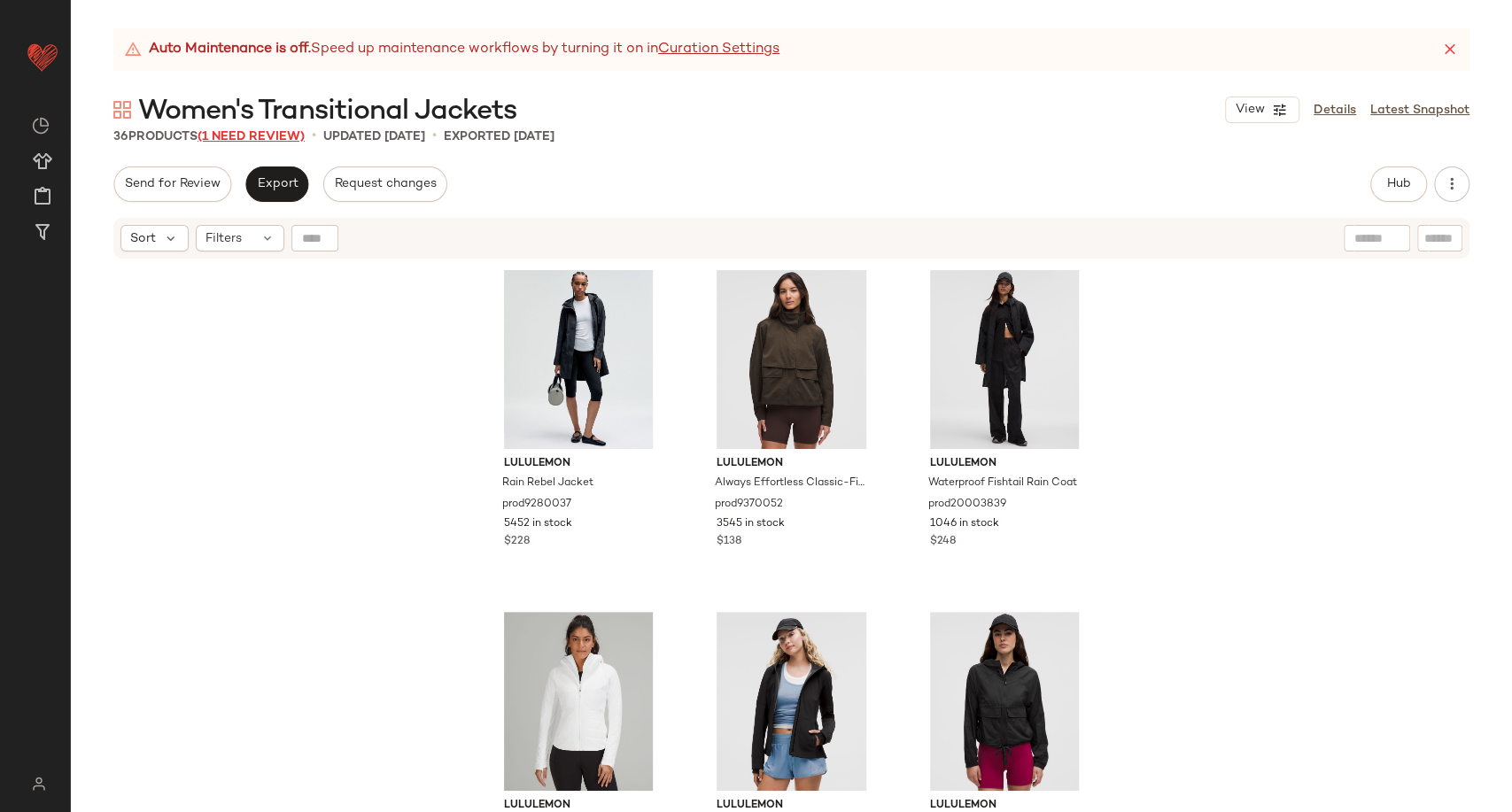
click at [259, 135] on span "(1 Need Review)" at bounding box center [252, 136] width 107 height 13
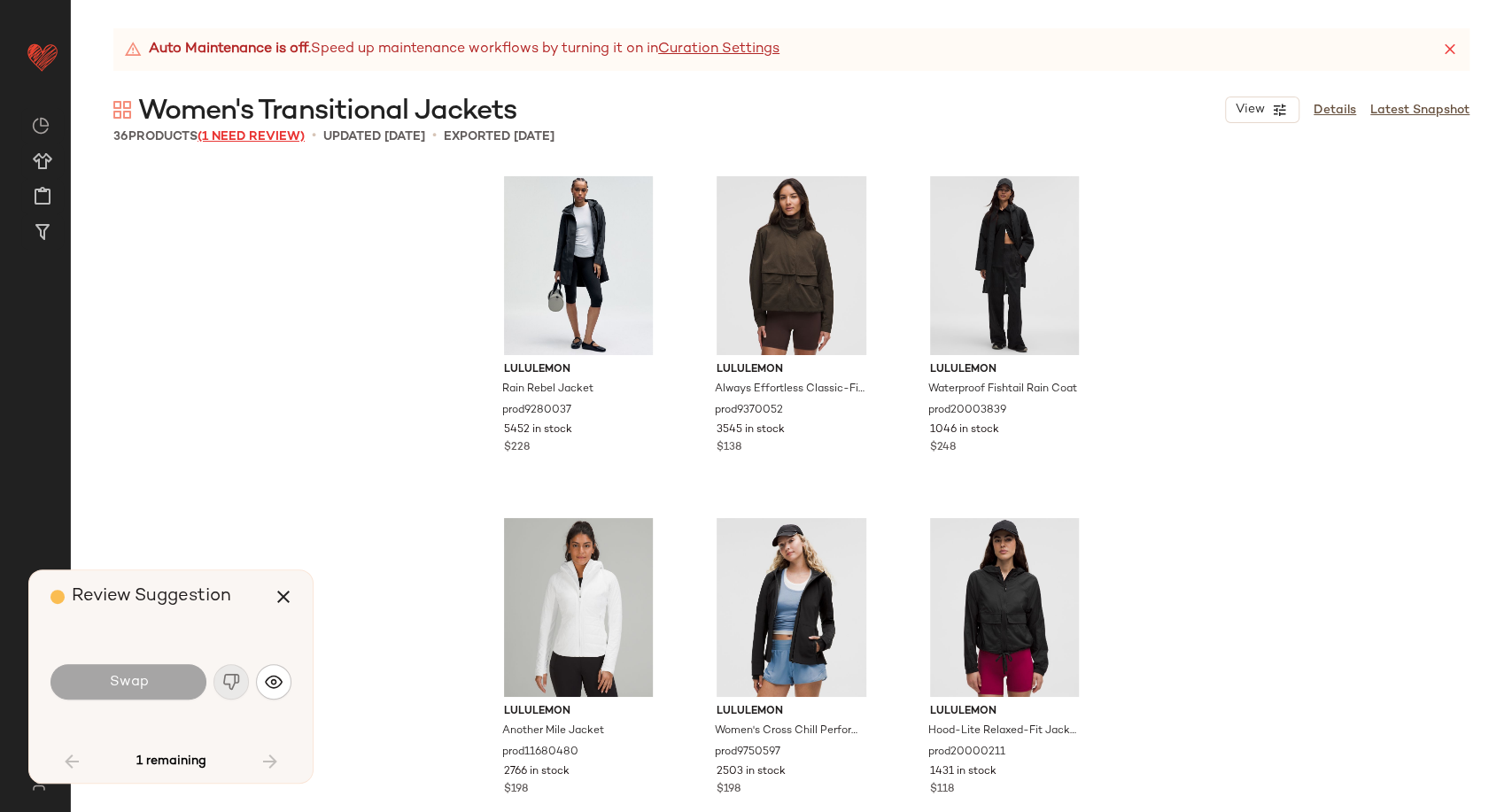
scroll to position [3460, 0]
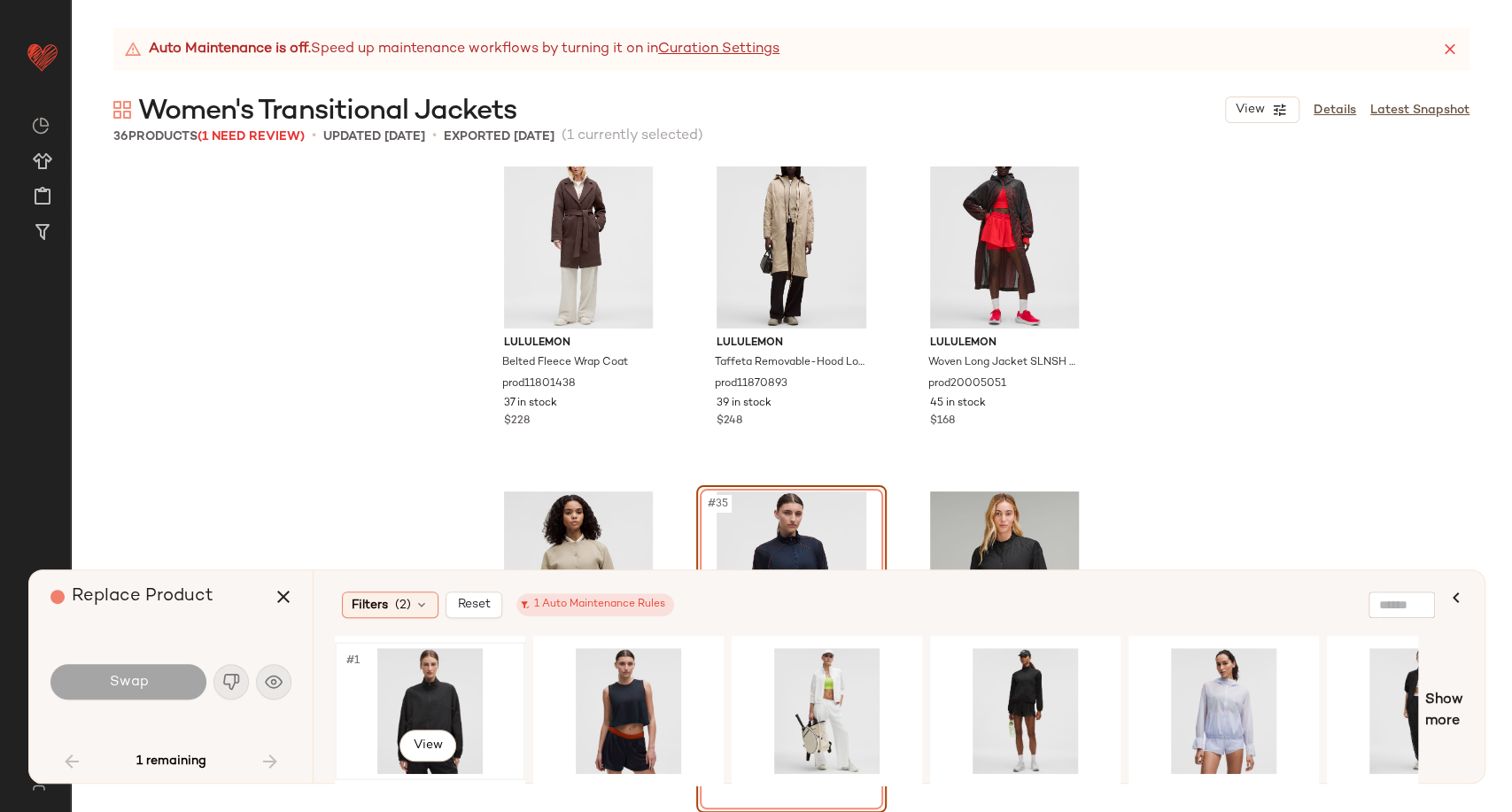
click at [429, 689] on div "#1 View" at bounding box center [429, 711] width 178 height 126
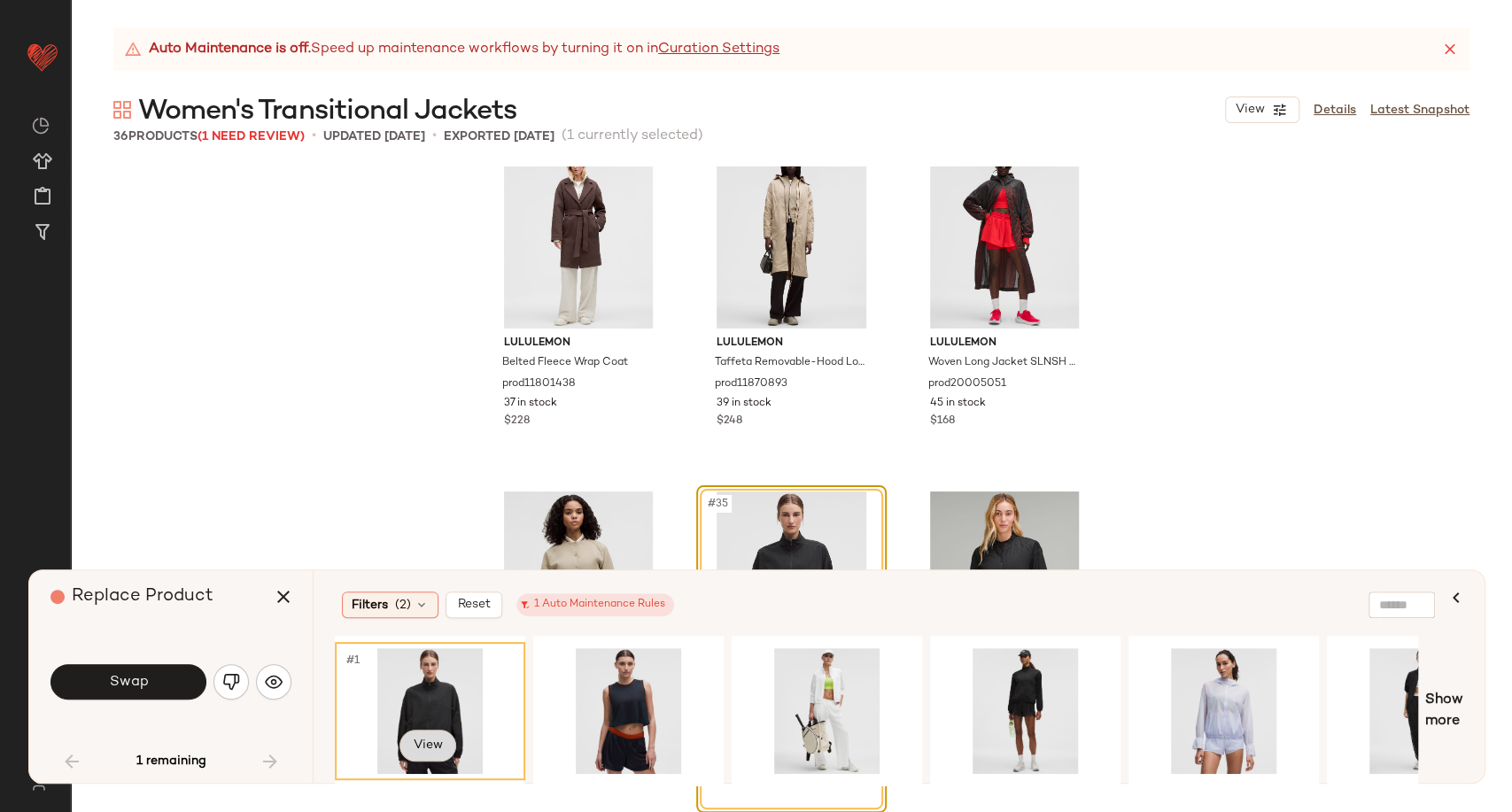
click at [443, 738] on body "Lululemon UK ** Dashboard All Products Global Clipboards (20) Curations (278) […" at bounding box center [756, 406] width 1512 height 812
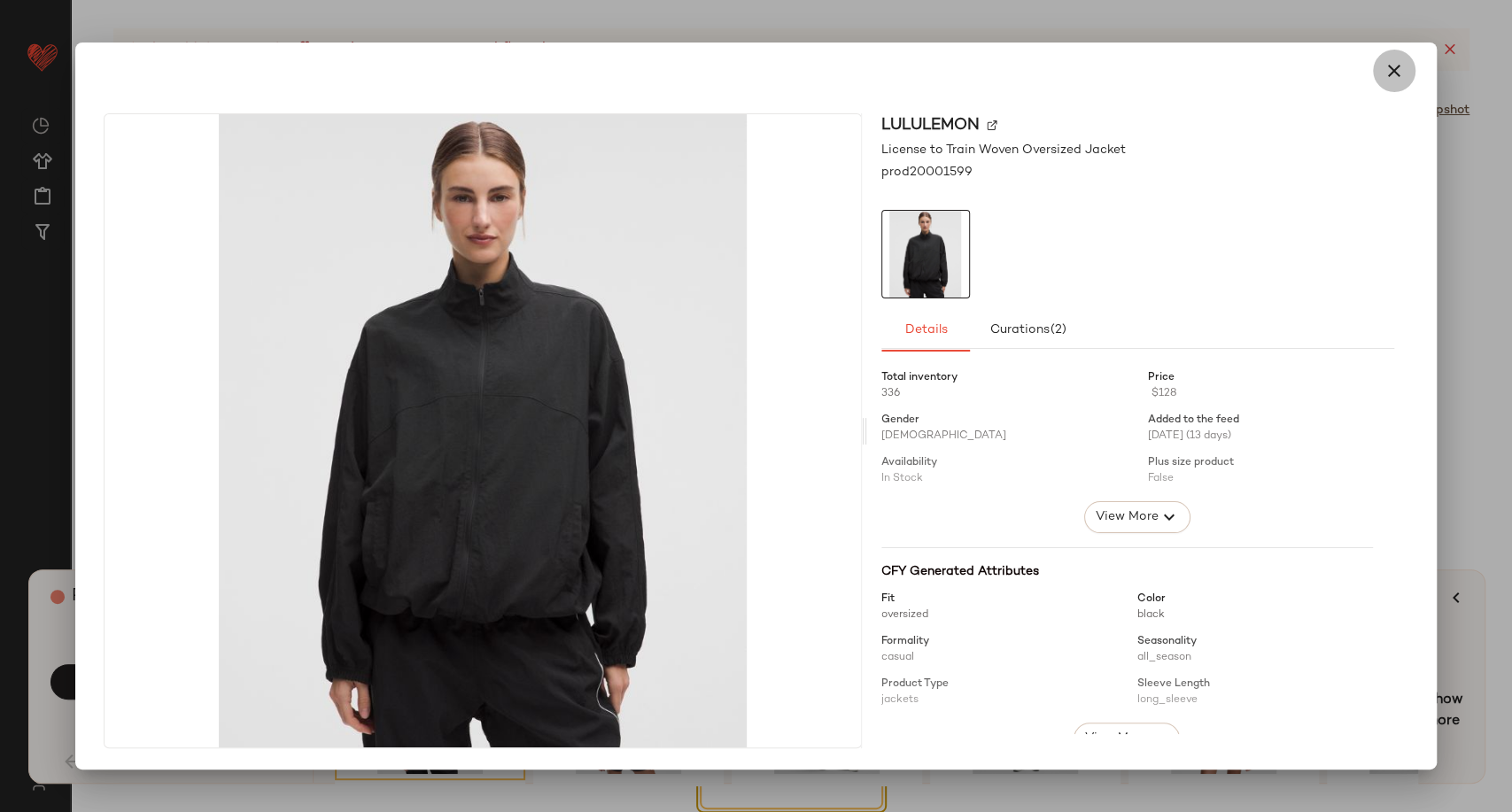
click at [1398, 84] on button "button" at bounding box center [1394, 71] width 43 height 43
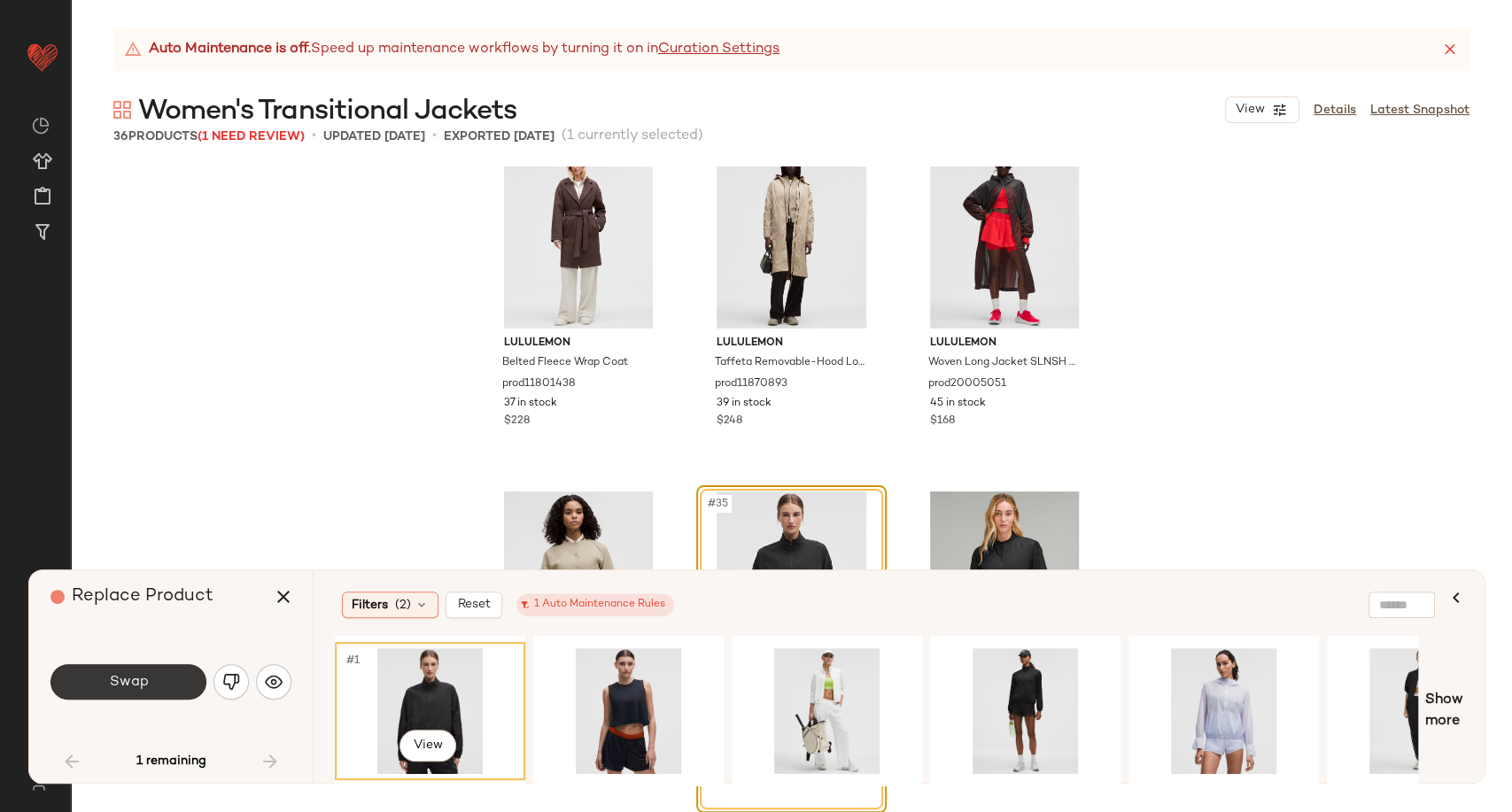
click at [164, 676] on button "Swap" at bounding box center [128, 682] width 156 height 36
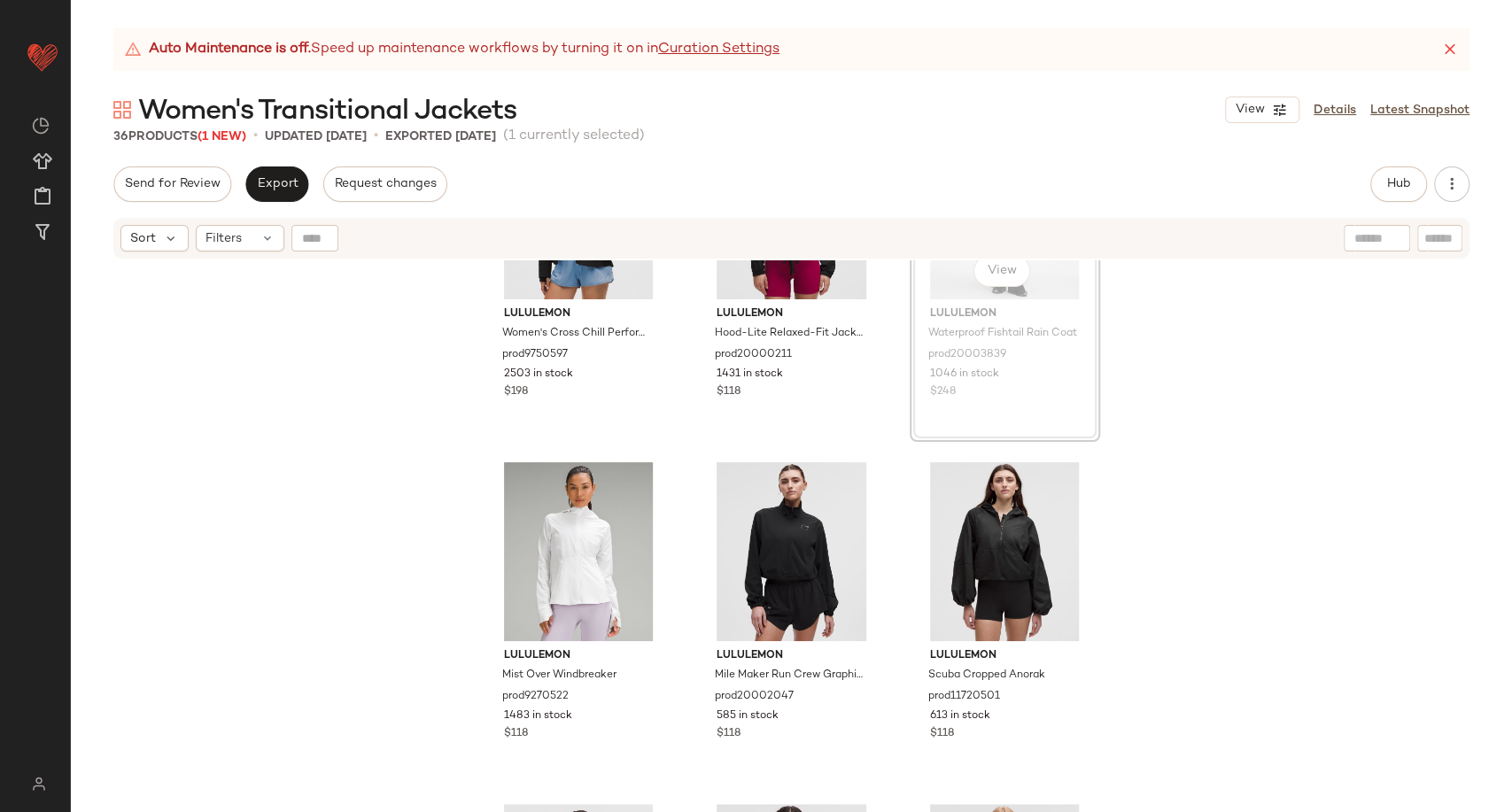
scroll to position [502, 0]
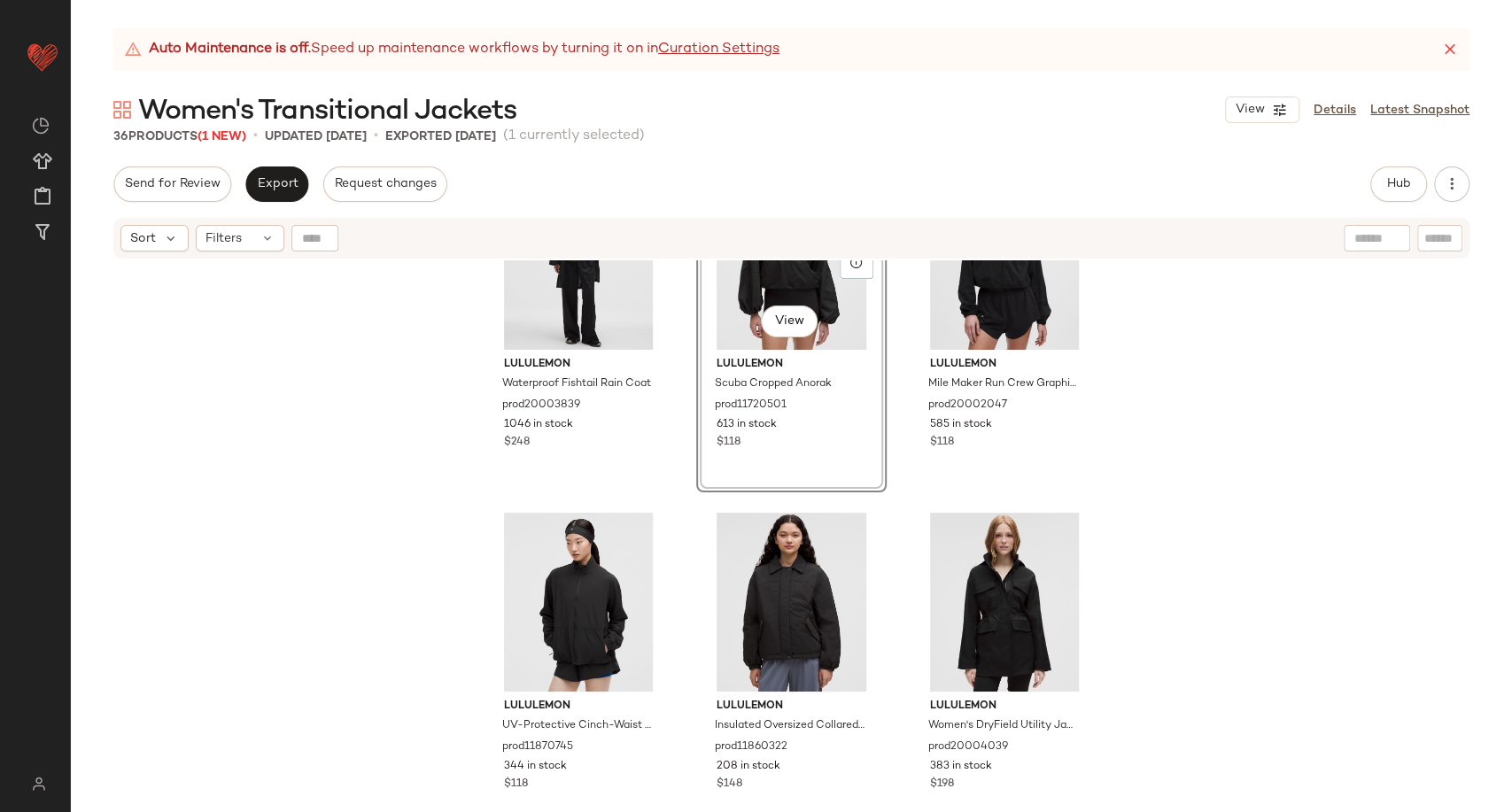
scroll to position [895, 0]
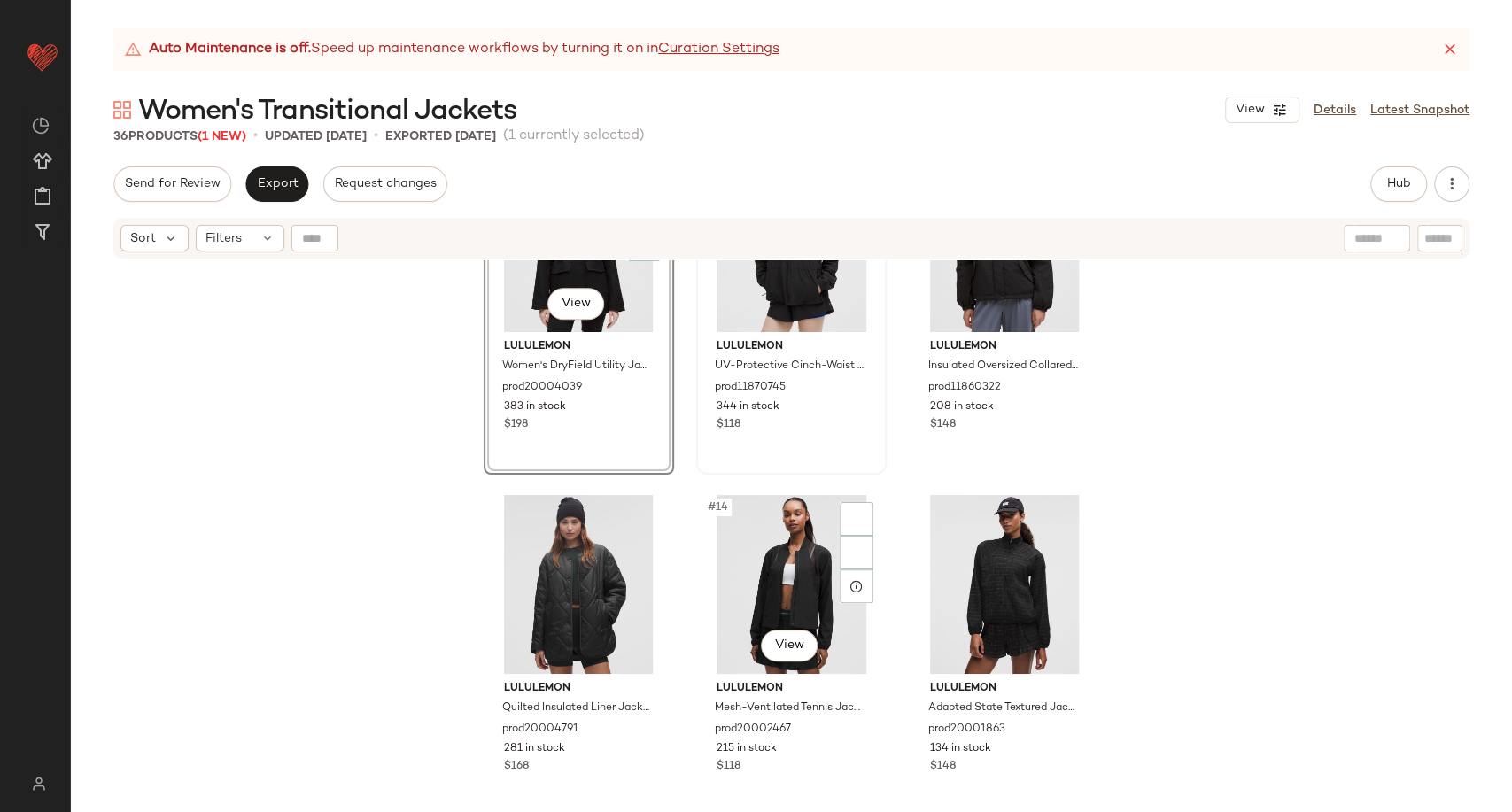
scroll to position [1191, 0]
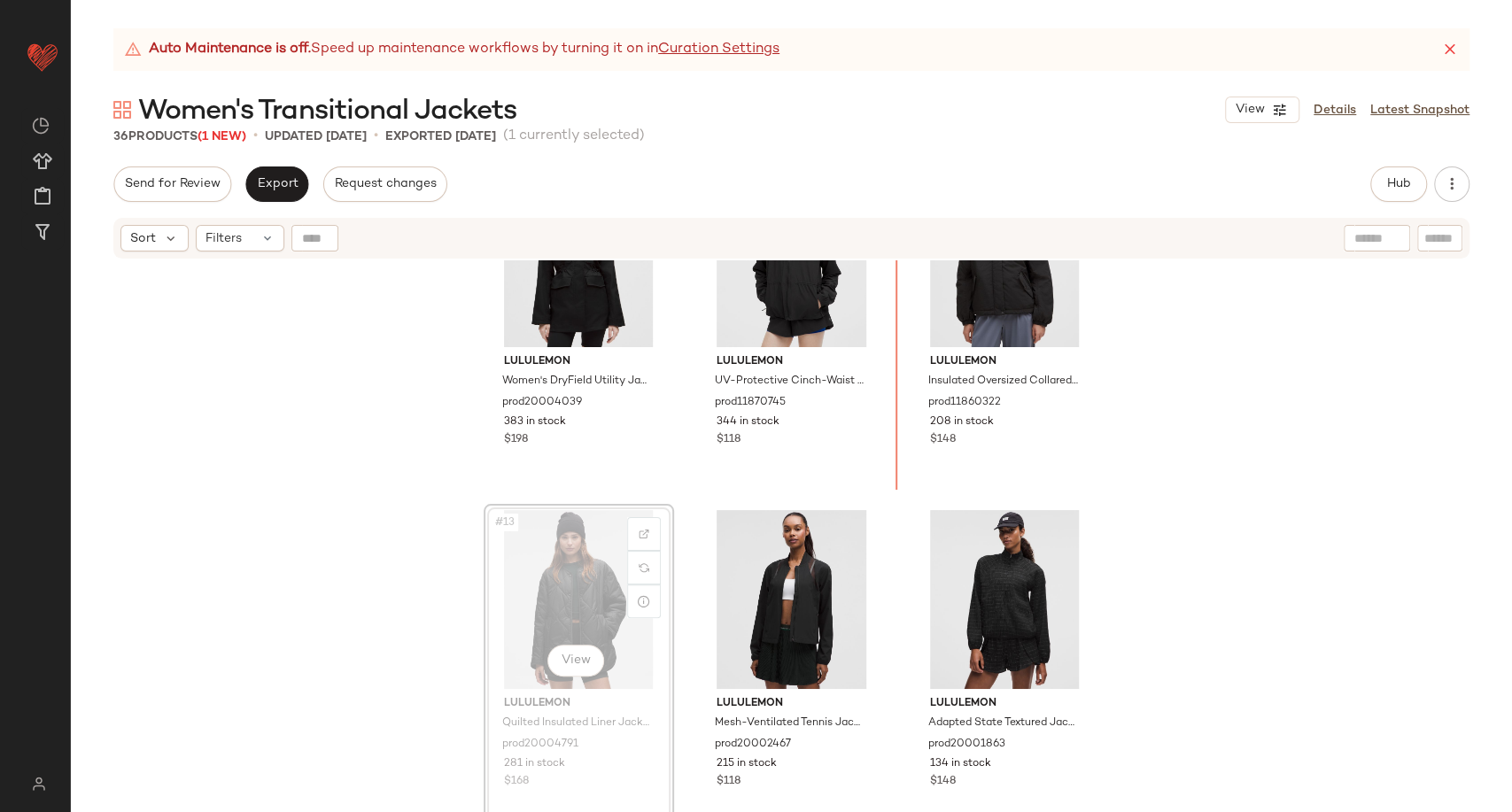
scroll to position [1123, 0]
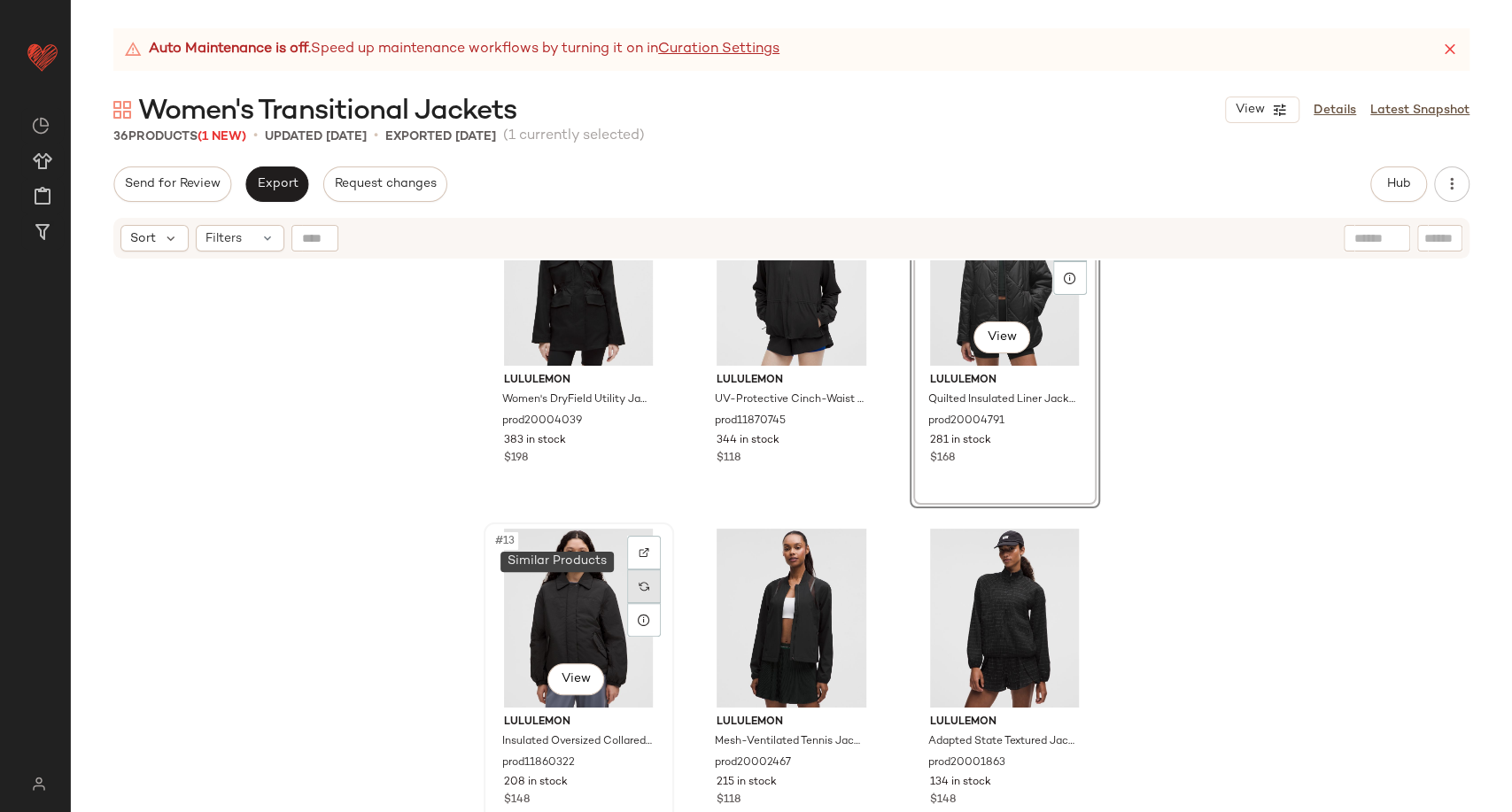
scroll to position [1221, 0]
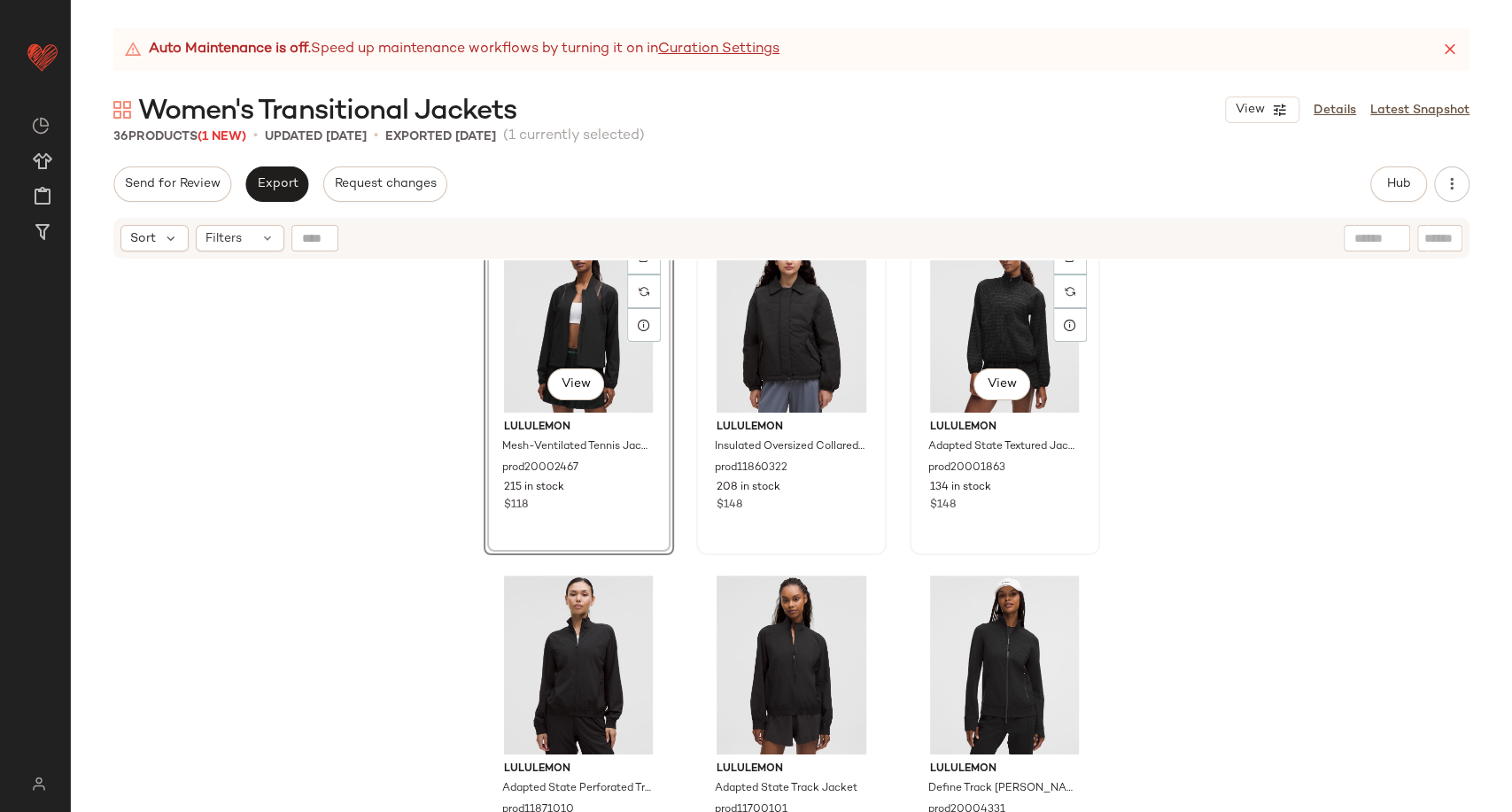
scroll to position [1517, 0]
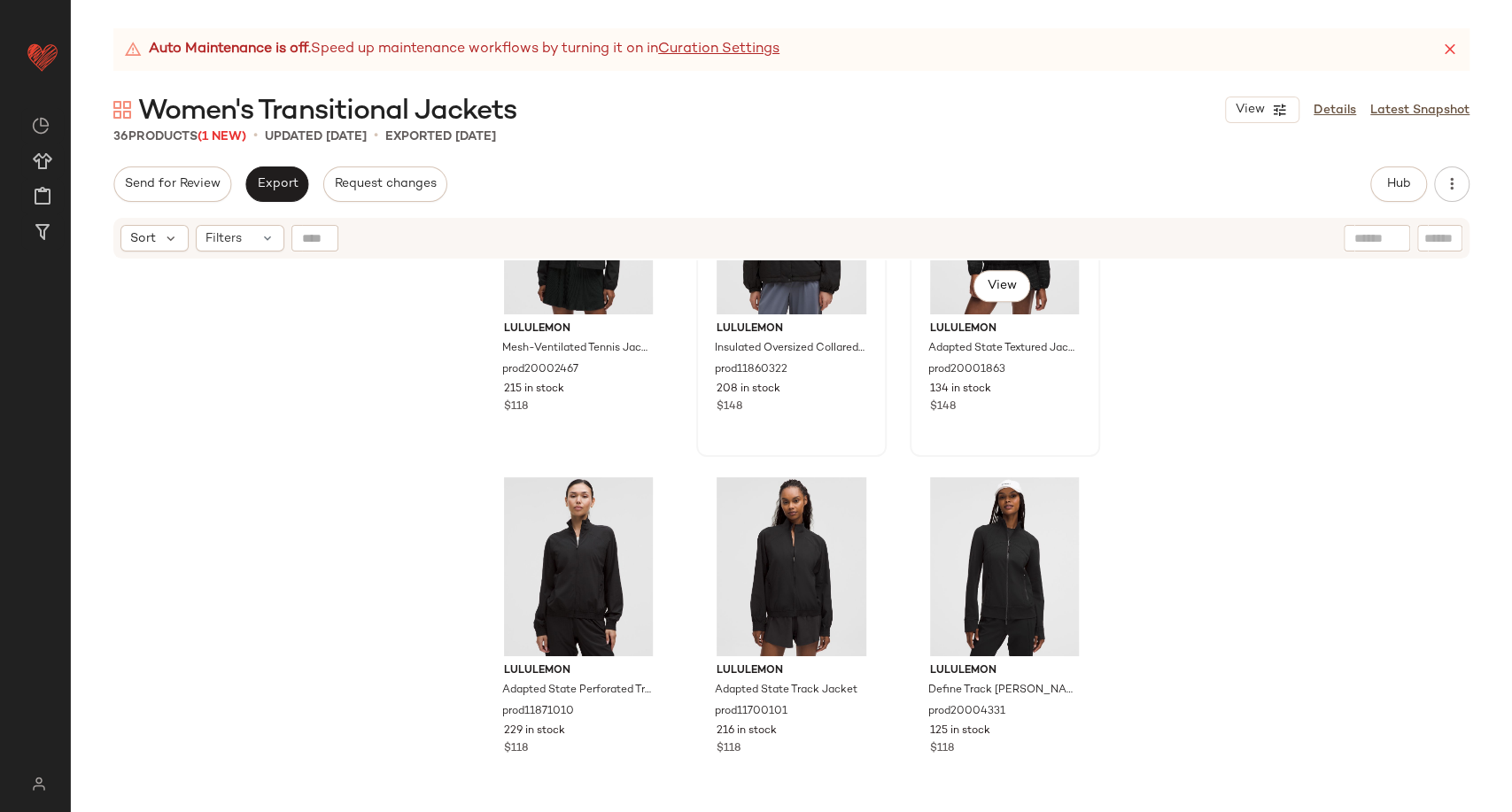
scroll to position [1515, 0]
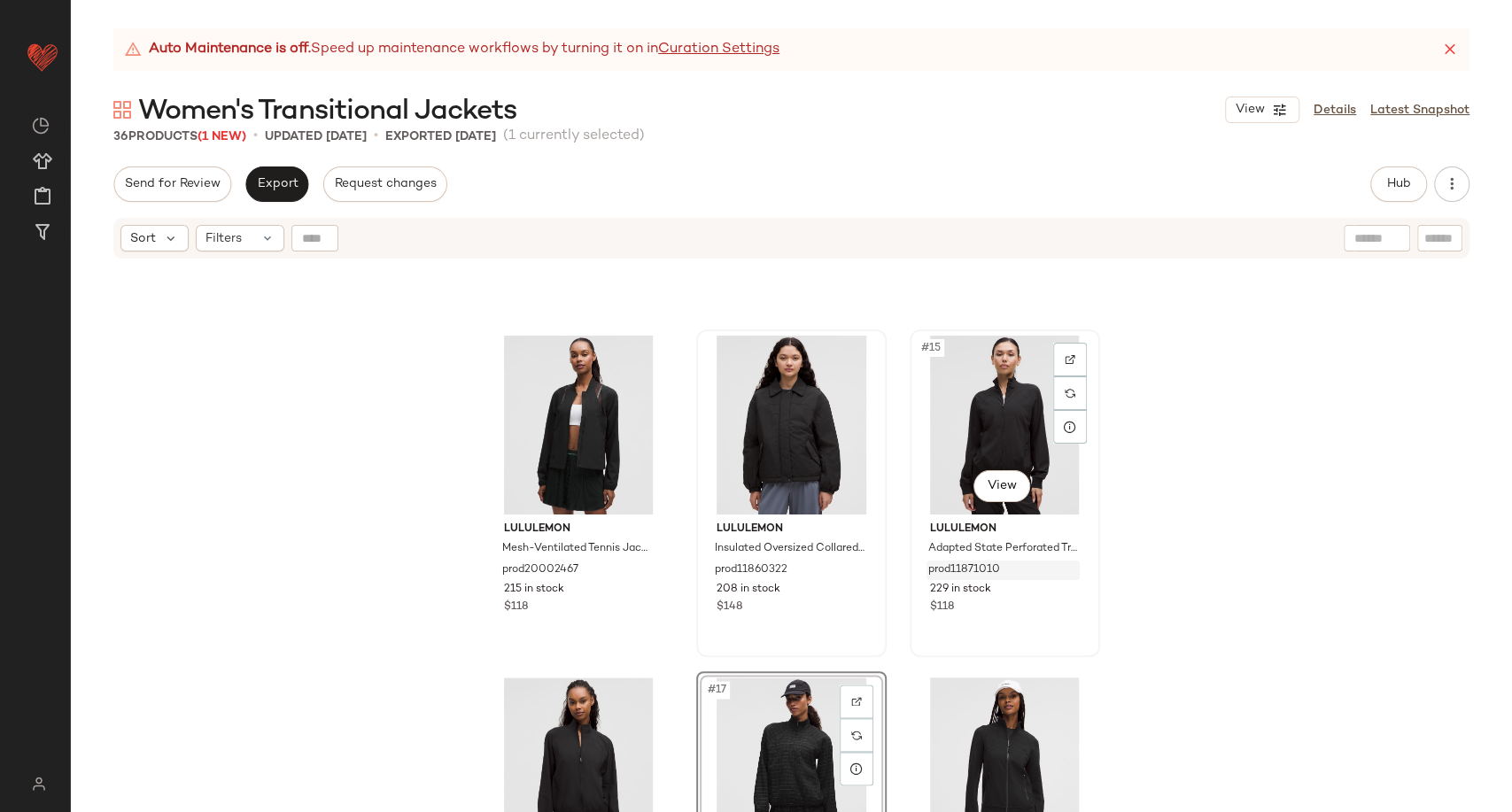
scroll to position [1218, 0]
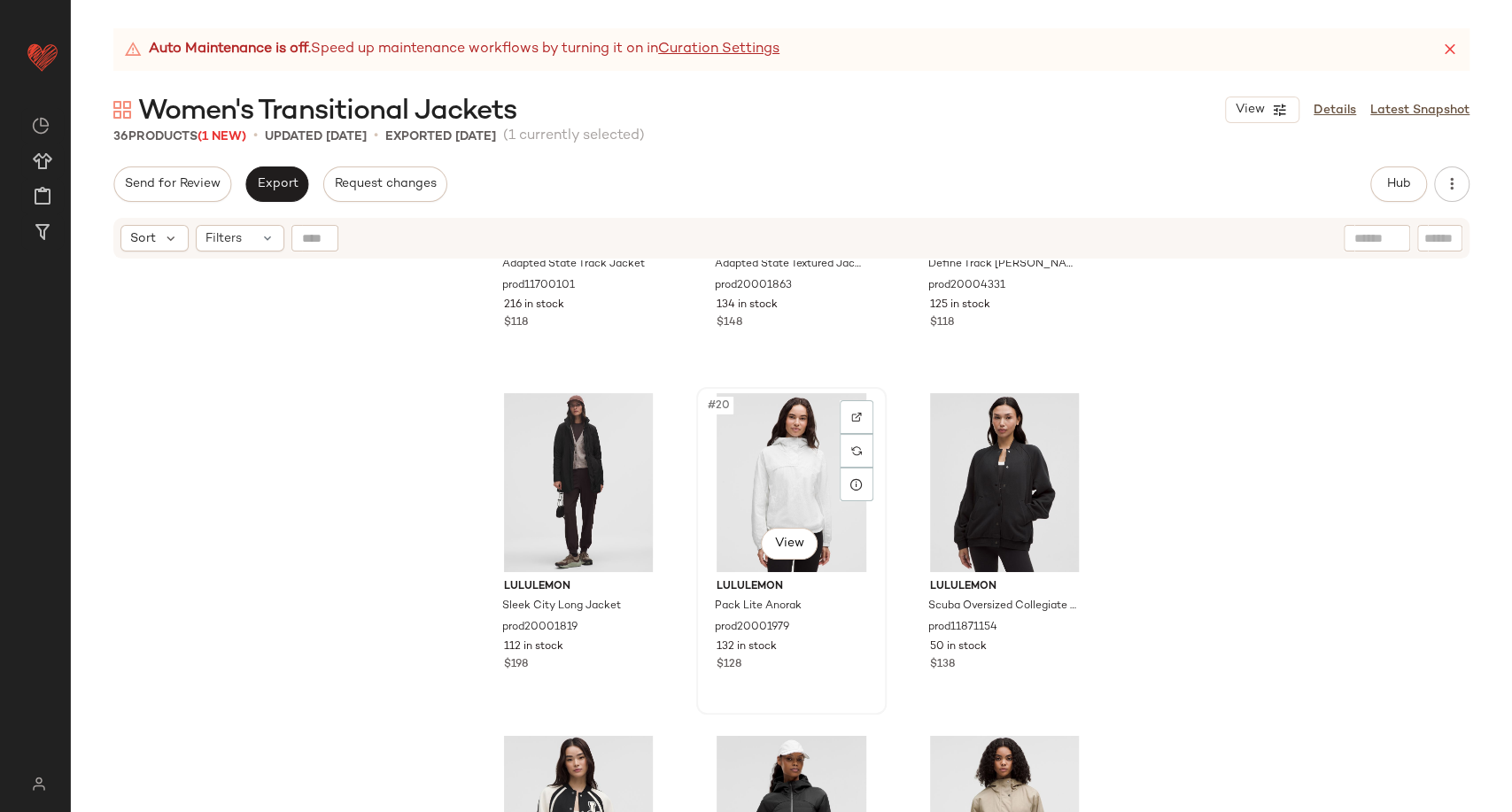
scroll to position [1908, 0]
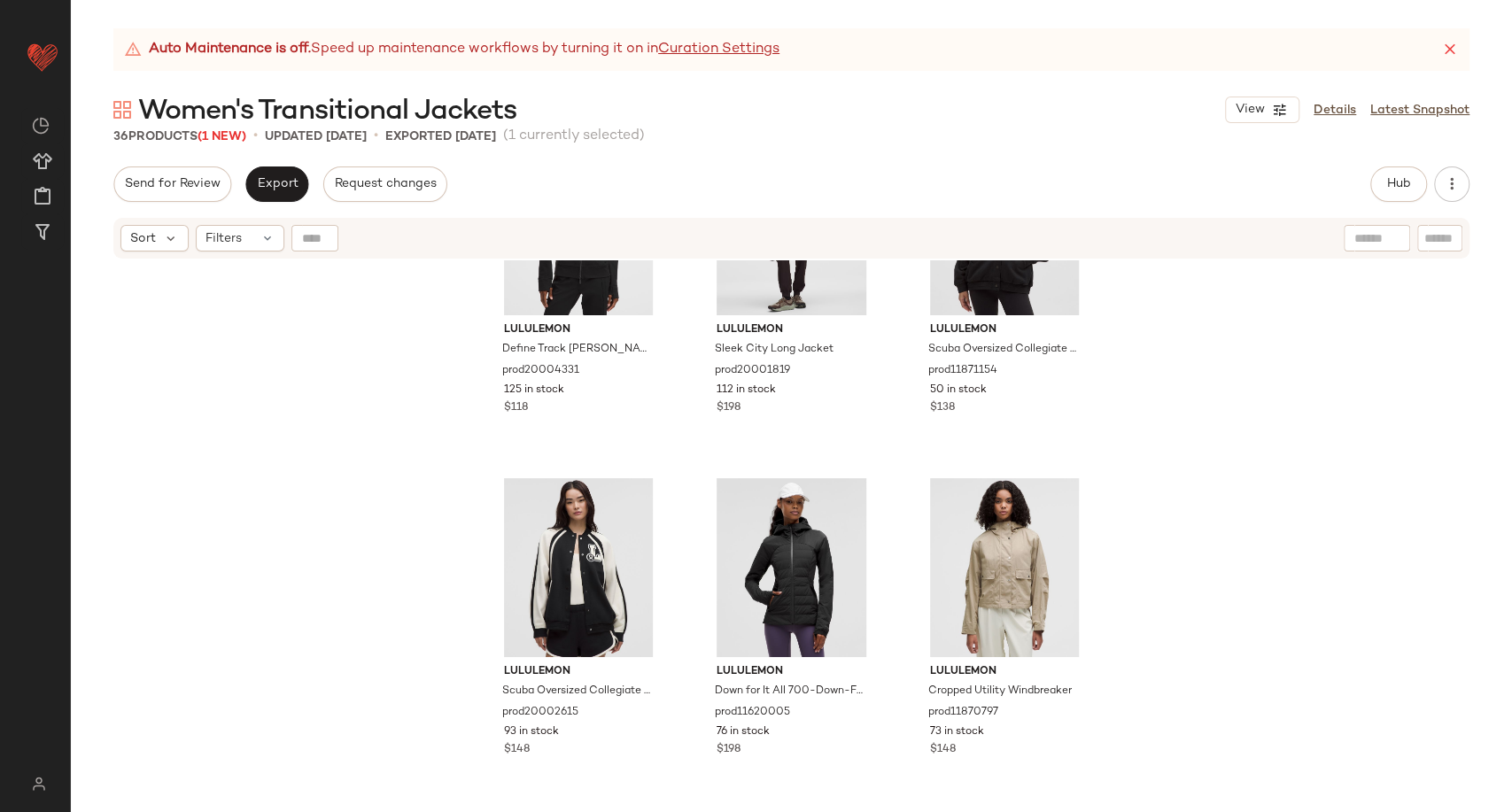
scroll to position [2194, 0]
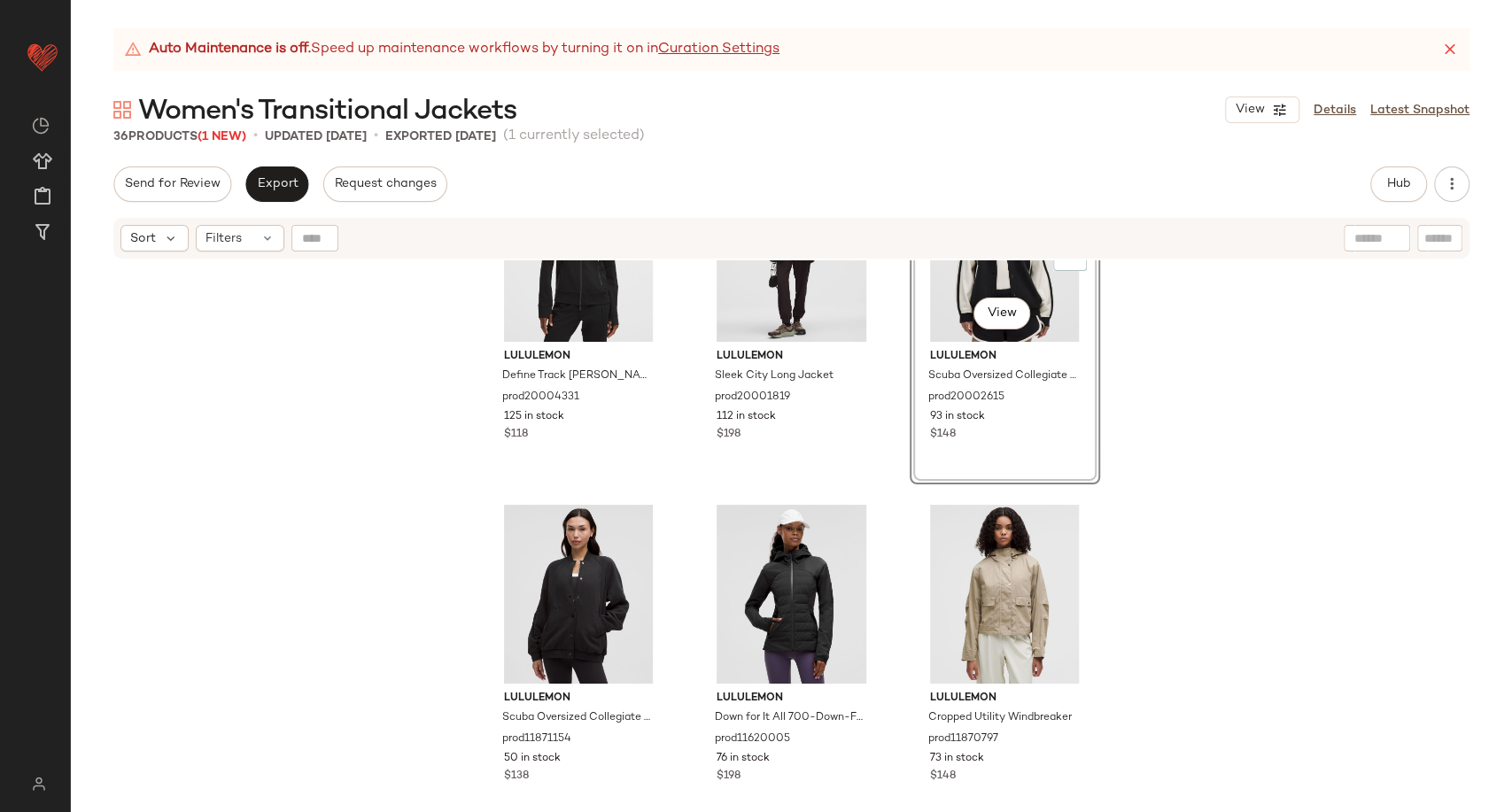
scroll to position [2271, 0]
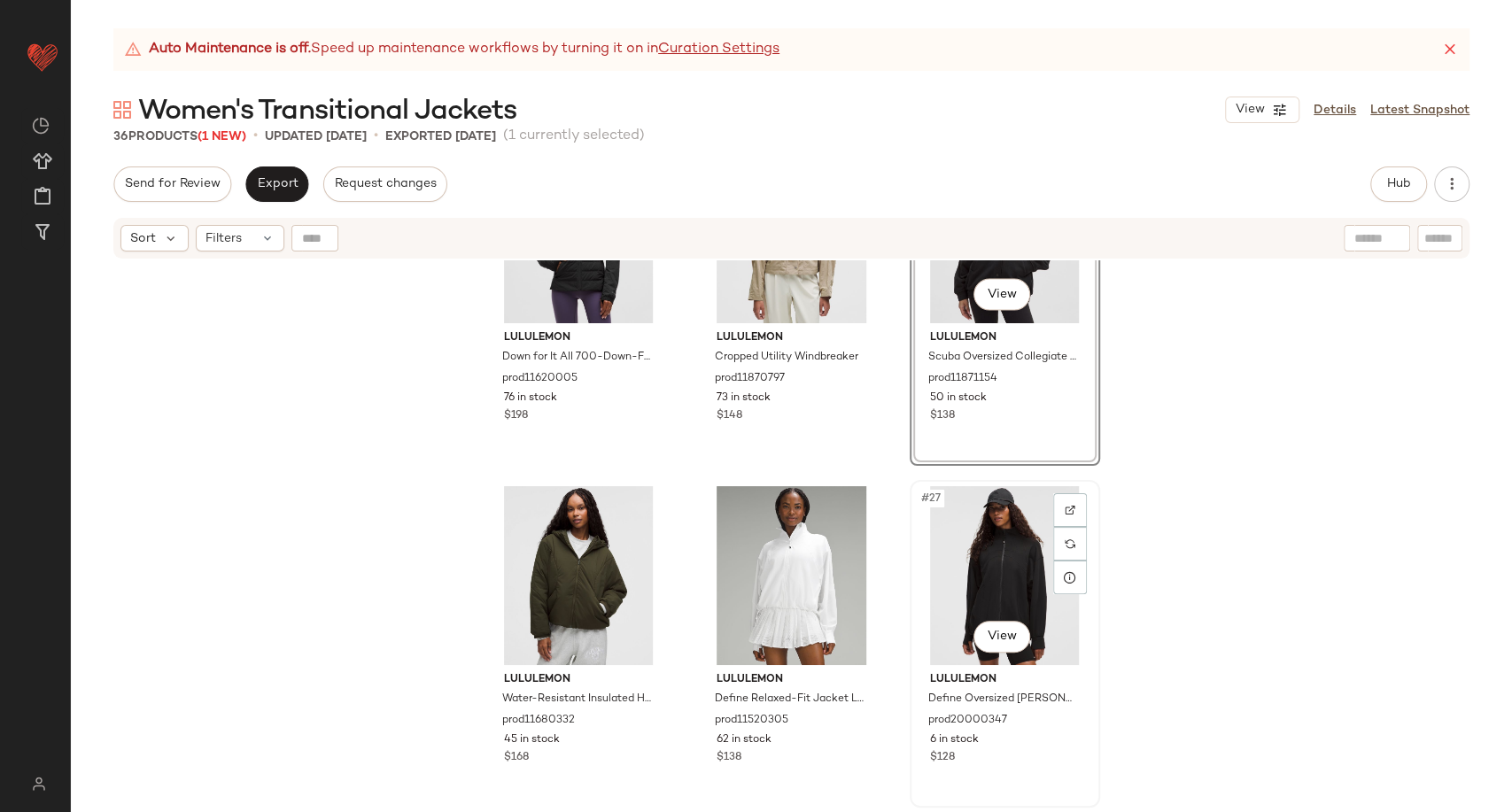
scroll to position [2566, 0]
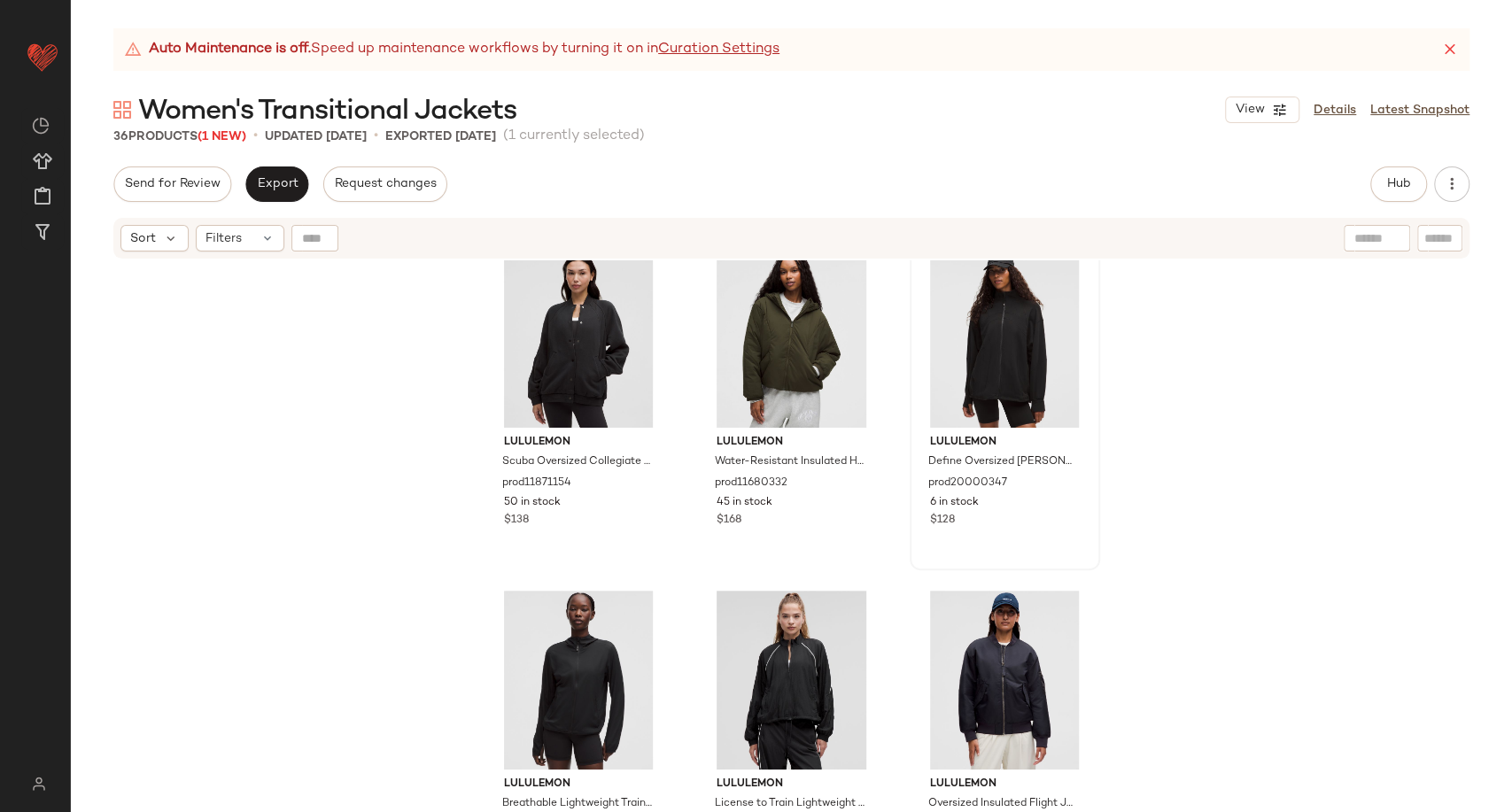
scroll to position [2735, 0]
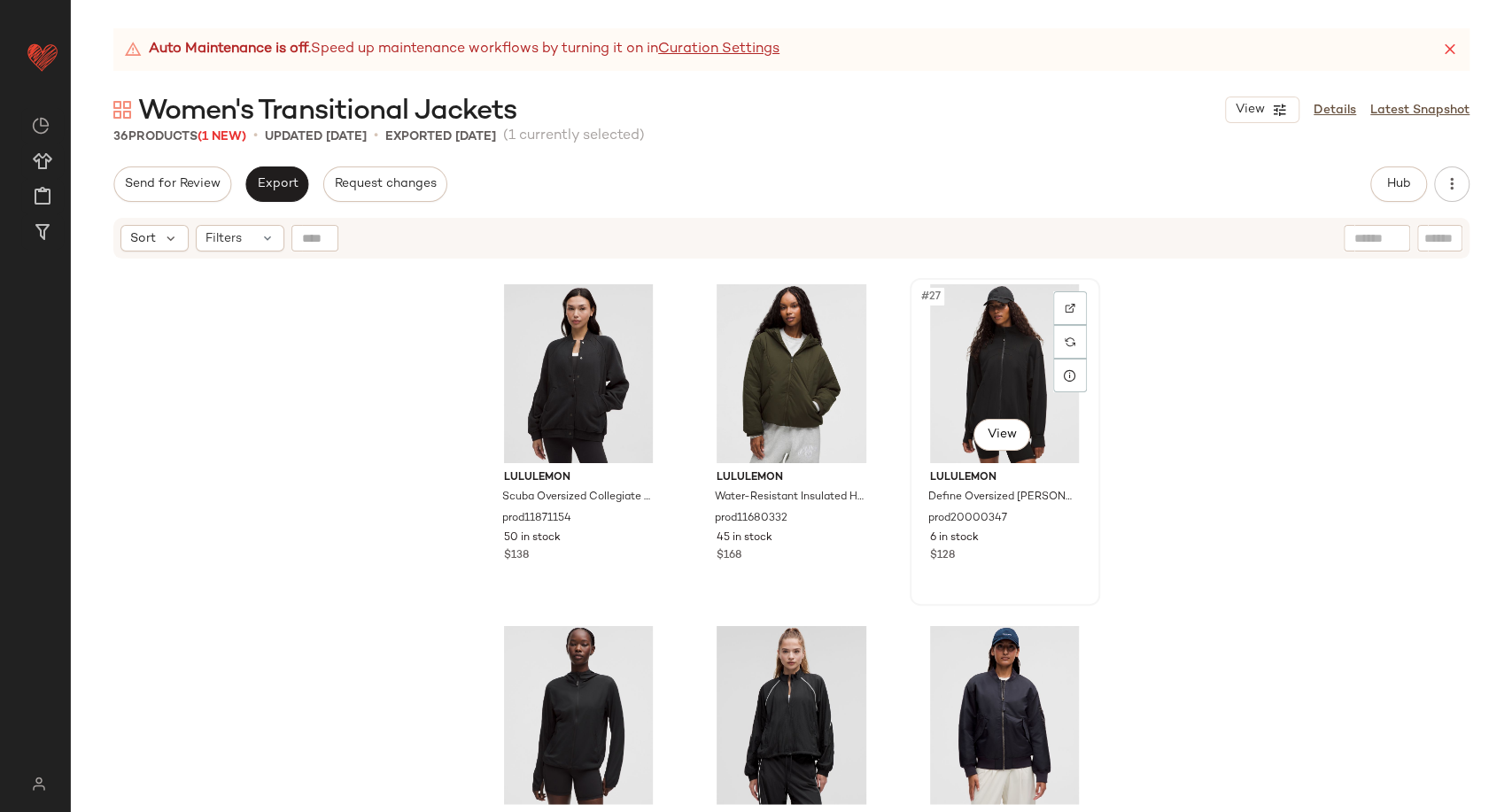
click at [987, 377] on div "#27 View" at bounding box center [1005, 374] width 178 height 179
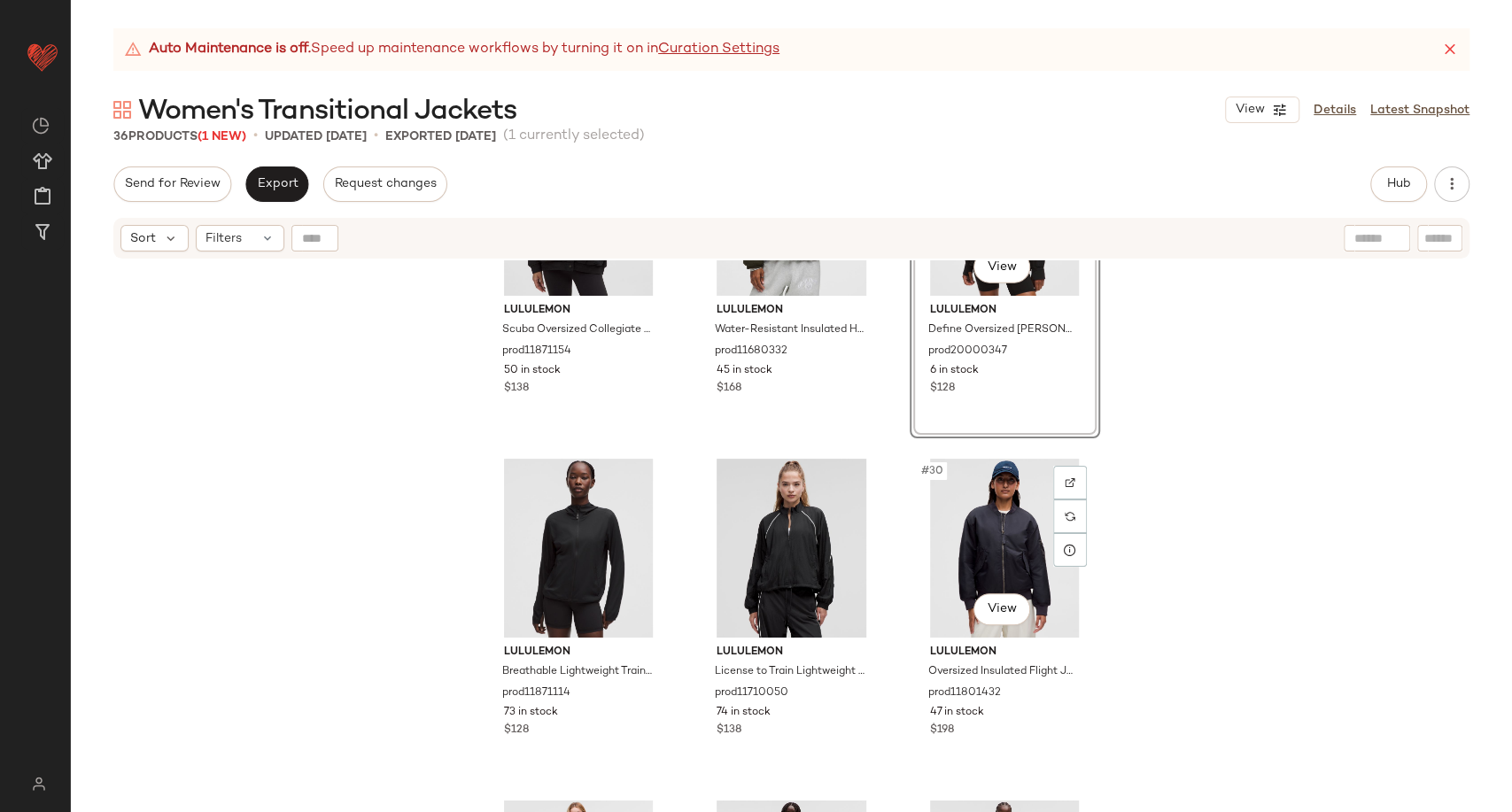
scroll to position [2735, 0]
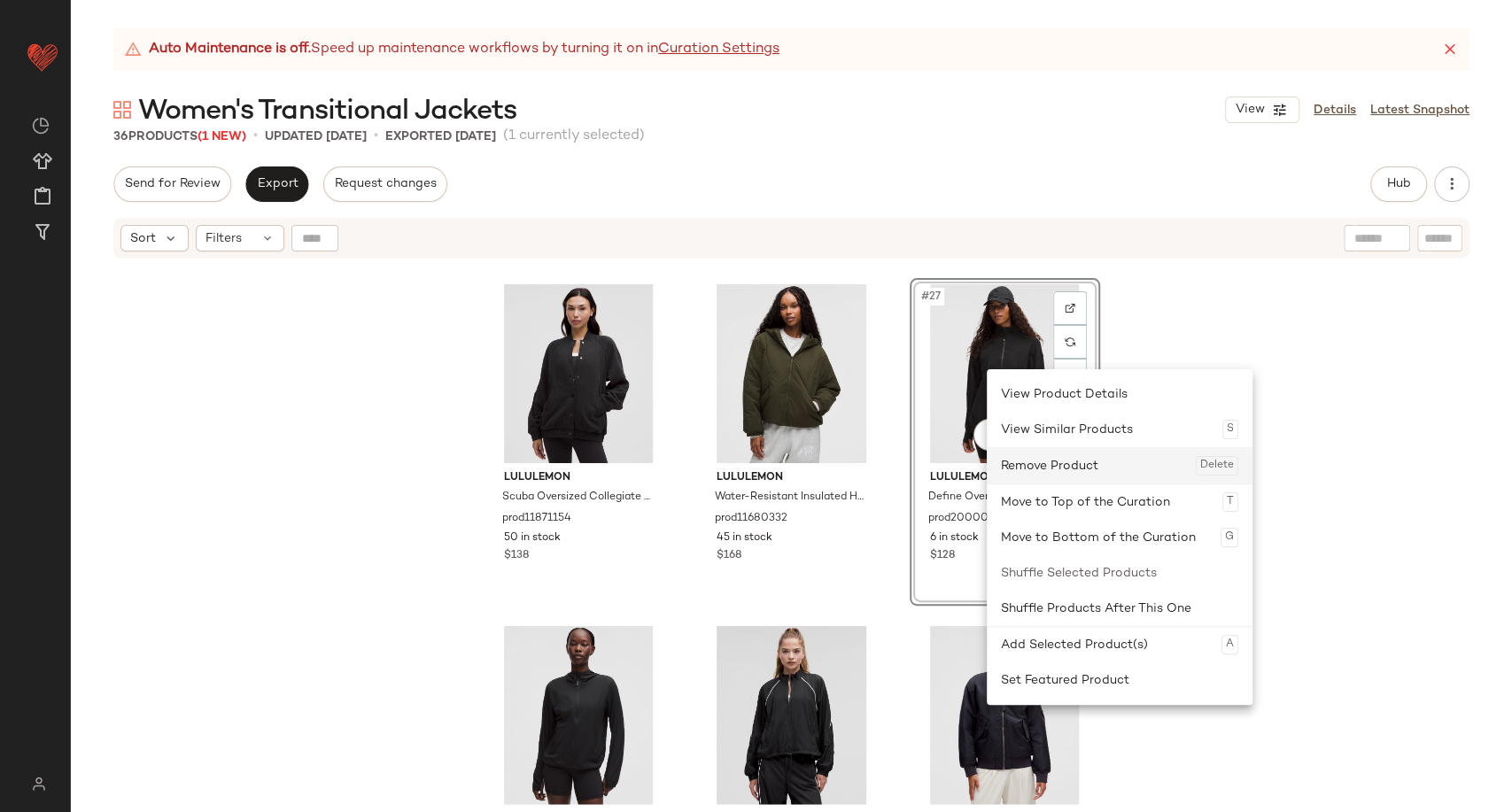
click at [1078, 470] on div "Remove Product Delete" at bounding box center [1119, 466] width 238 height 36
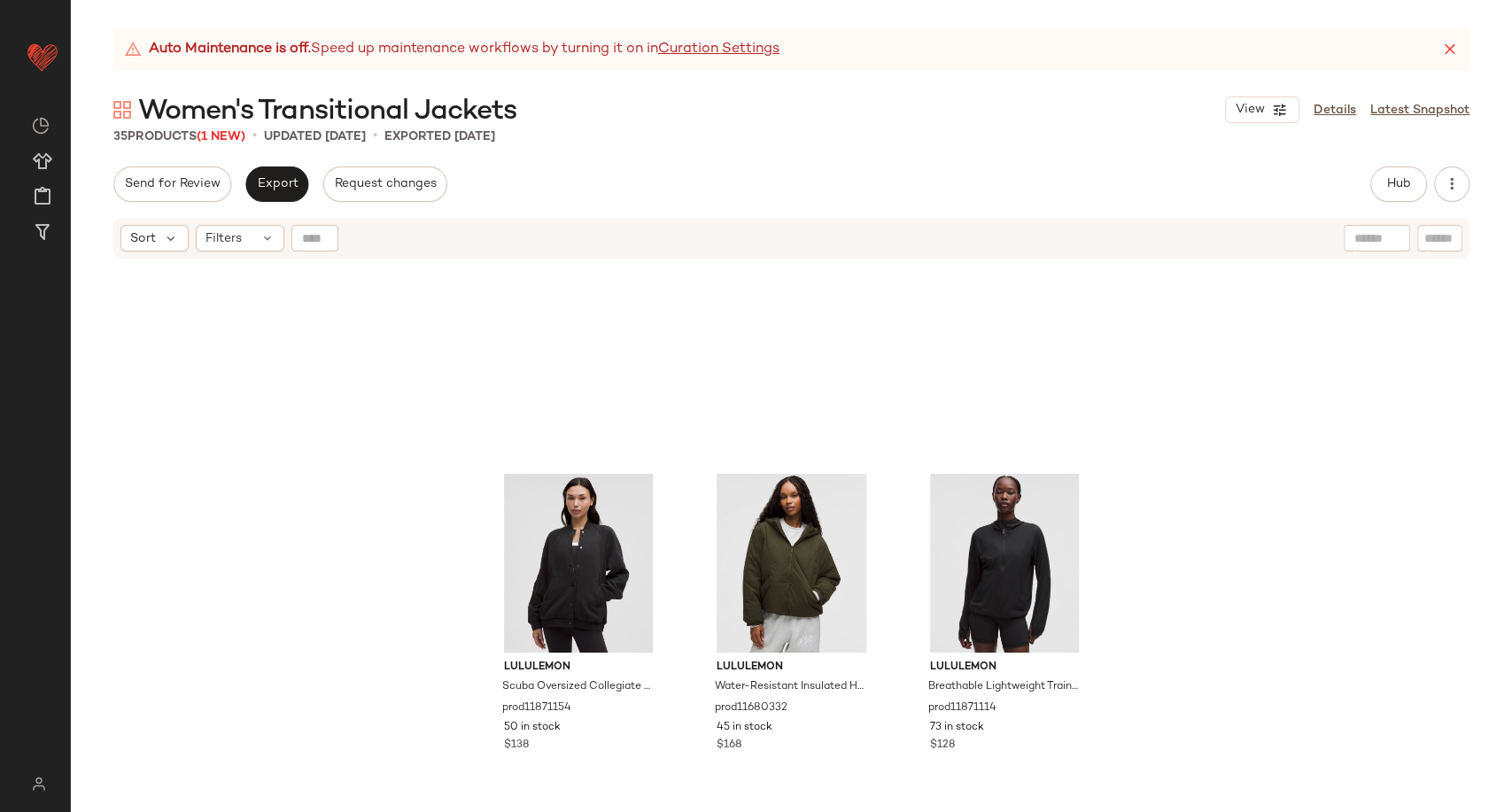
scroll to position [2538, 0]
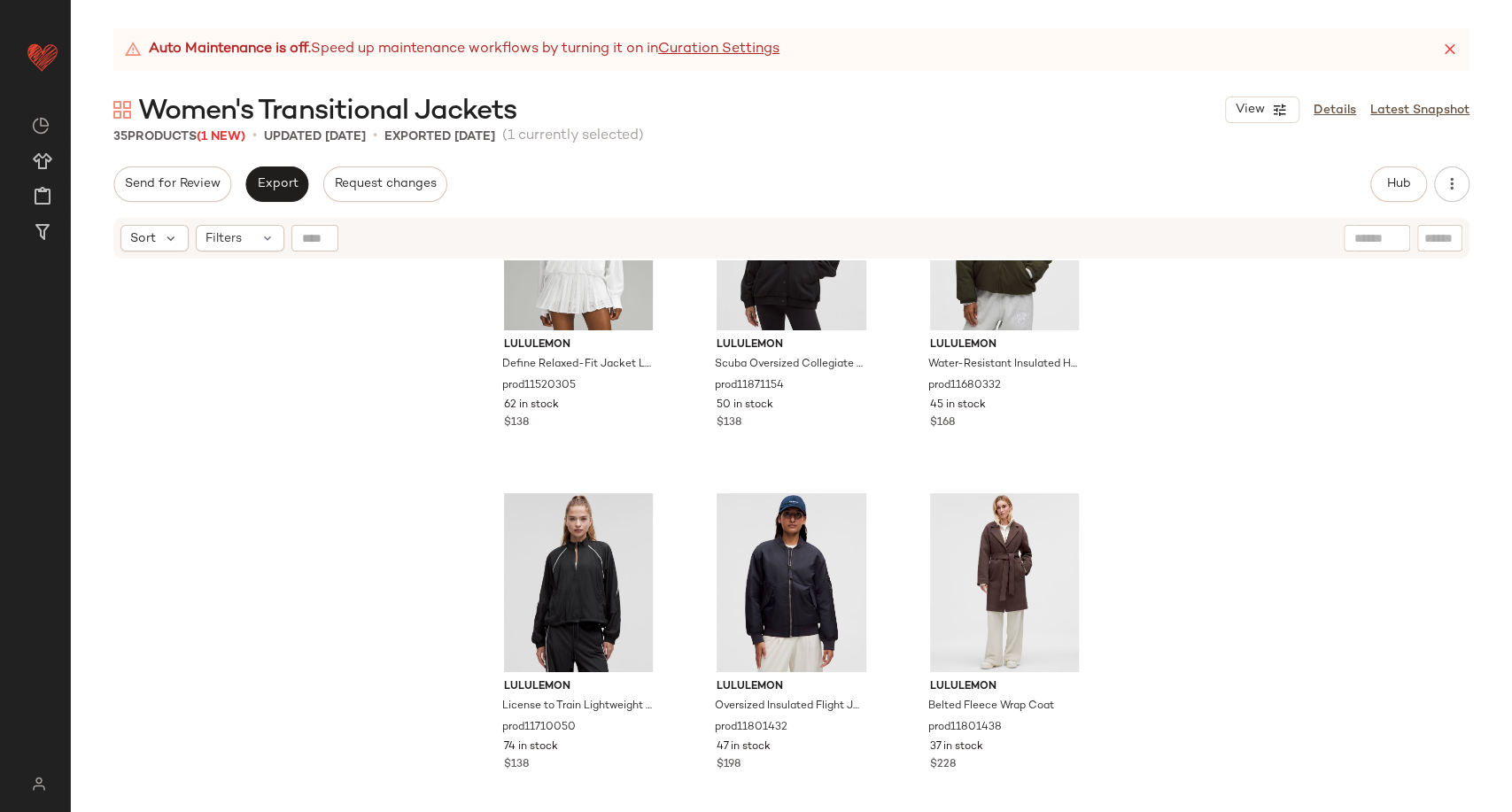
scroll to position [2884, 0]
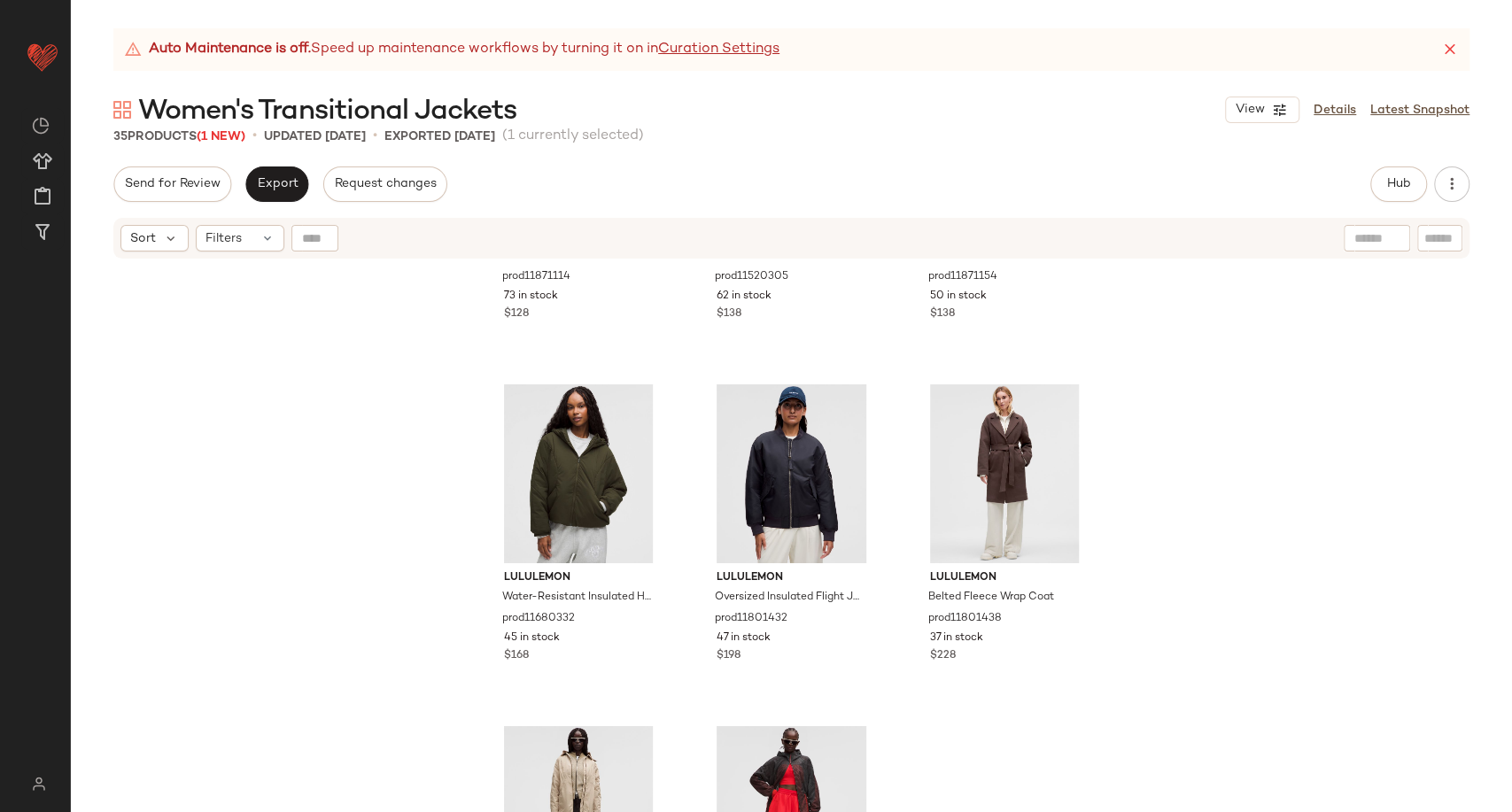
scroll to position [2984, 0]
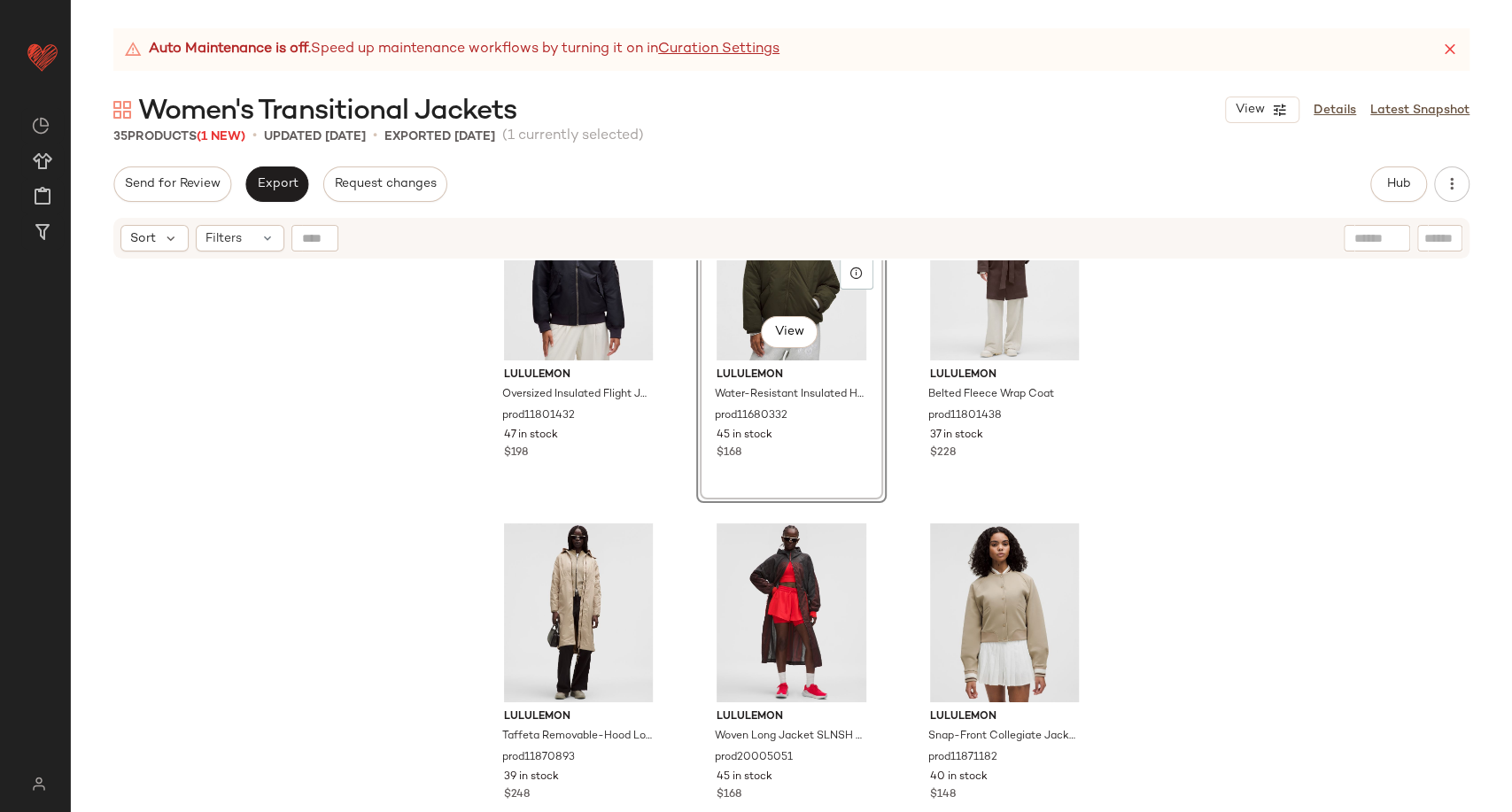
scroll to position [3278, 0]
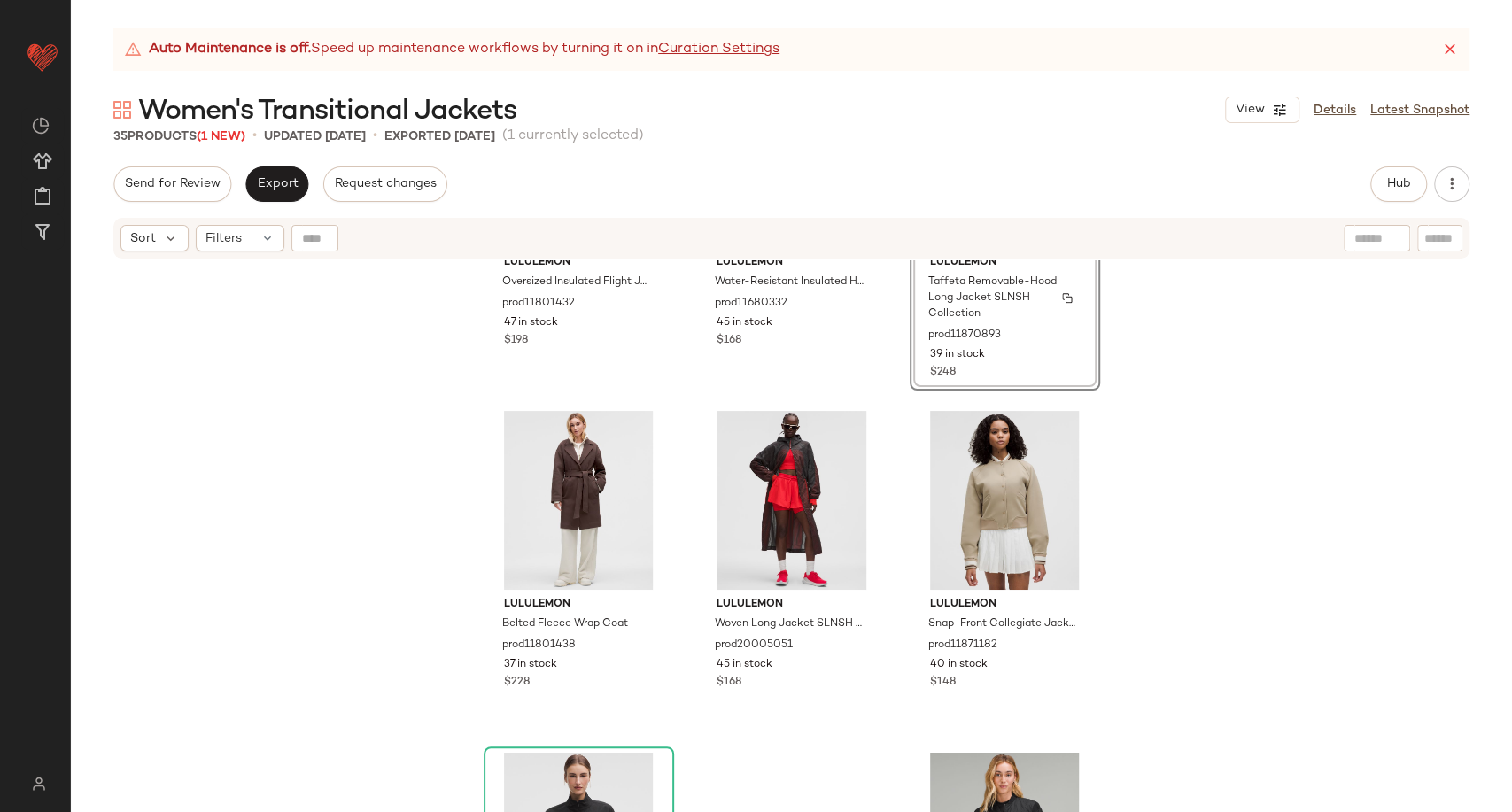
scroll to position [3312, 0]
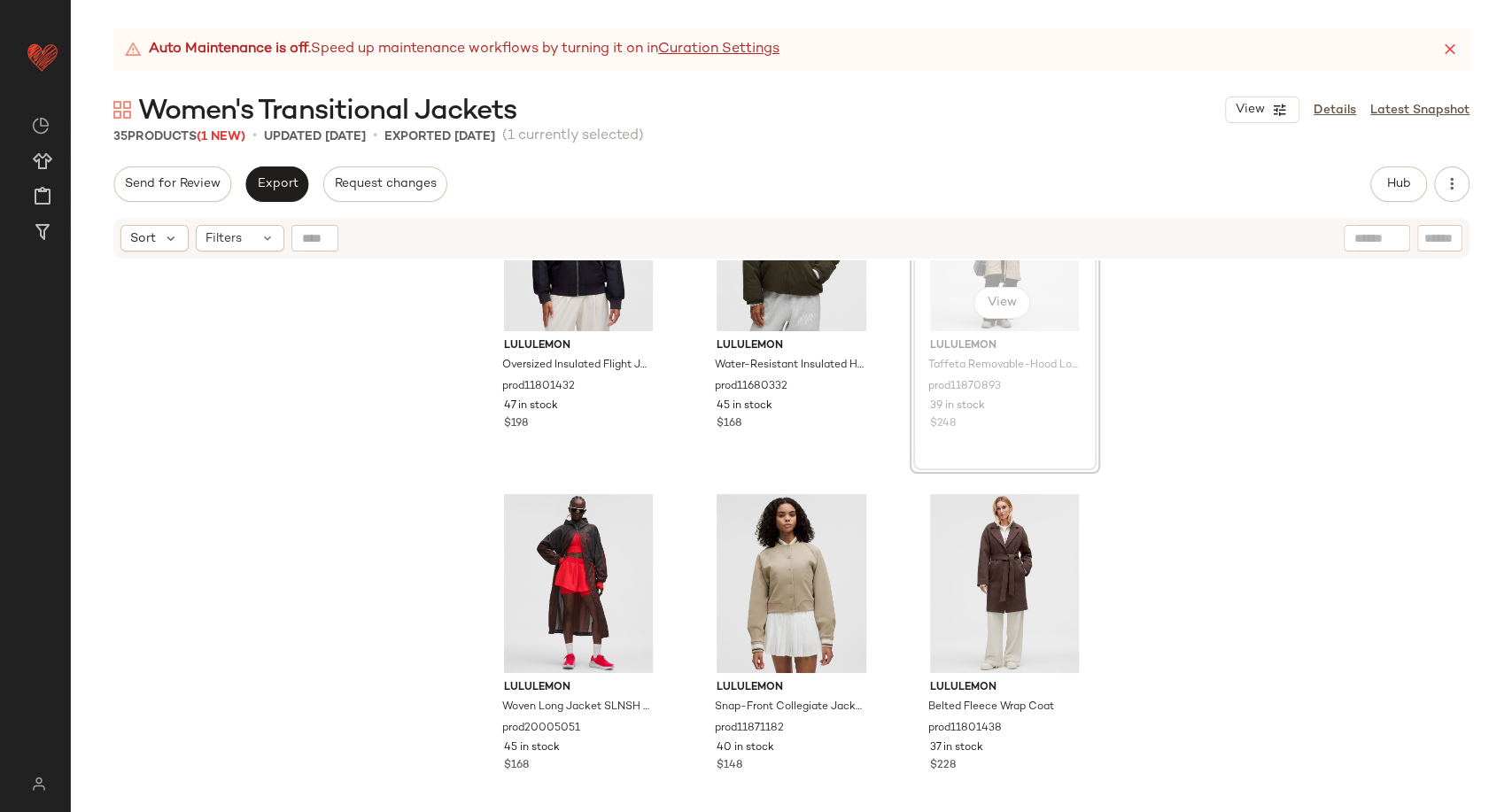
scroll to position [3209, 0]
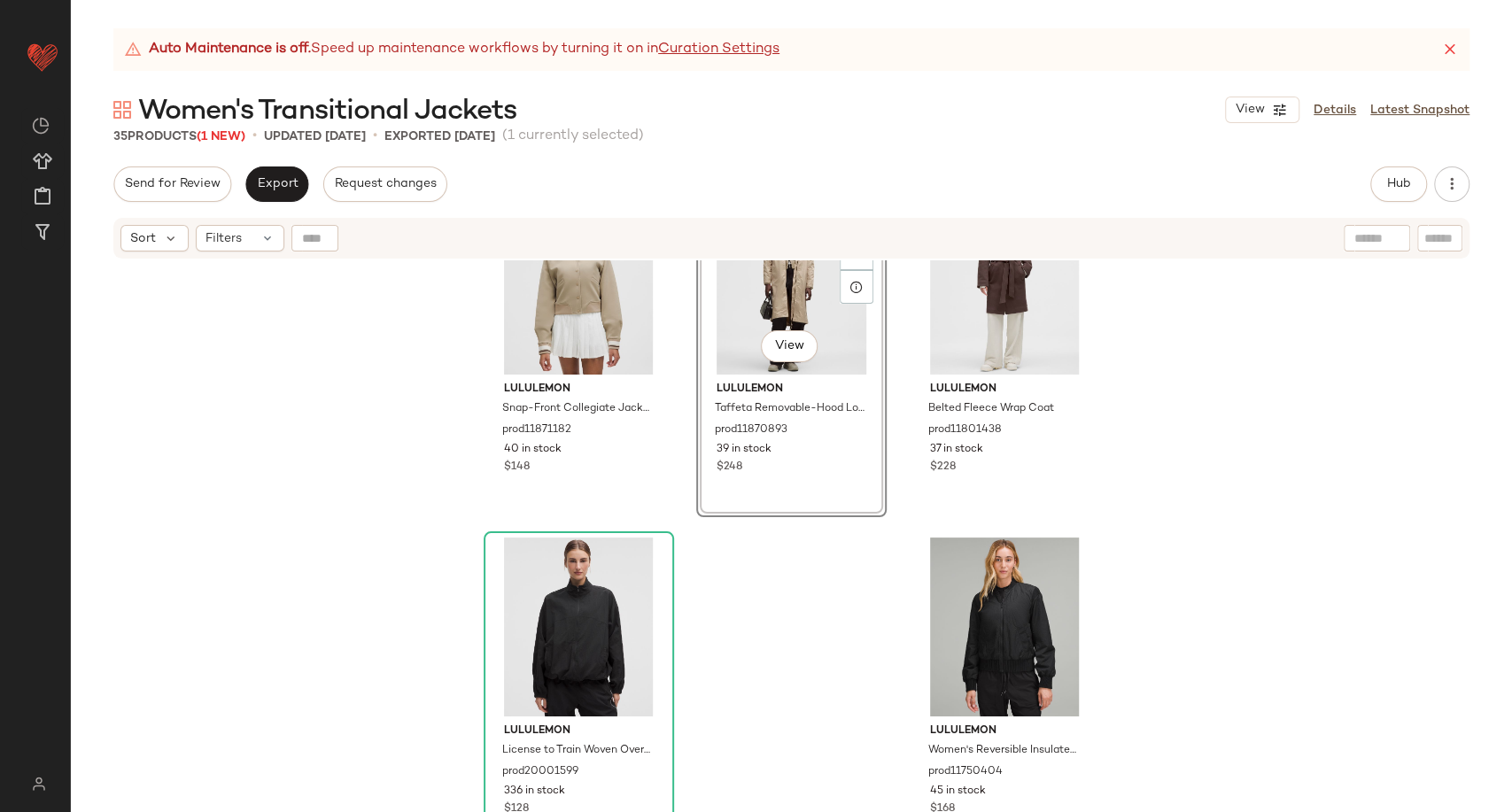
scroll to position [3509, 0]
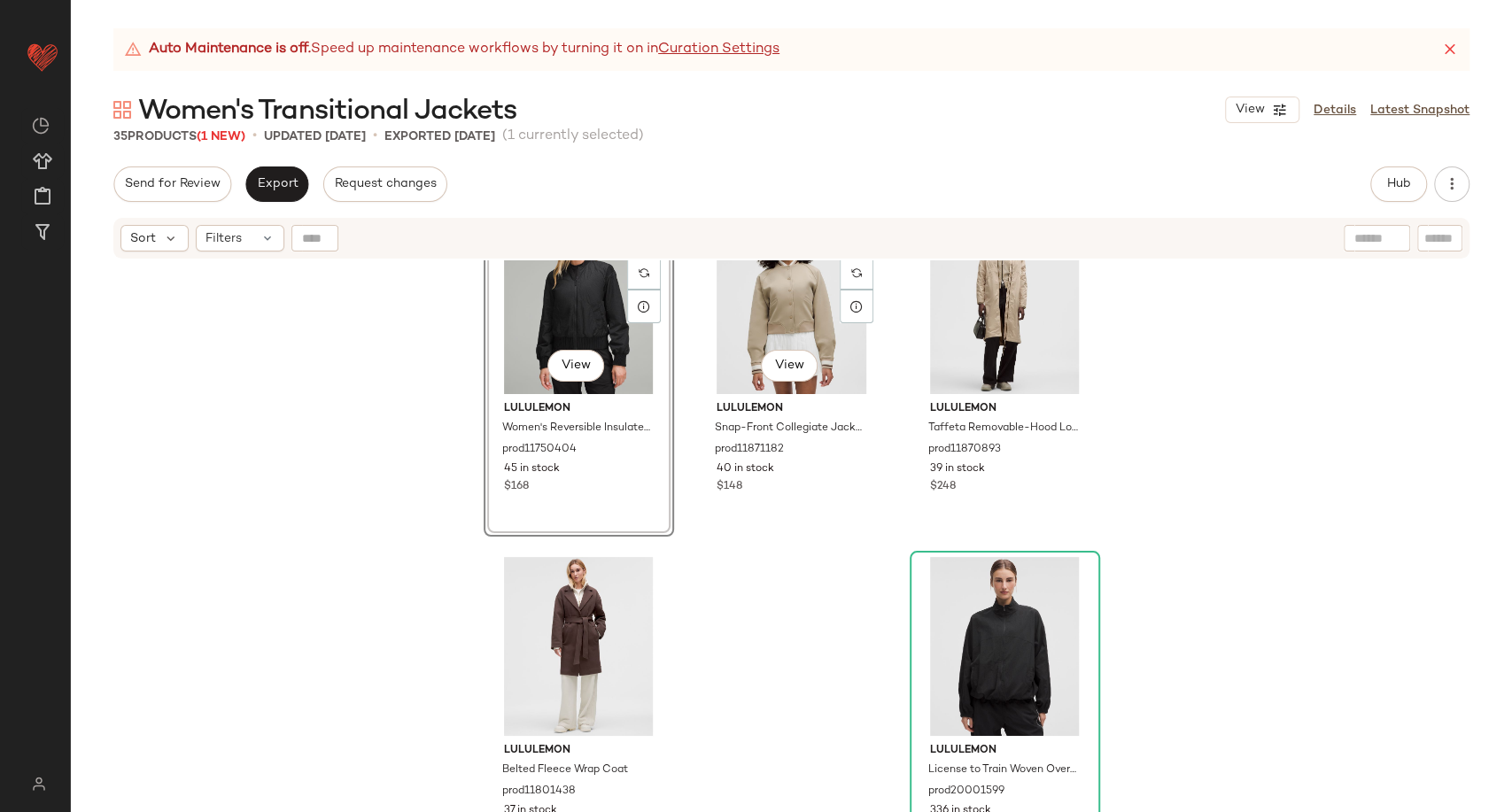
scroll to position [3509, 0]
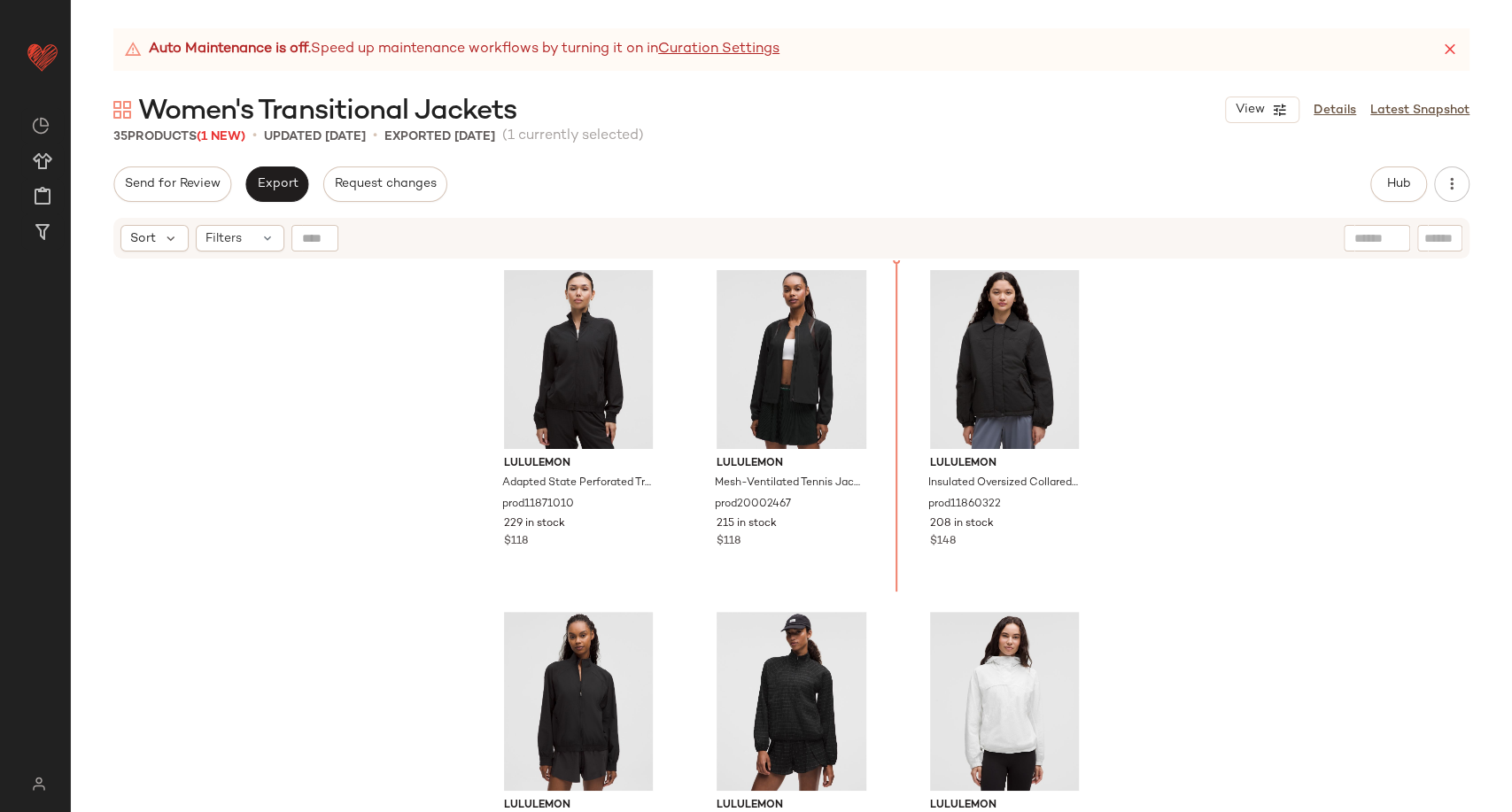
scroll to position [1380, 0]
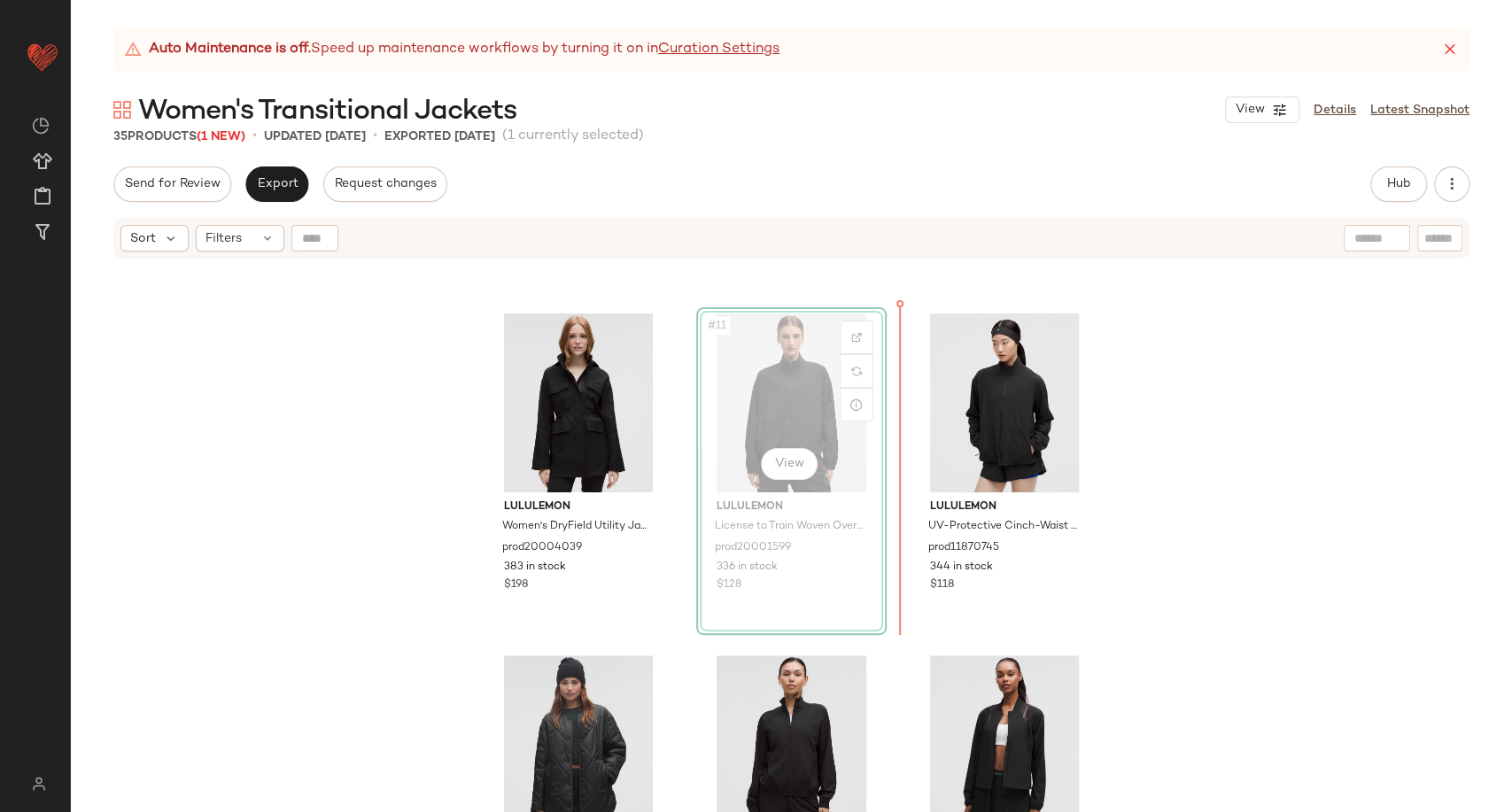
scroll to position [997, 0]
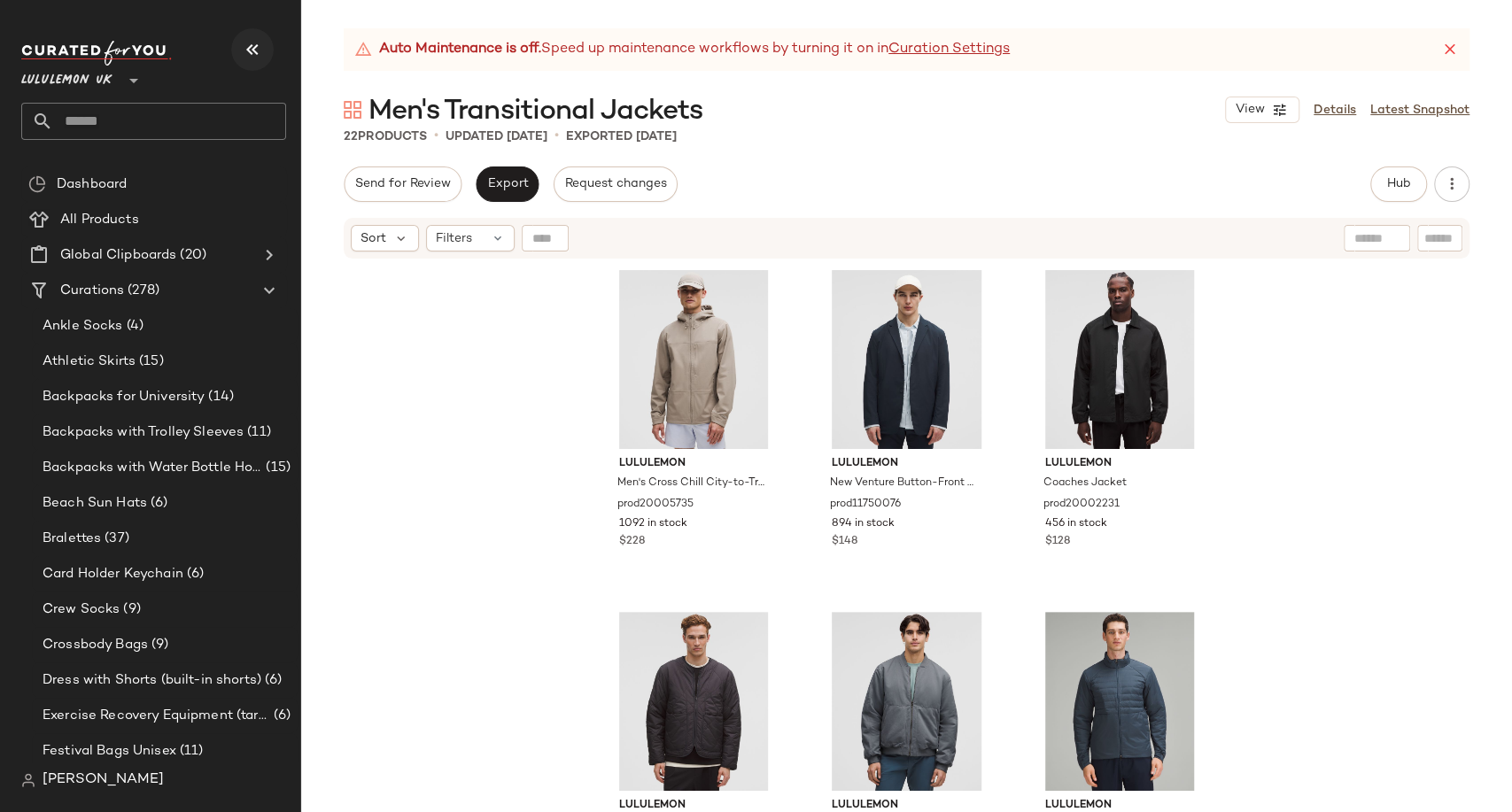
click at [255, 53] on icon "button" at bounding box center [252, 49] width 21 height 21
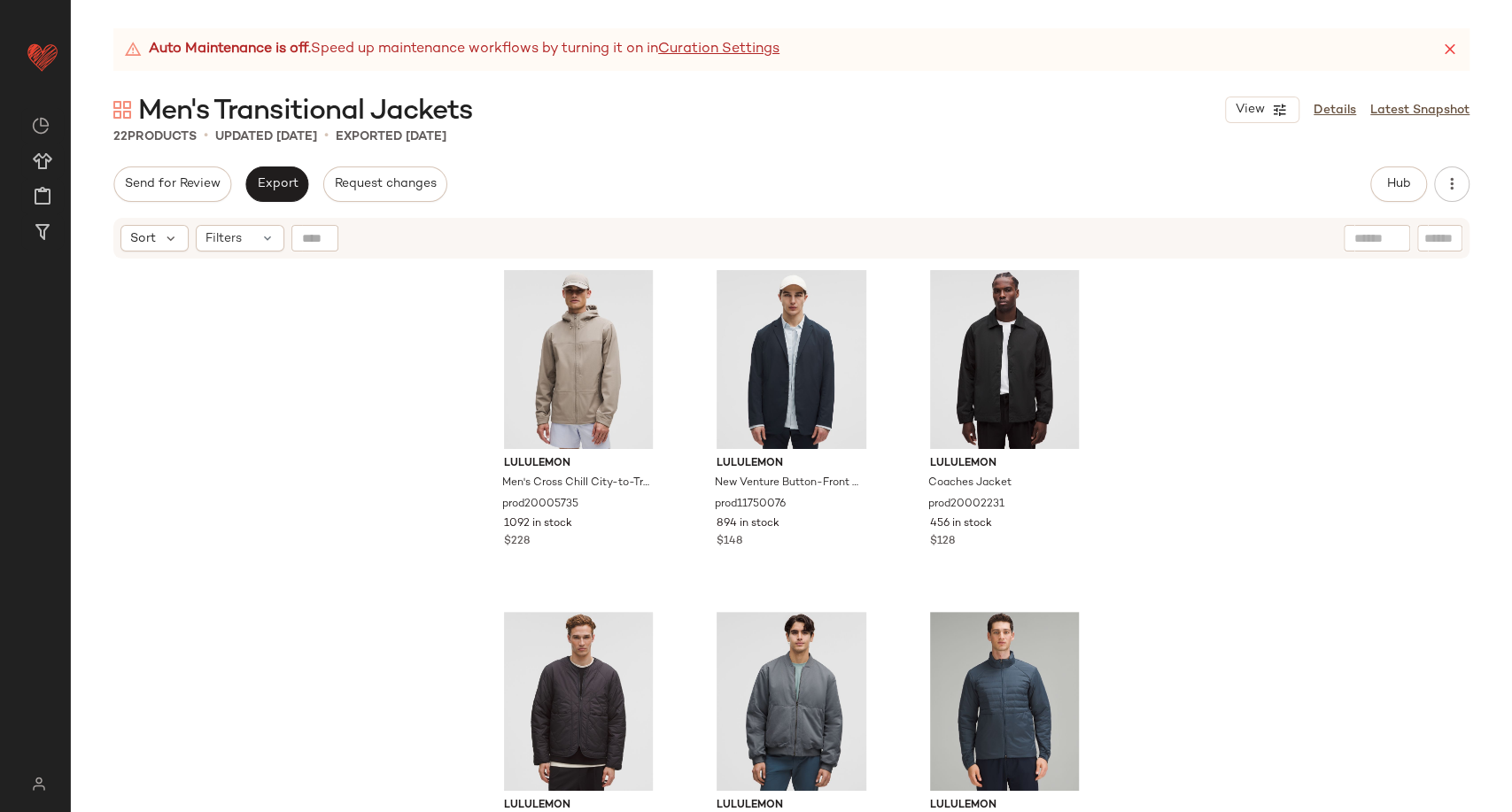
click at [317, 415] on div "lululemon Men's Cross Chill City-to-Trail Jacket prod20005735 1092 in stock $22…" at bounding box center [791, 559] width 1441 height 596
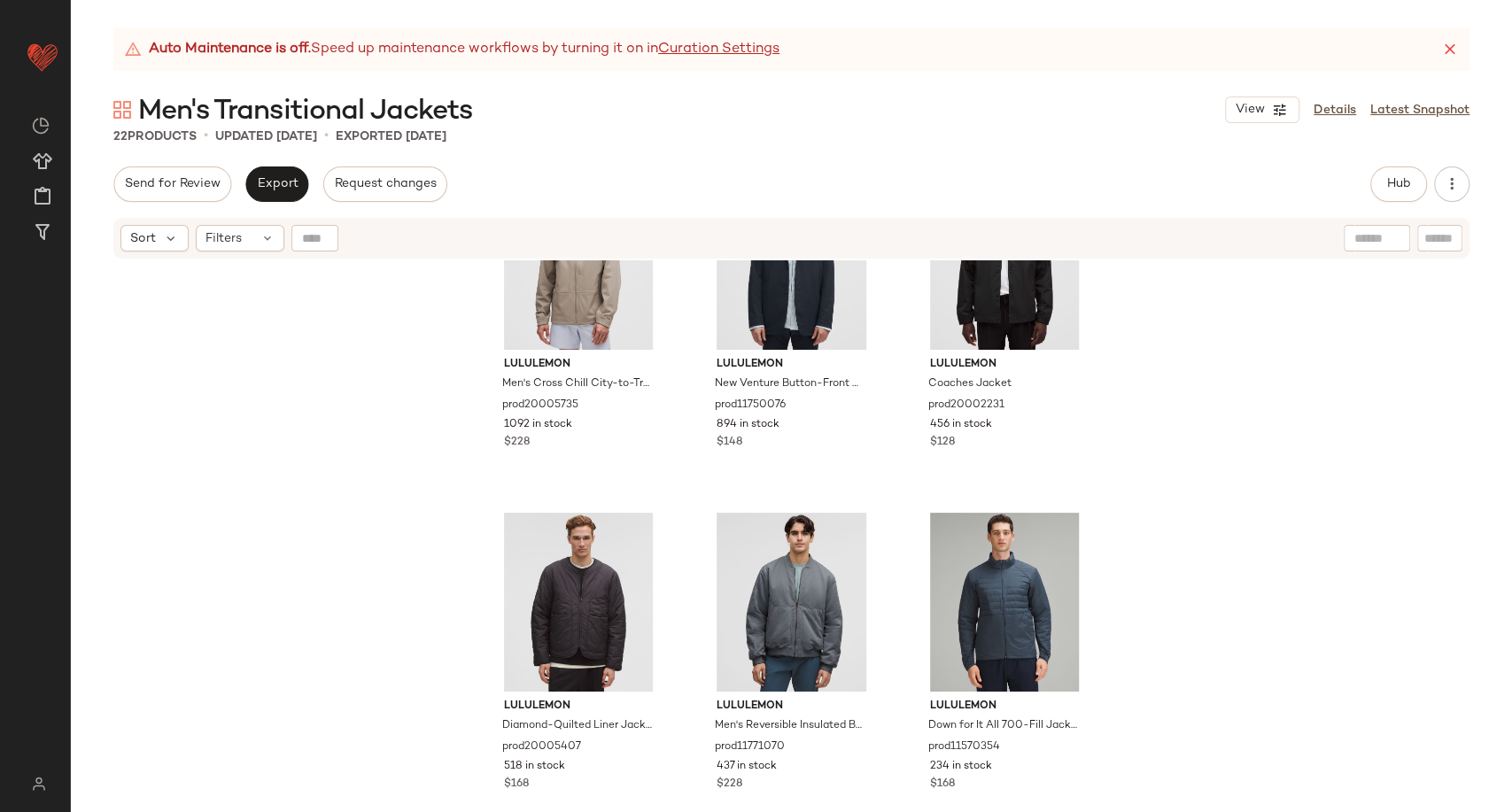
scroll to position [98, 0]
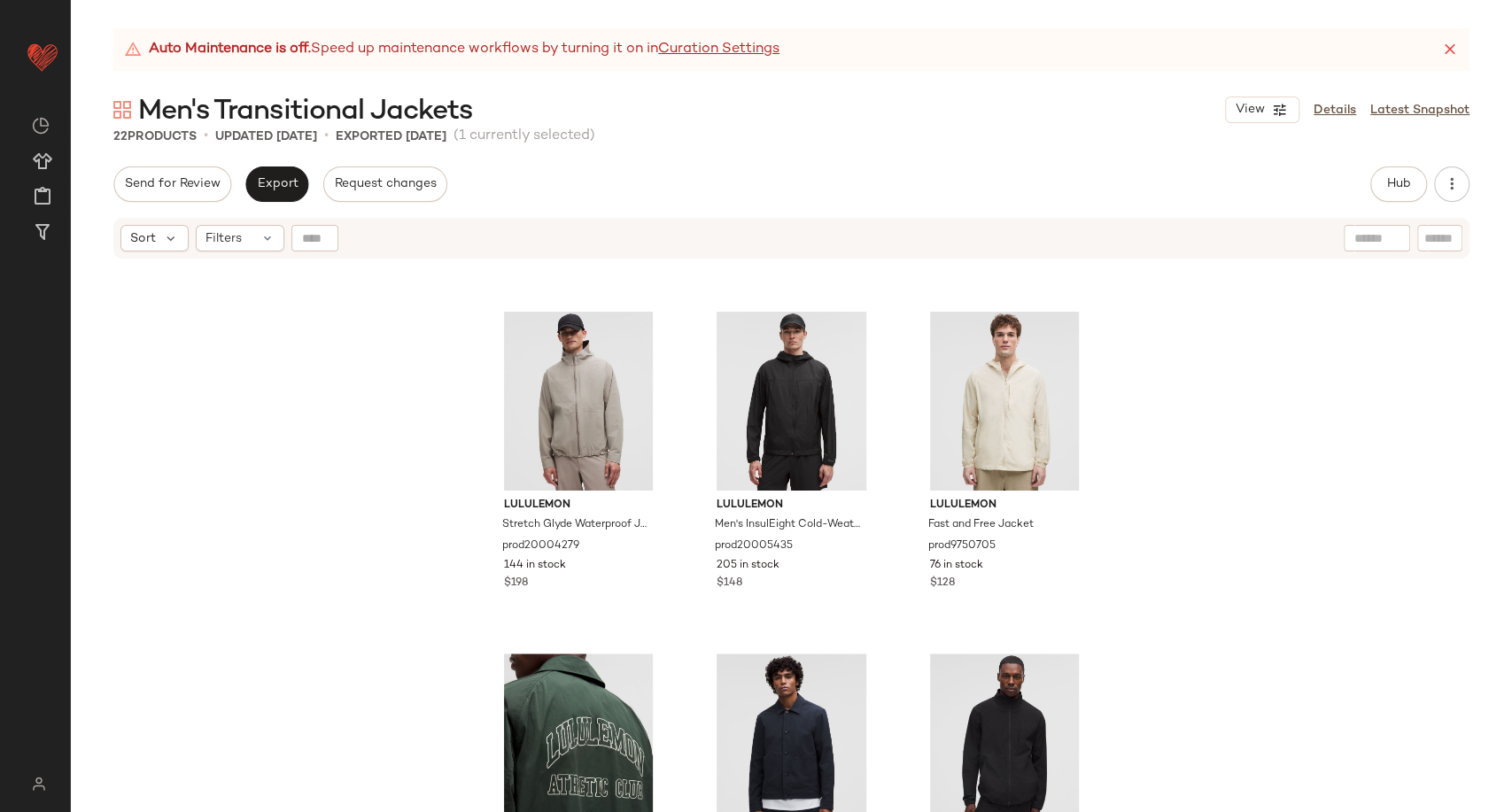
scroll to position [899, 0]
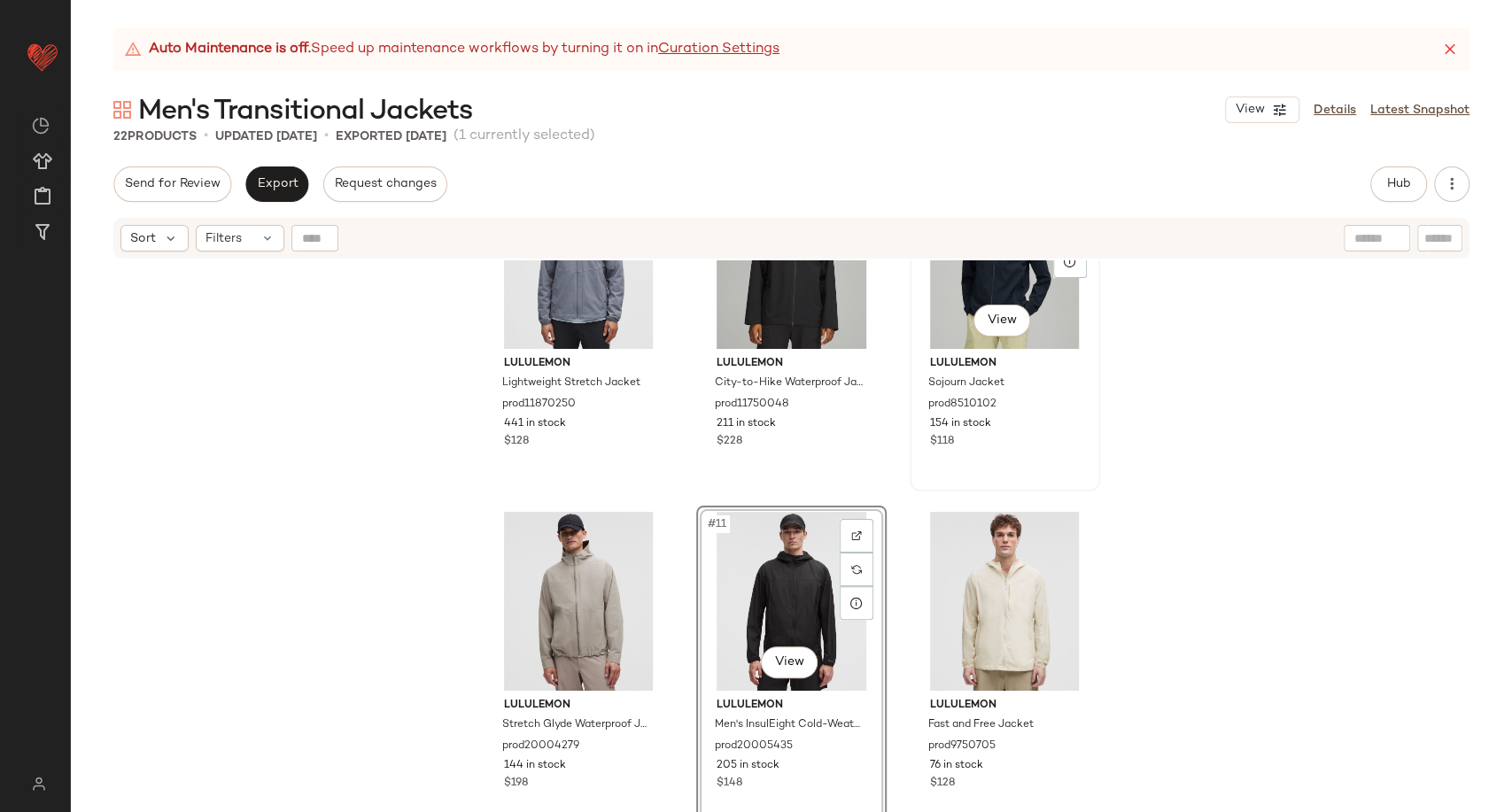
scroll to position [766, 0]
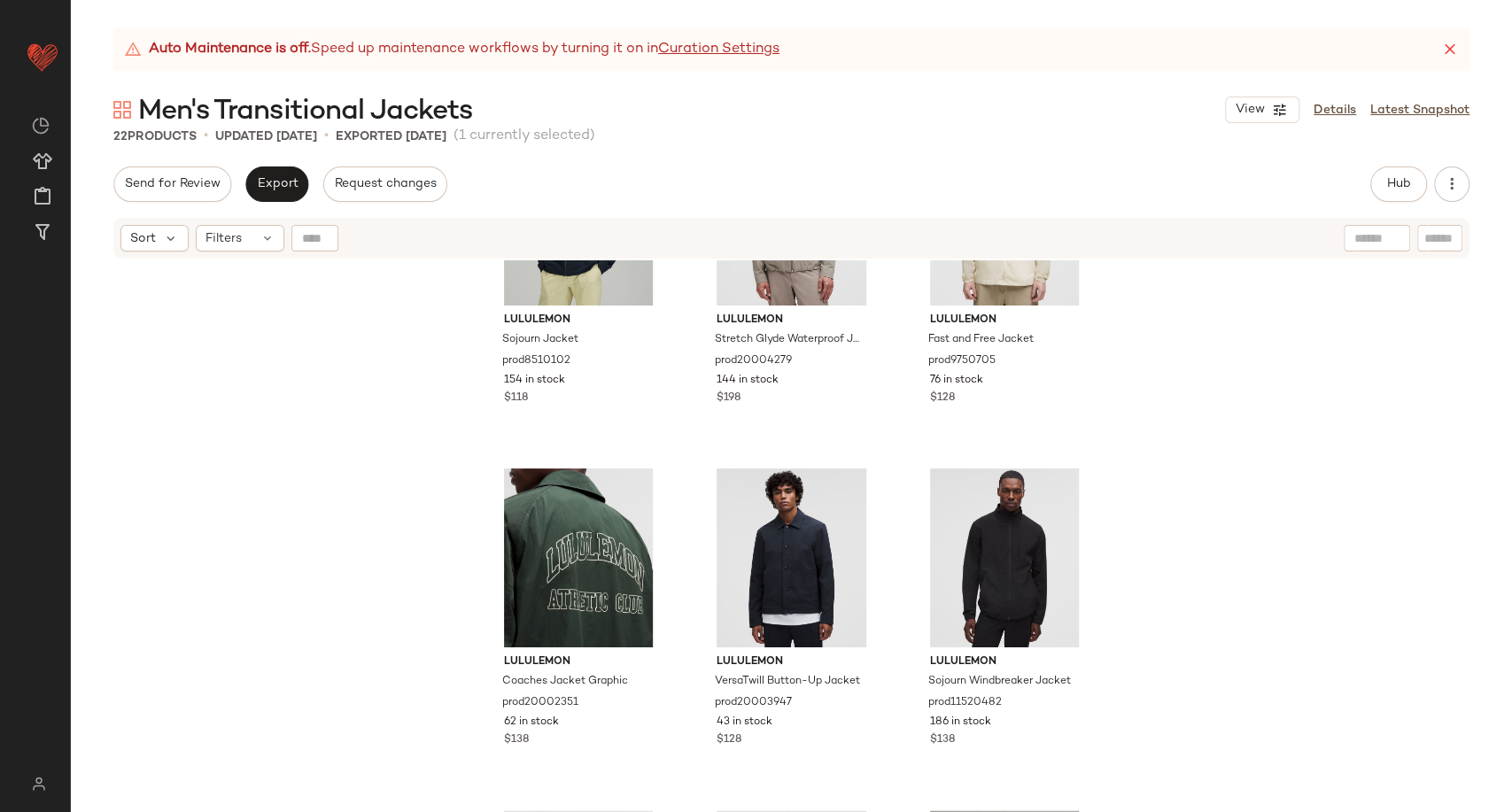
scroll to position [1258, 0]
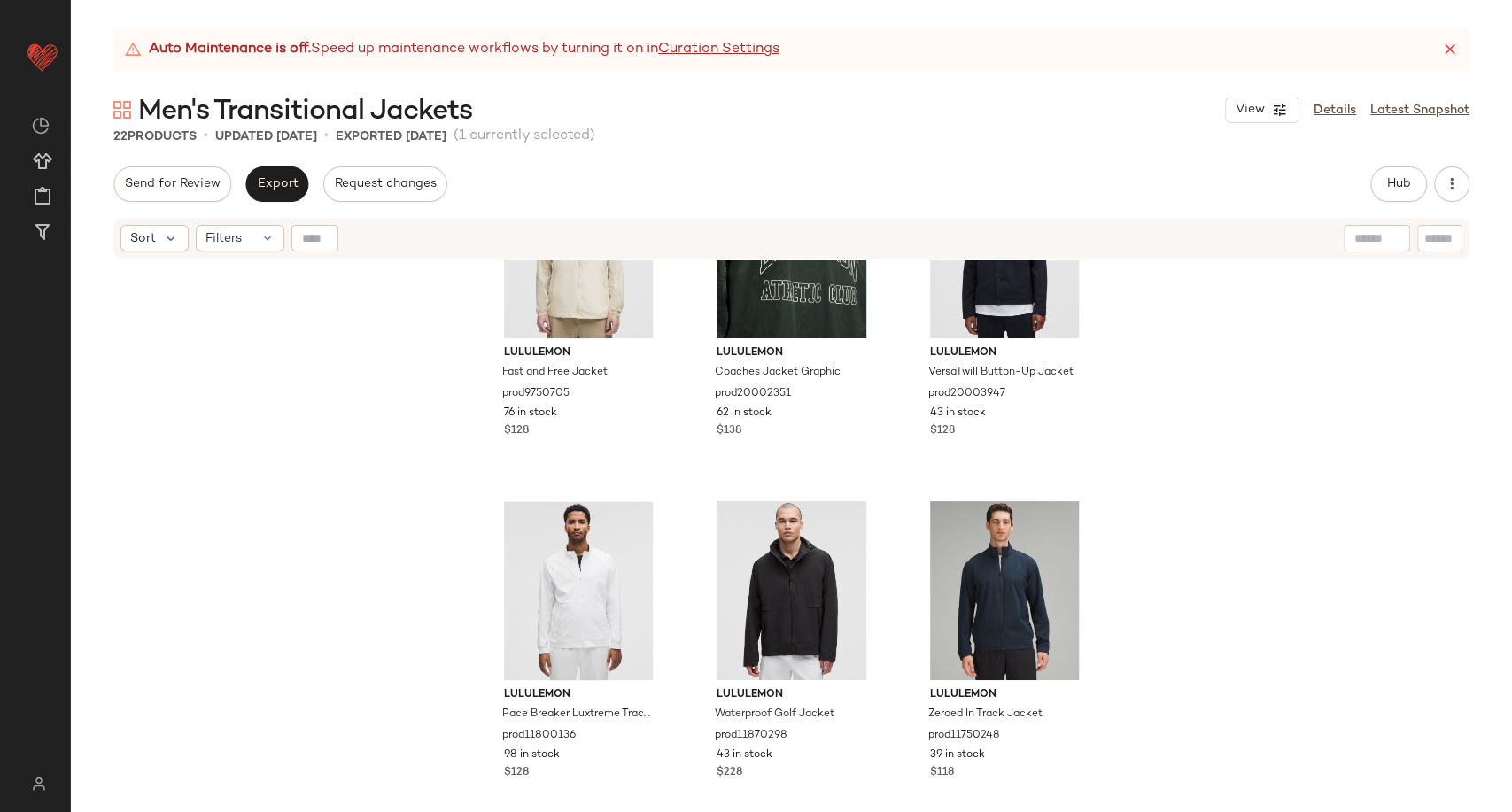
scroll to position [1513, 0]
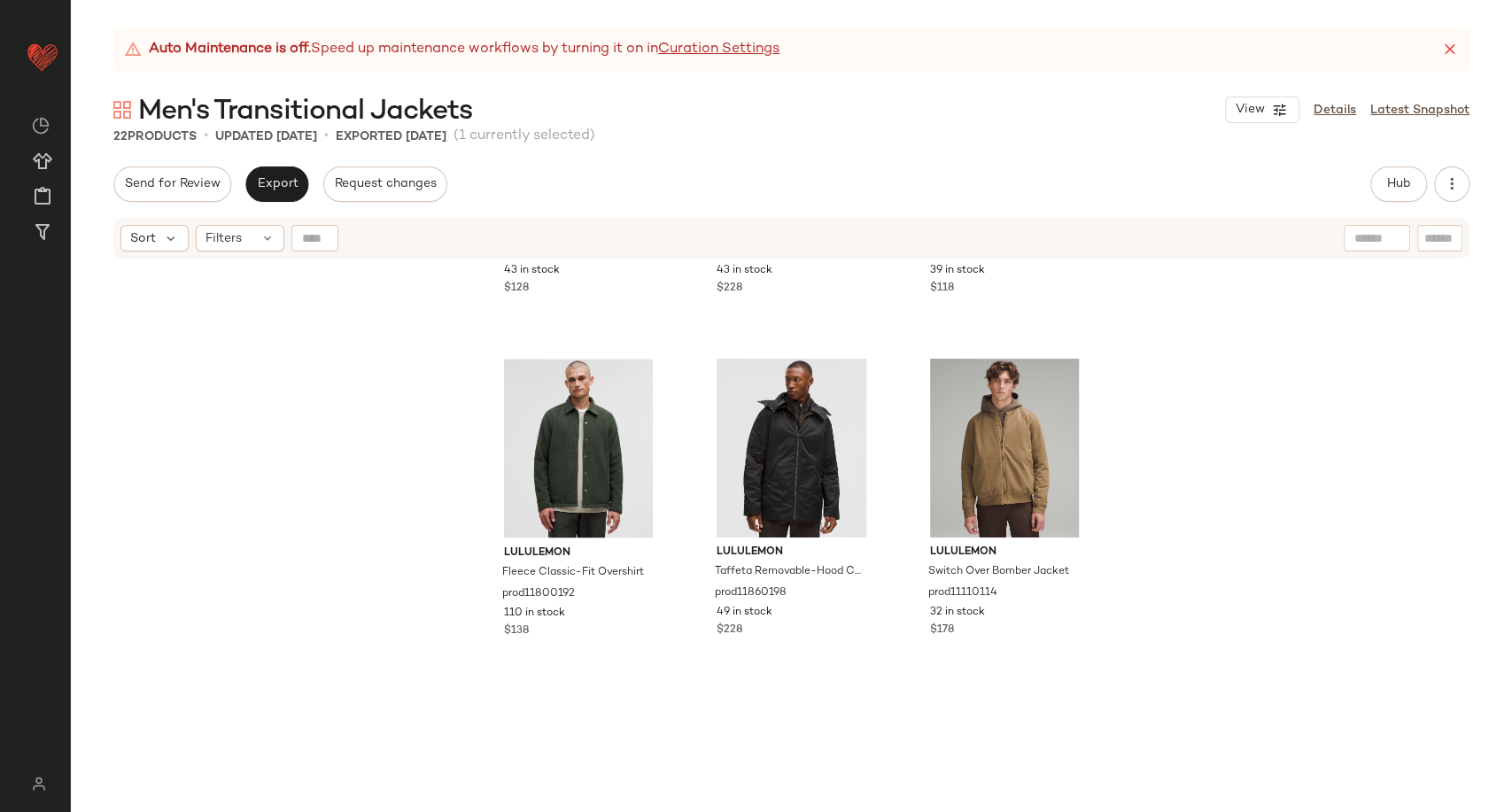
scroll to position [1981, 0]
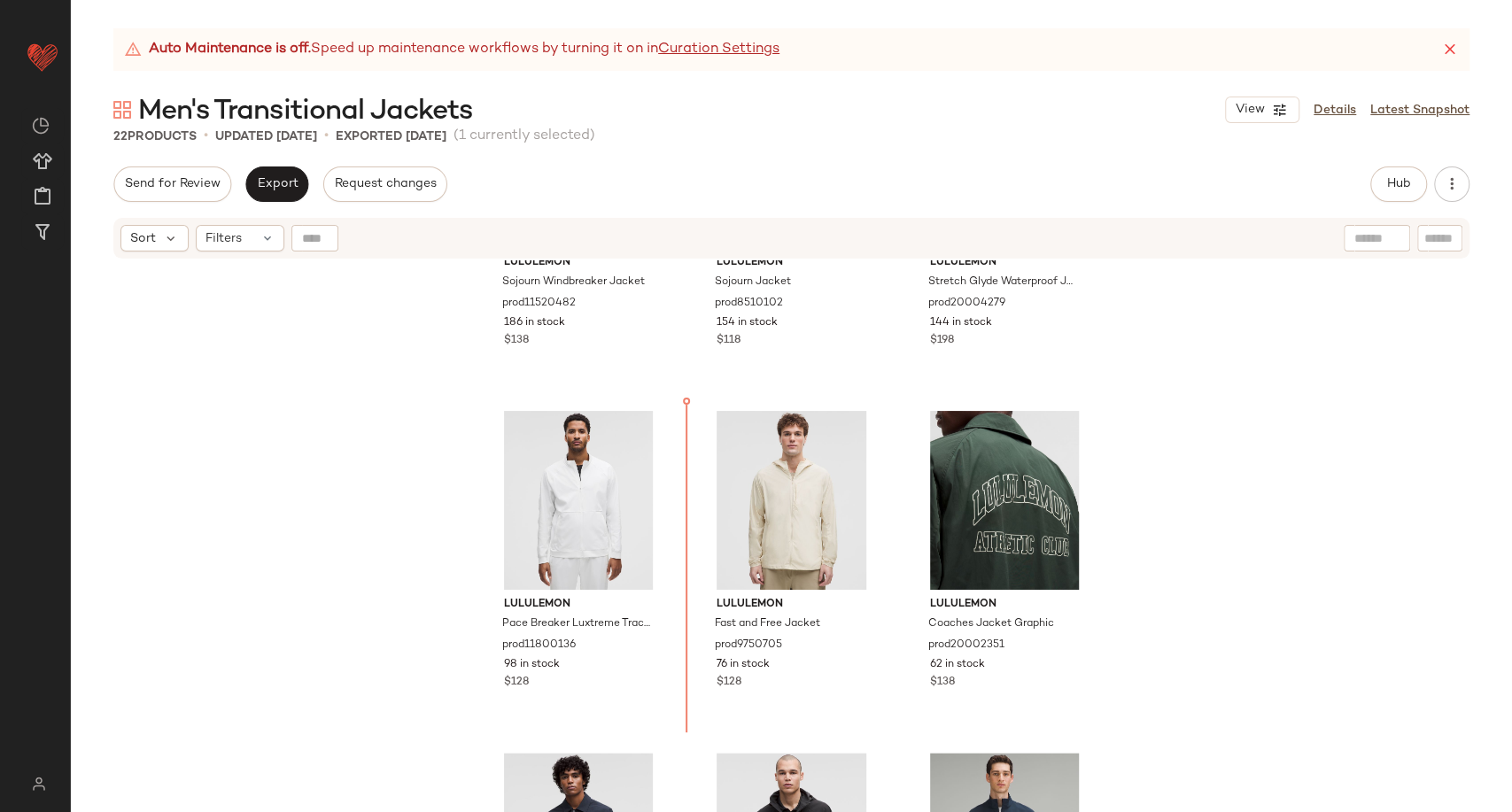
scroll to position [1233, 0]
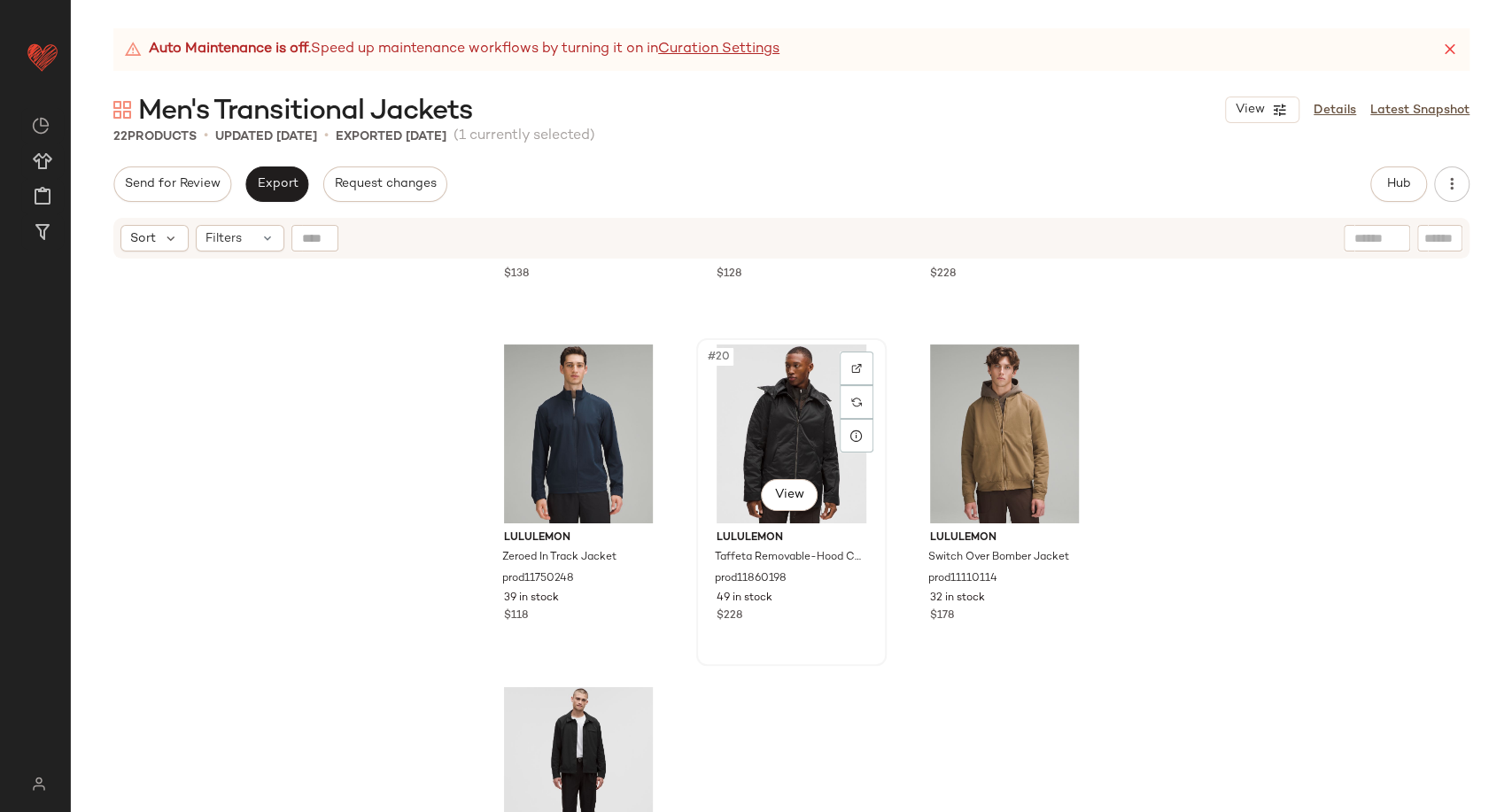
scroll to position [1945, 0]
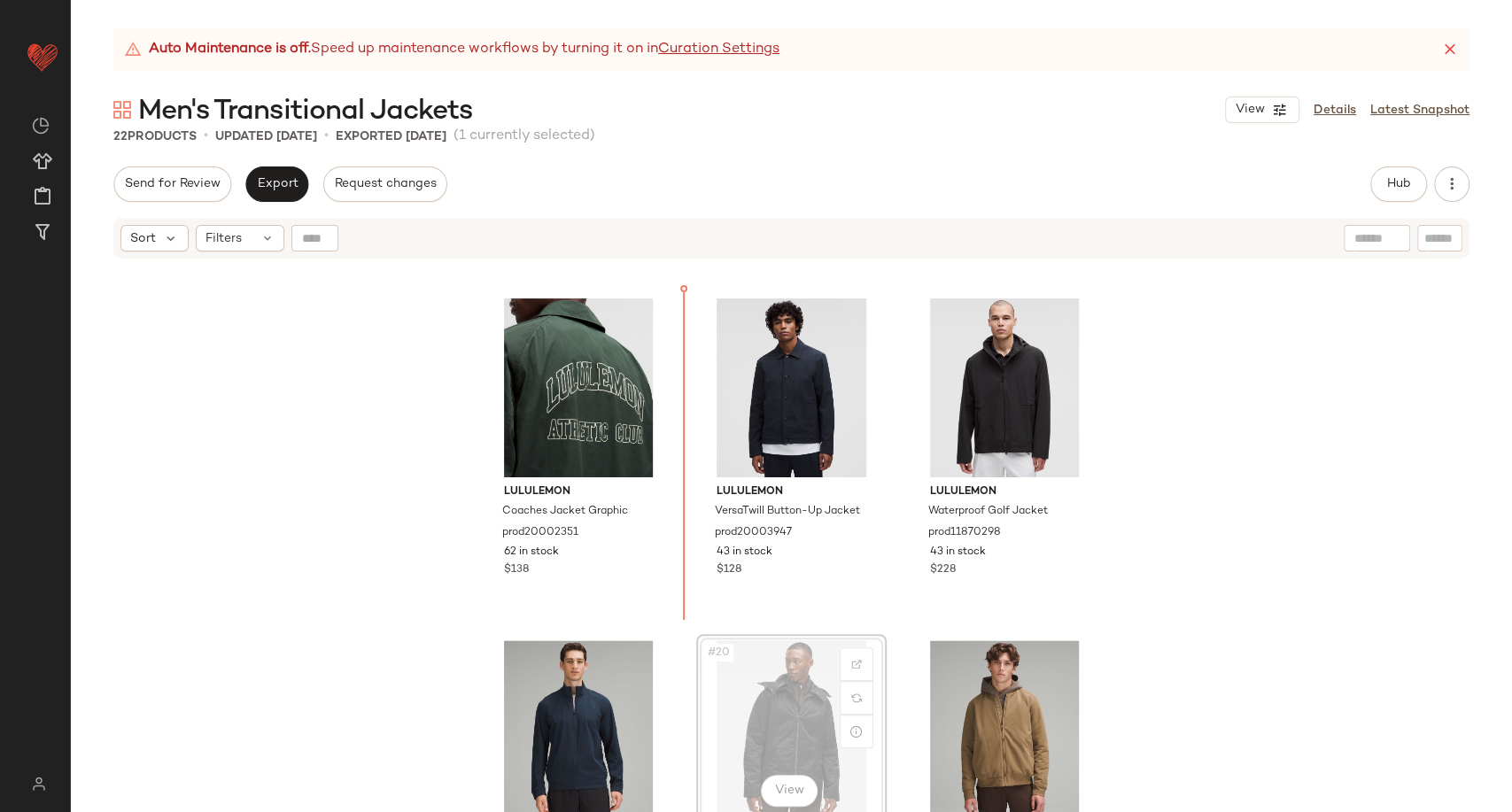
scroll to position [1675, 0]
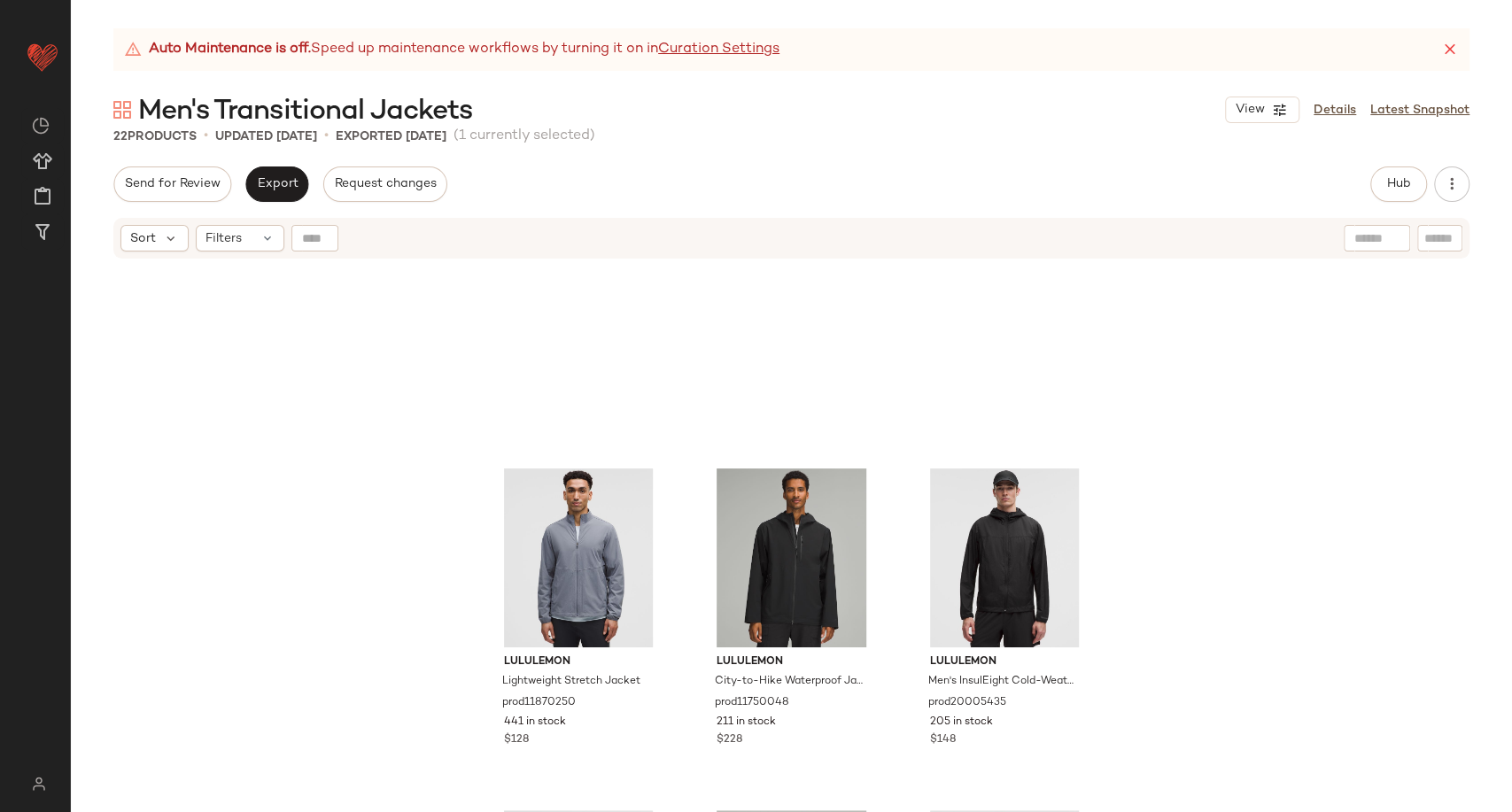
scroll to position [494, 0]
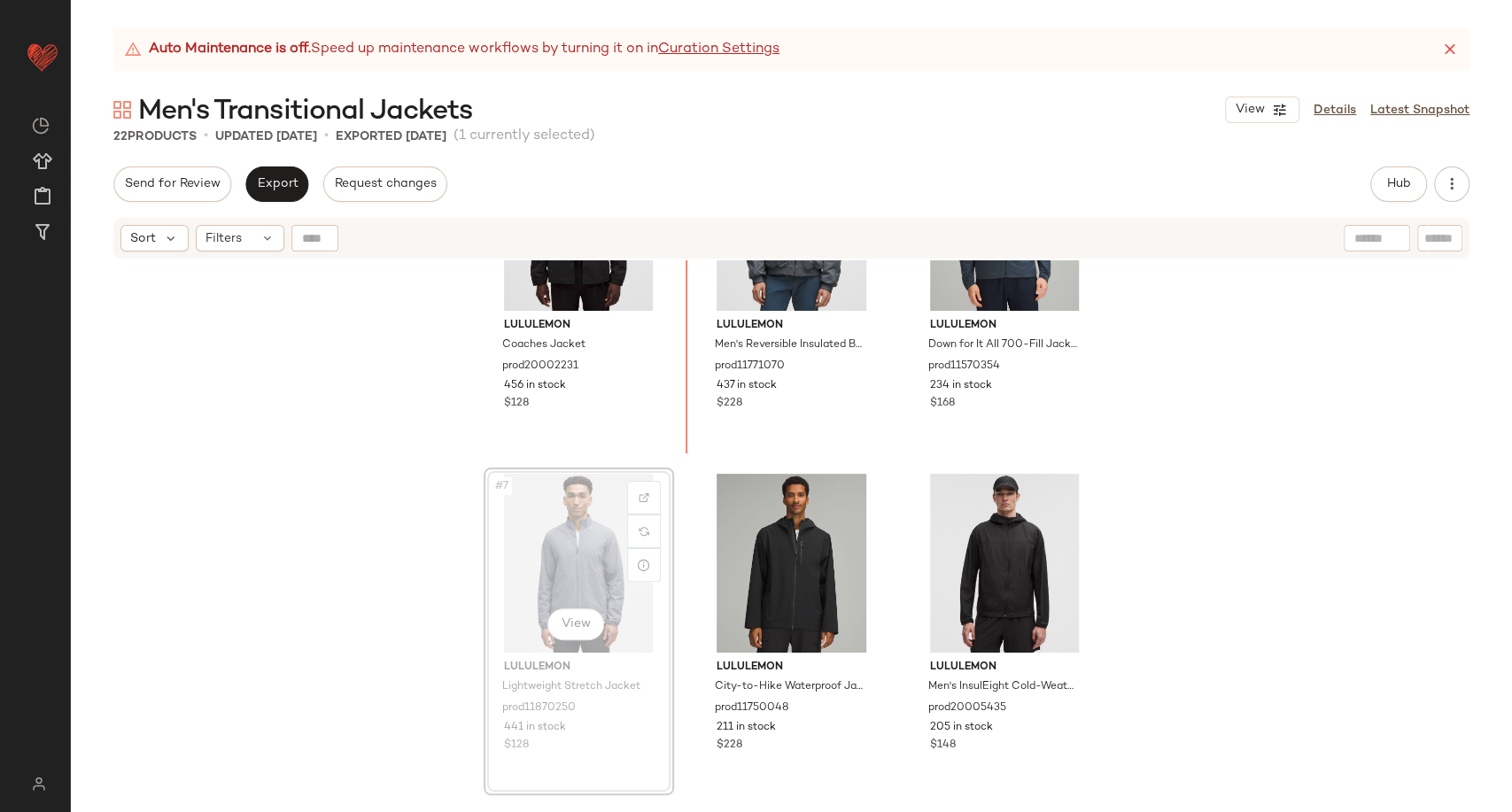
scroll to position [467, 0]
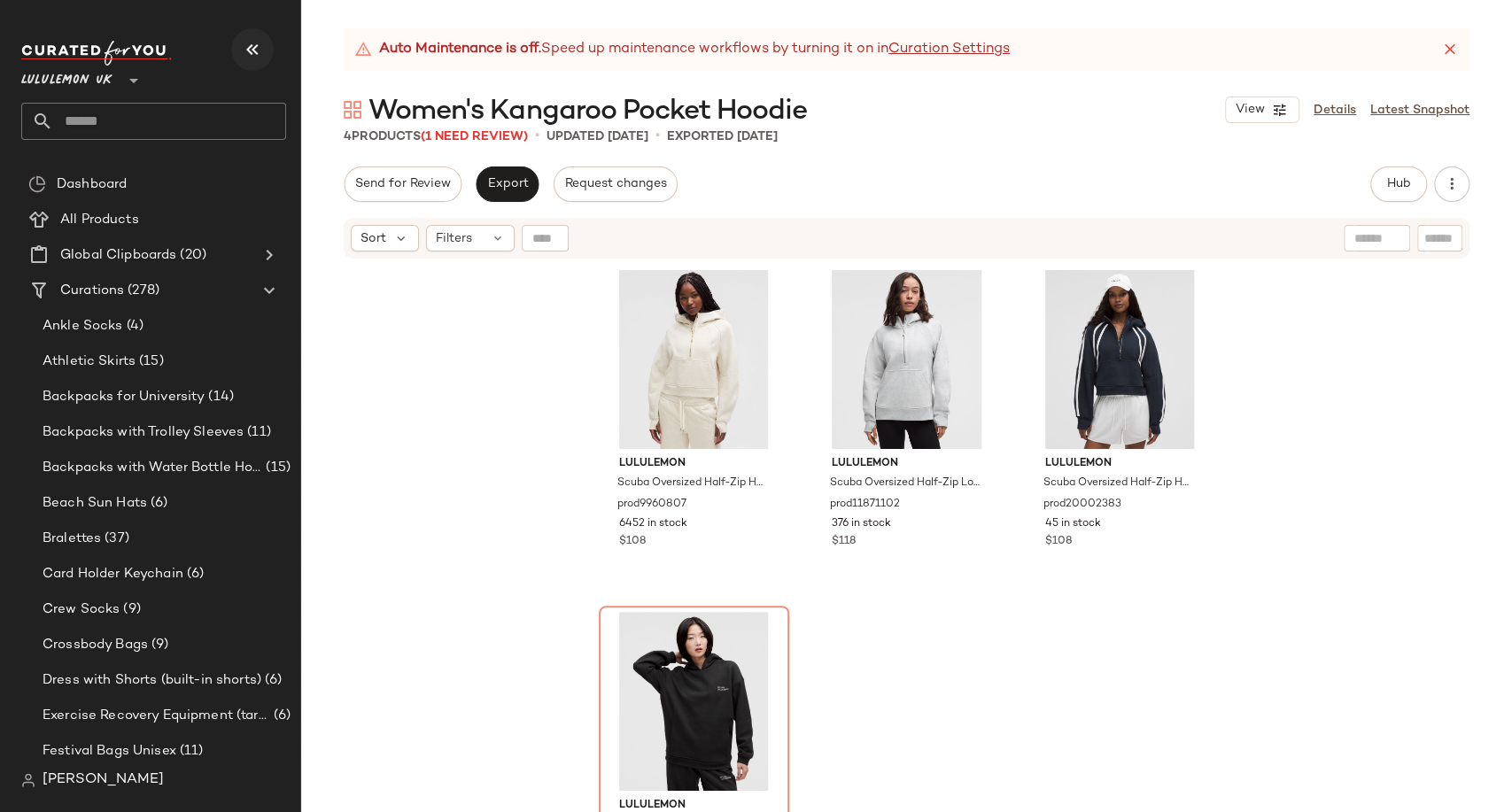
click at [253, 50] on icon "button" at bounding box center [252, 49] width 21 height 21
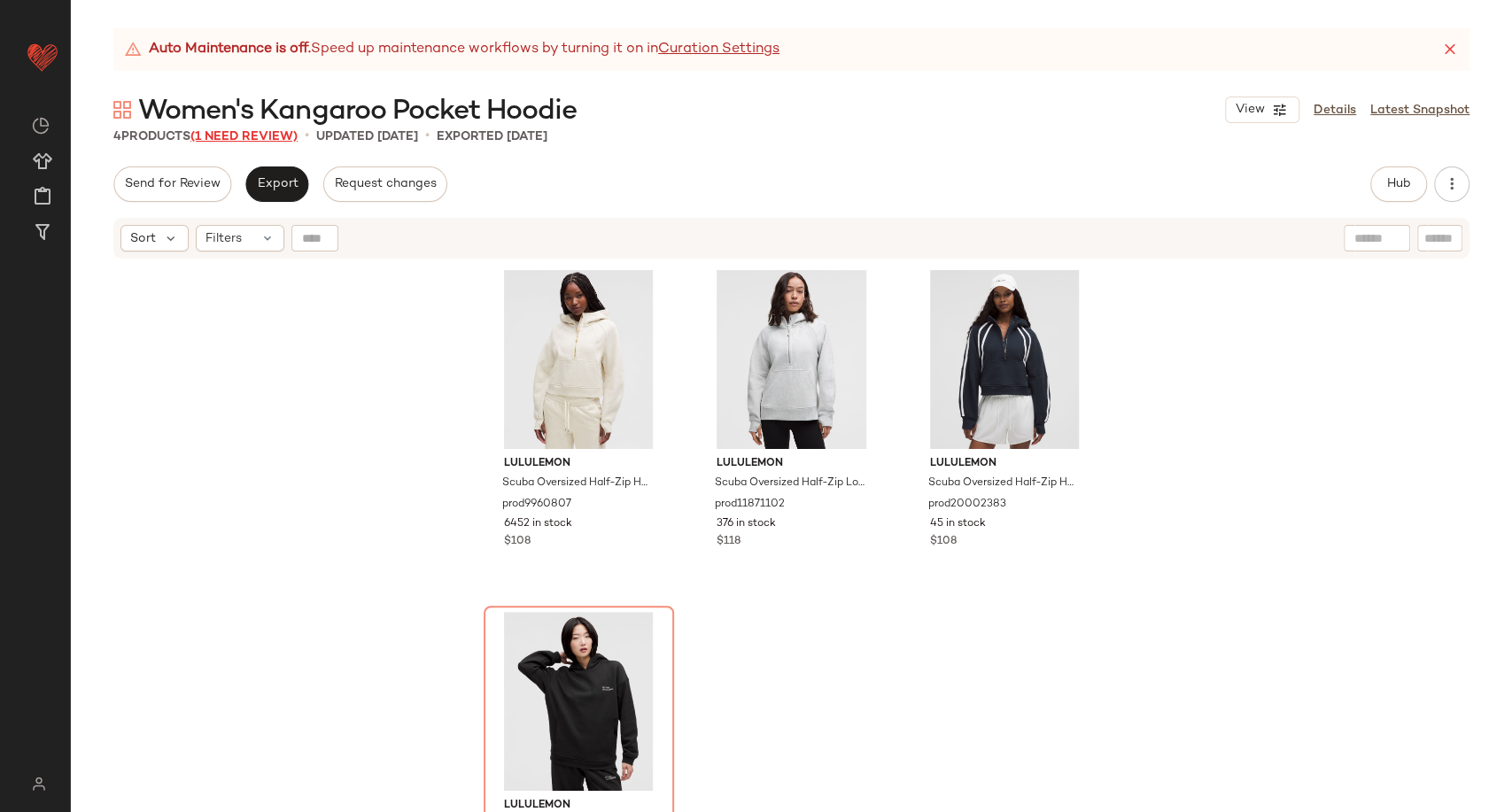
click at [272, 137] on span "(1 Need Review)" at bounding box center [245, 136] width 107 height 13
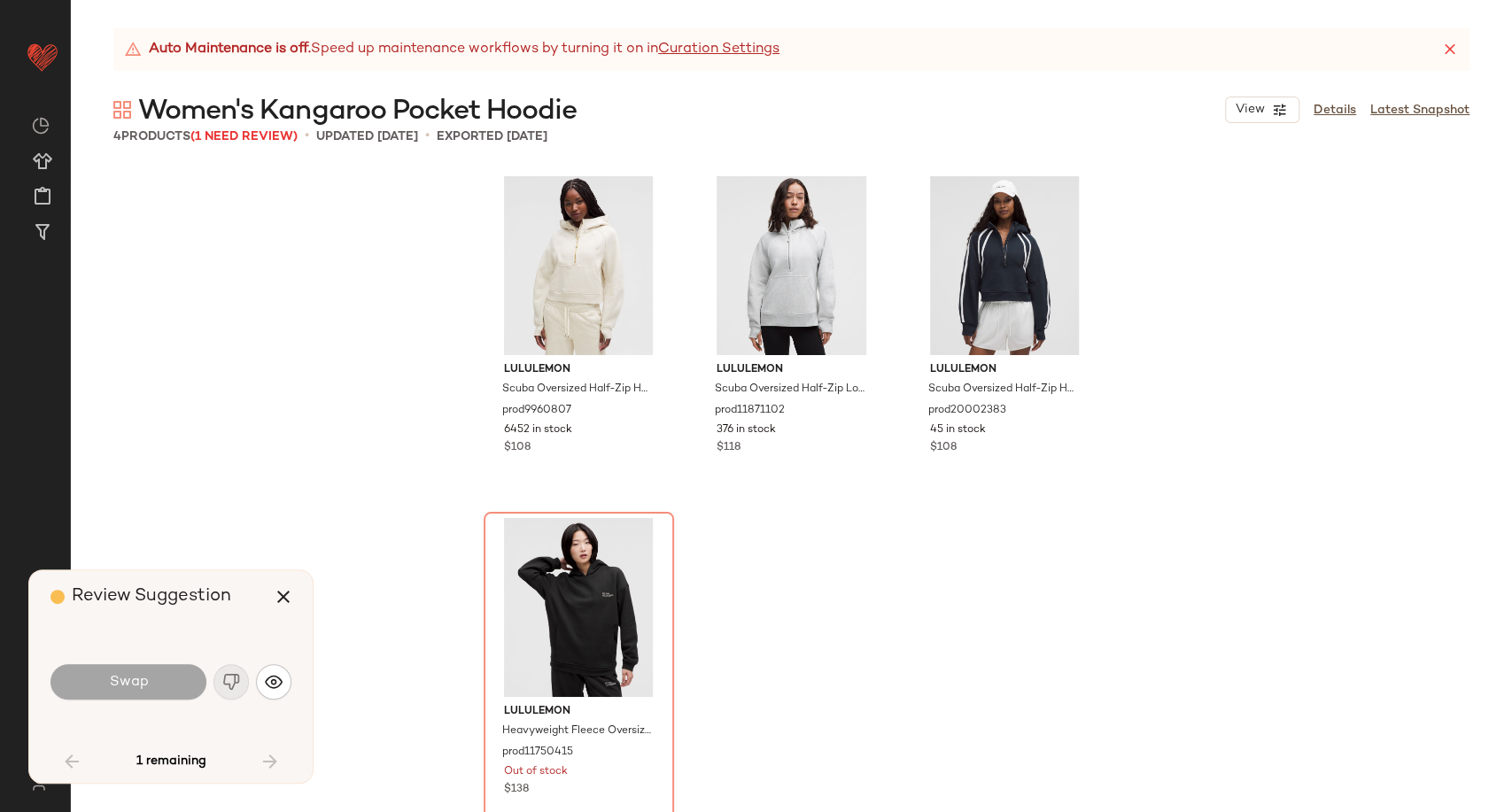
scroll to position [27, 0]
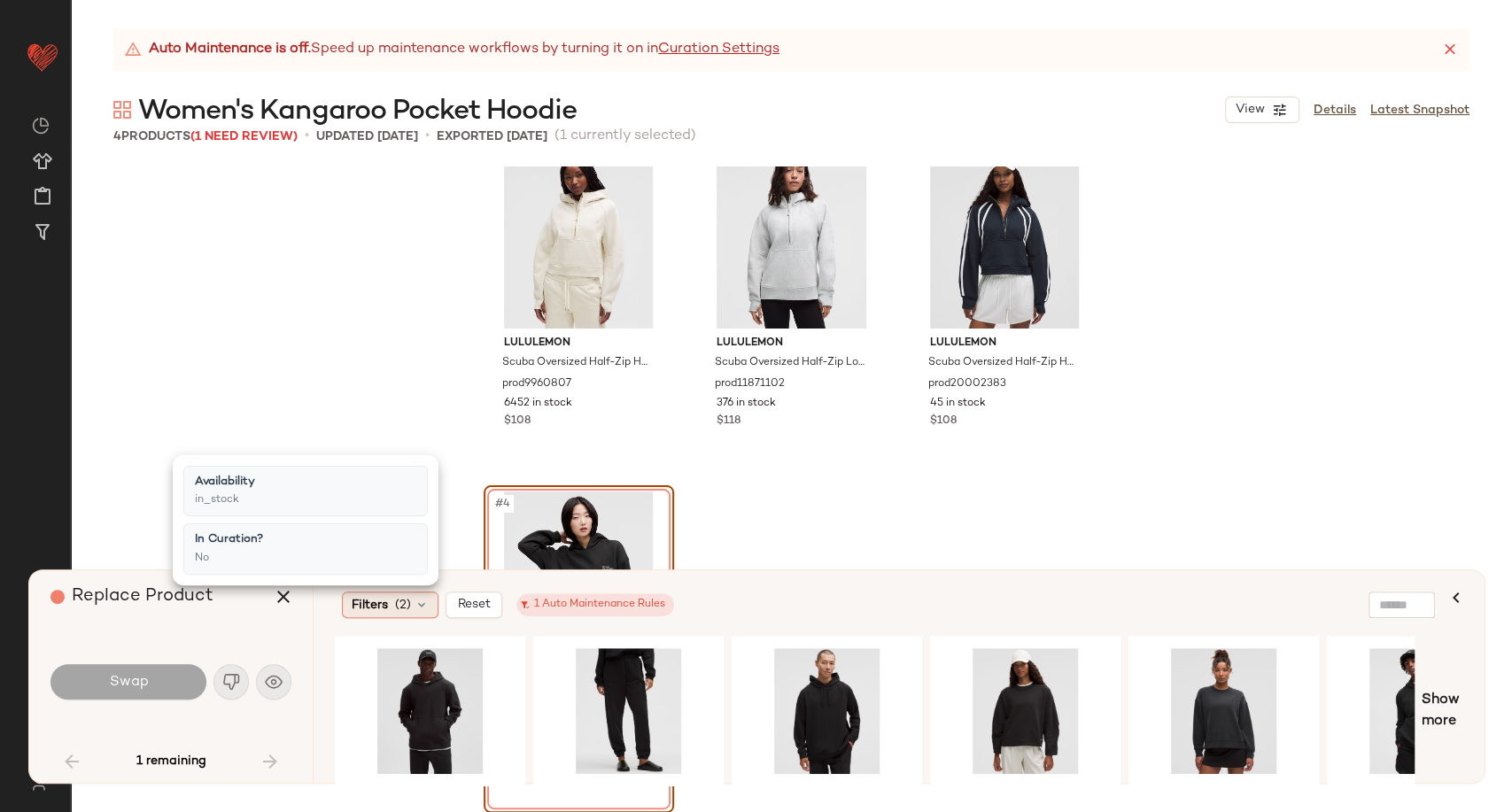
click at [425, 607] on icon at bounding box center [421, 605] width 14 height 14
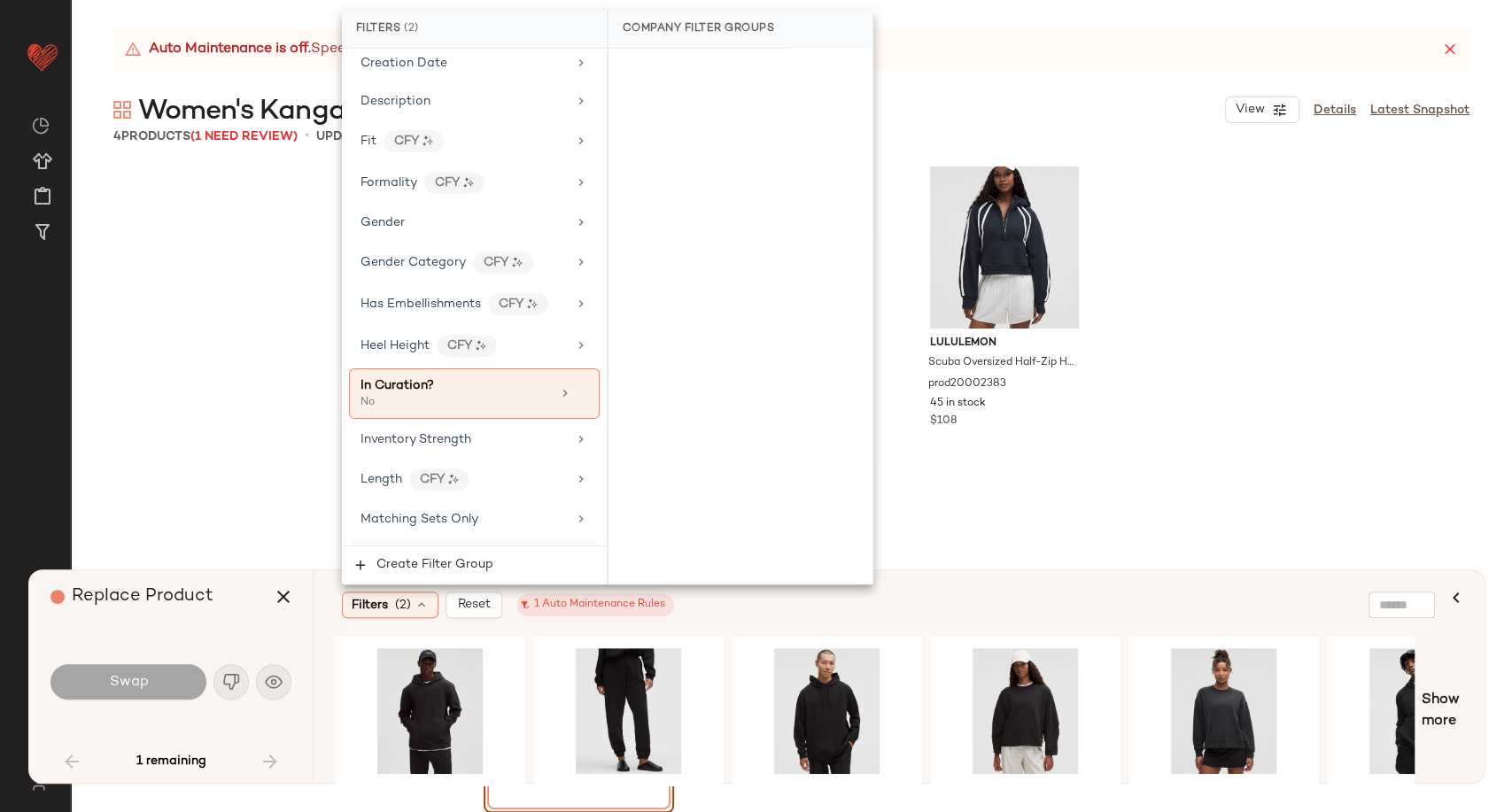
scroll to position [394, 0]
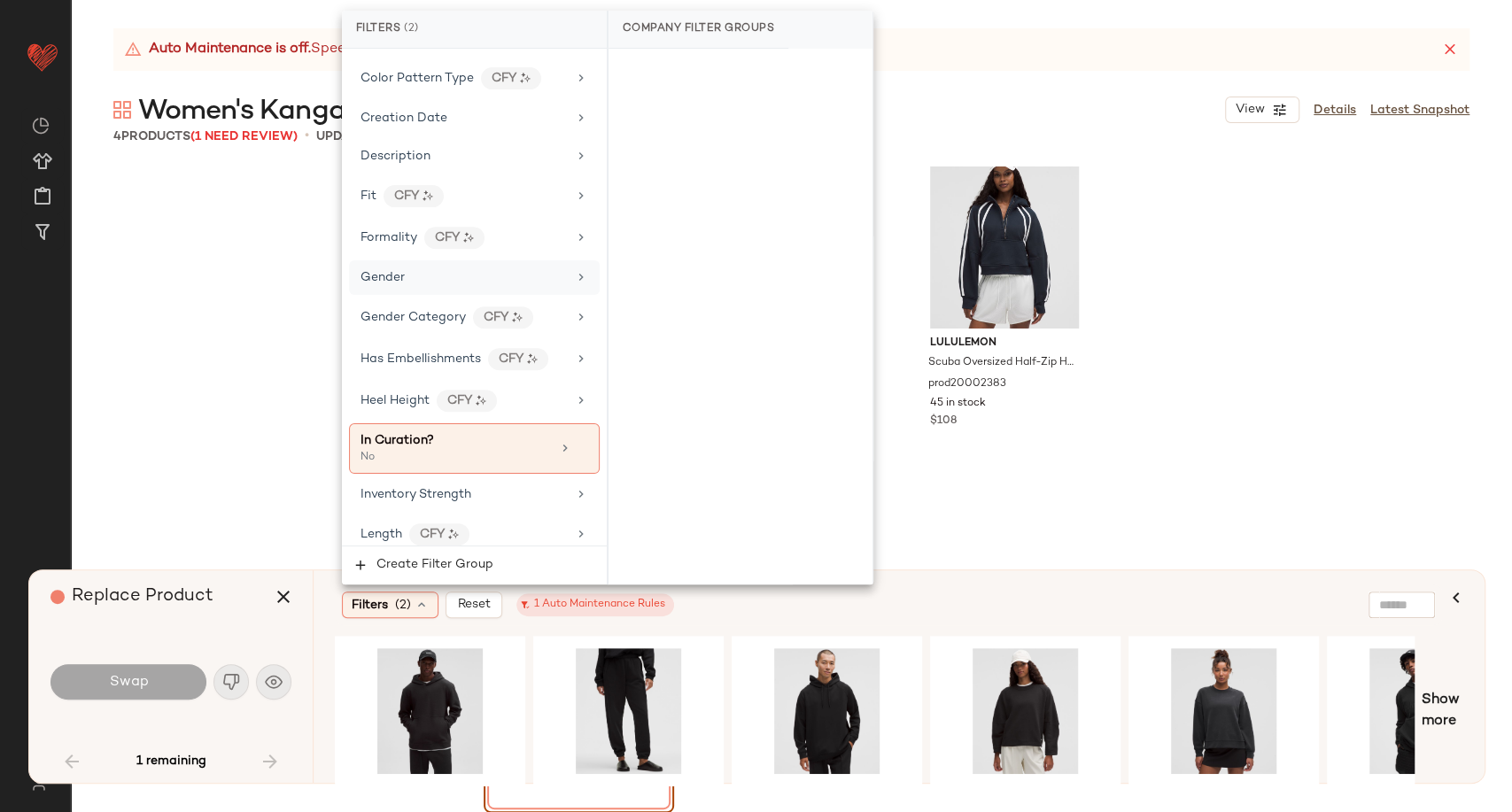
click at [425, 274] on div "Gender" at bounding box center [464, 277] width 207 height 19
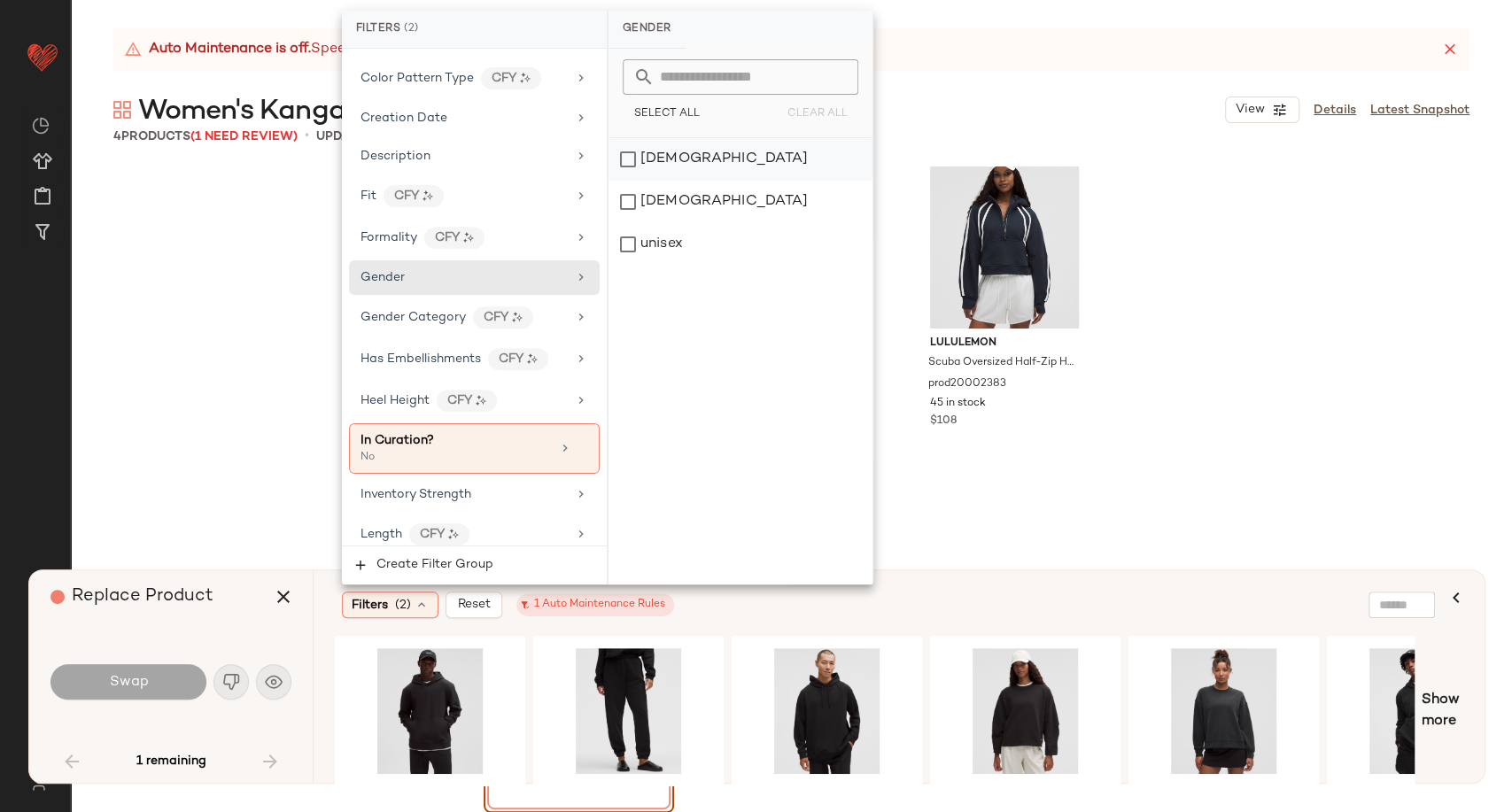
click at [644, 164] on div "[DEMOGRAPHIC_DATA]" at bounding box center [741, 159] width 264 height 43
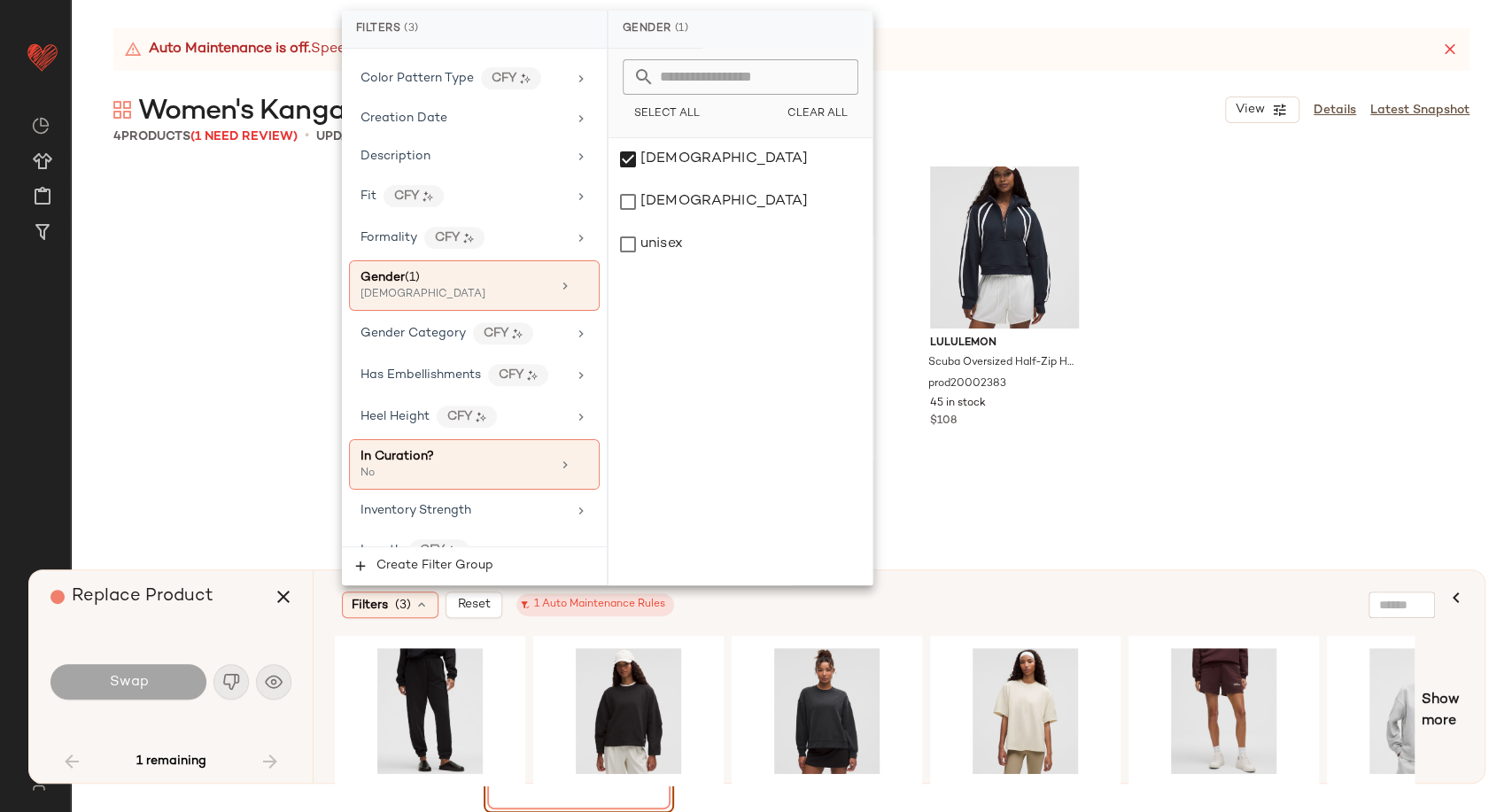
click at [900, 589] on div "Filters (3) Reset 1 Auto Maintenance Rules" at bounding box center [889, 604] width 1107 height 41
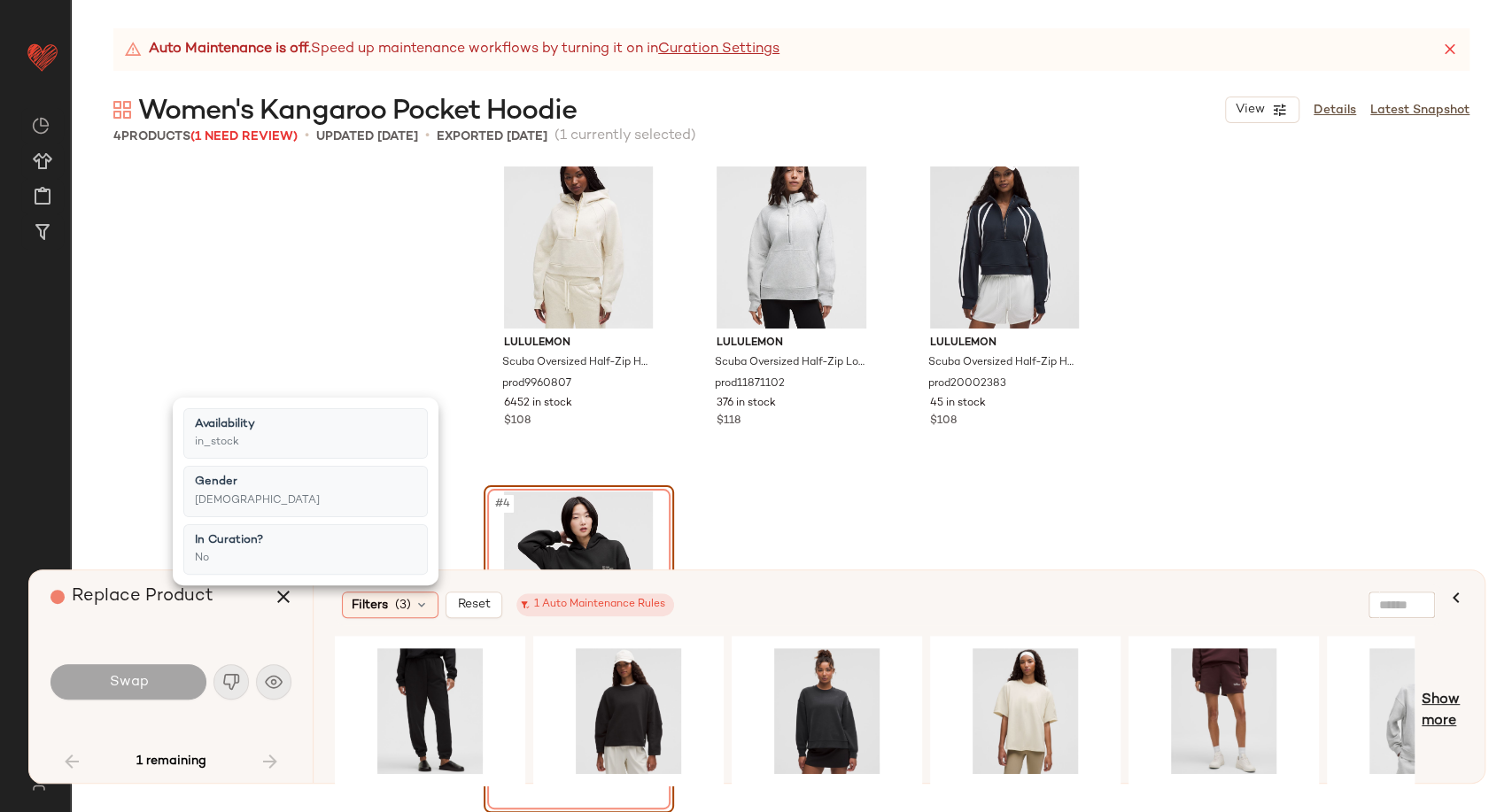
click at [1451, 717] on span "Show more" at bounding box center [1442, 711] width 42 height 43
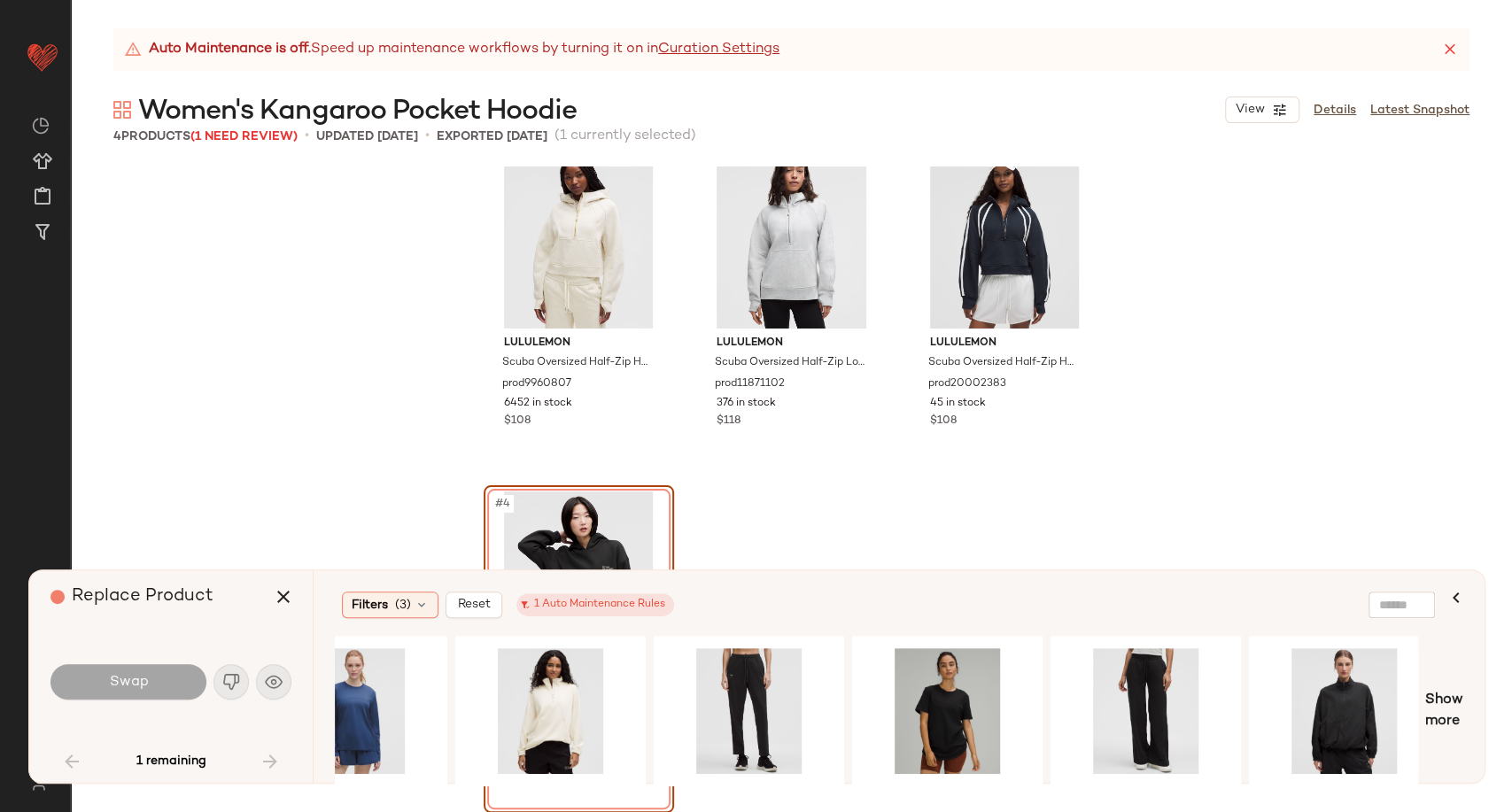
scroll to position [0, 2876]
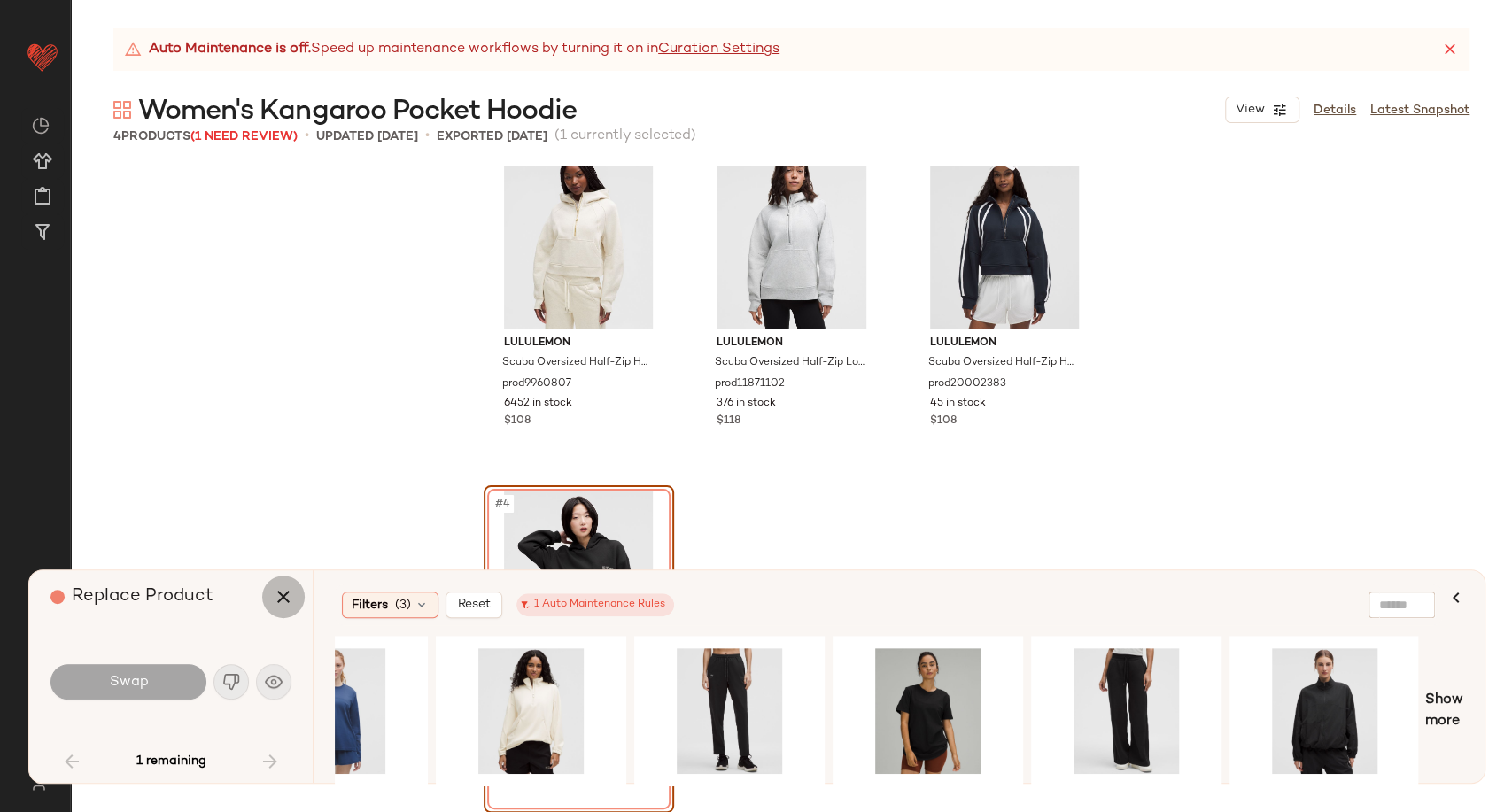
click at [273, 599] on icon "button" at bounding box center [282, 596] width 21 height 21
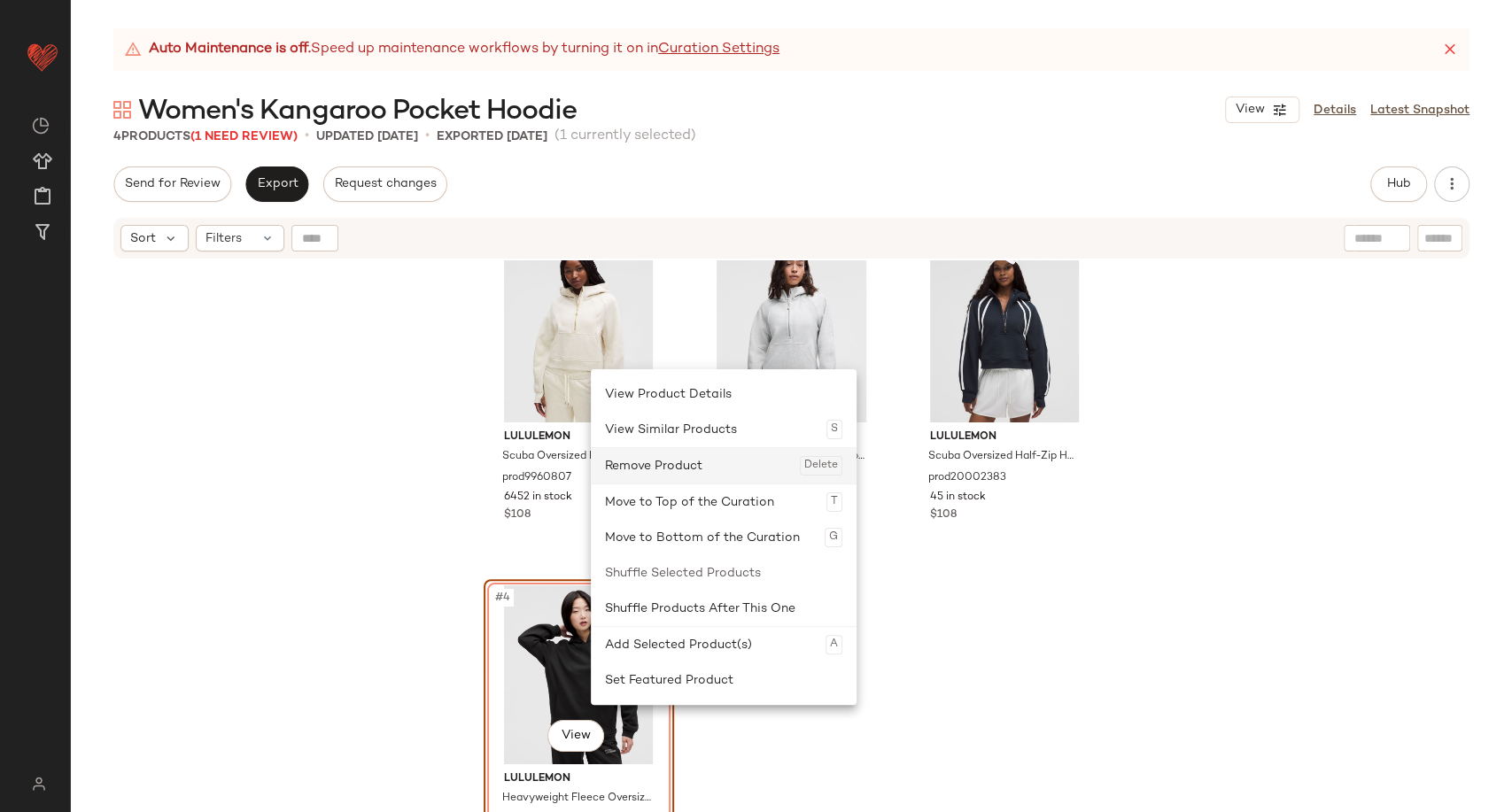
click at [655, 473] on div "Remove Product Delete" at bounding box center [724, 466] width 238 height 36
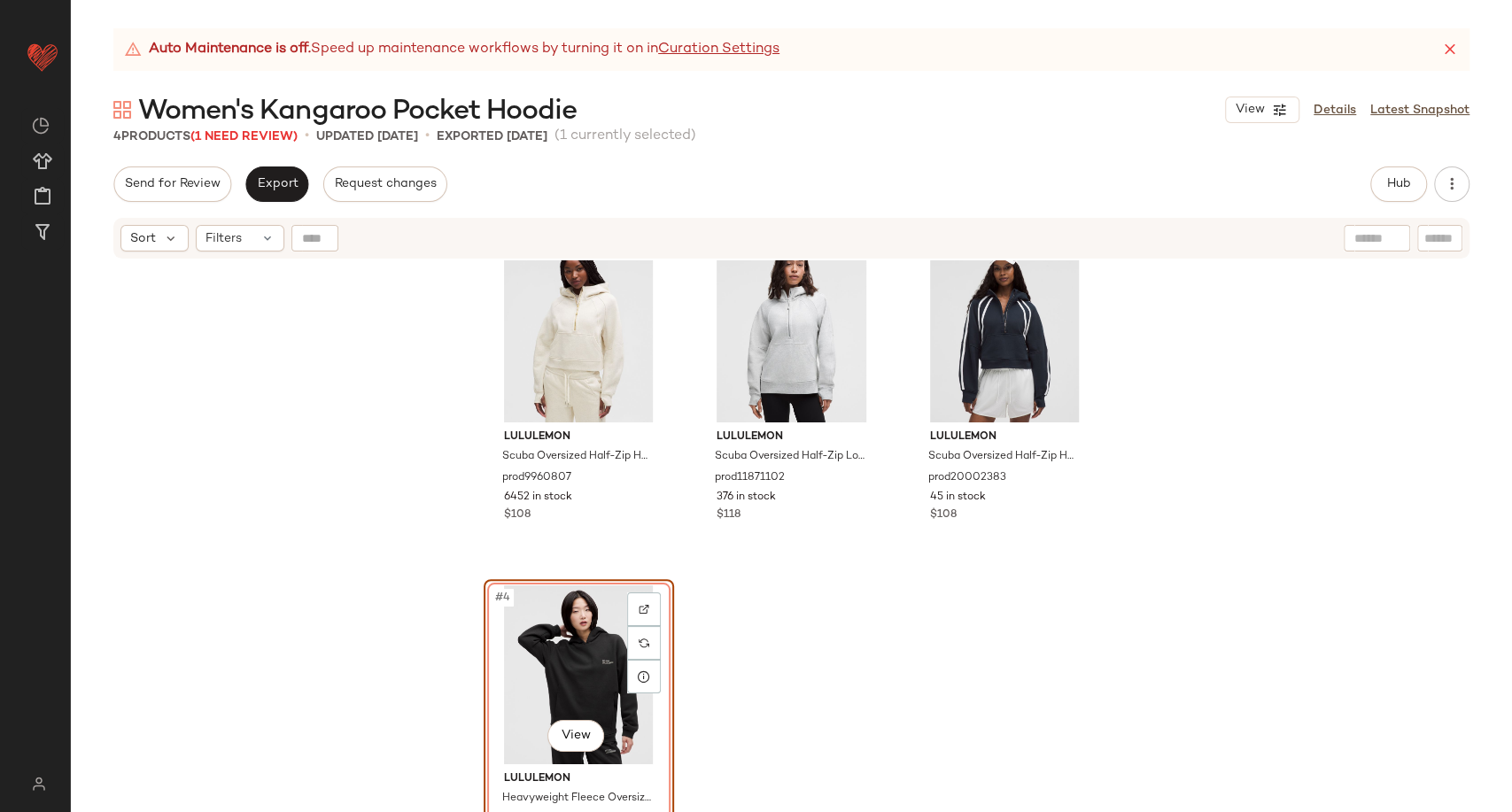
click at [1154, 568] on div "lululemon Scuba Oversized Half-Zip Hoodie prod9960807 6452 in stock $108 lulule…" at bounding box center [791, 559] width 1441 height 596
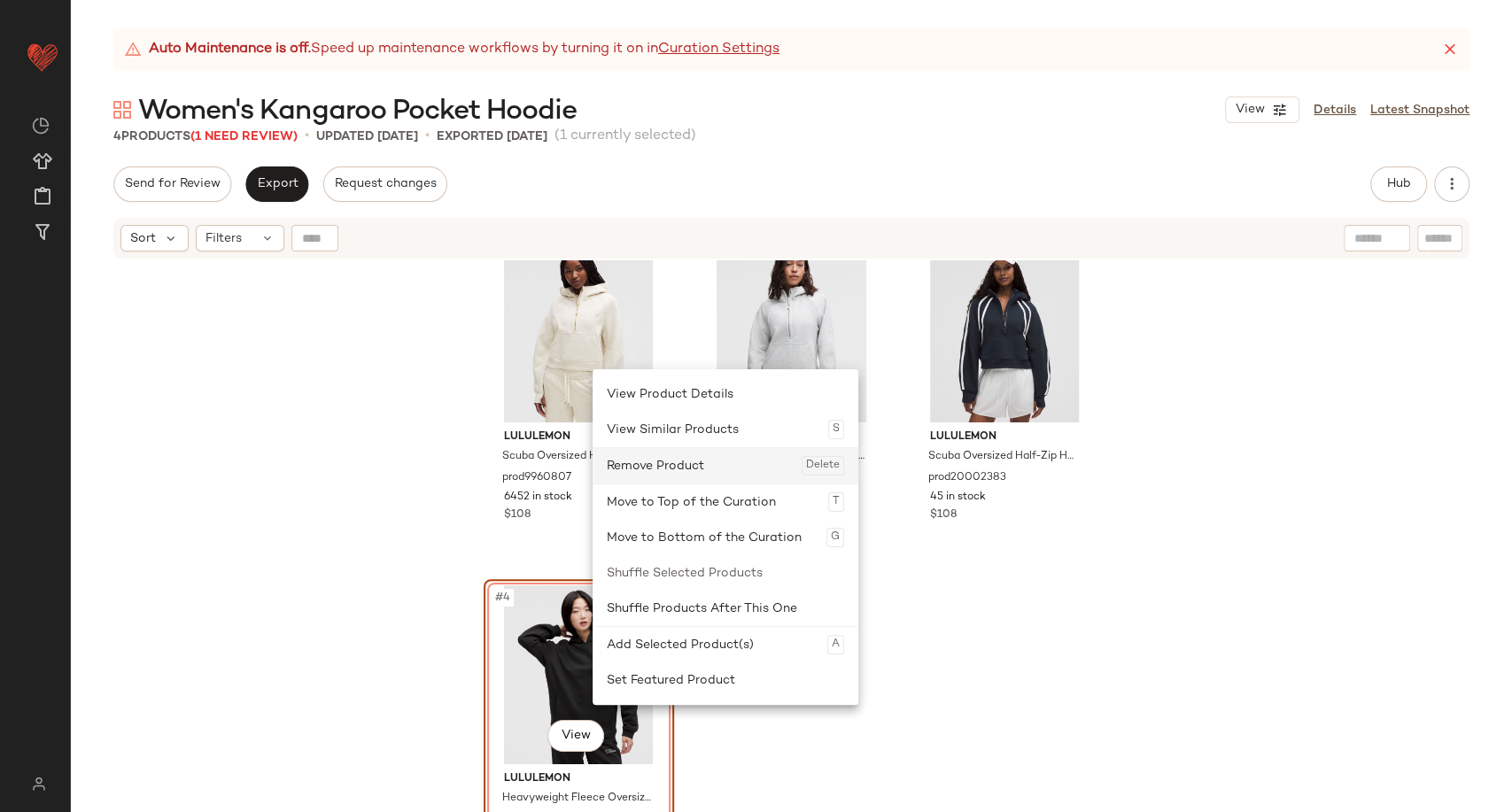
click at [636, 481] on div "Remove Product Delete" at bounding box center [725, 466] width 238 height 36
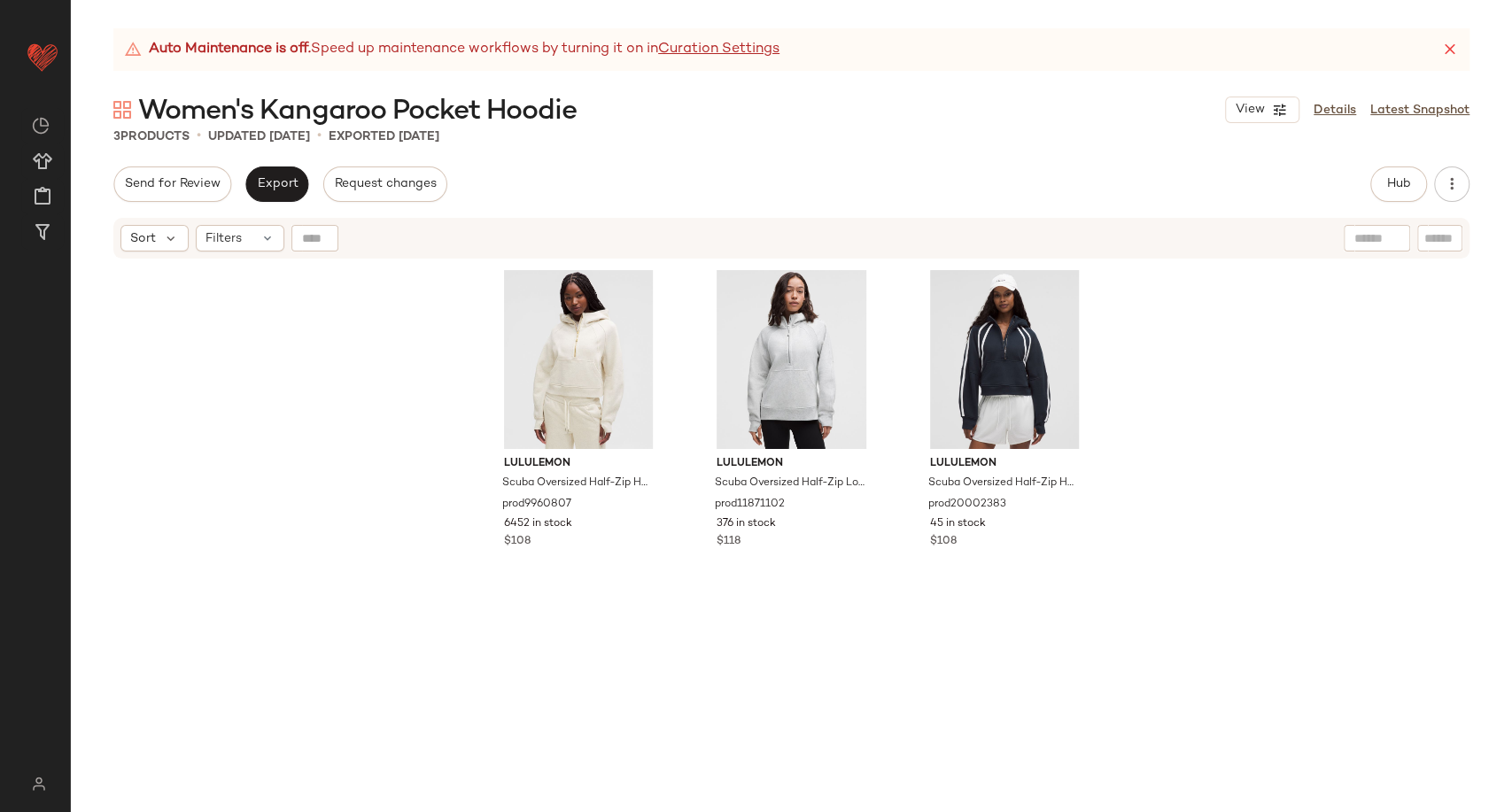
click at [1209, 568] on div "lululemon Scuba Oversized Half-Zip Hoodie prod9960807 6452 in stock $108 lulule…" at bounding box center [791, 559] width 1441 height 596
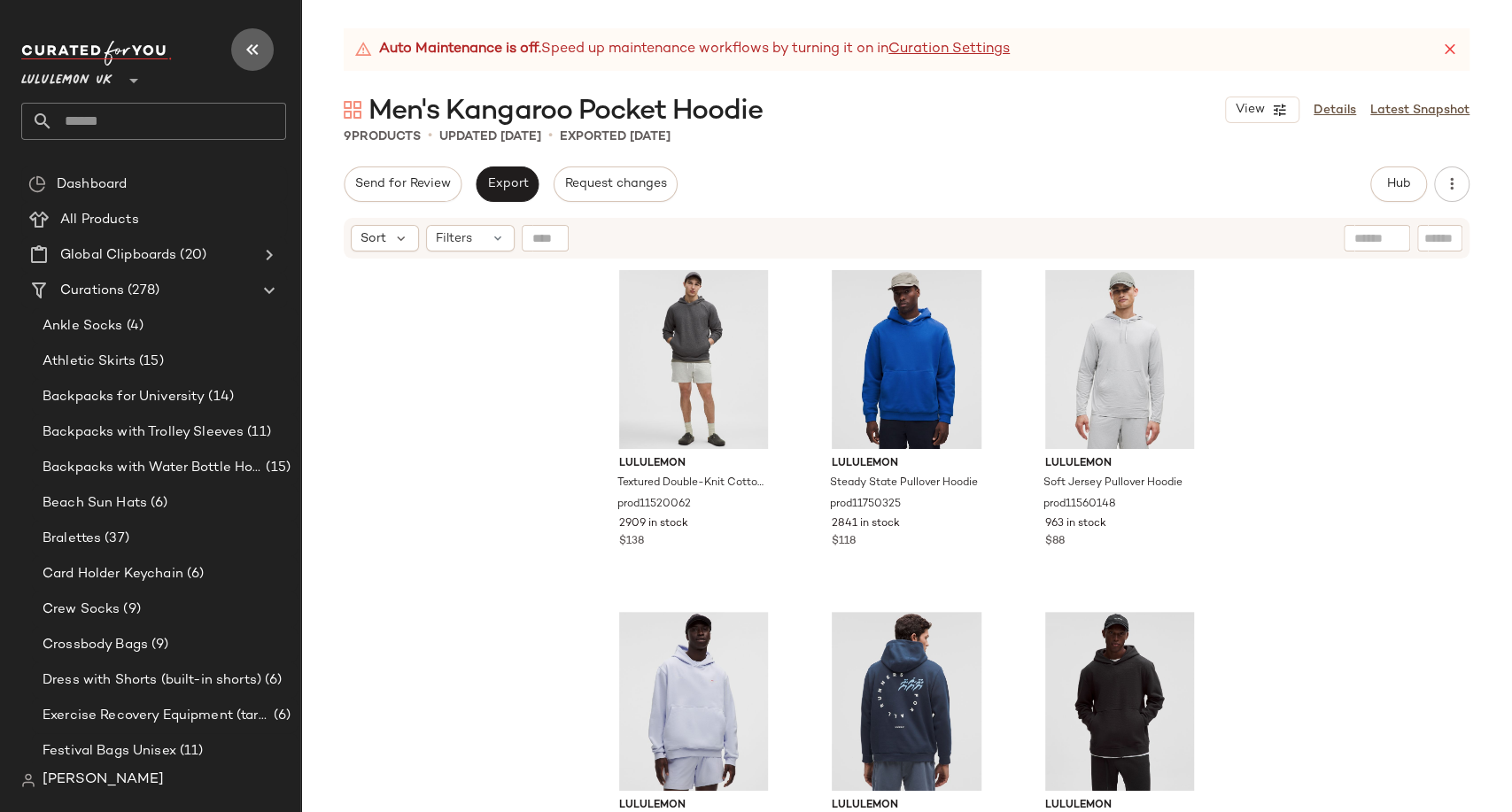
click at [250, 47] on icon "button" at bounding box center [252, 49] width 21 height 21
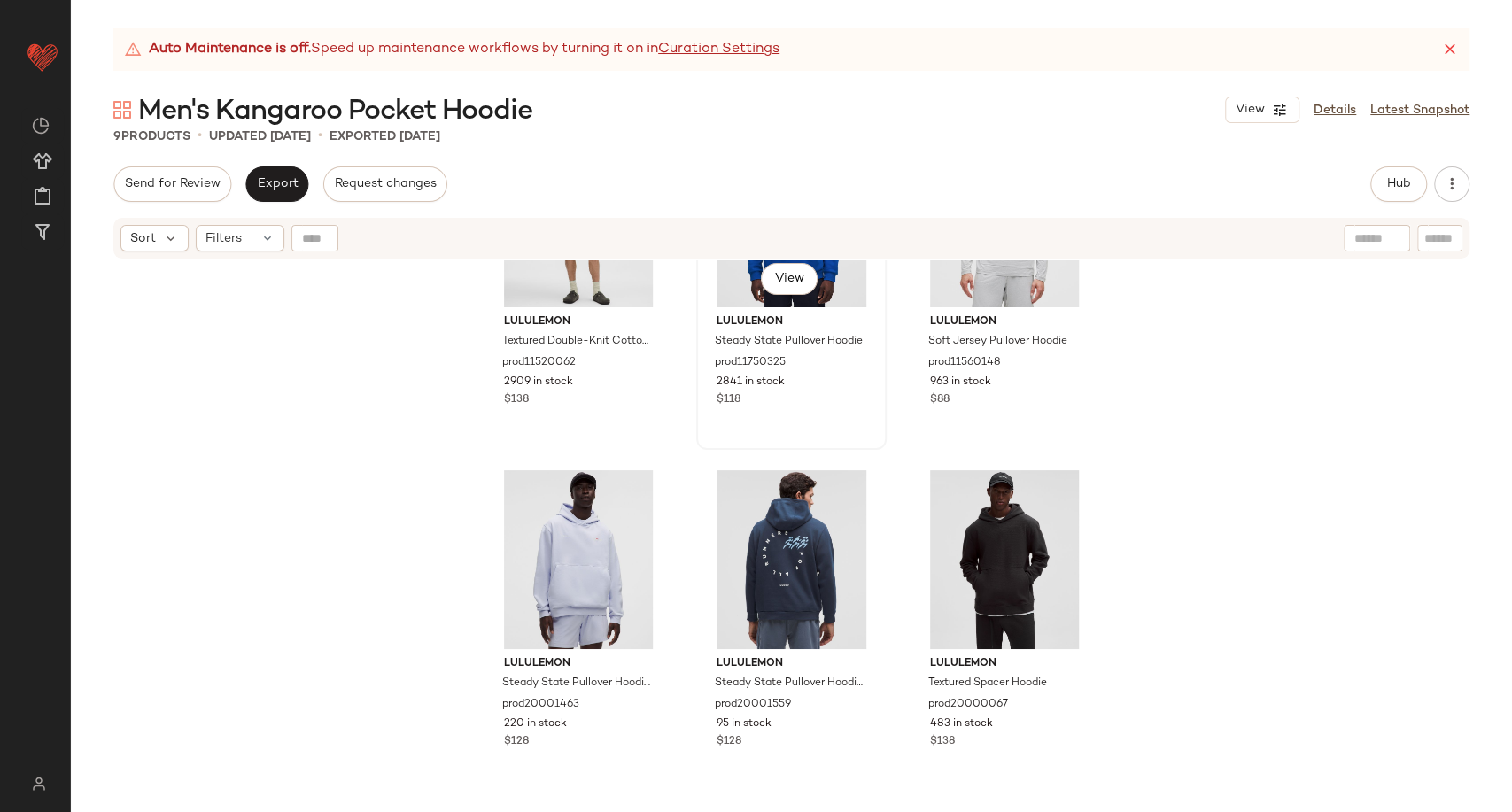
scroll to position [122, 0]
